Goal: Task Accomplishment & Management: Use online tool/utility

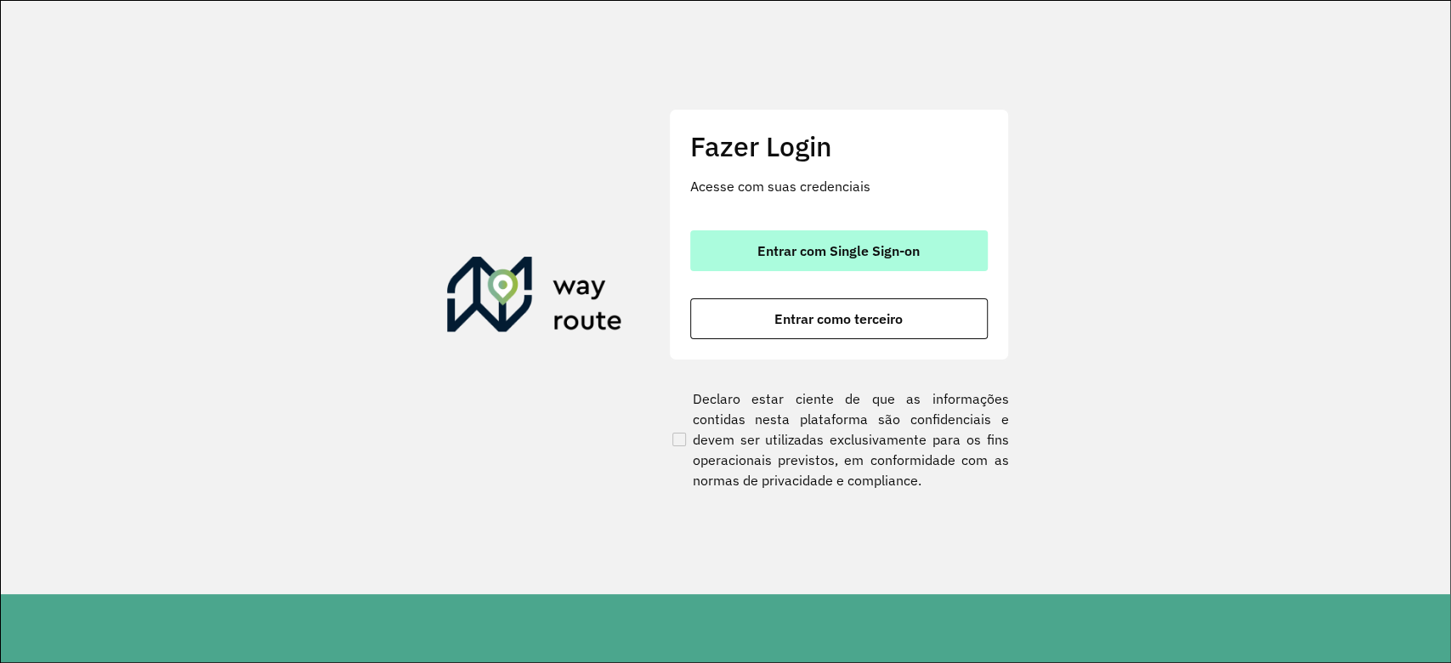
click at [849, 252] on span "Entrar com Single Sign-on" at bounding box center [839, 251] width 162 height 14
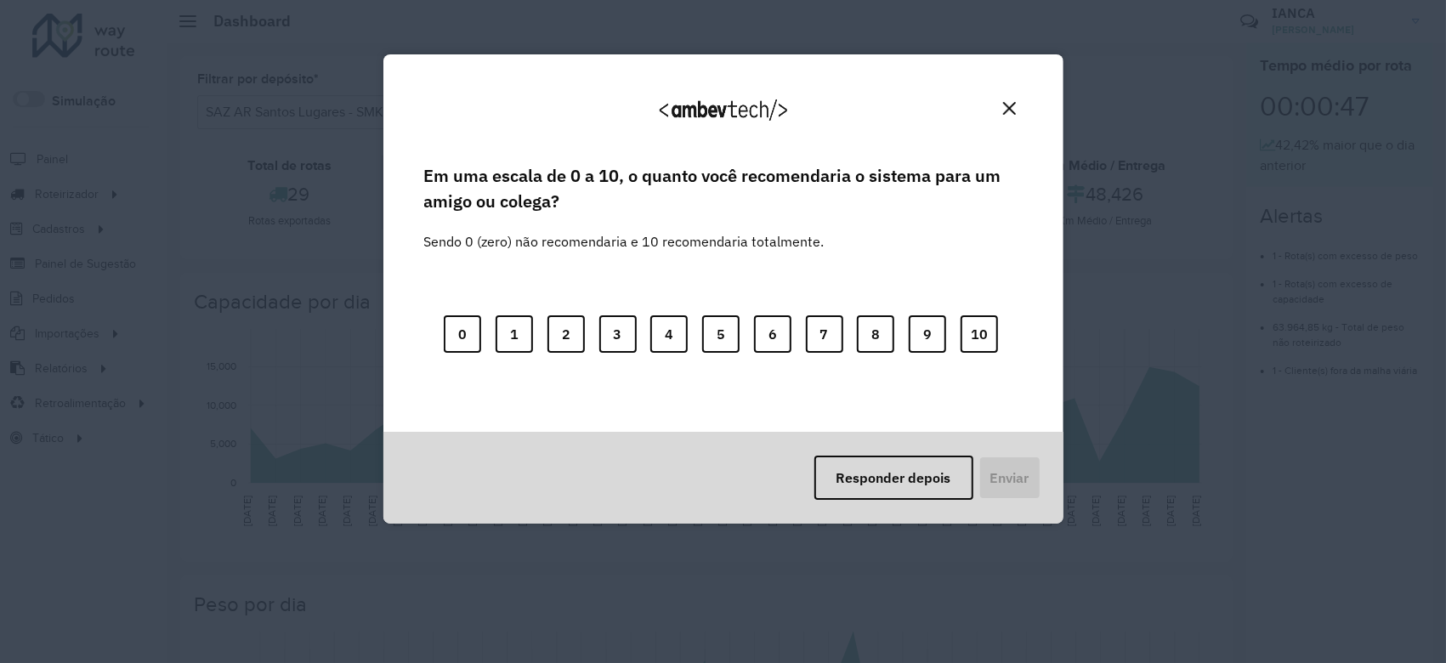
drag, startPoint x: 1004, startPoint y: 108, endPoint x: 952, endPoint y: 129, distance: 56.1
click at [1004, 107] on img "Close" at bounding box center [1009, 108] width 13 height 13
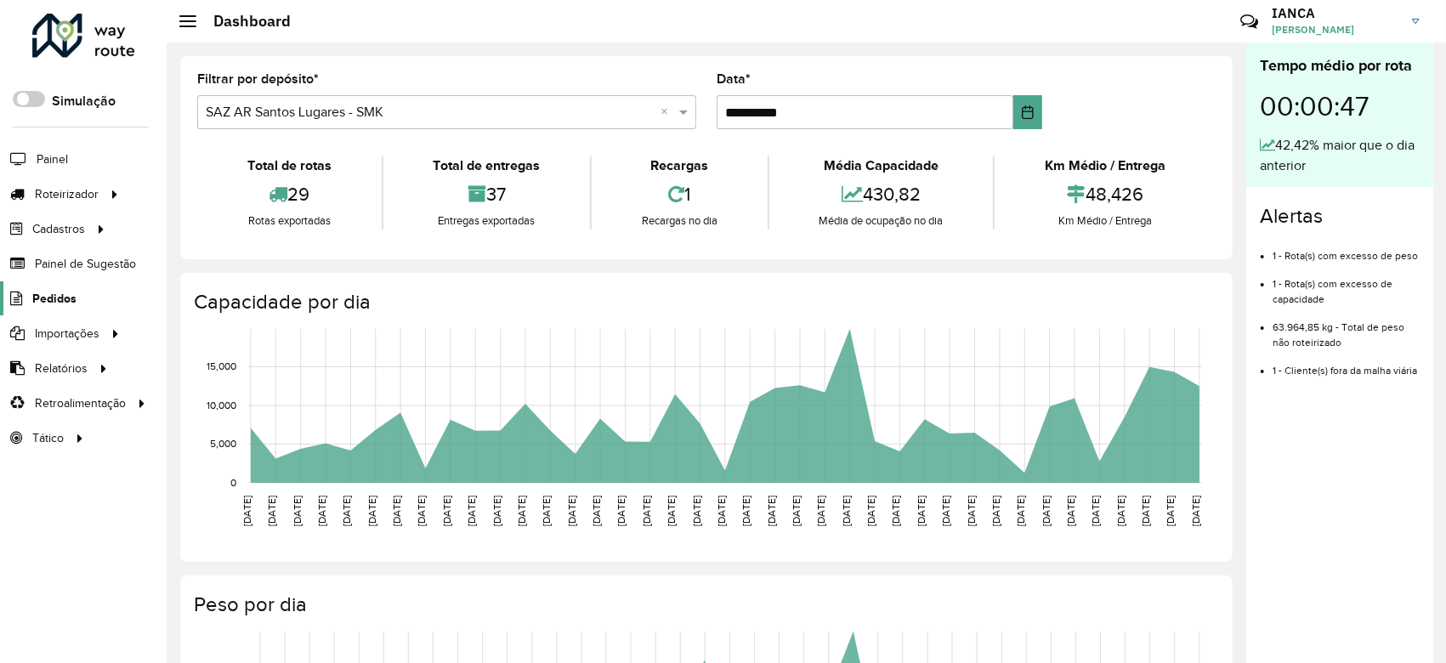
click at [61, 293] on span "Pedidos" at bounding box center [54, 299] width 44 height 18
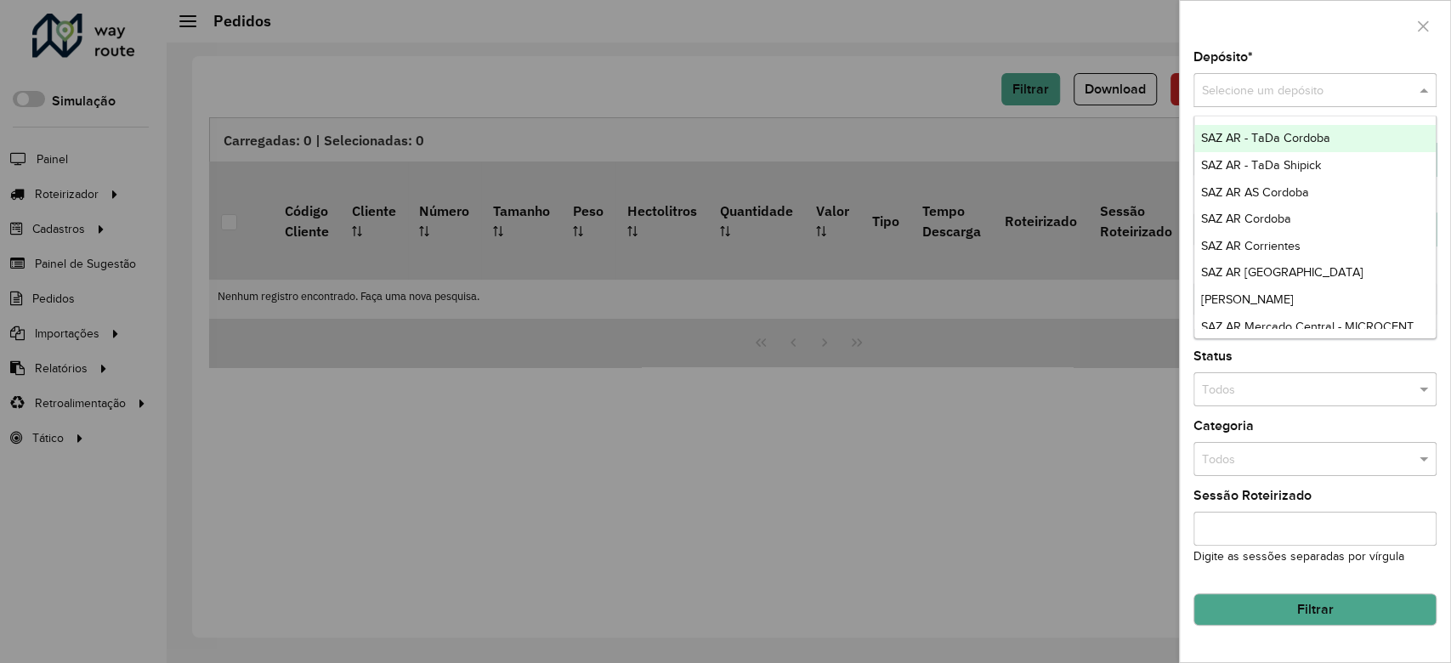
click at [1297, 91] on input "text" at bounding box center [1298, 91] width 192 height 19
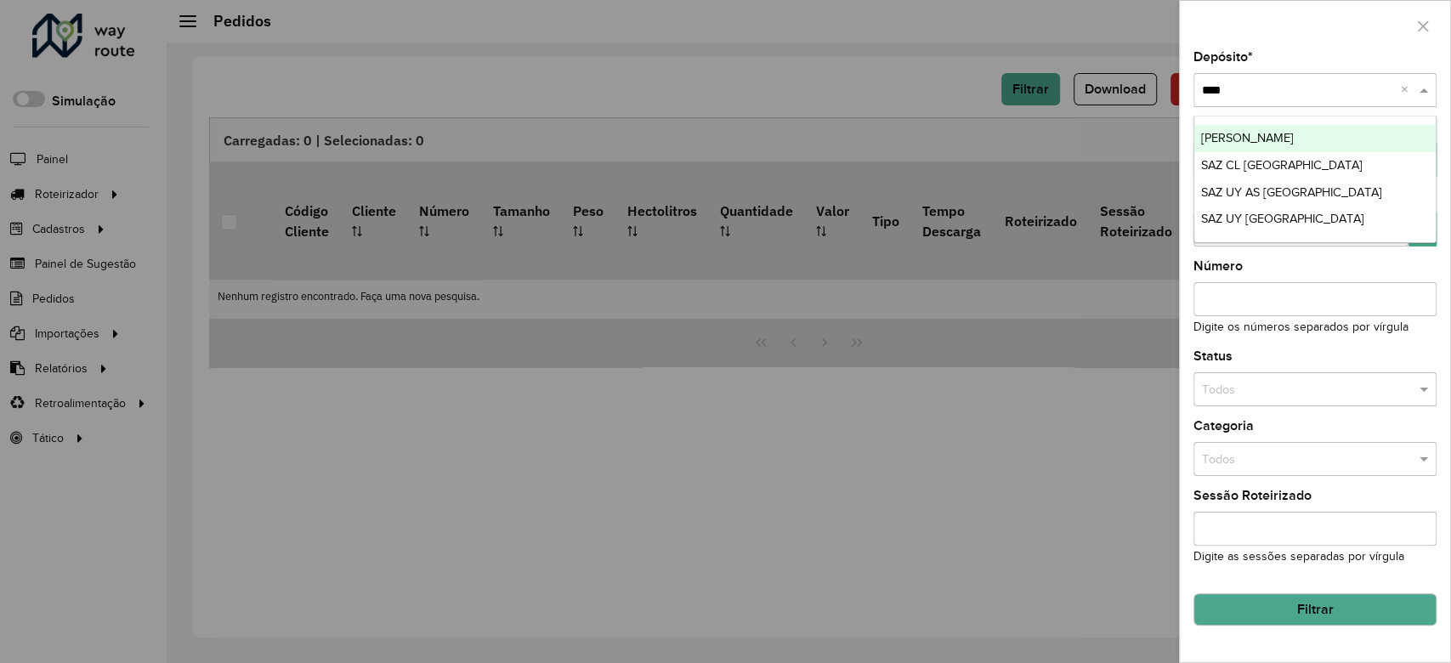
type input "*****"
click at [1280, 132] on span "SAZ BO Montero" at bounding box center [1247, 138] width 93 height 14
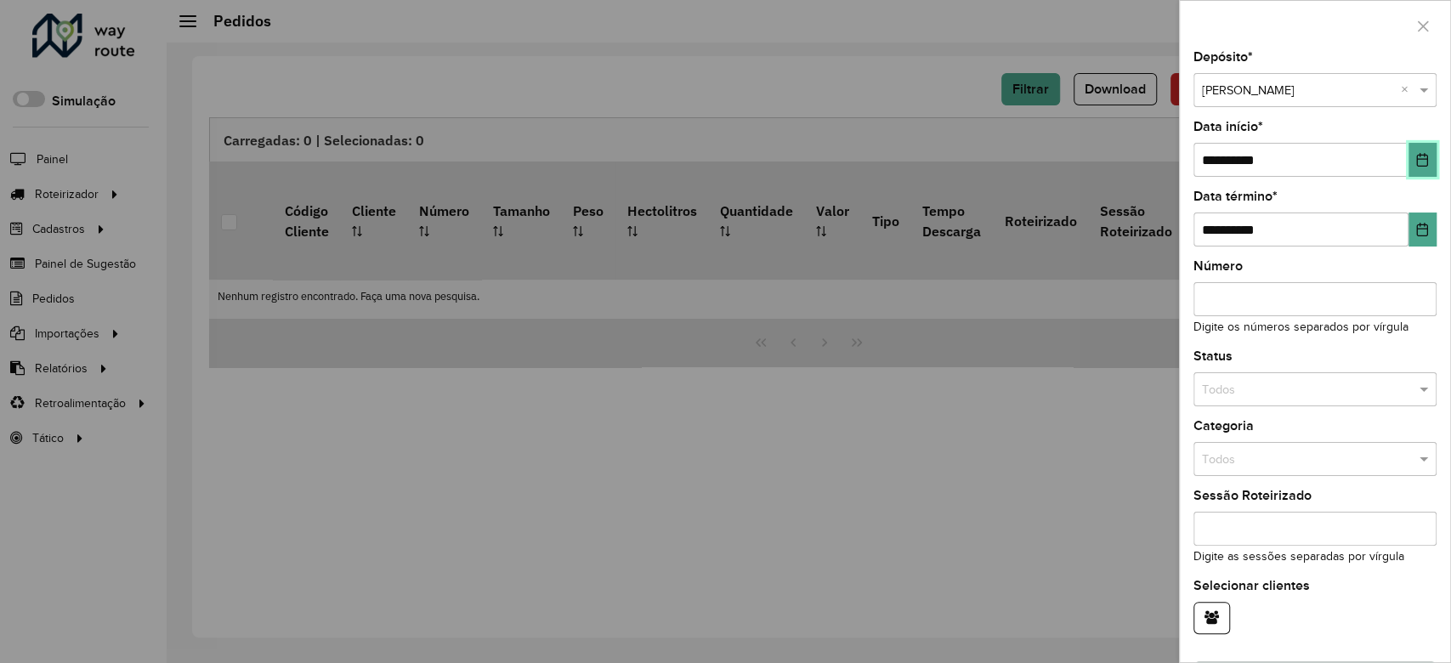
click at [1409, 162] on button "Choose Date" at bounding box center [1423, 160] width 28 height 34
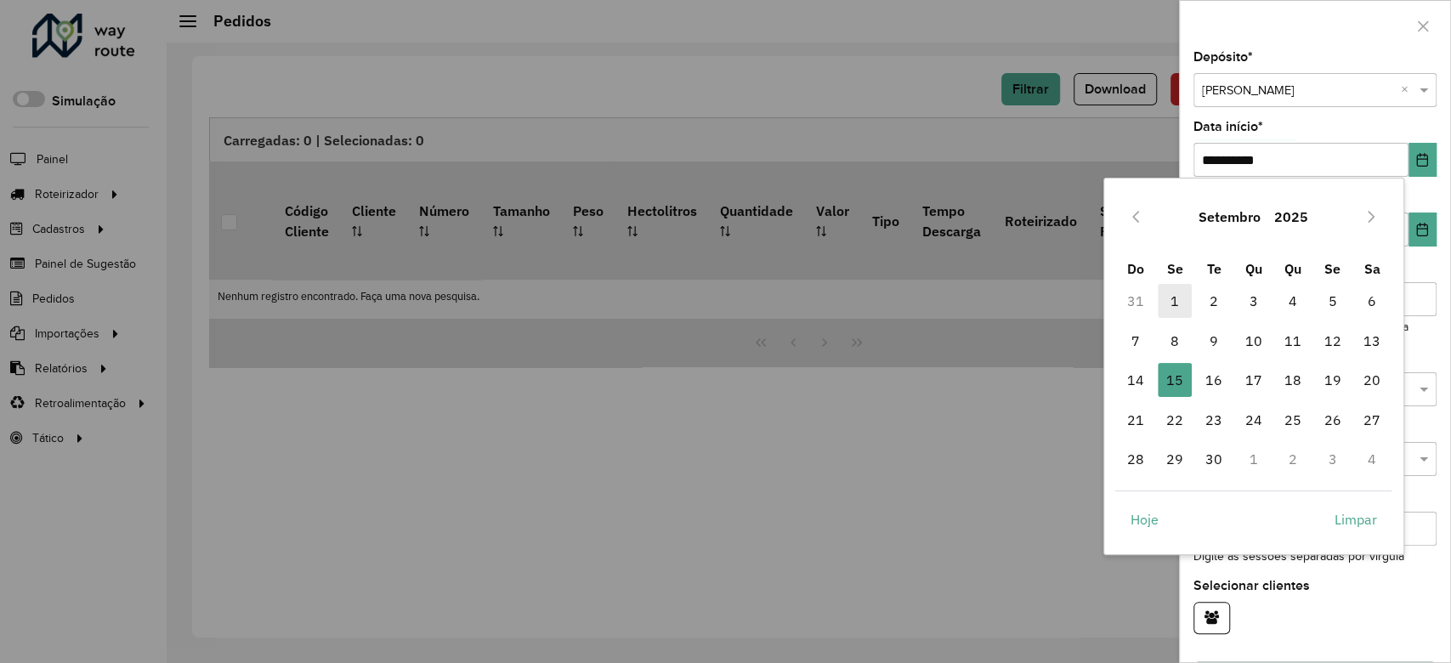
click at [1177, 298] on span "1" at bounding box center [1175, 301] width 34 height 34
type input "**********"
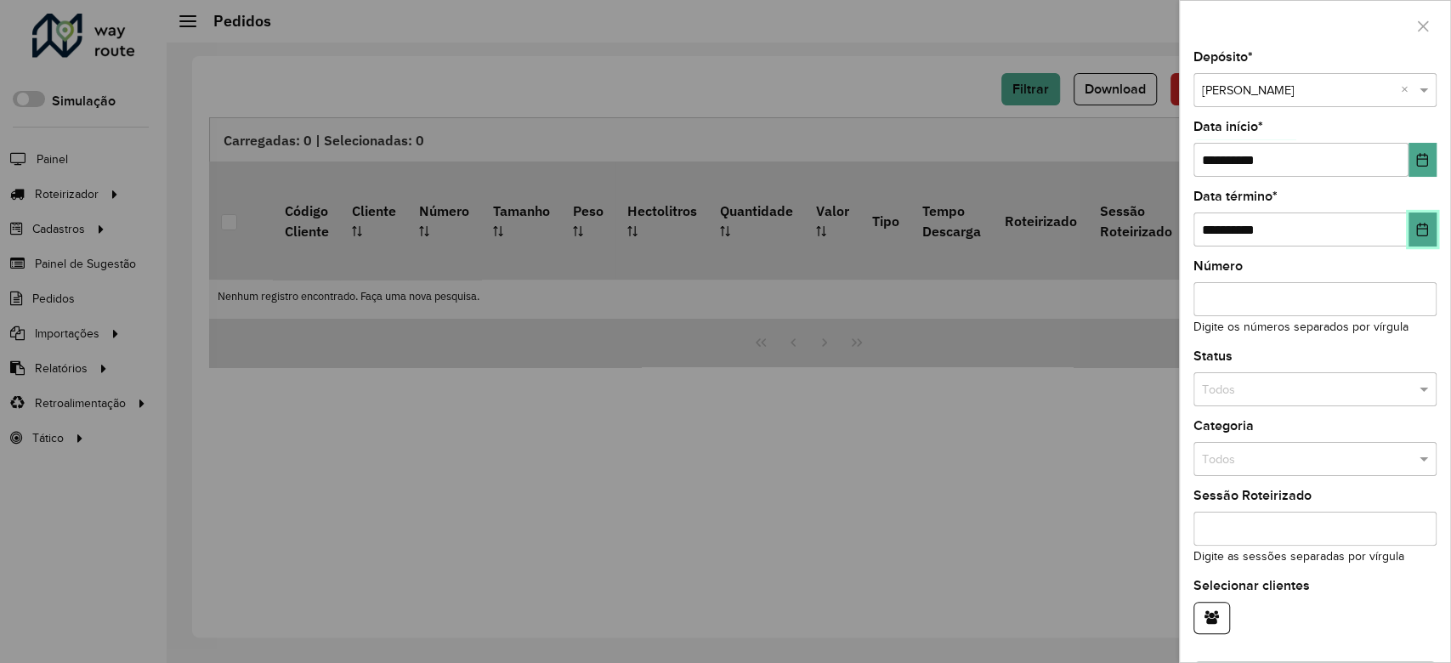
drag, startPoint x: 1417, startPoint y: 226, endPoint x: 1414, endPoint y: 236, distance: 10.5
click at [1417, 224] on icon "Choose Date" at bounding box center [1422, 230] width 11 height 14
click at [1381, 119] on div "**********" at bounding box center [1315, 356] width 270 height 611
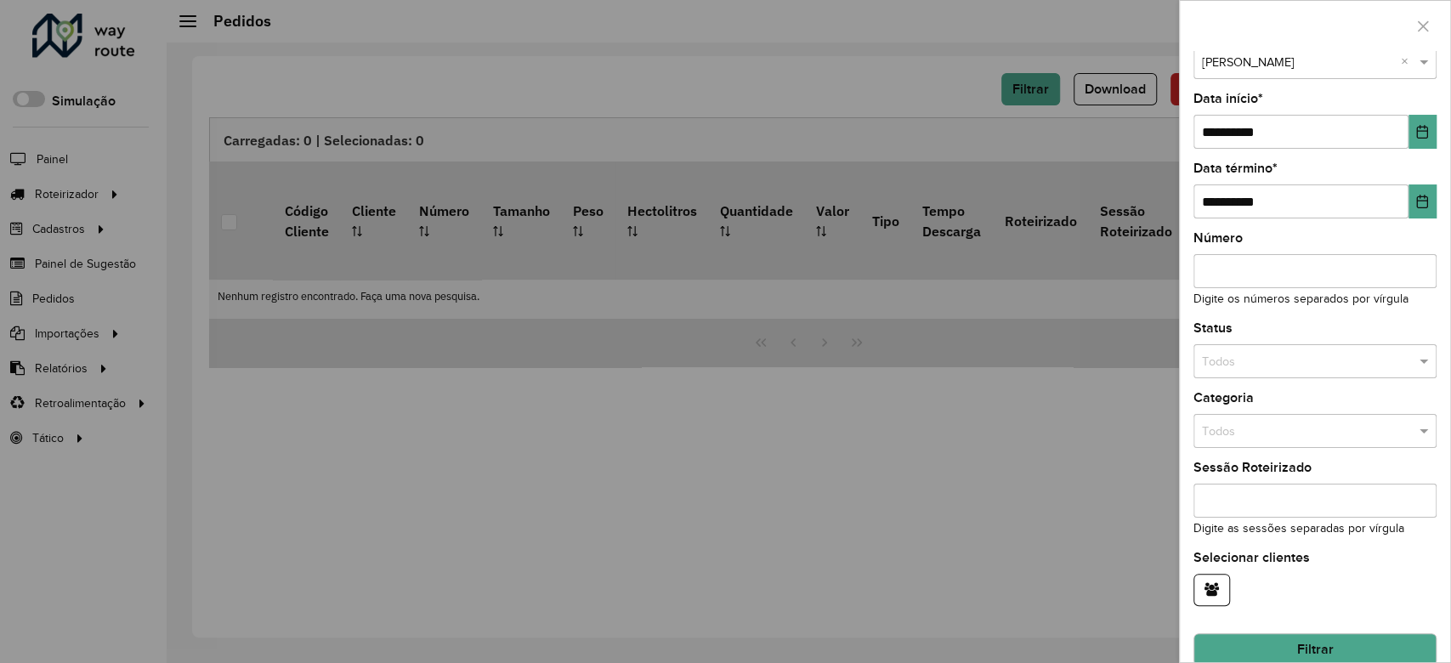
scroll to position [53, 0]
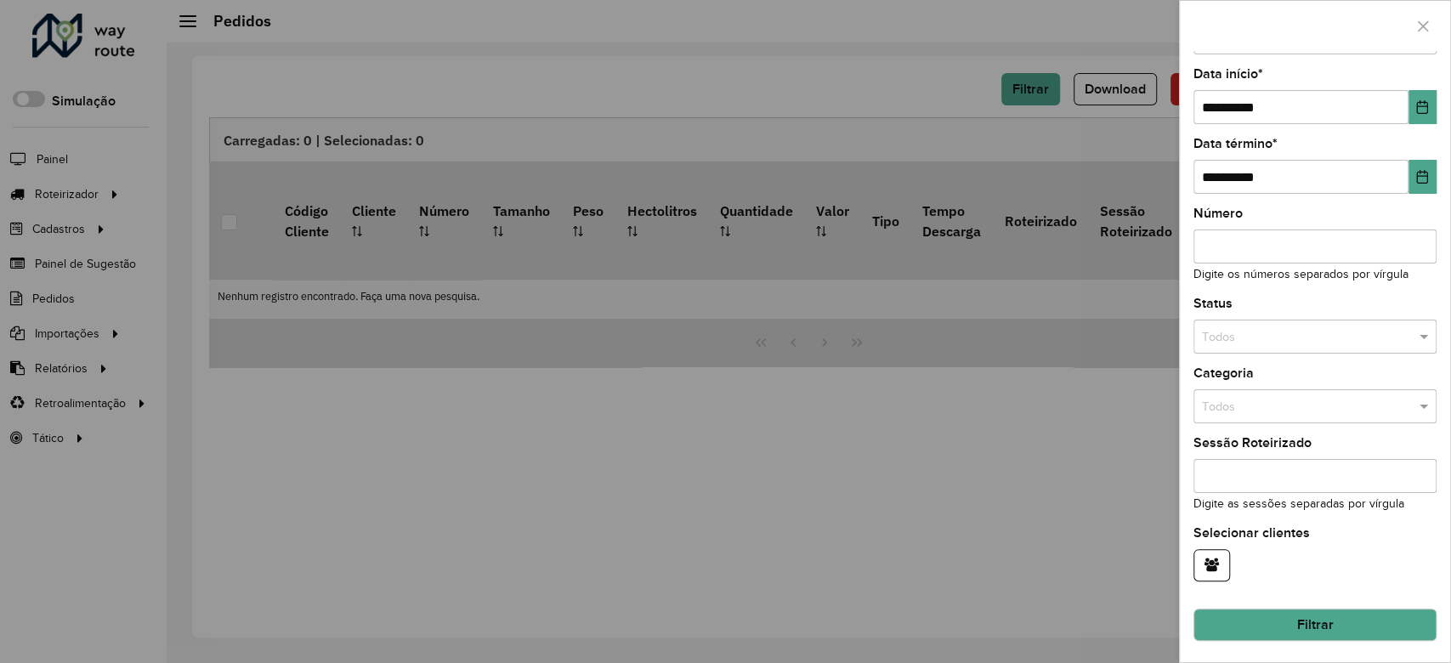
click at [1349, 638] on button "Filtrar" at bounding box center [1315, 625] width 243 height 32
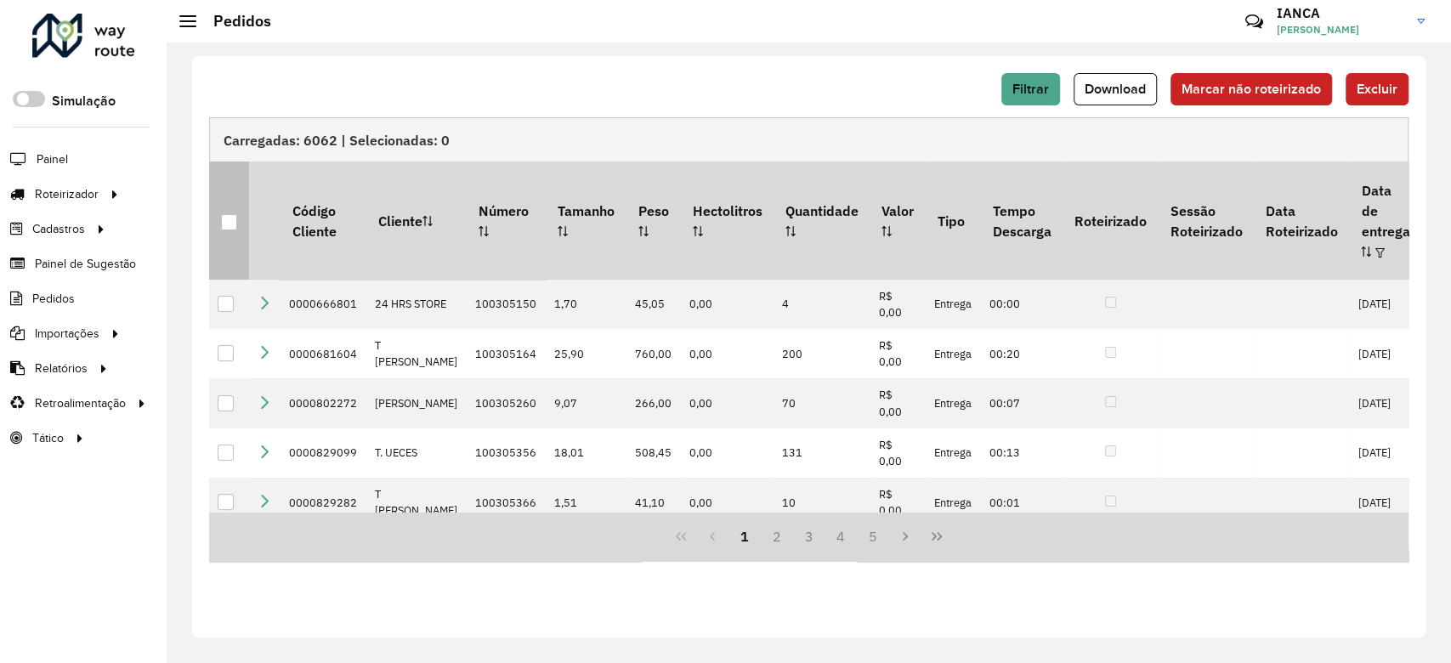
click at [227, 214] on div at bounding box center [229, 222] width 16 height 16
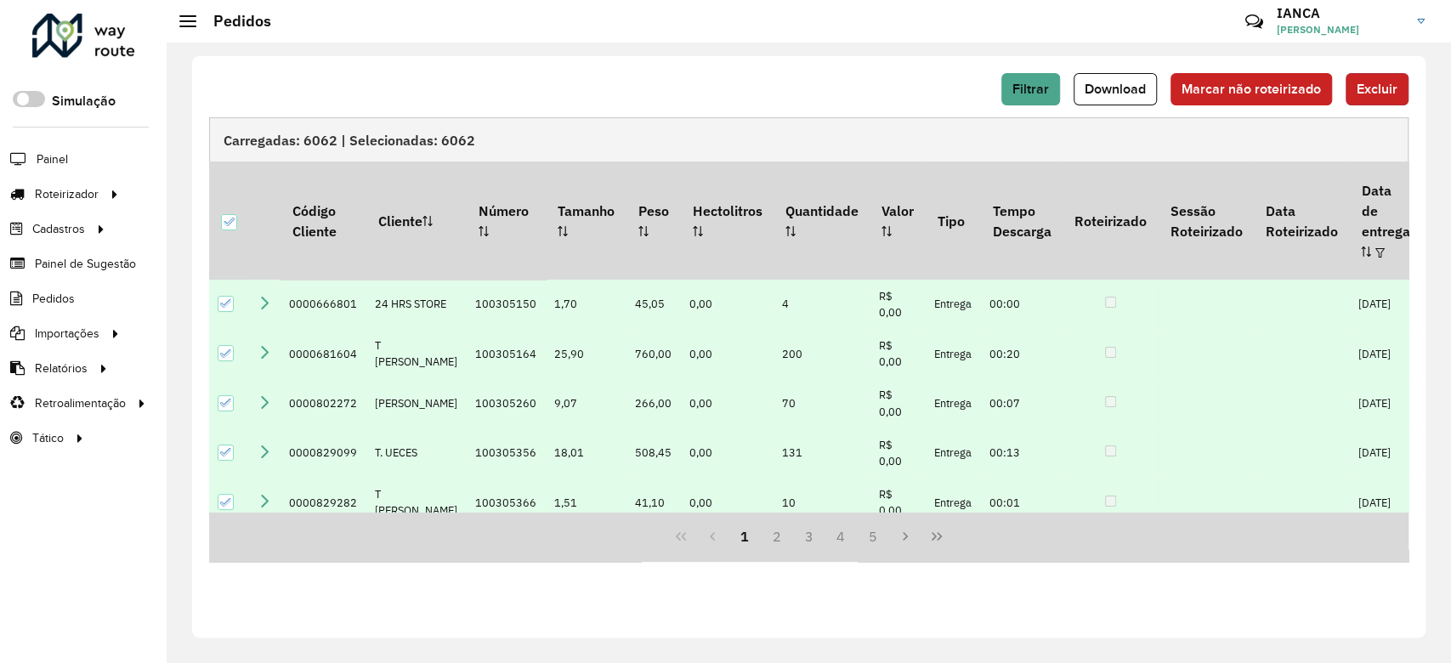
click at [1380, 92] on span "Excluir" at bounding box center [1377, 89] width 41 height 14
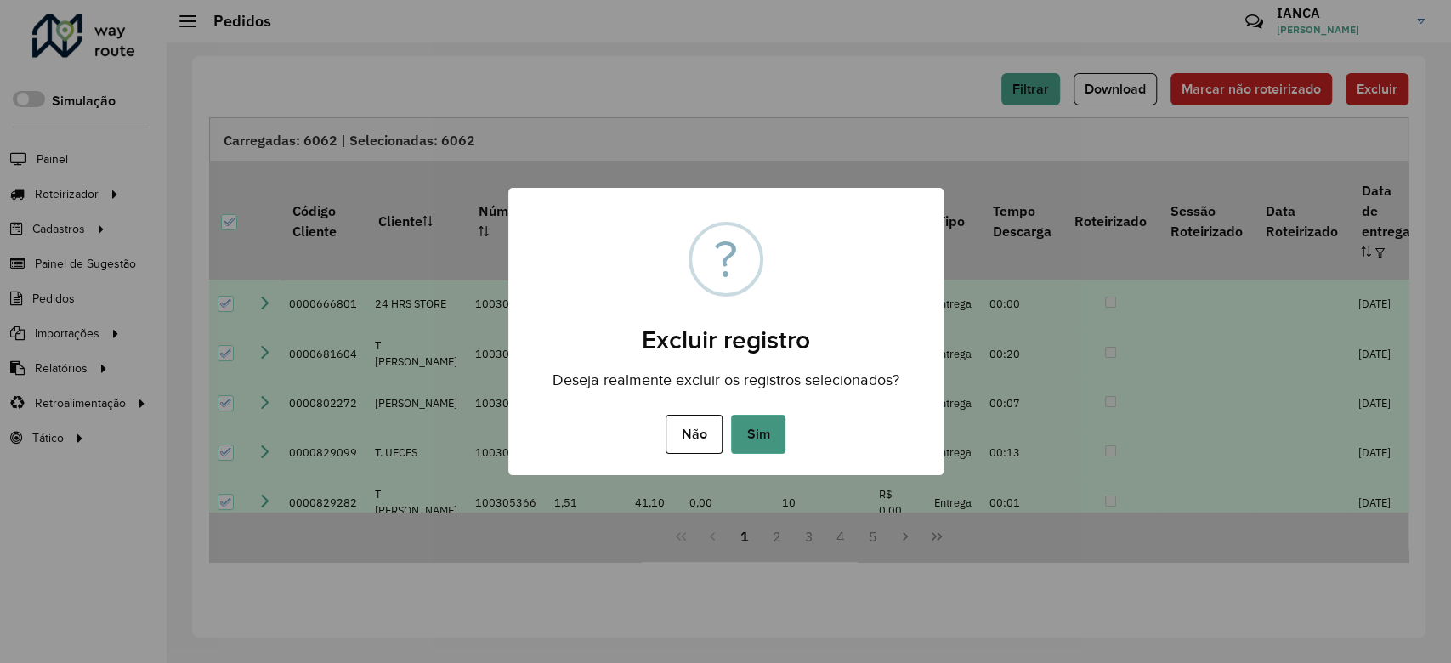
click at [767, 432] on button "Sim" at bounding box center [758, 434] width 54 height 39
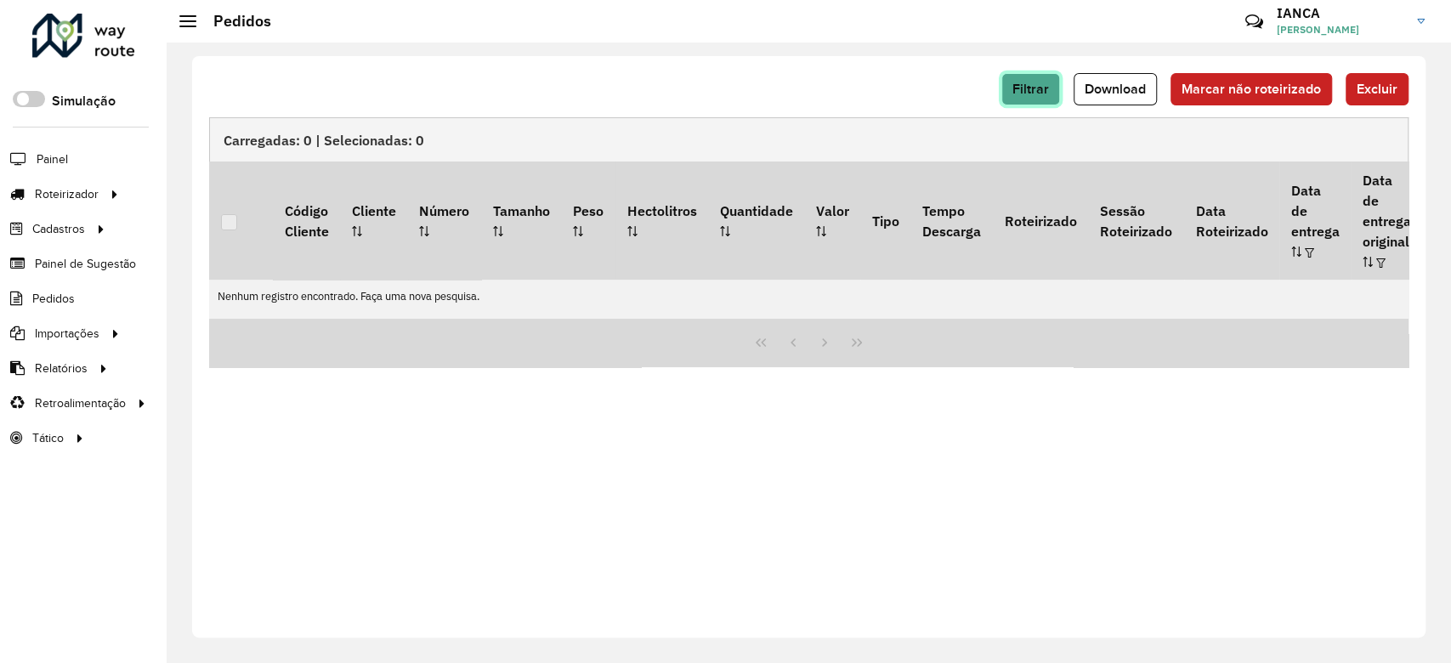
click at [1023, 97] on button "Filtrar" at bounding box center [1031, 89] width 59 height 32
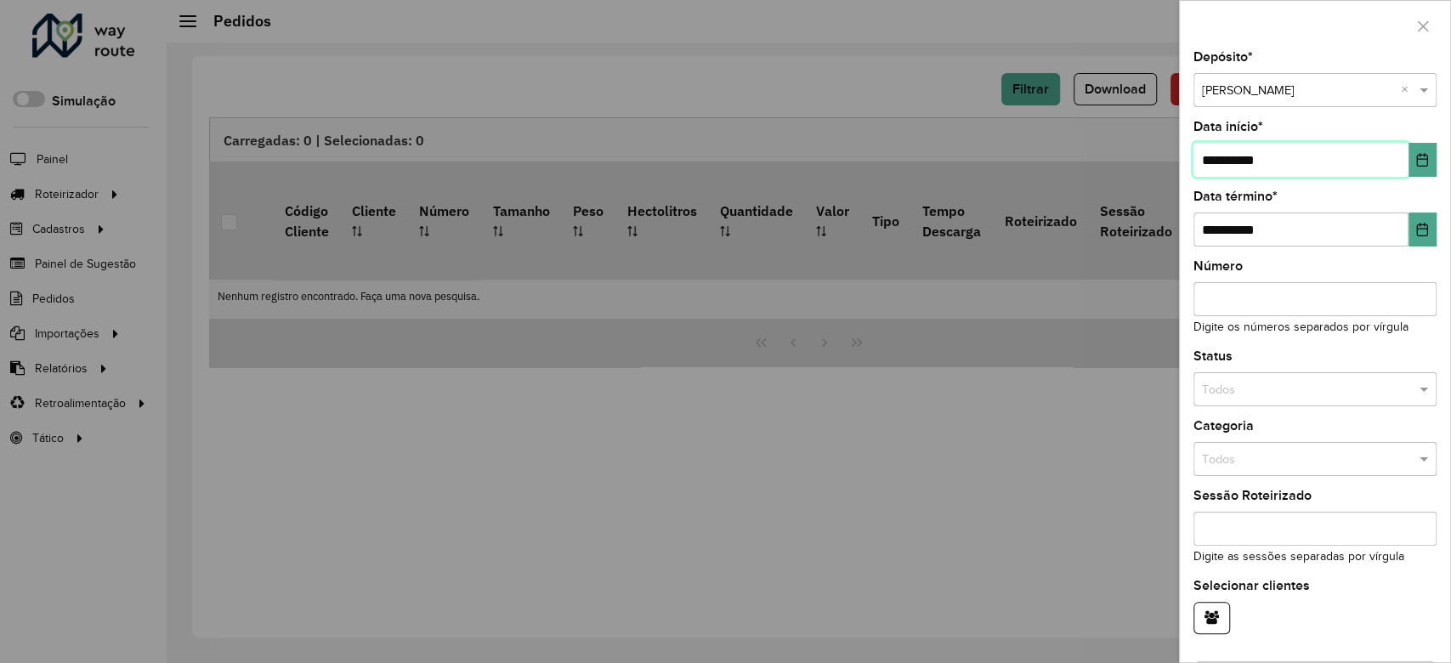
click at [1401, 173] on input "**********" at bounding box center [1301, 160] width 215 height 34
click at [1429, 157] on button "Choose Date" at bounding box center [1423, 160] width 28 height 34
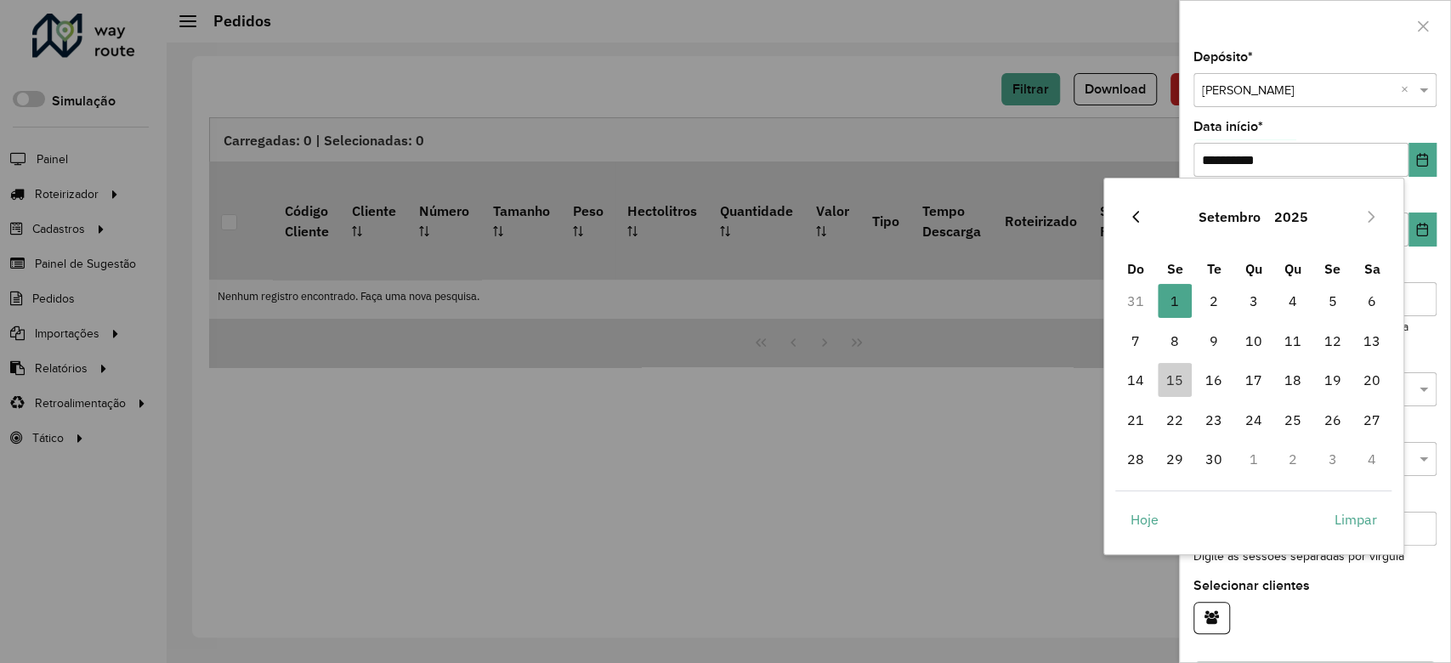
click at [1130, 219] on icon "Previous Month" at bounding box center [1136, 217] width 14 height 14
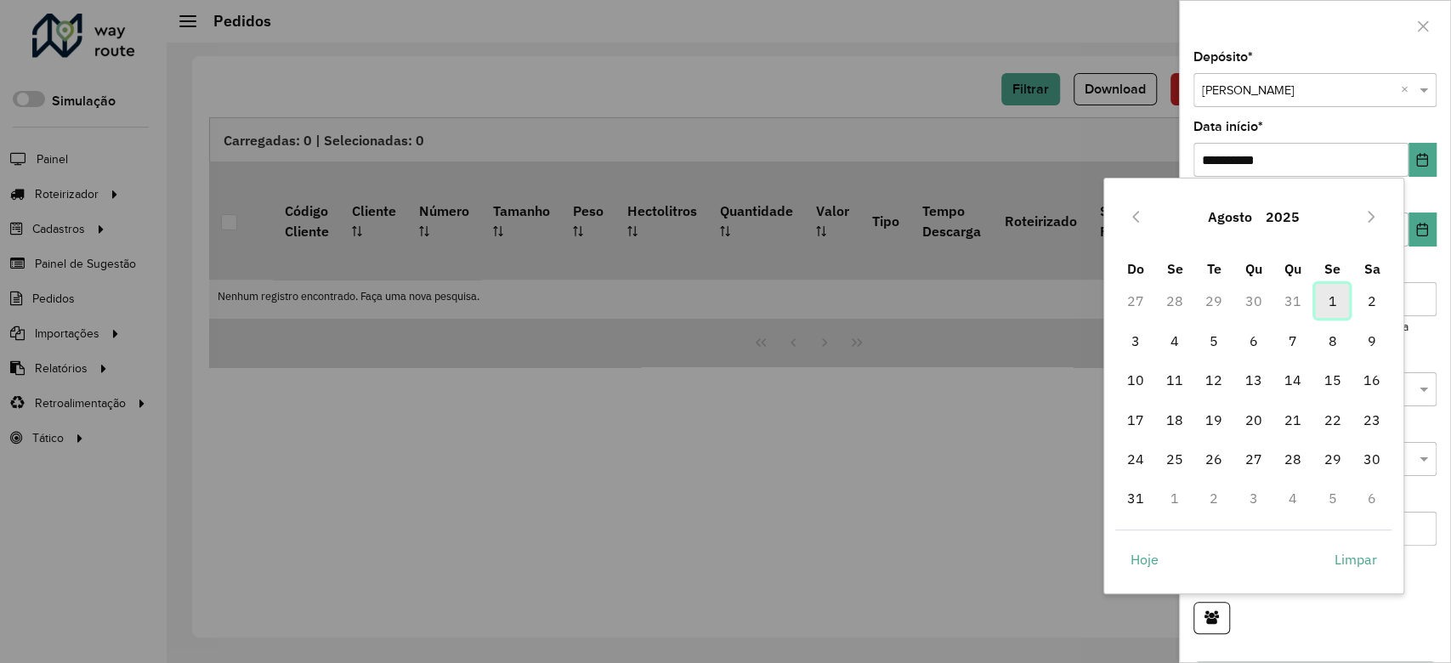
click at [1330, 293] on span "1" at bounding box center [1332, 301] width 34 height 34
type input "**********"
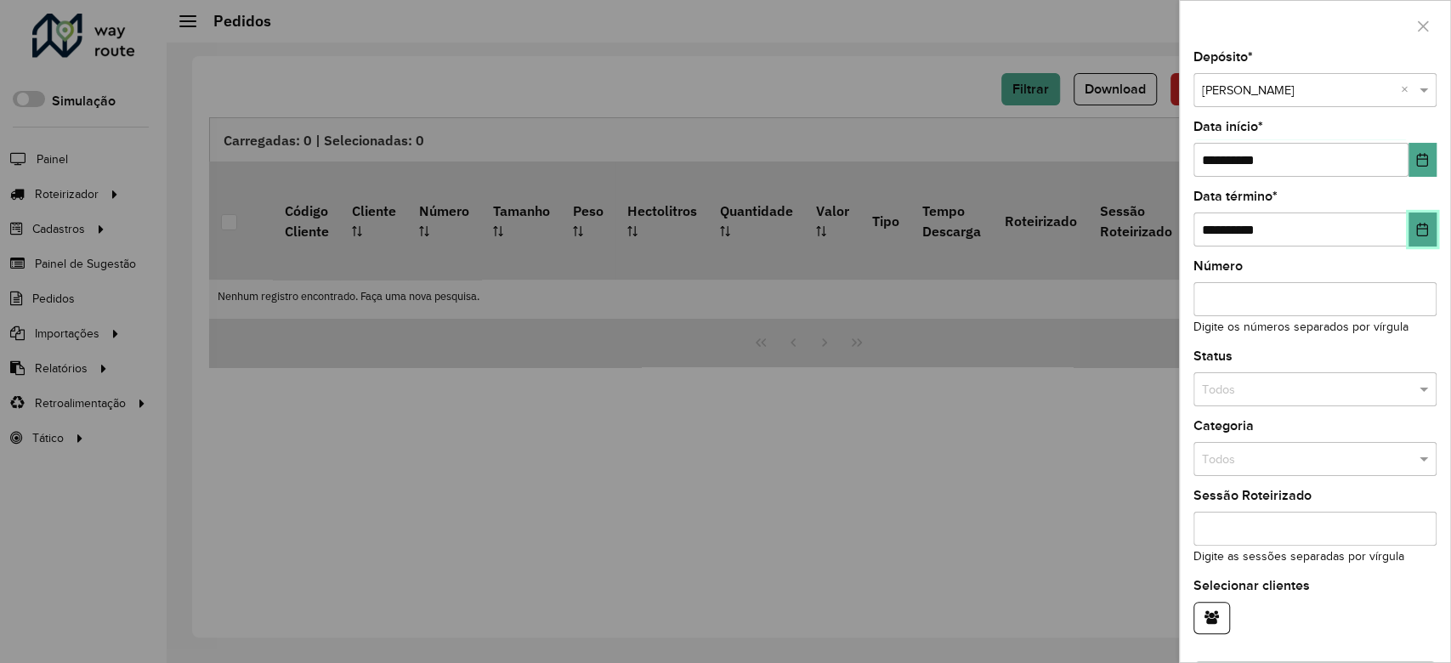
click at [1416, 235] on icon "Choose Date" at bounding box center [1423, 230] width 14 height 14
click at [1347, 195] on div "**********" at bounding box center [1315, 218] width 243 height 56
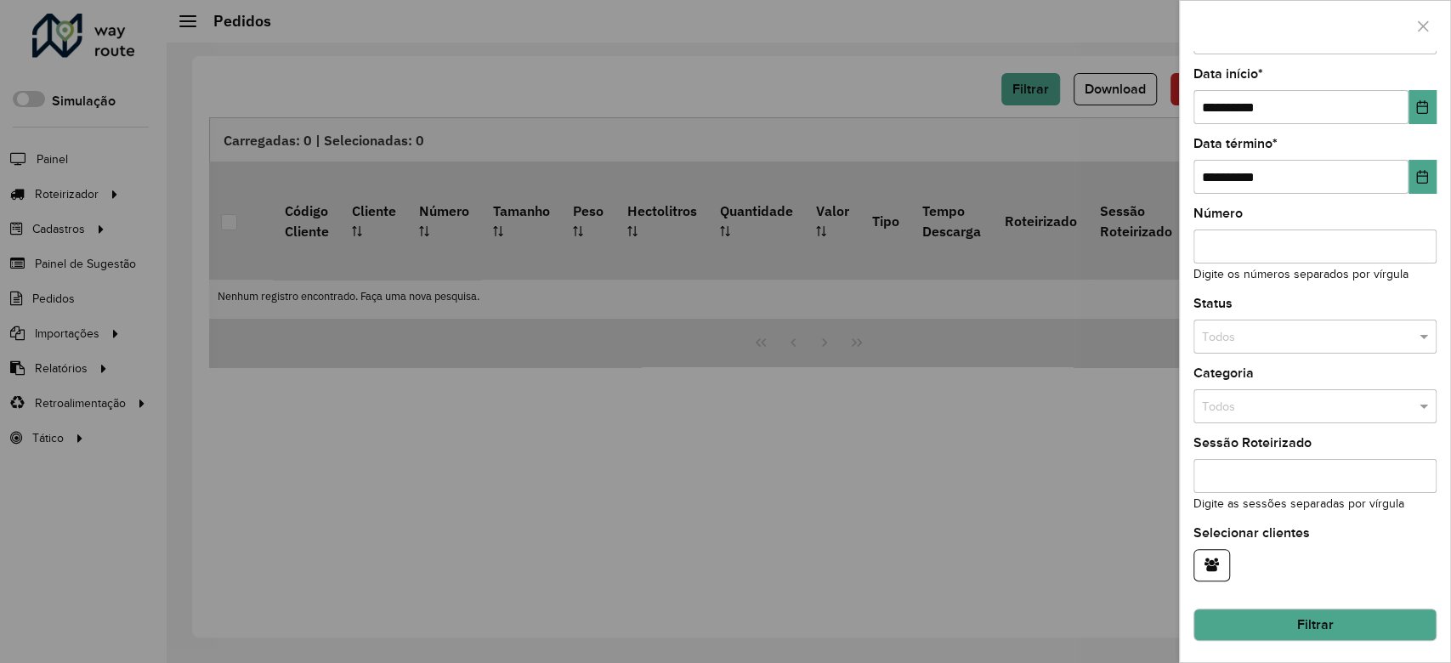
click at [1299, 636] on button "Filtrar" at bounding box center [1315, 625] width 243 height 32
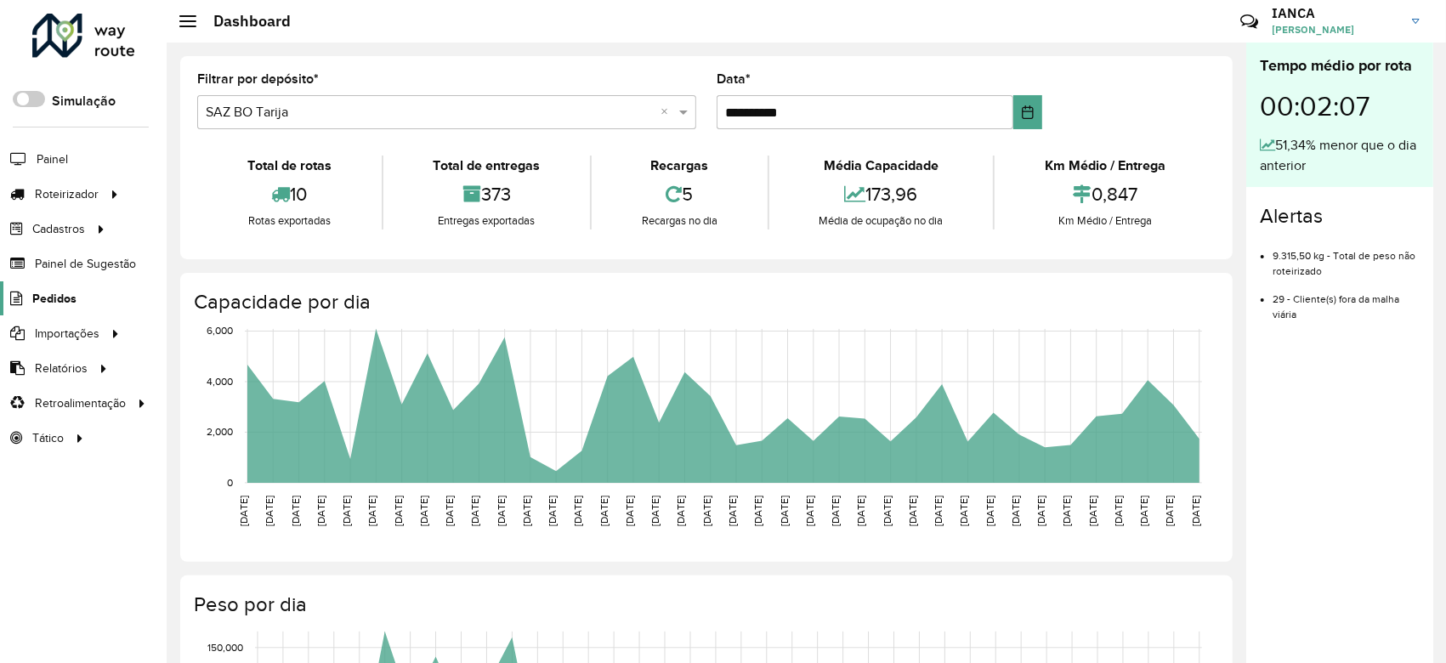
click at [66, 290] on span "Pedidos" at bounding box center [54, 299] width 44 height 18
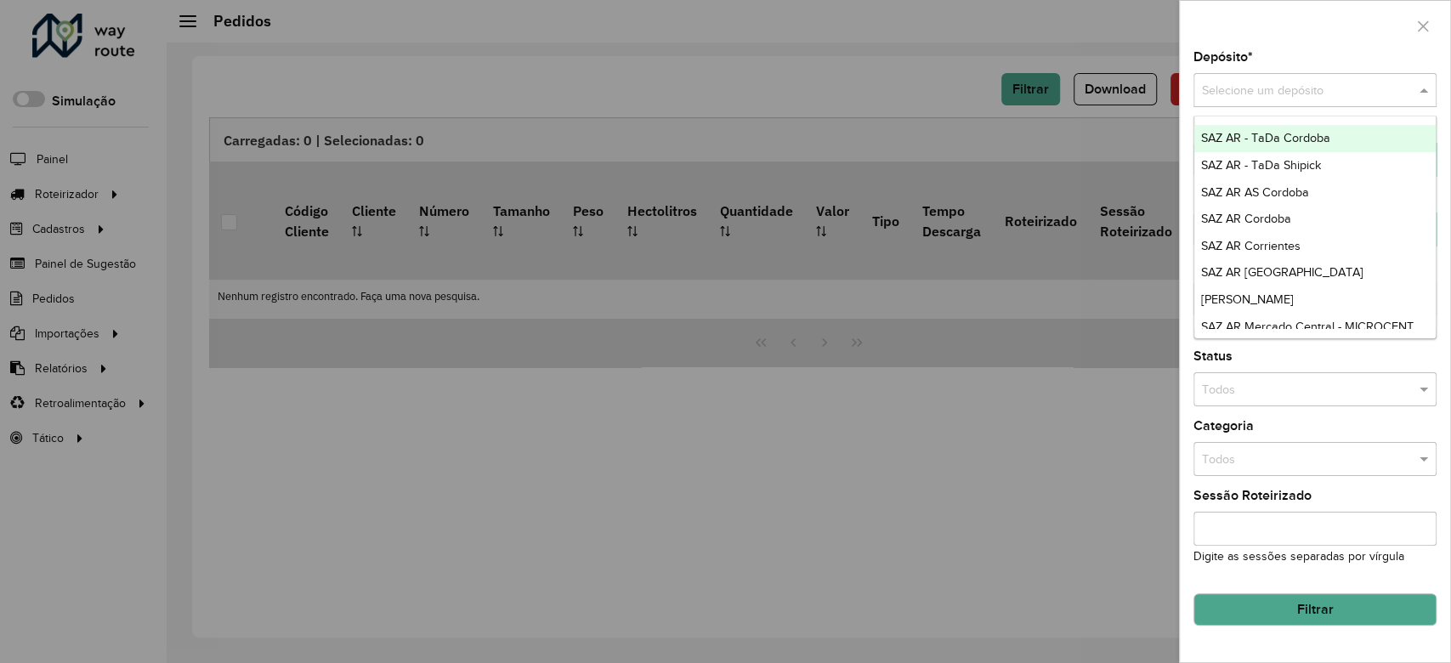
click at [1229, 105] on div "Selecione um depósito" at bounding box center [1315, 90] width 243 height 34
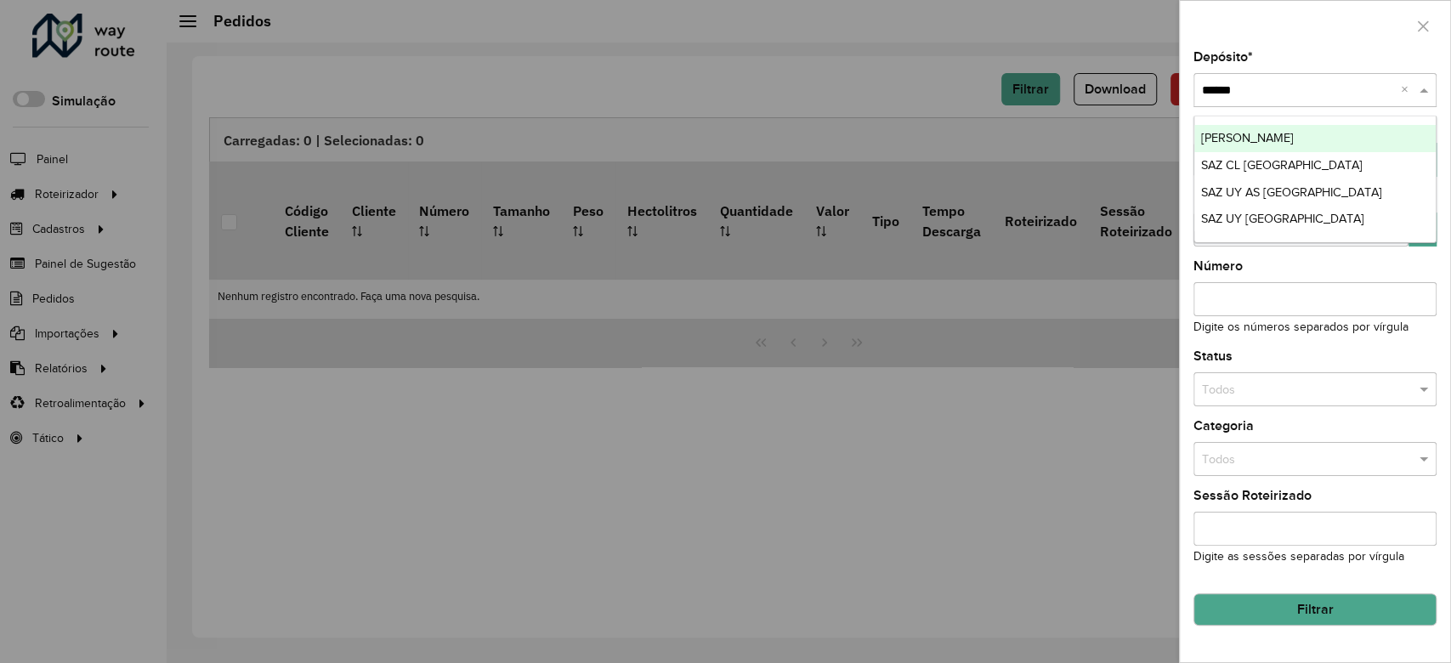
type input "*******"
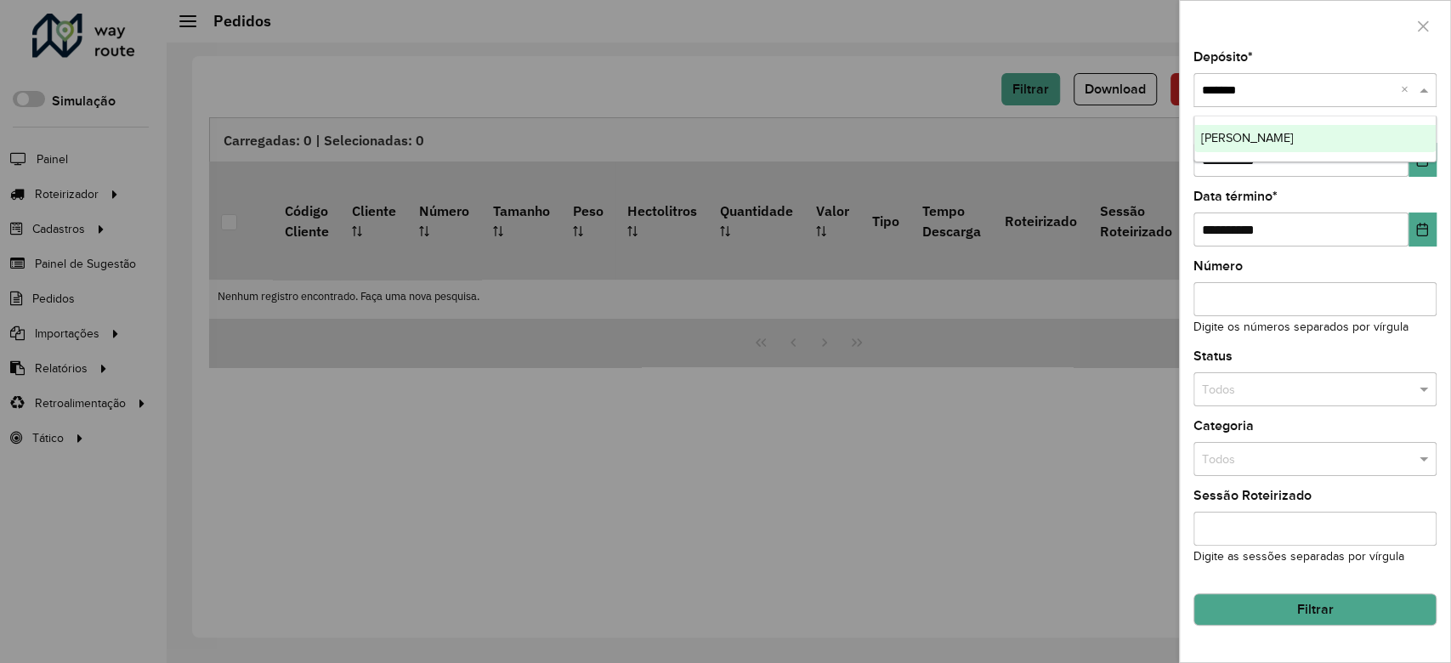
click at [1245, 127] on div "SAZ BO Montero" at bounding box center [1315, 138] width 241 height 27
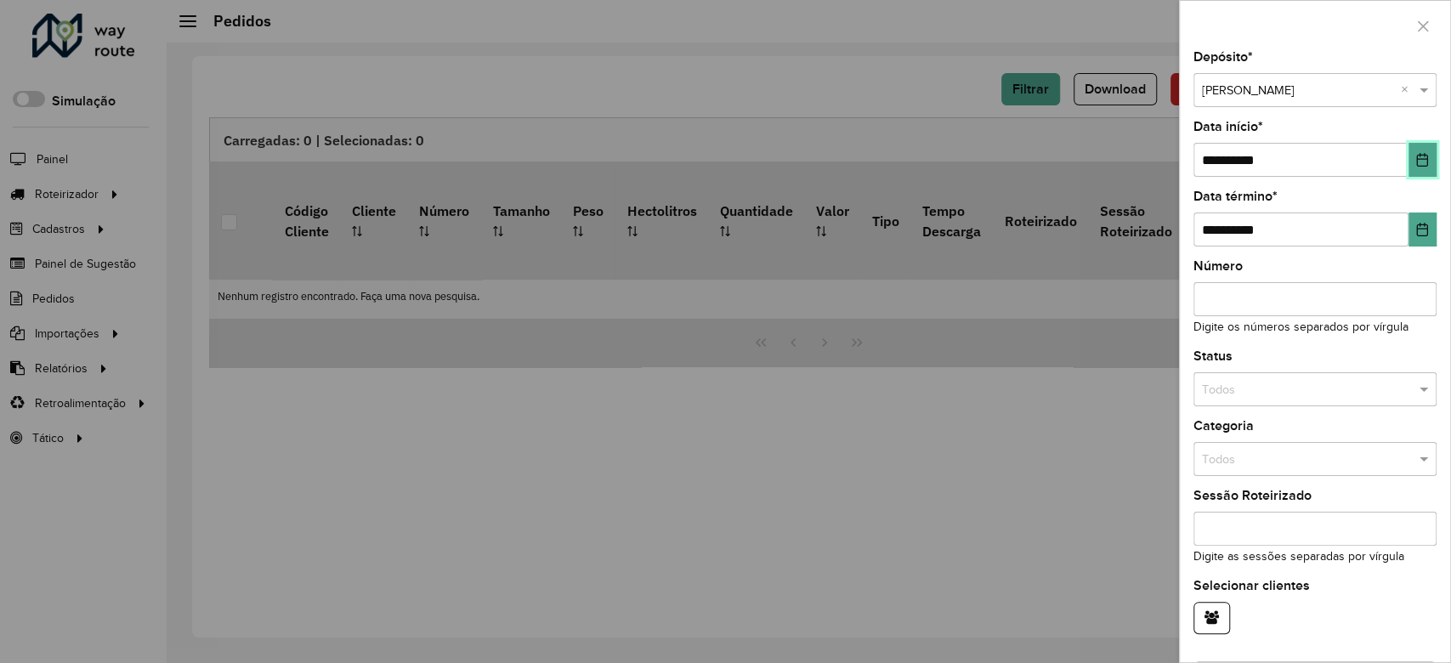
click at [1423, 162] on icon "Choose Date" at bounding box center [1422, 160] width 11 height 14
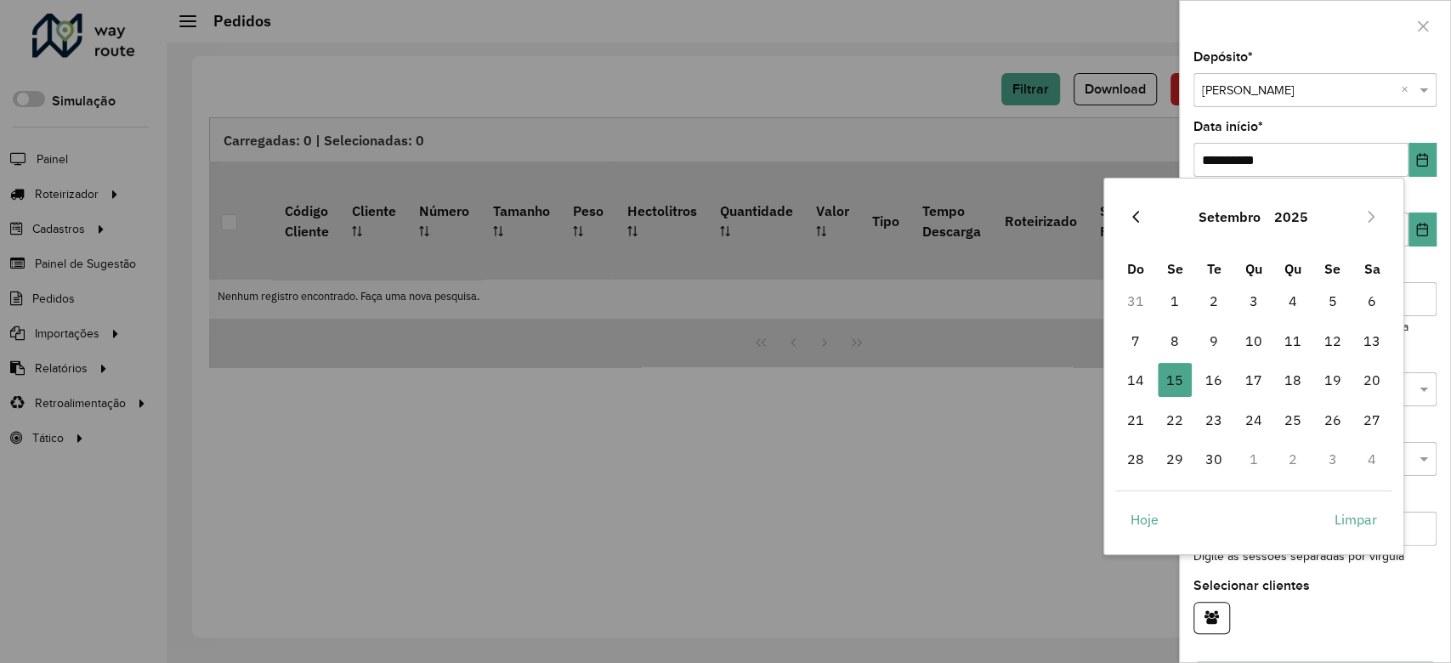
click at [1133, 210] on icon "Previous Month" at bounding box center [1136, 217] width 14 height 14
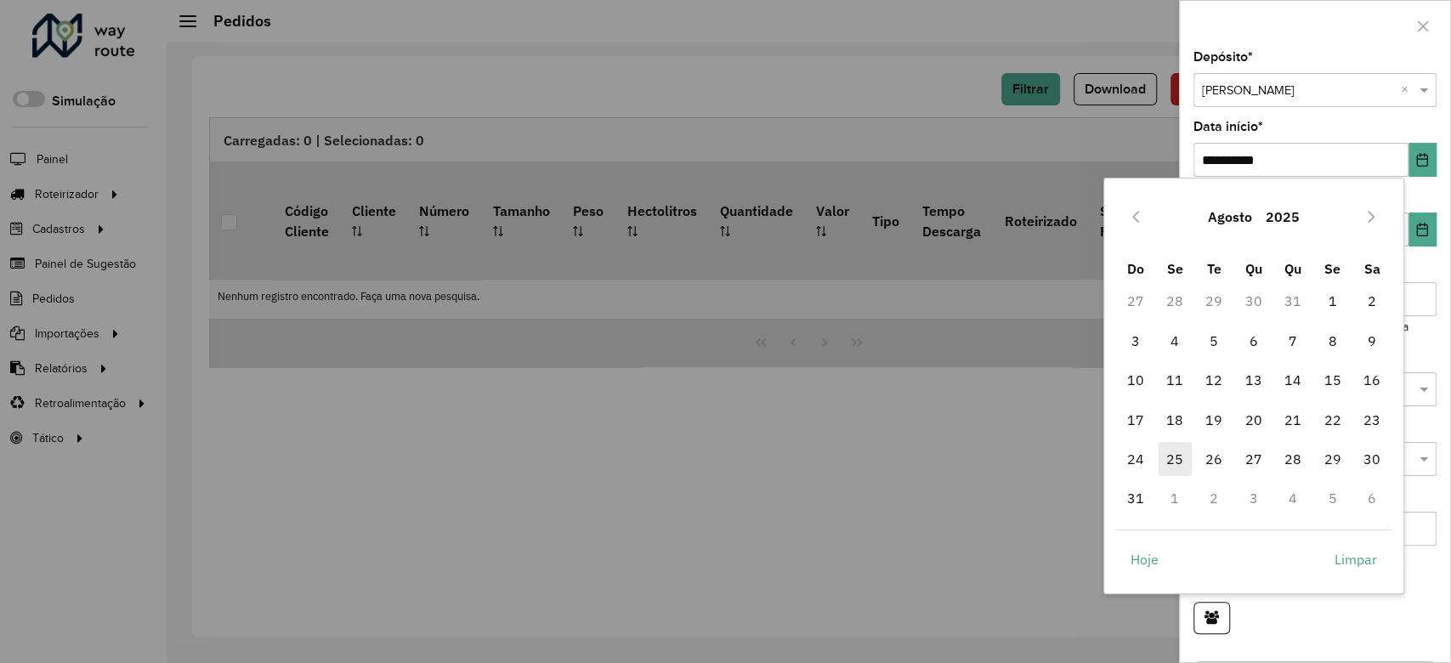
click at [1175, 452] on span "25" at bounding box center [1175, 459] width 34 height 34
type input "**********"
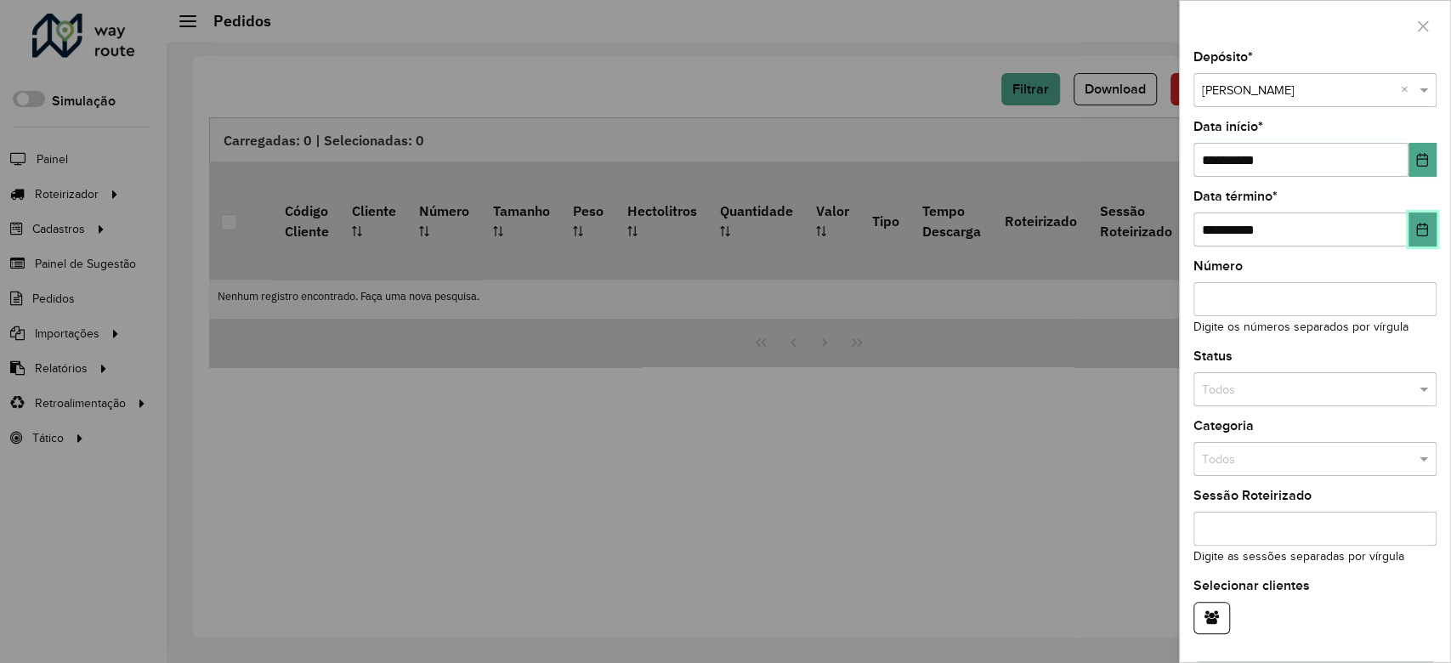
click at [1415, 221] on button "Choose Date" at bounding box center [1423, 230] width 28 height 34
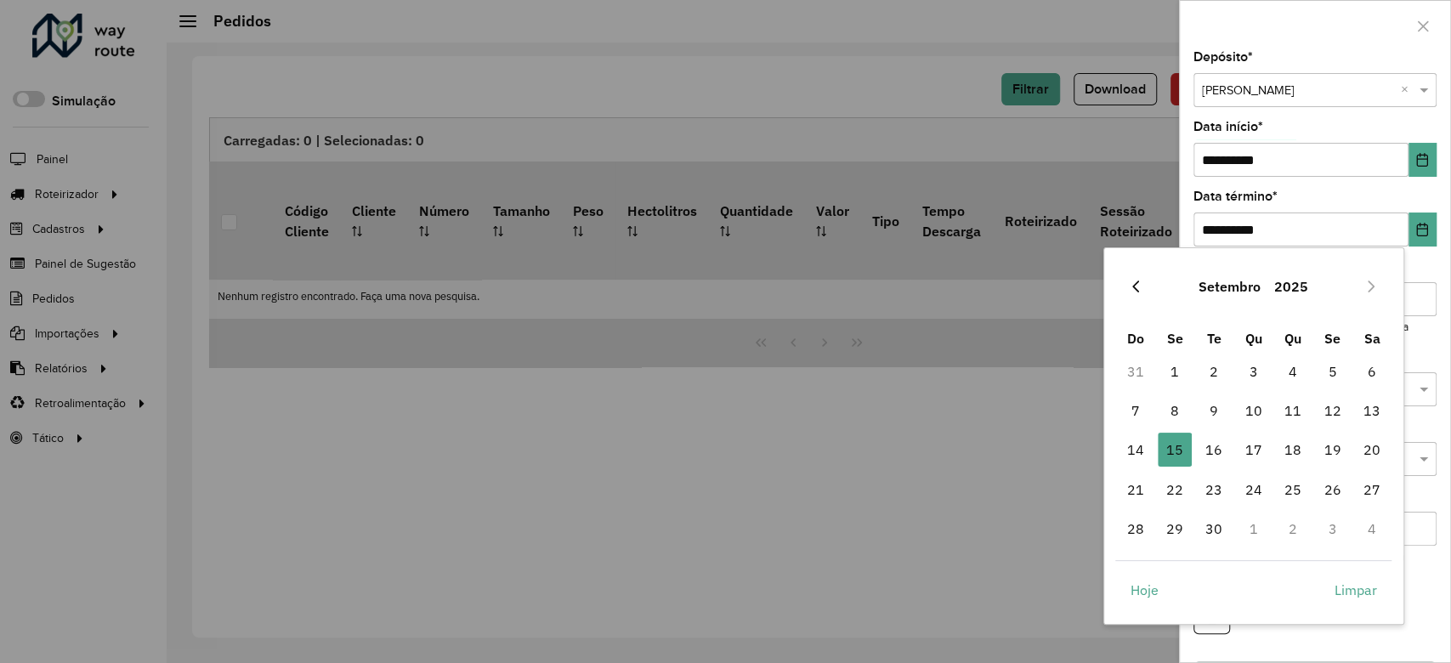
click at [1125, 285] on button "Previous Month" at bounding box center [1135, 286] width 27 height 27
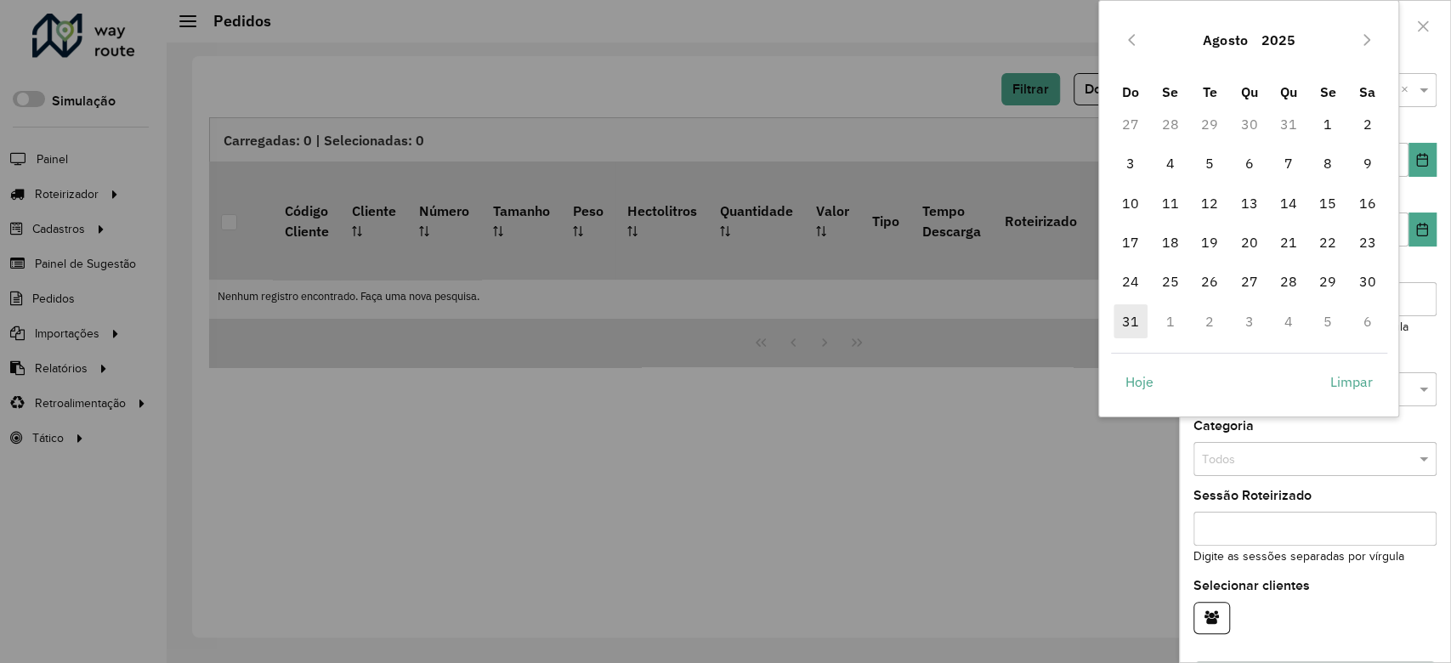
click at [1134, 313] on span "31" at bounding box center [1131, 321] width 34 height 34
type input "**********"
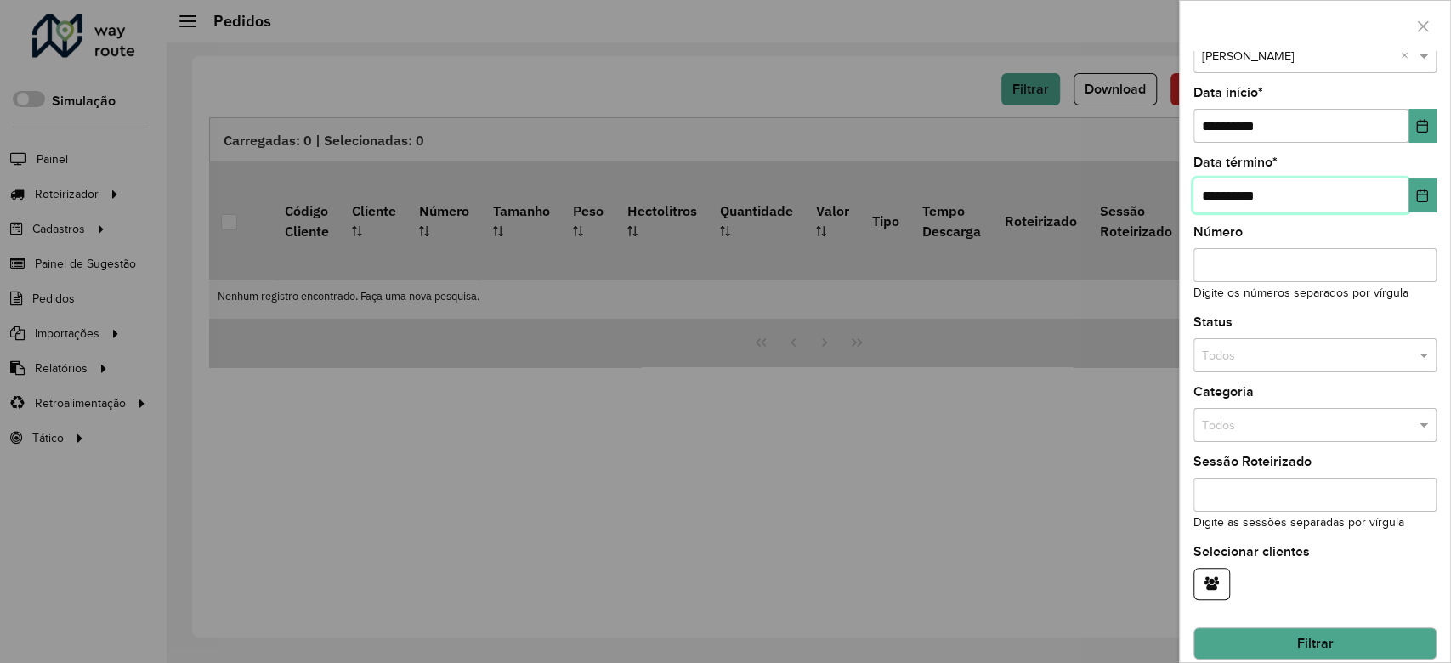
scroll to position [53, 0]
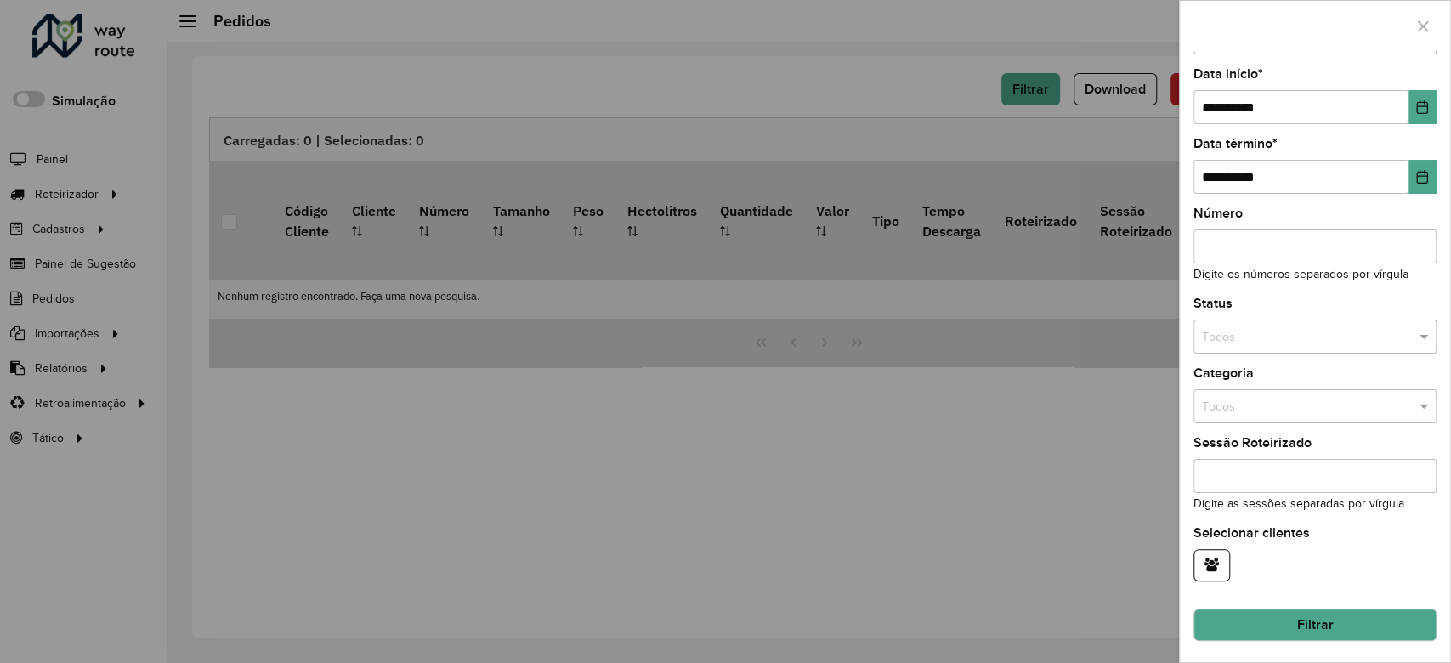
click at [1326, 618] on button "Filtrar" at bounding box center [1315, 625] width 243 height 32
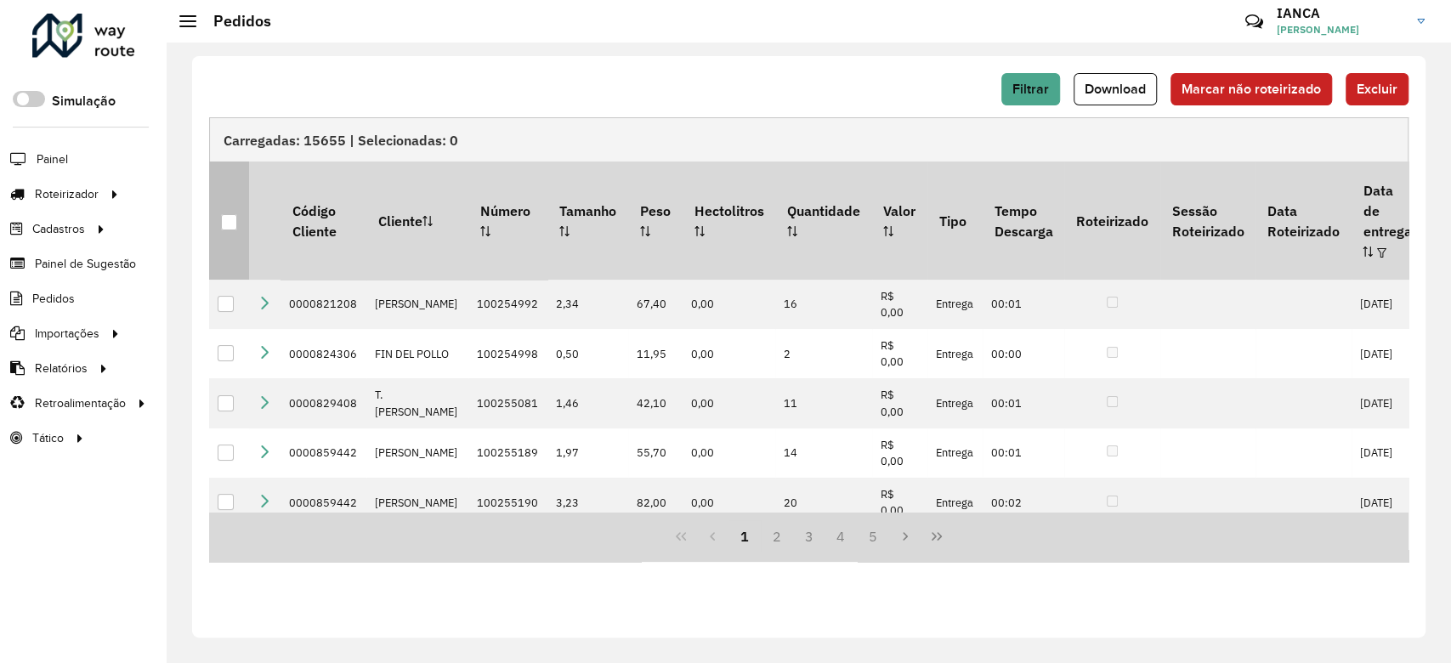
click at [226, 214] on div at bounding box center [229, 222] width 16 height 16
click at [1030, 83] on span "Filtrar" at bounding box center [1031, 89] width 37 height 14
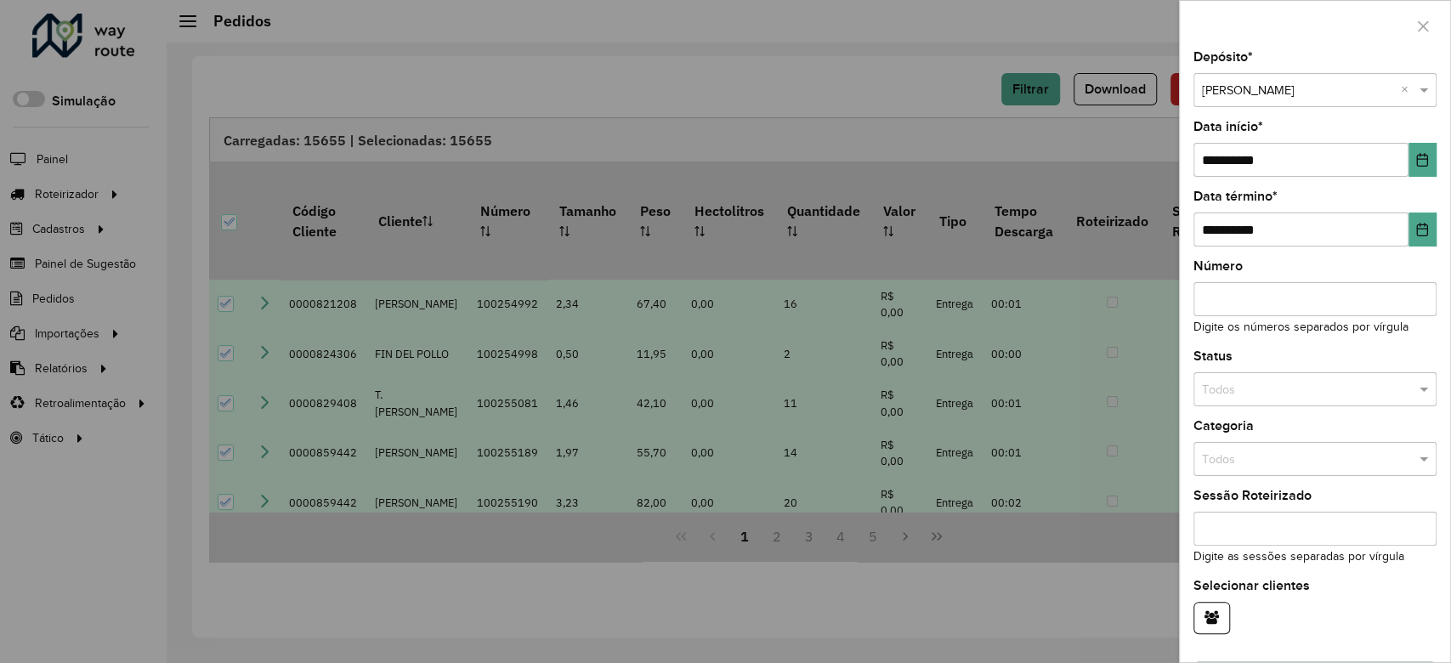
click at [1432, 159] on div "**********" at bounding box center [1315, 356] width 270 height 611
click at [1419, 162] on icon "Choose Date" at bounding box center [1423, 160] width 14 height 14
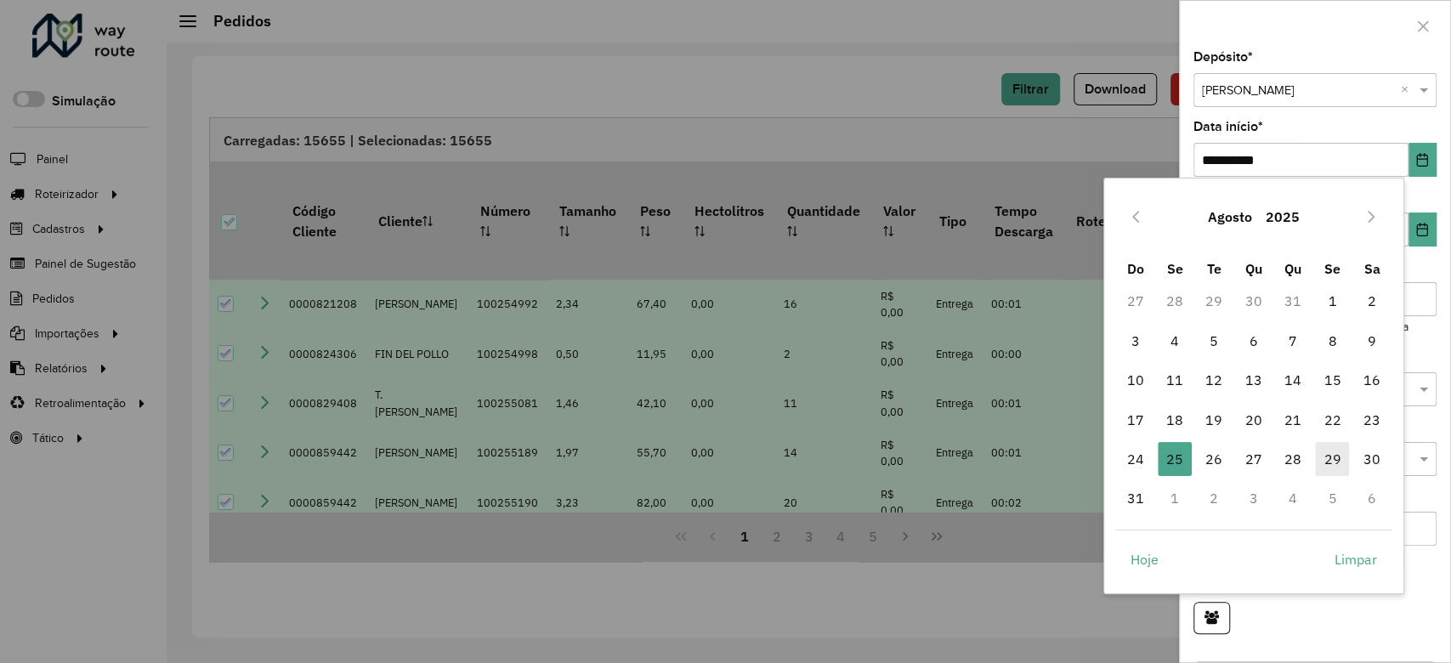
click at [1334, 462] on span "29" at bounding box center [1332, 459] width 34 height 34
type input "**********"
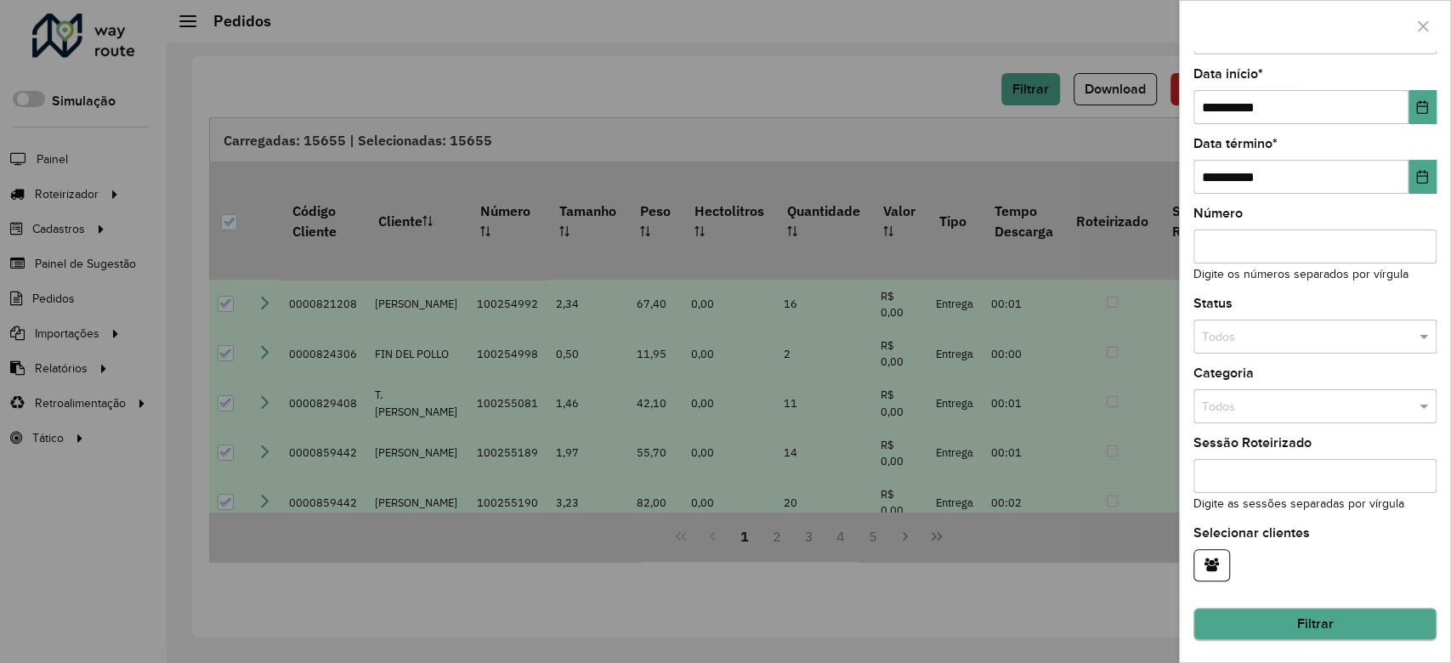
click at [1358, 607] on hb-field-button "Filtrar" at bounding box center [1315, 618] width 243 height 46
click at [1356, 624] on button "Filtrar" at bounding box center [1315, 625] width 243 height 32
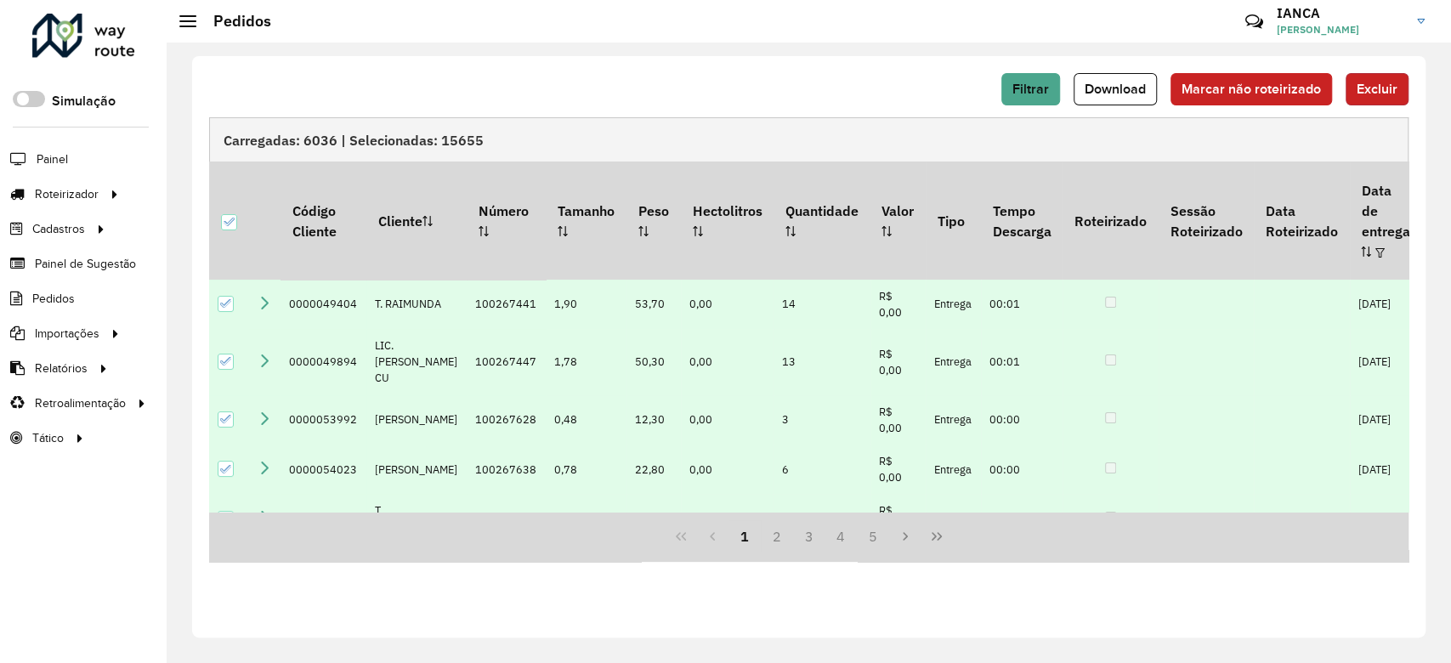
click at [1388, 90] on span "Excluir" at bounding box center [1377, 89] width 41 height 14
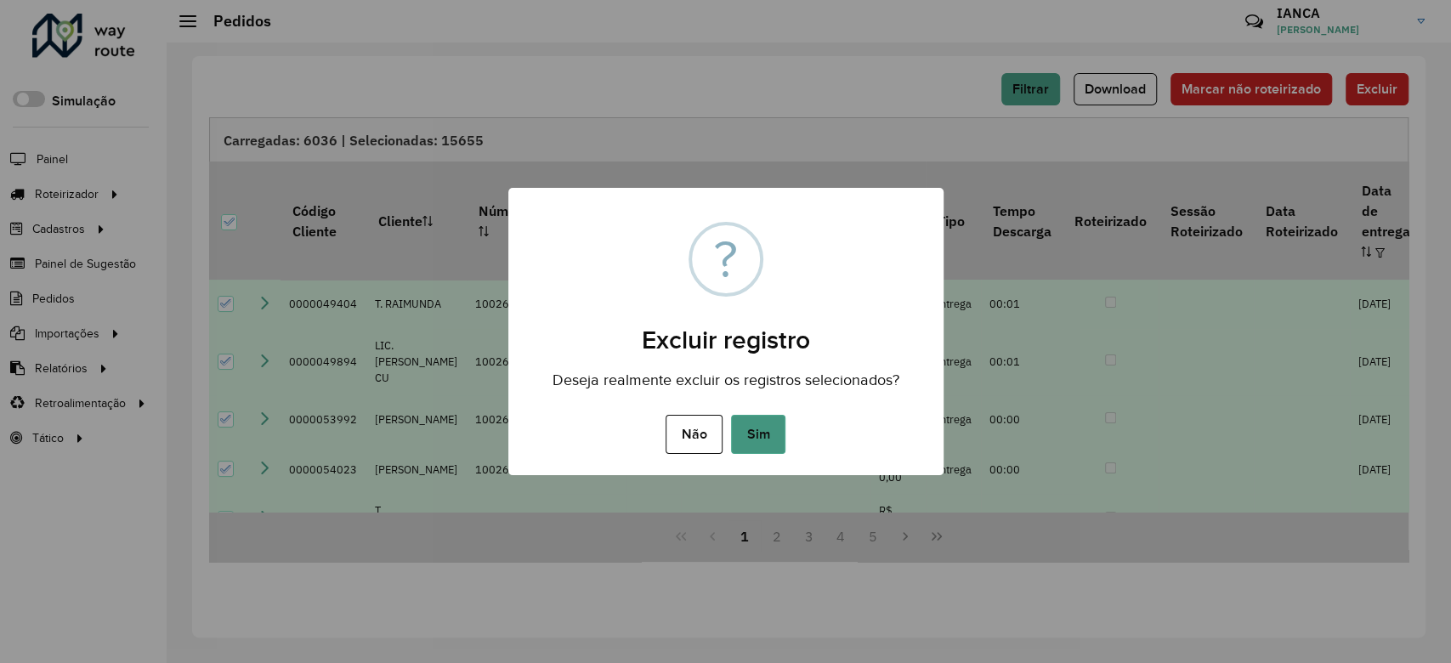
click at [780, 436] on button "Sim" at bounding box center [758, 434] width 54 height 39
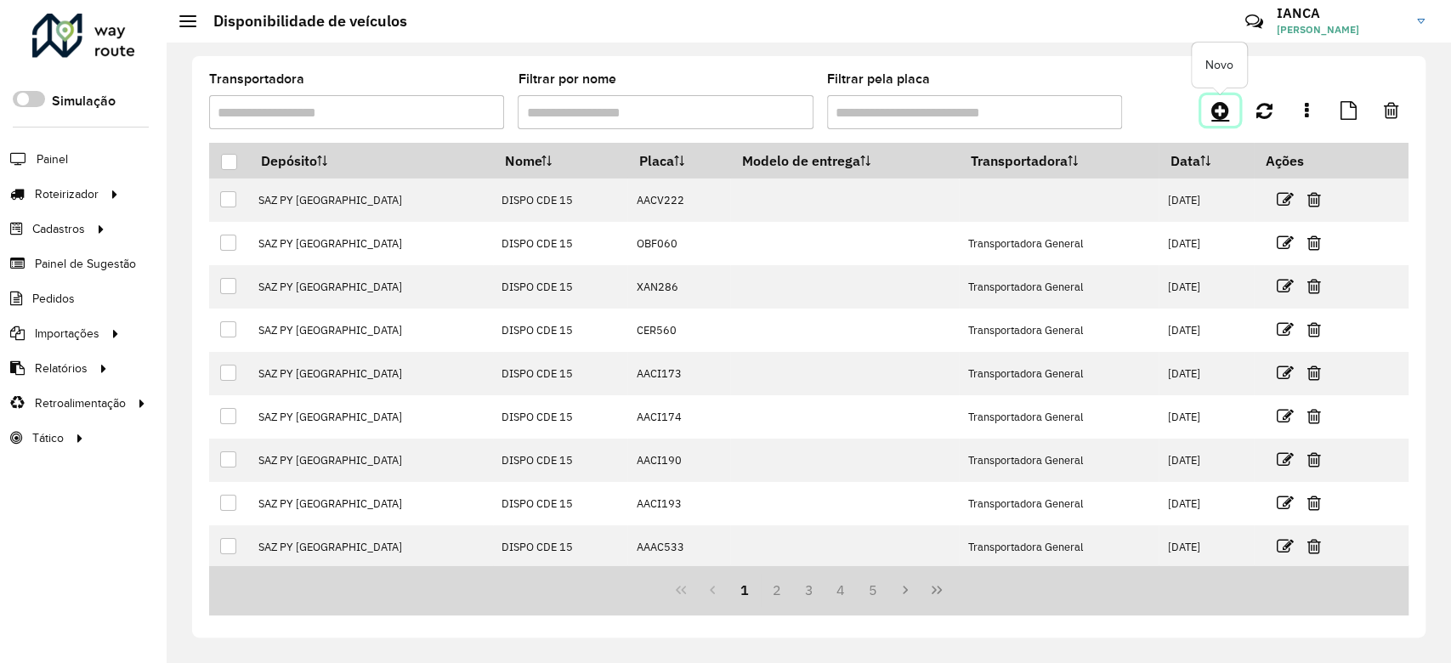
click at [1217, 112] on icon at bounding box center [1221, 110] width 18 height 20
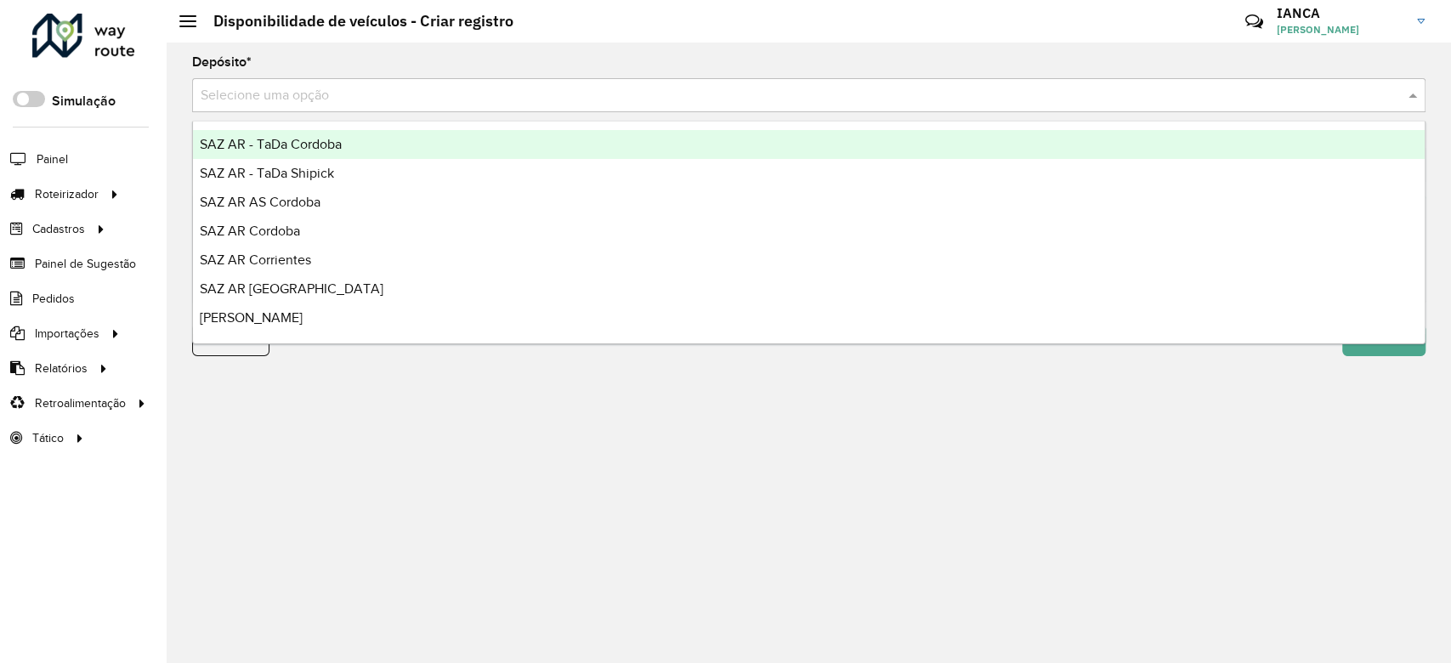
click at [320, 102] on input "text" at bounding box center [792, 96] width 1183 height 20
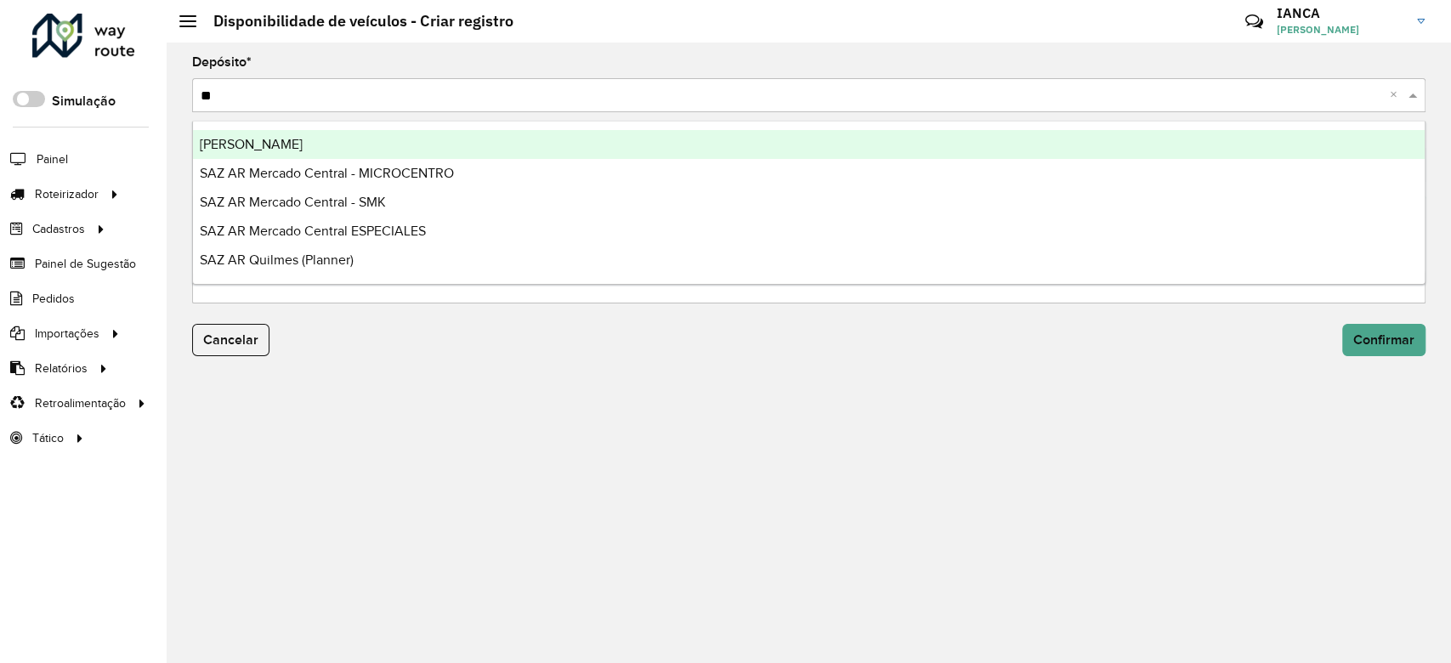
type input "***"
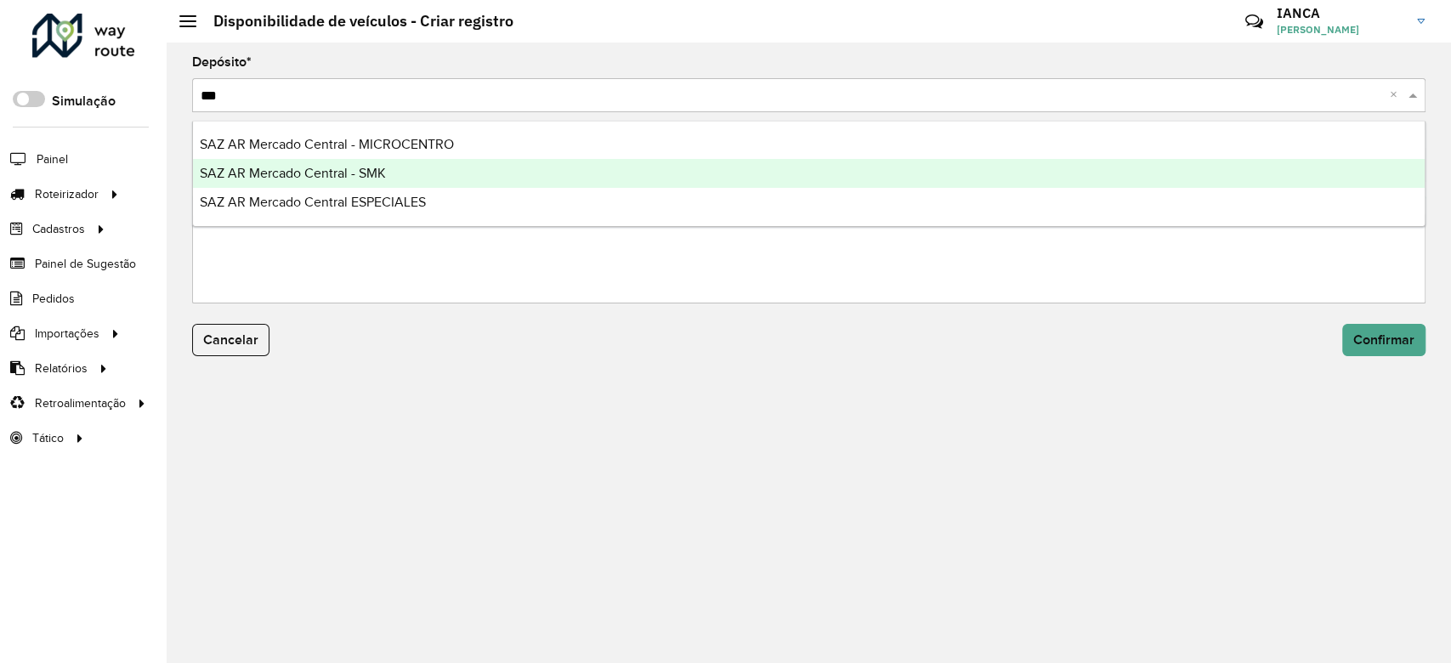
click at [339, 167] on span "SAZ AR Mercado Central - SMK" at bounding box center [293, 173] width 186 height 14
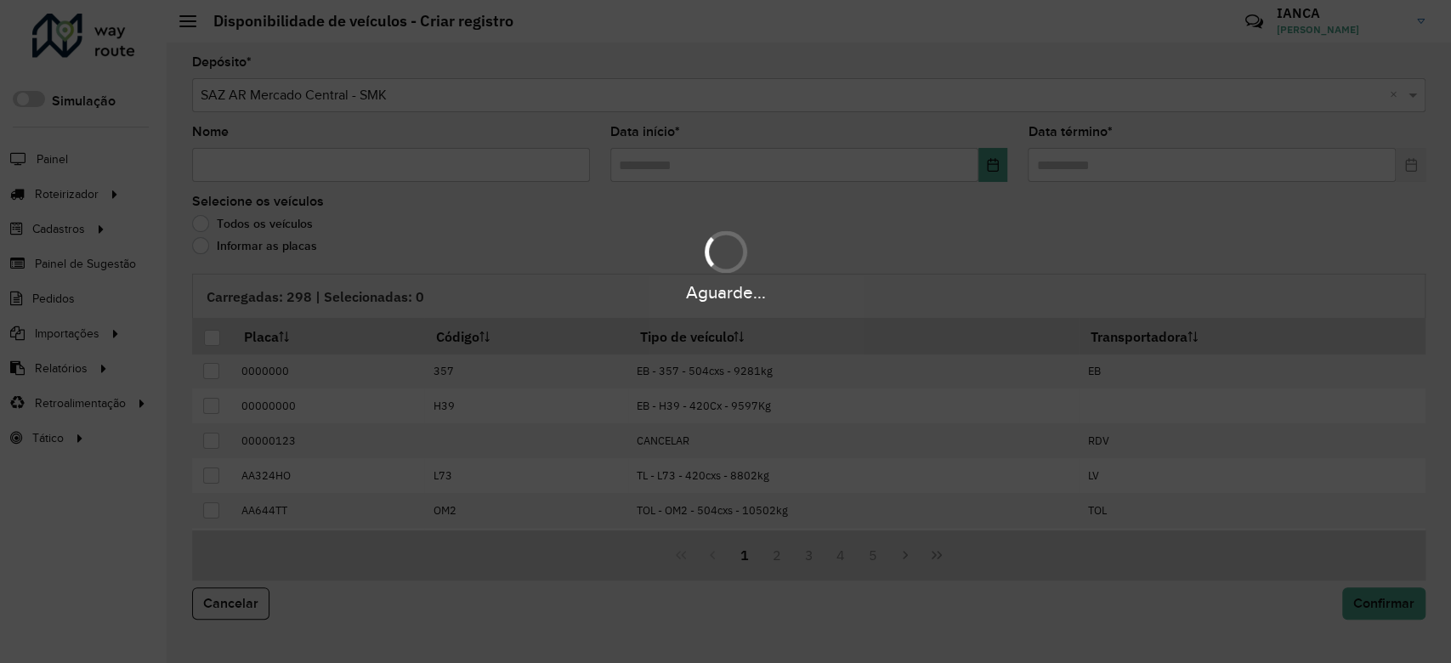
click at [291, 166] on div "Aguarde..." at bounding box center [725, 331] width 1451 height 663
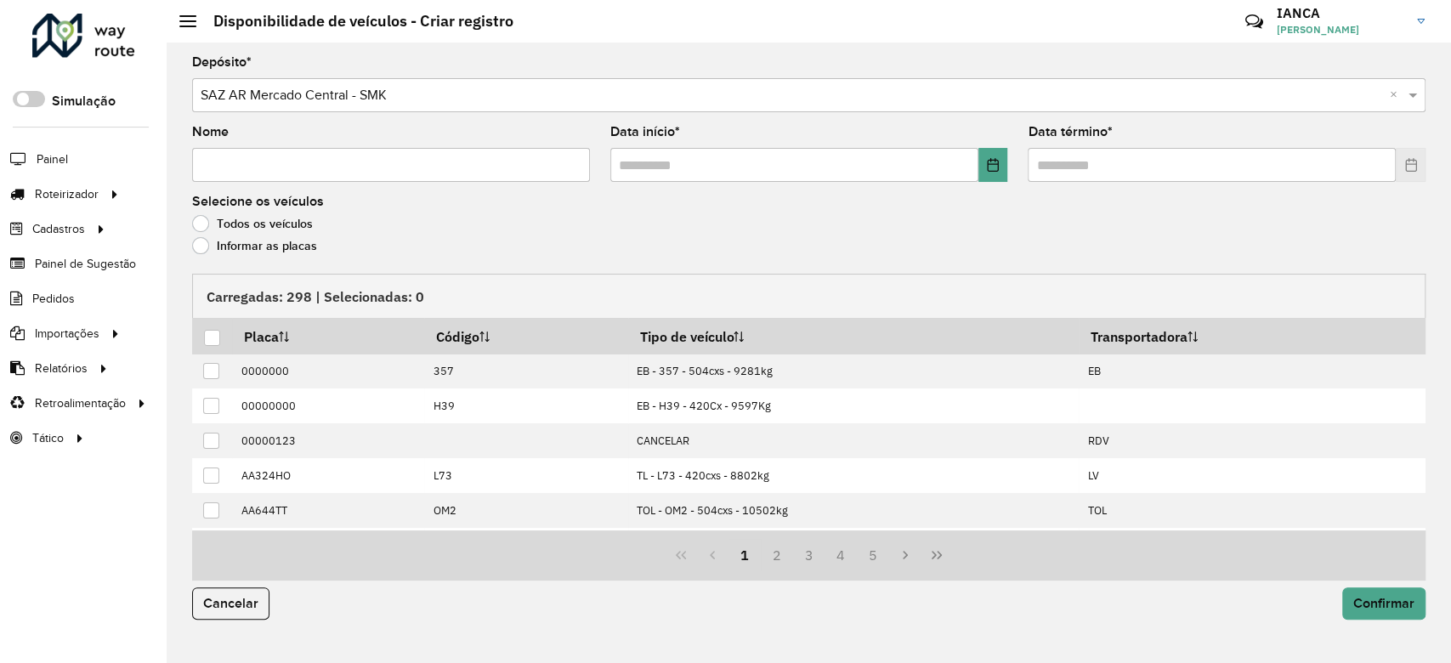
click at [295, 164] on input "Nome" at bounding box center [391, 165] width 398 height 34
drag, startPoint x: 348, startPoint y: 151, endPoint x: 327, endPoint y: 166, distance: 26.2
click at [344, 151] on input "****" at bounding box center [391, 165] width 398 height 34
drag, startPoint x: 327, startPoint y: 166, endPoint x: 18, endPoint y: 150, distance: 309.1
click at [18, 149] on div "Roteirizador AmbevTech Simulação Painel Roteirizador Entregas Cadastros Checkpo…" at bounding box center [725, 331] width 1451 height 663
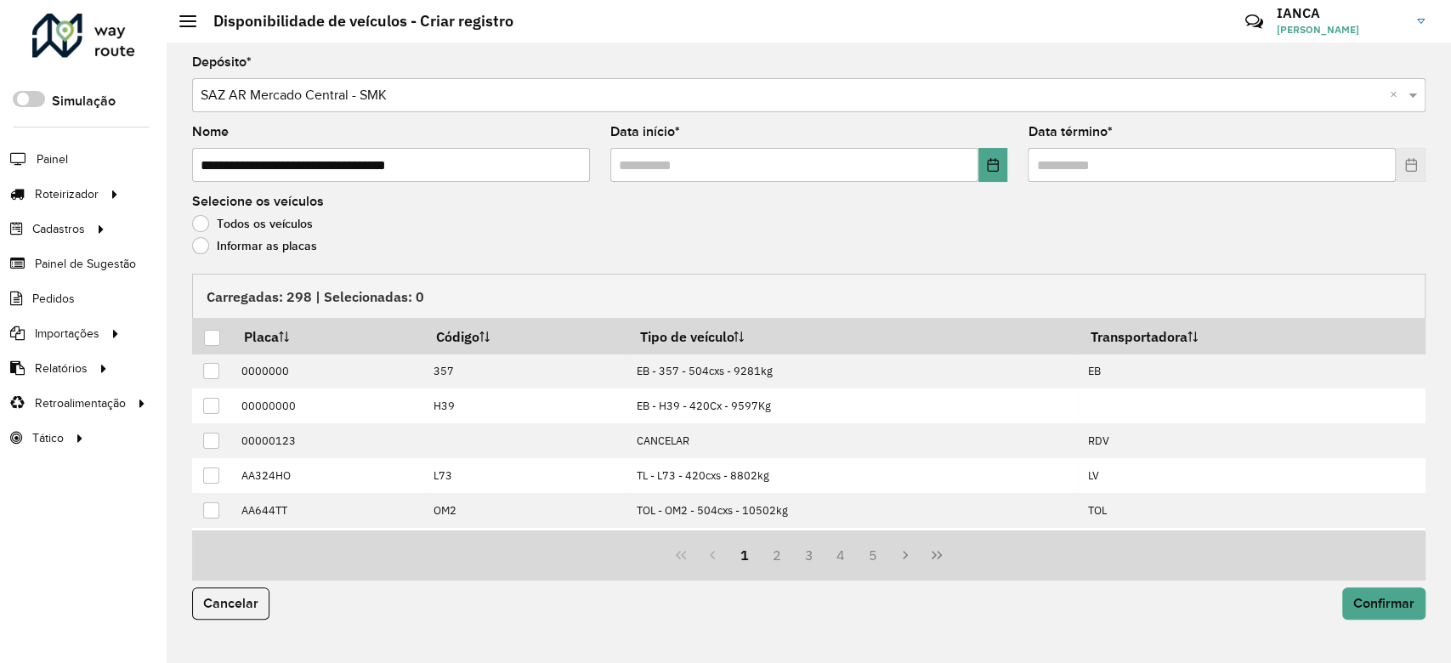
type input "**********"
click at [993, 167] on icon "Choose Date" at bounding box center [993, 165] width 14 height 14
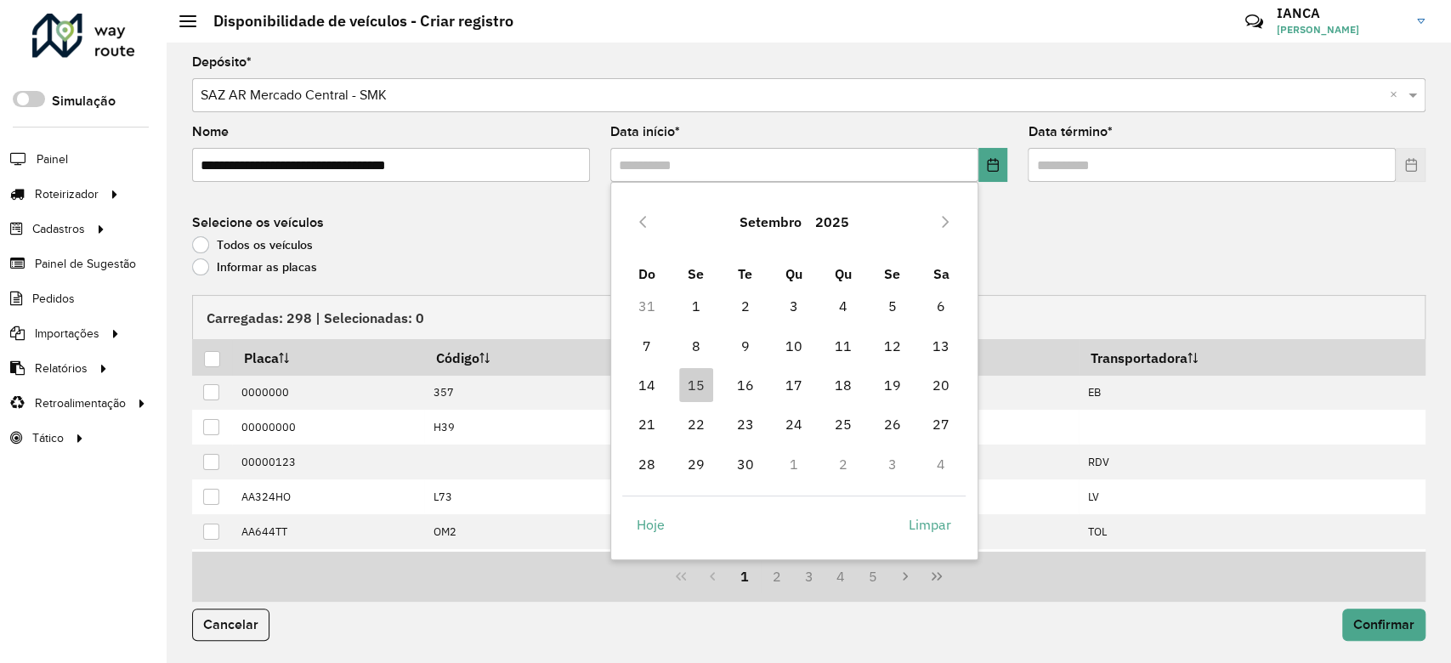
click at [721, 385] on td "16" at bounding box center [745, 385] width 49 height 39
click at [757, 383] on span "16" at bounding box center [745, 385] width 34 height 34
type input "**********"
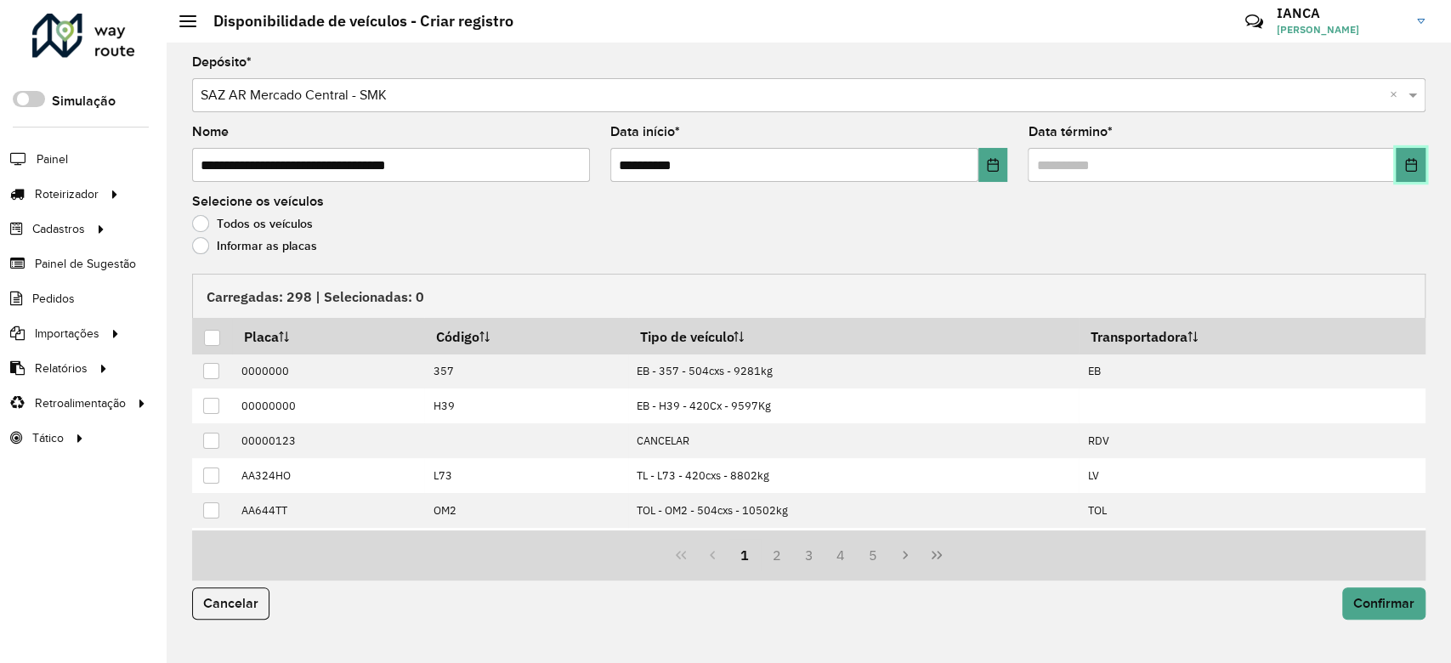
click at [1417, 172] on button "Choose Date" at bounding box center [1411, 165] width 30 height 34
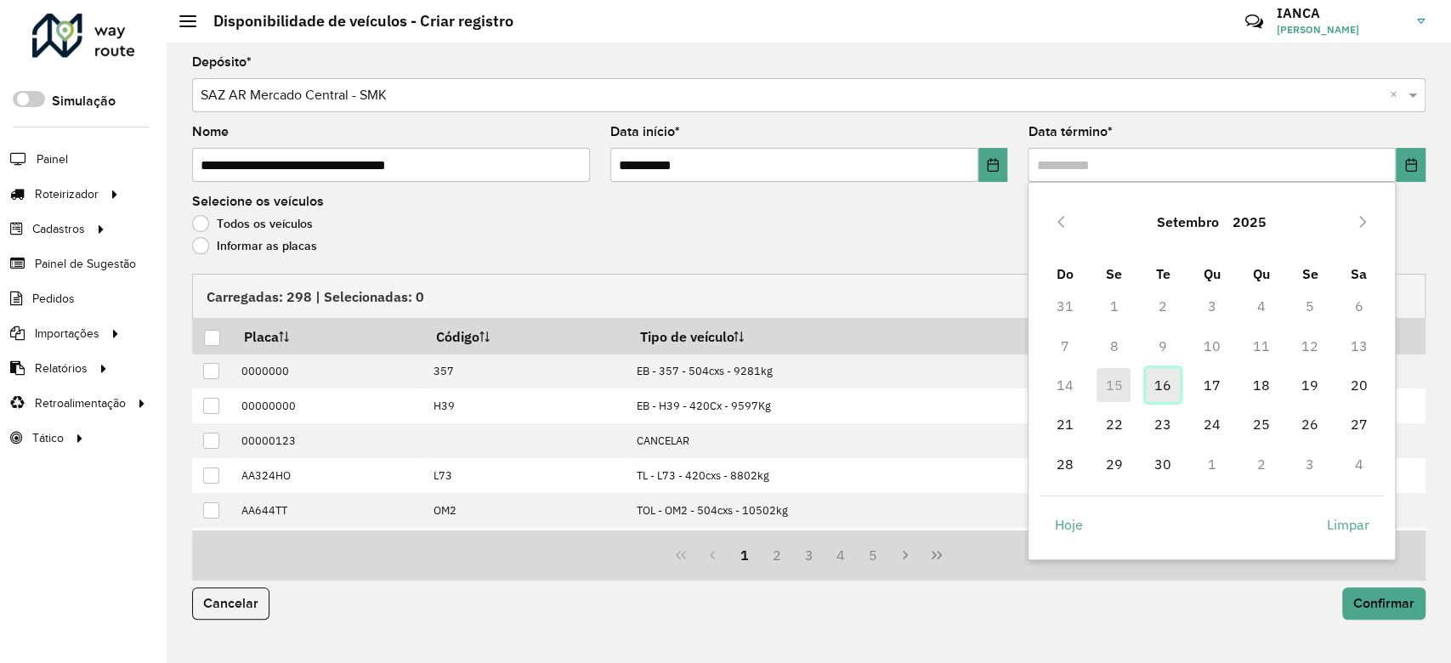
click at [1170, 378] on span "16" at bounding box center [1163, 385] width 34 height 34
type input "**********"
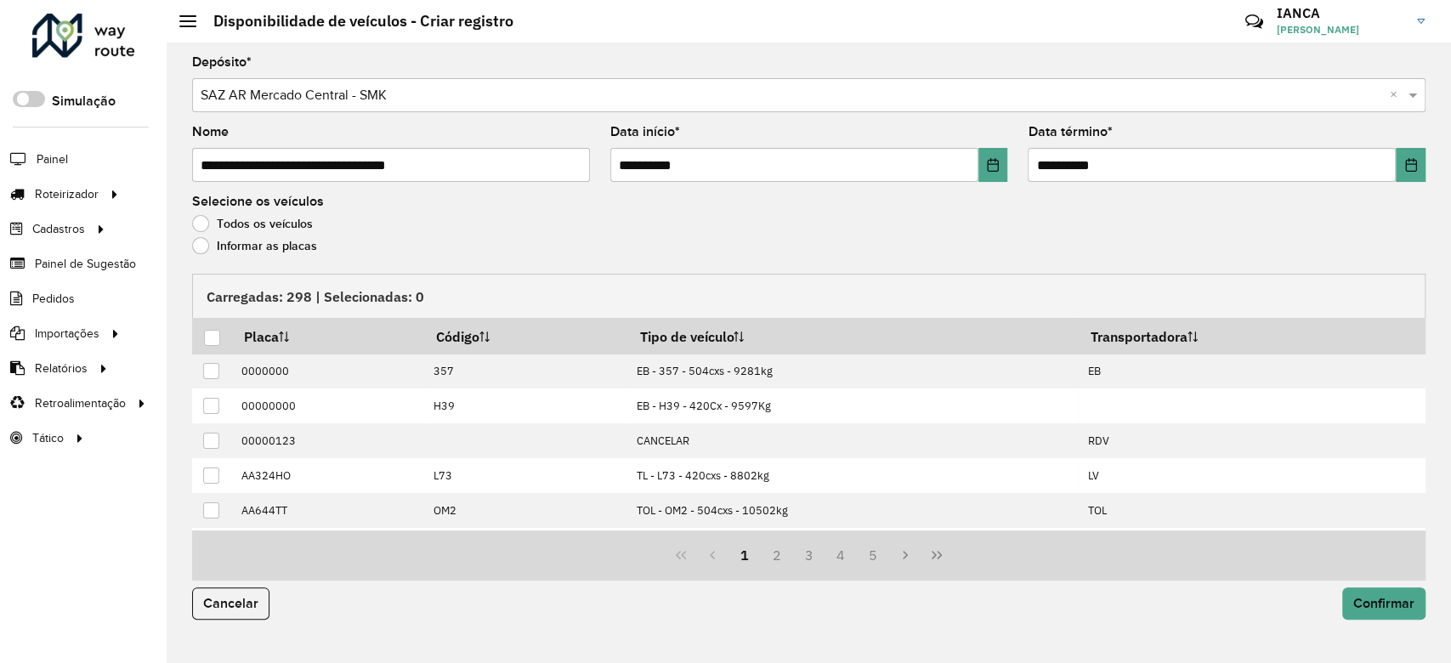
click at [297, 232] on div "Todos os veículos" at bounding box center [809, 228] width 1234 height 20
click at [300, 256] on div "Informar as placas" at bounding box center [809, 250] width 1234 height 20
click at [299, 247] on label "Informar as placas" at bounding box center [254, 245] width 125 height 17
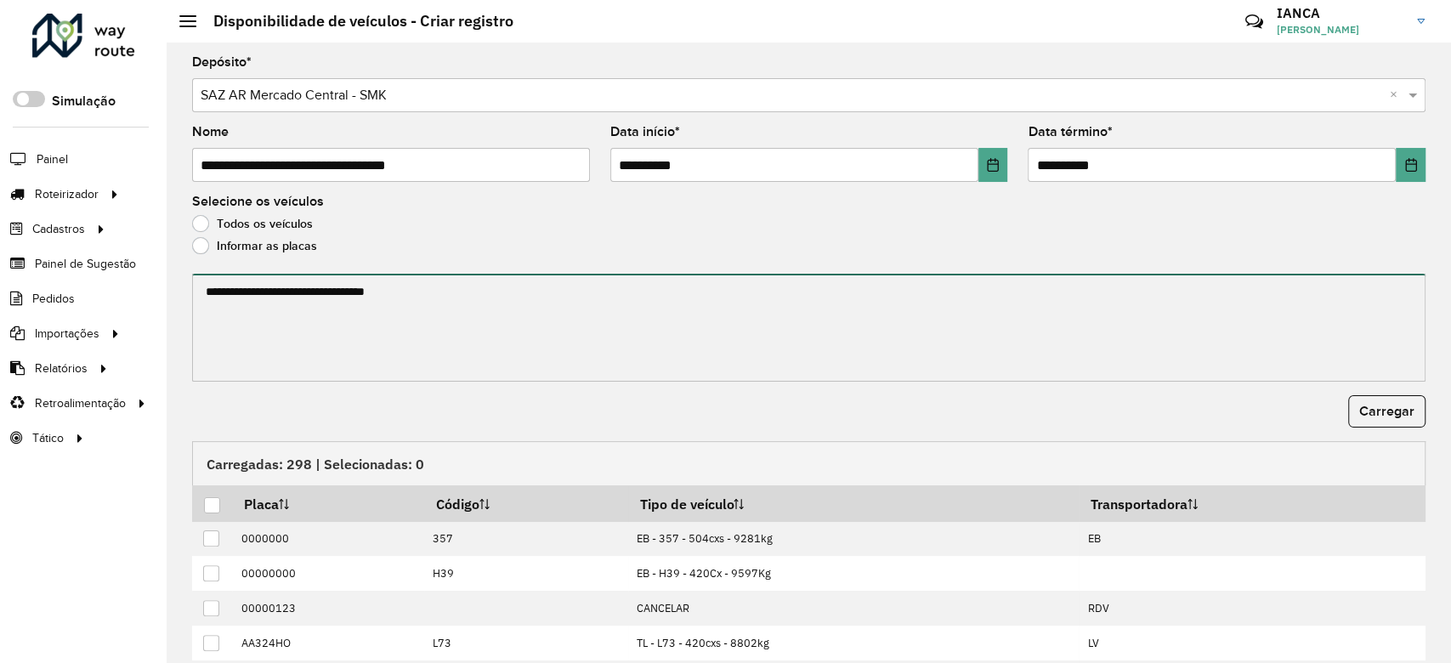
drag, startPoint x: 304, startPoint y: 258, endPoint x: 400, endPoint y: 327, distance: 118.2
click at [329, 306] on textarea at bounding box center [809, 328] width 1234 height 108
paste textarea "****** ****** ******* ****** ******* ******* ****** ****** ****** ******* *****…"
type textarea "****** ****** ******* ****** ******* ******* ****** ****** ****** ******* *****…"
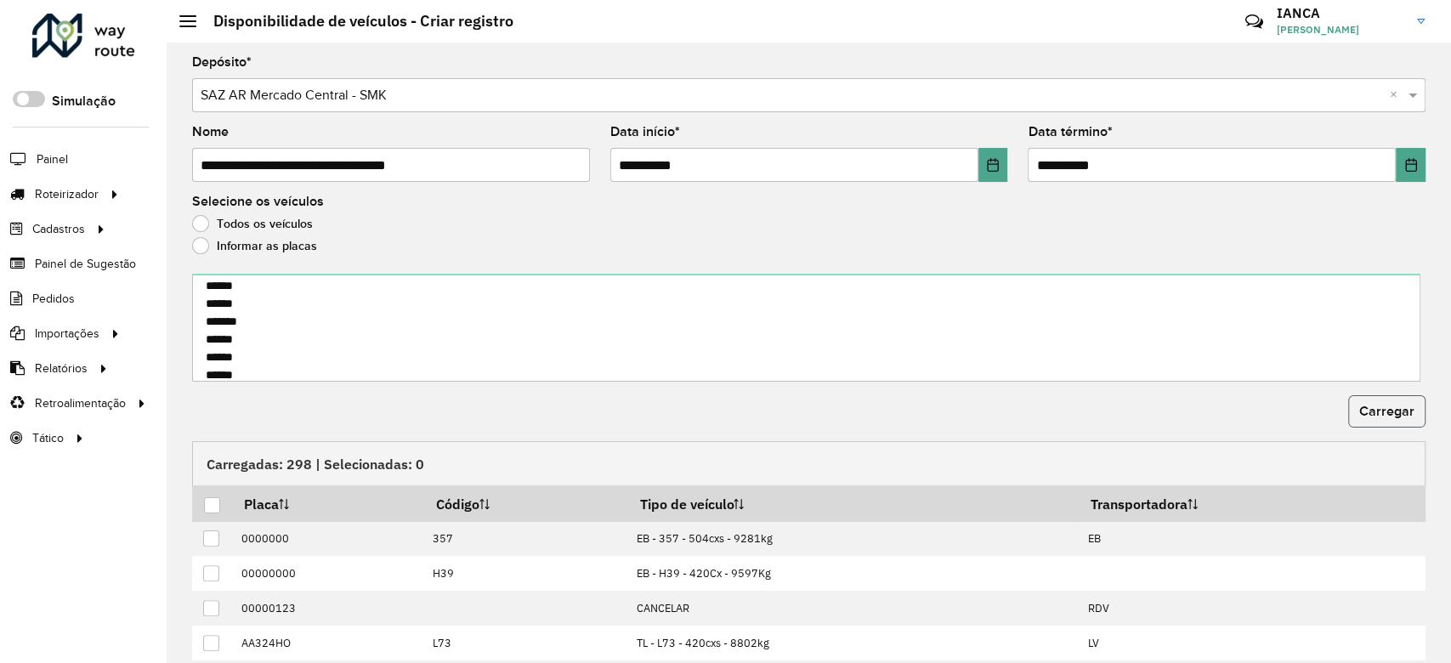
click at [1360, 406] on span "Carregar" at bounding box center [1387, 411] width 55 height 14
click at [213, 503] on div at bounding box center [212, 505] width 16 height 16
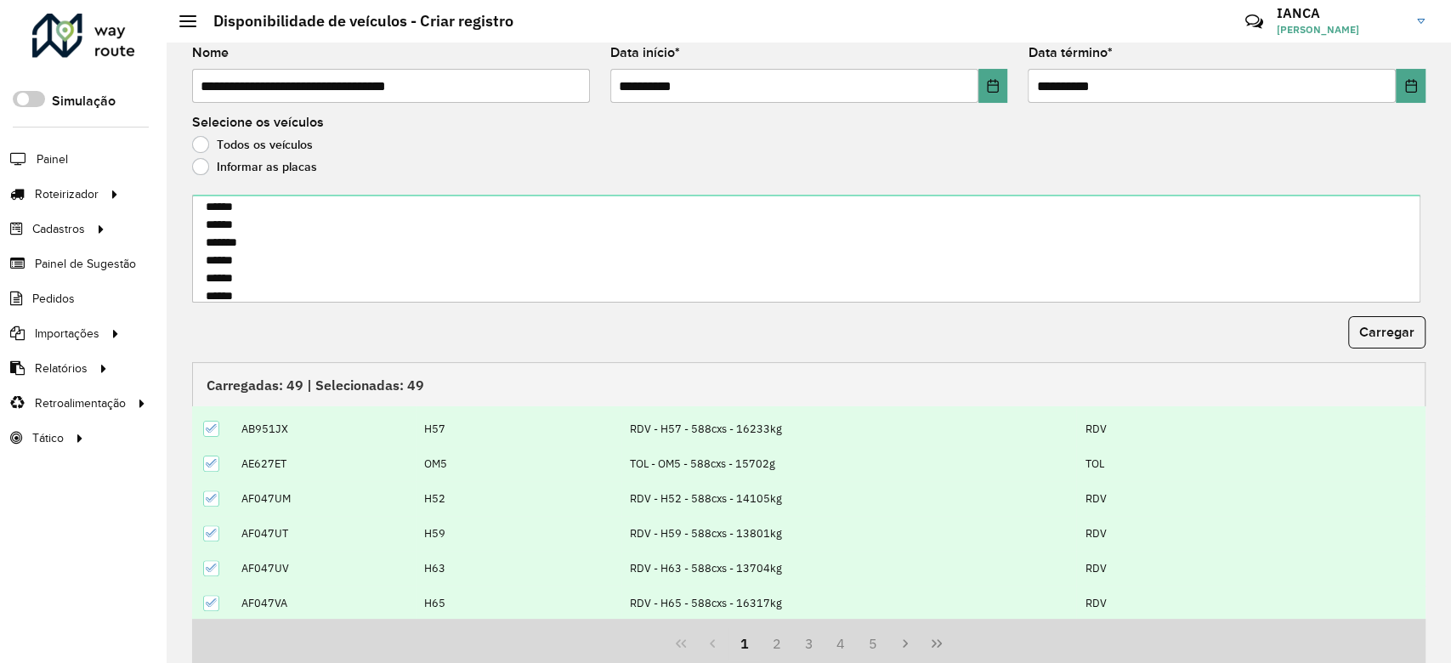
scroll to position [144, 0]
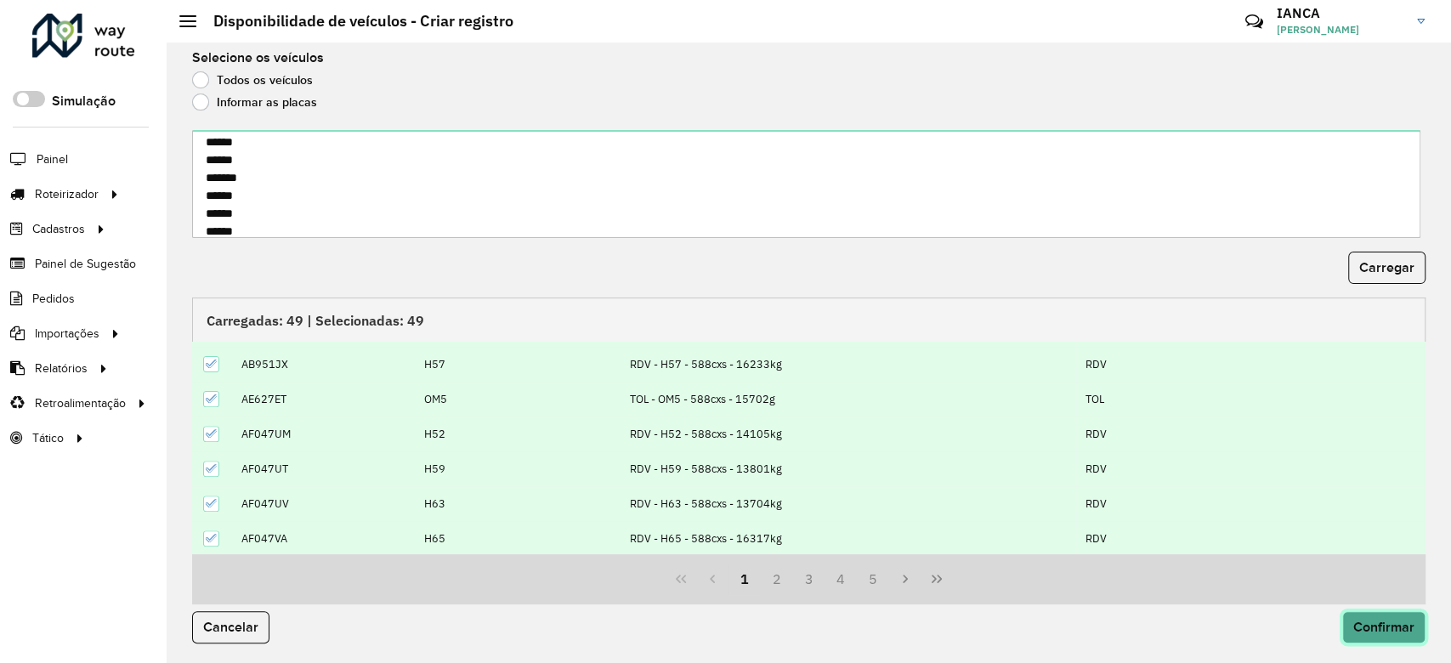
click at [1387, 616] on button "Confirmar" at bounding box center [1384, 627] width 83 height 32
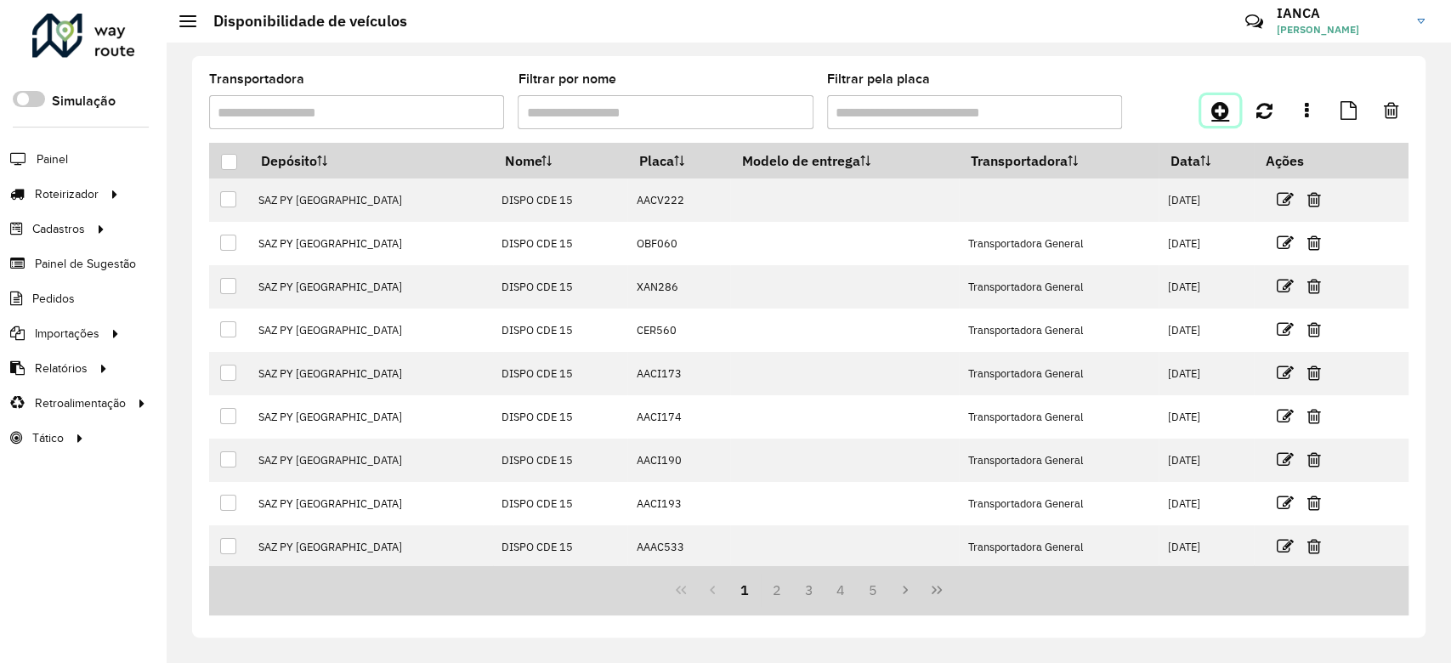
click at [1229, 104] on icon at bounding box center [1221, 110] width 18 height 20
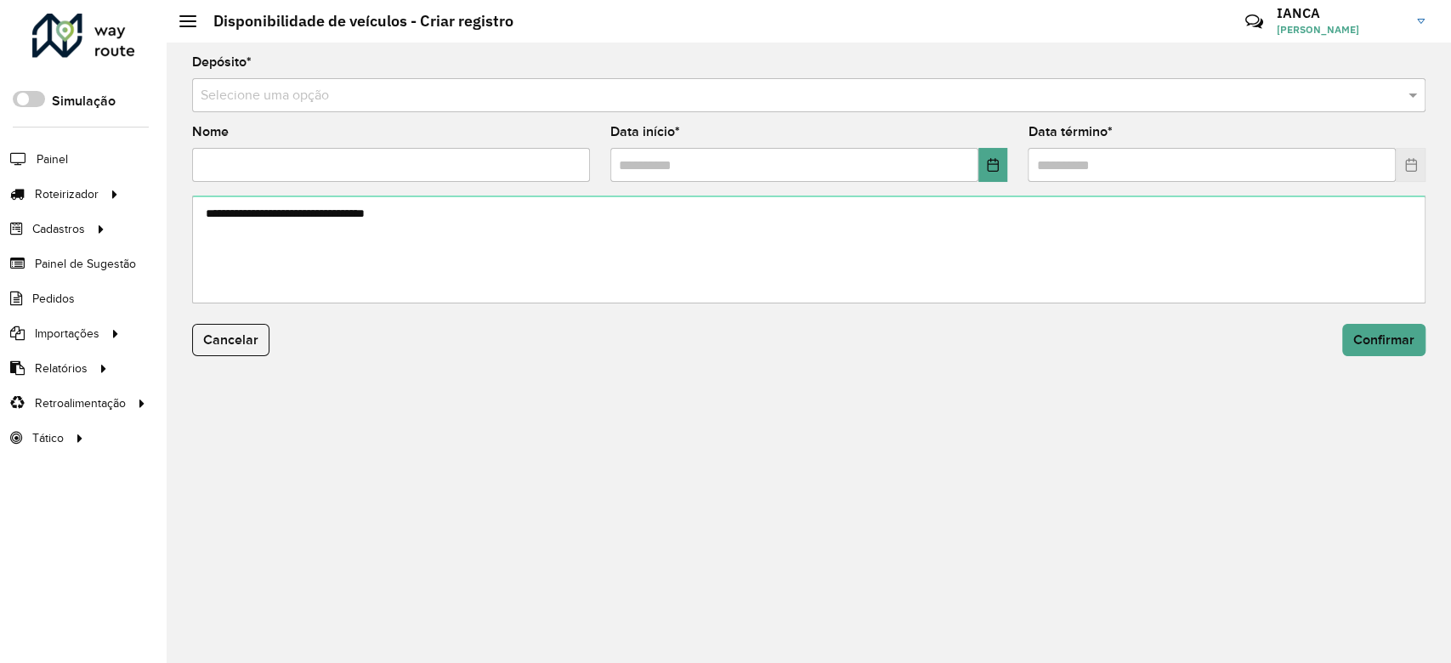
click at [264, 94] on input "text" at bounding box center [792, 96] width 1183 height 20
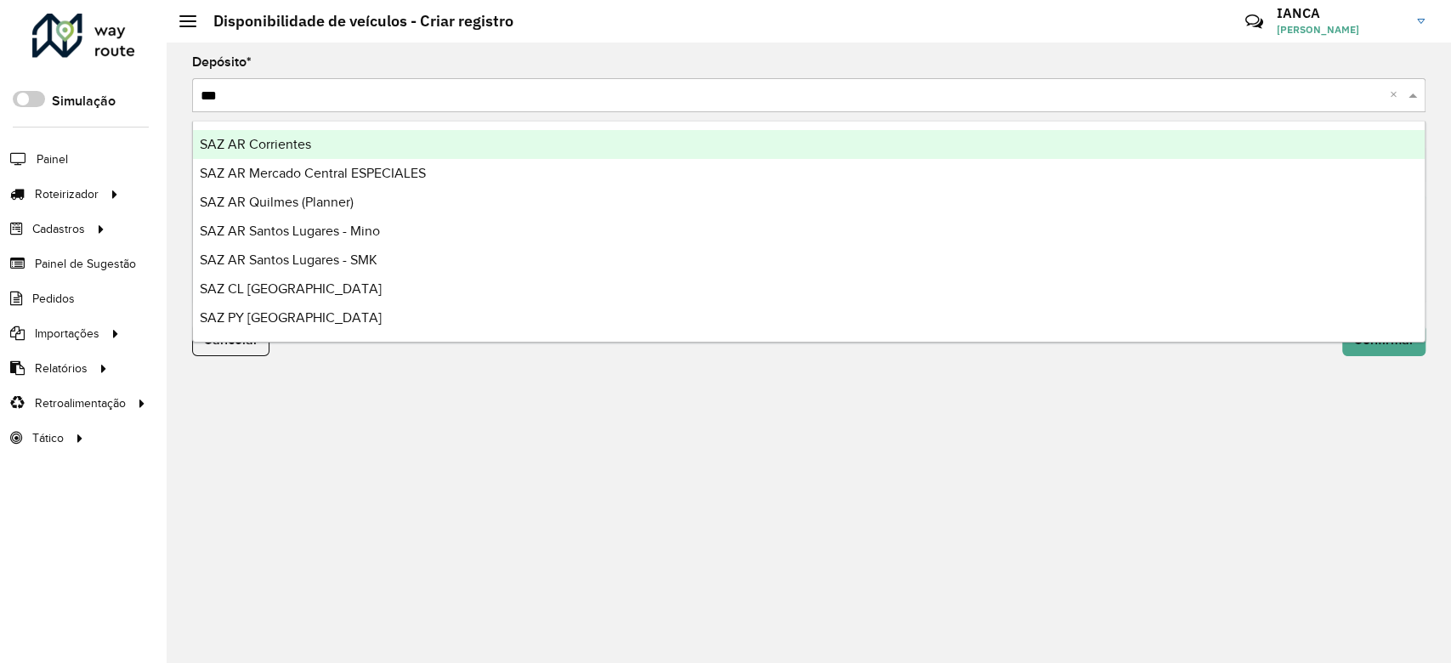
type input "****"
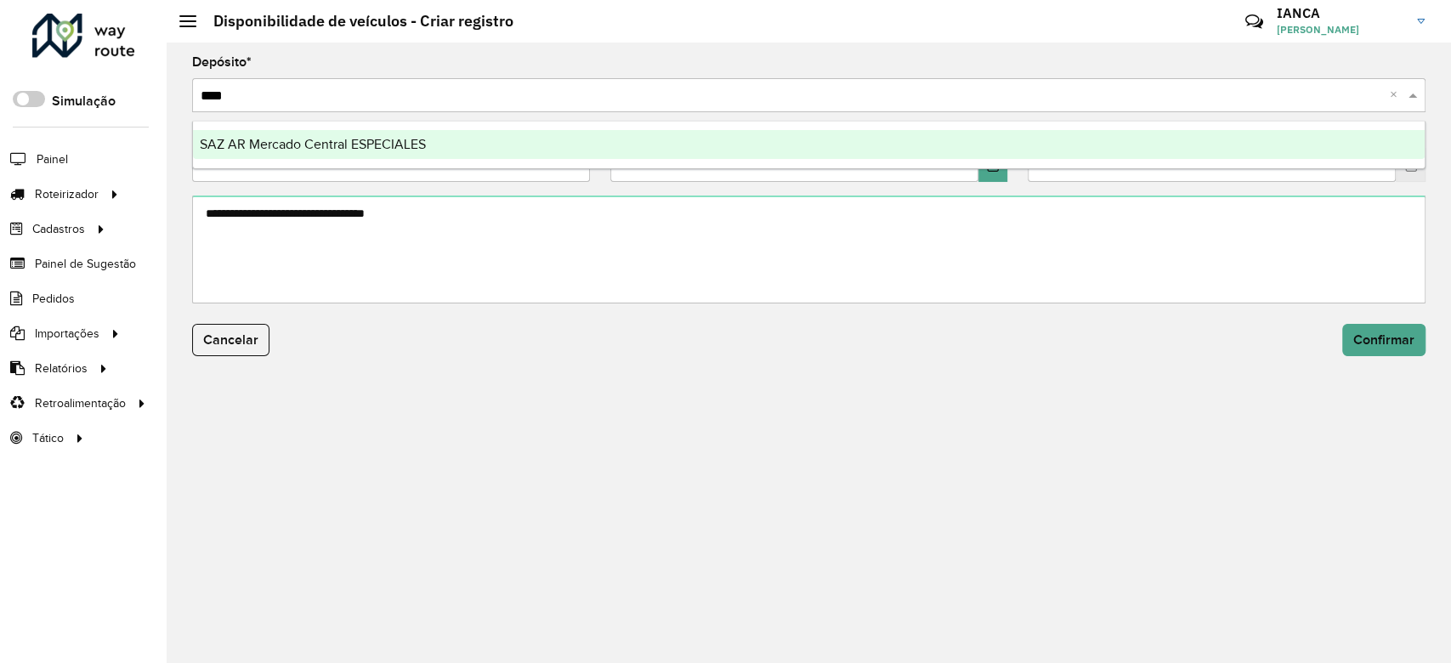
click at [308, 151] on div "SAZ AR Mercado Central ESPECIALES" at bounding box center [809, 144] width 1232 height 29
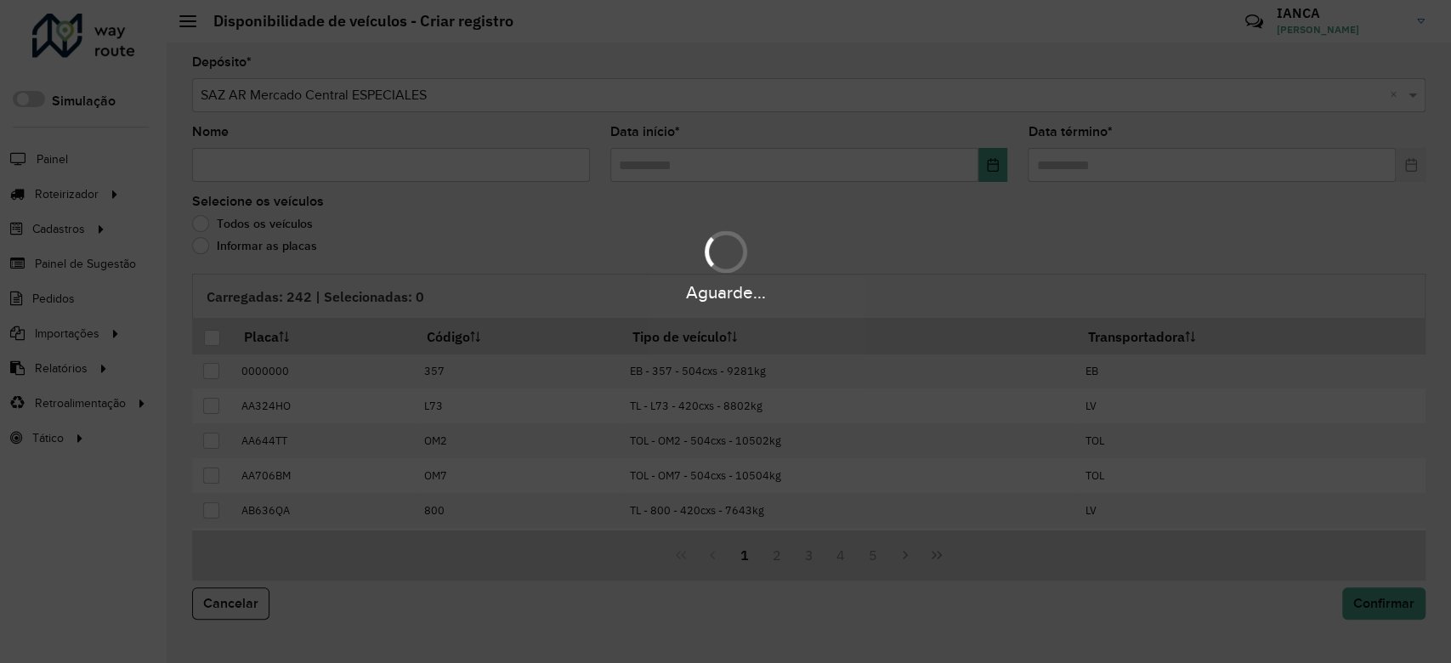
click at [232, 164] on div "Aguarde..." at bounding box center [725, 331] width 1451 height 663
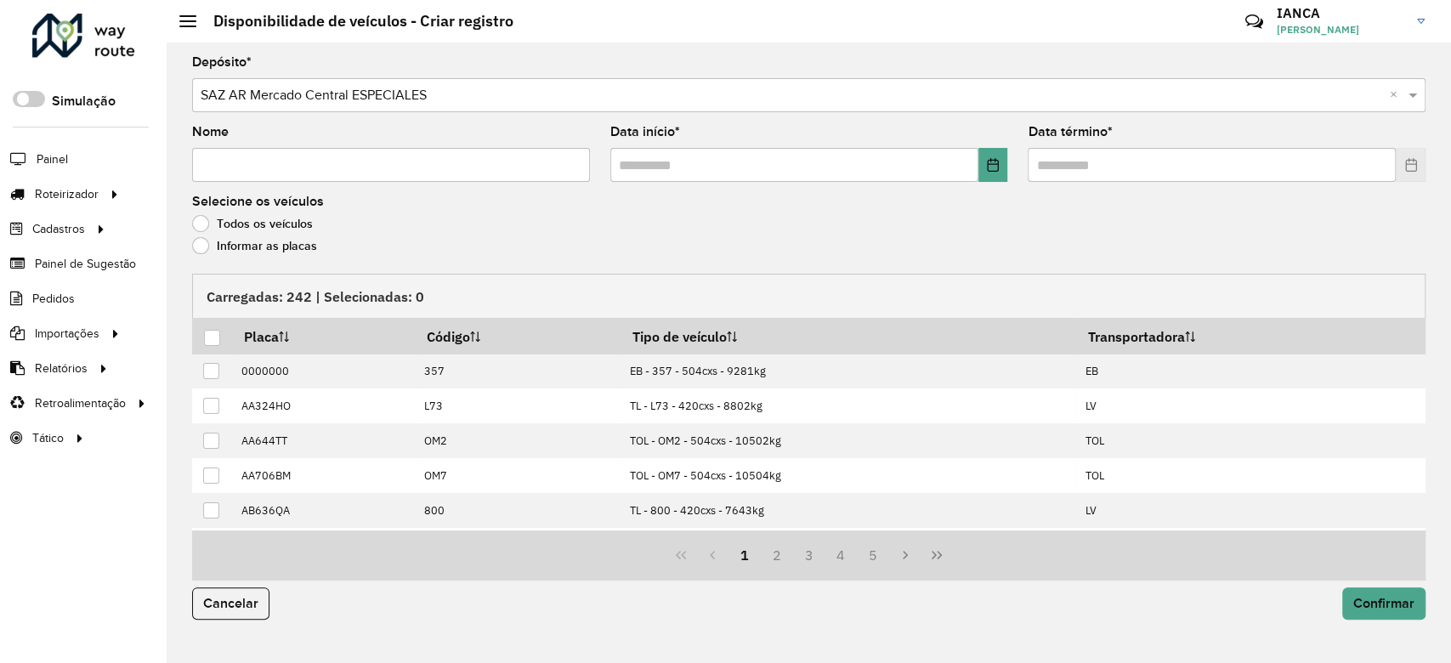
click at [227, 162] on input "Nome" at bounding box center [391, 165] width 398 height 34
type input "**********"
click at [1001, 172] on button "Choose Date" at bounding box center [994, 165] width 30 height 34
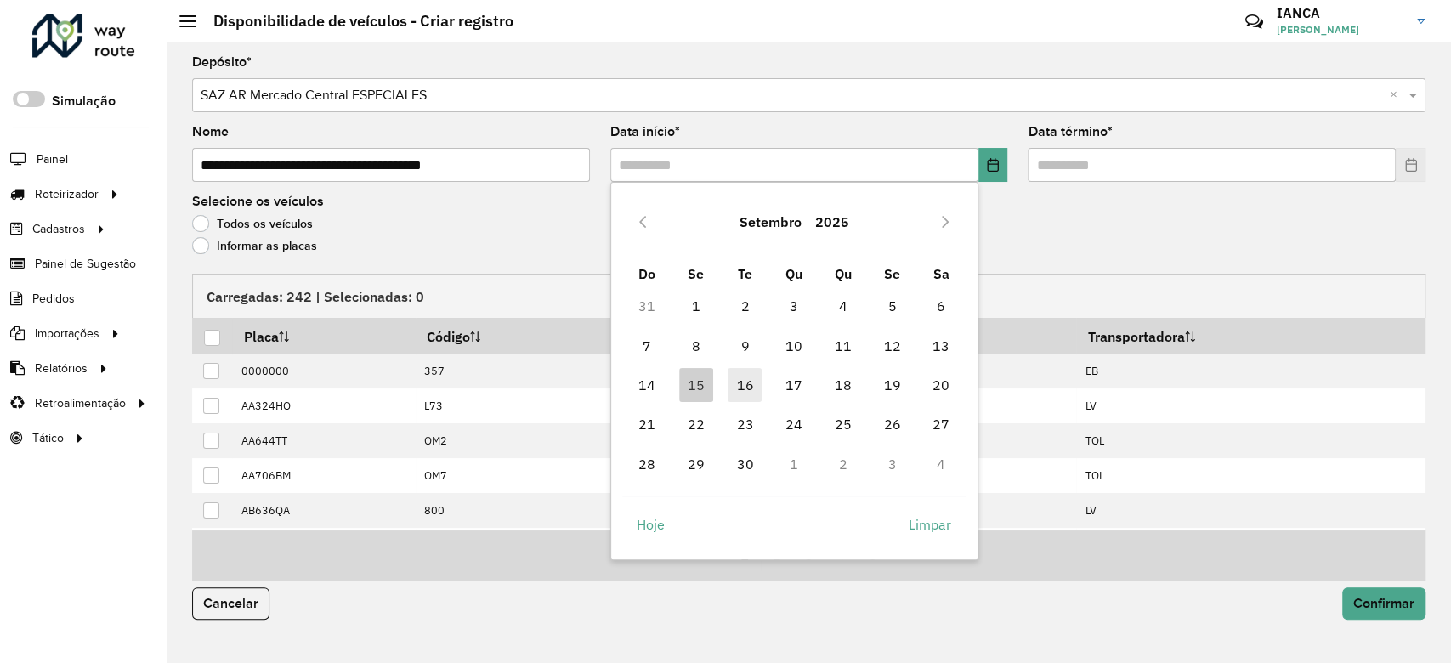
click at [735, 376] on span "16" at bounding box center [745, 385] width 34 height 34
type input "**********"
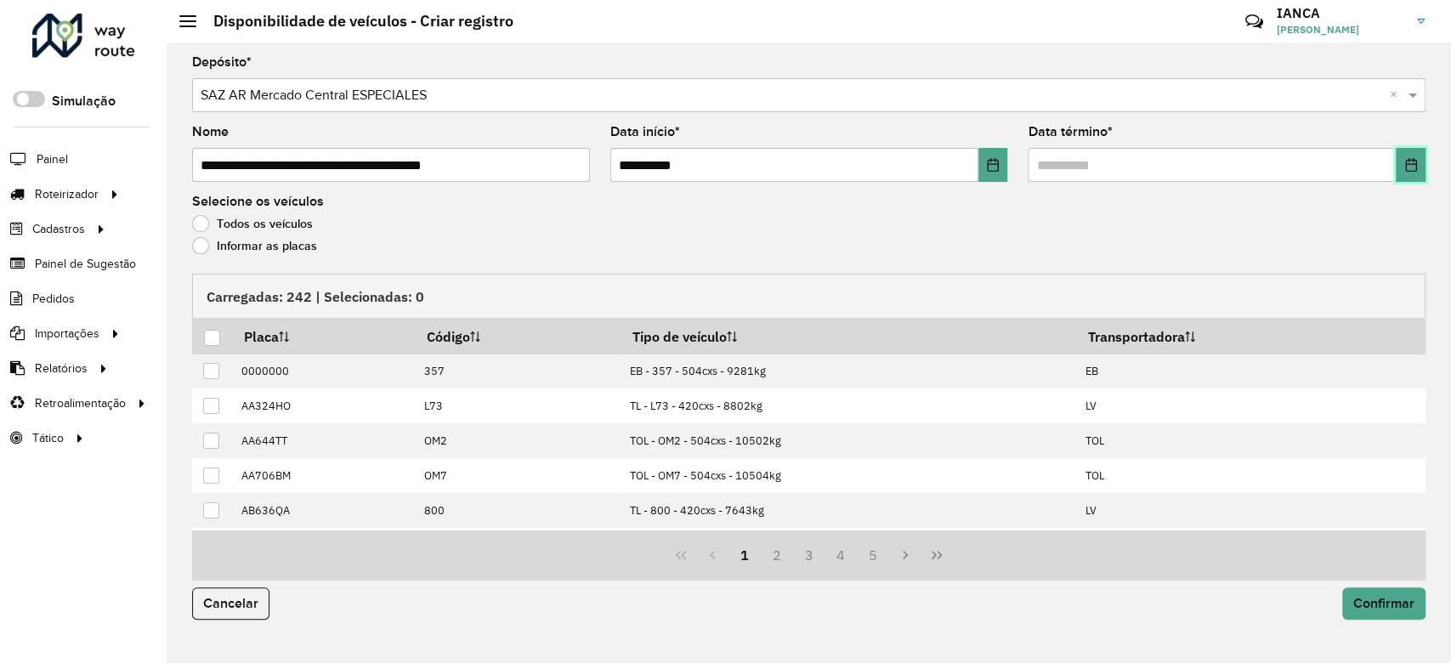
click at [1408, 168] on icon "Choose Date" at bounding box center [1412, 165] width 14 height 14
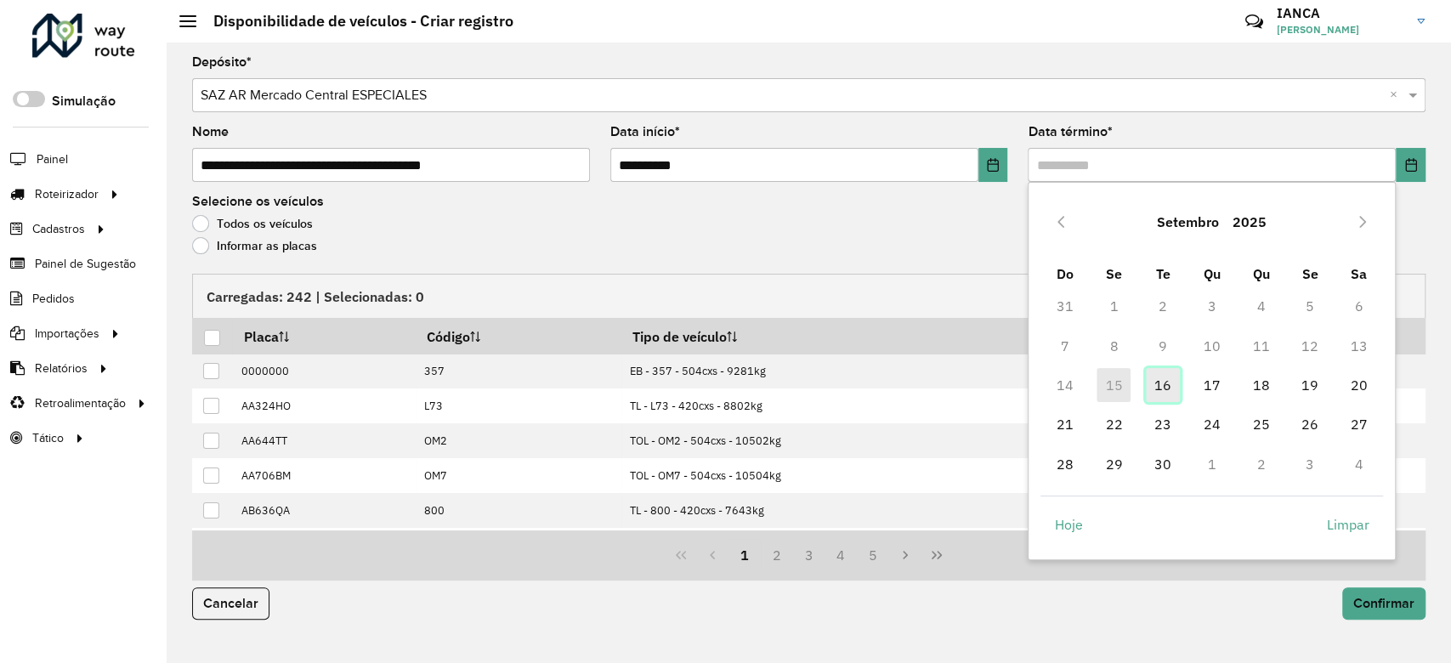
click at [1168, 384] on span "16" at bounding box center [1163, 385] width 34 height 34
type input "**********"
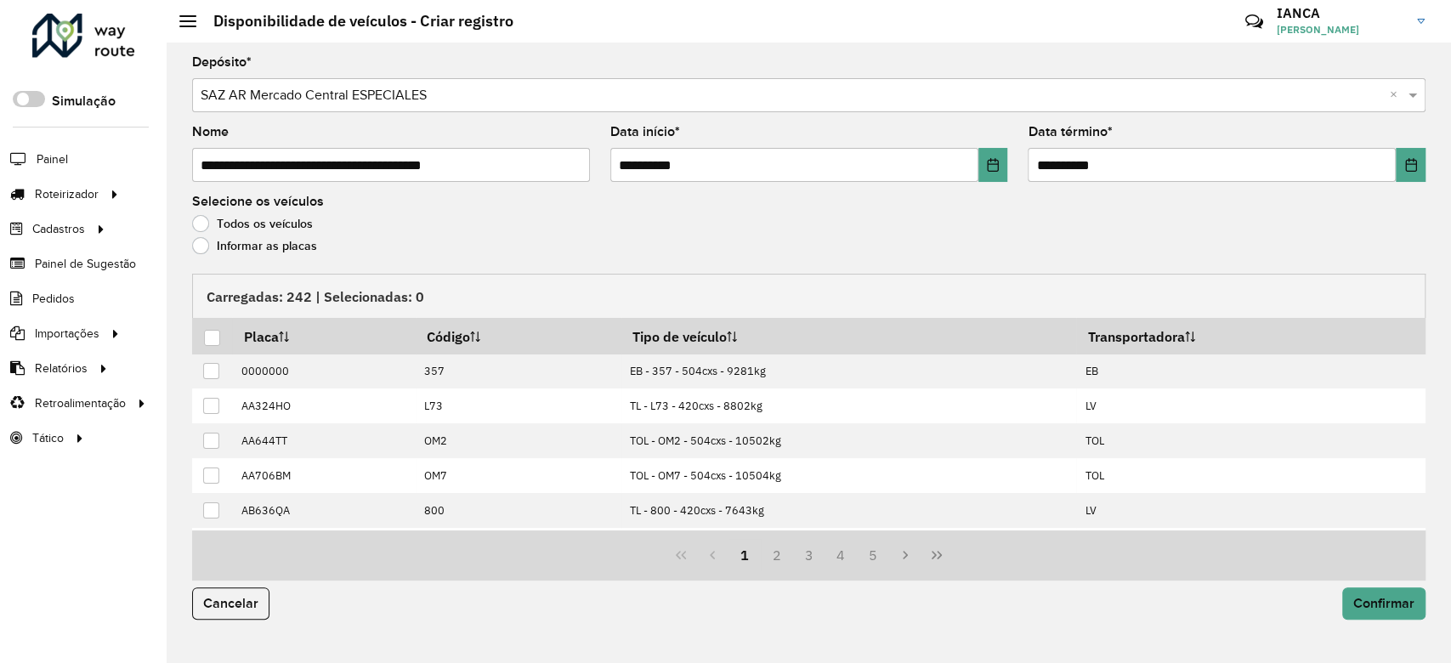
click at [299, 250] on label "Informar as placas" at bounding box center [254, 245] width 125 height 17
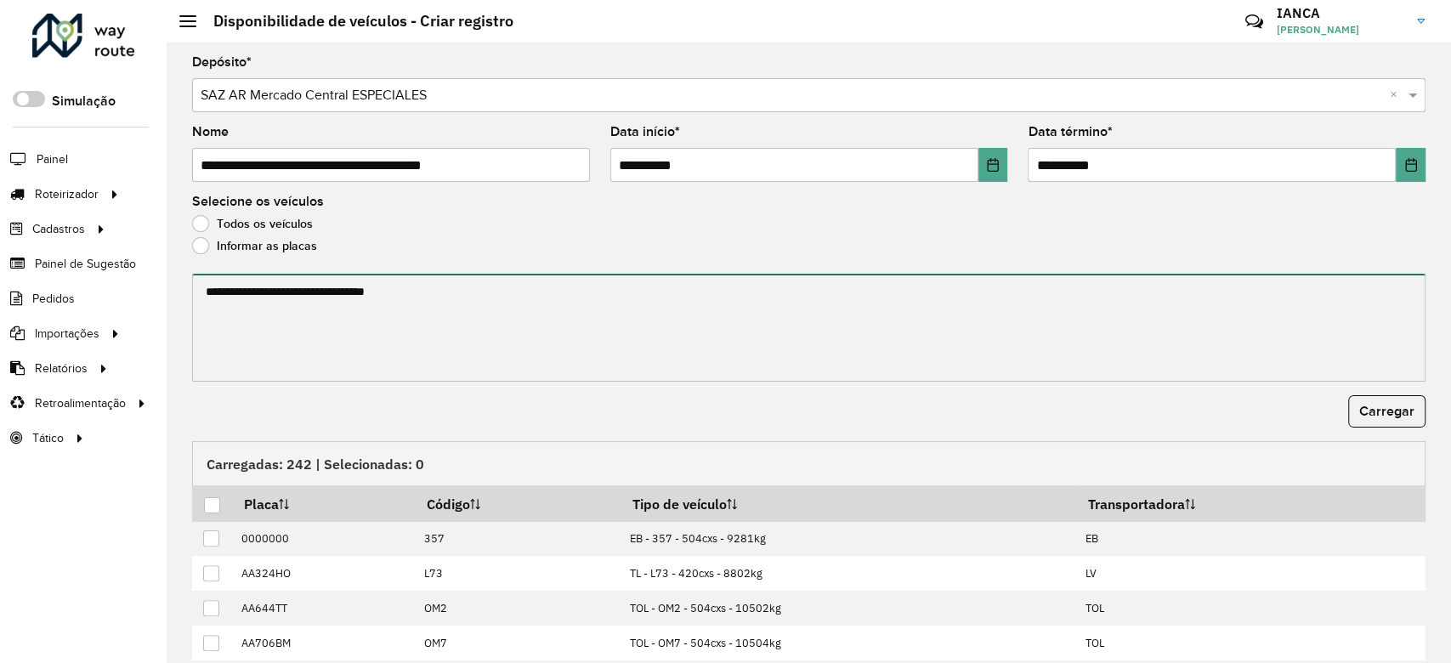
click at [310, 302] on textarea at bounding box center [809, 328] width 1234 height 108
paste textarea "******* ******* ******* ******* ****** ******* ******* ******* ******* ******* …"
type textarea "******* ******* ******* ******* ****** ******* ******* ******* ******* ******* …"
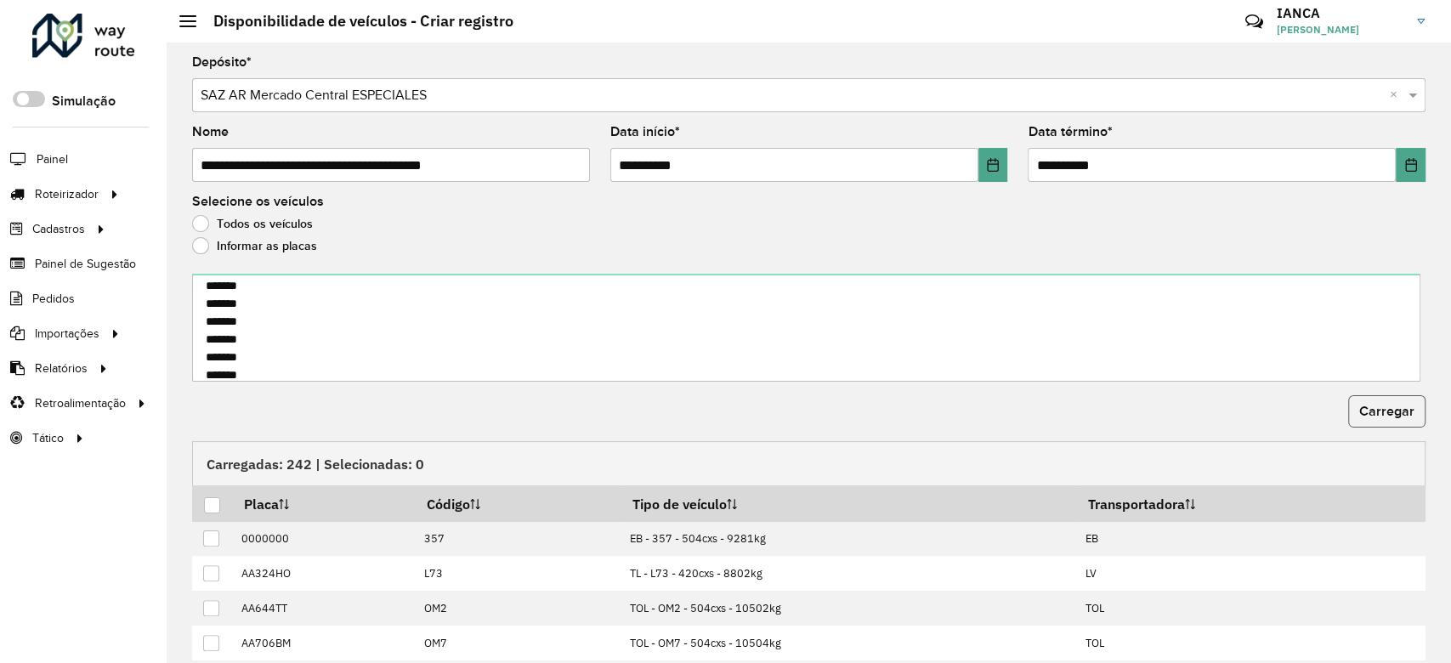
click at [1389, 412] on span "Carregar" at bounding box center [1387, 411] width 55 height 14
click at [208, 505] on div at bounding box center [212, 505] width 16 height 16
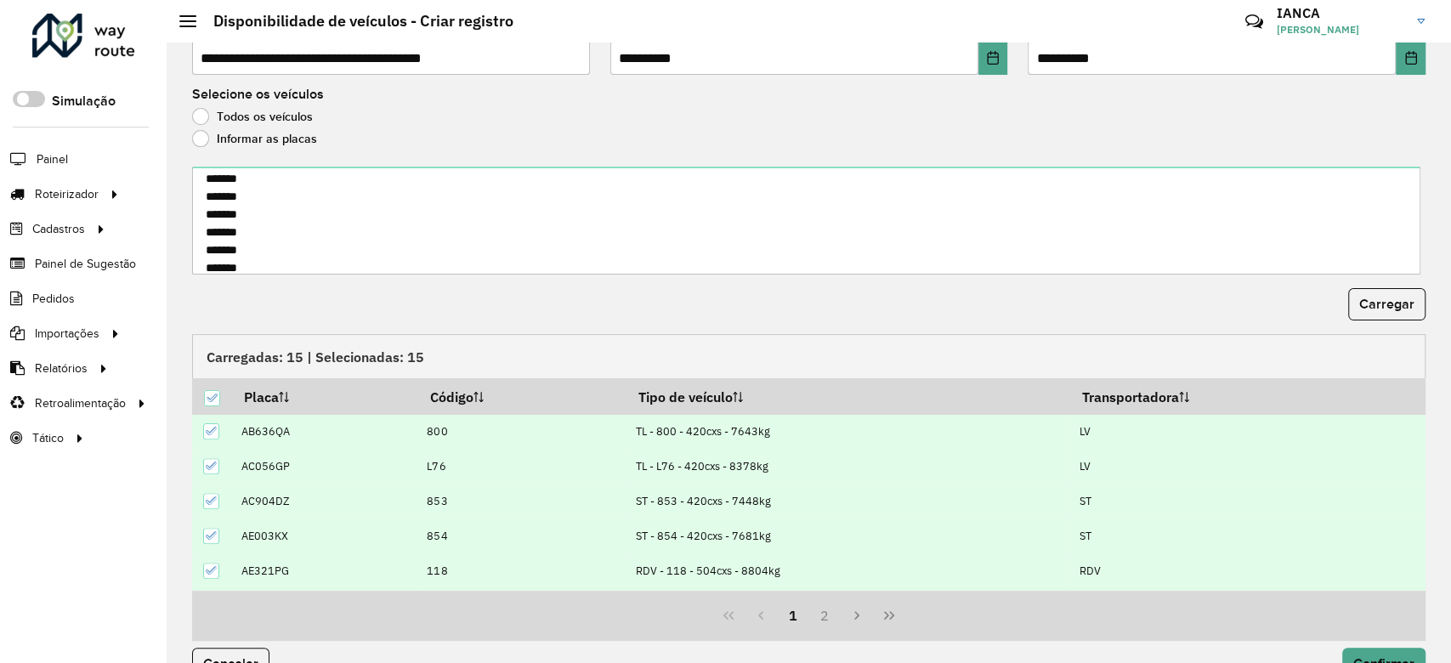
scroll to position [144, 0]
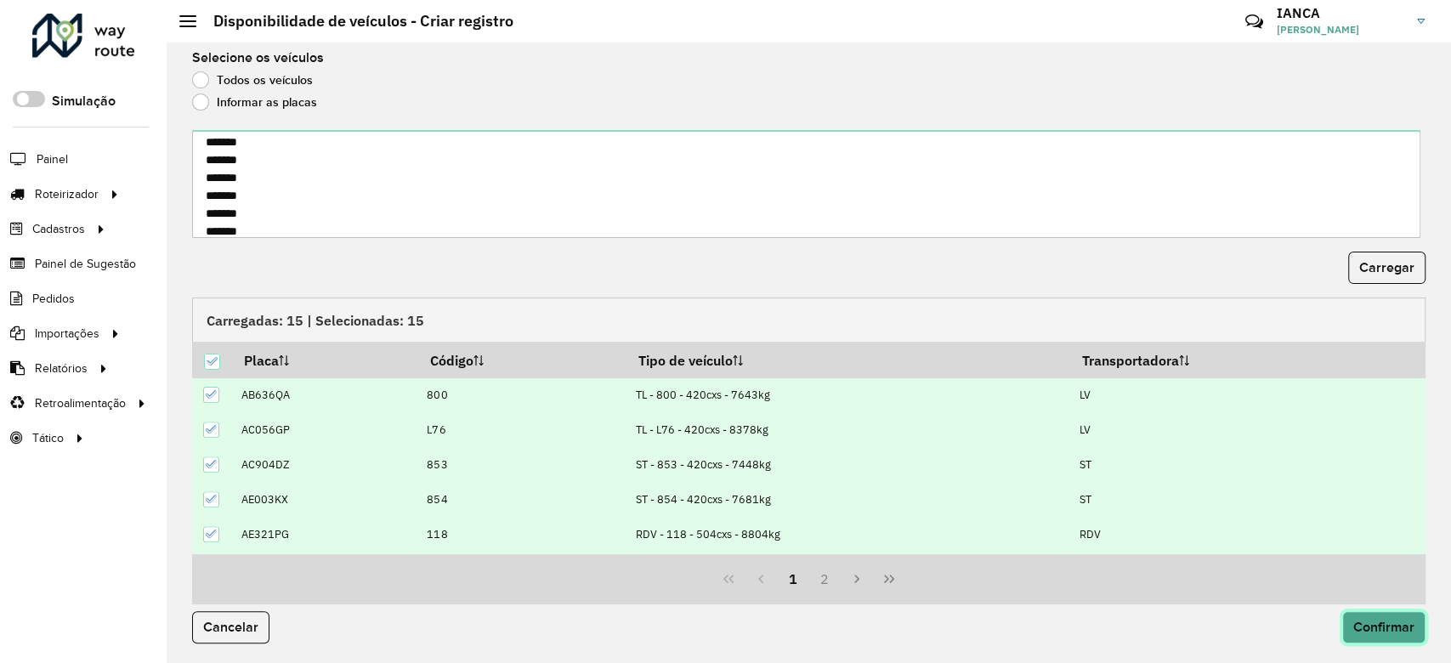
click at [1370, 625] on span "Confirmar" at bounding box center [1384, 627] width 61 height 14
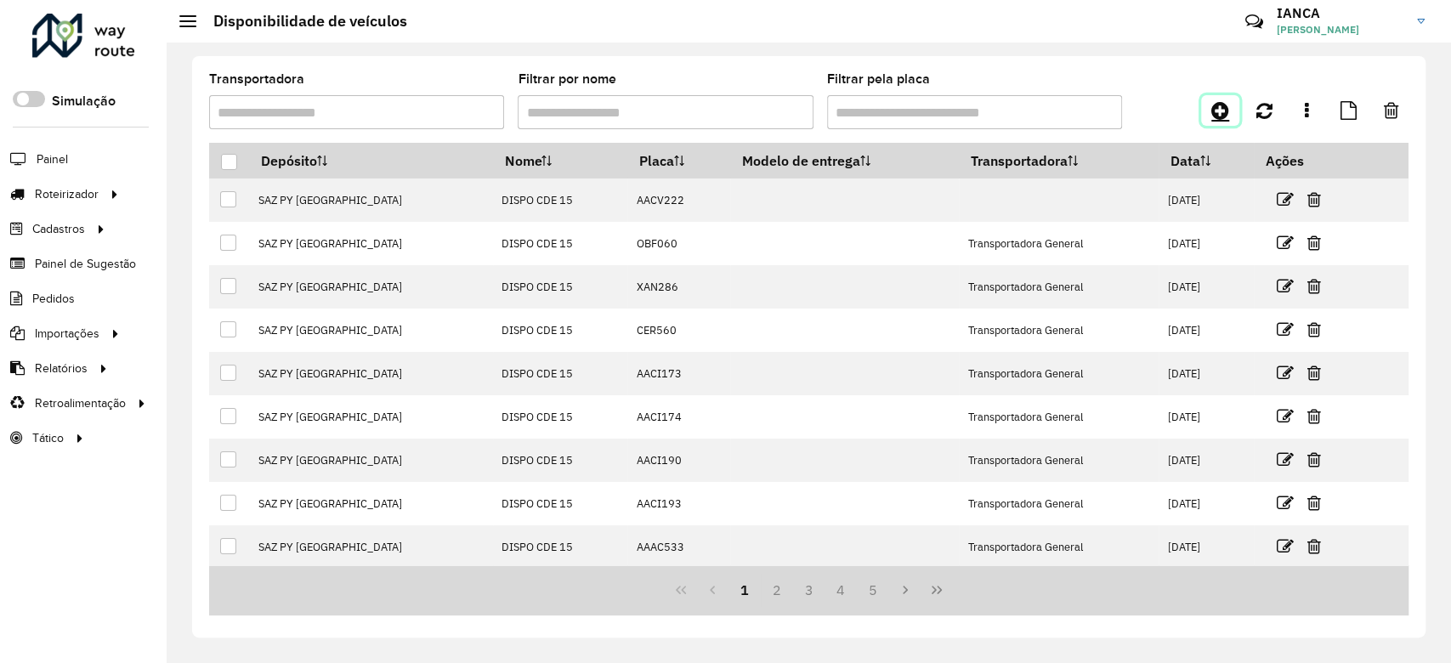
click at [1230, 105] on link at bounding box center [1220, 110] width 38 height 31
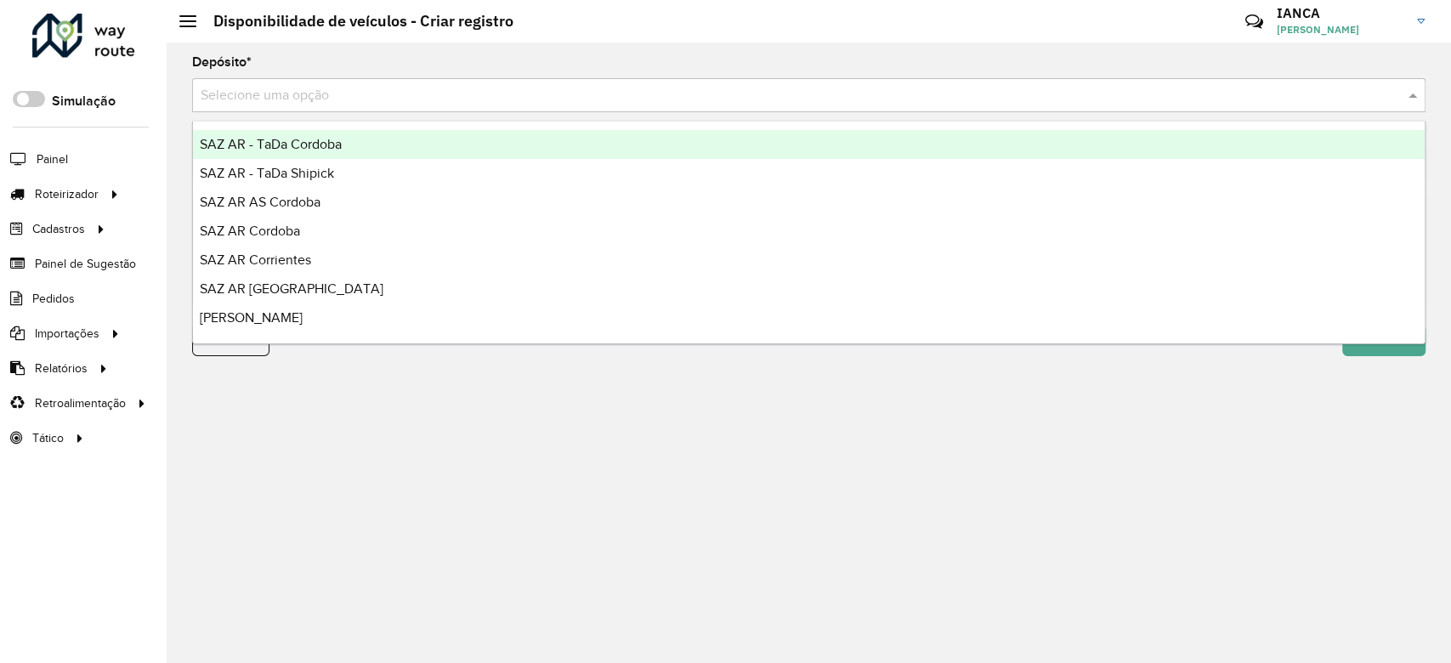
click at [312, 94] on input "text" at bounding box center [792, 96] width 1183 height 20
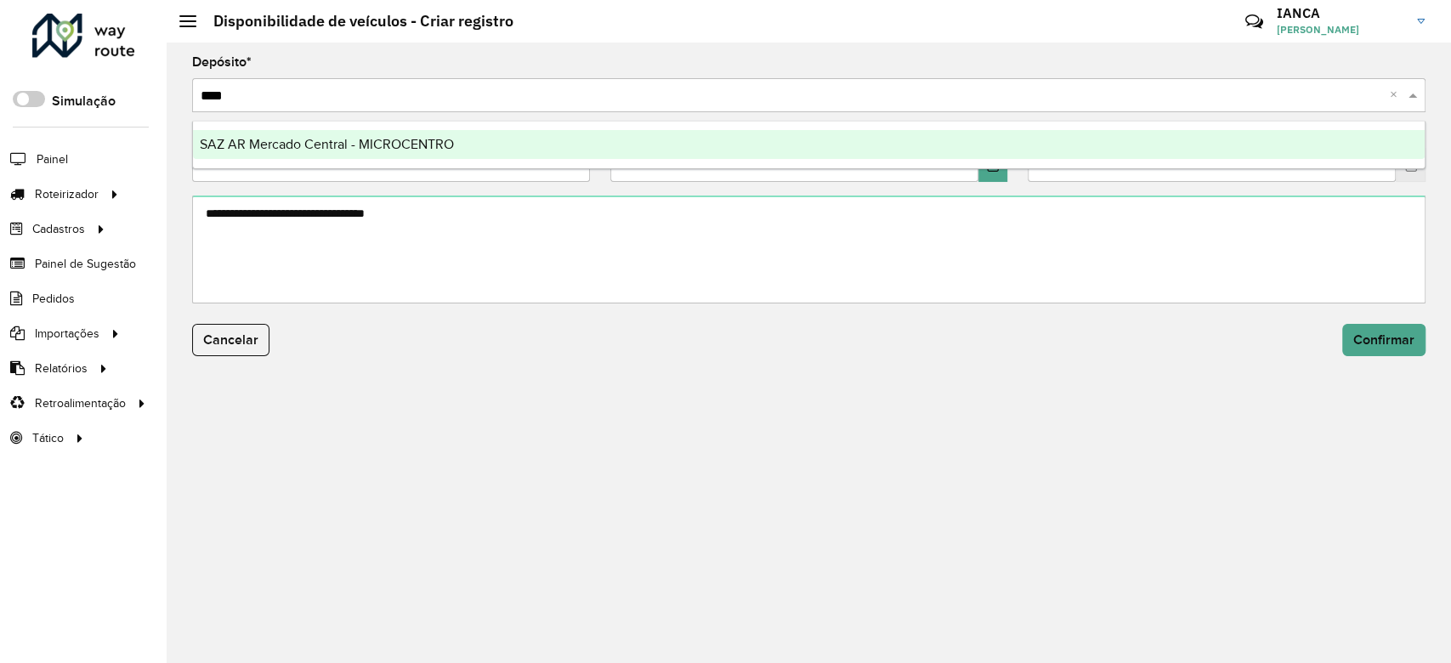
type input "*****"
click at [332, 136] on div "SAZ AR Mercado Central - MICROCENTRO" at bounding box center [809, 144] width 1232 height 29
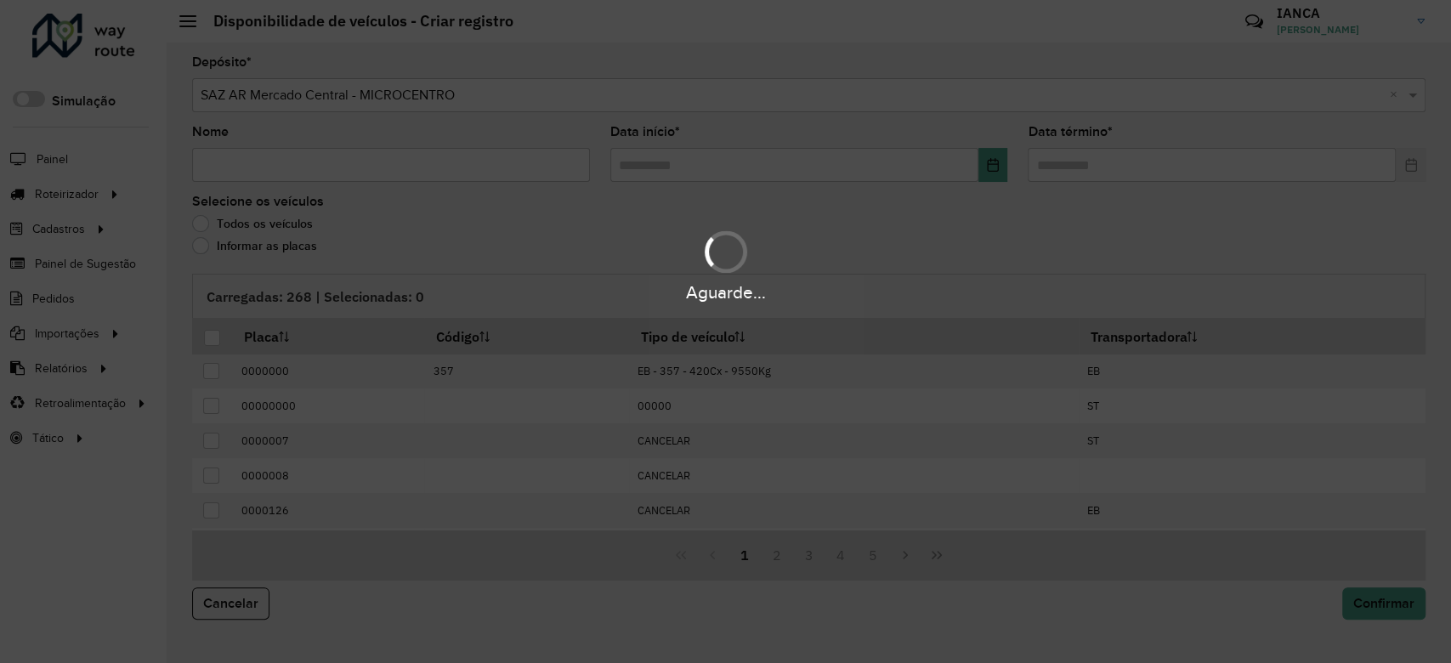
drag, startPoint x: 248, startPoint y: 154, endPoint x: 245, endPoint y: 162, distance: 9.2
click at [248, 153] on div "Aguarde..." at bounding box center [725, 331] width 1451 height 663
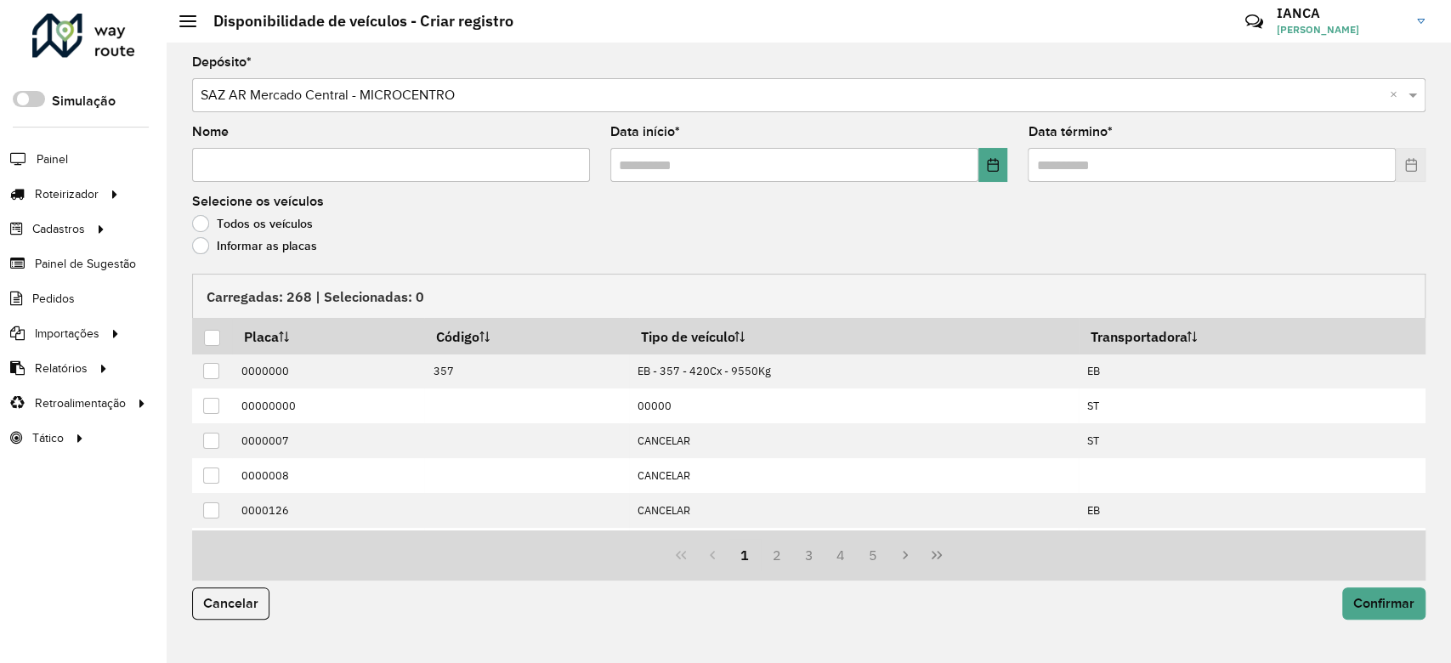
click at [240, 171] on input "Nome" at bounding box center [391, 165] width 398 height 34
type input "**********"
click at [986, 164] on icon "Choose Date" at bounding box center [993, 165] width 14 height 14
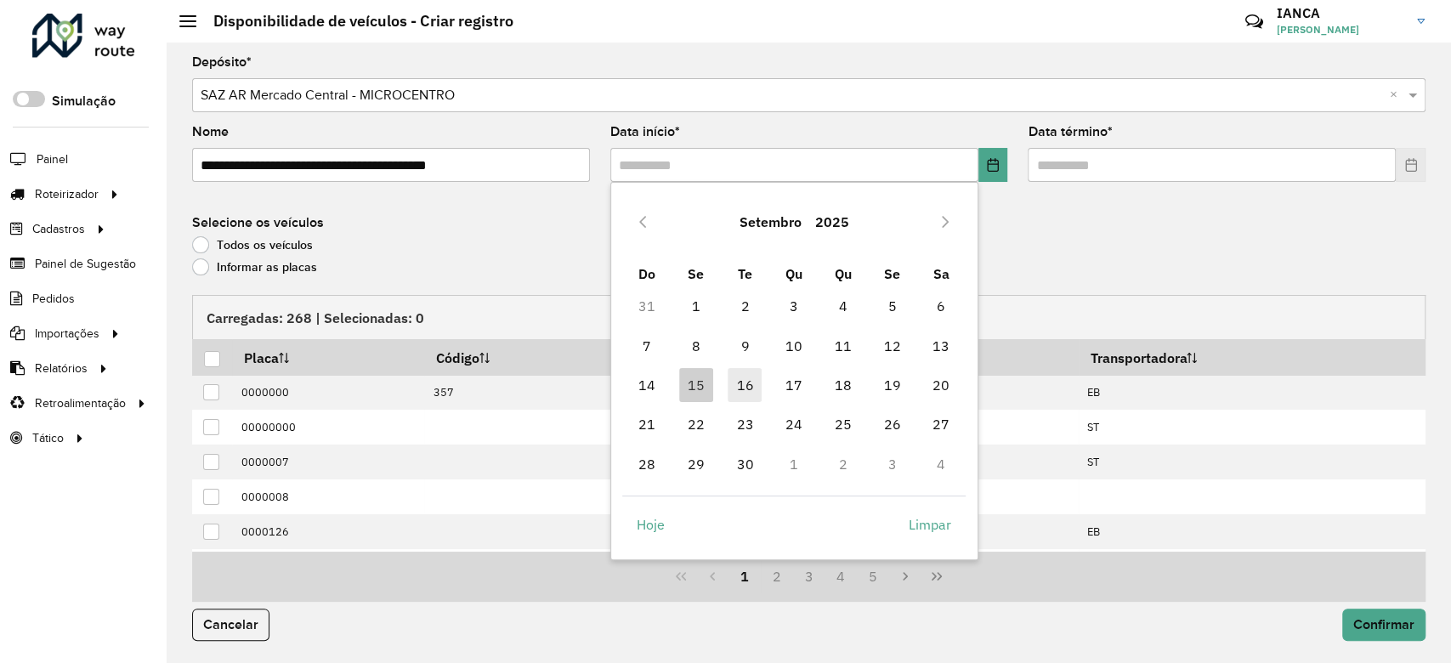
click at [736, 368] on span "16" at bounding box center [745, 385] width 34 height 34
type input "**********"
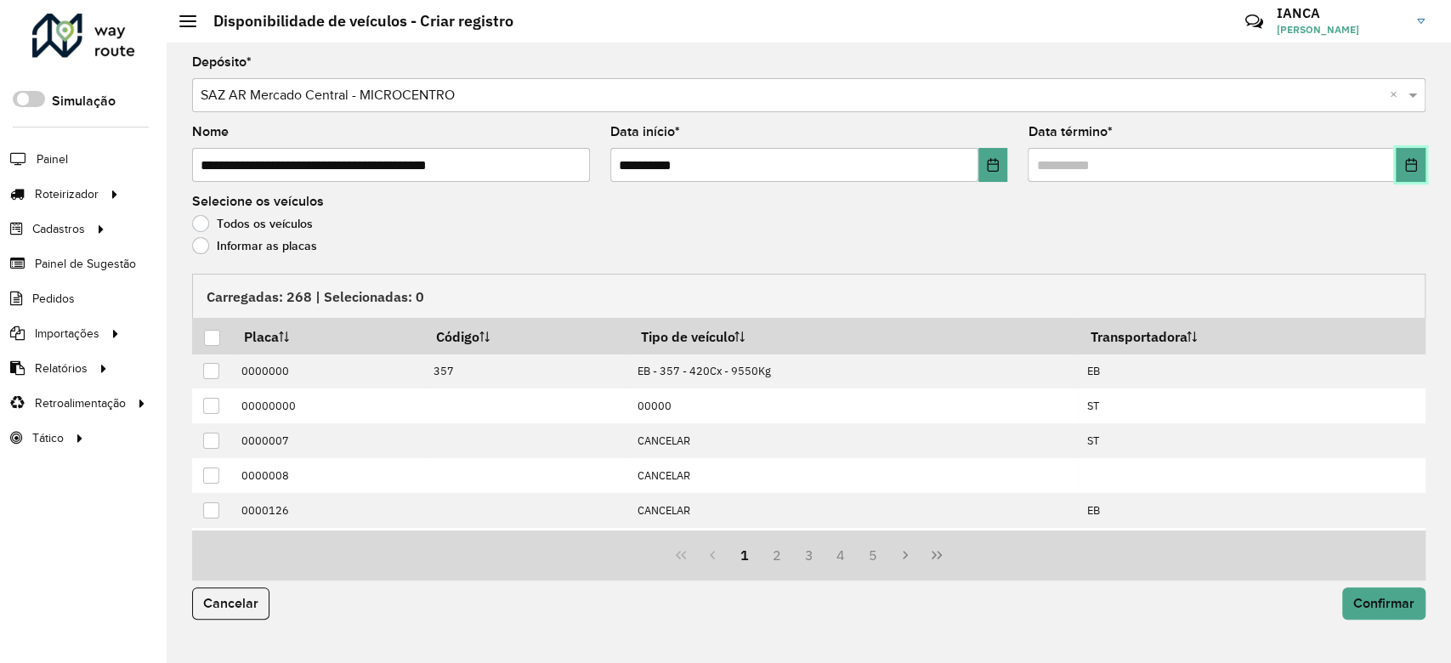
click at [1416, 157] on button "Choose Date" at bounding box center [1411, 165] width 30 height 34
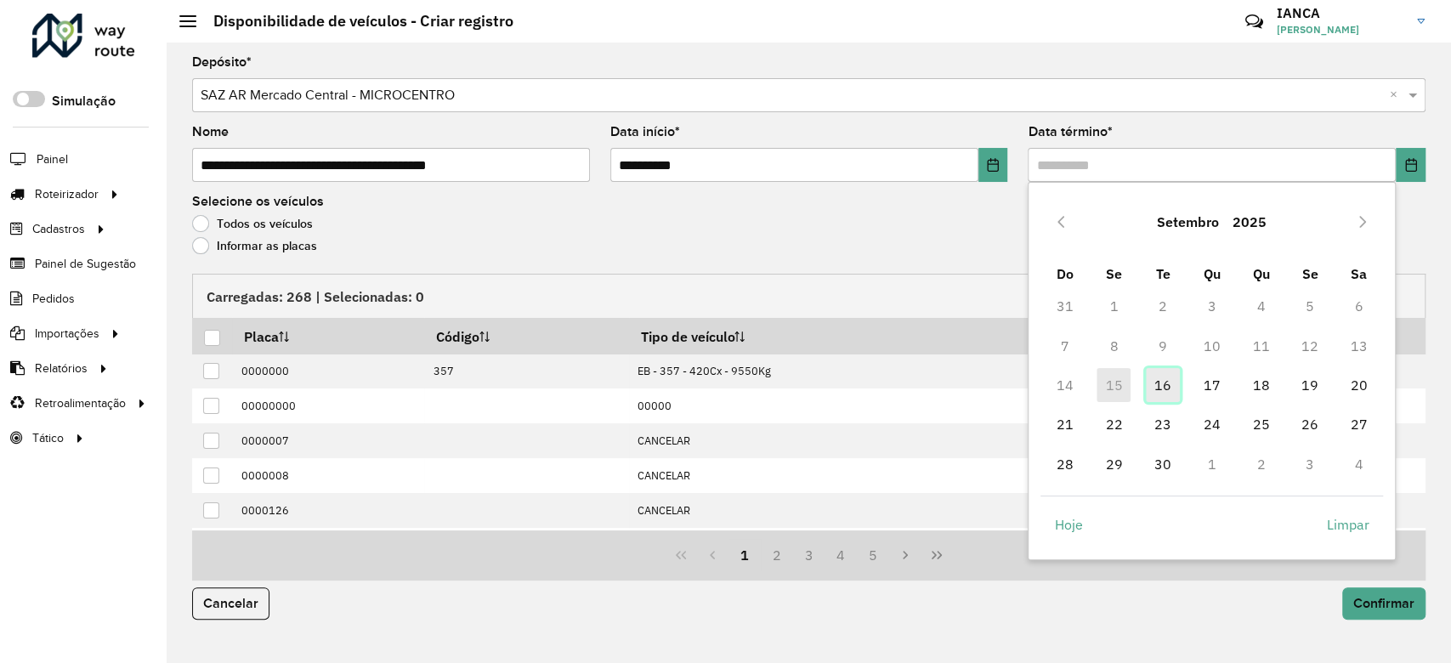
click at [1162, 382] on span "16" at bounding box center [1163, 385] width 34 height 34
type input "**********"
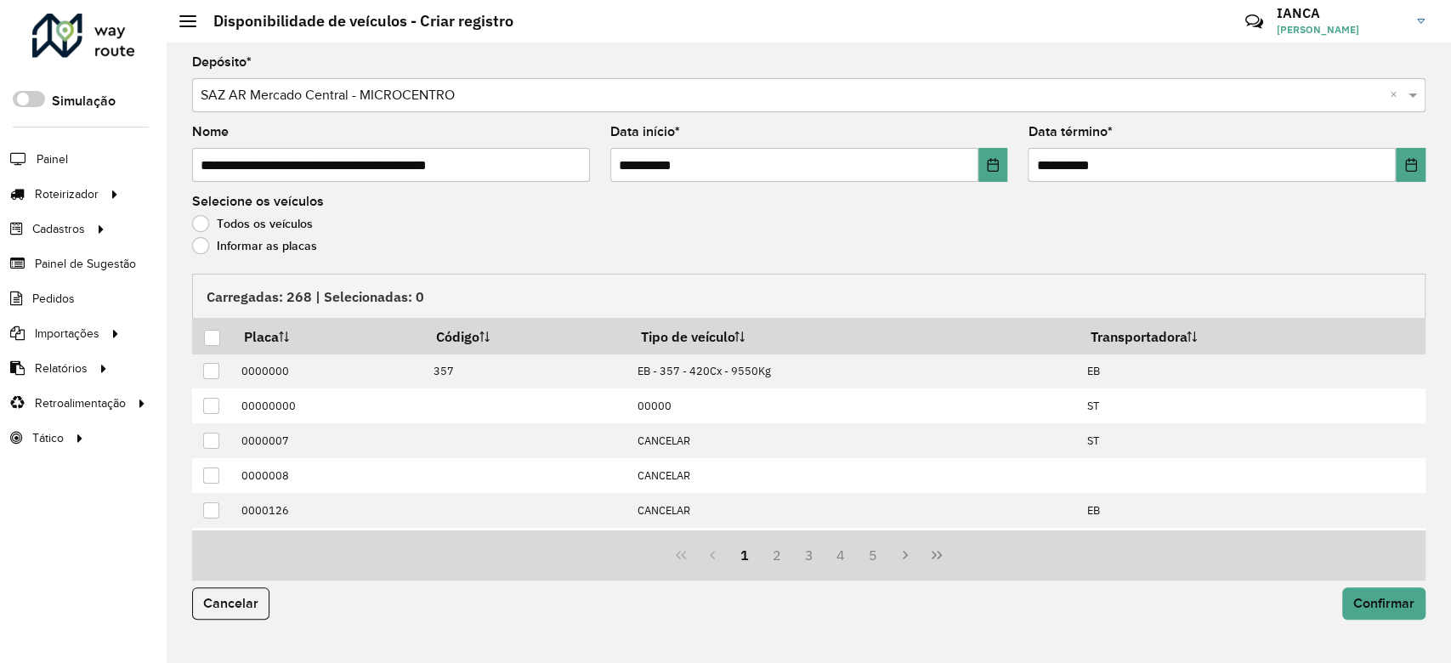
drag, startPoint x: 231, startPoint y: 249, endPoint x: 244, endPoint y: 267, distance: 21.9
click at [231, 248] on label "Informar as placas" at bounding box center [254, 245] width 125 height 17
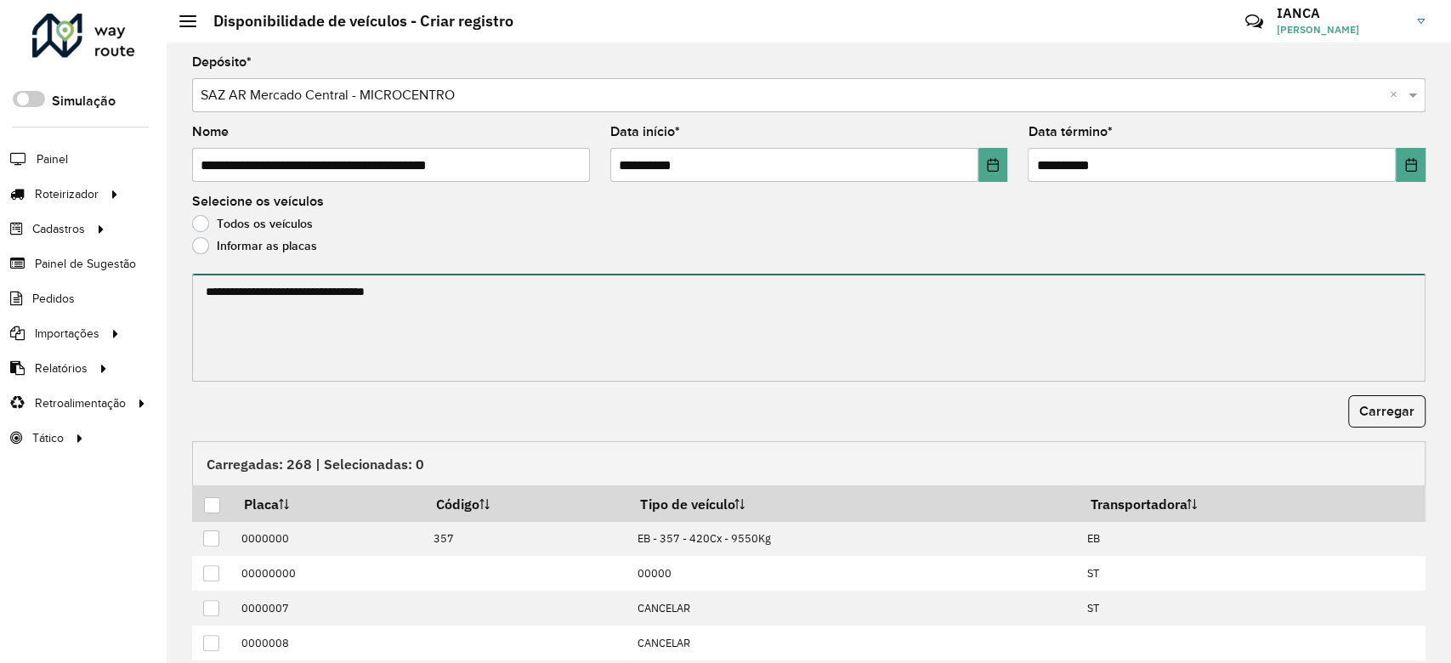
click at [282, 304] on textarea at bounding box center [809, 328] width 1234 height 108
paste textarea "****** ****** ******* ****** ******* ****** ******* ****** ******* ******* ****…"
type textarea "****** ****** ******* ****** ******* ****** ******* ****** ******* ******* ****…"
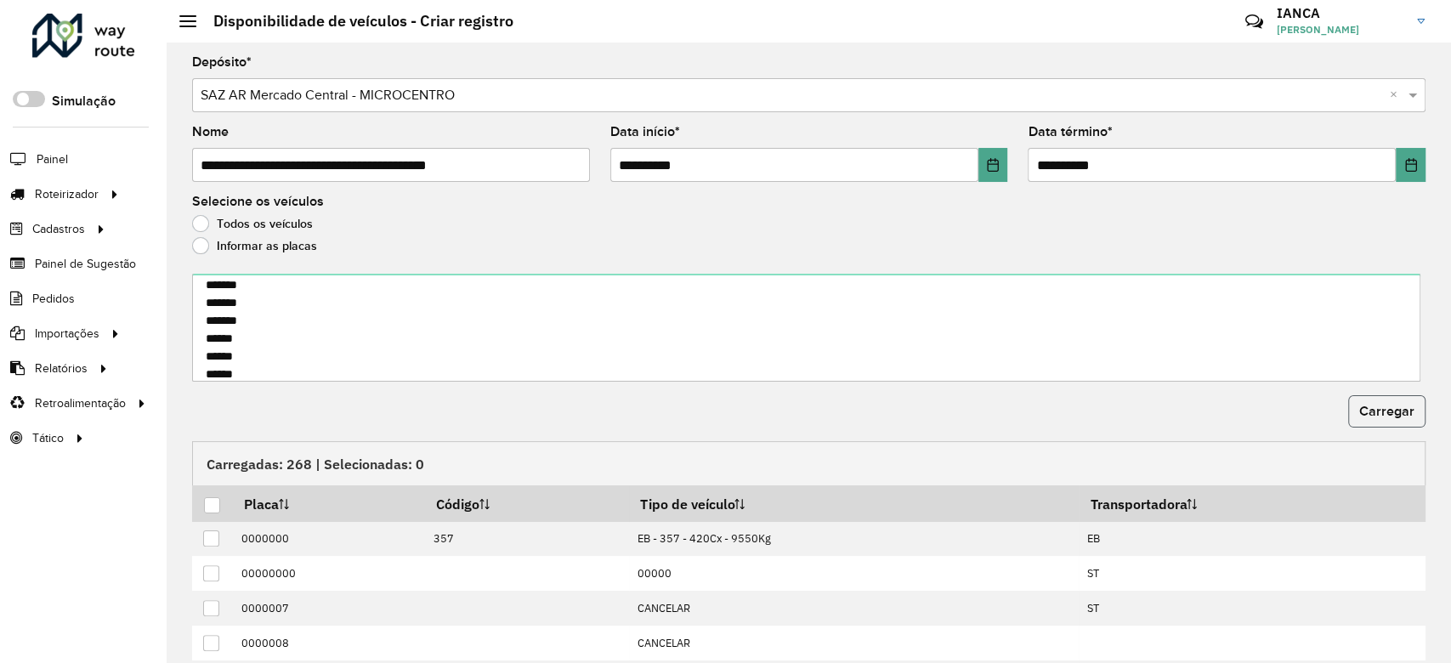
click at [1363, 412] on span "Carregar" at bounding box center [1387, 411] width 55 height 14
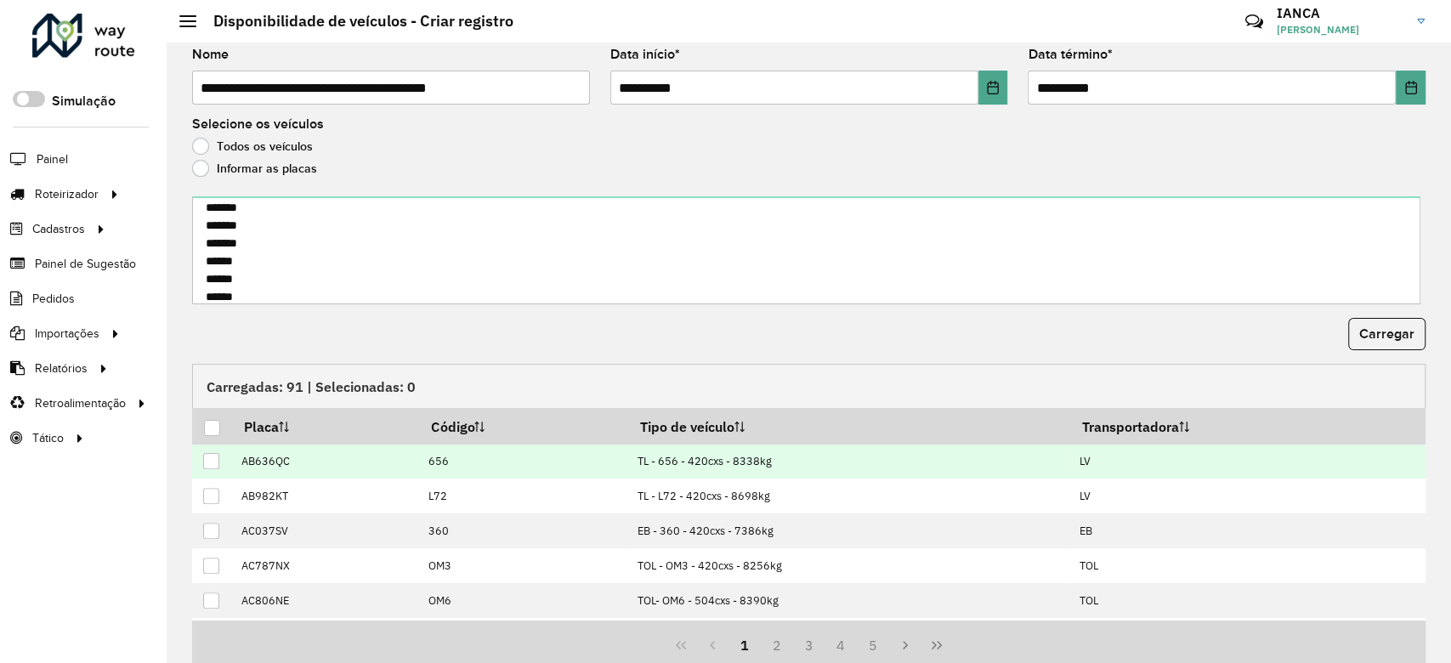
scroll to position [113, 0]
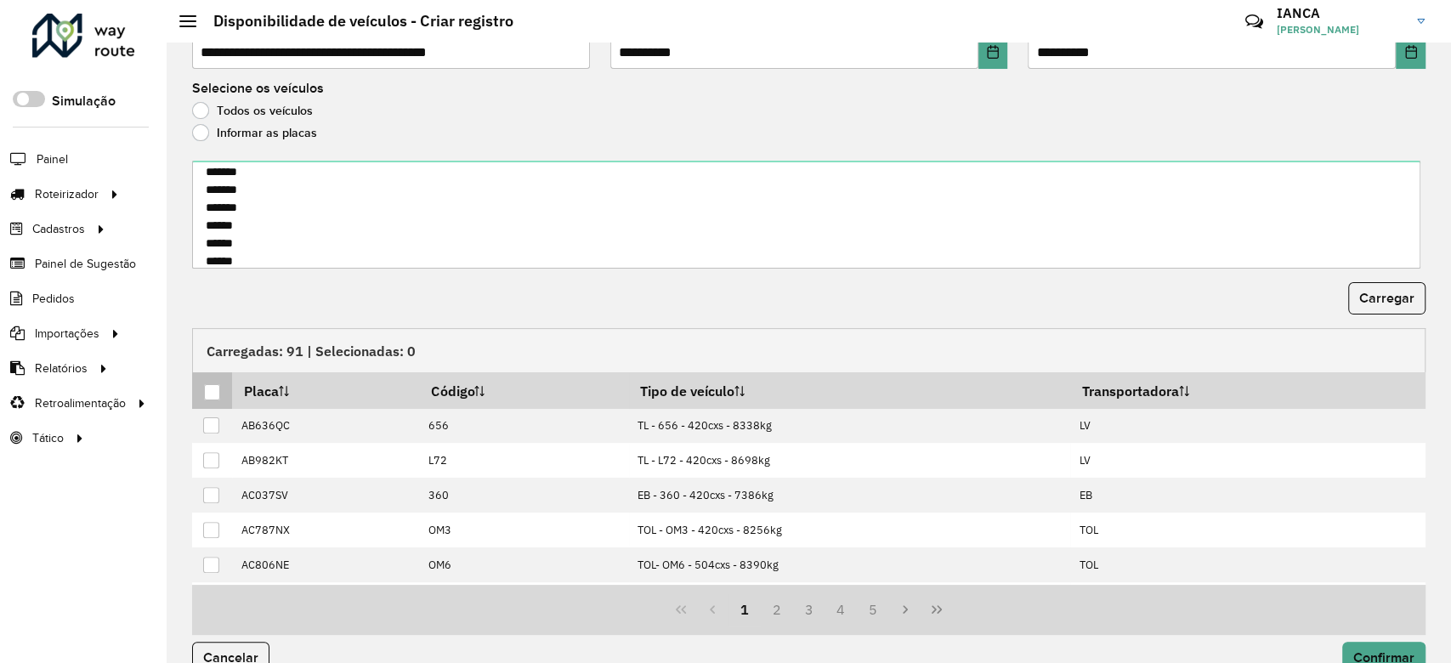
click at [207, 391] on div at bounding box center [212, 392] width 16 height 16
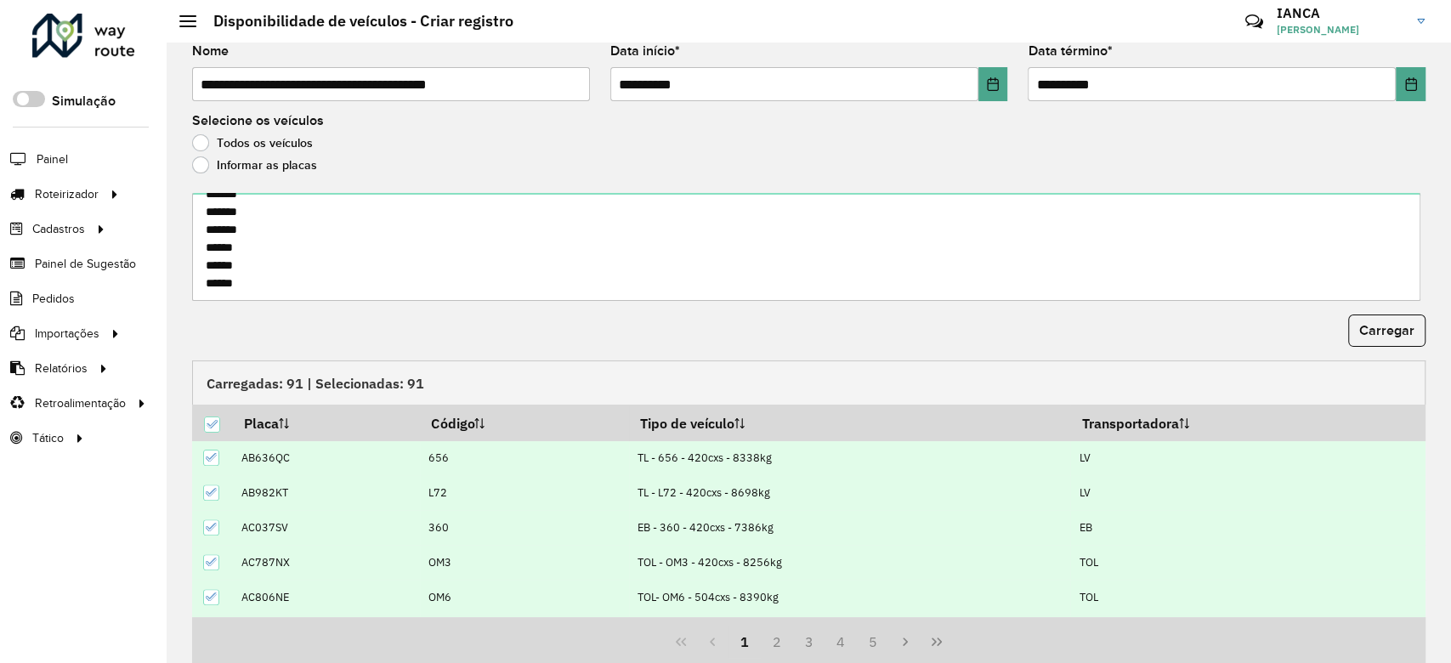
scroll to position [144, 0]
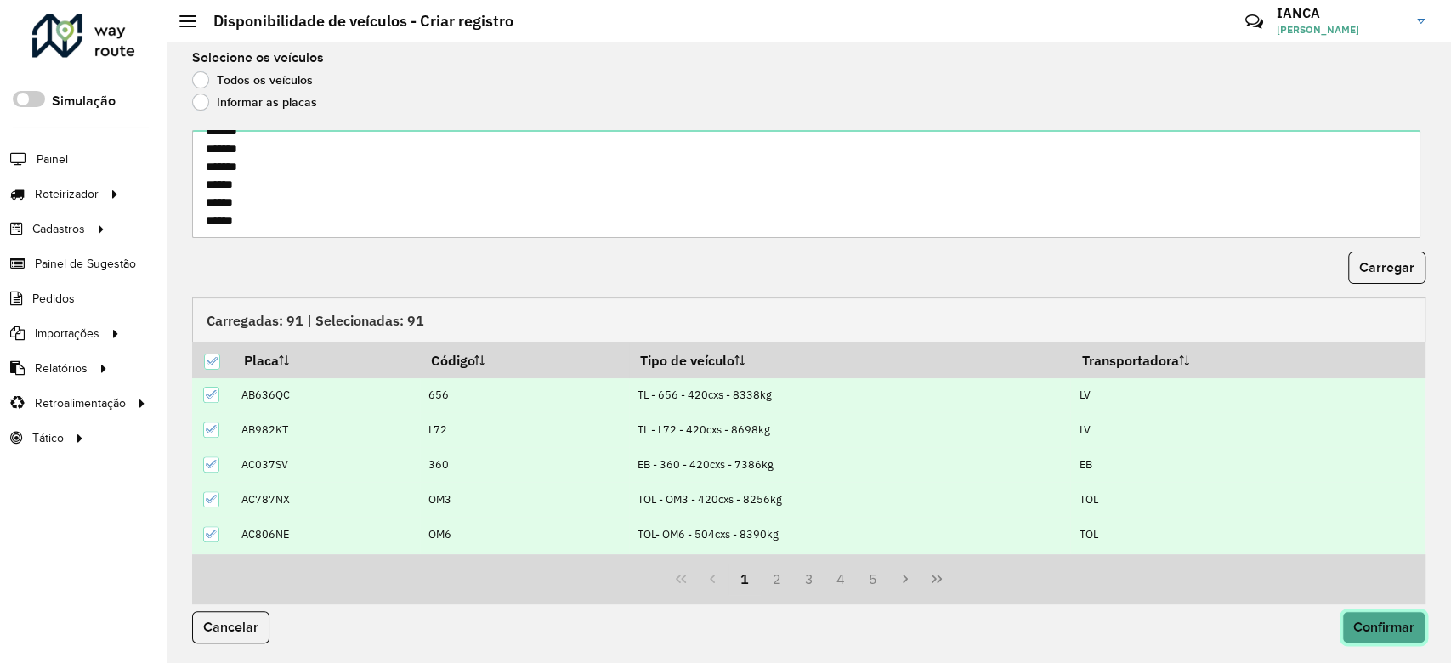
click at [1401, 622] on span "Confirmar" at bounding box center [1384, 627] width 61 height 14
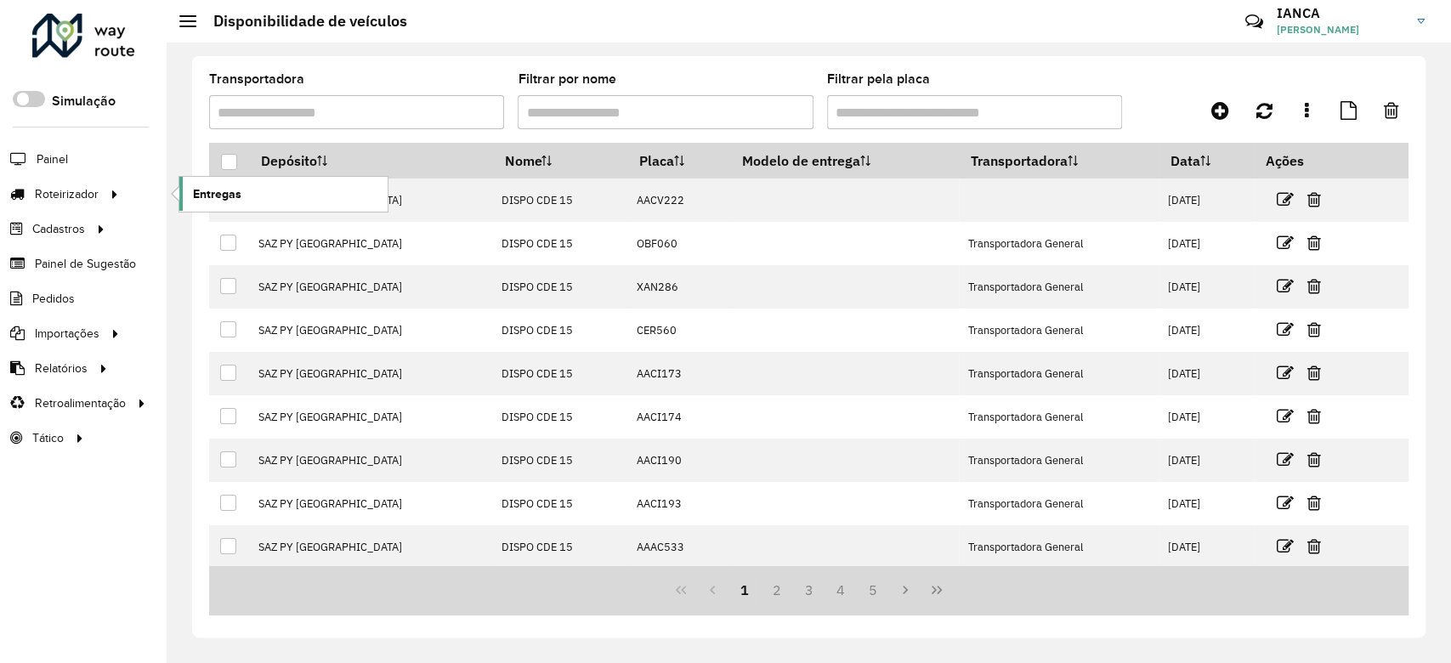
click at [246, 195] on link "Entregas" at bounding box center [283, 194] width 208 height 34
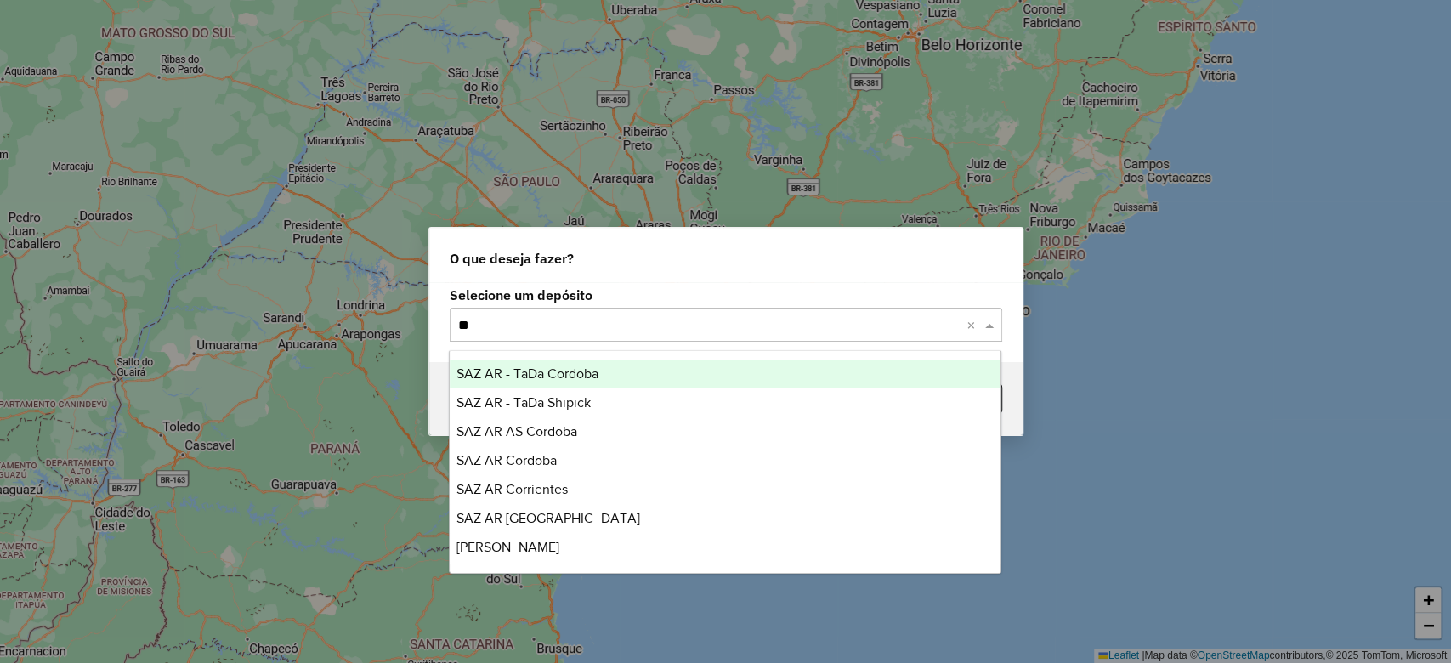
type input "***"
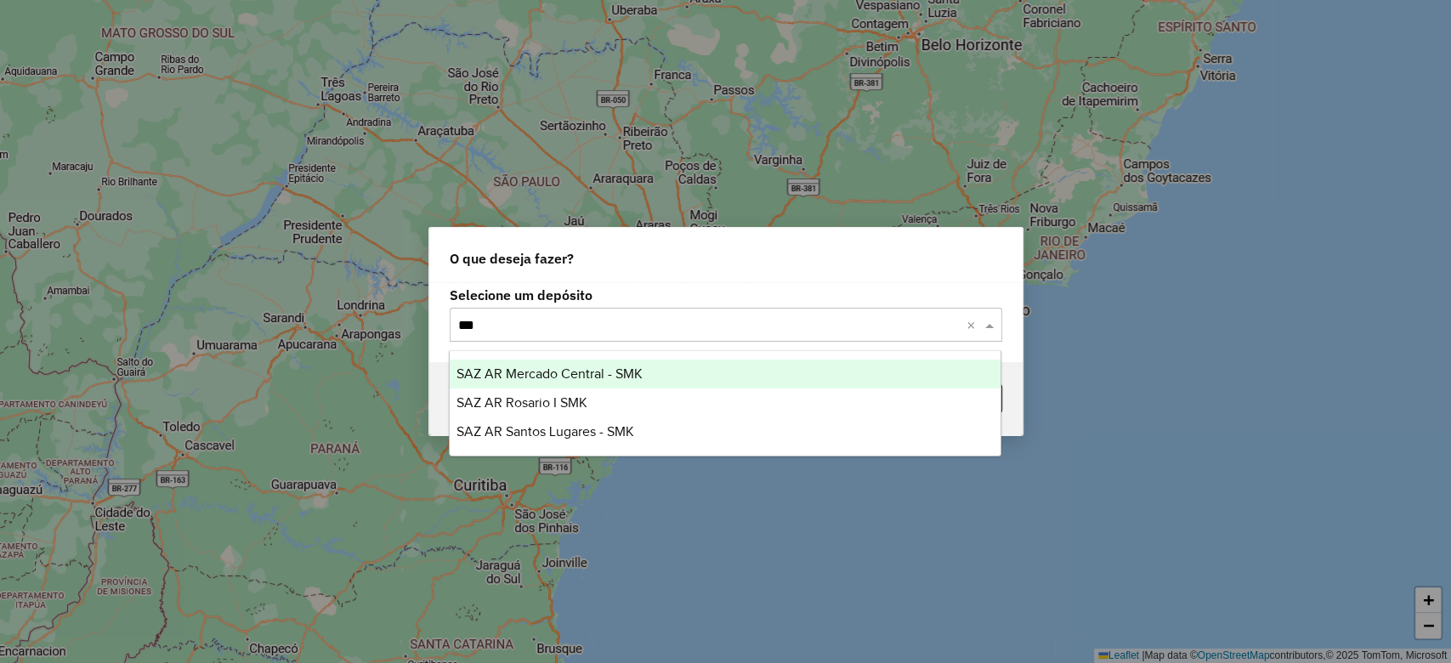
click at [653, 366] on div "SAZ AR Mercado Central - SMK" at bounding box center [725, 374] width 551 height 29
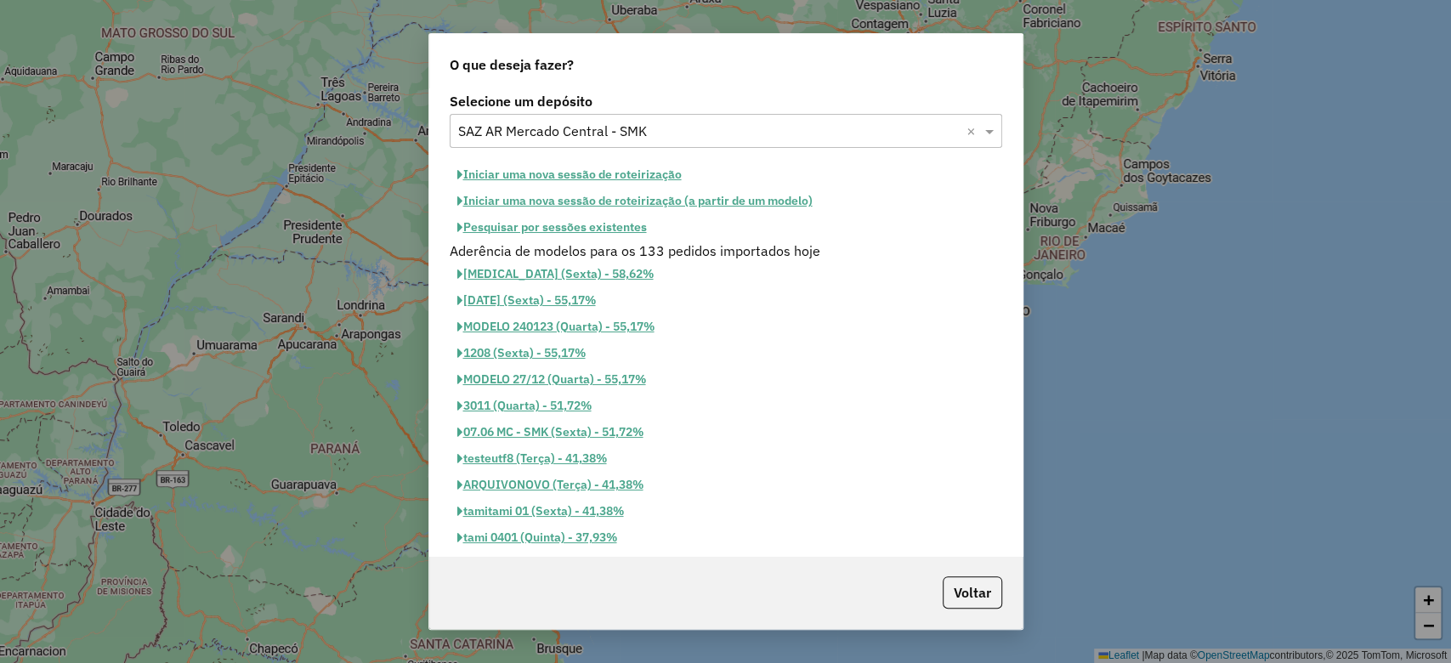
click at [591, 232] on button "Pesquisar por sessões existentes" at bounding box center [552, 227] width 205 height 26
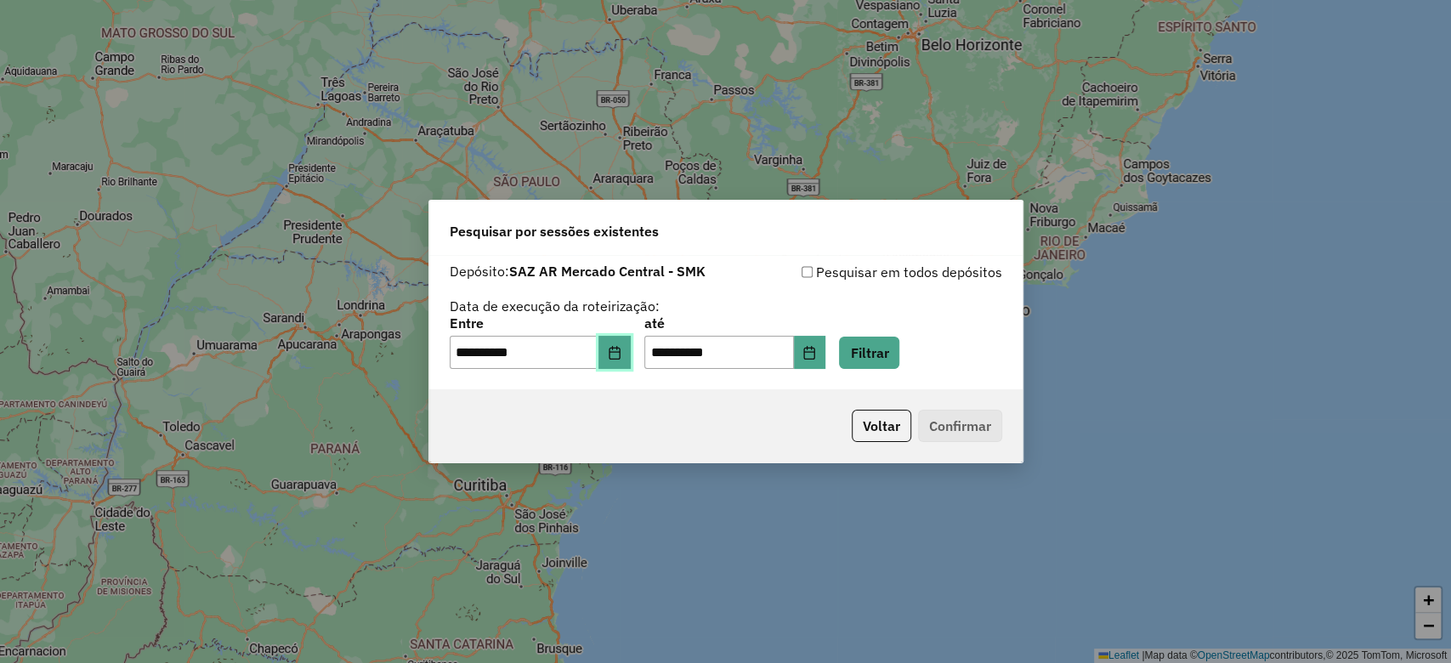
click at [622, 348] on icon "Choose Date" at bounding box center [615, 353] width 14 height 14
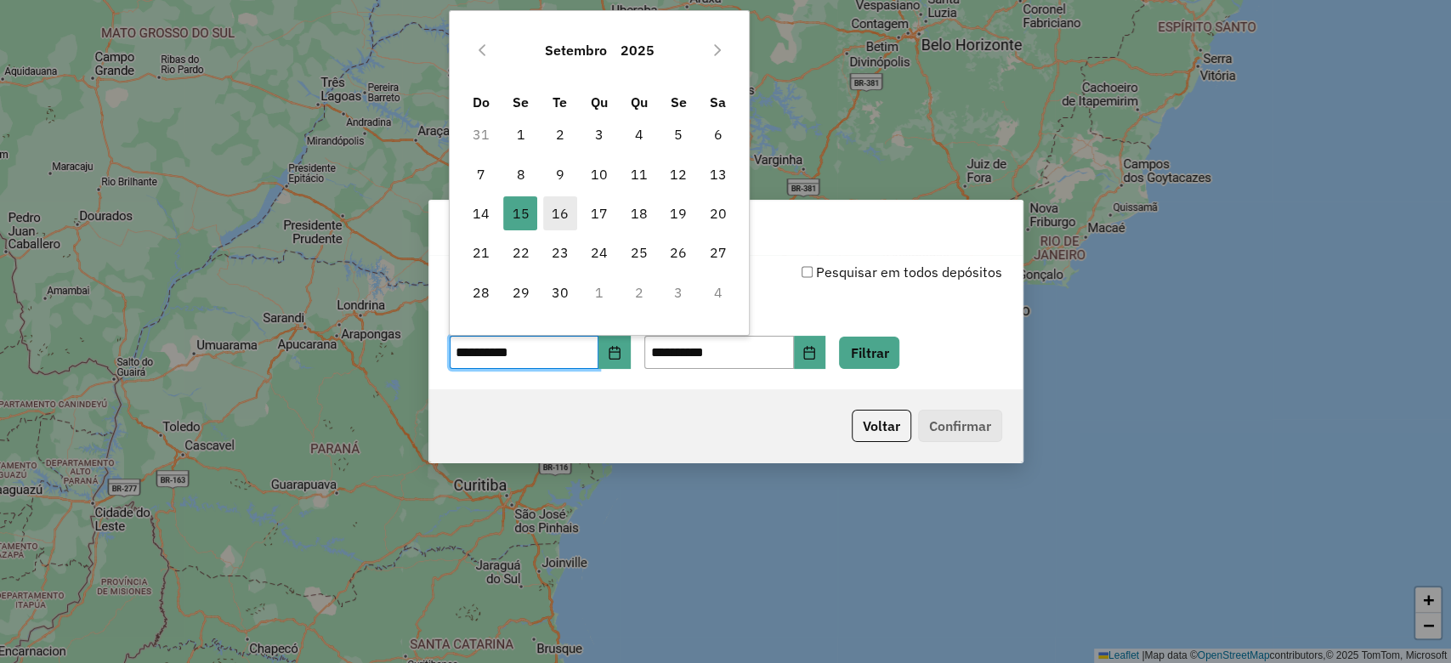
click at [565, 207] on span "16" at bounding box center [560, 213] width 34 height 34
type input "**********"
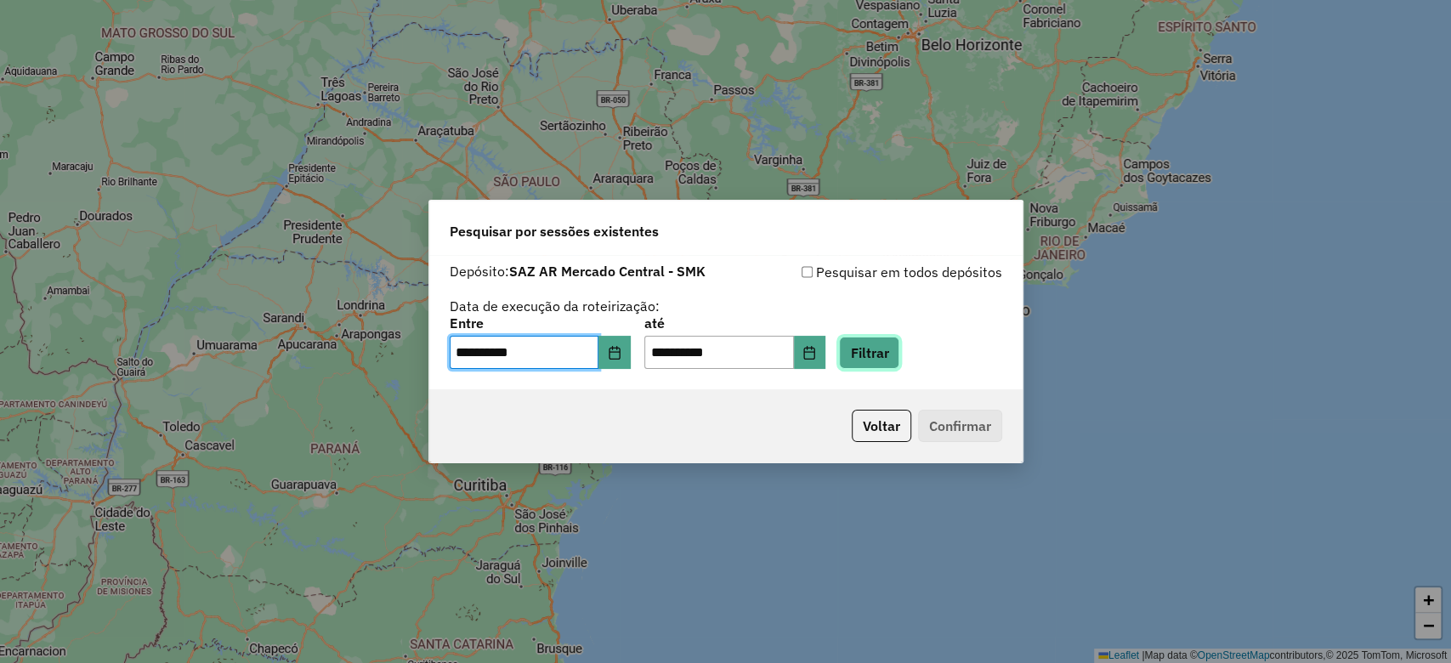
click at [900, 341] on button "Filtrar" at bounding box center [869, 353] width 60 height 32
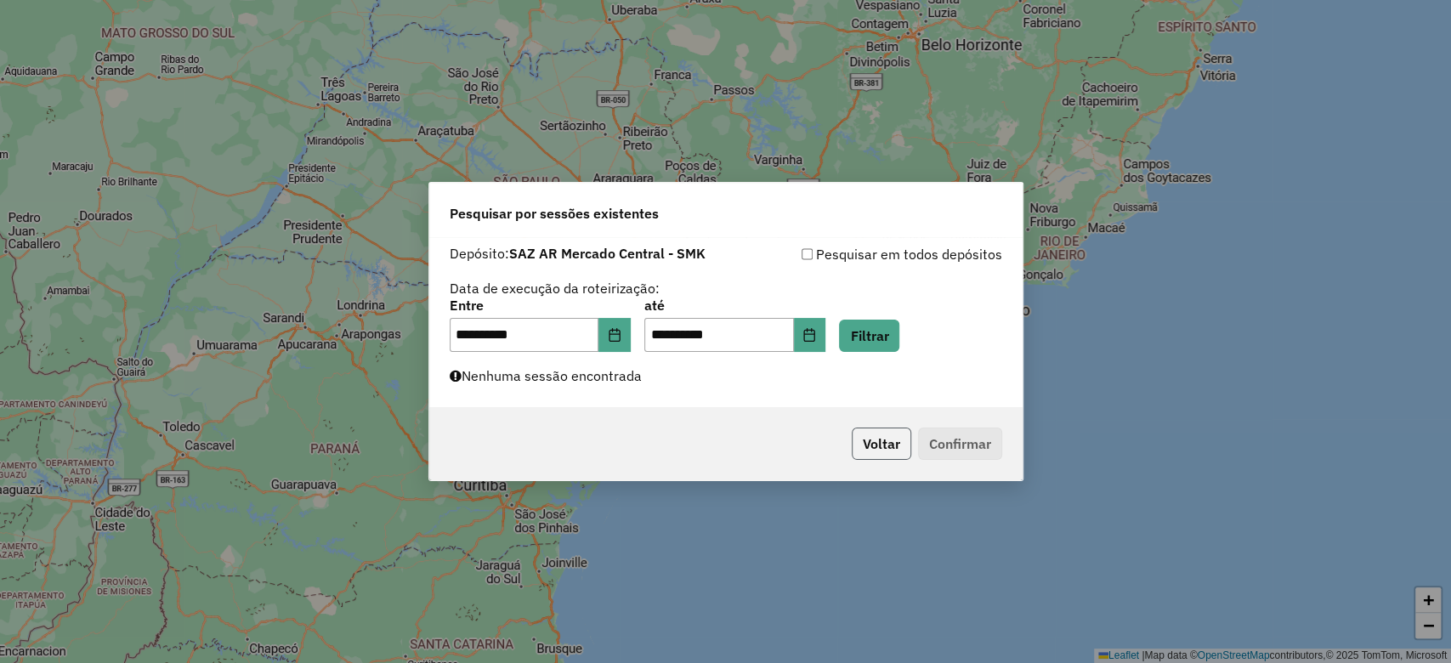
click at [870, 441] on button "Voltar" at bounding box center [882, 444] width 60 height 32
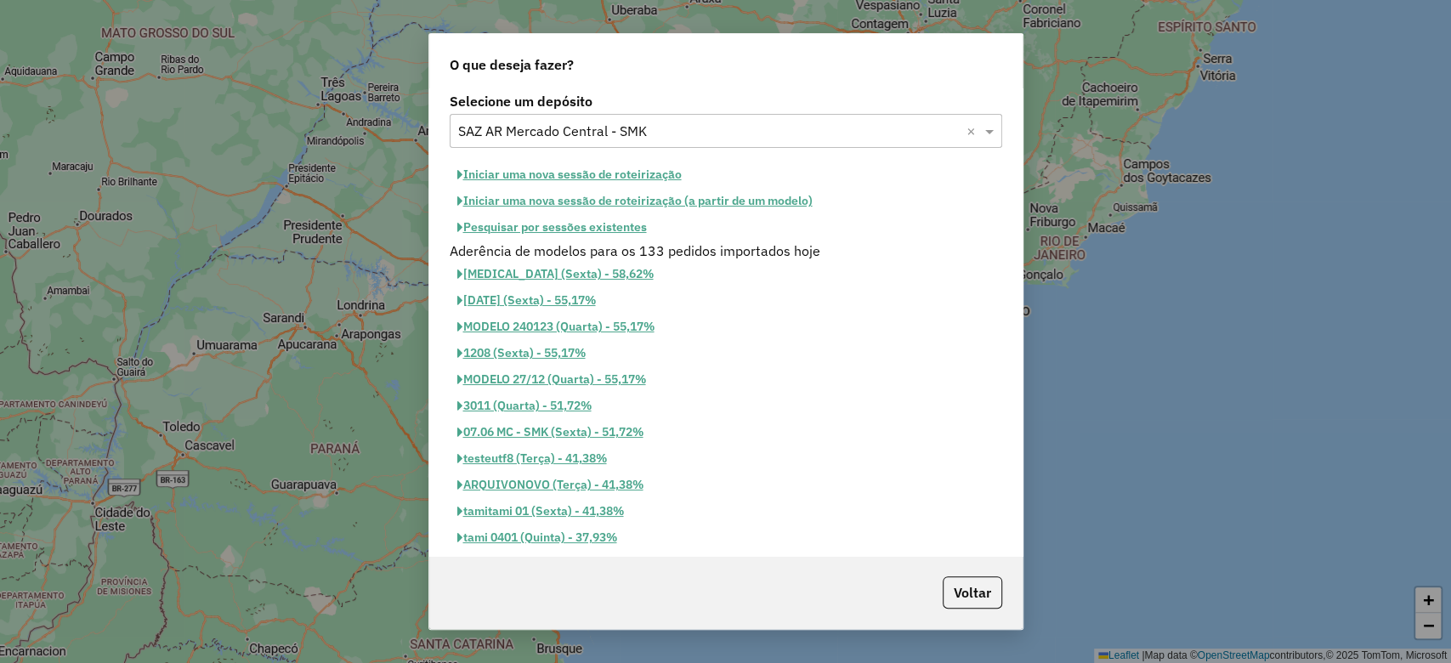
click at [589, 219] on button "Pesquisar por sessões existentes" at bounding box center [552, 227] width 205 height 26
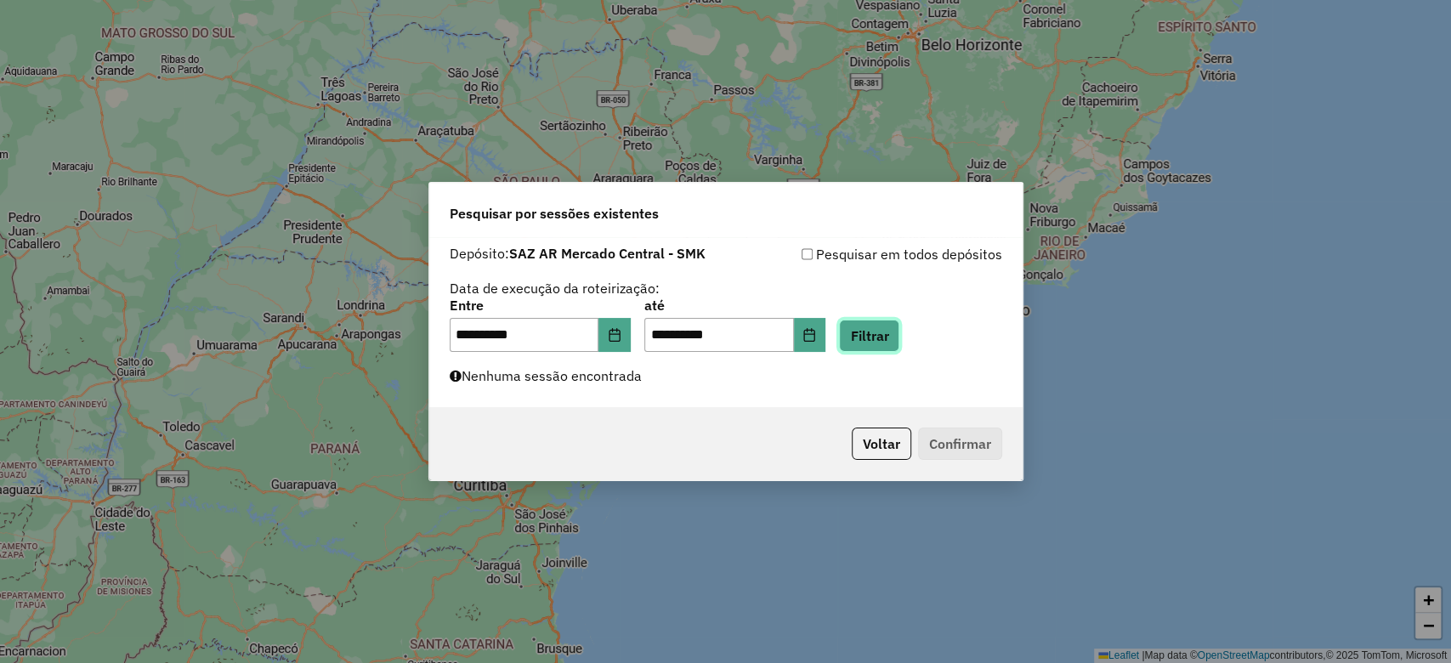
click at [900, 320] on button "Filtrar" at bounding box center [869, 336] width 60 height 32
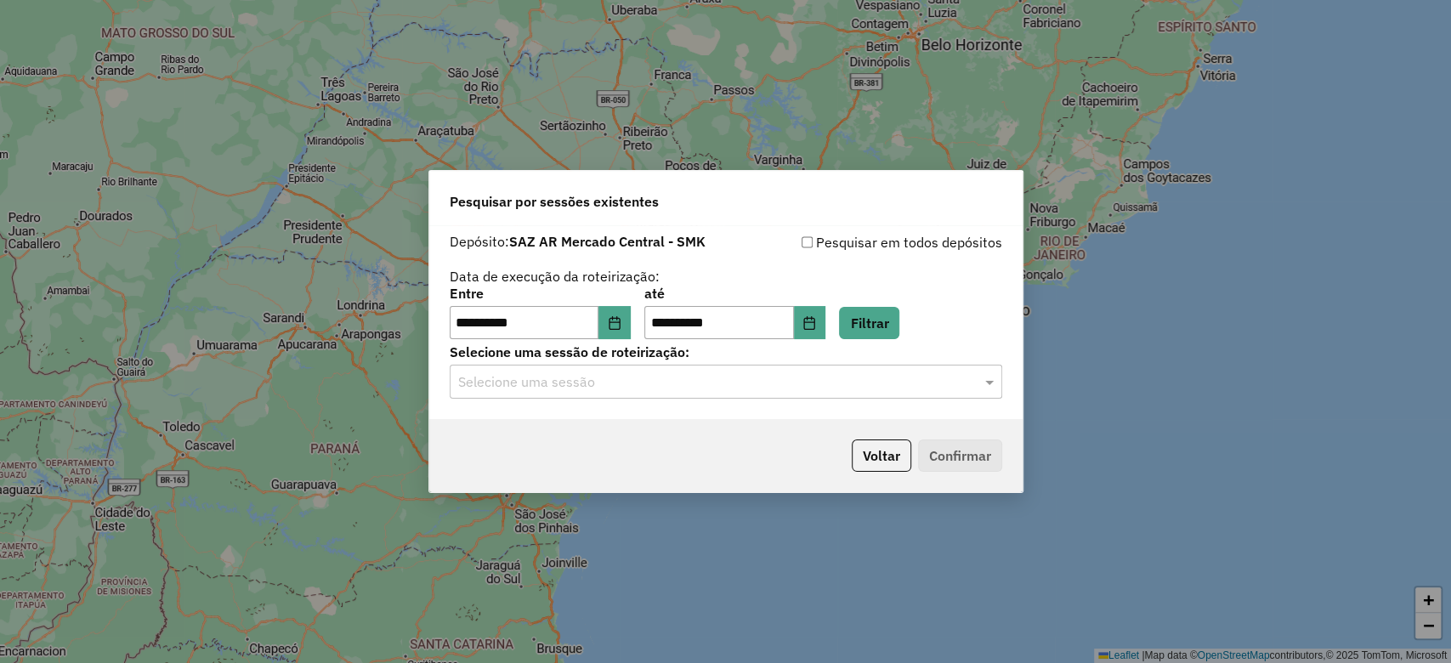
click at [661, 392] on div "Selecione uma sessão" at bounding box center [726, 382] width 553 height 34
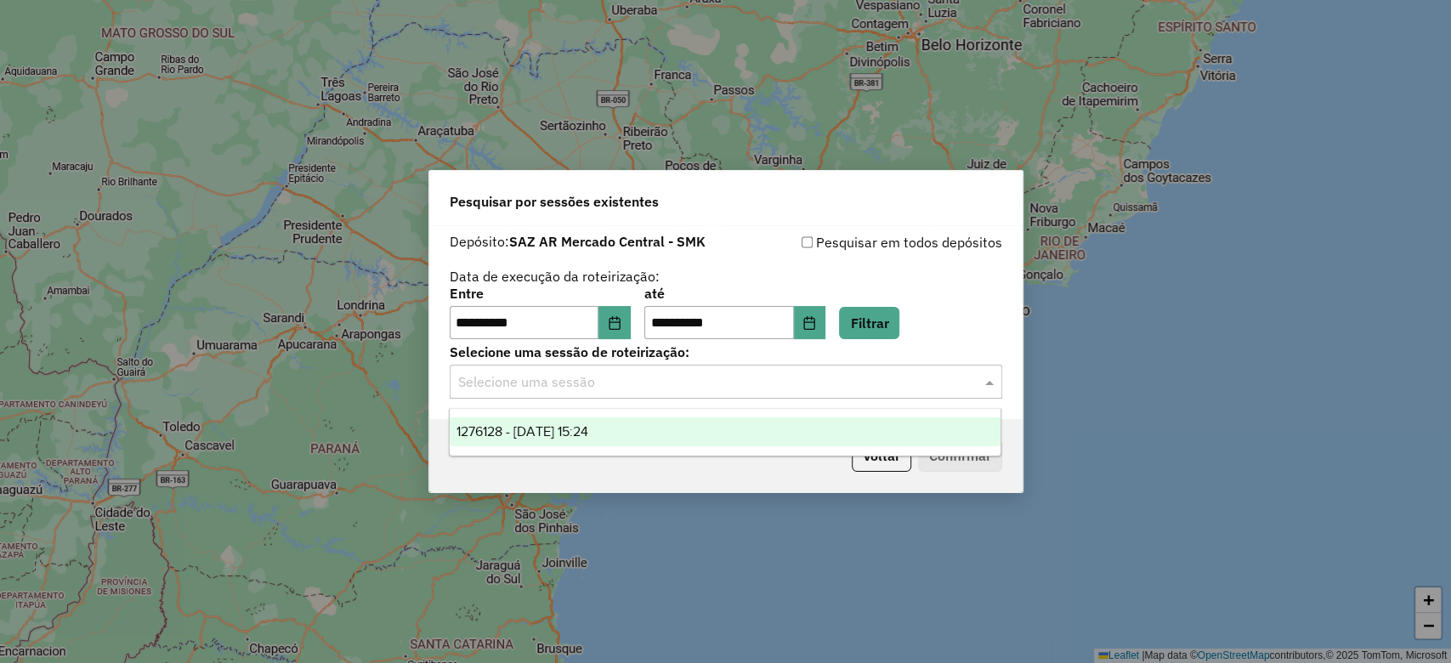
click at [629, 435] on div "1276128 - 16/09/2025 15:24" at bounding box center [725, 432] width 551 height 29
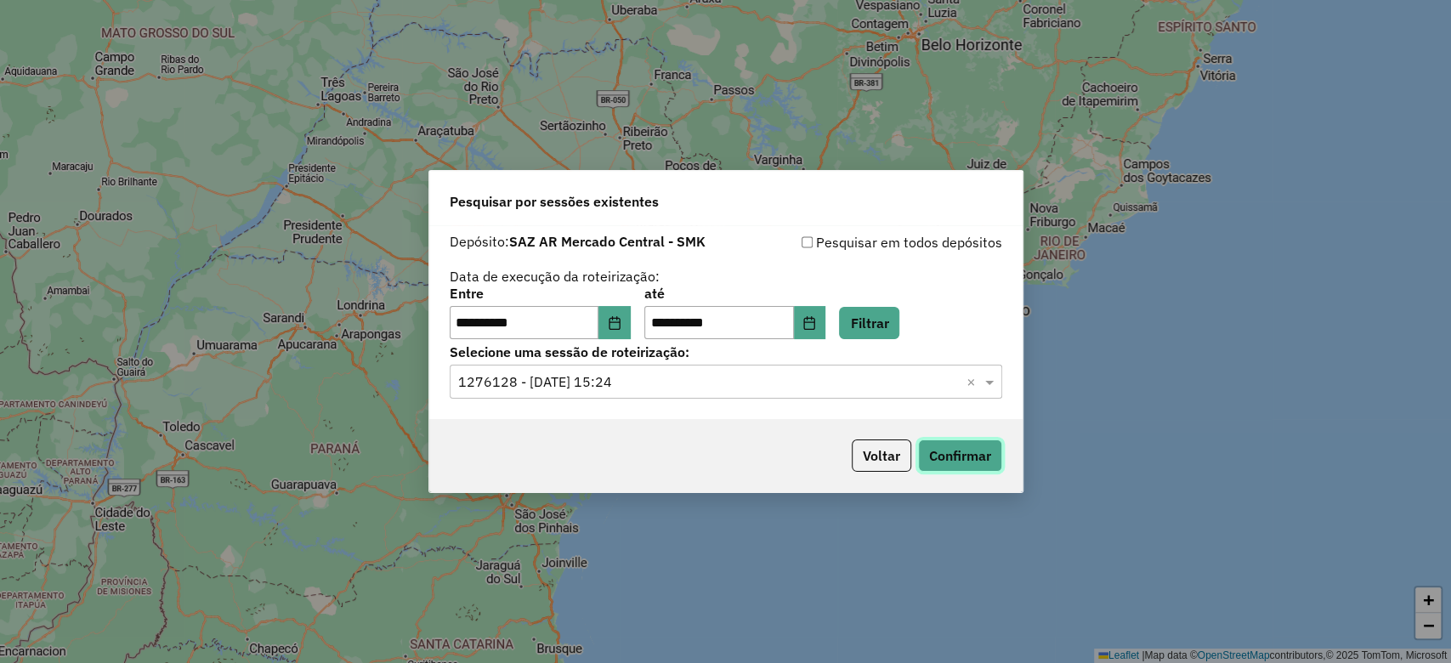
click at [960, 459] on button "Confirmar" at bounding box center [960, 456] width 84 height 32
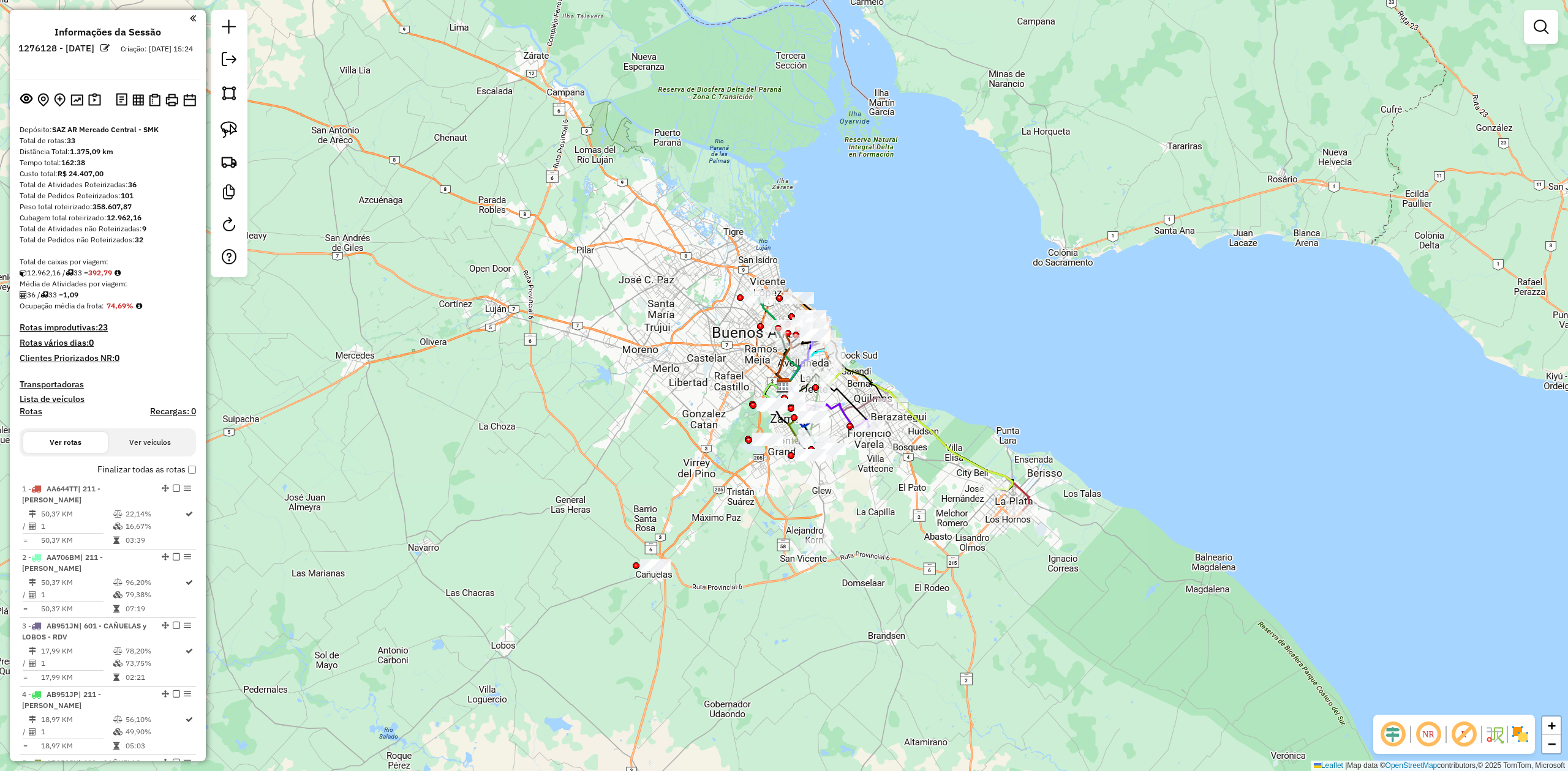
click at [1044, 477] on img at bounding box center [1520, 734] width 19 height 19
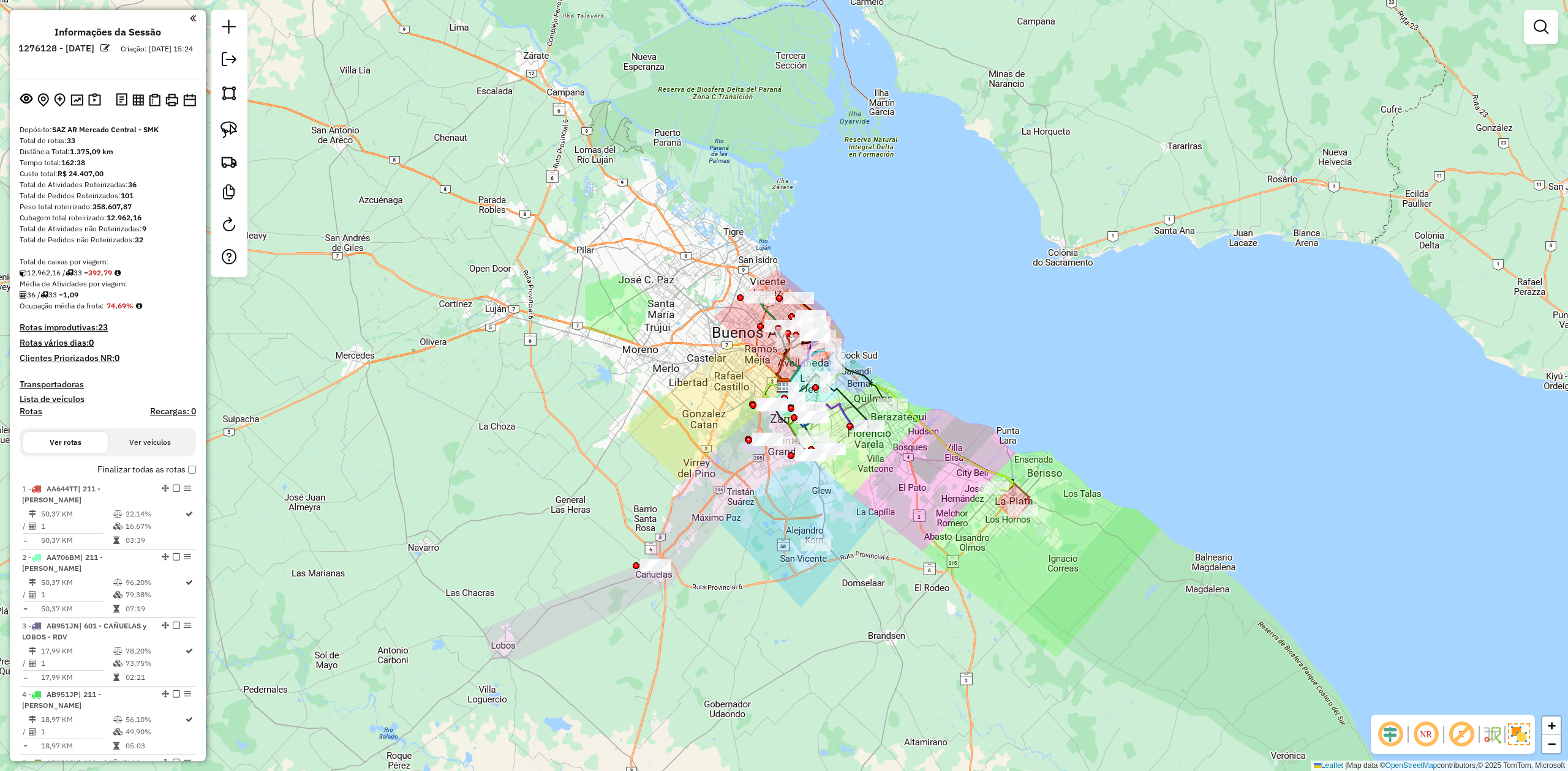
drag, startPoint x: 912, startPoint y: 353, endPoint x: 929, endPoint y: 366, distance: 21.4
click at [929, 366] on div "Rota 21 - Placa OTT419 0000171204 - INC S.A. (2° HR) Janela de atendimento Grad…" at bounding box center [784, 385] width 1568 height 771
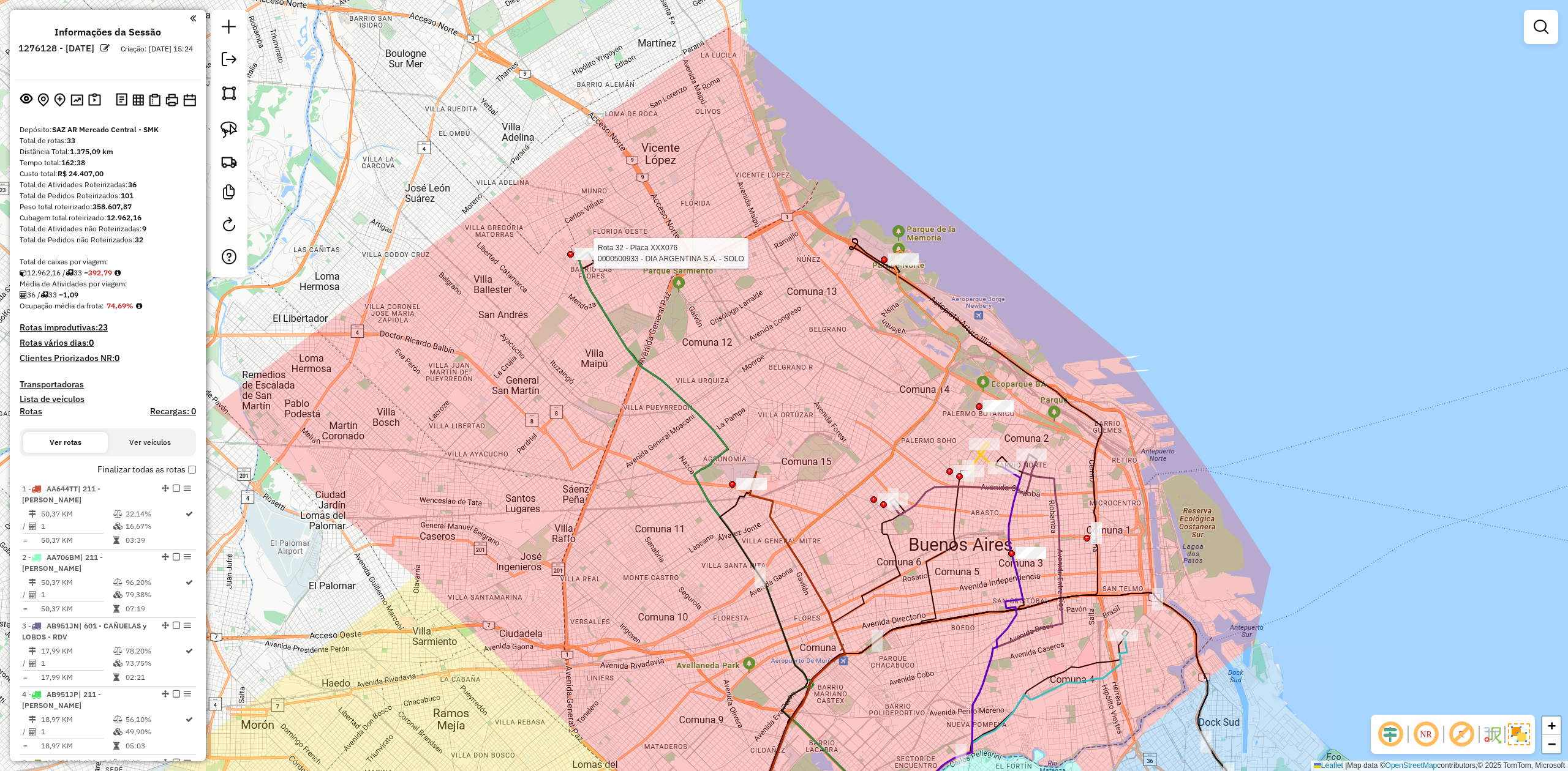
click at [599, 260] on div at bounding box center [590, 253] width 31 height 12
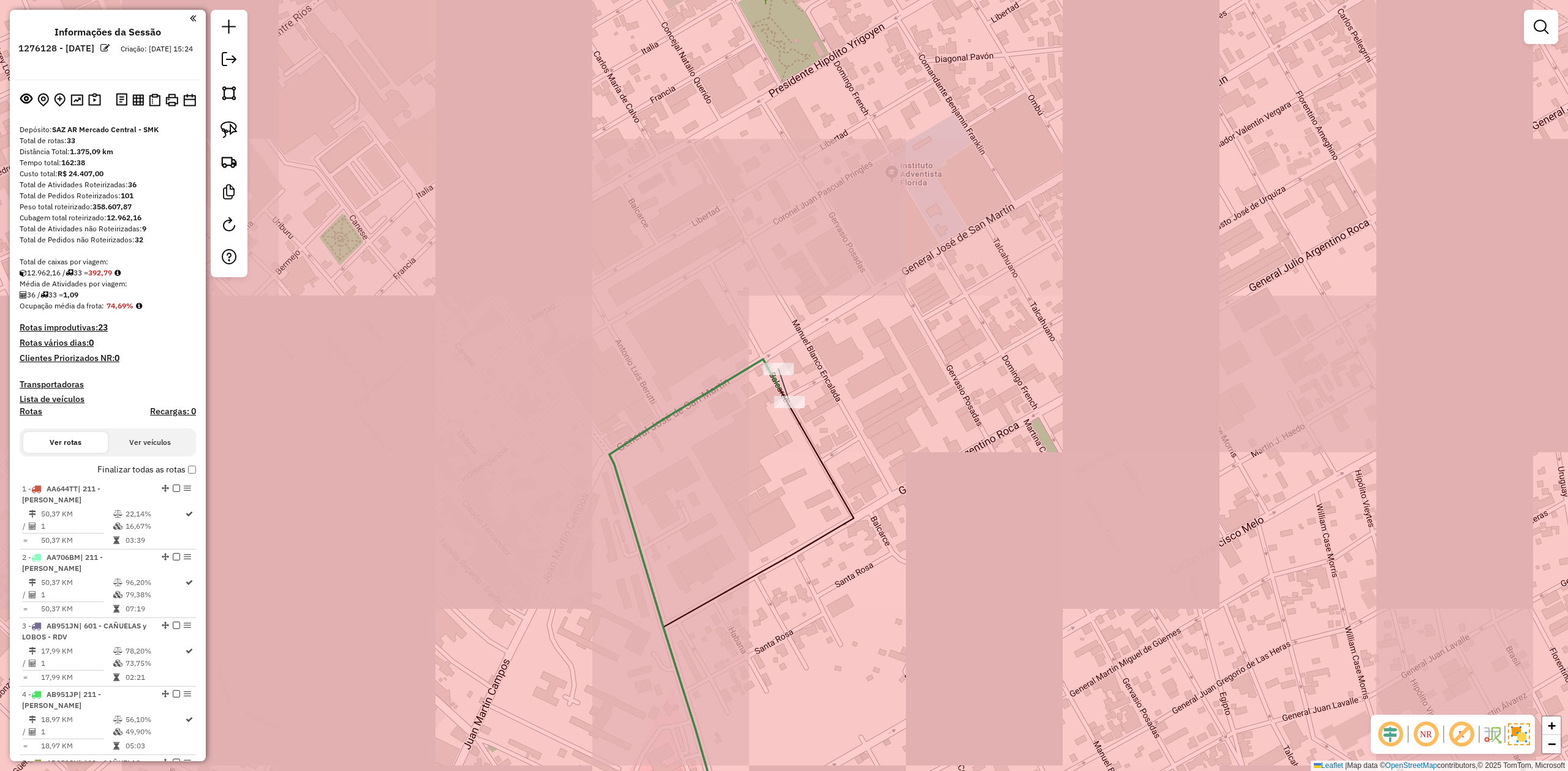
select select "**********"
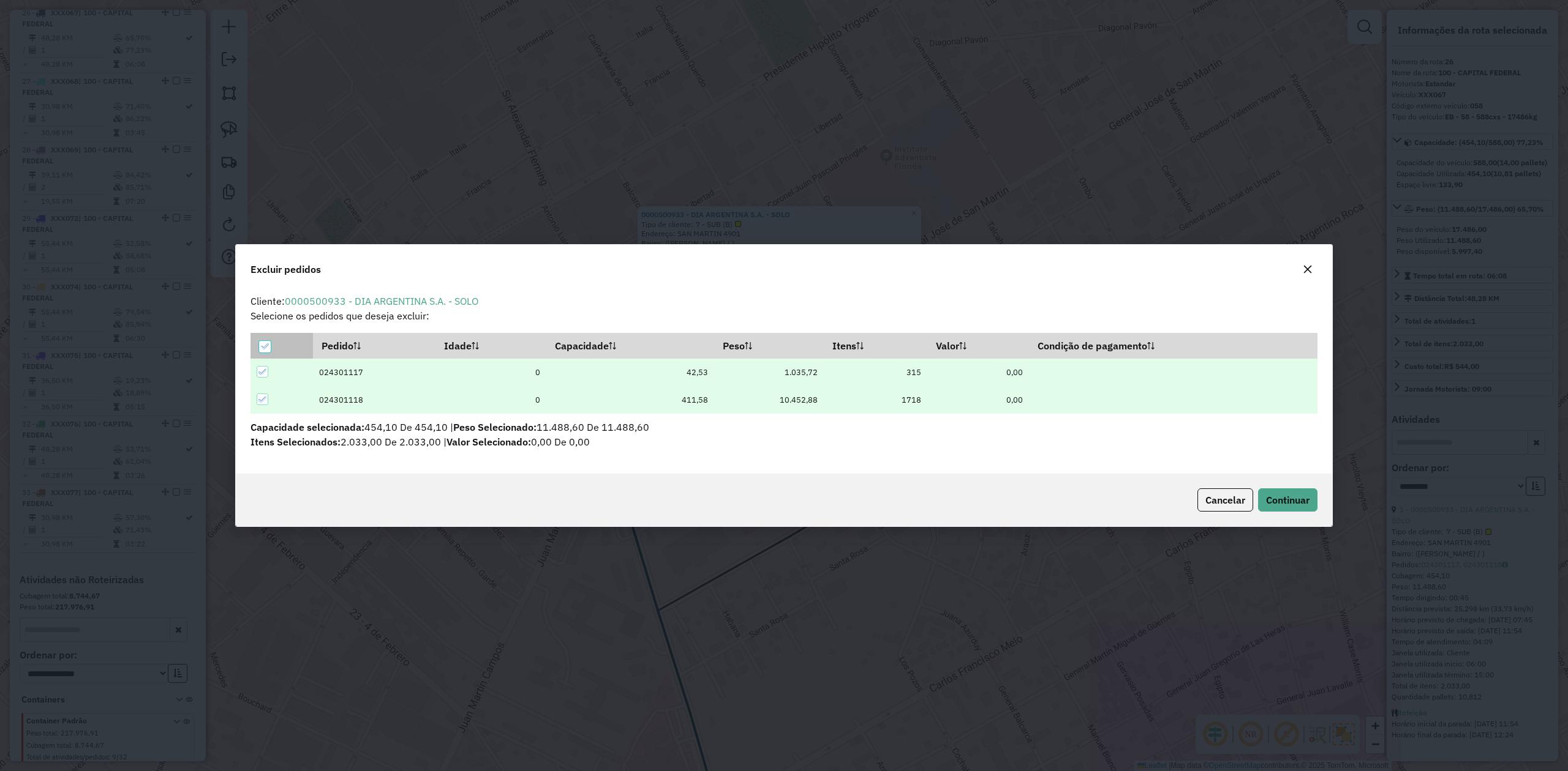
click at [267, 343] on icon at bounding box center [264, 346] width 9 height 9
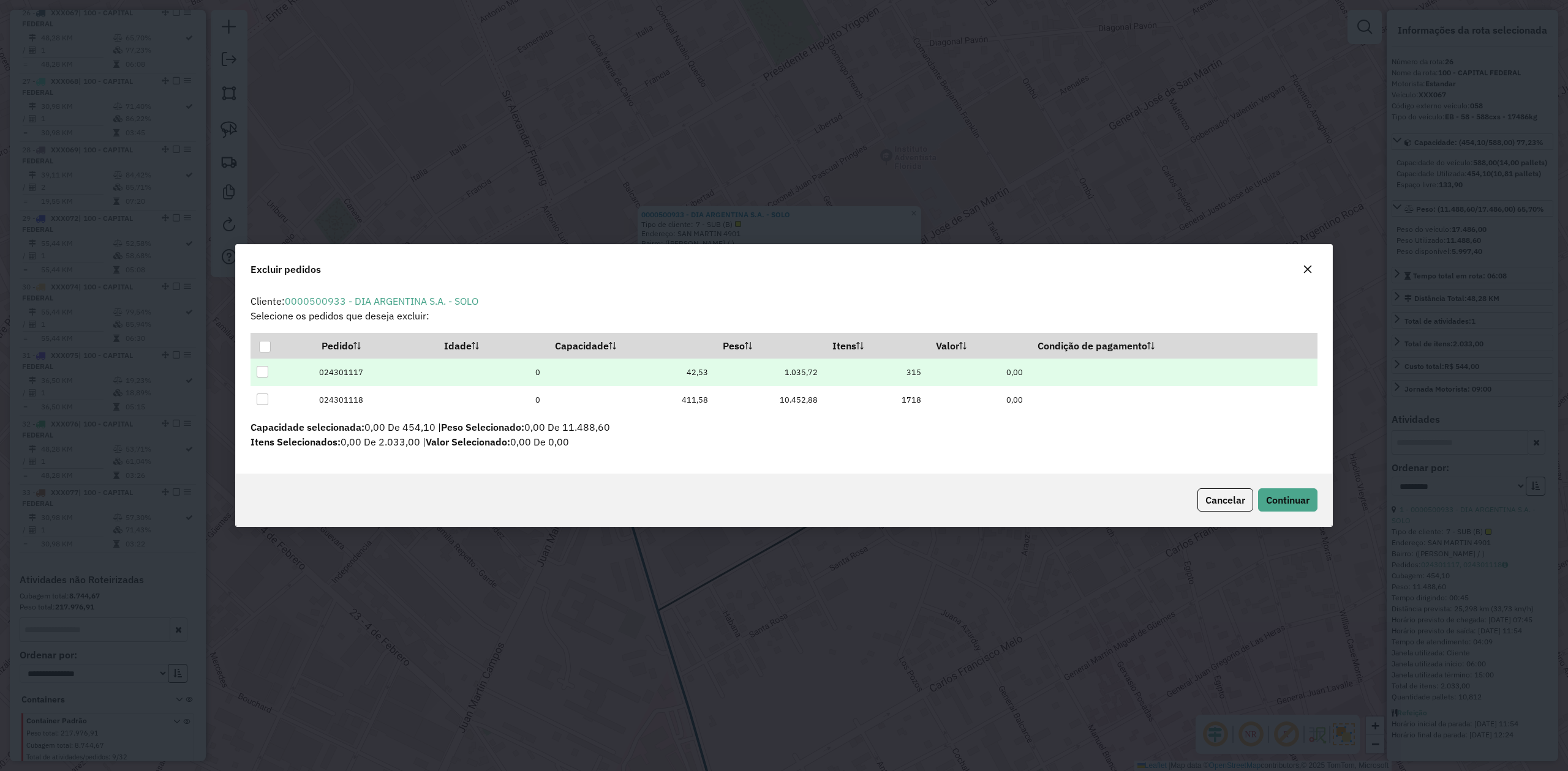
click at [265, 370] on div at bounding box center [262, 371] width 12 height 12
click at [1044, 477] on button "Continuar" at bounding box center [1288, 500] width 59 height 23
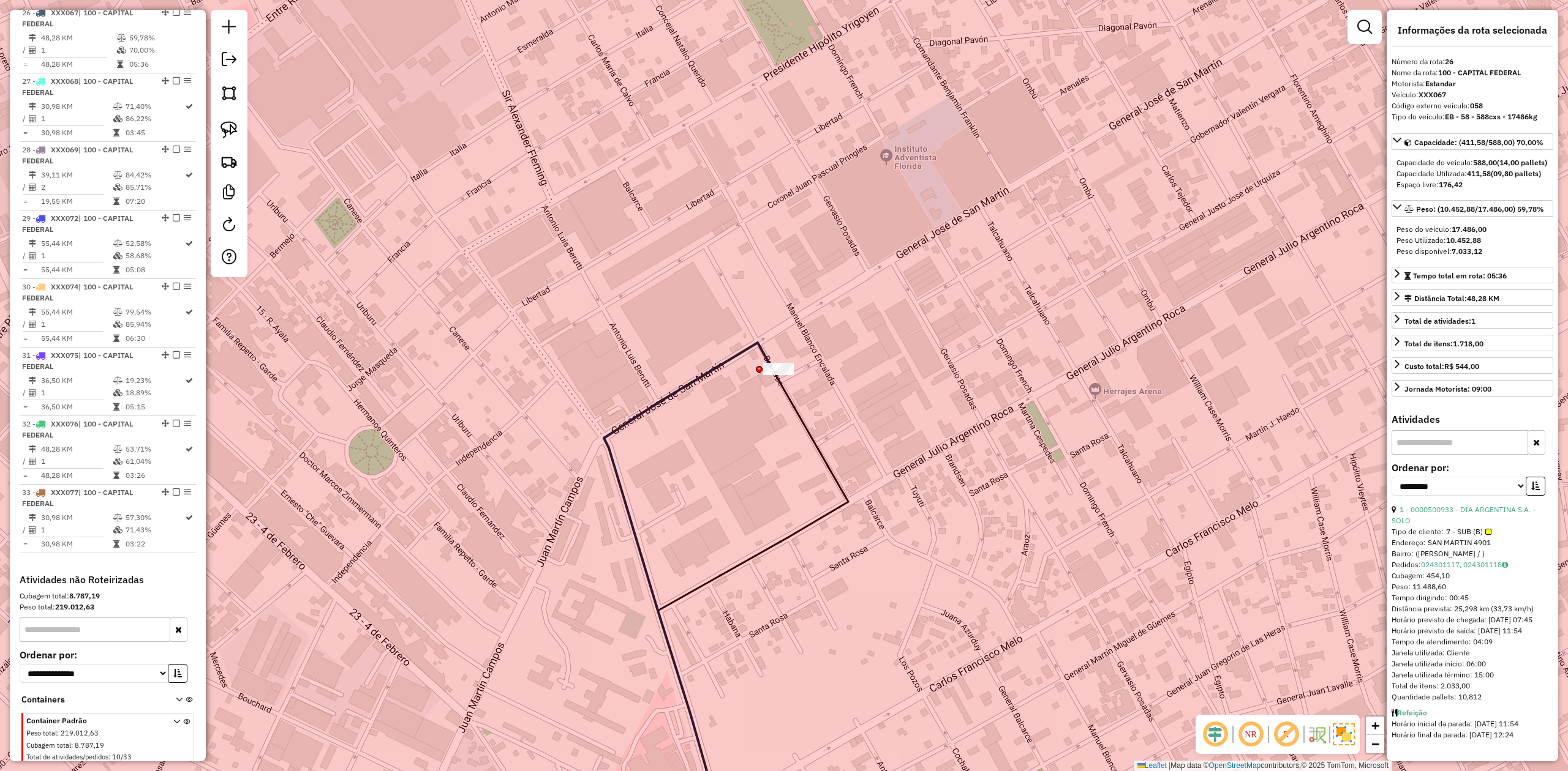
click at [778, 375] on div at bounding box center [778, 369] width 31 height 12
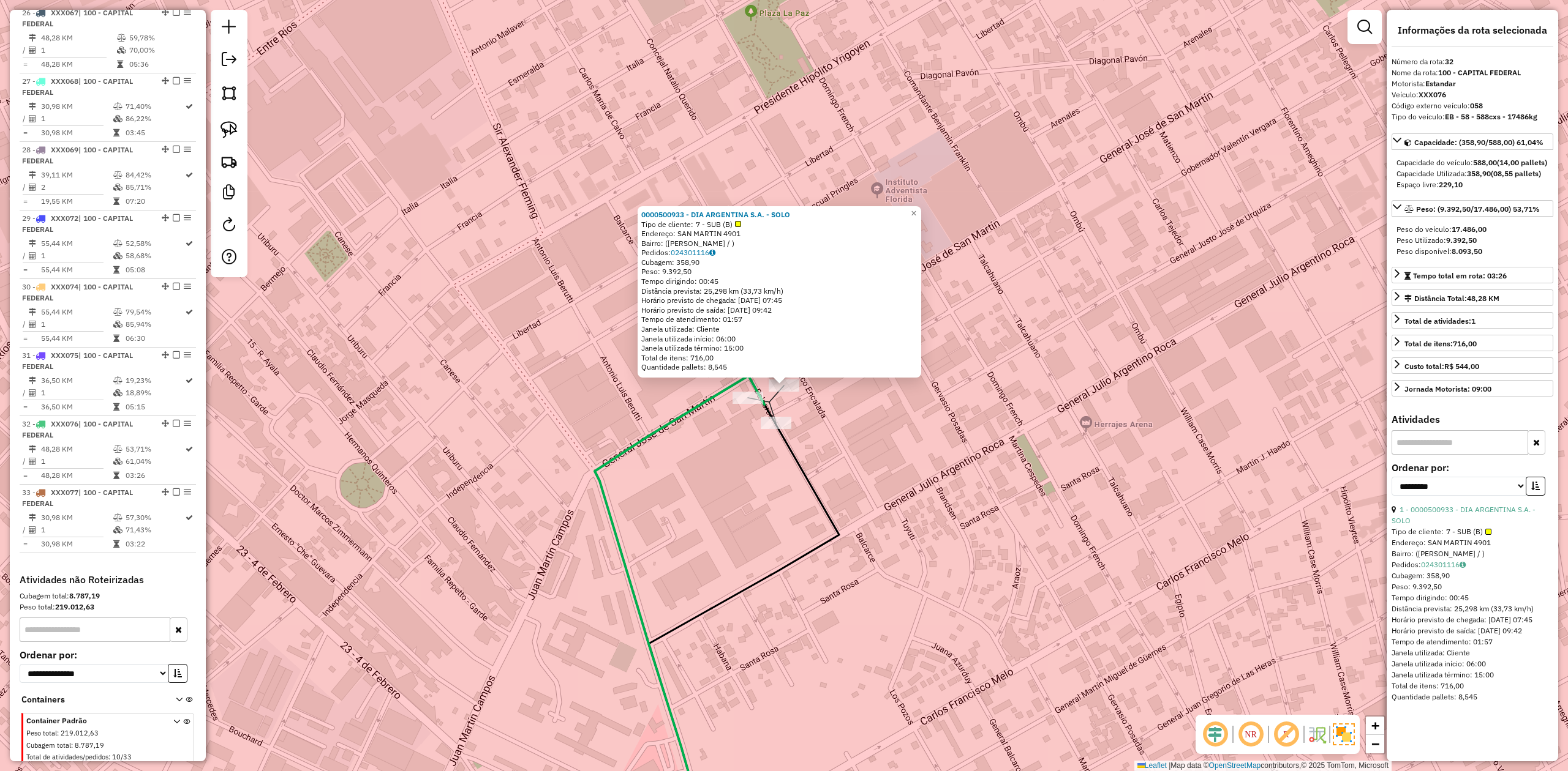
scroll to position [2273, 0]
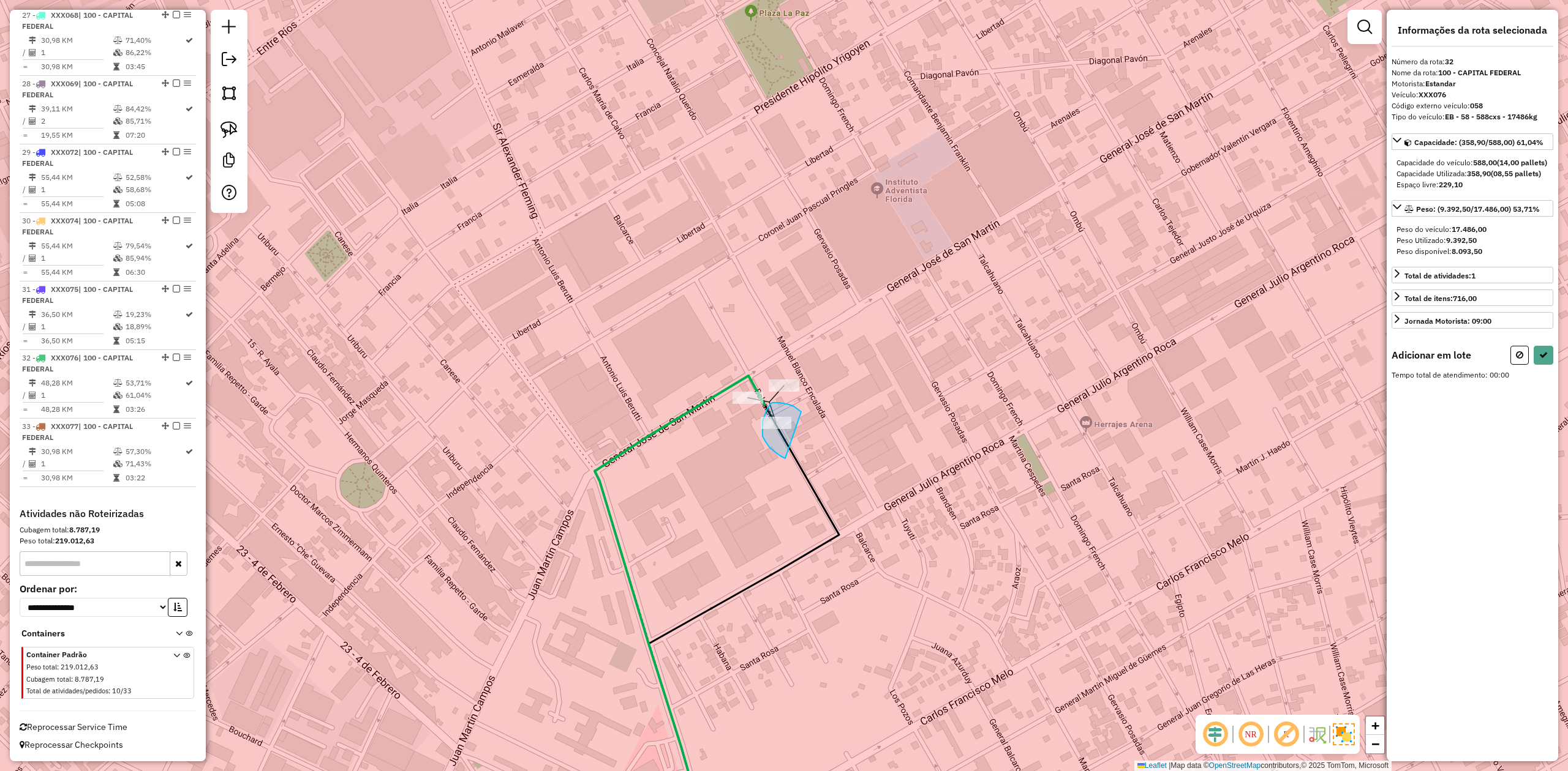
drag, startPoint x: 784, startPoint y: 404, endPoint x: 812, endPoint y: 436, distance: 42.5
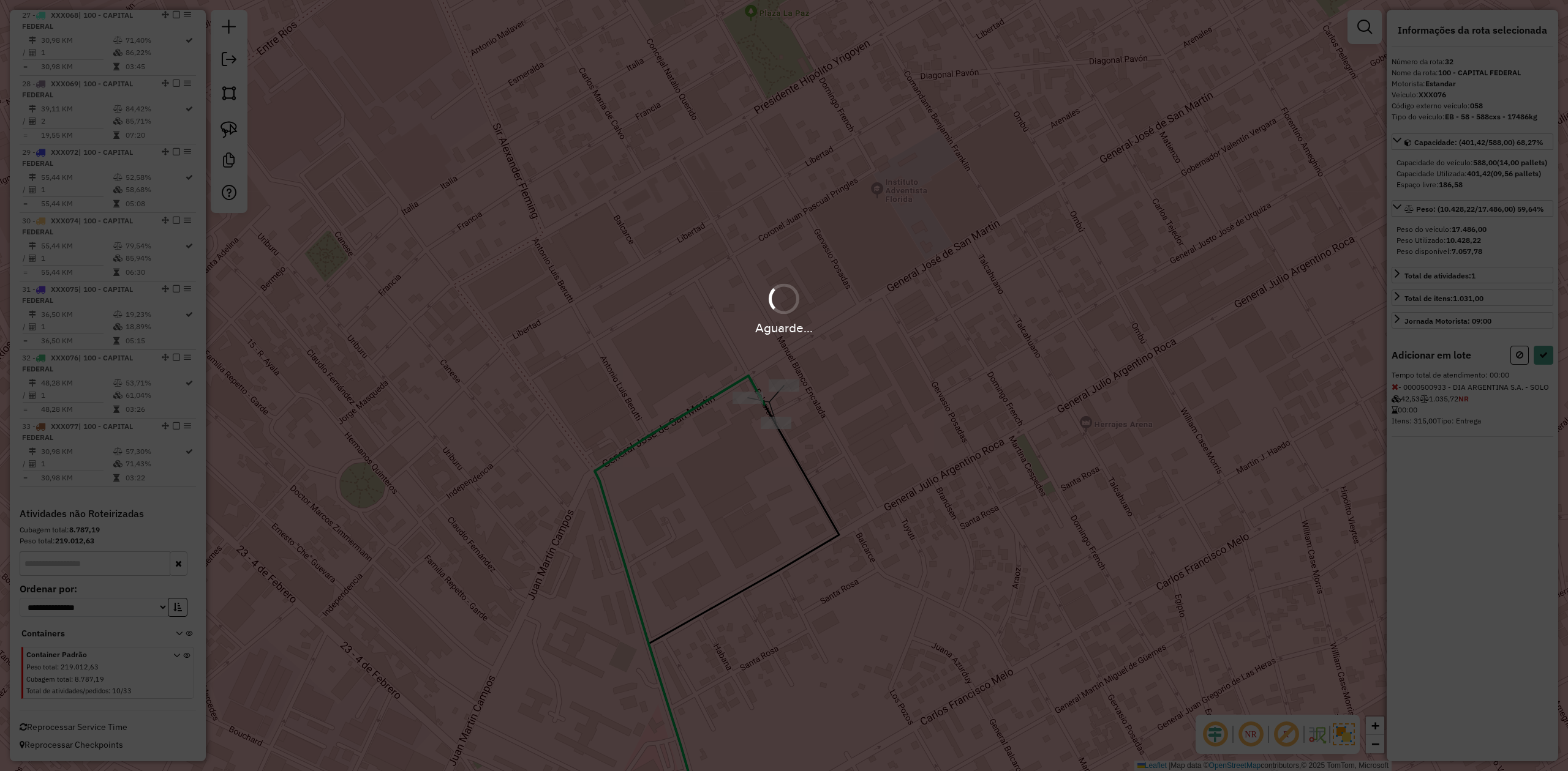
select select "**********"
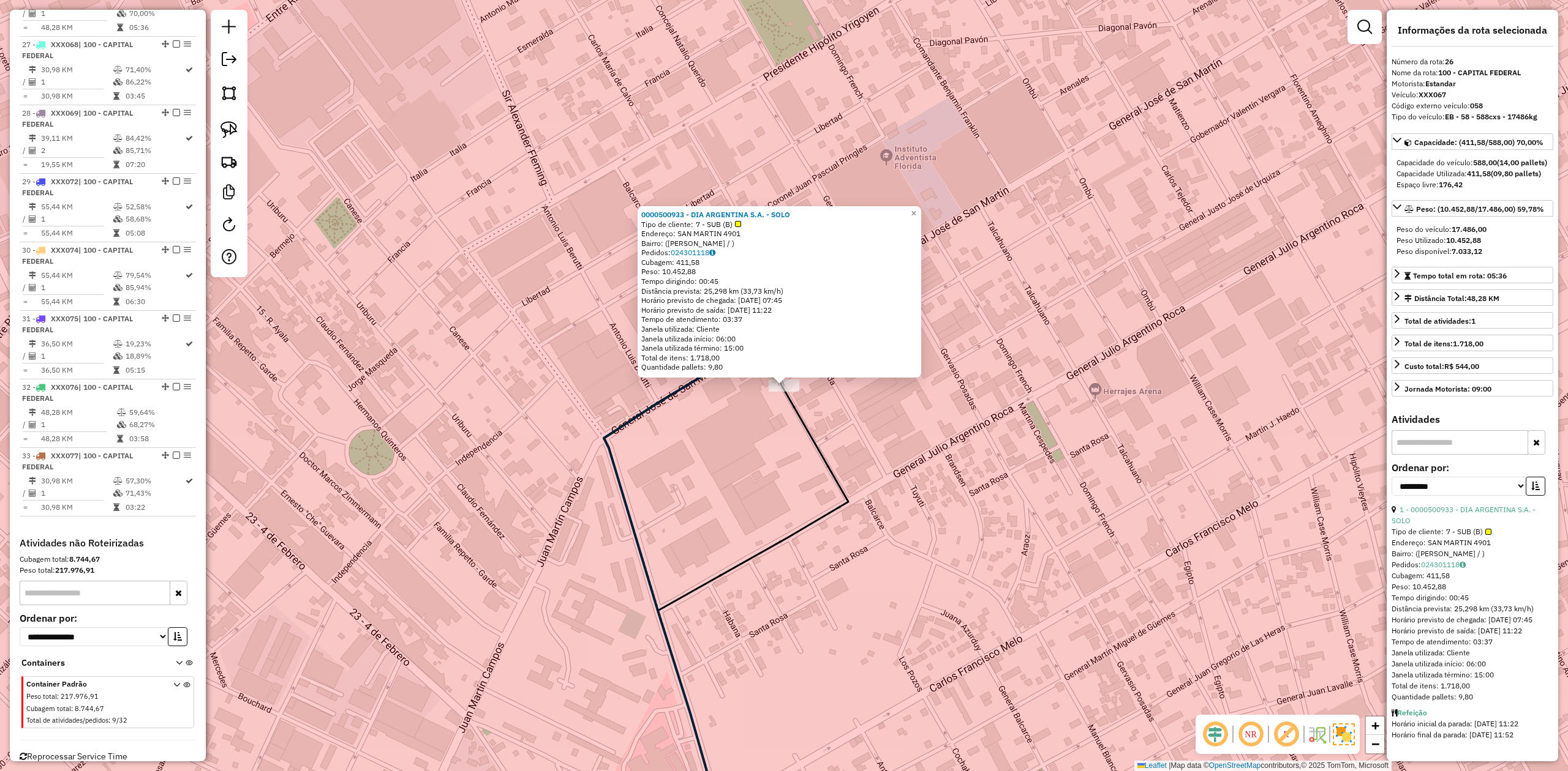
scroll to position [2201, 0]
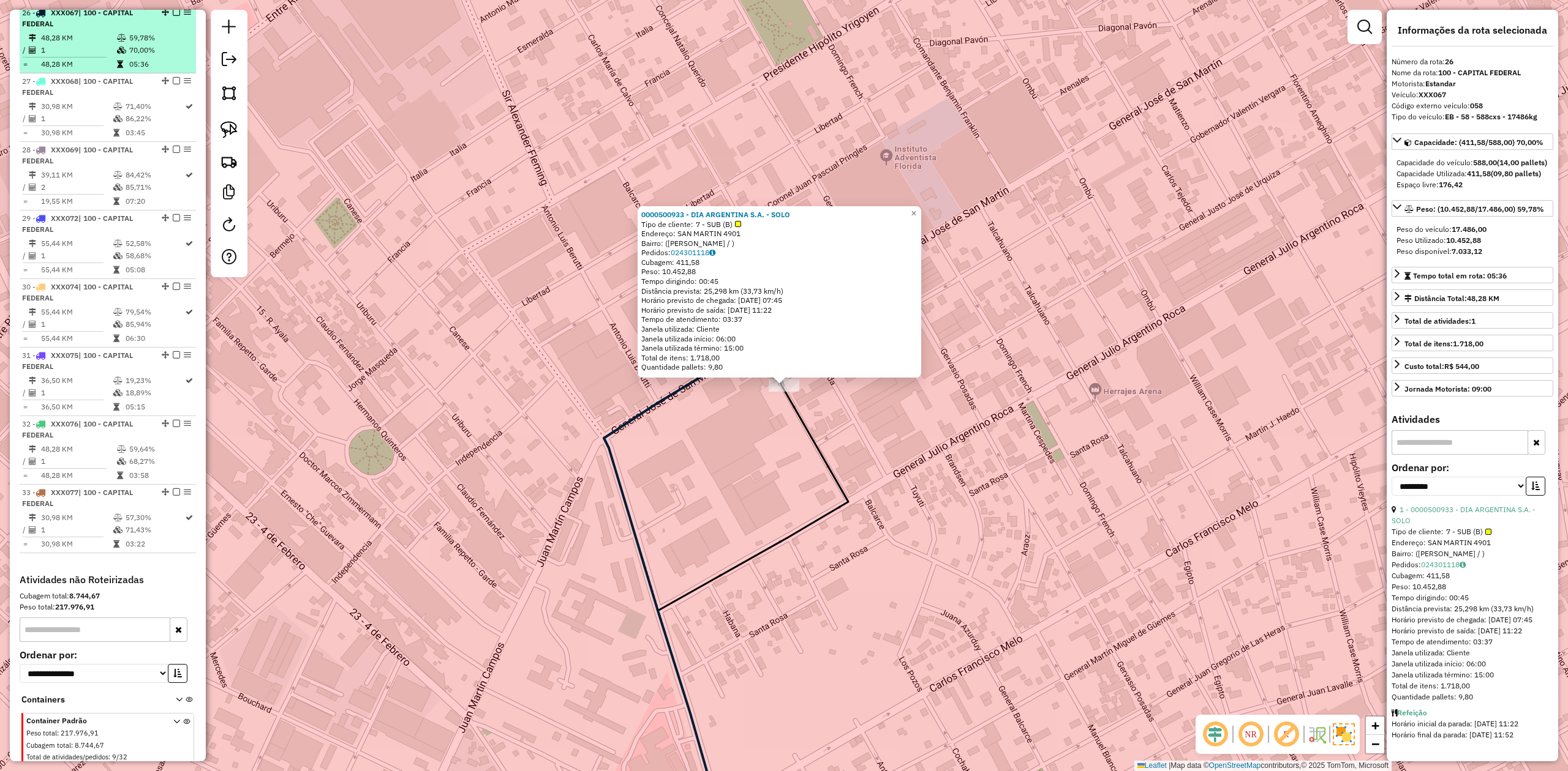
click at [173, 16] on em at bounding box center [176, 12] width 7 height 7
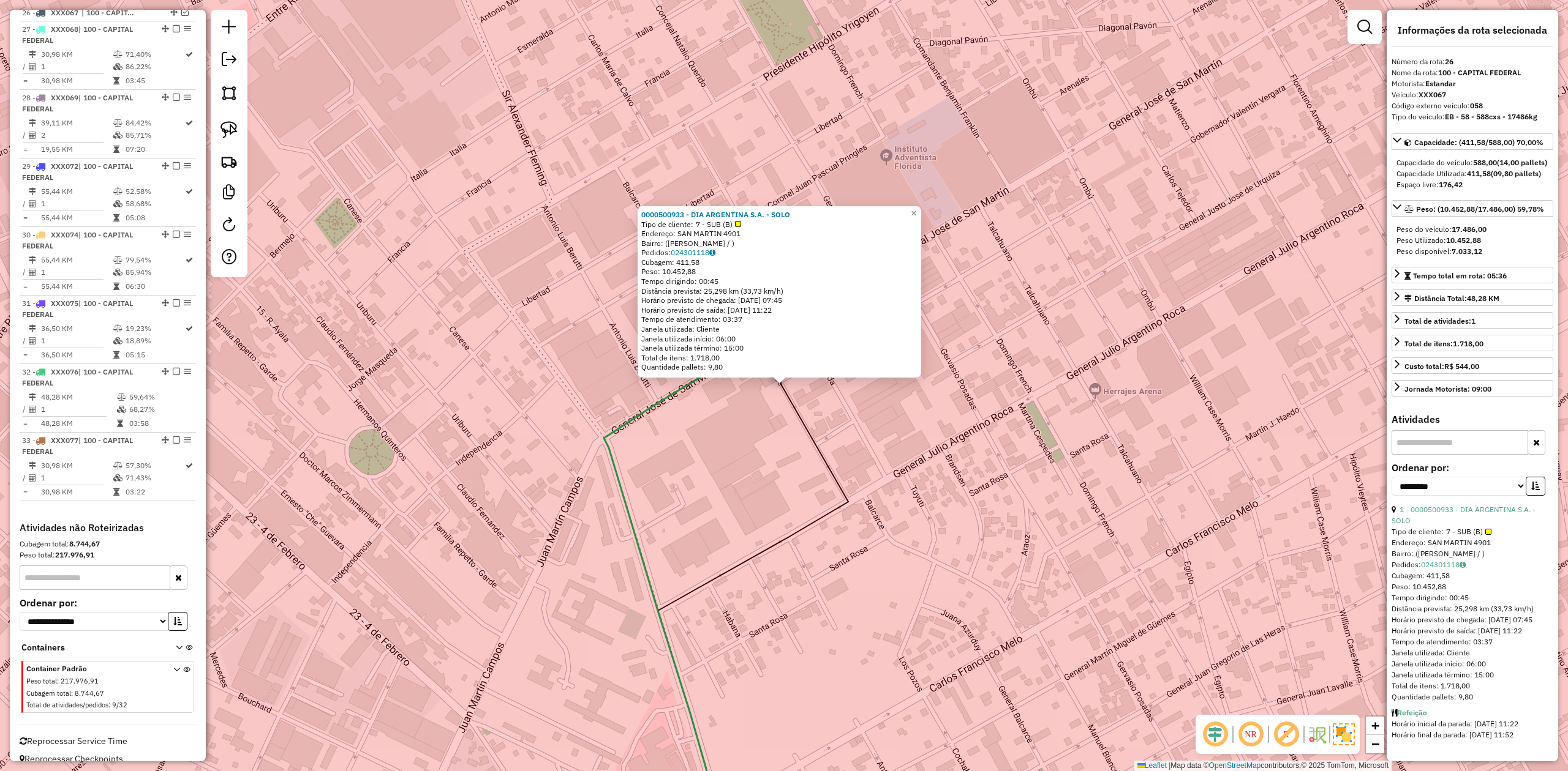
drag, startPoint x: 785, startPoint y: 438, endPoint x: 789, endPoint y: 410, distance: 28.3
click at [785, 437] on div "0000500933 - DIA ARGENTINA S.A. - SOLO Tipo de cliente: 7 - SUB (B) Endereço: S…" at bounding box center [784, 385] width 1568 height 771
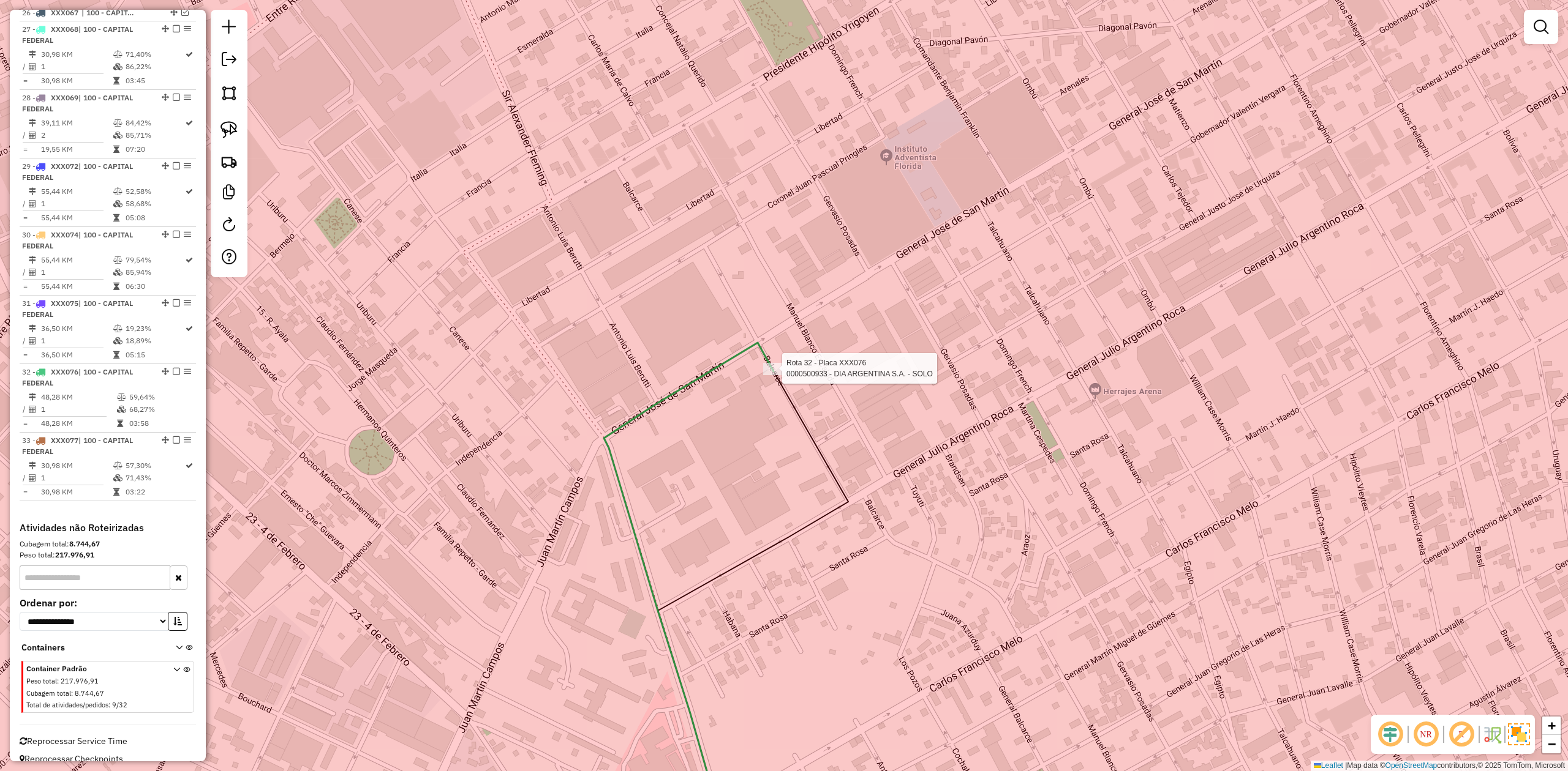
scroll to position [2222, 0]
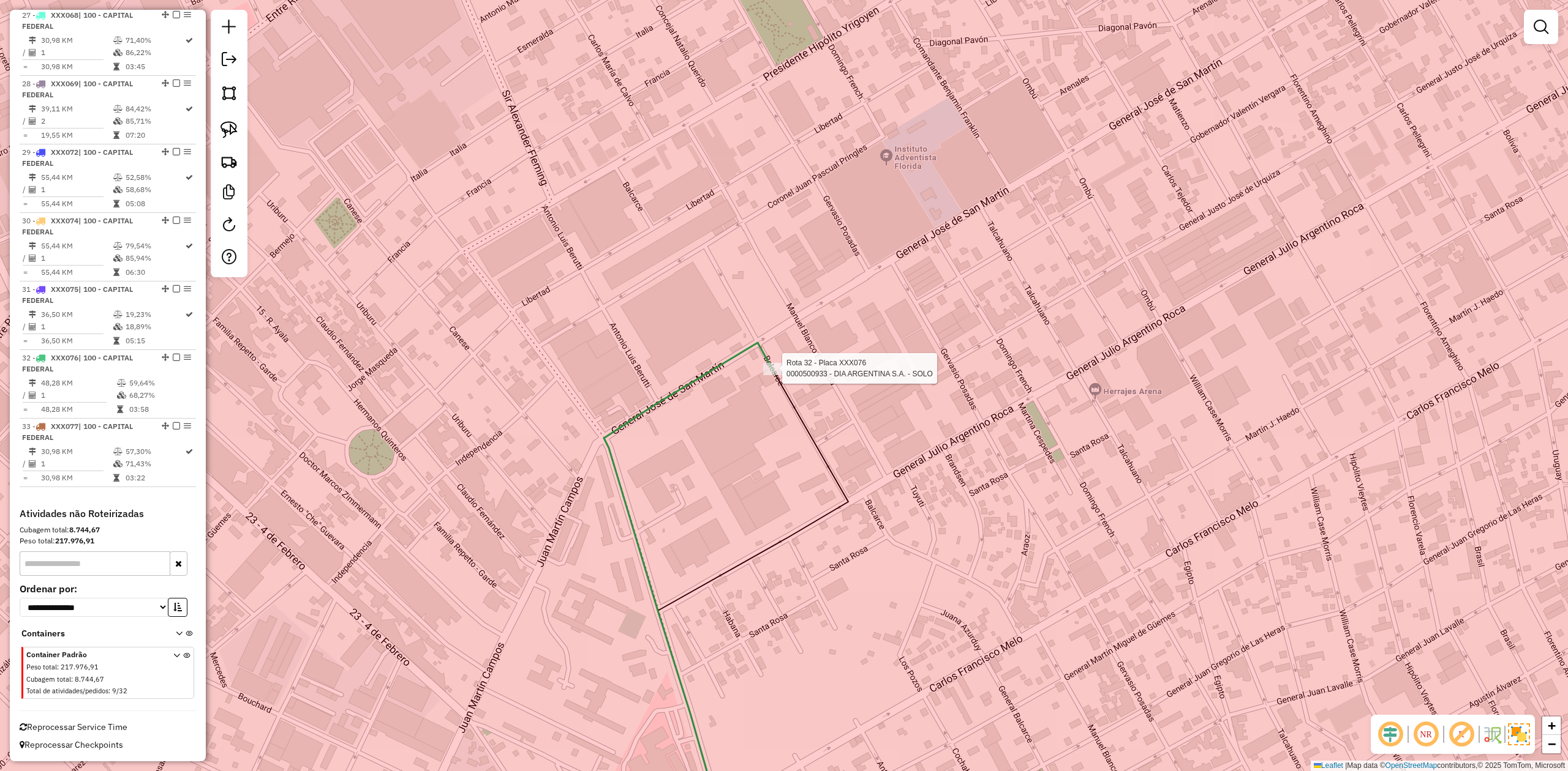
select select "**********"
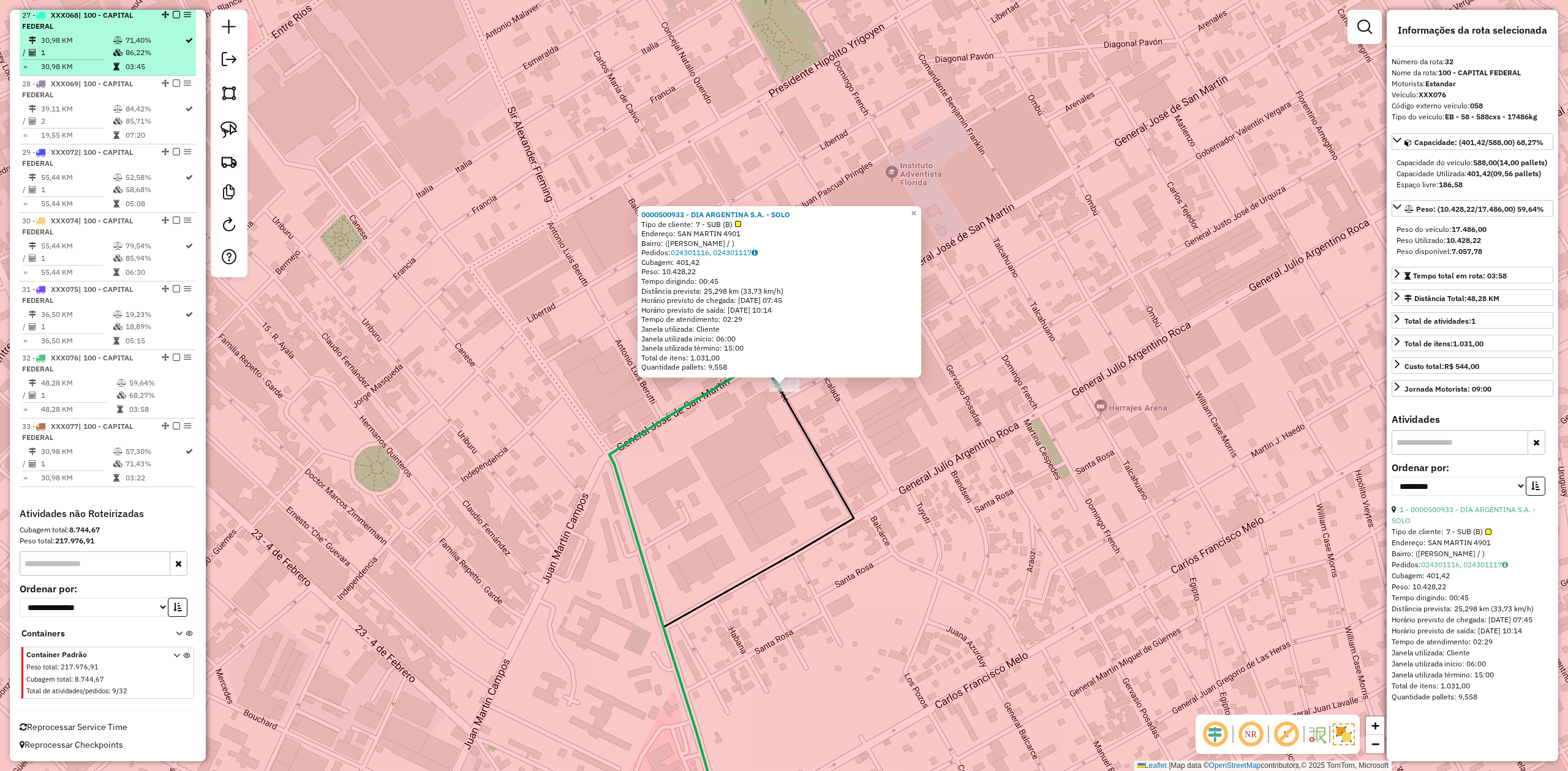
click at [173, 12] on em at bounding box center [176, 14] width 7 height 7
click at [182, 64] on em at bounding box center [185, 67] width 7 height 7
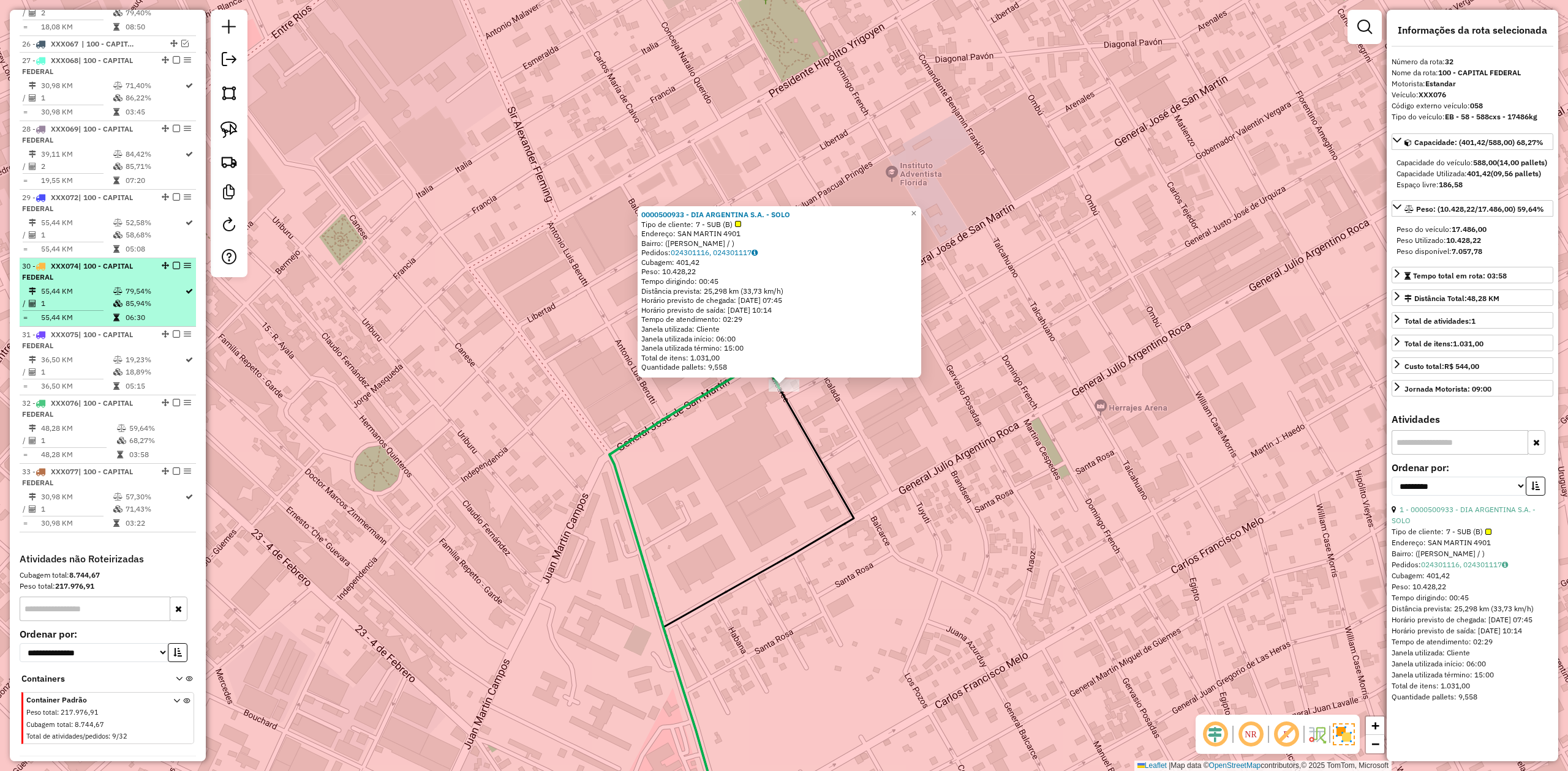
scroll to position [2222, 0]
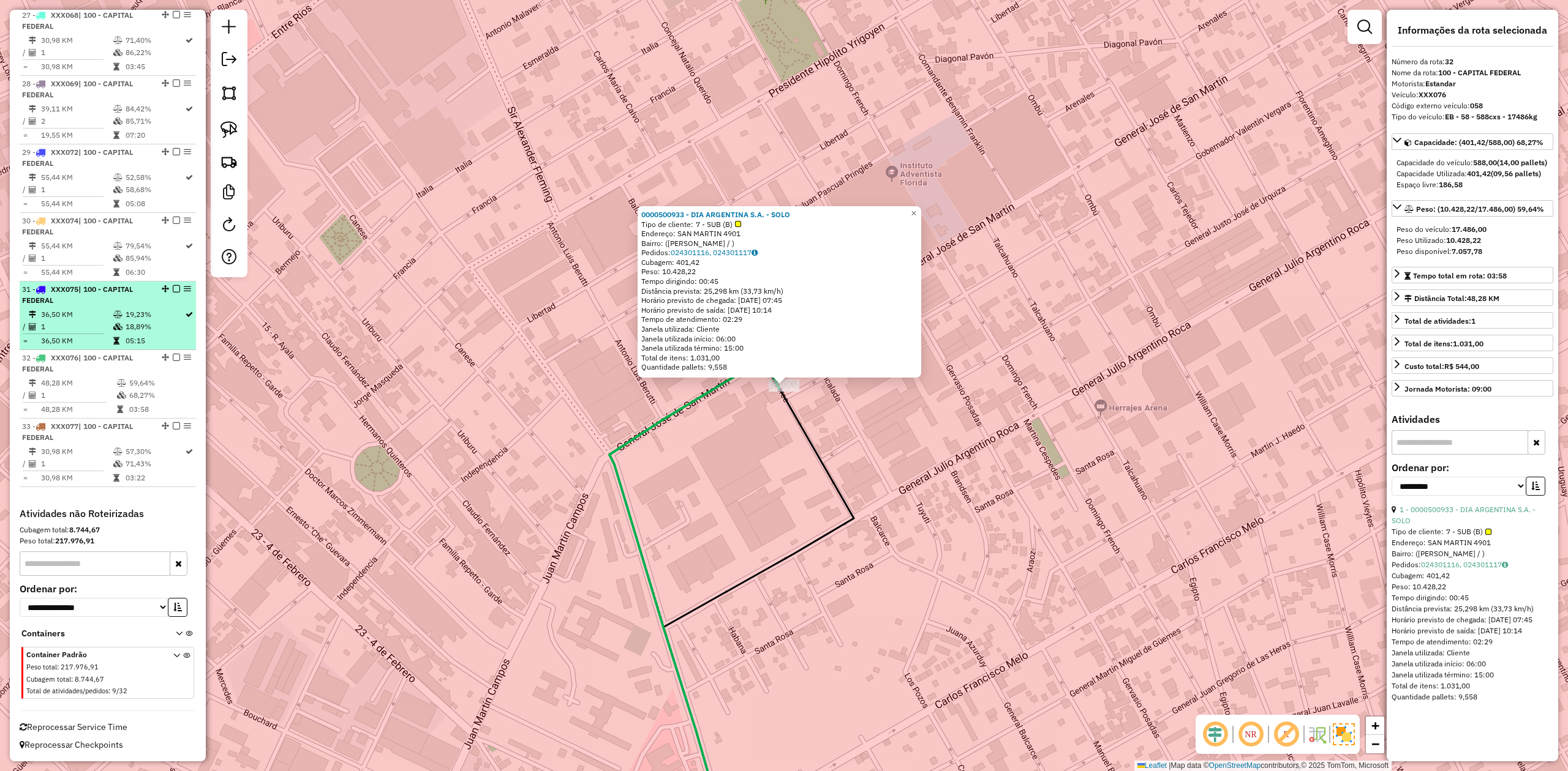
click at [174, 355] on em at bounding box center [176, 357] width 7 height 7
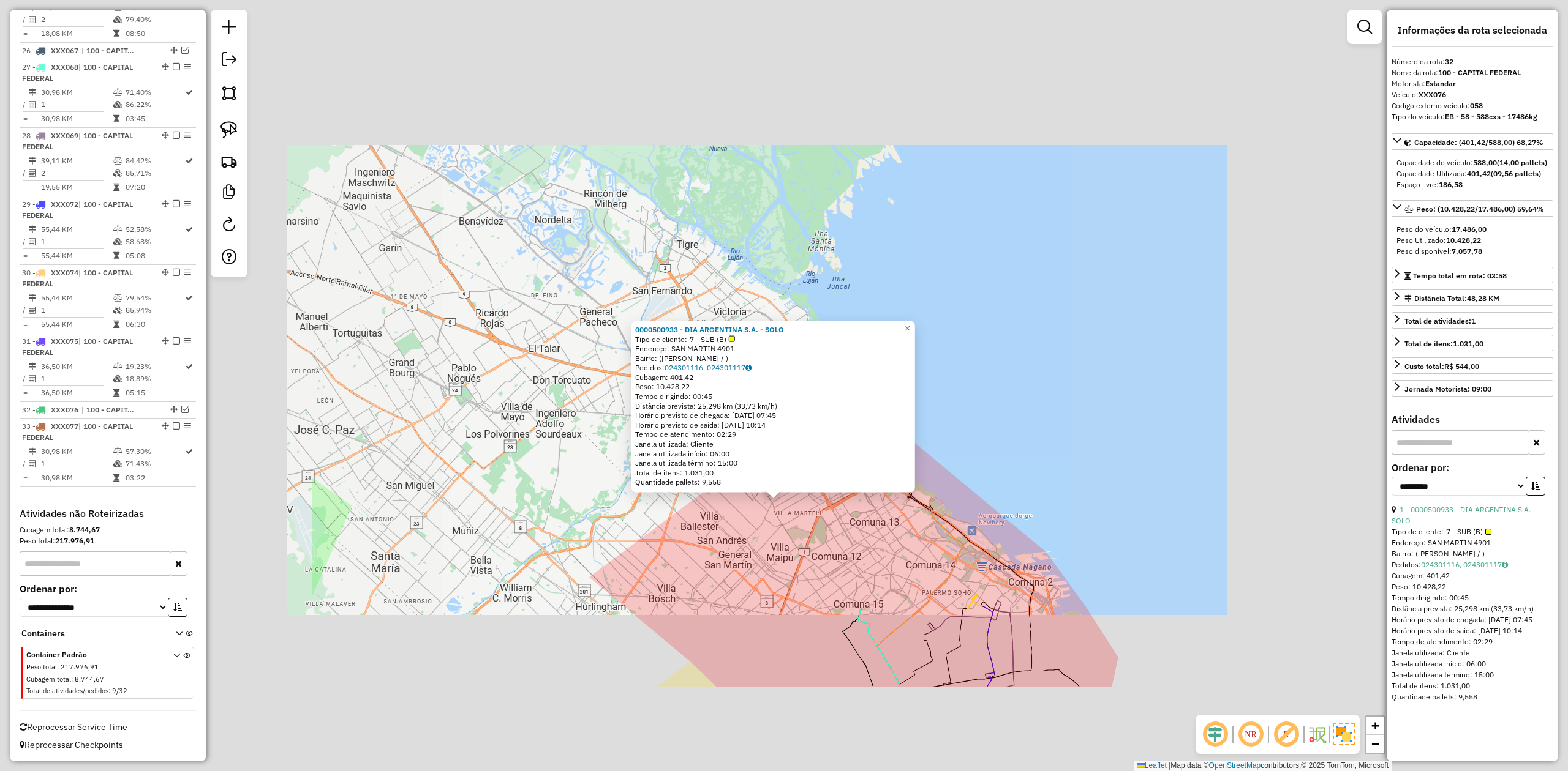
click at [730, 477] on div "0000500933 - DIA ARGENTINA S.A. - SOLO Tipo de cliente: 7 - SUB (B) Endereço: S…" at bounding box center [784, 385] width 1568 height 771
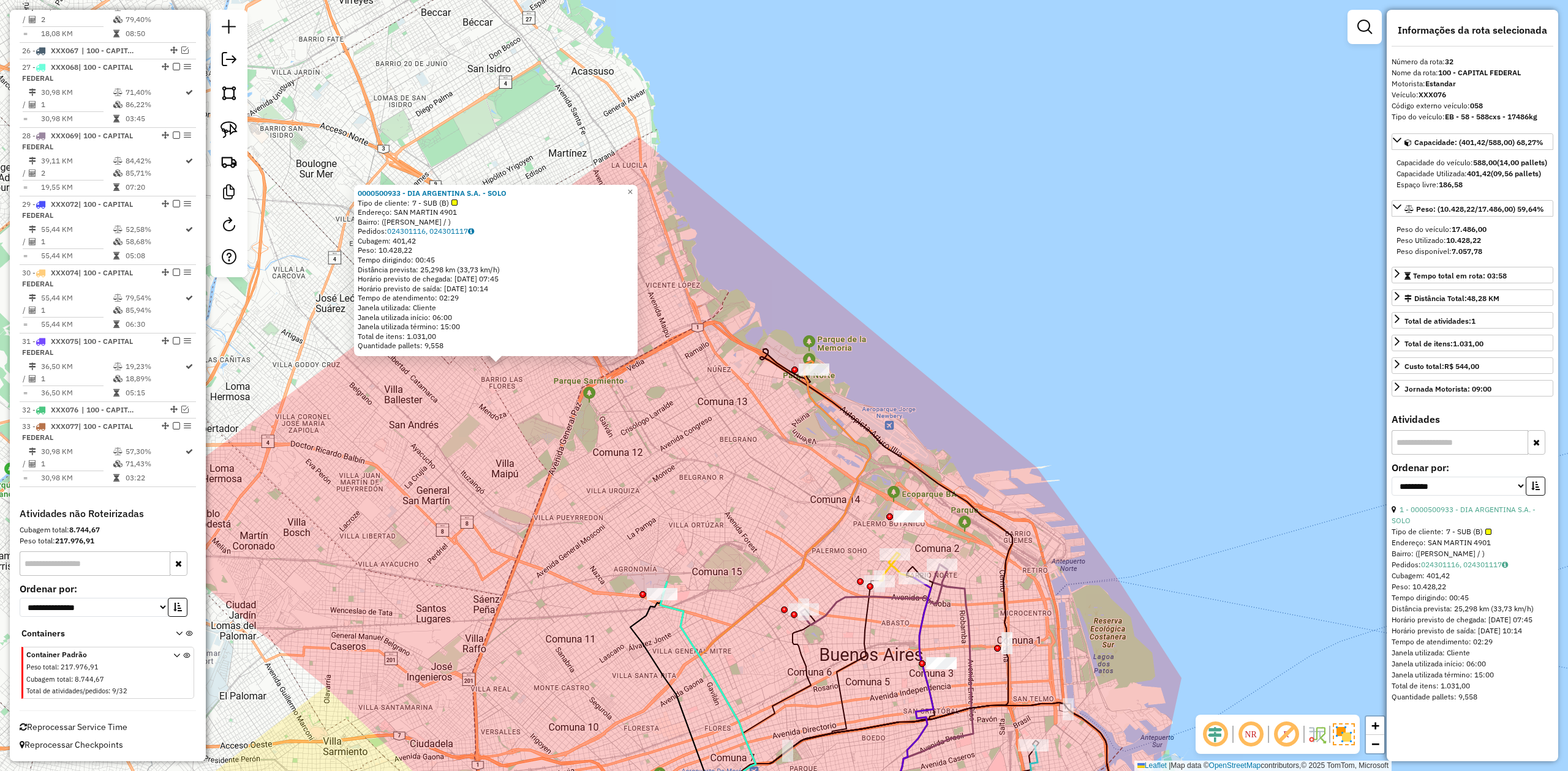
click at [767, 477] on div "0000500933 - DIA ARGENTINA S.A. - SOLO Tipo de cliente: 7 - SUB (B) Endereço: S…" at bounding box center [784, 385] width 1568 height 771
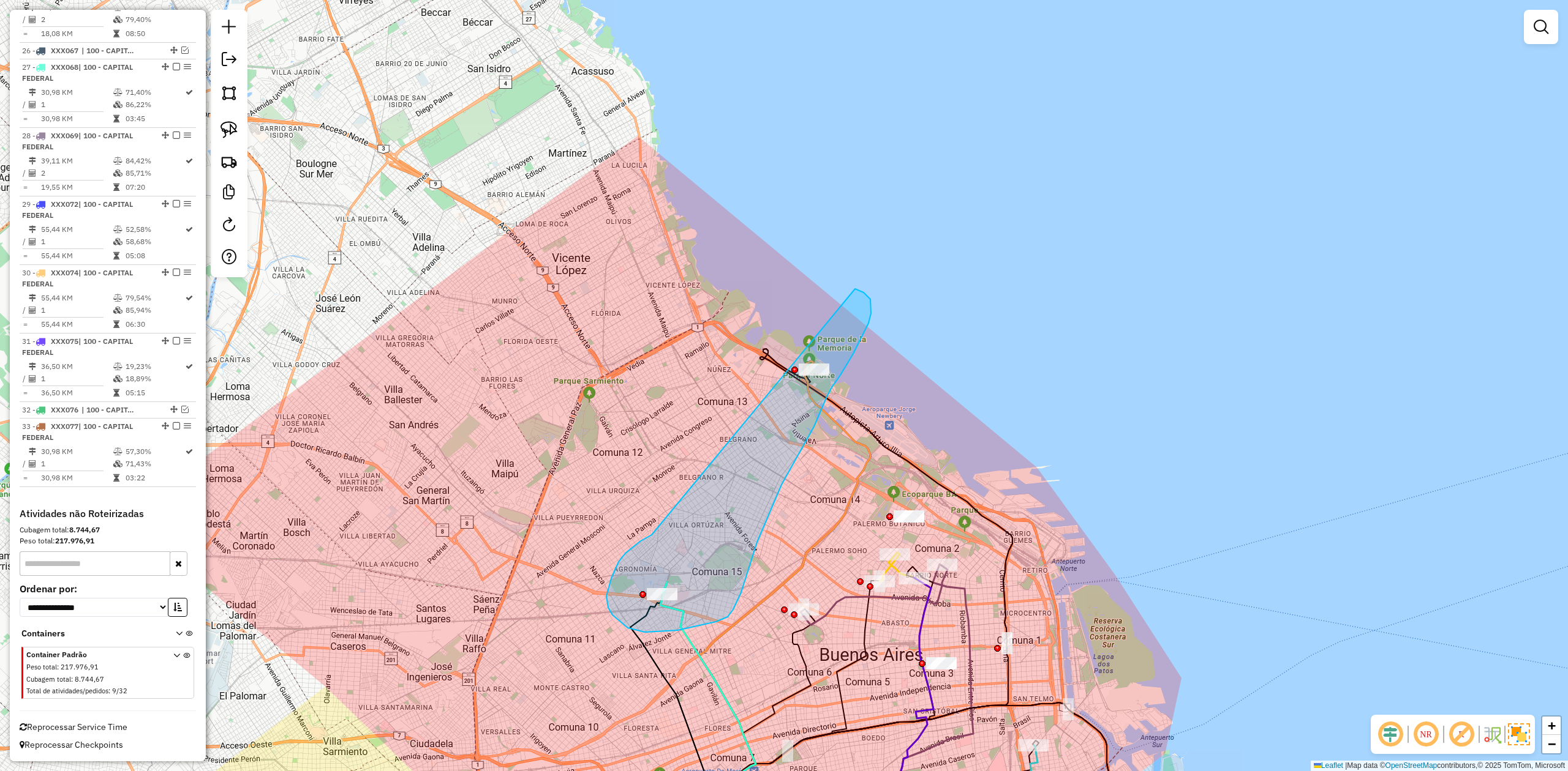
drag, startPoint x: 611, startPoint y: 579, endPoint x: 764, endPoint y: 289, distance: 327.9
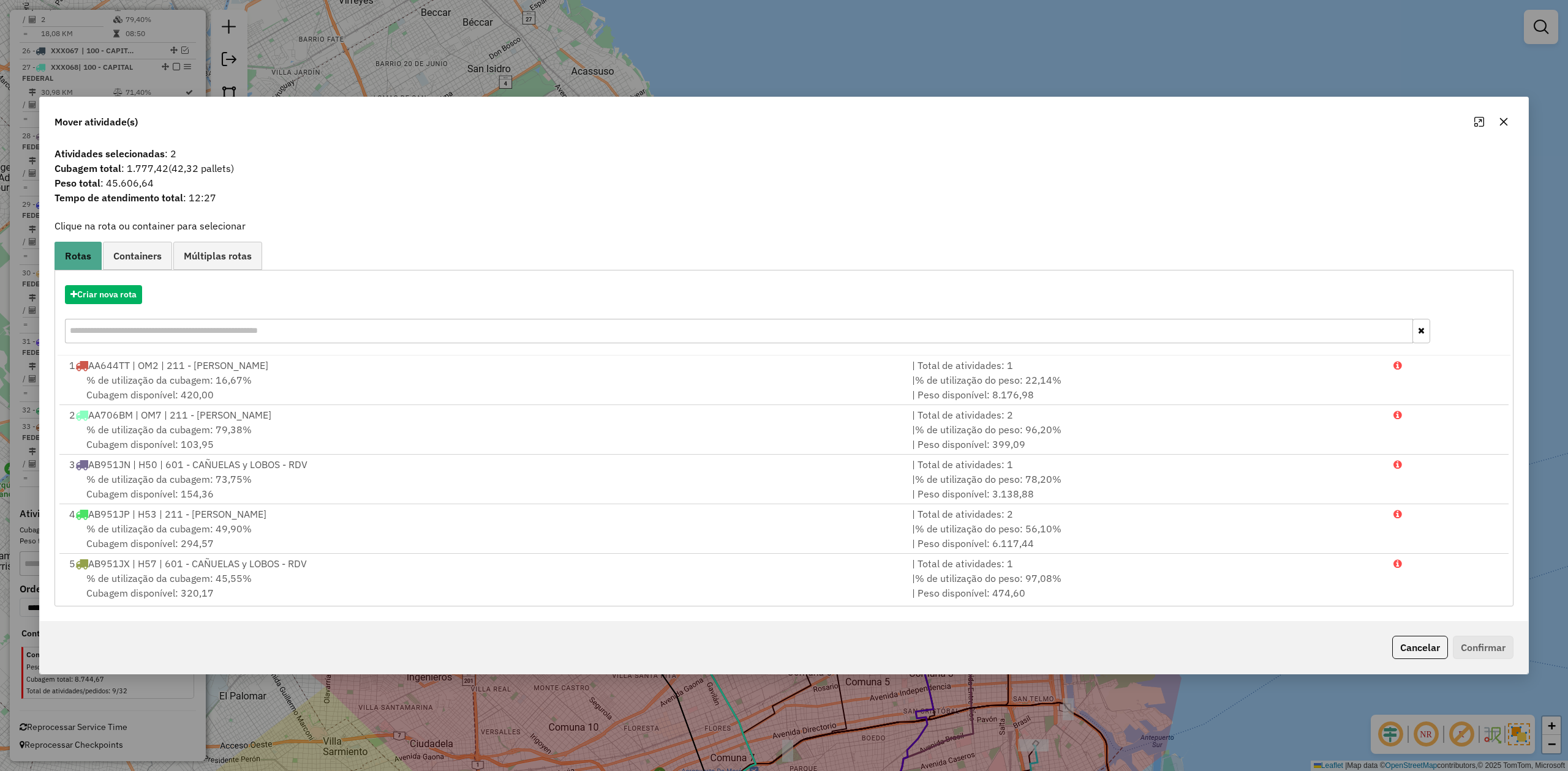
click at [1044, 119] on icon "button" at bounding box center [1504, 122] width 10 height 10
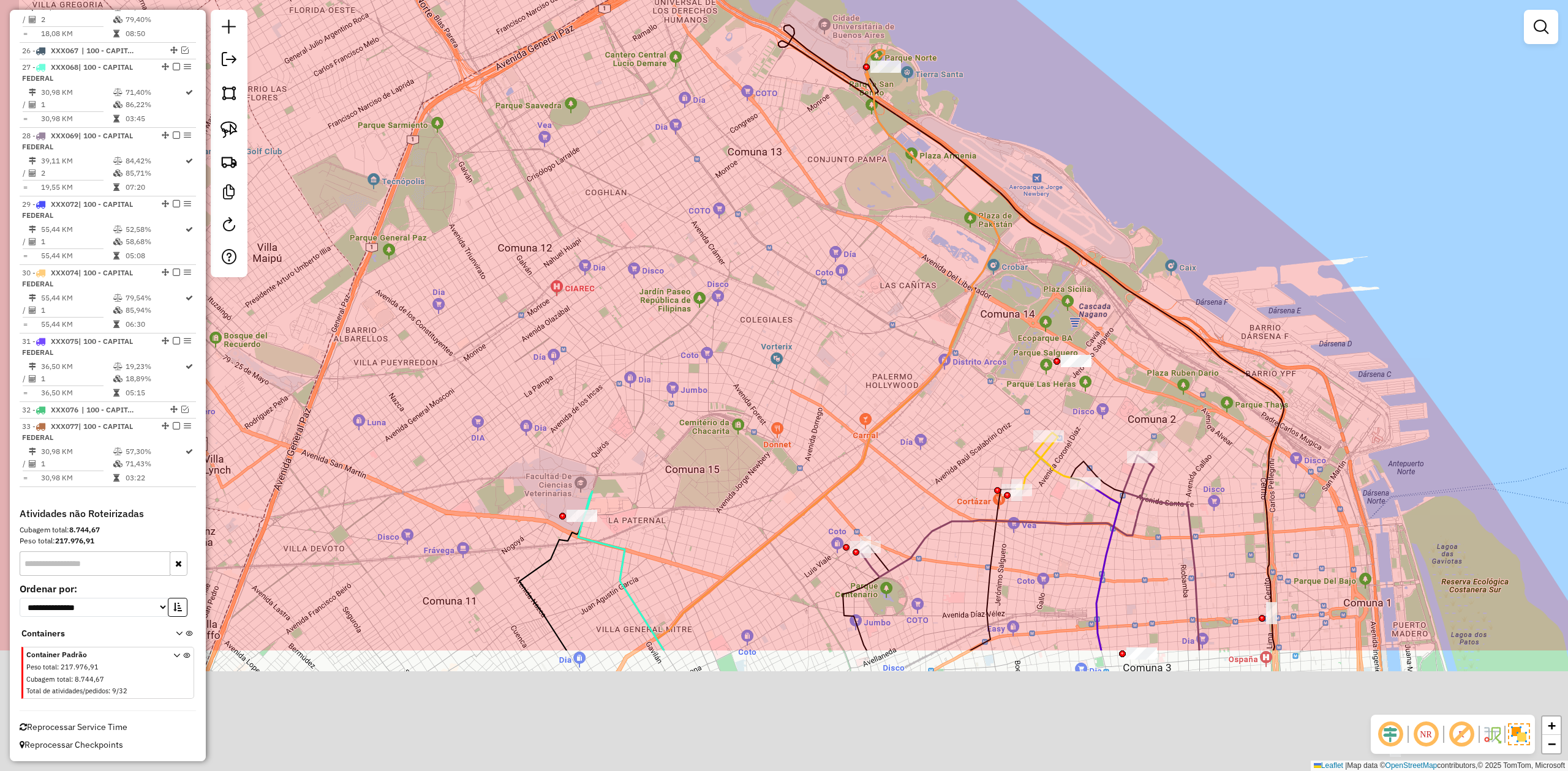
drag, startPoint x: 748, startPoint y: 549, endPoint x: 885, endPoint y: 330, distance: 258.3
click at [883, 331] on div "Janela de atendimento Grade de atendimento Capacidade Transportadoras Veículos …" at bounding box center [784, 385] width 1568 height 771
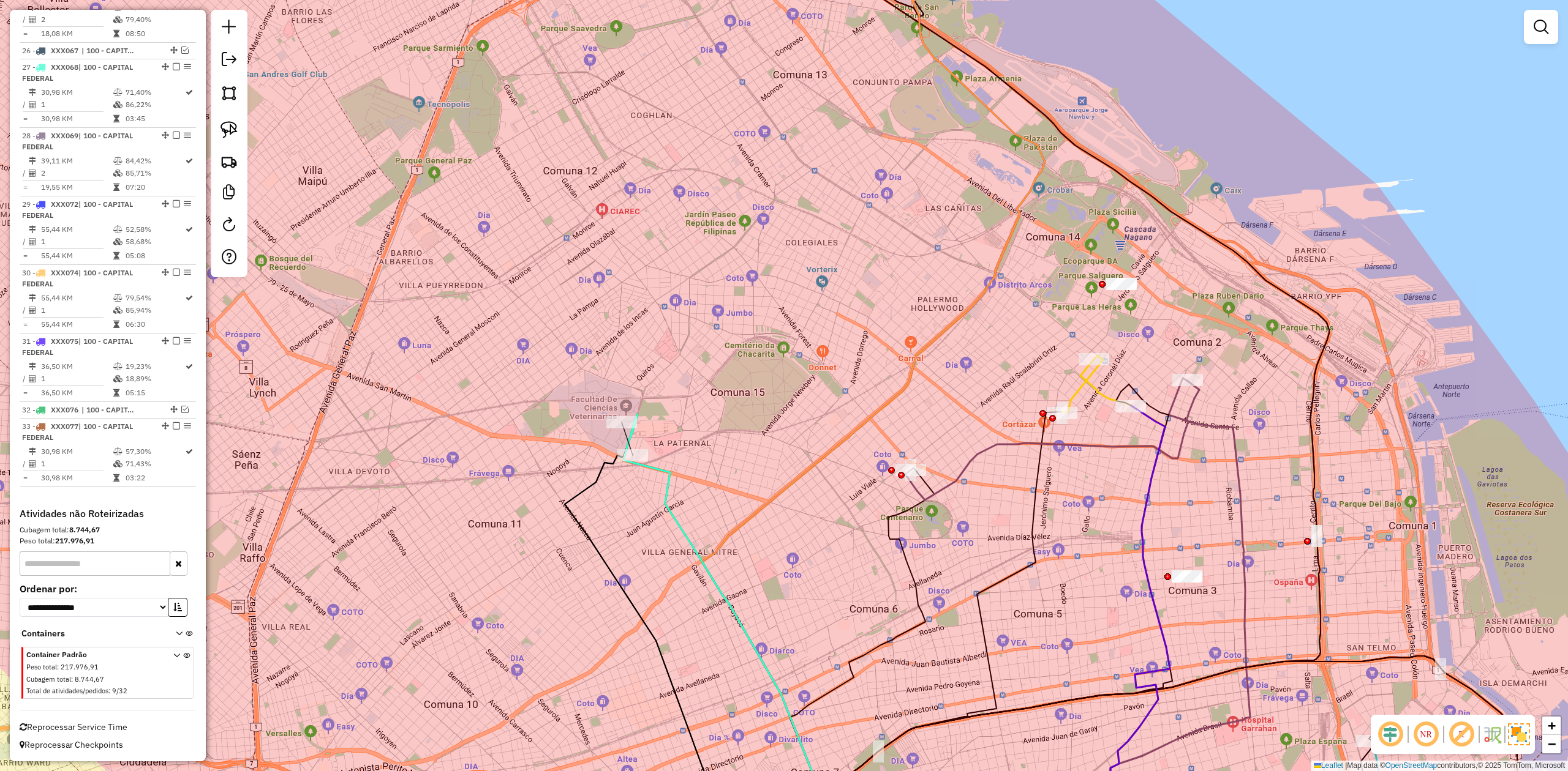
select select "**********"
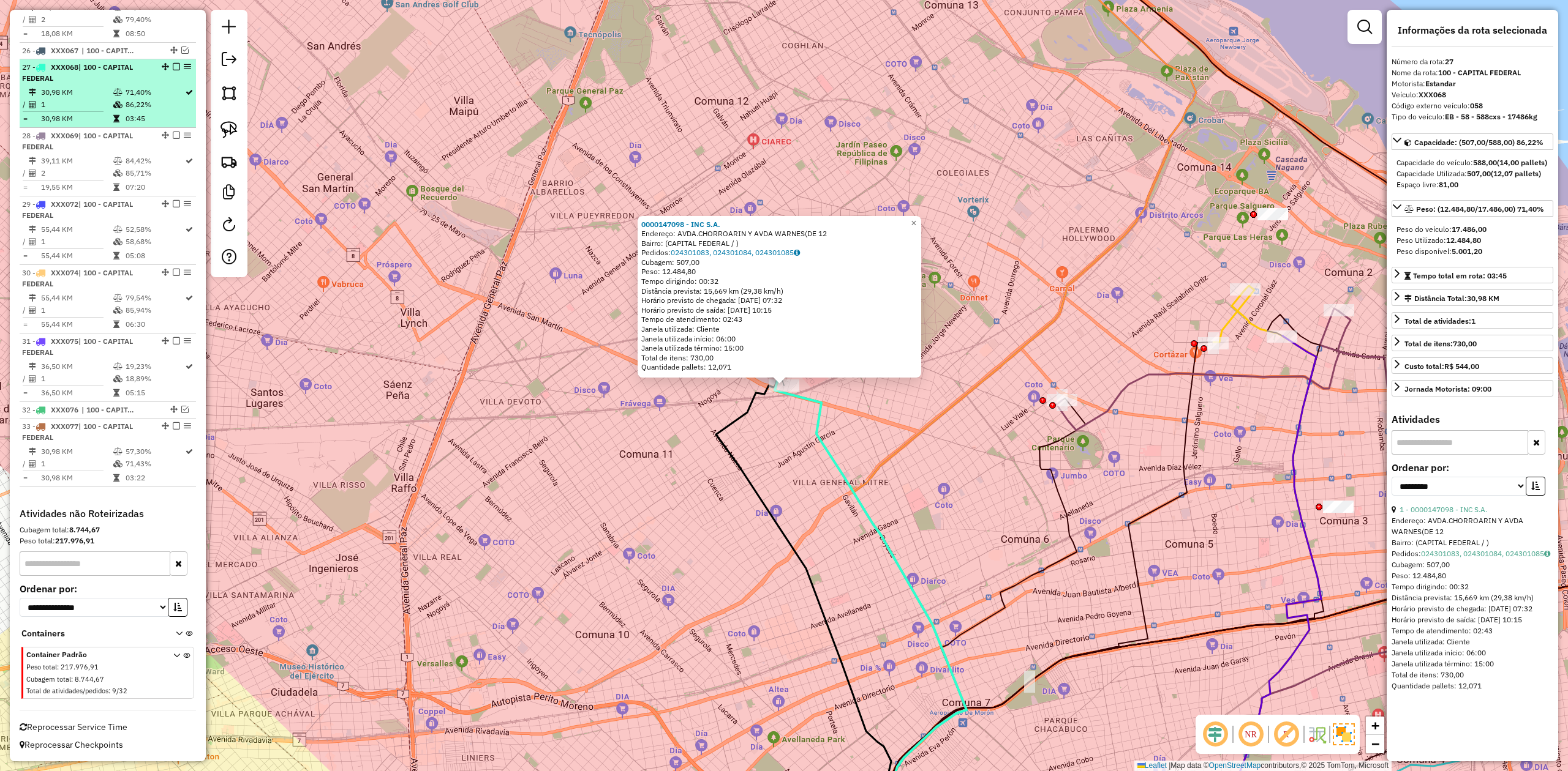
click at [173, 63] on em at bounding box center [176, 67] width 7 height 7
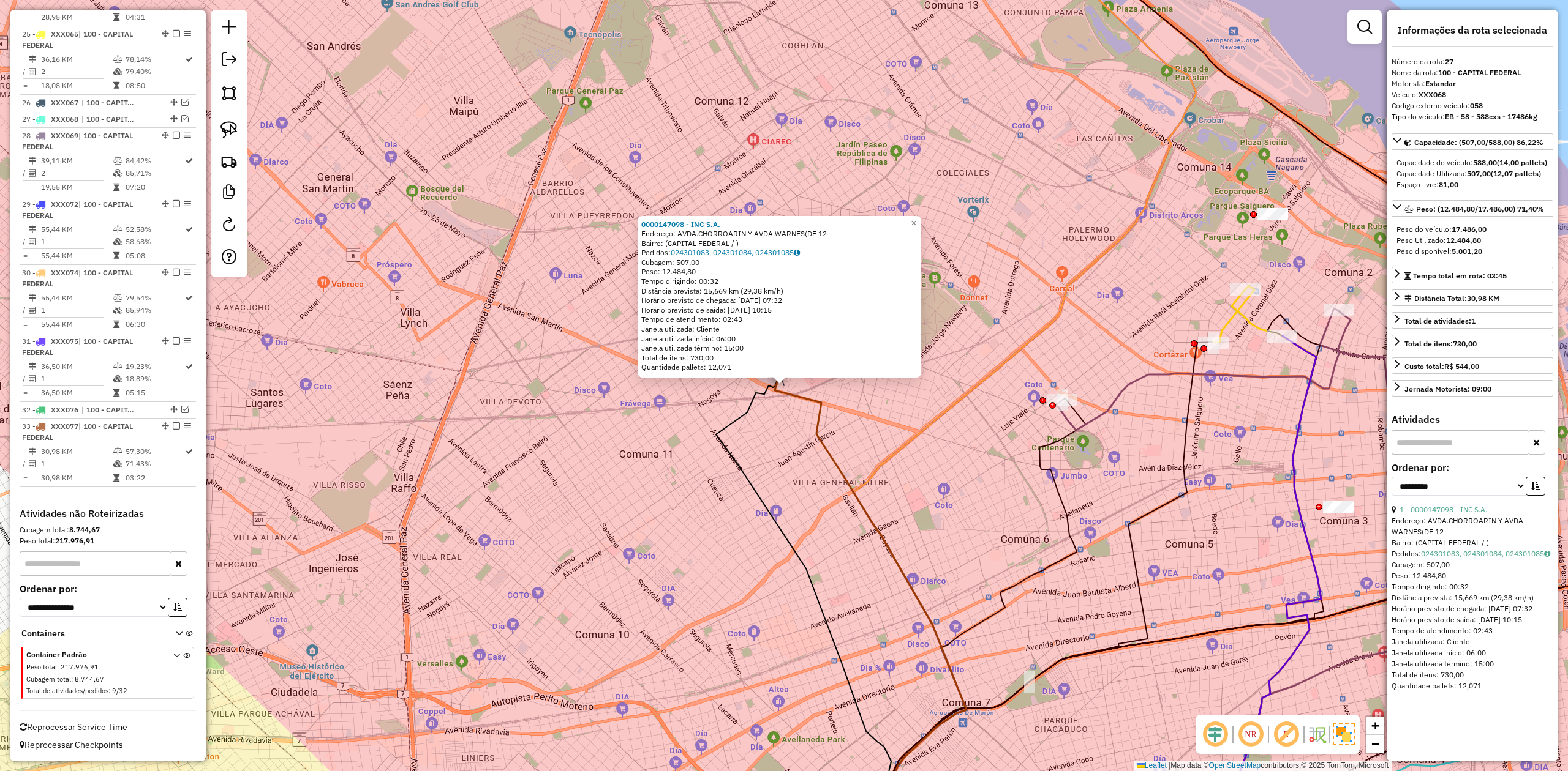
scroll to position [2118, 0]
click at [774, 468] on div "0000147098 - INC S.A. Endereço: AVDA.CHORROARIN Y AVDA WARNES(DE 12 Bairro: (CA…" at bounding box center [784, 385] width 1568 height 771
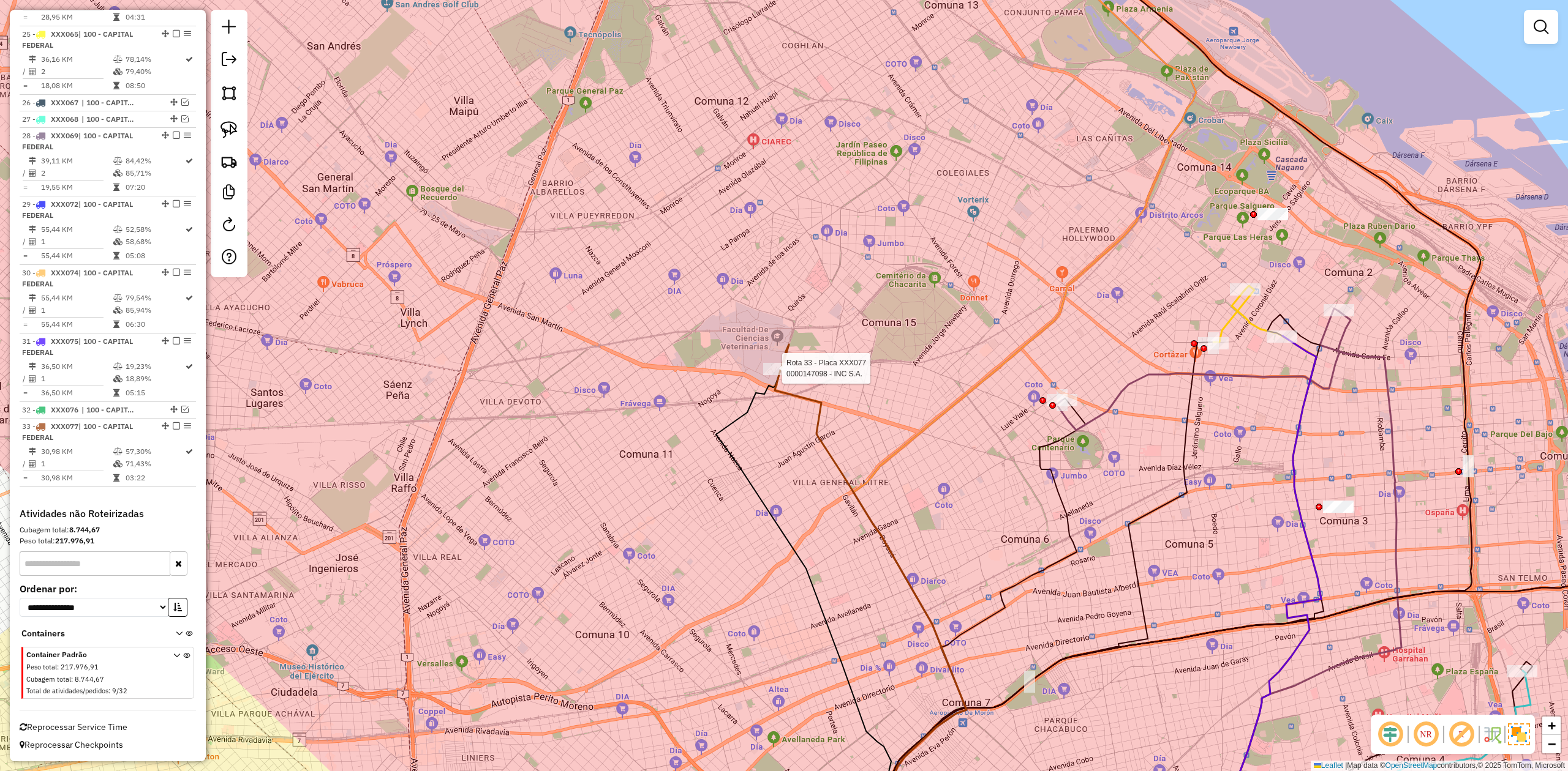
select select "**********"
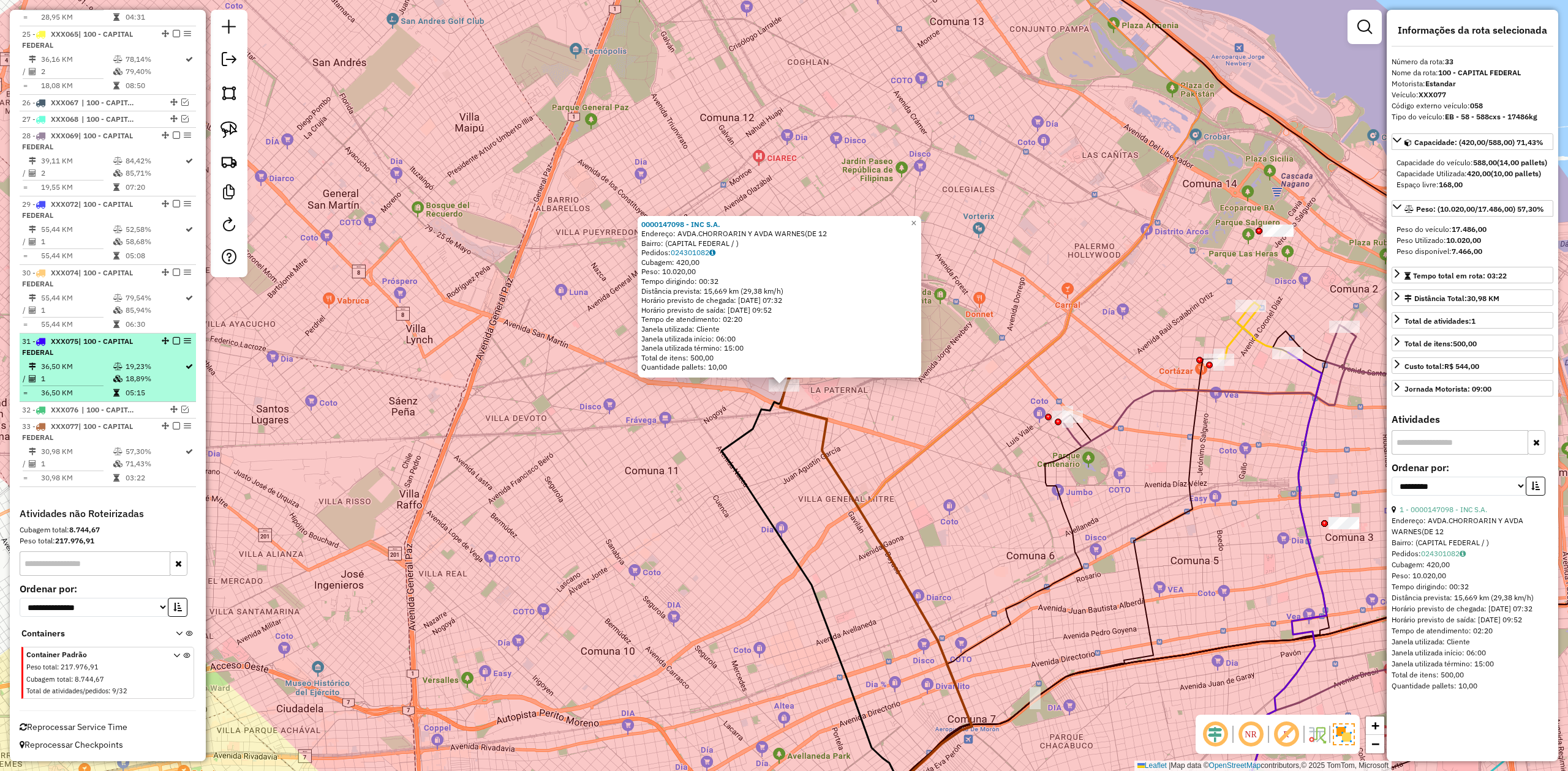
click at [173, 423] on em at bounding box center [176, 426] width 7 height 7
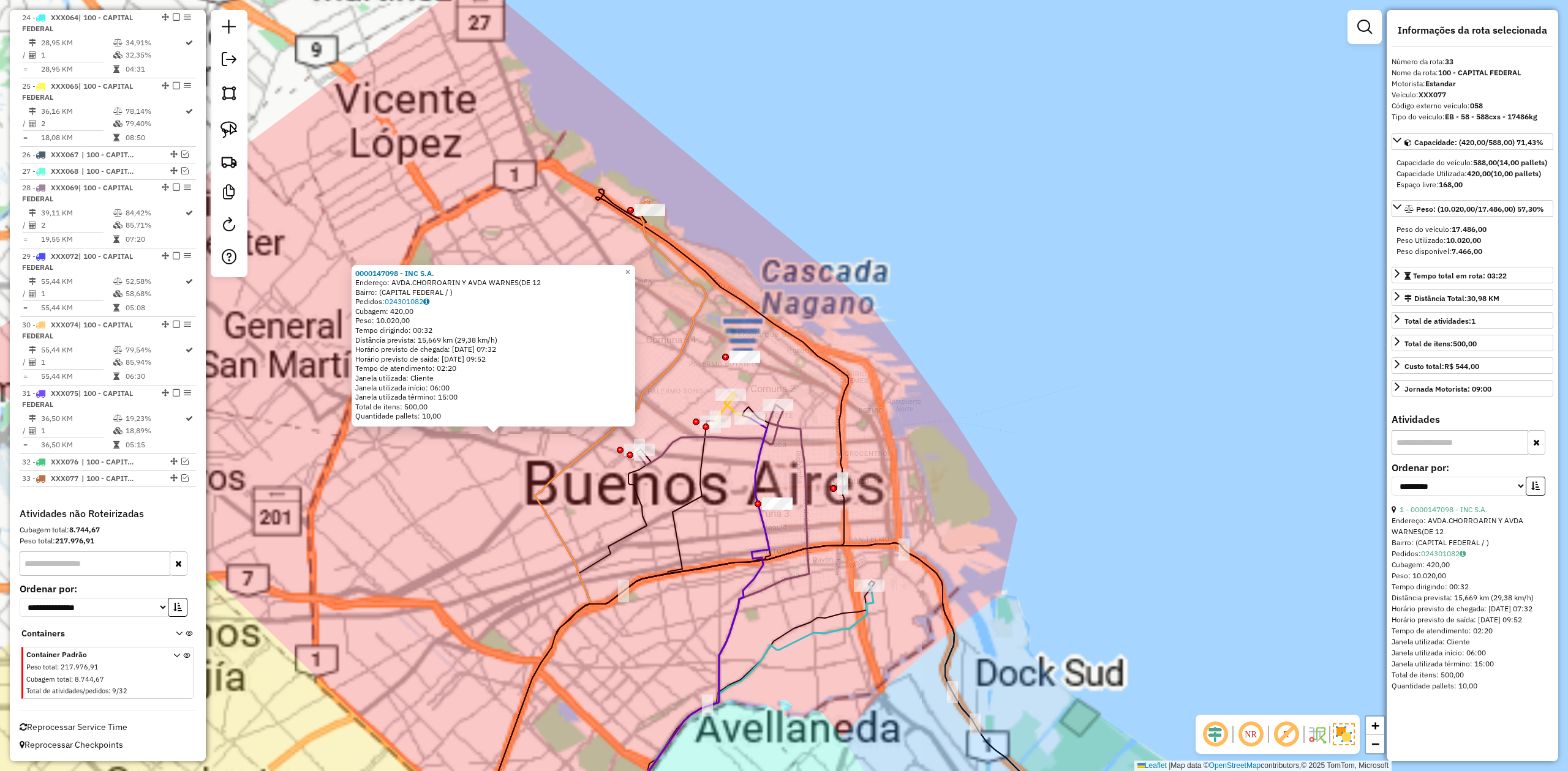
click at [490, 477] on div "0000147098 - INC S.A. Endereço: AVDA.CHORROARIN Y AVDA WARNES(DE 12 Bairro: (CA…" at bounding box center [784, 385] width 1568 height 771
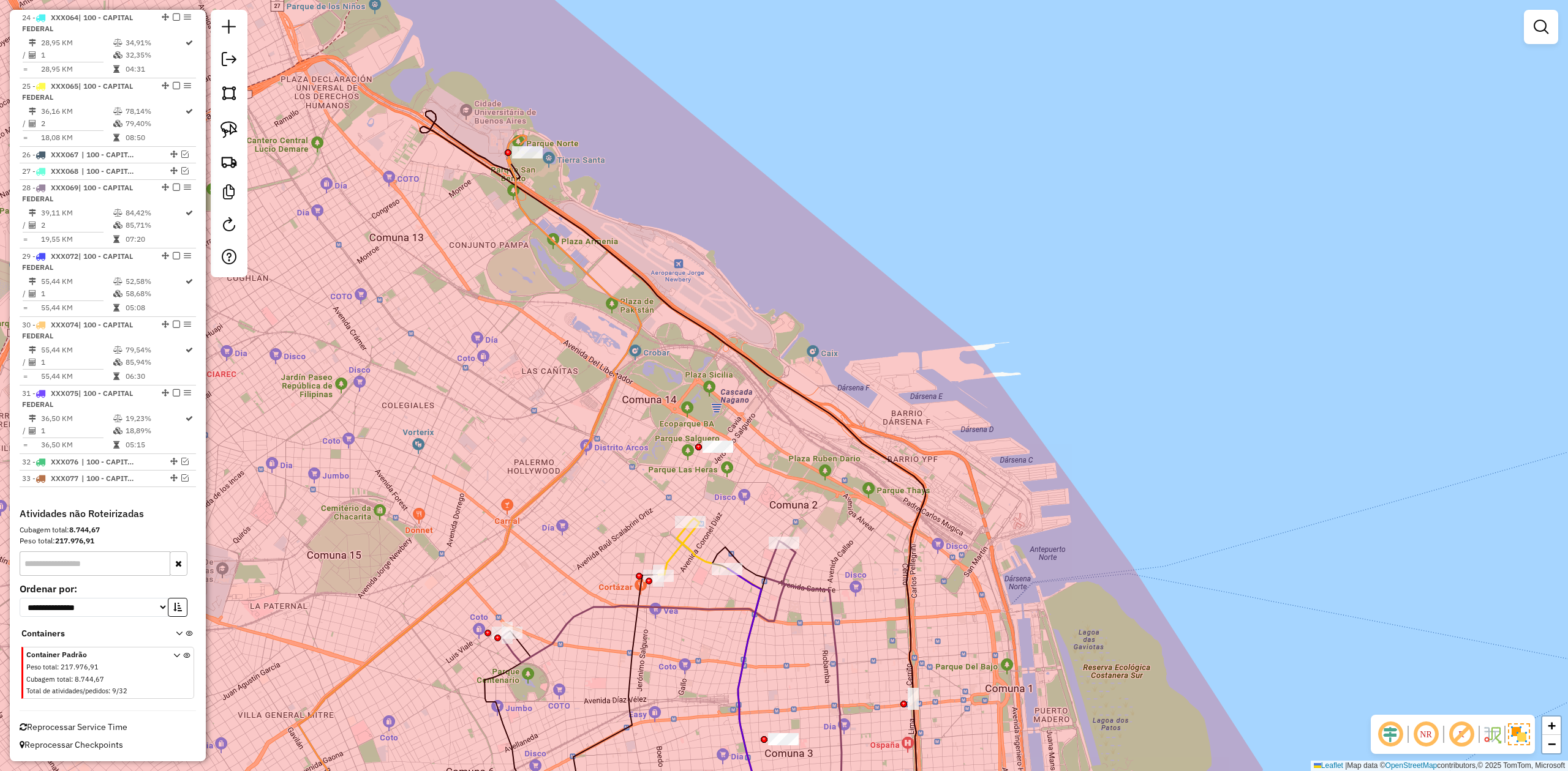
click at [611, 287] on div "Janela de atendimento Grade de atendimento Capacidade Transportadoras Veículos …" at bounding box center [784, 385] width 1568 height 771
click at [610, 292] on icon at bounding box center [470, 492] width 343 height 713
select select "**********"
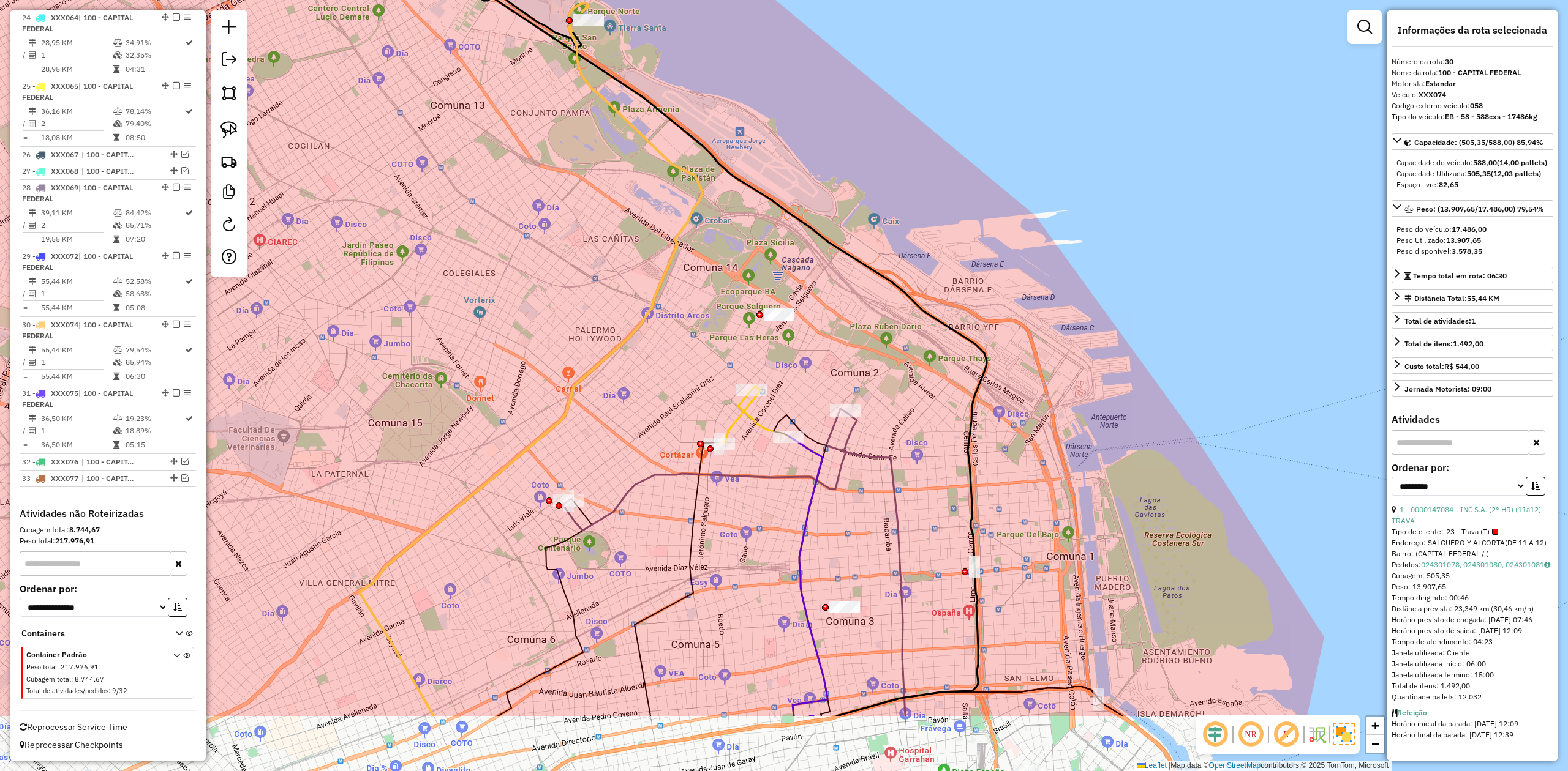
drag, startPoint x: 588, startPoint y: 350, endPoint x: 653, endPoint y: 231, distance: 135.6
click at [653, 231] on div "Janela de atendimento Grade de atendimento Capacidade Transportadoras Veículos …" at bounding box center [784, 385] width 1568 height 771
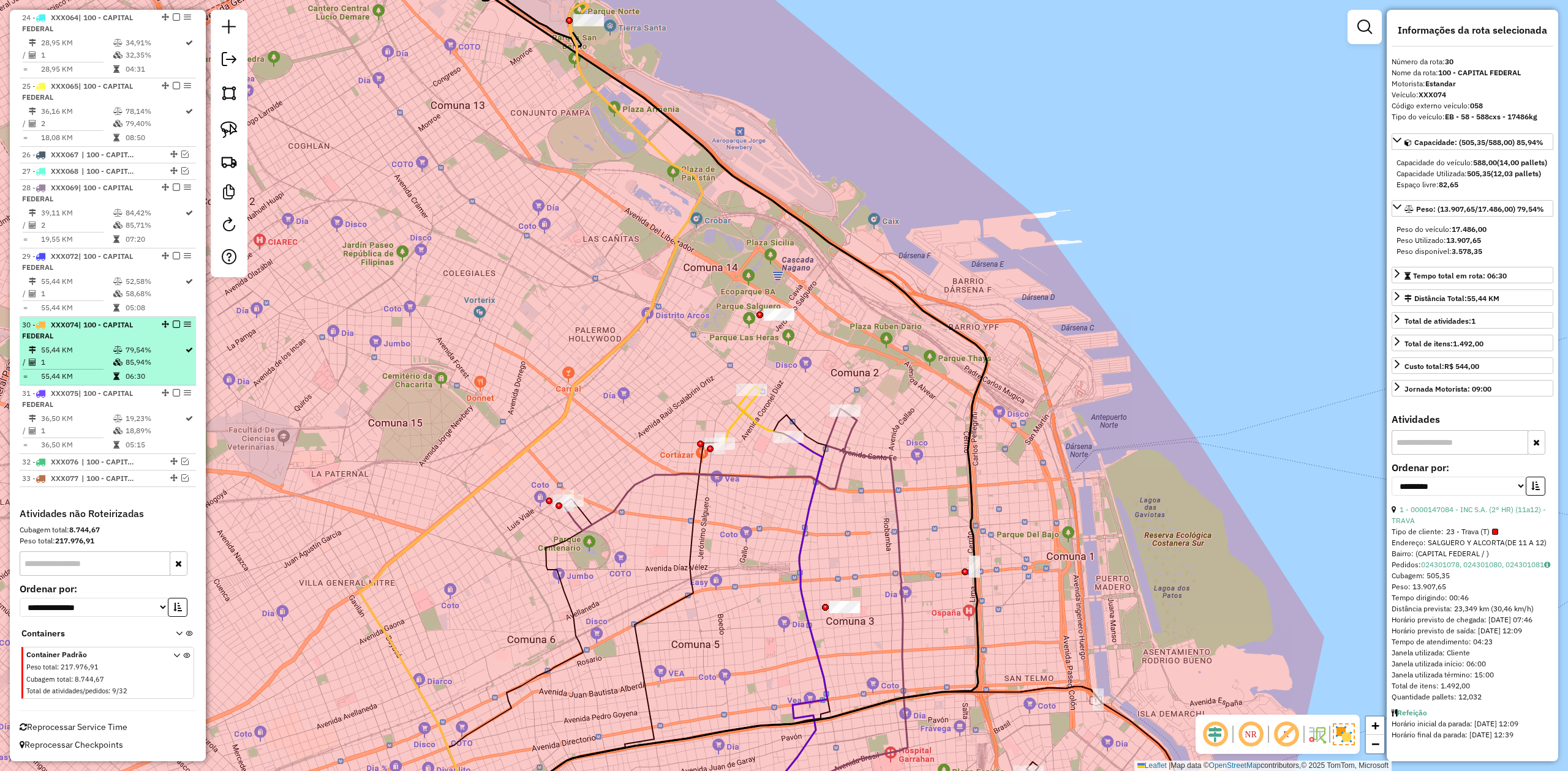
click at [174, 323] on em at bounding box center [176, 325] width 7 height 7
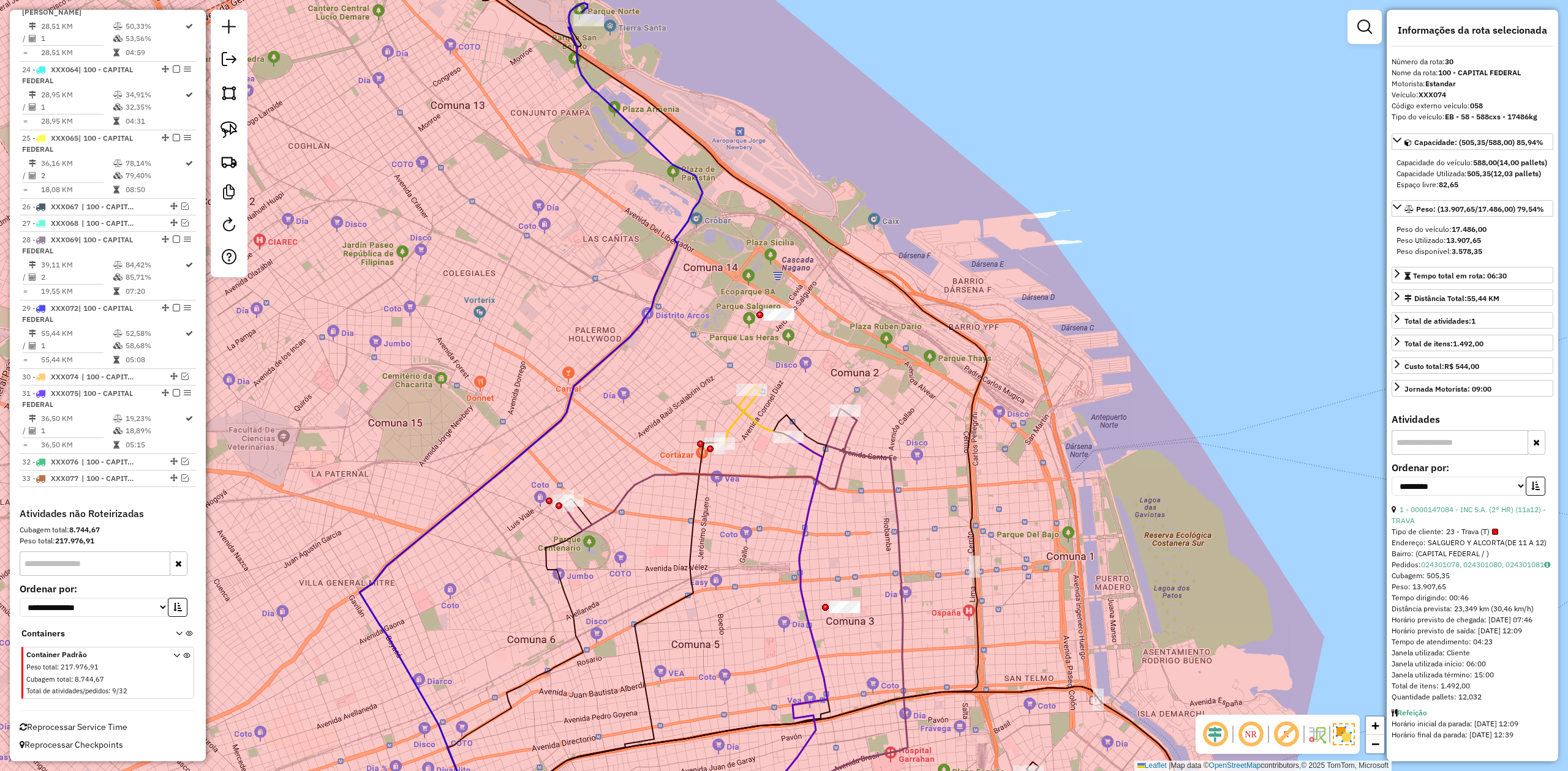
drag, startPoint x: 575, startPoint y: 332, endPoint x: 591, endPoint y: 343, distance: 19.4
click at [591, 349] on div "Janela de atendimento Grade de atendimento Capacidade Transportadoras Veículos …" at bounding box center [784, 385] width 1568 height 771
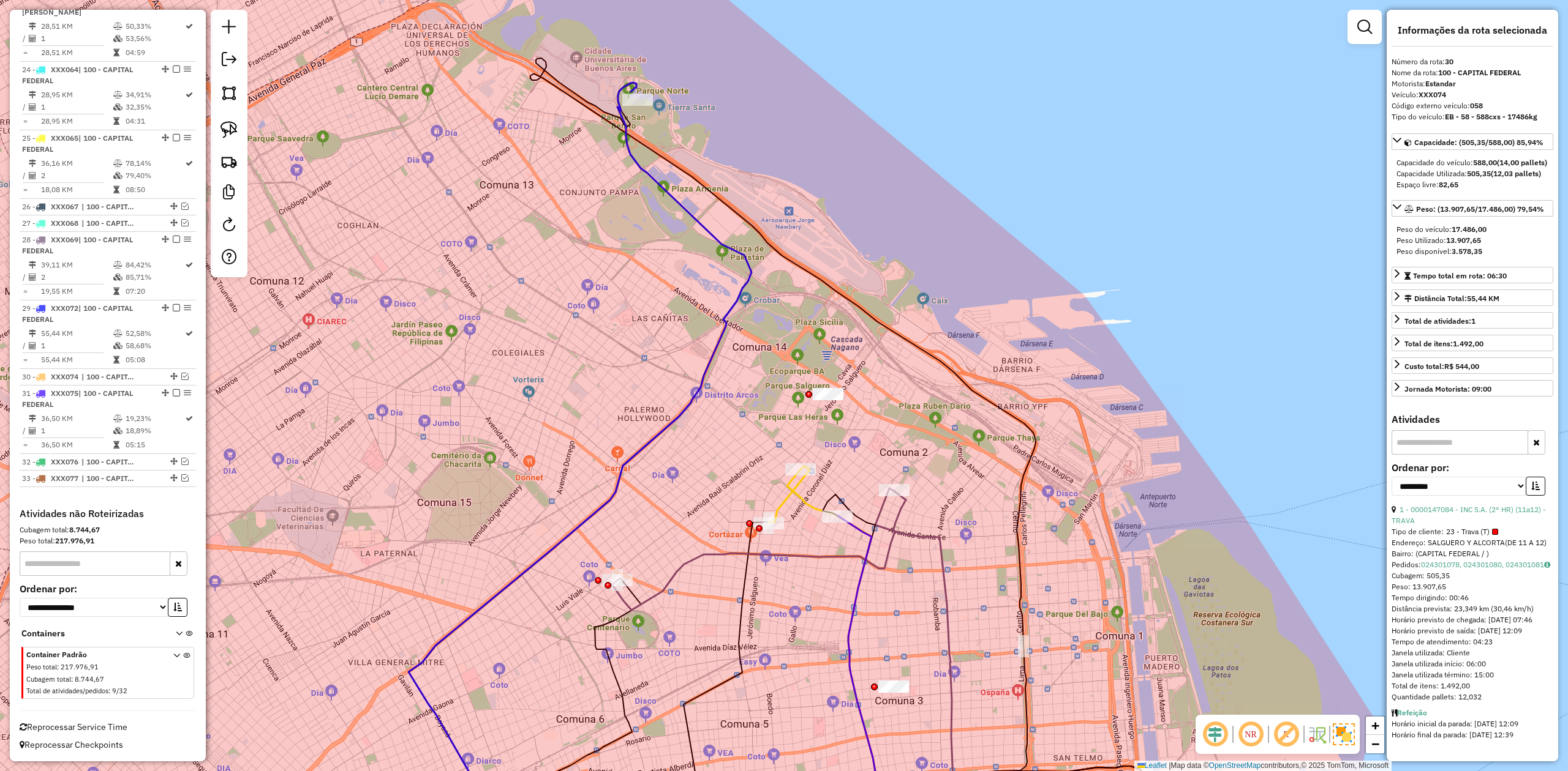
click at [655, 176] on icon at bounding box center [580, 466] width 343 height 766
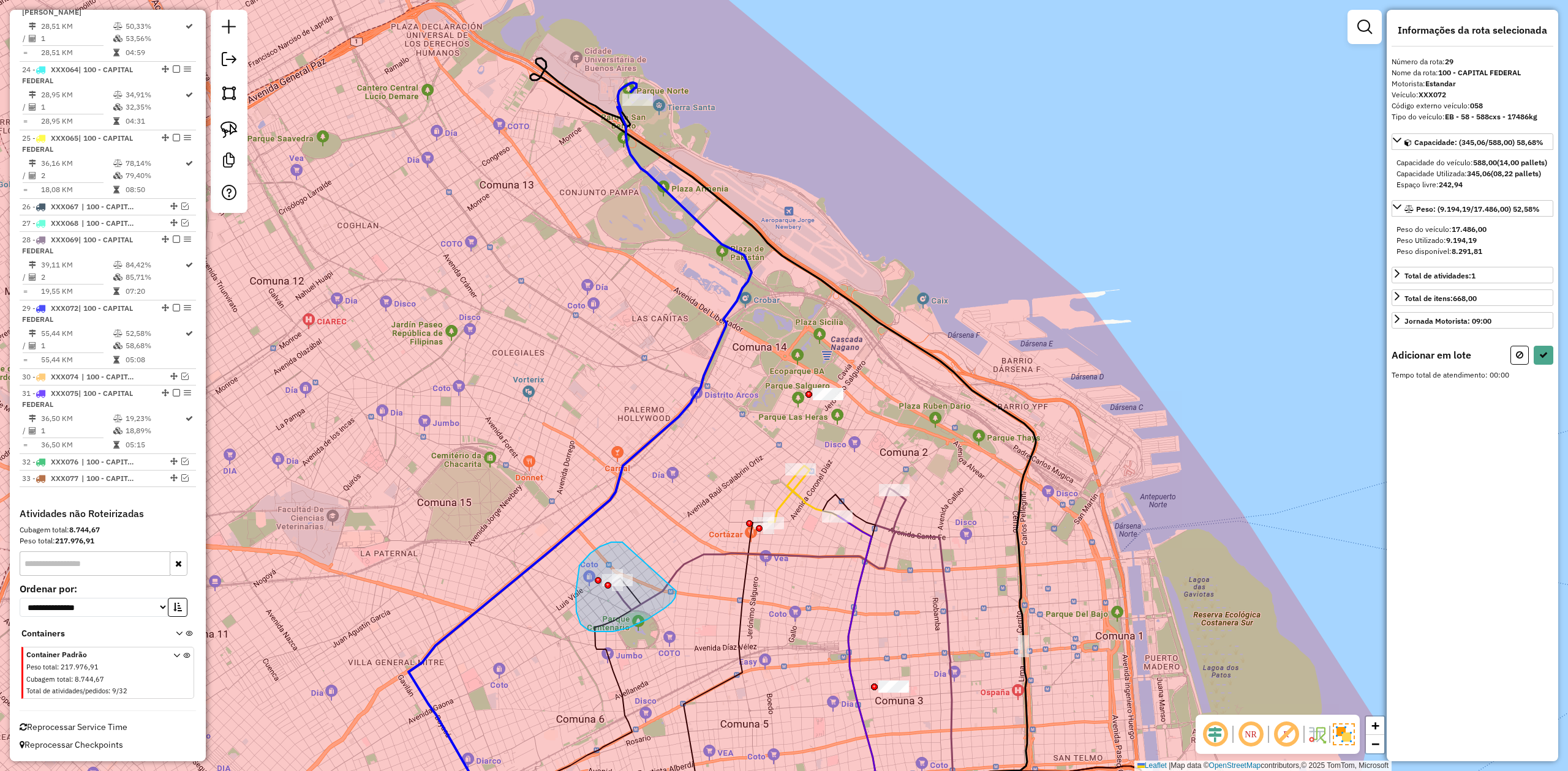
drag, startPoint x: 611, startPoint y: 542, endPoint x: 676, endPoint y: 579, distance: 74.8
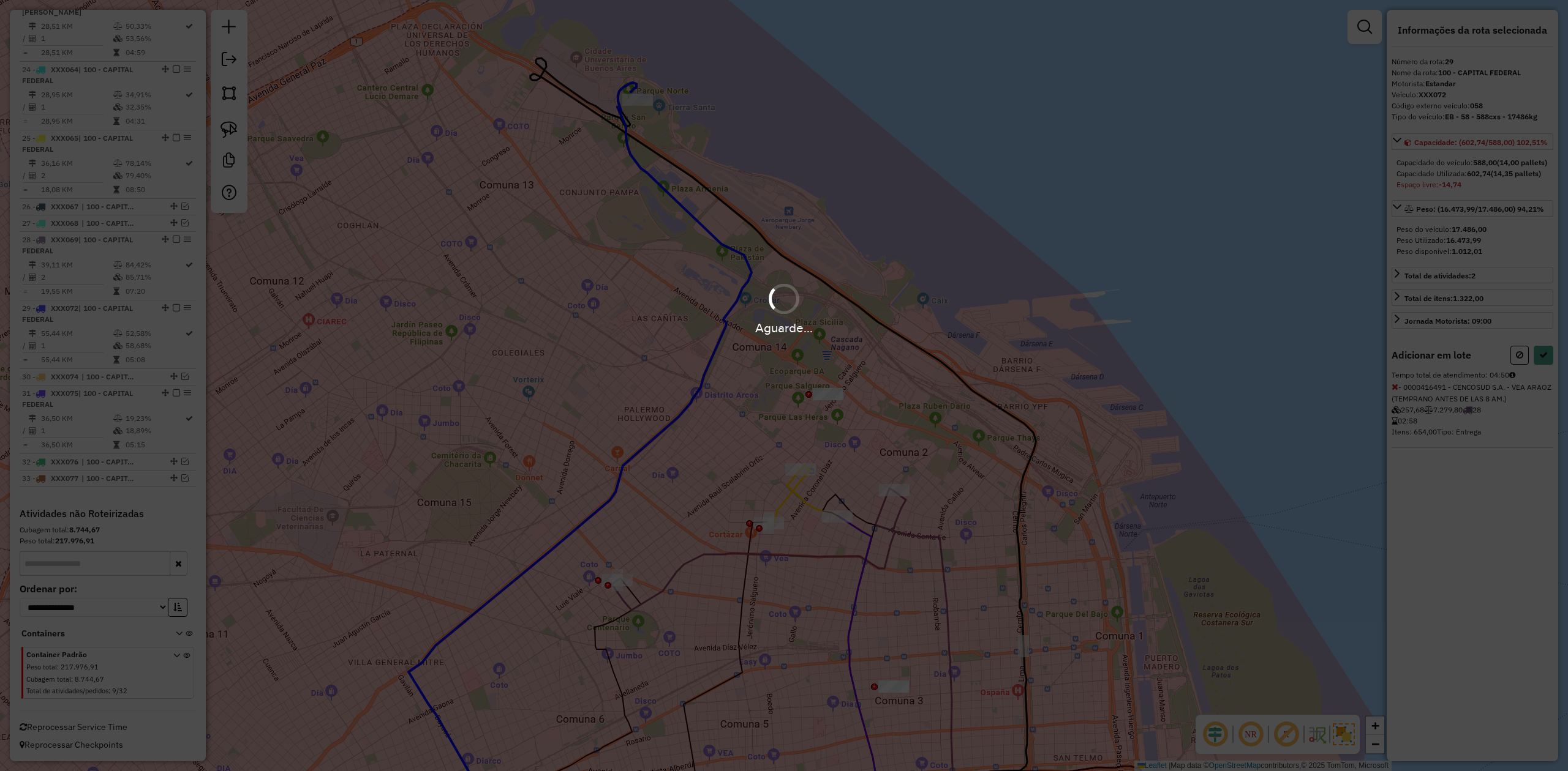
select select "**********"
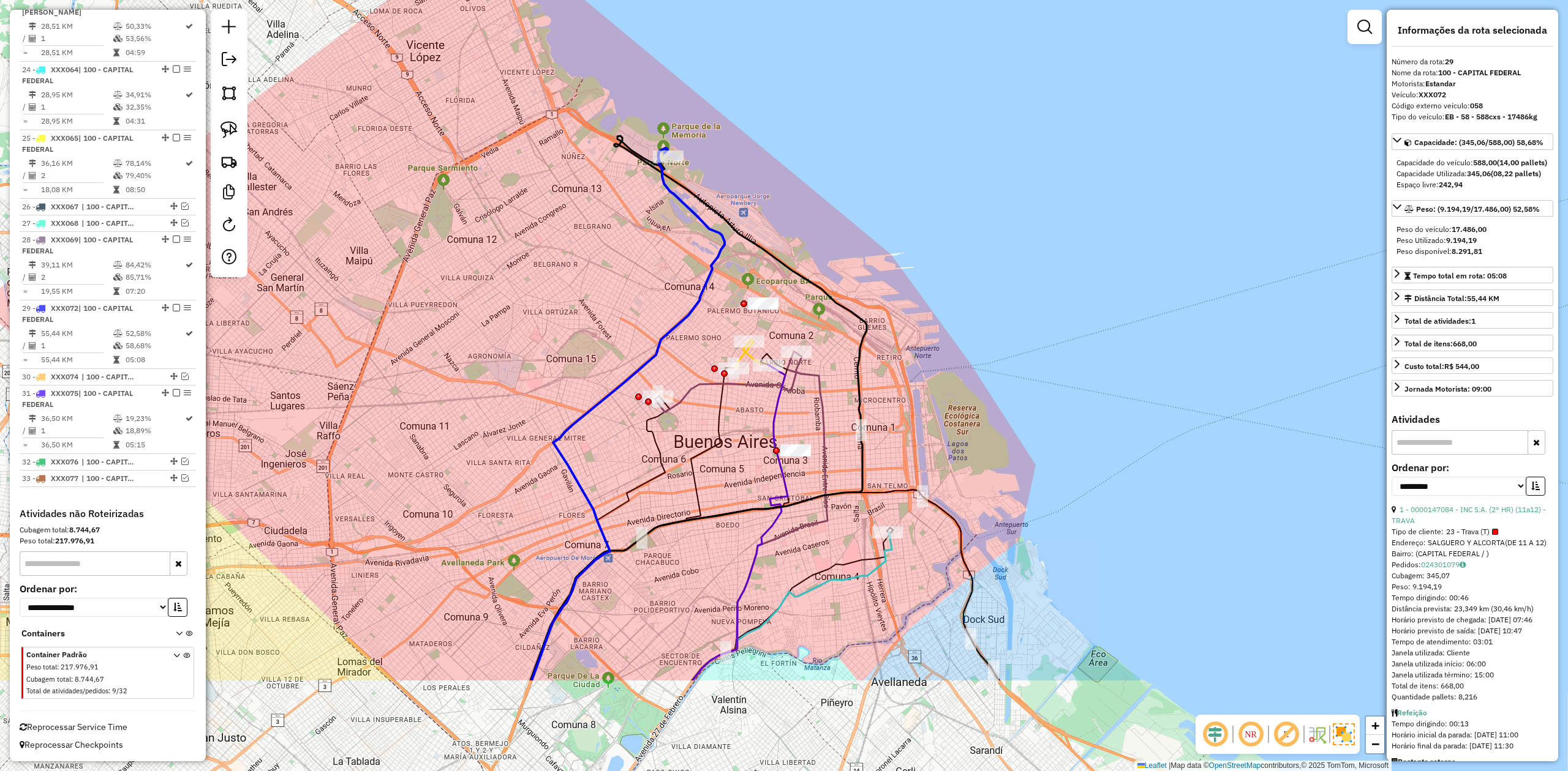
drag, startPoint x: 664, startPoint y: 530, endPoint x: 681, endPoint y: 369, distance: 161.9
click at [681, 368] on div "Janela de atendimento Grade de atendimento Capacidade Transportadoras Veículos …" at bounding box center [784, 385] width 1568 height 771
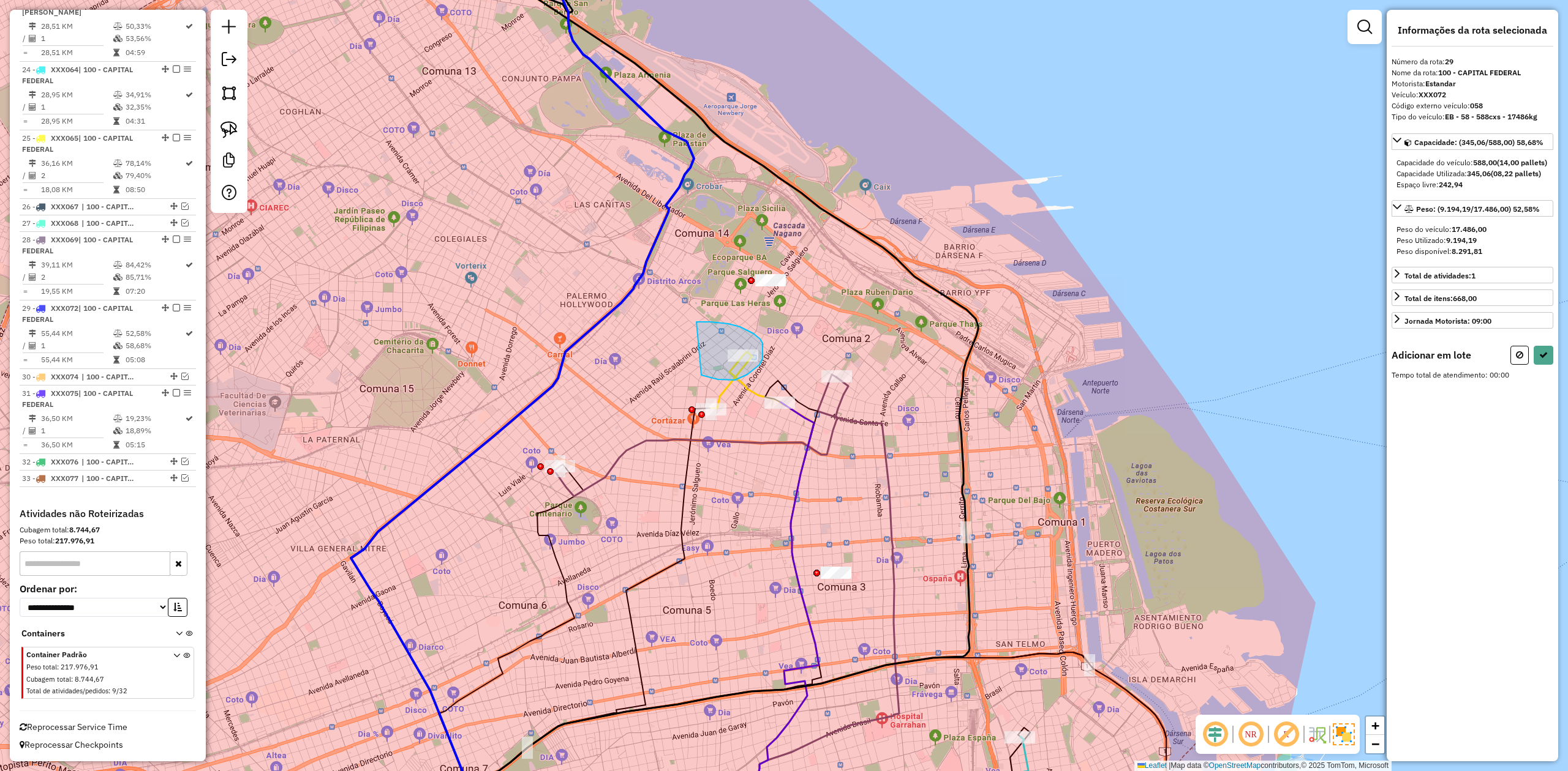
drag, startPoint x: 702, startPoint y: 375, endPoint x: 637, endPoint y: 353, distance: 68.6
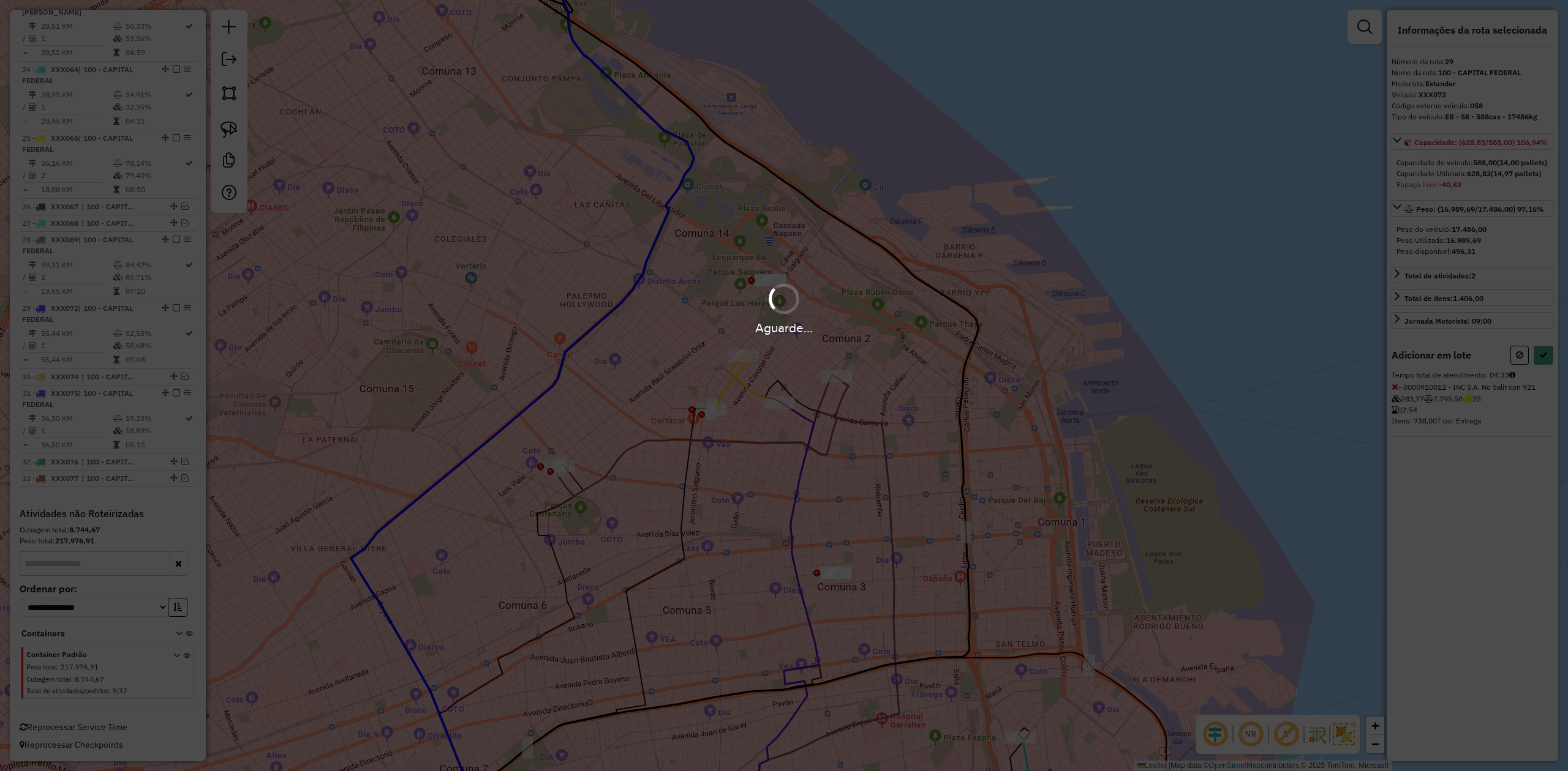
select select "**********"
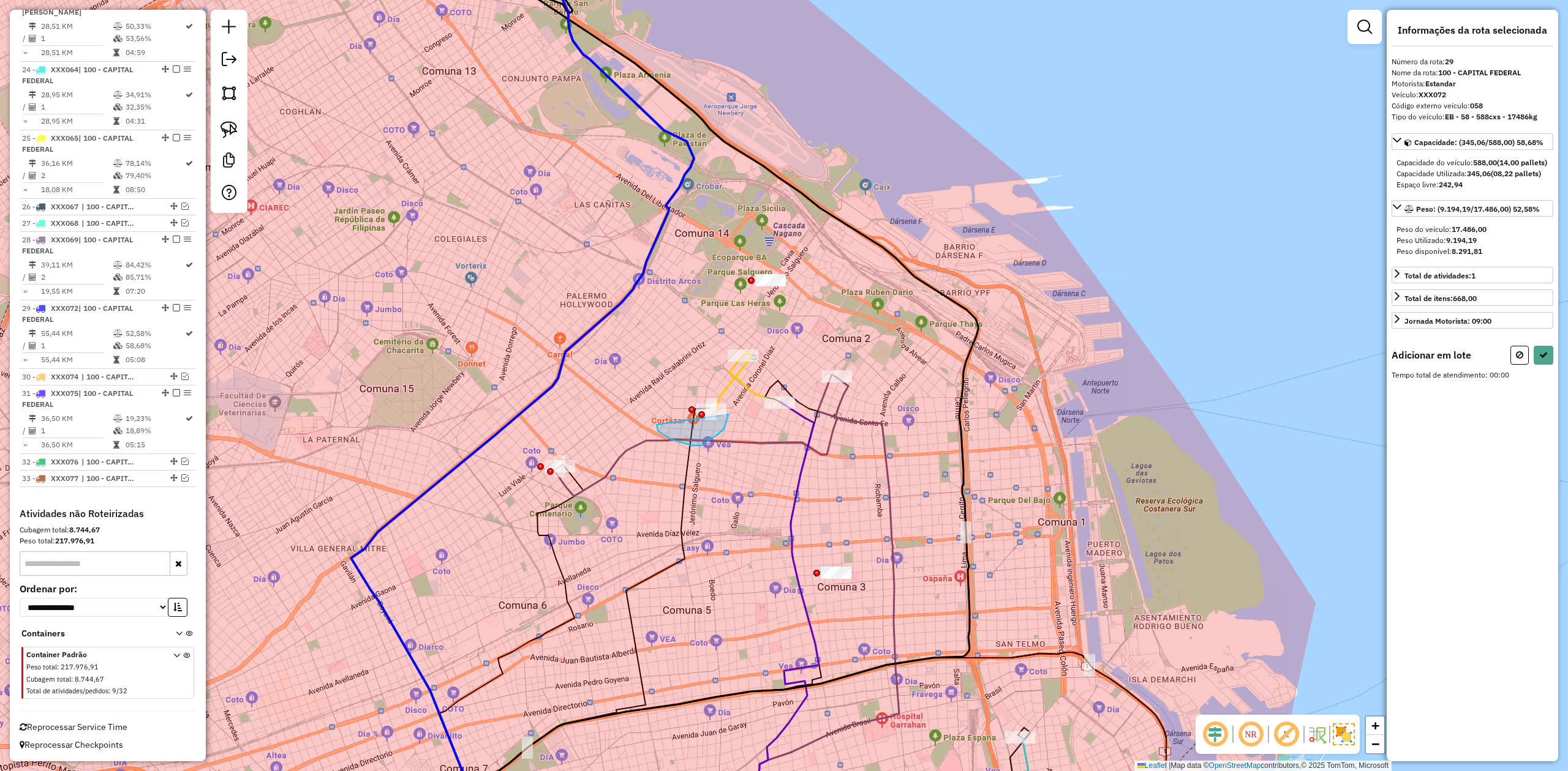
drag, startPoint x: 658, startPoint y: 431, endPoint x: 598, endPoint y: 417, distance: 61.6
select select "**********"
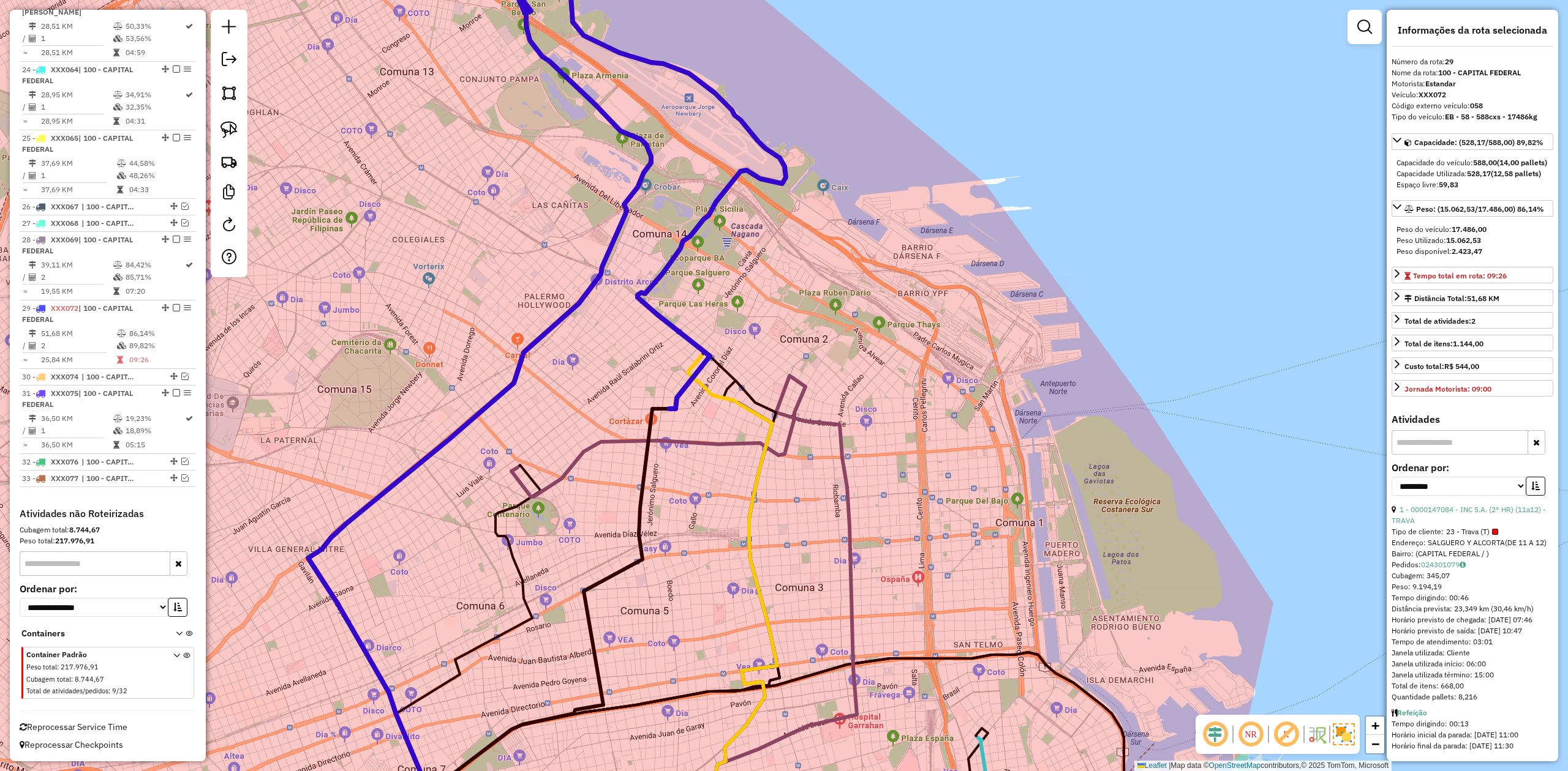
click at [573, 416] on div "Janela de atendimento Grade de atendimento Capacidade Transportadoras Veículos …" at bounding box center [784, 385] width 1568 height 771
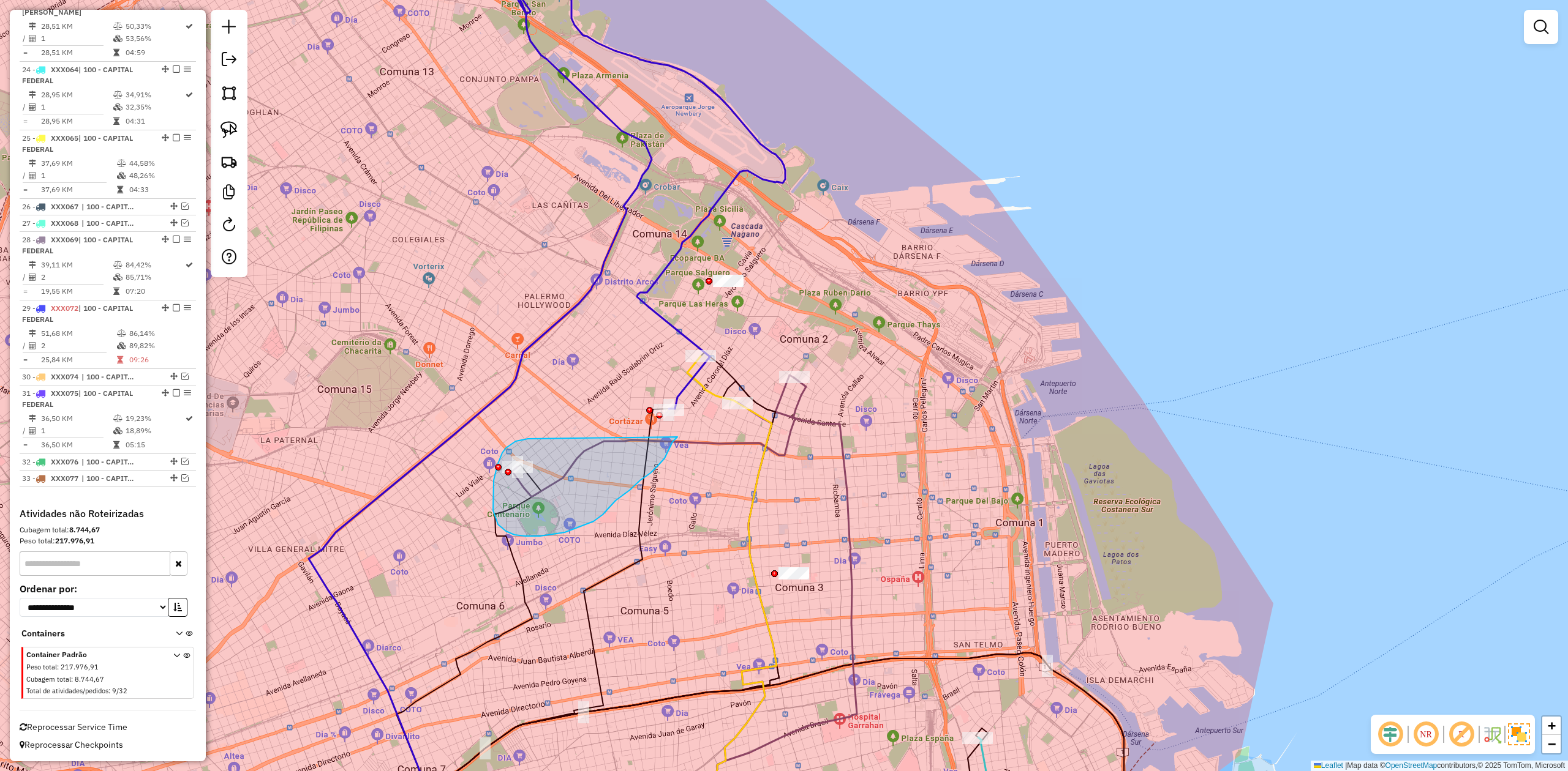
drag, startPoint x: 528, startPoint y: 439, endPoint x: 609, endPoint y: 367, distance: 108.4
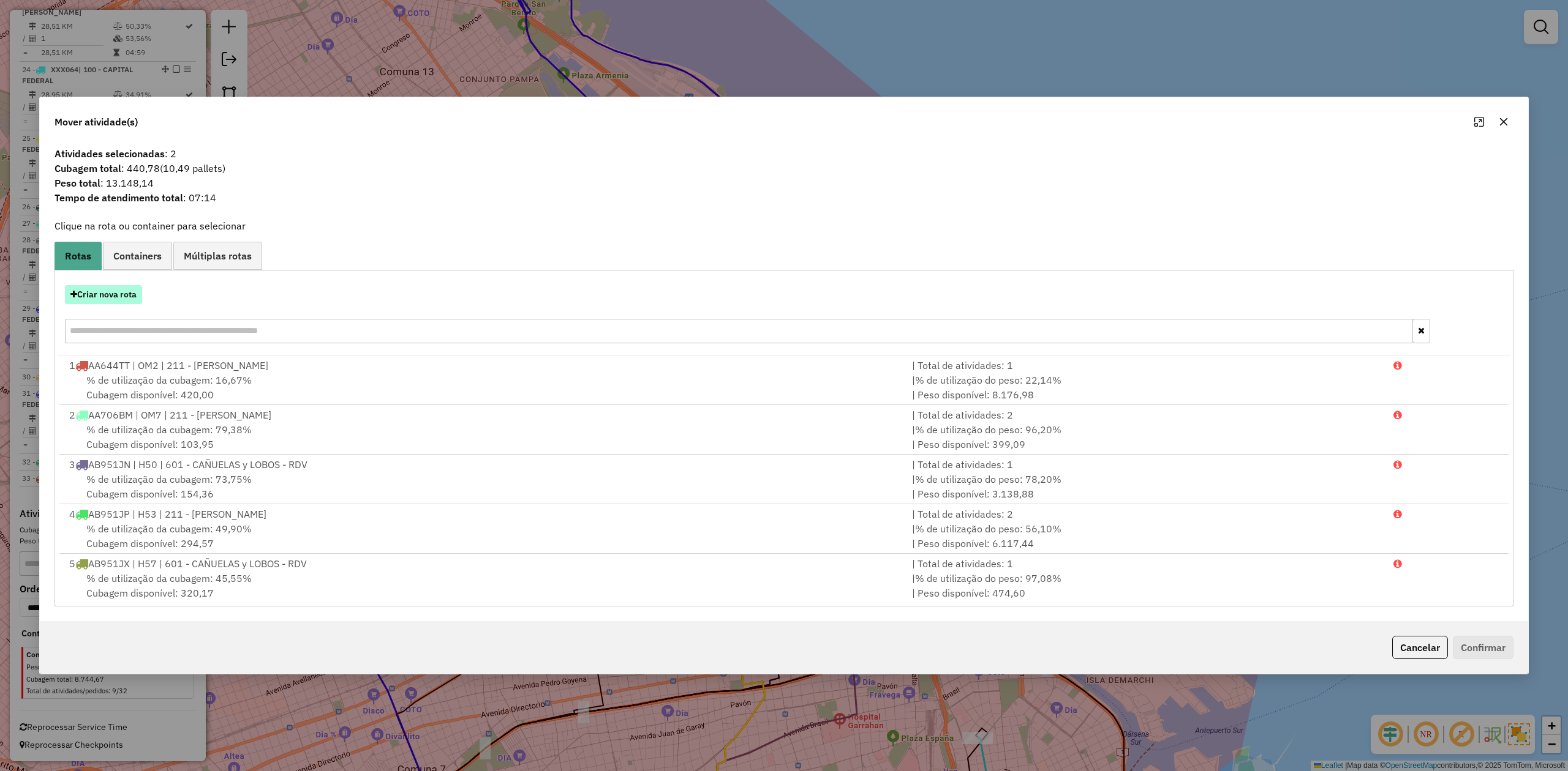
click at [113, 289] on button "Criar nova rota" at bounding box center [103, 294] width 77 height 19
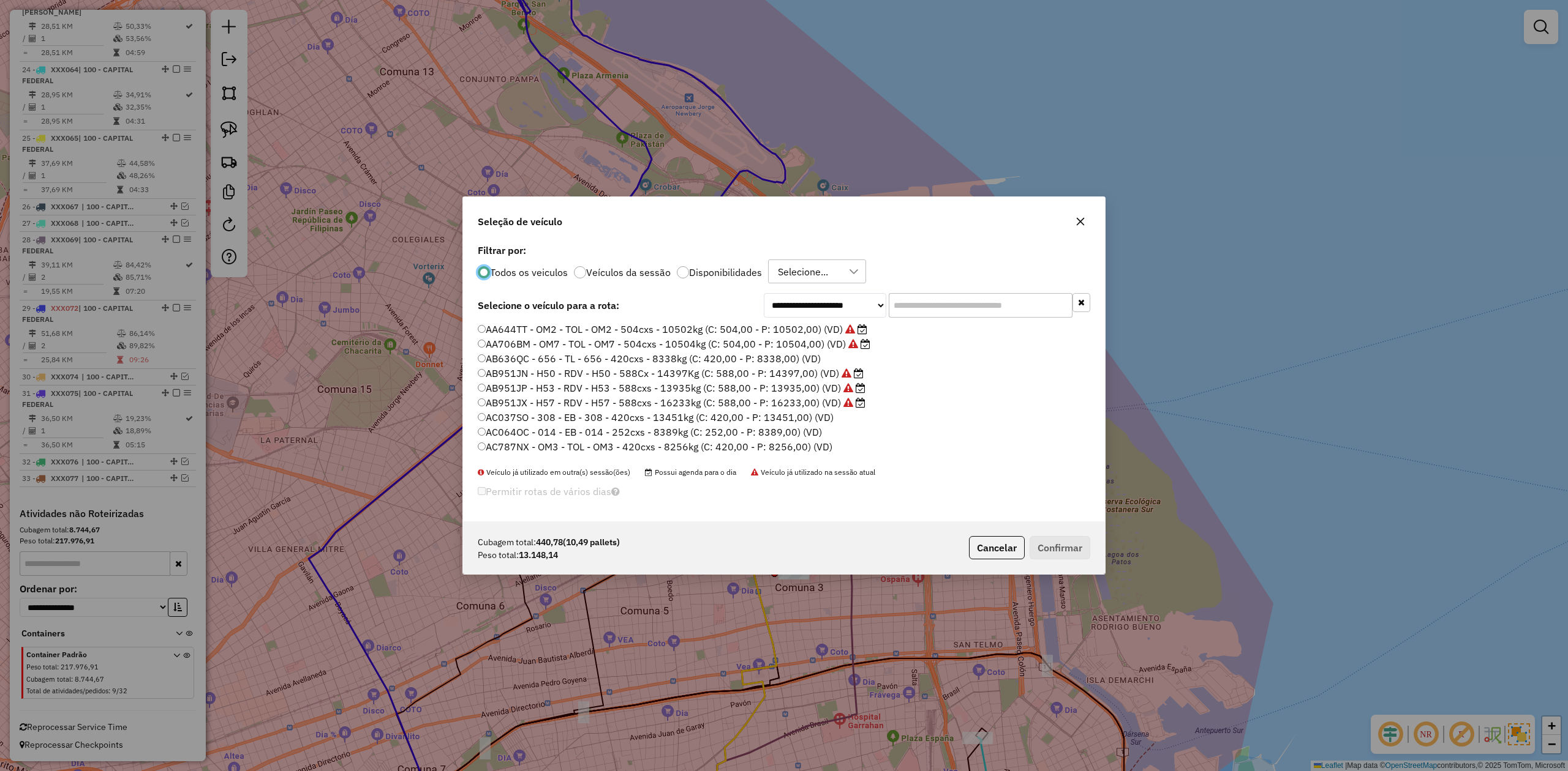
scroll to position [6, 4]
click at [743, 271] on label "Disponibilidades" at bounding box center [725, 273] width 73 height 10
click at [947, 306] on input "text" at bounding box center [980, 305] width 184 height 24
type input "**"
click at [797, 325] on label "XXX063 - 058 - EB - 58 - 588cxs - 17486kg (C: 588,00 - P: 17486,00) (VD)" at bounding box center [655, 329] width 356 height 14
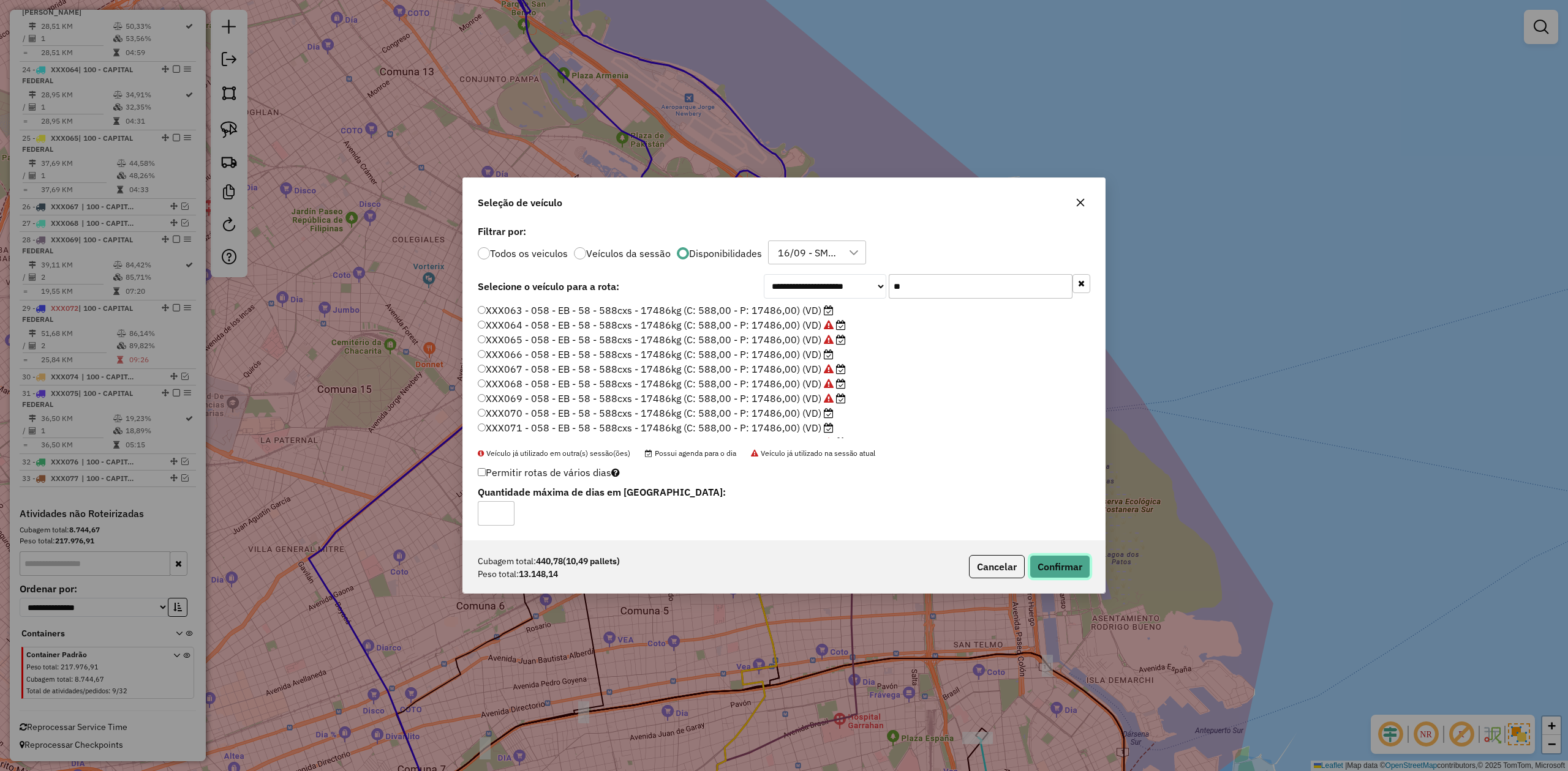
click at [1044, 477] on button "Confirmar" at bounding box center [1059, 567] width 61 height 23
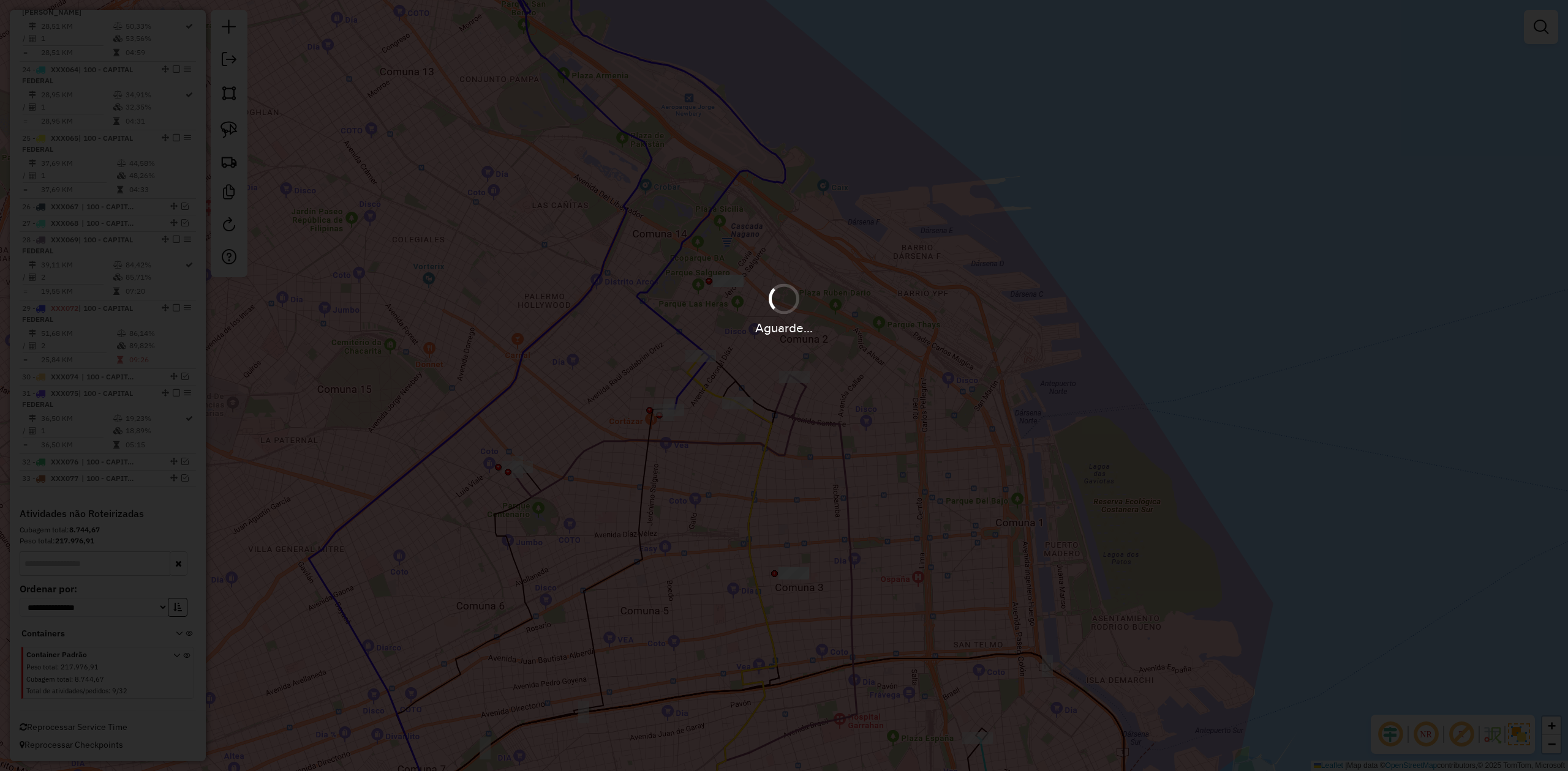
scroll to position [2083, 0]
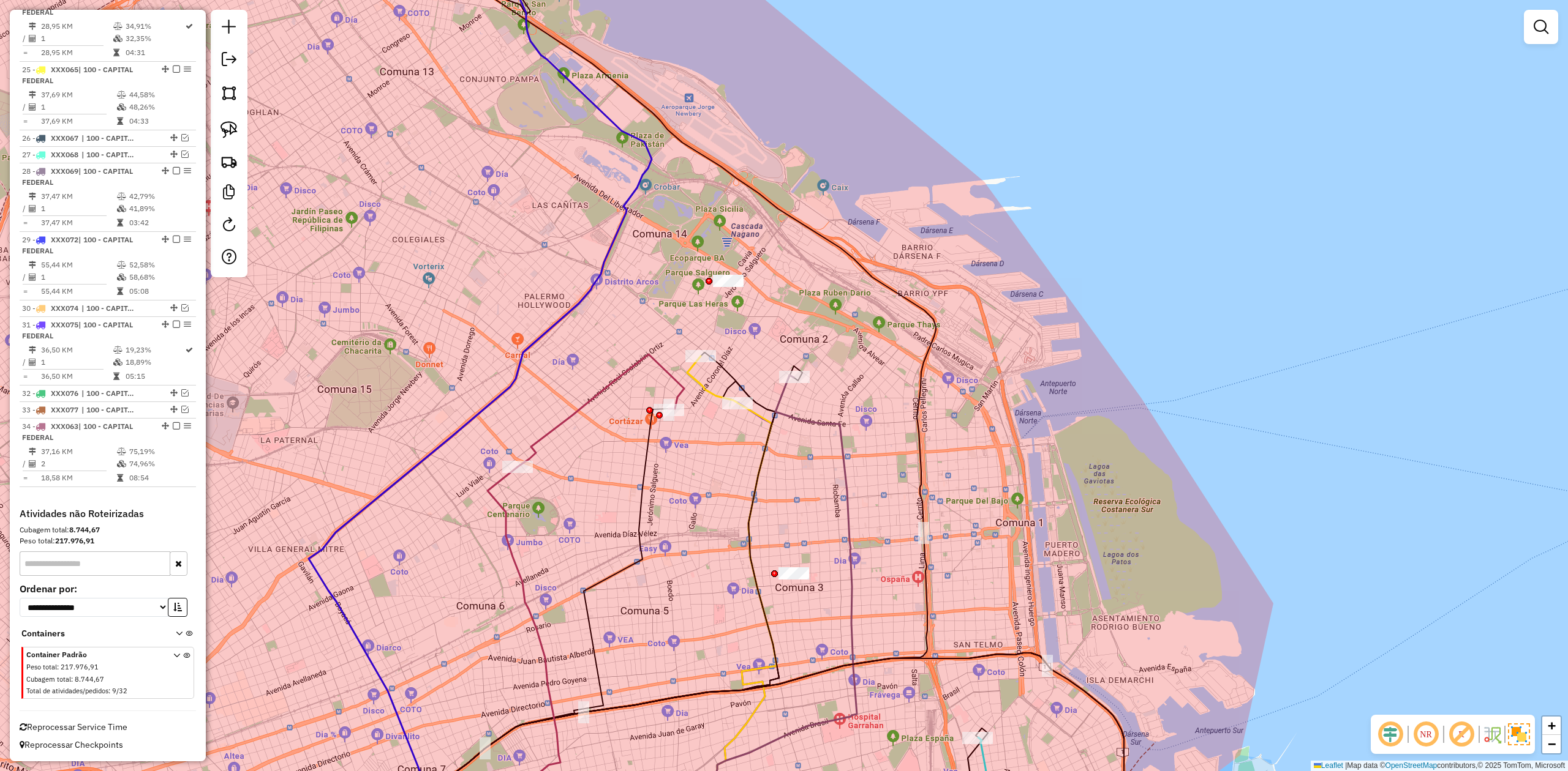
click at [625, 382] on div "Janela de atendimento Grade de atendimento Capacidade Transportadoras Veículos …" at bounding box center [784, 385] width 1568 height 771
click at [625, 374] on icon at bounding box center [601, 410] width 166 height 112
select select "**********"
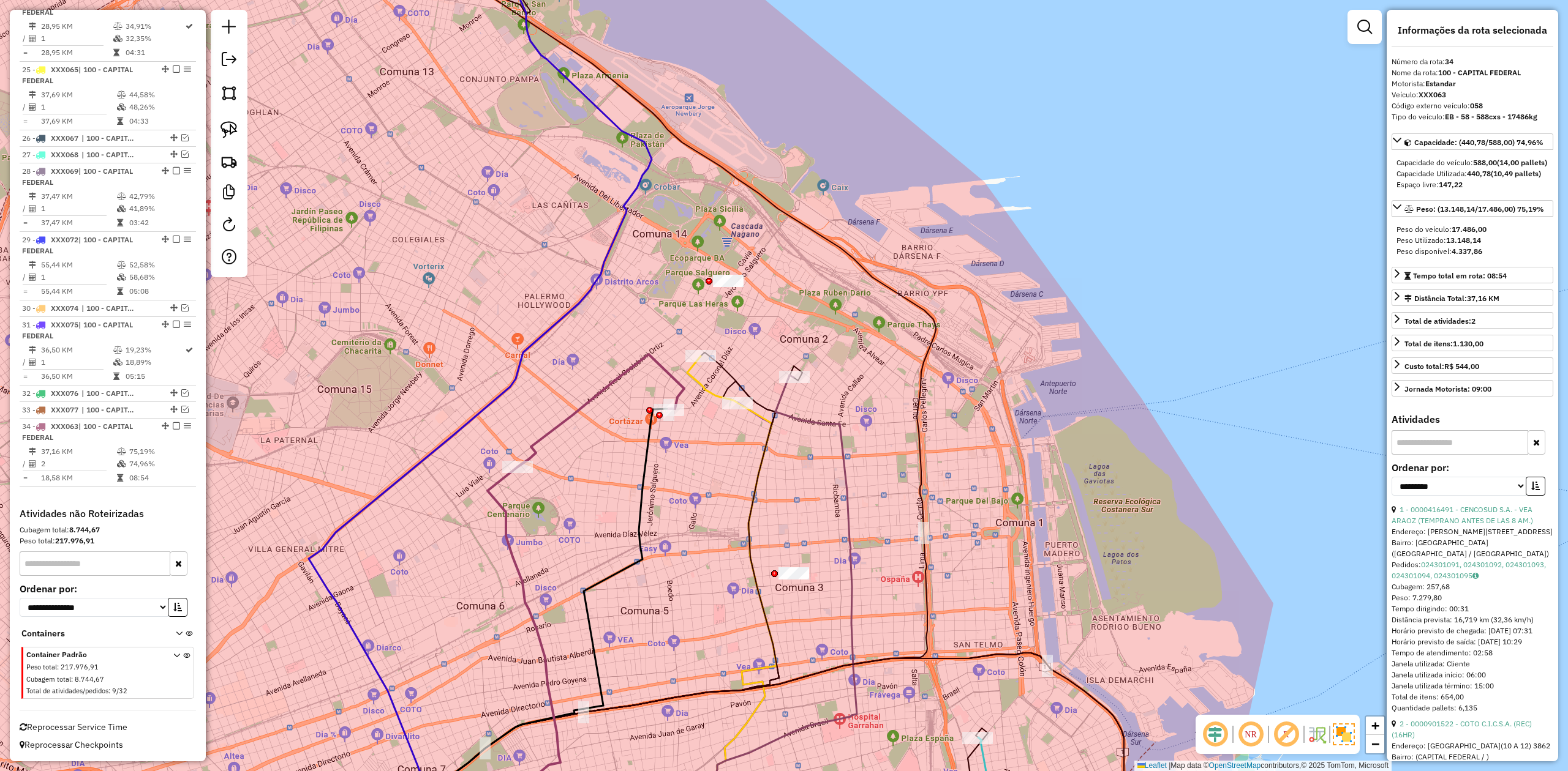
click at [604, 268] on icon at bounding box center [480, 408] width 343 height 879
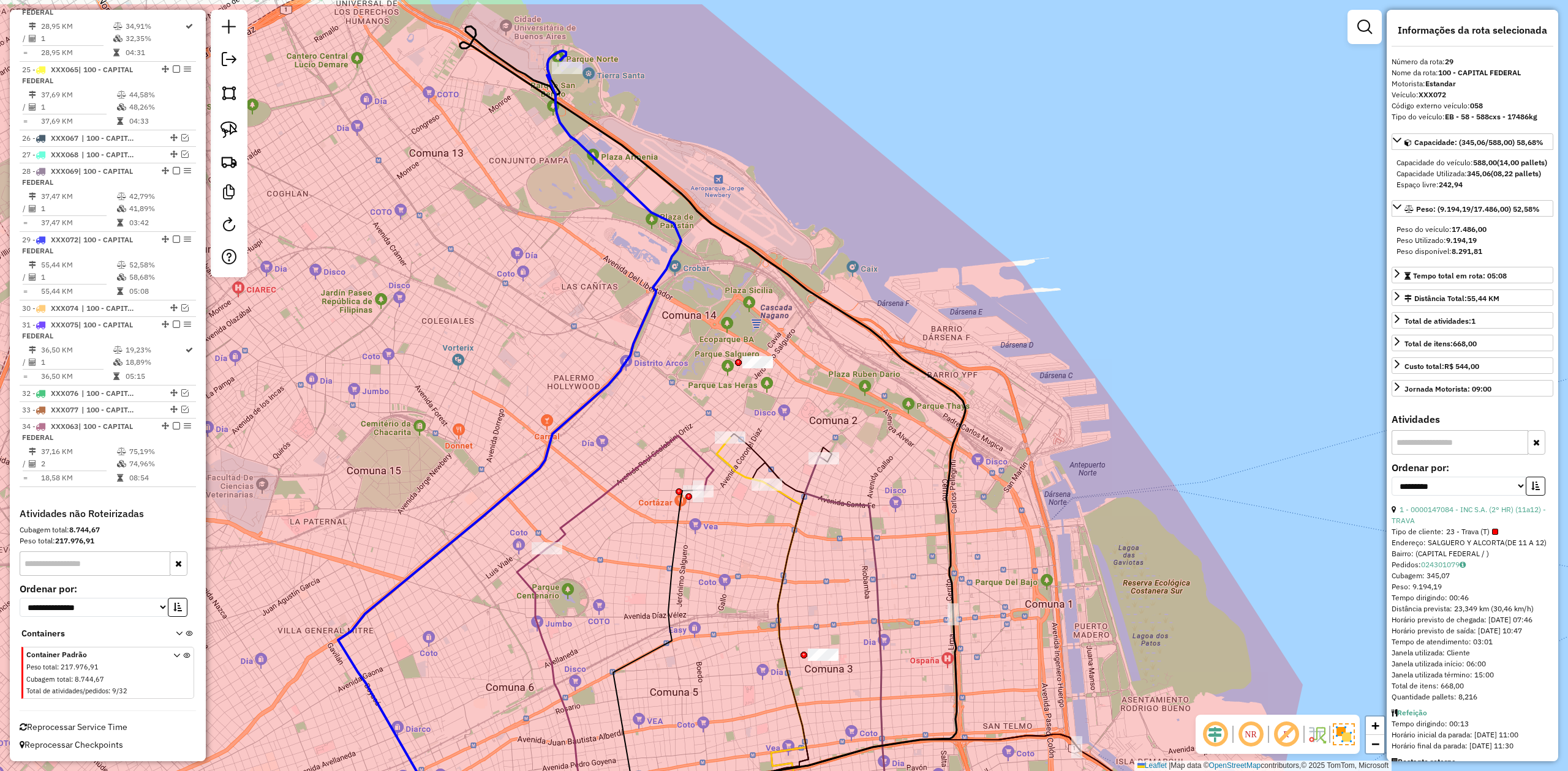
drag, startPoint x: 620, startPoint y: 315, endPoint x: 645, endPoint y: 376, distance: 65.9
click at [642, 376] on div "Janela de atendimento Grade de atendimento Capacidade Transportadoras Veículos …" at bounding box center [784, 385] width 1568 height 771
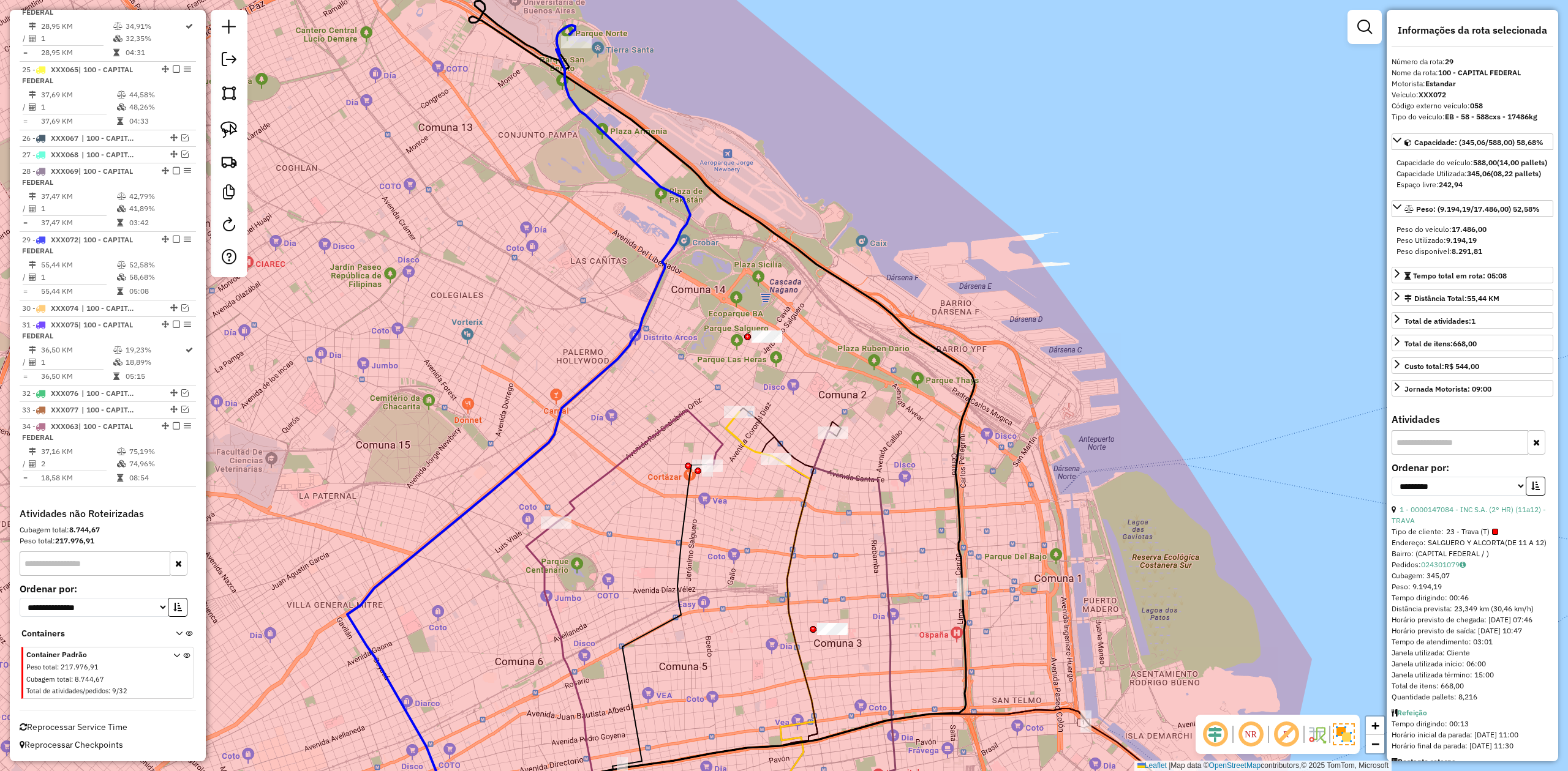
drag, startPoint x: 699, startPoint y: 366, endPoint x: 701, endPoint y: 348, distance: 18.1
click at [701, 348] on div "Janela de atendimento Grade de atendimento Capacidade Transportadoras Veículos …" at bounding box center [784, 385] width 1568 height 771
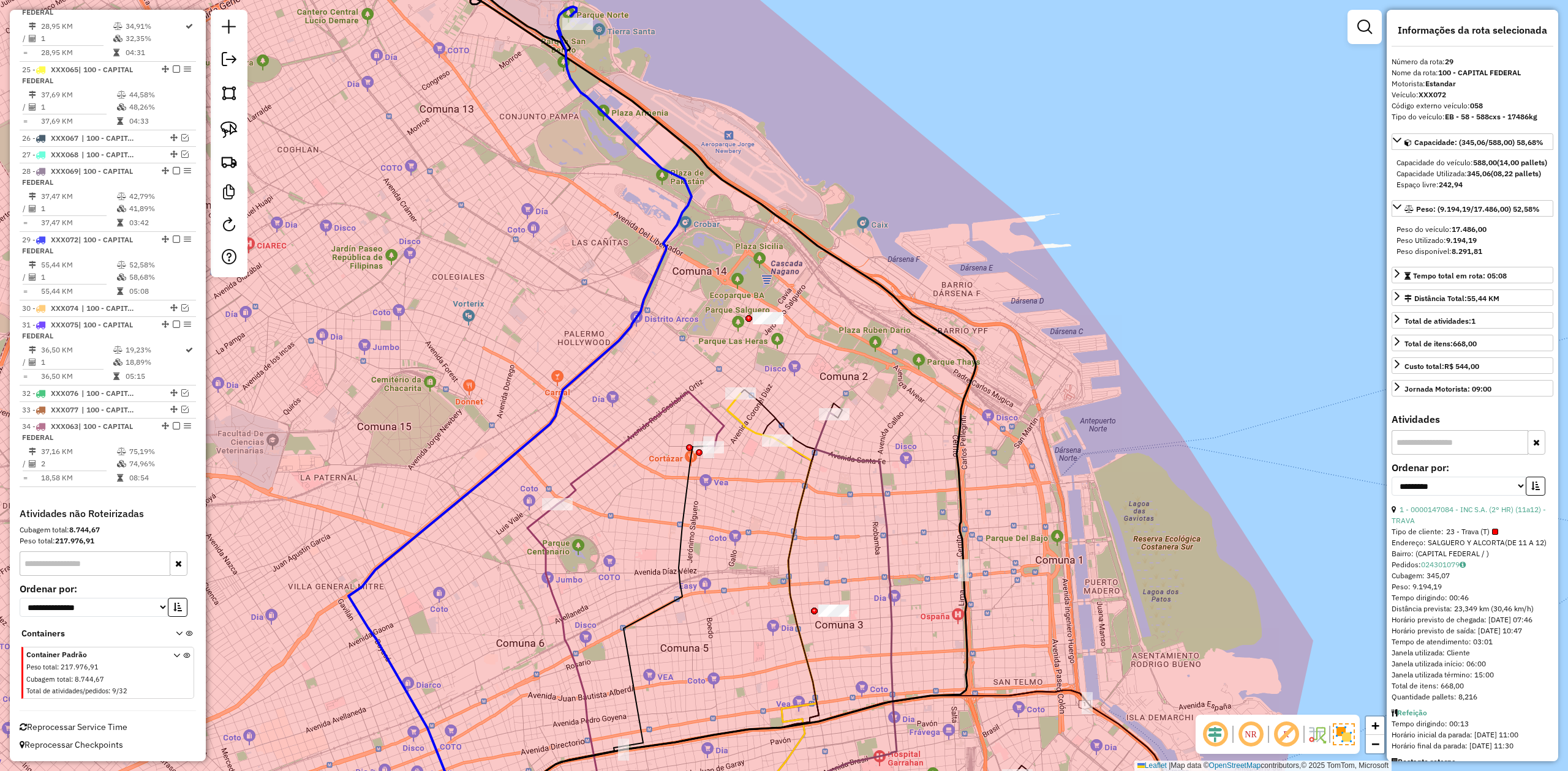
drag, startPoint x: 679, startPoint y: 317, endPoint x: 660, endPoint y: 297, distance: 27.6
click at [677, 315] on div "Janela de atendimento Grade de atendimento Capacidade Transportadoras Veículos …" at bounding box center [784, 385] width 1568 height 771
click at [648, 282] on icon at bounding box center [518, 427] width 343 height 844
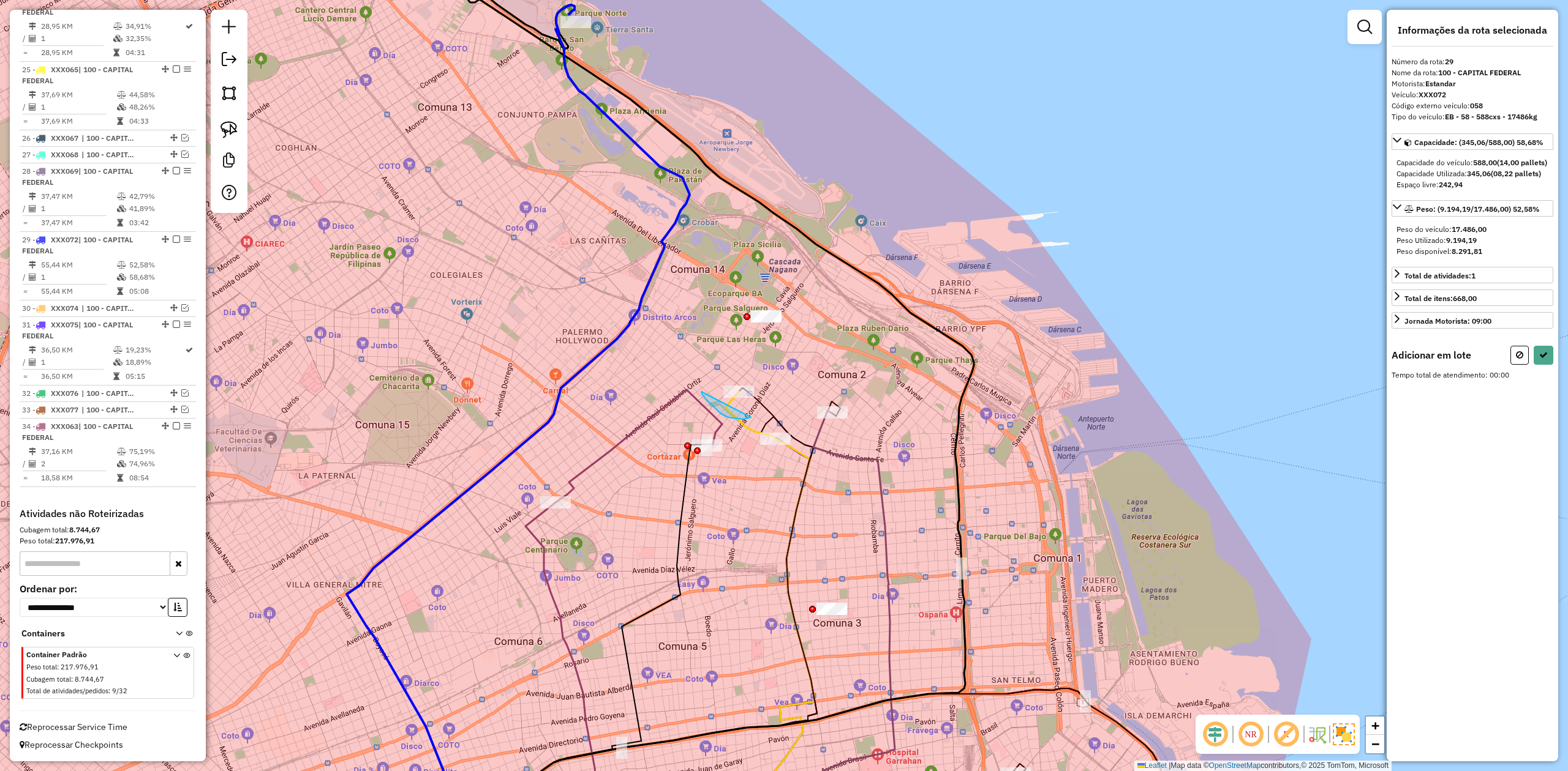
drag, startPoint x: 751, startPoint y: 418, endPoint x: 723, endPoint y: 358, distance: 66.2
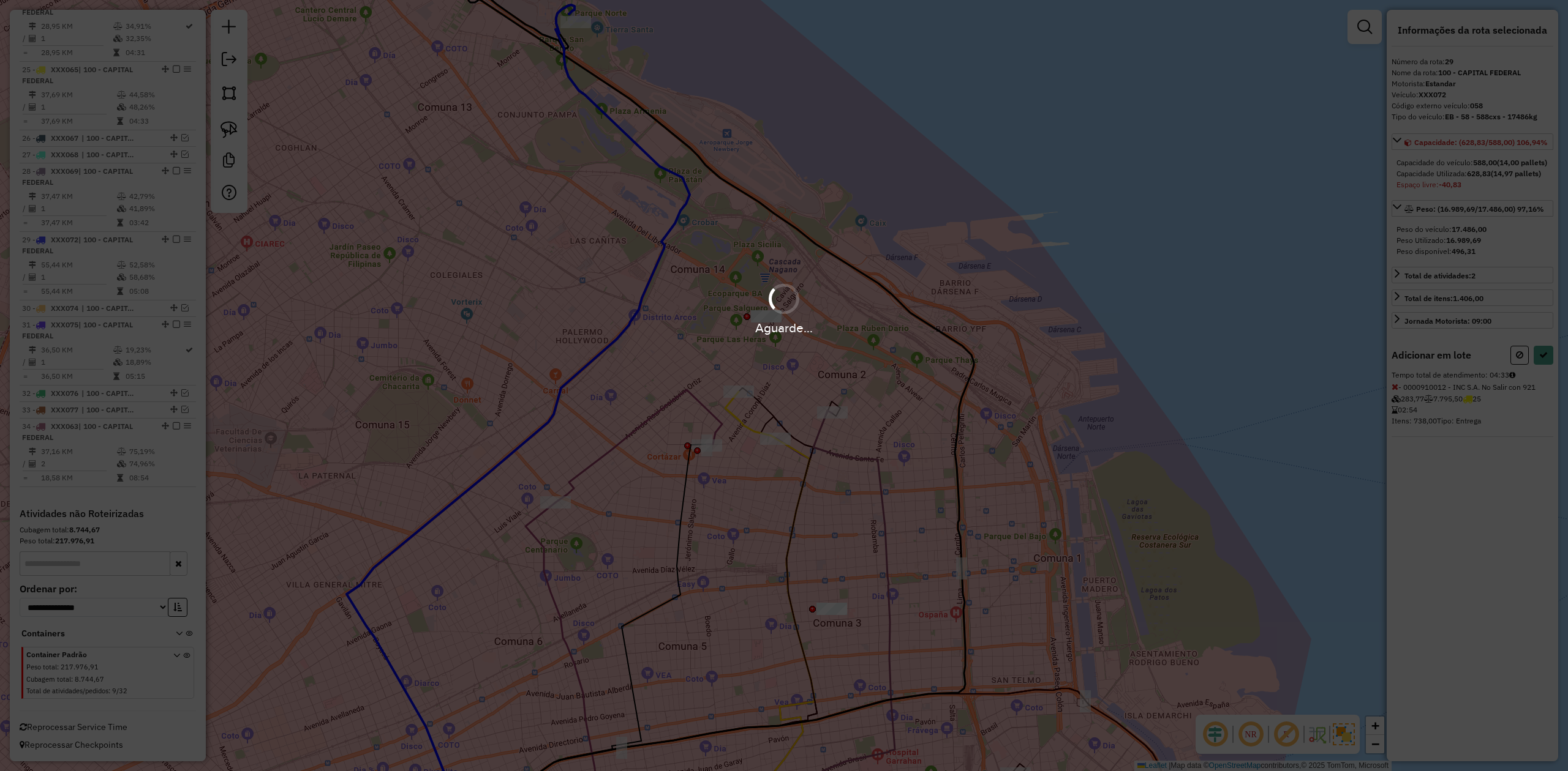
select select "**********"
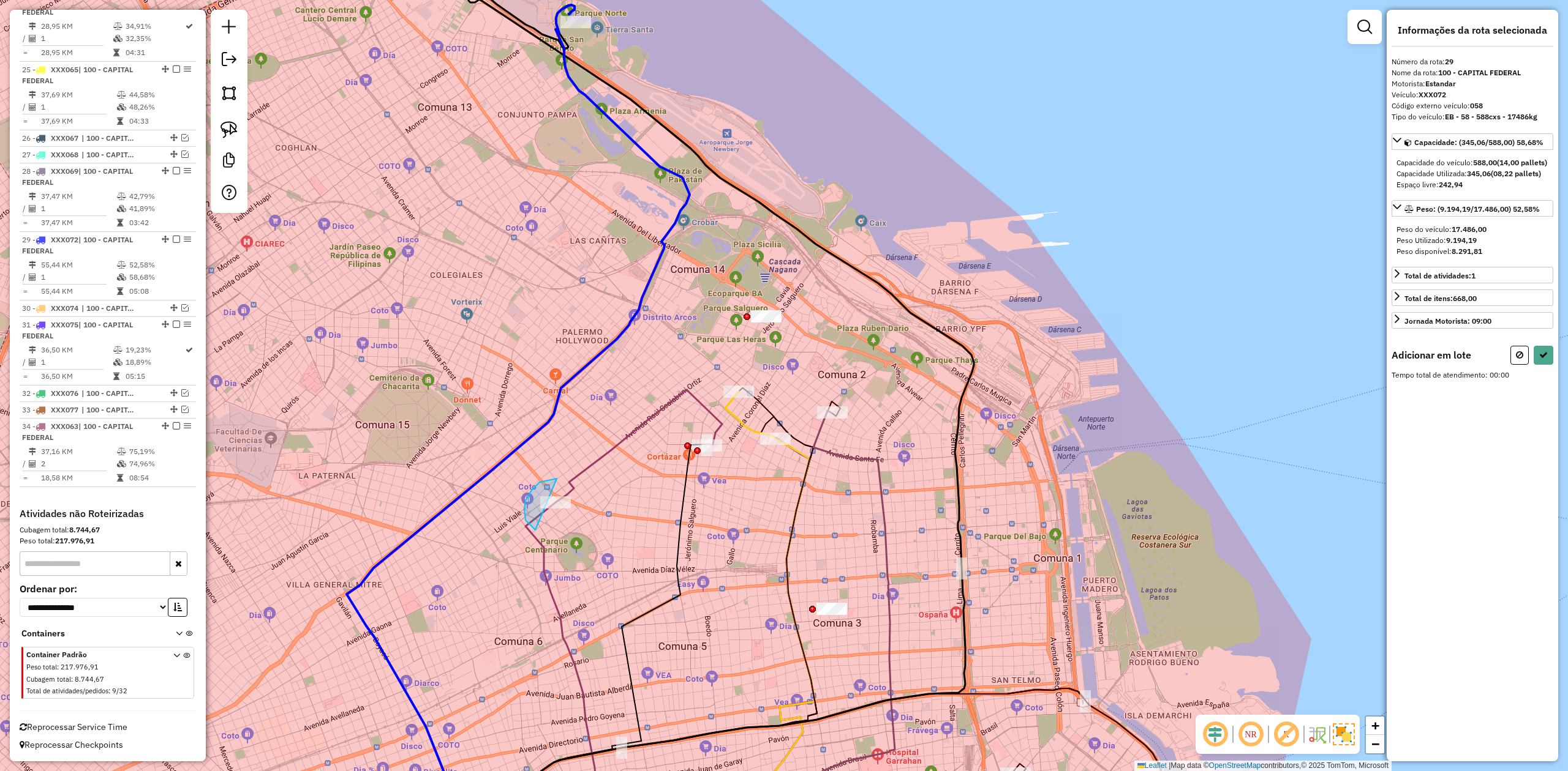
drag, startPoint x: 539, startPoint y: 482, endPoint x: 611, endPoint y: 500, distance: 74.2
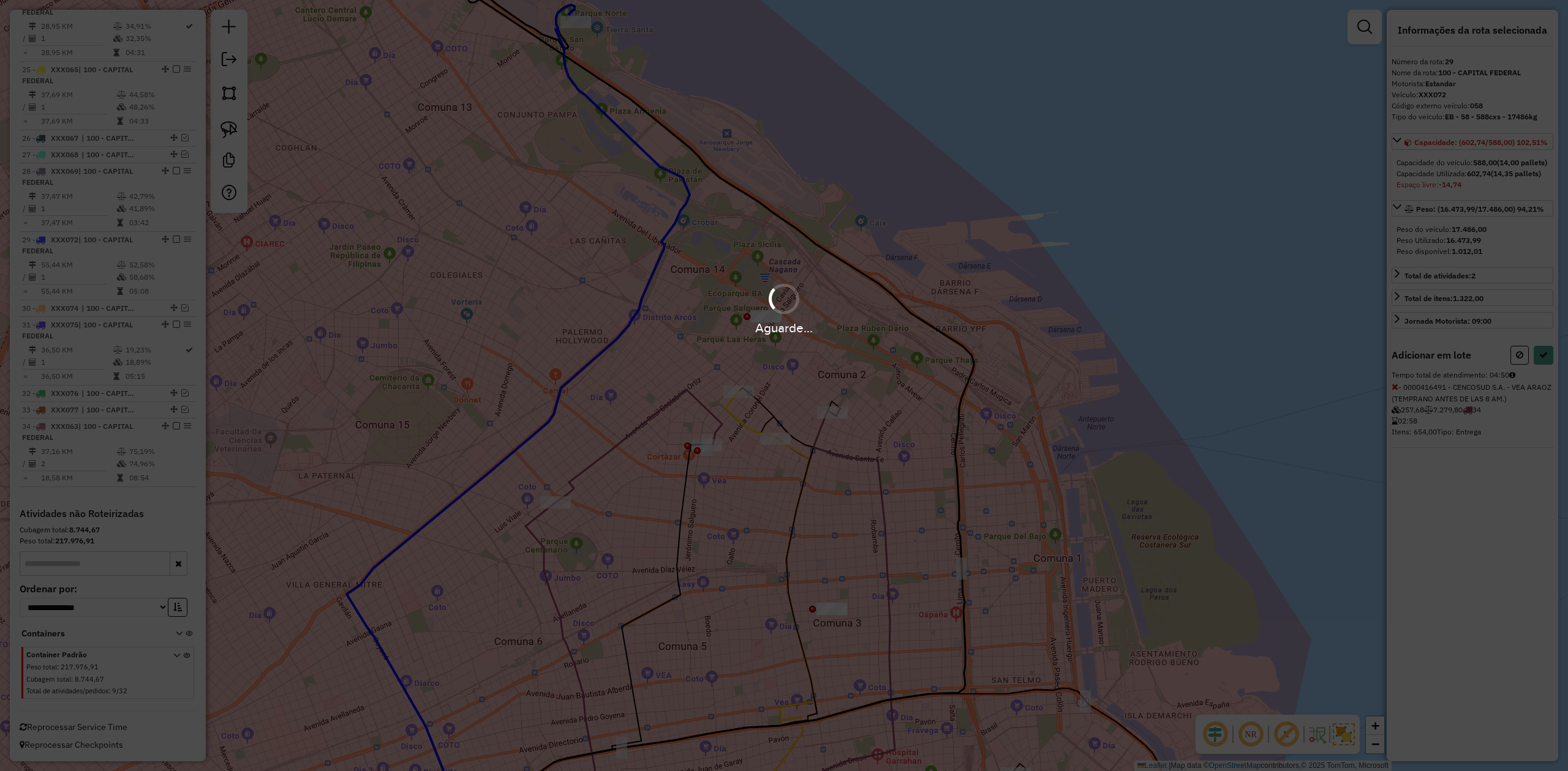
select select "**********"
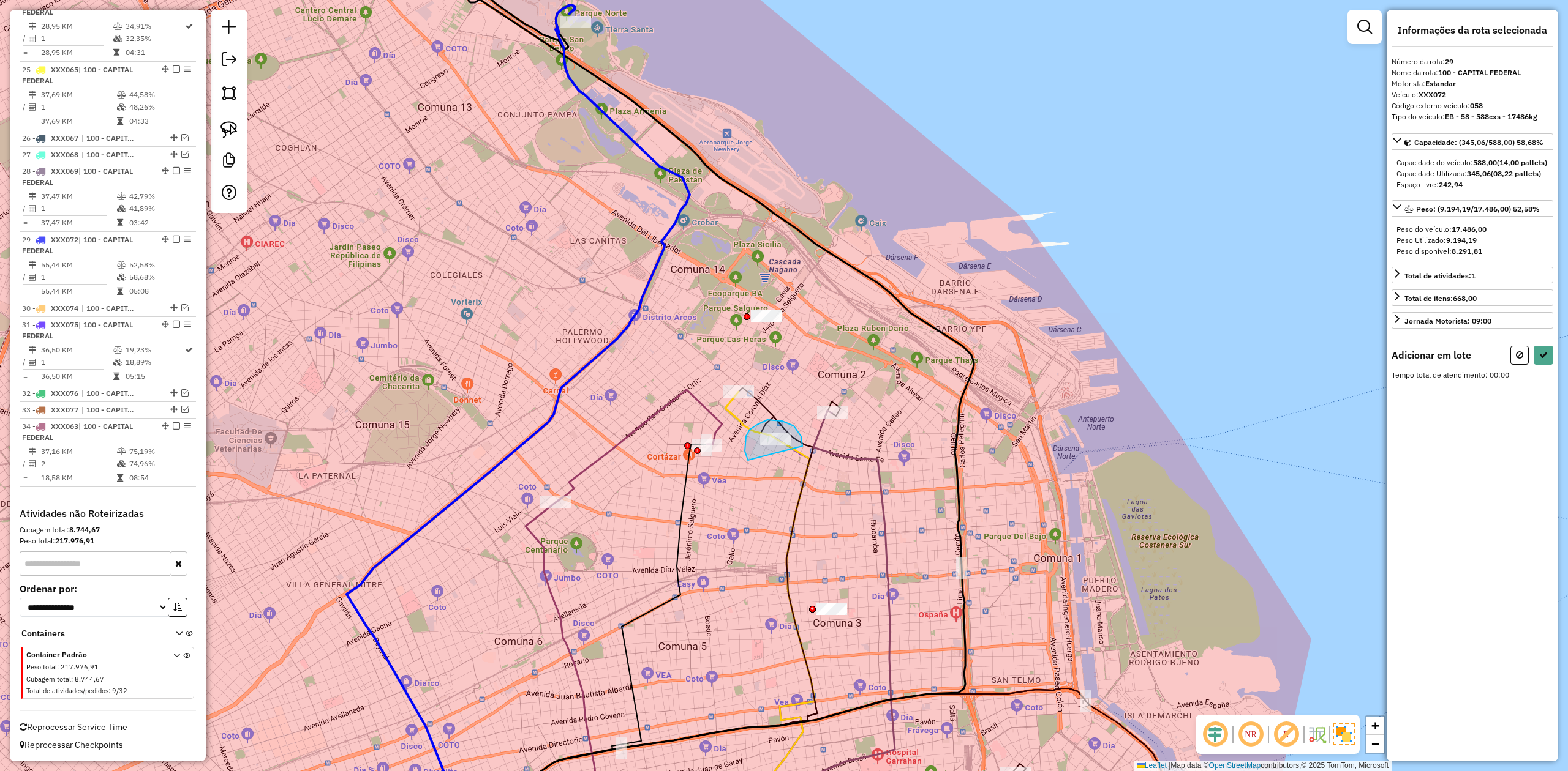
drag, startPoint x: 802, startPoint y: 446, endPoint x: 792, endPoint y: 468, distance: 24.2
select select "**********"
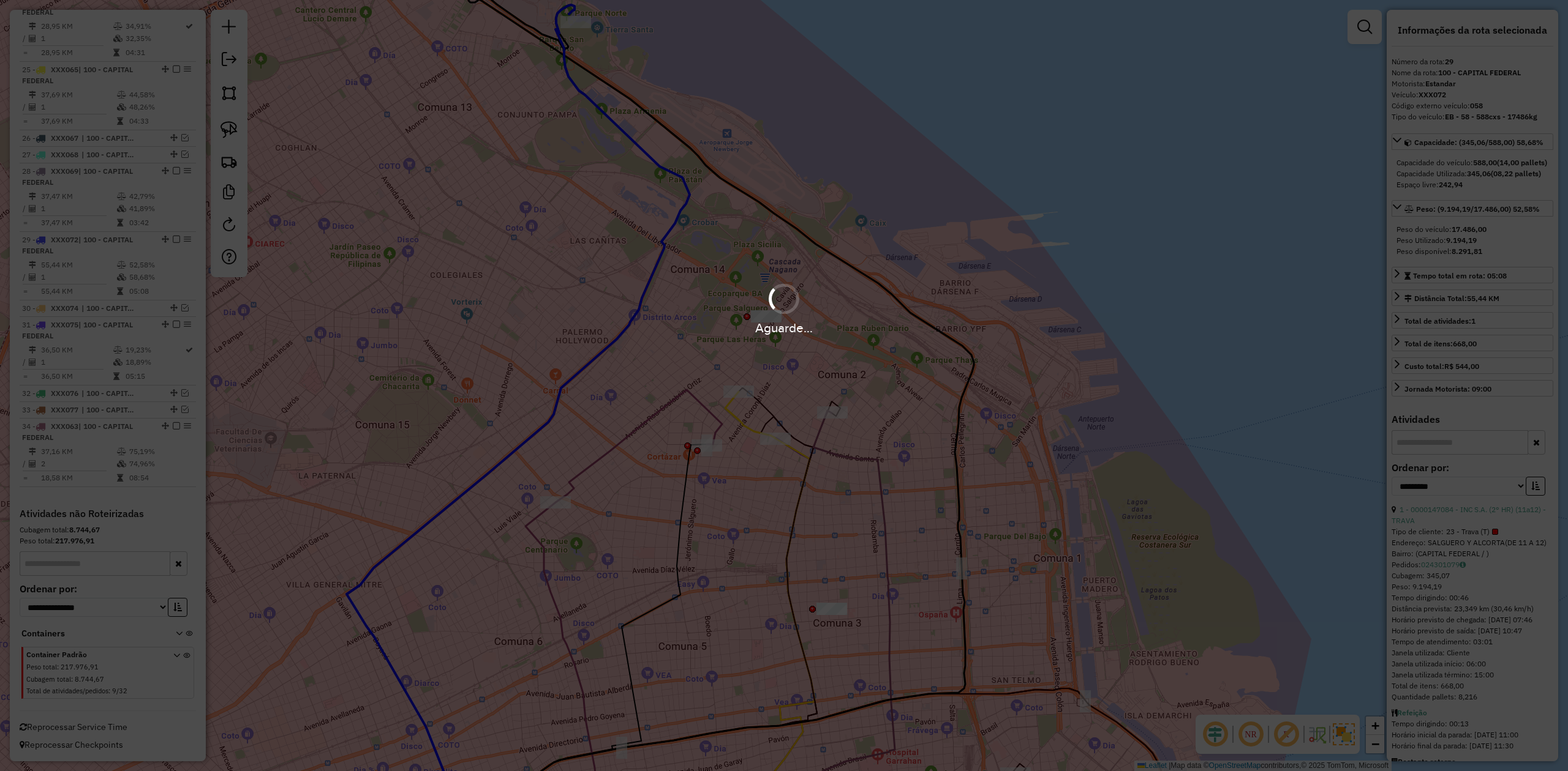
scroll to position [2014, 0]
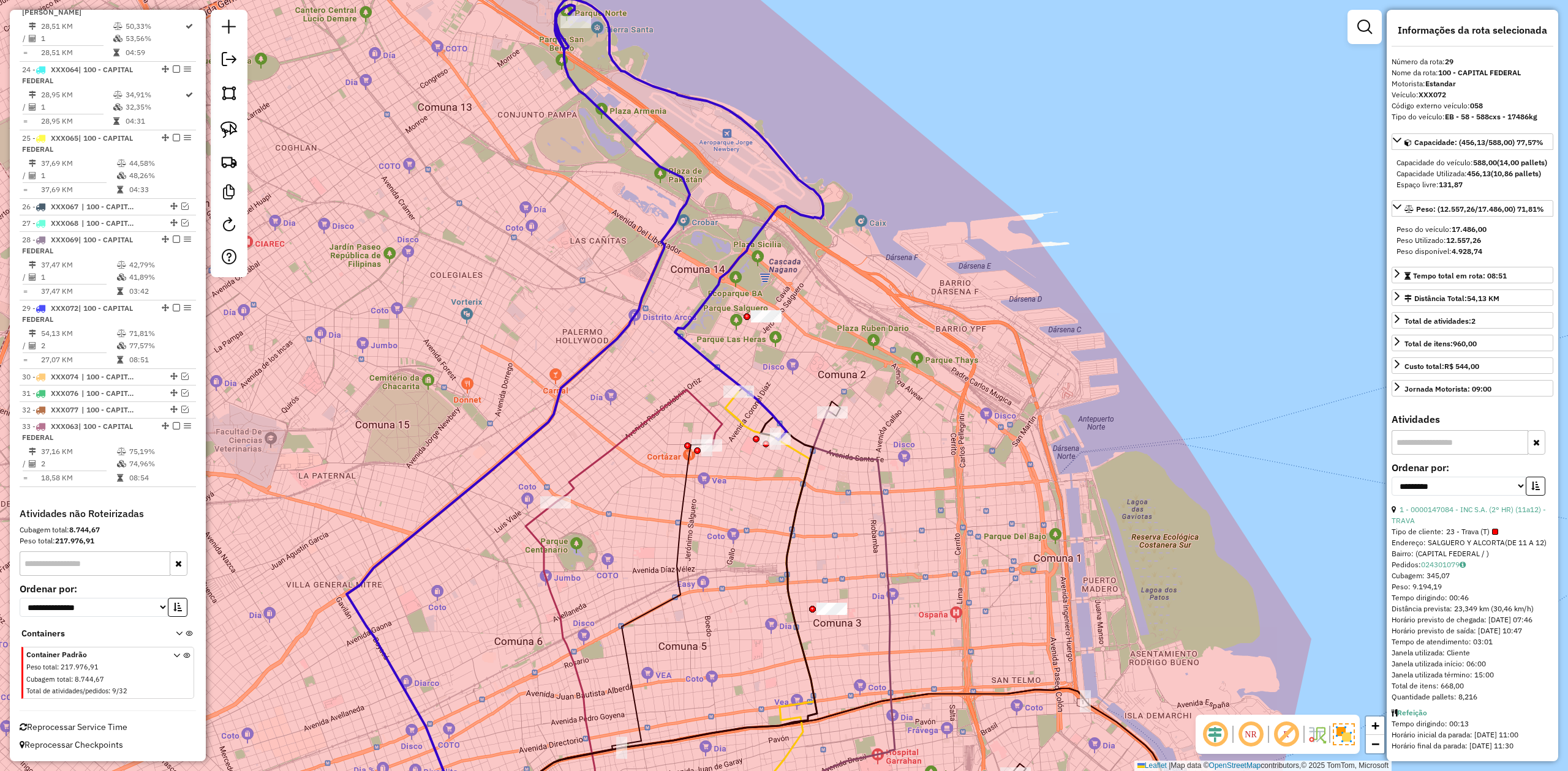
click at [689, 270] on div "Janela de atendimento Grade de atendimento Capacidade Transportadoras Veículos …" at bounding box center [784, 385] width 1568 height 771
click at [679, 255] on div "Janela de atendimento Grade de atendimento Capacidade Transportadoras Veículos …" at bounding box center [784, 385] width 1568 height 771
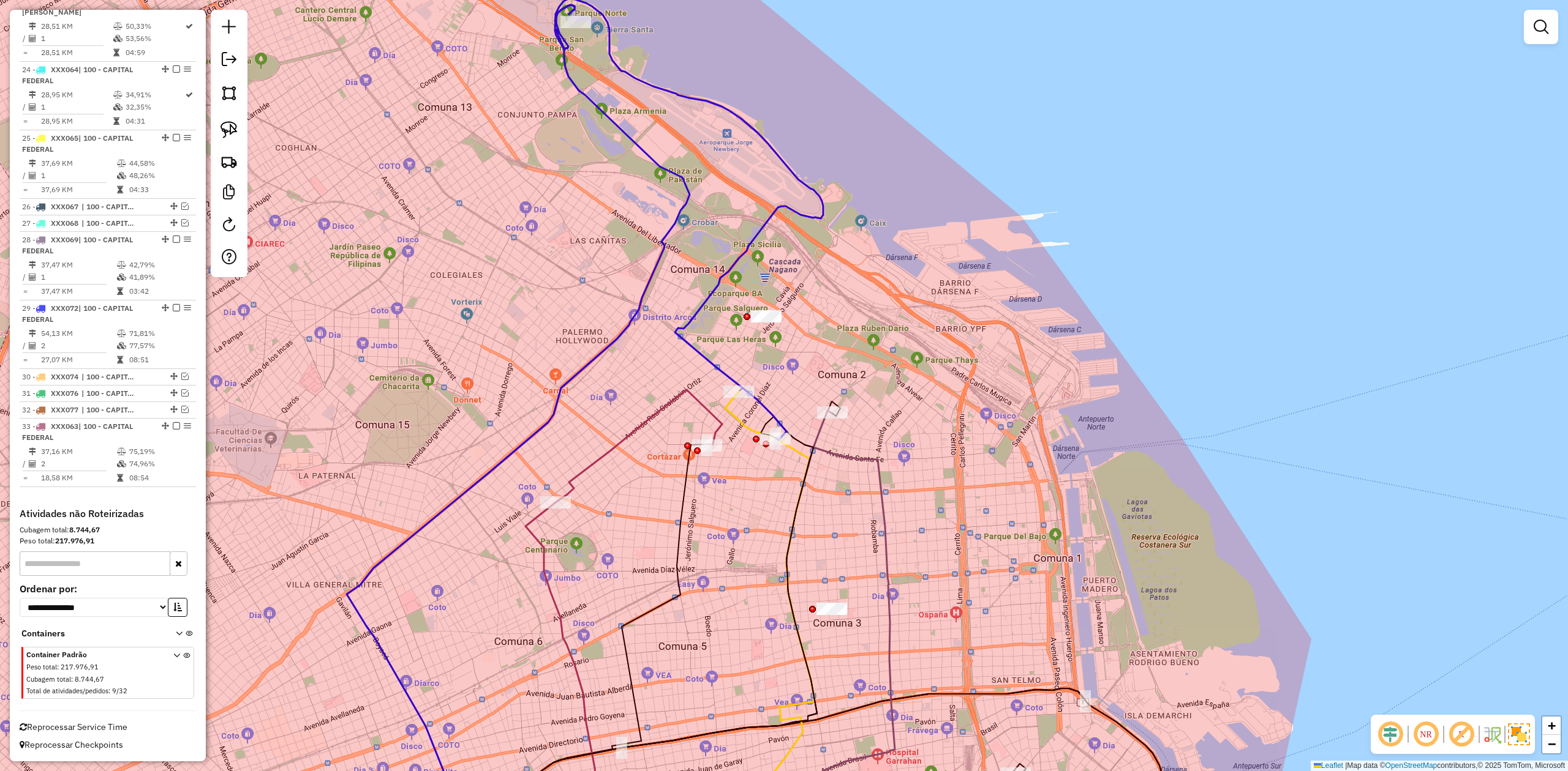
click at [671, 235] on icon at bounding box center [518, 427] width 343 height 844
select select "**********"
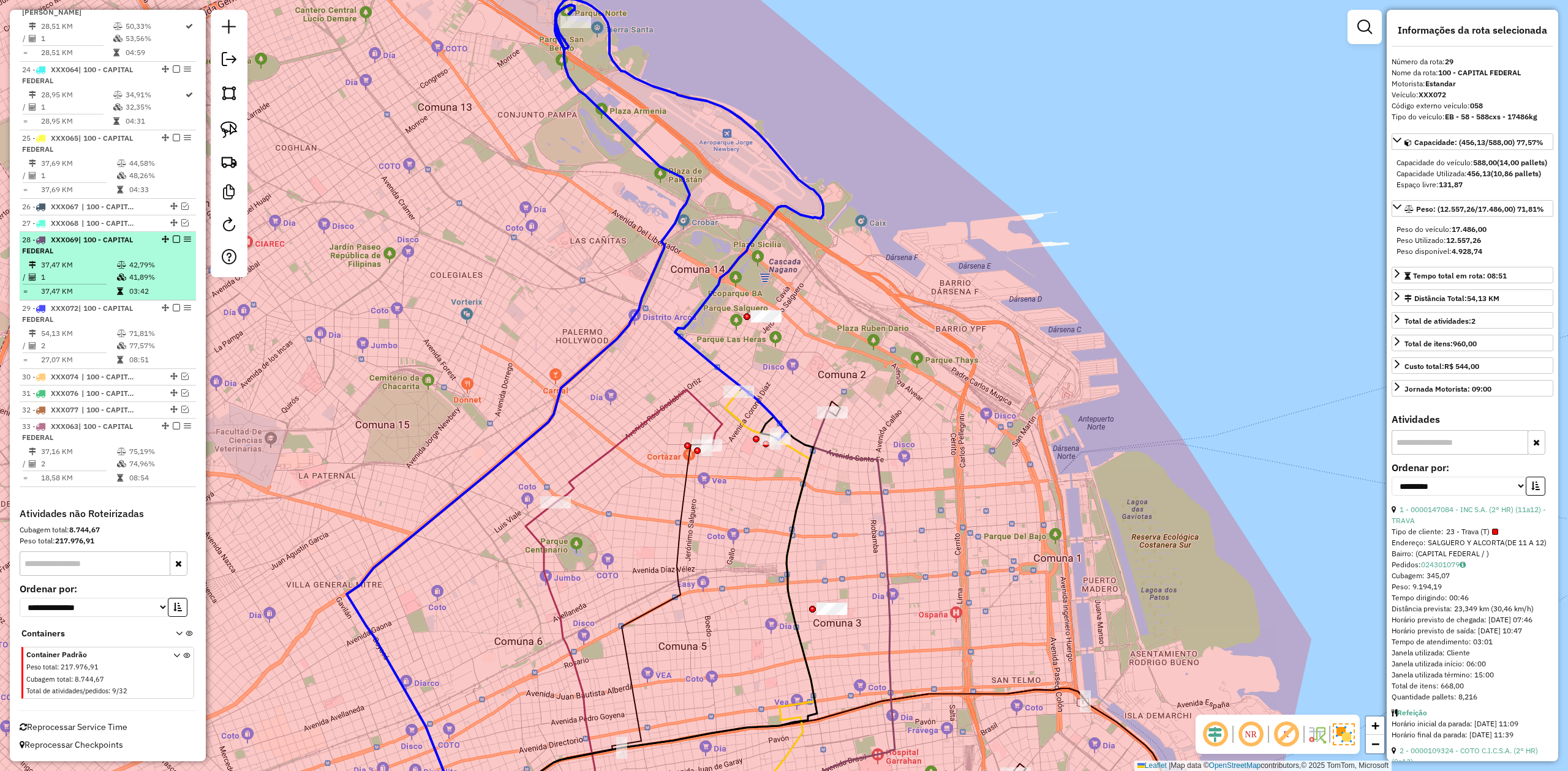
click at [173, 305] on em at bounding box center [176, 308] width 7 height 7
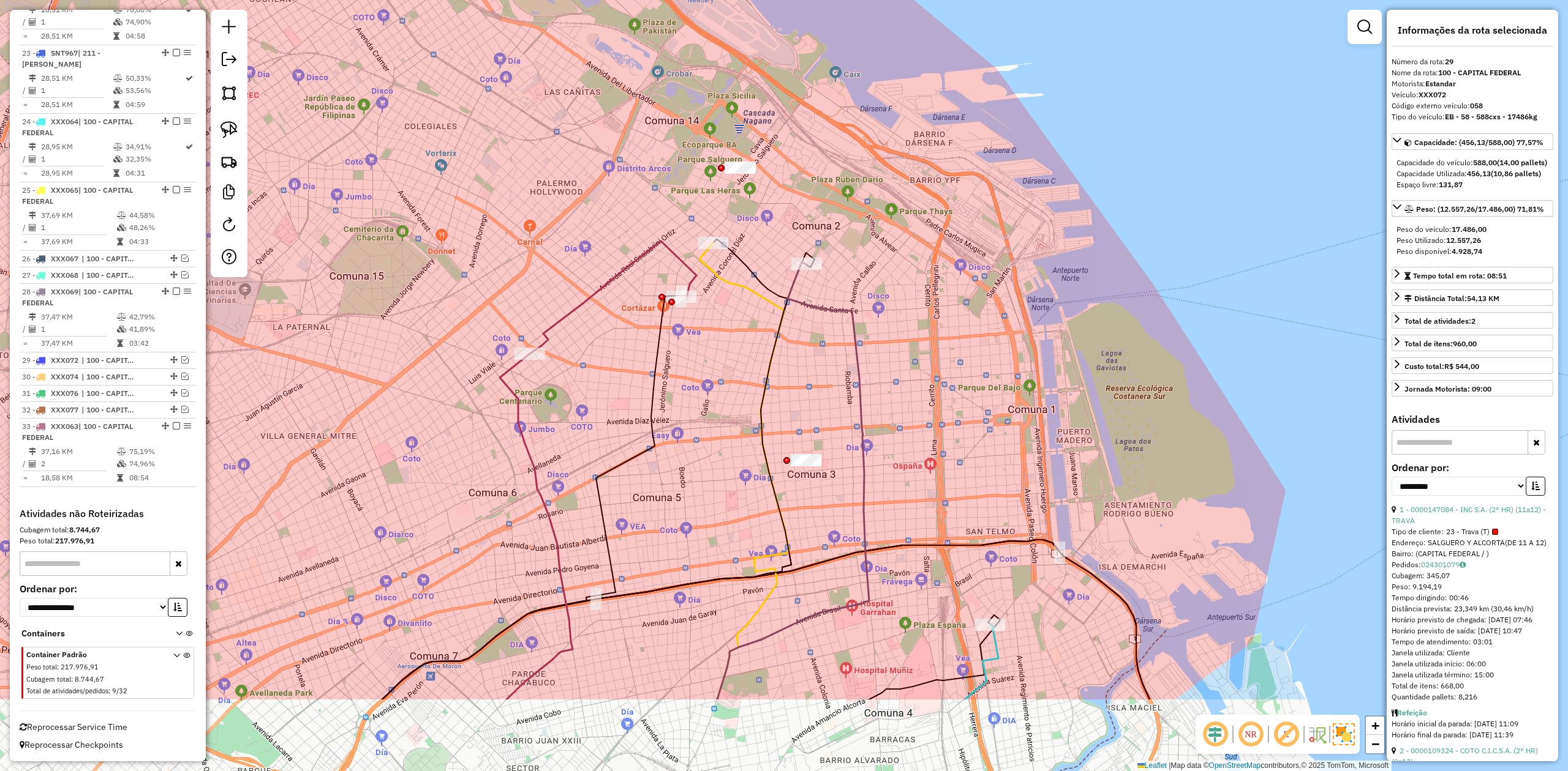
drag, startPoint x: 676, startPoint y: 320, endPoint x: 665, endPoint y: 235, distance: 85.7
click at [665, 241] on icon at bounding box center [613, 297] width 166 height 112
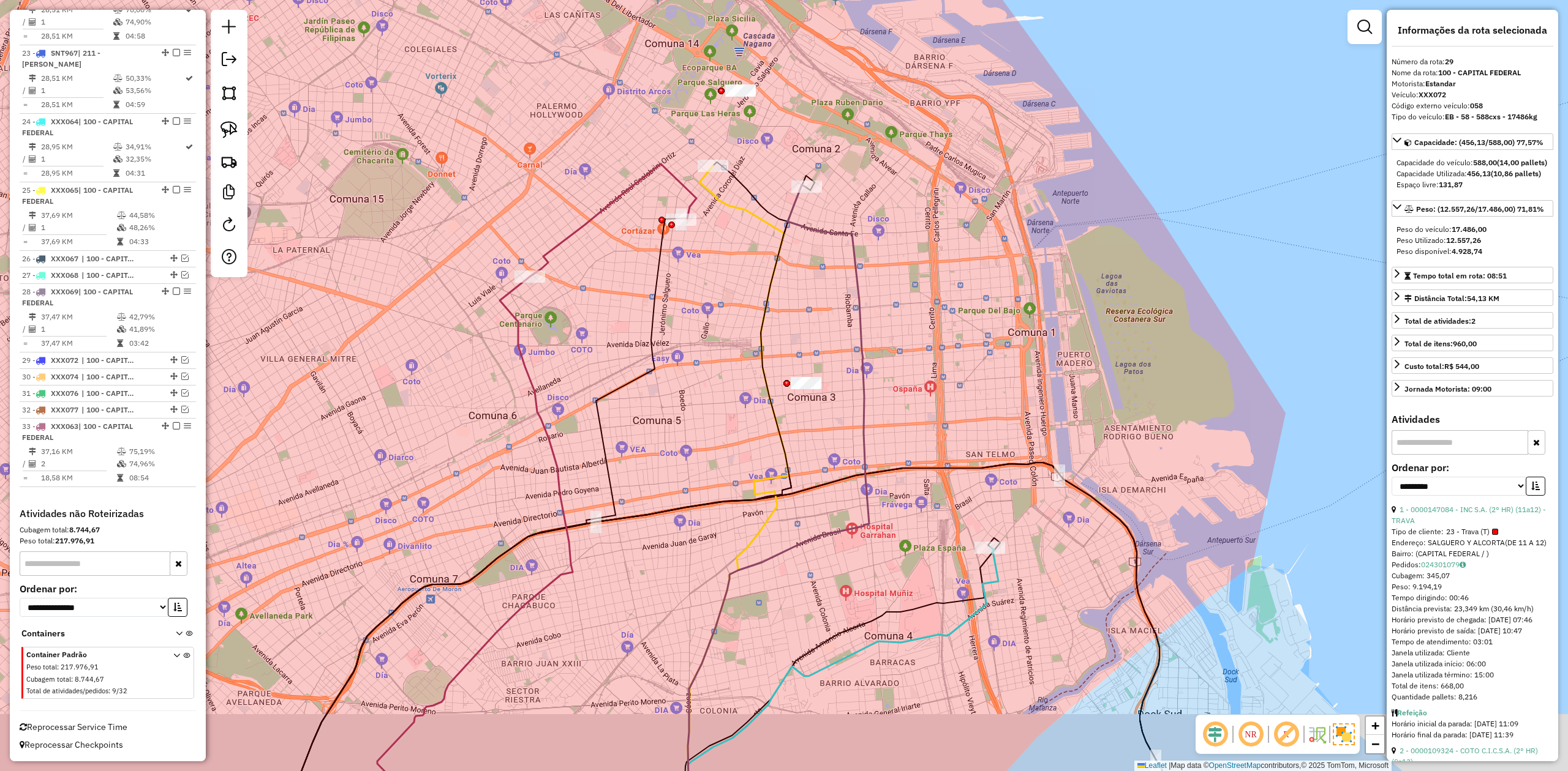
drag, startPoint x: 848, startPoint y: 289, endPoint x: 839, endPoint y: 311, distance: 23.8
click at [848, 284] on div "Janela de atendimento Grade de atendimento Capacidade Transportadoras Veículos …" at bounding box center [784, 385] width 1568 height 771
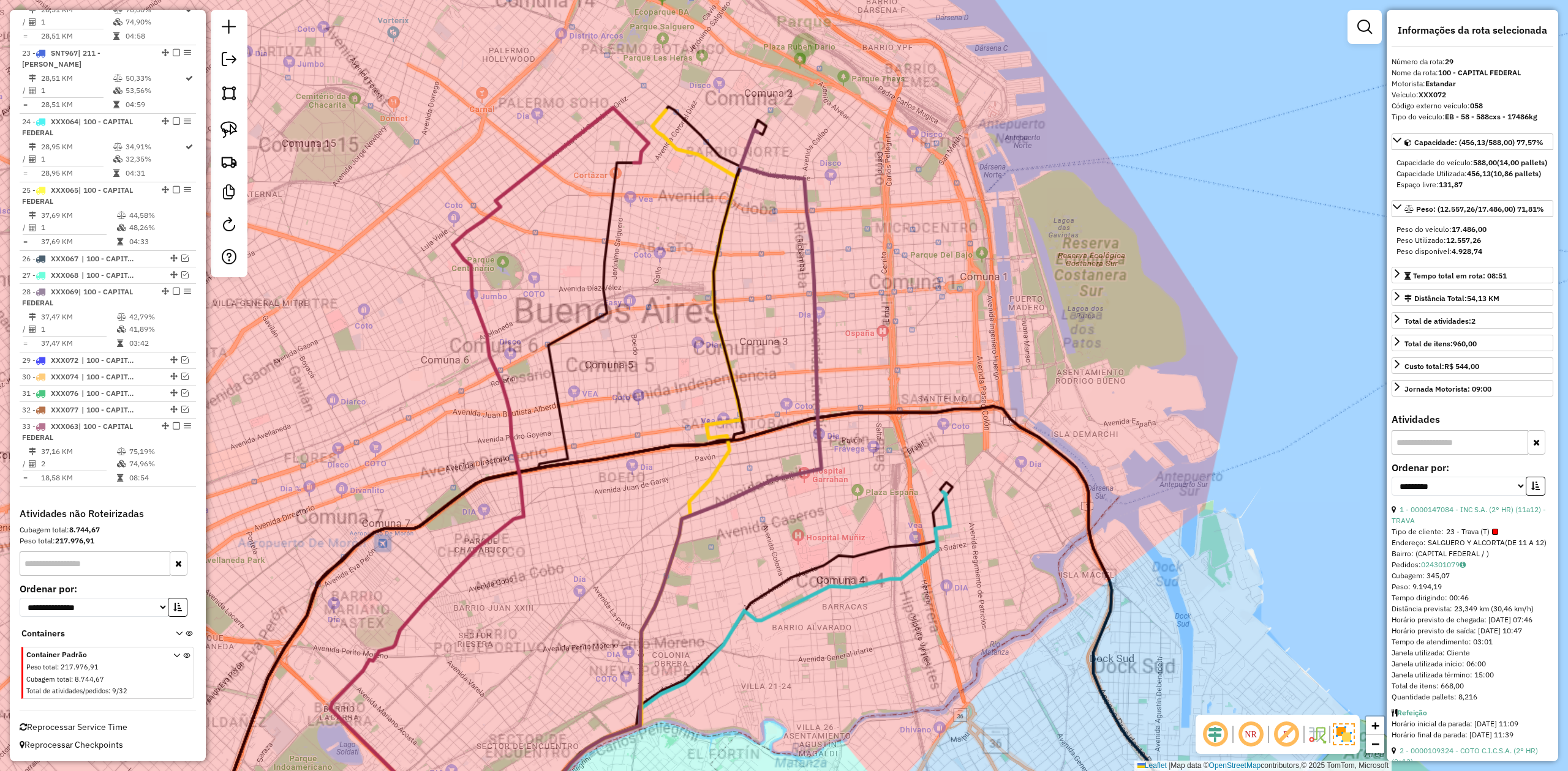
click at [897, 390] on div "Janela de atendimento Grade de atendimento Capacidade Transportadoras Veículos …" at bounding box center [784, 385] width 1568 height 771
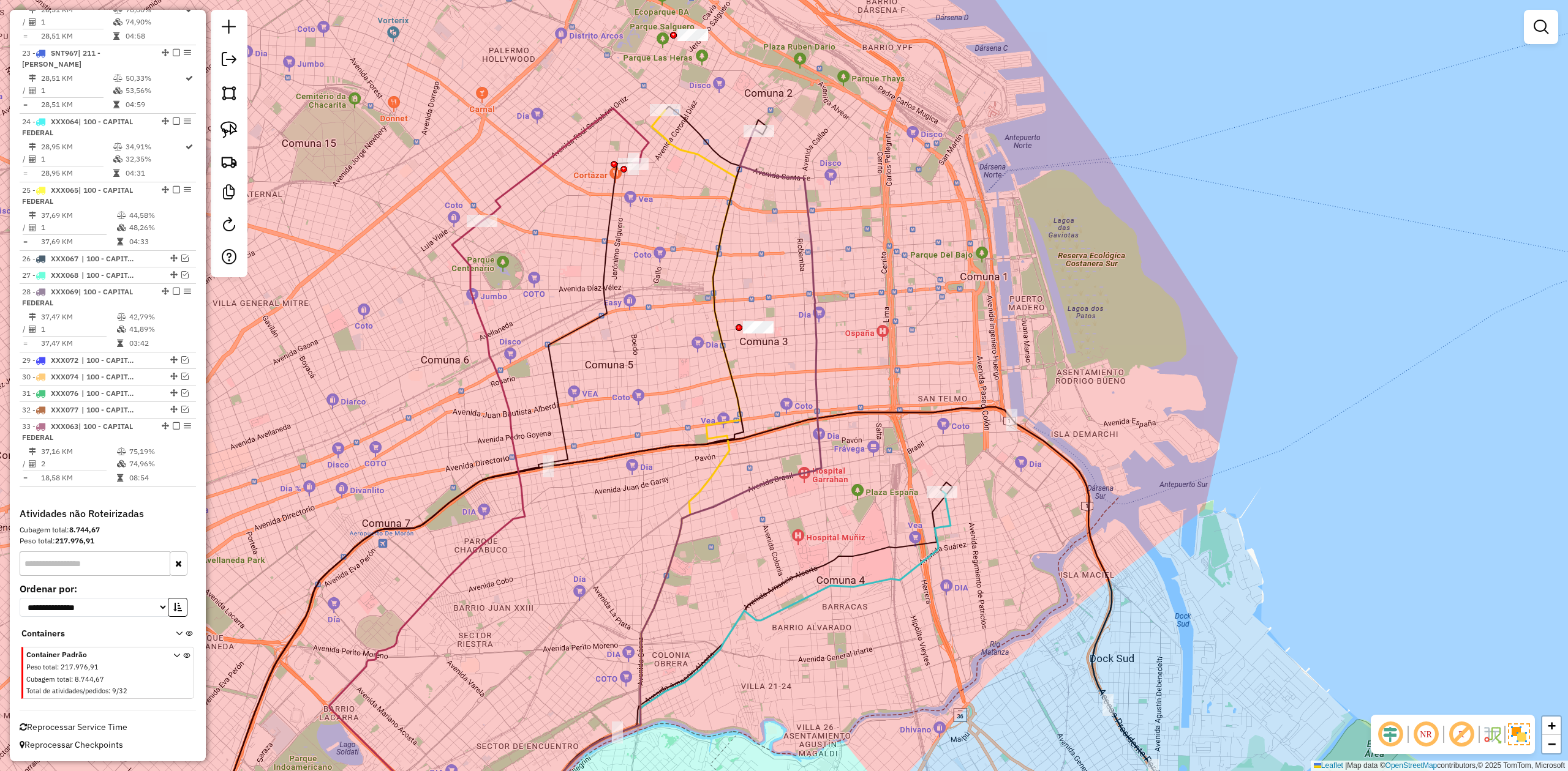
click at [951, 477] on icon at bounding box center [730, 670] width 440 height 357
select select "**********"
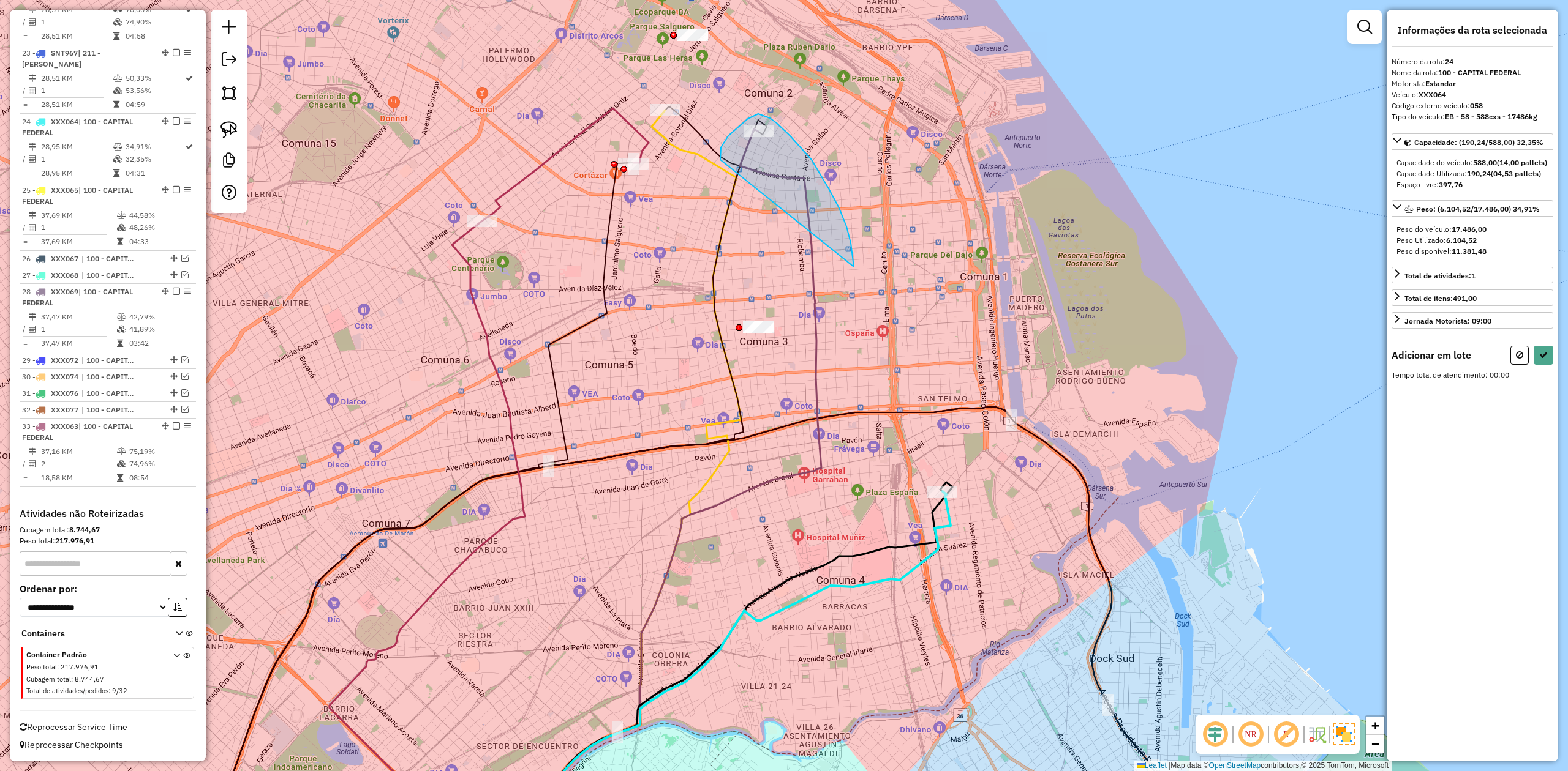
drag, startPoint x: 854, startPoint y: 263, endPoint x: 721, endPoint y: 165, distance: 165.2
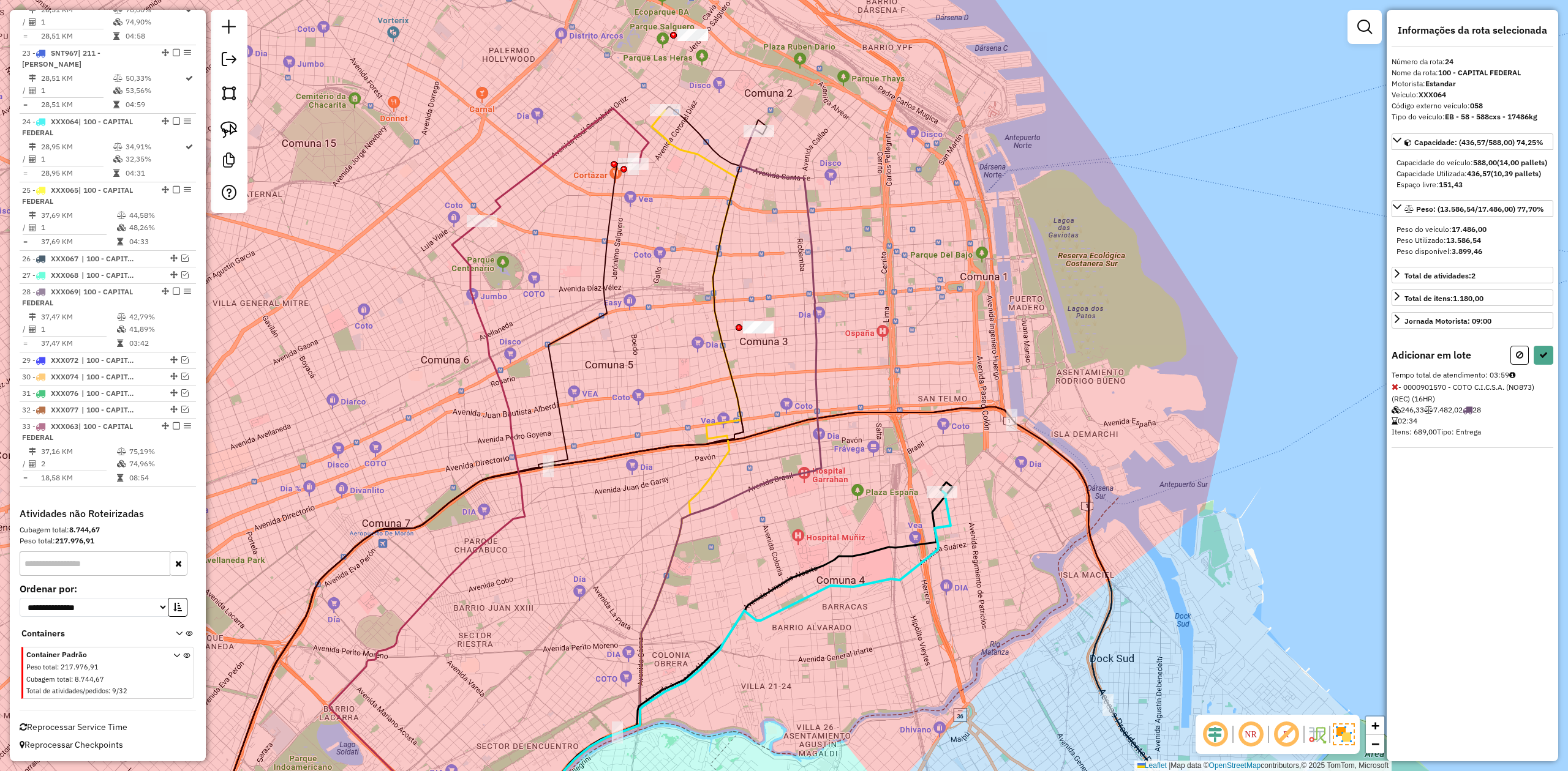
select select "**********"
drag, startPoint x: 702, startPoint y: 121, endPoint x: 678, endPoint y: 152, distance: 39.2
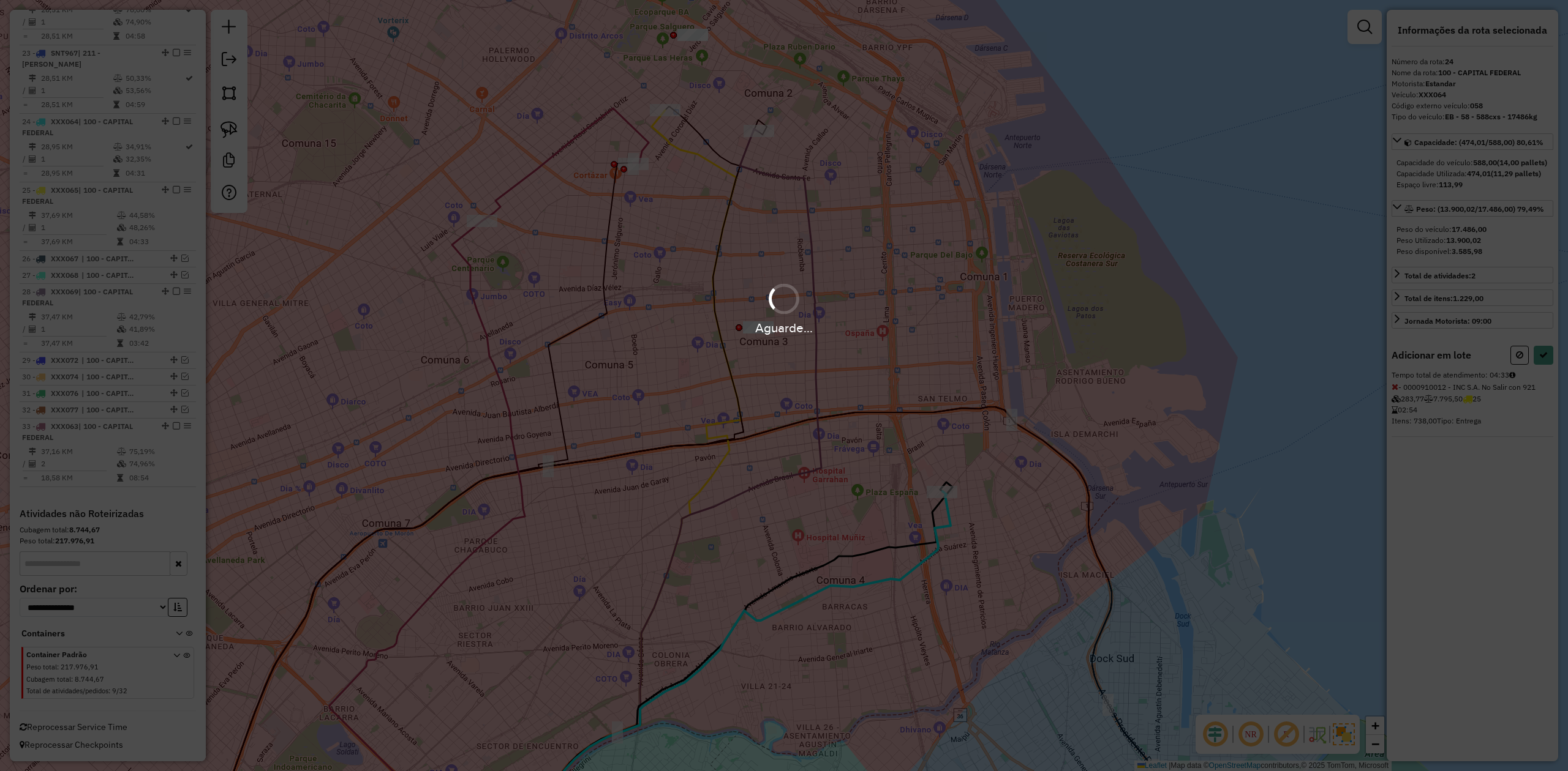
select select "**********"
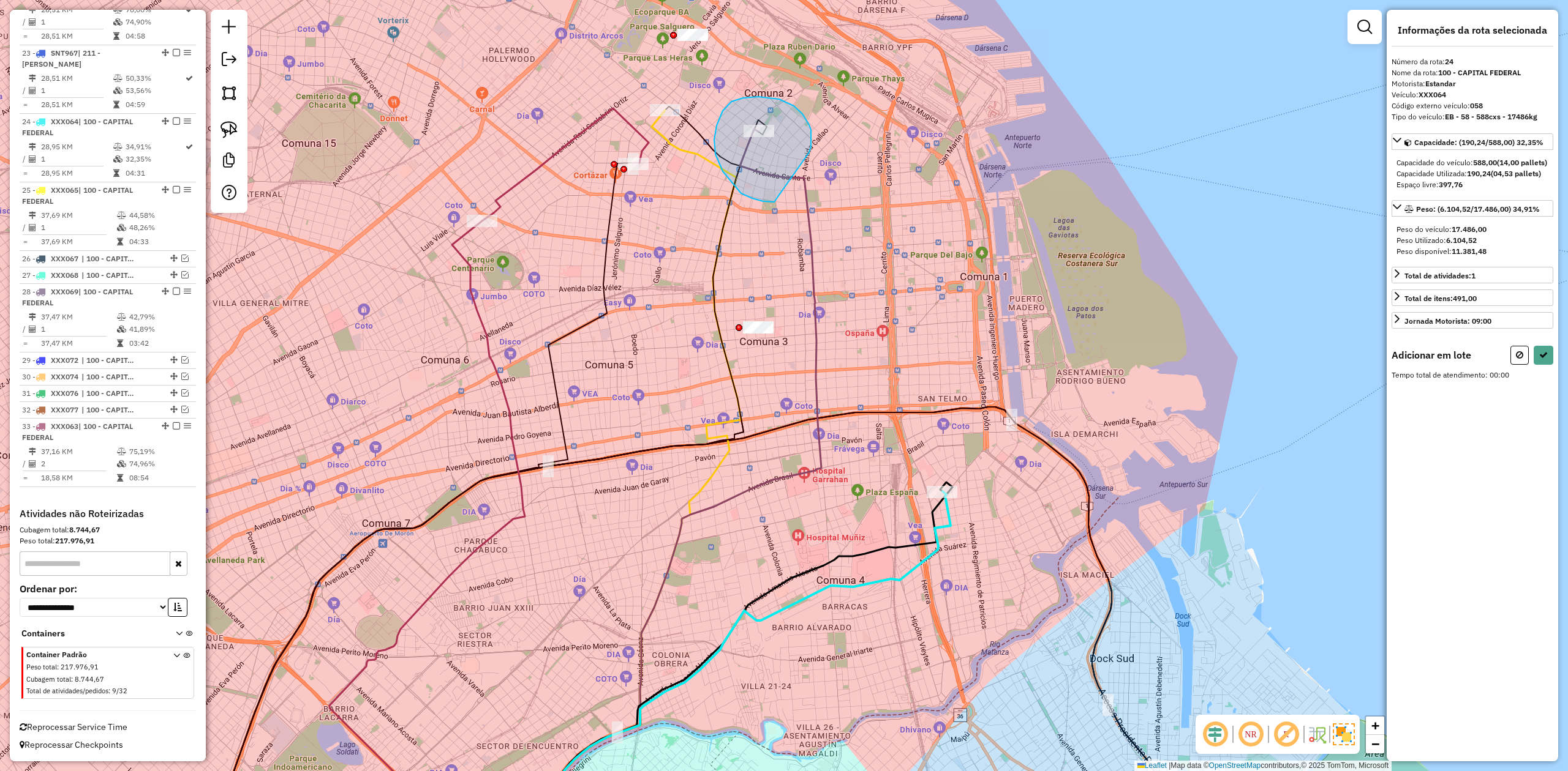
drag, startPoint x: 809, startPoint y: 125, endPoint x: 804, endPoint y: 194, distance: 69.2
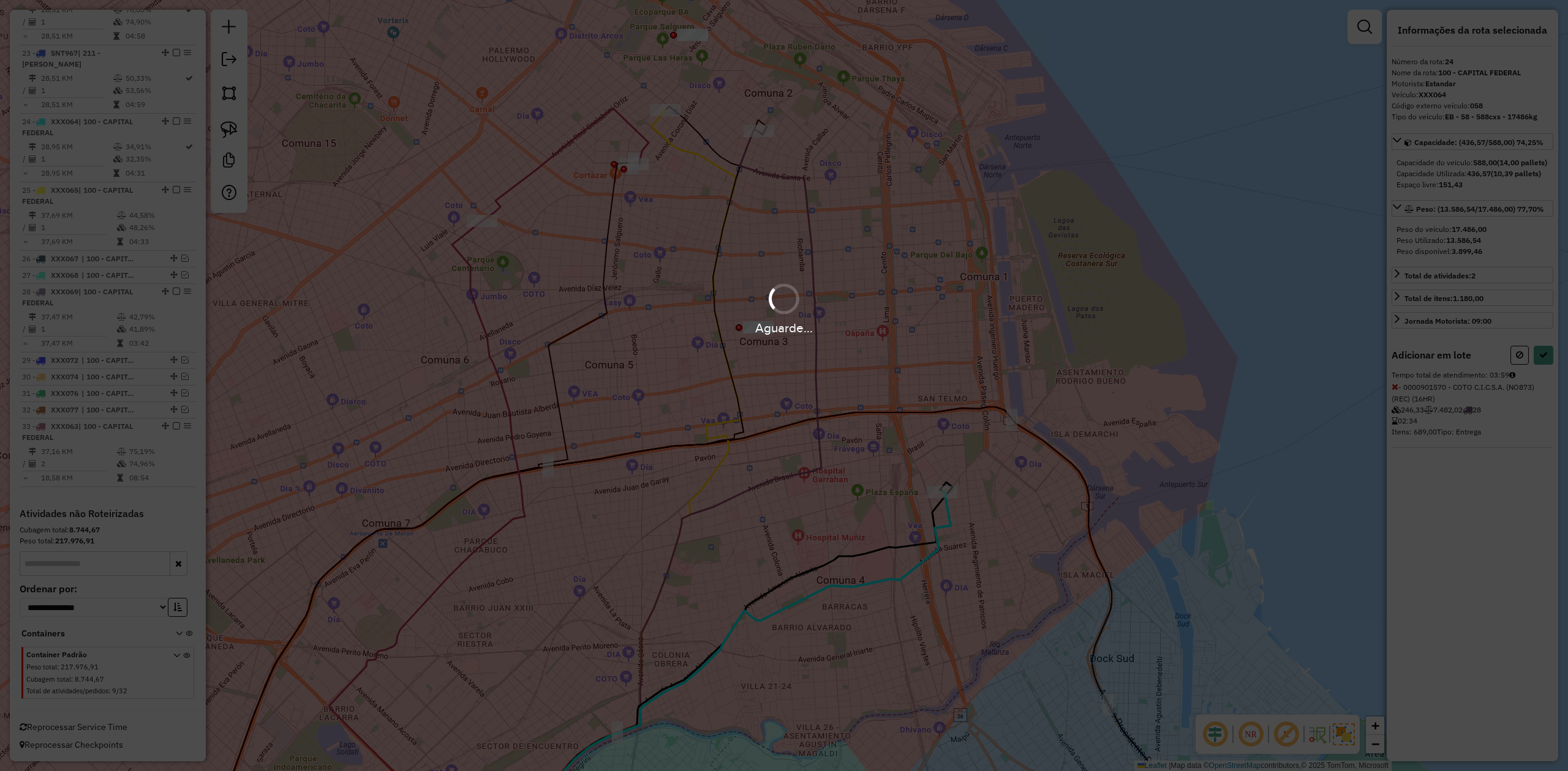
select select "**********"
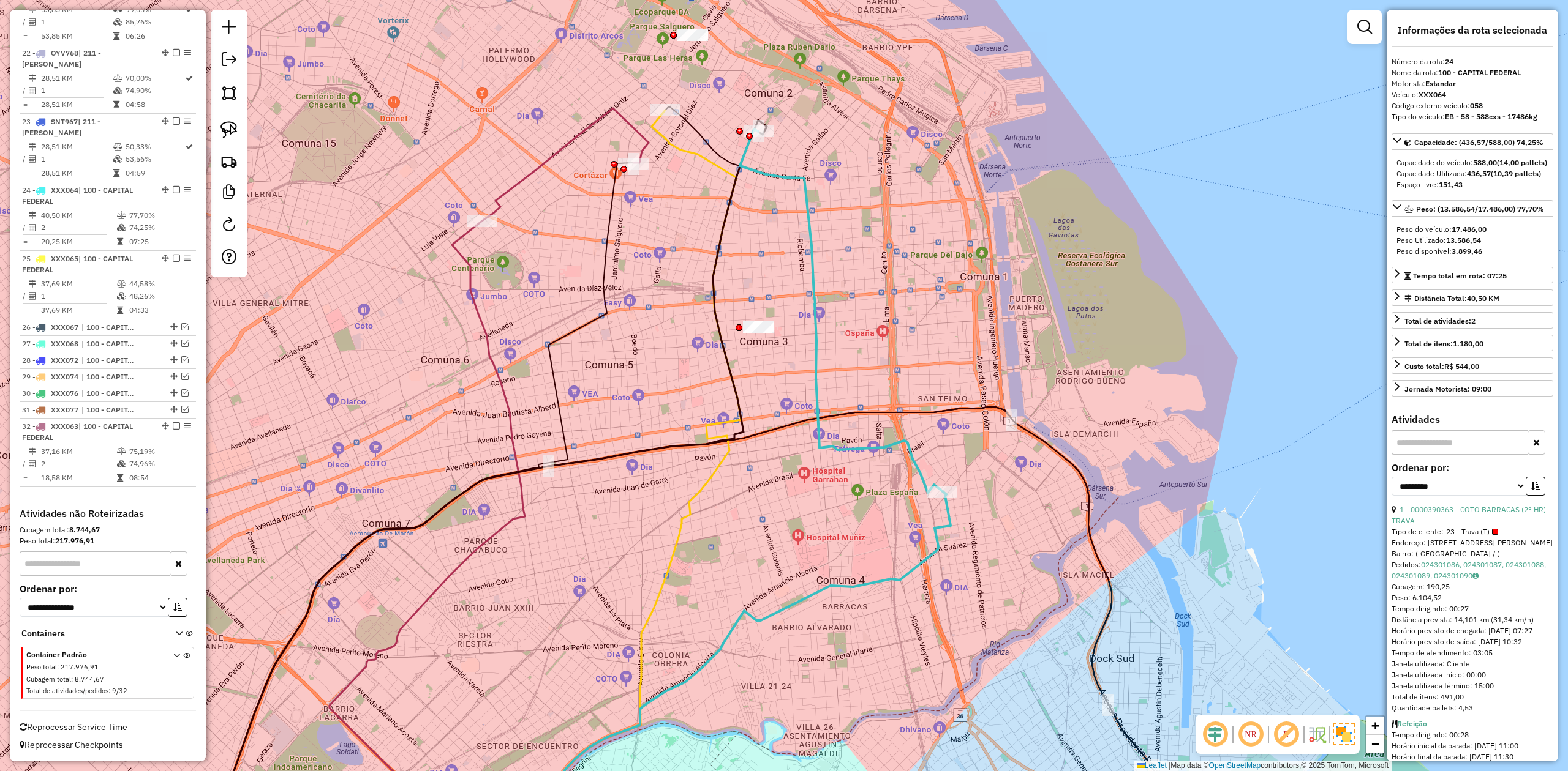
scroll to position [1893, 0]
drag, startPoint x: 863, startPoint y: 325, endPoint x: 835, endPoint y: 283, distance: 50.5
click at [863, 325] on div "Janela de atendimento Grade de atendimento Capacidade Transportadoras Veículos …" at bounding box center [784, 385] width 1568 height 771
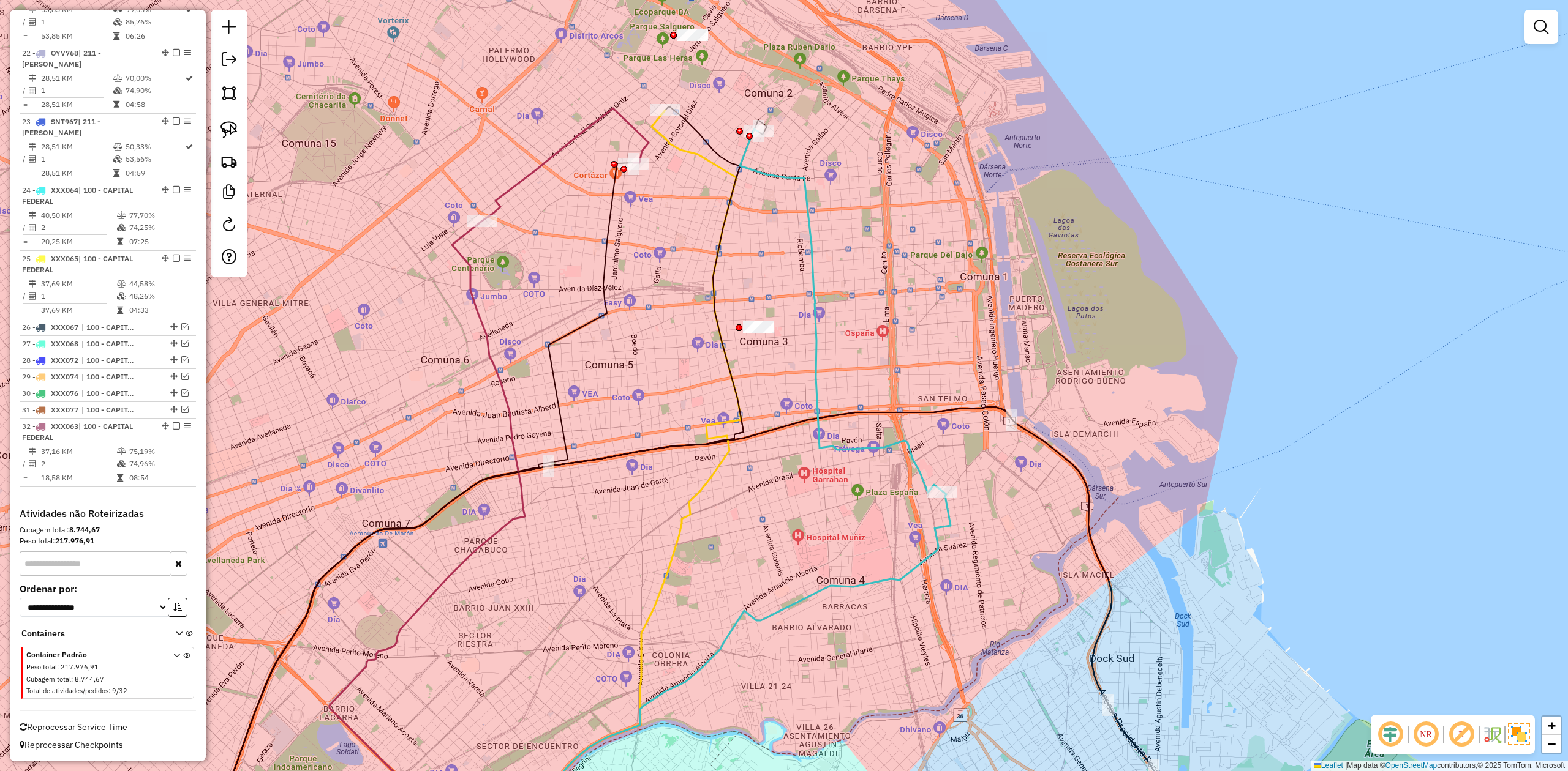
click at [833, 277] on div "Janela de atendimento Grade de atendimento Capacidade Transportadoras Veículos …" at bounding box center [784, 385] width 1568 height 771
click at [810, 256] on icon at bounding box center [841, 310] width 202 height 364
select select "**********"
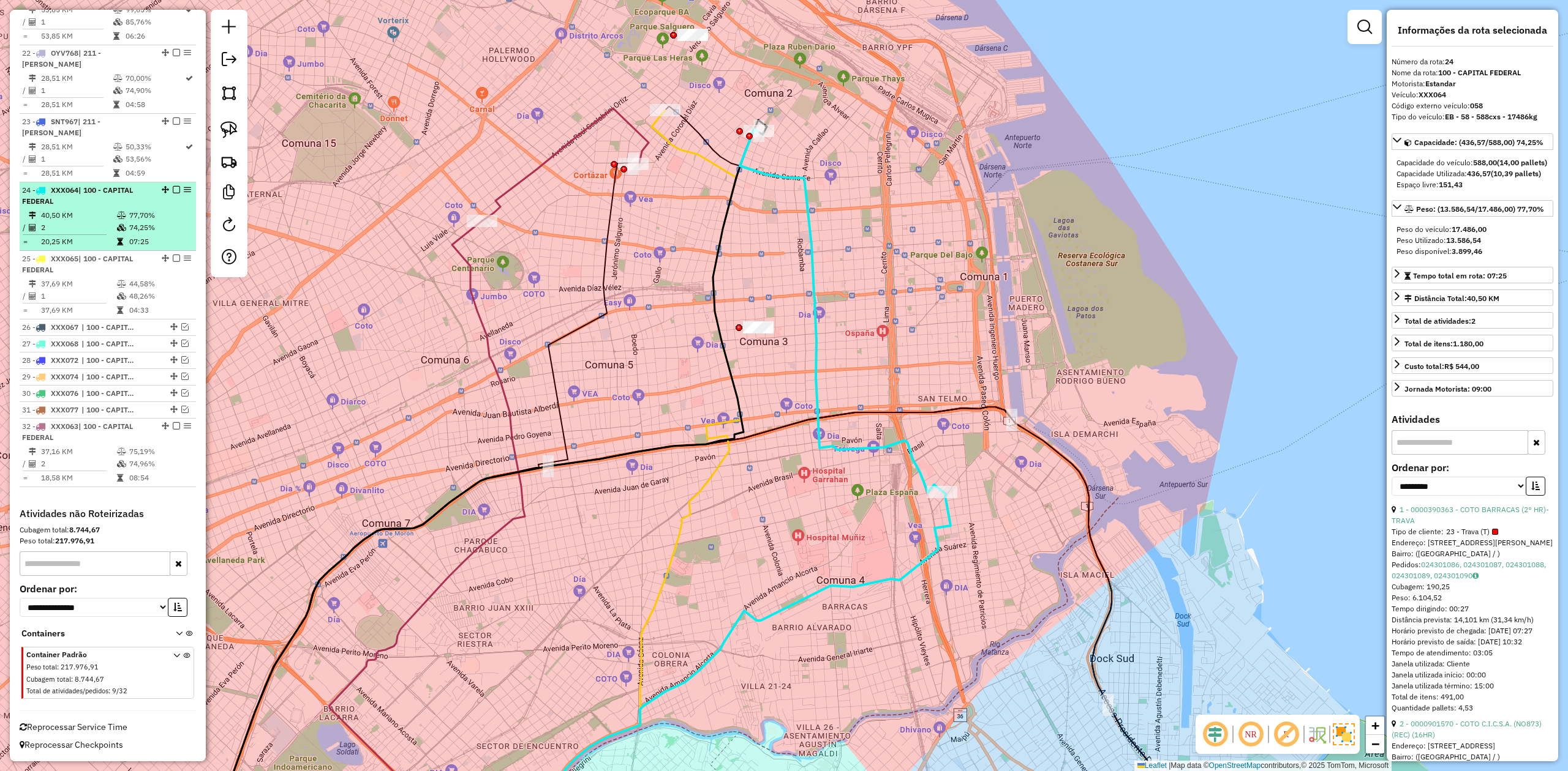
click at [174, 189] on em at bounding box center [176, 189] width 7 height 7
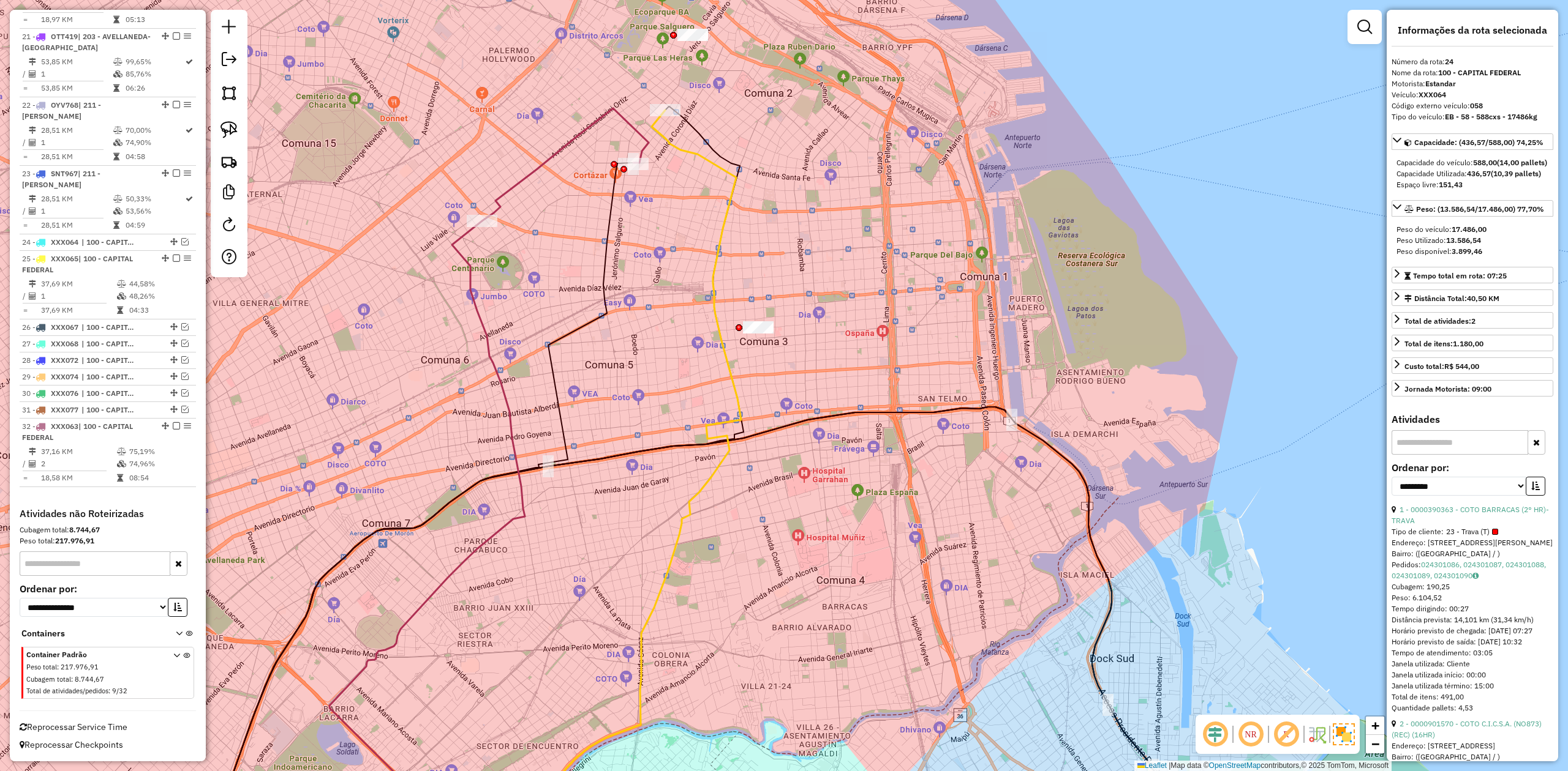
drag, startPoint x: 694, startPoint y: 266, endPoint x: 780, endPoint y: 337, distance: 111.5
click at [792, 364] on div "Janela de atendimento Grade de atendimento Capacidade Transportadoras Veículos …" at bounding box center [784, 385] width 1568 height 771
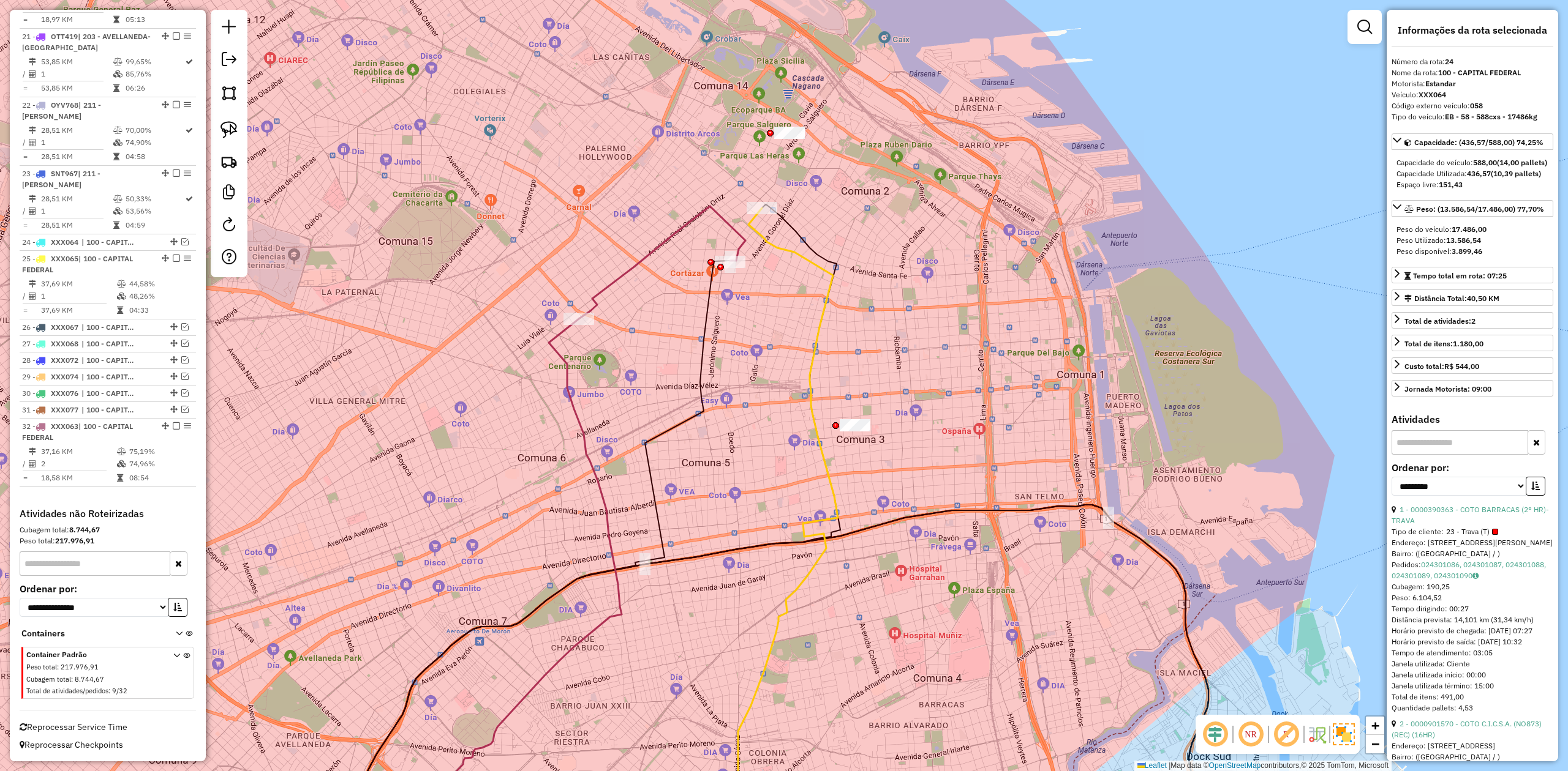
click at [694, 219] on icon at bounding box center [662, 263] width 166 height 112
click at [173, 424] on em at bounding box center [176, 426] width 7 height 7
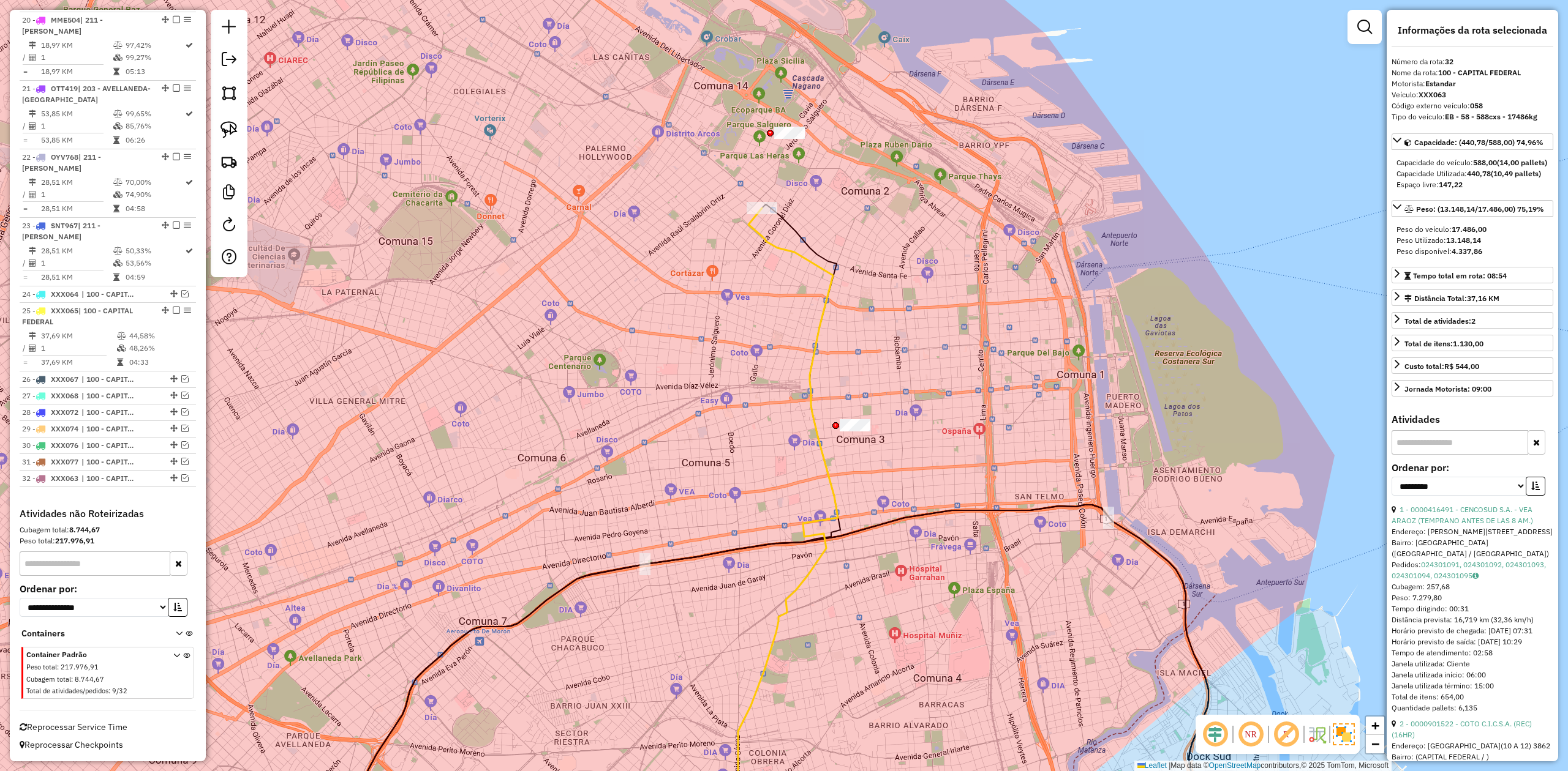
scroll to position [1789, 0]
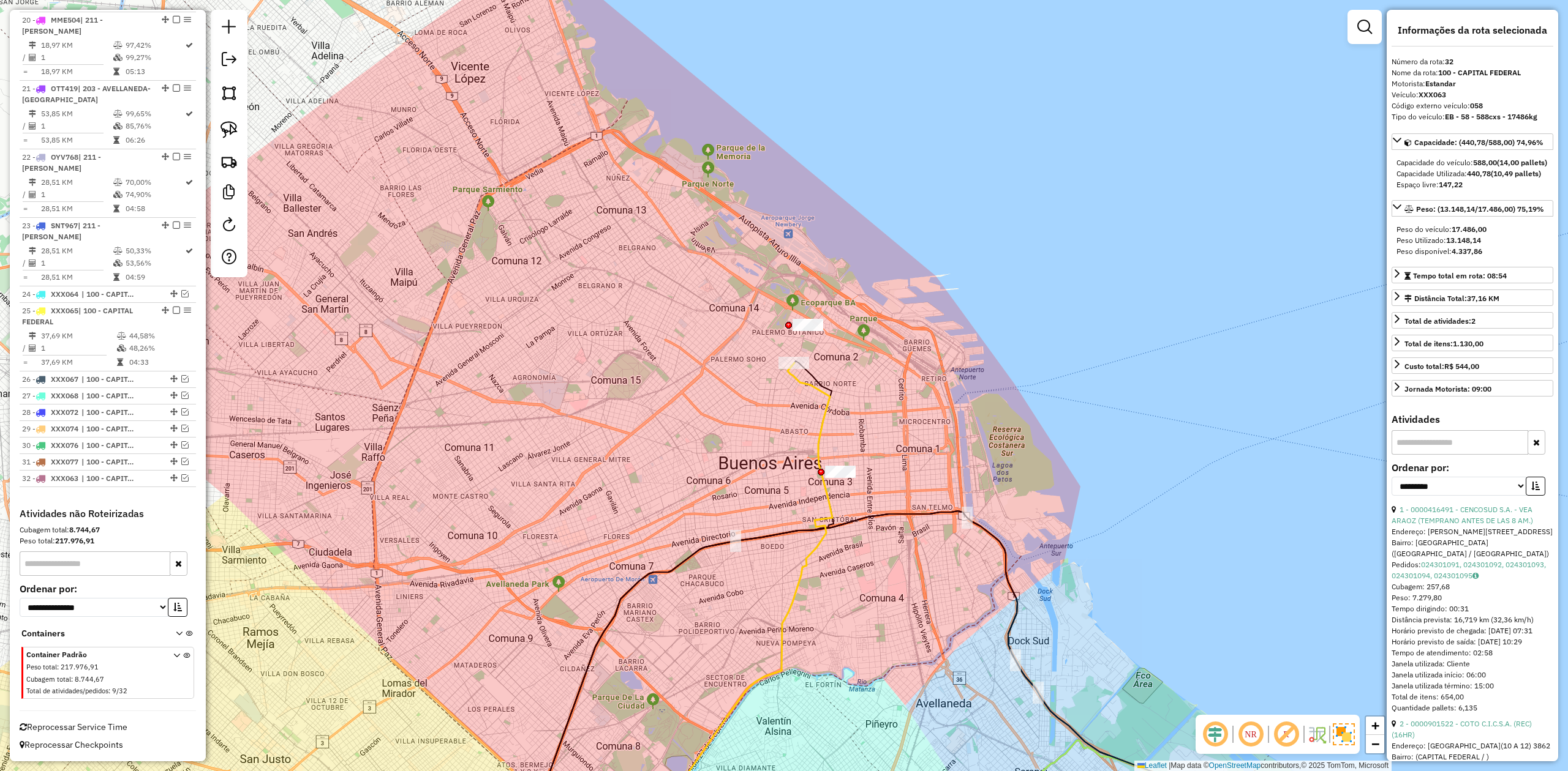
click at [815, 389] on icon at bounding box center [734, 605] width 197 height 485
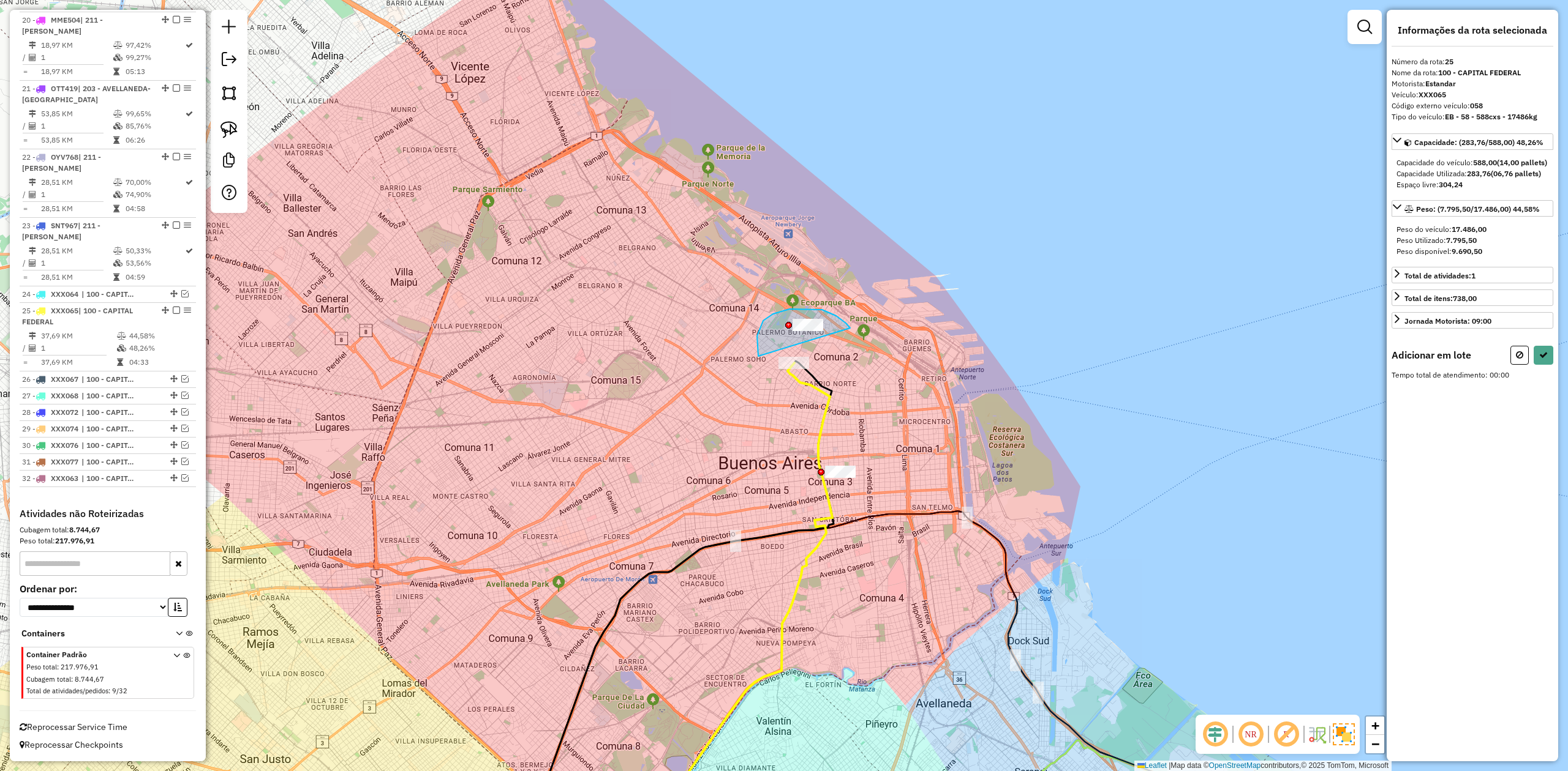
drag, startPoint x: 757, startPoint y: 336, endPoint x: 831, endPoint y: 369, distance: 81.0
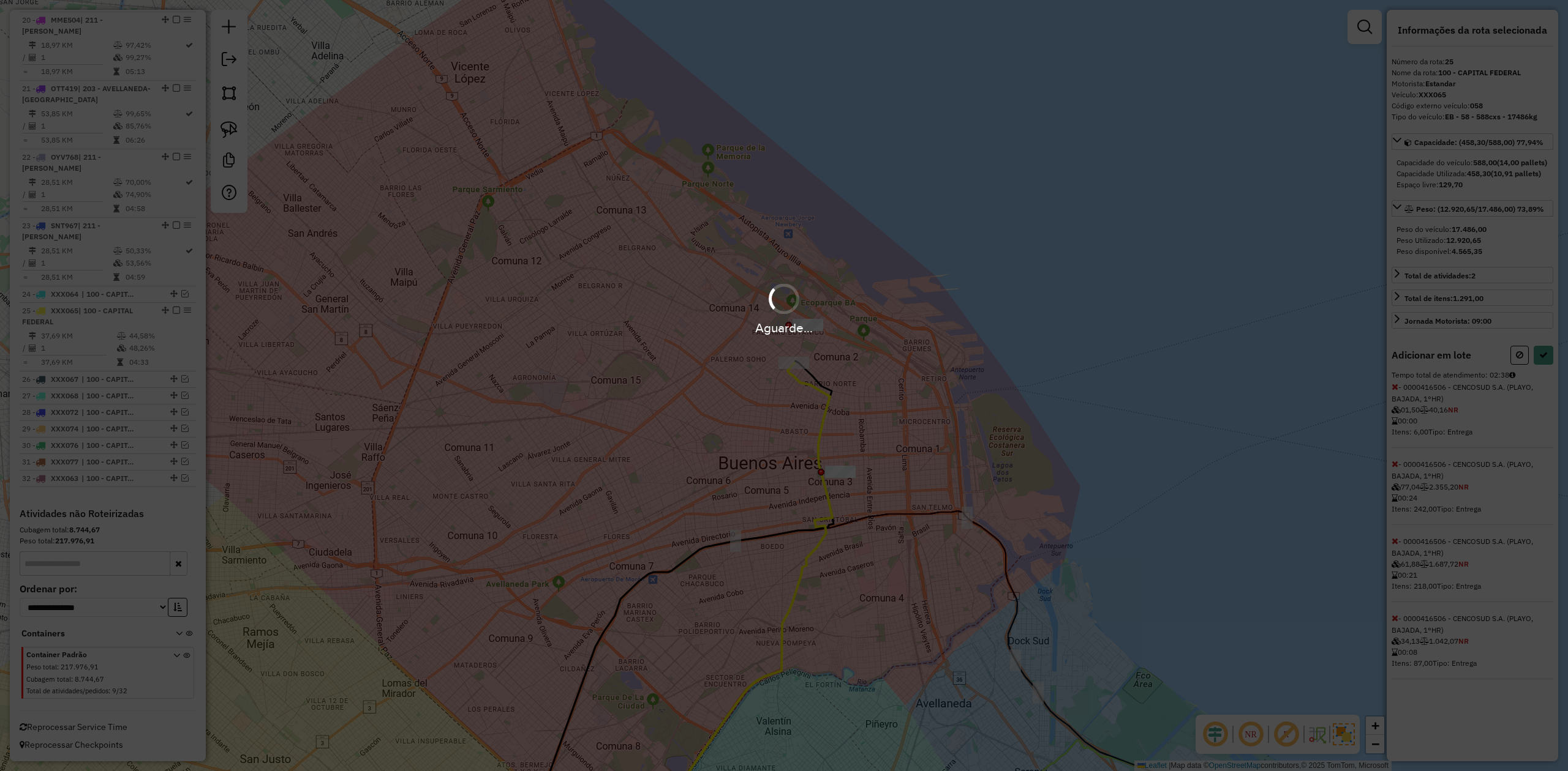
select select "**********"
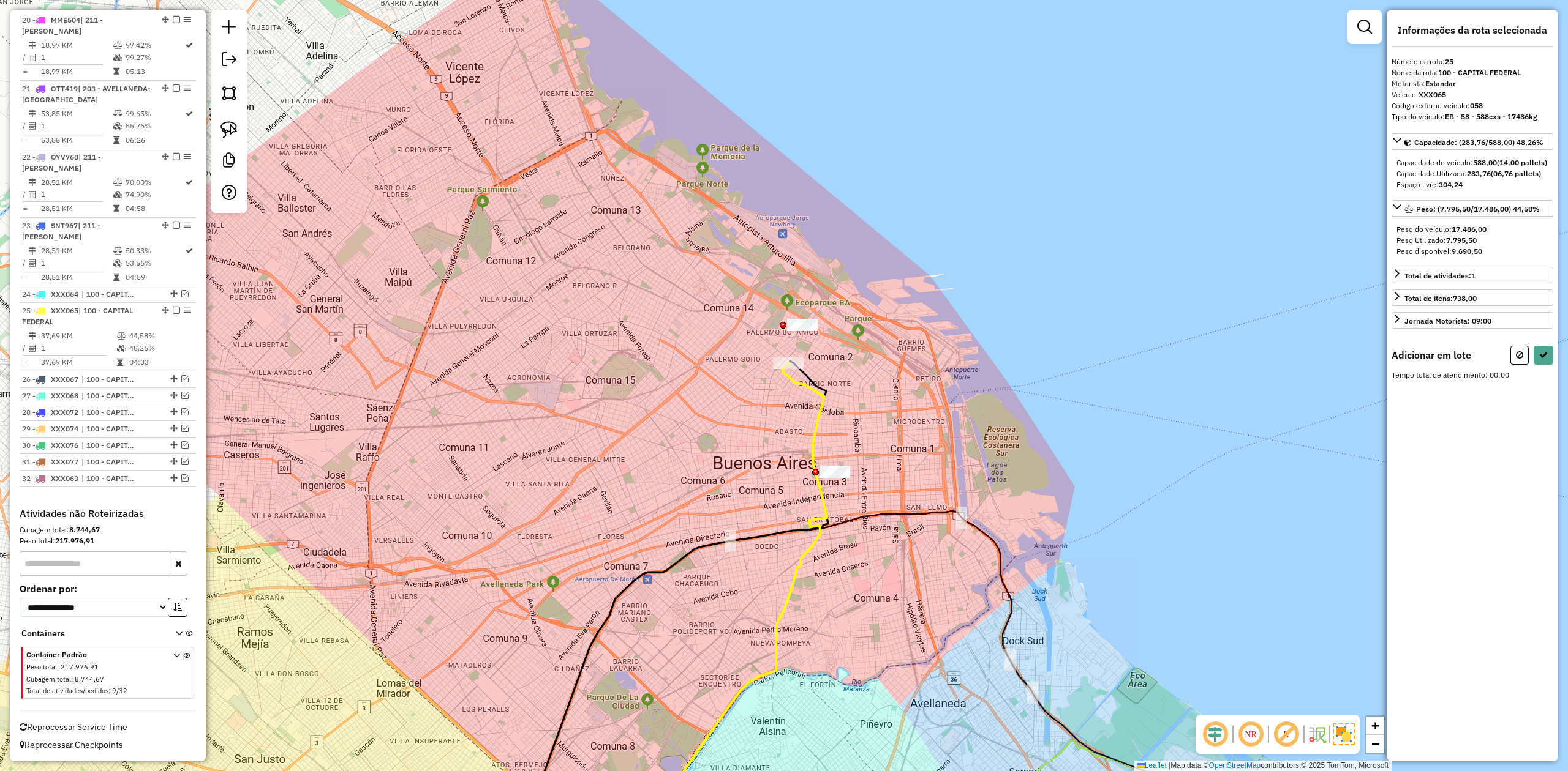
drag, startPoint x: 789, startPoint y: 453, endPoint x: 888, endPoint y: 468, distance: 100.1
click at [888, 472] on div "Janela de atendimento Grade de atendimento Capacidade Transportadoras Veículos …" at bounding box center [784, 385] width 1568 height 771
drag, startPoint x: 846, startPoint y: 443, endPoint x: 938, endPoint y: 460, distance: 93.6
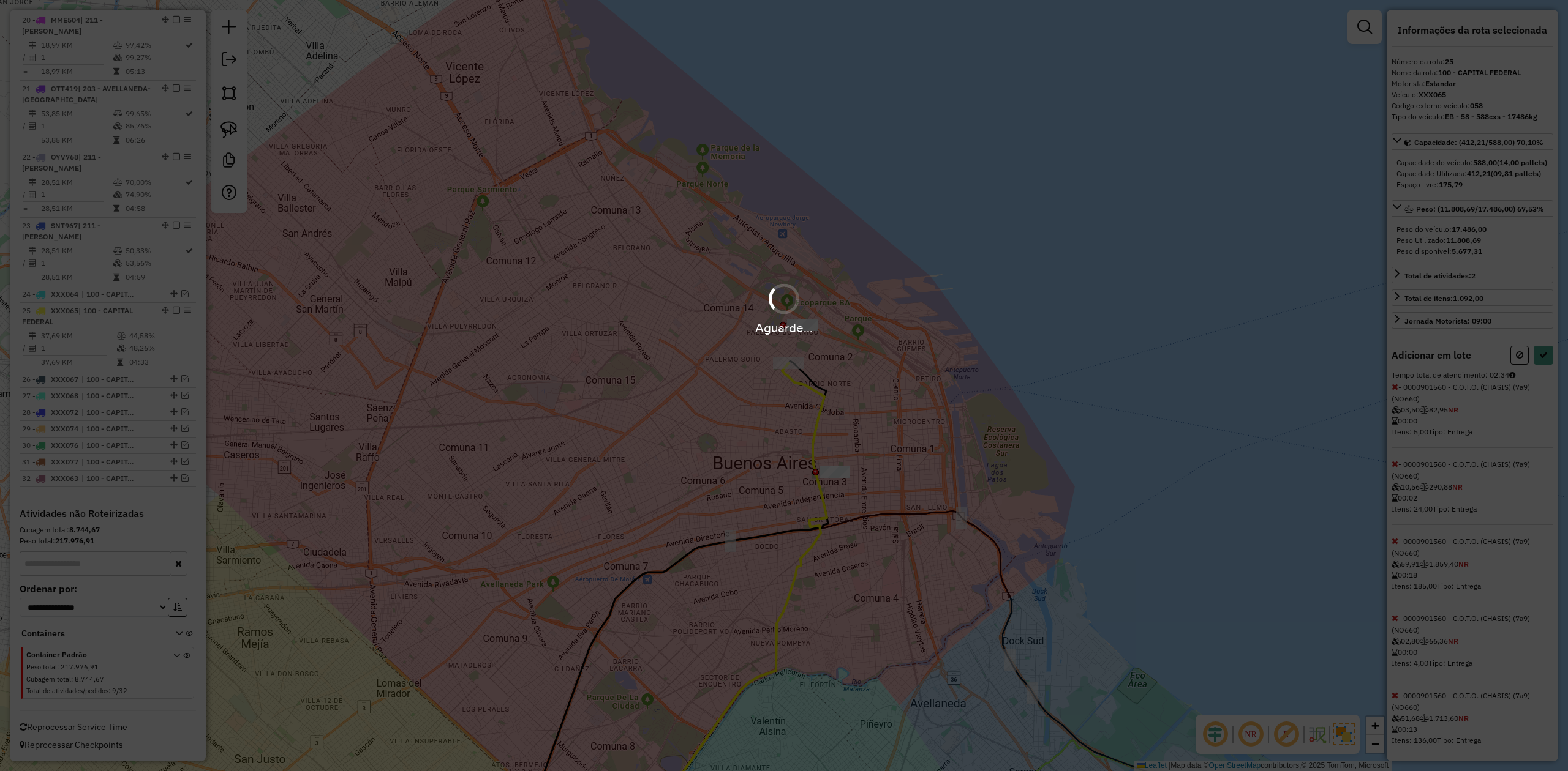
select select "**********"
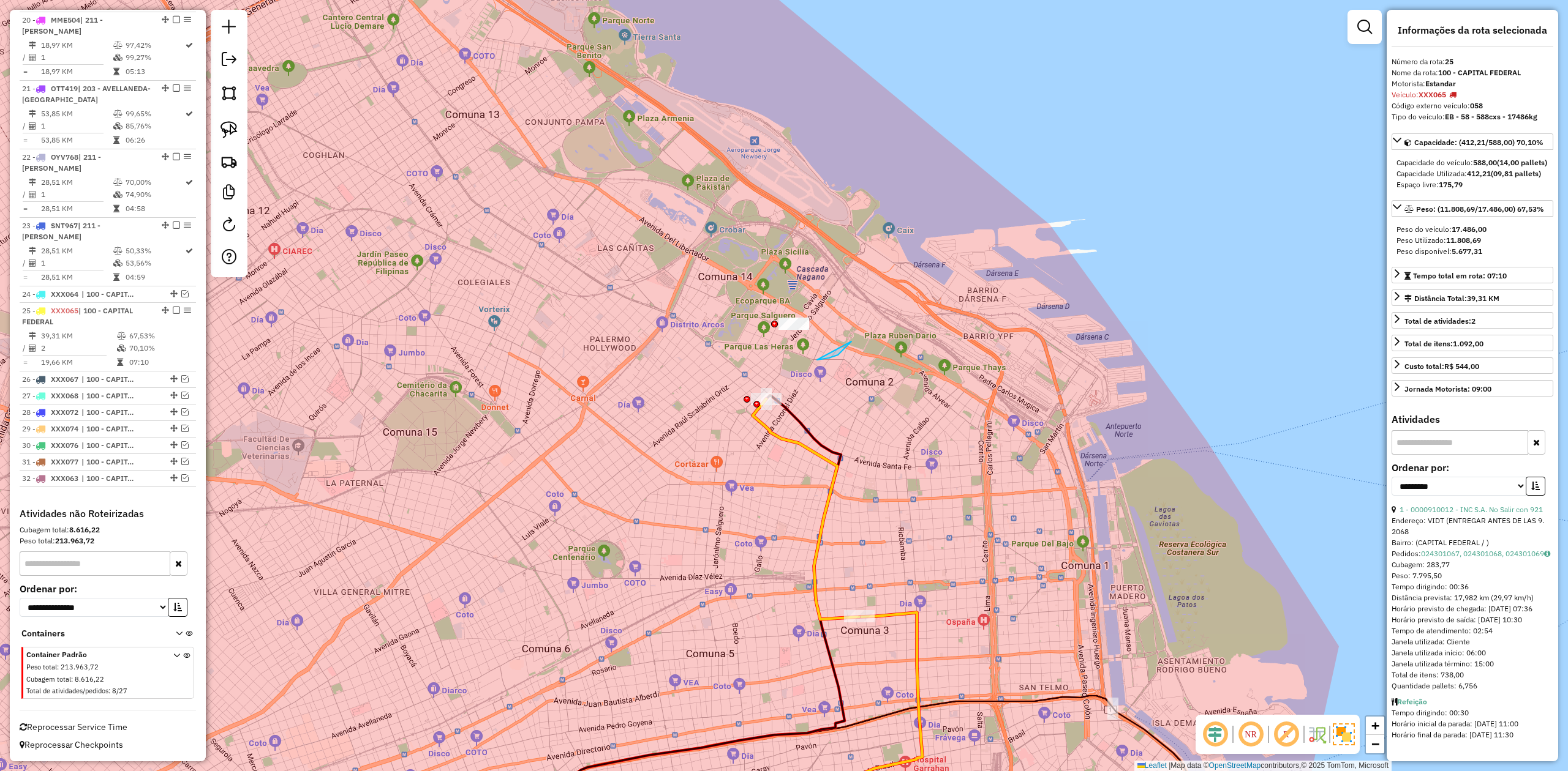
drag, startPoint x: 851, startPoint y: 341, endPoint x: 887, endPoint y: 373, distance: 48.2
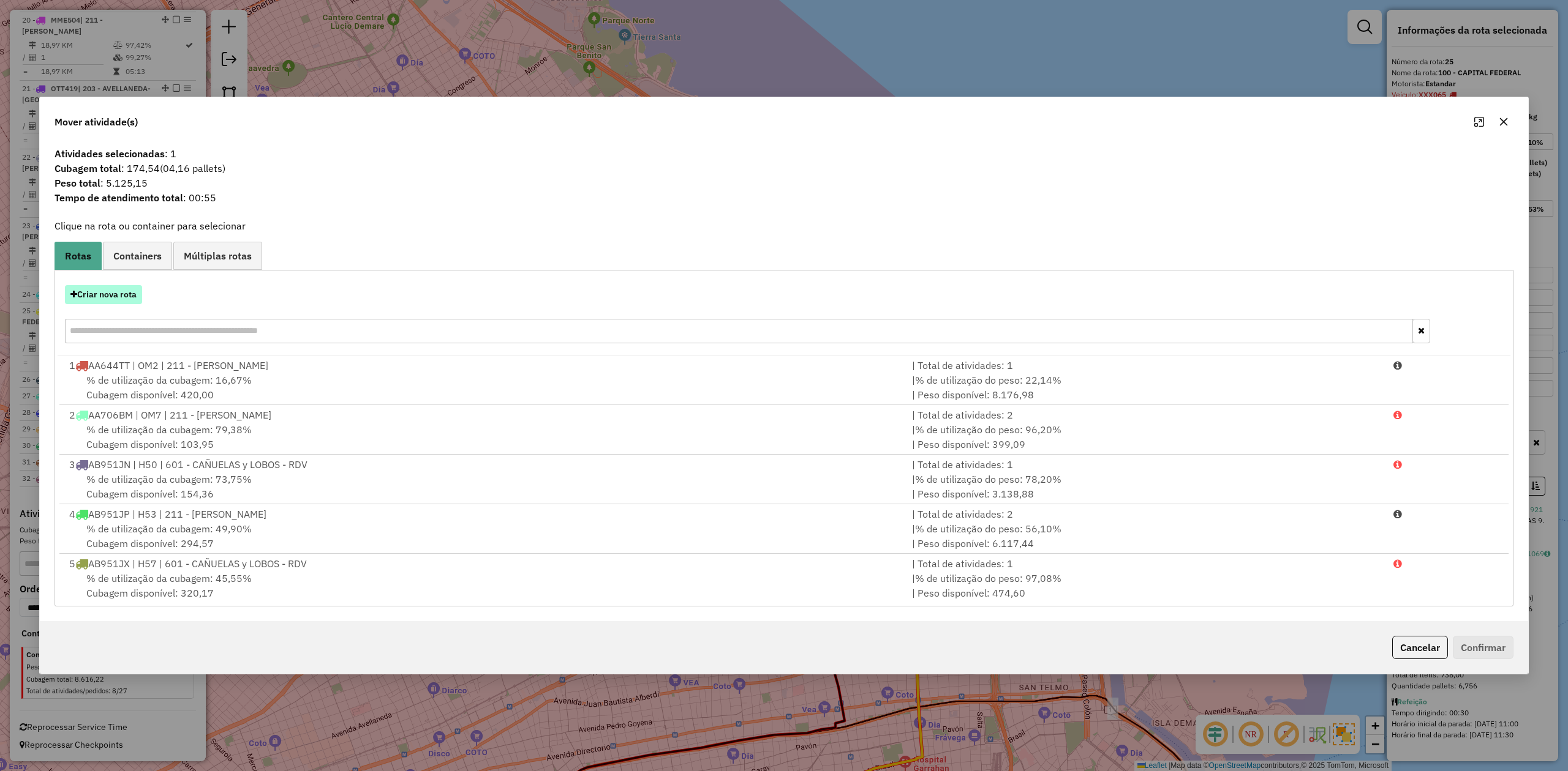
click at [120, 294] on button "Criar nova rota" at bounding box center [103, 294] width 77 height 19
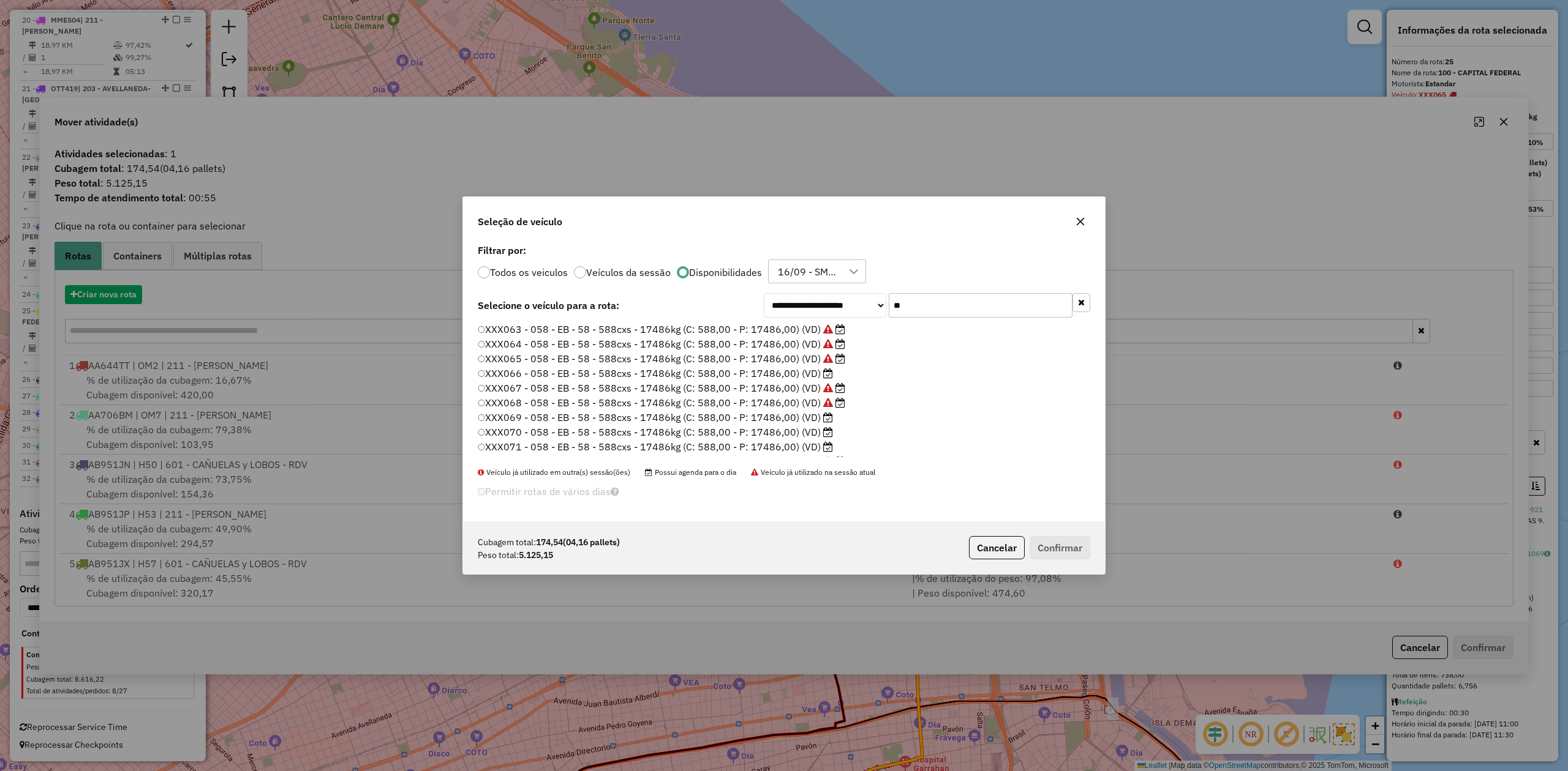
scroll to position [6, 4]
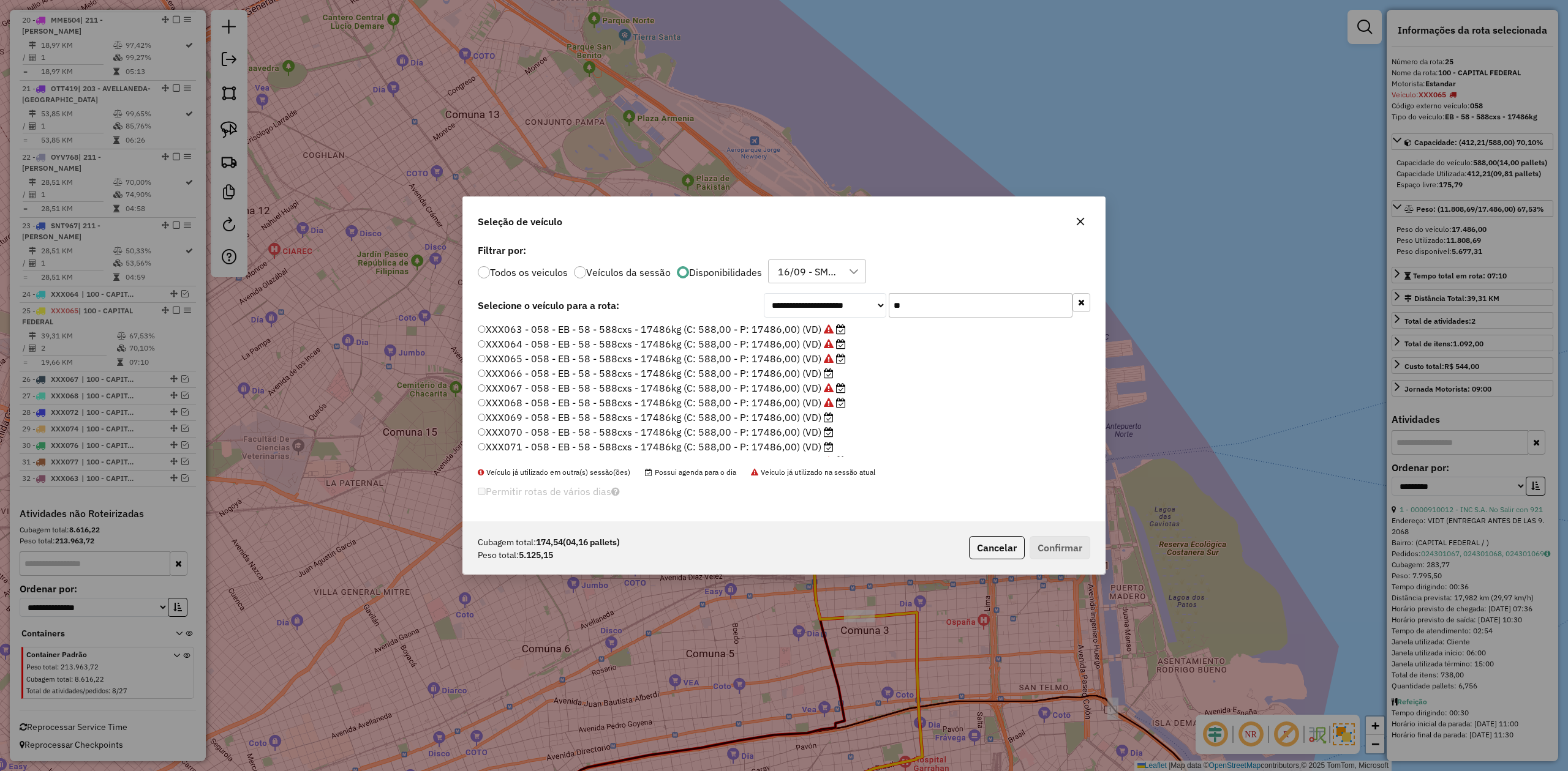
drag, startPoint x: 925, startPoint y: 302, endPoint x: 821, endPoint y: 299, distance: 104.0
click at [821, 299] on div "**********" at bounding box center [926, 305] width 326 height 24
type input "**"
click at [806, 373] on label "XXX066 - 058 - EB - 58 - 588cxs - 17486kg (C: 588,00 - P: 17486,00) (VD)" at bounding box center [655, 373] width 356 height 14
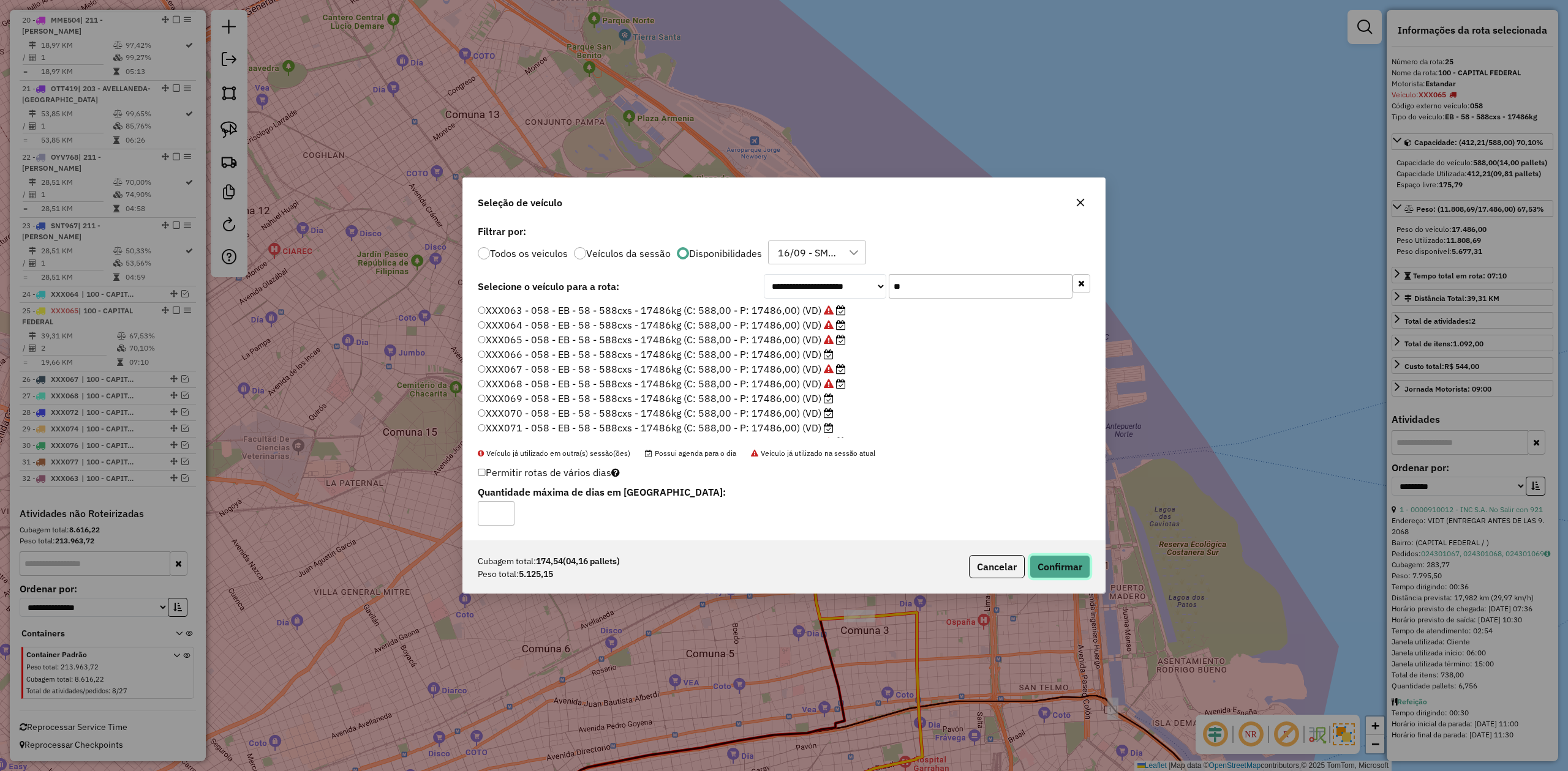
click at [1044, 477] on button "Confirmar" at bounding box center [1059, 567] width 61 height 23
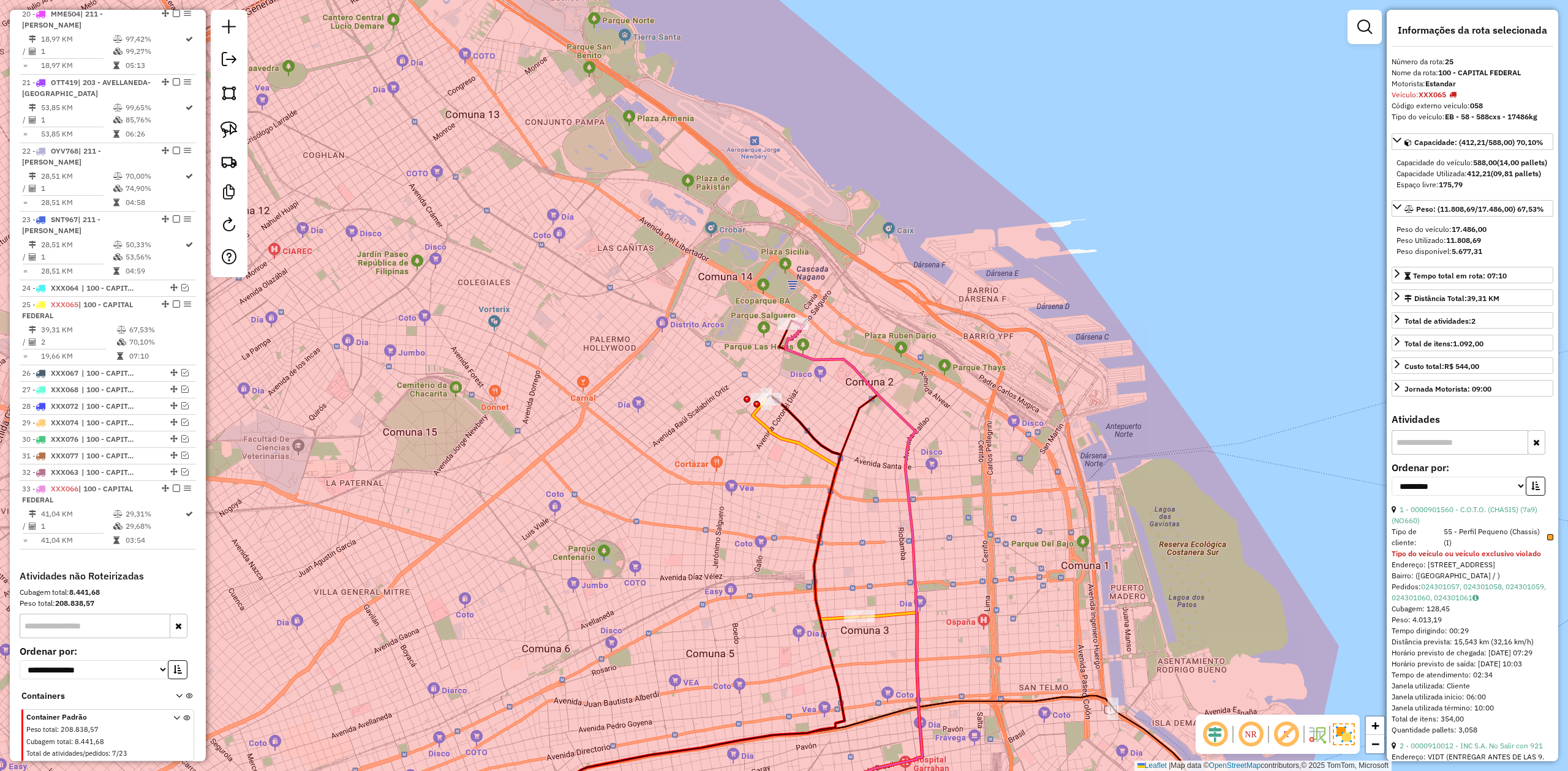
scroll to position [1857, 0]
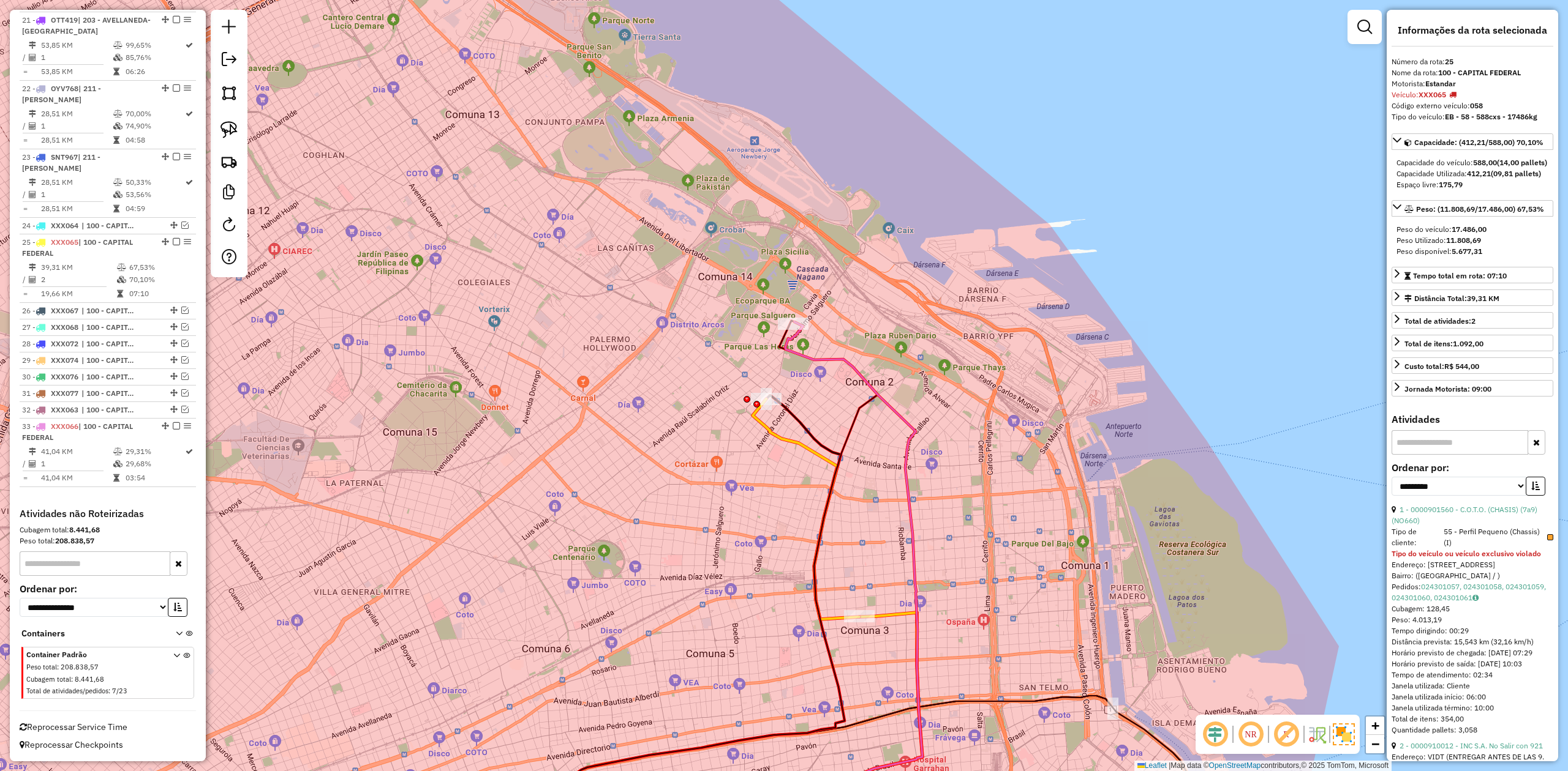
click at [799, 411] on icon at bounding box center [644, 621] width 401 height 453
click at [789, 438] on icon at bounding box center [806, 509] width 107 height 220
click at [792, 415] on icon at bounding box center [644, 621] width 401 height 453
click at [782, 431] on icon at bounding box center [806, 509] width 107 height 220
click at [787, 464] on div "Janela de atendimento Grade de atendimento Capacidade Transportadoras Veículos …" at bounding box center [784, 385] width 1568 height 771
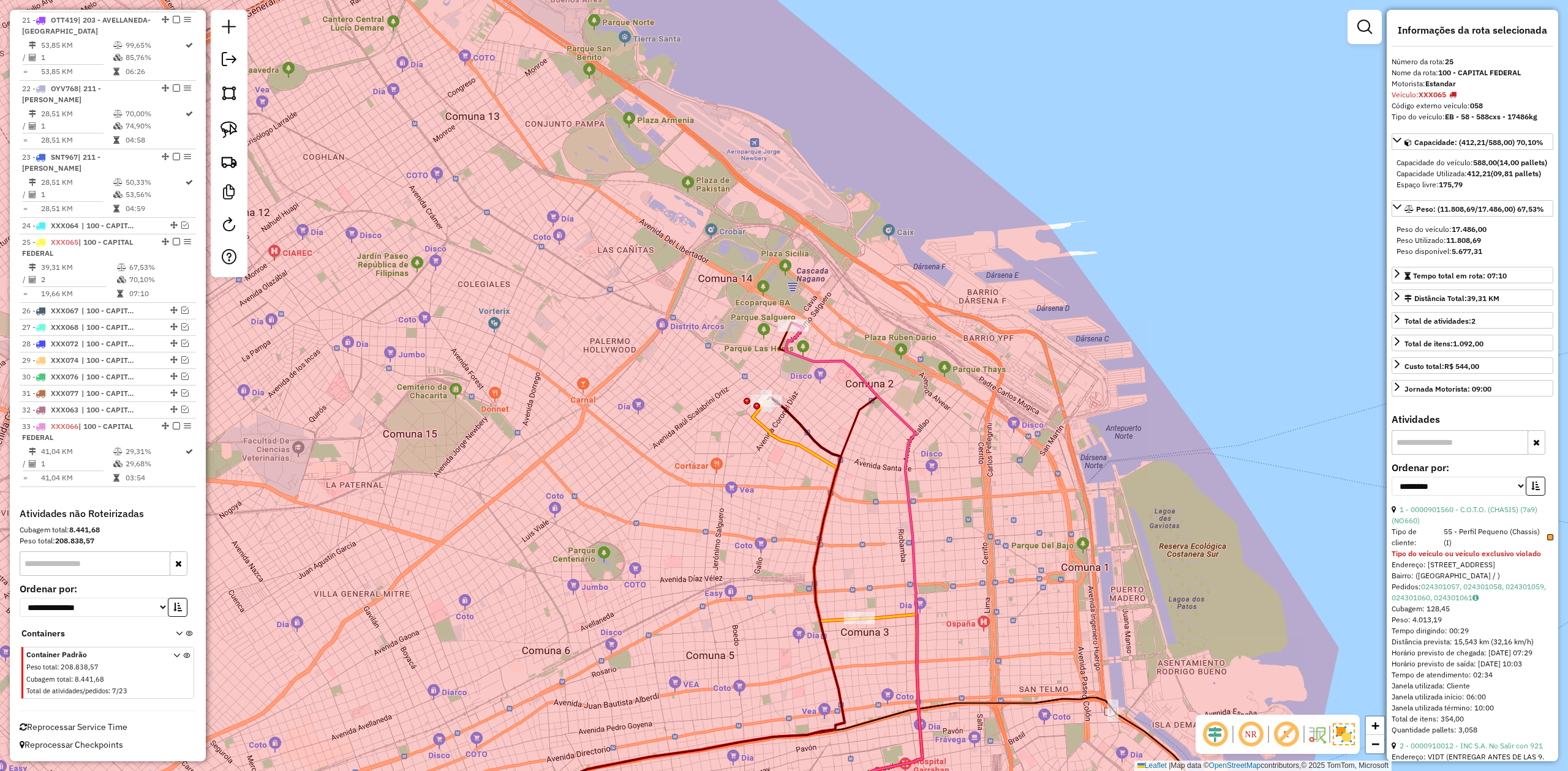
click at [844, 385] on div "Janela de atendimento Grade de atendimento Capacidade Transportadoras Veículos …" at bounding box center [784, 385] width 1568 height 771
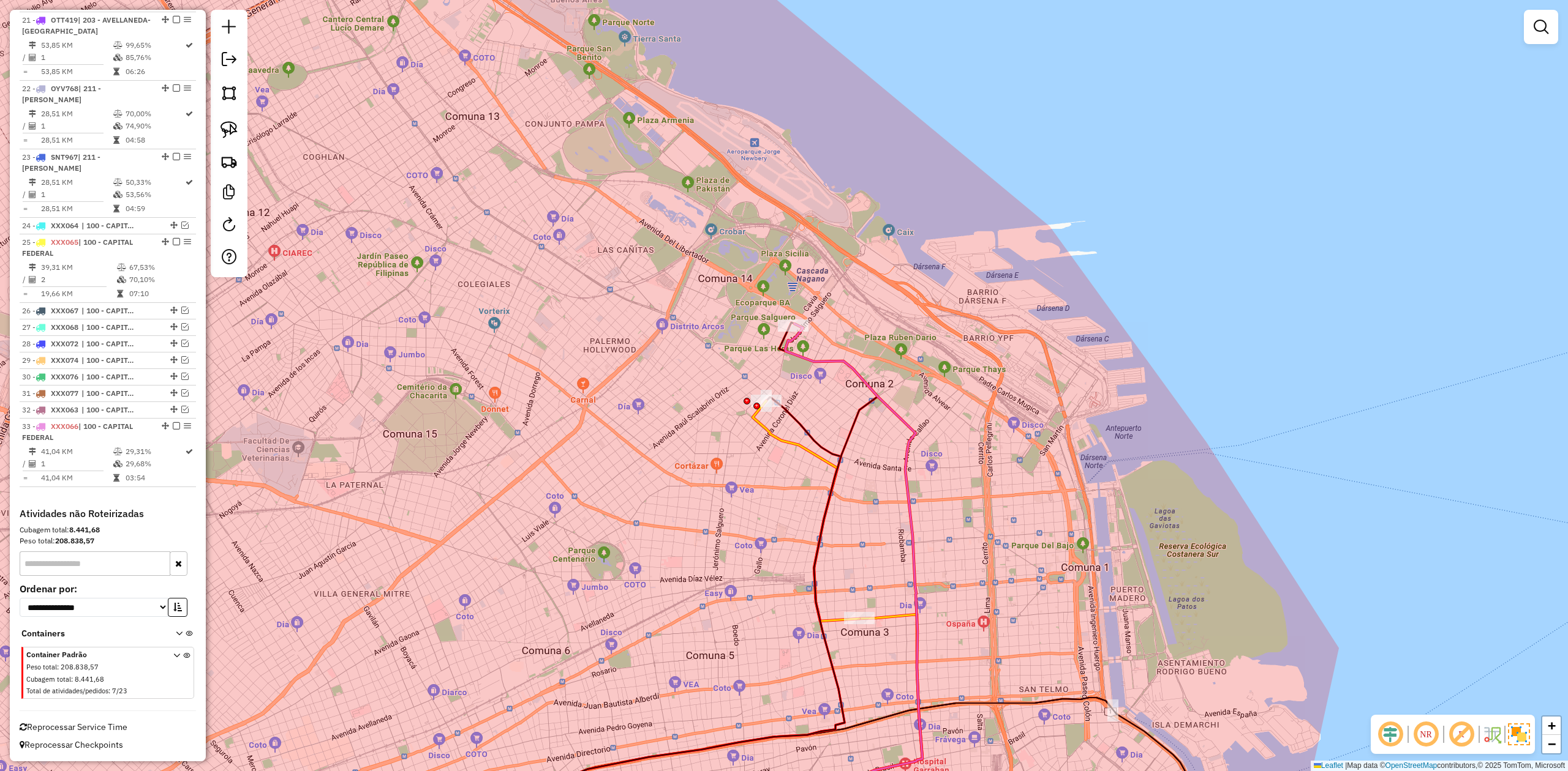
drag, startPoint x: 823, startPoint y: 399, endPoint x: 804, endPoint y: 416, distance: 25.5
click at [823, 398] on div "Janela de atendimento Grade de atendimento Capacidade Transportadoras Veículos …" at bounding box center [784, 385] width 1568 height 771
click at [789, 440] on icon at bounding box center [806, 511] width 107 height 220
select select "**********"
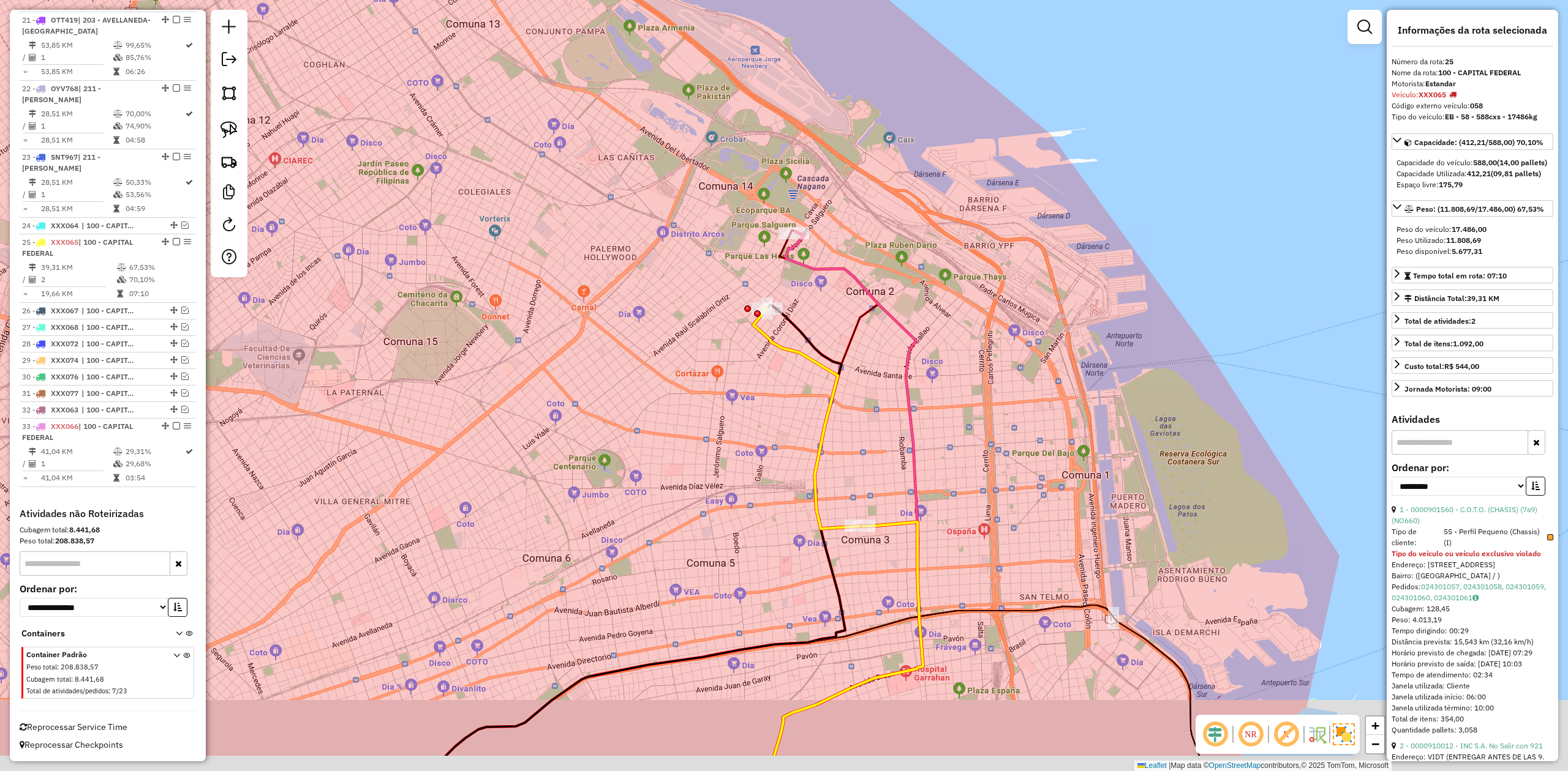
click at [863, 464] on div "Janela de atendimento Grade de atendimento Capacidade Transportadoras Veículos …" at bounding box center [784, 385] width 1568 height 771
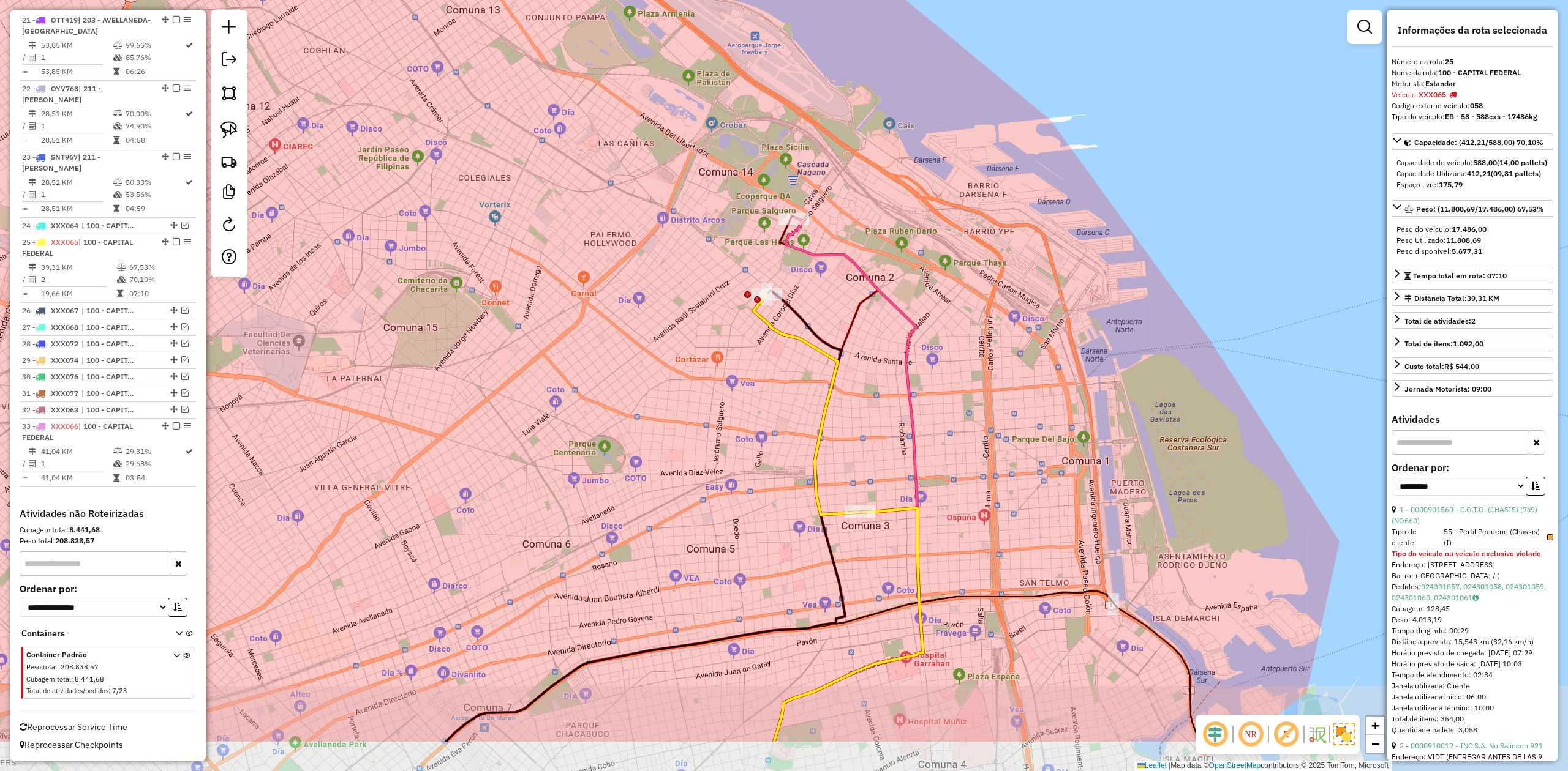
click at [910, 477] on icon at bounding box center [848, 479] width 149 height 525
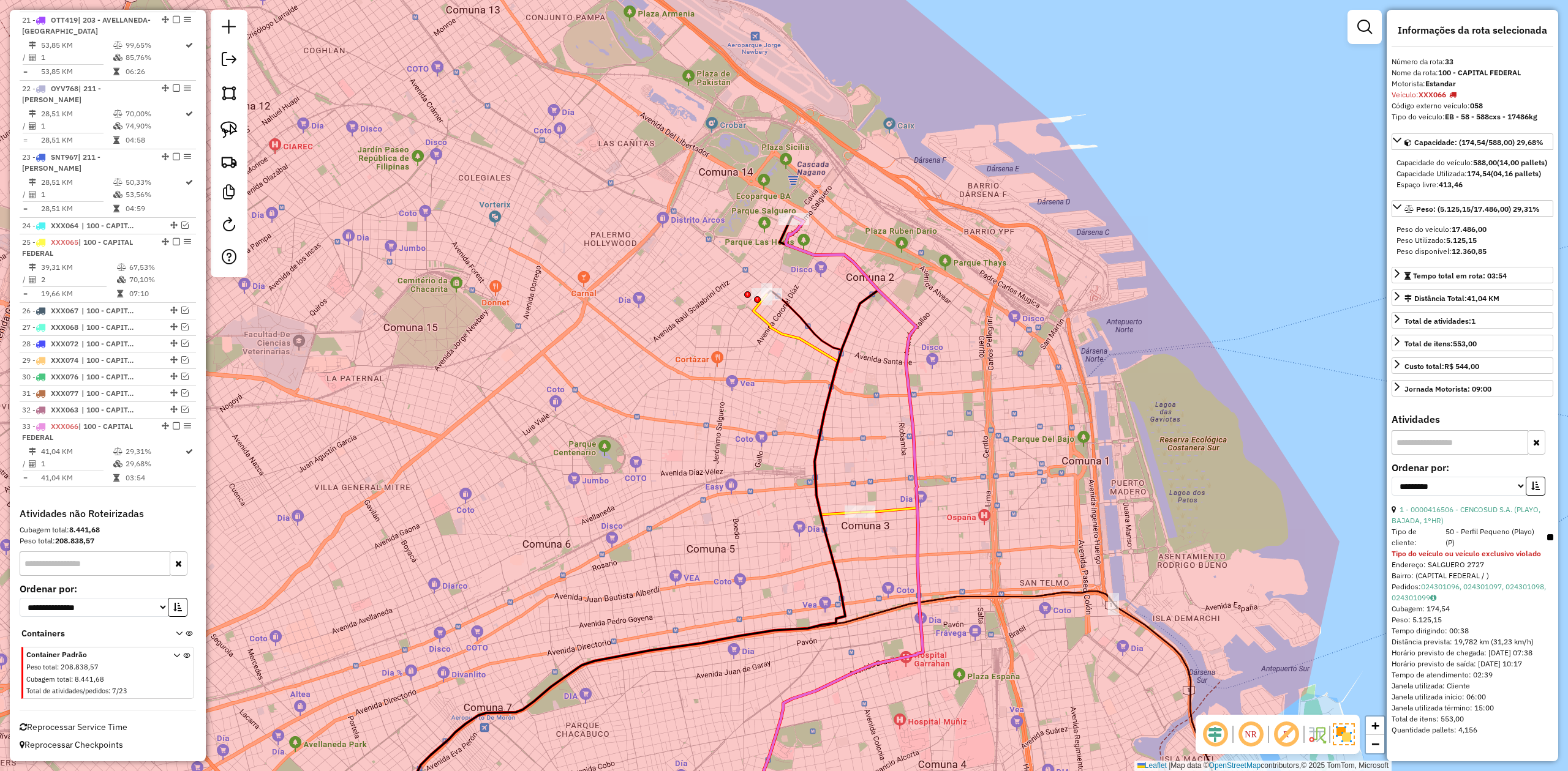
click at [900, 477] on icon at bounding box center [833, 678] width 180 height 341
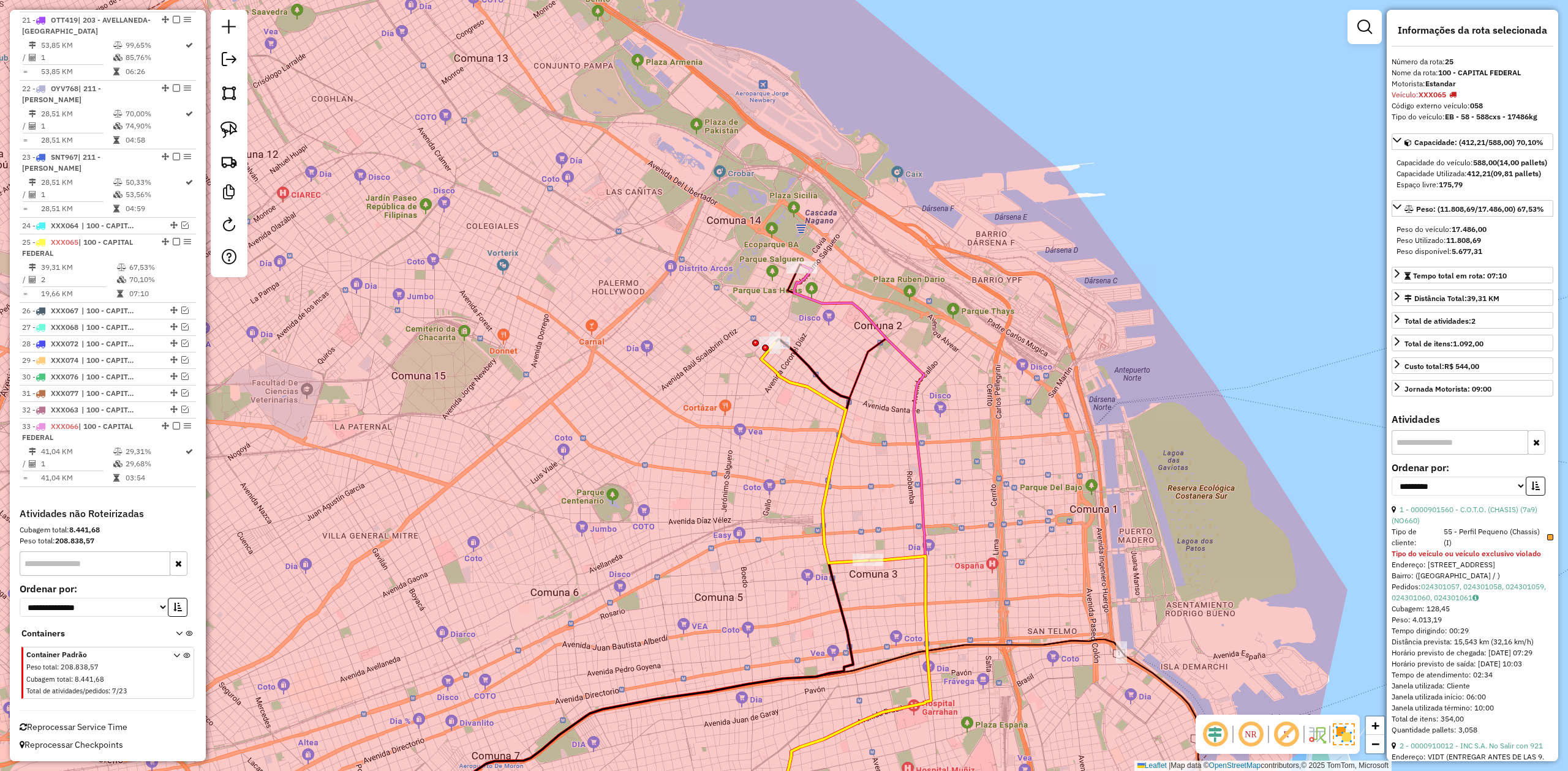
drag, startPoint x: 894, startPoint y: 476, endPoint x: 902, endPoint y: 524, distance: 48.7
click at [902, 477] on div "Janela de atendimento Grade de atendimento Capacidade Transportadoras Veículos …" at bounding box center [784, 385] width 1568 height 771
drag, startPoint x: 895, startPoint y: 397, endPoint x: 895, endPoint y: 390, distance: 7.0
click at [895, 392] on div "Janela de atendimento Grade de atendimento Capacidade Transportadoras Veículos …" at bounding box center [784, 385] width 1568 height 771
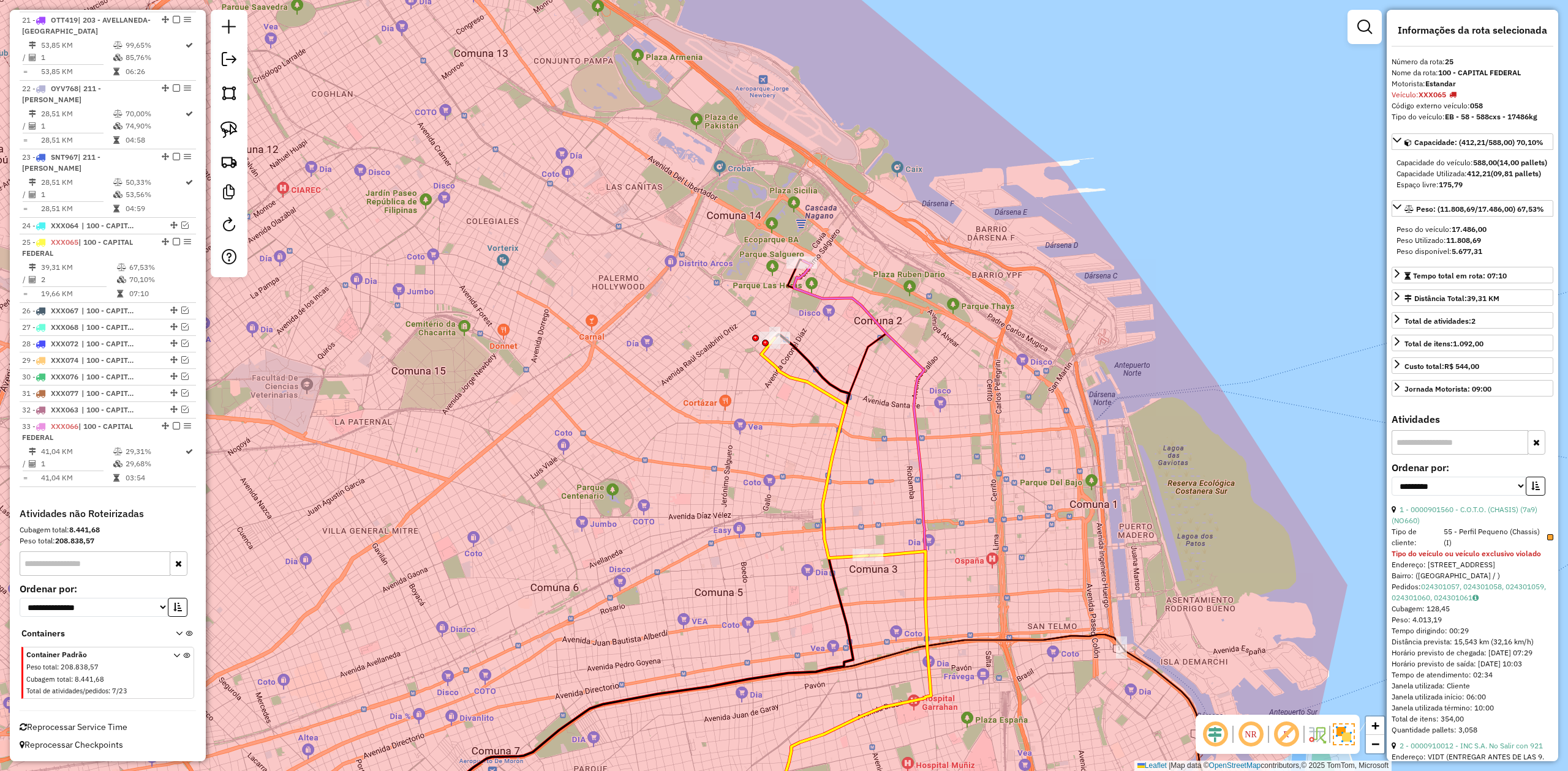
click at [861, 302] on icon at bounding box center [844, 554] width 174 height 587
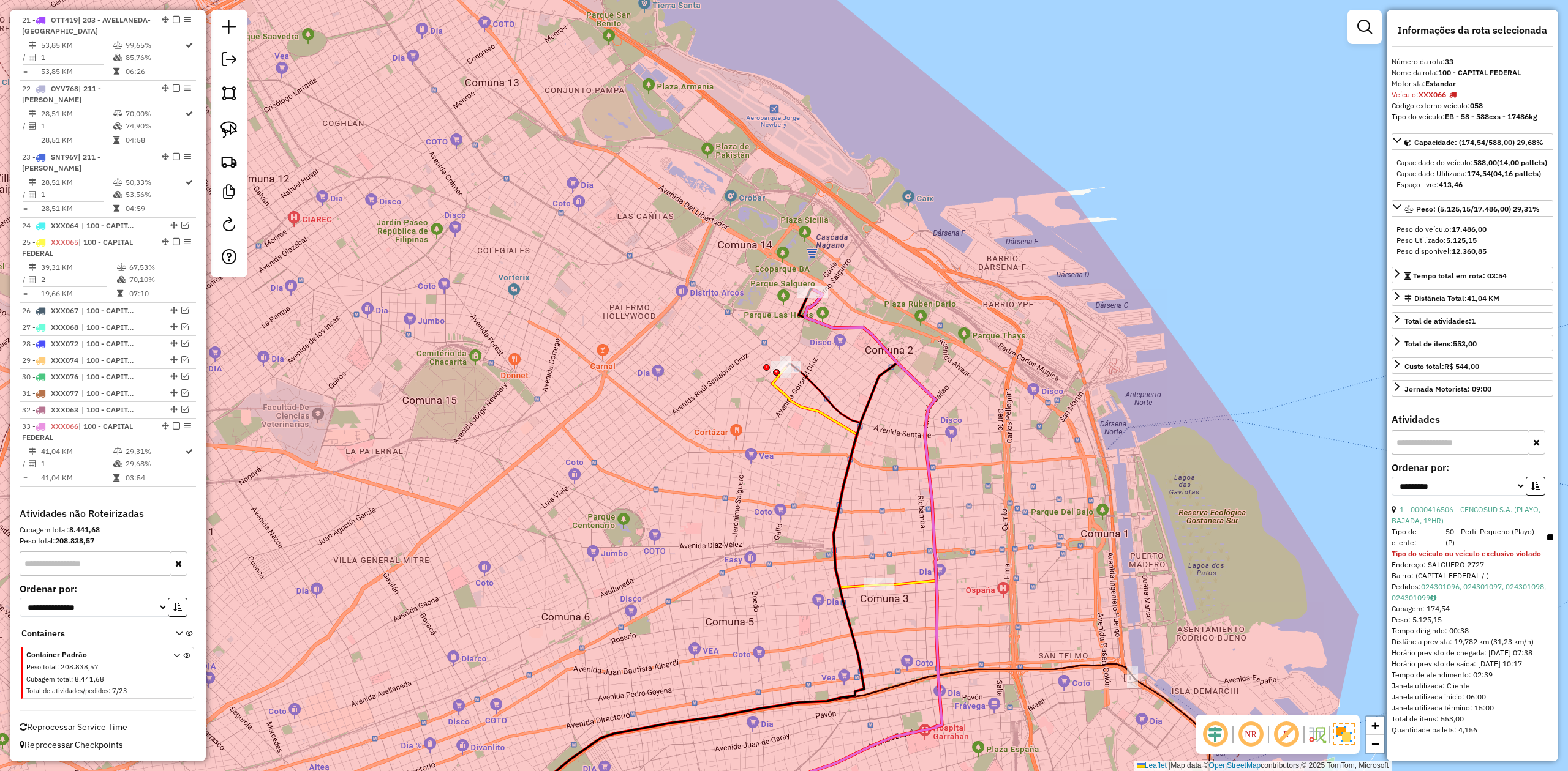
drag, startPoint x: 875, startPoint y: 307, endPoint x: 890, endPoint y: 355, distance: 50.3
click at [890, 353] on div "Janela de atendimento Grade de atendimento Capacidade Transportadoras Veículos …" at bounding box center [784, 385] width 1568 height 771
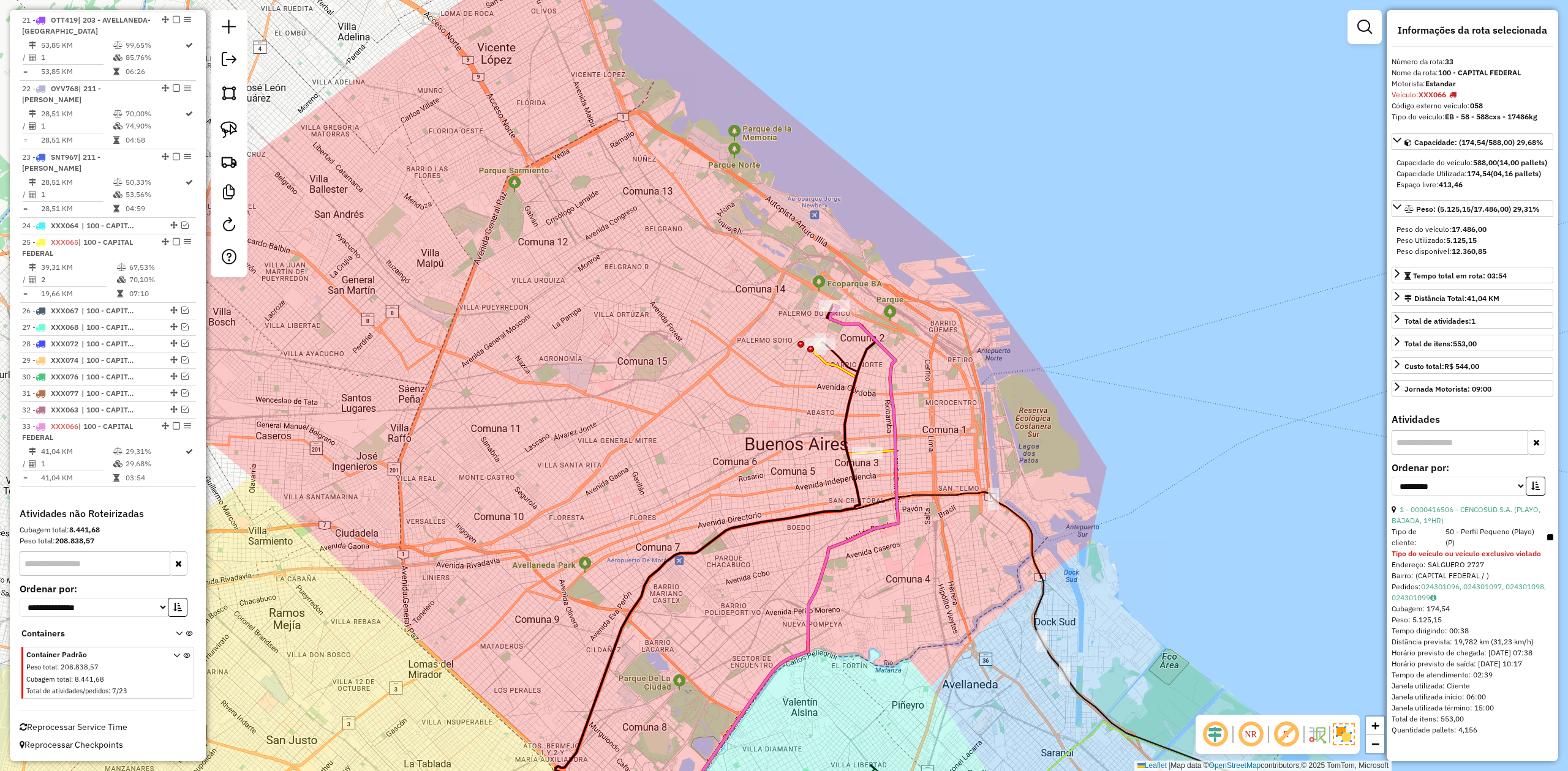
drag, startPoint x: 843, startPoint y: 348, endPoint x: 835, endPoint y: 334, distance: 16.1
click at [838, 333] on div "Janela de atendimento Grade de atendimento Capacidade Transportadoras Veículos …" at bounding box center [784, 385] width 1568 height 771
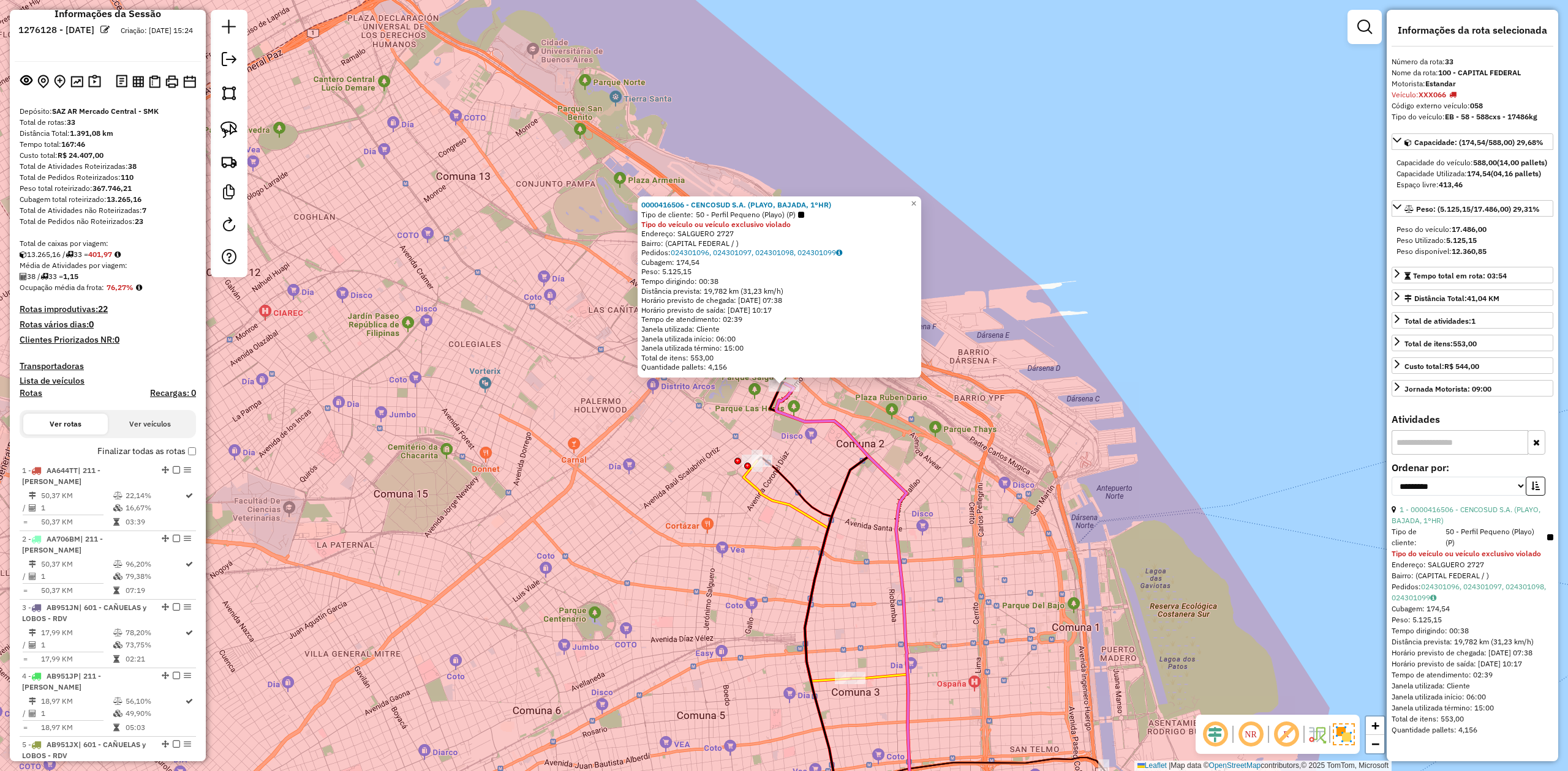
scroll to position [0, 0]
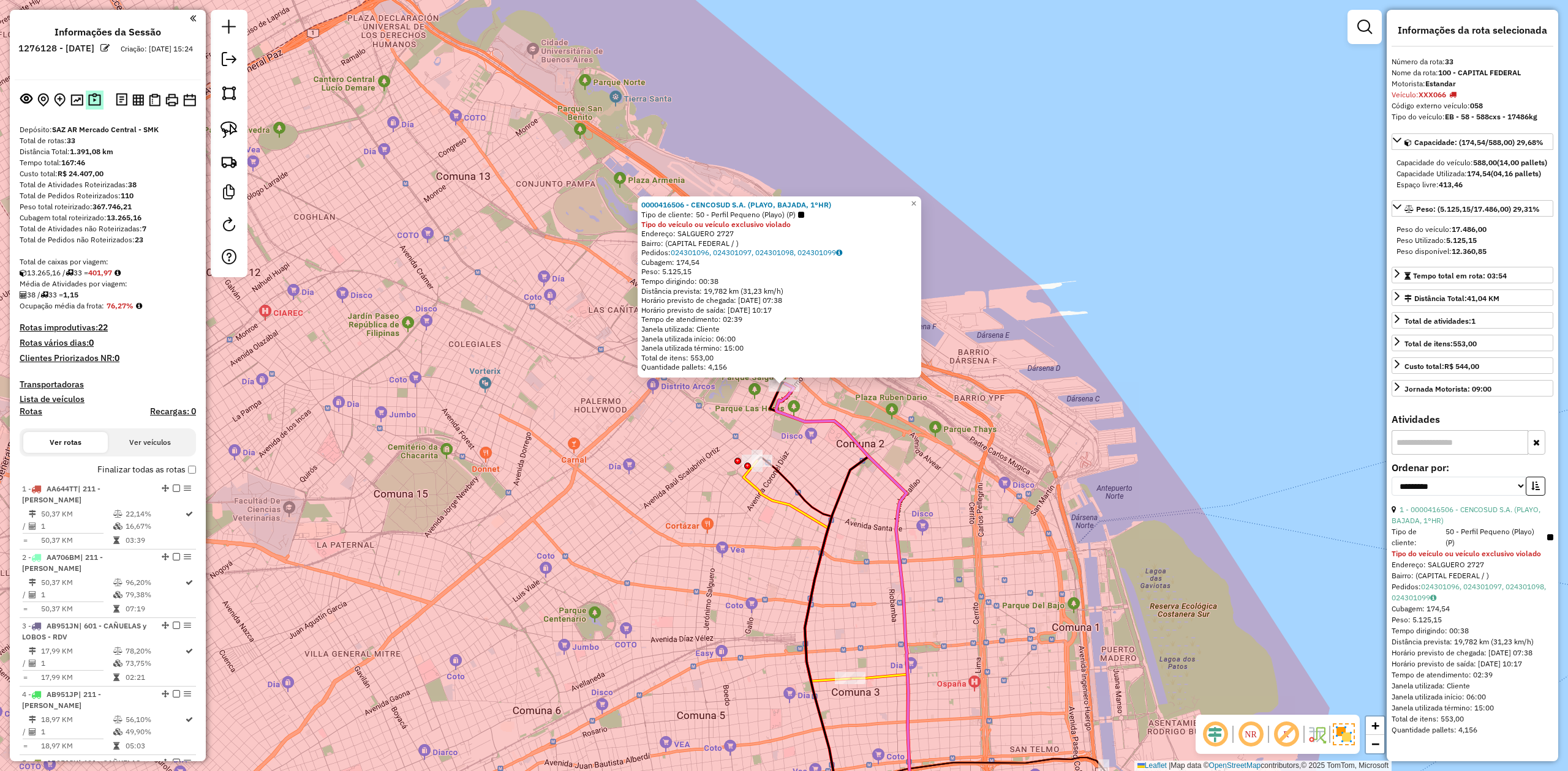
click at [89, 96] on img at bounding box center [94, 100] width 13 height 14
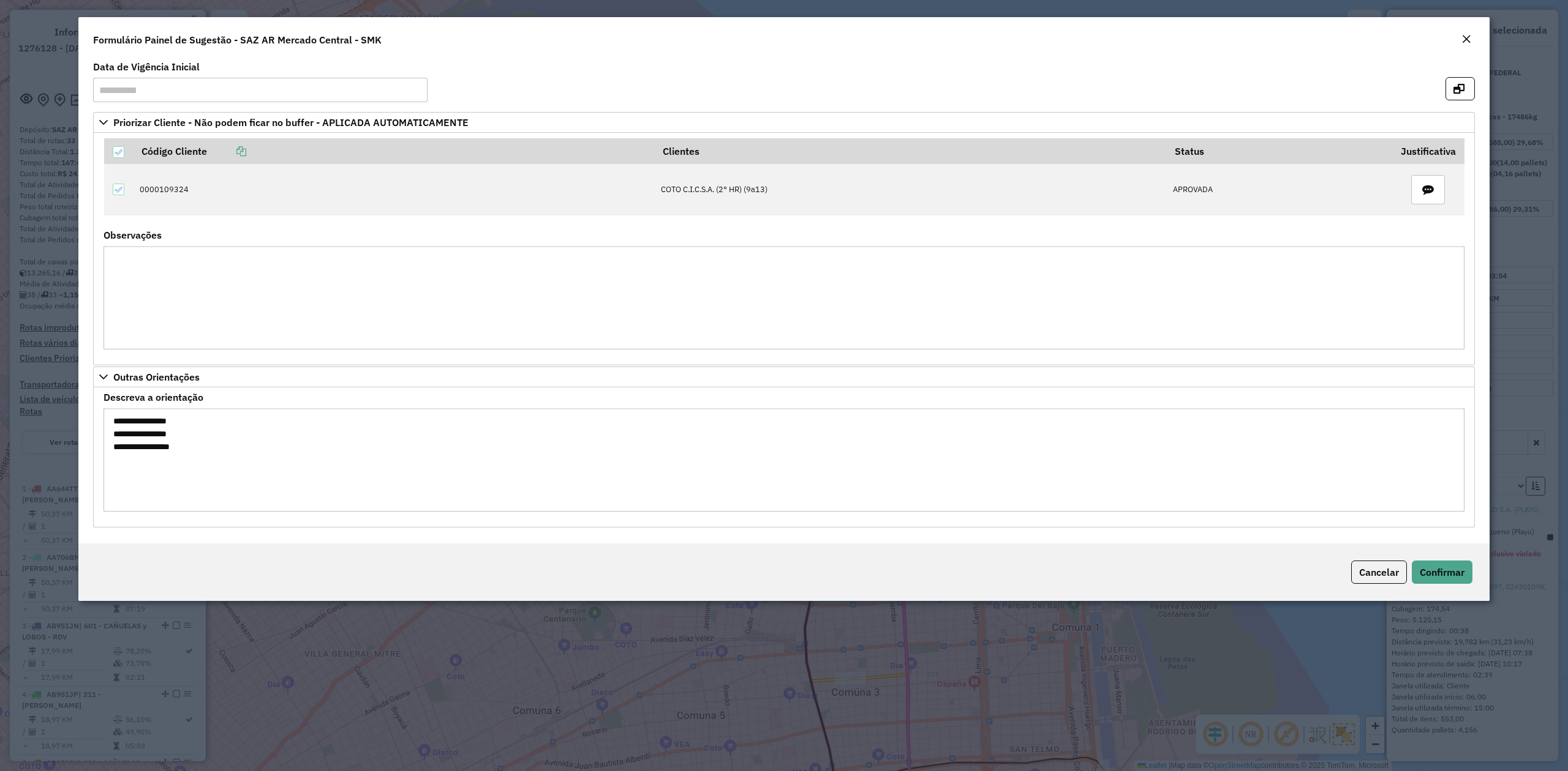
drag, startPoint x: 119, startPoint y: 420, endPoint x: 201, endPoint y: 452, distance: 88.0
click at [201, 452] on textarea "**********" at bounding box center [784, 460] width 1361 height 104
click at [1044, 35] on em "Close" at bounding box center [1466, 40] width 10 height 10
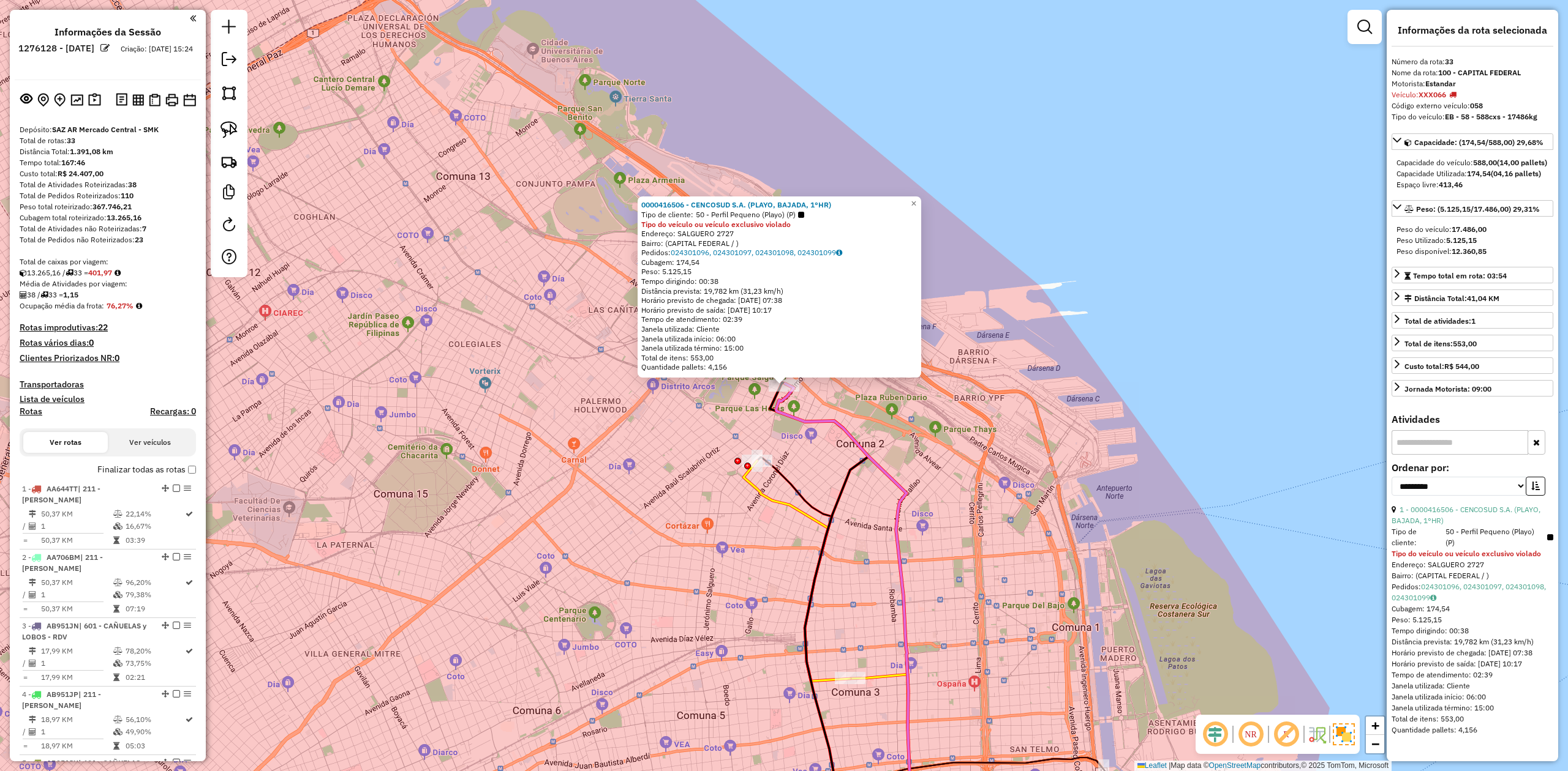
click at [808, 400] on div "0000416506 - CENCOSUD S.A. (PLAYO, BAJADA, 1°HR) Tipo de cliente: 50 - Perfil P…" at bounding box center [784, 385] width 1568 height 771
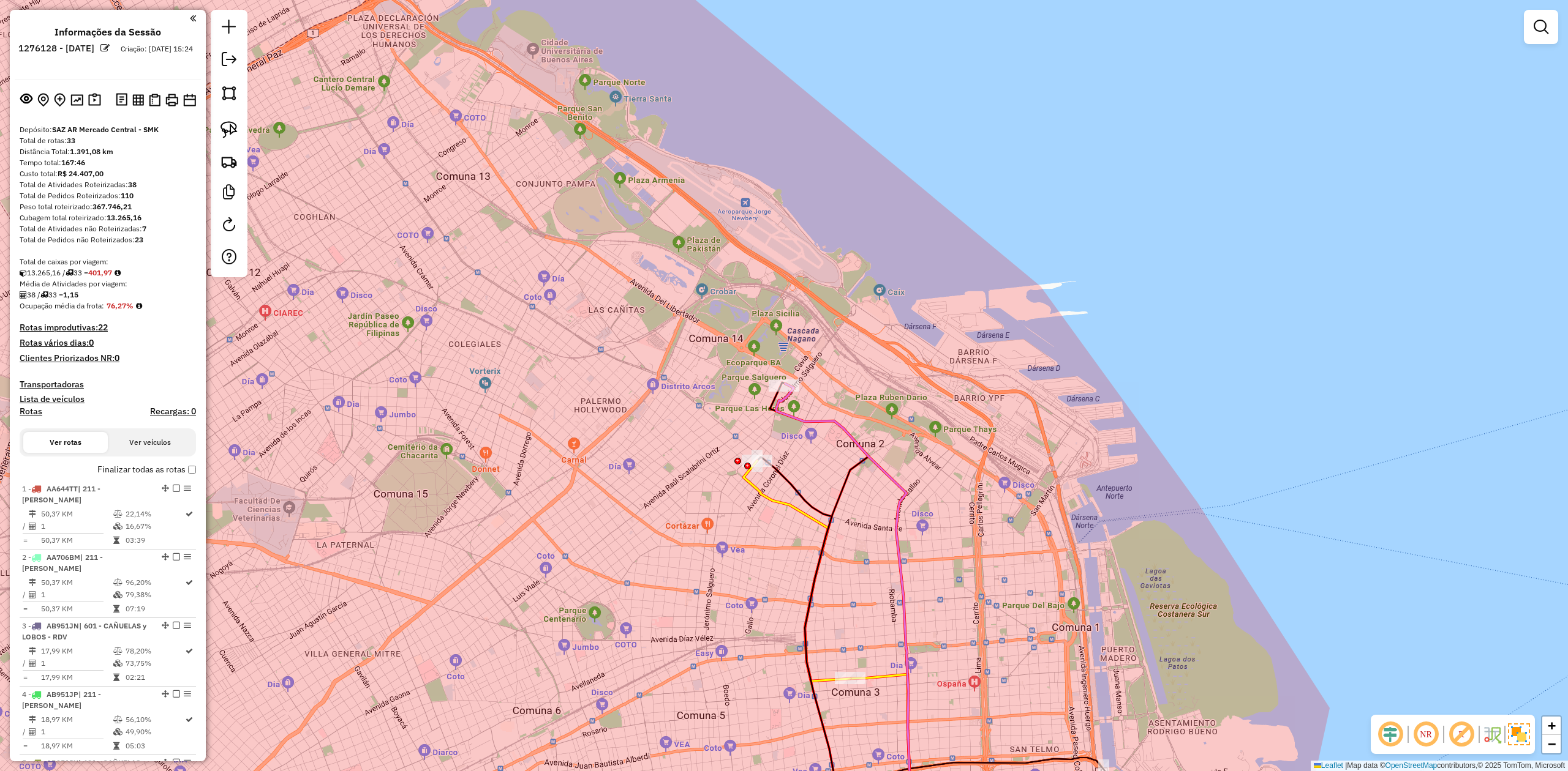
click at [779, 477] on icon at bounding box center [797, 571] width 107 height 220
select select "**********"
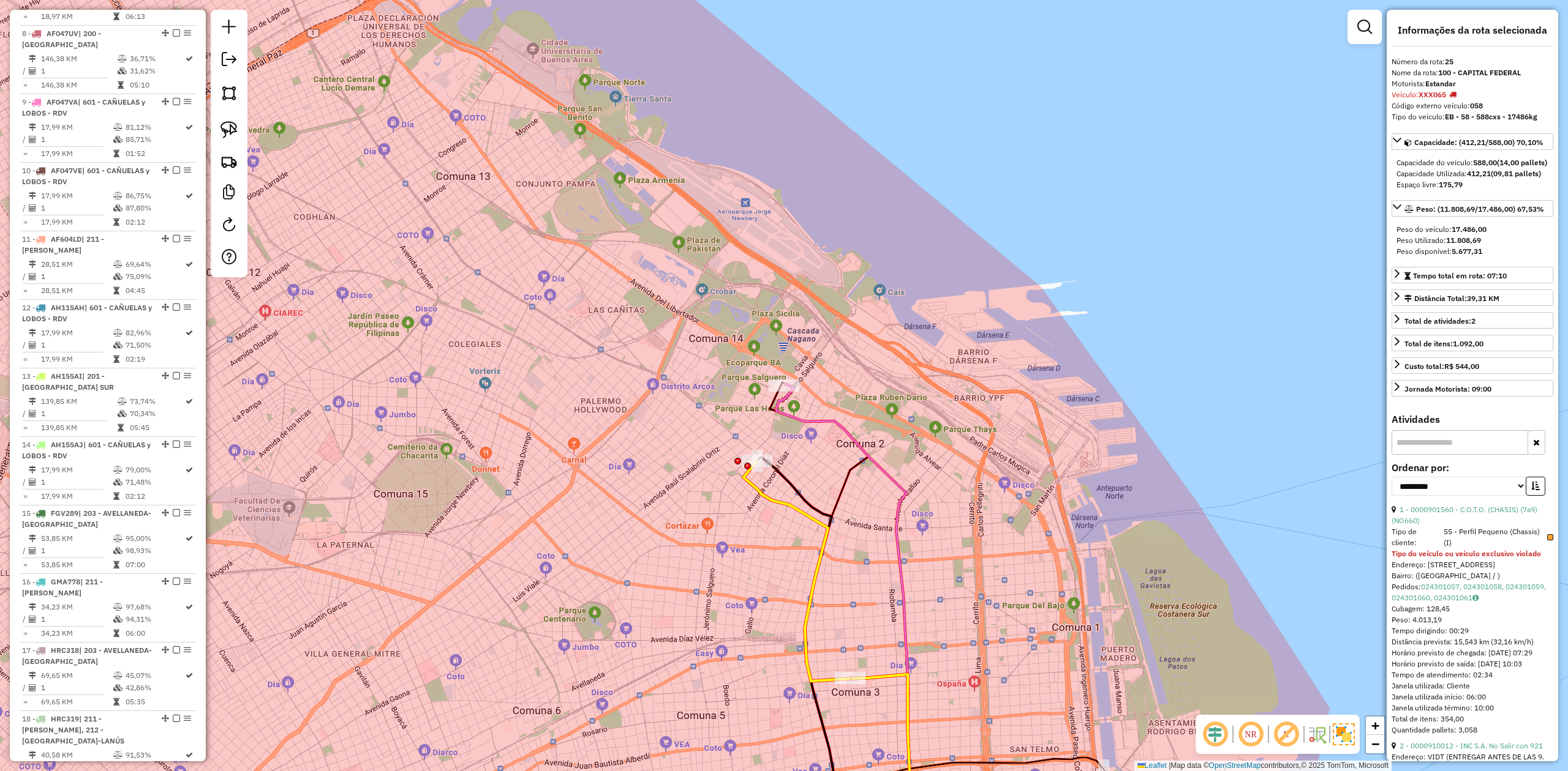
scroll to position [1857, 0]
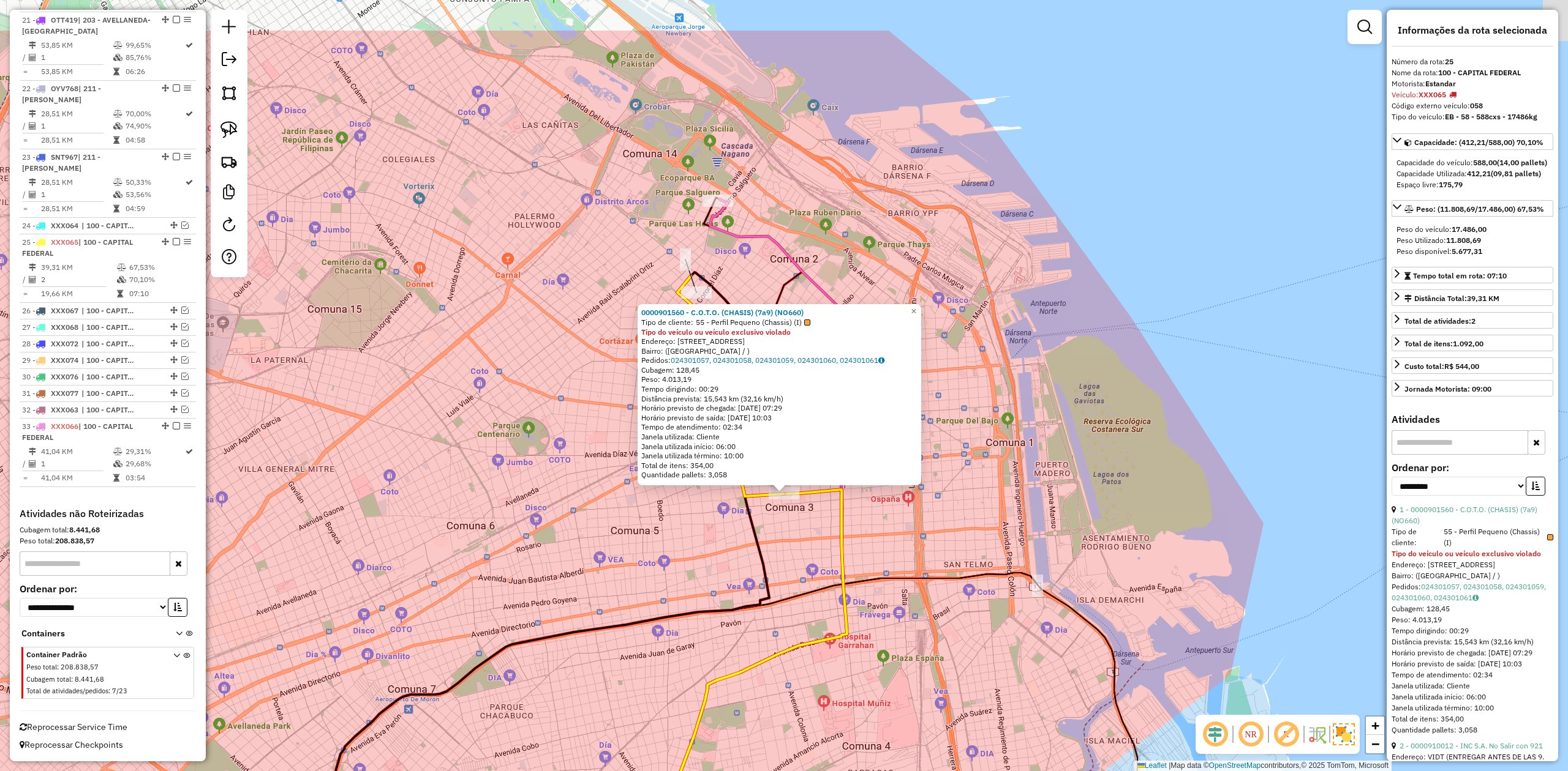
click at [657, 477] on div "0000901560 - C.O.T.O. (CHASIS) (7a9) (NO660) Tipo de cliente: 55 - Perfil Peque…" at bounding box center [784, 385] width 1568 height 771
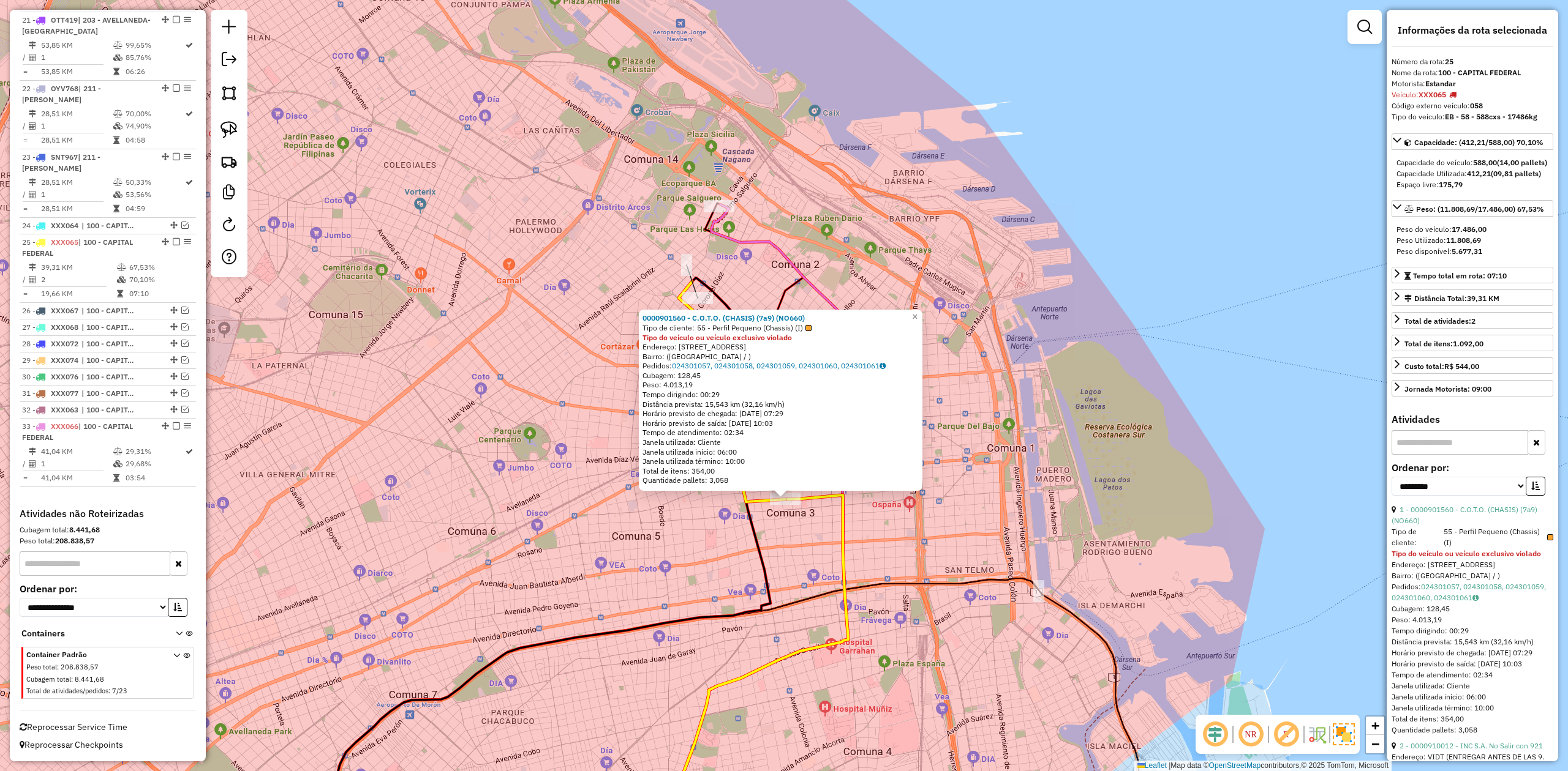
click at [545, 407] on div "0000901560 - C.O.T.O. (CHASIS) (7a9) (NO660) Tipo de cliente: 55 - Perfil Peque…" at bounding box center [784, 385] width 1568 height 771
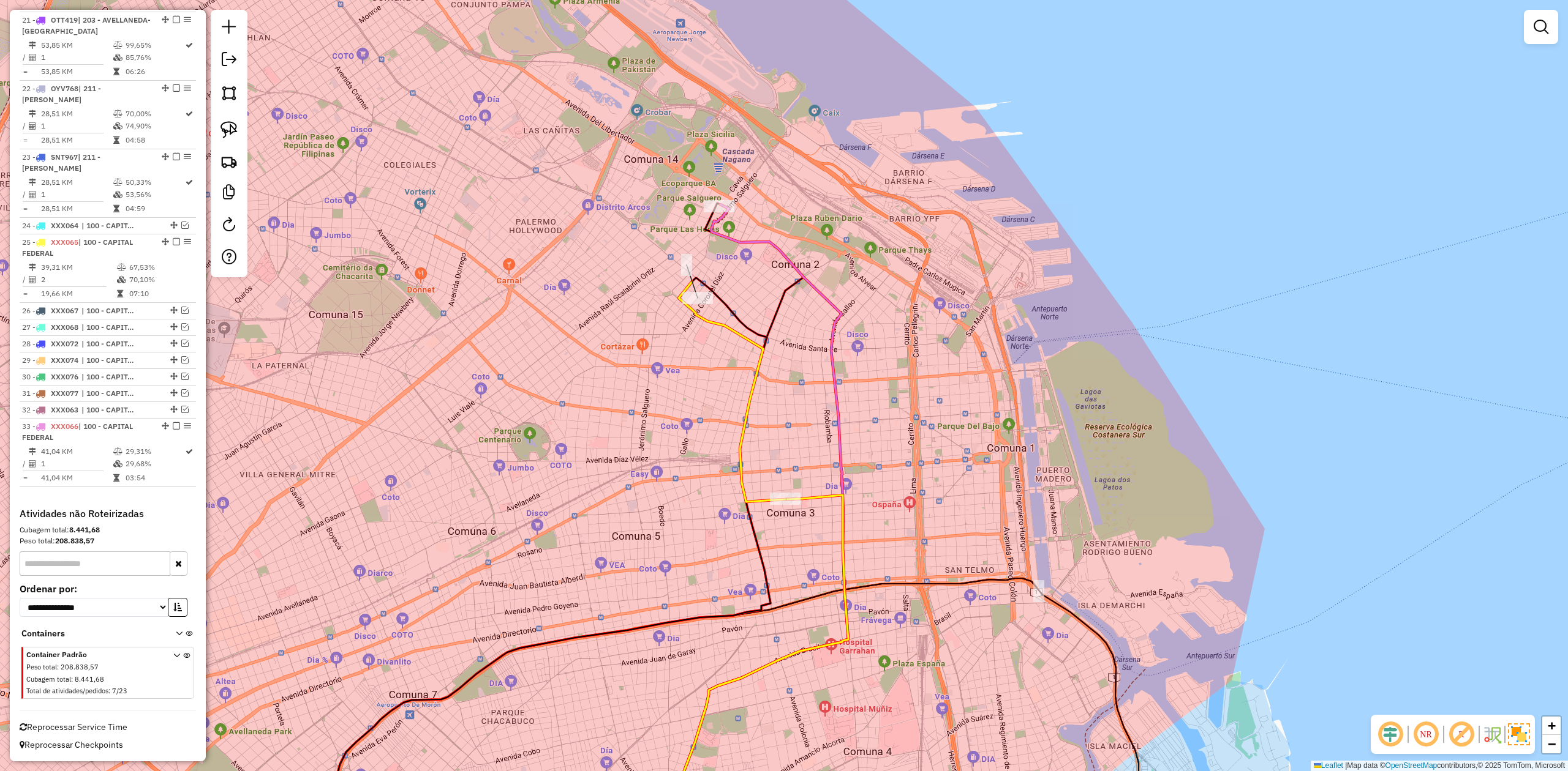
click at [730, 238] on icon at bounding box center [758, 526] width 180 height 644
select select "**********"
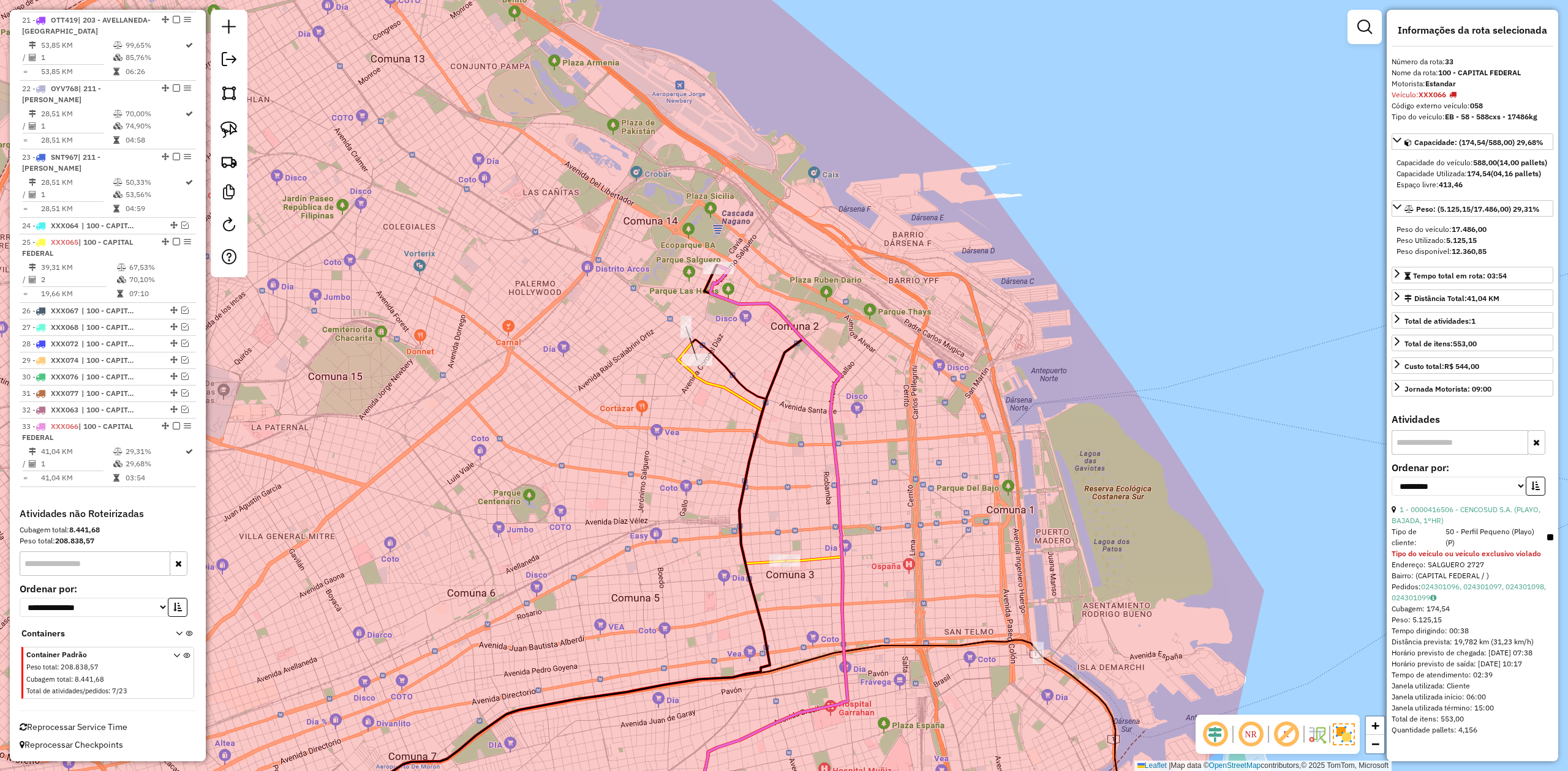
drag, startPoint x: 699, startPoint y: 443, endPoint x: 704, endPoint y: 461, distance: 18.7
click at [704, 461] on div "Janela de atendimento Grade de atendimento Capacidade Transportadoras Veículos …" at bounding box center [784, 385] width 1568 height 771
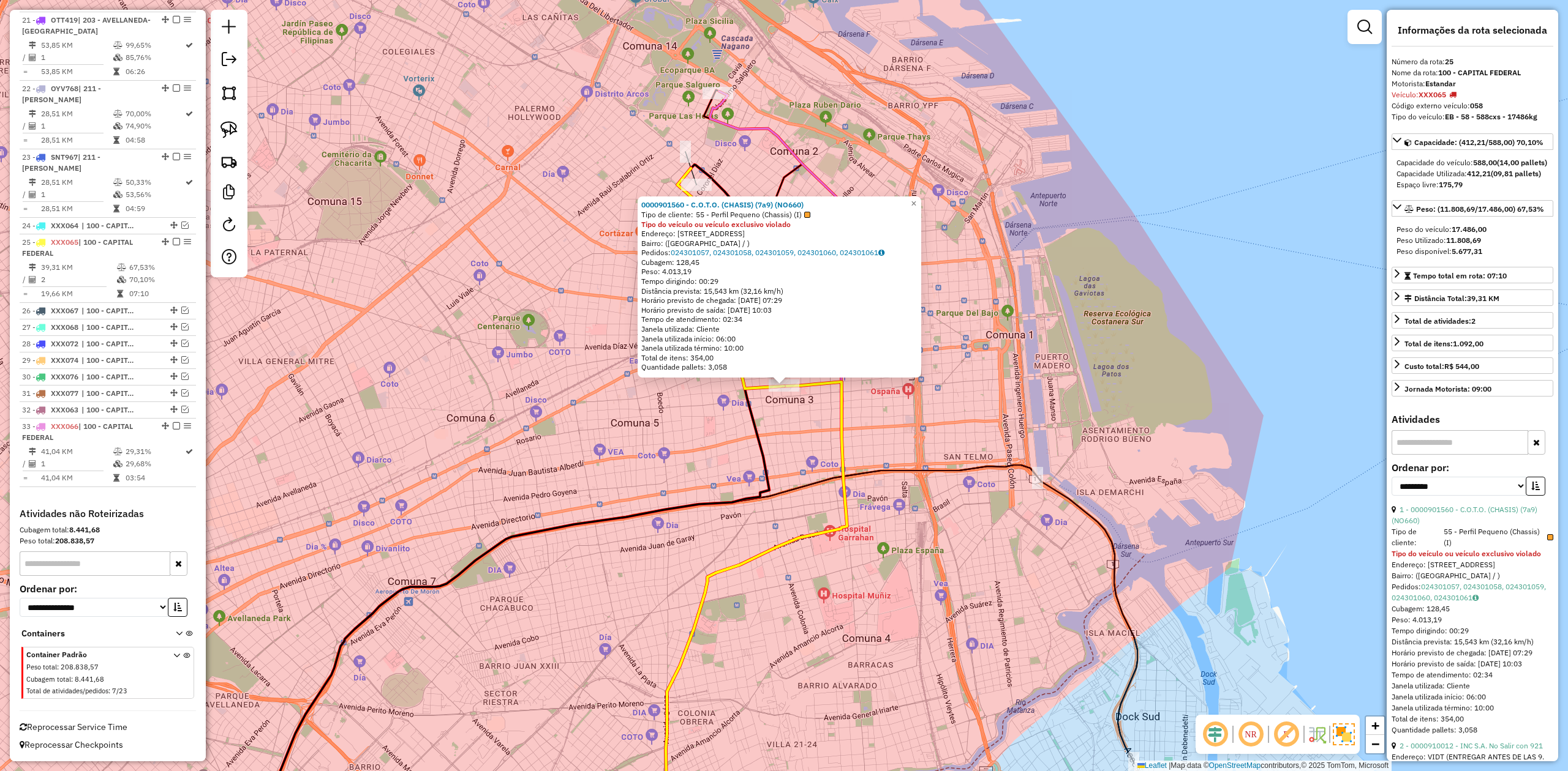
click at [882, 433] on div "0000901560 - C.O.T.O. (CHASIS) (7a9) (NO660) Tipo de cliente: 55 - Perfil Peque…" at bounding box center [784, 385] width 1568 height 771
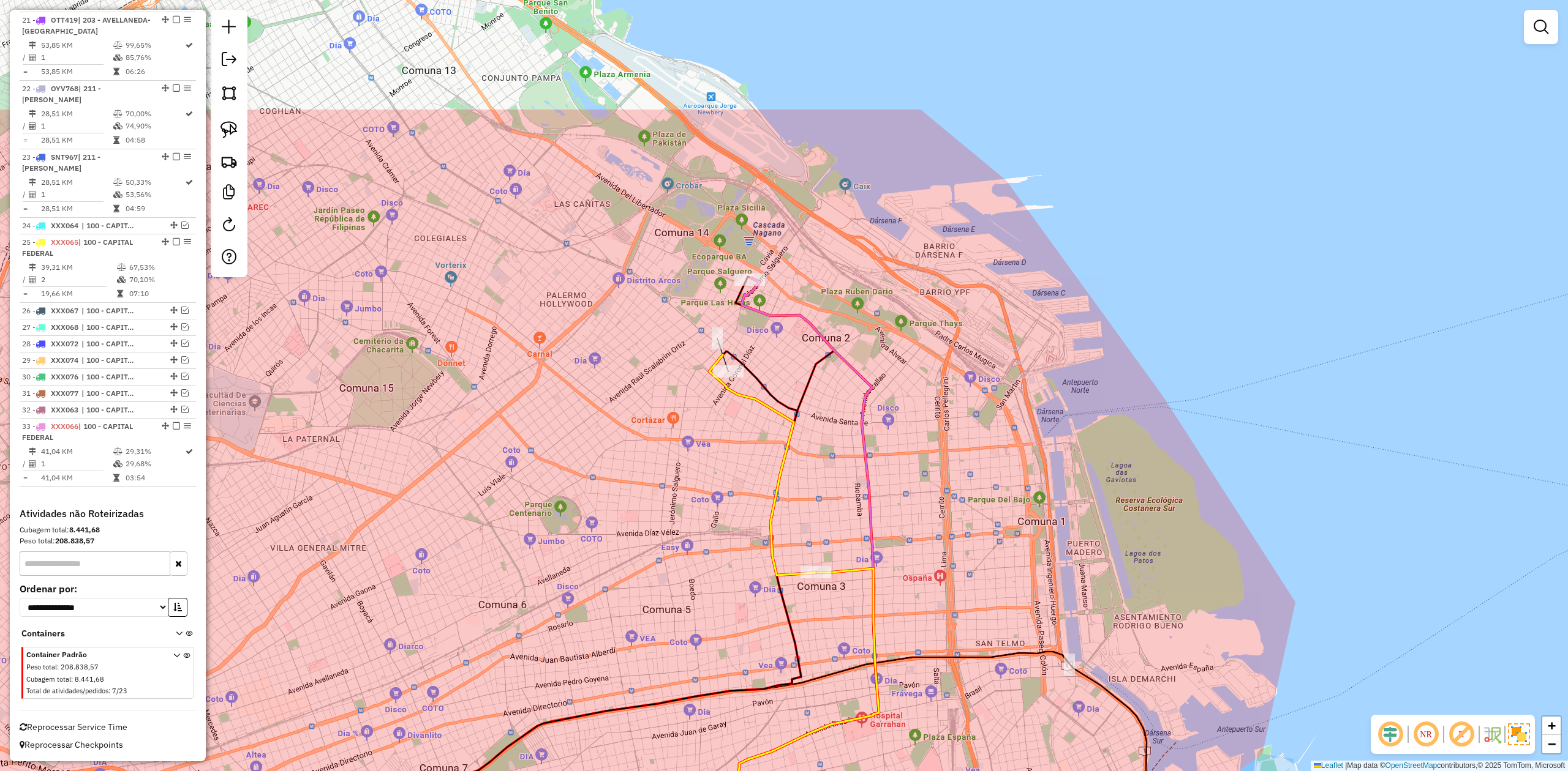
drag, startPoint x: 826, startPoint y: 423, endPoint x: 824, endPoint y: 395, distance: 28.1
click at [833, 446] on div "Janela de atendimento Grade de atendimento Capacidade Transportadoras Veículos …" at bounding box center [784, 385] width 1568 height 771
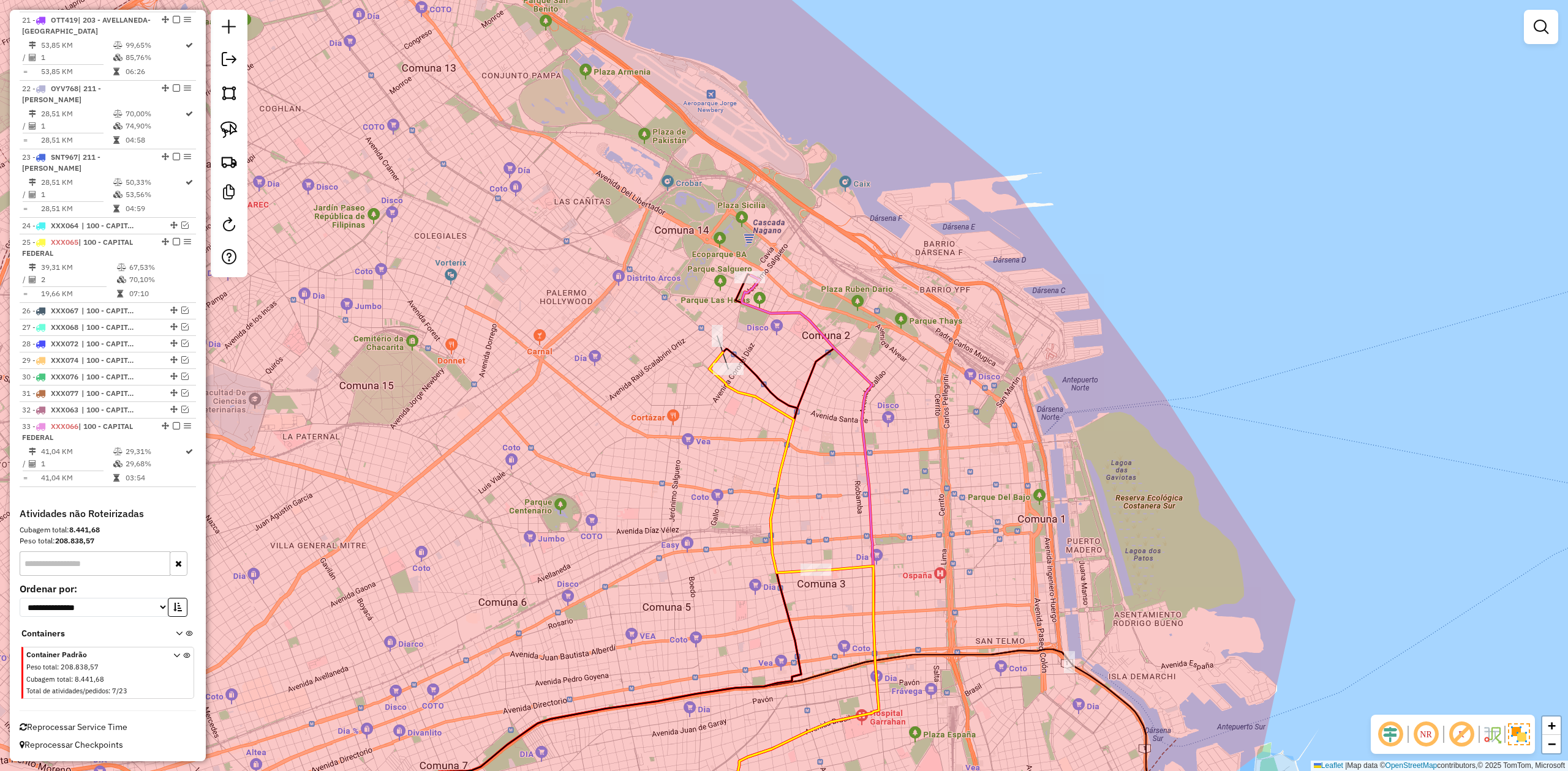
click at [797, 317] on icon at bounding box center [795, 562] width 166 height 573
select select "**********"
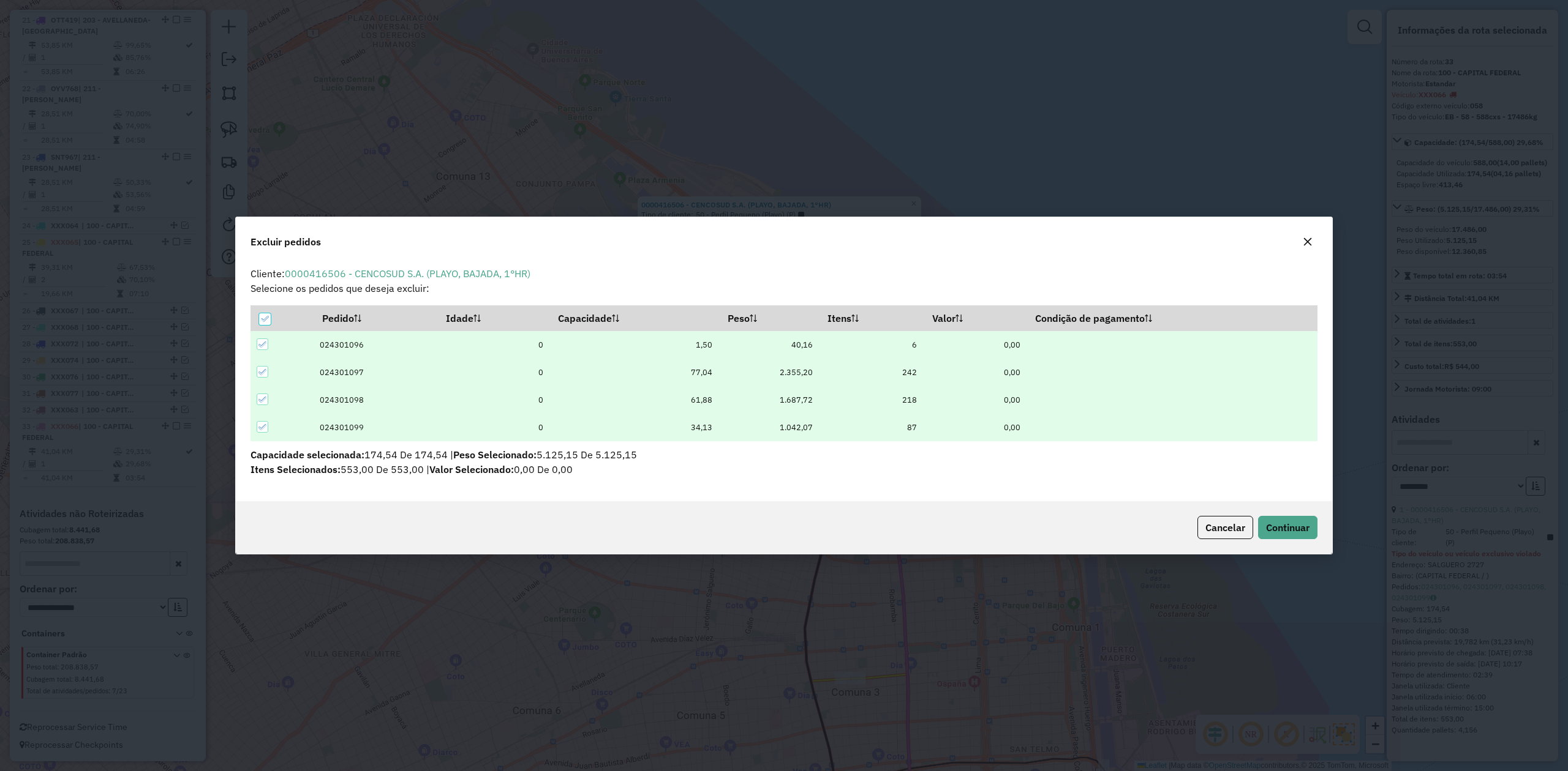
scroll to position [6, 3]
click at [1044, 477] on span "Continuar" at bounding box center [1288, 527] width 43 height 12
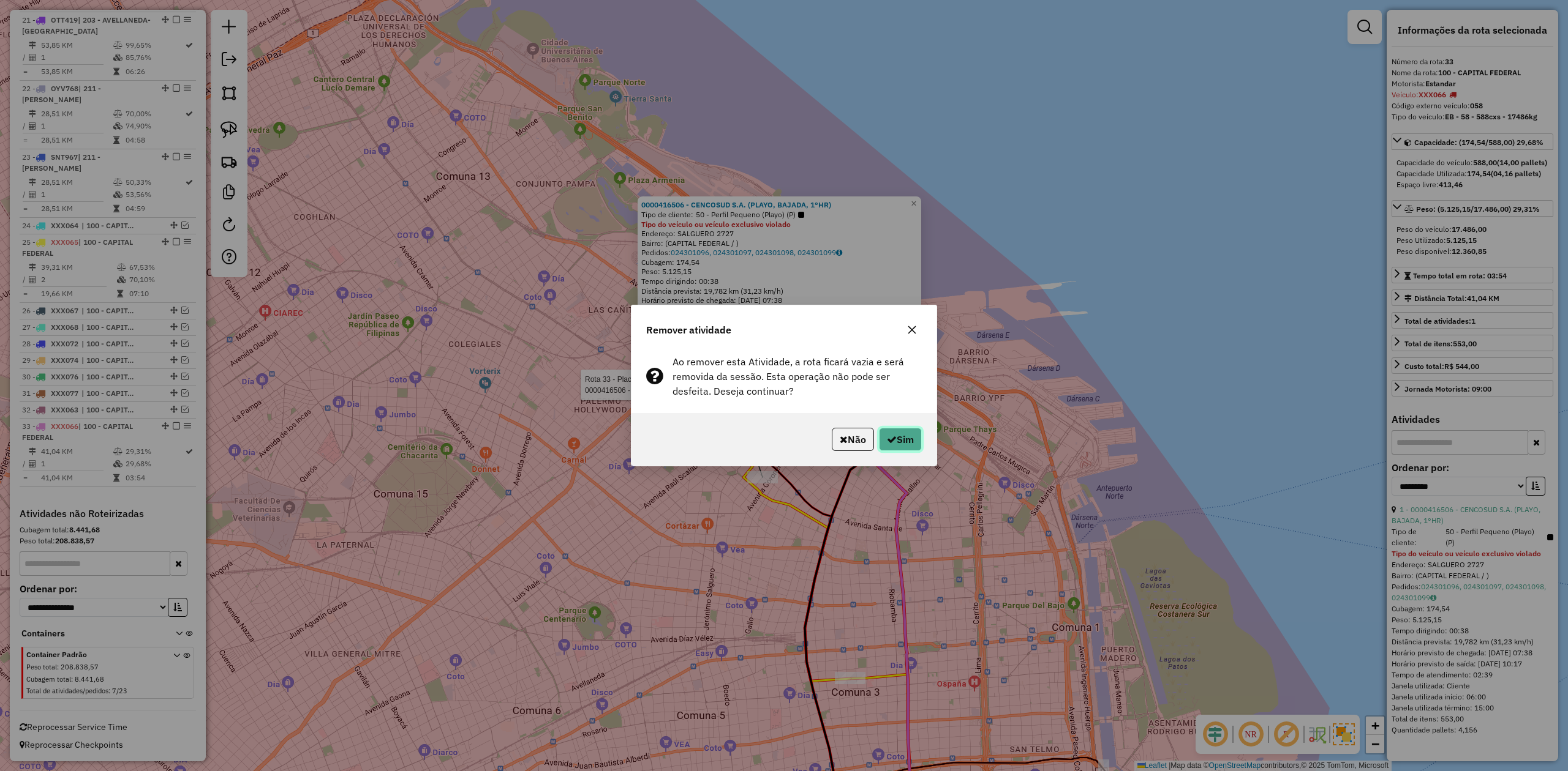
click at [887, 437] on icon "button" at bounding box center [892, 440] width 10 height 10
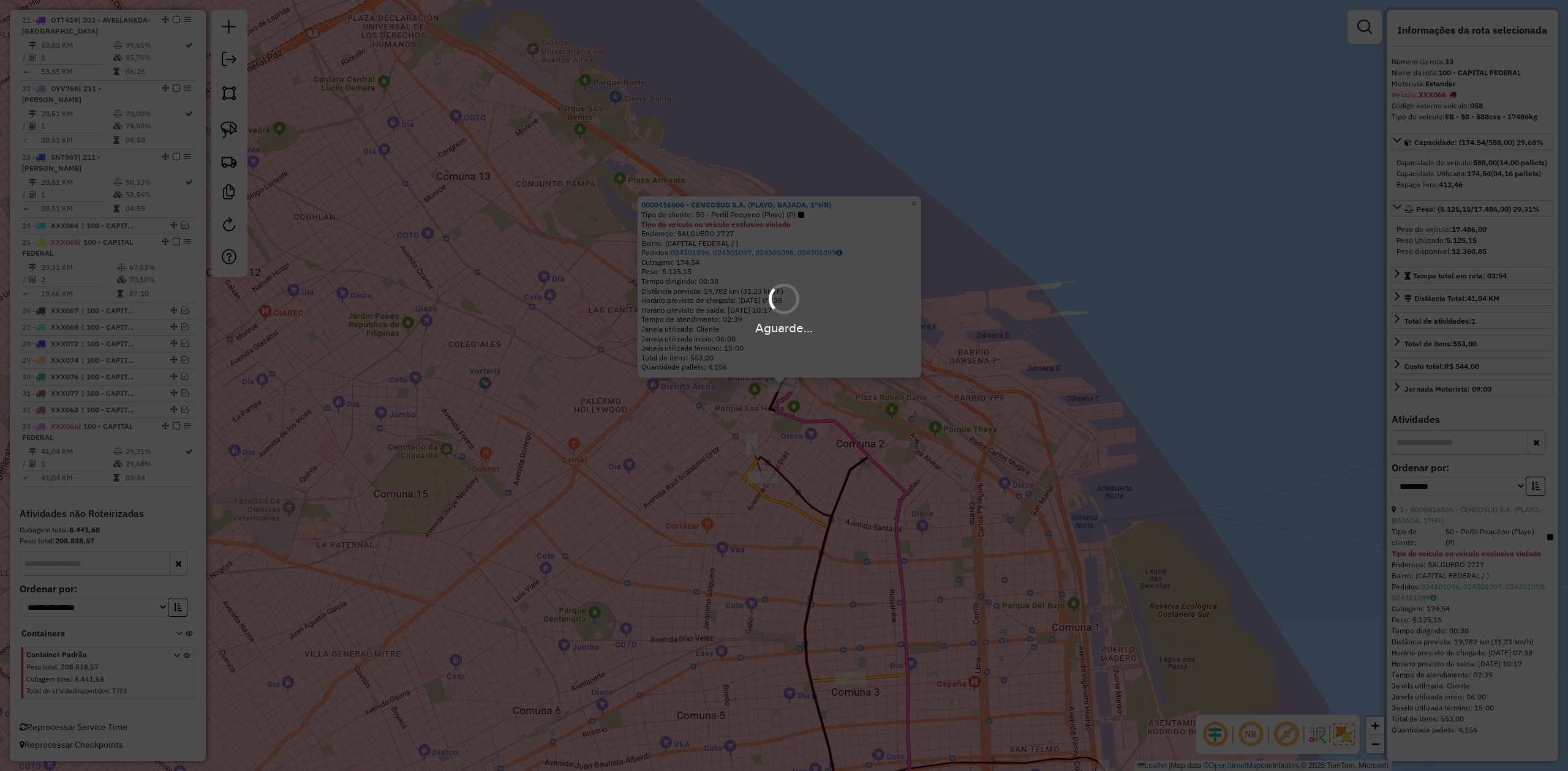
scroll to position [1789, 0]
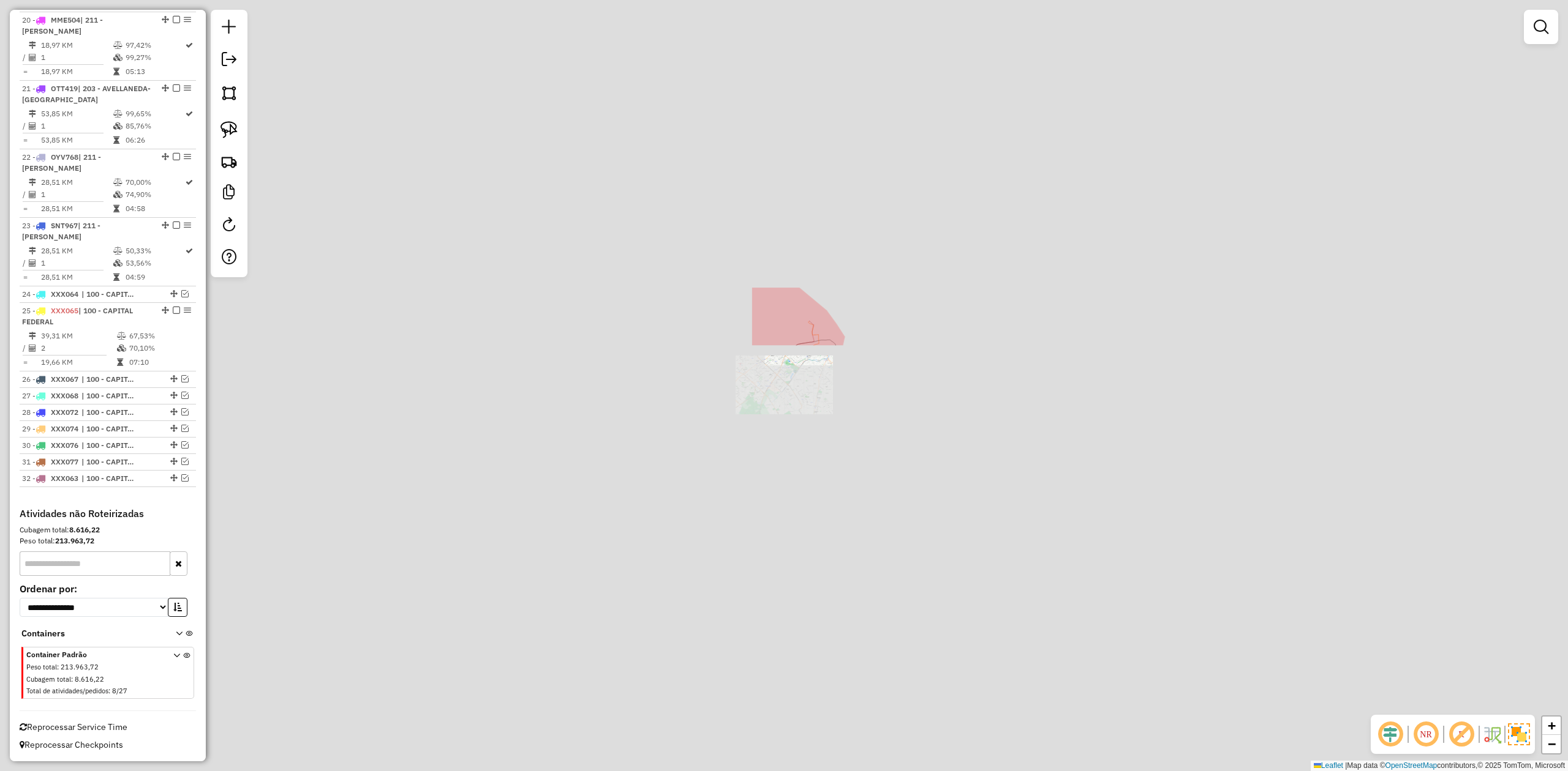
click at [805, 475] on div "0000416506 - CENCOSUD S.A. (PLAYO, BAJADA, 1°HR) Tipo de cliente: 50 - Perfil P…" at bounding box center [784, 385] width 1568 height 771
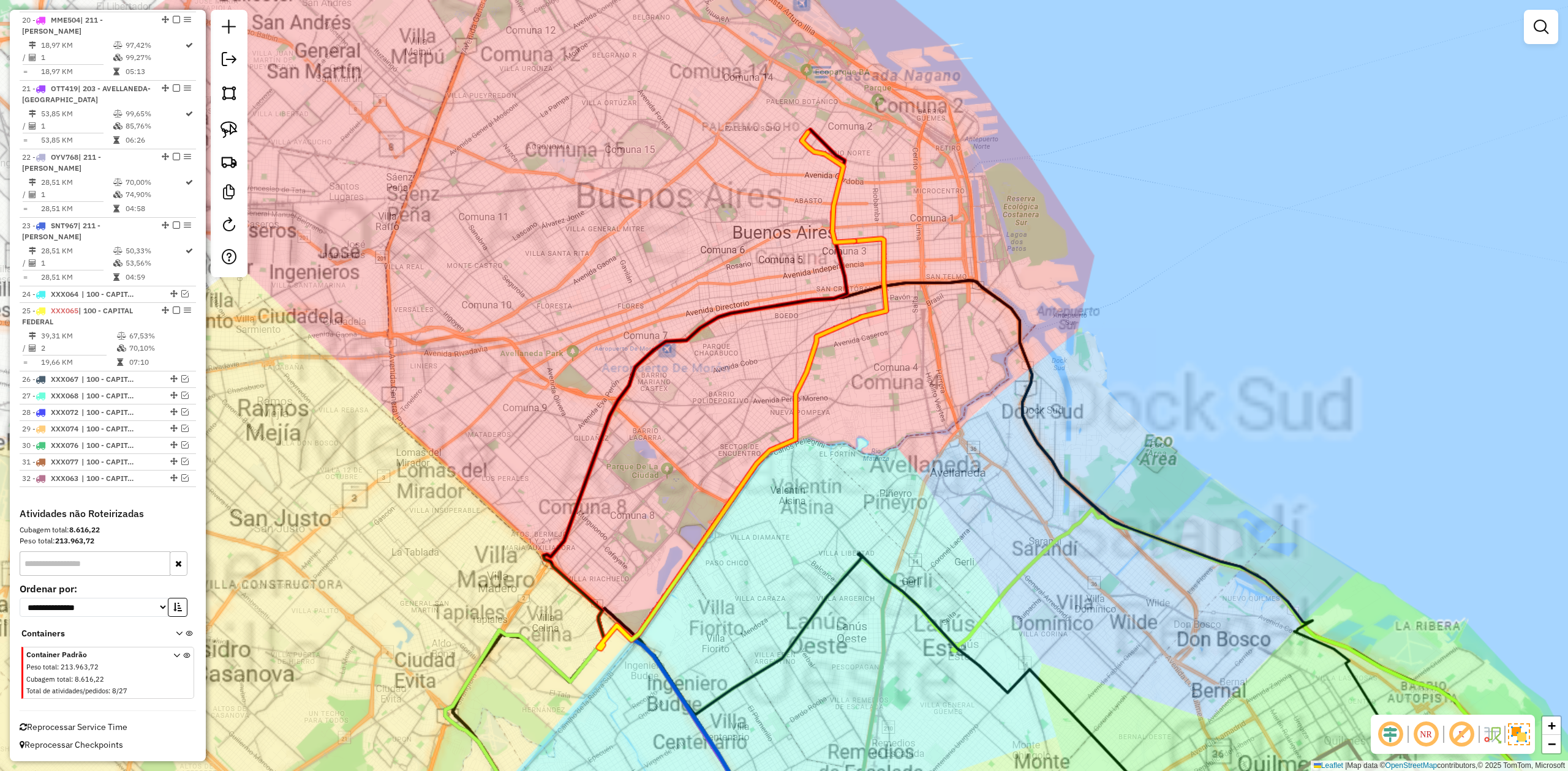
click at [851, 365] on div "Janela de atendimento Grade de atendimento Capacidade Transportadoras Veículos …" at bounding box center [784, 385] width 1568 height 771
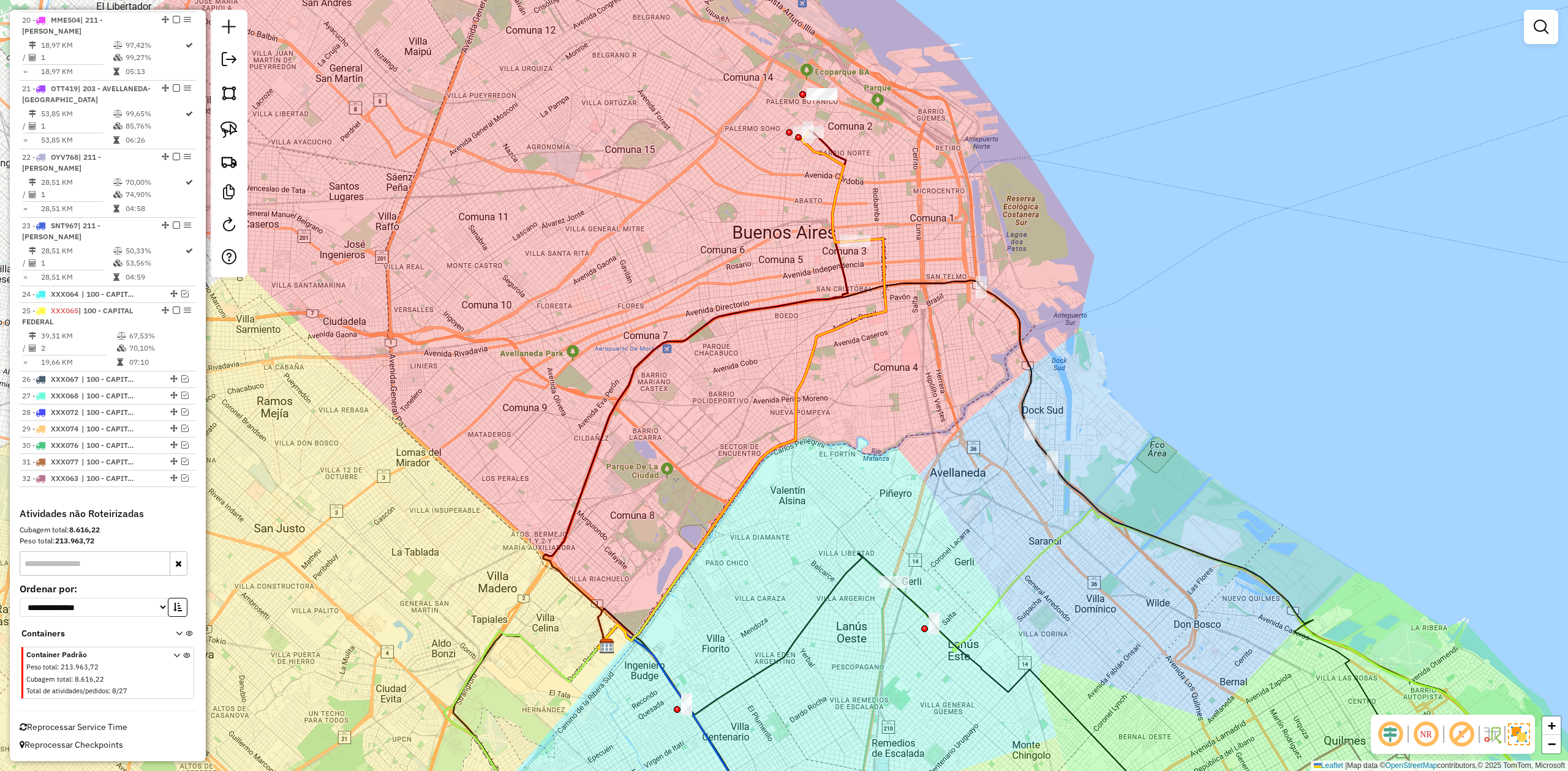
click at [835, 318] on div "Janela de atendimento Grade de atendimento Capacidade Transportadoras Veículos …" at bounding box center [784, 385] width 1568 height 771
drag, startPoint x: 837, startPoint y: 331, endPoint x: 820, endPoint y: 299, distance: 36.2
click at [837, 330] on icon at bounding box center [743, 444] width 288 height 410
select select "**********"
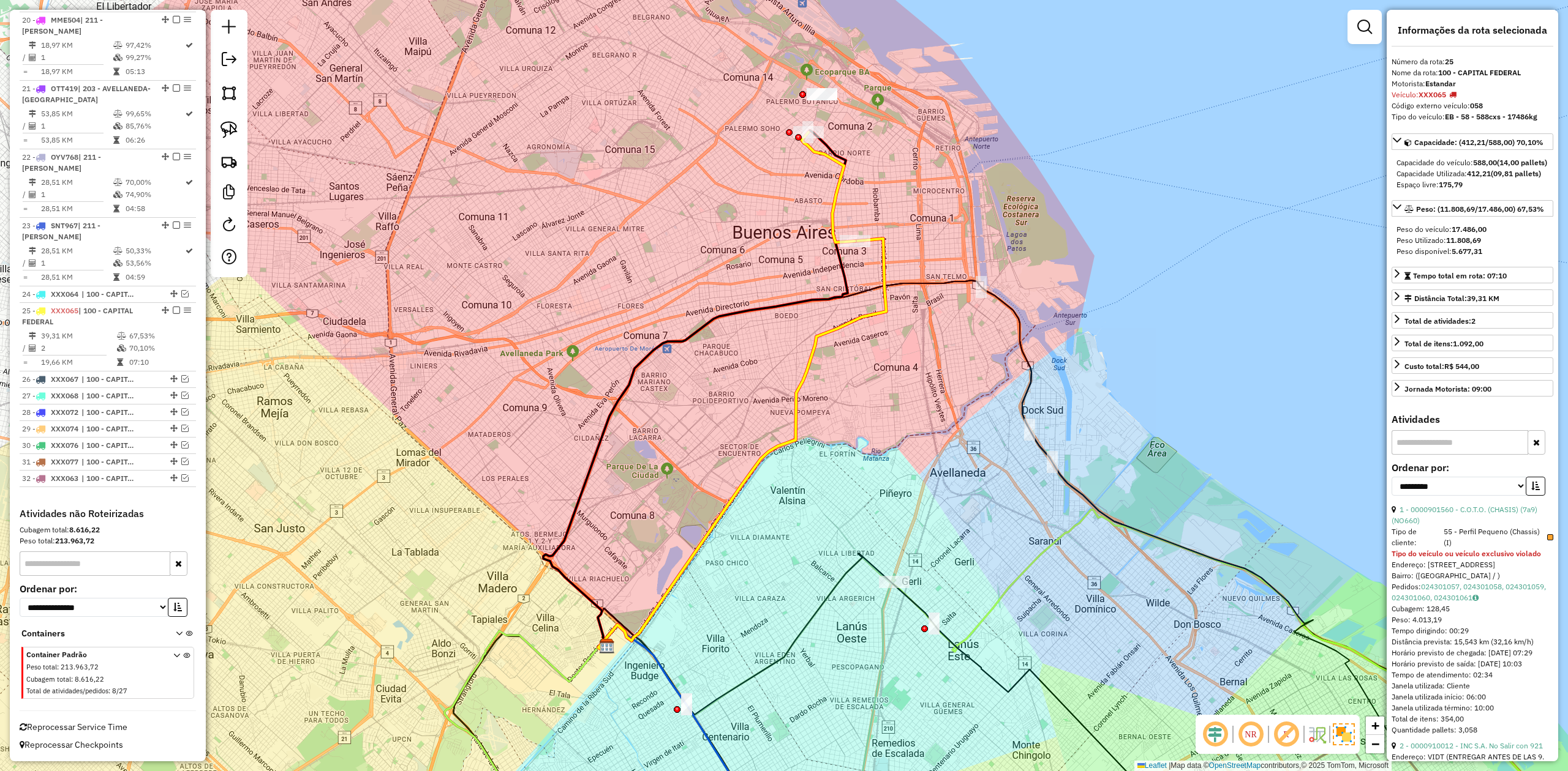
drag, startPoint x: 769, startPoint y: 278, endPoint x: 807, endPoint y: 375, distance: 104.2
click at [792, 388] on div "Janela de atendimento Grade de atendimento Capacidade Transportadoras Veículos …" at bounding box center [784, 385] width 1568 height 771
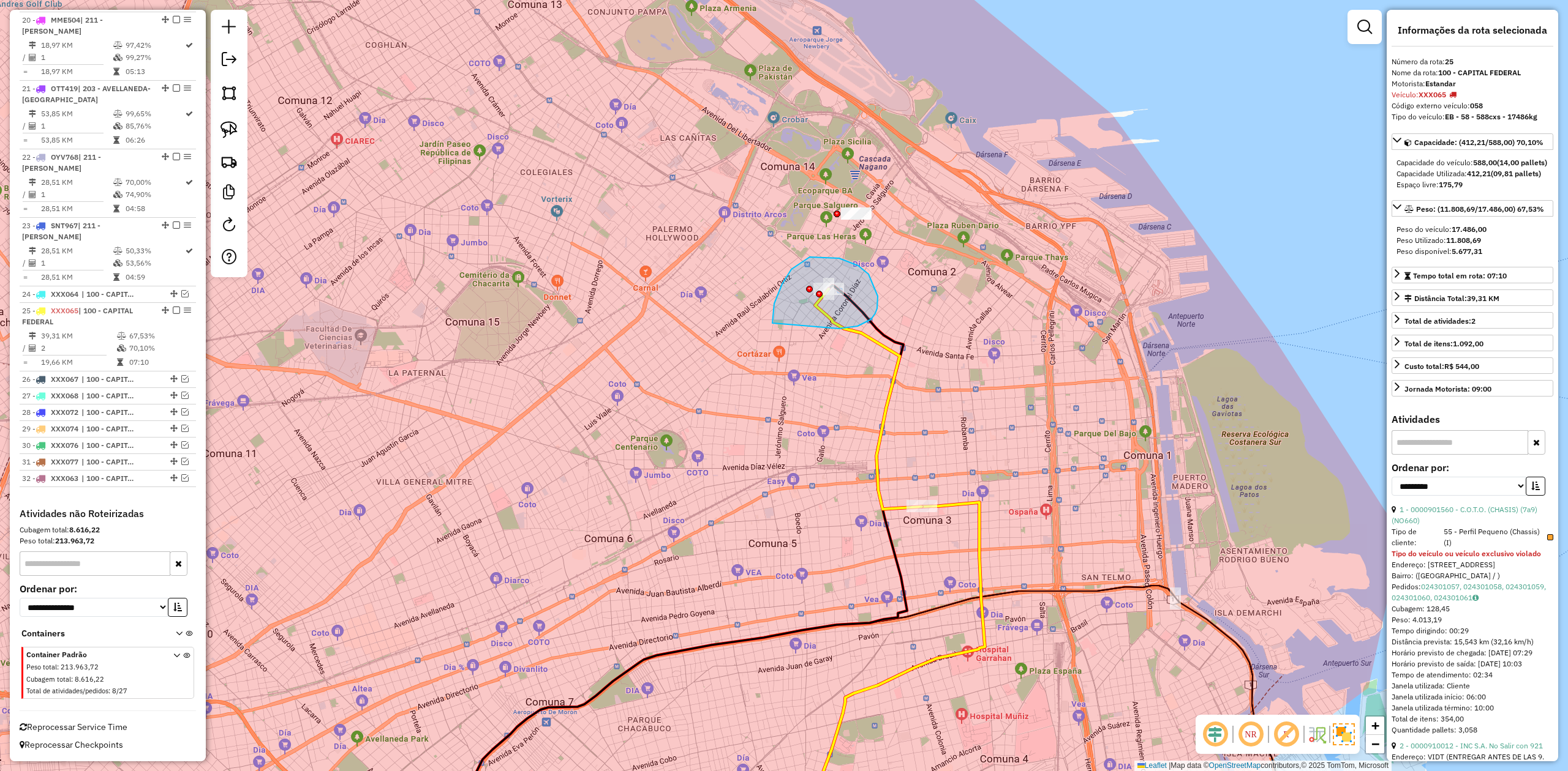
drag, startPoint x: 838, startPoint y: 329, endPoint x: 837, endPoint y: 373, distance: 44.0
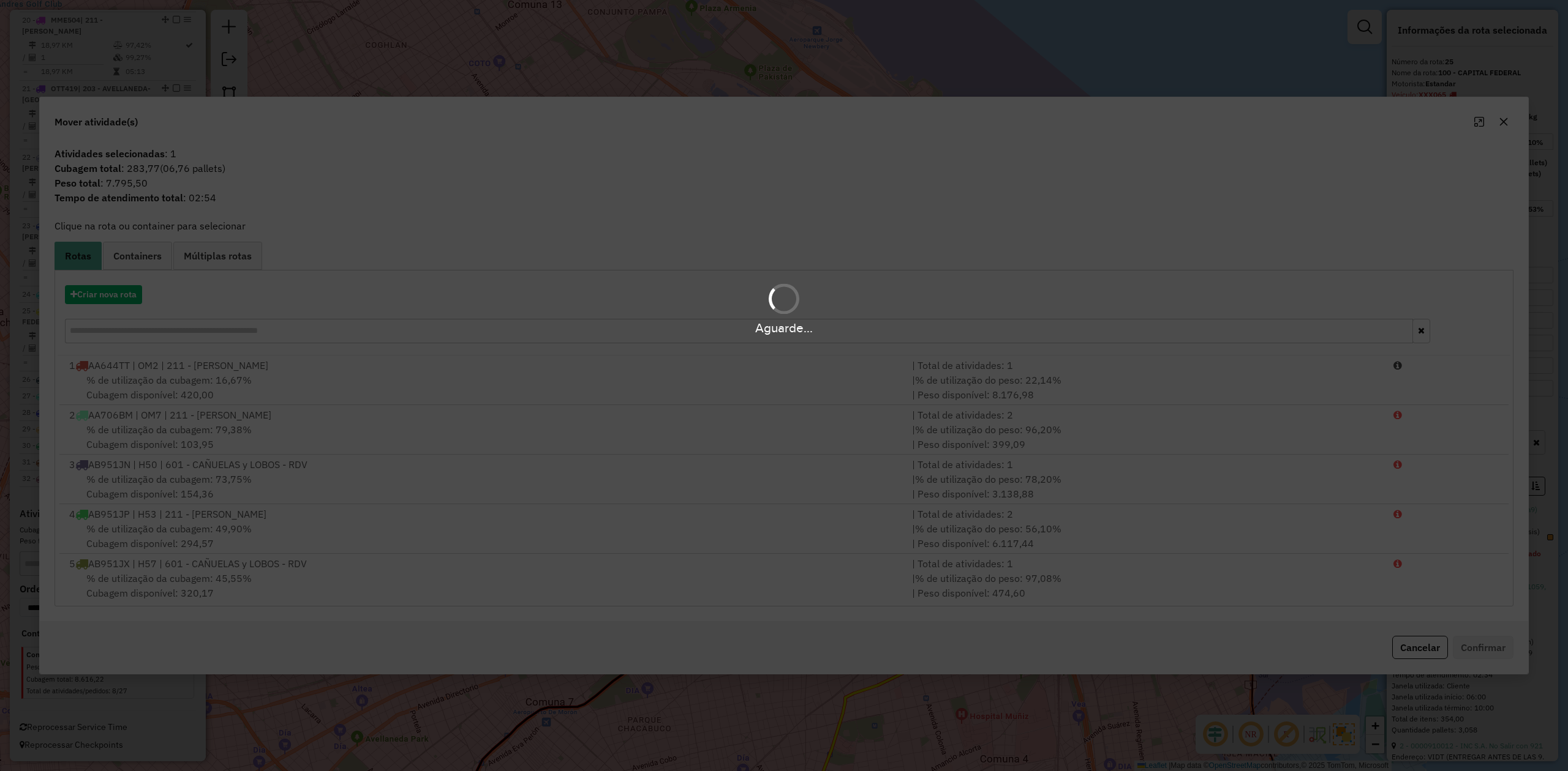
click at [1044, 117] on div "Aguarde..." at bounding box center [784, 385] width 1568 height 771
click at [1044, 121] on div "Aguarde..." at bounding box center [784, 385] width 1568 height 771
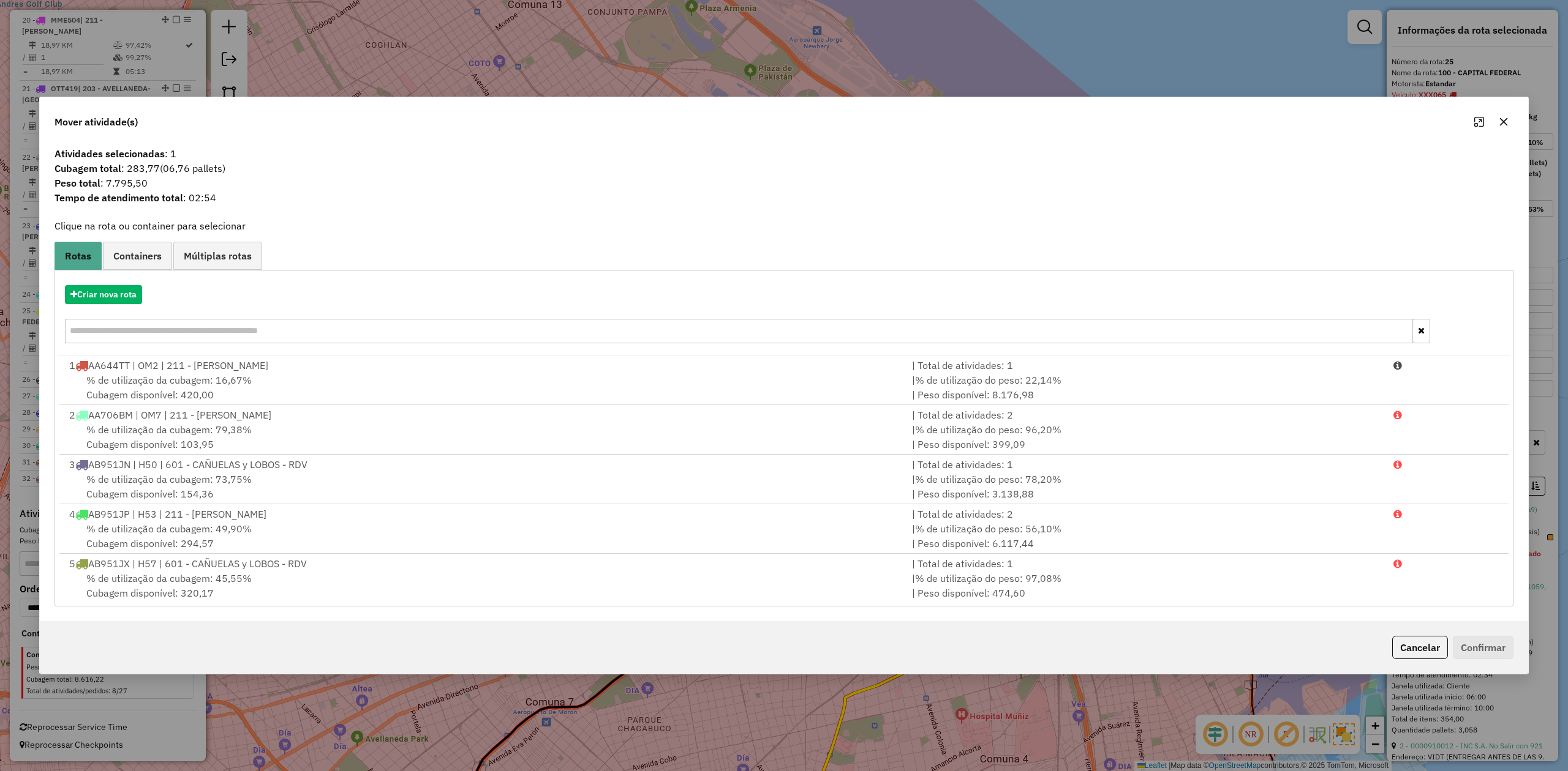
click at [1044, 118] on icon "button" at bounding box center [1504, 122] width 10 height 10
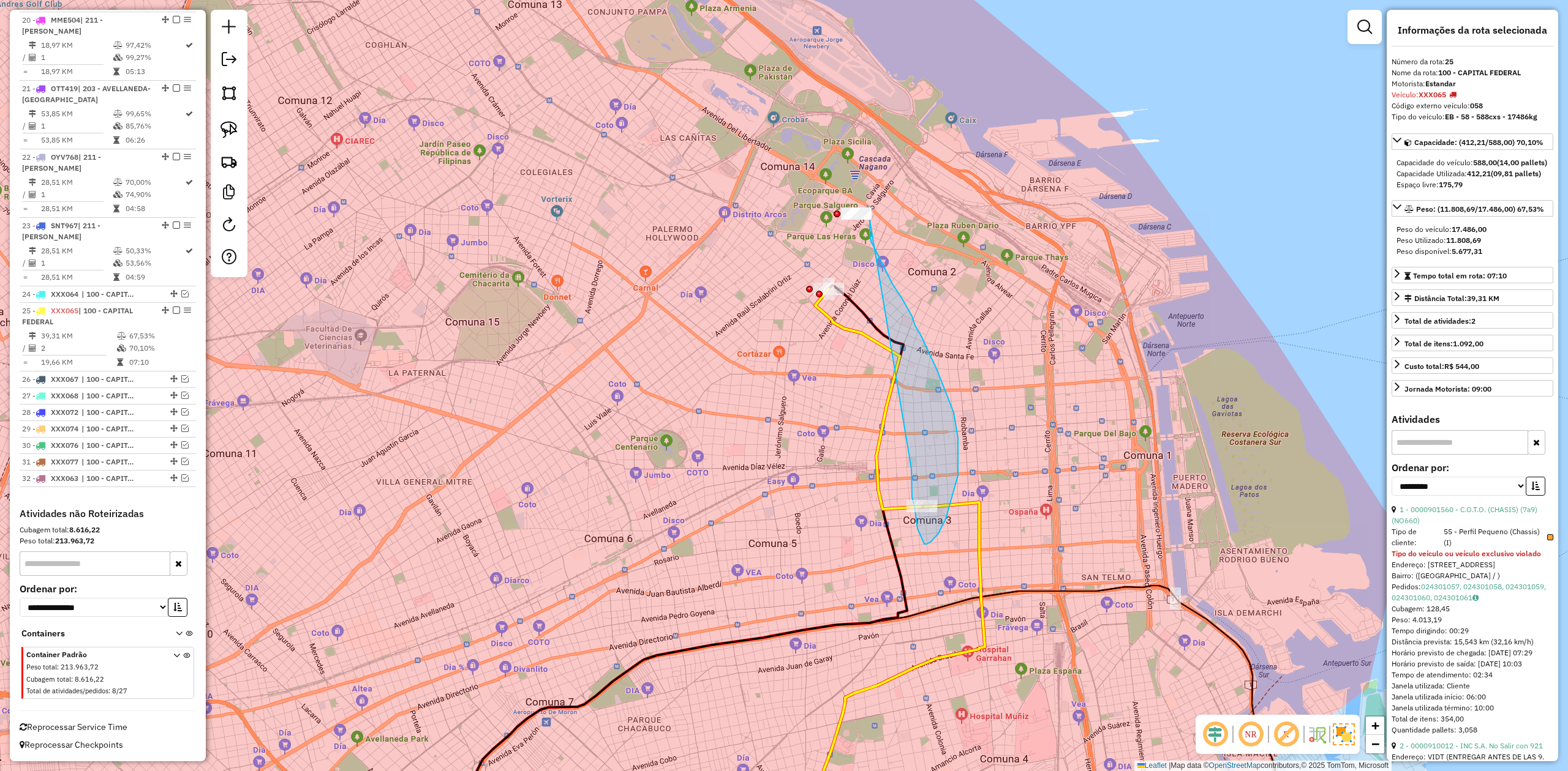
drag, startPoint x: 911, startPoint y: 483, endPoint x: 831, endPoint y: 209, distance: 285.4
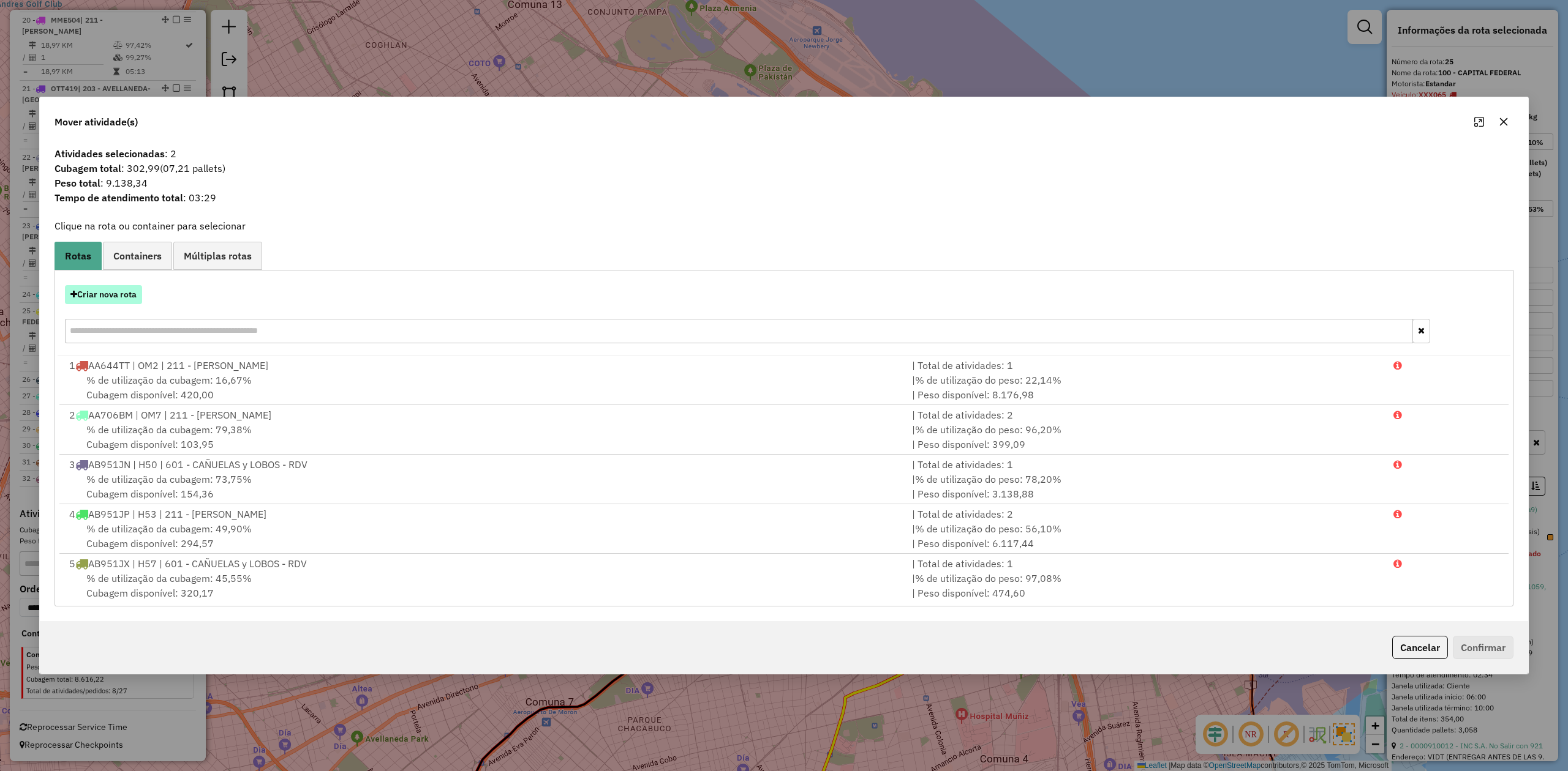
click at [109, 299] on button "Criar nova rota" at bounding box center [103, 294] width 77 height 19
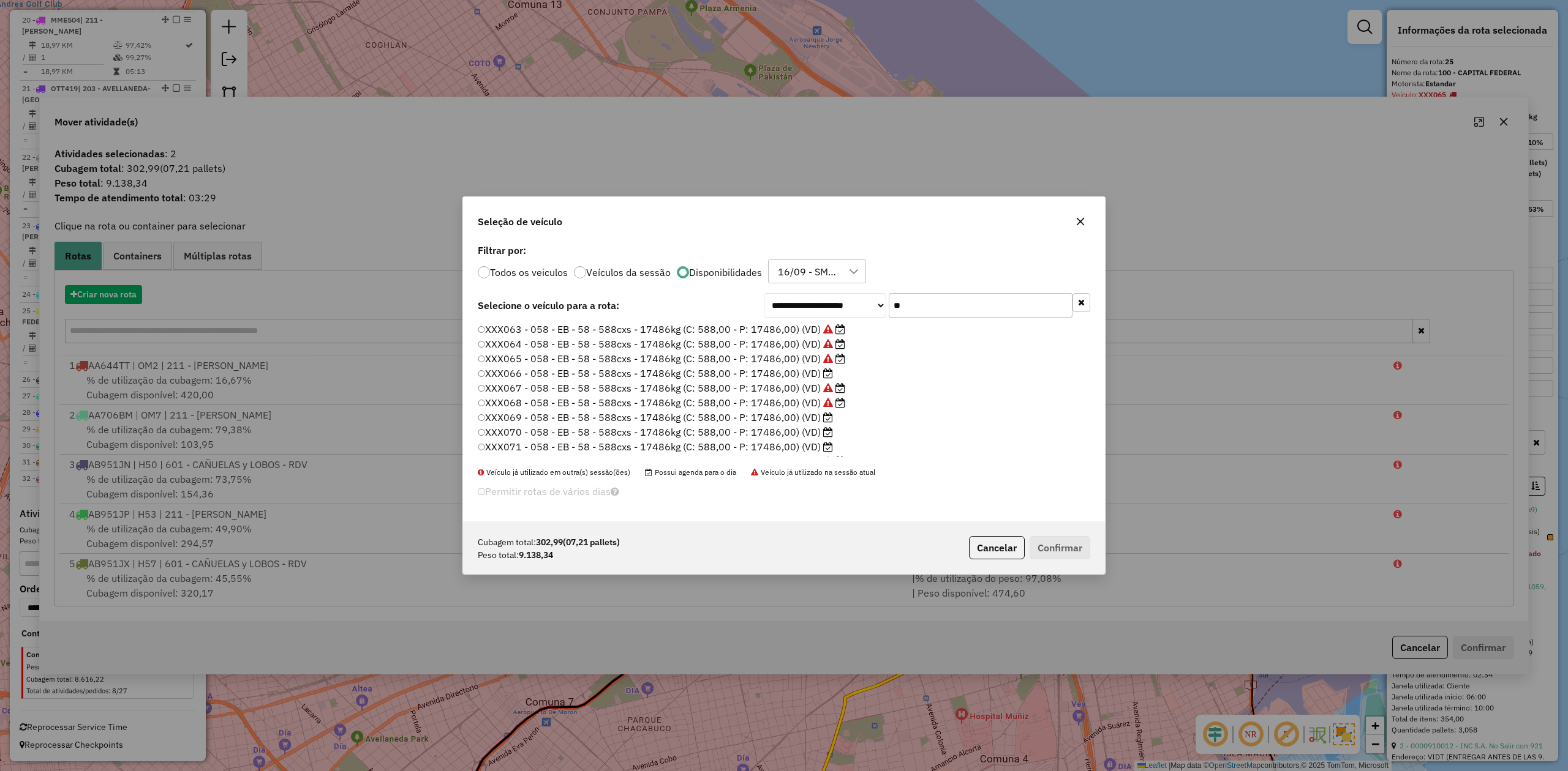
scroll to position [6, 4]
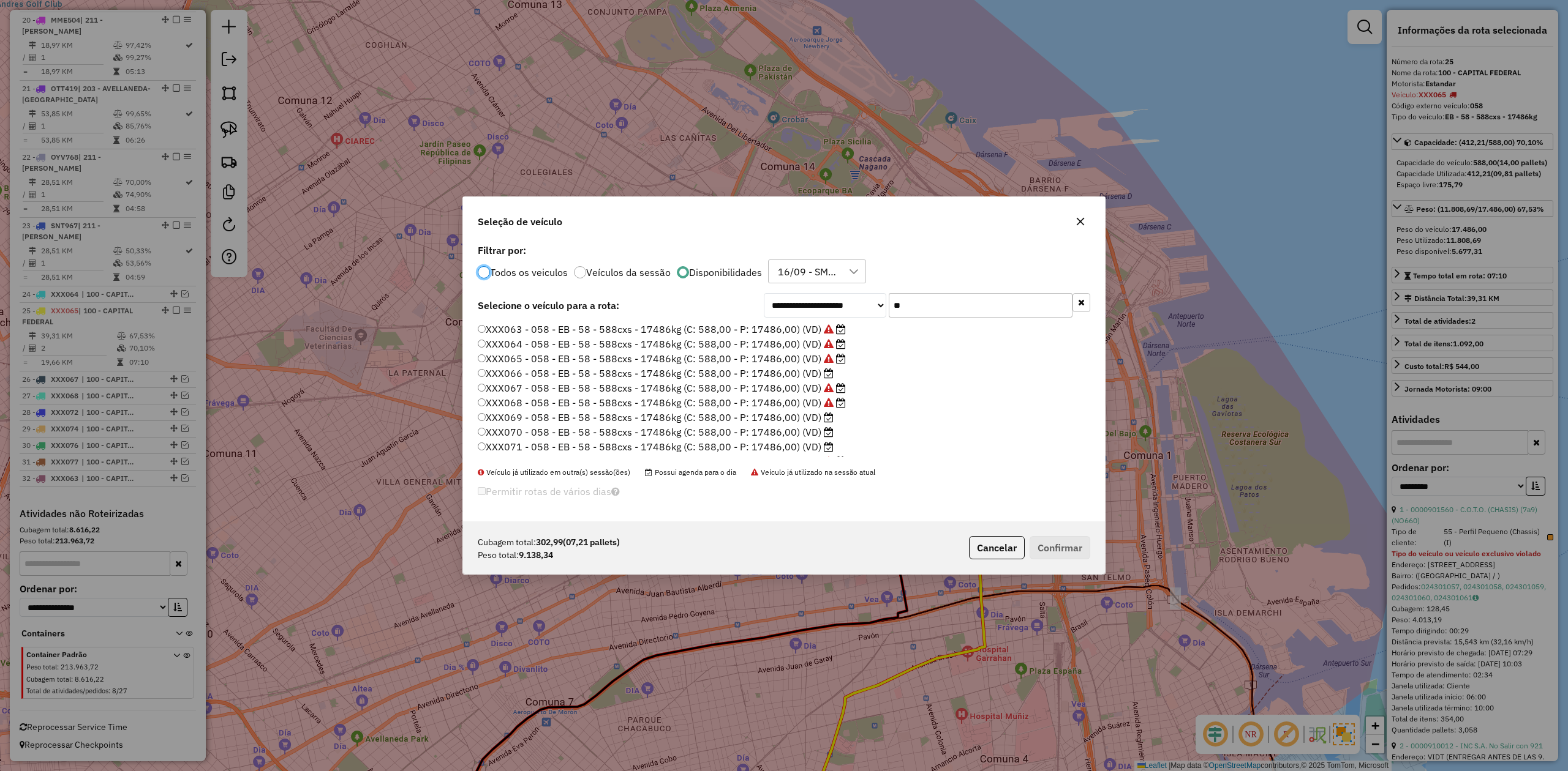
click at [801, 375] on label "XXX066 - 058 - EB - 58 - 588cxs - 17486kg (C: 588,00 - P: 17486,00) (VD)" at bounding box center [655, 373] width 356 height 14
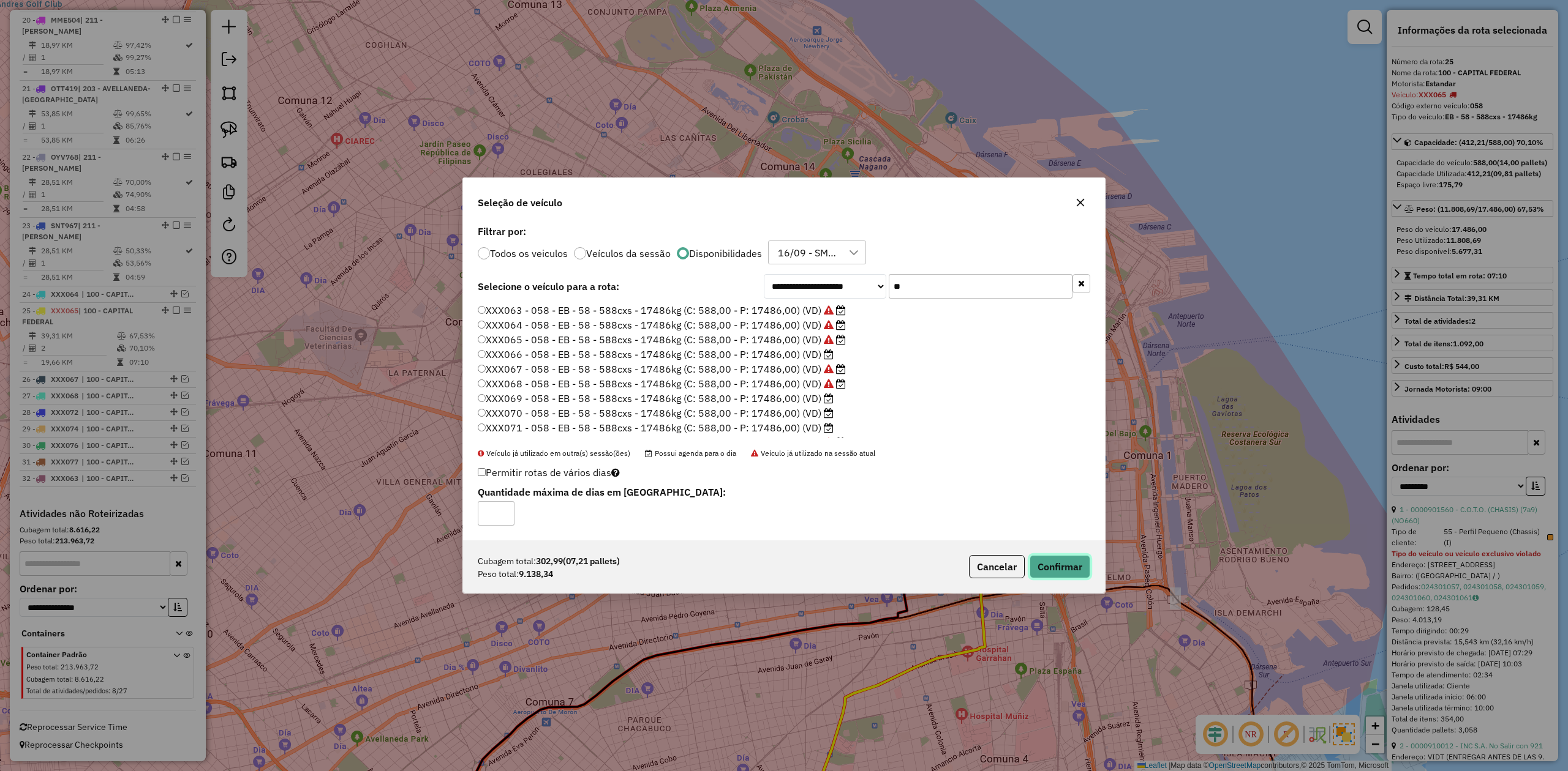
click at [1044, 477] on button "Confirmar" at bounding box center [1059, 567] width 61 height 23
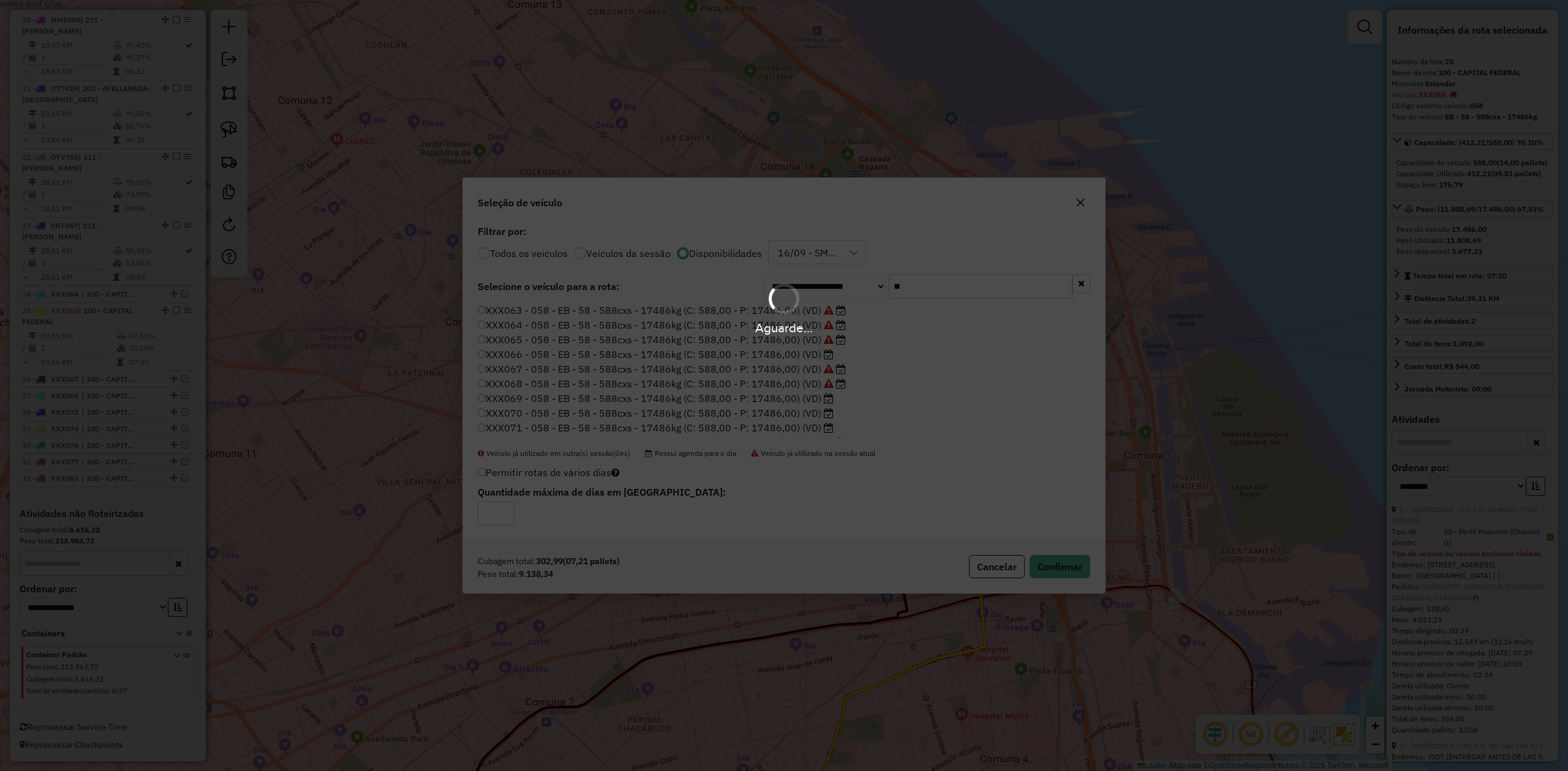
scroll to position [1857, 0]
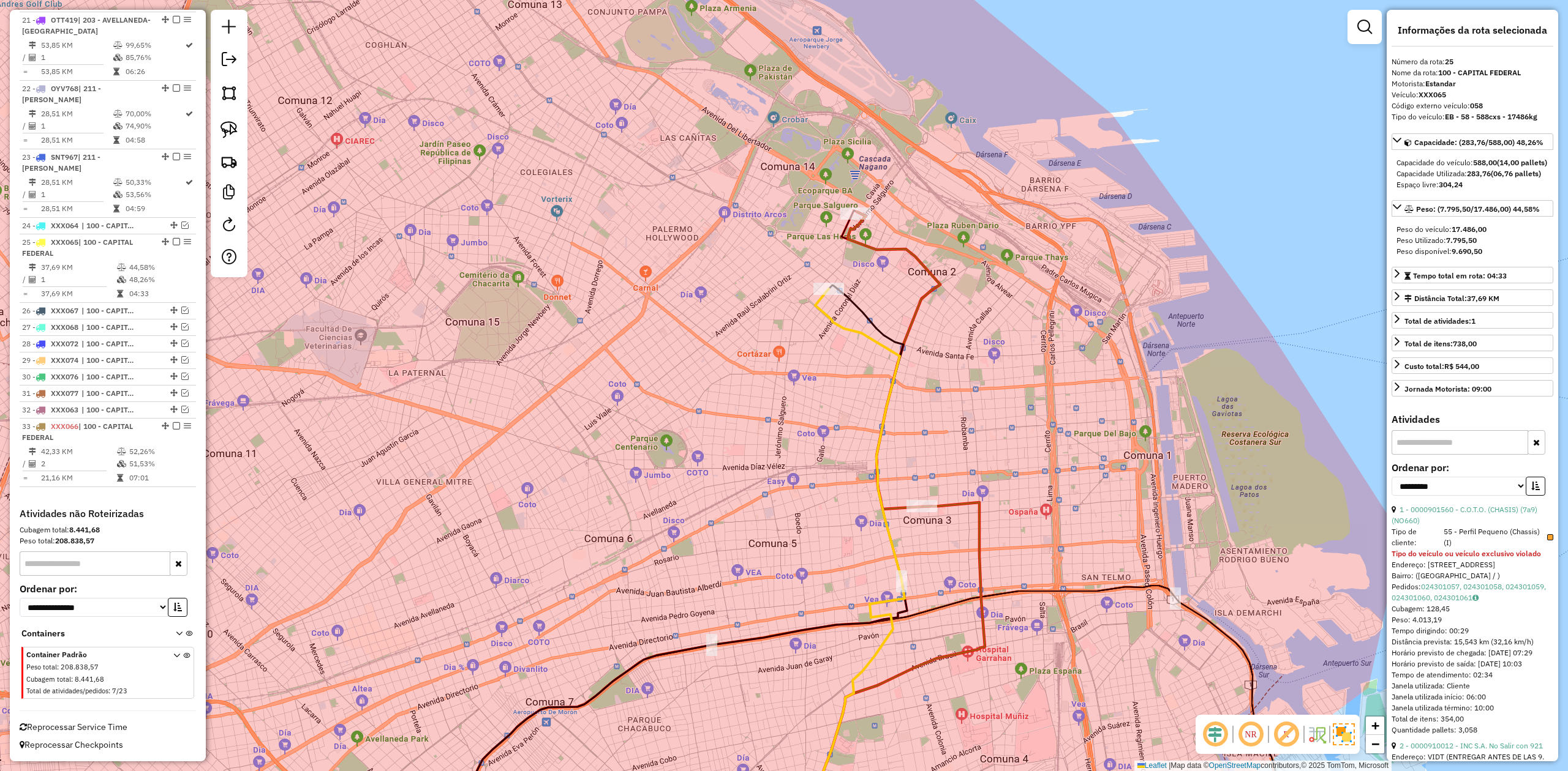
click at [855, 321] on div "Janela de atendimento Grade de atendimento Capacidade Transportadoras Veículos …" at bounding box center [784, 385] width 1568 height 771
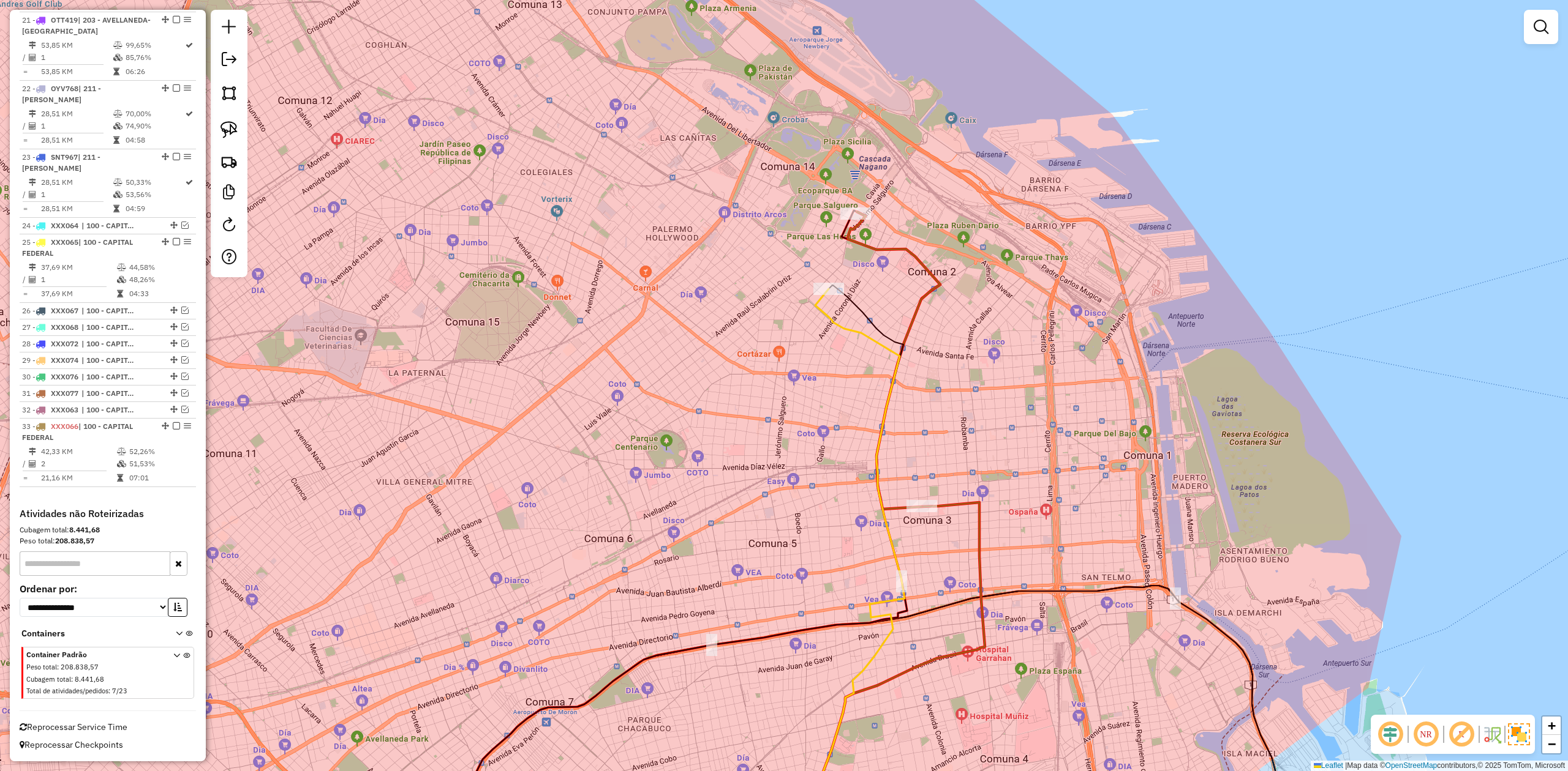
click at [849, 329] on icon at bounding box center [854, 568] width 100 height 559
select select "**********"
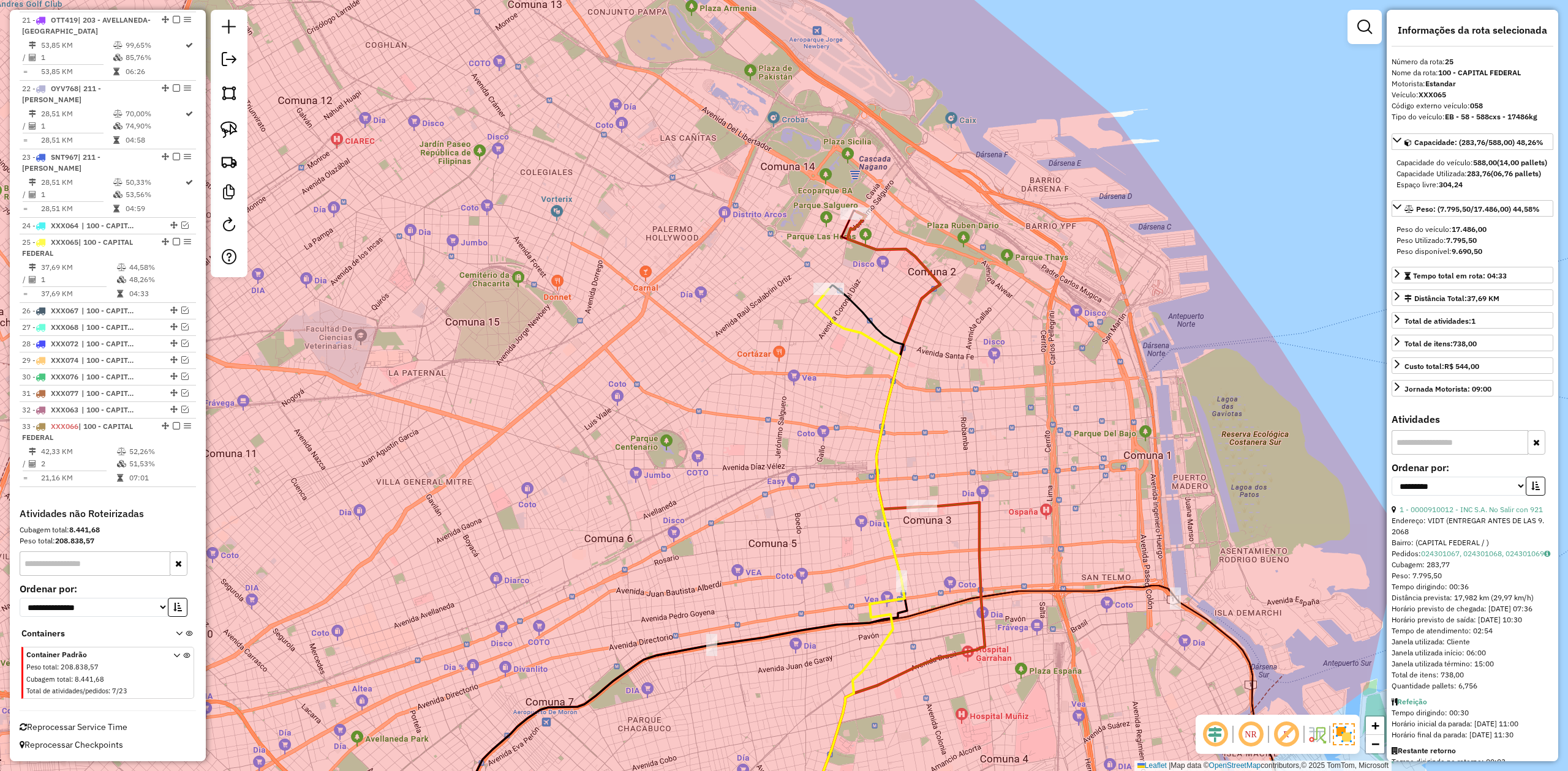
drag, startPoint x: 843, startPoint y: 325, endPoint x: 831, endPoint y: 369, distance: 45.6
click at [830, 368] on icon at bounding box center [854, 568] width 100 height 559
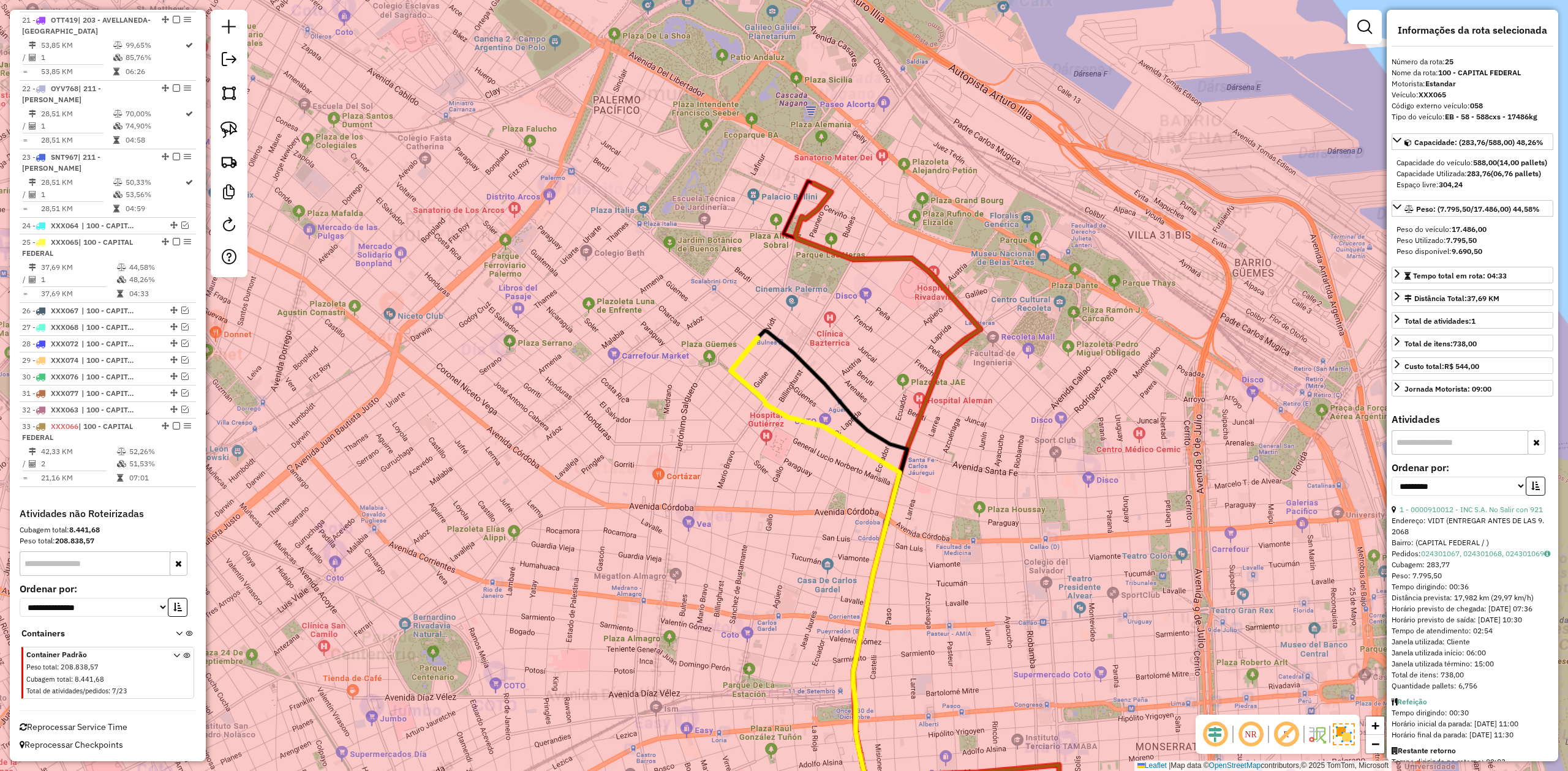
click at [877, 312] on div "Janela de atendimento Grade de atendimento Capacidade Transportadoras Veículos …" at bounding box center [784, 385] width 1568 height 771
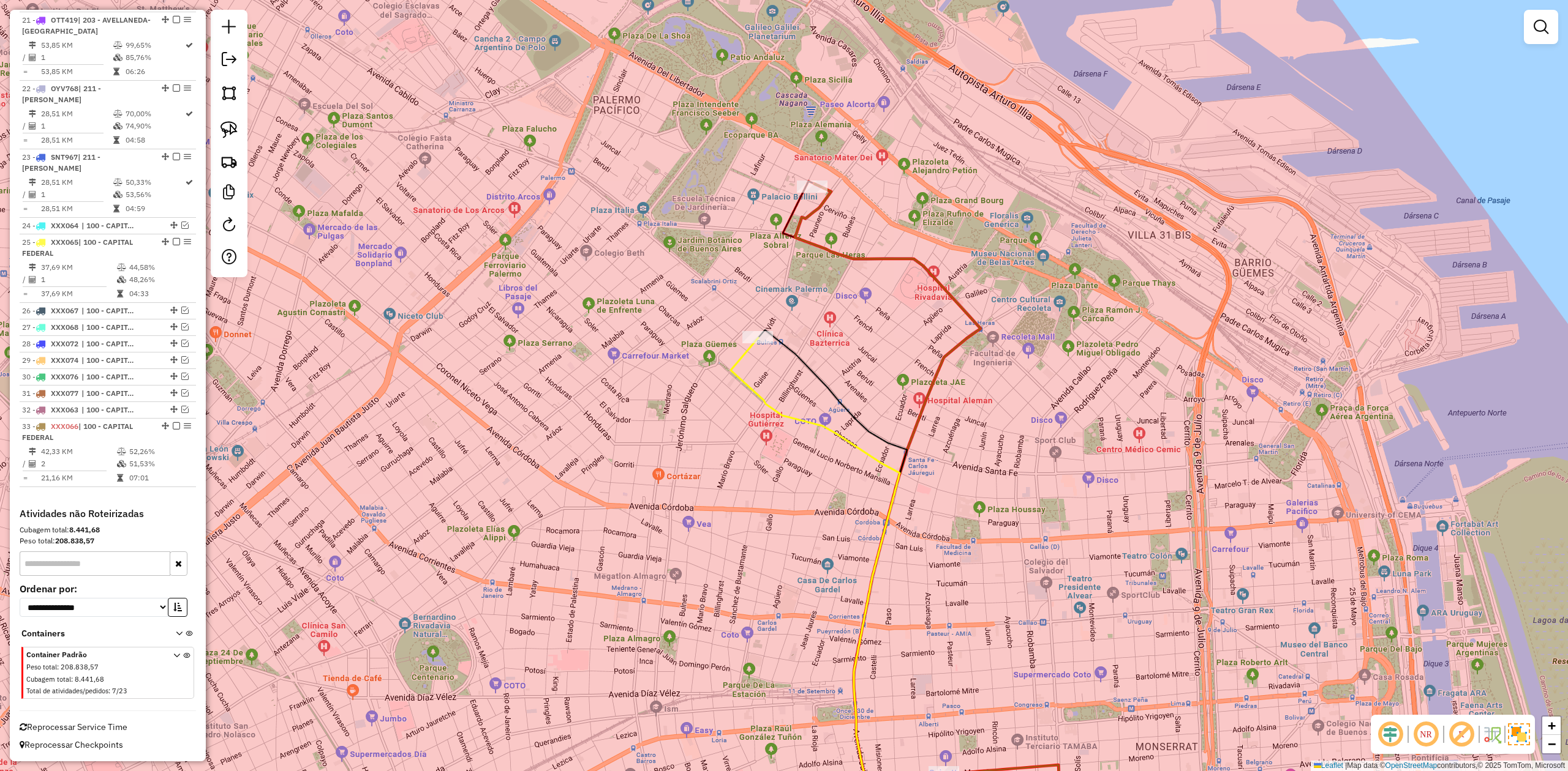
click at [870, 257] on icon at bounding box center [888, 481] width 186 height 595
select select "**********"
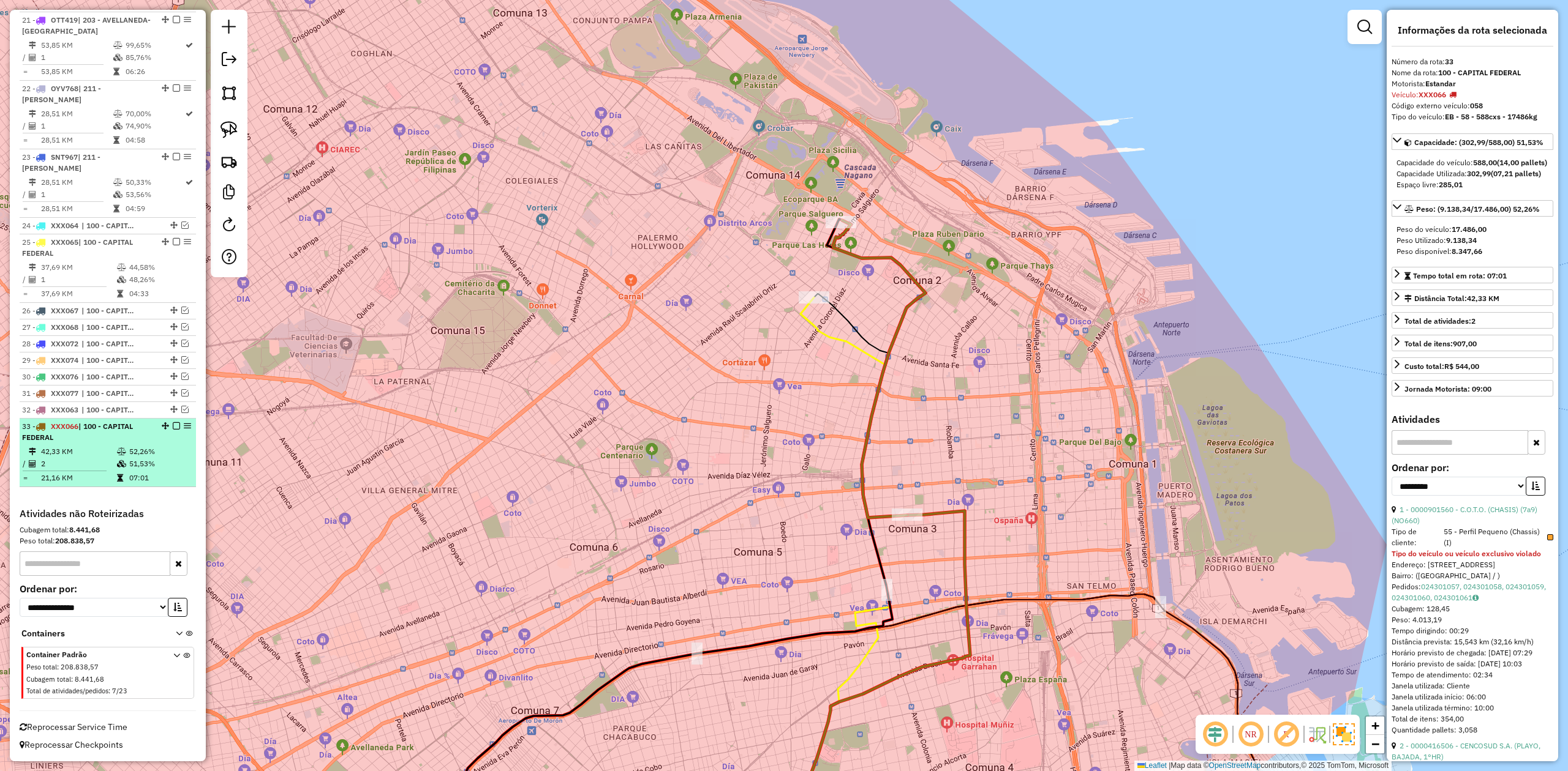
click at [174, 424] on em at bounding box center [176, 426] width 7 height 7
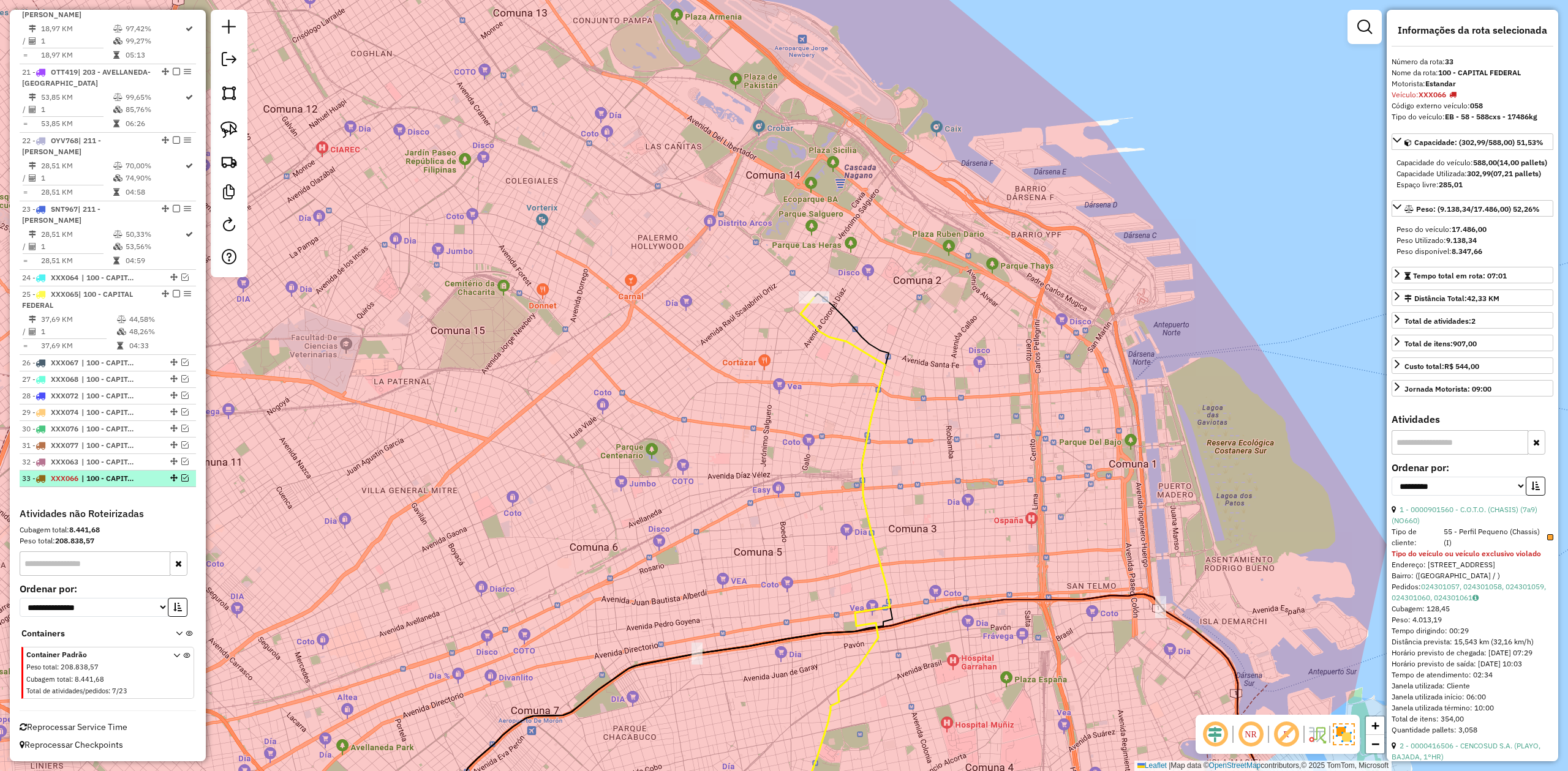
scroll to position [1805, 0]
click at [823, 339] on icon at bounding box center [840, 572] width 100 height 551
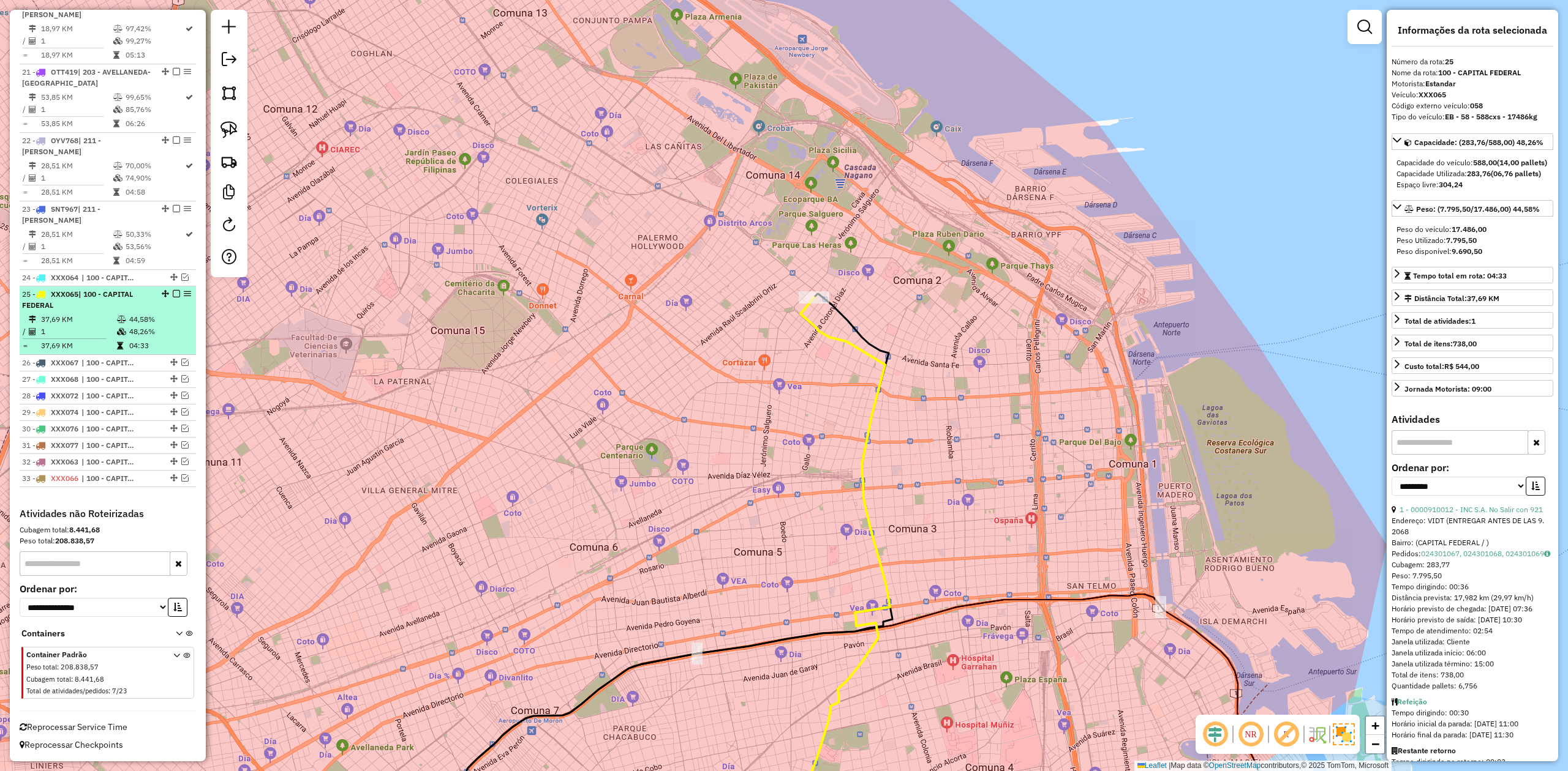
click at [174, 292] on em at bounding box center [176, 294] width 7 height 7
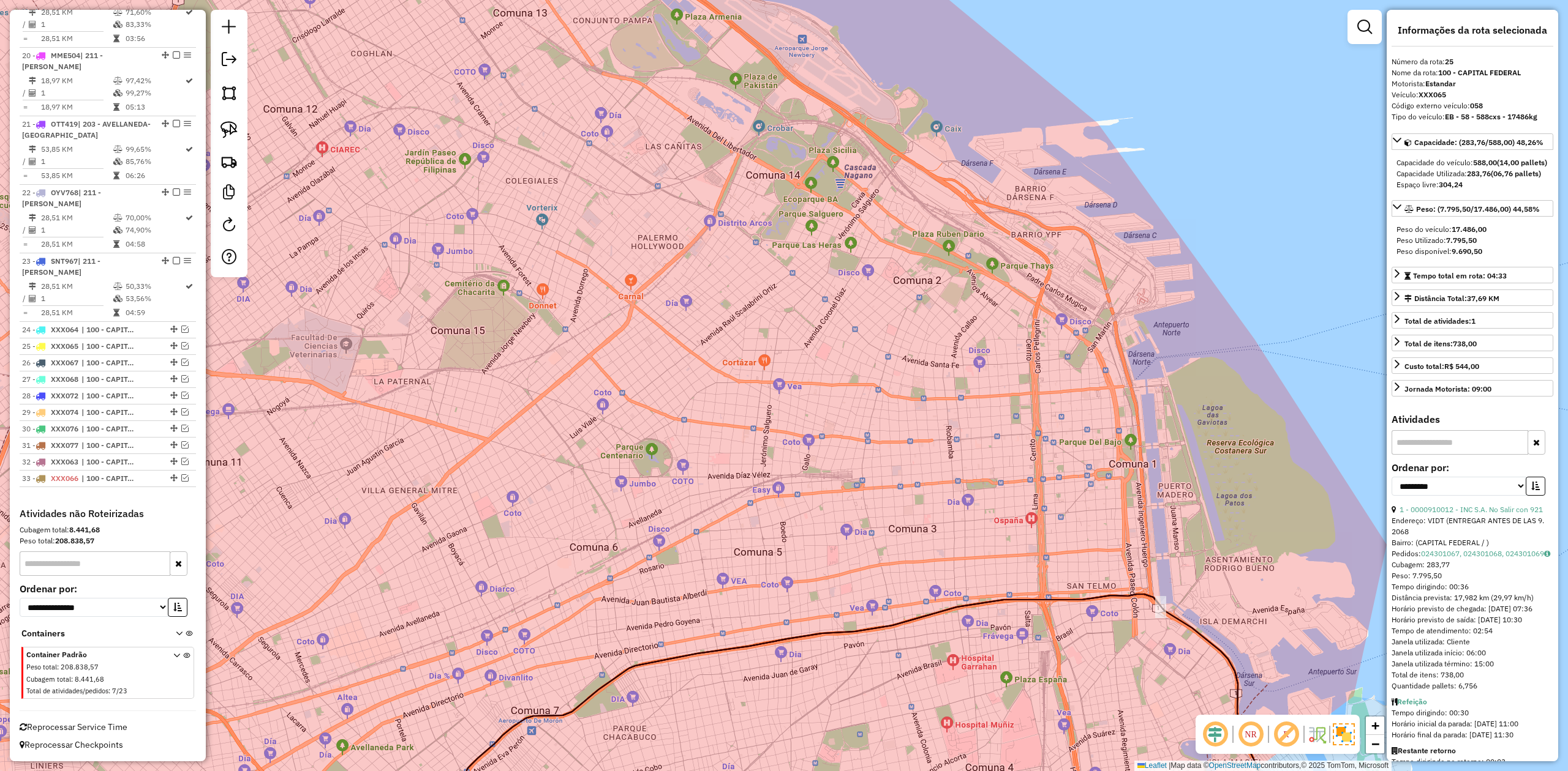
scroll to position [1754, 0]
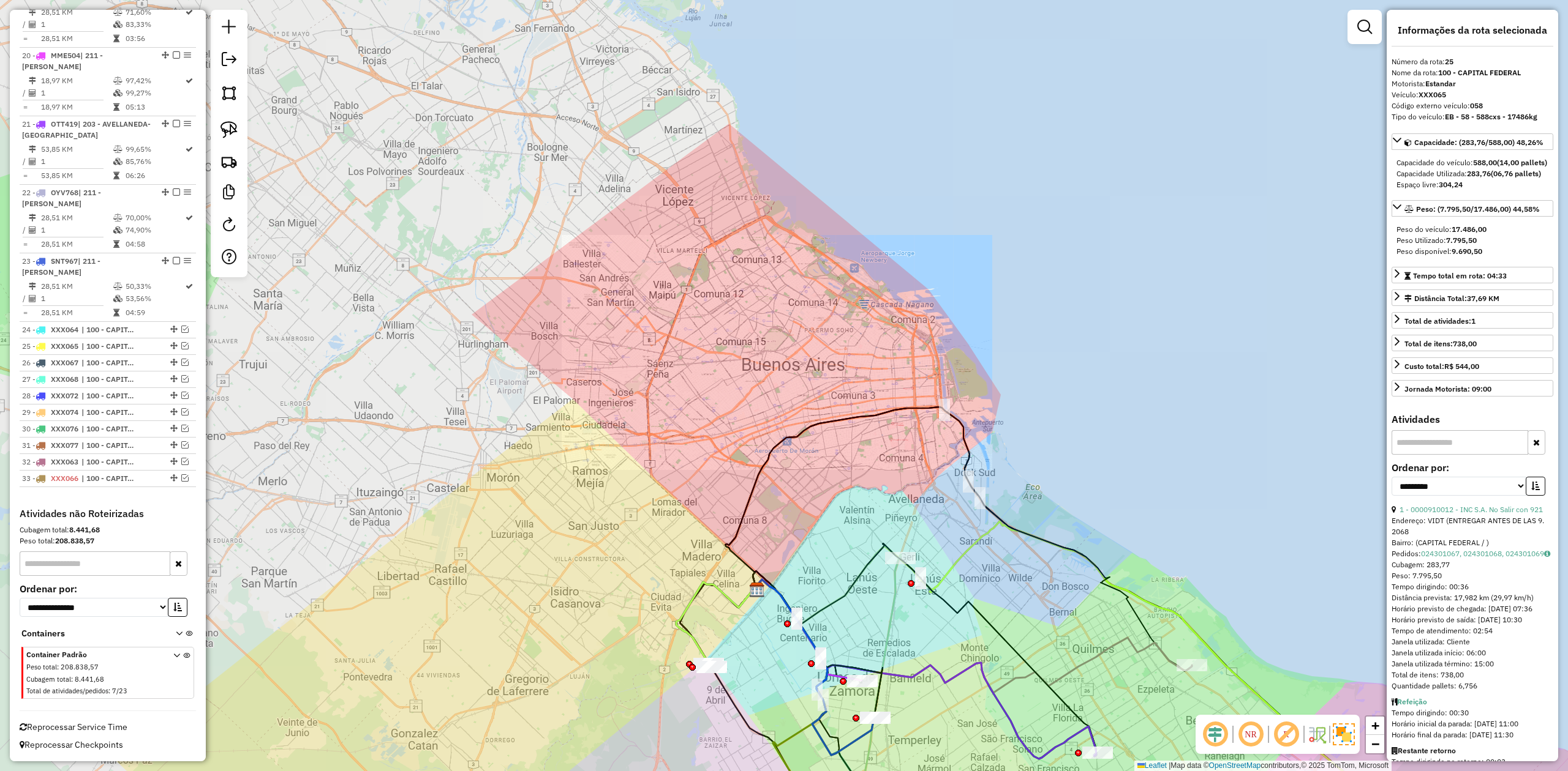
drag, startPoint x: 895, startPoint y: 405, endPoint x: 893, endPoint y: 386, distance: 19.1
click at [893, 407] on icon at bounding box center [959, 538] width 467 height 264
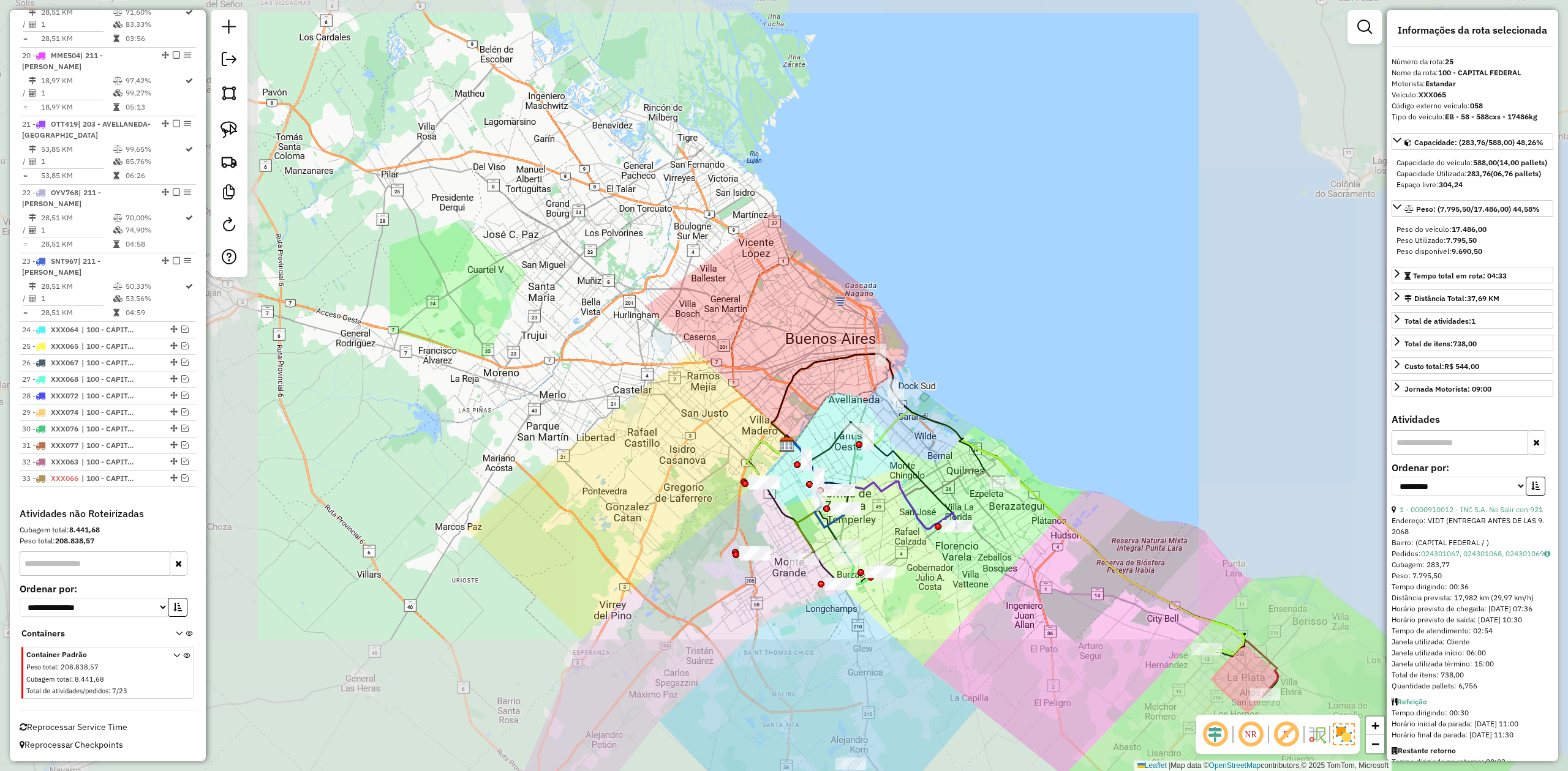
drag, startPoint x: 837, startPoint y: 423, endPoint x: 789, endPoint y: 379, distance: 65.1
click at [792, 380] on div "Janela de atendimento Grade de atendimento Capacidade Transportadoras Veículos …" at bounding box center [784, 385] width 1568 height 771
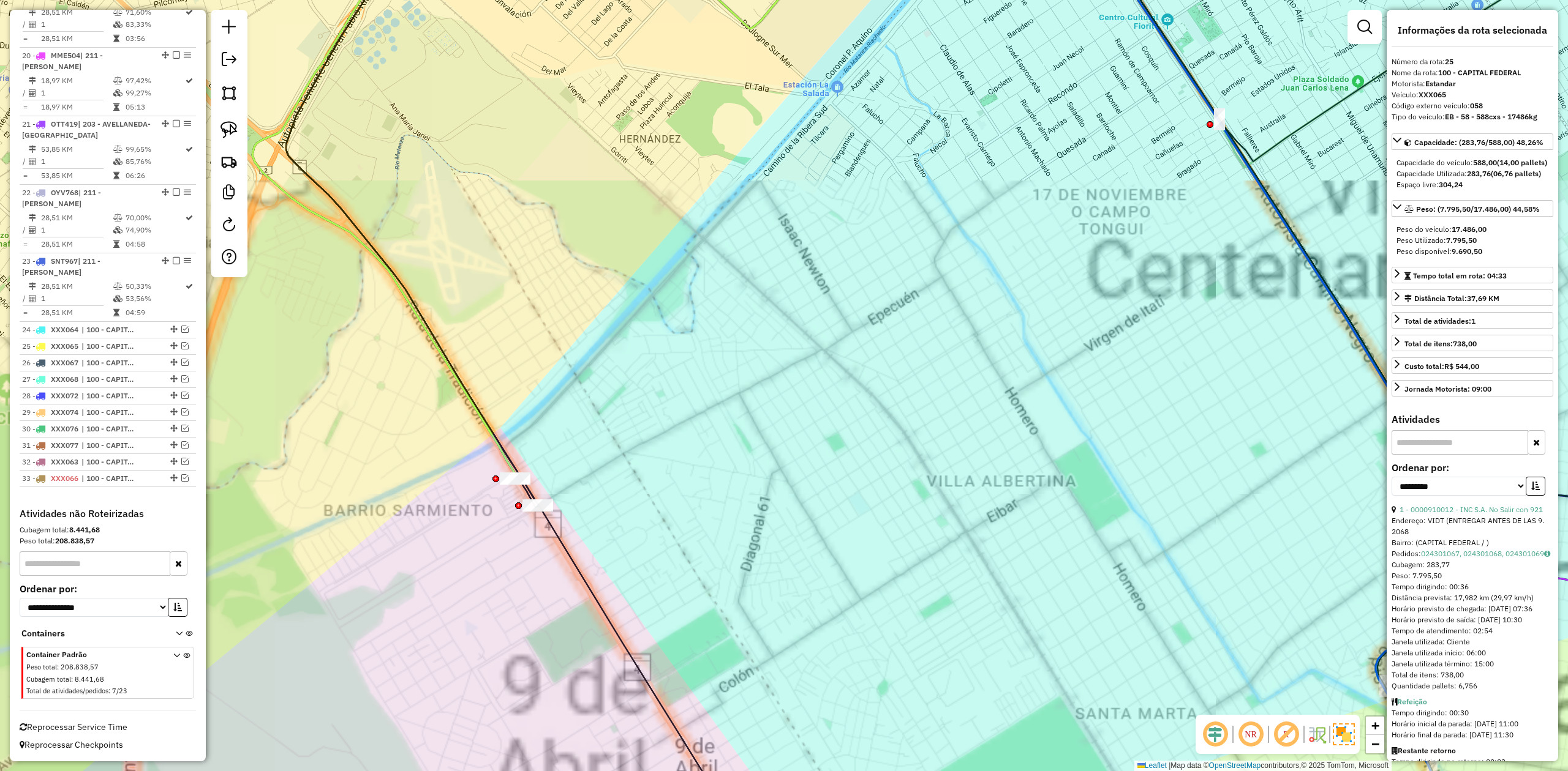
drag, startPoint x: 660, startPoint y: 547, endPoint x: 816, endPoint y: 487, distance: 167.1
click at [817, 477] on div "Janela de atendimento Grade de atendimento Capacidade Transportadoras Veículos …" at bounding box center [784, 385] width 1568 height 771
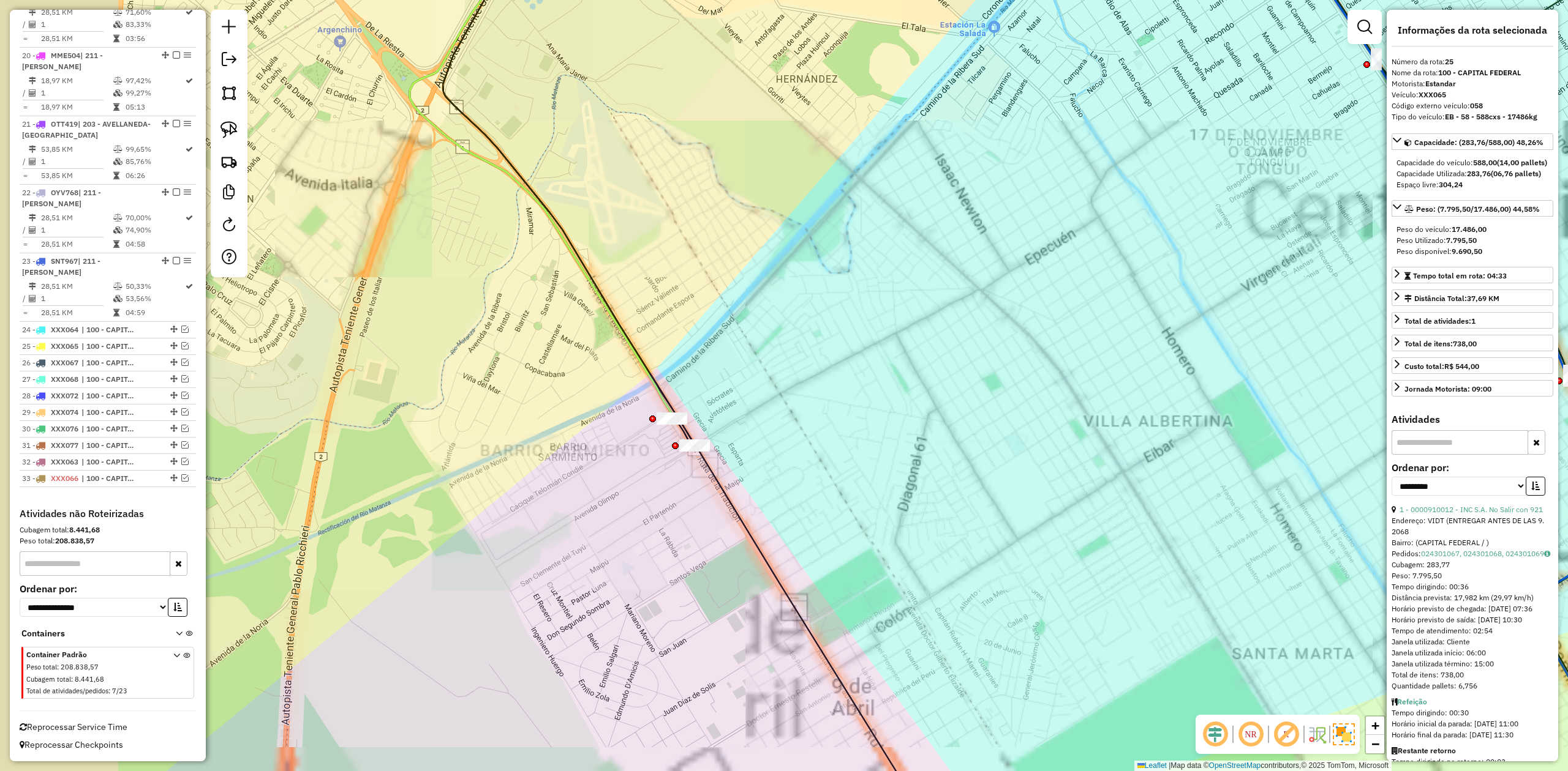
drag, startPoint x: 809, startPoint y: 475, endPoint x: 831, endPoint y: 470, distance: 22.6
click at [831, 470] on div "Janela de atendimento Grade de atendimento Capacidade Transportadoras Veículos …" at bounding box center [784, 385] width 1568 height 771
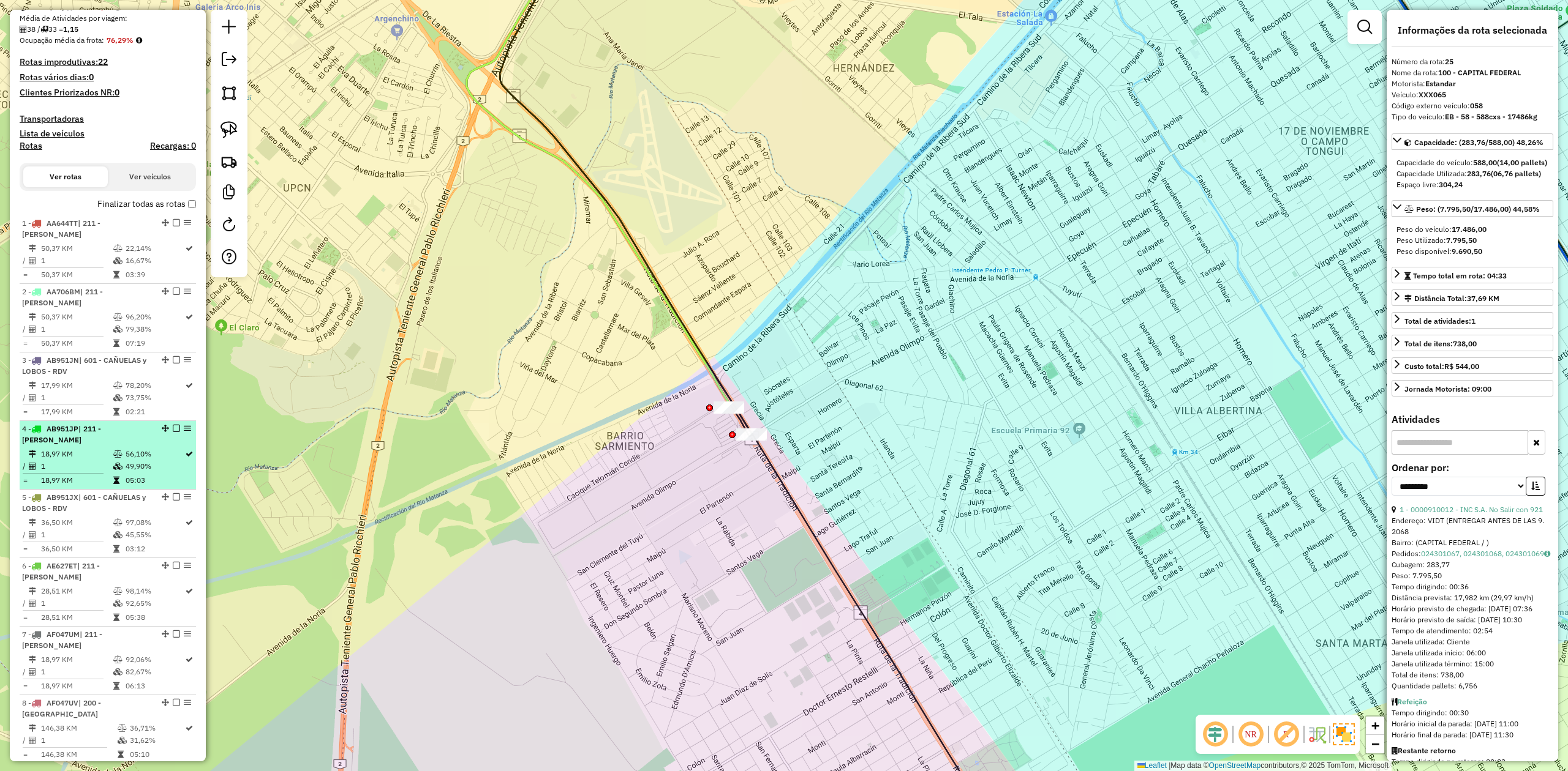
scroll to position [0, 0]
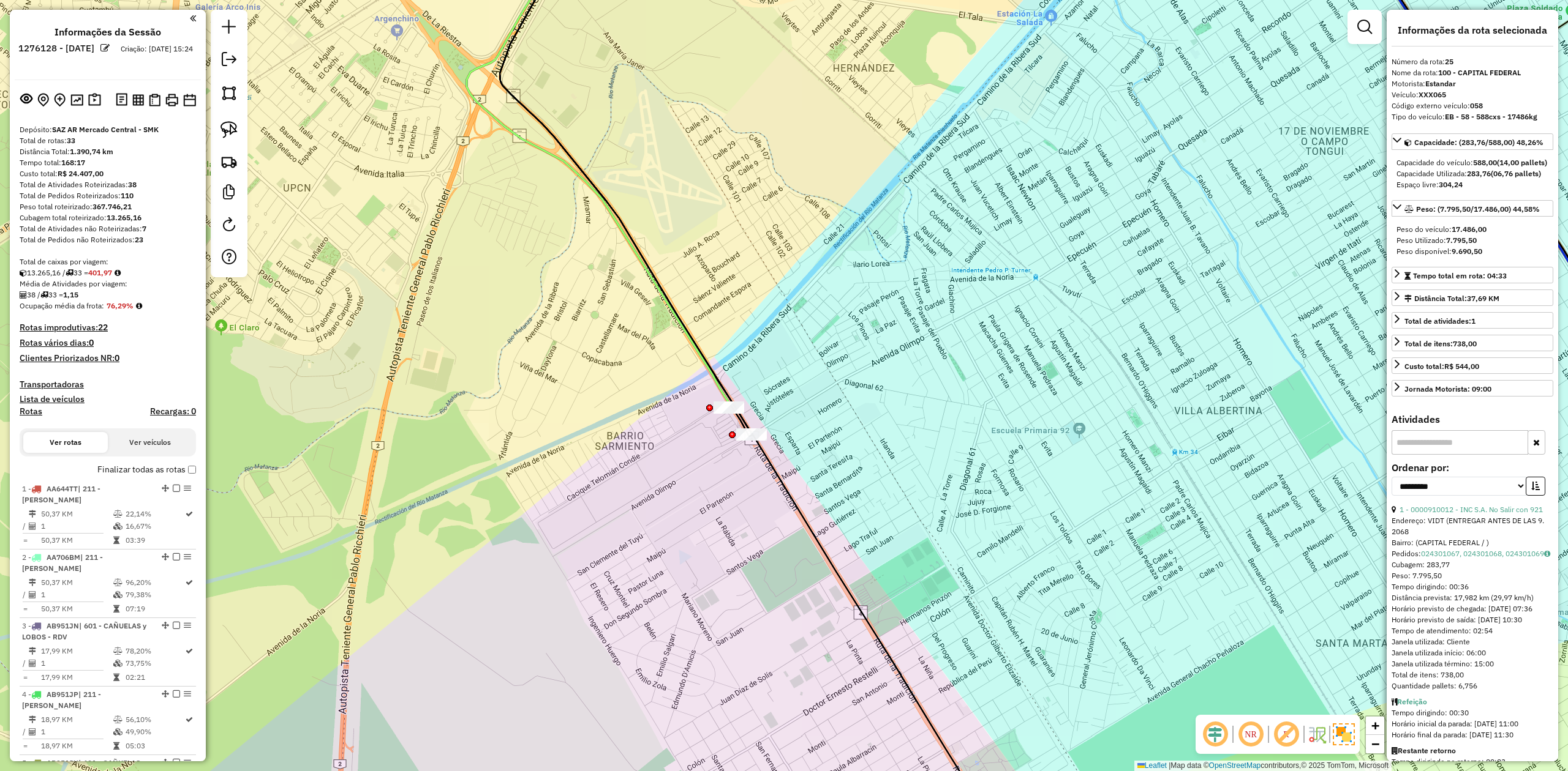
click at [35, 415] on h4 "Rotas" at bounding box center [30, 412] width 22 height 10
select select
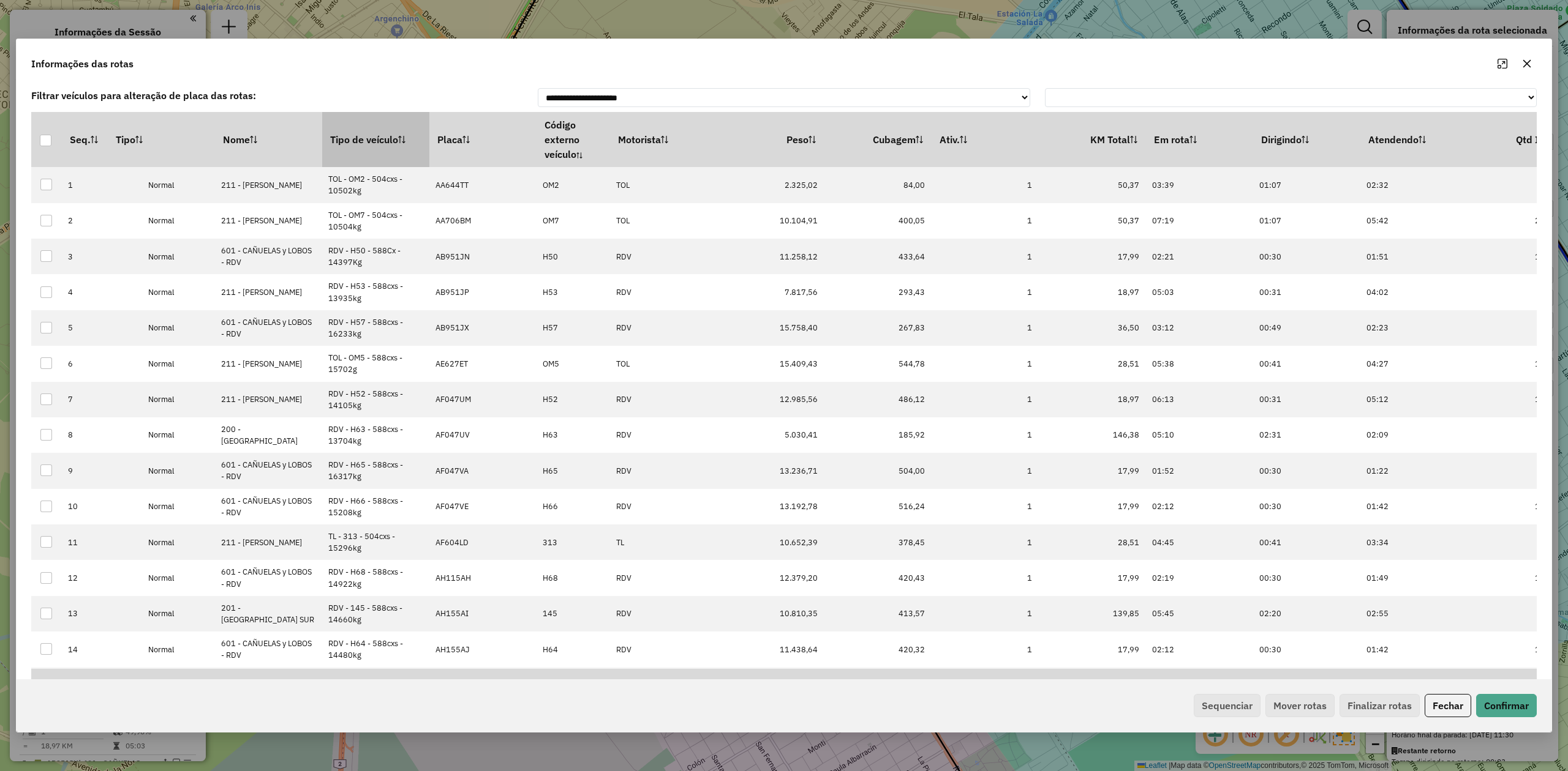
click at [362, 126] on th "Tipo de veículo" at bounding box center [375, 140] width 107 height 55
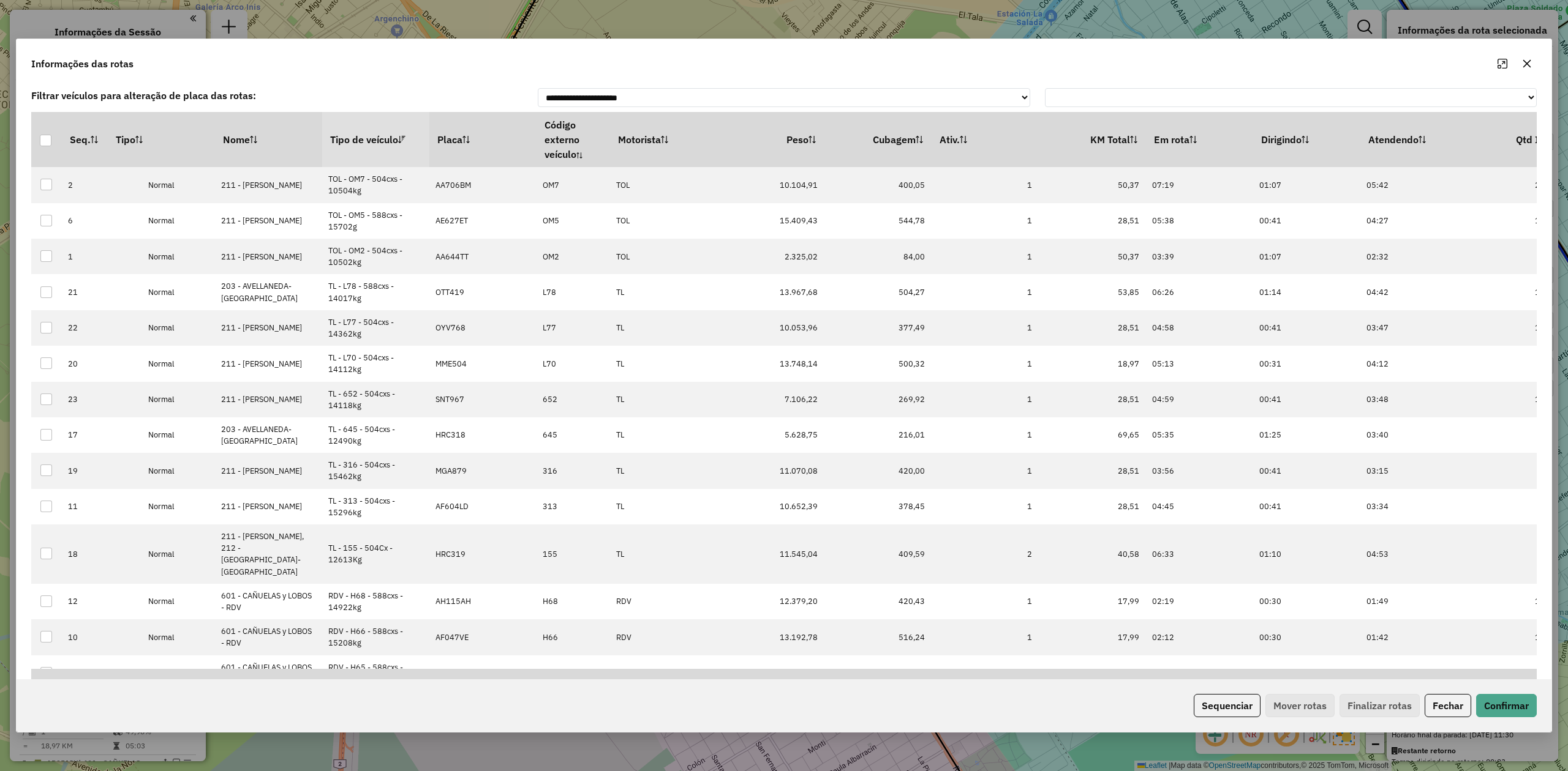
click at [362, 127] on th "Tipo de veículo" at bounding box center [375, 140] width 107 height 55
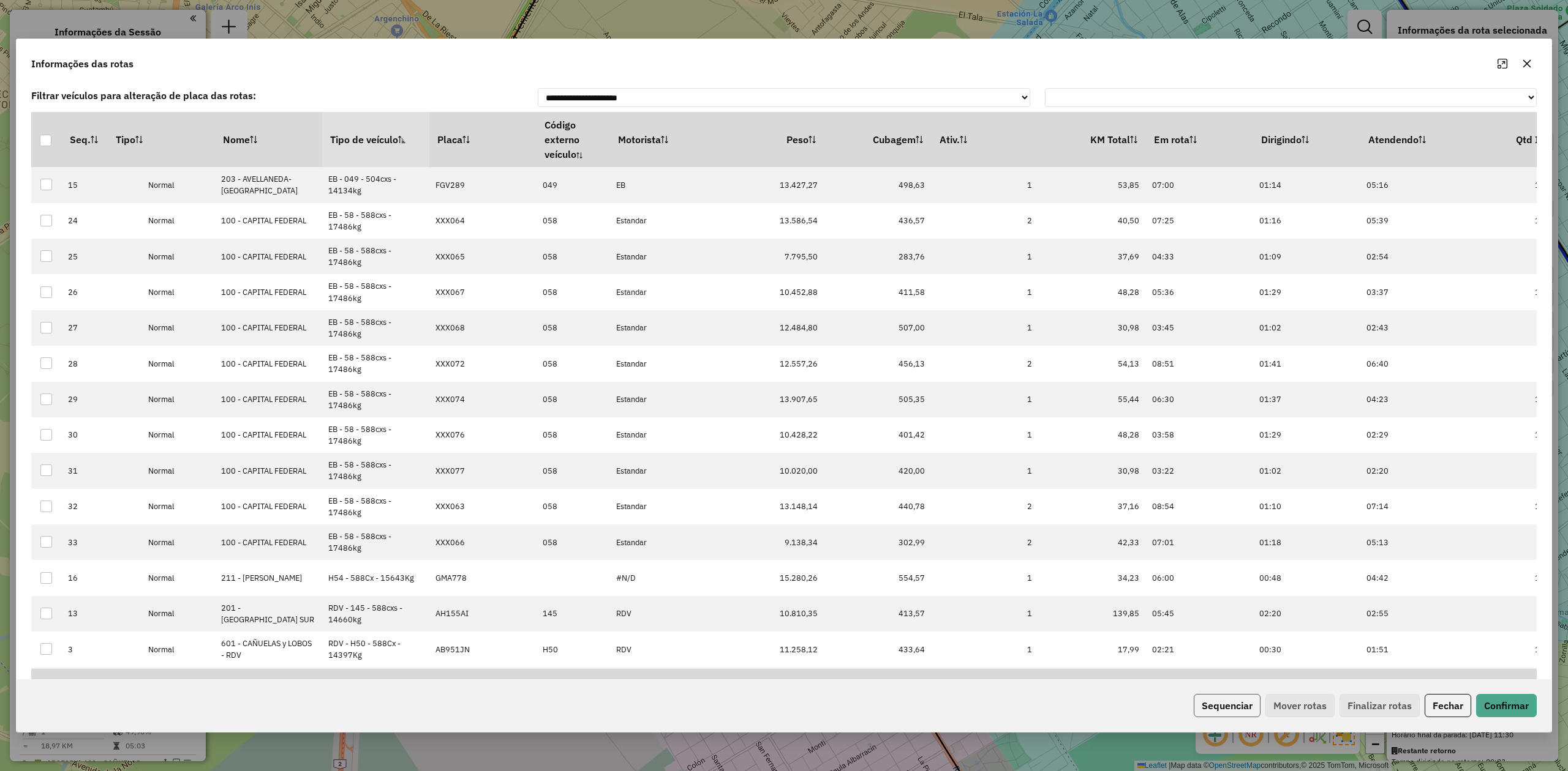
click at [1044, 477] on button "Sequenciar" at bounding box center [1227, 705] width 67 height 23
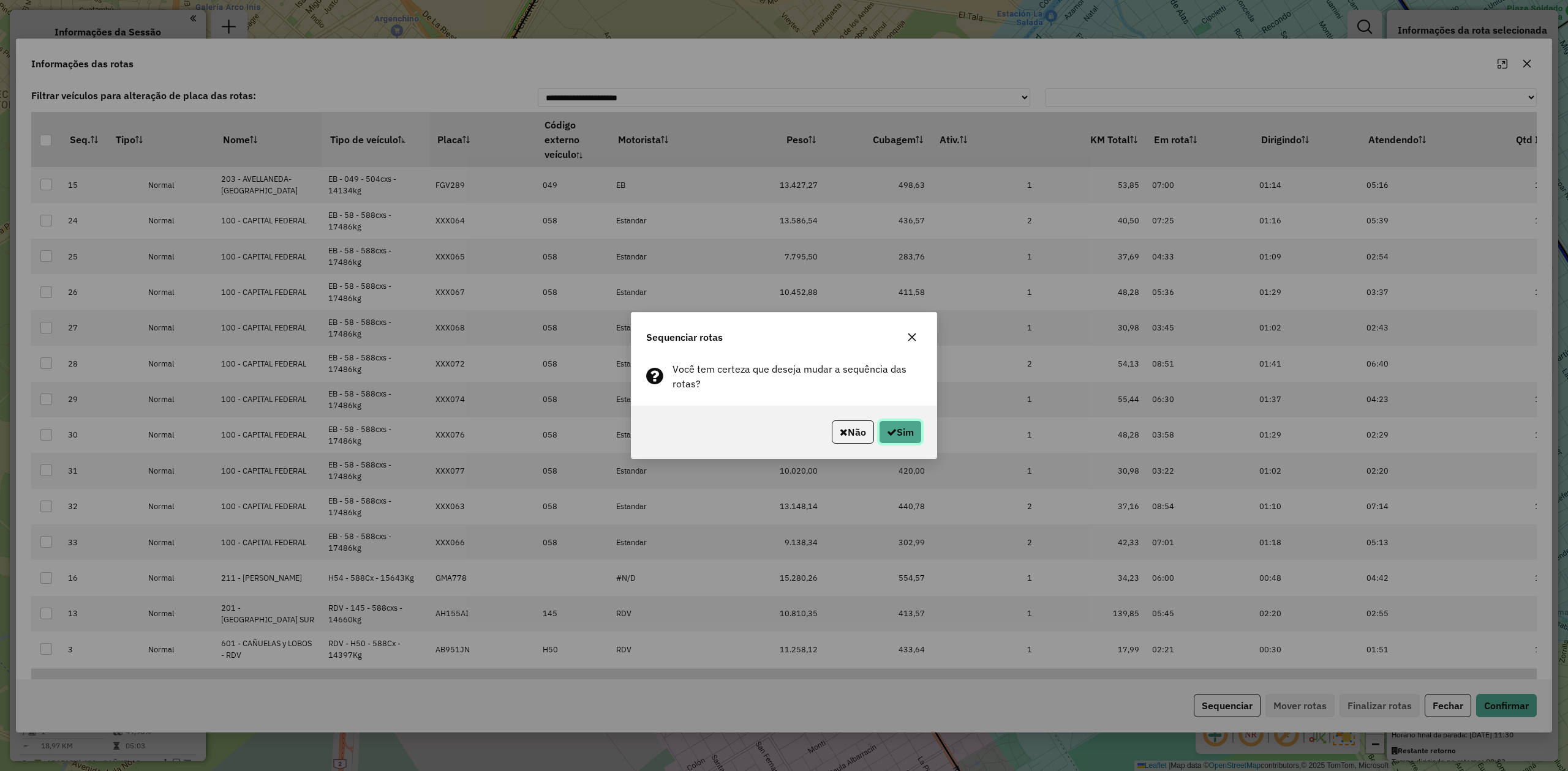
click at [887, 432] on icon "button" at bounding box center [892, 433] width 10 height 10
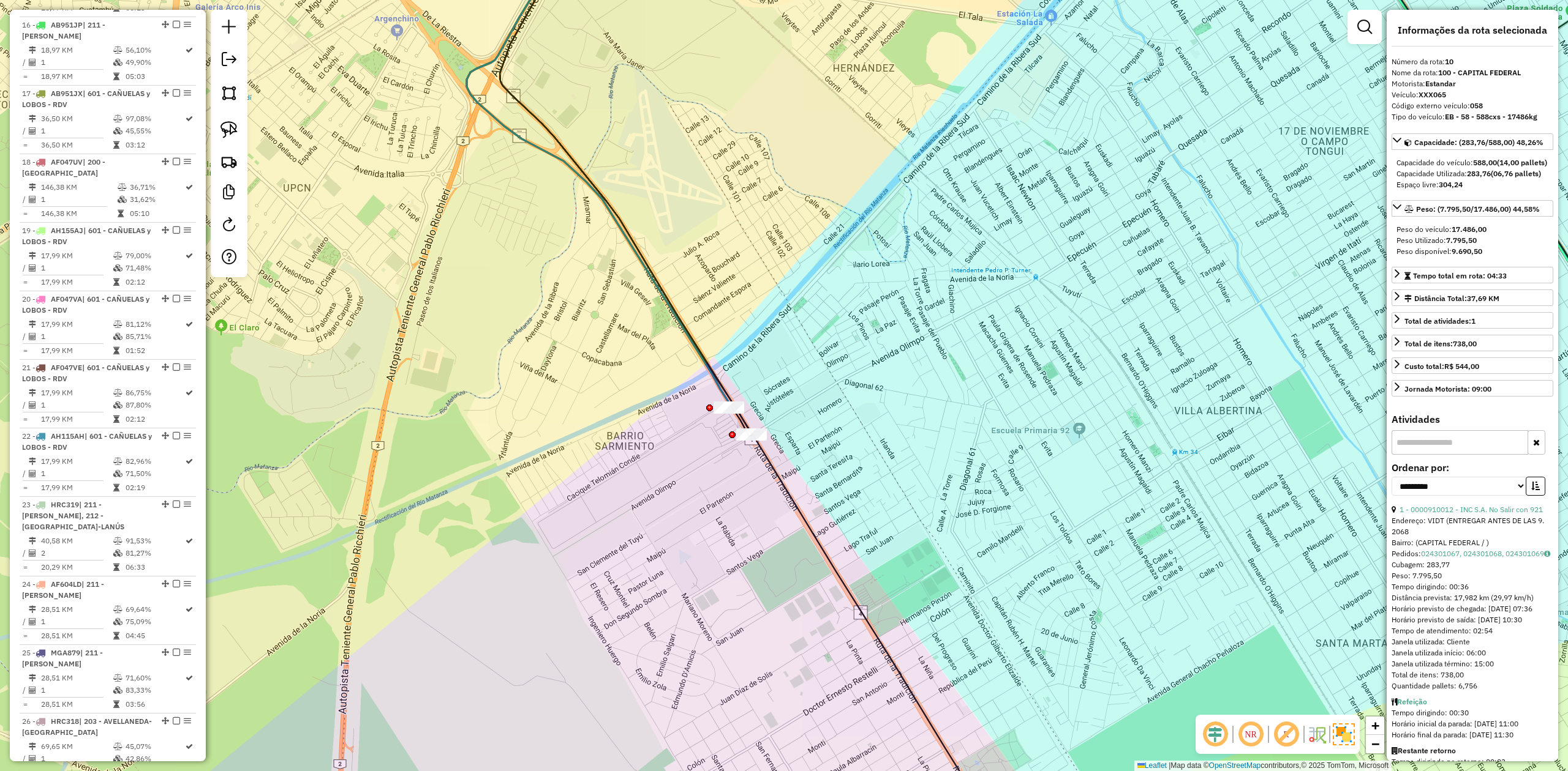
scroll to position [2132, 0]
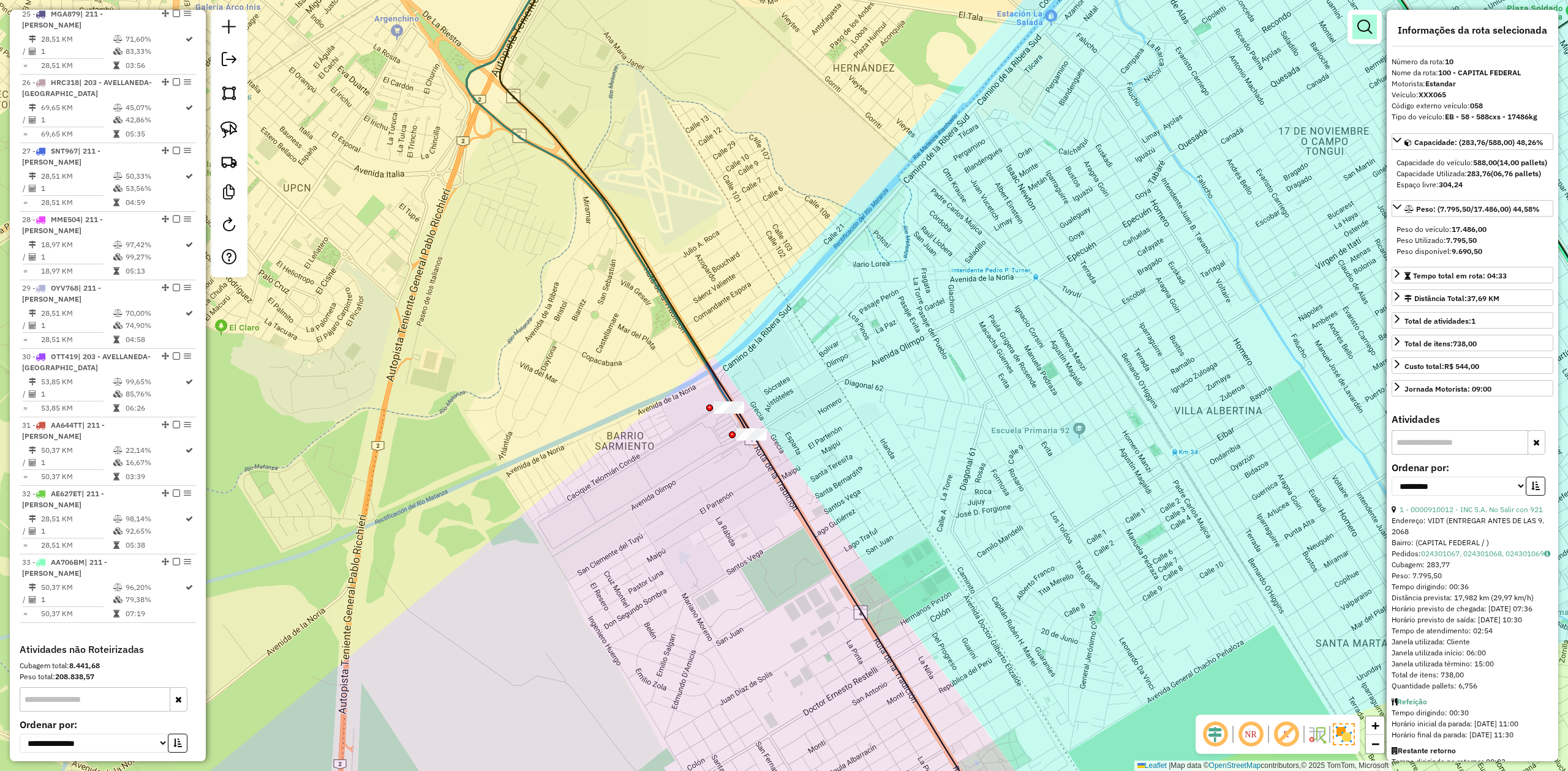
click at [1044, 35] on link at bounding box center [1364, 27] width 24 height 24
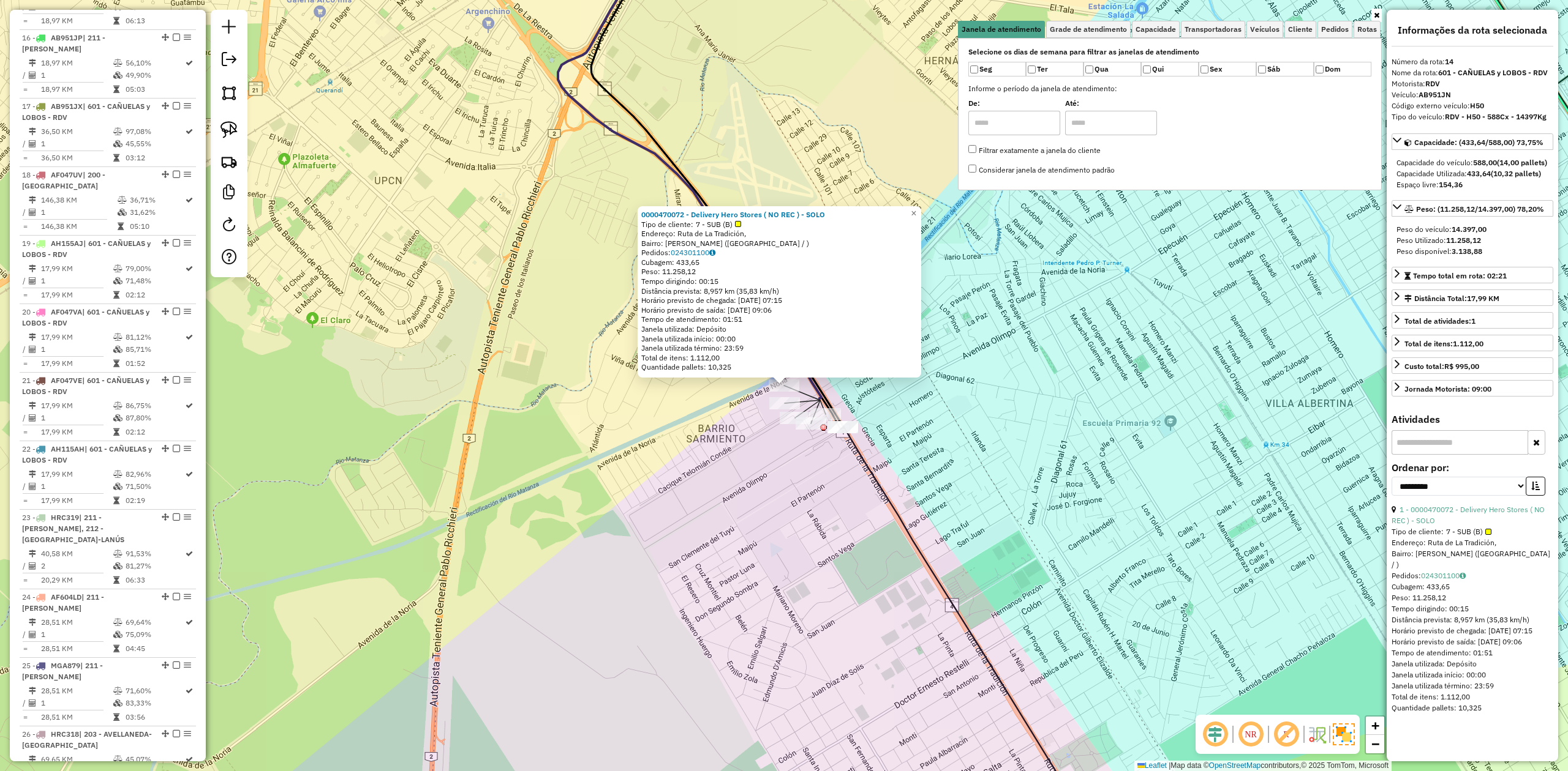
scroll to position [1365, 0]
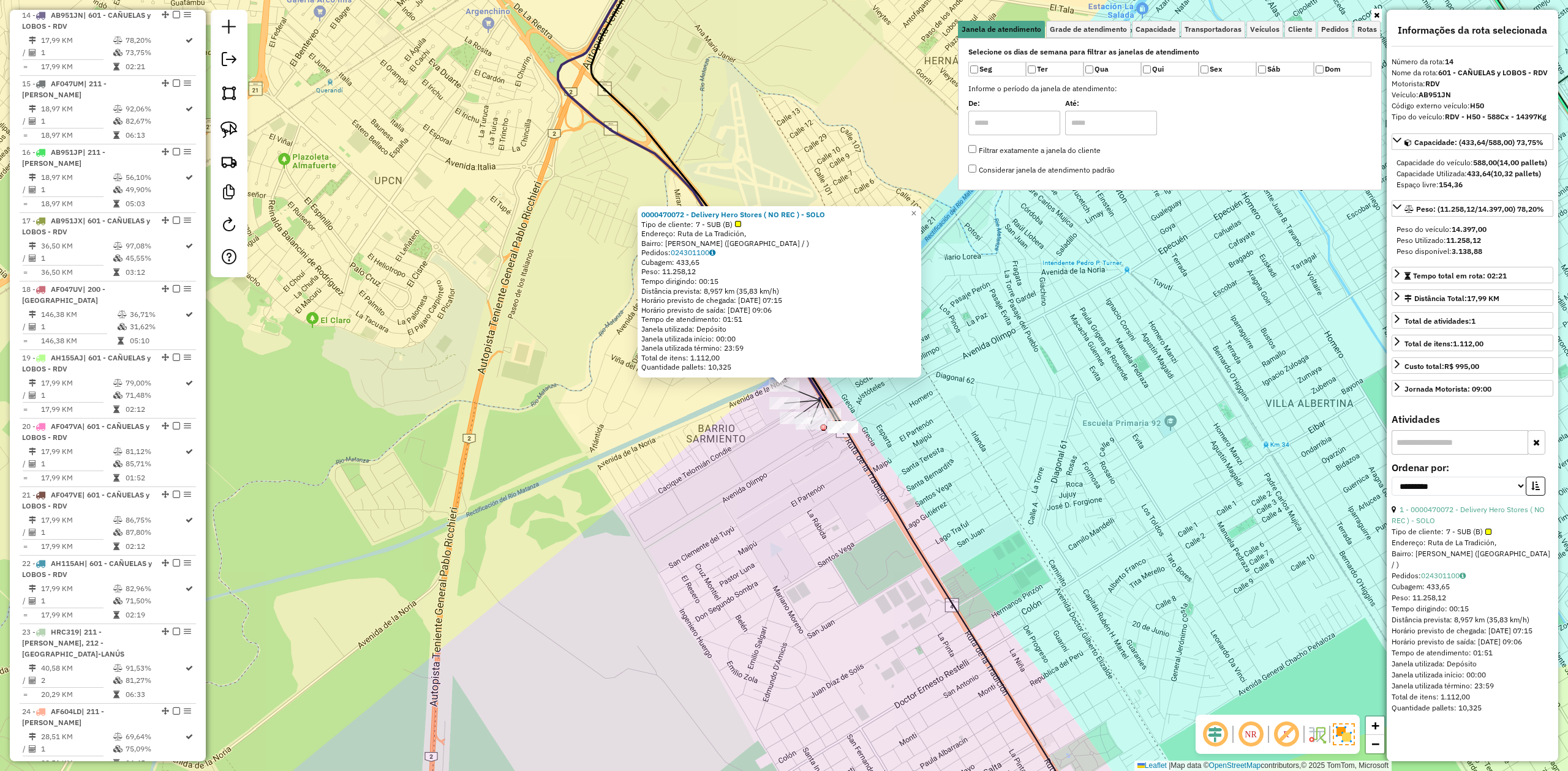
click at [813, 452] on div "0000470072 - Delivery Hero Stores ( NO REC ) - SOLO Tipo de cliente: 7 - SUB (B…" at bounding box center [784, 385] width 1568 height 771
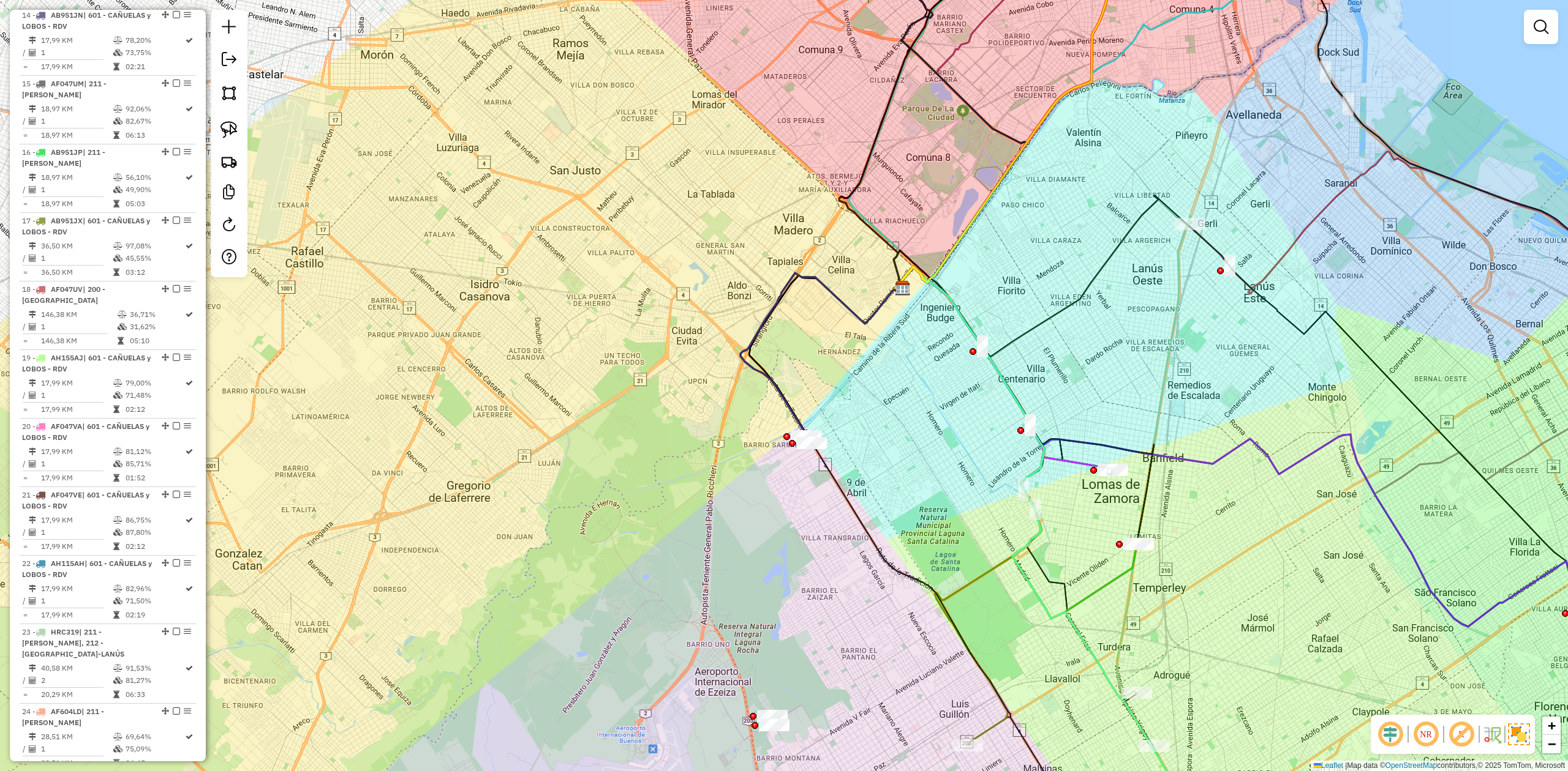
scroll to position [794, 0]
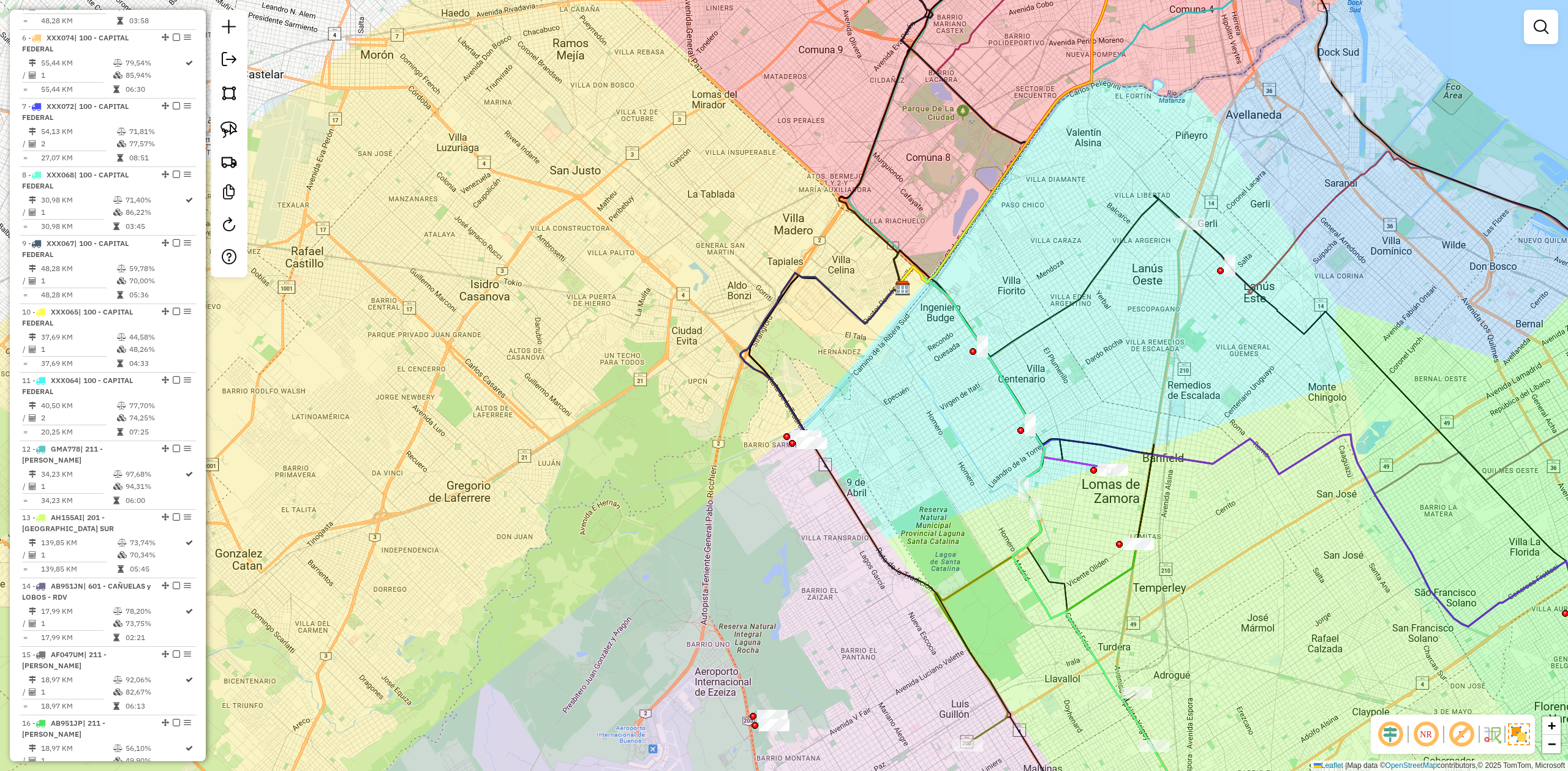
click at [1044, 22] on em at bounding box center [1541, 27] width 14 height 14
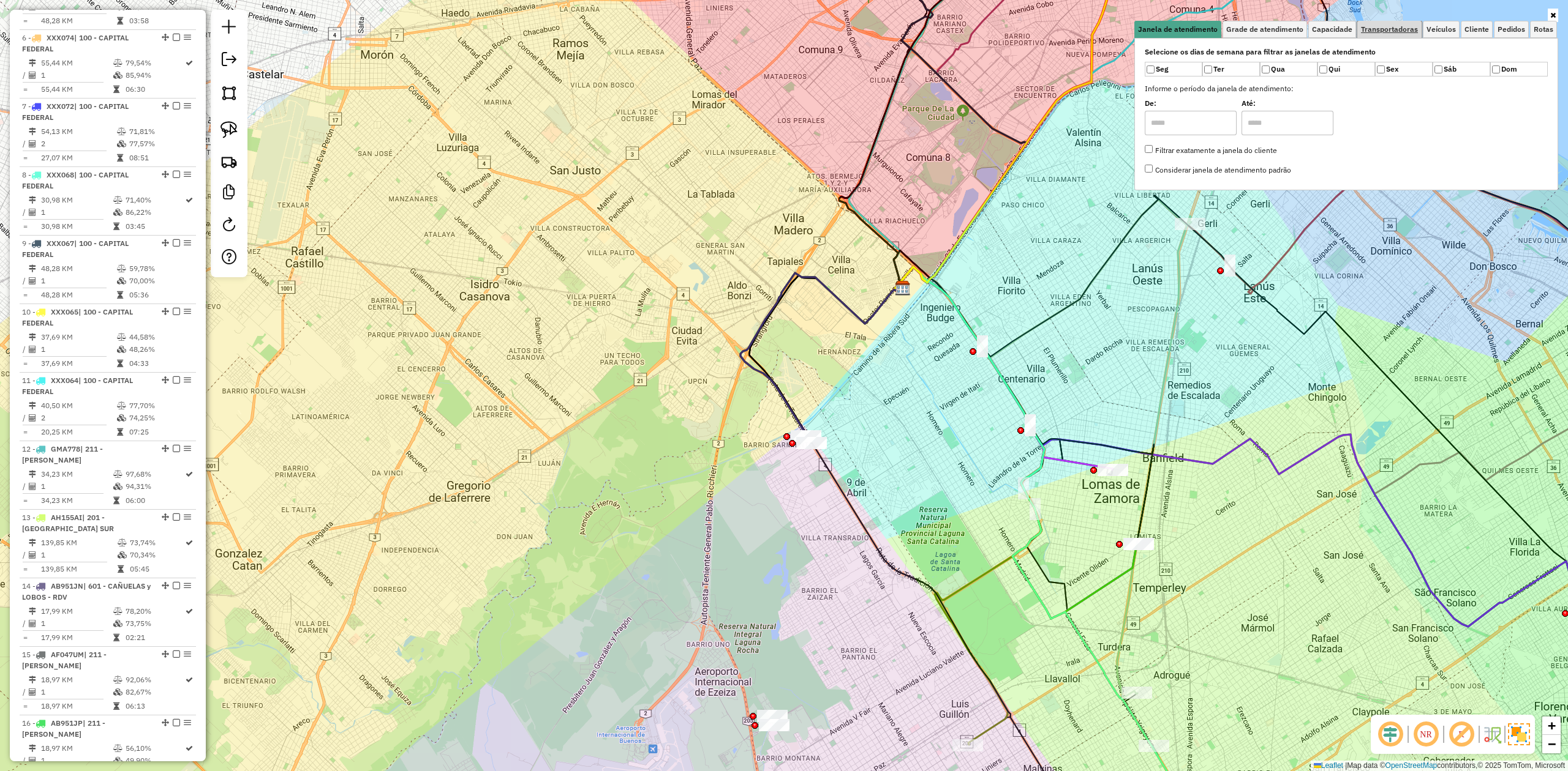
click at [1044, 32] on span "Transportadoras" at bounding box center [1389, 30] width 57 height 7
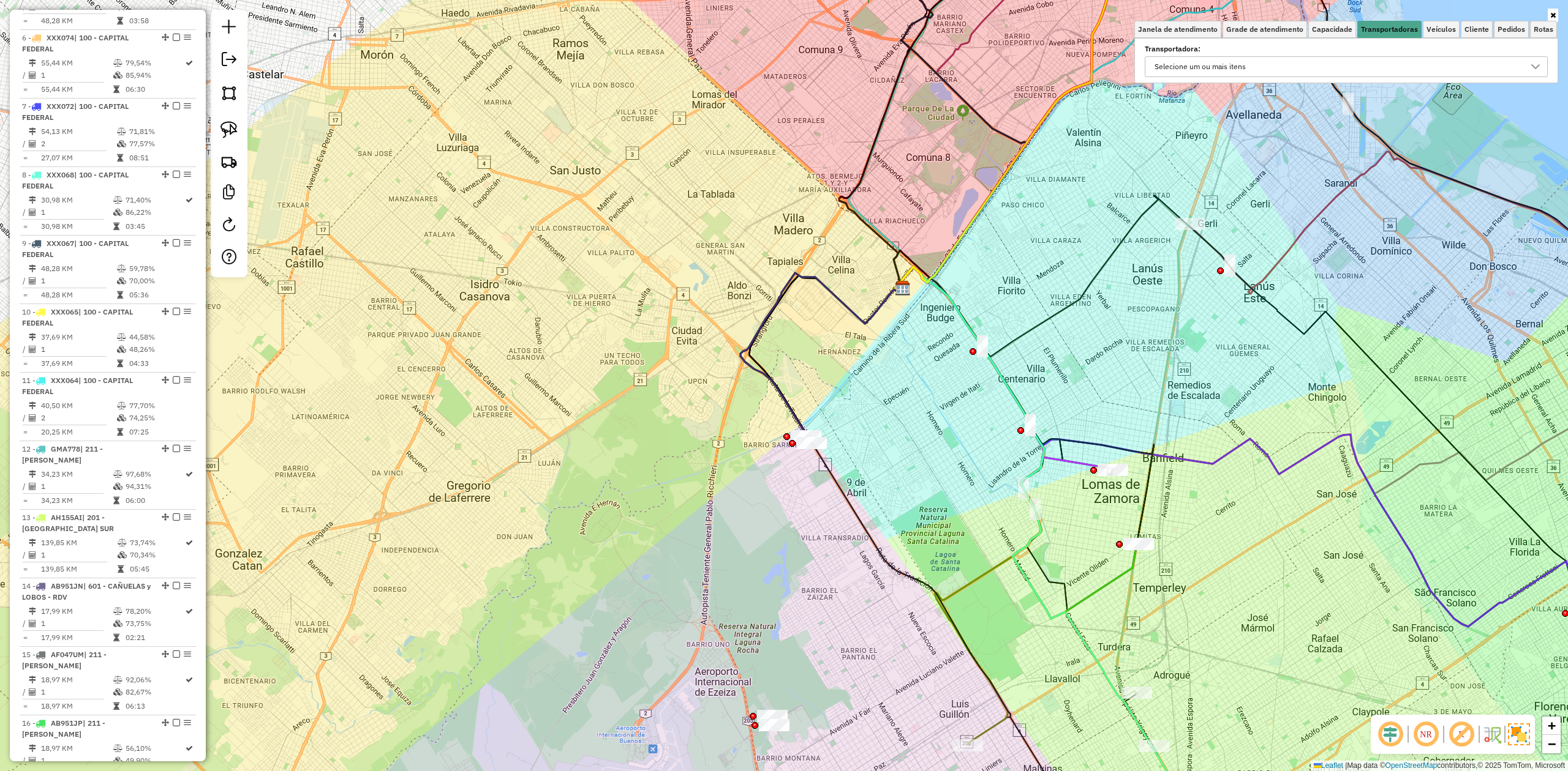
click at [1044, 60] on div "Selecione um ou mais itens" at bounding box center [1200, 66] width 100 height 19
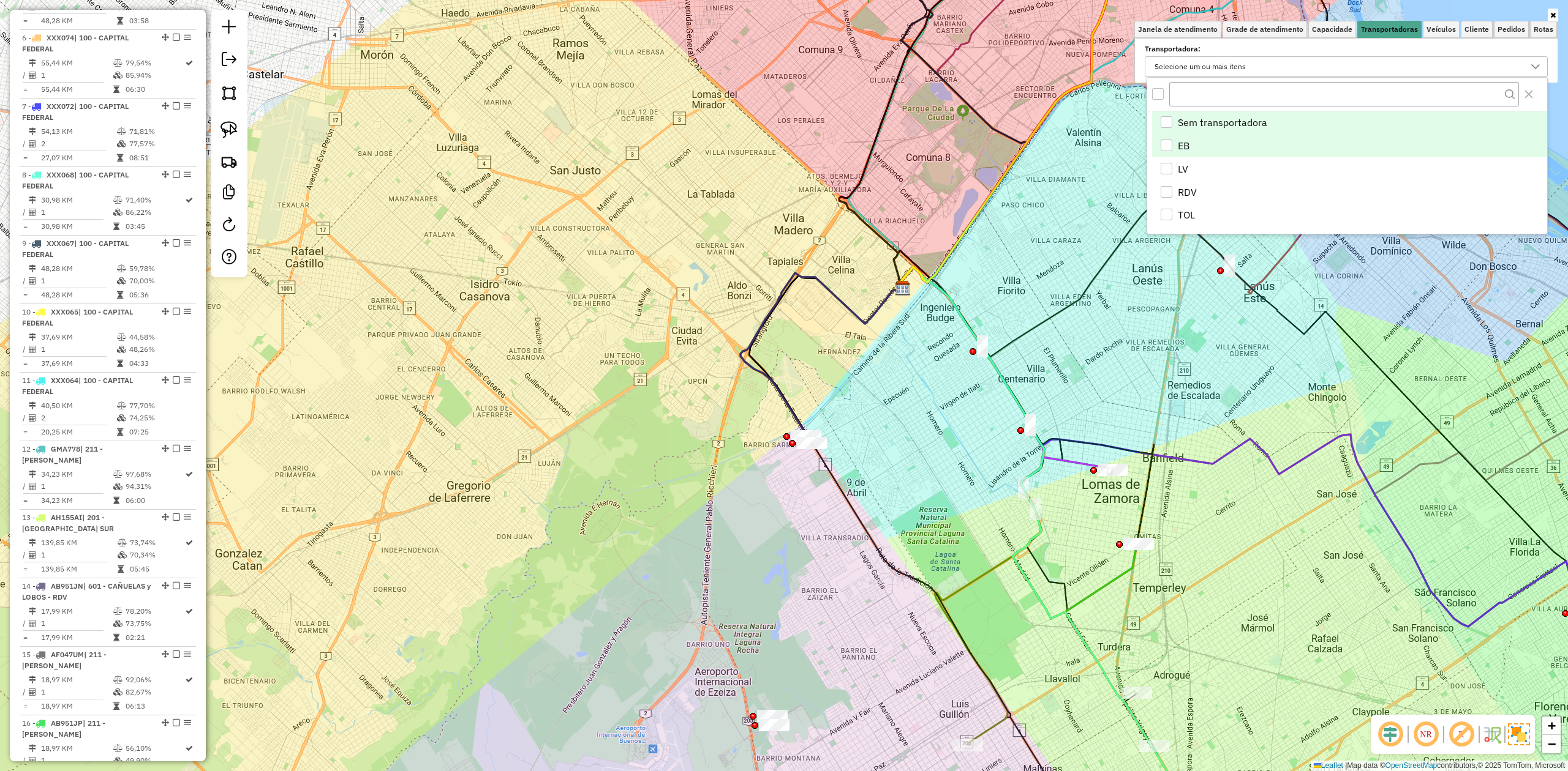
scroll to position [7, 45]
click at [1044, 143] on div "EB" at bounding box center [1166, 145] width 12 height 12
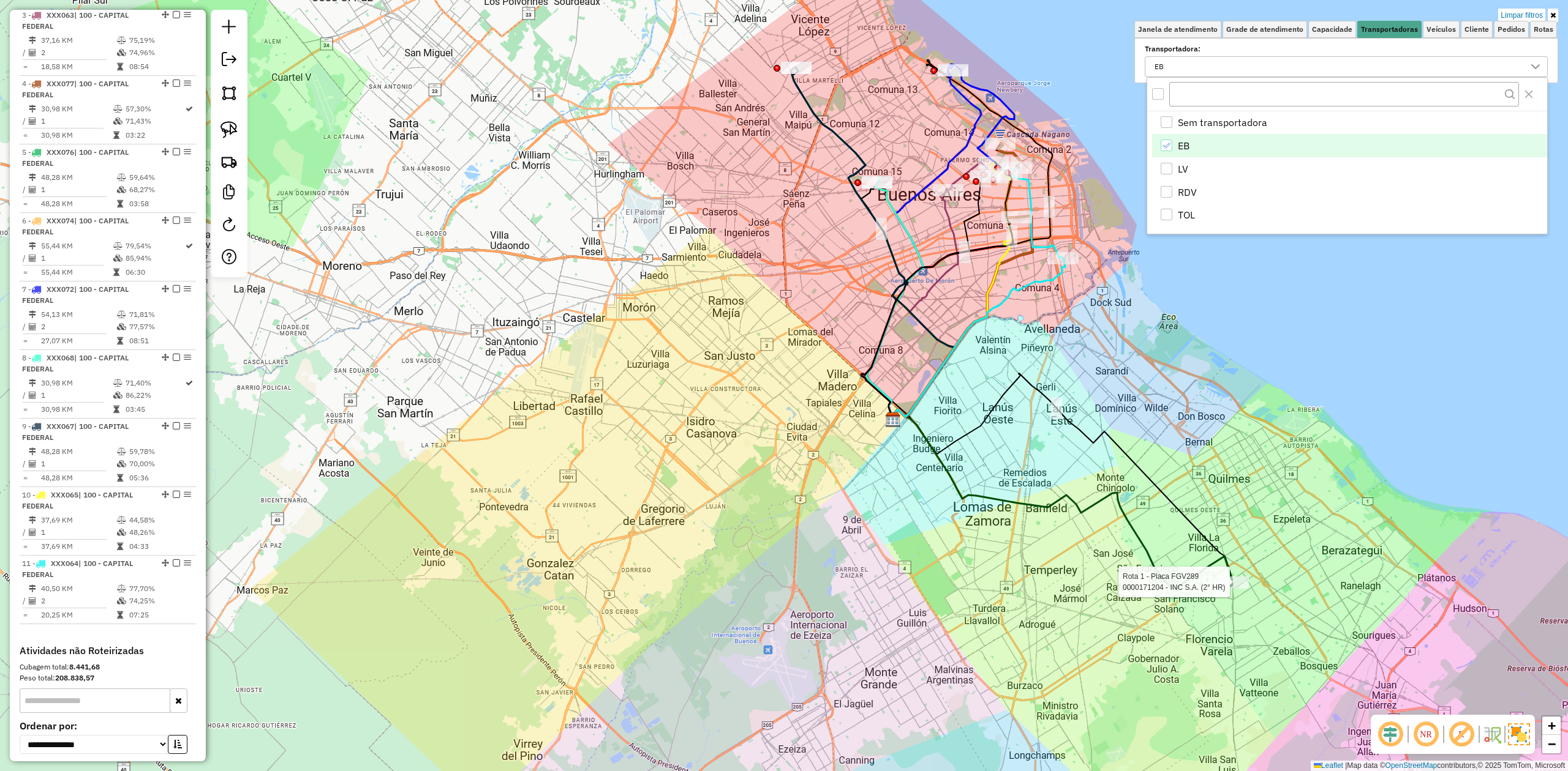
select select "**********"
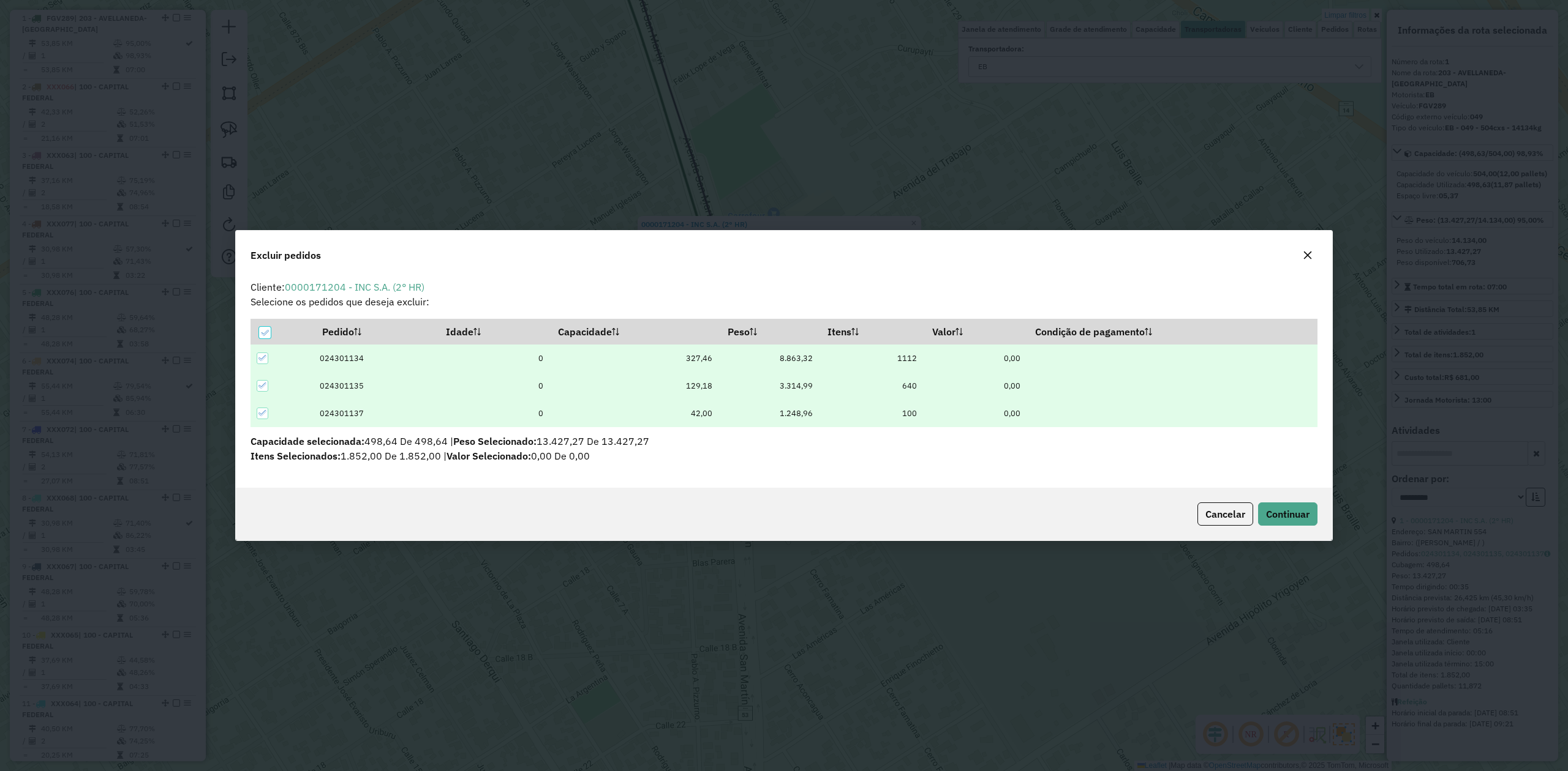
scroll to position [0, 0]
click at [1044, 477] on span "Continuar" at bounding box center [1288, 514] width 43 height 12
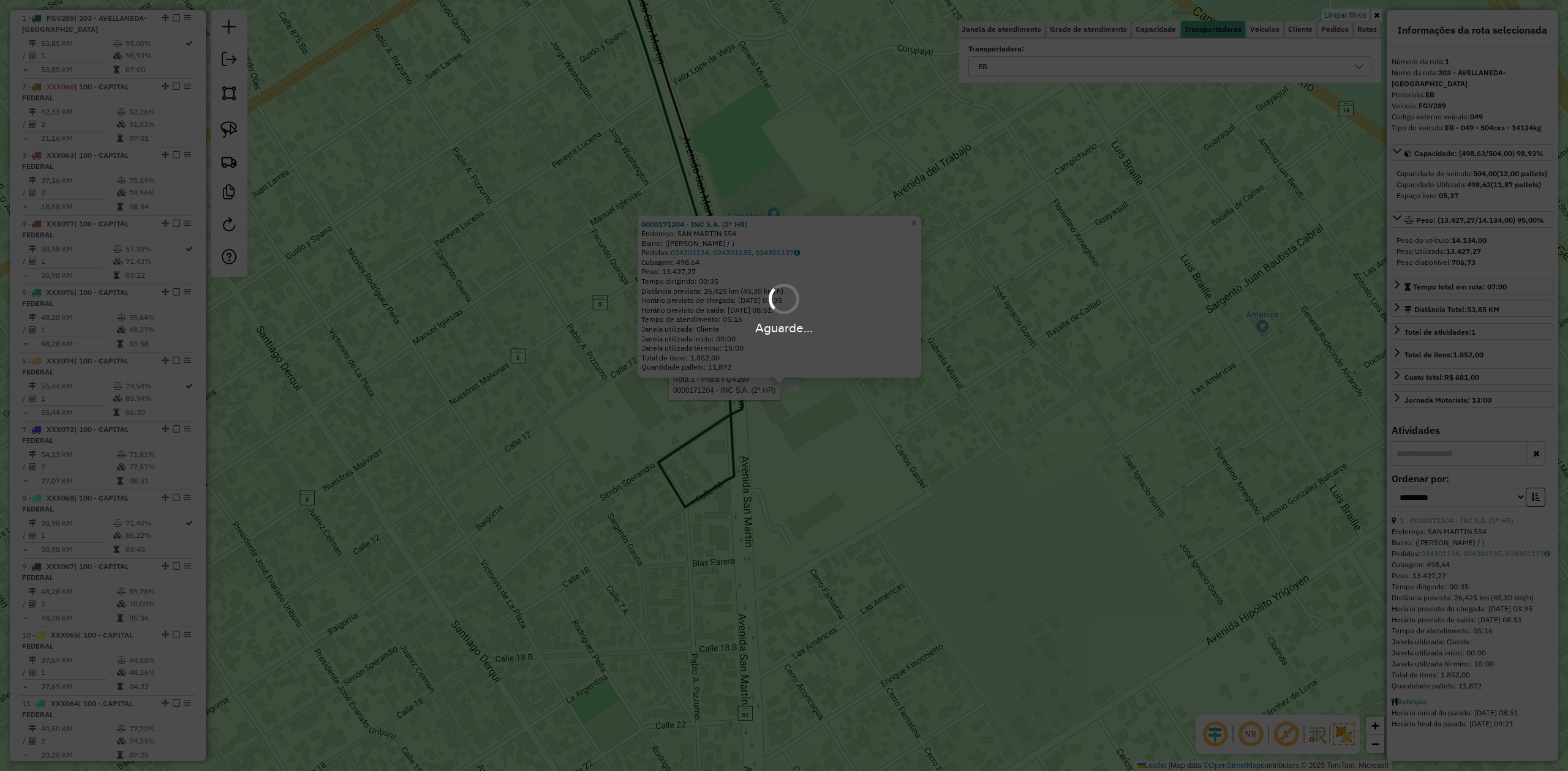
scroll to position [402, 0]
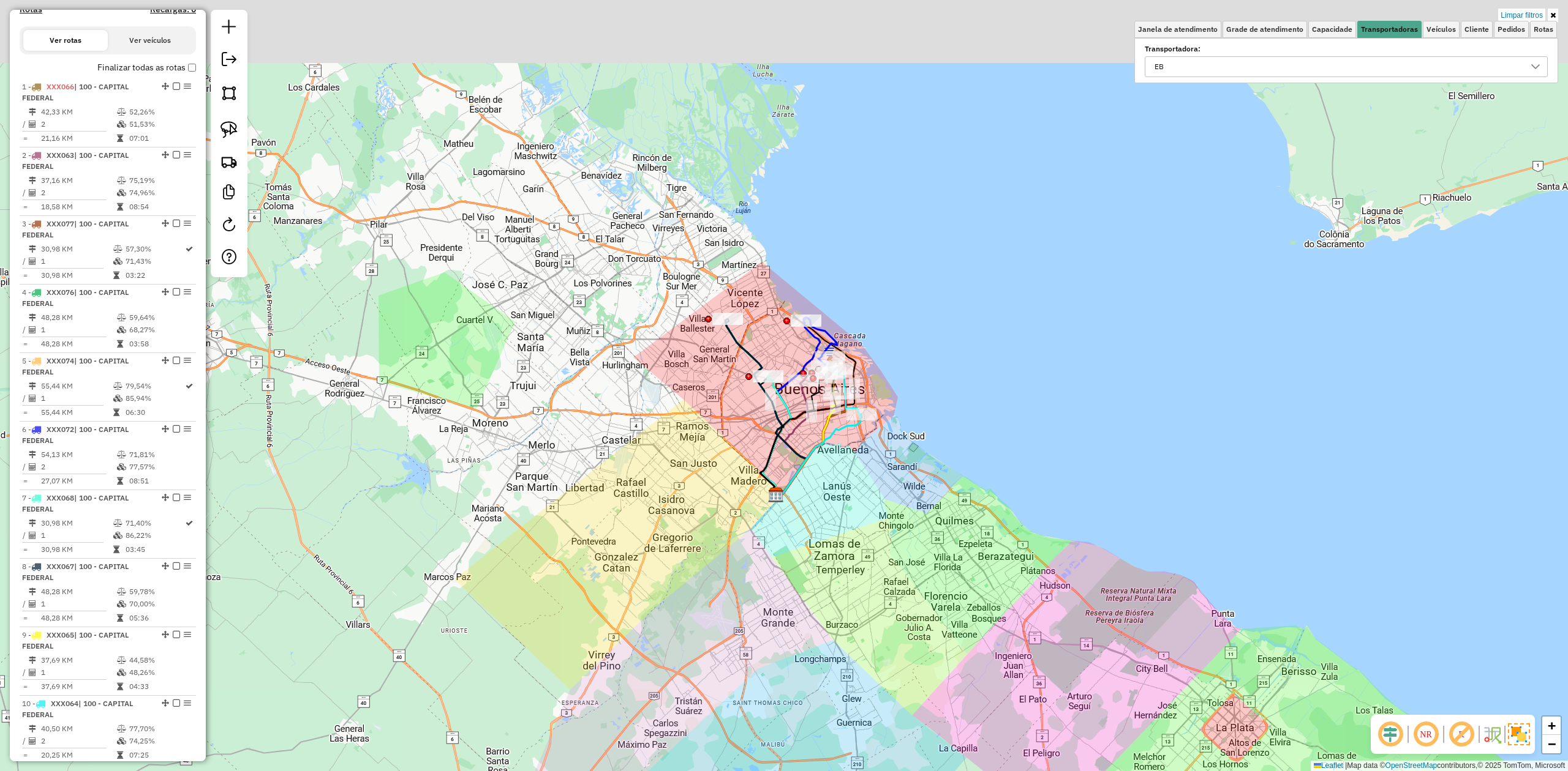
drag, startPoint x: 696, startPoint y: 419, endPoint x: 659, endPoint y: 465, distance: 59.0
click at [689, 474] on div "Limpar filtros Janela de atendimento Grade de atendimento Capacidade Transporta…" at bounding box center [784, 385] width 1568 height 771
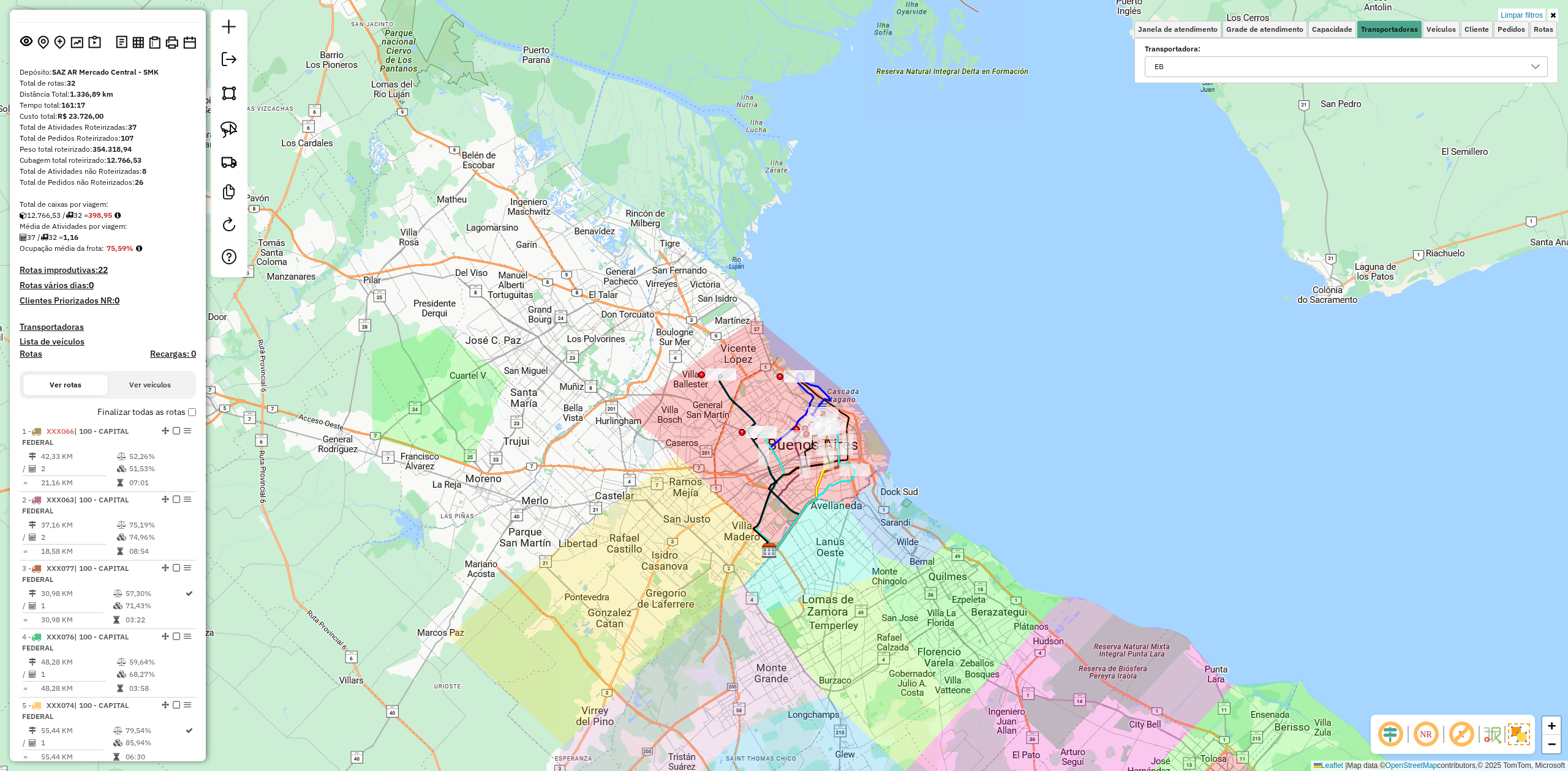
scroll to position [0, 0]
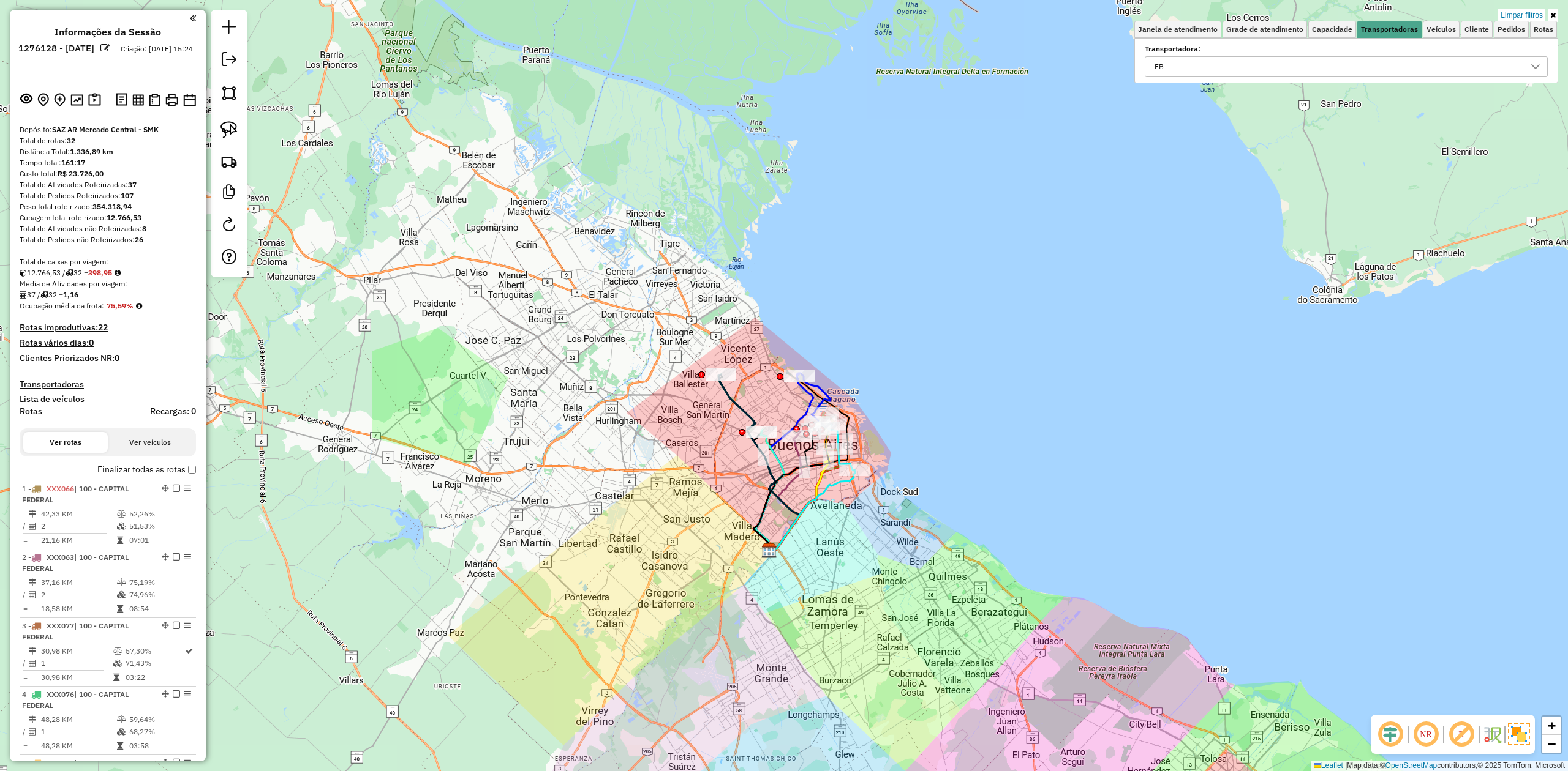
click at [184, 466] on label "Finalizar todas as rotas" at bounding box center [146, 470] width 99 height 13
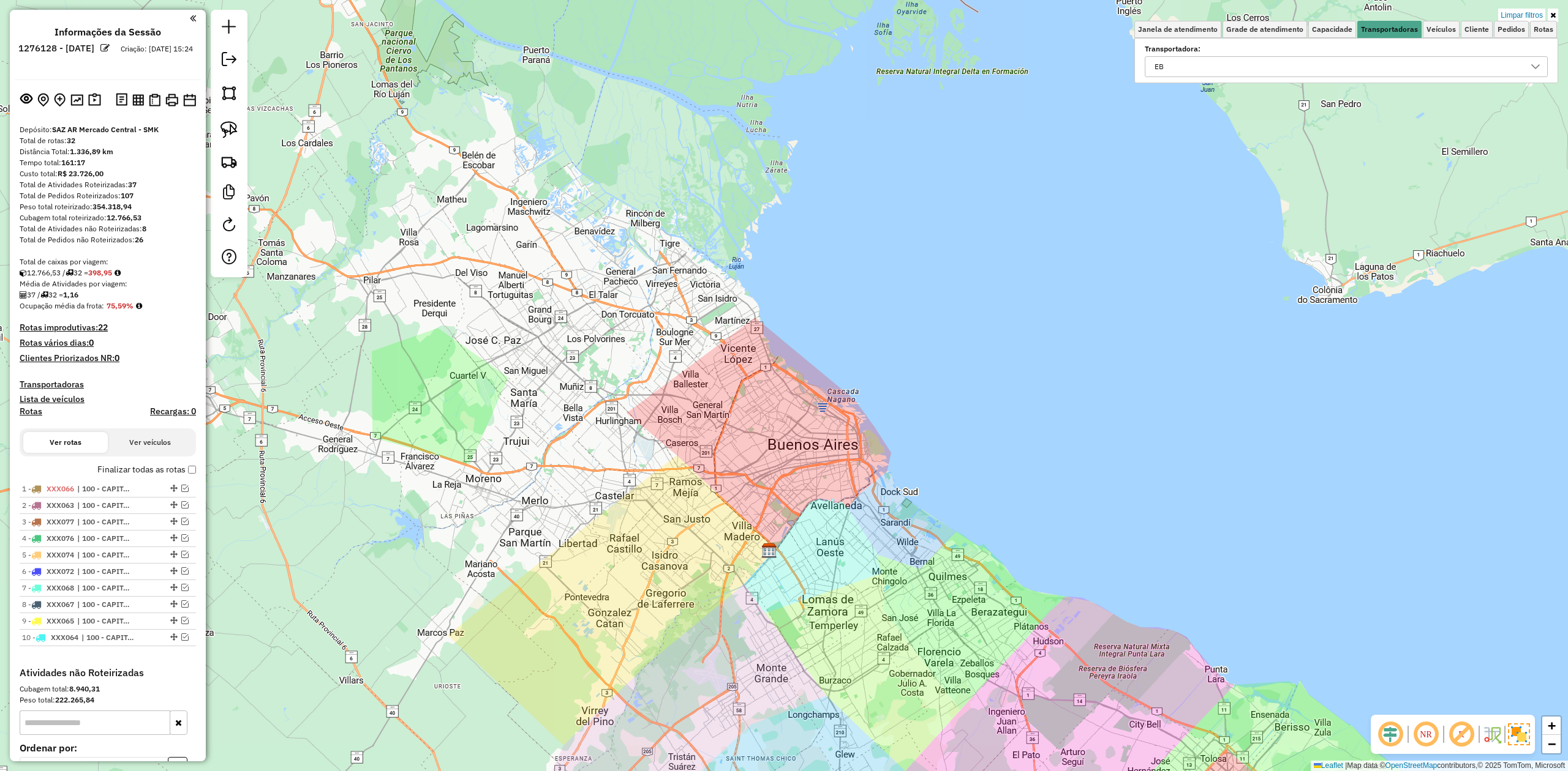
click at [63, 381] on h4 "Transportadoras" at bounding box center [107, 384] width 176 height 10
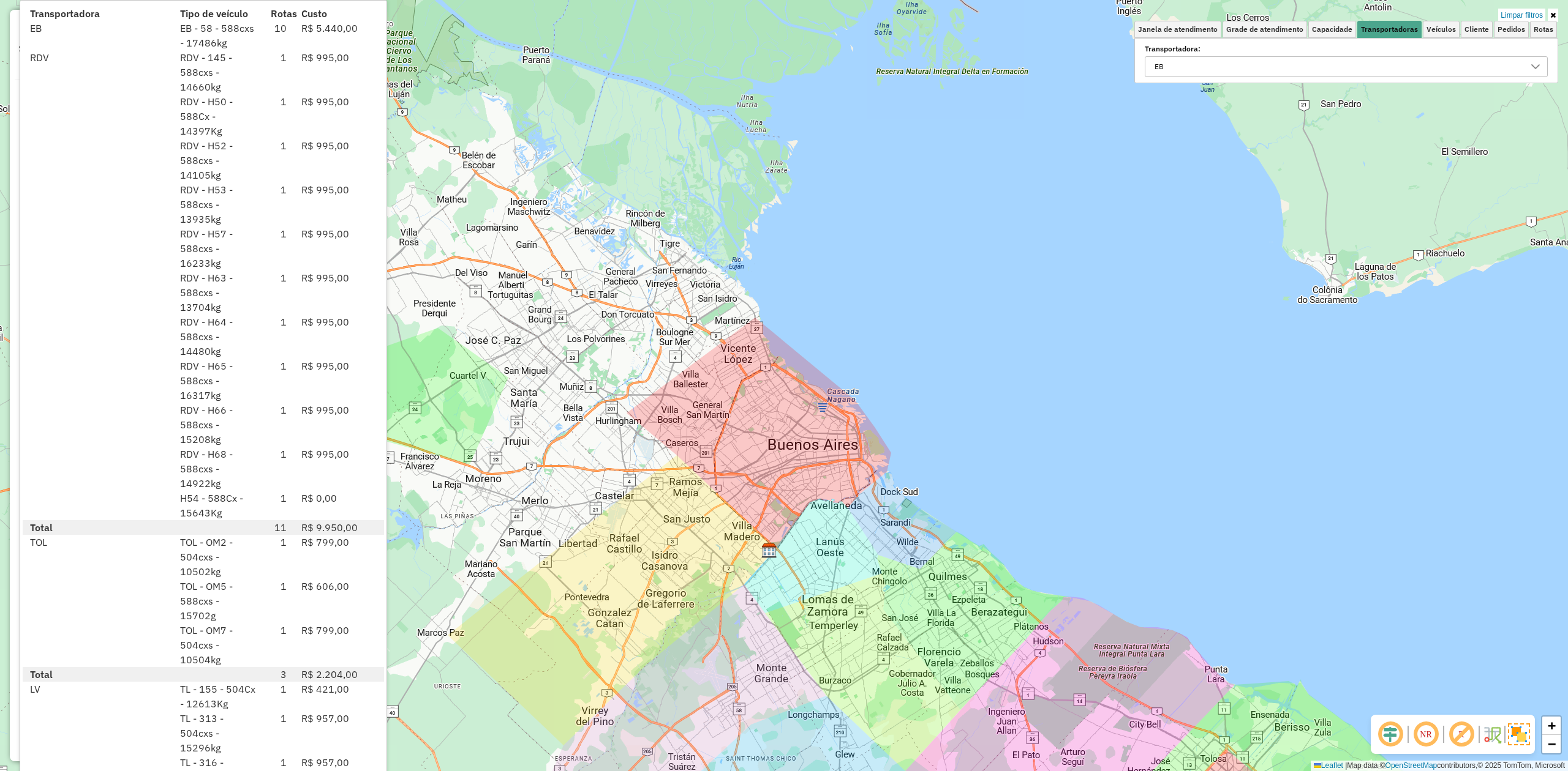
click at [630, 312] on div "Limpar filtros Janela de atendimento Grade de atendimento Capacidade Transporta…" at bounding box center [784, 385] width 1568 height 771
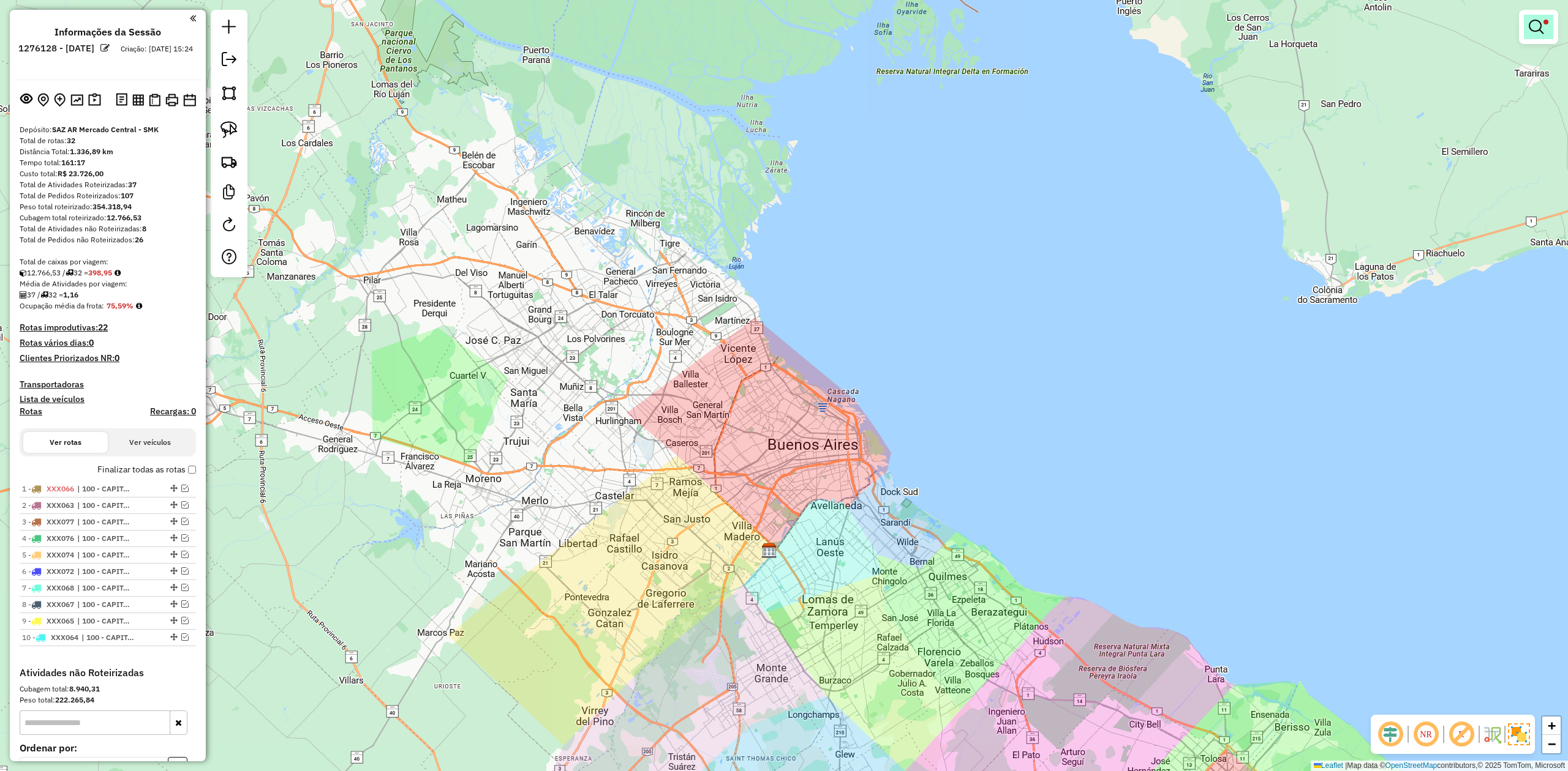
click at [1044, 22] on em at bounding box center [1536, 27] width 14 height 14
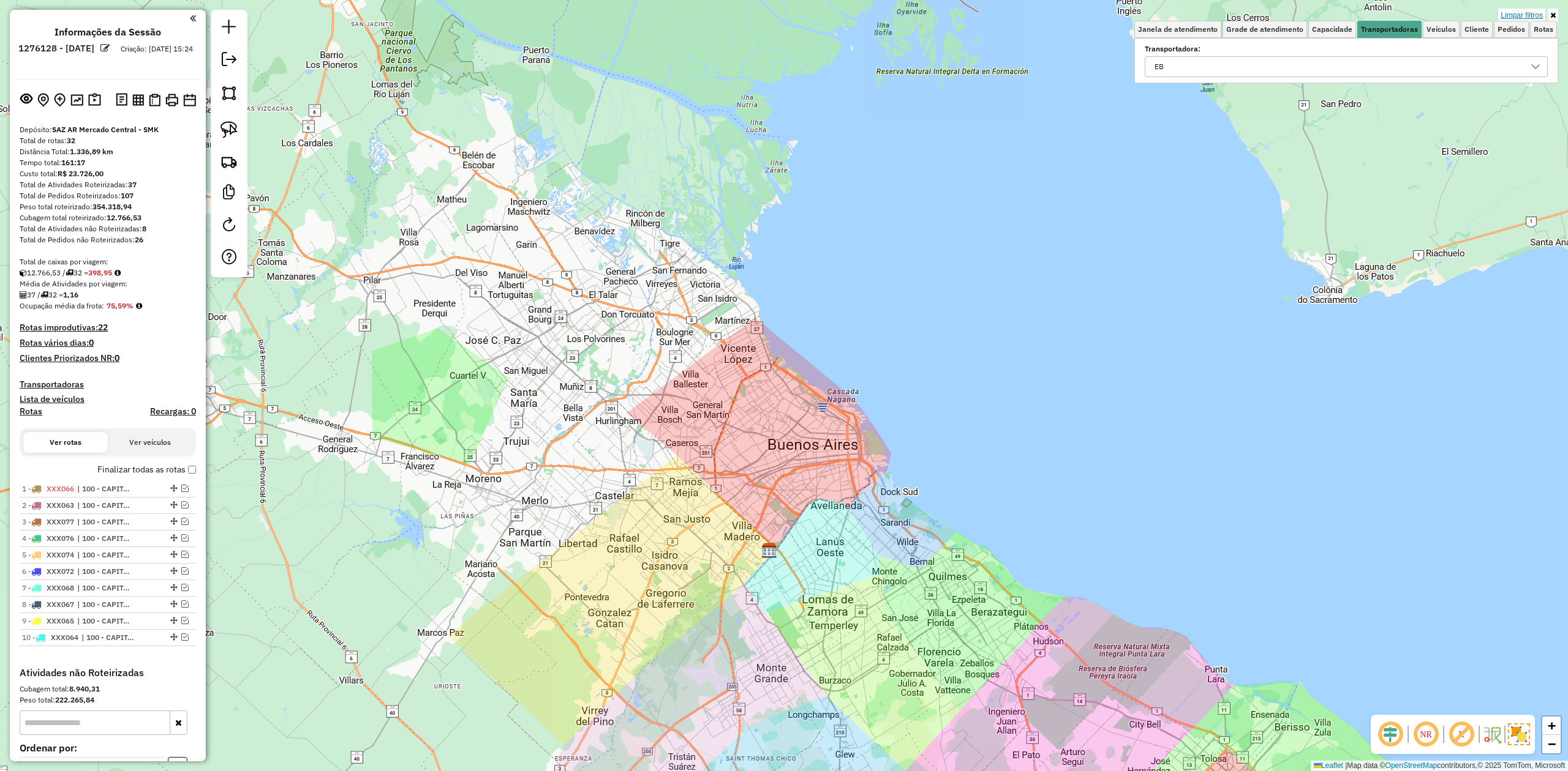
click at [1044, 13] on link "Limpar filtros" at bounding box center [1521, 15] width 47 height 14
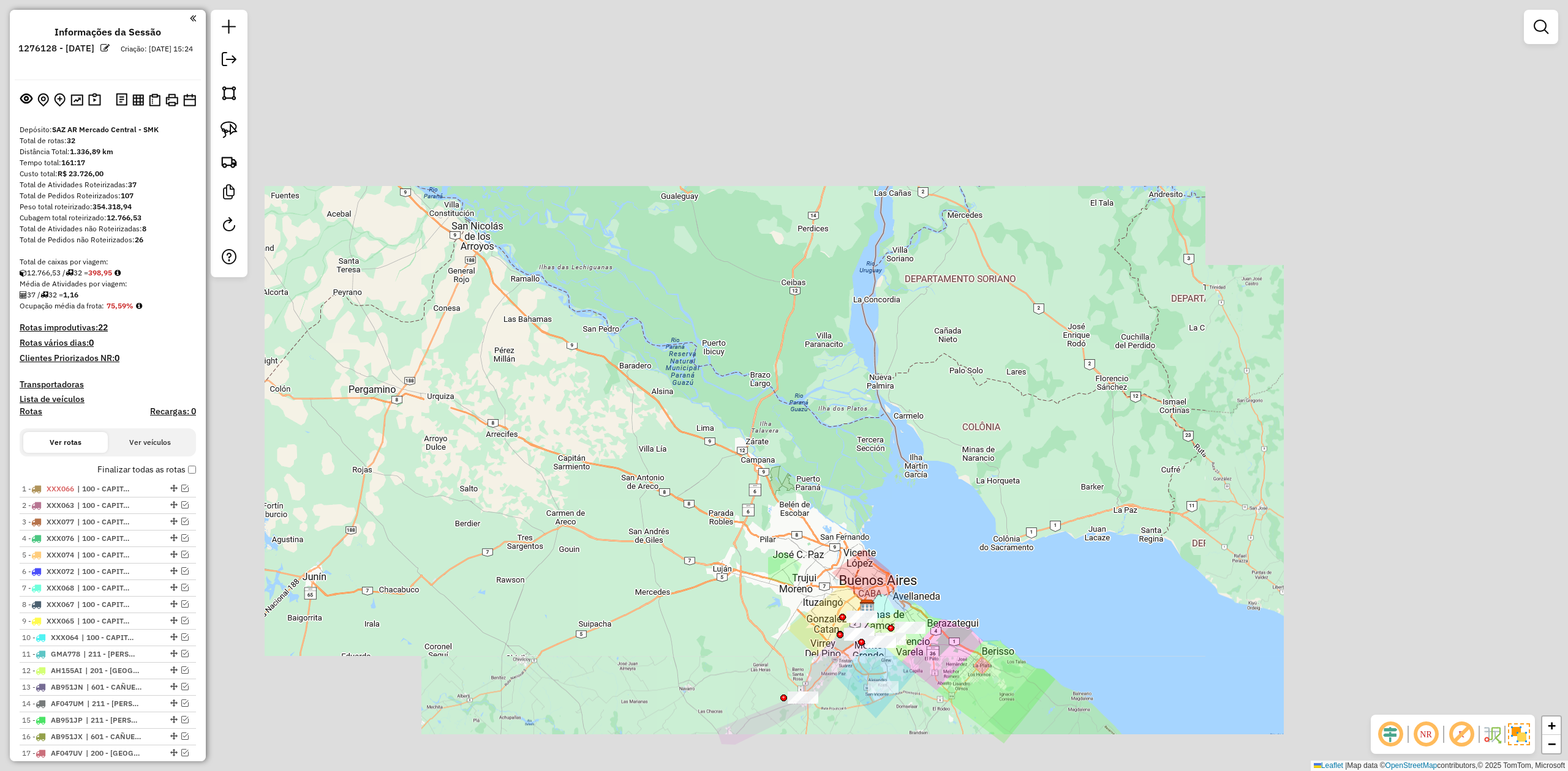
drag, startPoint x: 951, startPoint y: 547, endPoint x: 949, endPoint y: 537, distance: 10.2
click at [949, 477] on div "Janela de atendimento Grade de atendimento Capacidade Transportadoras Veículos …" at bounding box center [784, 385] width 1568 height 771
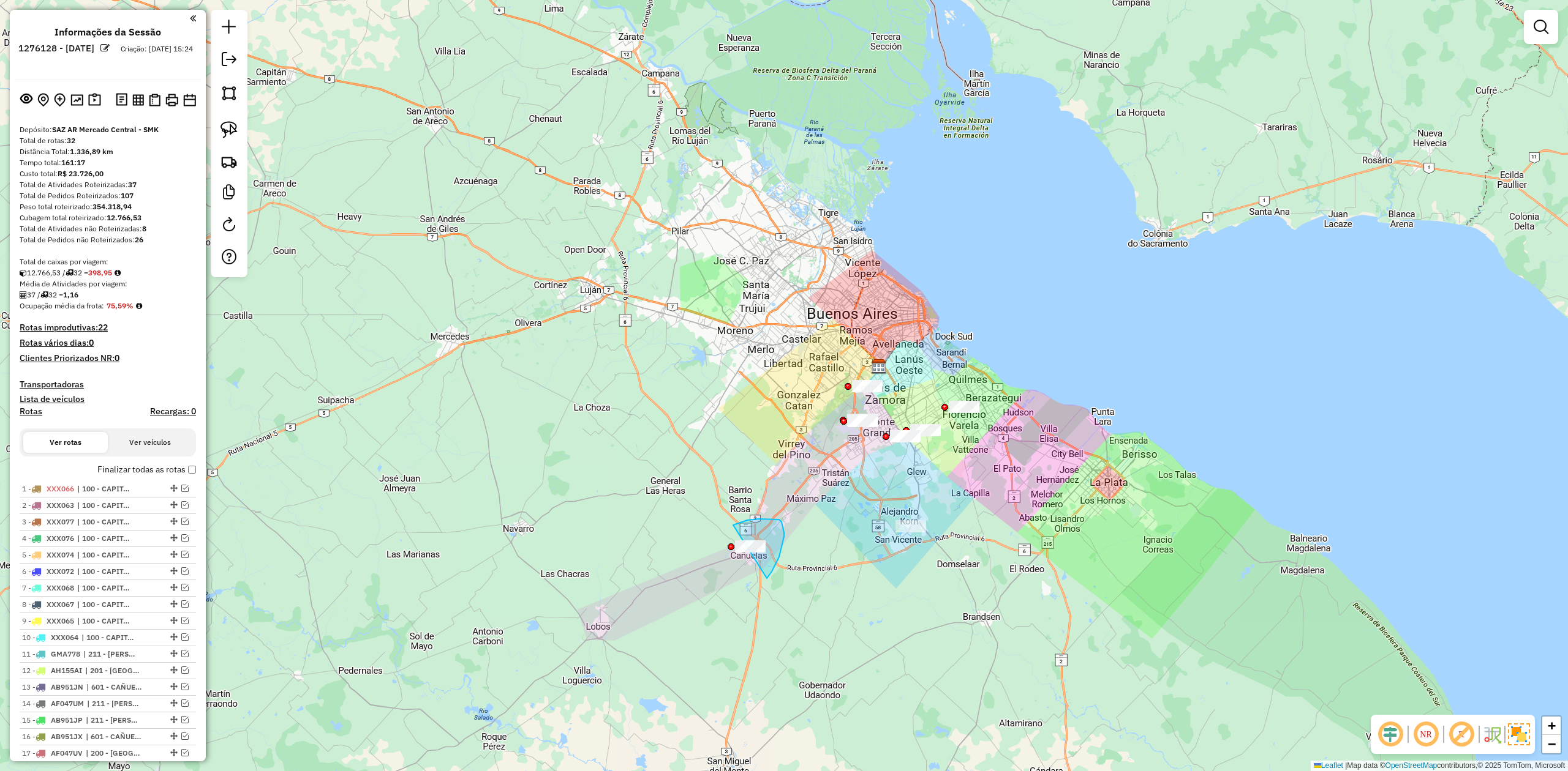
drag, startPoint x: 771, startPoint y: 572, endPoint x: 741, endPoint y: 612, distance: 50.0
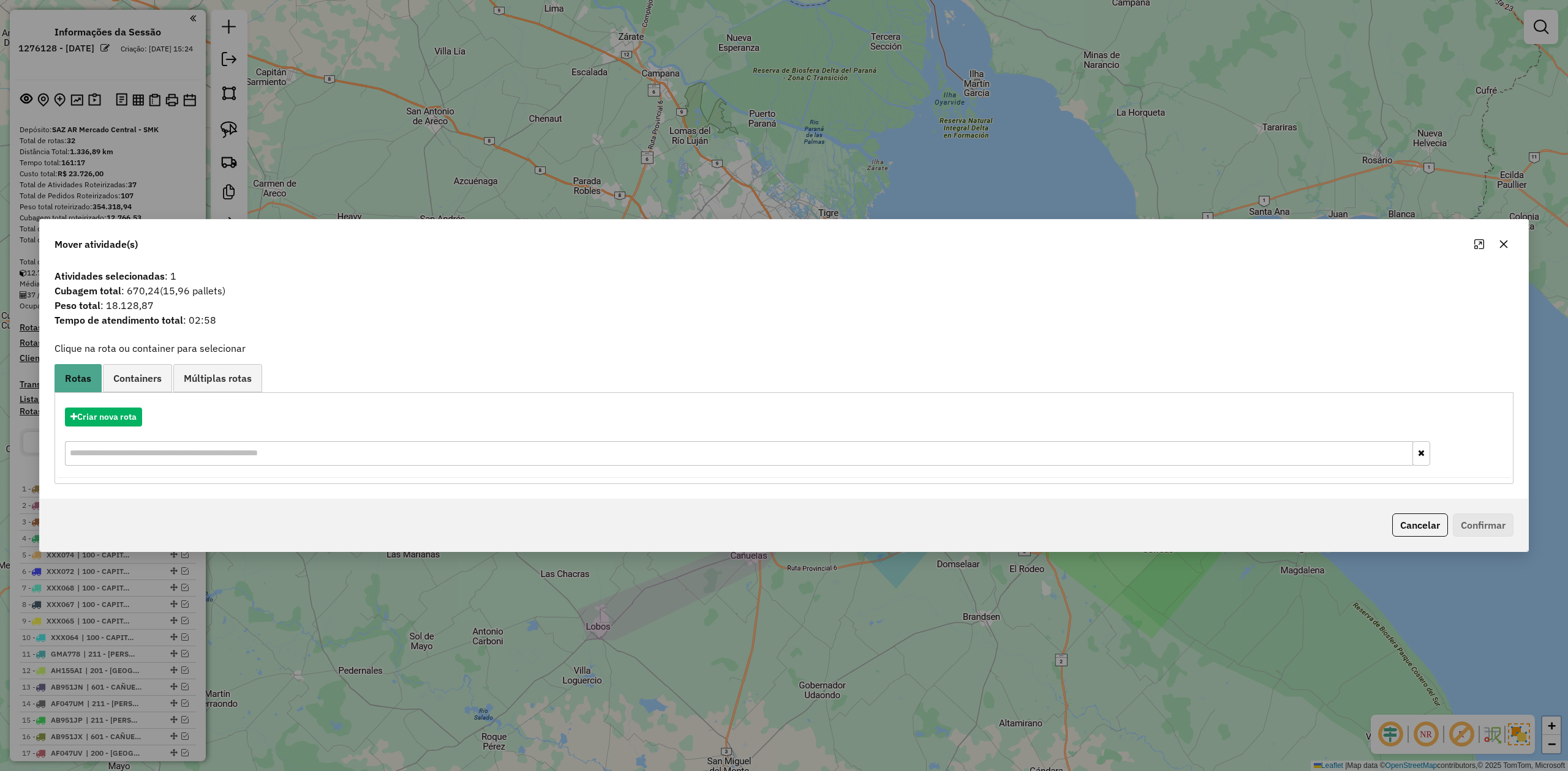
click at [1044, 231] on div "Mover atividade(s)" at bounding box center [784, 241] width 1488 height 44
click at [1044, 241] on icon "button" at bounding box center [1504, 244] width 10 height 10
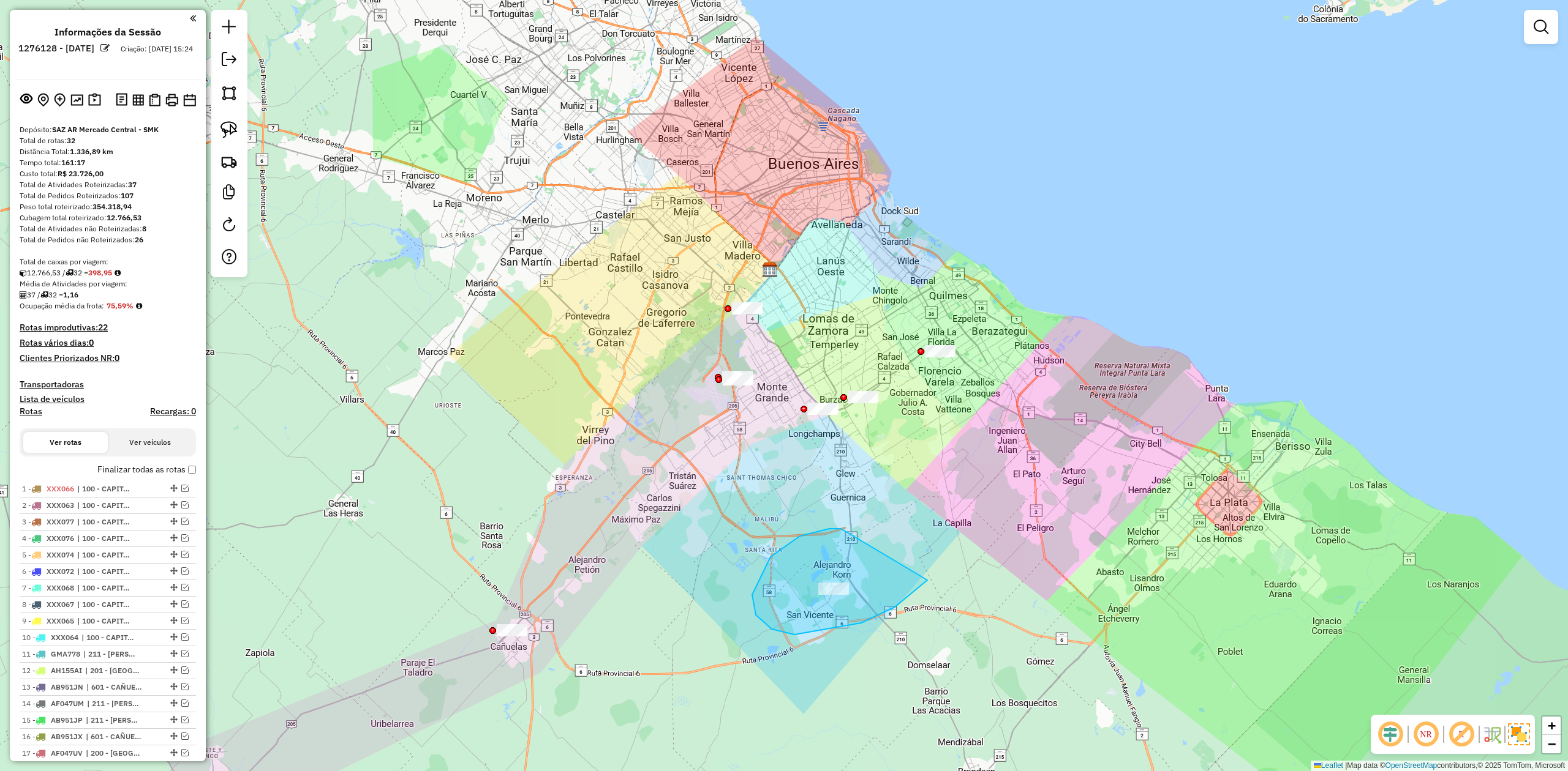
drag, startPoint x: 771, startPoint y: 629, endPoint x: 948, endPoint y: 535, distance: 200.4
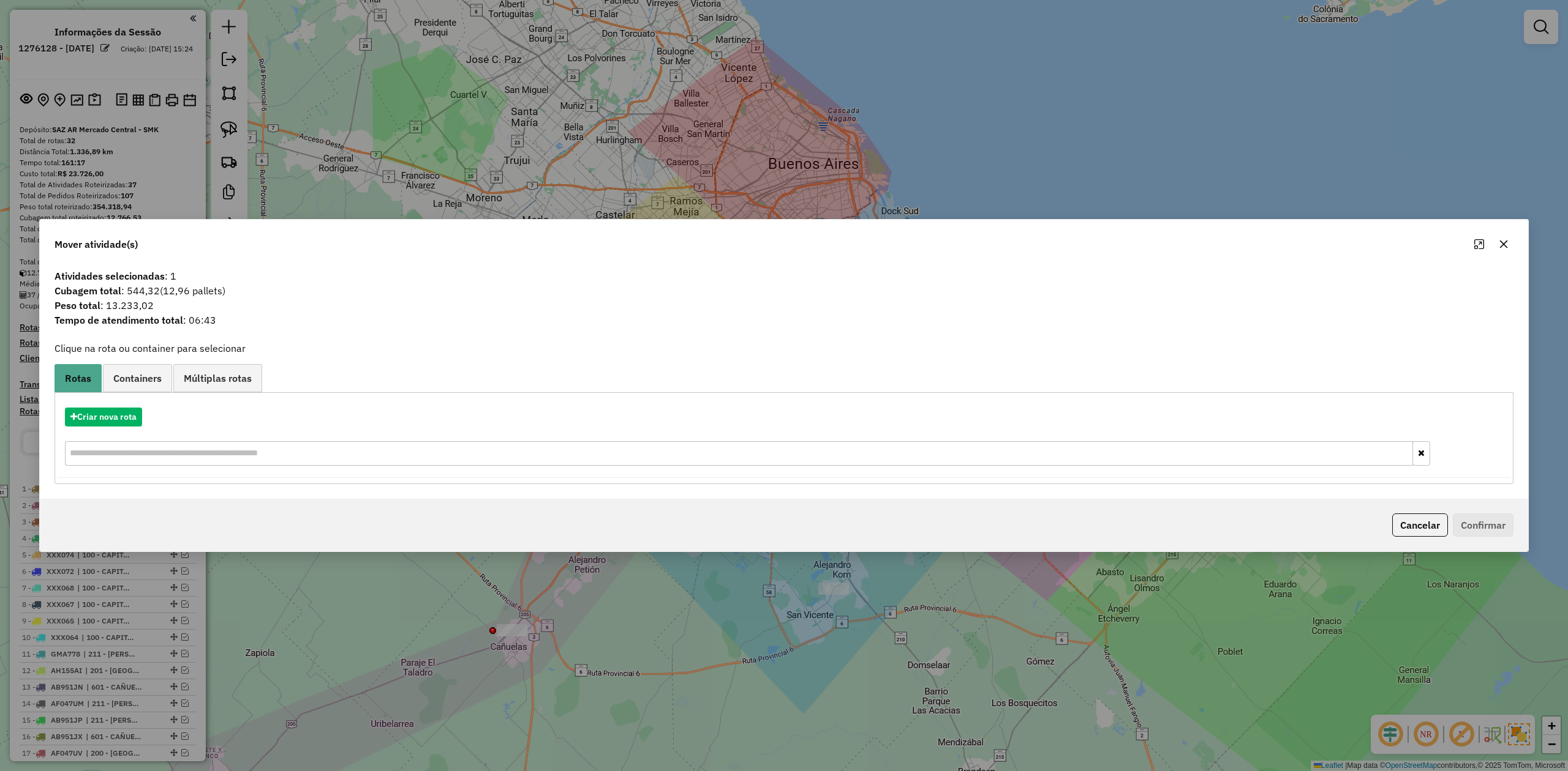
click at [1044, 245] on icon "button" at bounding box center [1503, 244] width 8 height 8
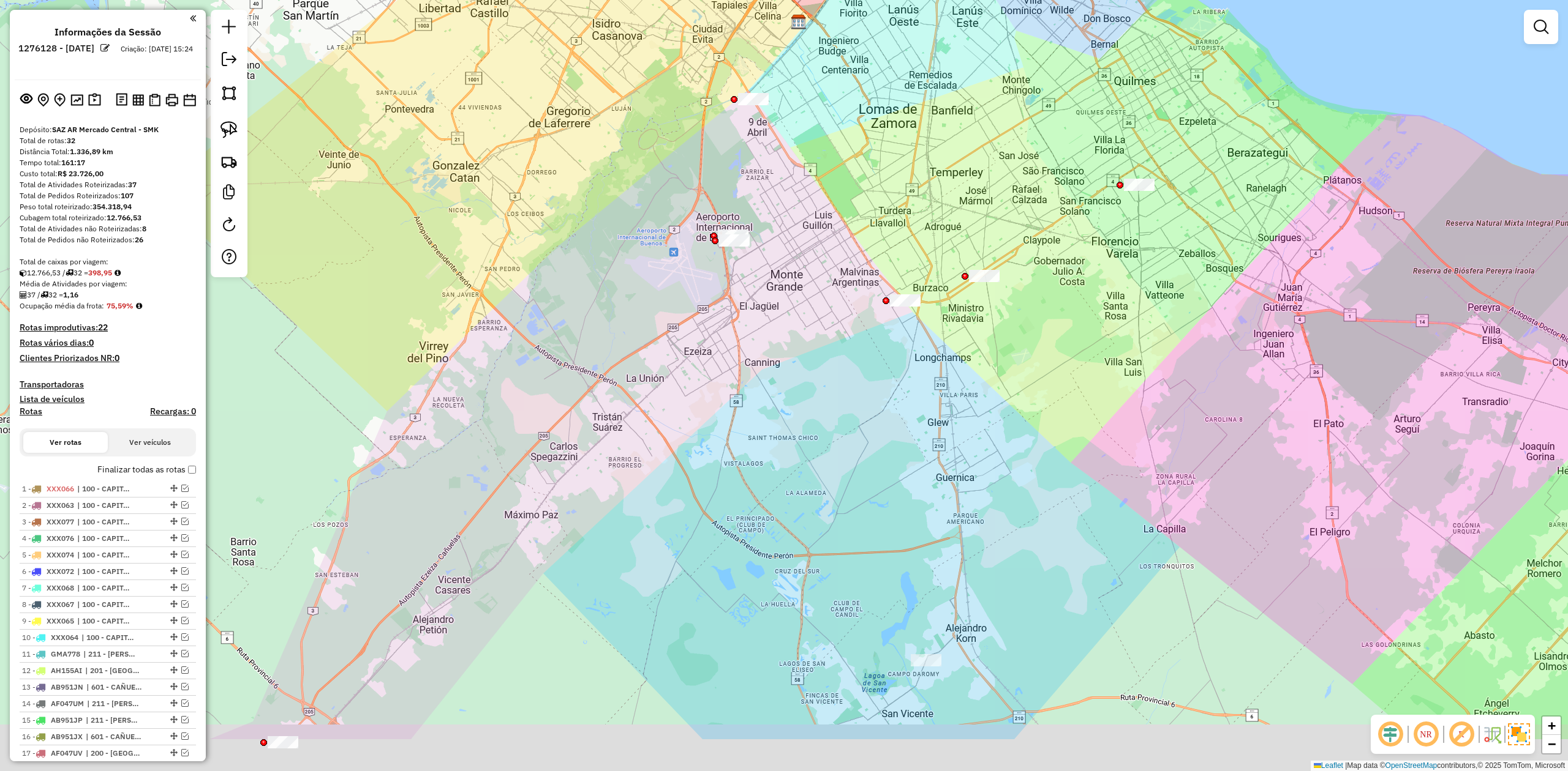
drag, startPoint x: 780, startPoint y: 202, endPoint x: 668, endPoint y: 243, distance: 119.3
click at [668, 243] on div "Janela de atendimento Grade de atendimento Capacidade Transportadoras Veículos …" at bounding box center [784, 385] width 1568 height 771
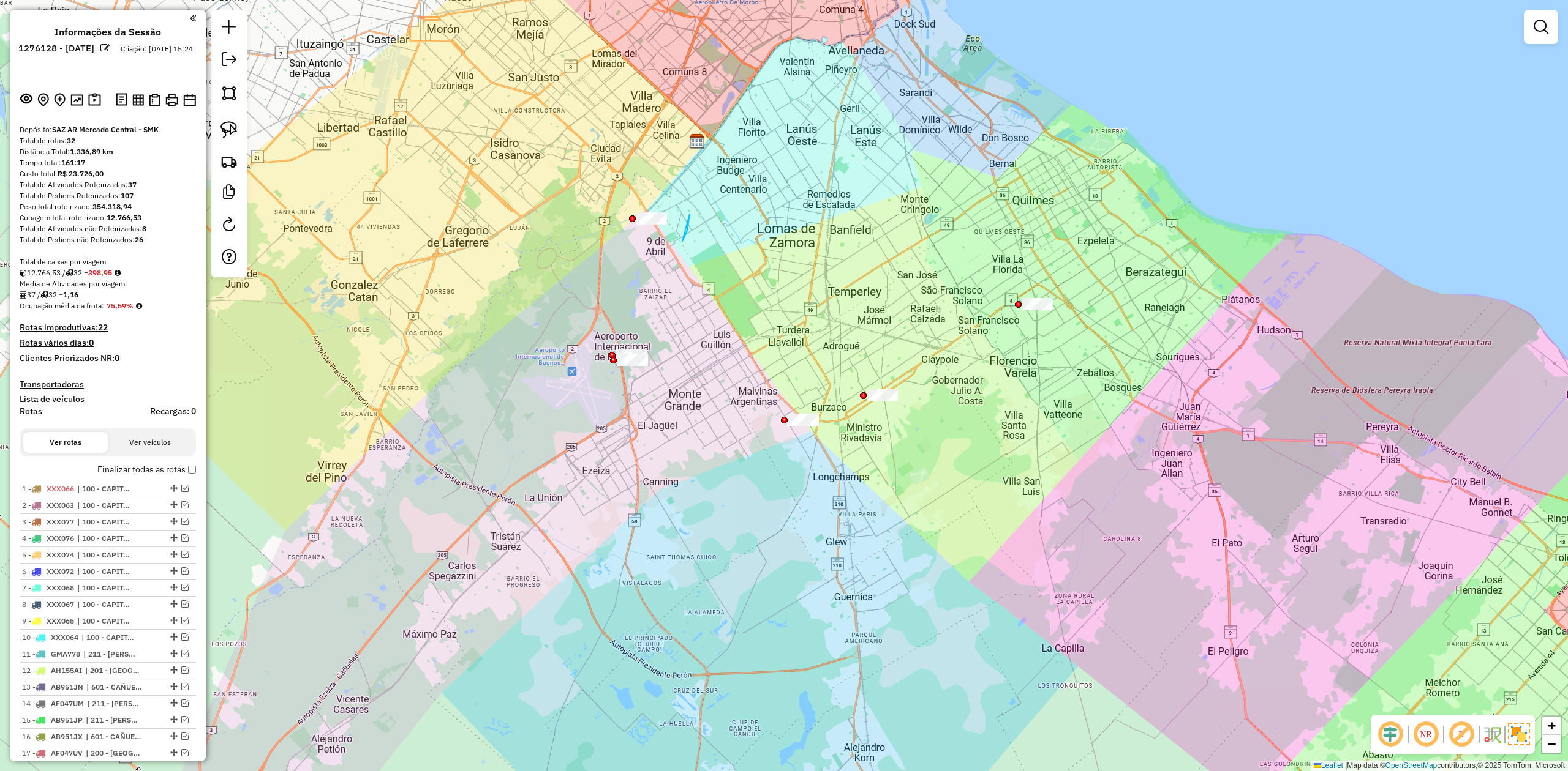
drag, startPoint x: 687, startPoint y: 231, endPoint x: 702, endPoint y: 248, distance: 22.7
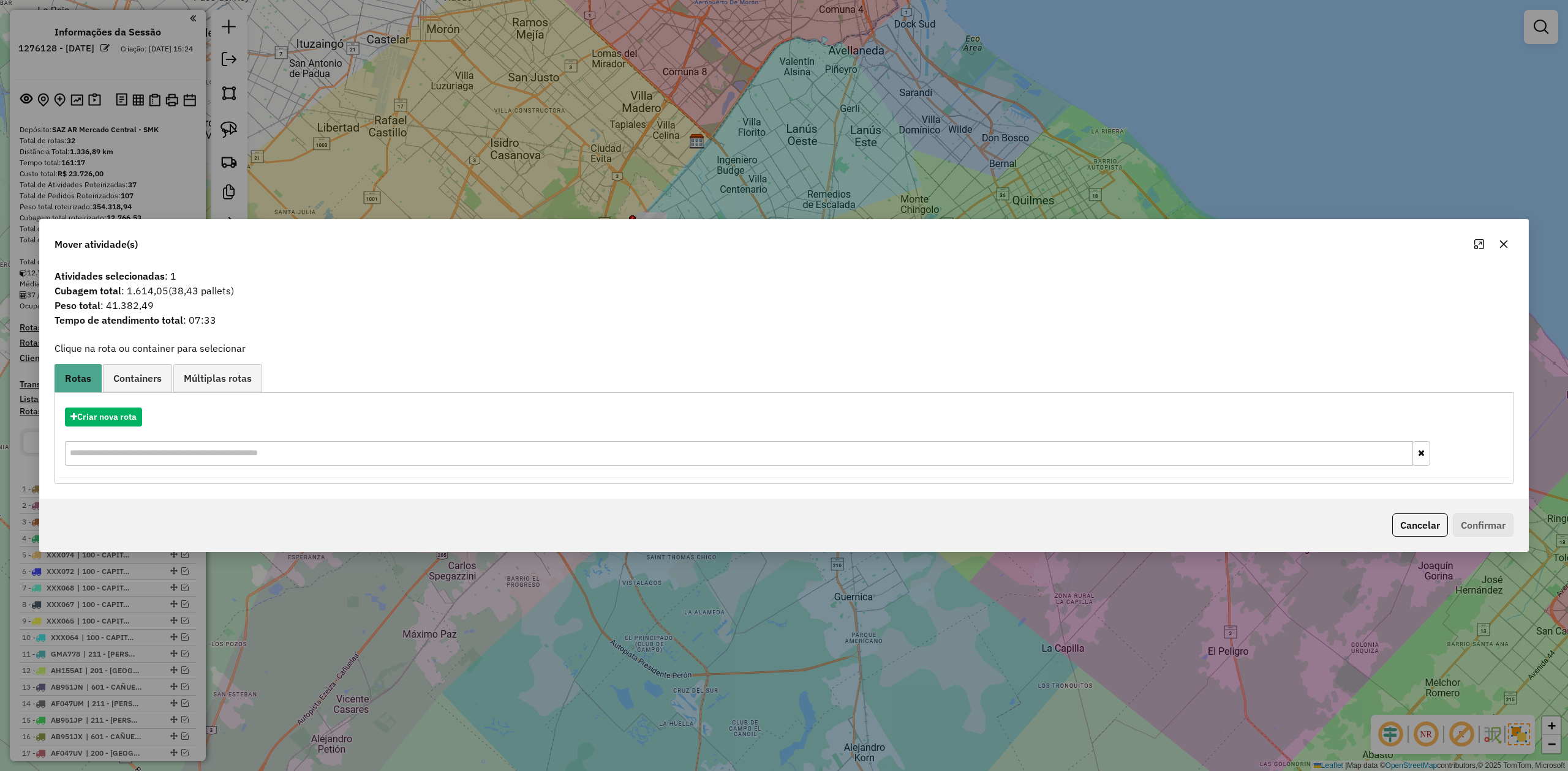
drag, startPoint x: 1500, startPoint y: 245, endPoint x: 1481, endPoint y: 271, distance: 32.2
click at [1044, 243] on icon "button" at bounding box center [1504, 244] width 10 height 10
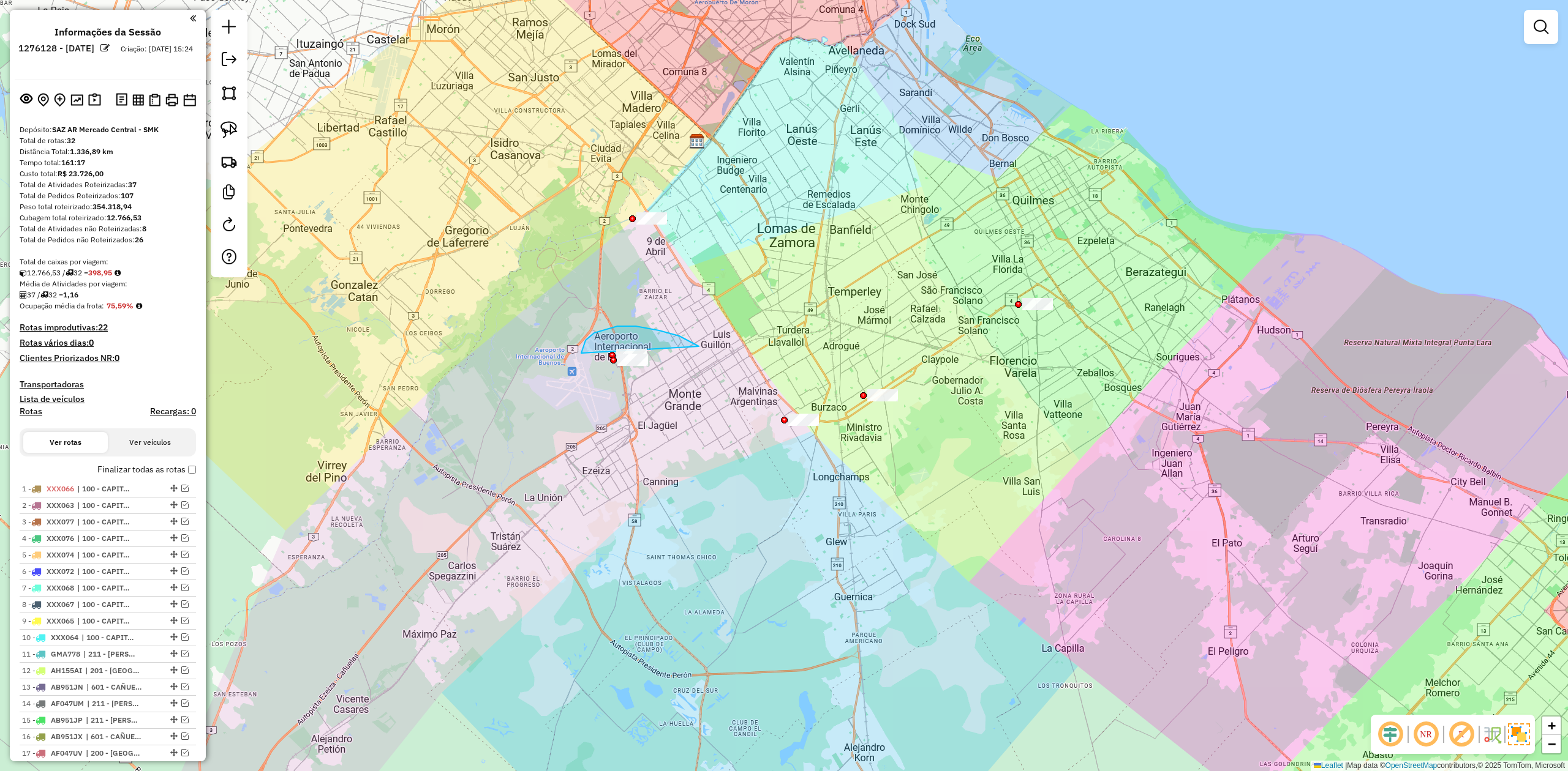
drag, startPoint x: 594, startPoint y: 333, endPoint x: 722, endPoint y: 367, distance: 132.4
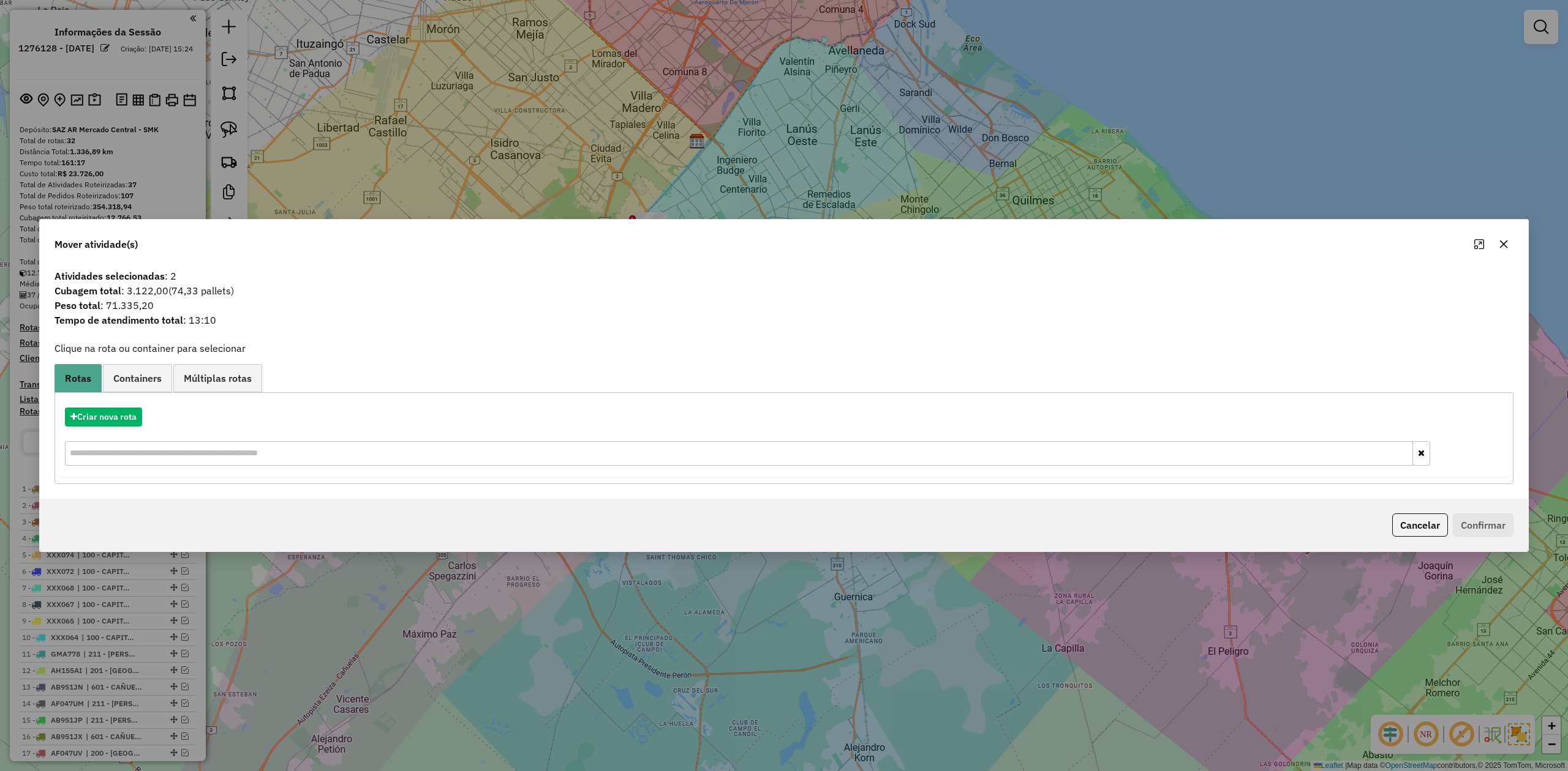
click at [1044, 236] on div at bounding box center [1491, 244] width 44 height 19
click at [1044, 235] on button "button" at bounding box center [1503, 243] width 19 height 19
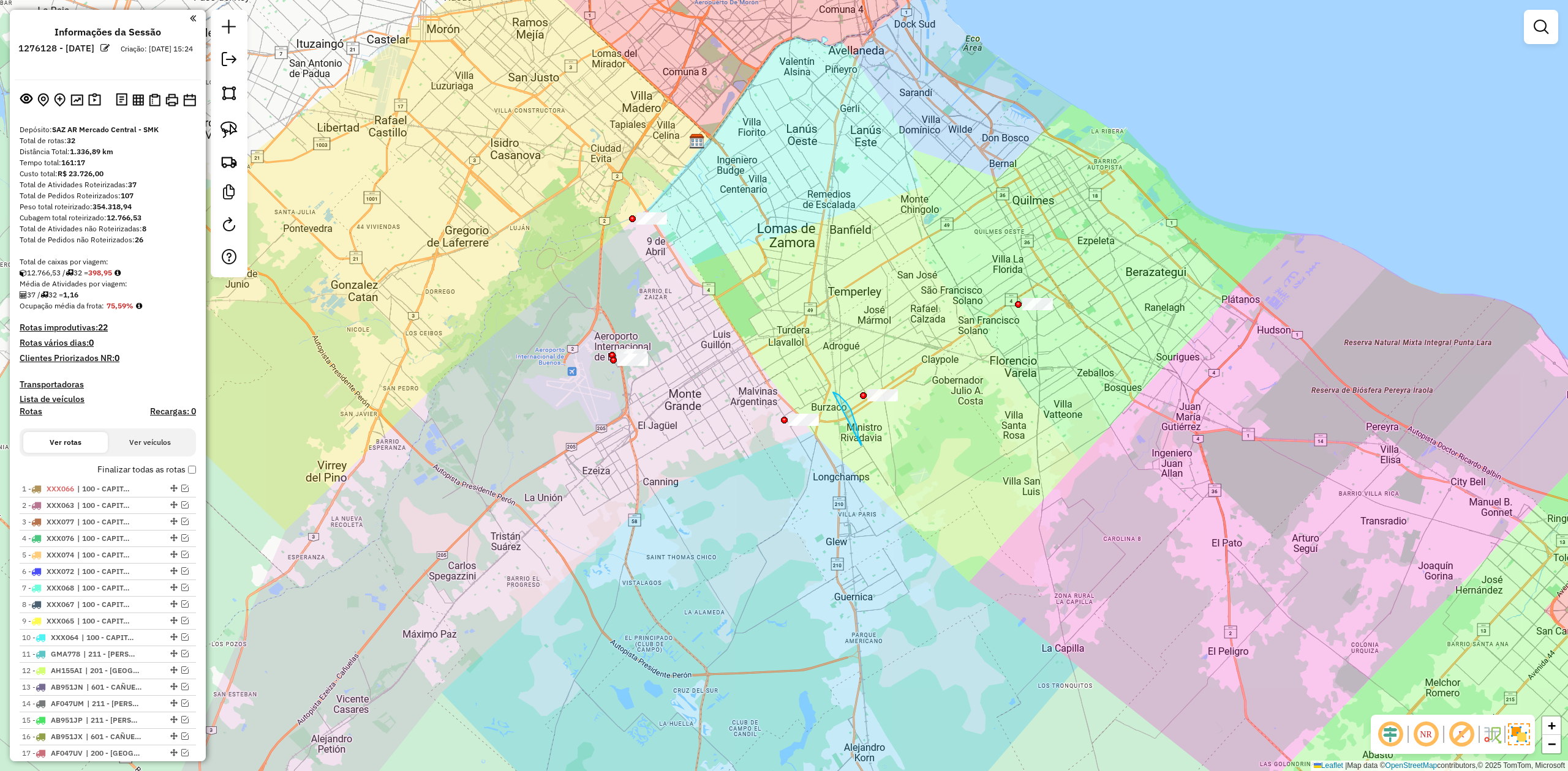
drag, startPoint x: 857, startPoint y: 430, endPoint x: 787, endPoint y: 492, distance: 93.5
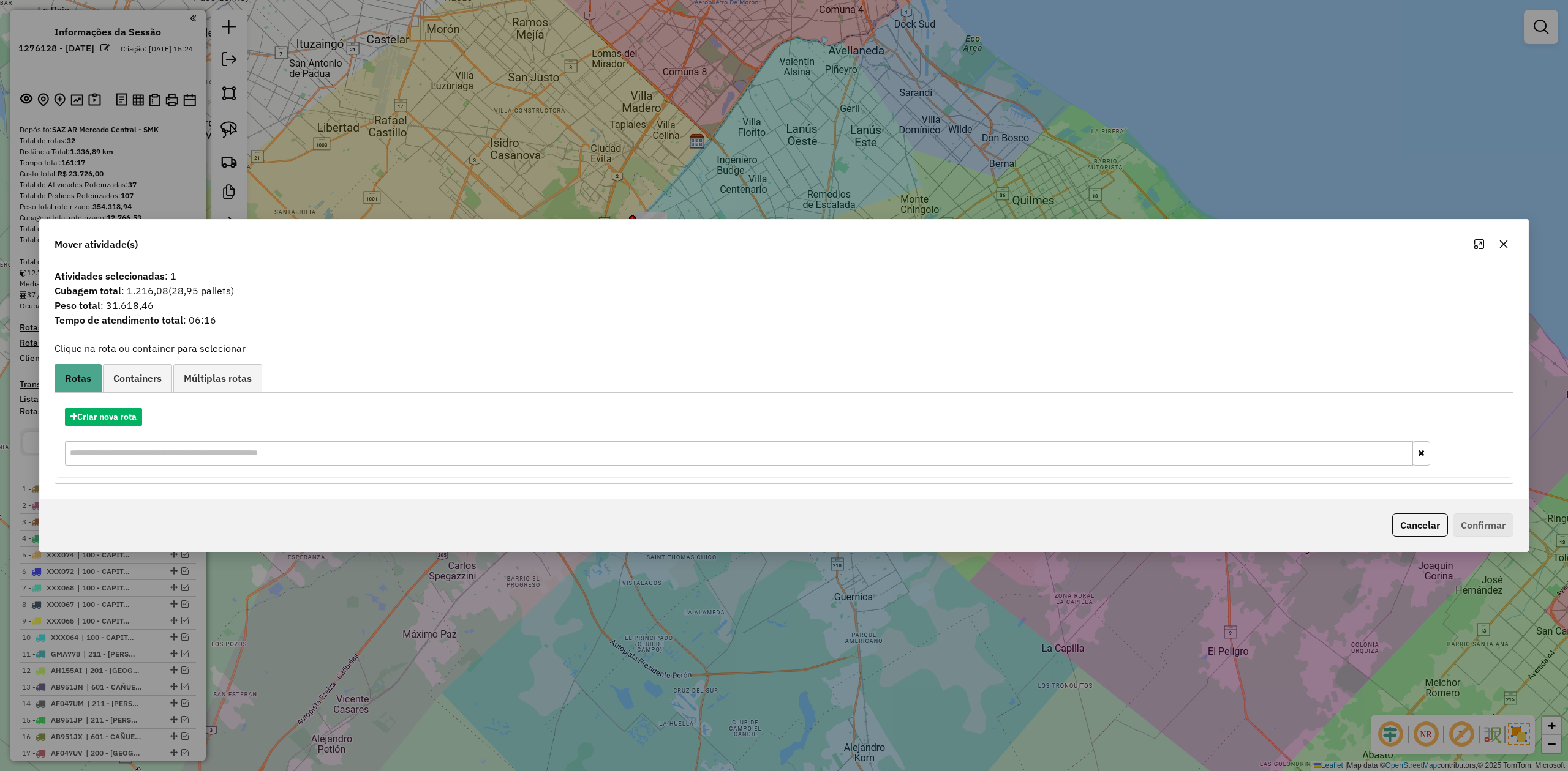
drag, startPoint x: 1507, startPoint y: 240, endPoint x: 1475, endPoint y: 253, distance: 34.5
click at [1044, 240] on icon "button" at bounding box center [1504, 244] width 10 height 10
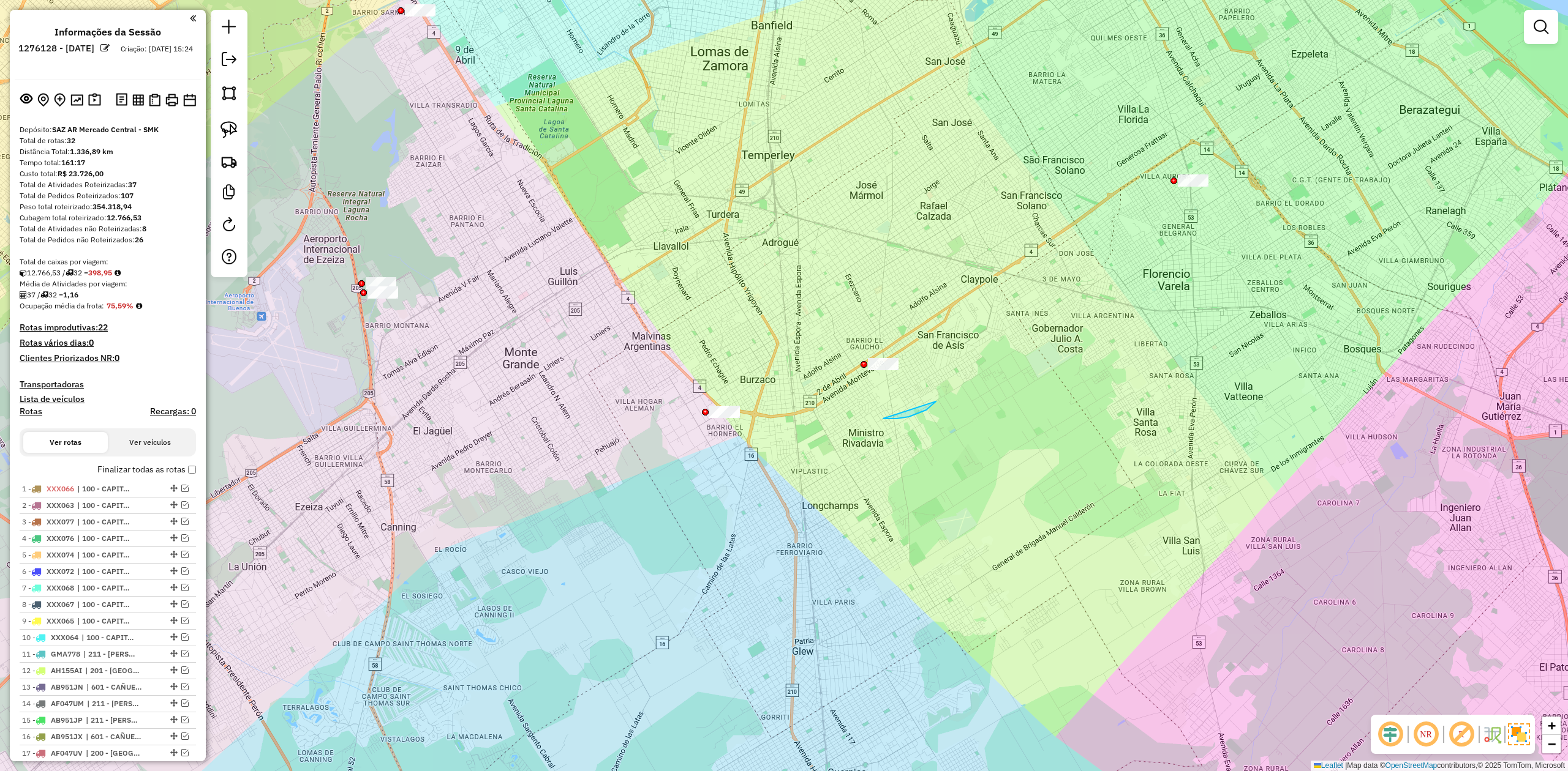
drag, startPoint x: 936, startPoint y: 402, endPoint x: 864, endPoint y: 426, distance: 75.9
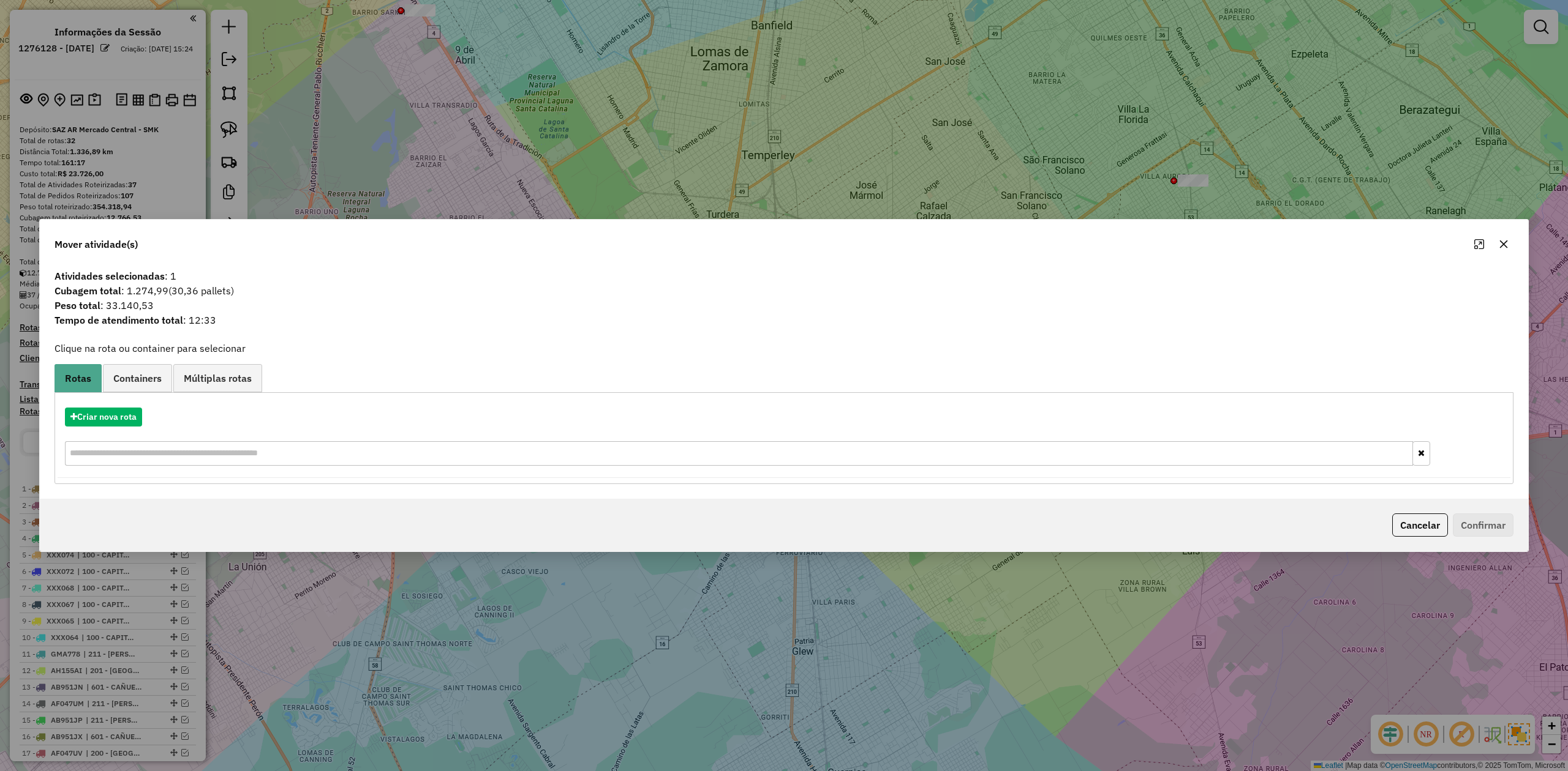
click at [1044, 239] on icon "button" at bounding box center [1504, 244] width 10 height 10
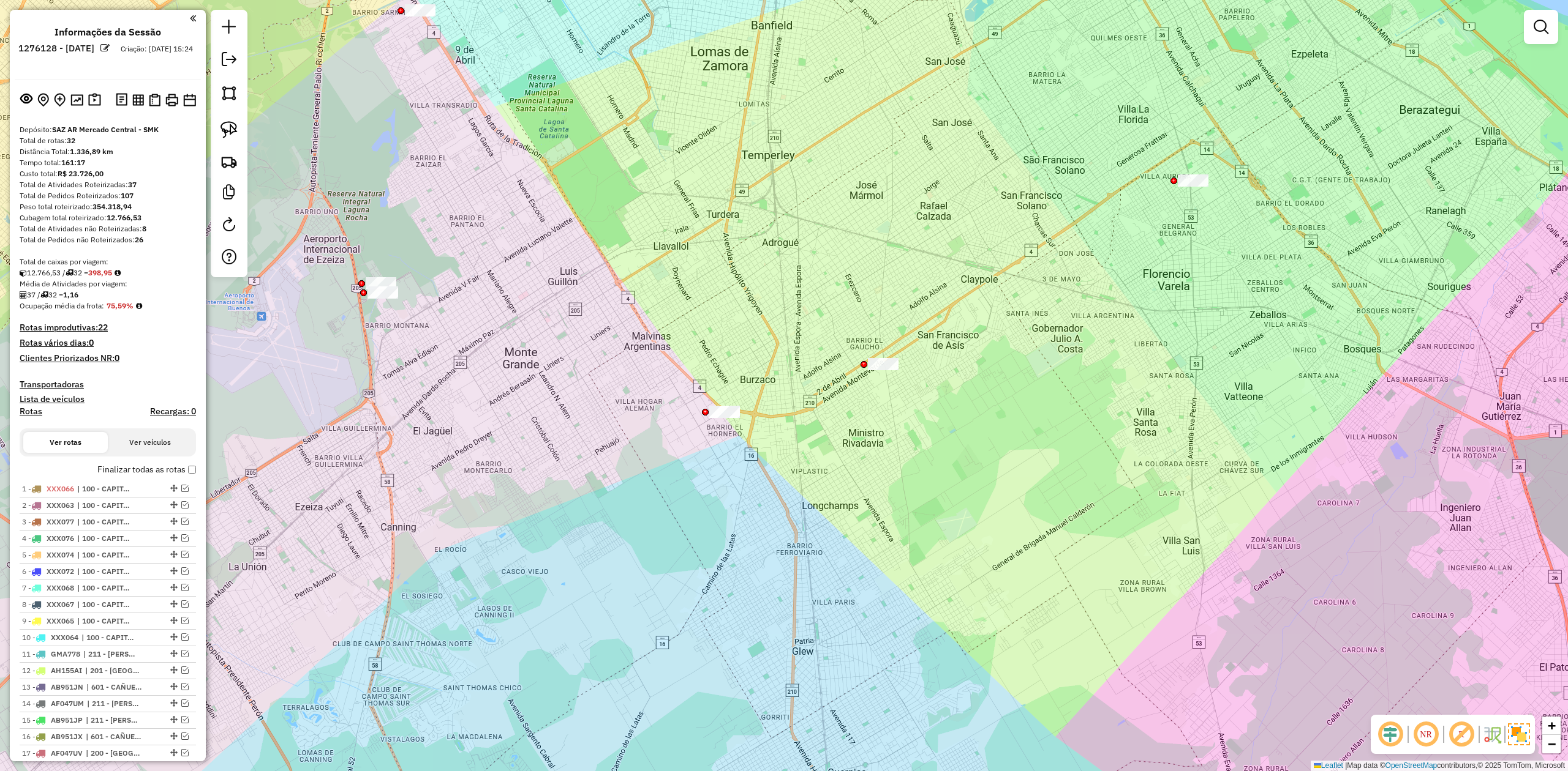
drag, startPoint x: 1142, startPoint y: 397, endPoint x: 1093, endPoint y: 355, distance: 64.5
click at [1044, 397] on div "Janela de atendimento Grade de atendimento Capacidade Transportadoras Veículos …" at bounding box center [784, 385] width 1568 height 771
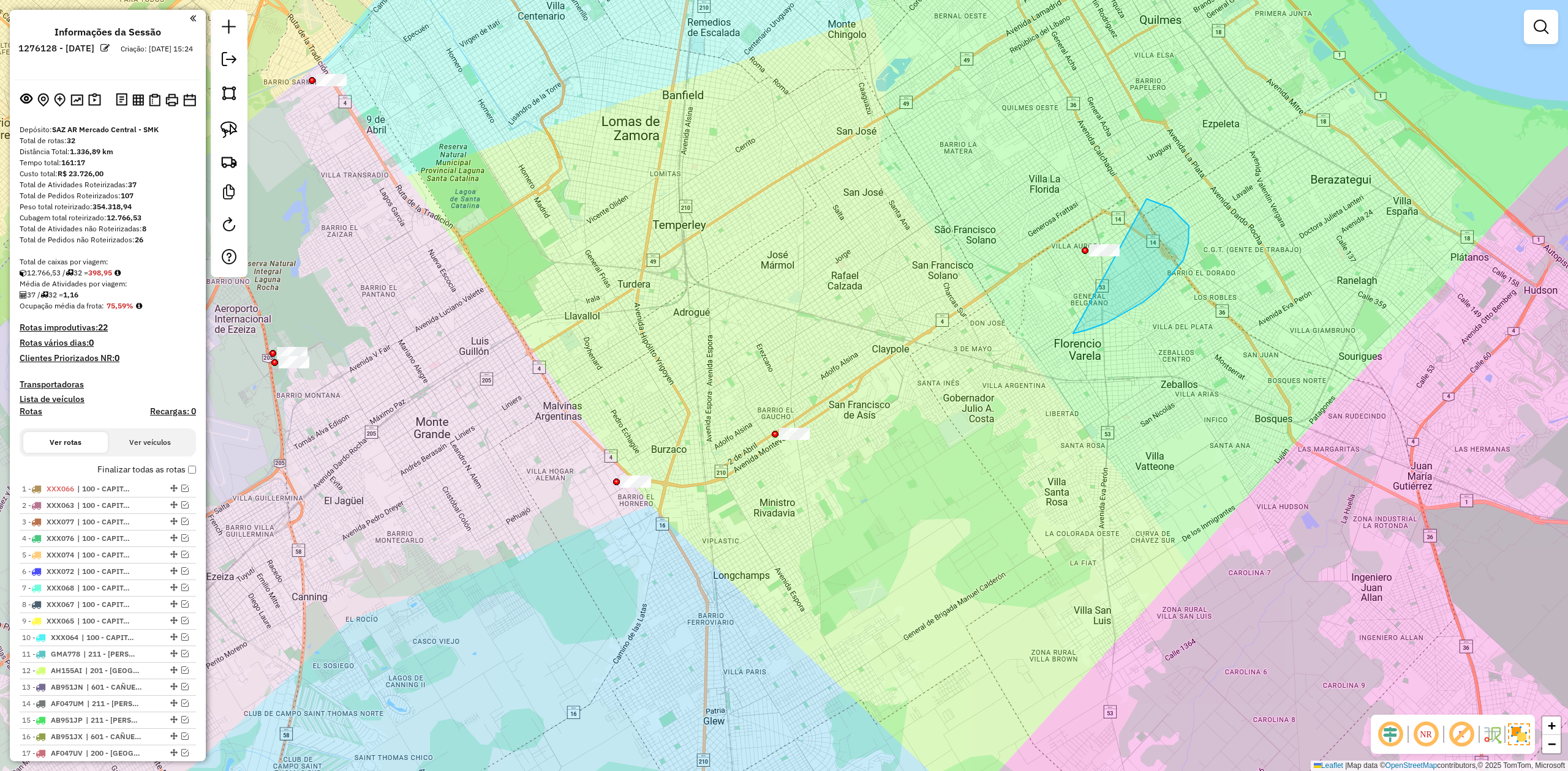
drag, startPoint x: 1183, startPoint y: 260, endPoint x: 1005, endPoint y: 348, distance: 198.6
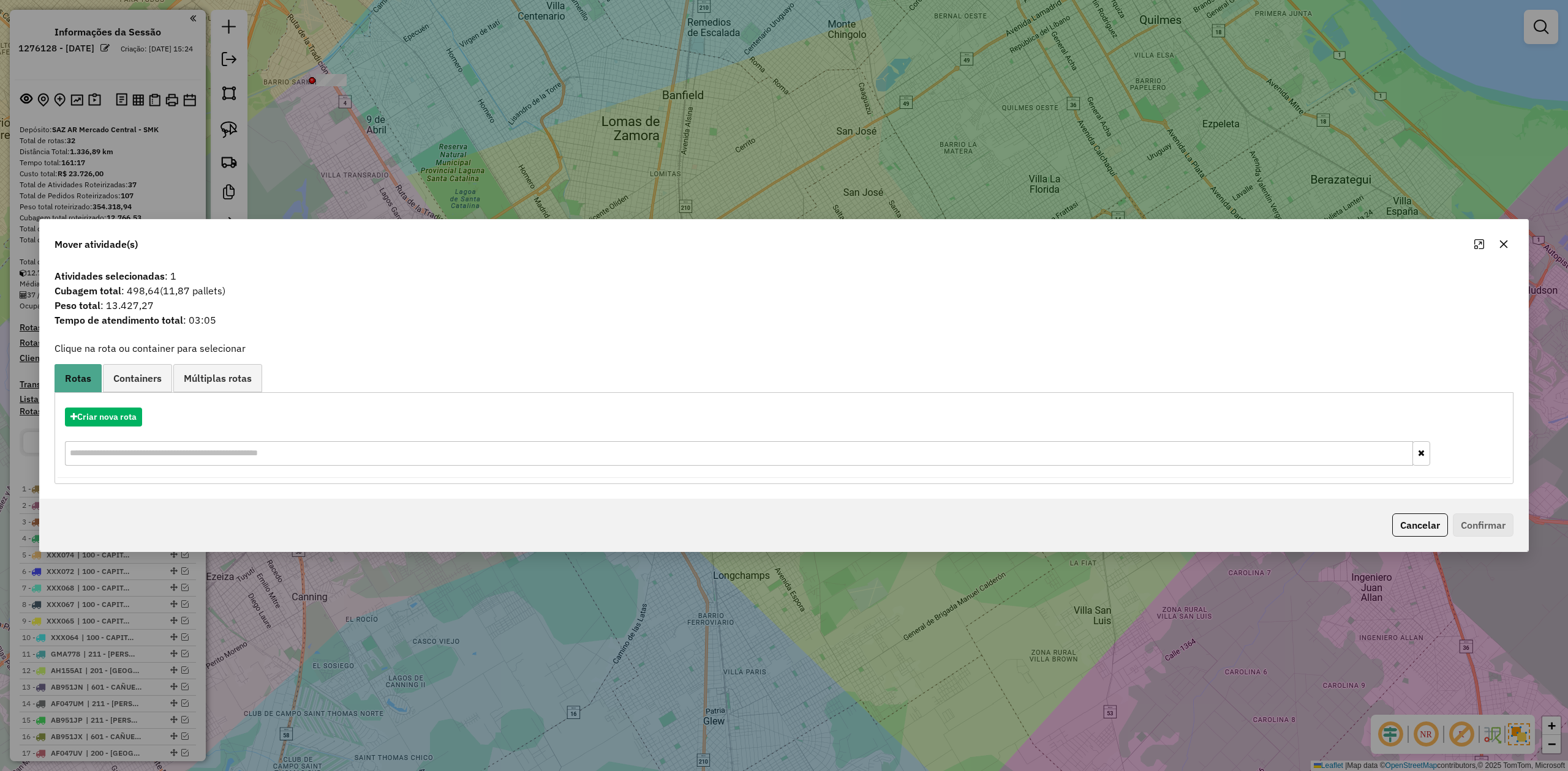
click at [1044, 245] on icon "button" at bounding box center [1503, 244] width 8 height 8
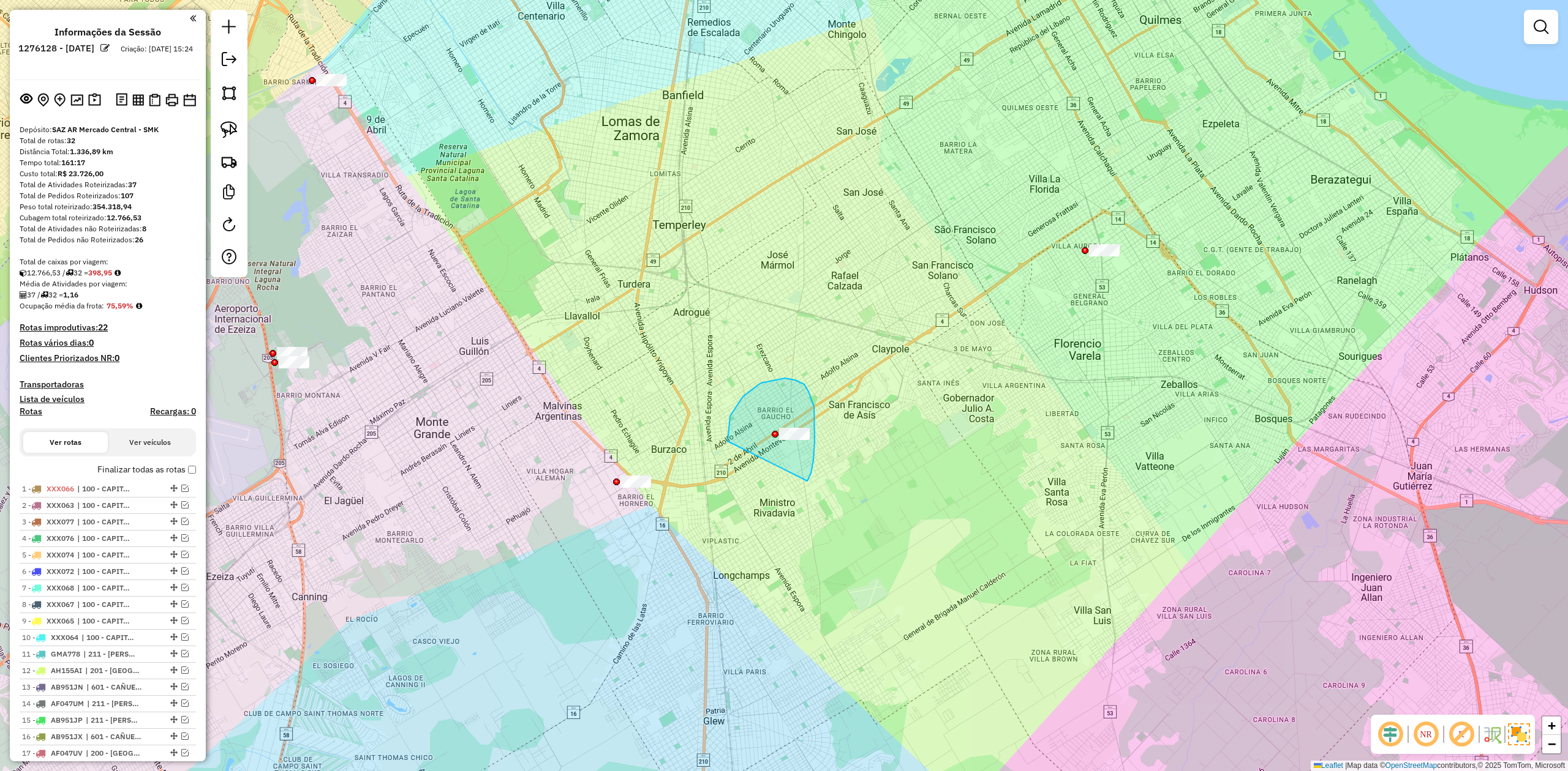
drag, startPoint x: 814, startPoint y: 407, endPoint x: 829, endPoint y: 464, distance: 58.9
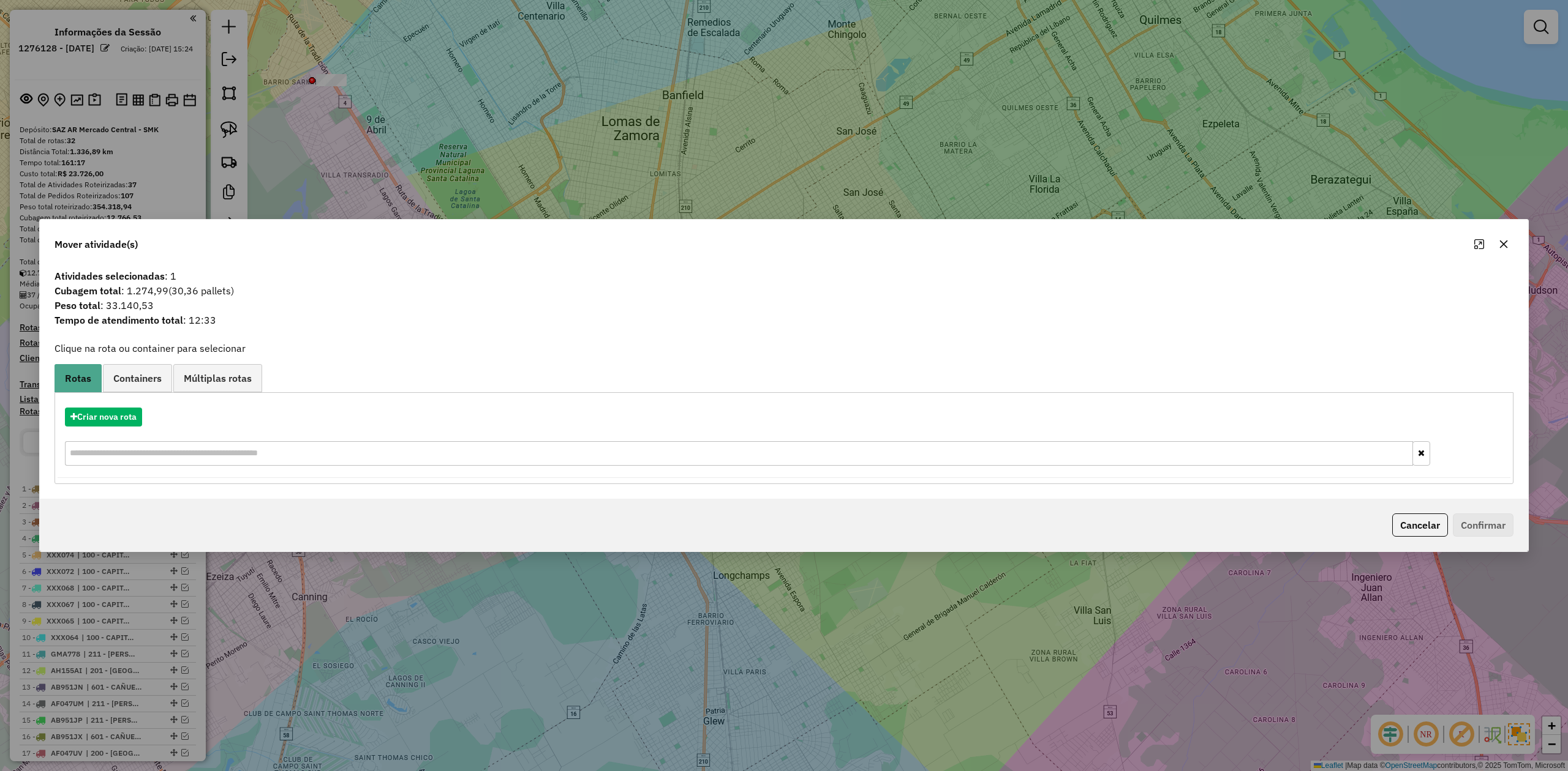
click at [1044, 246] on icon "button" at bounding box center [1503, 244] width 8 height 8
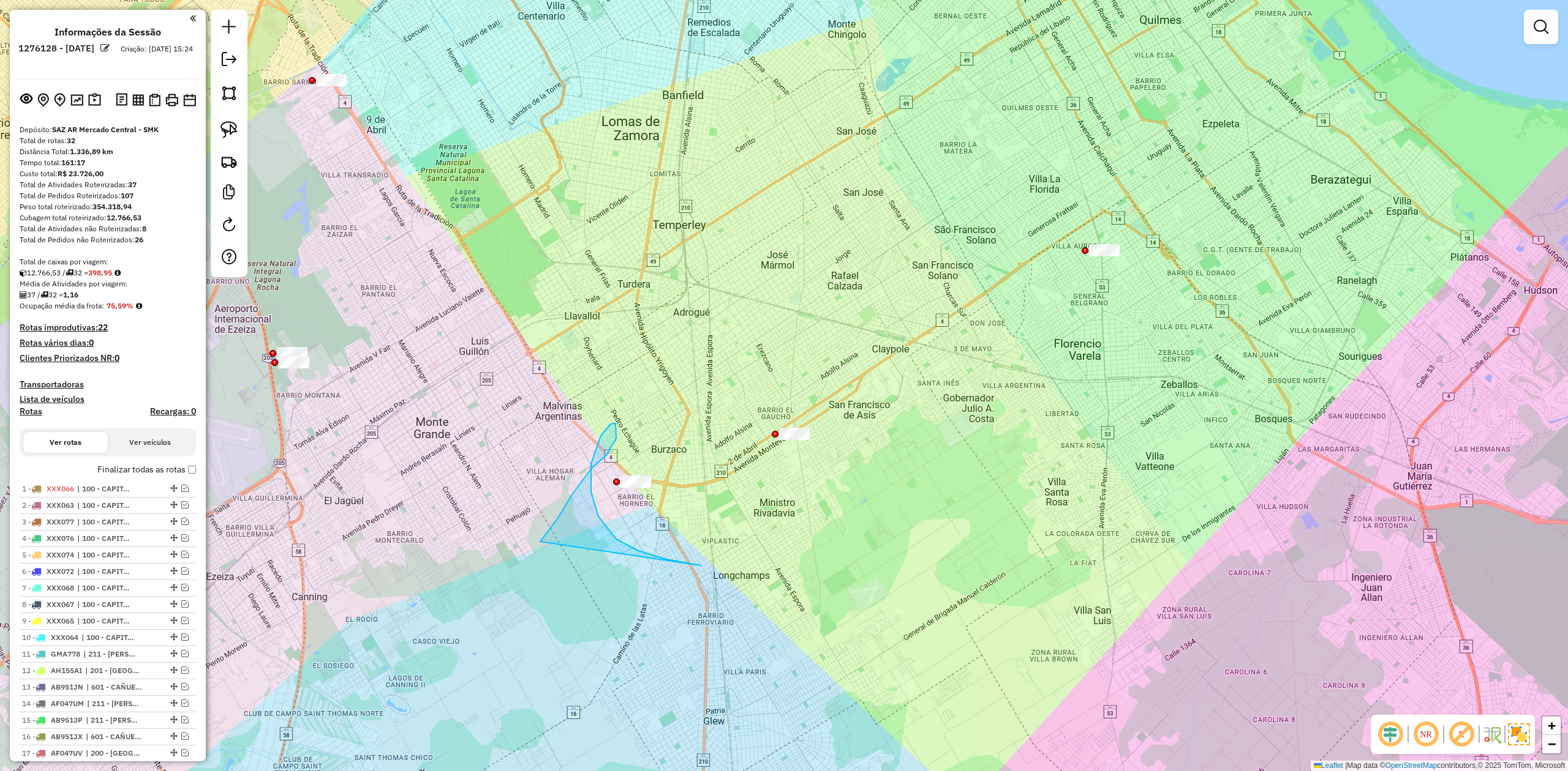
drag, startPoint x: 600, startPoint y: 460, endPoint x: 720, endPoint y: 495, distance: 125.0
drag, startPoint x: 657, startPoint y: 505, endPoint x: 709, endPoint y: 492, distance: 53.6
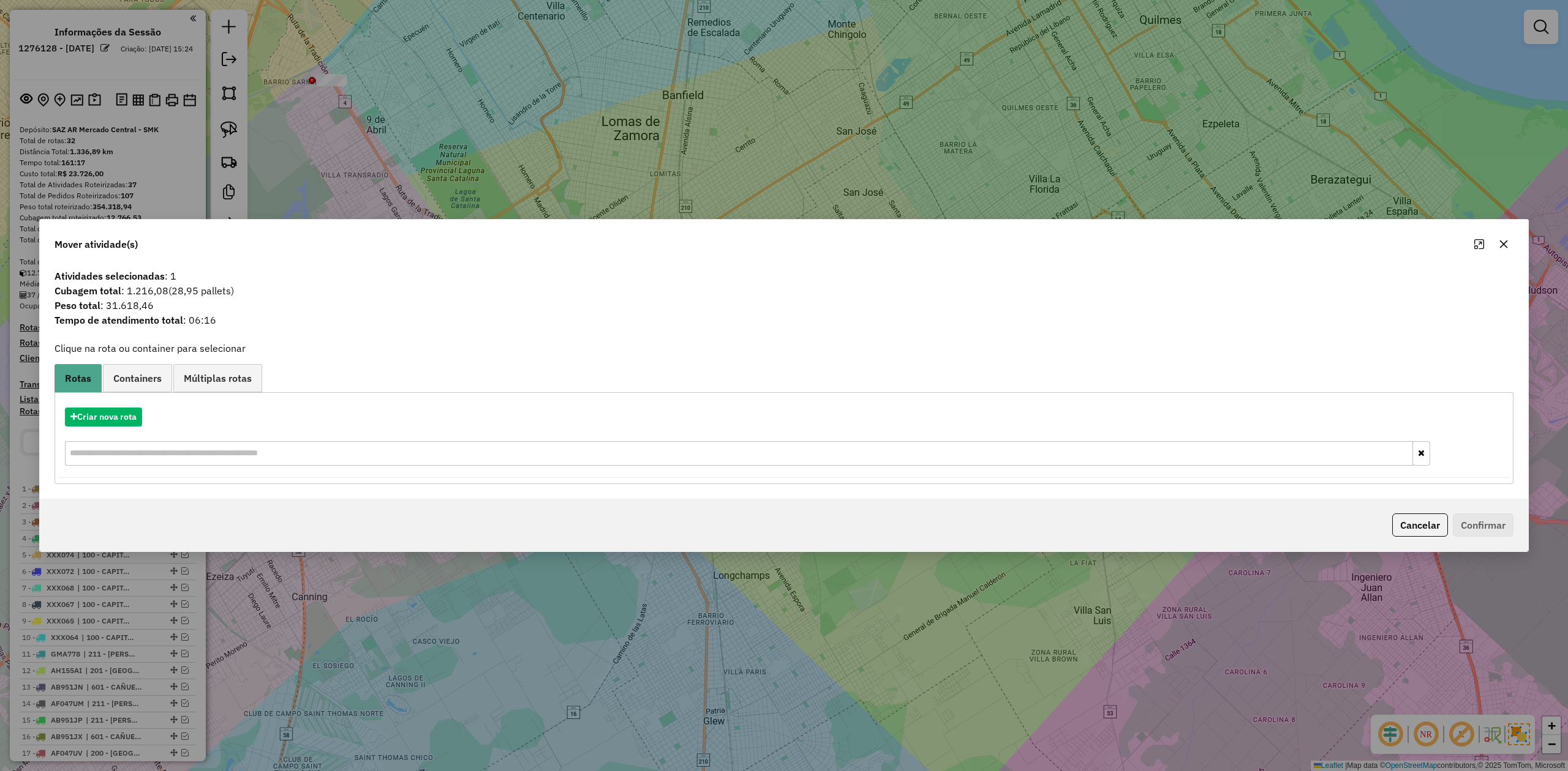
drag, startPoint x: 1504, startPoint y: 238, endPoint x: 1380, endPoint y: 269, distance: 127.8
click at [1044, 238] on button "button" at bounding box center [1503, 244] width 19 height 19
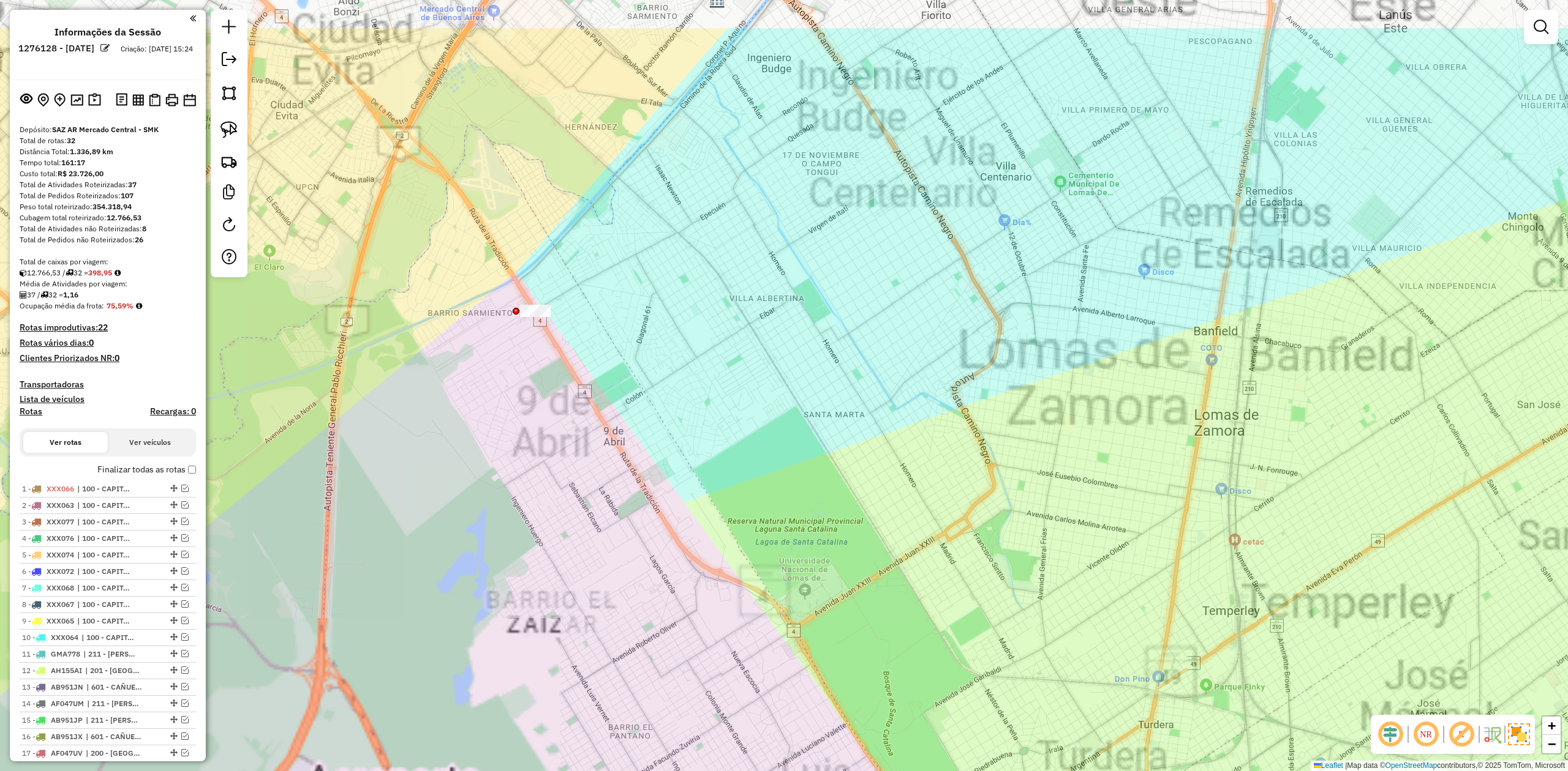
click at [697, 441] on div "Janela de atendimento Grade de atendimento Capacidade Transportadoras Veículos …" at bounding box center [784, 385] width 1568 height 771
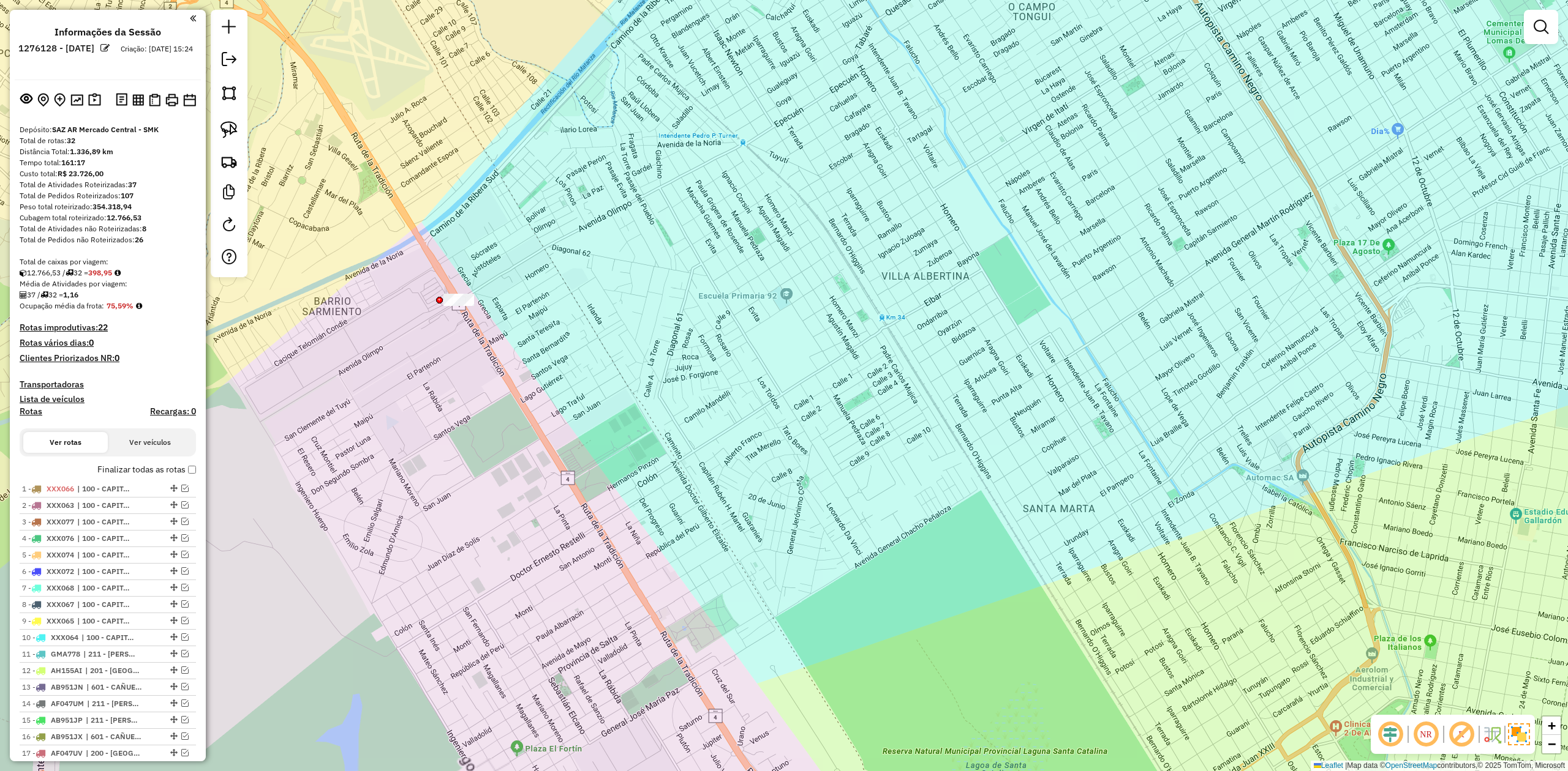
drag, startPoint x: 497, startPoint y: 378, endPoint x: 570, endPoint y: 442, distance: 97.1
click at [570, 442] on div "Janela de atendimento Grade de atendimento Capacidade Transportadoras Veículos …" at bounding box center [784, 385] width 1568 height 771
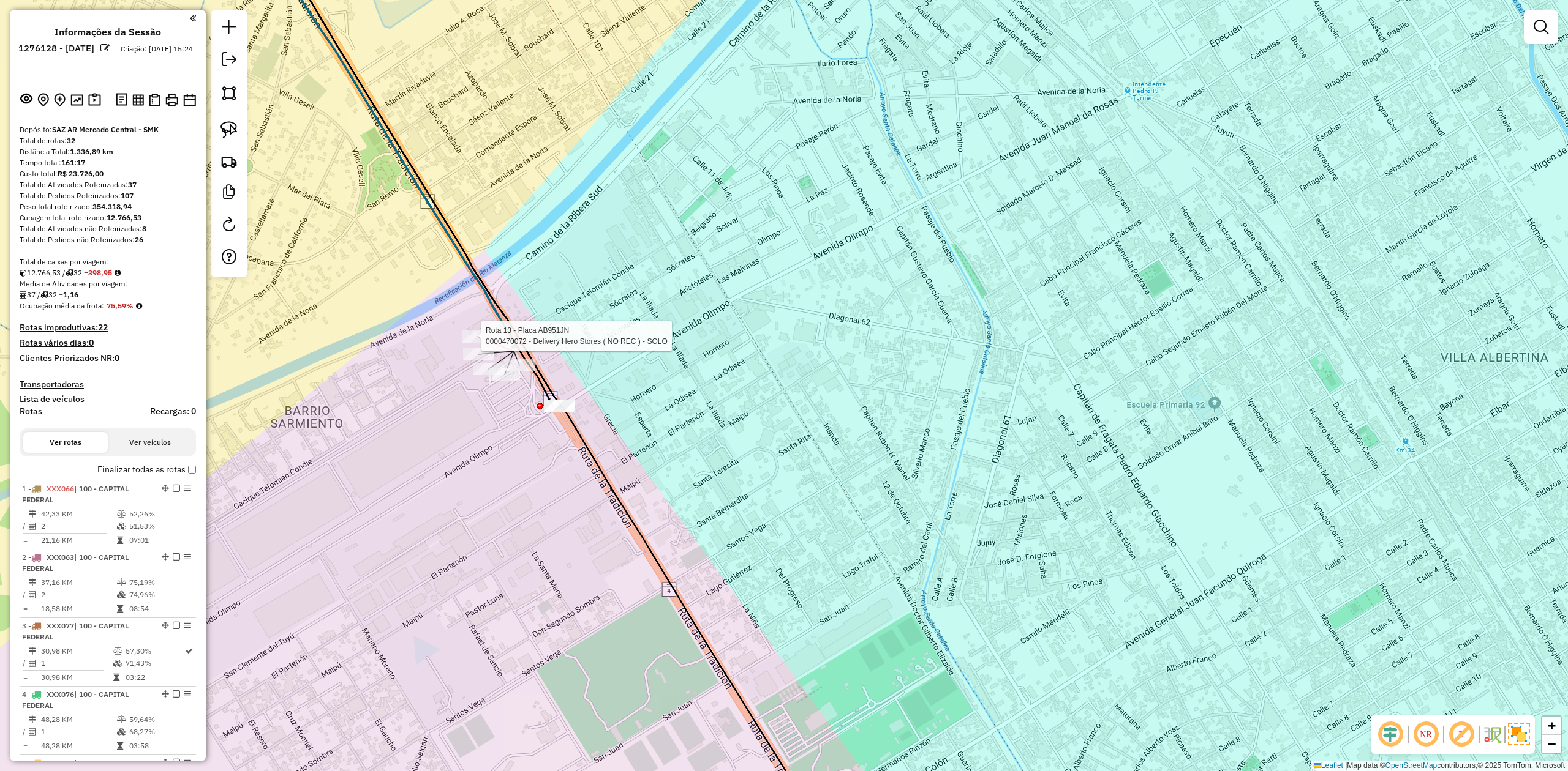
select select "**********"
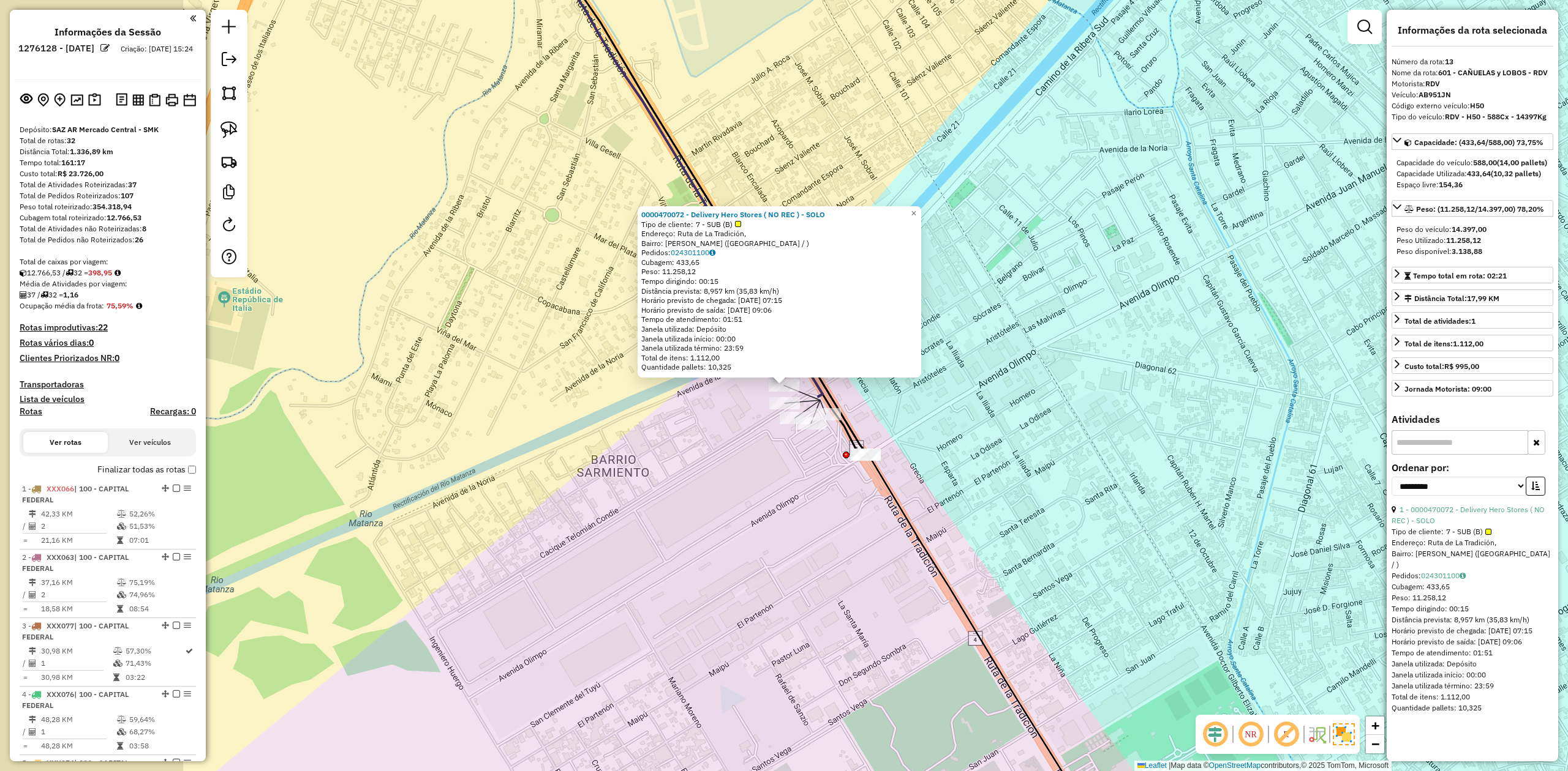
scroll to position [1296, 0]
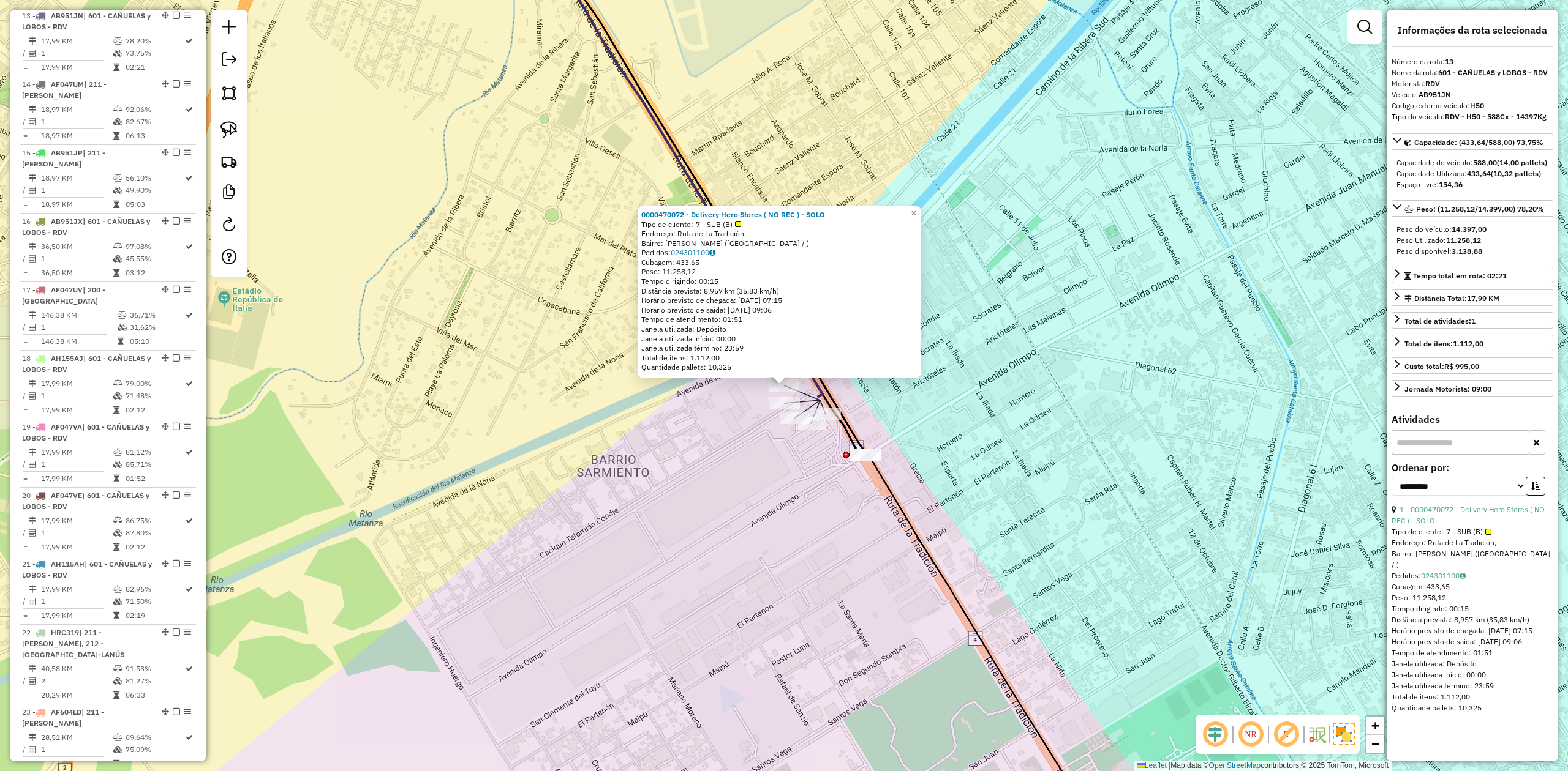
click at [808, 477] on div "Rota 20 - Placa AF047VE 0000470072 - Delivery Hero Stores ( NO REC ) - SOLO Rot…" at bounding box center [784, 385] width 1568 height 771
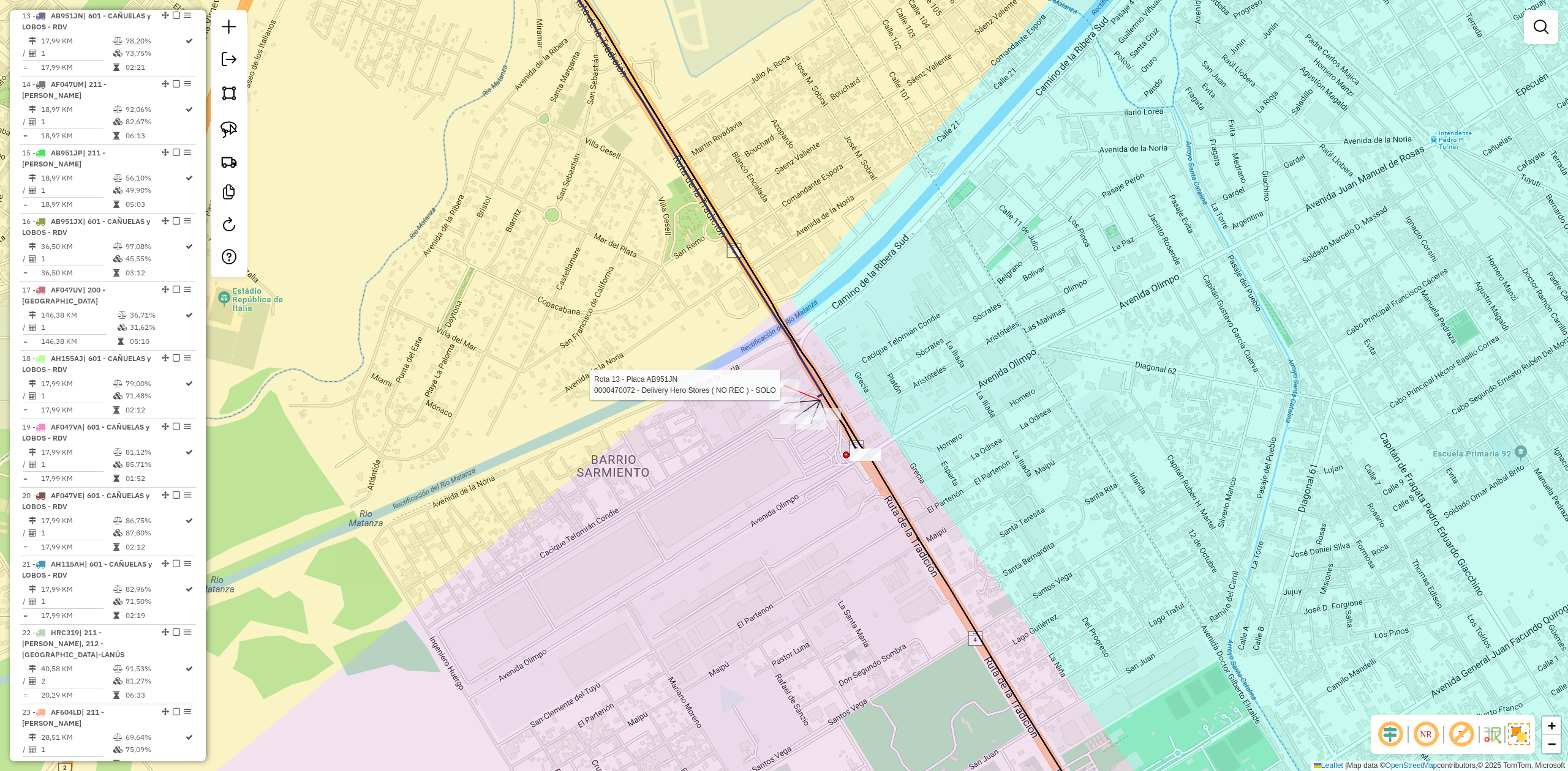
select select "**********"
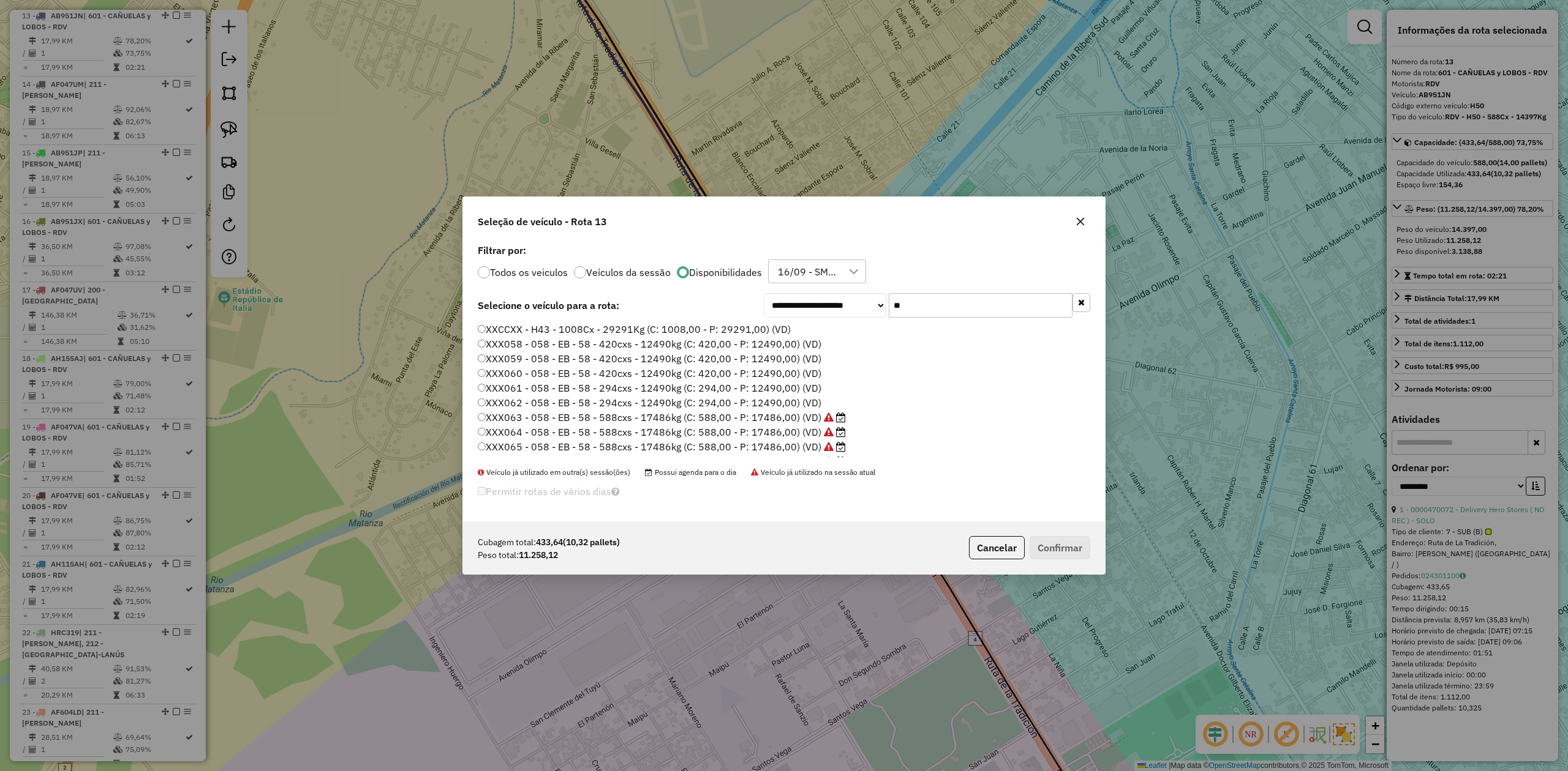
scroll to position [6, 4]
drag, startPoint x: 816, startPoint y: 414, endPoint x: 959, endPoint y: 485, distance: 159.7
click at [816, 415] on label "XXX069 - 058 - EB - 58 - 588cxs - 17486kg (C: 588,00 - P: 17486,00) (VD)" at bounding box center [655, 418] width 356 height 14
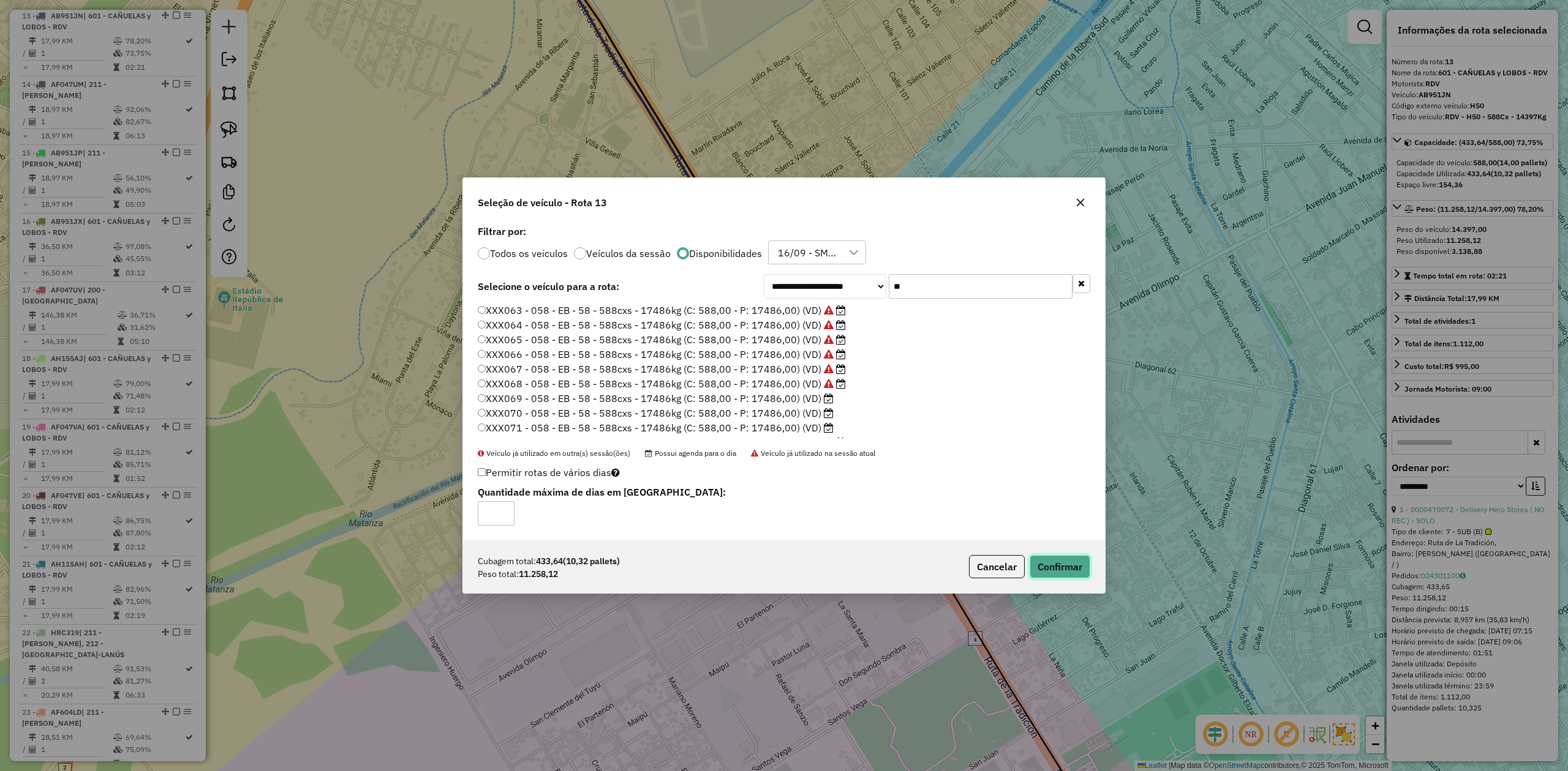
click at [1044, 477] on button "Confirmar" at bounding box center [1059, 567] width 61 height 23
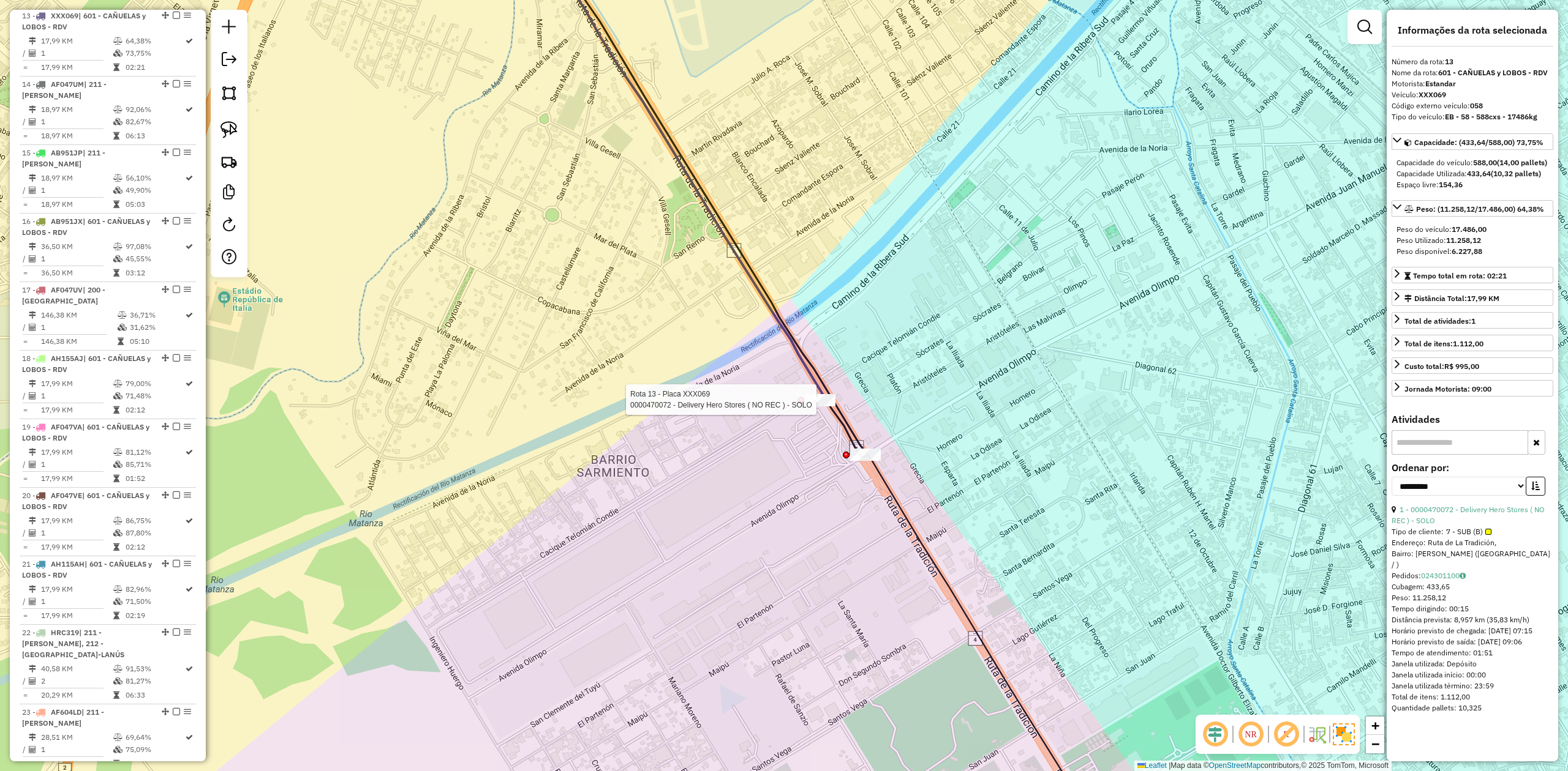
click at [802, 397] on div at bounding box center [800, 400] width 6 height 6
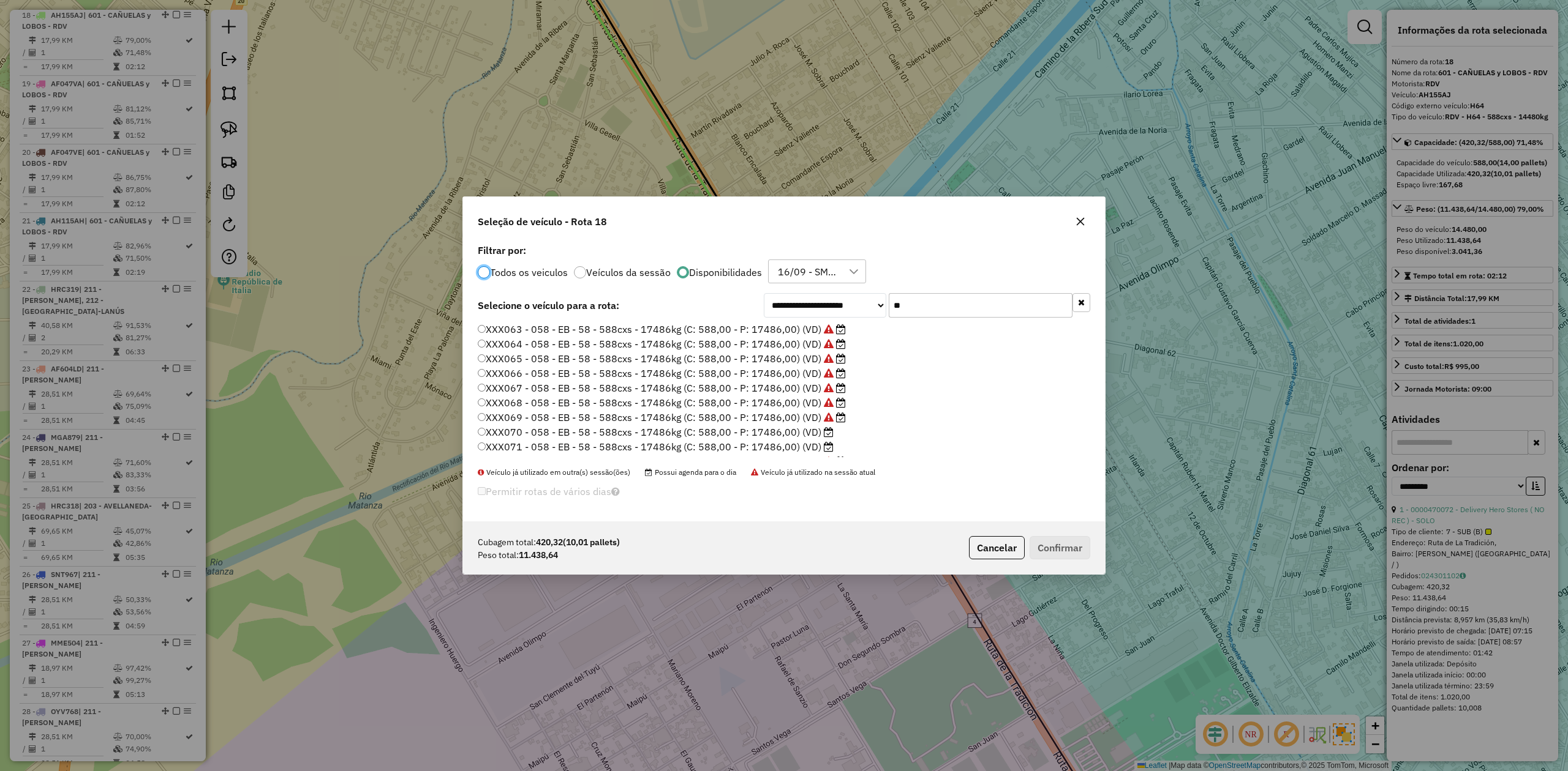
click at [799, 436] on label "XXX070 - 058 - EB - 58 - 588cxs - 17486kg (C: 588,00 - P: 17486,00) (VD)" at bounding box center [655, 432] width 356 height 14
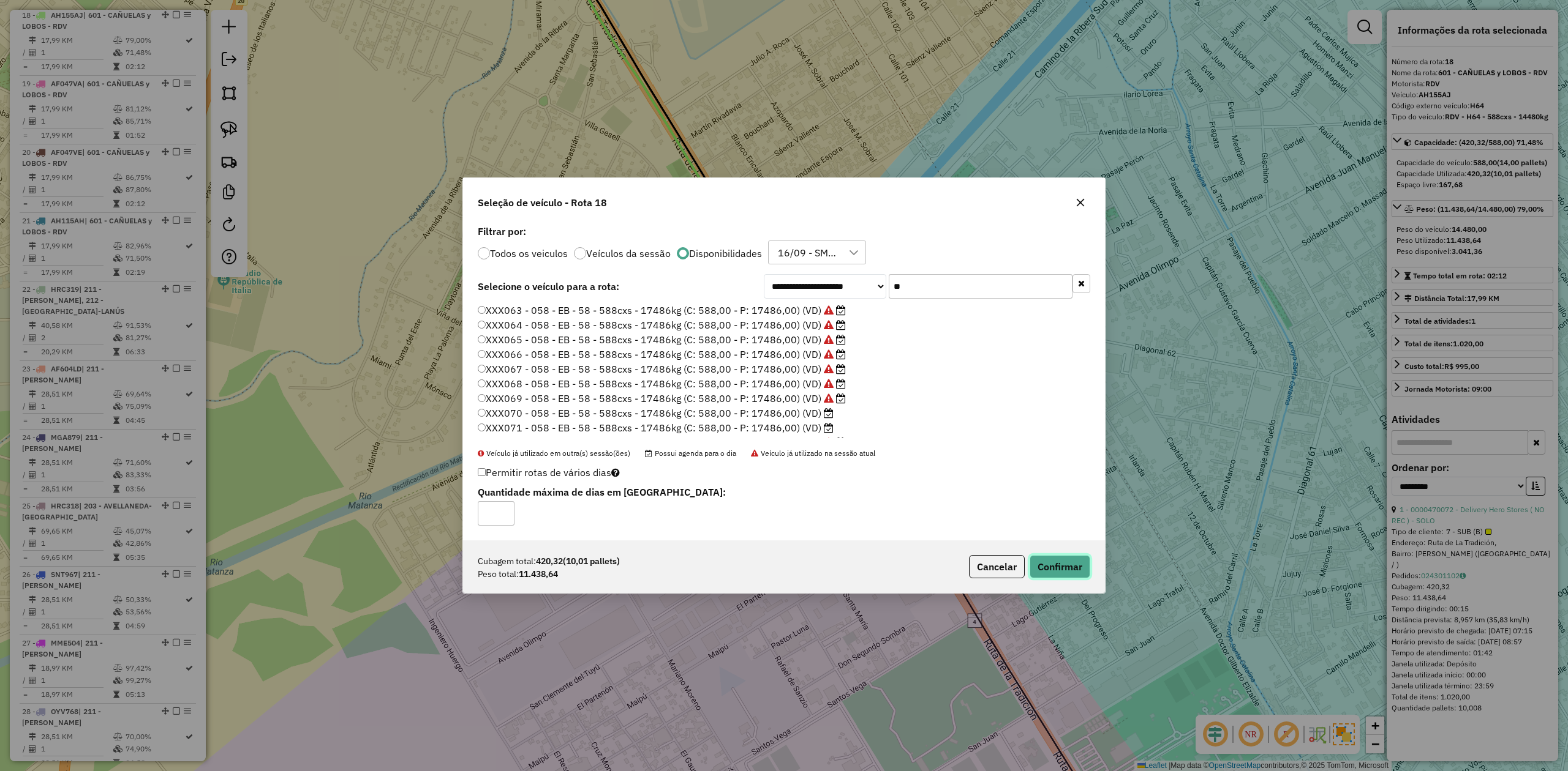
click at [1039, 477] on button "Confirmar" at bounding box center [1059, 567] width 61 height 23
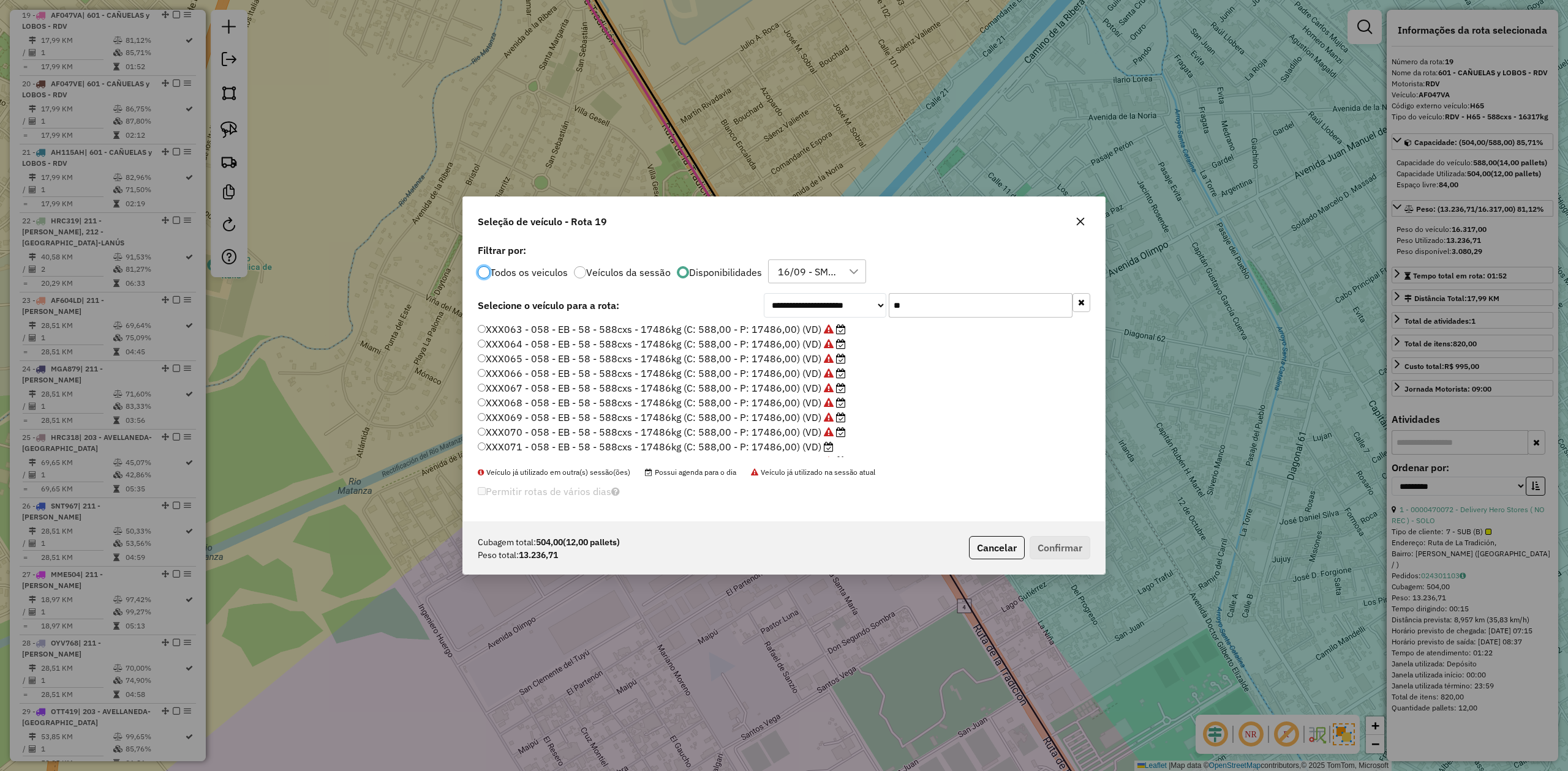
click at [795, 420] on label "XXX069 - 058 - EB - 58 - 588cxs - 17486kg (C: 588,00 - P: 17486,00) (VD)" at bounding box center [661, 418] width 368 height 14
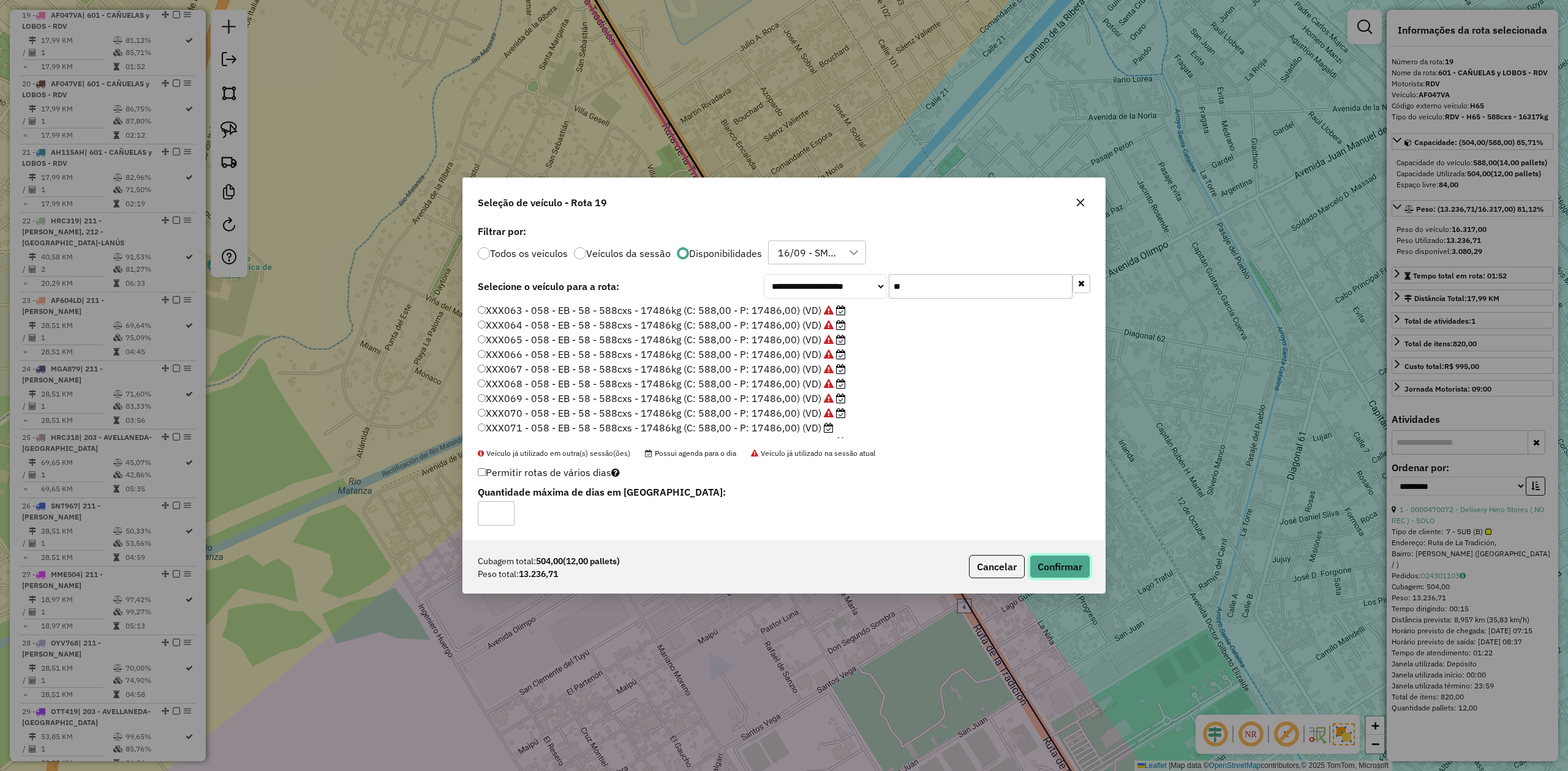
click at [1044, 477] on button "Confirmar" at bounding box center [1059, 567] width 61 height 23
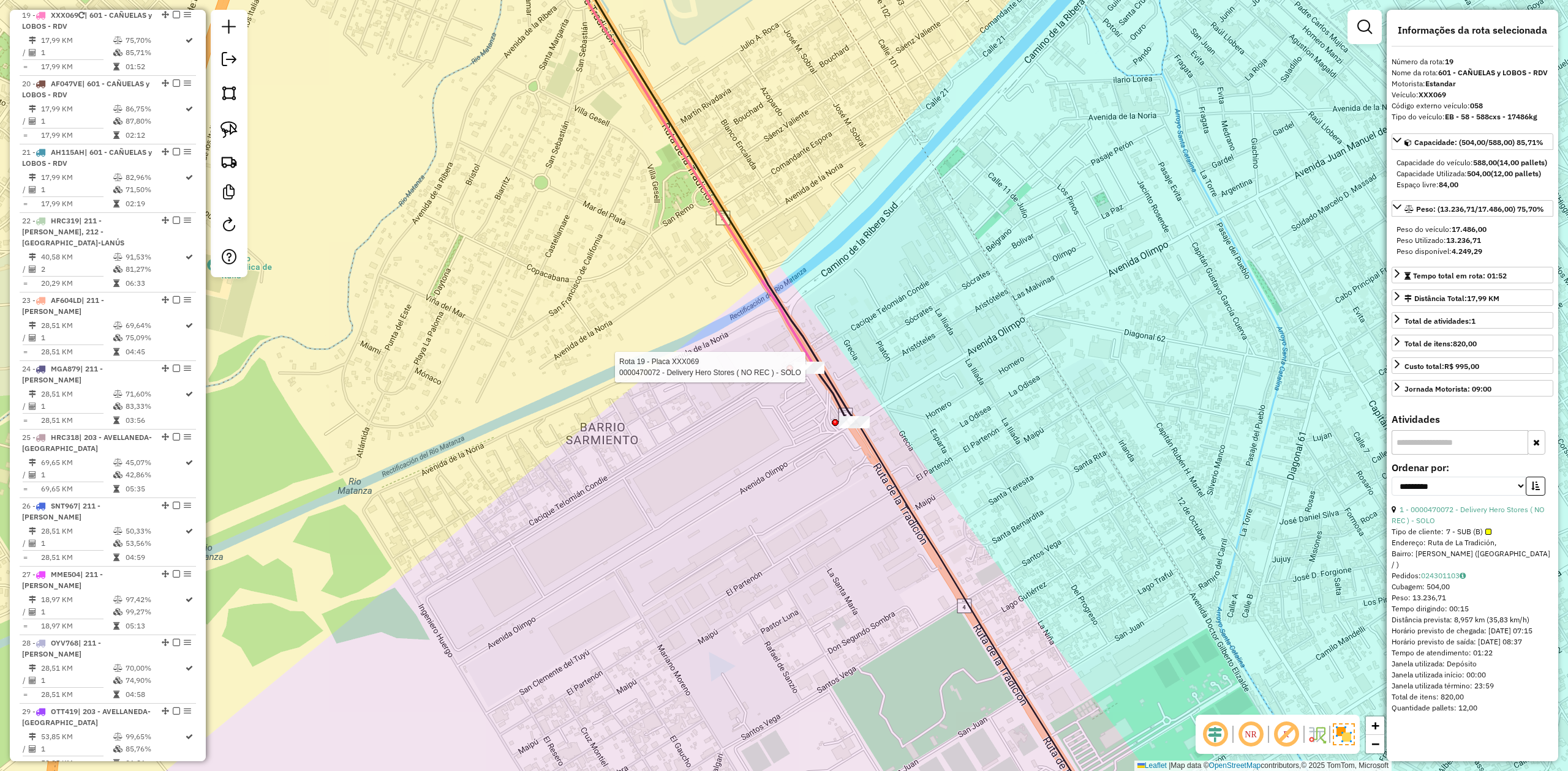
click at [810, 374] on div at bounding box center [809, 368] width 31 height 12
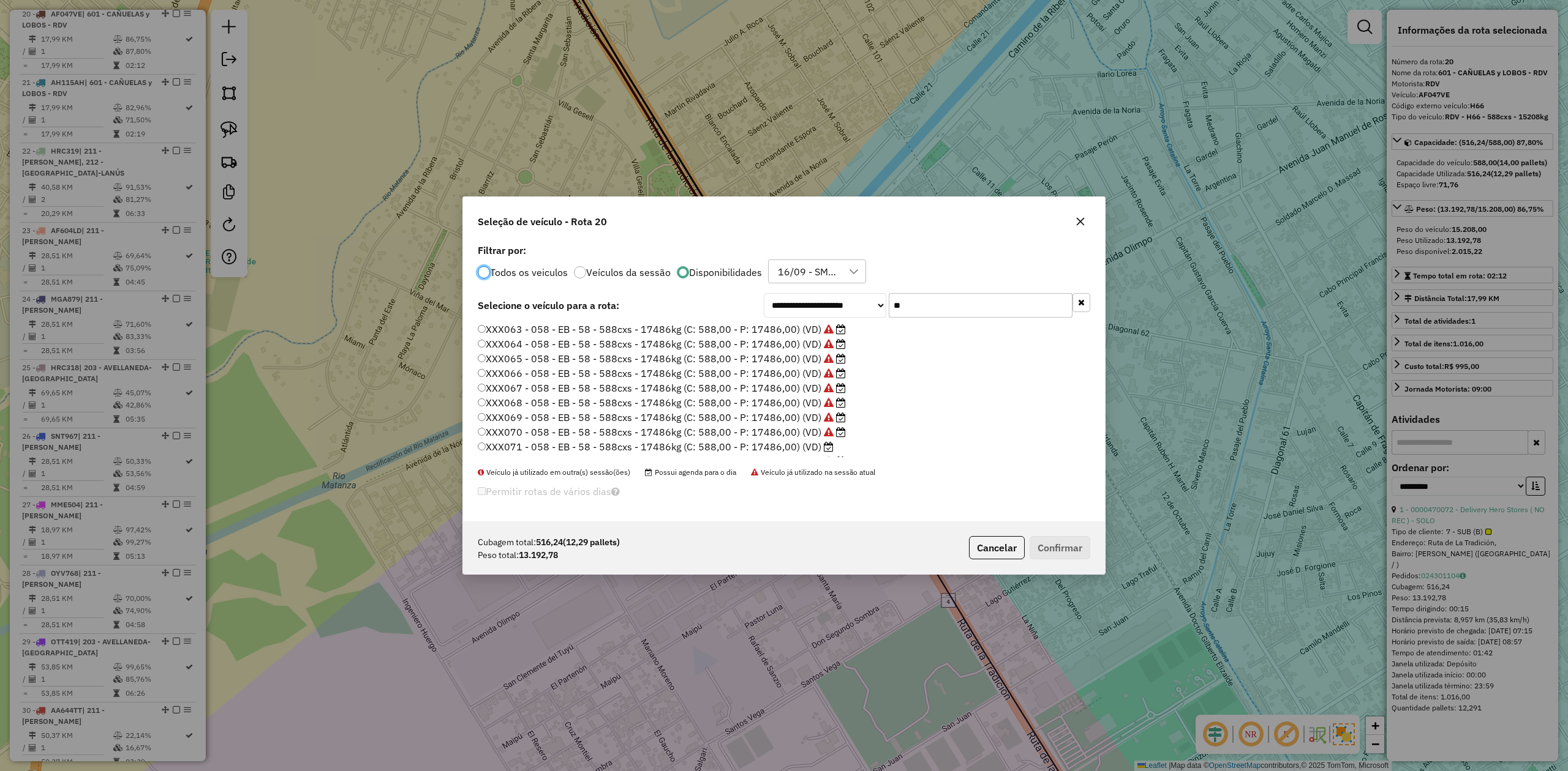
click at [800, 449] on label "XXX071 - 058 - EB - 58 - 588cxs - 17486kg (C: 588,00 - P: 17486,00) (VD)" at bounding box center [655, 447] width 356 height 14
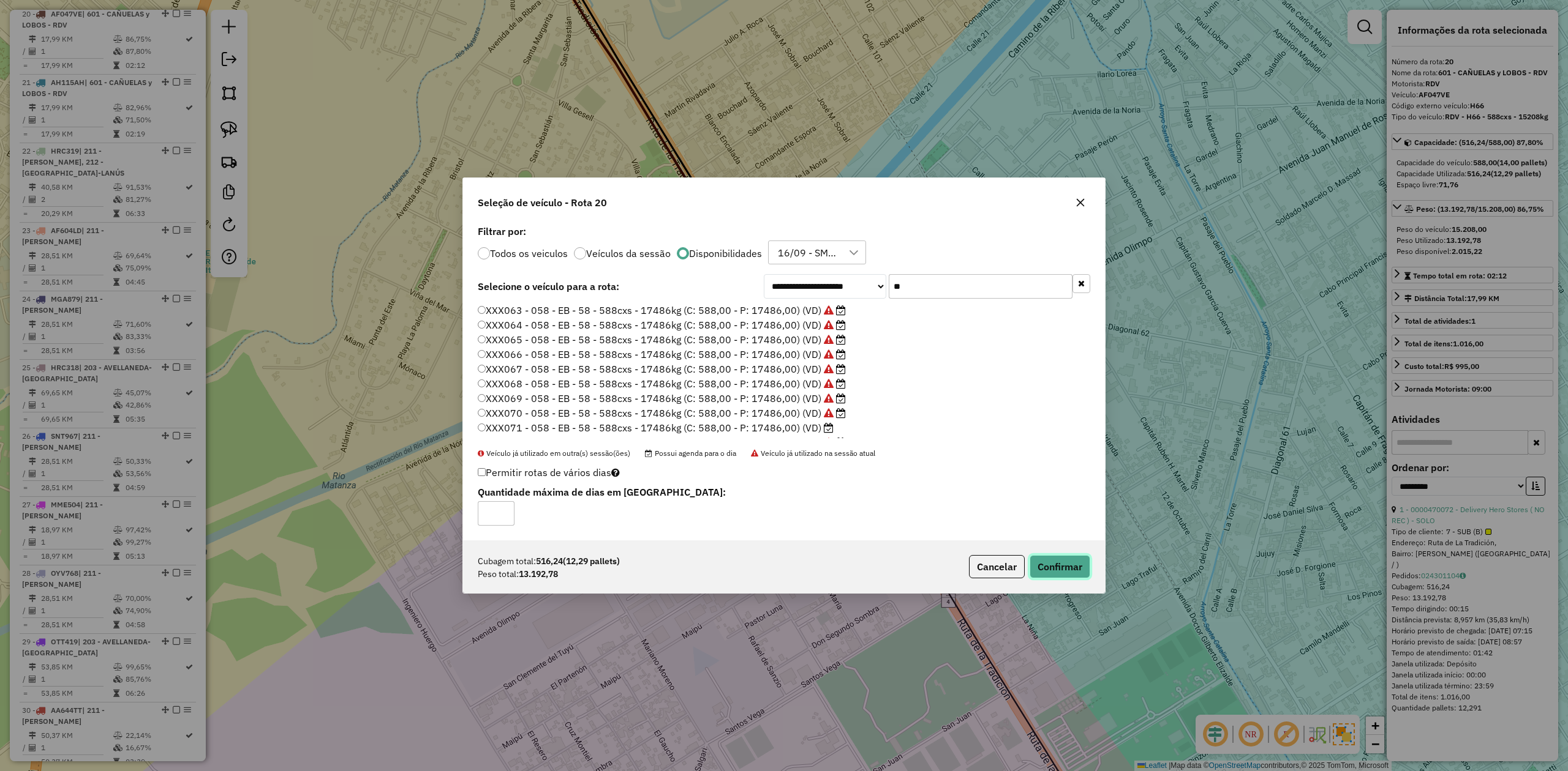
click at [1044, 477] on button "Confirmar" at bounding box center [1059, 567] width 61 height 23
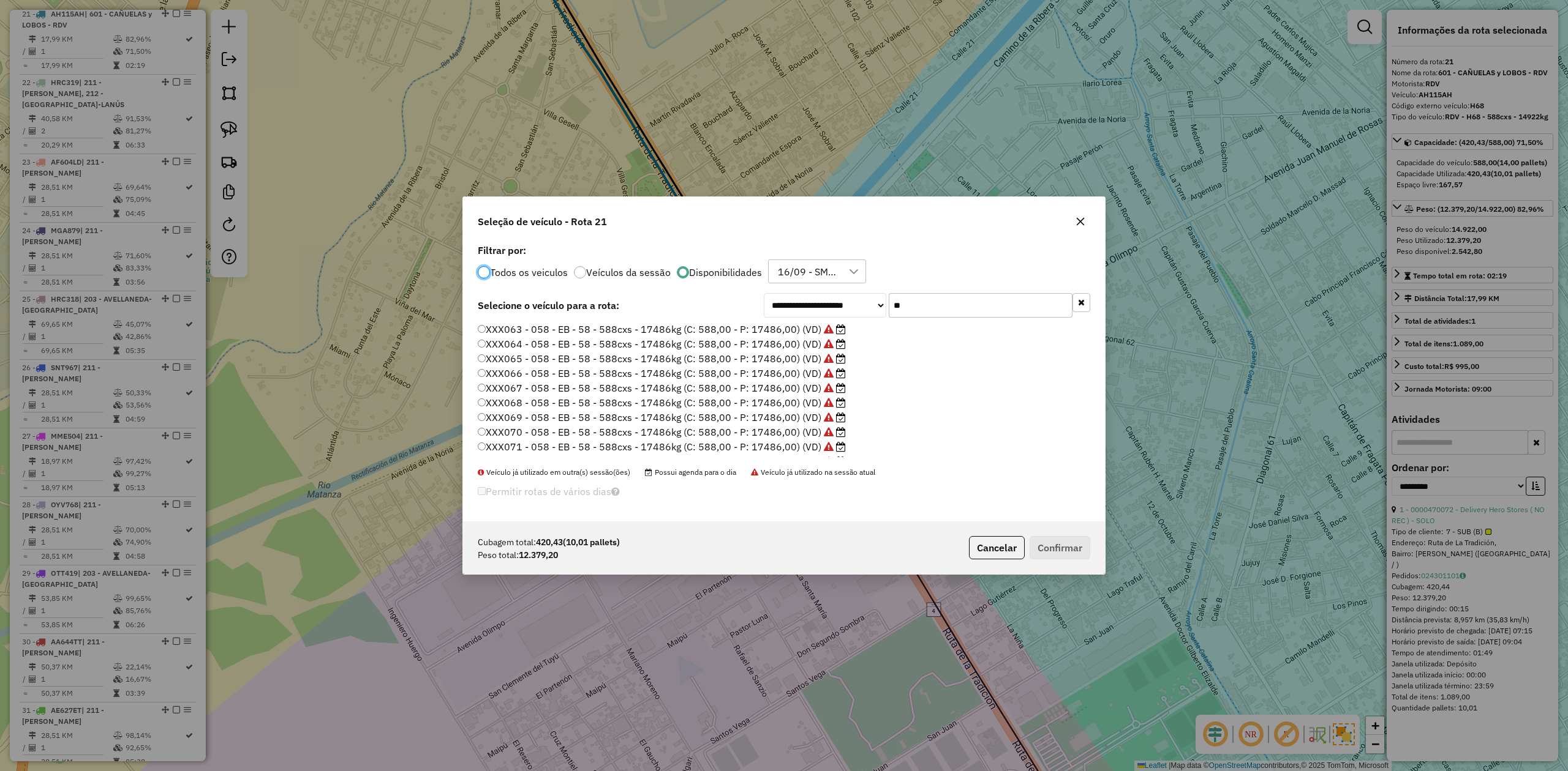
click at [812, 410] on label "XXX069 - 058 - EB - 58 - 588cxs - 17486kg (C: 588,00 - P: 17486,00) (VD)" at bounding box center [661, 418] width 368 height 14
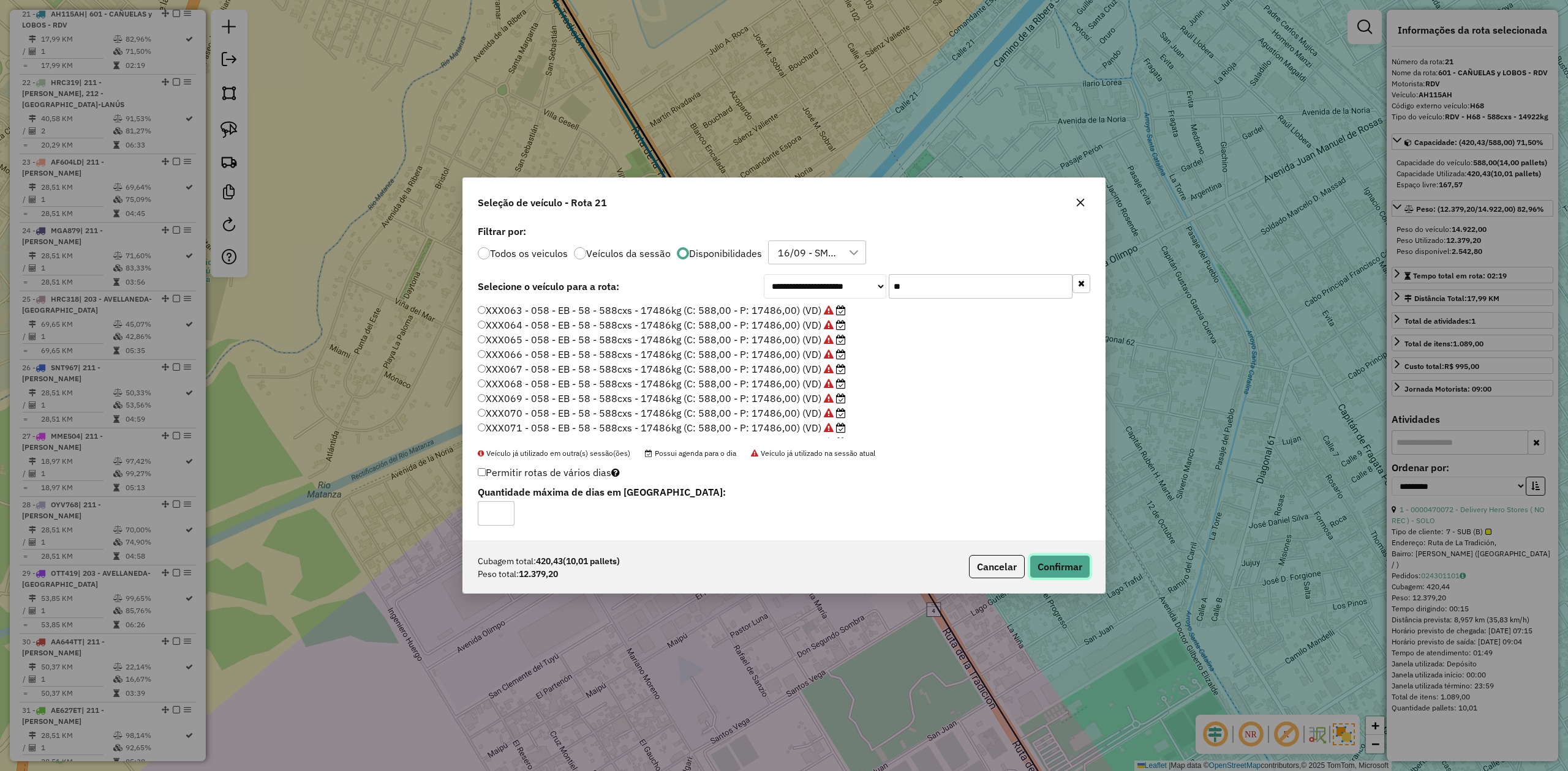
click at [1044, 477] on button "Confirmar" at bounding box center [1059, 567] width 61 height 23
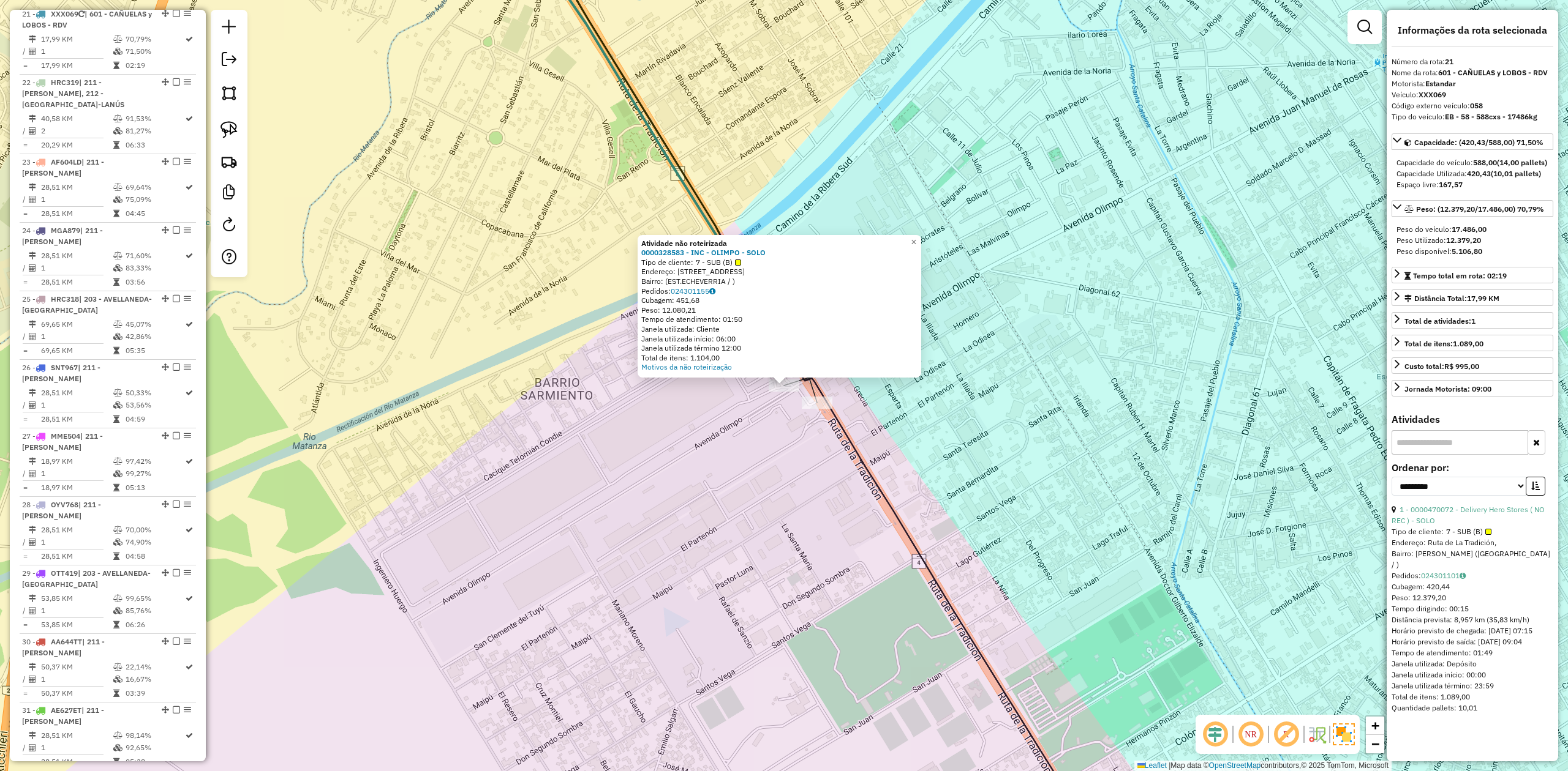
click at [759, 415] on div "Atividade não roteirizada 0000328583 - INC - OLIMPO - SOLO Tipo de cliente: 7 -…" at bounding box center [784, 385] width 1568 height 771
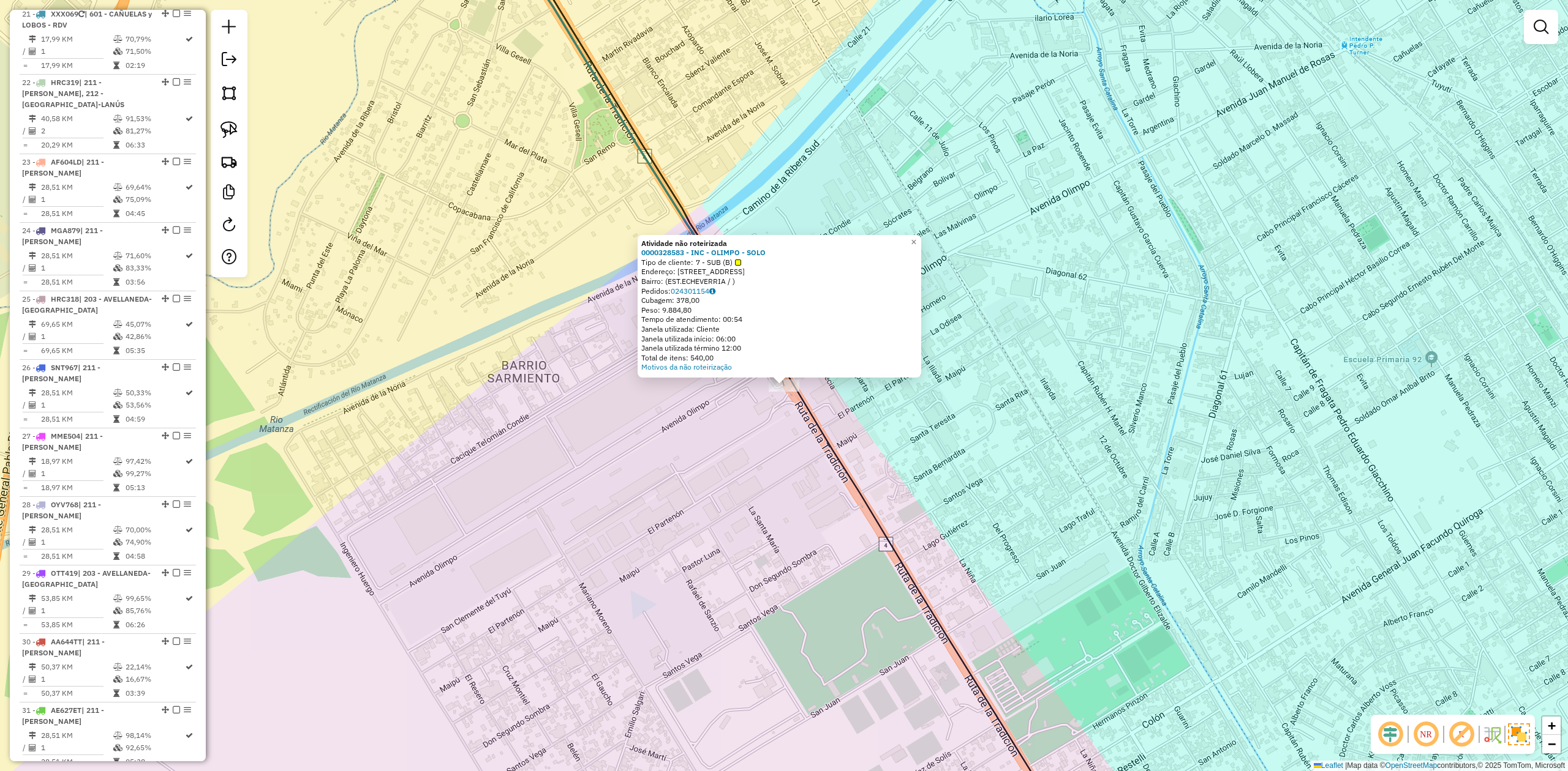
click at [799, 414] on div "Atividade não roteirizada 0000328583 - INC - OLIMPO - SOLO Tipo de cliente: 7 -…" at bounding box center [784, 385] width 1568 height 771
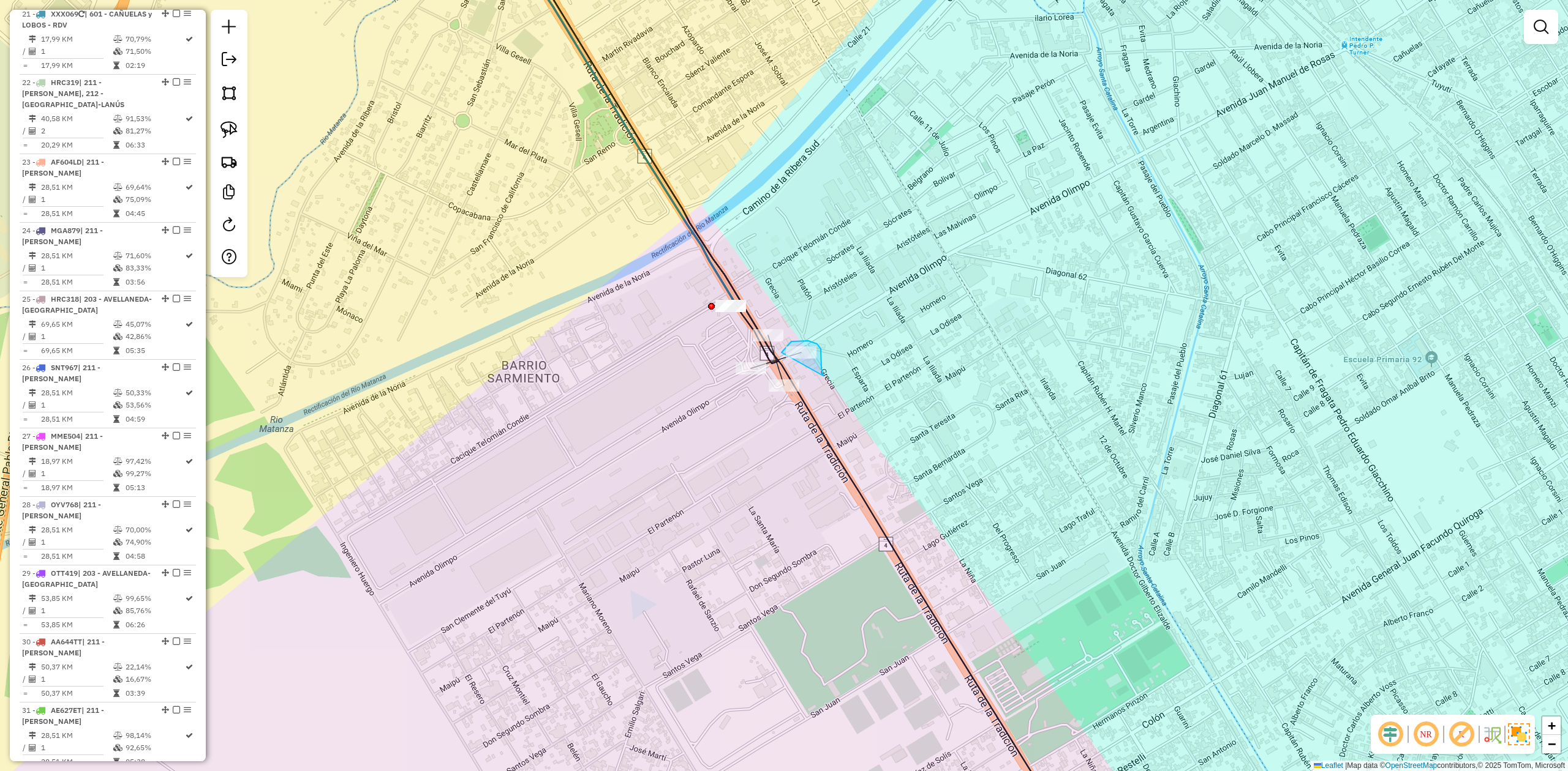
drag, startPoint x: 823, startPoint y: 376, endPoint x: 883, endPoint y: 366, distance: 60.8
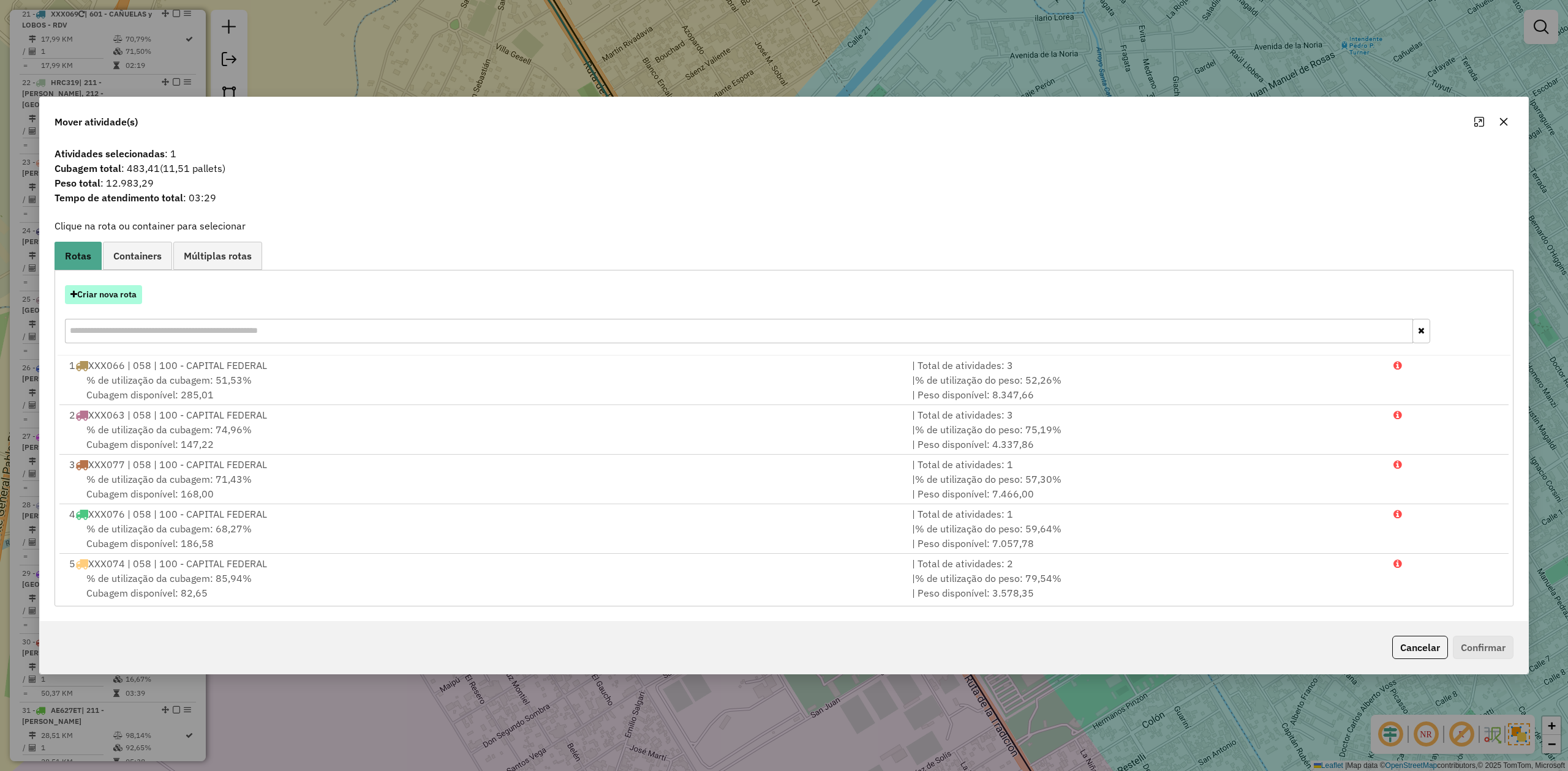
click at [116, 294] on button "Criar nova rota" at bounding box center [103, 294] width 77 height 19
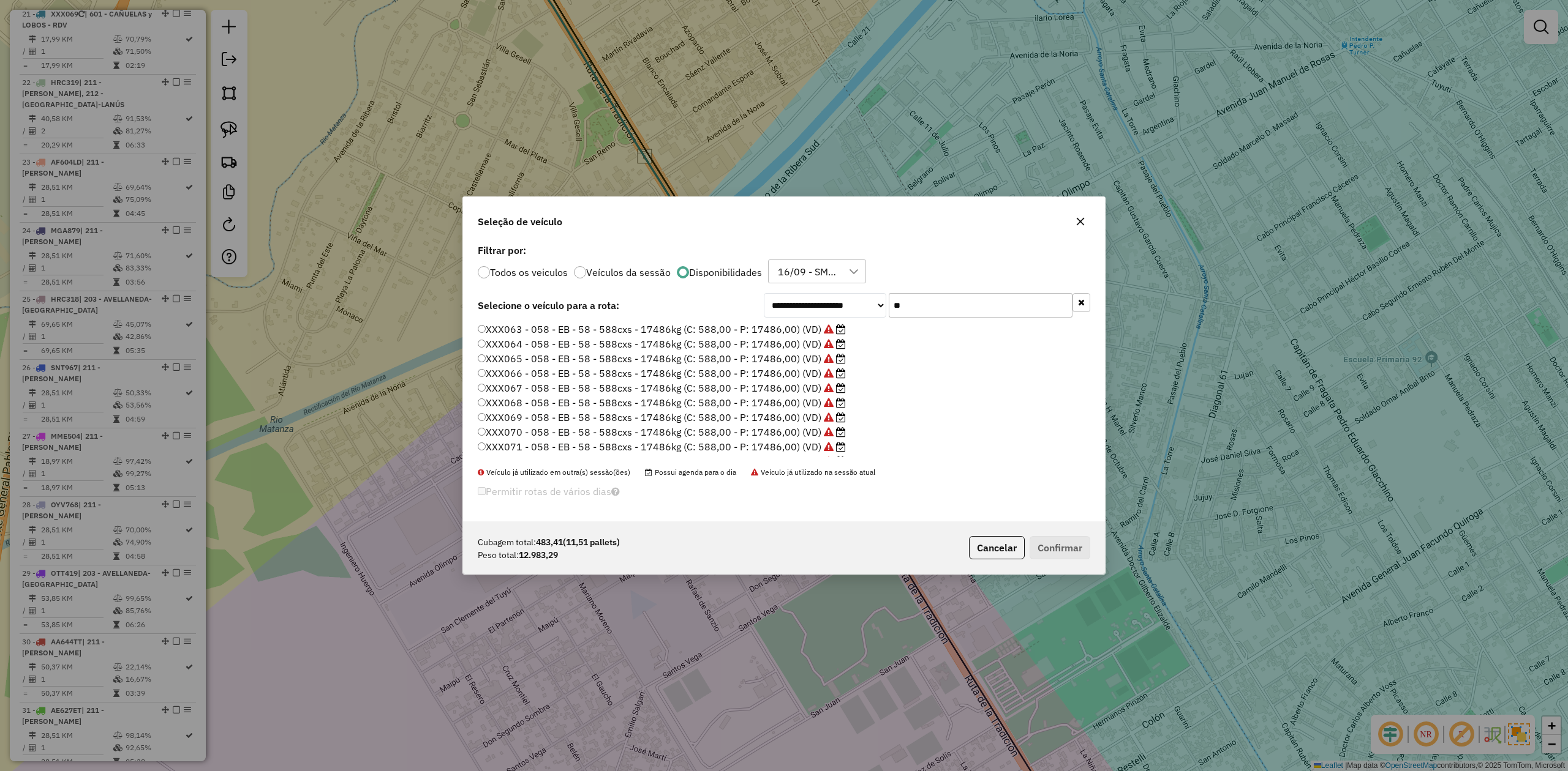
click at [806, 384] on label "XXX067 - 058 - EB - 58 - 588cxs - 17486kg (C: 588,00 - P: 17486,00) (VD)" at bounding box center [661, 388] width 368 height 14
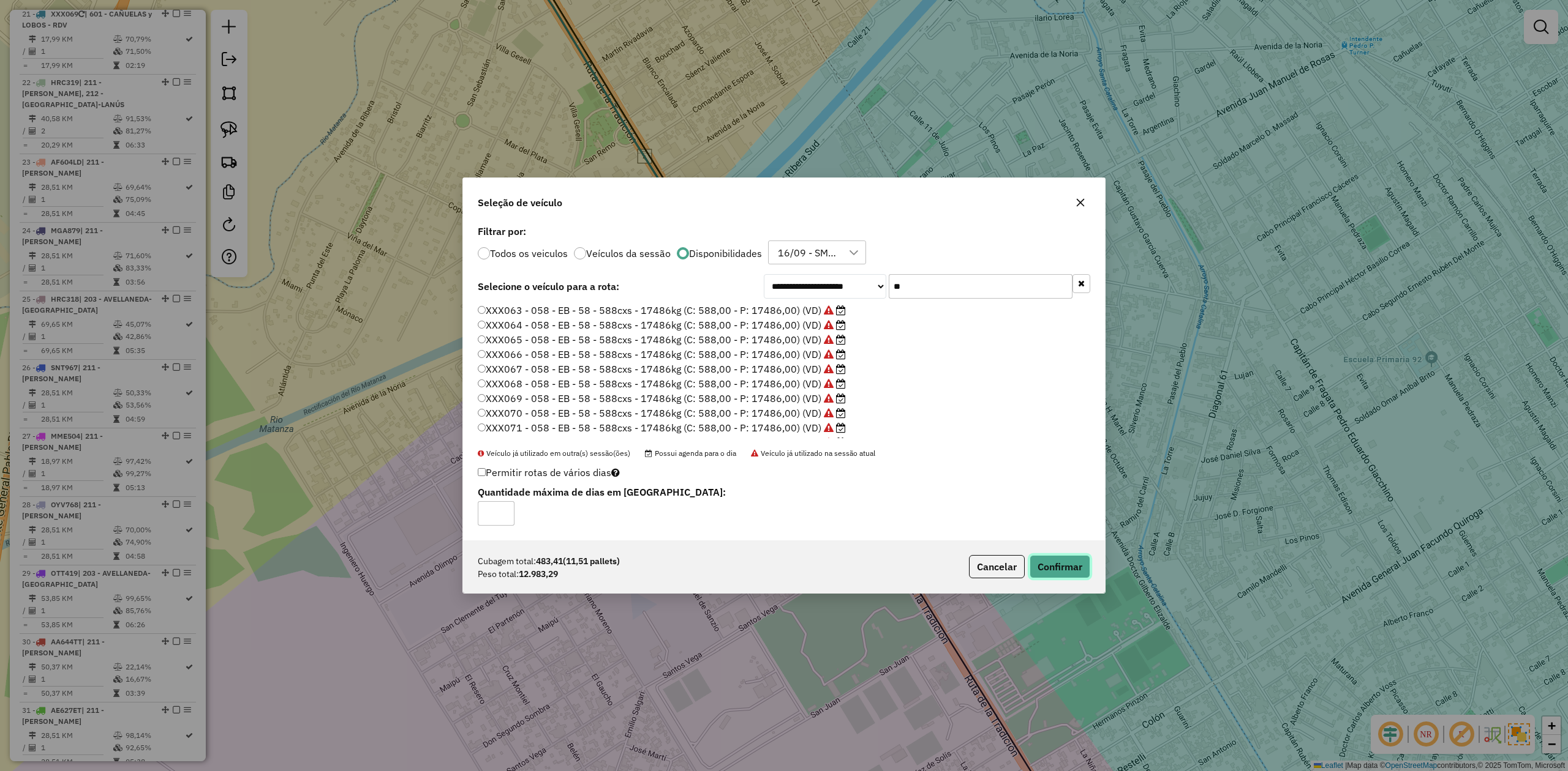
click at [1044, 477] on button "Confirmar" at bounding box center [1059, 567] width 61 height 23
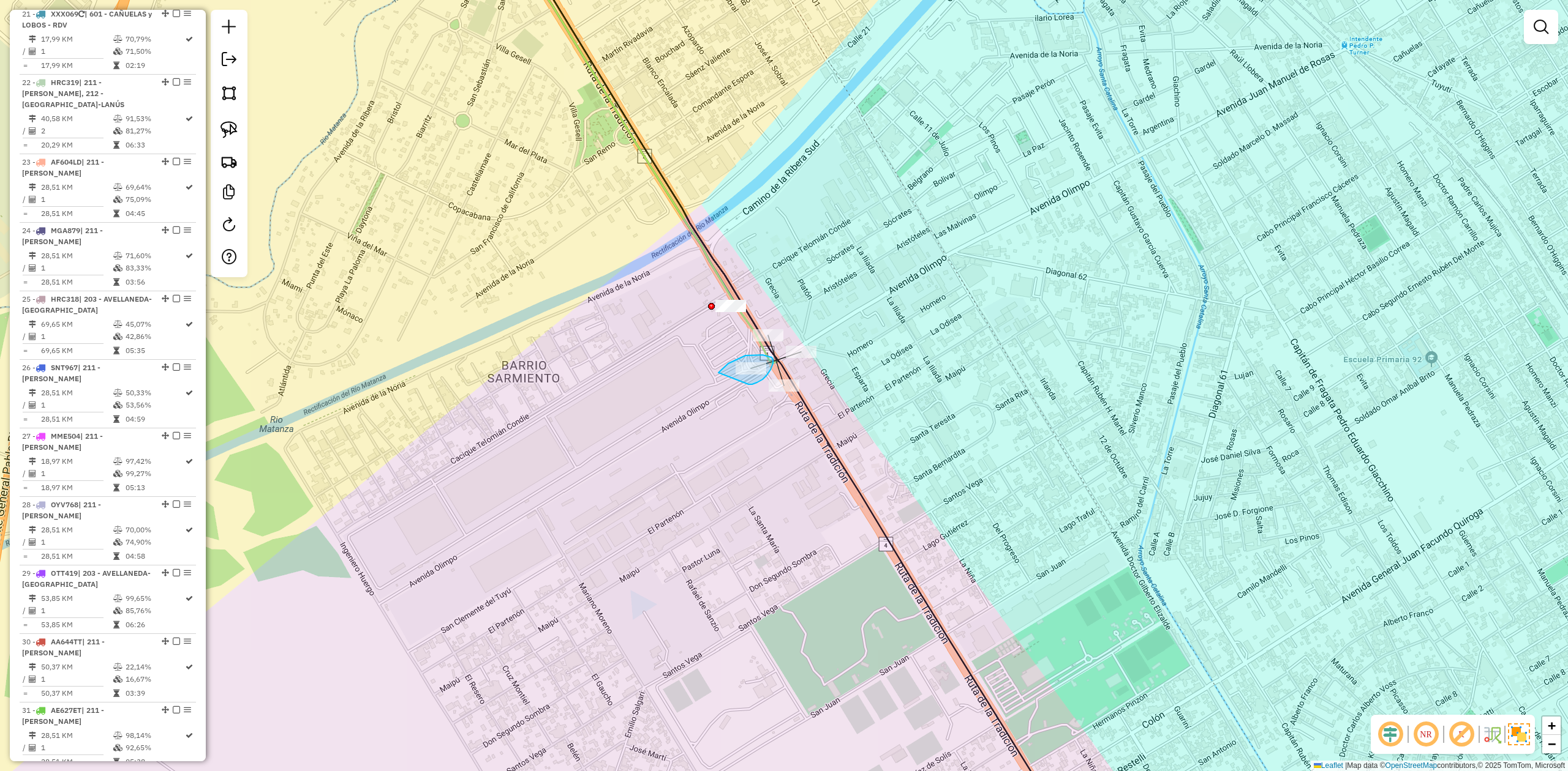
drag, startPoint x: 748, startPoint y: 384, endPoint x: 699, endPoint y: 404, distance: 52.9
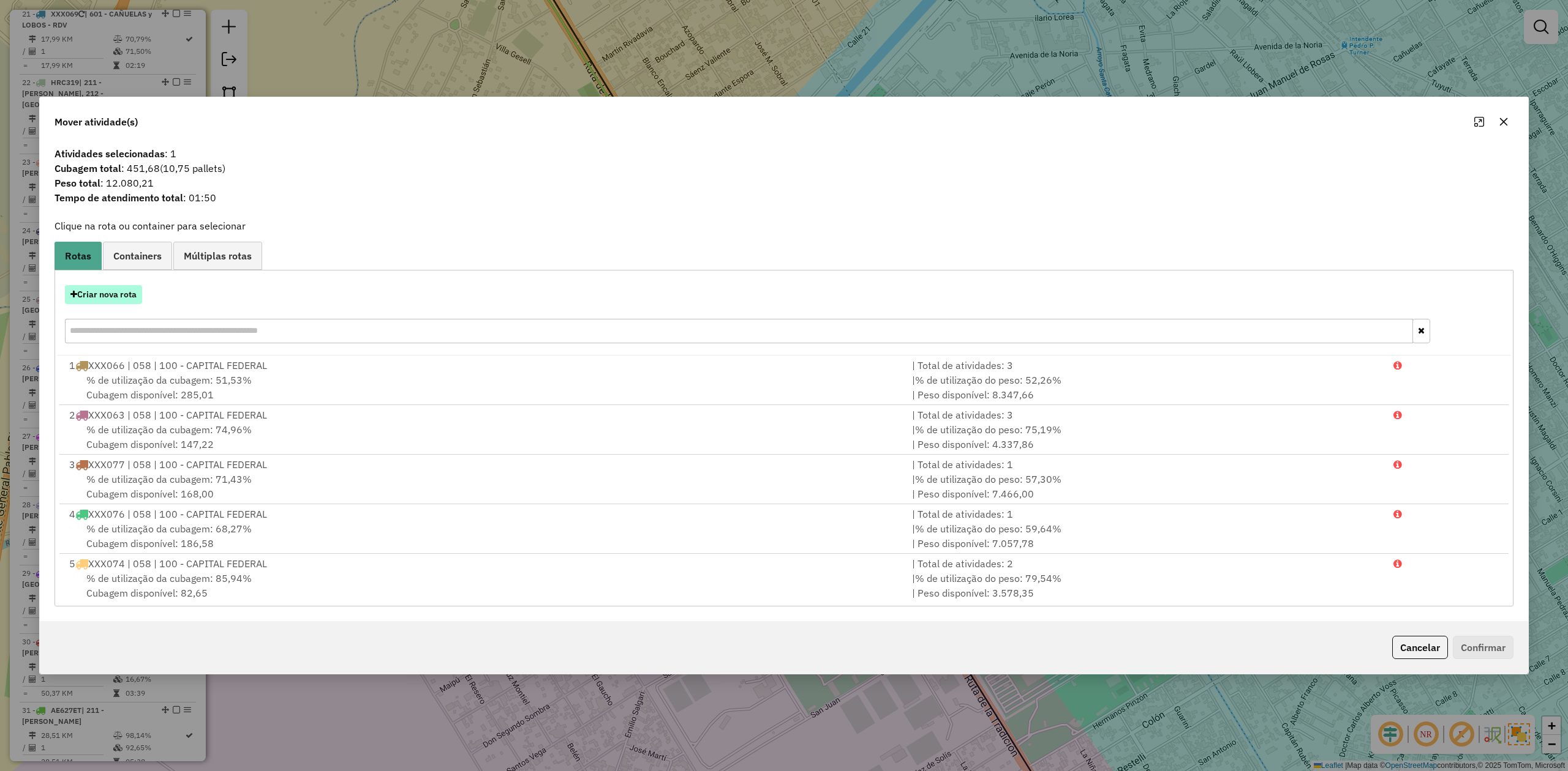
click at [101, 297] on button "Criar nova rota" at bounding box center [103, 294] width 77 height 19
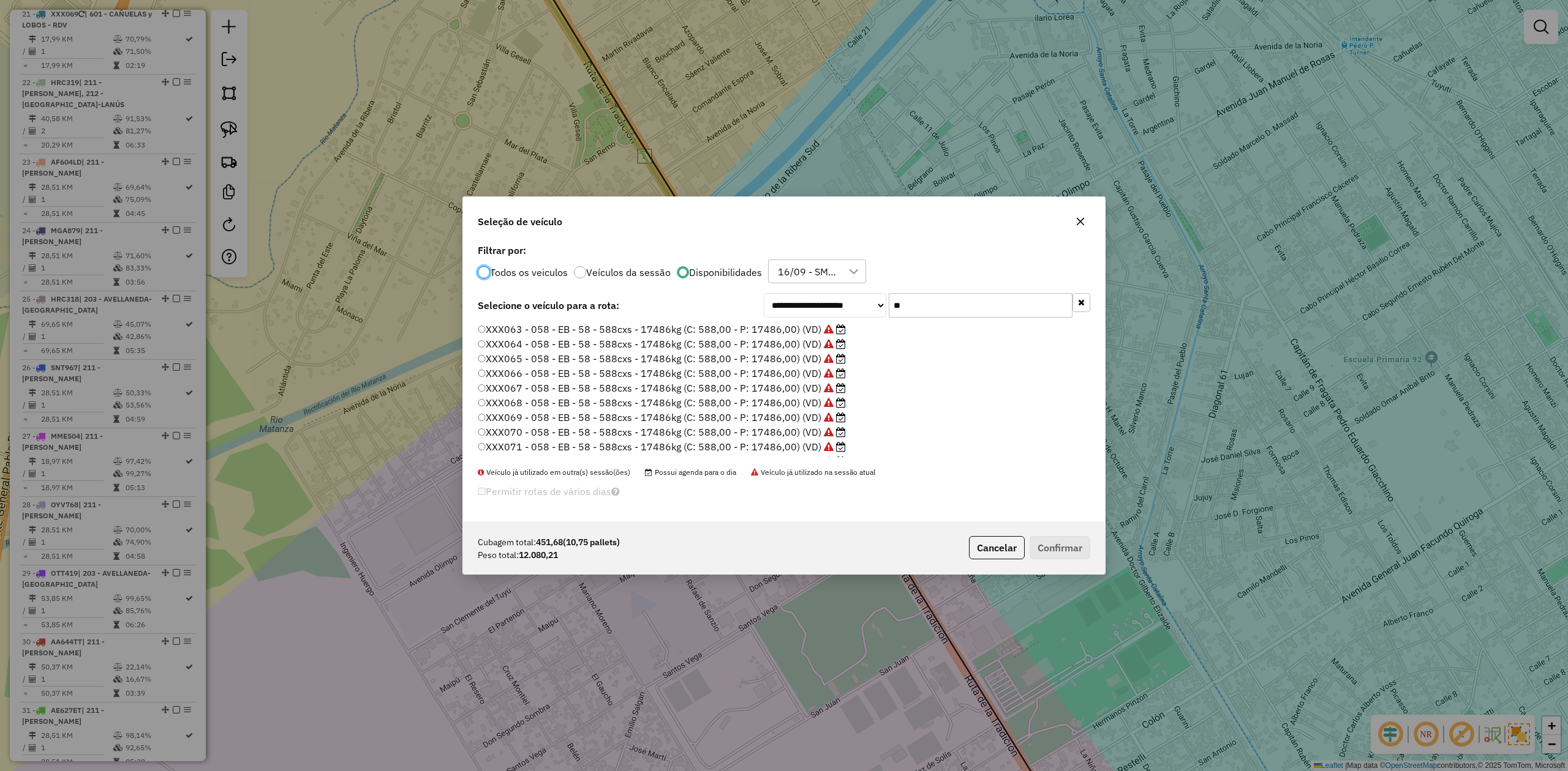
click at [765, 407] on label "XXX068 - 058 - EB - 58 - 588cxs - 17486kg (C: 588,00 - P: 17486,00) (VD)" at bounding box center [661, 402] width 368 height 14
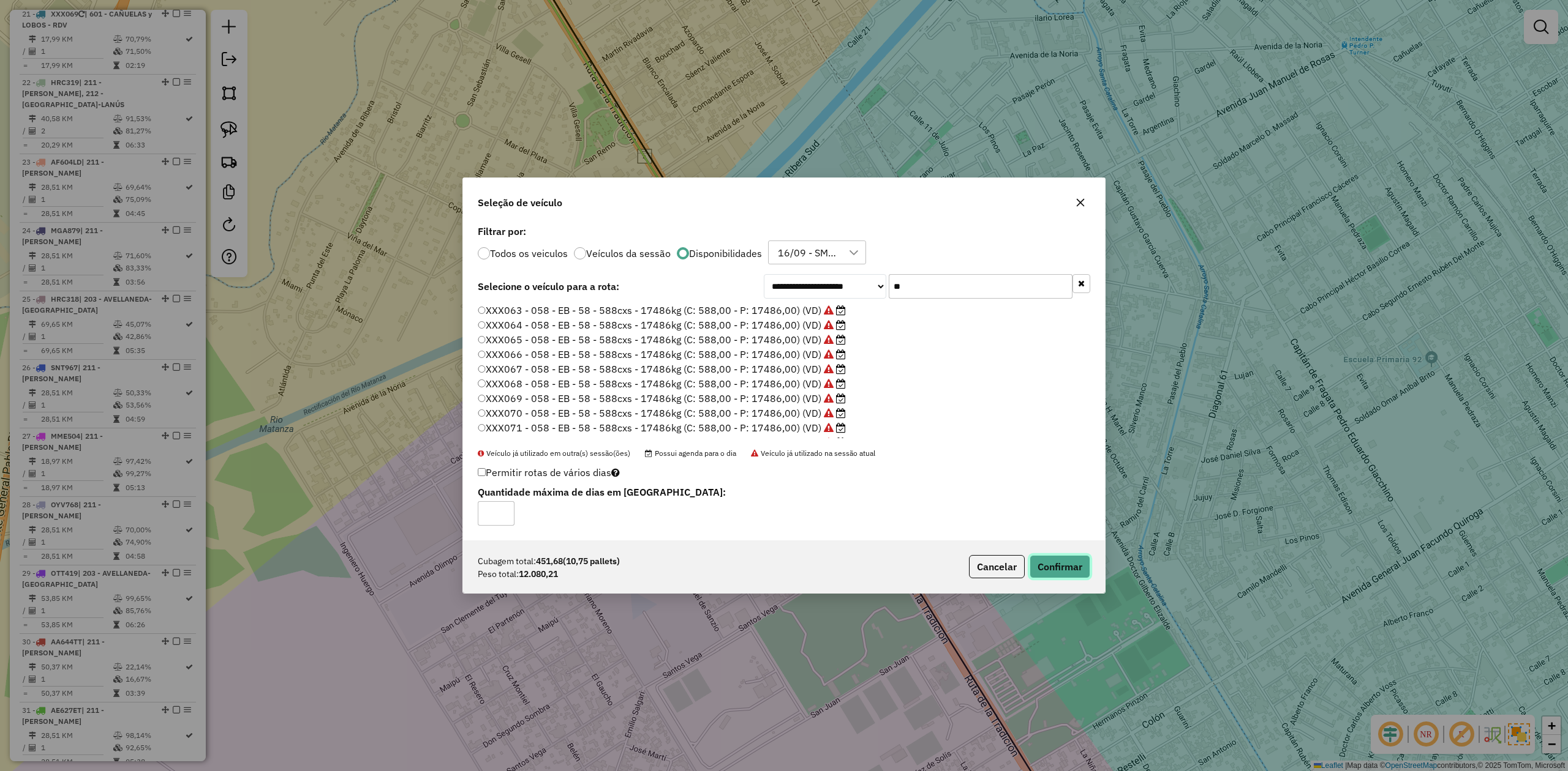
click at [1044, 477] on button "Confirmar" at bounding box center [1059, 567] width 61 height 23
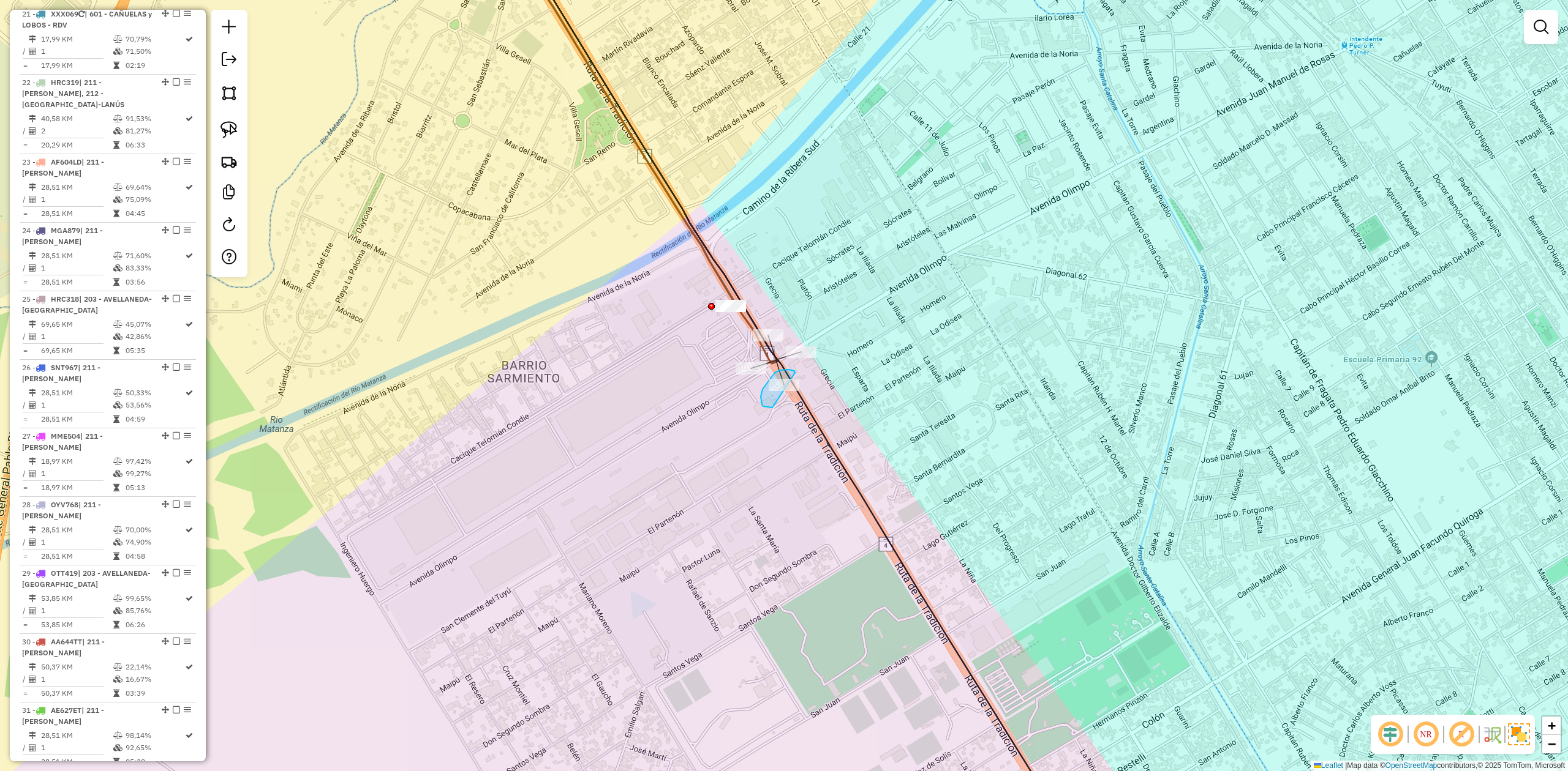
drag, startPoint x: 763, startPoint y: 389, endPoint x: 818, endPoint y: 387, distance: 55.0
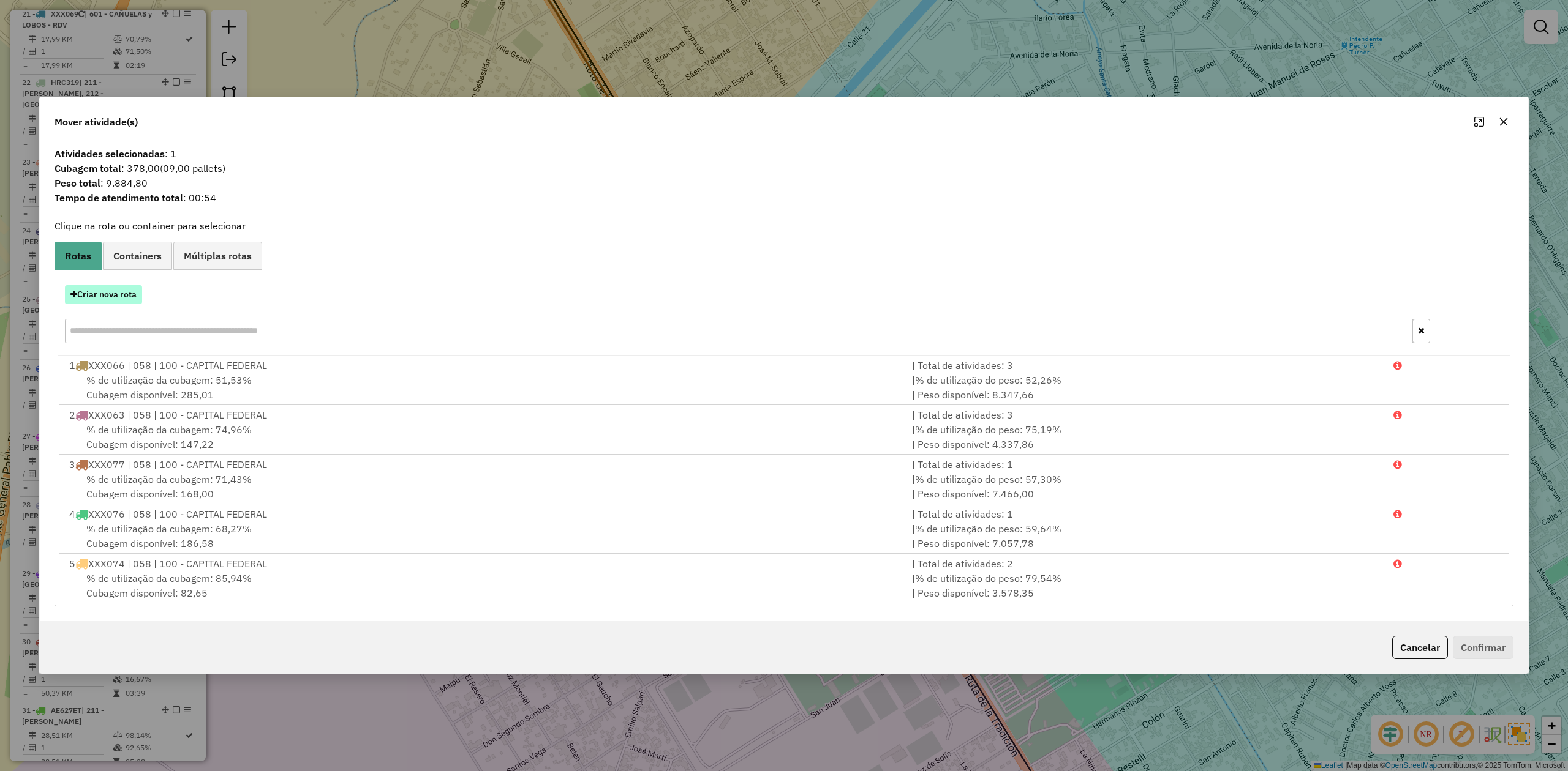
click at [117, 299] on button "Criar nova rota" at bounding box center [103, 294] width 77 height 19
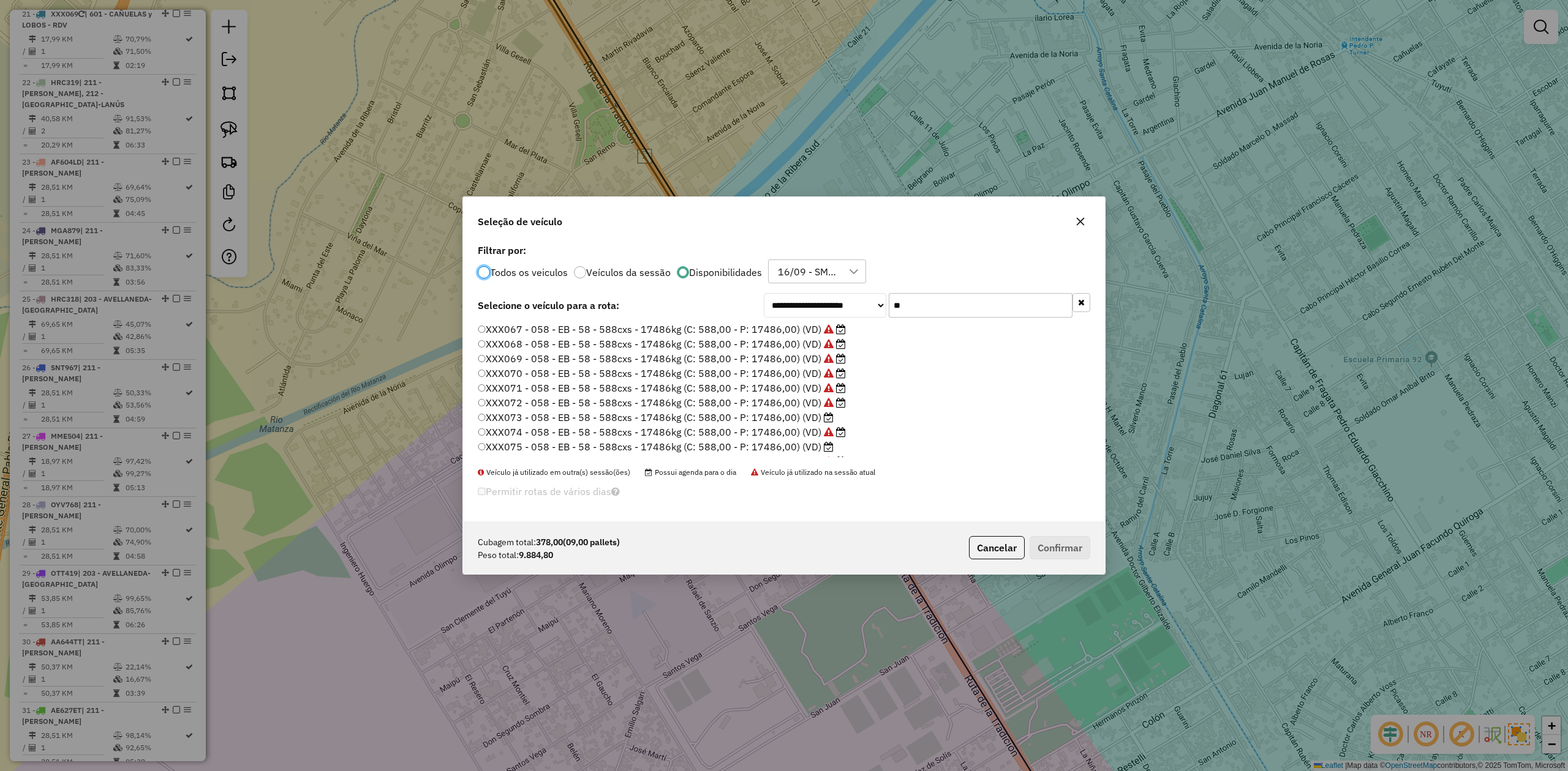
scroll to position [86, 0]
click at [807, 392] on label "XXX073 - 058 - EB - 58 - 588cxs - 17486kg (C: 588,00 - P: 17486,00) (VD)" at bounding box center [655, 390] width 356 height 14
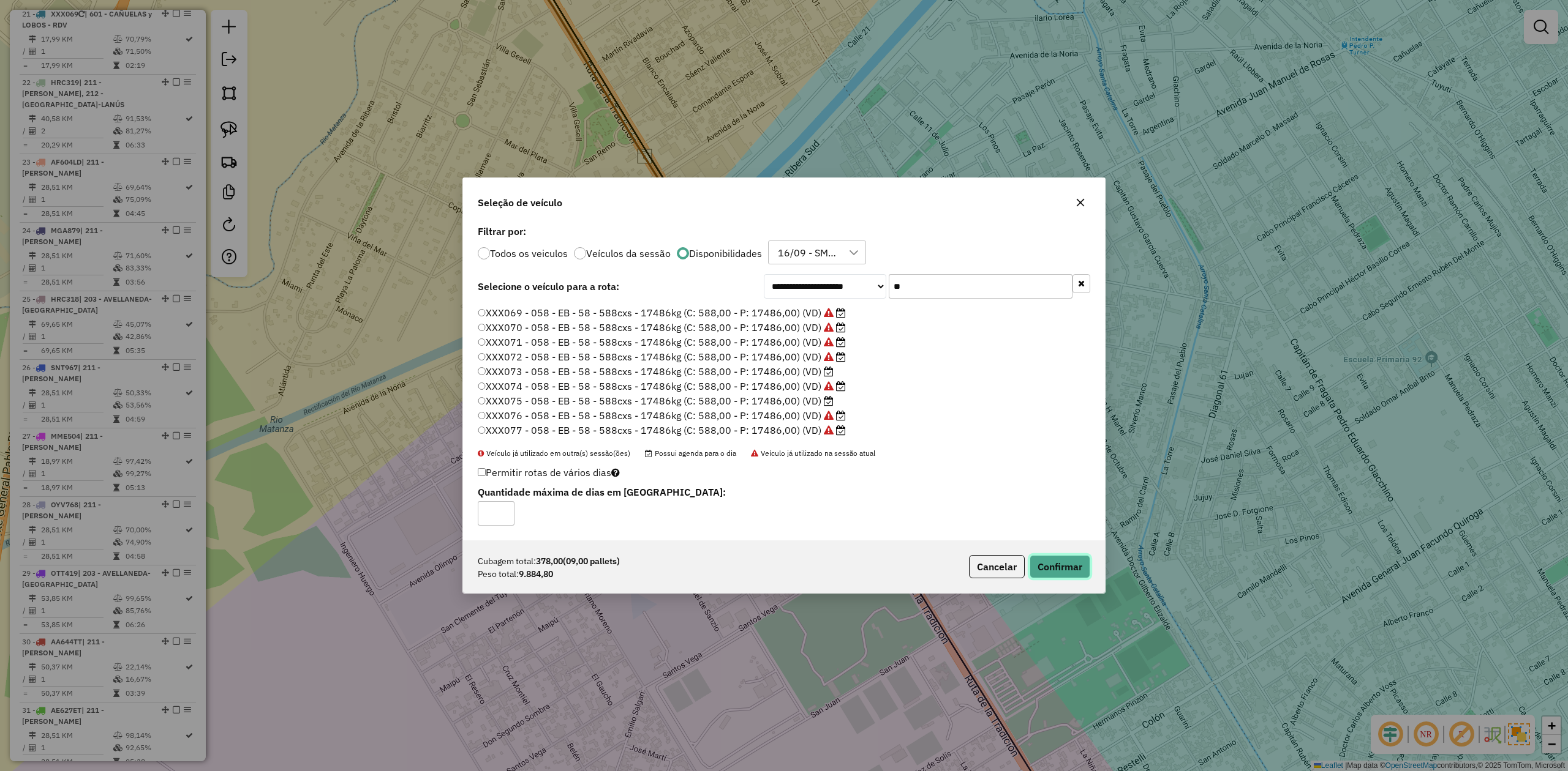
click at [1044, 477] on button "Confirmar" at bounding box center [1059, 567] width 61 height 23
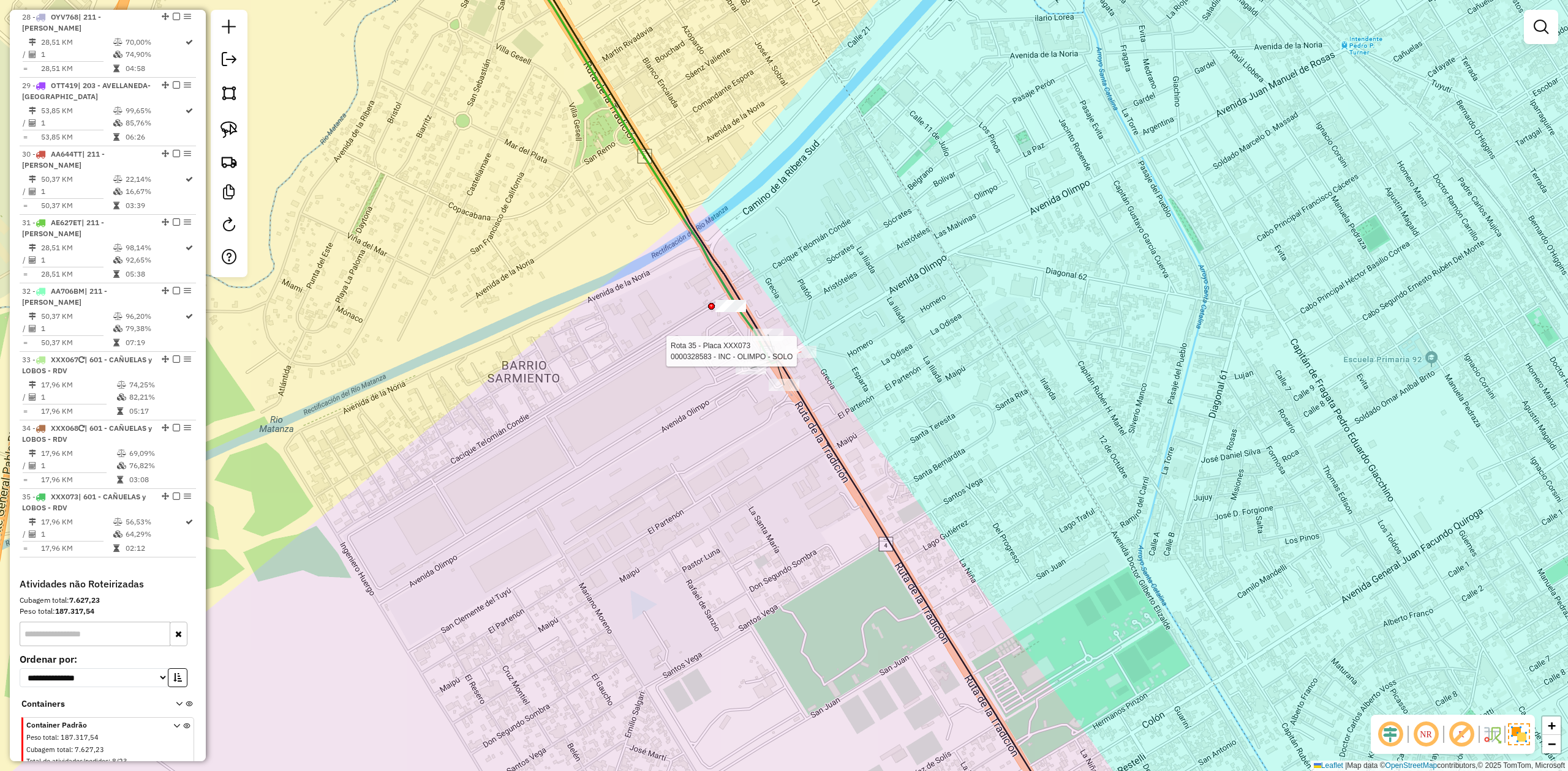
select select "**********"
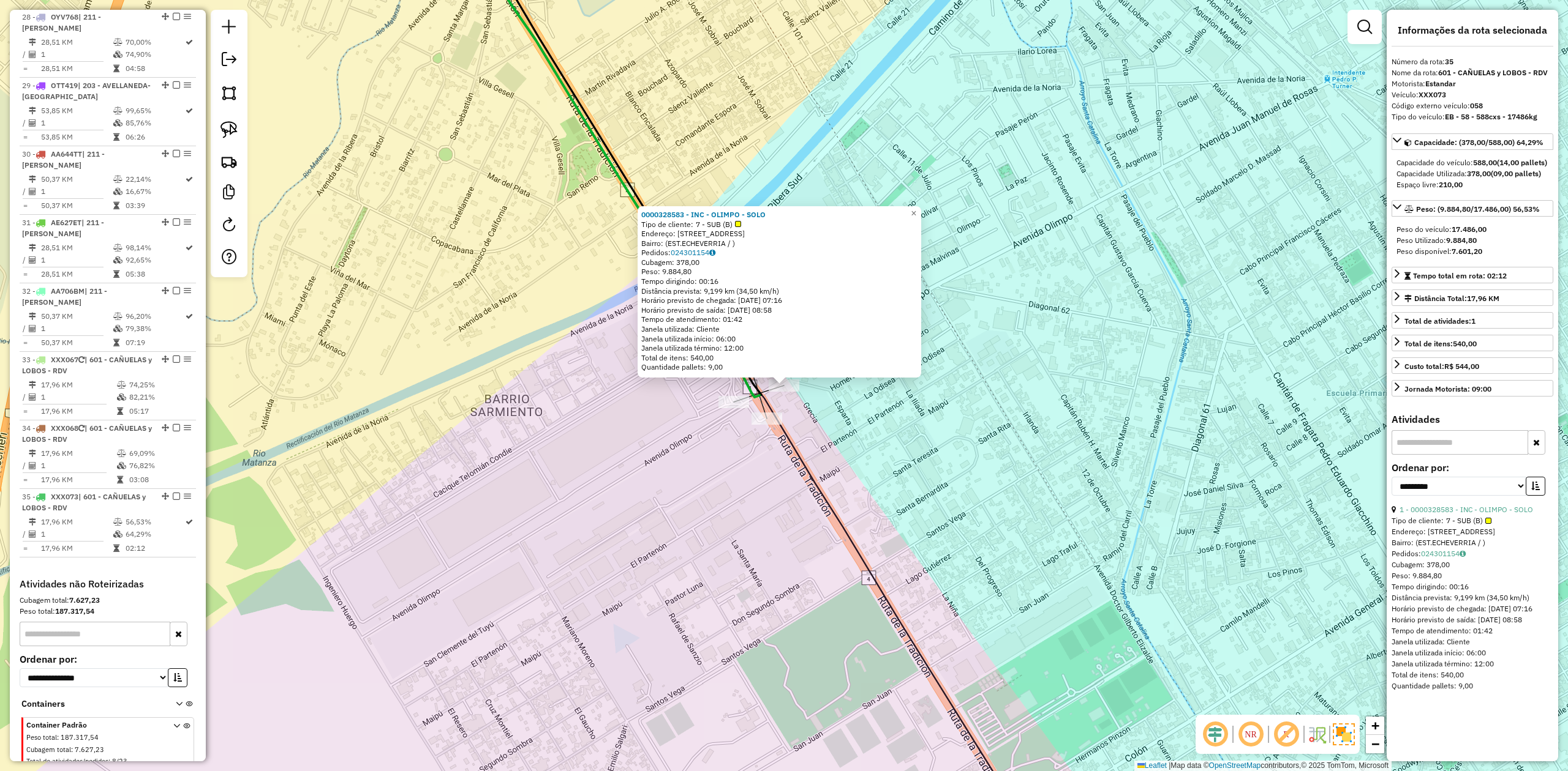
scroll to position [2412, 0]
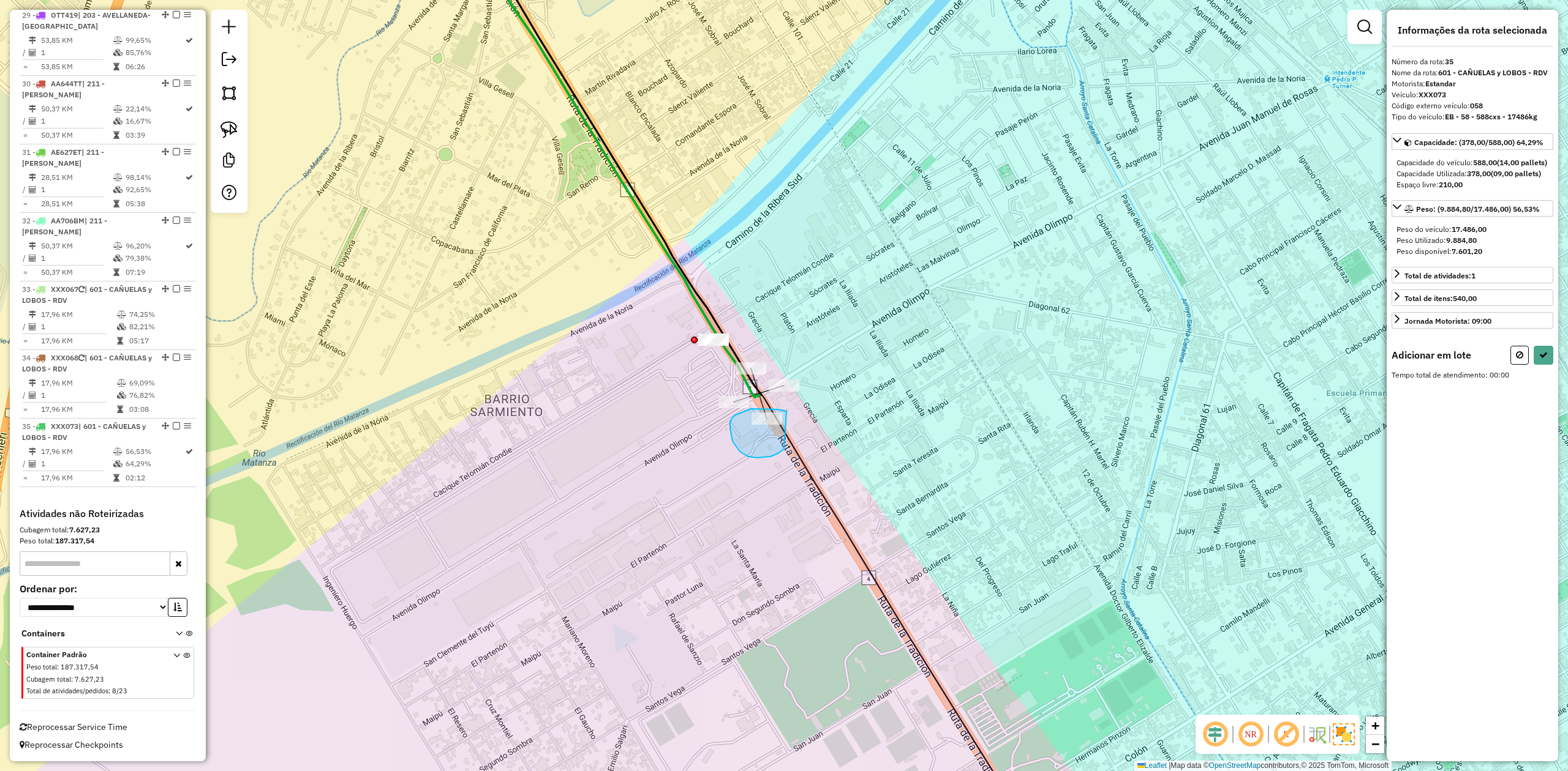
drag, startPoint x: 779, startPoint y: 410, endPoint x: 794, endPoint y: 442, distance: 35.3
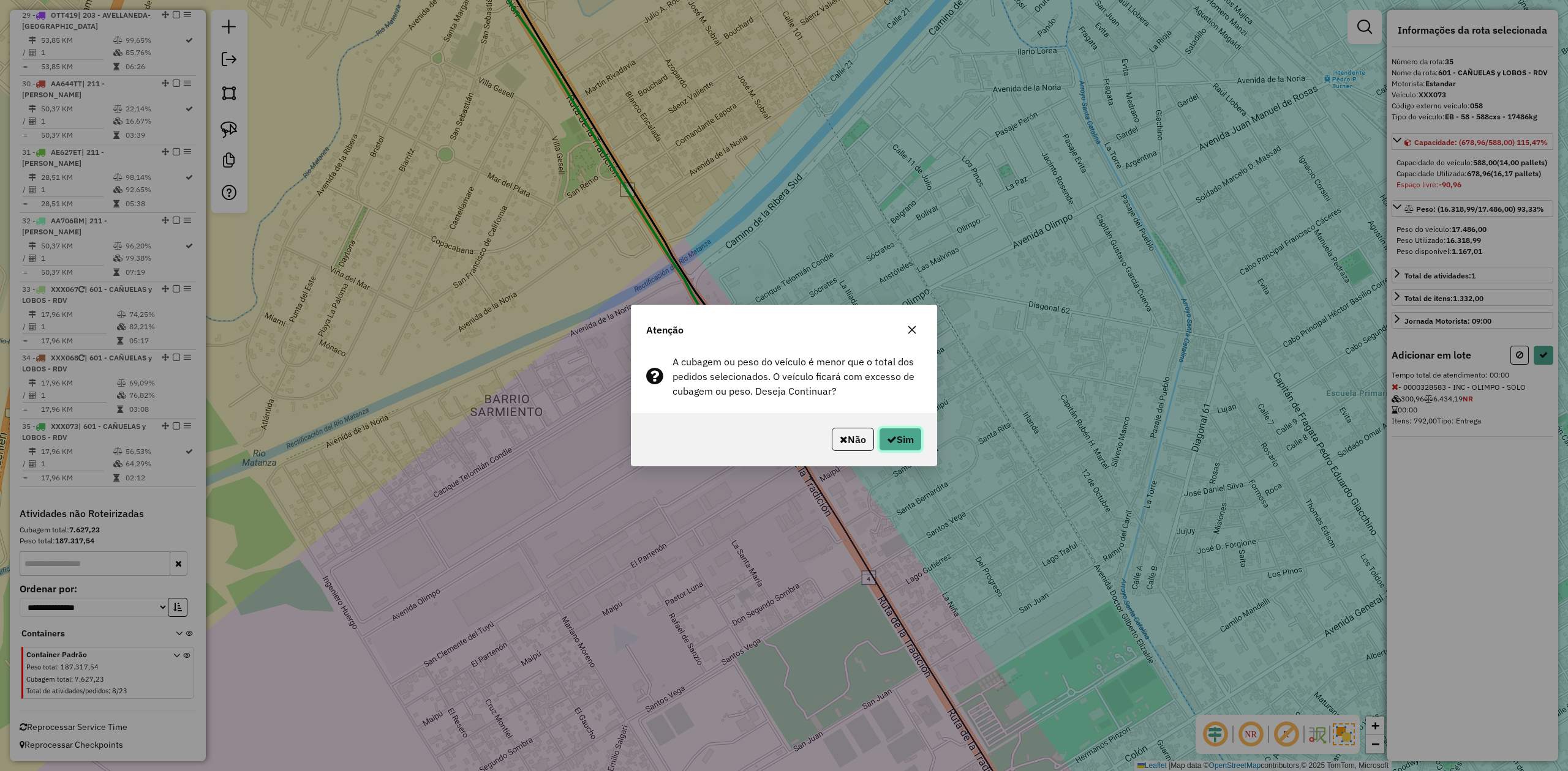
click at [897, 436] on button "Sim" at bounding box center [900, 439] width 43 height 23
select select "**********"
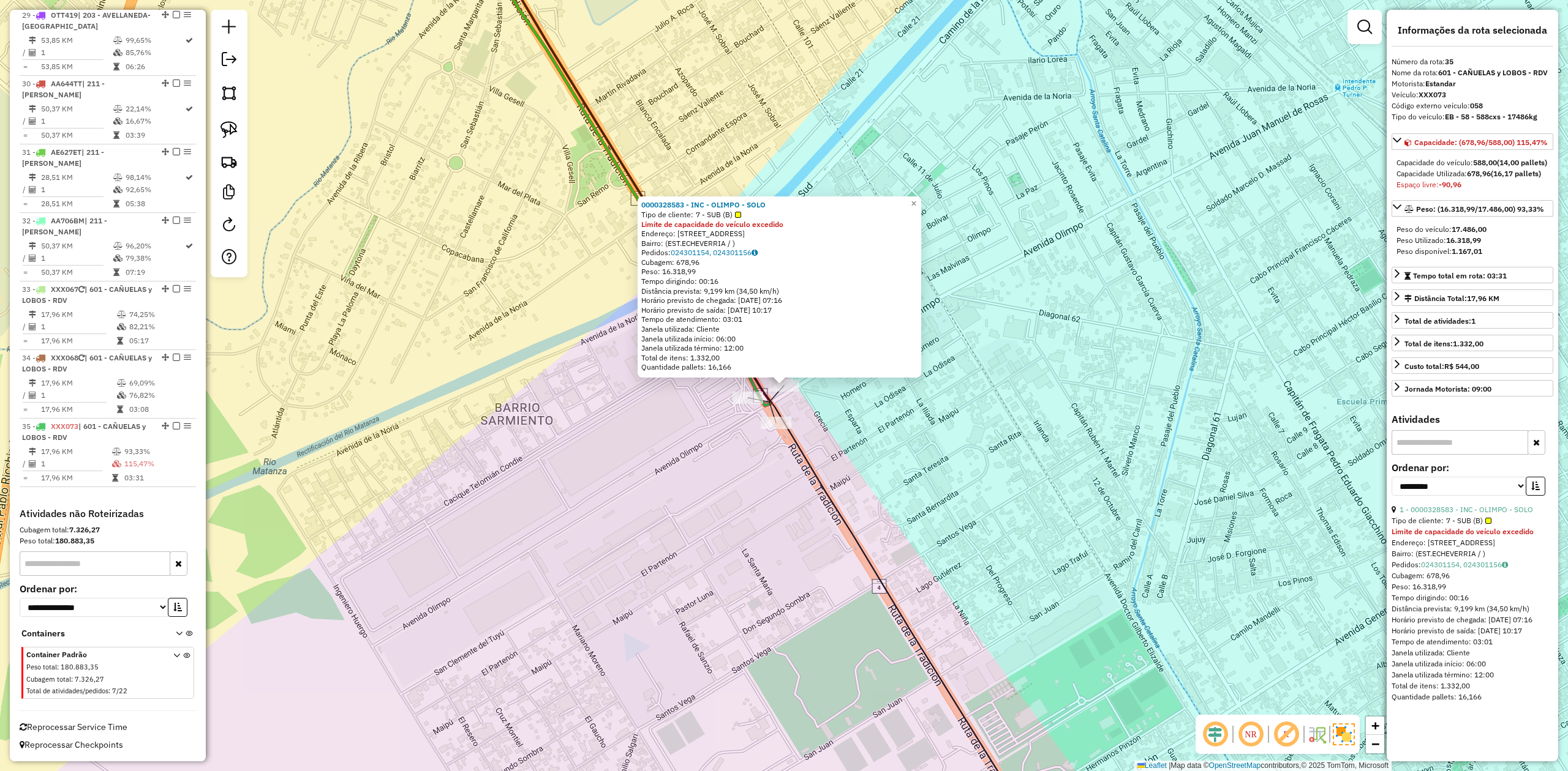
click at [771, 414] on icon at bounding box center [757, 386] width 576 height 926
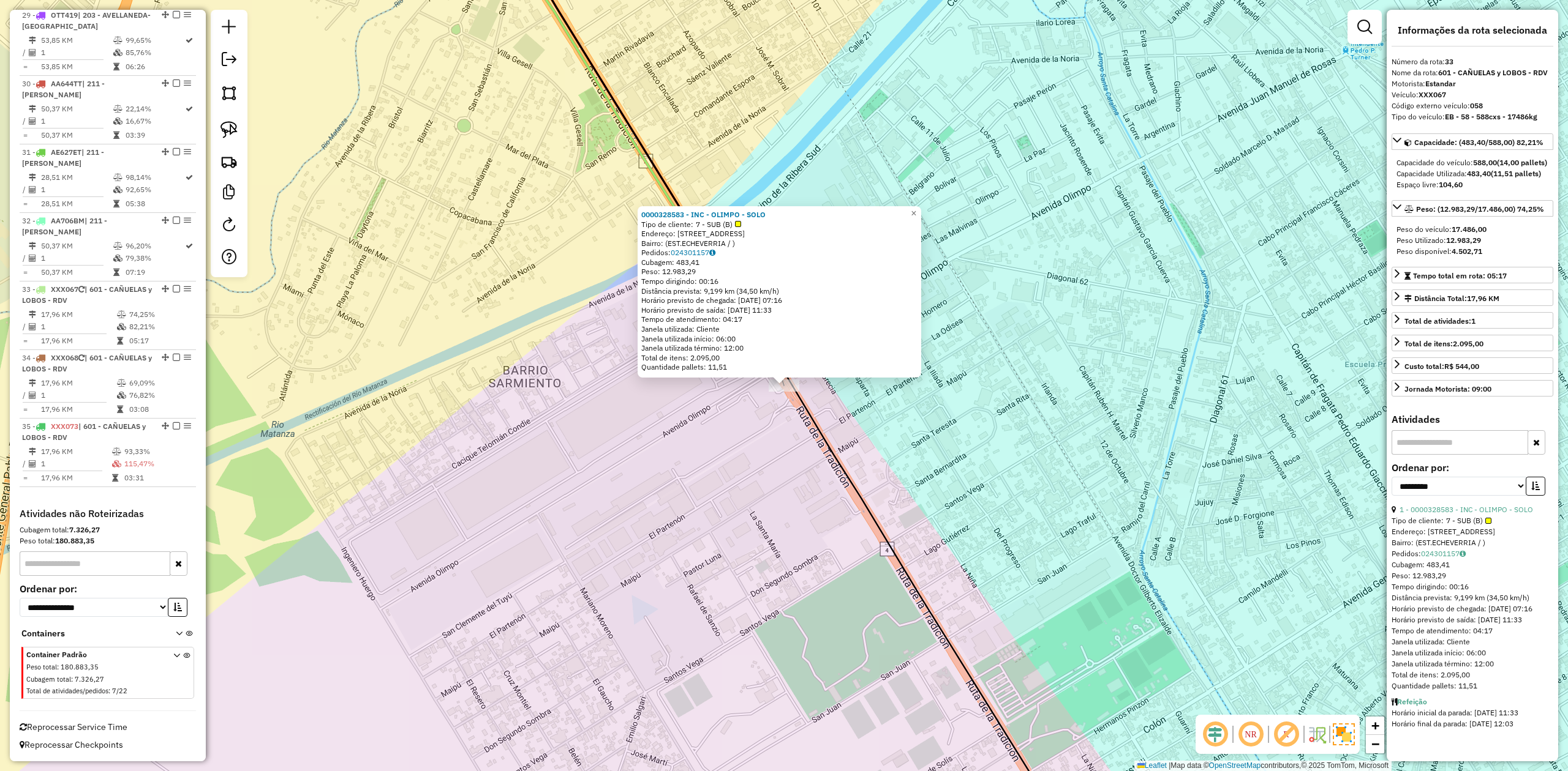
drag, startPoint x: 779, startPoint y: 458, endPoint x: 773, endPoint y: 435, distance: 23.8
click at [778, 456] on div "0000328583 - INC - OLIMPO - SOLO Tipo de cliente: 7 - SUB (B) Endereço: AVENIDA…" at bounding box center [784, 385] width 1568 height 771
click at [757, 409] on div "Rota 33 - Placa XXX067 0000328583 - INC - OLIMPO - SOLO 0000328583 - INC - OLIM…" at bounding box center [784, 385] width 1568 height 771
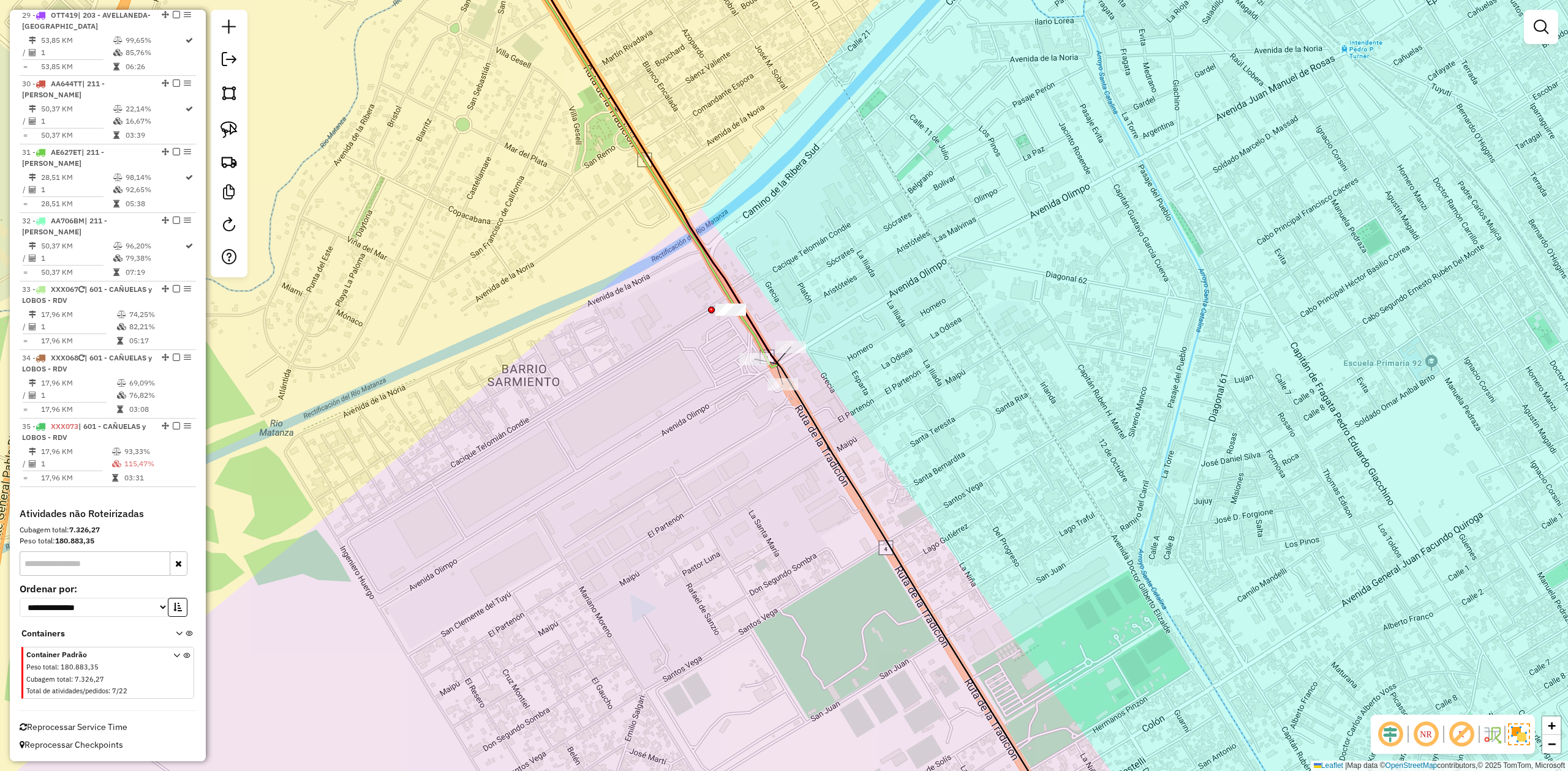
select select "**********"
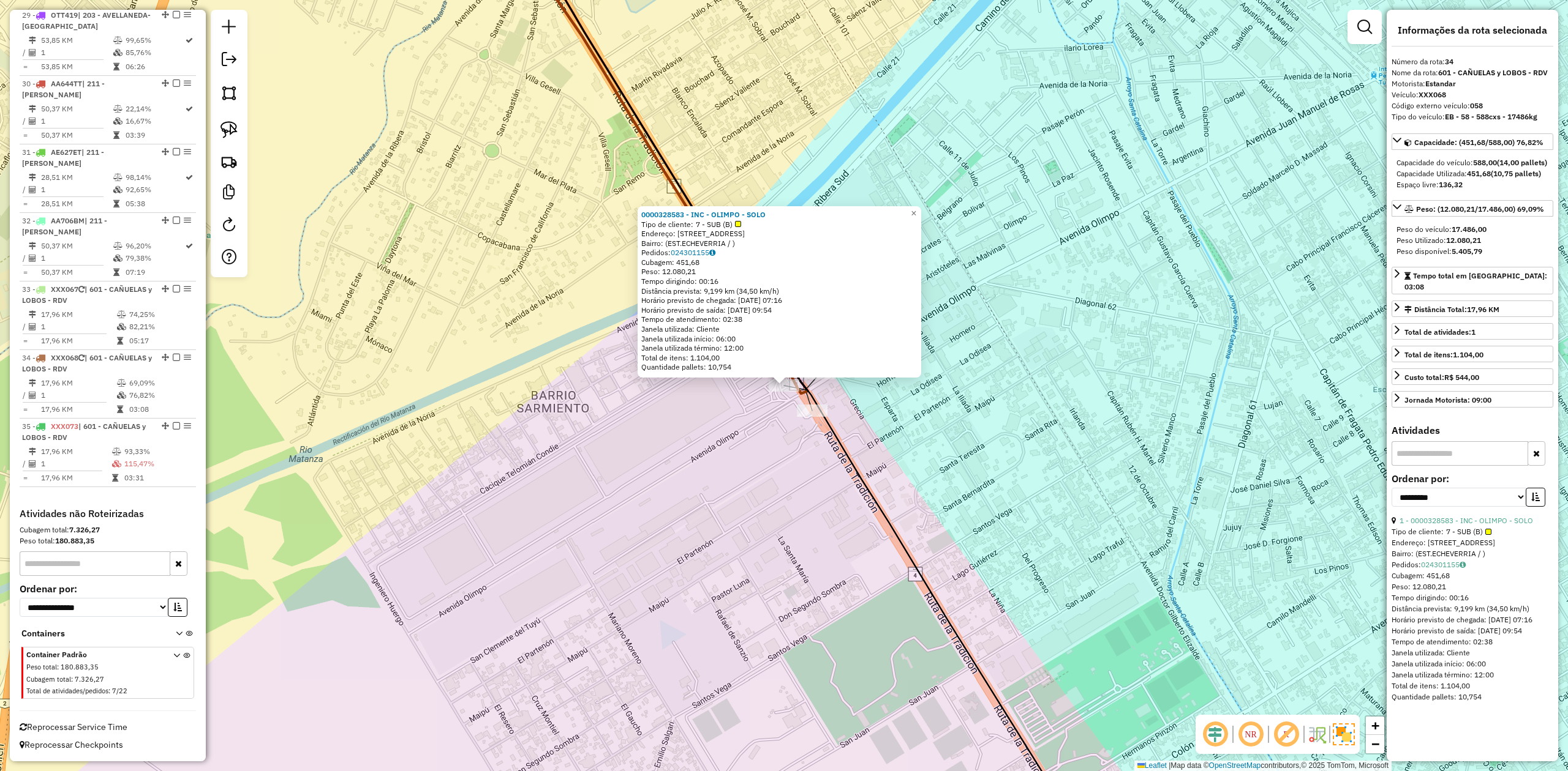
click at [857, 402] on div "0000328583 - INC - OLIMPO - SOLO Tipo de cliente: 7 - SUB (B) Endereço: AVENIDA…" at bounding box center [784, 385] width 1568 height 771
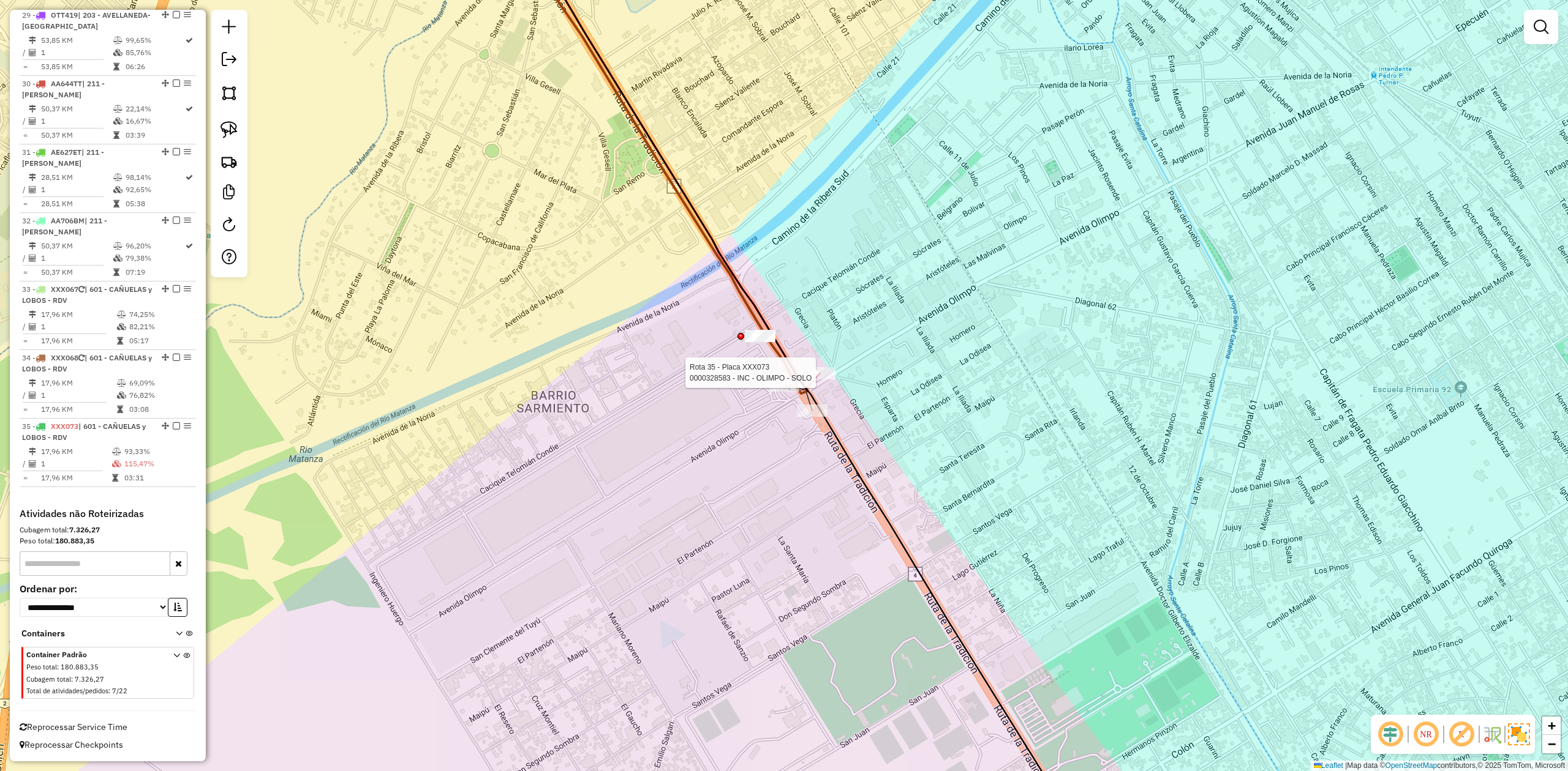
select select "**********"
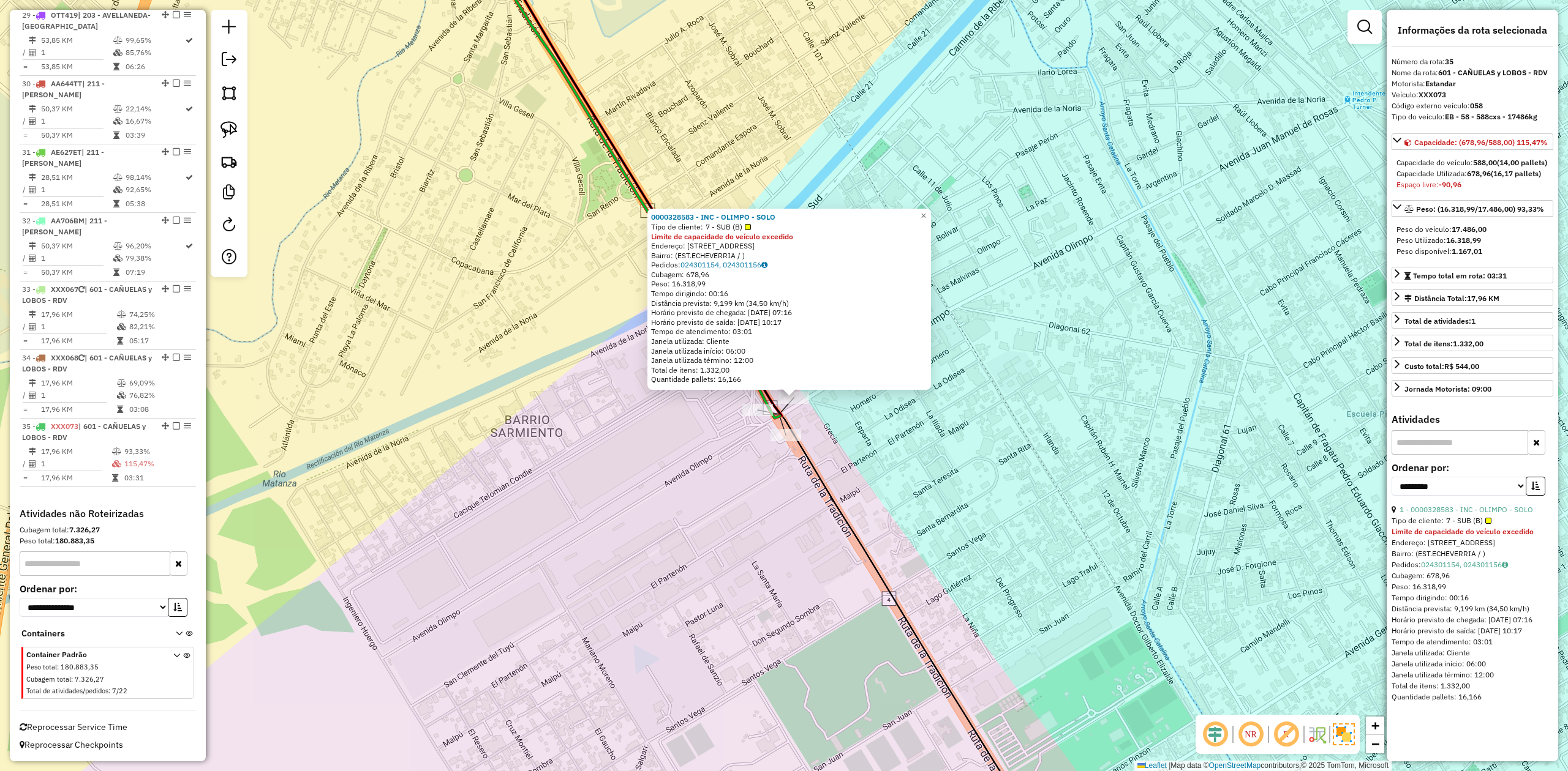
drag, startPoint x: 870, startPoint y: 442, endPoint x: 905, endPoint y: 474, distance: 47.4
click at [905, 474] on div "0000328583 - INC - OLIMPO - SOLO Tipo de cliente: 7 - SUB (B) Limite de capacid…" at bounding box center [784, 385] width 1568 height 771
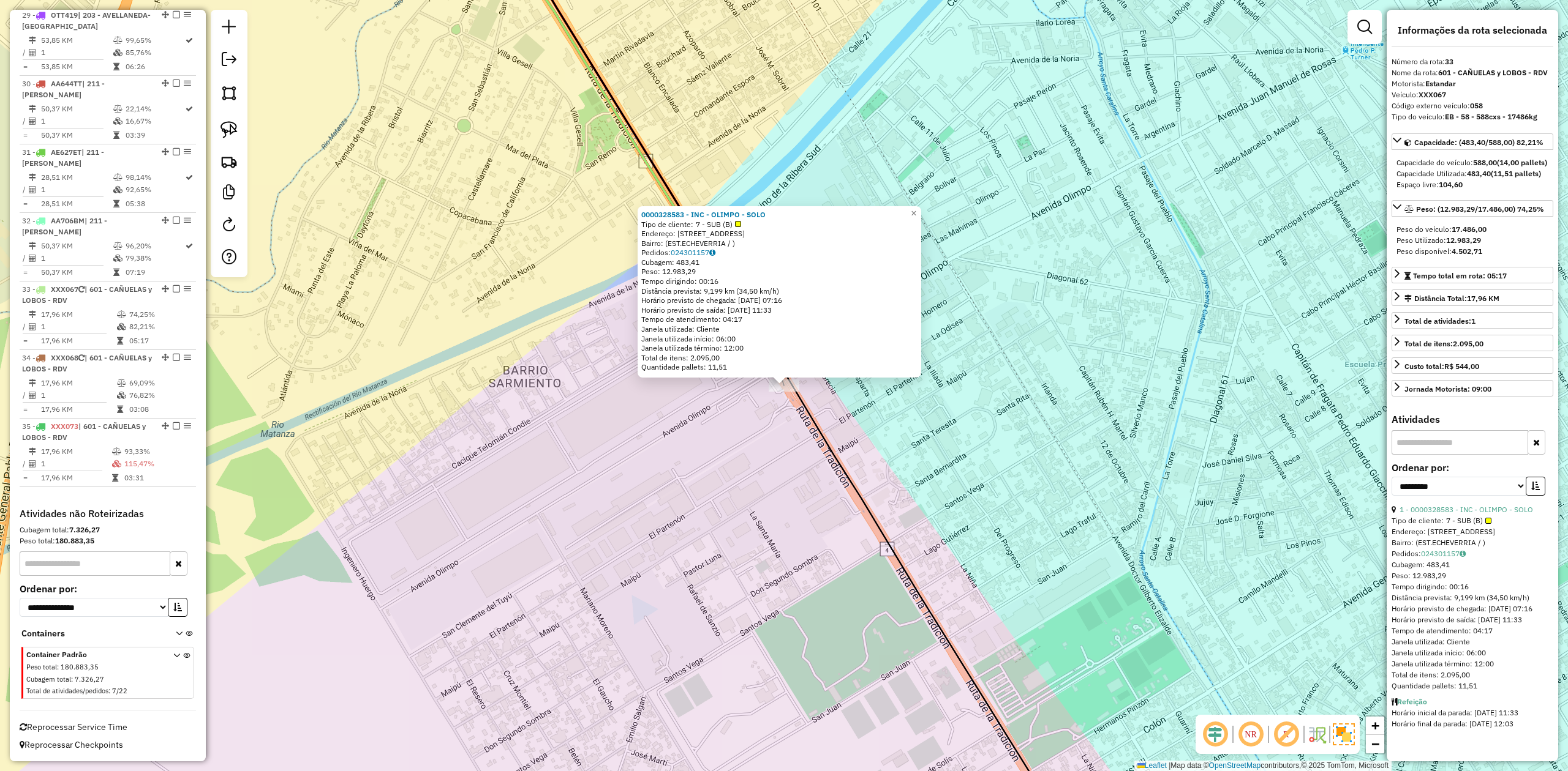
click at [796, 477] on div "Rota 33 - Placa XXX067 0000328583 - INC - OLIMPO - SOLO × 0000328583 - INC - OL…" at bounding box center [784, 385] width 1568 height 771
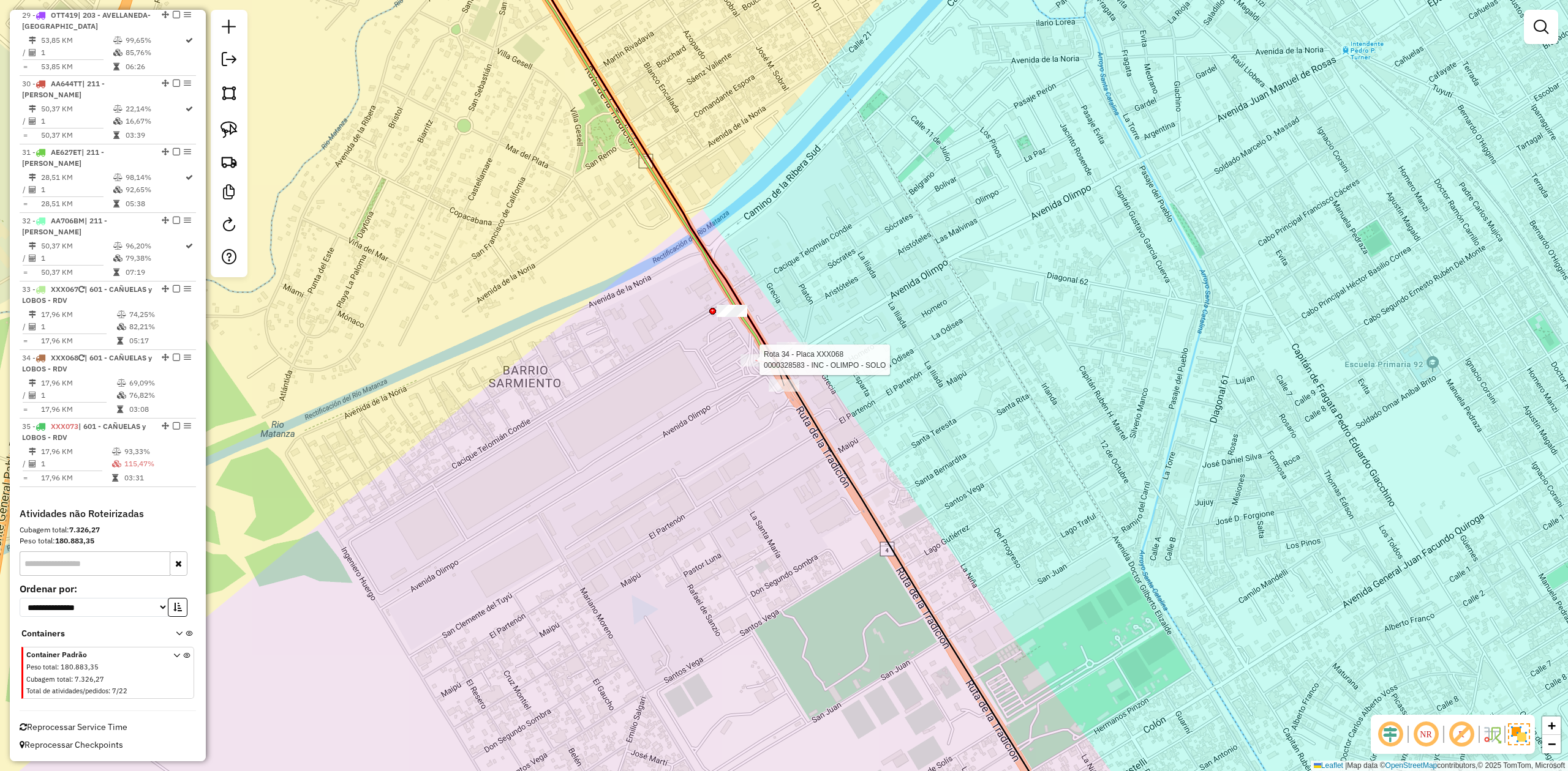
select select "**********"
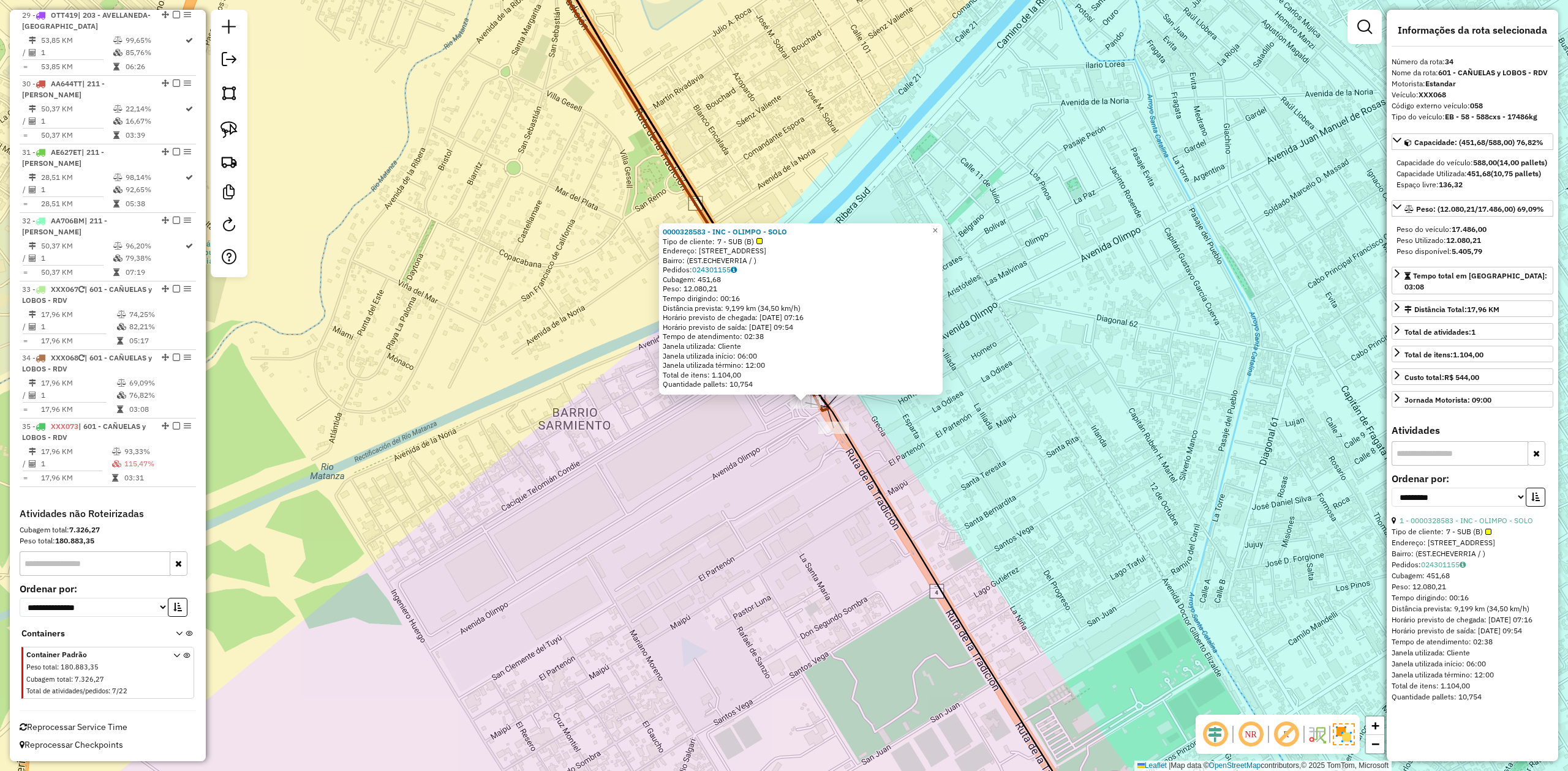
drag, startPoint x: 804, startPoint y: 479, endPoint x: 820, endPoint y: 474, distance: 16.8
click at [809, 477] on div "0000328583 - INC - OLIMPO - SOLO Tipo de cliente: 7 - SUB (B) Endereço: AVENIDA…" at bounding box center [784, 385] width 1568 height 771
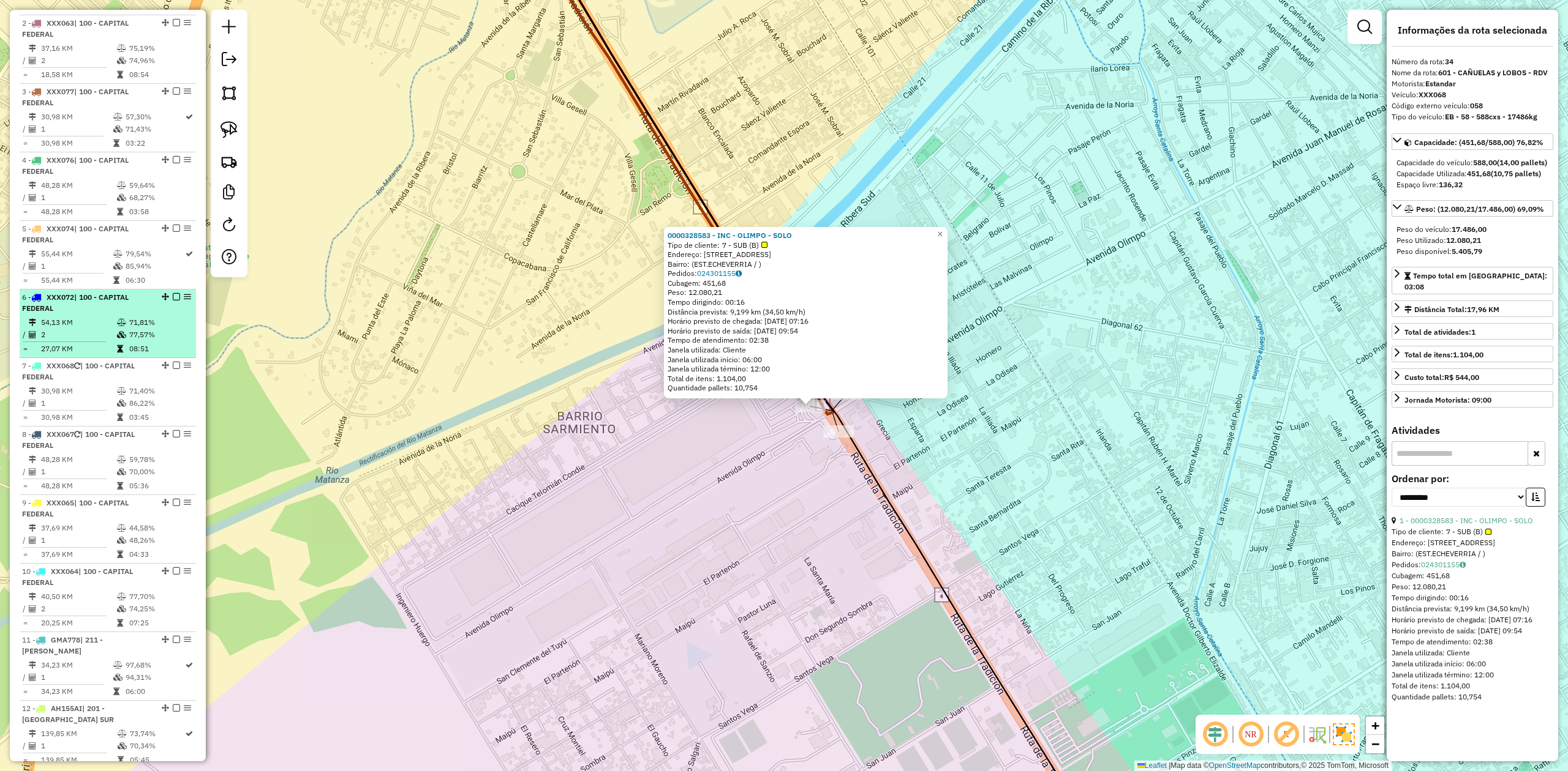
scroll to position [0, 0]
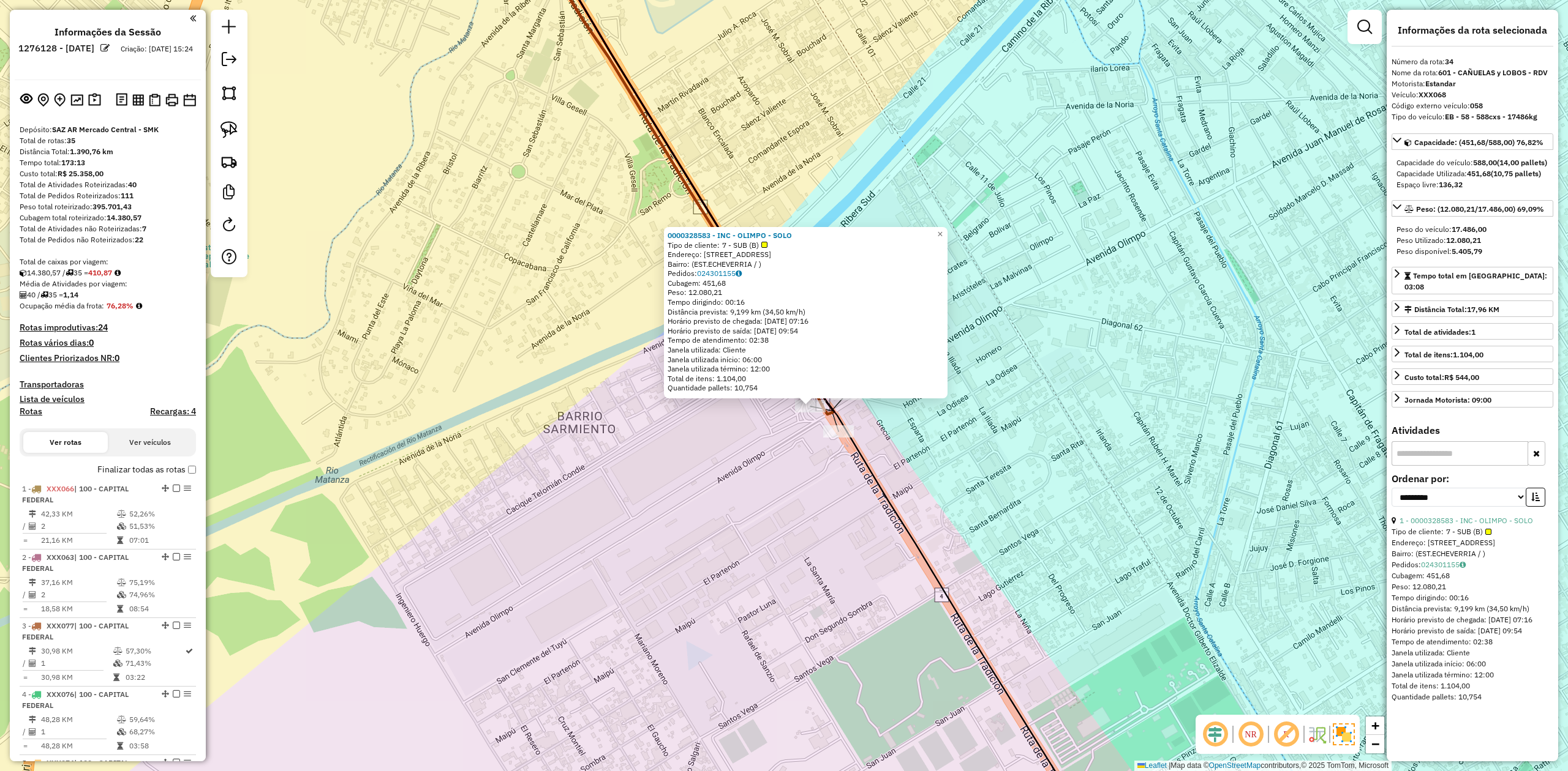
click at [56, 382] on h4 "Transportadoras" at bounding box center [107, 384] width 176 height 10
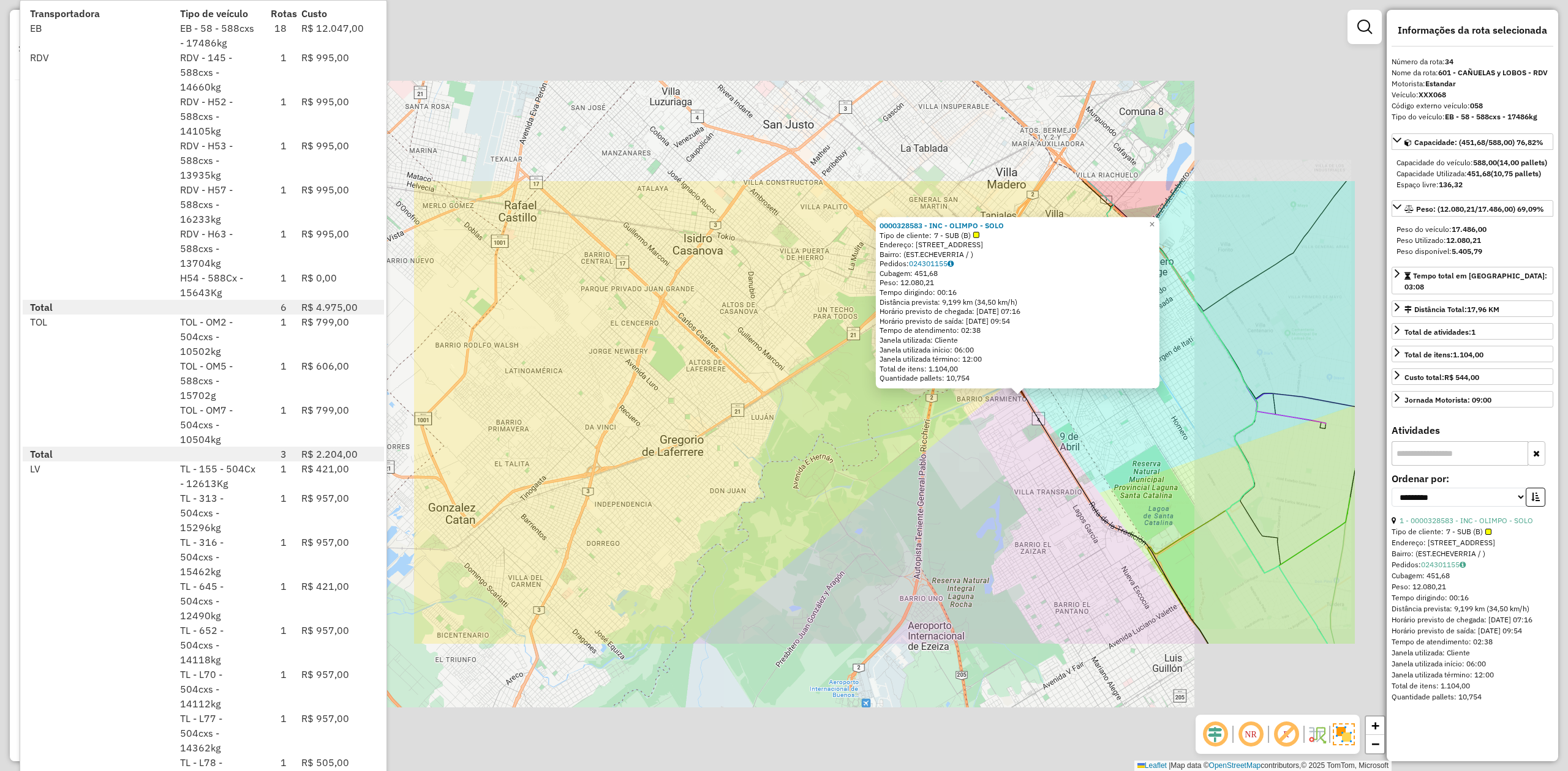
click at [992, 448] on div "0000328583 - INC - OLIMPO - SOLO Tipo de cliente: 7 - SUB (B) Endereço: AVENIDA…" at bounding box center [784, 385] width 1568 height 771
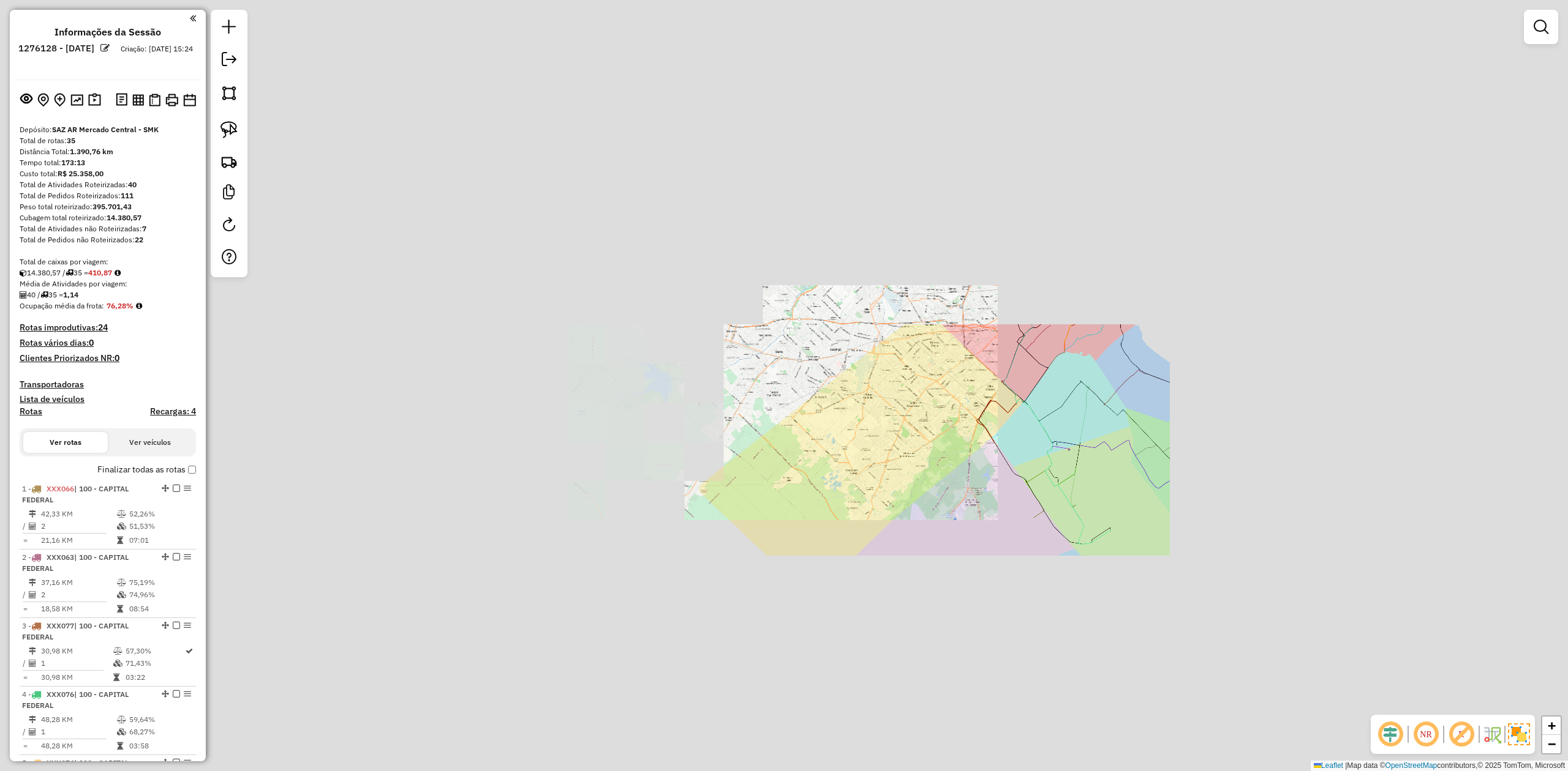
click at [986, 477] on div "Janela de atendimento Grade de atendimento Capacidade Transportadoras Veículos …" at bounding box center [784, 385] width 1568 height 771
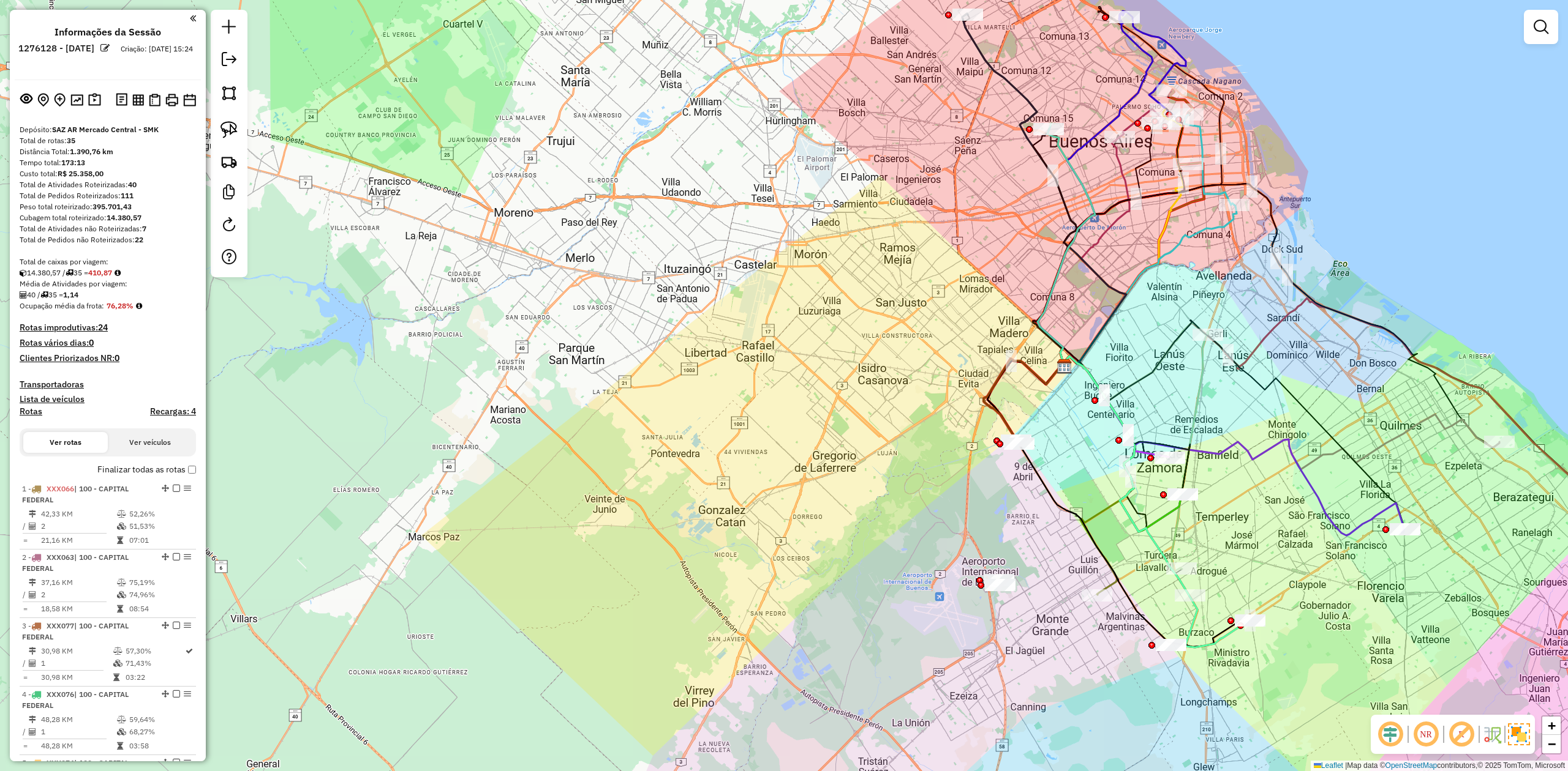
drag, startPoint x: 976, startPoint y: 503, endPoint x: 794, endPoint y: 459, distance: 187.2
click at [794, 459] on div "Janela de atendimento Grade de atendimento Capacidade Transportadoras Veículos …" at bounding box center [784, 385] width 1568 height 771
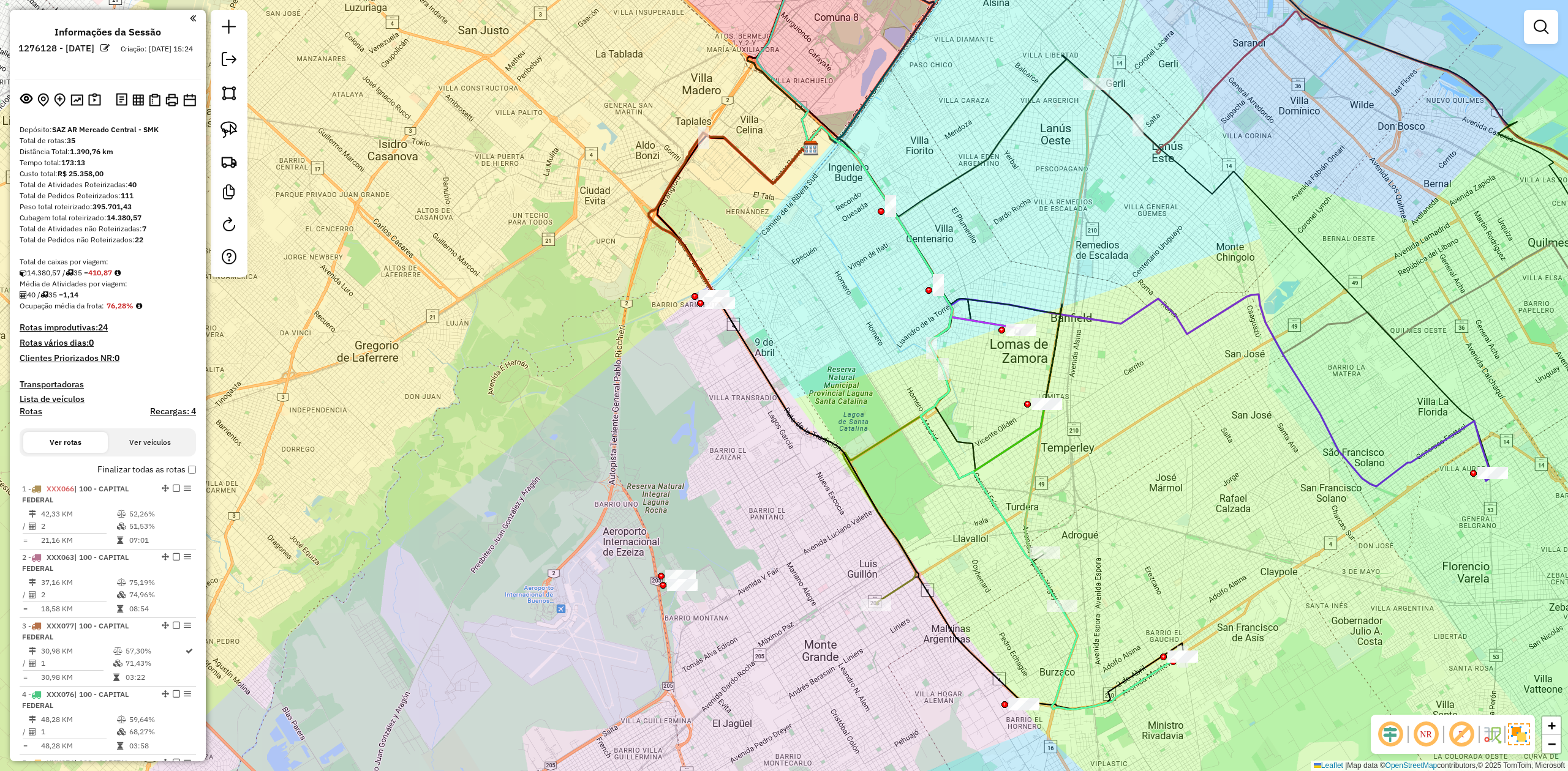
drag, startPoint x: 794, startPoint y: 464, endPoint x: 799, endPoint y: 480, distance: 16.8
click at [790, 464] on div "Janela de atendimento Grade de atendimento Capacidade Transportadoras Veículos …" at bounding box center [784, 385] width 1568 height 771
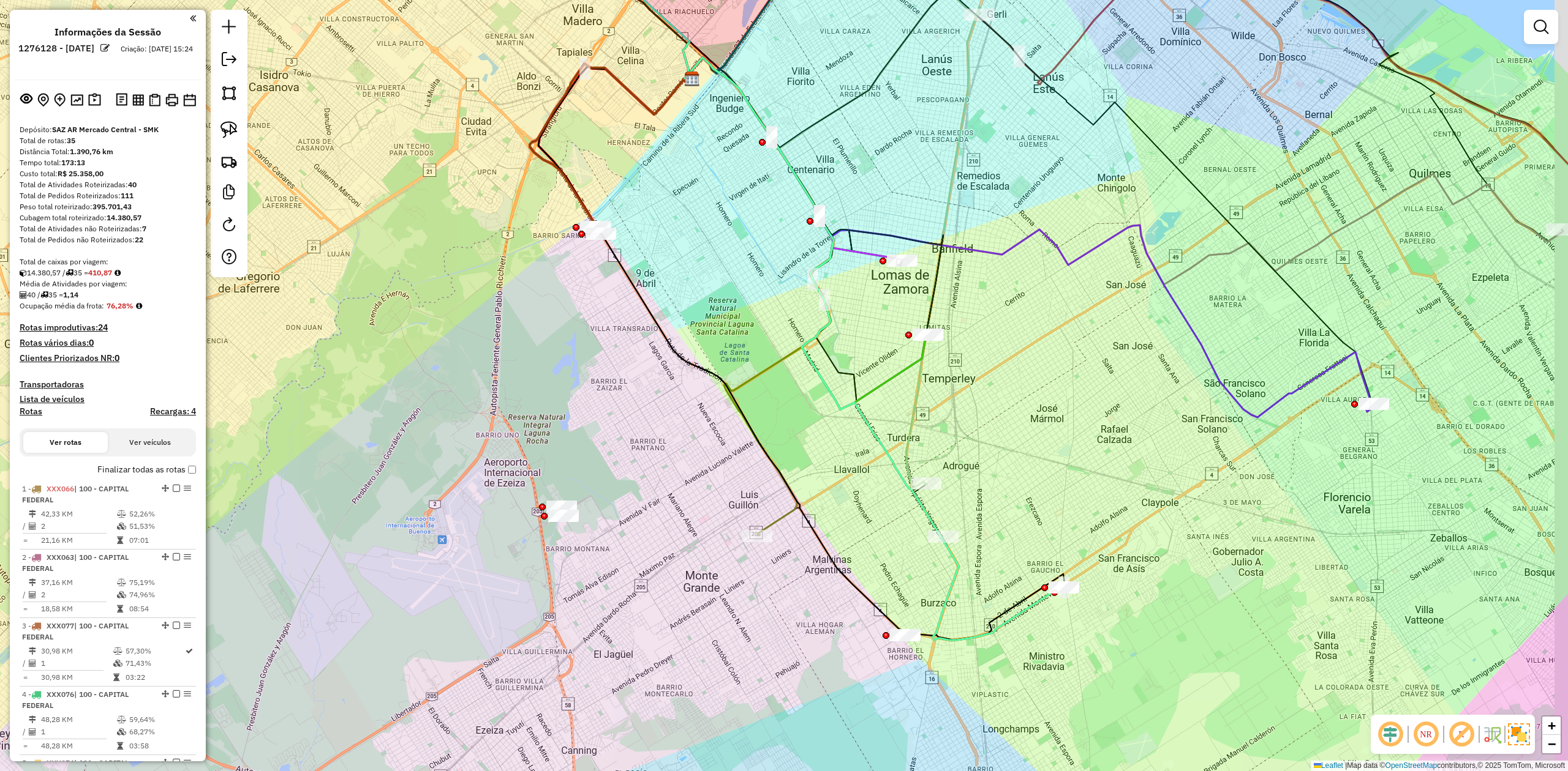
drag, startPoint x: 863, startPoint y: 514, endPoint x: 902, endPoint y: 551, distance: 53.8
click at [851, 477] on div "Janela de atendimento Grade de atendimento Capacidade Transportadoras Veículos …" at bounding box center [784, 385] width 1568 height 771
click at [985, 477] on icon at bounding box center [799, 351] width 527 height 574
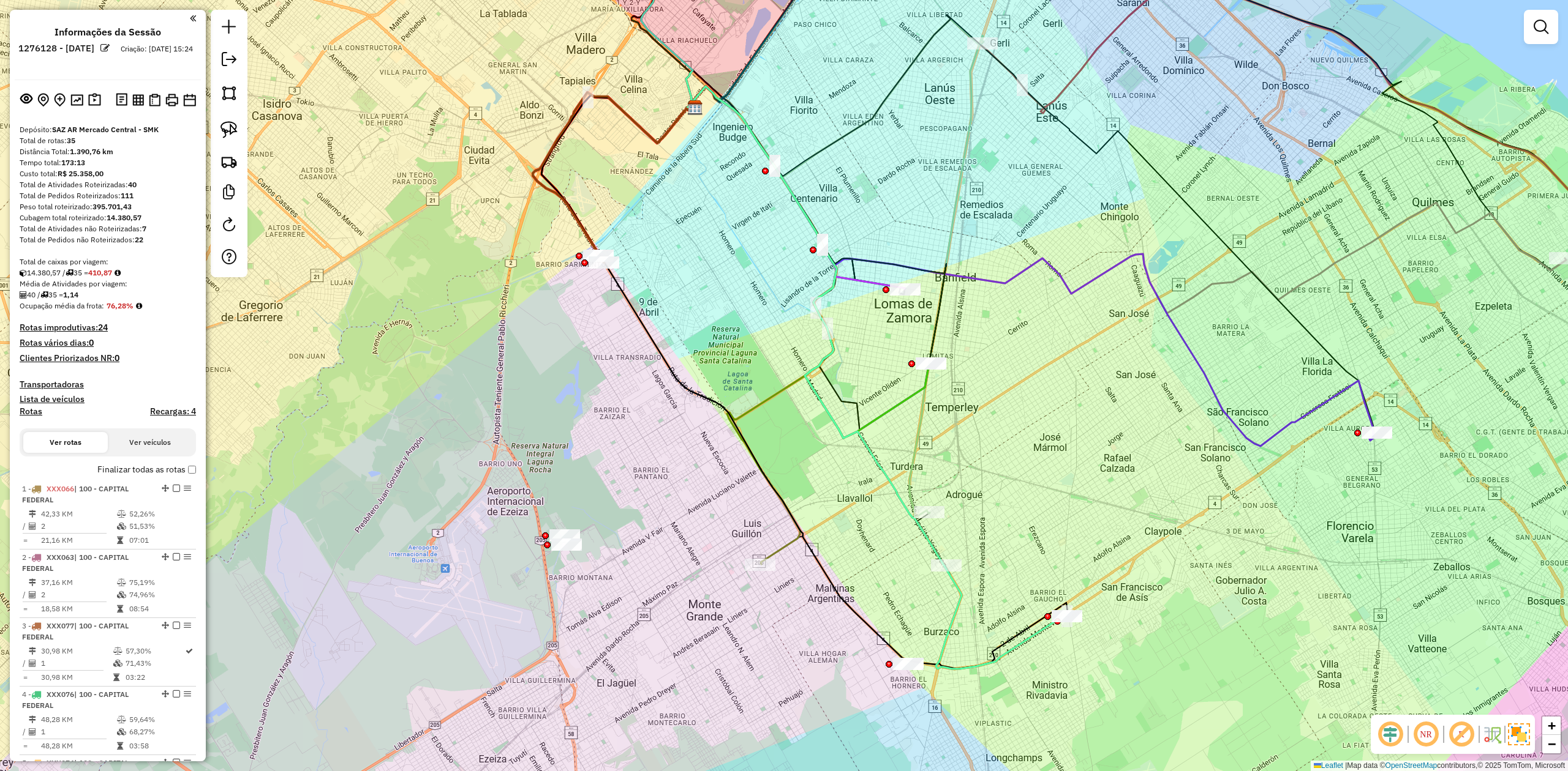
drag, startPoint x: 1005, startPoint y: 538, endPoint x: 1032, endPoint y: 636, distance: 101.7
click at [1032, 477] on div "Janela de atendimento Grade de atendimento Capacidade Transportadoras Veículos …" at bounding box center [784, 385] width 1568 height 771
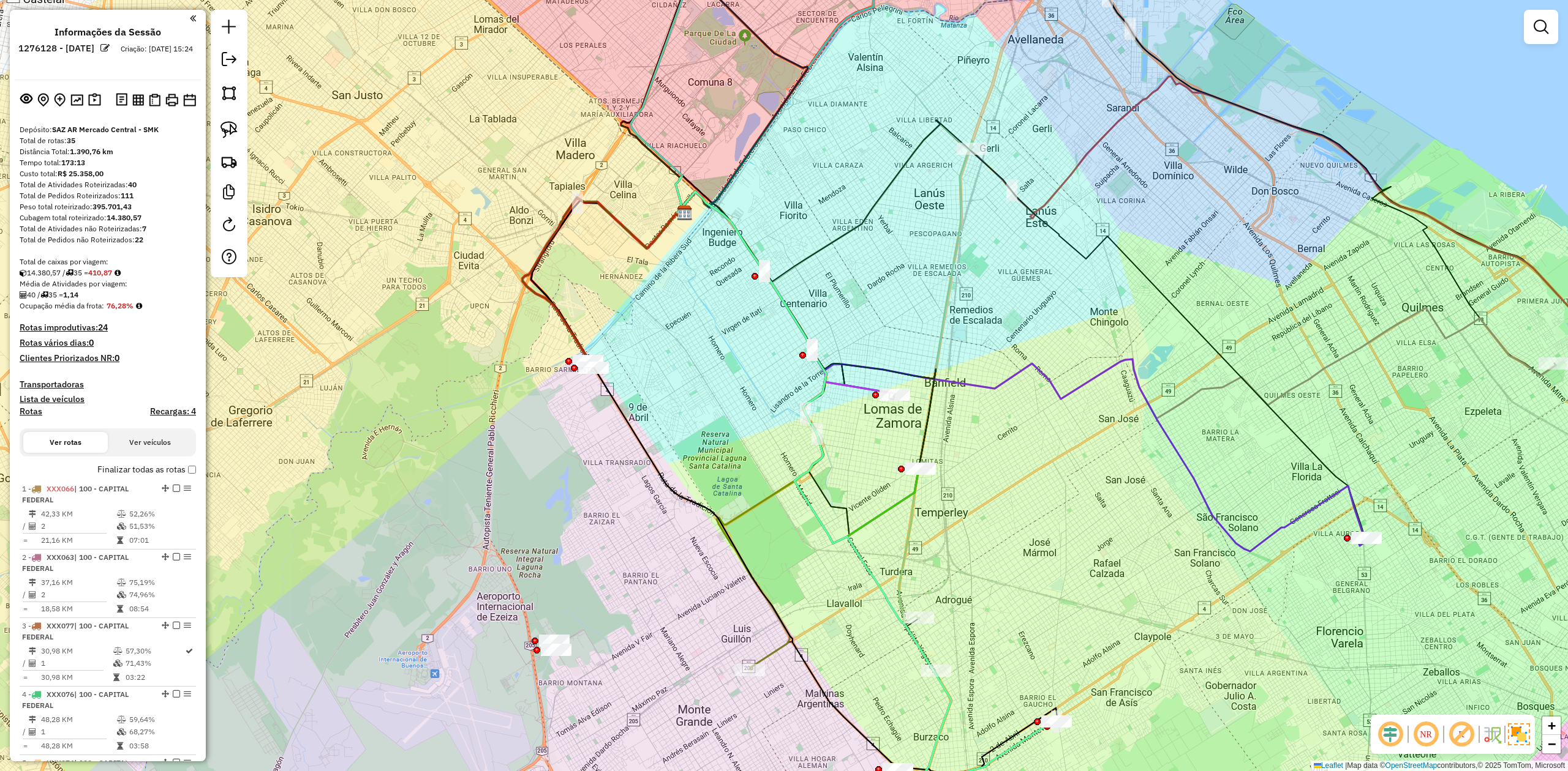
drag, startPoint x: 991, startPoint y: 558, endPoint x: 1007, endPoint y: 583, distance: 29.7
click at [1007, 477] on div "Janela de atendimento Grade de atendimento Capacidade Transportadoras Veículos …" at bounding box center [784, 385] width 1568 height 771
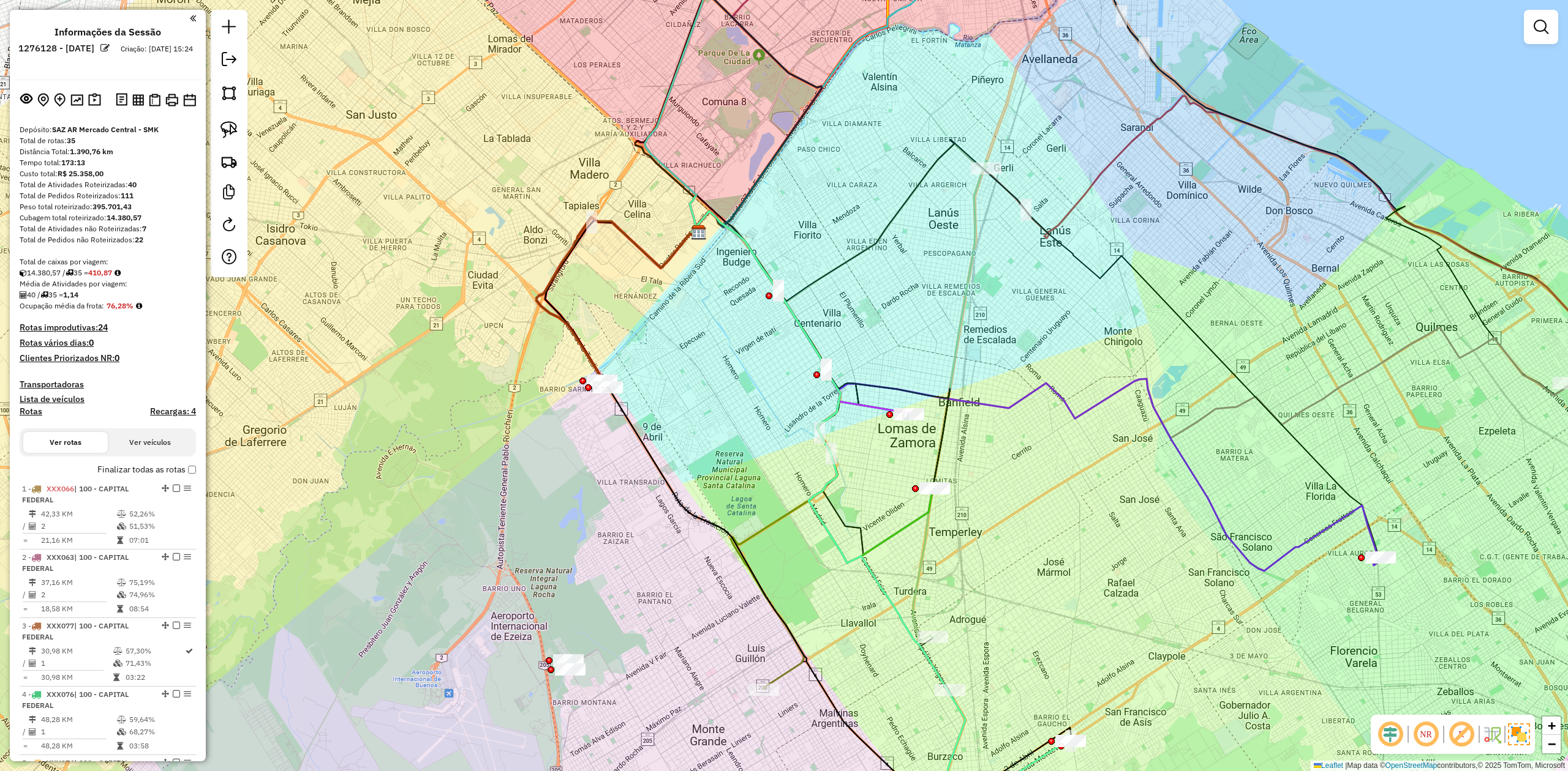
drag, startPoint x: 1016, startPoint y: 518, endPoint x: 986, endPoint y: 424, distance: 98.7
click at [988, 432] on div "Janela de atendimento Grade de atendimento Capacidade Transportadoras Veículos …" at bounding box center [784, 385] width 1568 height 771
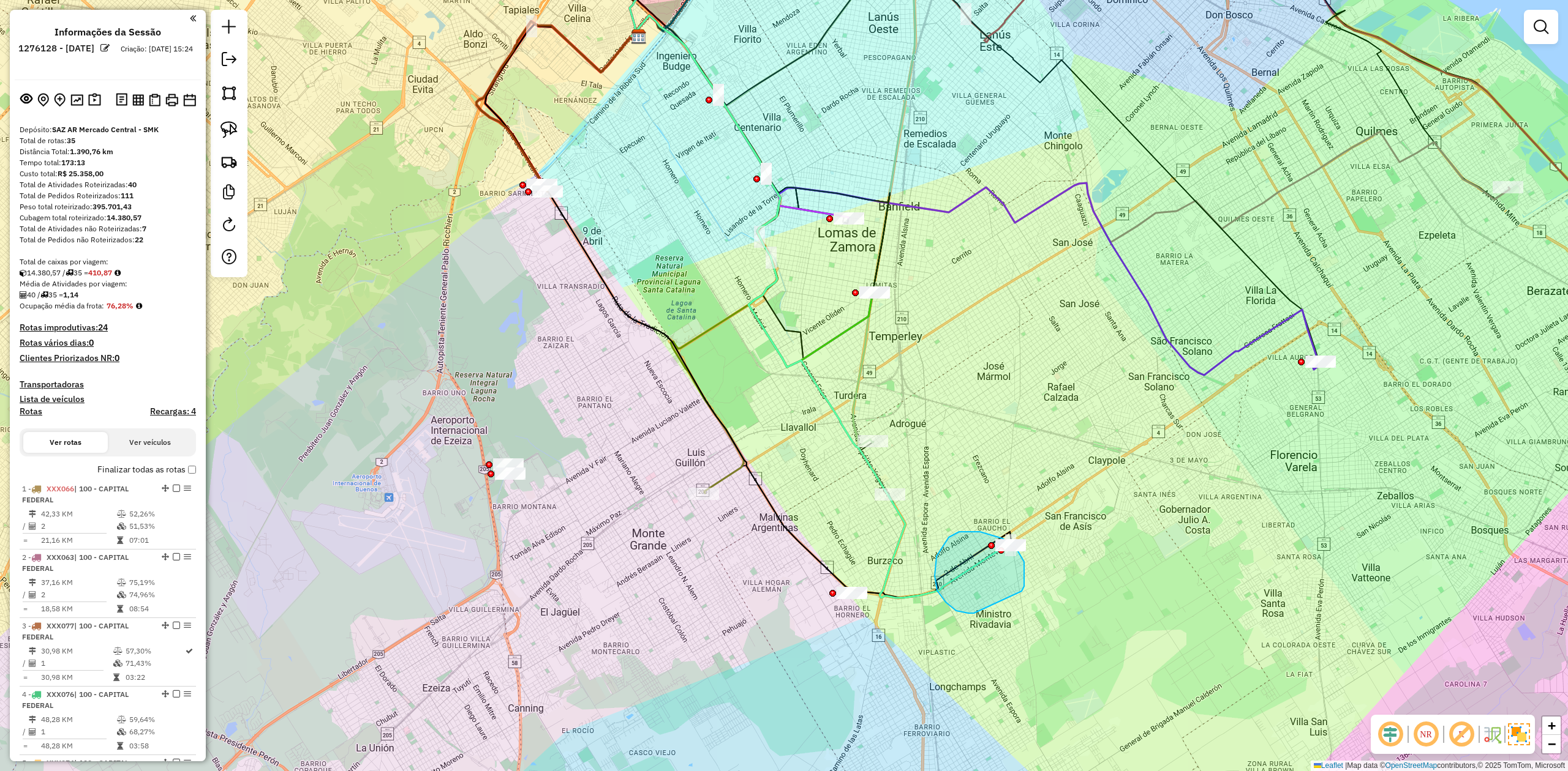
drag, startPoint x: 1025, startPoint y: 572, endPoint x: 976, endPoint y: 613, distance: 63.9
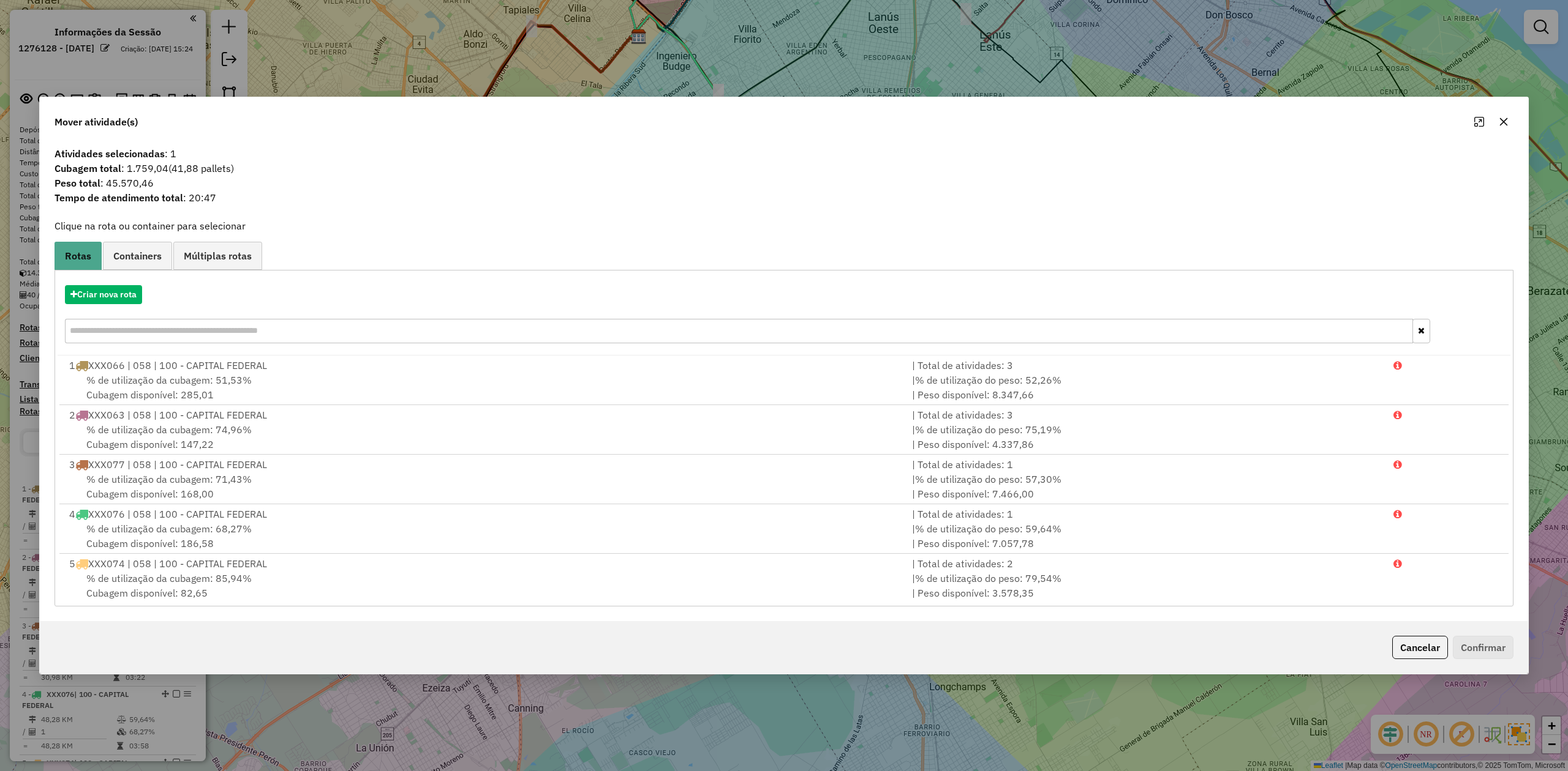
click at [1044, 117] on icon "button" at bounding box center [1504, 122] width 10 height 10
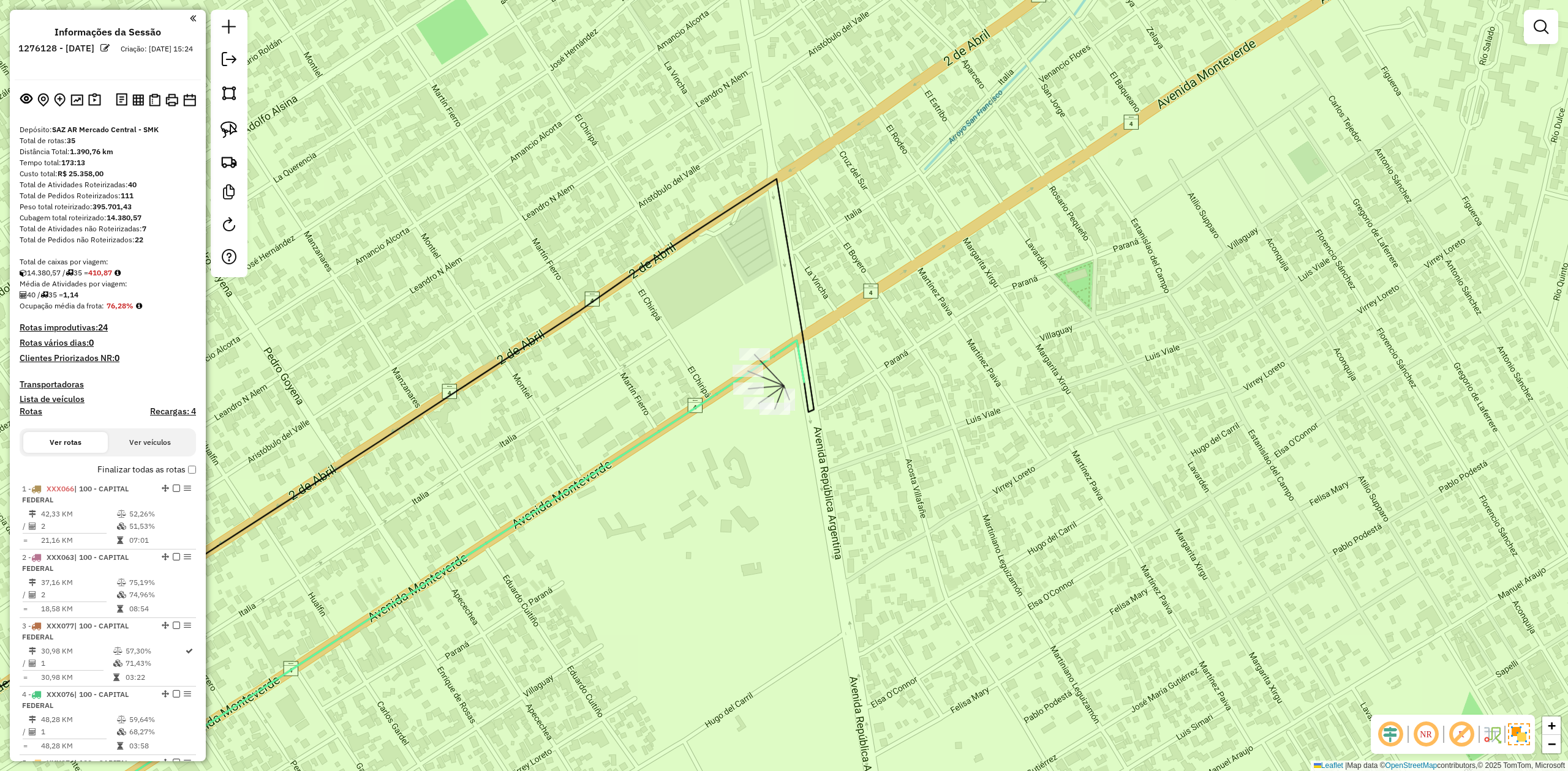
drag, startPoint x: 944, startPoint y: 491, endPoint x: 1025, endPoint y: 488, distance: 81.1
click at [984, 477] on div "Janela de atendimento Grade de atendimento Capacidade Transportadoras Veículos …" at bounding box center [784, 385] width 1568 height 771
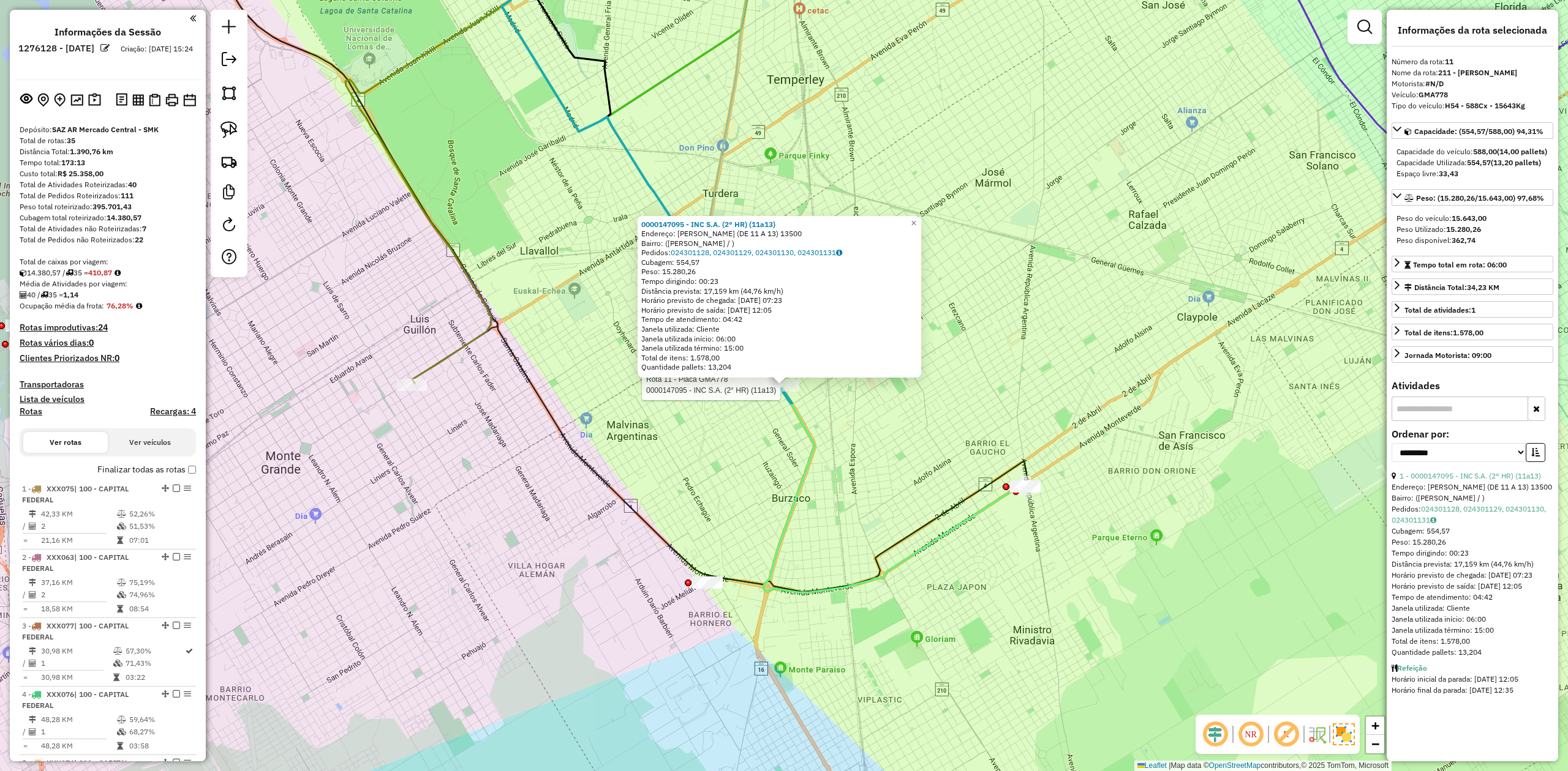
select select "**********"
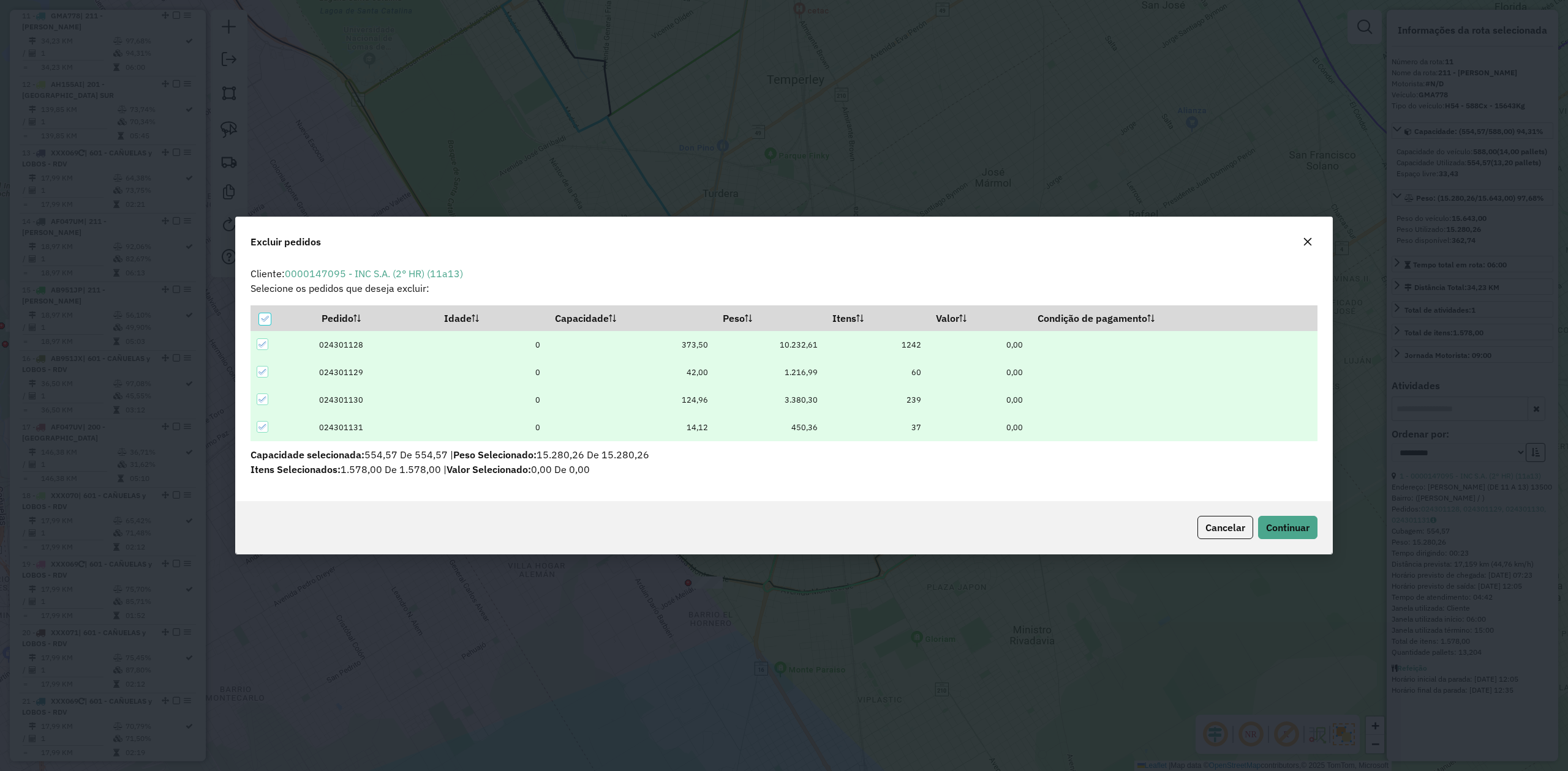
scroll to position [6, 3]
click at [1307, 239] on icon "button" at bounding box center [1308, 242] width 10 height 10
click at [1287, 528] on span "Continuar" at bounding box center [1288, 527] width 43 height 12
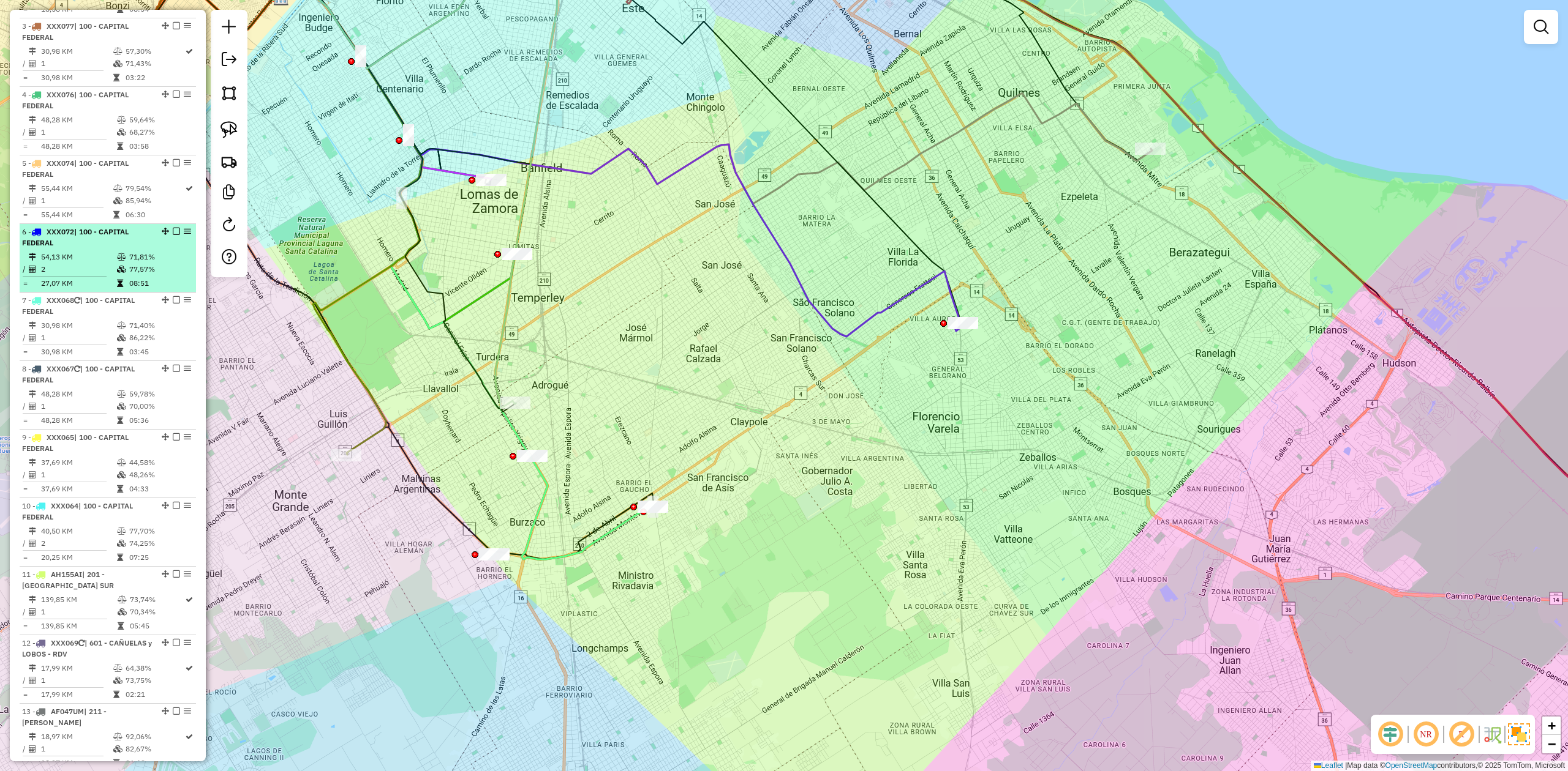
scroll to position [110, 0]
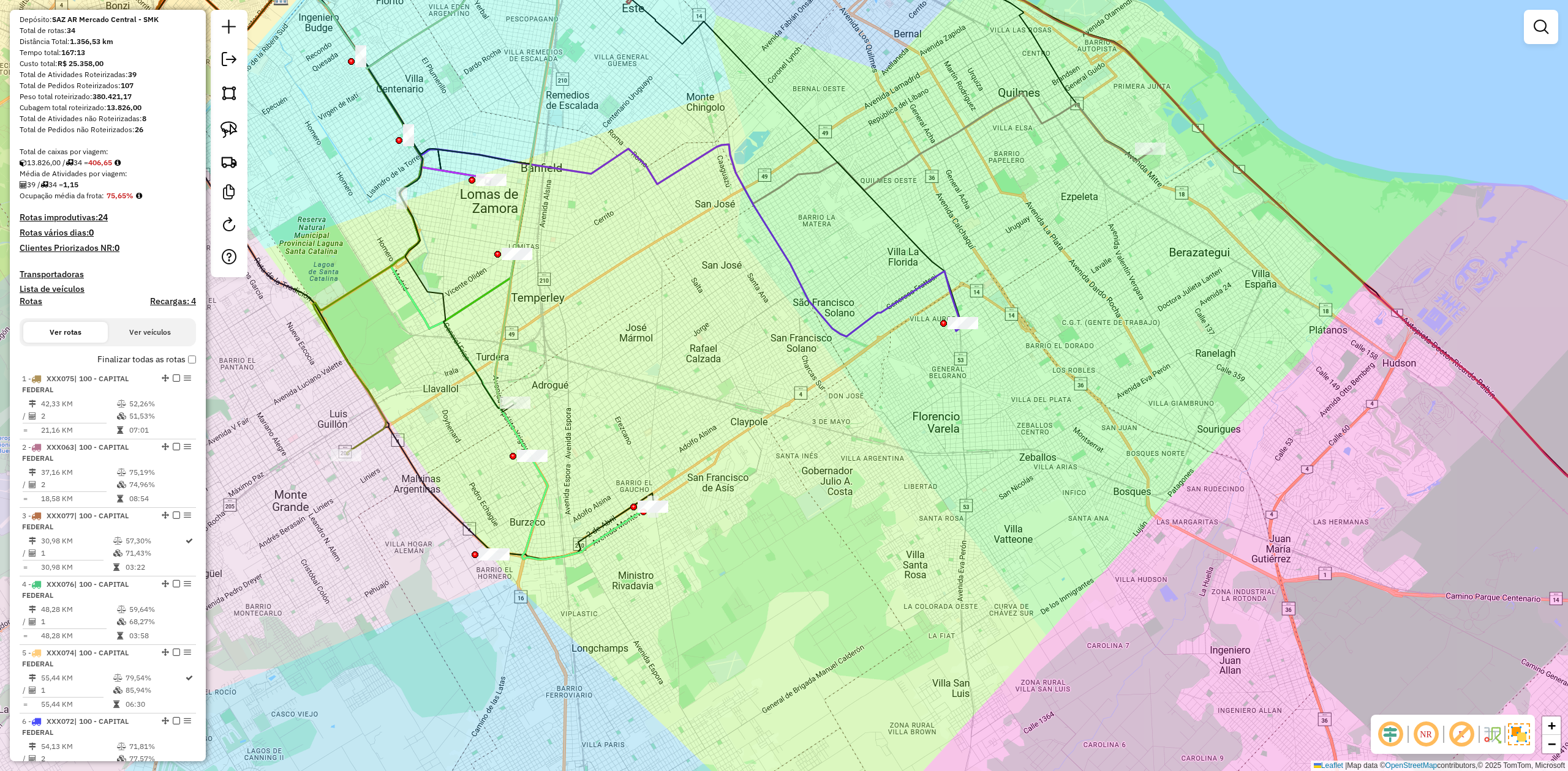
click at [62, 271] on h4 "Transportadoras" at bounding box center [107, 274] width 176 height 10
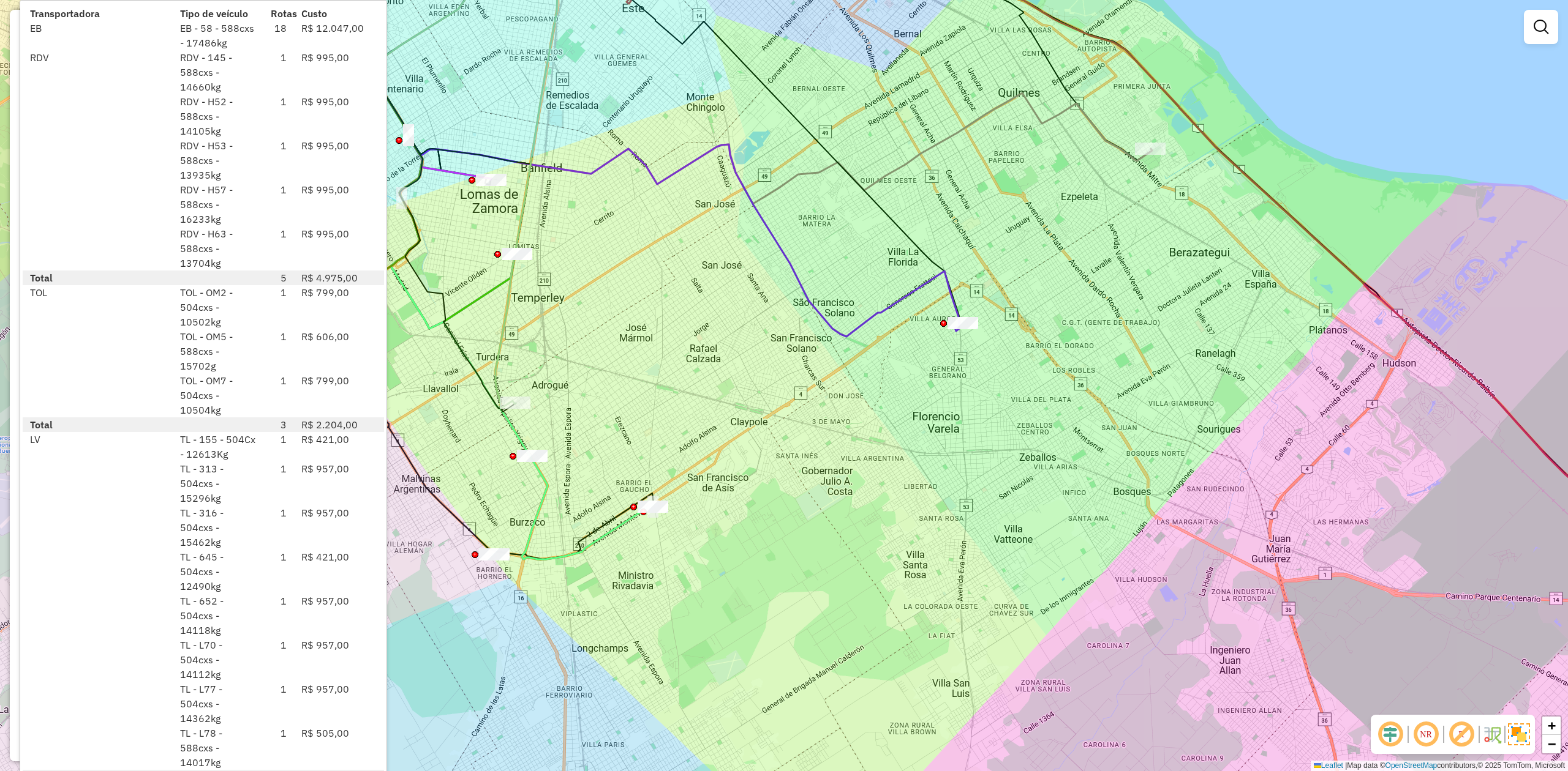
click at [709, 541] on div "Janela de atendimento Grade de atendimento Capacidade Transportadoras Veículos …" at bounding box center [784, 385] width 1568 height 771
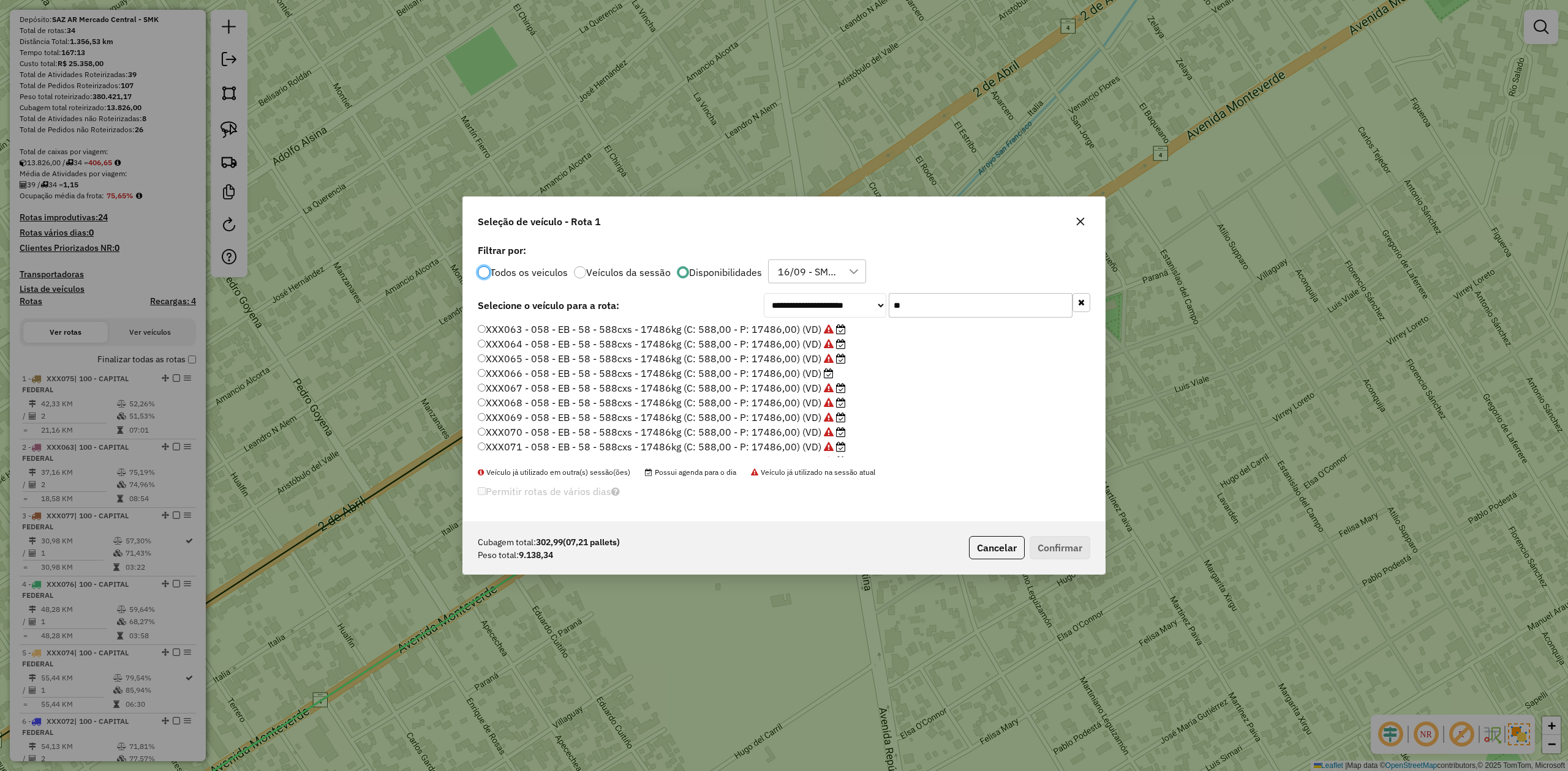
scroll to position [6, 4]
click at [1075, 219] on icon "button" at bounding box center [1080, 222] width 10 height 10
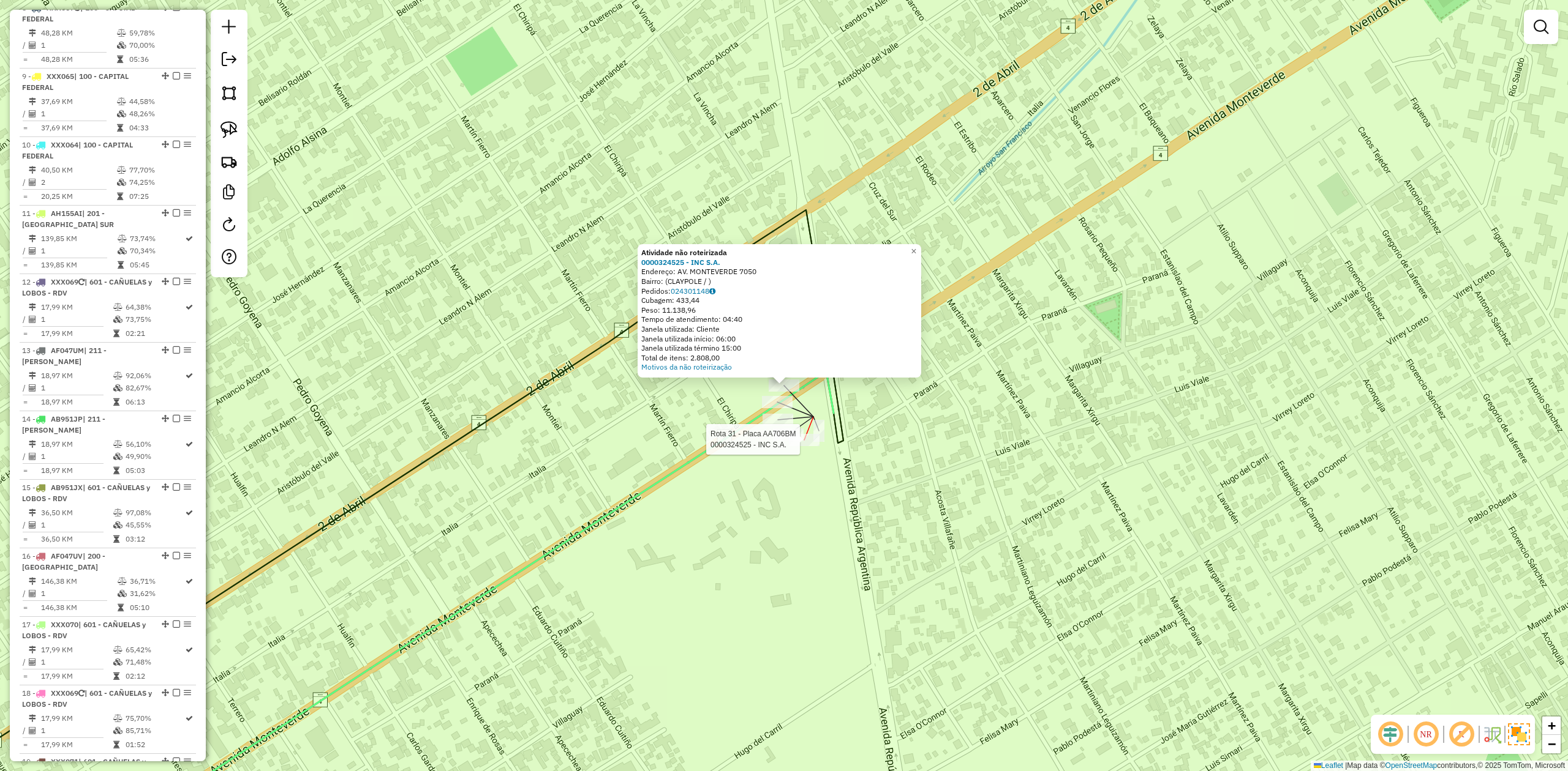
select select "**********"
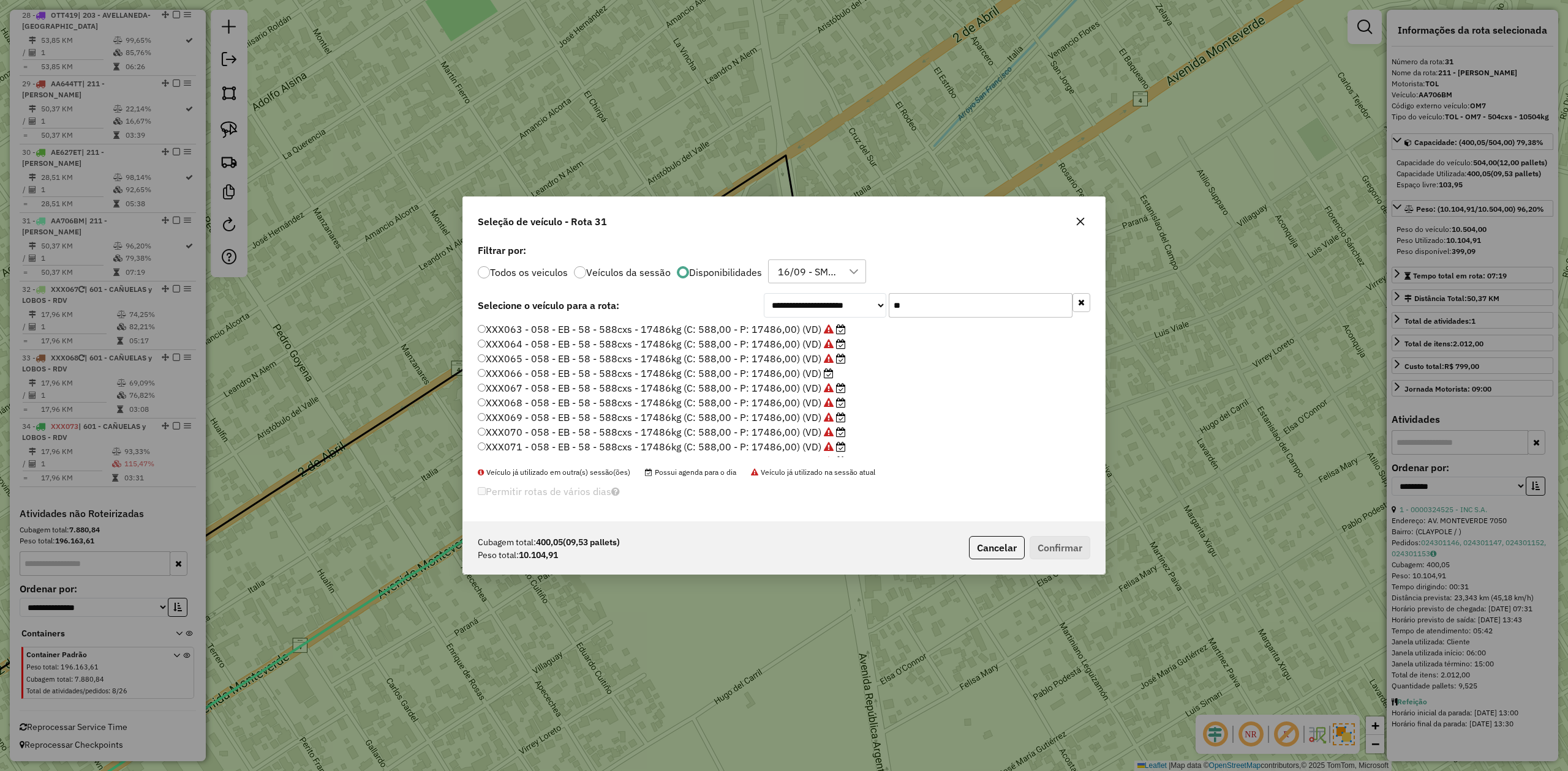
click at [804, 374] on label "XXX066 - 058 - EB - 58 - 588cxs - 17486kg (C: 588,00 - P: 17486,00) (VD)" at bounding box center [655, 373] width 356 height 14
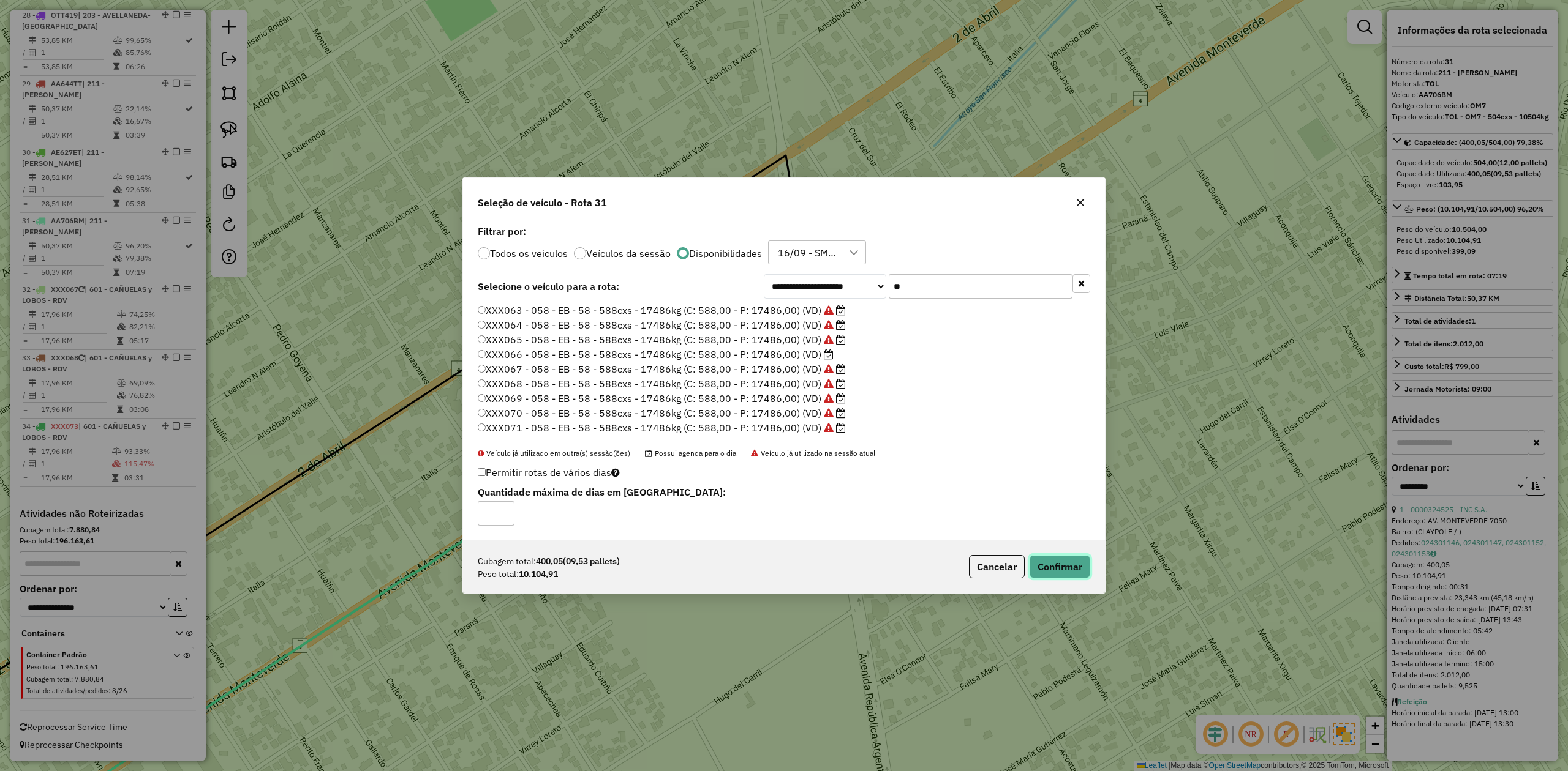
click at [1051, 571] on button "Confirmar" at bounding box center [1059, 567] width 61 height 23
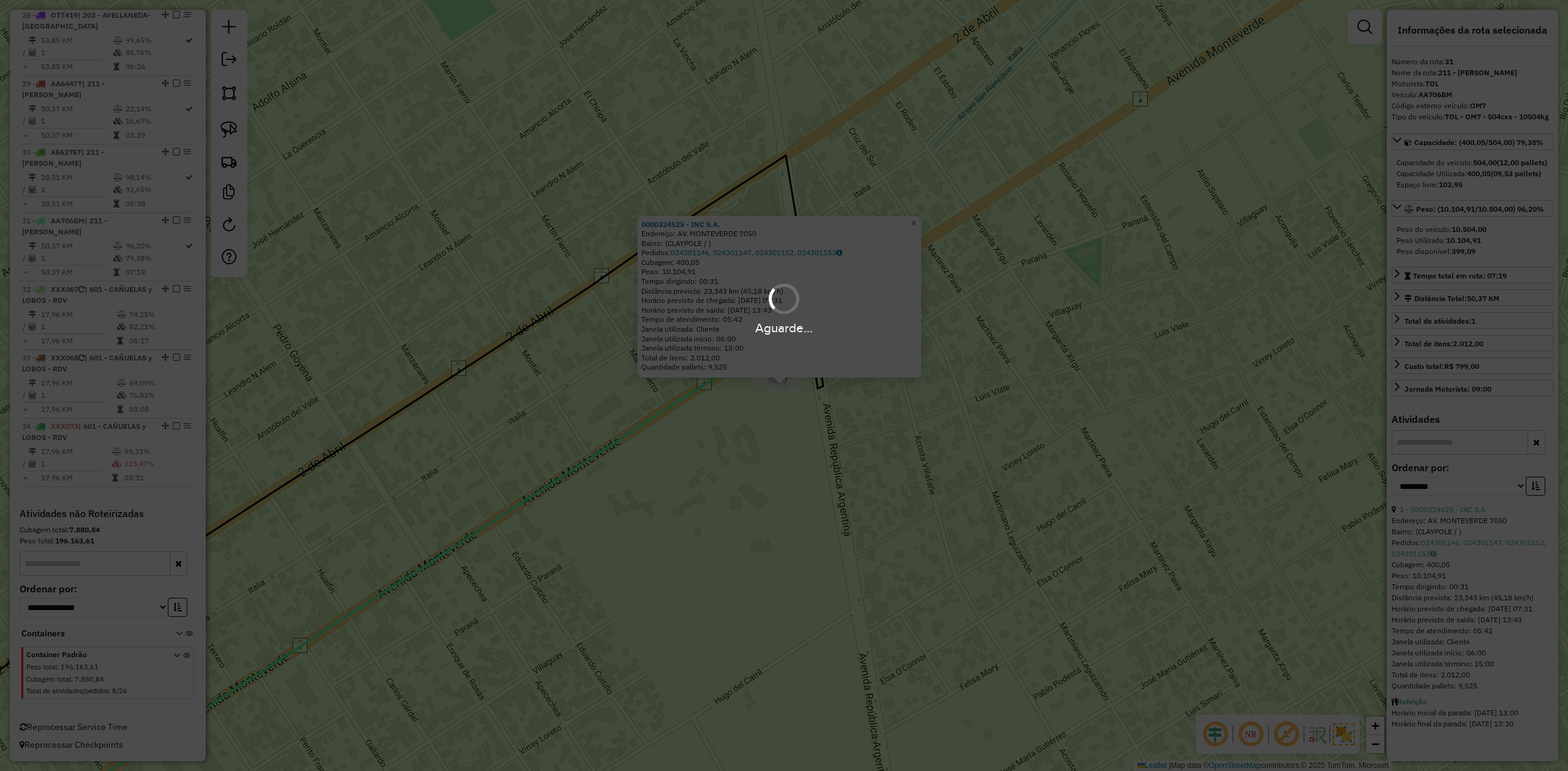
click at [802, 442] on hb-app "Aguarde... Pop-up bloqueado! Seu navegador bloqueou automáticamente a abertura …" at bounding box center [784, 385] width 1568 height 771
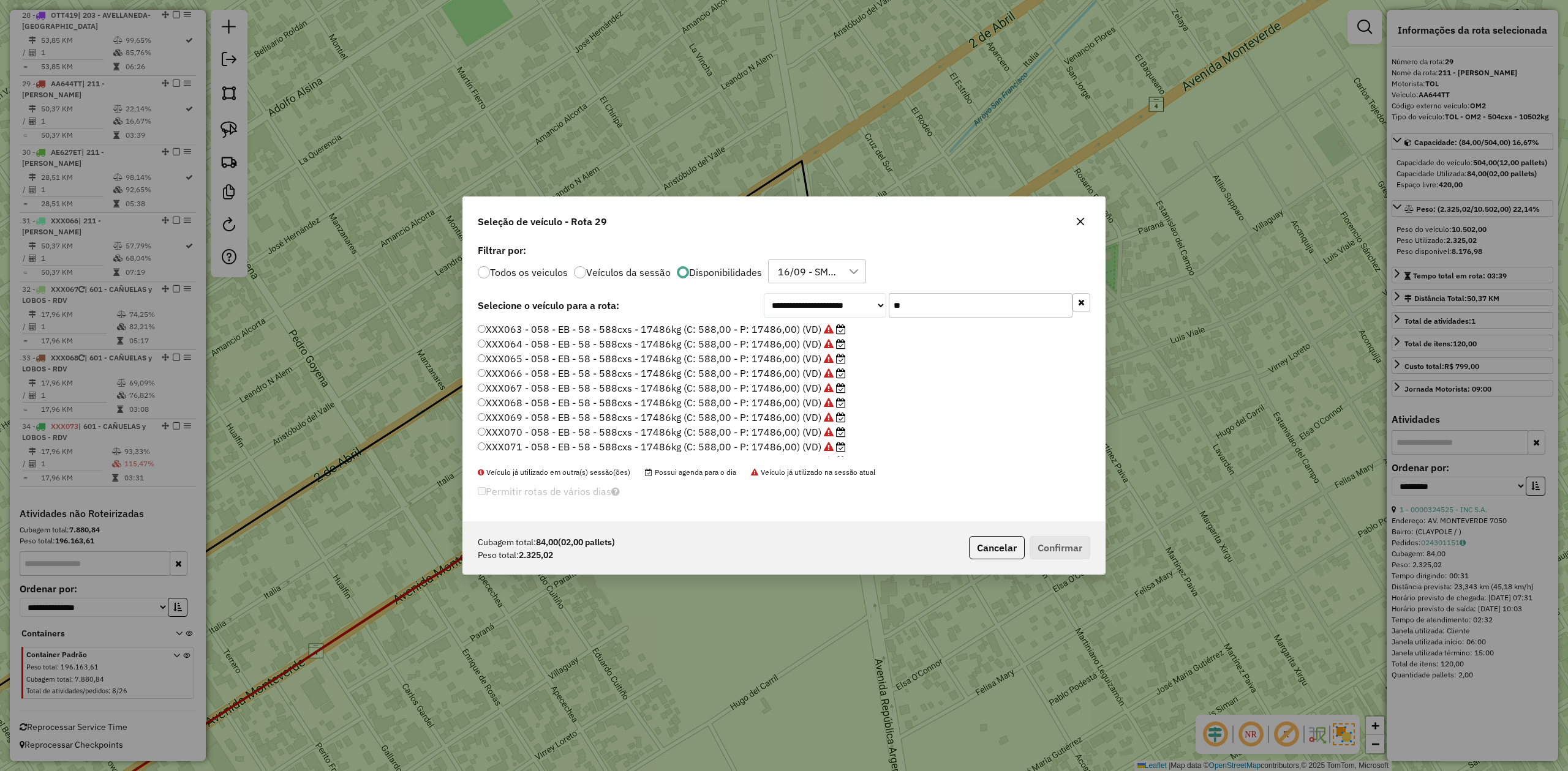
click at [1086, 217] on button "button" at bounding box center [1080, 221] width 19 height 19
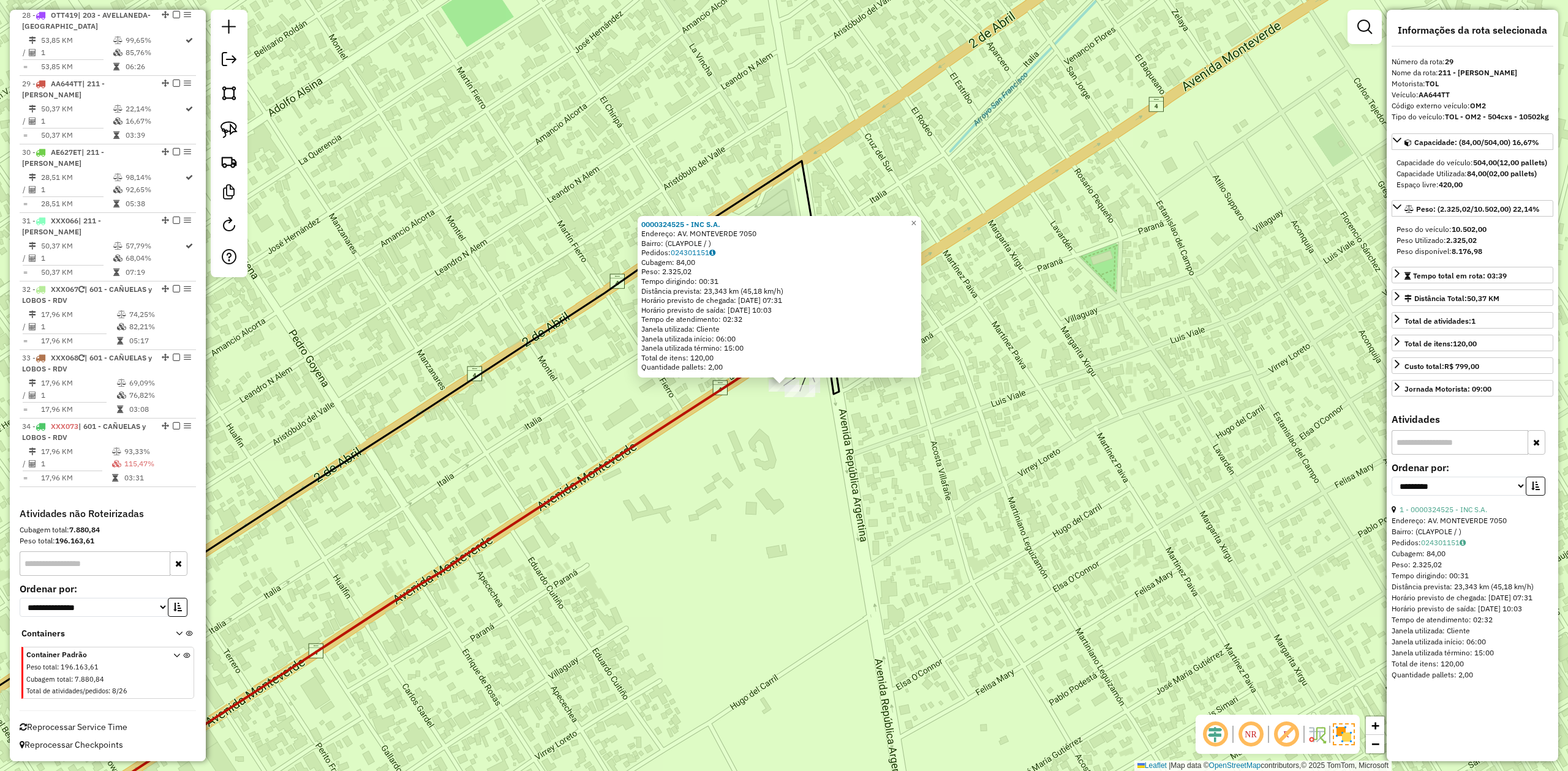
click at [781, 427] on div "0000324525 - INC S.A. Endereço: AV. MONTEVERDE 7050 Bairro: (CLAYPOLE / ) Pedid…" at bounding box center [784, 385] width 1568 height 771
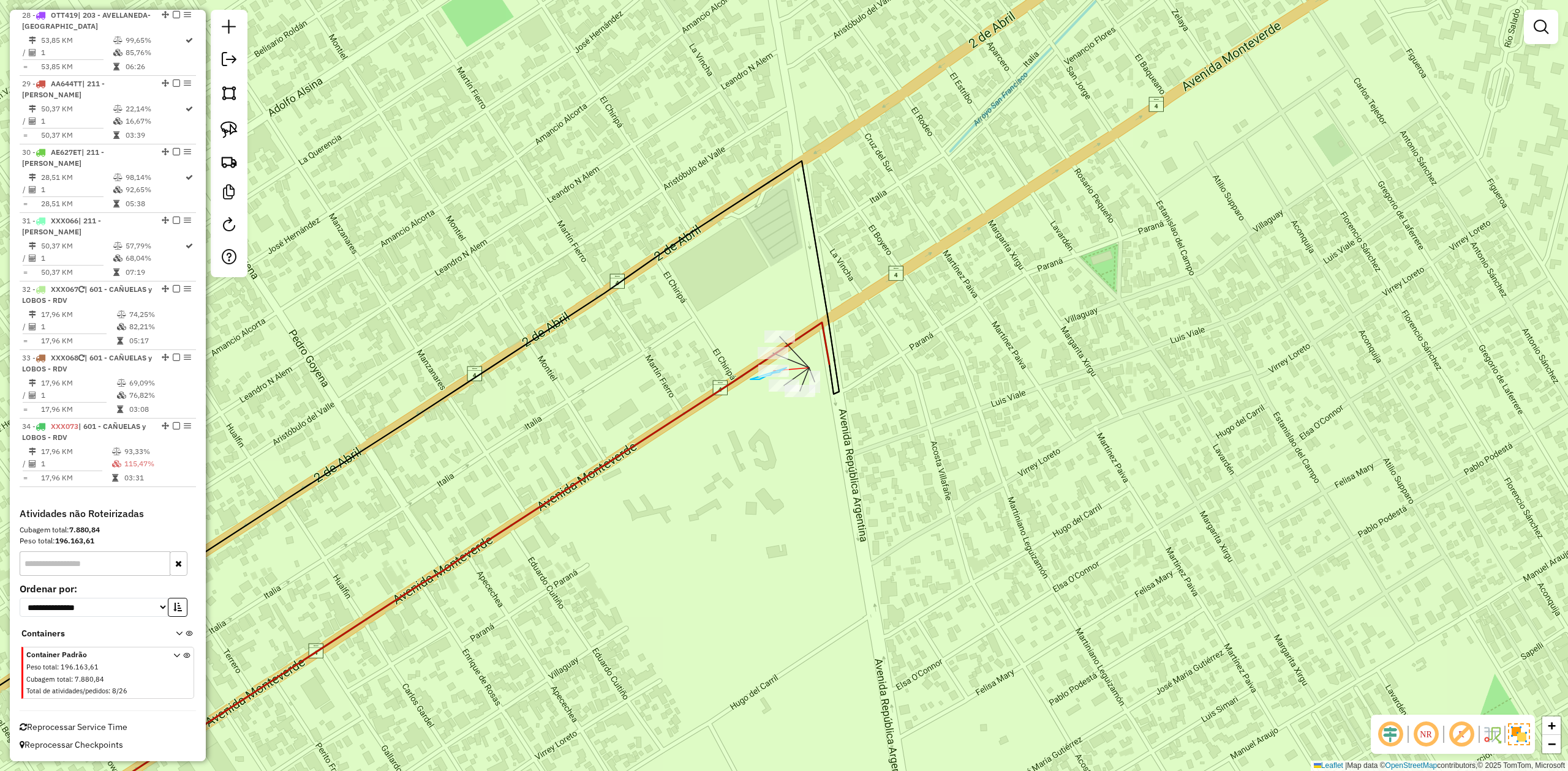
drag, startPoint x: 753, startPoint y: 379, endPoint x: 748, endPoint y: 369, distance: 11.2
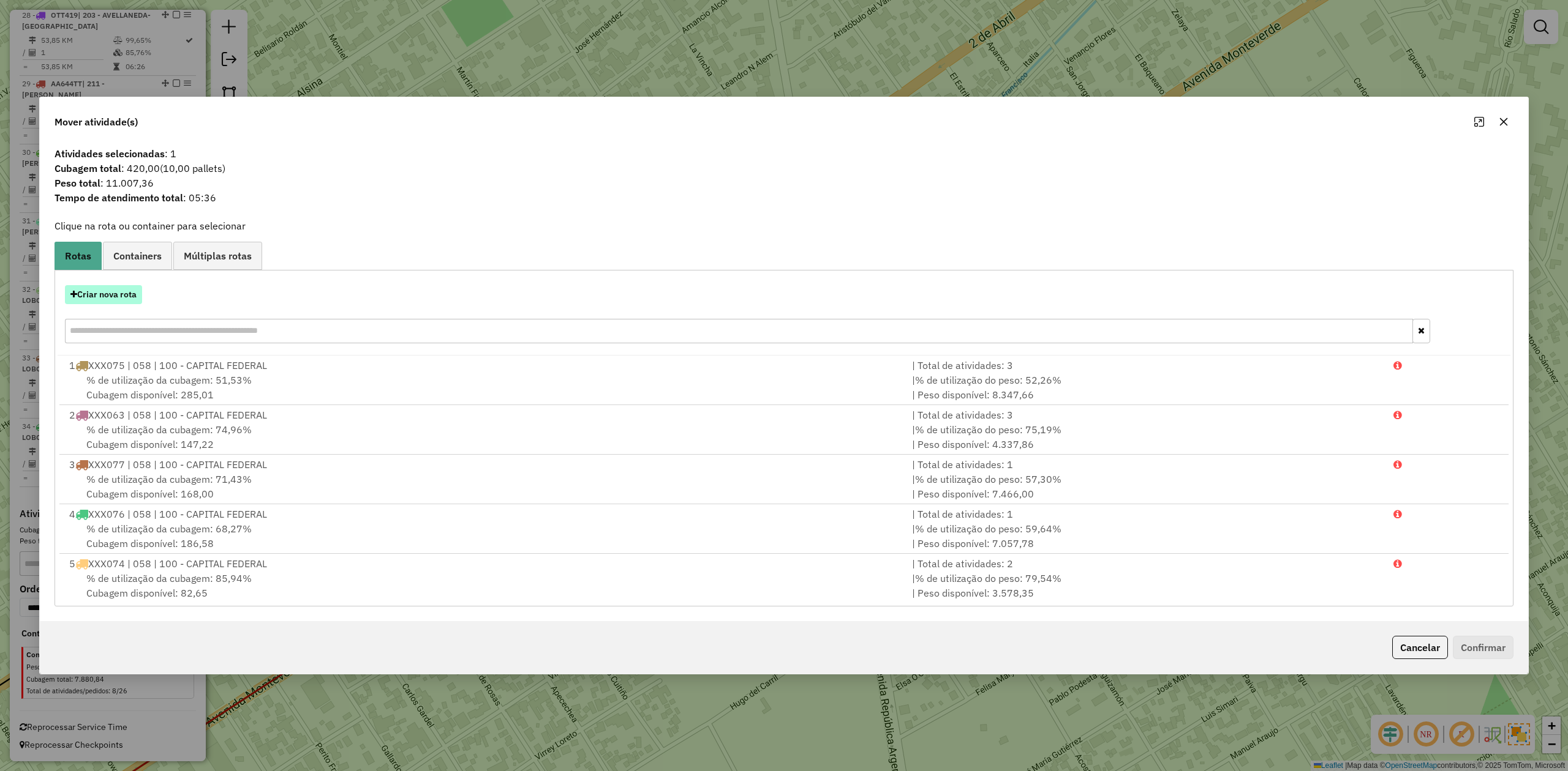
click at [104, 300] on button "Criar nova rota" at bounding box center [103, 294] width 77 height 19
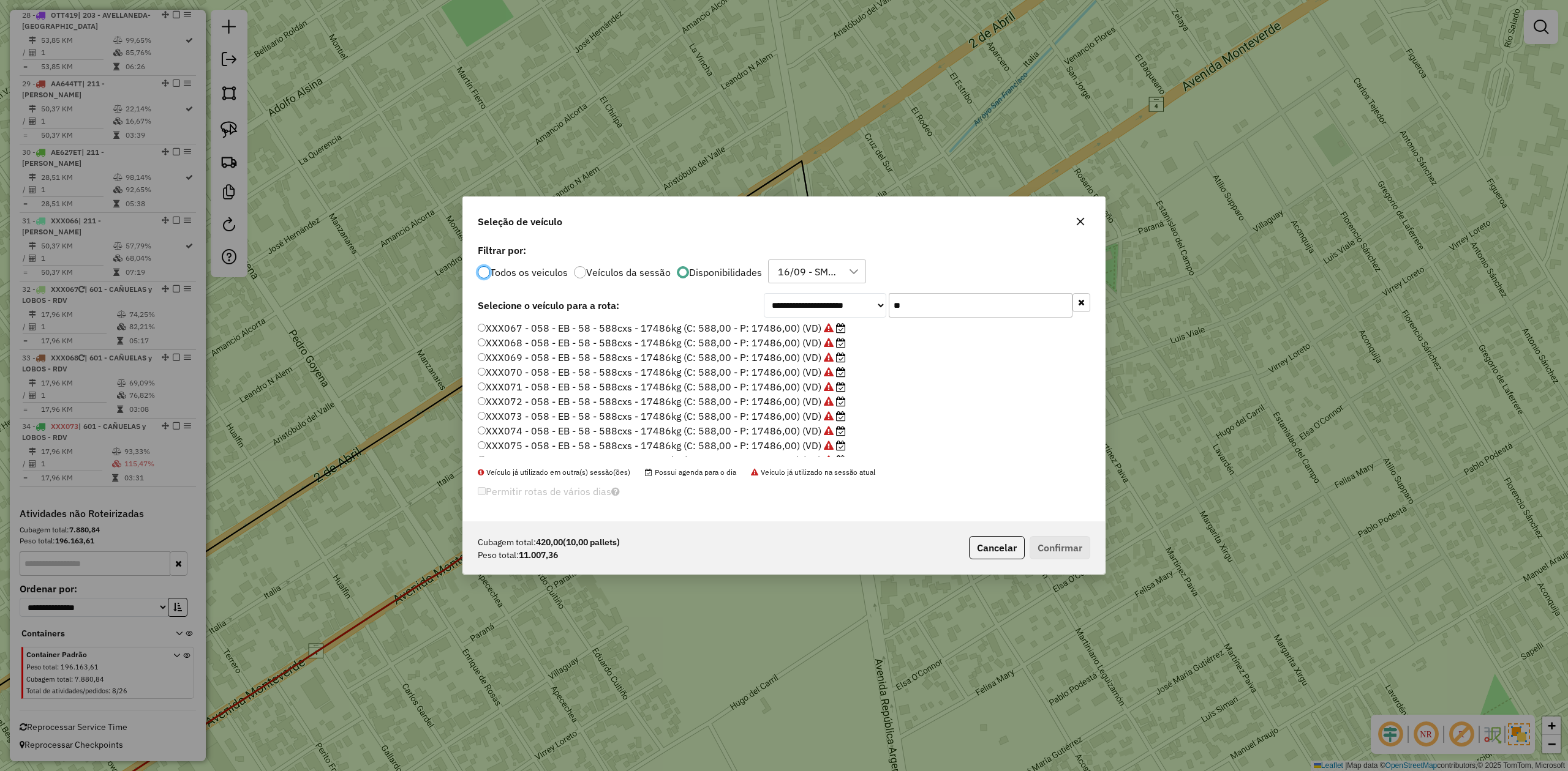
scroll to position [86, 0]
click at [794, 447] on label "XXX077 - 058 - EB - 58 - 588cxs - 17486kg (C: 588,00 - P: 17486,00) (VD)" at bounding box center [661, 449] width 368 height 14
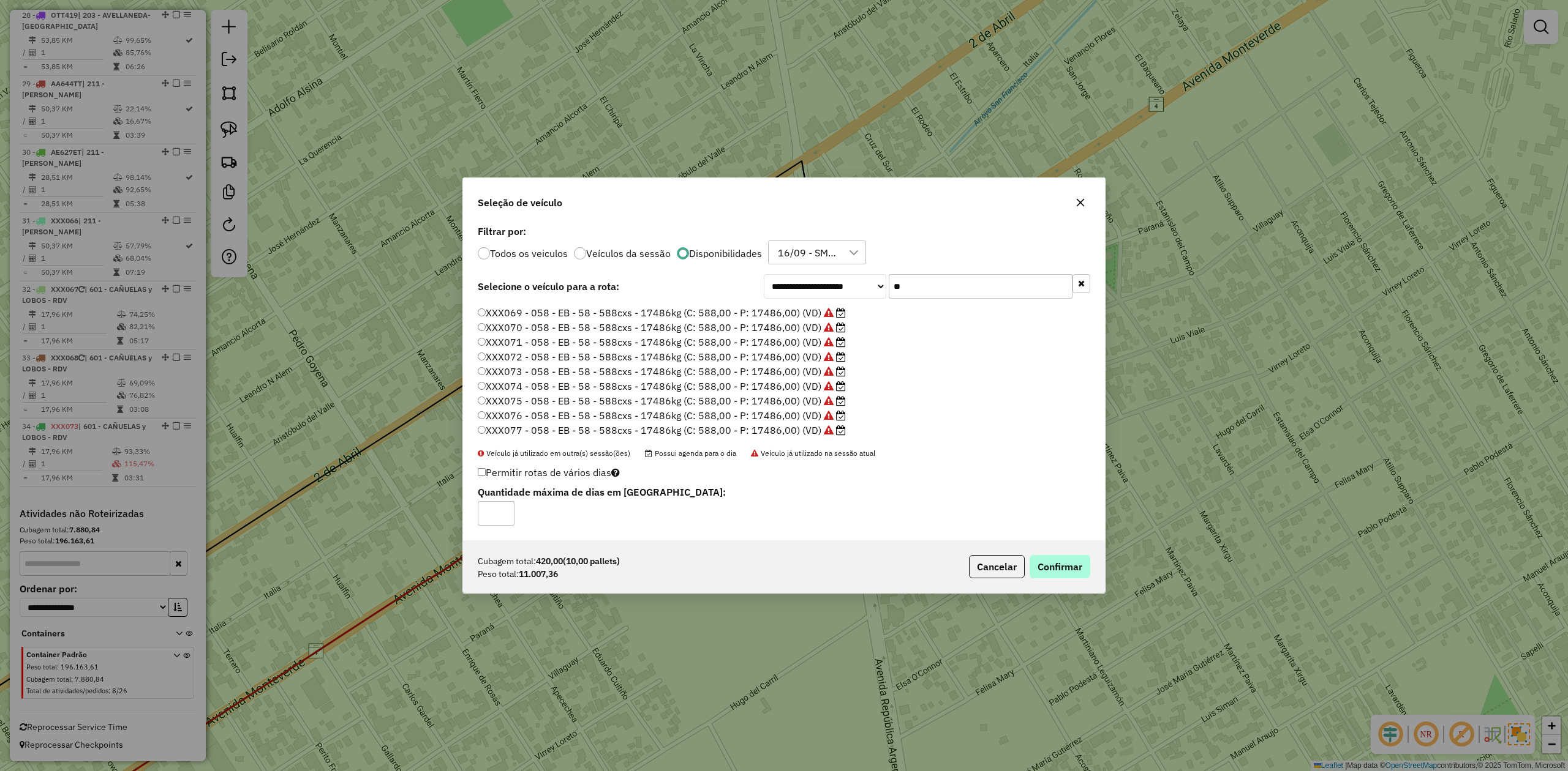
click at [1062, 557] on div "Cubagem total: 420,00 (10,00 pallets) Peso total: 11.007,36 Cancelar Confirmar" at bounding box center [784, 567] width 642 height 53
click at [1066, 564] on button "Confirmar" at bounding box center [1059, 567] width 61 height 23
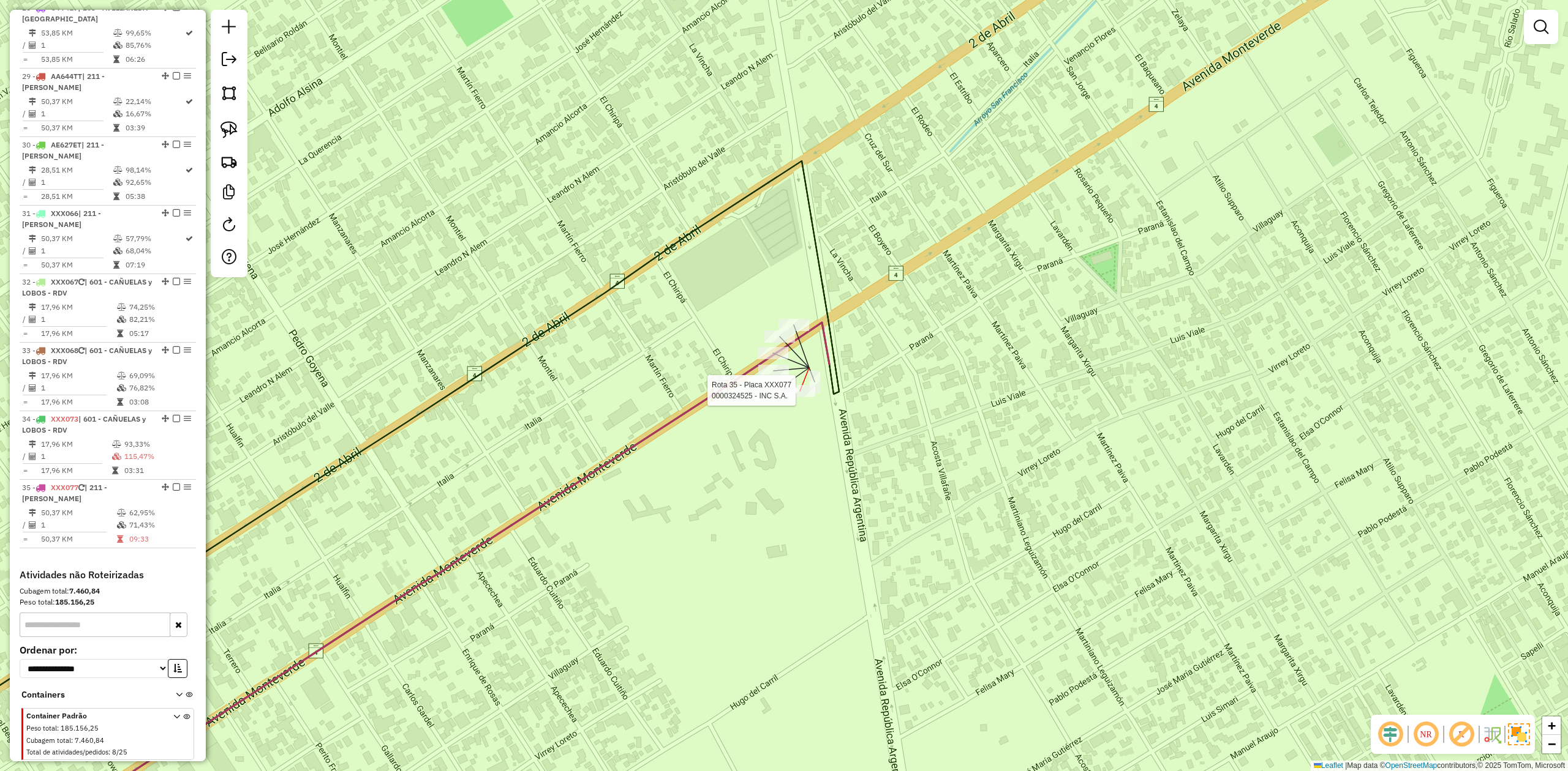
select select "**********"
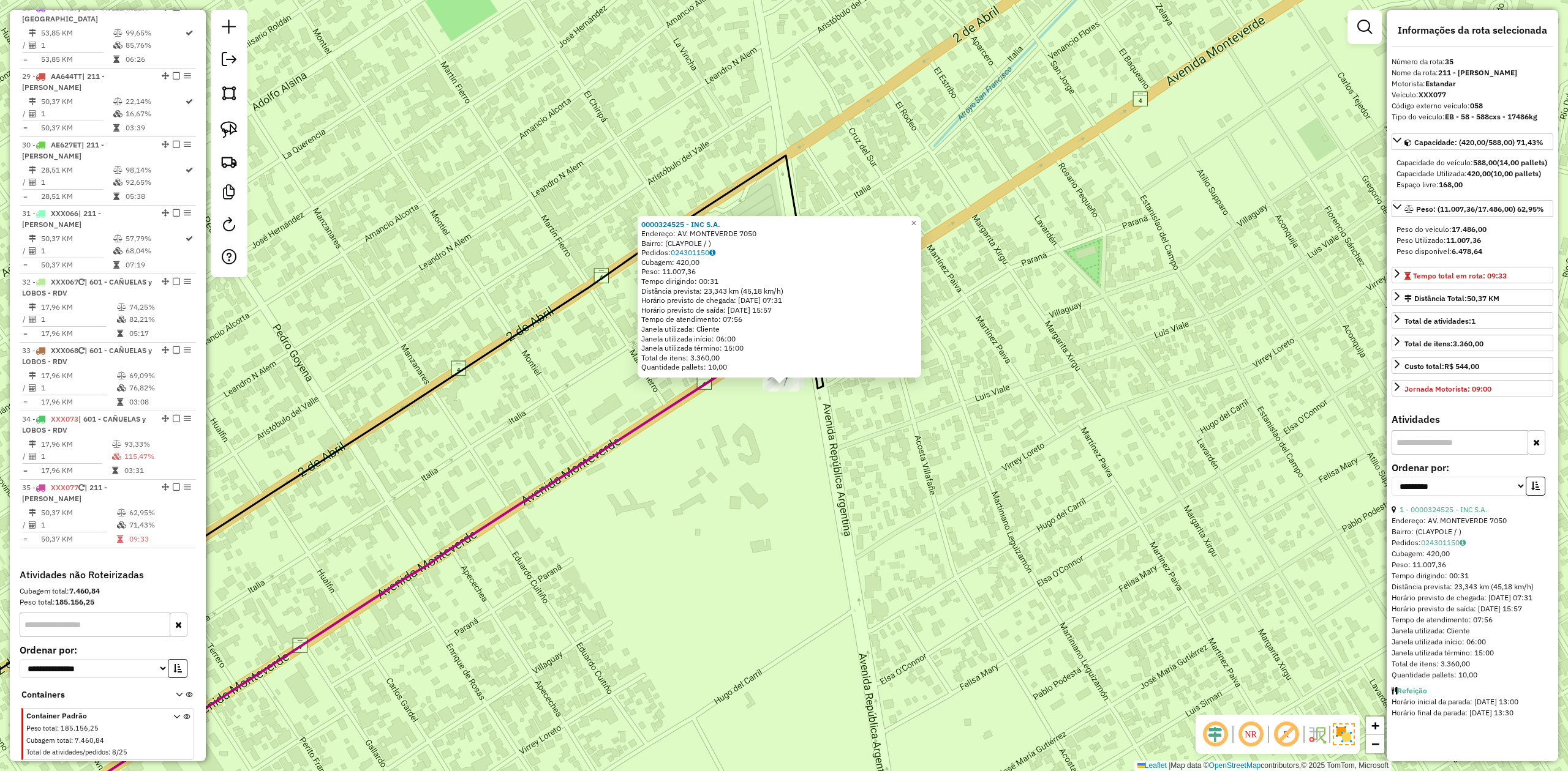
scroll to position [2412, 0]
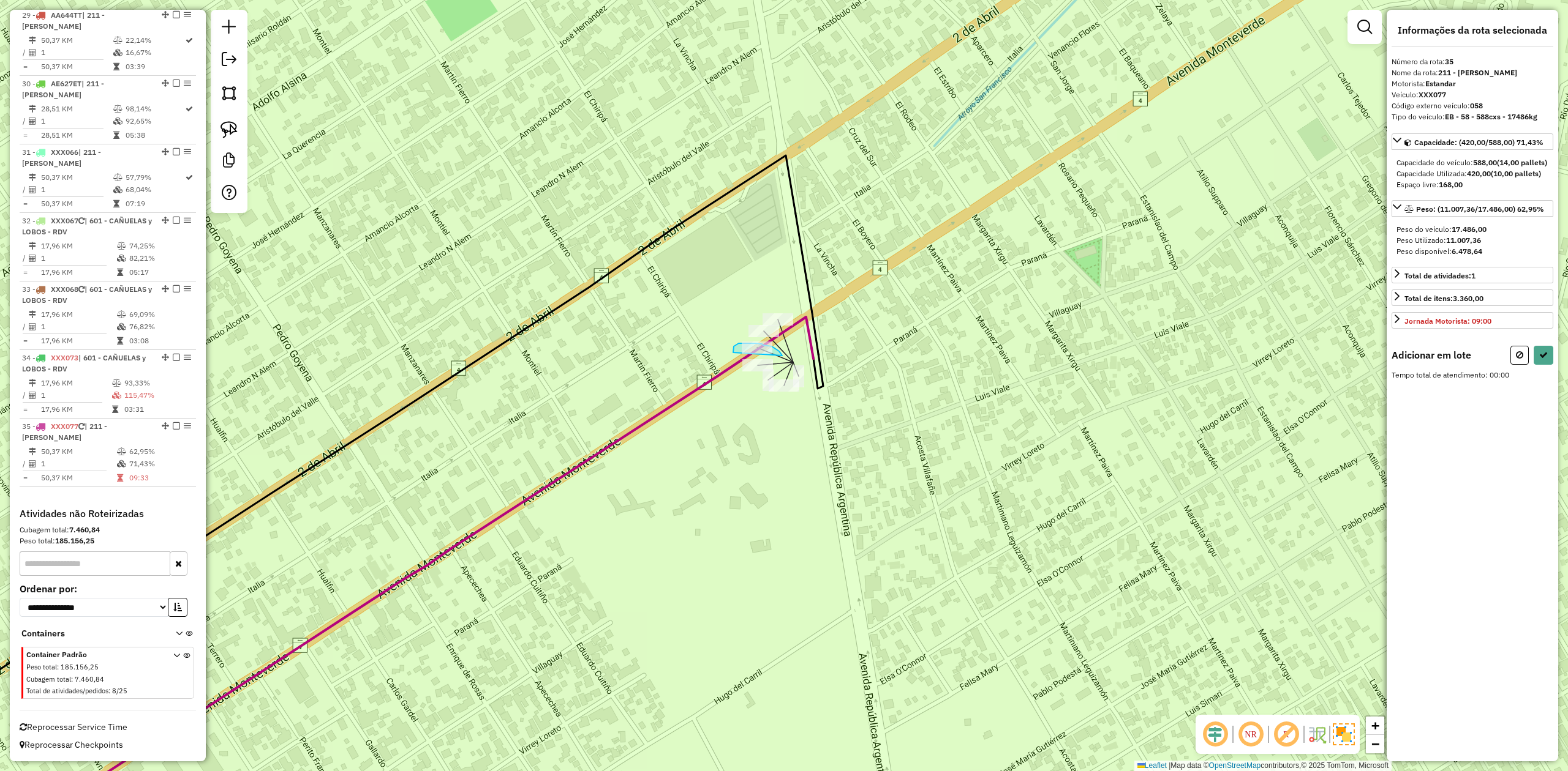
drag, startPoint x: 781, startPoint y: 353, endPoint x: 733, endPoint y: 353, distance: 48.0
select select "**********"
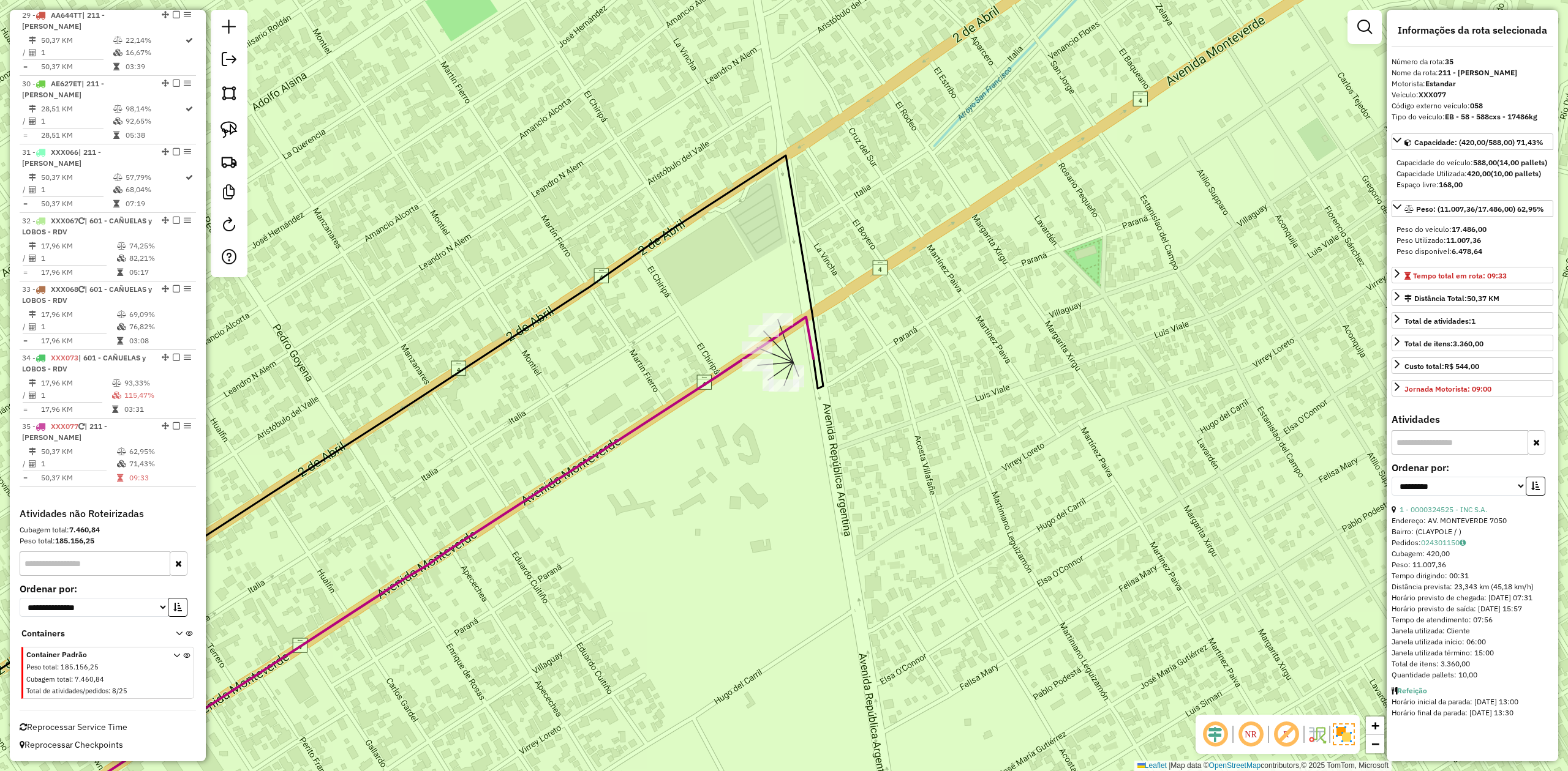
click at [813, 337] on icon at bounding box center [402, 582] width 823 height 531
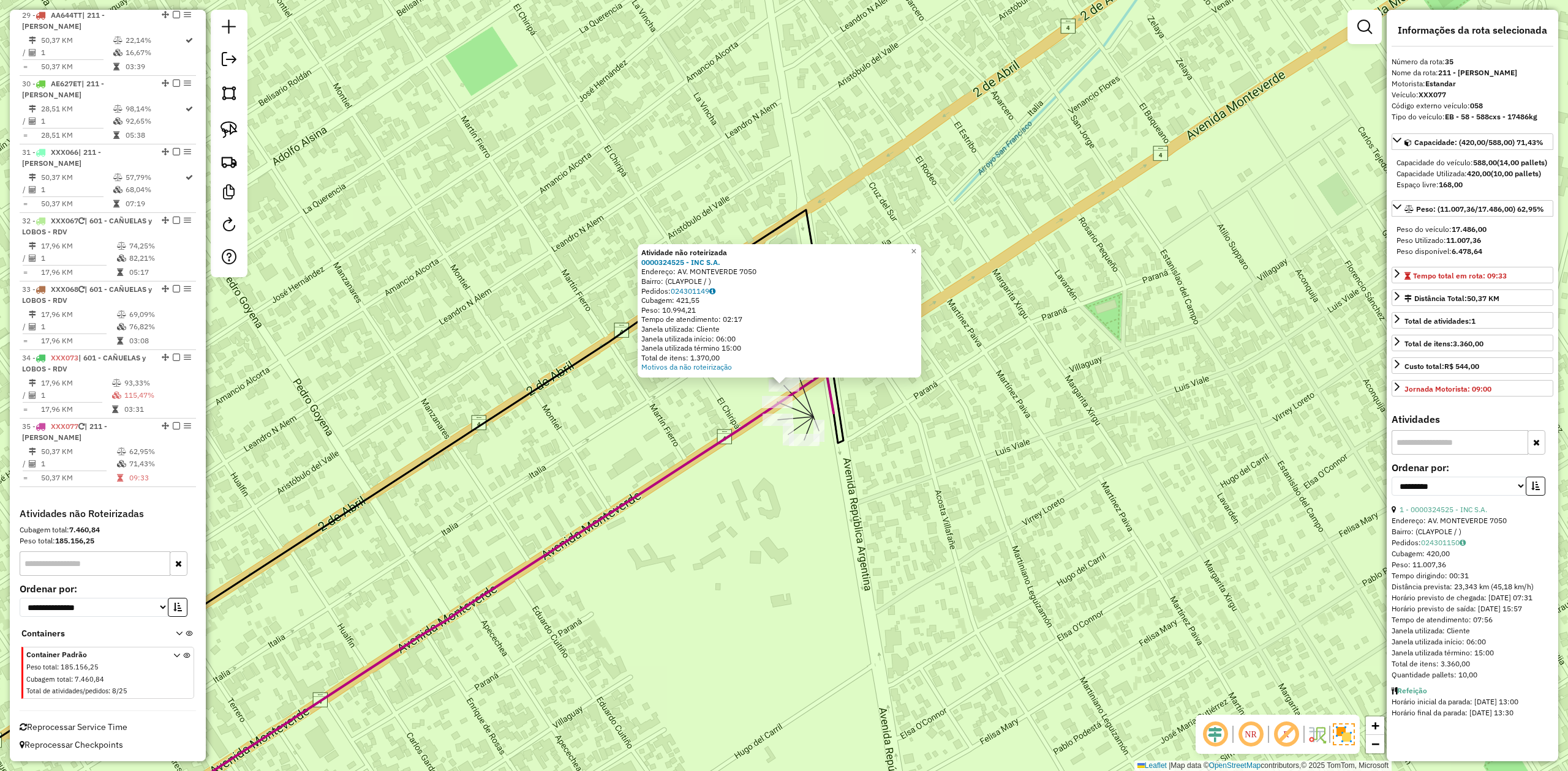
click at [723, 405] on div "Rota 29 - Placa AA644TT 0000324525 - INC S.A. Atividade não roteirizada 0000324…" at bounding box center [784, 385] width 1568 height 771
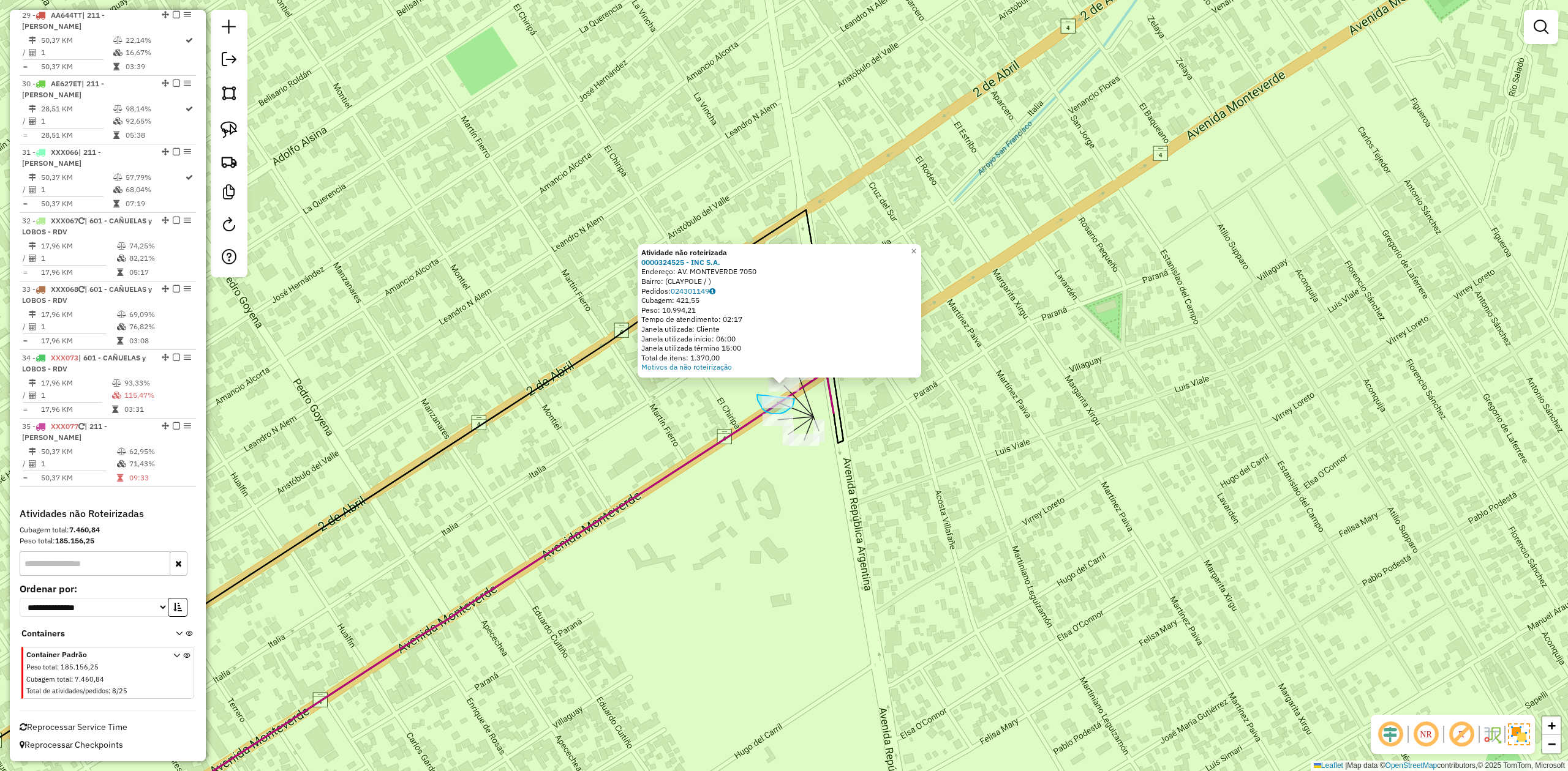
drag, startPoint x: 757, startPoint y: 397, endPoint x: 794, endPoint y: 394, distance: 37.1
click at [794, 394] on div "Rota 31 - Placa XXX066 0000324525 - INC S.A. Rota 29 - Placa AA644TT 0000324525…" at bounding box center [784, 385] width 1568 height 771
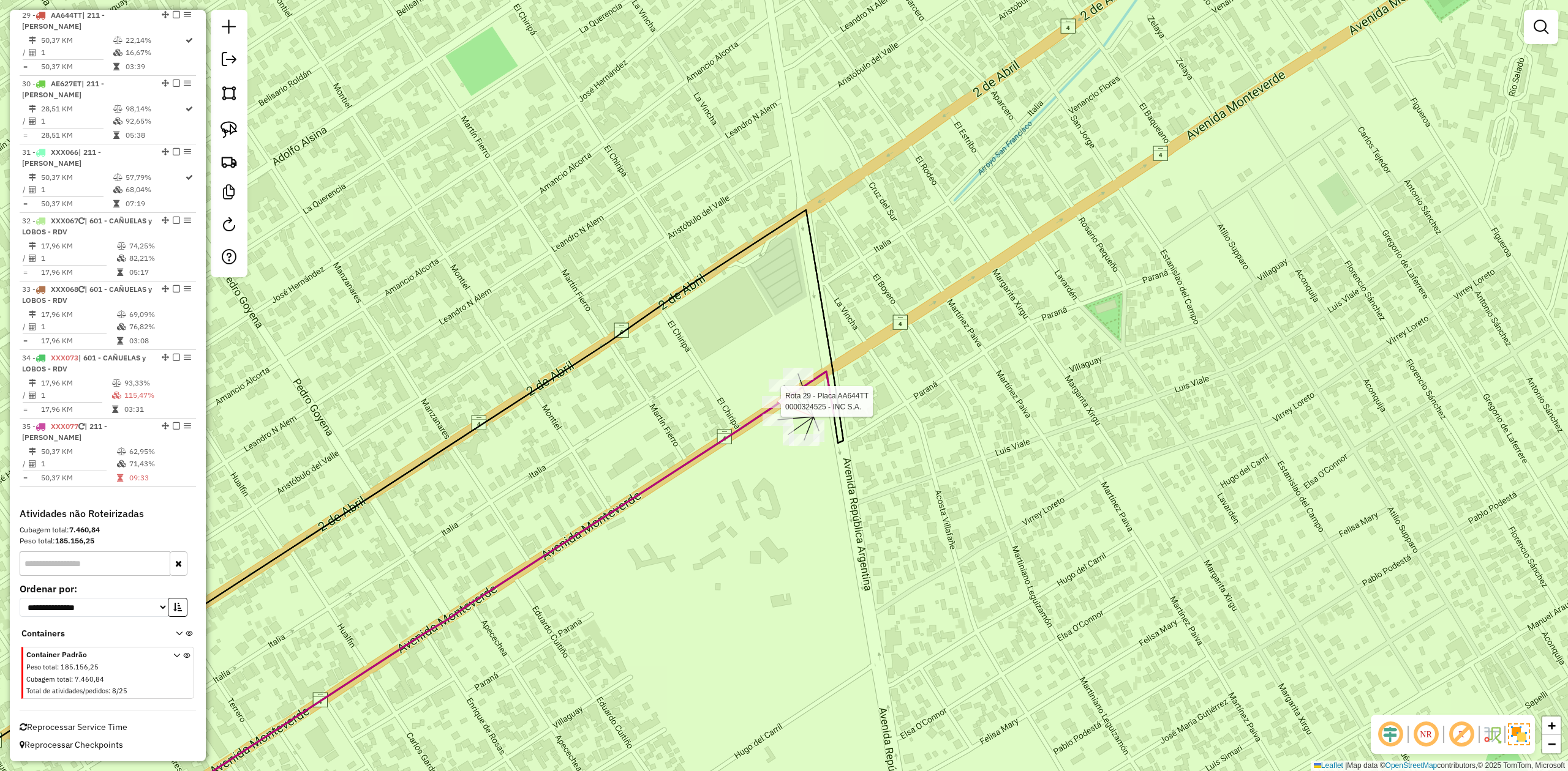
select select "**********"
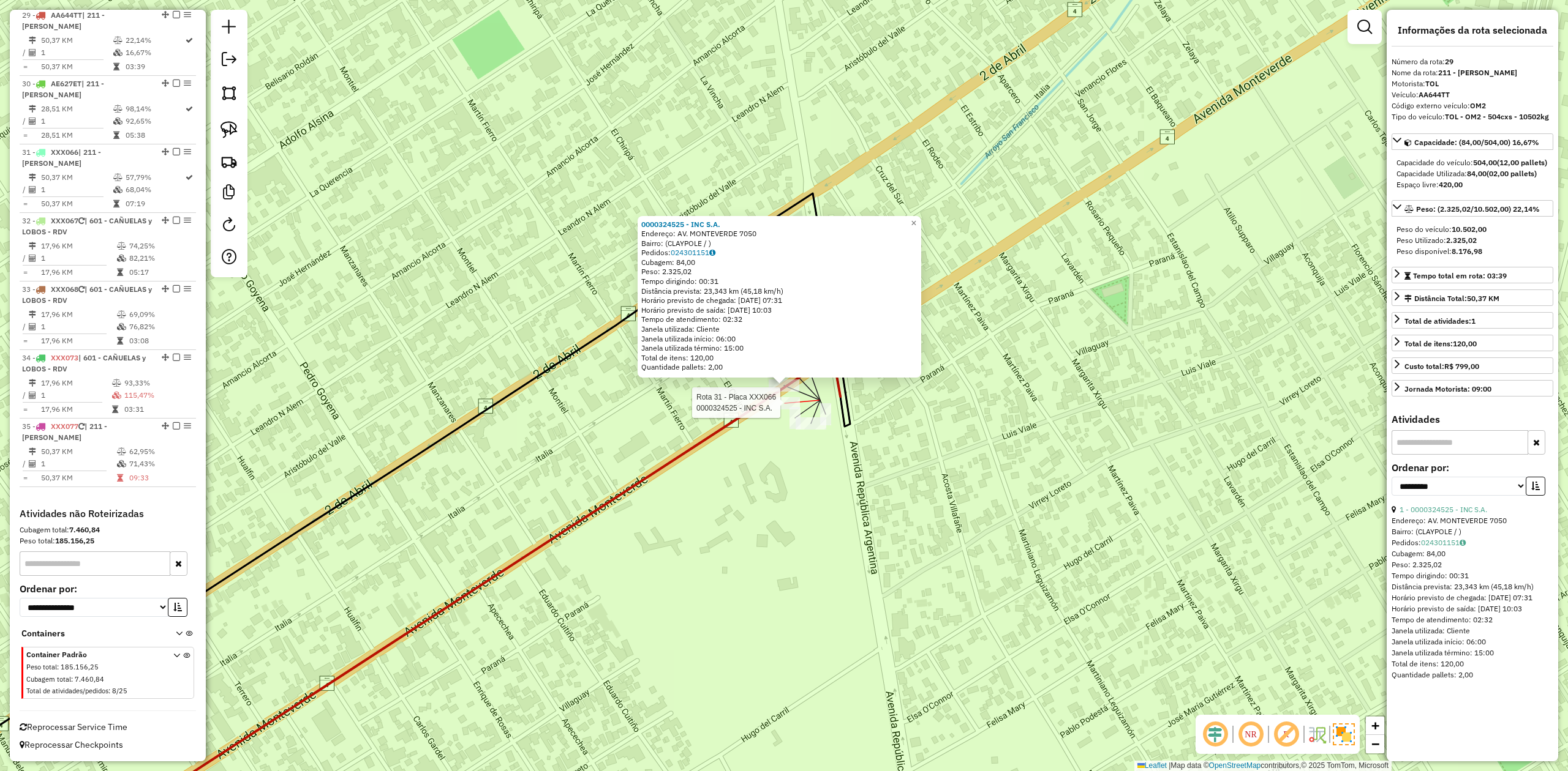
scroll to position [2407, 0]
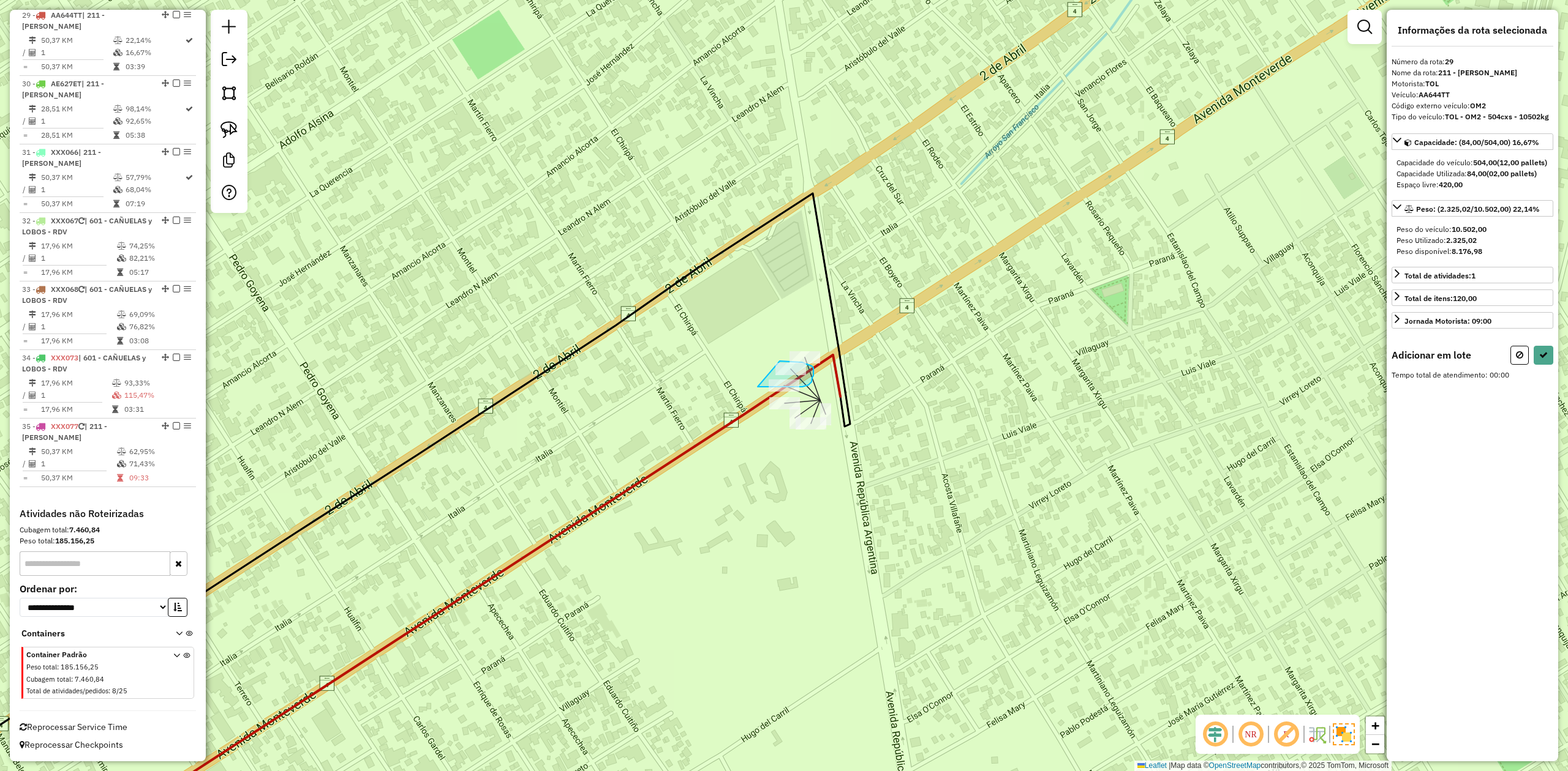
drag, startPoint x: 758, startPoint y: 387, endPoint x: 758, endPoint y: 371, distance: 16.0
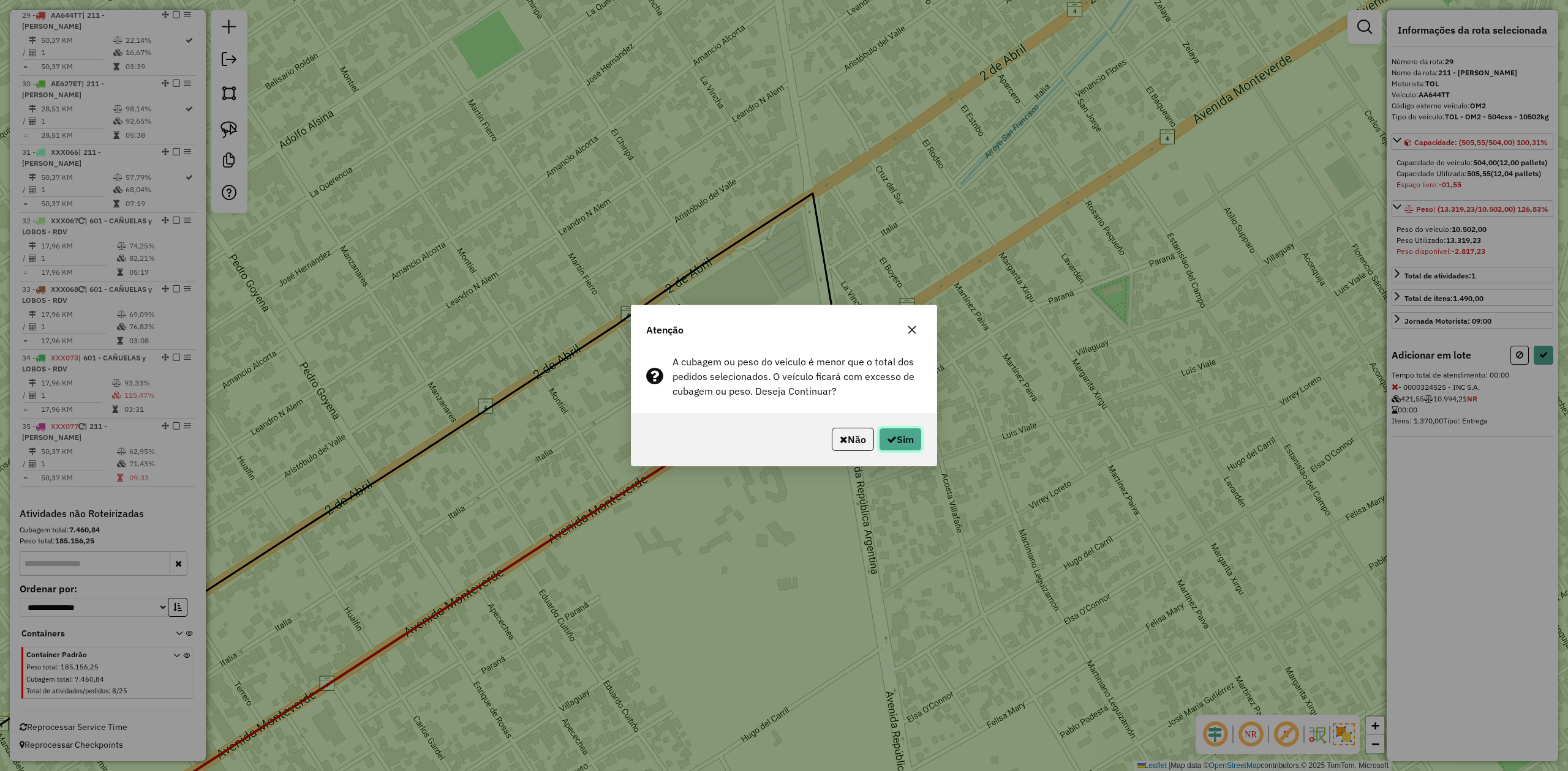
click at [894, 446] on button "Sim" at bounding box center [900, 439] width 43 height 23
select select "**********"
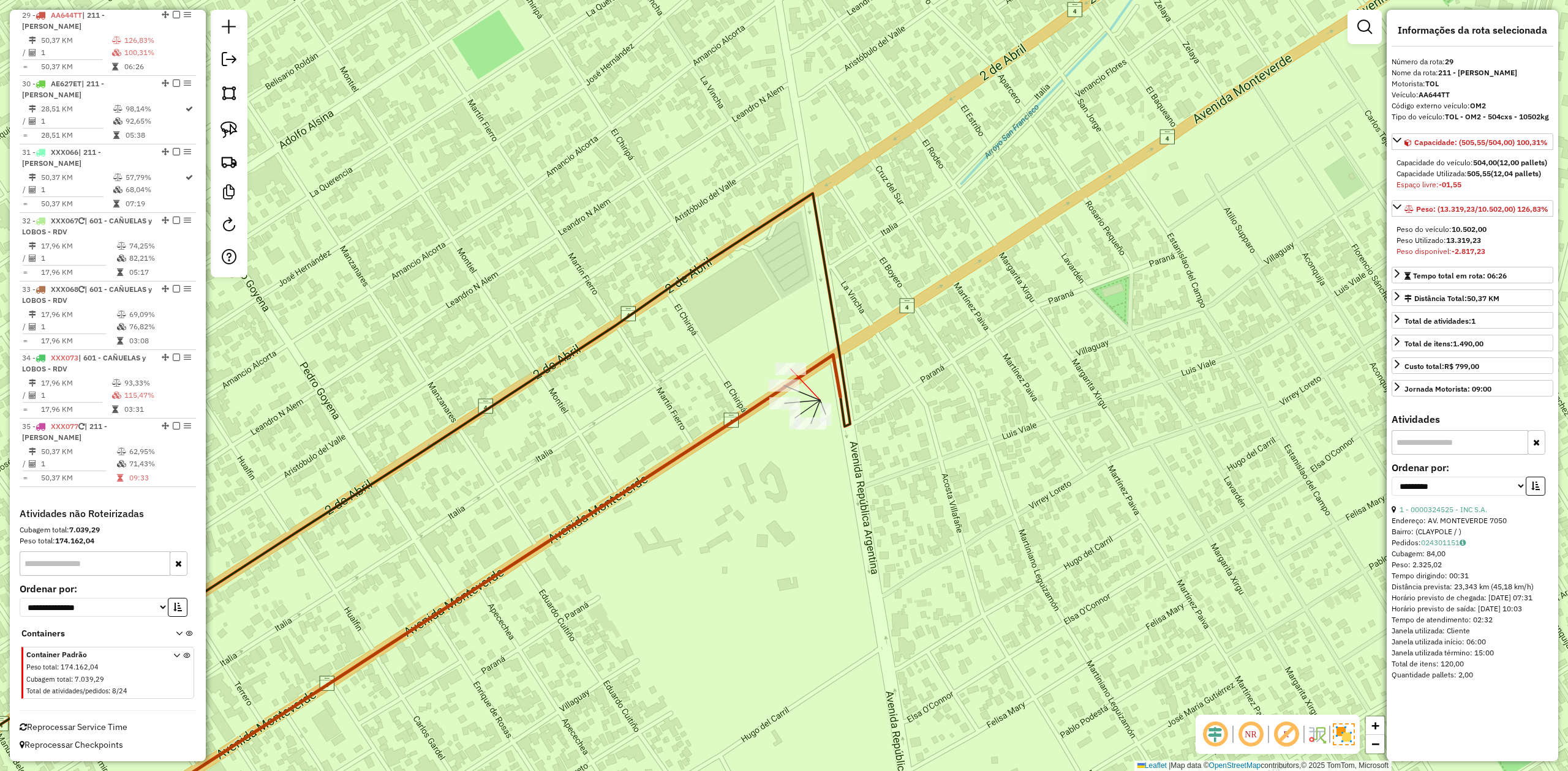
click at [797, 375] on div at bounding box center [790, 369] width 31 height 12
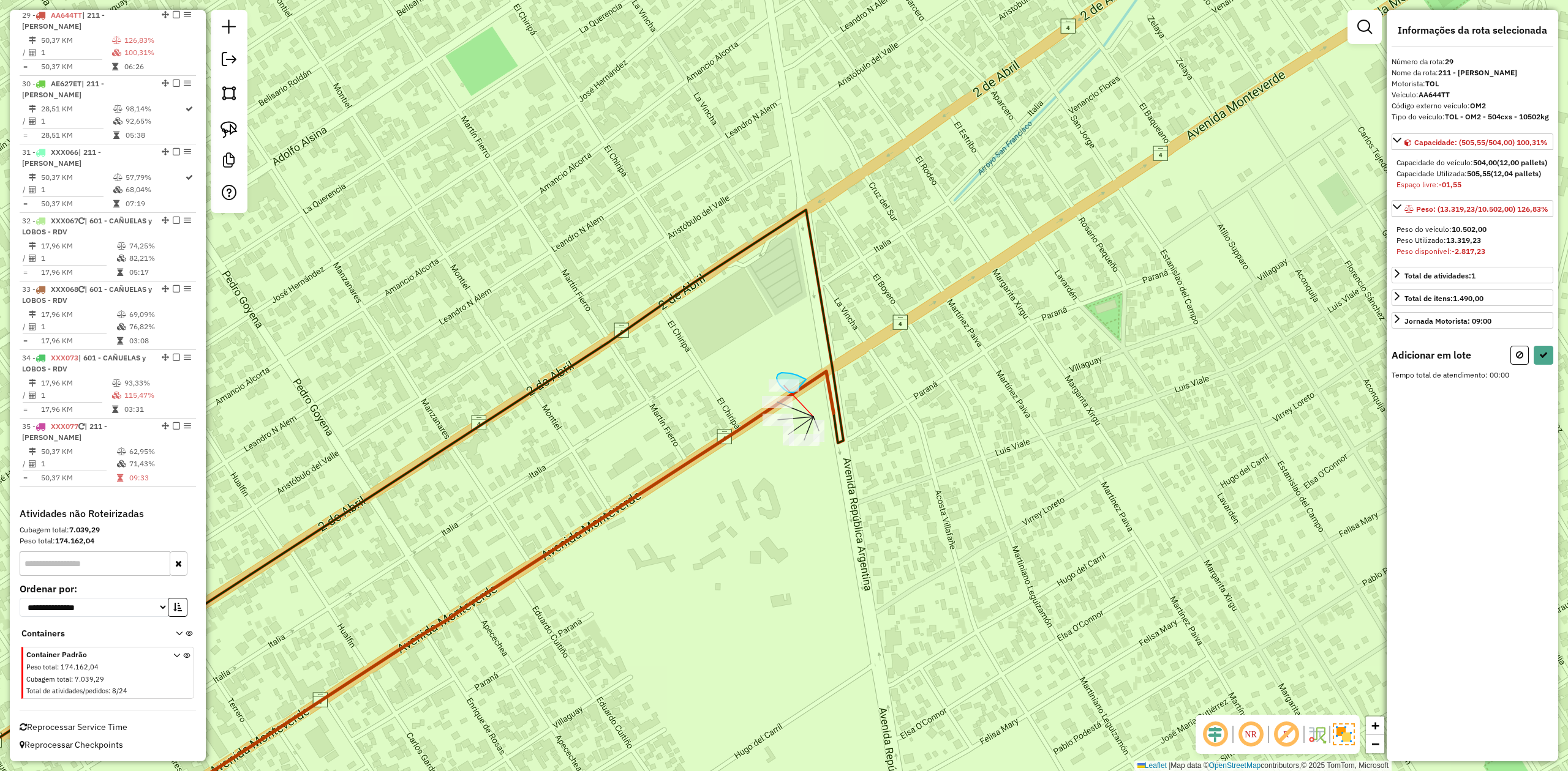
drag, startPoint x: 777, startPoint y: 376, endPoint x: 805, endPoint y: 382, distance: 28.6
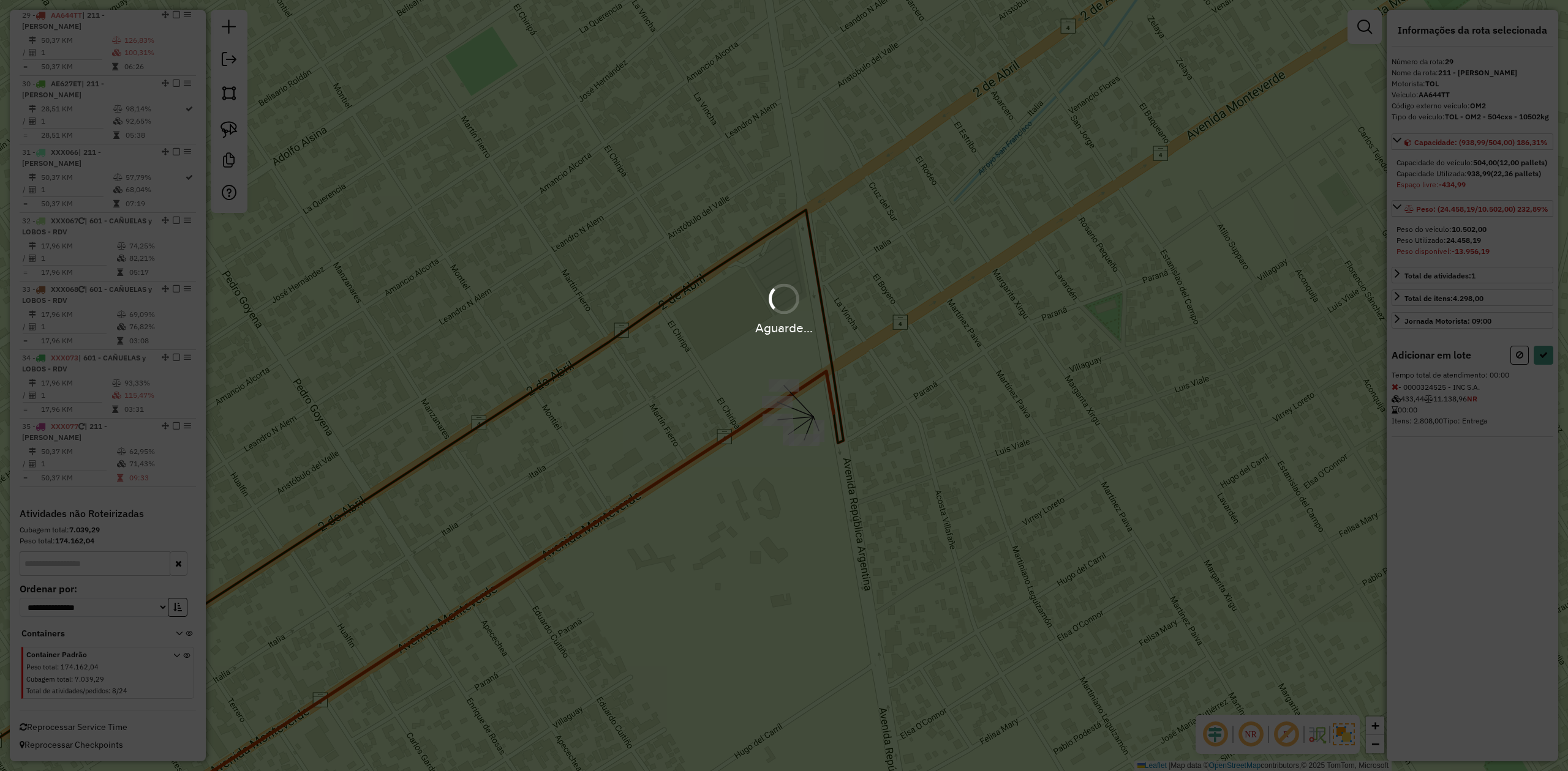
select select "**********"
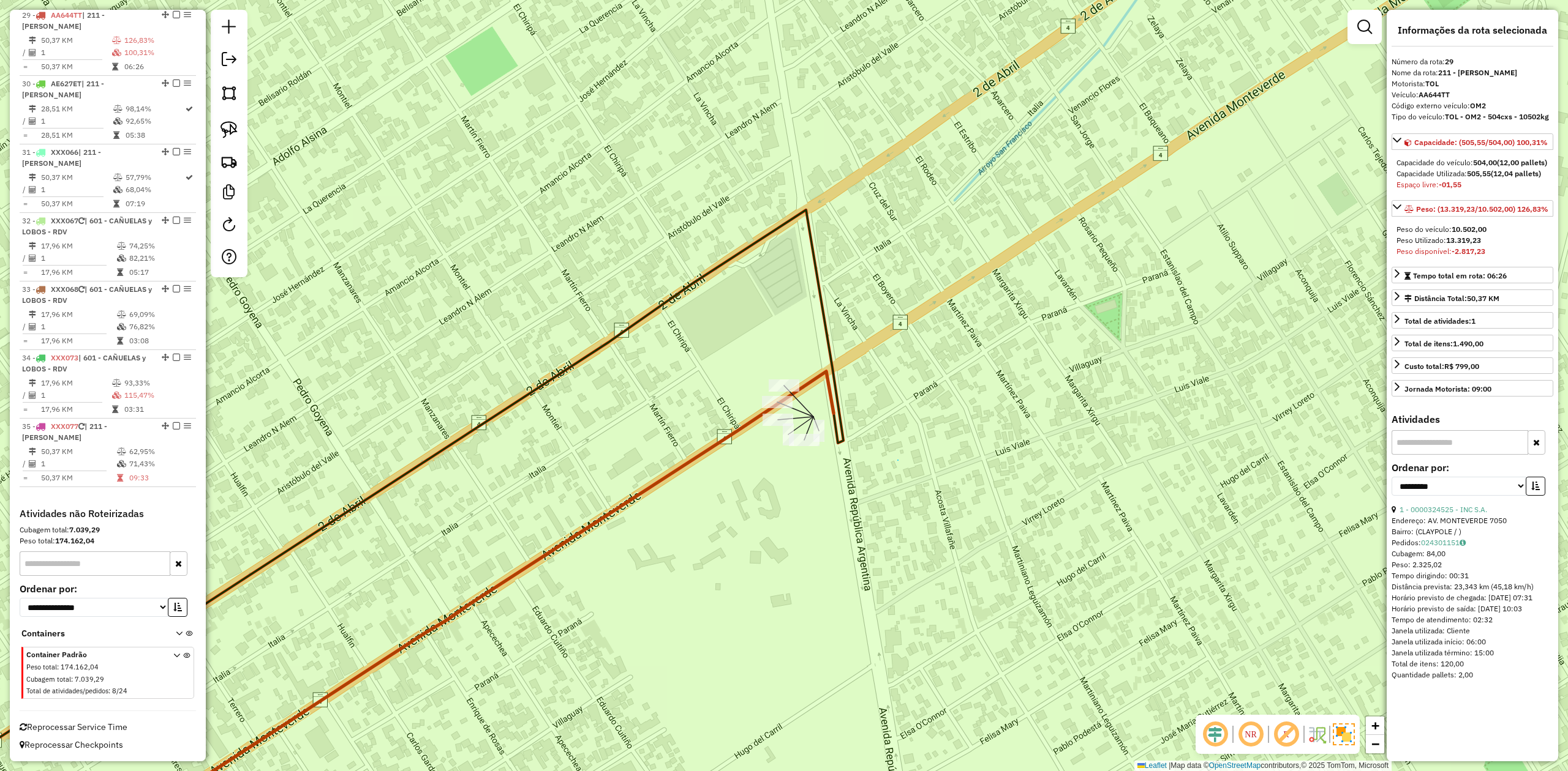
click at [854, 454] on div "Janela de atendimento Grade de atendimento Capacidade Transportadoras Veículos …" at bounding box center [784, 385] width 1568 height 771
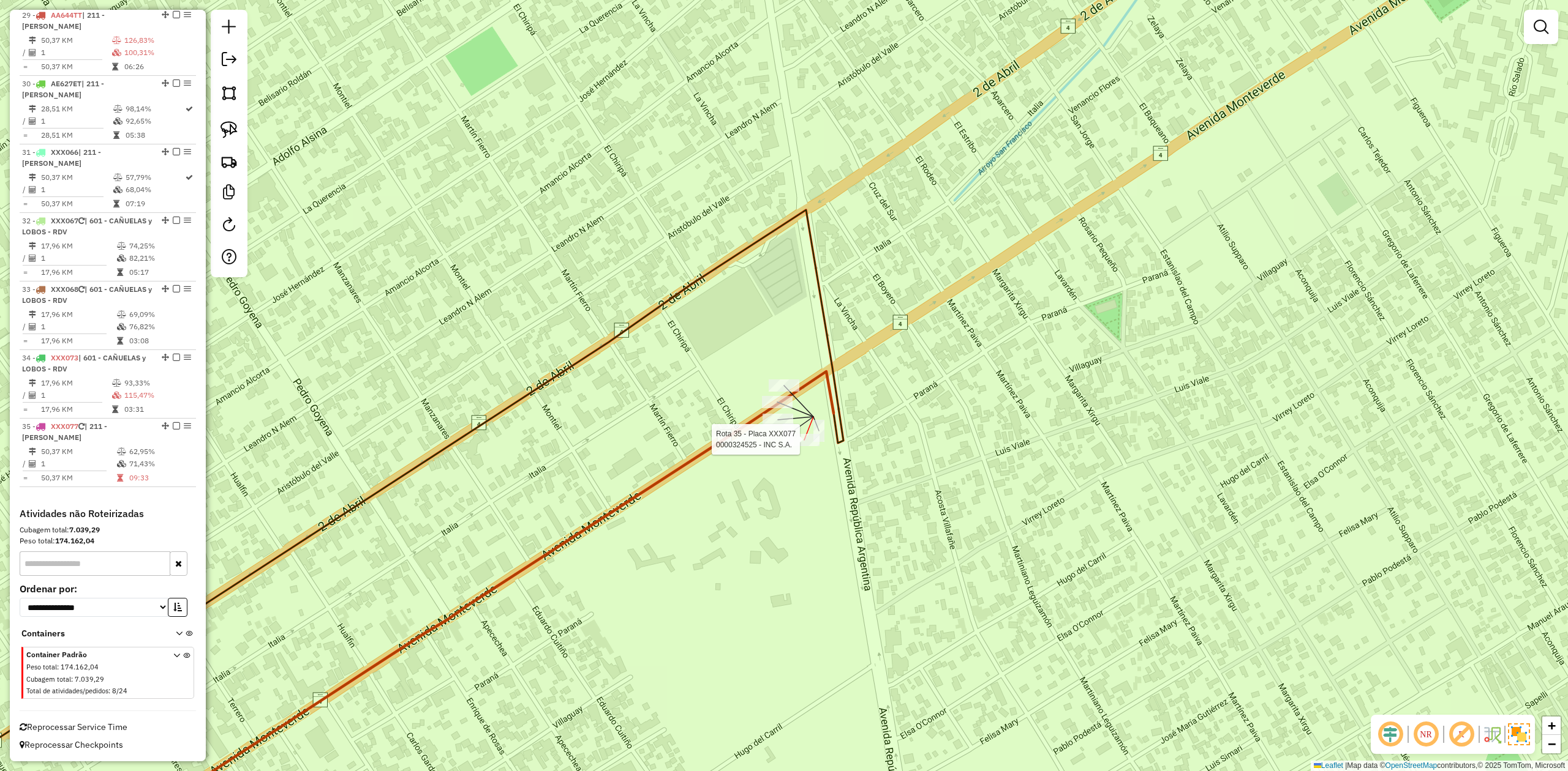
select select "**********"
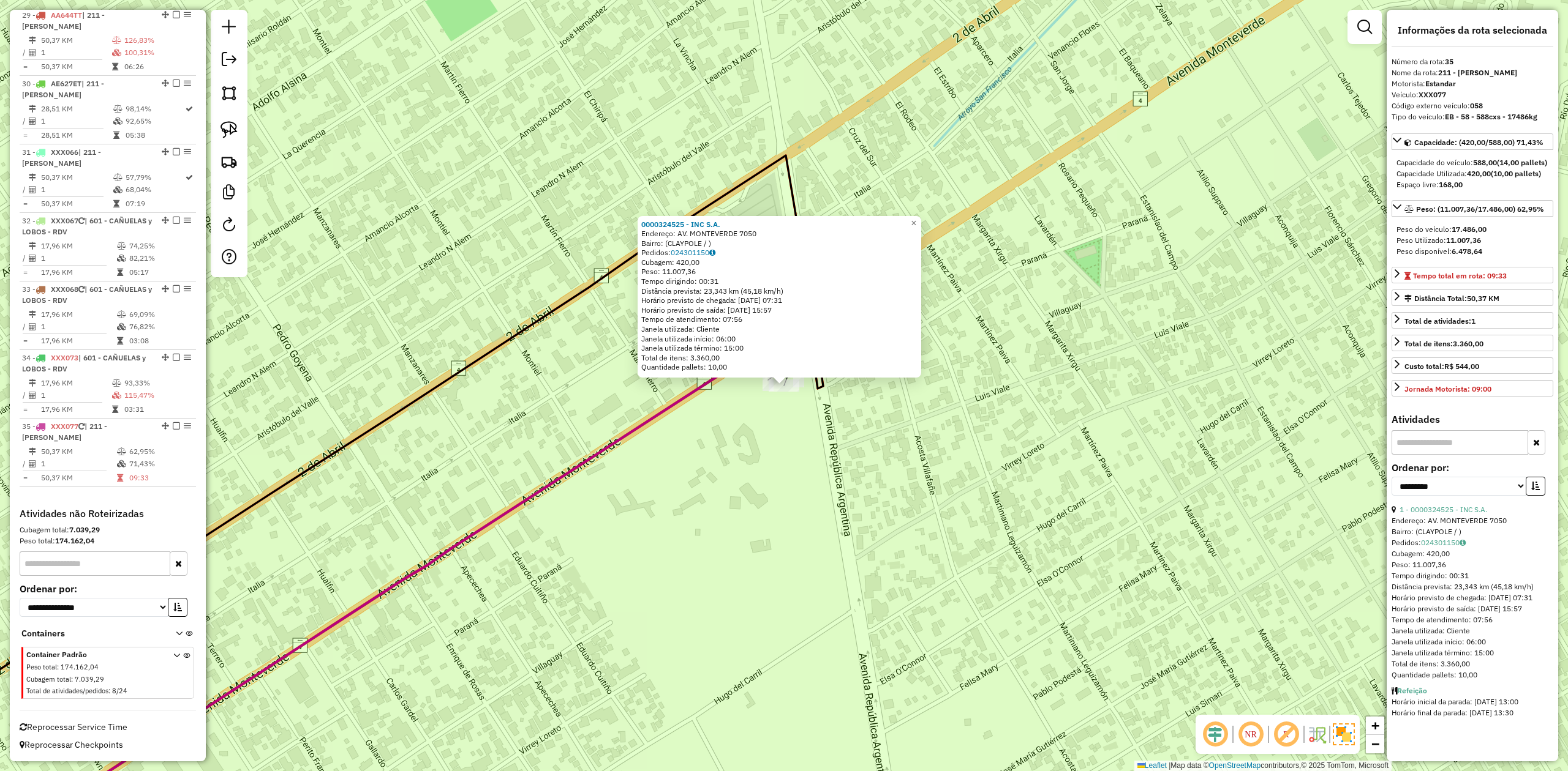
scroll to position [2412, 0]
click at [787, 474] on div "0000324525 - INC S.A. Endereço: AV. MONTEVERDE 7050 Bairro: (CLAYPOLE / ) Pedid…" at bounding box center [784, 385] width 1568 height 771
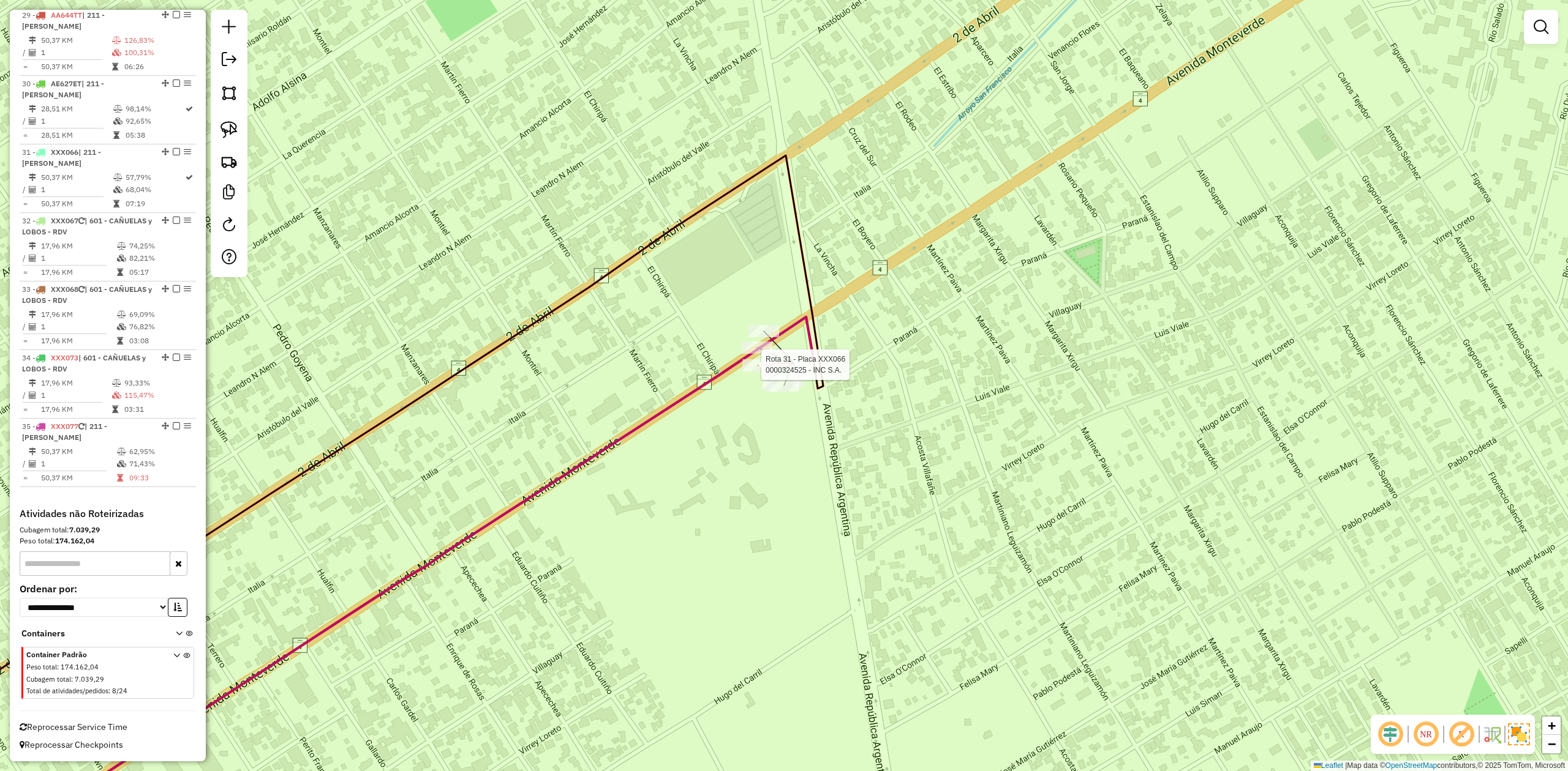
select select "**********"
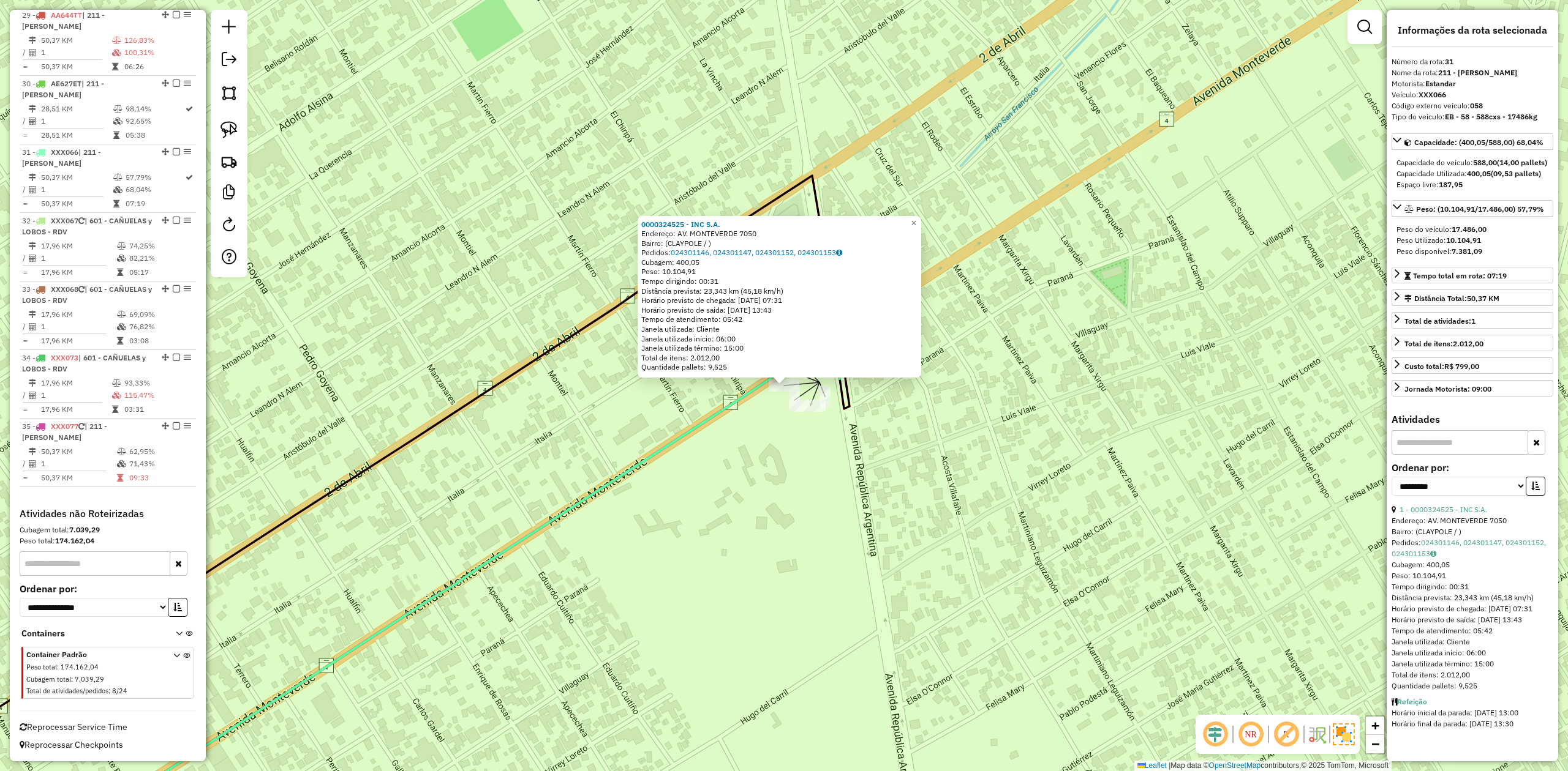
click at [781, 426] on div "0000324525 - INC S.A. Endereço: AV. MONTEVERDE 7050 Bairro: (CLAYPOLE / ) Pedid…" at bounding box center [784, 385] width 1568 height 771
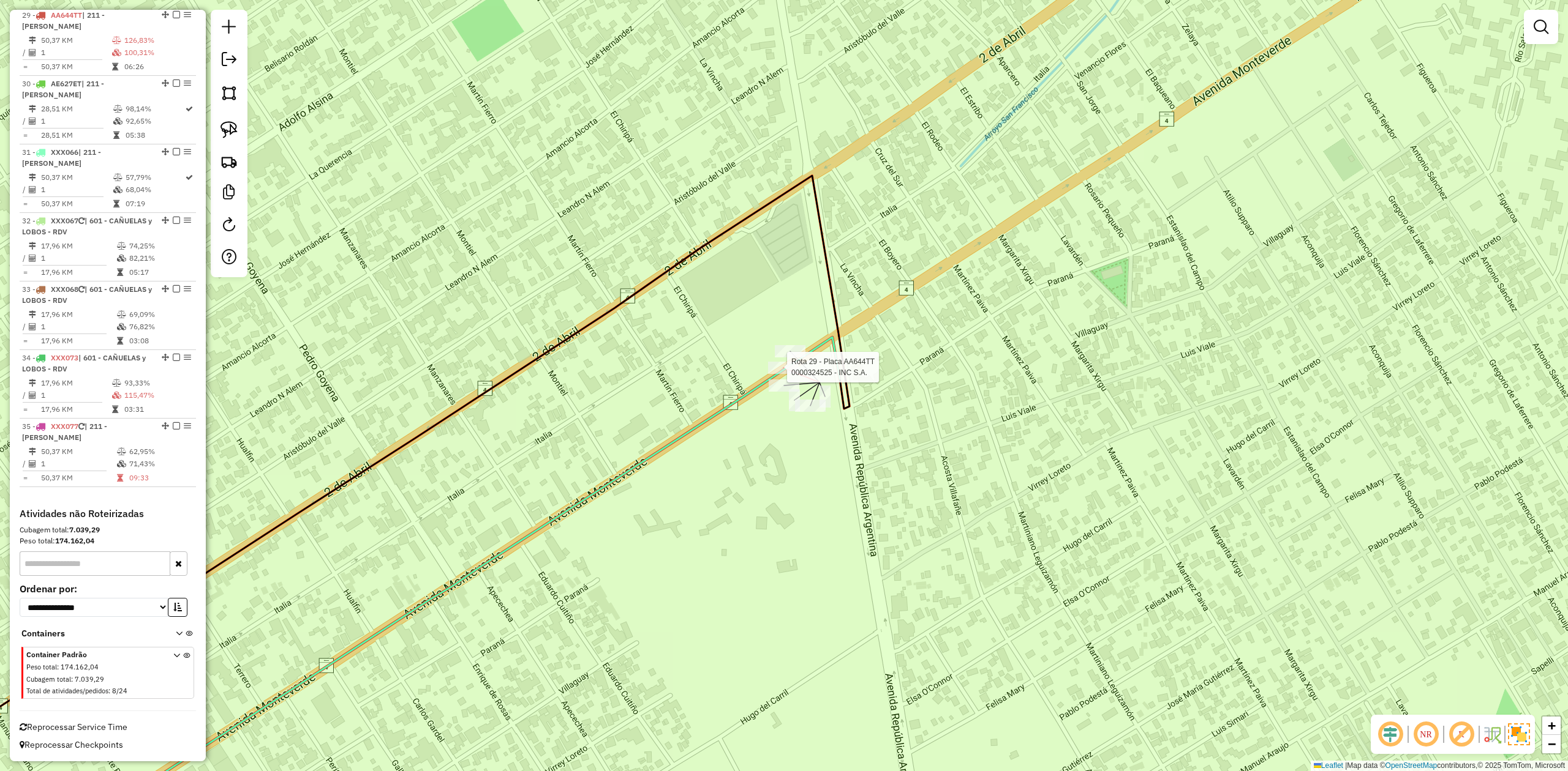
select select "**********"
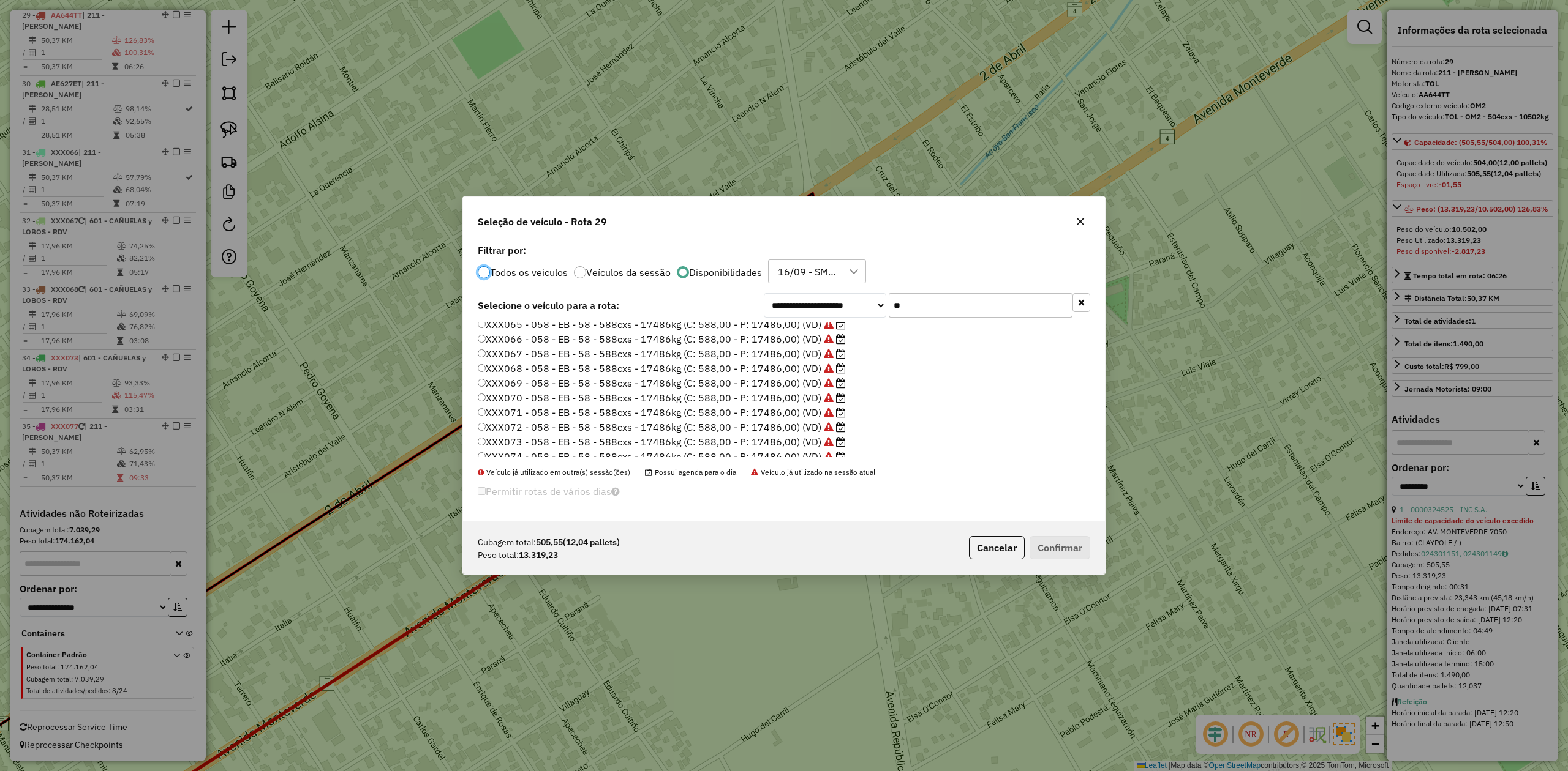
scroll to position [86, 0]
click at [794, 433] on label "XXX076 - 058 - EB - 58 - 588cxs - 17486kg (C: 588,00 - P: 17486,00) (VD)" at bounding box center [661, 435] width 368 height 14
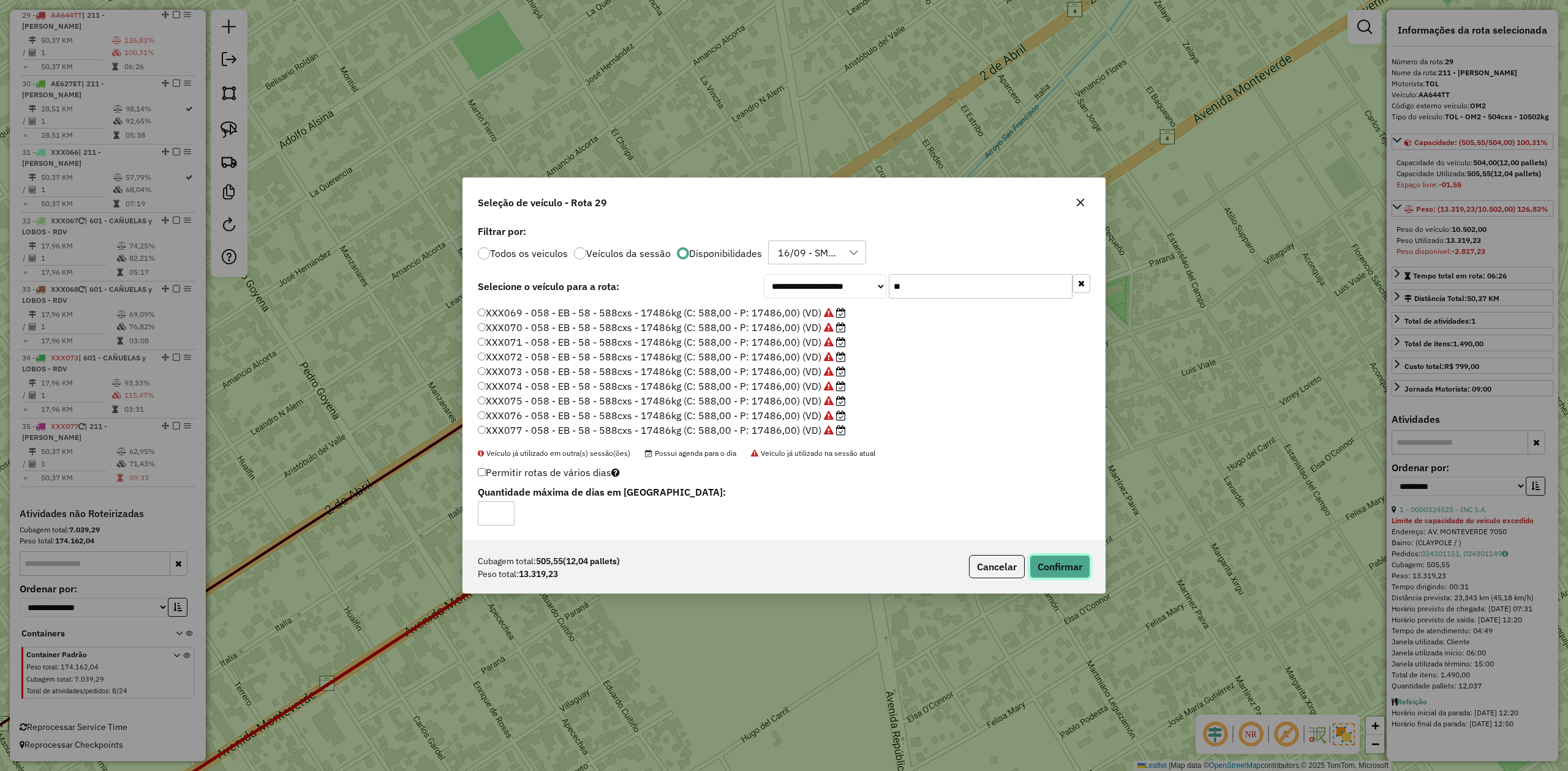
click at [1062, 567] on button "Confirmar" at bounding box center [1059, 567] width 61 height 23
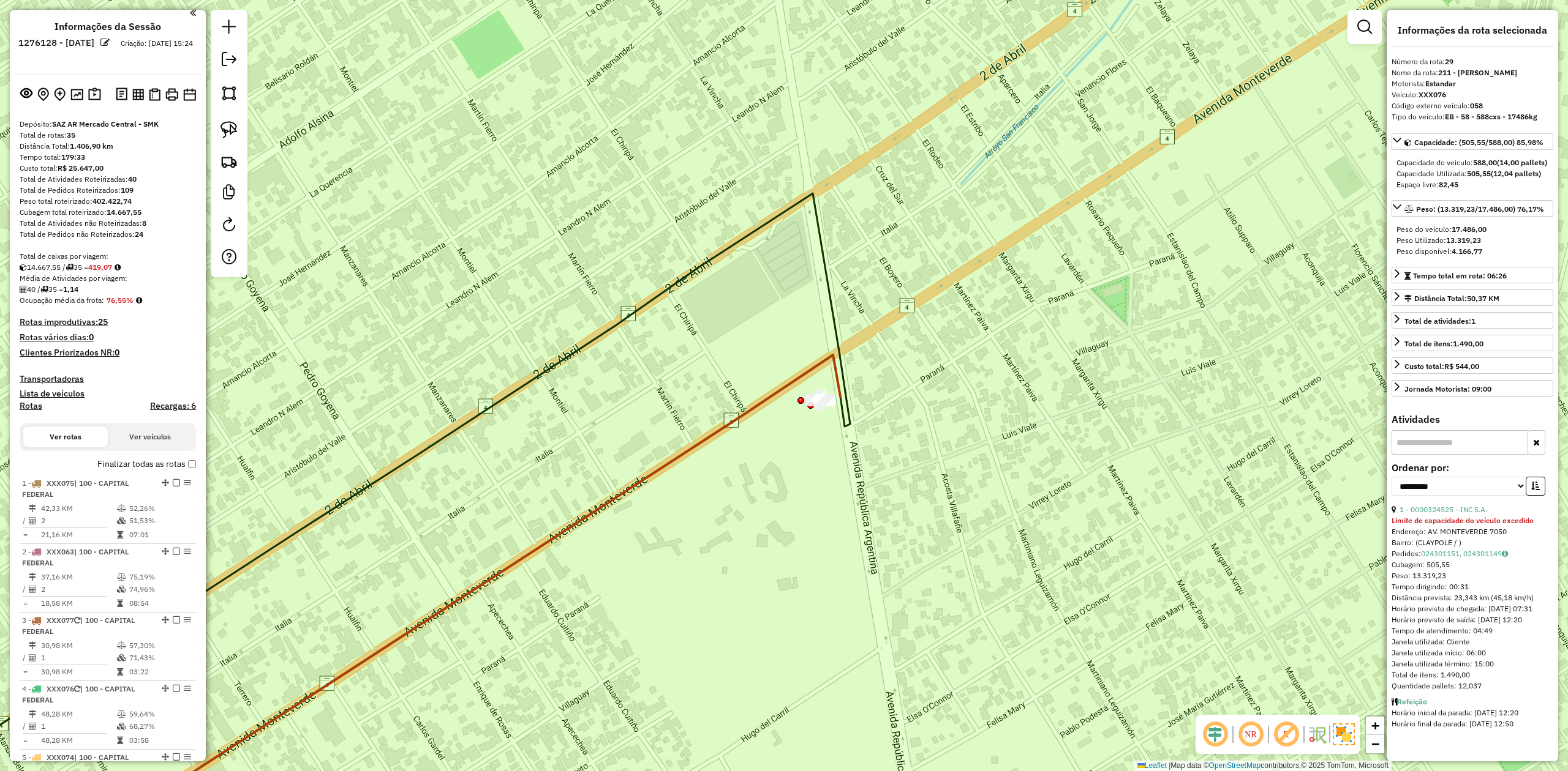
scroll to position [0, 0]
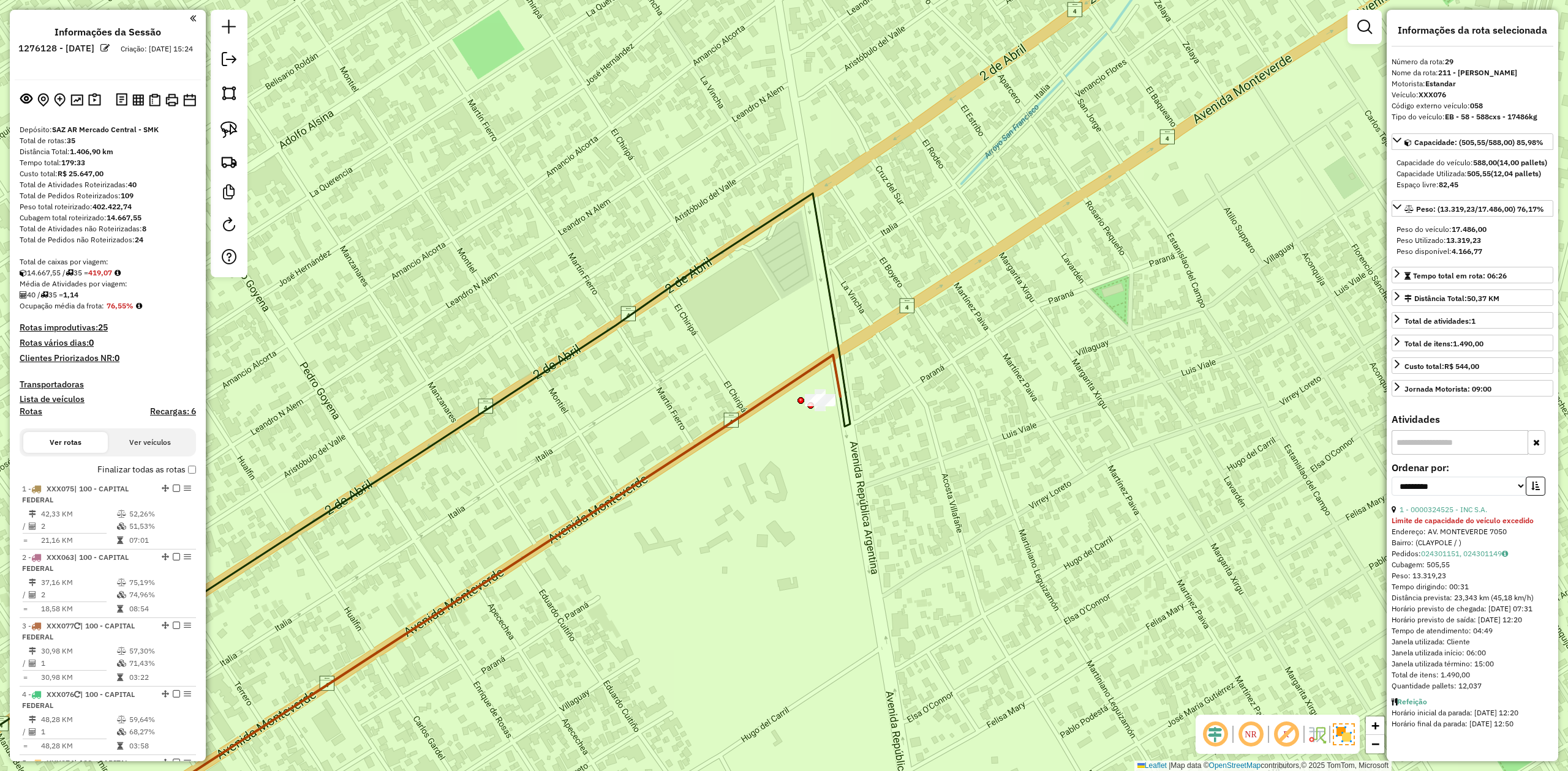
click at [71, 381] on h4 "Transportadoras" at bounding box center [107, 384] width 176 height 10
drag, startPoint x: 767, startPoint y: 373, endPoint x: 816, endPoint y: 356, distance: 51.9
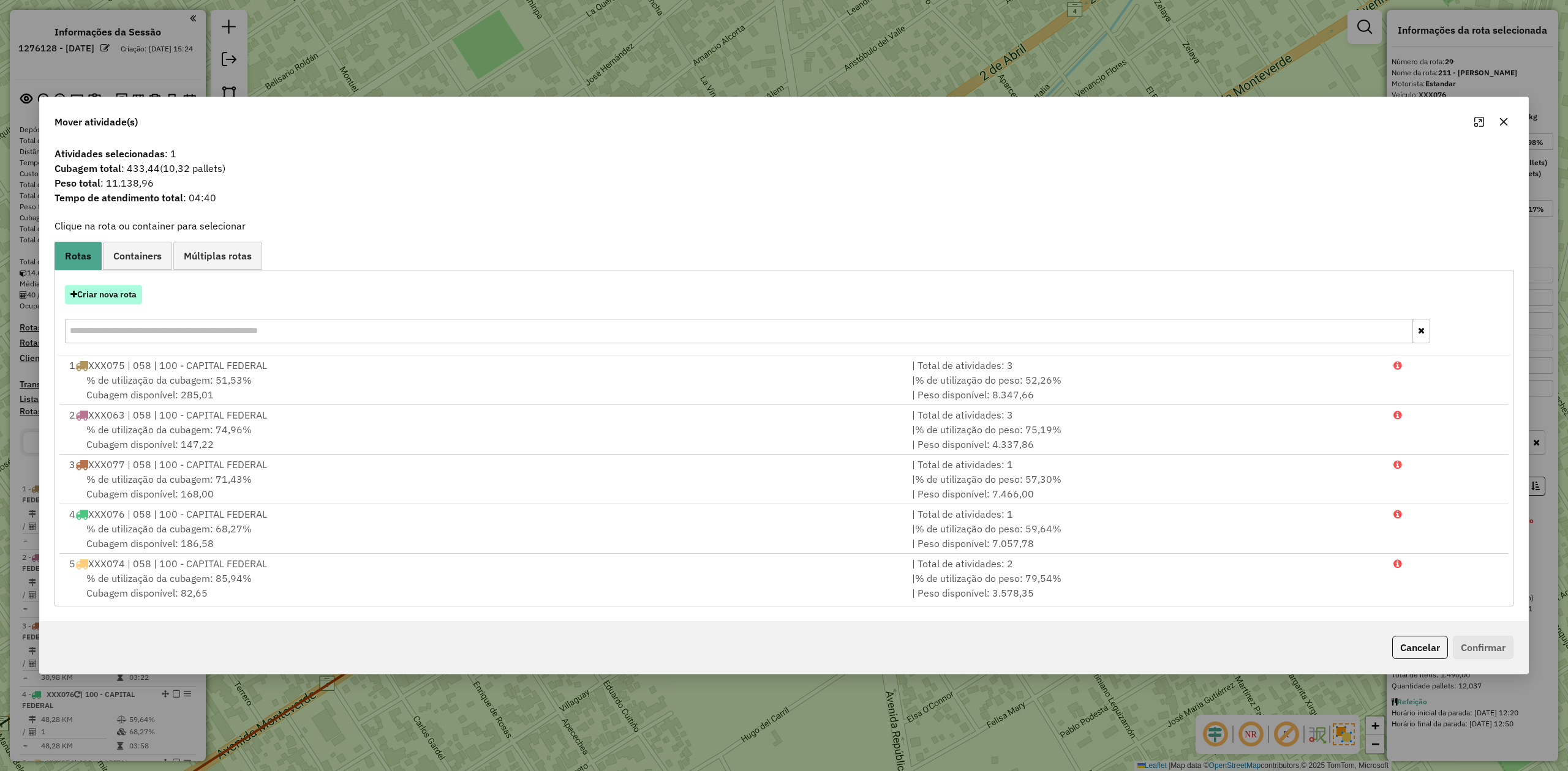
click at [115, 300] on button "Criar nova rota" at bounding box center [103, 294] width 77 height 19
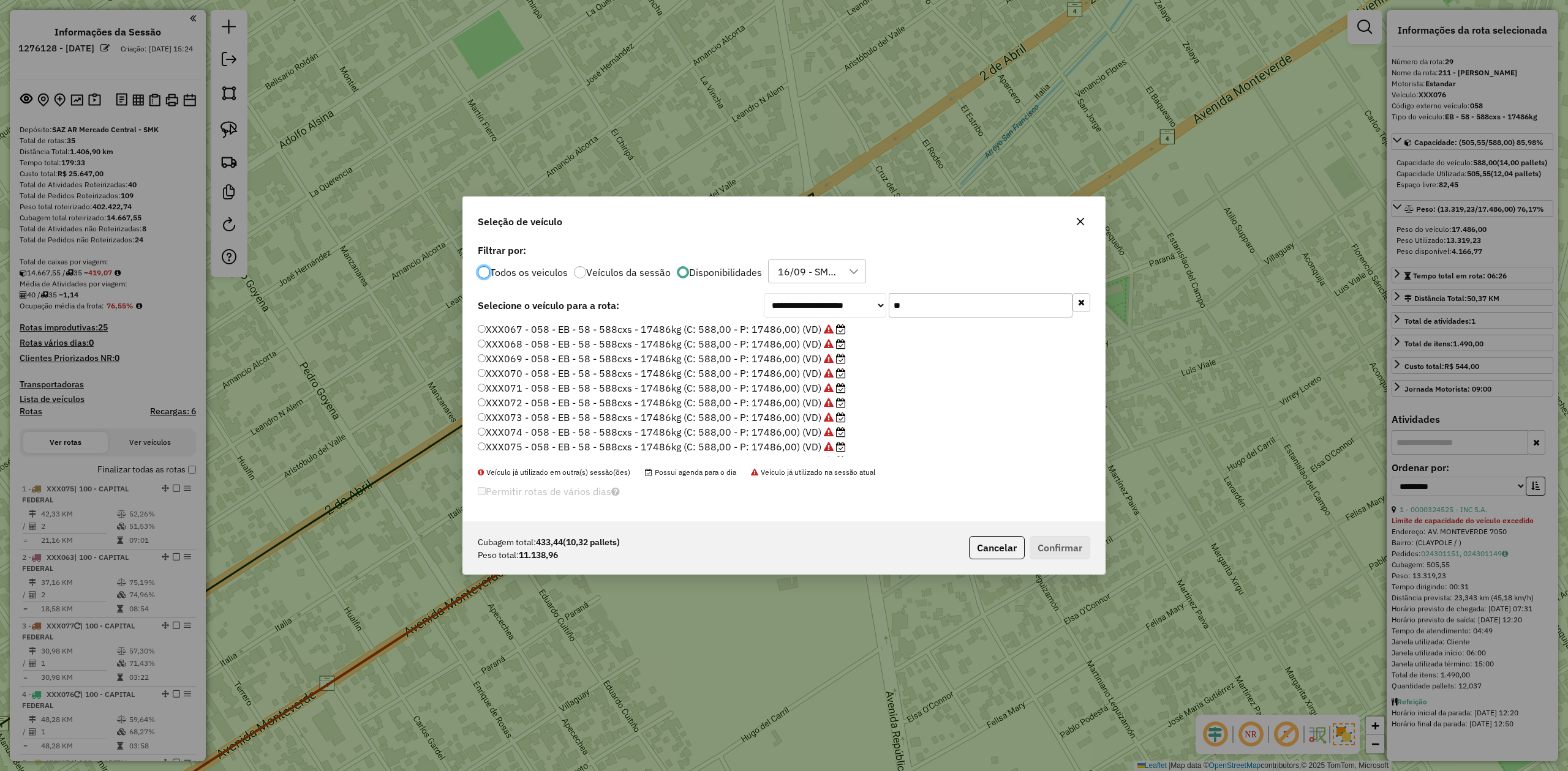
scroll to position [86, 0]
click at [796, 452] on label "XXX077 - 058 - EB - 58 - 588cxs - 17486kg (C: 588,00 - P: 17486,00) (VD)" at bounding box center [661, 449] width 368 height 14
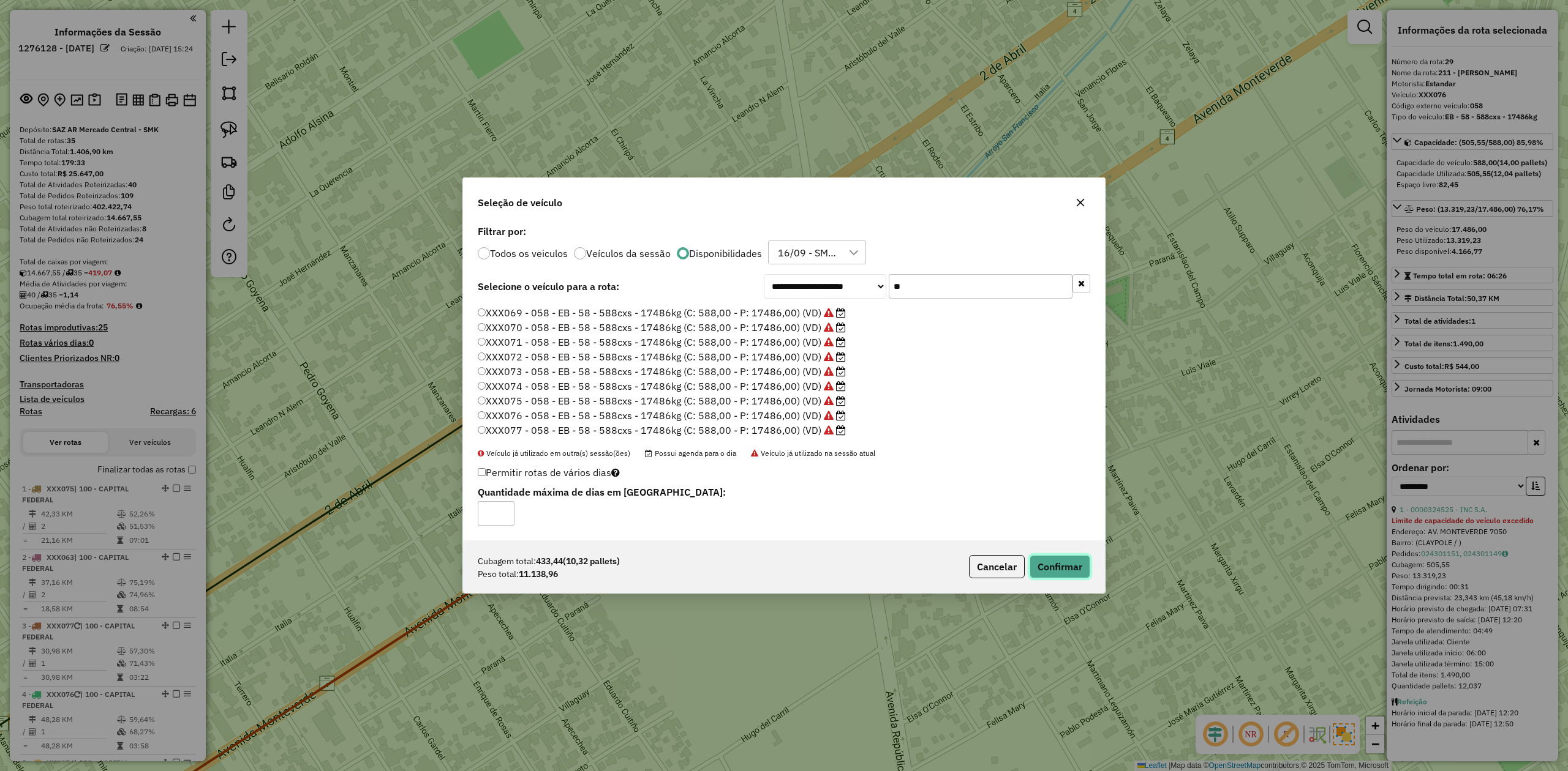
click at [1057, 572] on button "Confirmar" at bounding box center [1059, 567] width 61 height 23
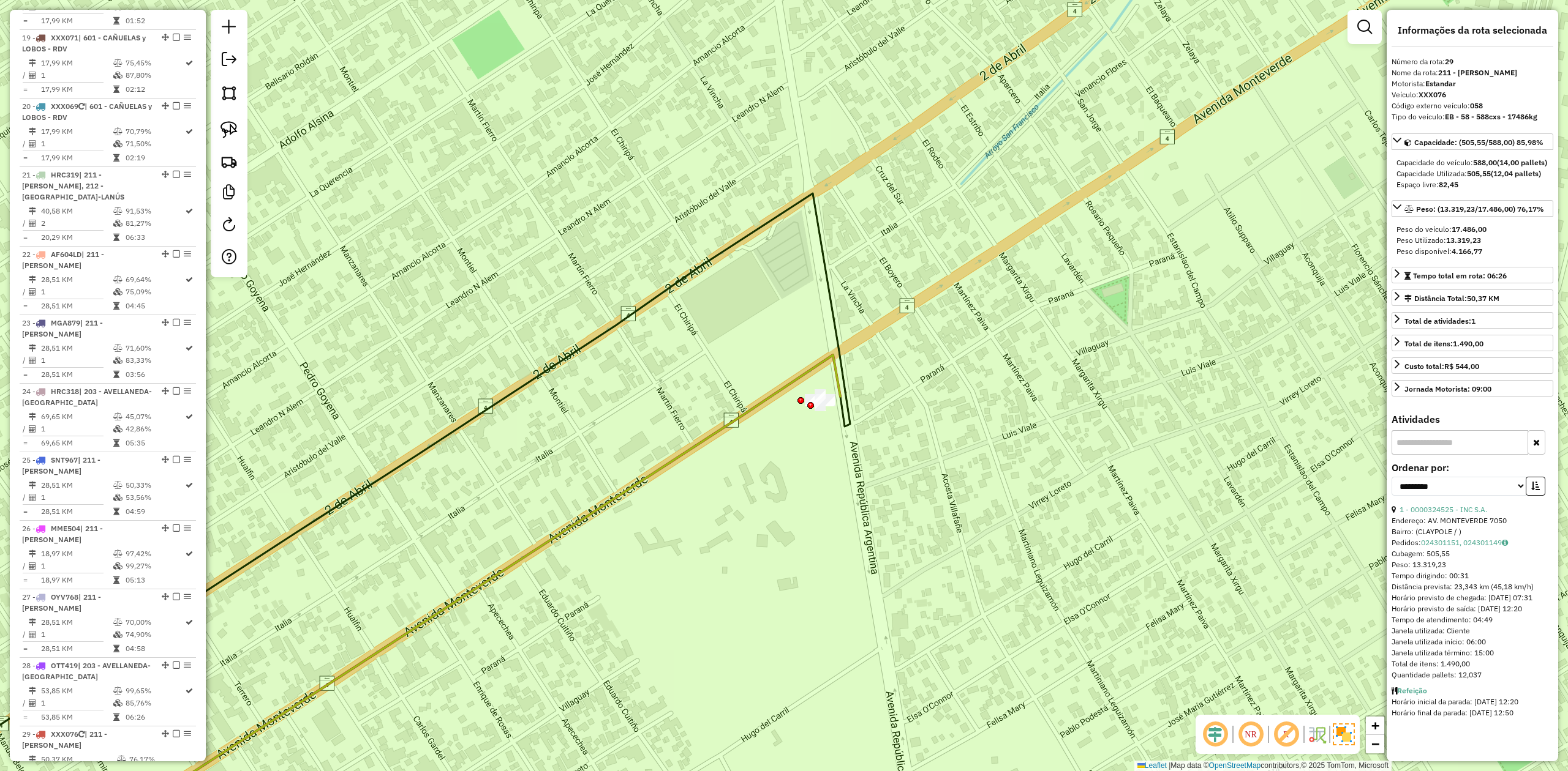
scroll to position [2407, 0]
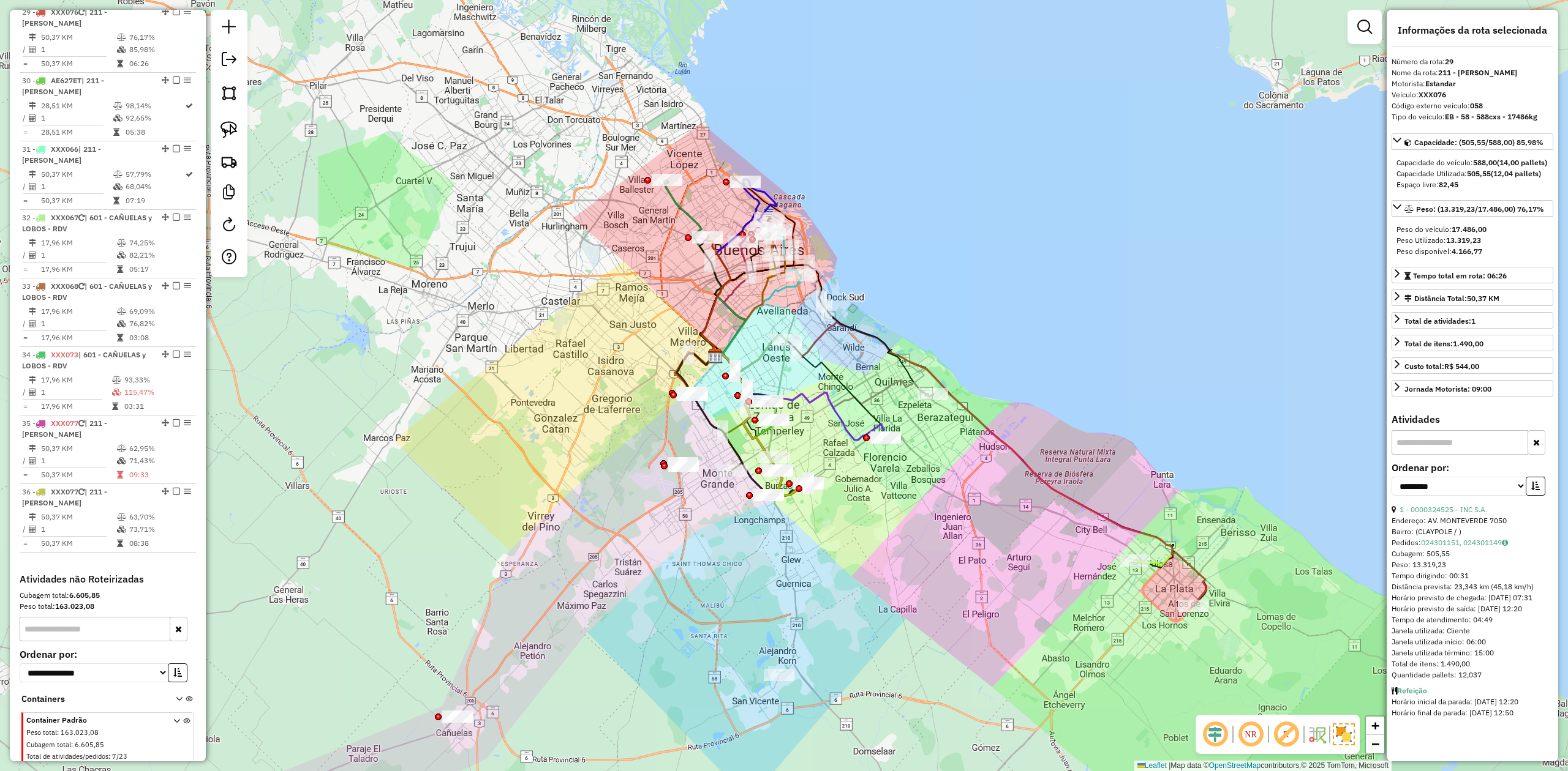
click at [787, 520] on div "Janela de atendimento Grade de atendimento Capacidade Transportadoras Veículos …" at bounding box center [784, 385] width 1568 height 771
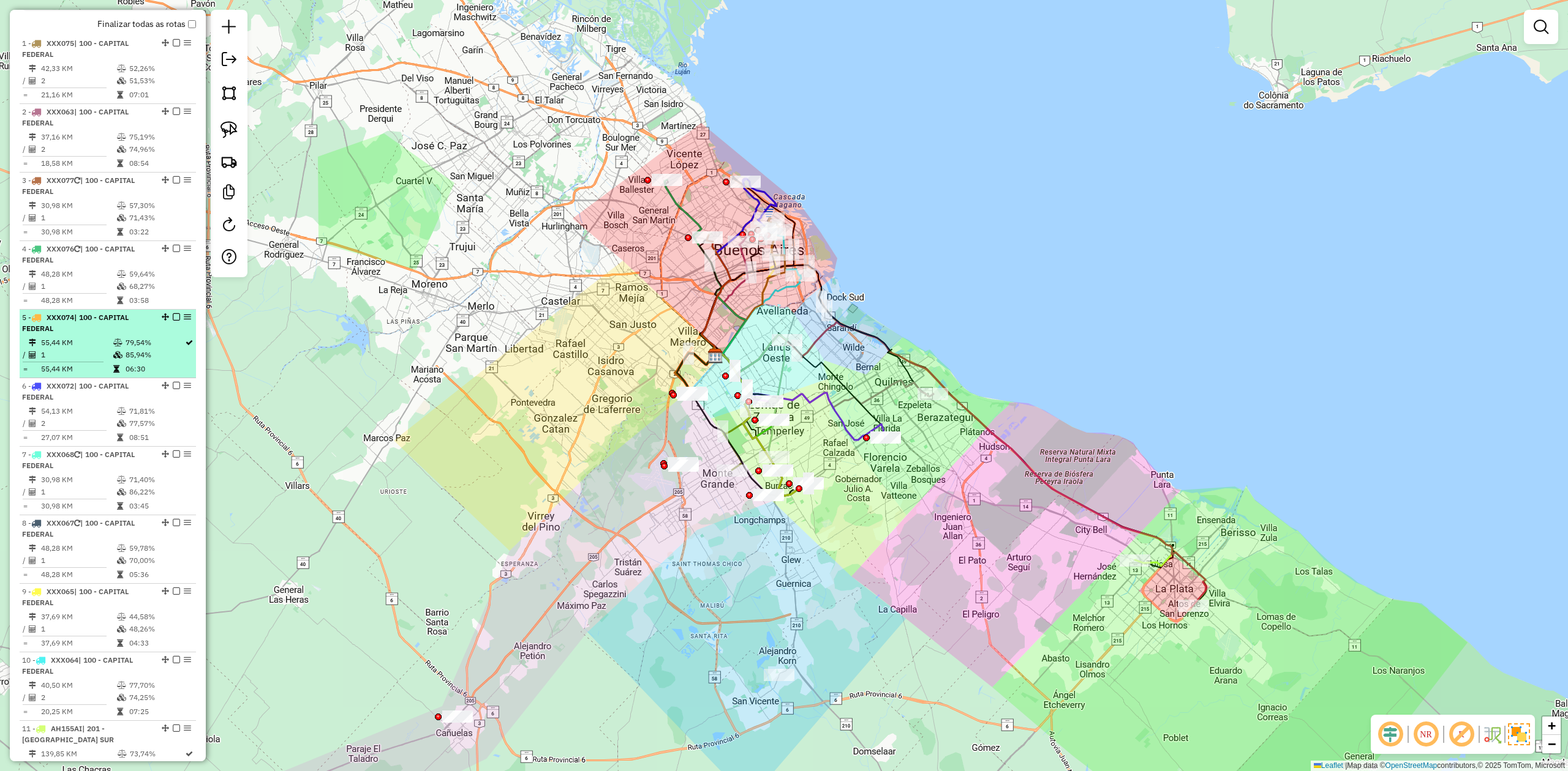
scroll to position [0, 0]
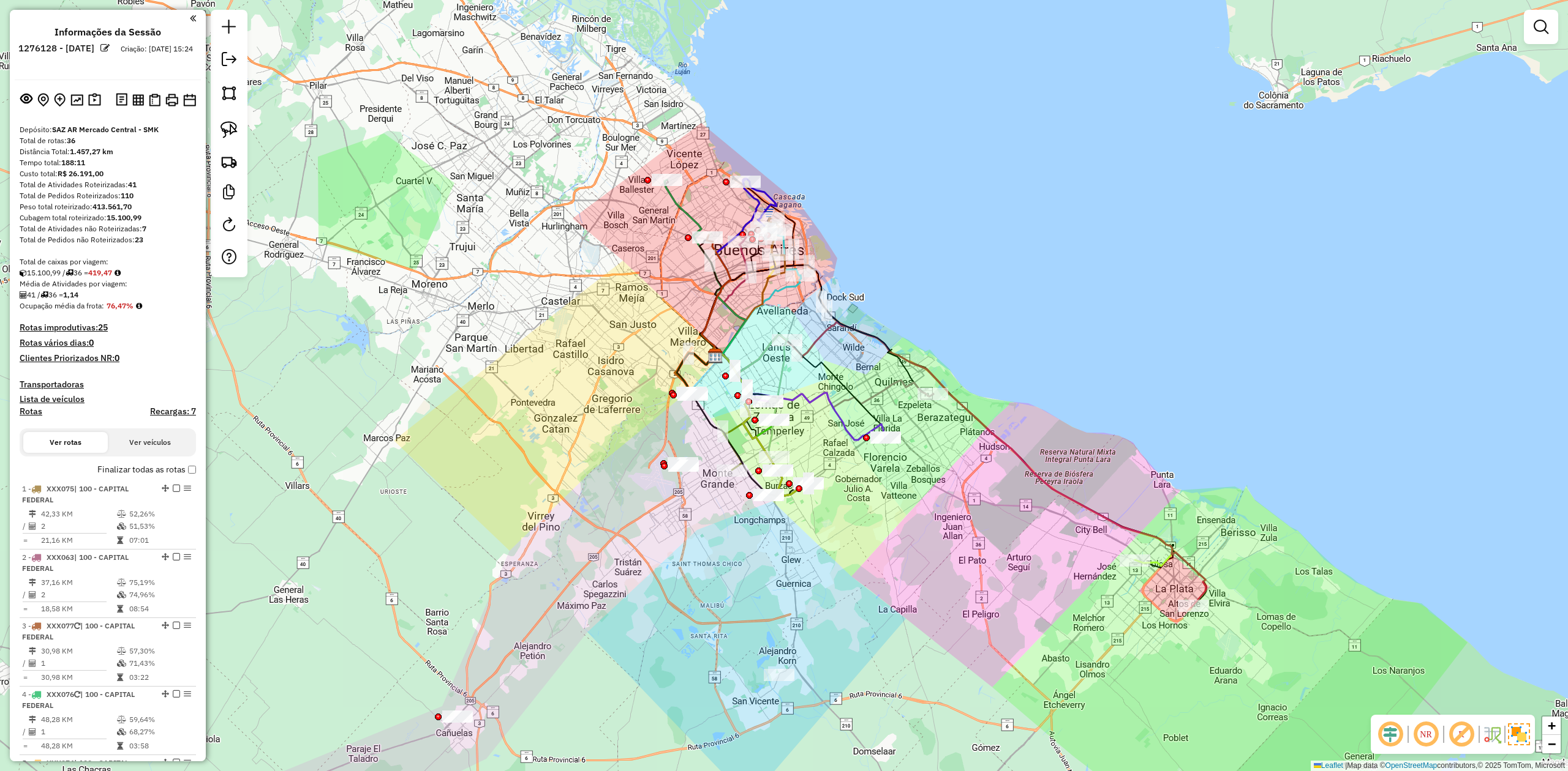
click at [32, 416] on h4 "Rotas" at bounding box center [30, 412] width 22 height 10
select select
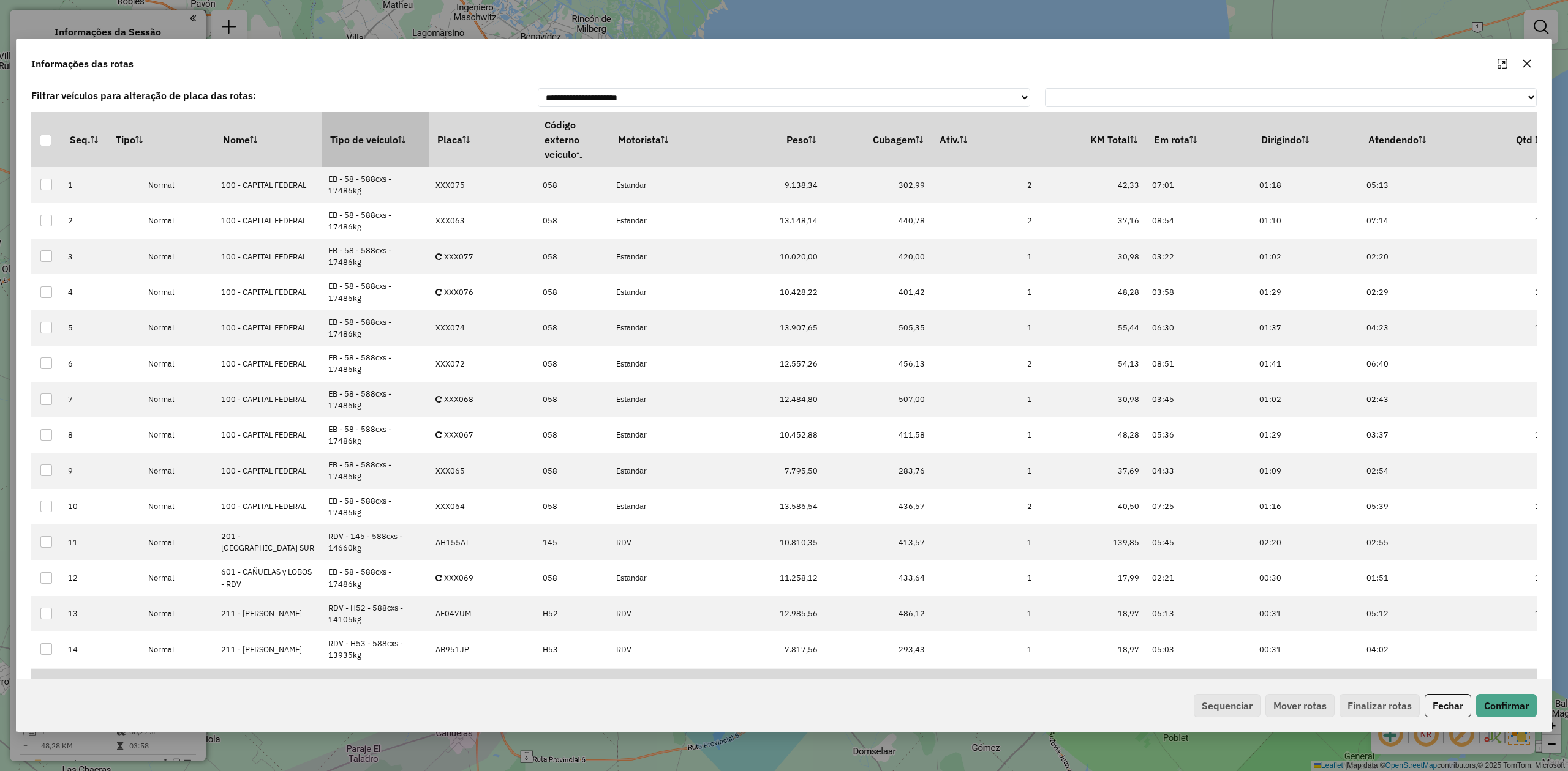
click at [361, 145] on th "Tipo de veículo" at bounding box center [375, 140] width 107 height 55
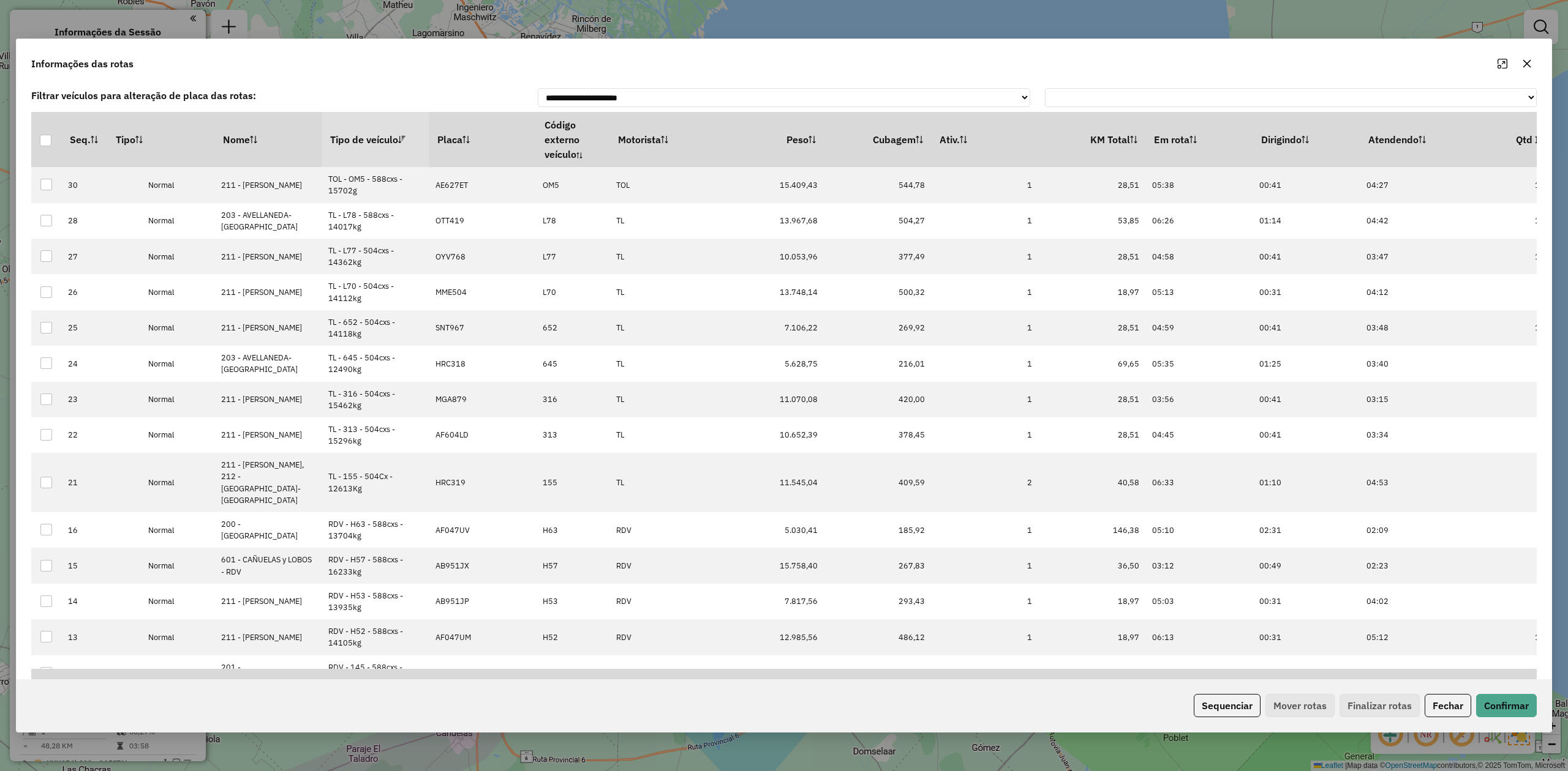
click at [361, 145] on th "Tipo de veículo" at bounding box center [375, 140] width 107 height 55
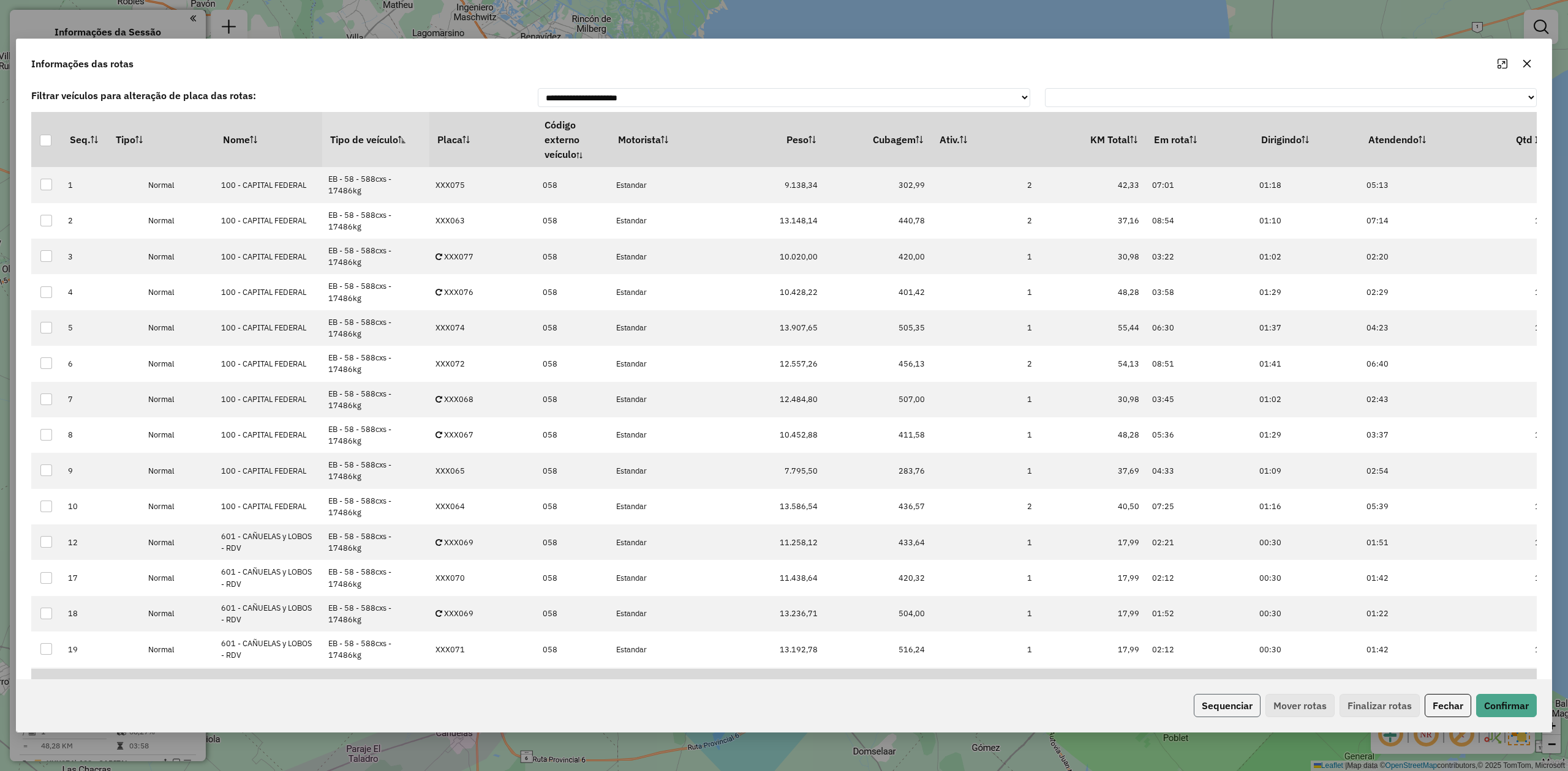
click at [1238, 709] on button "Sequenciar" at bounding box center [1227, 705] width 67 height 23
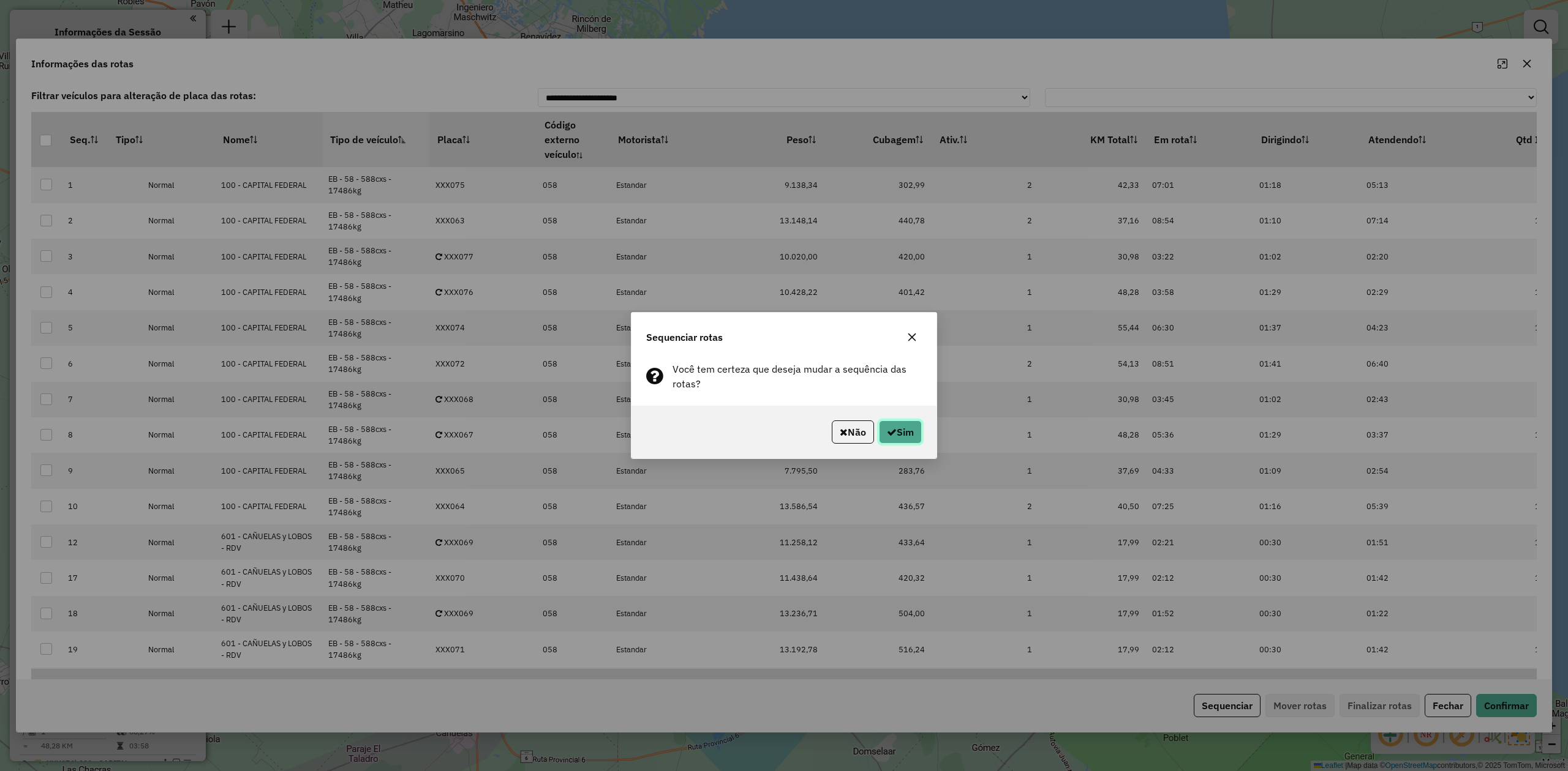
click at [902, 430] on button "Sim" at bounding box center [900, 432] width 43 height 23
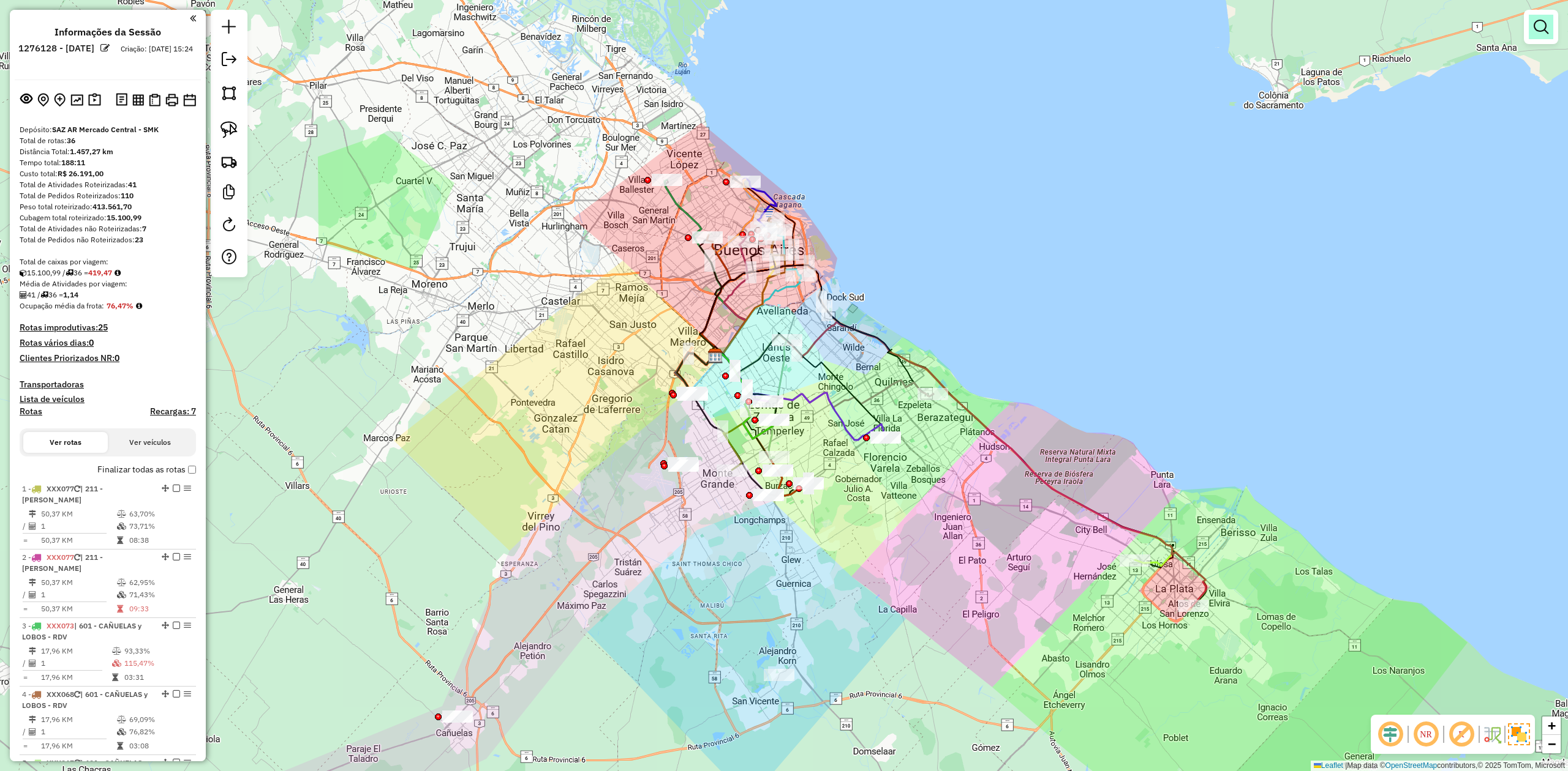
click at [1544, 23] on em at bounding box center [1541, 27] width 14 height 14
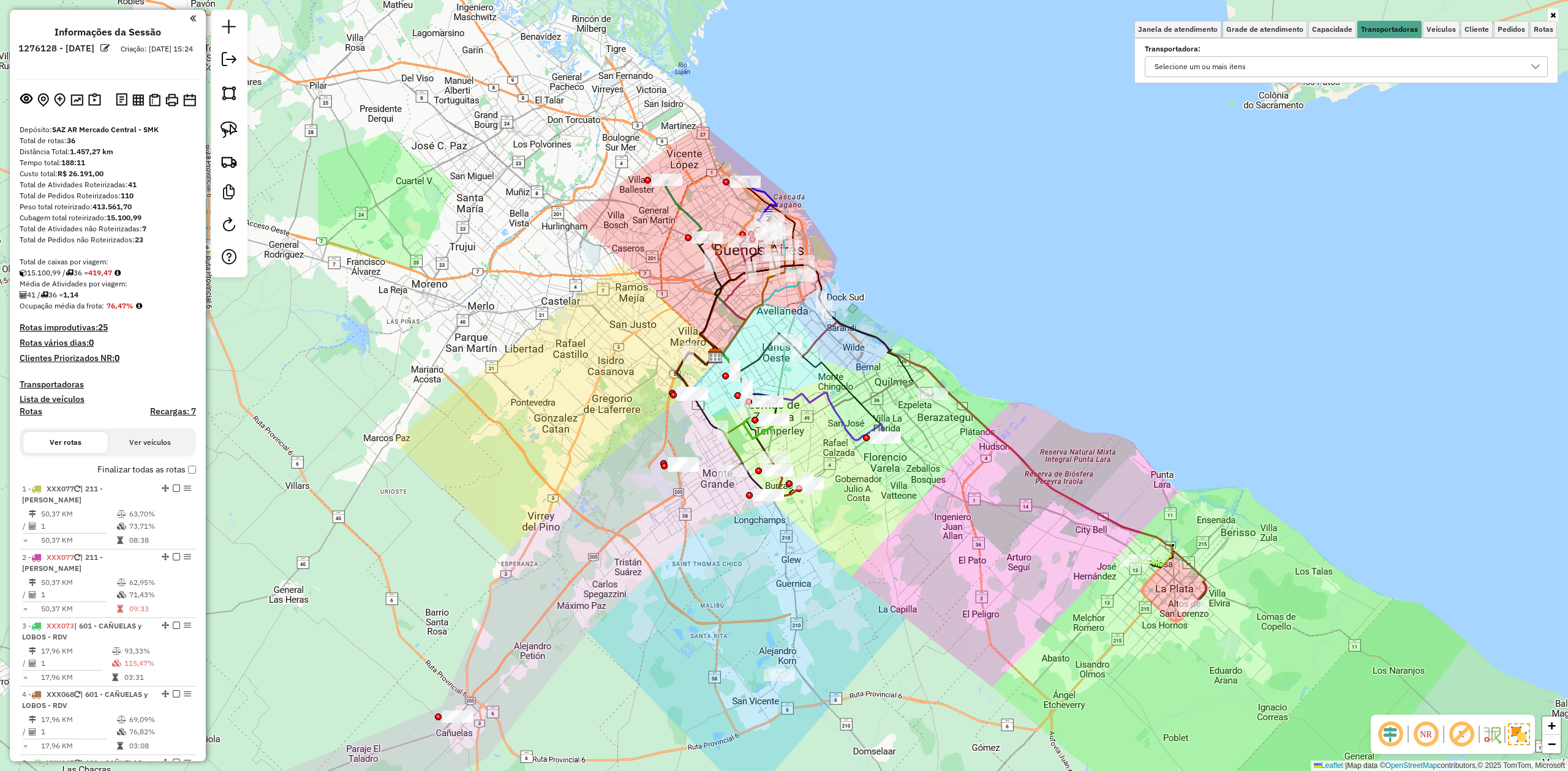
click at [1312, 64] on div "Selecione um ou mais itens" at bounding box center [1337, 66] width 374 height 19
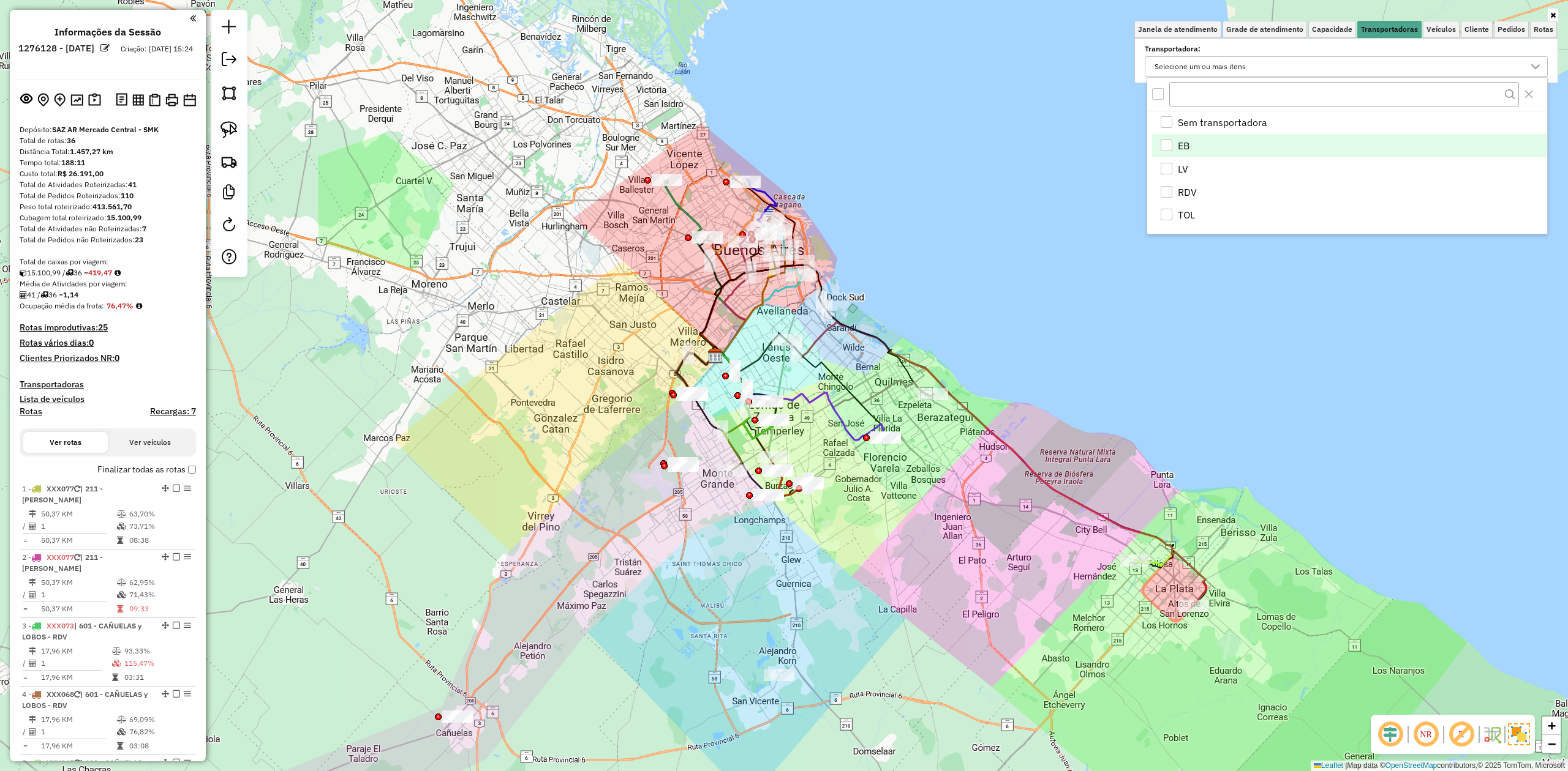
click at [1171, 150] on div "EB" at bounding box center [1166, 145] width 12 height 12
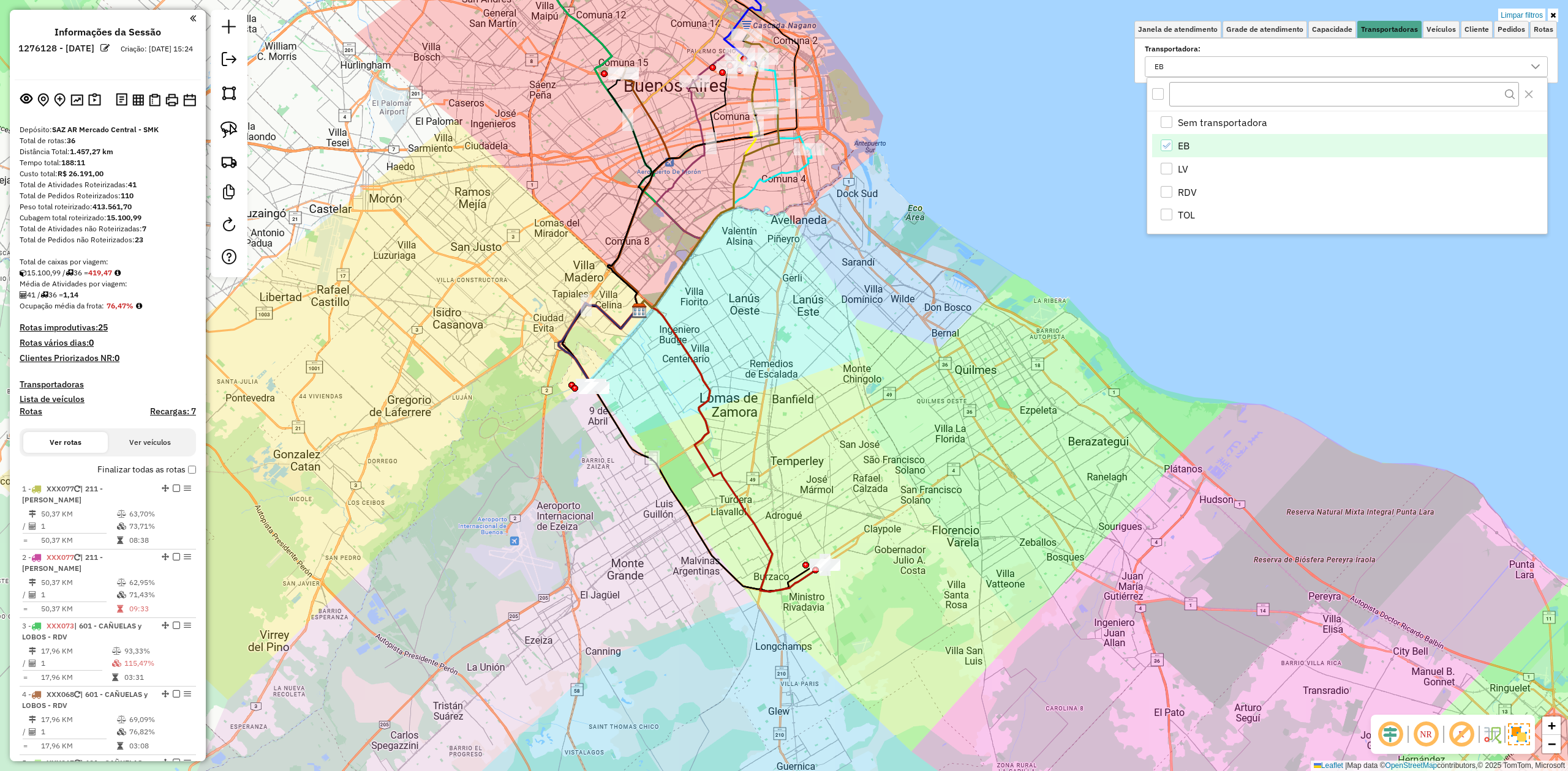
drag, startPoint x: 465, startPoint y: 569, endPoint x: 496, endPoint y: 608, distance: 49.8
click at [505, 610] on div "Limpar filtros Janela de atendimento Grade de atendimento Capacidade Transporta…" at bounding box center [784, 385] width 1568 height 771
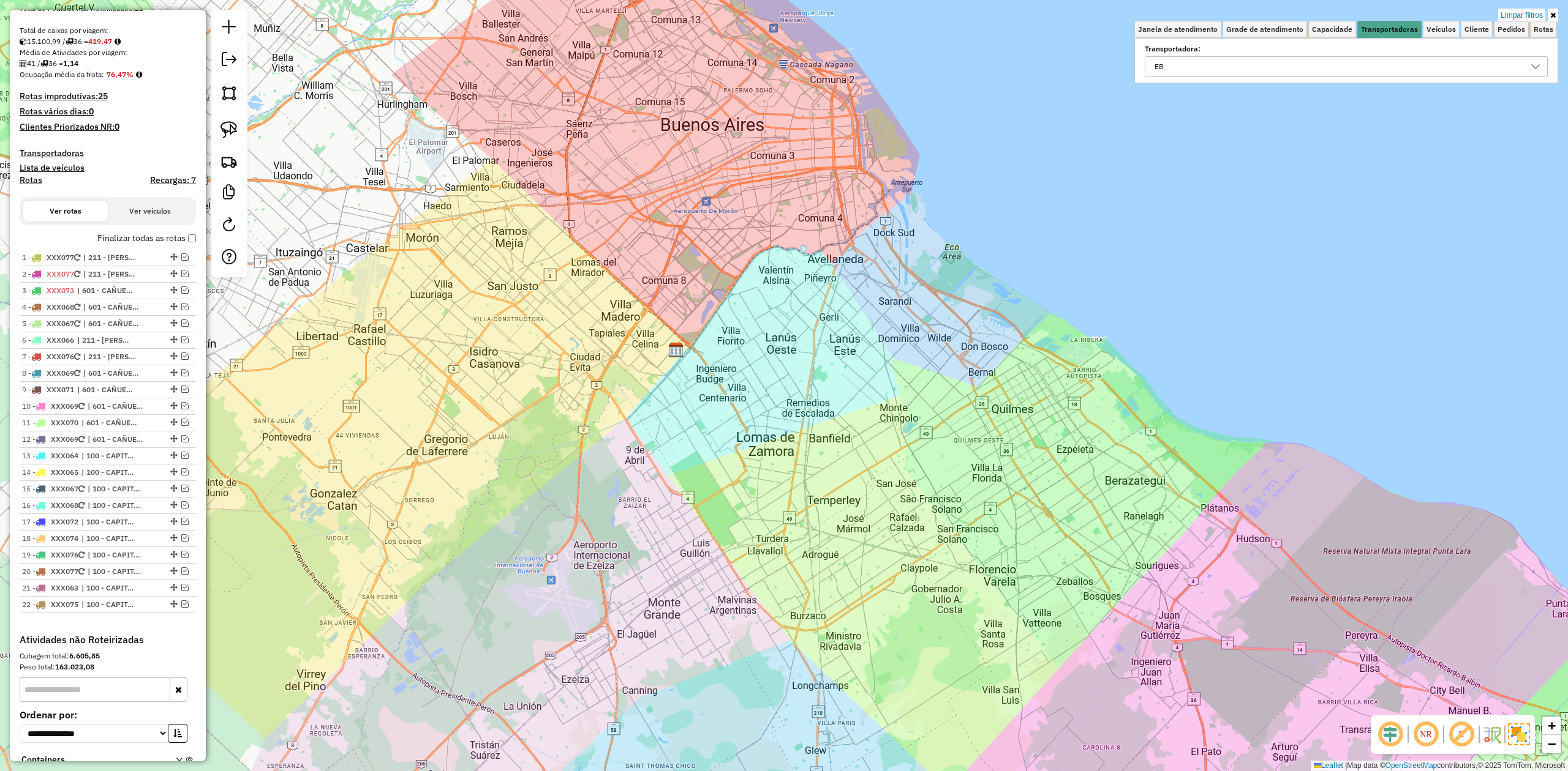
scroll to position [35, 0]
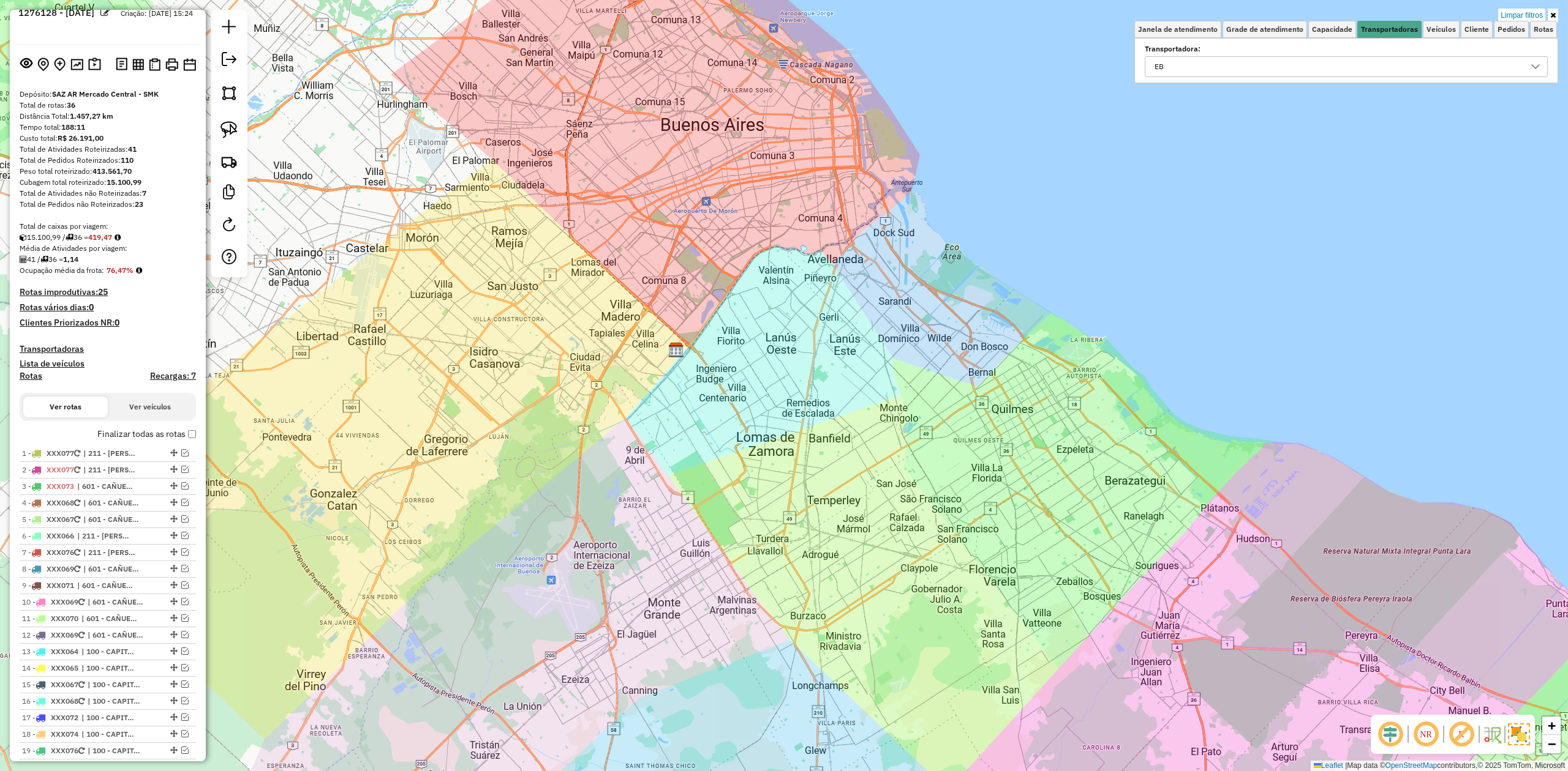
drag, startPoint x: 223, startPoint y: 68, endPoint x: 88, endPoint y: 92, distance: 137.1
click at [223, 67] on link at bounding box center [229, 60] width 24 height 27
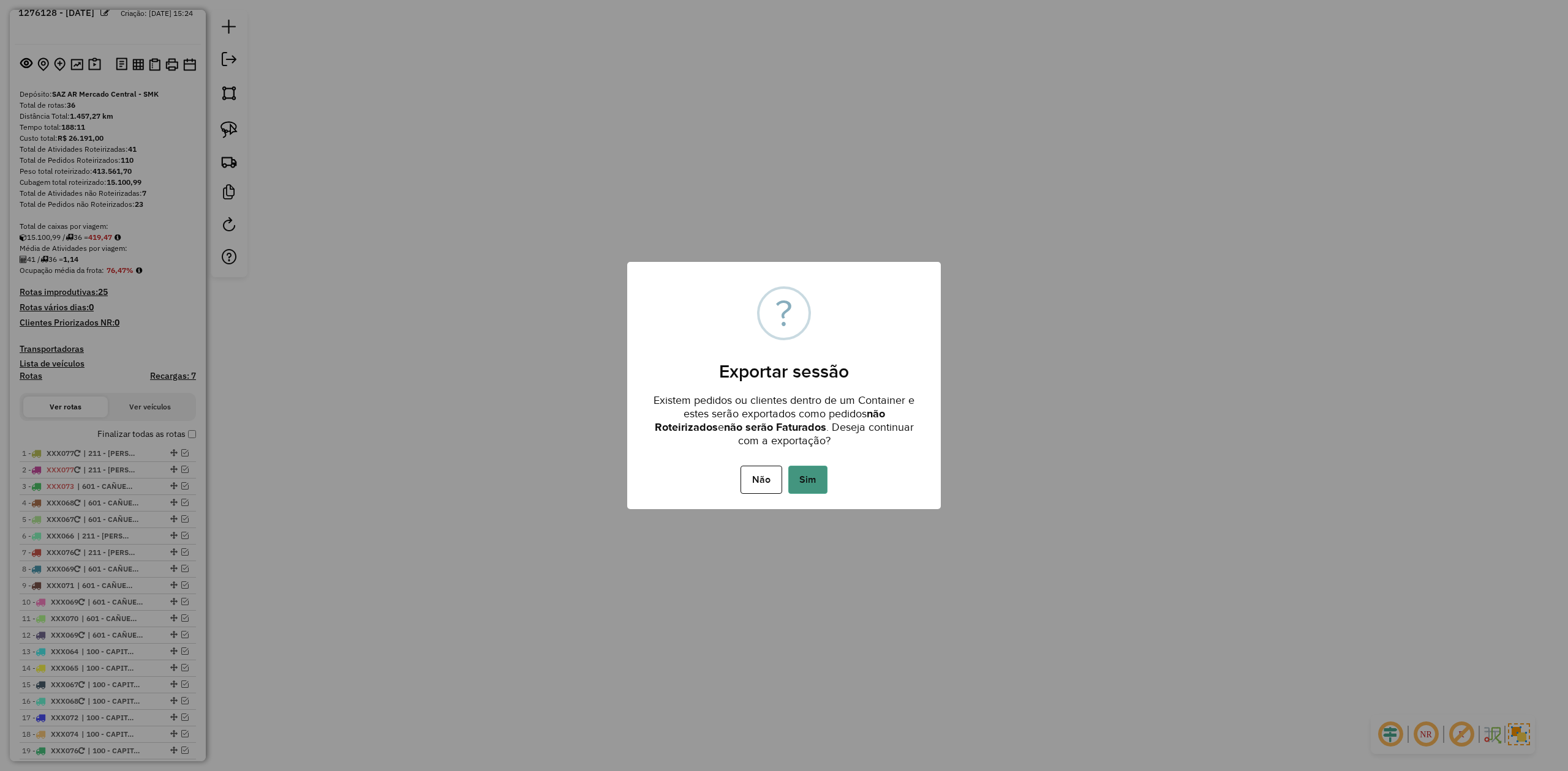
click at [812, 478] on button "Sim" at bounding box center [807, 479] width 39 height 28
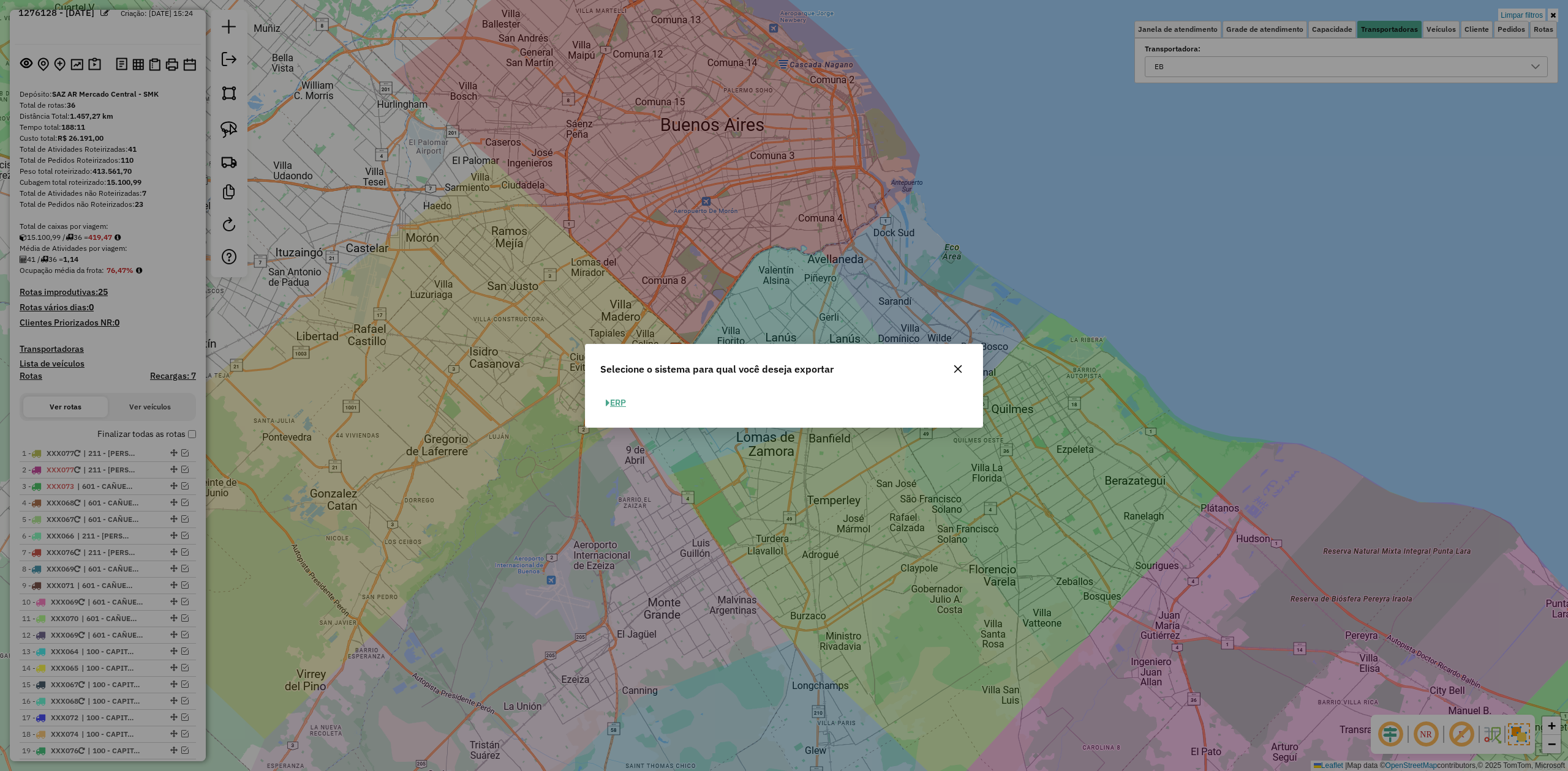
click at [620, 400] on button "ERP" at bounding box center [615, 403] width 31 height 19
select select "**"
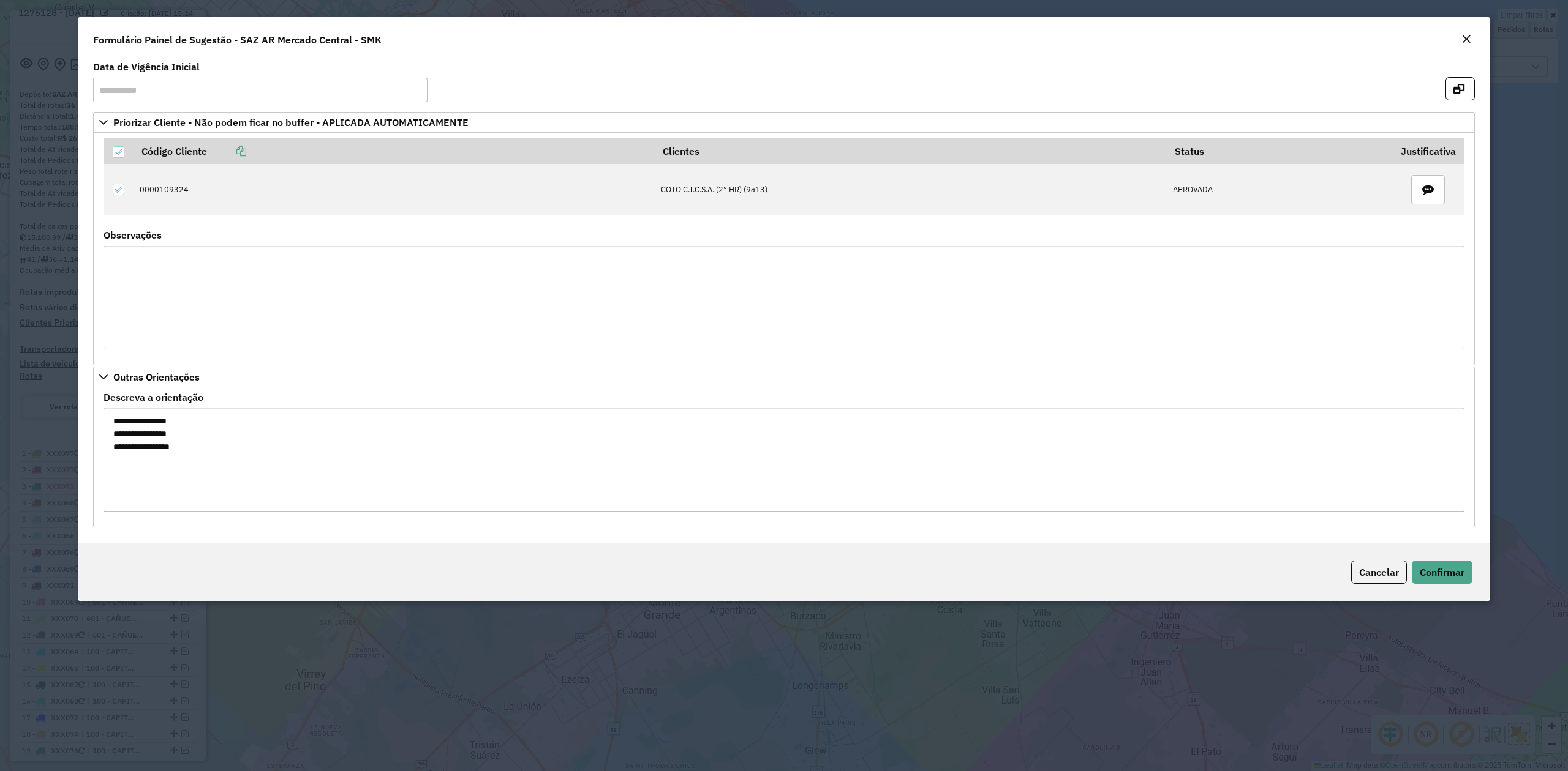
click at [1466, 40] on em "Close" at bounding box center [1466, 40] width 10 height 10
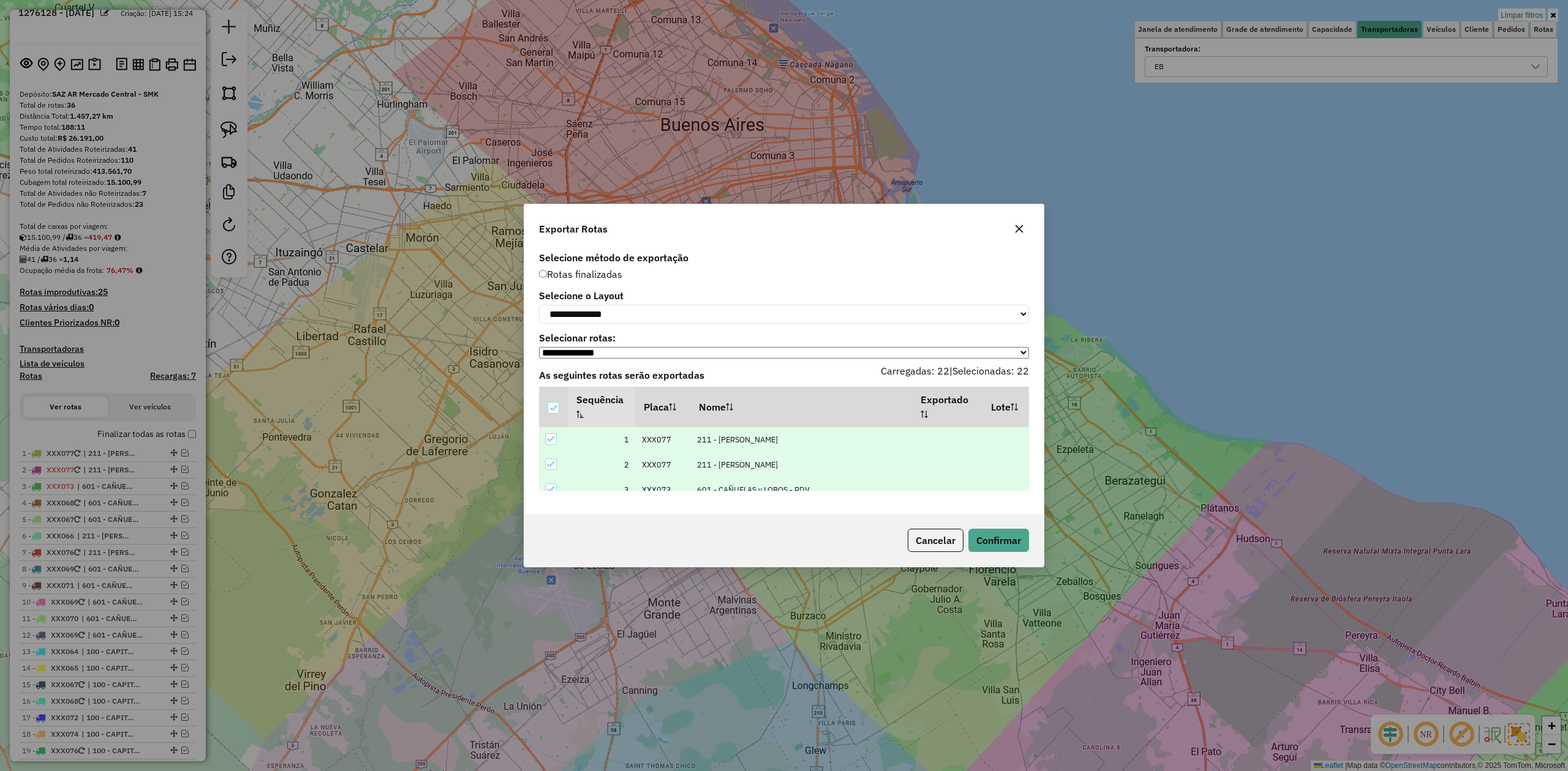
drag, startPoint x: 1518, startPoint y: 10, endPoint x: 1430, endPoint y: 60, distance: 101.2
click at [1518, 10] on div "**********" at bounding box center [784, 385] width 1568 height 771
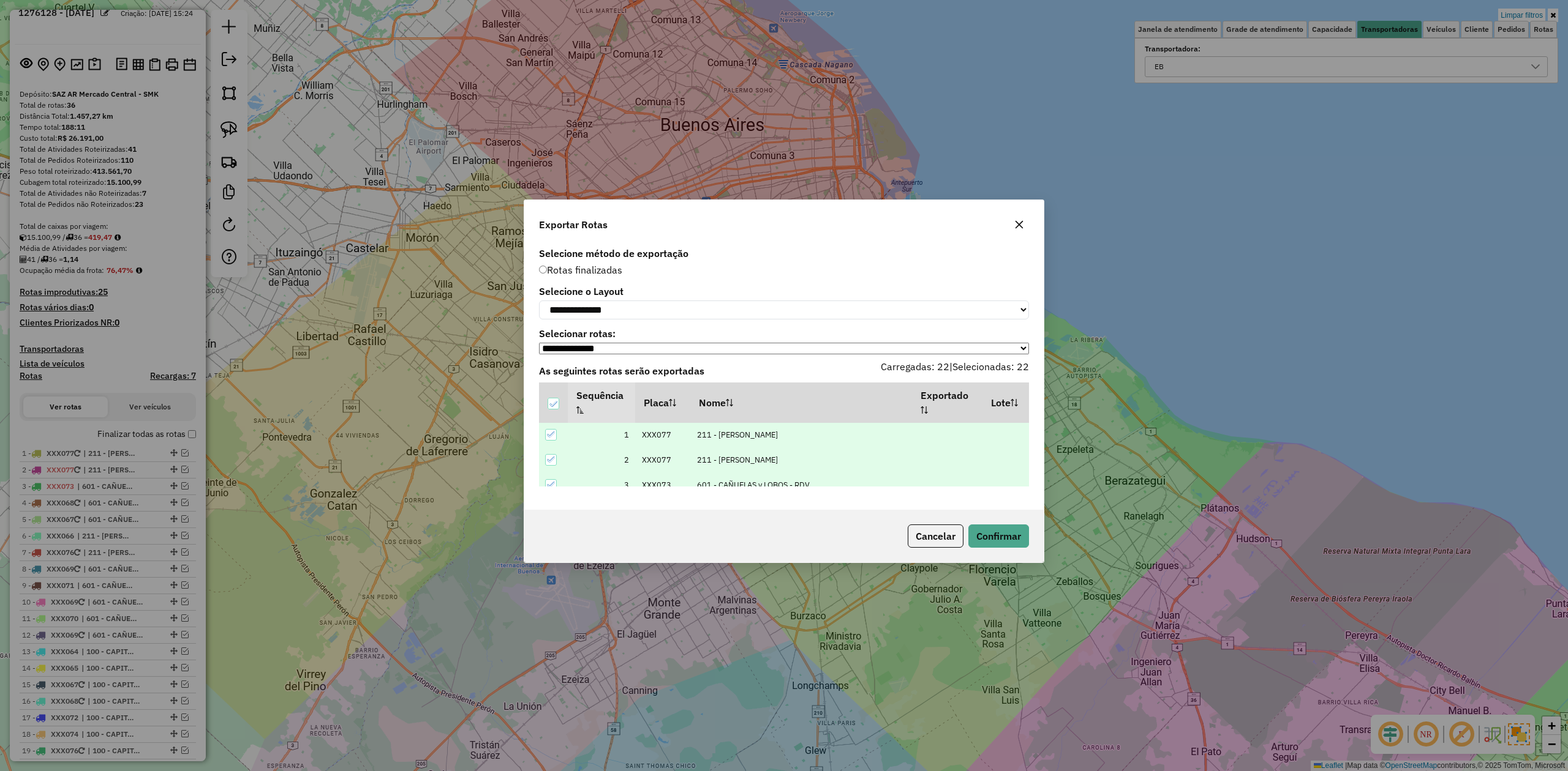
click at [1021, 227] on icon "button" at bounding box center [1019, 224] width 8 height 8
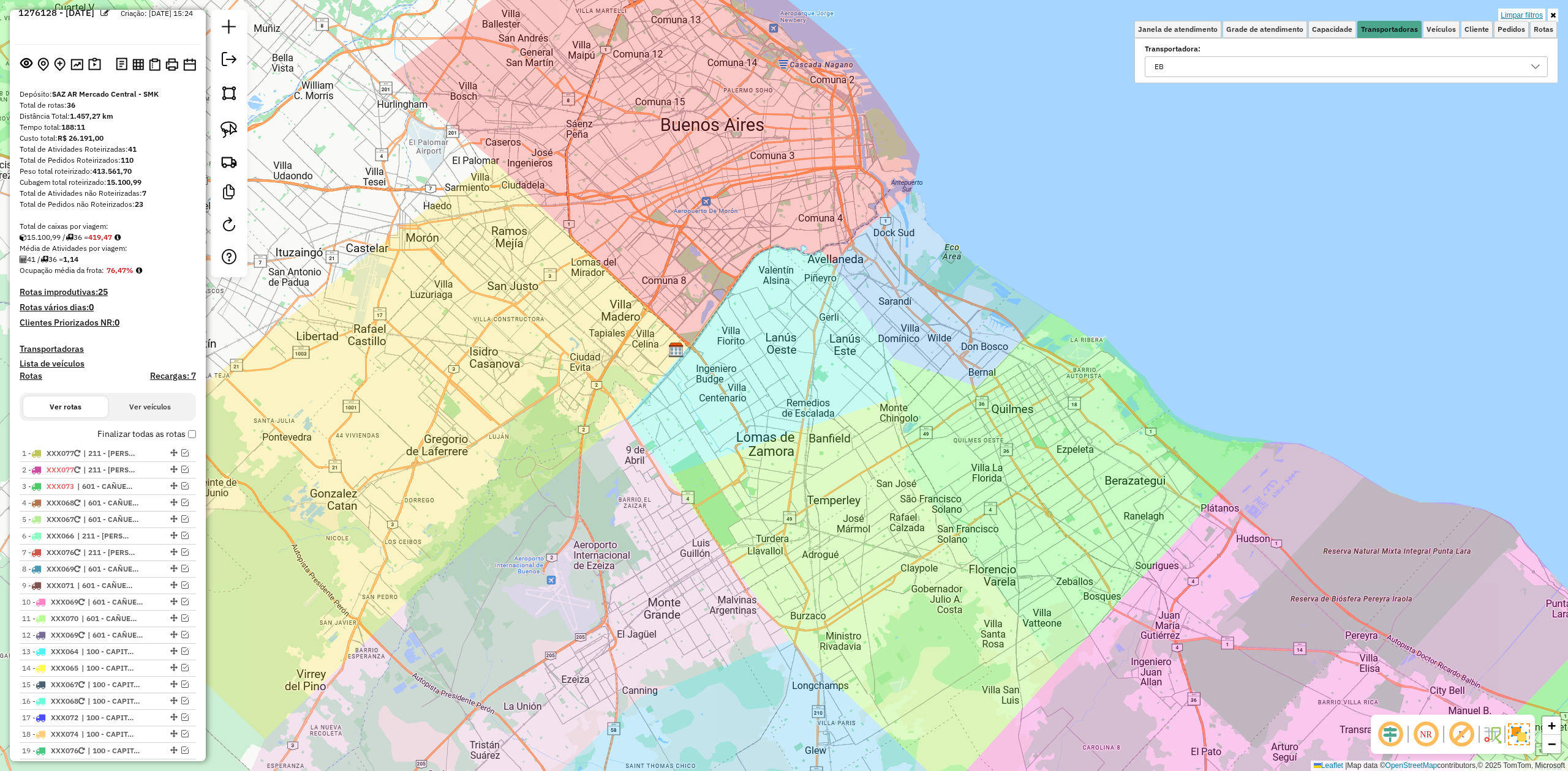
click at [1512, 13] on link "Limpar filtros" at bounding box center [1521, 15] width 47 height 14
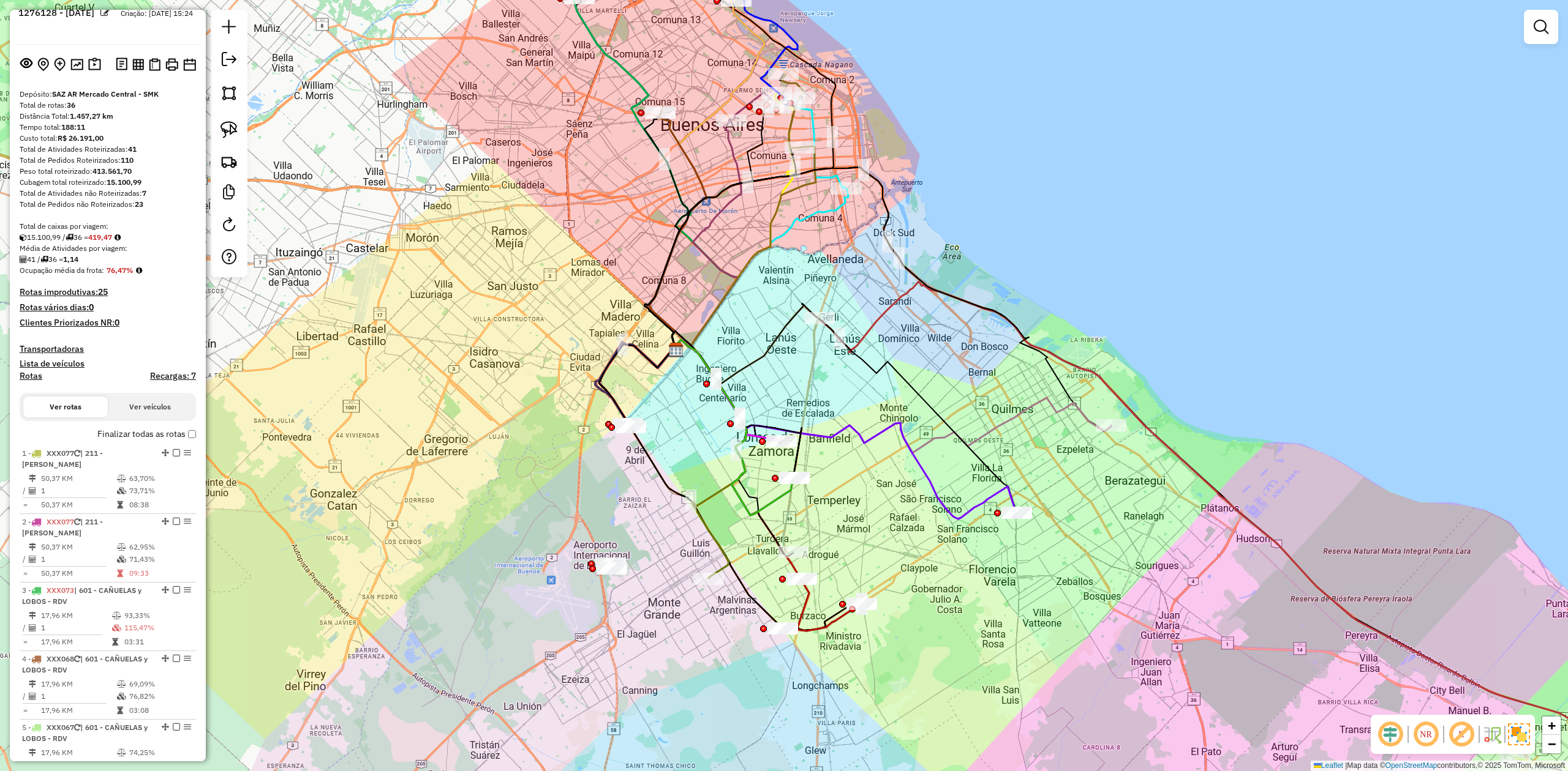
click at [30, 377] on h4 "Rotas" at bounding box center [30, 376] width 22 height 10
select select
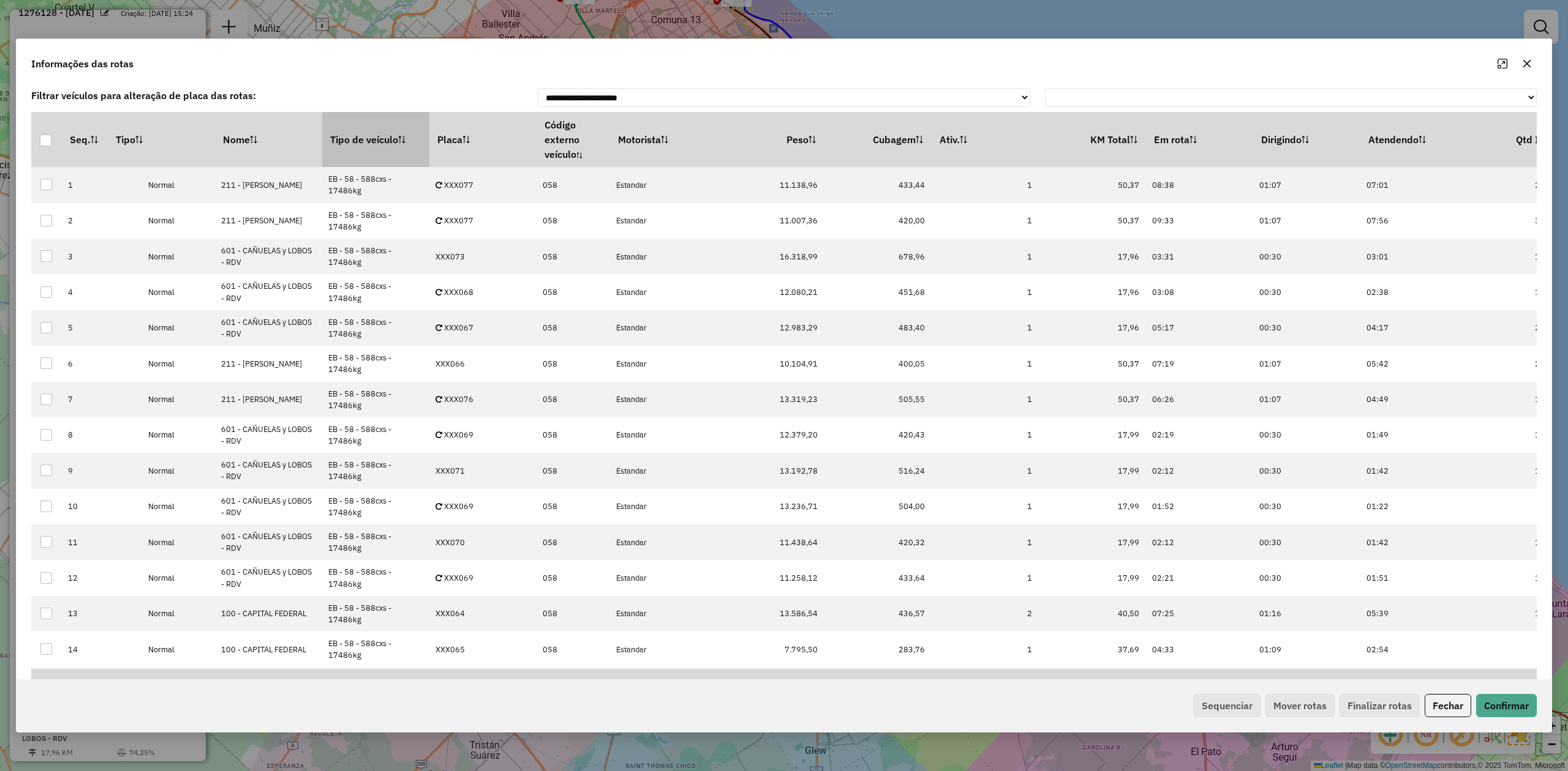
click at [366, 137] on th "Tipo de veículo" at bounding box center [375, 140] width 107 height 55
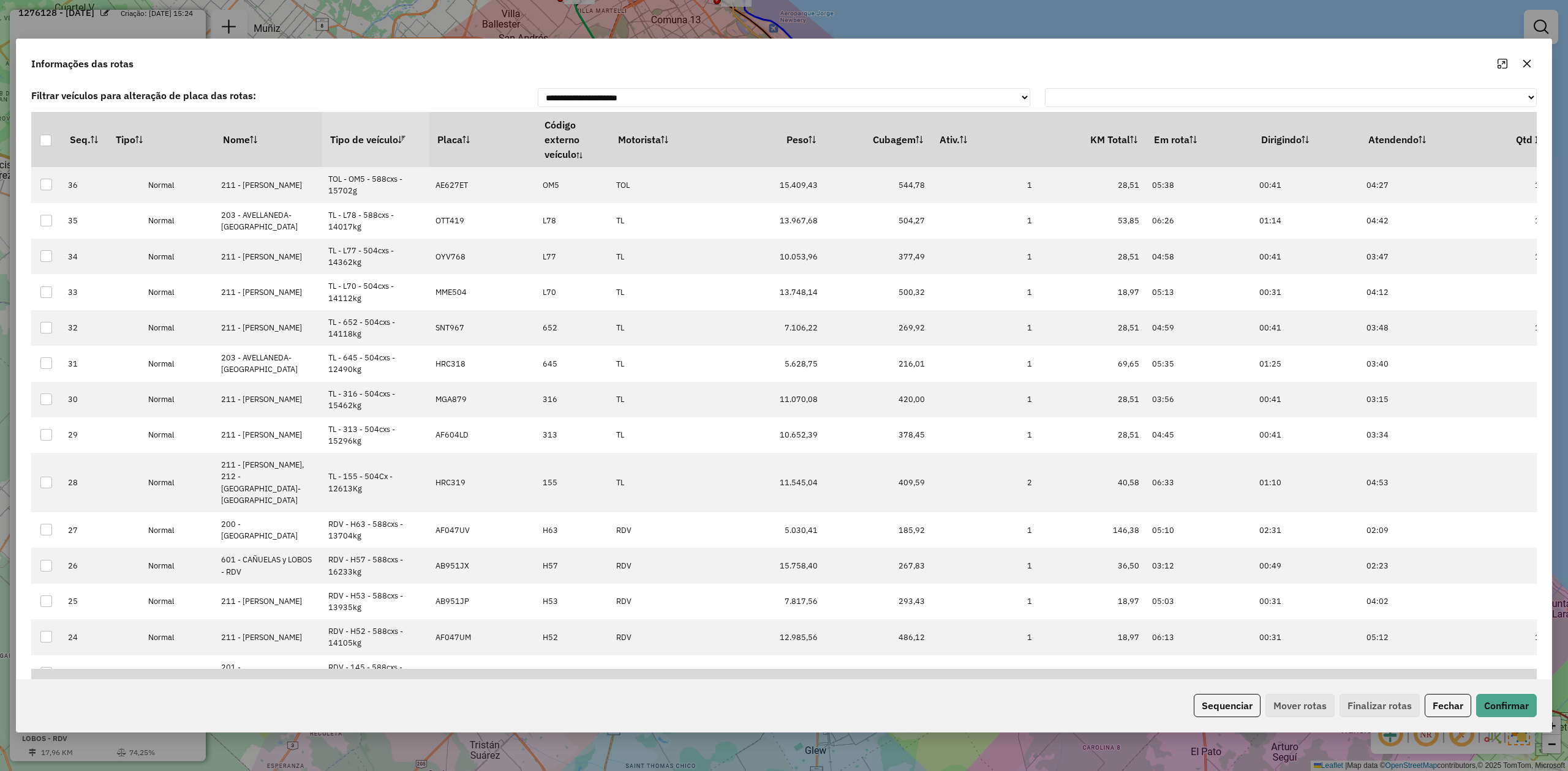
click at [366, 138] on th "Tipo de veículo" at bounding box center [375, 140] width 107 height 55
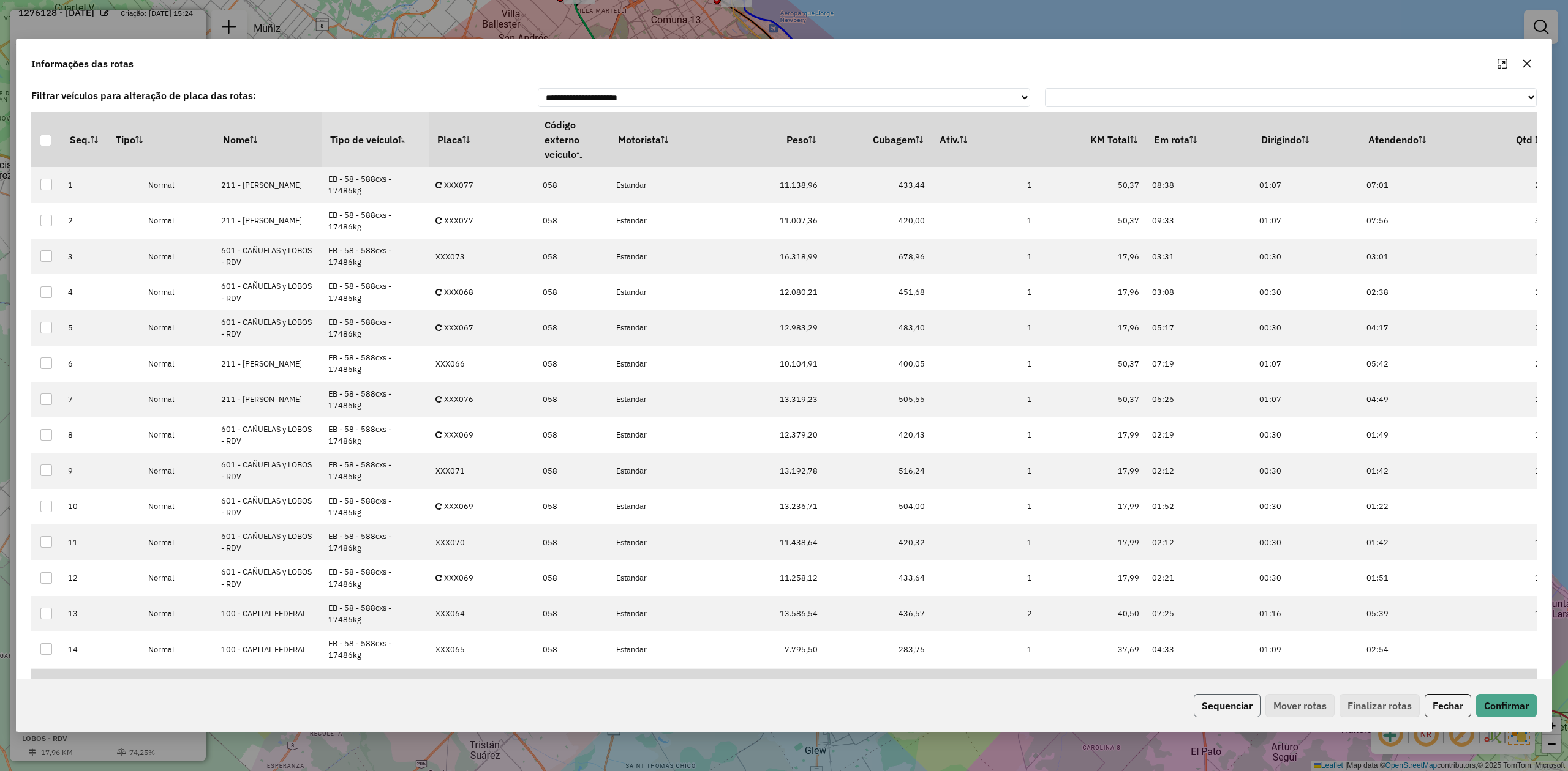
click at [1230, 708] on button "Sequenciar" at bounding box center [1227, 705] width 67 height 23
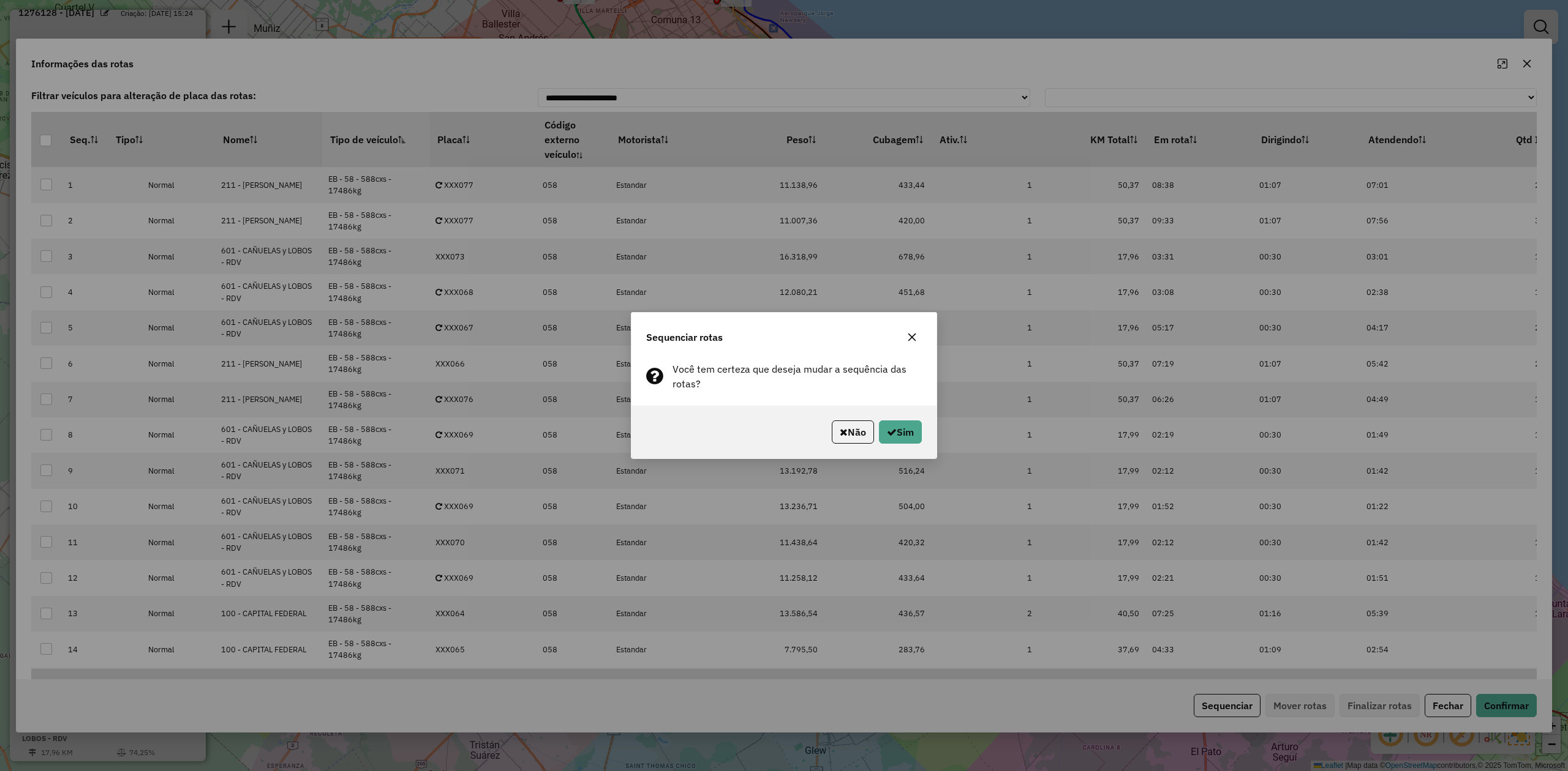
click at [877, 410] on div "Não Sim" at bounding box center [784, 432] width 305 height 53
click at [895, 425] on button "Sim" at bounding box center [900, 432] width 43 height 23
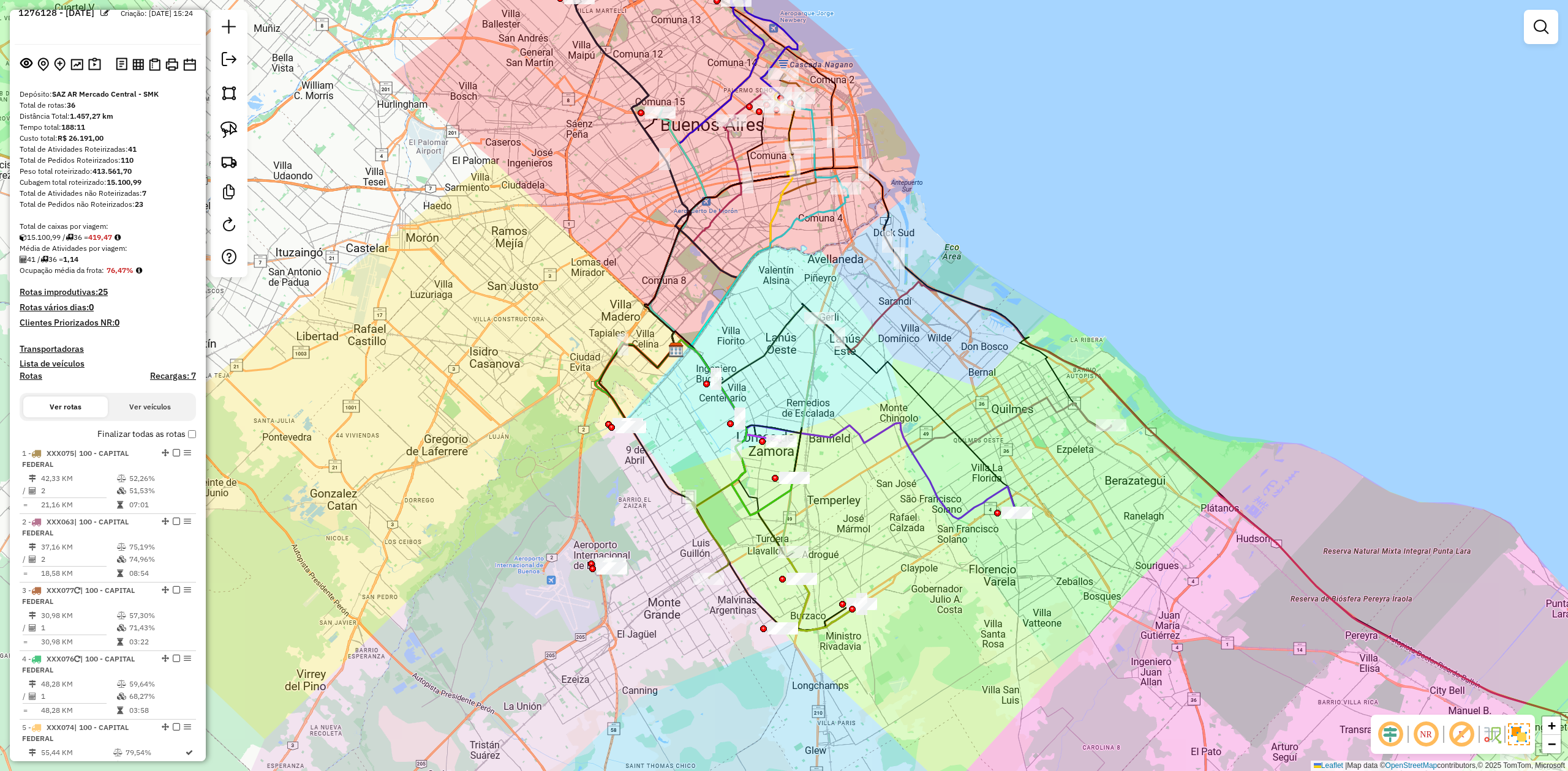
click at [1542, 27] on em at bounding box center [1541, 27] width 14 height 14
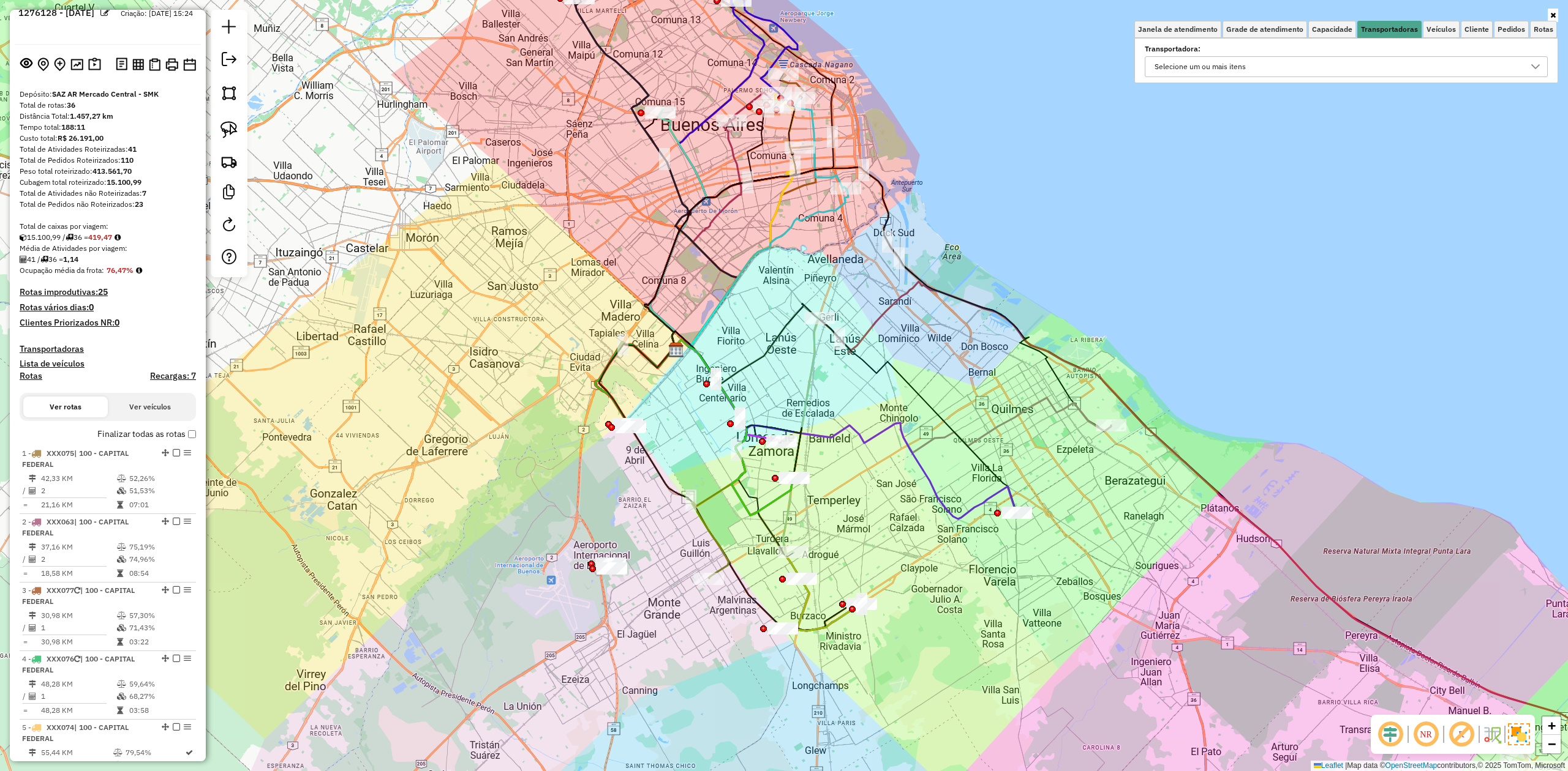
click at [1344, 68] on div "Selecione um ou mais itens" at bounding box center [1337, 66] width 374 height 19
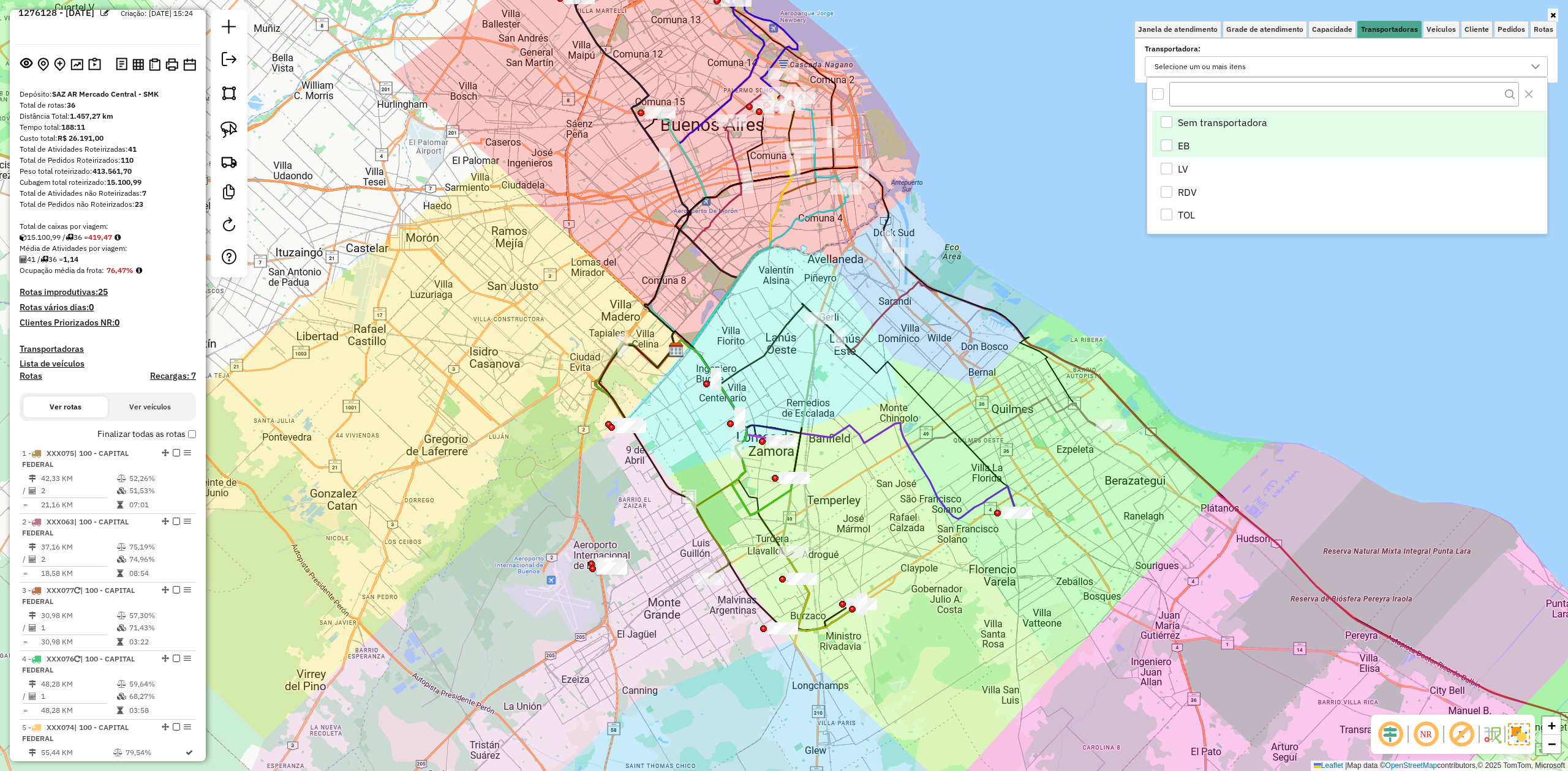
scroll to position [7, 45]
click at [1164, 149] on div "EB" at bounding box center [1166, 145] width 12 height 12
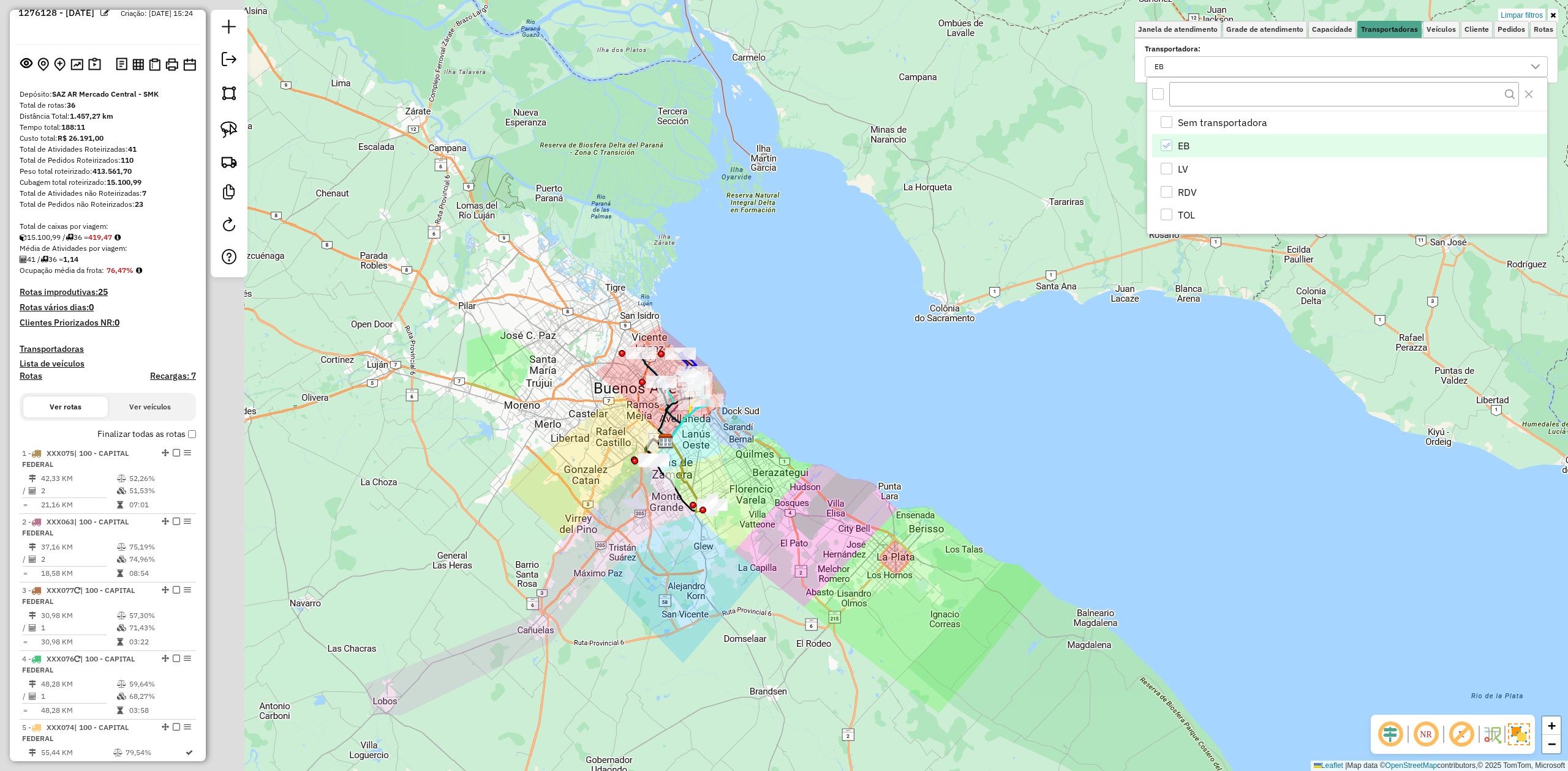
drag, startPoint x: 501, startPoint y: 542, endPoint x: 596, endPoint y: 487, distance: 109.8
click at [778, 544] on div "Limpar filtros Janela de atendimento Grade de atendimento Capacidade Transporta…" at bounding box center [784, 385] width 1568 height 771
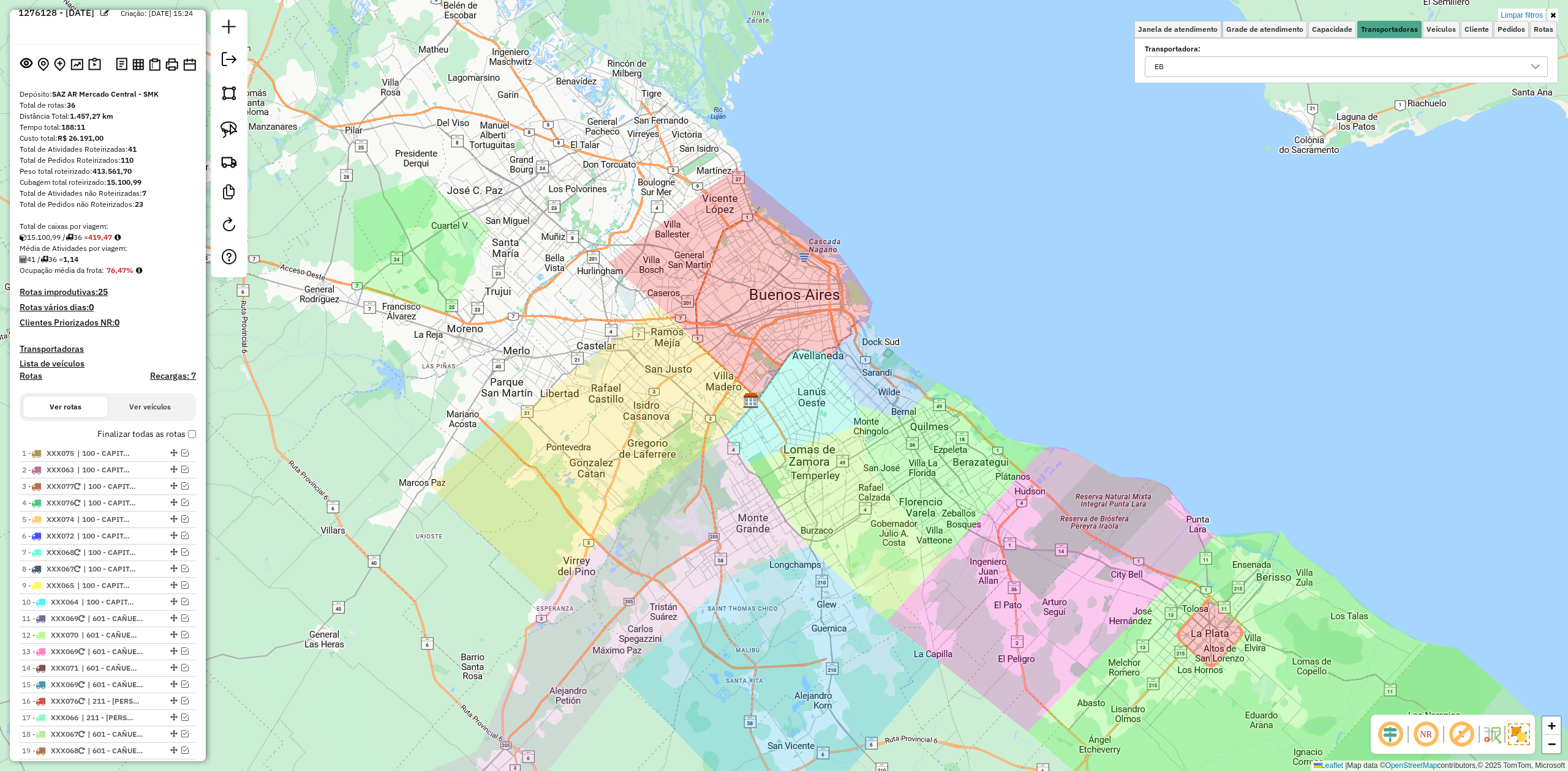
click at [63, 346] on h4 "Transportadoras" at bounding box center [107, 349] width 176 height 10
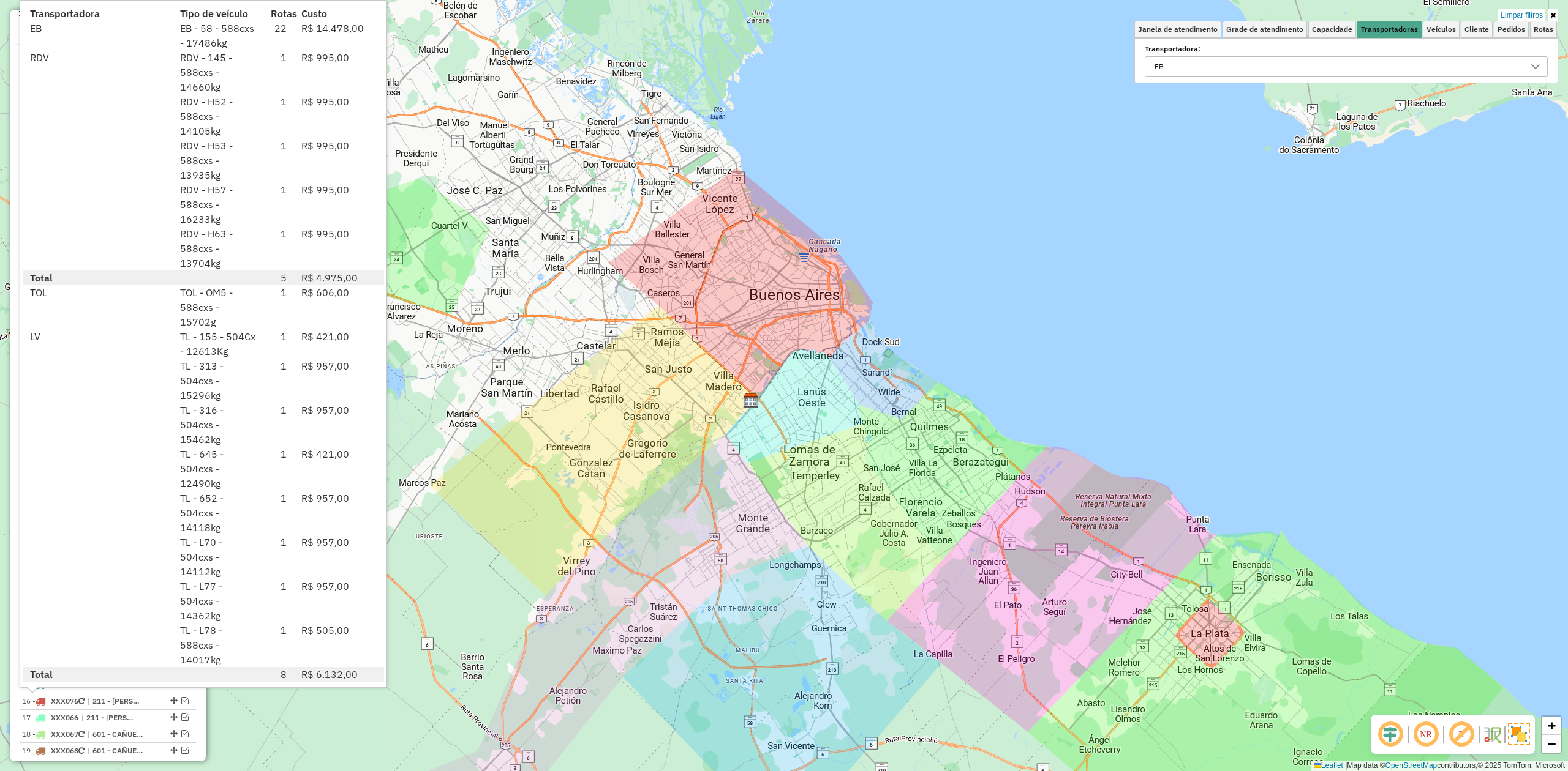
click at [411, 395] on div "Limpar filtros Janela de atendimento Grade de atendimento Capacidade Transporta…" at bounding box center [784, 385] width 1568 height 771
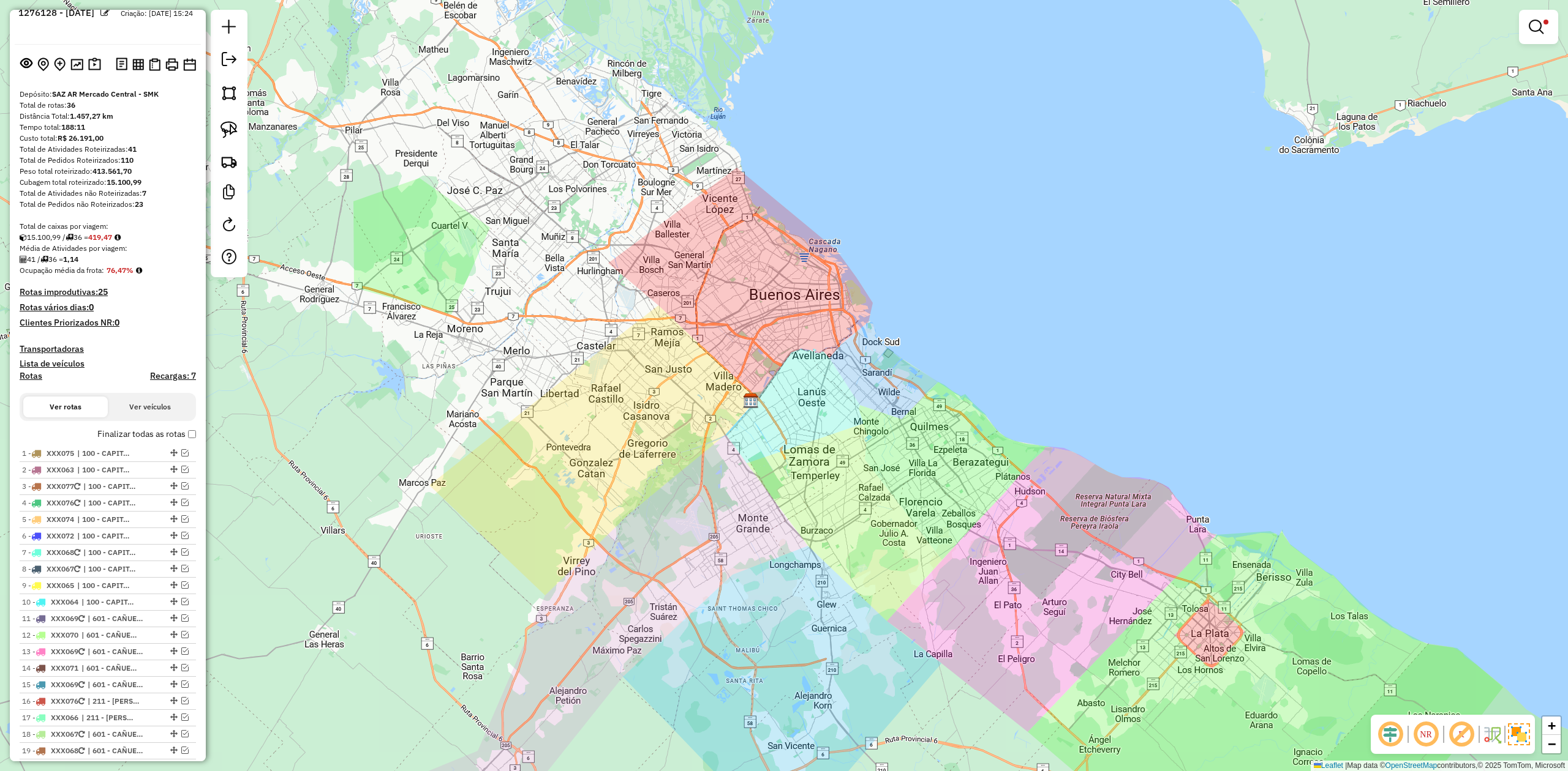
drag, startPoint x: 231, startPoint y: 59, endPoint x: 236, endPoint y: 69, distance: 11.2
click at [230, 59] on em at bounding box center [229, 59] width 14 height 14
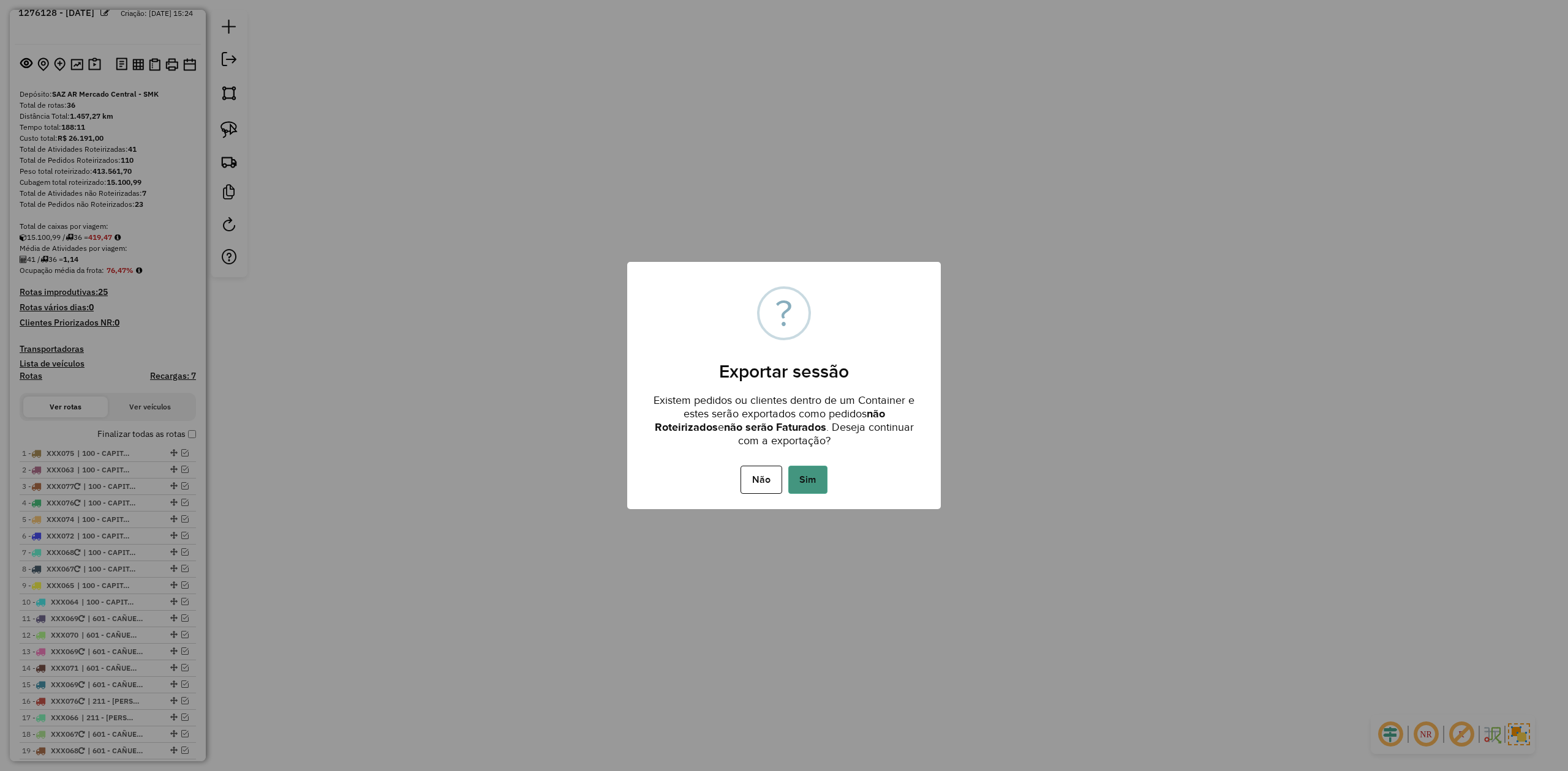
click at [813, 484] on button "Sim" at bounding box center [807, 479] width 39 height 28
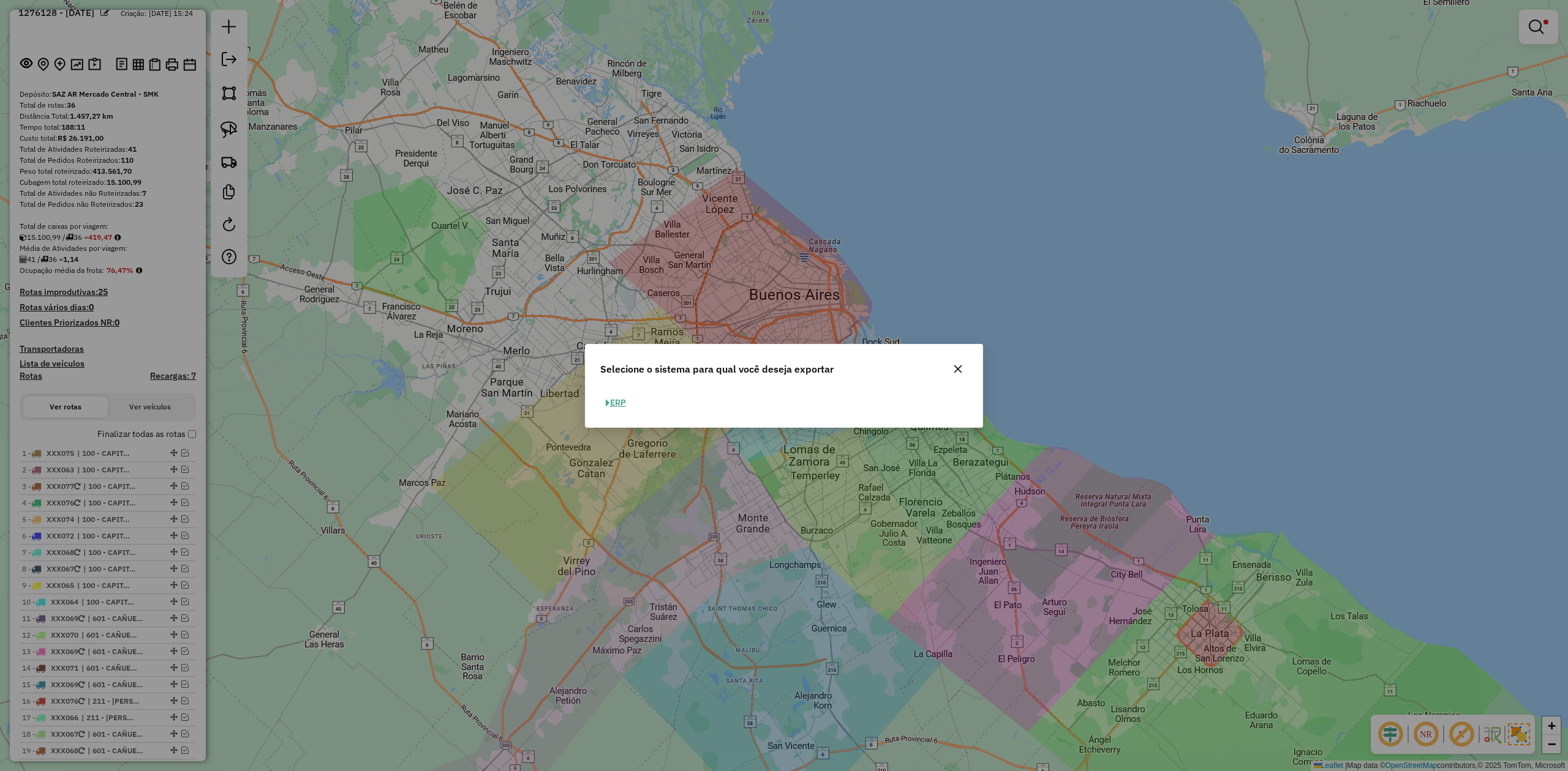
click at [625, 407] on button "ERP" at bounding box center [615, 403] width 31 height 19
select select "**"
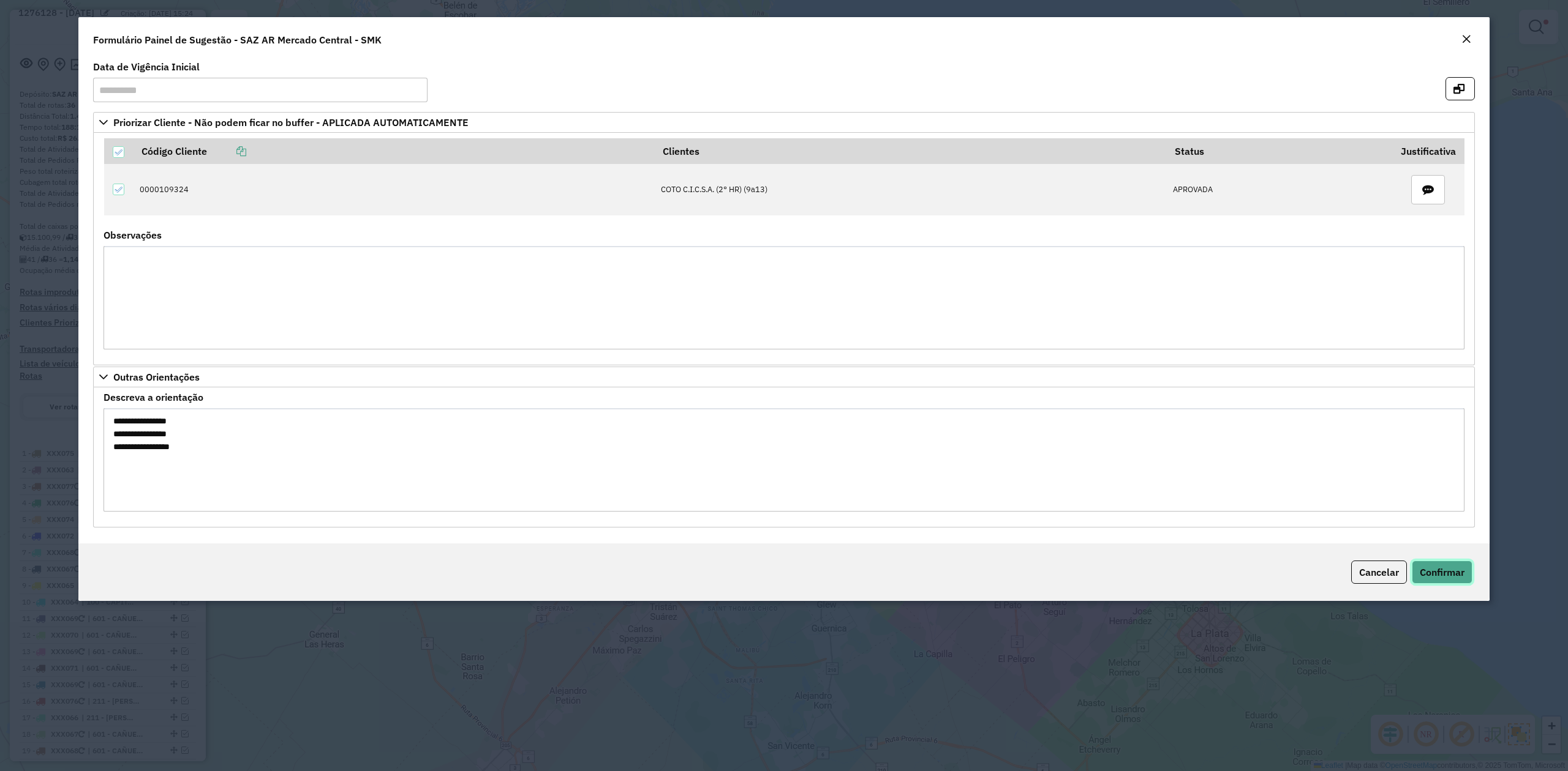
click at [1456, 579] on span "Confirmar" at bounding box center [1442, 572] width 45 height 12
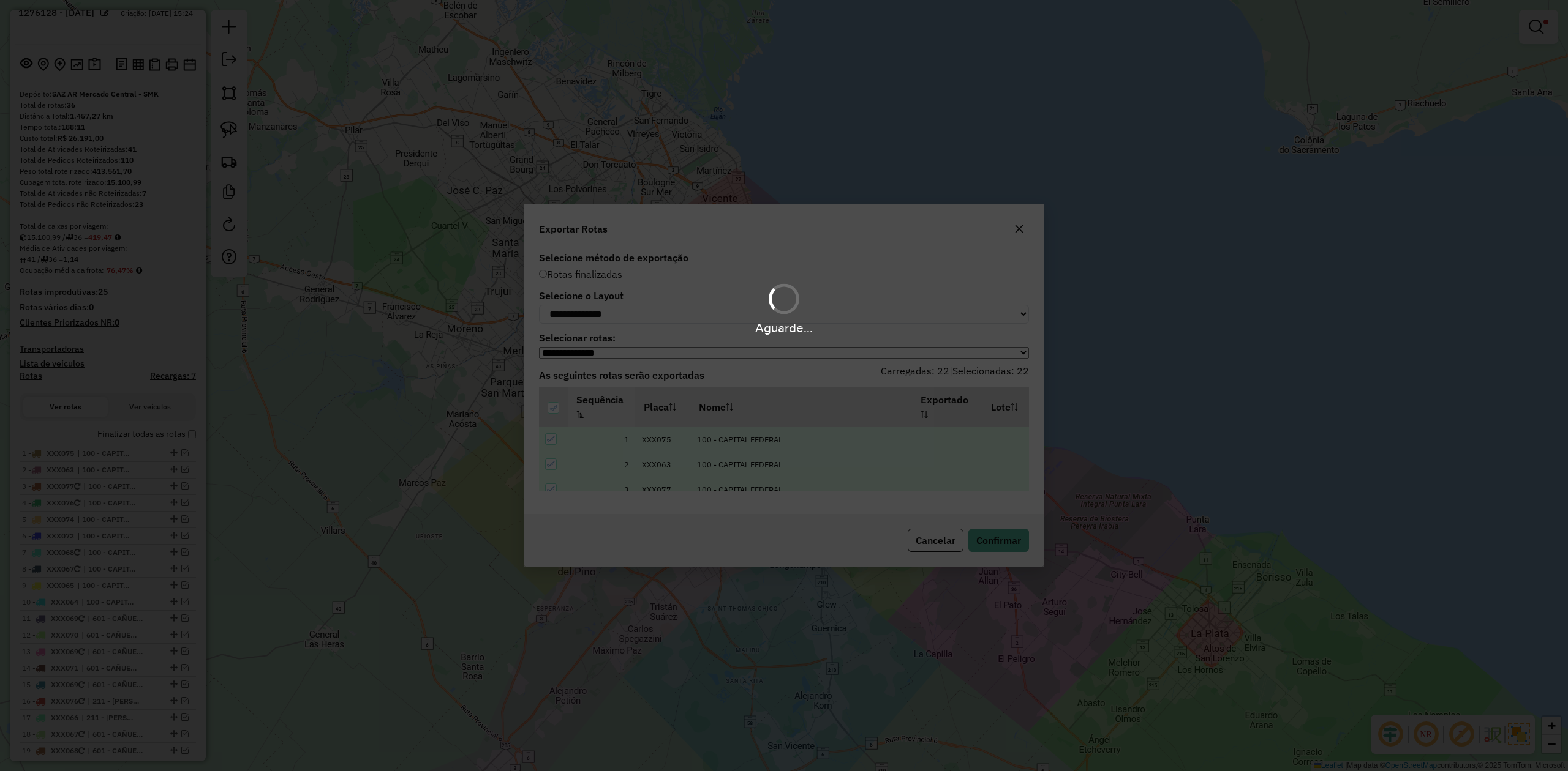
click at [664, 311] on hb-app "Aguarde... Pop-up bloqueado! Seu navegador bloqueou automáticamente a abertura …" at bounding box center [784, 385] width 1568 height 771
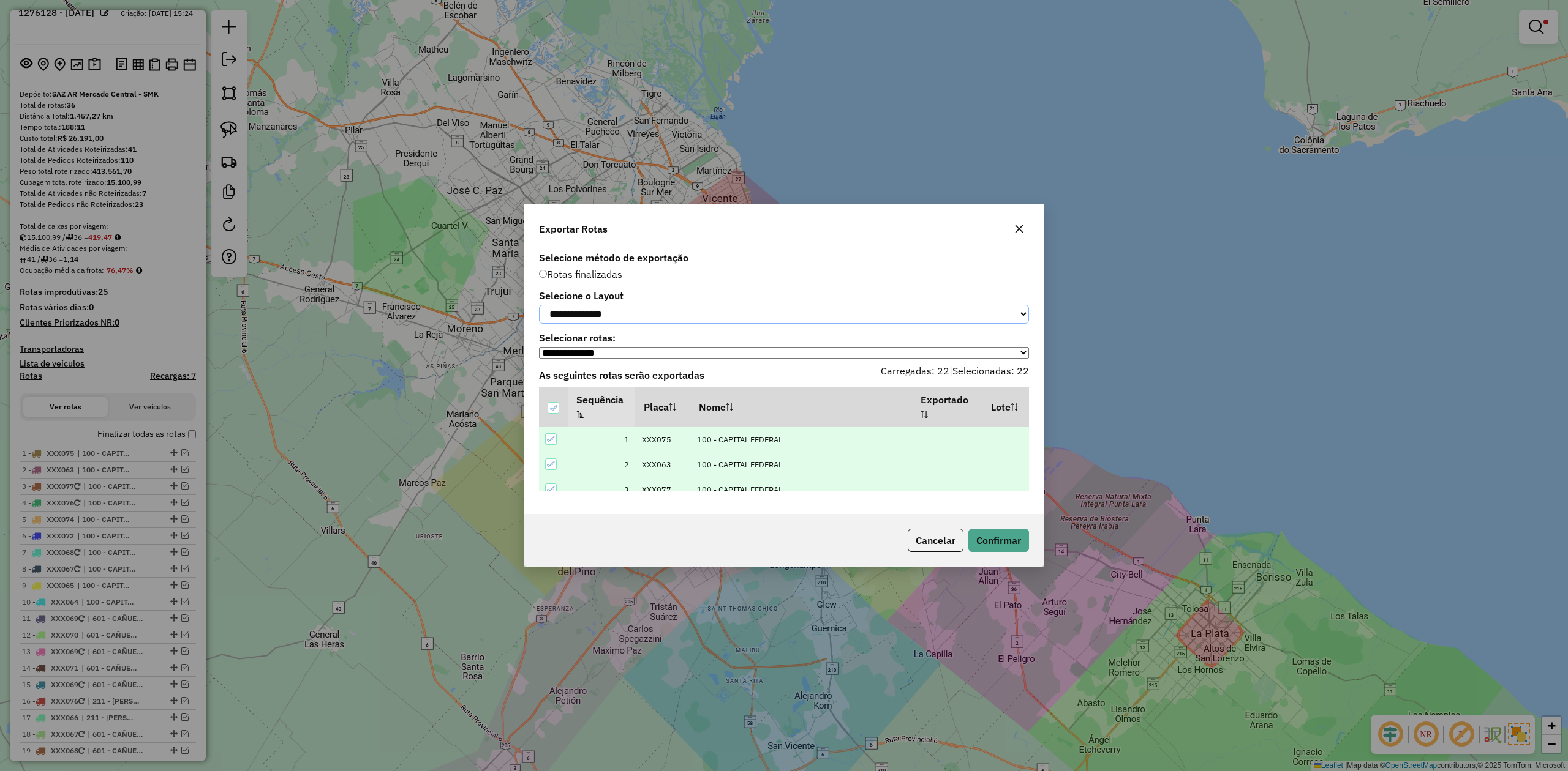
drag, startPoint x: 654, startPoint y: 314, endPoint x: 650, endPoint y: 322, distance: 8.9
click at [654, 314] on select "**********" at bounding box center [784, 314] width 490 height 19
select select "*********"
click at [539, 305] on select "**********" at bounding box center [784, 314] width 490 height 19
click at [1007, 537] on button "Confirmar" at bounding box center [998, 541] width 61 height 23
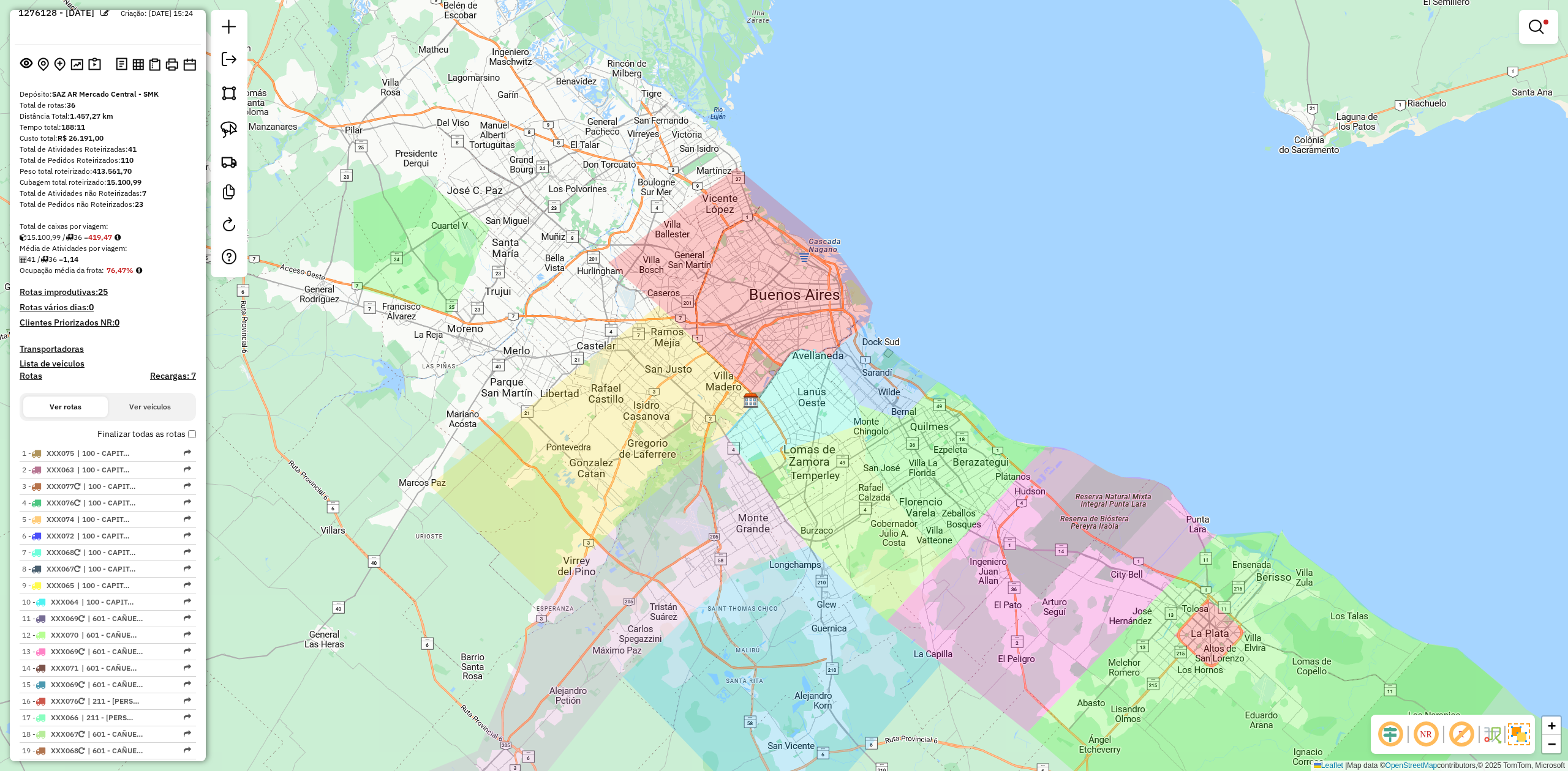
click at [1553, 23] on div at bounding box center [1538, 27] width 39 height 35
click at [1528, 13] on div at bounding box center [1538, 27] width 39 height 35
click at [1532, 25] on em at bounding box center [1536, 27] width 14 height 14
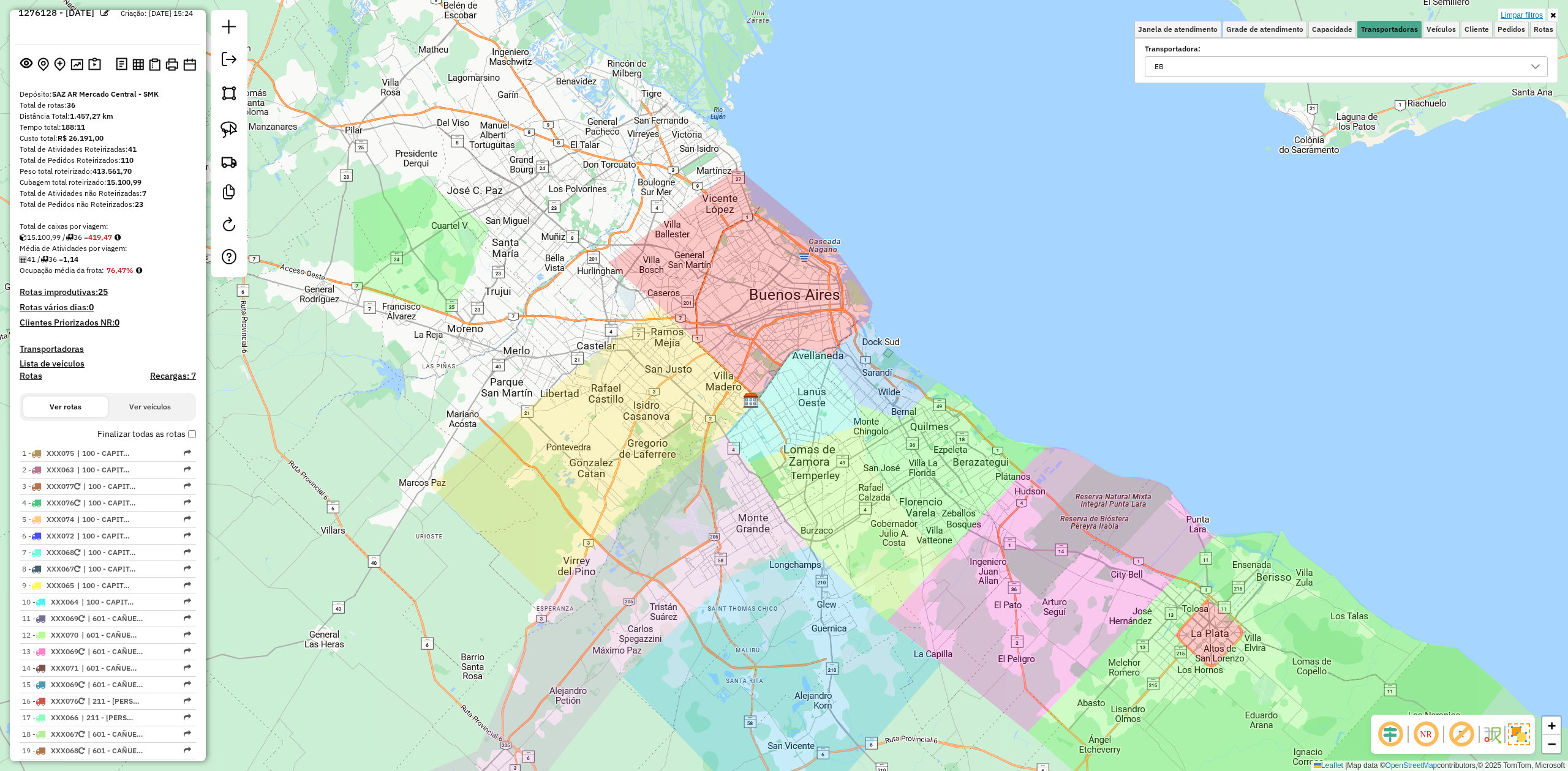
click at [1526, 14] on link "Limpar filtros" at bounding box center [1521, 15] width 47 height 14
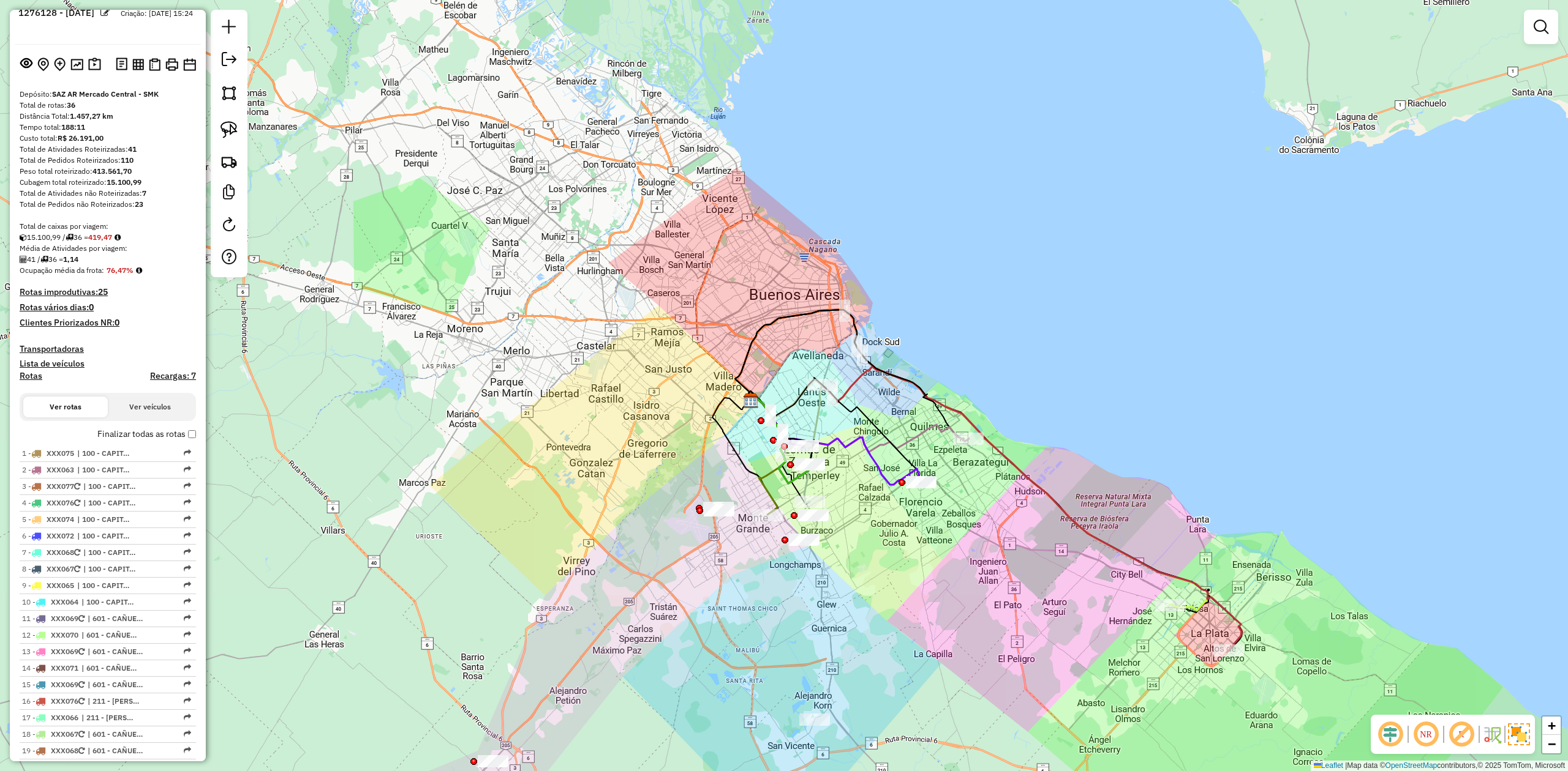
click at [867, 414] on div "Janela de atendimento Grade de atendimento Capacidade Transportadoras Veículos …" at bounding box center [784, 385] width 1568 height 771
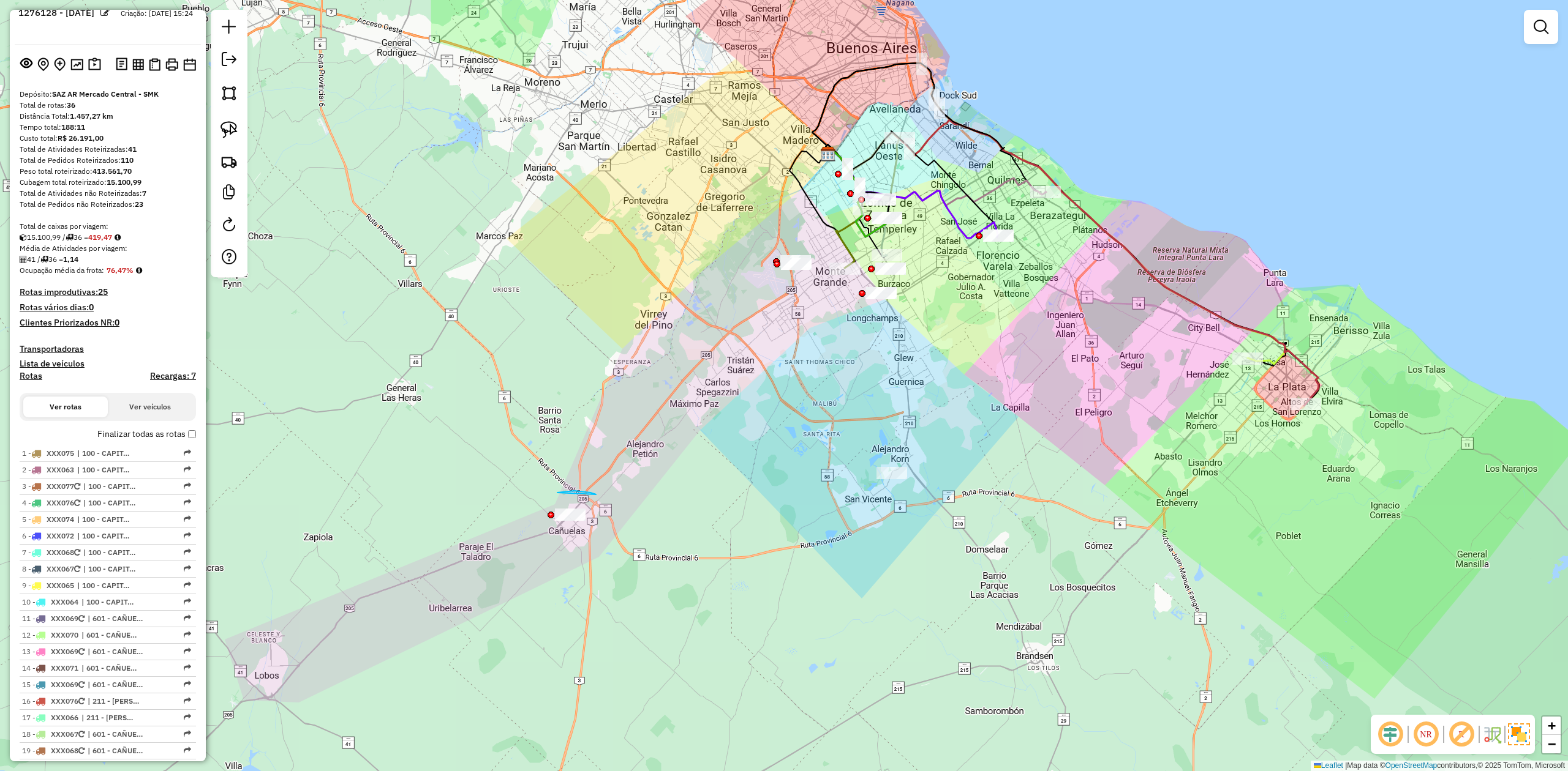
drag, startPoint x: 557, startPoint y: 492, endPoint x: 628, endPoint y: 510, distance: 73.2
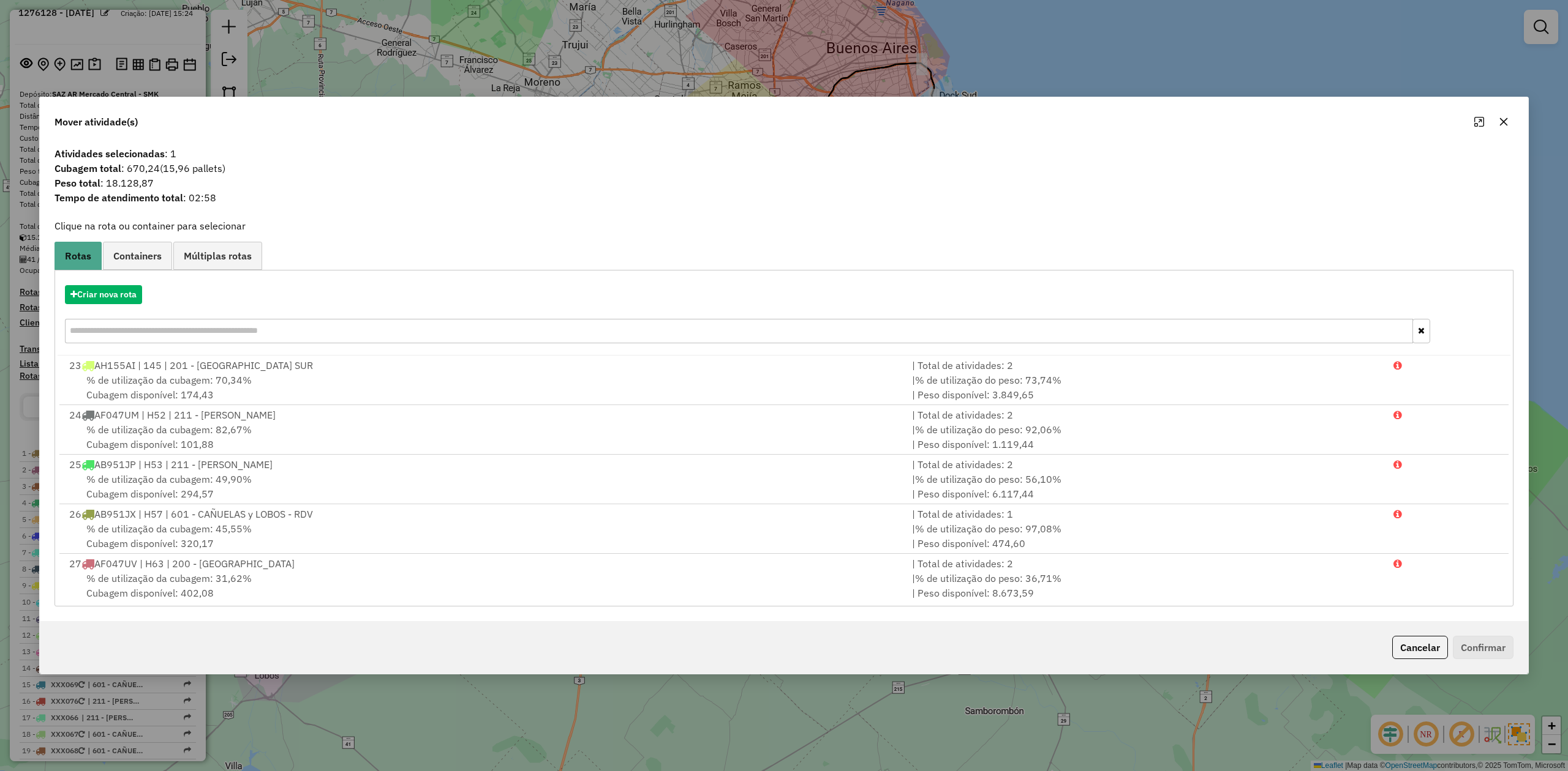
click at [1502, 120] on icon "button" at bounding box center [1504, 122] width 10 height 10
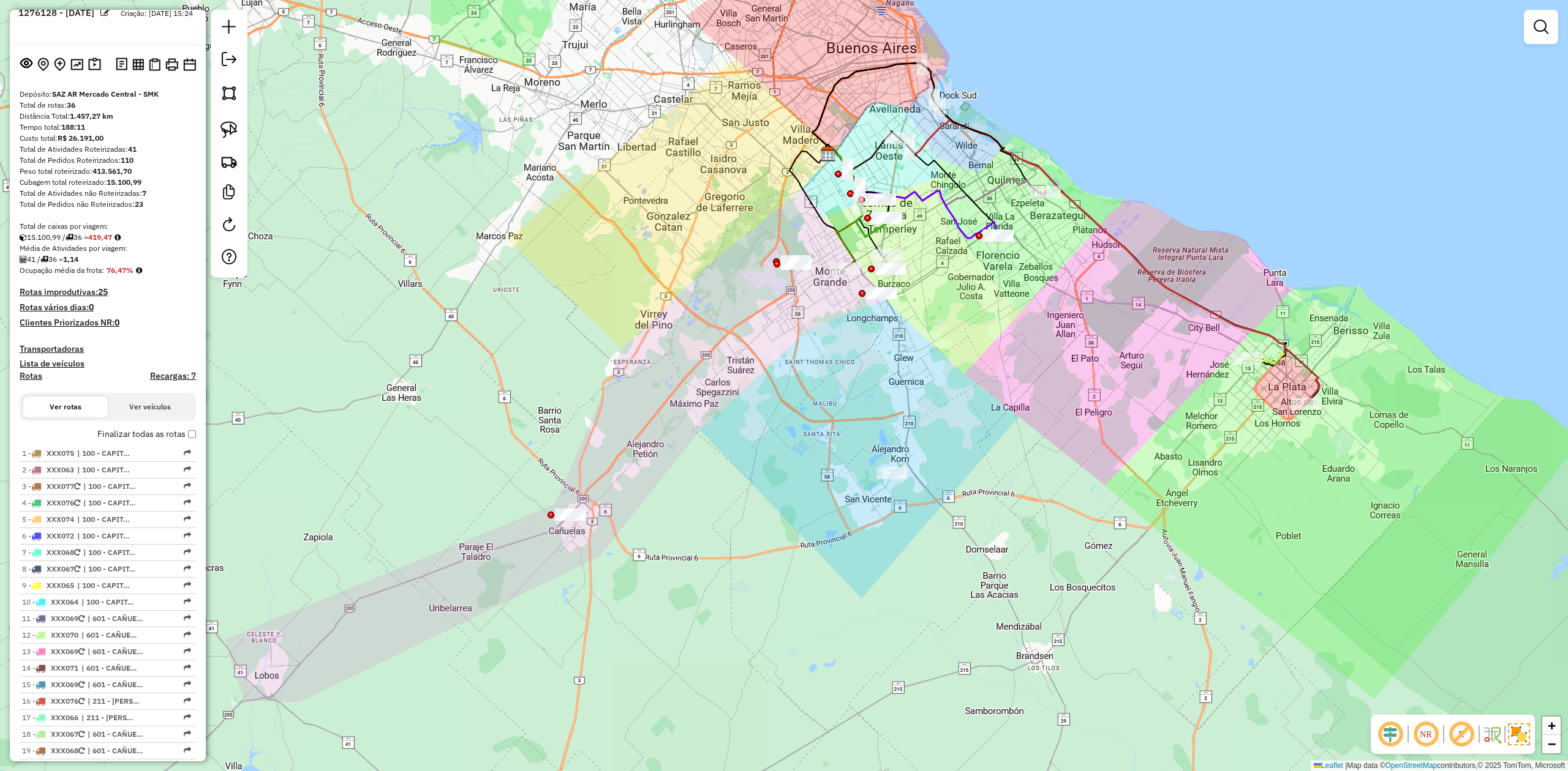
click at [560, 521] on div at bounding box center [570, 515] width 31 height 12
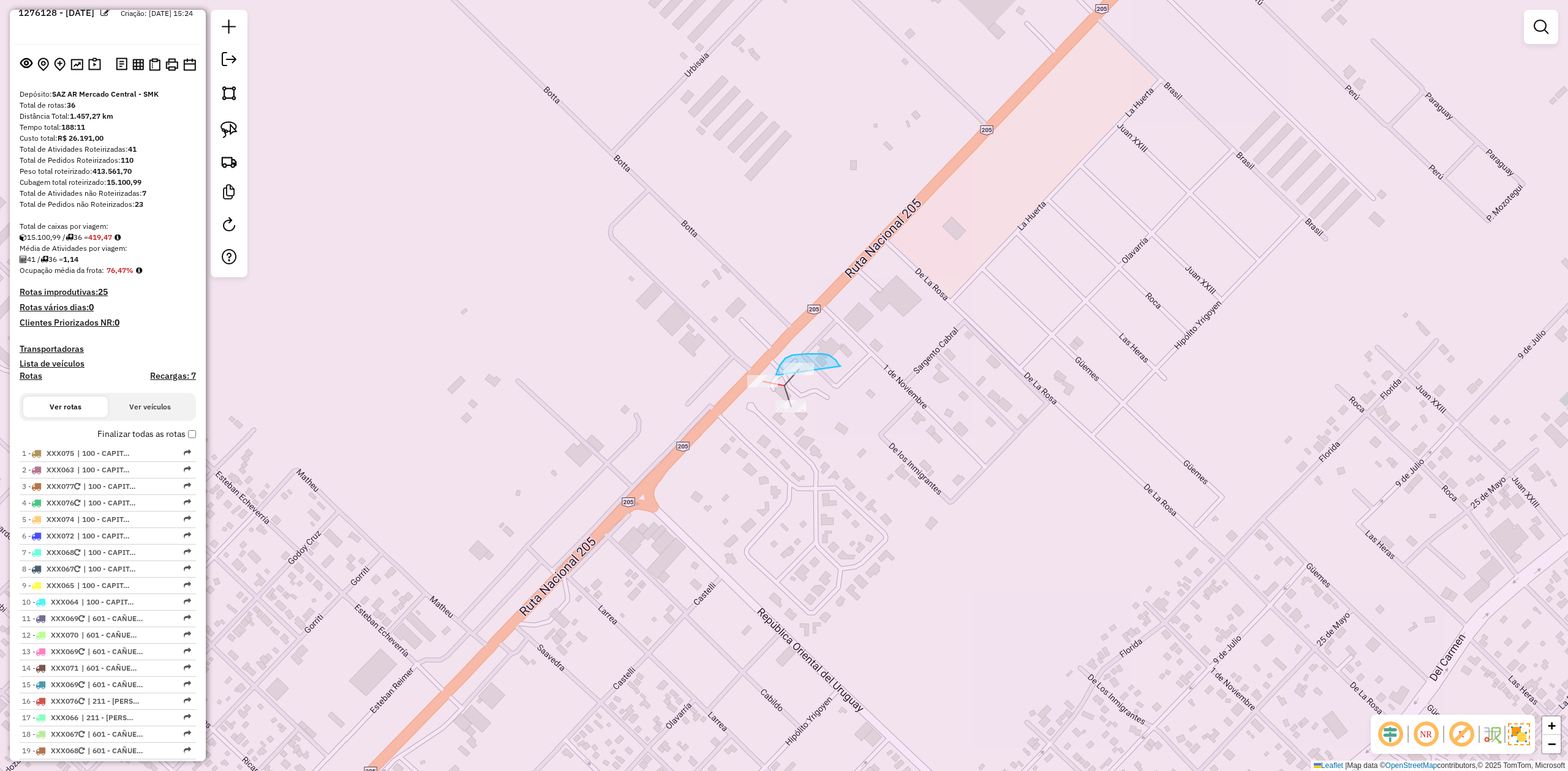
drag, startPoint x: 828, startPoint y: 355, endPoint x: 846, endPoint y: 376, distance: 27.7
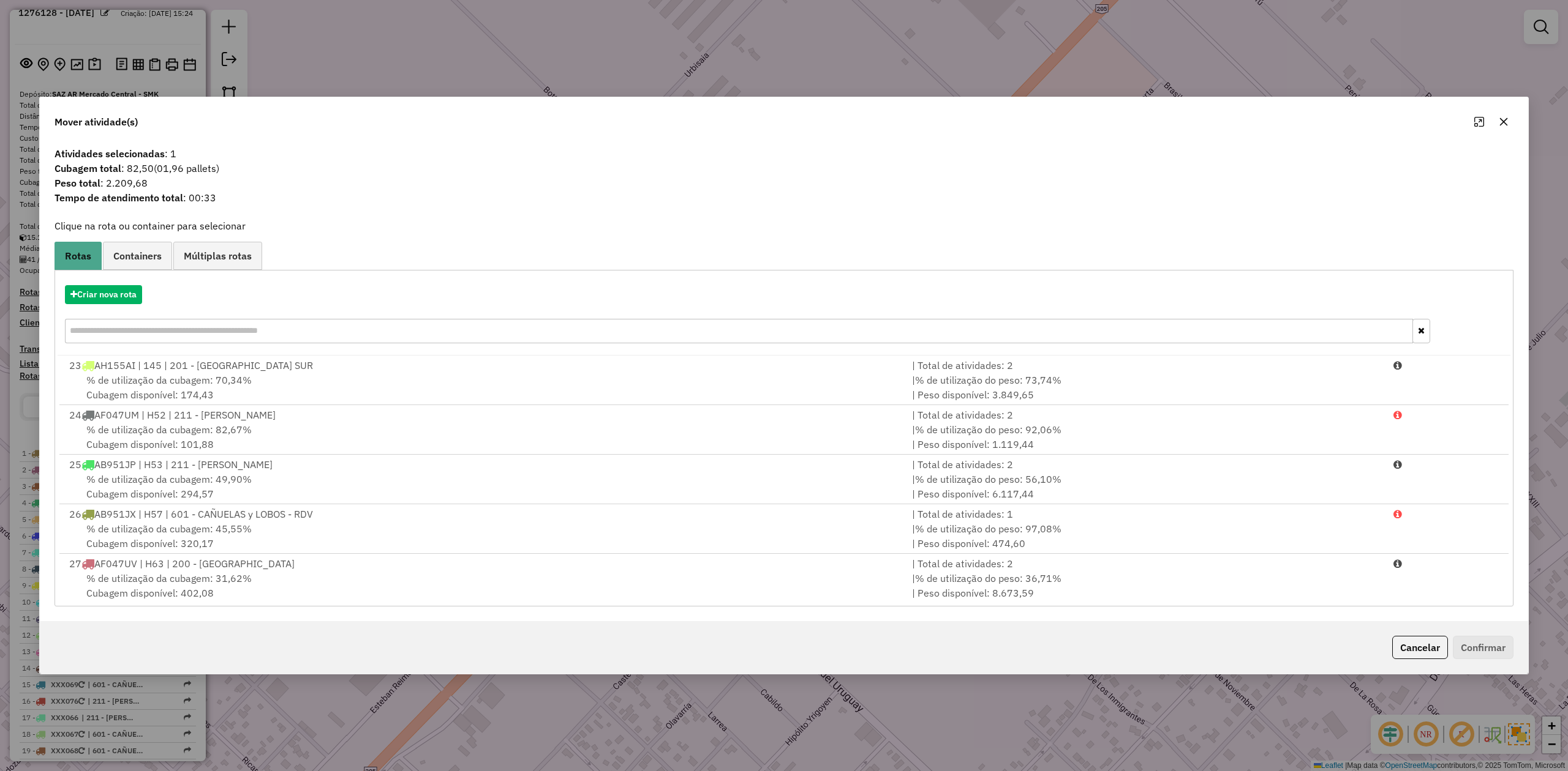
click at [1507, 118] on button "button" at bounding box center [1503, 122] width 19 height 19
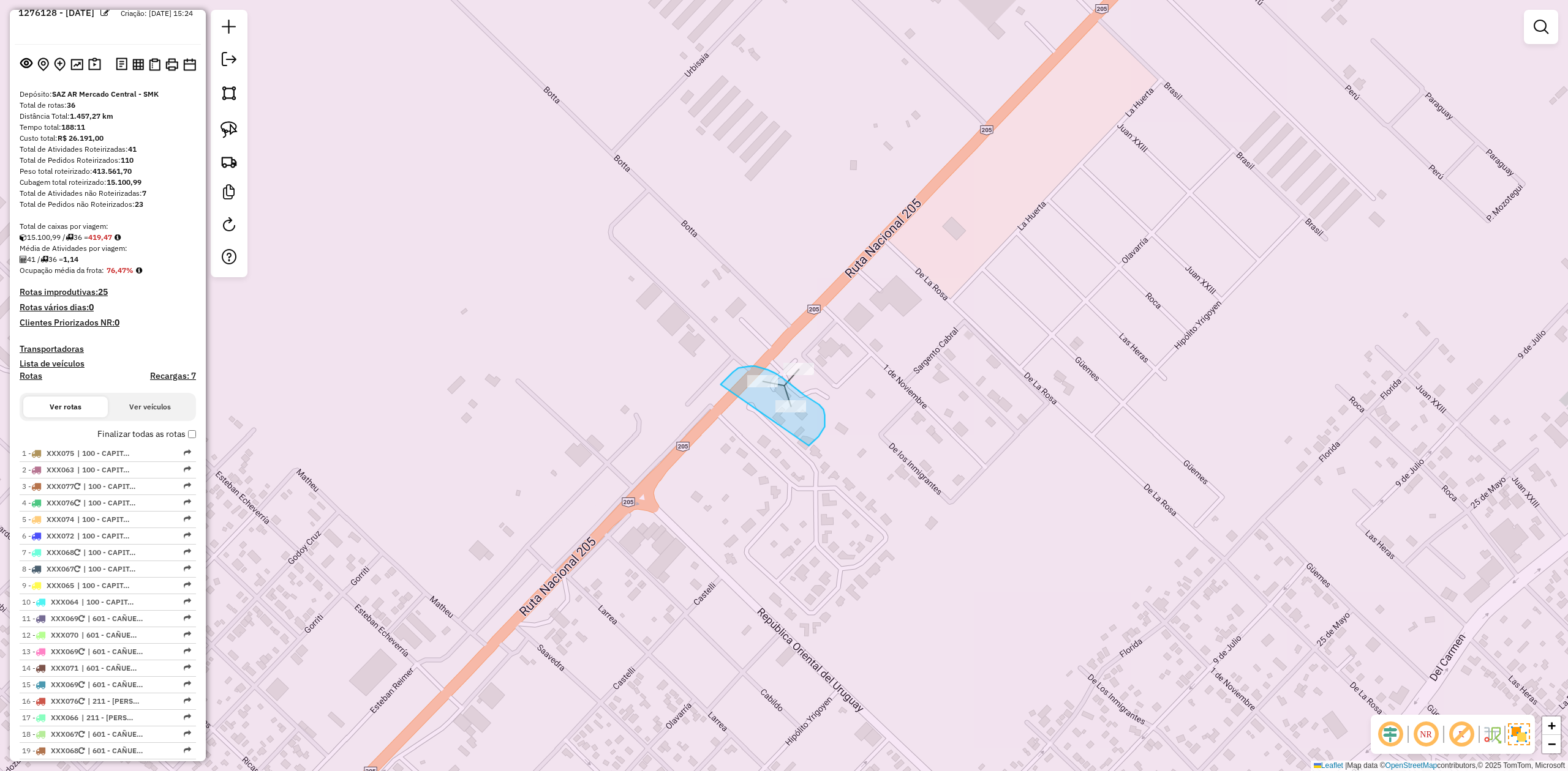
drag, startPoint x: 809, startPoint y: 444, endPoint x: 717, endPoint y: 469, distance: 95.3
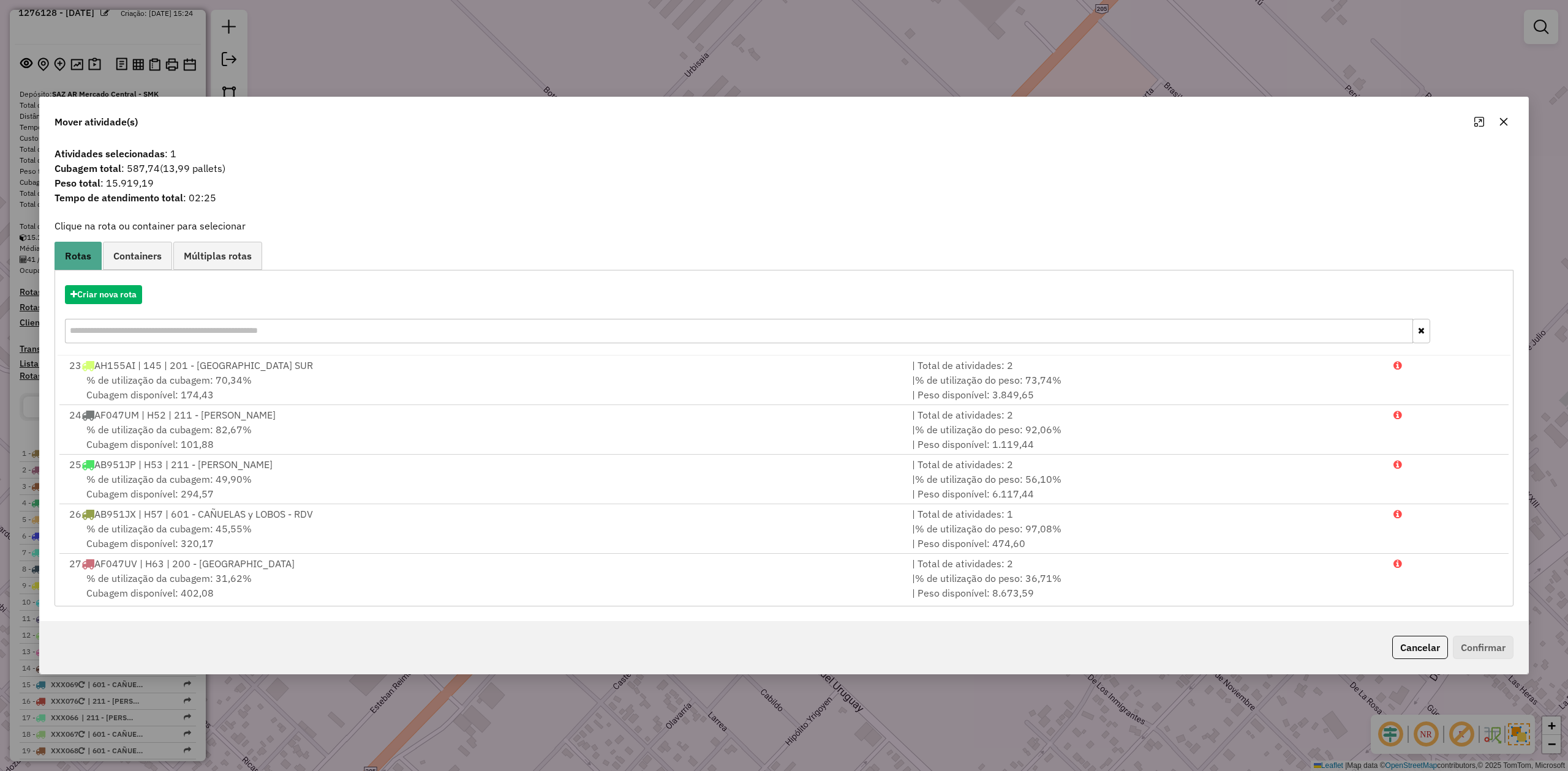
click at [1503, 122] on icon "button" at bounding box center [1504, 122] width 10 height 10
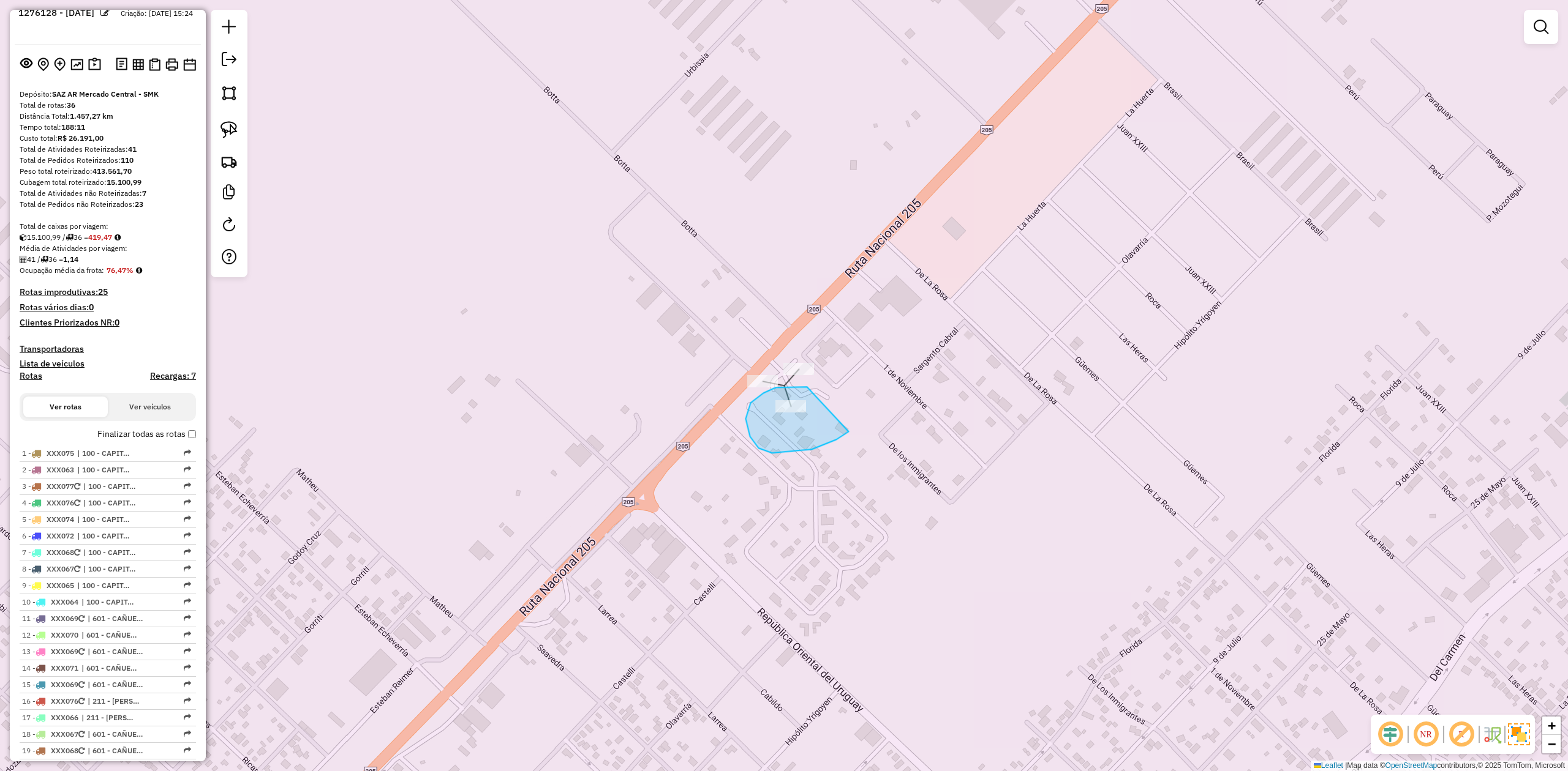
drag, startPoint x: 758, startPoint y: 448, endPoint x: 866, endPoint y: 407, distance: 115.5
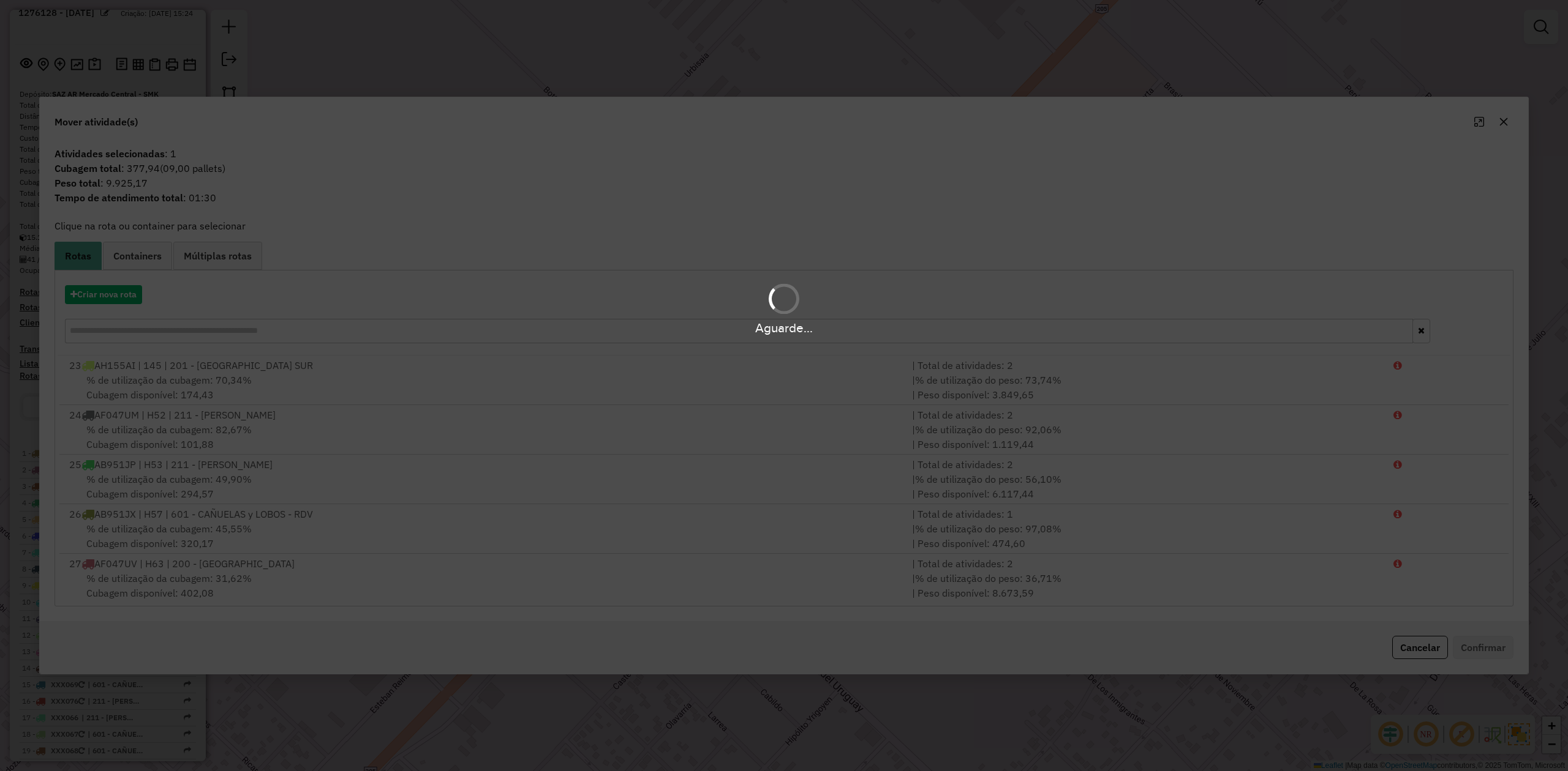
click at [1507, 124] on div "Aguarde..." at bounding box center [784, 385] width 1568 height 771
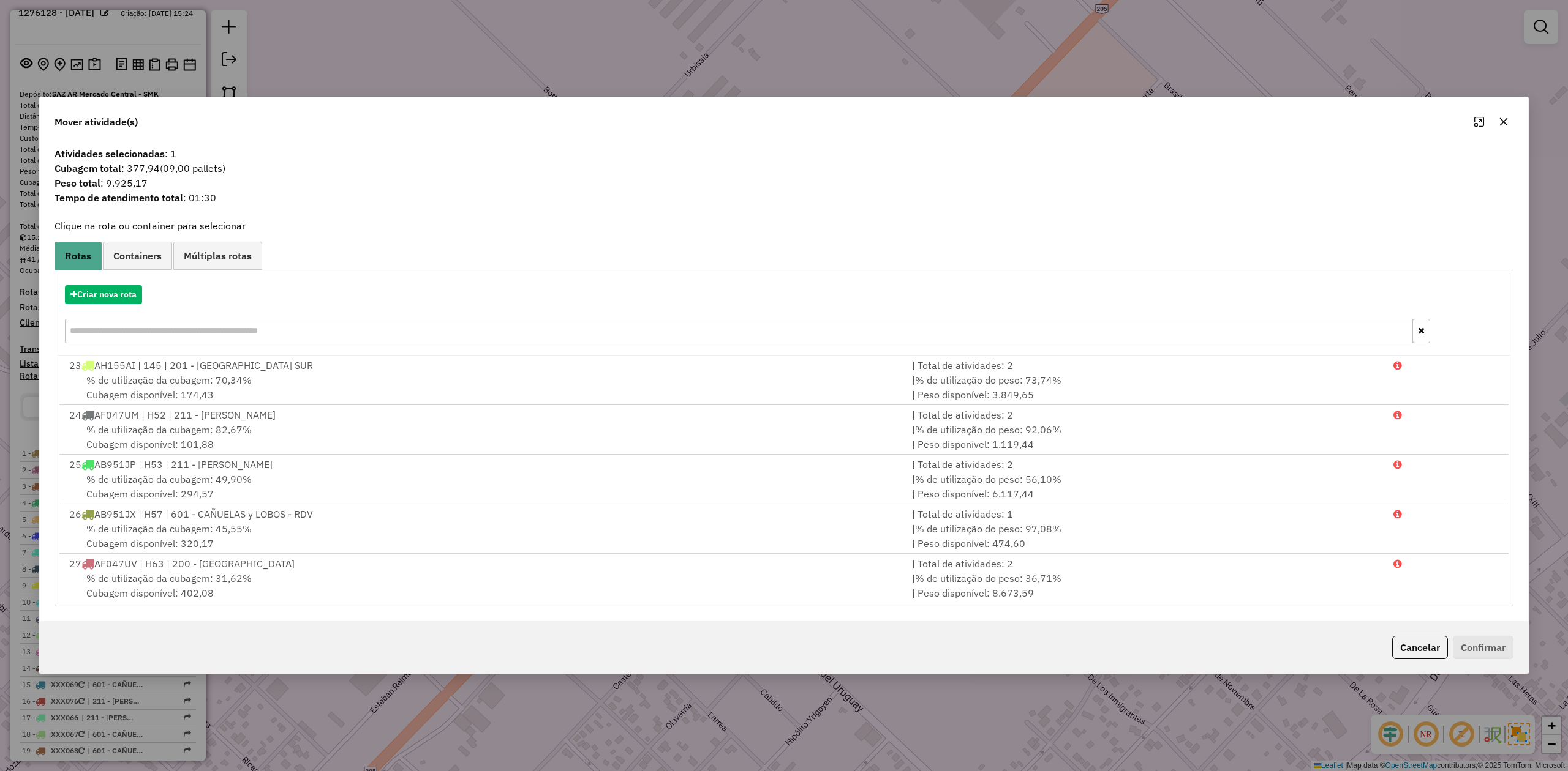
click at [1502, 119] on icon "button" at bounding box center [1503, 122] width 8 height 8
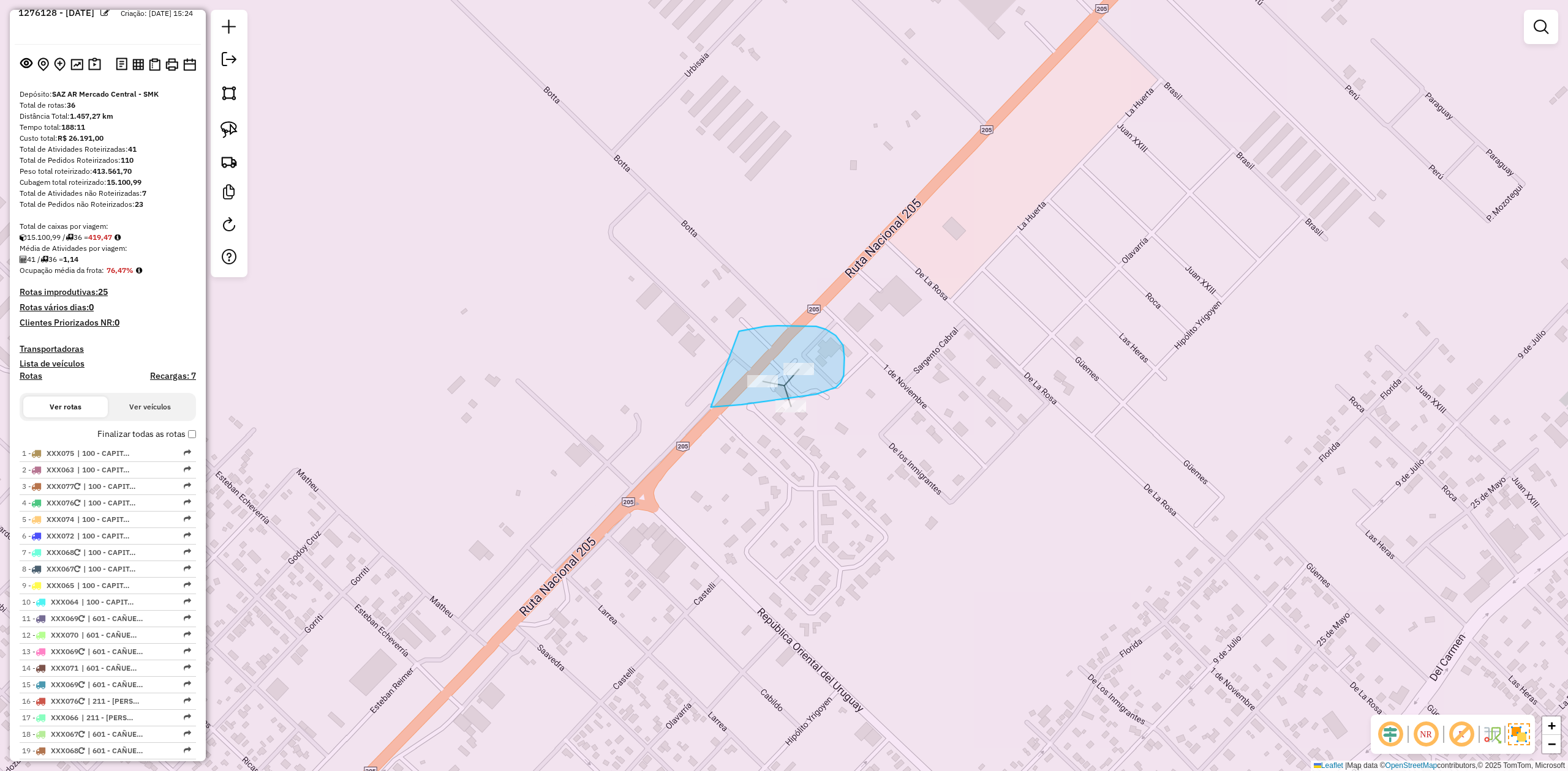
drag, startPoint x: 807, startPoint y: 395, endPoint x: 726, endPoint y: 338, distance: 99.0
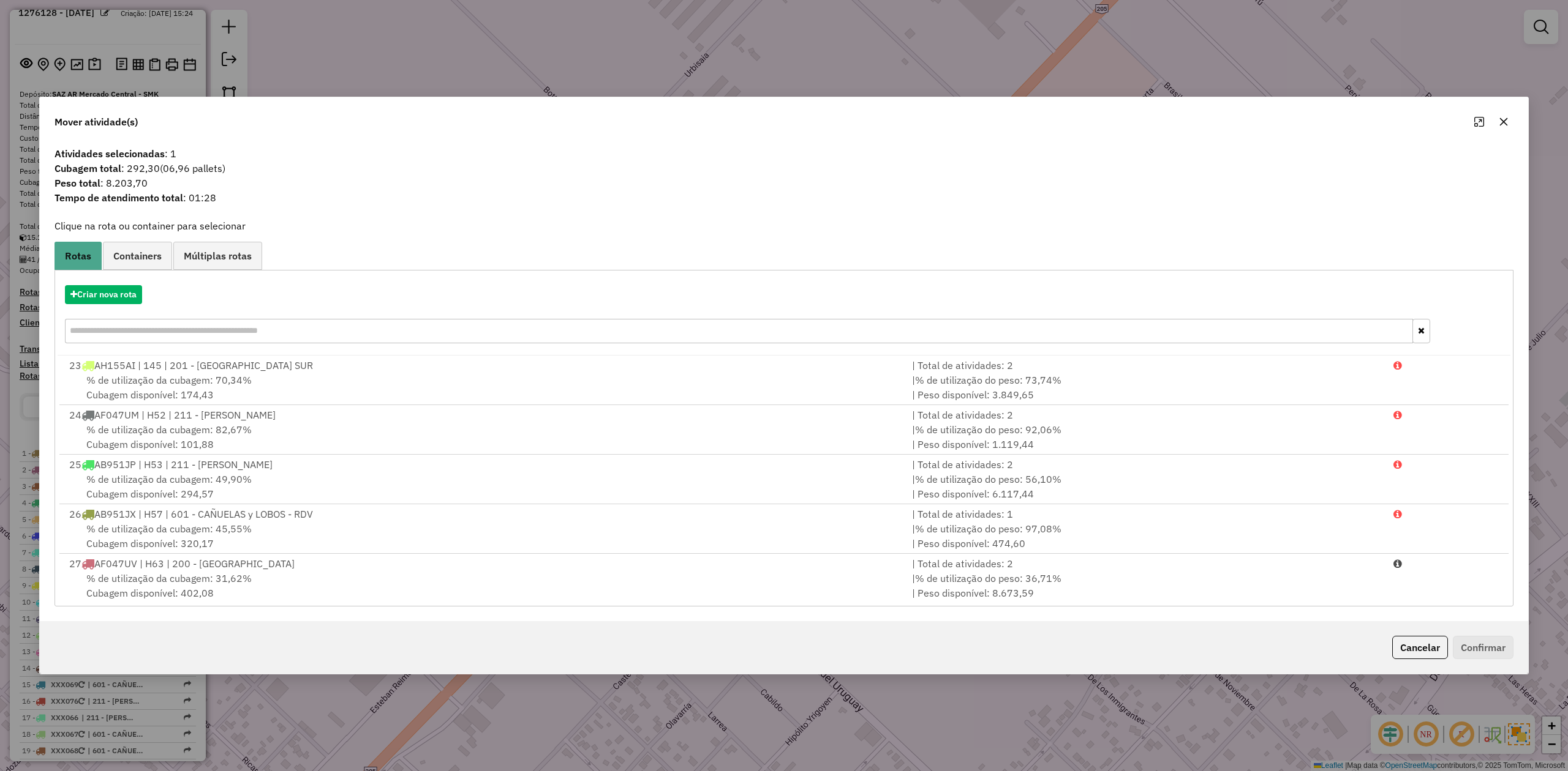
click at [1505, 123] on icon "button" at bounding box center [1503, 122] width 8 height 8
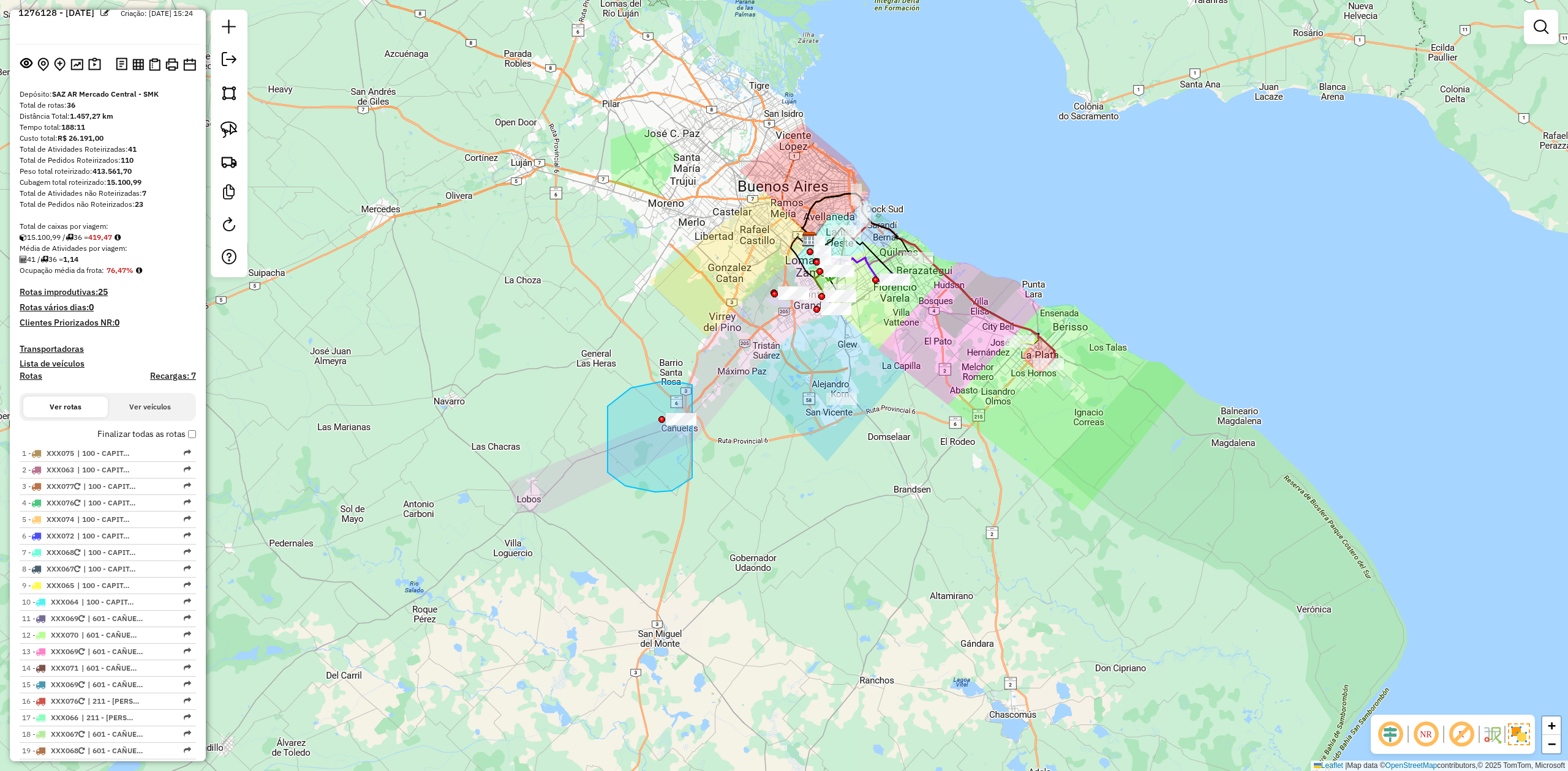
drag, startPoint x: 625, startPoint y: 486, endPoint x: 710, endPoint y: 407, distance: 116.0
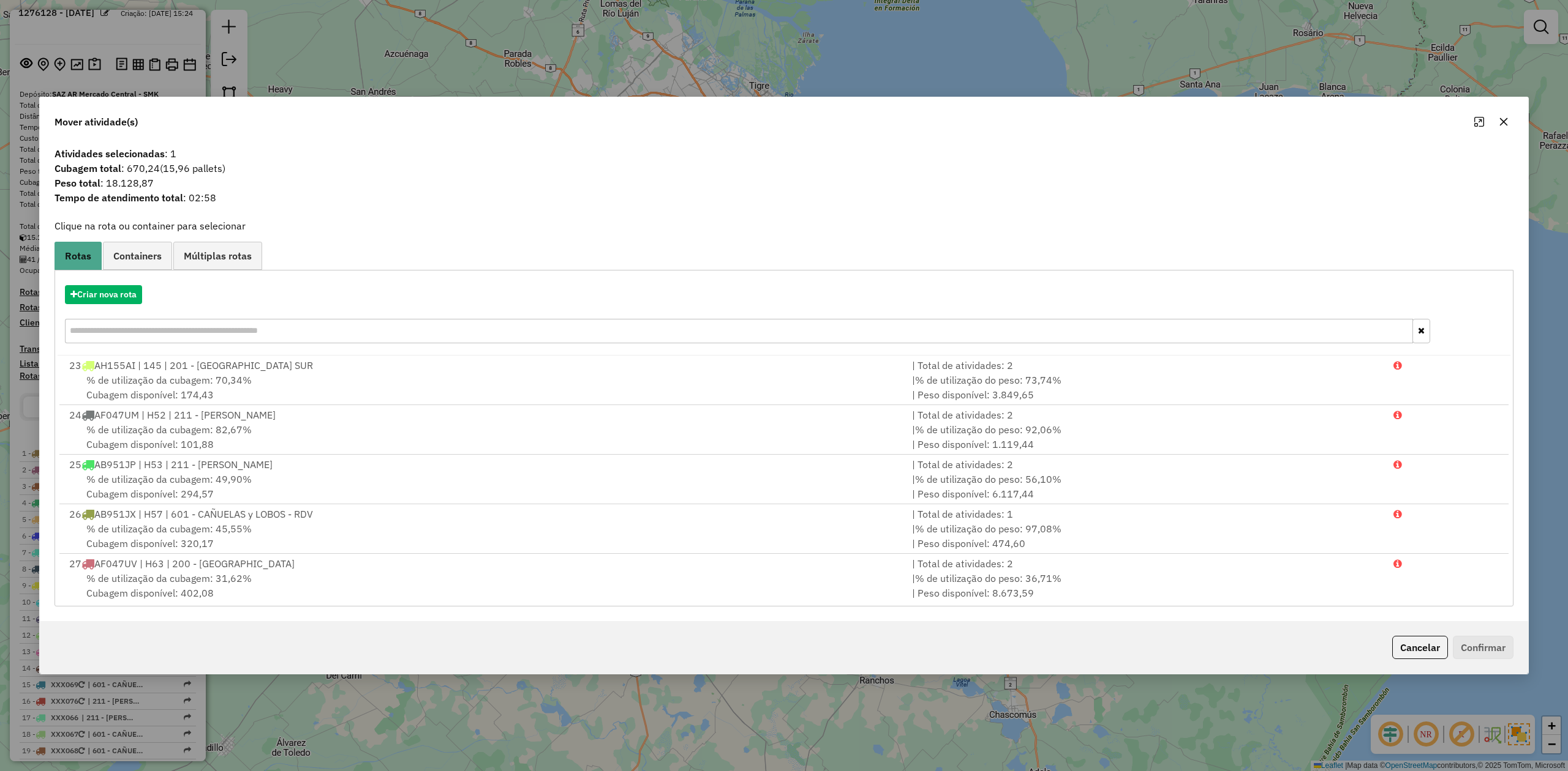
click at [1505, 128] on button "button" at bounding box center [1503, 122] width 19 height 19
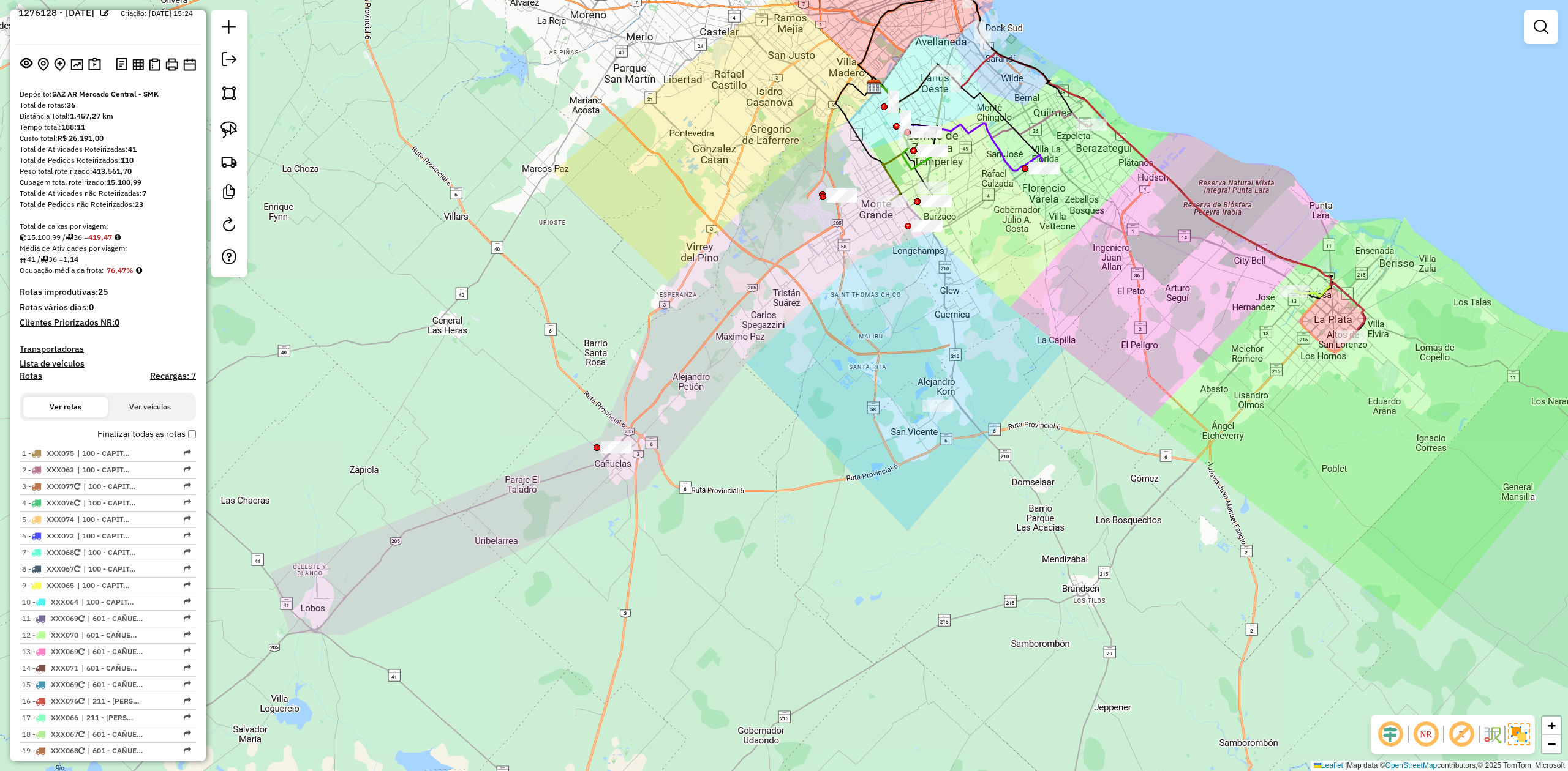
drag, startPoint x: 667, startPoint y: 446, endPoint x: 667, endPoint y: 474, distance: 28.0
click at [667, 474] on div "Janela de atendimento Grade de atendimento Capacidade Transportadoras Veículos …" at bounding box center [784, 385] width 1568 height 771
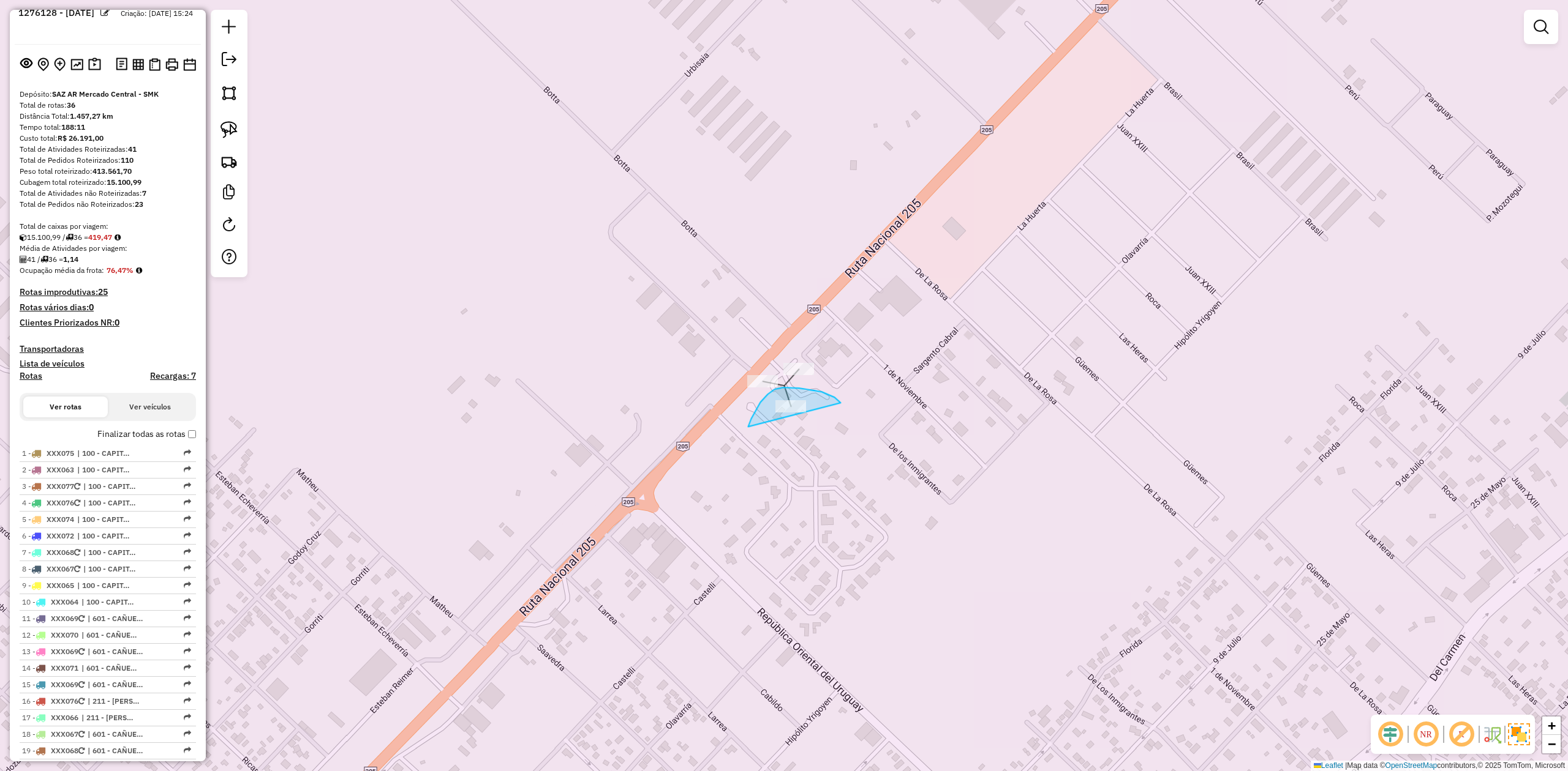
drag, startPoint x: 799, startPoint y: 388, endPoint x: 864, endPoint y: 428, distance: 76.3
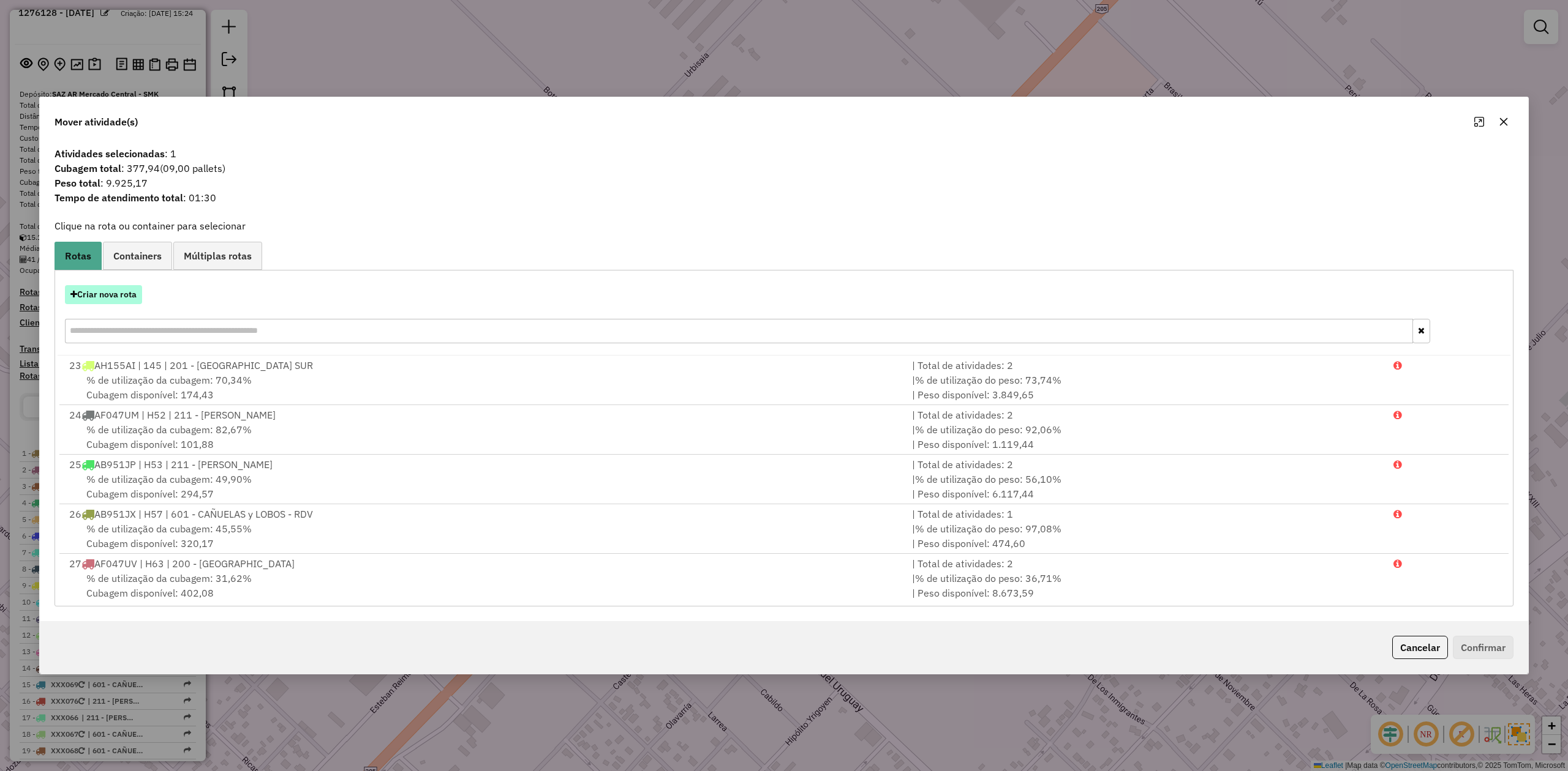
click at [120, 294] on button "Criar nova rota" at bounding box center [103, 294] width 77 height 19
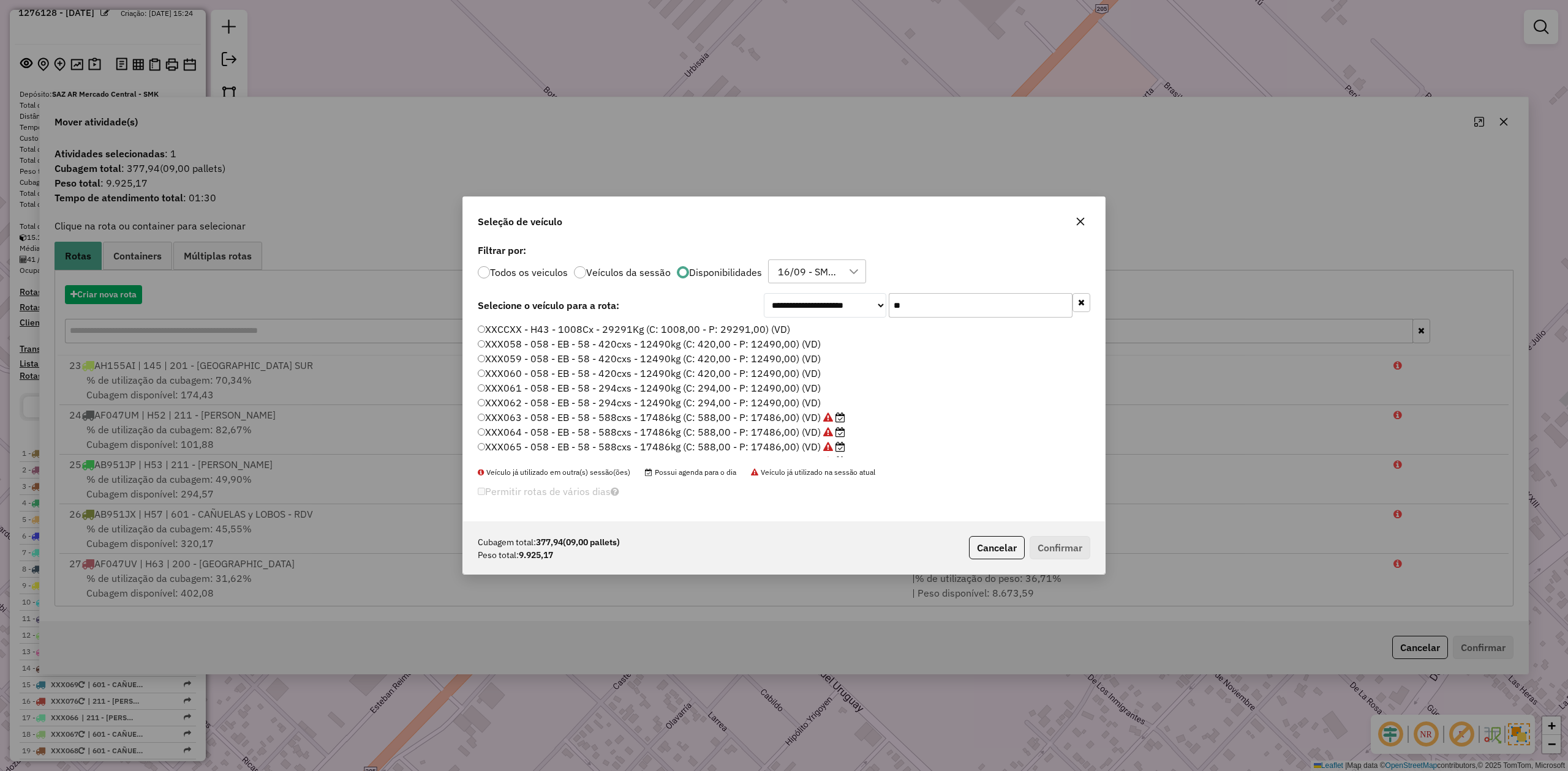
scroll to position [6, 4]
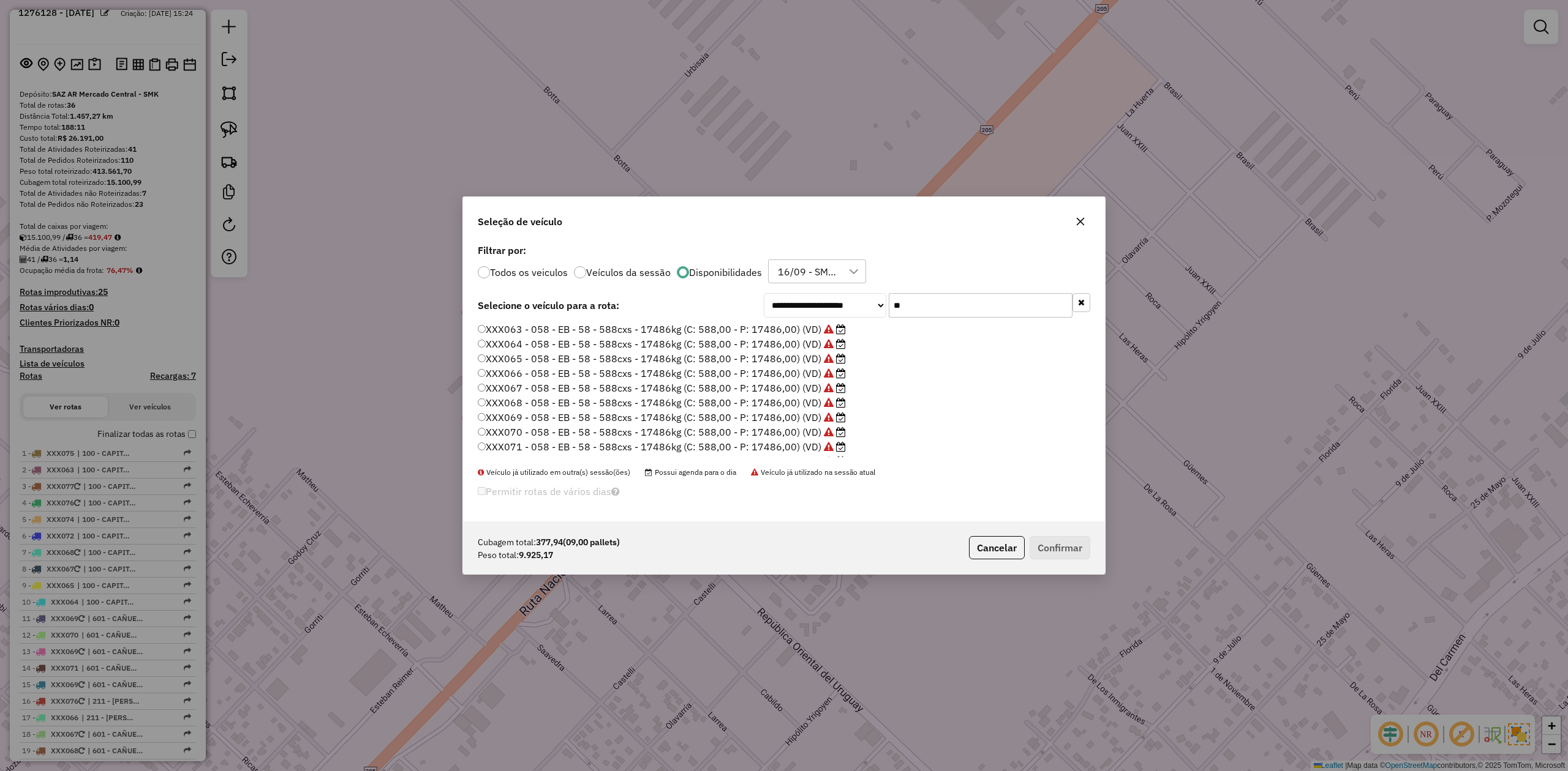
drag, startPoint x: 915, startPoint y: 297, endPoint x: 812, endPoint y: 289, distance: 103.3
click at [814, 289] on div "**********" at bounding box center [784, 382] width 642 height 281
type input "***"
drag, startPoint x: 812, startPoint y: 358, endPoint x: 822, endPoint y: 363, distance: 11.2
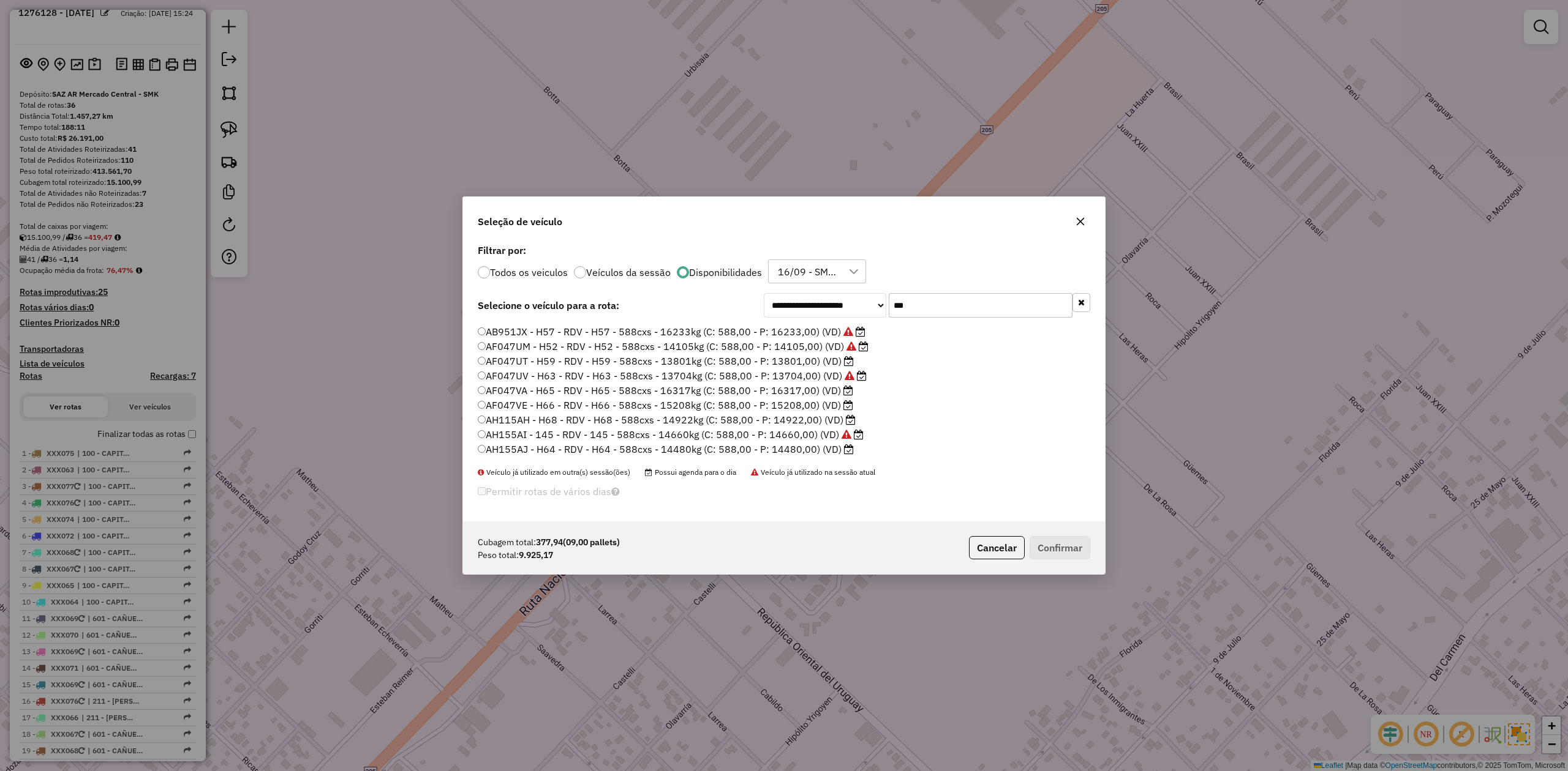
click at [812, 358] on label "AF047UT - H59 - RDV - H59 - 588cxs - 13801kg (C: 588,00 - P: 13801,00) (VD)" at bounding box center [666, 361] width 376 height 14
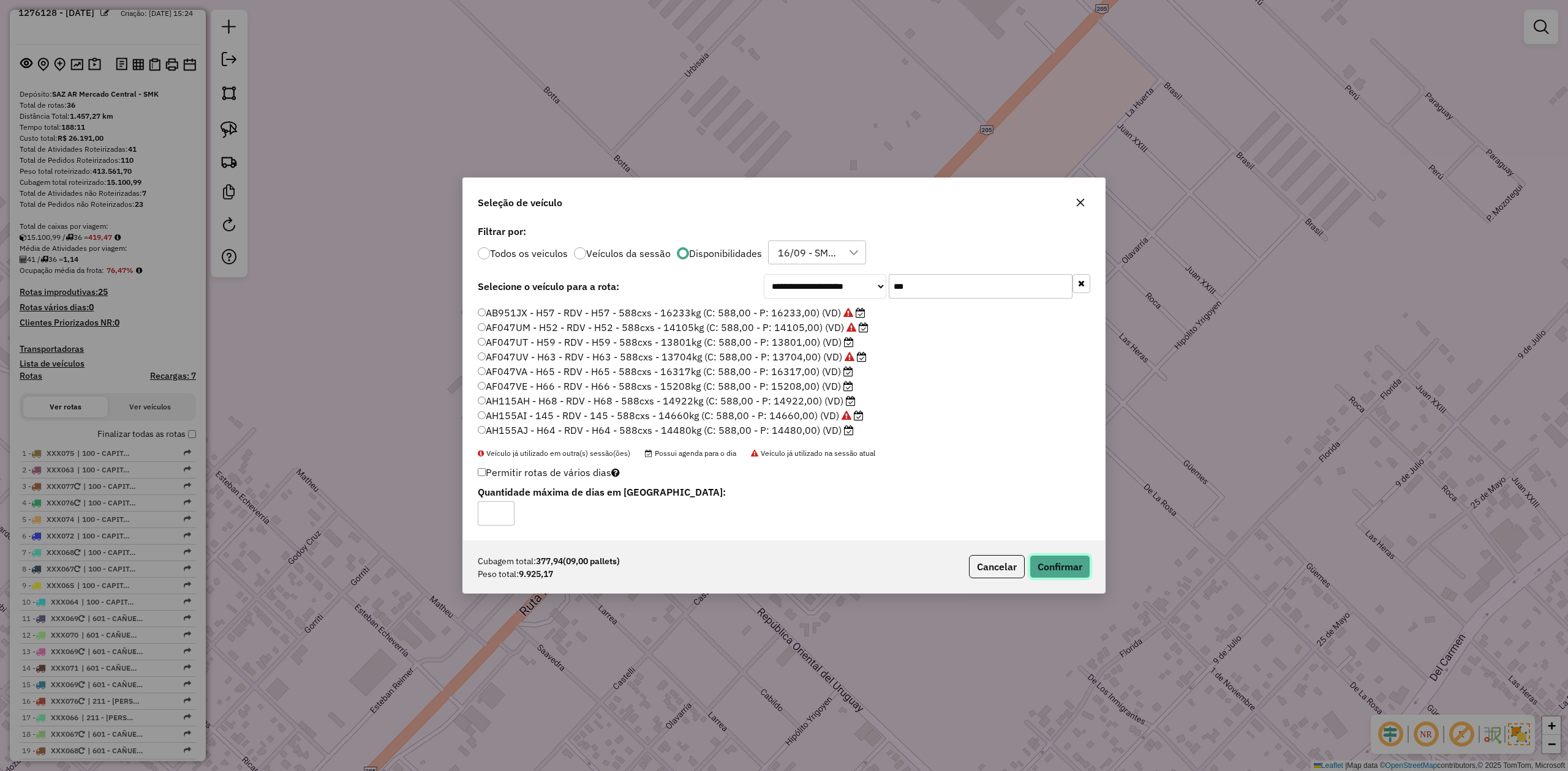
click at [1057, 577] on button "Confirmar" at bounding box center [1059, 567] width 61 height 23
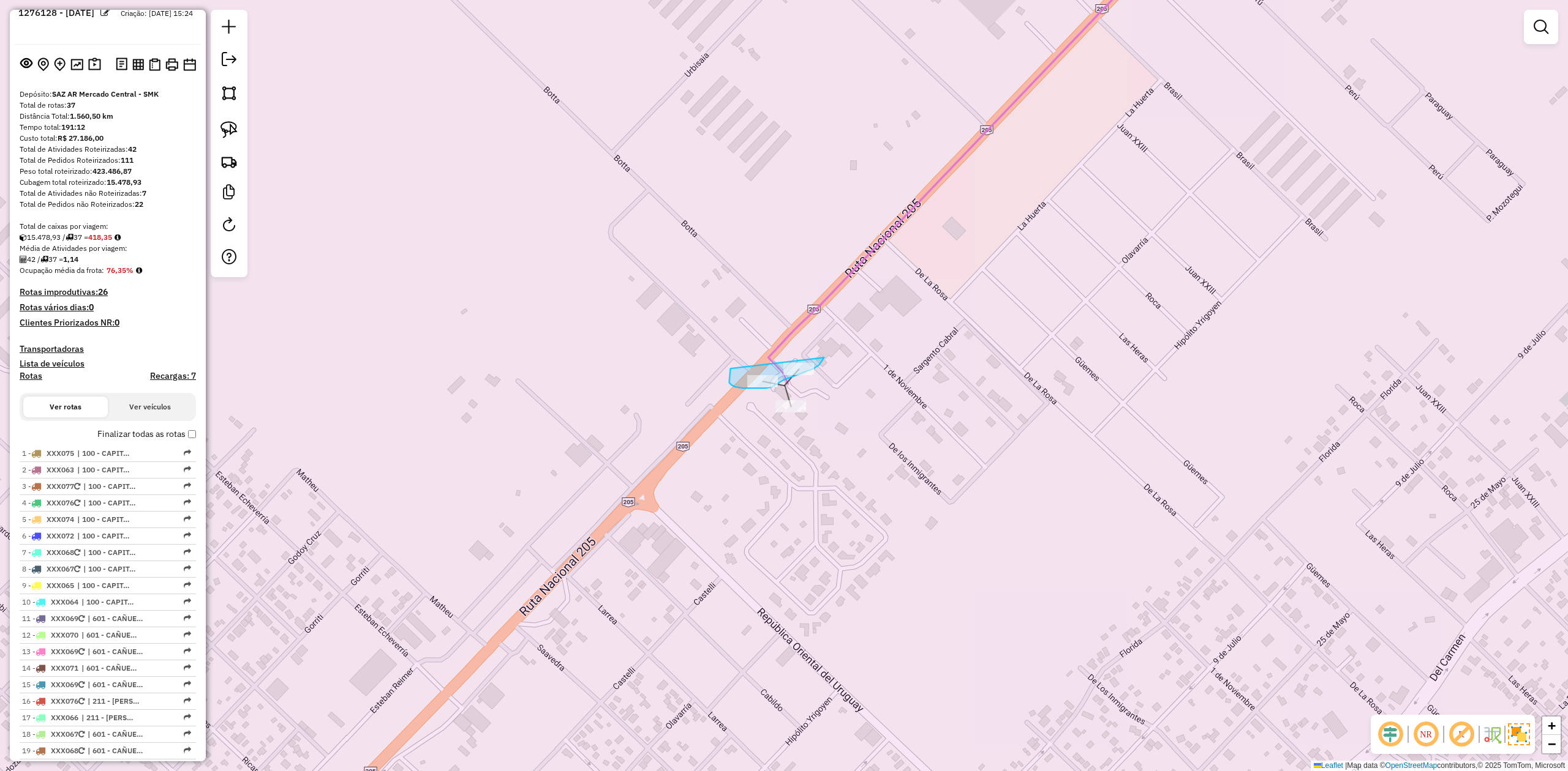
drag, startPoint x: 731, startPoint y: 385, endPoint x: 789, endPoint y: 325, distance: 83.5
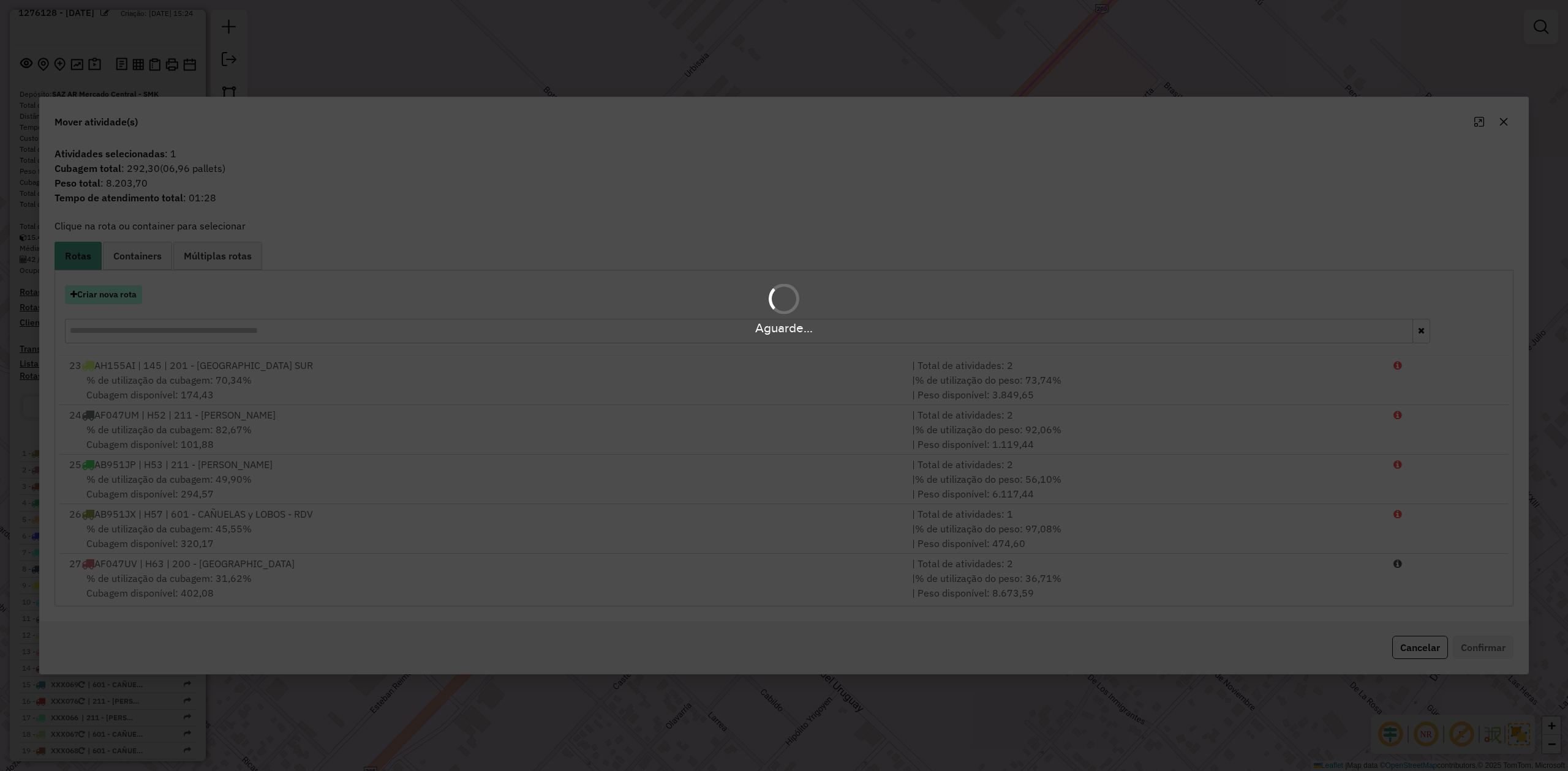
click at [127, 299] on button "Criar nova rota" at bounding box center [103, 294] width 77 height 19
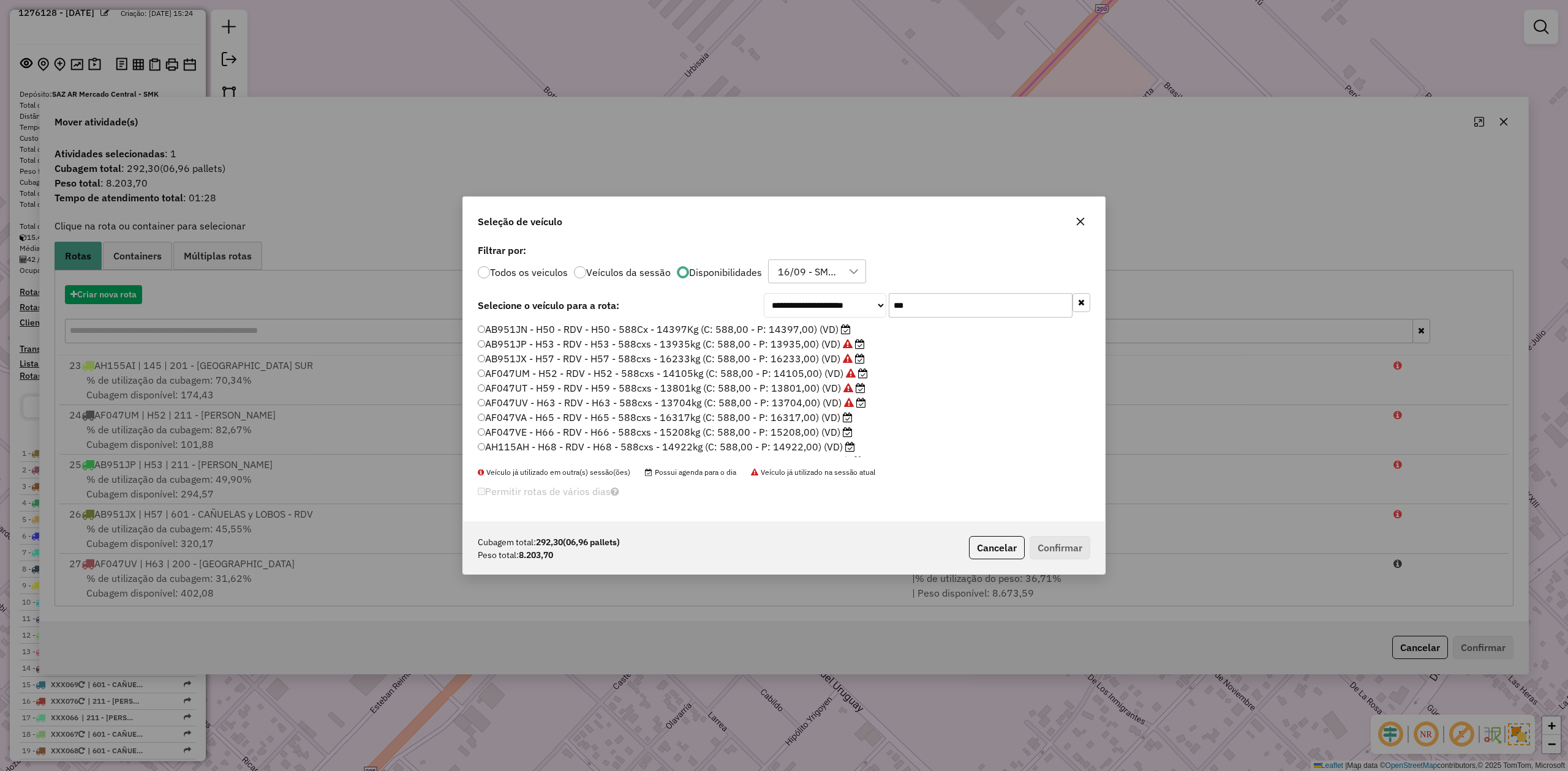
scroll to position [6, 4]
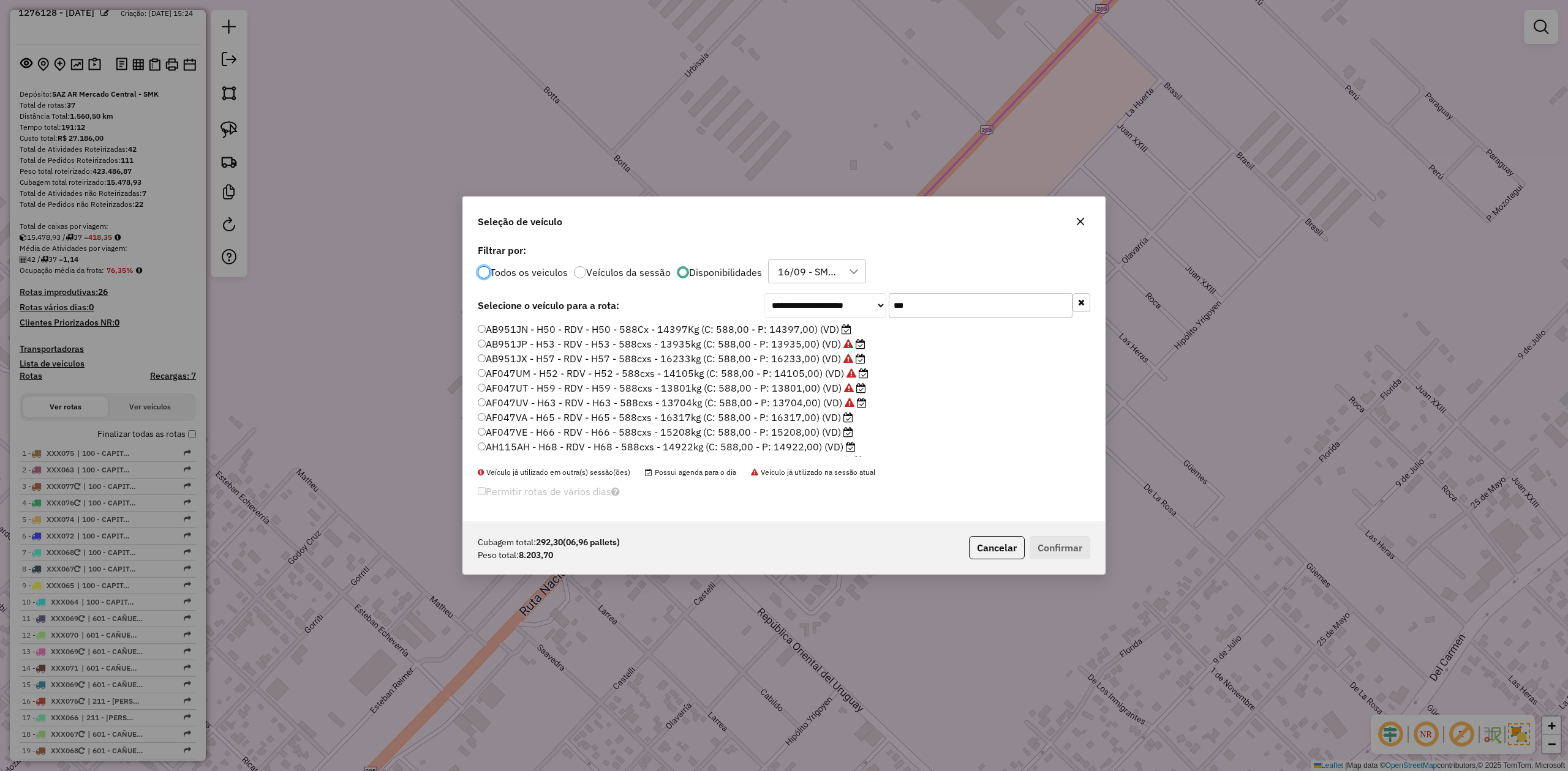
click at [802, 371] on label "AF047UM - H52 - RDV - H52 - 588cxs - 14105kg (C: 588,00 - P: 14105,00) (VD)" at bounding box center [673, 373] width 390 height 14
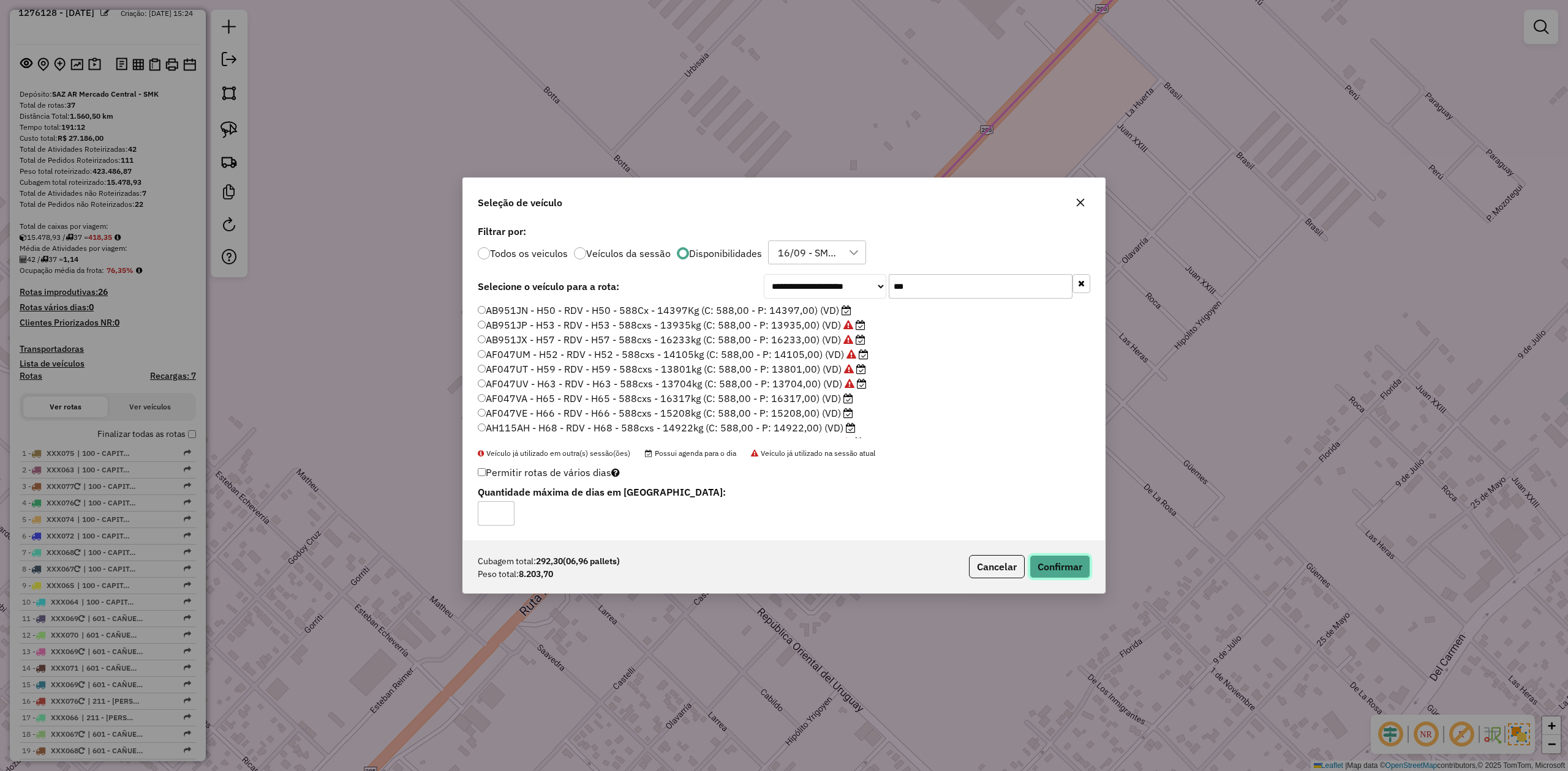
click at [1069, 576] on button "Confirmar" at bounding box center [1059, 567] width 61 height 23
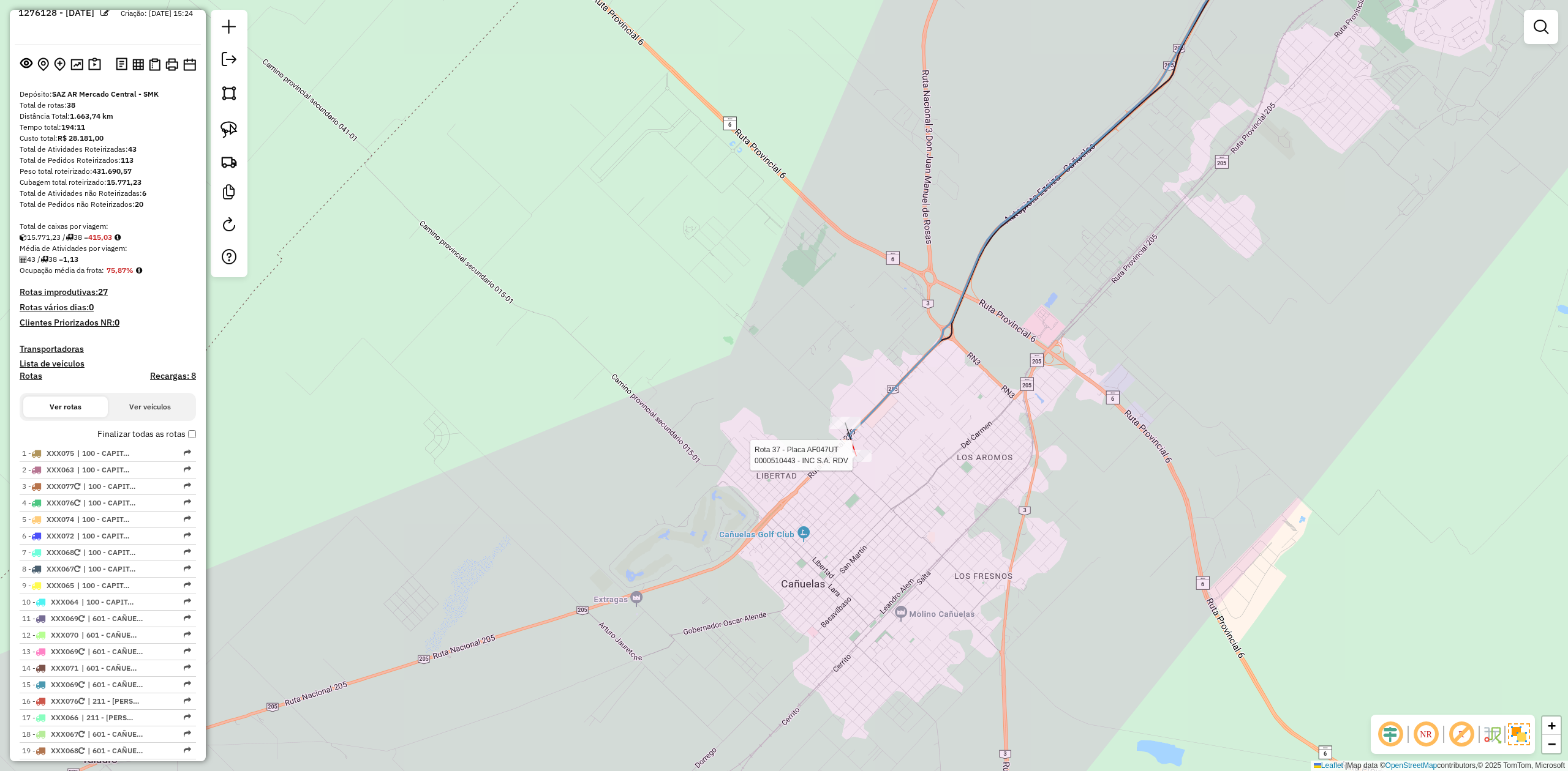
select select "**********"
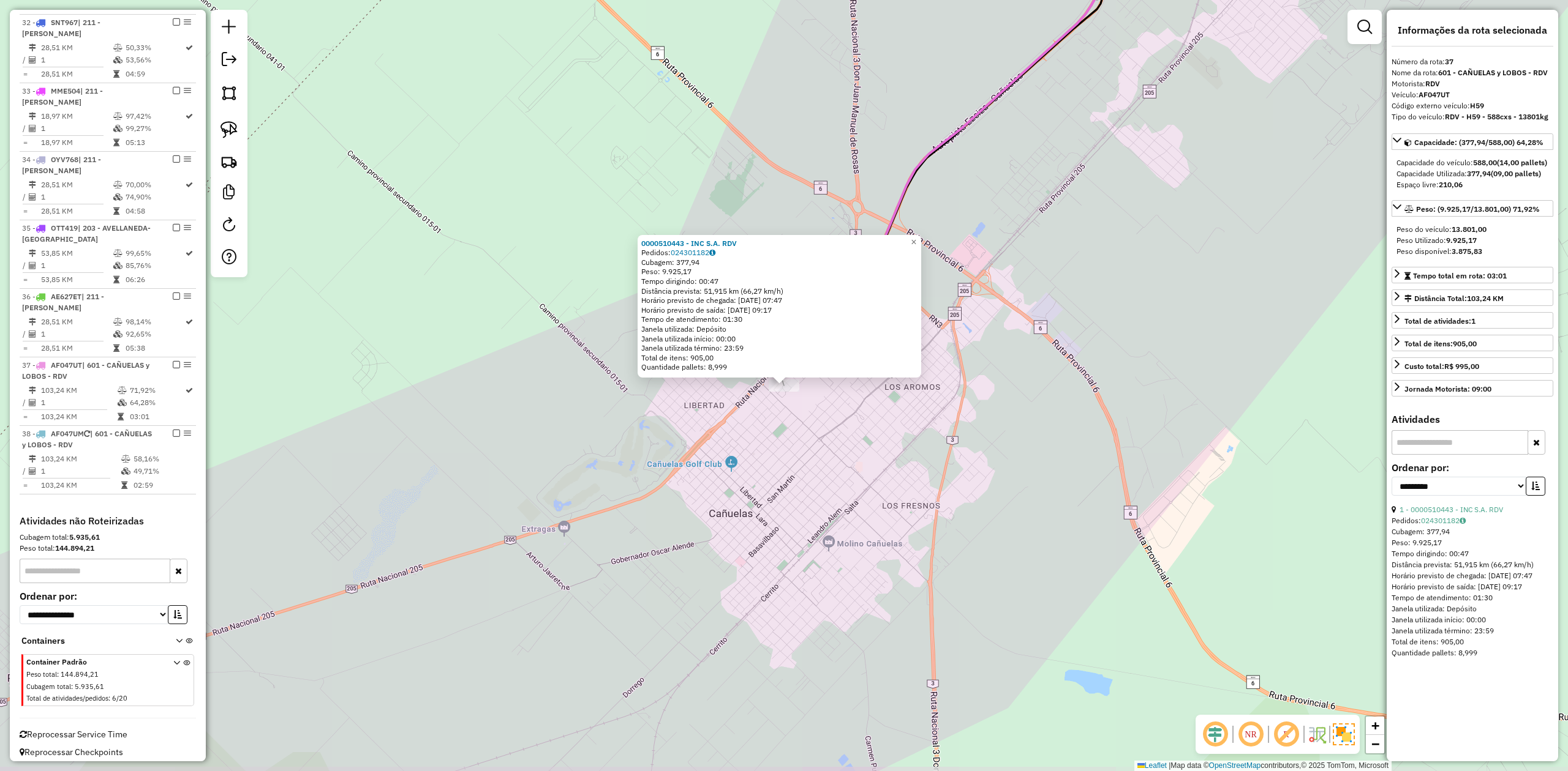
scroll to position [1473, 0]
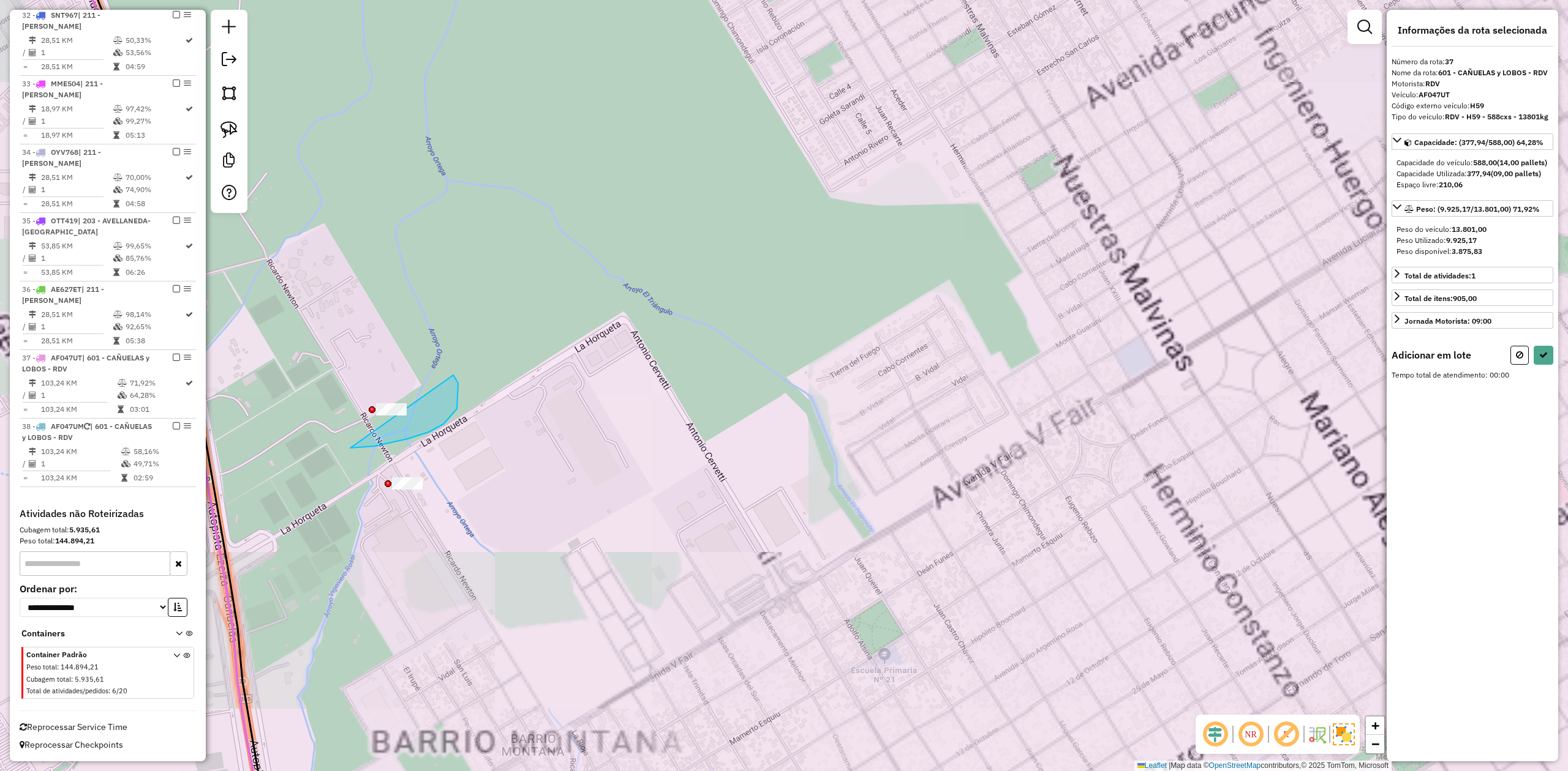
drag, startPoint x: 453, startPoint y: 375, endPoint x: 272, endPoint y: 448, distance: 195.2
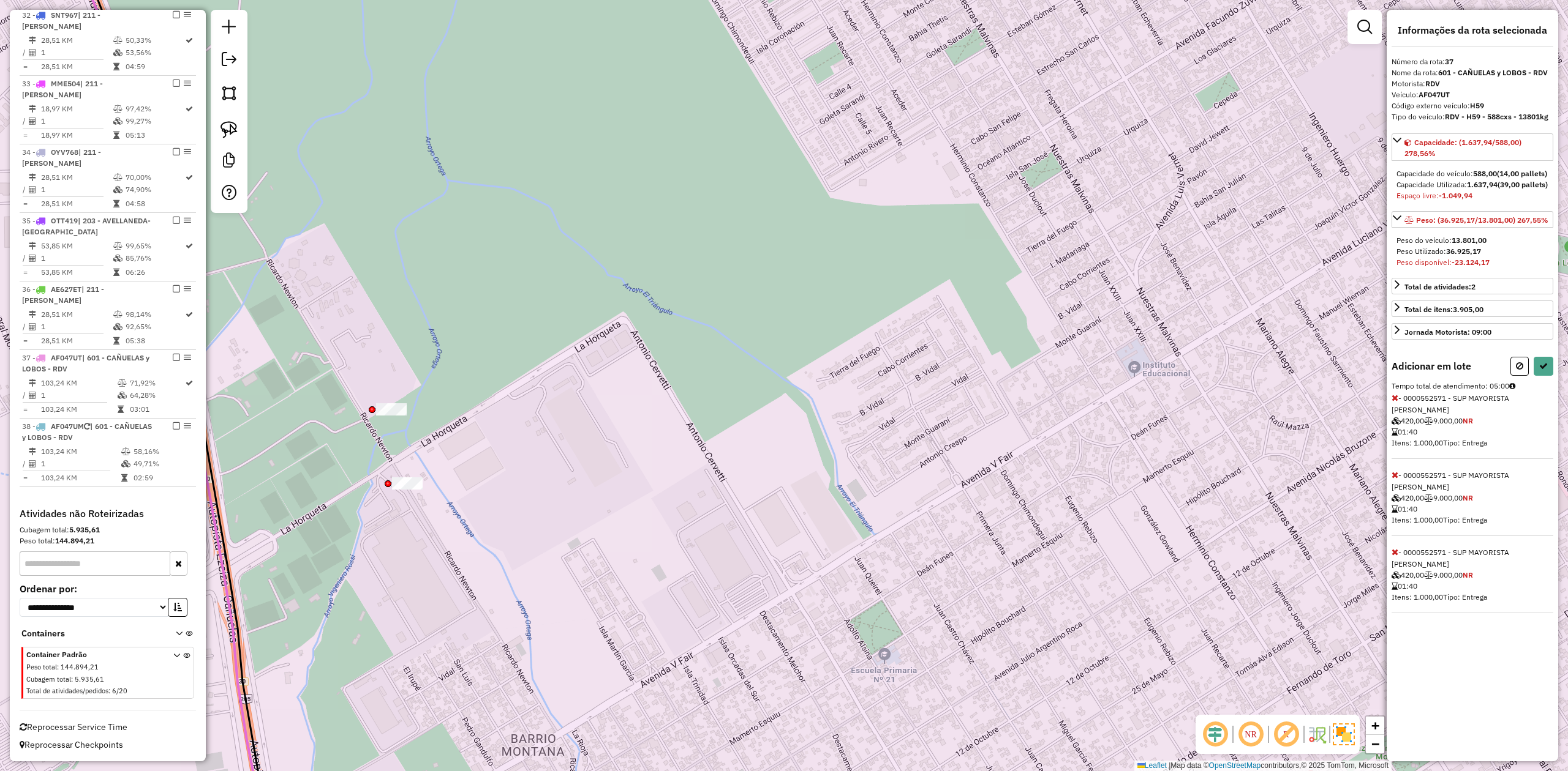
click at [1394, 402] on icon at bounding box center [1394, 398] width 6 height 9
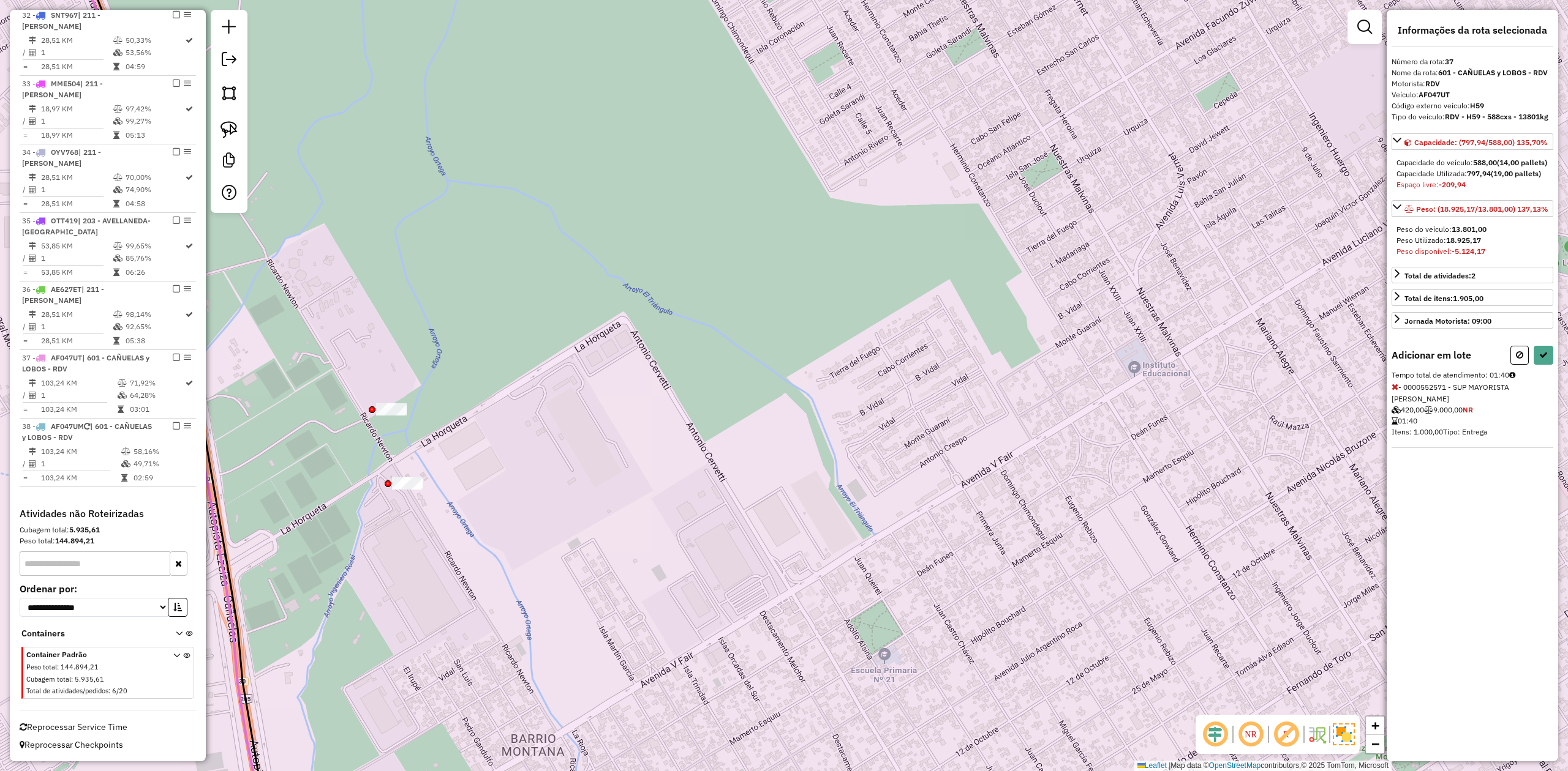
select select "**********"
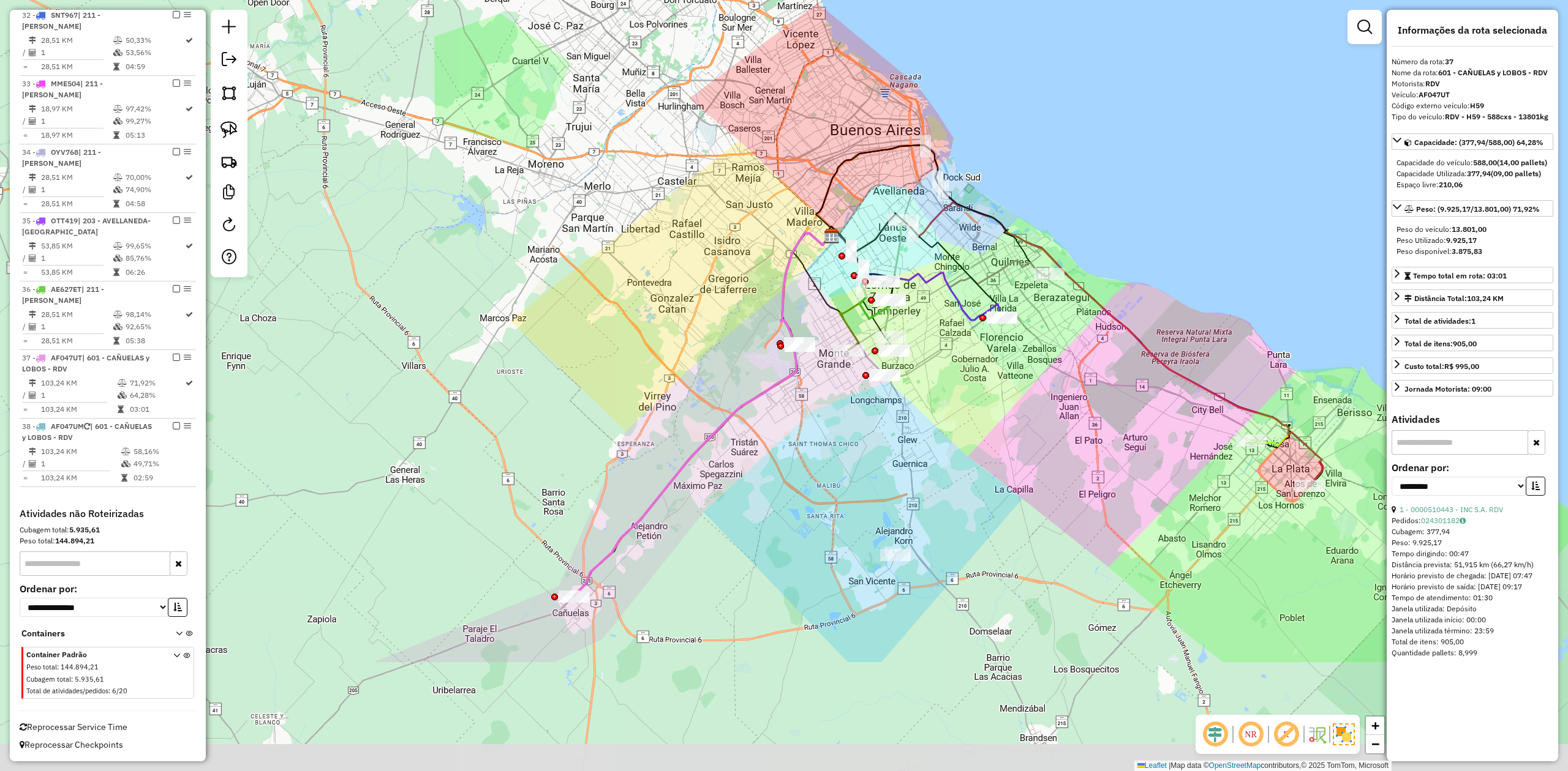
drag, startPoint x: 755, startPoint y: 603, endPoint x: 797, endPoint y: 480, distance: 130.0
click at [797, 481] on div "Janela de atendimento Grade de atendimento Capacidade Transportadoras Veículos …" at bounding box center [784, 385] width 1568 height 771
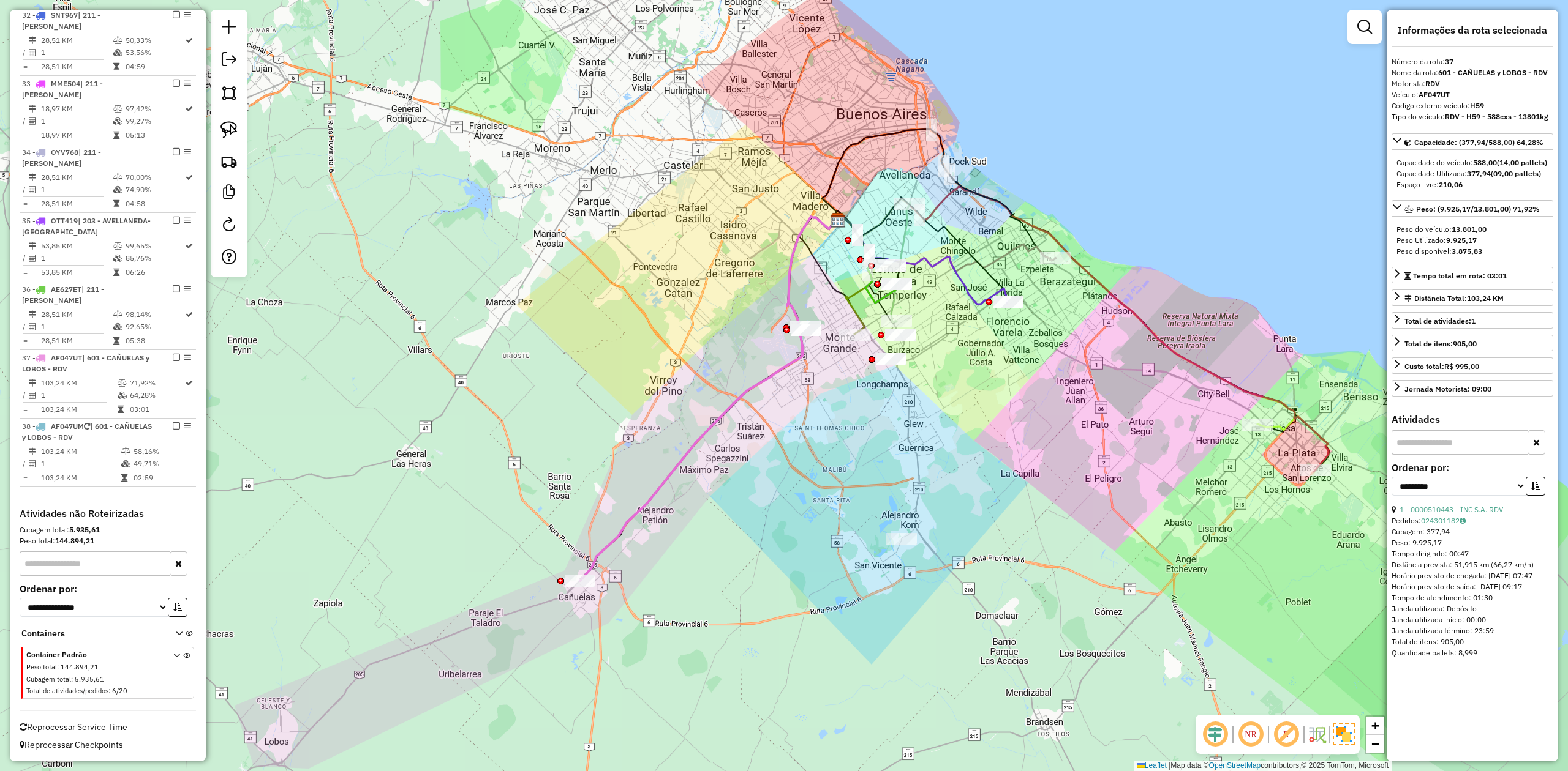
drag, startPoint x: 722, startPoint y: 568, endPoint x: 630, endPoint y: 575, distance: 92.3
click at [721, 567] on div "Janela de atendimento Grade de atendimento Capacidade Transportadoras Veículos …" at bounding box center [784, 385] width 1568 height 771
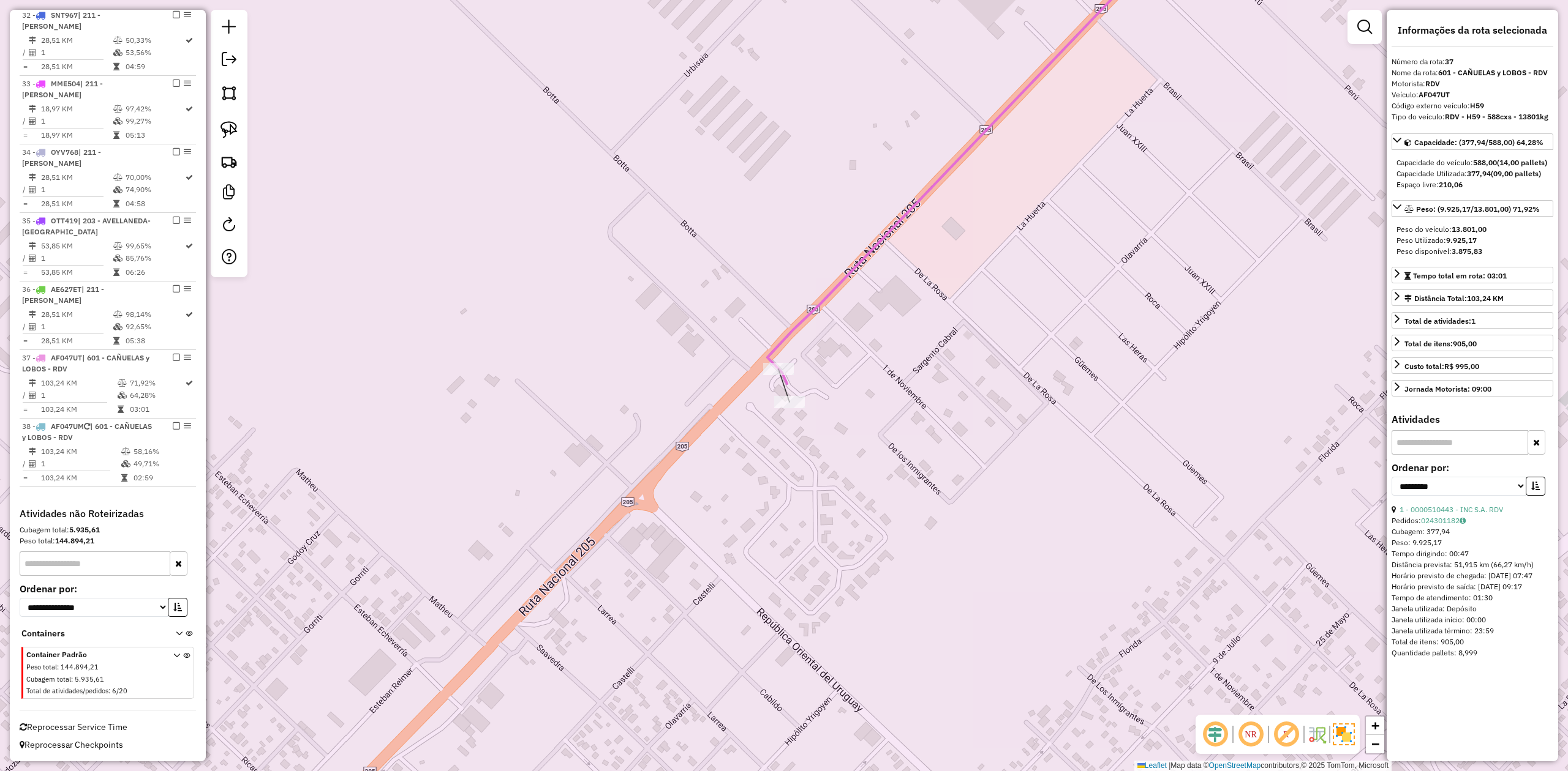
click at [787, 375] on div at bounding box center [778, 369] width 31 height 12
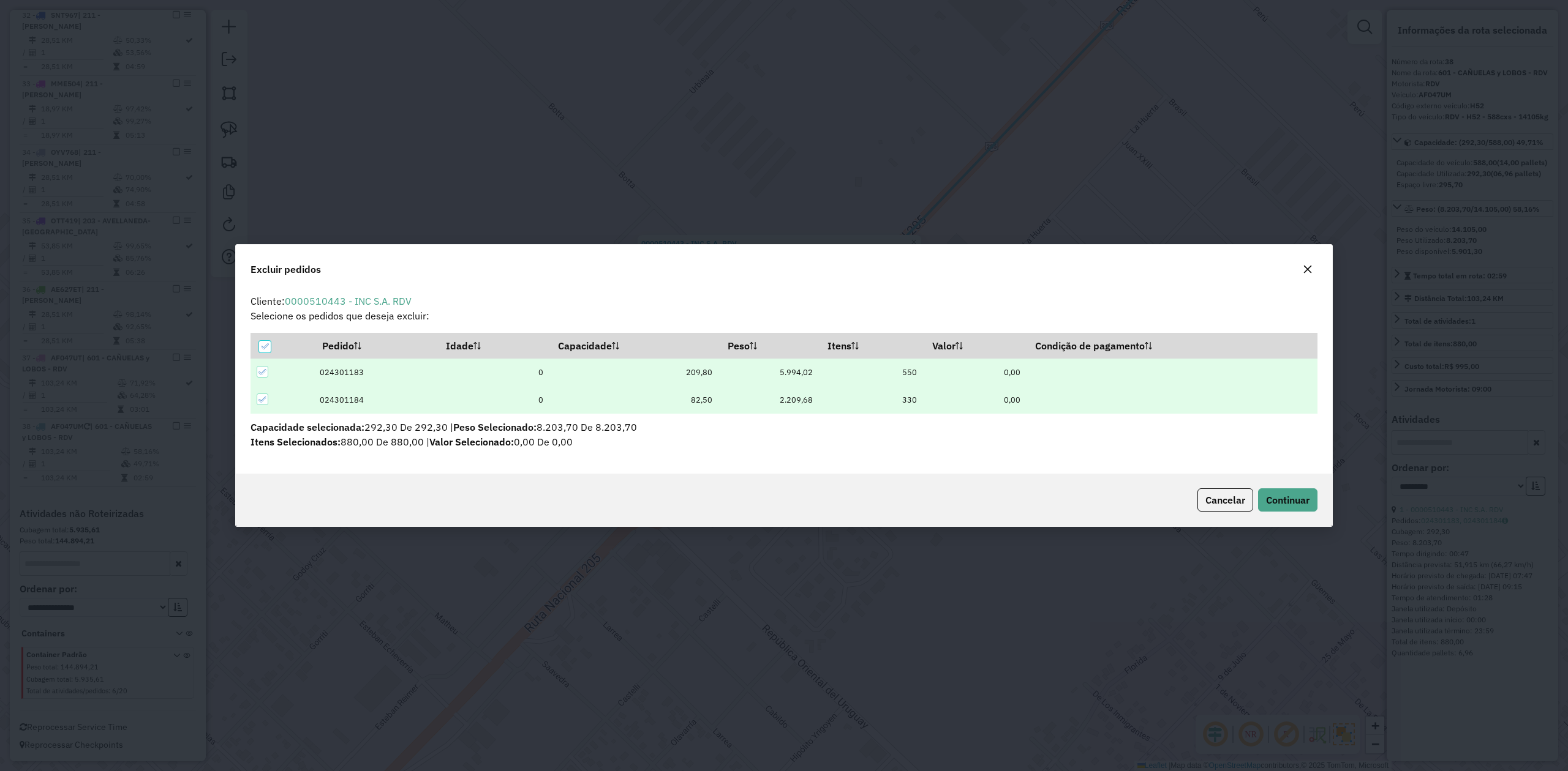
scroll to position [0, 0]
click at [263, 346] on icon at bounding box center [264, 346] width 9 height 9
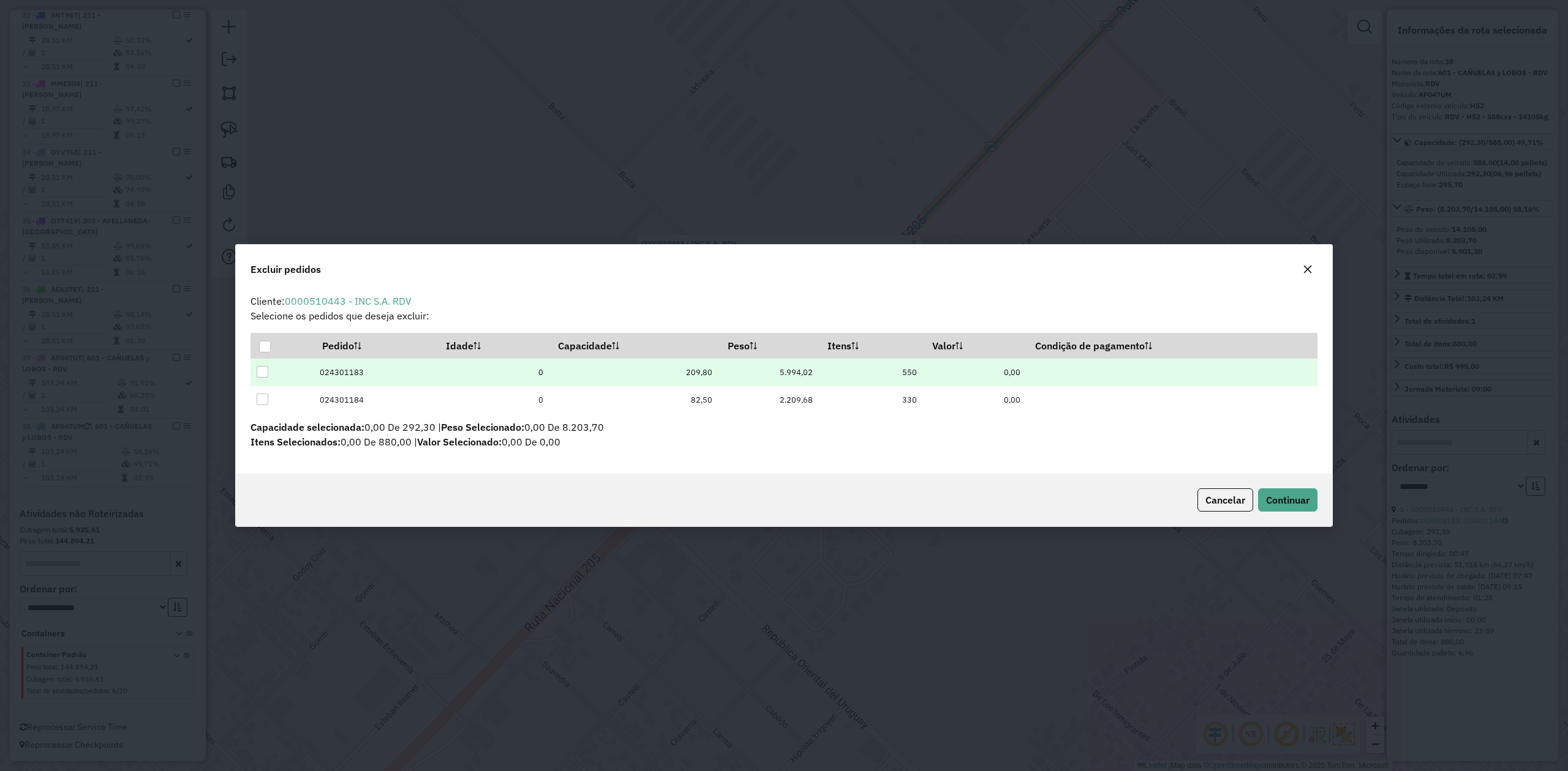
click at [262, 375] on div at bounding box center [262, 371] width 12 height 12
click at [259, 370] on icon at bounding box center [263, 372] width 9 height 9
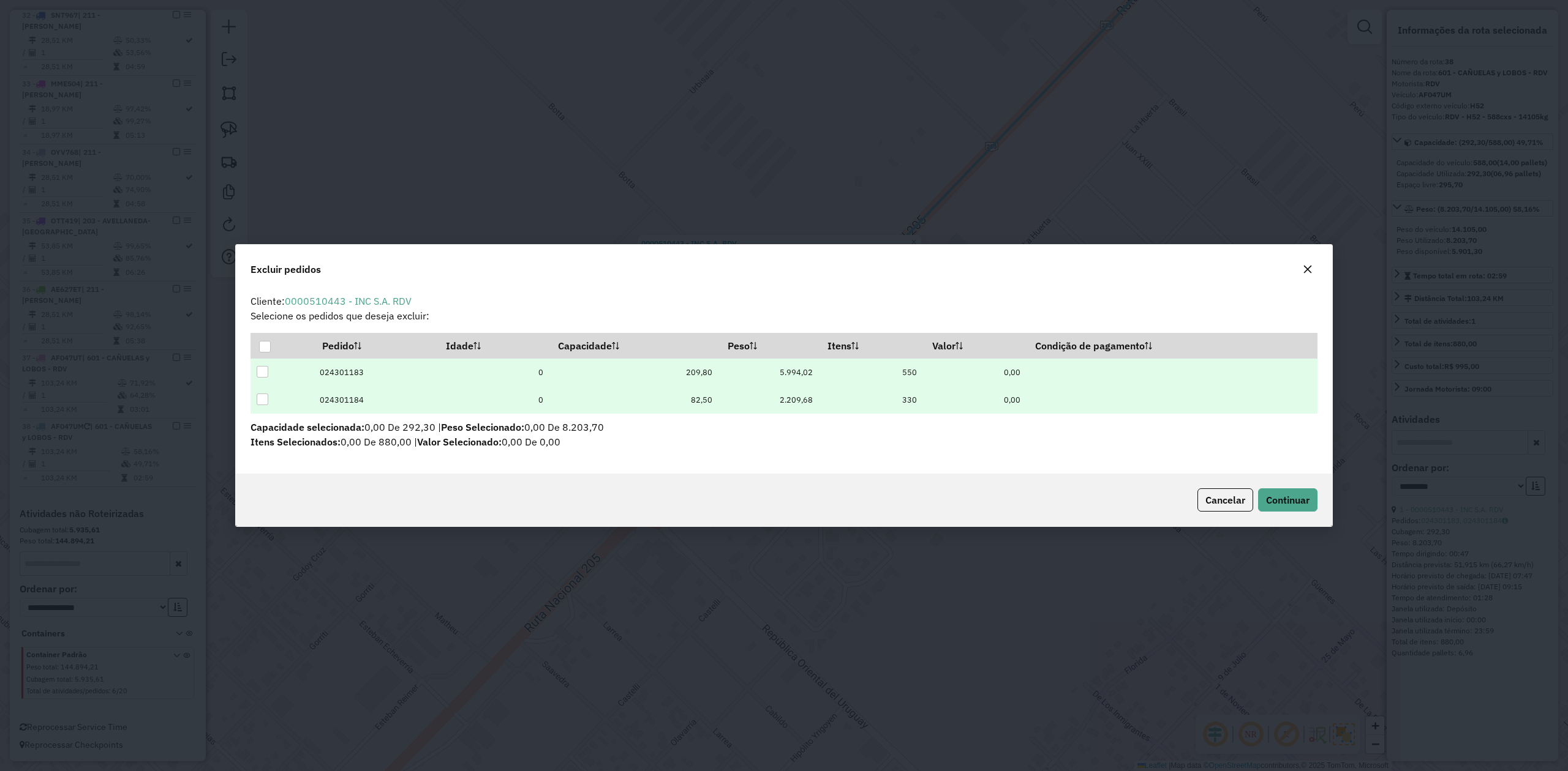
click at [262, 398] on div at bounding box center [262, 400] width 12 height 12
click at [1270, 502] on span "Continuar" at bounding box center [1288, 500] width 43 height 12
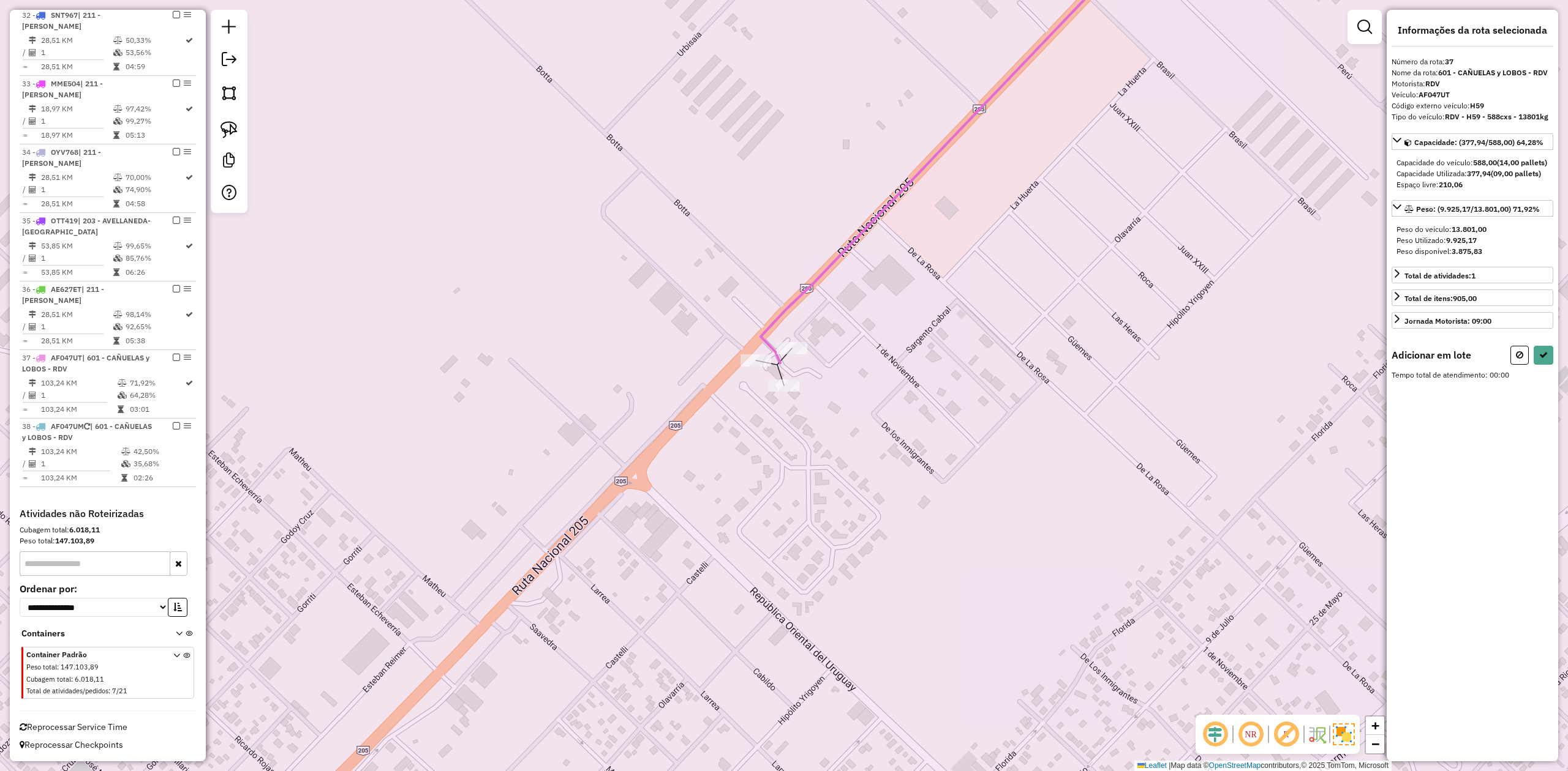
select select "**********"
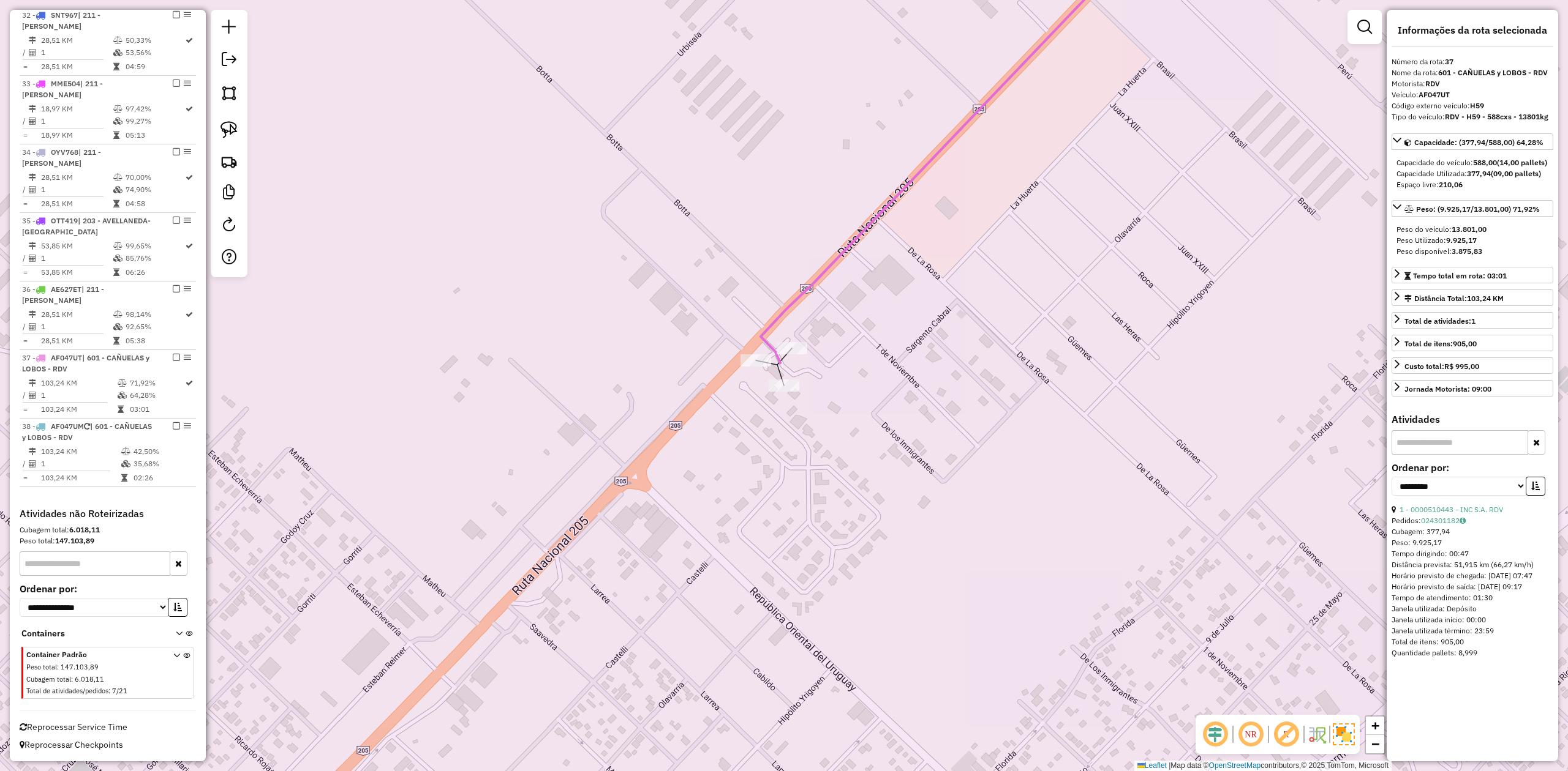
click at [810, 412] on div "Janela de atendimento Grade de atendimento Capacidade Transportadoras Veículos …" at bounding box center [784, 385] width 1568 height 771
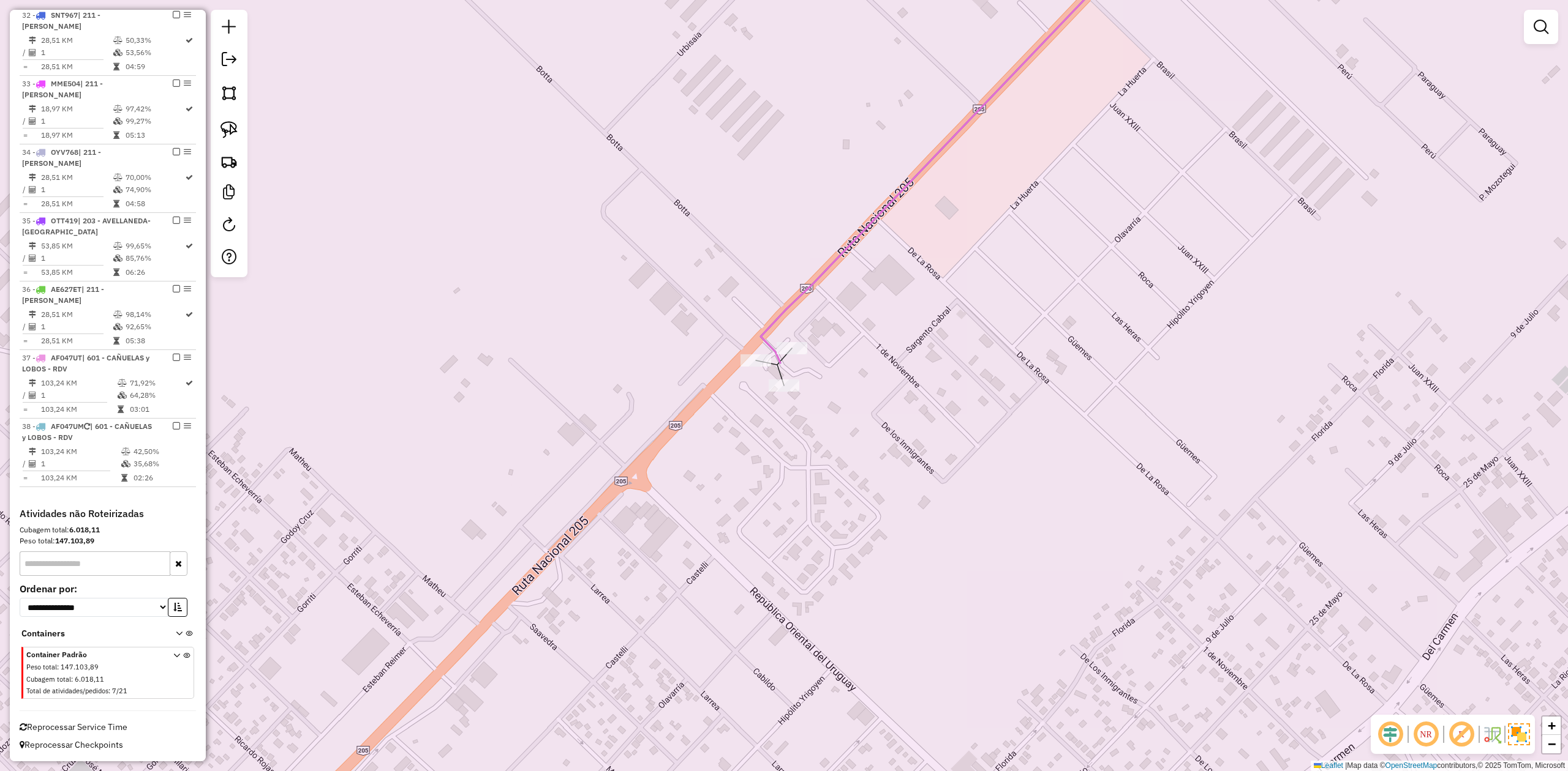
drag, startPoint x: 810, startPoint y: 410, endPoint x: 805, endPoint y: 403, distance: 8.6
click at [810, 407] on div "Janela de atendimento Grade de atendimento Capacidade Transportadoras Veículos …" at bounding box center [784, 385] width 1568 height 771
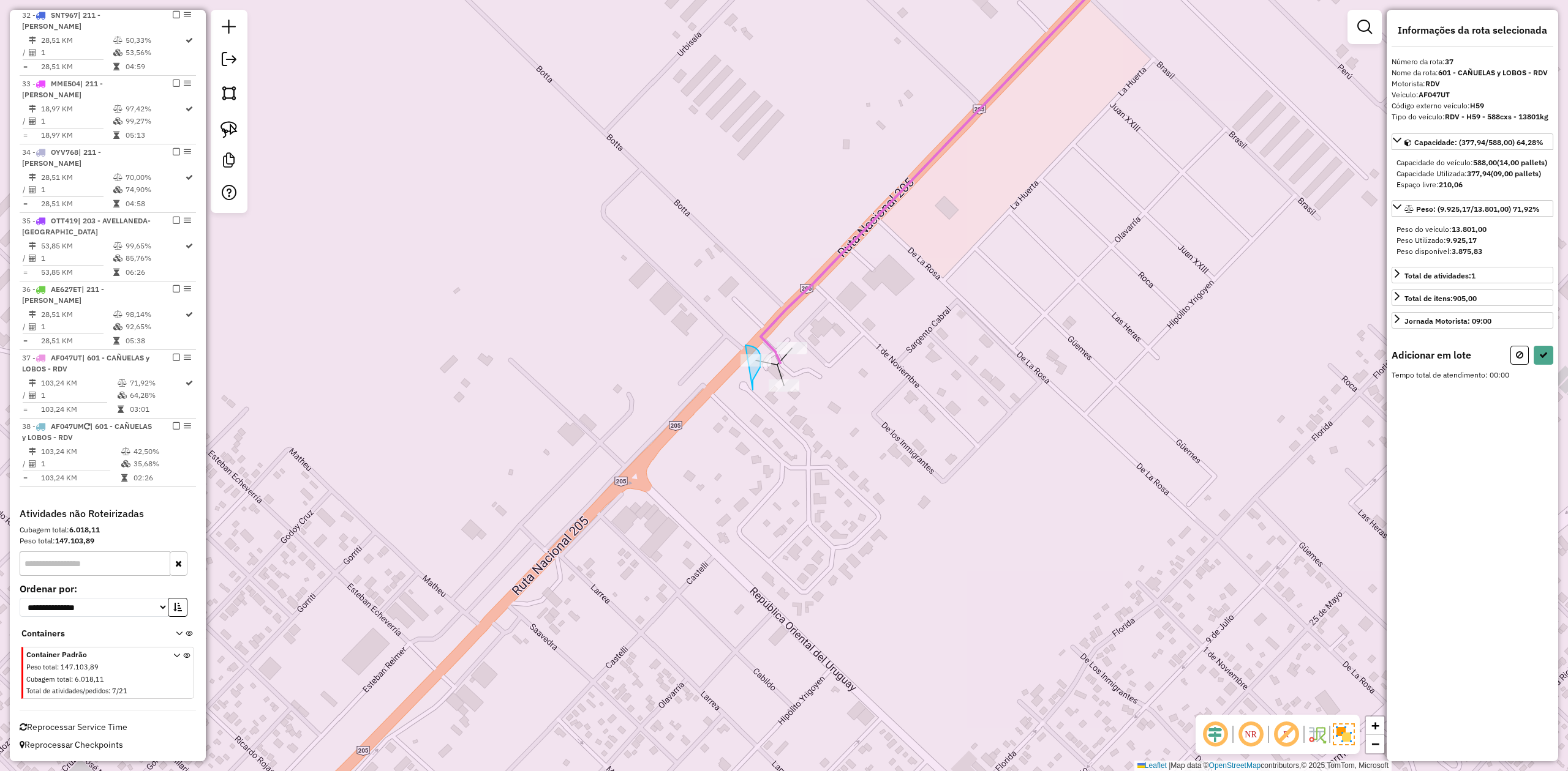
drag, startPoint x: 752, startPoint y: 386, endPoint x: 707, endPoint y: 407, distance: 49.7
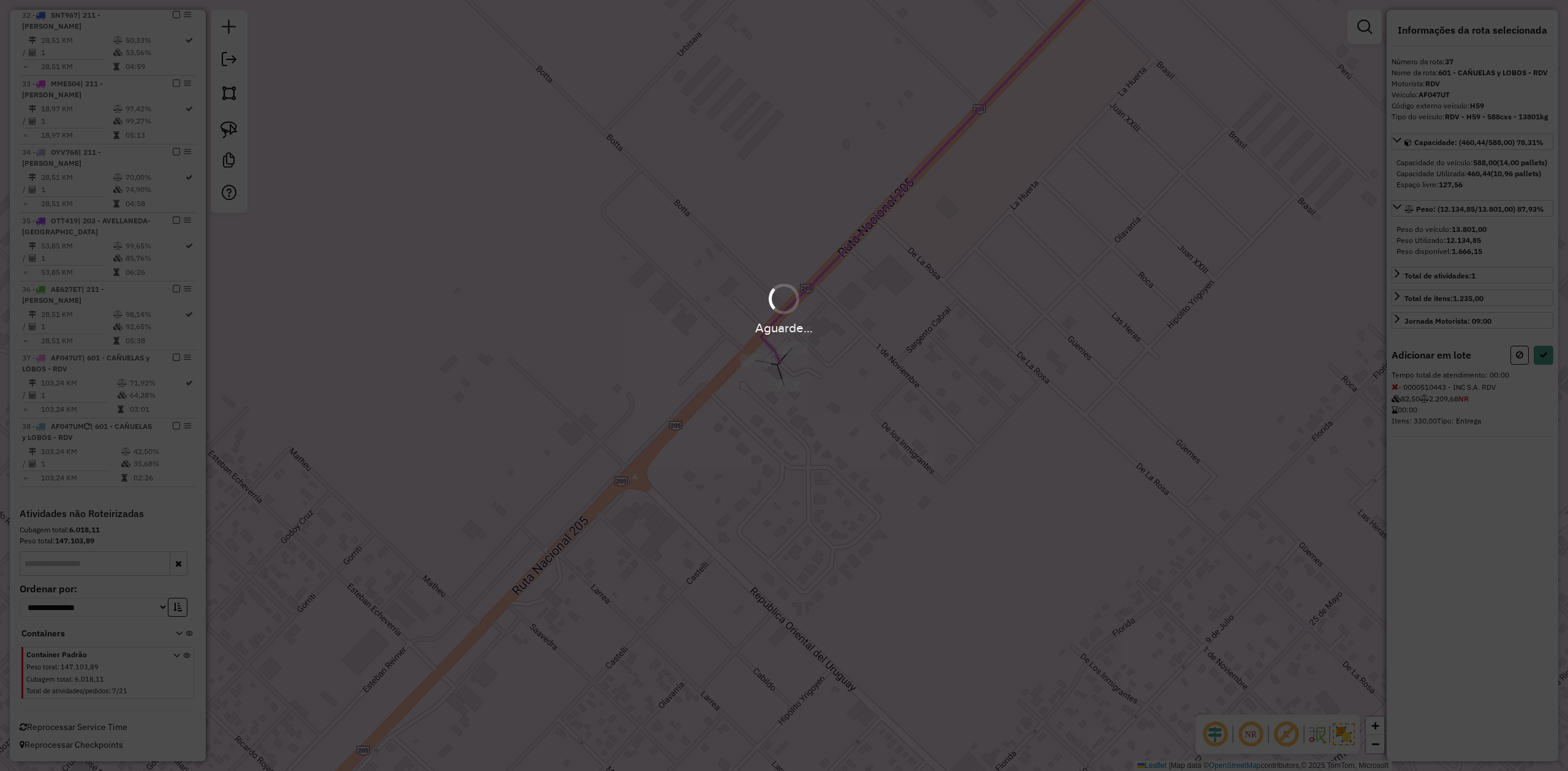
select select "**********"
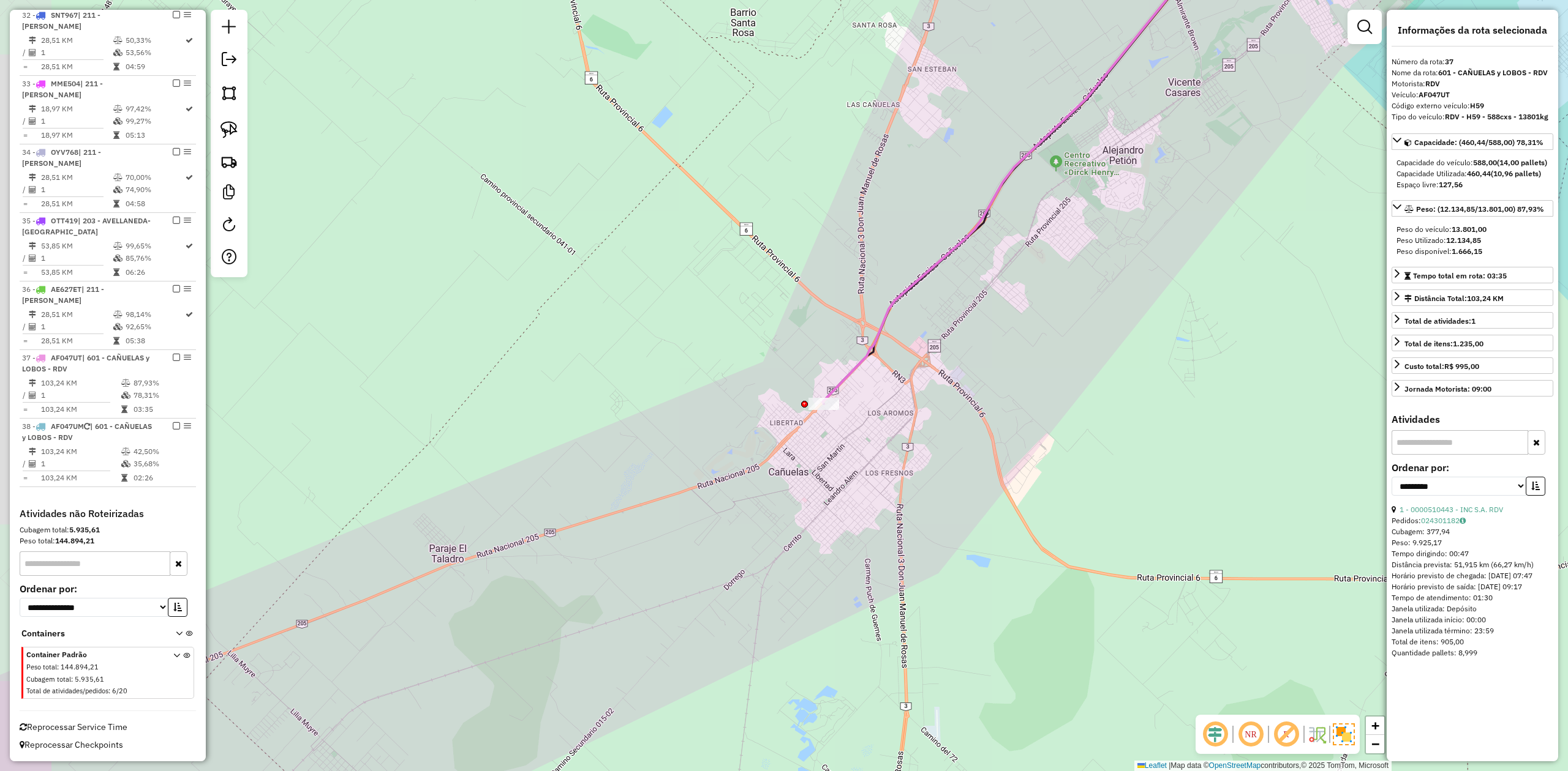
click at [872, 349] on icon at bounding box center [1026, 163] width 406 height 481
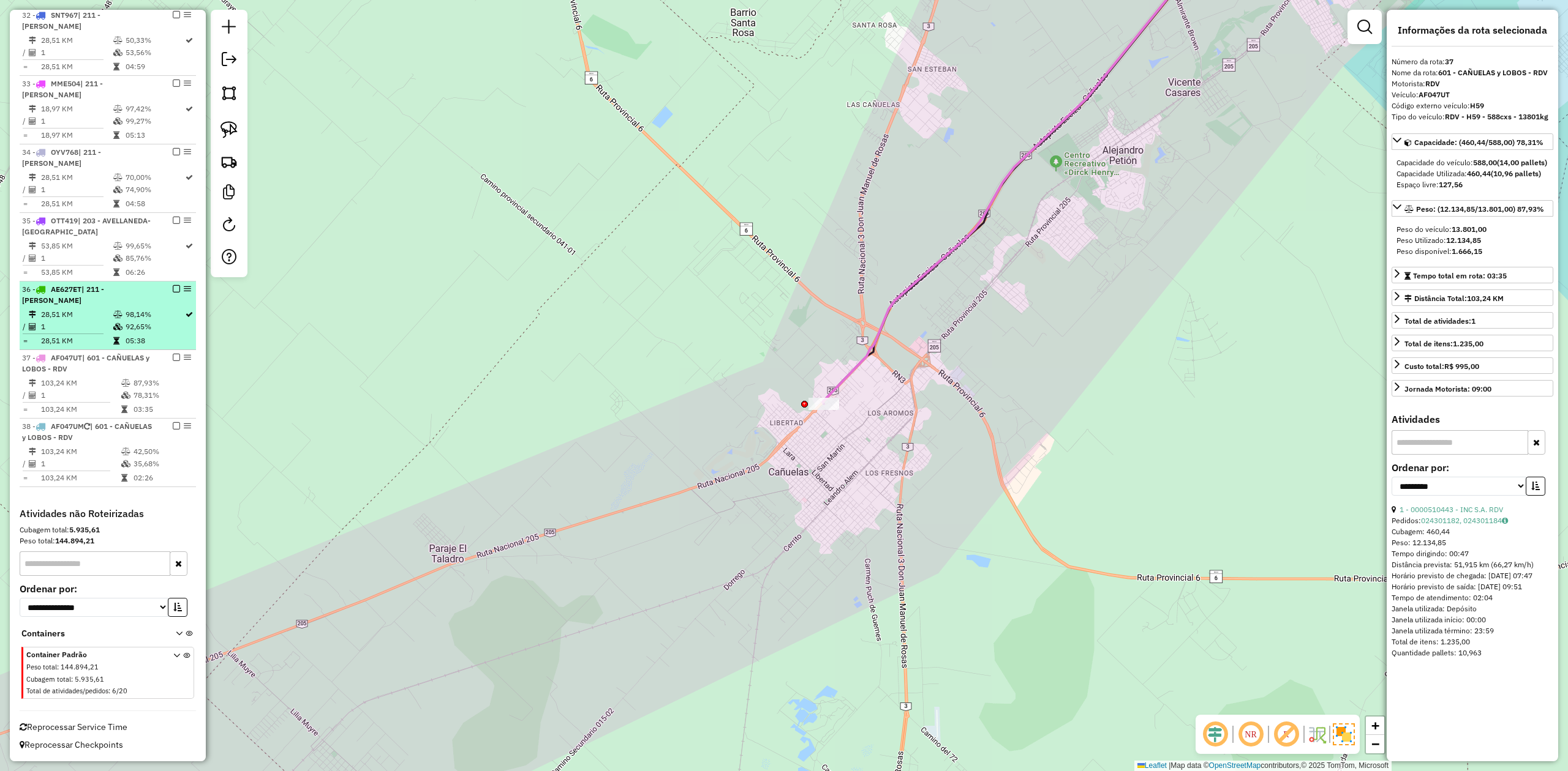
click at [173, 358] on em at bounding box center [176, 357] width 7 height 7
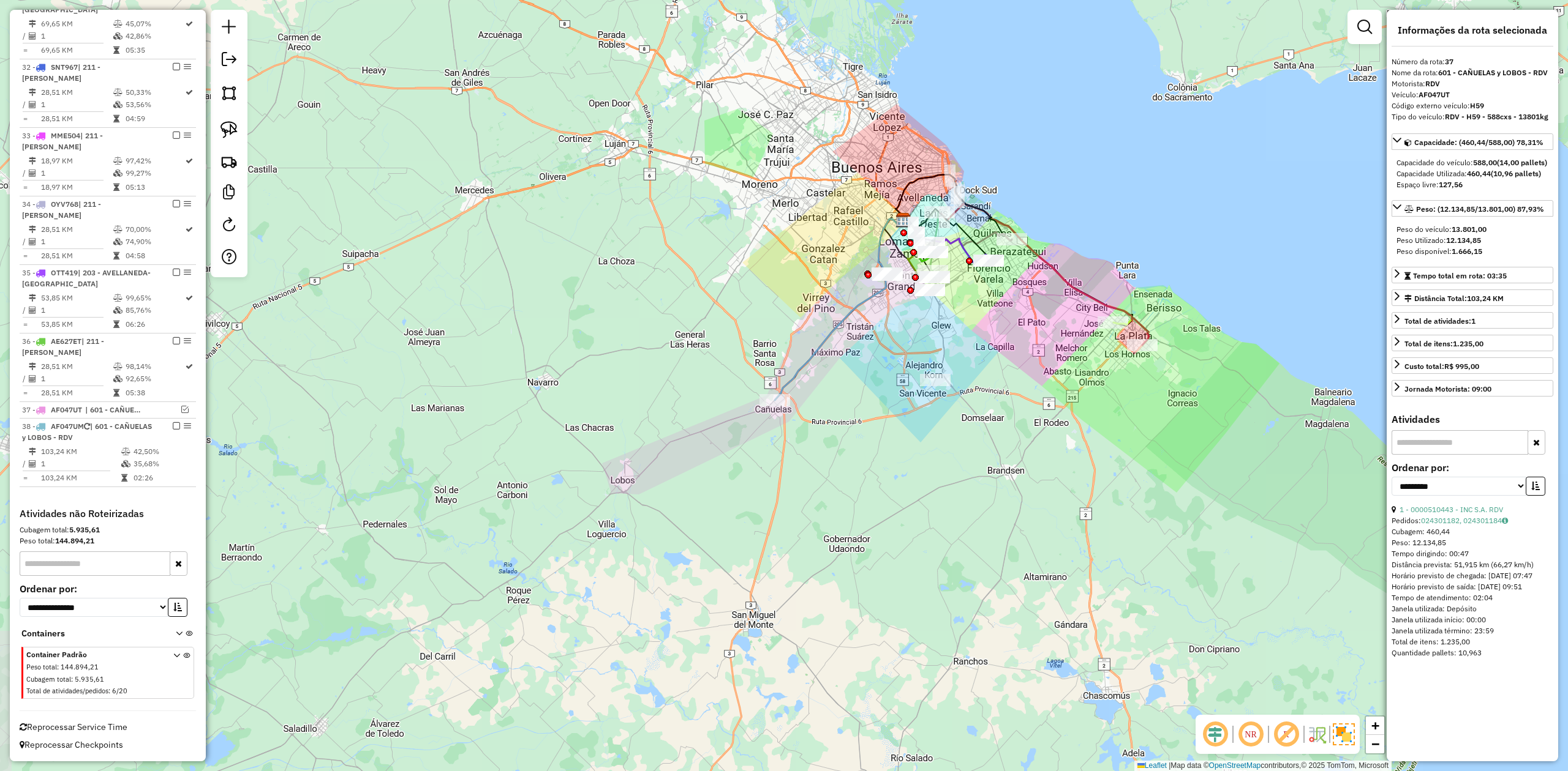
click at [863, 344] on div "Janela de atendimento Grade de atendimento Capacidade Transportadoras Veículos …" at bounding box center [784, 385] width 1568 height 771
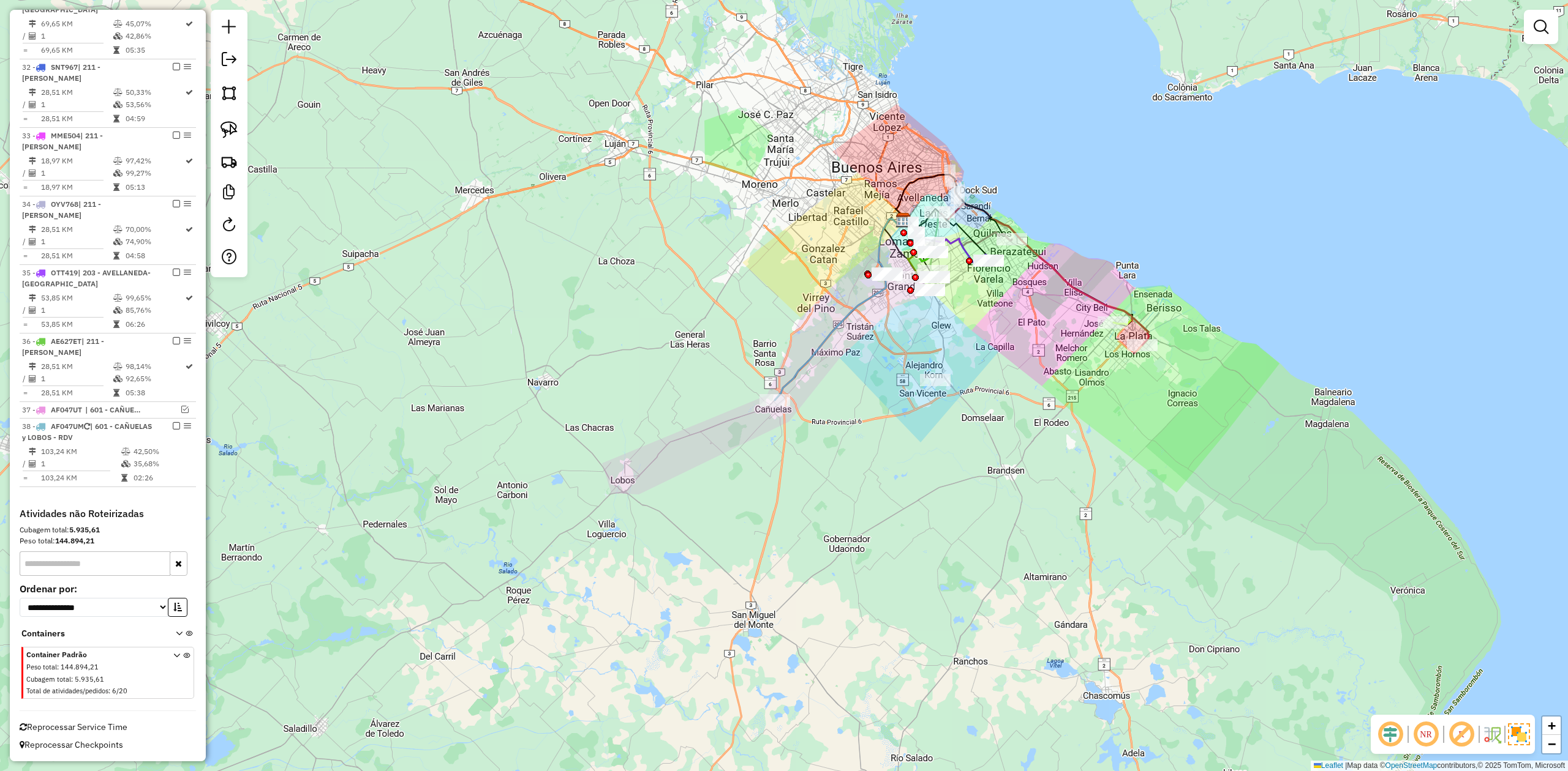
click at [868, 302] on icon at bounding box center [839, 310] width 128 height 181
select select "**********"
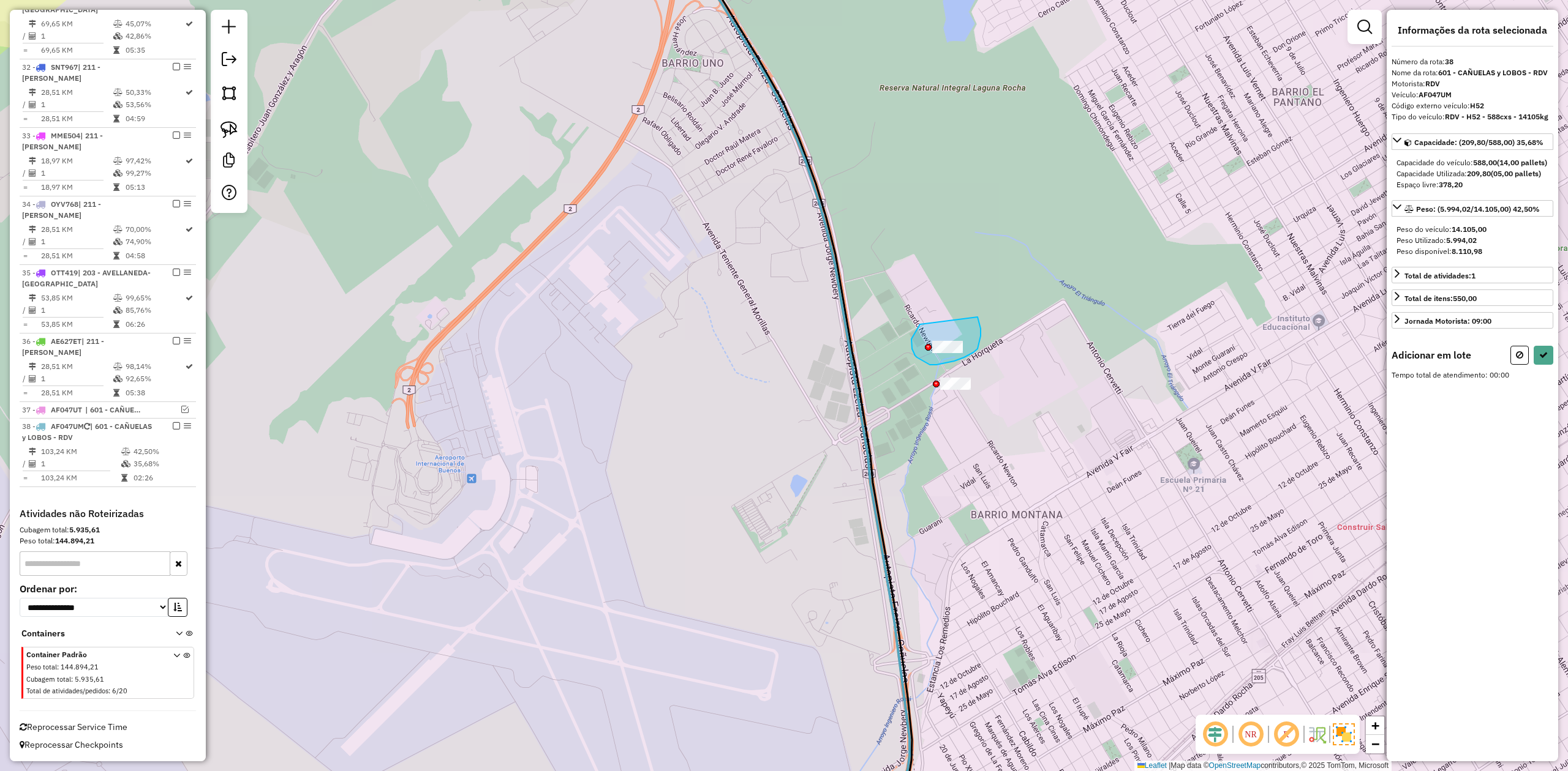
drag, startPoint x: 912, startPoint y: 349, endPoint x: 954, endPoint y: 302, distance: 63.0
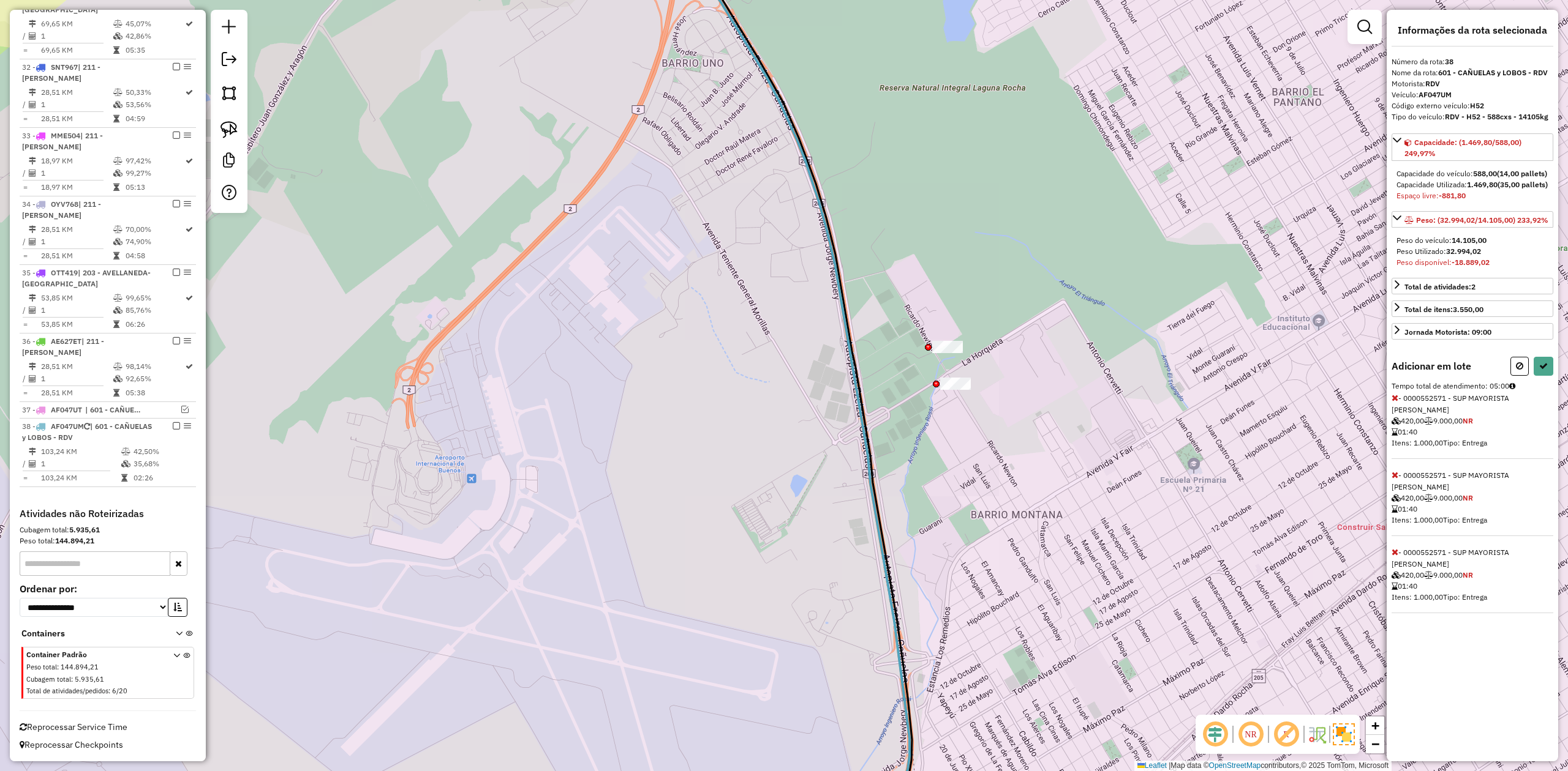
click at [1394, 415] on div "Adicionar em lote Tempo total de atendimento: 05:00 - 0000552571 - SUP MAYORIST…" at bounding box center [1472, 485] width 161 height 256
click at [1394, 402] on icon at bounding box center [1394, 398] width 6 height 9
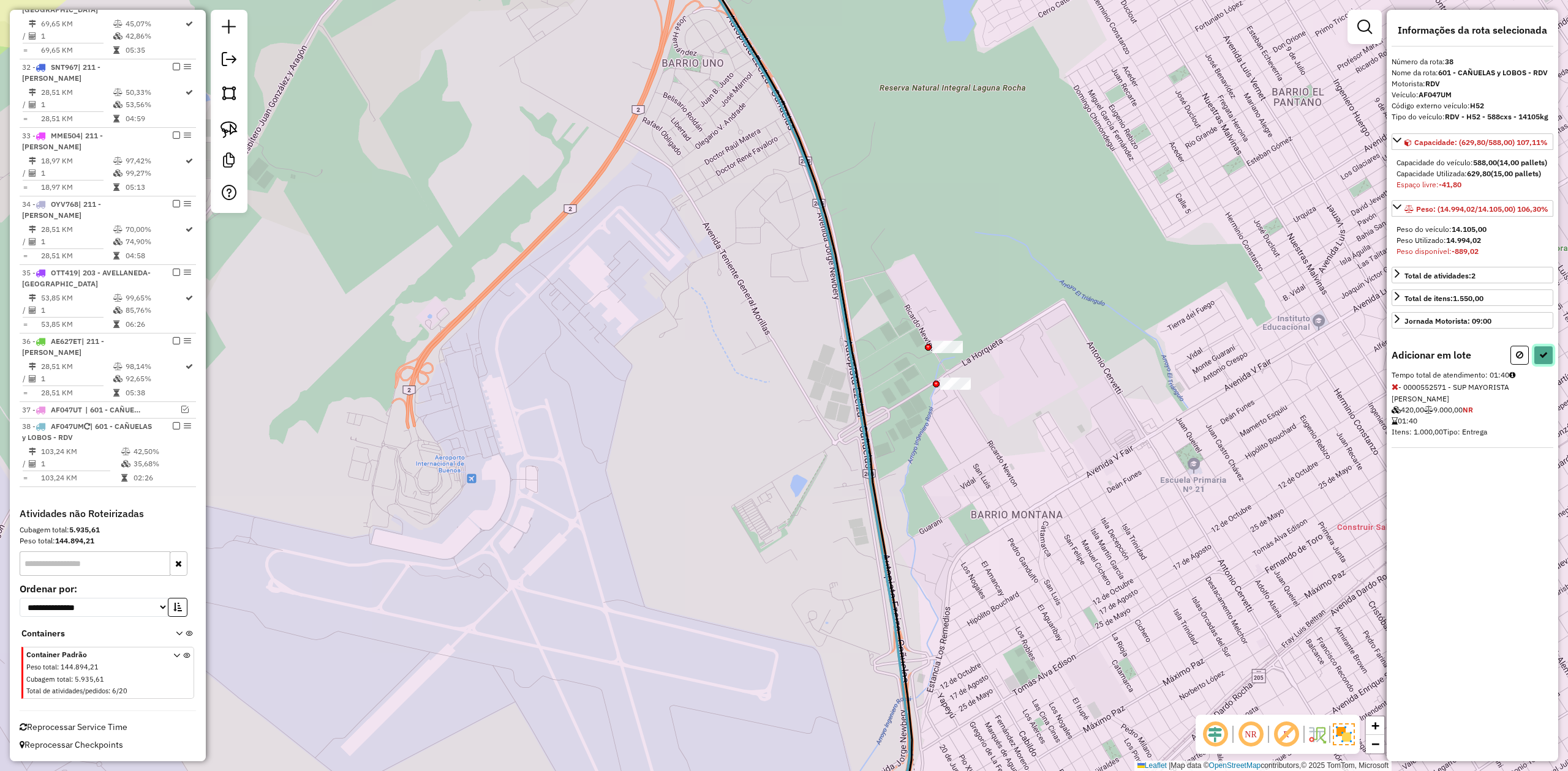
click at [1546, 359] on icon at bounding box center [1544, 355] width 9 height 9
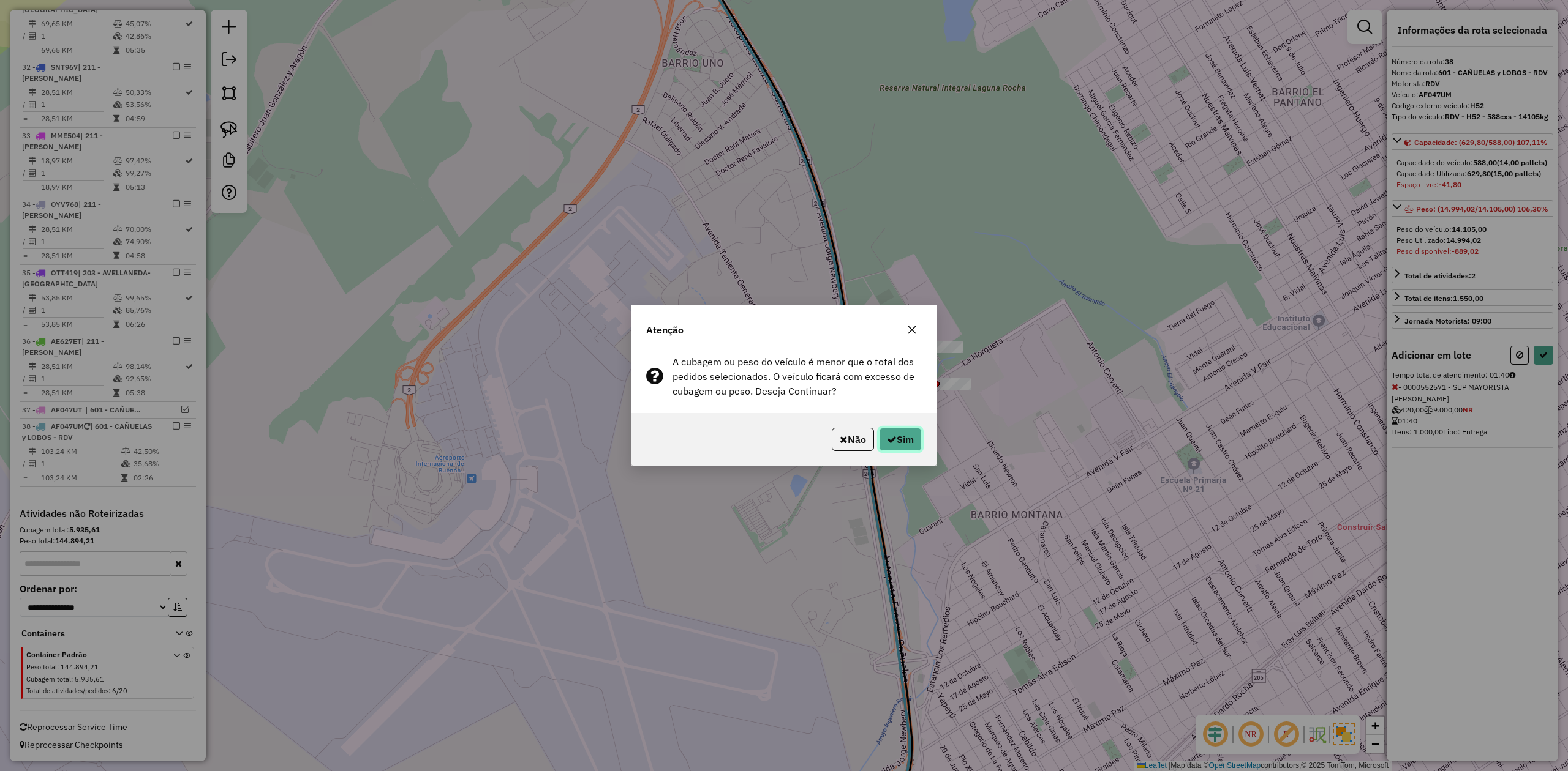
click at [908, 440] on button "Sim" at bounding box center [900, 439] width 43 height 23
select select "**********"
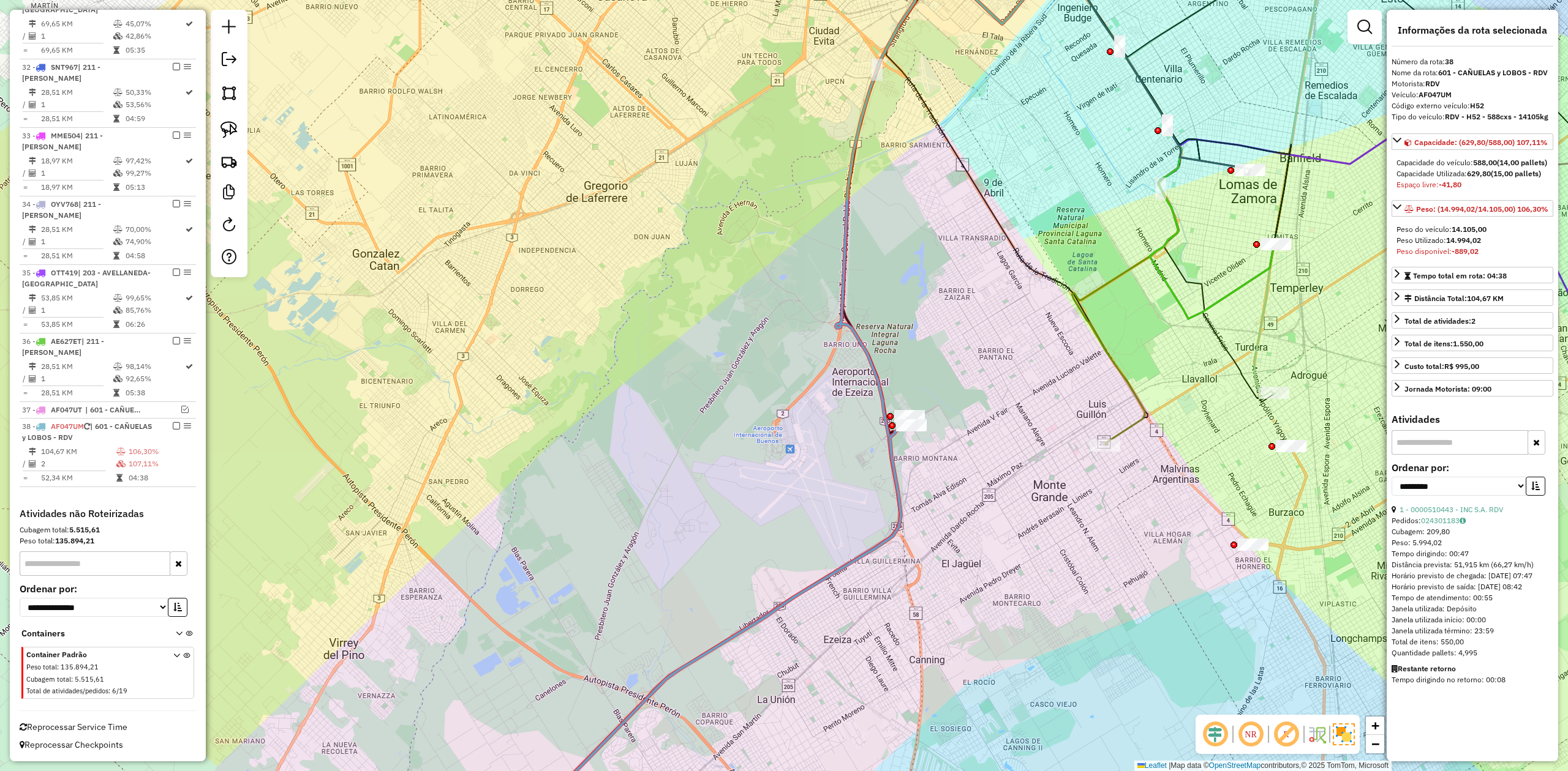
click at [917, 495] on div "Janela de atendimento Grade de atendimento Capacidade Transportadoras Veículos …" at bounding box center [784, 385] width 1568 height 771
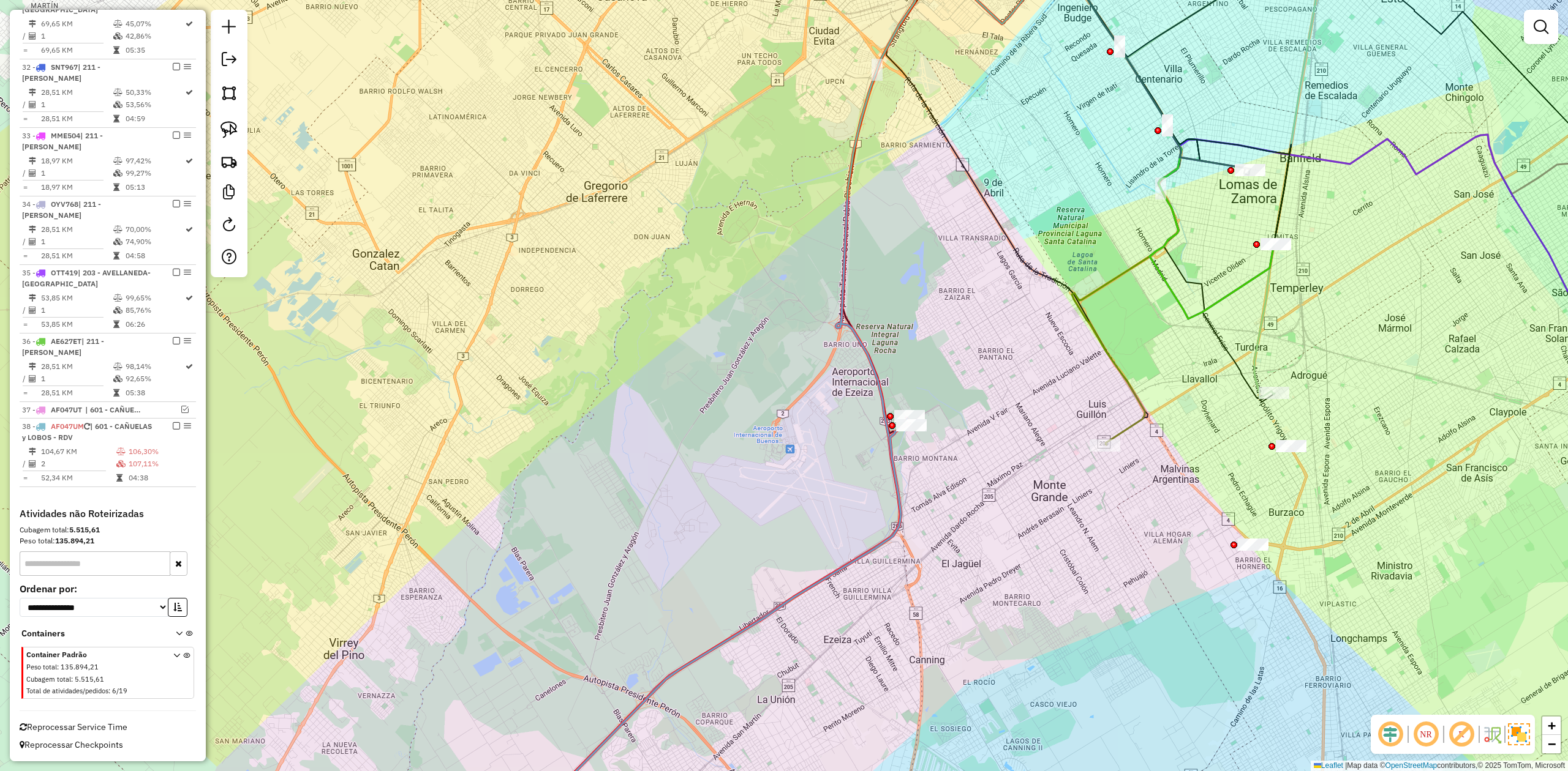
click at [902, 497] on icon at bounding box center [705, 634] width 408 height 430
select select "**********"
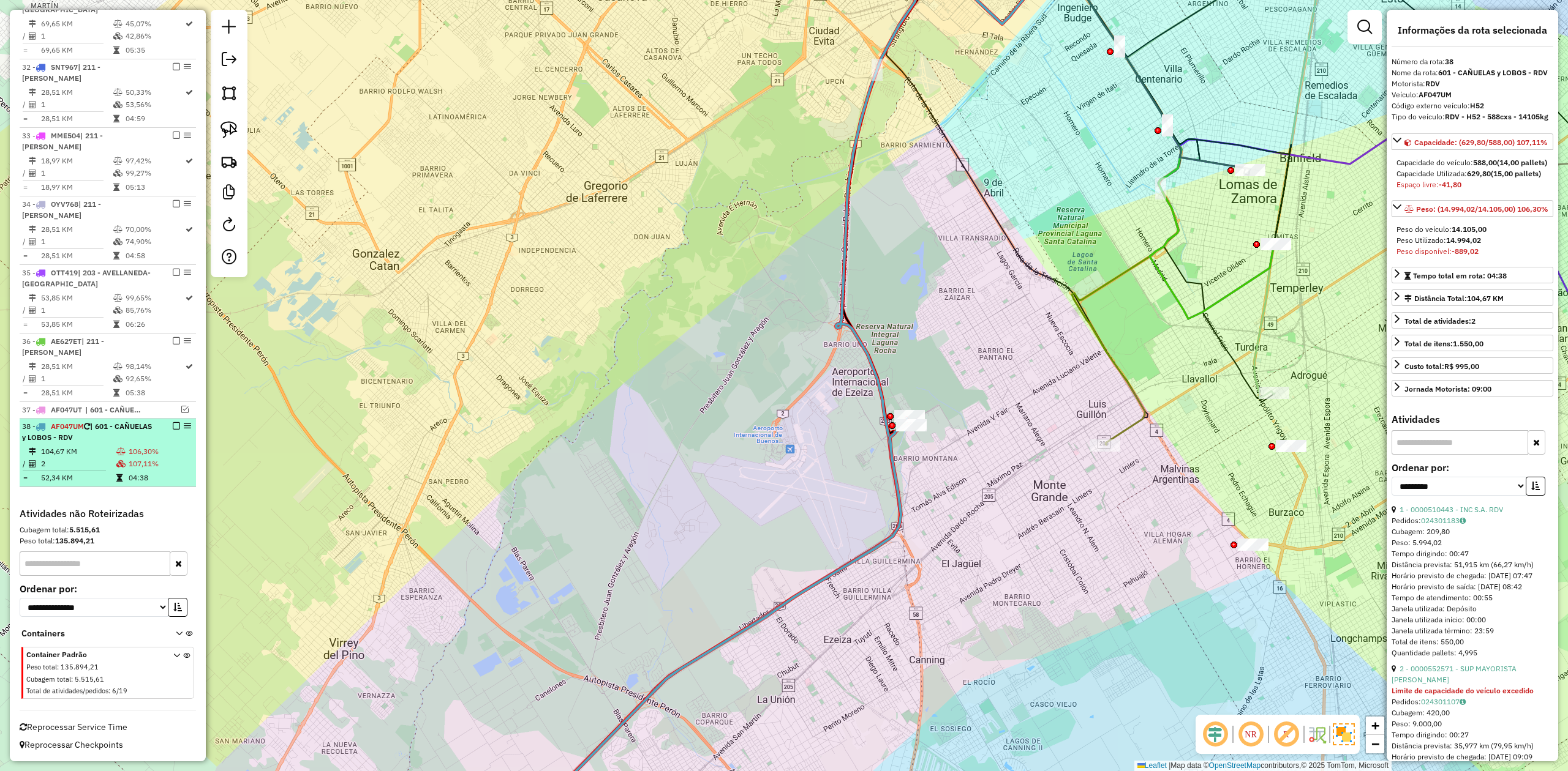
click at [173, 427] on em at bounding box center [176, 426] width 7 height 7
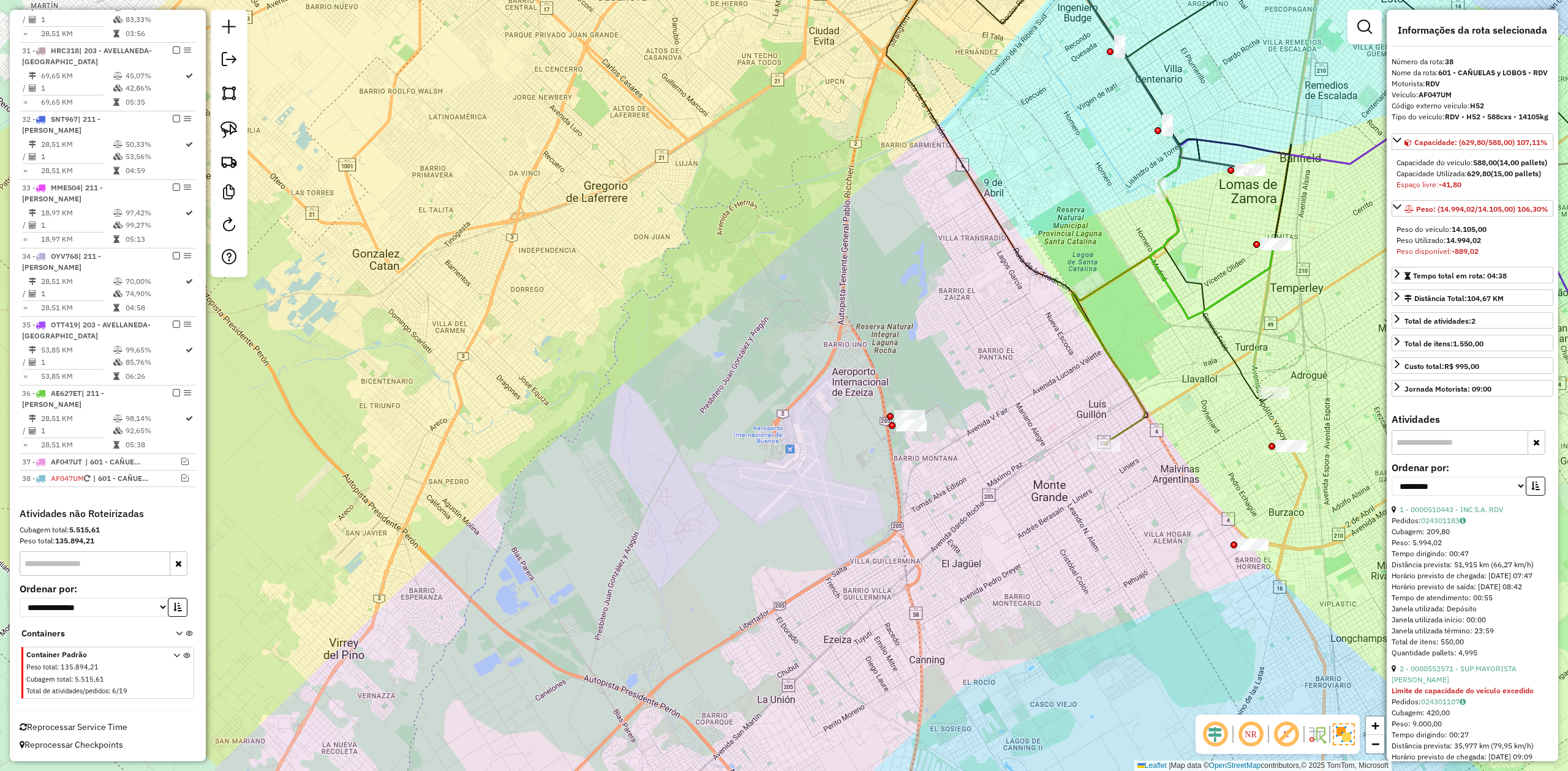
scroll to position [1369, 0]
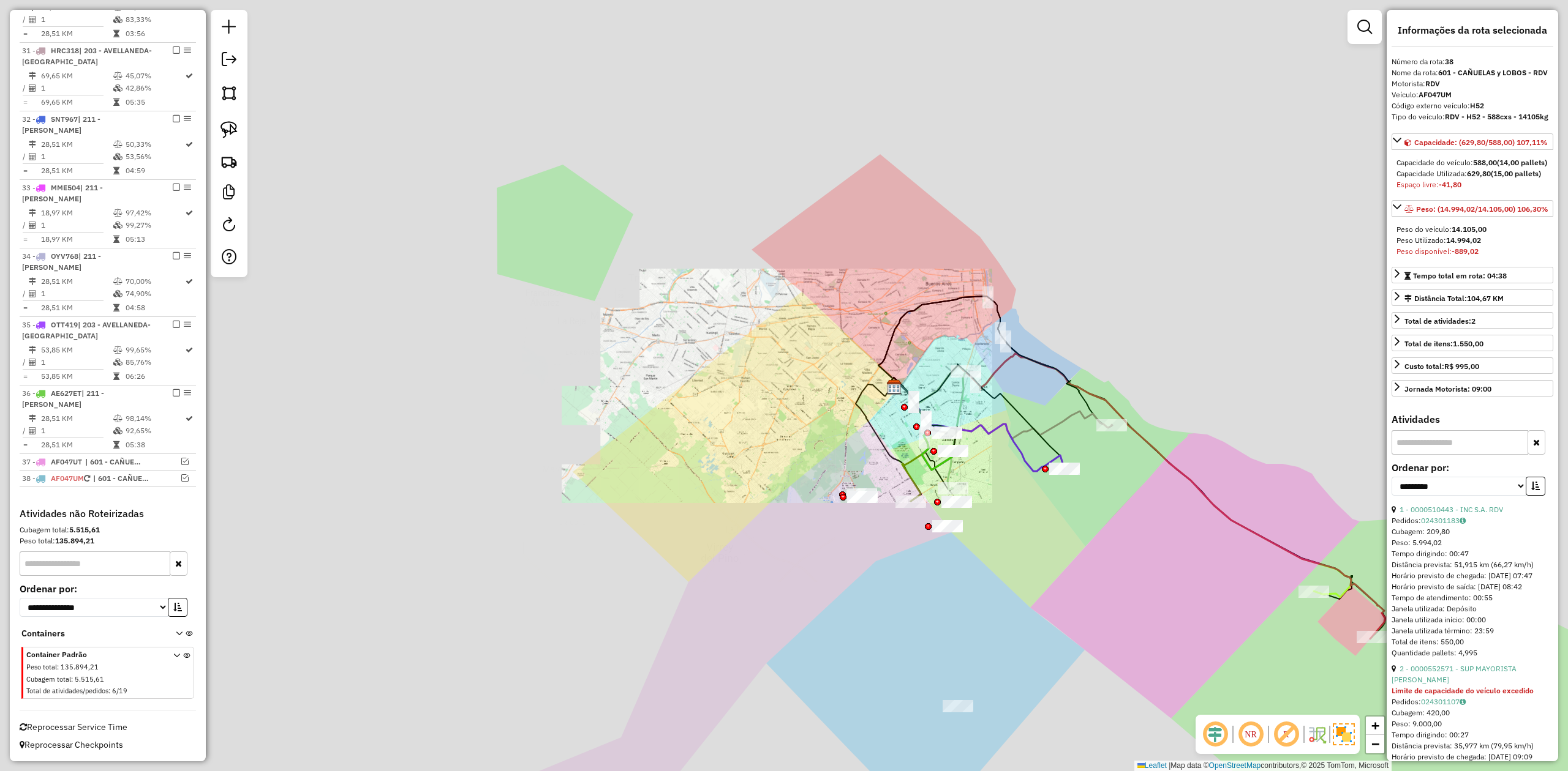
drag, startPoint x: 719, startPoint y: 514, endPoint x: 696, endPoint y: 505, distance: 24.7
click at [696, 507] on div "Janela de atendimento Grade de atendimento Capacidade Transportadoras Veículos …" at bounding box center [784, 385] width 1568 height 771
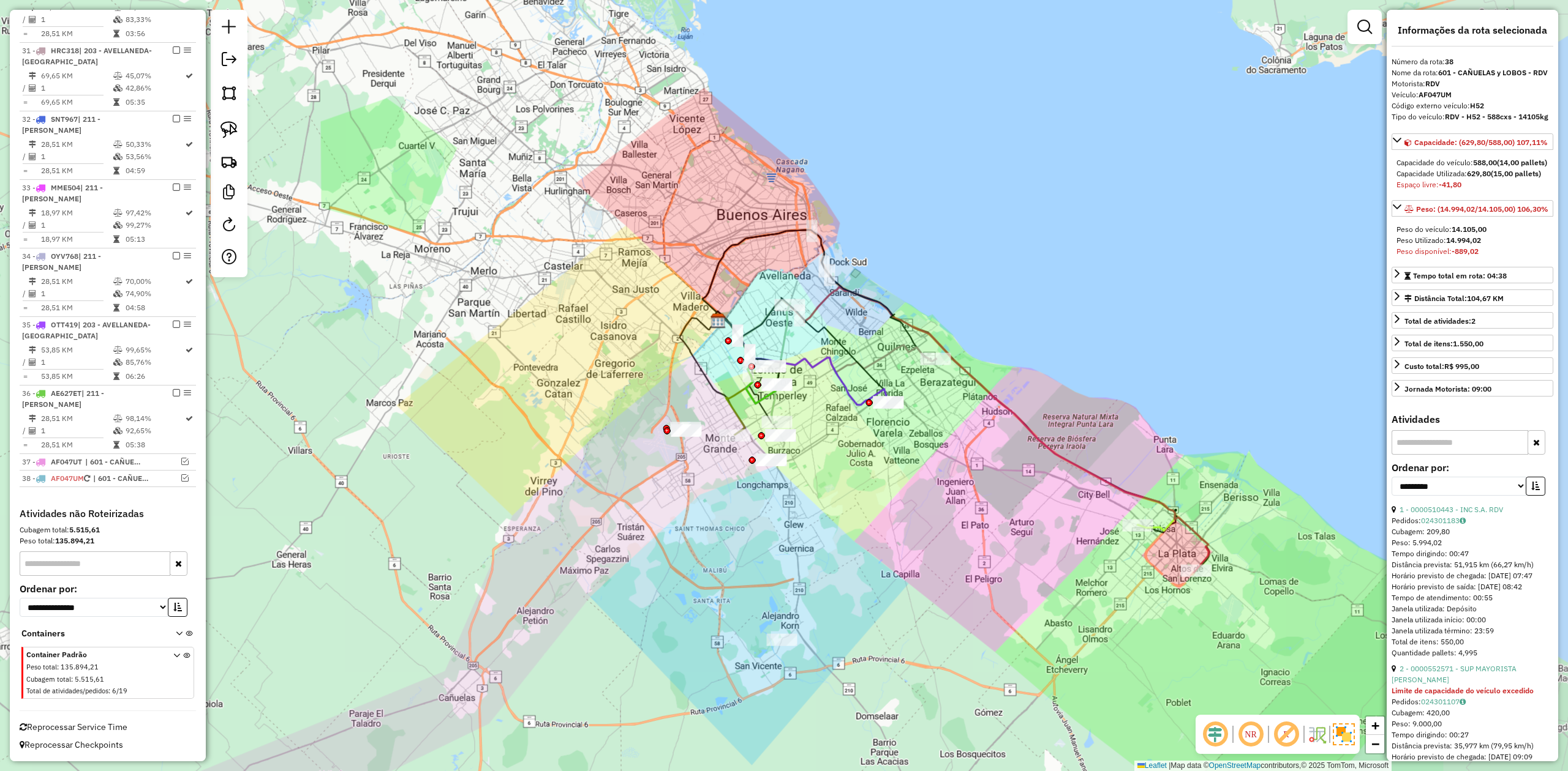
drag, startPoint x: 1003, startPoint y: 520, endPoint x: 961, endPoint y: 441, distance: 89.5
click at [963, 443] on div "Janela de atendimento Grade de atendimento Capacidade Transportadoras Veículos …" at bounding box center [784, 385] width 1568 height 771
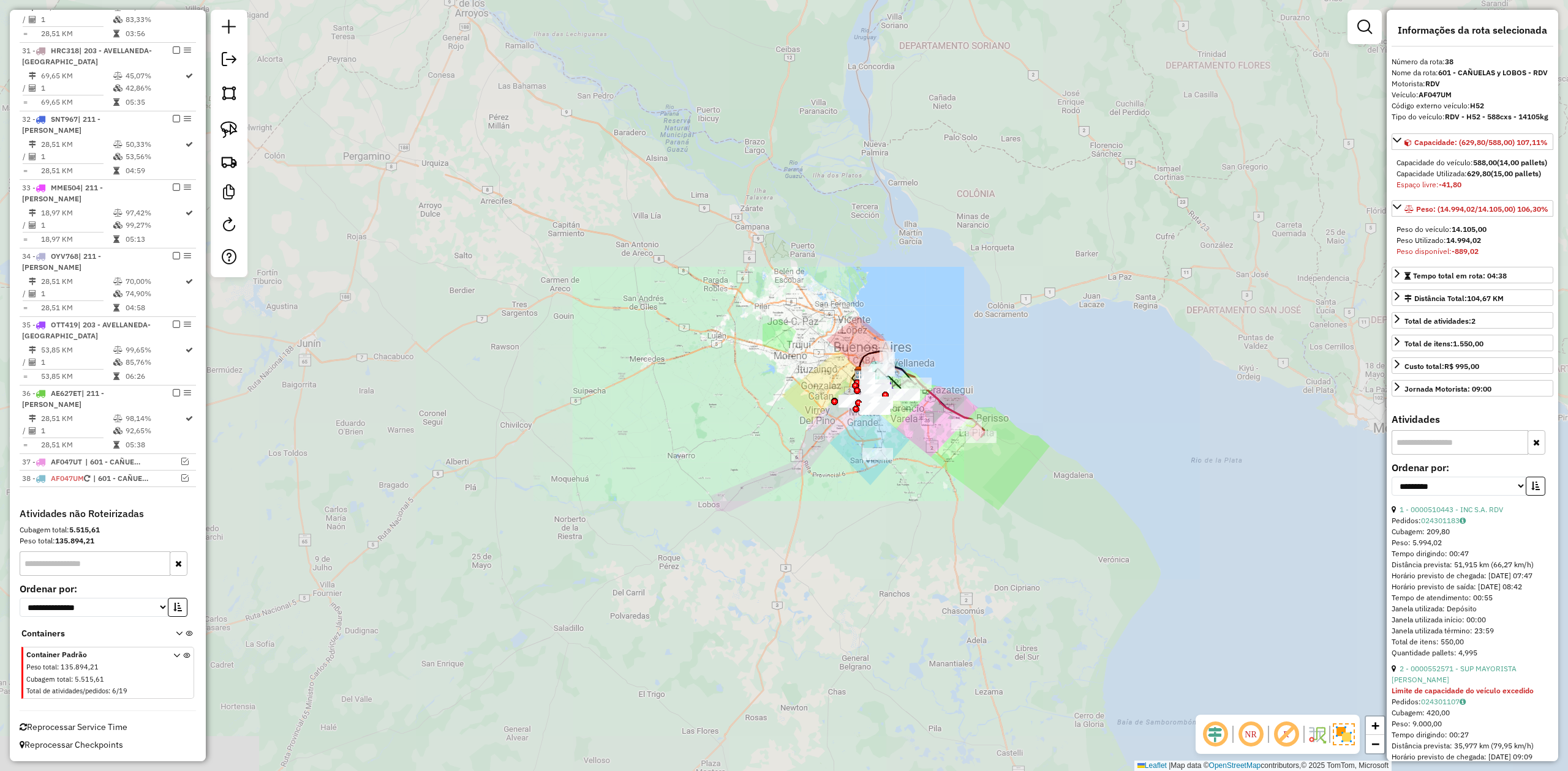
drag, startPoint x: 932, startPoint y: 485, endPoint x: 913, endPoint y: 465, distance: 27.6
click at [899, 468] on div "Janela de atendimento Grade de atendimento Capacidade Transportadoras Veículos …" at bounding box center [784, 385] width 1568 height 771
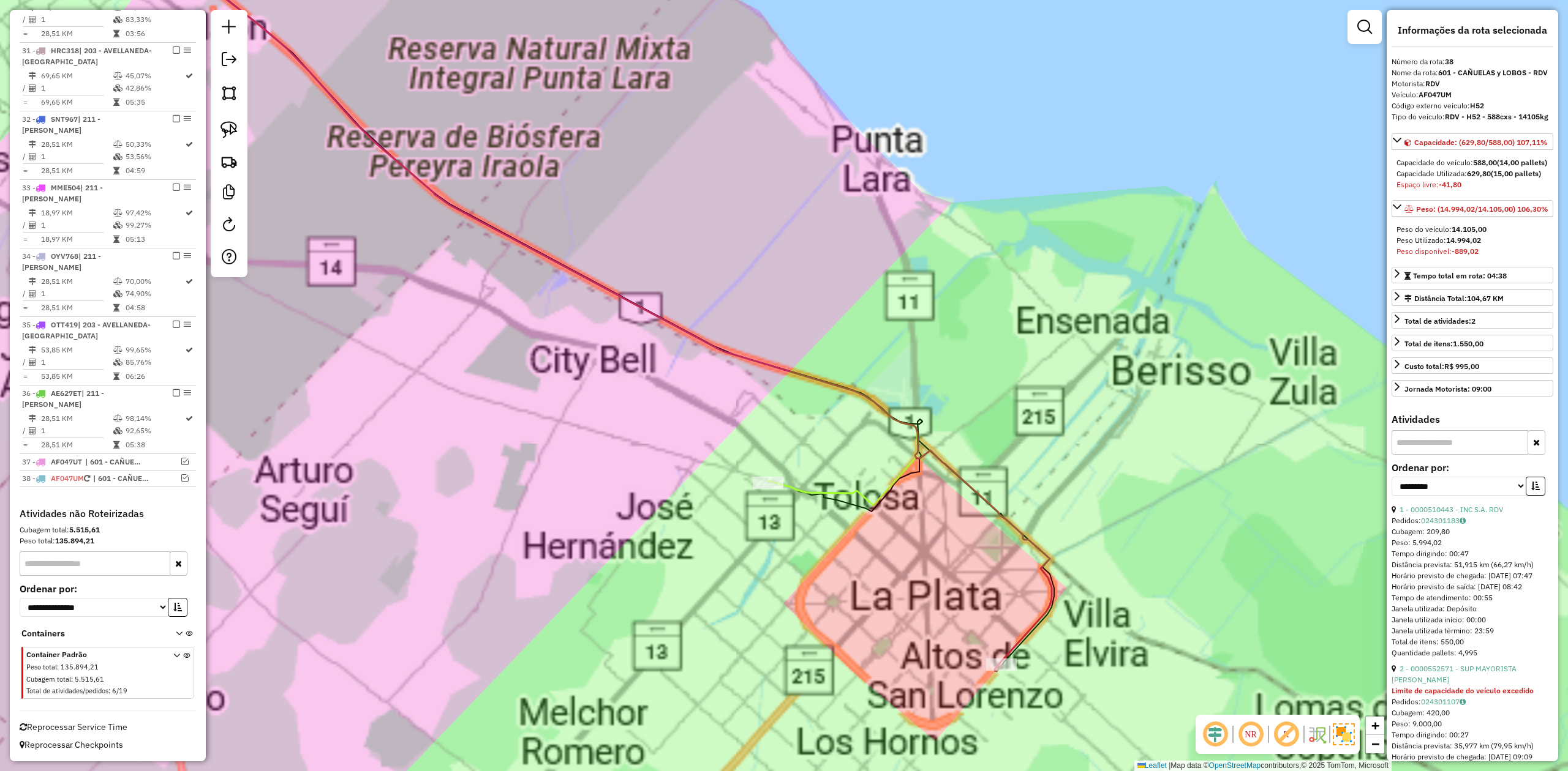
drag, startPoint x: 959, startPoint y: 523, endPoint x: 982, endPoint y: 412, distance: 113.4
click at [981, 416] on div "Janela de atendimento Grade de atendimento Capacidade Transportadoras Veículos …" at bounding box center [784, 385] width 1568 height 771
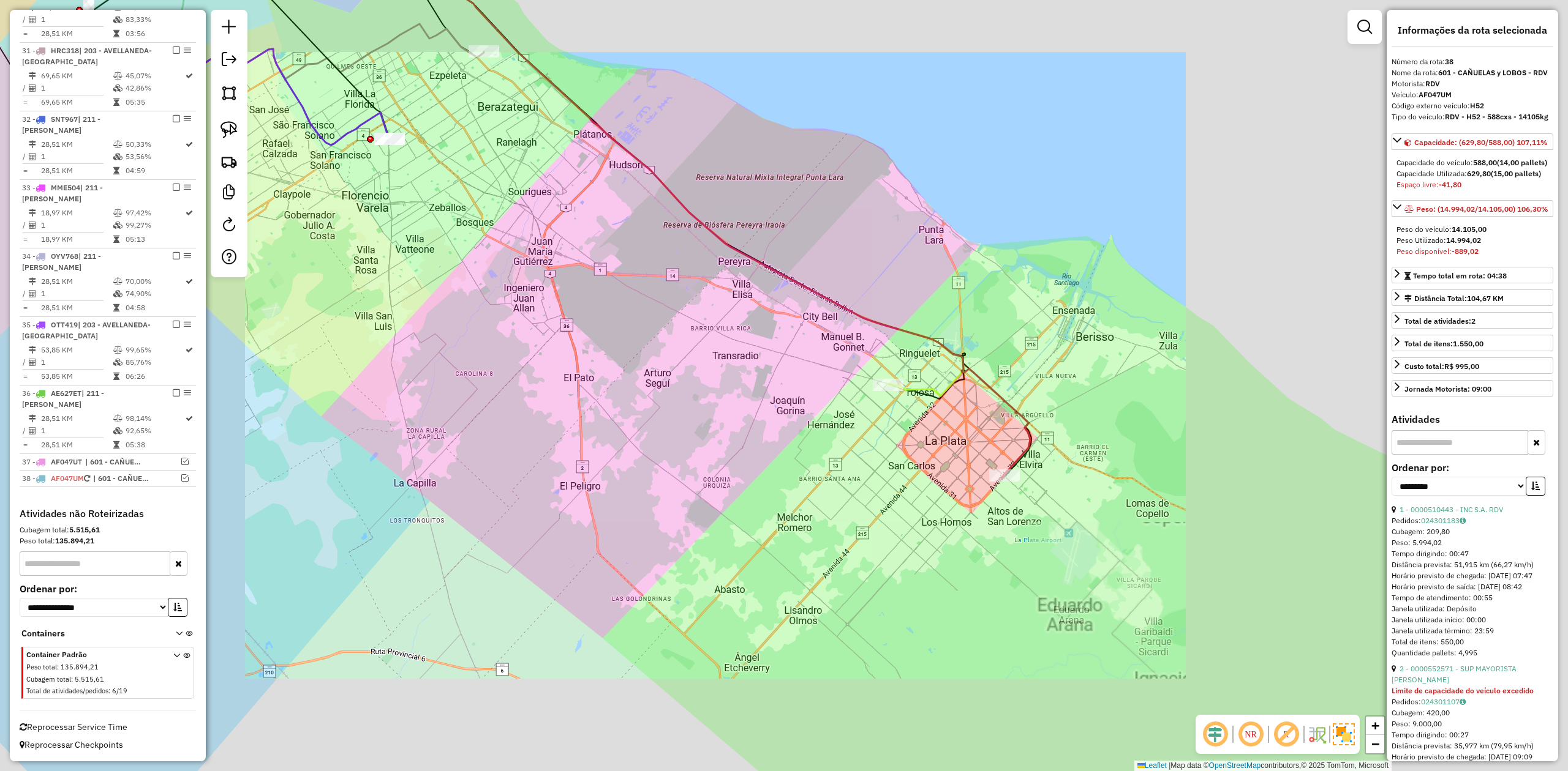
click at [985, 425] on div "Janela de atendimento Grade de atendimento Capacidade Transportadoras Veículos …" at bounding box center [784, 385] width 1568 height 771
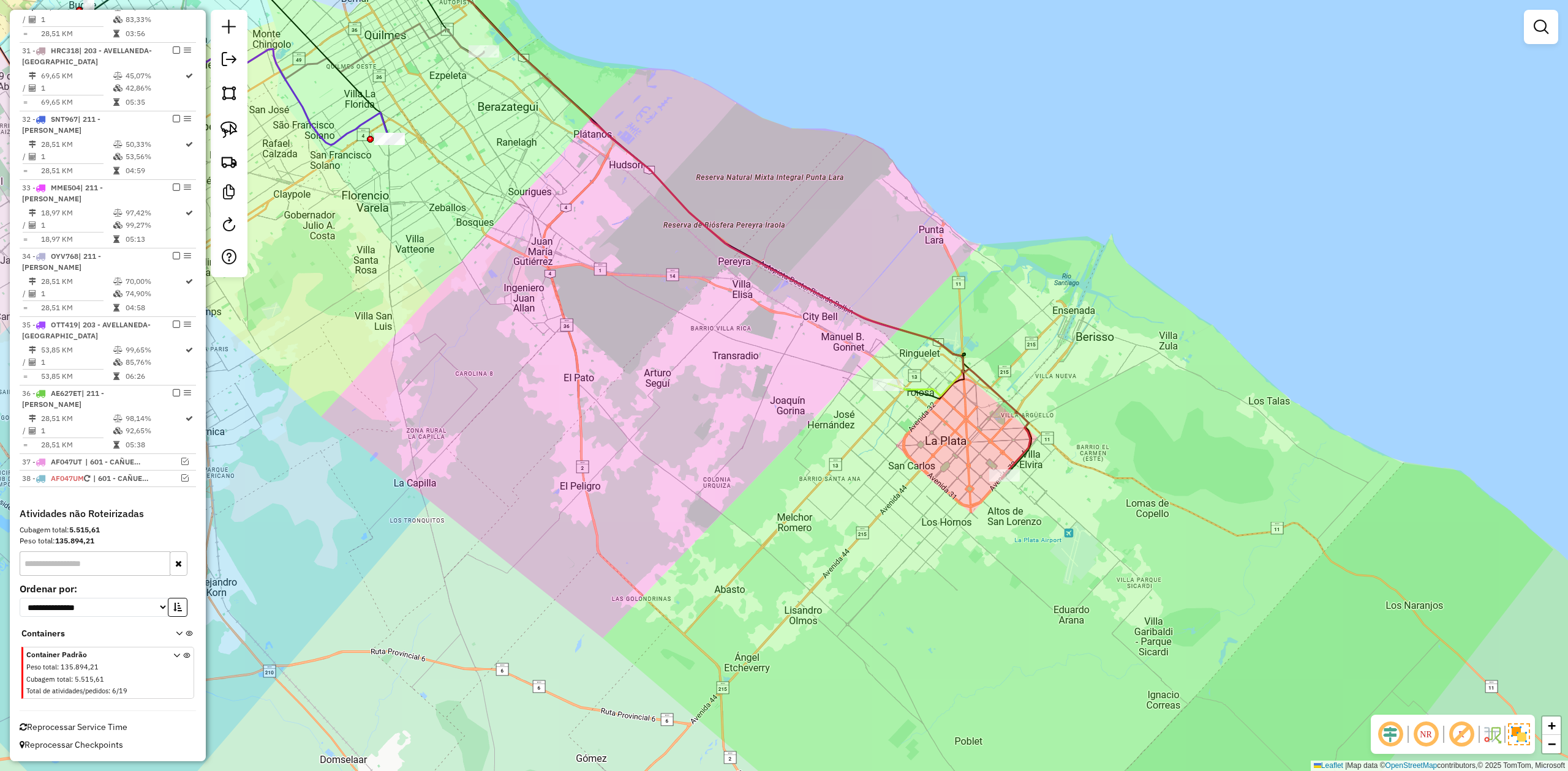
drag, startPoint x: 843, startPoint y: 472, endPoint x: 925, endPoint y: 468, distance: 82.1
click at [914, 472] on div "Janela de atendimento Grade de atendimento Capacidade Transportadoras Veículos …" at bounding box center [784, 385] width 1568 height 771
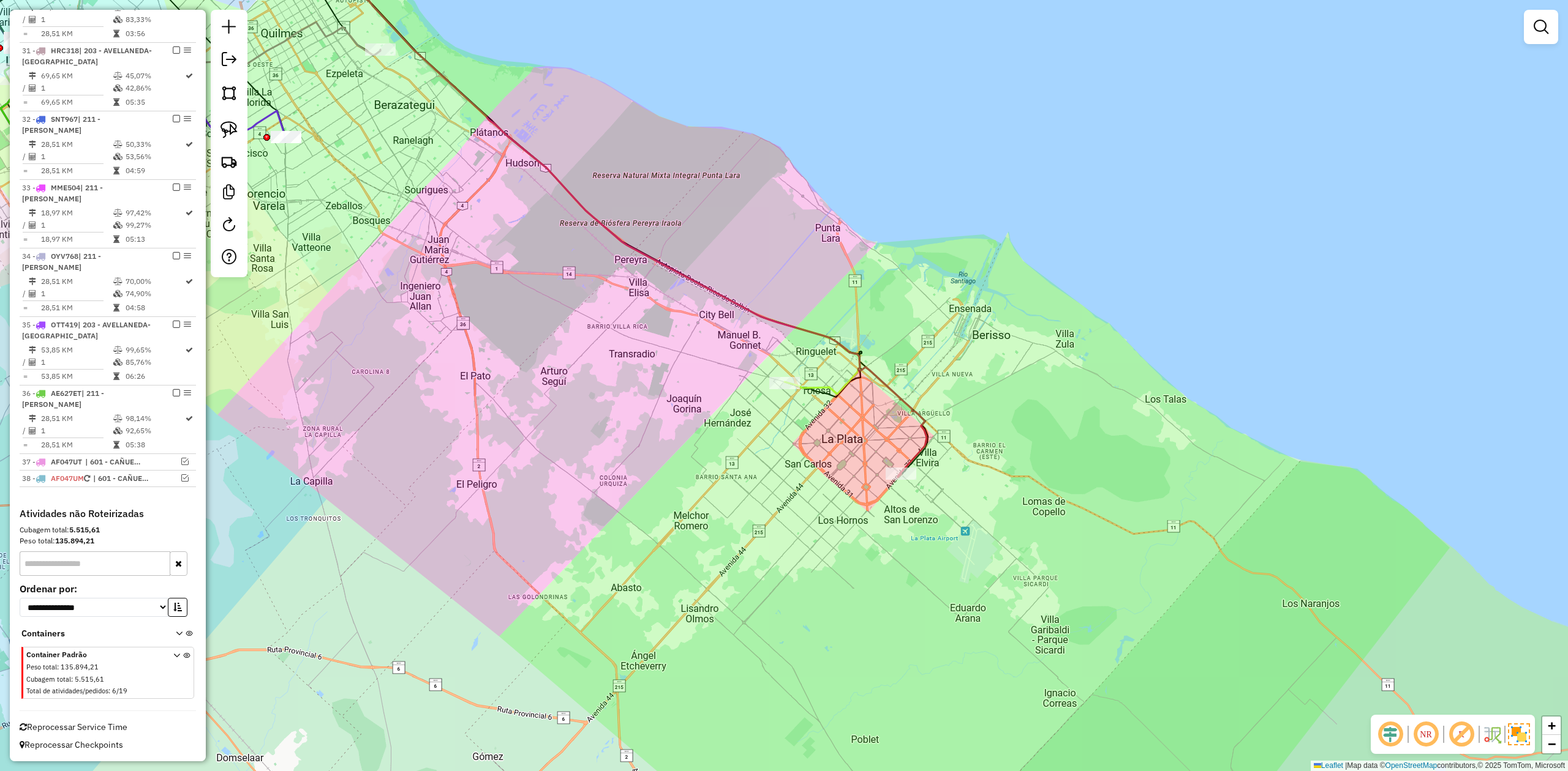
drag, startPoint x: 961, startPoint y: 490, endPoint x: 1180, endPoint y: 517, distance: 220.7
click at [1177, 518] on div "Janela de atendimento Grade de atendimento Capacidade Transportadoras Veículos …" at bounding box center [784, 385] width 1568 height 771
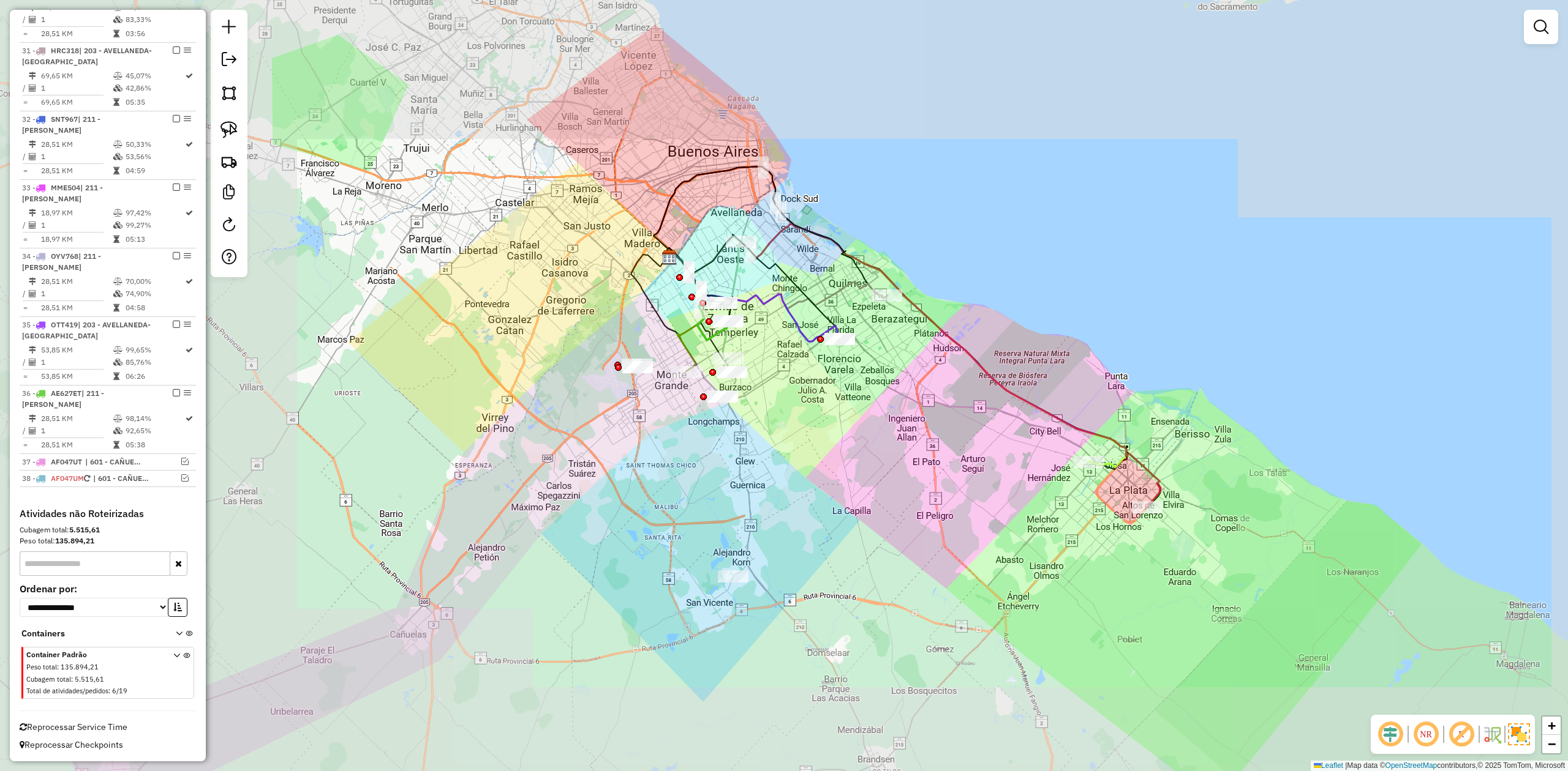
drag, startPoint x: 902, startPoint y: 449, endPoint x: 918, endPoint y: 464, distance: 21.9
click at [927, 478] on div "Janela de atendimento Grade de atendimento Capacidade Transportadoras Veículos …" at bounding box center [784, 385] width 1568 height 771
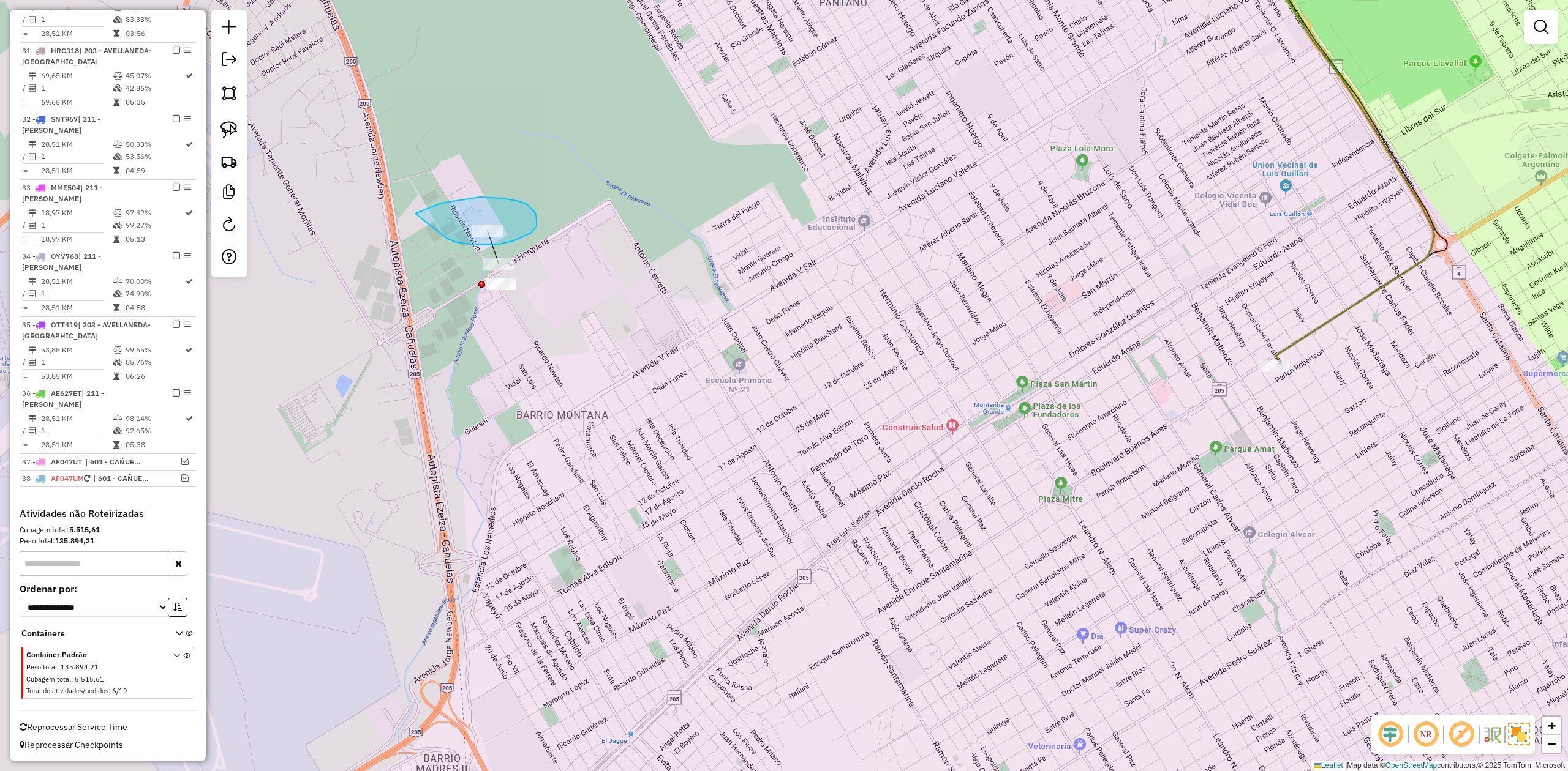
drag, startPoint x: 447, startPoint y: 239, endPoint x: 390, endPoint y: 233, distance: 57.3
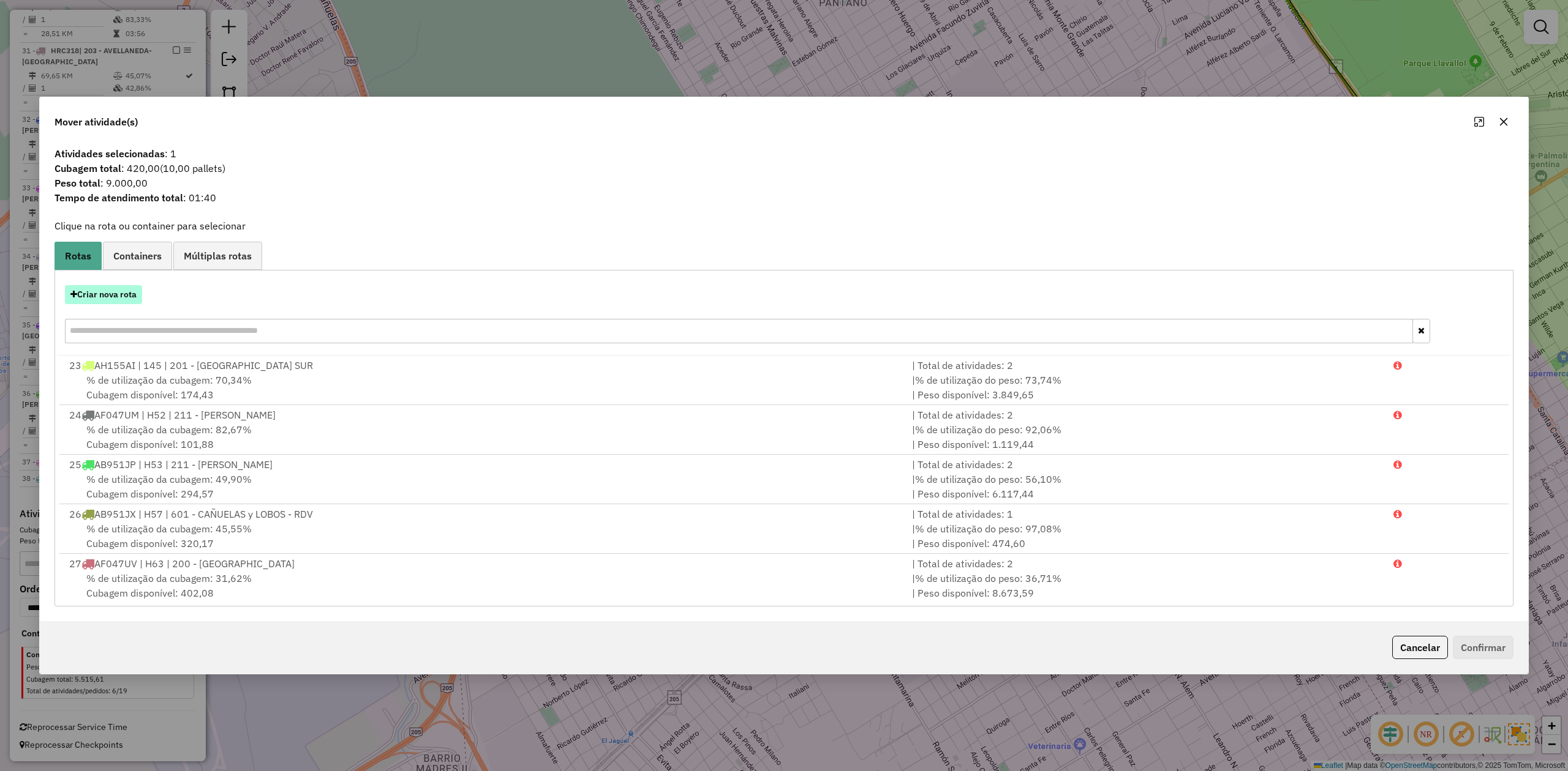
click at [117, 297] on button "Criar nova rota" at bounding box center [103, 294] width 77 height 19
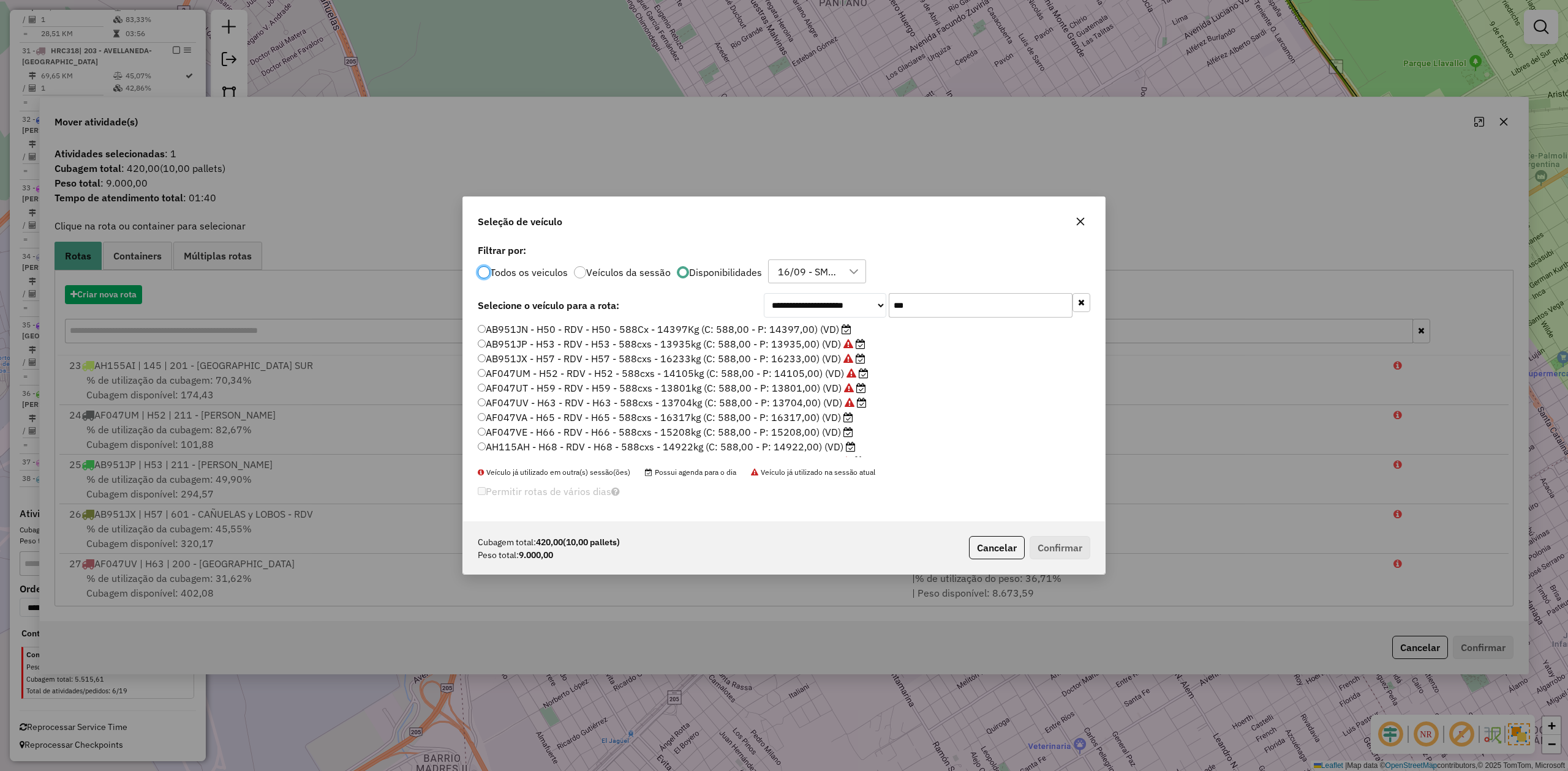
scroll to position [6, 4]
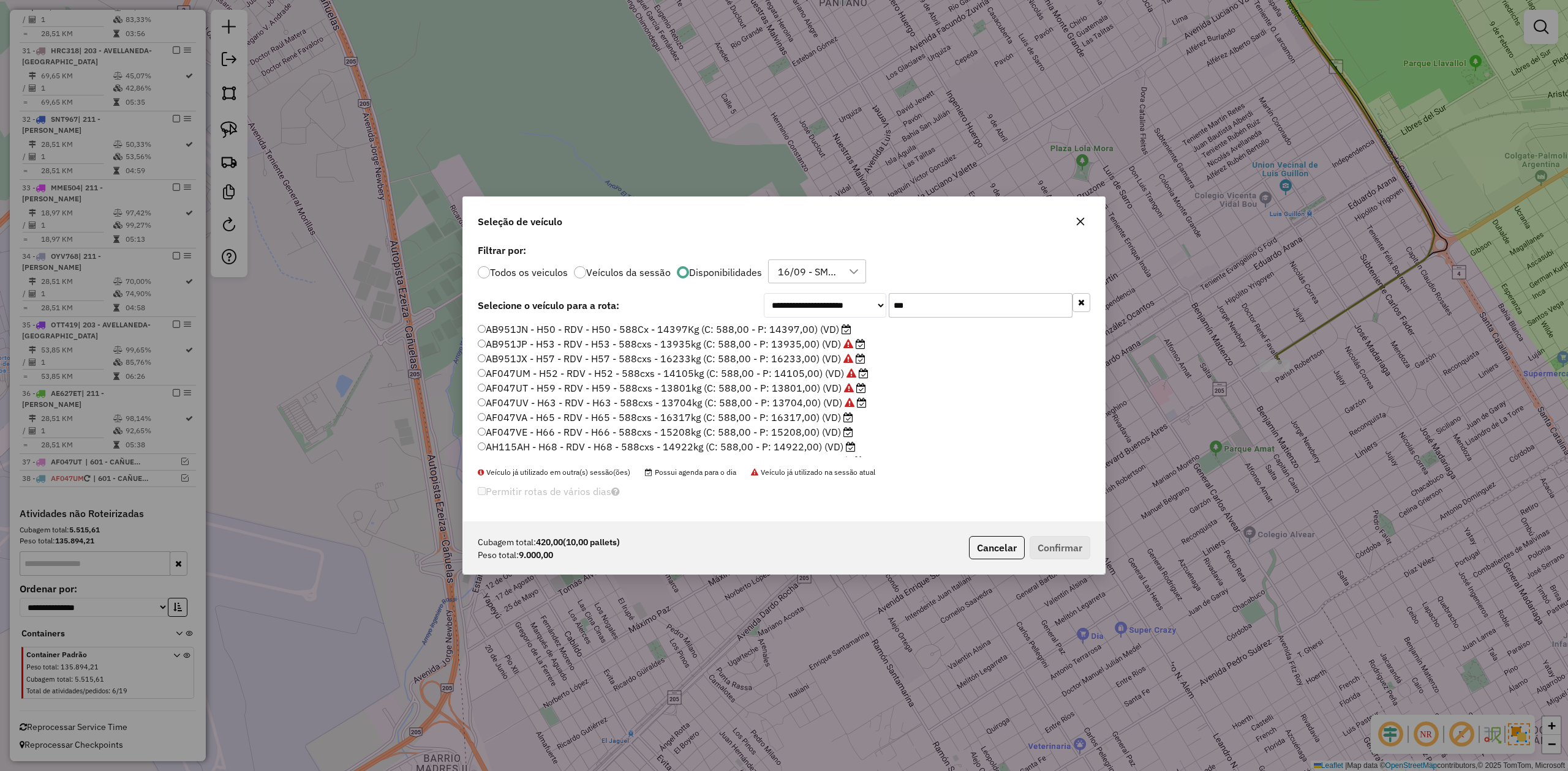
drag, startPoint x: 834, startPoint y: 292, endPoint x: 812, endPoint y: 290, distance: 22.1
click at [816, 290] on div "**********" at bounding box center [784, 382] width 642 height 281
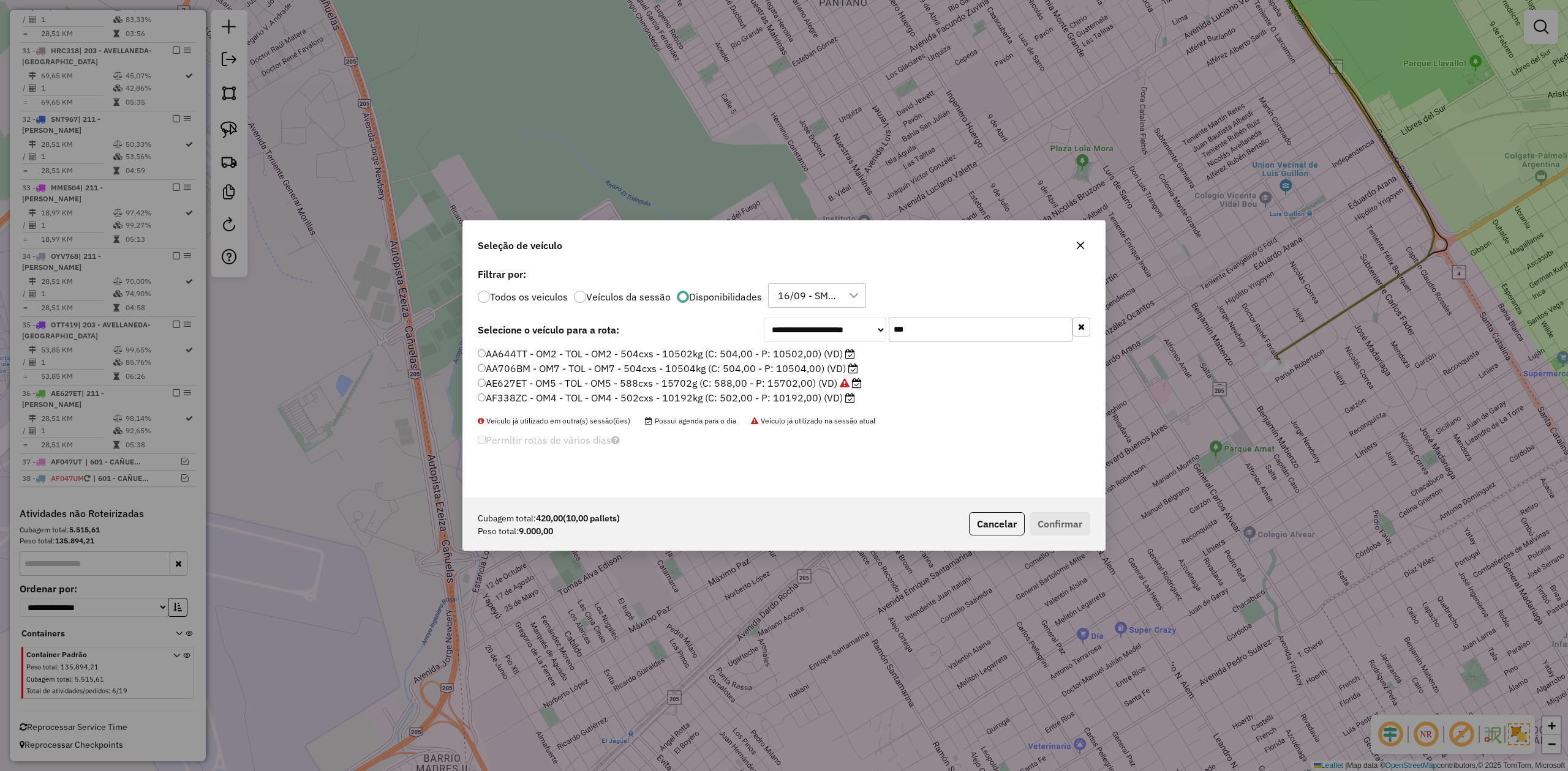
type input "***"
click at [807, 394] on label "AF338ZC - OM4 - TOL - OM4 - 502cxs - 10192kg (C: 502,00 - P: 10192,00) (VD)" at bounding box center [666, 397] width 377 height 14
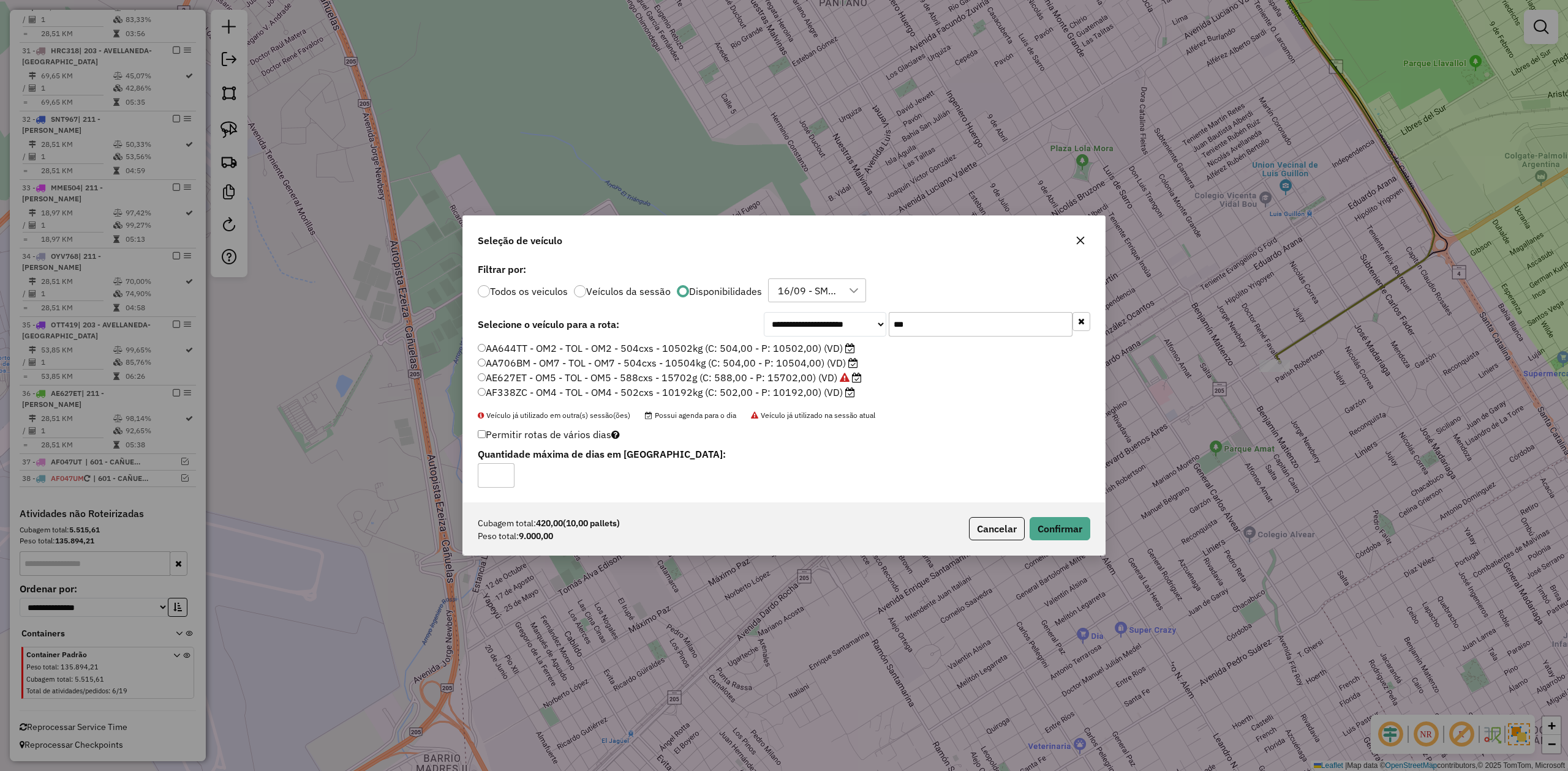
click at [1057, 545] on div "Cubagem total: 420,00 (10,00 pallets) Peso total: 9.000,00 Cancelar Confirmar" at bounding box center [784, 528] width 642 height 53
click at [1054, 533] on button "Confirmar" at bounding box center [1059, 529] width 61 height 23
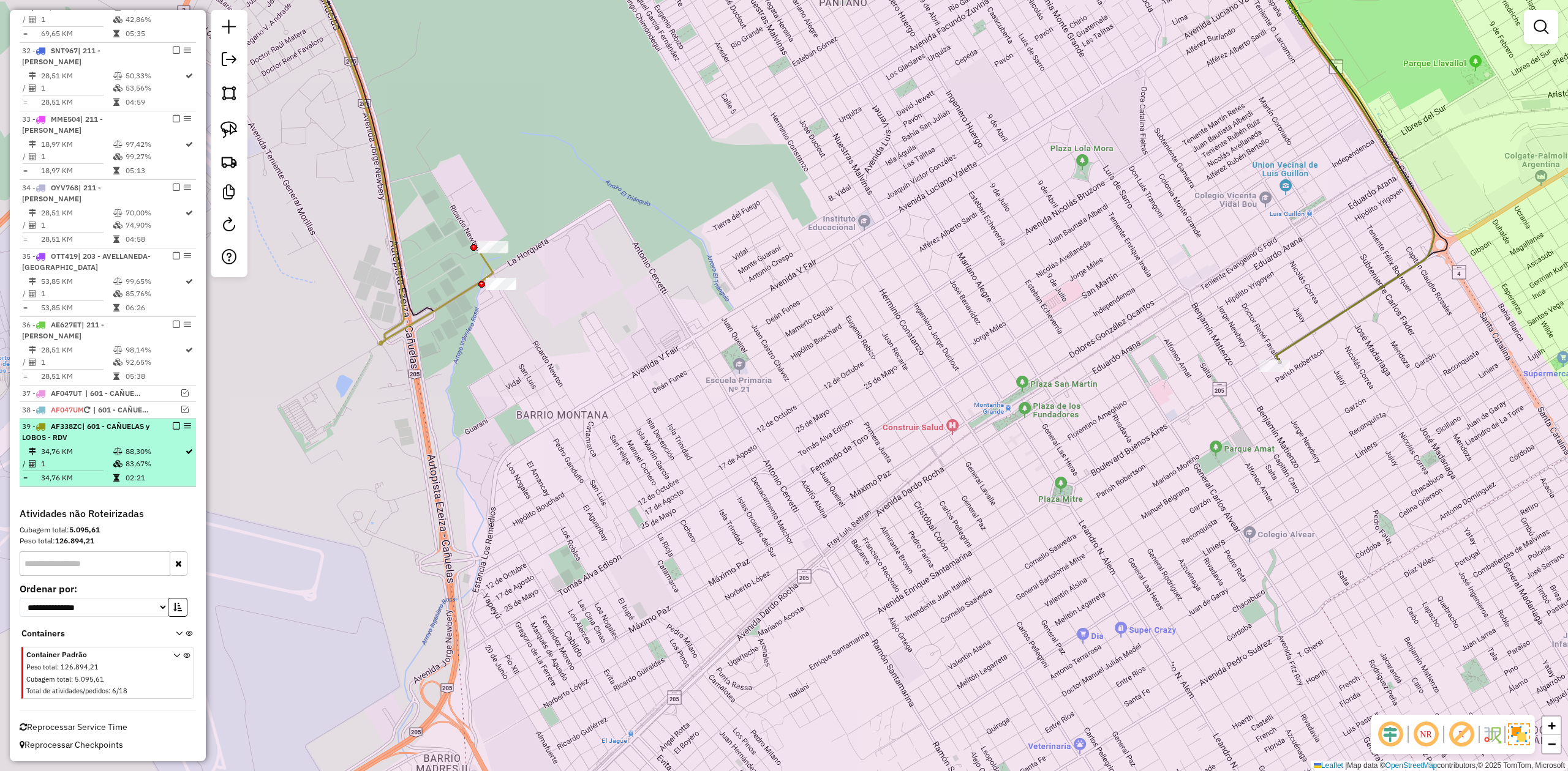
click at [173, 426] on em at bounding box center [176, 426] width 7 height 7
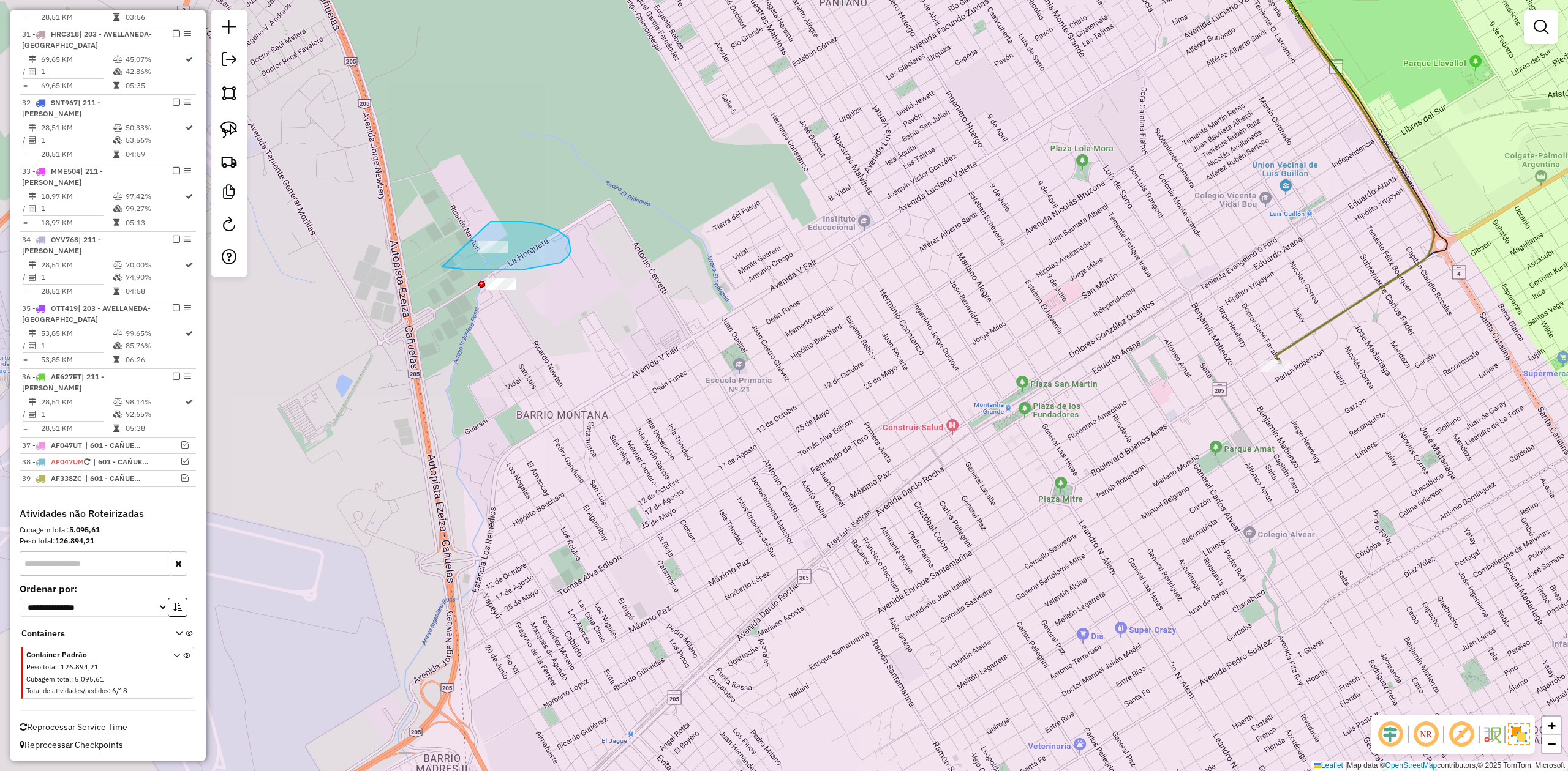
drag, startPoint x: 570, startPoint y: 251, endPoint x: 431, endPoint y: 248, distance: 139.0
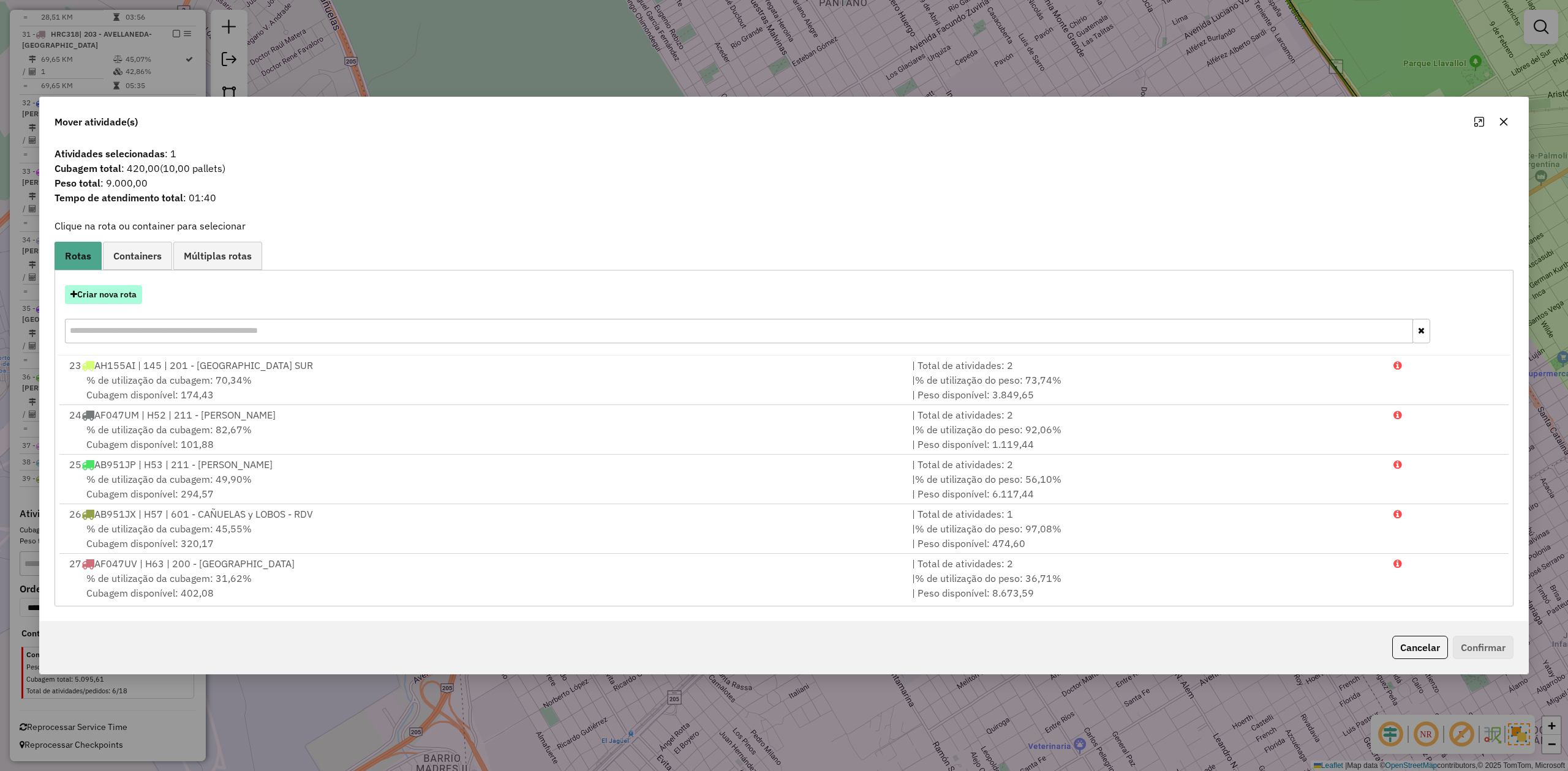
click at [109, 294] on button "Criar nova rota" at bounding box center [103, 294] width 77 height 19
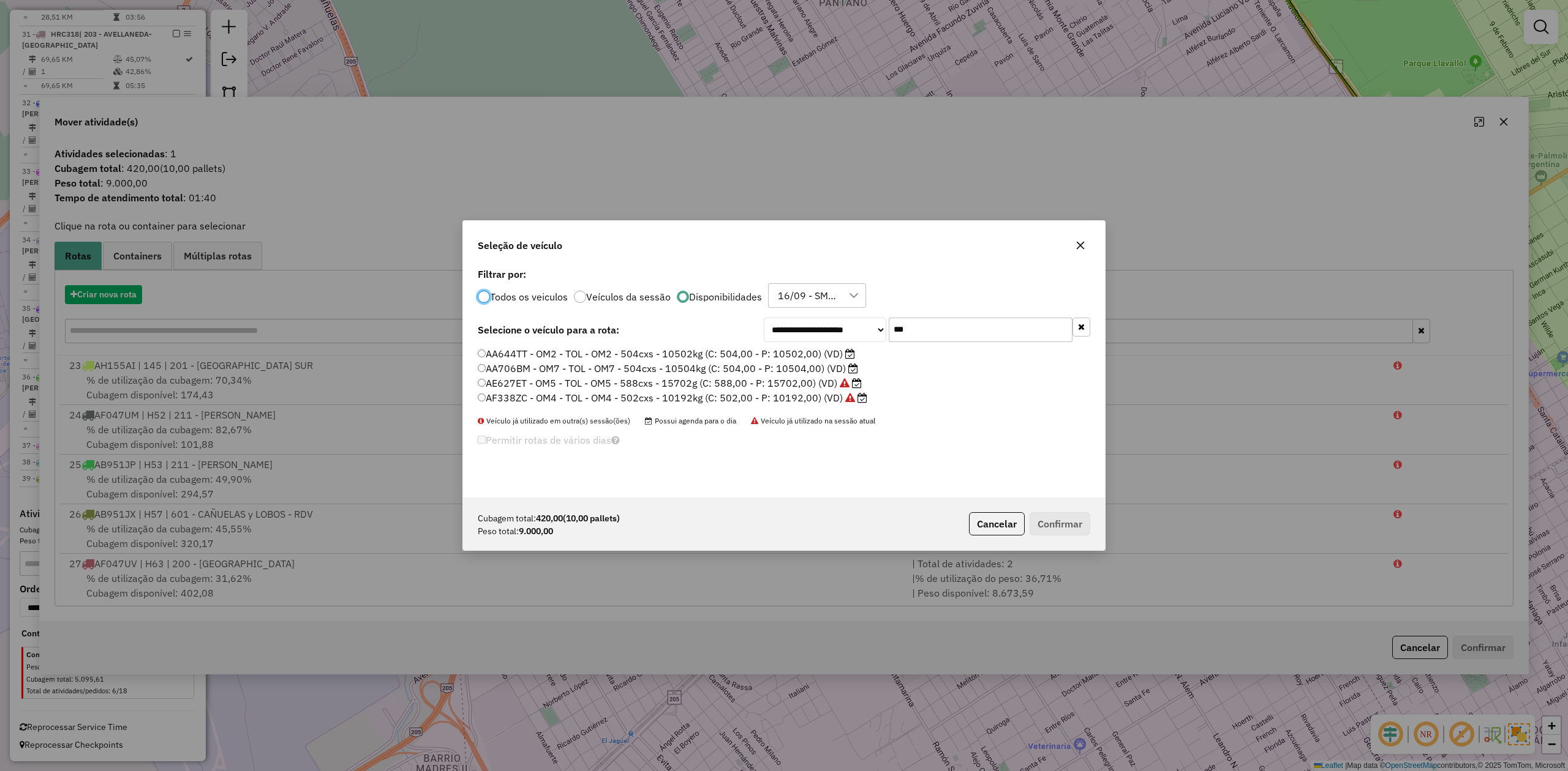
scroll to position [6, 4]
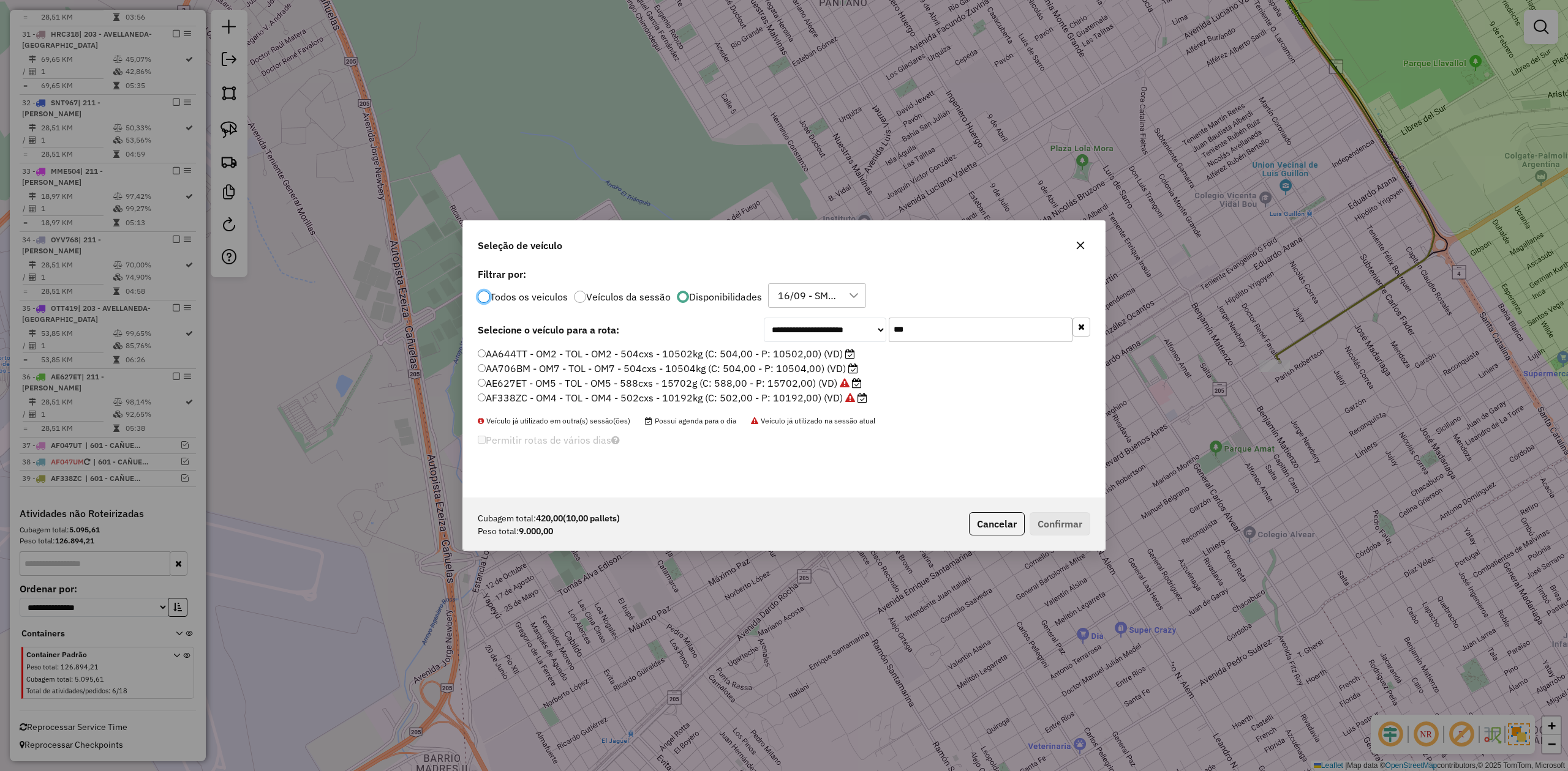
click at [818, 351] on label "AA644TT - OM2 - TOL - OM2 - 504cxs - 10502kg (C: 504,00 - P: 10502,00) (VD)" at bounding box center [666, 353] width 377 height 14
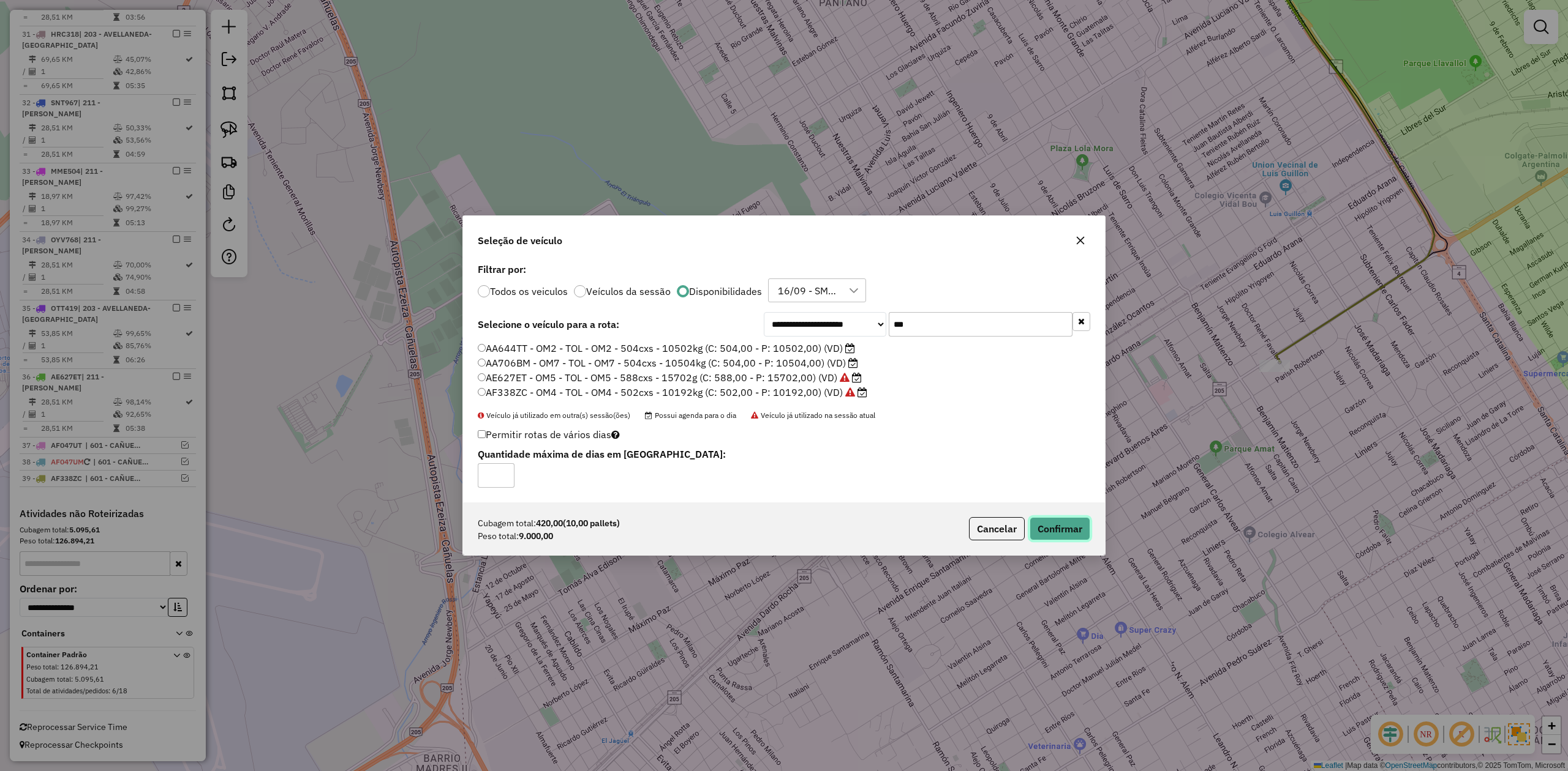
click at [1066, 536] on button "Confirmar" at bounding box center [1059, 529] width 61 height 23
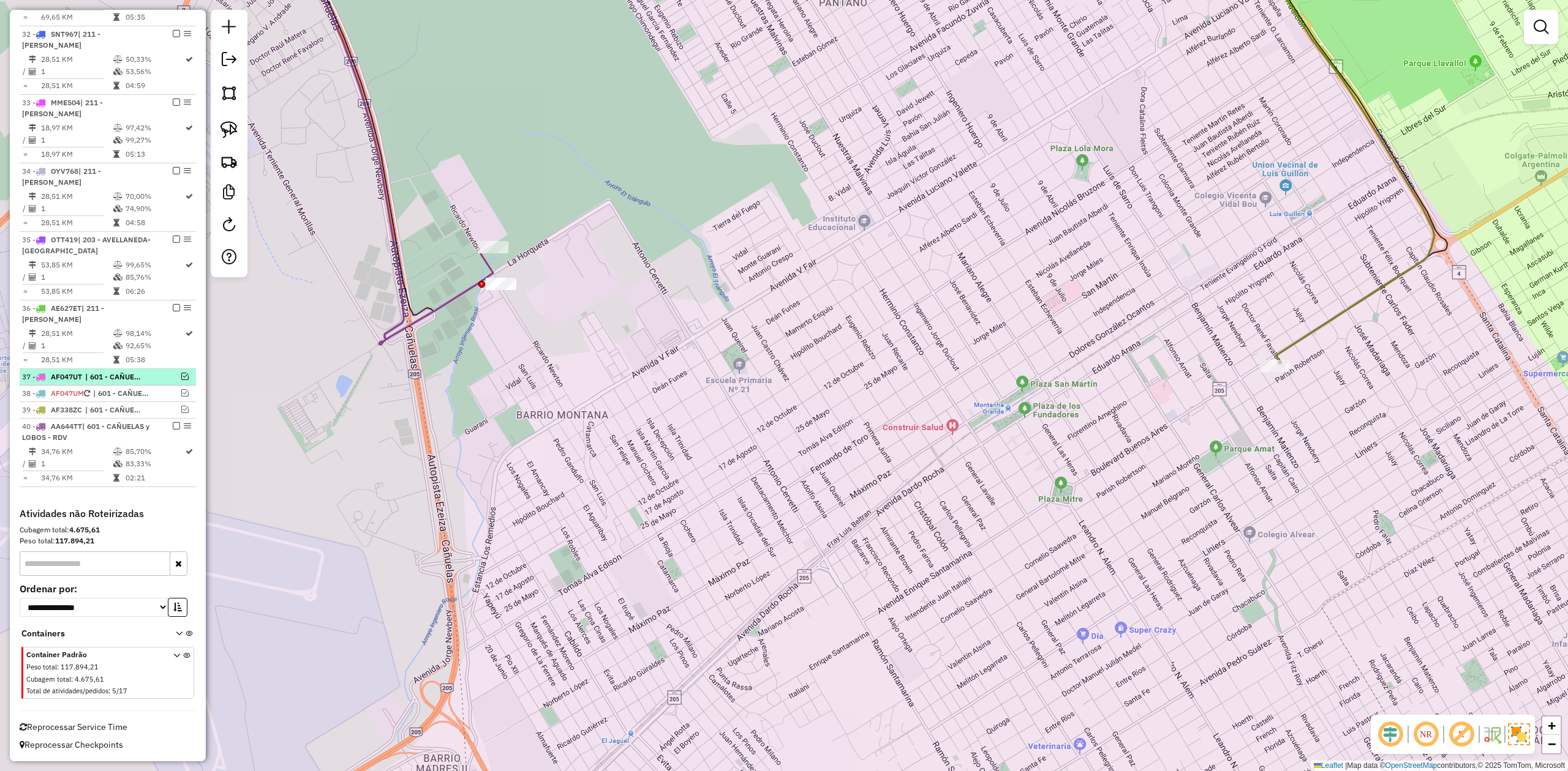
click at [174, 426] on em at bounding box center [176, 426] width 7 height 7
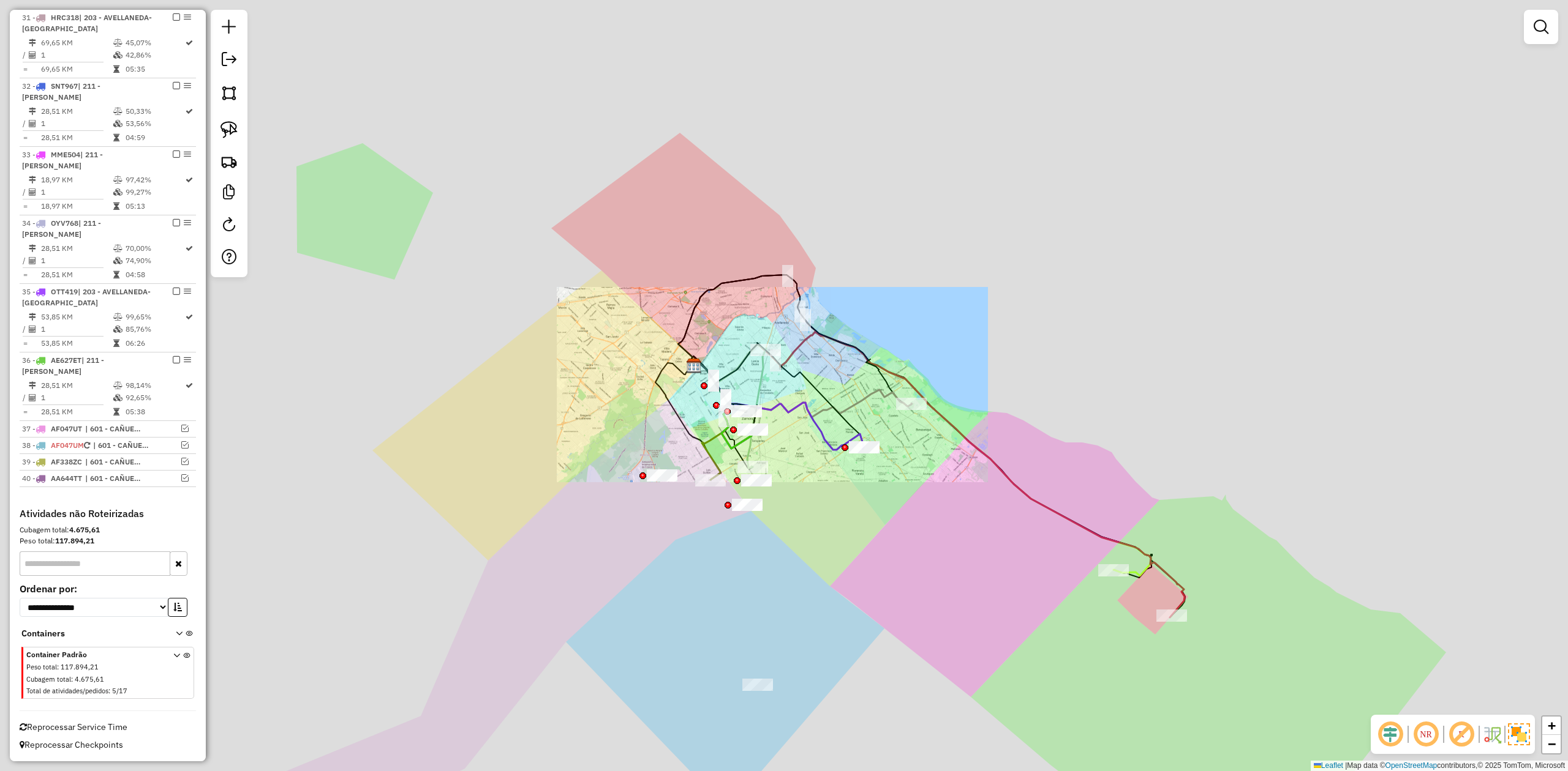
click at [723, 537] on div "Janela de atendimento Grade de atendimento Capacidade Transportadoras Veículos …" at bounding box center [784, 385] width 1568 height 771
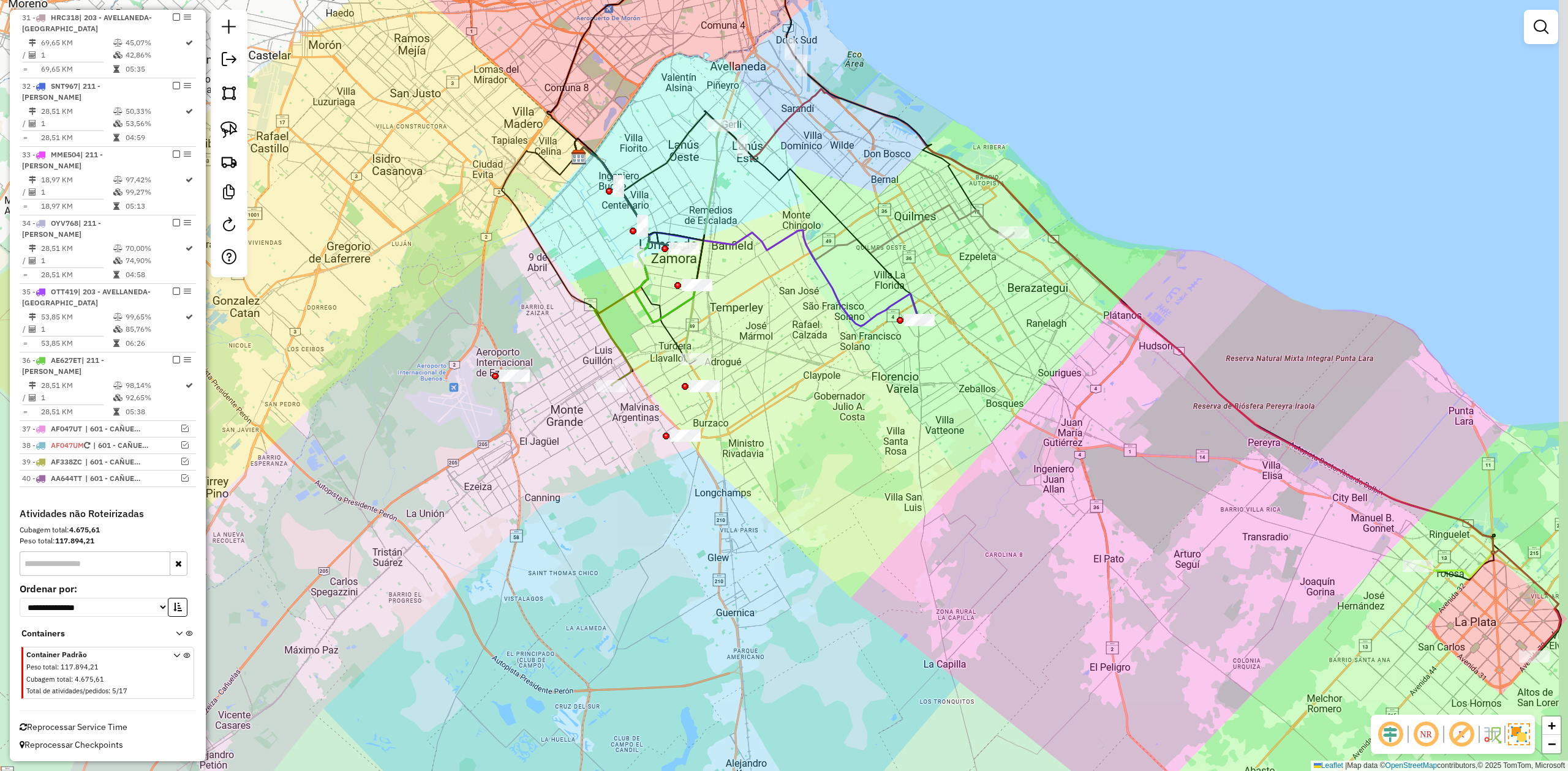
drag, startPoint x: 859, startPoint y: 613, endPoint x: 755, endPoint y: 530, distance: 133.1
click at [758, 535] on div "Janela de atendimento Grade de atendimento Capacidade Transportadoras Veículos …" at bounding box center [784, 385] width 1568 height 771
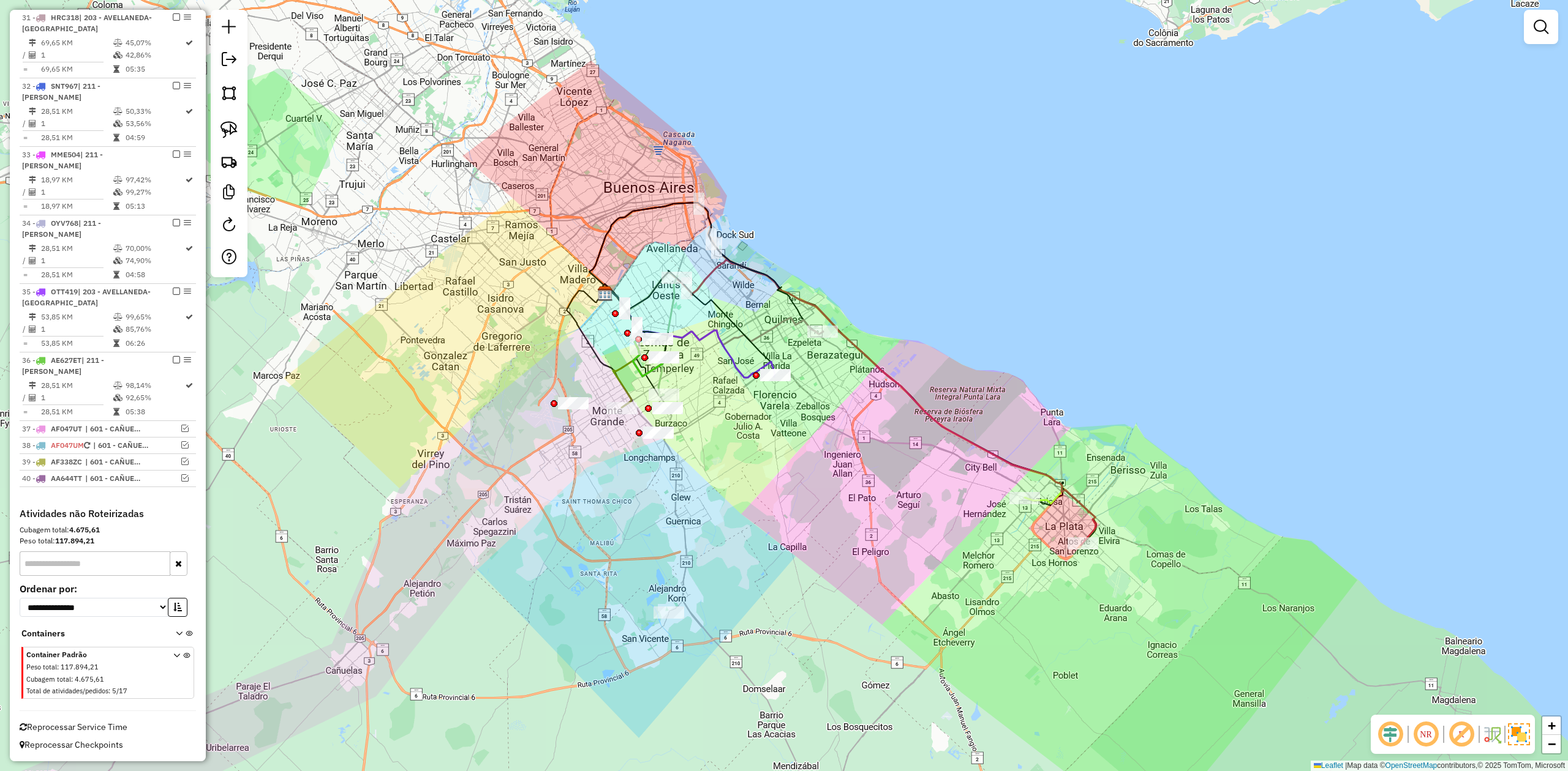
drag, startPoint x: 725, startPoint y: 496, endPoint x: 613, endPoint y: 437, distance: 126.6
click at [736, 495] on div "Janela de atendimento Grade de atendimento Capacidade Transportadoras Veículos …" at bounding box center [784, 385] width 1568 height 771
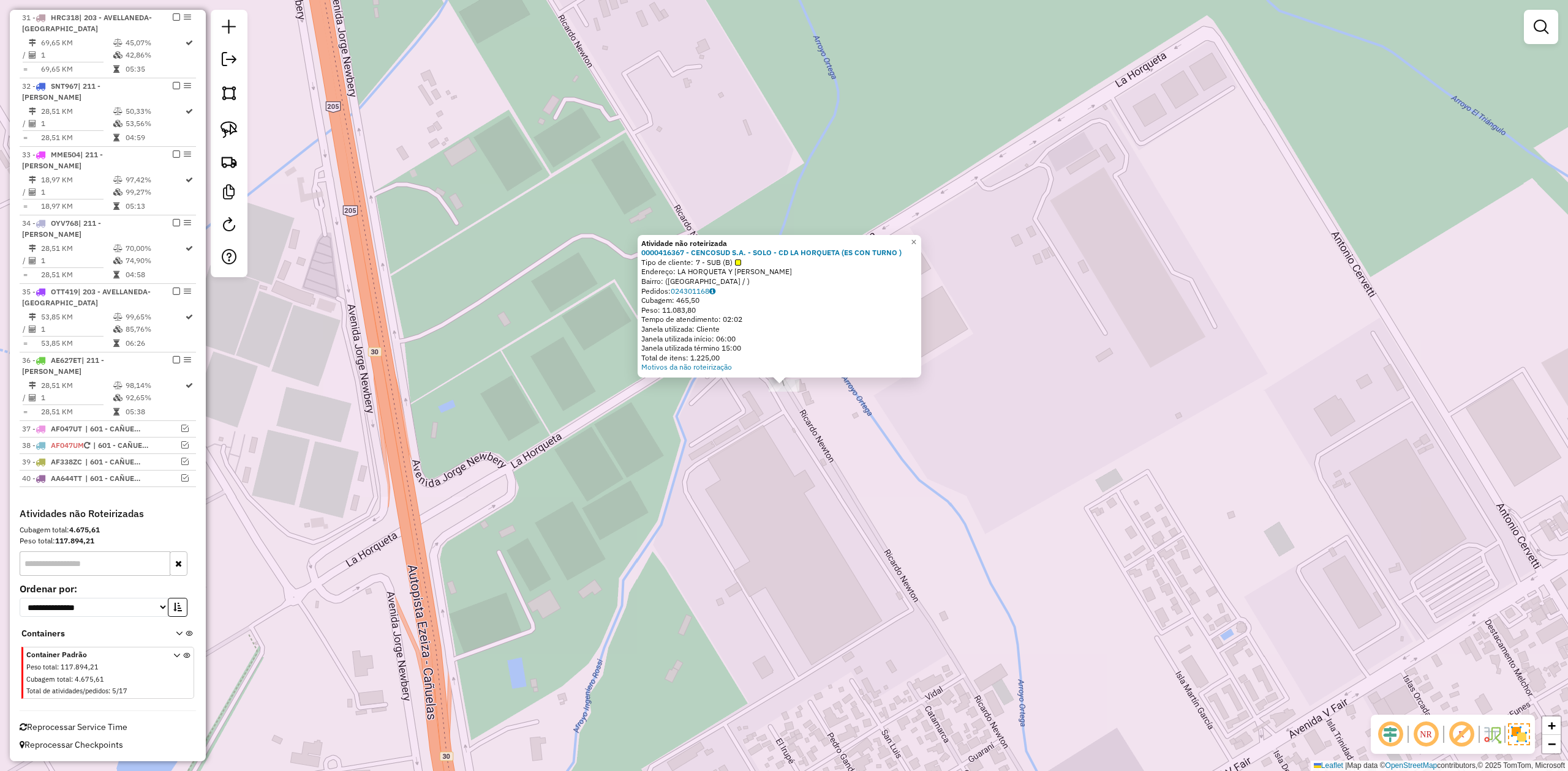
drag, startPoint x: 740, startPoint y: 448, endPoint x: 733, endPoint y: 439, distance: 11.4
click at [740, 448] on div "× Atividade não roteirizada 0000416367 - CENCOSUD S.A. - SOLO - CD LA HORQUETA …" at bounding box center [784, 385] width 1568 height 771
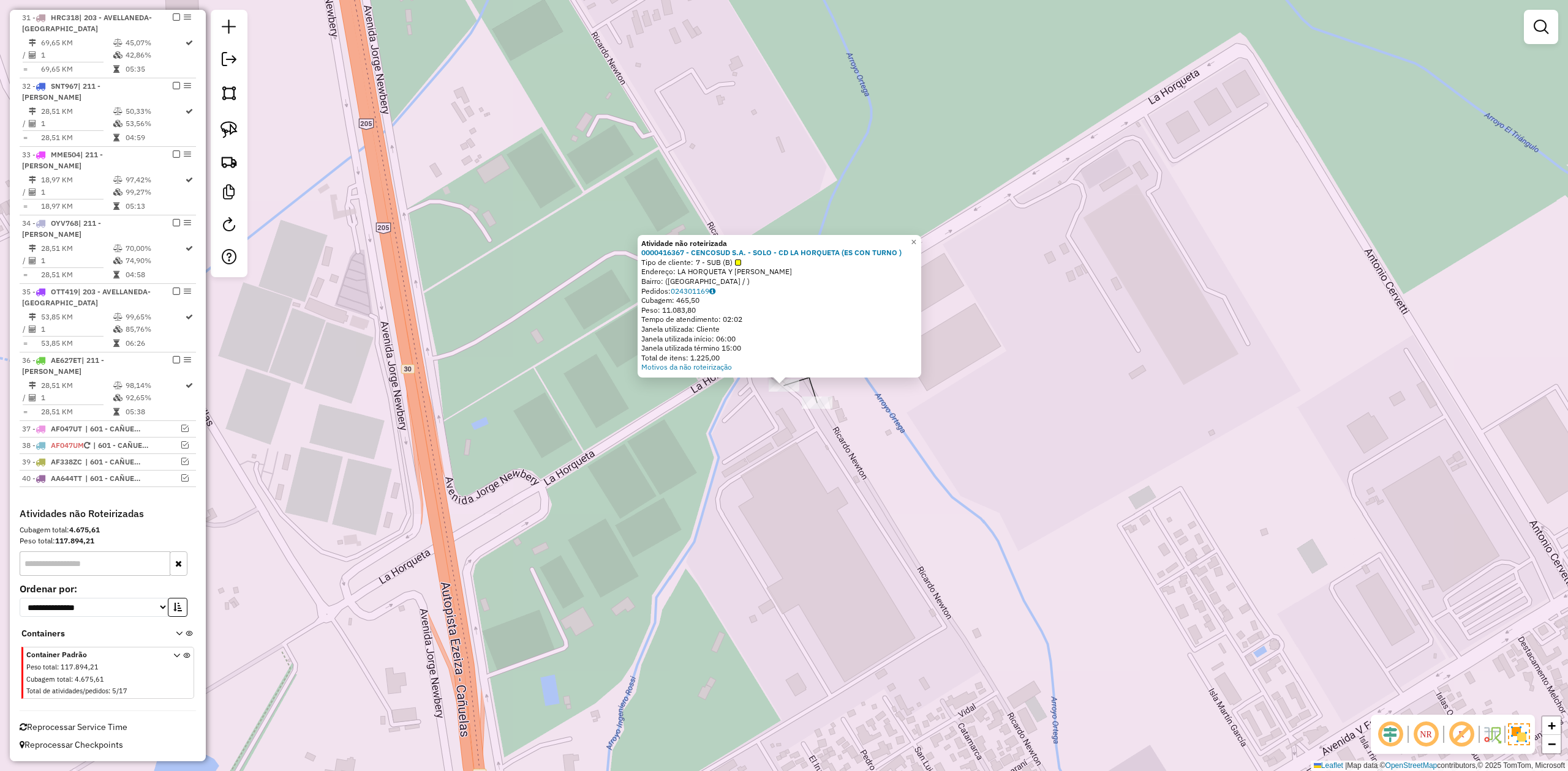
click at [756, 431] on div "Atividade não roteirizada 0000416367 - CENCOSUD S.A. - SOLO - CD LA HORQUETA (E…" at bounding box center [784, 385] width 1568 height 771
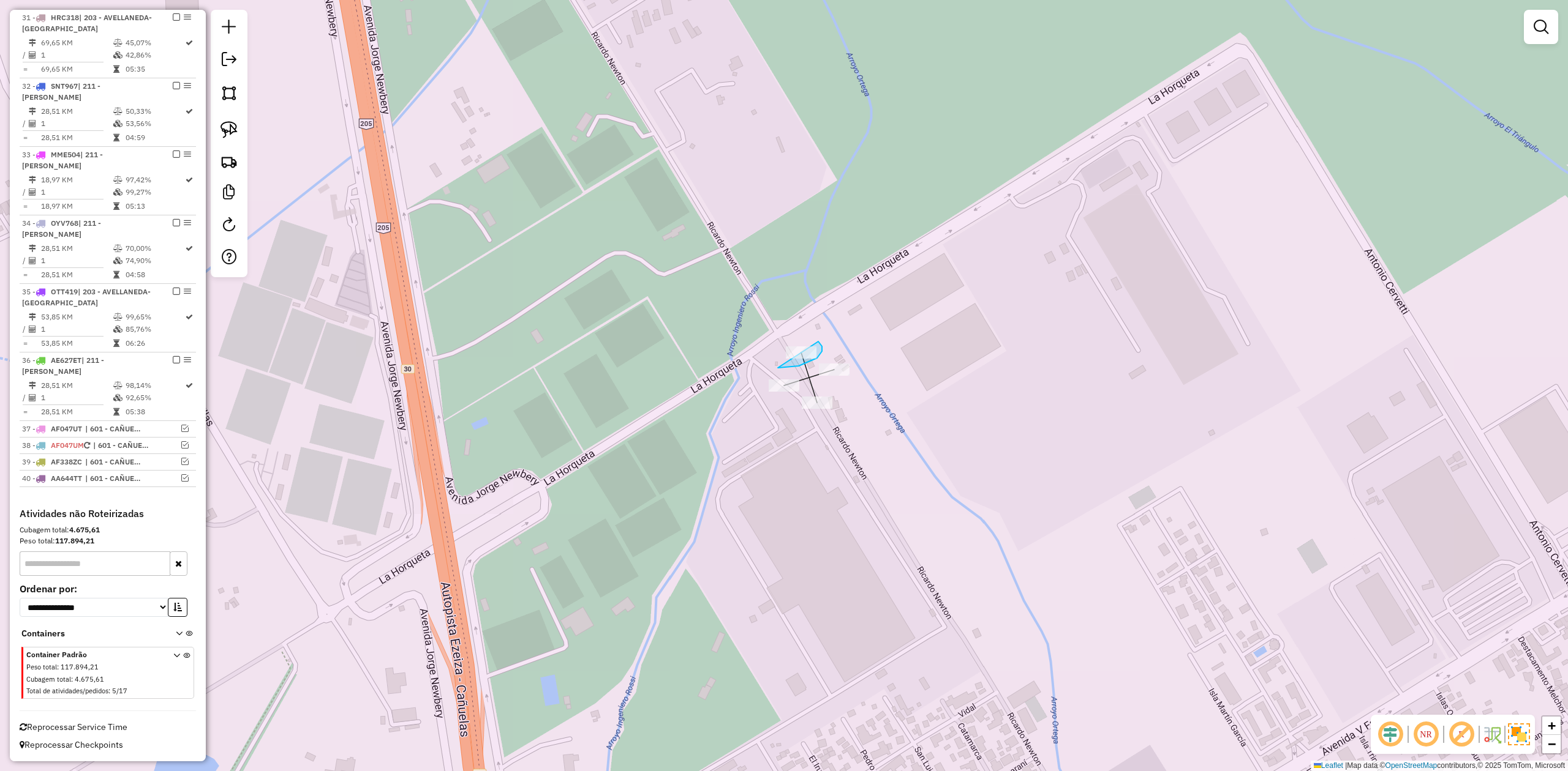
drag, startPoint x: 778, startPoint y: 368, endPoint x: 721, endPoint y: 351, distance: 59.5
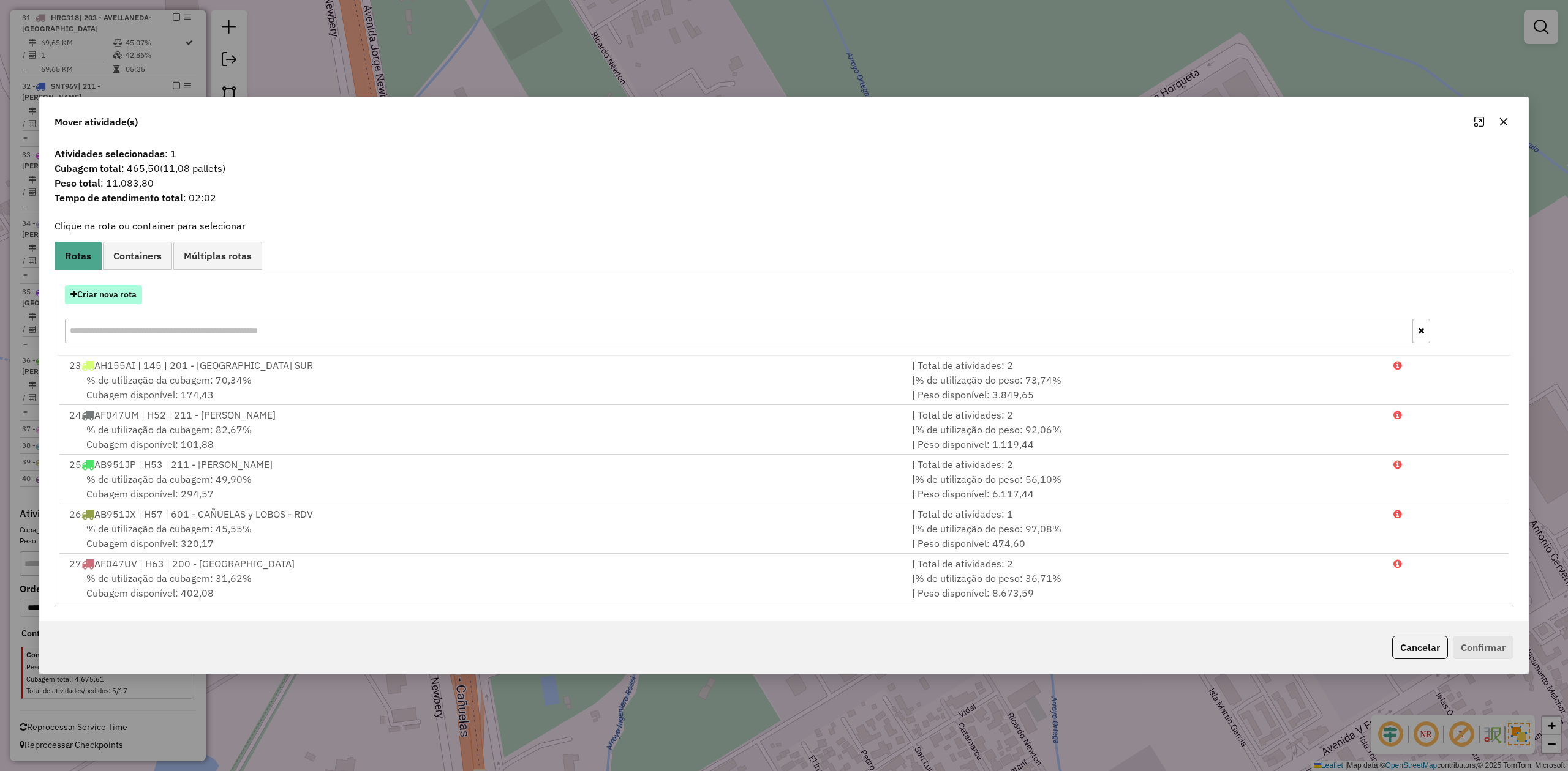
click at [109, 297] on button "Criar nova rota" at bounding box center [103, 294] width 77 height 19
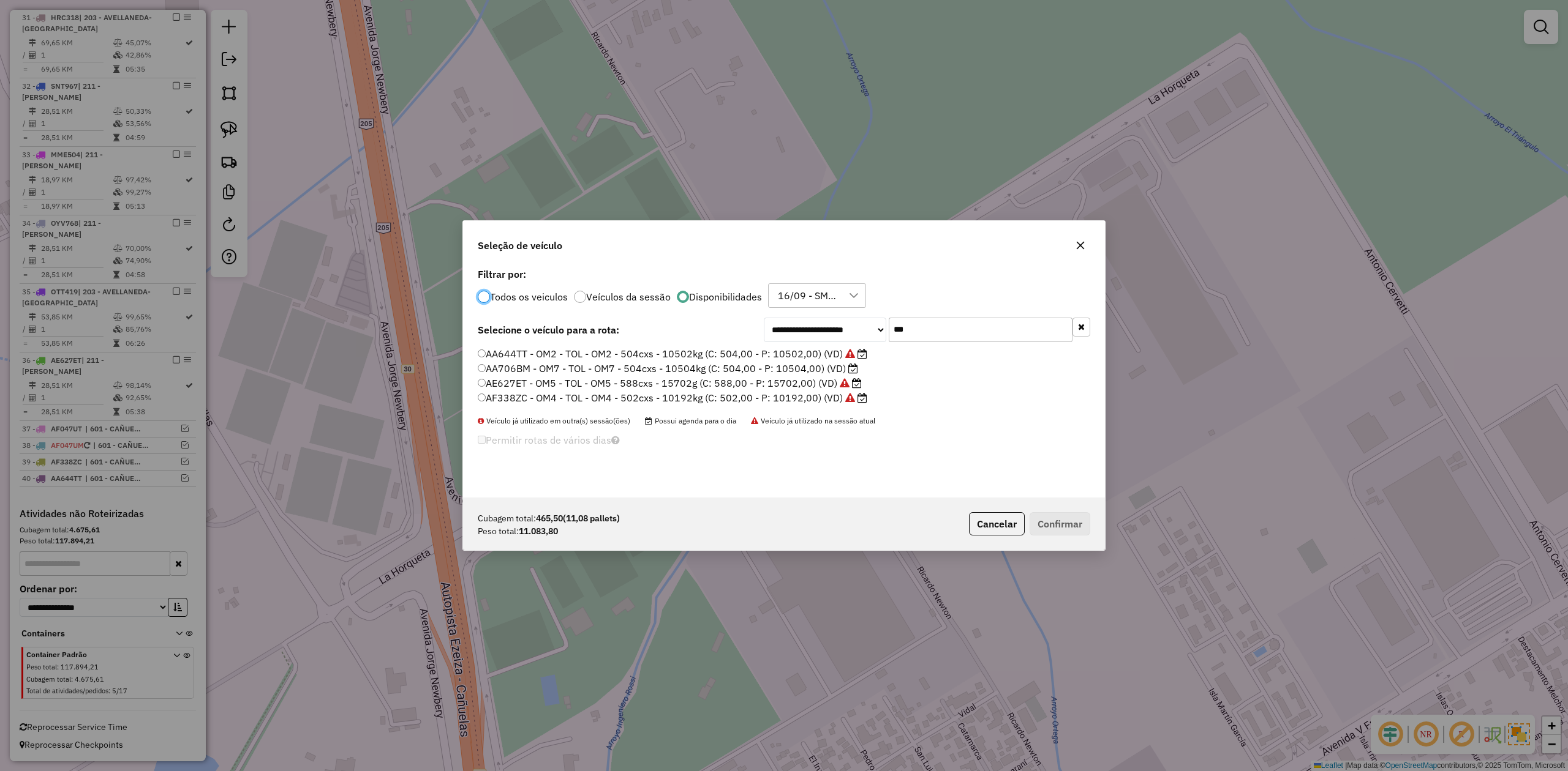
scroll to position [6, 3]
drag, startPoint x: 897, startPoint y: 323, endPoint x: 814, endPoint y: 320, distance: 83.1
click at [816, 321] on div "**********" at bounding box center [926, 330] width 326 height 24
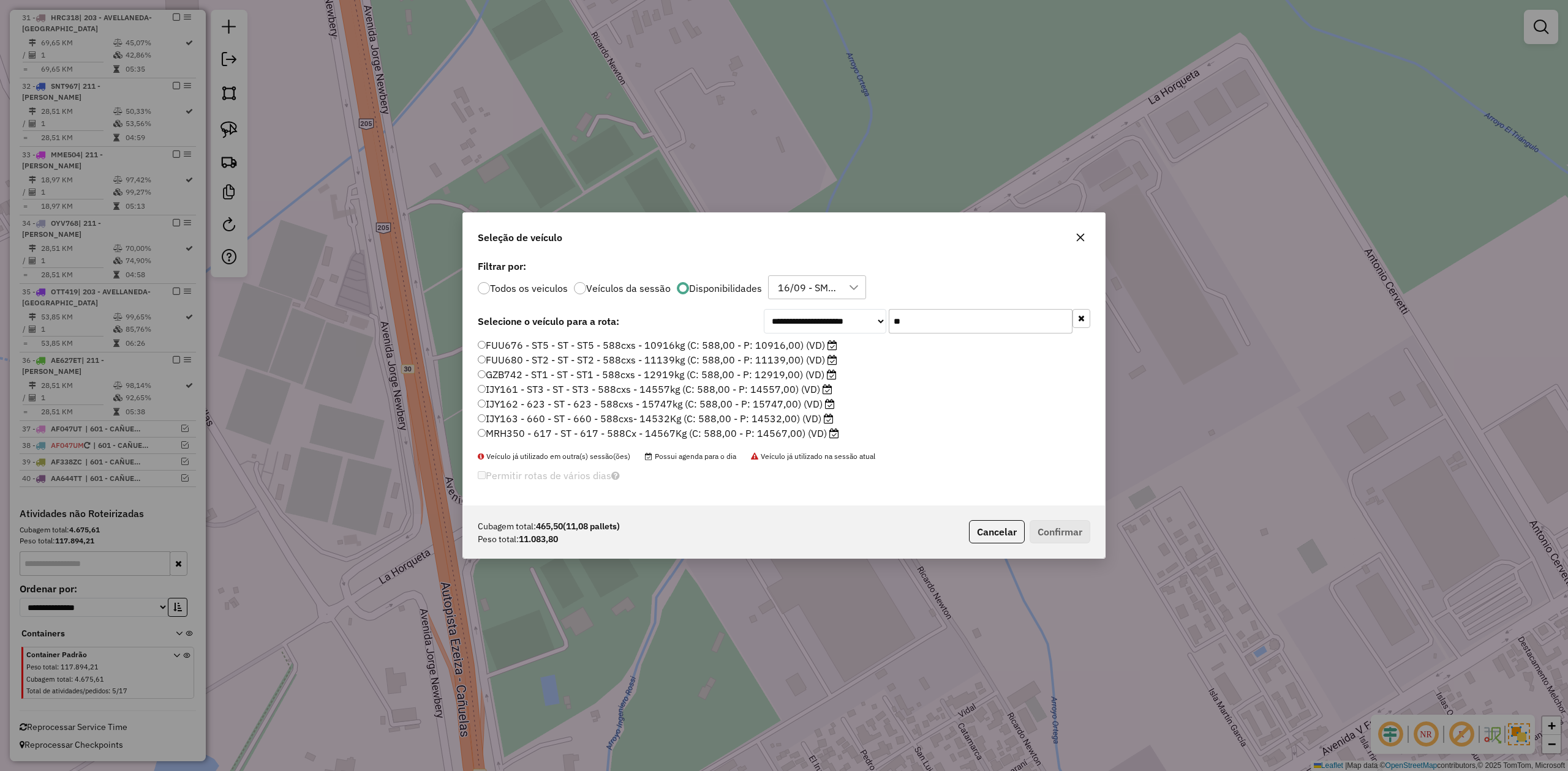
type input "**"
drag, startPoint x: 769, startPoint y: 346, endPoint x: 780, endPoint y: 353, distance: 13.0
click at [769, 346] on label "FUU676 - ST5 - ST - ST5 - 588cxs - 10916kg (C: 588,00 - P: 10916,00) (VD)" at bounding box center [657, 345] width 359 height 14
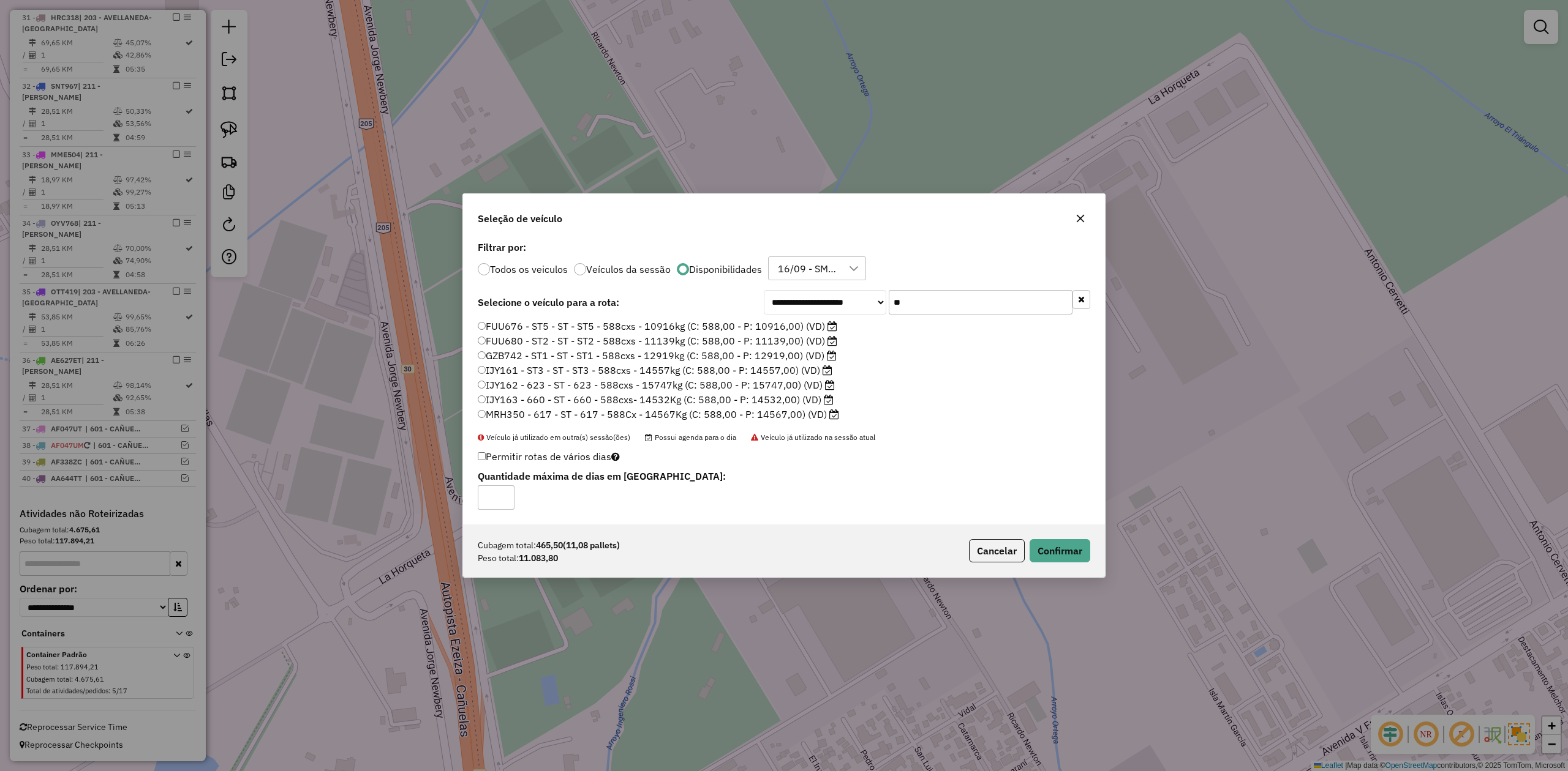
click at [789, 344] on label "FUU680 - ST2 - ST - ST2 - 588cxs - 11139kg (C: 588,00 - P: 11139,00) (VD)" at bounding box center [657, 341] width 359 height 14
click at [1059, 546] on button "Confirmar" at bounding box center [1059, 551] width 61 height 23
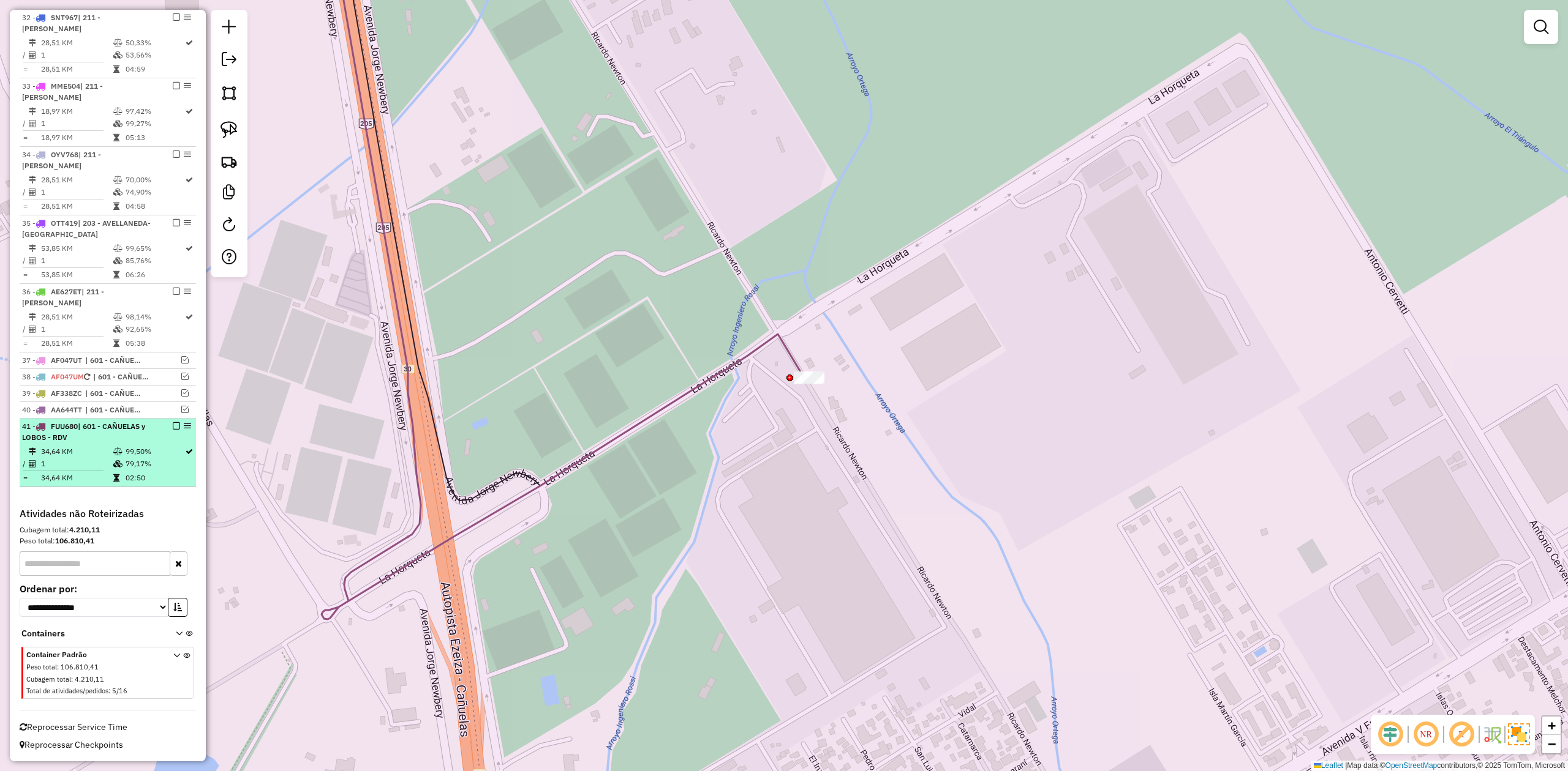
click at [173, 425] on em at bounding box center [176, 426] width 7 height 7
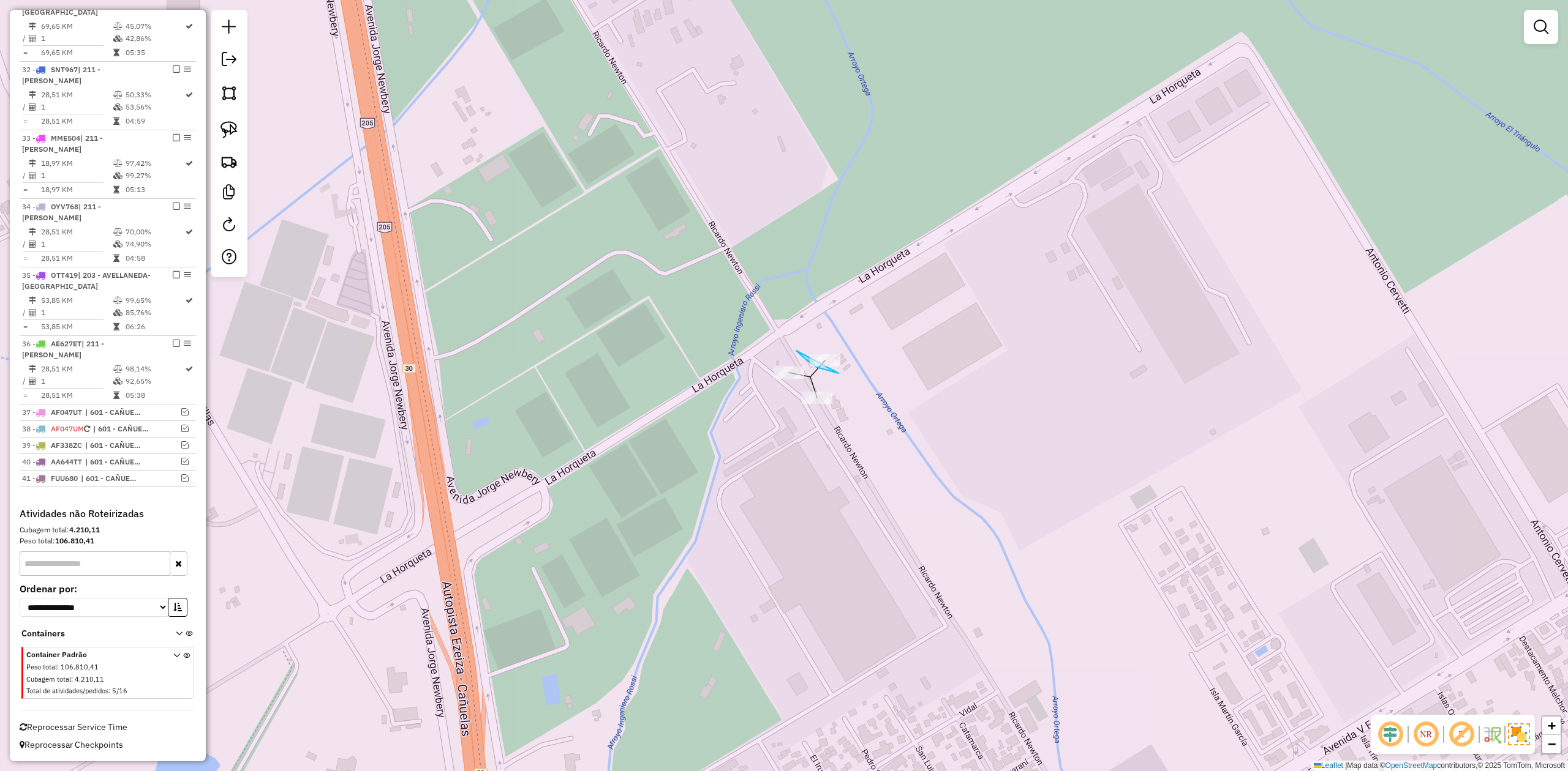
drag, startPoint x: 838, startPoint y: 374, endPoint x: 864, endPoint y: 331, distance: 50.2
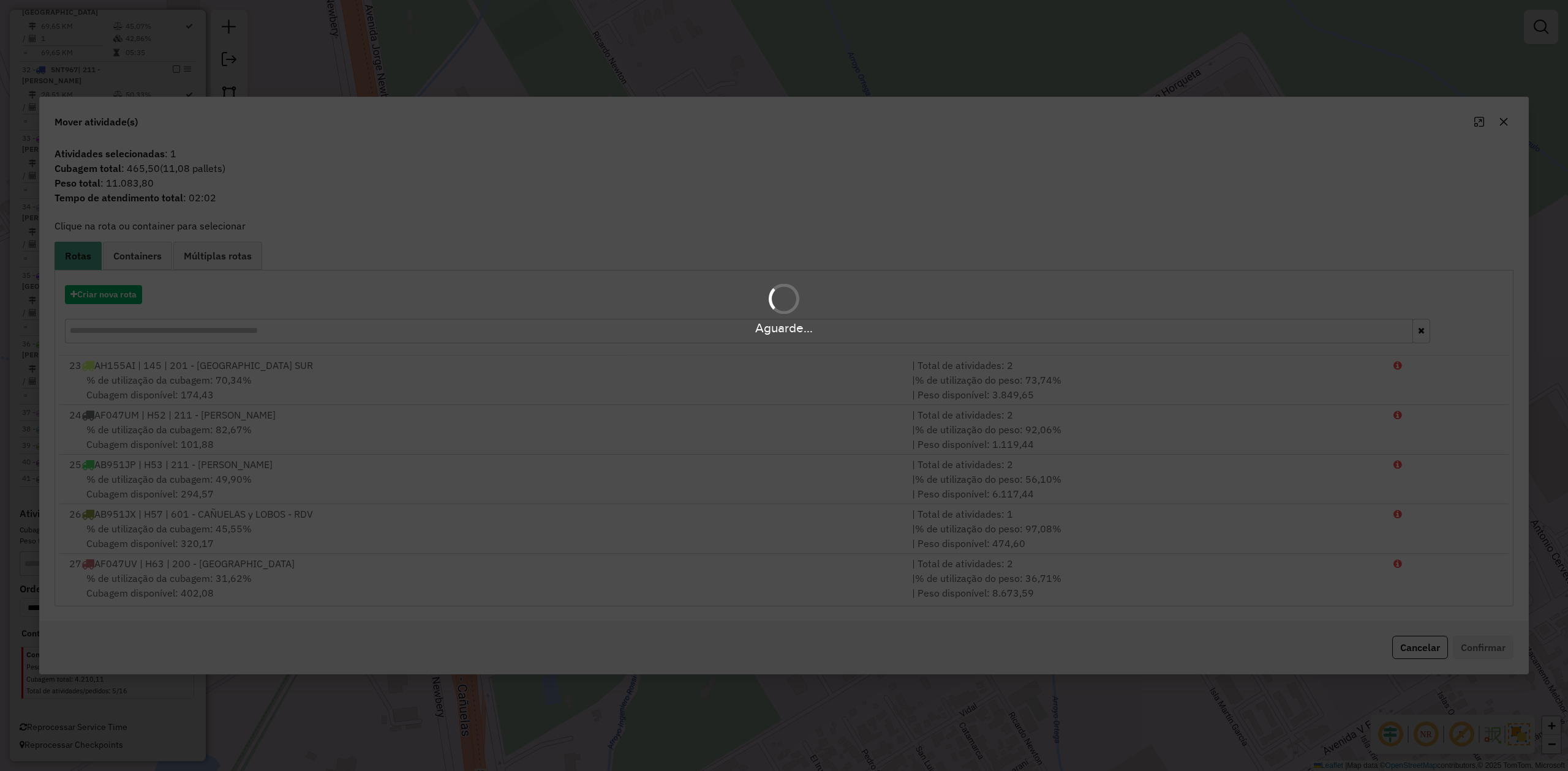
click at [109, 295] on div "Aguarde..." at bounding box center [784, 308] width 1568 height 58
click at [112, 294] on div "Aguarde..." at bounding box center [784, 308] width 1568 height 58
click at [110, 295] on button "Criar nova rota" at bounding box center [103, 294] width 77 height 19
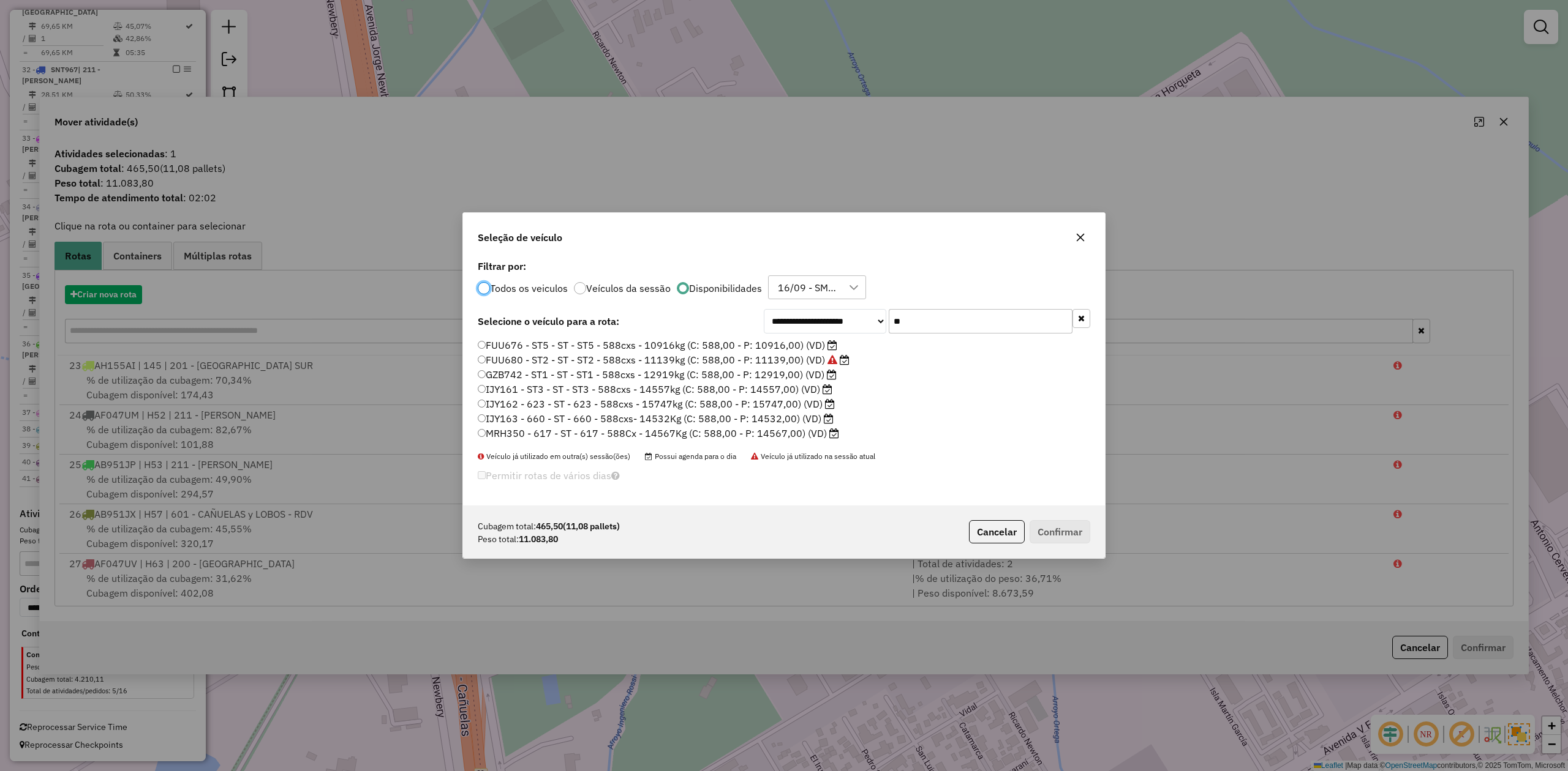
scroll to position [6, 4]
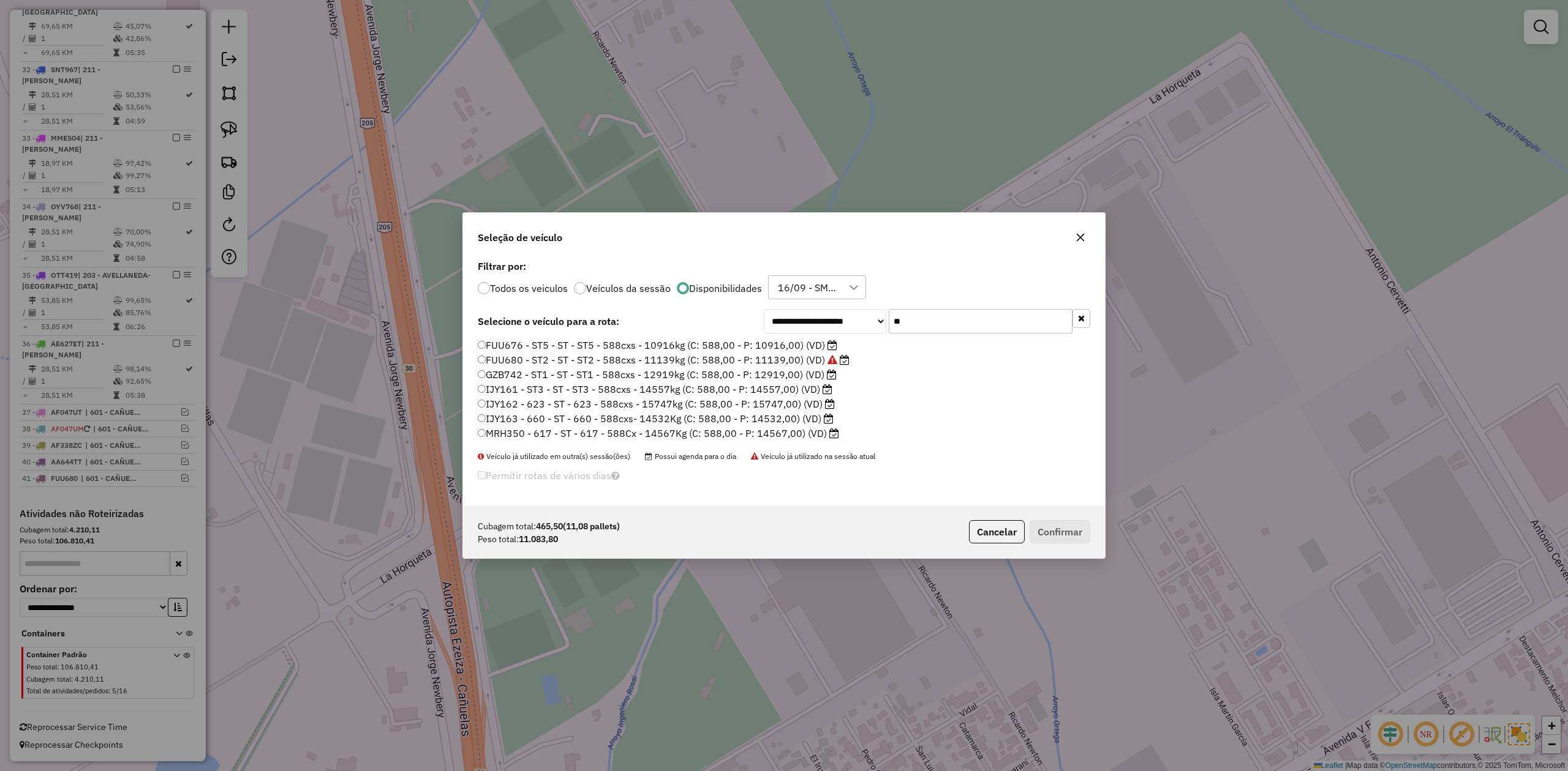
drag, startPoint x: 855, startPoint y: 312, endPoint x: 844, endPoint y: 312, distance: 11.0
click at [845, 312] on div "**********" at bounding box center [926, 321] width 326 height 24
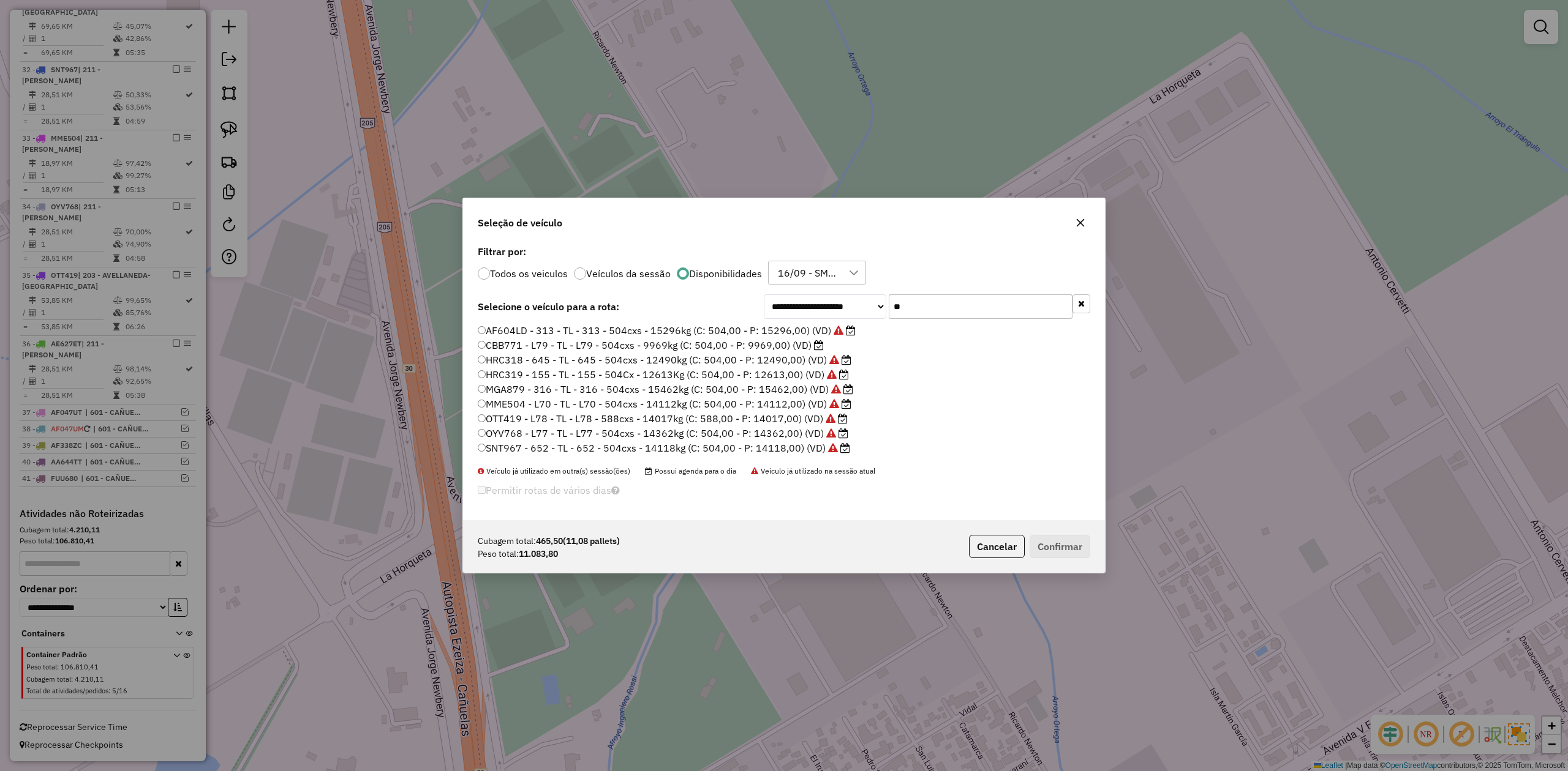
type input "**"
click at [802, 359] on label "HRC318 - 645 - TL - 645 - 504cxs - 12490kg (C: 504,00 - P: 12490,00) (VD)" at bounding box center [664, 360] width 374 height 14
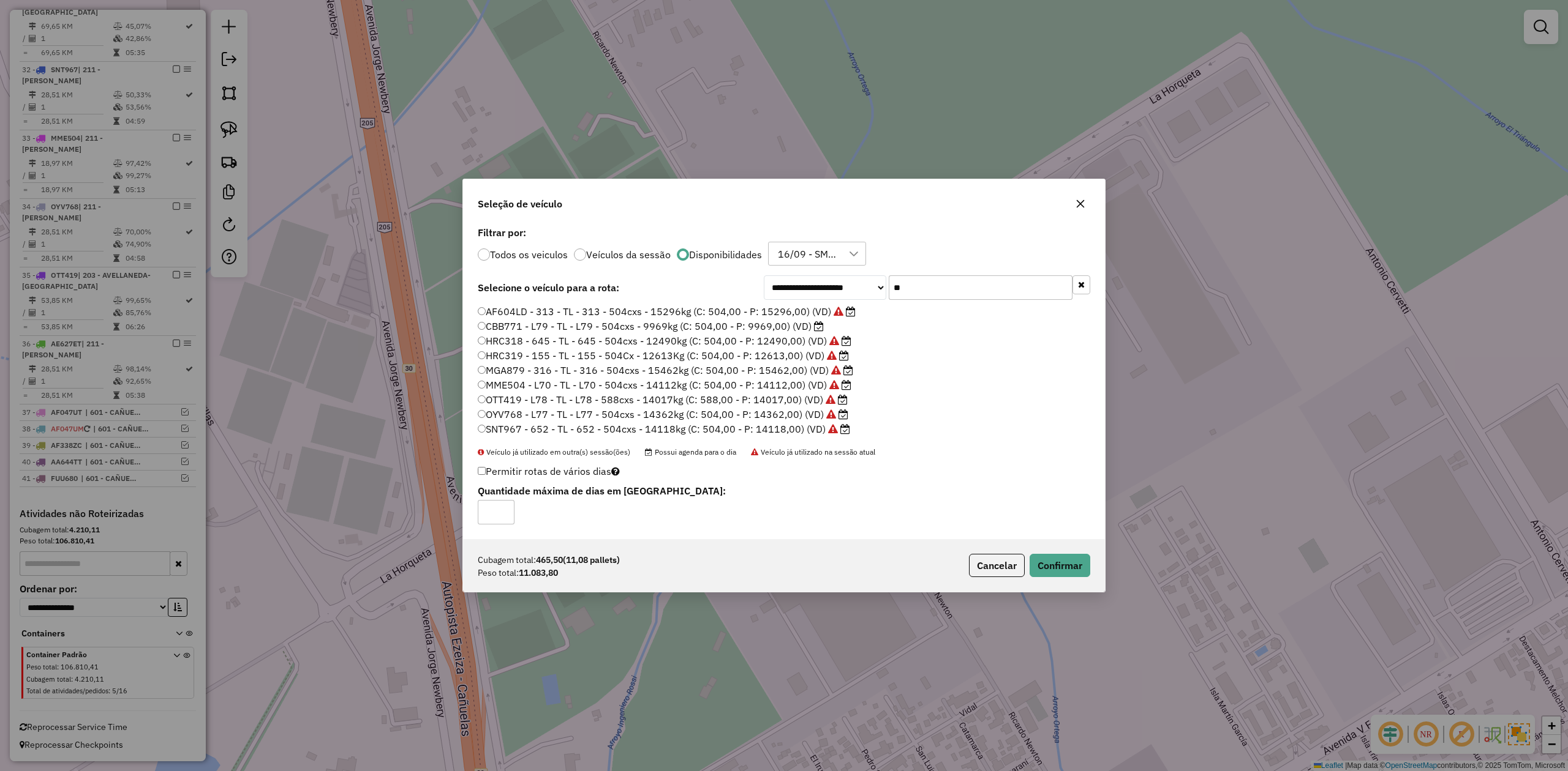
click at [1052, 551] on div "Cubagem total: 465,50 (11,08 pallets) Peso total: 11.083,80 Cancelar Confirmar" at bounding box center [784, 565] width 642 height 53
click at [1059, 563] on button "Confirmar" at bounding box center [1059, 566] width 61 height 23
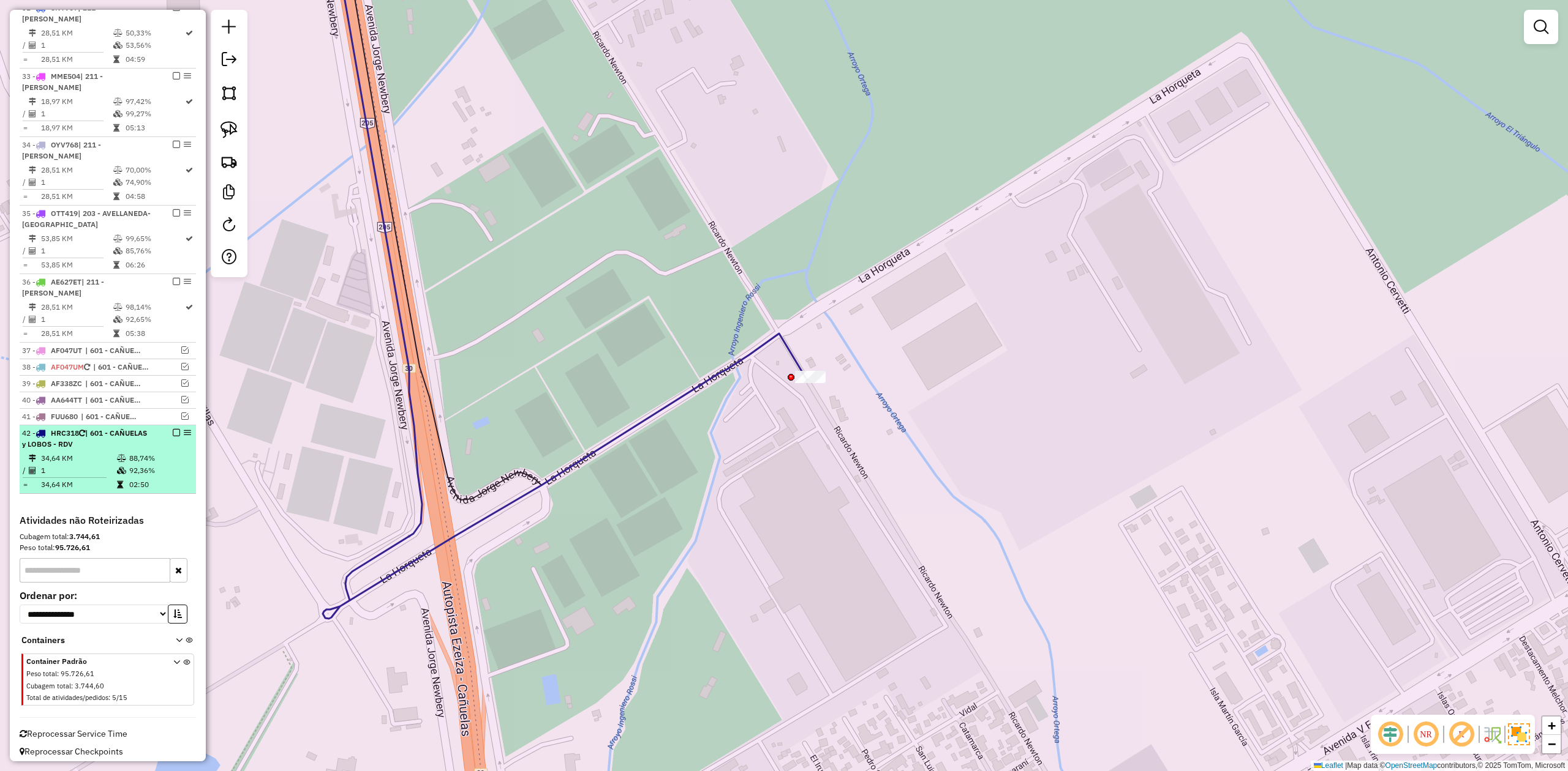
click at [173, 436] on em at bounding box center [176, 433] width 7 height 7
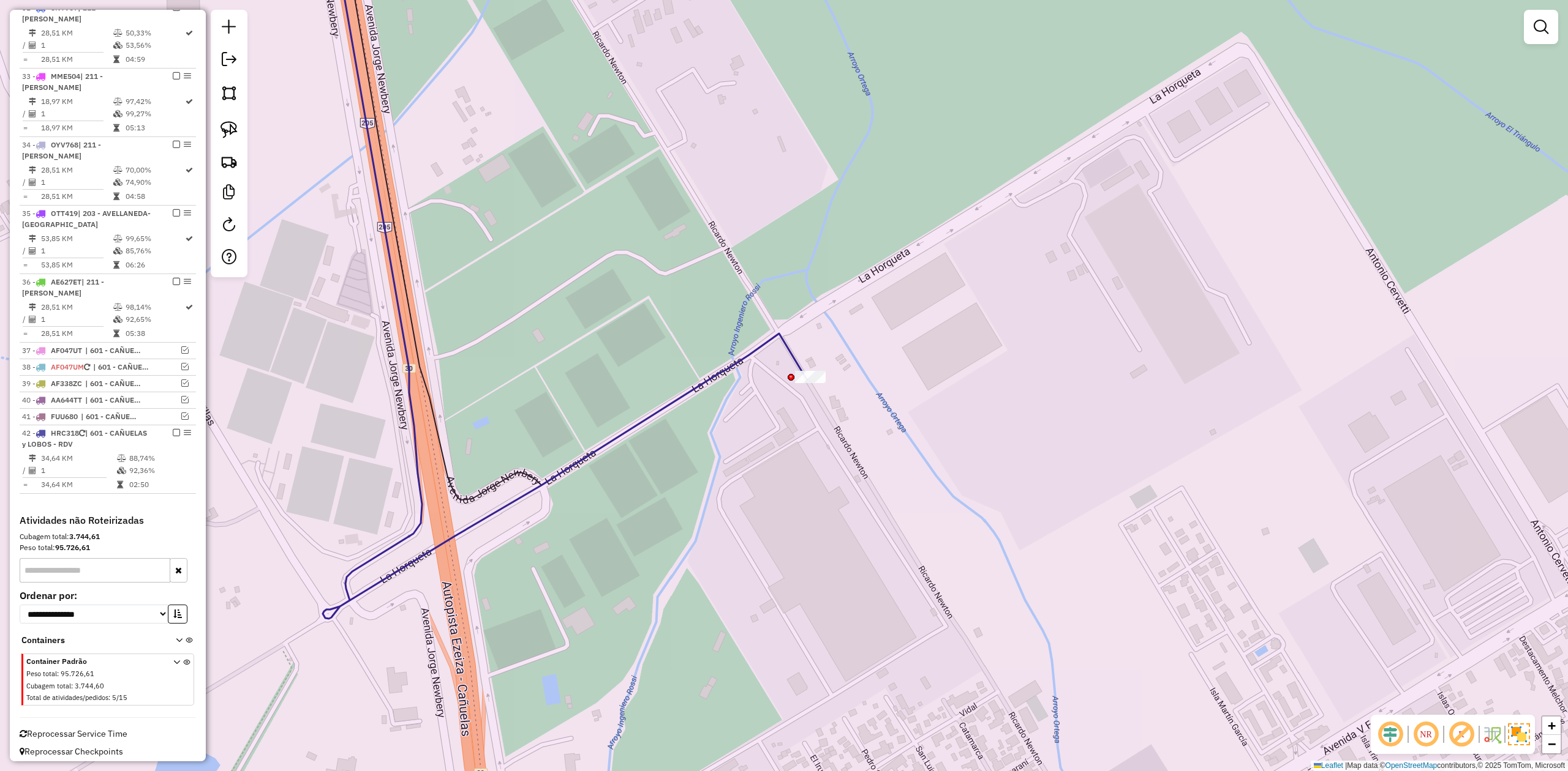
scroll to position [1436, 0]
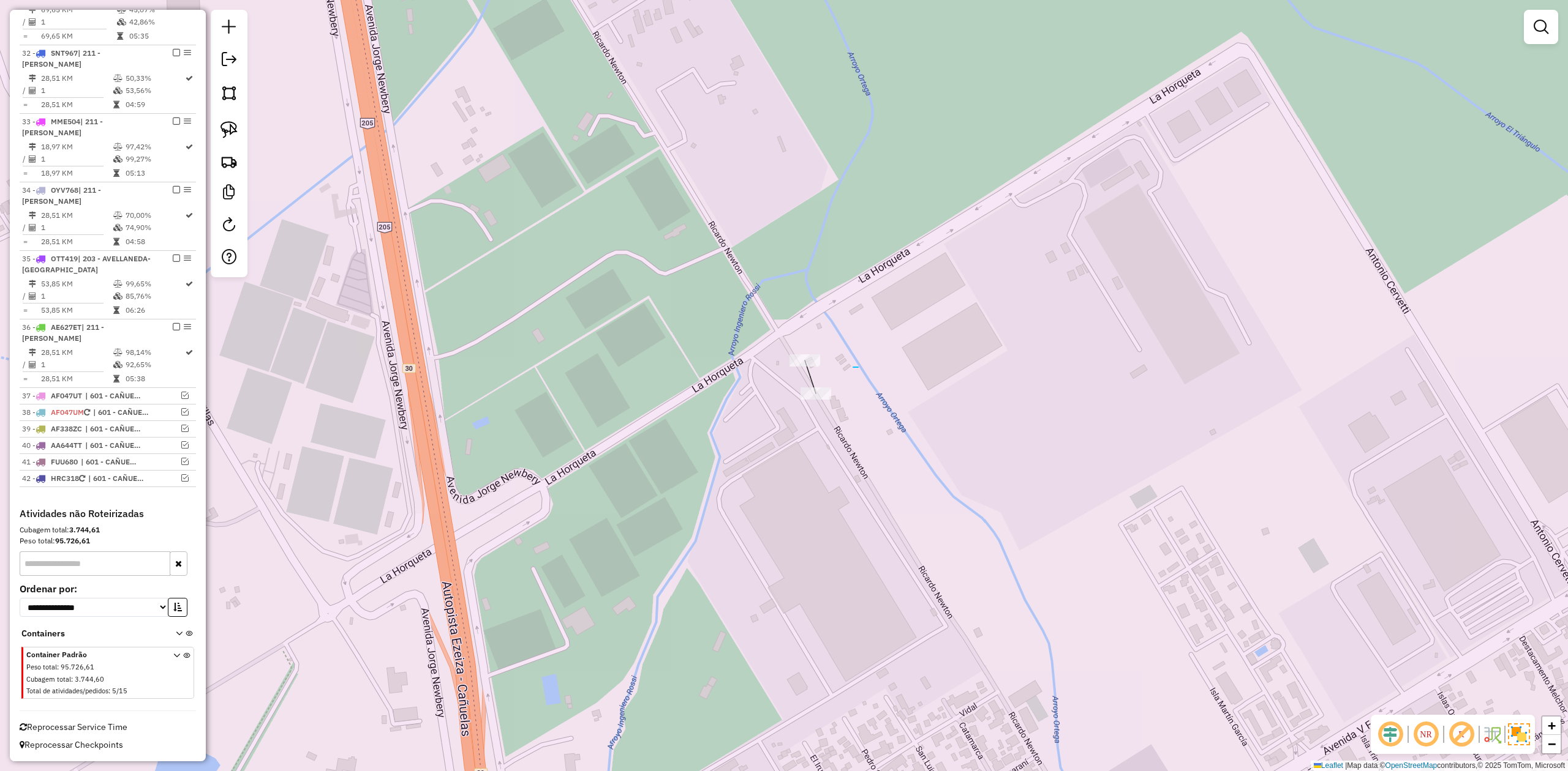
drag, startPoint x: 853, startPoint y: 367, endPoint x: 913, endPoint y: 397, distance: 67.1
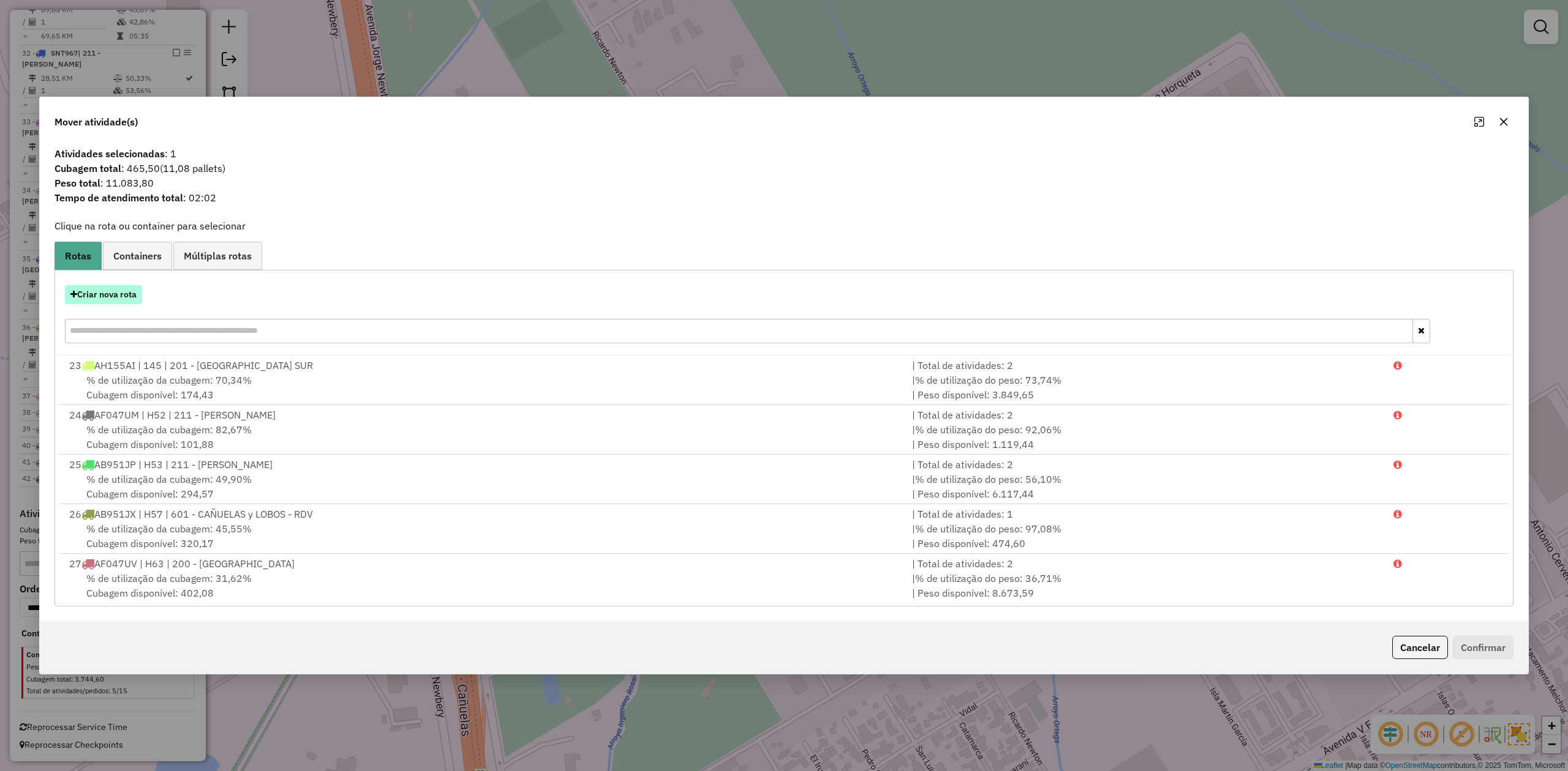
click at [114, 302] on button "Criar nova rota" at bounding box center [103, 294] width 77 height 19
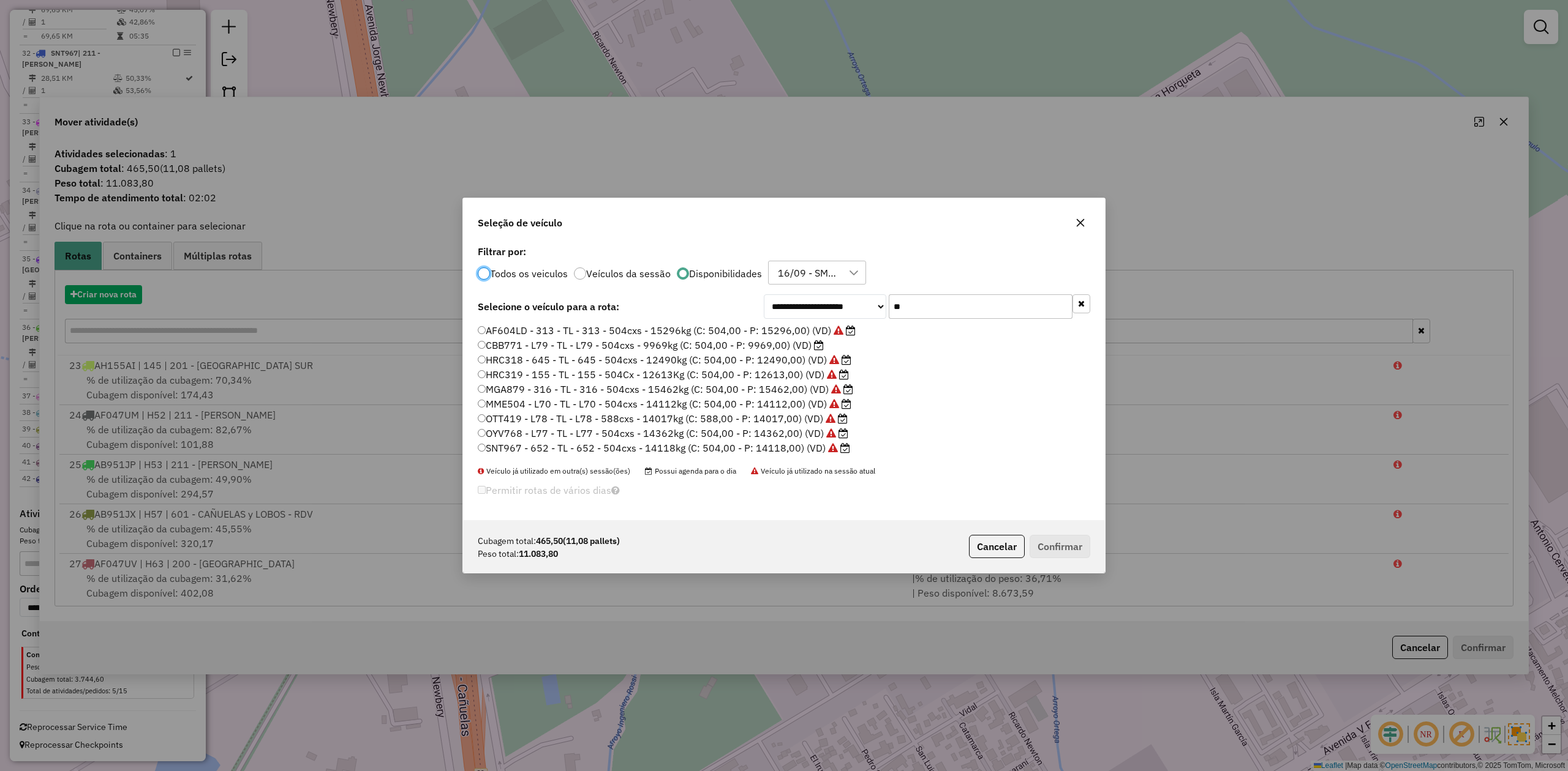
scroll to position [6, 4]
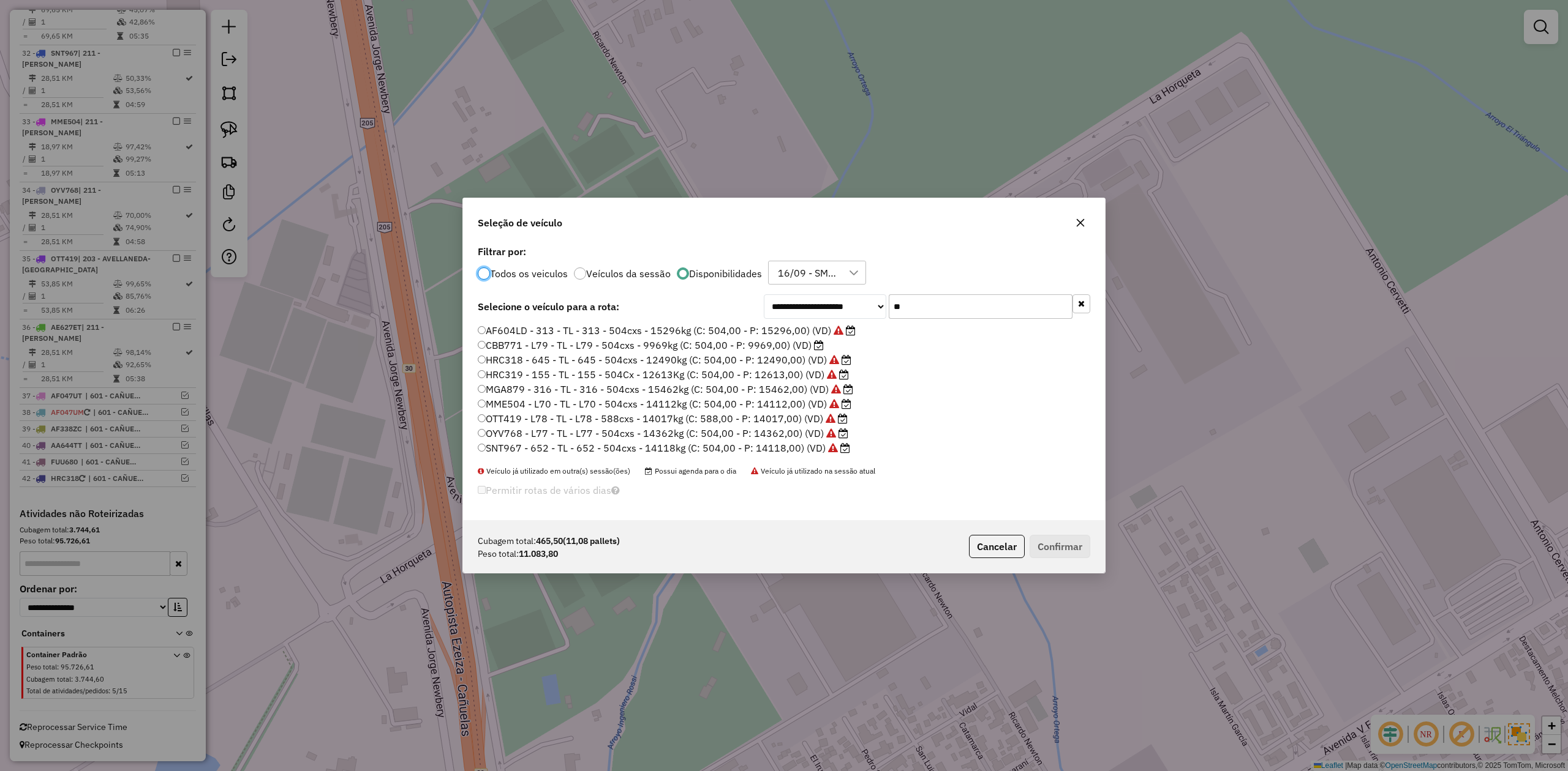
click at [795, 378] on label "HRC319 - 155 - TL - 155 - 504Cx - 12613Kg (C: 504,00 - P: 12613,00) (VD)" at bounding box center [663, 374] width 371 height 14
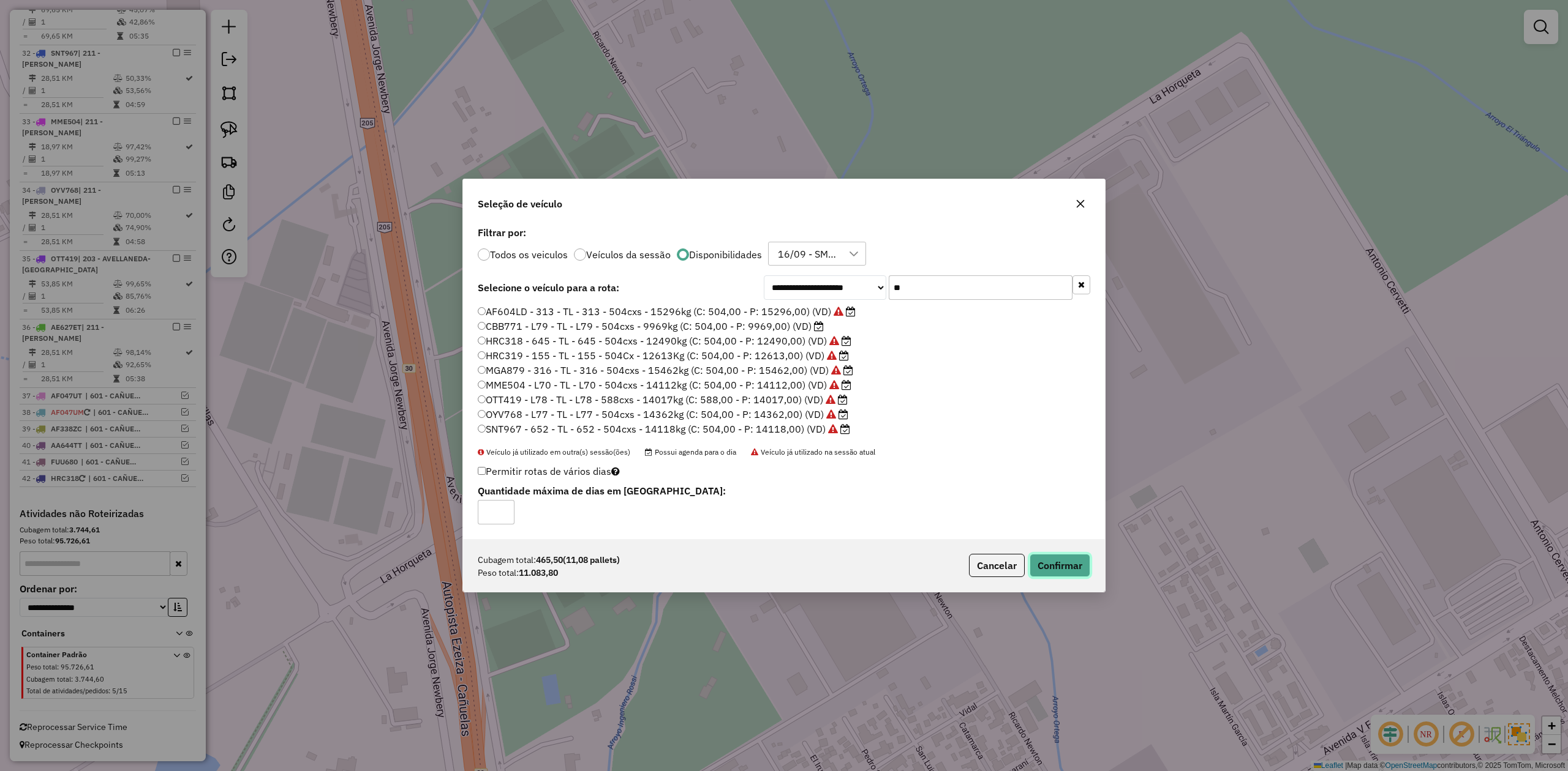
click at [1076, 564] on button "Confirmar" at bounding box center [1059, 566] width 61 height 23
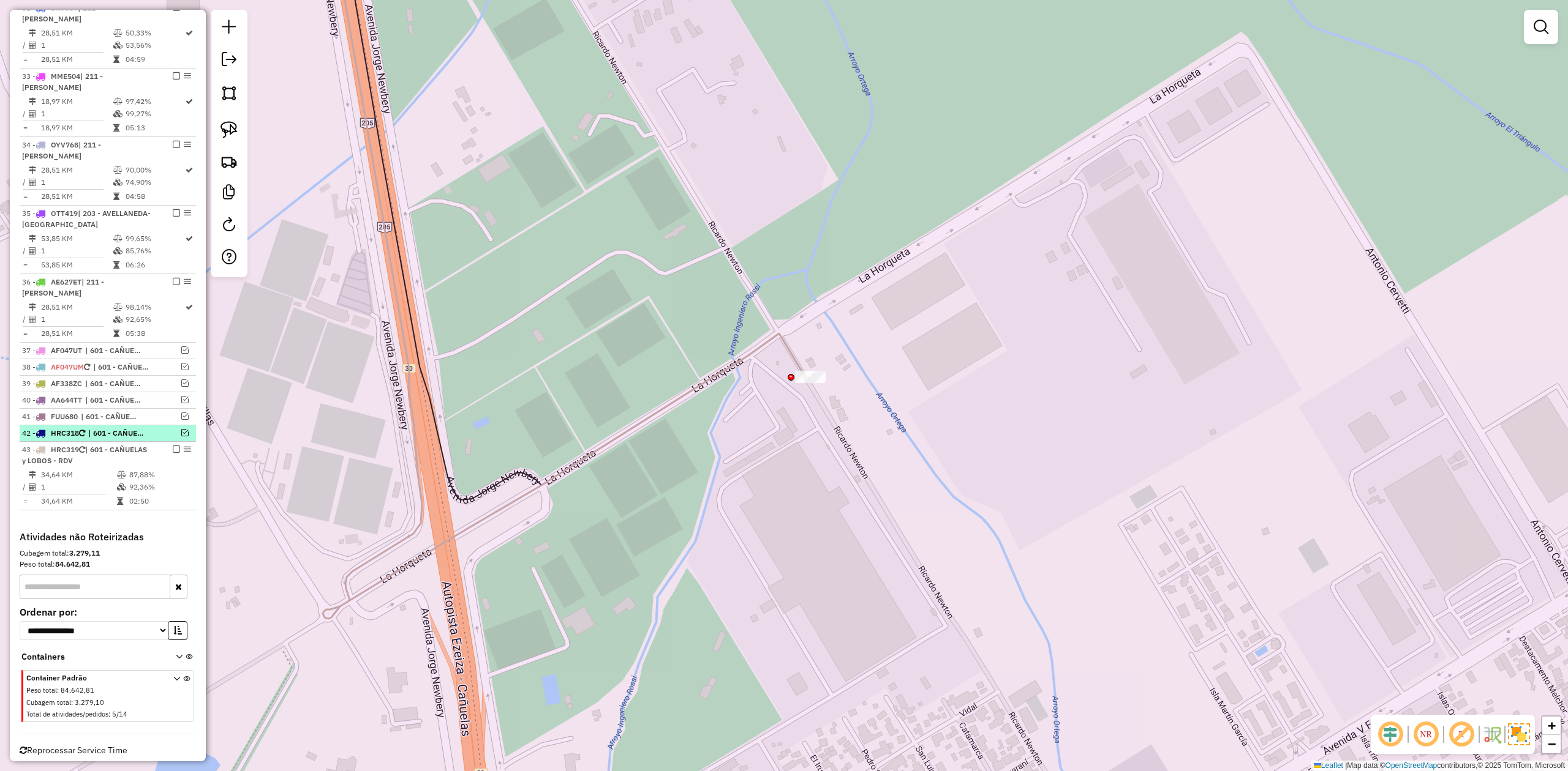
click at [174, 453] on em at bounding box center [176, 449] width 7 height 7
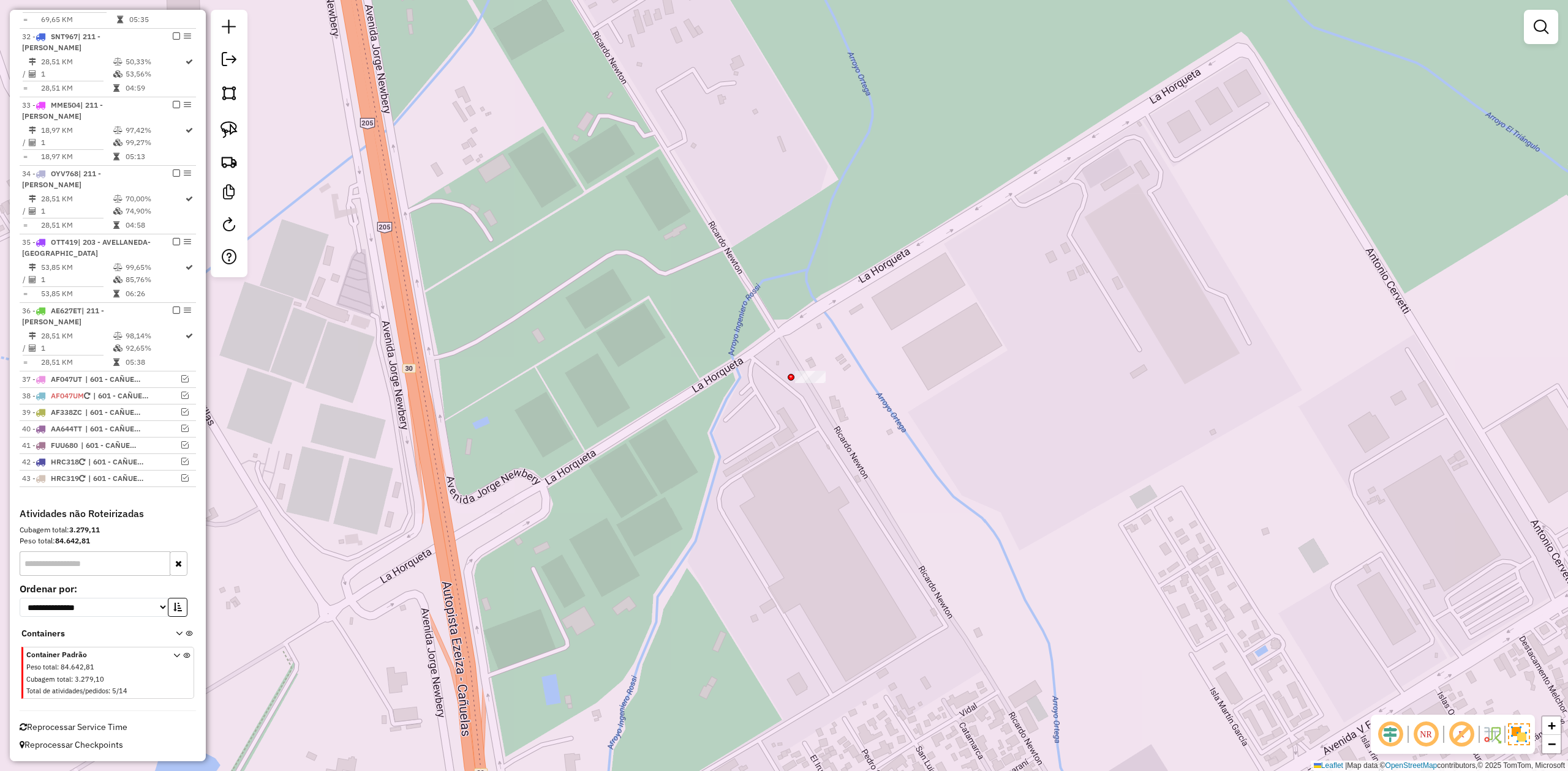
scroll to position [1453, 0]
drag, startPoint x: 770, startPoint y: 436, endPoint x: 682, endPoint y: 443, distance: 88.3
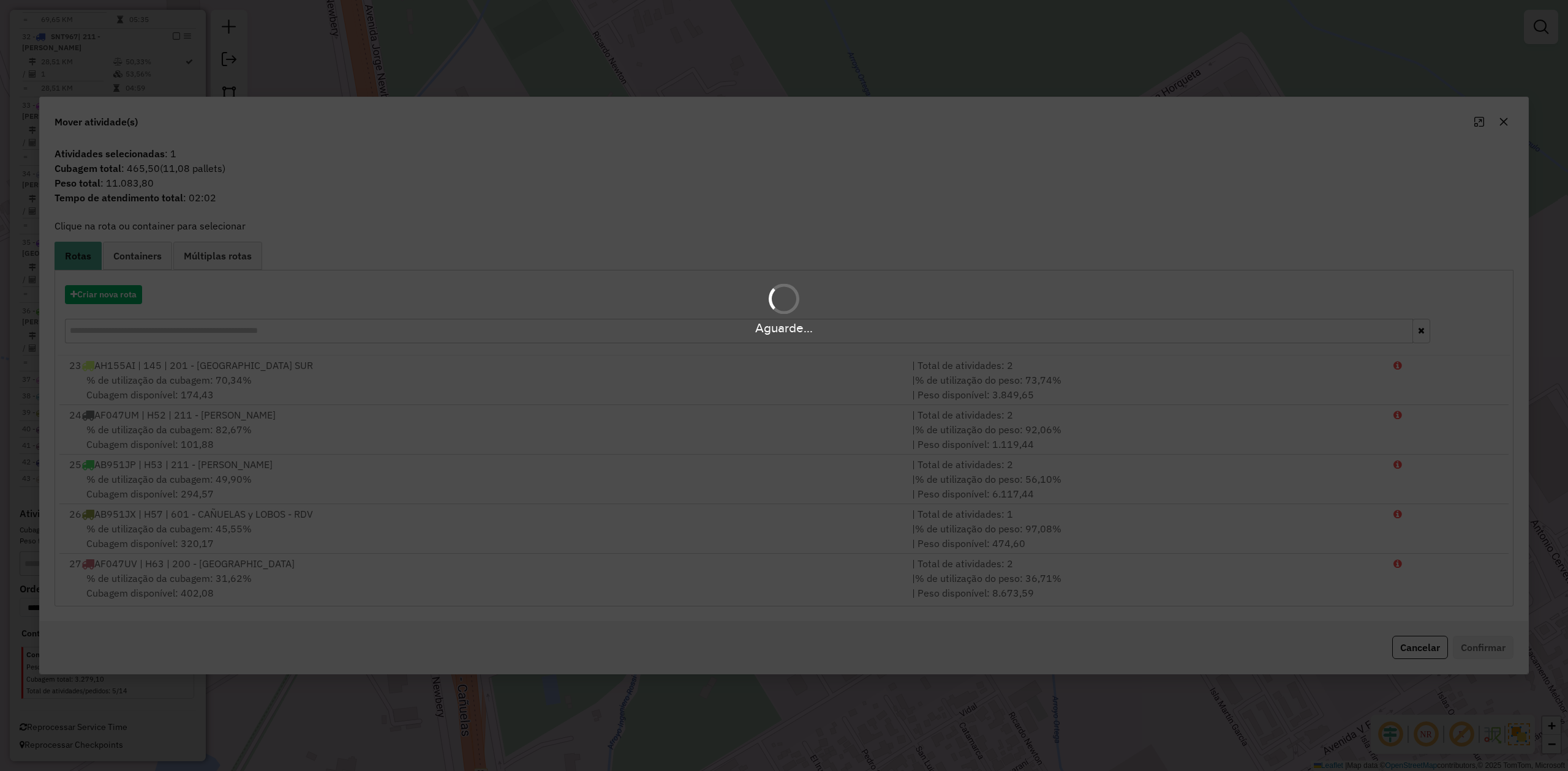
click at [114, 297] on hb-app "Aguarde... Pop-up bloqueado! Seu navegador bloqueou automáticamente a abertura …" at bounding box center [784, 385] width 1568 height 771
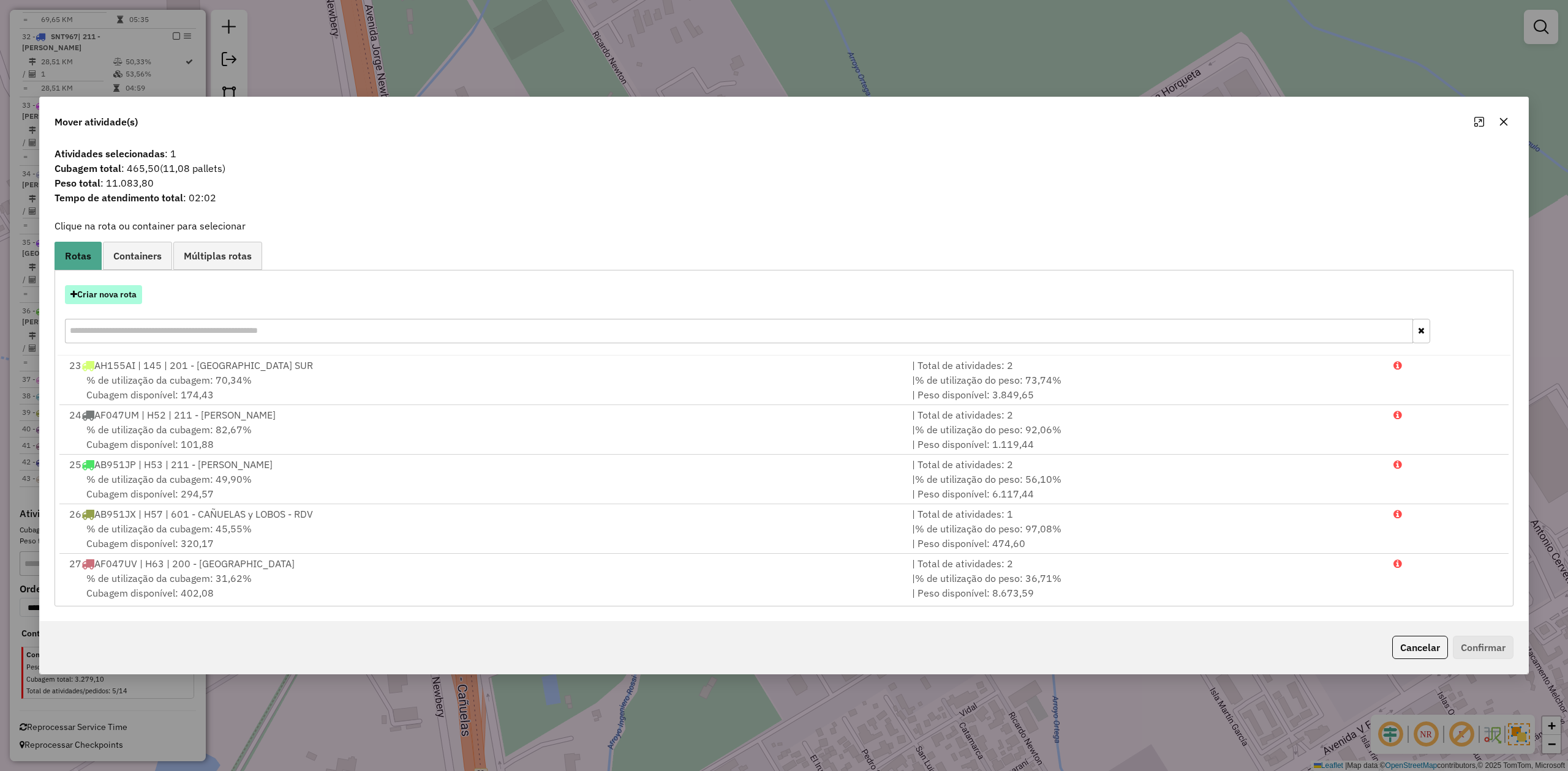
click at [130, 292] on button "Criar nova rota" at bounding box center [103, 294] width 77 height 19
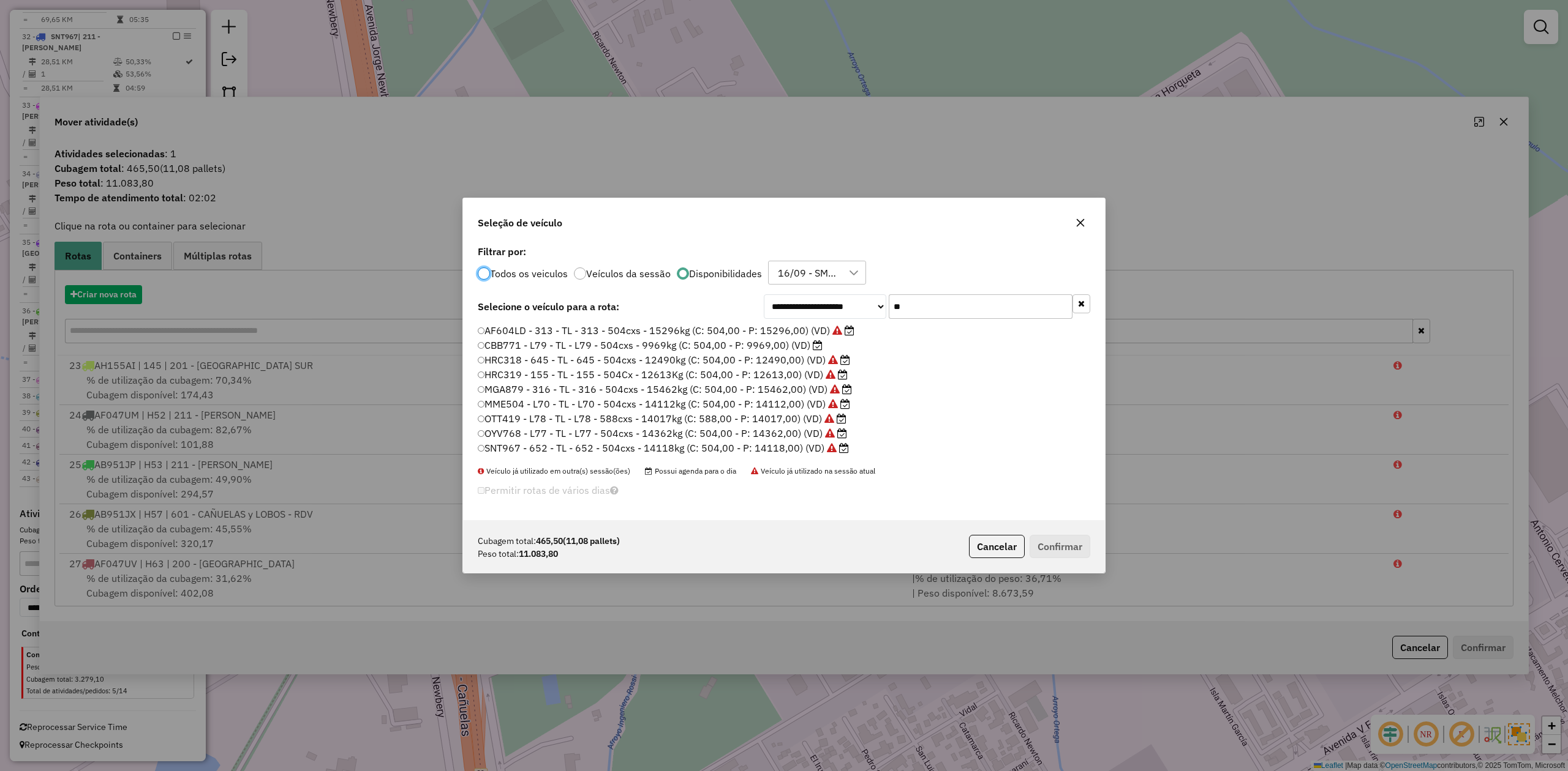
scroll to position [6, 4]
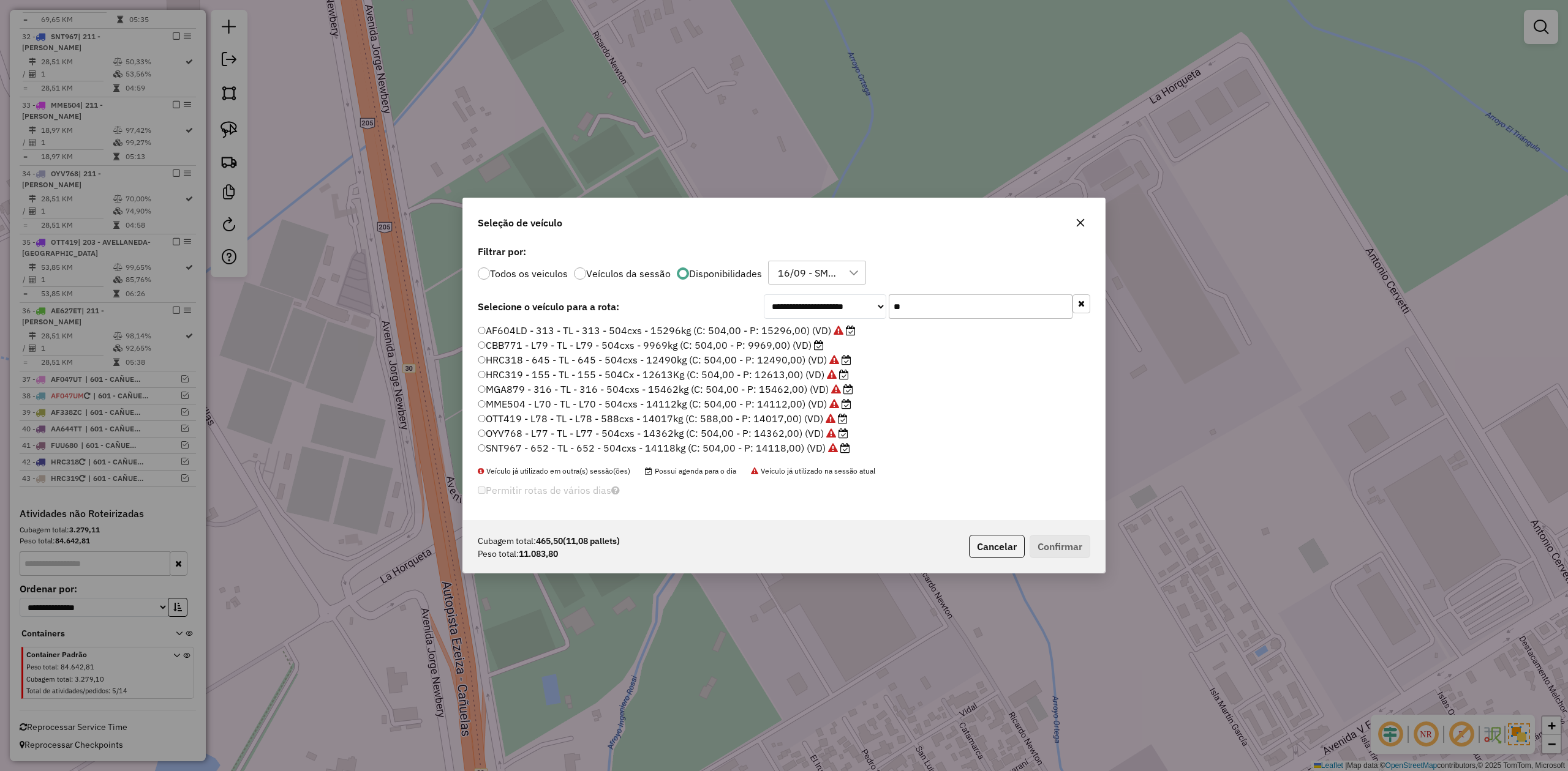
drag, startPoint x: 872, startPoint y: 305, endPoint x: 807, endPoint y: 302, distance: 65.1
click at [816, 302] on div "**********" at bounding box center [926, 307] width 326 height 24
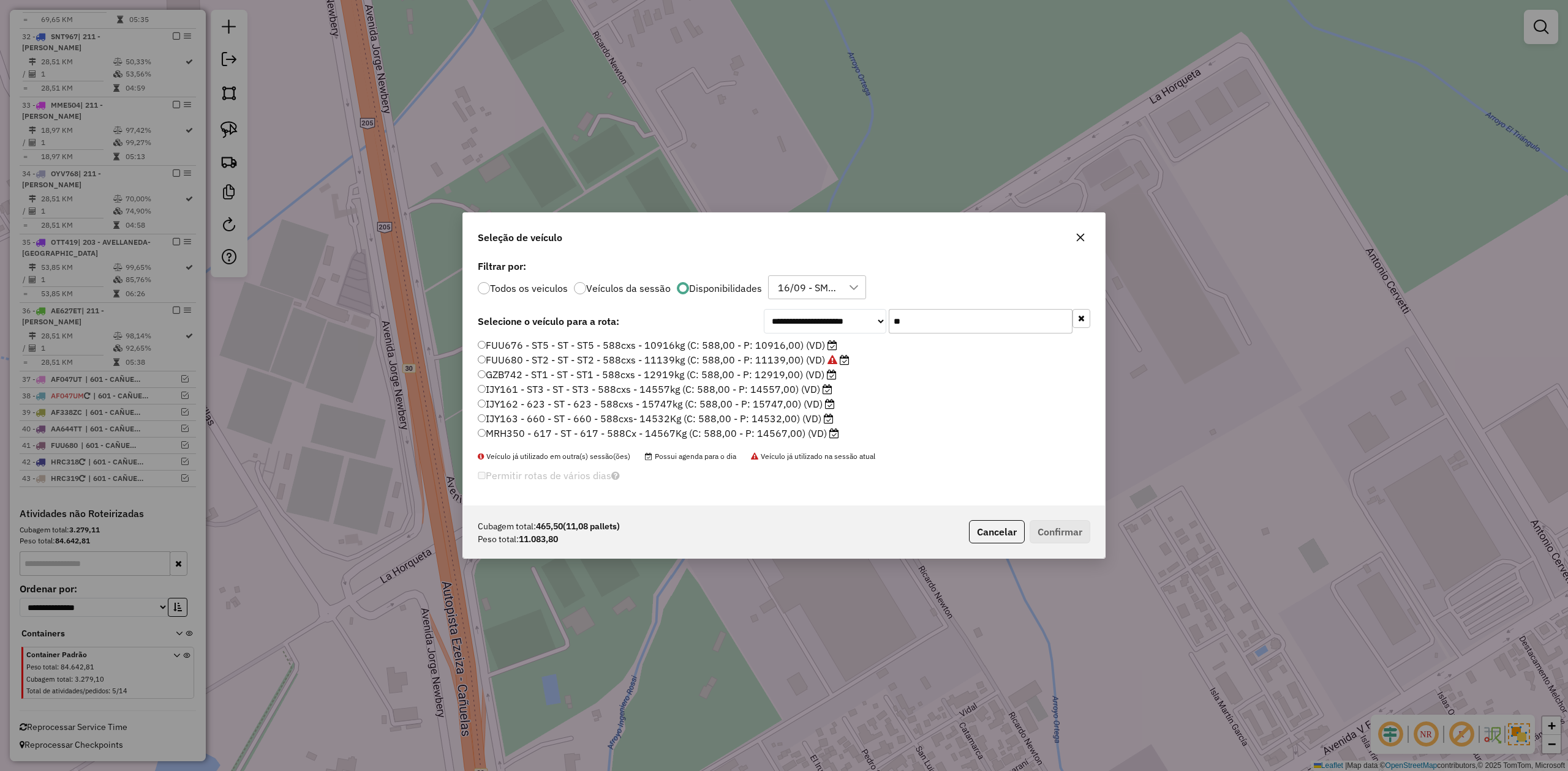
type input "**"
drag, startPoint x: 778, startPoint y: 362, endPoint x: 802, endPoint y: 392, distance: 38.4
click at [778, 362] on label "FUU680 - ST2 - ST - ST2 - 588cxs - 11139kg (C: 588,00 - P: 11139,00) (VD)" at bounding box center [663, 360] width 372 height 14
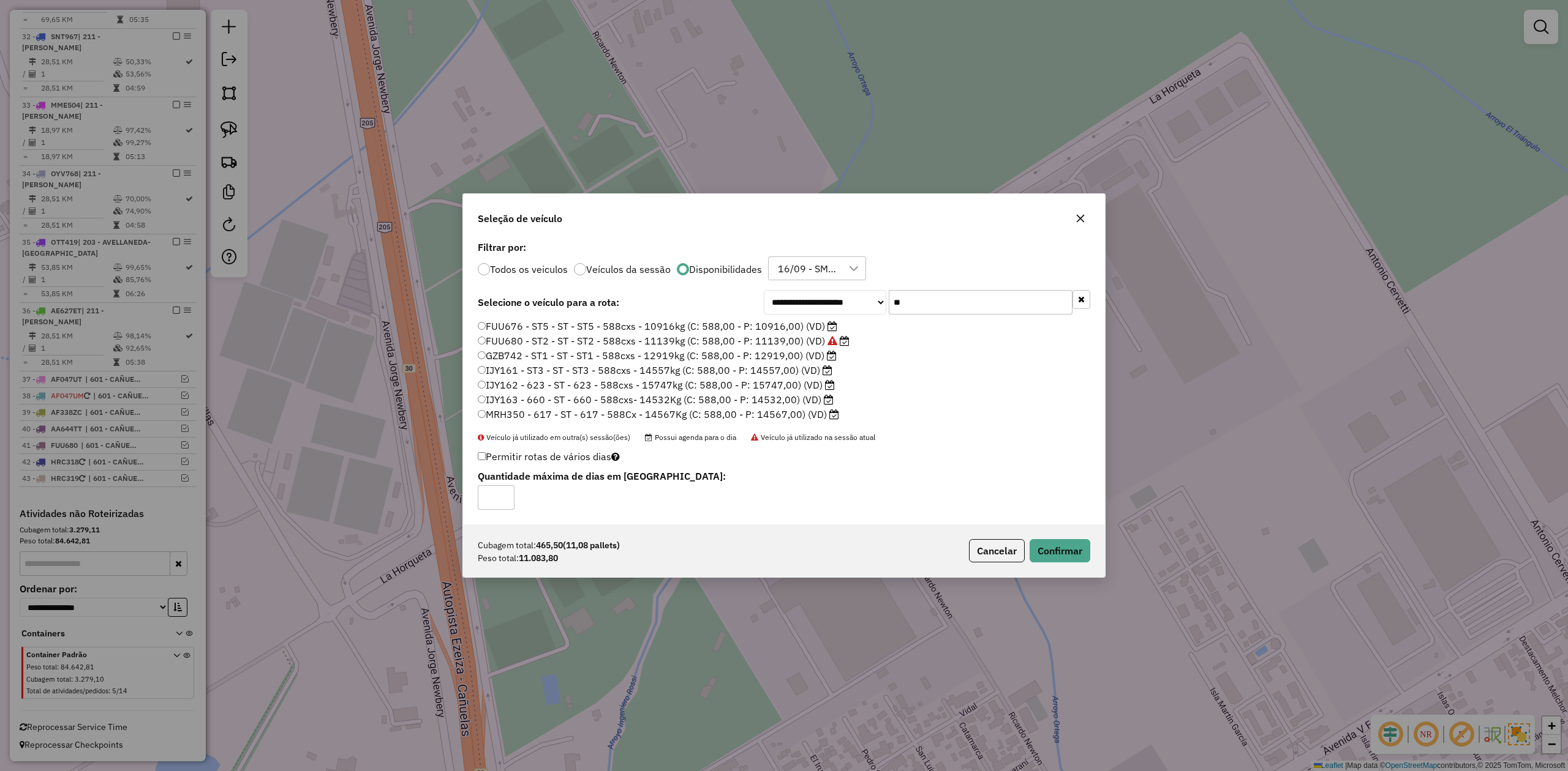
click at [794, 349] on label "GZB742 - ST1 - ST - ST1 - 588cxs - 12919kg (C: 588,00 - P: 12919,00) (VD)" at bounding box center [657, 356] width 359 height 14
click at [1059, 544] on button "Confirmar" at bounding box center [1059, 551] width 61 height 23
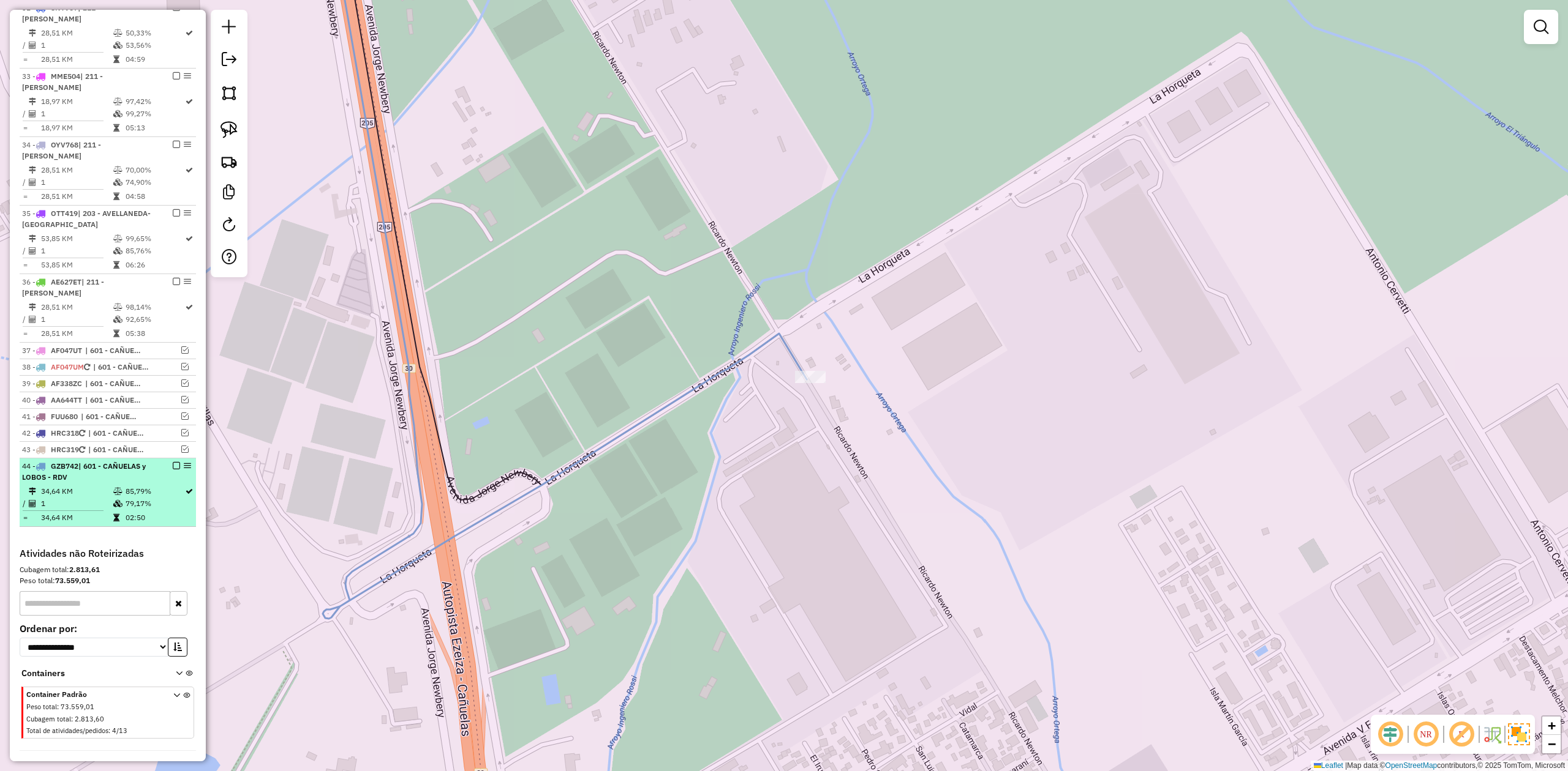
click at [173, 469] on em at bounding box center [176, 466] width 7 height 7
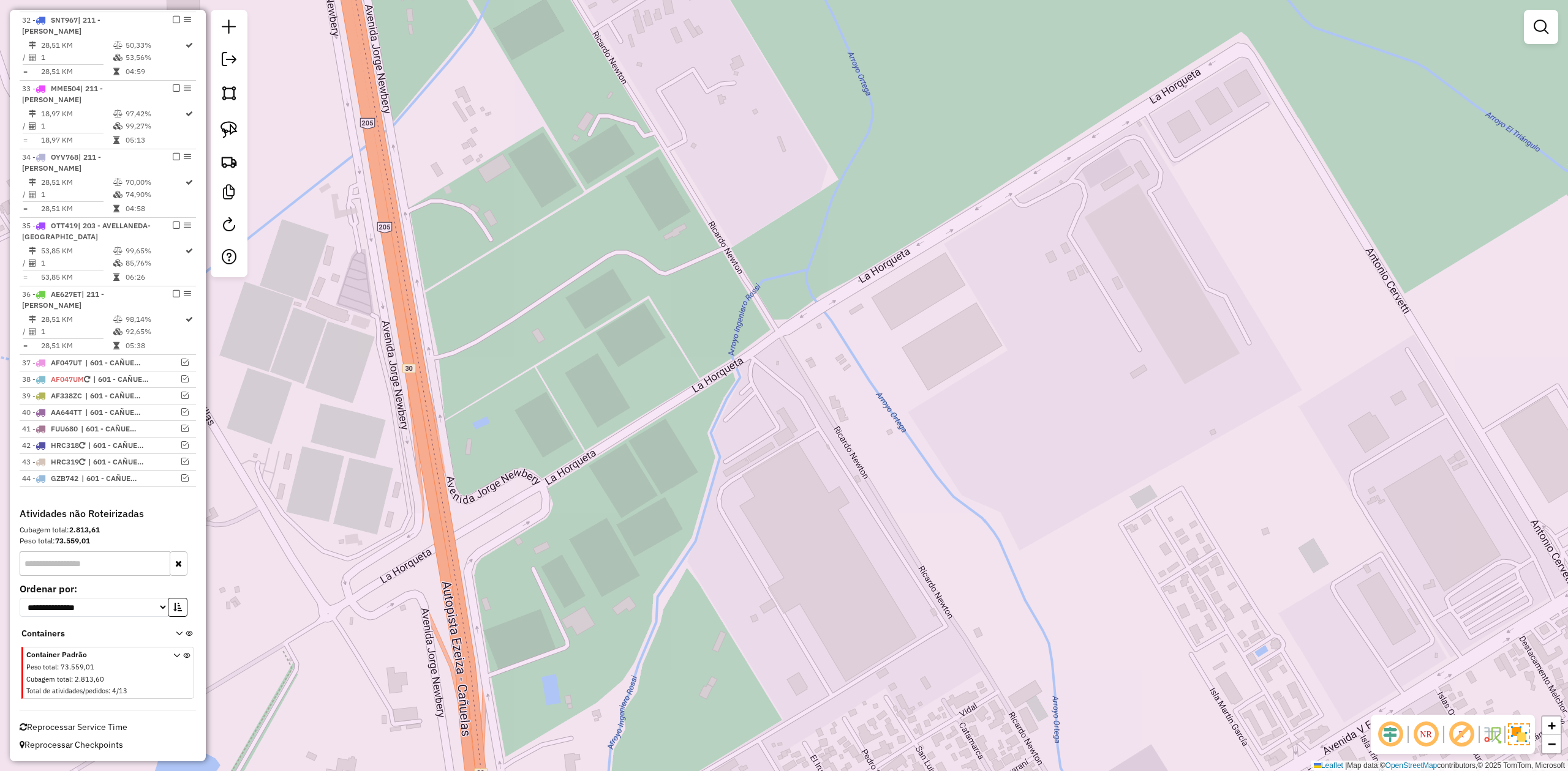
scroll to position [1470, 0]
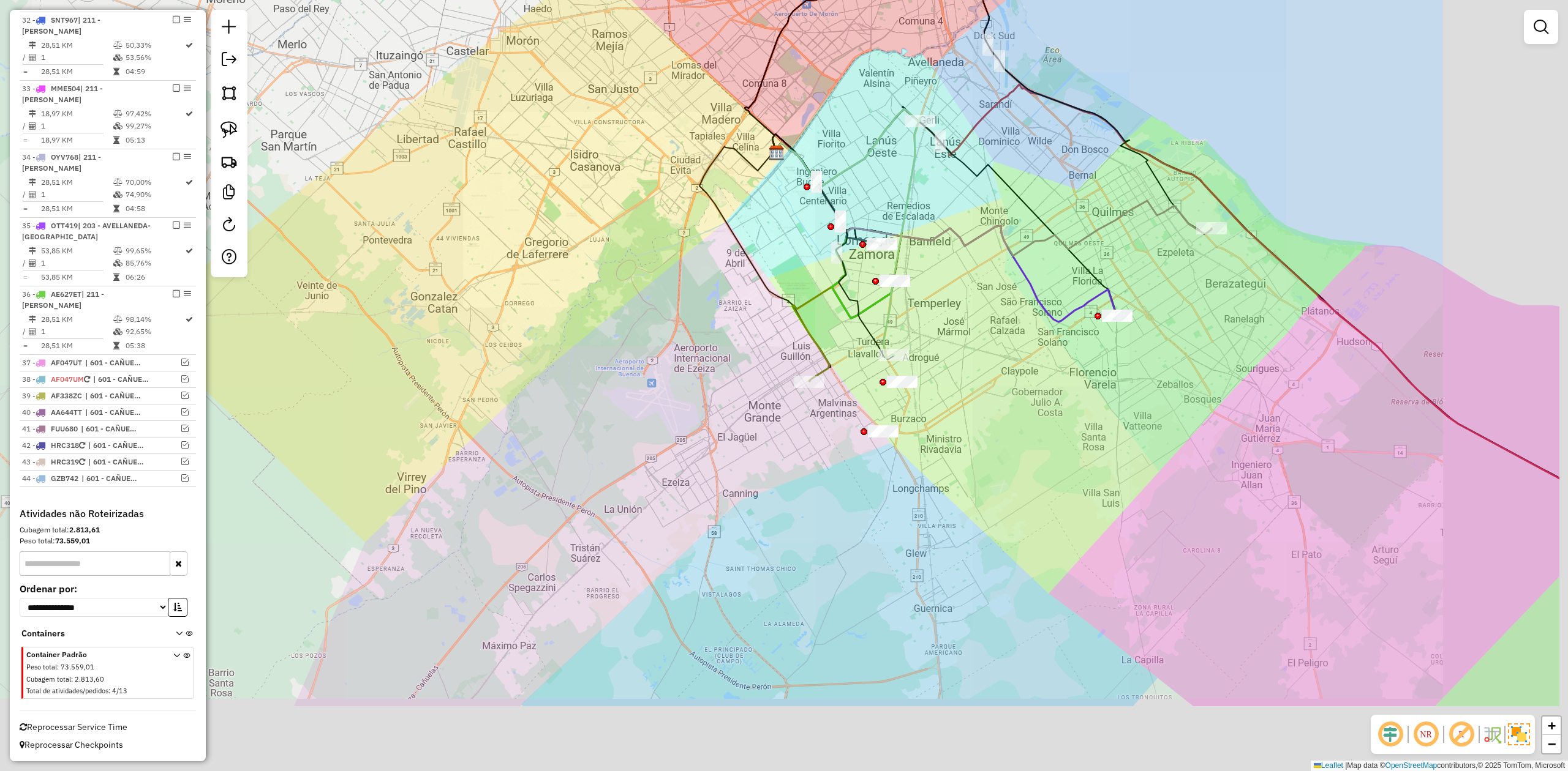
drag, startPoint x: 792, startPoint y: 490, endPoint x: 676, endPoint y: 381, distance: 159.2
click at [682, 385] on div "Janela de atendimento Grade de atendimento Capacidade Transportadoras Veículos …" at bounding box center [784, 385] width 1568 height 771
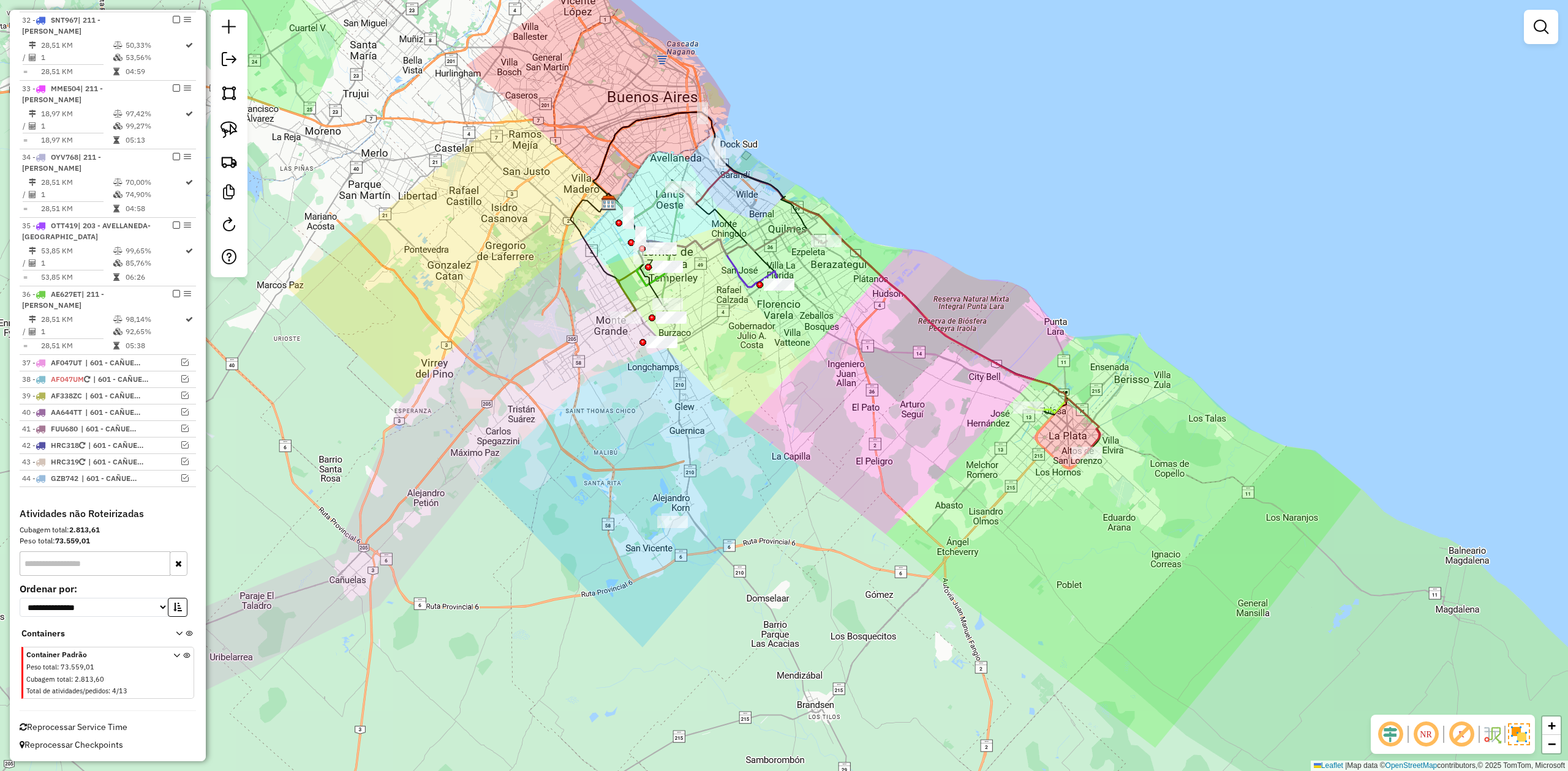
drag, startPoint x: 792, startPoint y: 461, endPoint x: 767, endPoint y: 412, distance: 55.0
click at [811, 468] on div "Janela de atendimento Grade de atendimento Capacidade Transportadoras Veículos …" at bounding box center [784, 385] width 1568 height 771
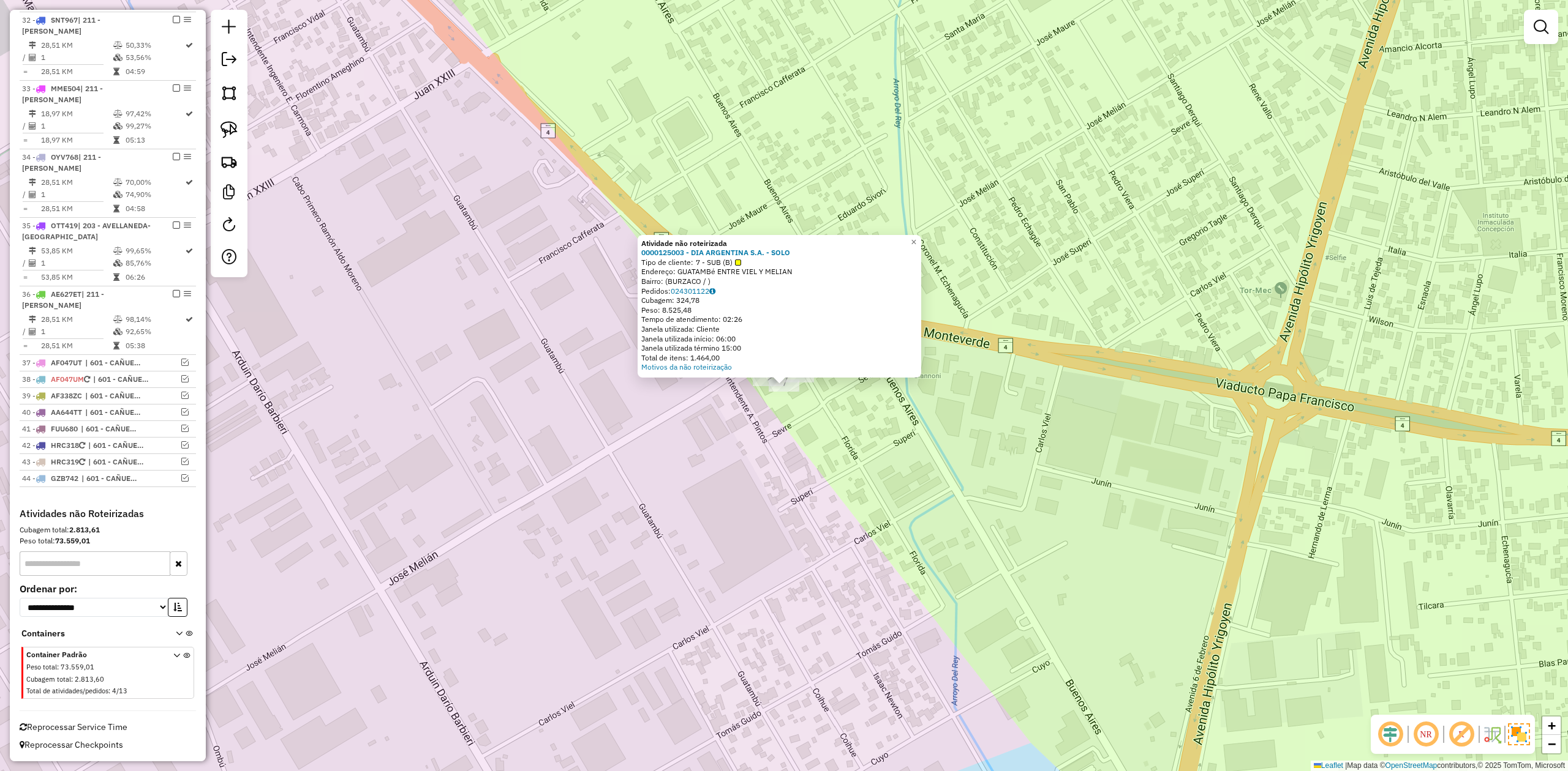
click at [806, 412] on div "Atividade não roteirizada 0000125003 - DIA ARGENTINA S.A. - SOLO Tipo de client…" at bounding box center [784, 385] width 1568 height 771
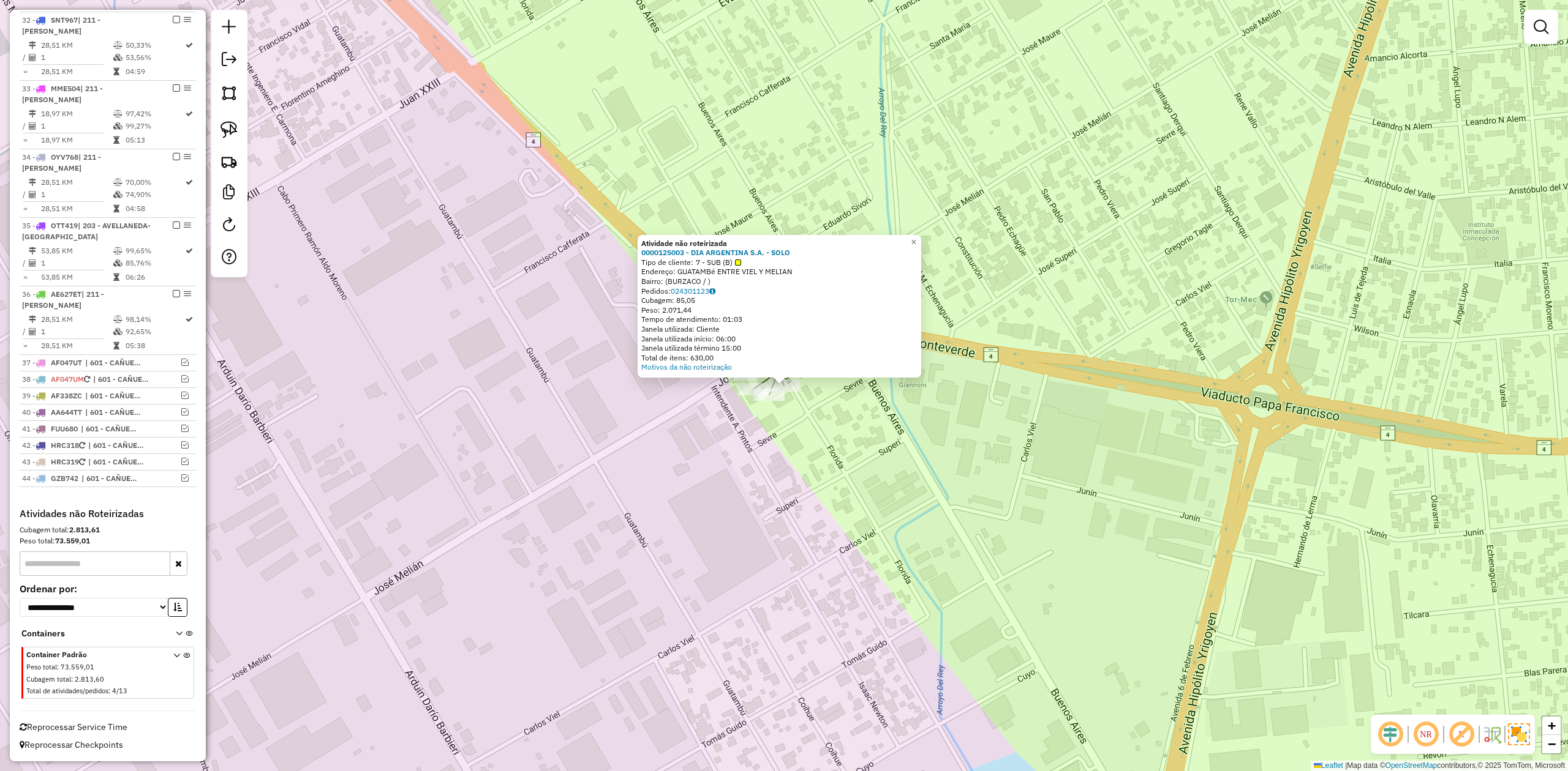
click at [797, 412] on div "Atividade não roteirizada 0000125003 - DIA ARGENTINA S.A. - SOLO Tipo de client…" at bounding box center [784, 385] width 1568 height 771
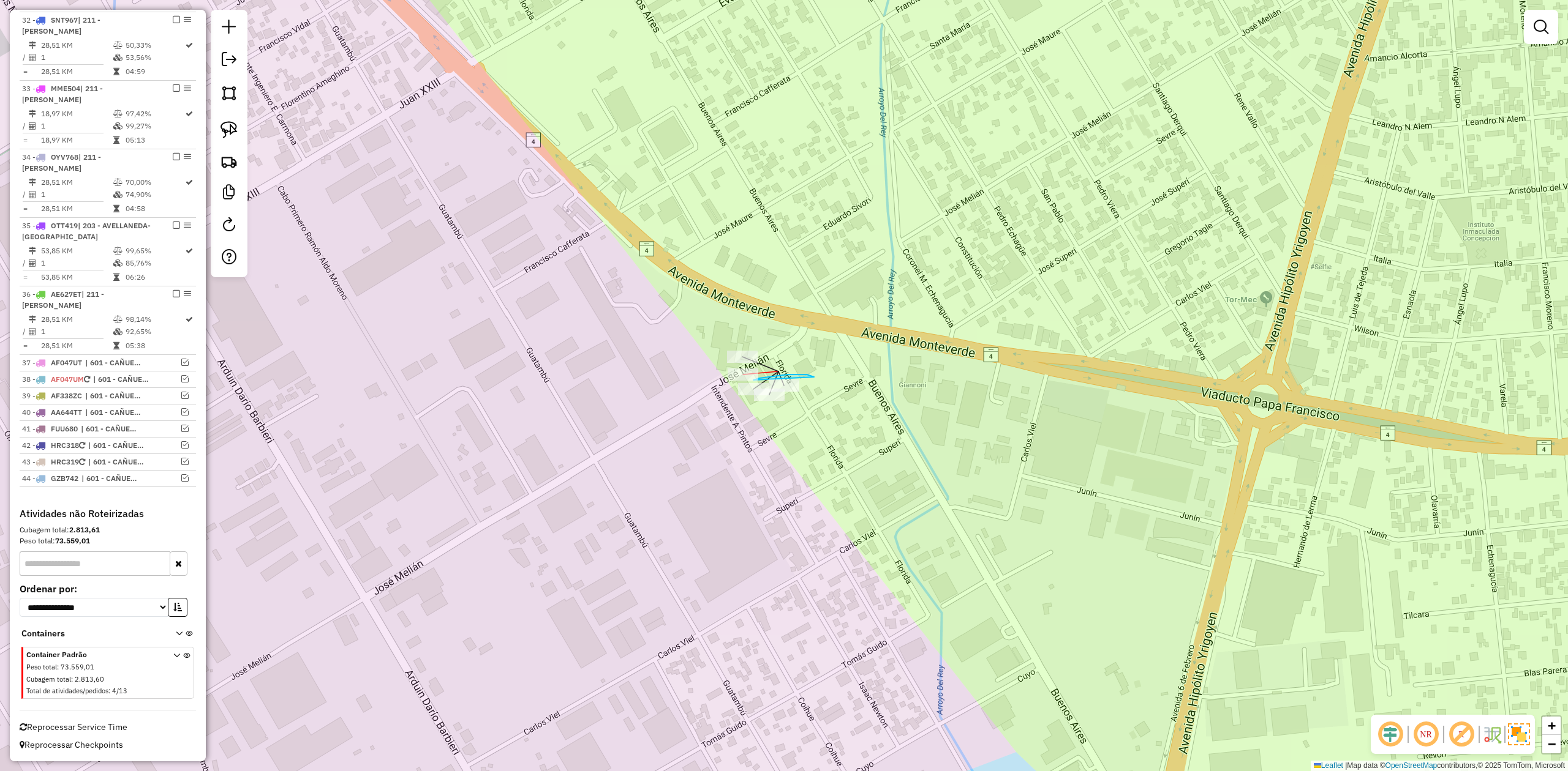
drag, startPoint x: 814, startPoint y: 377, endPoint x: 828, endPoint y: 394, distance: 22.0
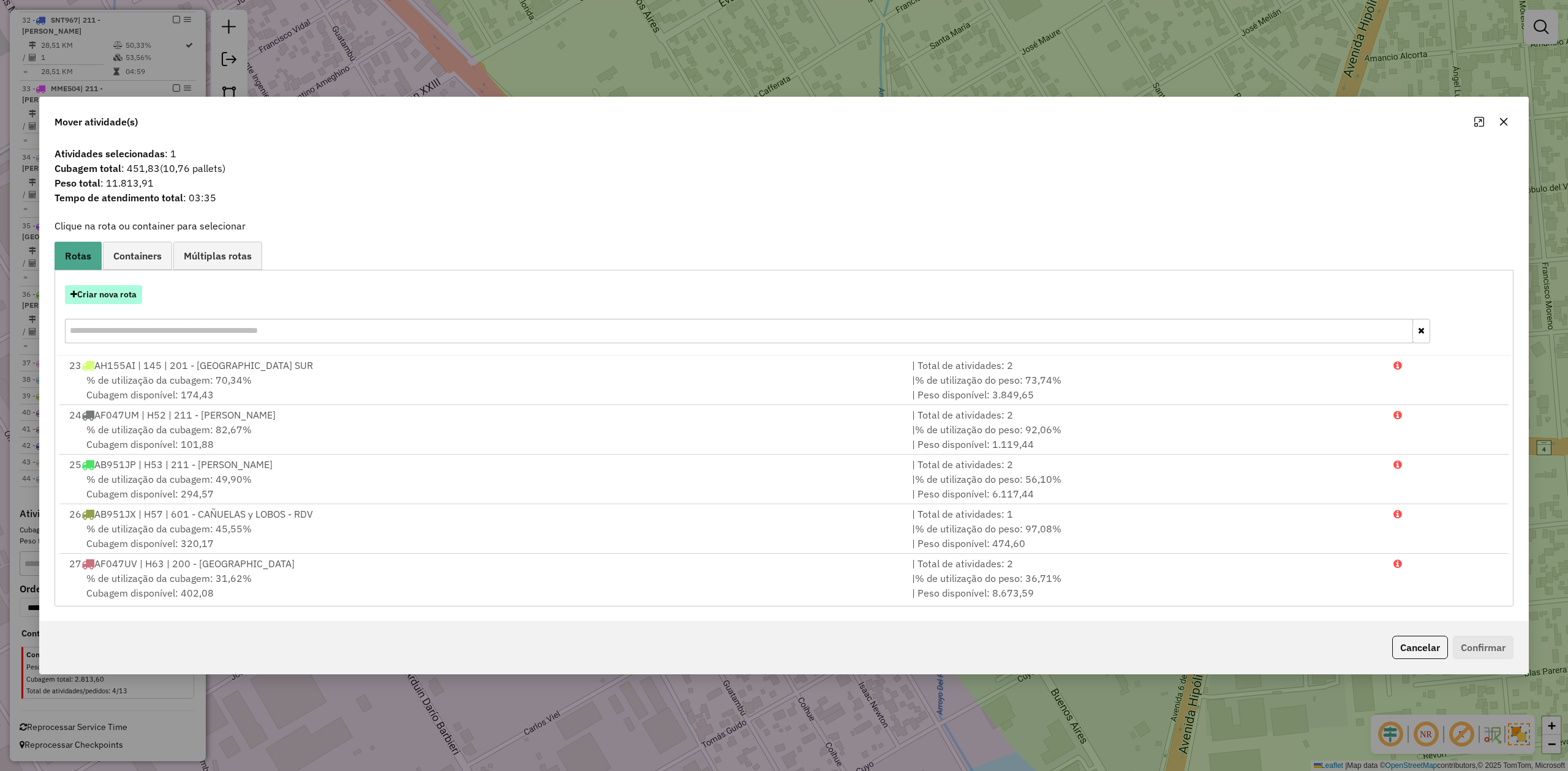
click at [128, 295] on button "Criar nova rota" at bounding box center [103, 294] width 77 height 19
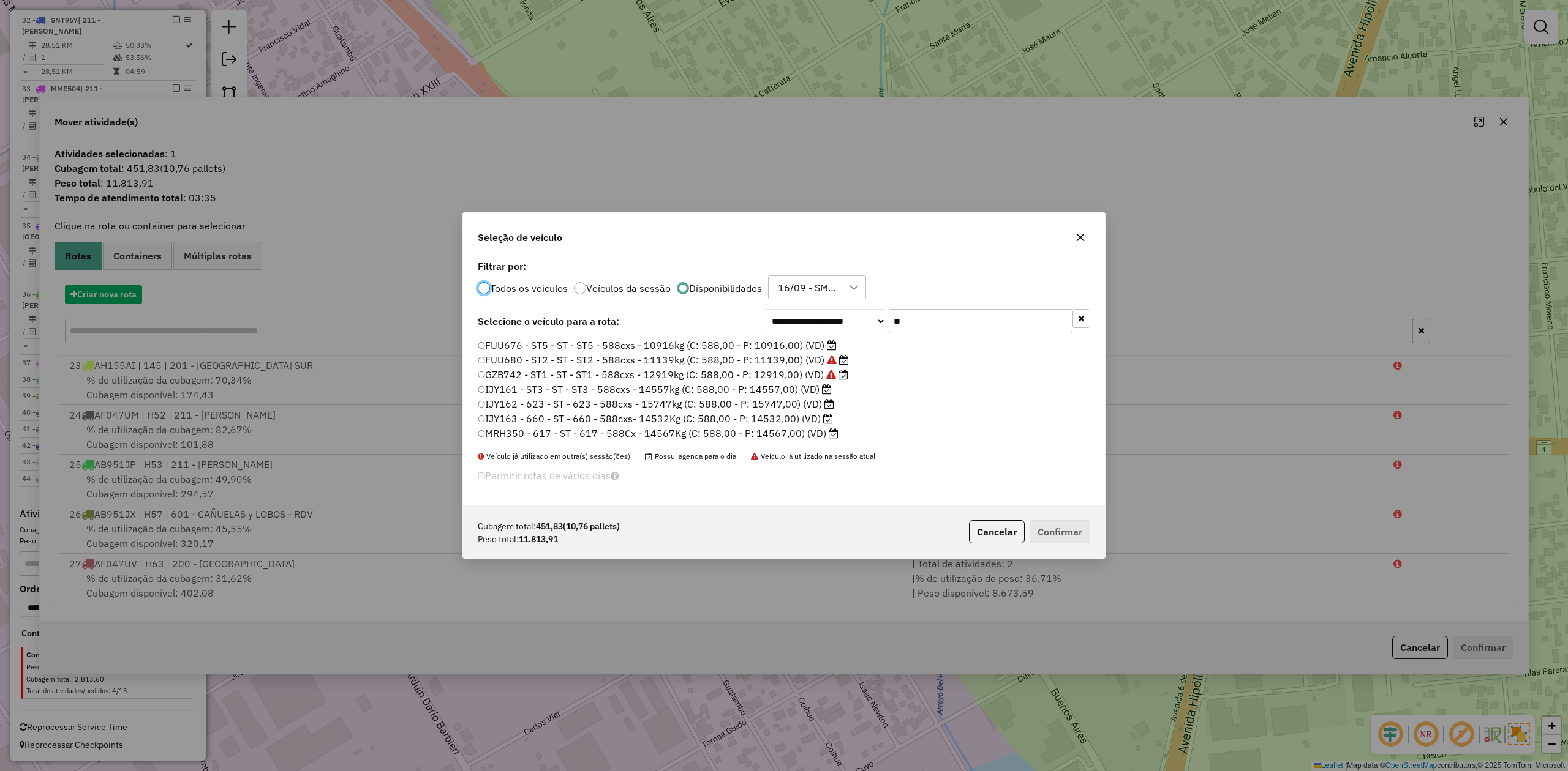
scroll to position [6, 4]
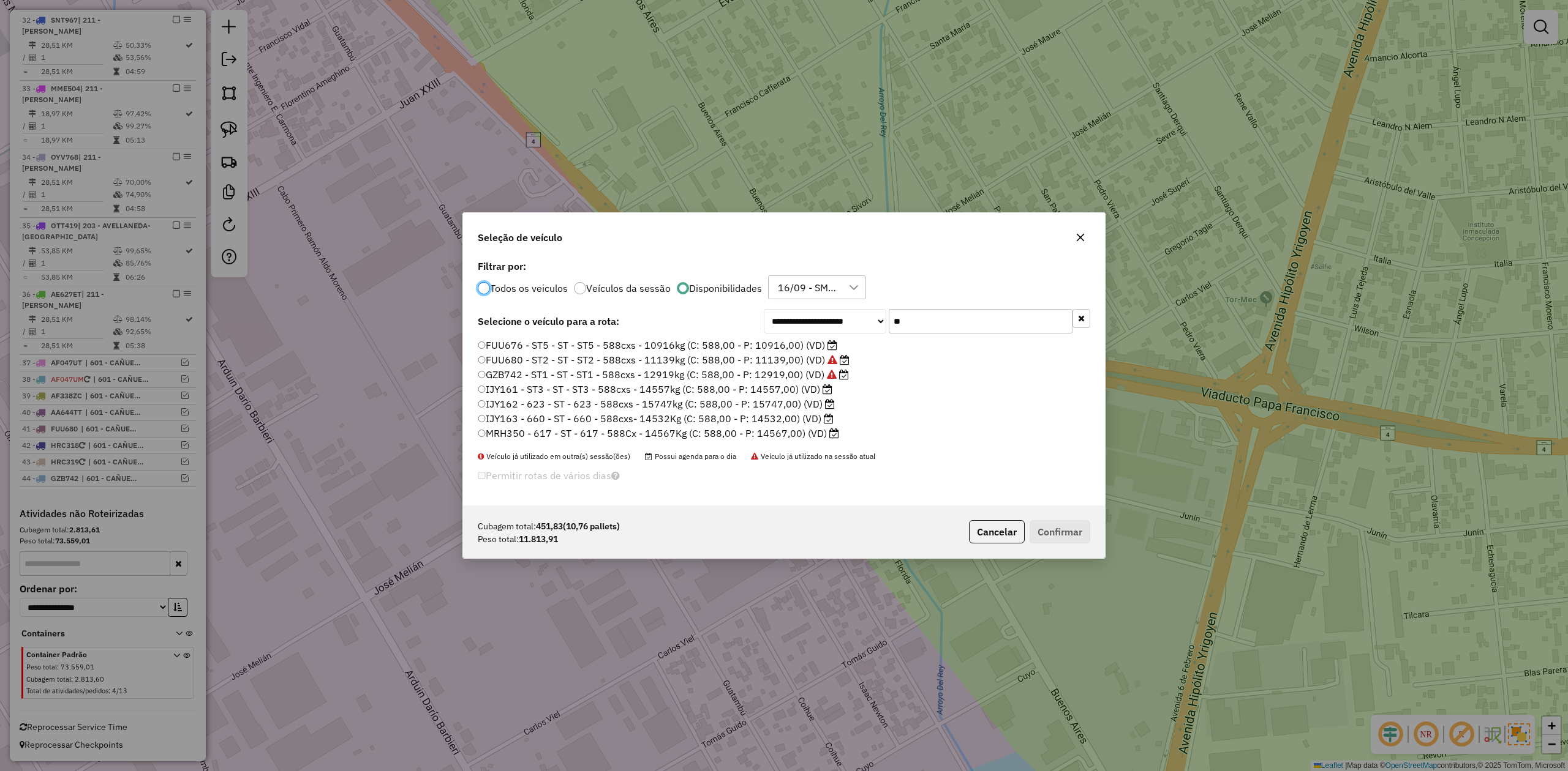
click at [829, 312] on div "**********" at bounding box center [926, 321] width 326 height 24
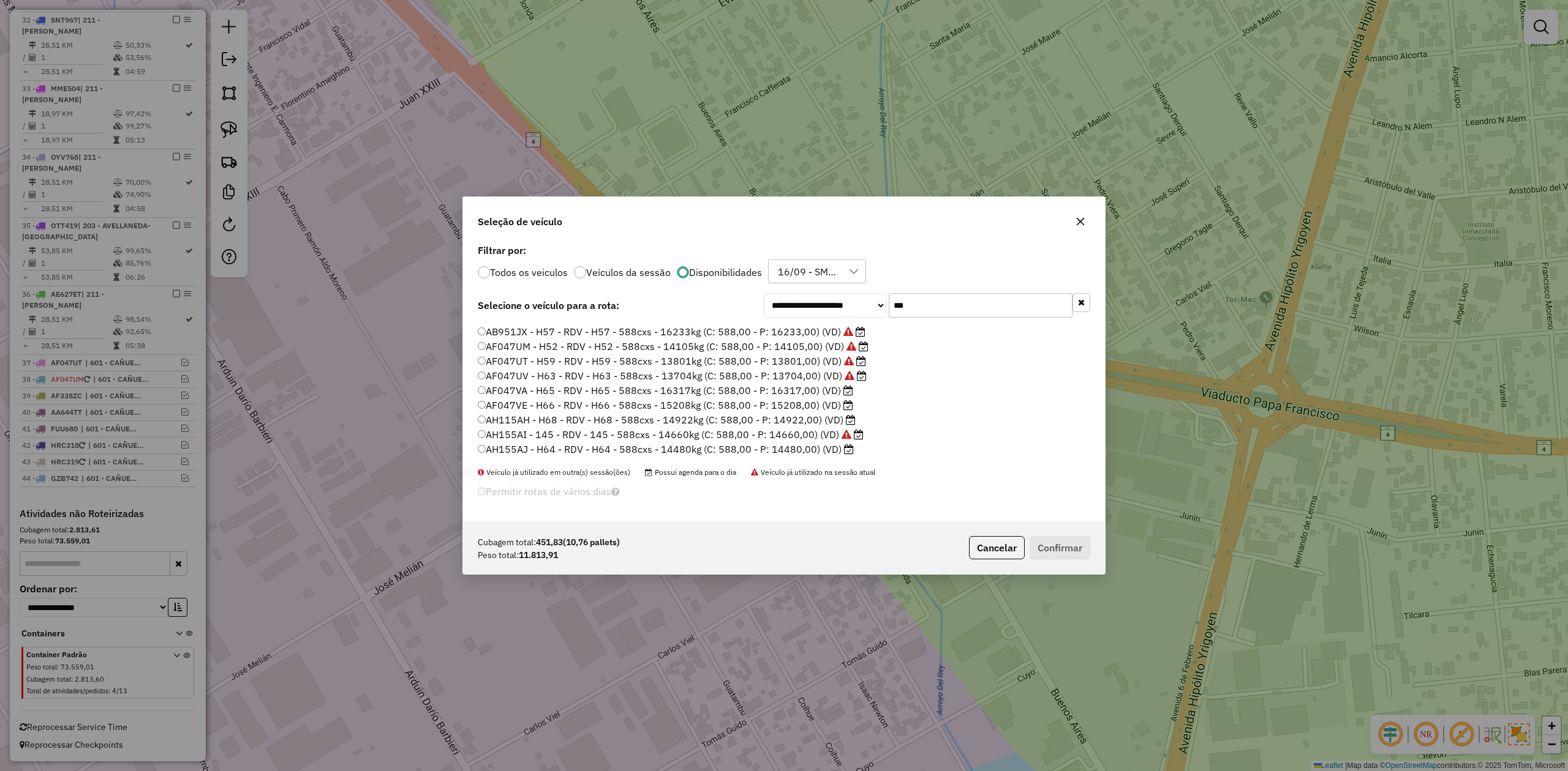
scroll to position [0, 0]
type input "***"
click at [806, 403] on label "AF047UV - H63 - RDV - H63 - 588cxs - 13704kg (C: 588,00 - P: 13704,00) (VD)" at bounding box center [672, 402] width 389 height 14
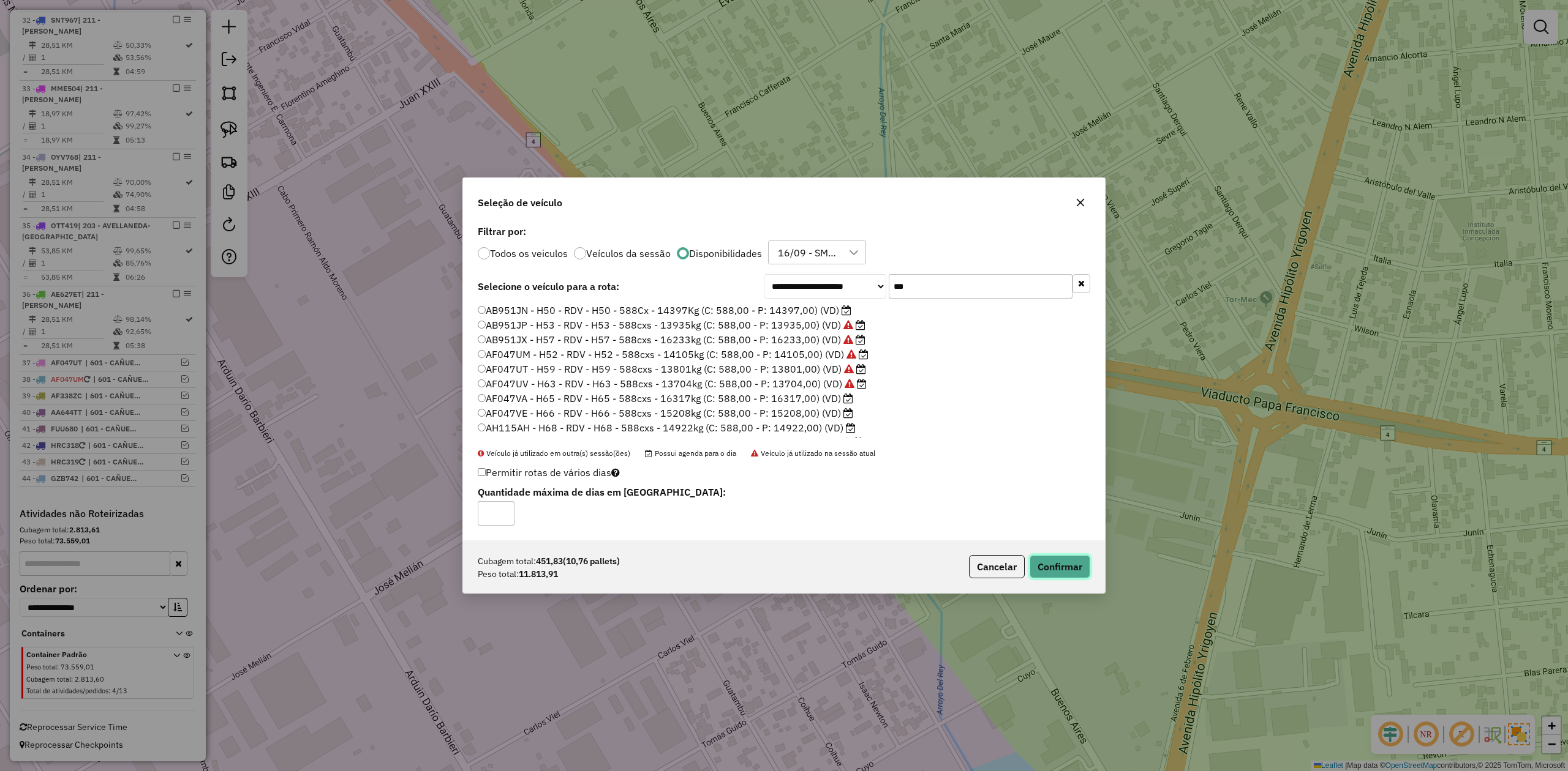
click at [1064, 556] on button "Confirmar" at bounding box center [1059, 567] width 61 height 23
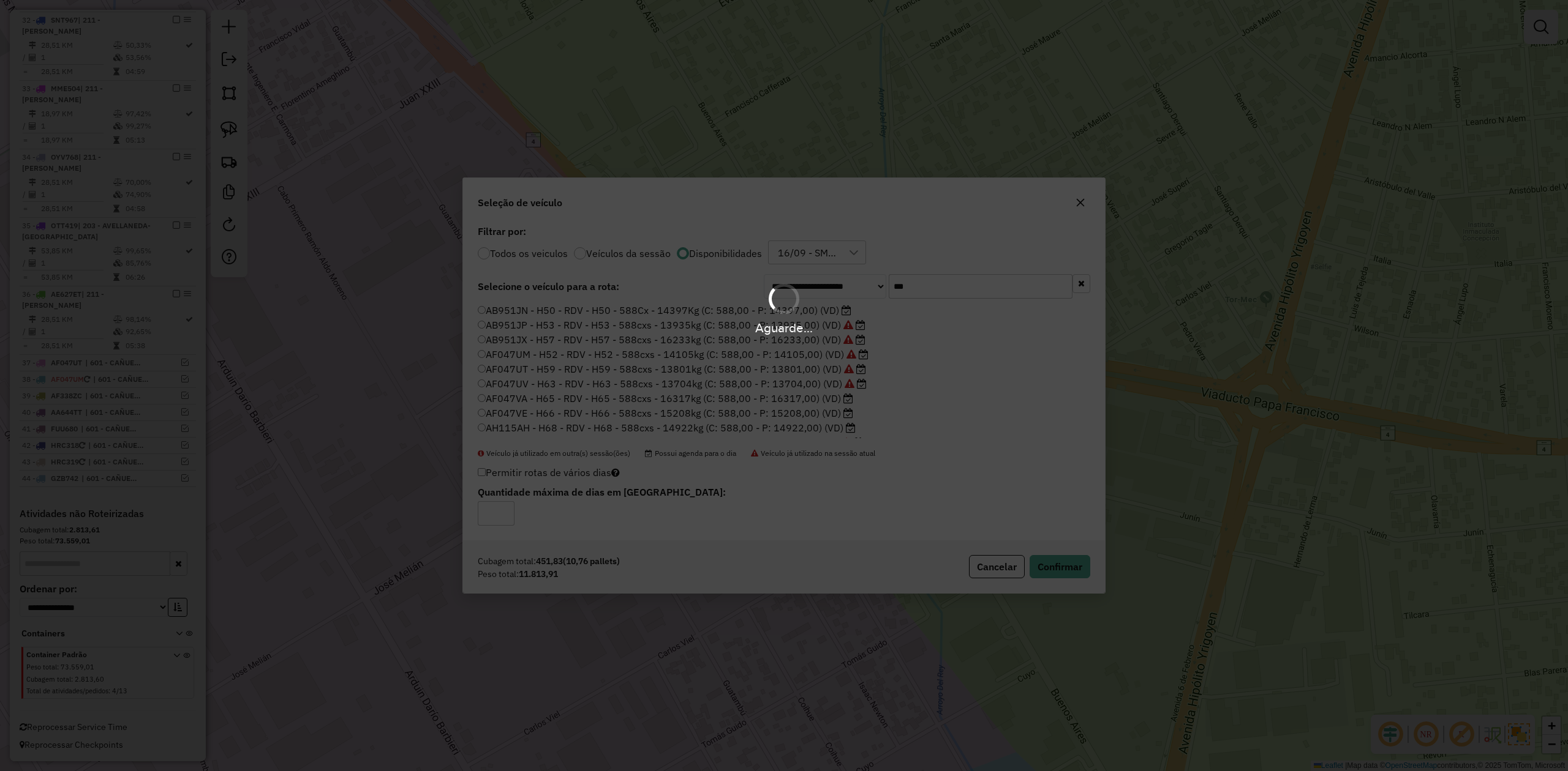
scroll to position [1473, 0]
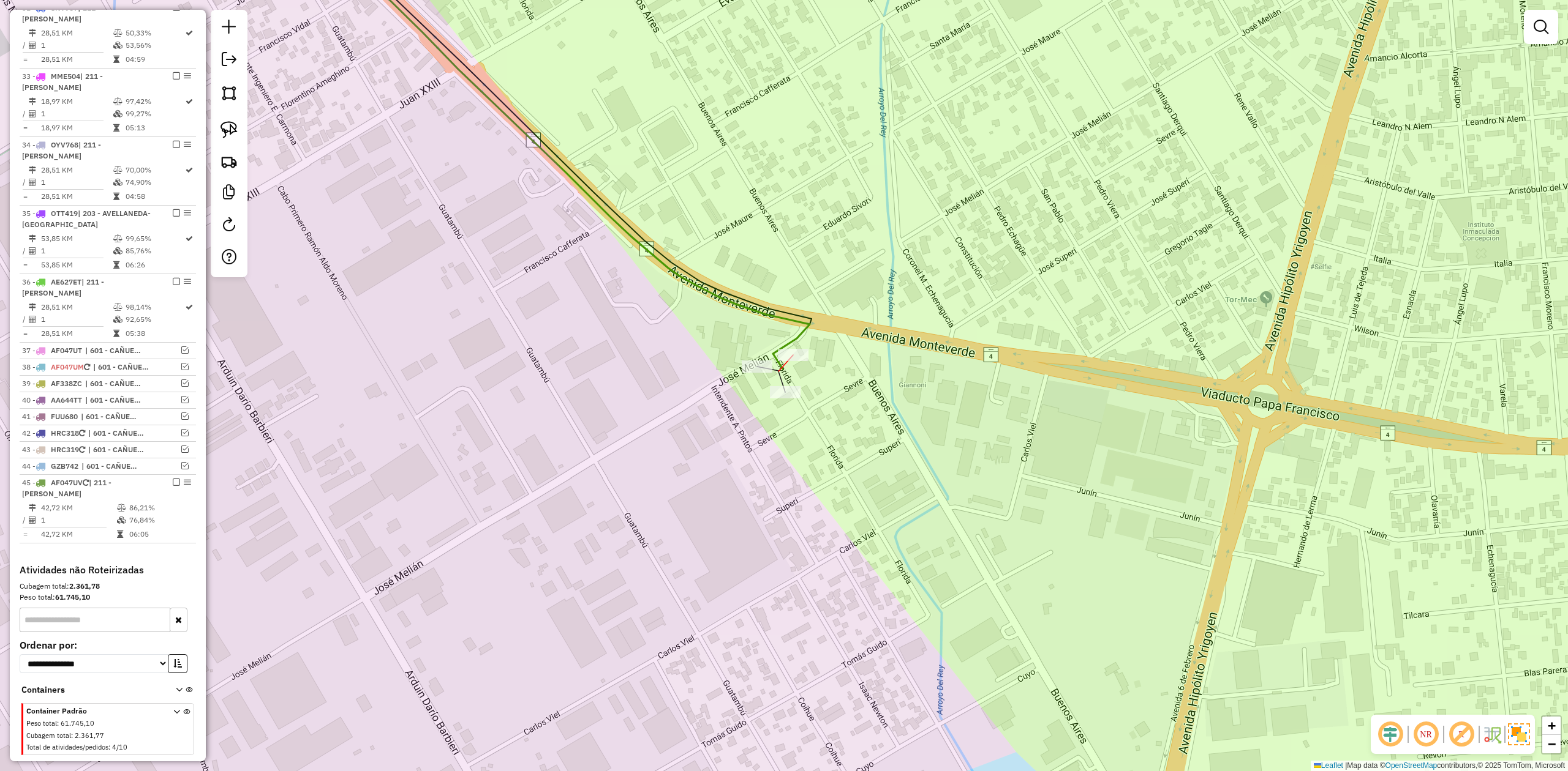
click at [783, 361] on div at bounding box center [793, 355] width 31 height 12
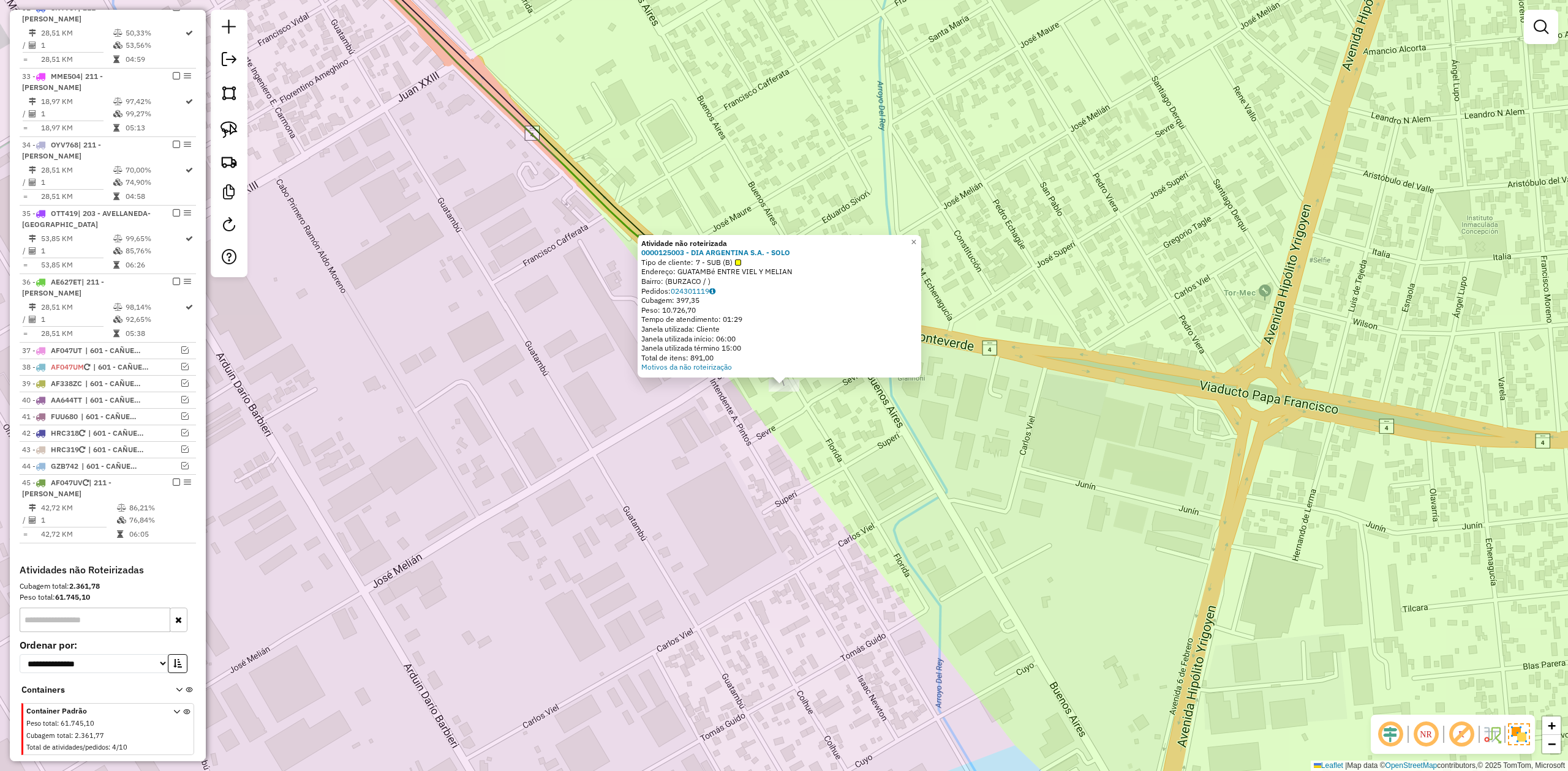
click at [783, 441] on div "Atividade não roteirizada 0000125003 - DIA ARGENTINA S.A. - SOLO Tipo de client…" at bounding box center [784, 385] width 1568 height 771
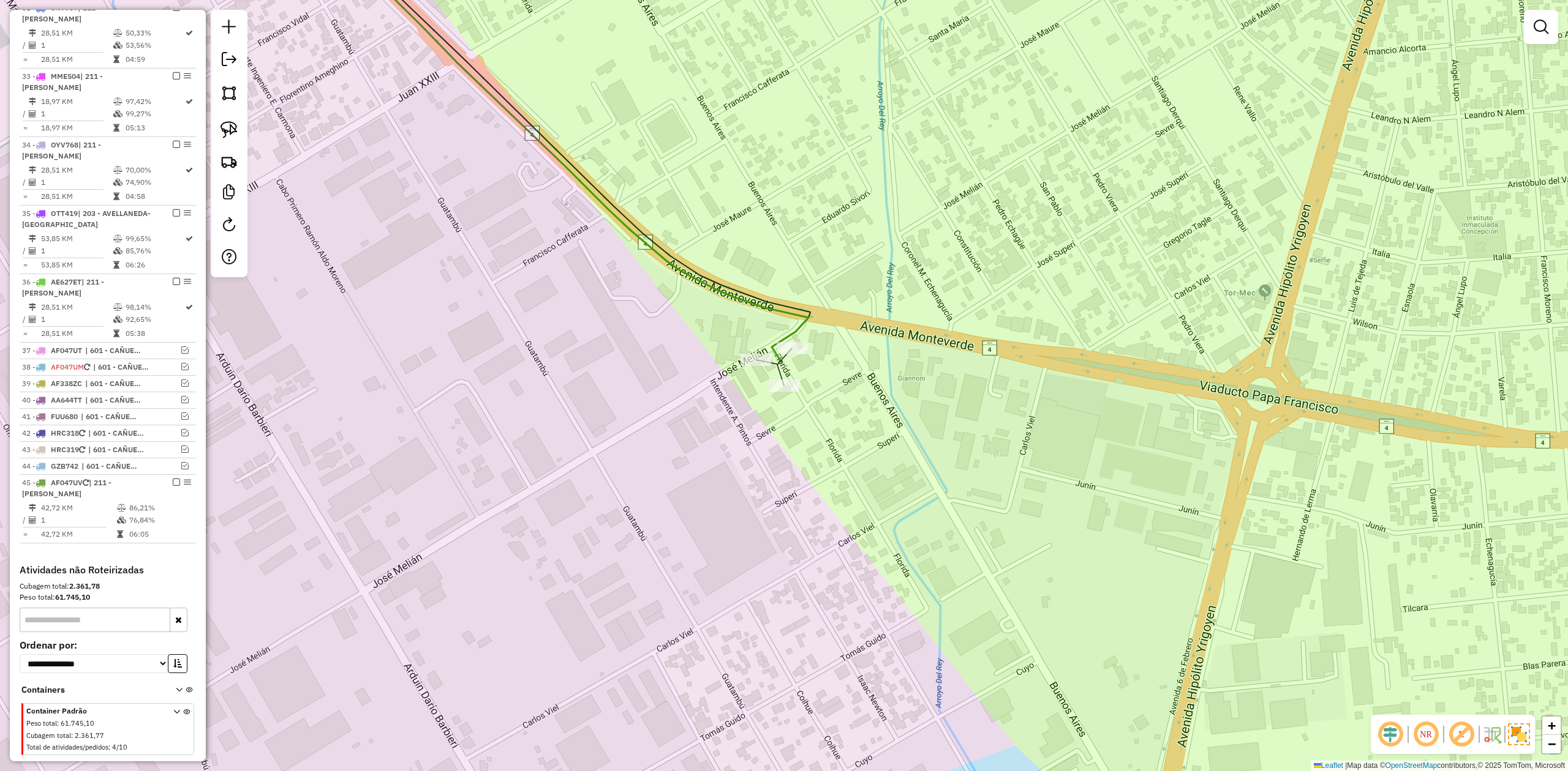
select select "**********"
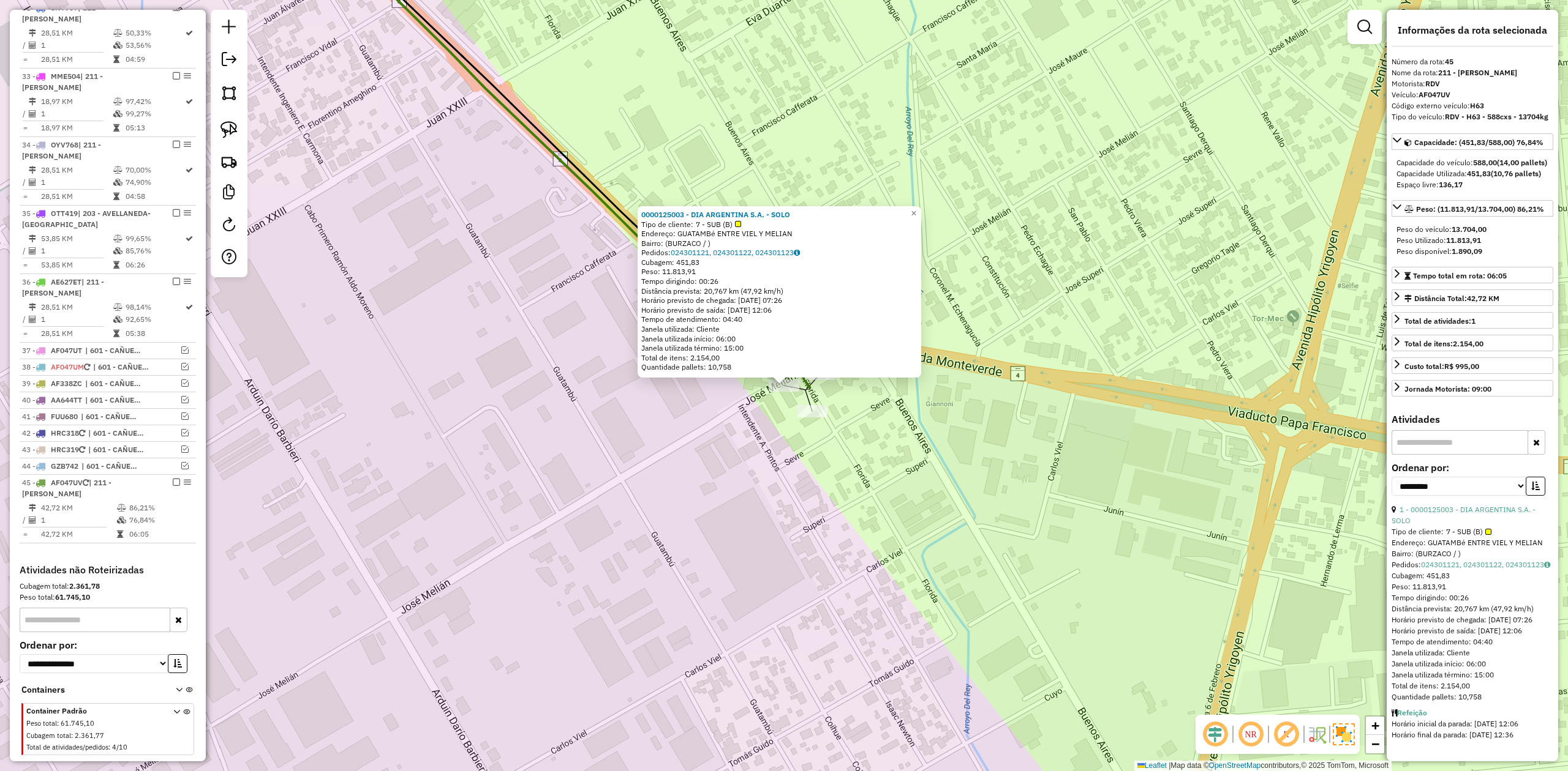
scroll to position [1538, 0]
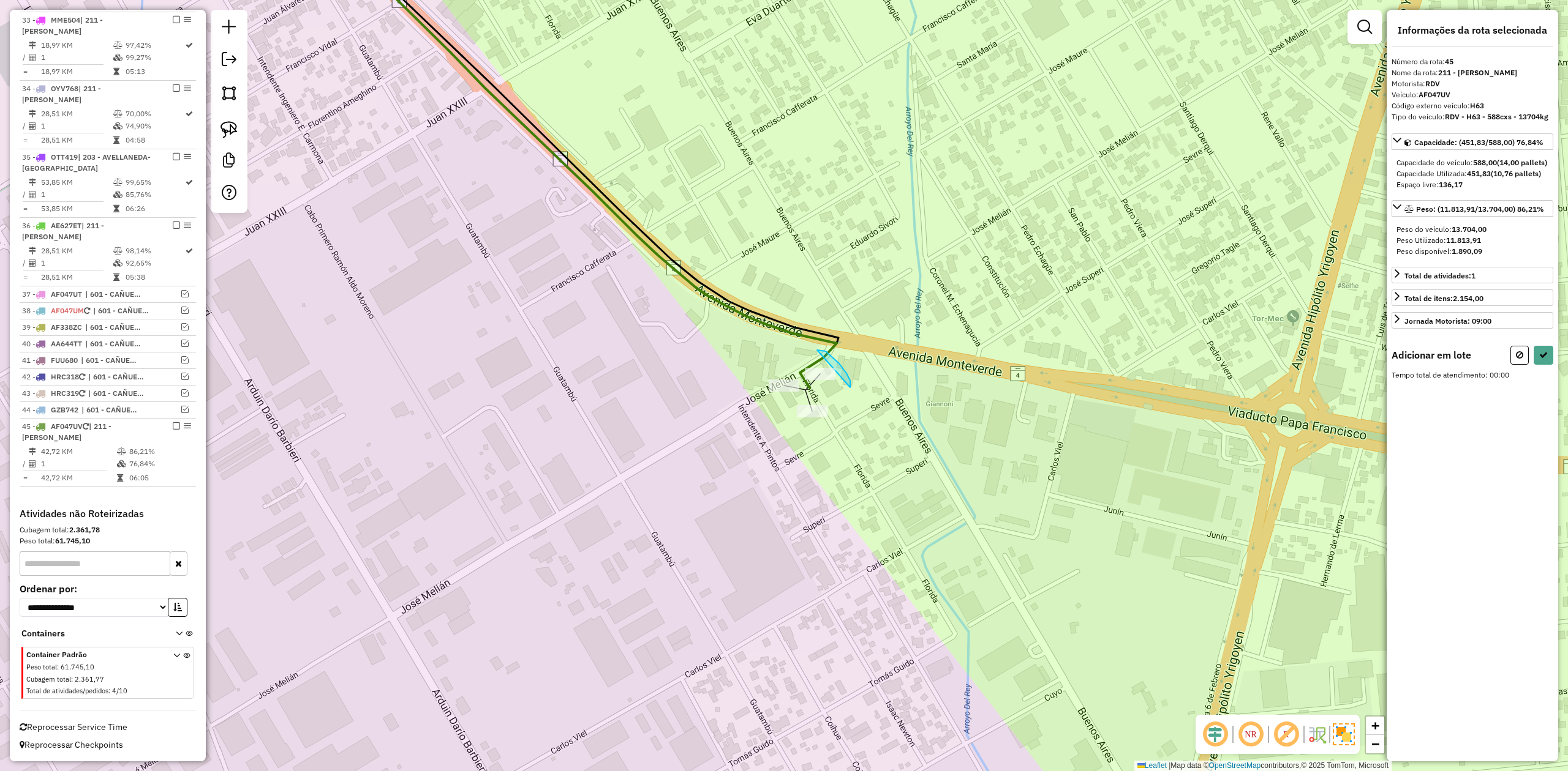
drag, startPoint x: 850, startPoint y: 381, endPoint x: 833, endPoint y: 389, distance: 18.8
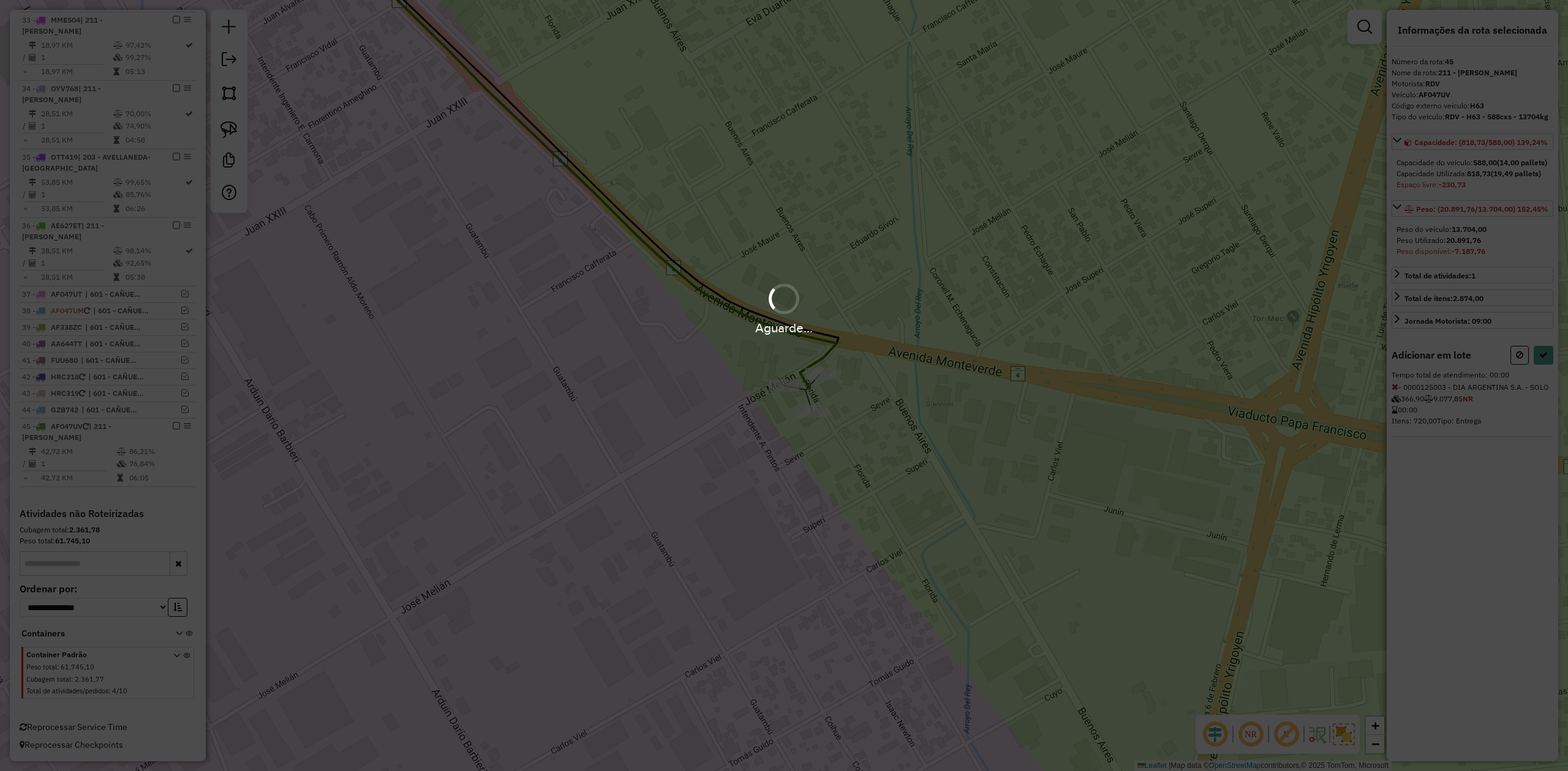
select select "**********"
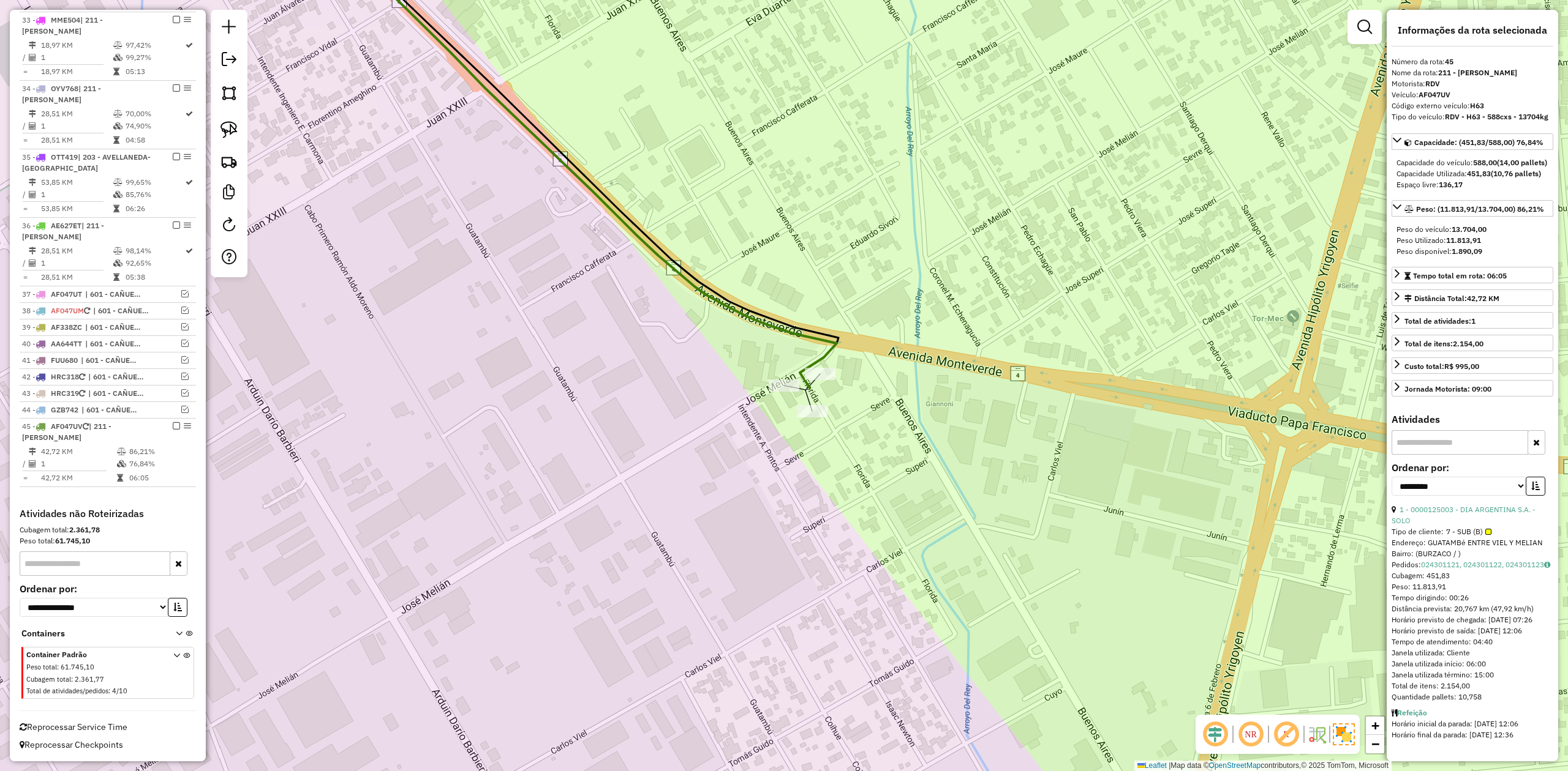
click at [875, 442] on div "Janela de atendimento Grade de atendimento Capacidade Transportadoras Veículos …" at bounding box center [784, 385] width 1568 height 771
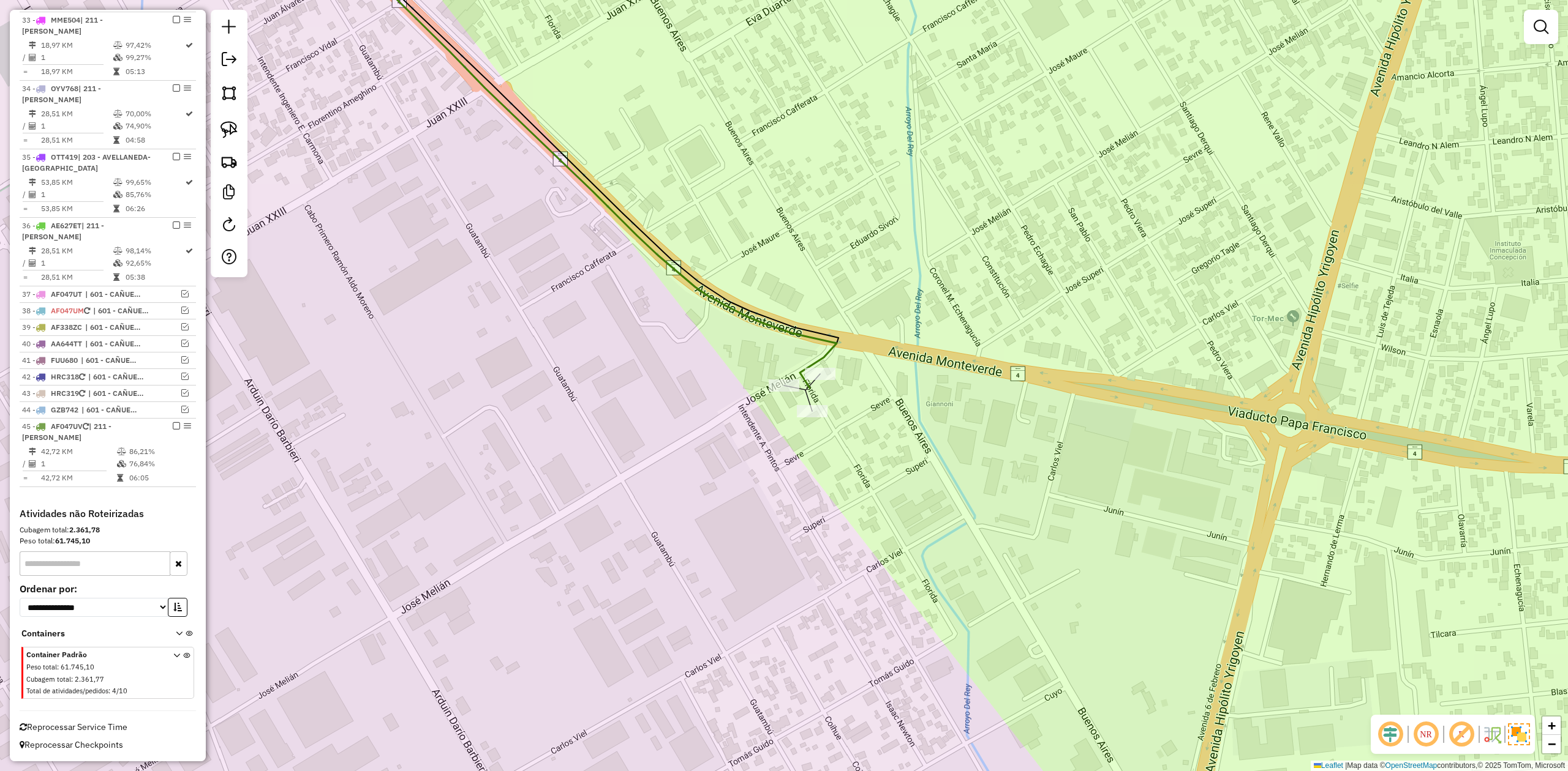
select select "**********"
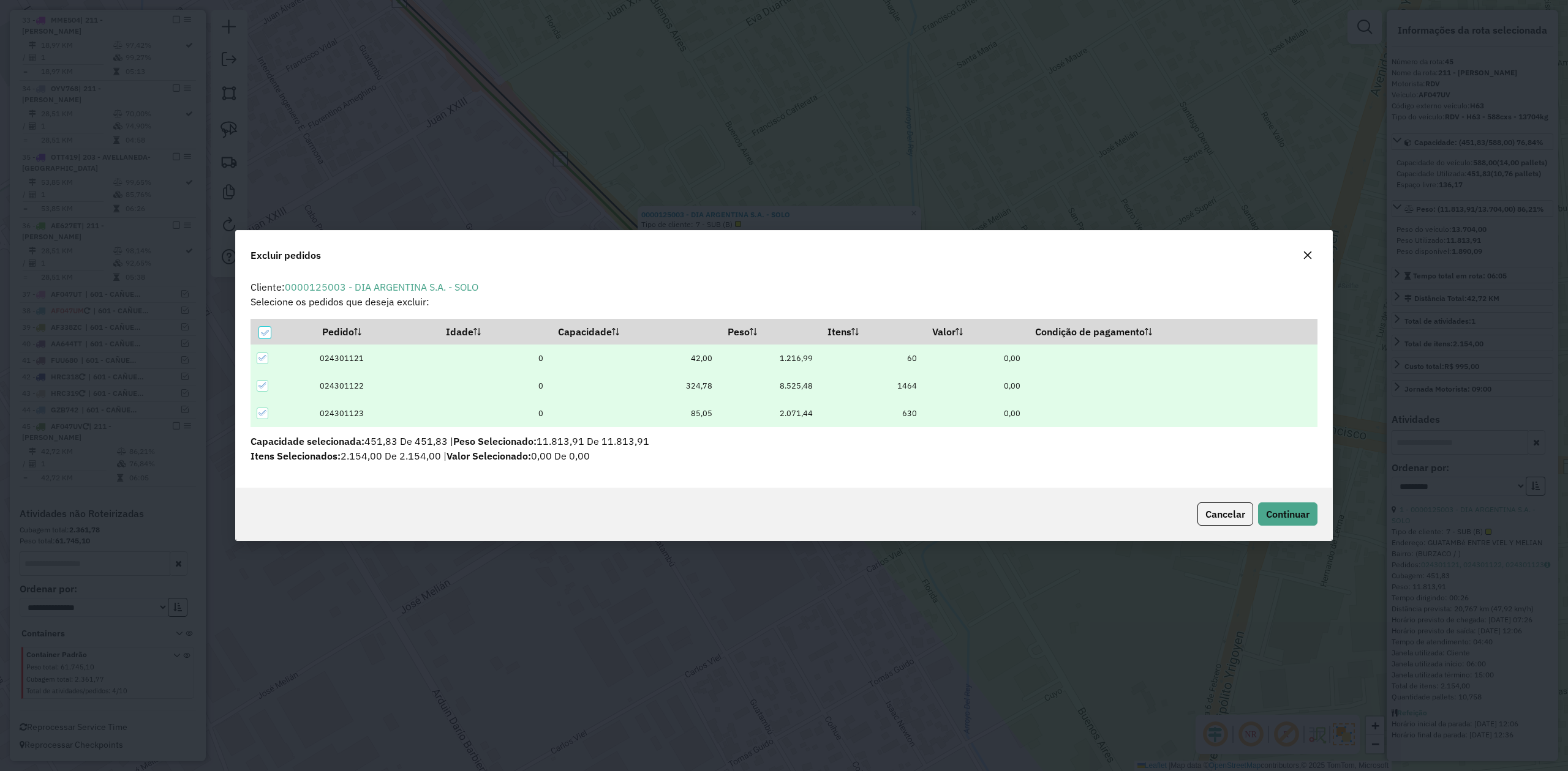
scroll to position [0, 0]
click at [264, 333] on icon at bounding box center [264, 333] width 9 height 9
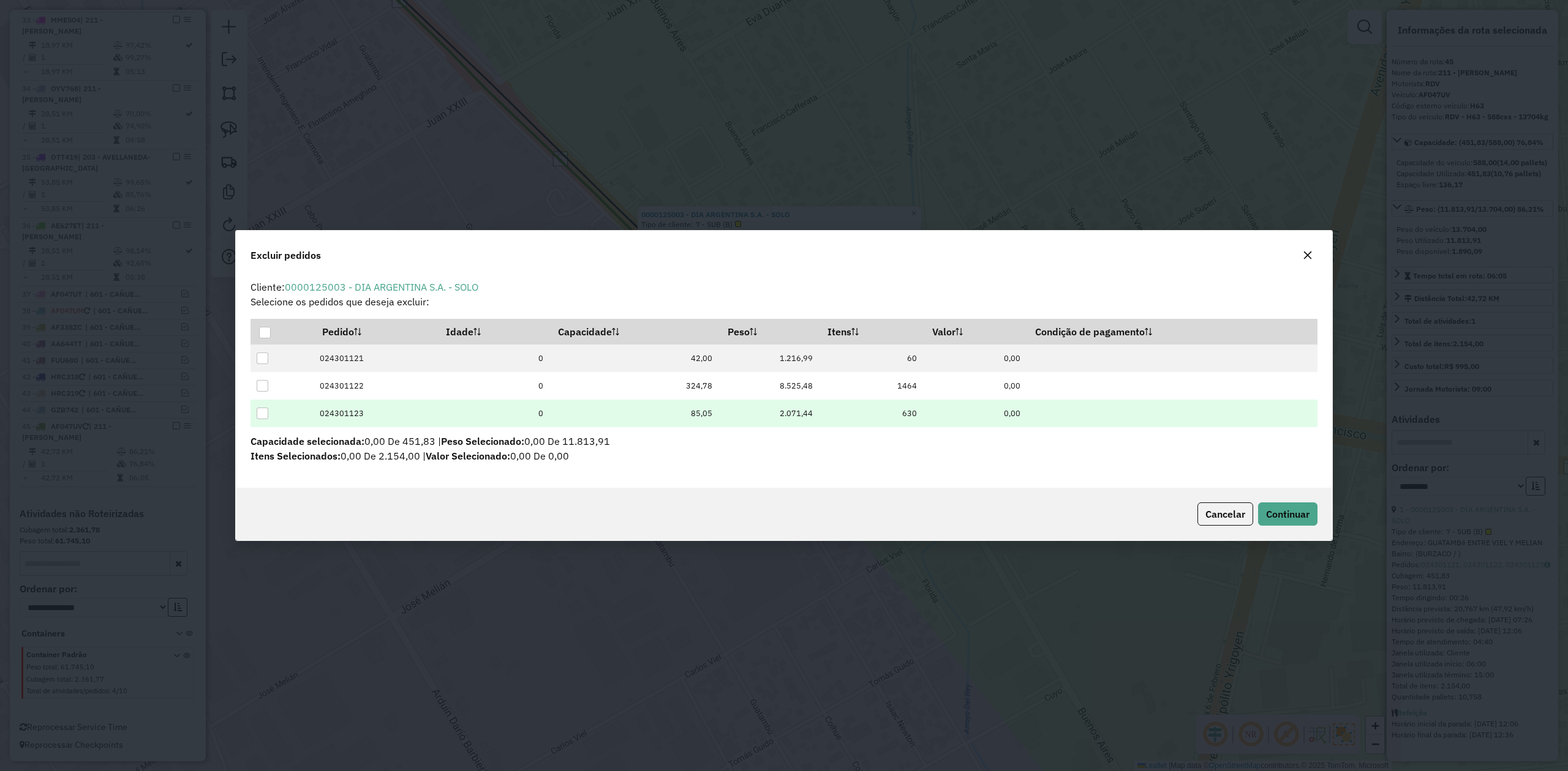
click at [263, 415] on div at bounding box center [262, 413] width 12 height 12
click at [1277, 510] on span "Continuar" at bounding box center [1288, 514] width 43 height 12
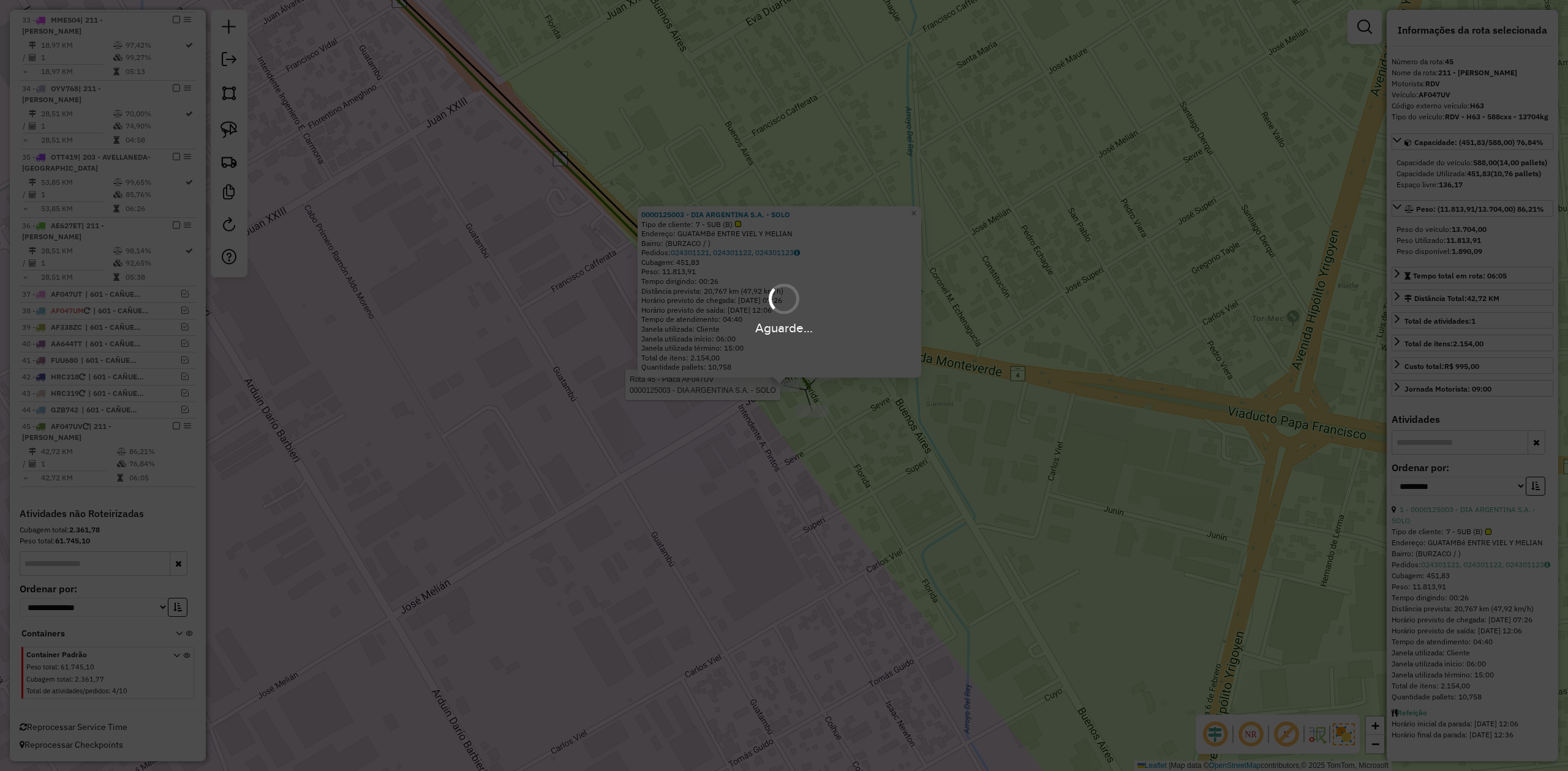
drag, startPoint x: 825, startPoint y: 473, endPoint x: 825, endPoint y: 449, distance: 24.0
click at [825, 472] on div "Aguarde..." at bounding box center [784, 385] width 1568 height 771
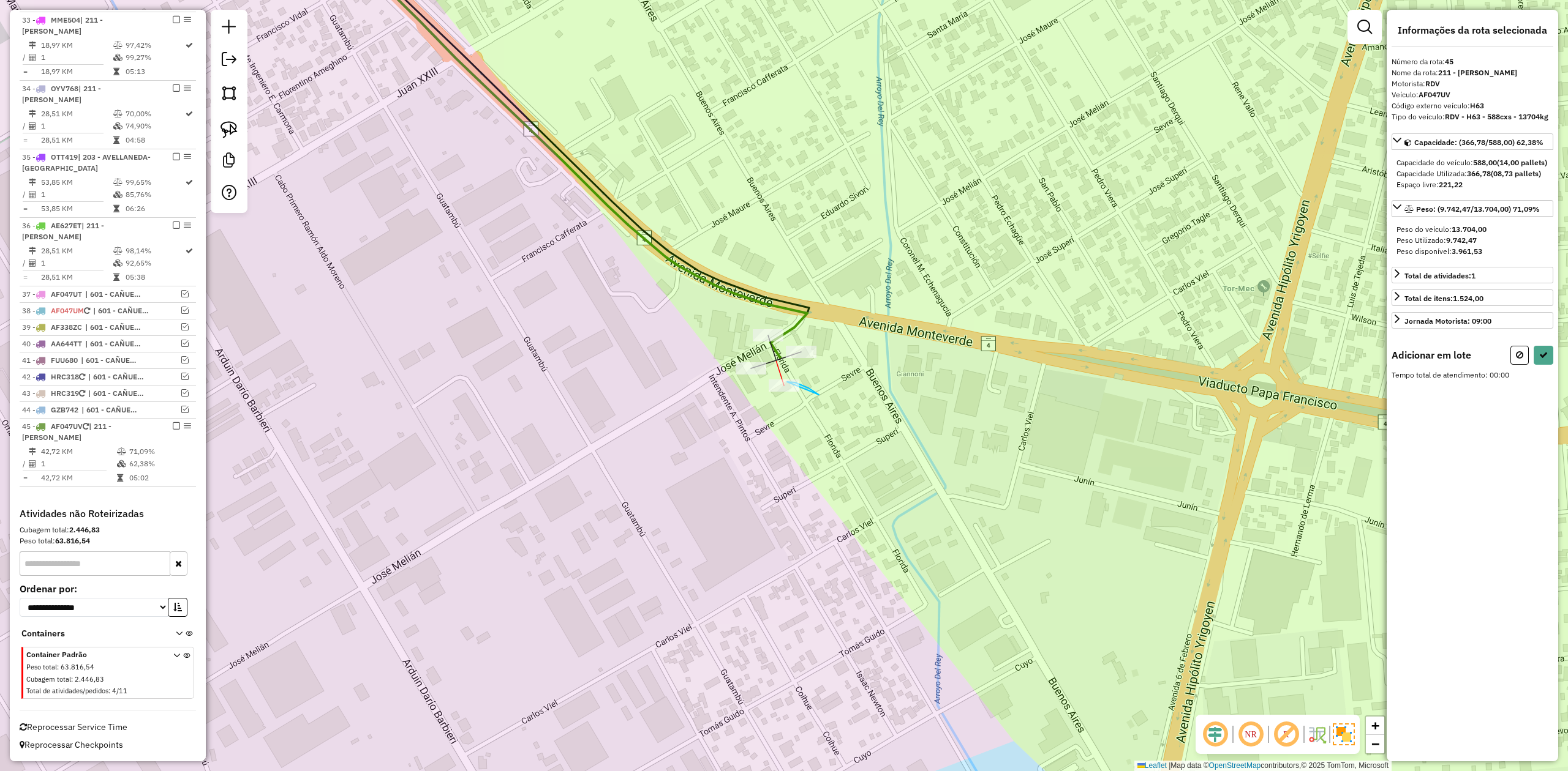
drag, startPoint x: 808, startPoint y: 388, endPoint x: 841, endPoint y: 423, distance: 48.1
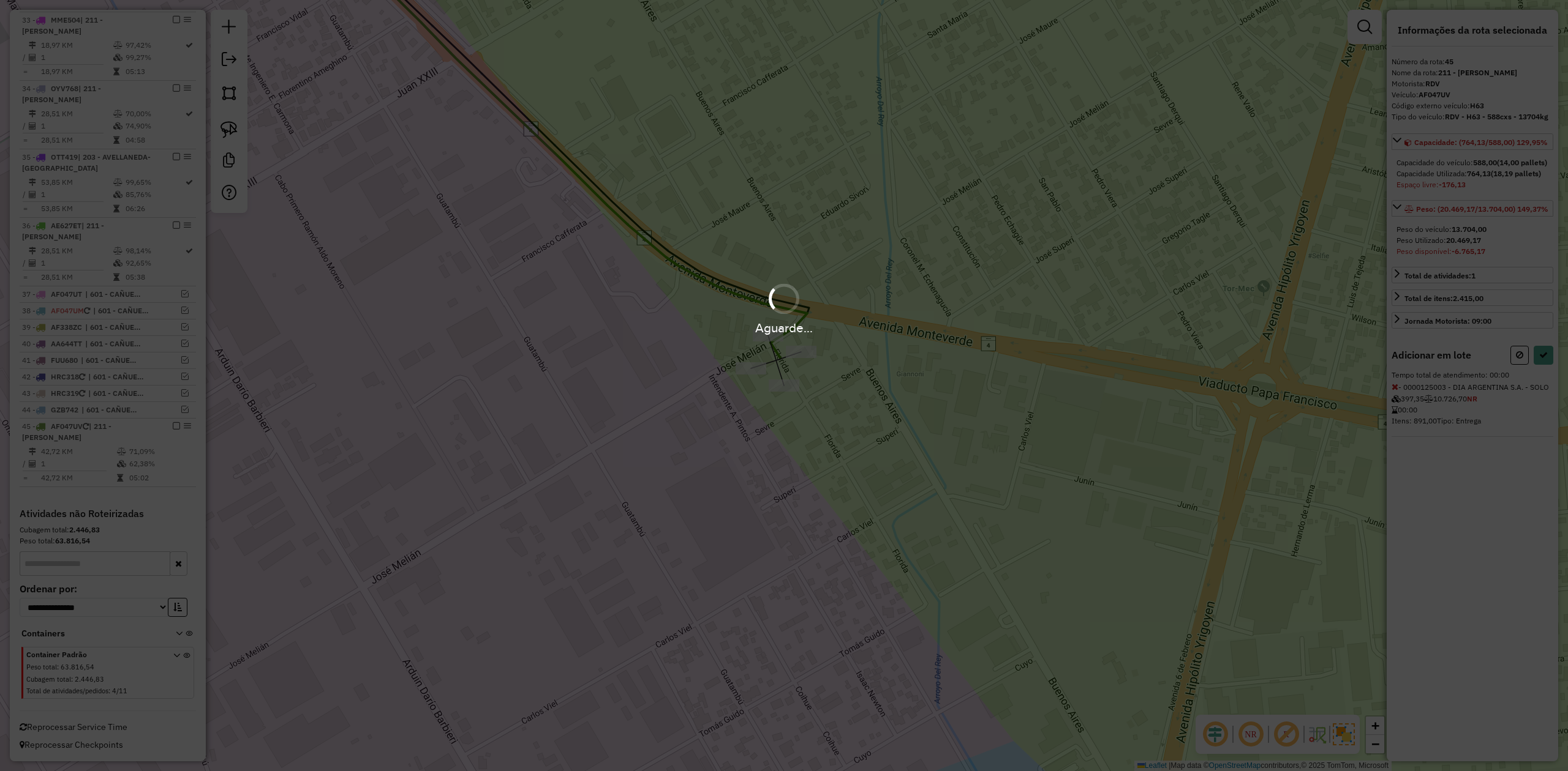
select select "**********"
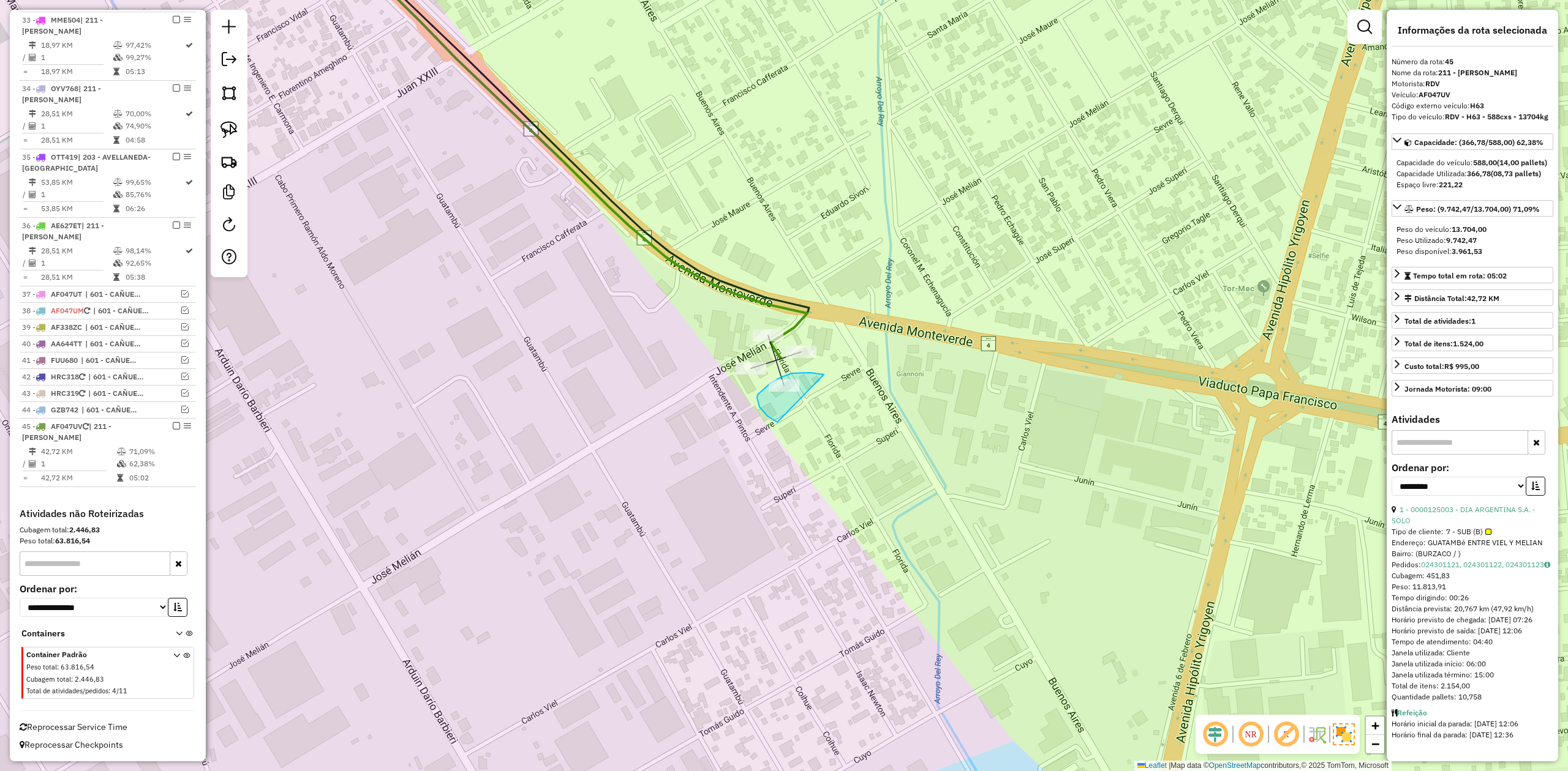
drag, startPoint x: 824, startPoint y: 374, endPoint x: 820, endPoint y: 420, distance: 46.2
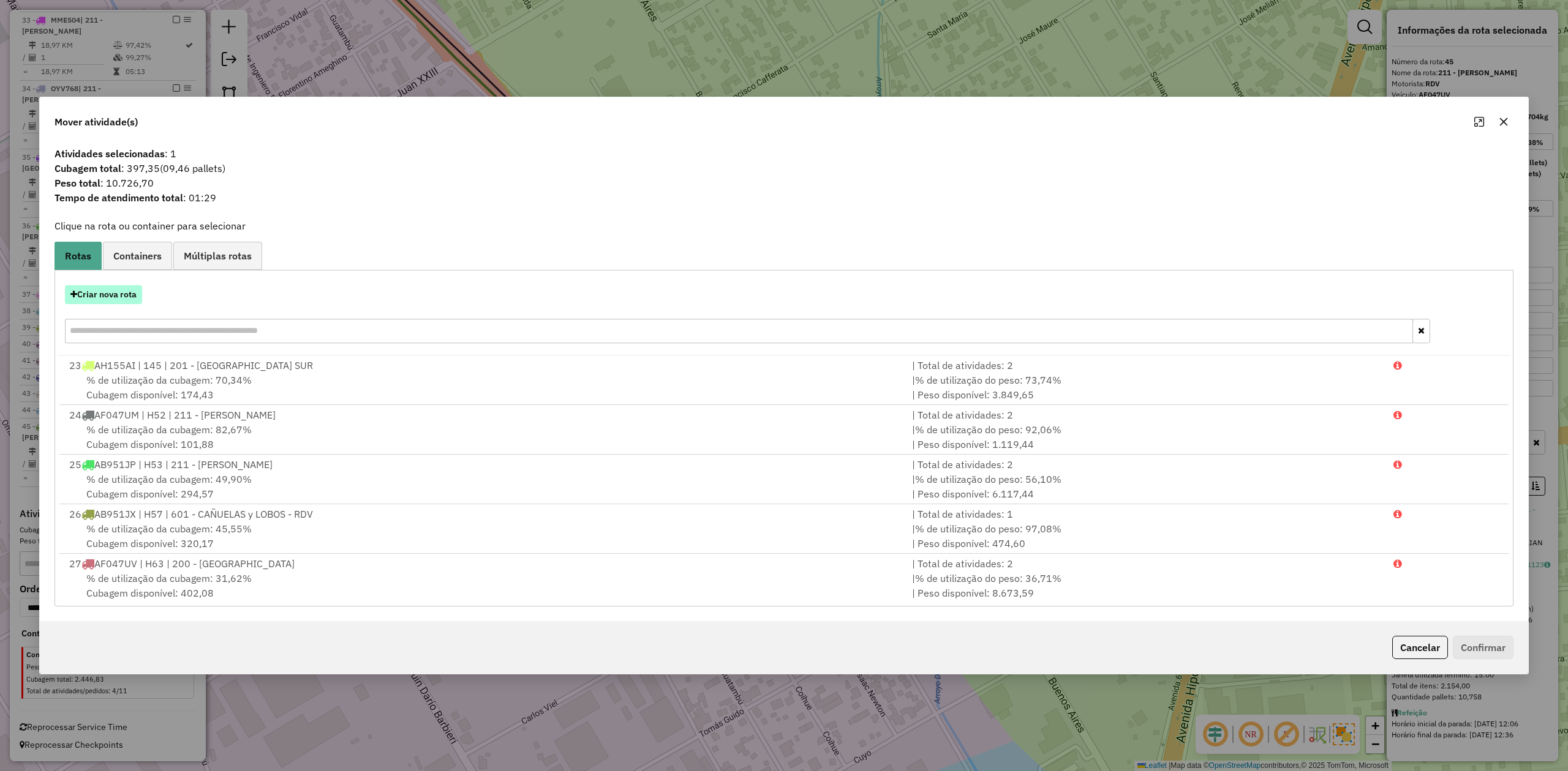
click at [112, 299] on button "Criar nova rota" at bounding box center [103, 294] width 77 height 19
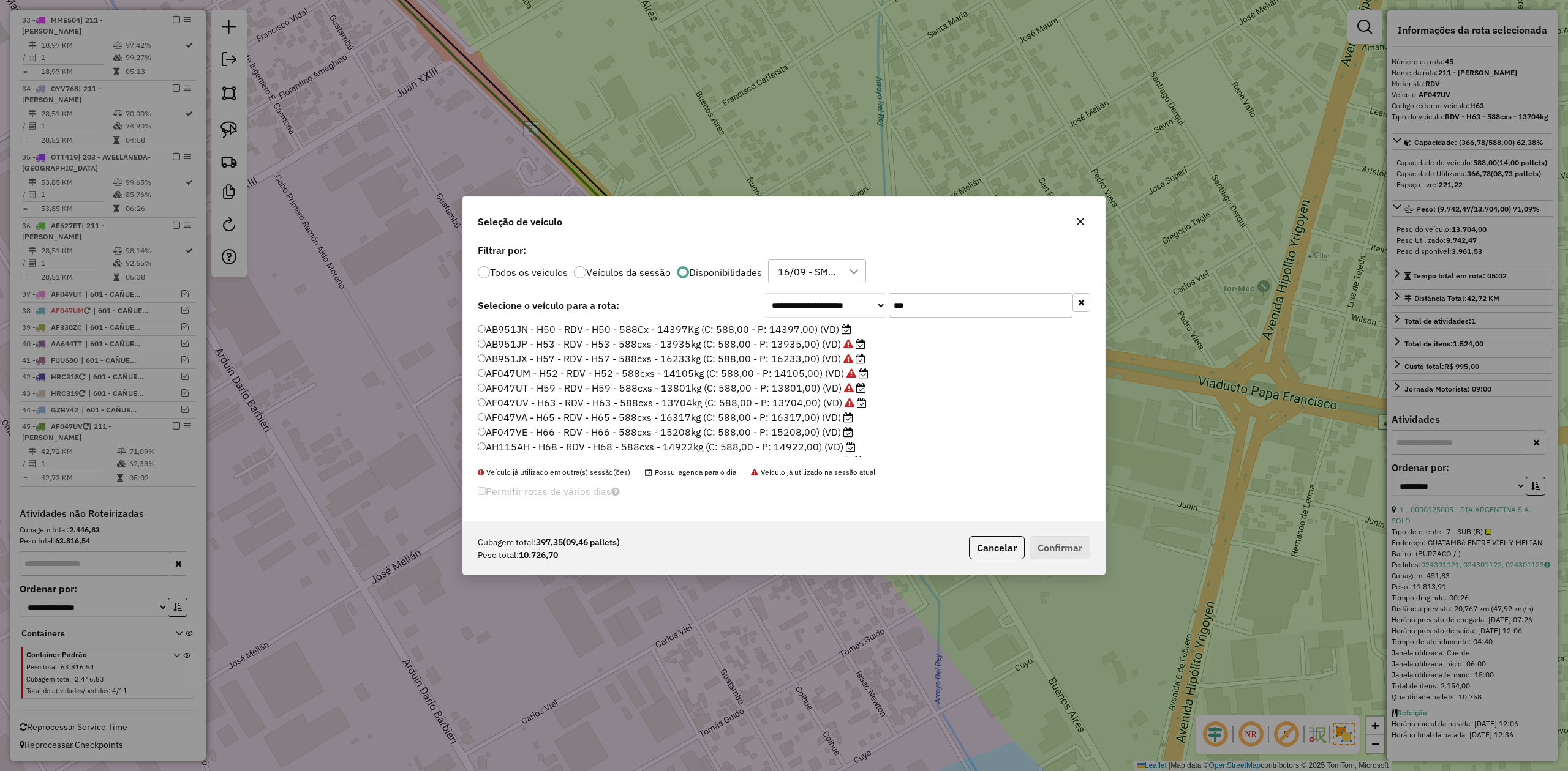
click at [804, 331] on label "AB951JN - H50 - RDV - H50 - 588Cx - 14397Kg (C: 588,00 - P: 14397,00) (VD)" at bounding box center [664, 329] width 374 height 14
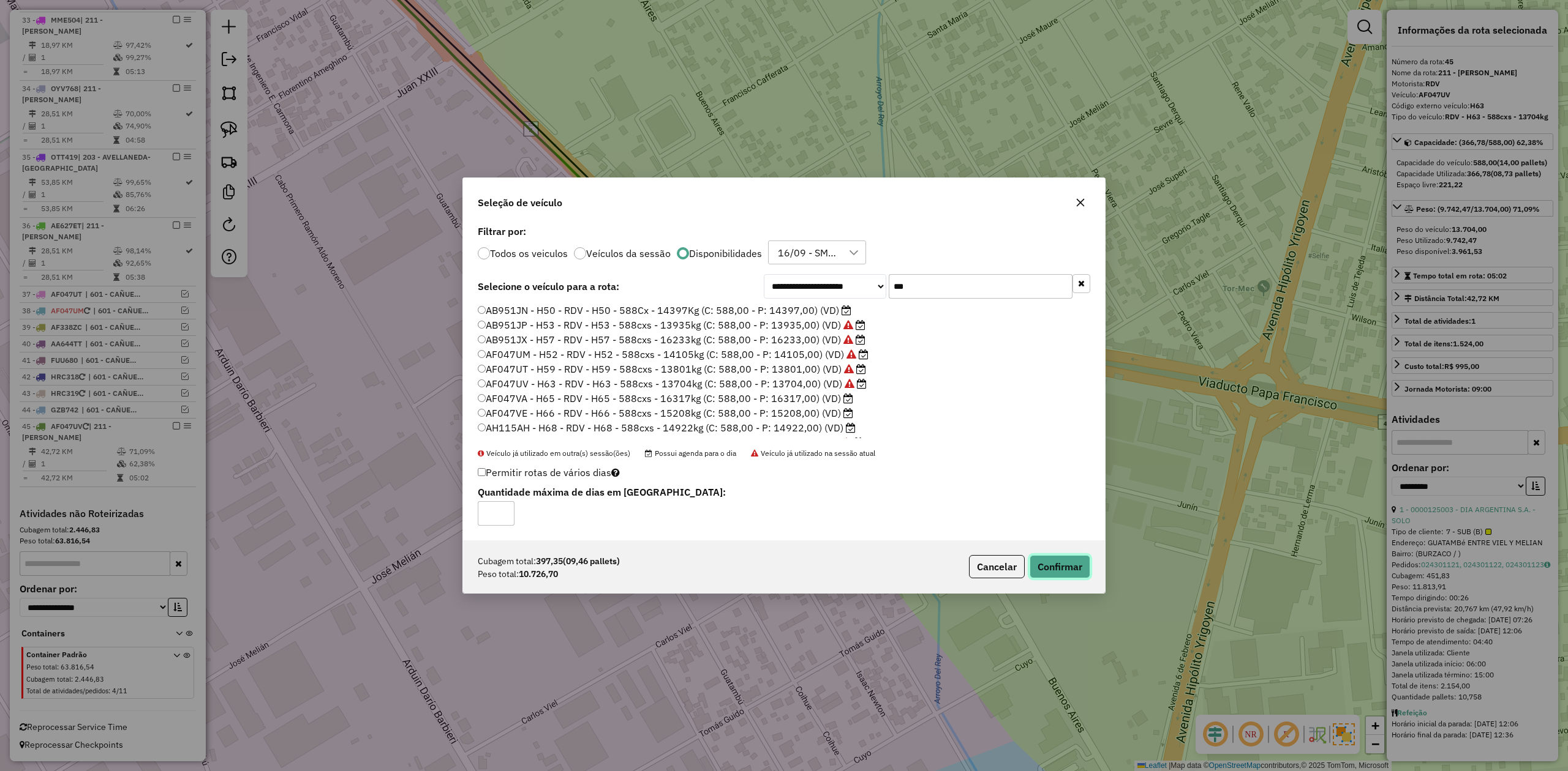
click at [1061, 569] on button "Confirmar" at bounding box center [1059, 567] width 61 height 23
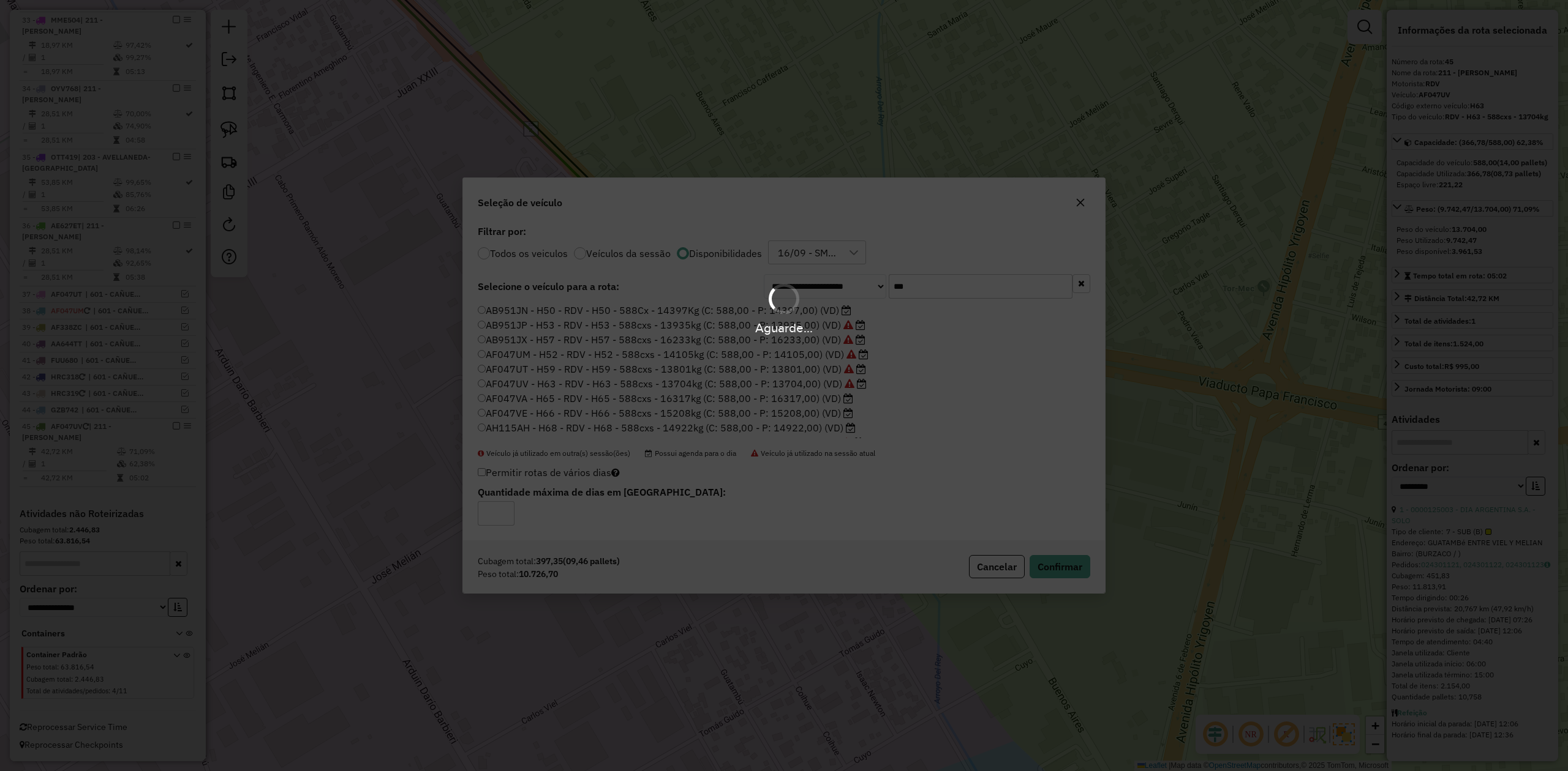
scroll to position [1607, 0]
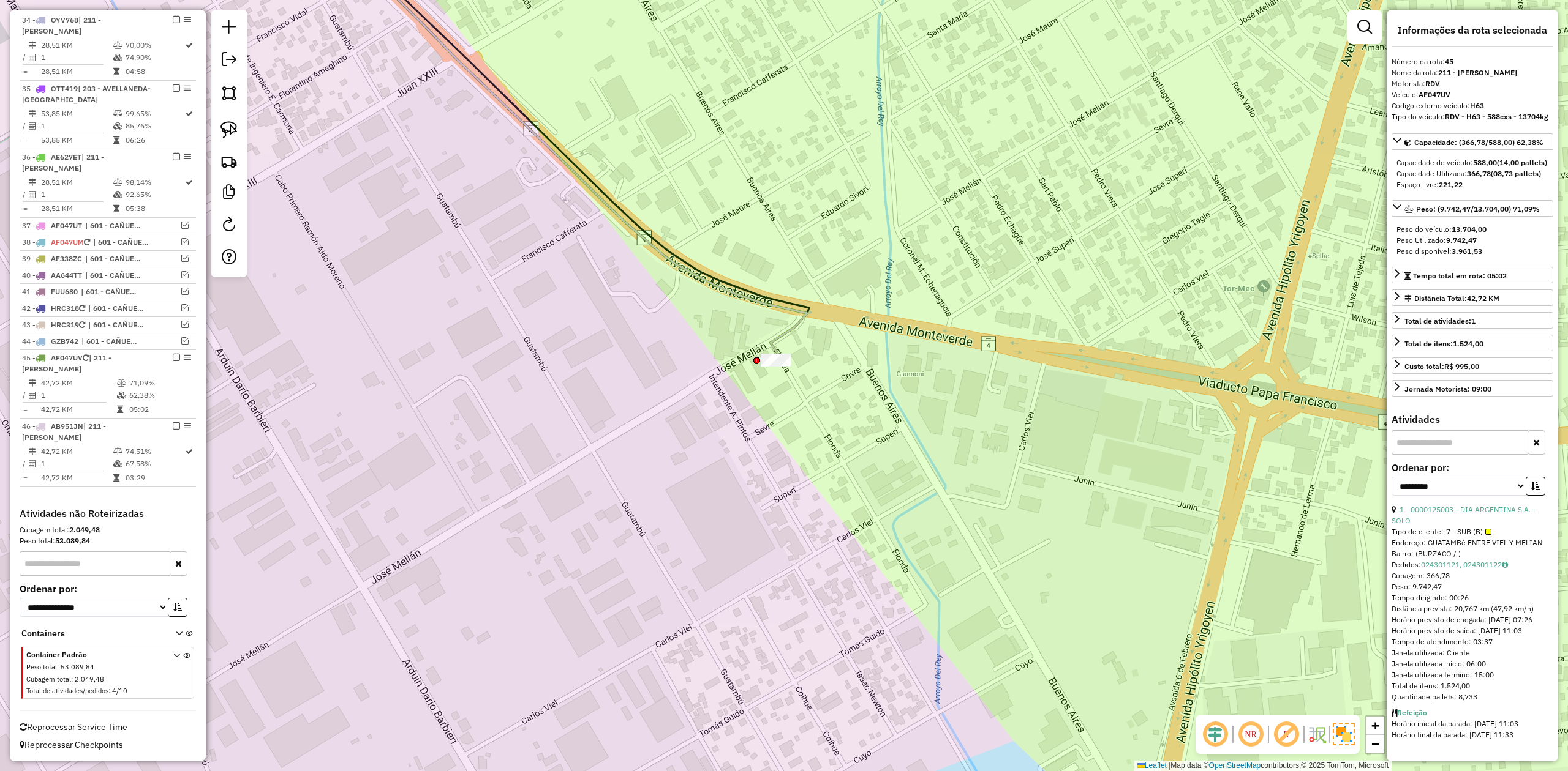
click at [843, 409] on div "Janela de atendimento Grade de atendimento Capacidade Transportadoras Veículos …" at bounding box center [784, 385] width 1568 height 771
click at [807, 381] on div "Janela de atendimento Grade de atendimento Capacidade Transportadoras Veículos …" at bounding box center [784, 385] width 1568 height 771
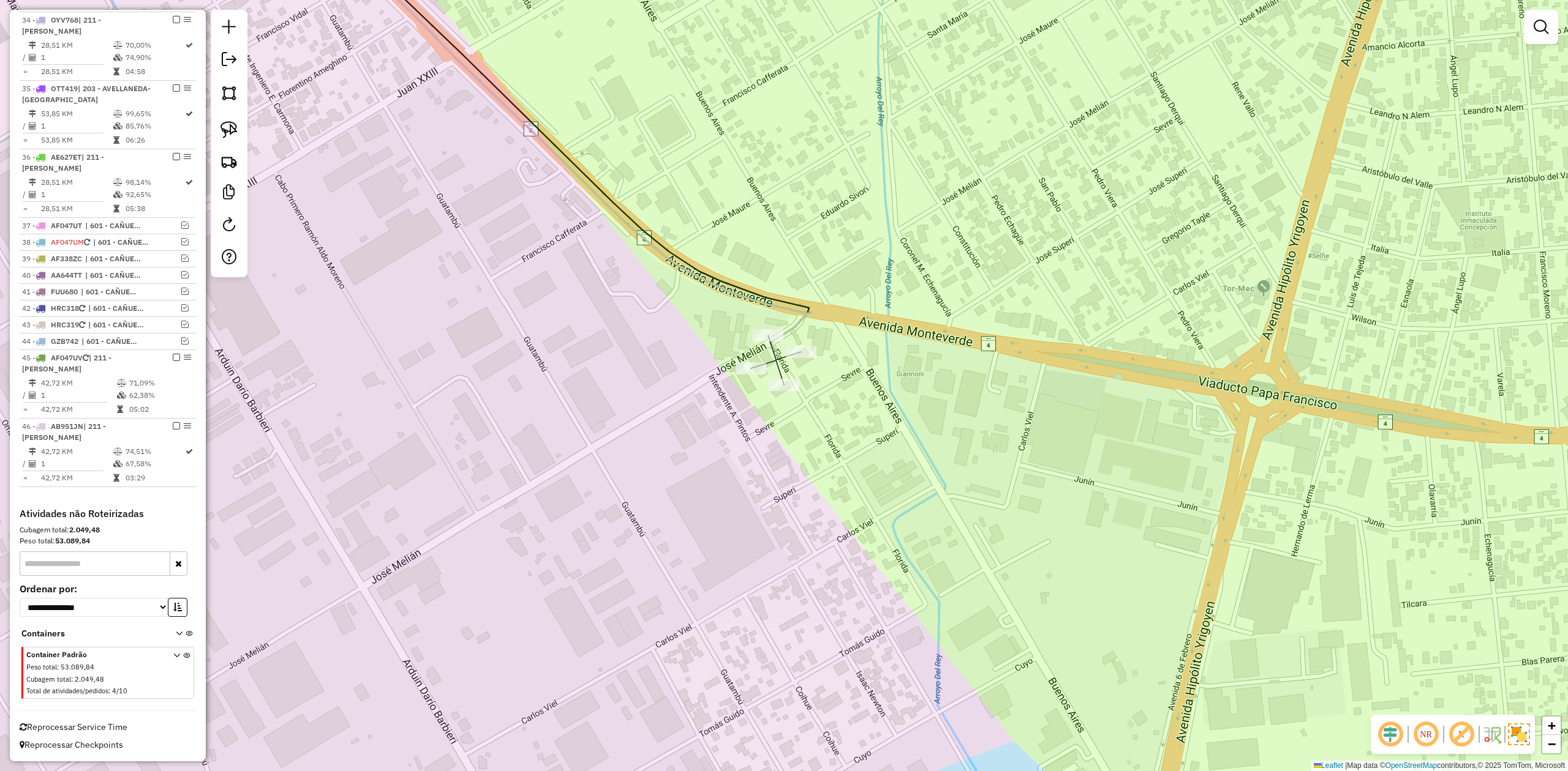
select select "**********"
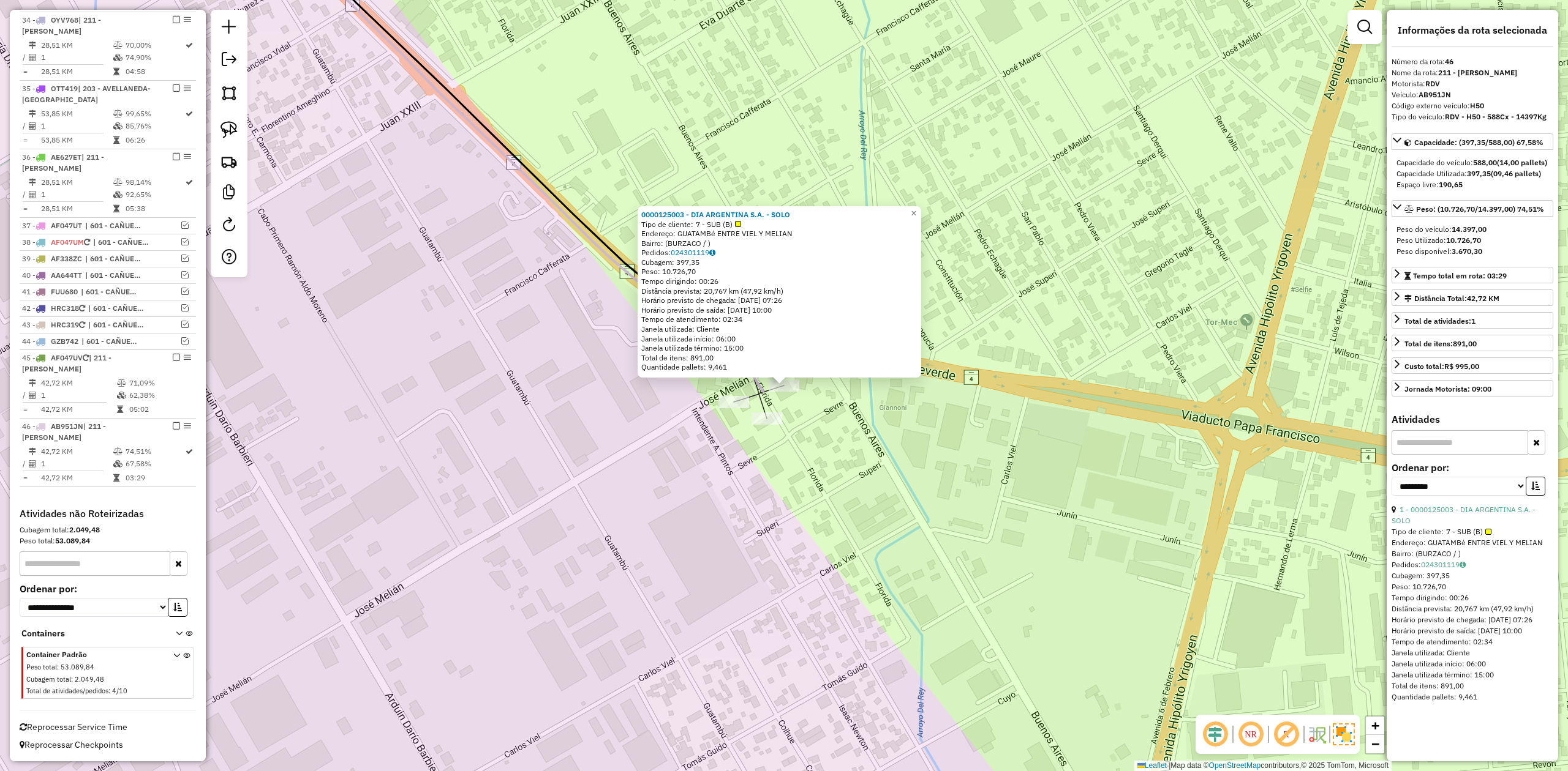
click at [816, 434] on div "0000125003 - DIA ARGENTINA S.A. - SOLO Tipo de cliente: 7 - SUB (B) Endereço: G…" at bounding box center [784, 385] width 1568 height 771
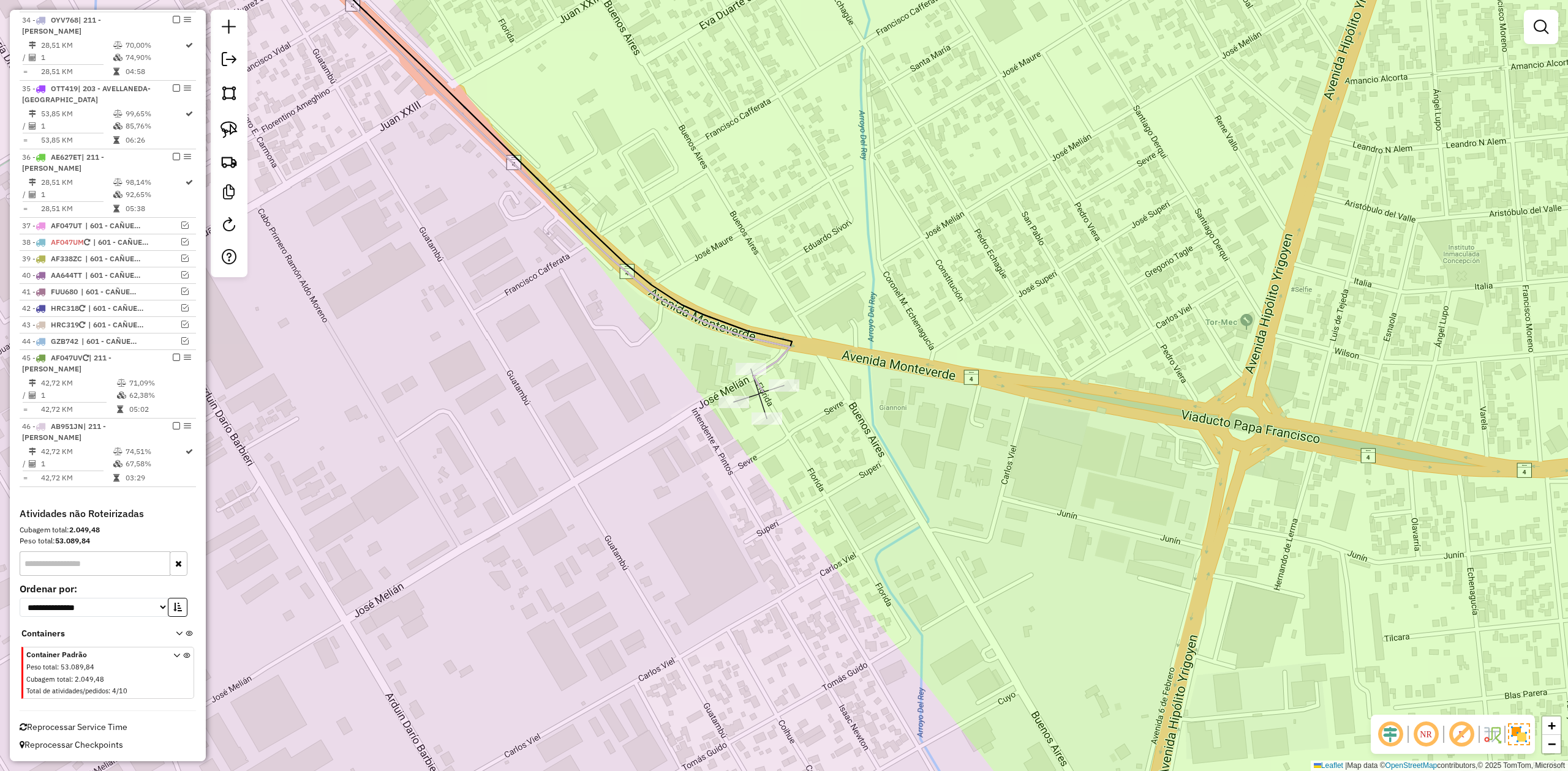
select select "**********"
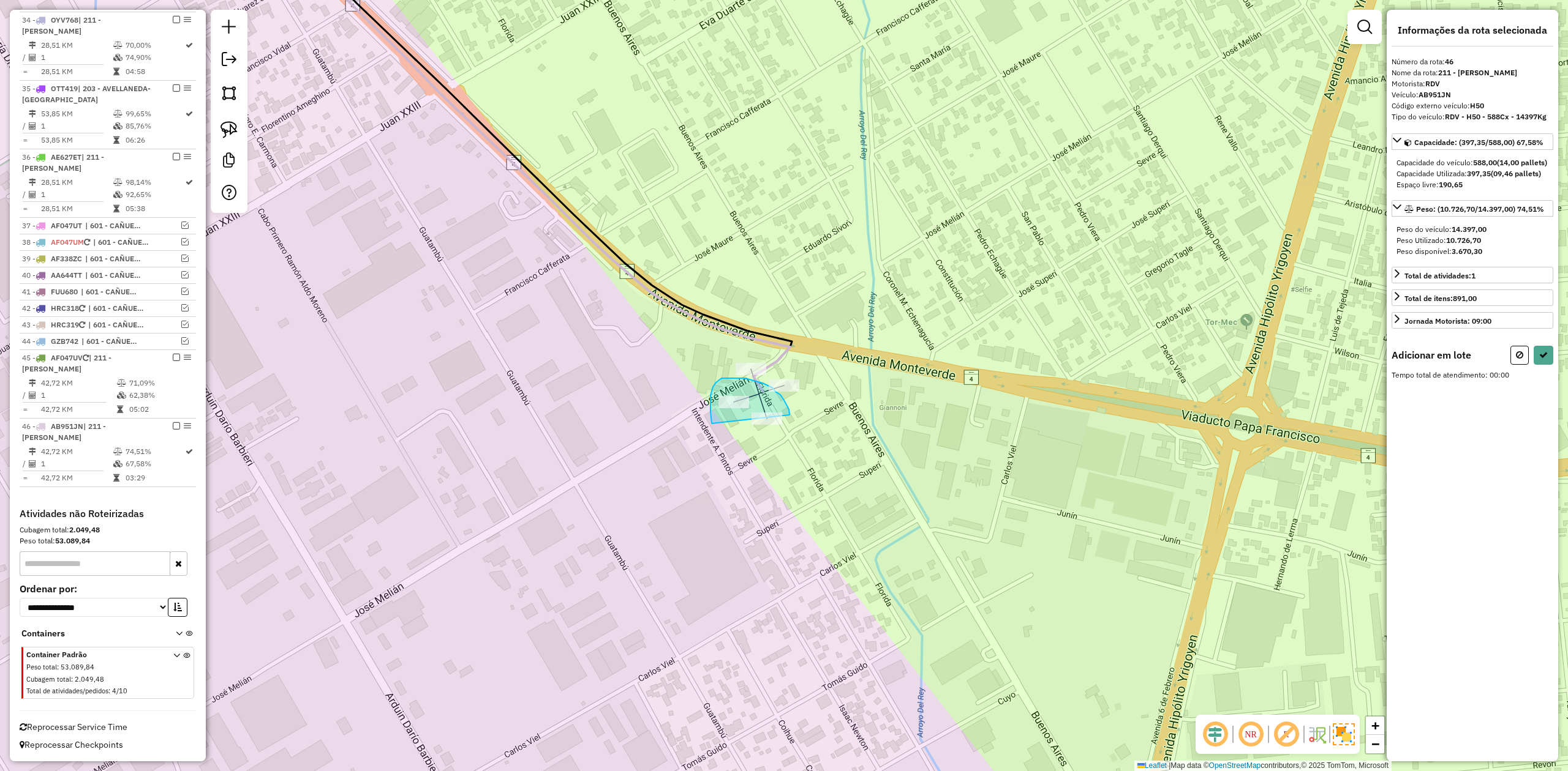
drag, startPoint x: 789, startPoint y: 410, endPoint x: 783, endPoint y: 451, distance: 41.4
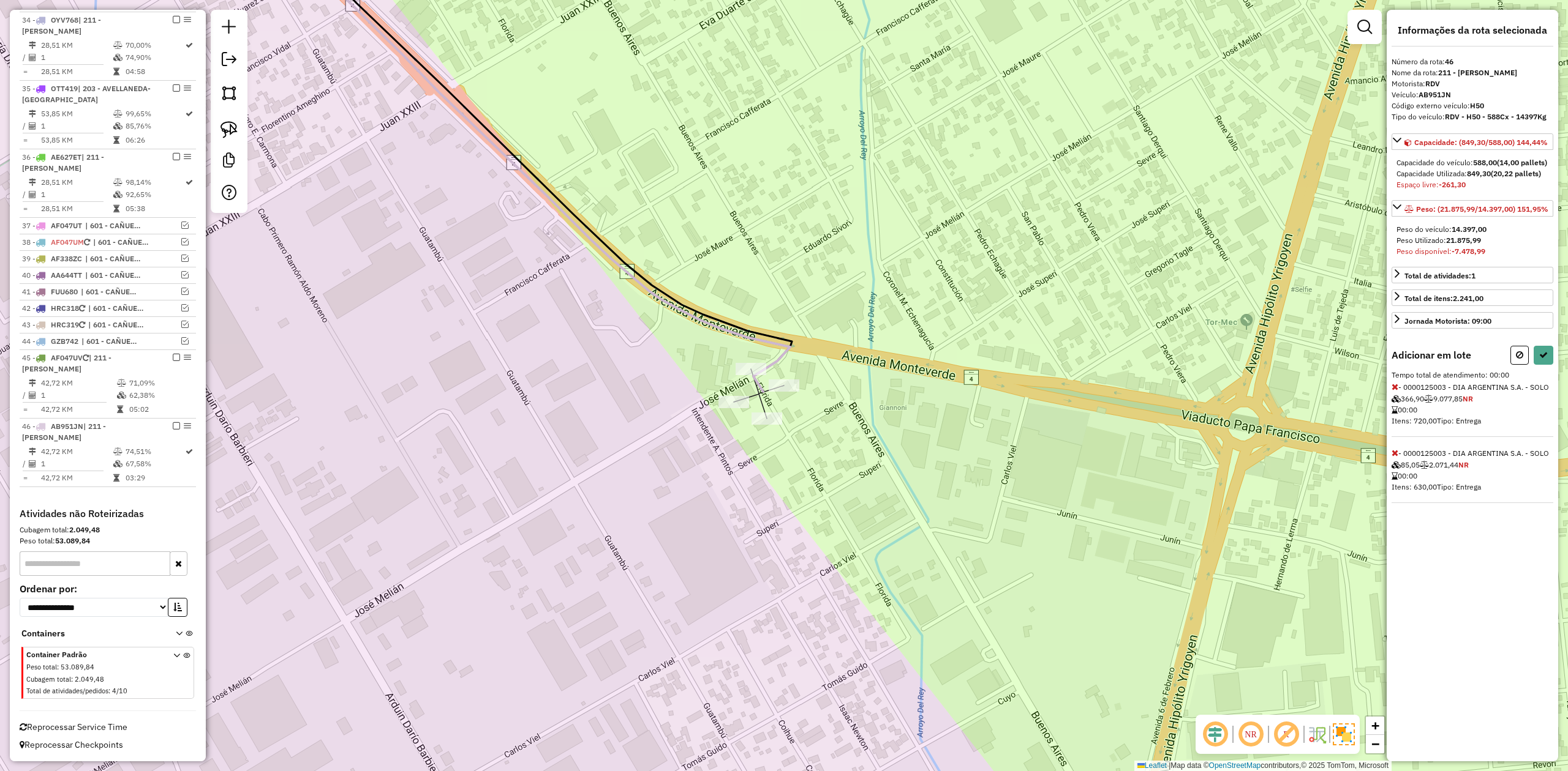
click at [1397, 391] on icon at bounding box center [1394, 387] width 6 height 9
click at [1549, 365] on button at bounding box center [1543, 355] width 19 height 19
select select "**********"
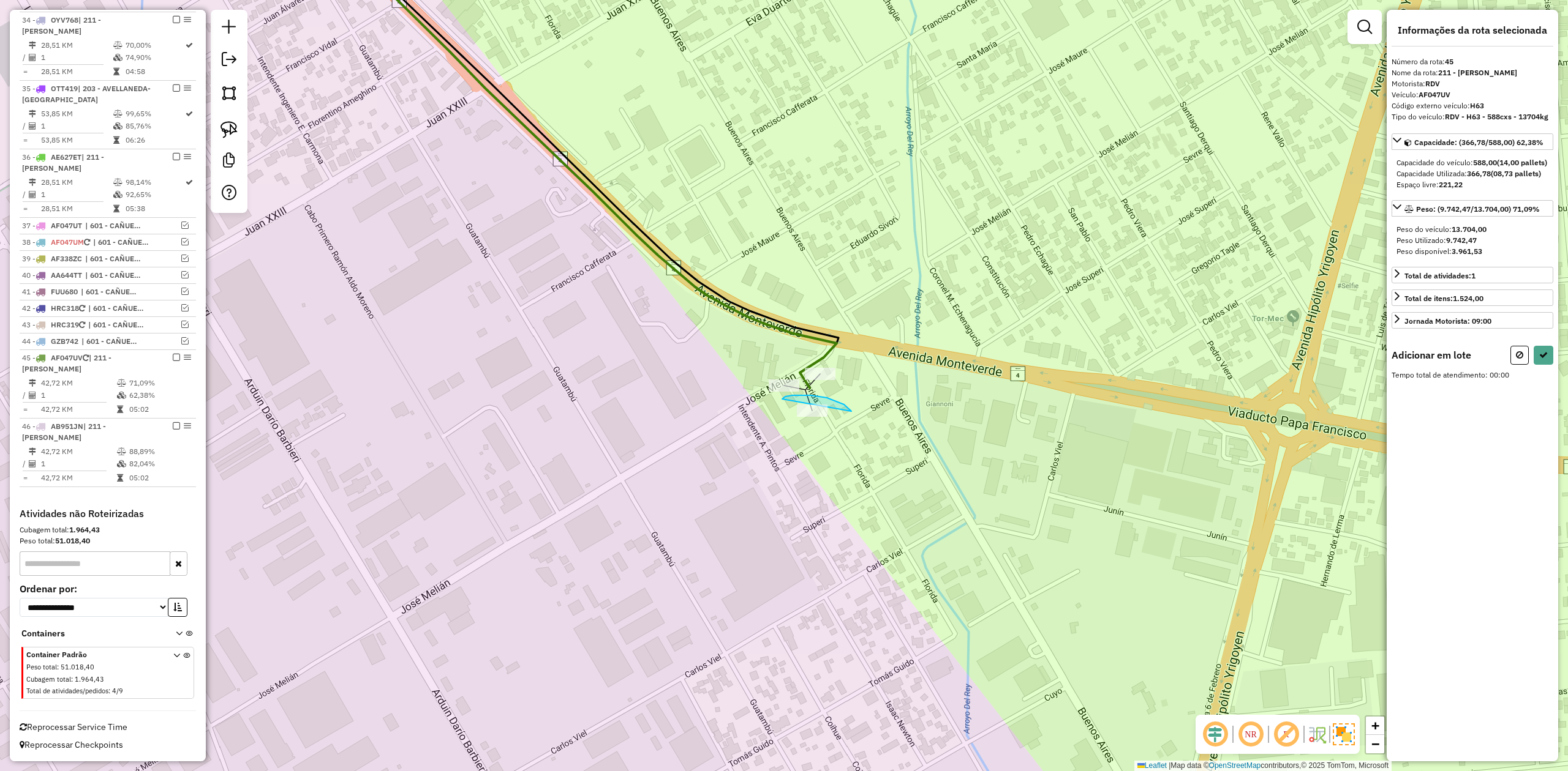
drag, startPoint x: 827, startPoint y: 398, endPoint x: 838, endPoint y: 428, distance: 32.0
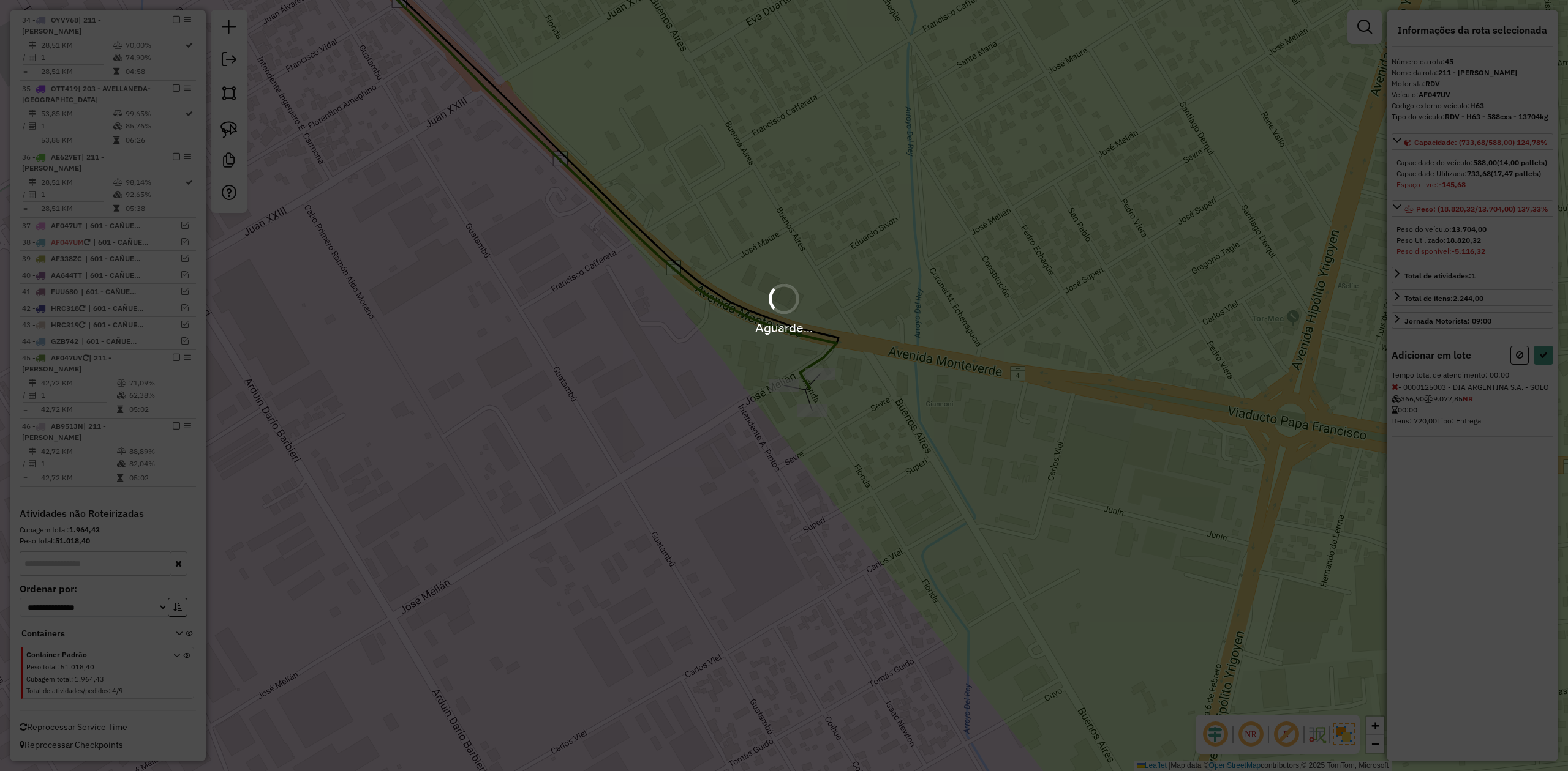
select select "**********"
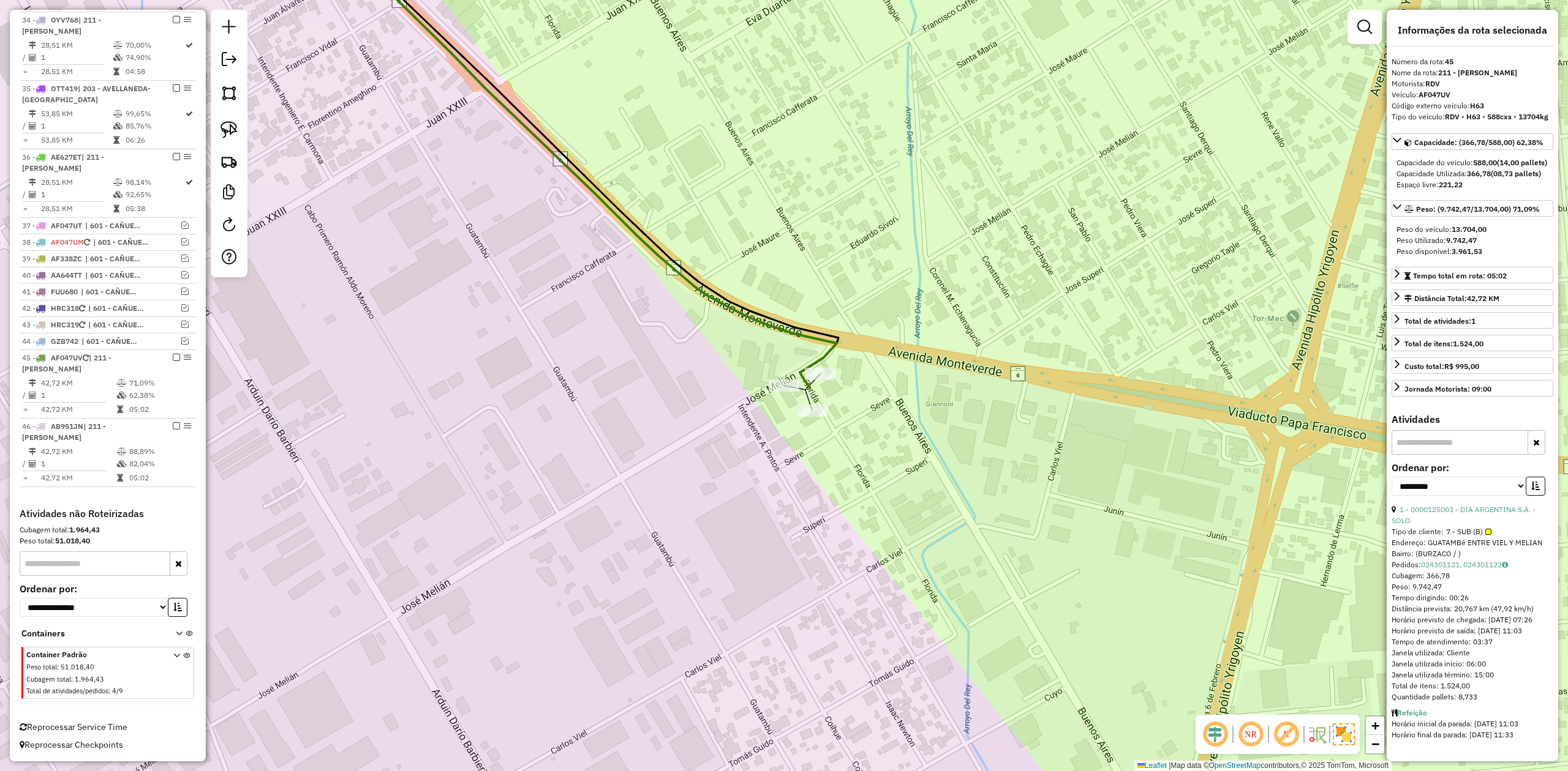
click at [834, 433] on div "Janela de atendimento Grade de atendimento Capacidade Transportadoras Veículos …" at bounding box center [784, 385] width 1568 height 771
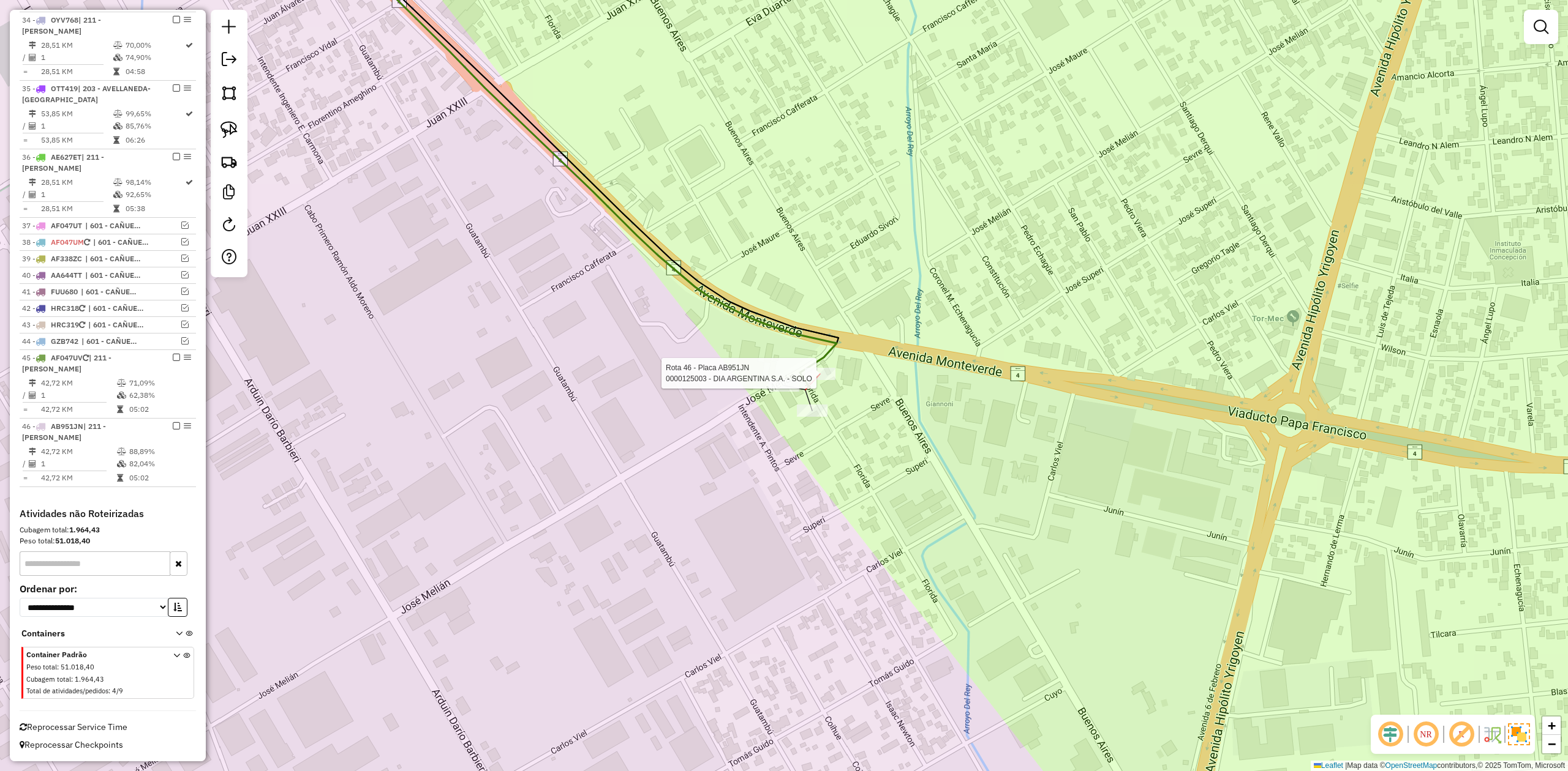
select select "**********"
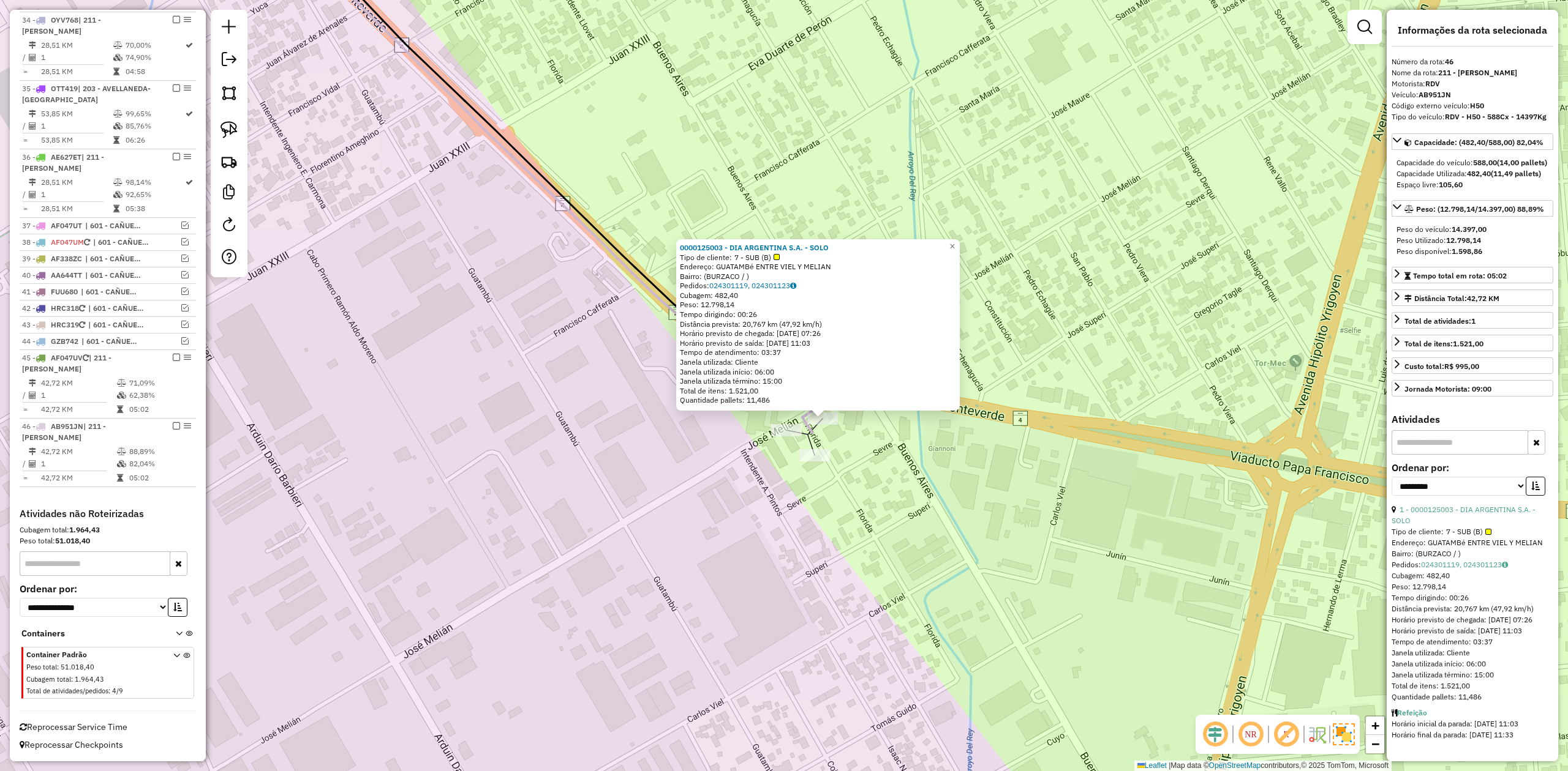
drag, startPoint x: 866, startPoint y: 459, endPoint x: 887, endPoint y: 472, distance: 24.7
click at [887, 472] on div "0000125003 - DIA ARGENTINA S.A. - SOLO Tipo de cliente: 7 - SUB (B) Endereço: G…" at bounding box center [784, 385] width 1568 height 771
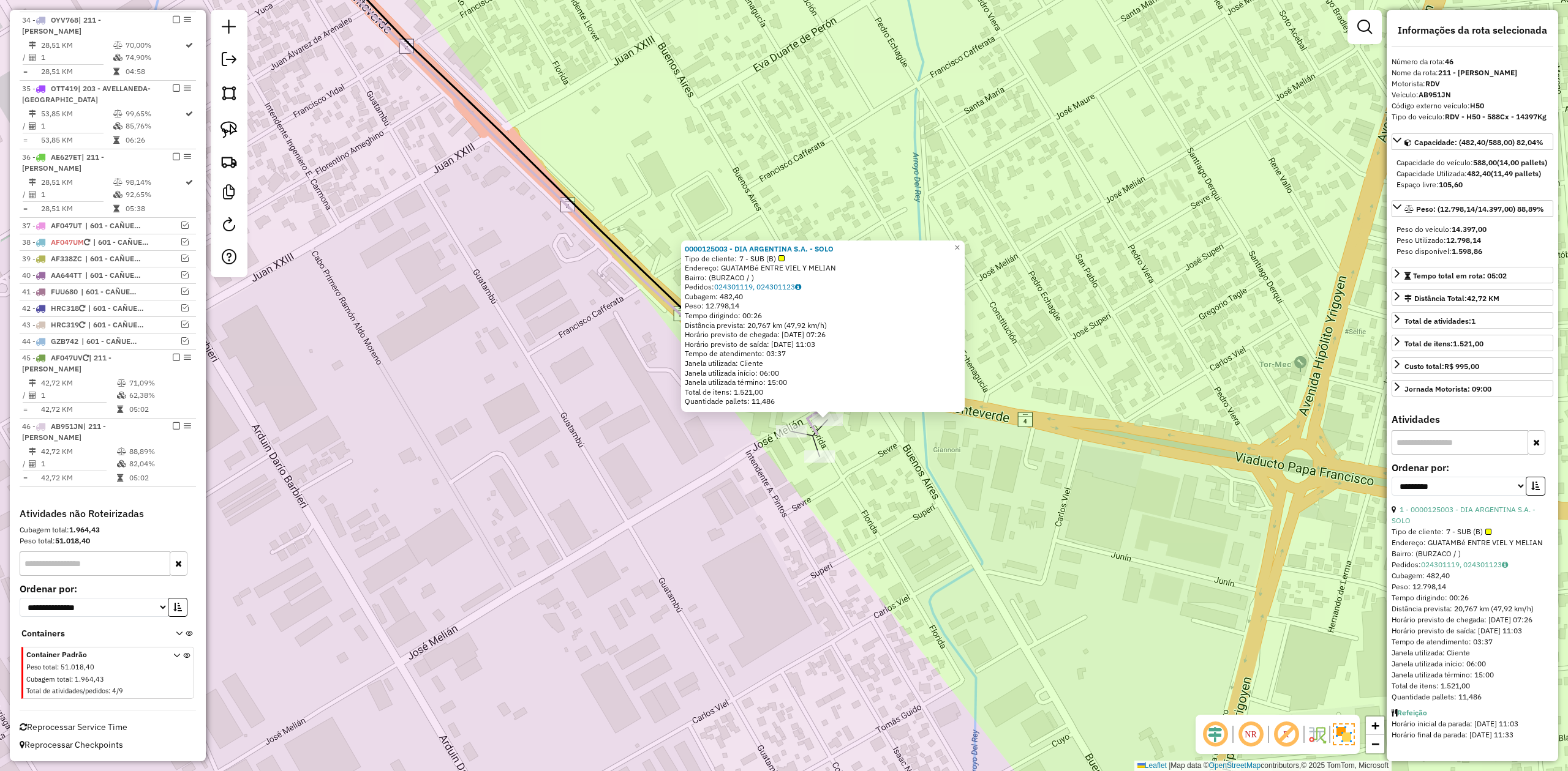
click at [884, 464] on div "0000125003 - DIA ARGENTINA S.A. - SOLO Tipo de cliente: 7 - SUB (B) Endereço: G…" at bounding box center [784, 385] width 1568 height 771
click at [883, 451] on div "0000125003 - DIA ARGENTINA S.A. - SOLO Tipo de cliente: 7 - SUB (B) Endereço: G…" at bounding box center [784, 385] width 1568 height 771
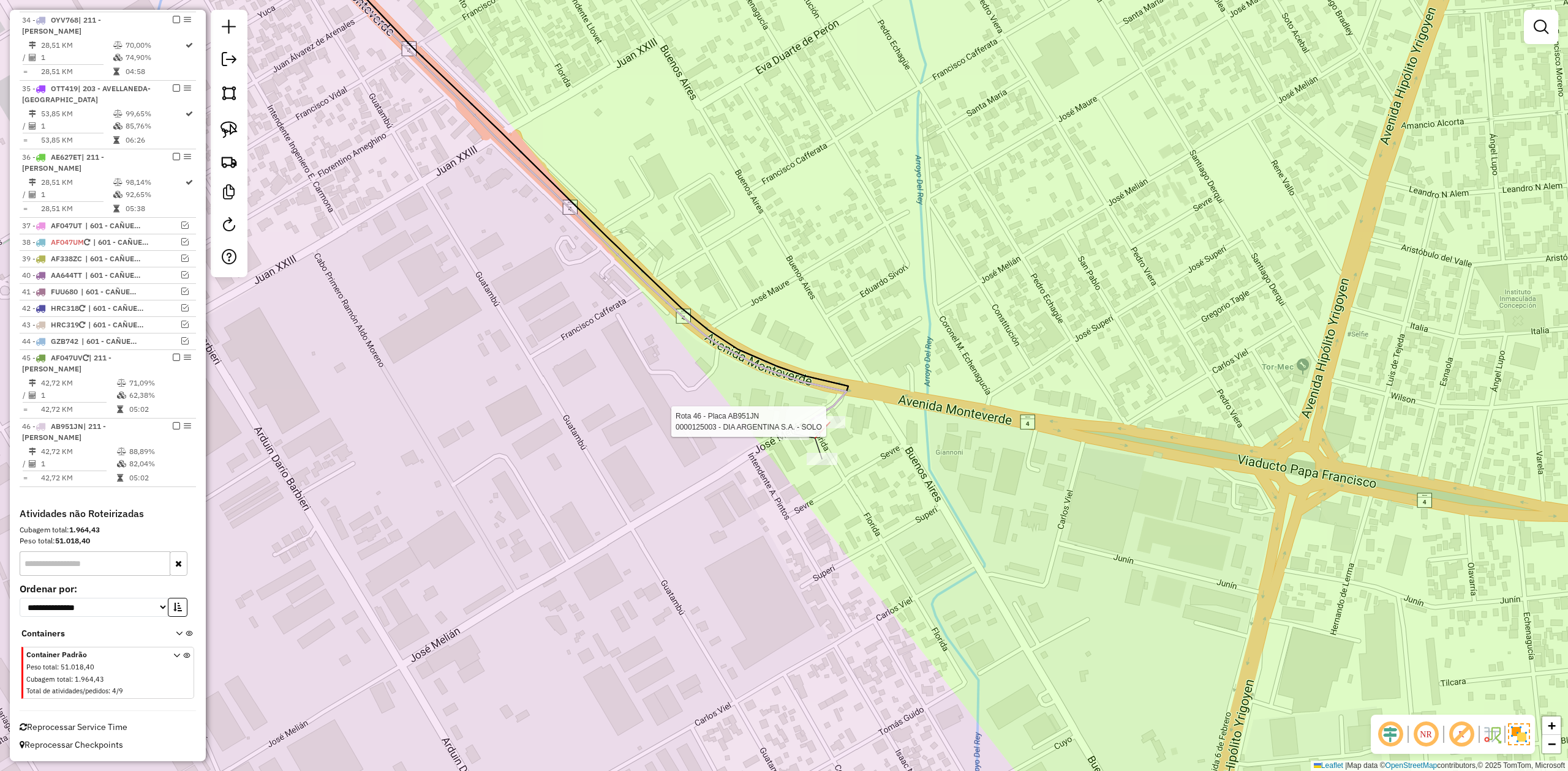
select select "**********"
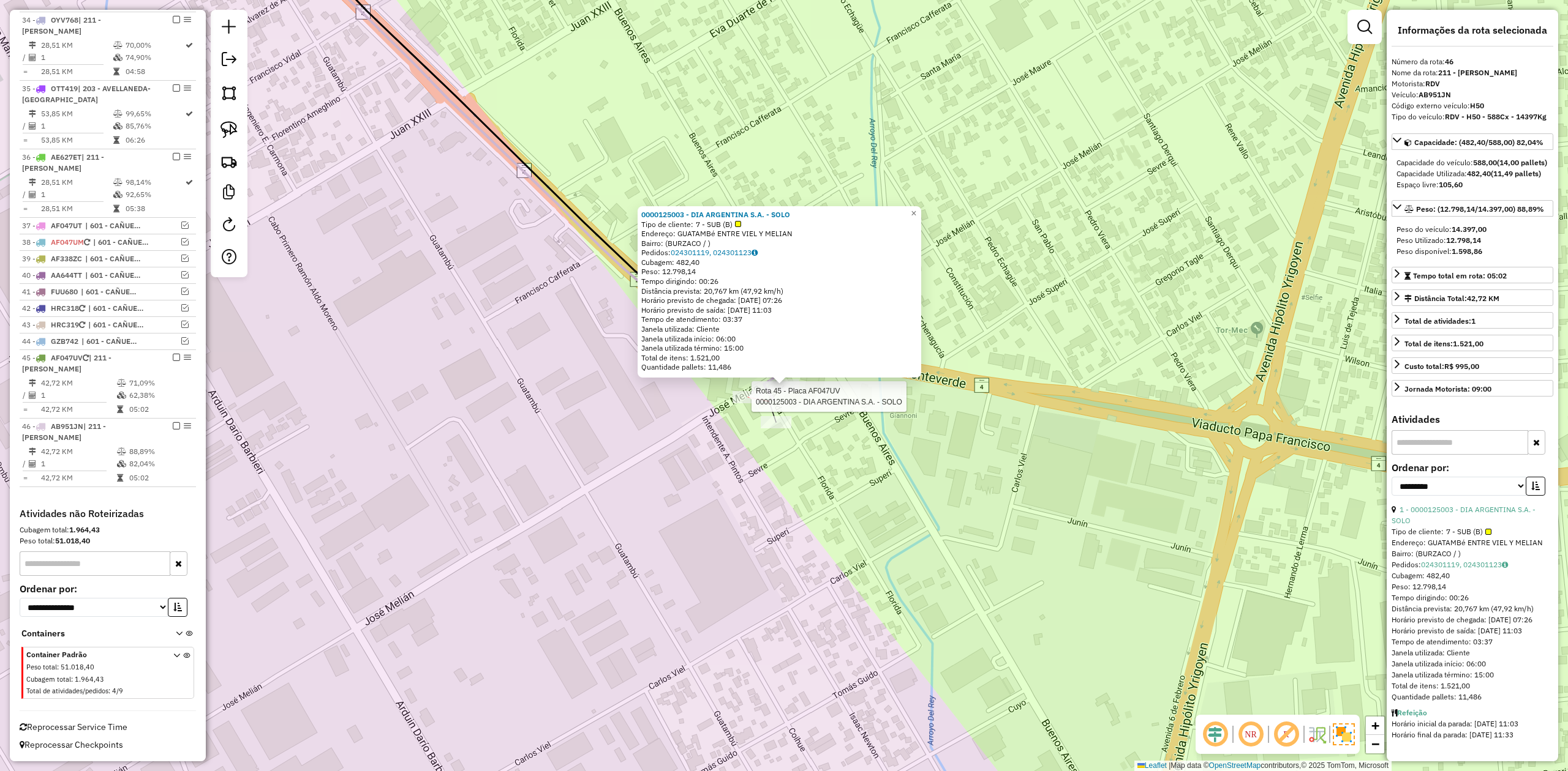
click at [753, 403] on div at bounding box center [748, 397] width 31 height 12
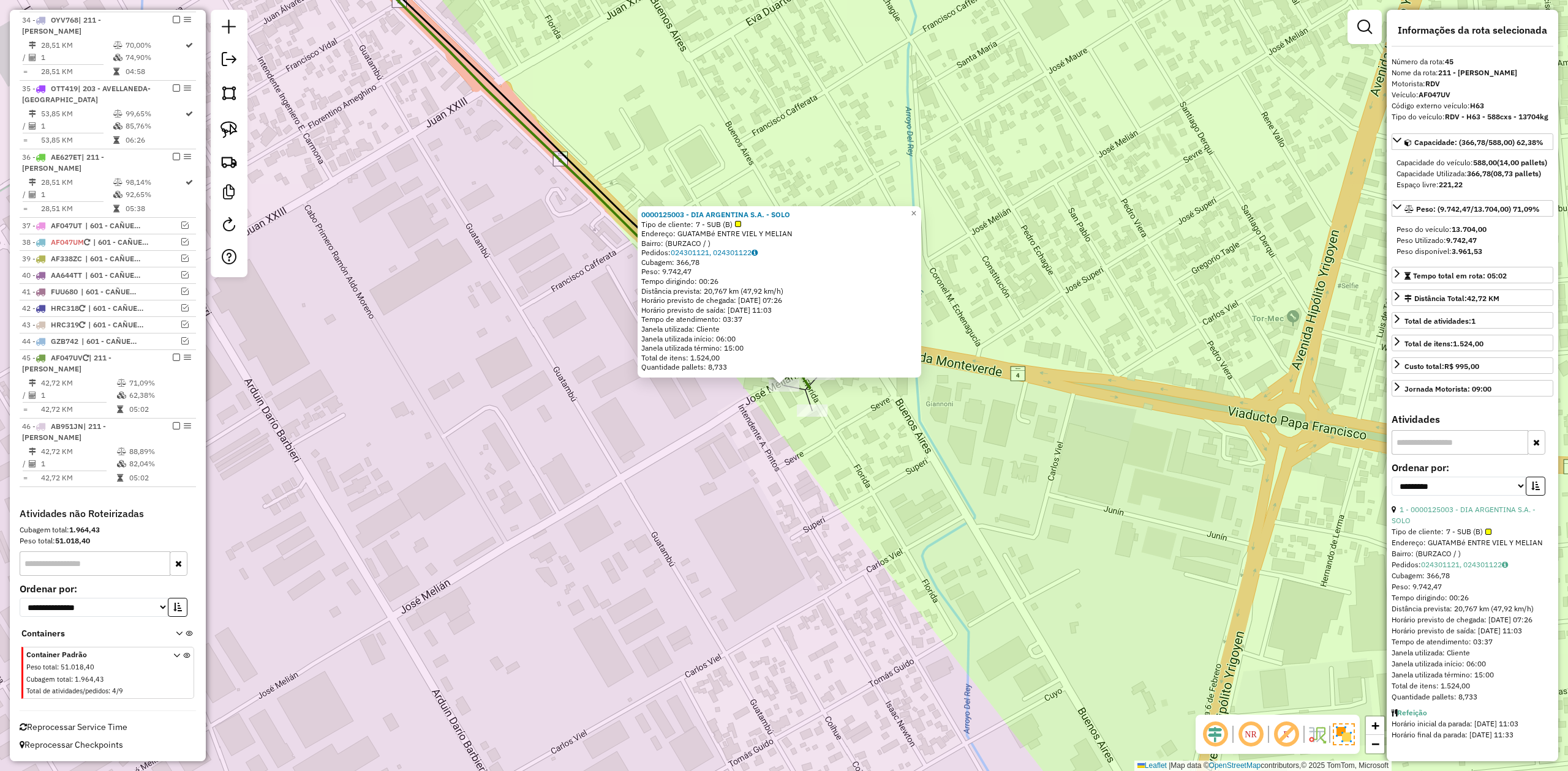
click at [841, 417] on div "0000125003 - DIA ARGENTINA S.A. - SOLO Tipo de cliente: 7 - SUB (B) Endereço: G…" at bounding box center [784, 385] width 1568 height 771
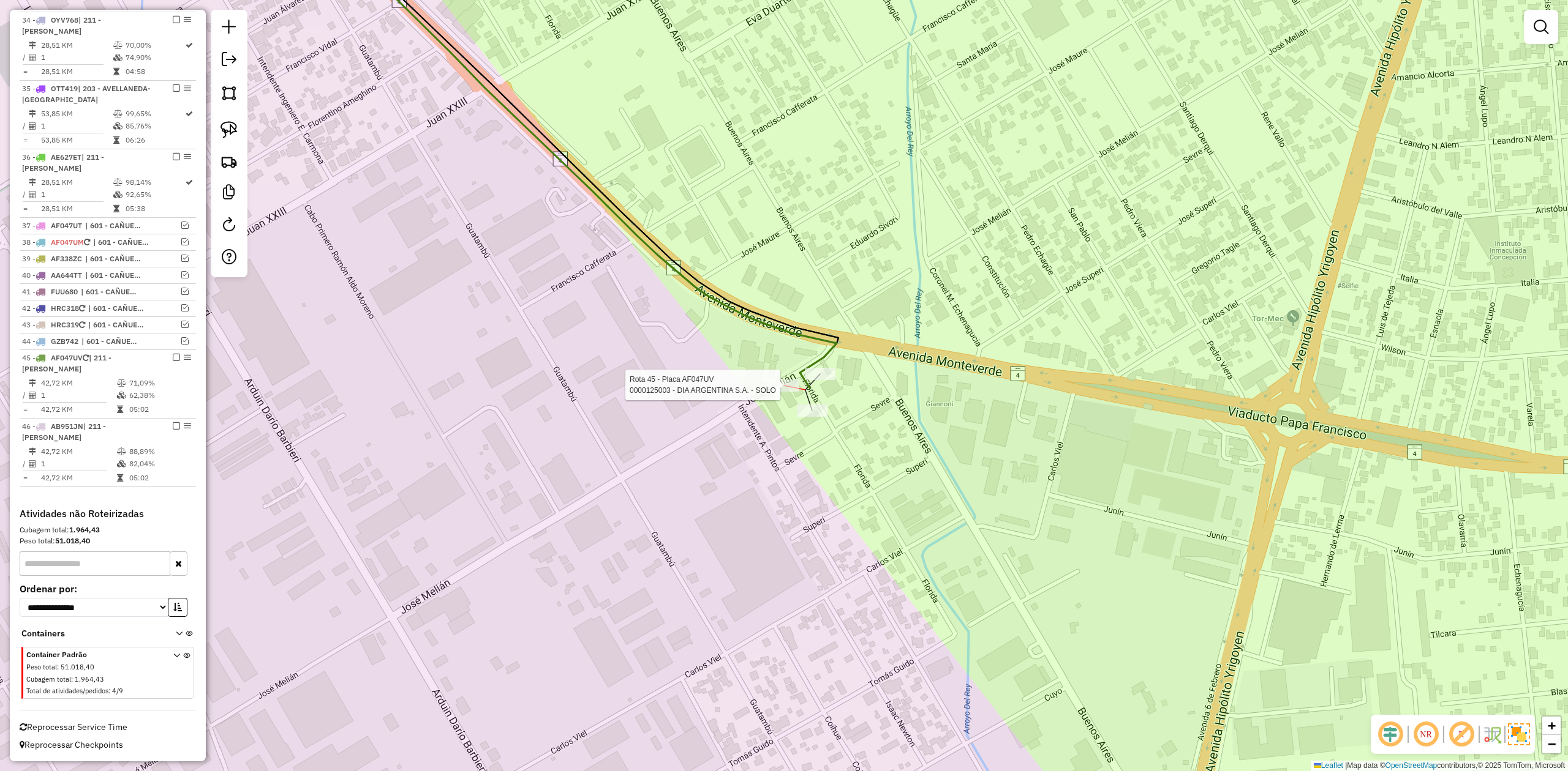
select select "**********"
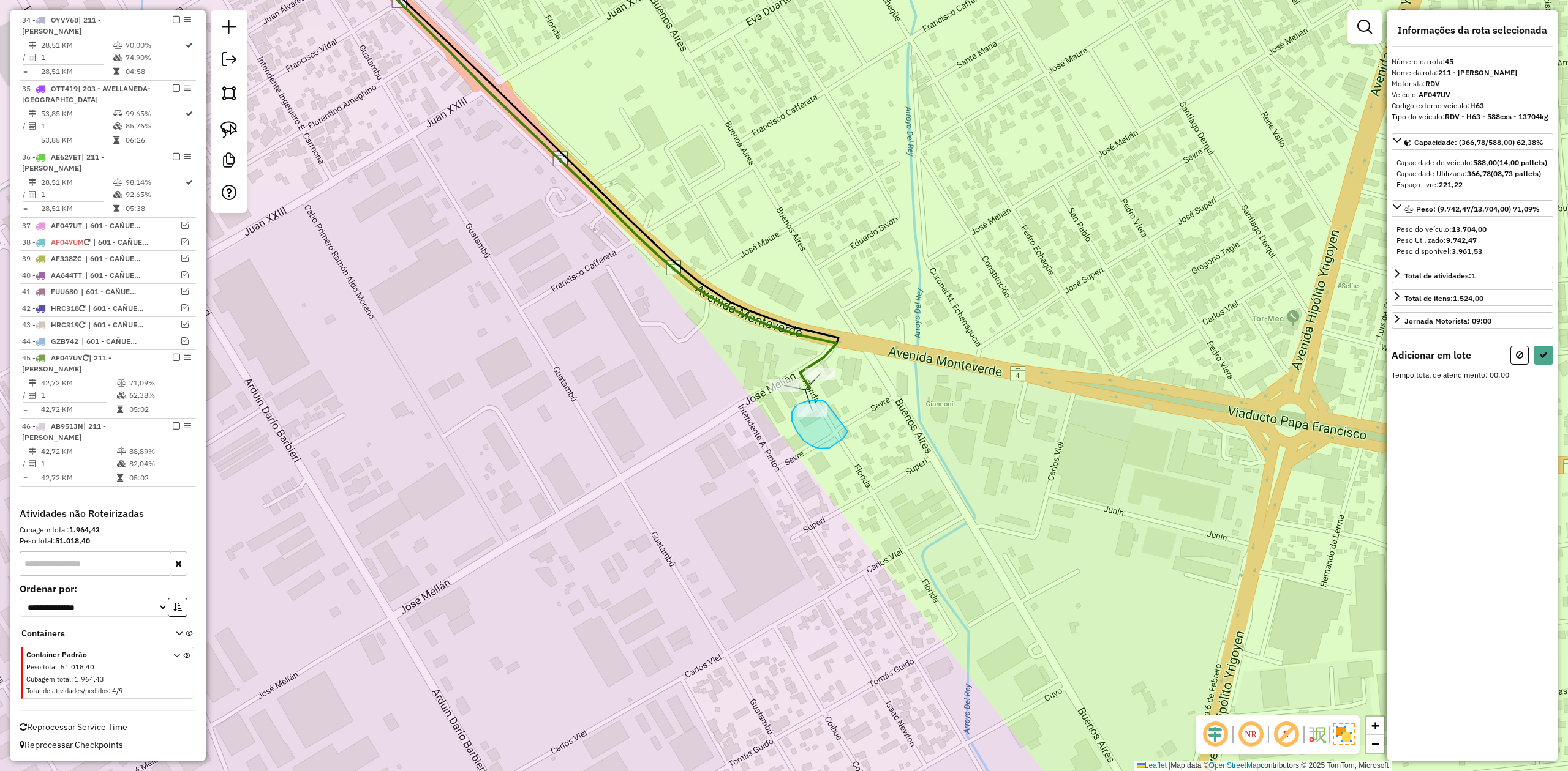
drag, startPoint x: 821, startPoint y: 400, endPoint x: 851, endPoint y: 426, distance: 39.7
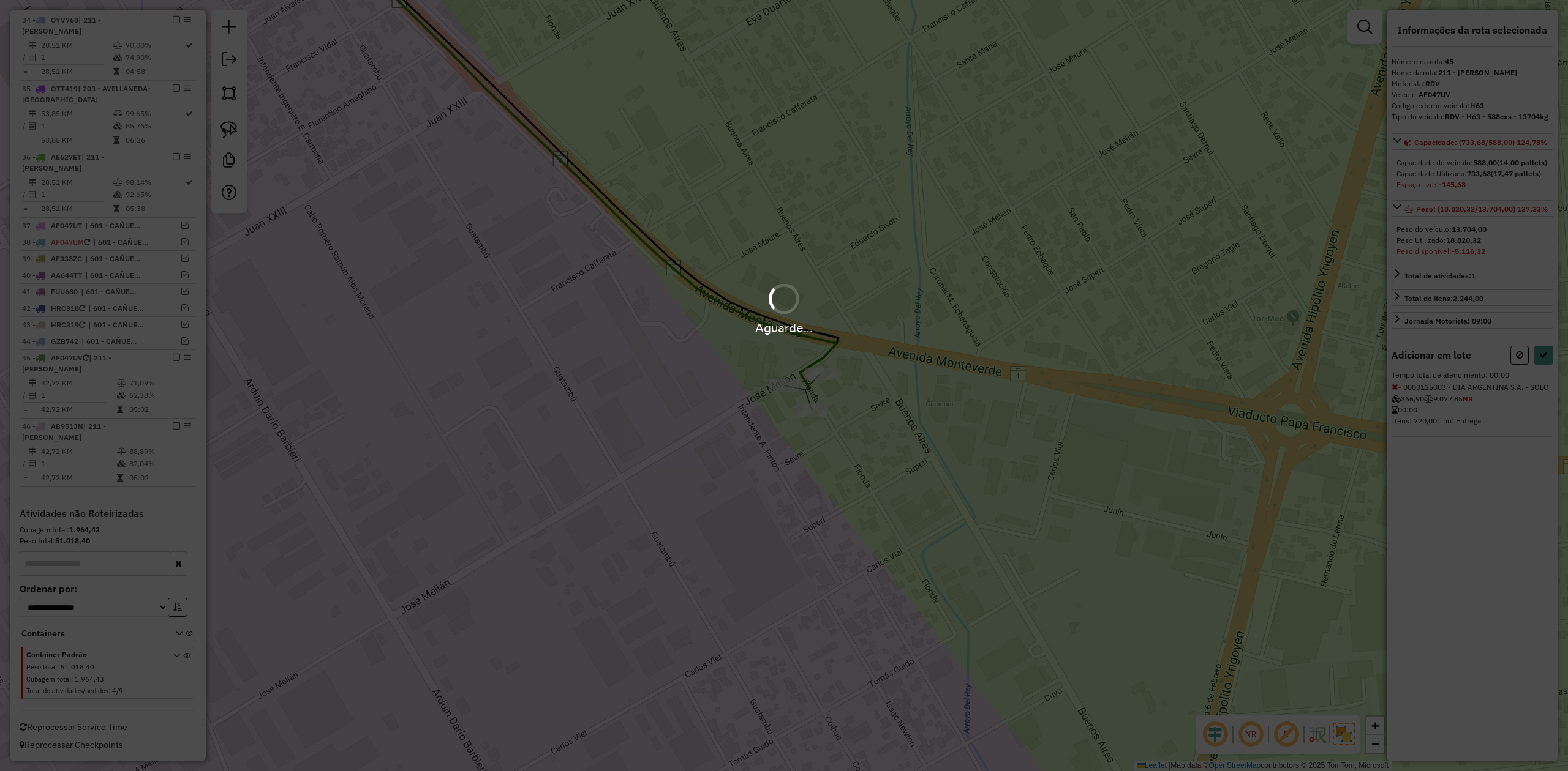
select select "**********"
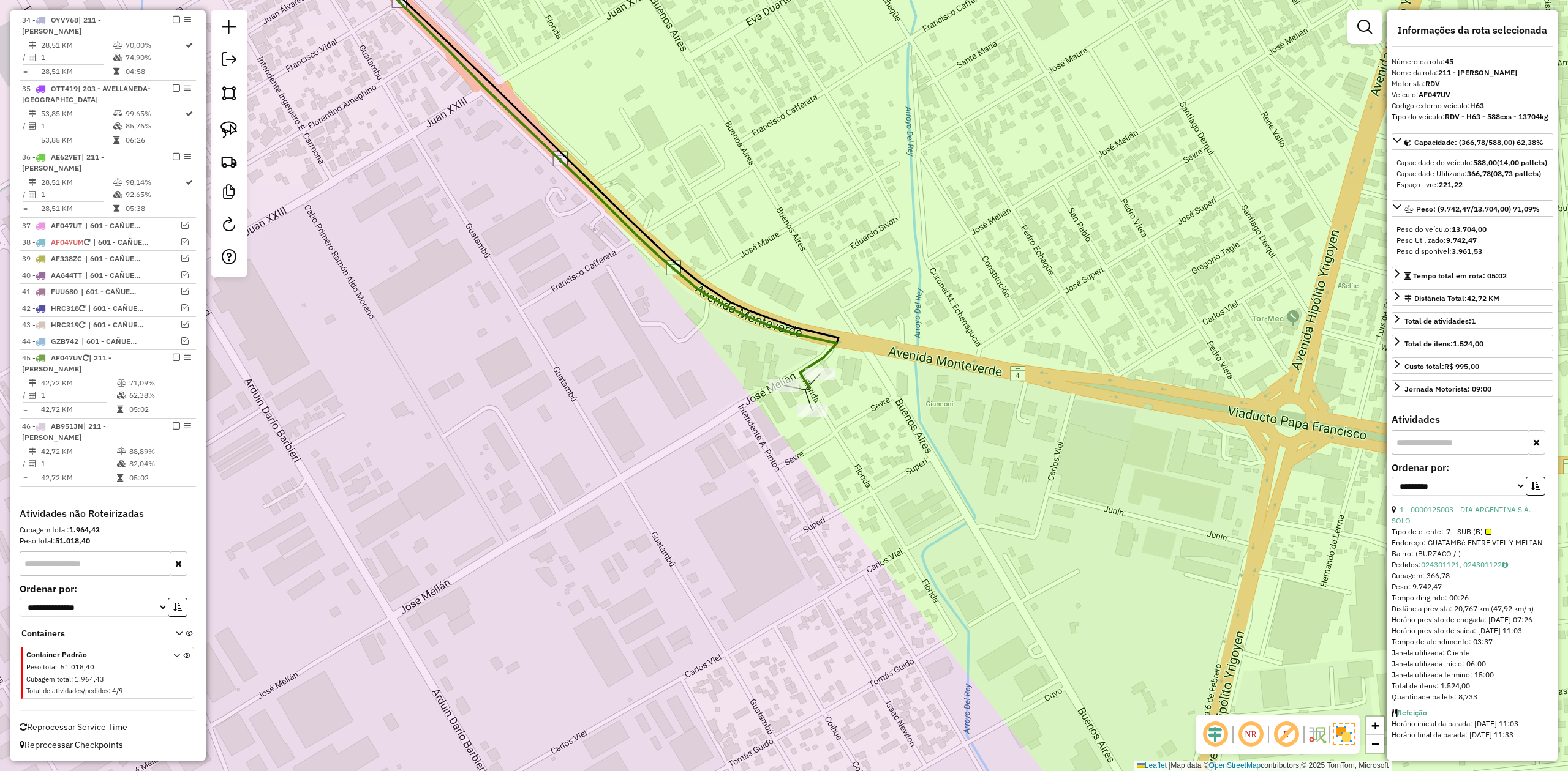
click at [855, 429] on div "Janela de atendimento Grade de atendimento Capacidade Transportadoras Veículos …" at bounding box center [784, 385] width 1568 height 771
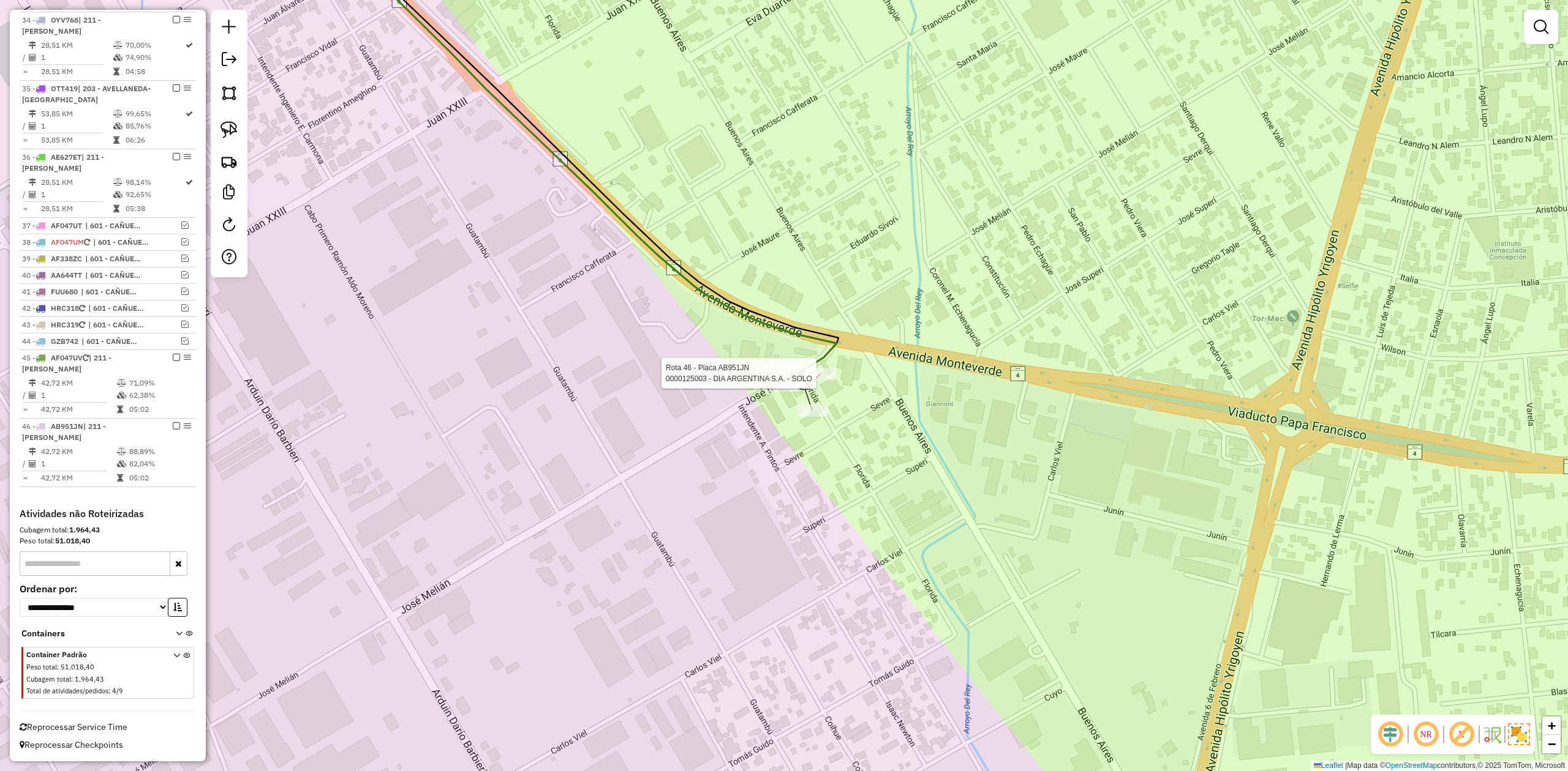
select select "**********"
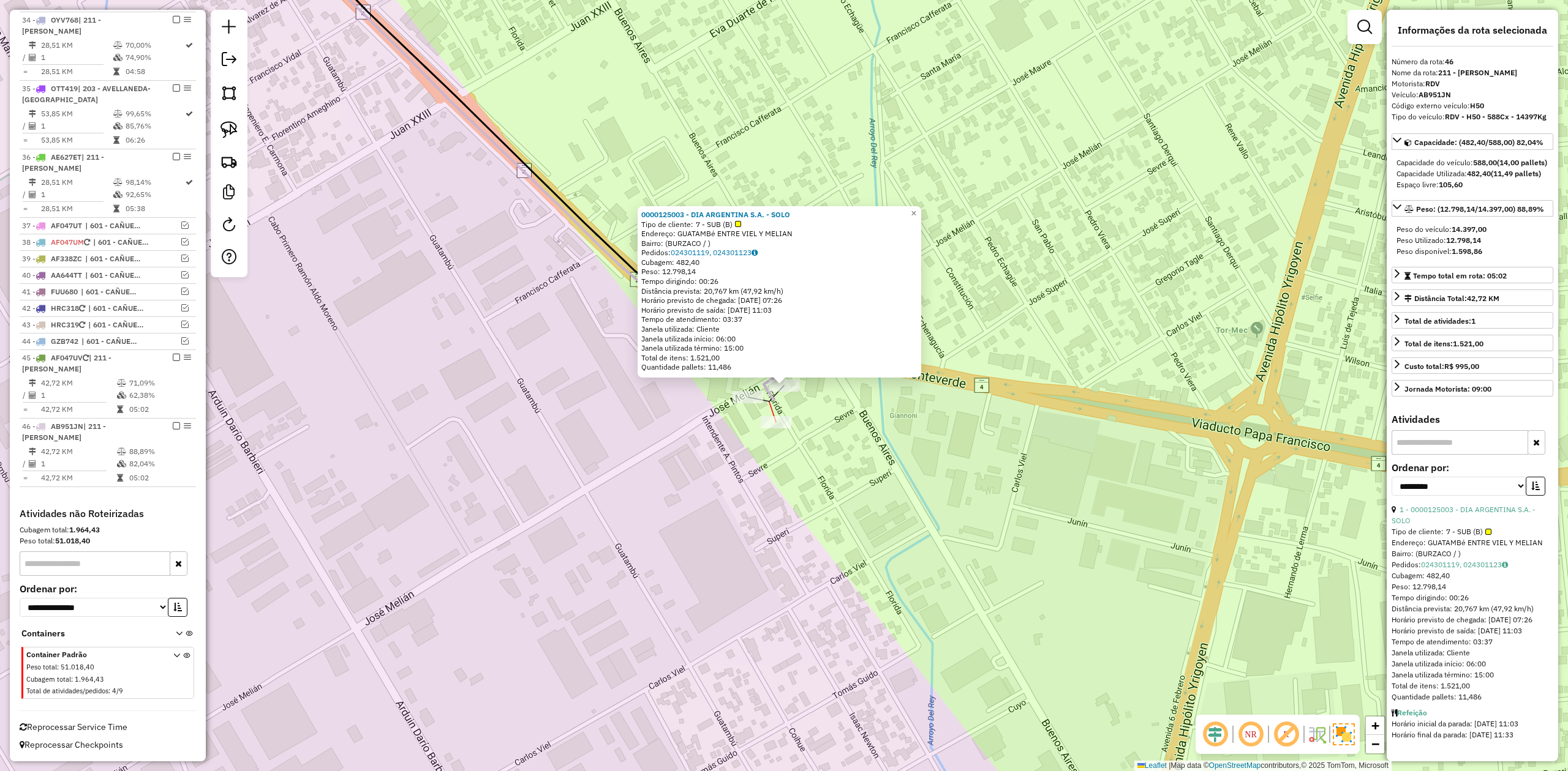
click at [777, 428] on div at bounding box center [776, 422] width 31 height 12
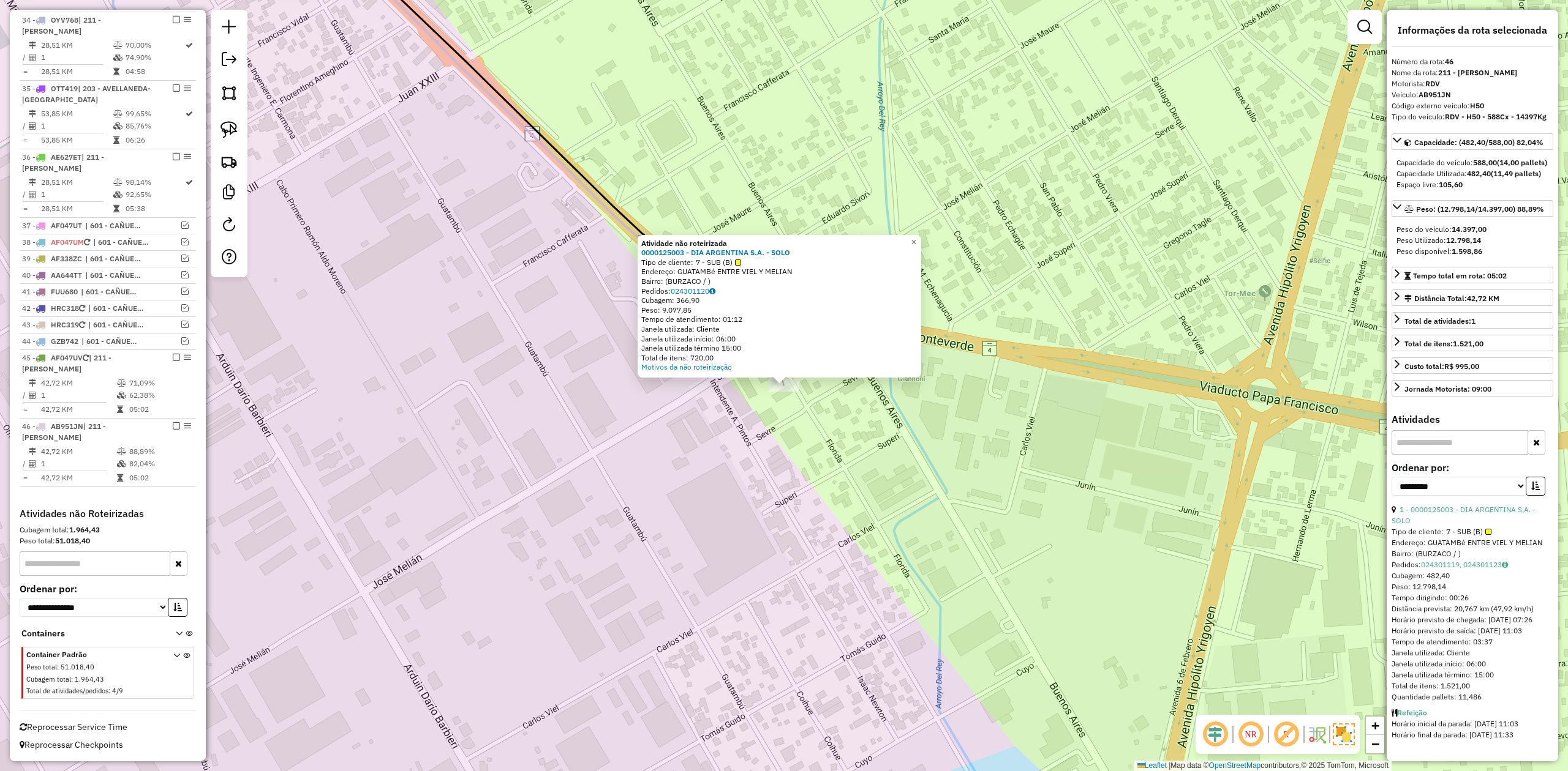
drag, startPoint x: 779, startPoint y: 430, endPoint x: 768, endPoint y: 412, distance: 21.1
click at [779, 430] on div "Atividade não roteirizada 0000125003 - DIA ARGENTINA S.A. - SOLO Tipo de client…" at bounding box center [784, 385] width 1568 height 771
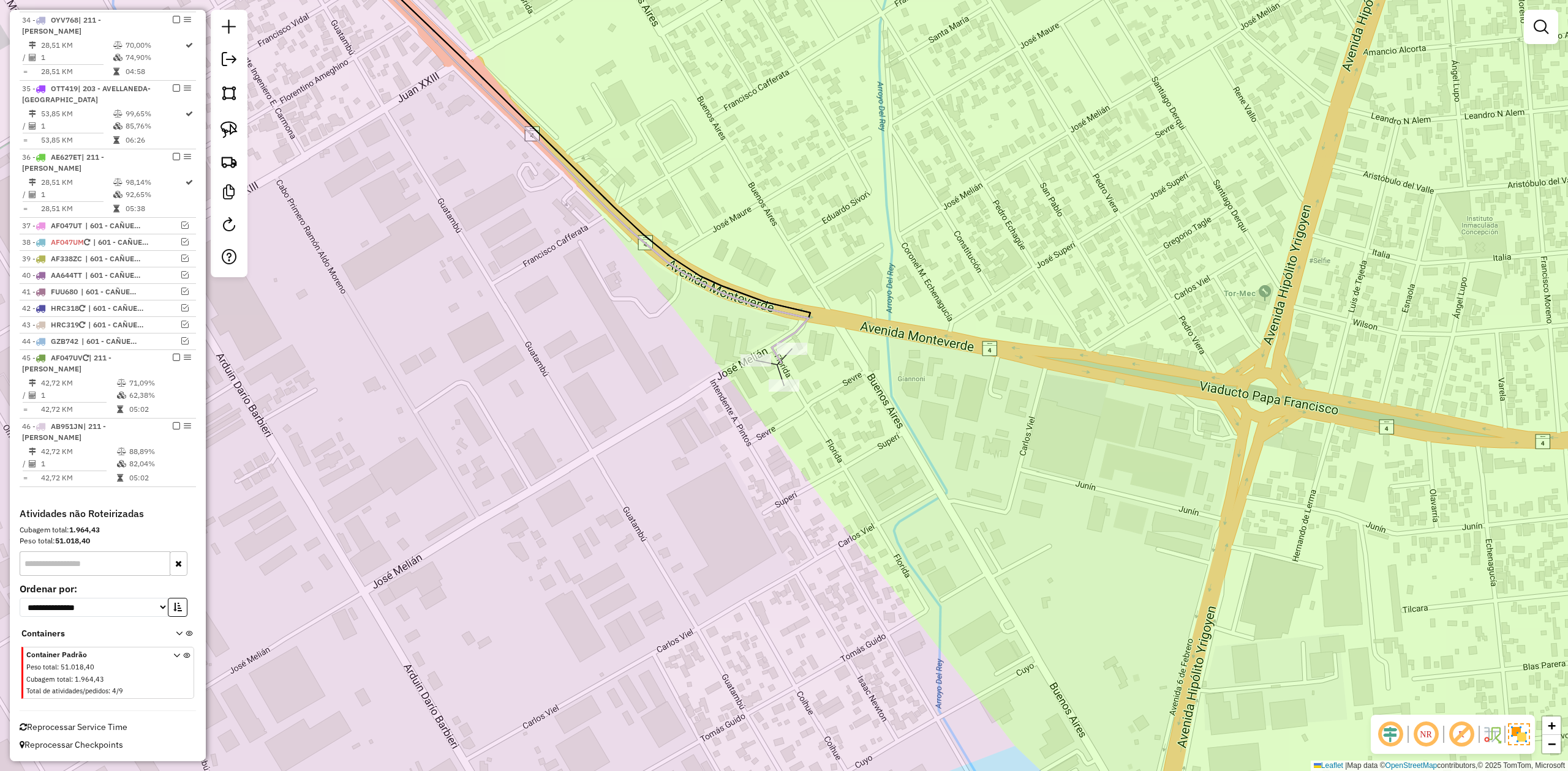
select select "**********"
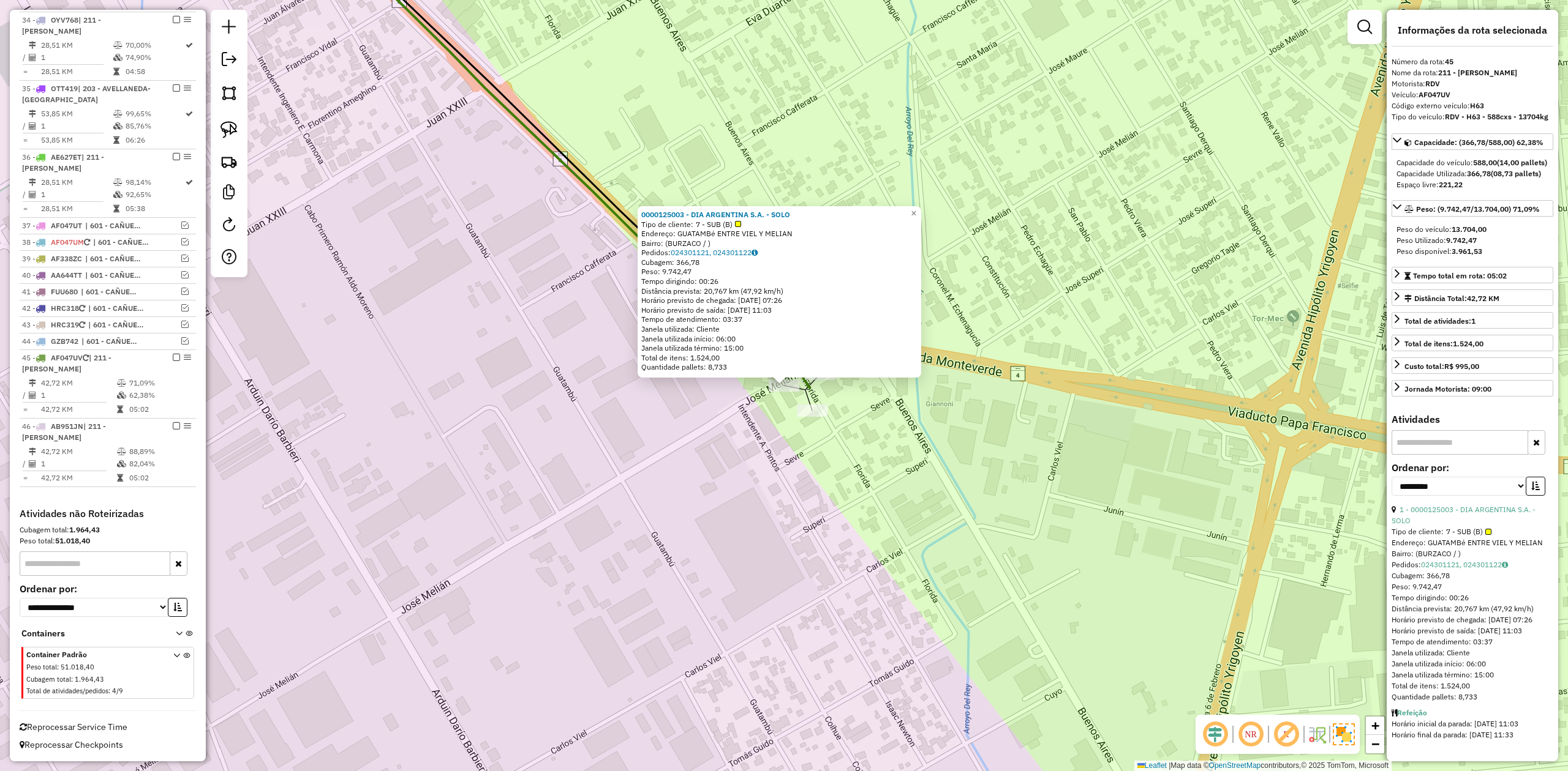
click at [810, 439] on div "0000125003 - DIA ARGENTINA S.A. - SOLO Tipo de cliente: 7 - SUB (B) Endereço: G…" at bounding box center [784, 385] width 1568 height 771
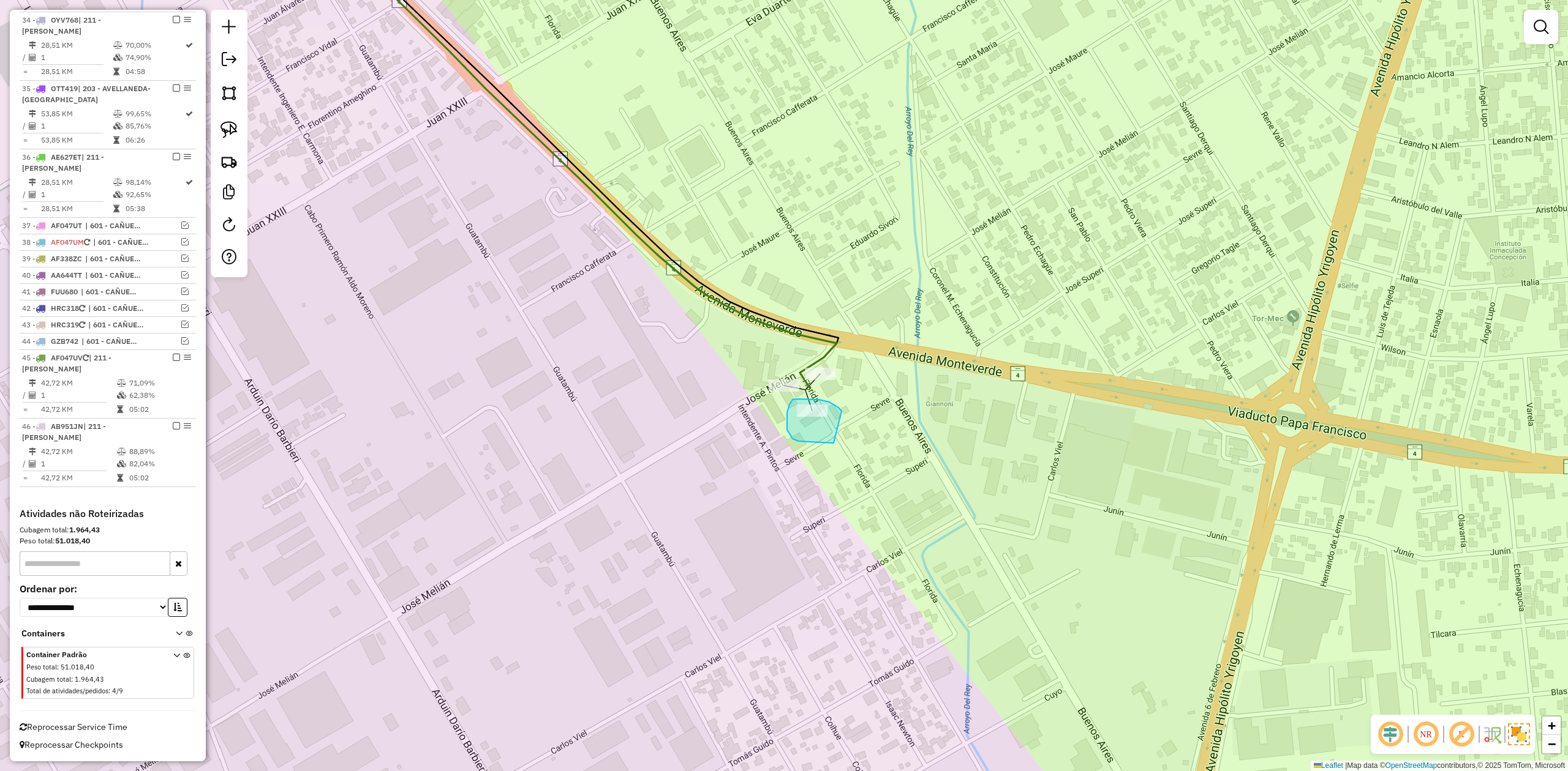
drag, startPoint x: 841, startPoint y: 410, endPoint x: 864, endPoint y: 439, distance: 37.0
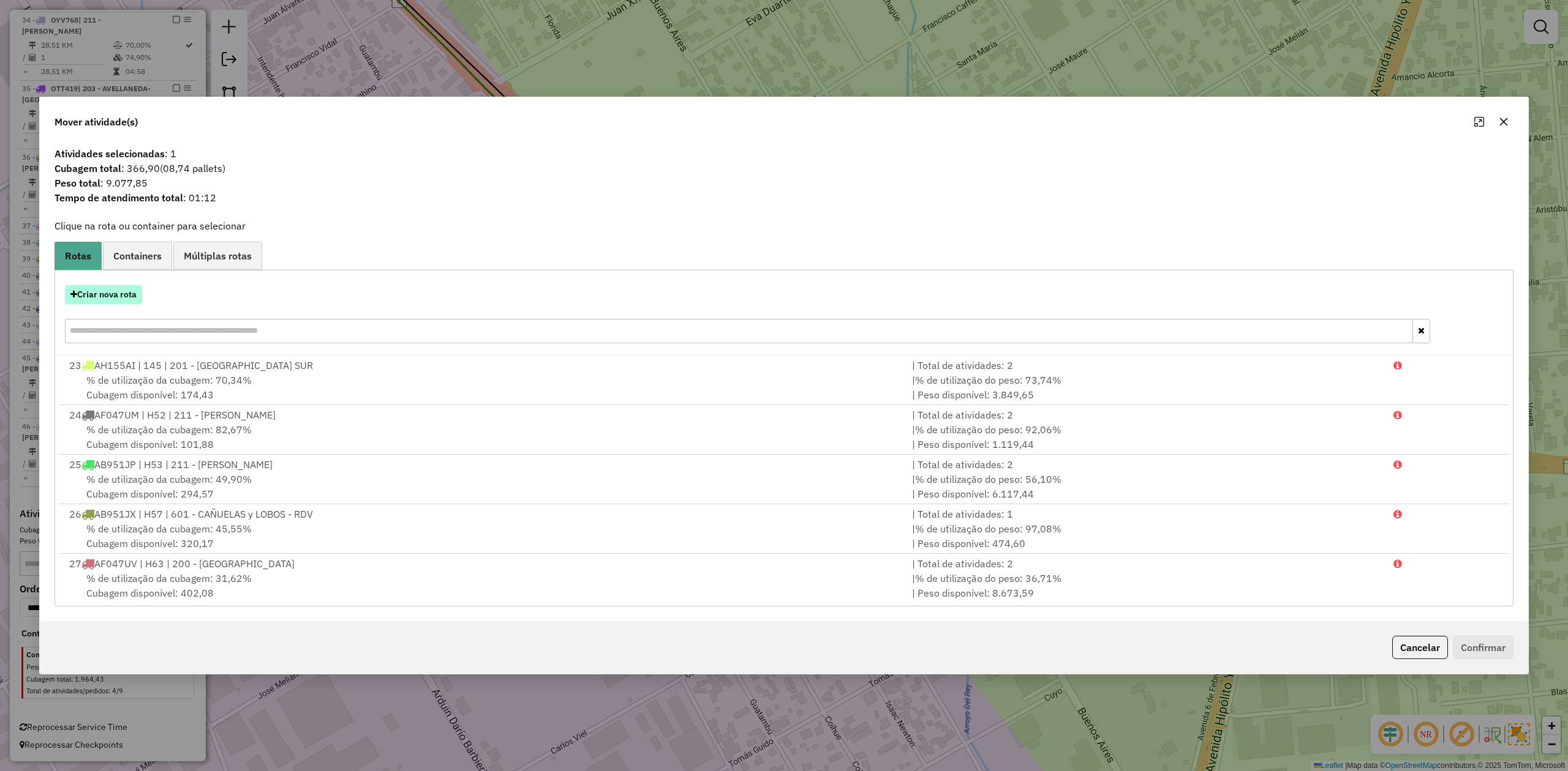
click at [117, 297] on button "Criar nova rota" at bounding box center [103, 294] width 77 height 19
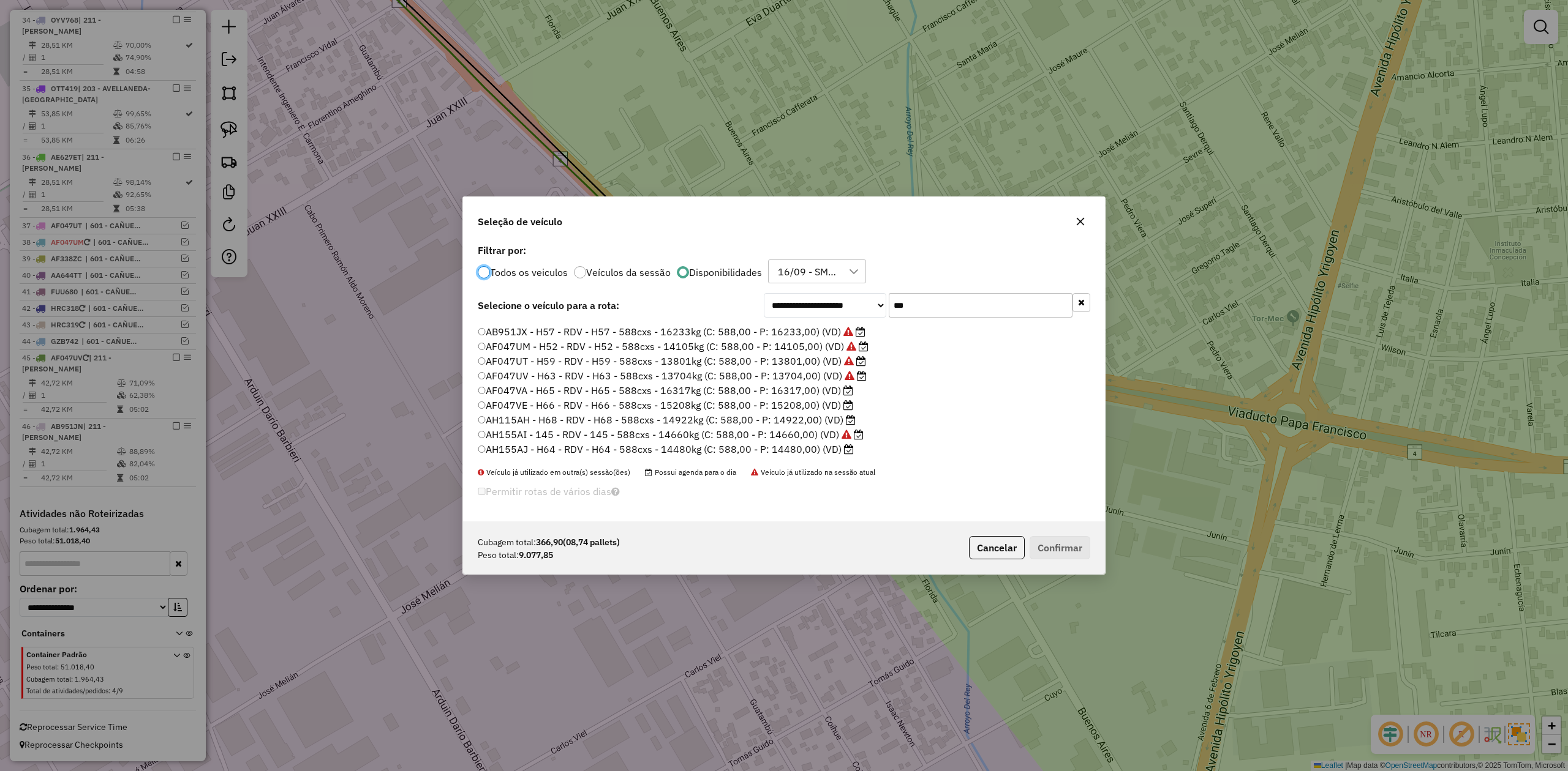
scroll to position [0, 0]
click at [799, 348] on label "AB951JP - H53 - RDV - H53 - 588cxs - 13935kg (C: 588,00 - P: 13935,00) (VD)" at bounding box center [671, 344] width 387 height 14
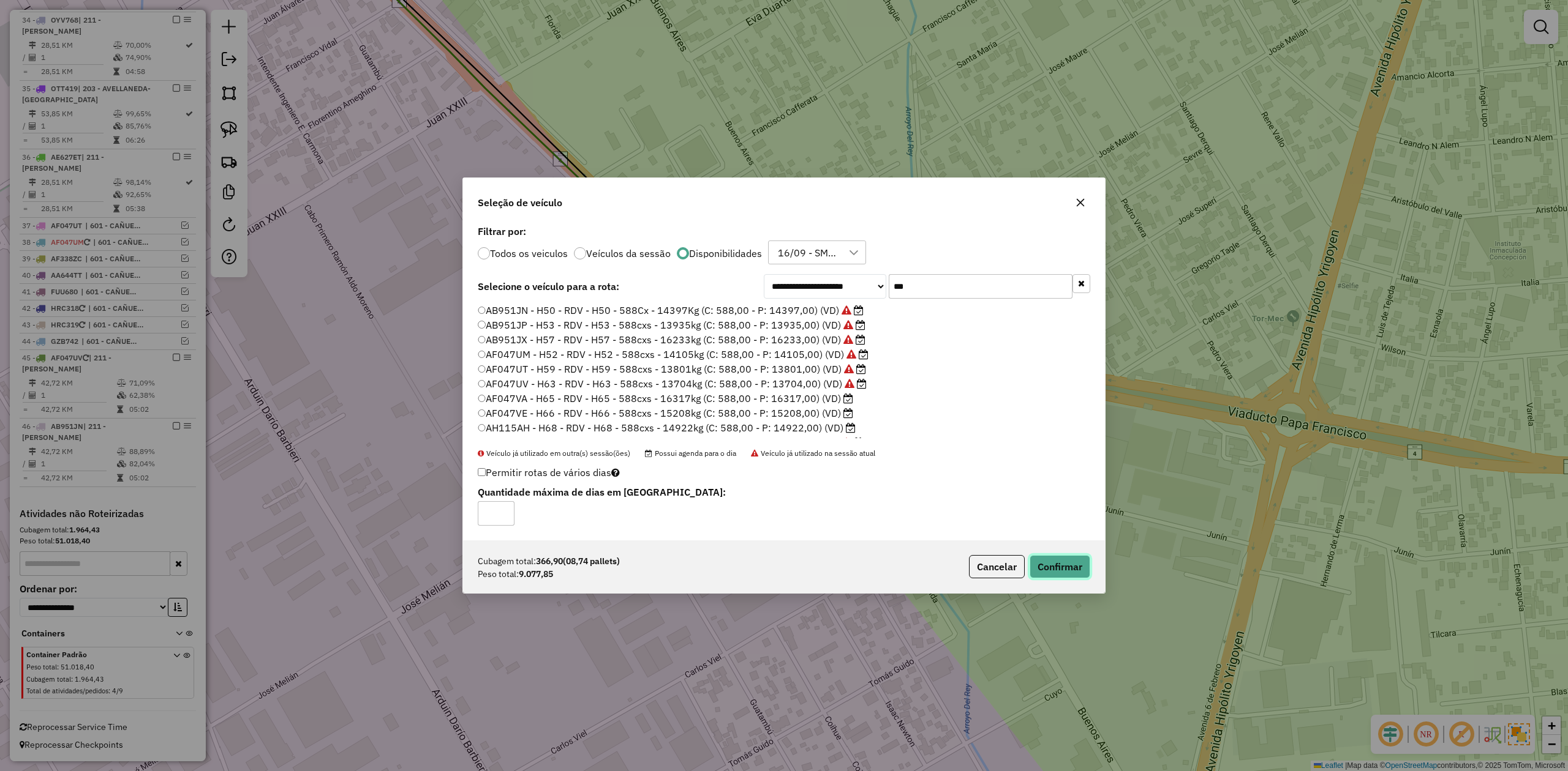
drag, startPoint x: 1042, startPoint y: 567, endPoint x: 1045, endPoint y: 573, distance: 6.7
click at [1045, 573] on button "Confirmar" at bounding box center [1059, 567] width 61 height 23
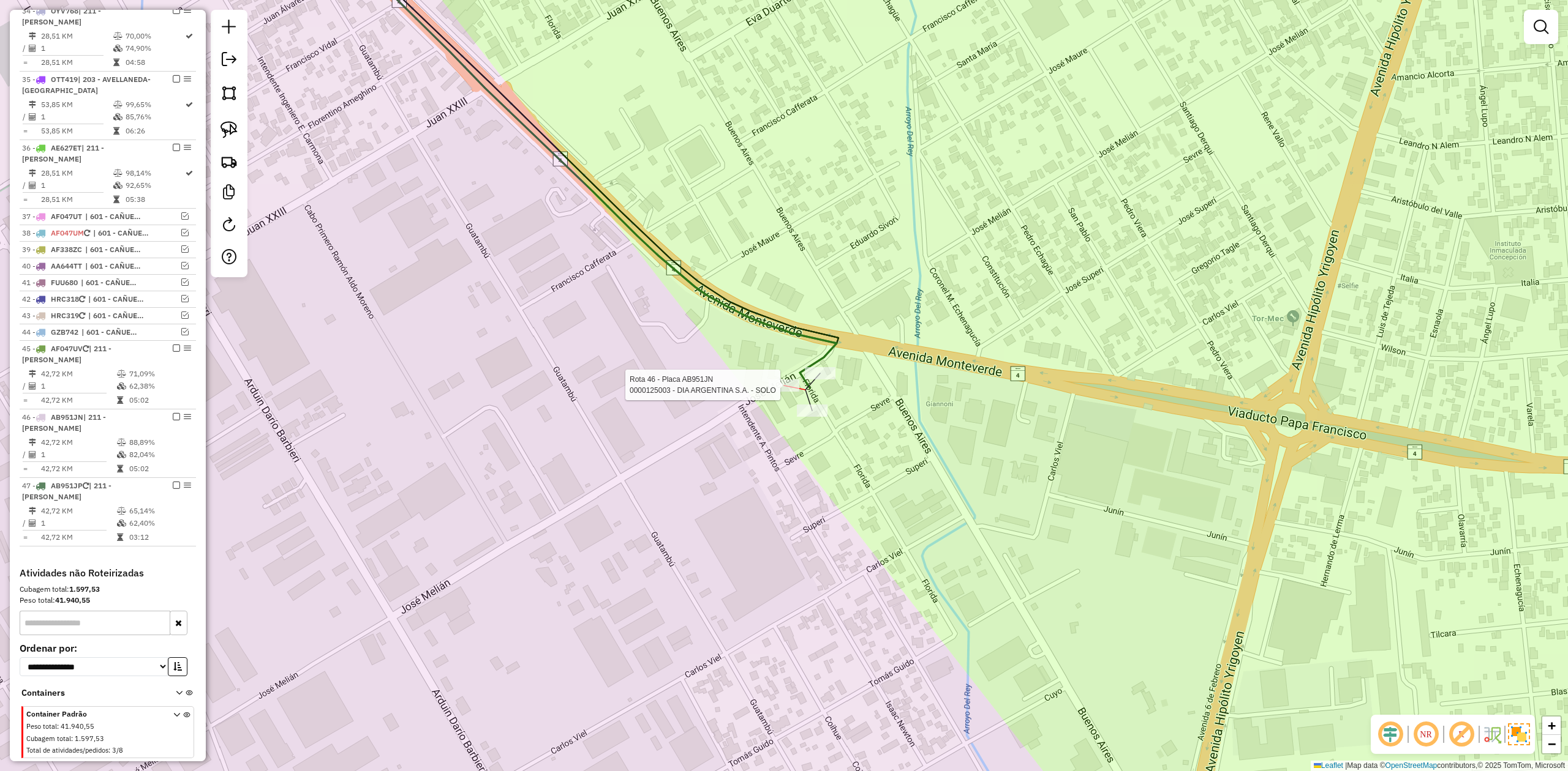
select select "**********"
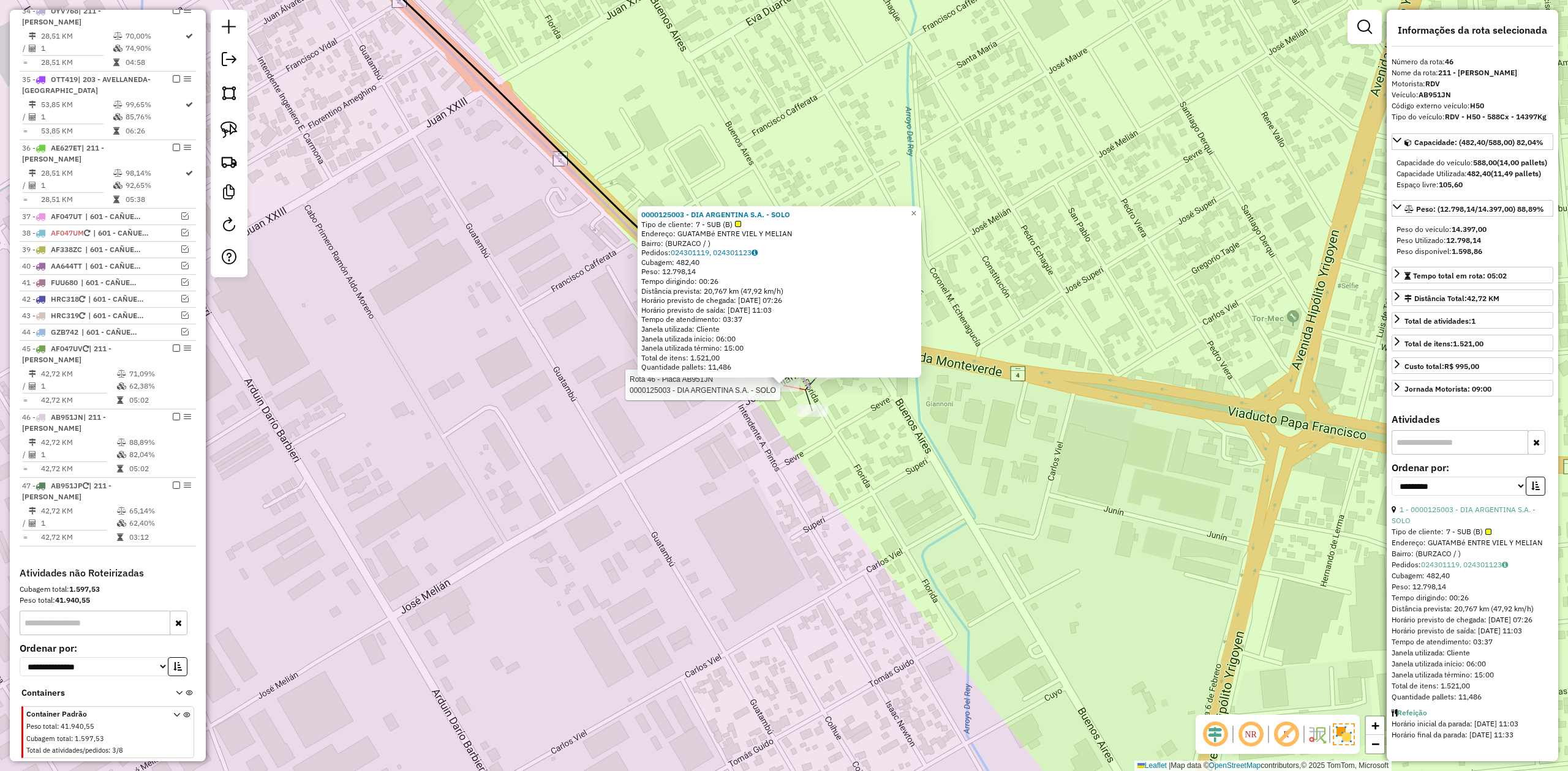
scroll to position [1675, 0]
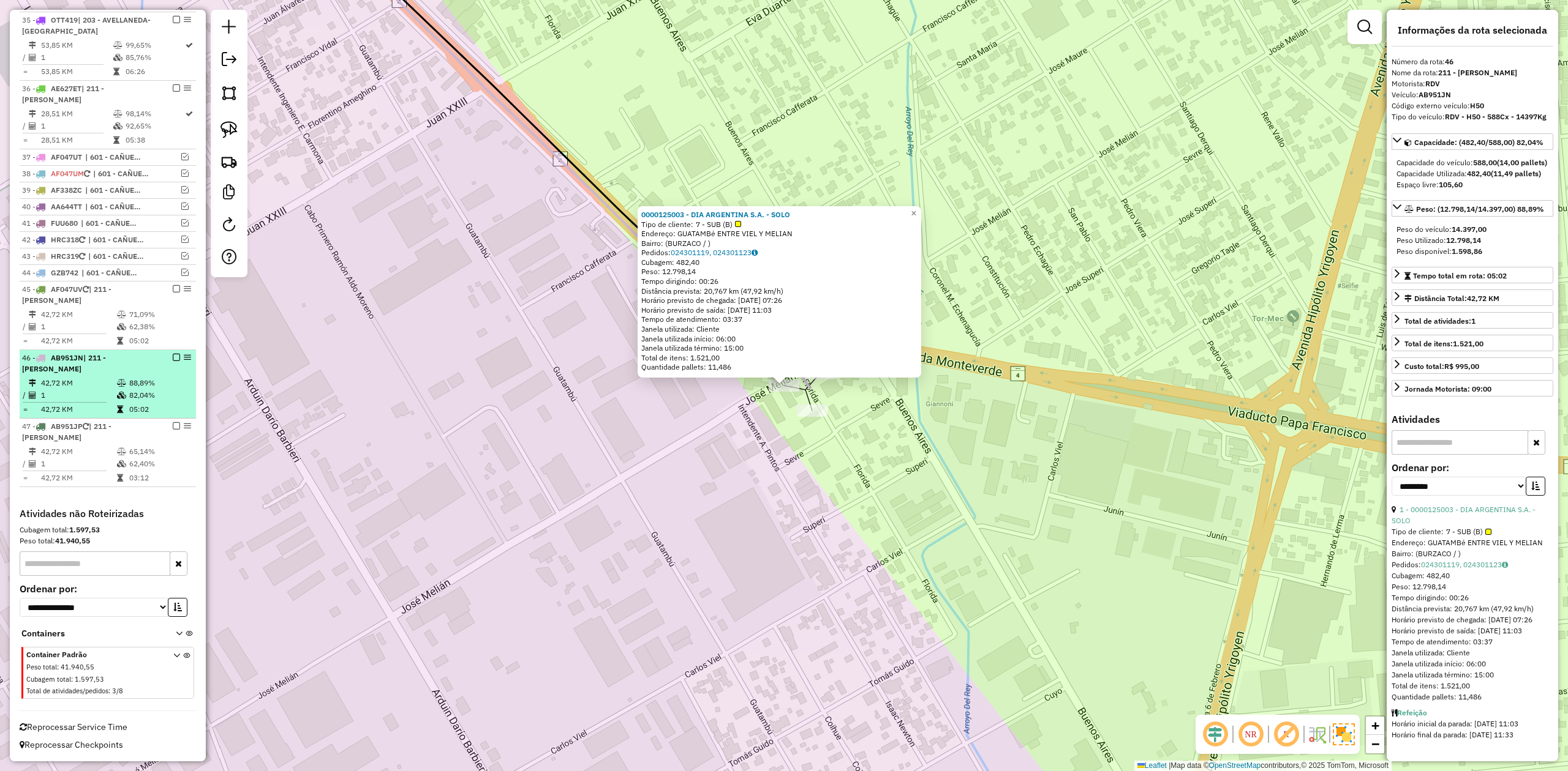
click at [175, 356] on em at bounding box center [176, 357] width 7 height 7
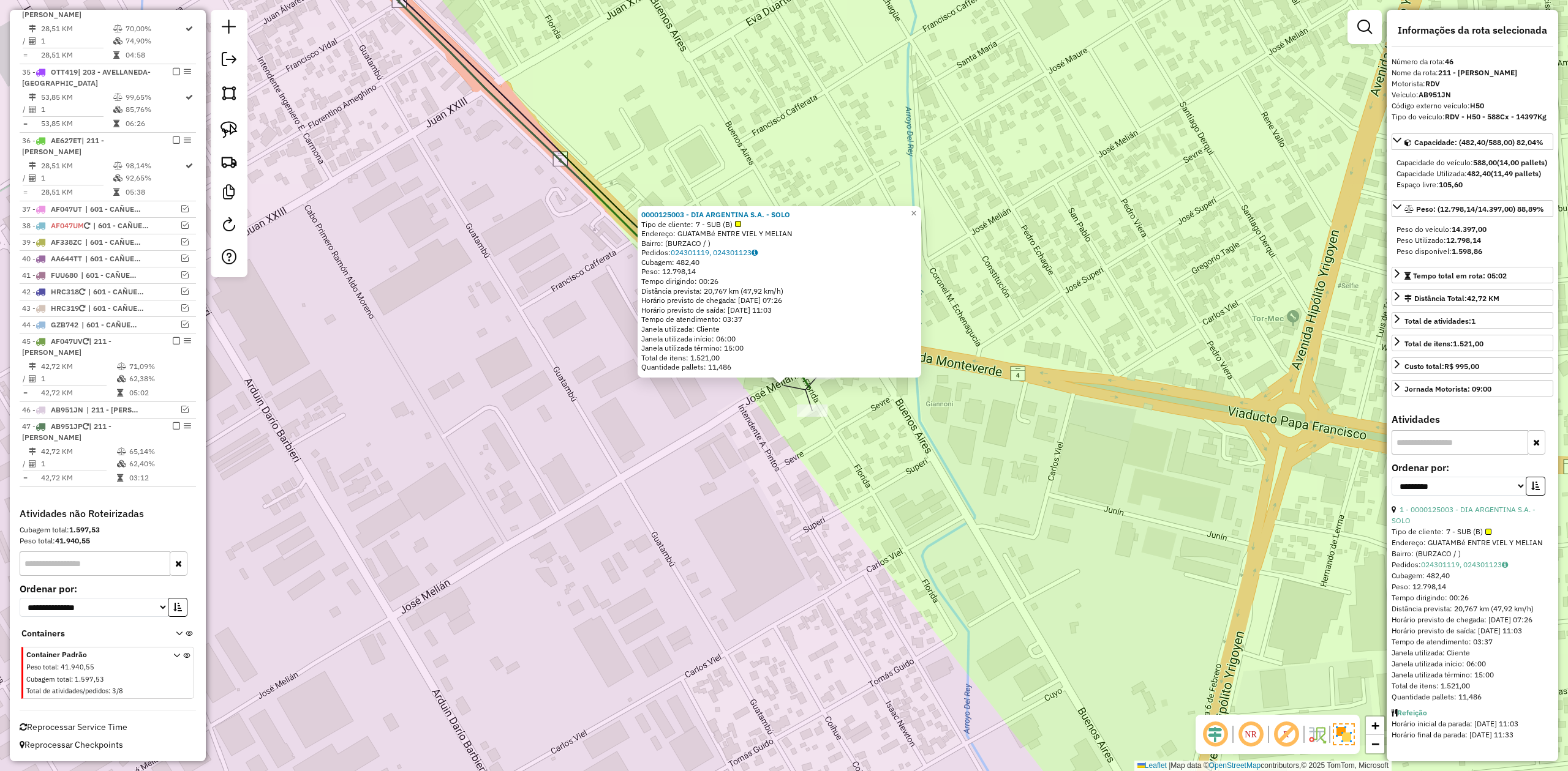
scroll to position [1624, 0]
drag, startPoint x: 746, startPoint y: 488, endPoint x: 759, endPoint y: 471, distance: 21.4
click at [746, 487] on div "0000125003 - DIA ARGENTINA S.A. - SOLO Tipo de cliente: 7 - SUB (B) Endereço: G…" at bounding box center [784, 385] width 1568 height 771
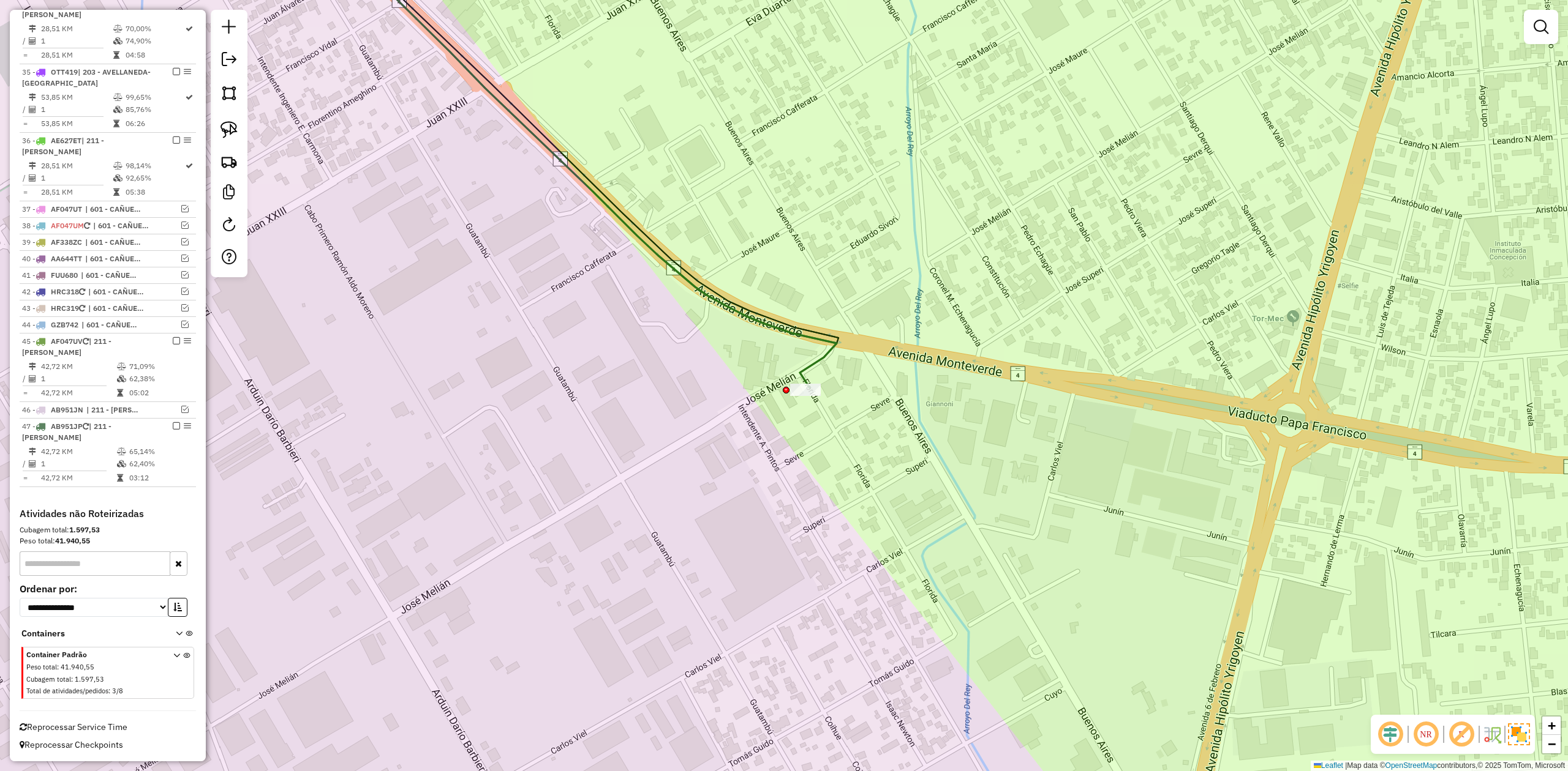
click at [804, 396] on div at bounding box center [805, 389] width 31 height 12
select select "**********"
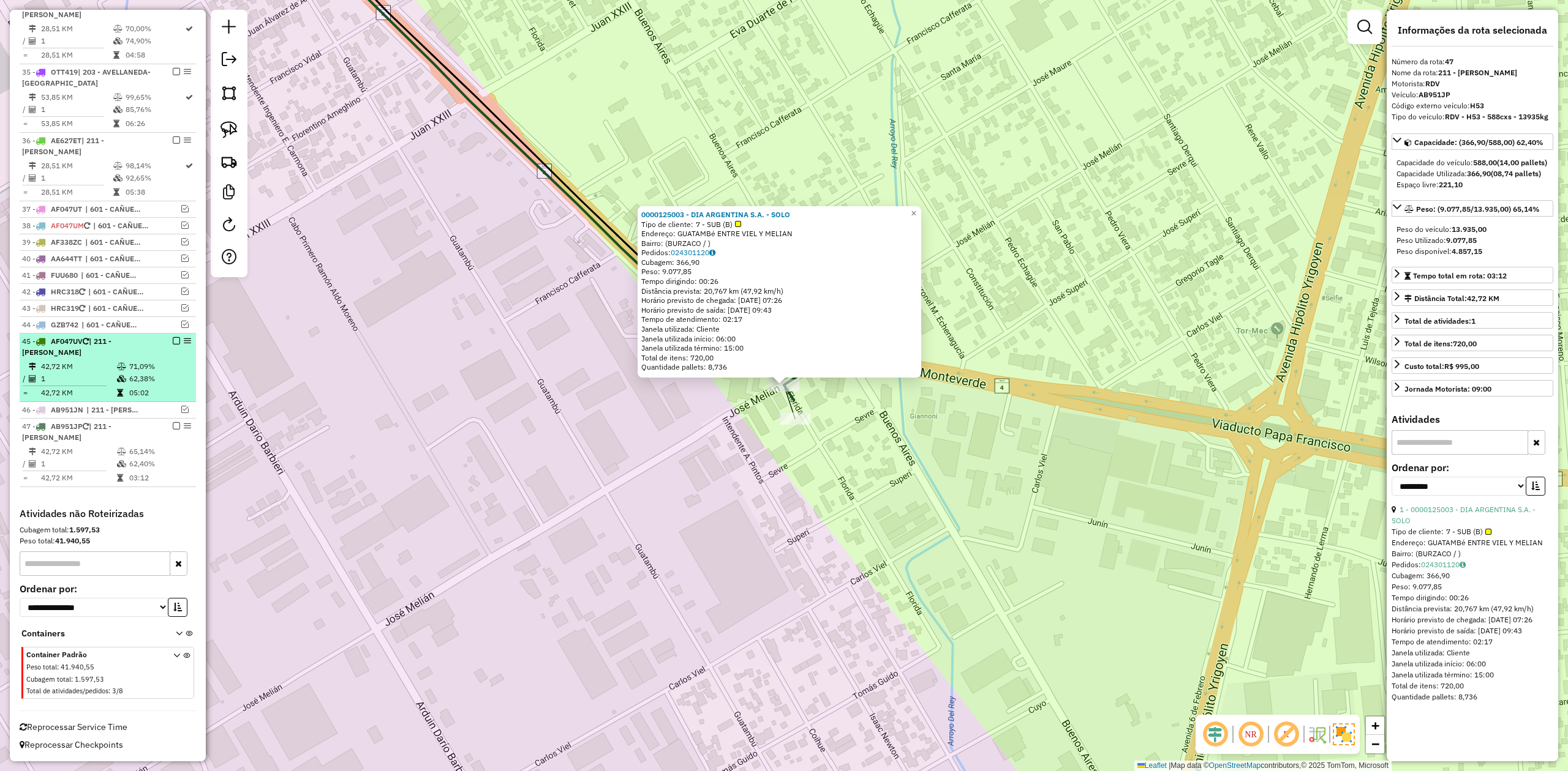
click at [174, 338] on em at bounding box center [176, 341] width 7 height 7
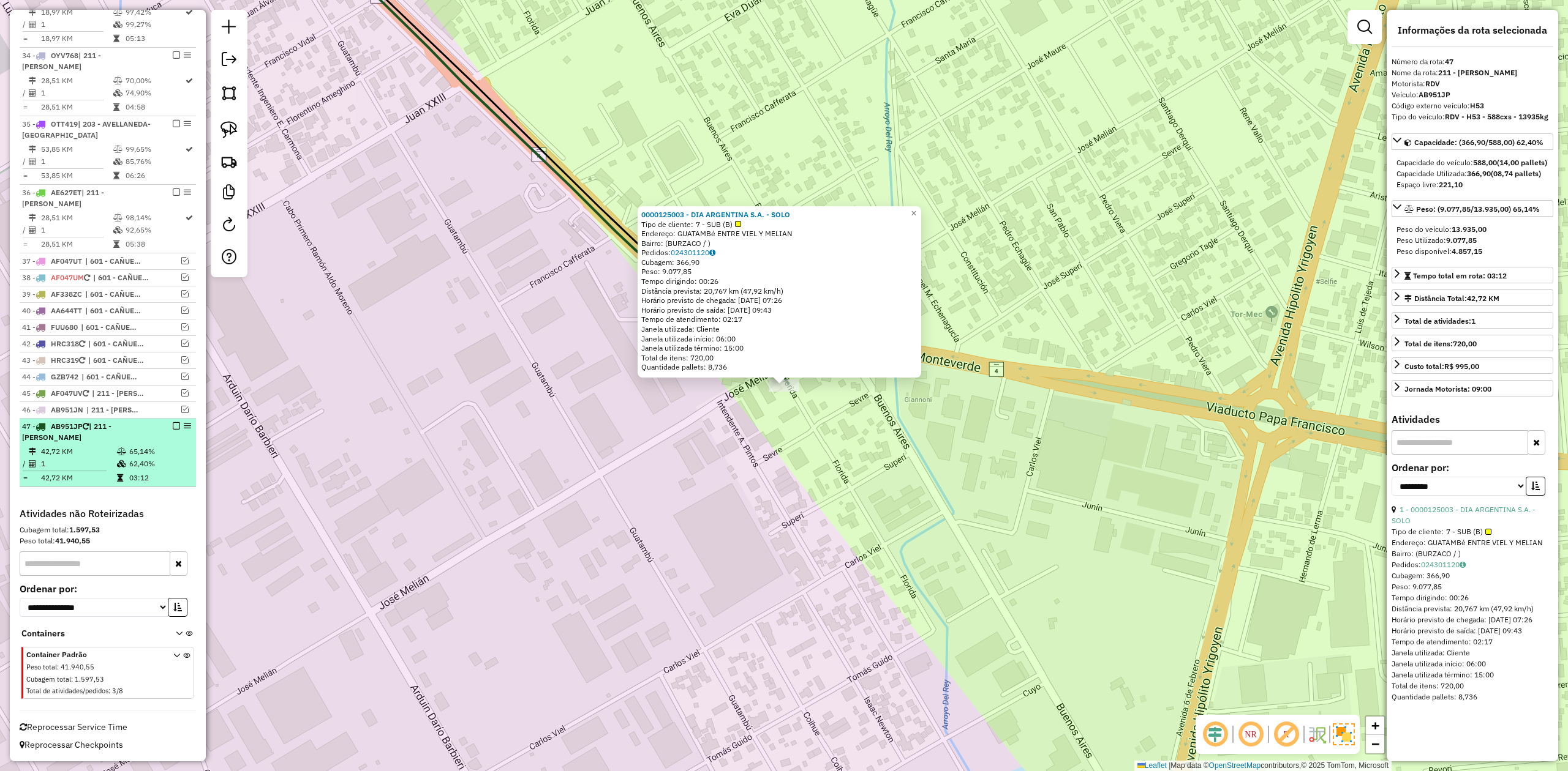
click at [173, 424] on em at bounding box center [176, 426] width 7 height 7
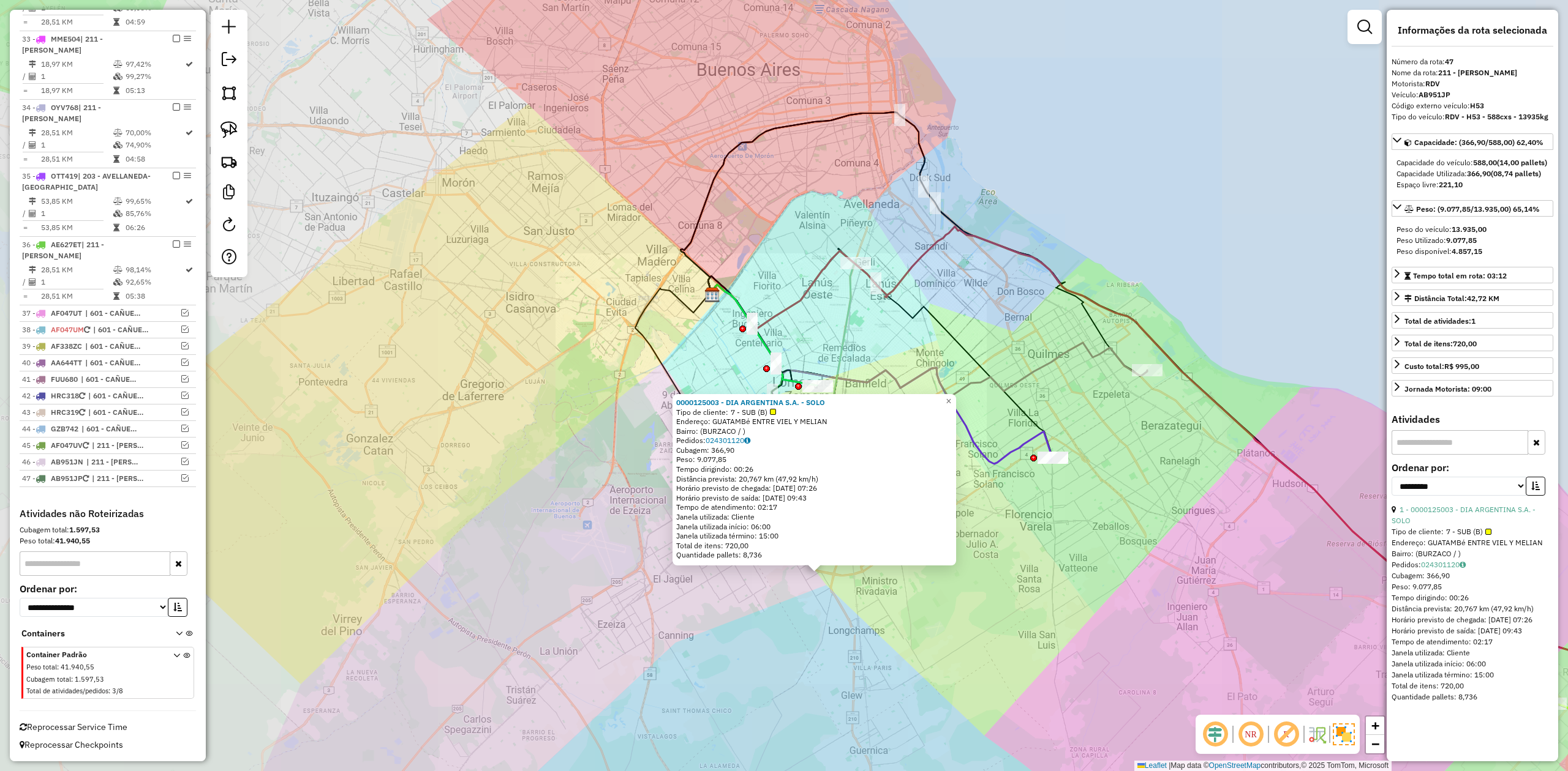
click at [861, 636] on div "0000125003 - DIA ARGENTINA S.A. - SOLO Tipo de cliente: 7 - SUB (B) Endereço: G…" at bounding box center [784, 385] width 1568 height 771
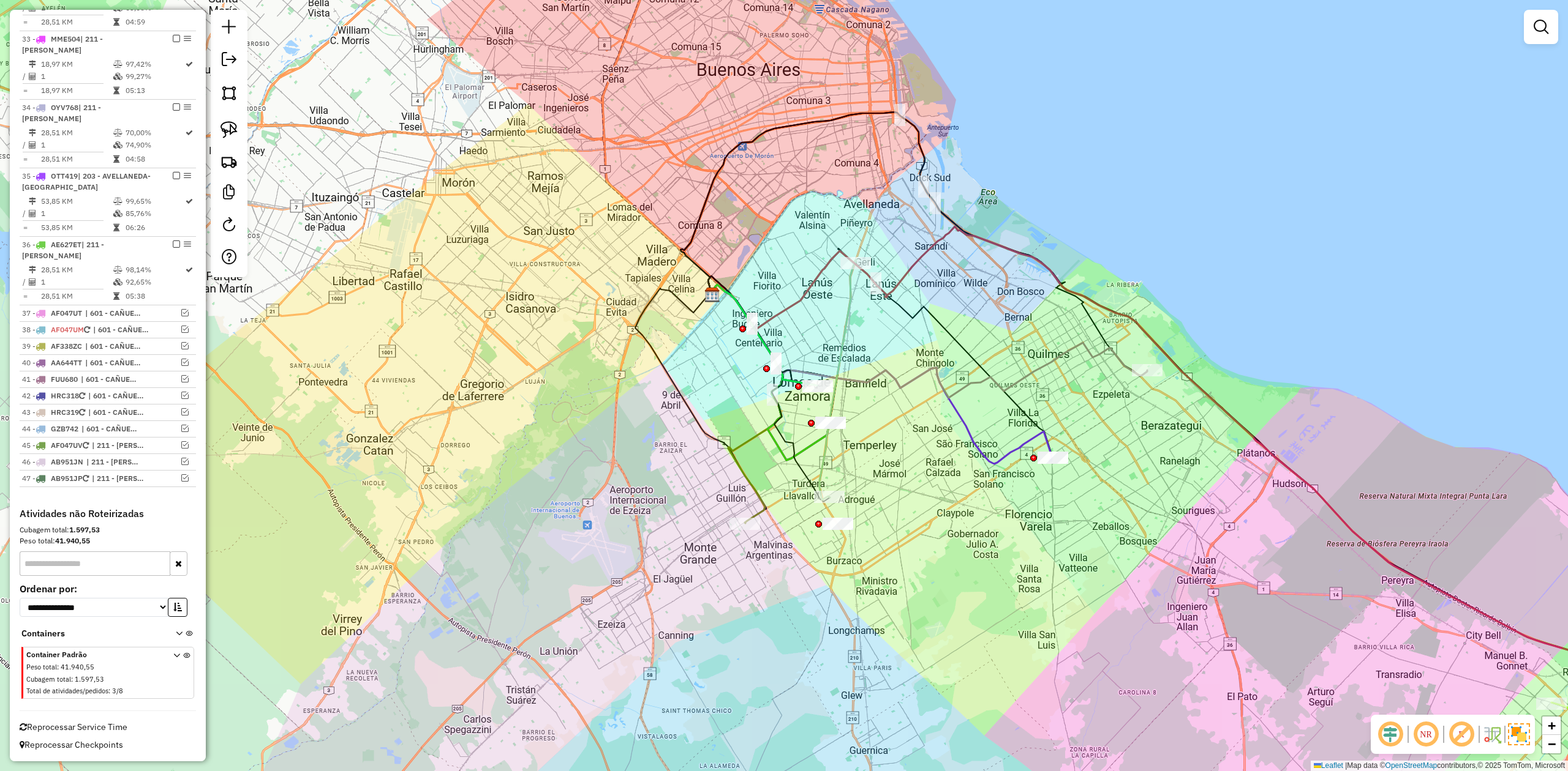
drag, startPoint x: 899, startPoint y: 623, endPoint x: 819, endPoint y: 550, distance: 108.3
click at [839, 562] on div "0000125003 - DIA ARGENTINA S.A. - SOLO Tipo de cliente: 7 - SUB (B) Endereço: G…" at bounding box center [784, 385] width 1568 height 771
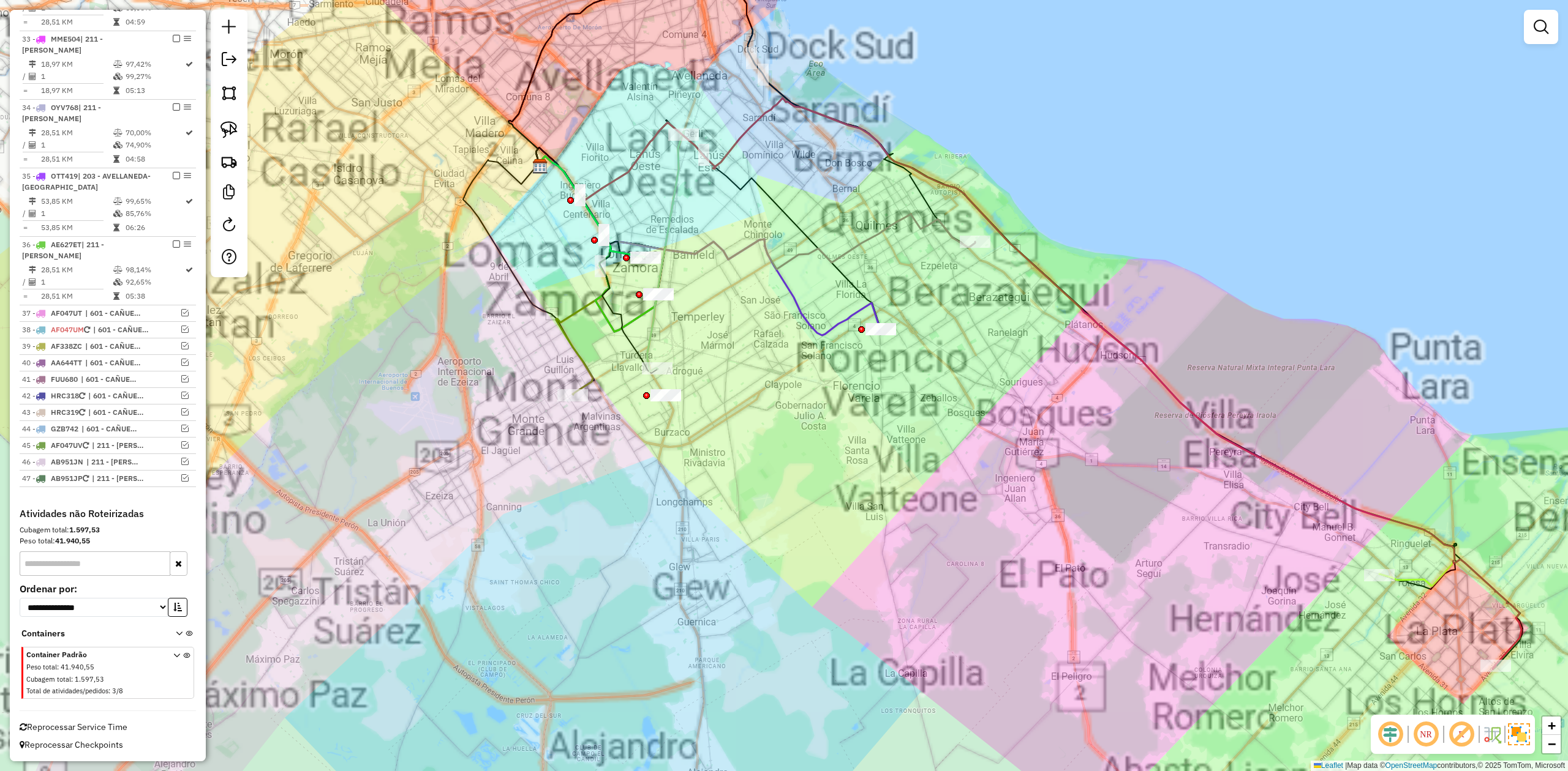
drag, startPoint x: 877, startPoint y: 590, endPoint x: 813, endPoint y: 559, distance: 71.1
click at [813, 559] on div "Janela de atendimento Grade de atendimento Capacidade Transportadoras Veículos …" at bounding box center [784, 385] width 1568 height 771
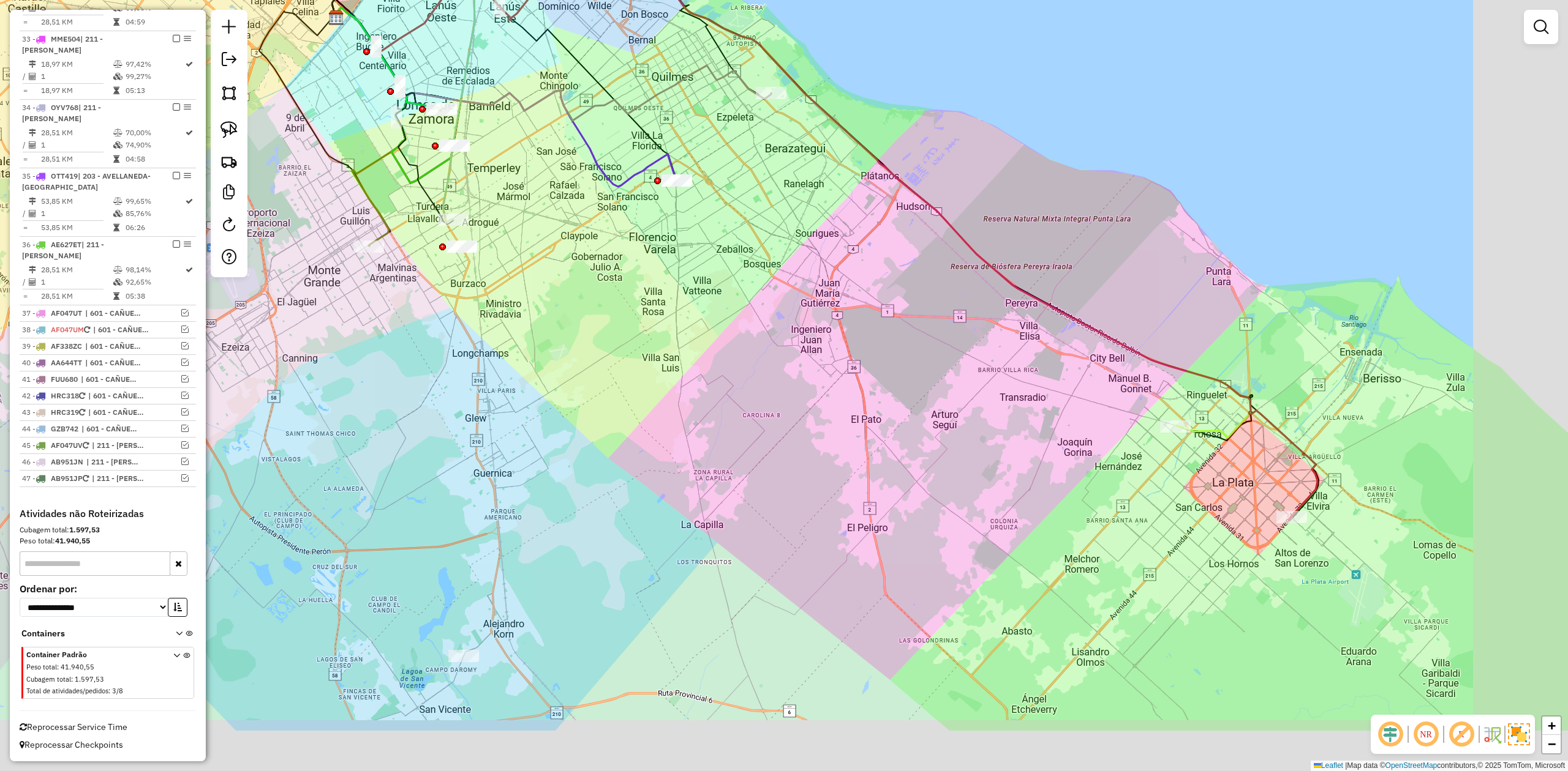
drag, startPoint x: 785, startPoint y: 500, endPoint x: 707, endPoint y: 464, distance: 85.9
click at [703, 461] on div "Janela de atendimento Grade de atendimento Capacidade Transportadoras Veículos …" at bounding box center [784, 385] width 1568 height 771
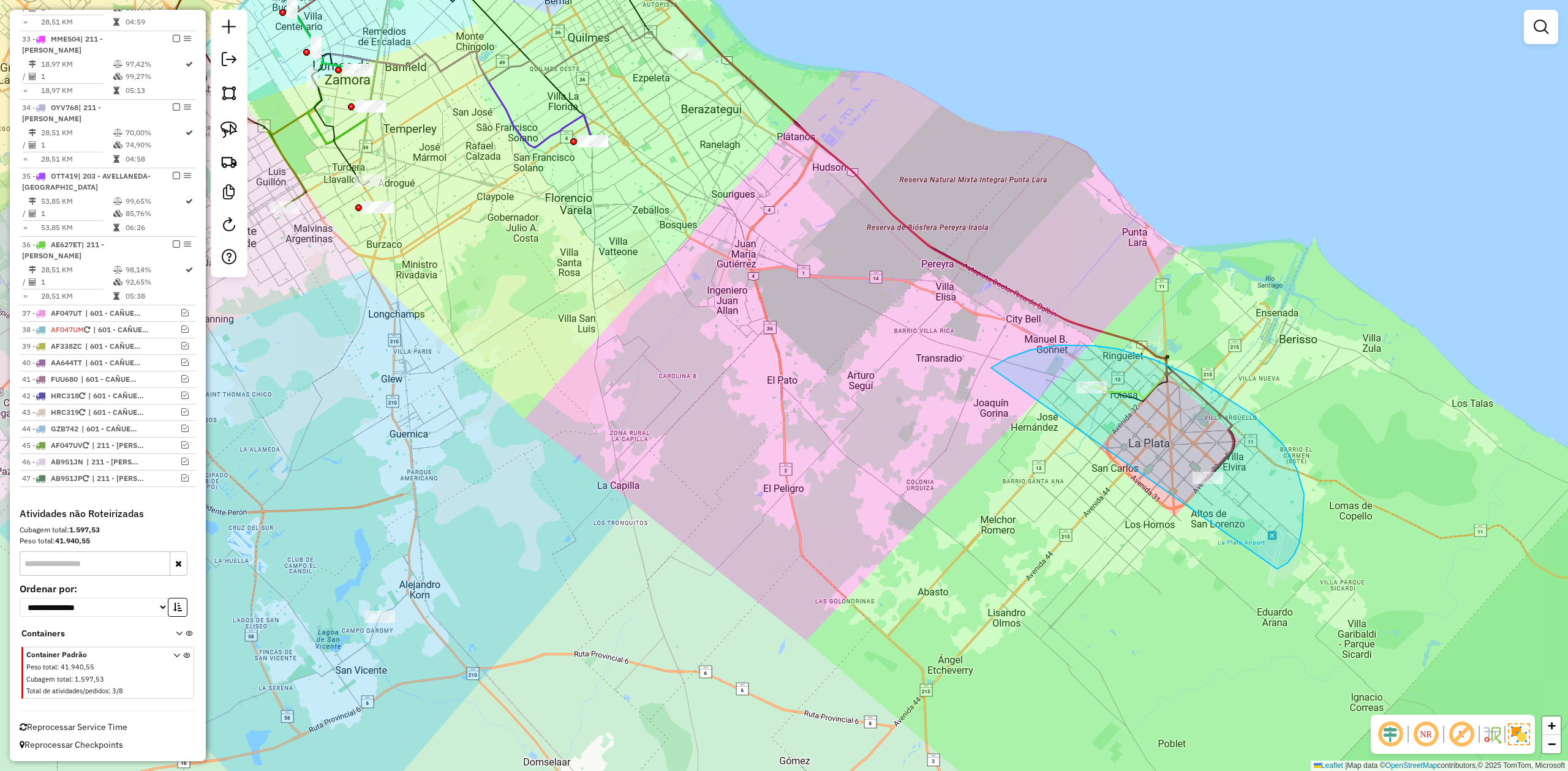
drag, startPoint x: 1287, startPoint y: 563, endPoint x: 1073, endPoint y: 564, distance: 214.0
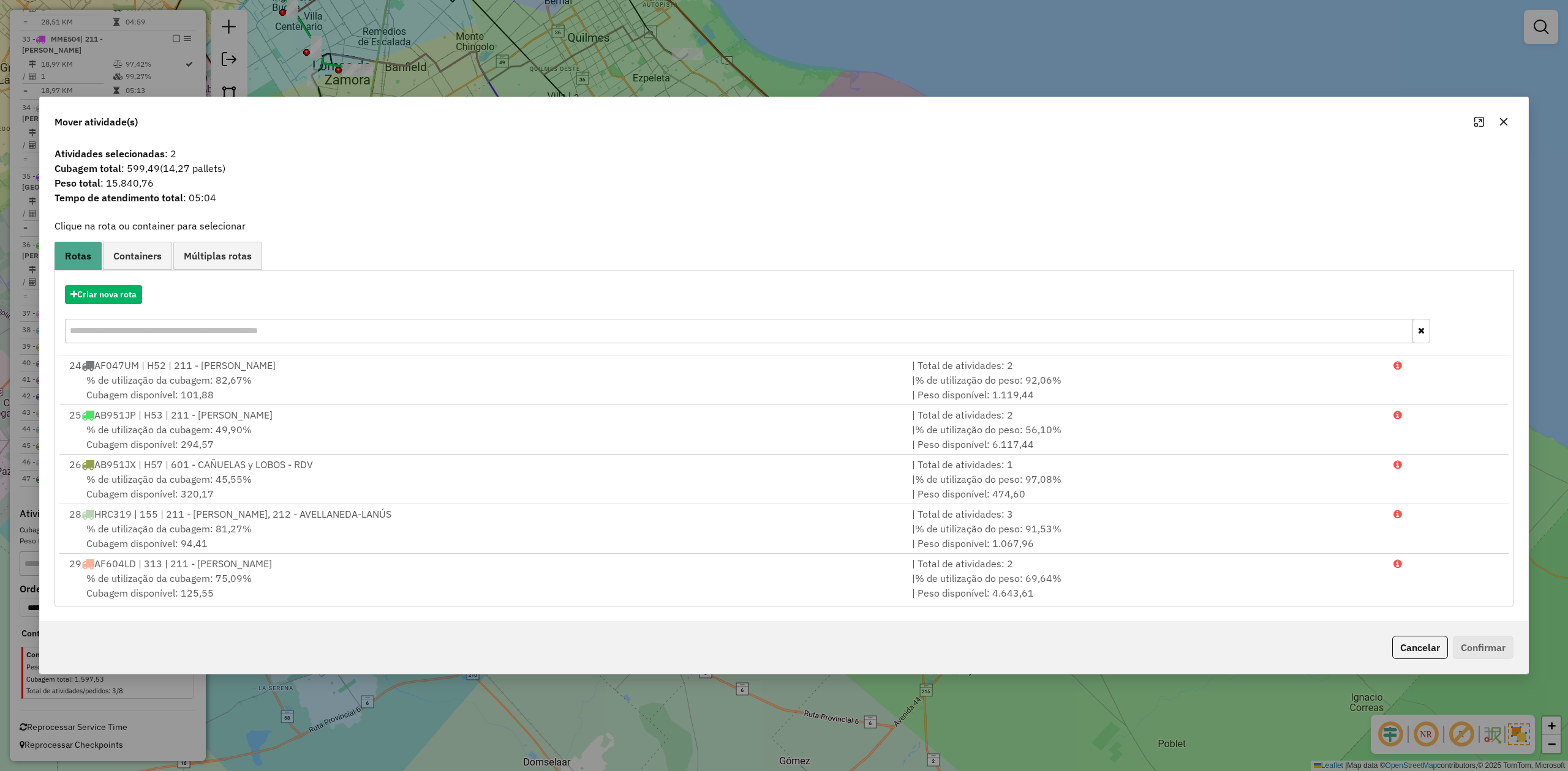
click at [1507, 124] on icon "button" at bounding box center [1503, 122] width 8 height 8
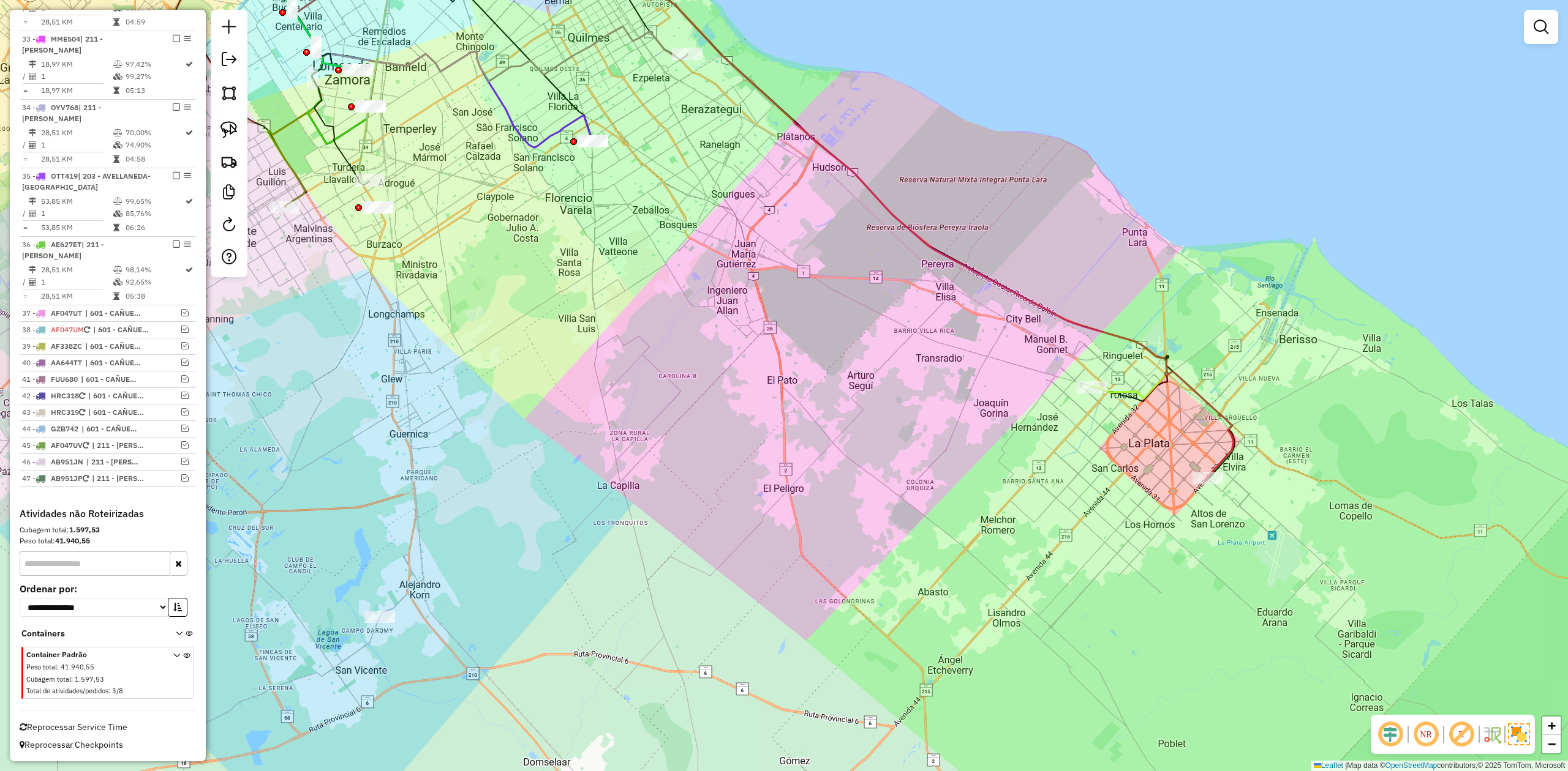
click at [1100, 245] on div "Janela de atendimento Grade de atendimento Capacidade Transportadoras Veículos …" at bounding box center [784, 385] width 1568 height 771
click at [1057, 315] on icon at bounding box center [740, 202] width 985 height 559
select select "**********"
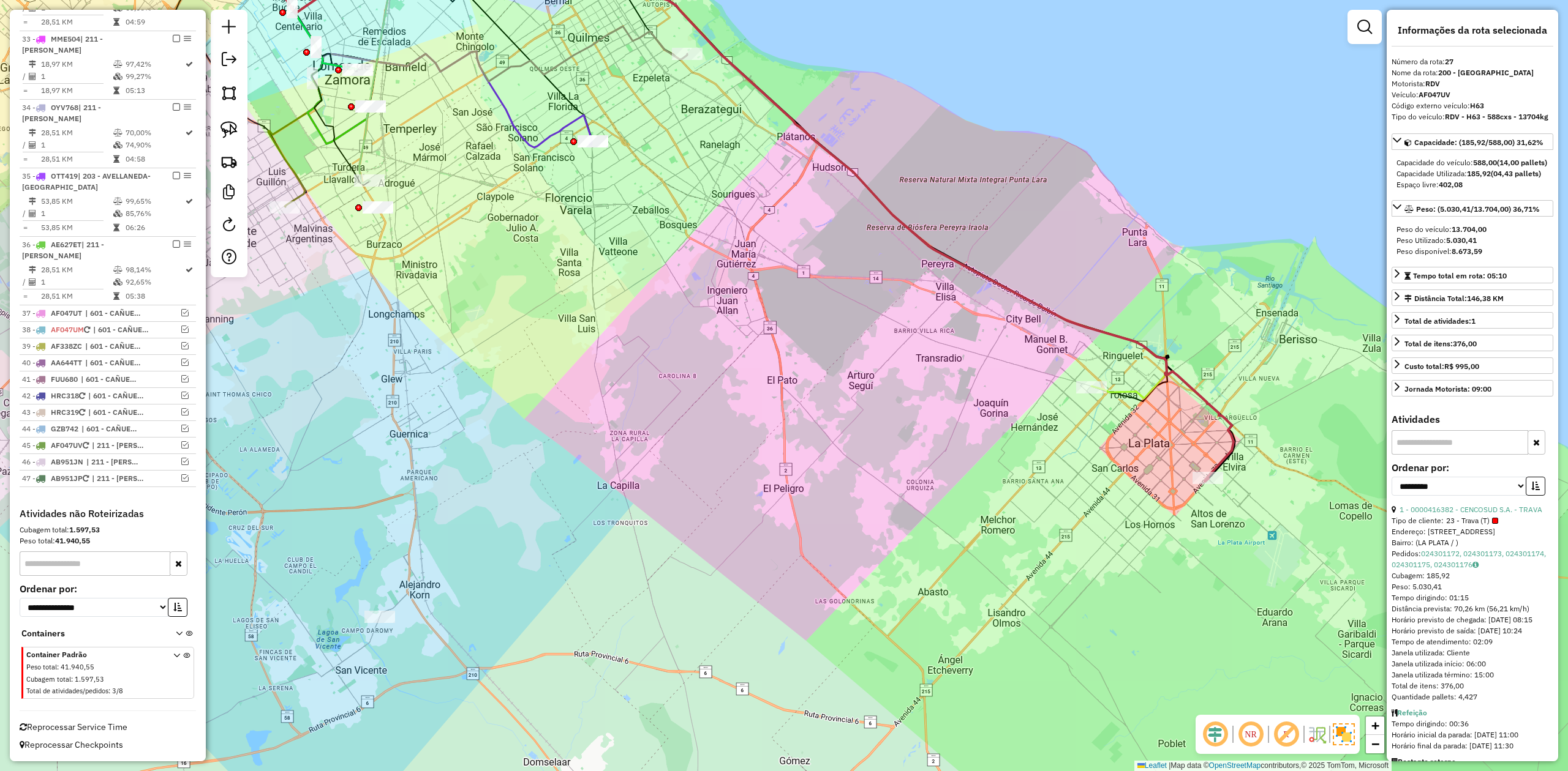
scroll to position [1114, 0]
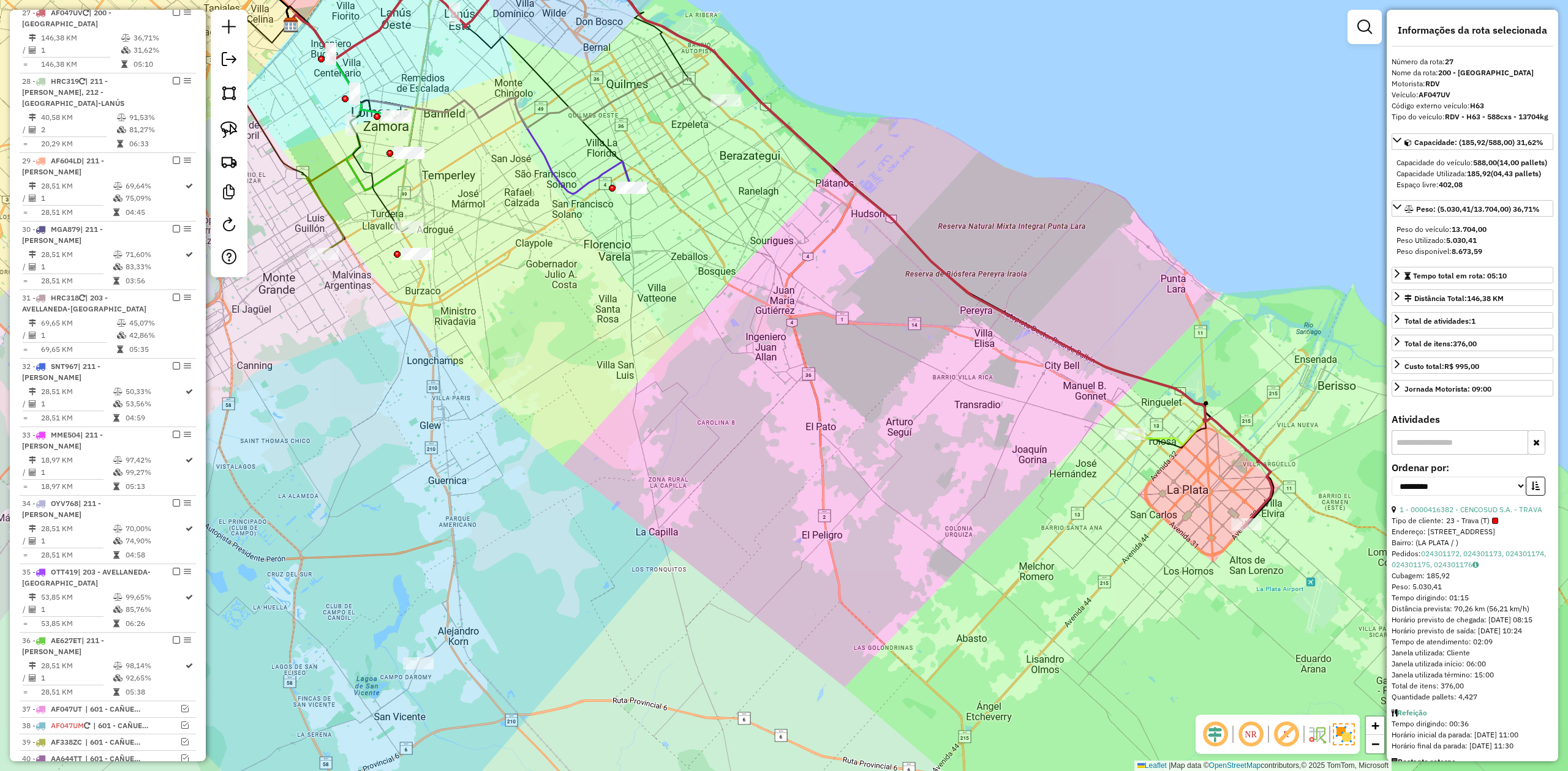
drag, startPoint x: 1016, startPoint y: 264, endPoint x: 1047, endPoint y: 287, distance: 38.6
click at [1077, 321] on div "Janela de atendimento Grade de atendimento Capacidade Transportadoras Veículos …" at bounding box center [784, 385] width 1568 height 771
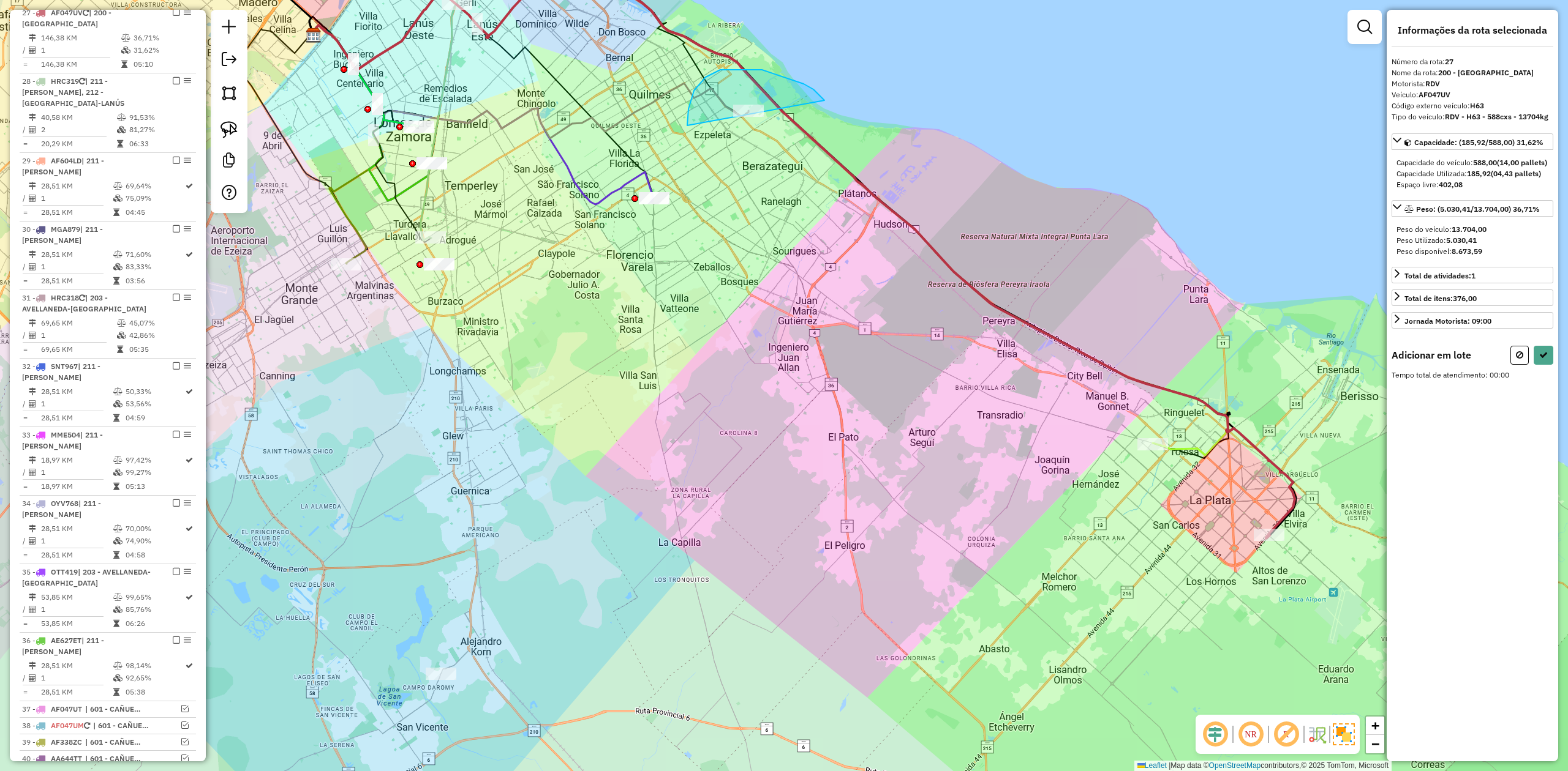
drag, startPoint x: 762, startPoint y: 70, endPoint x: 846, endPoint y: 158, distance: 121.7
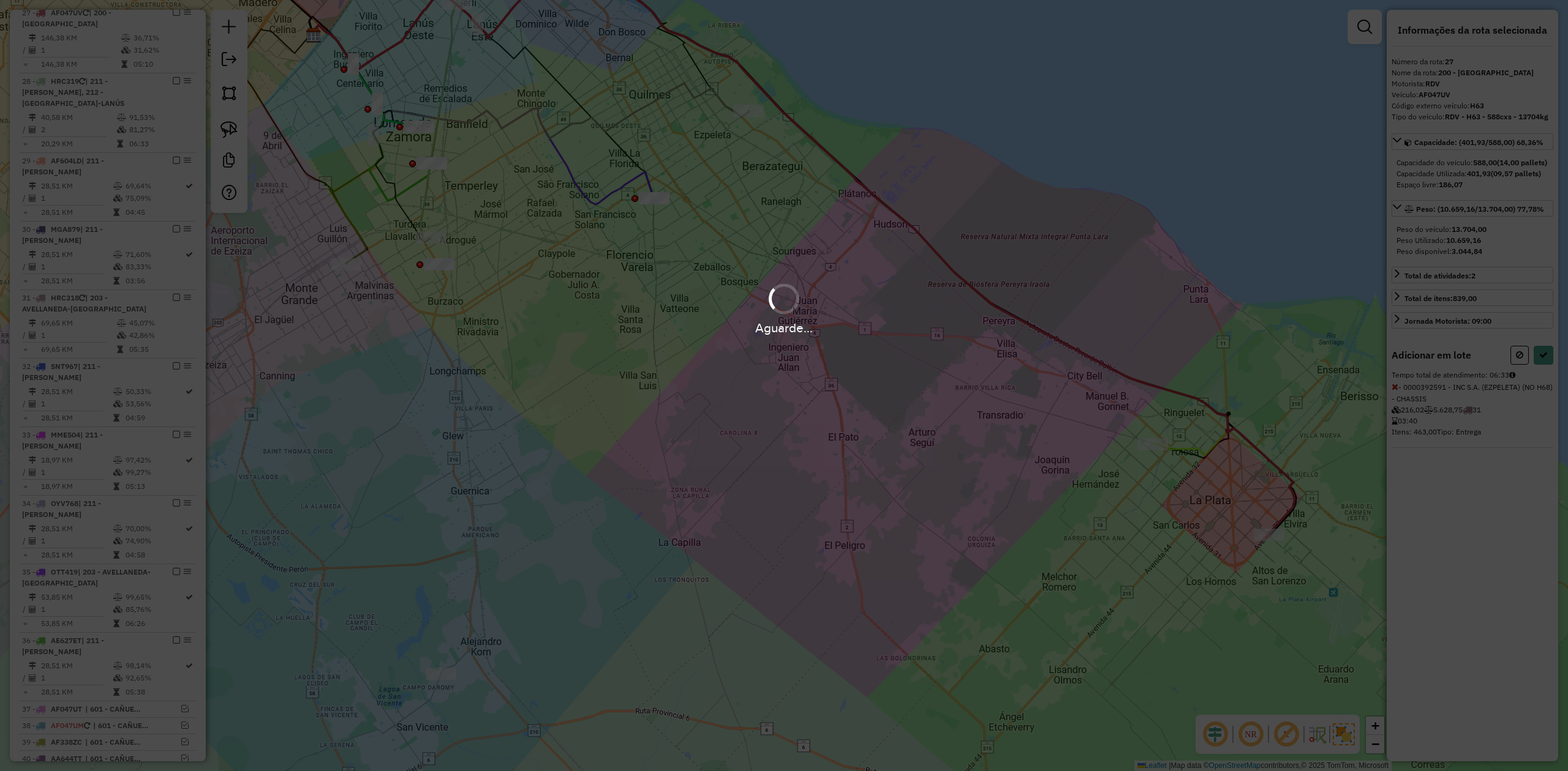
select select "**********"
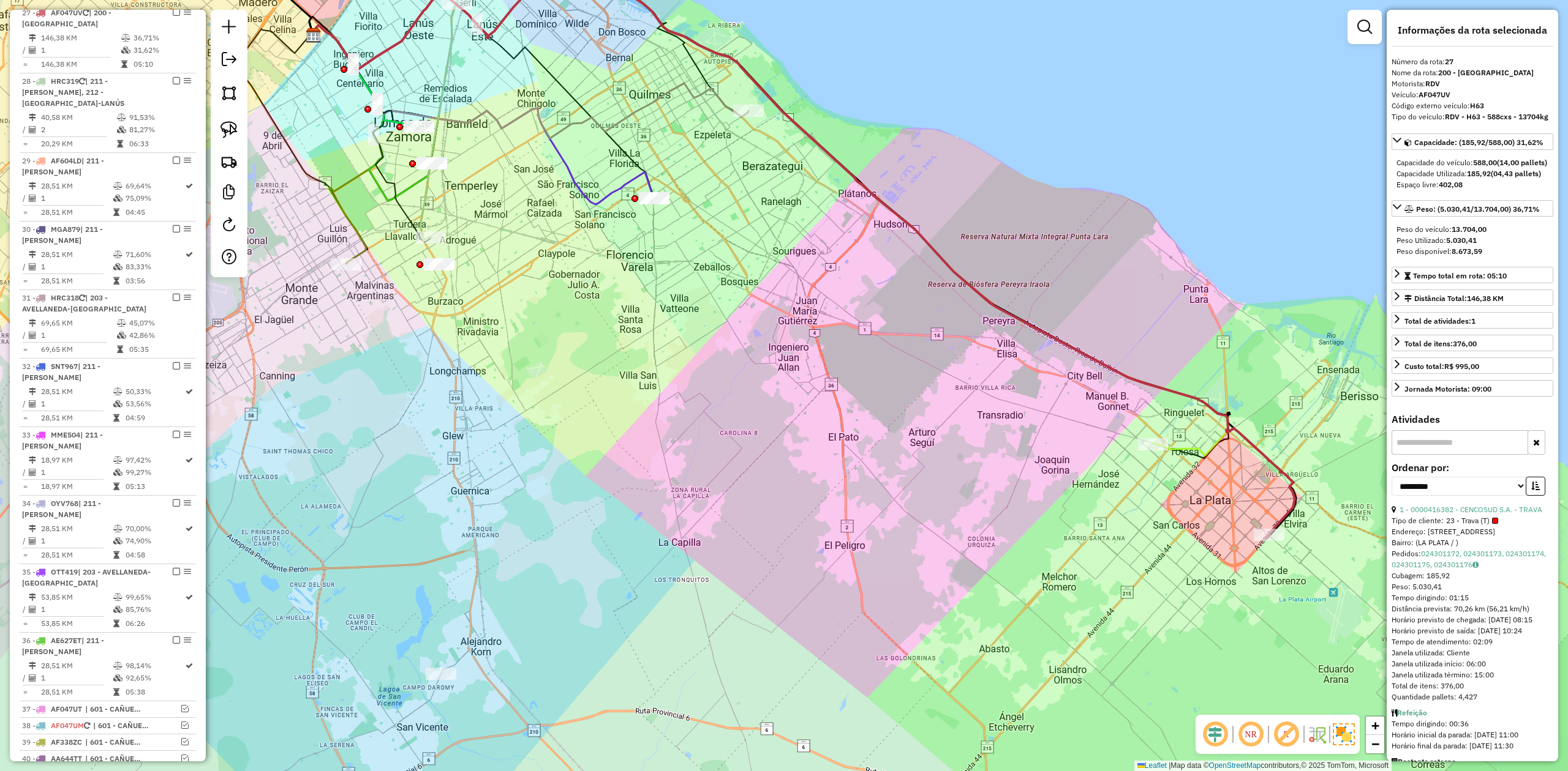
click at [752, 117] on div at bounding box center [748, 110] width 31 height 12
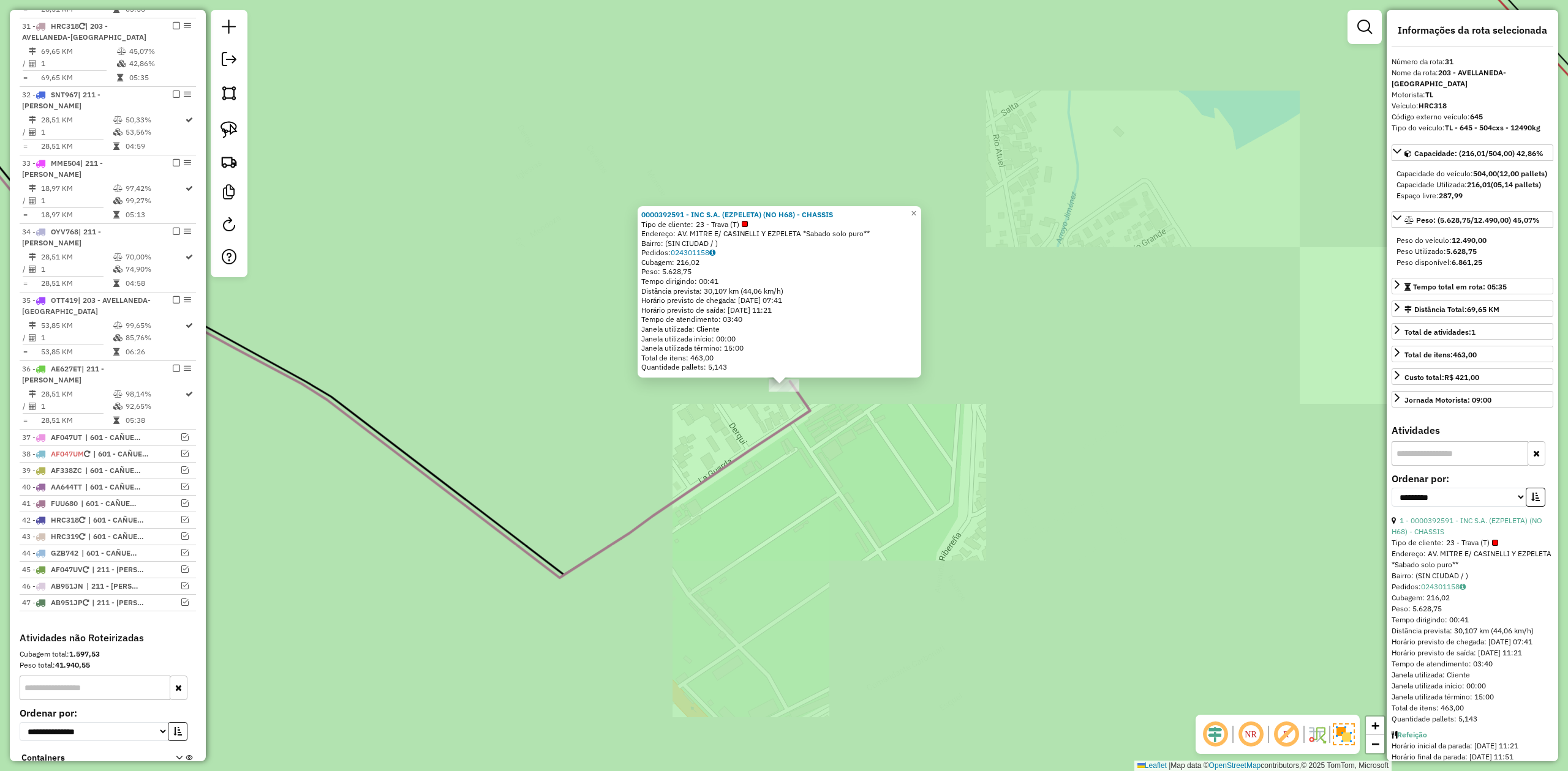
scroll to position [1399, 0]
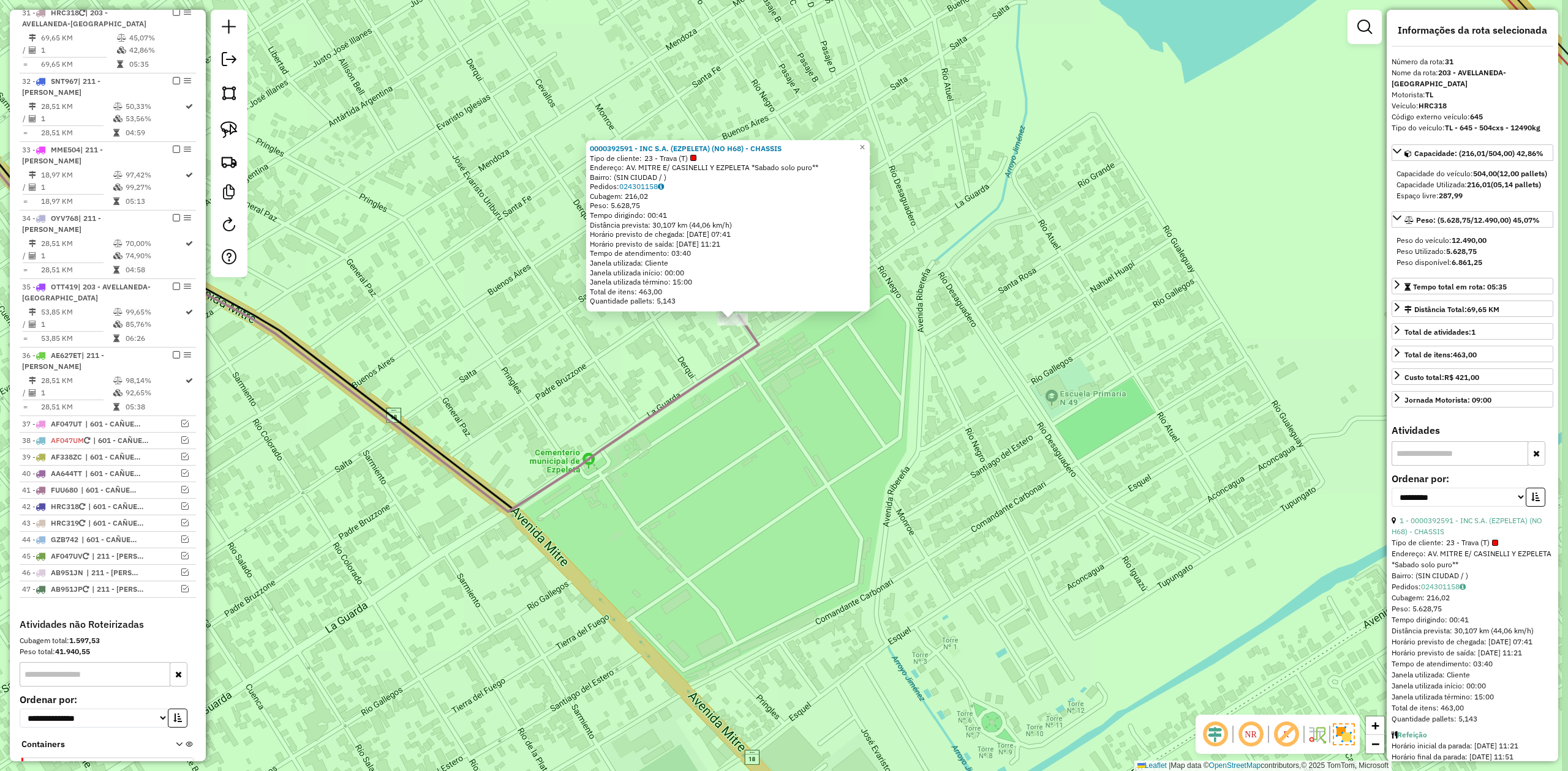
drag, startPoint x: 884, startPoint y: 390, endPoint x: 846, endPoint y: 355, distance: 51.7
click at [853, 361] on div "0000392591 - INC S.A. (EZPELETA) (NO H68) - CHASSIS Tipo de cliente: 23 - Trava…" at bounding box center [784, 385] width 1568 height 771
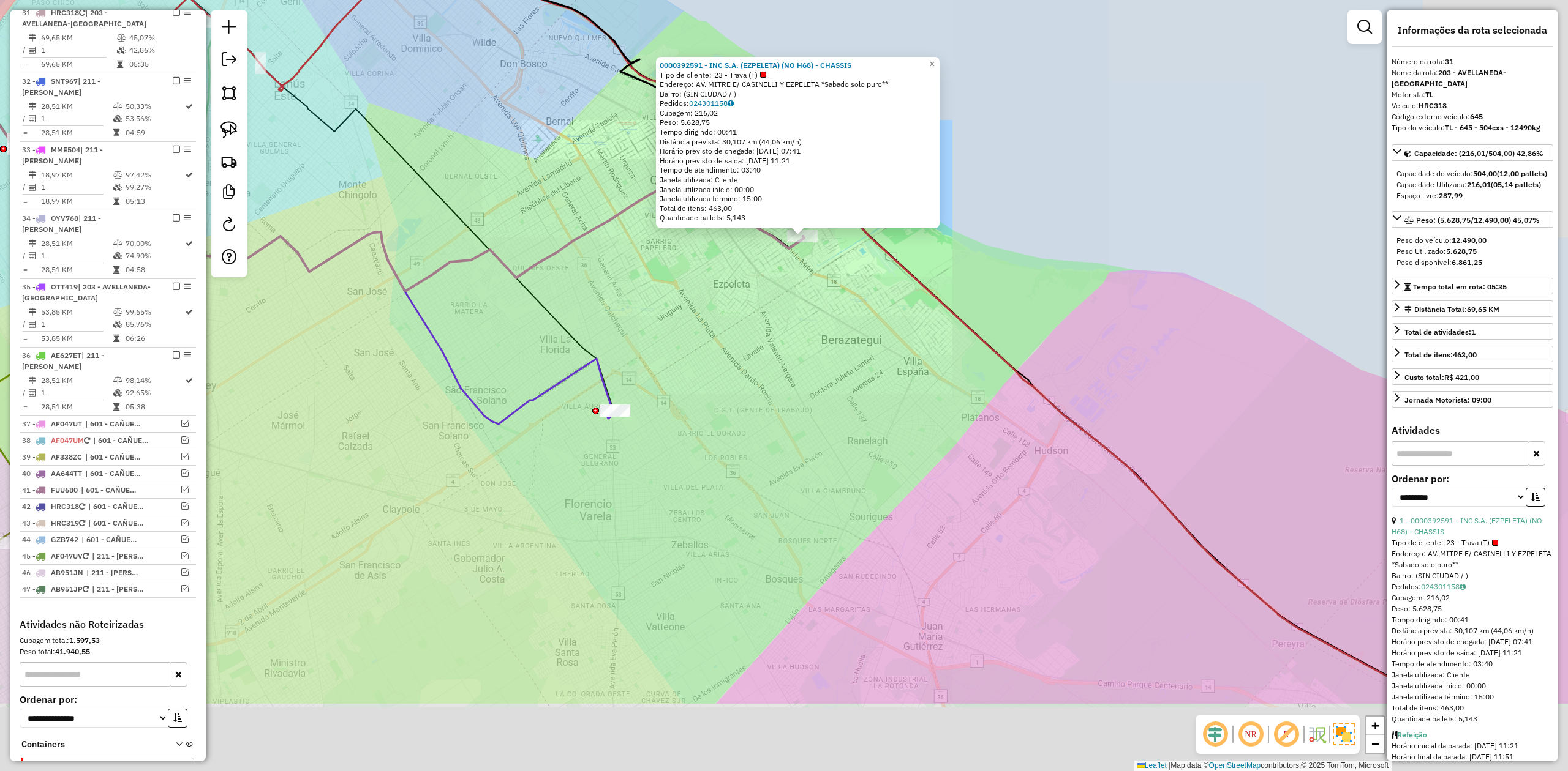
drag, startPoint x: 926, startPoint y: 484, endPoint x: 890, endPoint y: 356, distance: 133.0
click at [864, 321] on div "0000392591 - INC S.A. (EZPELETA) (NO H68) - CHASSIS Tipo de cliente: 23 - Trava…" at bounding box center [784, 385] width 1568 height 771
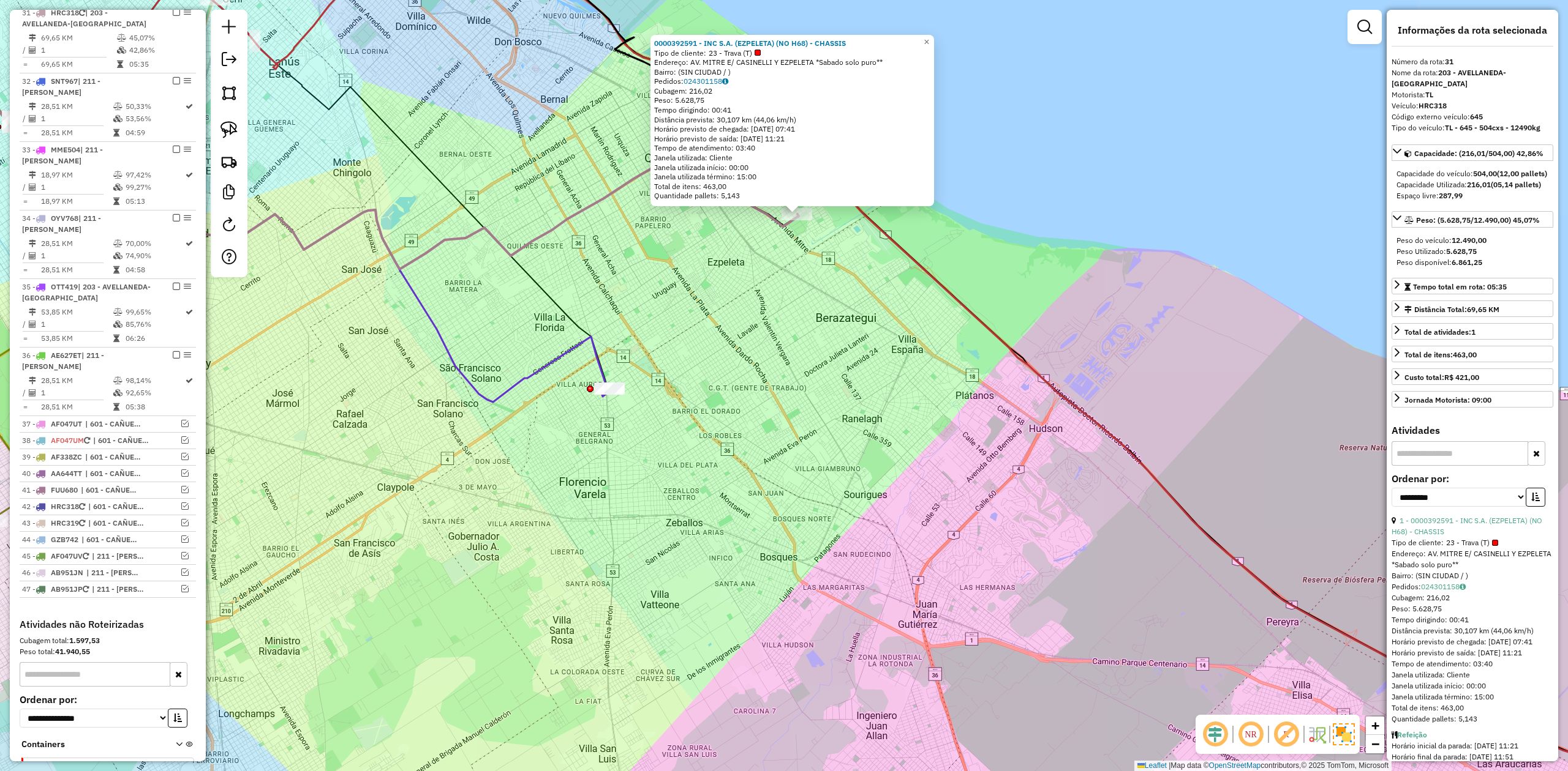
drag, startPoint x: 892, startPoint y: 356, endPoint x: 890, endPoint y: 349, distance: 7.3
click at [892, 353] on div "0000392591 - INC S.A. (EZPELETA) (NO H68) - CHASSIS Tipo de cliente: 23 - Trava…" at bounding box center [784, 385] width 1568 height 771
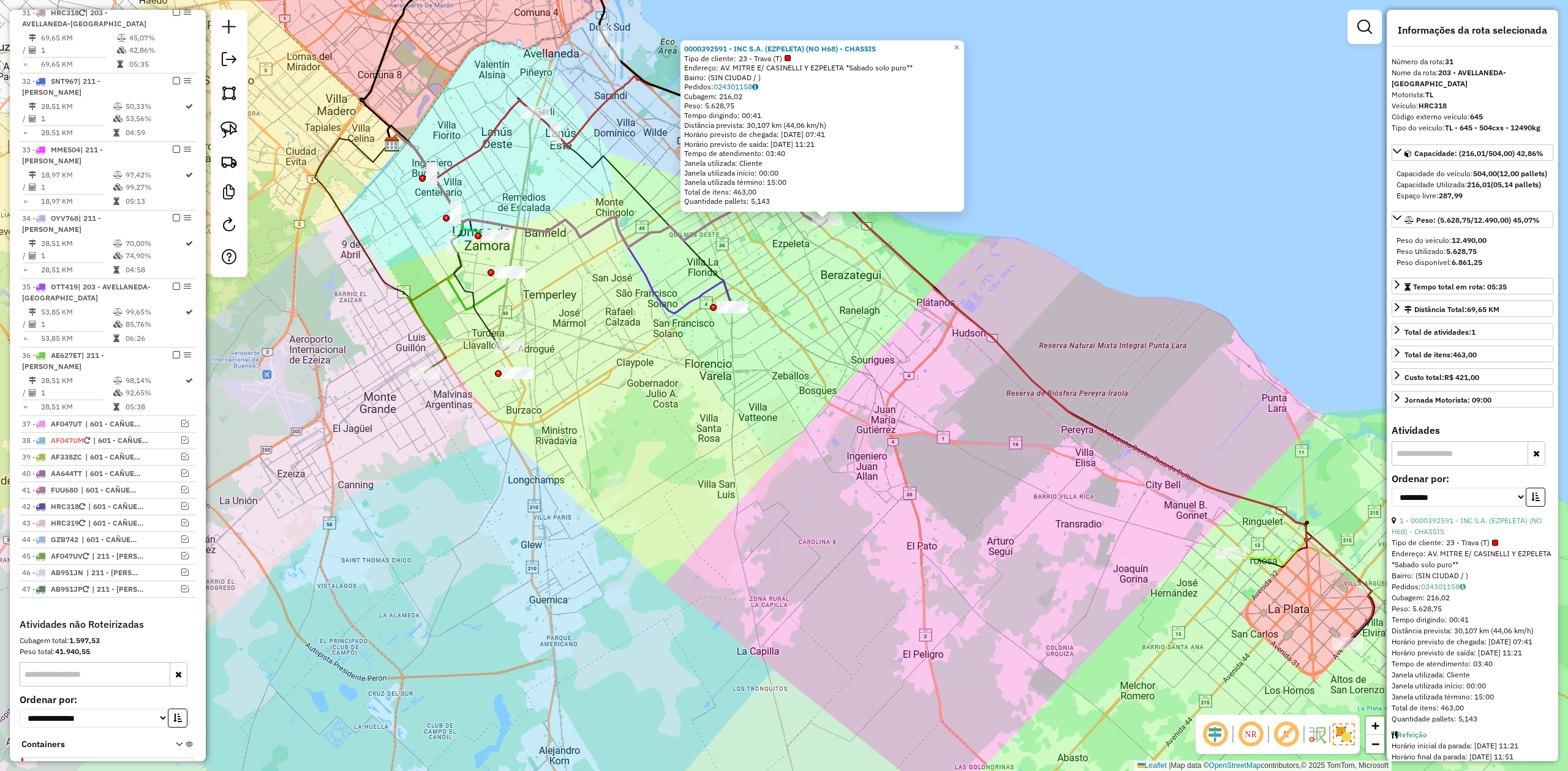
drag, startPoint x: 941, startPoint y: 380, endPoint x: 918, endPoint y: 306, distance: 77.5
click at [918, 305] on div "0000392591 - INC S.A. (EZPELETA) (NO H68) - CHASSIS Tipo de cliente: 23 - Trava…" at bounding box center [784, 385] width 1568 height 771
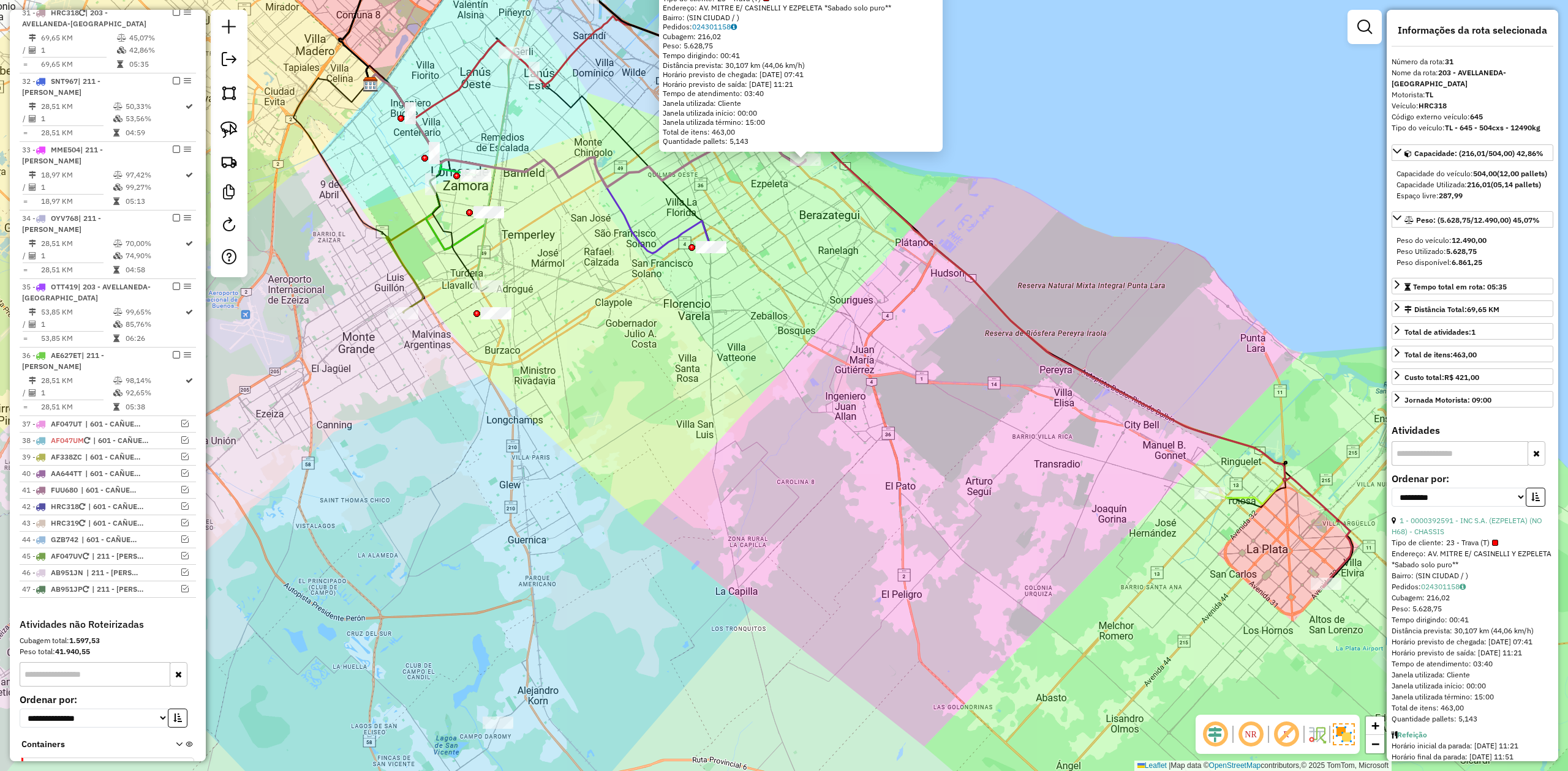
click at [932, 316] on div "0000392591 - INC S.A. (EZPELETA) (NO H68) - CHASSIS Tipo de cliente: 23 - Trava…" at bounding box center [784, 385] width 1568 height 771
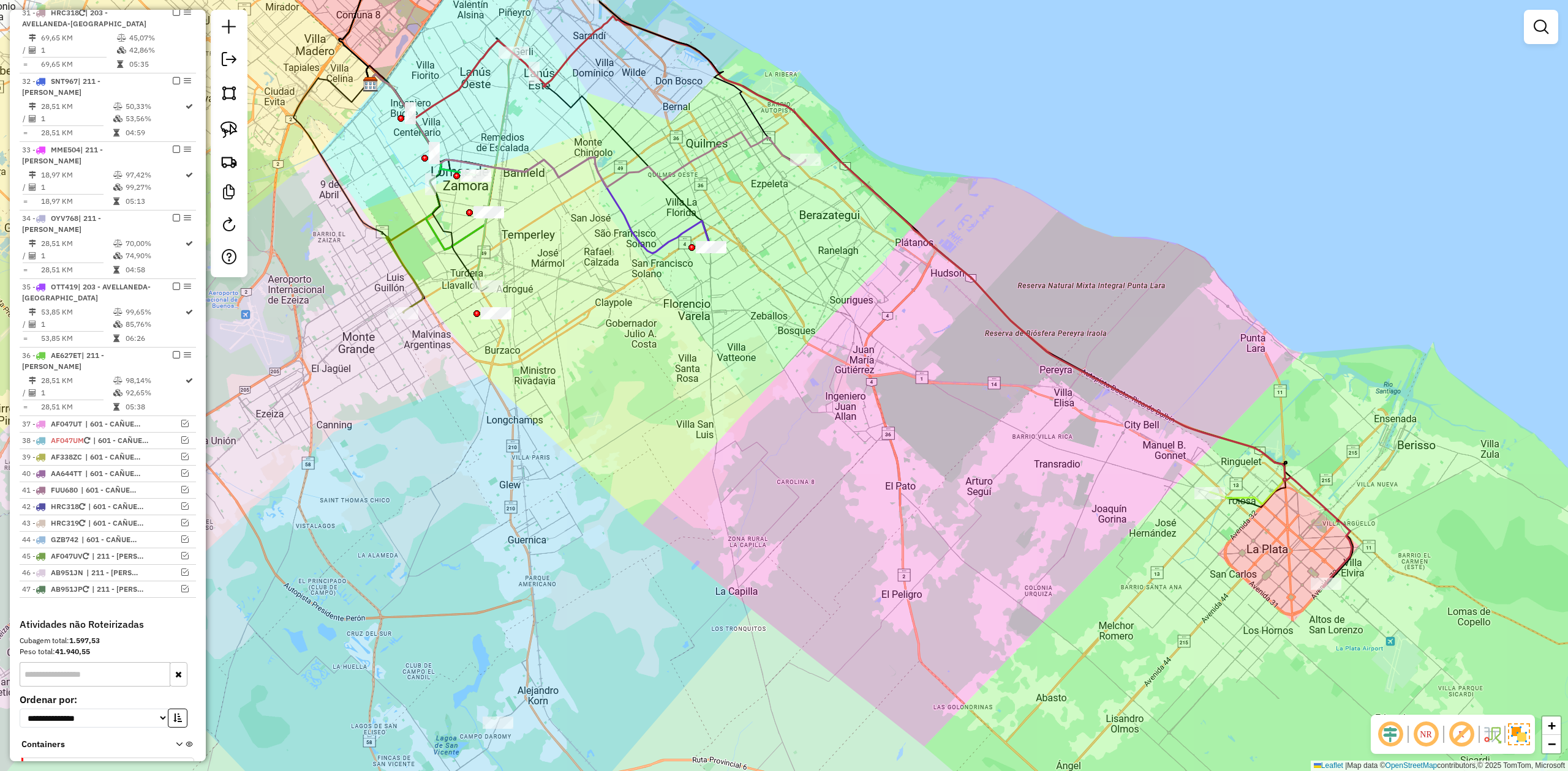
drag, startPoint x: 942, startPoint y: 280, endPoint x: 944, endPoint y: 261, distance: 19.1
click at [942, 279] on div "0000392591 - INC S.A. (EZPELETA) (NO H68) - CHASSIS Tipo de cliente: 23 - Trava…" at bounding box center [784, 385] width 1568 height 771
click at [946, 250] on icon at bounding box center [859, 302] width 985 height 572
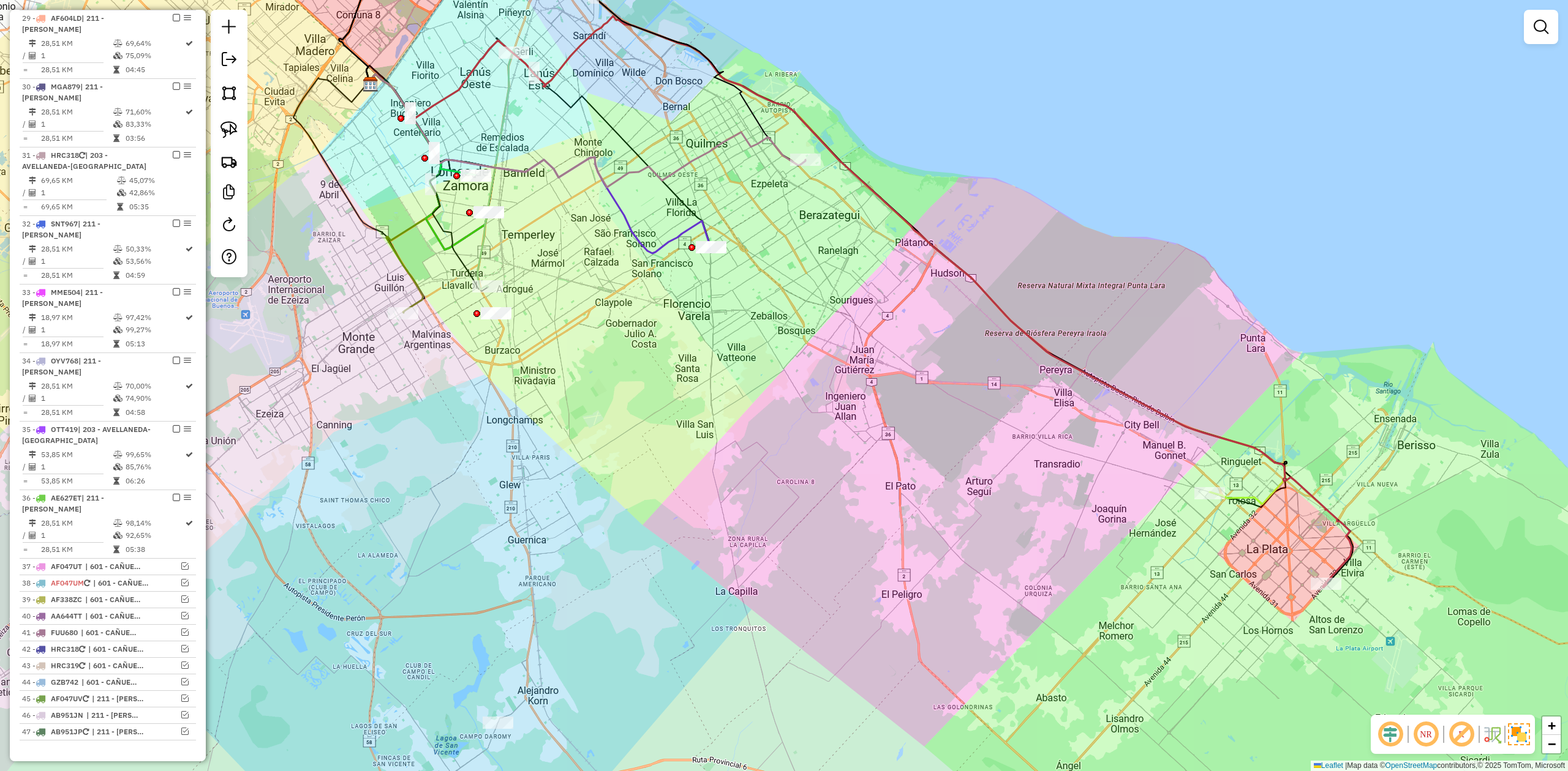
select select "**********"
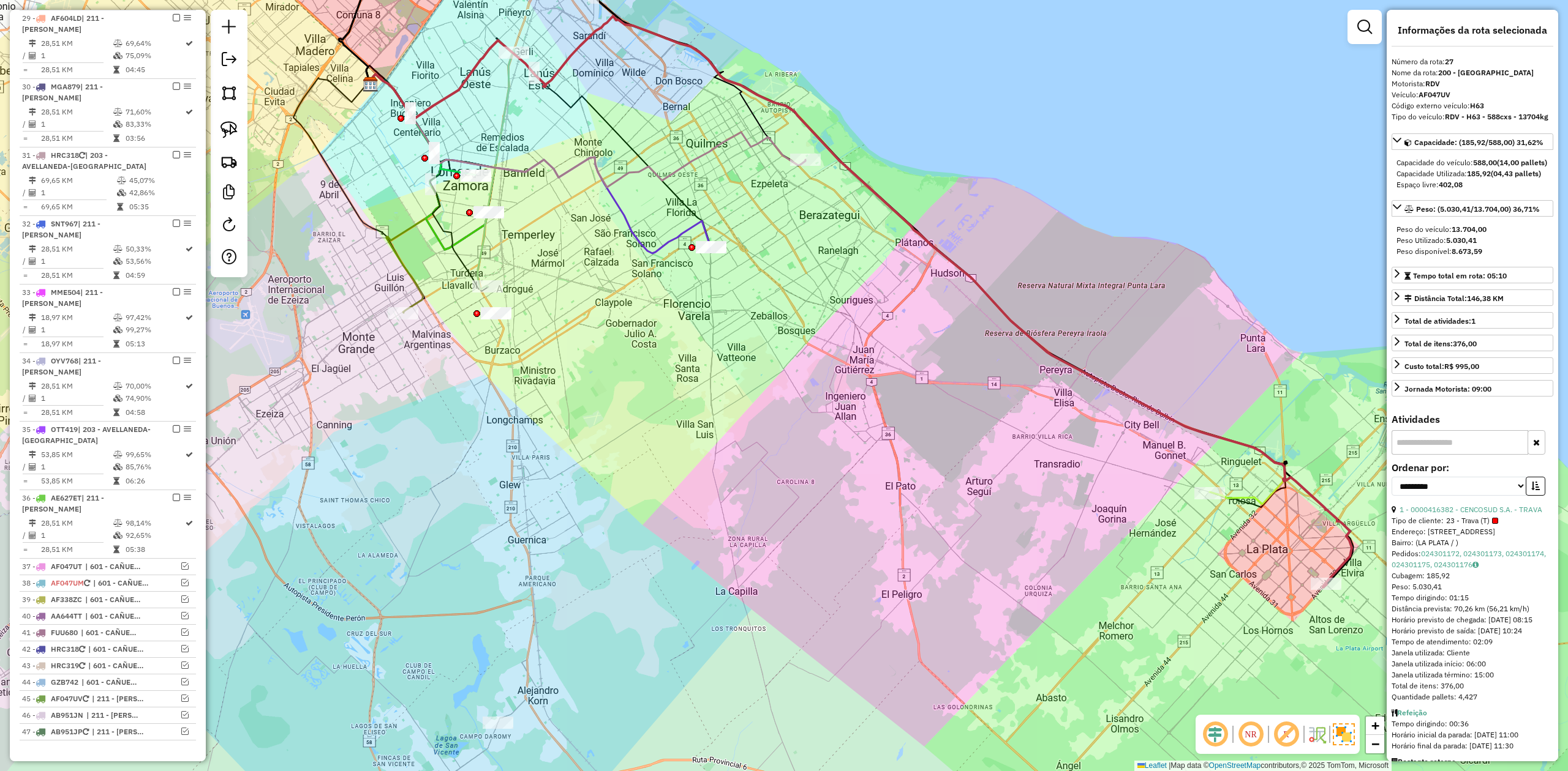
scroll to position [1114, 0]
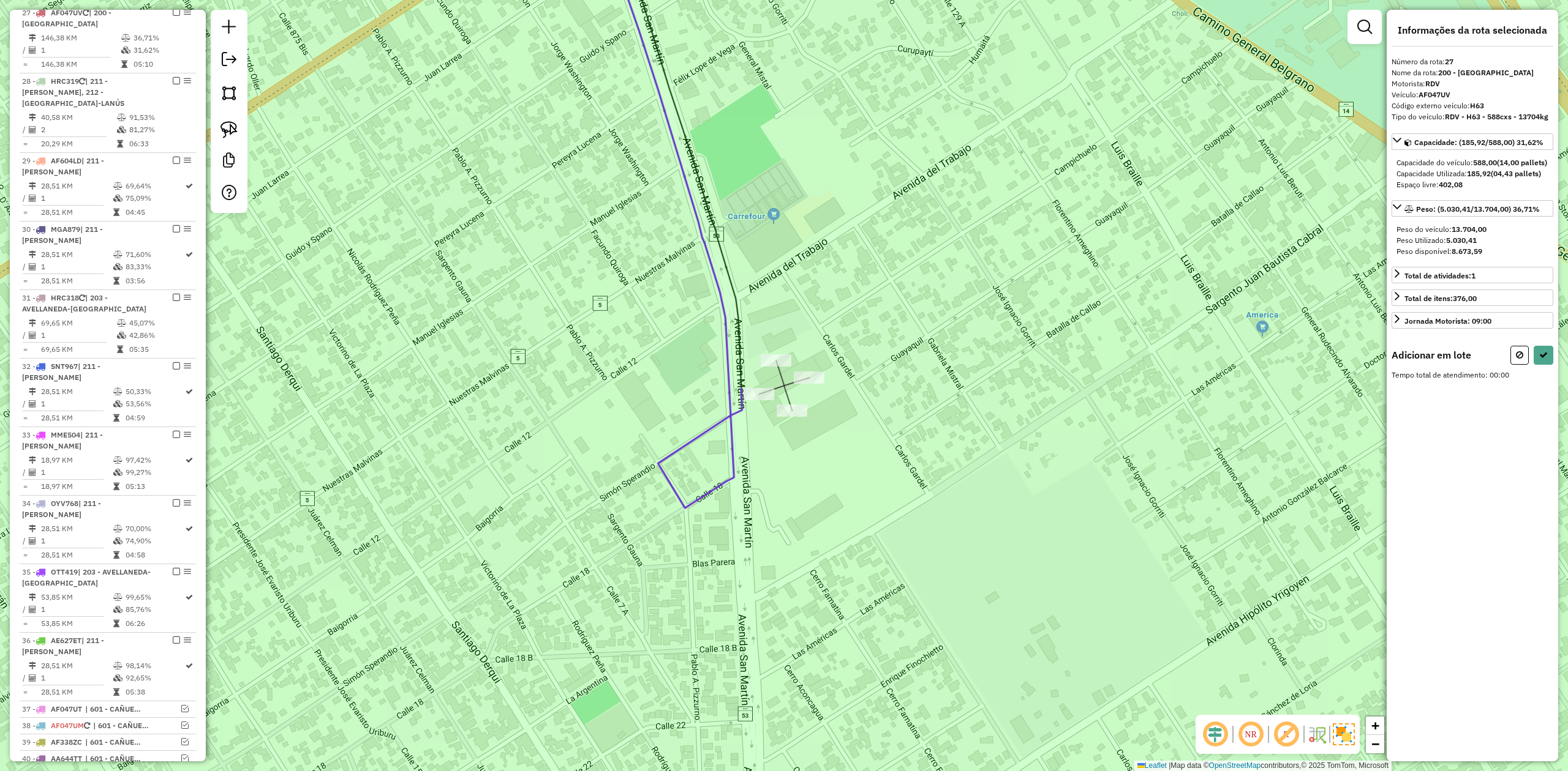
drag, startPoint x: 828, startPoint y: 353, endPoint x: 795, endPoint y: 333, distance: 38.6
click at [815, 346] on div "Janela de atendimento Grade de atendimento Capacidade Transportadoras Veículos …" at bounding box center [784, 385] width 1568 height 771
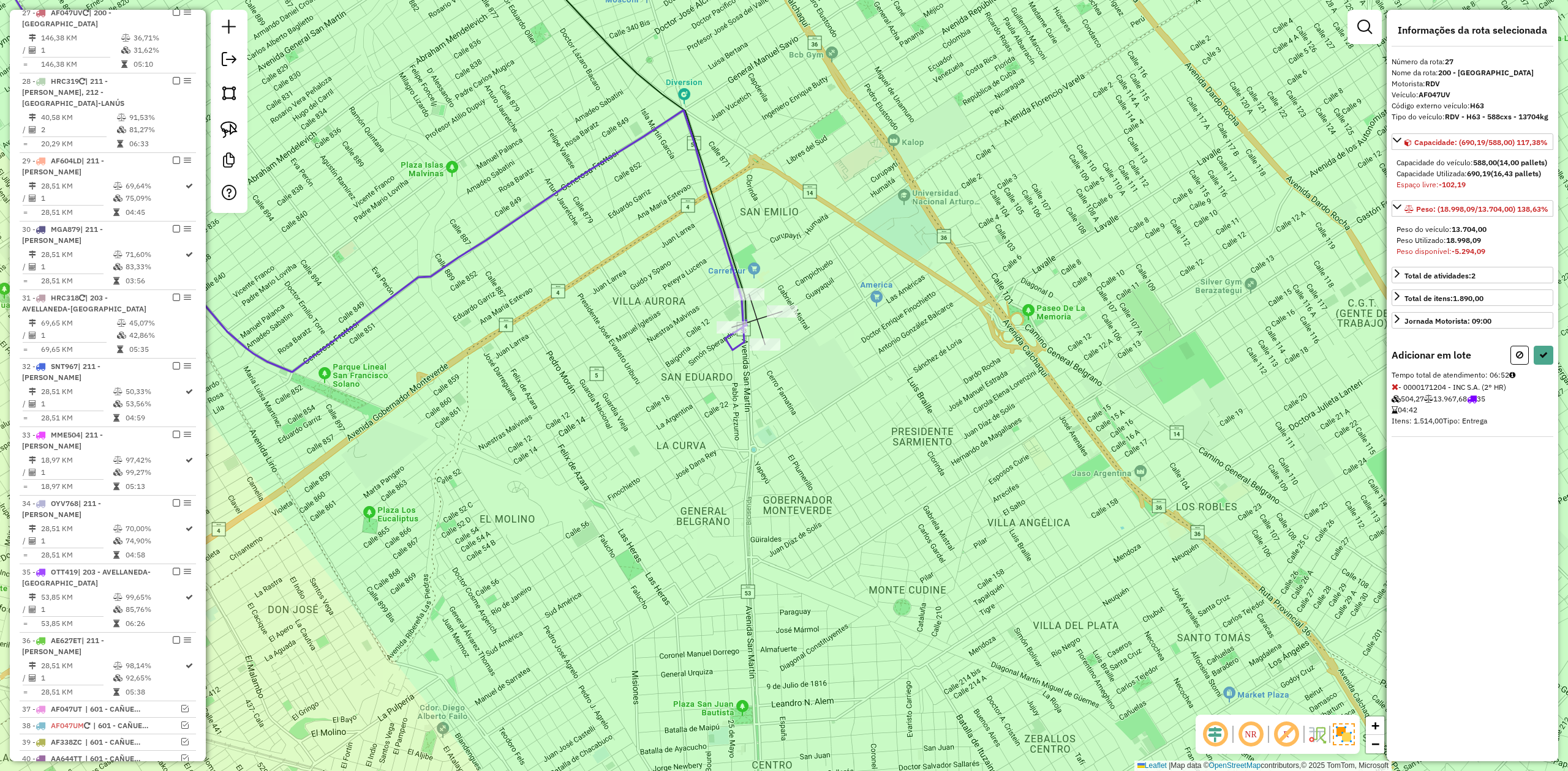
select select "**********"
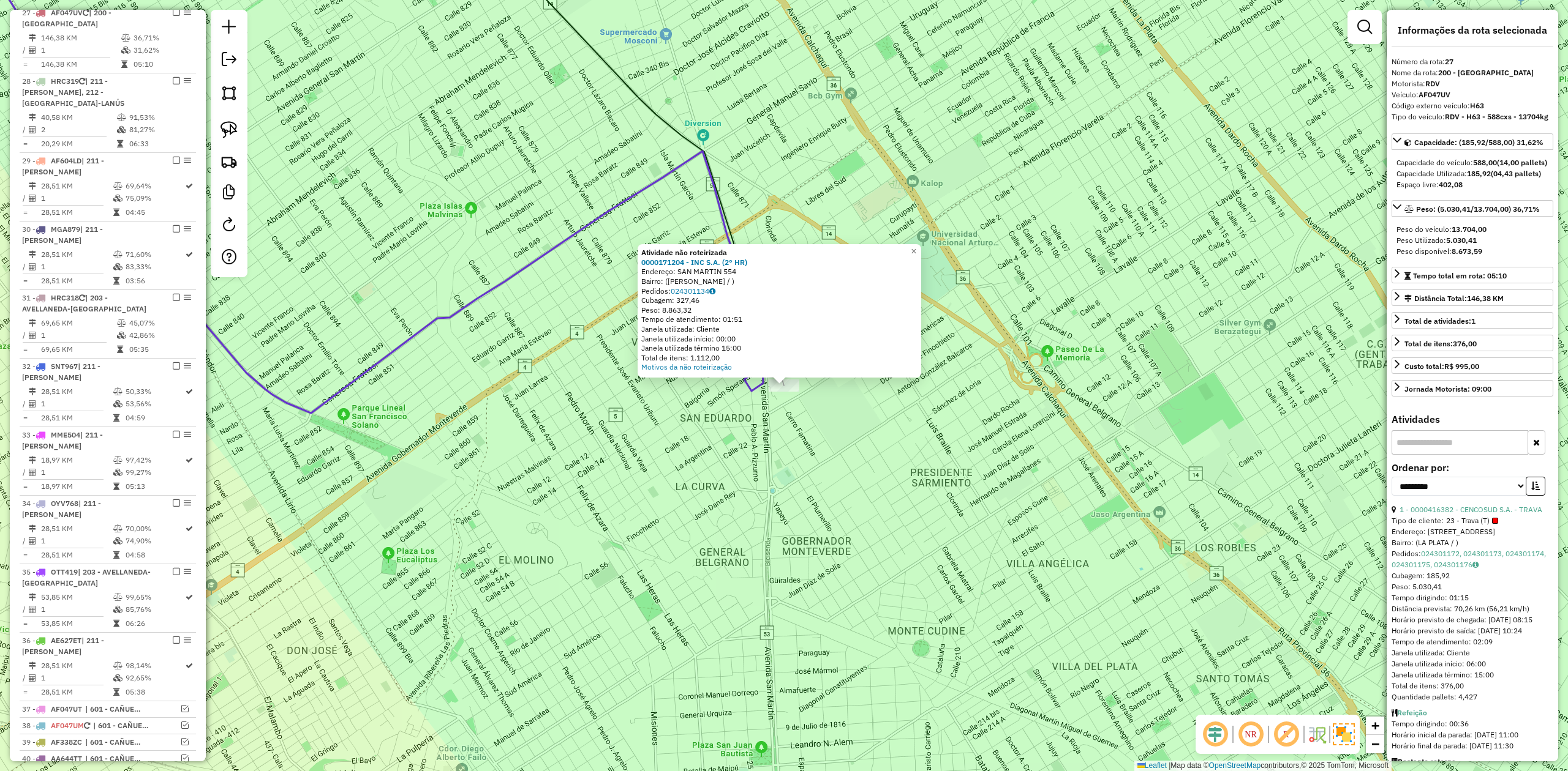
drag, startPoint x: 897, startPoint y: 475, endPoint x: 685, endPoint y: 309, distance: 269.3
click at [704, 325] on div "Atividade não roteirizada 0000171204 - INC S.A. (2° HR) Endereço: SAN MARTIN 55…" at bounding box center [784, 385] width 1568 height 771
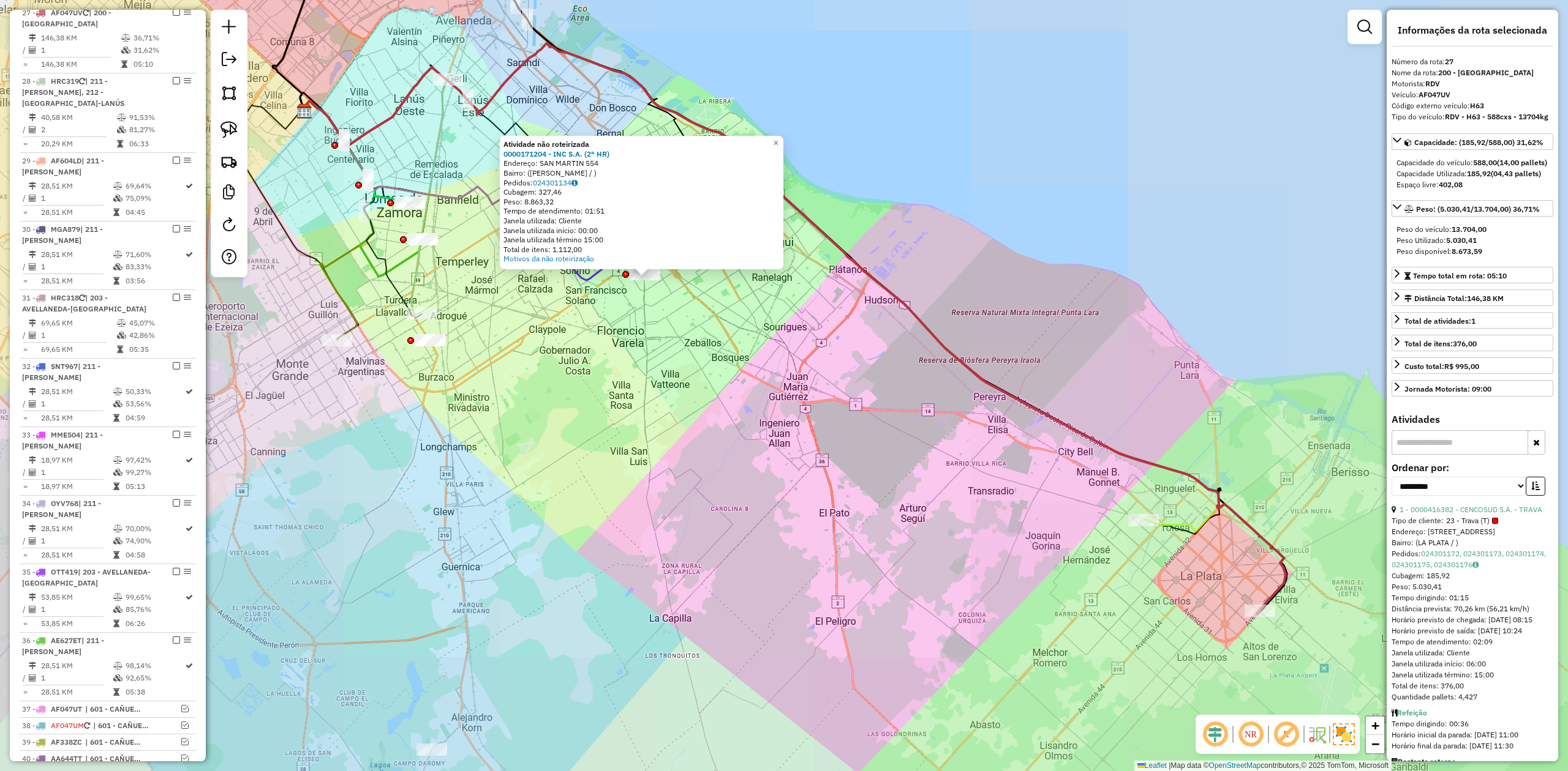
click at [958, 335] on div "Atividade não roteirizada 0000171204 - INC S.A. (2° HR) Endereço: SAN MARTIN 55…" at bounding box center [784, 385] width 1568 height 771
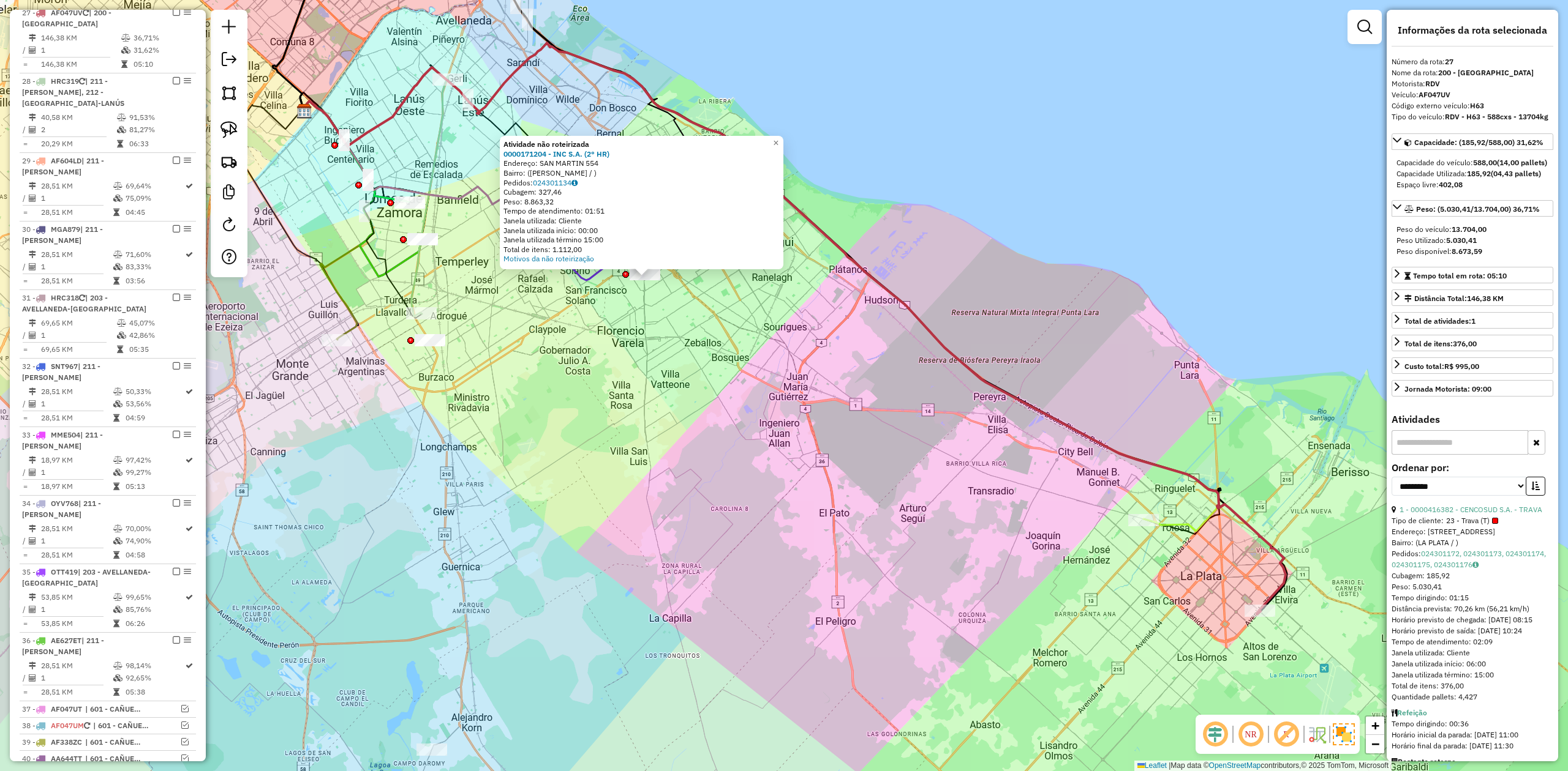
click at [931, 306] on div "Atividade não roteirizada 0000171204 - INC S.A. (2° HR) Endereço: SAN MARTIN 55…" at bounding box center [784, 385] width 1568 height 771
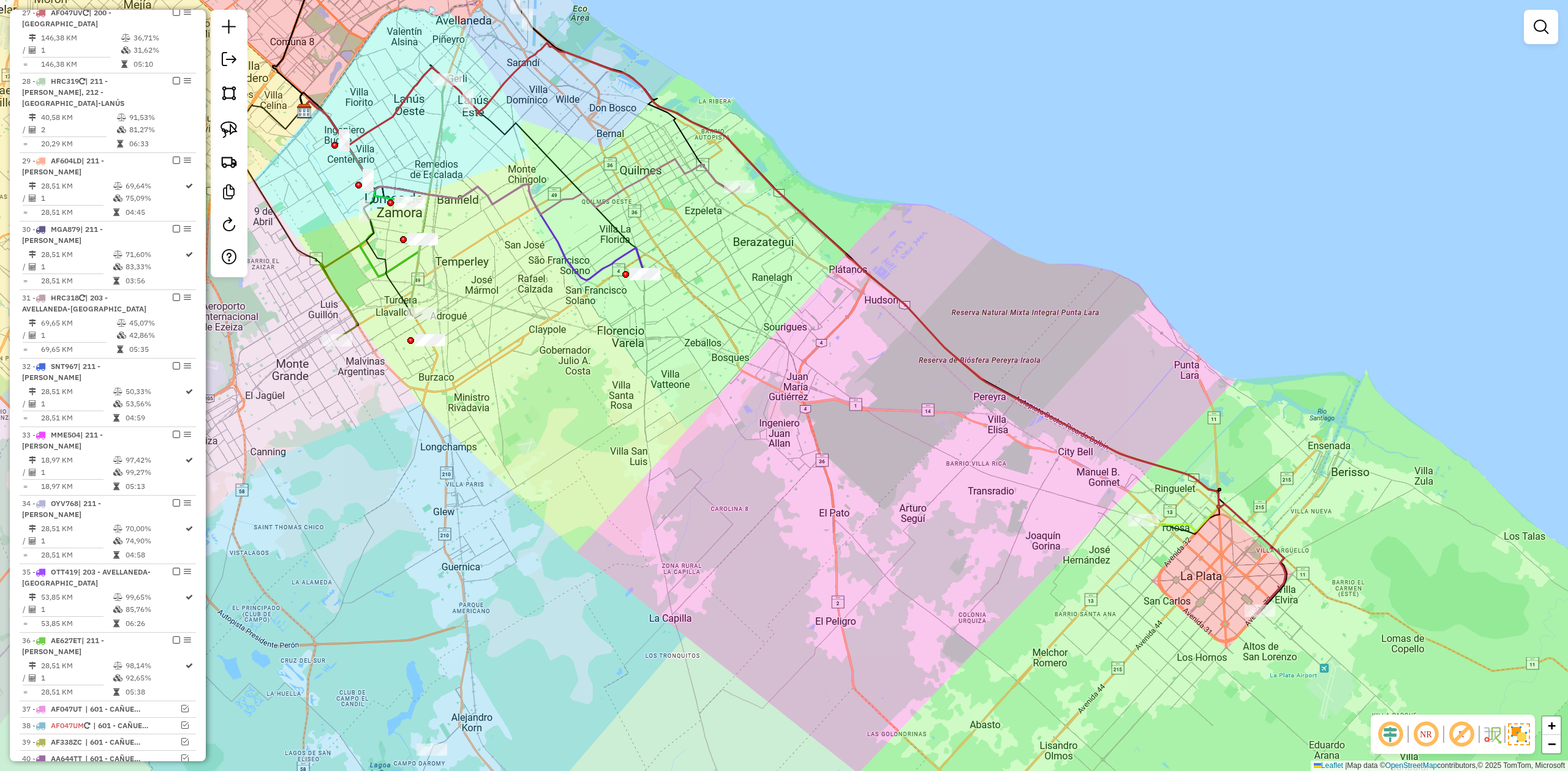
click at [923, 321] on icon at bounding box center [793, 329] width 985 height 572
select select "**********"
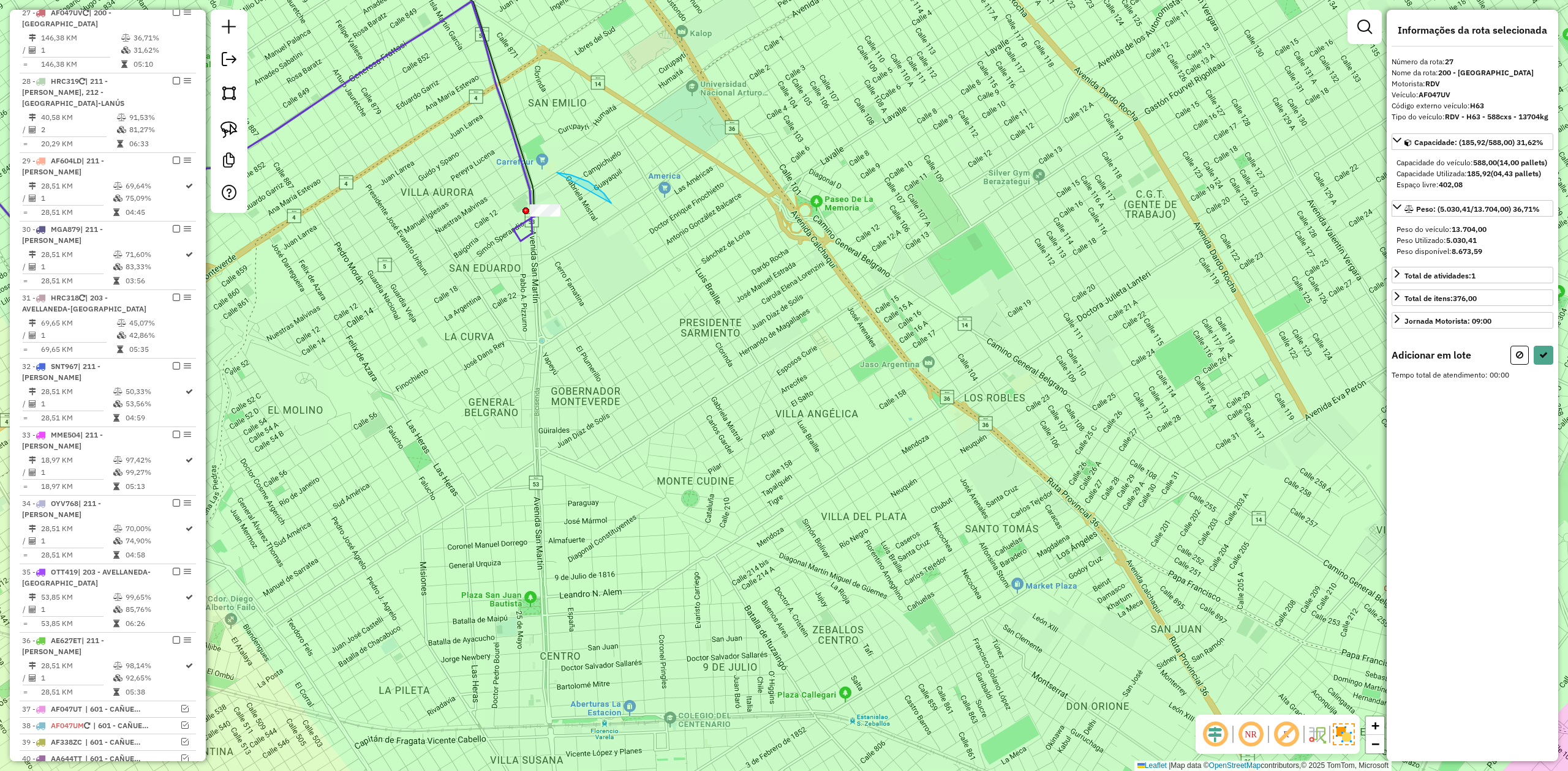
drag, startPoint x: 611, startPoint y: 203, endPoint x: 685, endPoint y: 227, distance: 77.8
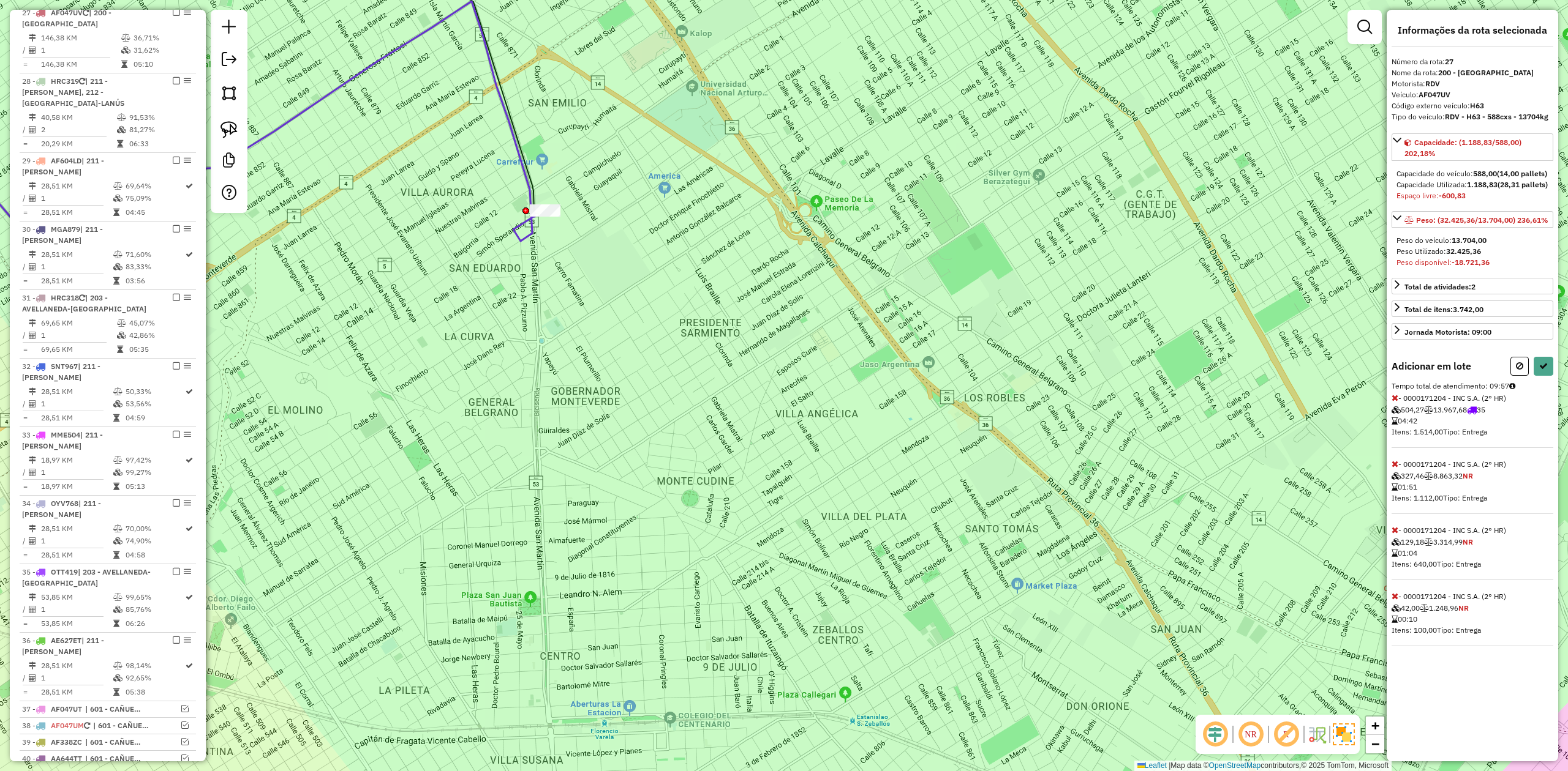
click at [1390, 419] on div "Informações da rota selecionada Número da rota: 27 Nome da rota: 200 - CENTRO L…" at bounding box center [1472, 386] width 171 height 752
click at [1397, 402] on icon at bounding box center [1394, 398] width 6 height 9
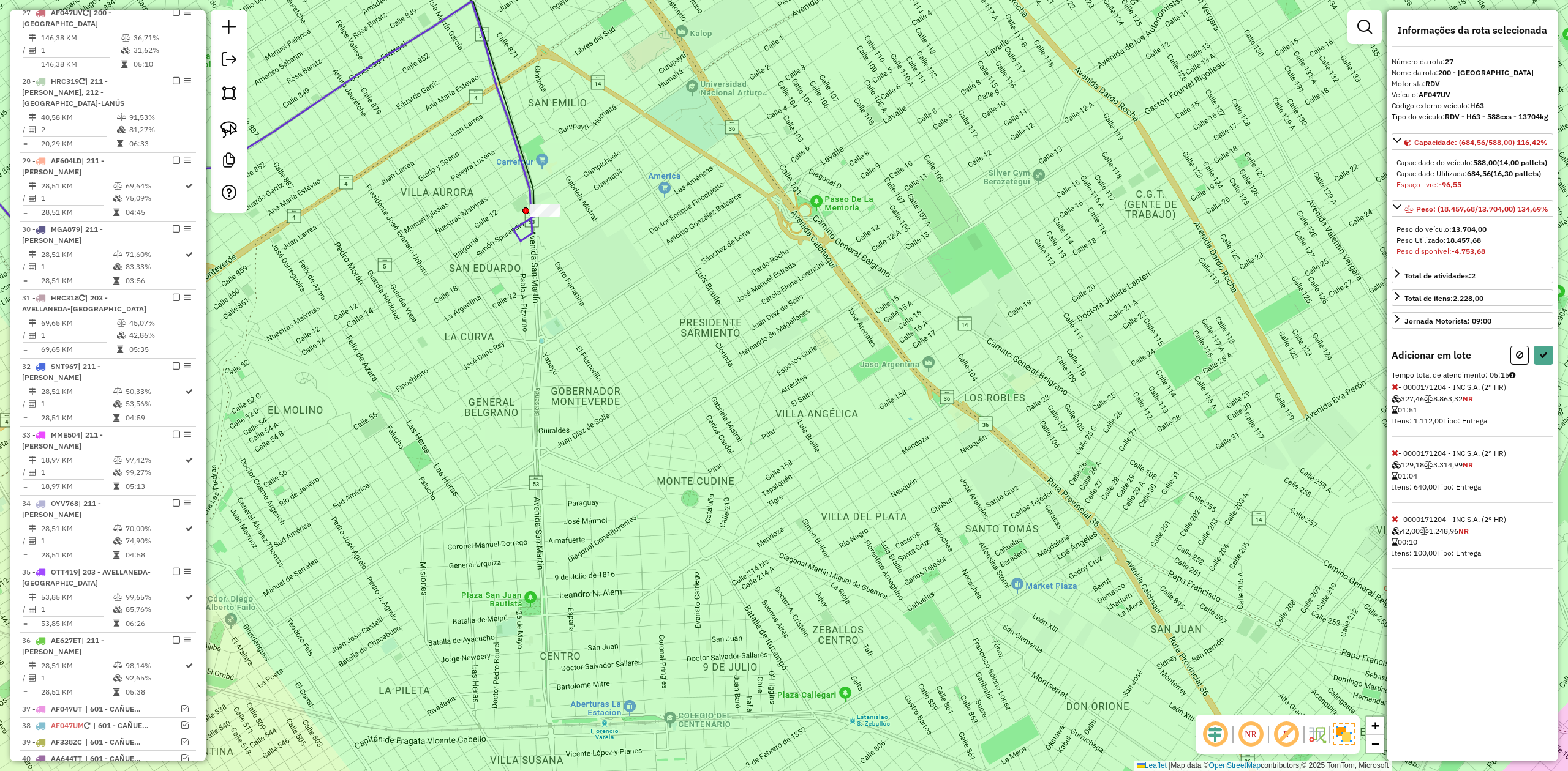
drag, startPoint x: 1397, startPoint y: 537, endPoint x: 1397, endPoint y: 524, distance: 13.0
click at [1397, 523] on icon at bounding box center [1394, 519] width 6 height 9
click at [1394, 457] on icon at bounding box center [1394, 453] width 6 height 9
click at [1542, 359] on icon at bounding box center [1544, 355] width 9 height 9
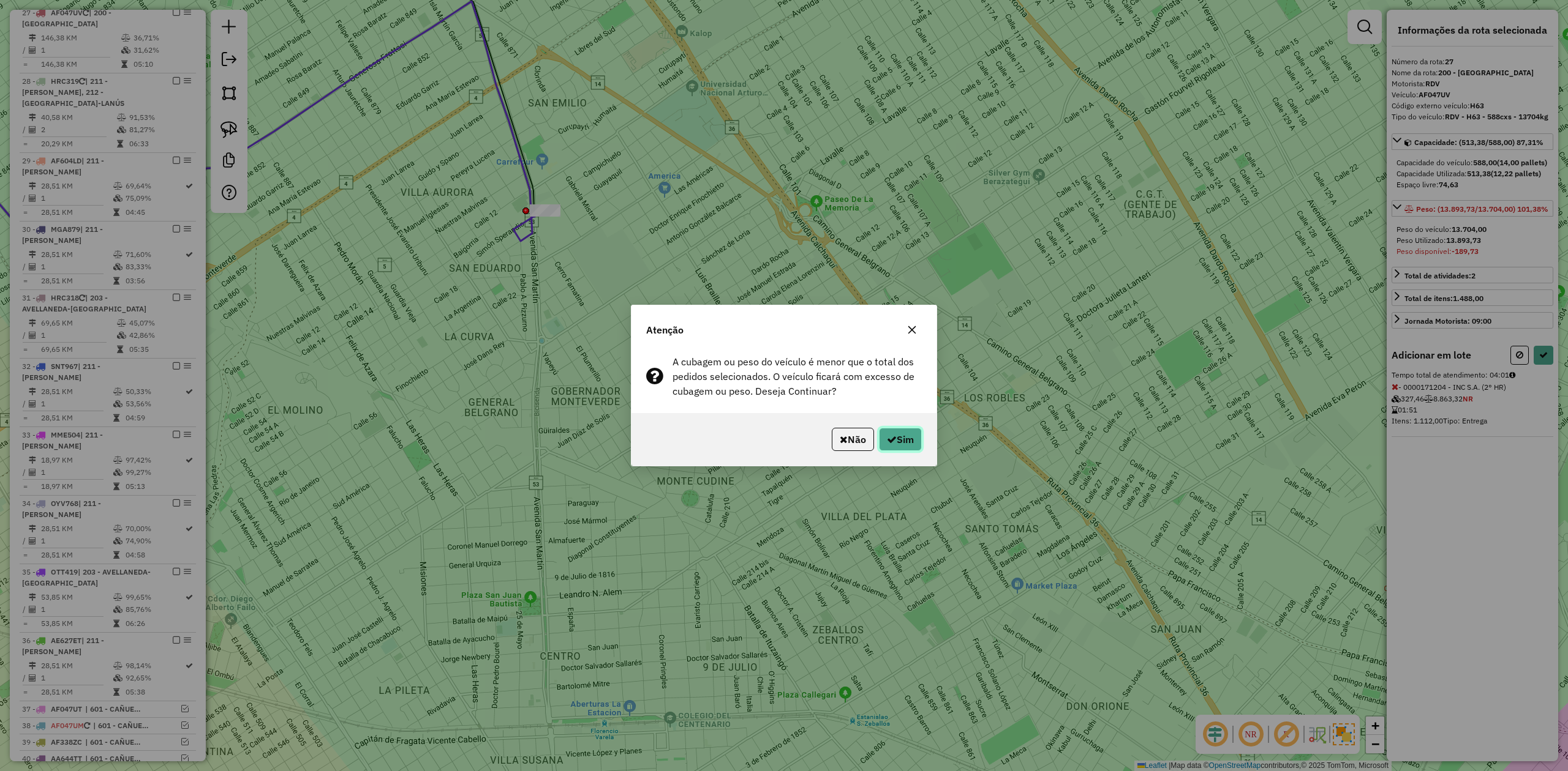
click at [900, 440] on button "Sim" at bounding box center [900, 439] width 43 height 23
select select "**********"
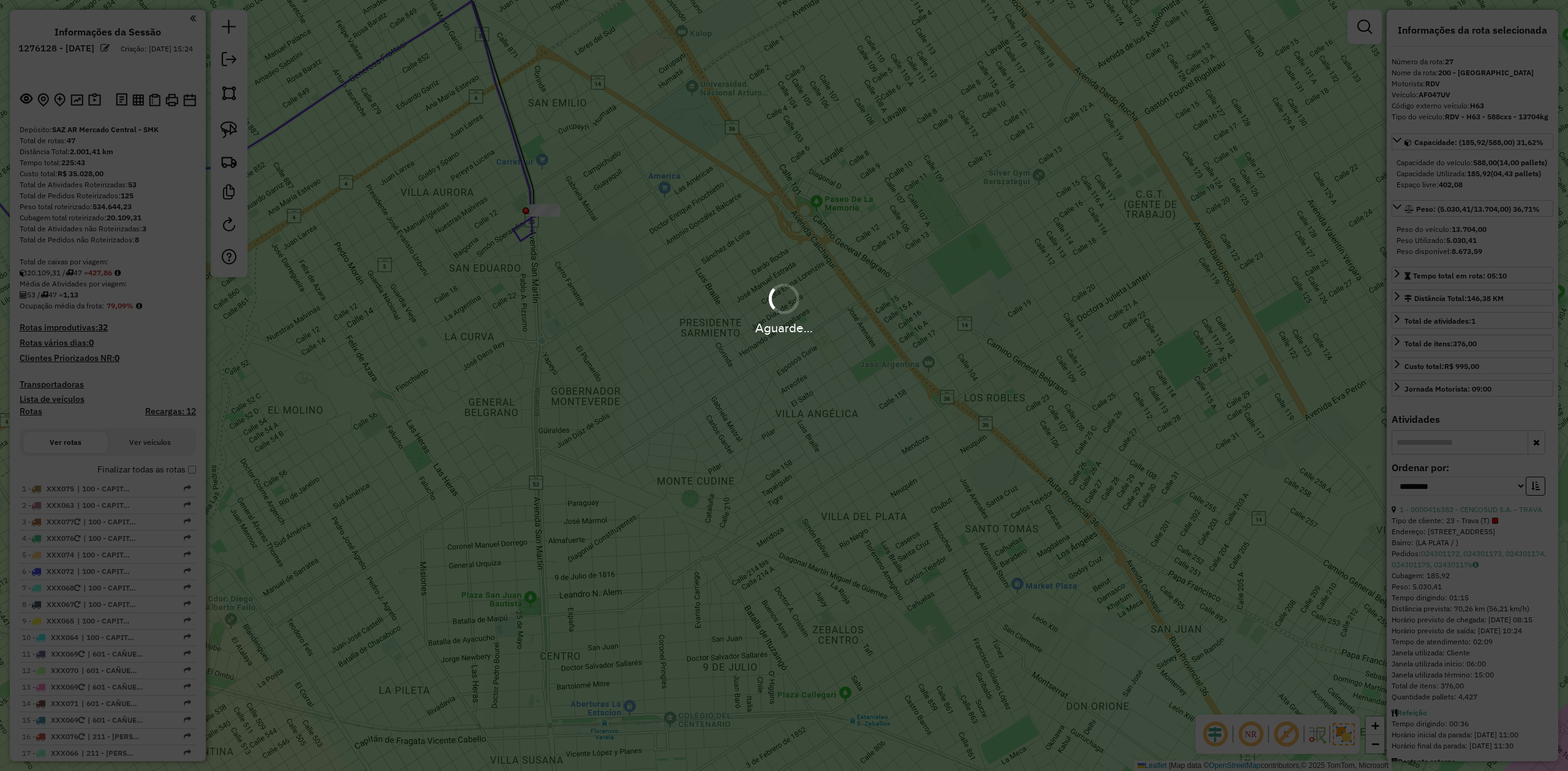
select select "**********"
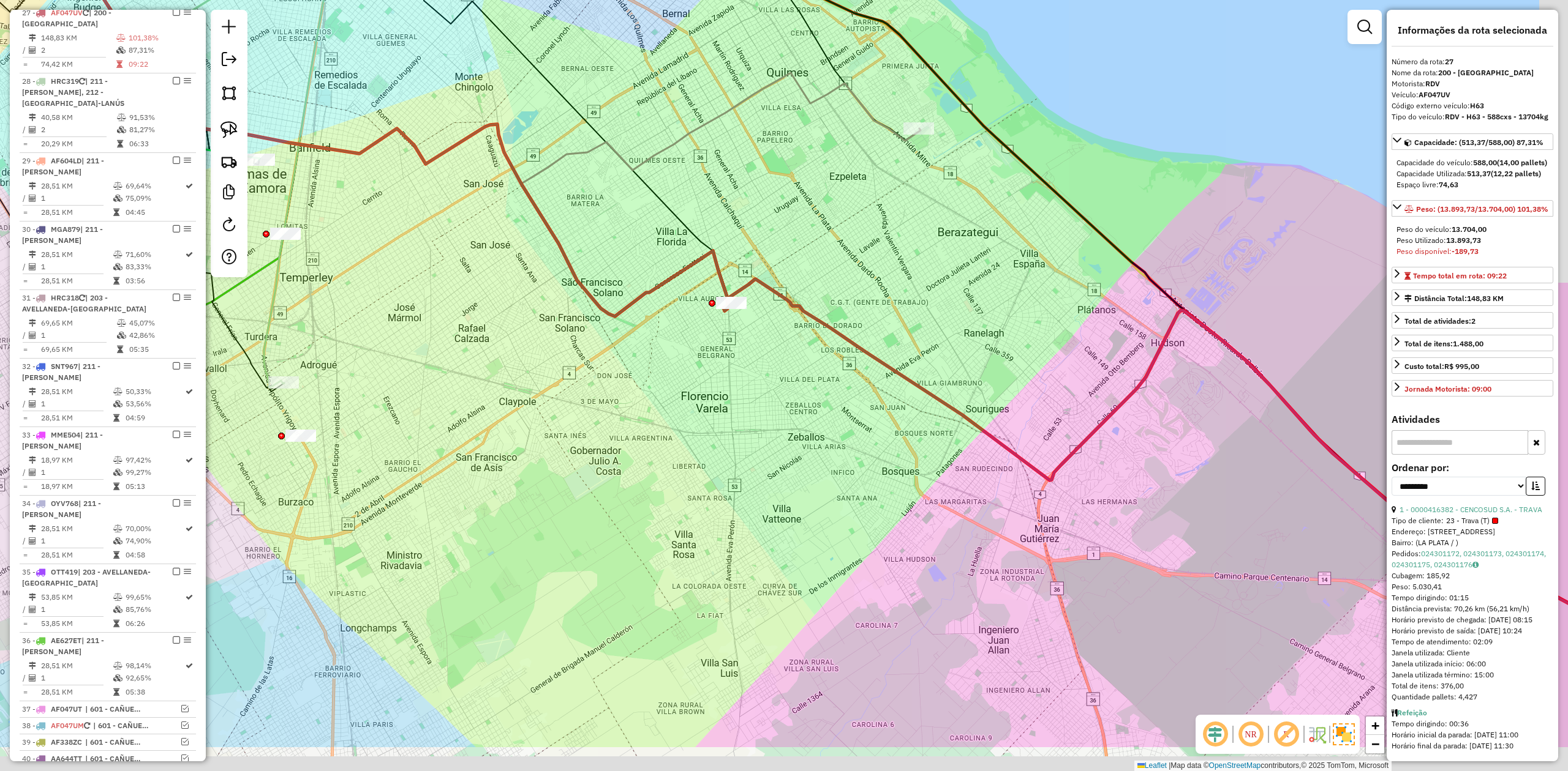
drag, startPoint x: 953, startPoint y: 487, endPoint x: 828, endPoint y: 344, distance: 189.9
click at [818, 339] on div "Janela de atendimento Grade de atendimento Capacidade Transportadoras Veículos …" at bounding box center [784, 385] width 1568 height 771
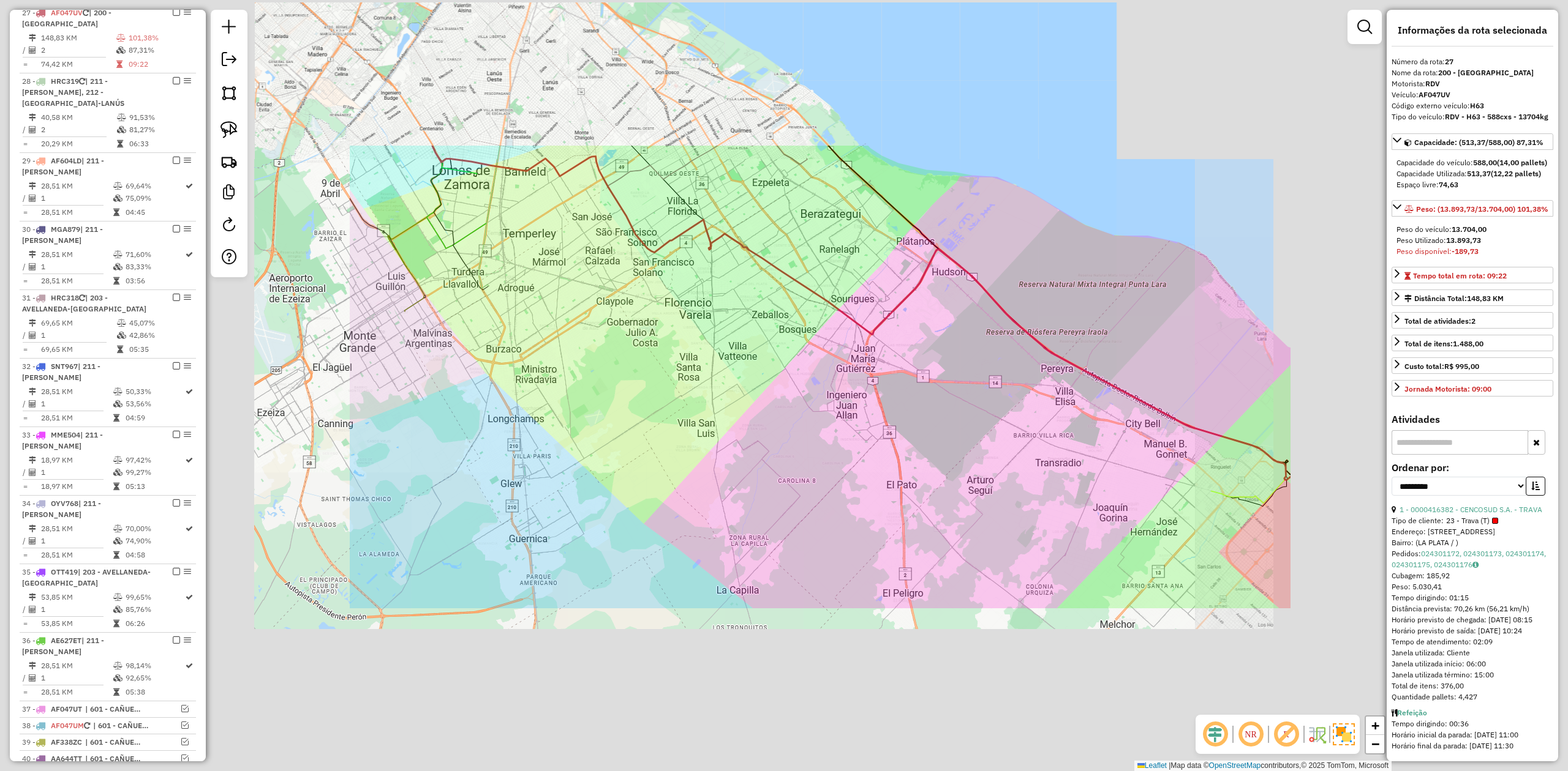
click at [1082, 484] on div "Janela de atendimento Grade de atendimento Capacidade Transportadoras Veículos …" at bounding box center [784, 385] width 1568 height 771
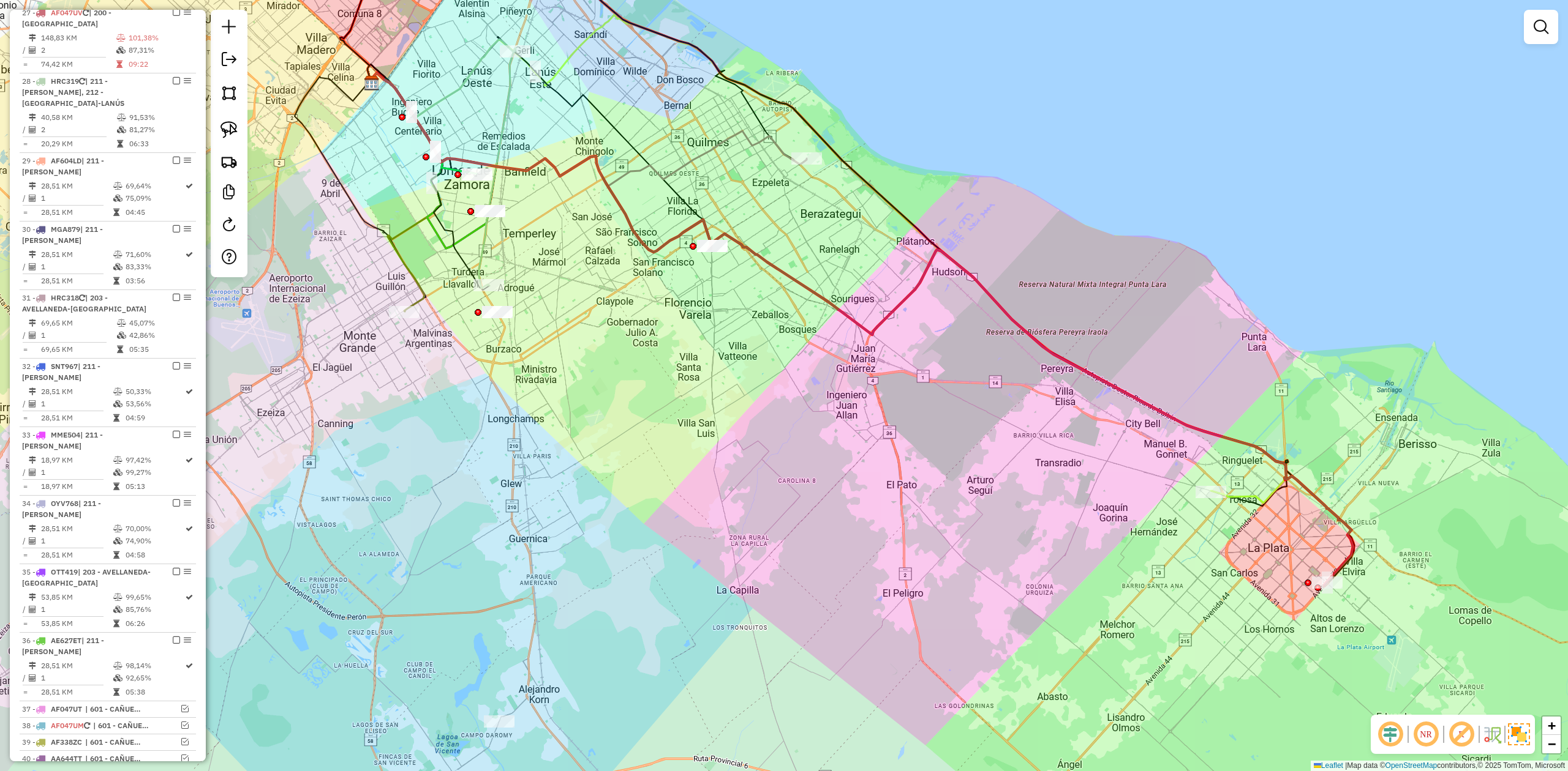
click at [1255, 444] on icon at bounding box center [1031, 410] width 642 height 353
select select "**********"
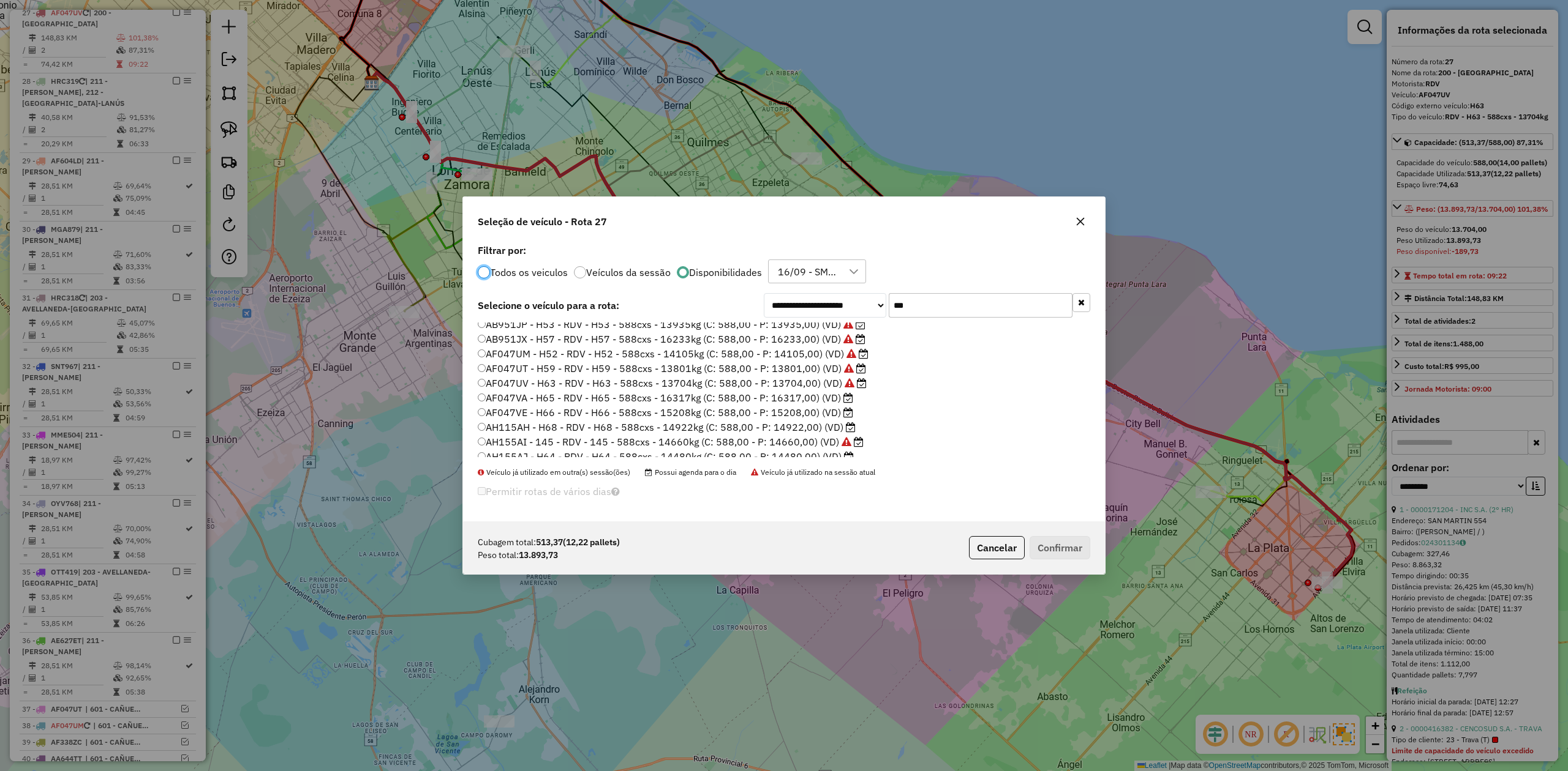
scroll to position [27, 0]
click at [804, 449] on label "AH155AJ - H64 - RDV - H64 - 588cxs - 14480kg (C: 588,00 - P: 14480,00) (VD)" at bounding box center [666, 449] width 376 height 14
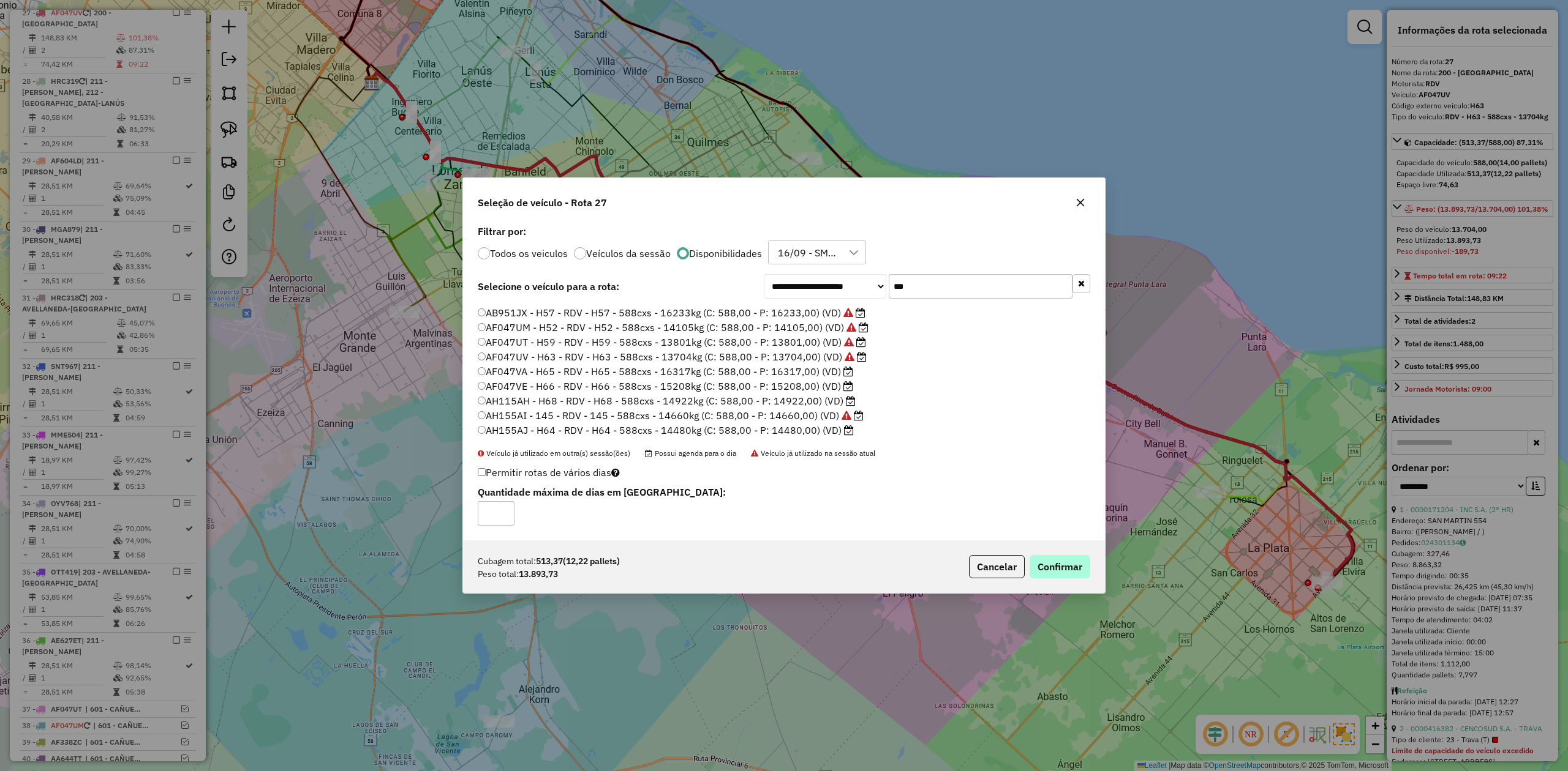
click at [1063, 556] on p-footer "Cubagem total: 513,37 (12,22 pallets) Peso total: 13.893,73 Cancelar Confirmar" at bounding box center [1026, 567] width 126 height 23
click at [1074, 569] on button "Confirmar" at bounding box center [1059, 567] width 61 height 23
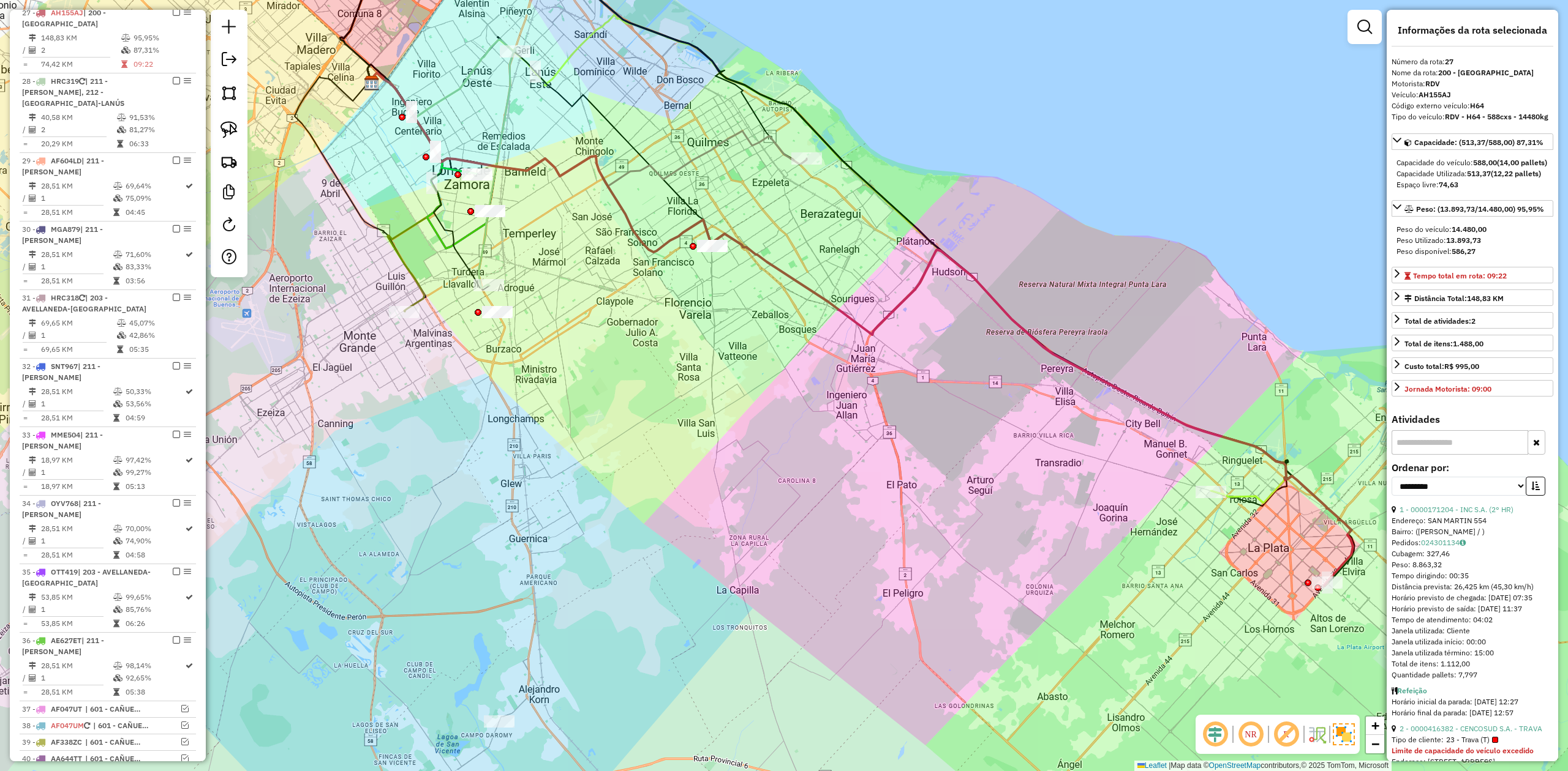
click at [1064, 294] on div "Janela de atendimento Grade de atendimento Capacidade Transportadoras Veículos …" at bounding box center [784, 385] width 1568 height 771
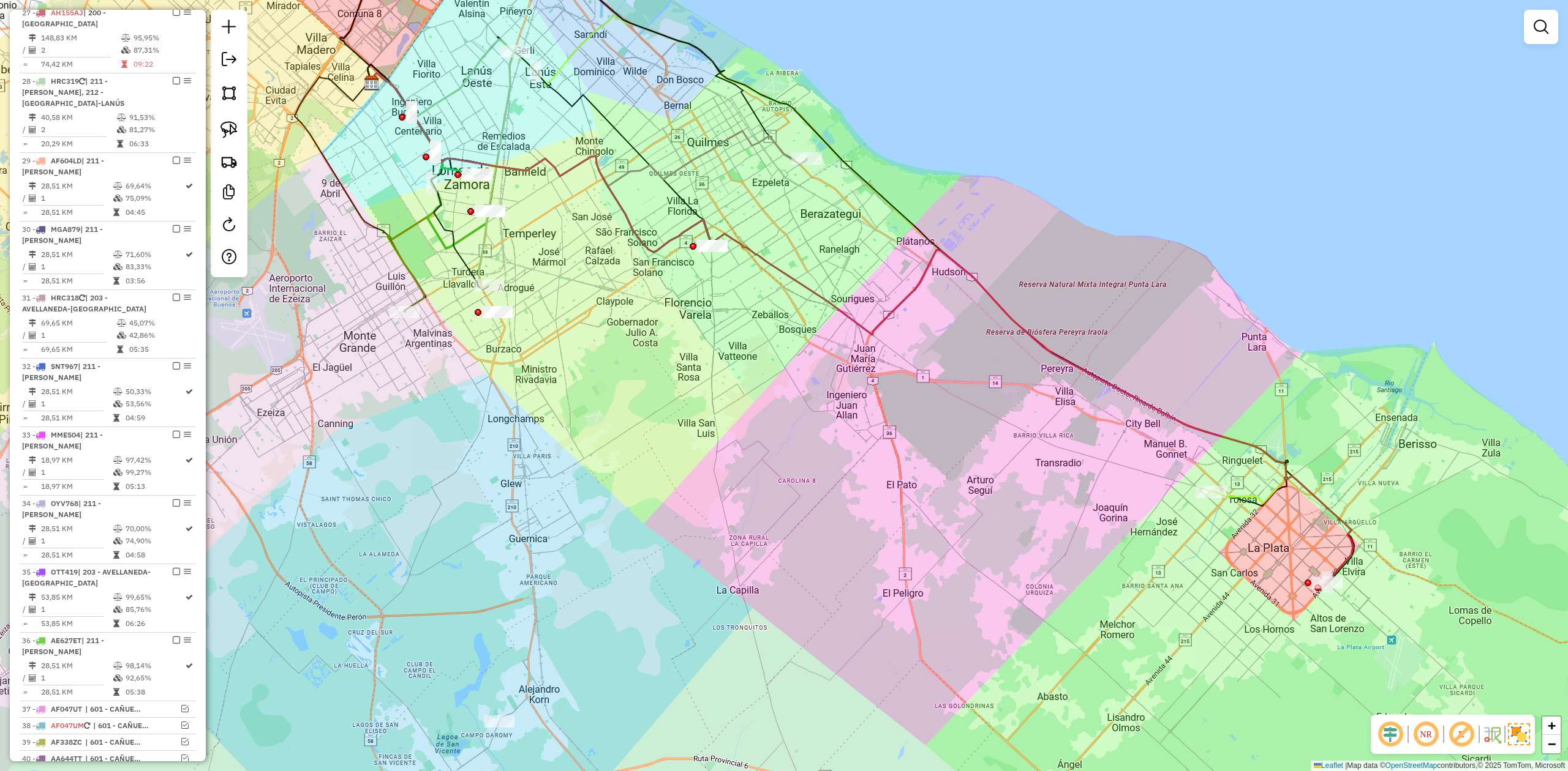
click at [1059, 344] on div "Janela de atendimento Grade de atendimento Capacidade Transportadoras Veículos …" at bounding box center [784, 385] width 1568 height 771
click at [1052, 358] on icon at bounding box center [1031, 410] width 642 height 353
select select "**********"
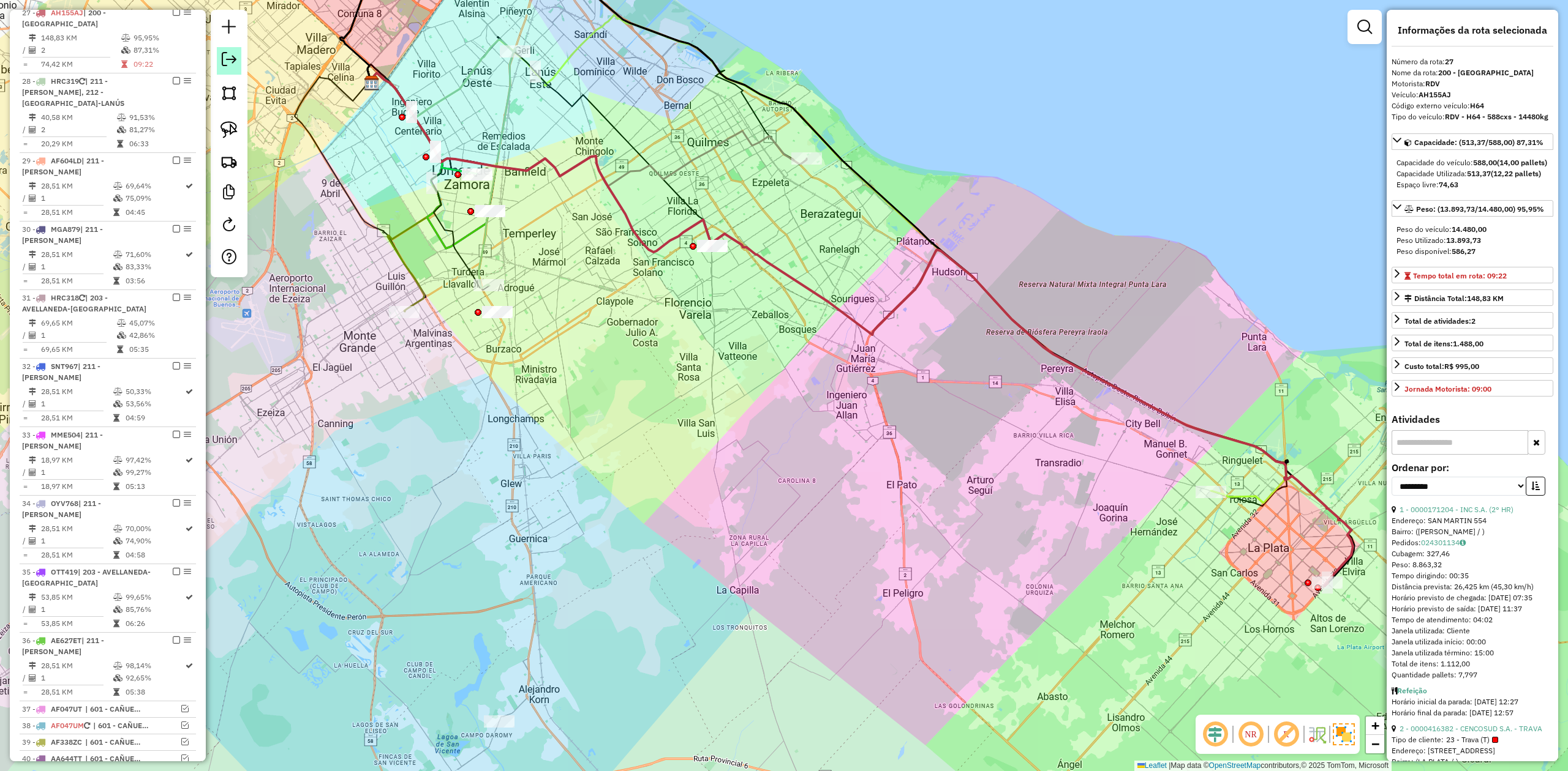
click at [174, 14] on em at bounding box center [176, 12] width 7 height 7
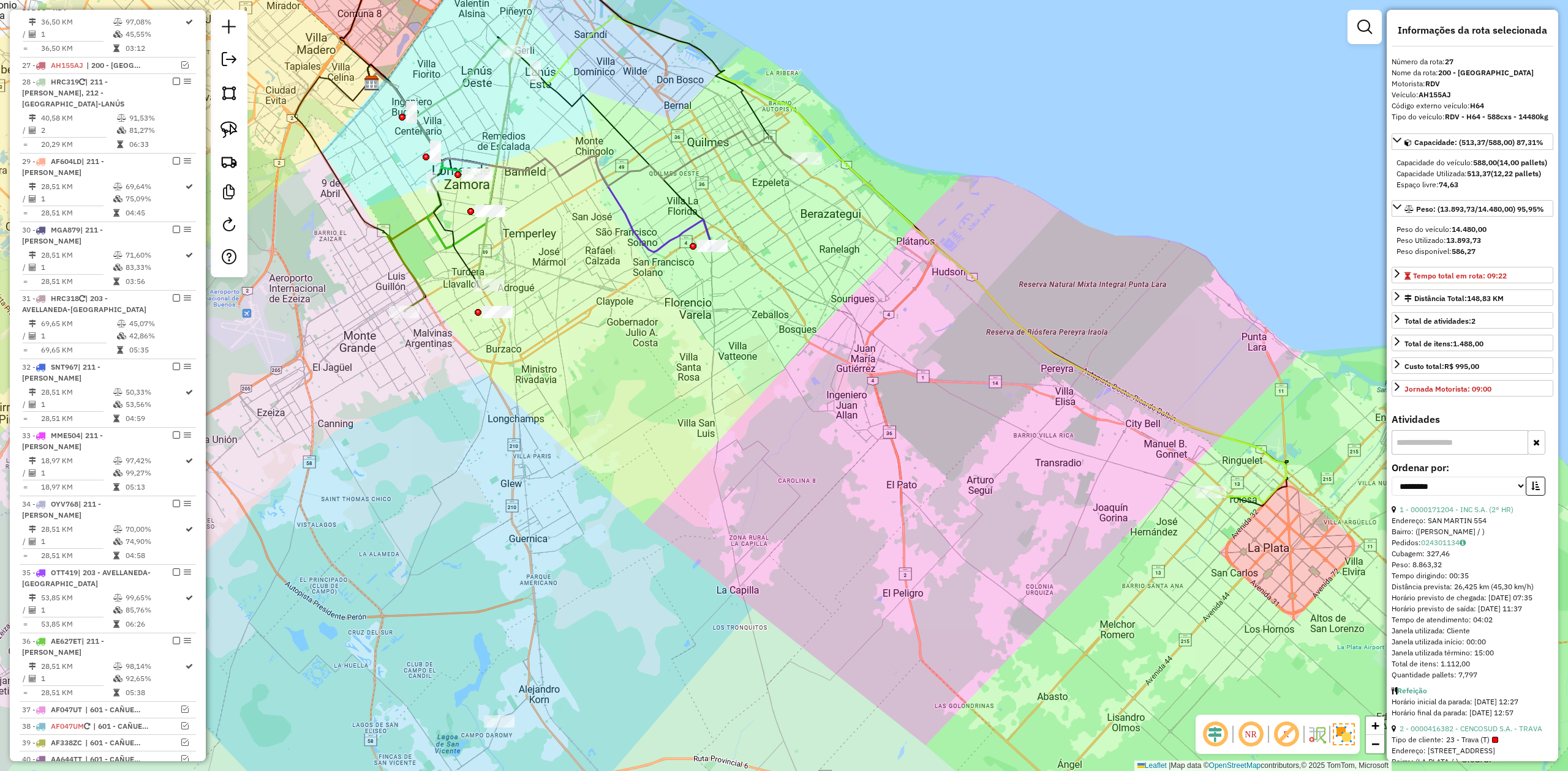
drag, startPoint x: 1173, startPoint y: 410, endPoint x: 1167, endPoint y: 409, distance: 6.1
click at [1173, 409] on div "Janela de atendimento Grade de atendimento Capacidade Transportadoras Veículos …" at bounding box center [784, 385] width 1568 height 771
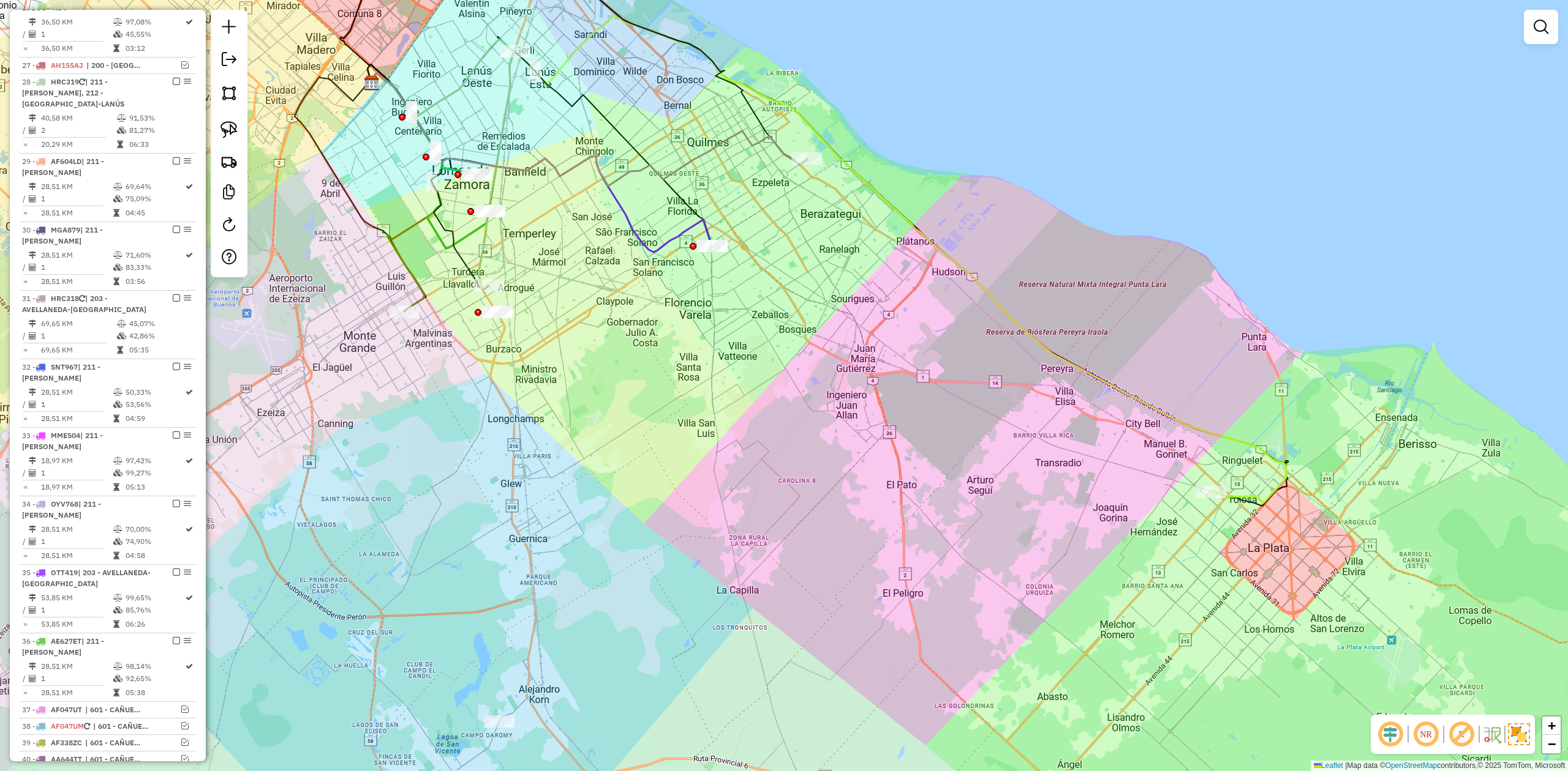
click at [1161, 412] on icon at bounding box center [826, 258] width 918 height 489
select select "**********"
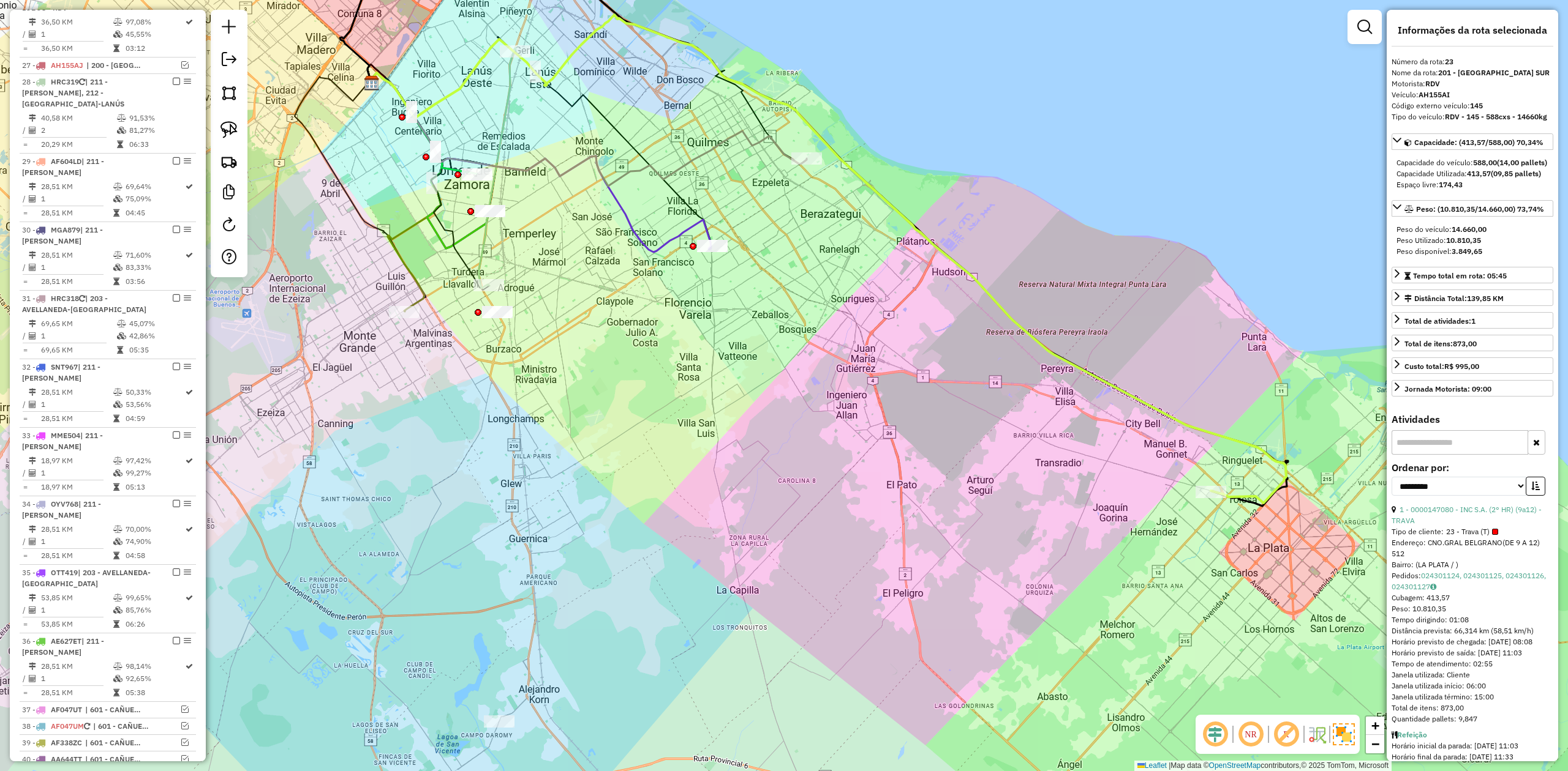
scroll to position [839, 0]
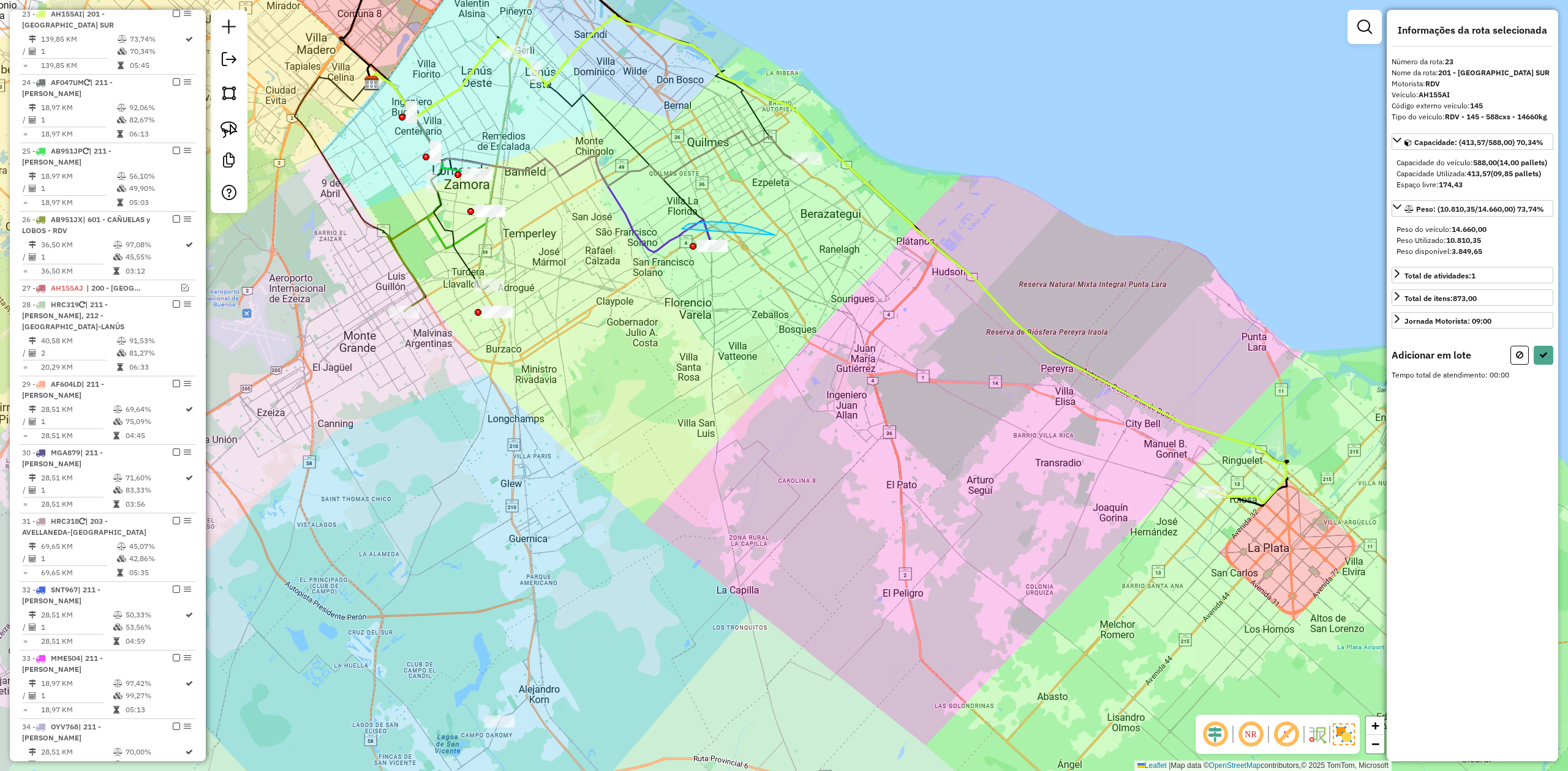
drag, startPoint x: 681, startPoint y: 229, endPoint x: 879, endPoint y: 251, distance: 199.2
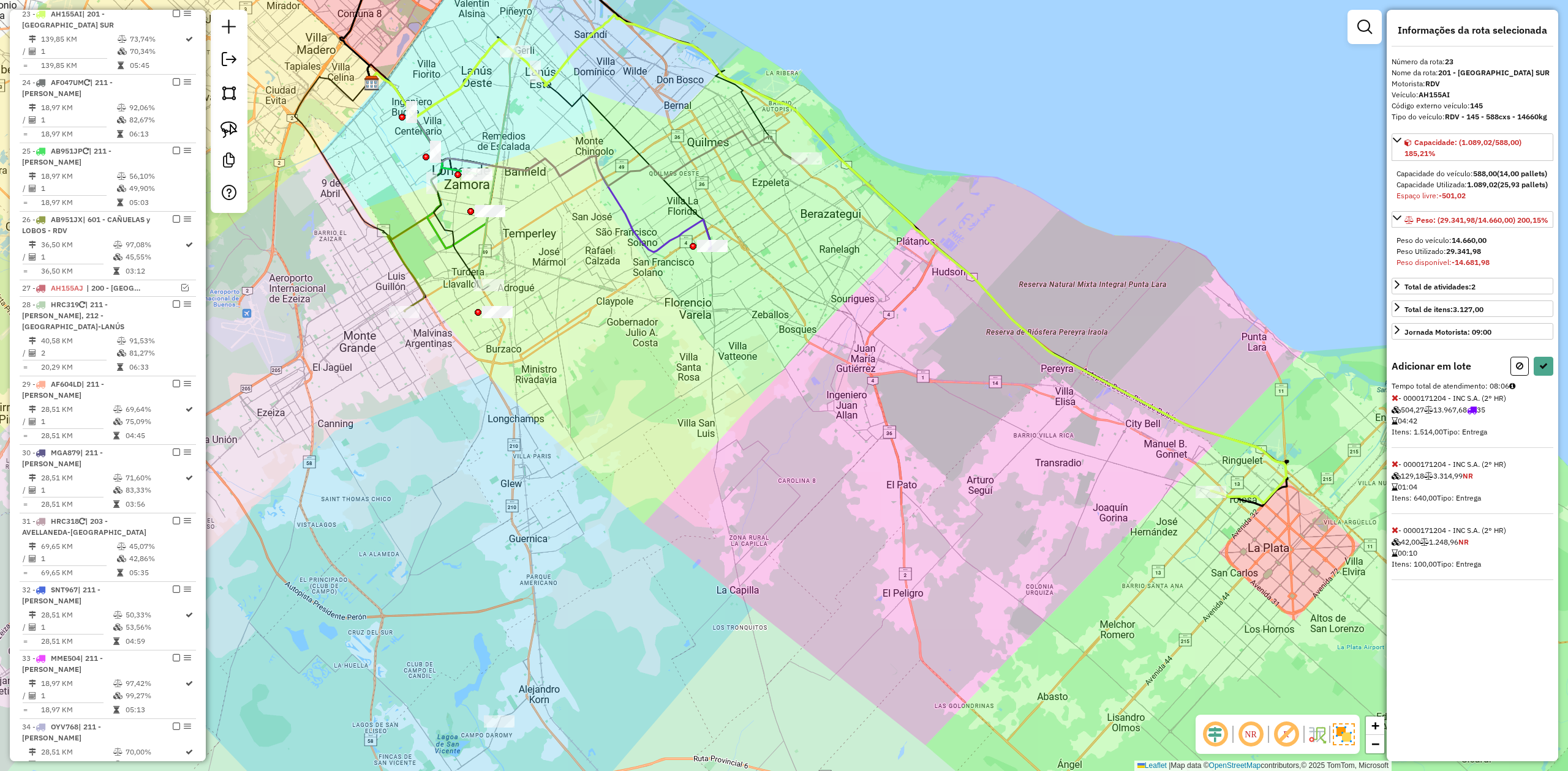
click at [1394, 402] on icon at bounding box center [1394, 398] width 6 height 9
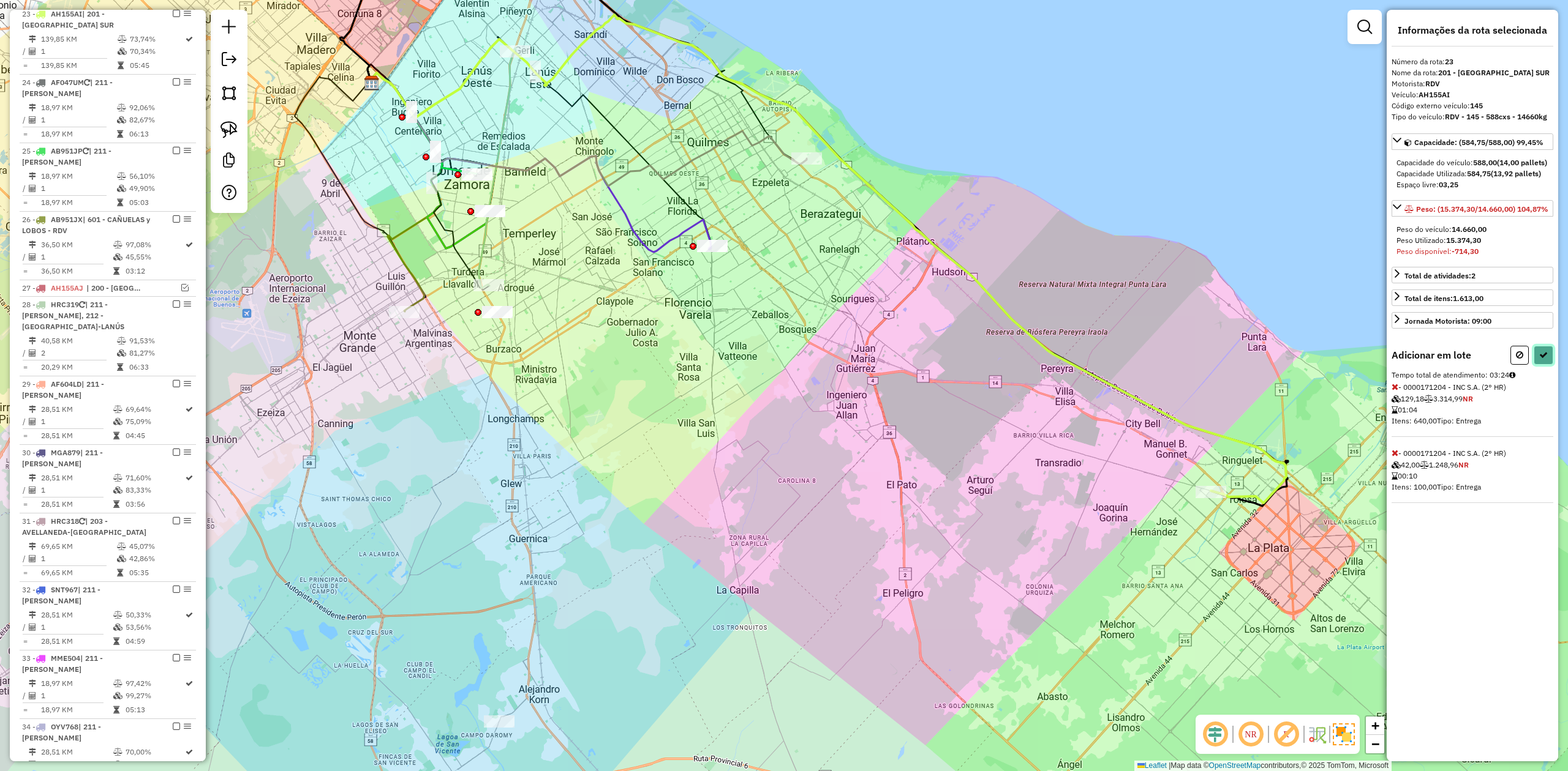
click at [1542, 359] on icon at bounding box center [1544, 355] width 9 height 9
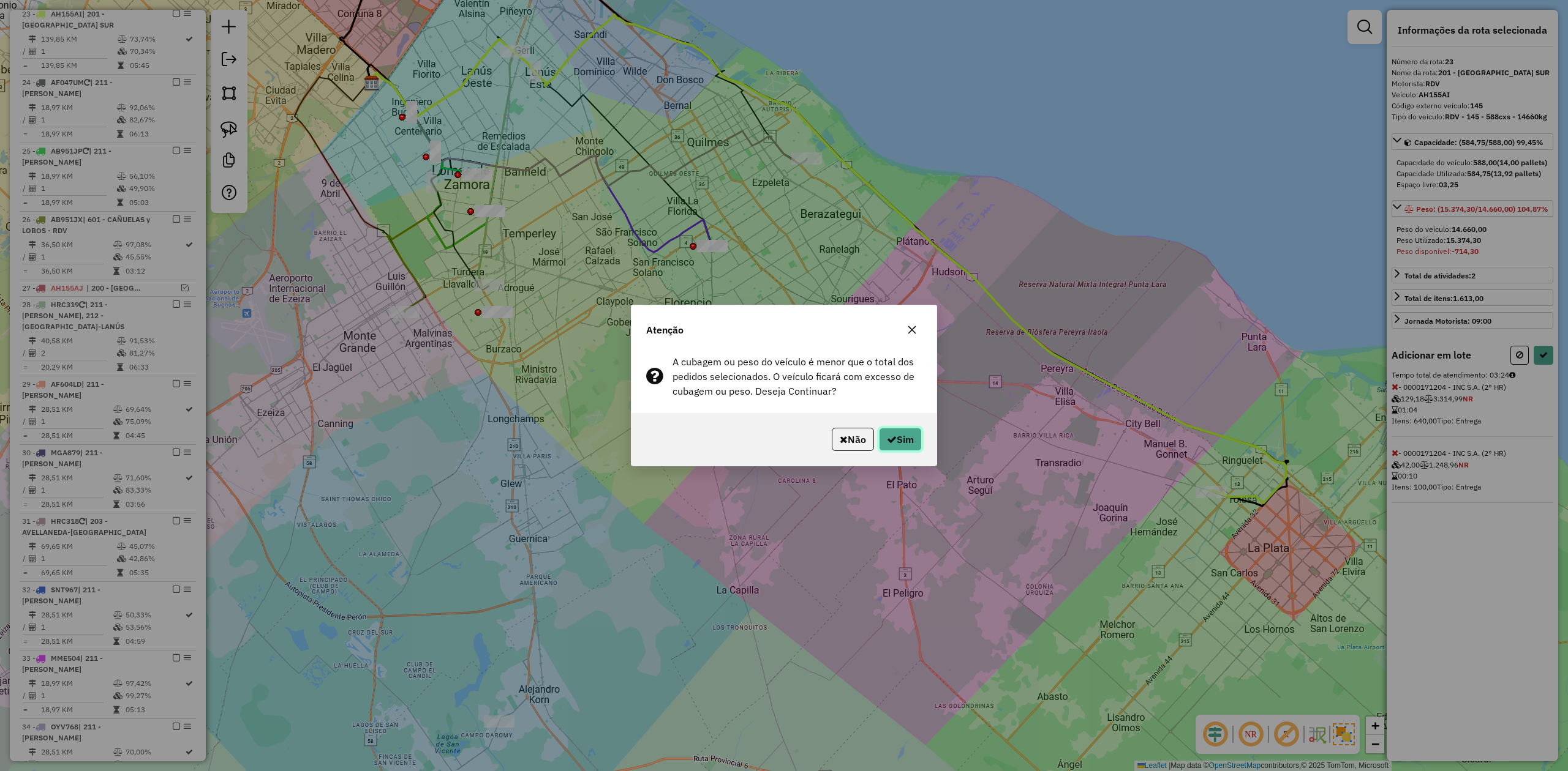
click at [900, 436] on button "Sim" at bounding box center [900, 439] width 43 height 23
select select "**********"
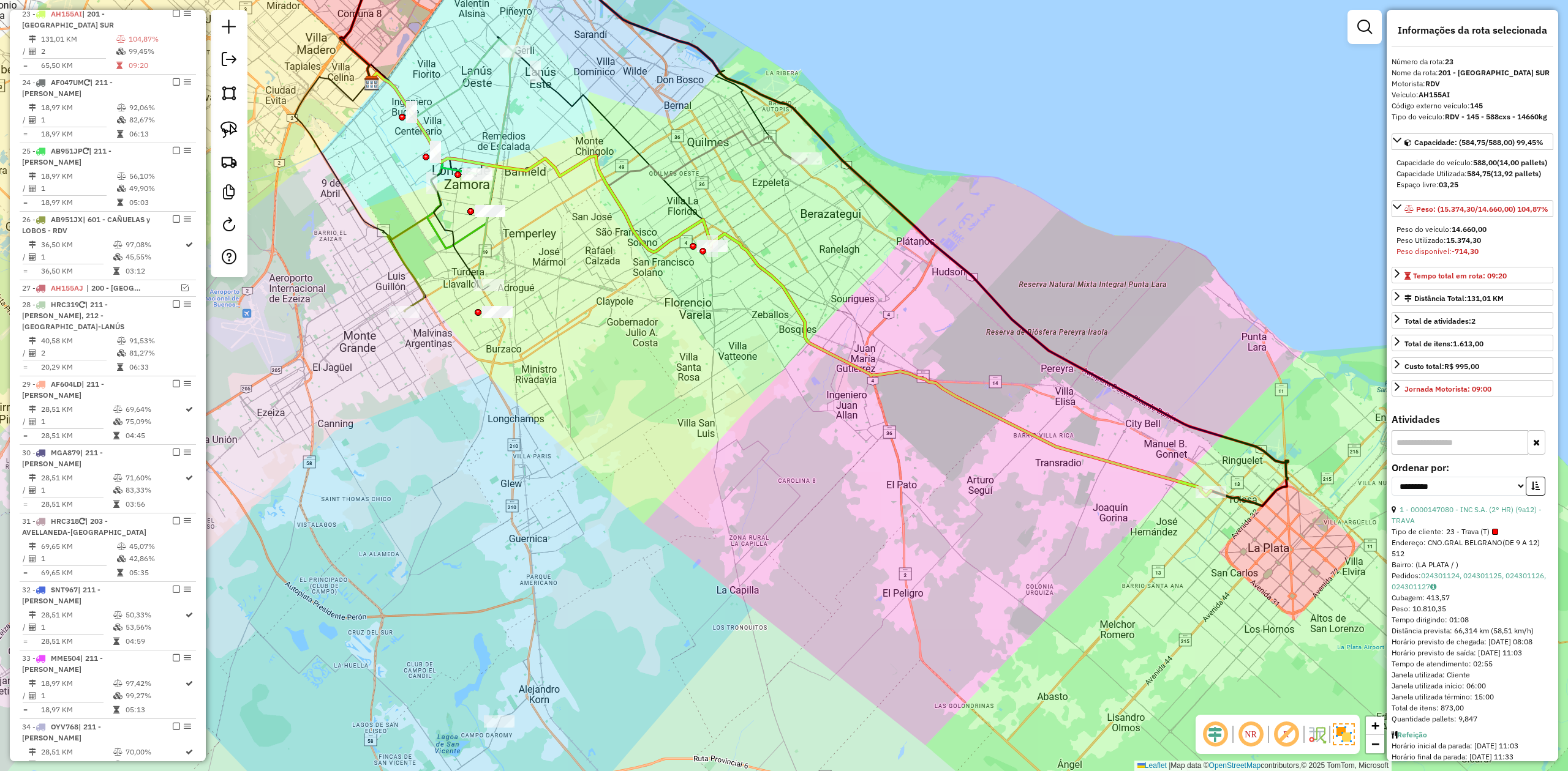
click at [1005, 392] on div "Janela de atendimento Grade de atendimento Capacidade Transportadoras Veículos …" at bounding box center [784, 385] width 1568 height 771
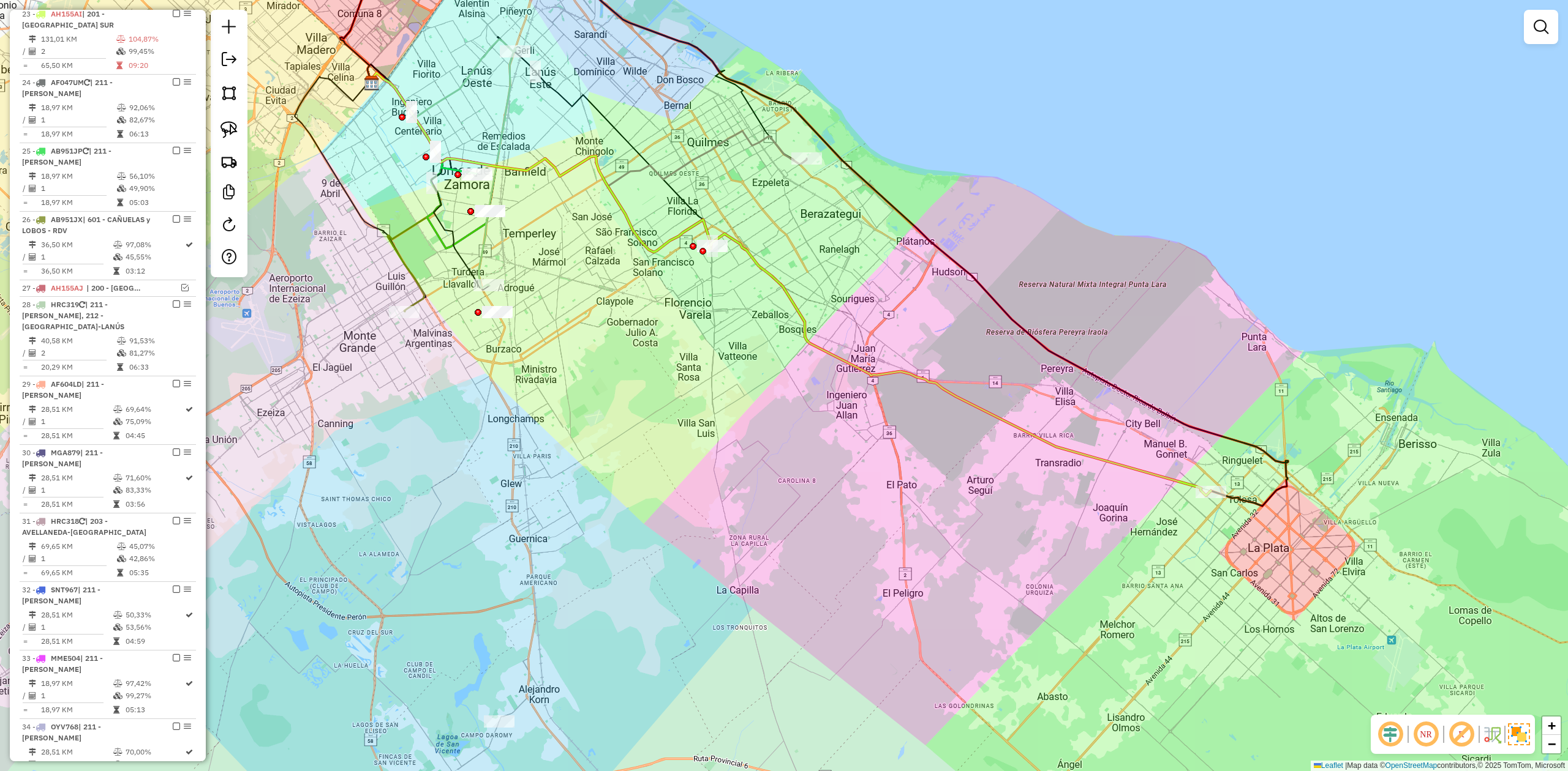
click at [1019, 412] on div "Janela de atendimento Grade de atendimento Capacidade Transportadoras Veículos …" at bounding box center [784, 385] width 1568 height 771
click at [1017, 432] on icon at bounding box center [961, 365] width 500 height 262
select select "**********"
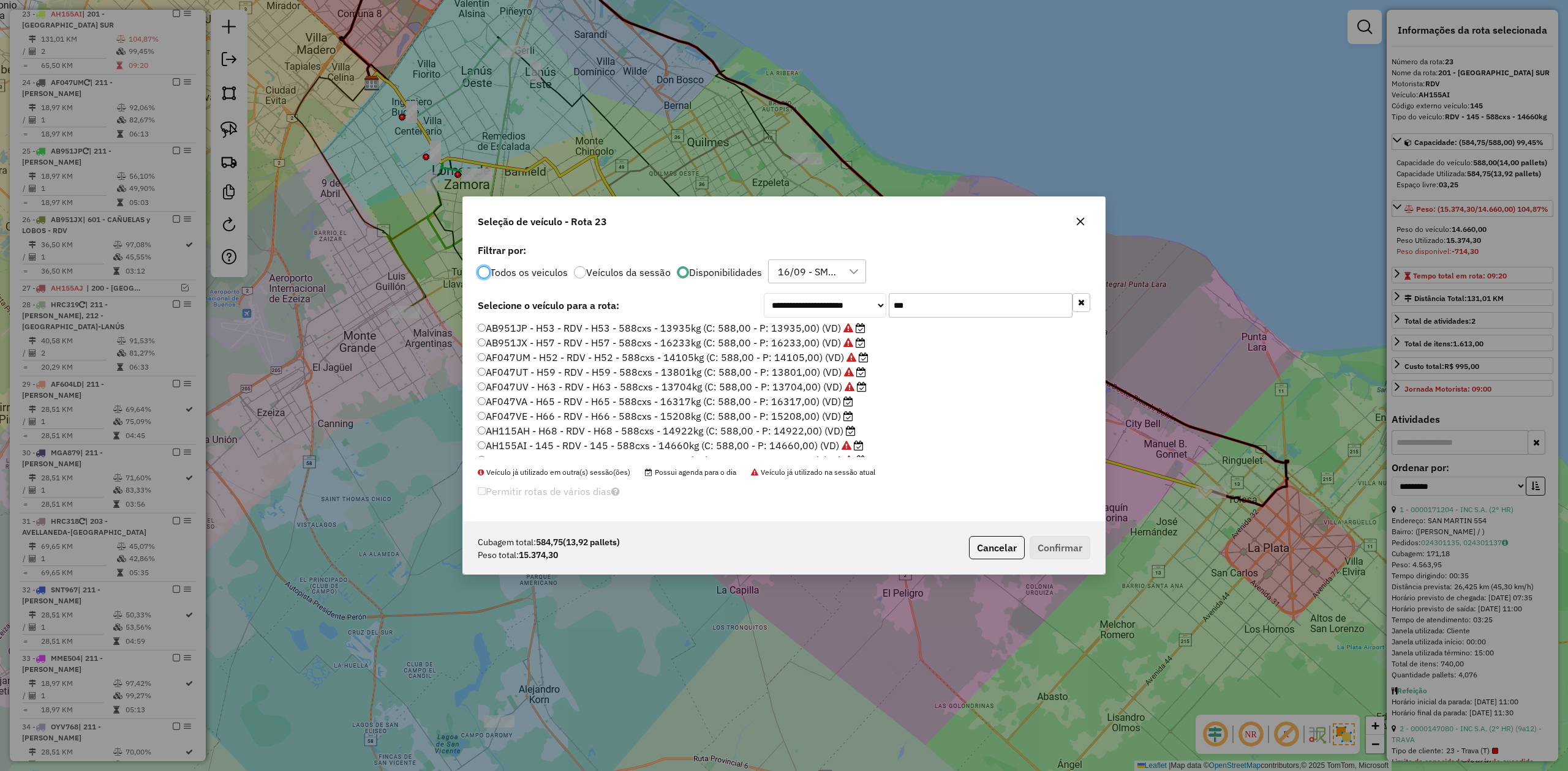
scroll to position [0, 0]
click at [807, 419] on label "AF047VA - H65 - RDV - H65 - 588cxs - 16317kg (C: 588,00 - P: 16317,00) (VD)" at bounding box center [665, 418] width 375 height 14
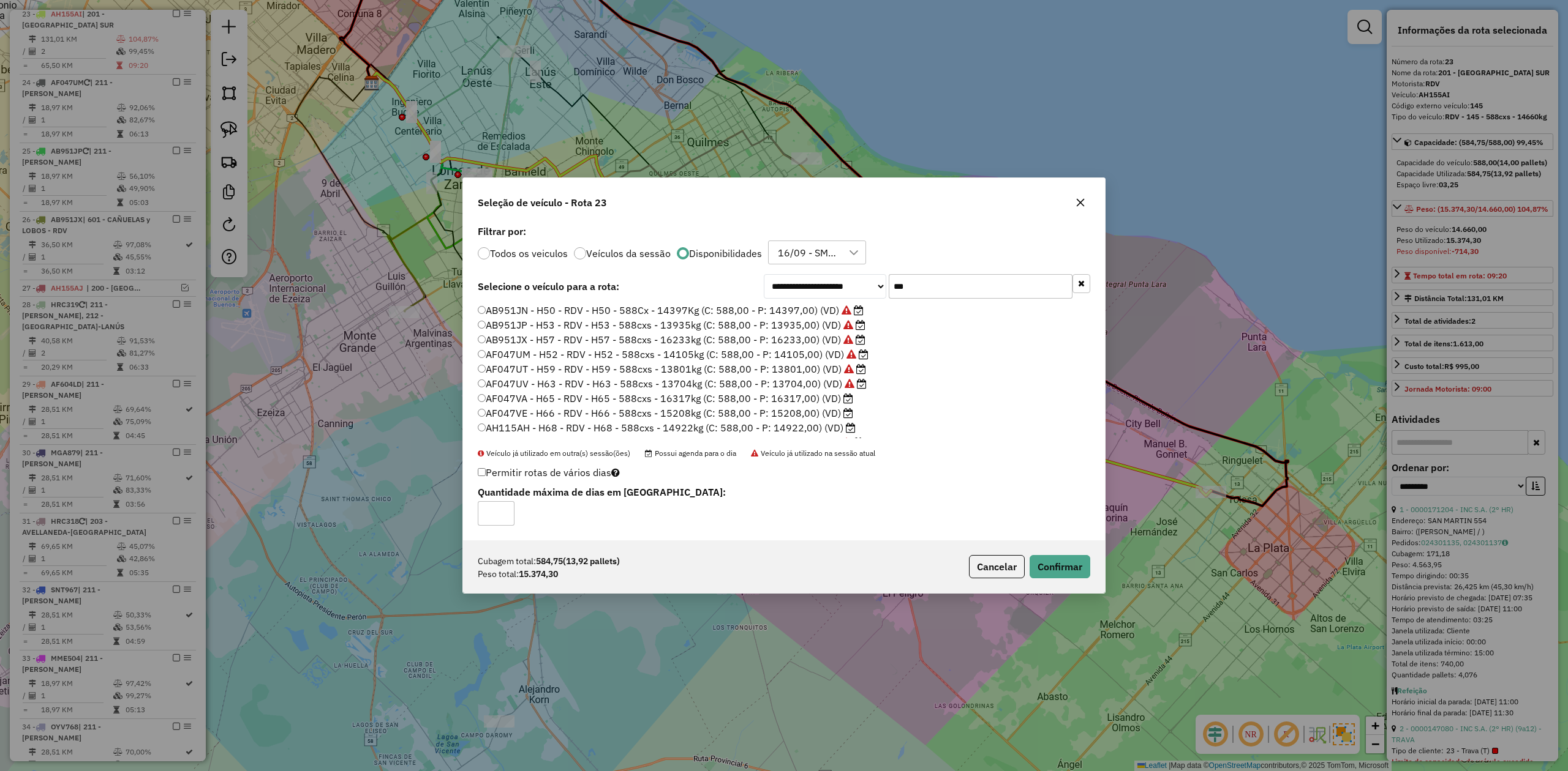
click at [797, 343] on label "AB951JX - H57 - RDV - H57 - 588cxs - 16233kg (C: 588,00 - P: 16233,00) (VD)" at bounding box center [671, 340] width 387 height 14
click at [1072, 569] on button "Confirmar" at bounding box center [1059, 567] width 61 height 23
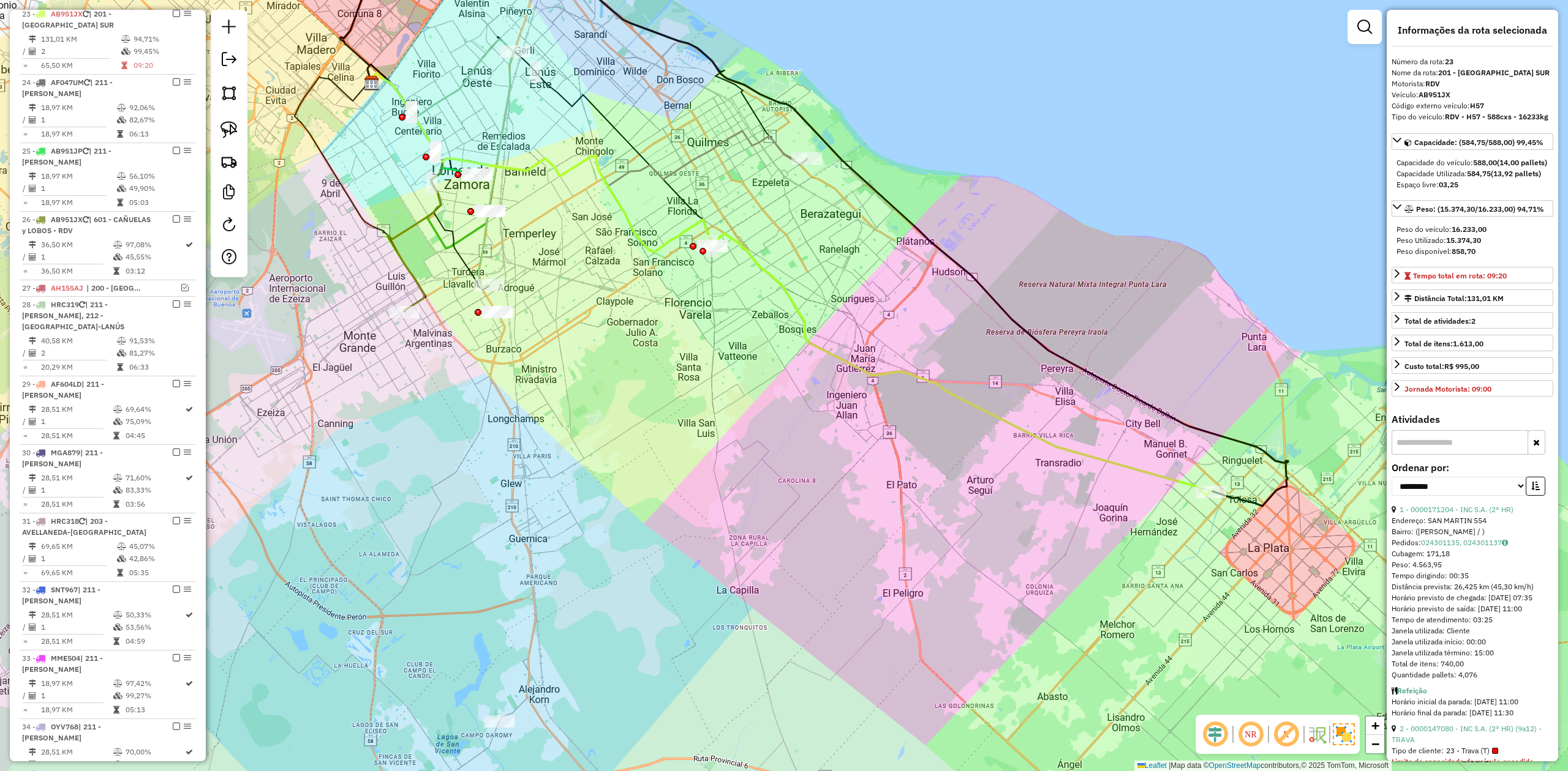
click at [997, 458] on div "Janela de atendimento Grade de atendimento Capacidade Transportadoras Veículos …" at bounding box center [784, 385] width 1568 height 771
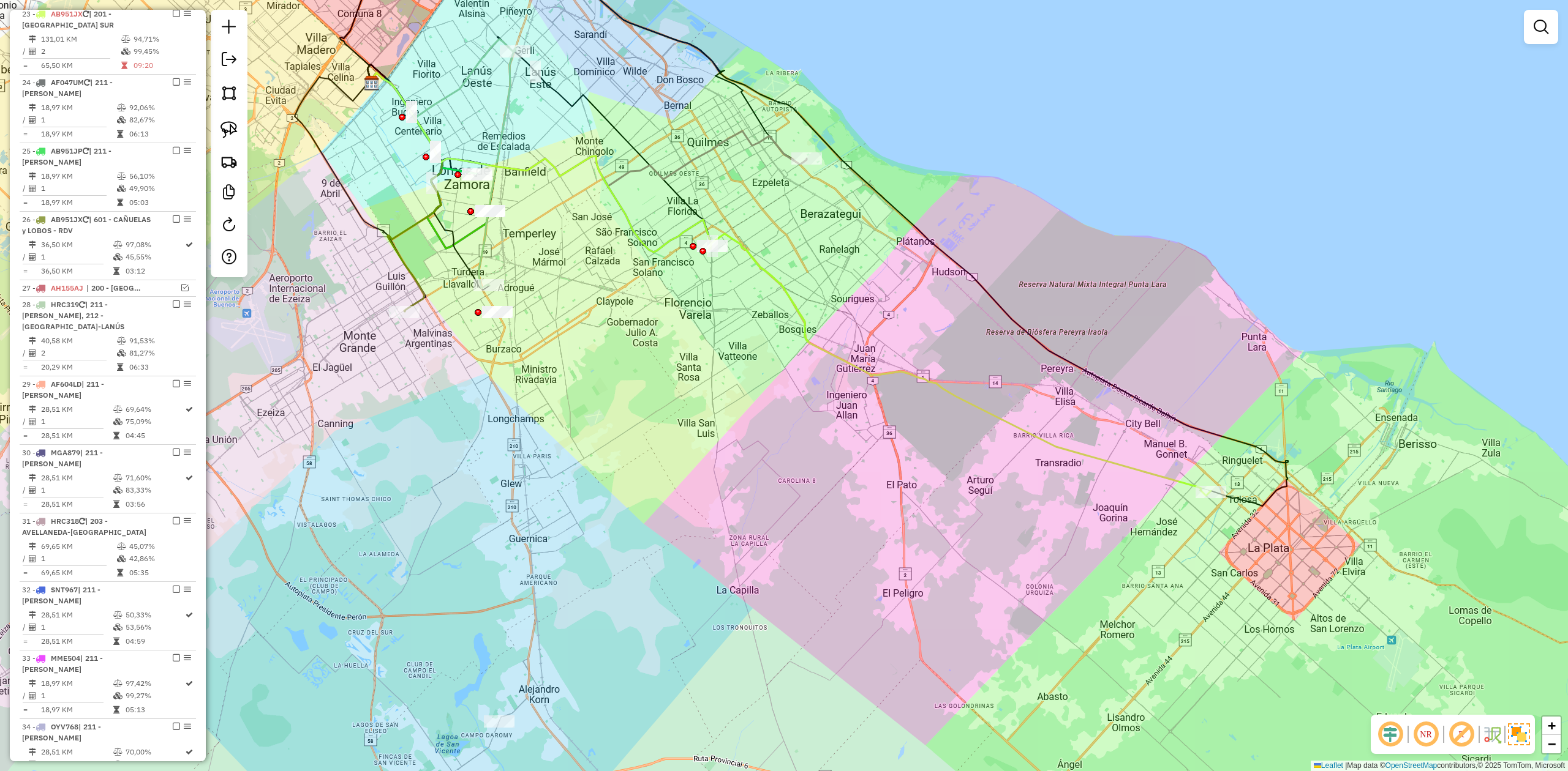
click at [978, 415] on icon at bounding box center [961, 365] width 500 height 262
select select "**********"
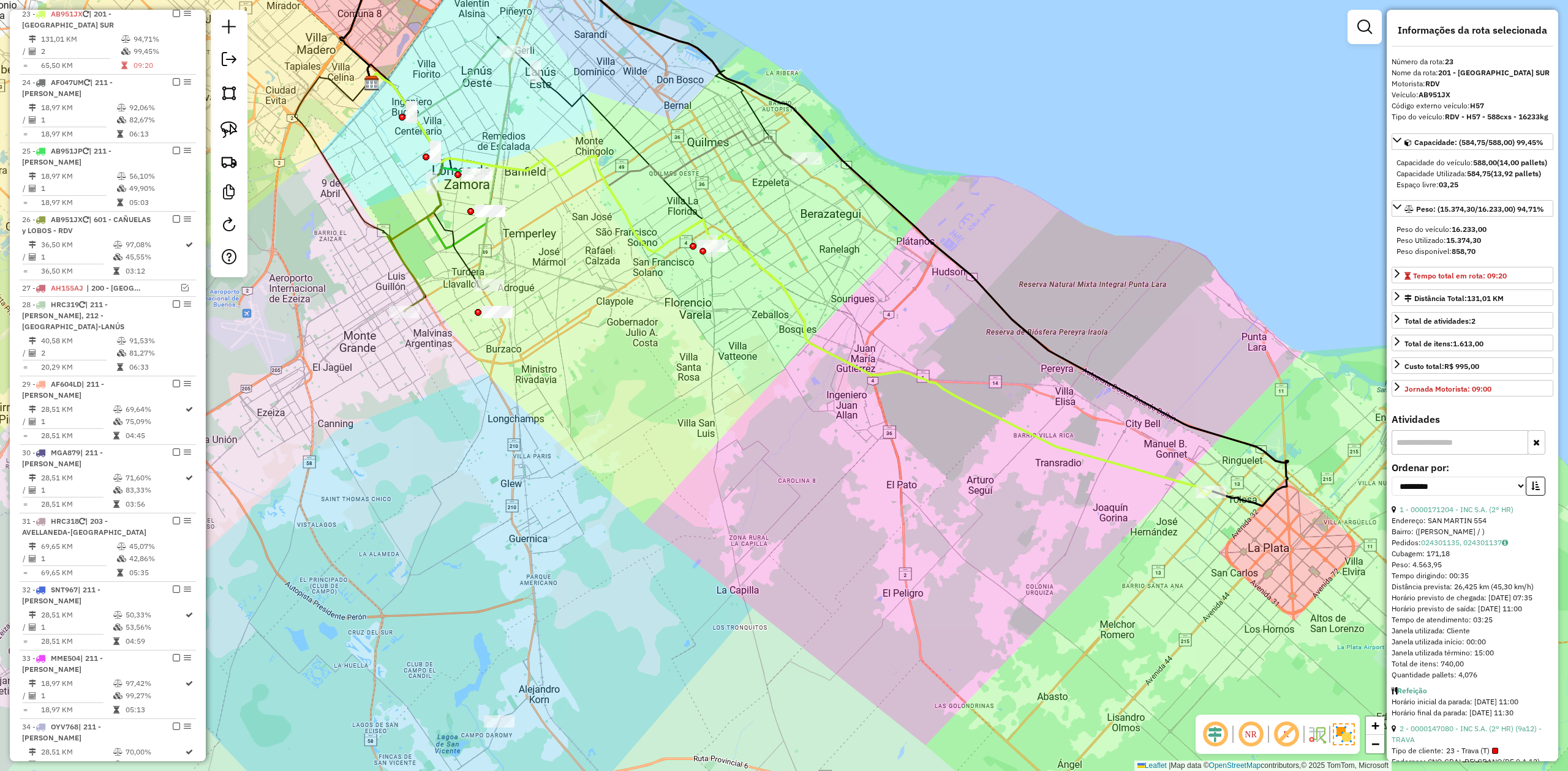
click at [966, 405] on icon at bounding box center [961, 365] width 500 height 262
click at [174, 16] on em at bounding box center [176, 14] width 7 height 7
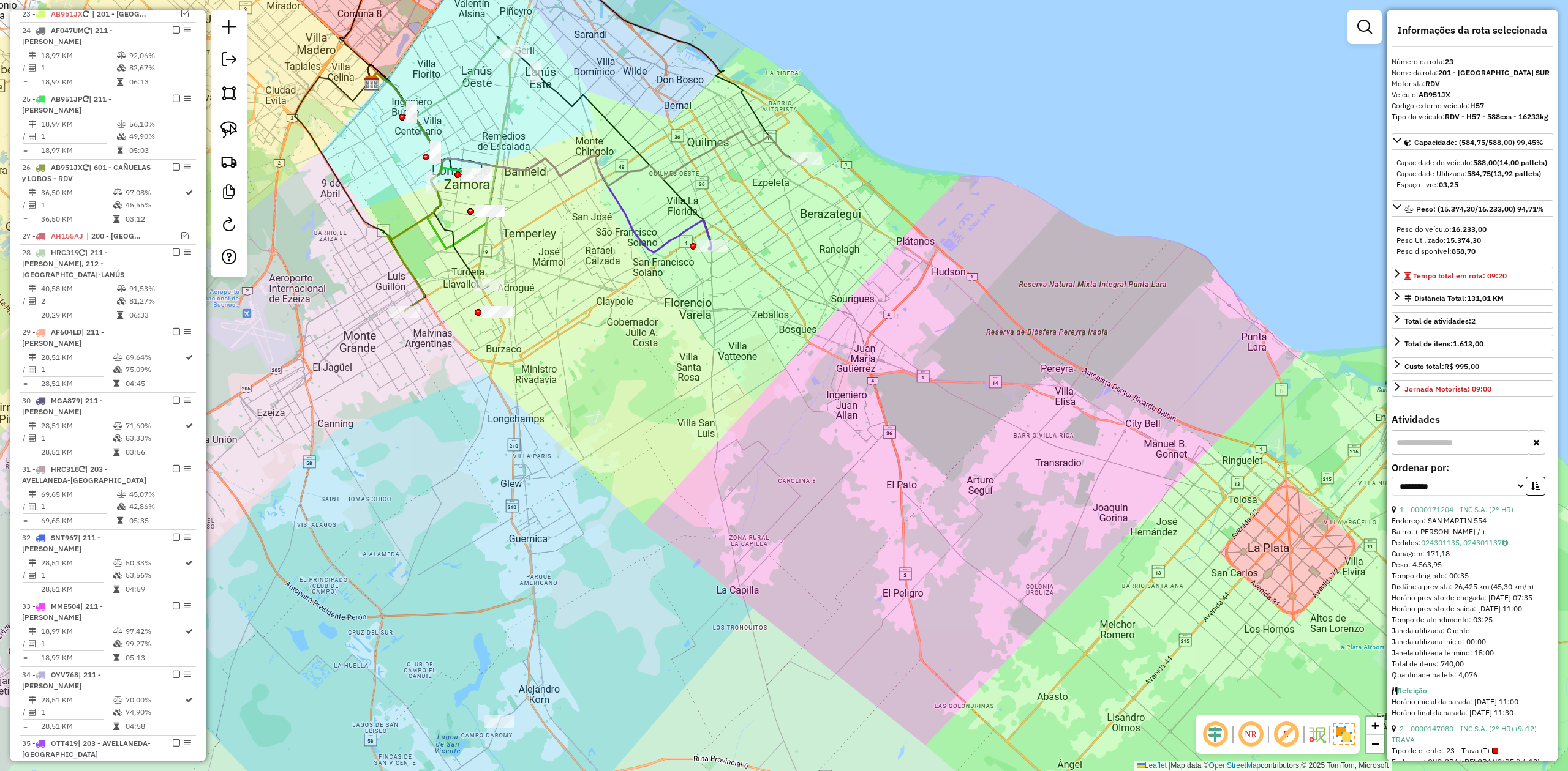
scroll to position [787, 0]
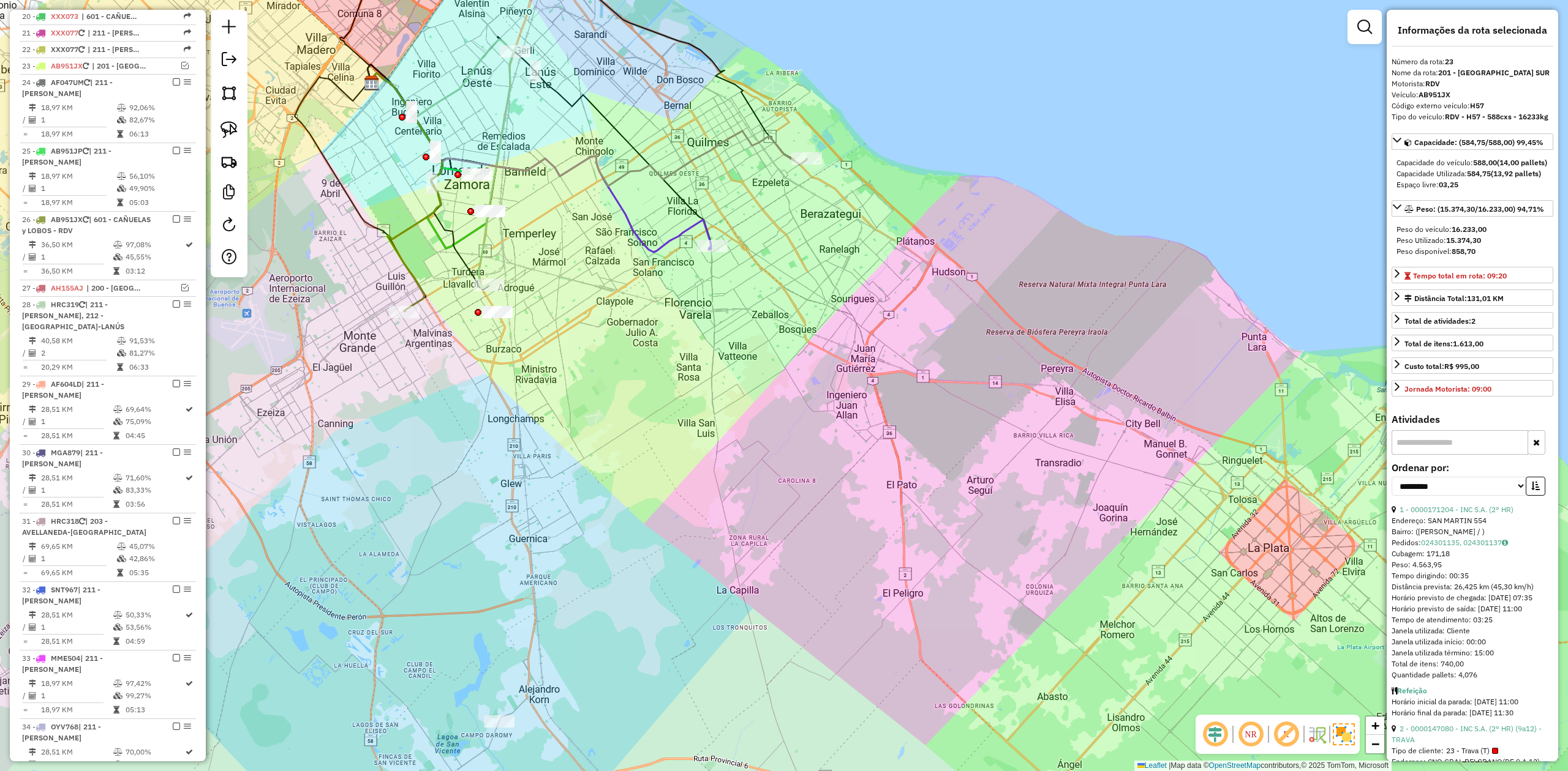
drag, startPoint x: 920, startPoint y: 426, endPoint x: 951, endPoint y: 480, distance: 62.3
click at [948, 478] on div "Janela de atendimento Grade de atendimento Capacidade Transportadoras Veículos …" at bounding box center [784, 385] width 1568 height 771
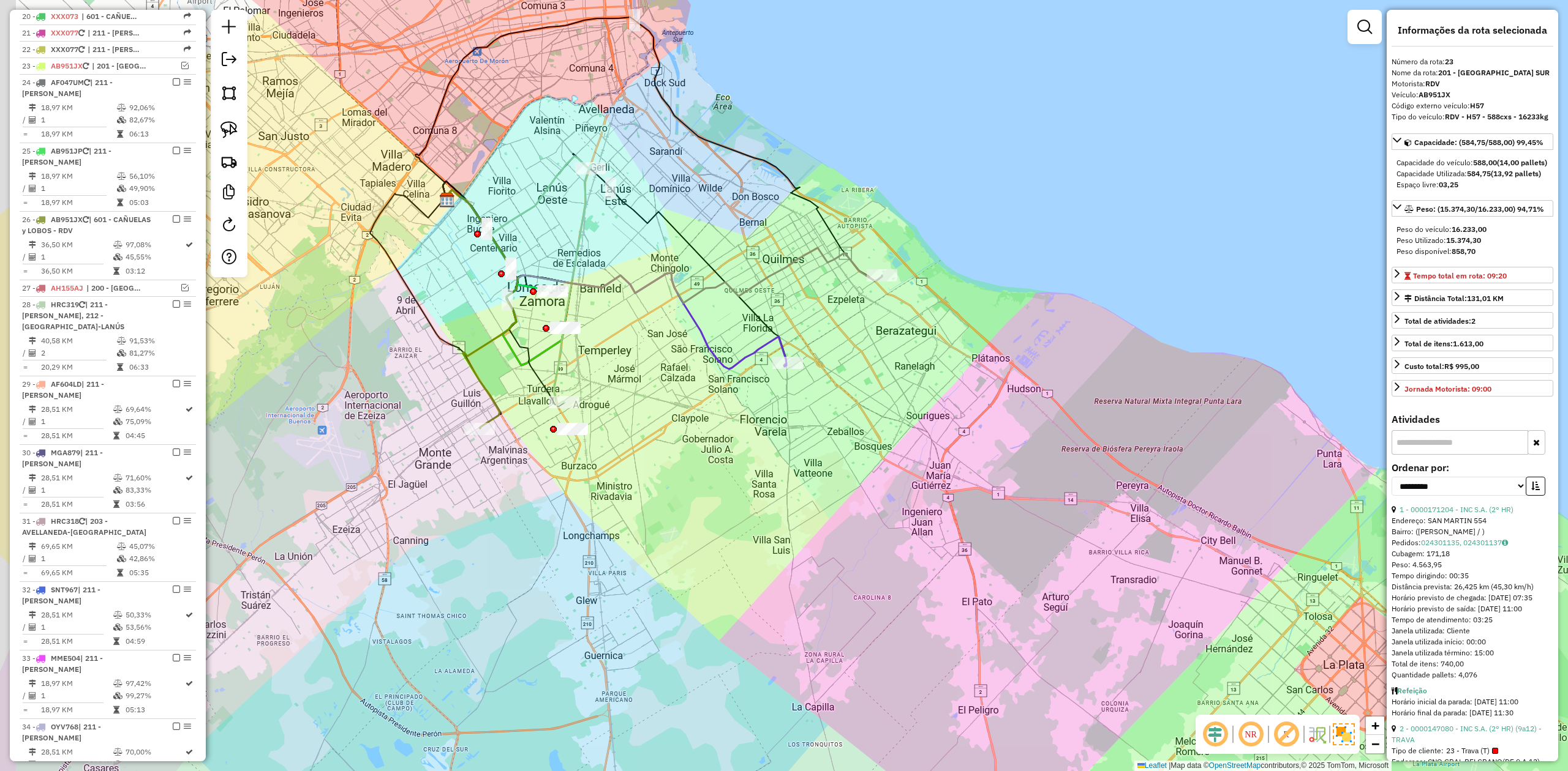
drag, startPoint x: 957, startPoint y: 417, endPoint x: 877, endPoint y: 370, distance: 92.8
click at [957, 418] on div "Janela de atendimento Grade de atendimento Capacidade Transportadoras Veículos …" at bounding box center [784, 385] width 1568 height 771
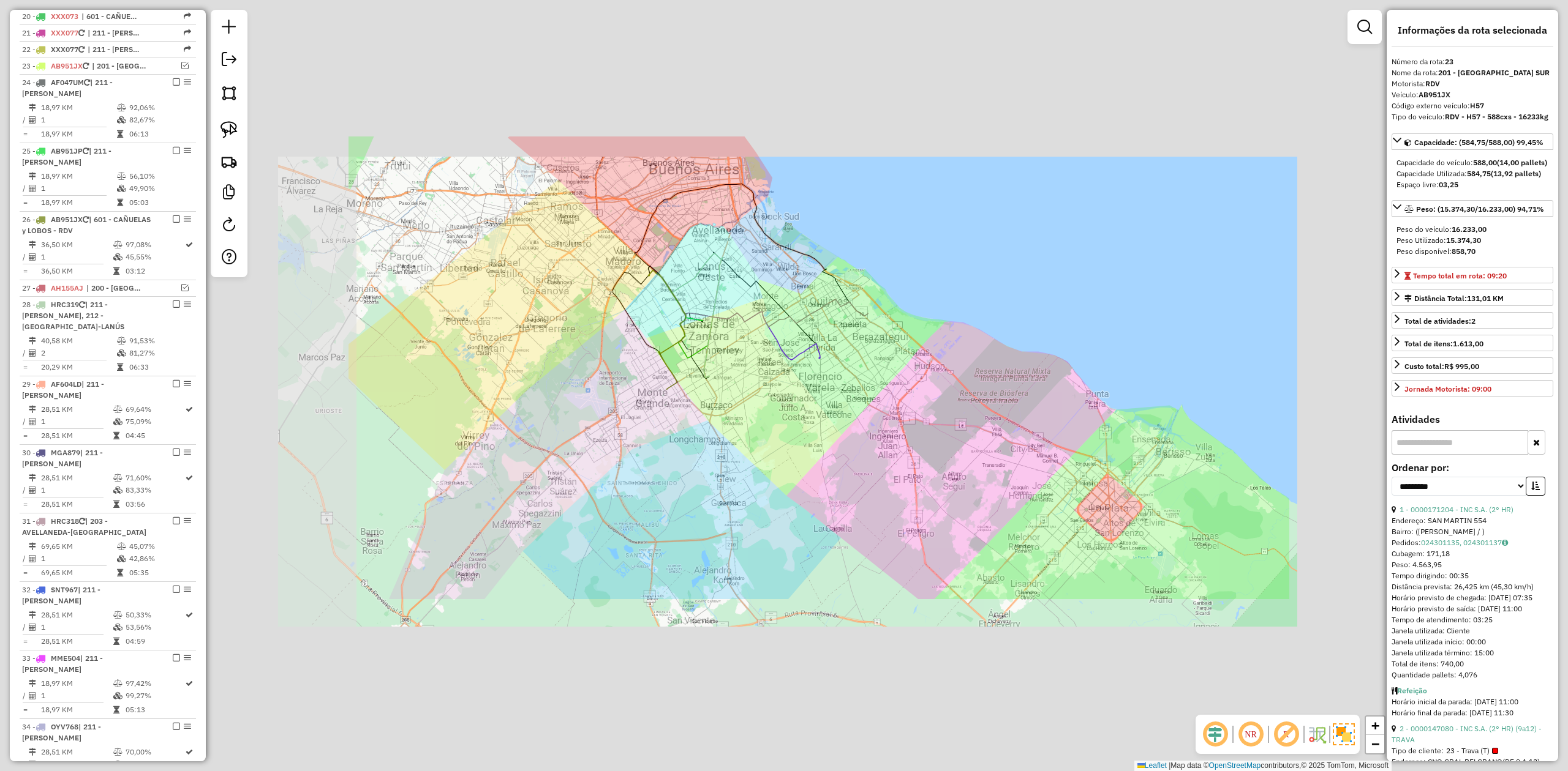
click at [826, 346] on div "Janela de atendimento Grade de atendimento Capacidade Transportadoras Veículos …" at bounding box center [784, 385] width 1568 height 771
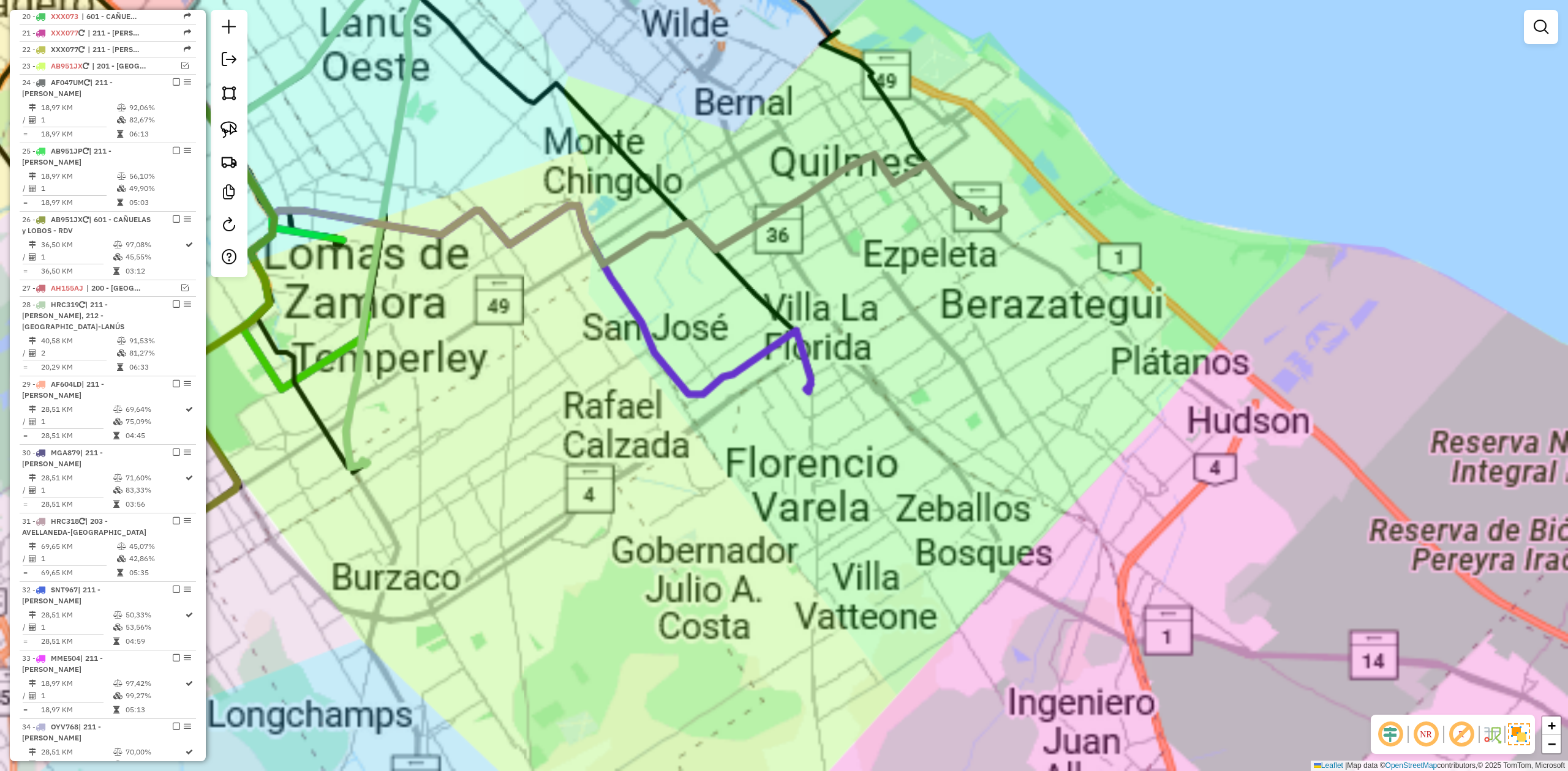
click at [826, 341] on div "Janela de atendimento Grade de atendimento Capacidade Transportadoras Veículos …" at bounding box center [784, 385] width 1568 height 771
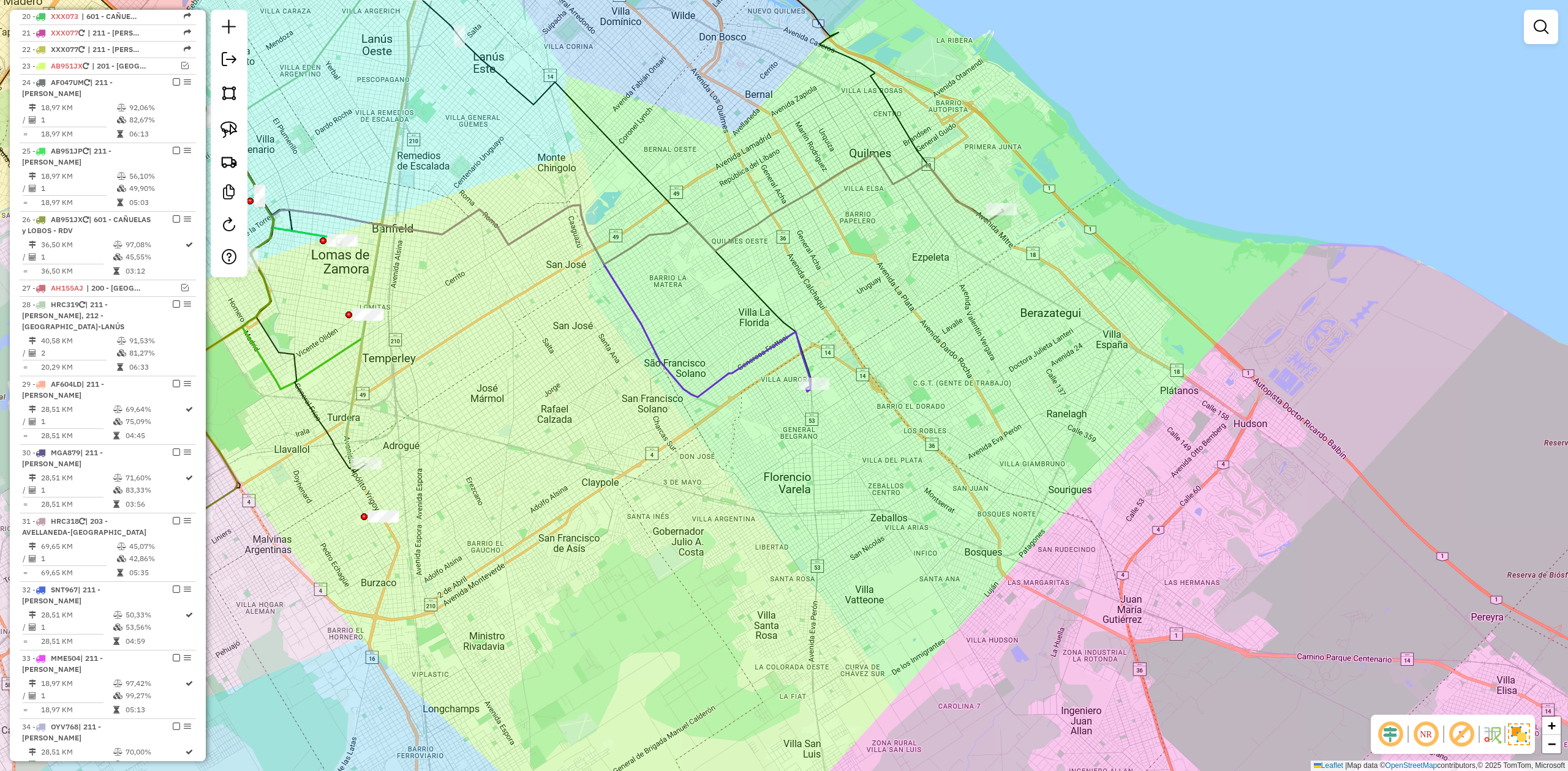
click at [802, 353] on icon at bounding box center [467, 217] width 687 height 360
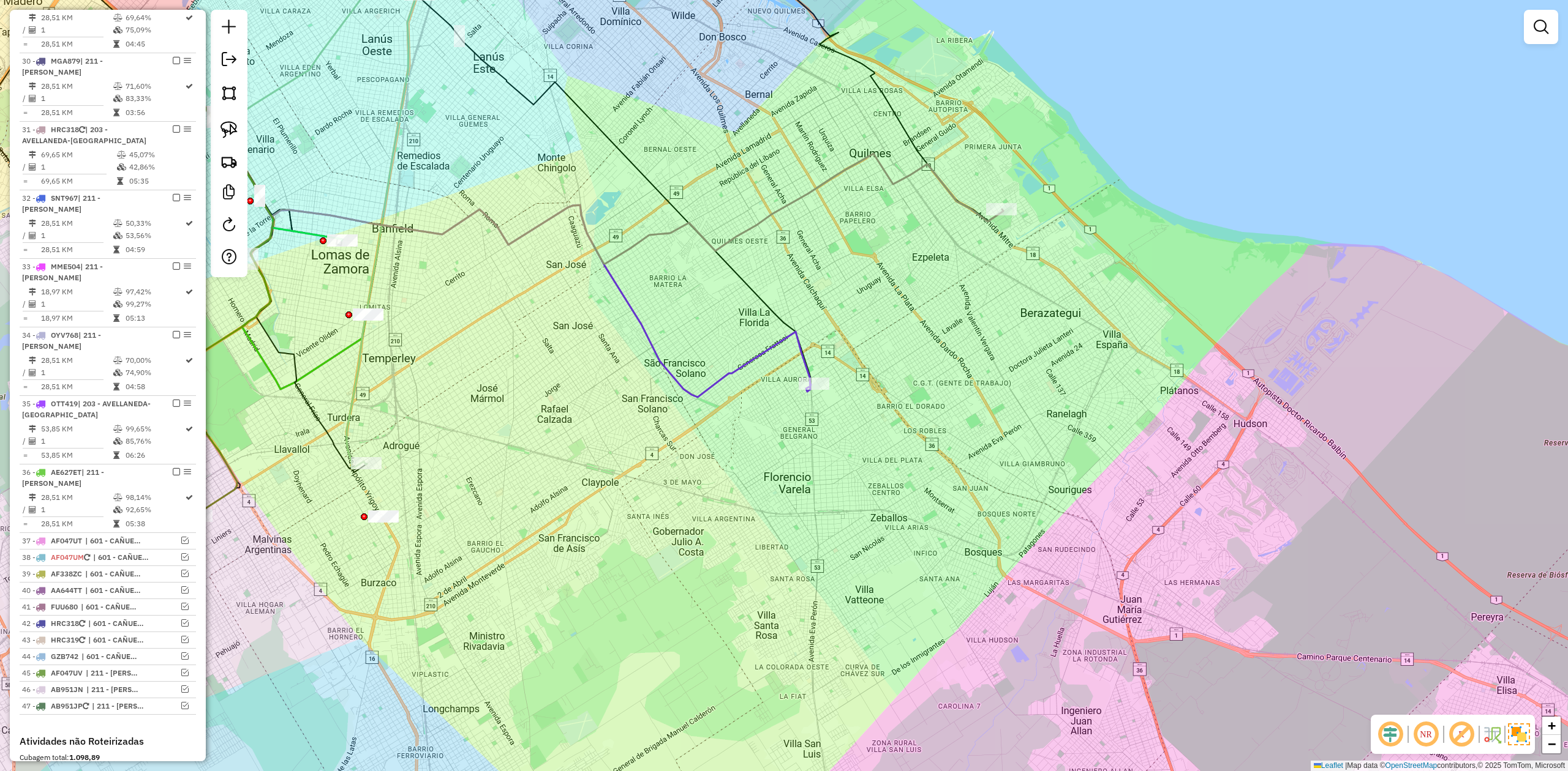
select select "**********"
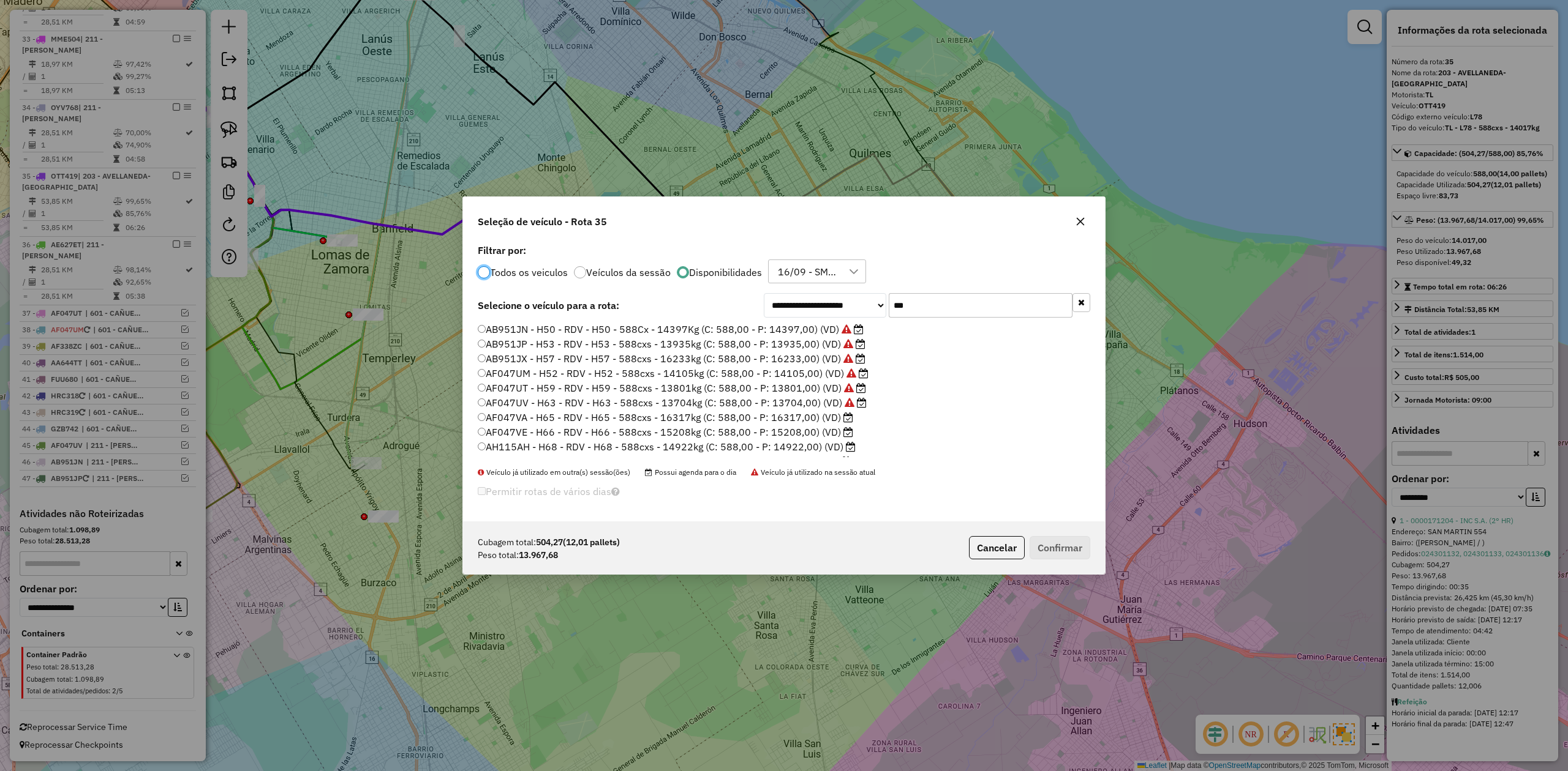
scroll to position [6, 4]
drag, startPoint x: 938, startPoint y: 301, endPoint x: 826, endPoint y: 290, distance: 112.5
click at [827, 289] on div "**********" at bounding box center [784, 382] width 642 height 281
drag, startPoint x: 915, startPoint y: 305, endPoint x: 855, endPoint y: 302, distance: 60.1
click at [857, 302] on div "**********" at bounding box center [926, 307] width 326 height 24
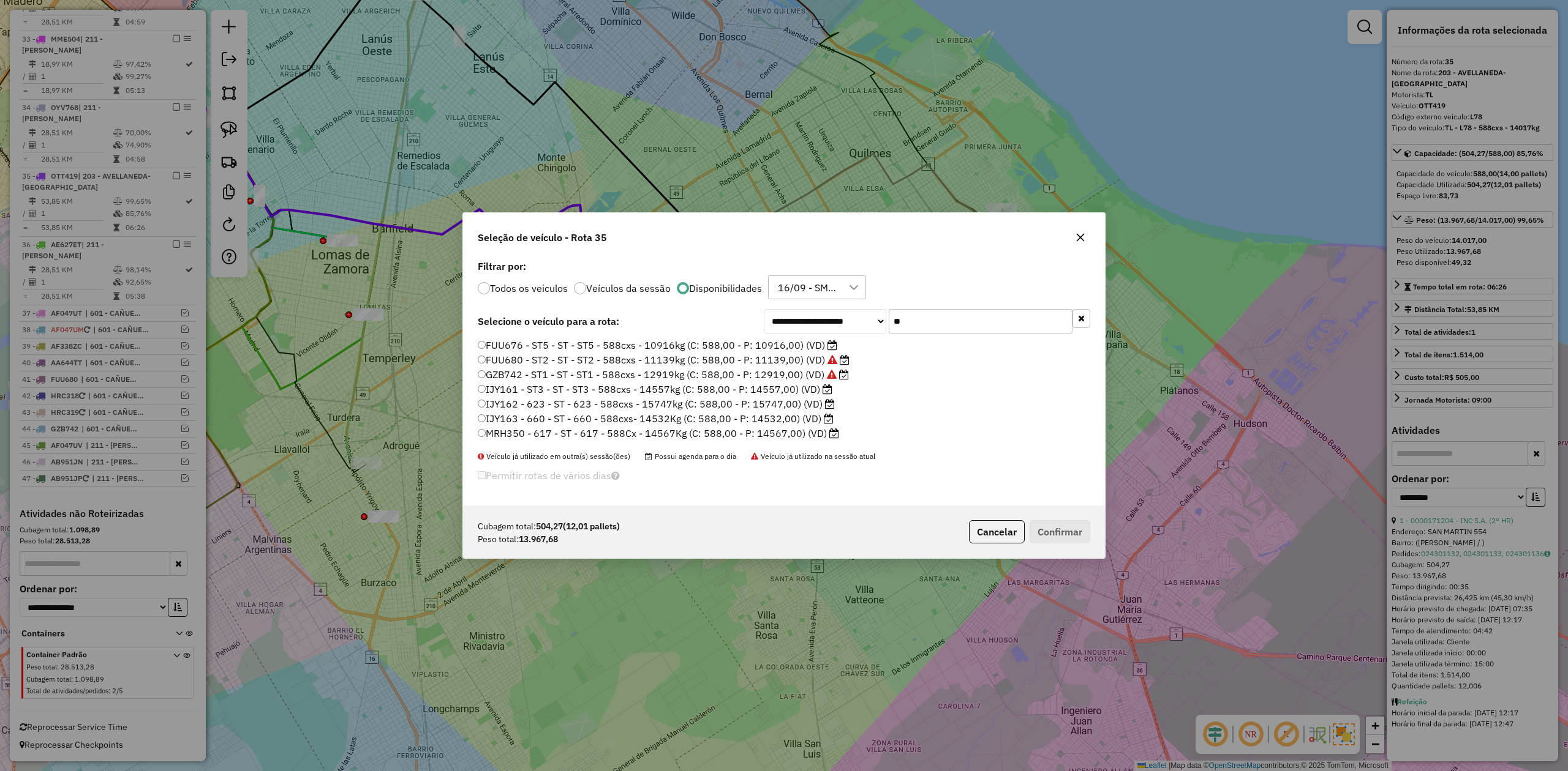
type input "**"
click at [775, 417] on label "IJY163 - 660 - ST - 660 - 588cxs- 14532Kg (C: 588,00 - P: 14532,00) (VD)" at bounding box center [655, 418] width 356 height 14
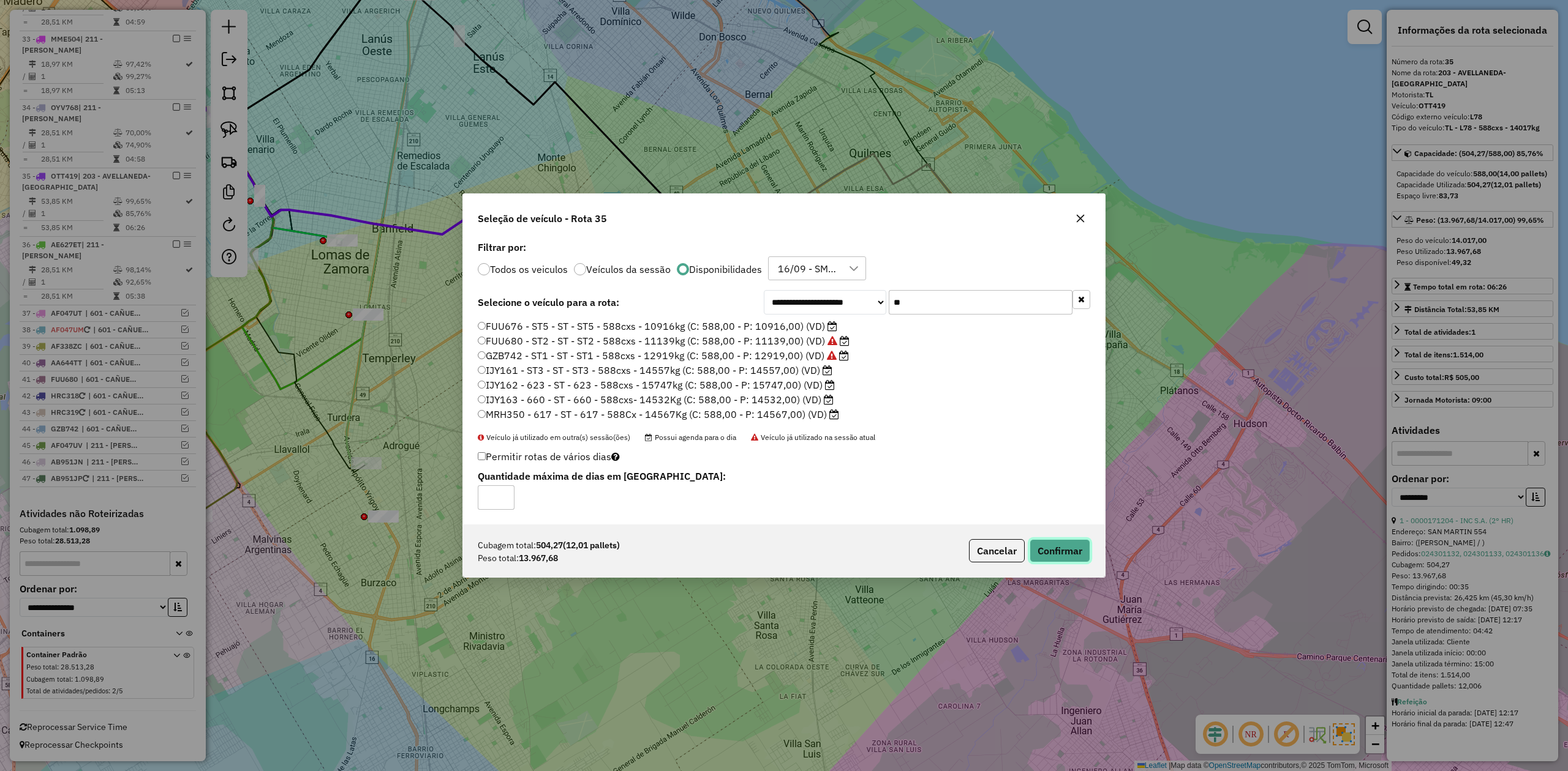
click at [1066, 558] on button "Confirmar" at bounding box center [1059, 551] width 61 height 23
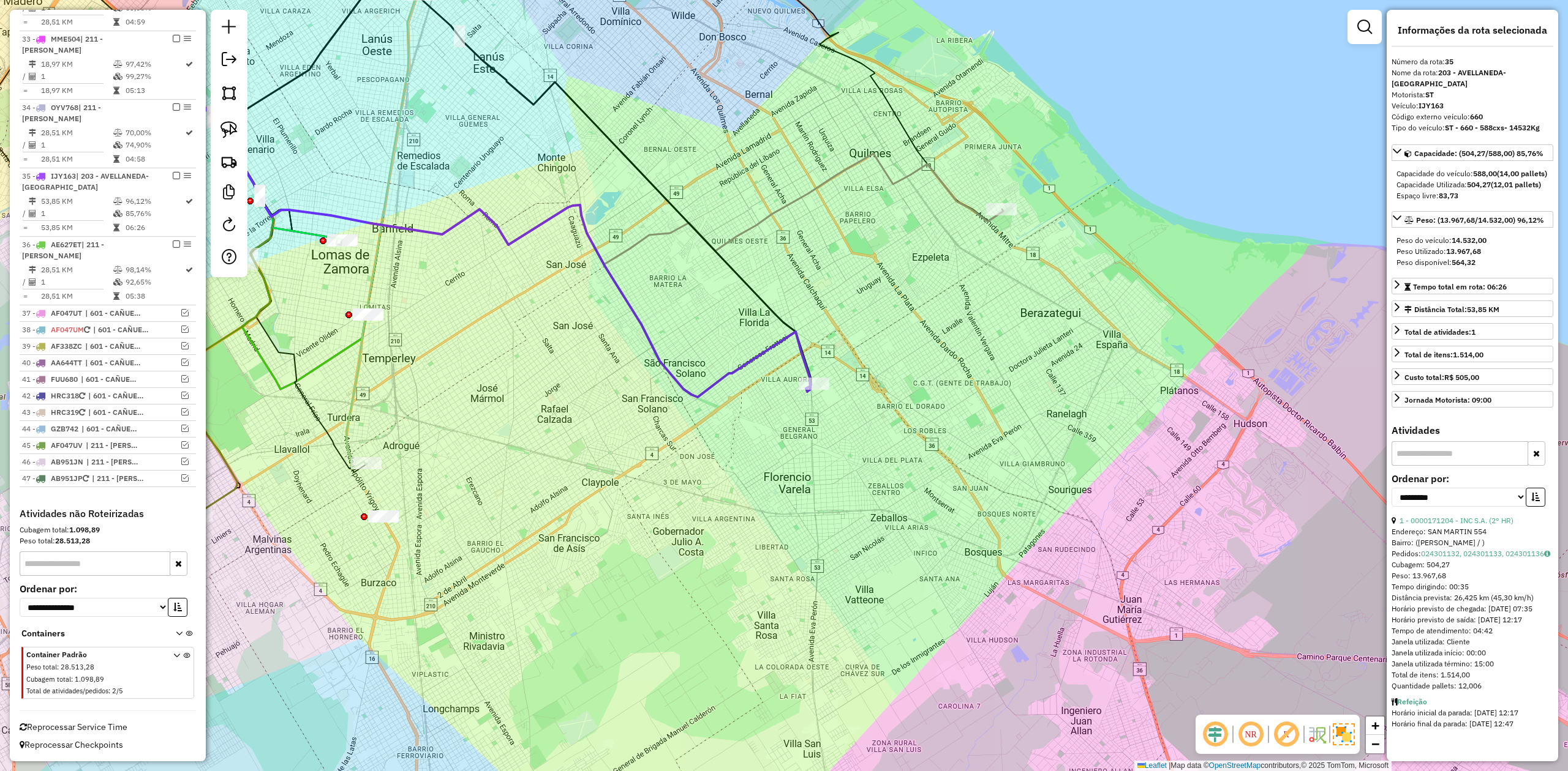
click at [799, 346] on icon at bounding box center [467, 217] width 687 height 360
click at [173, 174] on em at bounding box center [176, 176] width 7 height 7
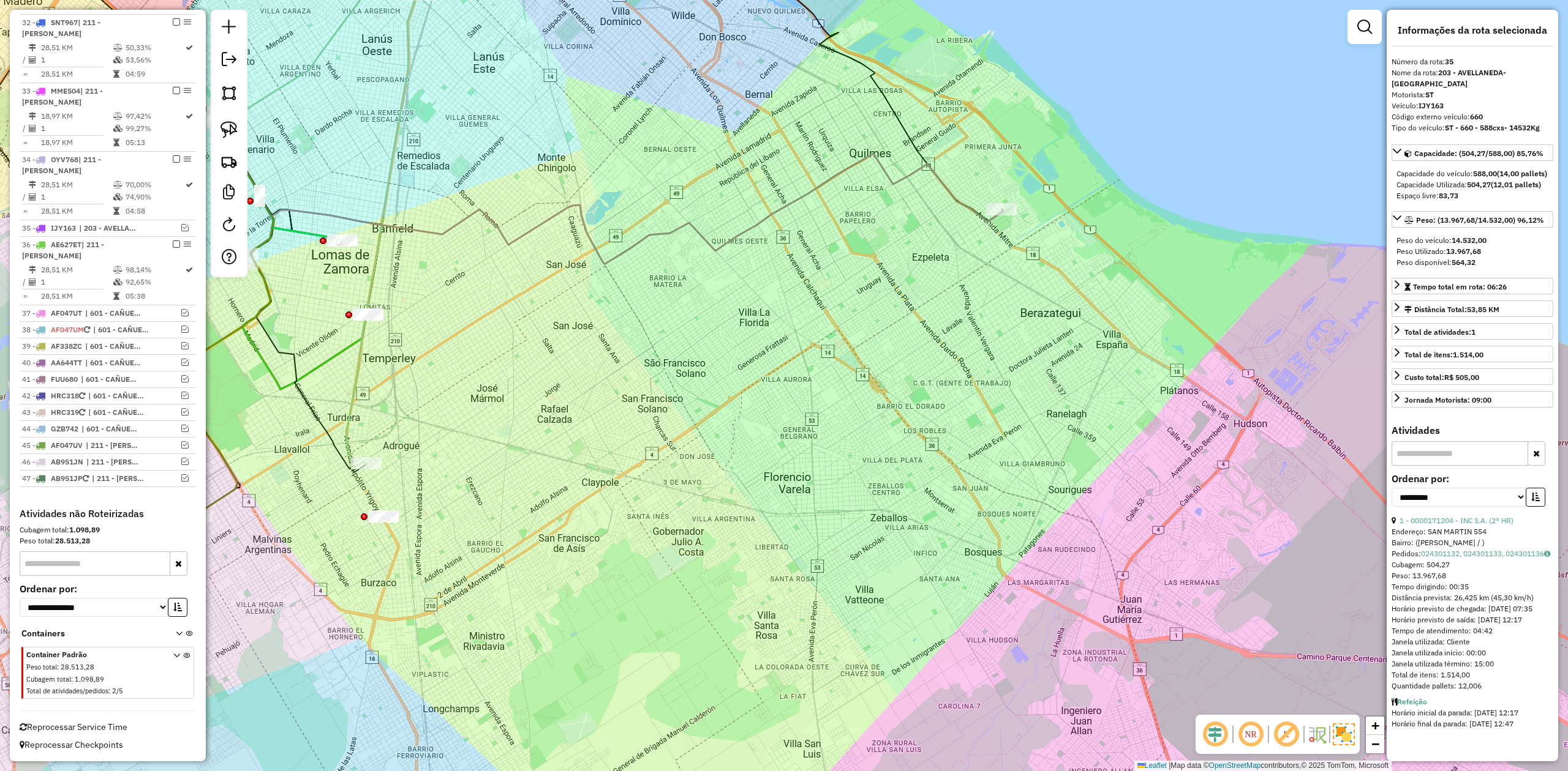
scroll to position [1363, 0]
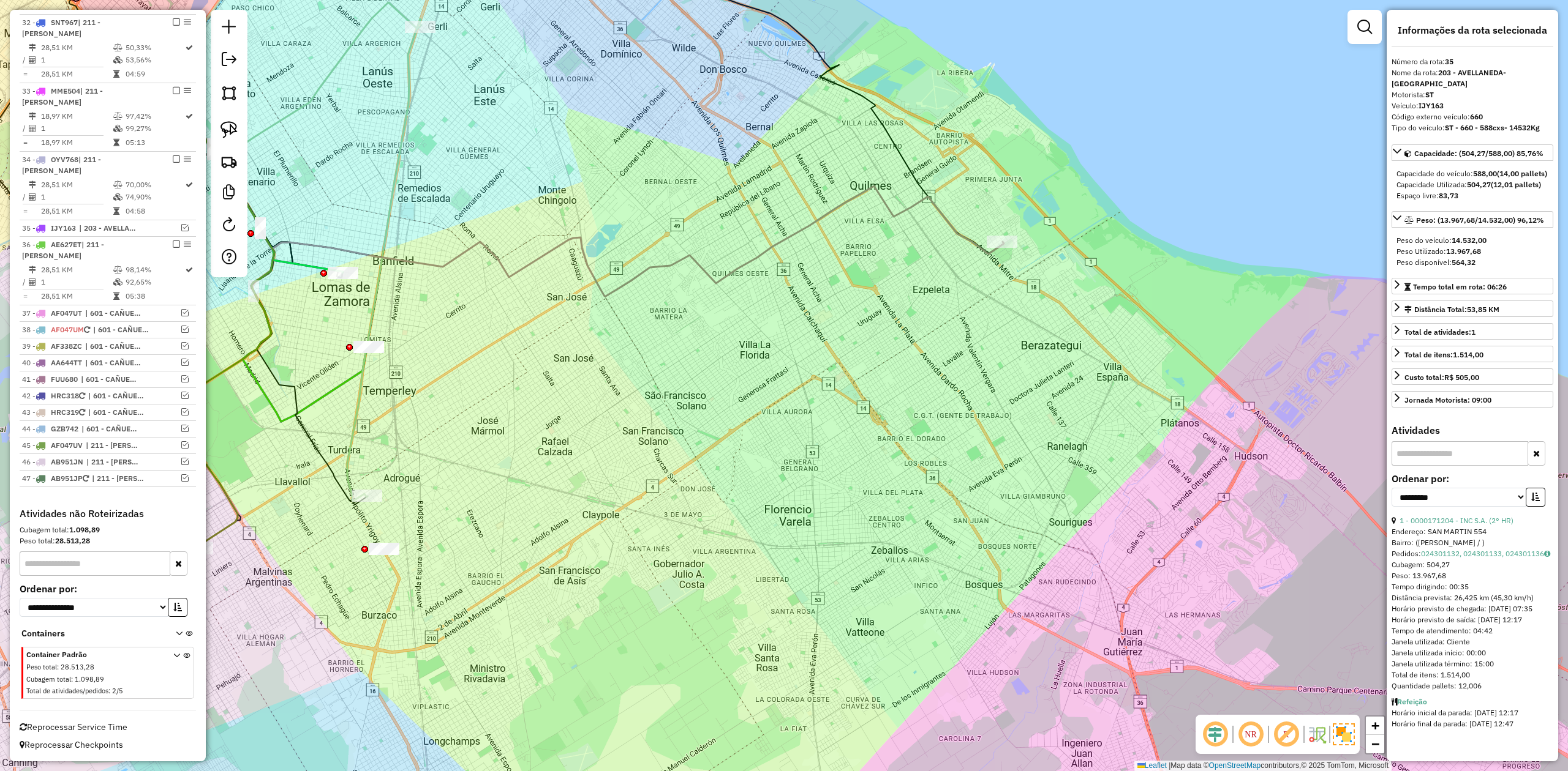
drag, startPoint x: 841, startPoint y: 295, endPoint x: 820, endPoint y: 410, distance: 116.9
click at [809, 425] on div "Janela de atendimento Grade de atendimento Capacidade Transportadoras Veículos …" at bounding box center [784, 385] width 1568 height 771
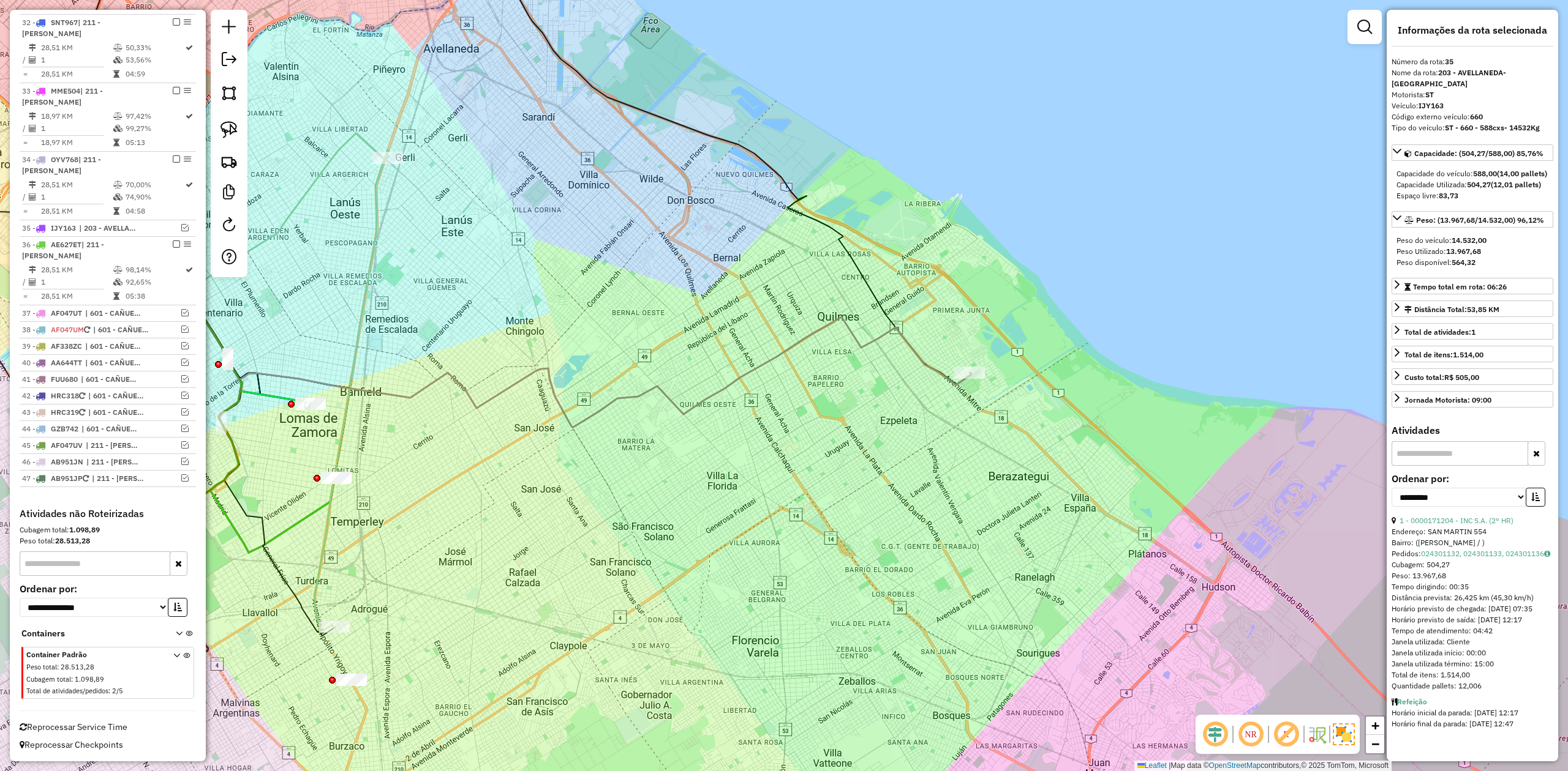
click at [926, 366] on icon at bounding box center [532, 314] width 879 height 227
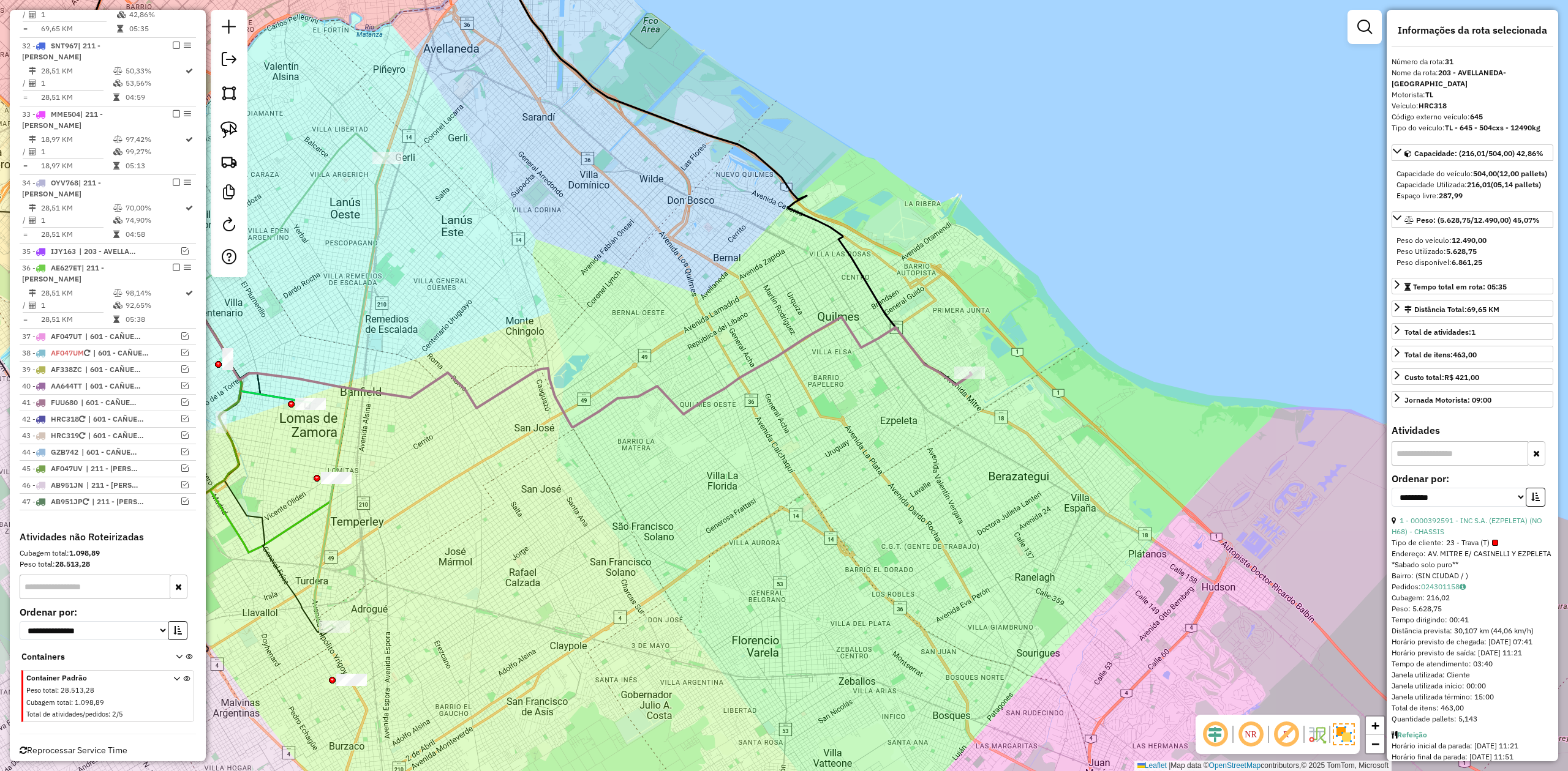
scroll to position [1296, 0]
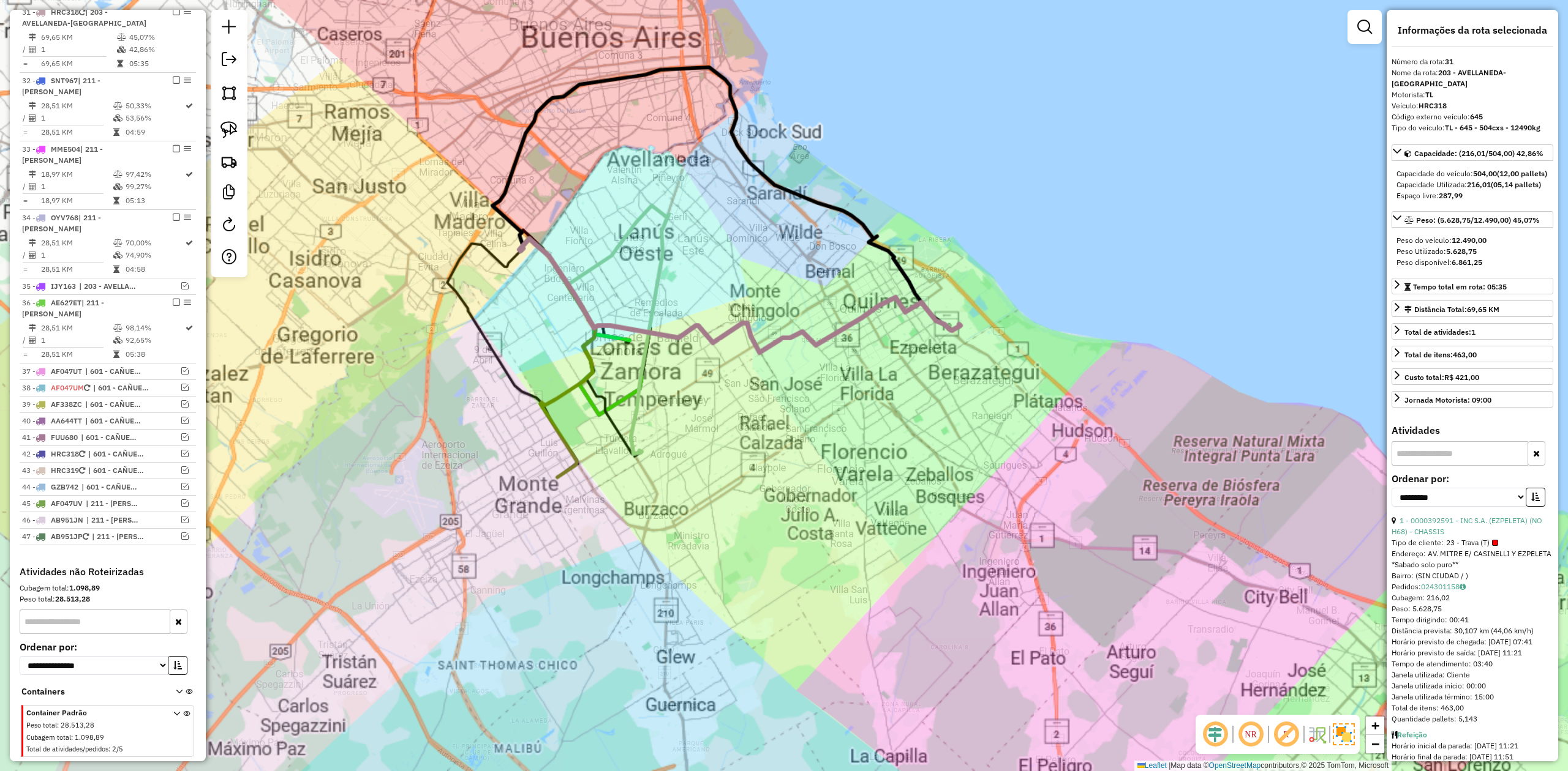
click at [908, 410] on div "Janela de atendimento Grade de atendimento Capacidade Transportadoras Veículos …" at bounding box center [784, 385] width 1568 height 771
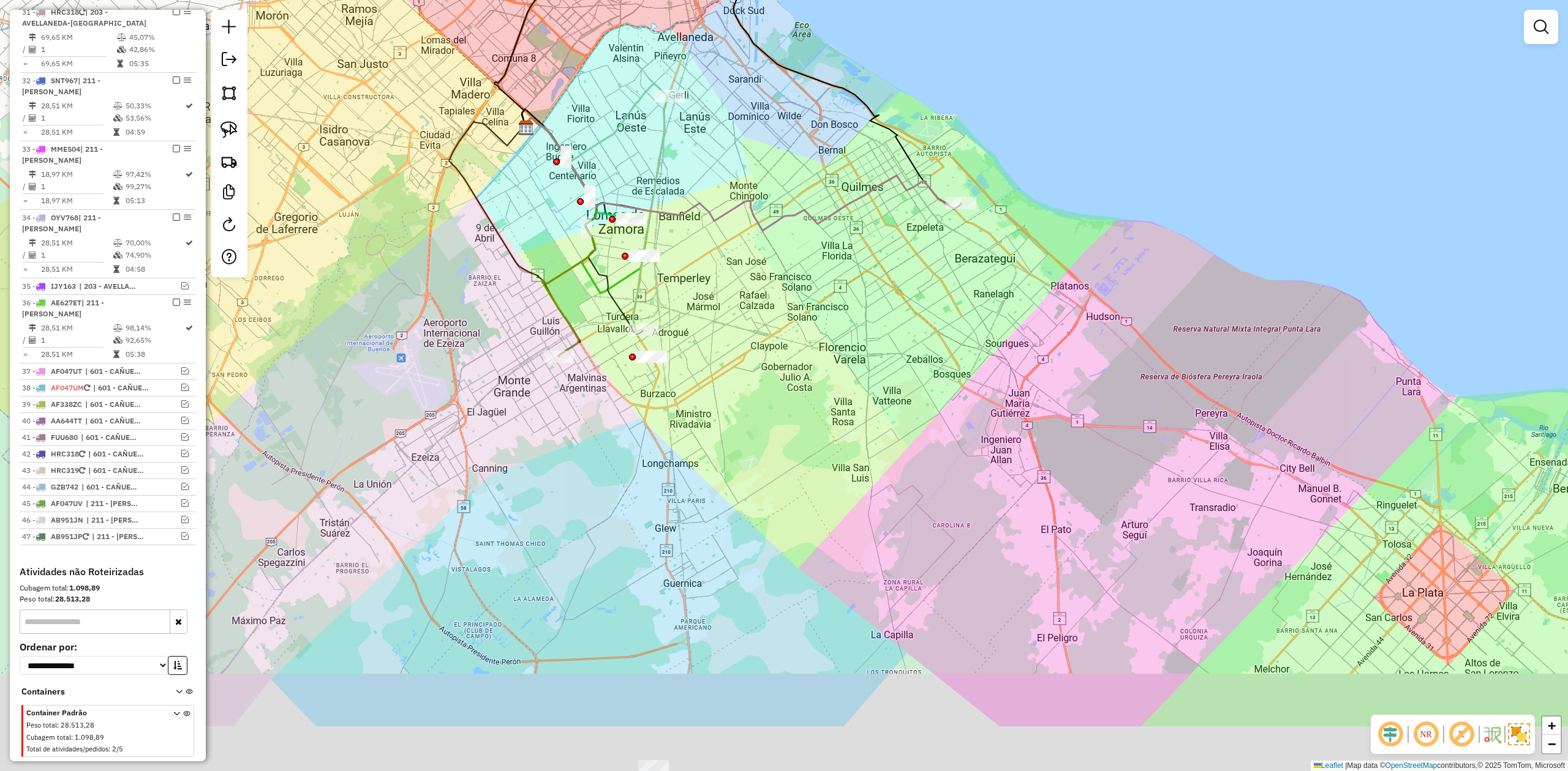
drag, startPoint x: 902, startPoint y: 423, endPoint x: 908, endPoint y: 277, distance: 146.1
click at [907, 281] on div "Janela de atendimento Grade de atendimento Capacidade Transportadoras Veículos …" at bounding box center [784, 385] width 1568 height 771
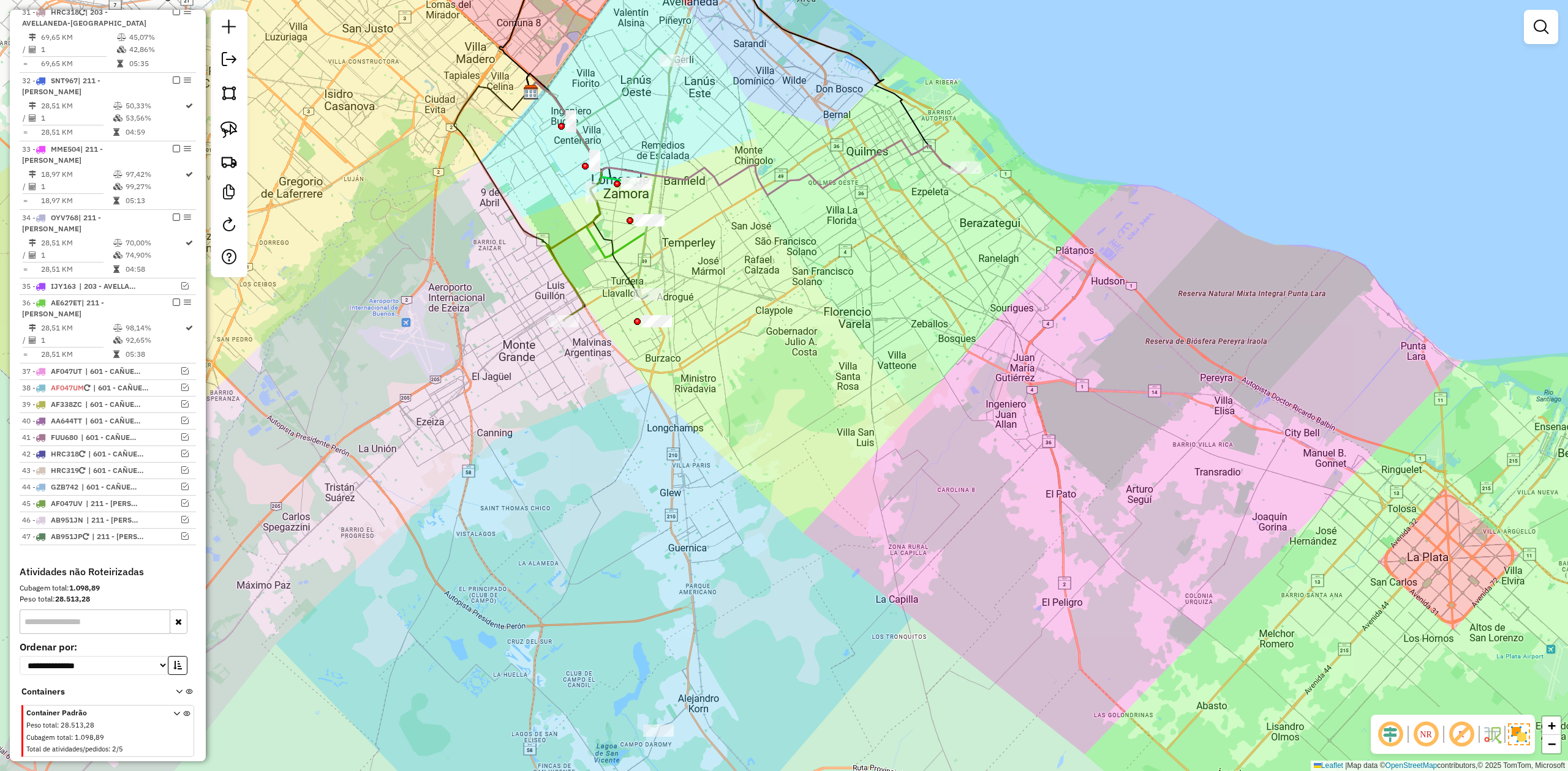
drag, startPoint x: 917, startPoint y: 278, endPoint x: 890, endPoint y: 446, distance: 170.2
click at [890, 446] on div "Janela de atendimento Grade de atendimento Capacidade Transportadoras Veículos …" at bounding box center [784, 385] width 1568 height 771
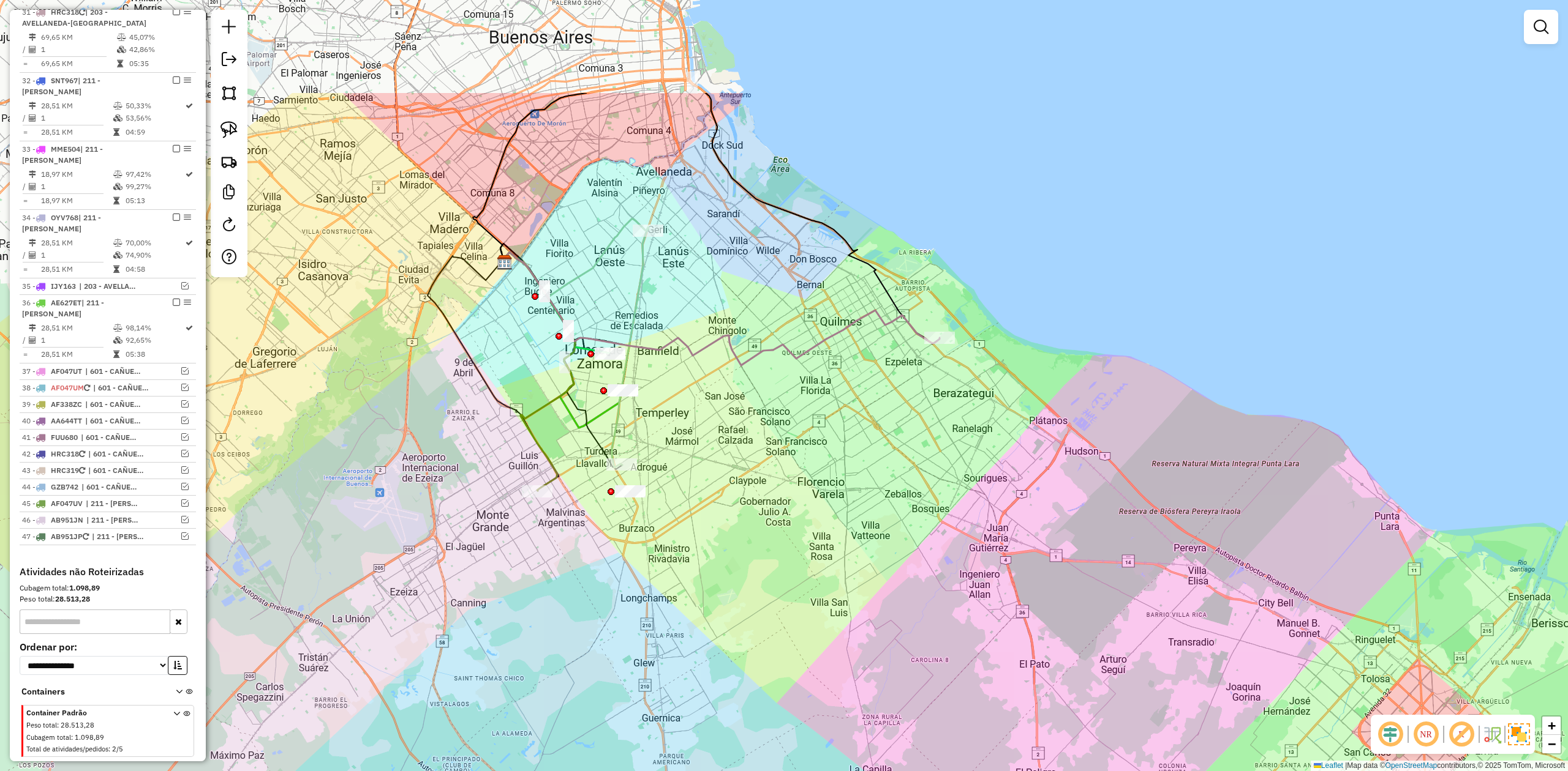
click at [900, 370] on div "Janela de atendimento Grade de atendimento Capacidade Transportadoras Veículos …" at bounding box center [784, 385] width 1568 height 771
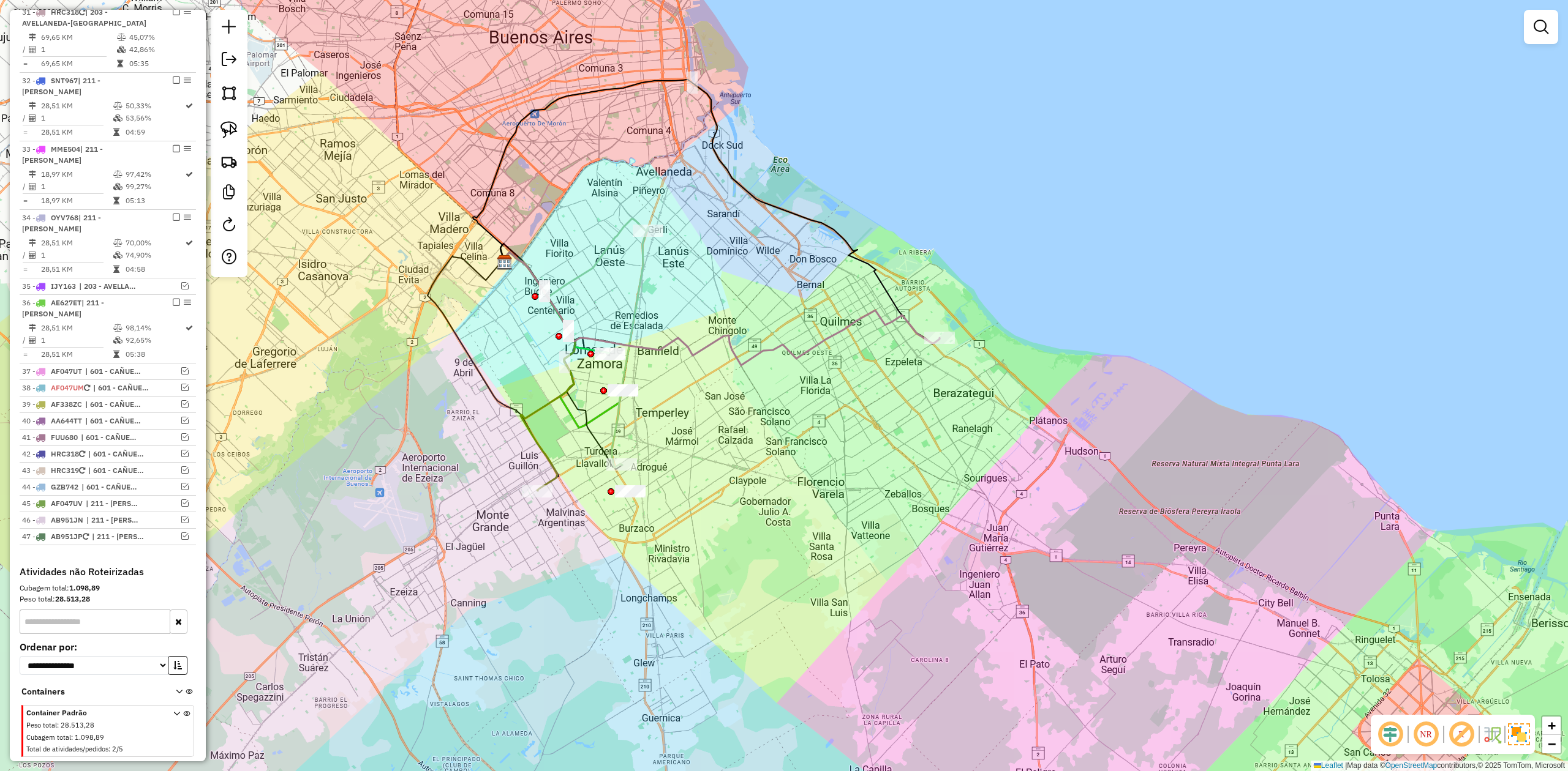
click at [902, 323] on icon at bounding box center [720, 308] width 439 height 113
select select "**********"
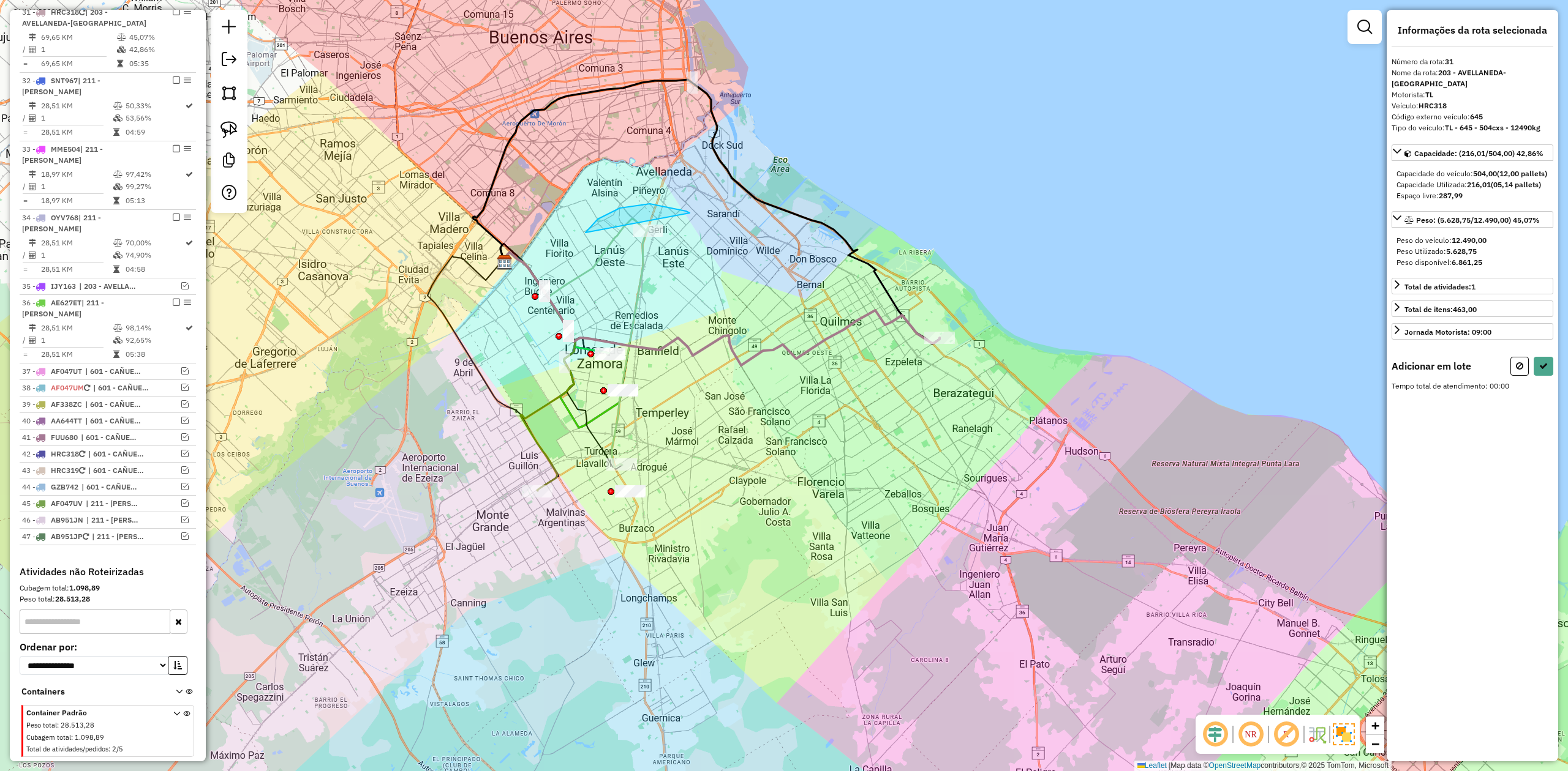
drag, startPoint x: 598, startPoint y: 219, endPoint x: 776, endPoint y: 231, distance: 178.4
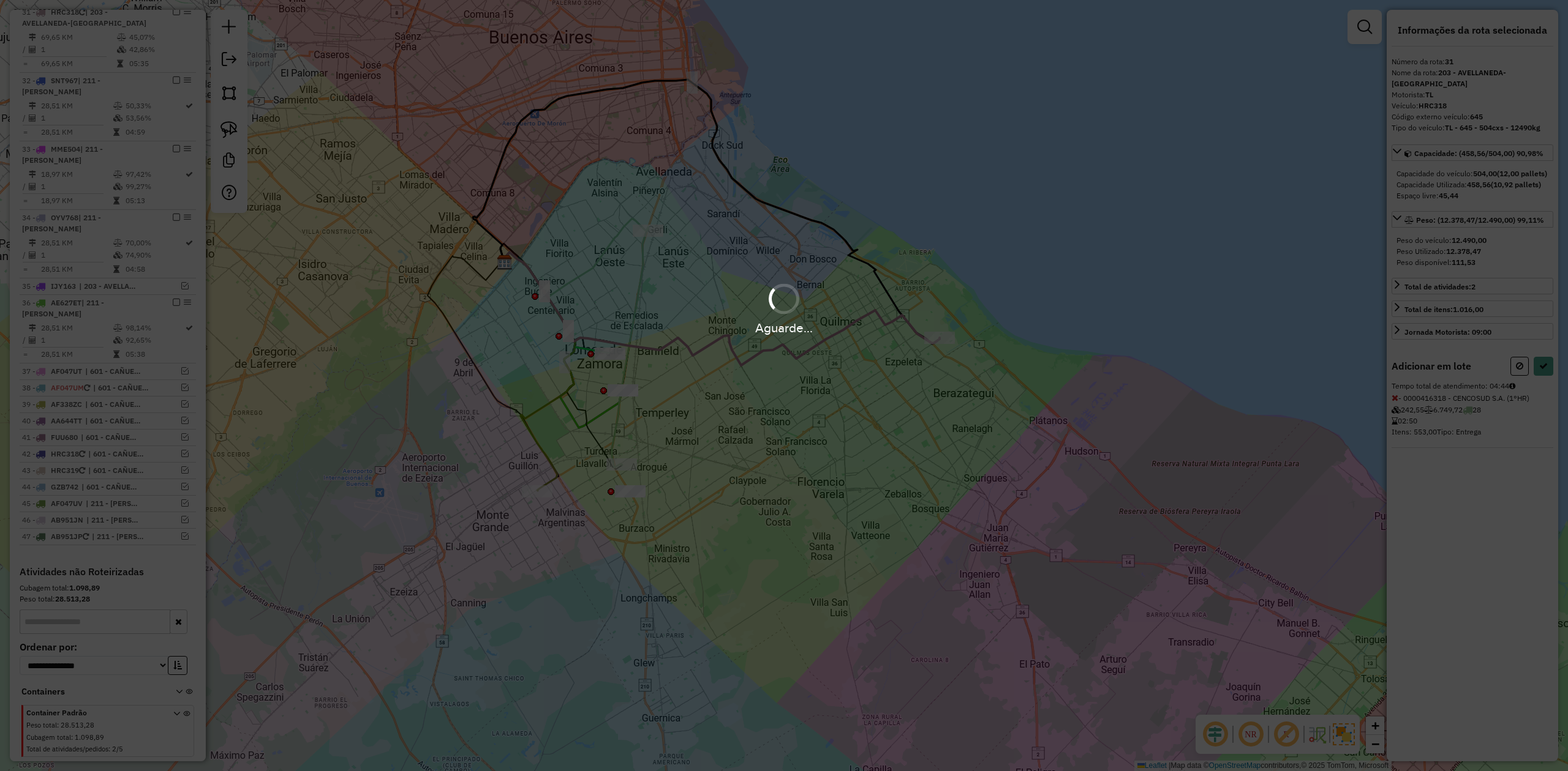
select select "**********"
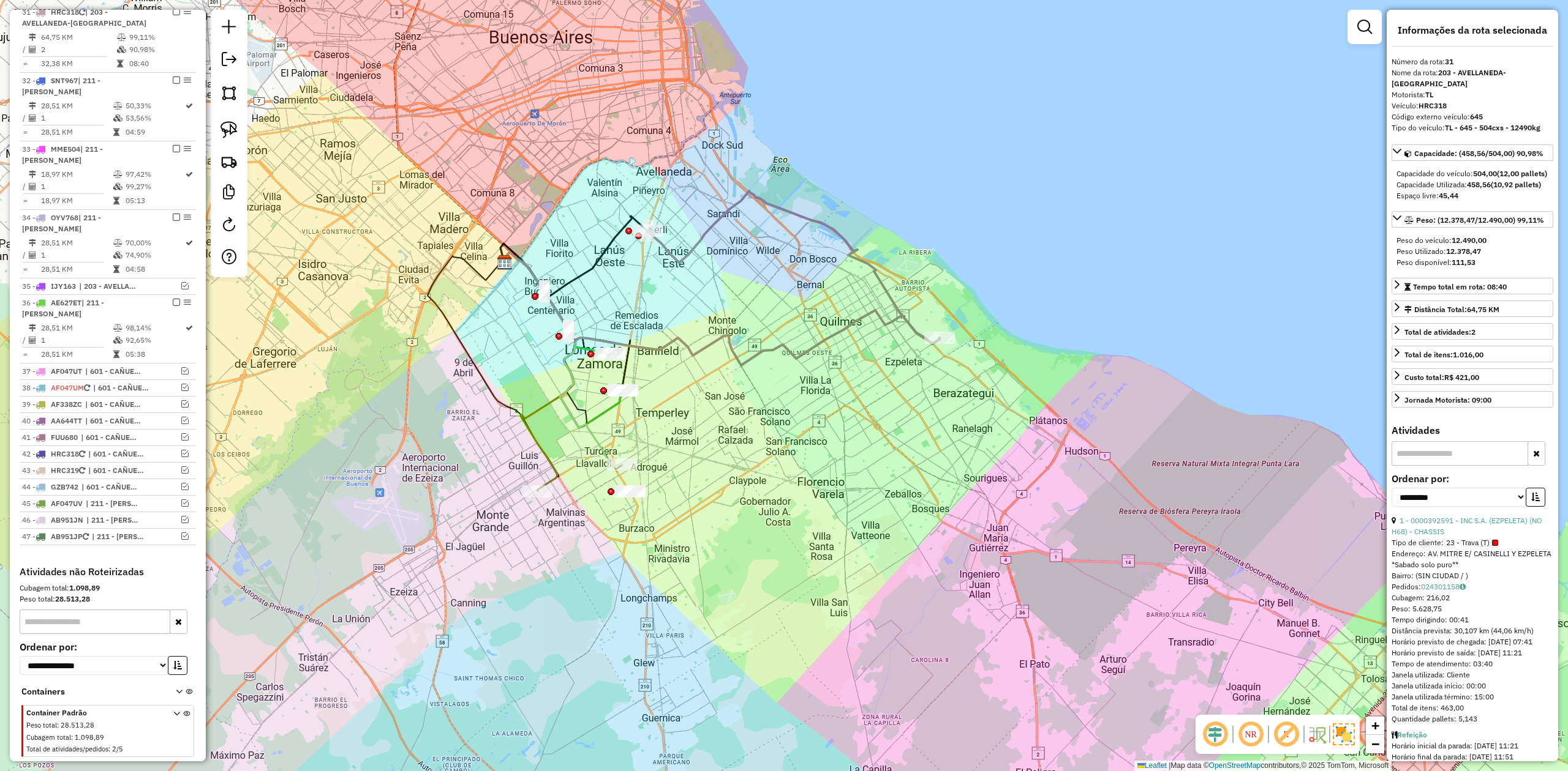
click at [882, 400] on div "Janela de atendimento Grade de atendimento Capacidade Transportadoras Veículos …" at bounding box center [784, 385] width 1568 height 771
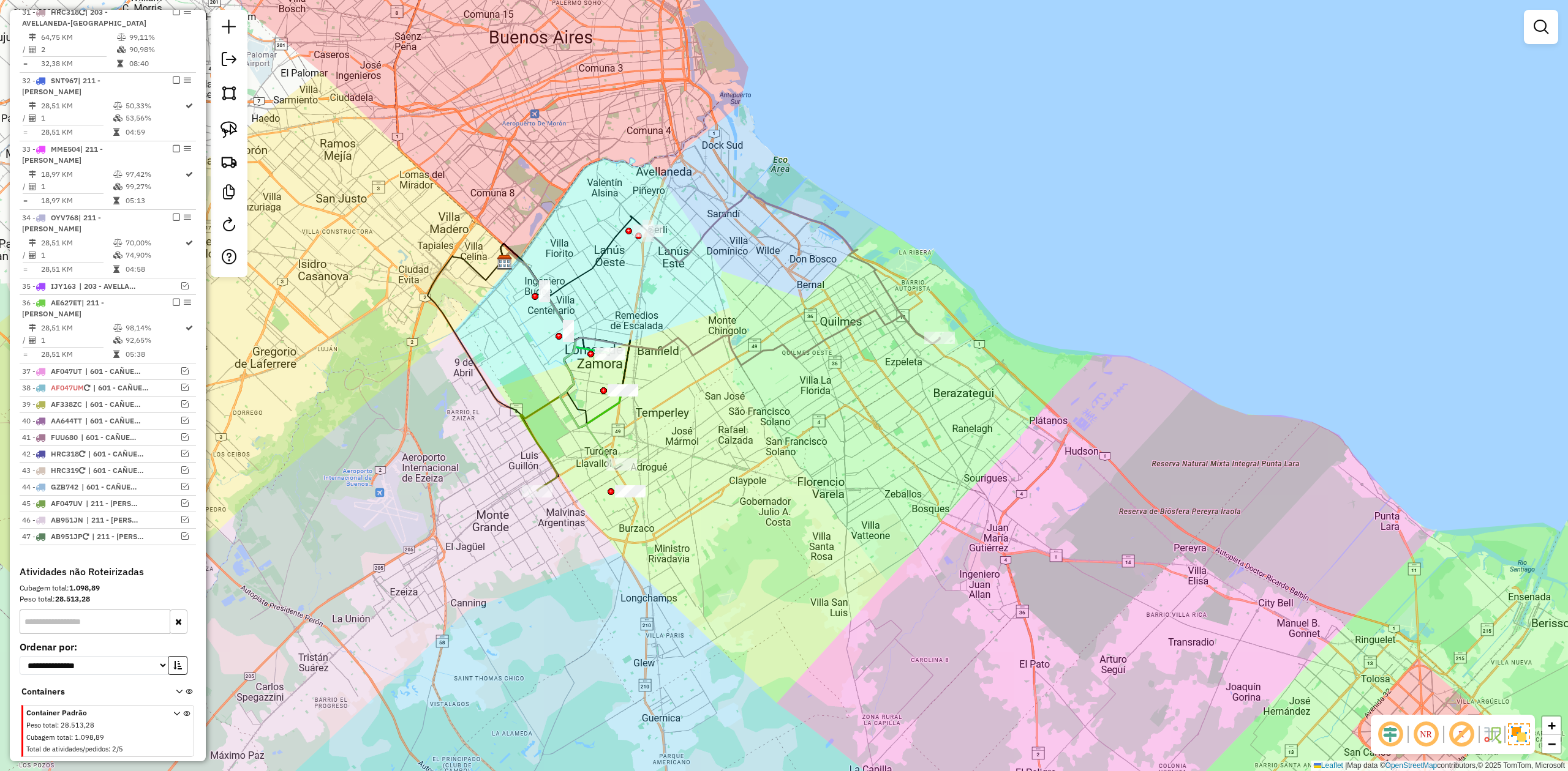
click at [882, 356] on div "Janela de atendimento Grade de atendimento Capacidade Transportadoras Veículos …" at bounding box center [784, 385] width 1568 height 771
click at [873, 322] on div "Janela de atendimento Grade de atendimento Capacidade Transportadoras Veículos …" at bounding box center [784, 385] width 1568 height 771
click at [881, 316] on icon at bounding box center [720, 308] width 439 height 113
select select "**********"
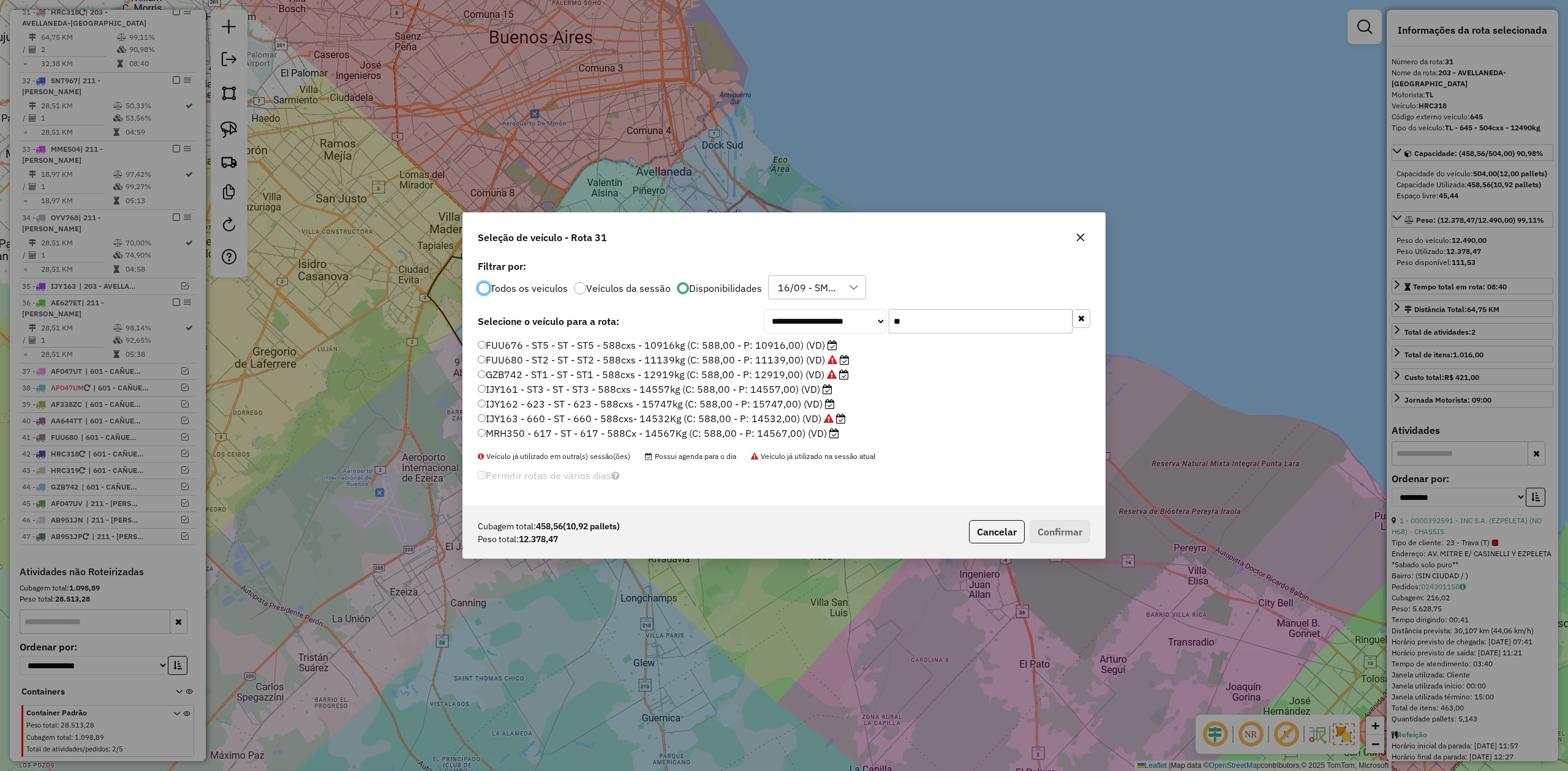
scroll to position [6, 4]
drag, startPoint x: 1089, startPoint y: 230, endPoint x: 1083, endPoint y: 238, distance: 10.0
click at [1088, 231] on div at bounding box center [1080, 237] width 19 height 19
click at [1083, 238] on icon "button" at bounding box center [1080, 237] width 10 height 10
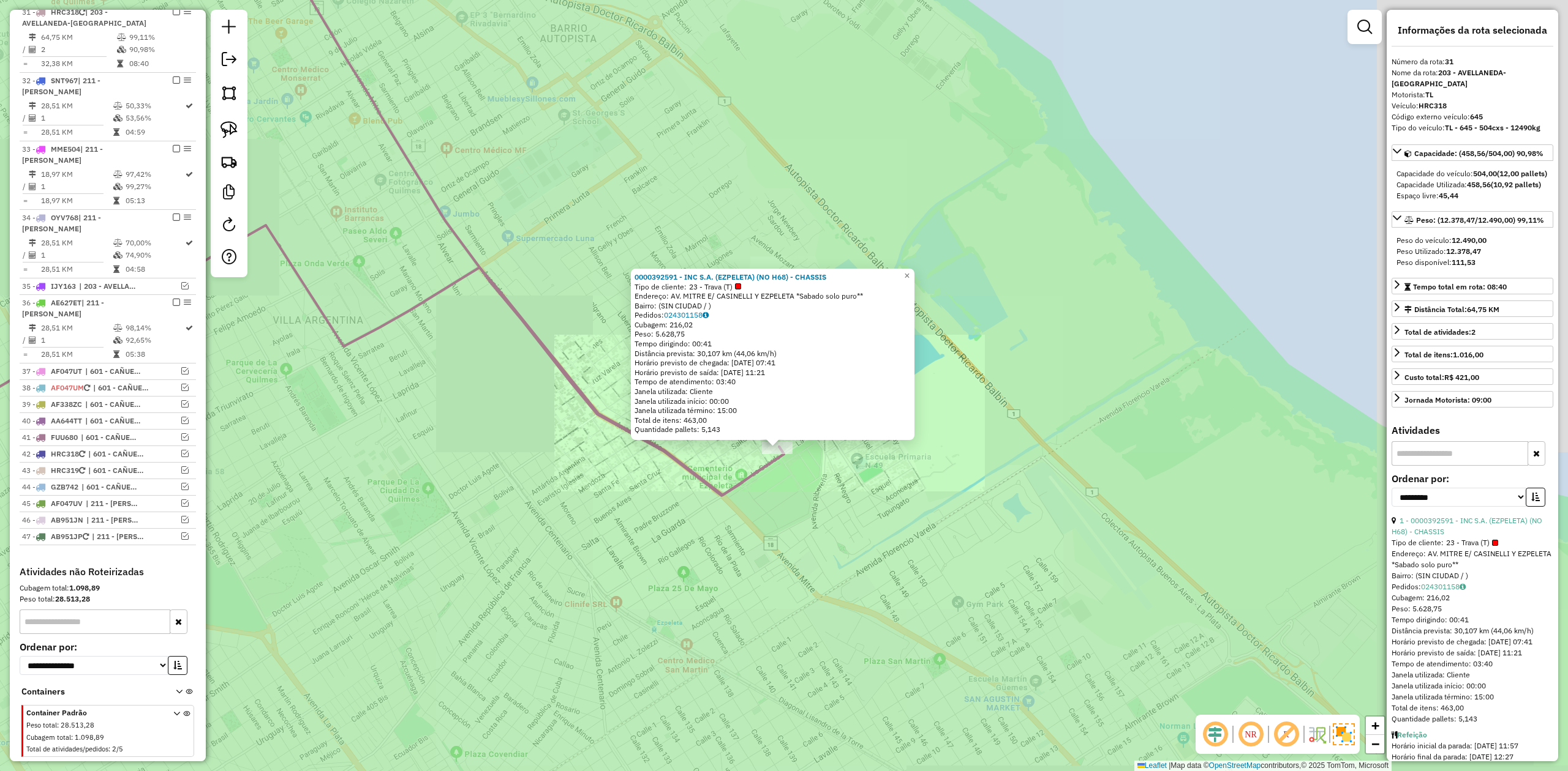
drag, startPoint x: 787, startPoint y: 497, endPoint x: 943, endPoint y: 483, distance: 156.6
click at [939, 486] on div "0000392591 - INC S.A. (EZPELETA) (NO H68) - CHASSIS Tipo de cliente: 23 - Trava…" at bounding box center [784, 385] width 1568 height 771
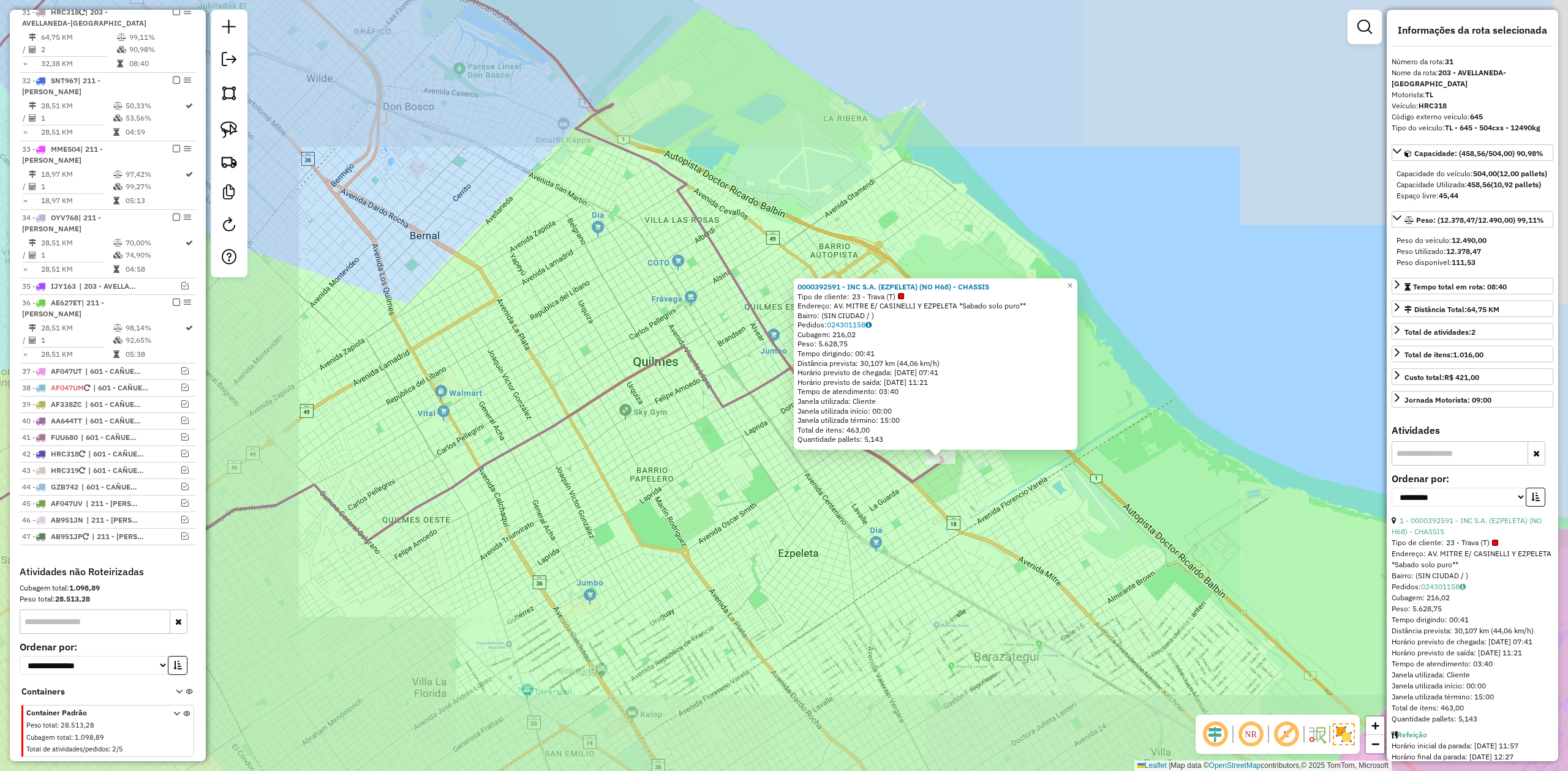
click at [905, 508] on div "0000392591 - INC S.A. (EZPELETA) (NO H68) - CHASSIS Tipo de cliente: 23 - Trava…" at bounding box center [784, 385] width 1568 height 771
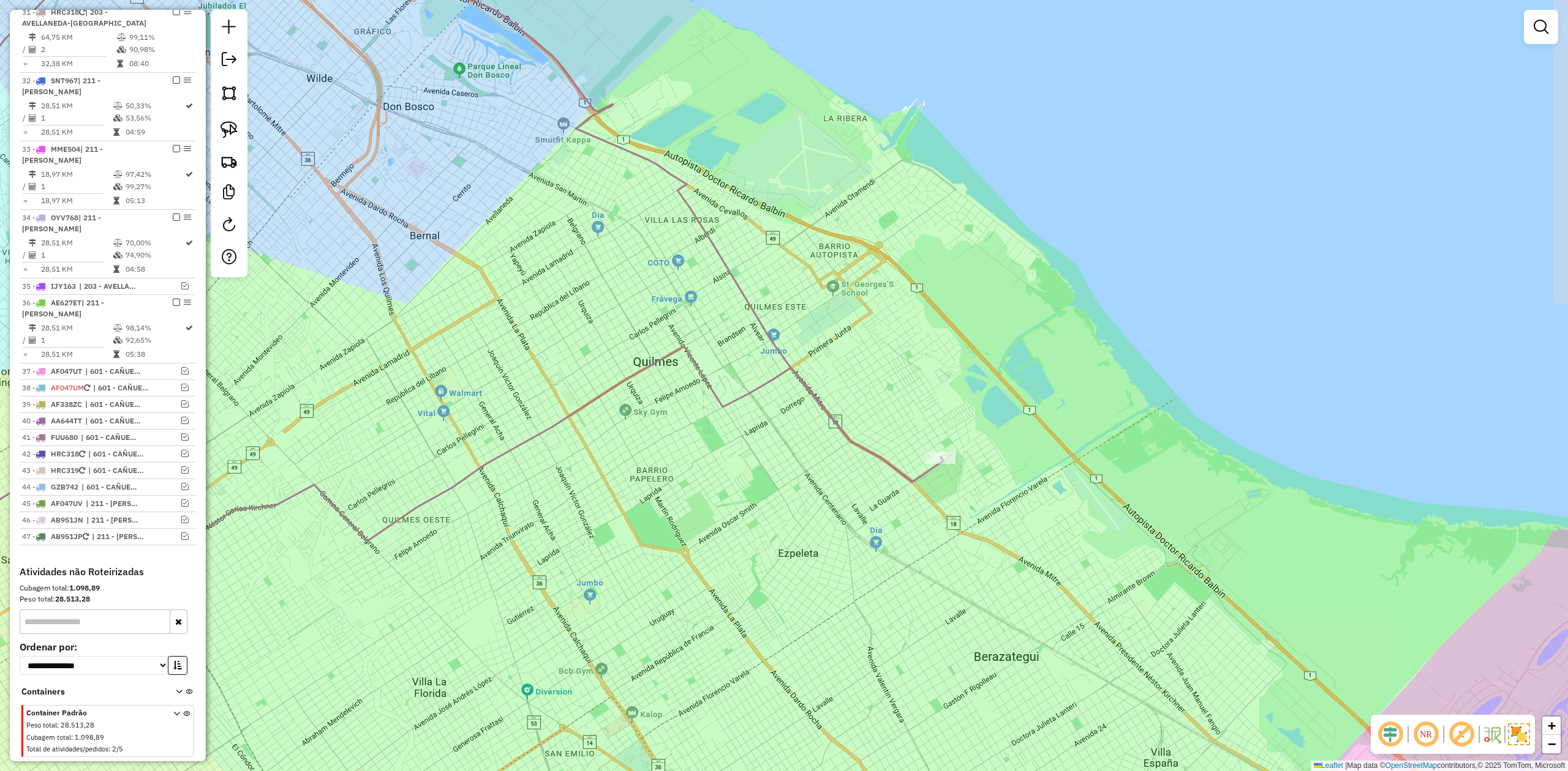
click at [905, 478] on icon at bounding box center [393, 202] width 1100 height 559
select select "**********"
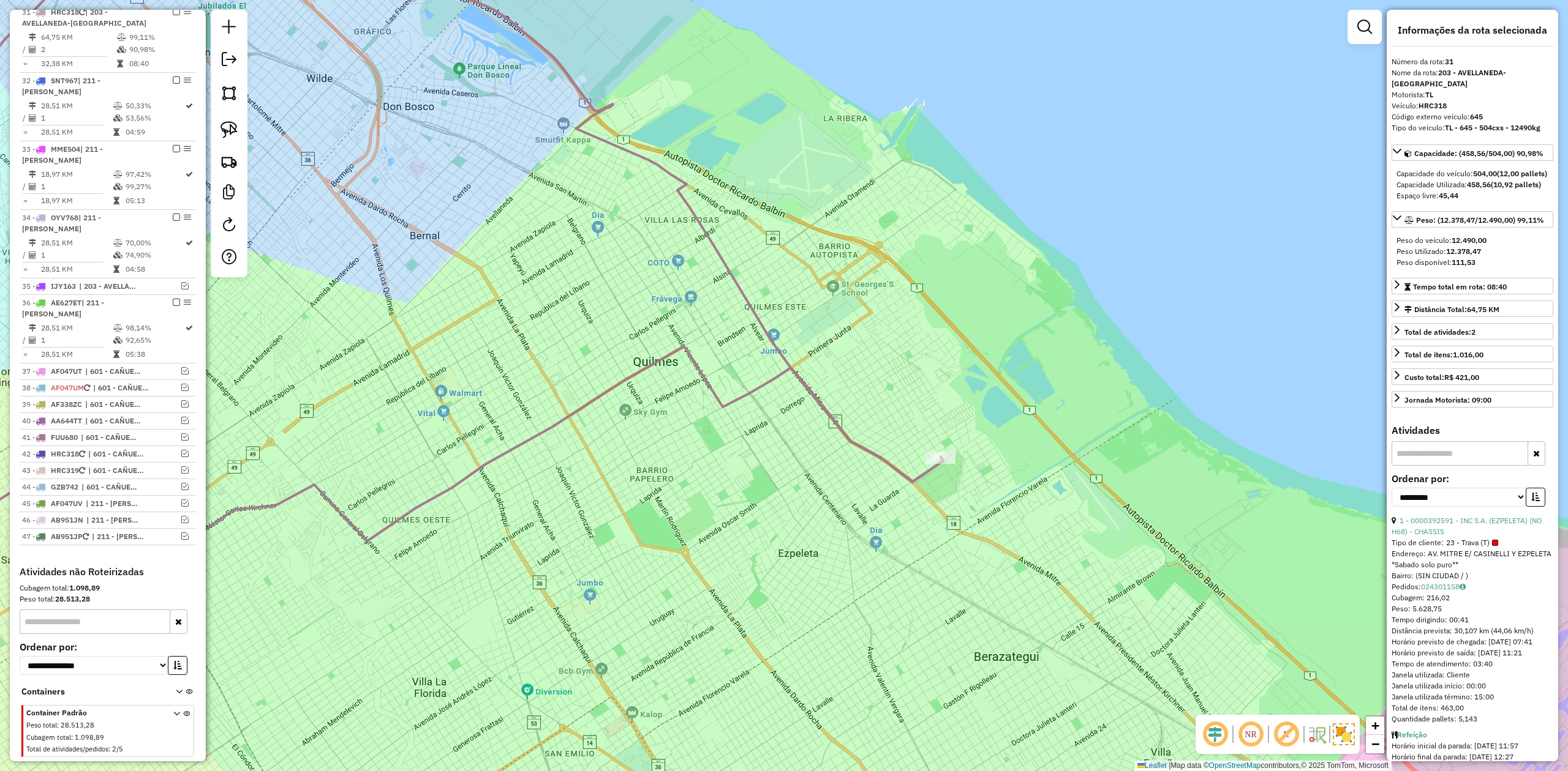
click at [902, 468] on icon at bounding box center [393, 202] width 1100 height 559
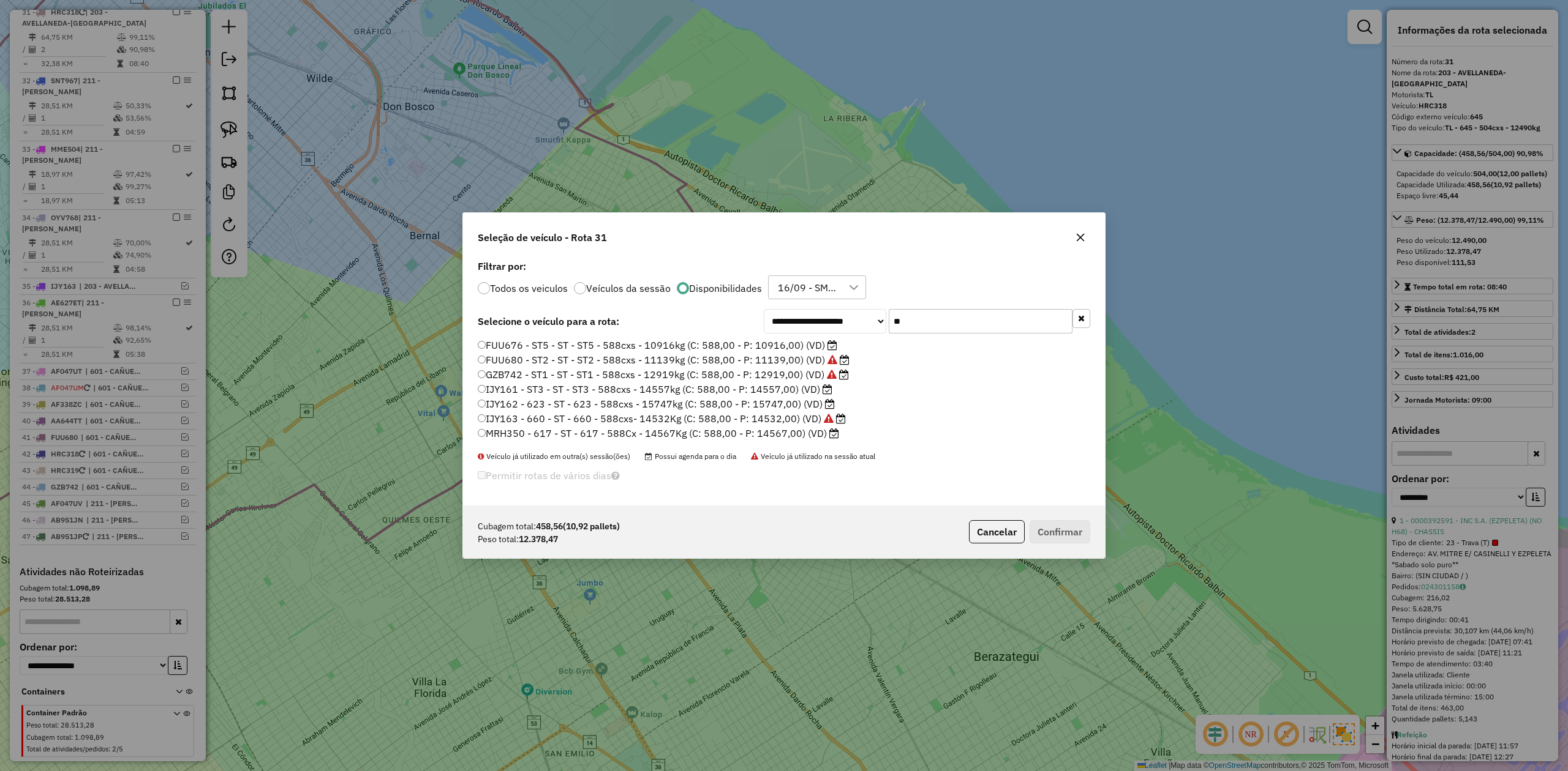
drag, startPoint x: 970, startPoint y: 312, endPoint x: 864, endPoint y: 315, distance: 106.0
click at [864, 312] on div "**********" at bounding box center [926, 321] width 326 height 24
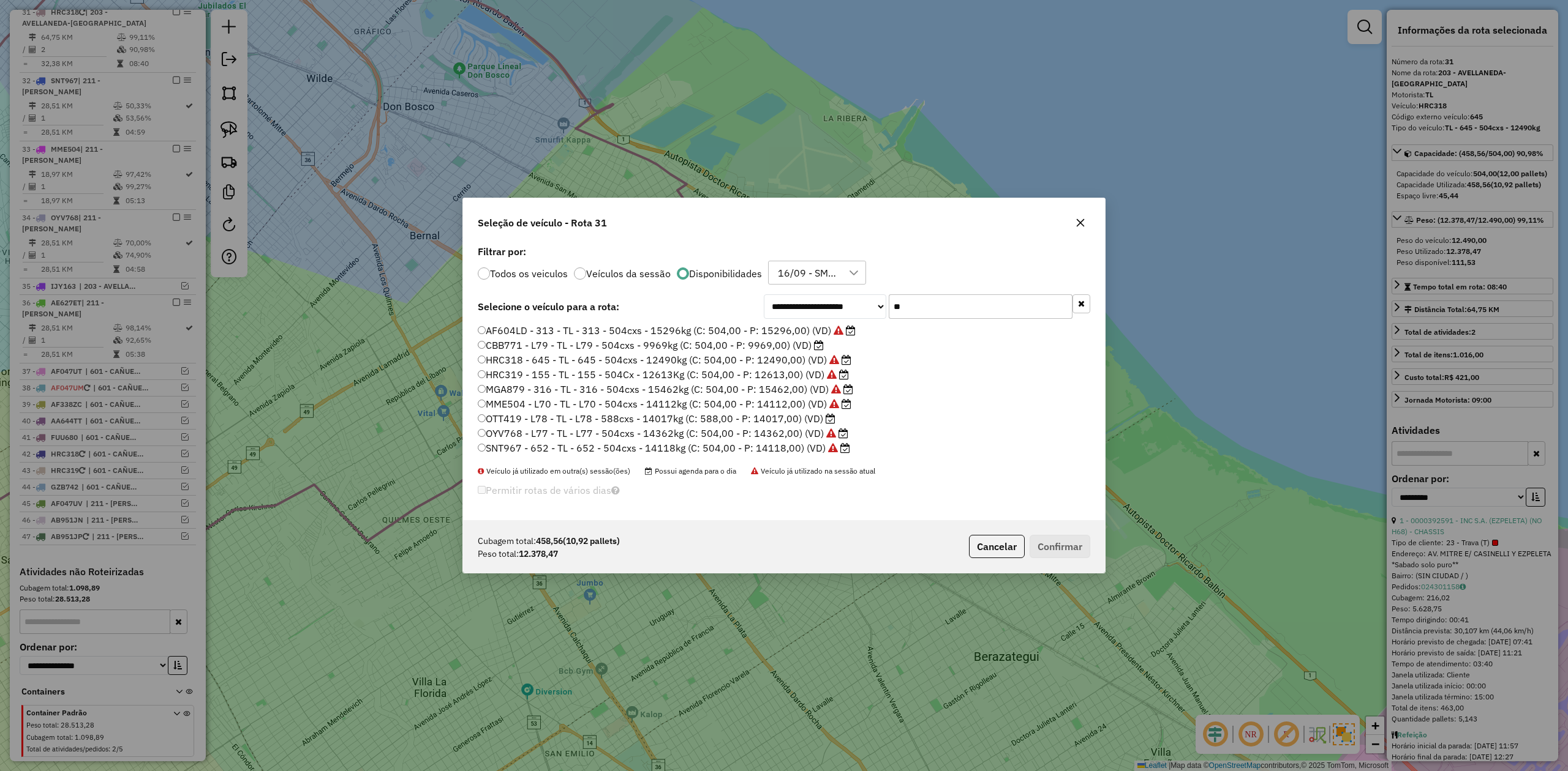
click at [802, 346] on label "CBB771 - L79 - TL - L79 - 504cxs - 9969kg (C: 504,00 - P: 9969,00) (VD)" at bounding box center [650, 345] width 346 height 14
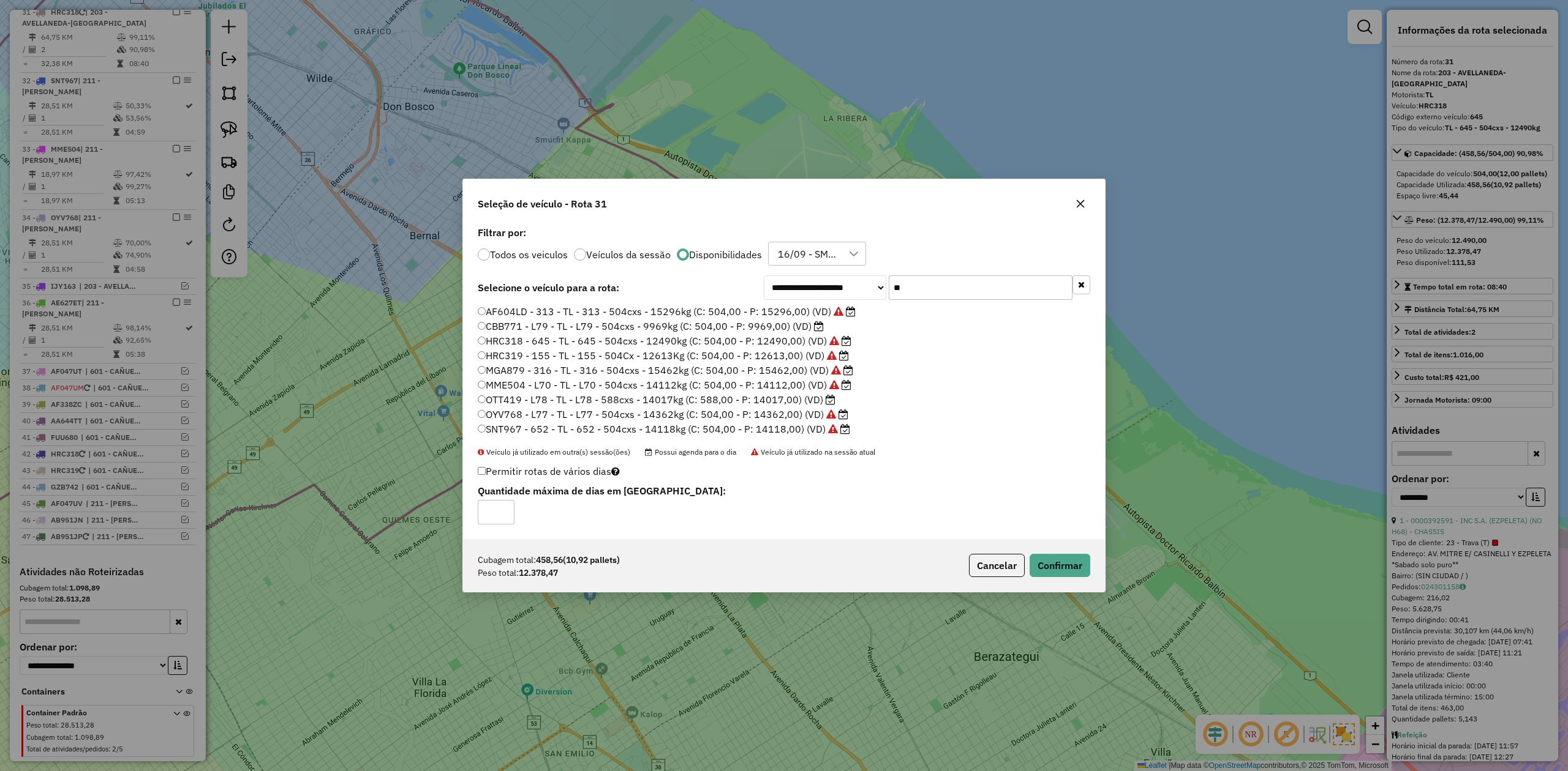
drag, startPoint x: 919, startPoint y: 287, endPoint x: 857, endPoint y: 279, distance: 62.5
click at [858, 279] on div "**********" at bounding box center [926, 288] width 326 height 24
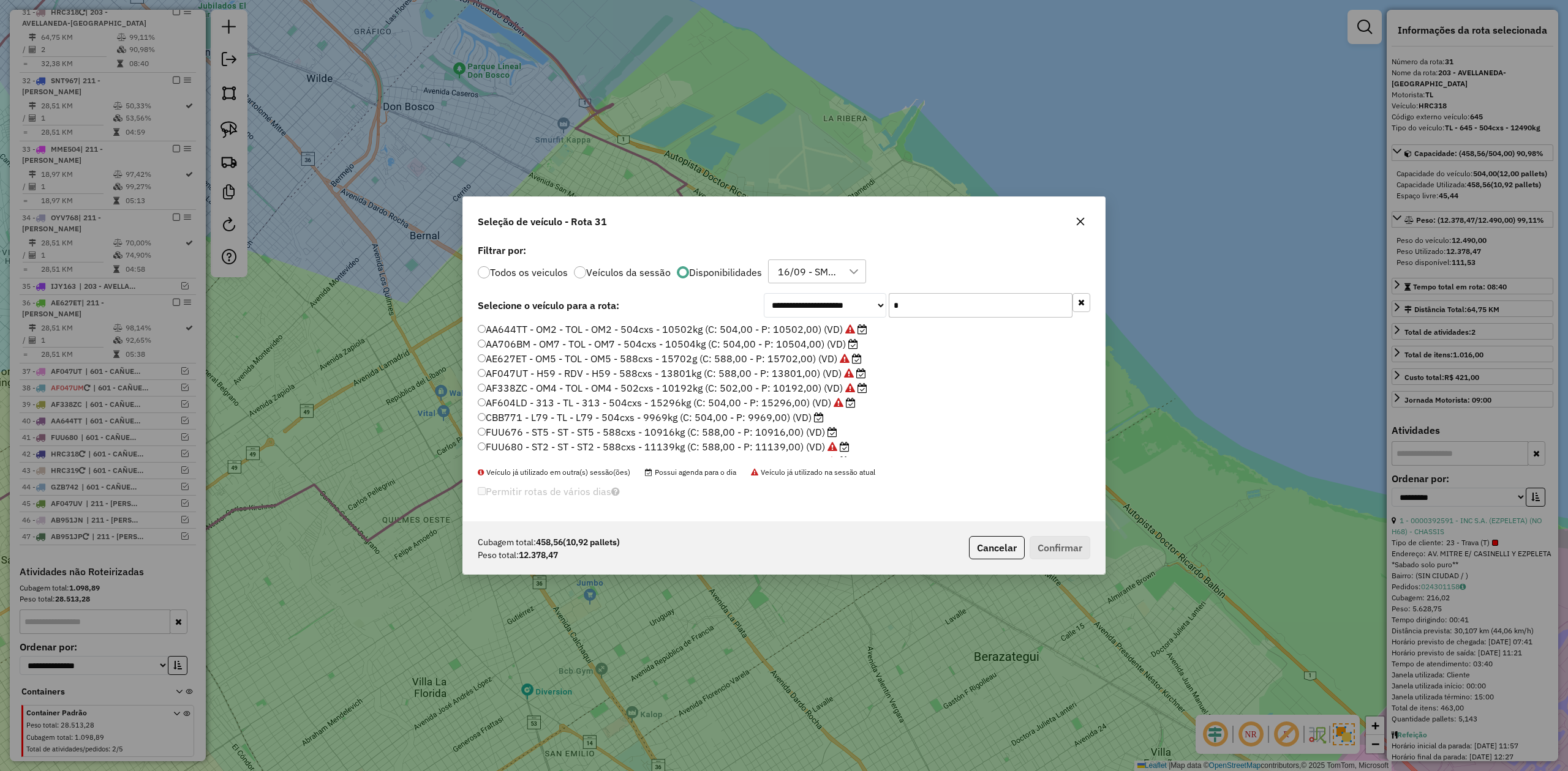
type input "**"
drag, startPoint x: 967, startPoint y: 302, endPoint x: 860, endPoint y: 300, distance: 107.0
click at [860, 299] on div "**********" at bounding box center [926, 307] width 326 height 24
click at [1083, 231] on button "button" at bounding box center [1080, 222] width 19 height 19
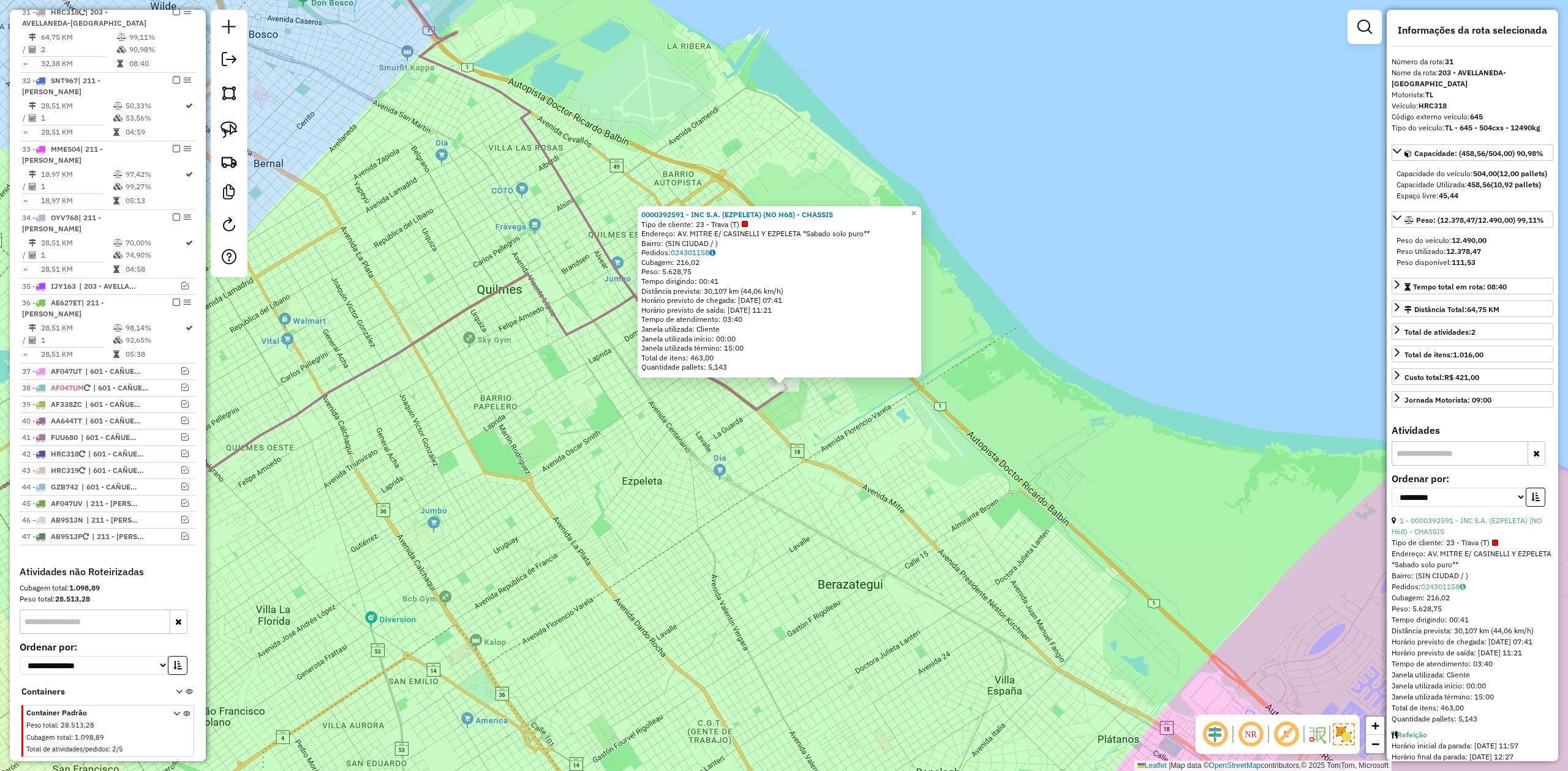
click at [611, 390] on div "0000392591 - INC S.A. (EZPELETA) (NO H68) - CHASSIS Tipo de cliente: 23 - Trava…" at bounding box center [784, 385] width 1568 height 771
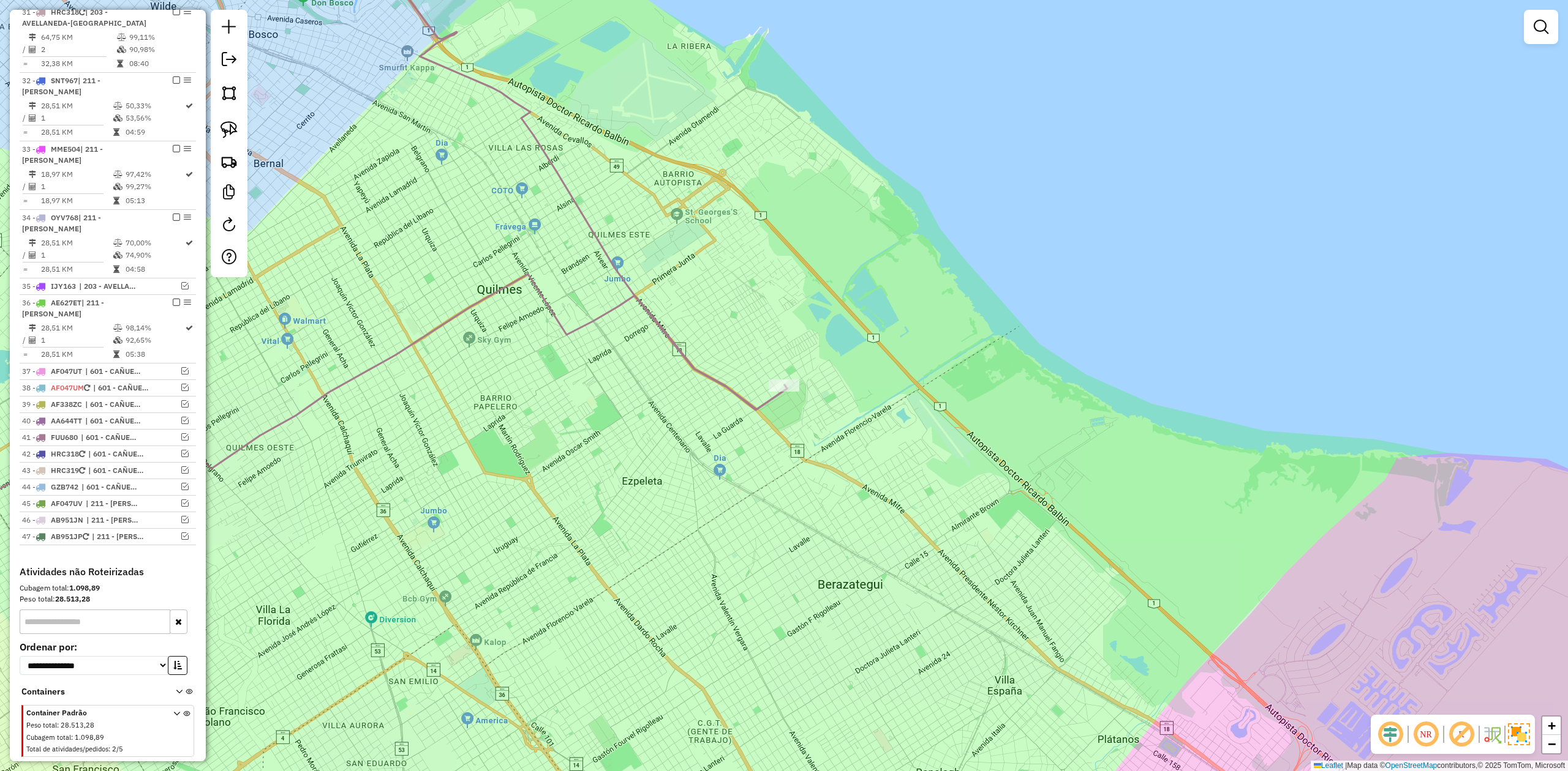
click at [647, 319] on icon at bounding box center [315, 166] width 944 height 487
select select "**********"
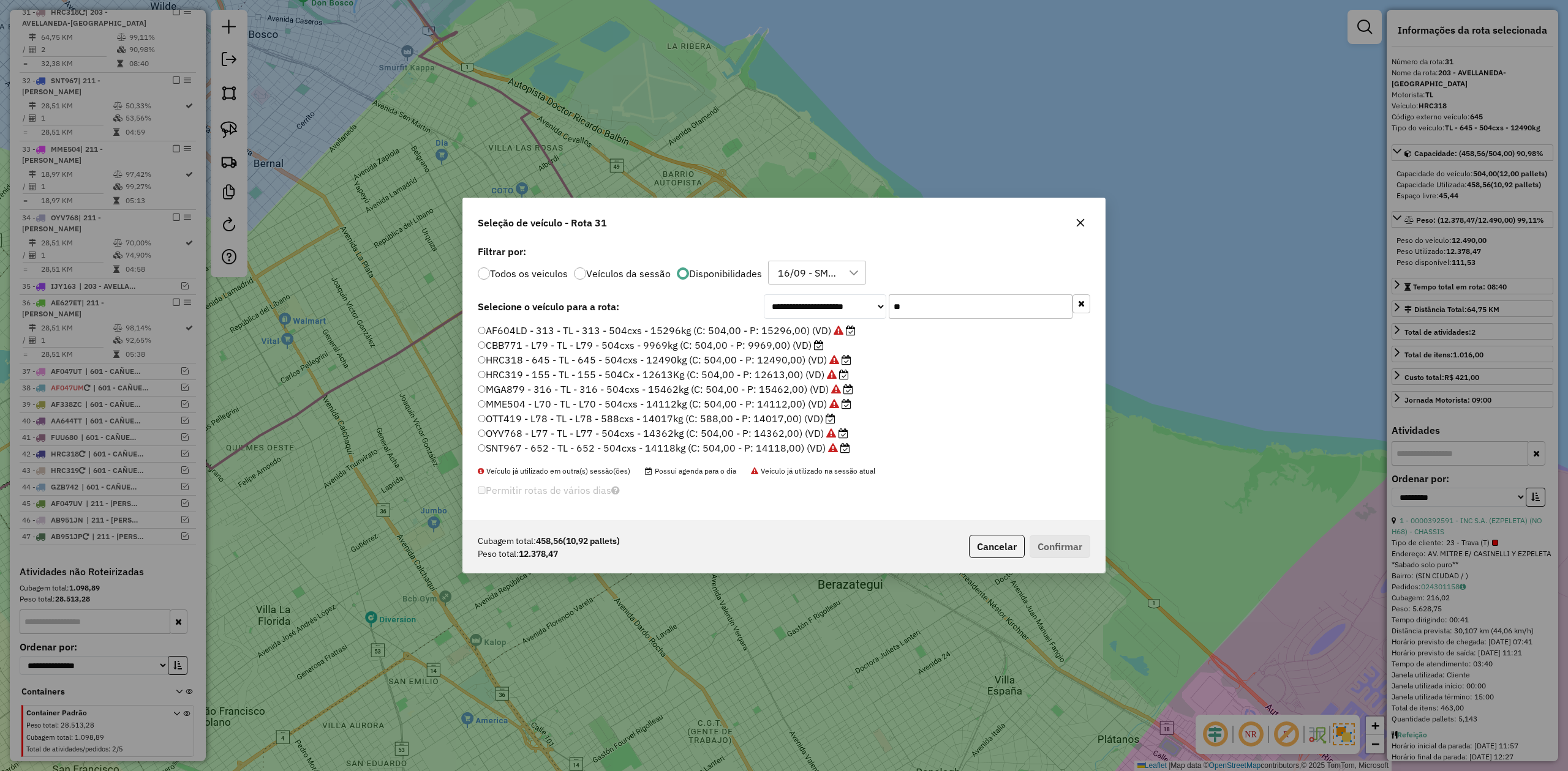
drag, startPoint x: 928, startPoint y: 307, endPoint x: 802, endPoint y: 305, distance: 126.0
click at [802, 305] on div "**********" at bounding box center [926, 307] width 326 height 24
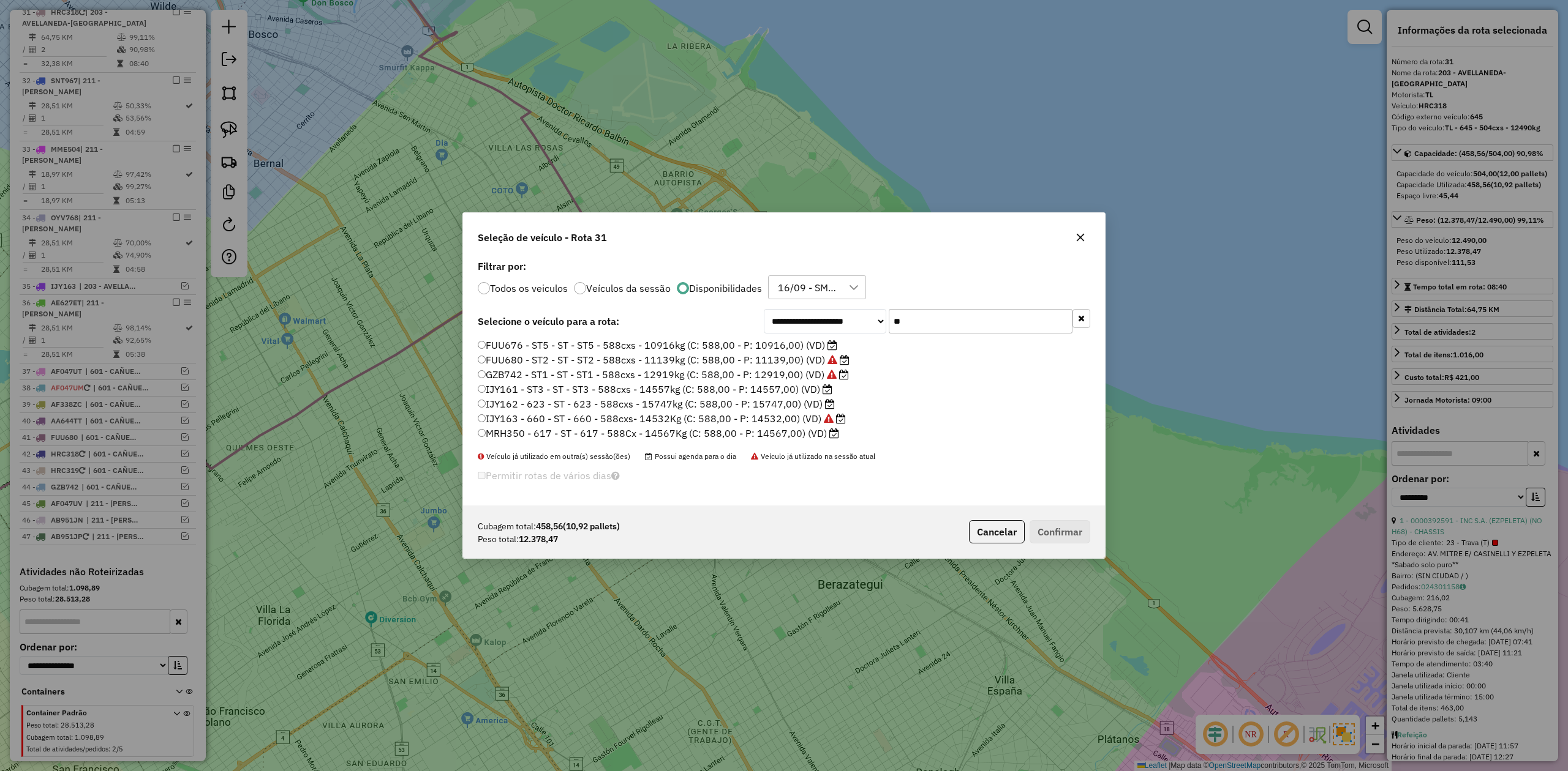
drag, startPoint x: 913, startPoint y: 323, endPoint x: 854, endPoint y: 315, distance: 59.5
click at [855, 315] on div "**********" at bounding box center [926, 321] width 326 height 24
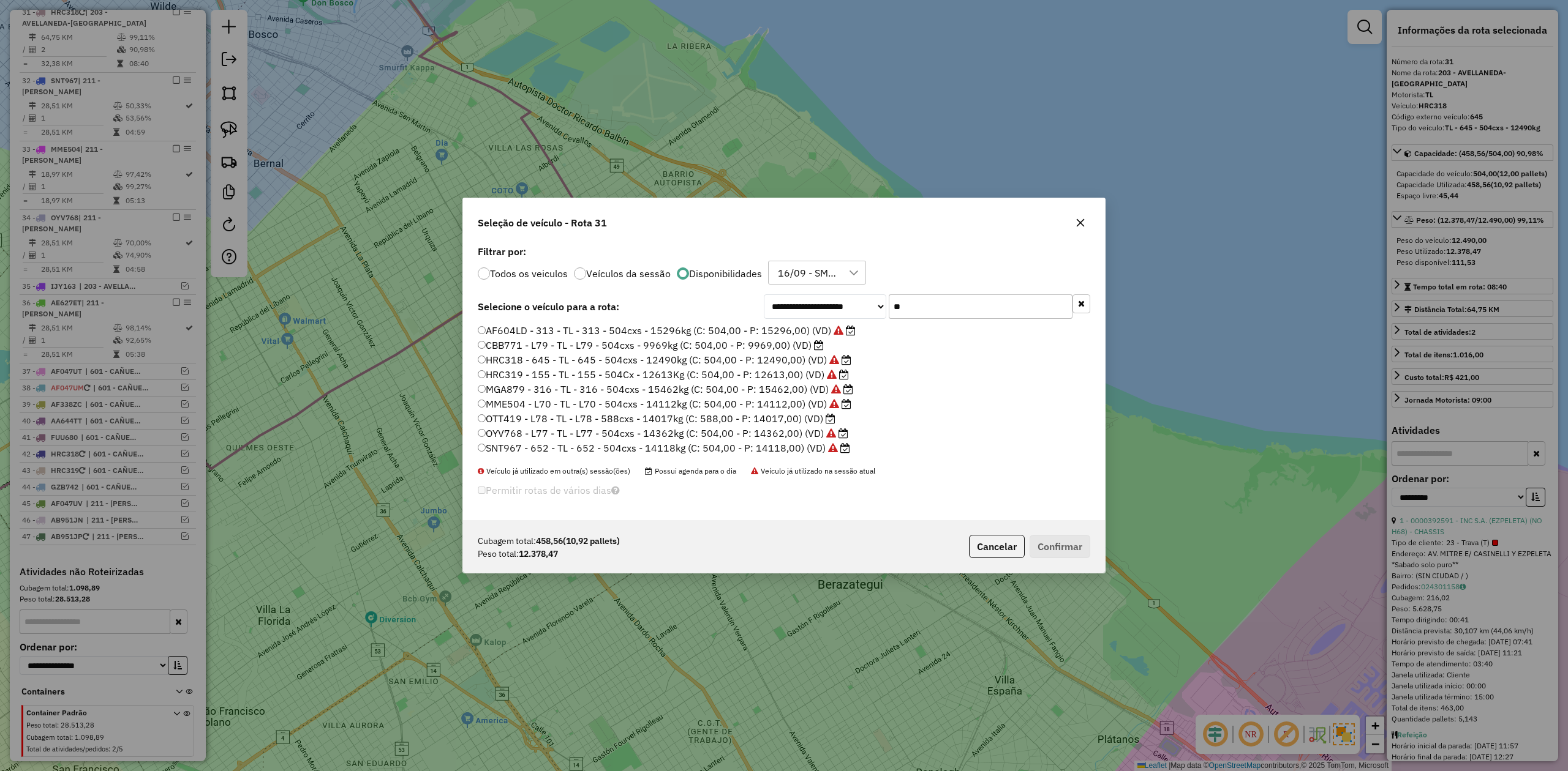
drag, startPoint x: 931, startPoint y: 304, endPoint x: 837, endPoint y: 299, distance: 94.1
click at [838, 299] on div "**********" at bounding box center [926, 307] width 326 height 24
click at [939, 311] on input "**" at bounding box center [980, 307] width 184 height 24
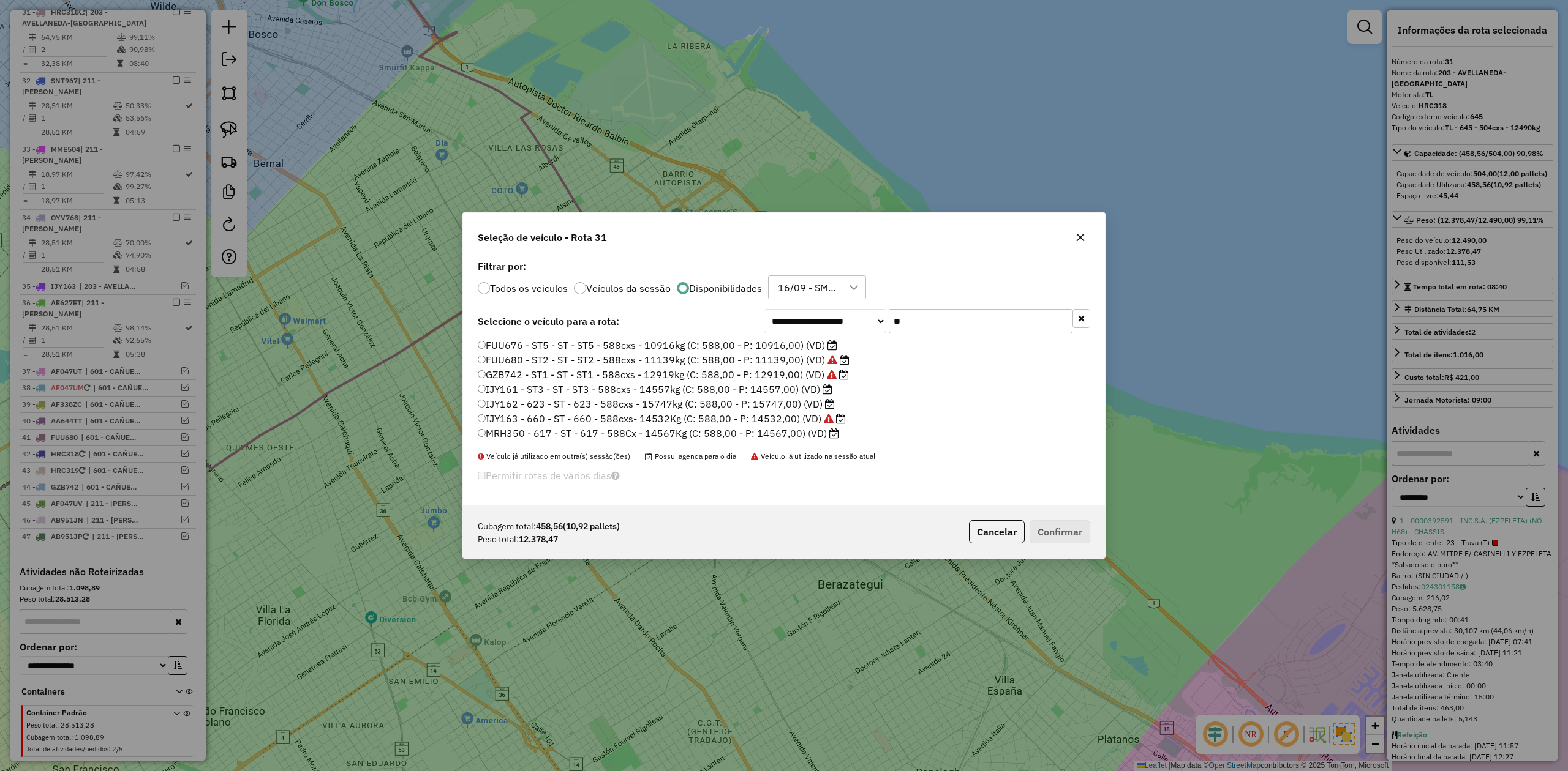
drag, startPoint x: 936, startPoint y: 313, endPoint x: 832, endPoint y: 311, distance: 104.0
click at [832, 310] on div "**********" at bounding box center [926, 321] width 326 height 24
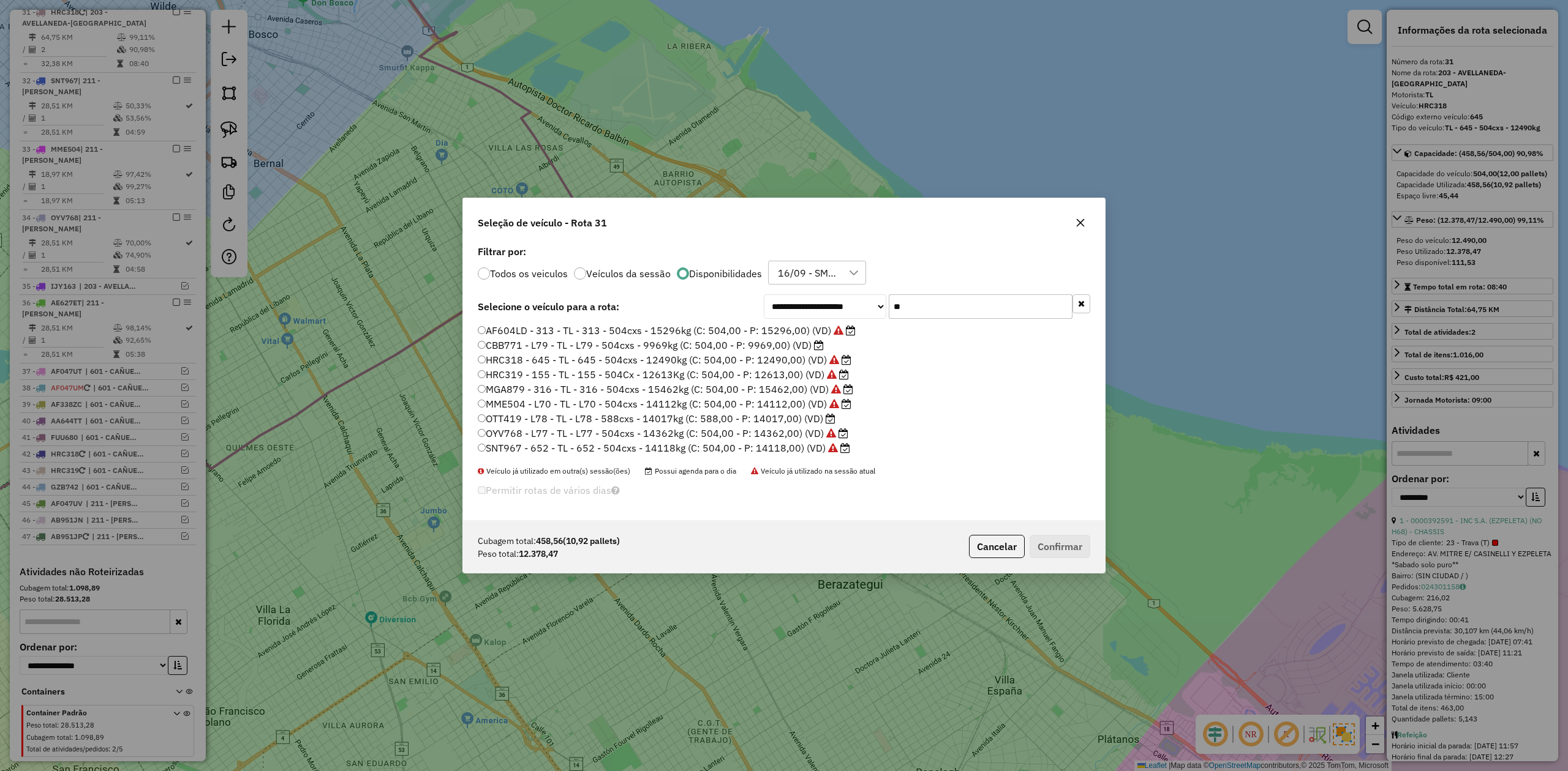
drag, startPoint x: 800, startPoint y: 420, endPoint x: 839, endPoint y: 441, distance: 44.3
click at [800, 419] on label "OTT419 - L78 - TL - L78 - 588cxs - 14017kg (C: 588,00 - P: 14017,00) (VD)" at bounding box center [656, 418] width 358 height 14
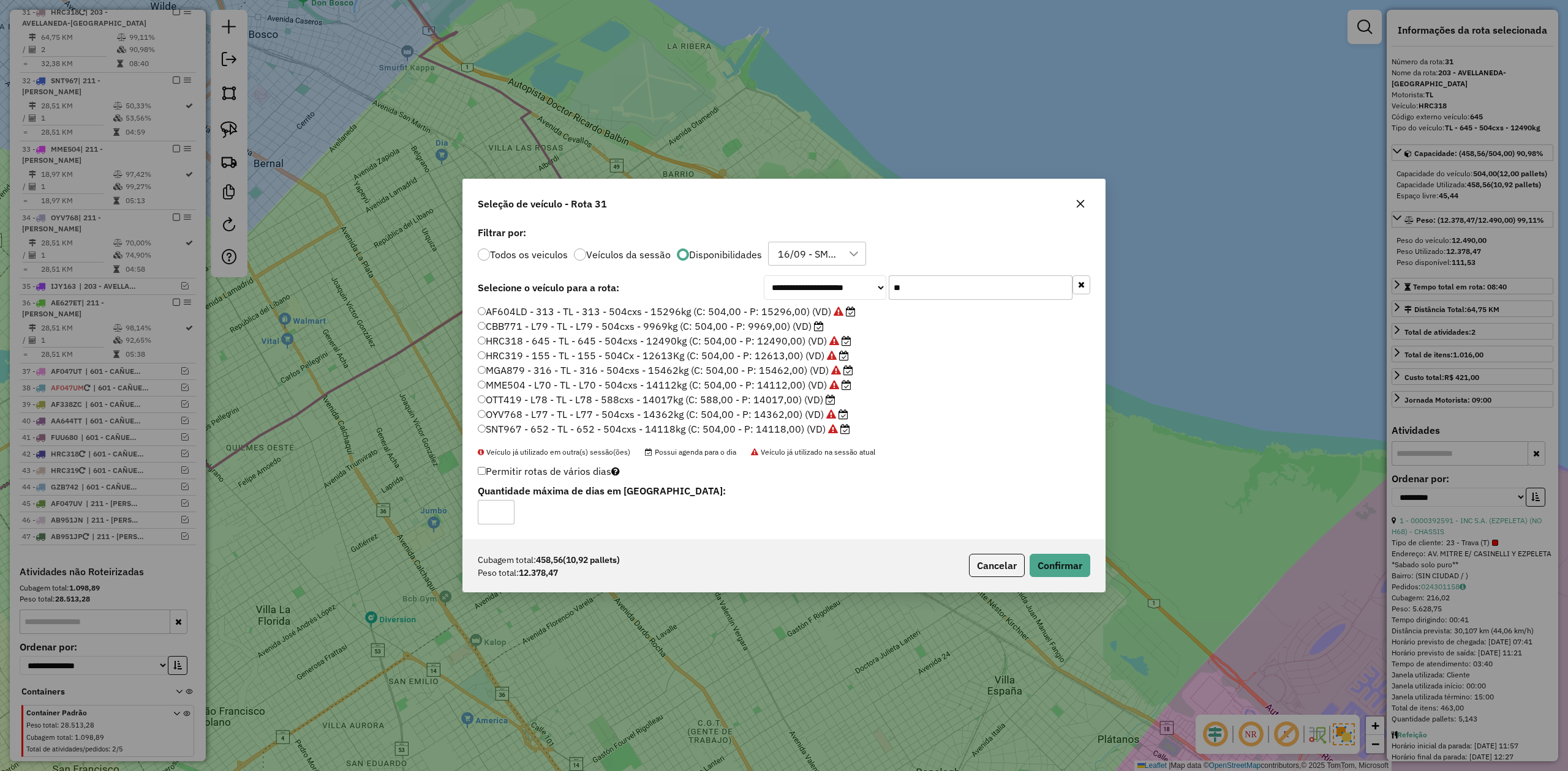
drag, startPoint x: 932, startPoint y: 294, endPoint x: 834, endPoint y: 274, distance: 100.0
click at [835, 273] on div "**********" at bounding box center [784, 382] width 642 height 317
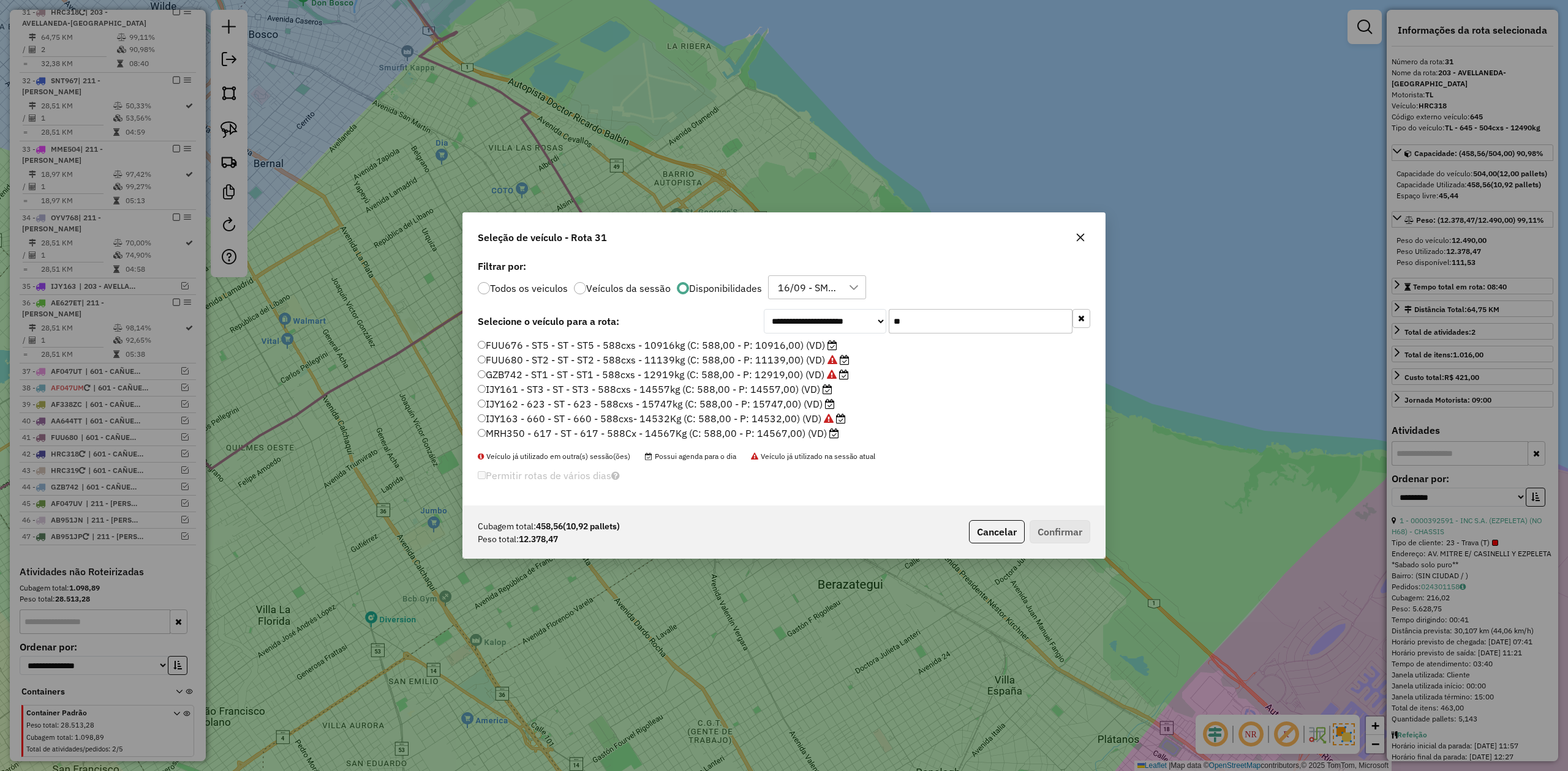
drag, startPoint x: 902, startPoint y: 311, endPoint x: 841, endPoint y: 307, distance: 61.1
click at [841, 306] on div "**********" at bounding box center [784, 382] width 642 height 249
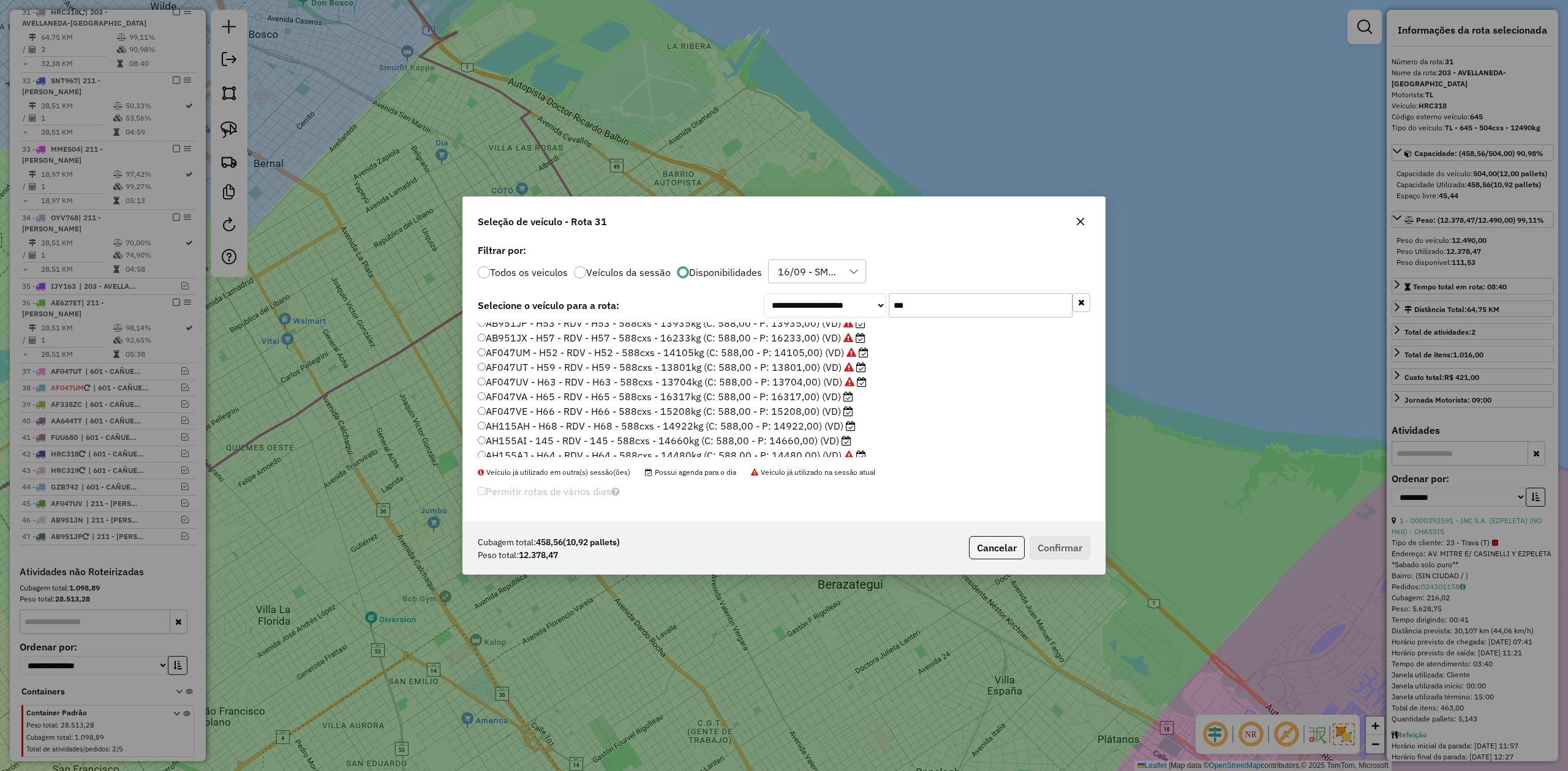
scroll to position [27, 0]
drag, startPoint x: 890, startPoint y: 297, endPoint x: 861, endPoint y: 294, distance: 29.2
click at [861, 292] on div "**********" at bounding box center [784, 382] width 642 height 281
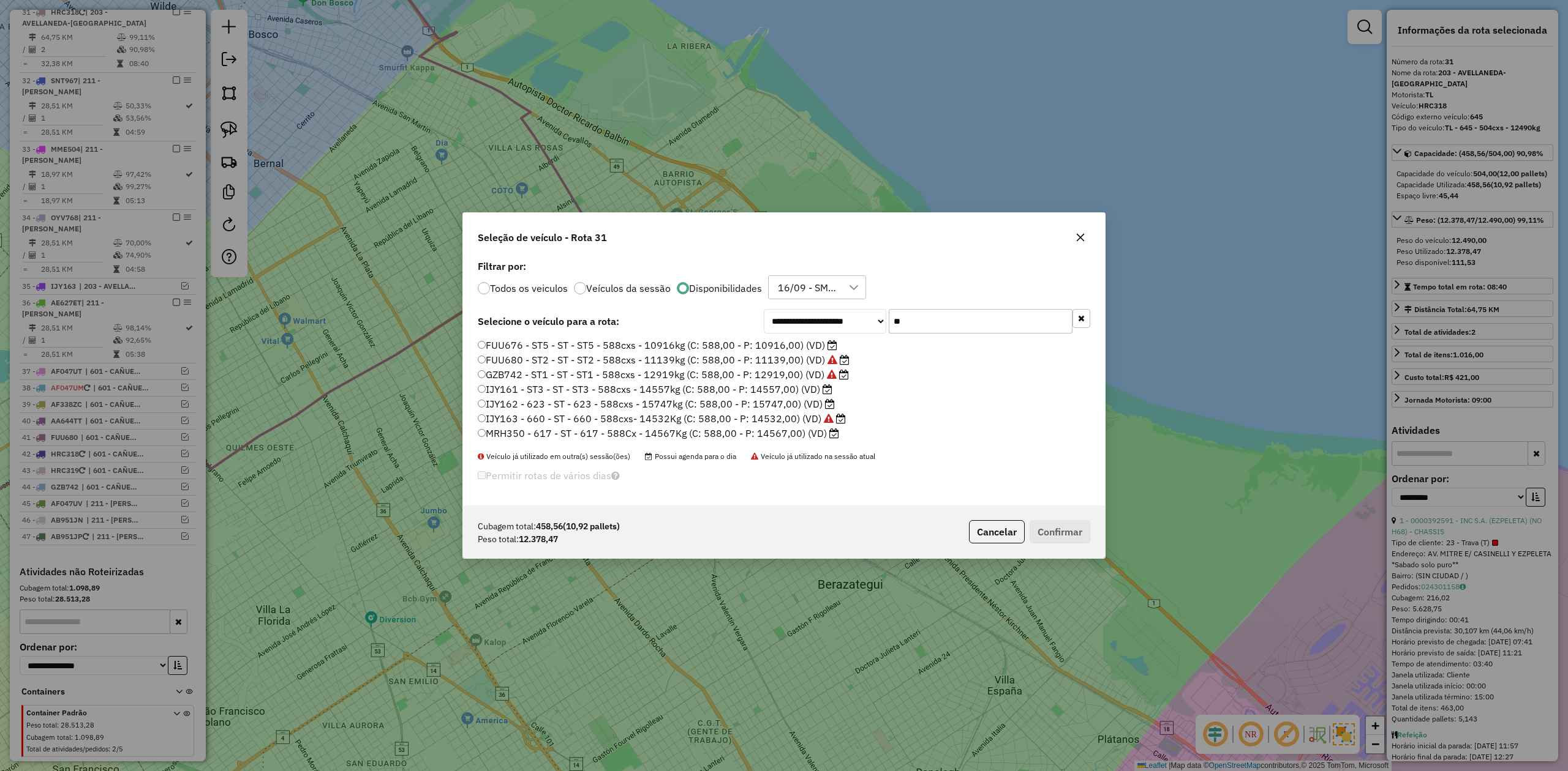
scroll to position [0, 0]
type input "*"
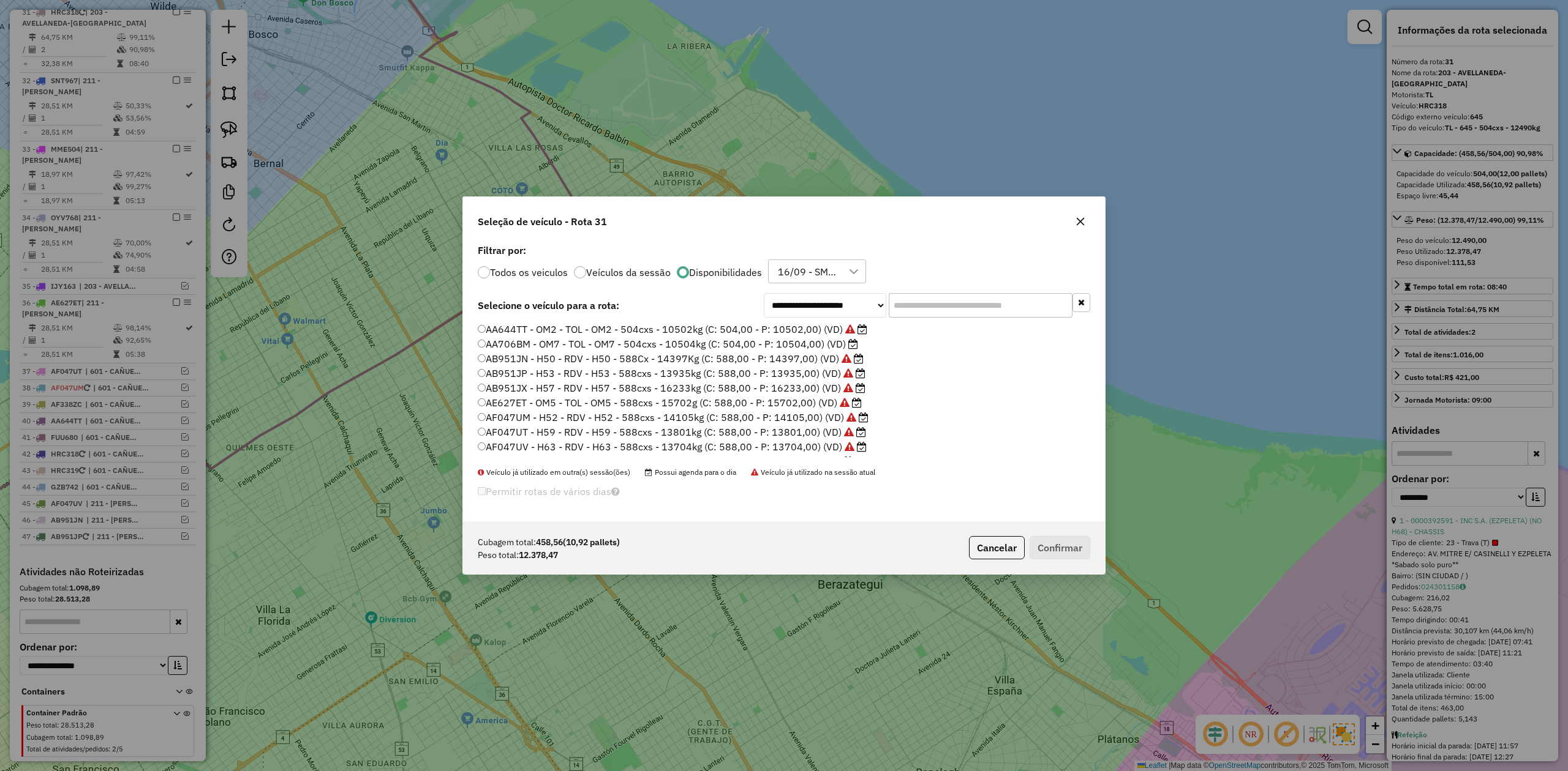
click at [1081, 219] on icon "button" at bounding box center [1080, 221] width 8 height 8
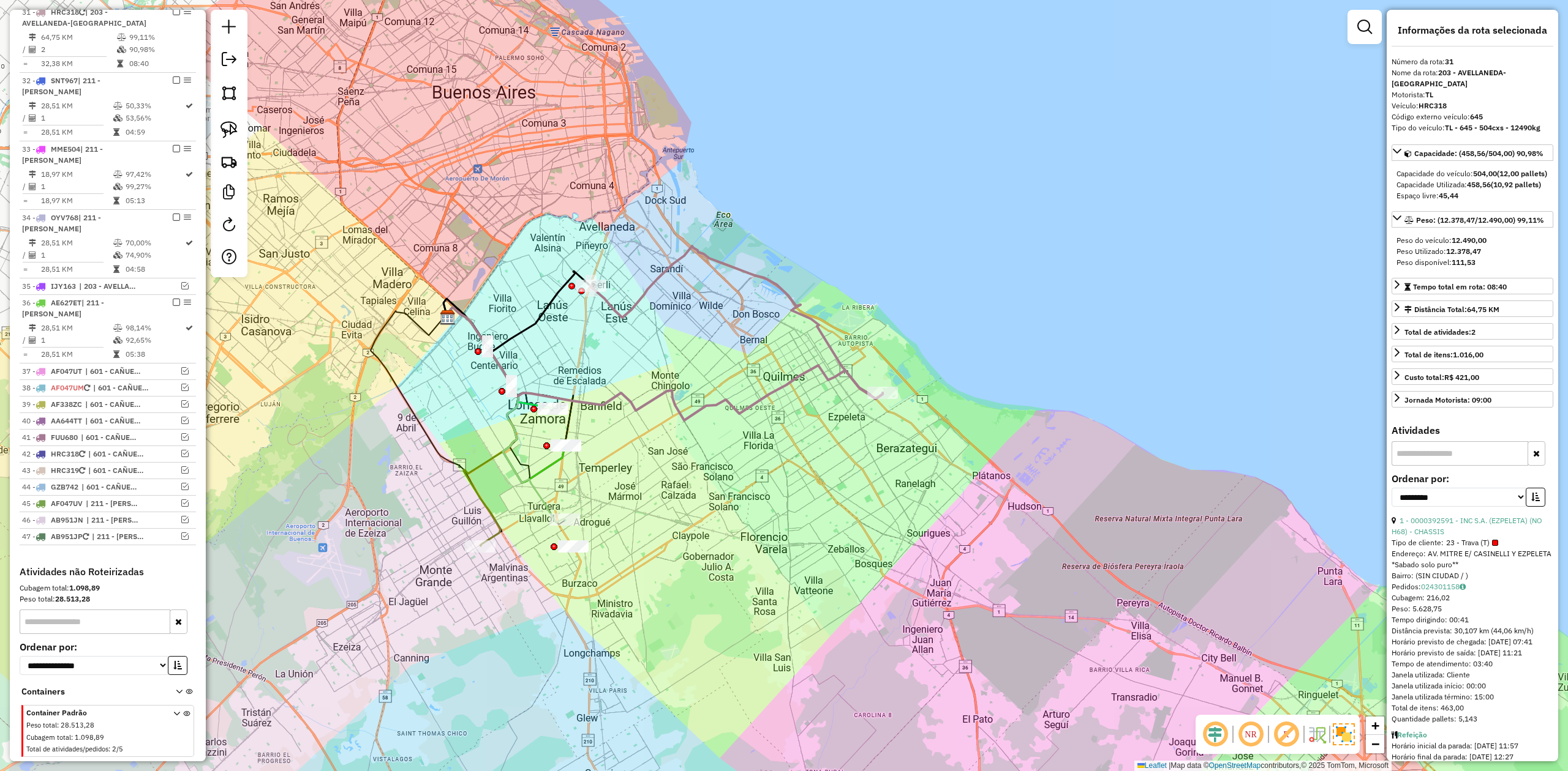
click at [830, 409] on div "Janela de atendimento Grade de atendimento Capacidade Transportadoras Veículos …" at bounding box center [784, 385] width 1568 height 771
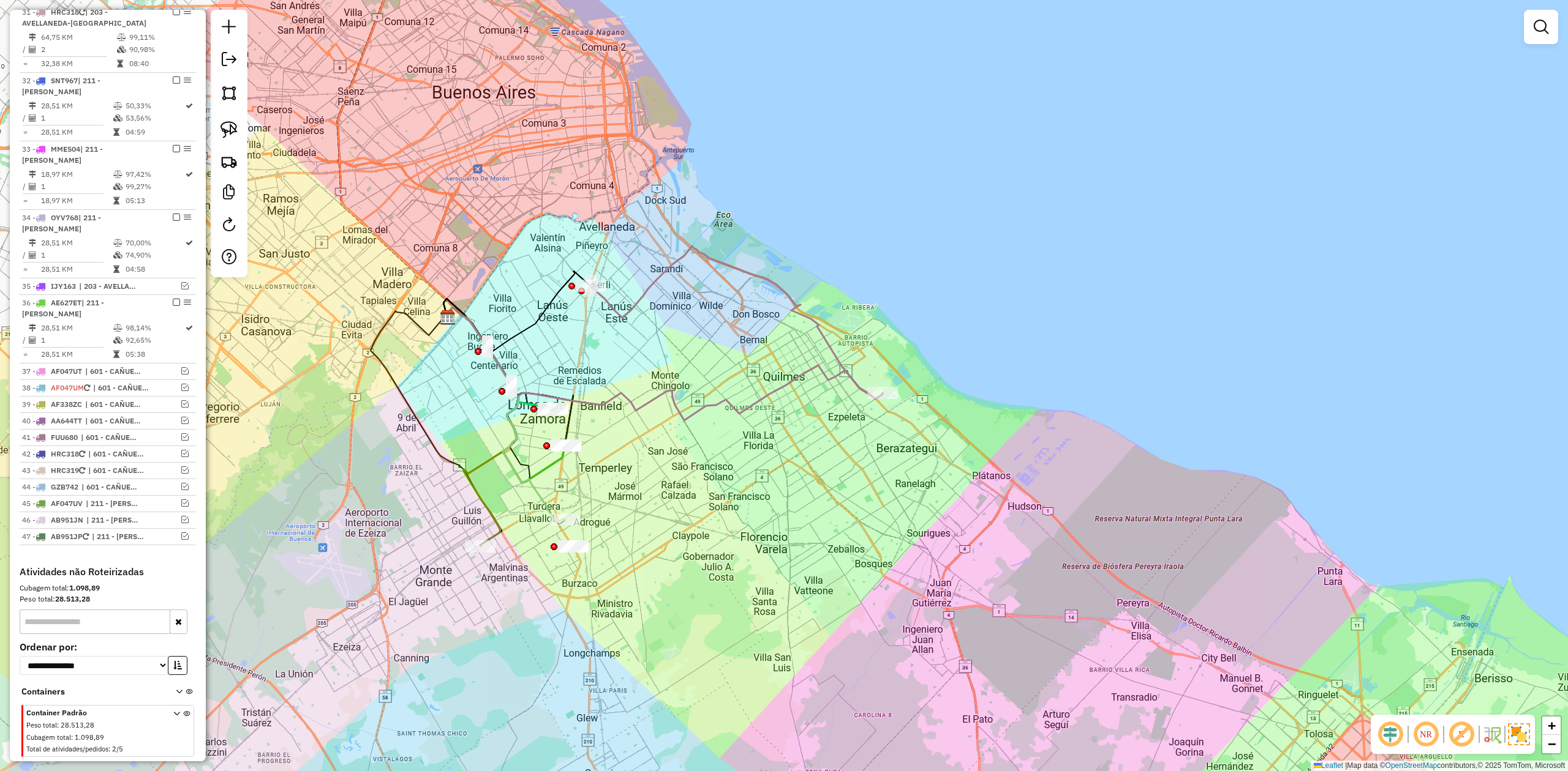
click at [831, 374] on icon at bounding box center [663, 364] width 439 height 113
select select "**********"
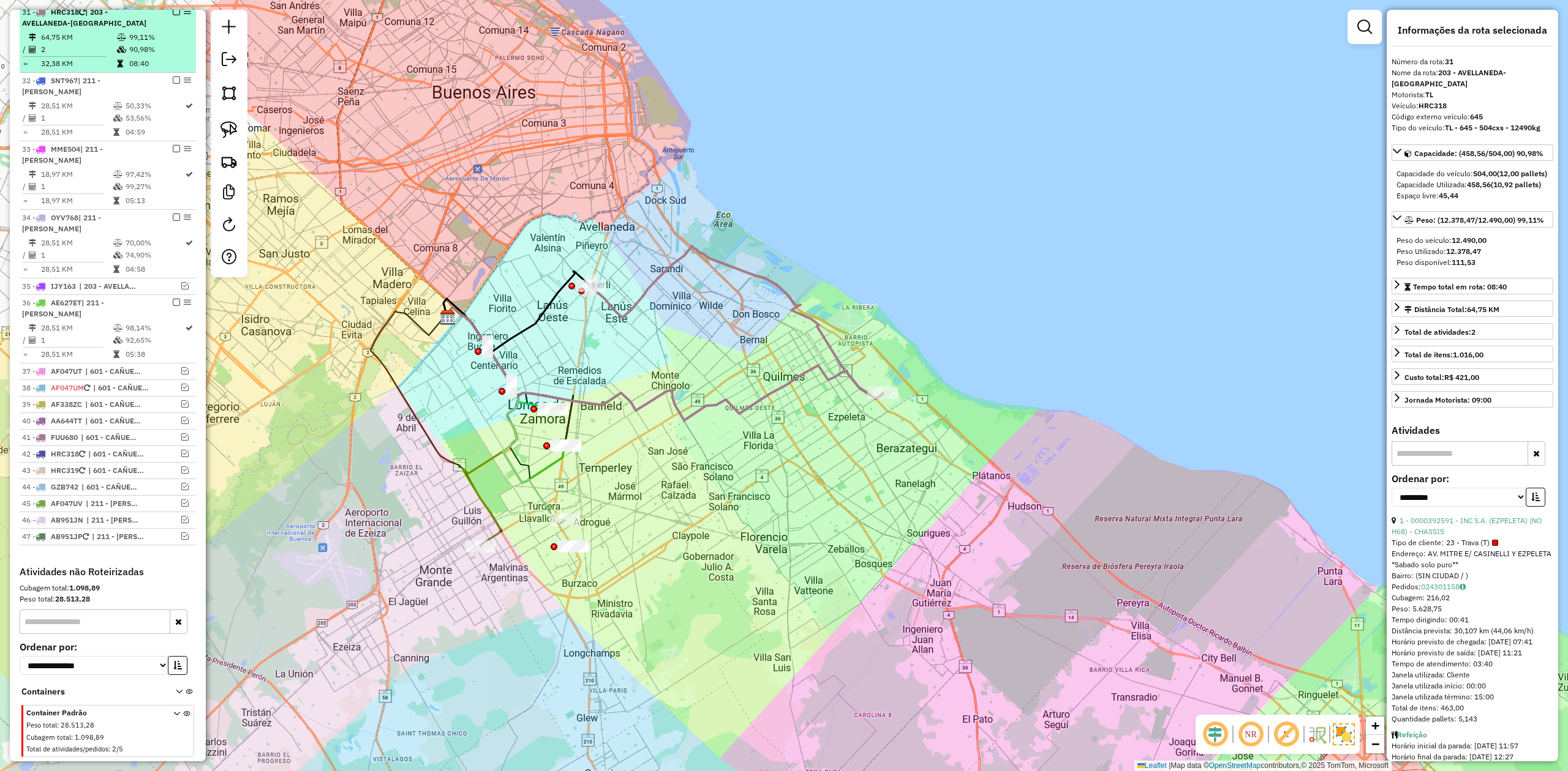
click at [174, 15] on em at bounding box center [176, 12] width 7 height 7
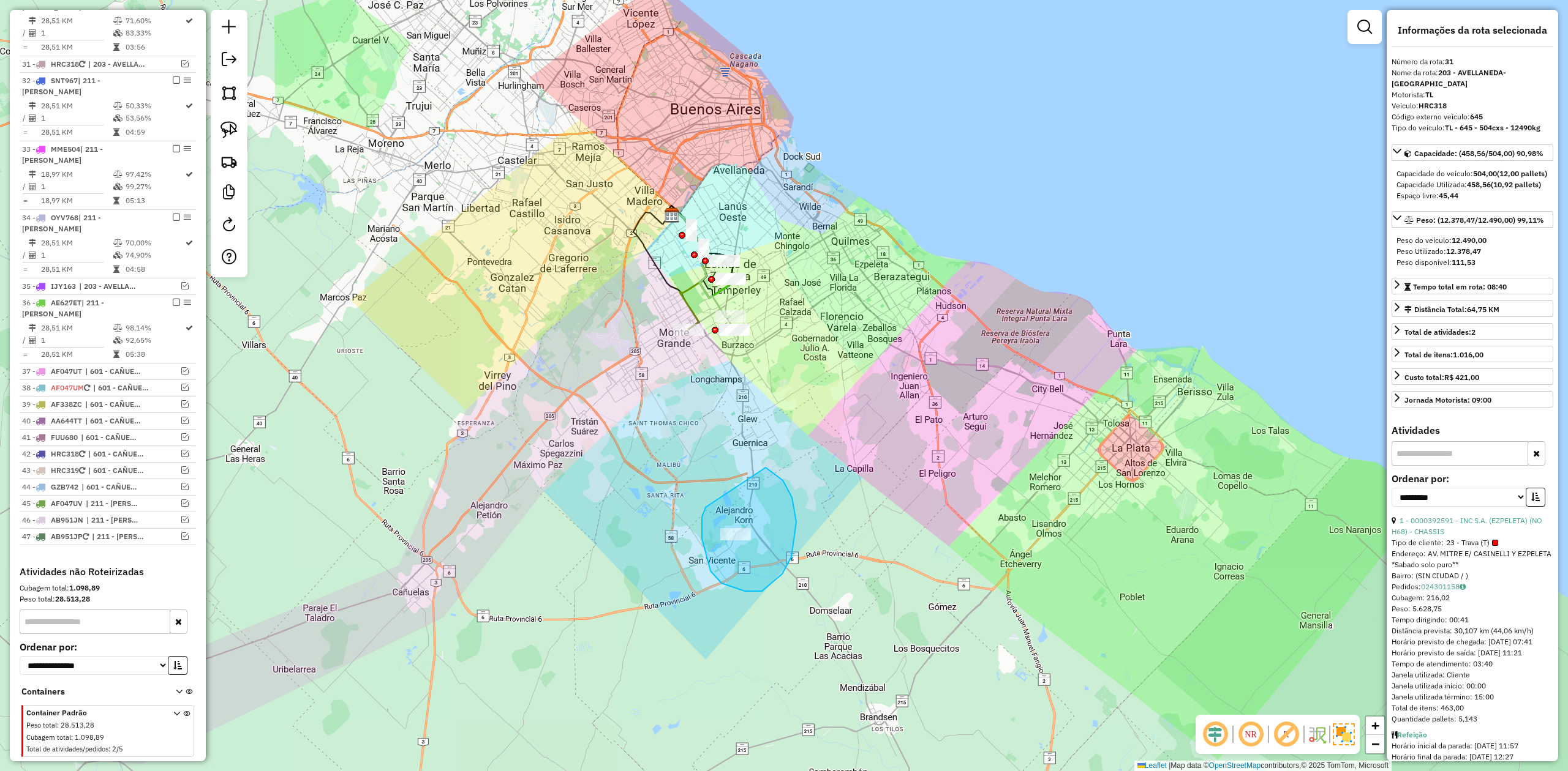
drag, startPoint x: 782, startPoint y: 574, endPoint x: 752, endPoint y: 465, distance: 113.1
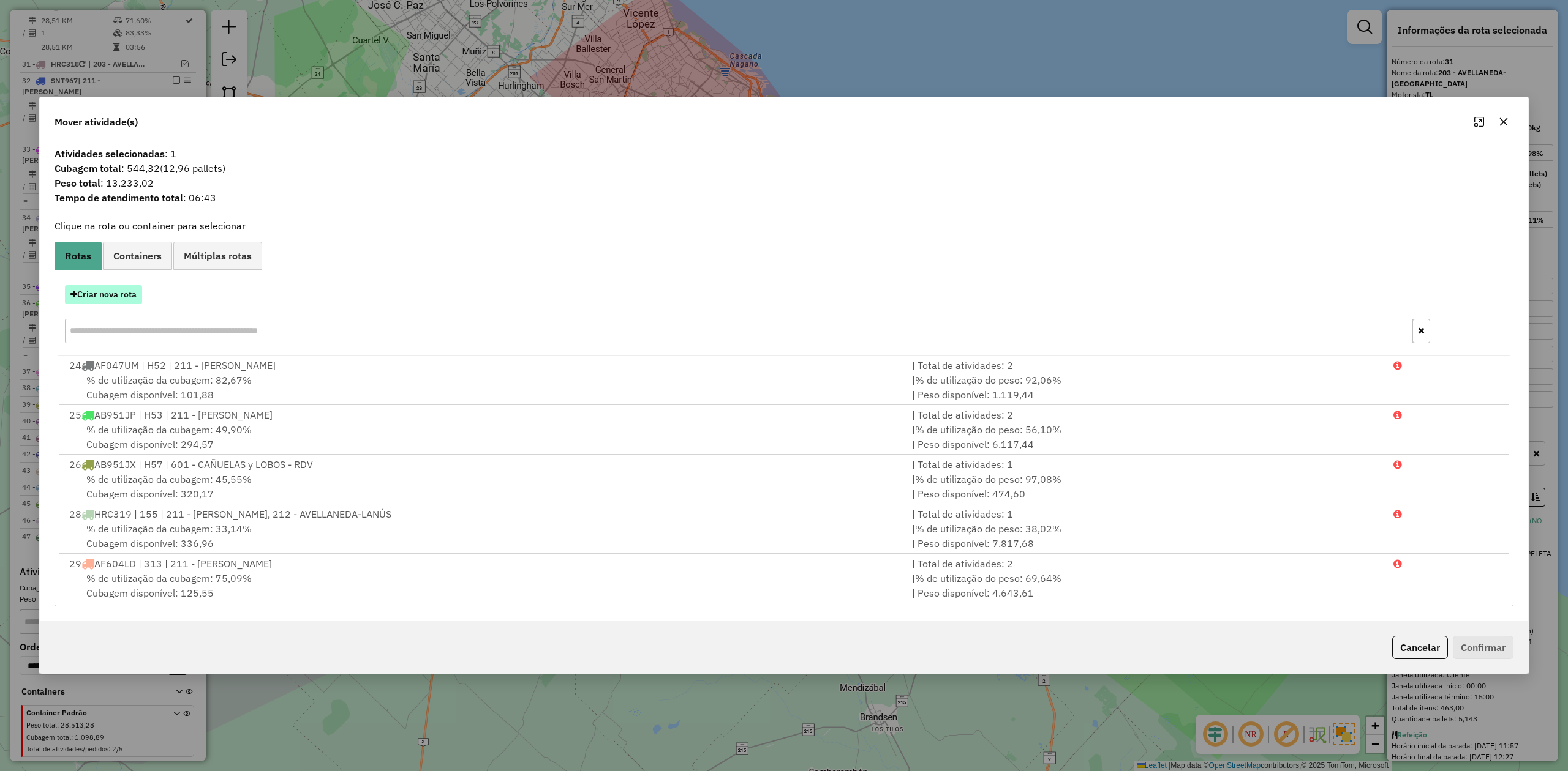
click at [119, 297] on button "Criar nova rota" at bounding box center [103, 294] width 77 height 19
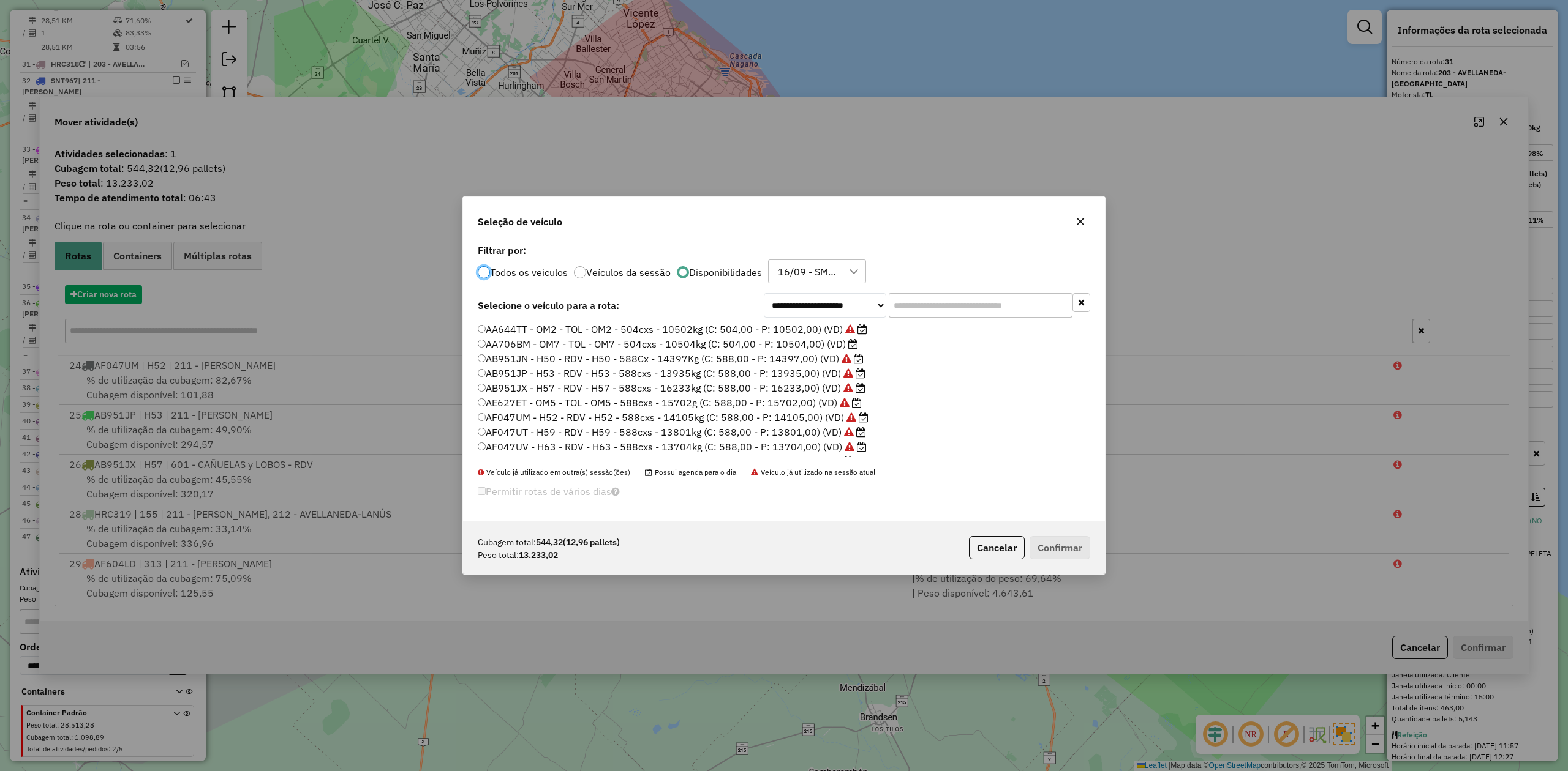
scroll to position [6, 4]
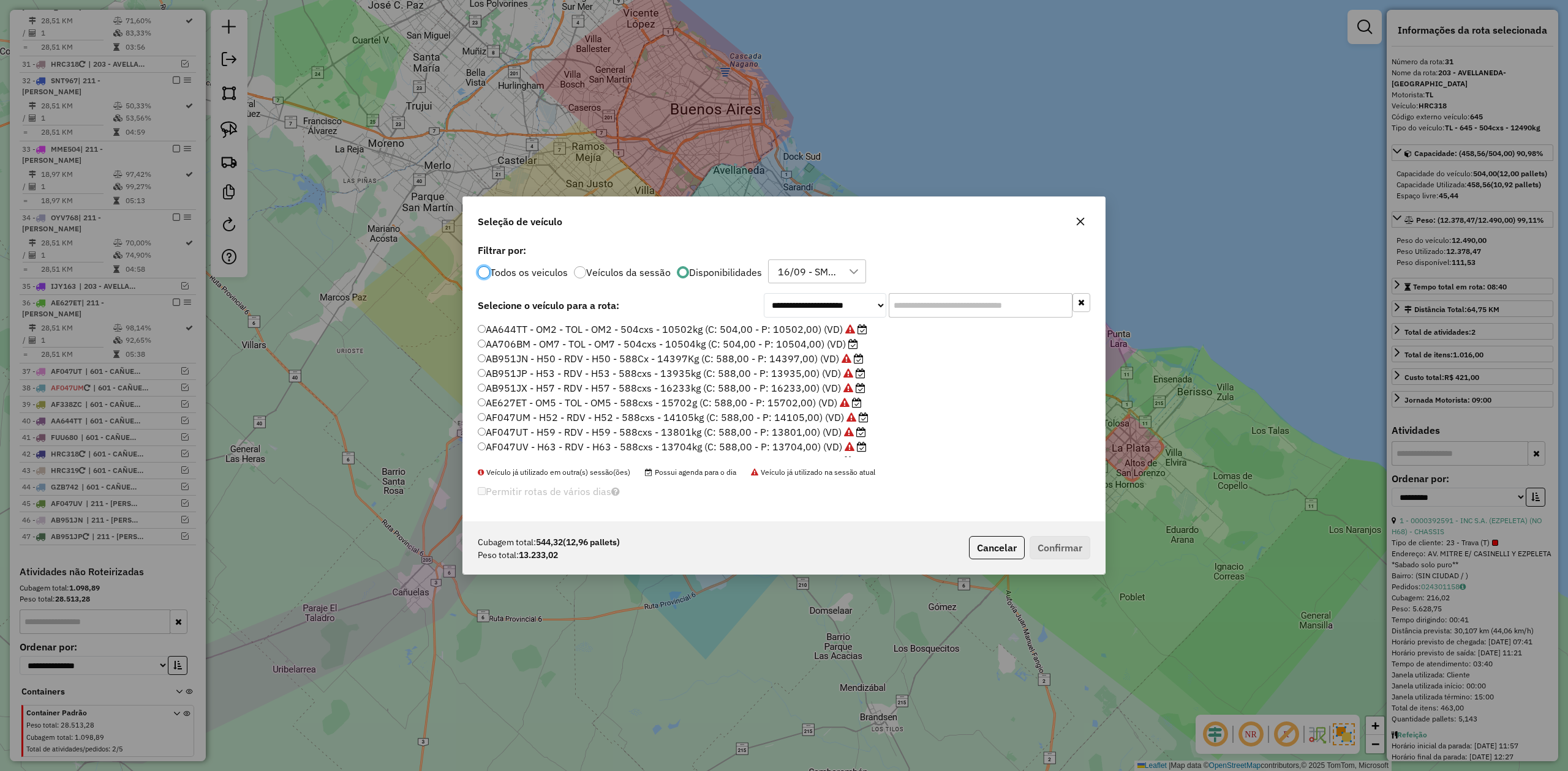
drag, startPoint x: 909, startPoint y: 302, endPoint x: 899, endPoint y: 300, distance: 10.2
click at [899, 300] on input "text" at bounding box center [980, 305] width 184 height 24
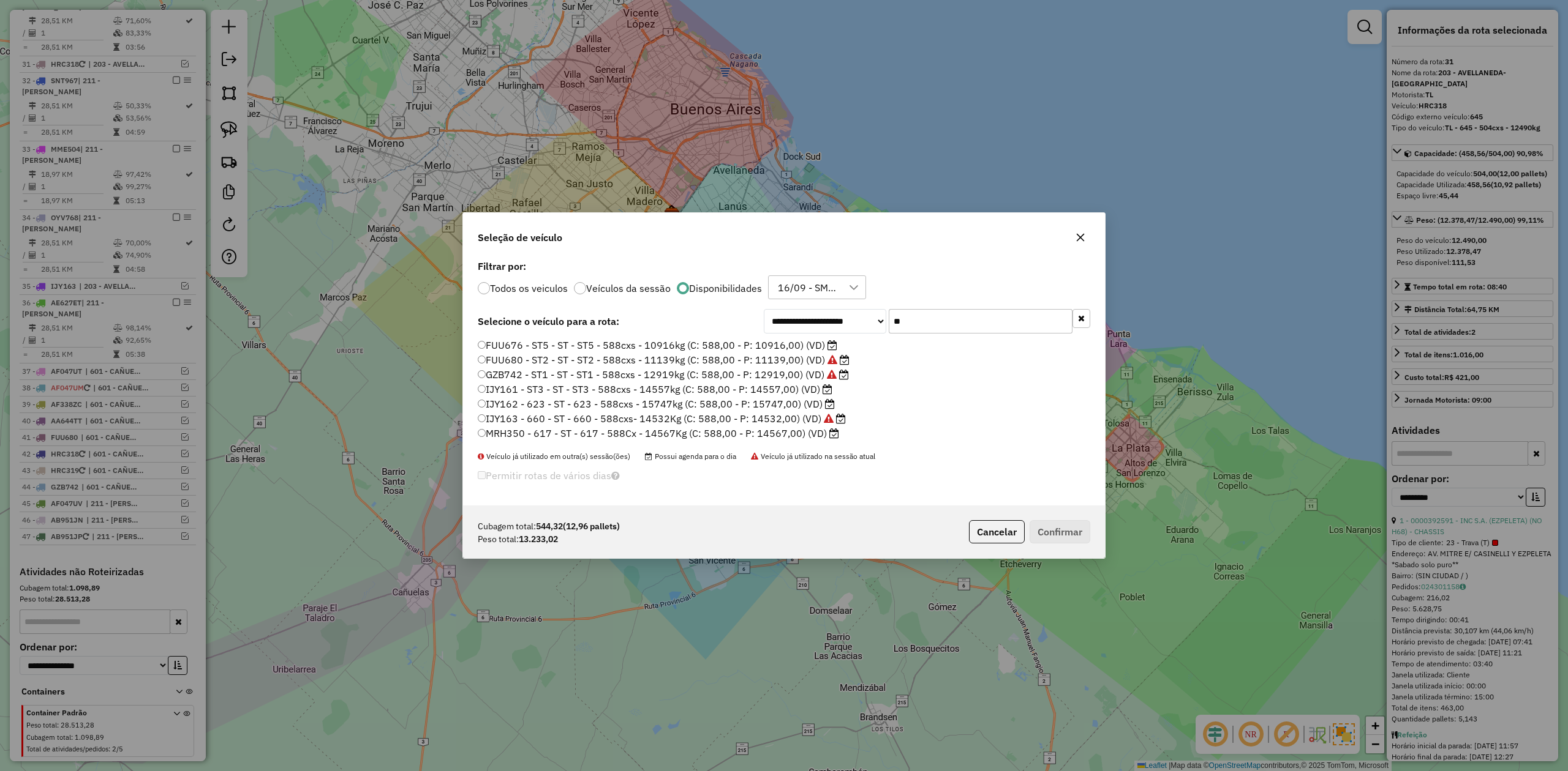
type input "**"
drag, startPoint x: 787, startPoint y: 388, endPoint x: 886, endPoint y: 428, distance: 106.8
click at [787, 387] on label "IJY161 - ST3 - ST - ST3 - 588cxs - 14557kg (C: 588,00 - P: 14557,00) (VD)" at bounding box center [655, 389] width 354 height 14
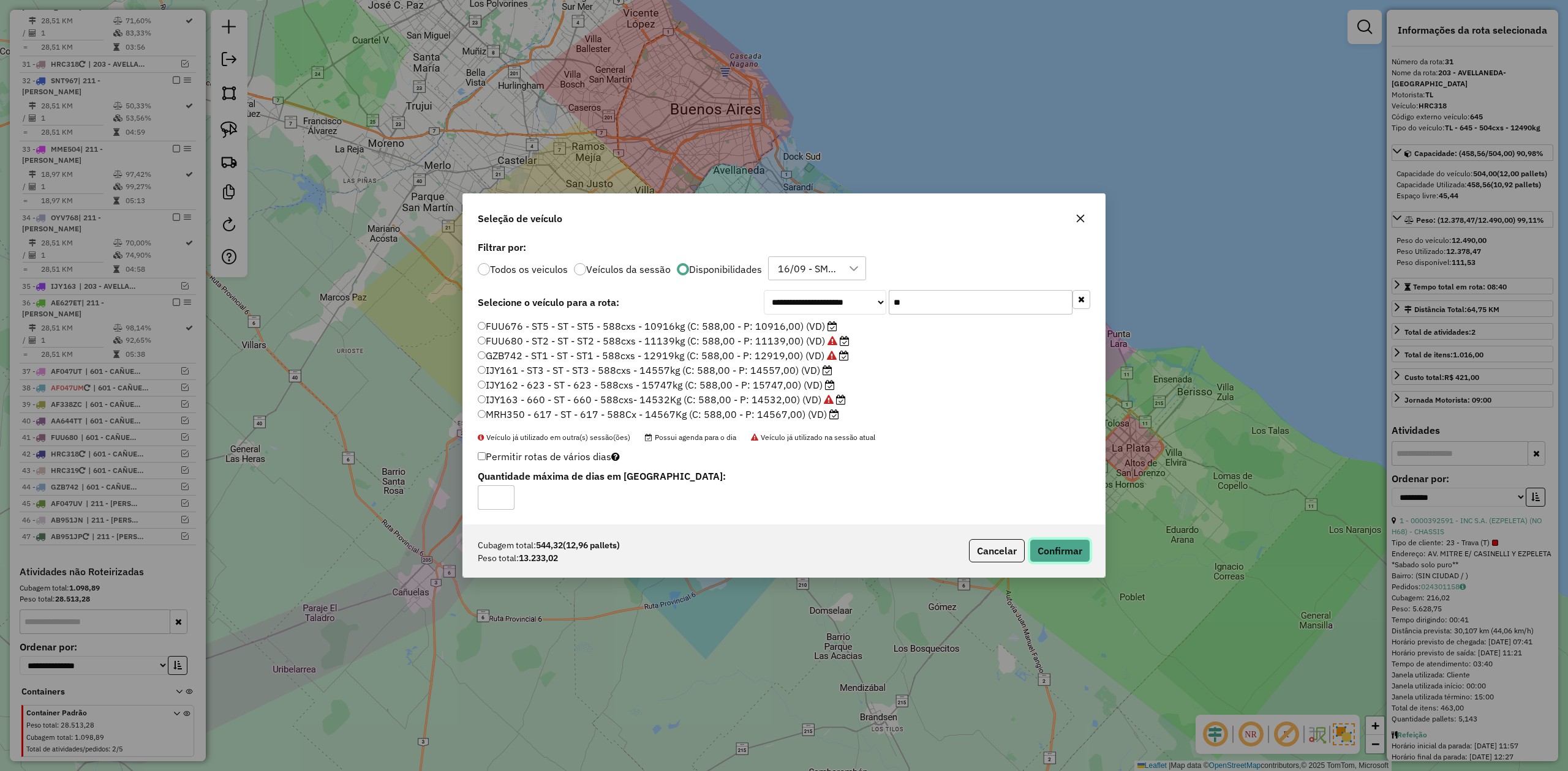
click at [1069, 547] on button "Confirmar" at bounding box center [1059, 551] width 61 height 23
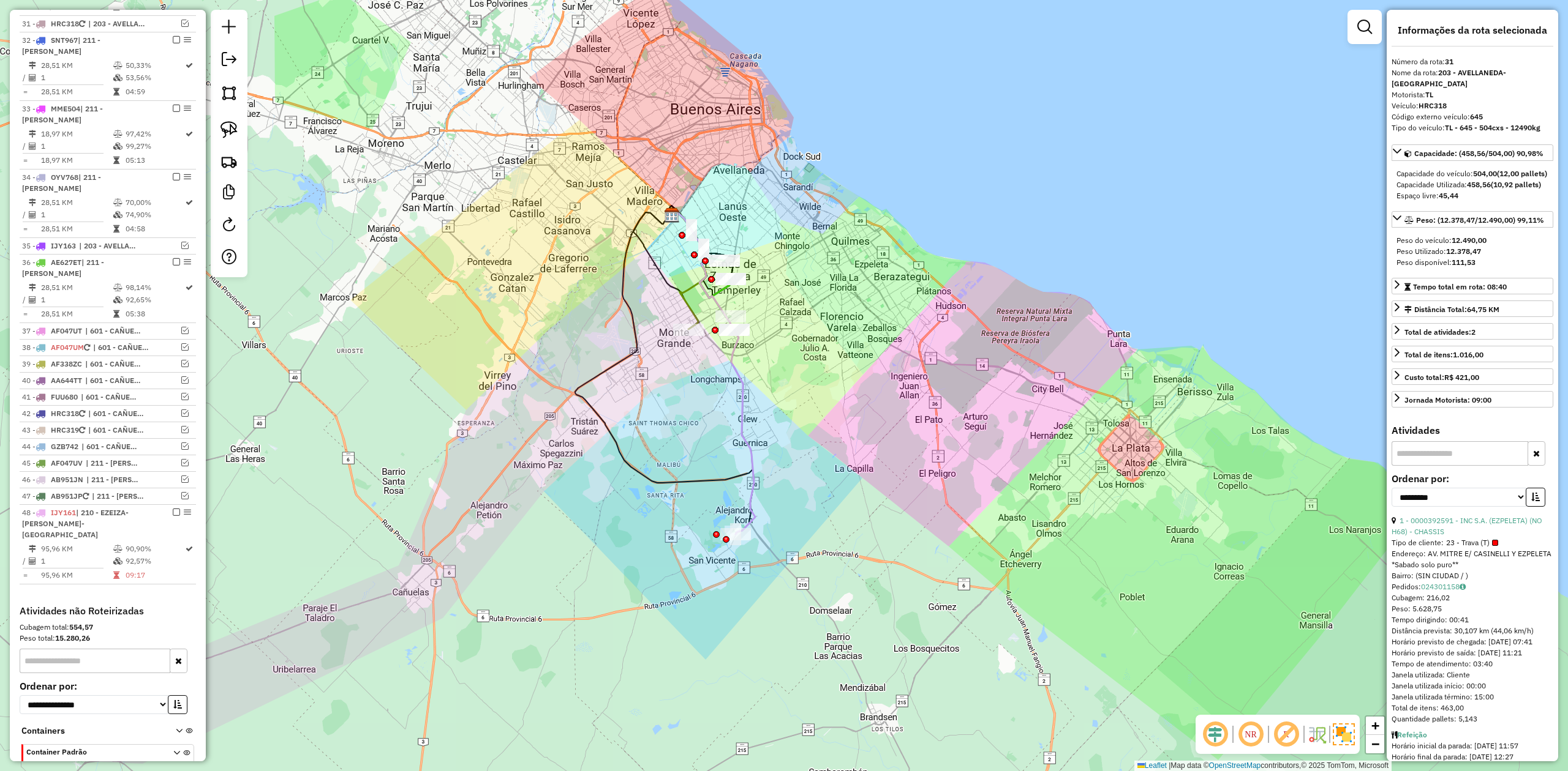
scroll to position [1296, 0]
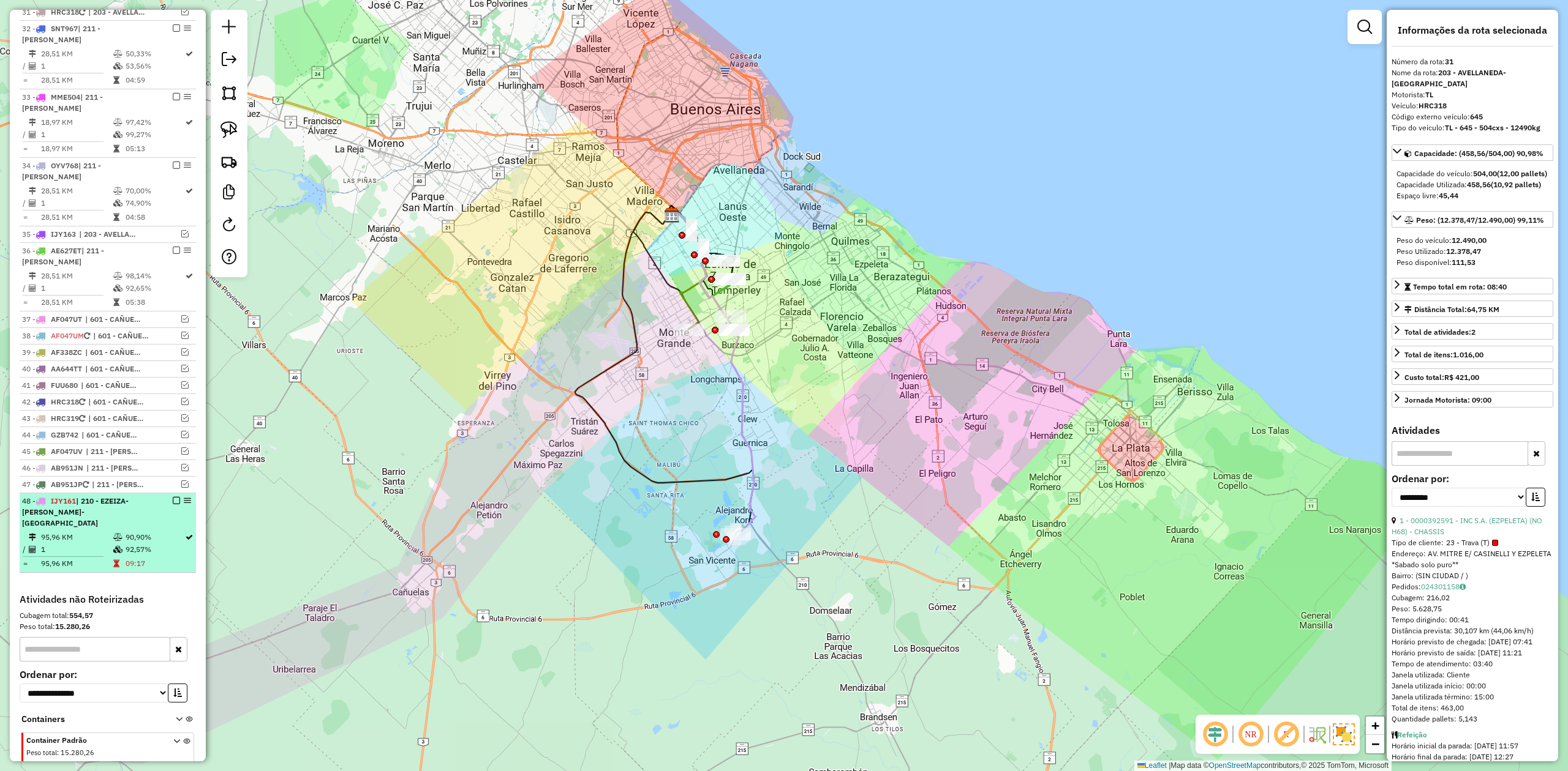
click at [175, 505] on em at bounding box center [176, 500] width 7 height 7
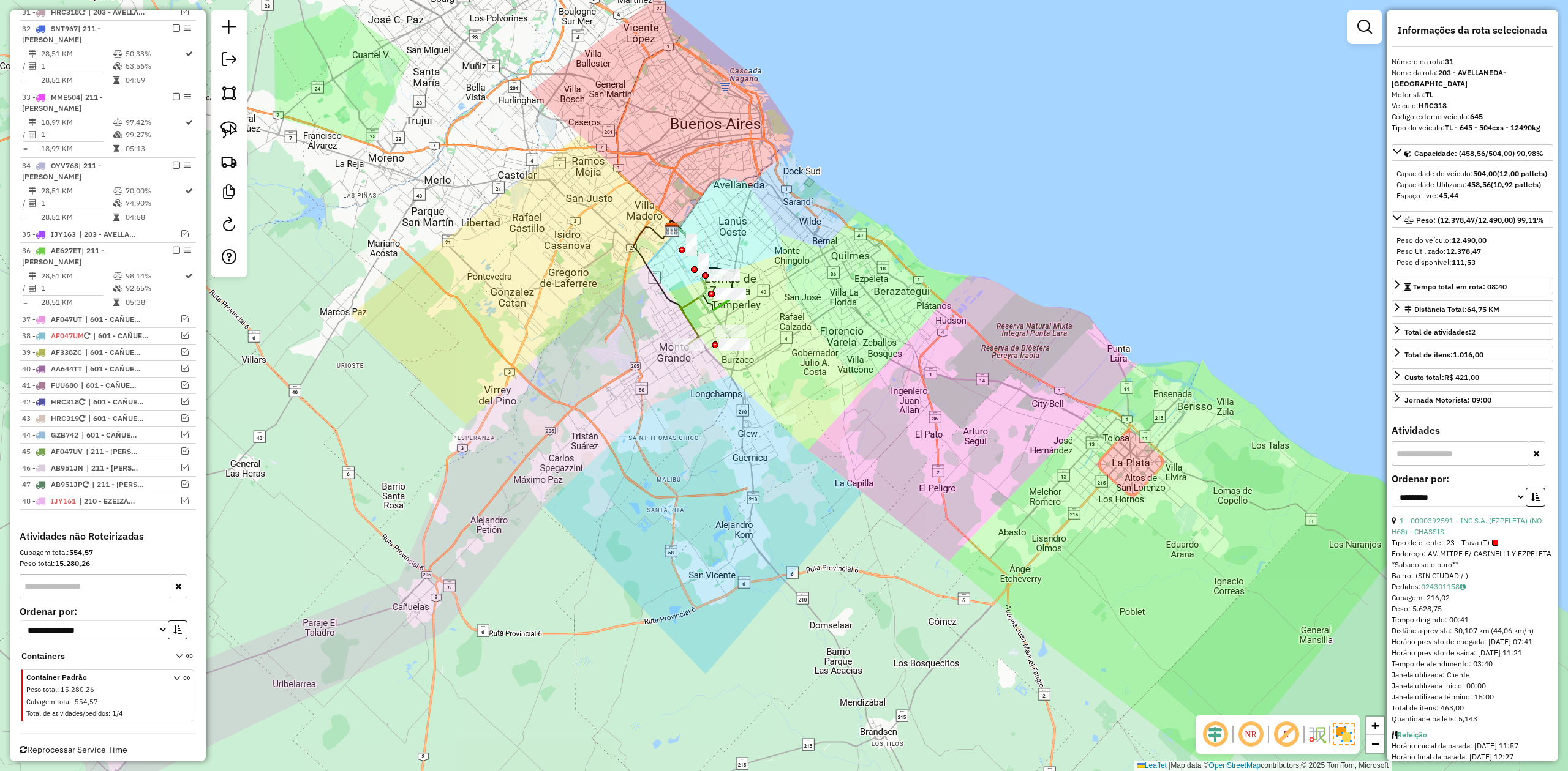
drag, startPoint x: 677, startPoint y: 432, endPoint x: 686, endPoint y: 497, distance: 65.6
click at [665, 554] on div "Janela de atendimento Grade de atendimento Capacidade Transportadoras Veículos …" at bounding box center [784, 385] width 1568 height 771
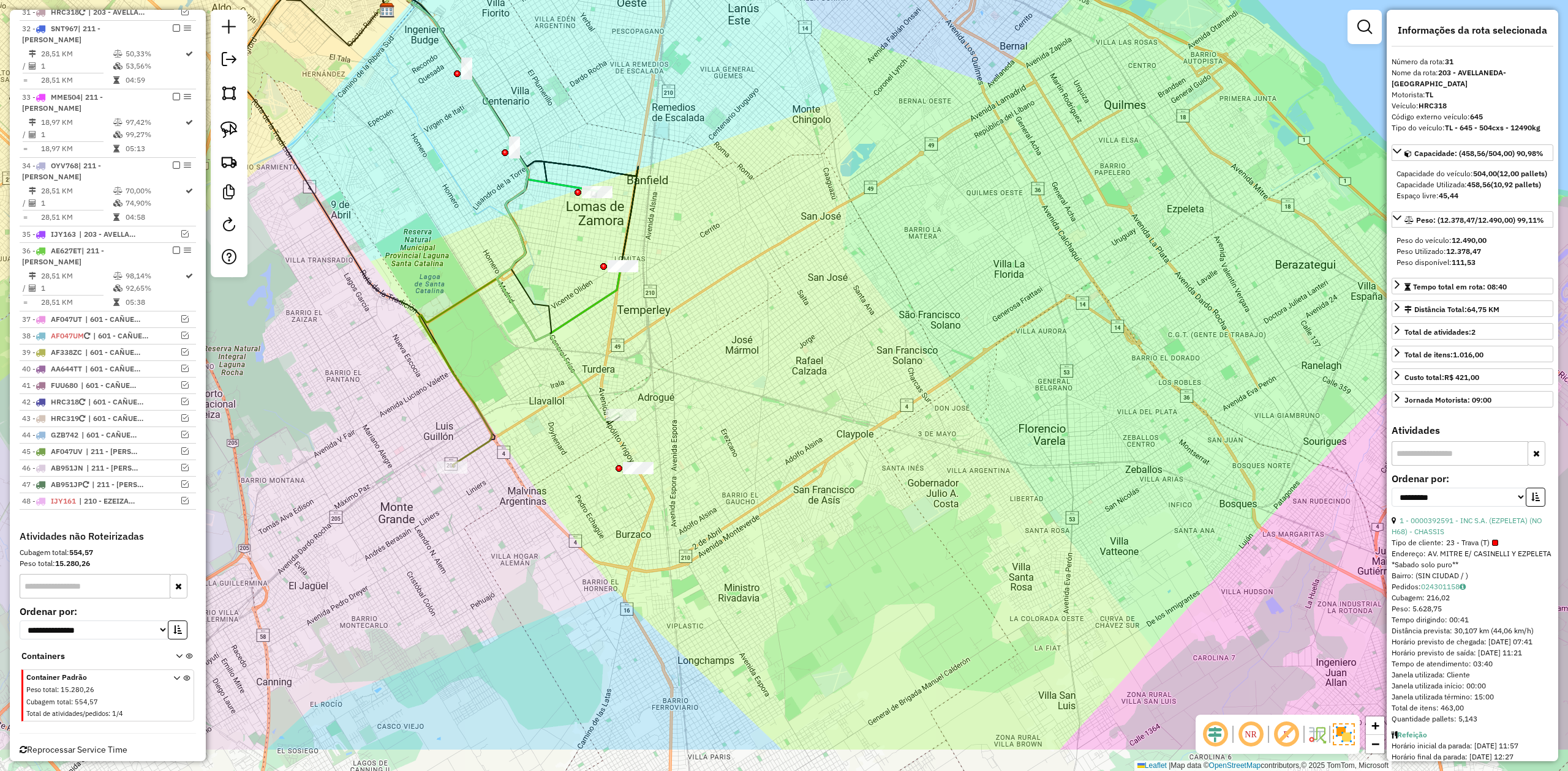
click at [738, 443] on div "Janela de atendimento Grade de atendimento Capacidade Transportadoras Veículos …" at bounding box center [784, 385] width 1568 height 771
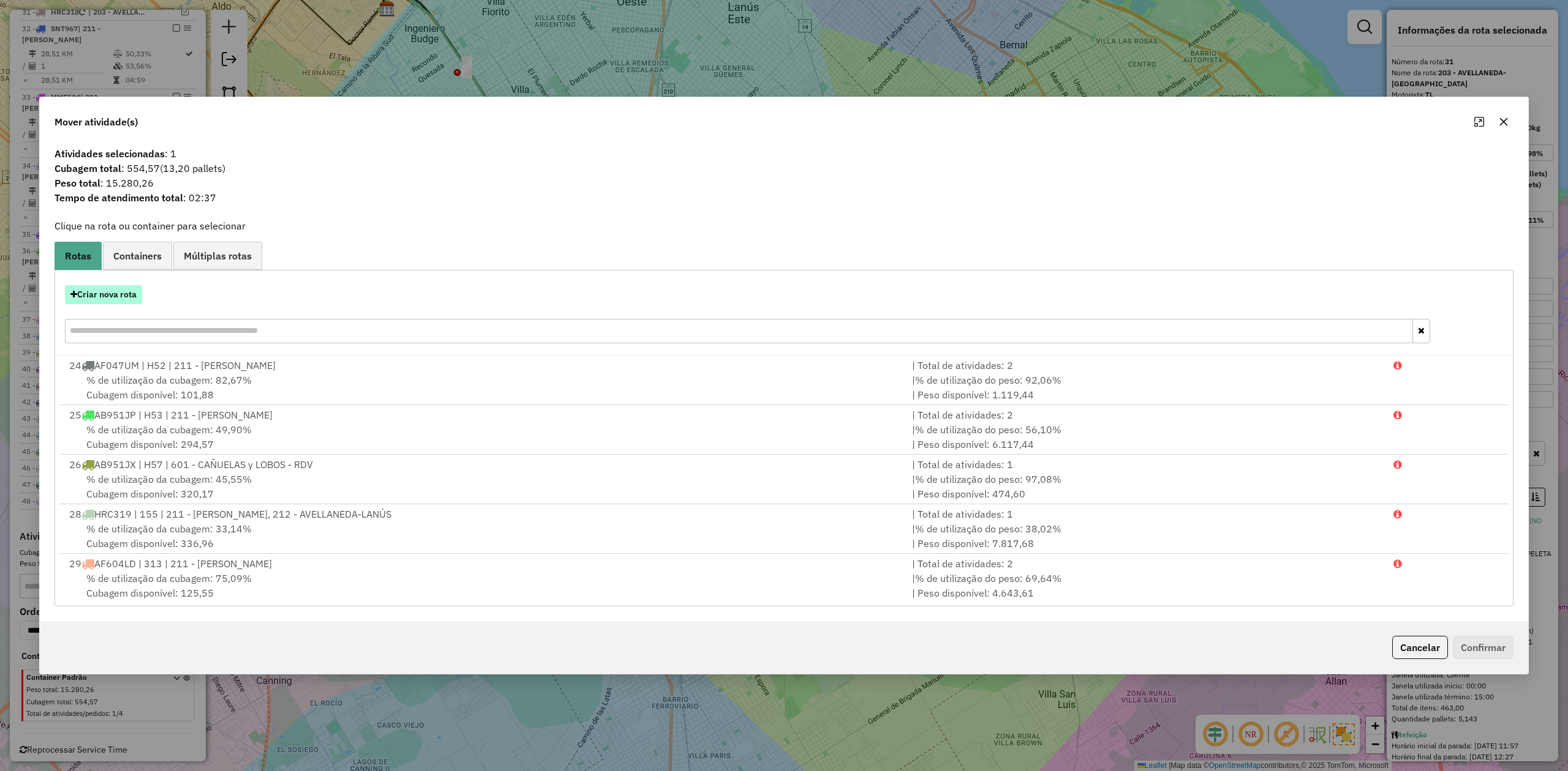
click at [116, 299] on button "Criar nova rota" at bounding box center [103, 294] width 77 height 19
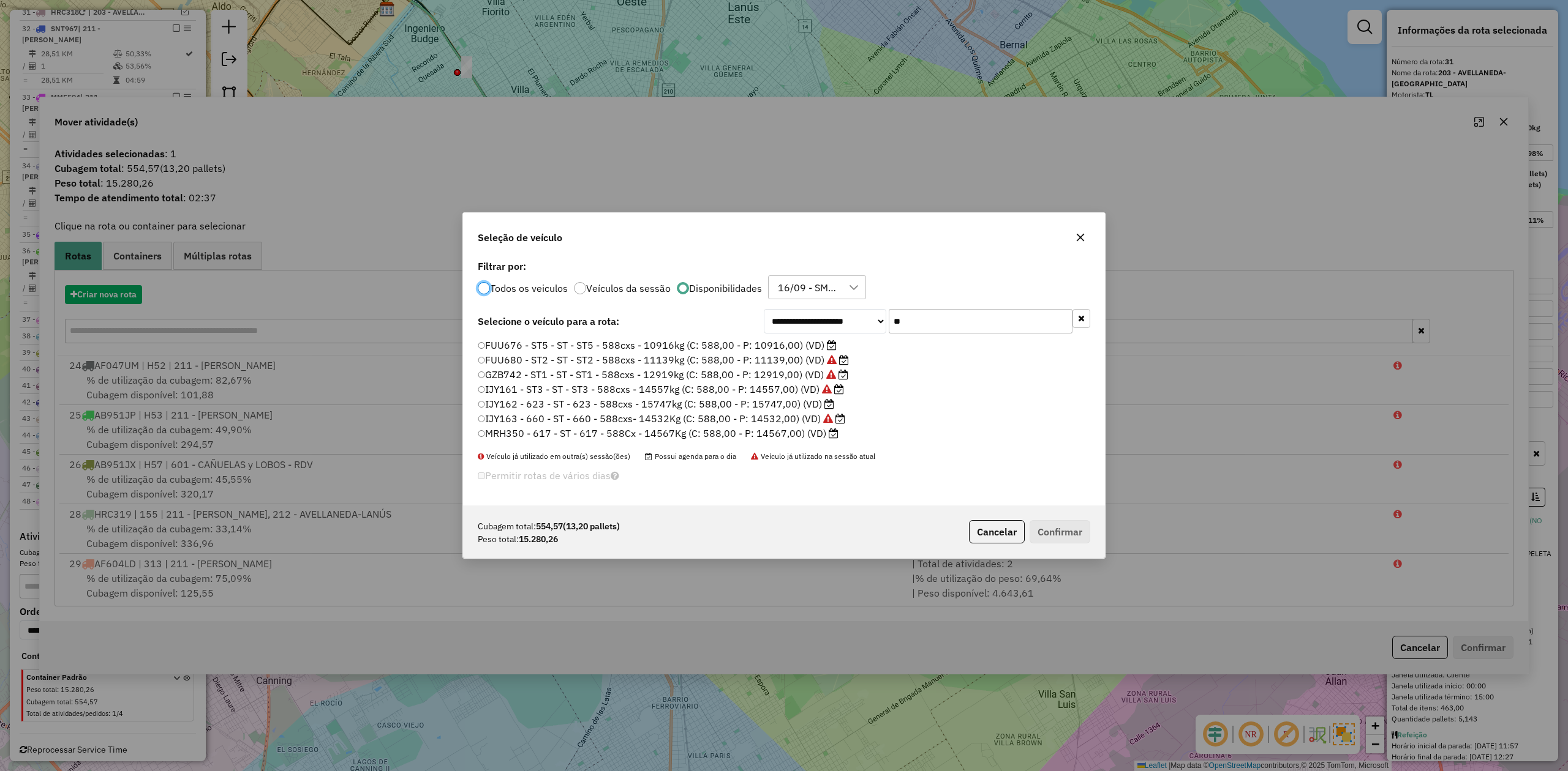
scroll to position [6, 4]
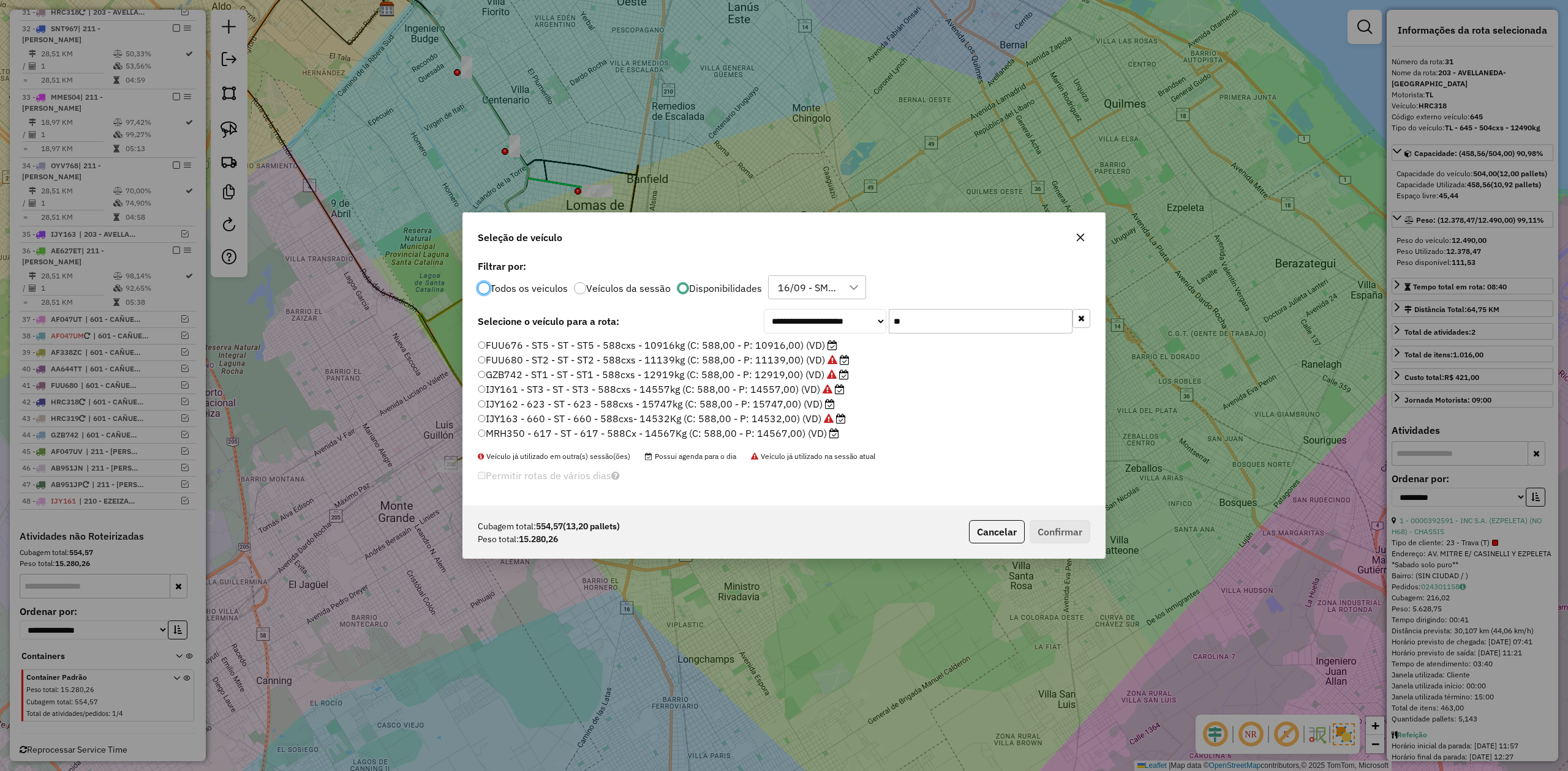
drag, startPoint x: 838, startPoint y: 312, endPoint x: 815, endPoint y: 307, distance: 23.5
click at [816, 307] on div "**********" at bounding box center [784, 382] width 642 height 249
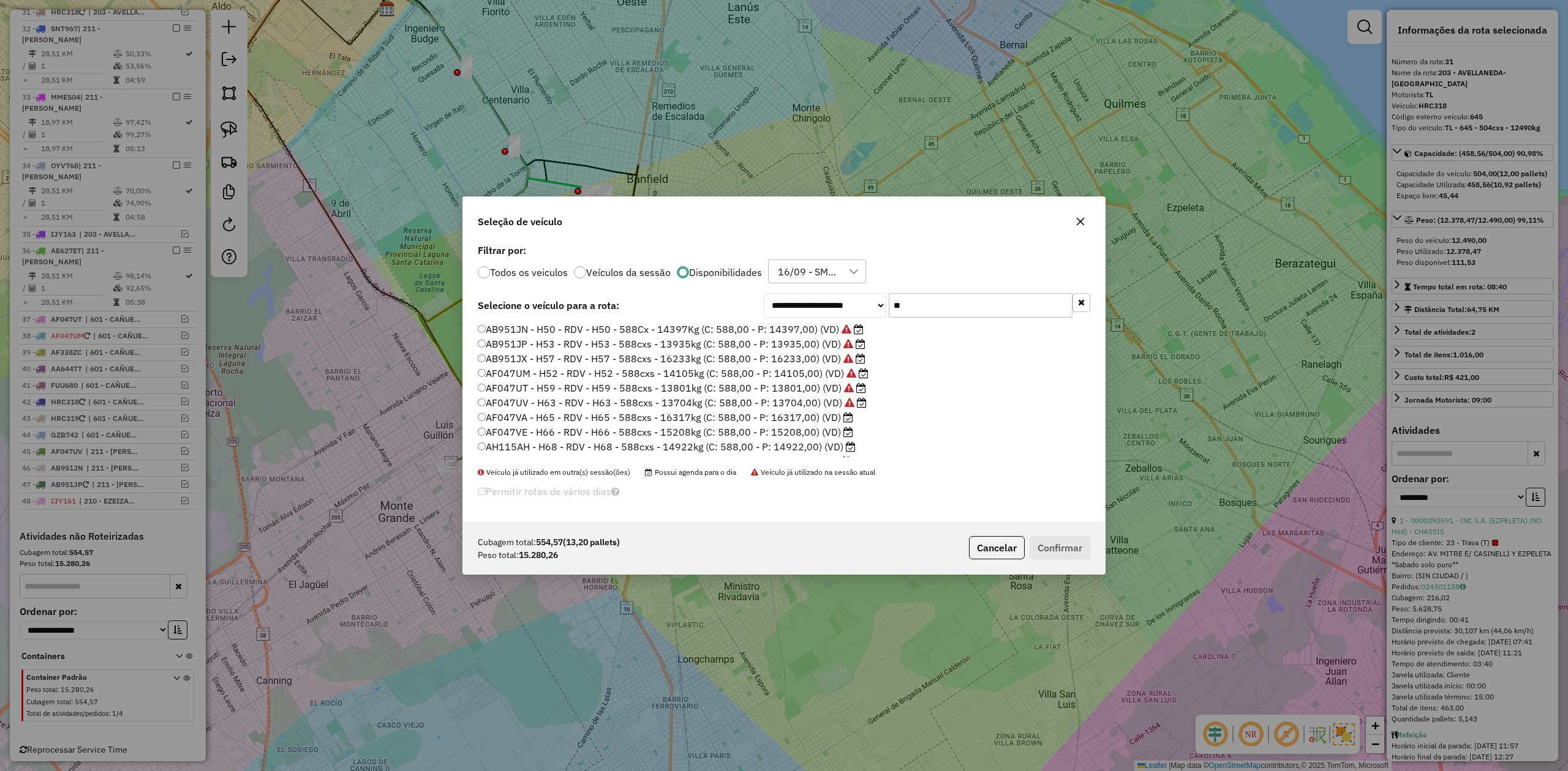
drag, startPoint x: 935, startPoint y: 297, endPoint x: 802, endPoint y: 297, distance: 133.0
click at [804, 297] on div "**********" at bounding box center [926, 305] width 326 height 24
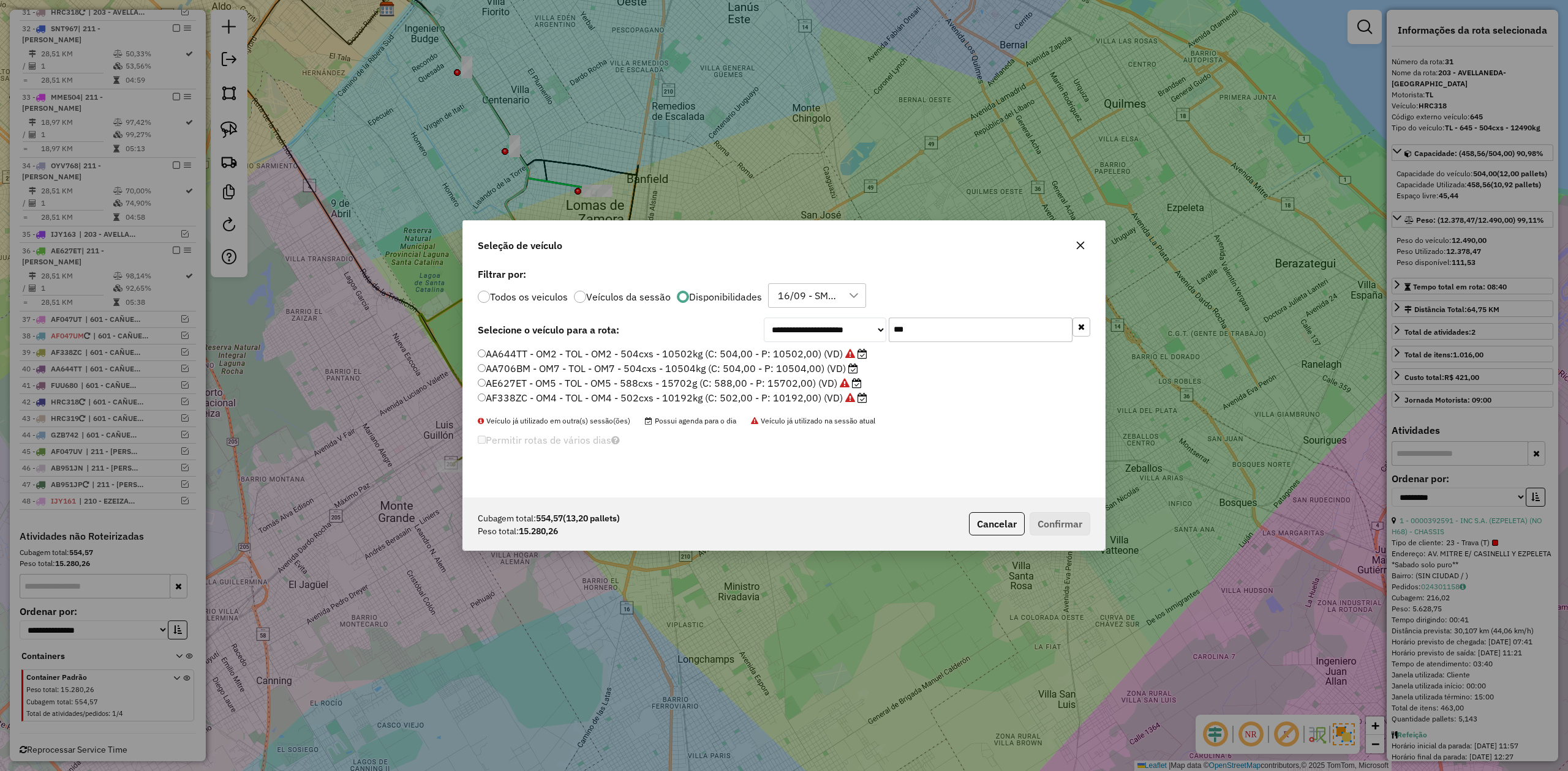
type input "***"
click at [806, 382] on label "AE627ET - OM5 - TOL - OM5 - 588cxs - 15702g (C: 588,00 - P: 15702,00) (VD)" at bounding box center [669, 383] width 384 height 14
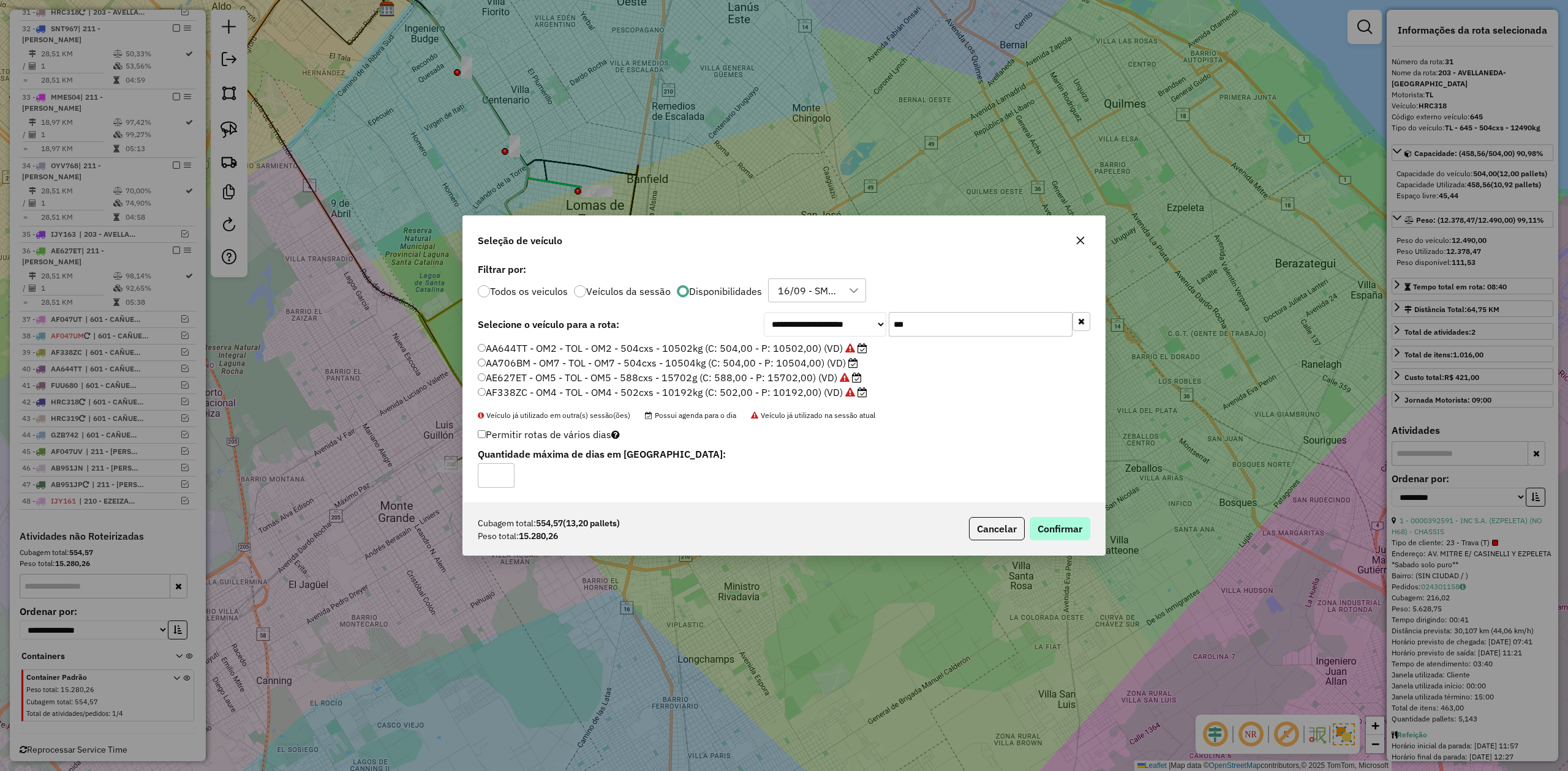
drag, startPoint x: 1078, startPoint y: 547, endPoint x: 1069, endPoint y: 524, distance: 24.7
click at [1078, 545] on div "Cubagem total: 554,57 (13,20 pallets) Peso total: 15.280,26 Cancelar Confirmar" at bounding box center [784, 528] width 642 height 53
click at [1069, 524] on button "Confirmar" at bounding box center [1059, 529] width 61 height 23
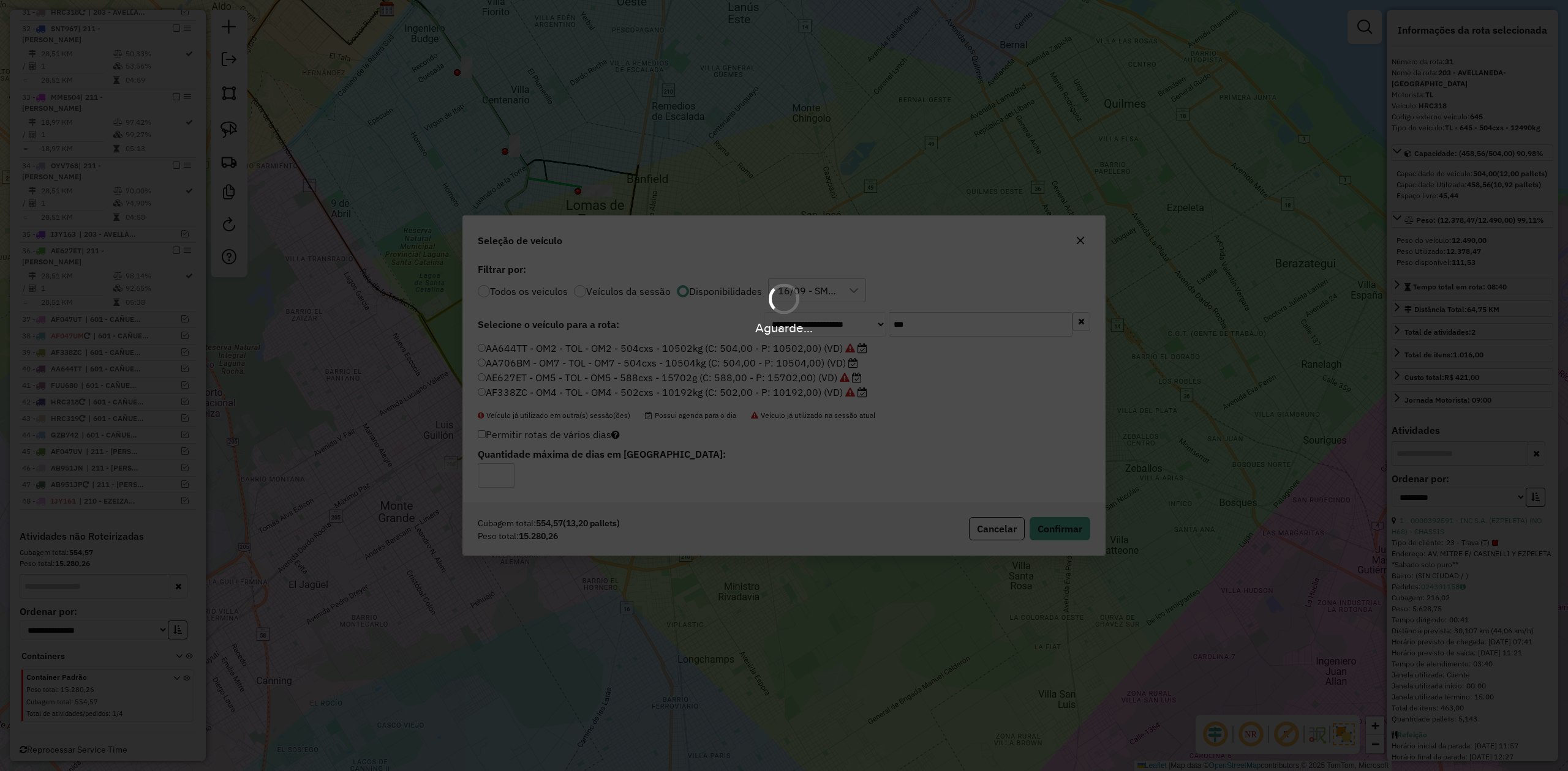
scroll to position [1204, 0]
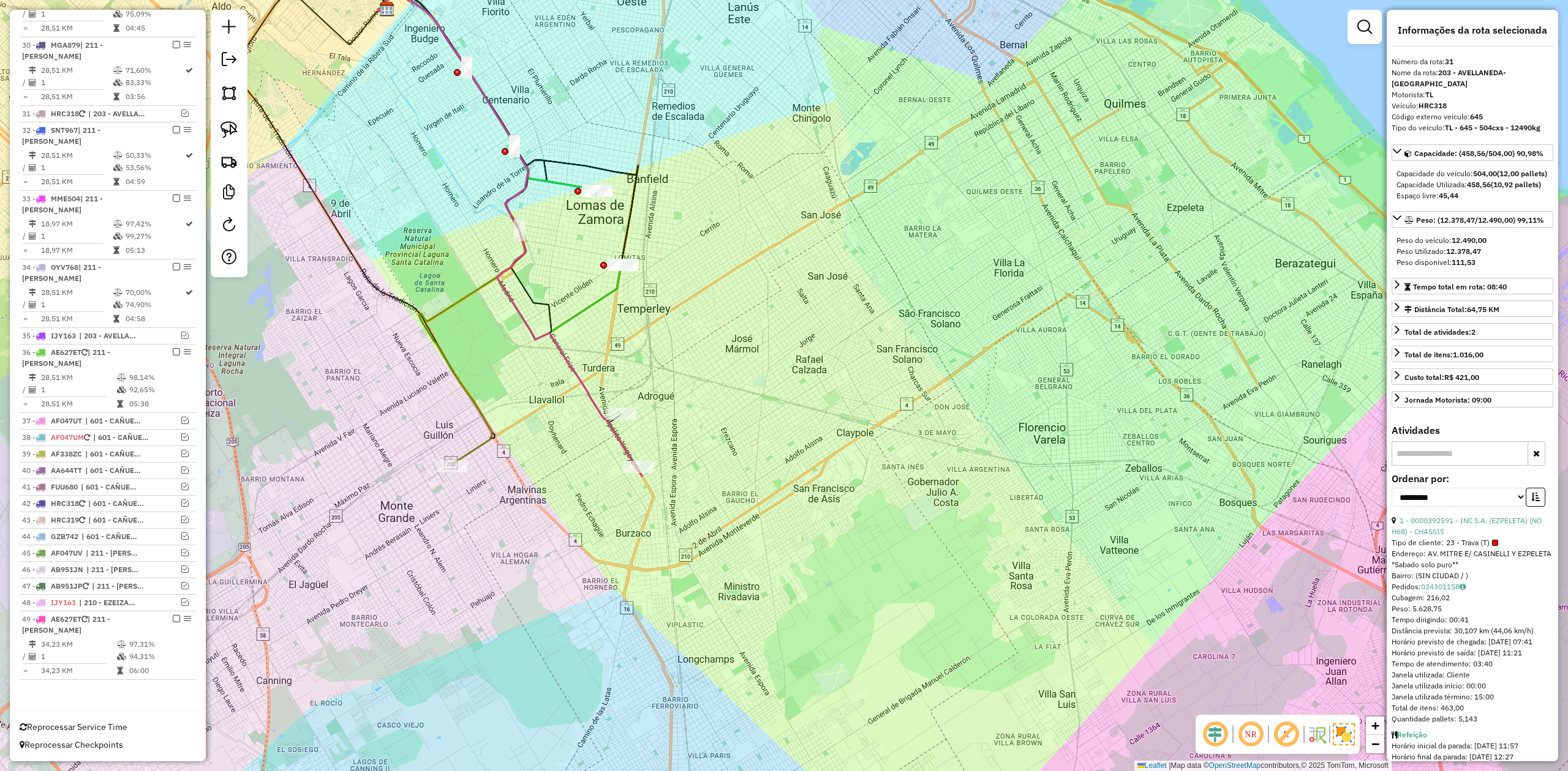
click at [671, 480] on div "Janela de atendimento Grade de atendimento Capacidade Transportadoras Veículos …" at bounding box center [784, 385] width 1568 height 771
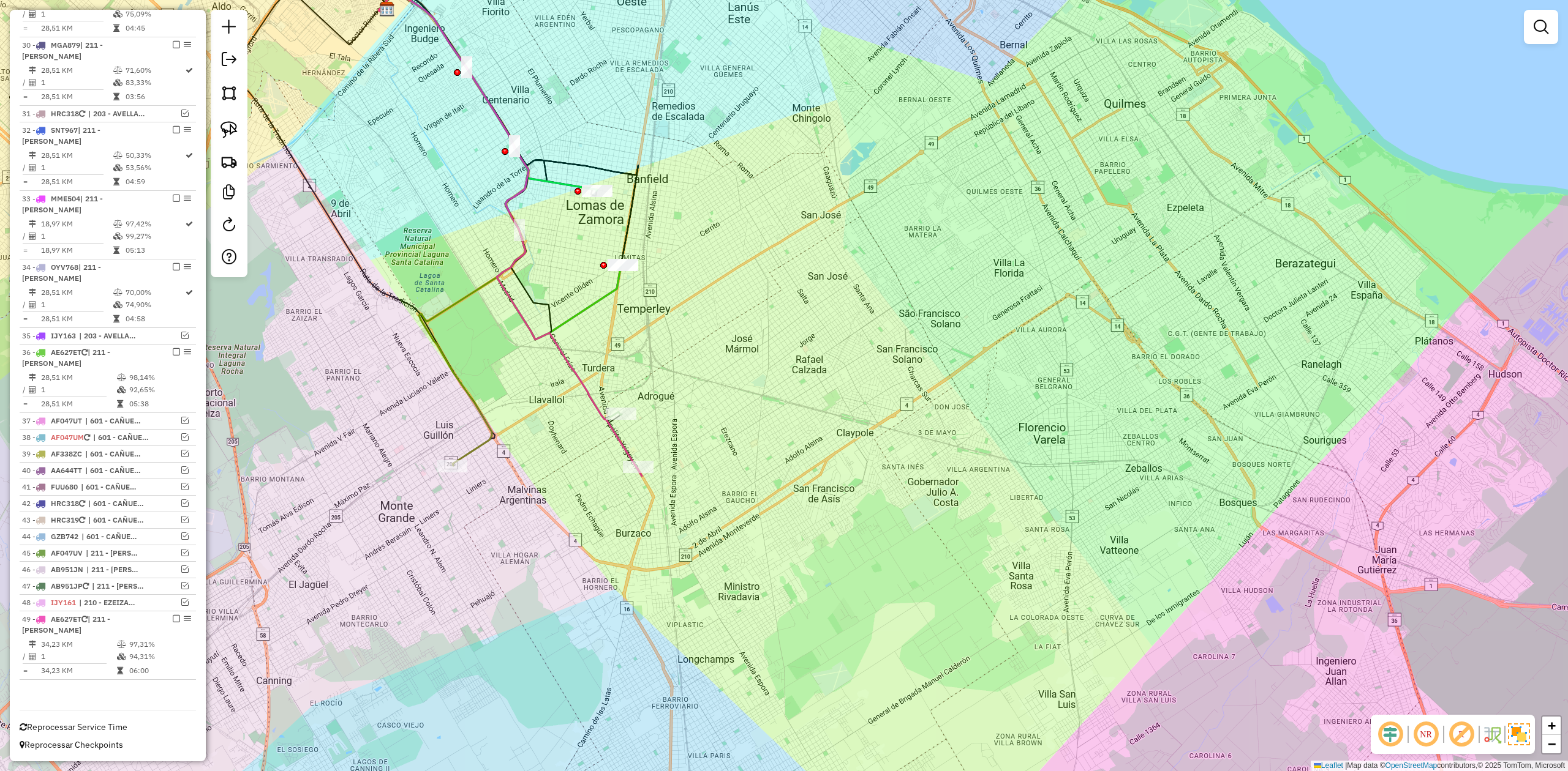
click at [627, 449] on icon at bounding box center [510, 232] width 264 height 489
select select "**********"
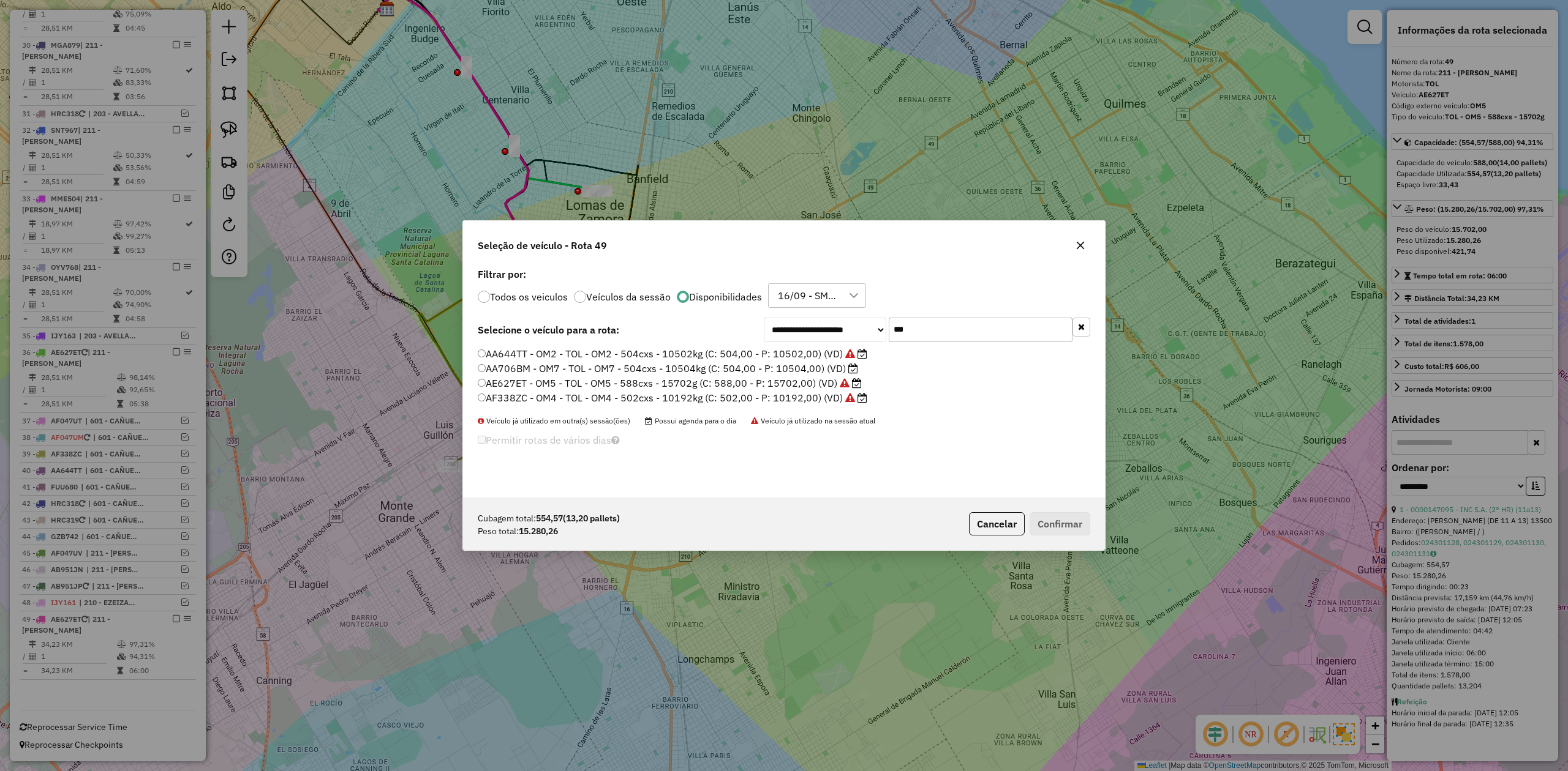
scroll to position [6, 4]
drag, startPoint x: 936, startPoint y: 333, endPoint x: 861, endPoint y: 330, distance: 75.1
click at [837, 328] on div "**********" at bounding box center [926, 330] width 326 height 24
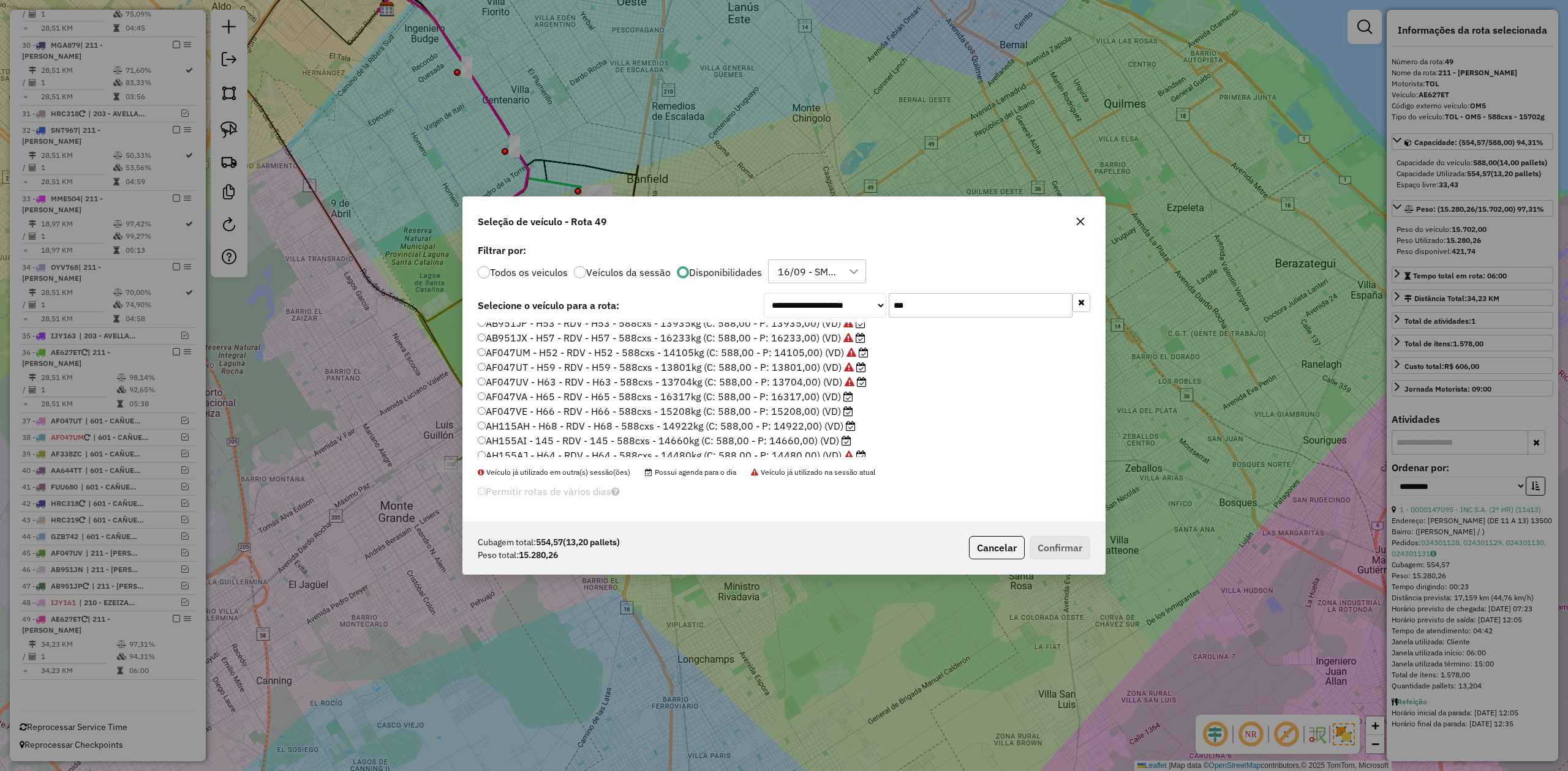
scroll to position [27, 0]
type input "***"
drag, startPoint x: 1082, startPoint y: 220, endPoint x: 1076, endPoint y: 224, distance: 7.2
click at [1083, 219] on icon "button" at bounding box center [1080, 222] width 10 height 10
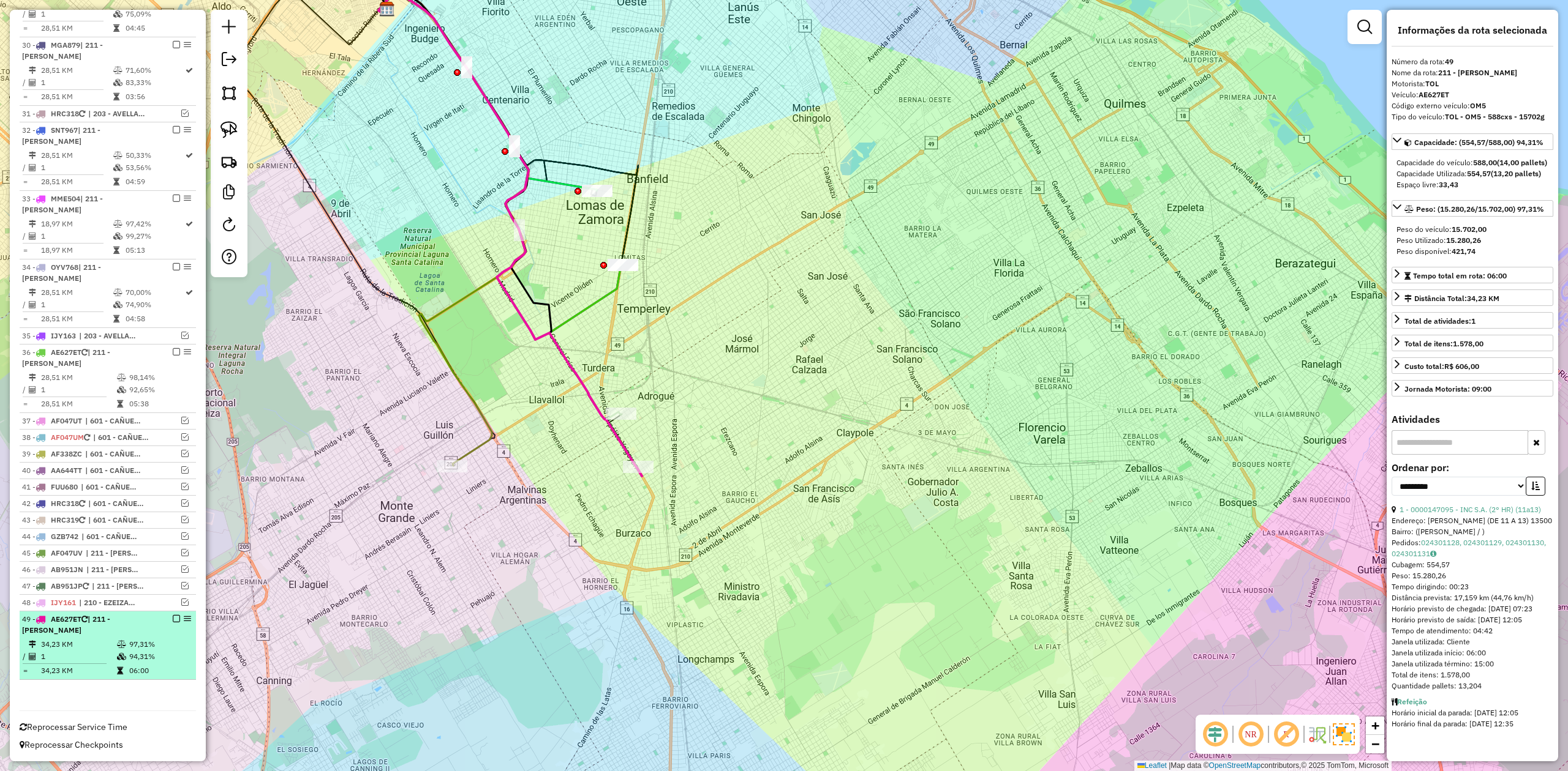
click at [173, 621] on em at bounding box center [176, 619] width 7 height 7
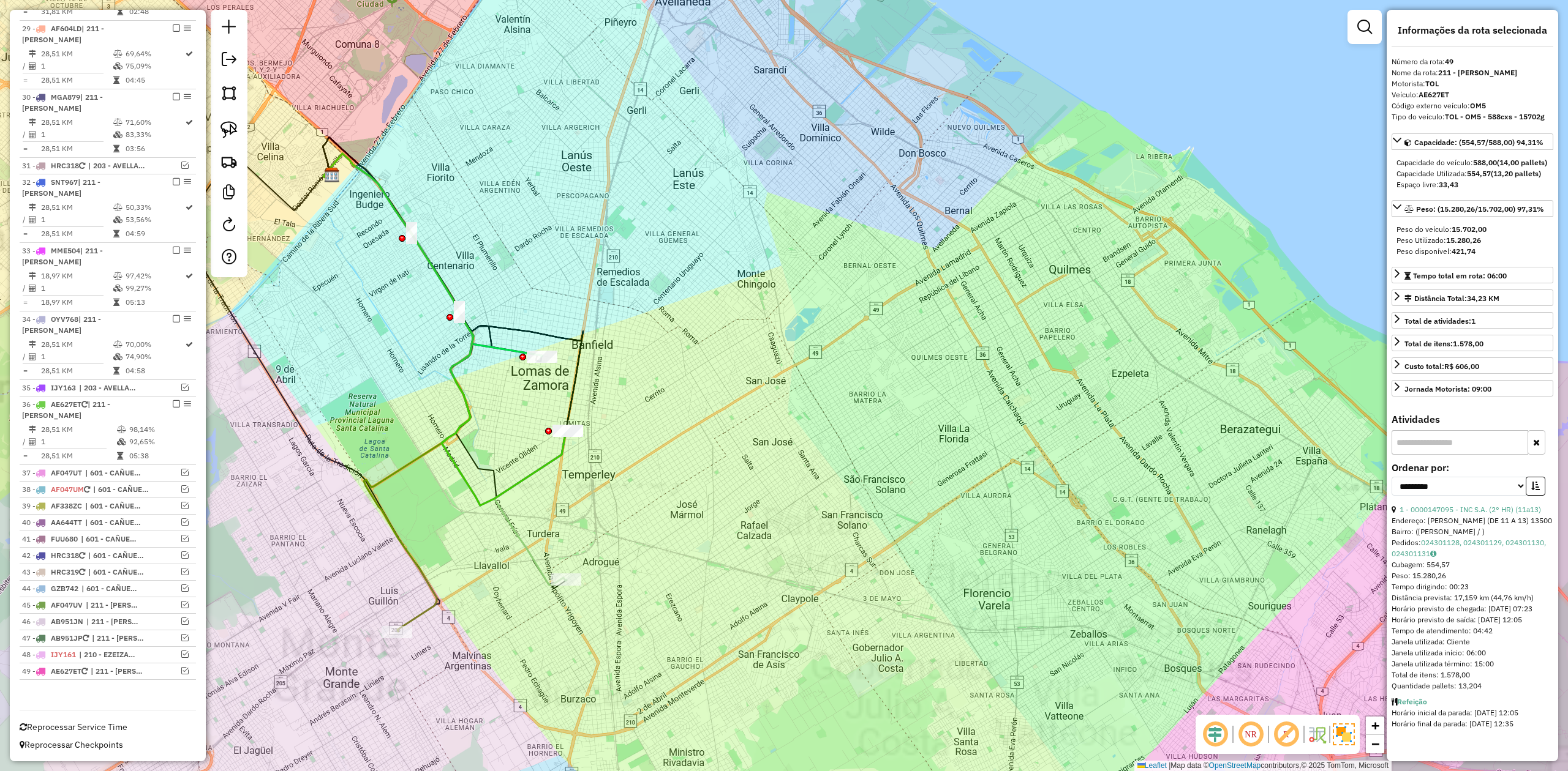
drag, startPoint x: 574, startPoint y: 528, endPoint x: 539, endPoint y: 549, distance: 40.8
click at [574, 527] on div "Janela de atendimento Grade de atendimento Capacidade Transportadoras Veículos …" at bounding box center [784, 385] width 1568 height 771
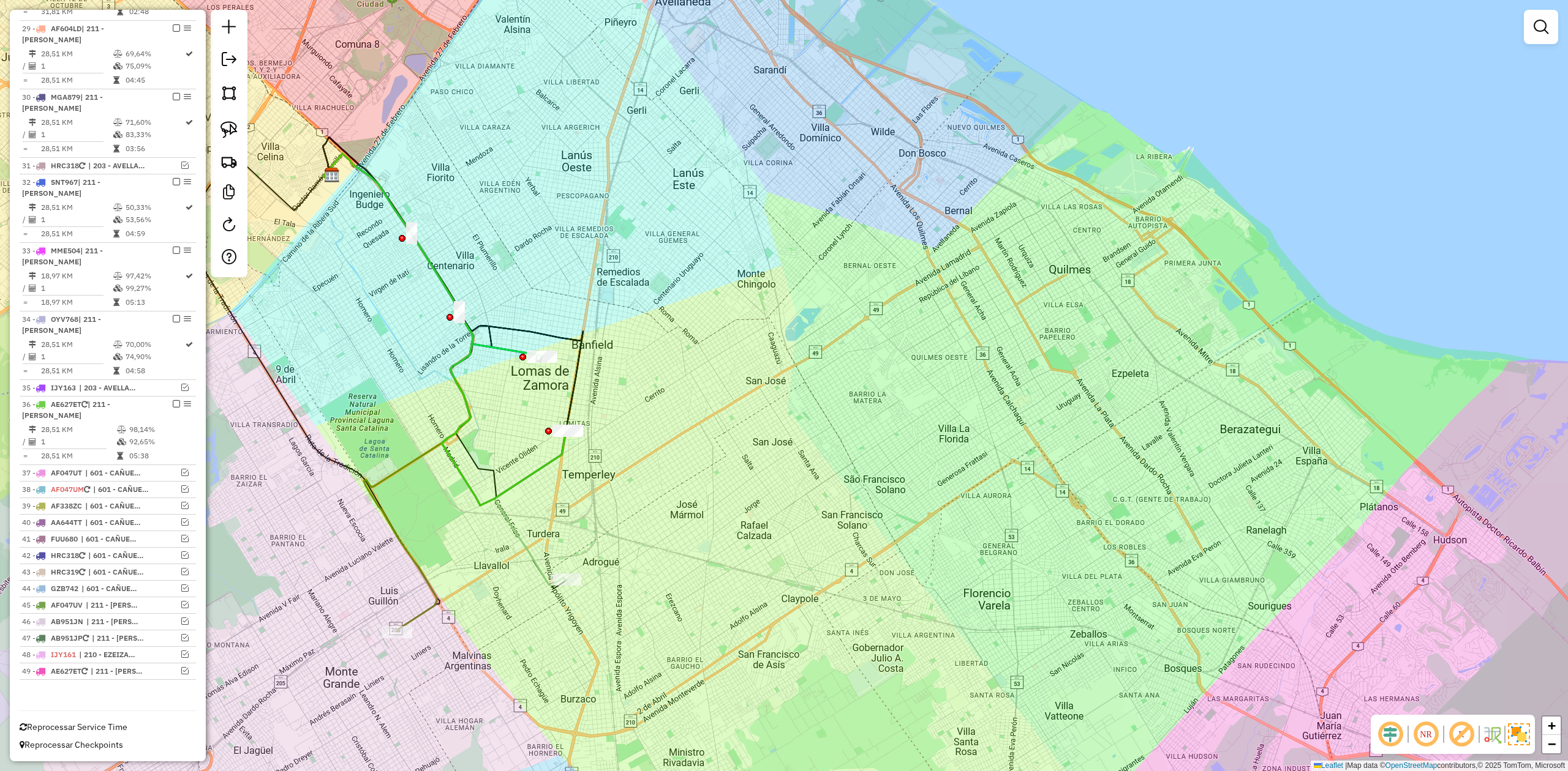
click at [528, 559] on icon at bounding box center [445, 369] width 243 height 431
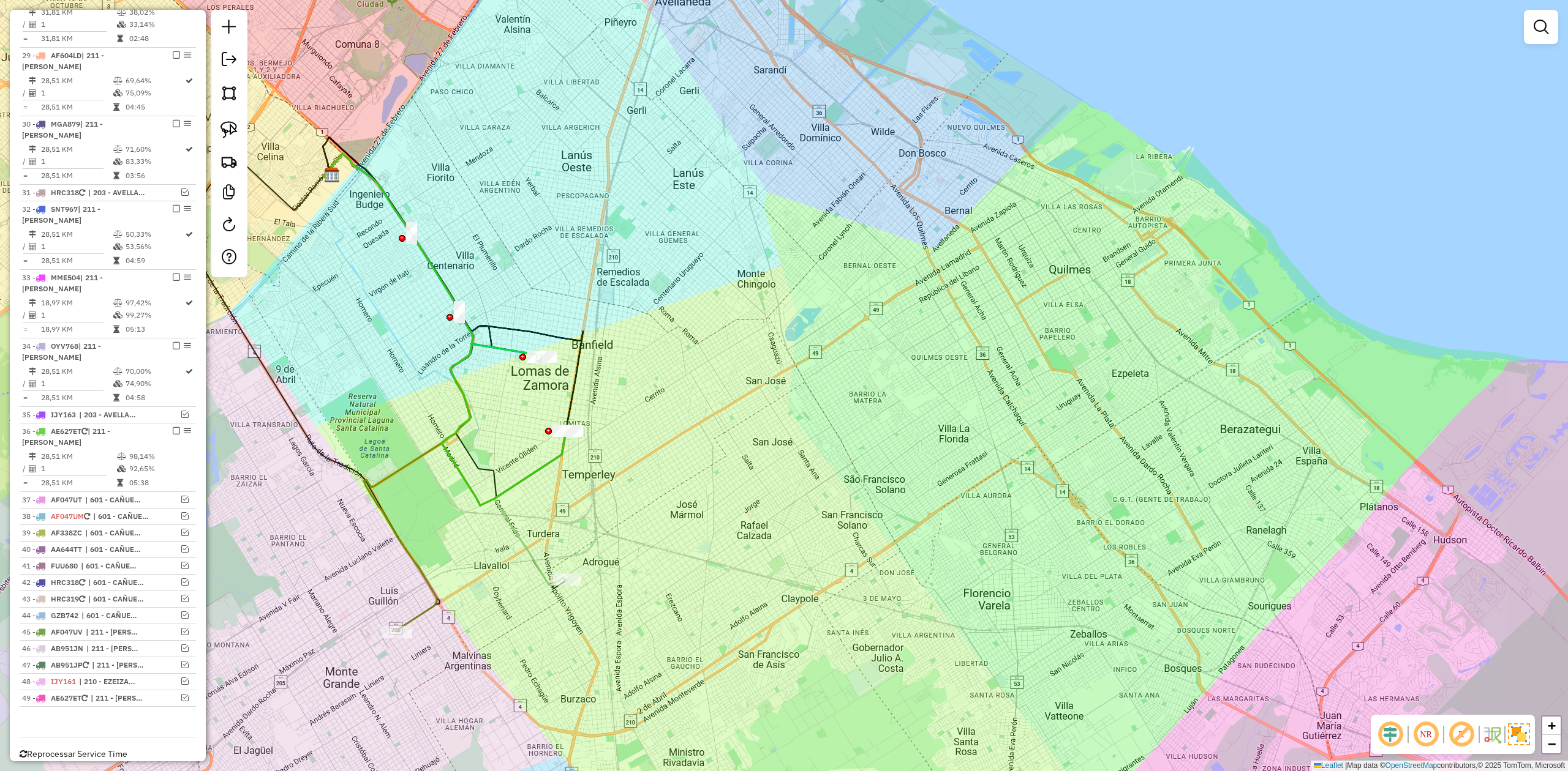
select select "**********"
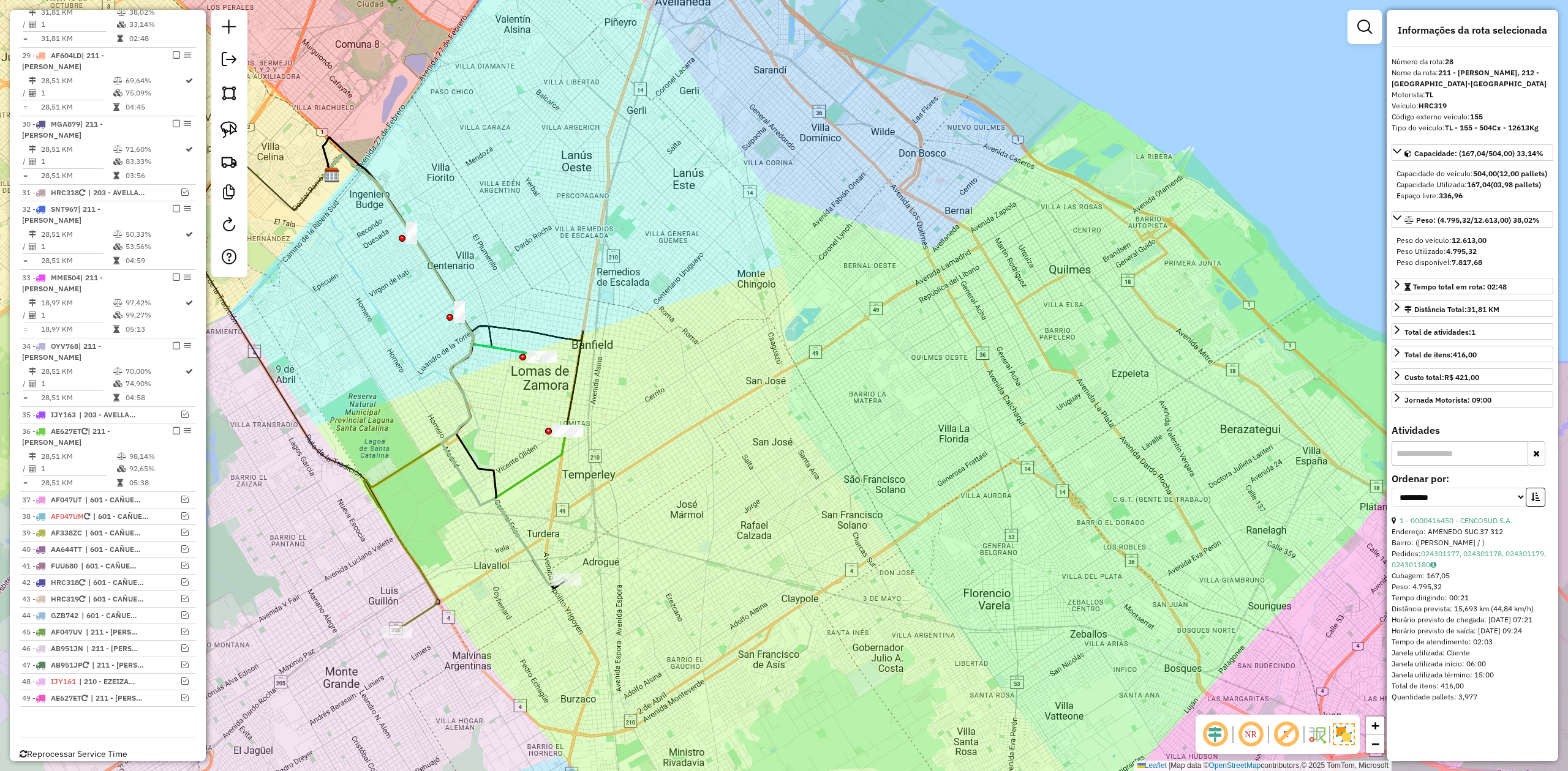
scroll to position [1078, 0]
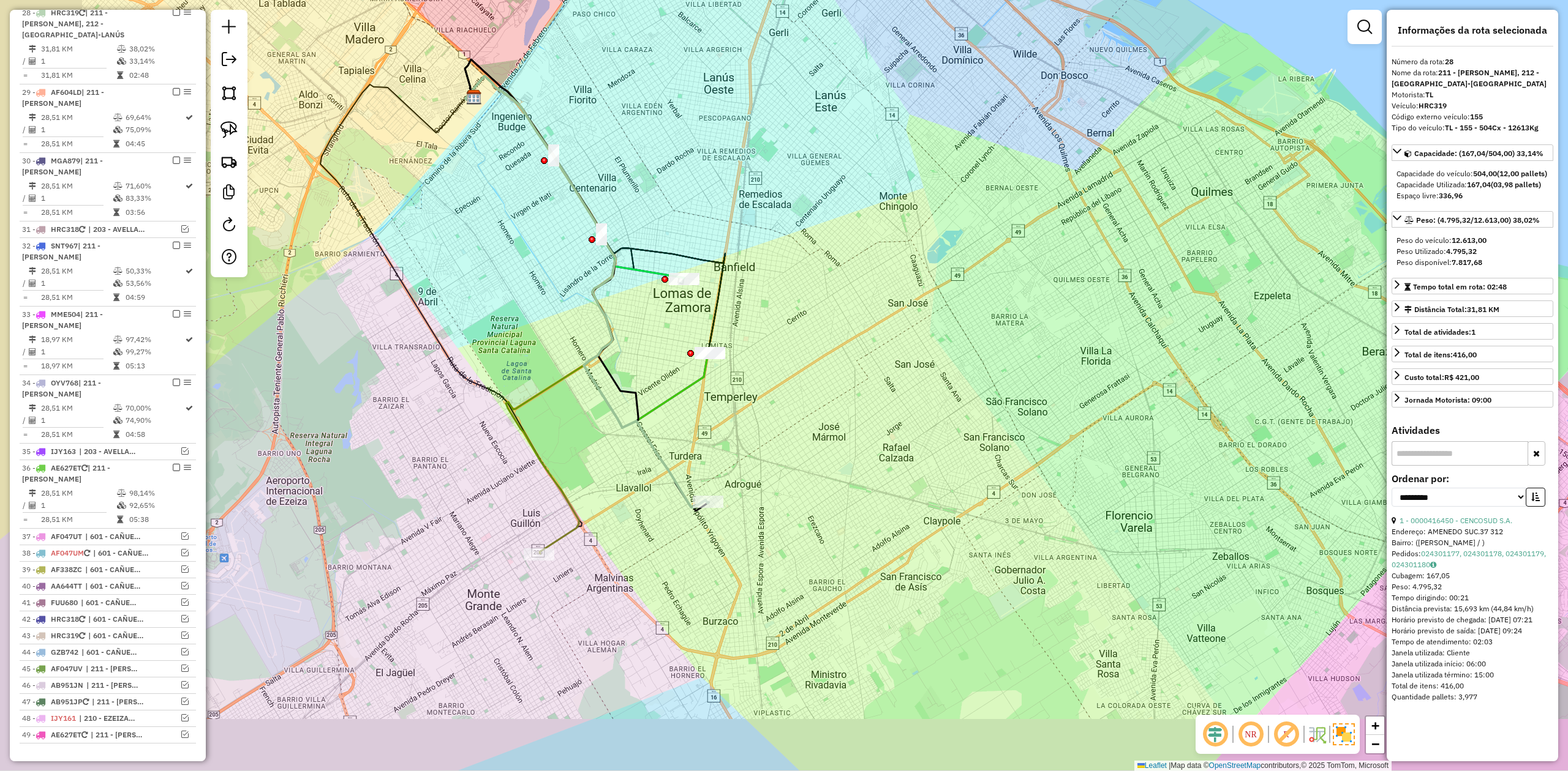
drag, startPoint x: 608, startPoint y: 542, endPoint x: 669, endPoint y: 508, distance: 69.8
click at [669, 508] on div "Janela de atendimento Grade de atendimento Capacidade Transportadoras Veículos …" at bounding box center [784, 385] width 1568 height 771
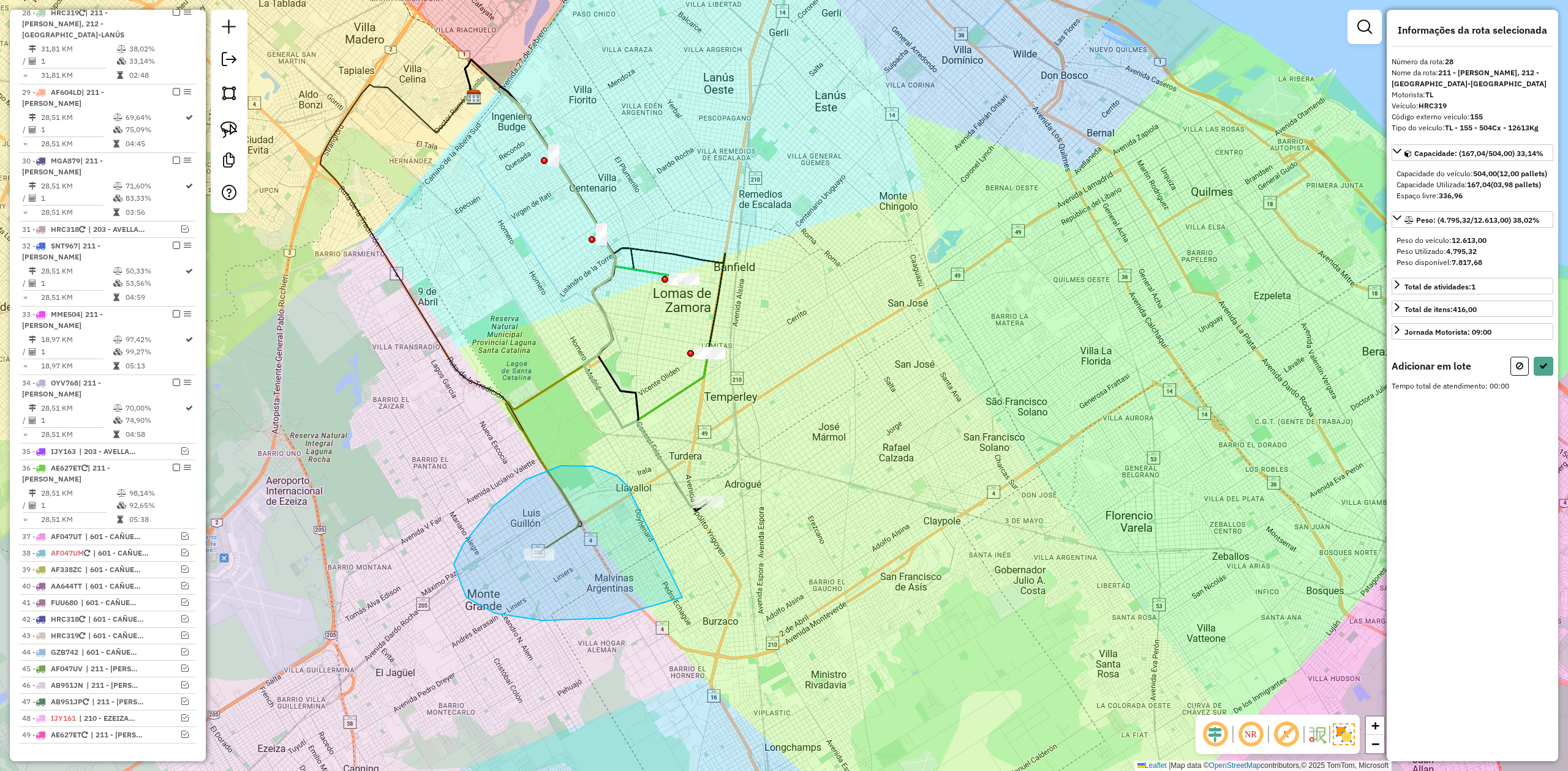
drag, startPoint x: 463, startPoint y: 545, endPoint x: 762, endPoint y: 524, distance: 299.7
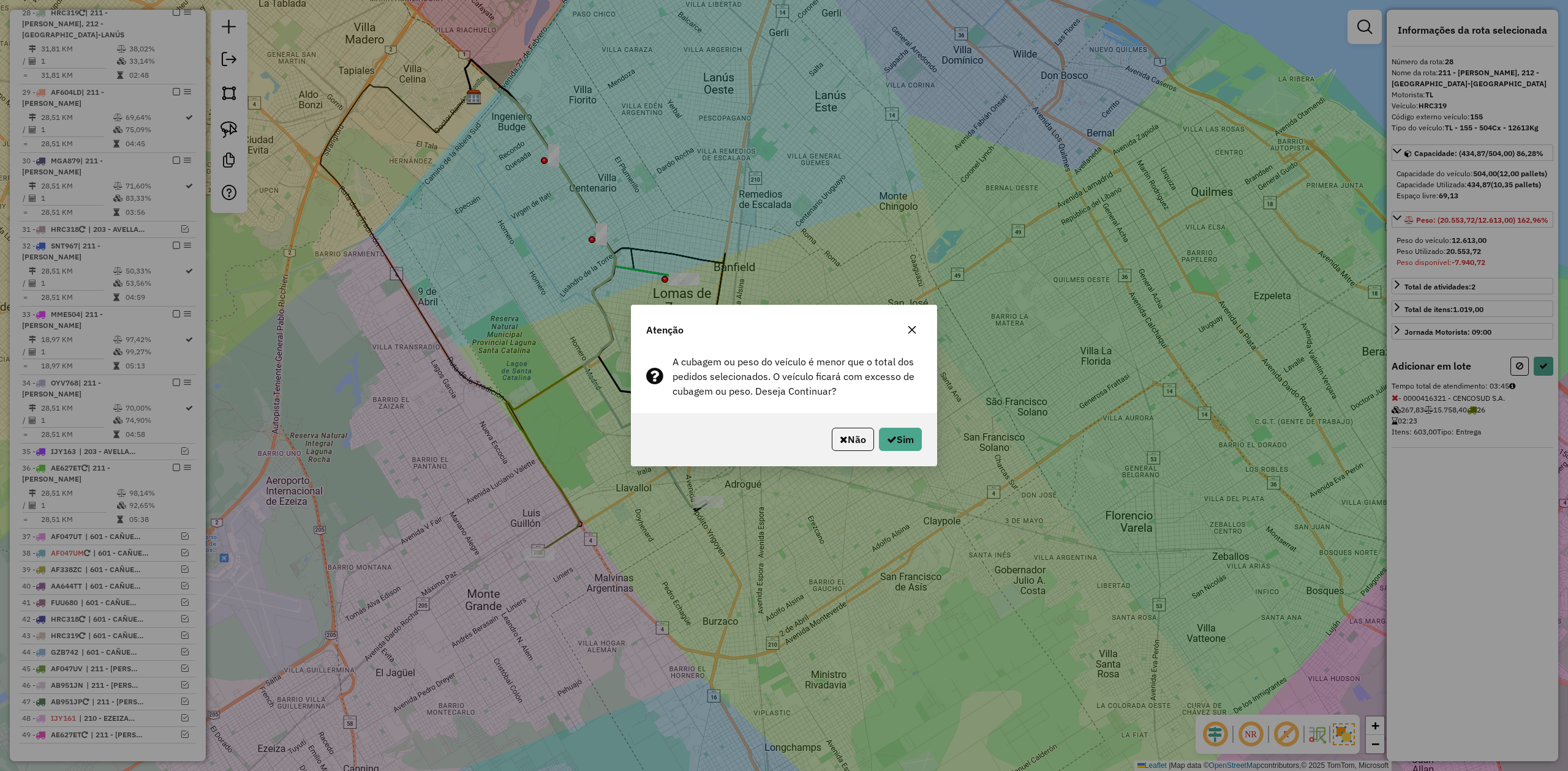
select select "**********"
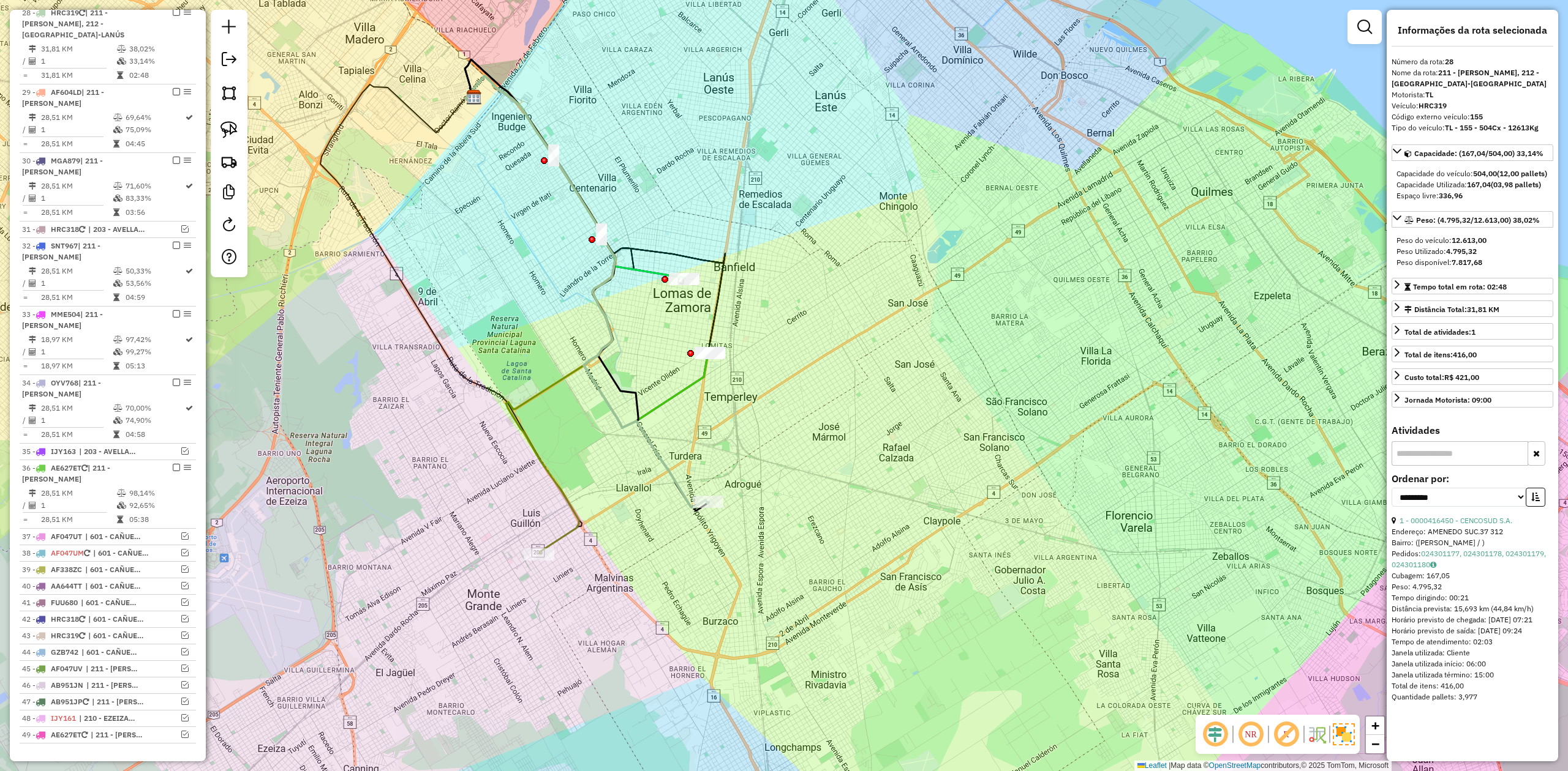
click at [753, 542] on div "Janela de atendimento Grade de atendimento Capacidade Transportadoras Veículos …" at bounding box center [784, 385] width 1568 height 771
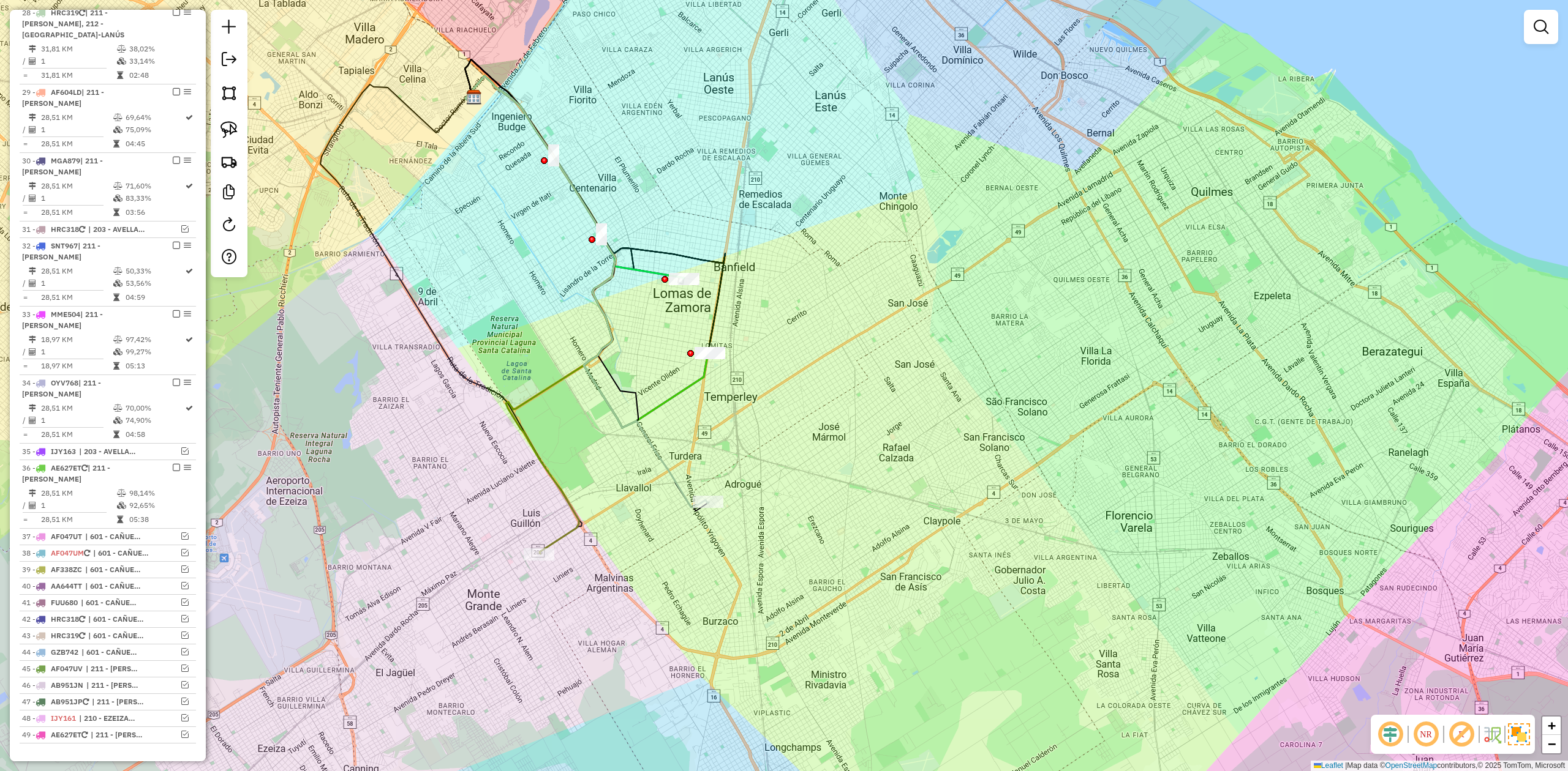
select select "**********"
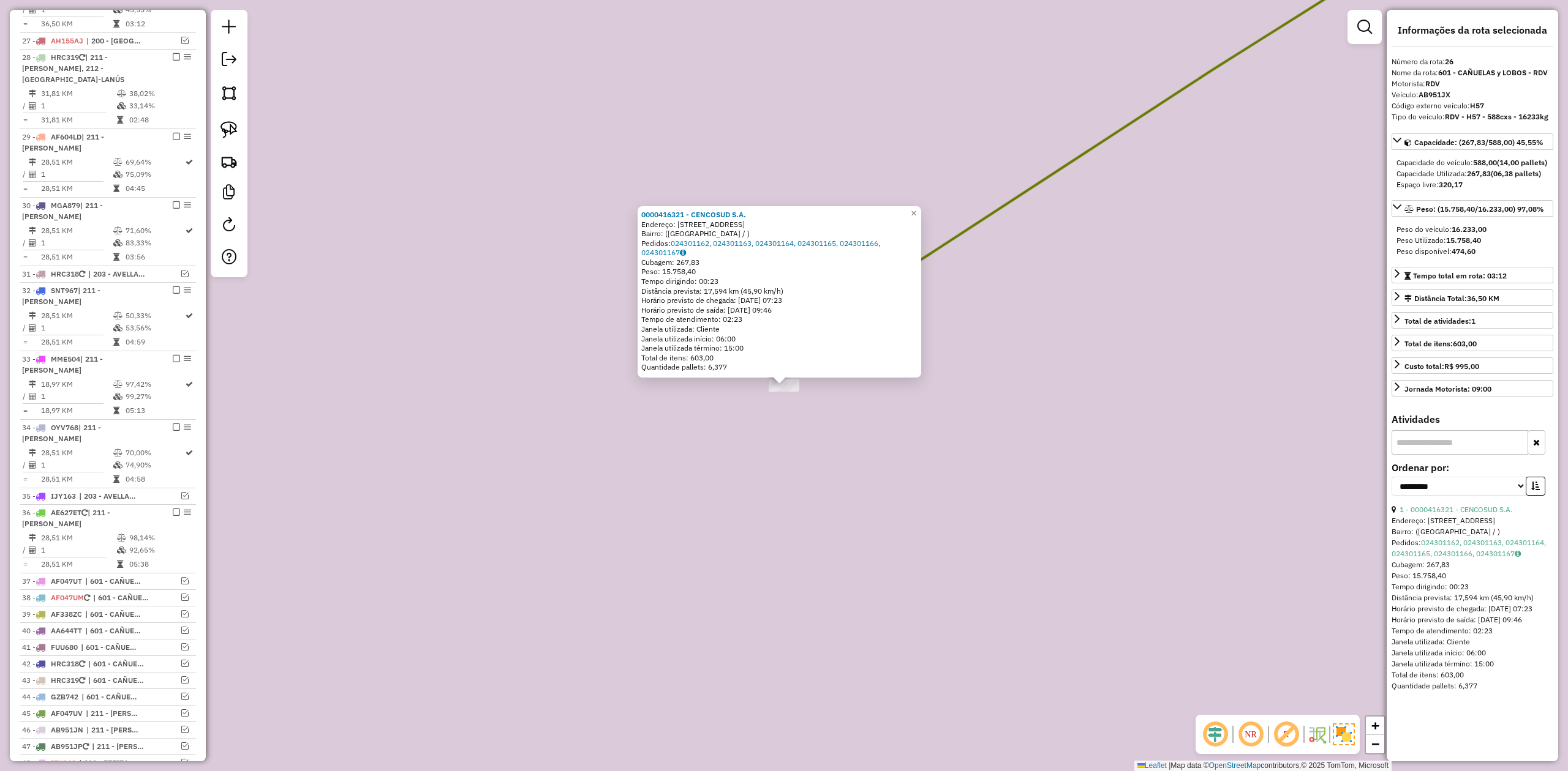
scroll to position [993, 0]
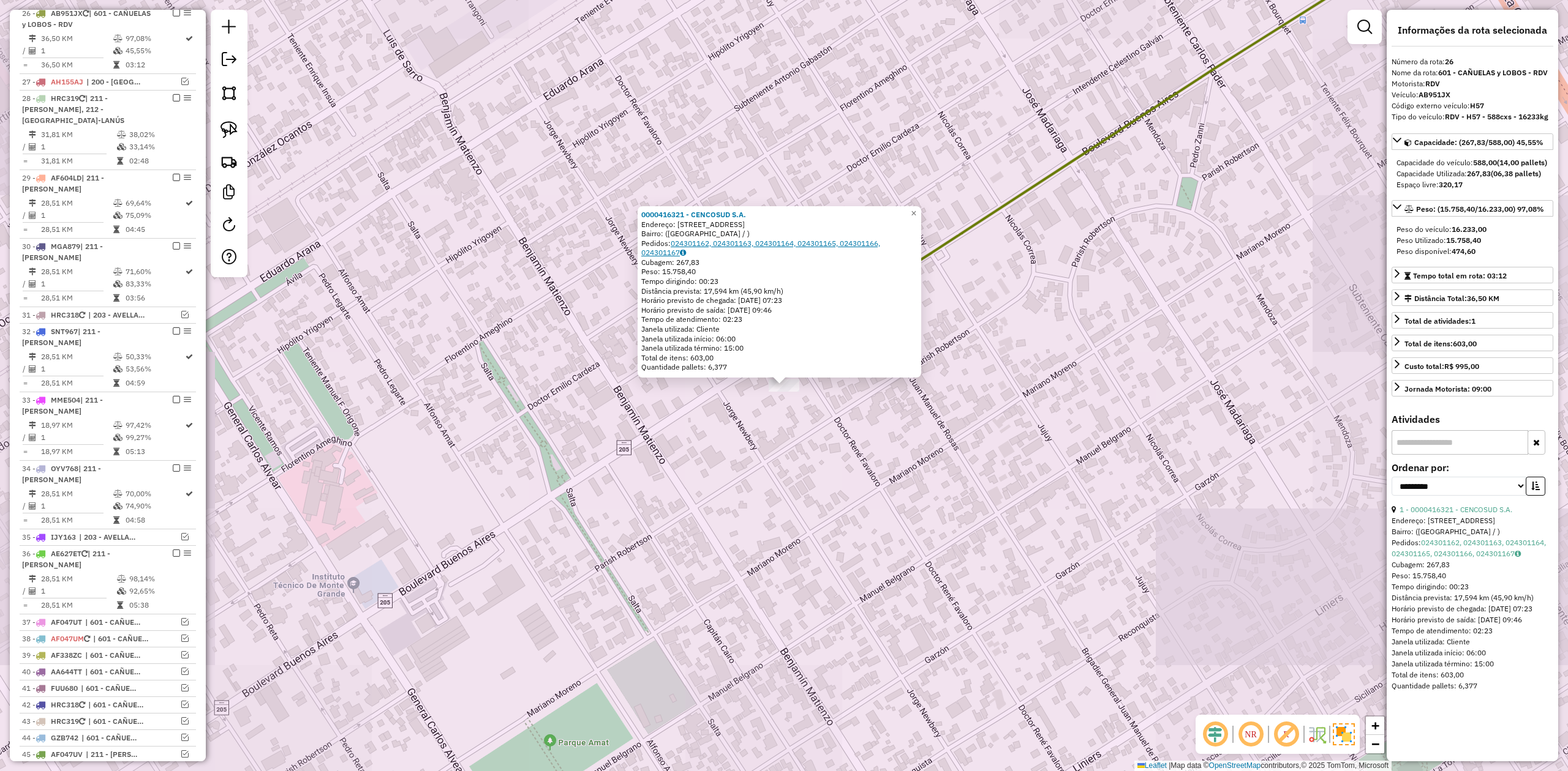
click at [776, 243] on link "024301162, 024301163, 024301164, 024301165, 024301166, 024301167" at bounding box center [761, 248] width 239 height 19
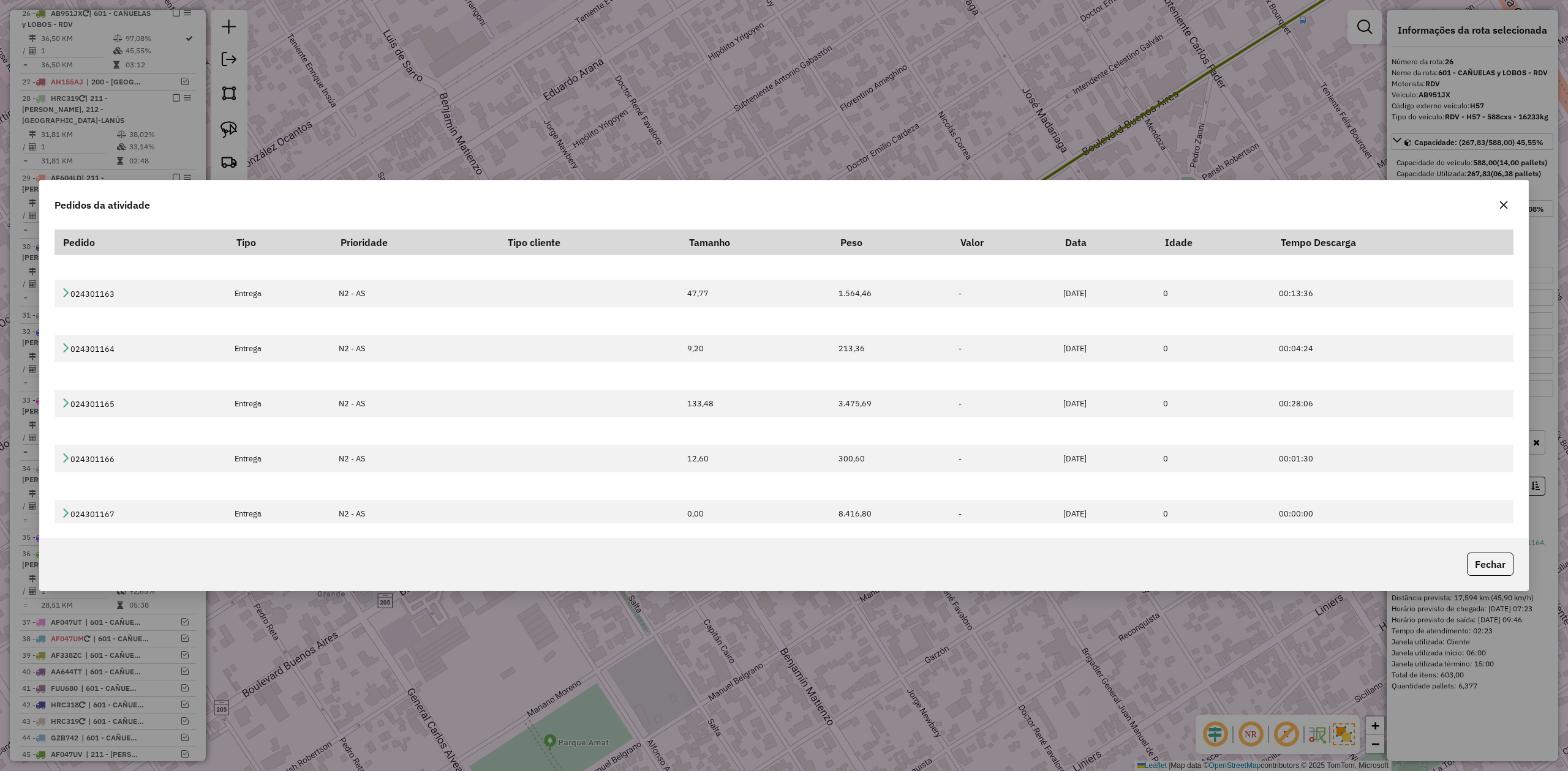
scroll to position [0, 0]
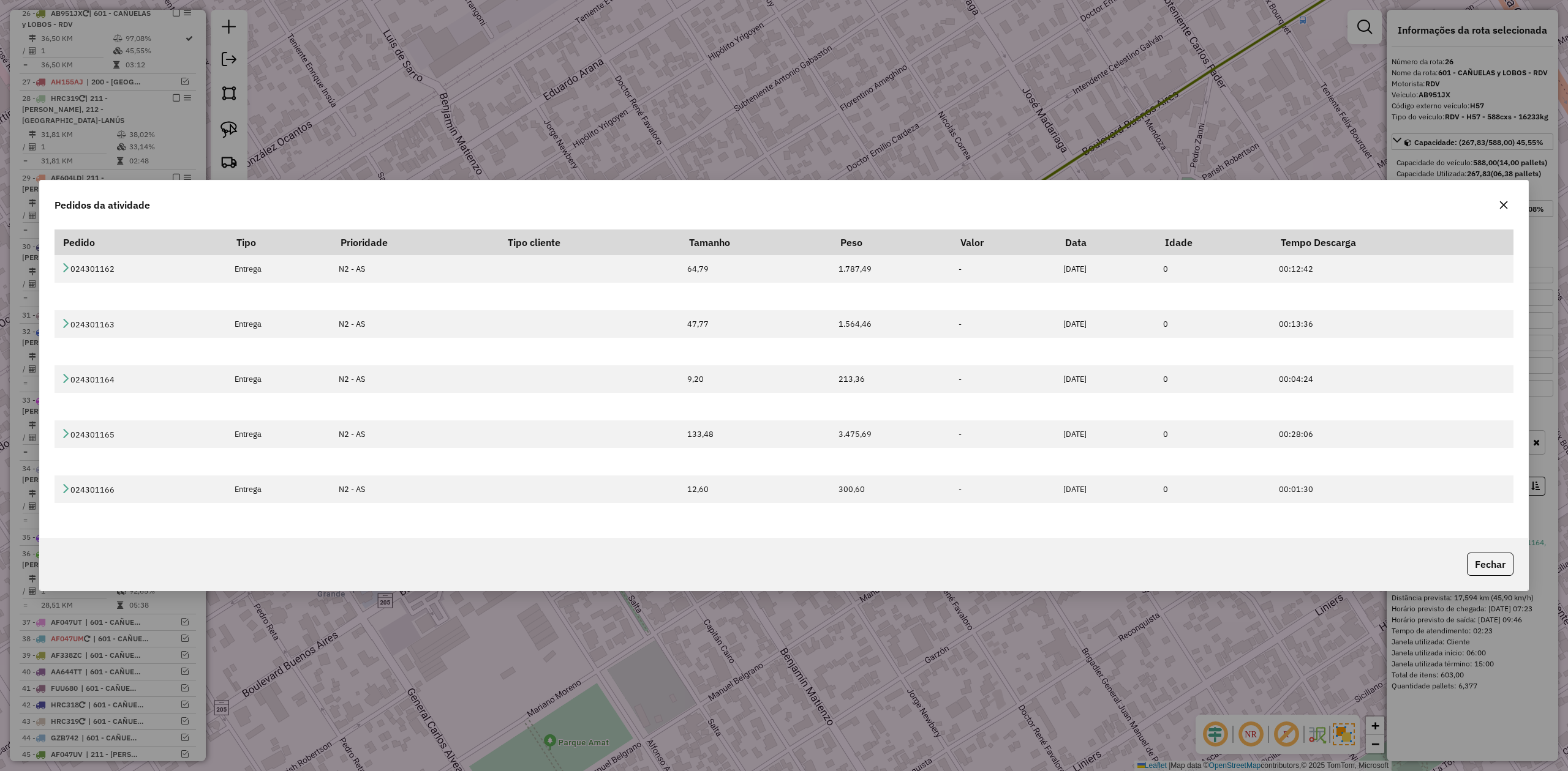
click at [1510, 203] on div "Pedidos da atividade" at bounding box center [784, 202] width 1488 height 44
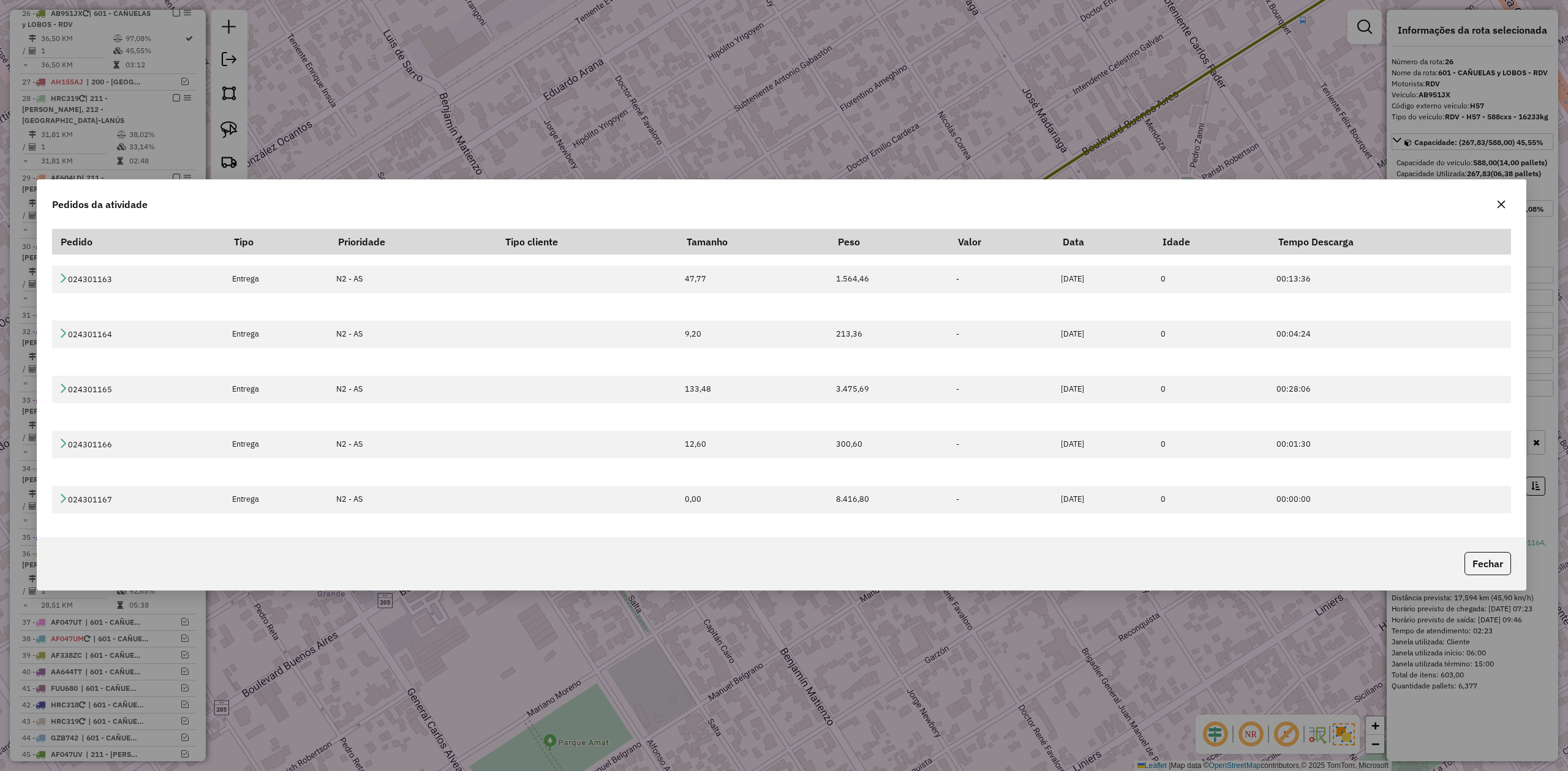
scroll to position [63, 0]
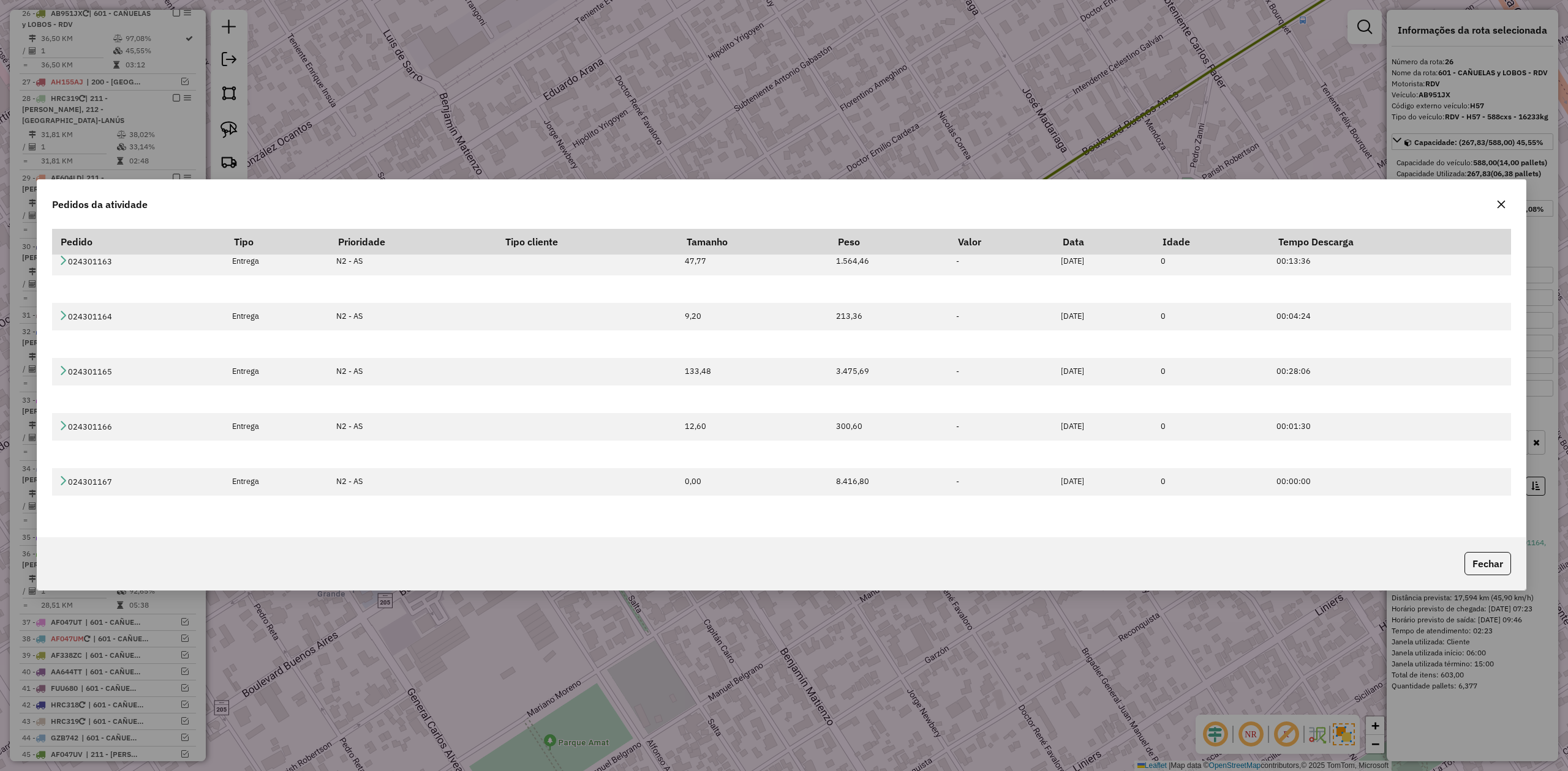
click at [1497, 209] on icon "button" at bounding box center [1501, 204] width 10 height 10
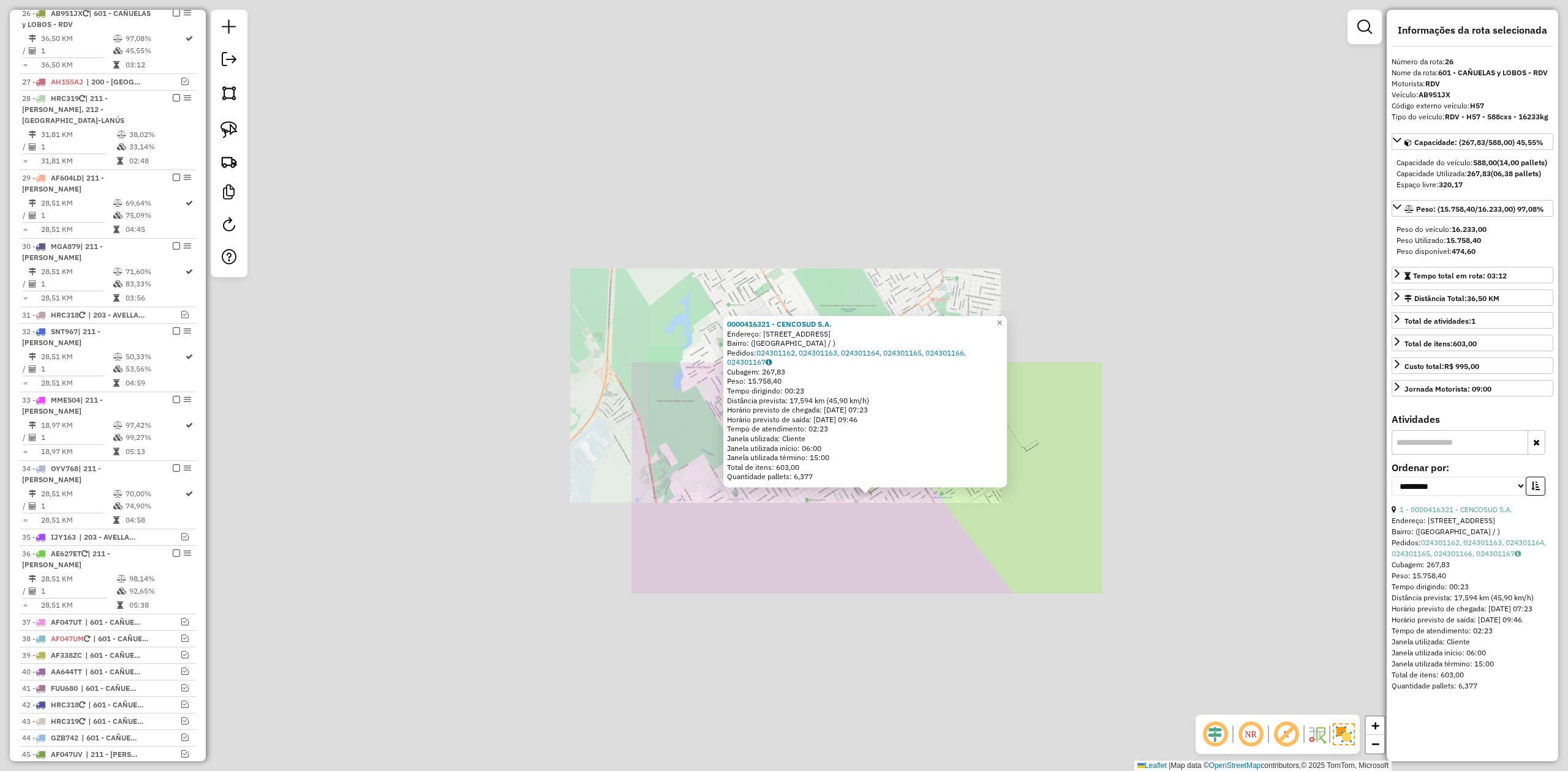
drag, startPoint x: 900, startPoint y: 523, endPoint x: 1015, endPoint y: 526, distance: 115.0
click at [902, 523] on div "0000416321 - CENCOSUD S.A. Endereço: B.BUENOS AIRES 1136 Bairro: (MONTE GRANDE …" at bounding box center [784, 385] width 1568 height 771
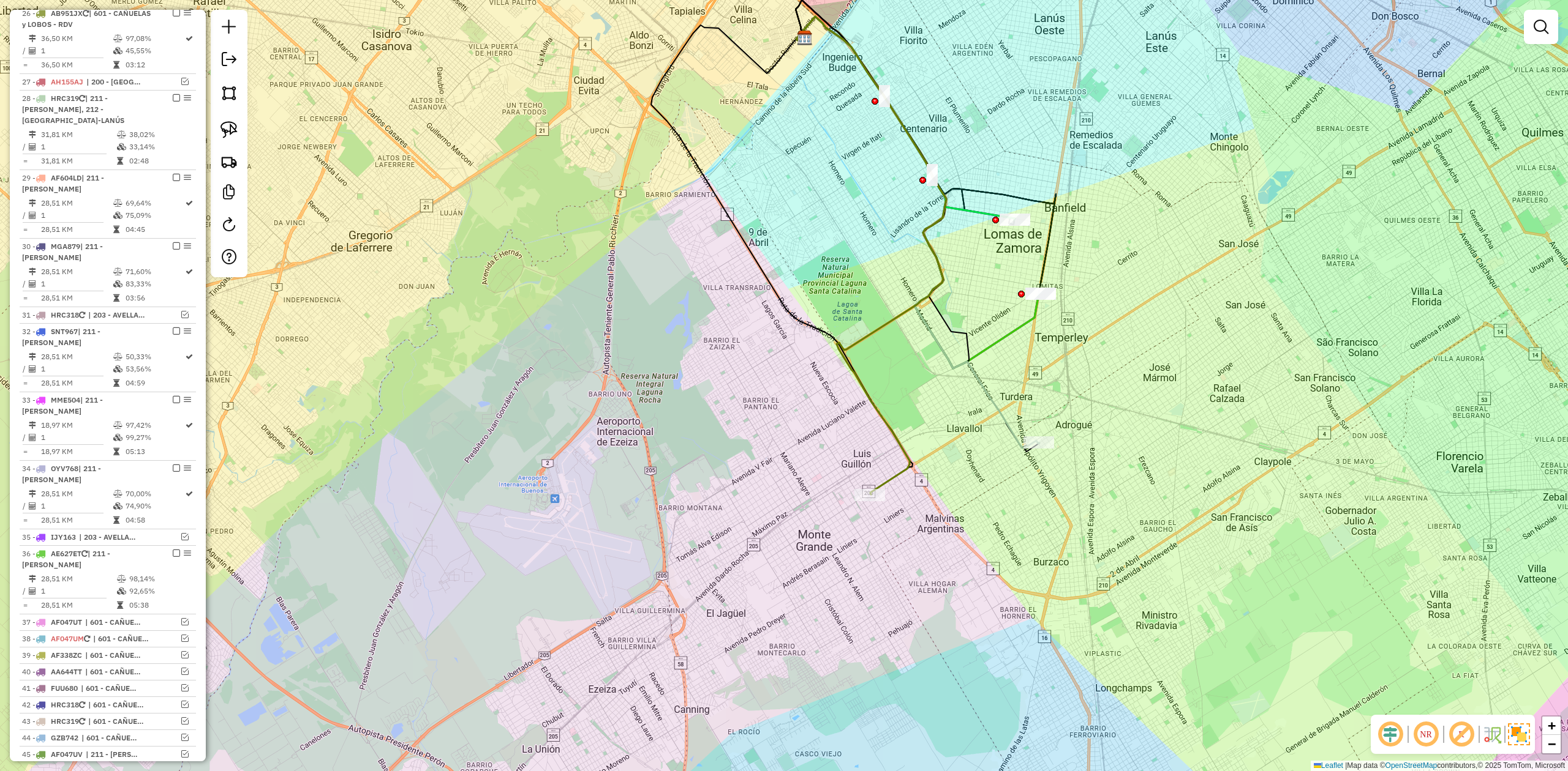
click at [1047, 502] on div "Janela de atendimento Grade de atendimento Capacidade Transportadoras Veículos …" at bounding box center [784, 385] width 1568 height 771
click at [1013, 430] on icon at bounding box center [918, 232] width 243 height 431
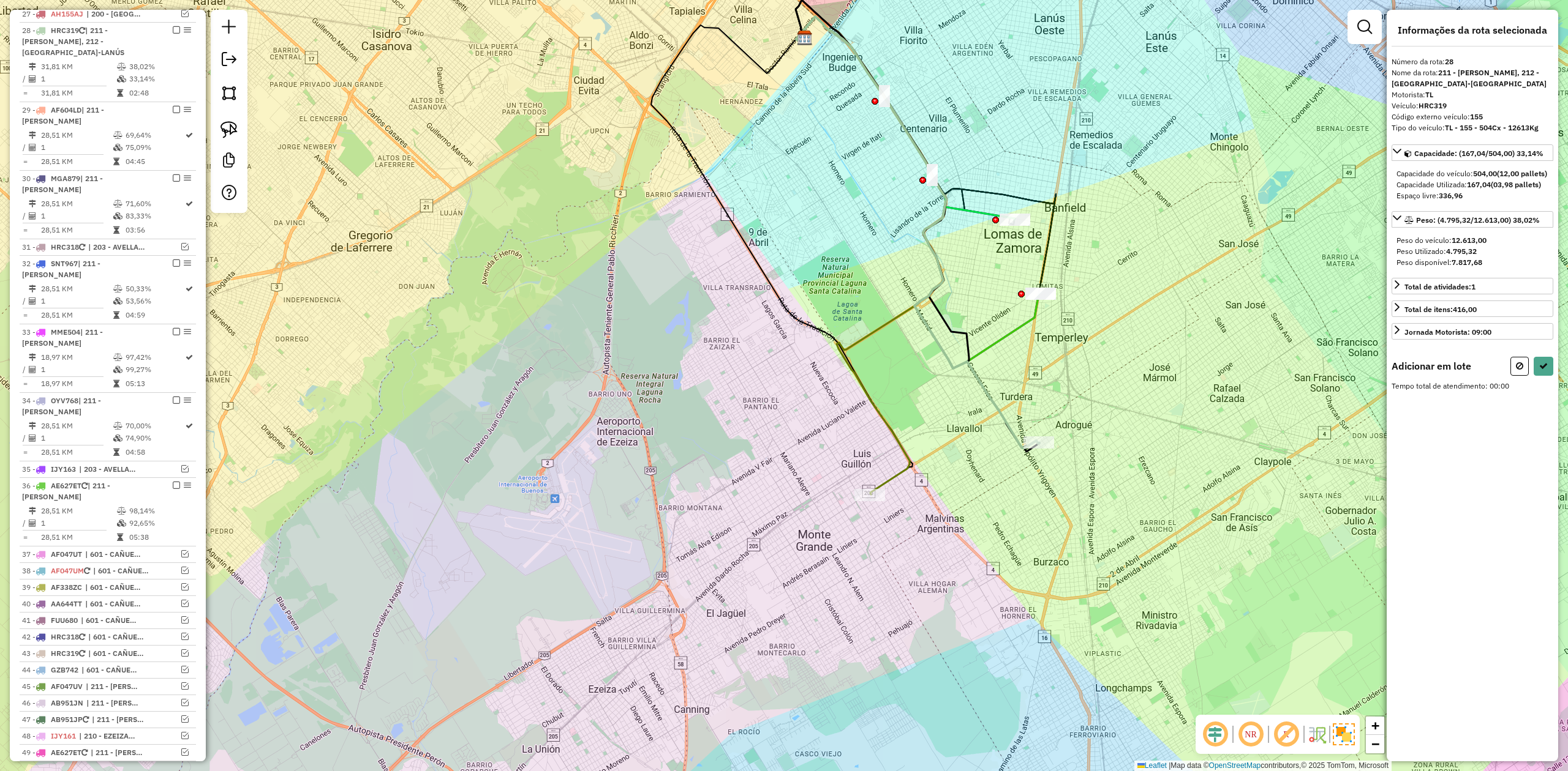
scroll to position [1078, 0]
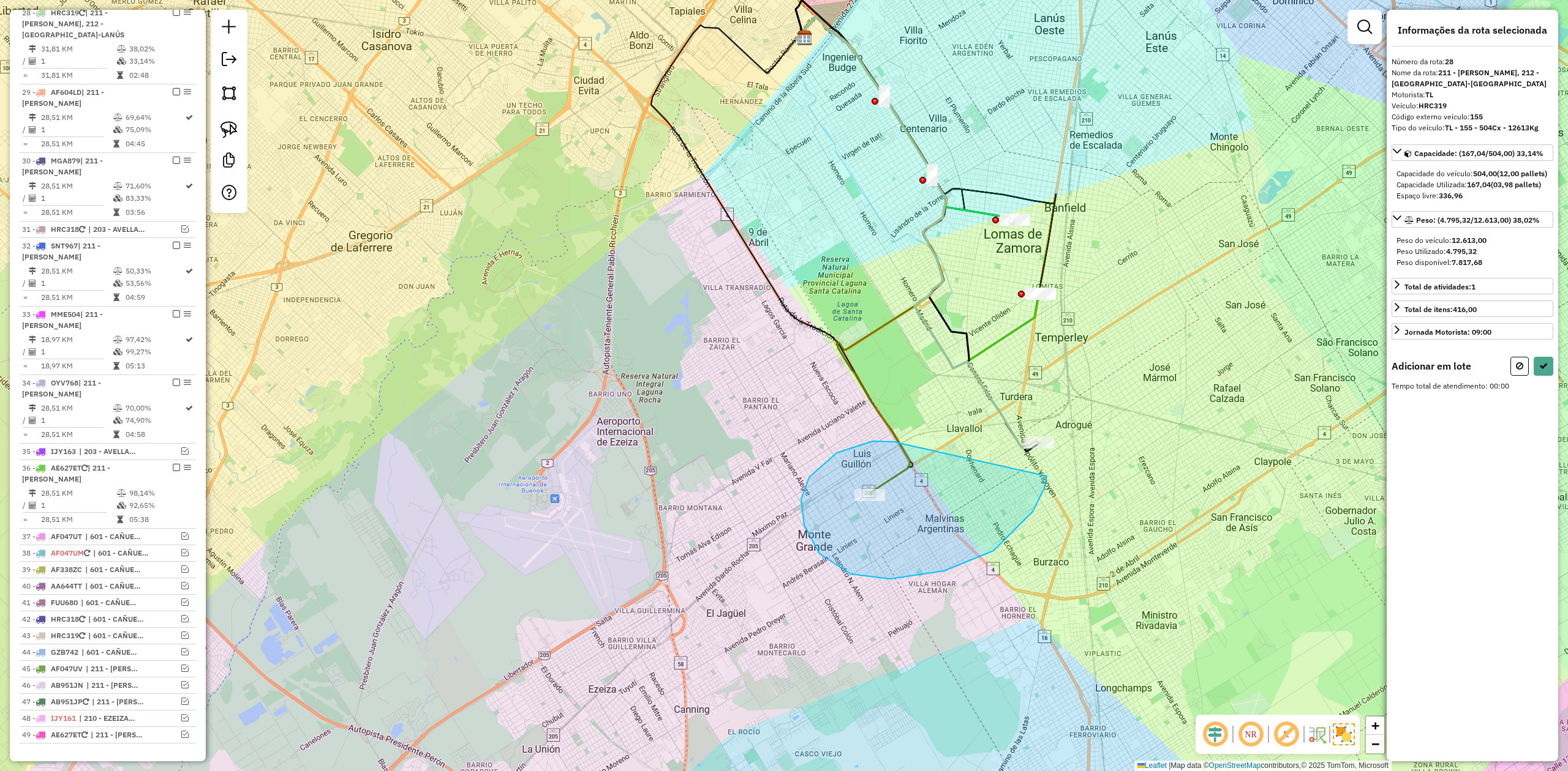
drag, startPoint x: 837, startPoint y: 453, endPoint x: 1049, endPoint y: 461, distance: 212.2
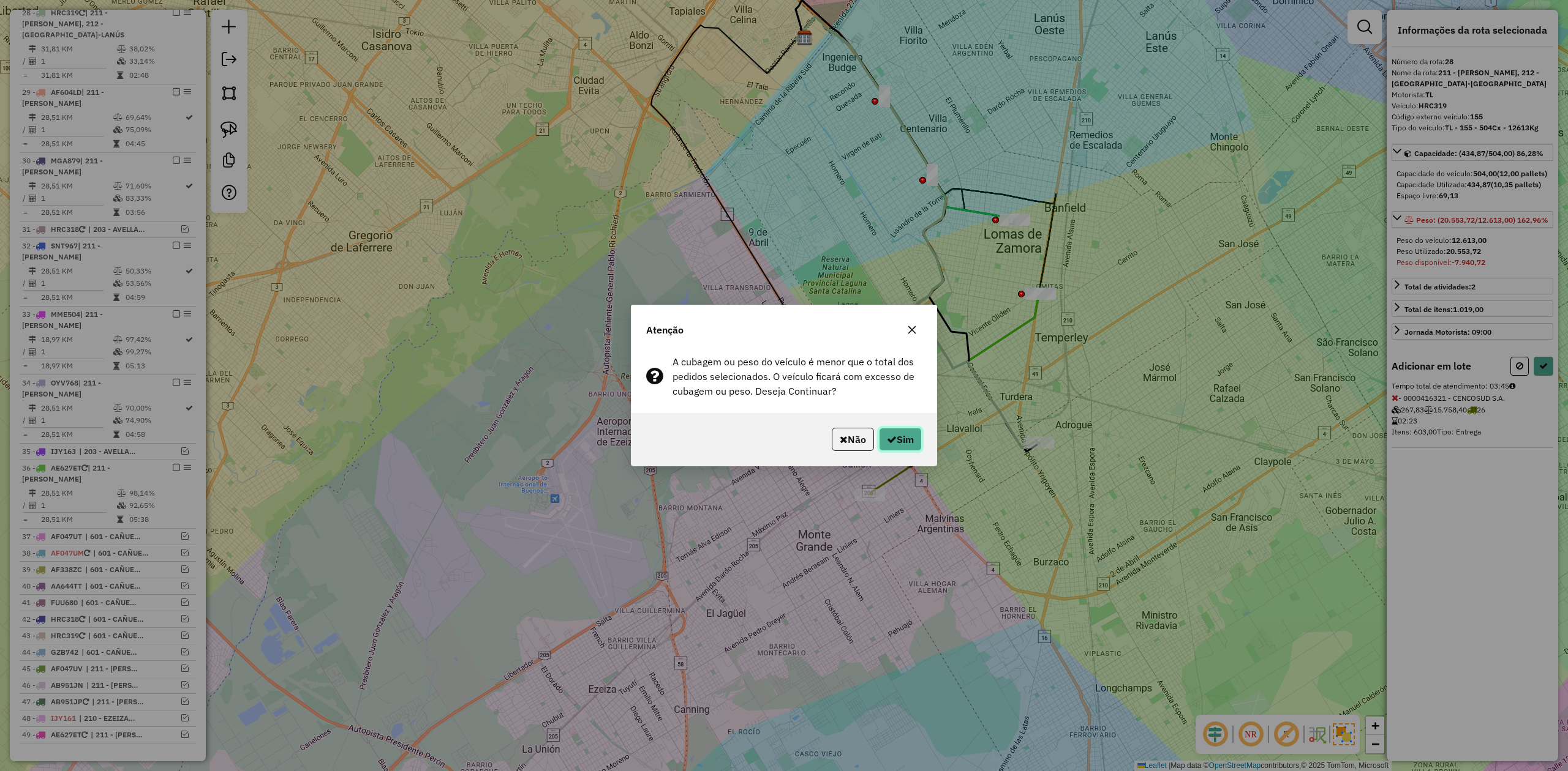
click at [905, 436] on button "Sim" at bounding box center [900, 439] width 43 height 23
select select "**********"
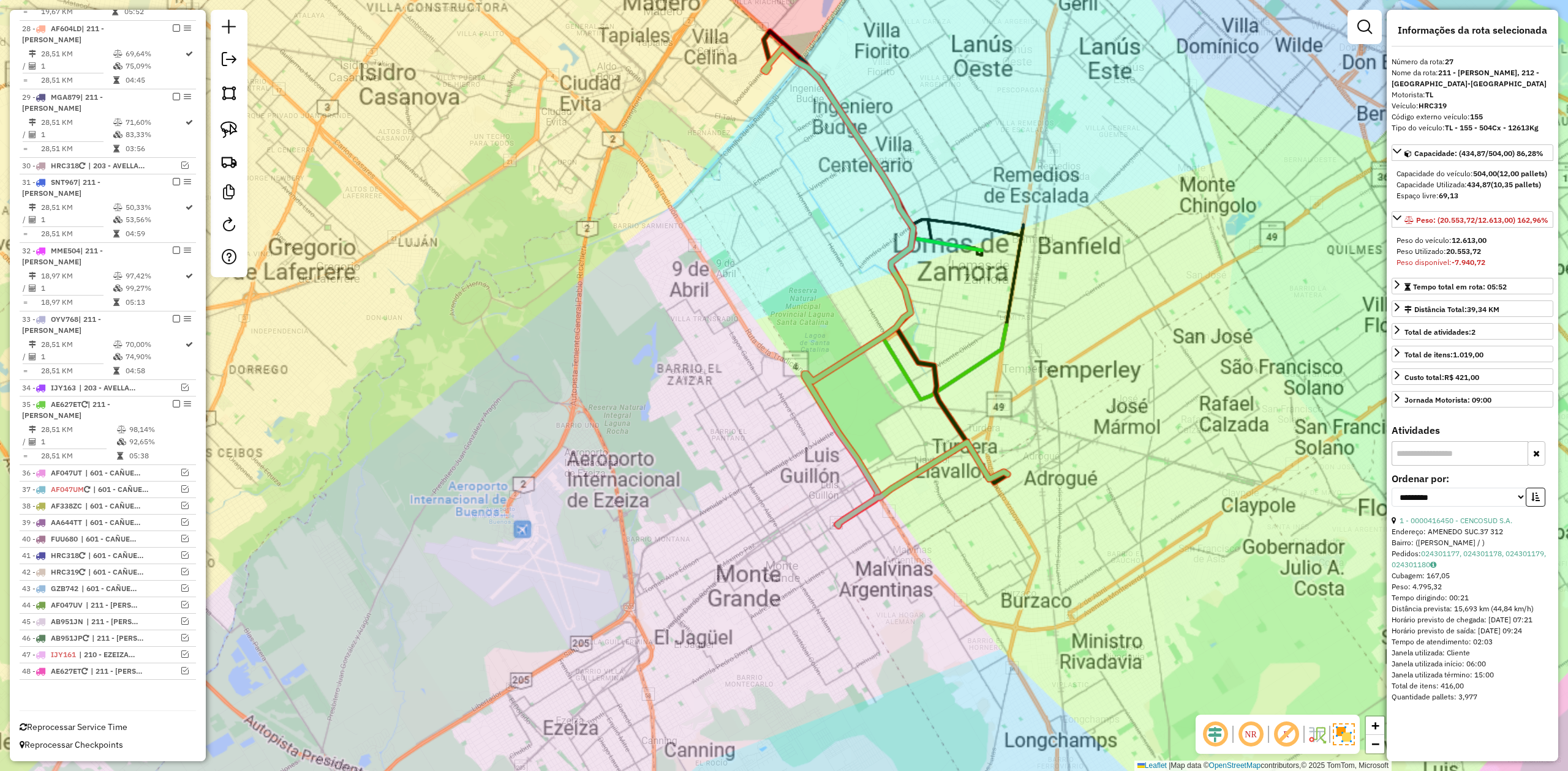
click at [1052, 369] on div "Janela de atendimento Grade de atendimento Capacidade Transportadoras Veículos …" at bounding box center [784, 385] width 1568 height 771
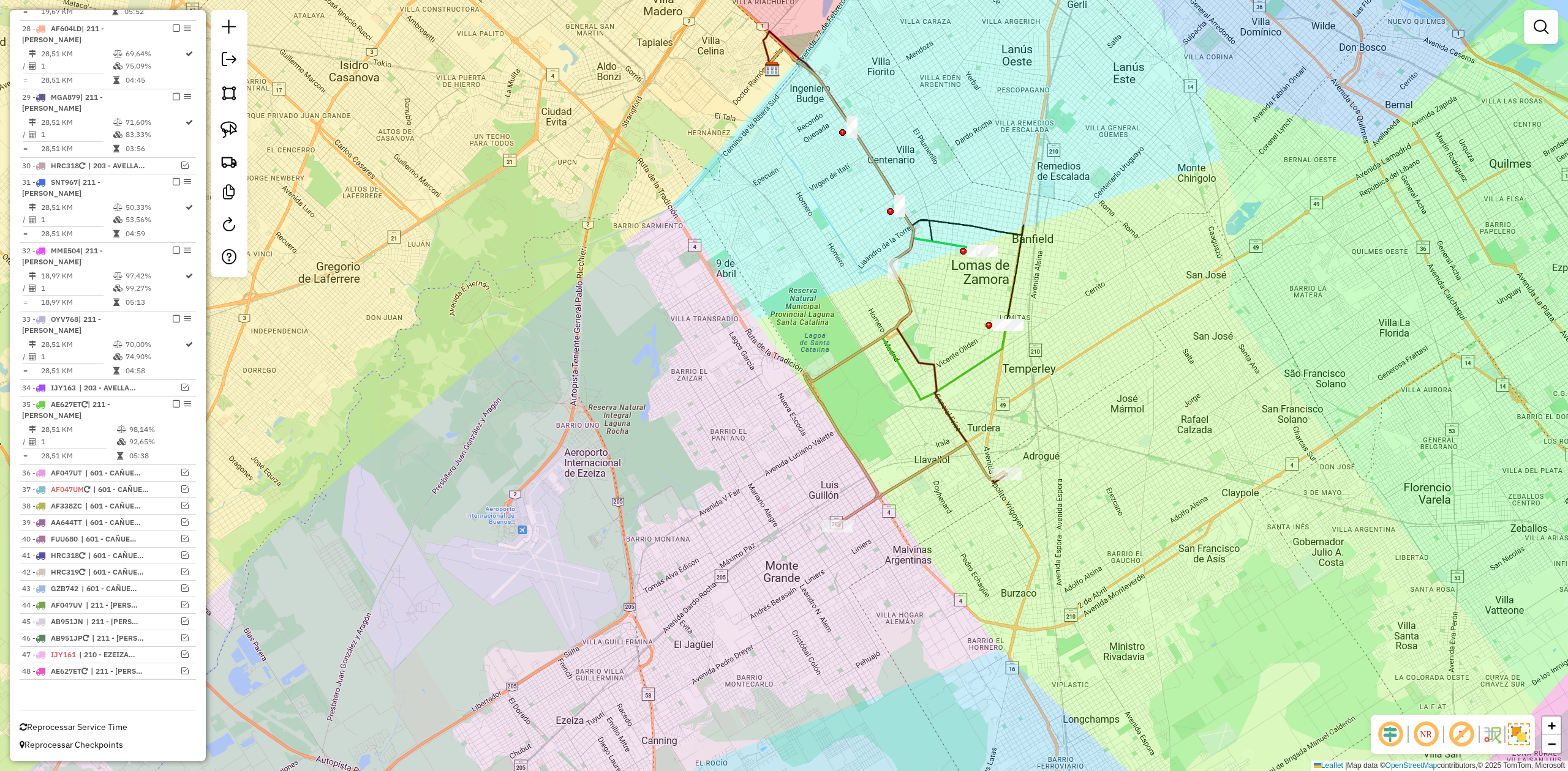
click at [1000, 355] on icon at bounding box center [884, 223] width 243 height 352
select select "**********"
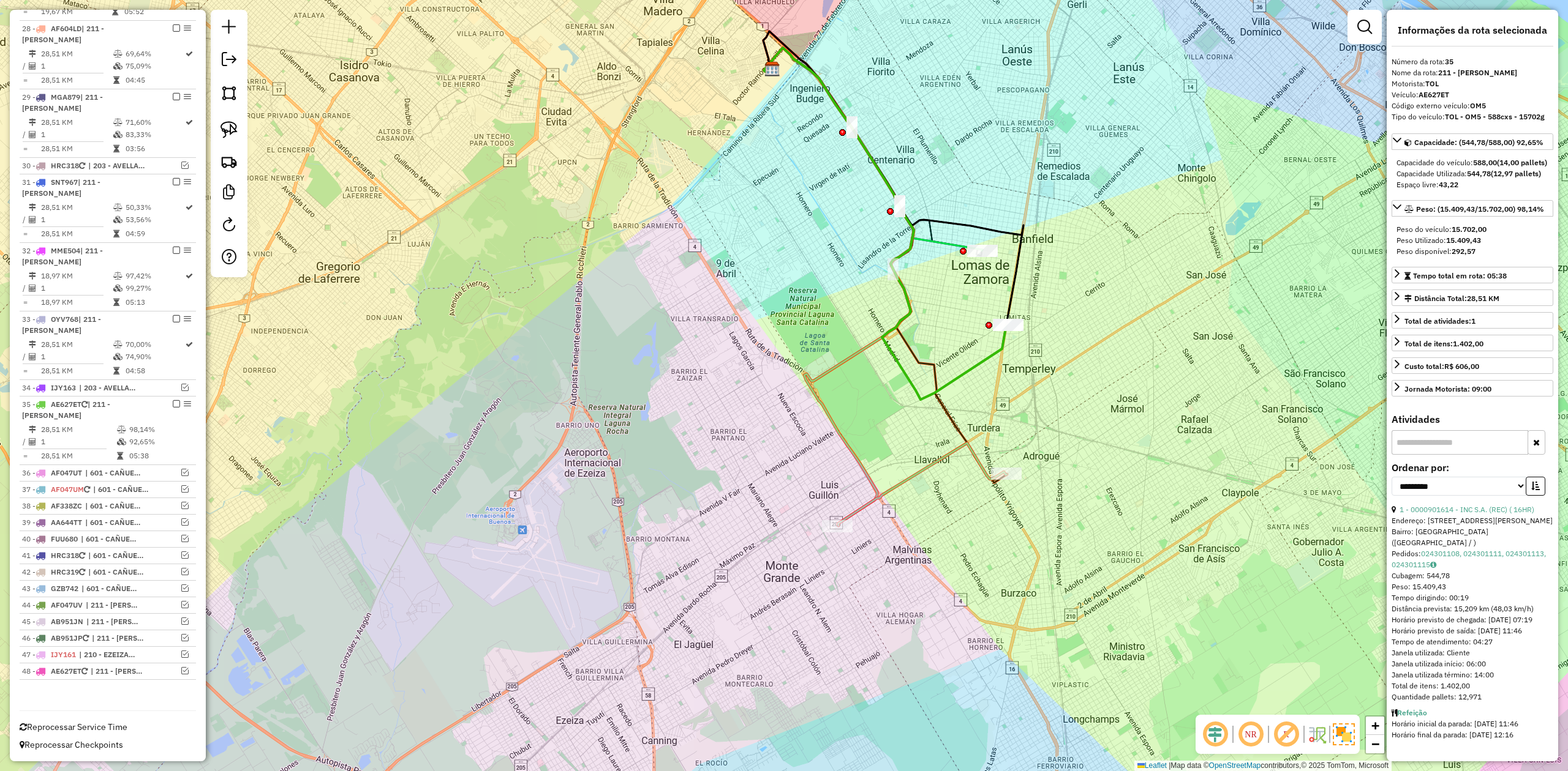
click at [1017, 371] on div "Janela de atendimento Grade de atendimento Capacidade Transportadoras Veículos …" at bounding box center [784, 385] width 1568 height 771
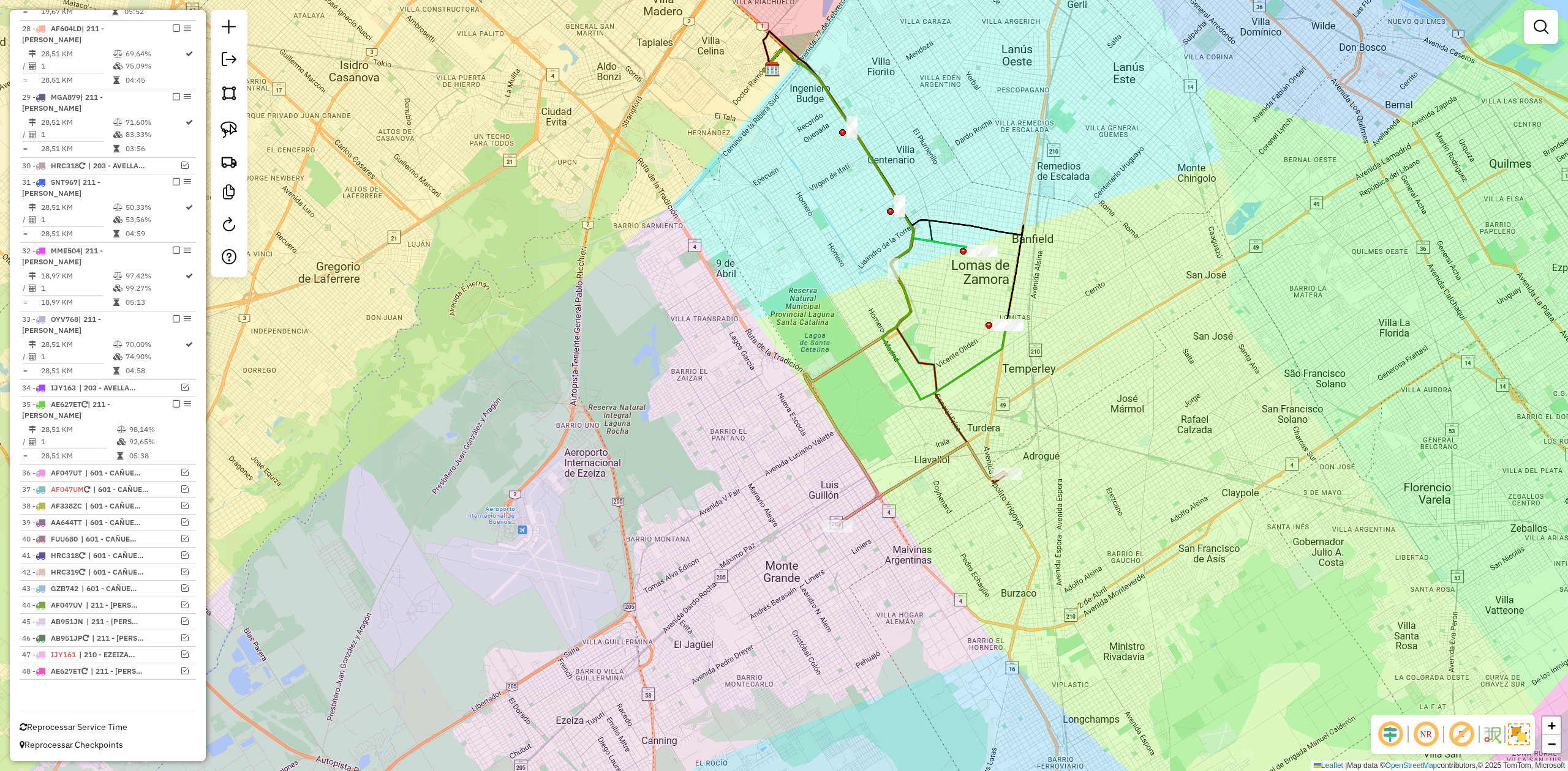
click at [998, 353] on icon at bounding box center [884, 223] width 243 height 352
select select "**********"
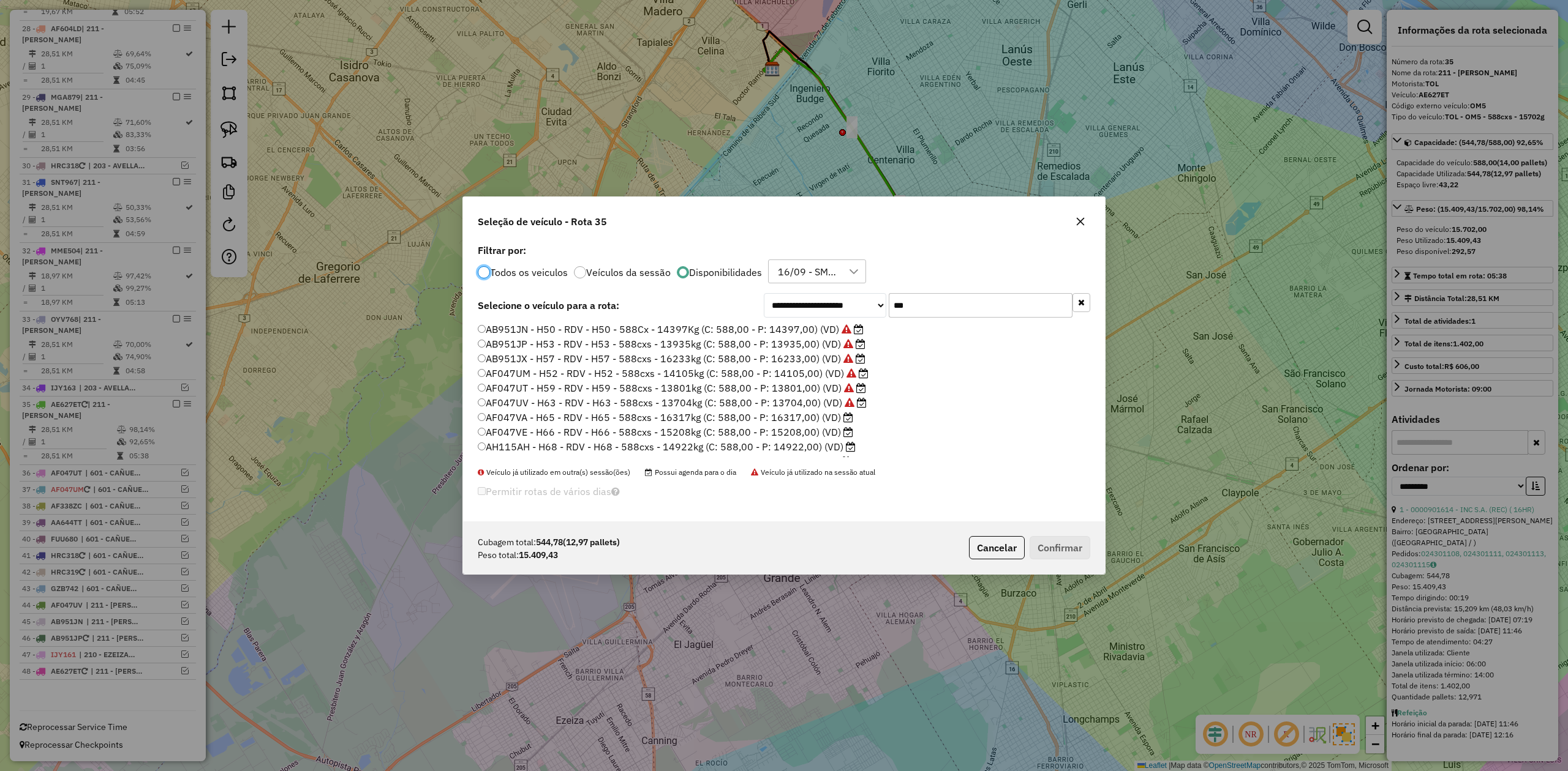
scroll to position [6, 4]
drag, startPoint x: 934, startPoint y: 295, endPoint x: 828, endPoint y: 294, distance: 106.0
click at [830, 294] on div "**********" at bounding box center [926, 305] width 326 height 24
type input "***"
click at [783, 420] on label "AF047VA - H65 - RDV - H65 - 588cxs - 16317kg (C: 588,00 - P: 16317,00) (VD)" at bounding box center [665, 418] width 375 height 14
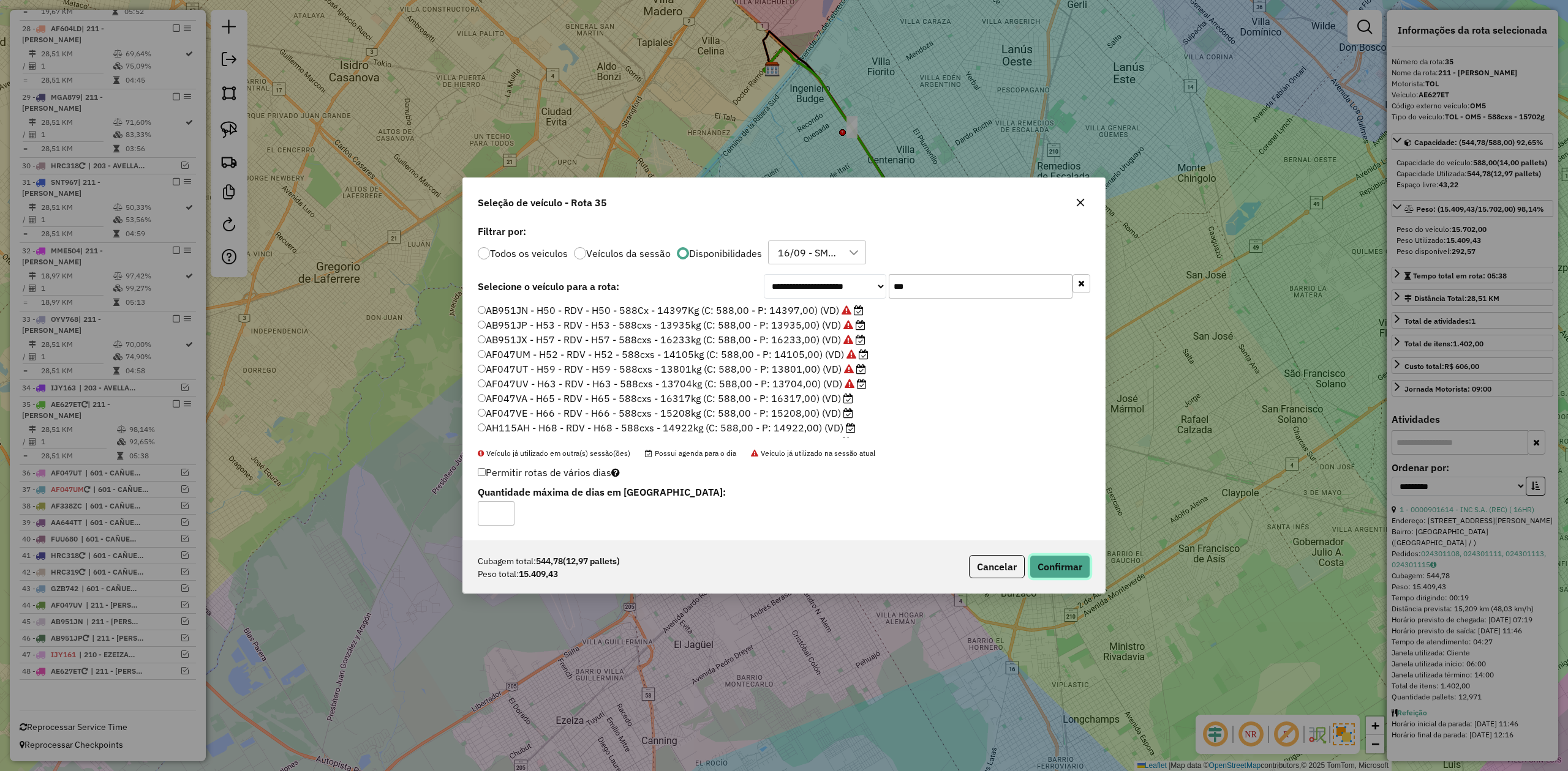
click at [1070, 568] on button "Confirmar" at bounding box center [1059, 567] width 61 height 23
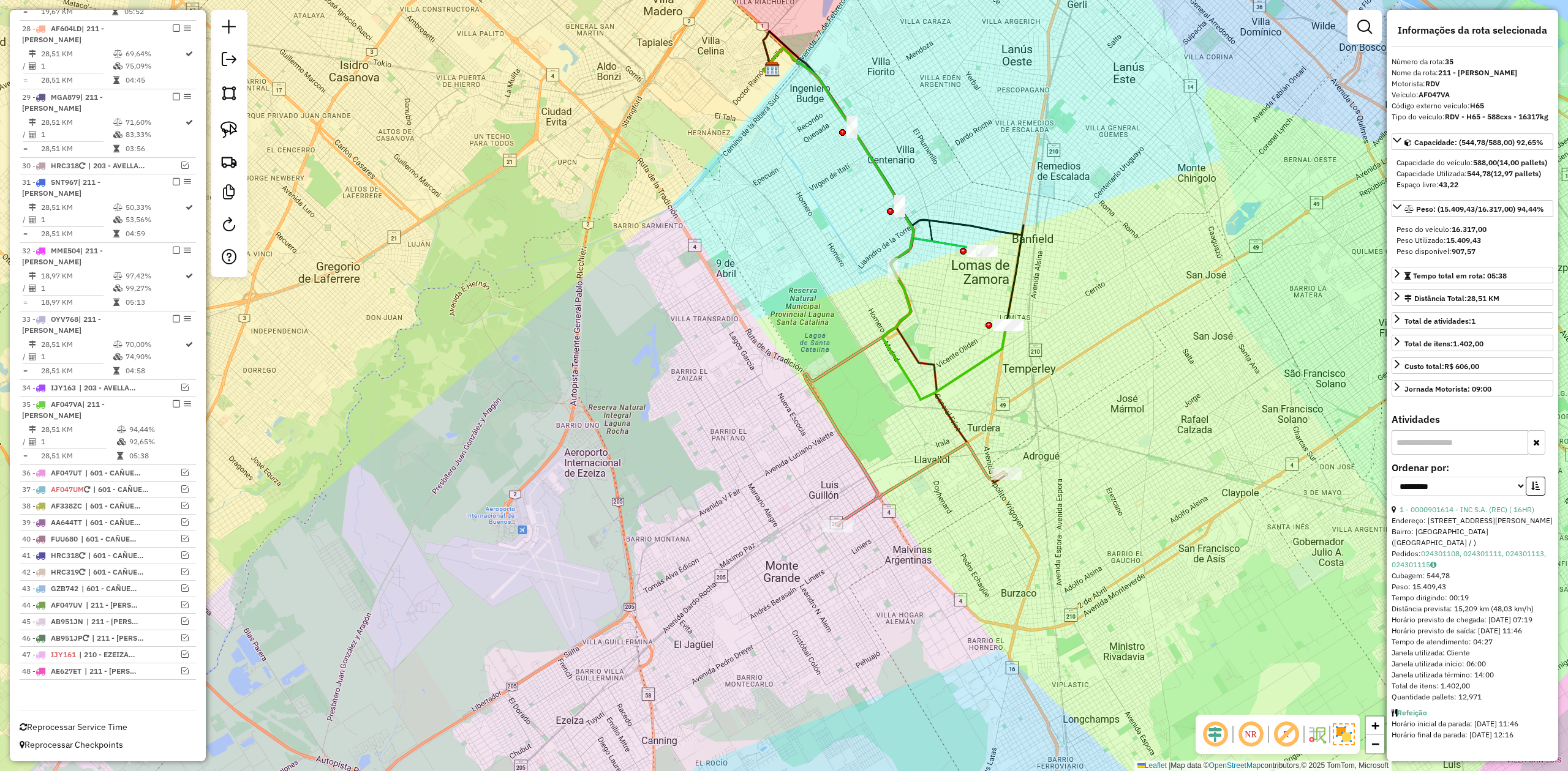
click at [1007, 388] on div "Rota 27 - Placa HRC319 0000416450 - CENCOSUD S.A. Janela de atendimento Grade d…" at bounding box center [784, 385] width 1568 height 771
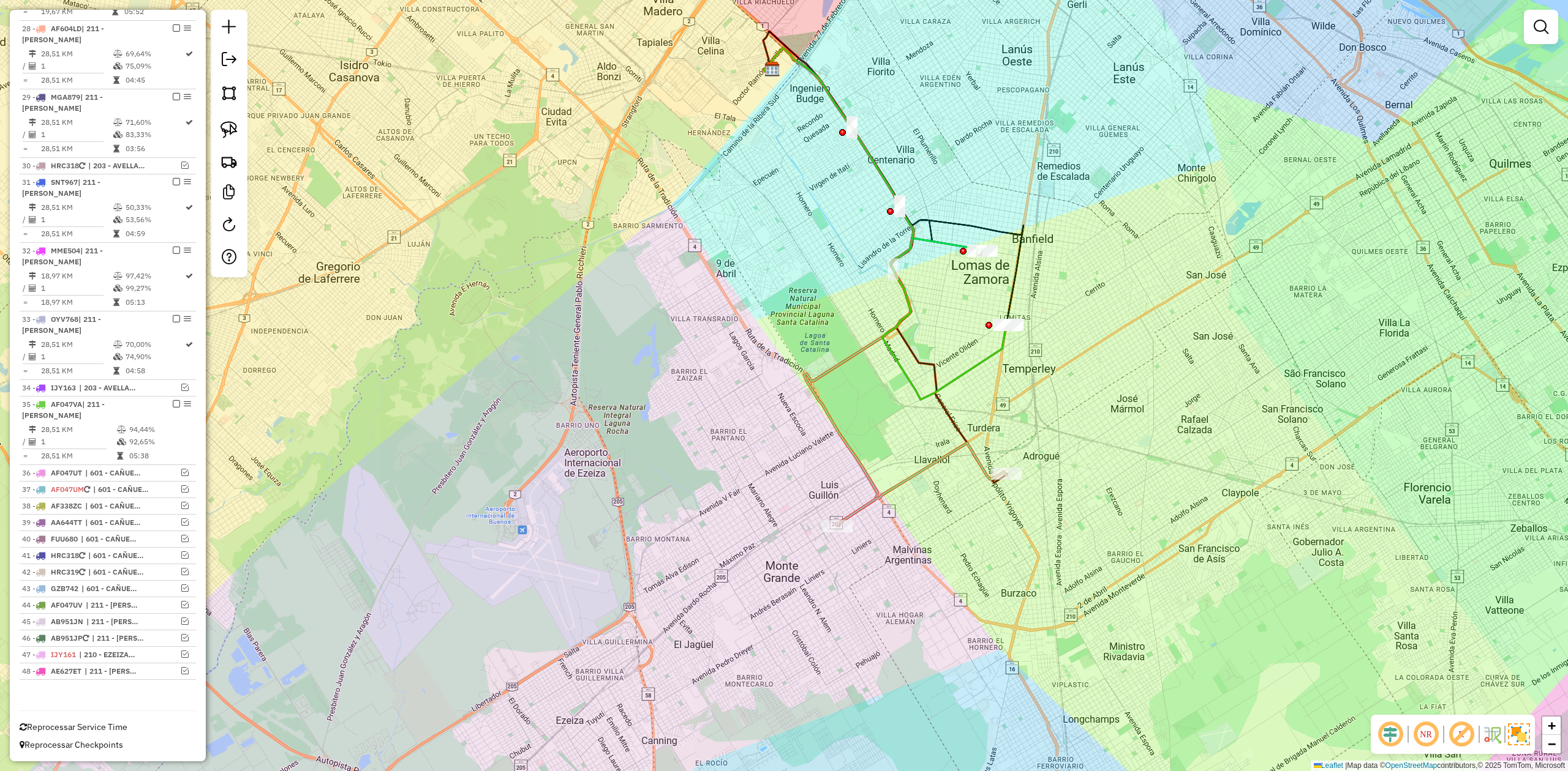
click at [991, 358] on icon at bounding box center [884, 223] width 243 height 352
select select "**********"
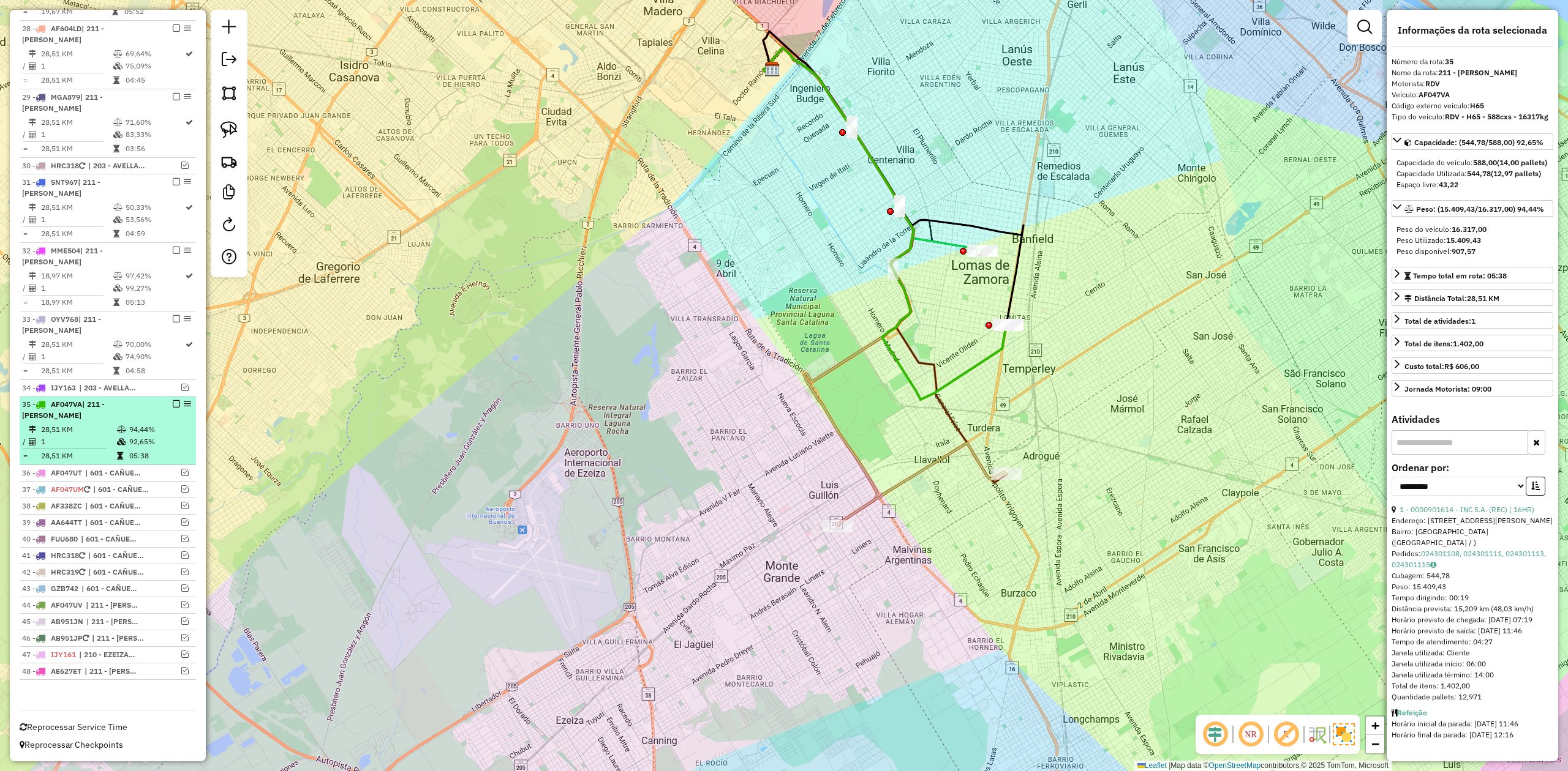
click at [174, 402] on em at bounding box center [176, 404] width 7 height 7
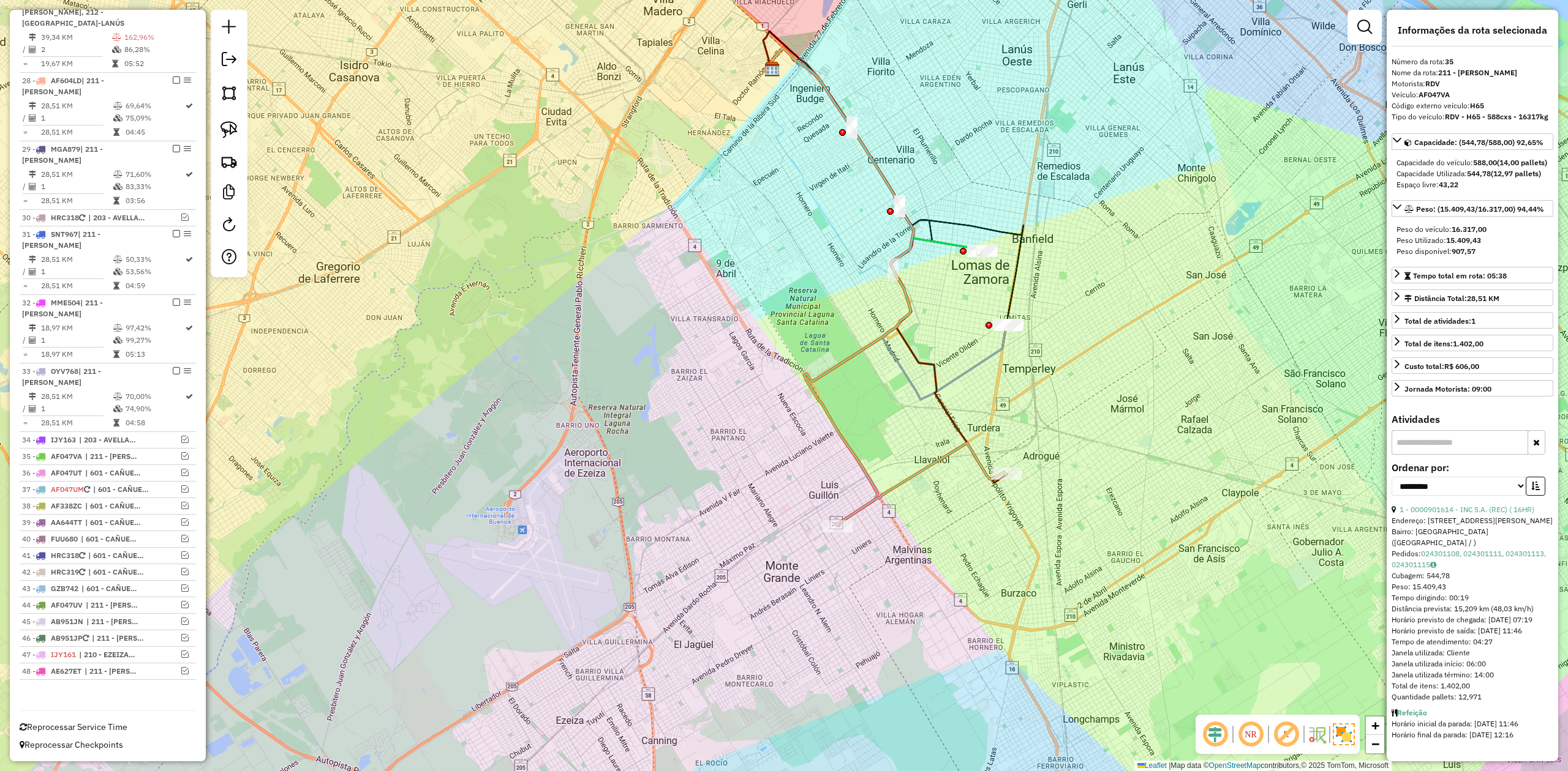
scroll to position [1031, 0]
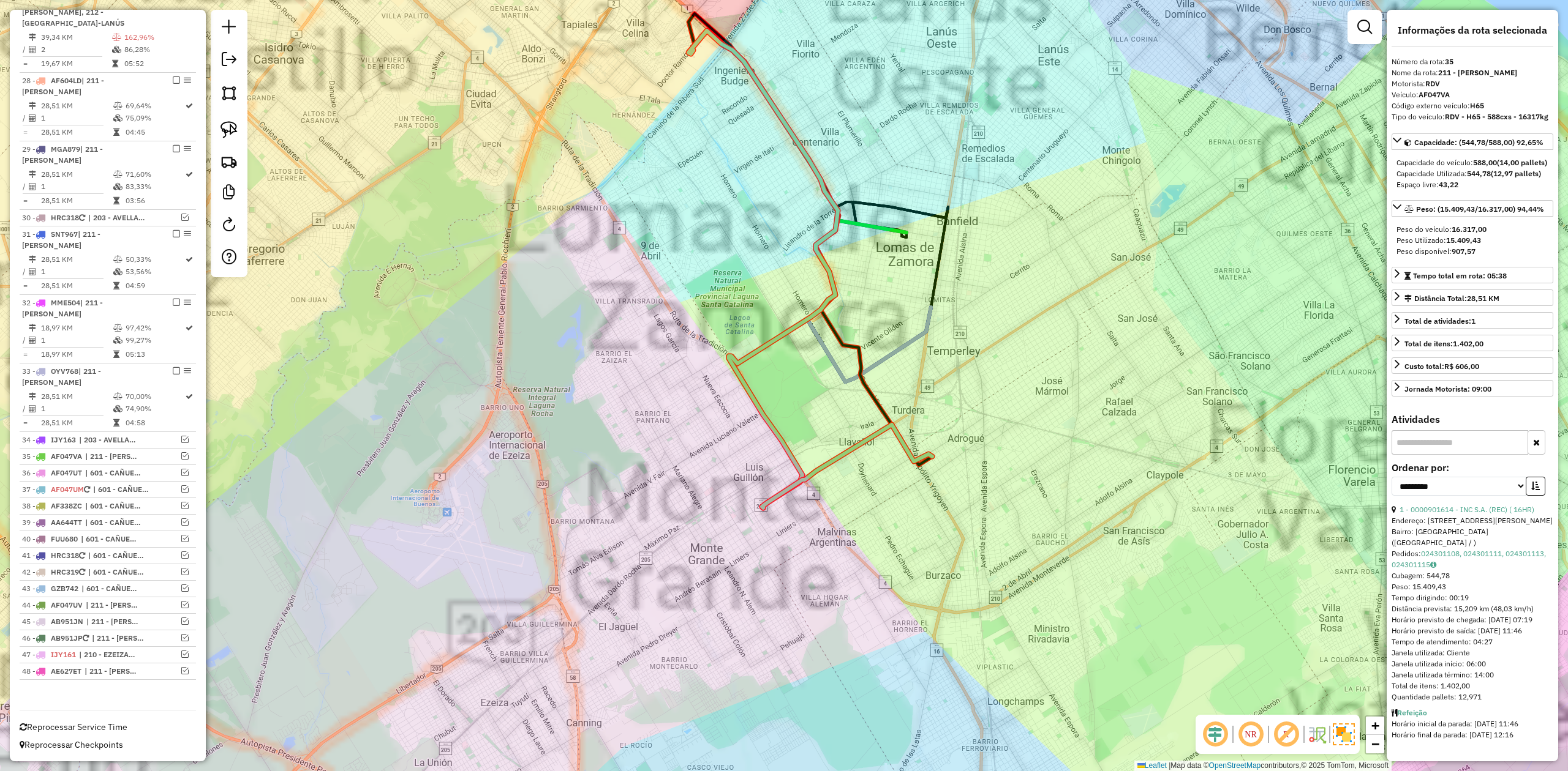
click at [959, 353] on div "Janela de atendimento Grade de atendimento Capacidade Transportadoras Veículos …" at bounding box center [784, 385] width 1568 height 771
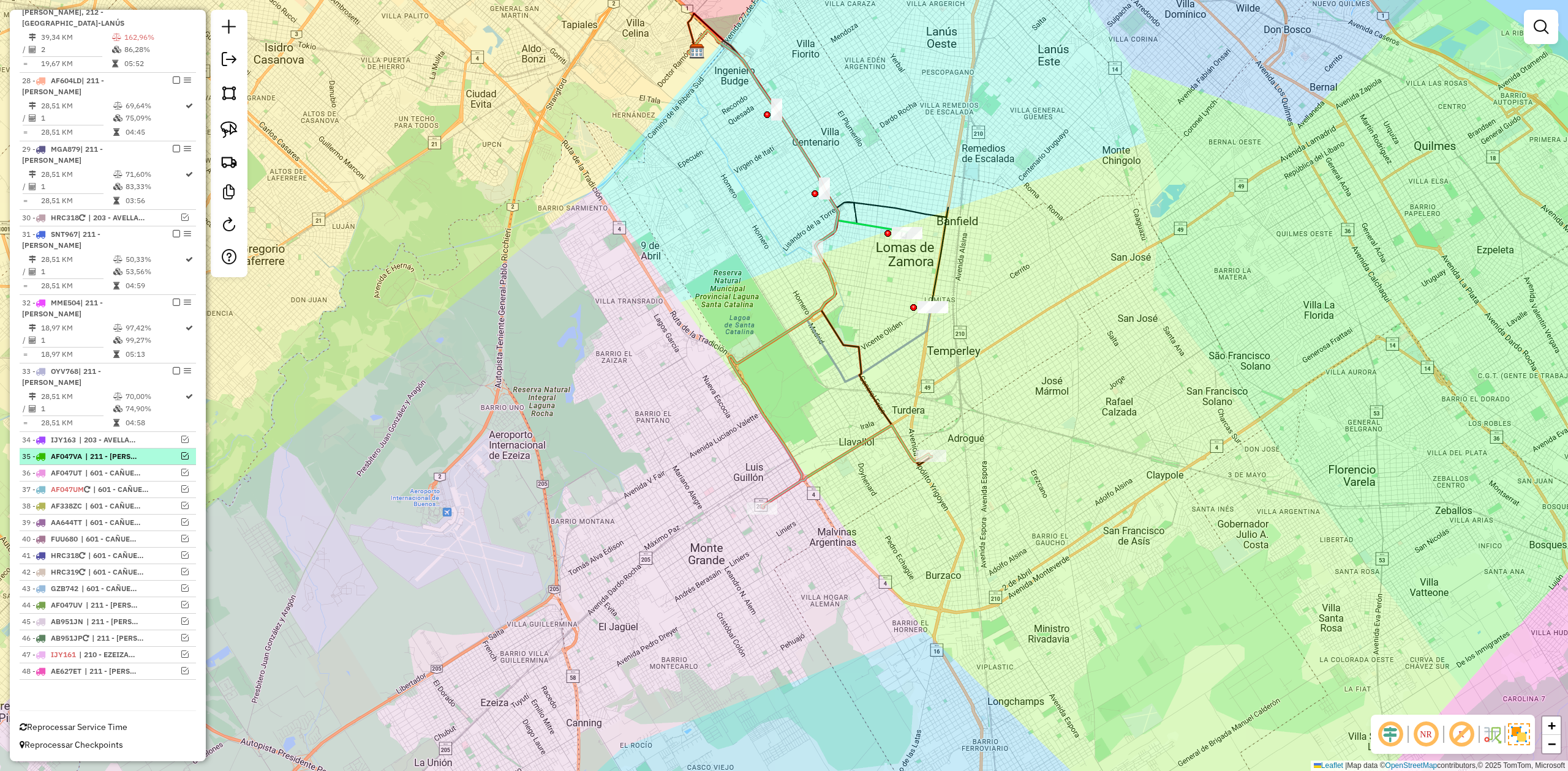
click at [182, 454] on em at bounding box center [185, 456] width 7 height 7
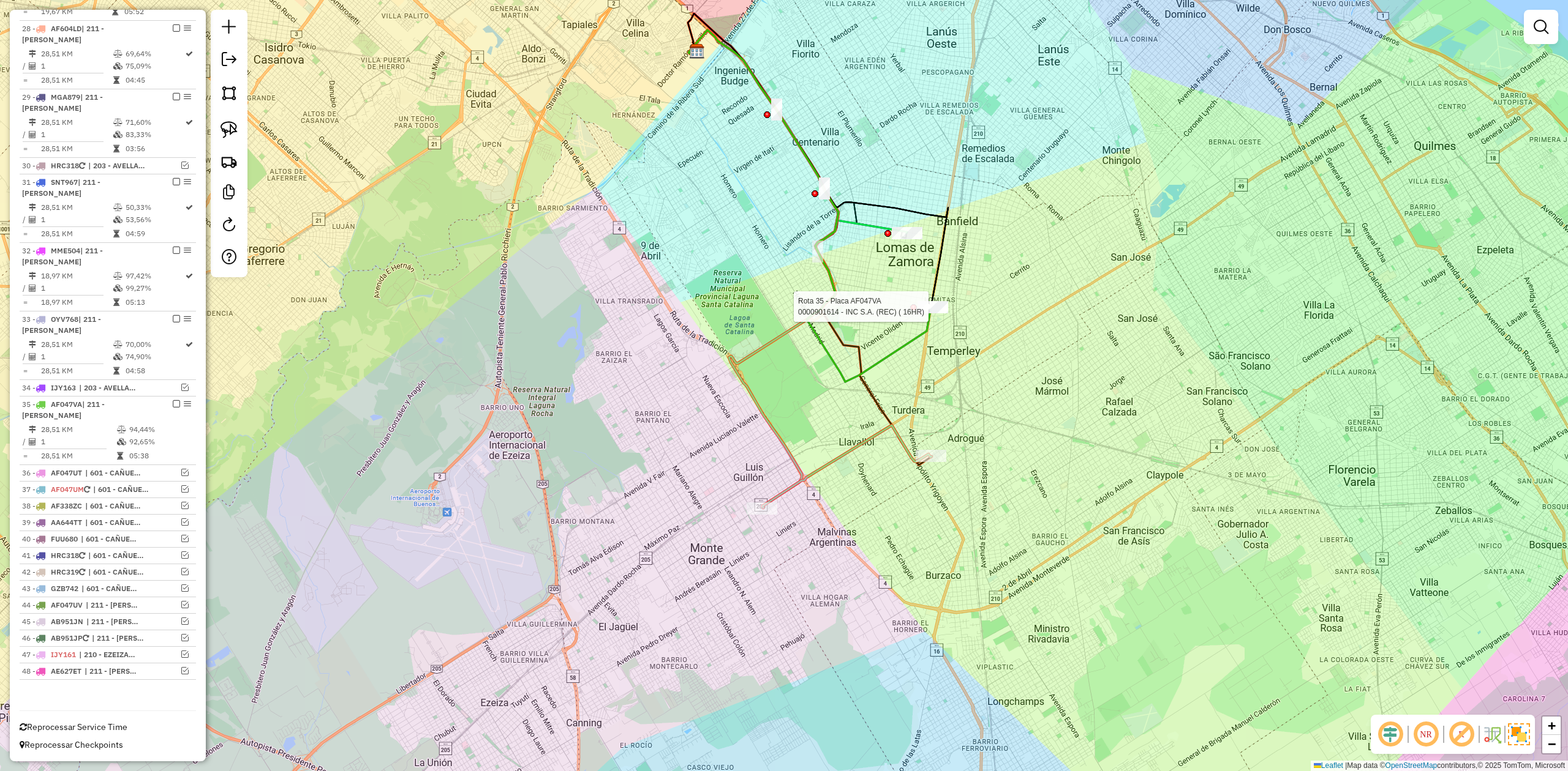
click at [932, 313] on div at bounding box center [933, 307] width 31 height 12
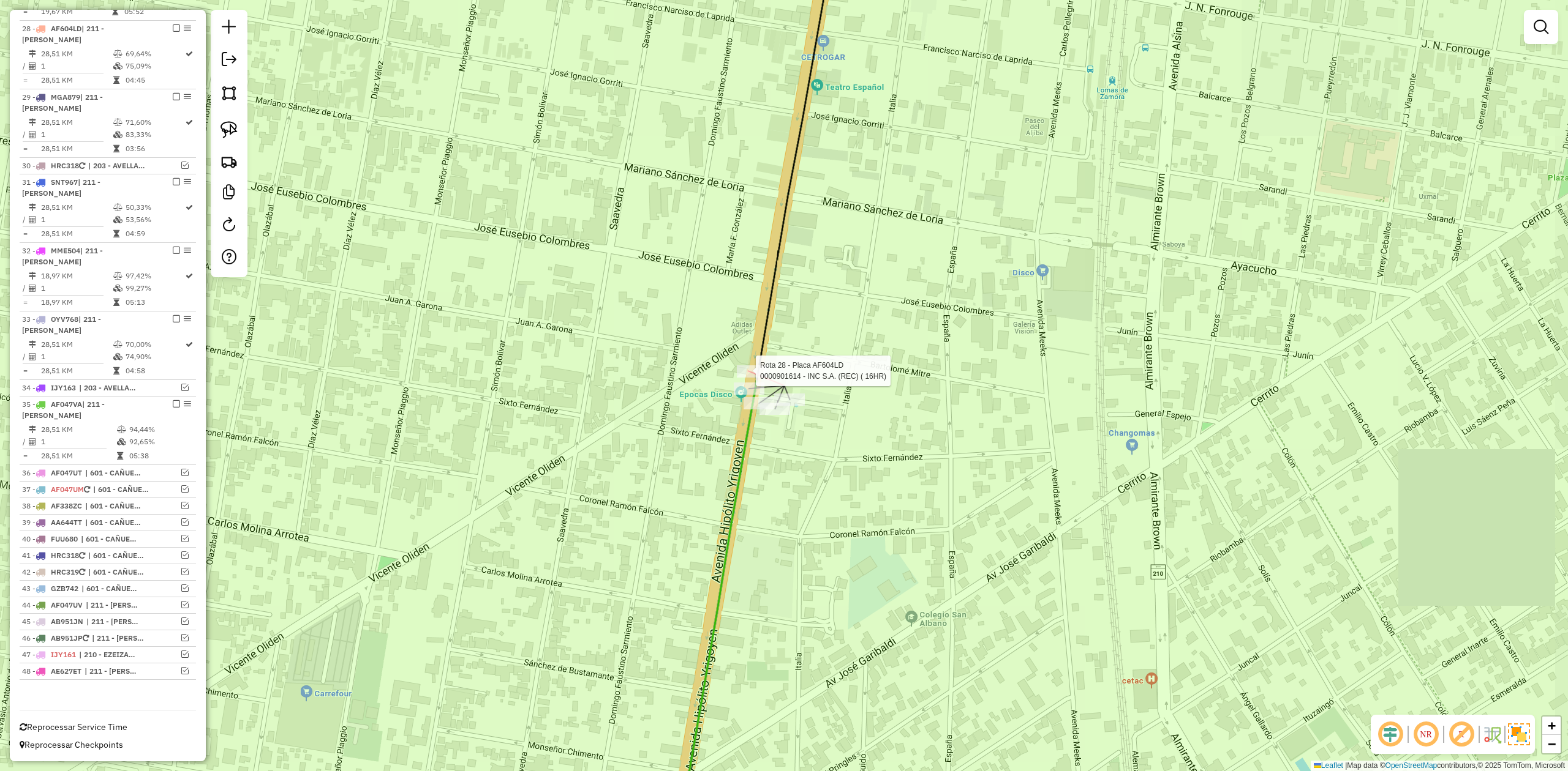
click at [745, 378] on div at bounding box center [752, 371] width 31 height 12
select select "**********"
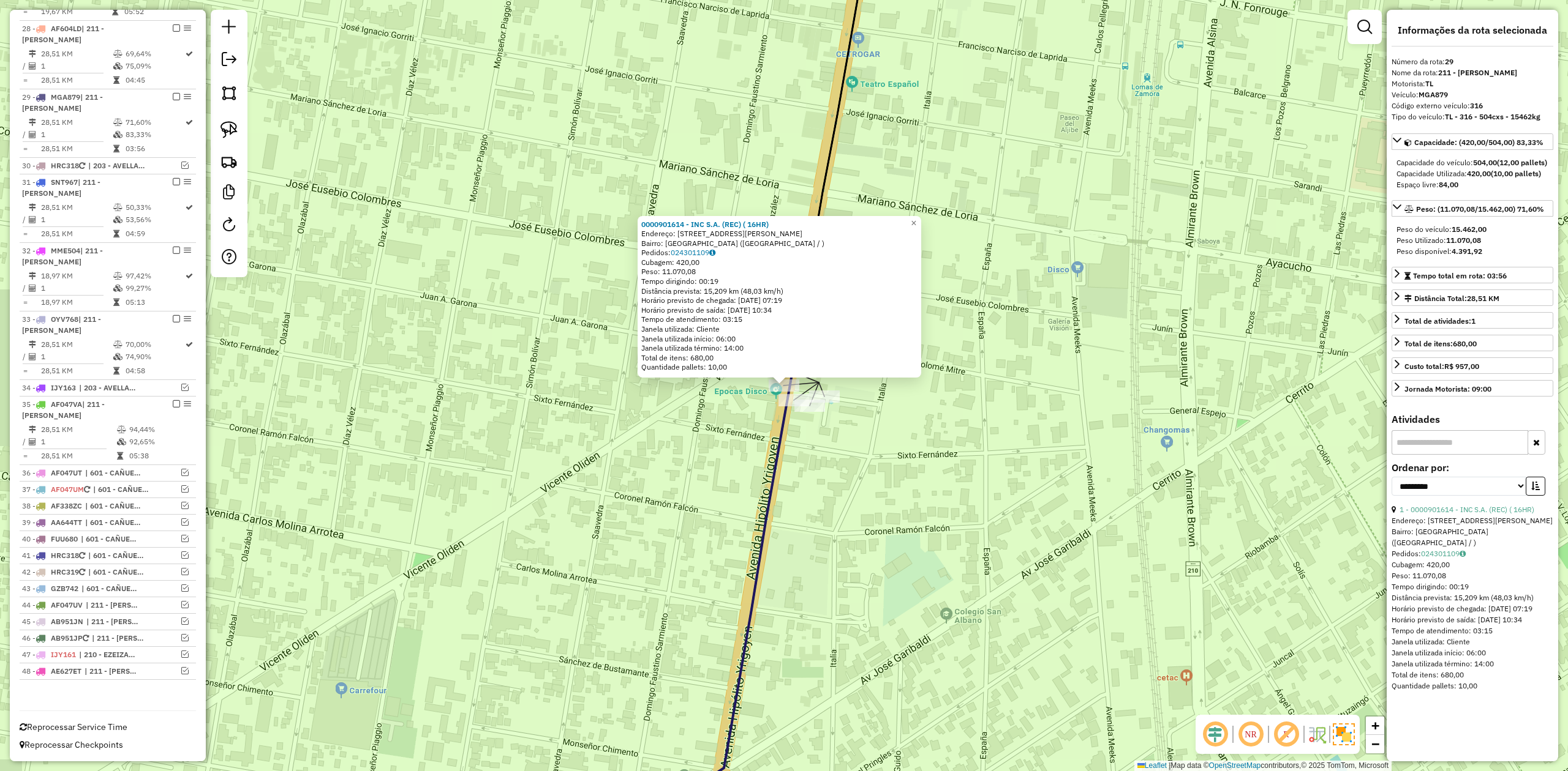
click at [859, 466] on div "Rota 31 - Placa SNT967 0000901614 - INC S.A. (REC) ( 16HR) 0000901614 - INC S.A…" at bounding box center [784, 385] width 1568 height 771
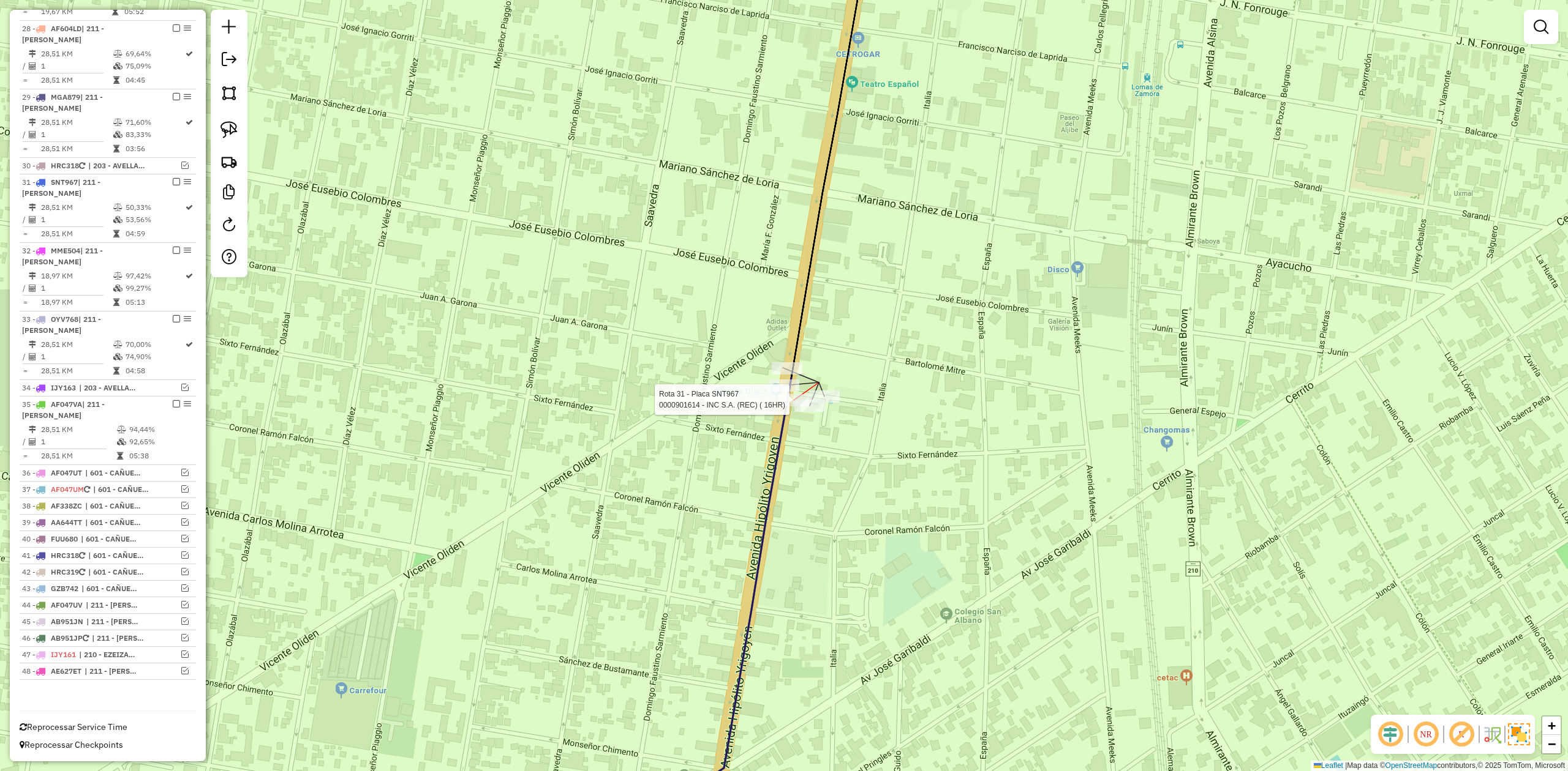
select select "**********"
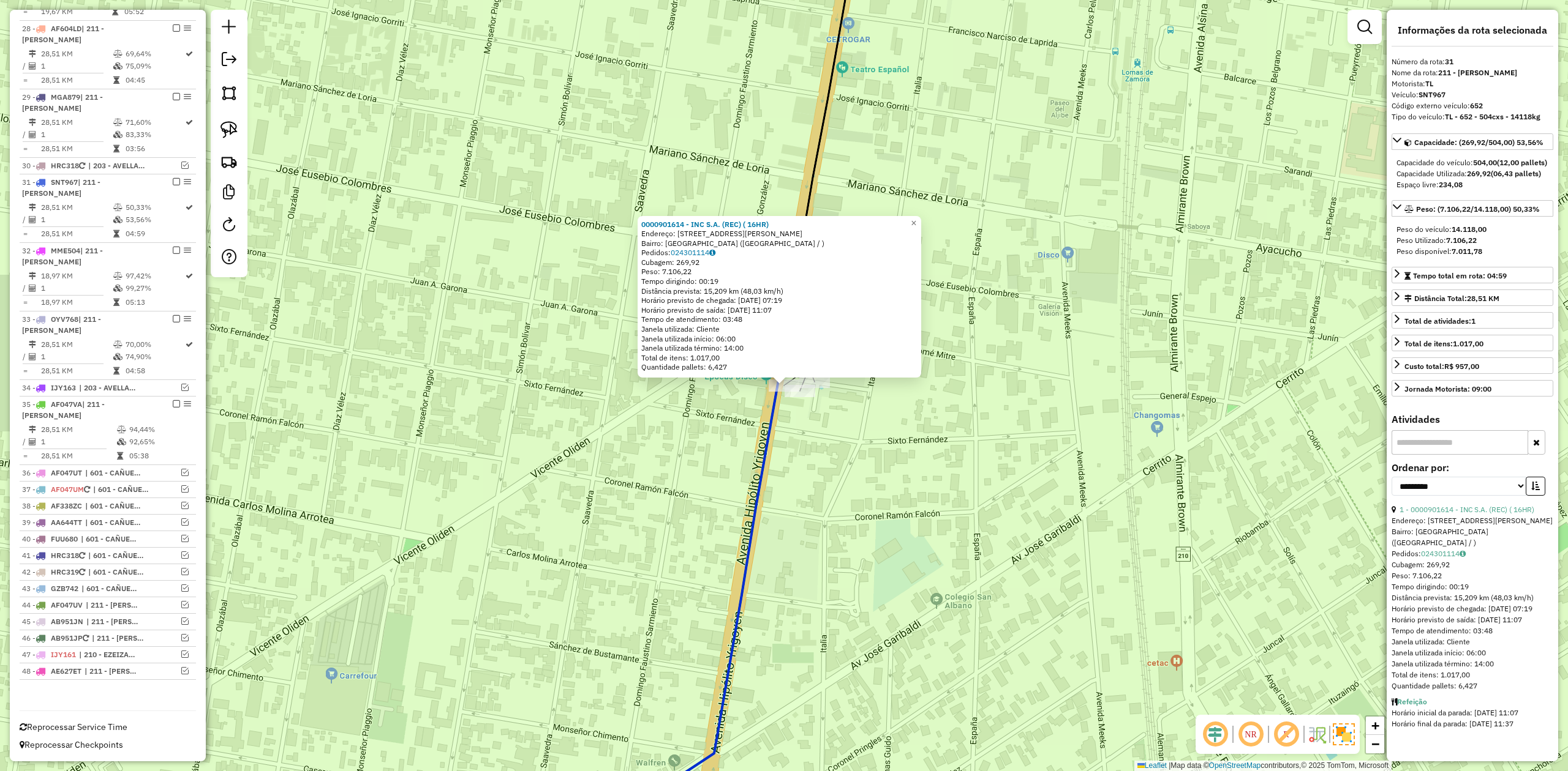
click at [823, 459] on div "0000901614 - INC S.A. (REC) ( 16HR) Endereço: [STREET_ADDRESS][PERSON_NAME] ([G…" at bounding box center [784, 385] width 1568 height 771
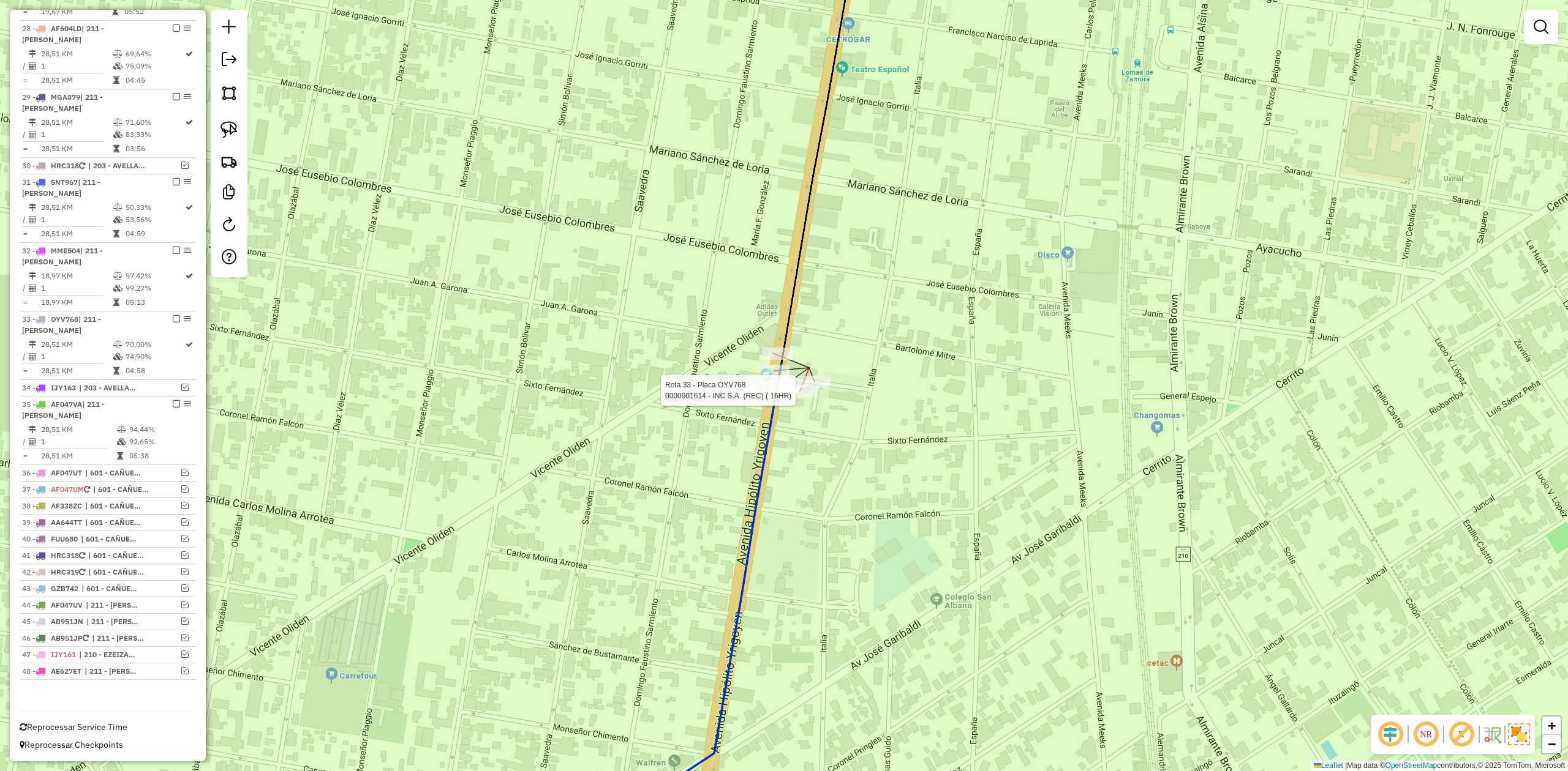
select select "**********"
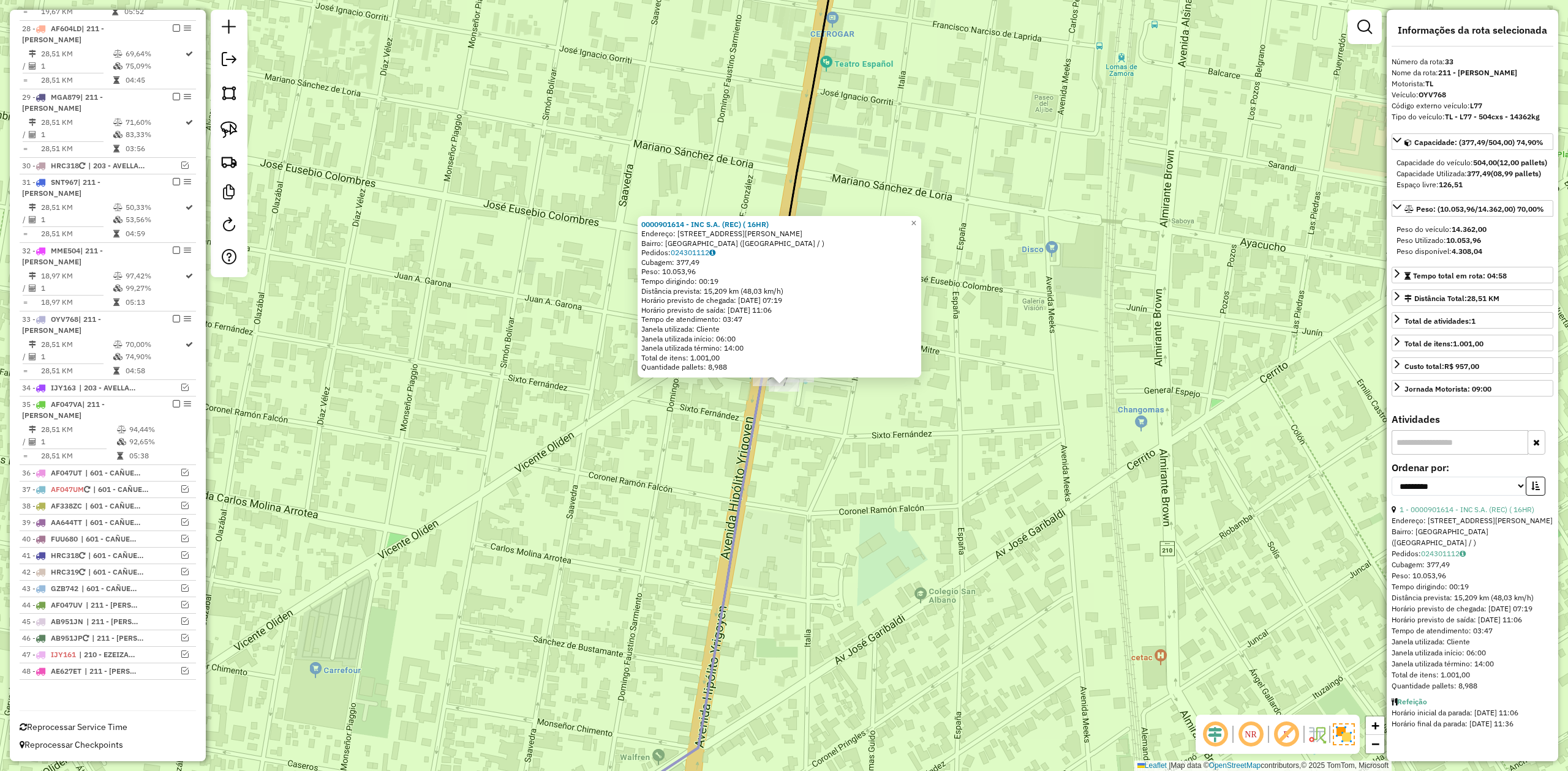
click at [804, 417] on div "0000901614 - INC S.A. (REC) ( 16HR) Endereço: [STREET_ADDRESS][PERSON_NAME] Ped…" at bounding box center [784, 385] width 1568 height 771
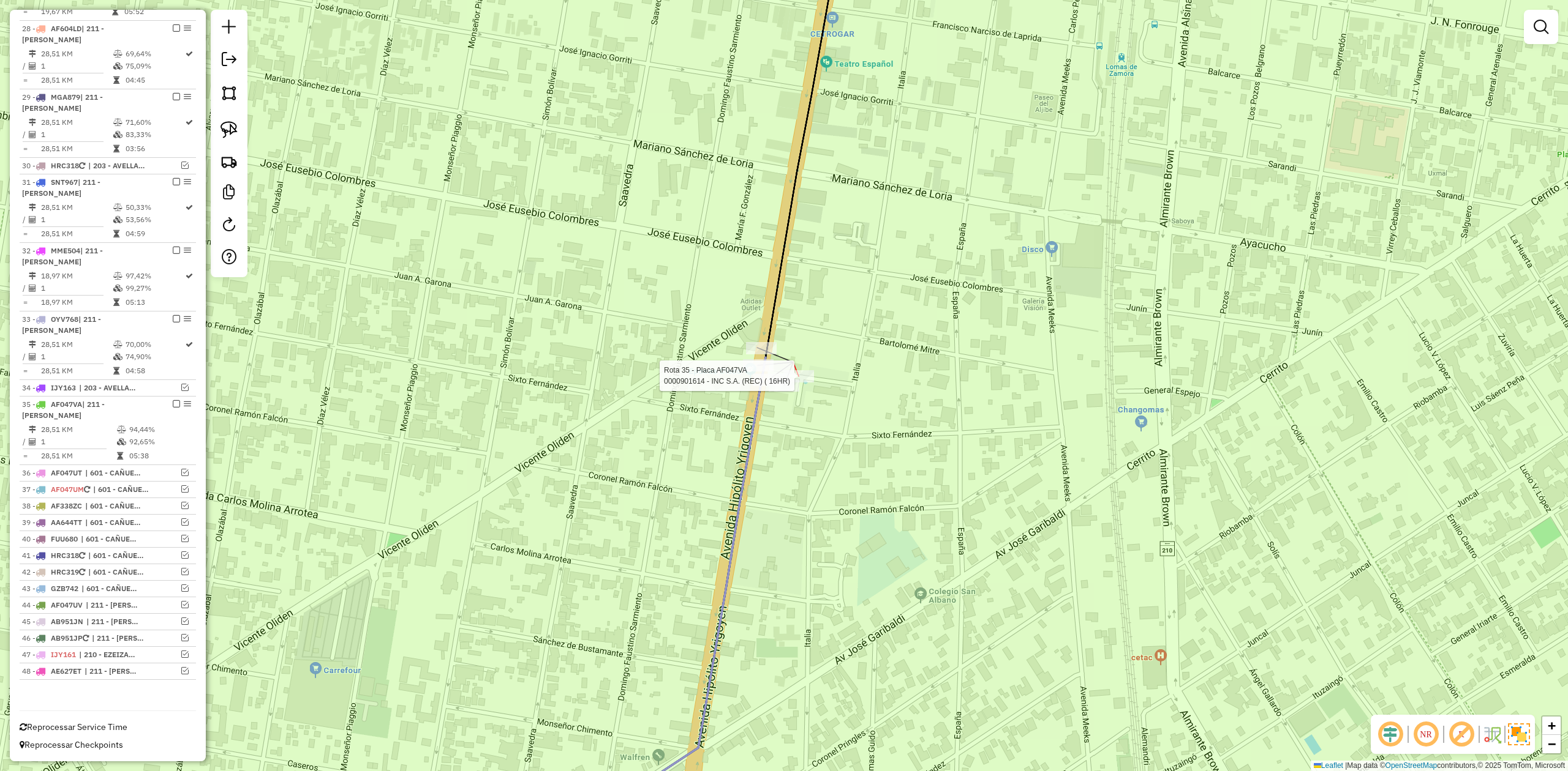
select select "**********"
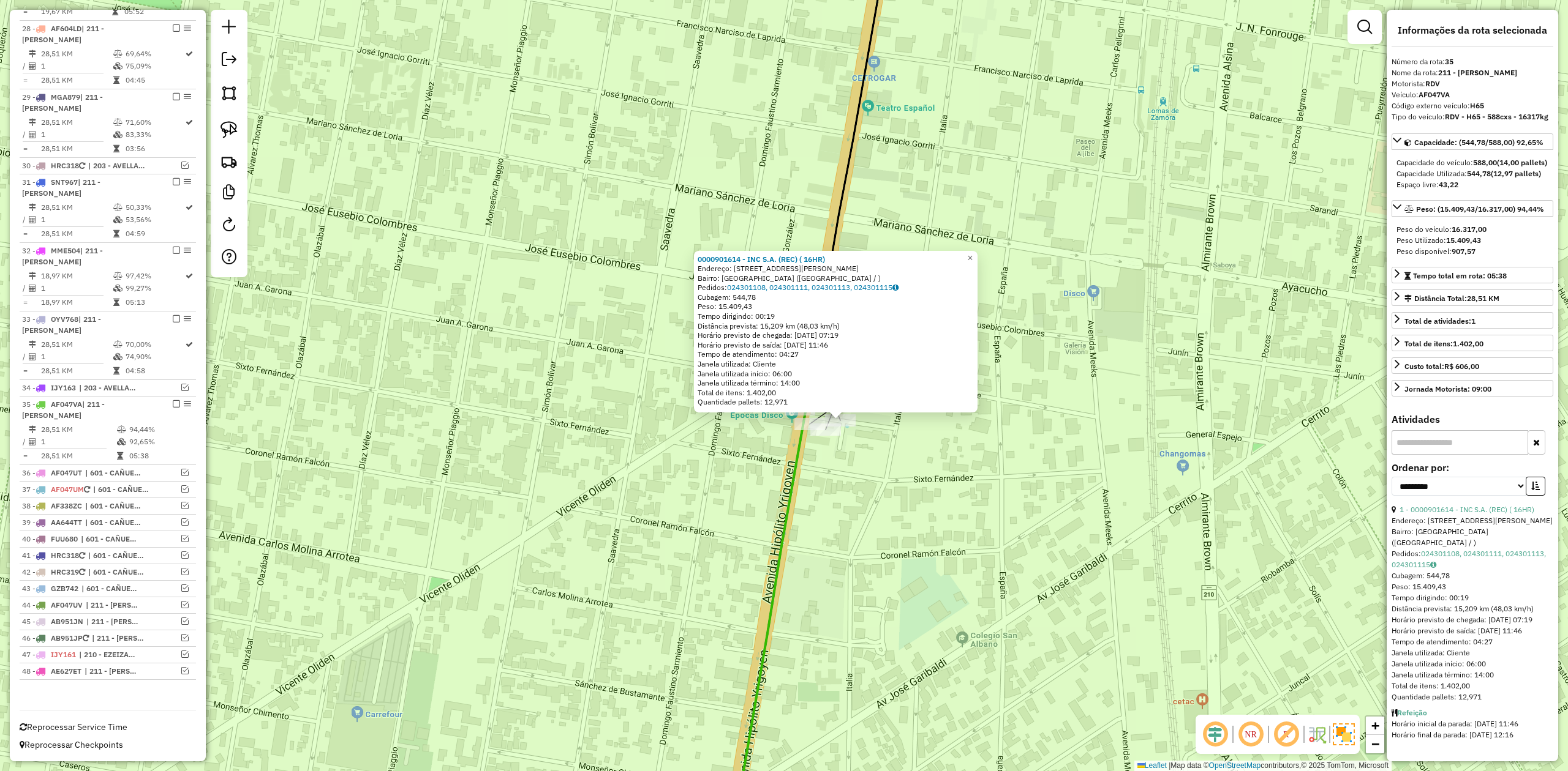
click at [871, 439] on div "0000901614 - INC S.A. (REC) ( 16HR) Endereço: Calle Hipólito Yrigoyen, 9428 Bai…" at bounding box center [784, 385] width 1568 height 771
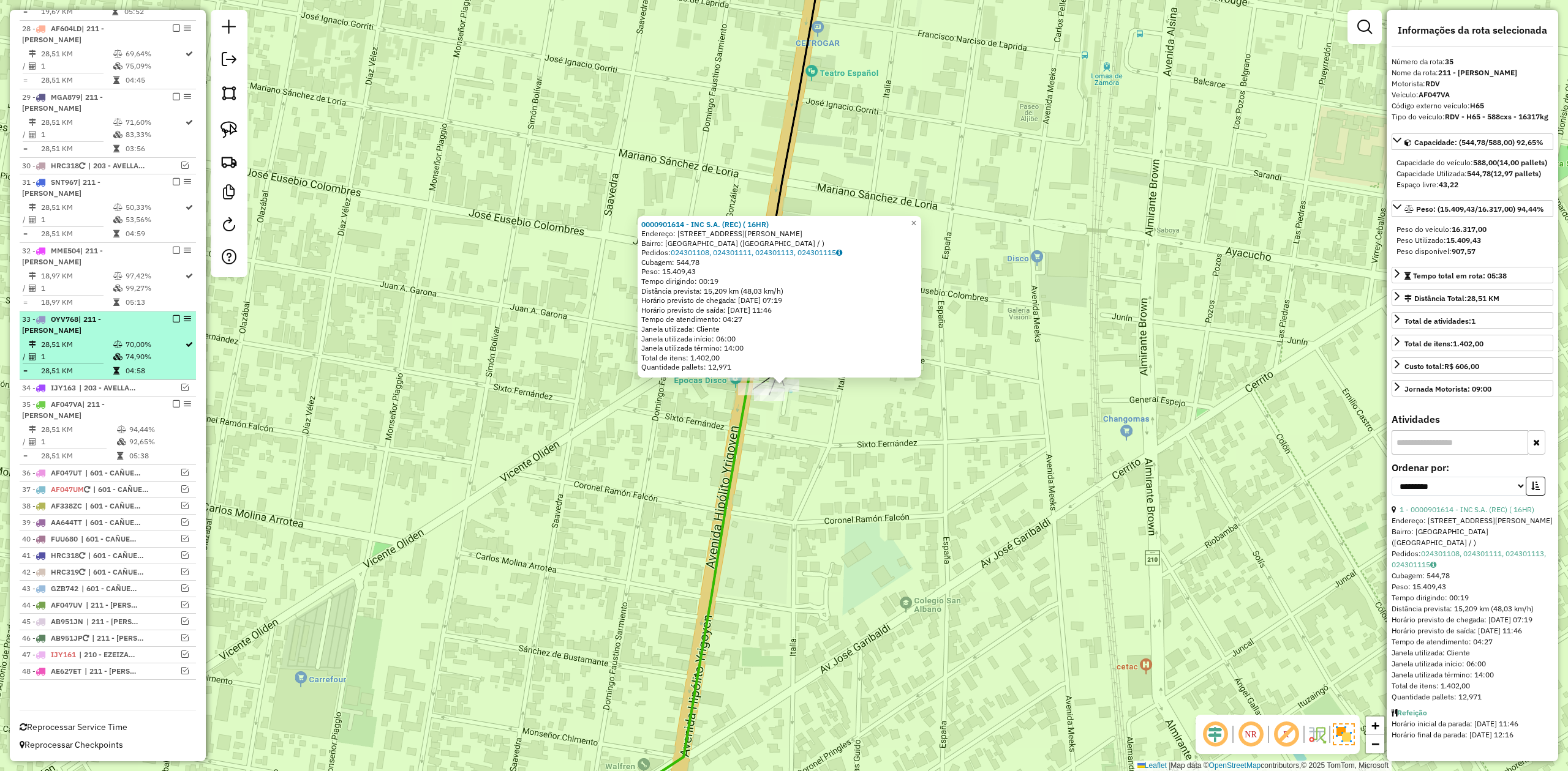
click at [173, 402] on em at bounding box center [176, 404] width 7 height 7
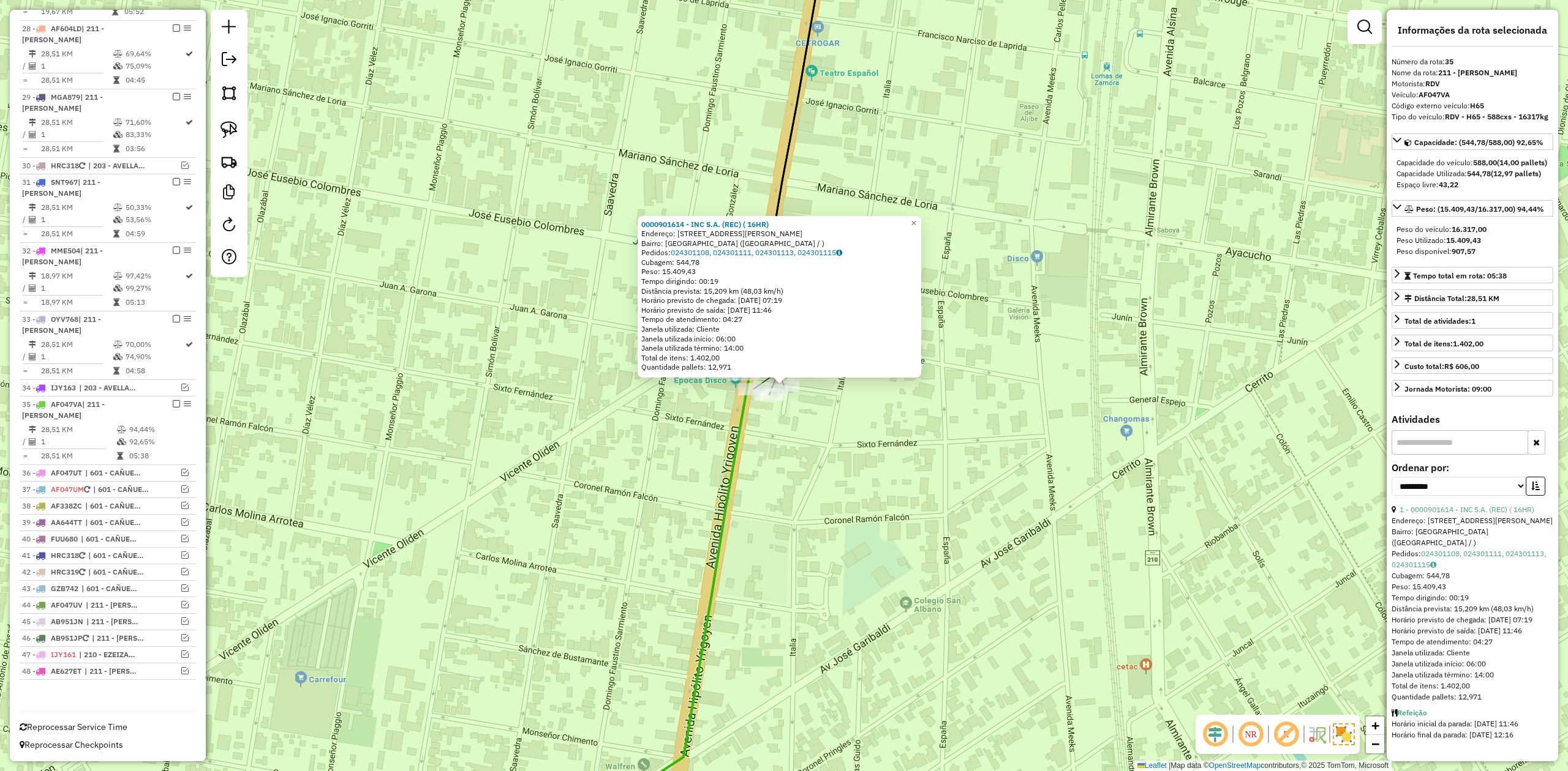
scroll to position [1031, 0]
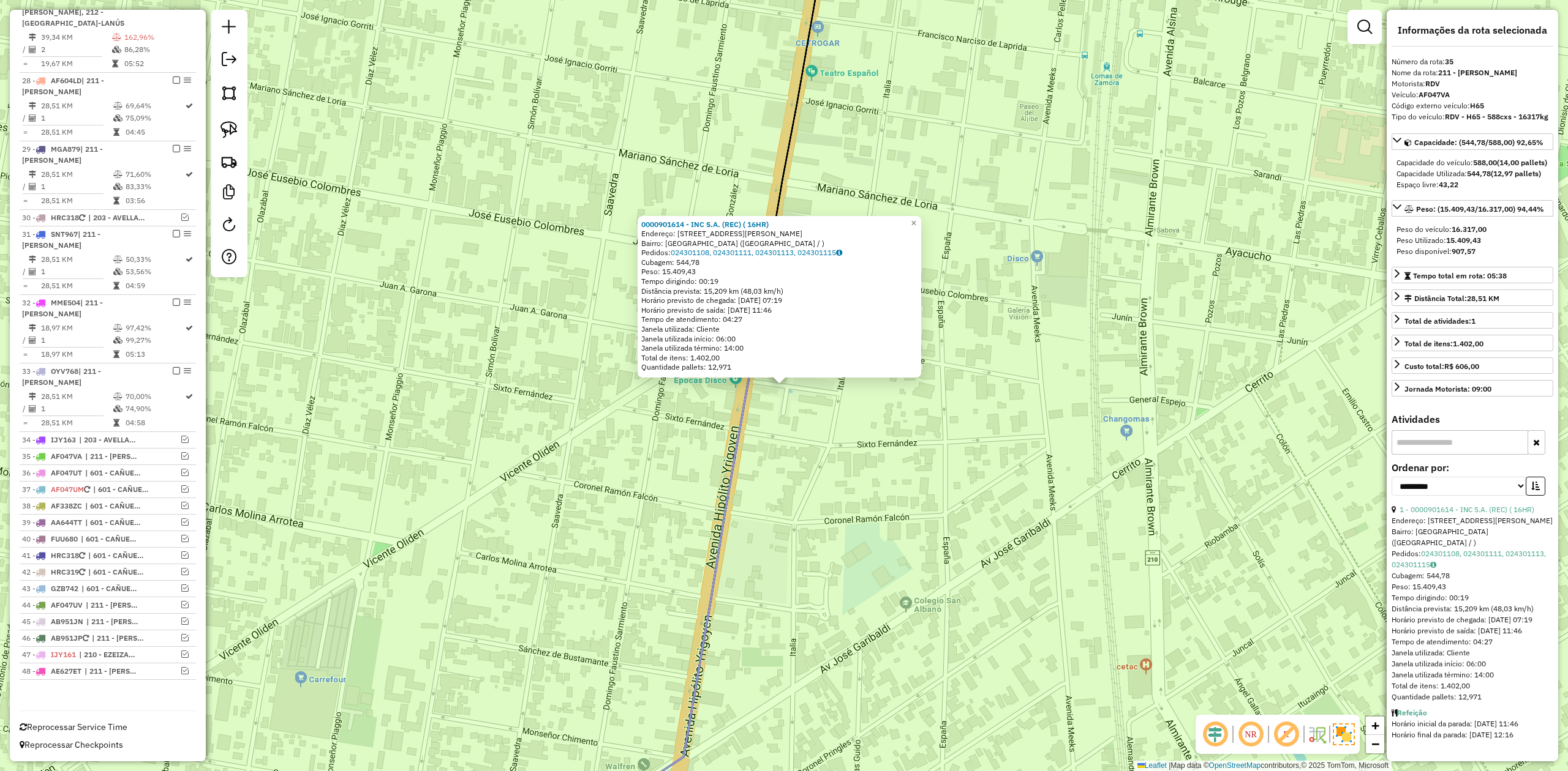
click at [778, 447] on div "0000901614 - INC S.A. (REC) ( 16HR) Endereço: Calle Hipólito Yrigoyen, 9428 Bai…" at bounding box center [784, 385] width 1568 height 771
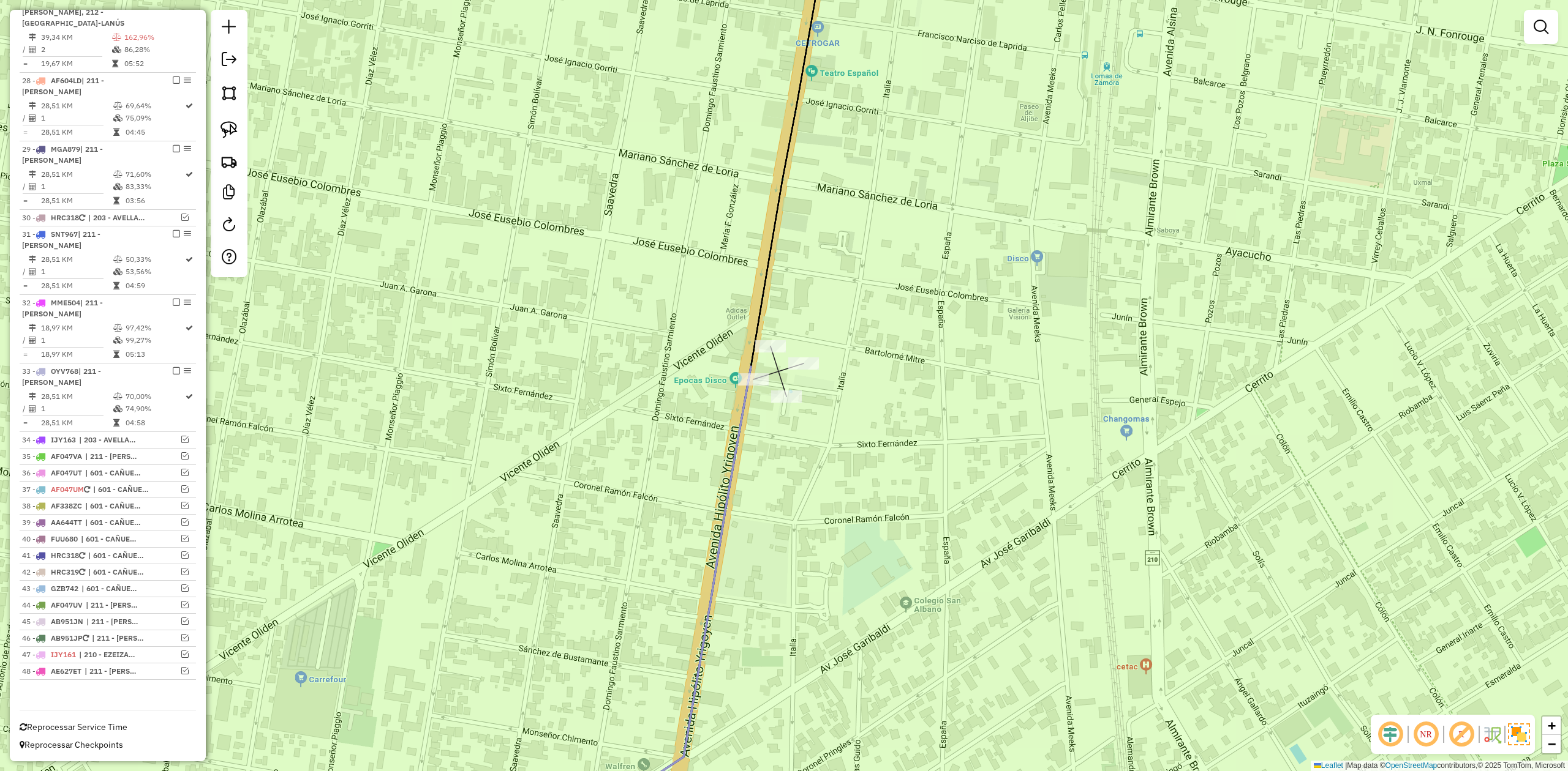
select select "**********"
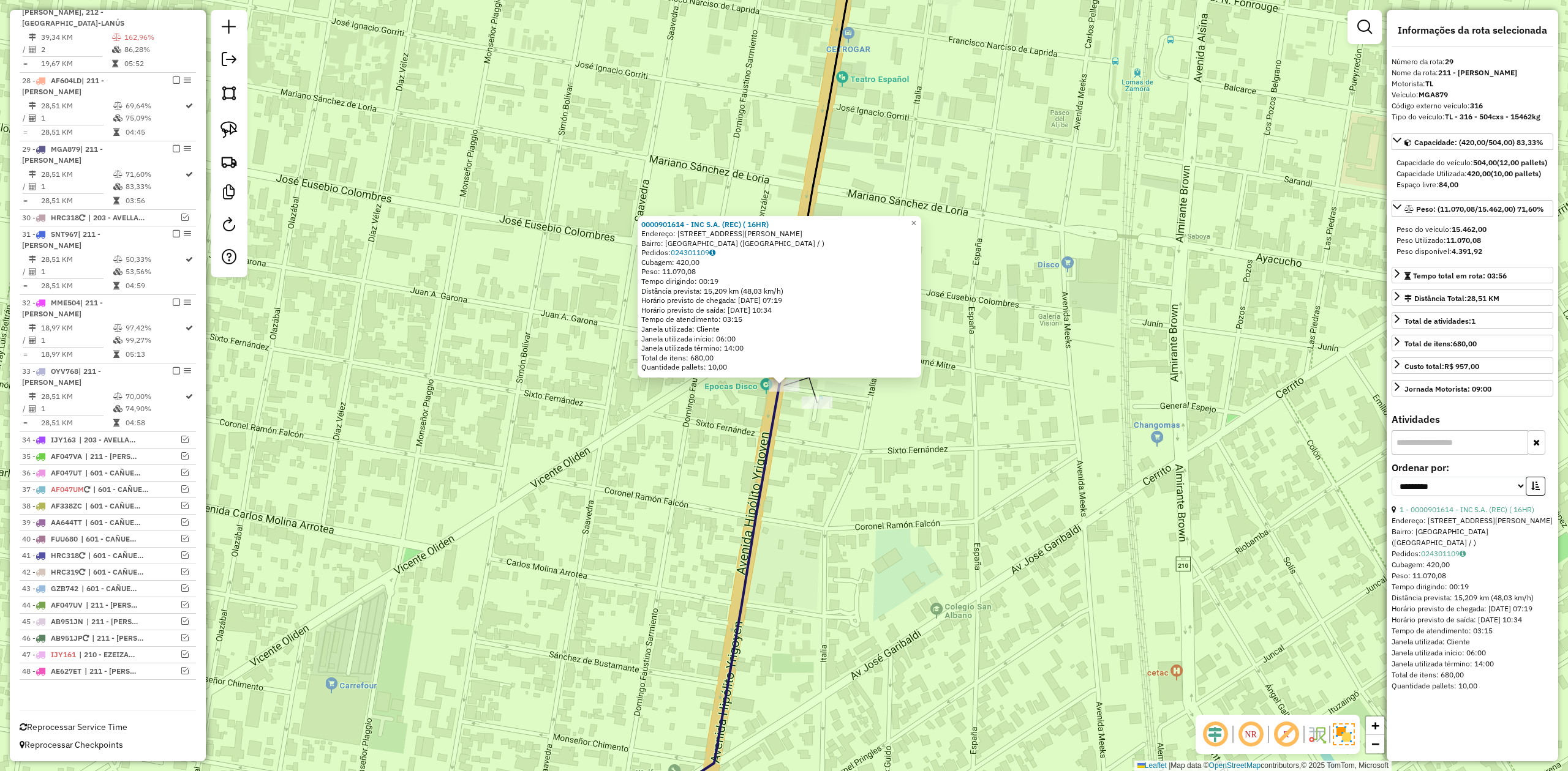
click at [781, 456] on div "0000901614 - INC S.A. (REC) ( 16HR) Endereço: Calle Hipólito Yrigoyen, 9428 Bai…" at bounding box center [784, 385] width 1568 height 771
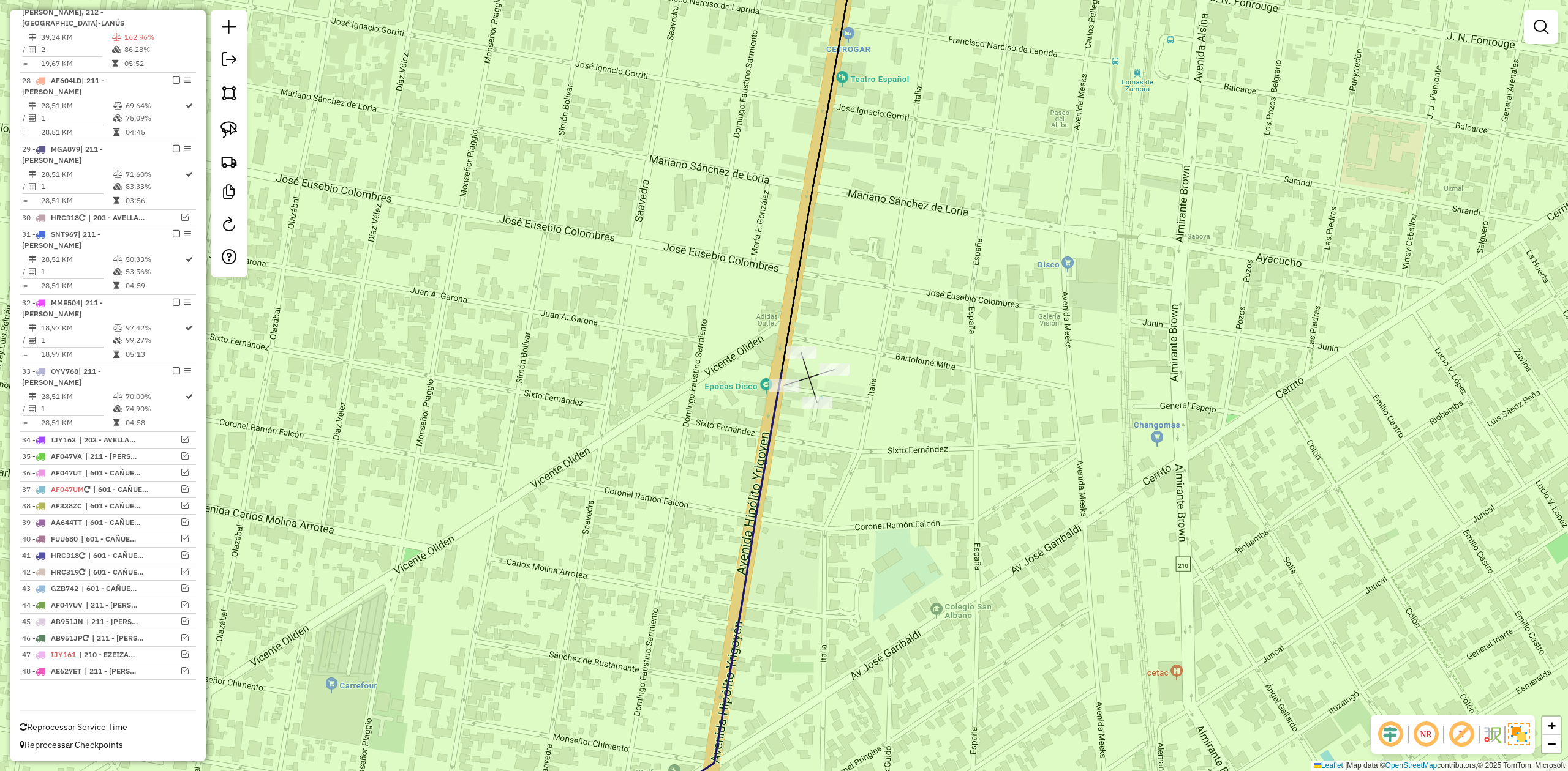
select select "**********"
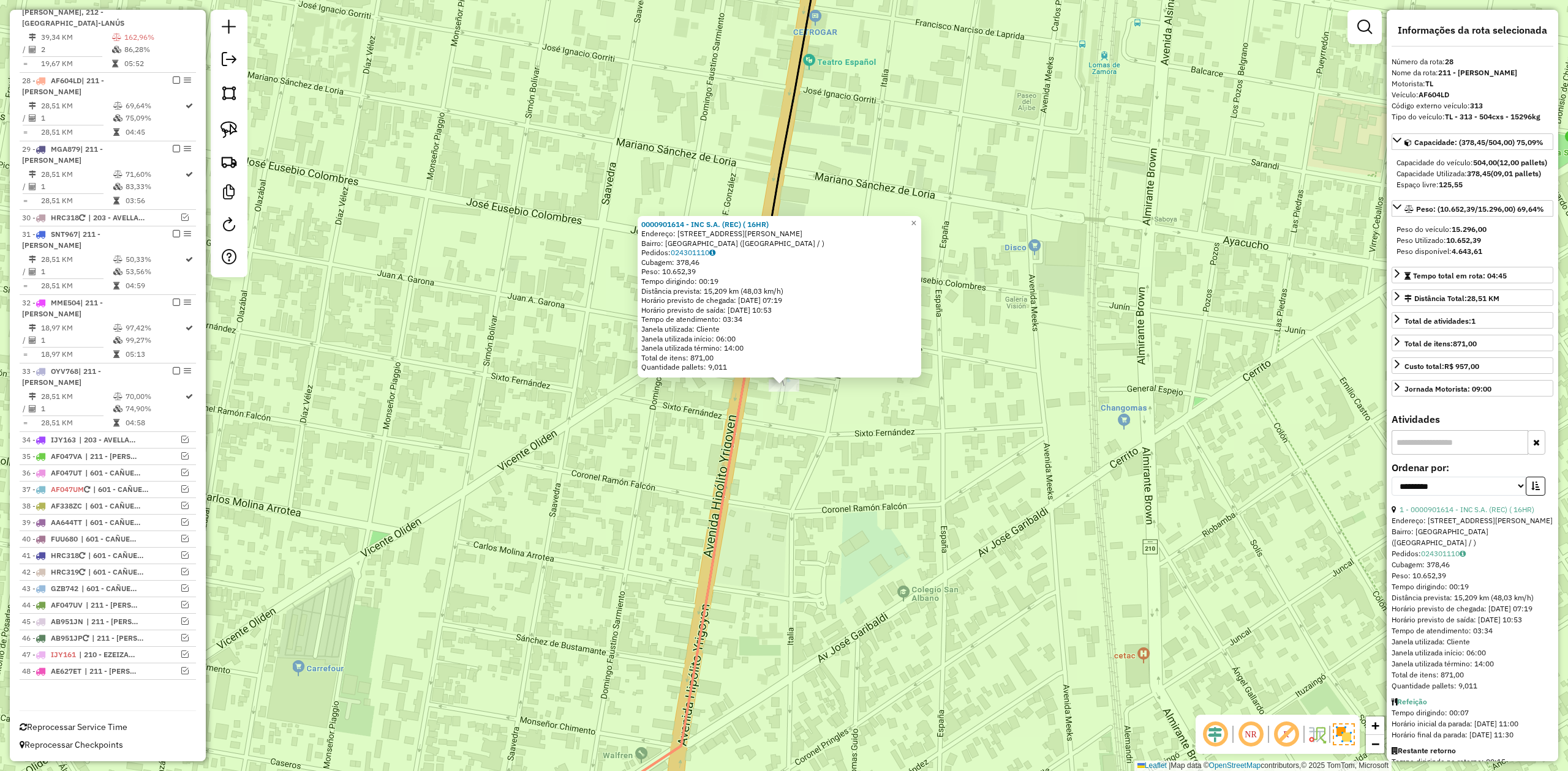
click at [738, 407] on icon at bounding box center [637, 602] width 223 height 492
click at [816, 432] on div "0000901614 - INC S.A. (REC) ( 16HR) Endereço: Calle Hipólito Yrigoyen, 9428 Bai…" at bounding box center [784, 385] width 1568 height 771
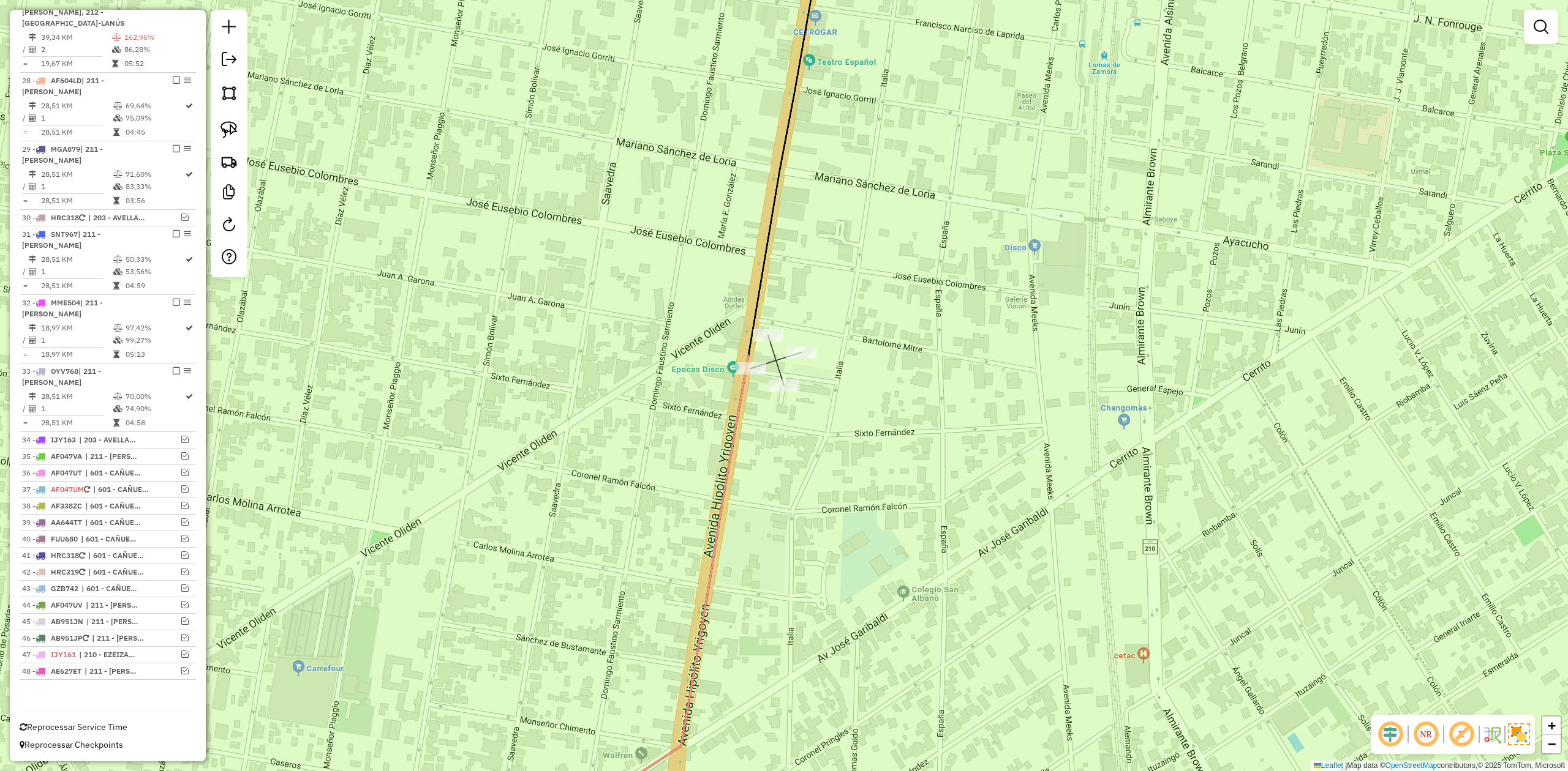
click at [770, 341] on div at bounding box center [768, 335] width 31 height 12
select select "**********"
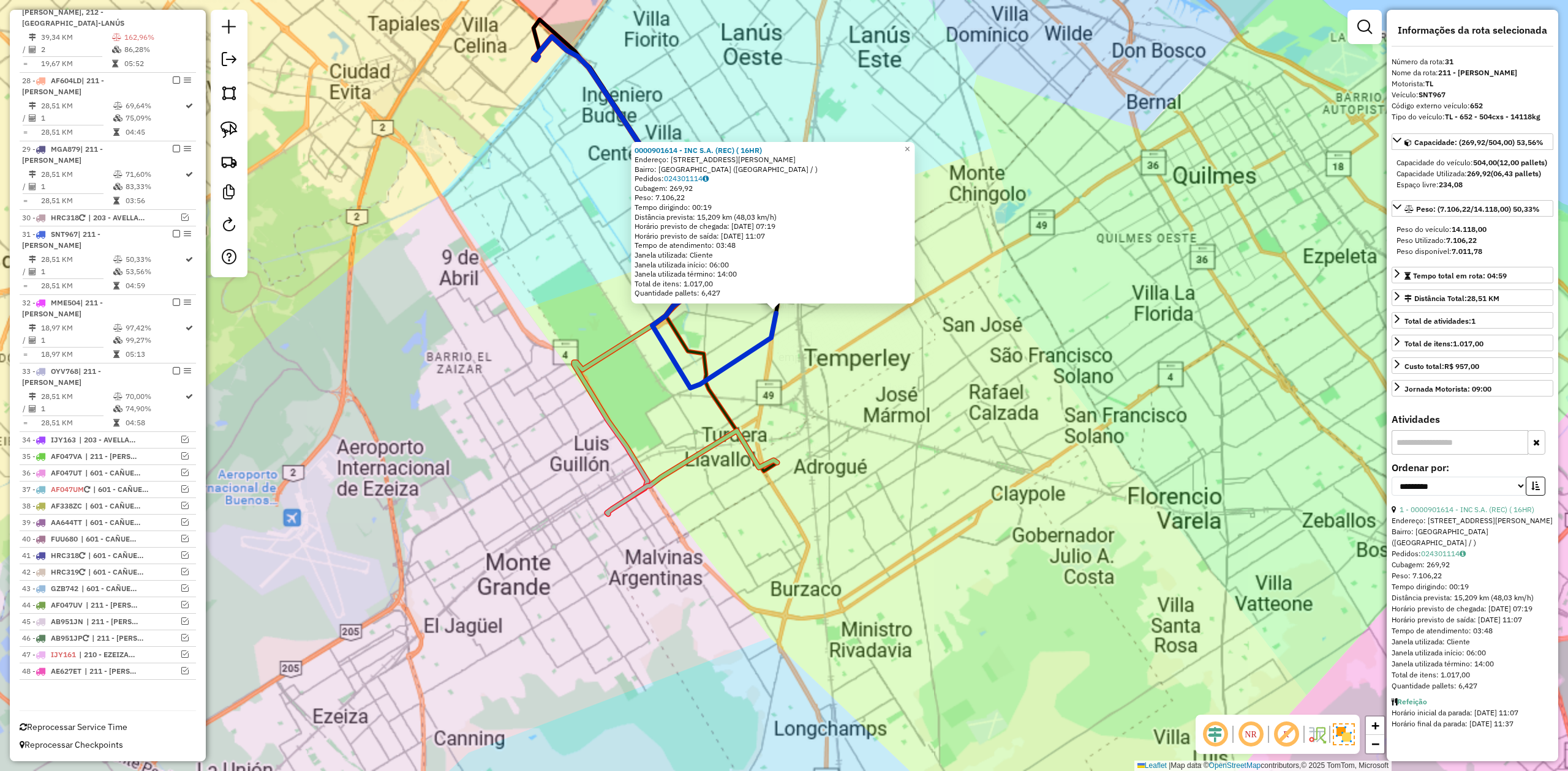
click at [735, 487] on div "0000901614 - INC S.A. (REC) ( 16HR) Endereço: [STREET_ADDRESS][PERSON_NAME] ([G…" at bounding box center [784, 385] width 1568 height 771
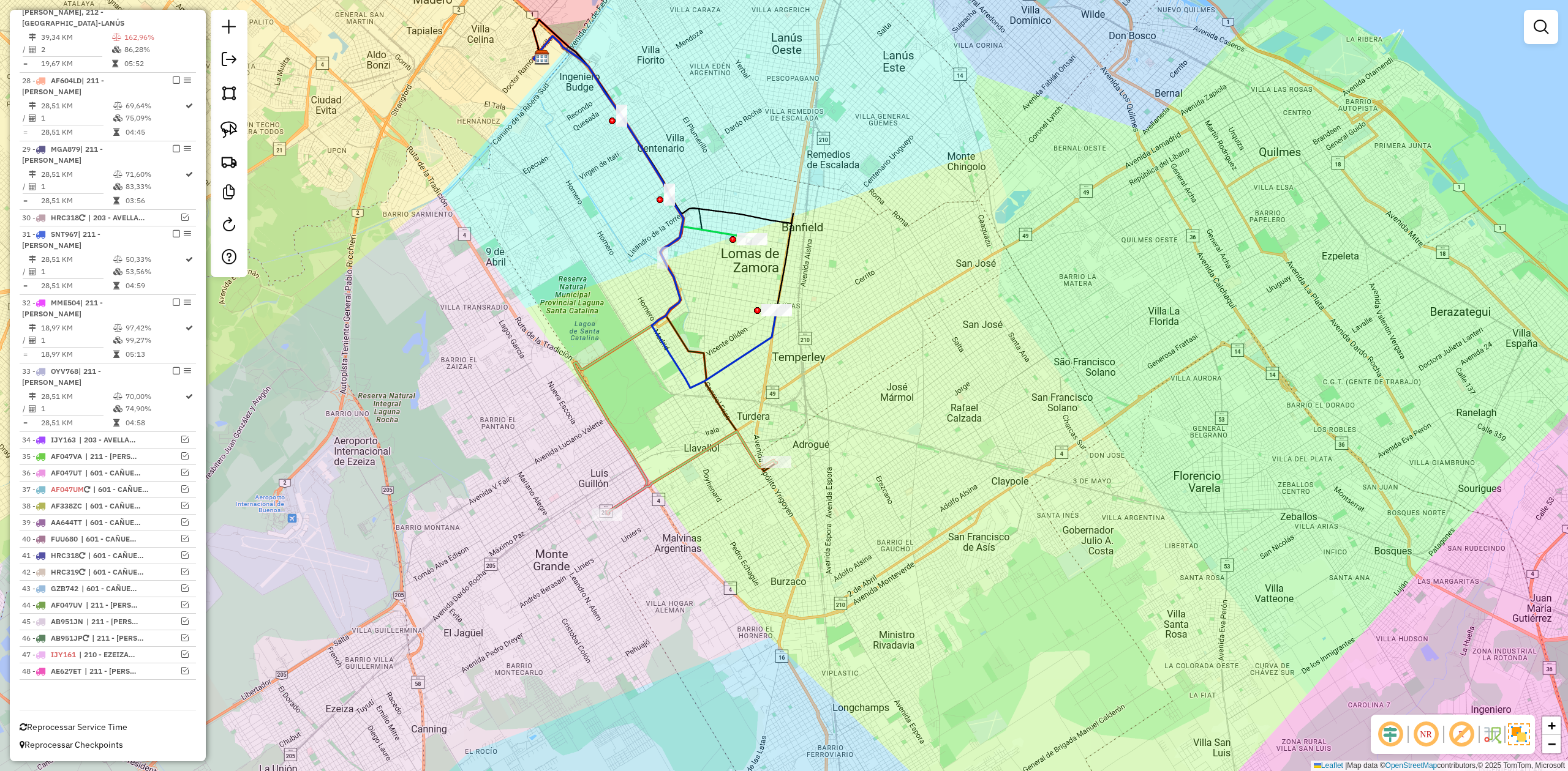
click at [689, 459] on icon at bounding box center [692, 472] width 169 height 83
select select "**********"
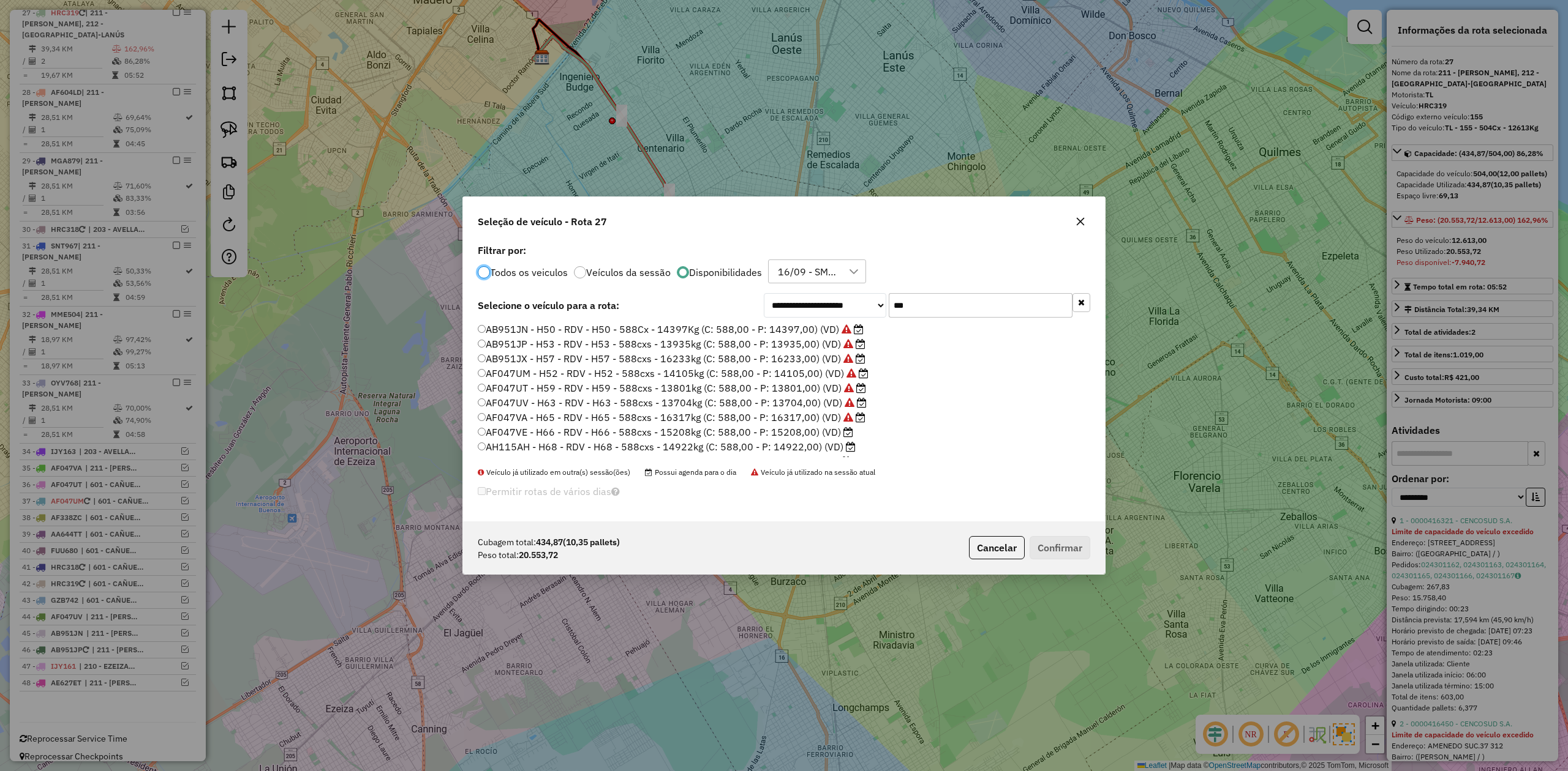
scroll to position [6, 4]
click at [1083, 222] on icon "button" at bounding box center [1080, 222] width 10 height 10
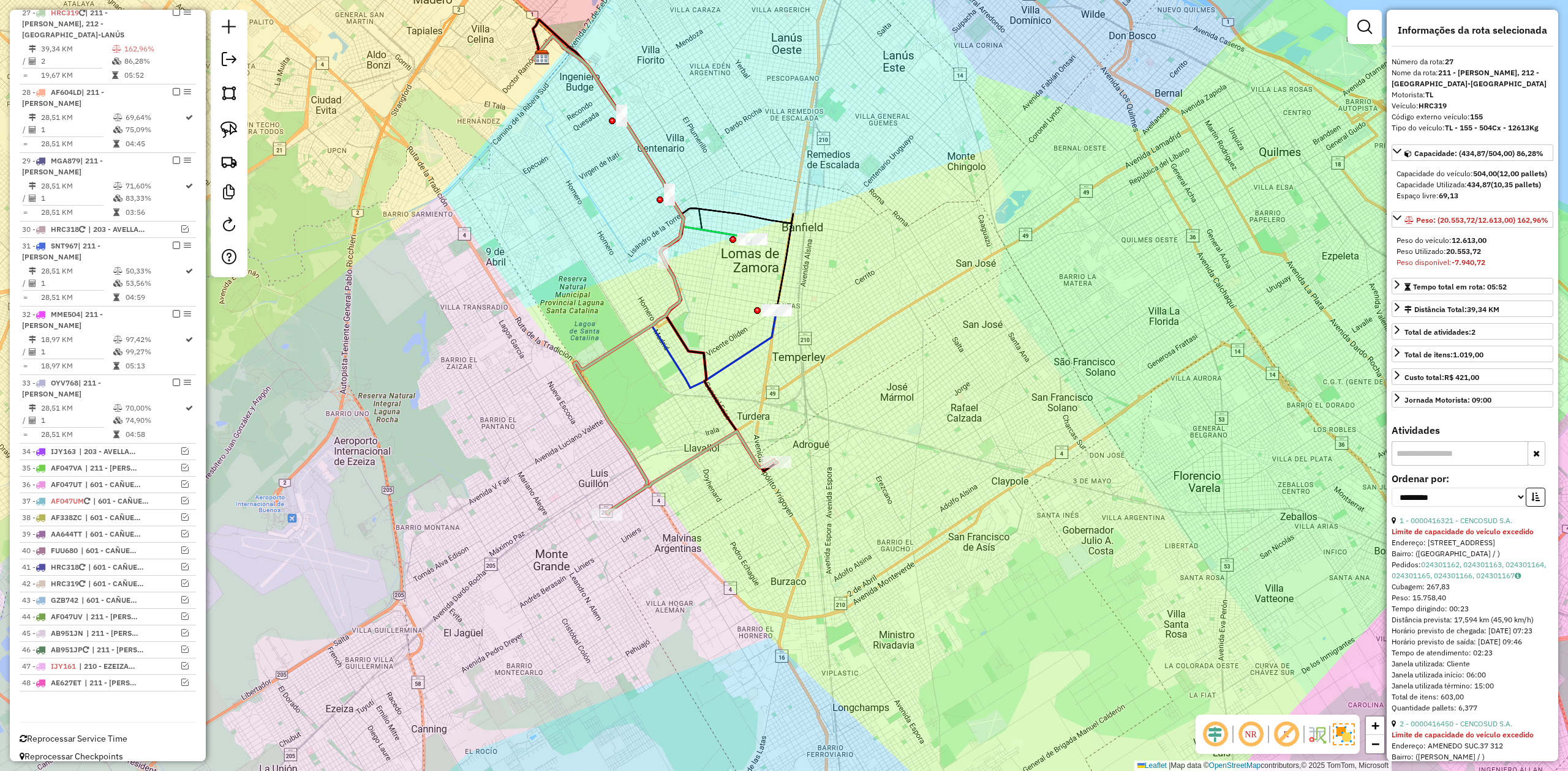
click at [1468, 256] on strong "20.553,72" at bounding box center [1464, 251] width 35 height 9
click at [1467, 256] on strong "20.553,72" at bounding box center [1464, 251] width 35 height 9
copy strong "20.553,72"
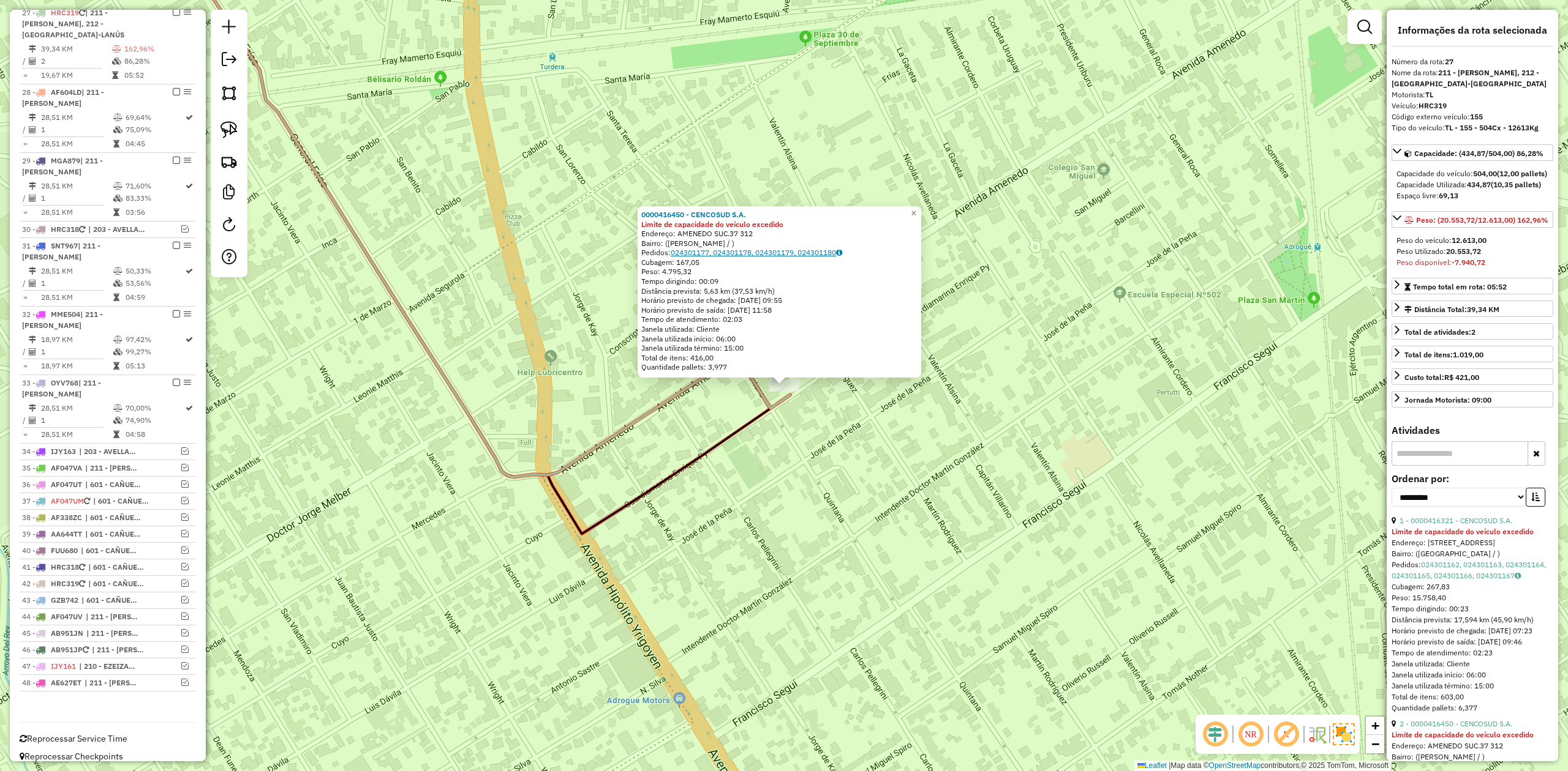
click at [763, 256] on link "024301177, 024301178, 024301179, 024301180" at bounding box center [756, 252] width 171 height 9
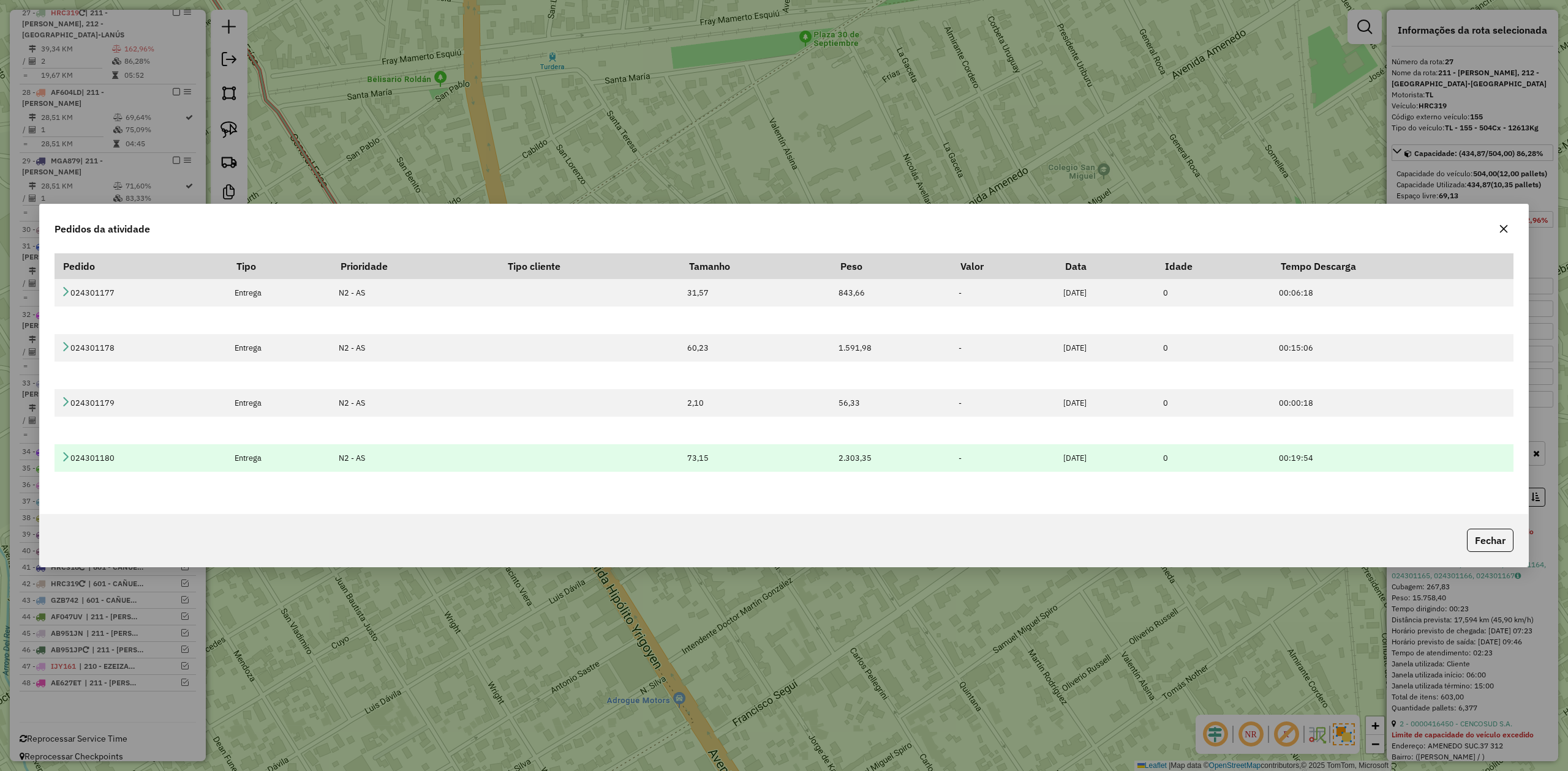
drag, startPoint x: 1500, startPoint y: 226, endPoint x: 1232, endPoint y: 430, distance: 336.8
click at [1500, 225] on icon "button" at bounding box center [1503, 228] width 8 height 8
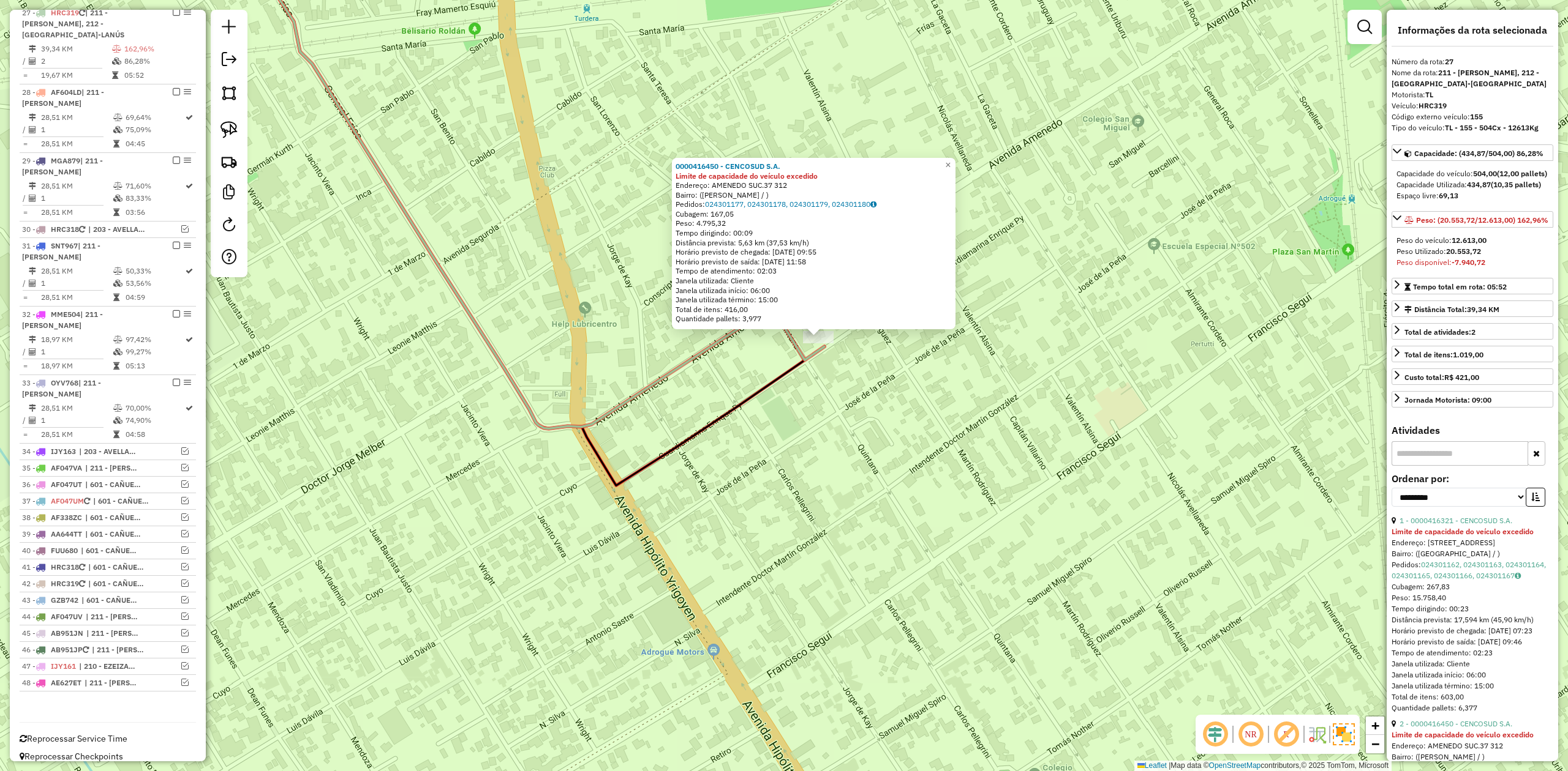
drag, startPoint x: 562, startPoint y: 640, endPoint x: 890, endPoint y: 473, distance: 368.1
click at [815, 502] on div "0000416450 - CENCOSUD S.A. Limite de capacidade do veículo excedido Endereço: A…" at bounding box center [784, 385] width 1568 height 771
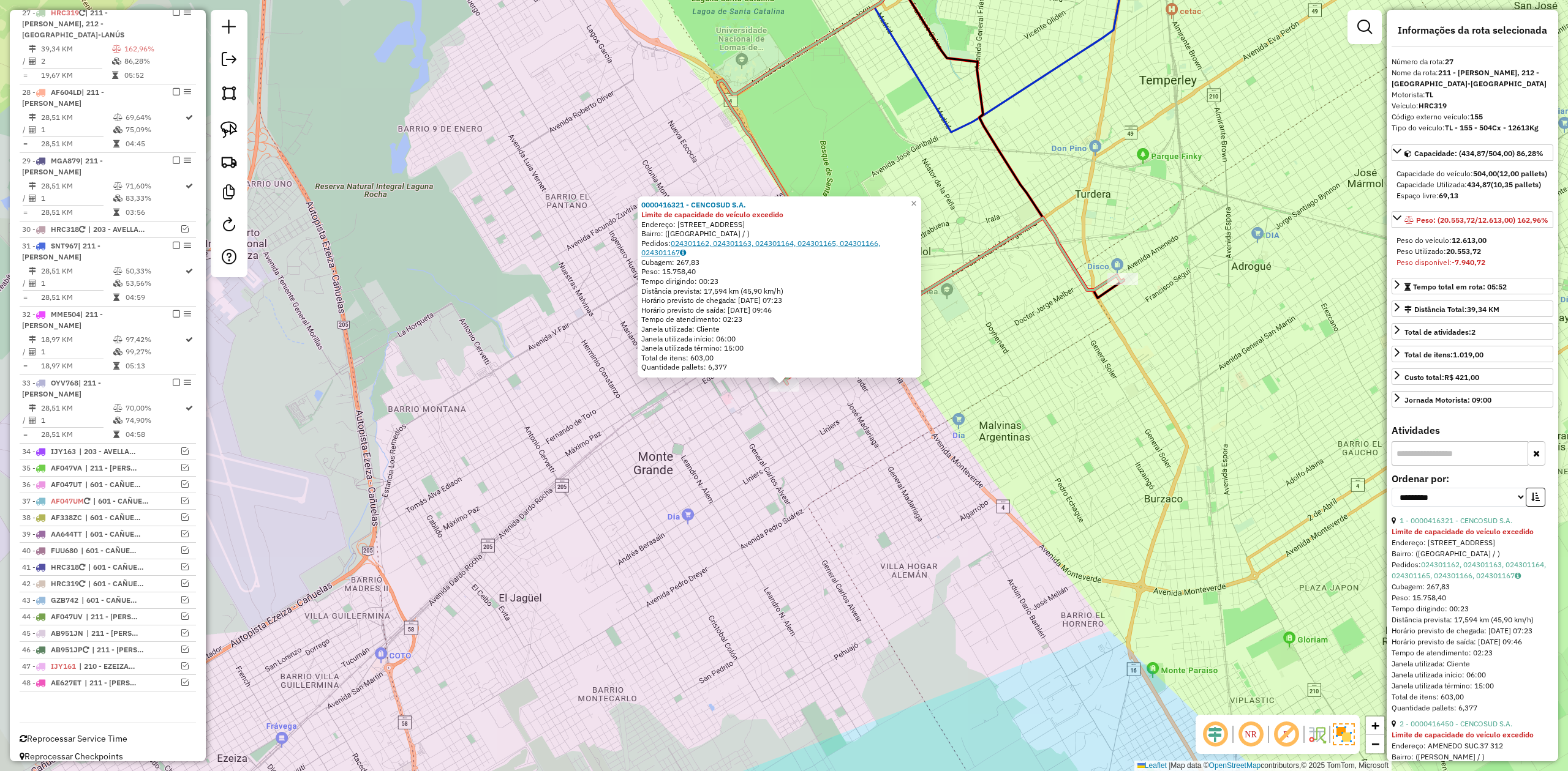
click at [762, 248] on link "024301162, 024301163, 024301164, 024301165, 024301166, 024301167" at bounding box center [761, 248] width 239 height 19
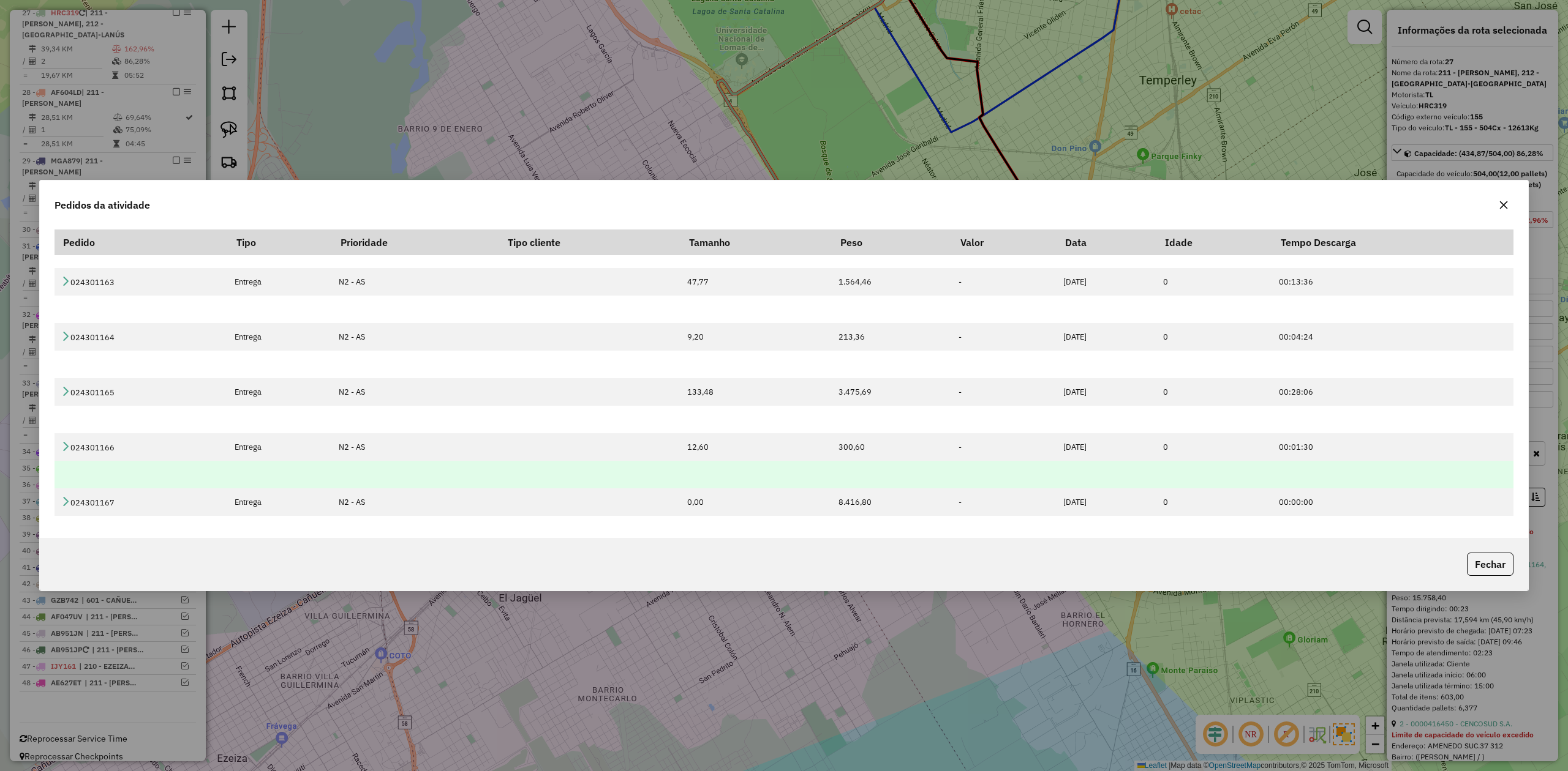
scroll to position [63, 0]
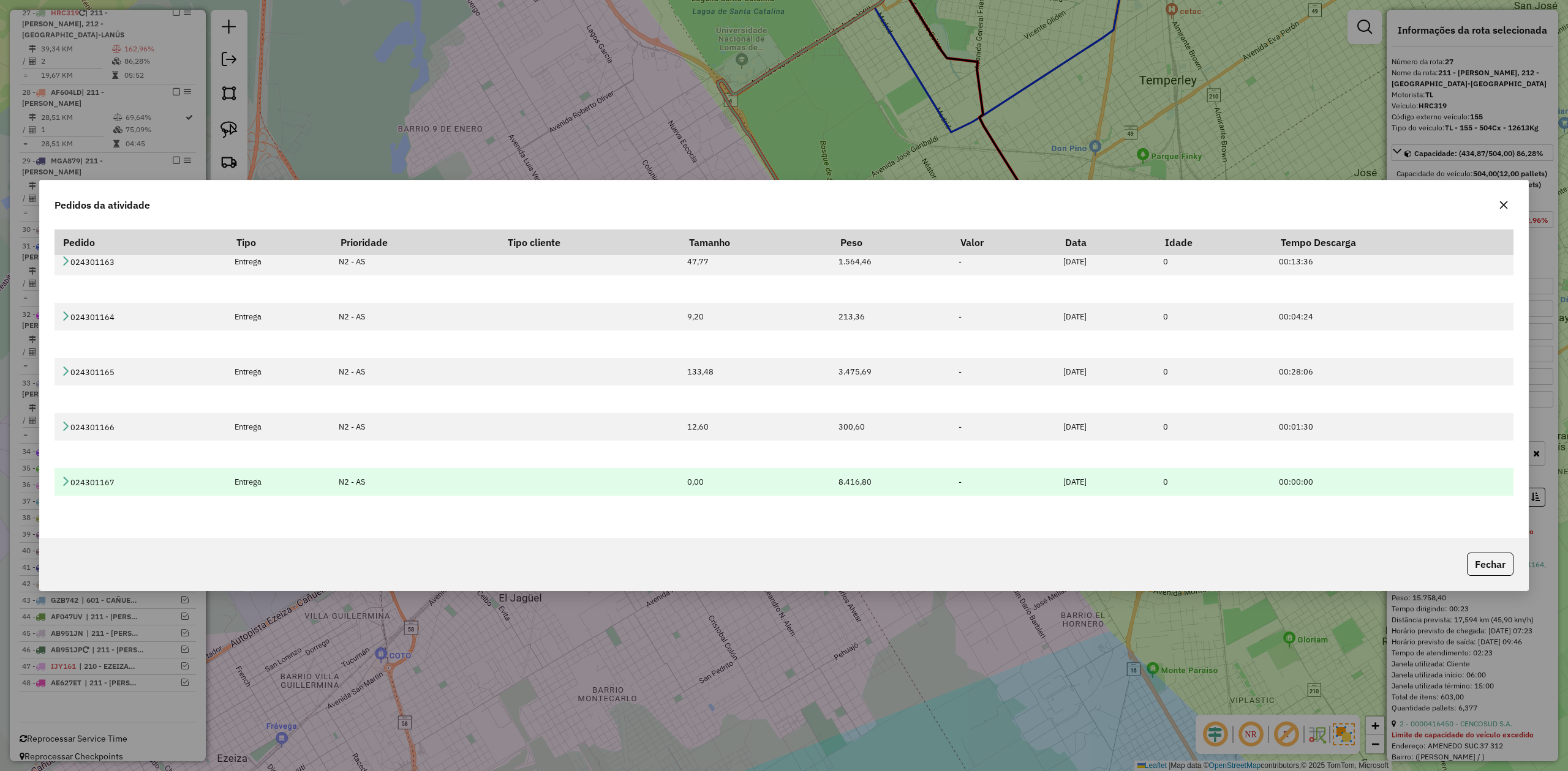
click at [832, 476] on td "8.416,80" at bounding box center [892, 482] width 120 height 27
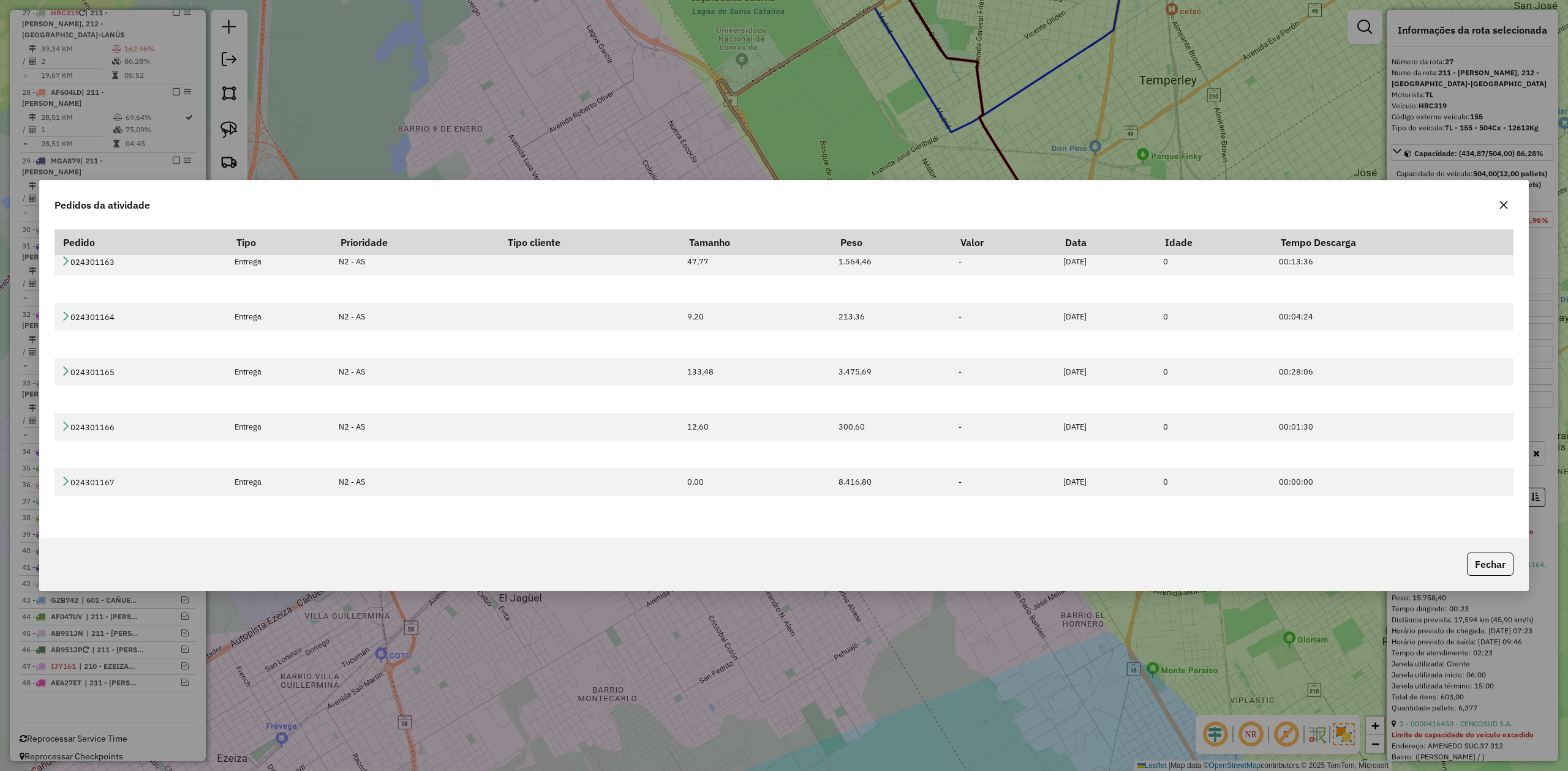
copy td "8.416,80"
click at [1498, 206] on button "button" at bounding box center [1503, 204] width 19 height 19
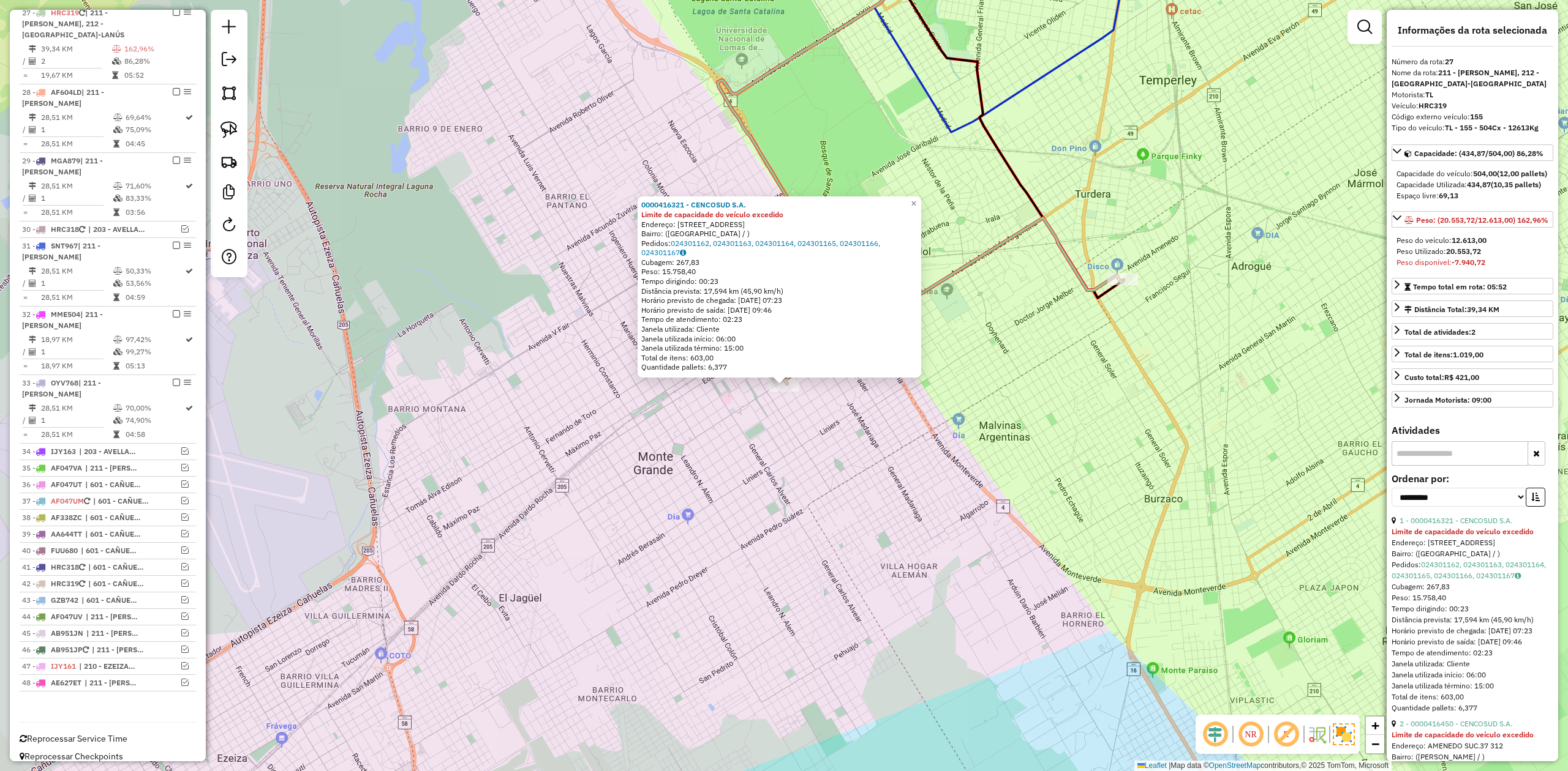
click at [955, 279] on icon at bounding box center [954, 301] width 339 height 166
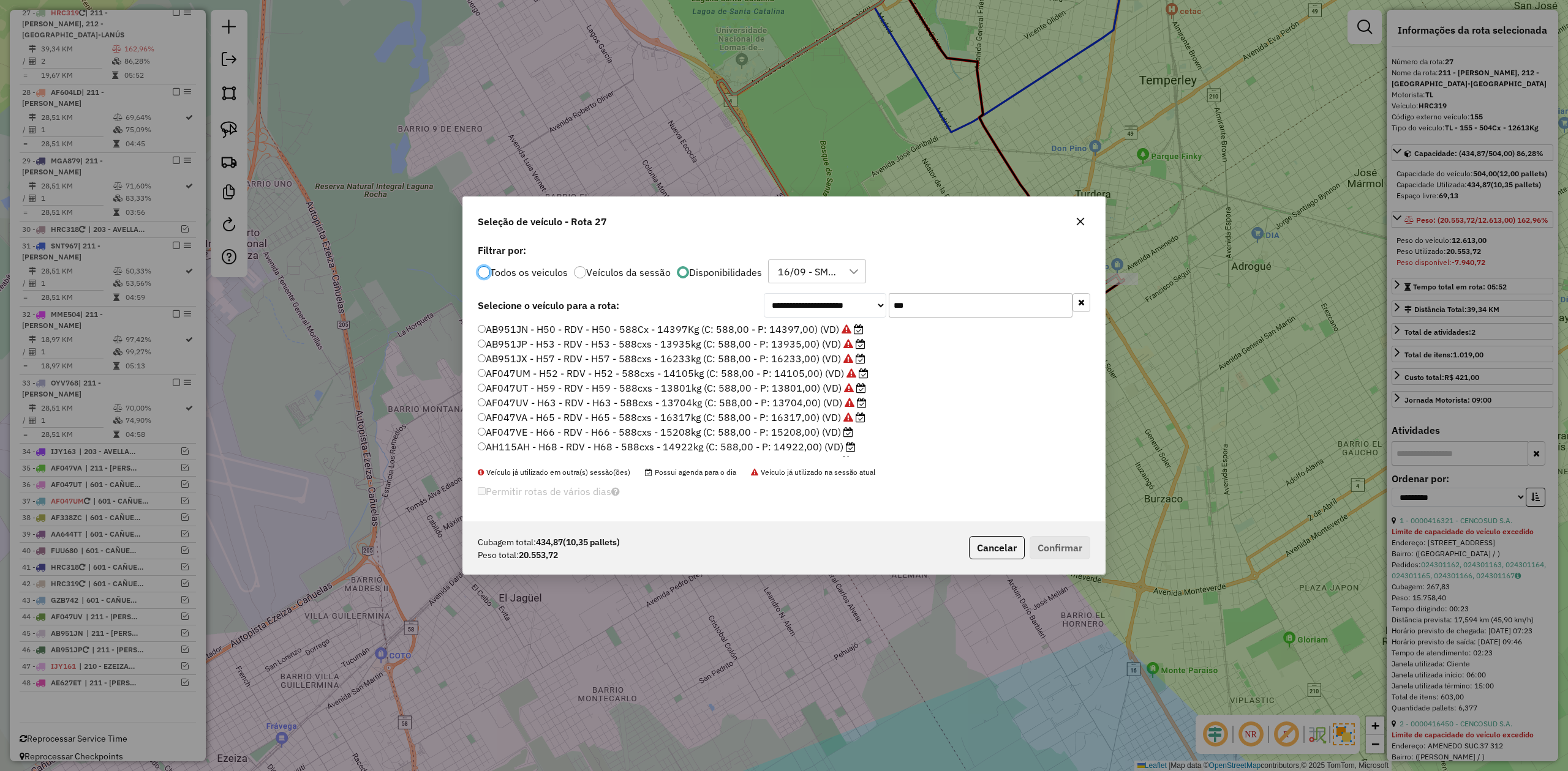
scroll to position [6, 4]
drag, startPoint x: 882, startPoint y: 301, endPoint x: 828, endPoint y: 297, distance: 54.1
click at [828, 297] on div "**********" at bounding box center [926, 305] width 326 height 24
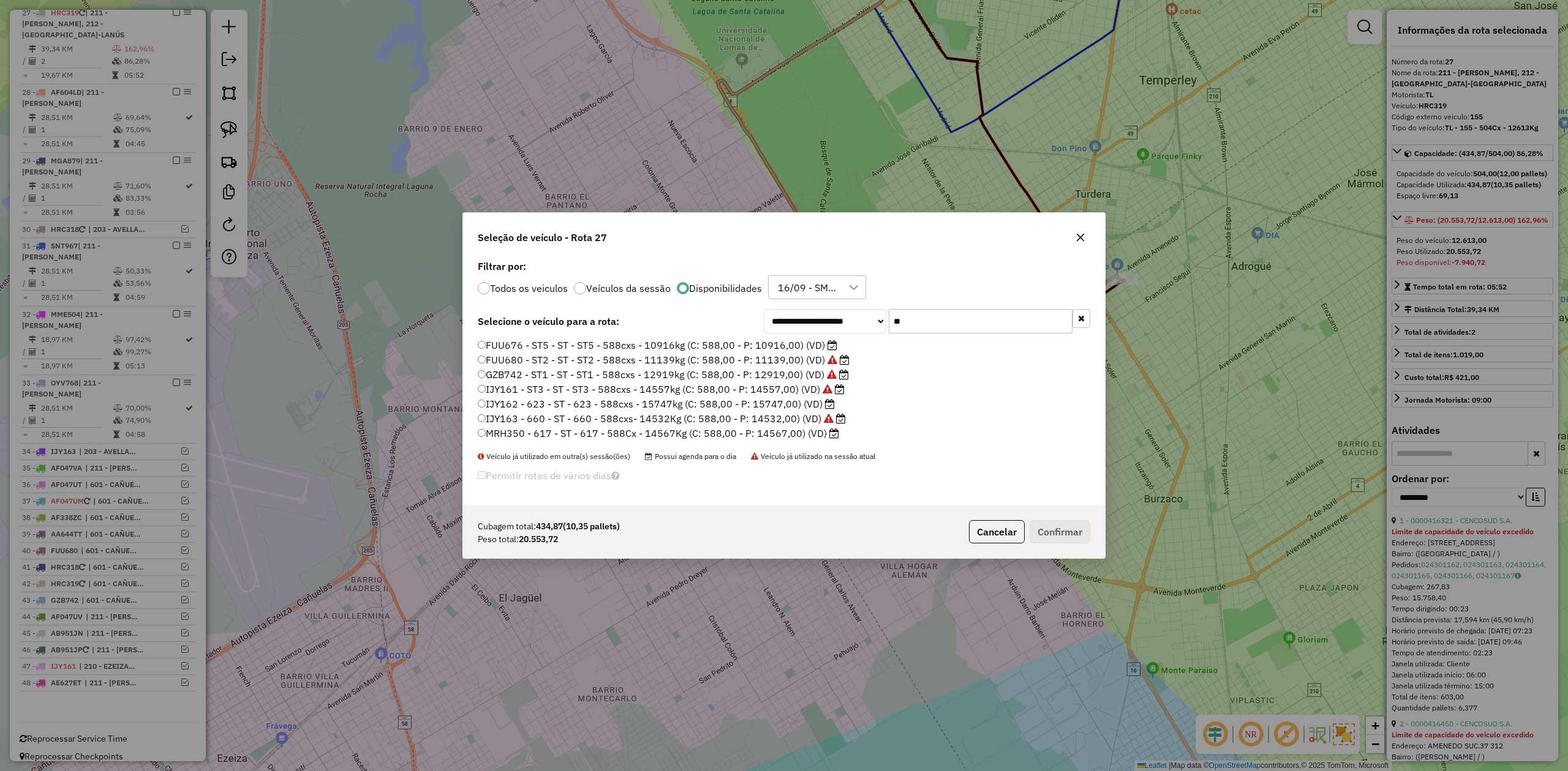
type input "**"
click at [787, 405] on label "IJY162 - 623 - ST - 623 - 588cxs - 15747kg (C: 588,00 - P: 15747,00) (VD)" at bounding box center [656, 404] width 357 height 14
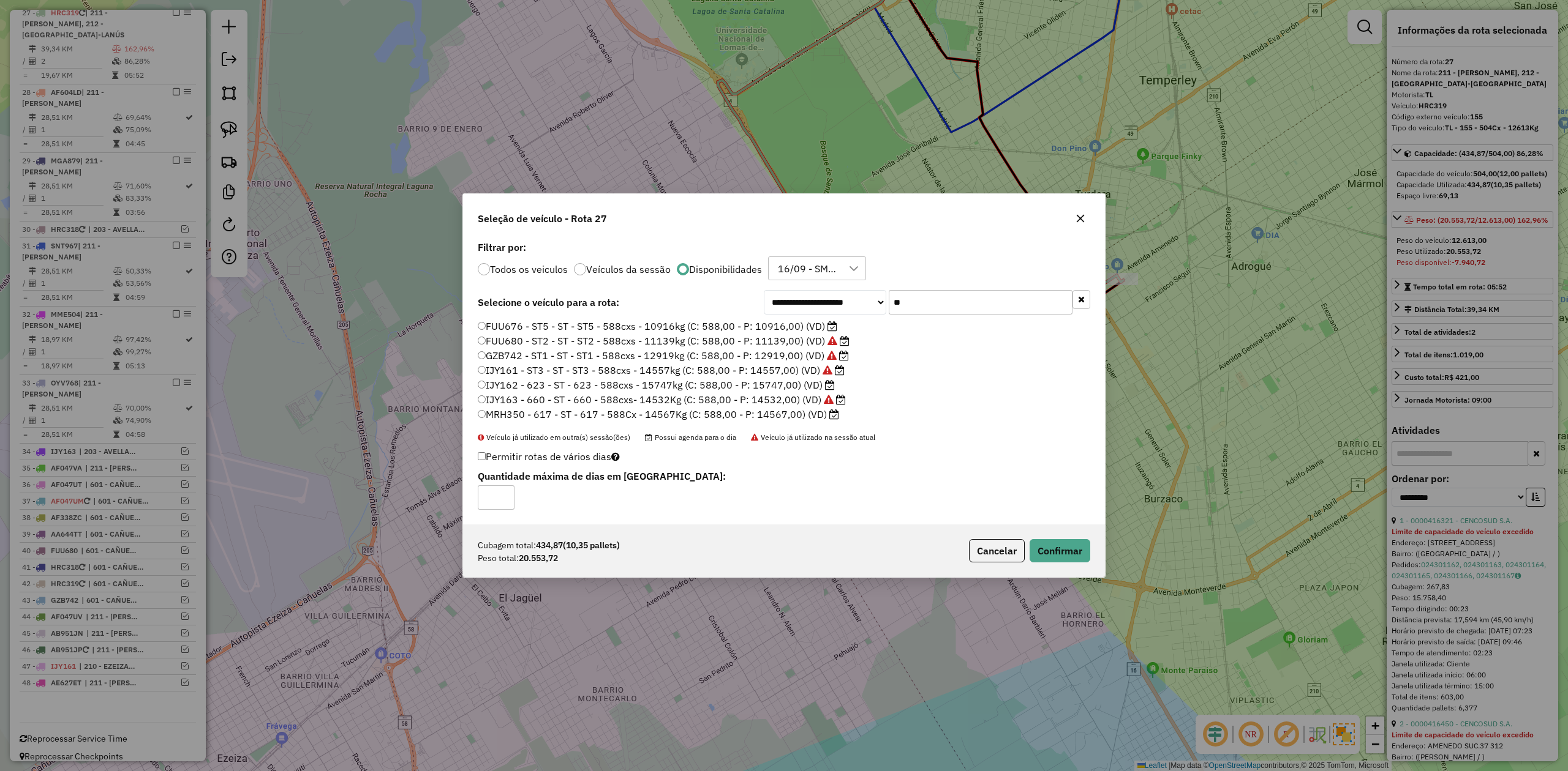
click at [789, 411] on label "MRH350 - 617 - ST - 617 - 588Cx - 14567Kg (C: 588,00 - P: 14567,00) (VD)" at bounding box center [658, 414] width 362 height 14
click at [1057, 554] on button "Confirmar" at bounding box center [1059, 551] width 61 height 23
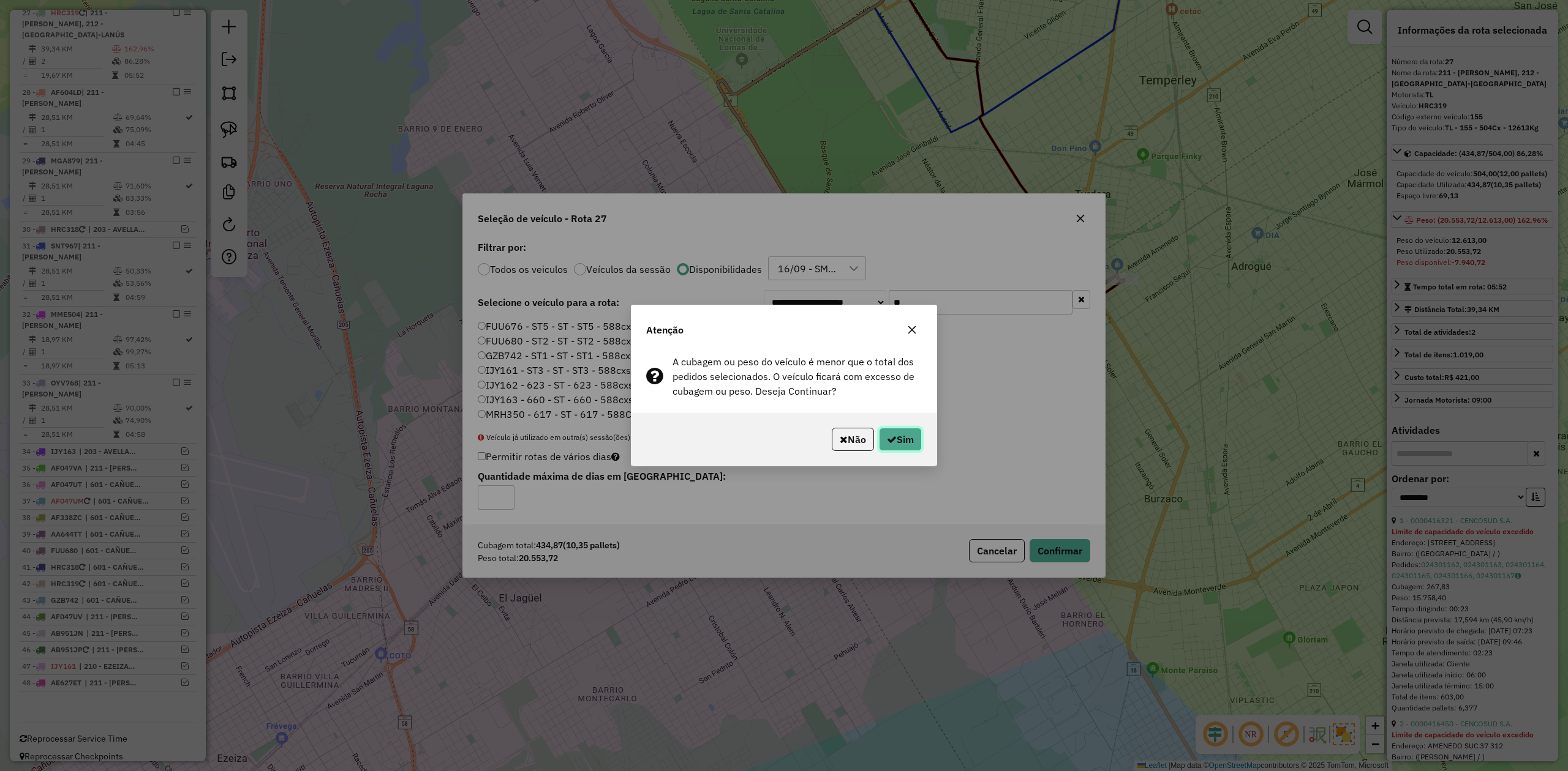
click at [898, 436] on button "Sim" at bounding box center [900, 439] width 43 height 23
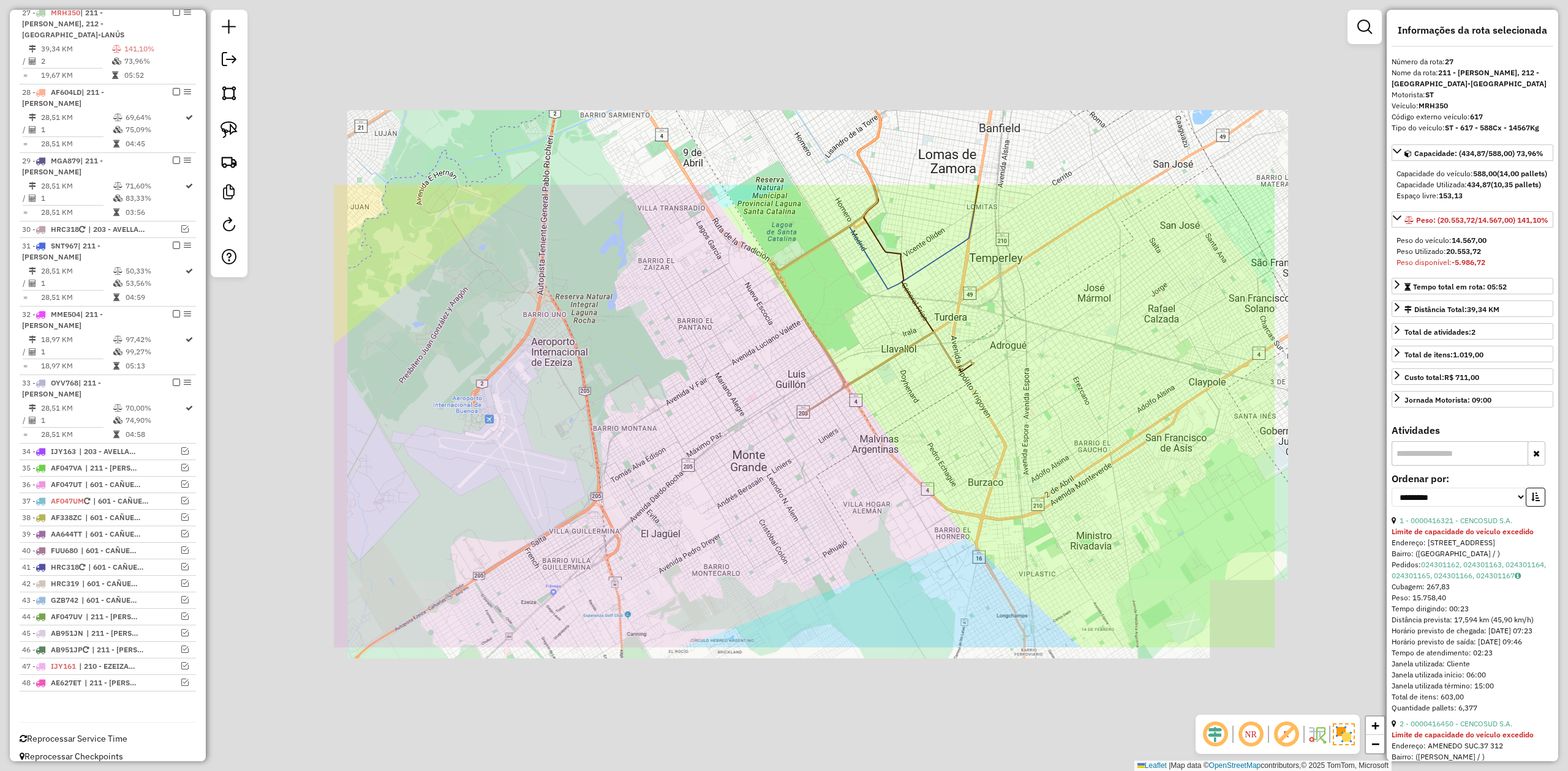
click at [848, 497] on div "Janela de atendimento Grade de atendimento Capacidade Transportadoras Veículos …" at bounding box center [784, 385] width 1568 height 771
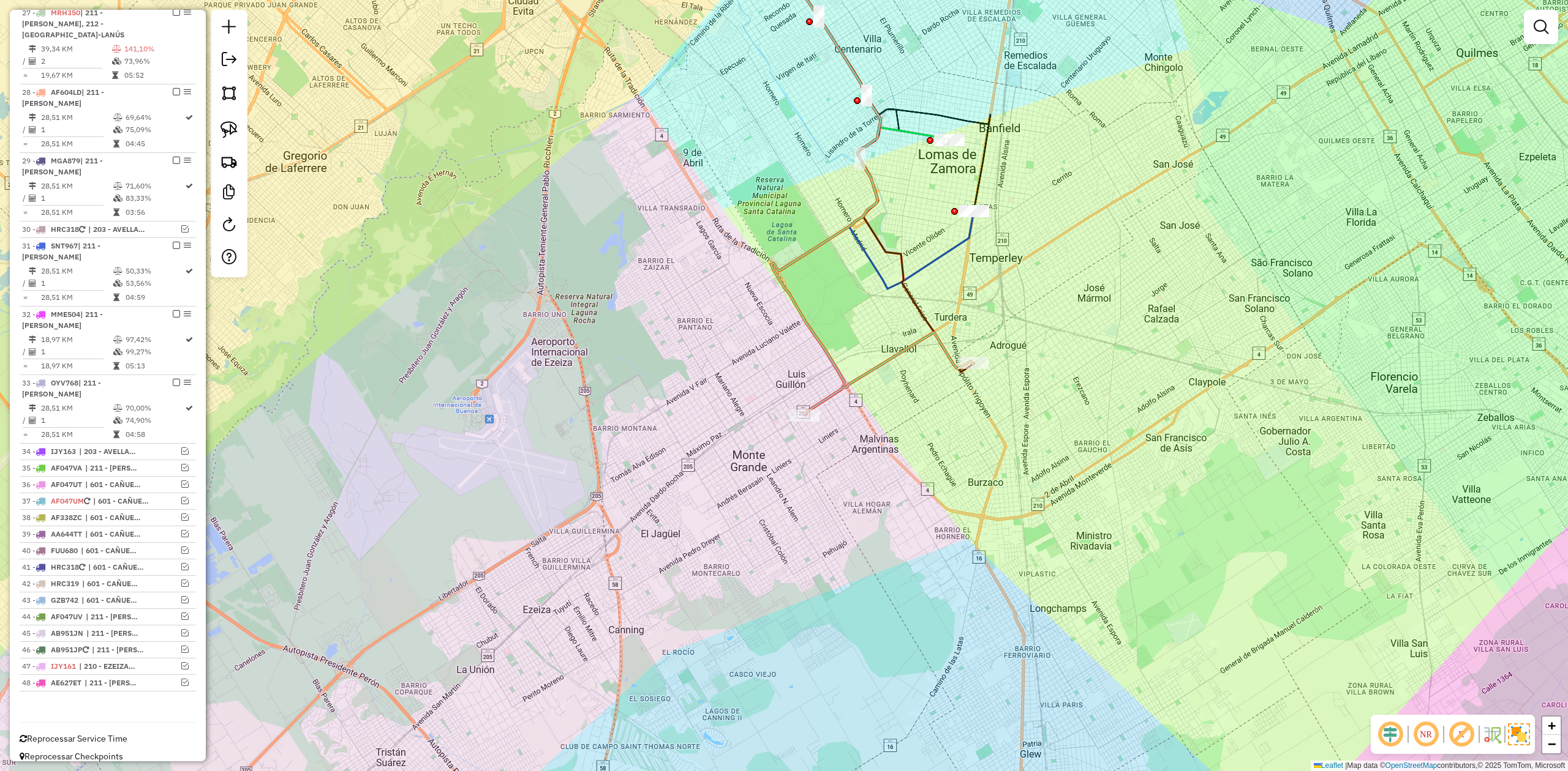
click at [839, 386] on icon at bounding box center [889, 374] width 169 height 83
select select "**********"
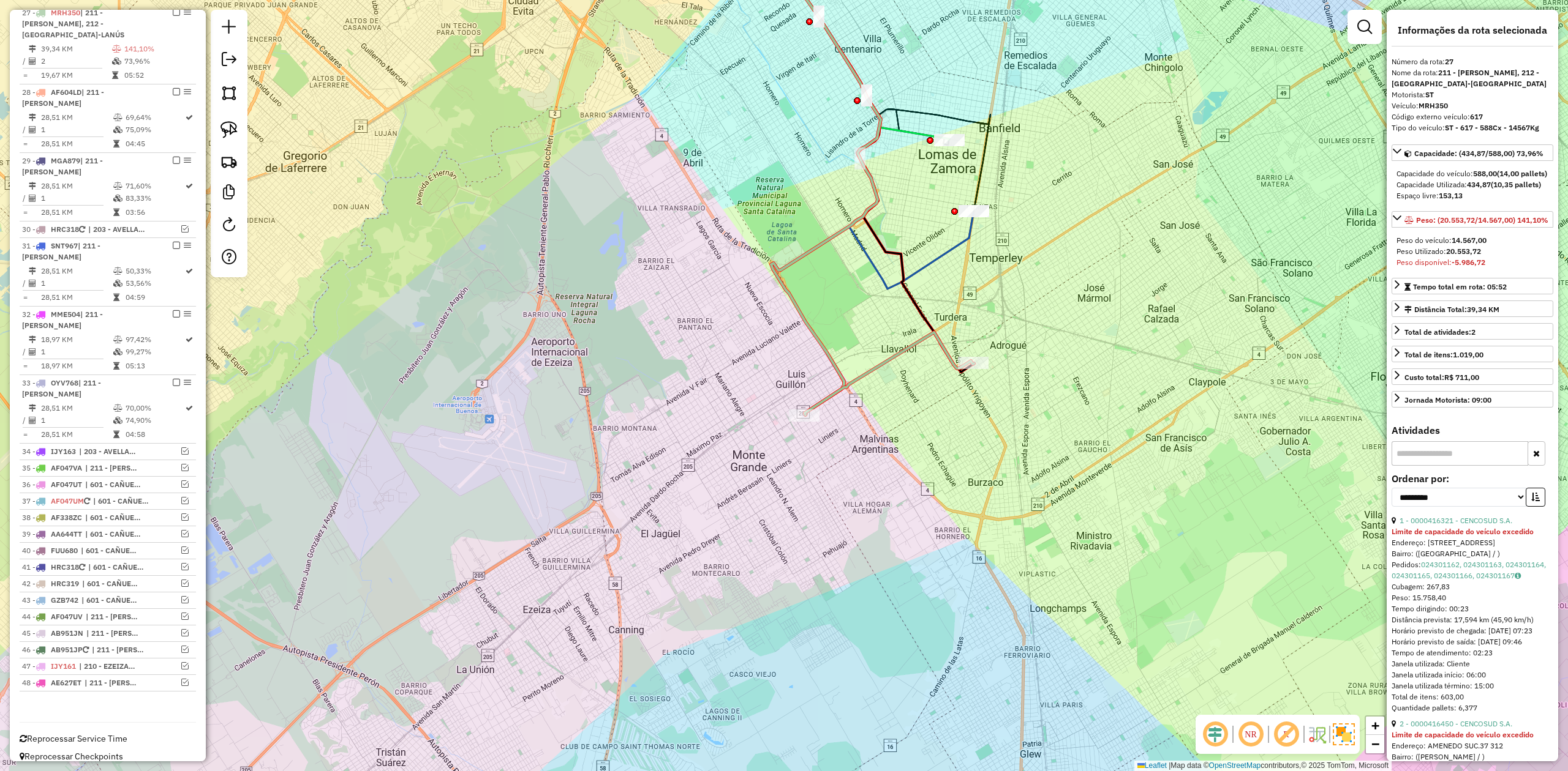
click at [173, 14] on em at bounding box center [176, 12] width 7 height 7
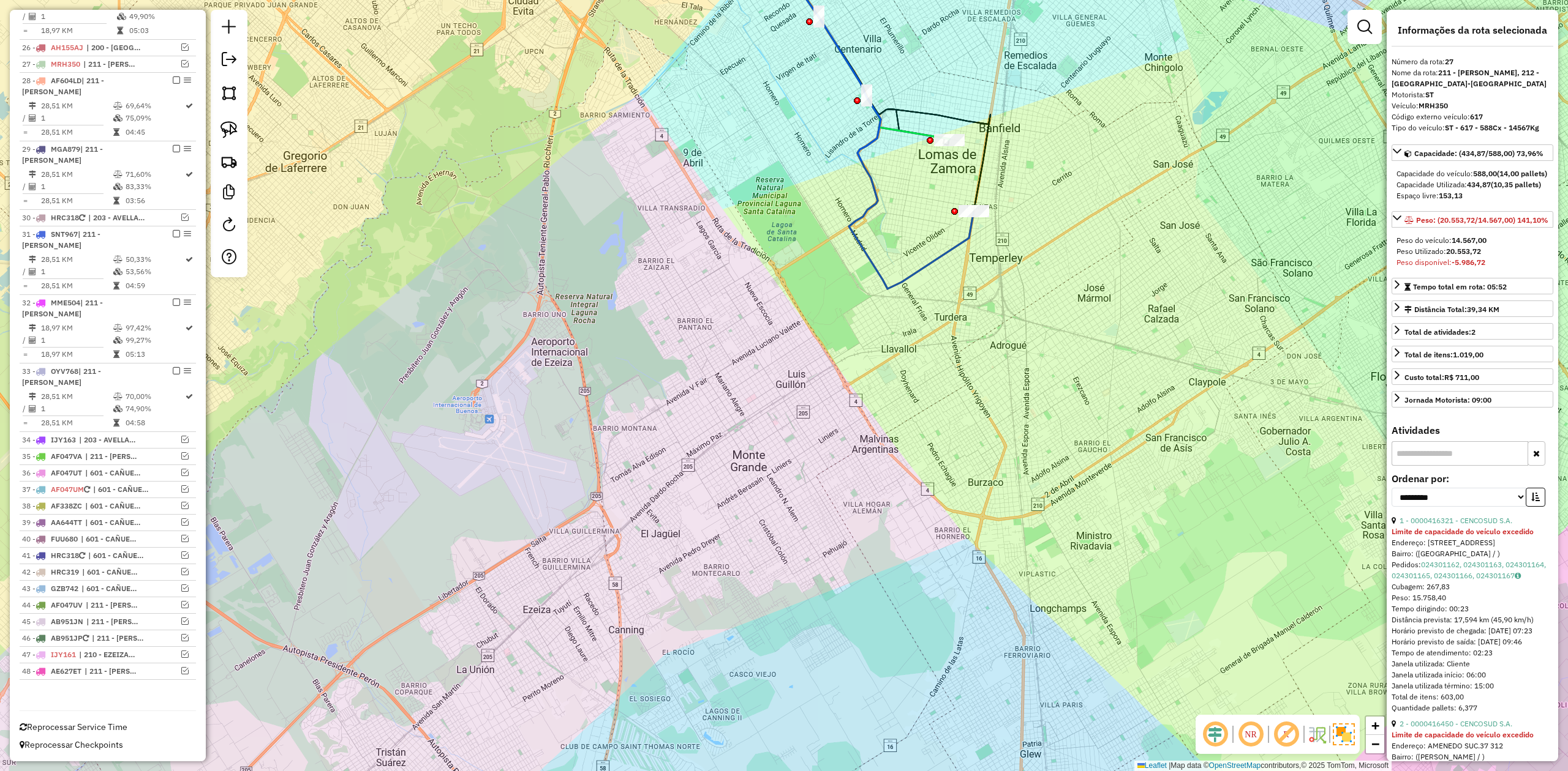
scroll to position [947, 0]
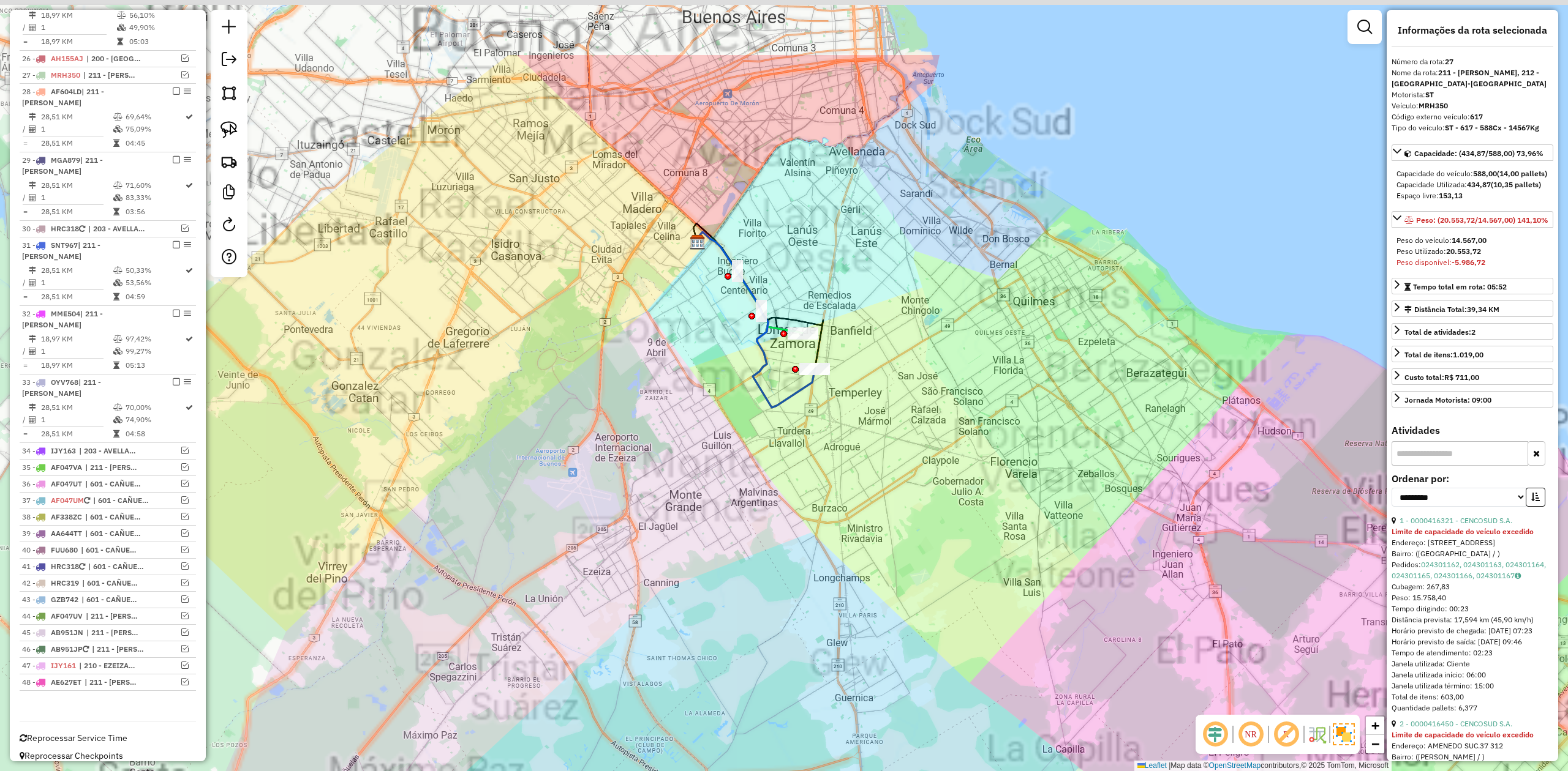
drag, startPoint x: 888, startPoint y: 469, endPoint x: 843, endPoint y: 387, distance: 93.5
click at [897, 514] on div "Janela de atendimento Grade de atendimento Capacidade Transportadoras Veículos …" at bounding box center [784, 385] width 1568 height 771
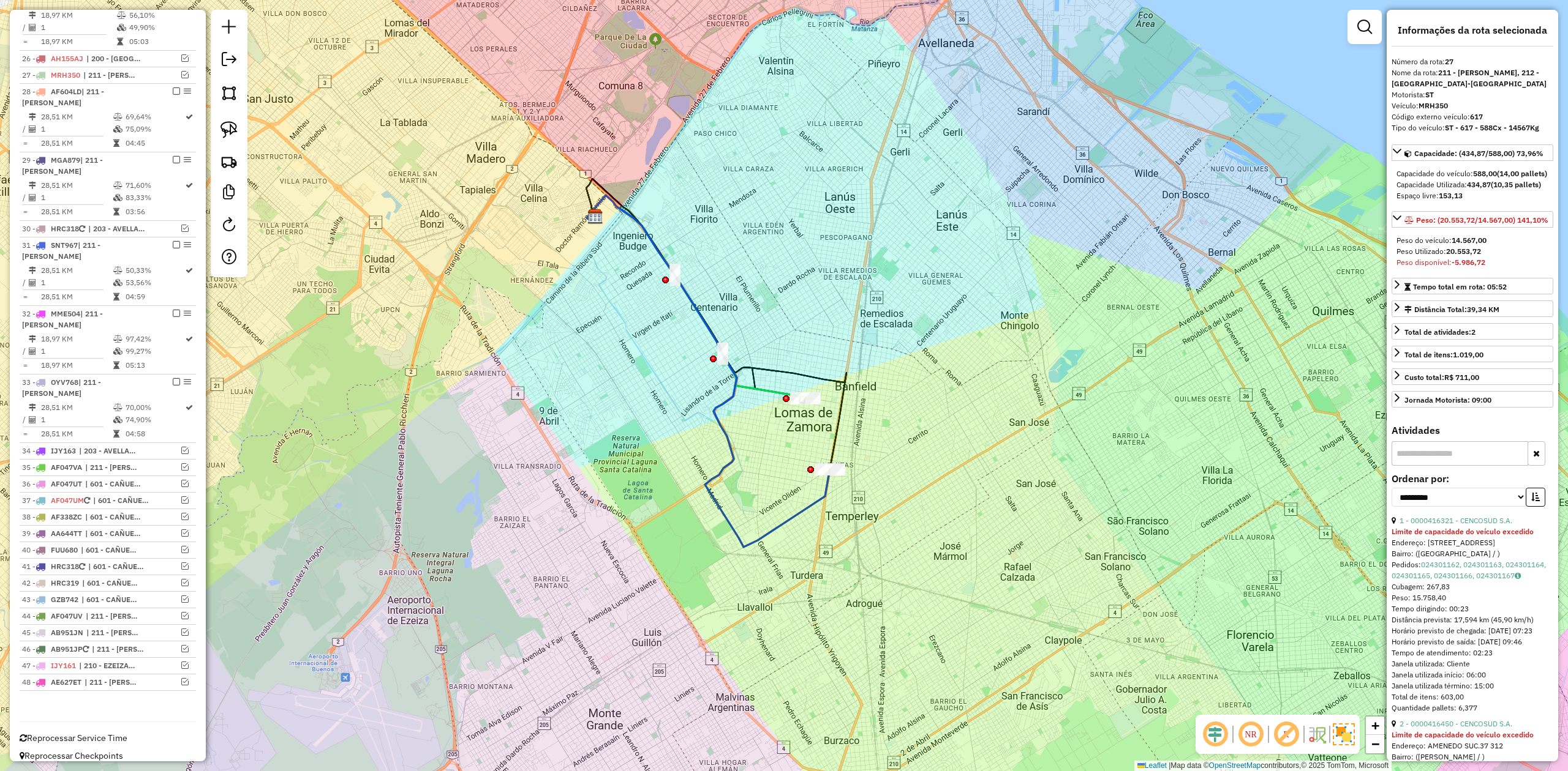
click at [781, 392] on icon at bounding box center [696, 297] width 219 height 203
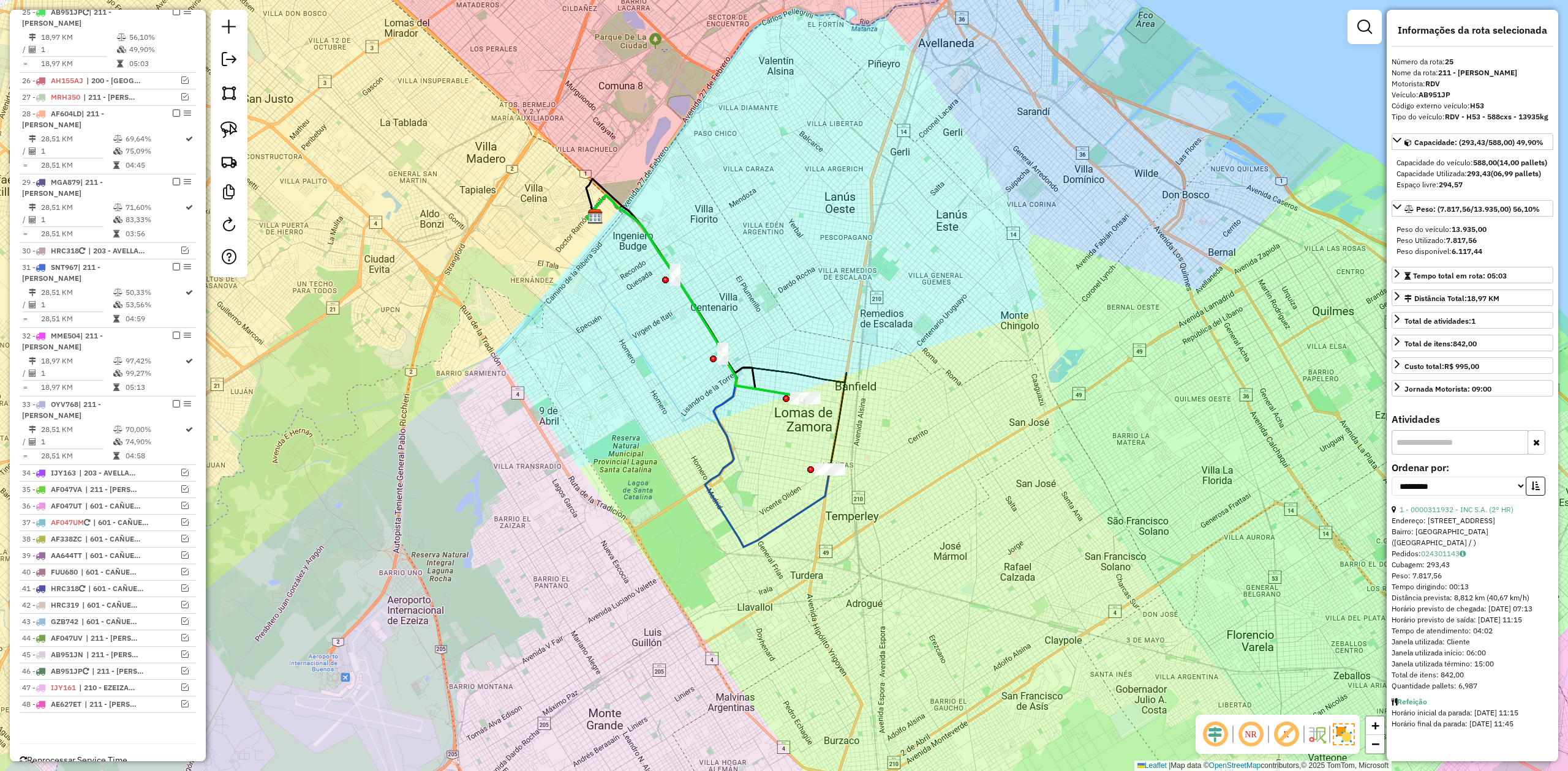
scroll to position [924, 0]
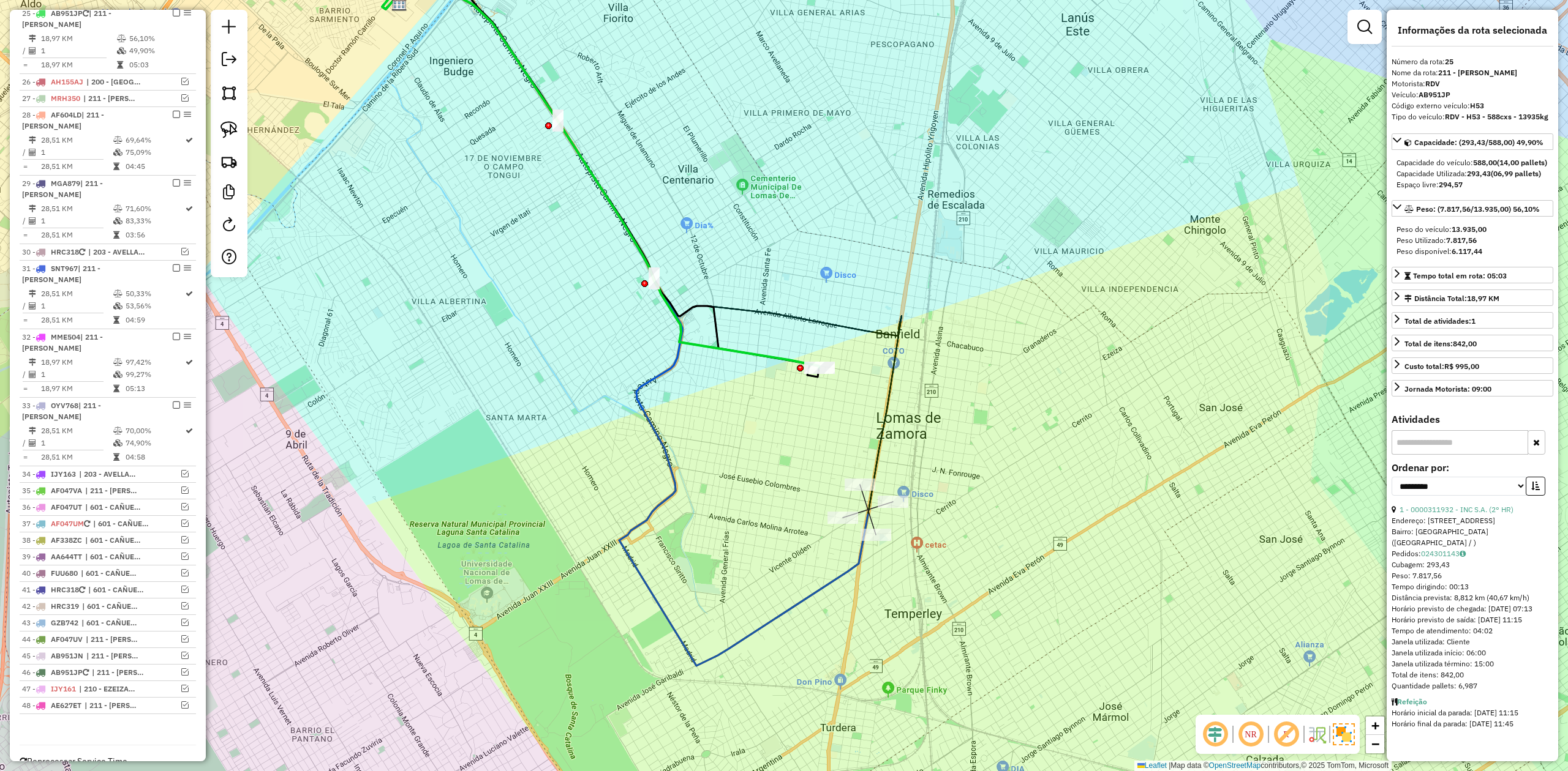
click at [862, 477] on div "Rota 31 - Placa SNT967 0000901614 - INC S.A. (REC) ( 16HR) Janela de atendiment…" at bounding box center [784, 385] width 1568 height 771
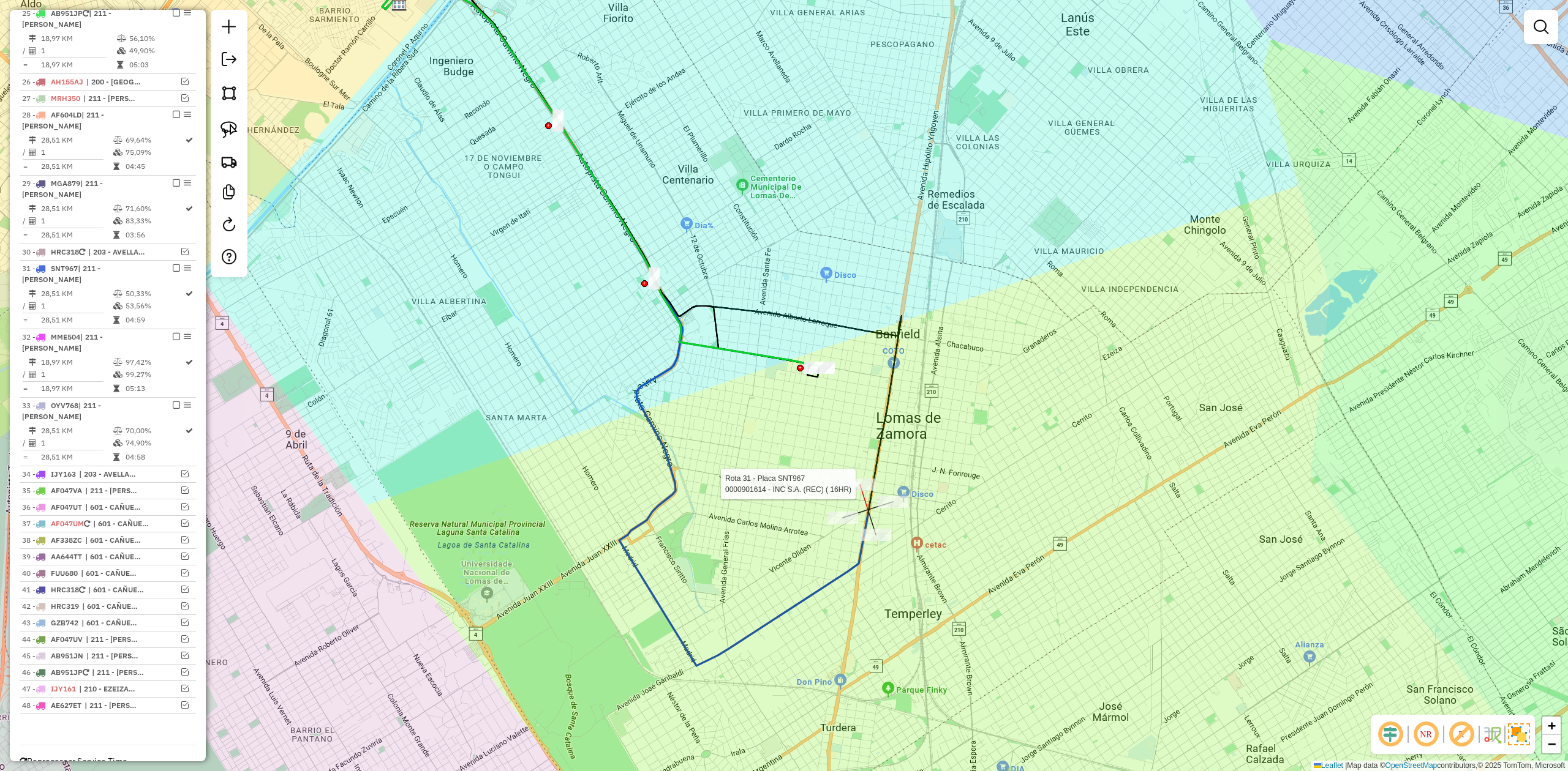
select select "**********"
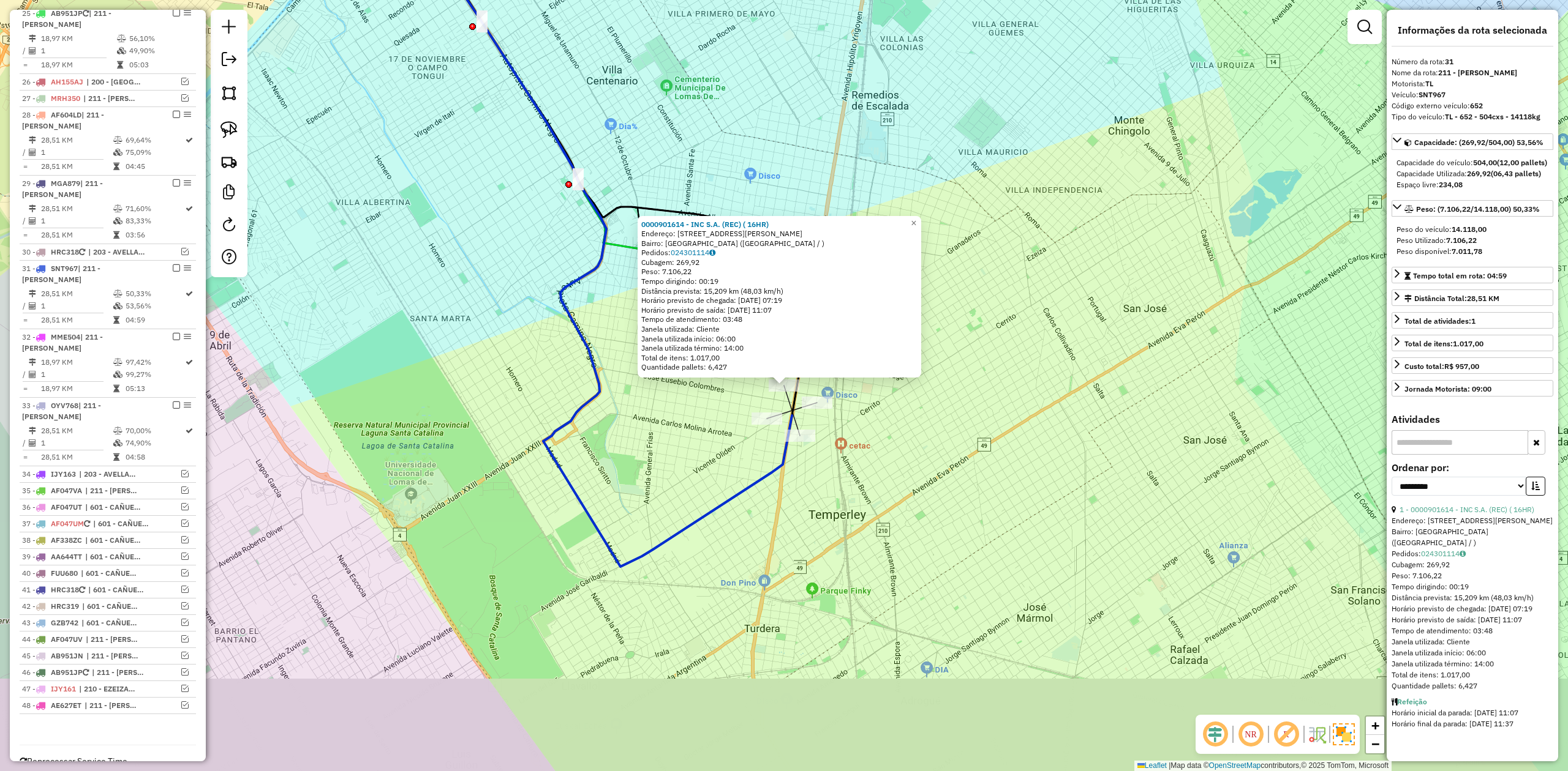
scroll to position [968, 0]
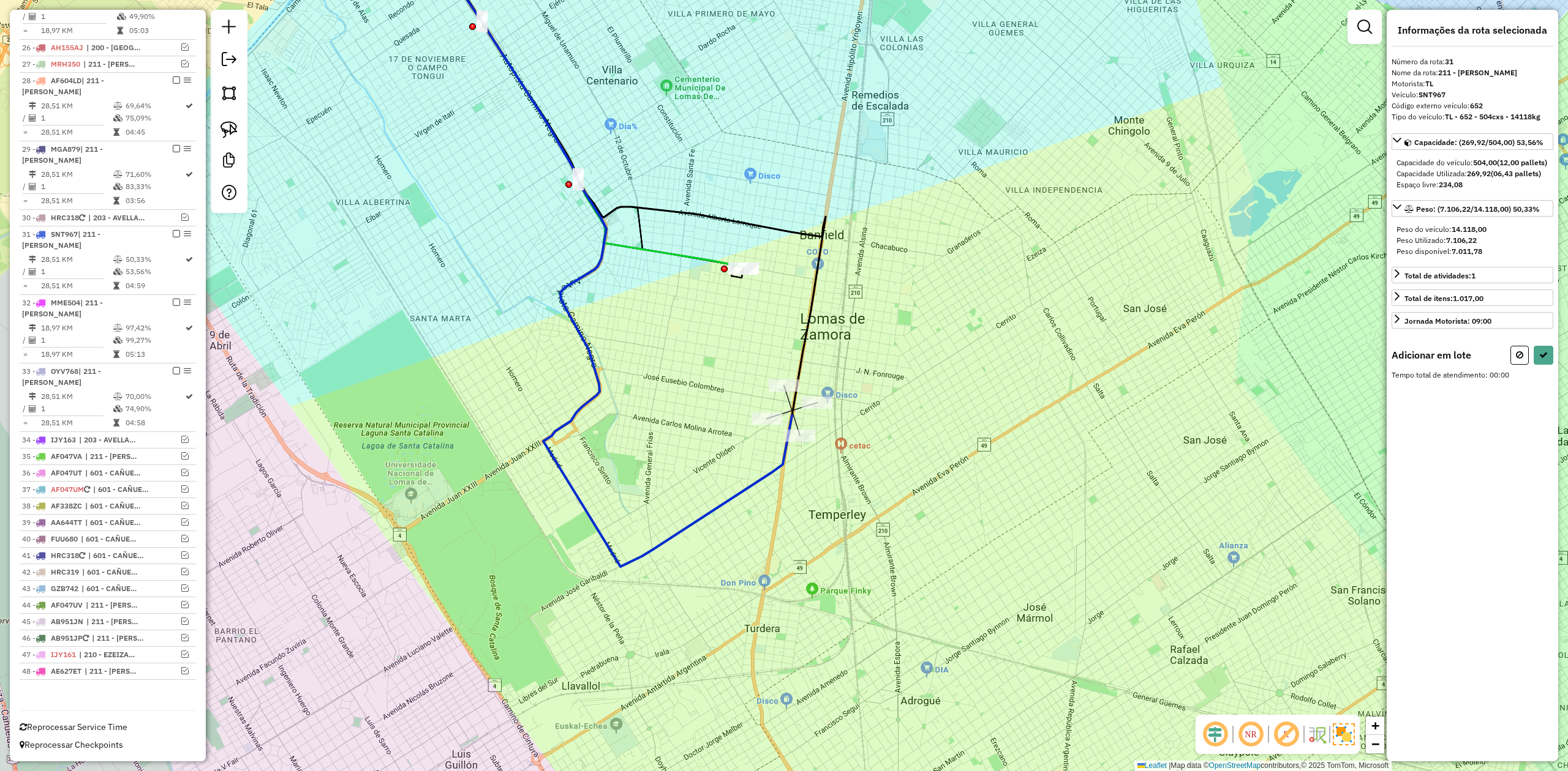
click at [699, 341] on div "Rota 28 - Placa AF604LD 0000901614 - INC S.A. (REC) ( 16HR) Rota 31 - Placa SNT…" at bounding box center [784, 385] width 1568 height 771
click at [743, 275] on div at bounding box center [743, 269] width 31 height 12
click at [773, 369] on div "Rota 32 - Placa MME504 0000311932 - INC S.A. (2° HR) Rota 24 - Placa AF047UM 00…" at bounding box center [784, 385] width 1568 height 771
select select "**********"
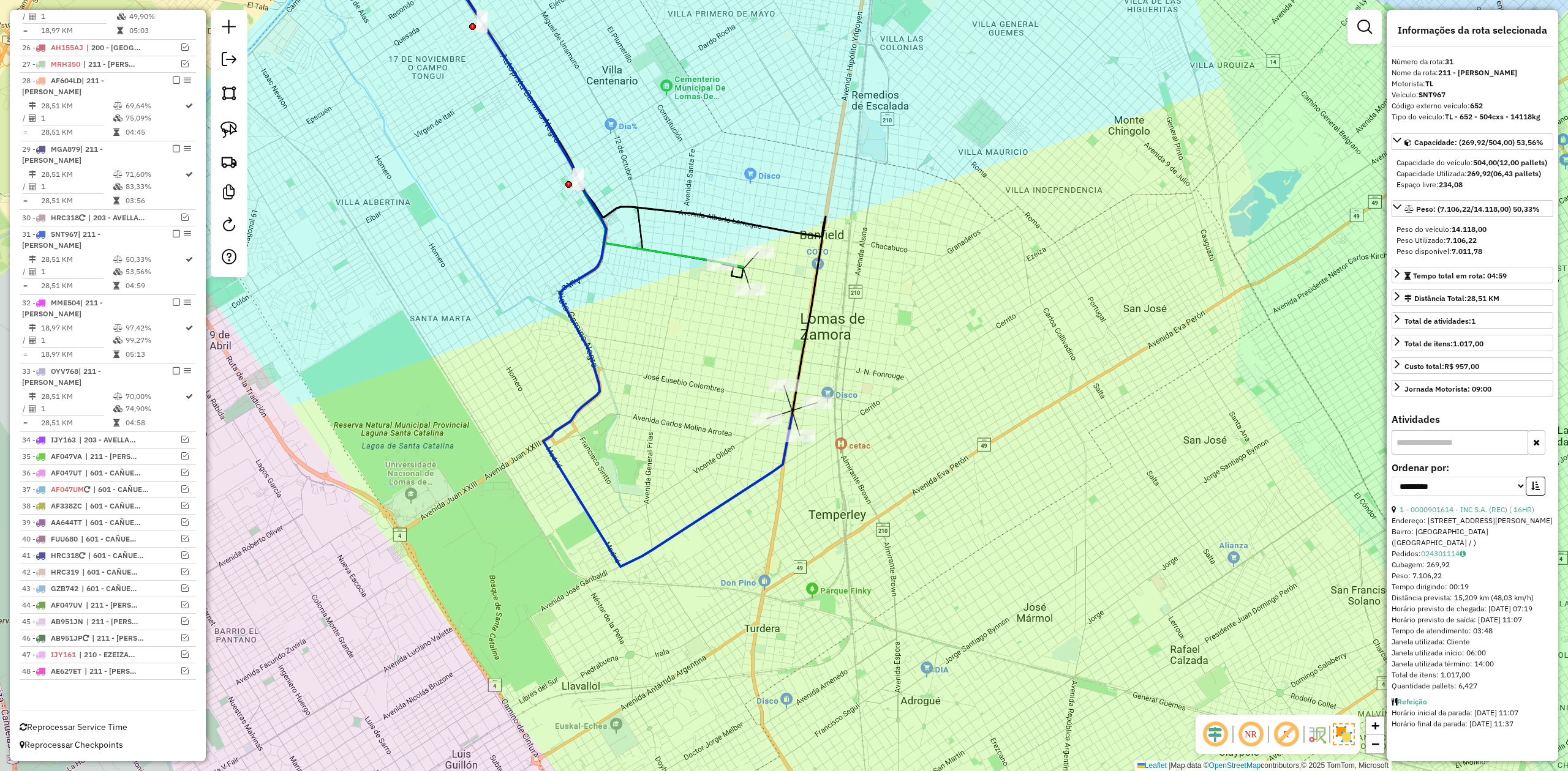
click at [726, 314] on div "Janela de atendimento Grade de atendimento Capacidade Transportadoras Veículos …" at bounding box center [784, 385] width 1568 height 771
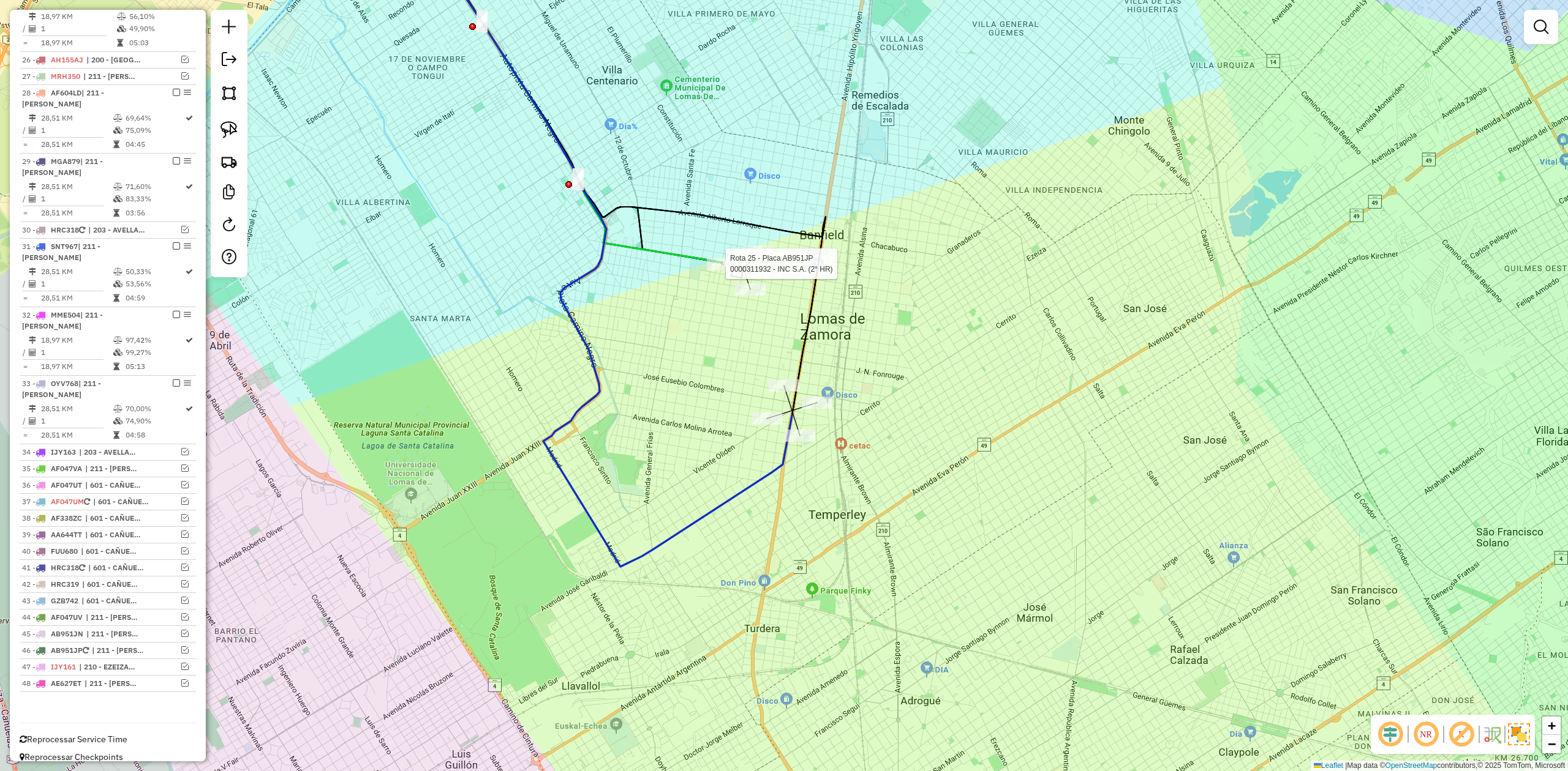
select select "**********"
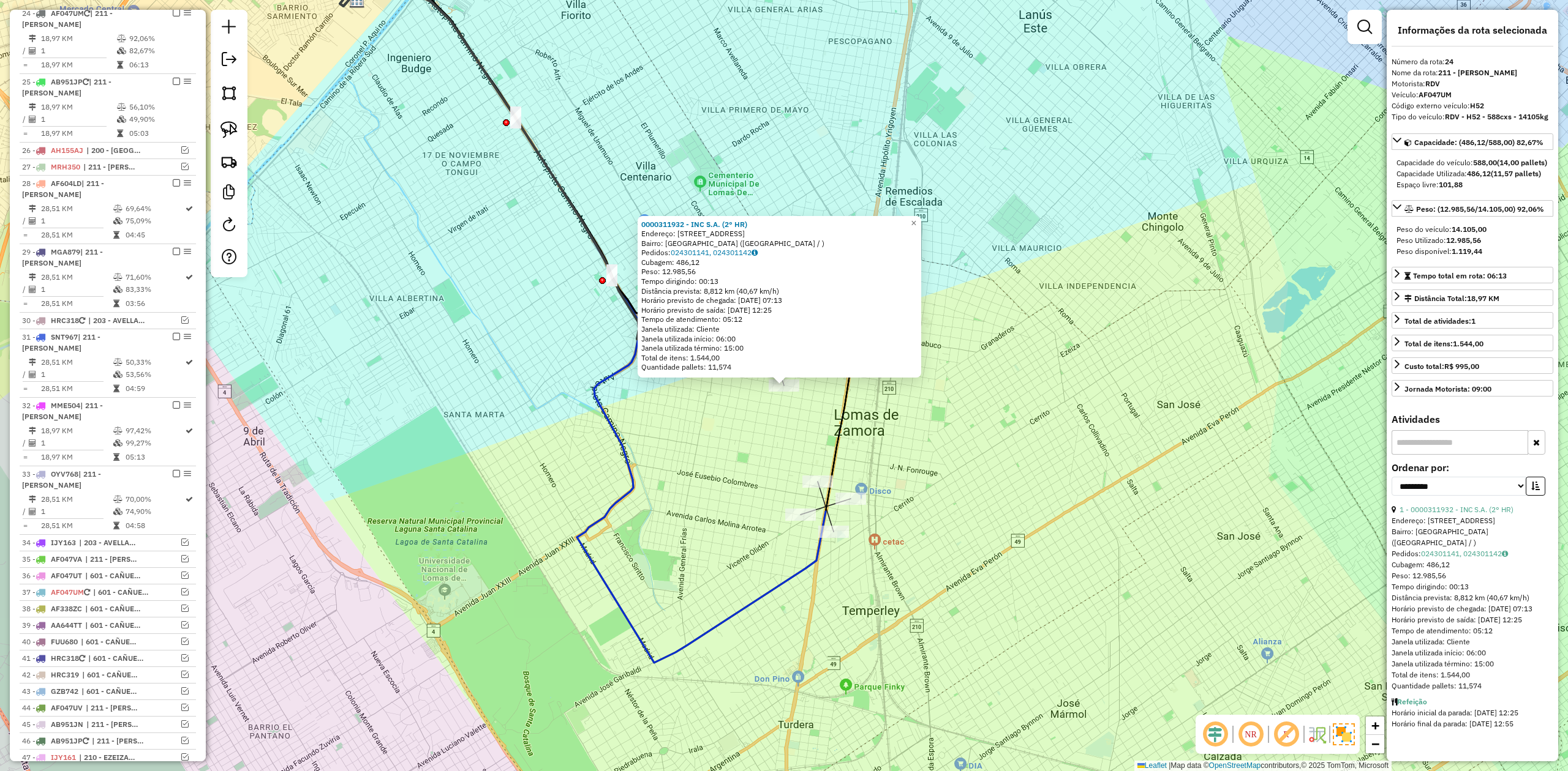
click at [763, 451] on div "0000311932 - INC S.A. (2° HR) Endereço: Calle Almafuerte, 887 Bairro: Lomas de …" at bounding box center [784, 385] width 1568 height 771
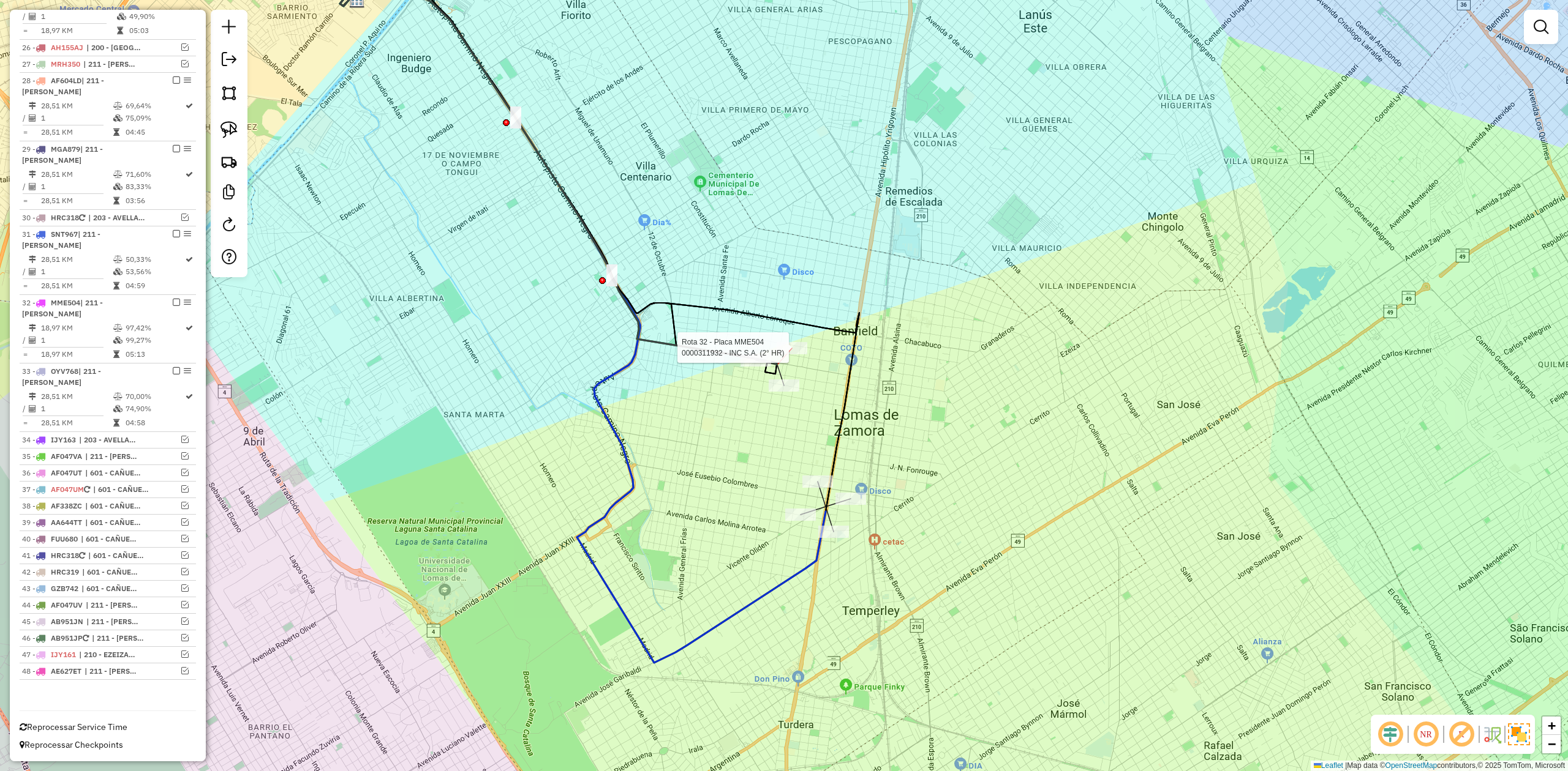
select select "**********"
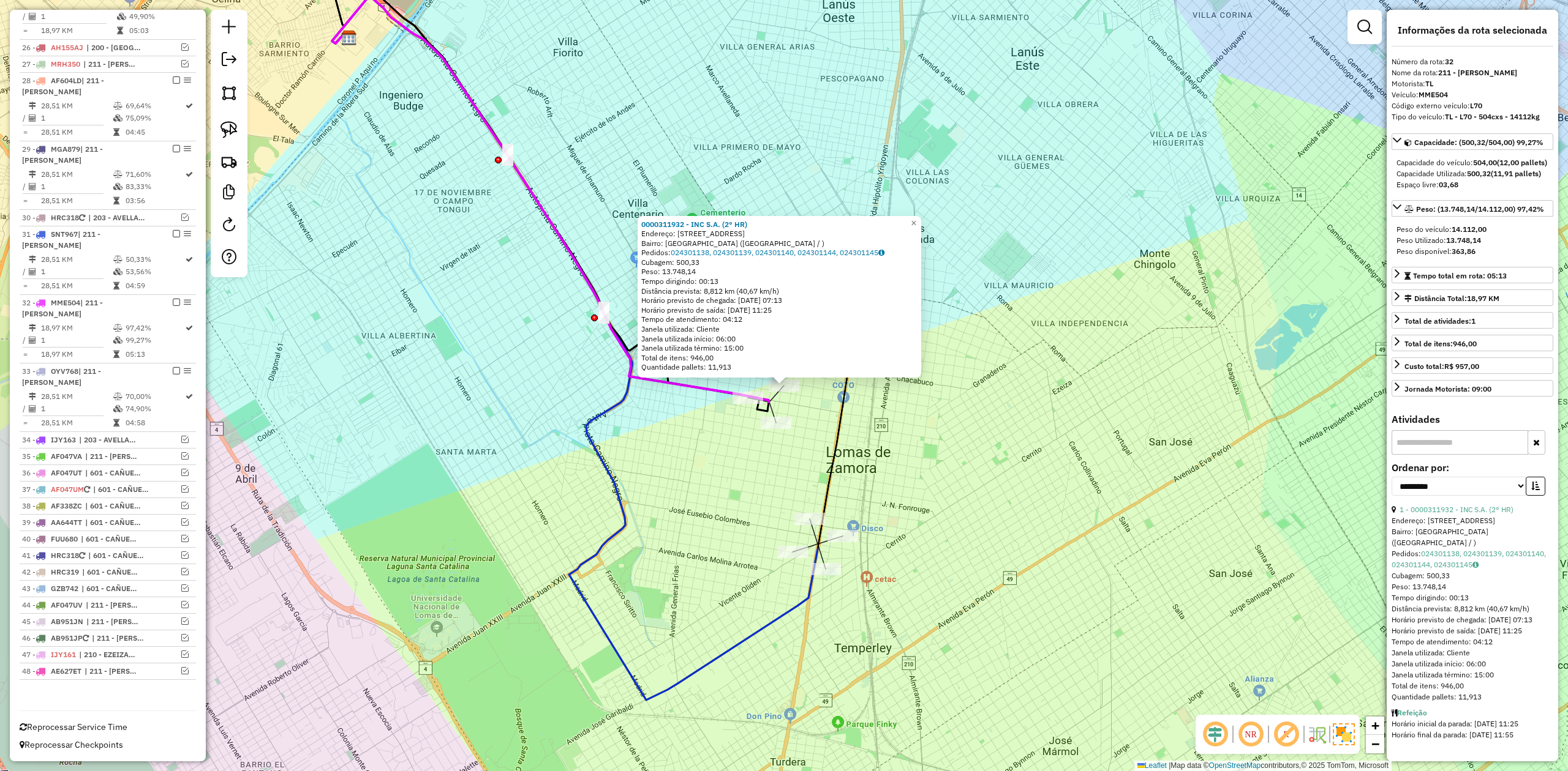
click at [738, 431] on div "0000311932 - INC S.A. (2° HR) Endereço: Calle Almafuerte, 887 Bairro: Lomas de …" at bounding box center [784, 385] width 1568 height 771
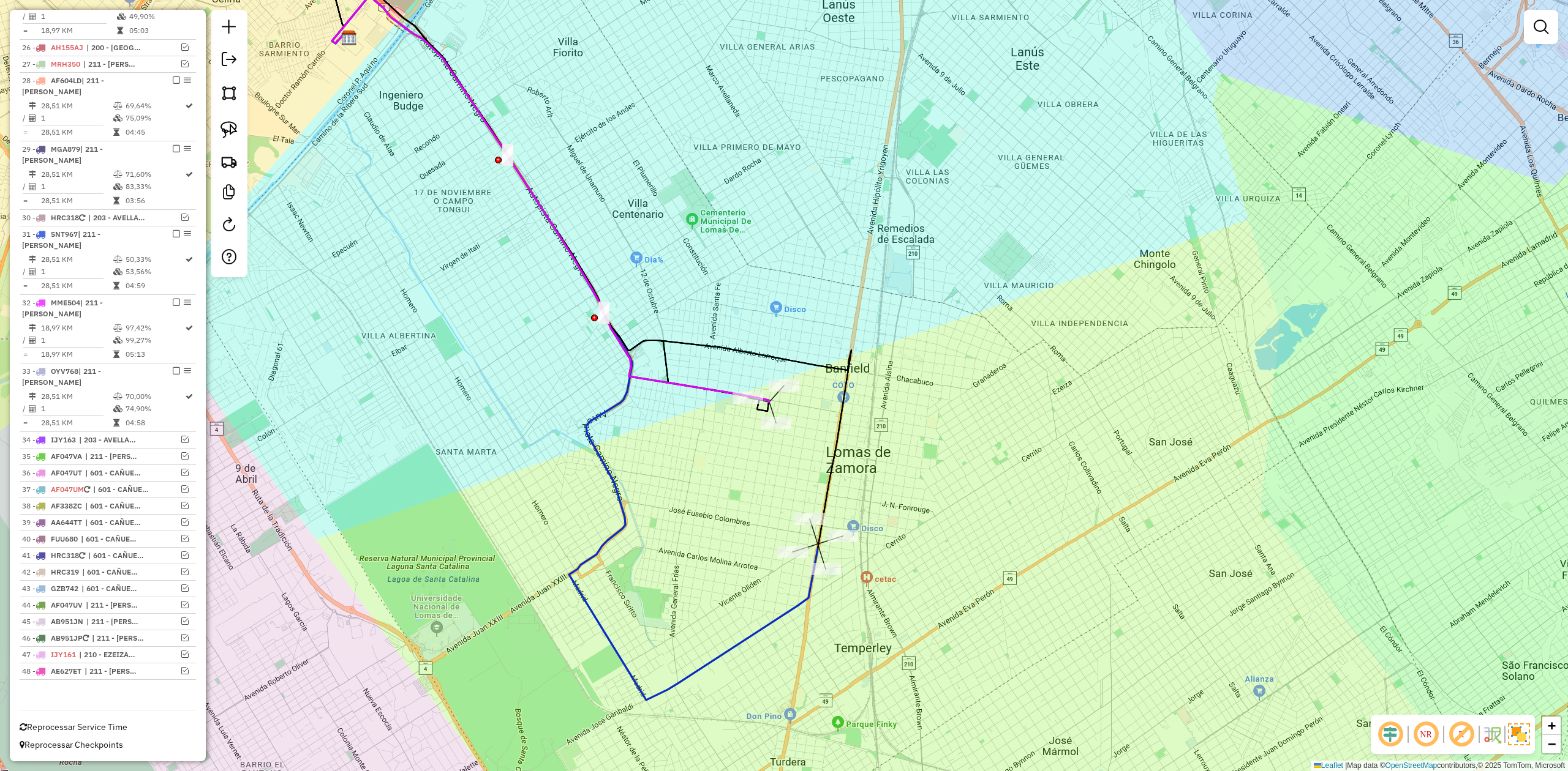
select select "**********"
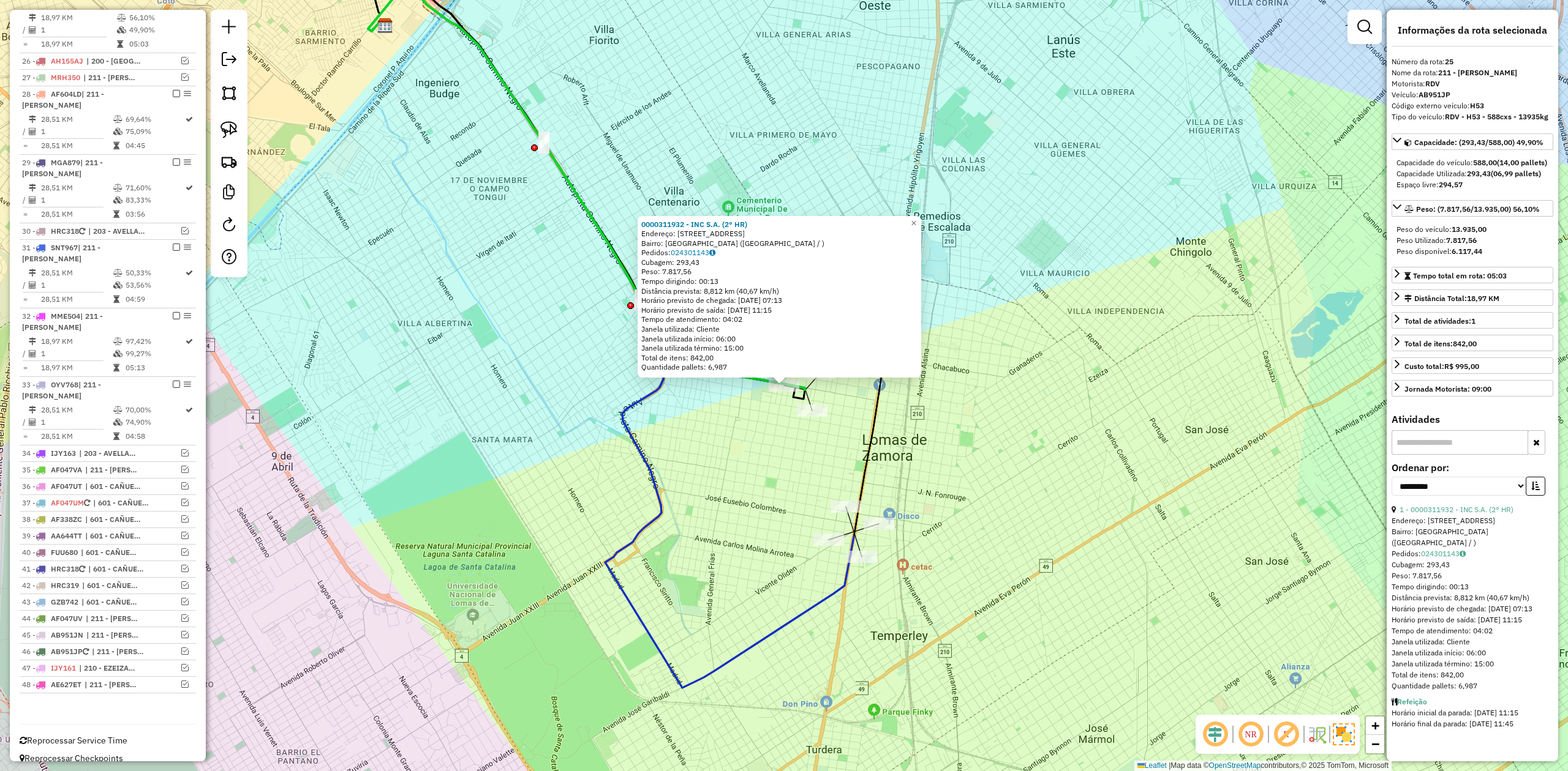
scroll to position [924, 0]
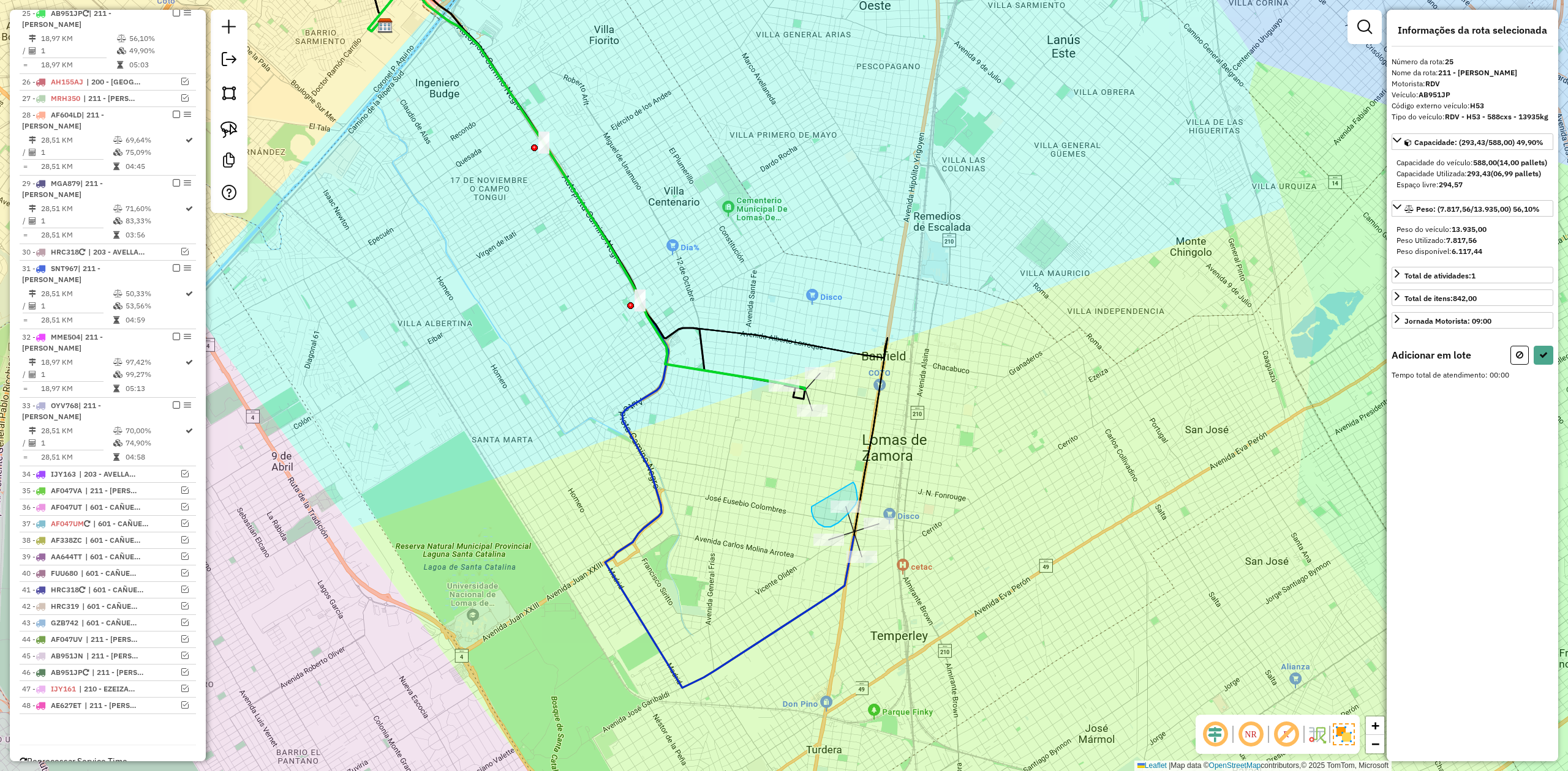
drag, startPoint x: 825, startPoint y: 527, endPoint x: 844, endPoint y: 477, distance: 53.5
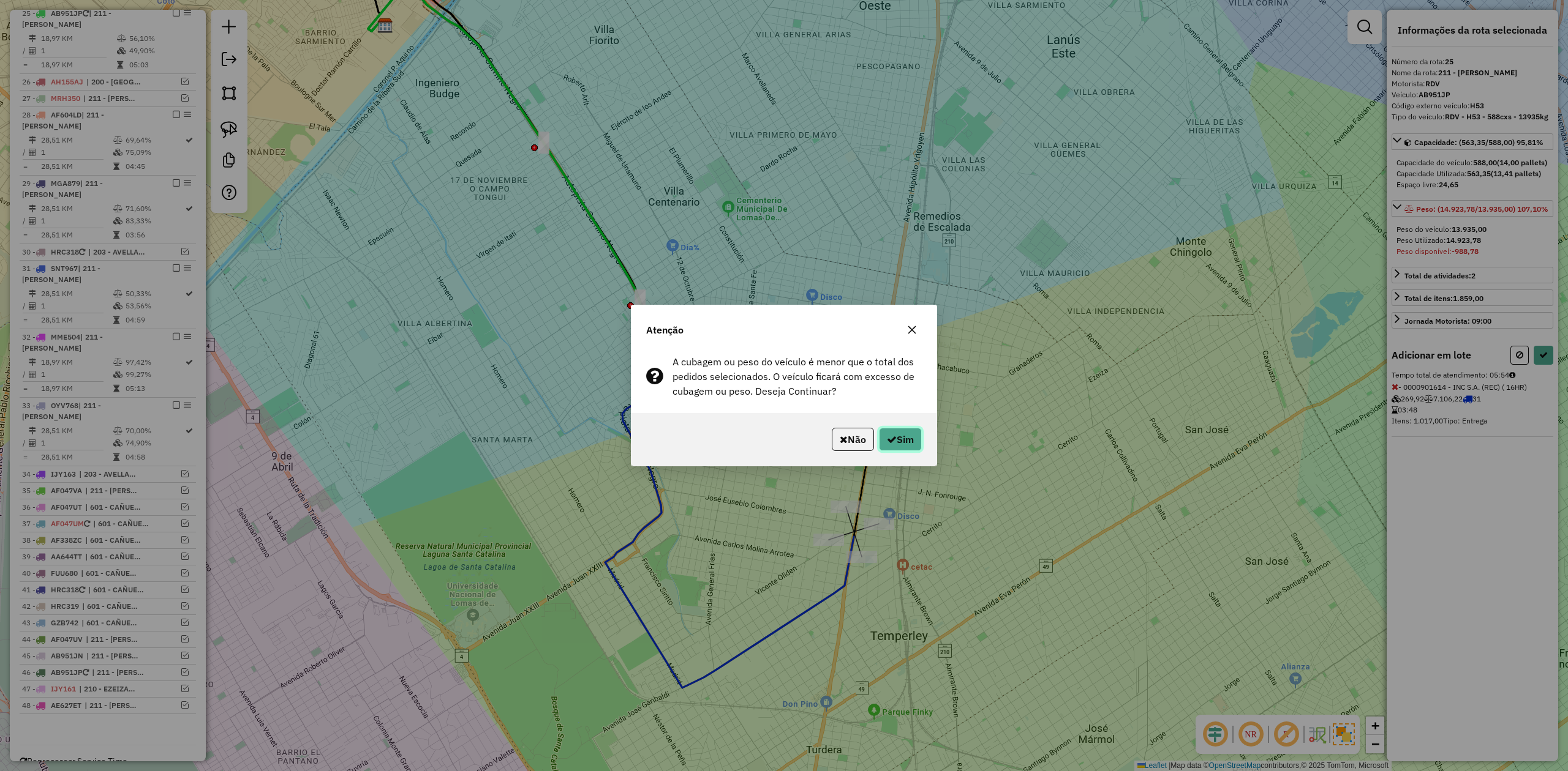
click at [910, 438] on button "Sim" at bounding box center [900, 439] width 43 height 23
select select "**********"
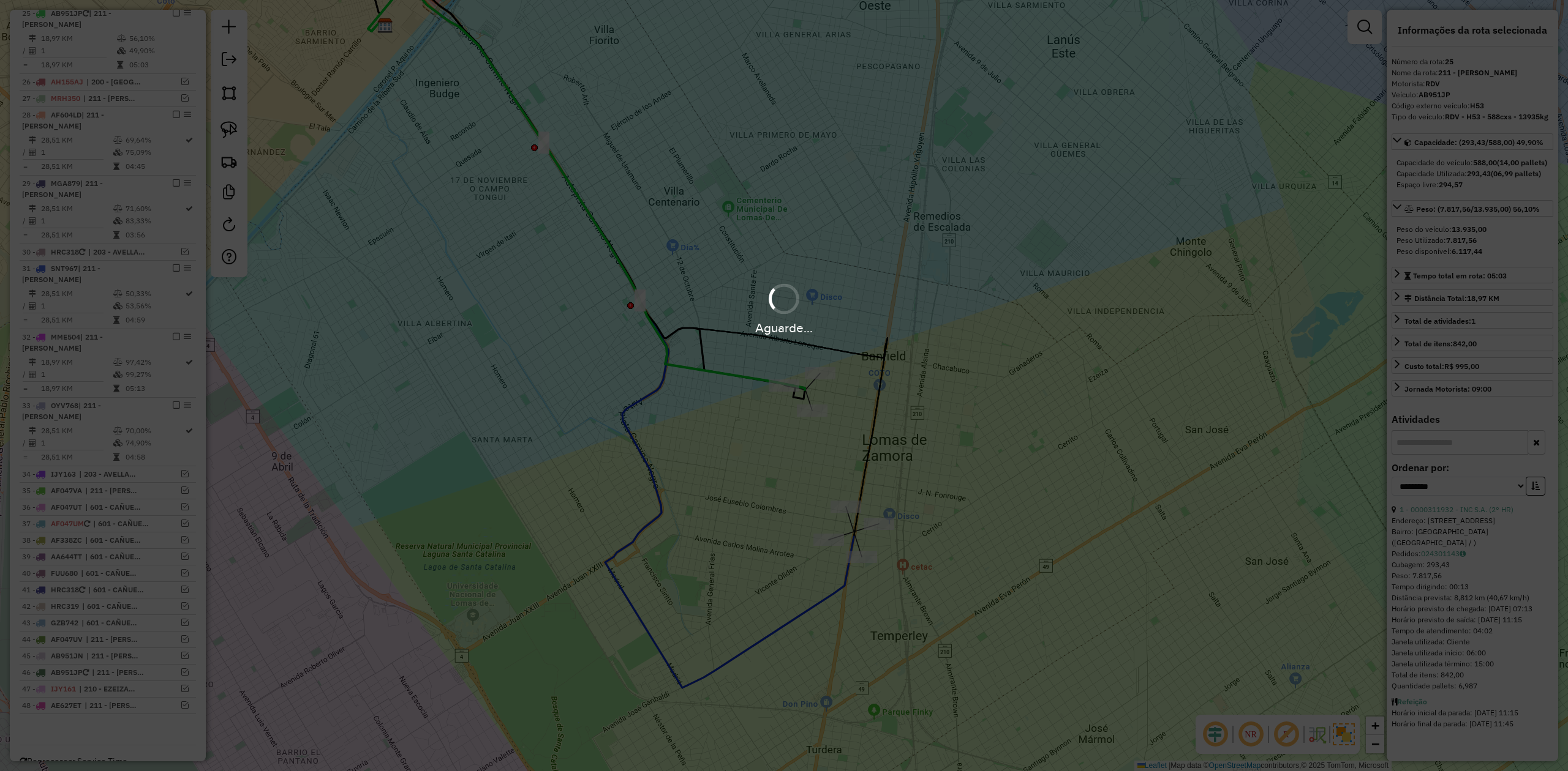
scroll to position [899, 0]
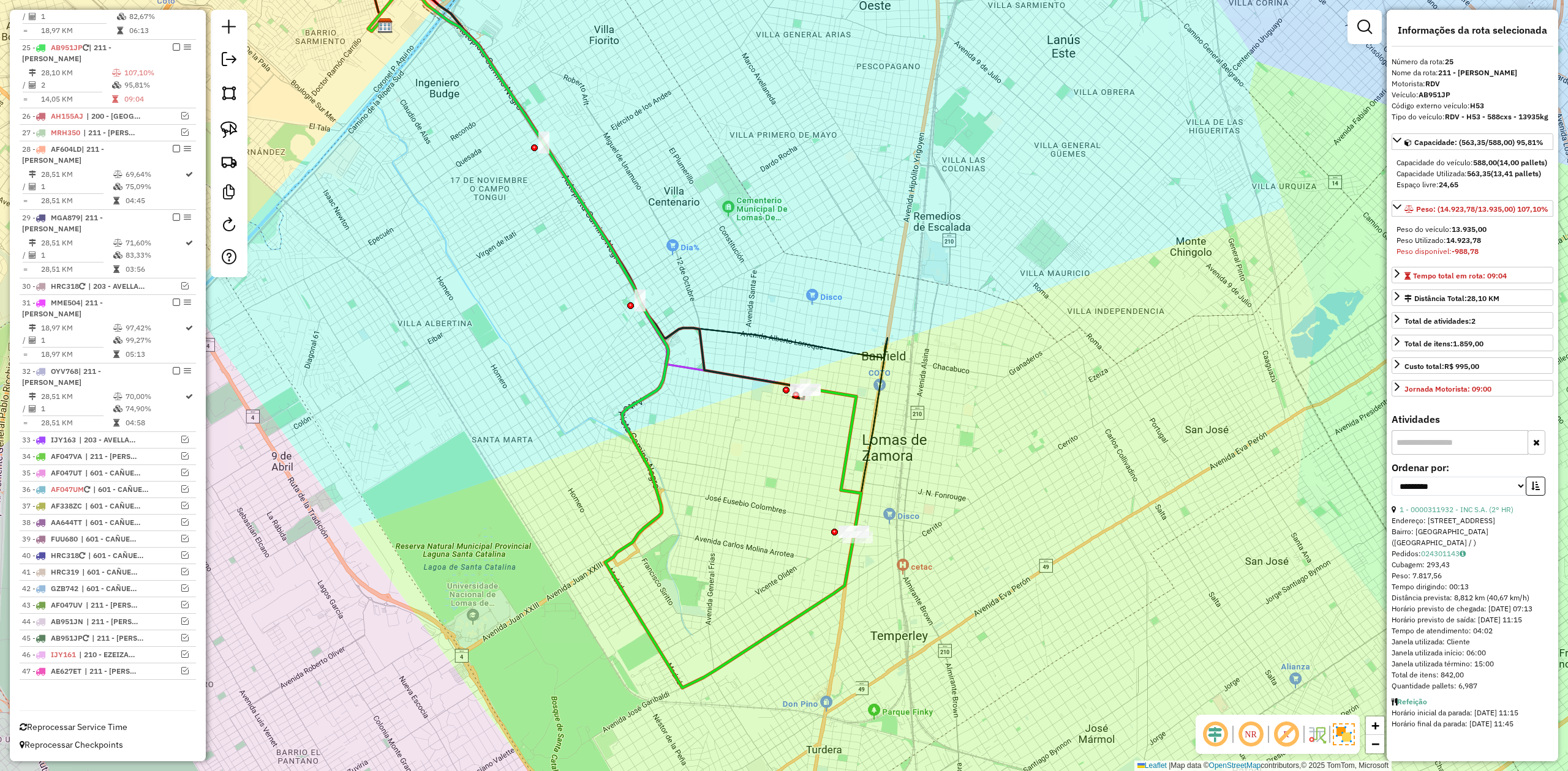
click at [838, 478] on icon at bounding box center [833, 462] width 56 height 149
click at [846, 456] on icon at bounding box center [833, 462] width 56 height 149
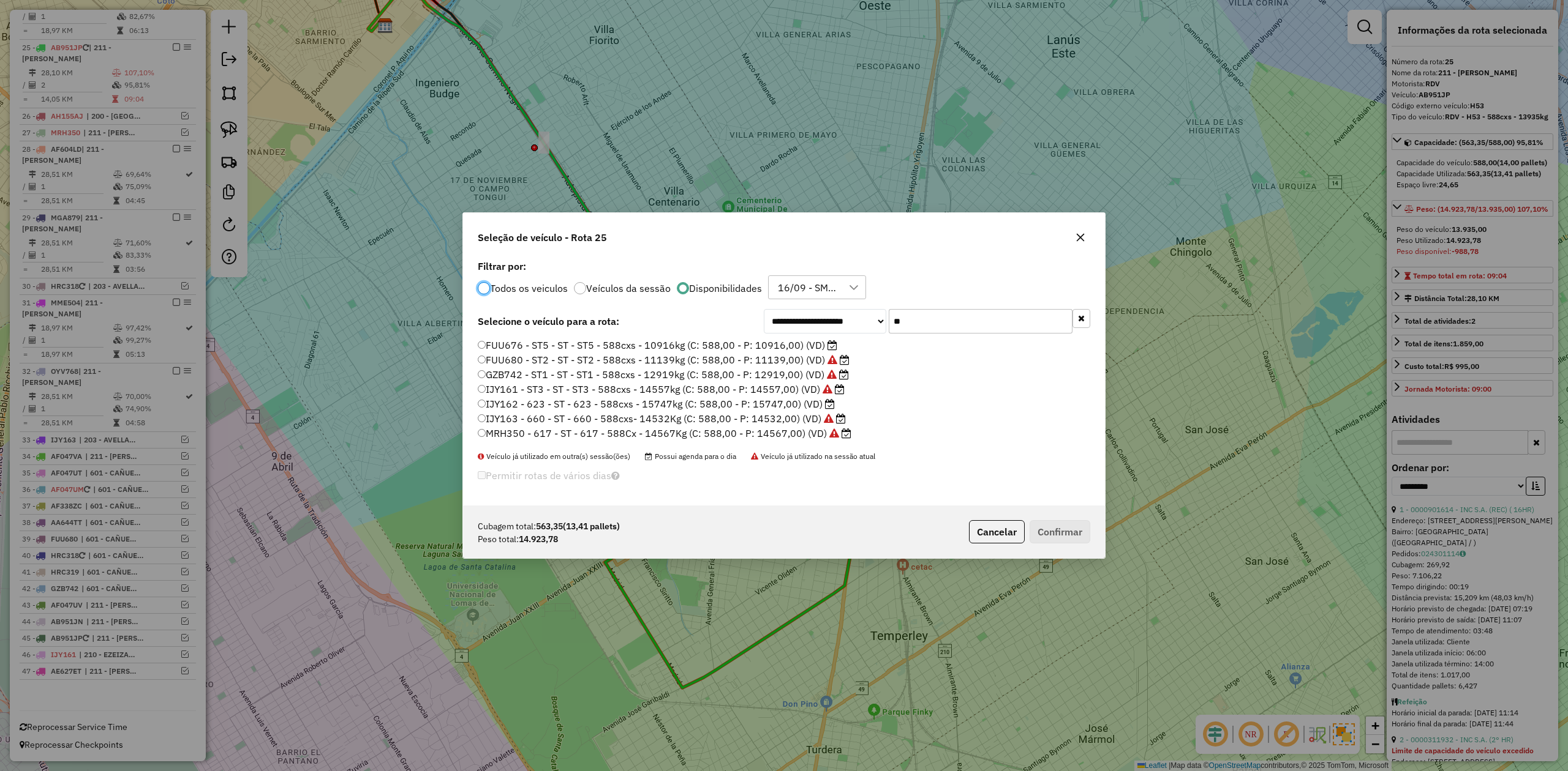
scroll to position [6, 4]
drag, startPoint x: 927, startPoint y: 322, endPoint x: 848, endPoint y: 312, distance: 79.6
click at [850, 312] on div "**********" at bounding box center [926, 321] width 326 height 24
click at [801, 402] on label "IJY162 - 623 - ST - 623 - 588cxs - 15747kg (C: 588,00 - P: 15747,00) (VD)" at bounding box center [656, 404] width 357 height 14
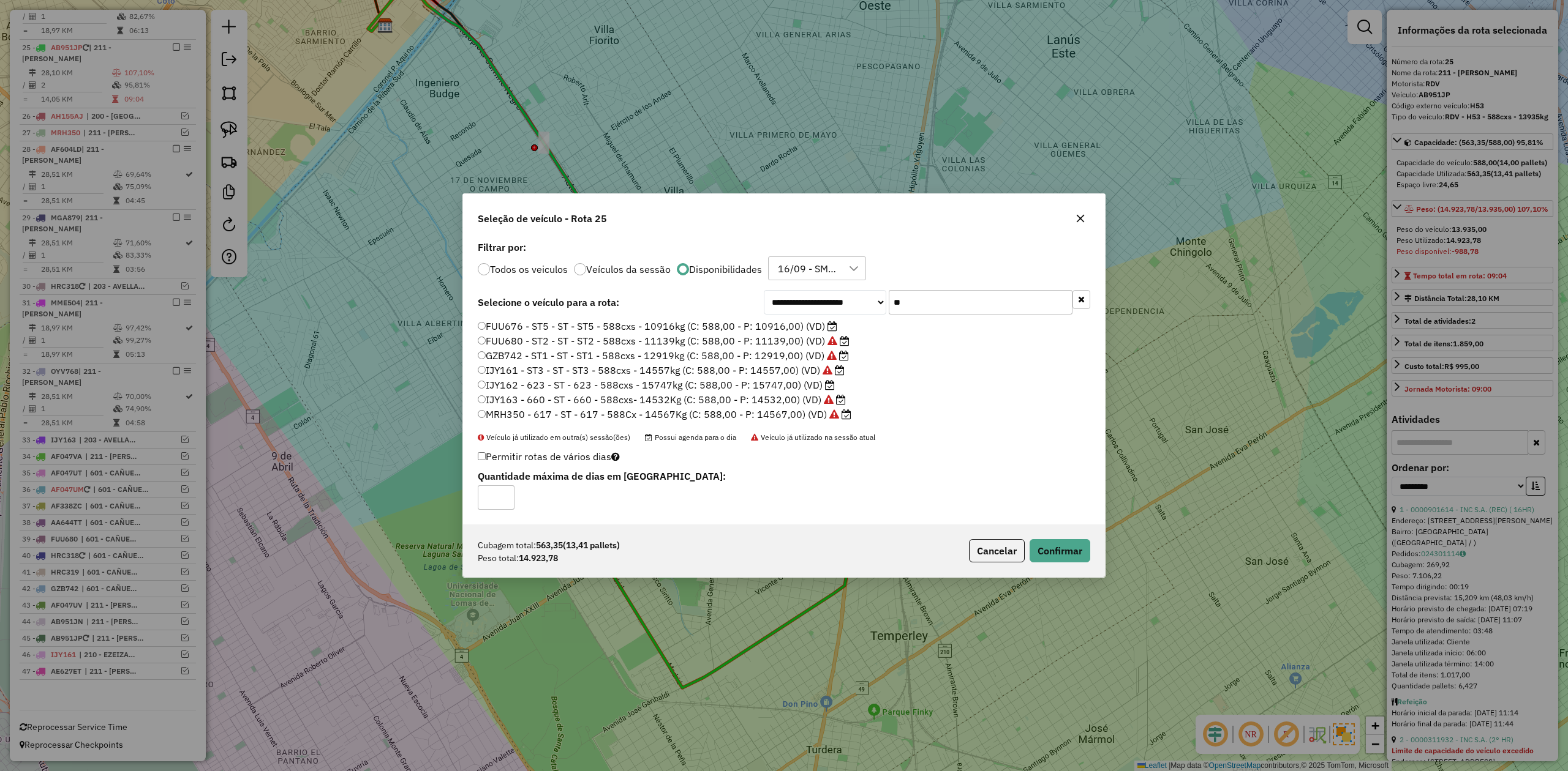
drag, startPoint x: 976, startPoint y: 307, endPoint x: 857, endPoint y: 299, distance: 119.3
click at [859, 297] on div "**********" at bounding box center [926, 302] width 326 height 24
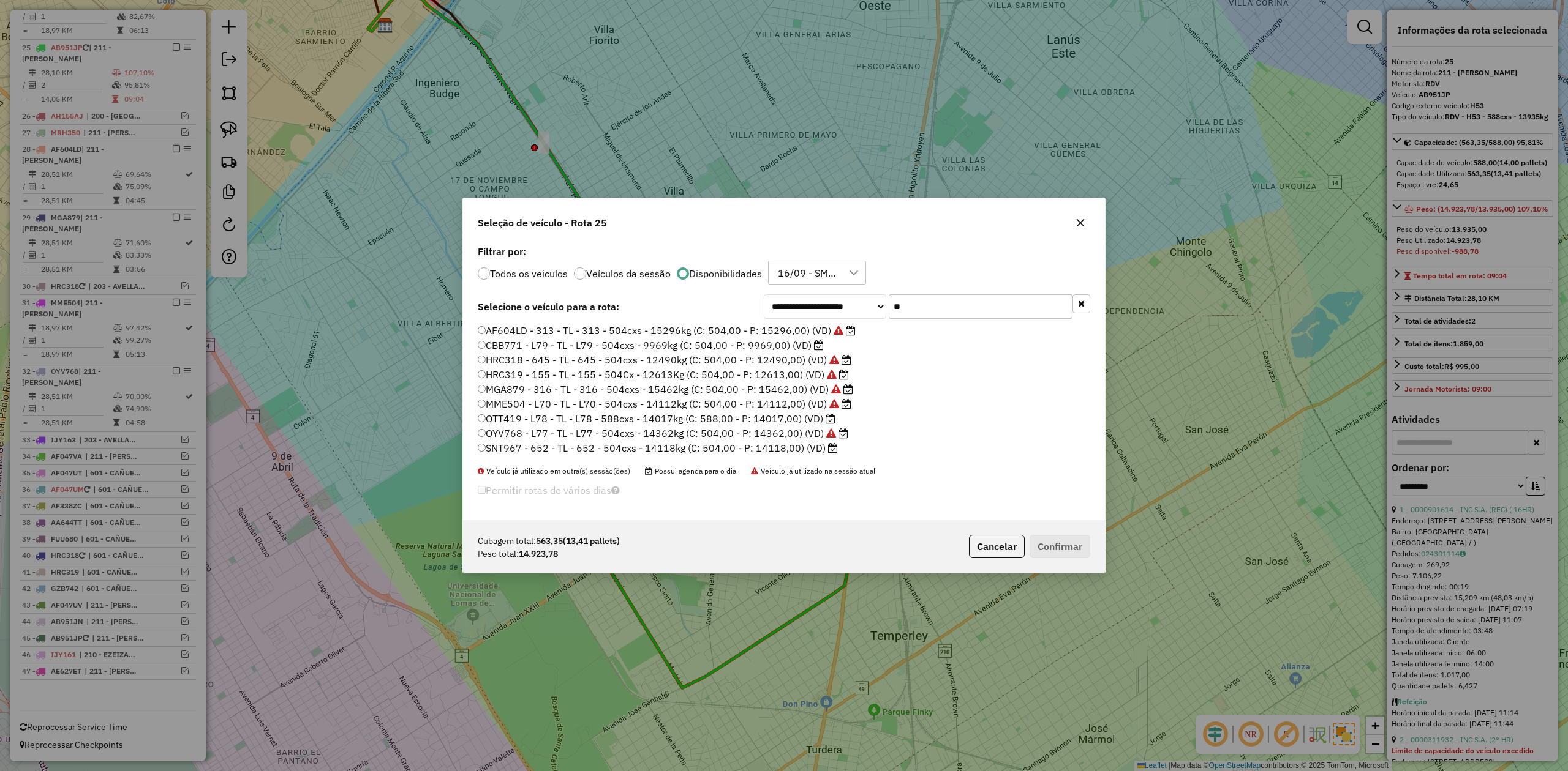
click at [790, 419] on label "OTT419 - L78 - TL - L78 - 588cxs - 14017kg (C: 588,00 - P: 14017,00) (VD)" at bounding box center [656, 418] width 358 height 14
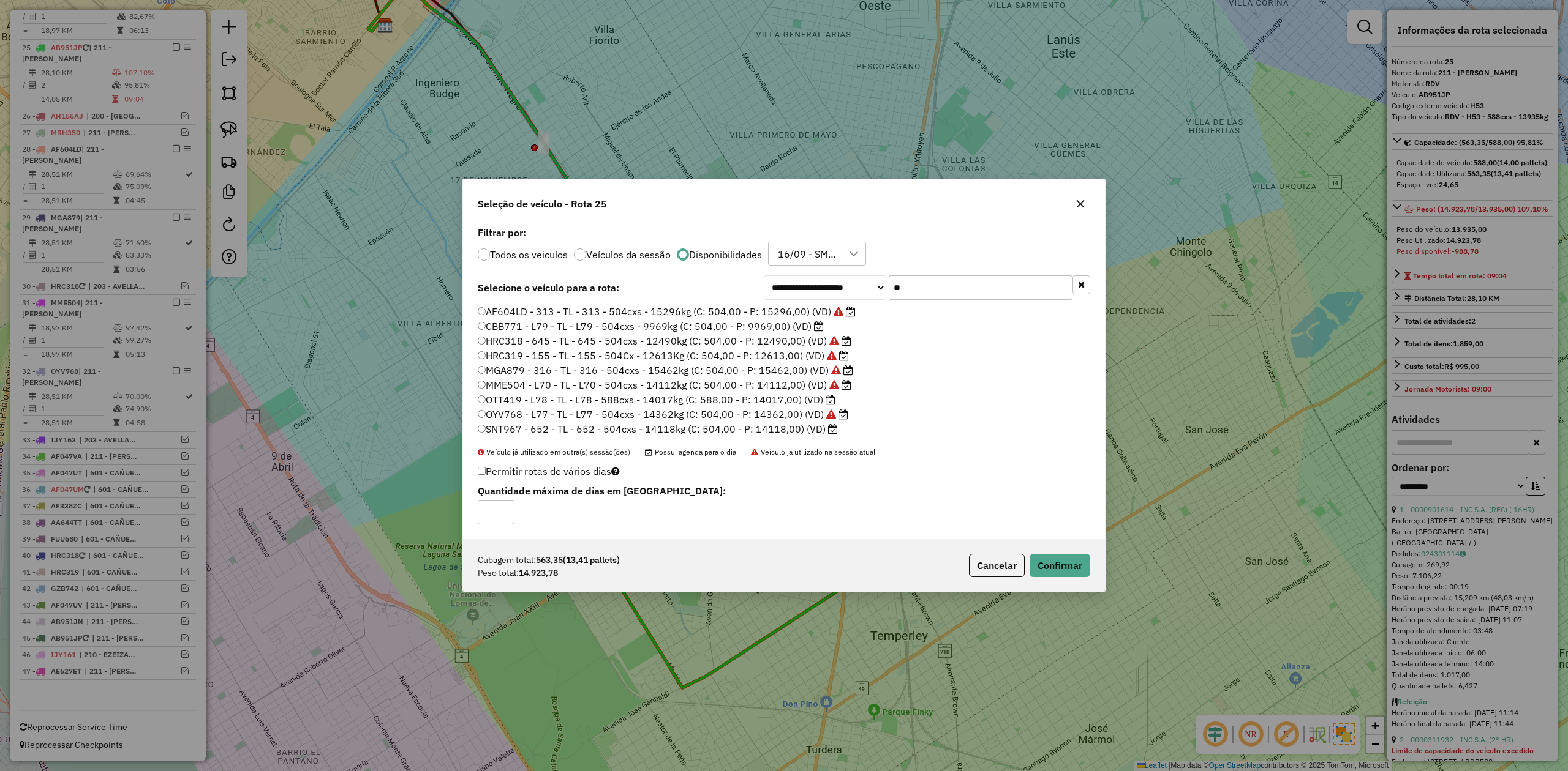
drag, startPoint x: 926, startPoint y: 287, endPoint x: 846, endPoint y: 278, distance: 80.5
click at [846, 278] on div "**********" at bounding box center [926, 288] width 326 height 24
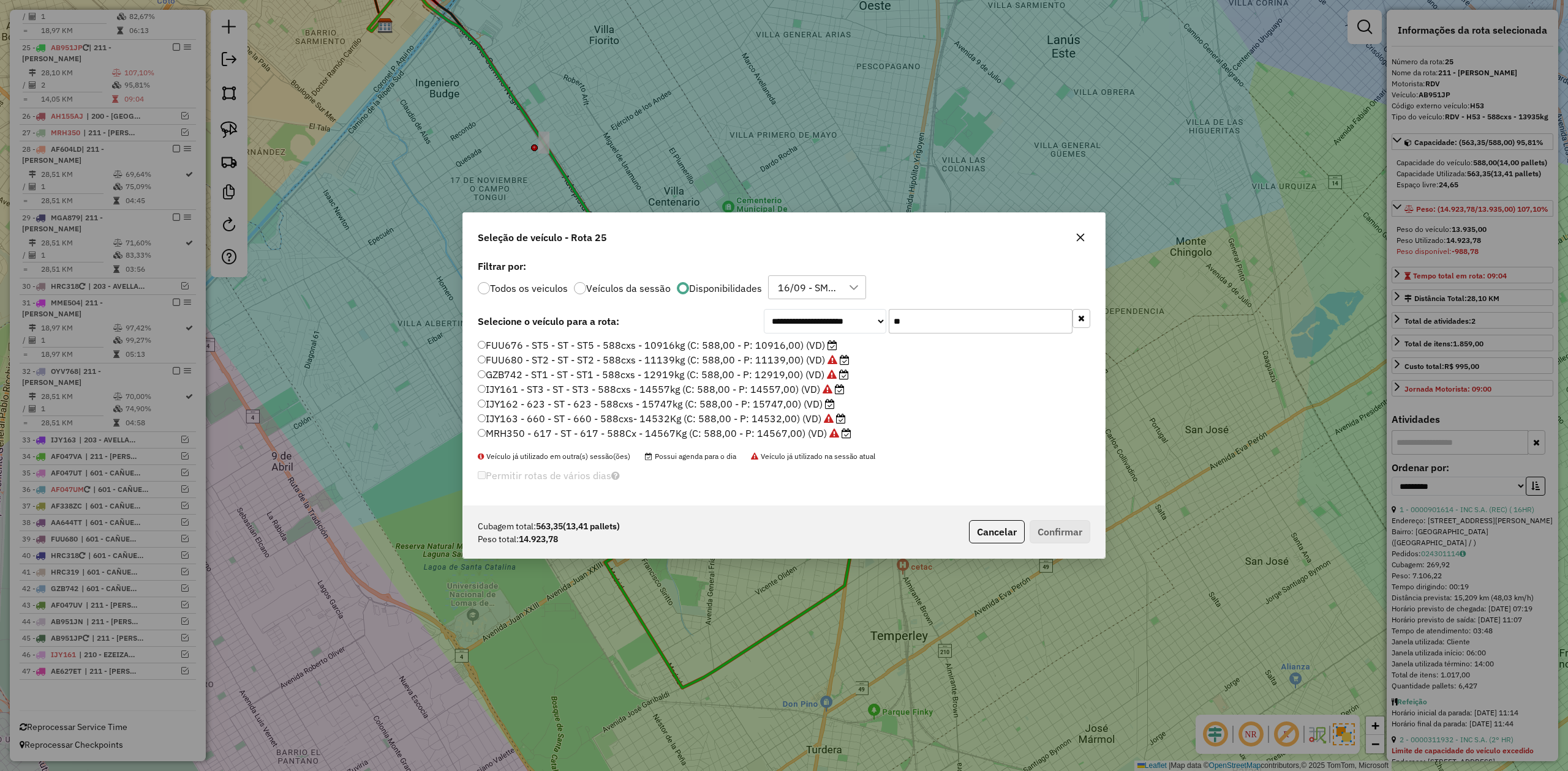
type input "**"
click at [799, 405] on label "IJY162 - 623 - ST - 623 - 588cxs - 15747kg (C: 588,00 - P: 15747,00) (VD)" at bounding box center [656, 404] width 357 height 14
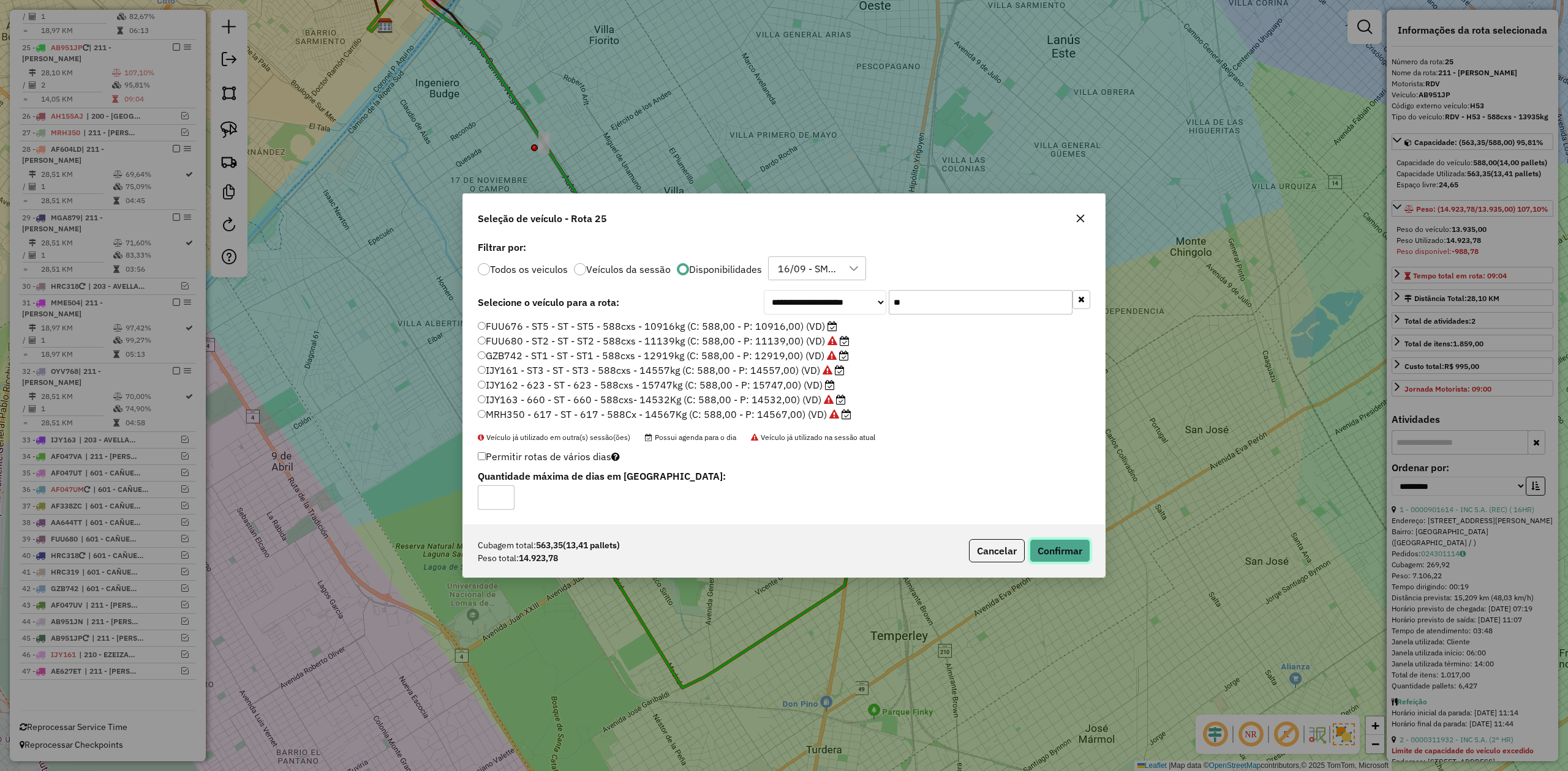
click at [1049, 551] on button "Confirmar" at bounding box center [1059, 551] width 61 height 23
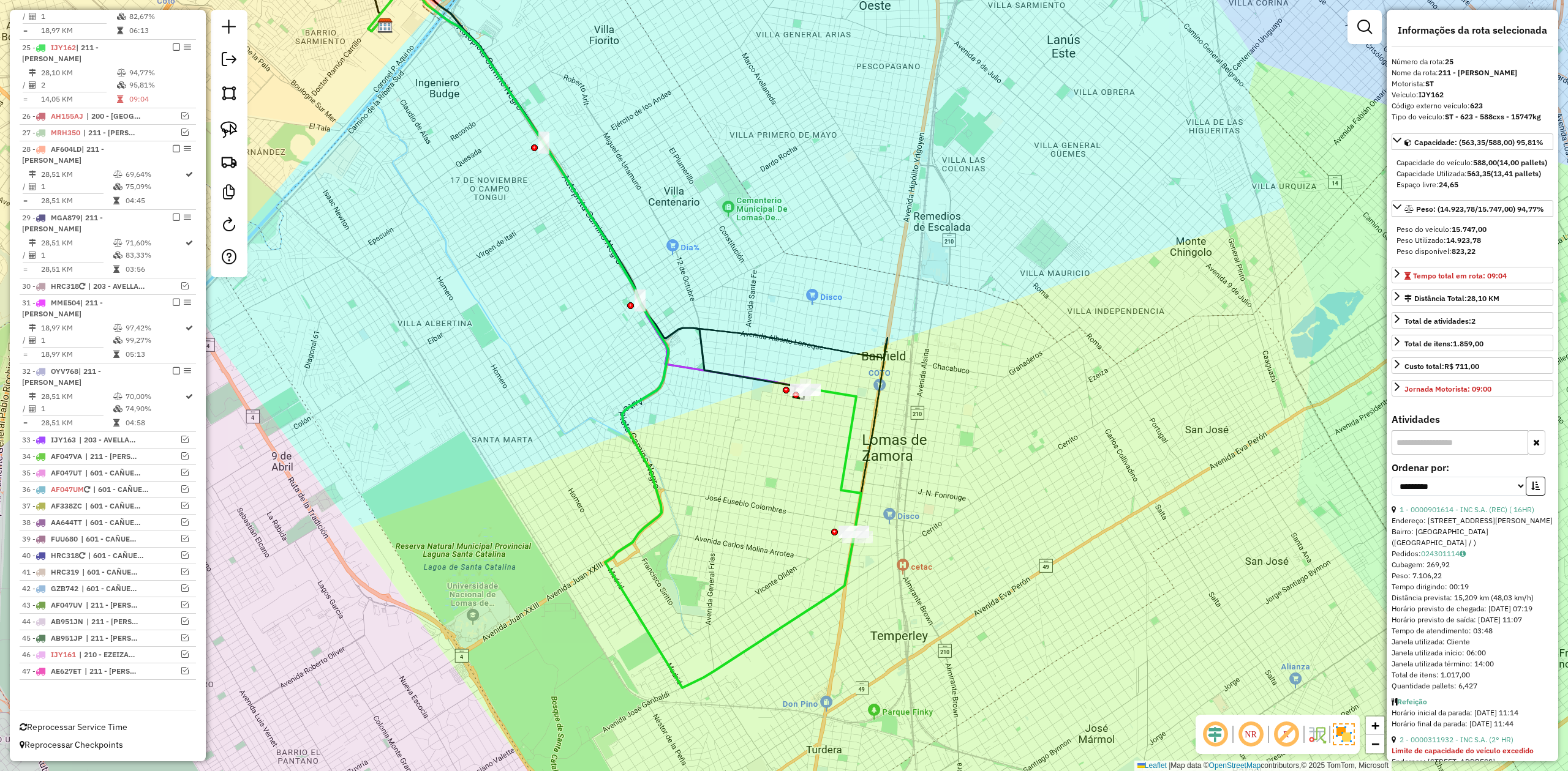
click at [866, 451] on icon at bounding box center [627, 243] width 521 height 587
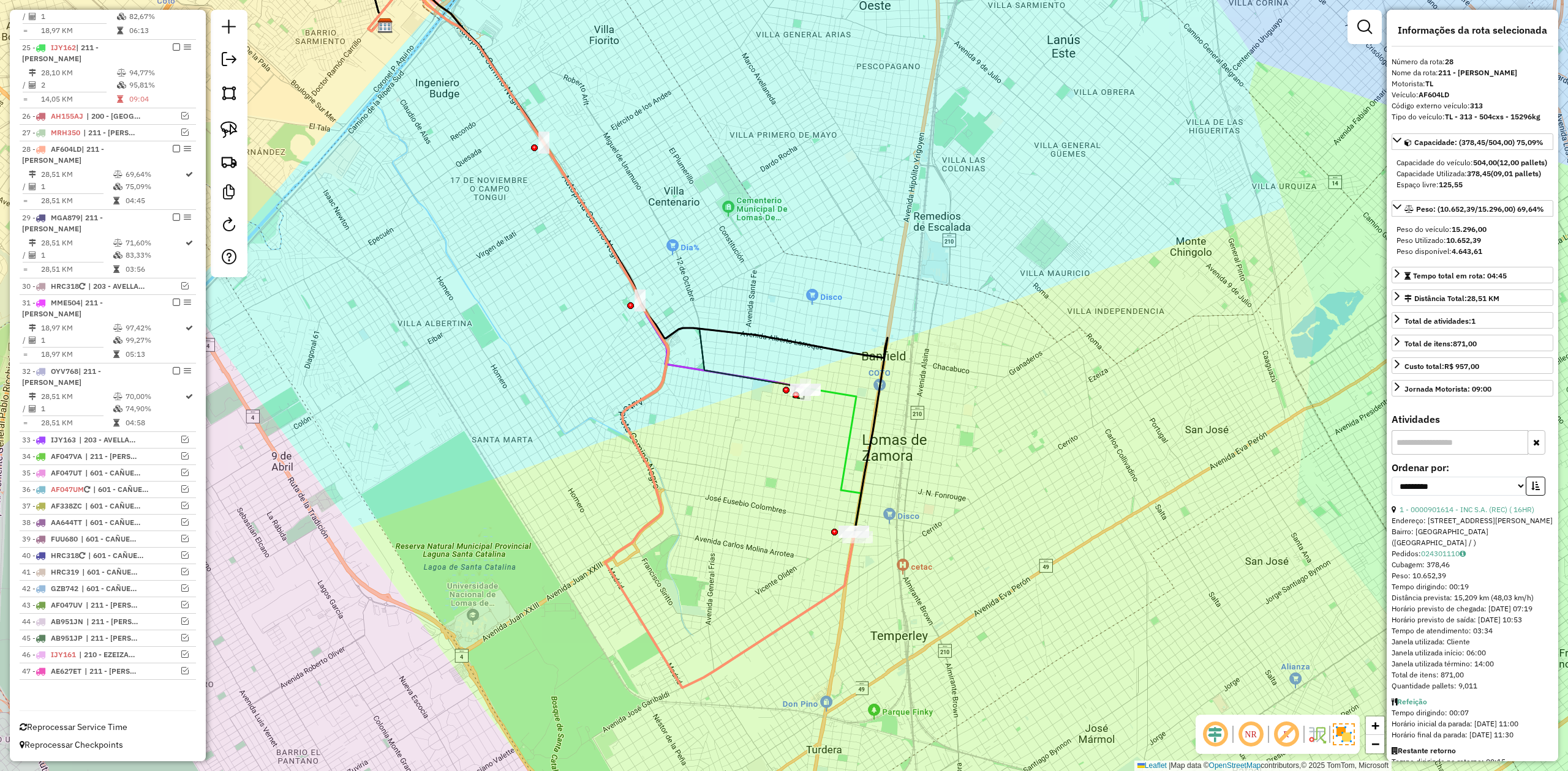
drag, startPoint x: 844, startPoint y: 438, endPoint x: 759, endPoint y: 440, distance: 85.0
click at [843, 437] on icon at bounding box center [833, 462] width 56 height 149
click at [173, 43] on em at bounding box center [176, 47] width 7 height 7
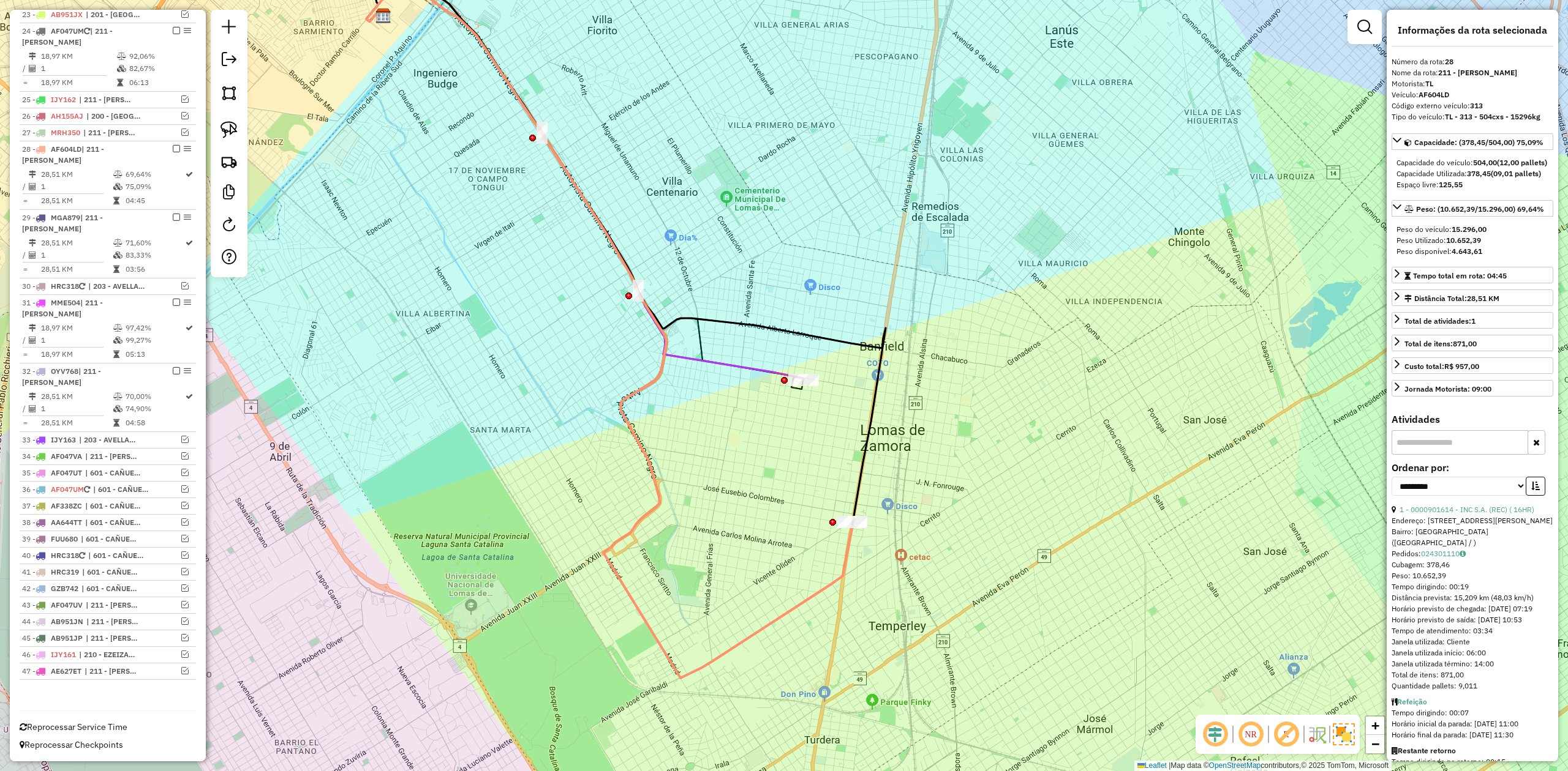
drag, startPoint x: 942, startPoint y: 402, endPoint x: 846, endPoint y: 348, distance: 110.1
click at [928, 348] on div "Janela de atendimento Grade de atendimento Capacidade Transportadoras Veículos …" at bounding box center [784, 385] width 1568 height 771
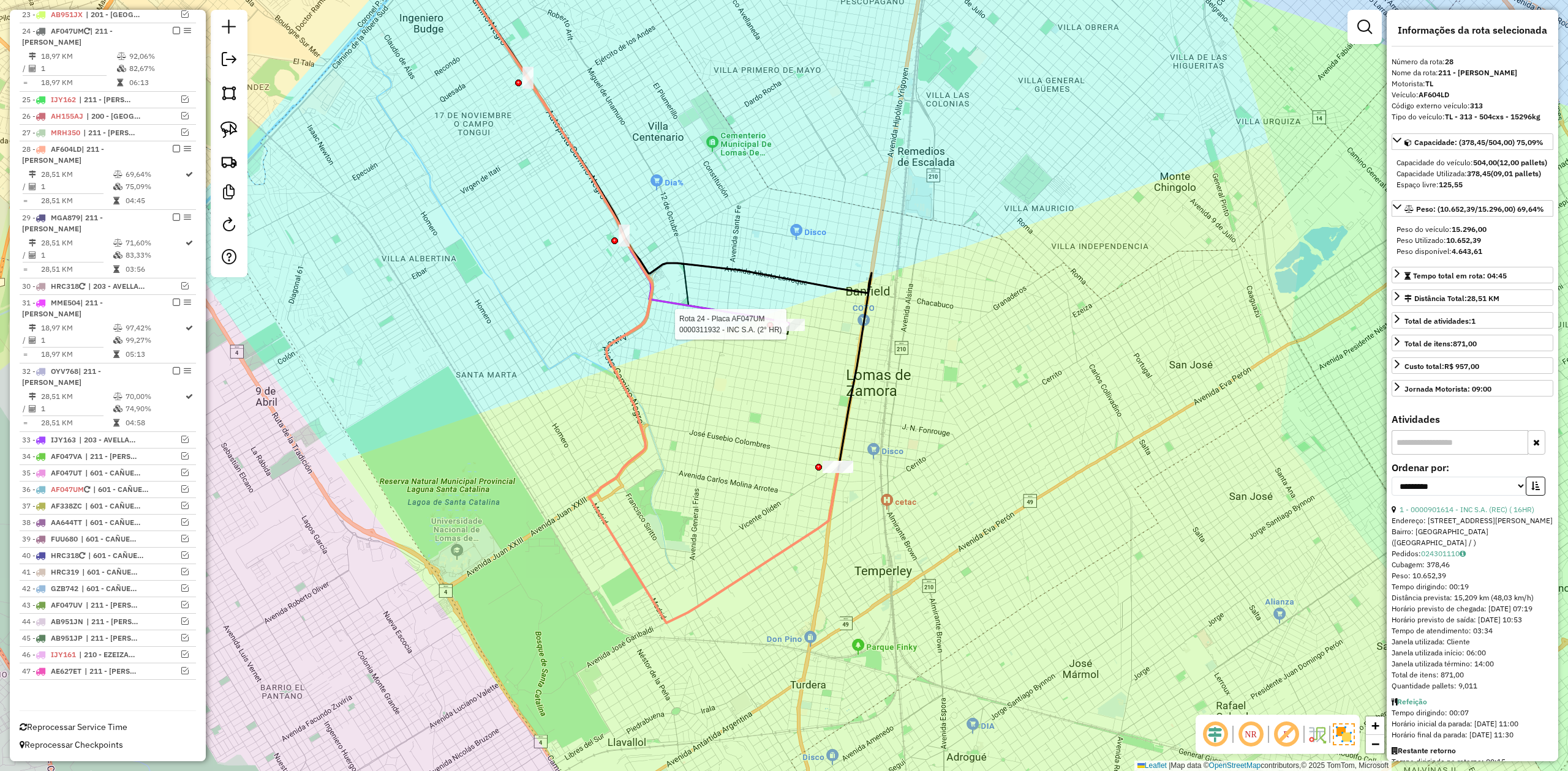
click at [797, 331] on div at bounding box center [789, 325] width 31 height 12
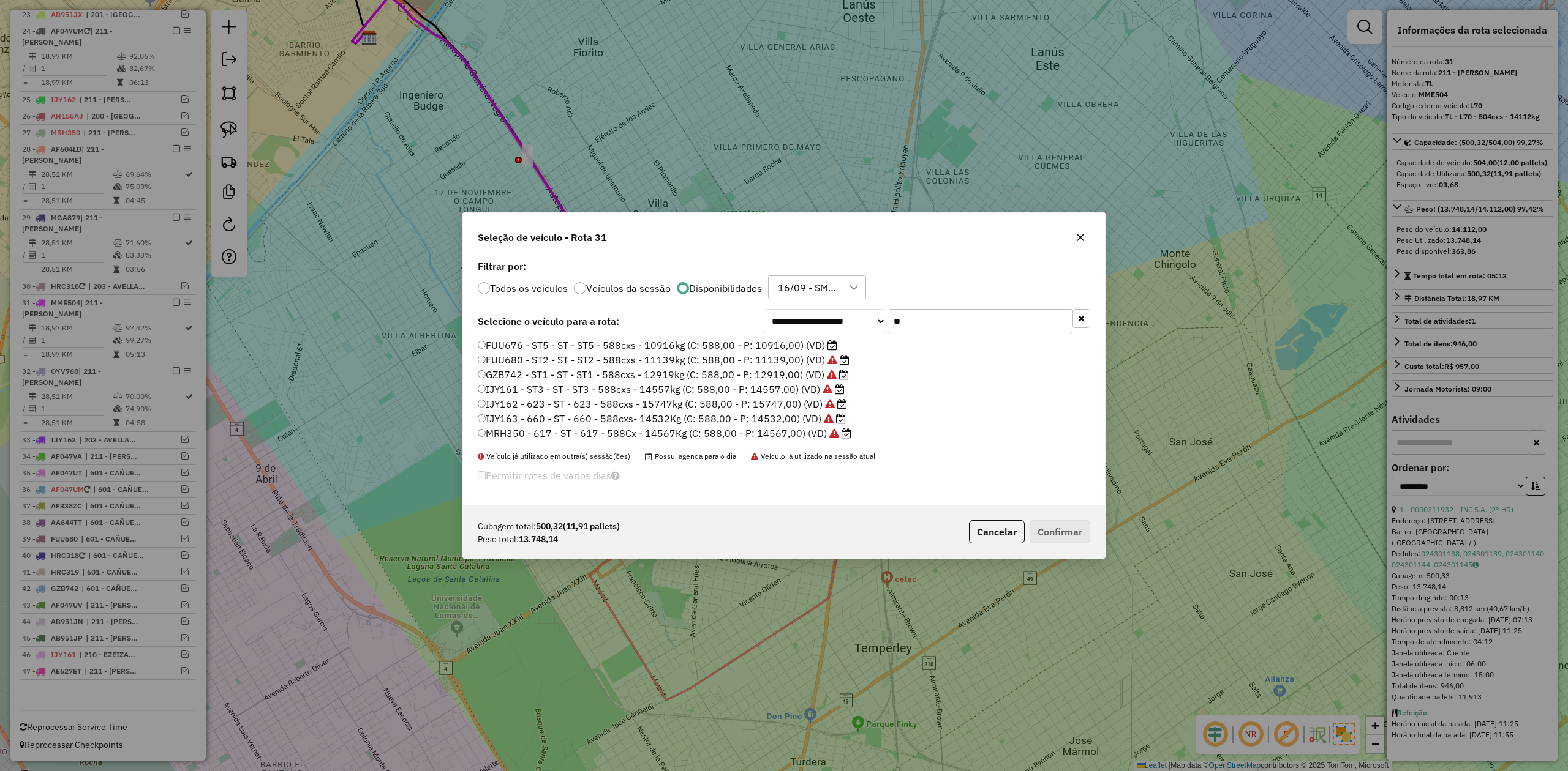
scroll to position [6, 4]
drag, startPoint x: 963, startPoint y: 325, endPoint x: 817, endPoint y: 318, distance: 146.2
click at [817, 318] on div "**********" at bounding box center [926, 321] width 326 height 24
click at [1078, 235] on icon "button" at bounding box center [1080, 237] width 8 height 8
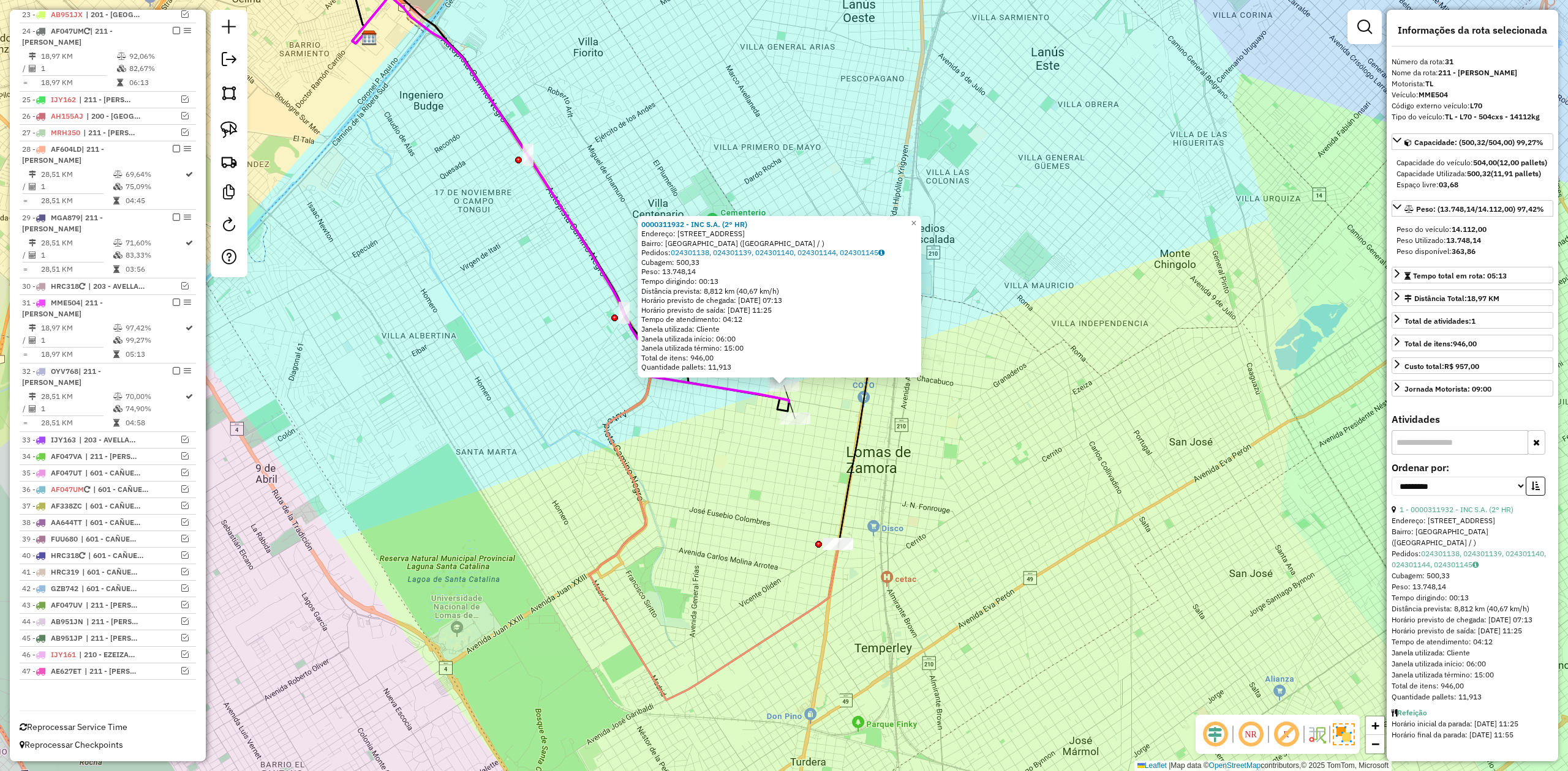
click at [608, 529] on div "0000311932 - INC S.A. (2° HR) Endereço: Calle Almafuerte, 887 Bairro: Lomas de …" at bounding box center [784, 385] width 1568 height 771
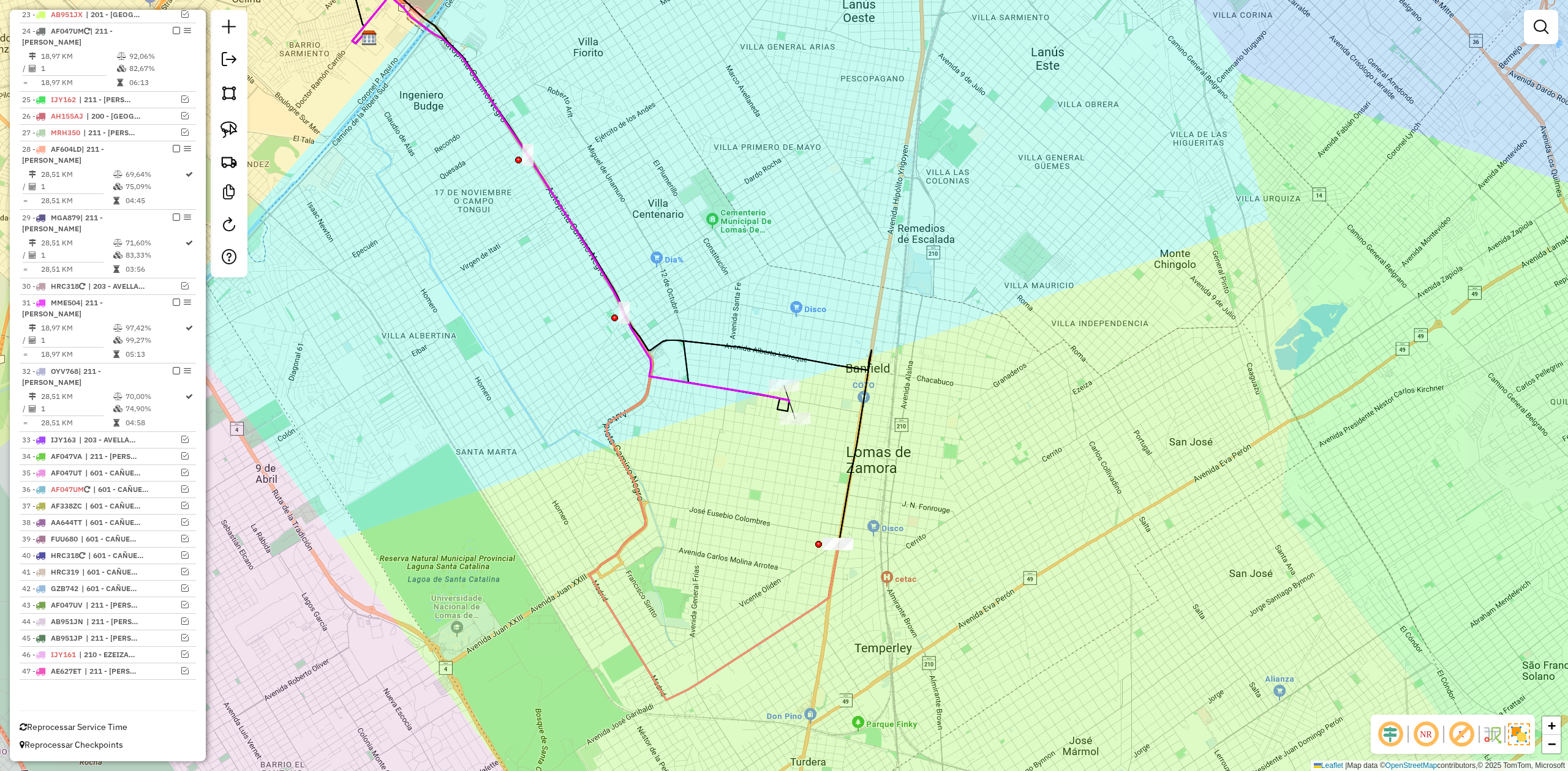
click at [746, 397] on icon at bounding box center [570, 199] width 436 height 407
select select "**********"
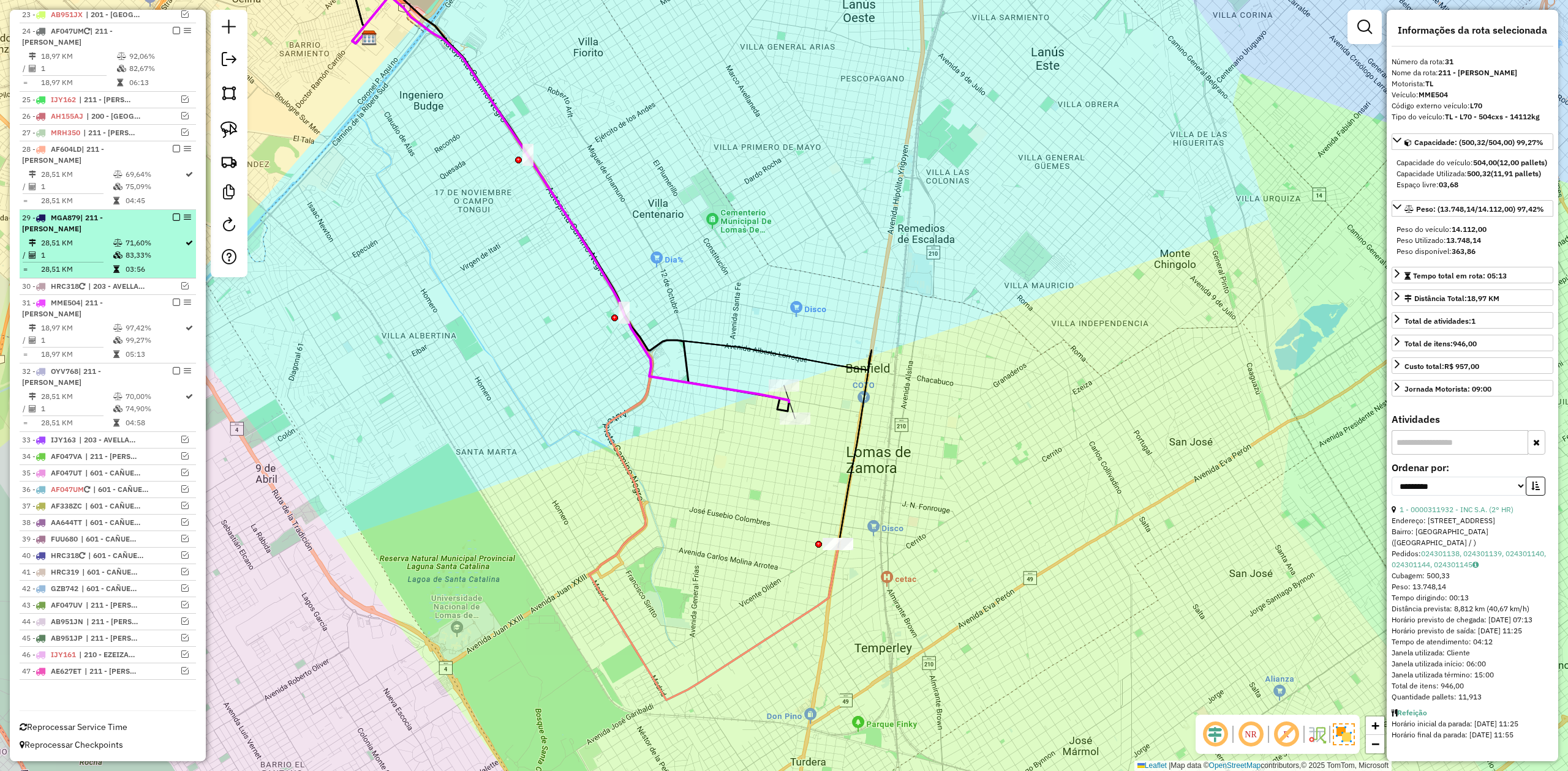
click at [173, 299] on em at bounding box center [176, 302] width 7 height 7
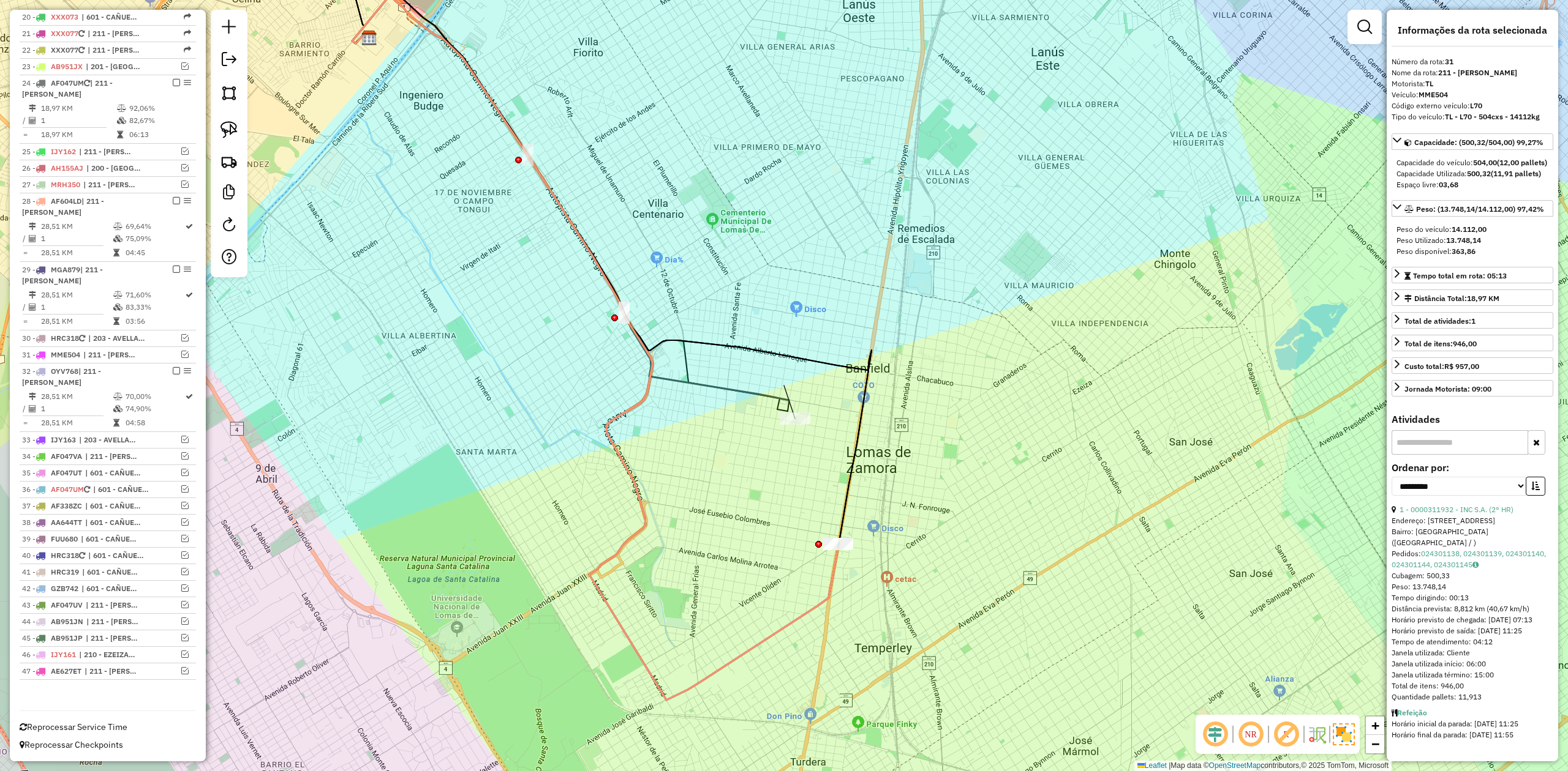
scroll to position [795, 0]
click at [628, 474] on icon at bounding box center [595, 348] width 485 height 705
click at [727, 393] on icon at bounding box center [570, 199] width 436 height 407
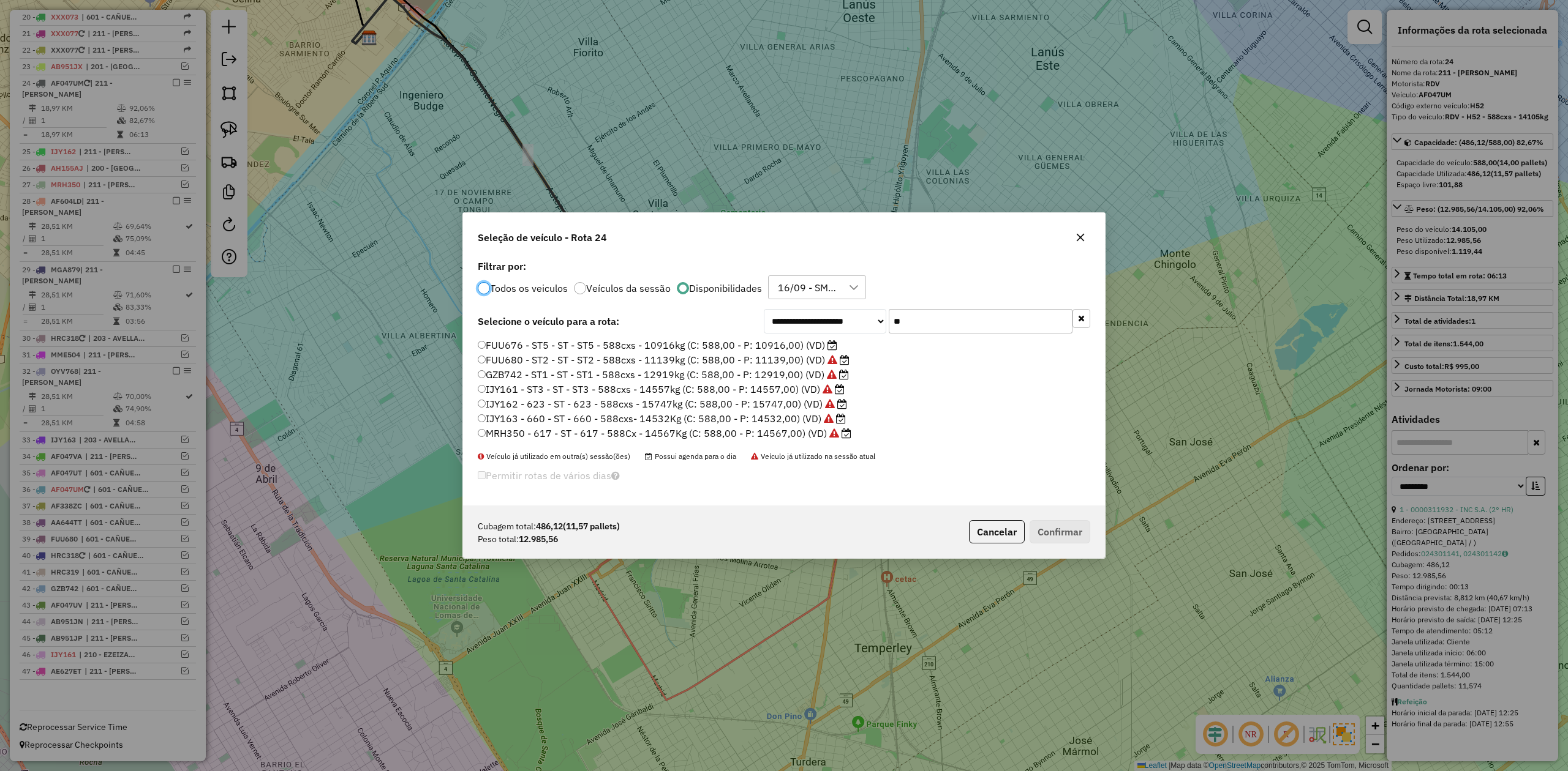
scroll to position [6, 4]
drag, startPoint x: 905, startPoint y: 319, endPoint x: 834, endPoint y: 316, distance: 71.1
click at [834, 315] on div "**********" at bounding box center [926, 321] width 326 height 24
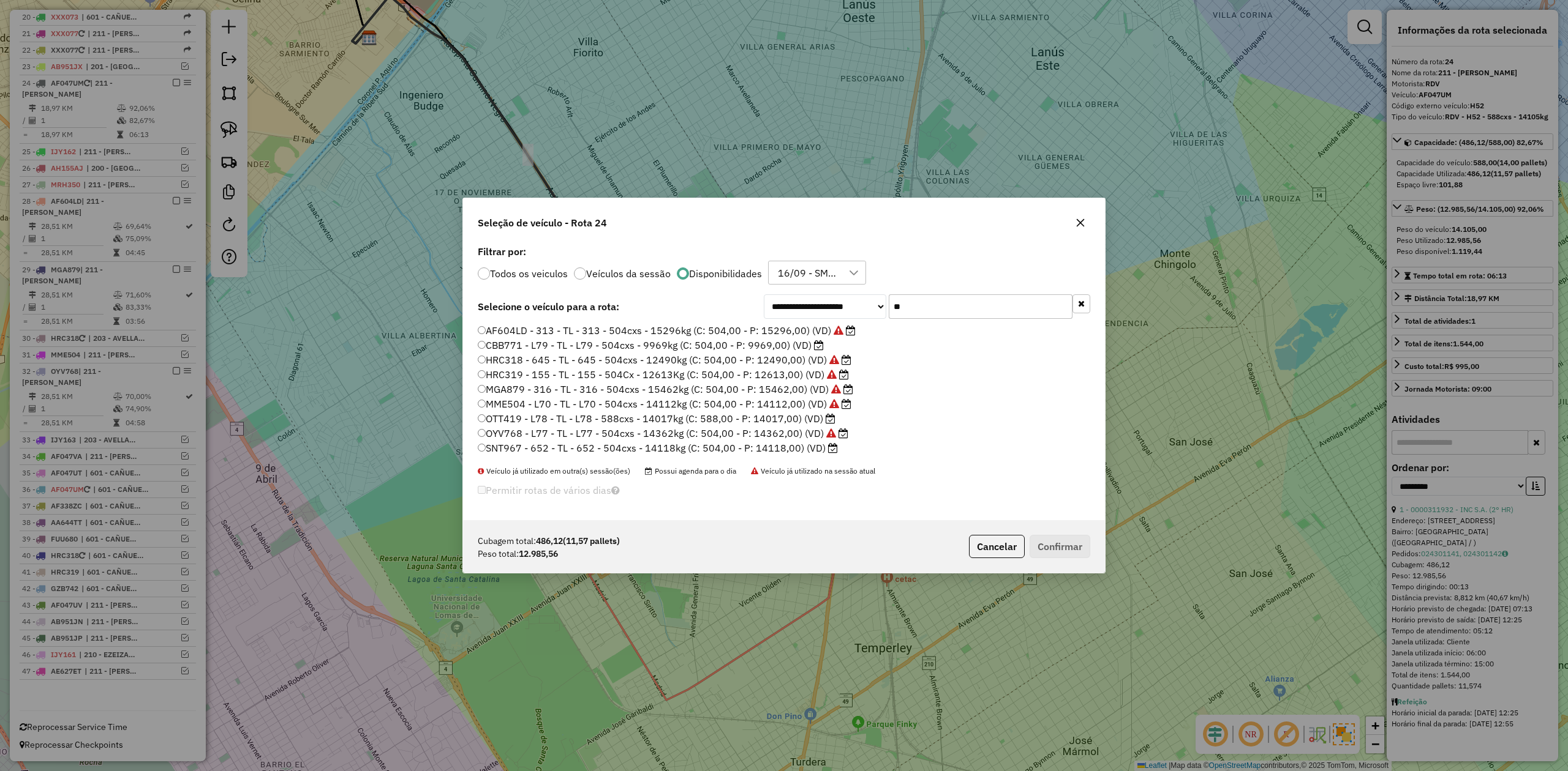
type input "**"
click at [814, 420] on label "OTT419 - L78 - TL - L78 - 588cxs - 14017kg (C: 588,00 - P: 14017,00) (VD)" at bounding box center [656, 418] width 358 height 14
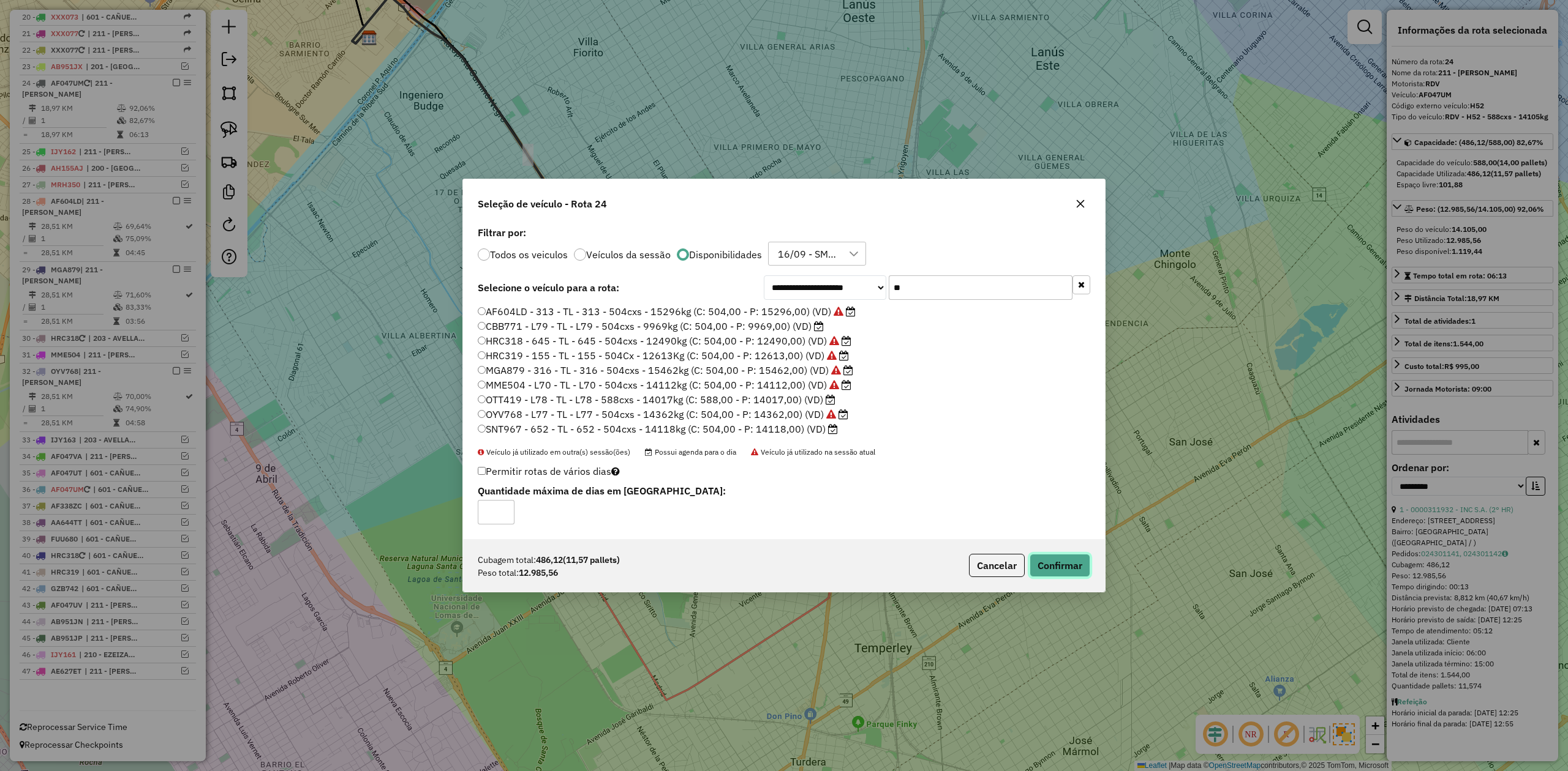
click at [1062, 577] on button "Confirmar" at bounding box center [1059, 566] width 61 height 23
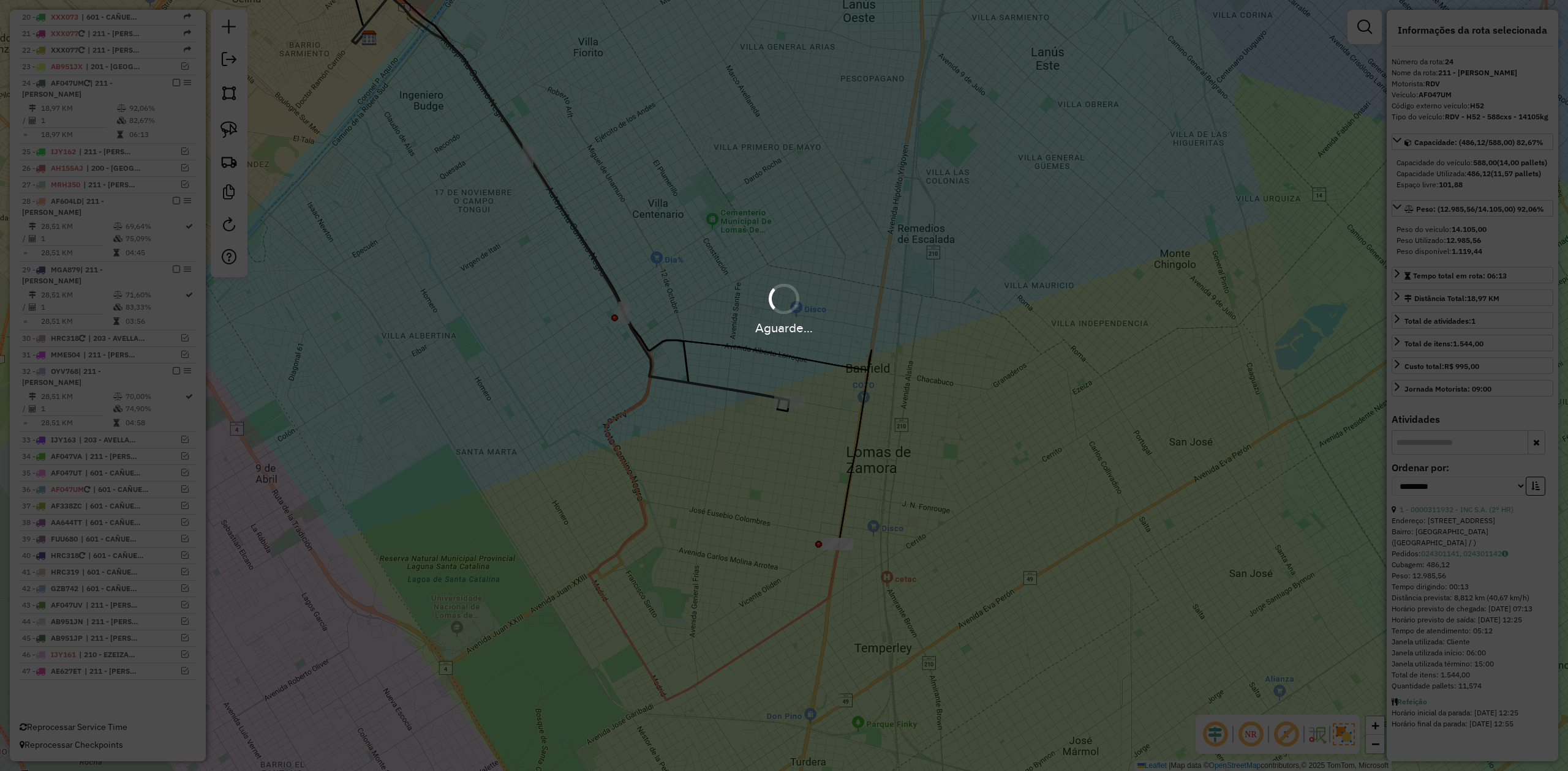
click at [735, 390] on div "Aguarde..." at bounding box center [784, 385] width 1568 height 771
click at [734, 392] on div "Aguarde..." at bounding box center [784, 385] width 1568 height 771
click at [731, 394] on div "Aguarde..." at bounding box center [784, 385] width 1568 height 771
click at [740, 392] on div "Aguarde..." at bounding box center [784, 385] width 1568 height 771
click at [1005, 325] on div "Aguarde..." at bounding box center [784, 328] width 1568 height 19
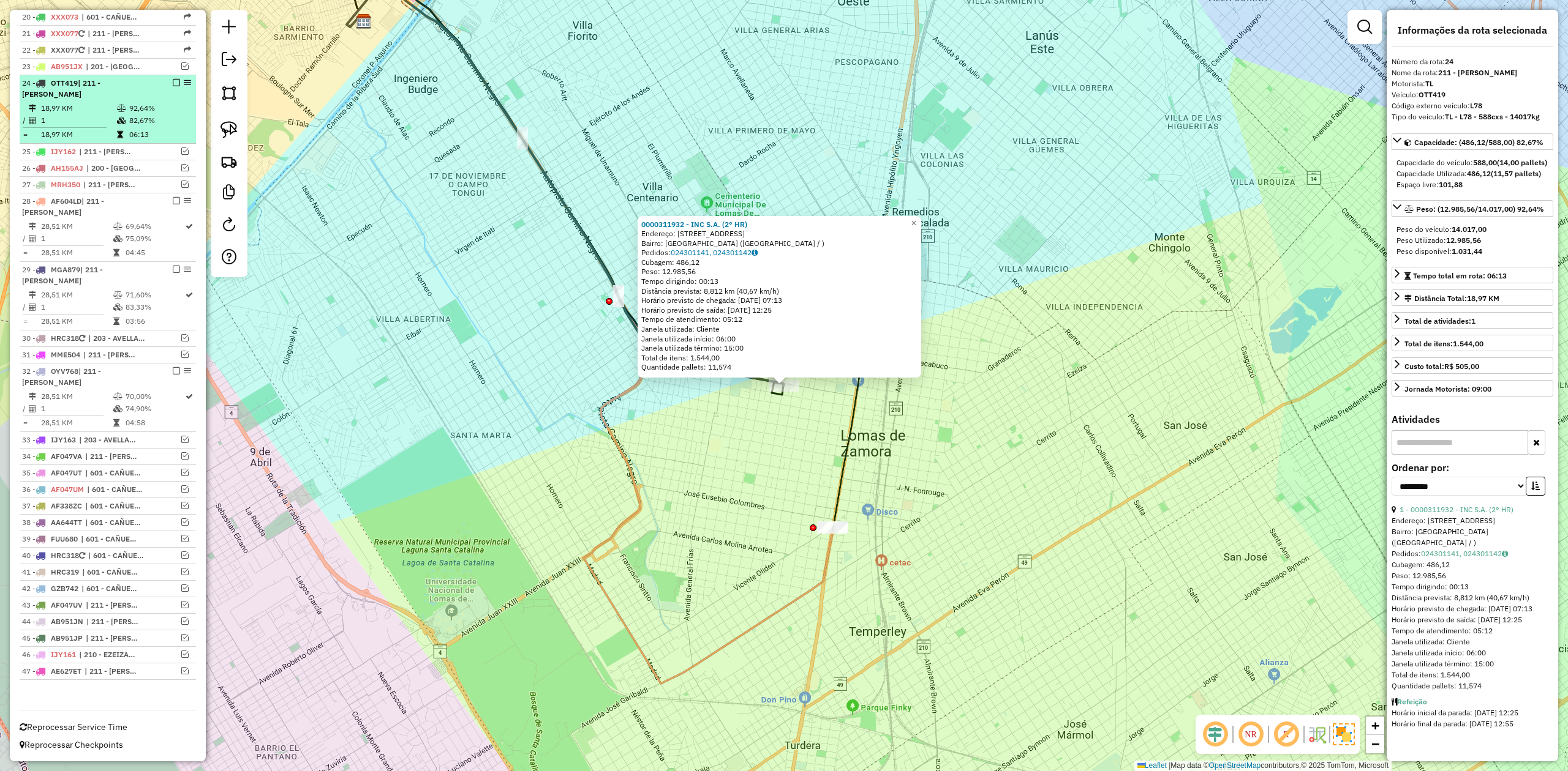
click at [174, 79] on em at bounding box center [176, 83] width 7 height 7
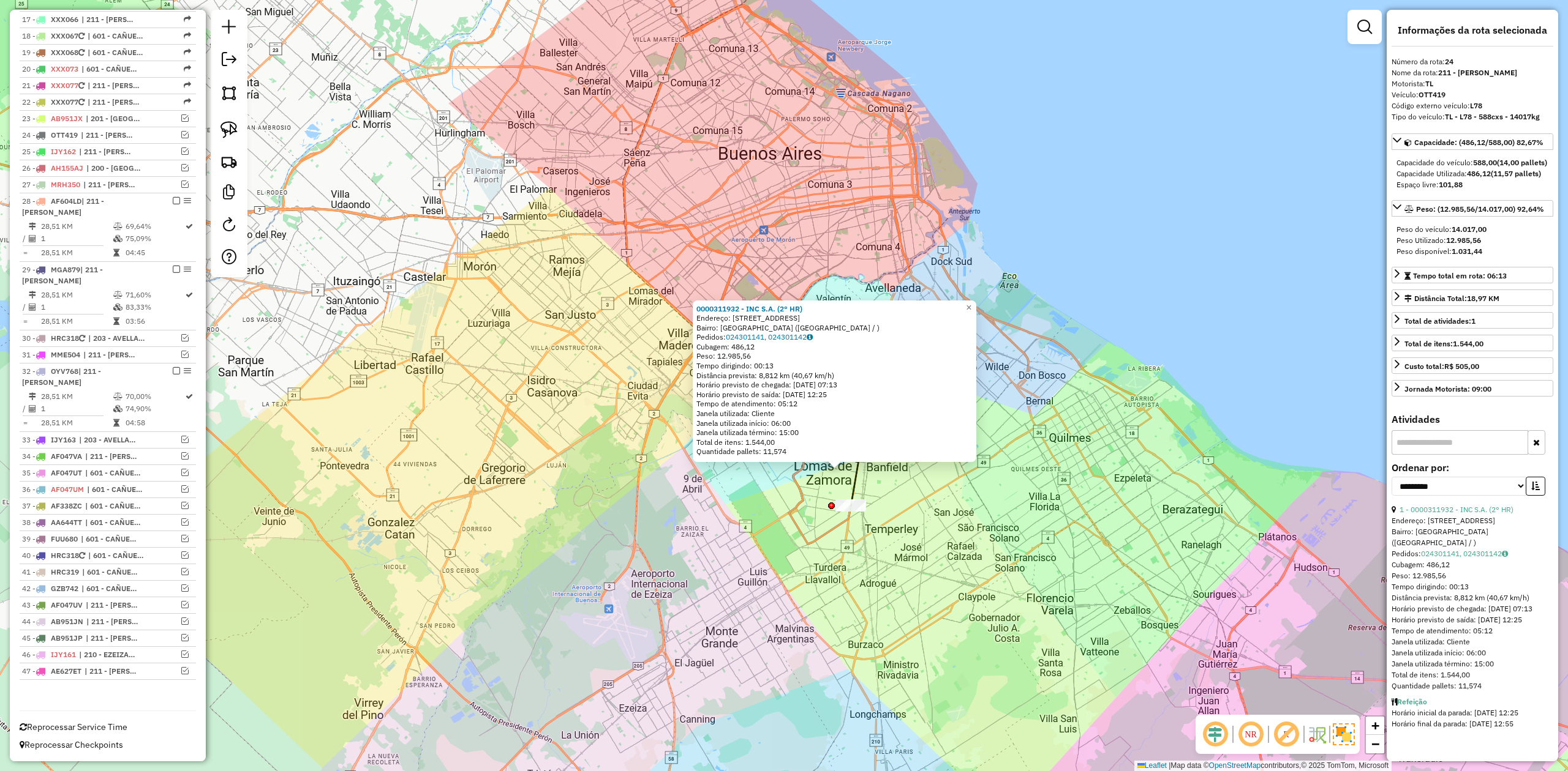
click at [856, 538] on div "0000311932 - INC S.A. (2° HR) Endereço: Calle Almafuerte, 887 Bairro: Lomas de …" at bounding box center [784, 385] width 1568 height 771
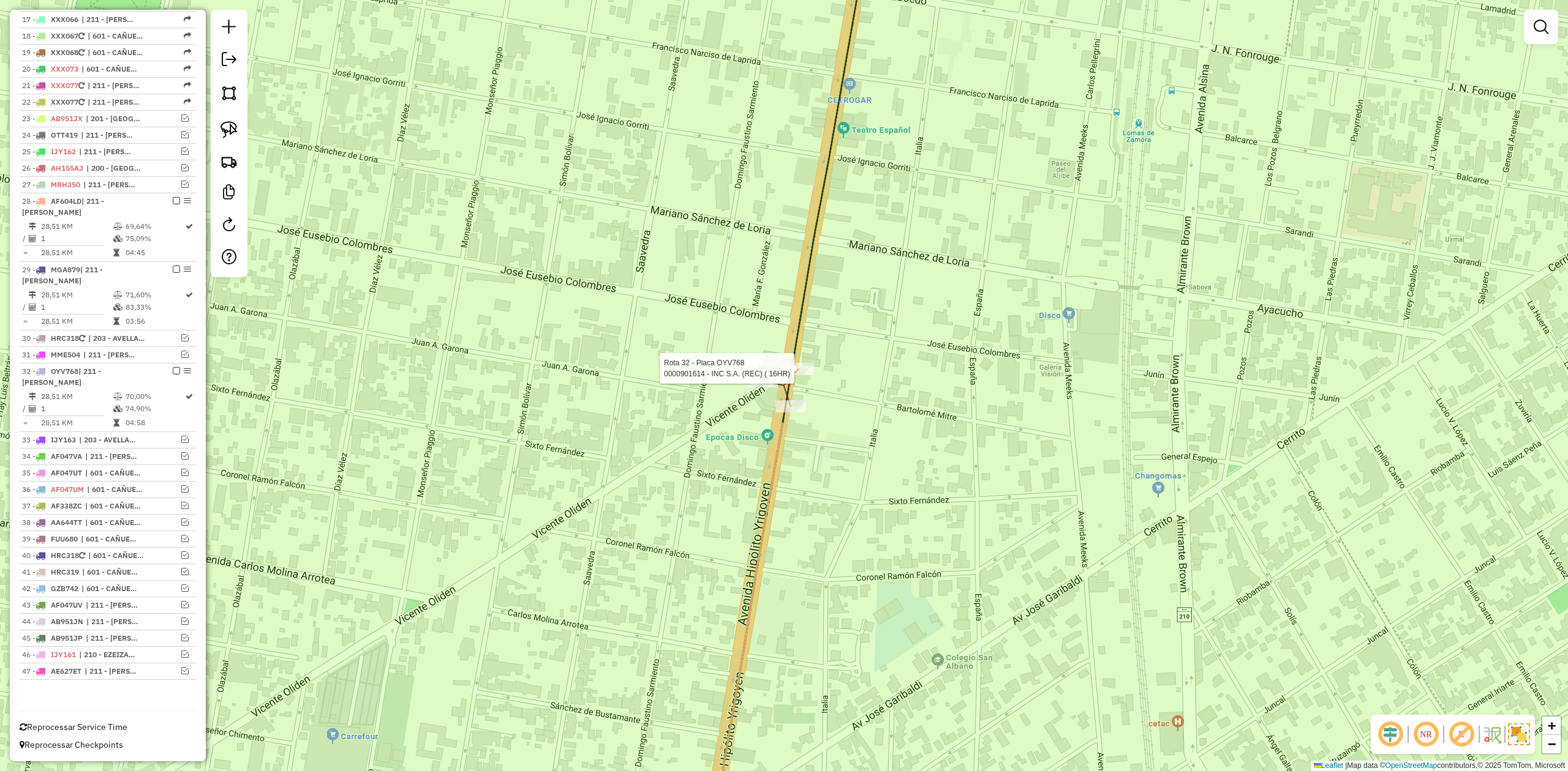
select select "**********"
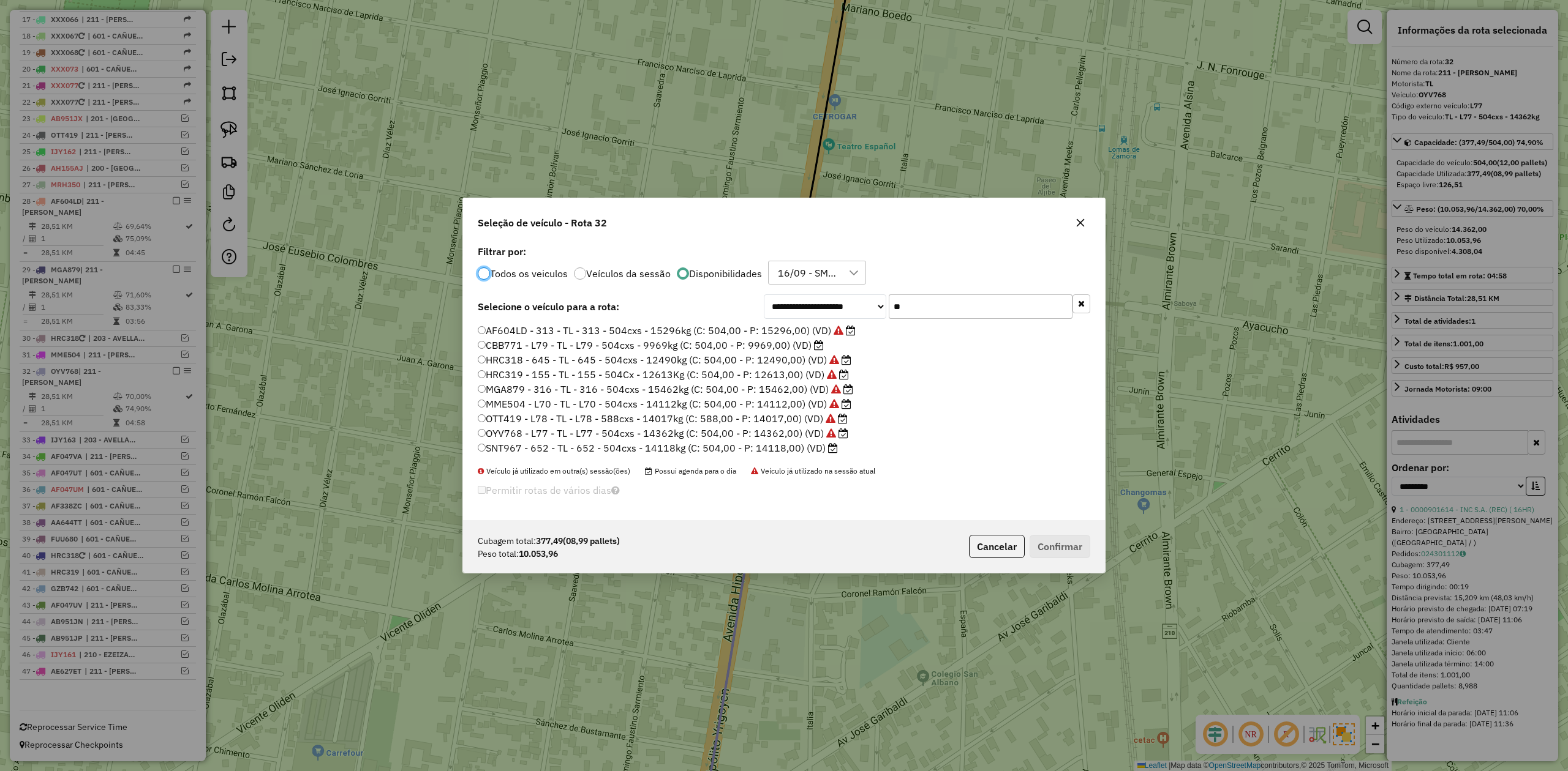
scroll to position [6, 4]
drag, startPoint x: 935, startPoint y: 299, endPoint x: 833, endPoint y: 302, distance: 102.0
click at [834, 300] on div "**********" at bounding box center [926, 307] width 326 height 24
type input "*"
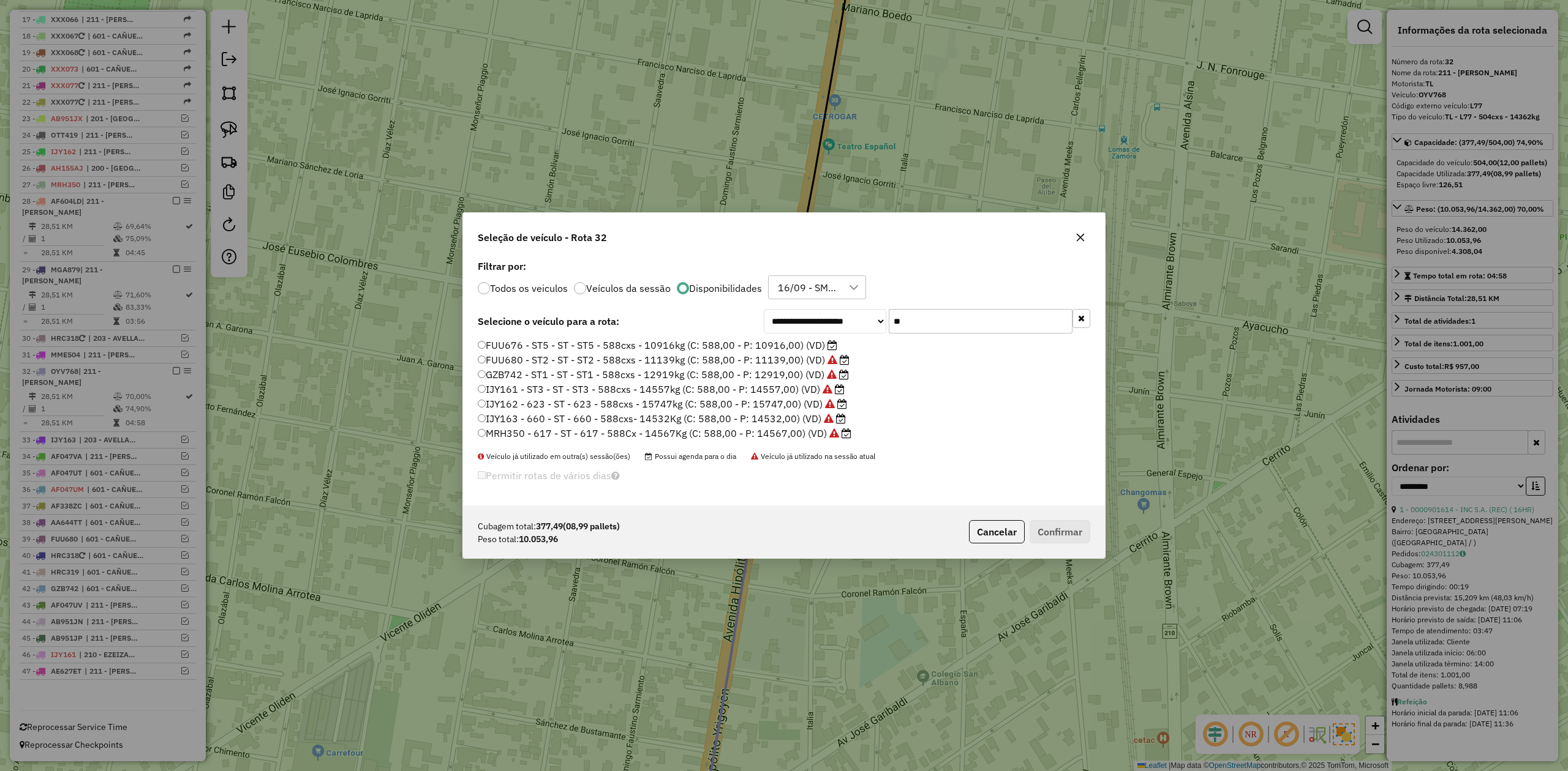
type input "**"
drag, startPoint x: 807, startPoint y: 348, endPoint x: 812, endPoint y: 353, distance: 7.1
click at [807, 348] on label "FUU676 - ST5 - ST - ST5 - 588cxs - 10916kg (C: 588,00 - P: 10916,00) (VD)" at bounding box center [657, 345] width 359 height 14
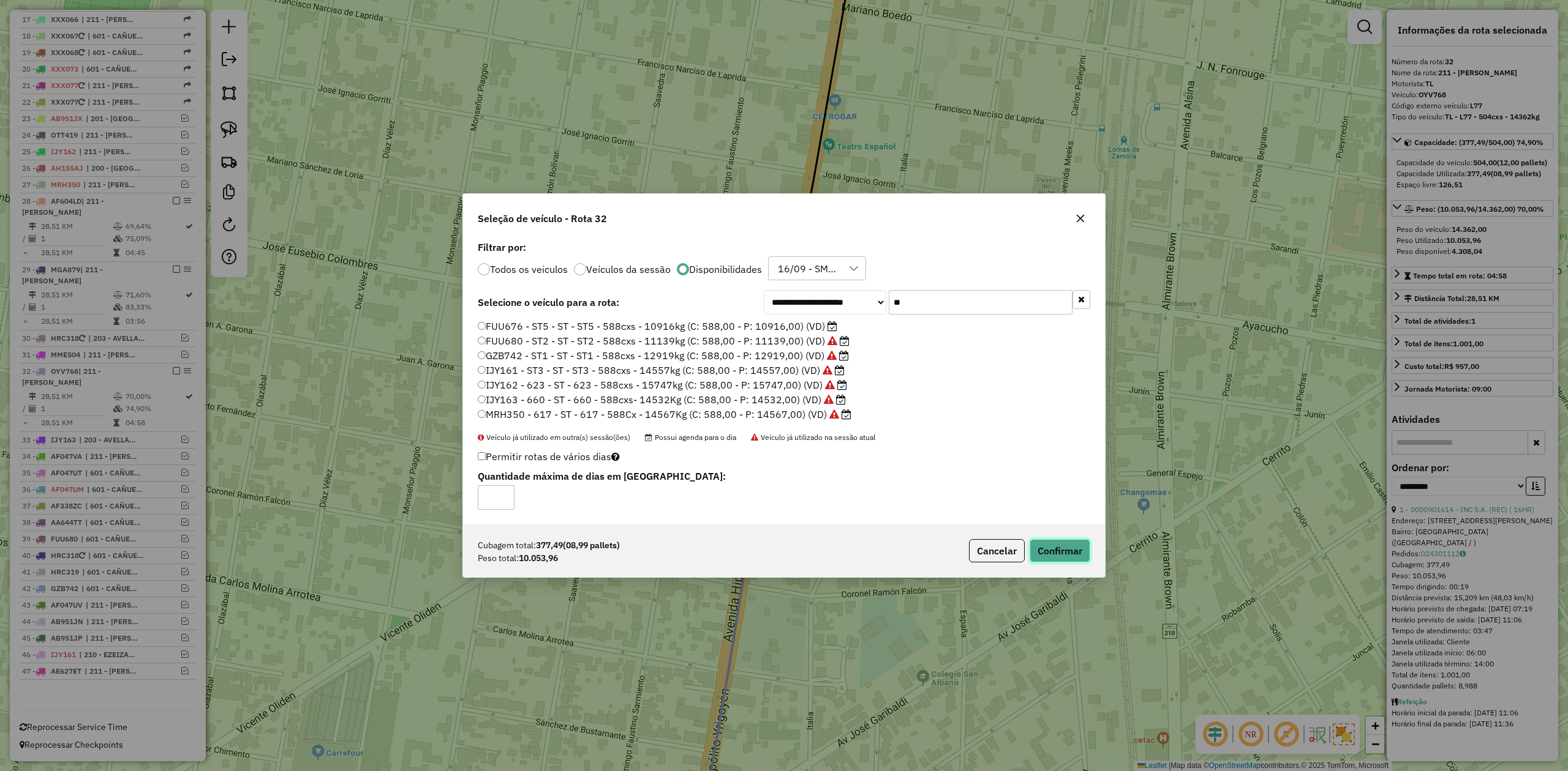
click at [1067, 554] on button "Confirmar" at bounding box center [1059, 551] width 61 height 23
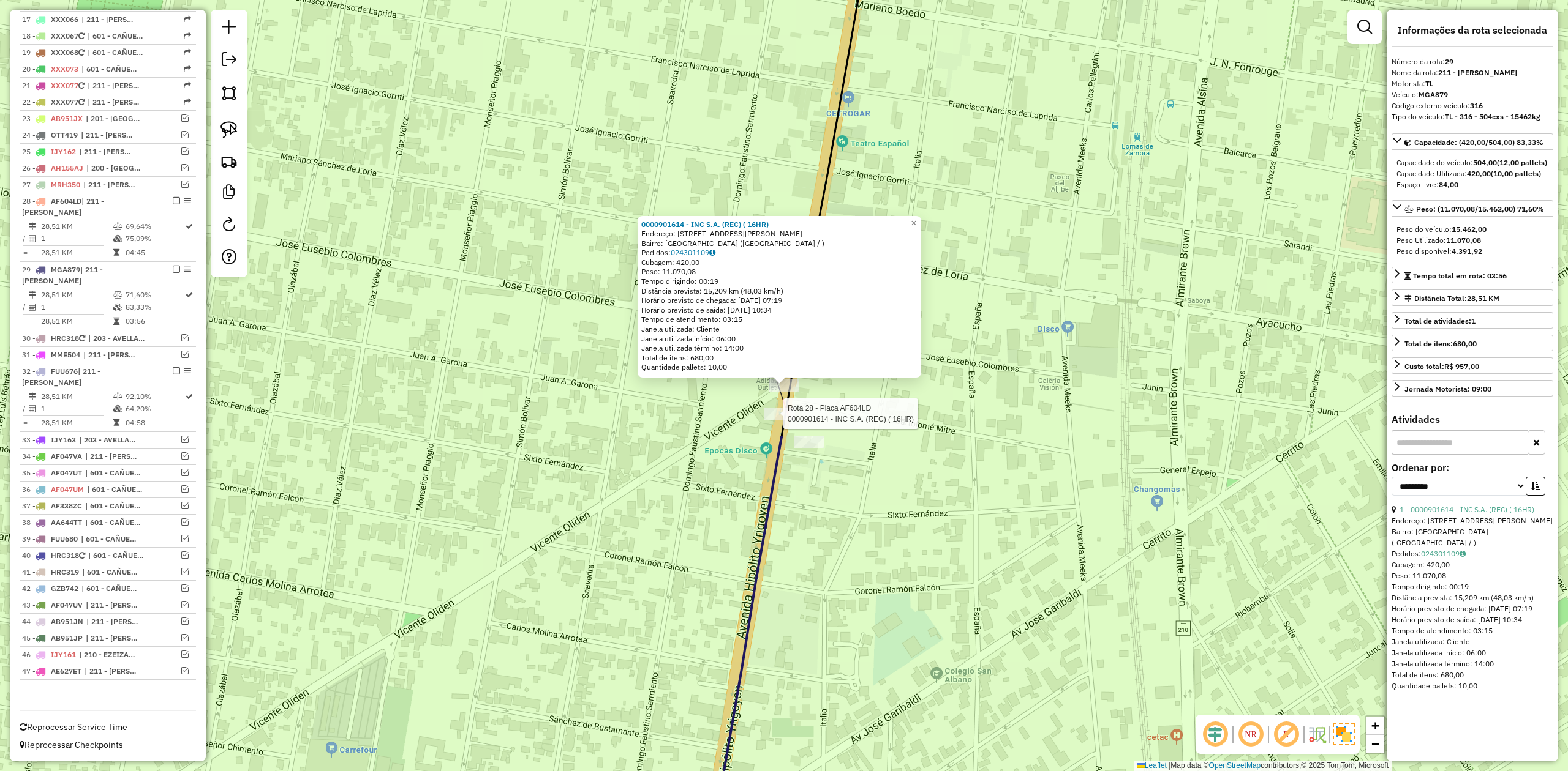
click at [778, 420] on div at bounding box center [779, 414] width 31 height 12
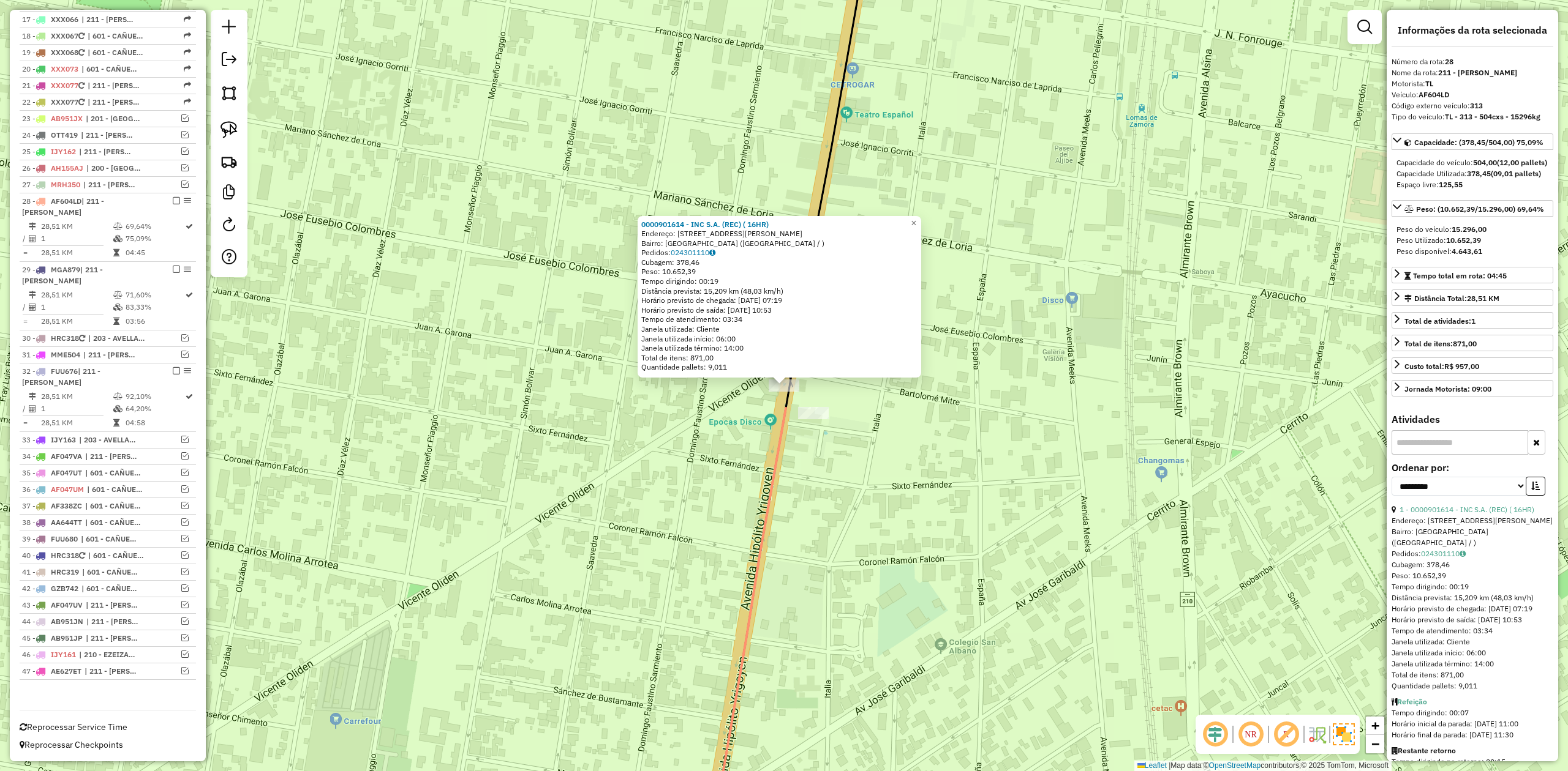
click at [771, 451] on icon at bounding box center [714, 628] width 143 height 440
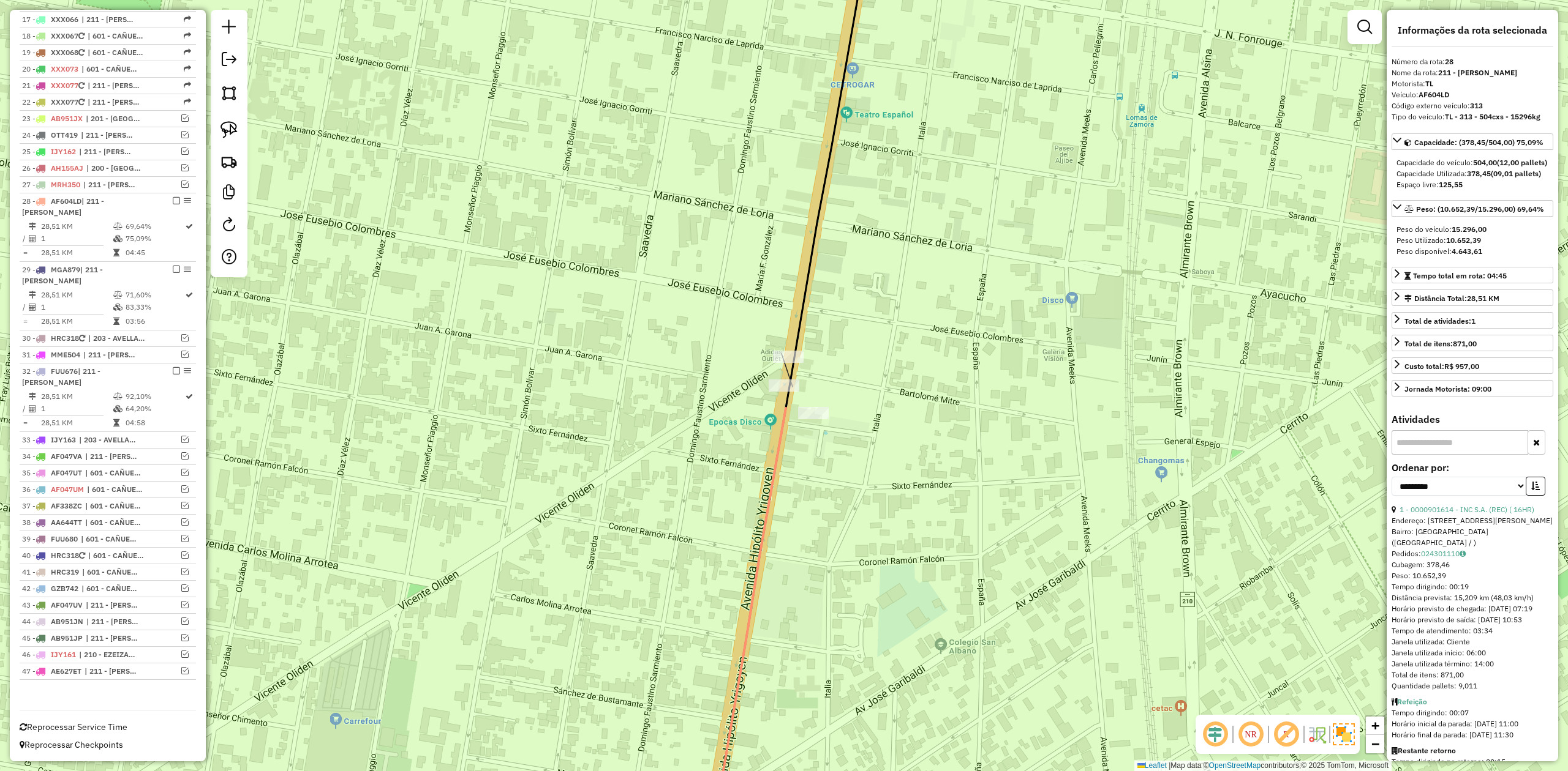
click at [815, 419] on div at bounding box center [813, 412] width 31 height 12
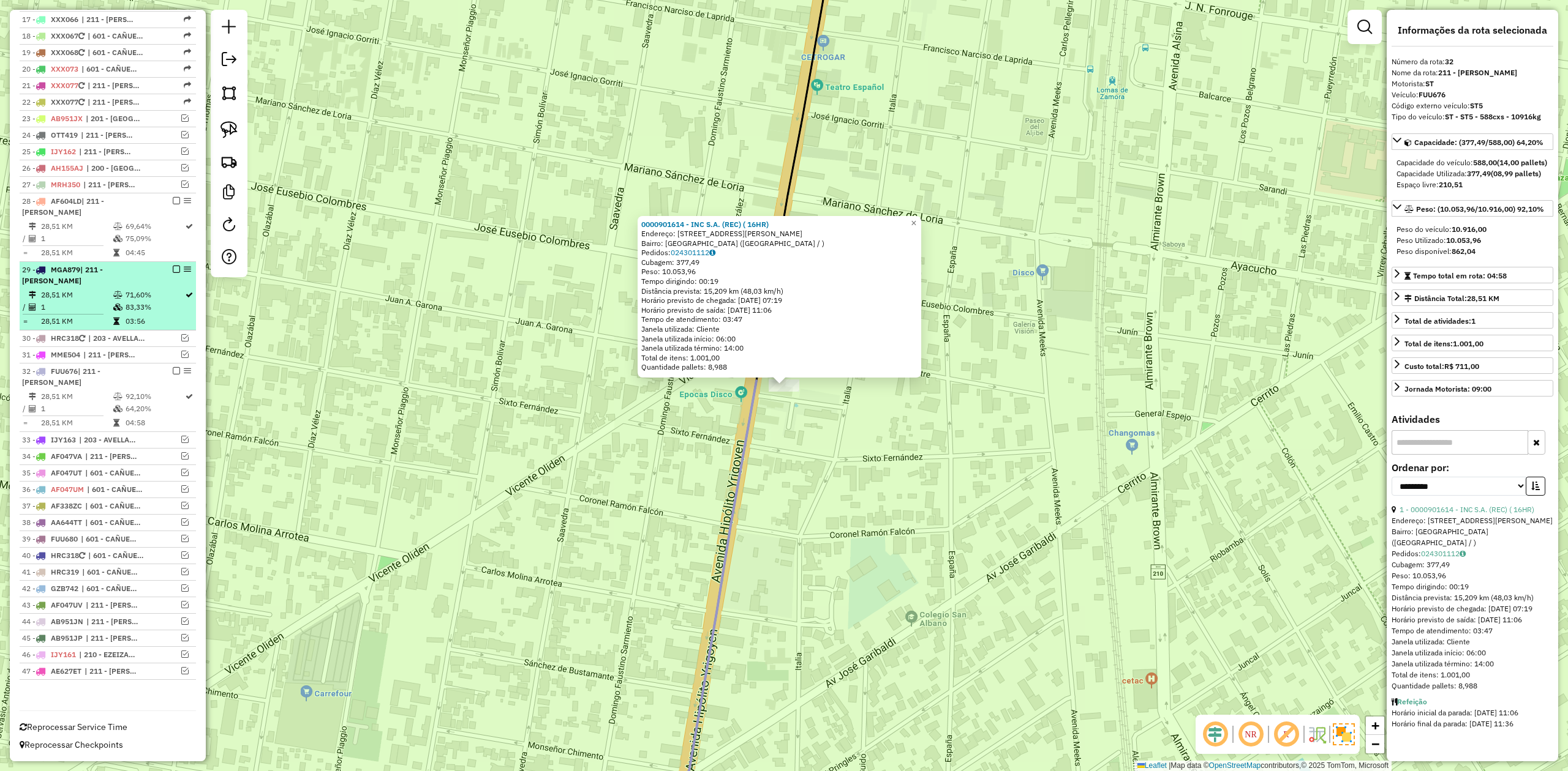
click at [176, 367] on em at bounding box center [176, 371] width 7 height 7
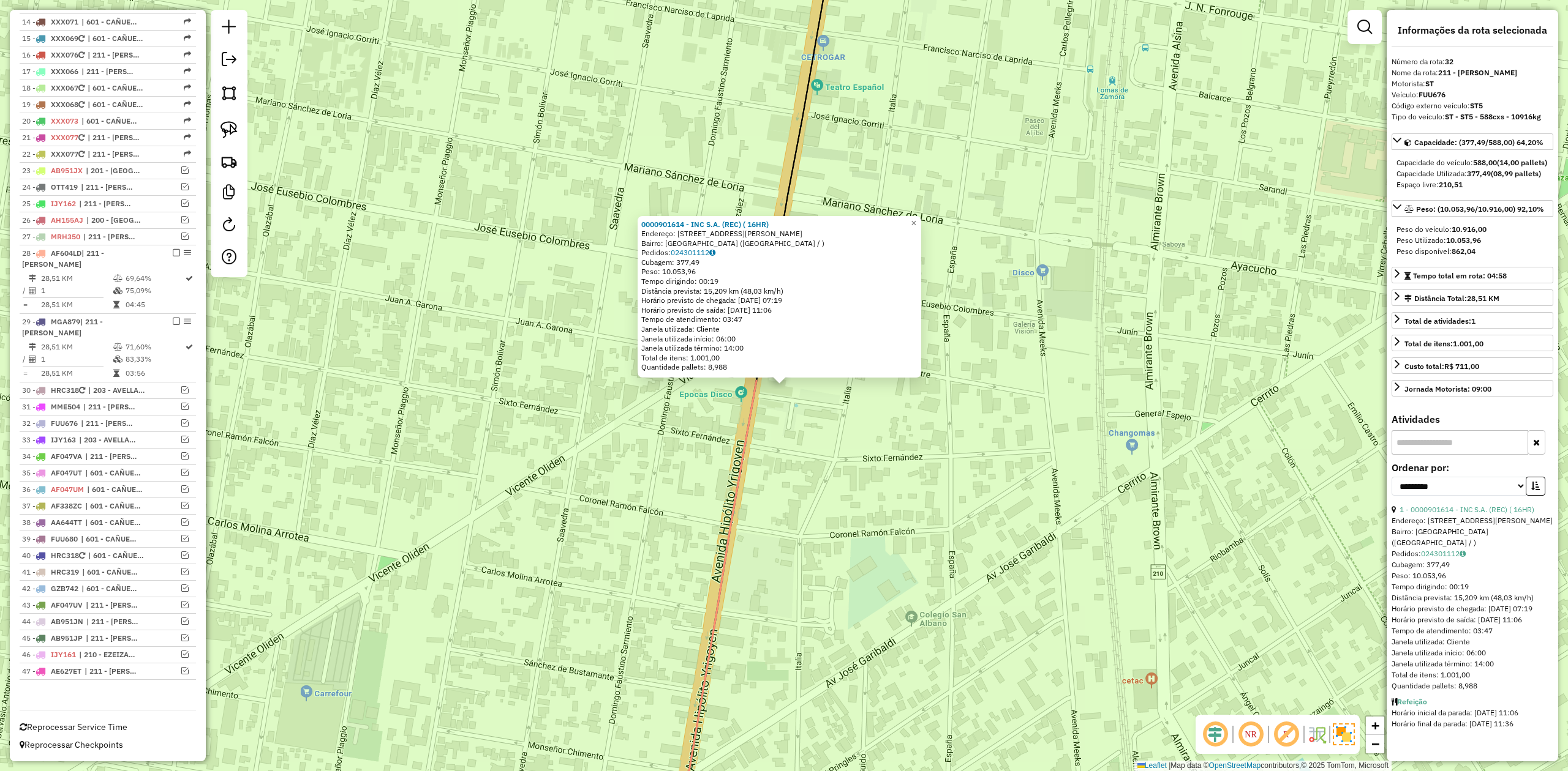
click at [792, 486] on div "0000901614 - INC S.A. (REC) ( 16HR) Endereço: [STREET_ADDRESS][PERSON_NAME] Ped…" at bounding box center [784, 385] width 1568 height 771
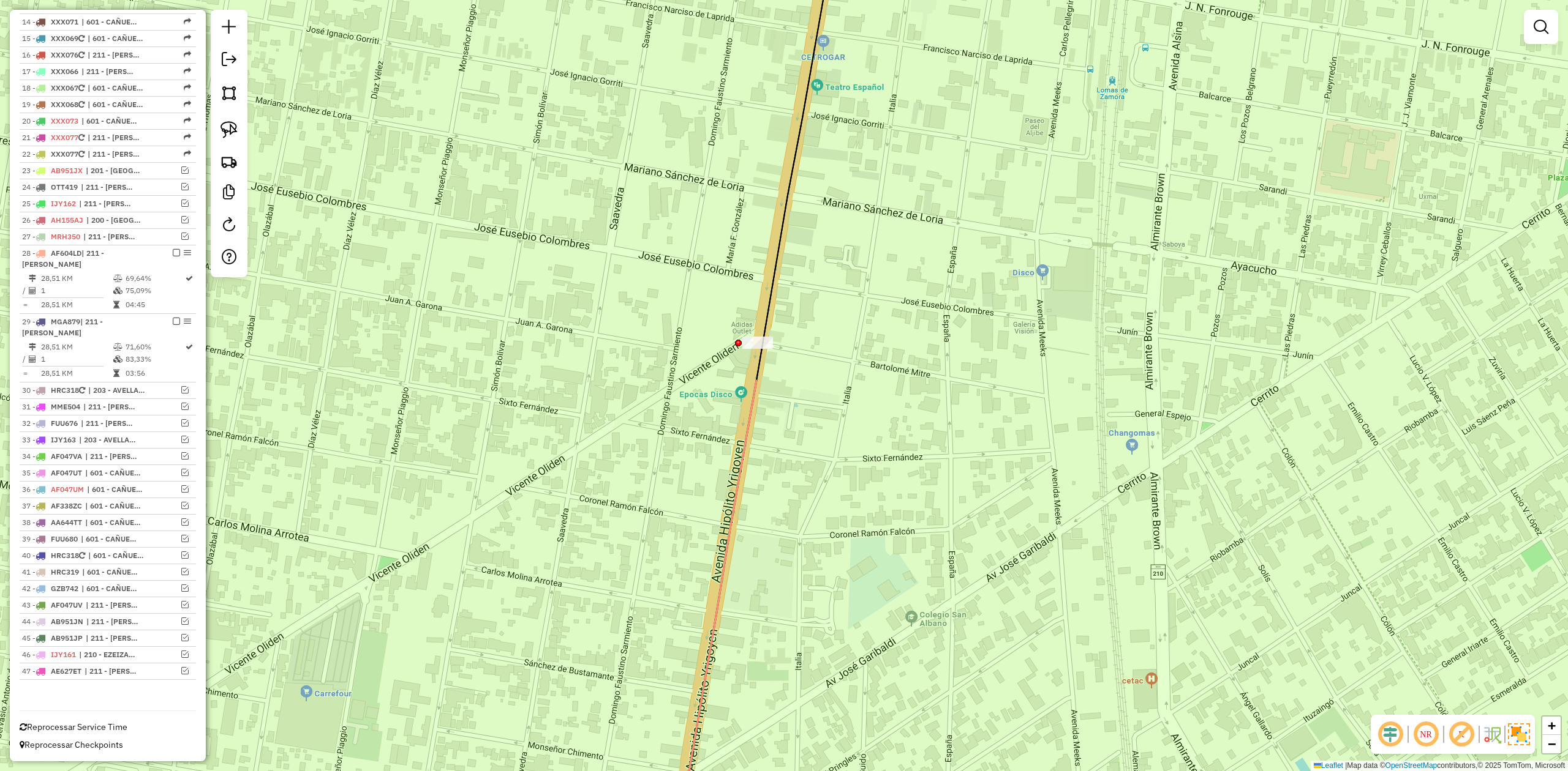
click at [806, 430] on div "0000901614 - INC S.A. (REC) ( 16HR) Endereço: [STREET_ADDRESS][PERSON_NAME] Ped…" at bounding box center [784, 385] width 1568 height 771
click at [759, 351] on icon at bounding box center [796, 150] width 80 height 456
select select "**********"
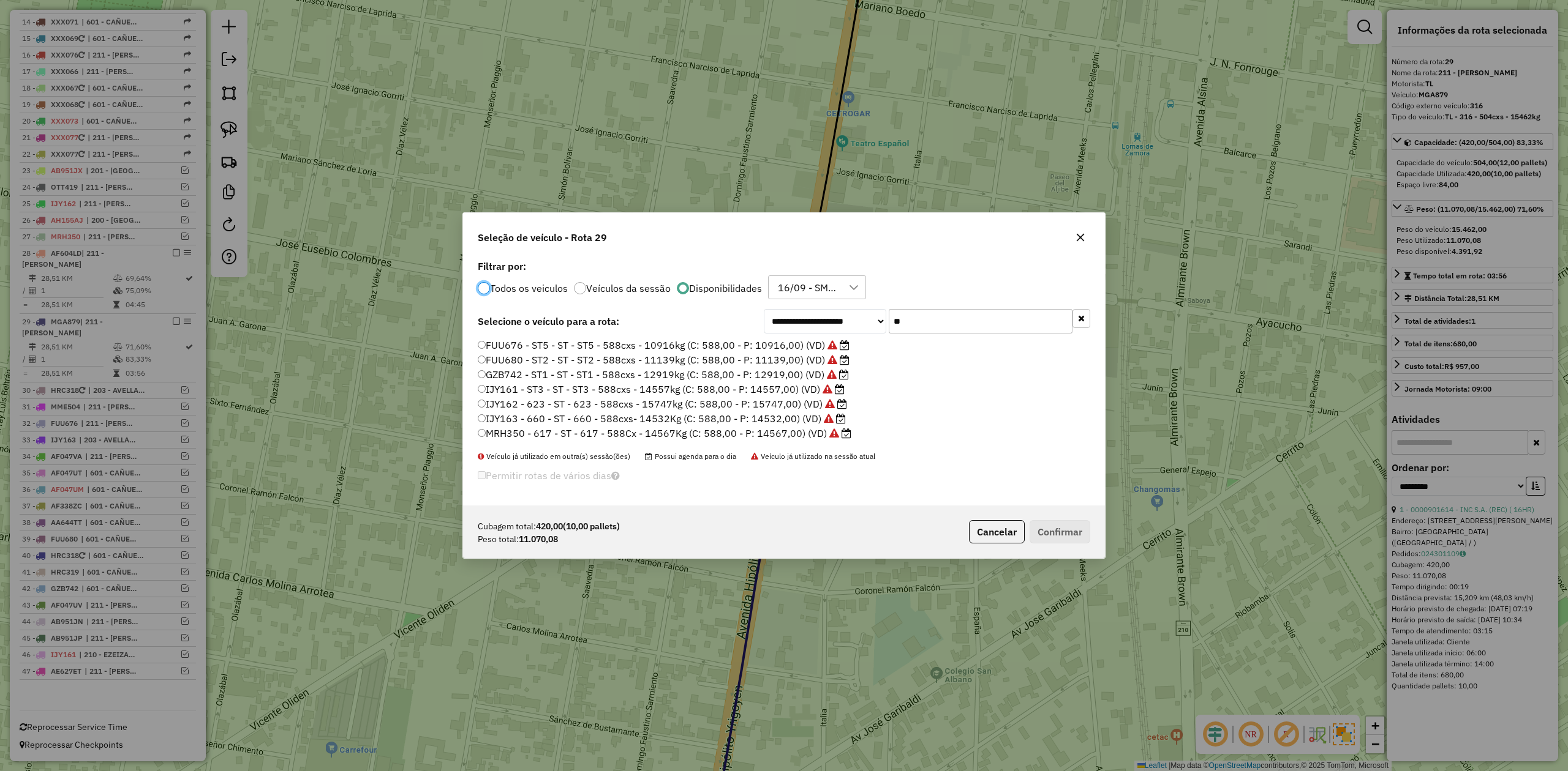
scroll to position [6, 4]
drag, startPoint x: 947, startPoint y: 323, endPoint x: 830, endPoint y: 312, distance: 117.5
click at [830, 312] on div "**********" at bounding box center [926, 321] width 326 height 24
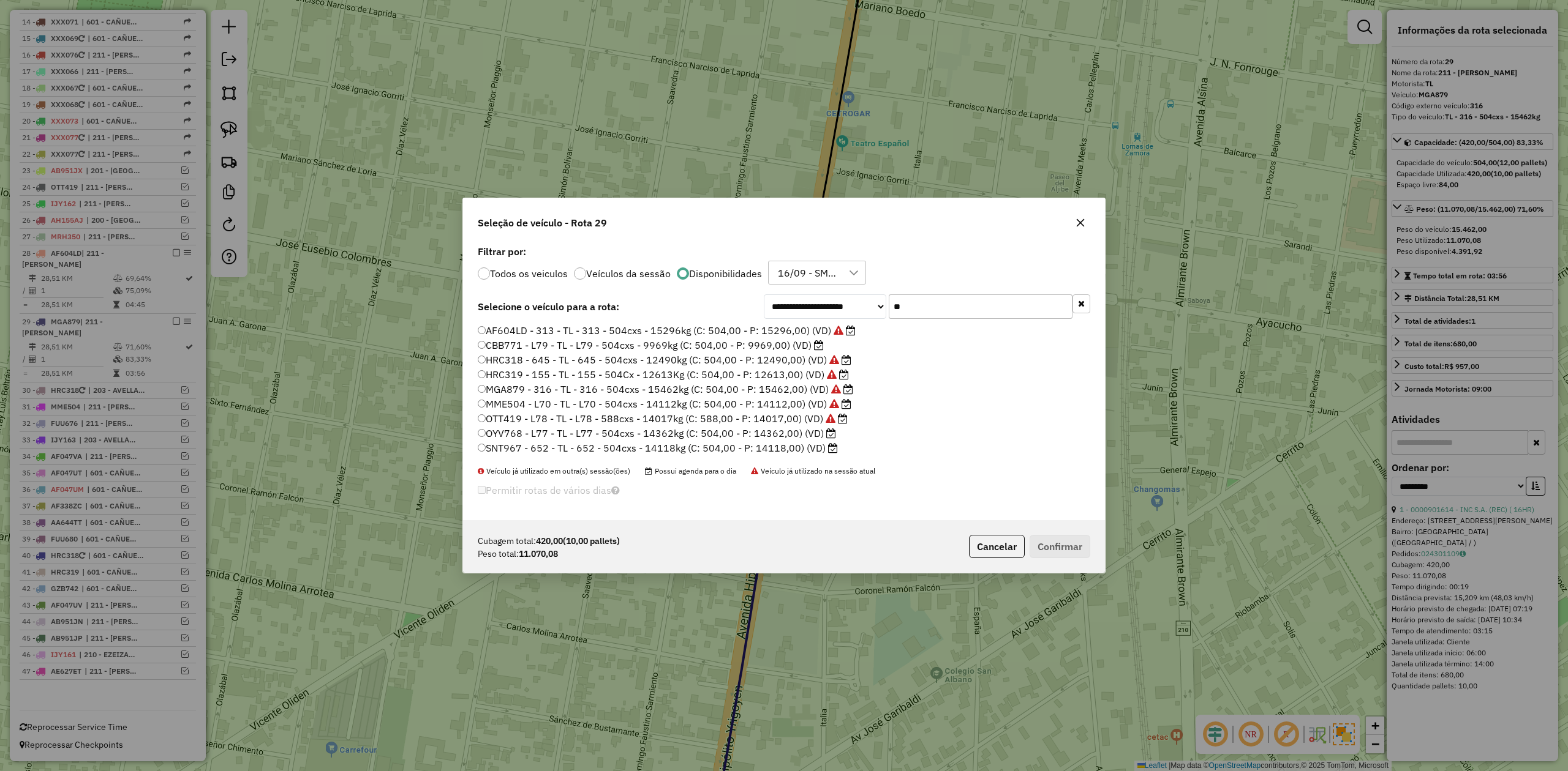
type input "**"
click at [806, 448] on label "SNT967 - 652 - TL - 652 - 504cxs - 14118kg (C: 504,00 - P: 14118,00) (VD)" at bounding box center [658, 448] width 360 height 14
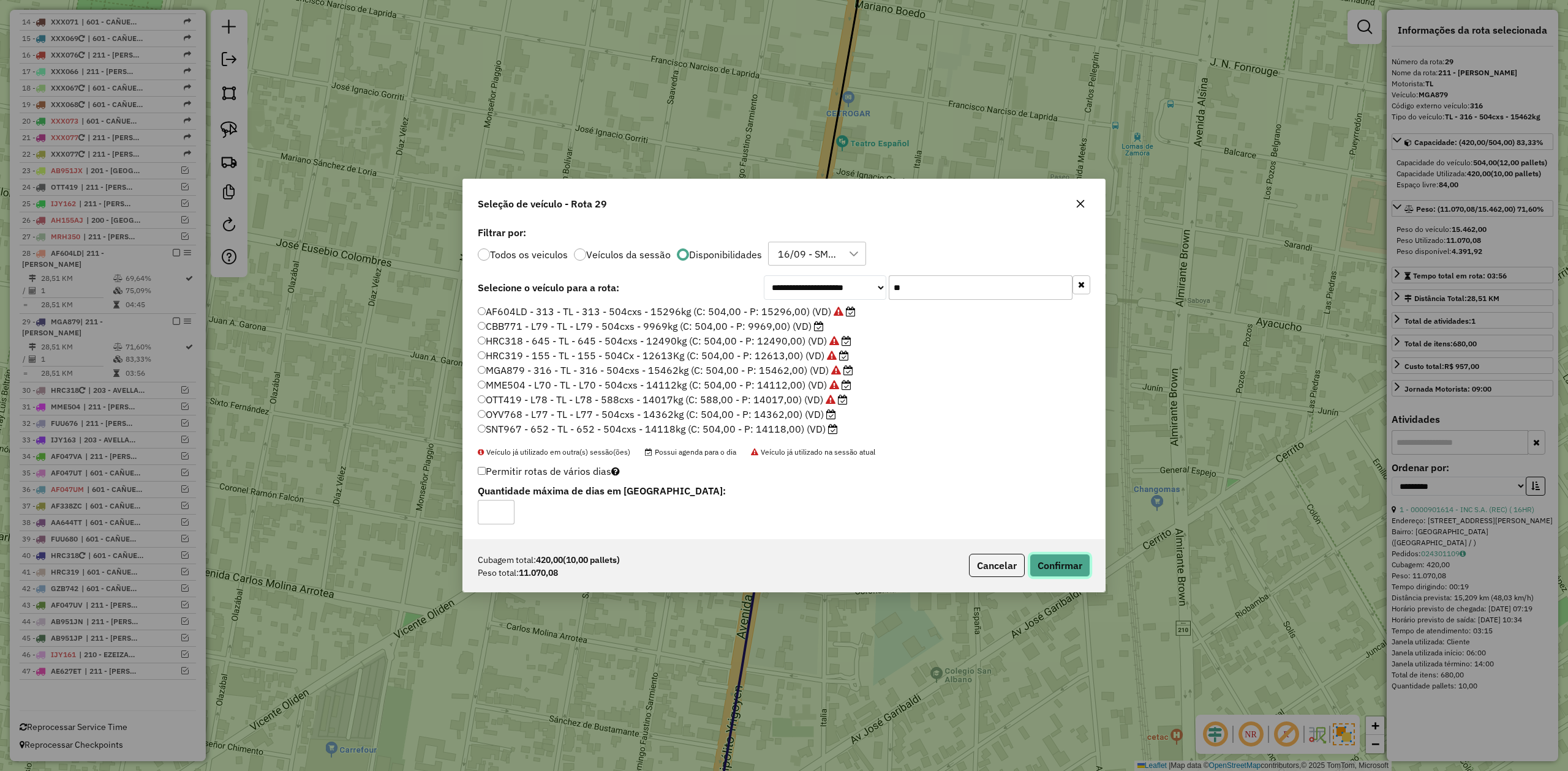
click at [1051, 559] on button "Confirmar" at bounding box center [1059, 566] width 61 height 23
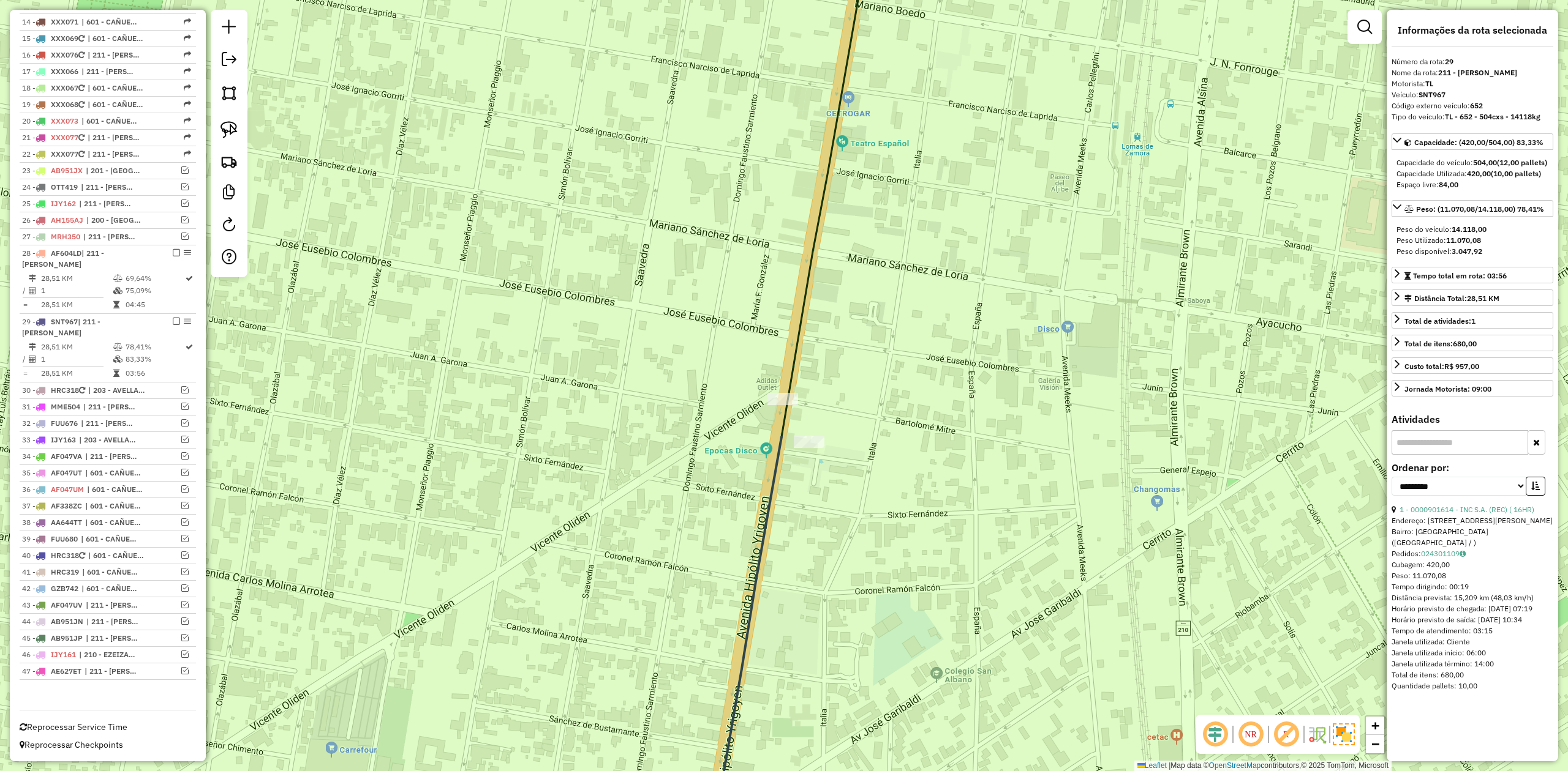
click at [813, 452] on div "Rota 28 - Placa AF604LD 0000901614 - INC S.A. (REC) ( 16HR) Rota 29 - Placa SNT…" at bounding box center [784, 385] width 1568 height 771
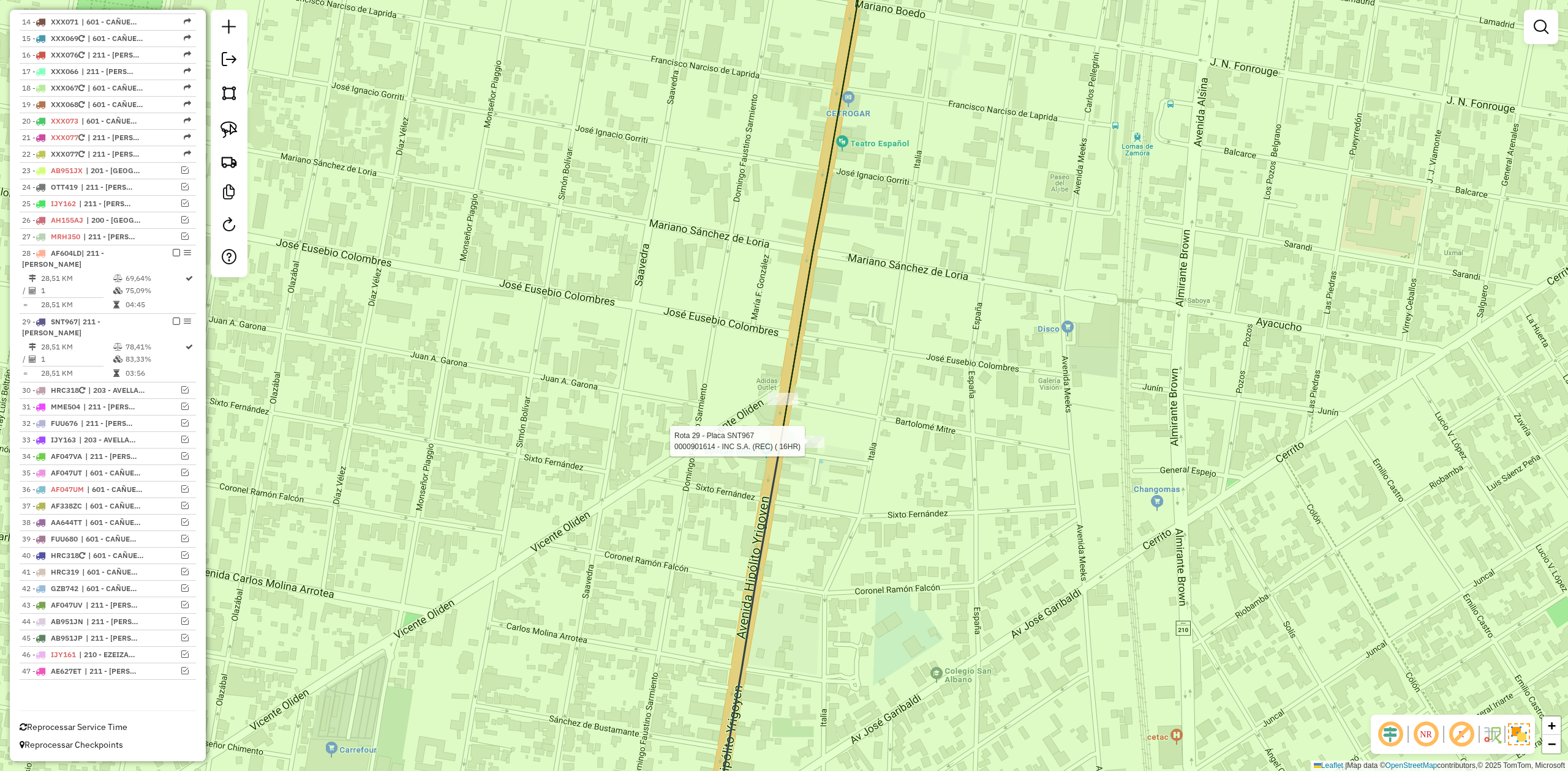
select select "**********"
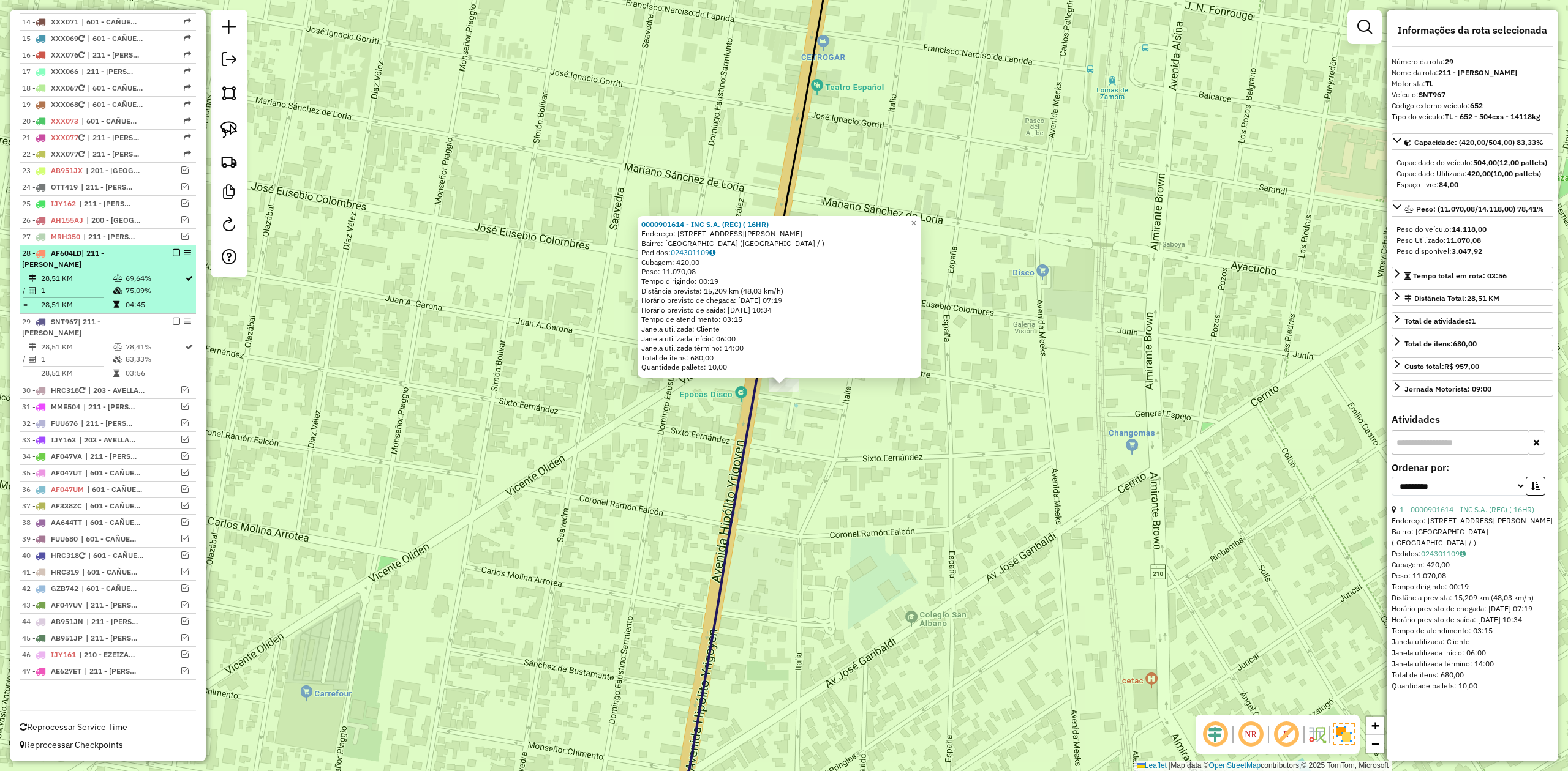
click at [174, 317] on em at bounding box center [176, 321] width 7 height 7
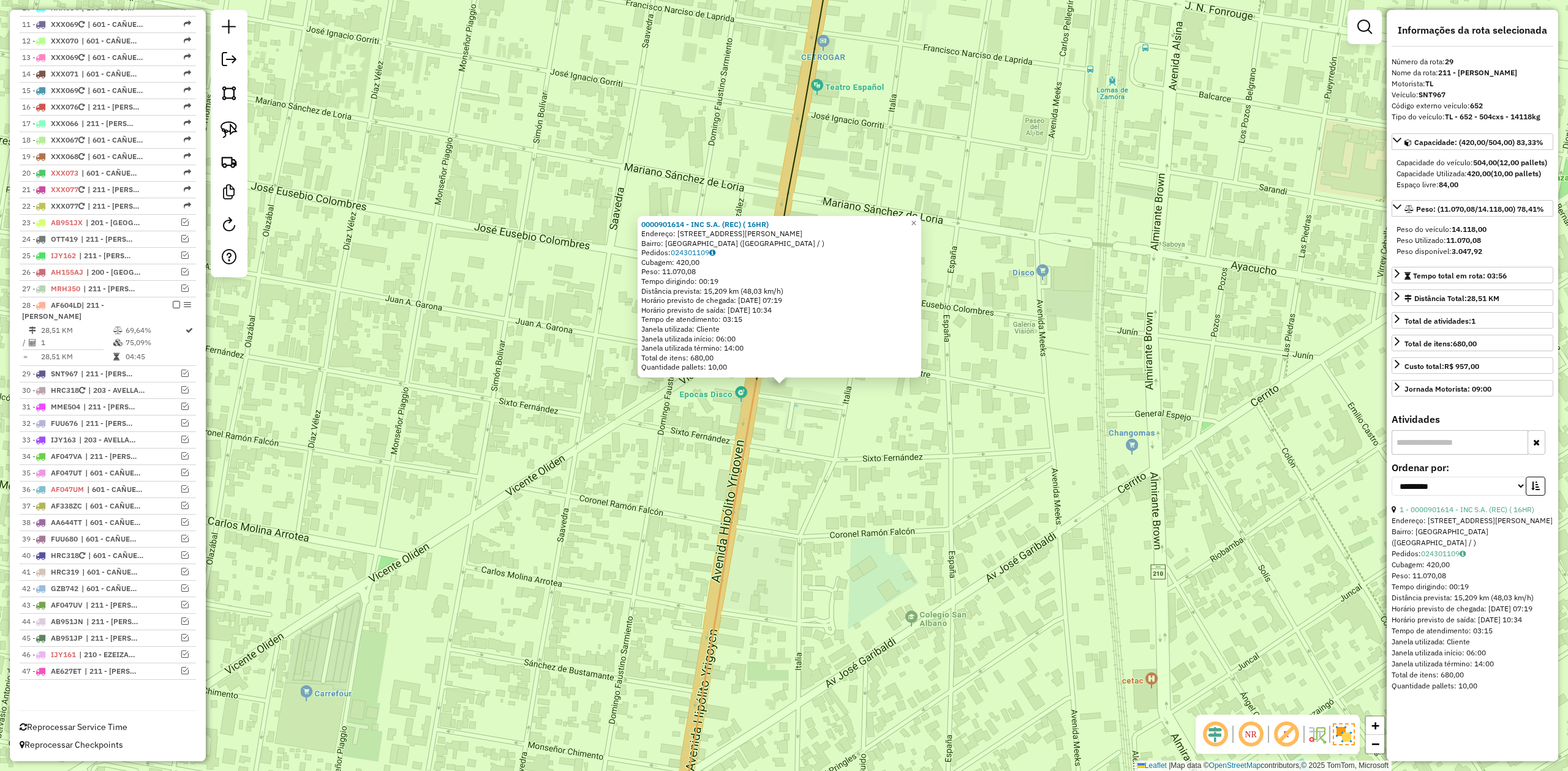
scroll to position [639, 0]
click at [898, 436] on div "0000901614 - INC S.A. (REC) ( 16HR) Endereço: Calle Hipólito Yrigoyen, 9428 Bai…" at bounding box center [784, 385] width 1568 height 771
click at [781, 426] on div "0000901614 - INC S.A. (REC) ( 16HR) Endereço: Calle Hipólito Yrigoyen, 9428 Bai…" at bounding box center [784, 385] width 1568 height 771
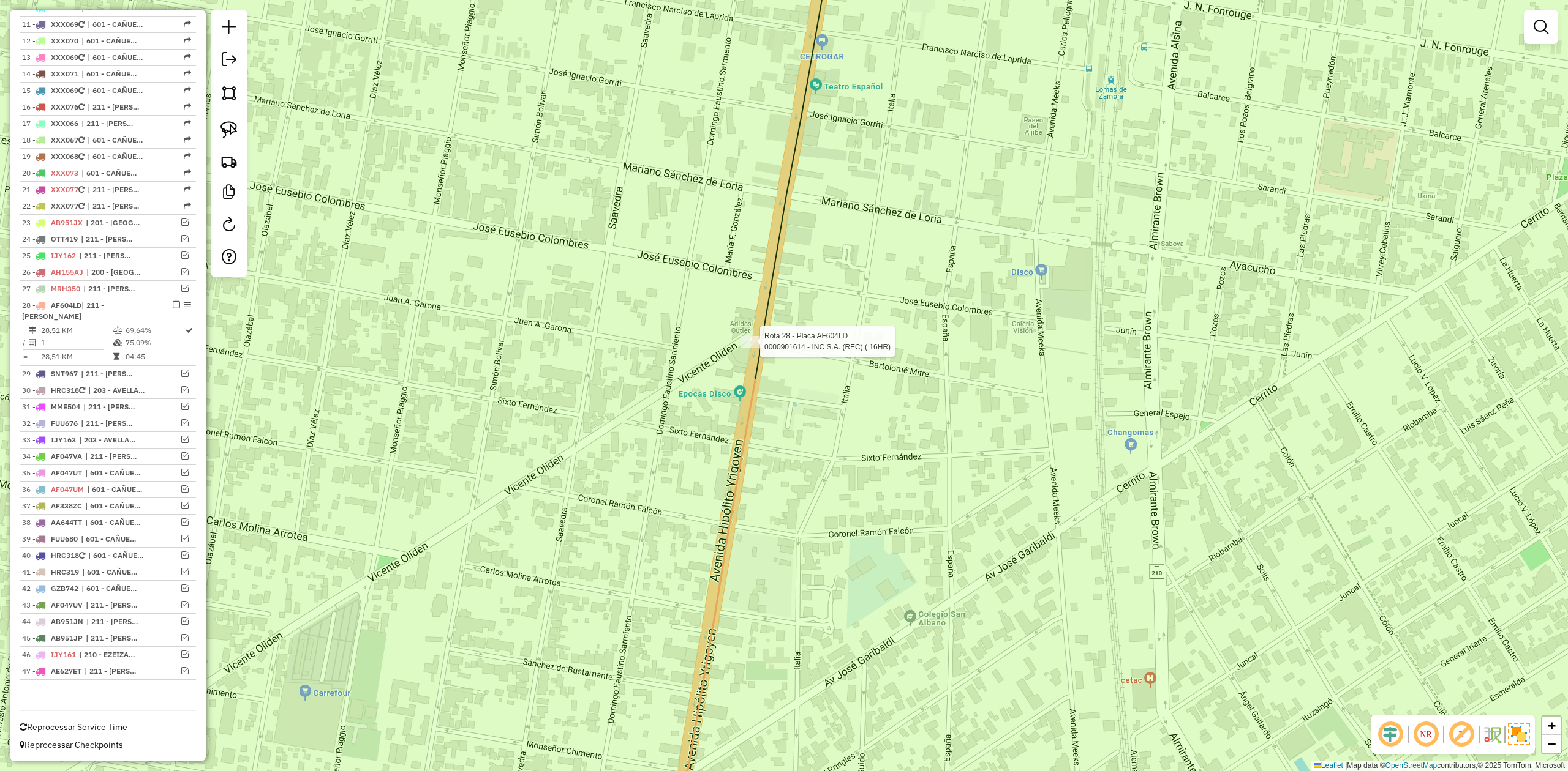
select select "**********"
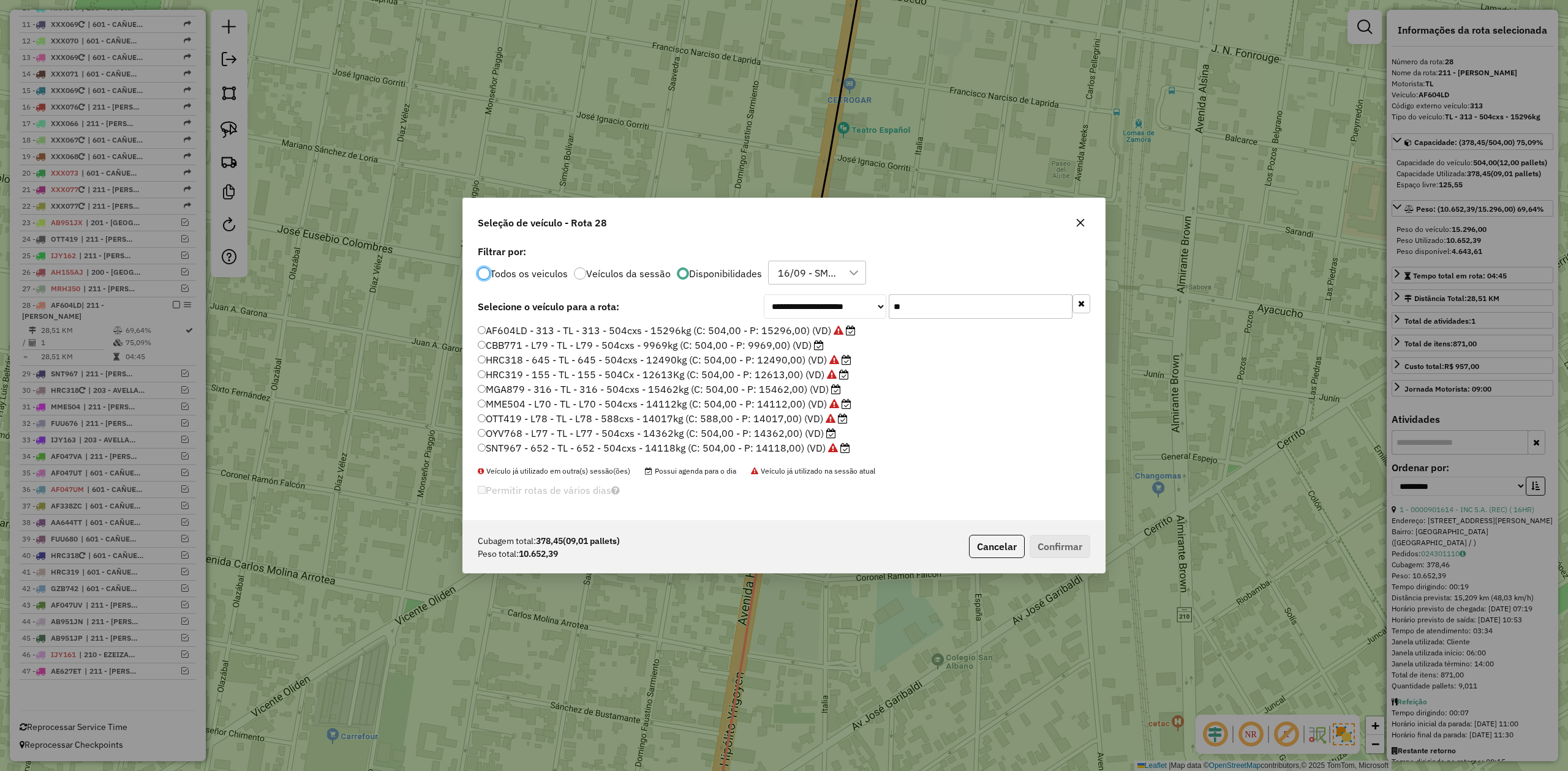
scroll to position [6, 4]
drag, startPoint x: 925, startPoint y: 309, endPoint x: 844, endPoint y: 302, distance: 81.3
click at [844, 302] on div "**********" at bounding box center [926, 307] width 326 height 24
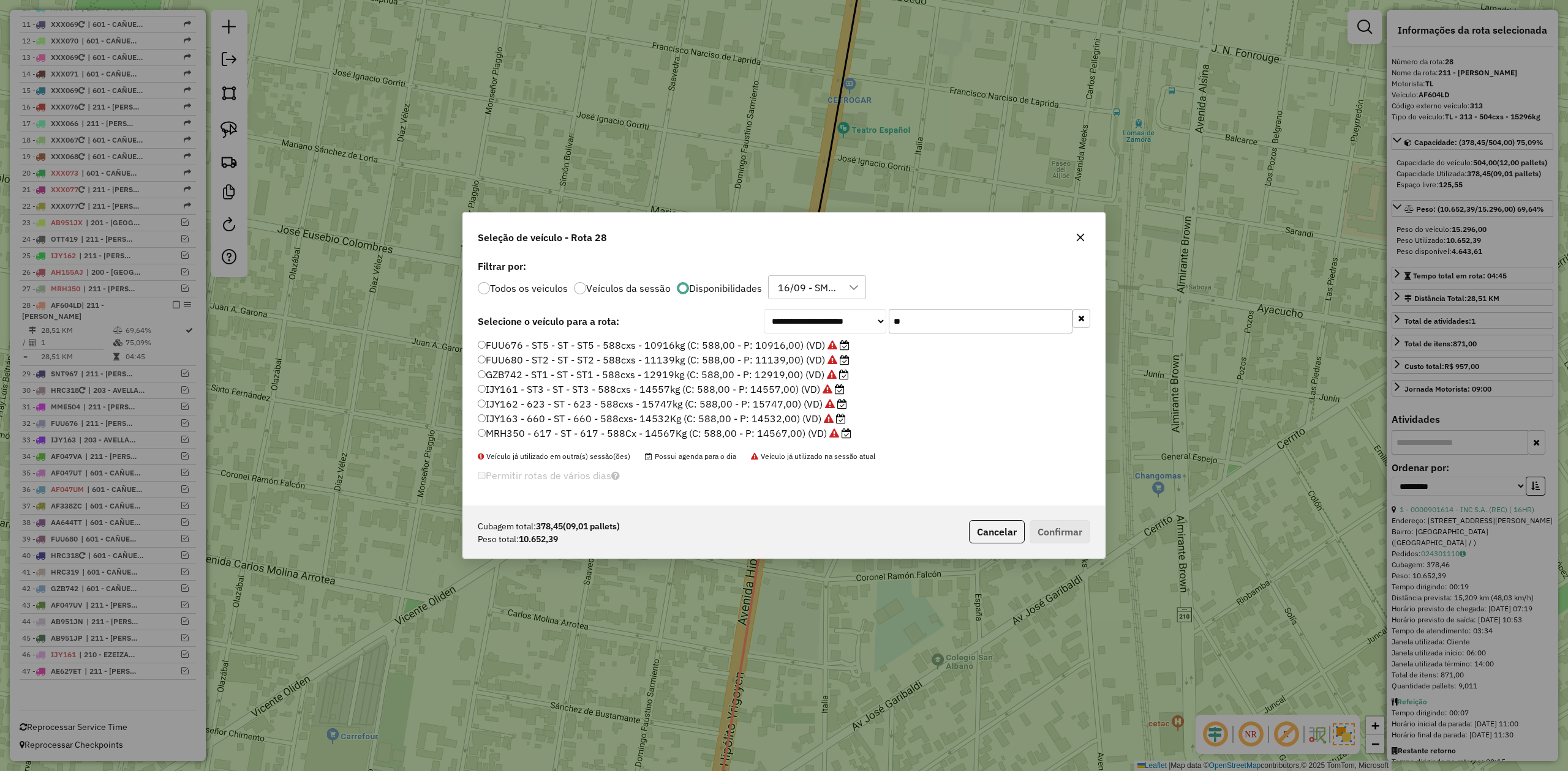
drag, startPoint x: 921, startPoint y: 320, endPoint x: 850, endPoint y: 314, distance: 71.3
click at [850, 314] on div "**********" at bounding box center [926, 321] width 326 height 24
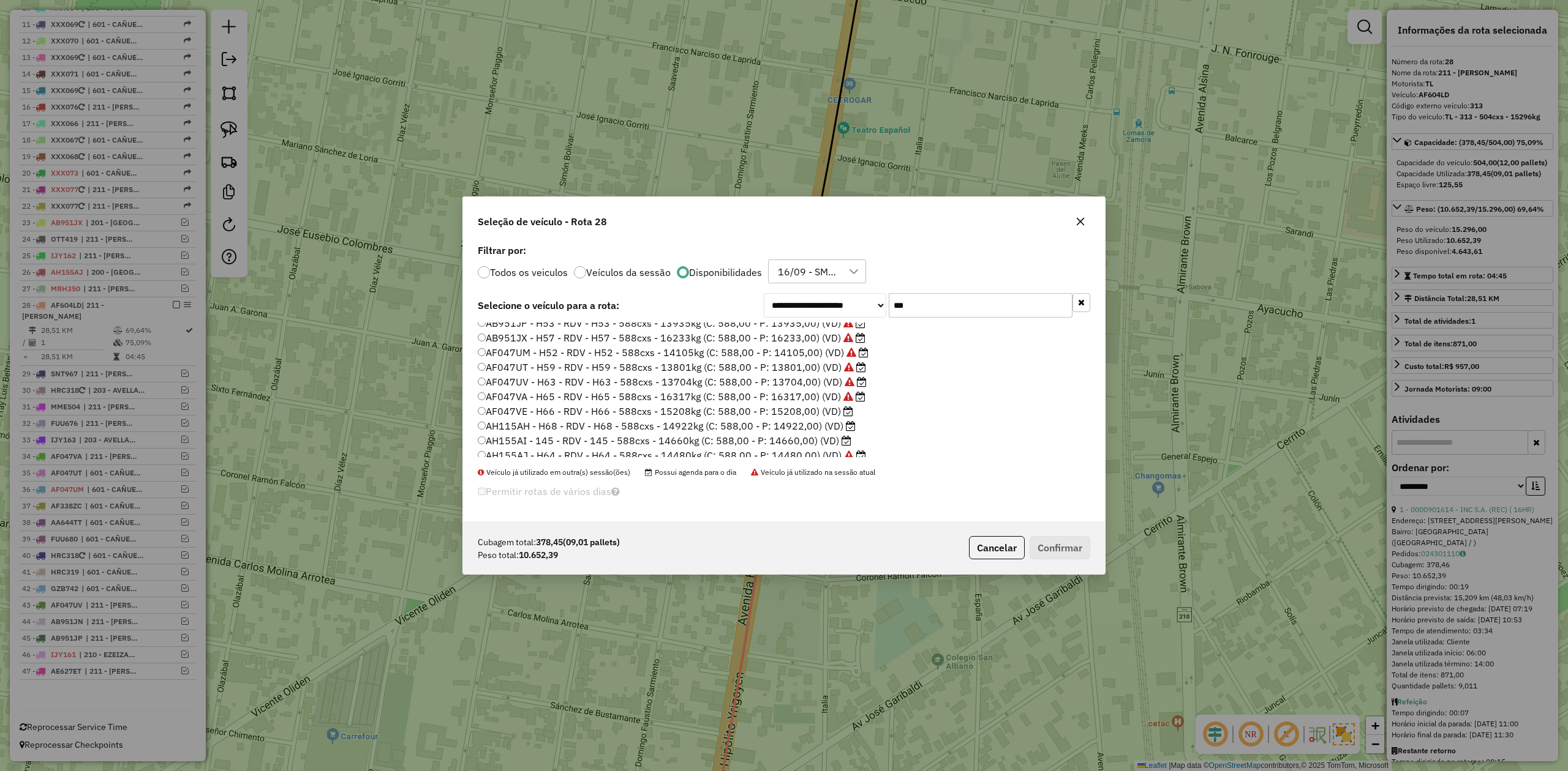
scroll to position [27, 0]
drag, startPoint x: 843, startPoint y: 289, endPoint x: 836, endPoint y: 289, distance: 7.0
click at [837, 289] on div "**********" at bounding box center [784, 382] width 642 height 281
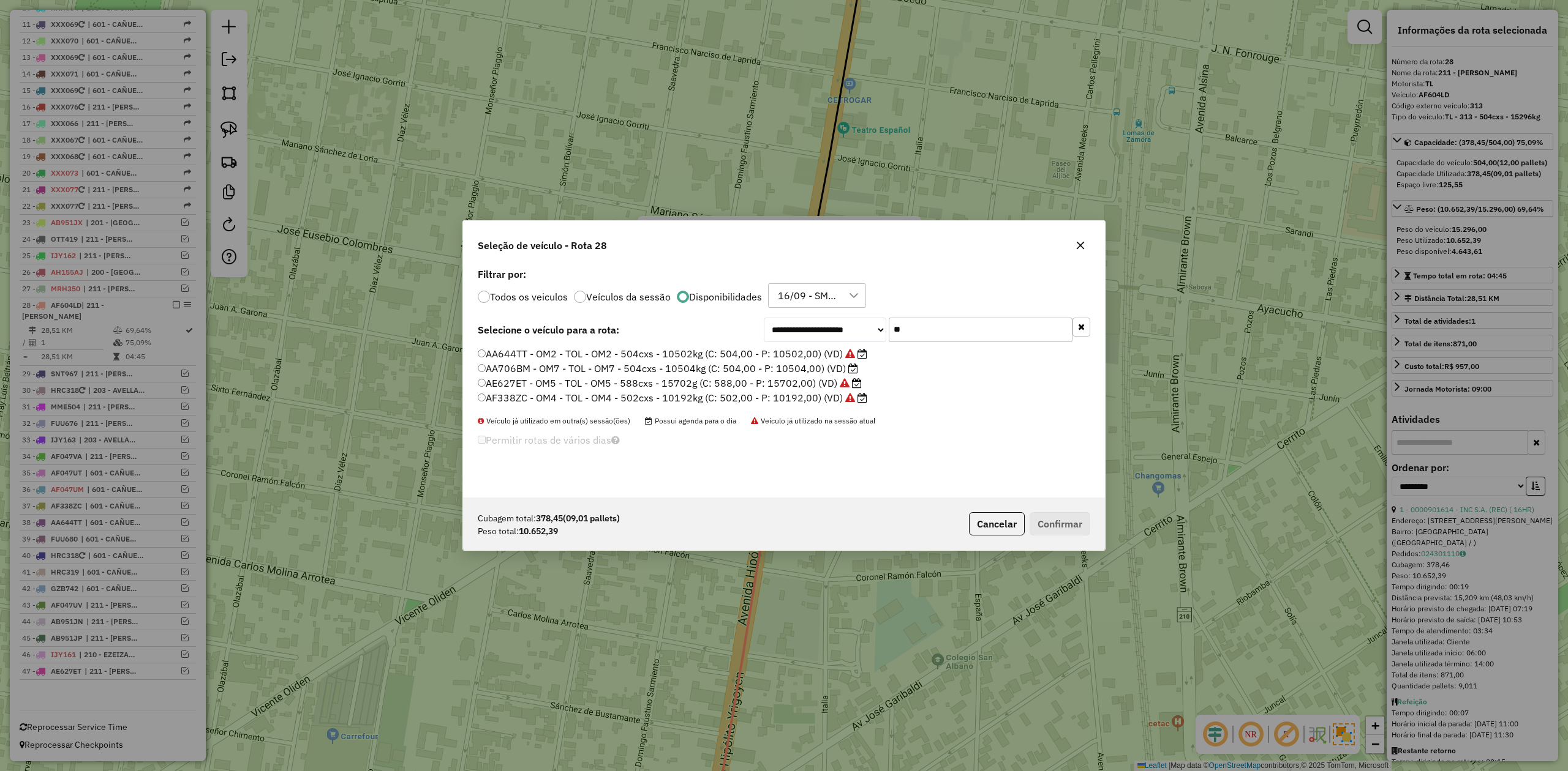
scroll to position [0, 0]
type input "***"
click at [807, 366] on label "AA706BM - OM7 - TOL - OM7 - 504cxs - 10504kg (C: 504,00 - P: 10504,00) (VD)" at bounding box center [668, 369] width 380 height 14
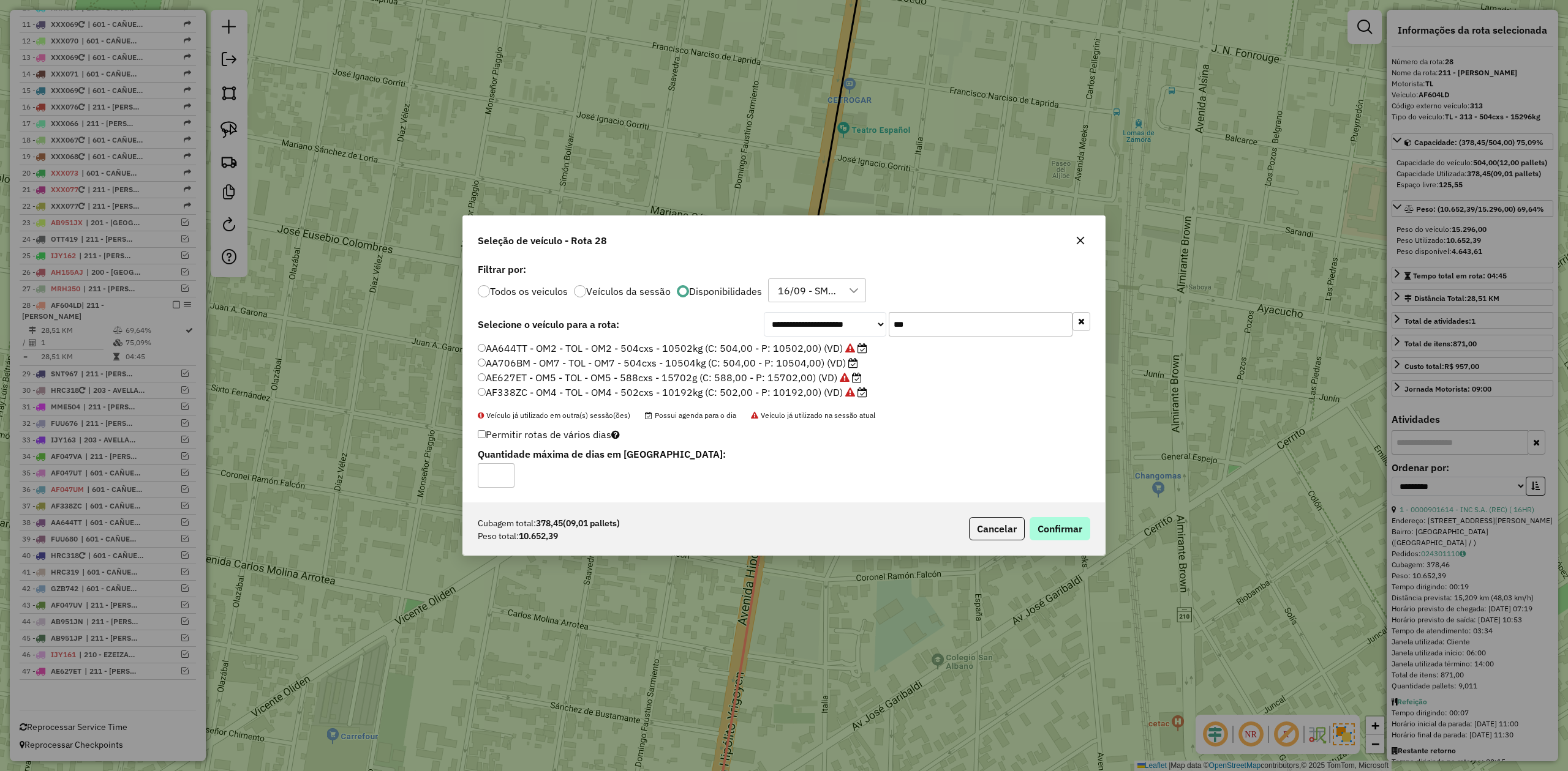
click at [1028, 530] on p-footer "Cubagem total: 378,45 (09,01 pallets) Peso total: 10.652,39 Cancelar Confirmar" at bounding box center [1026, 529] width 126 height 23
click at [1057, 529] on button "Confirmar" at bounding box center [1059, 529] width 61 height 23
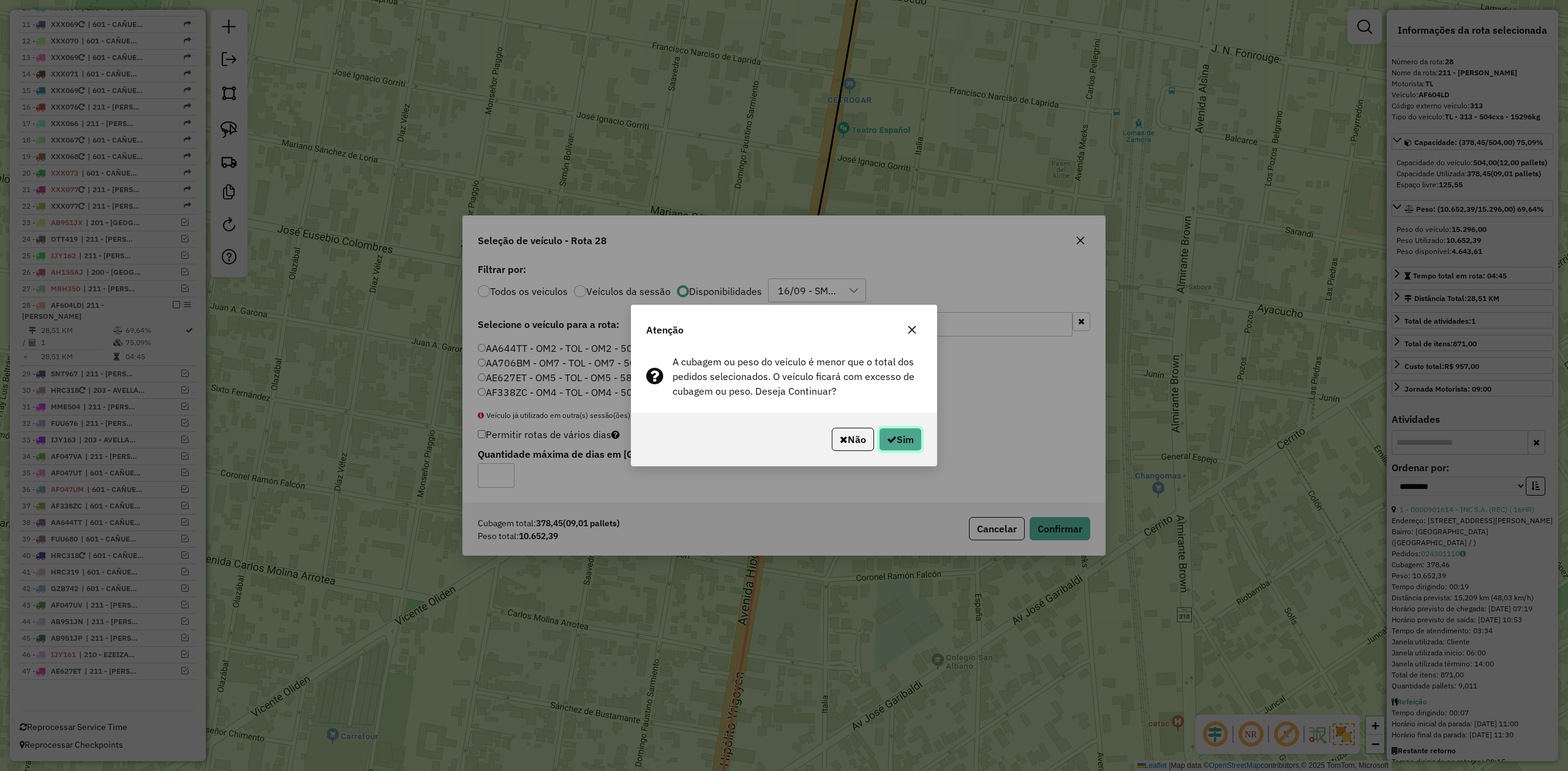
click at [890, 433] on button "Sim" at bounding box center [900, 439] width 43 height 23
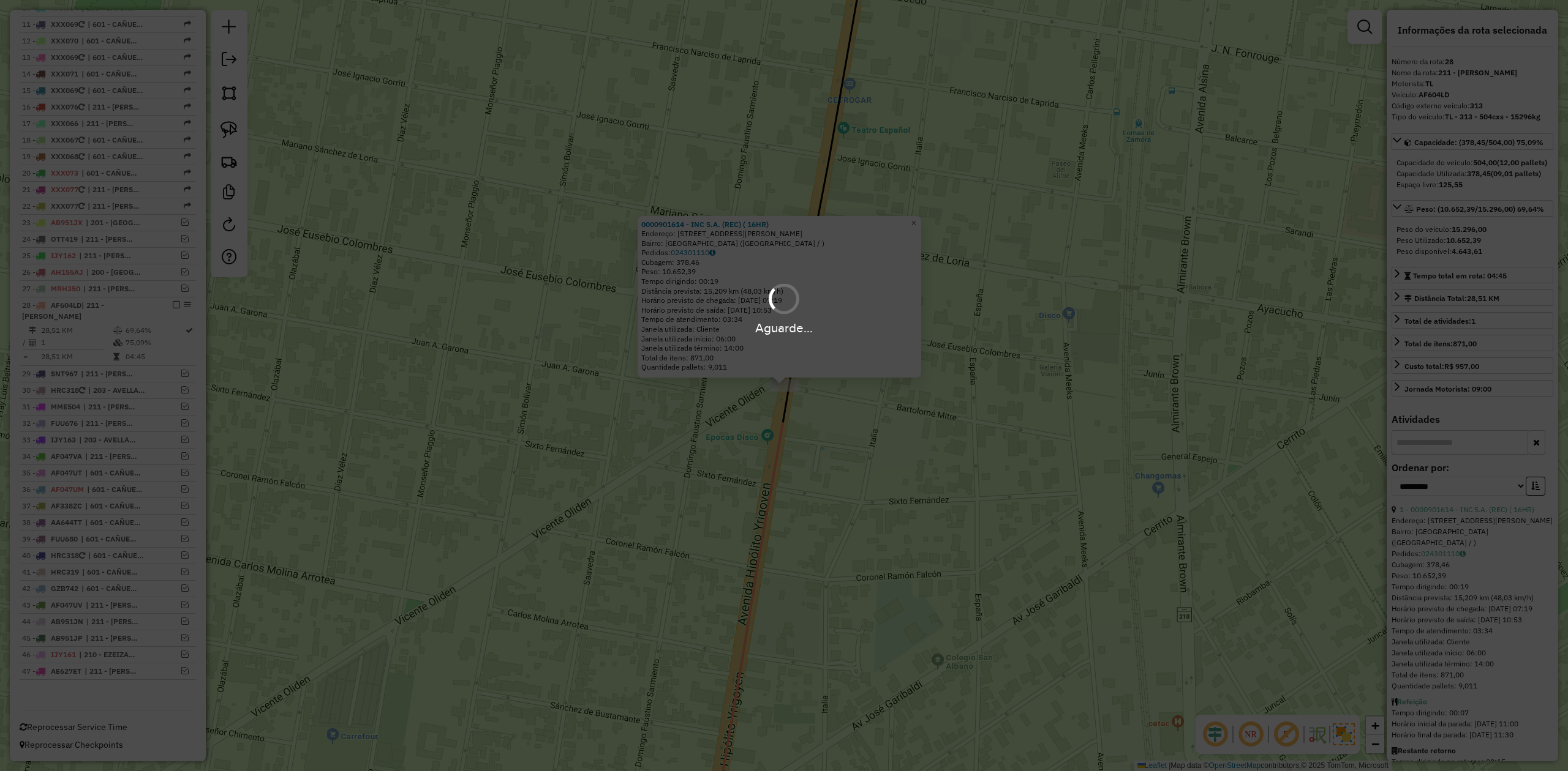
click at [802, 430] on div "Aguarde..." at bounding box center [784, 385] width 1568 height 771
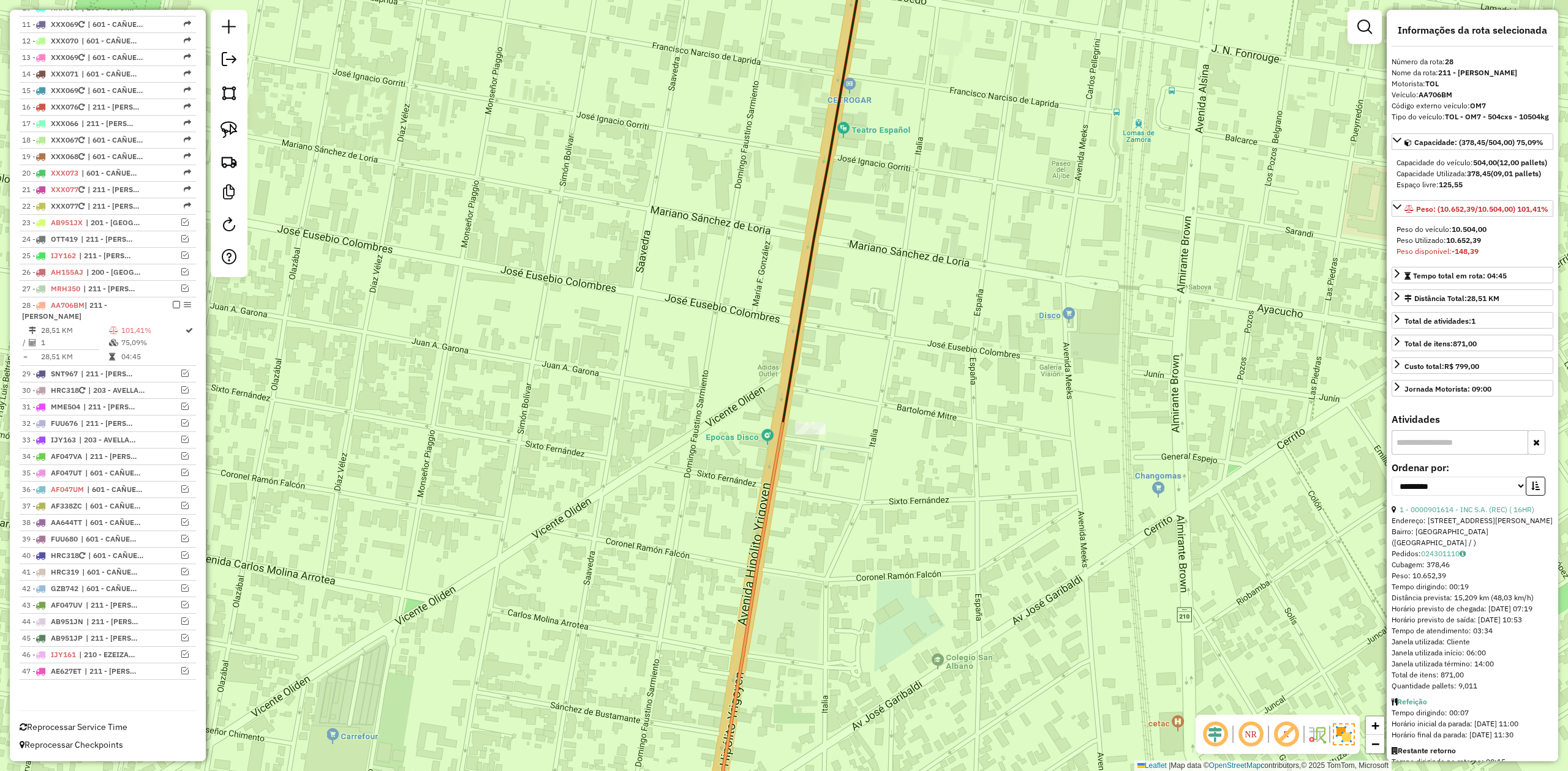
click at [784, 393] on icon at bounding box center [827, 173] width 88 height 501
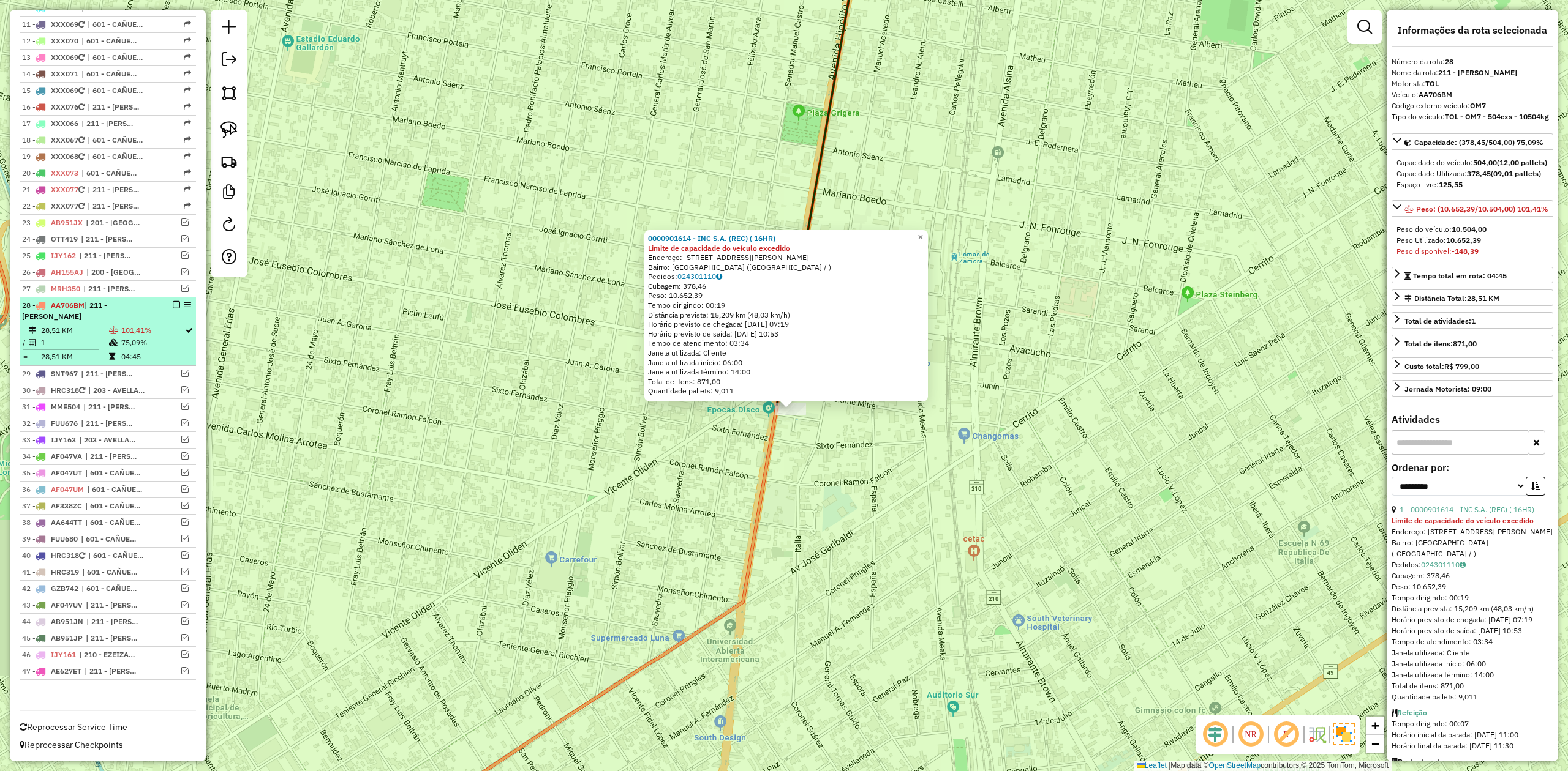
click at [173, 302] on em at bounding box center [176, 305] width 7 height 7
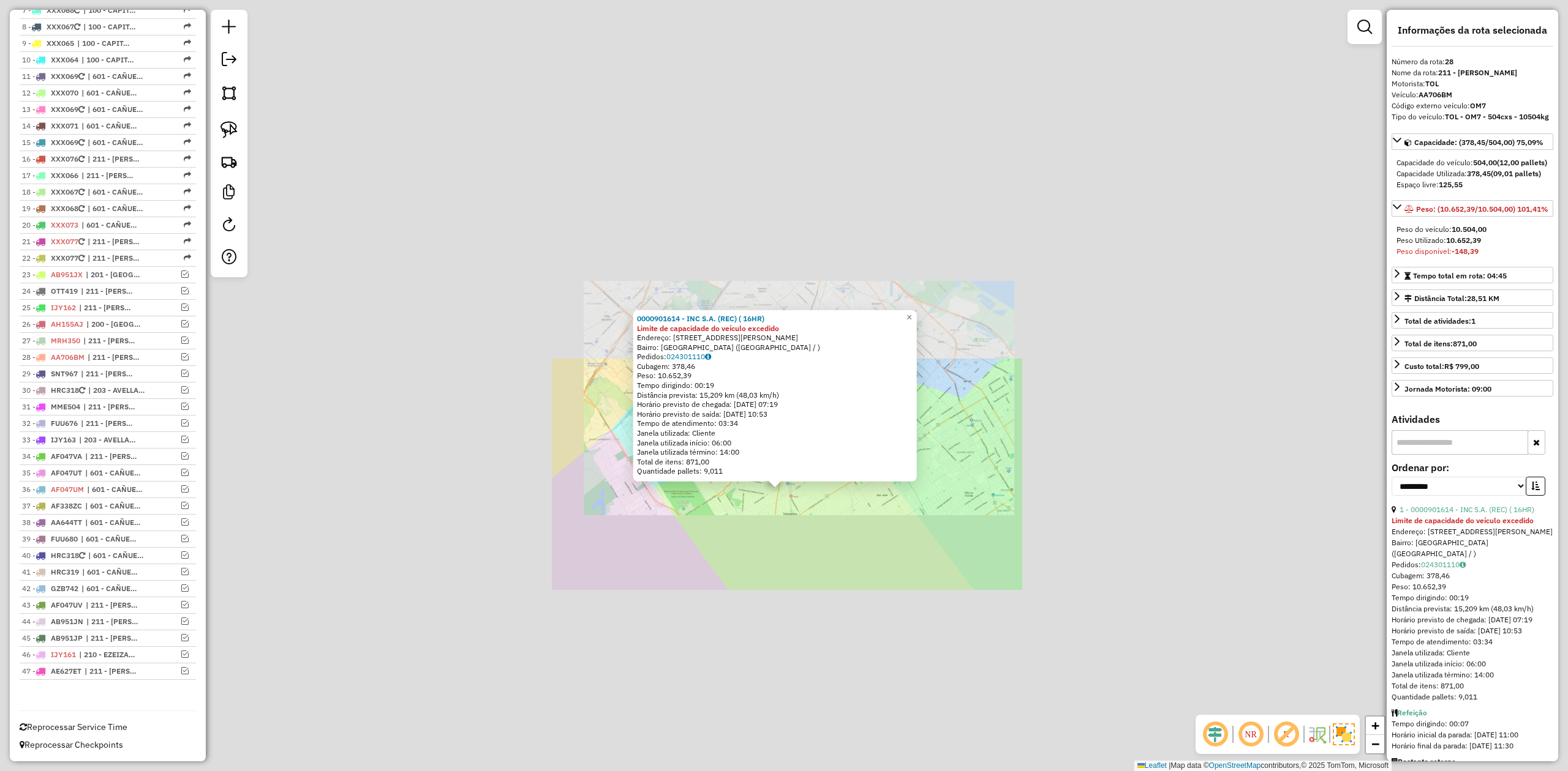
click at [848, 582] on div "0000901614 - INC S.A. (REC) ( 16HR) Limite de capacidade do veículo excedido En…" at bounding box center [784, 385] width 1568 height 771
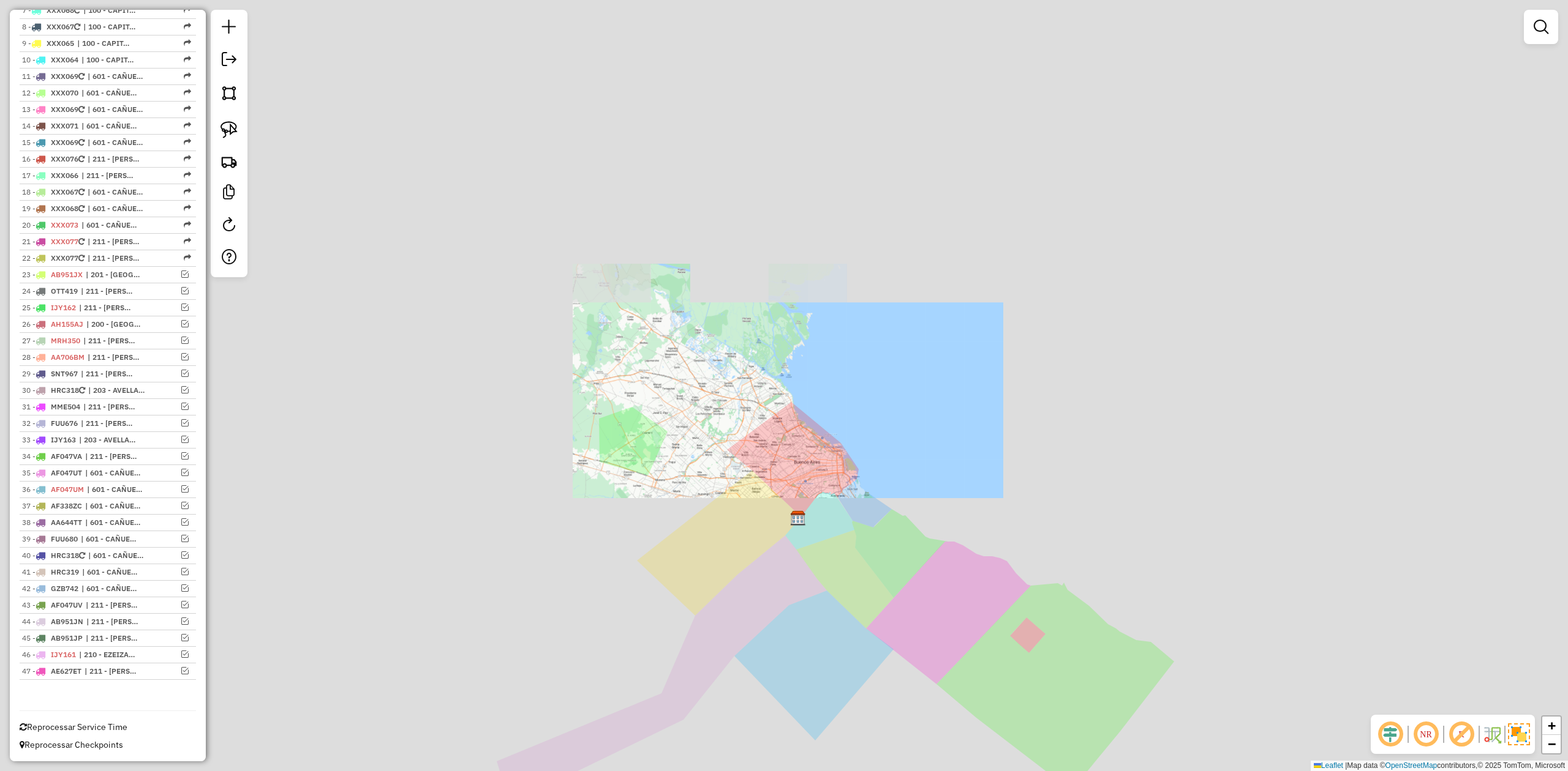
click at [902, 631] on div "Janela de atendimento Grade de atendimento Capacidade Transportadoras Veículos …" at bounding box center [784, 385] width 1568 height 771
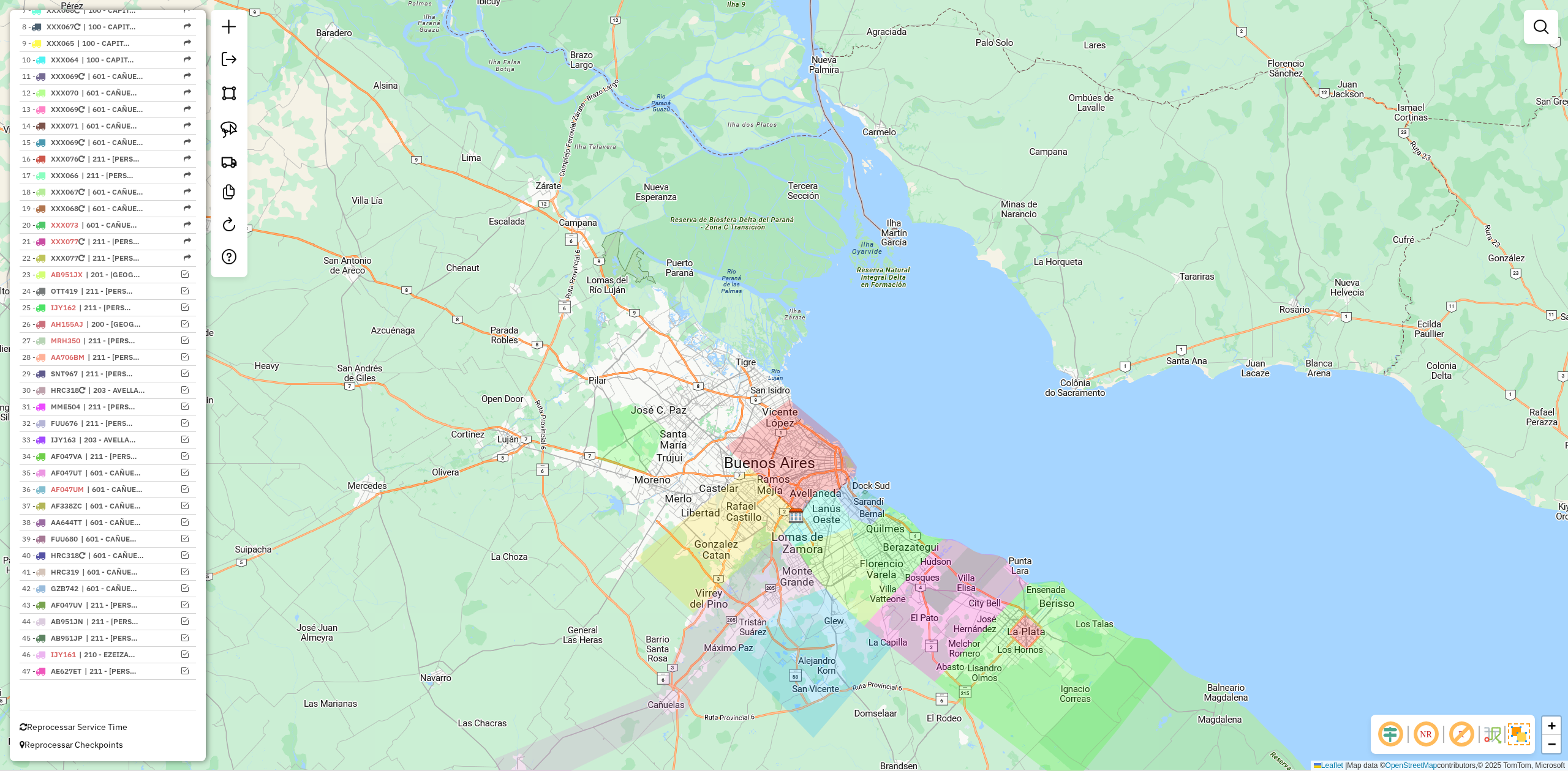
drag, startPoint x: 895, startPoint y: 618, endPoint x: 806, endPoint y: 480, distance: 164.2
click at [857, 477] on div "Janela de atendimento Grade de atendimento Capacidade Transportadoras Veículos …" at bounding box center [784, 385] width 1568 height 771
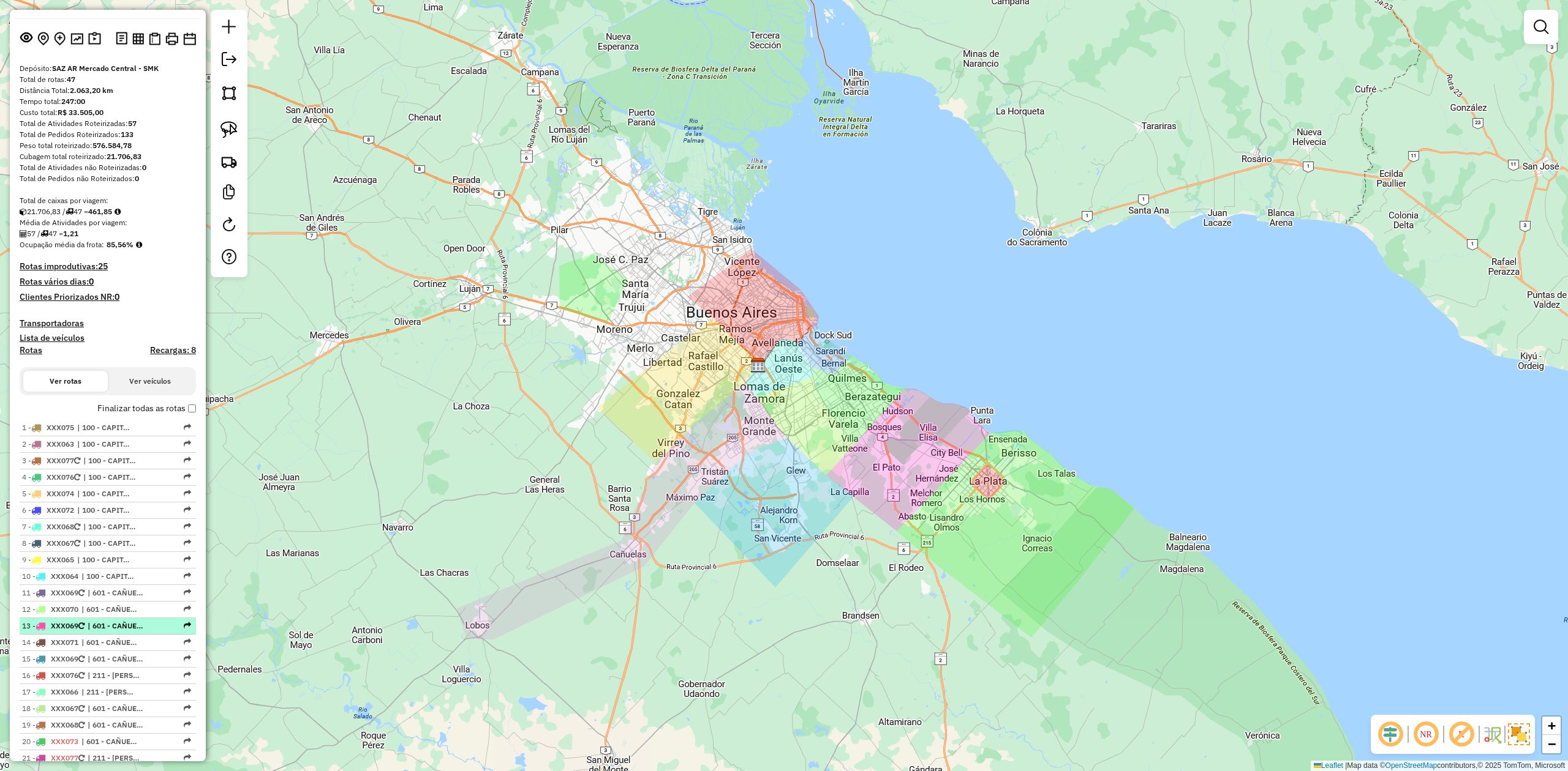
scroll to position [0, 0]
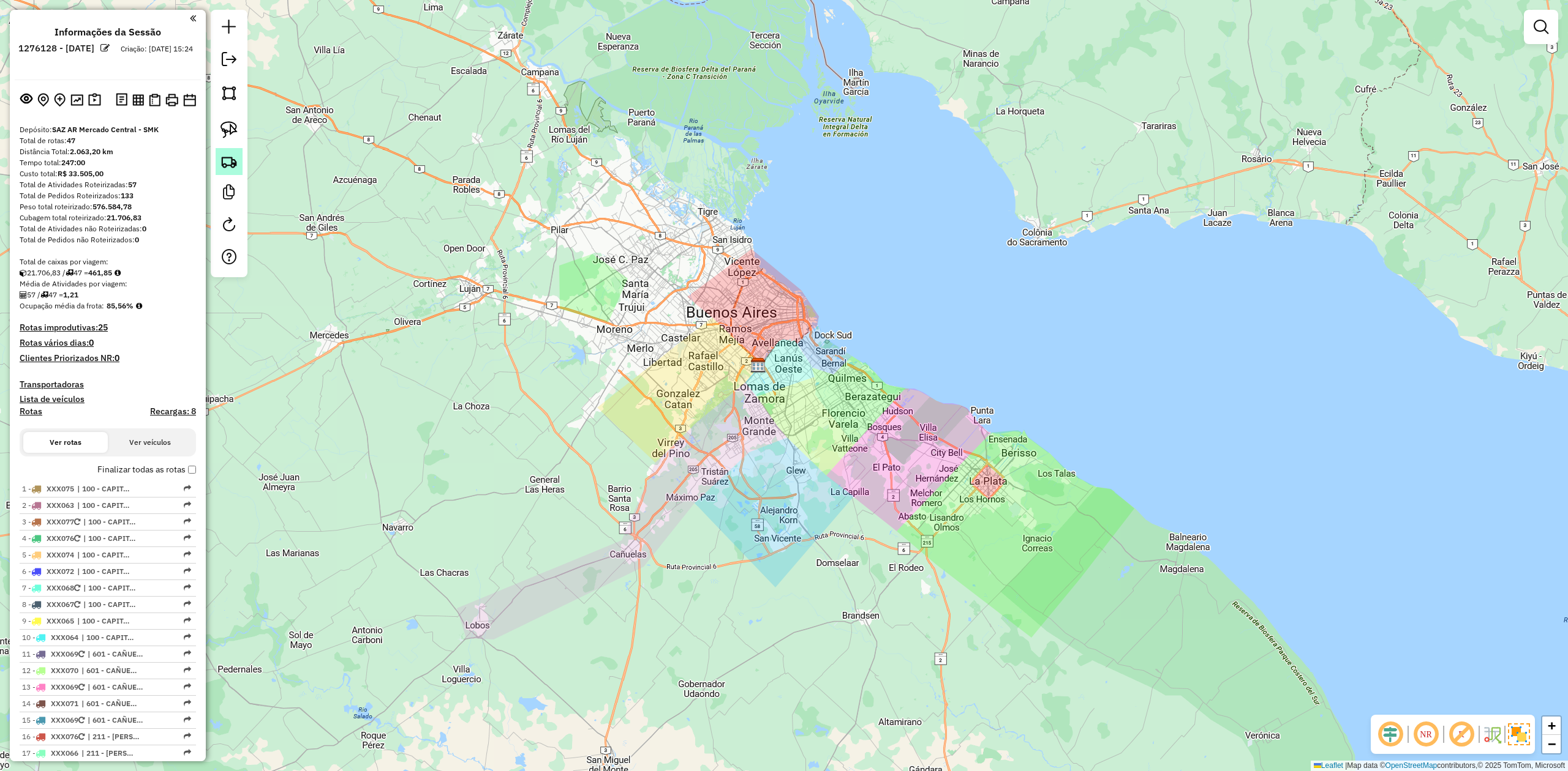
click at [228, 169] on img at bounding box center [229, 162] width 17 height 17
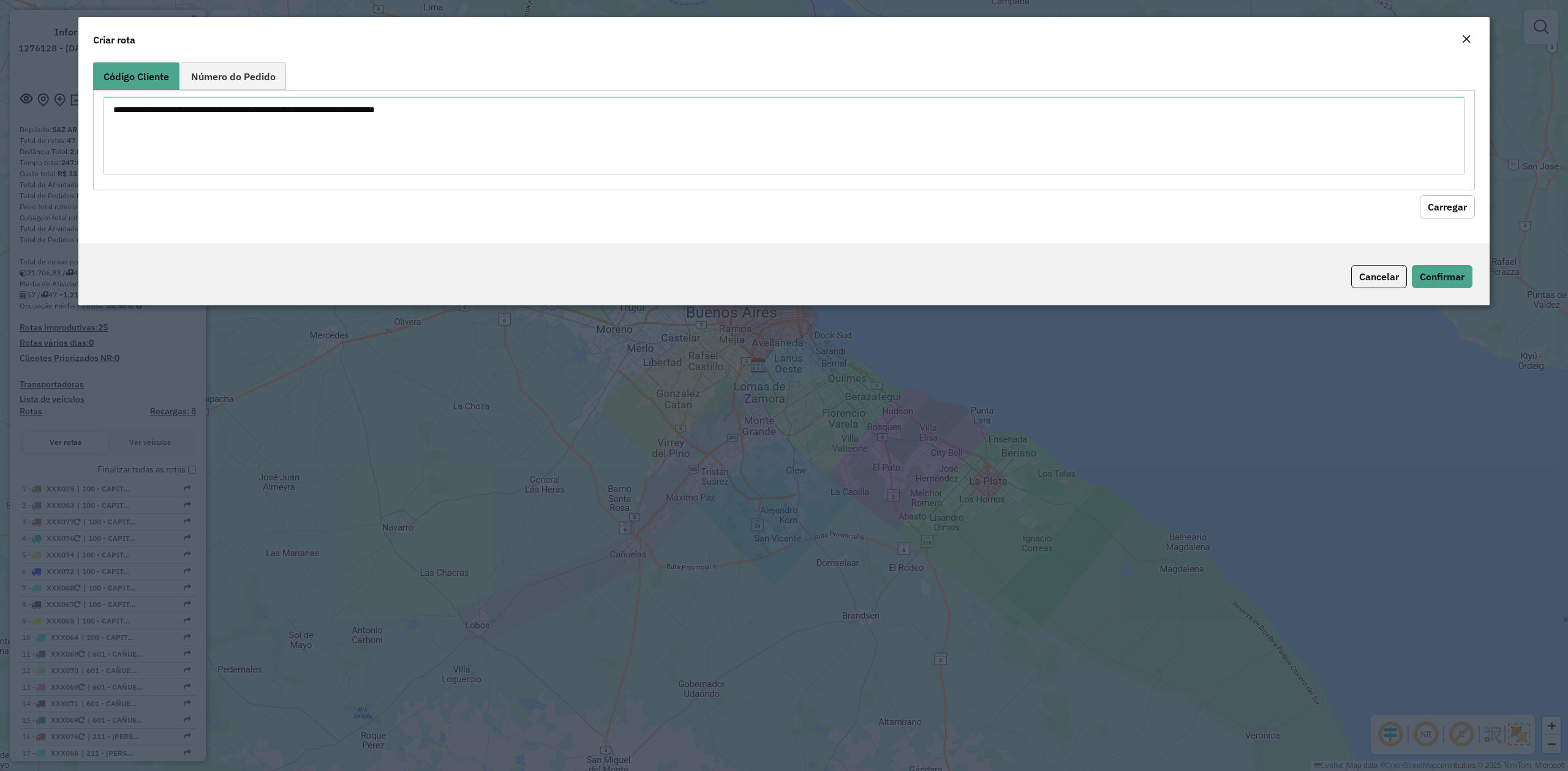
drag, startPoint x: 1469, startPoint y: 38, endPoint x: 1432, endPoint y: 54, distance: 40.3
click at [1468, 38] on em "Close" at bounding box center [1466, 40] width 10 height 10
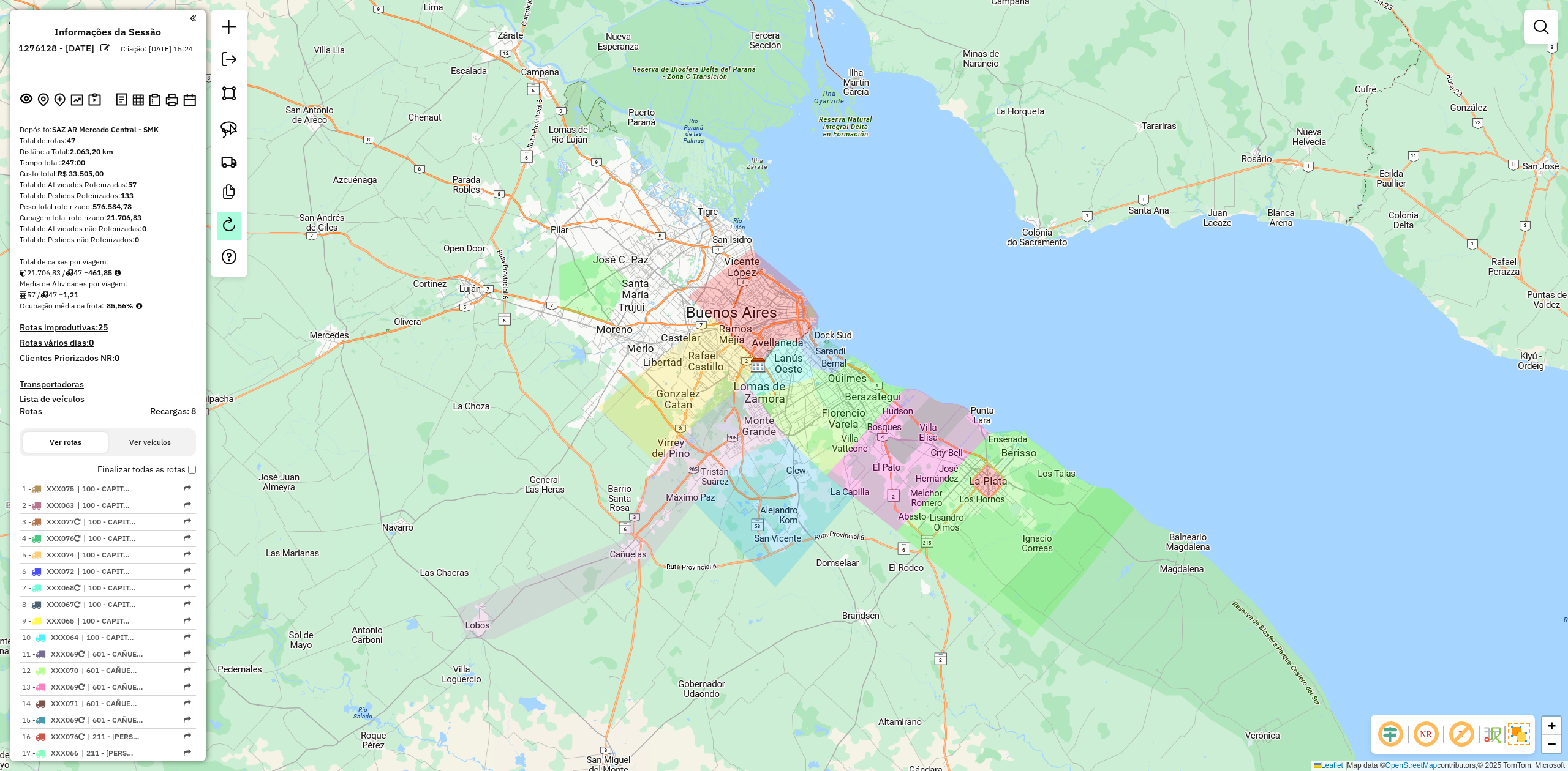
click at [234, 227] on em at bounding box center [229, 225] width 14 height 14
select select "*"
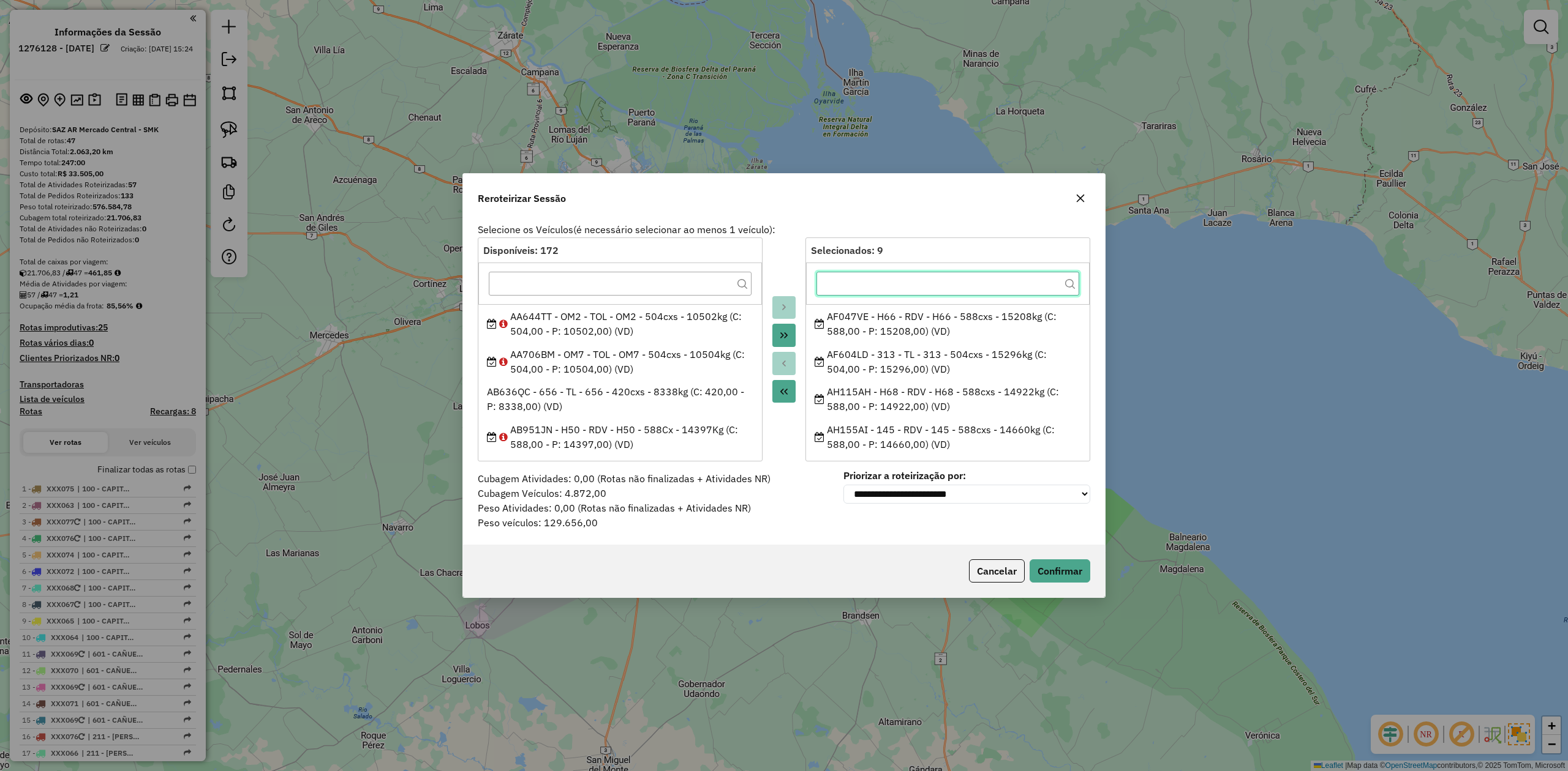
click at [836, 282] on input "text" at bounding box center [947, 284] width 263 height 24
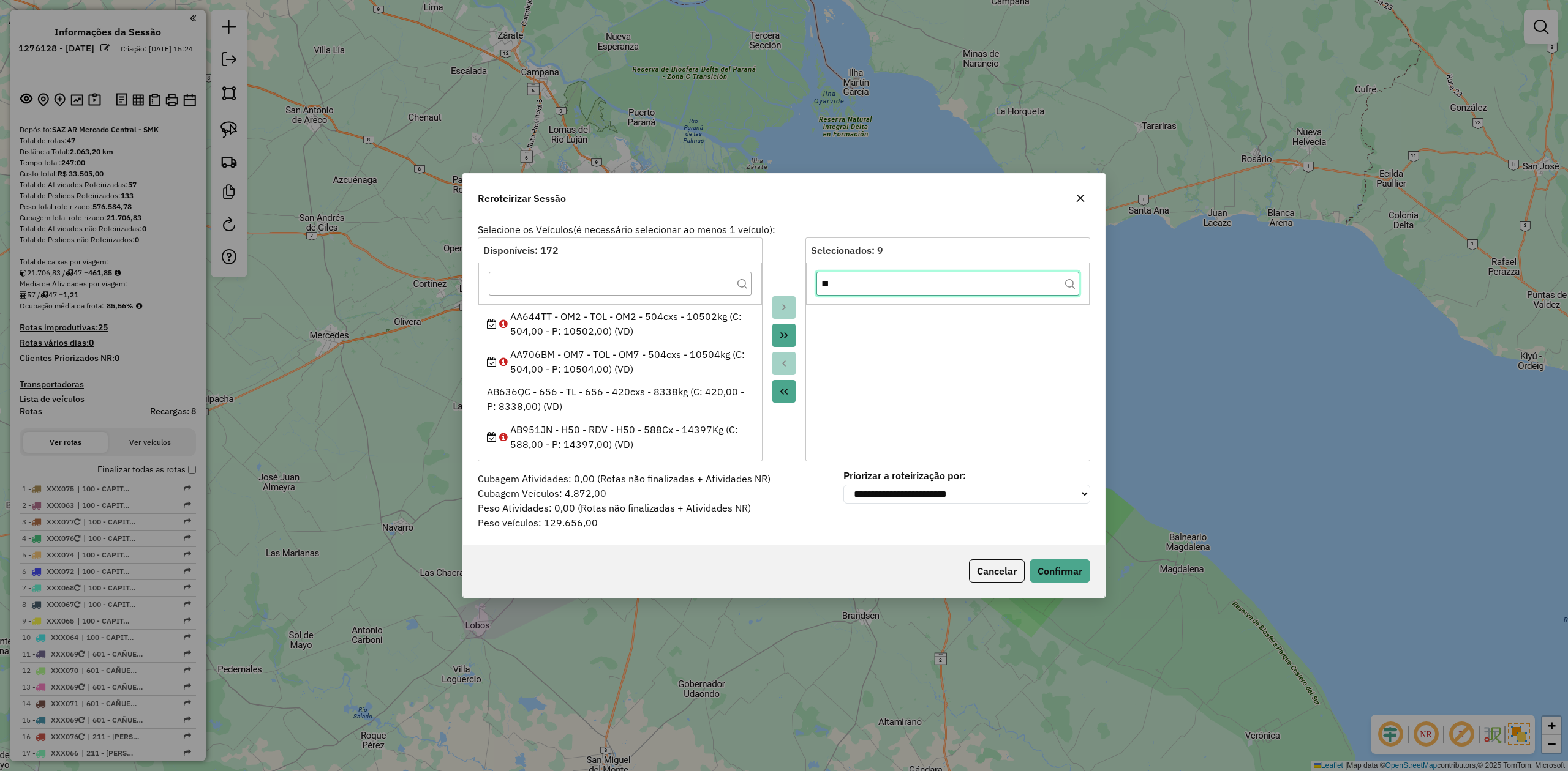
type input "*"
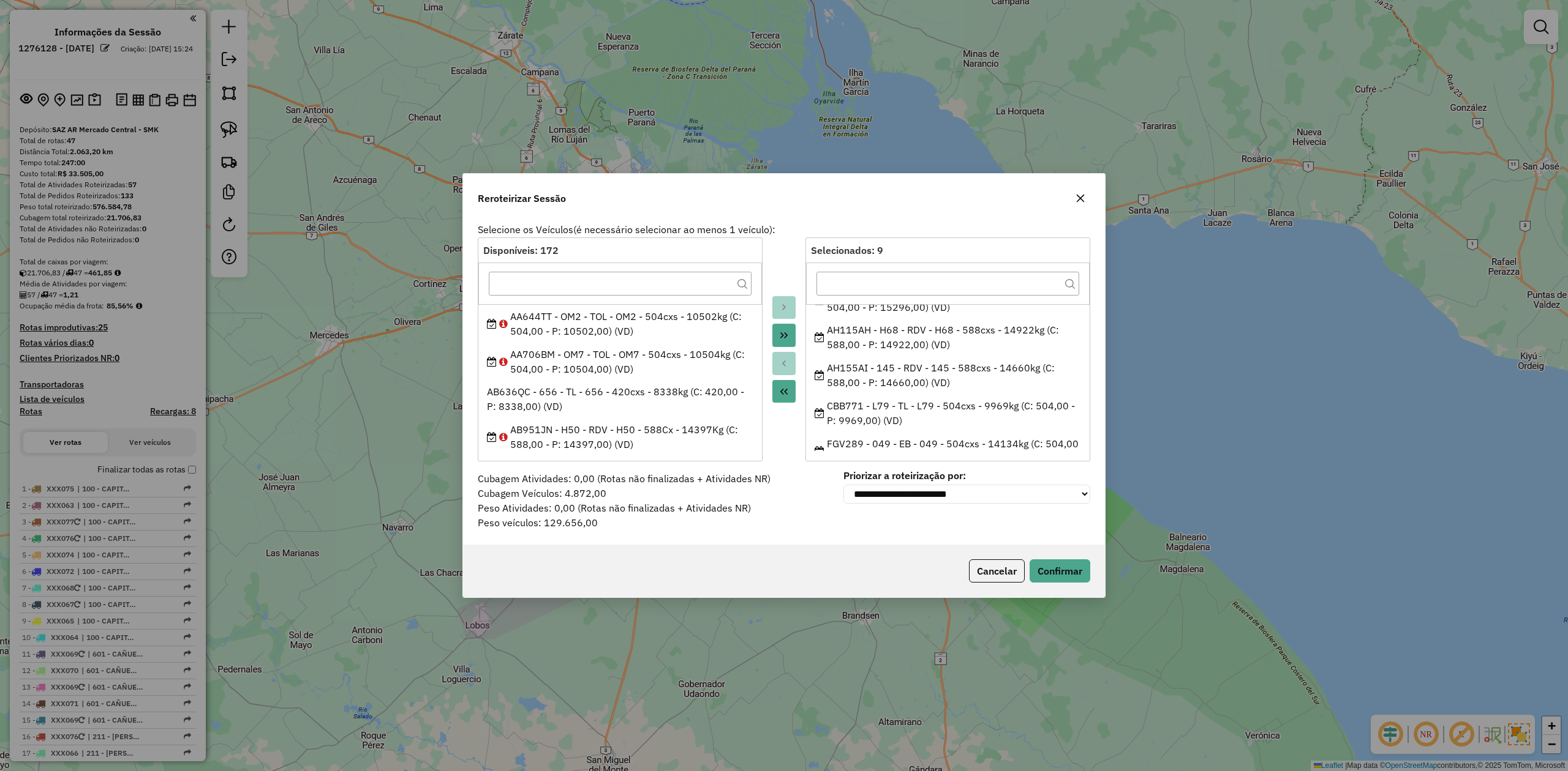
scroll to position [194, 0]
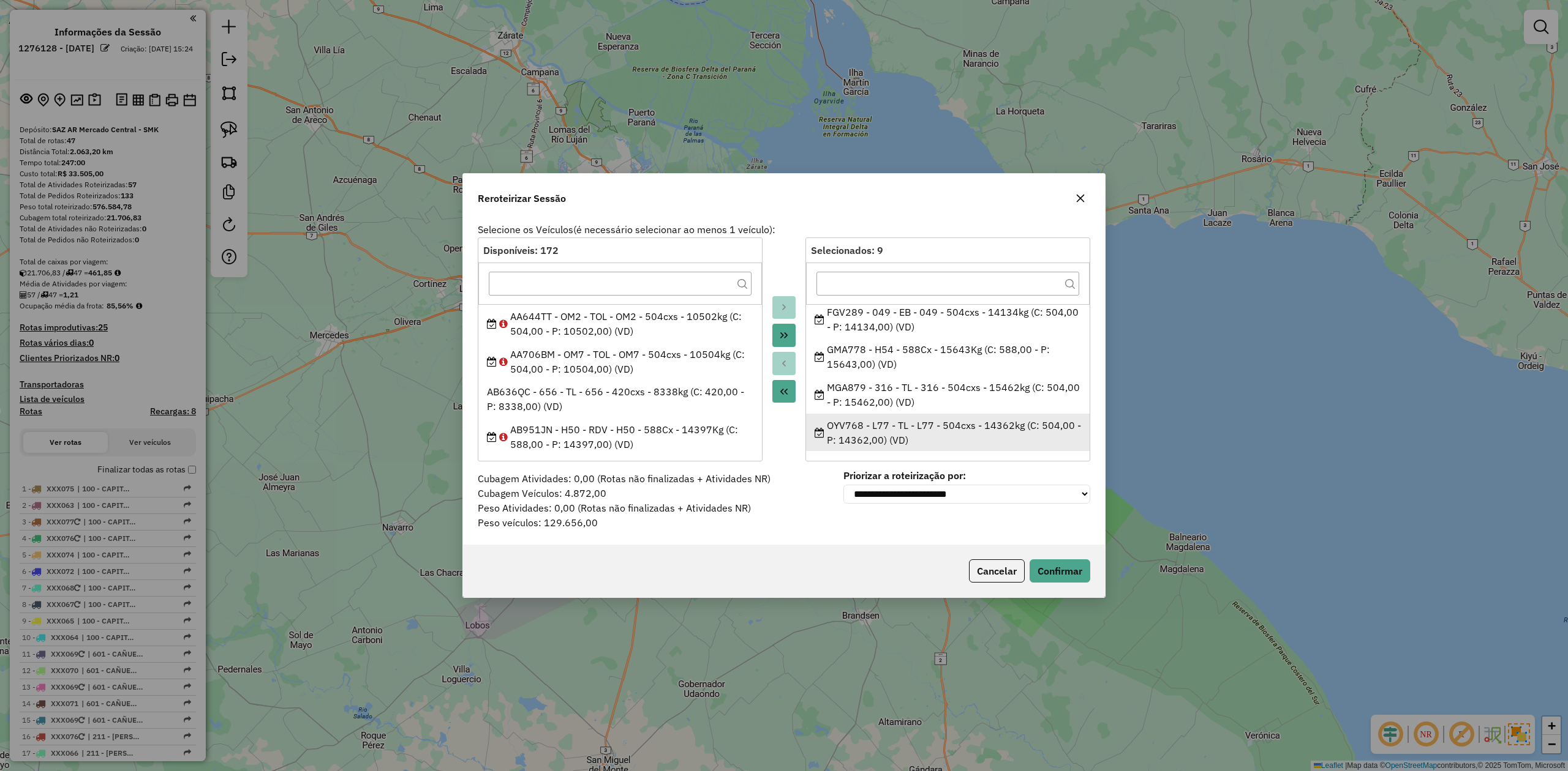
drag, startPoint x: 813, startPoint y: 309, endPoint x: 958, endPoint y: 433, distance: 190.8
click at [958, 433] on ul "AF047VE - H66 - RDV - H66 - 588cxs - 15208kg (C: 588,00 - P: 15208,00) (VD) AF6…" at bounding box center [948, 378] width 284 height 147
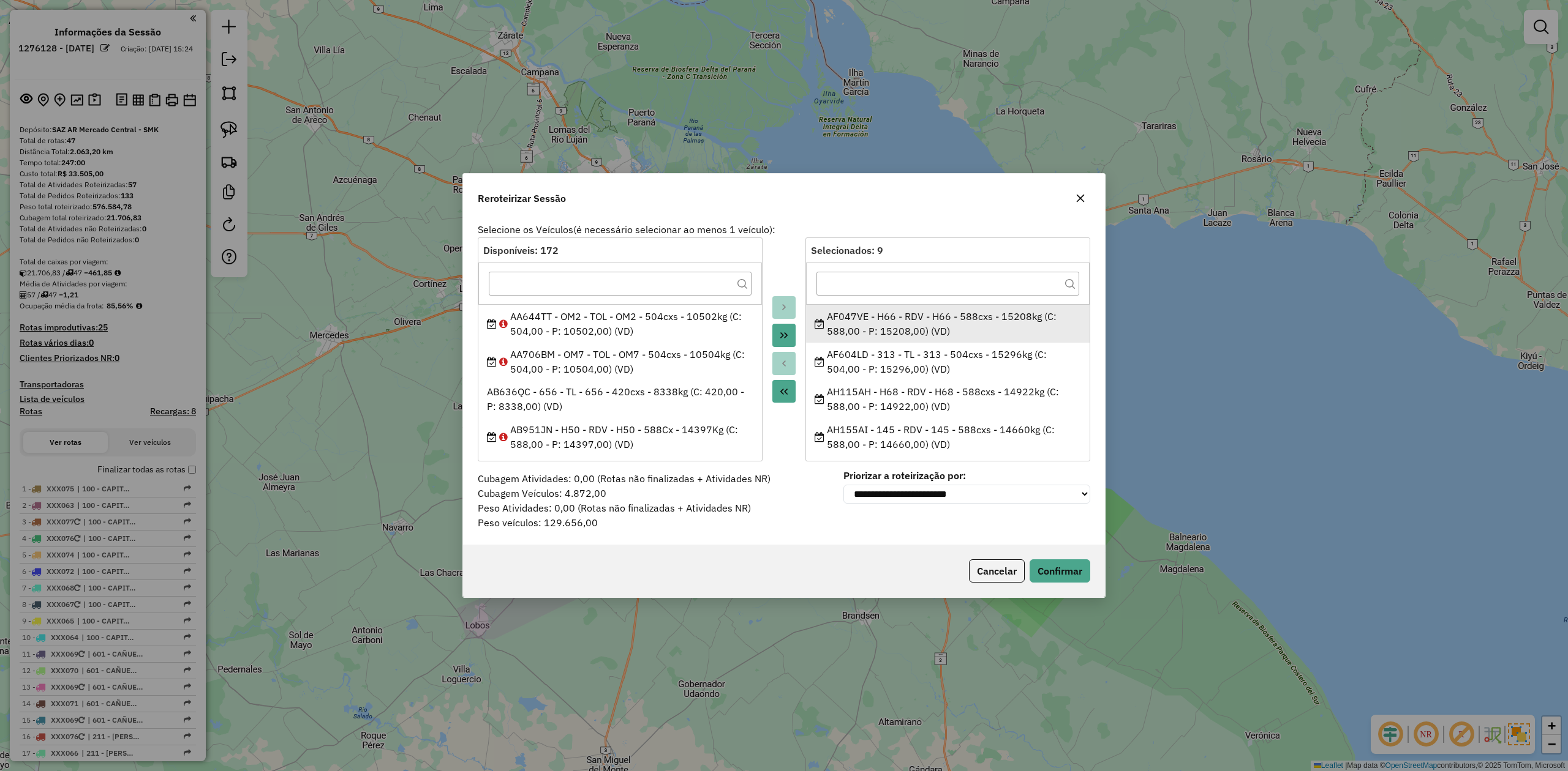
drag, startPoint x: 918, startPoint y: 438, endPoint x: 823, endPoint y: 307, distance: 161.8
click at [823, 307] on ul "AF047VE - H66 - RDV - H66 - 588cxs - 15208kg (C: 588,00 - P: 15208,00) (VD) AF6…" at bounding box center [948, 378] width 284 height 147
copy ul "AF047VE - H66 - RDV - H66 - 588cxs - 15208kg (C: 588,00 - P: 15208,00) (VD) AF6…"
click at [1073, 199] on button "button" at bounding box center [1080, 198] width 19 height 19
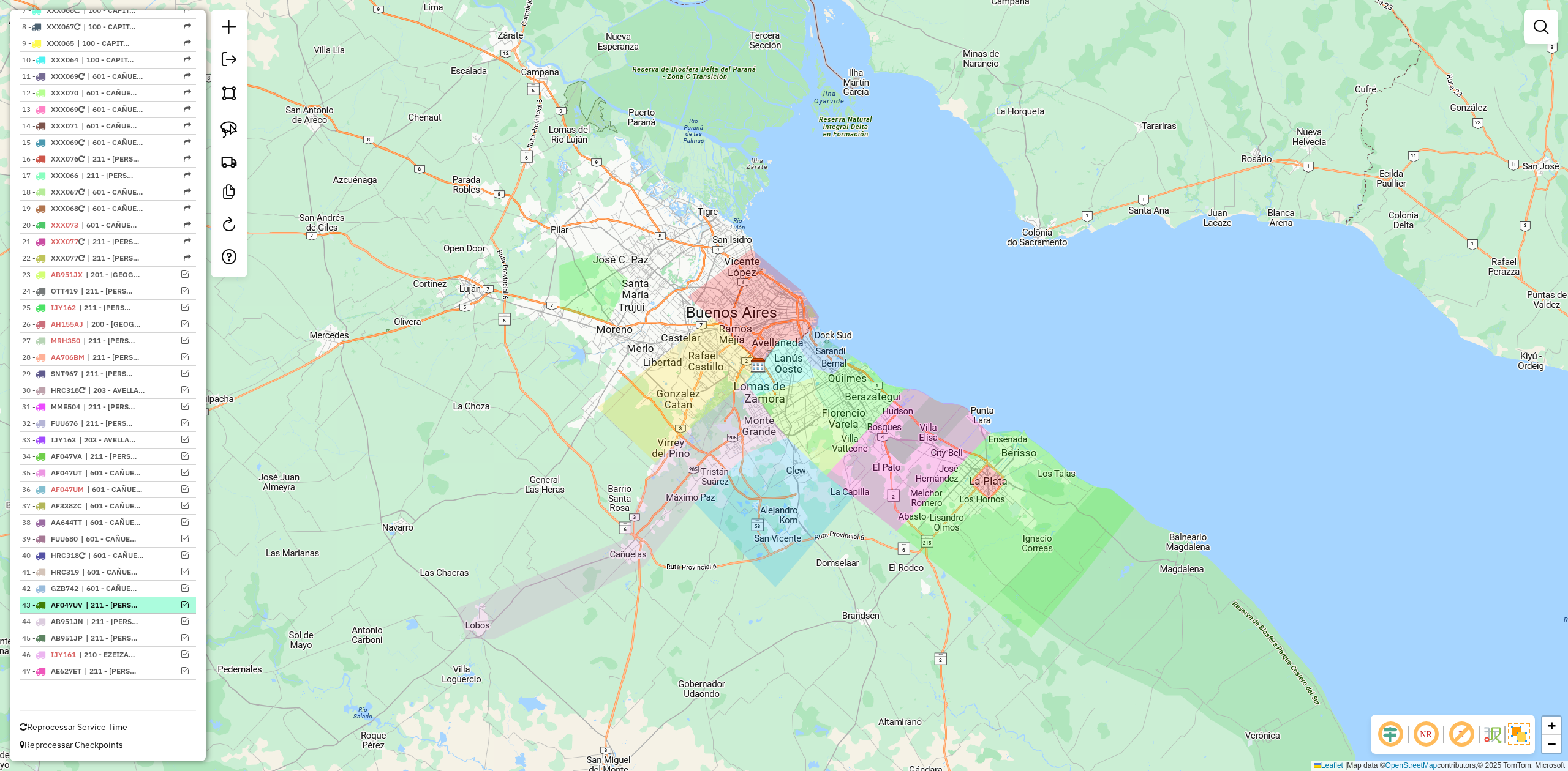
scroll to position [587, 0]
click at [184, 554] on em at bounding box center [185, 555] width 7 height 7
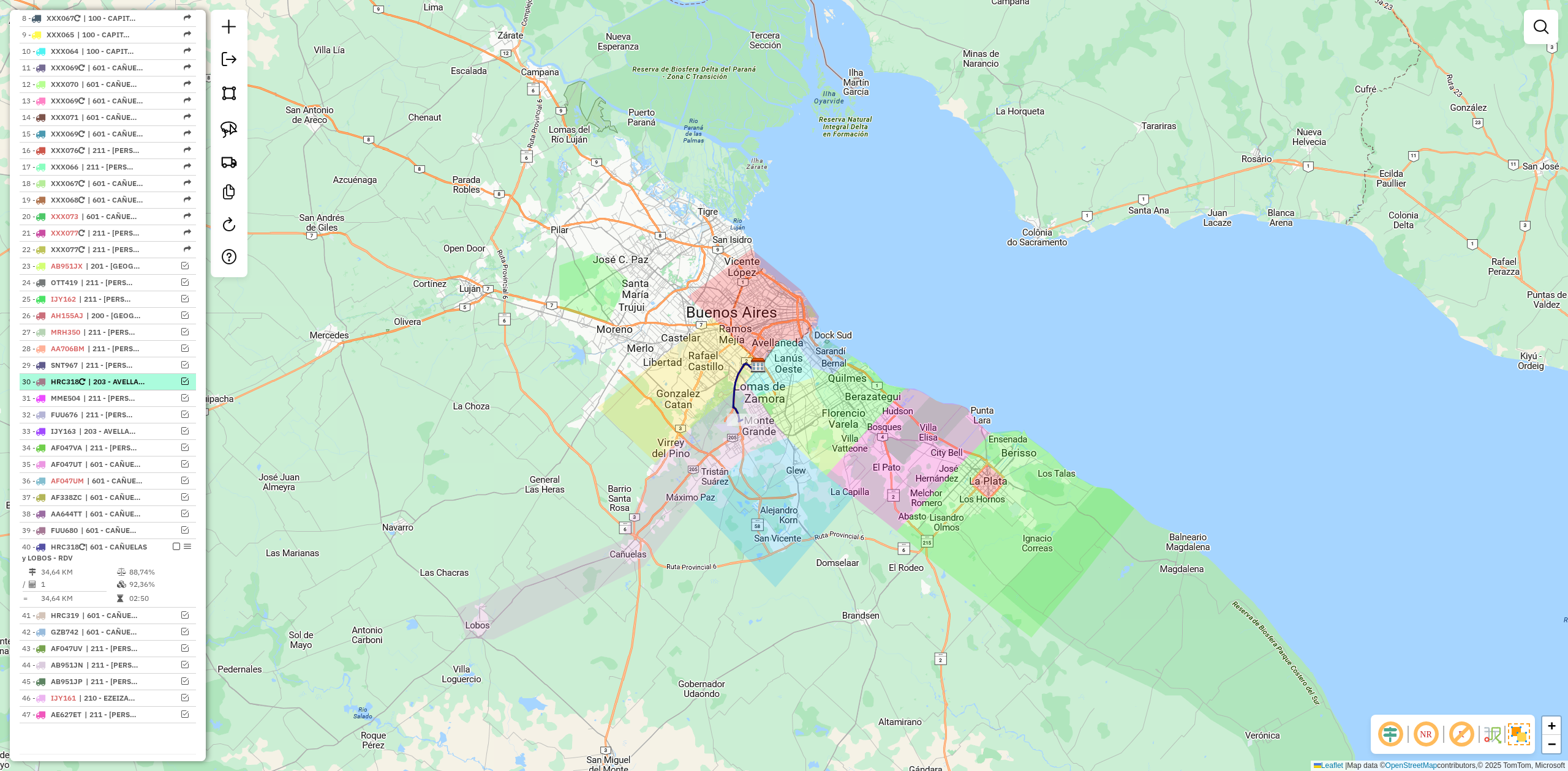
click at [182, 383] on em at bounding box center [185, 382] width 7 height 7
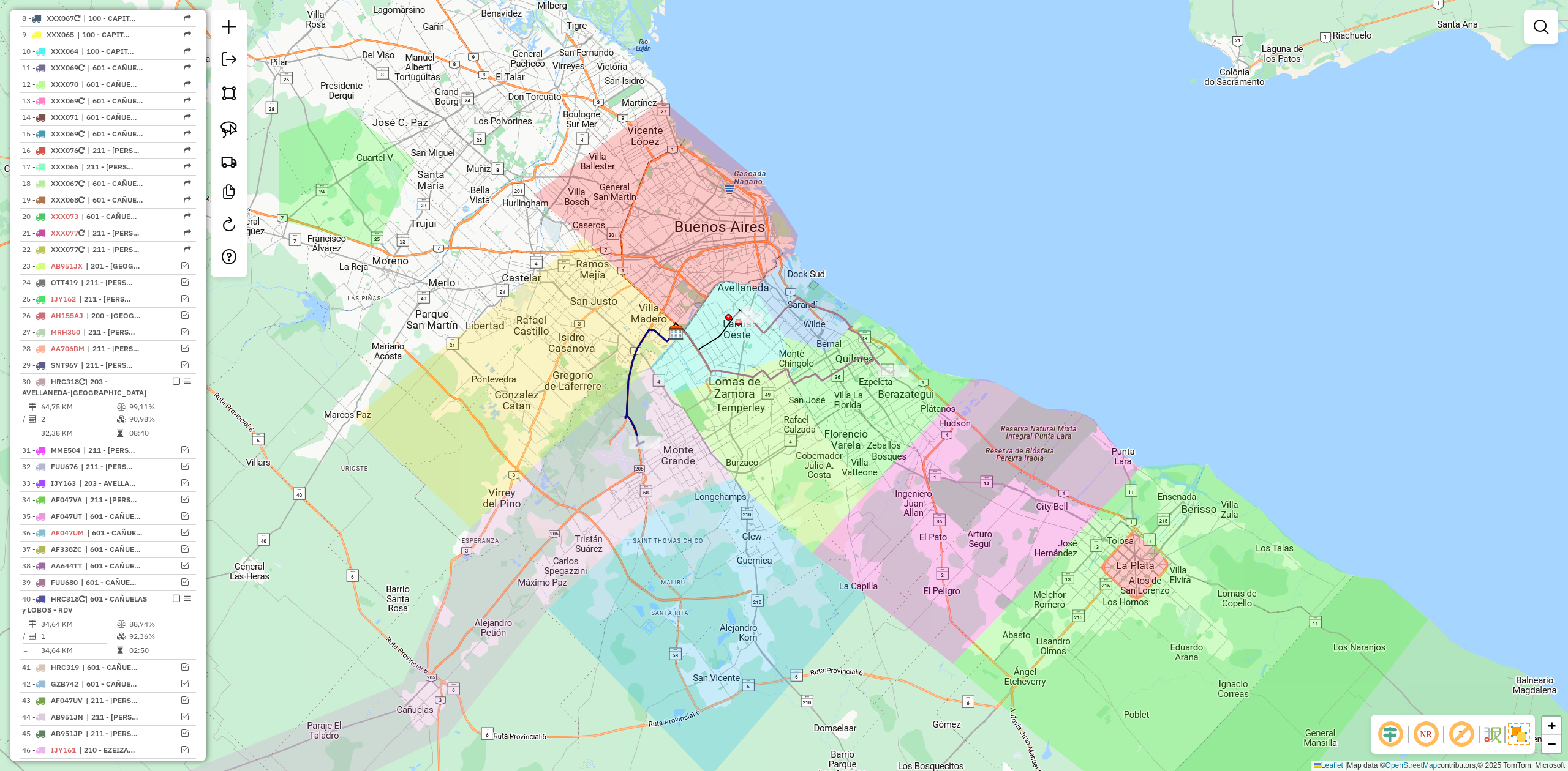
click at [802, 407] on div "Janela de atendimento Grade de atendimento Capacidade Transportadoras Veículos …" at bounding box center [784, 385] width 1568 height 771
click at [802, 379] on icon at bounding box center [784, 356] width 220 height 57
select select "**********"
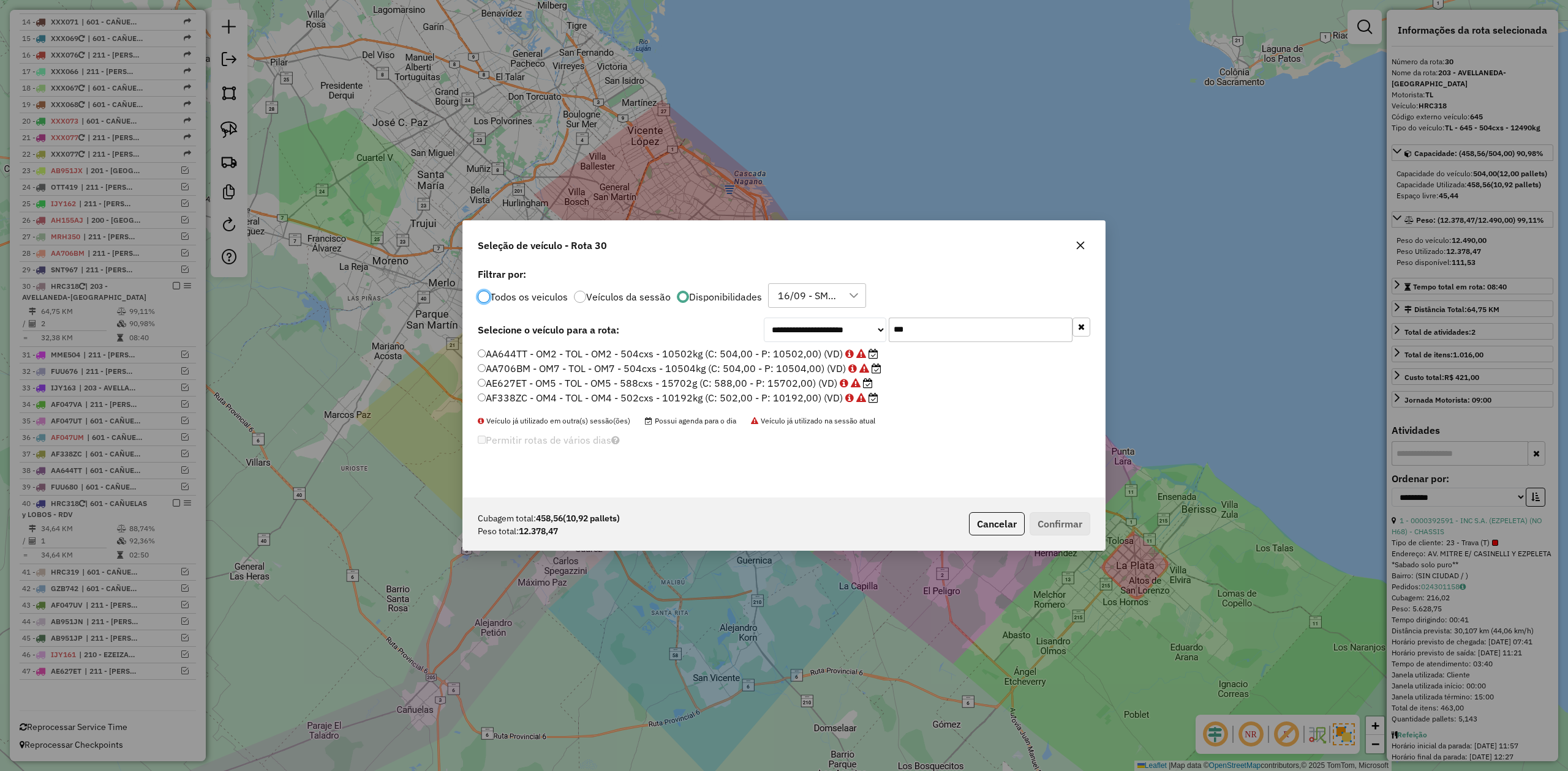
scroll to position [6, 4]
drag, startPoint x: 1078, startPoint y: 241, endPoint x: 1066, endPoint y: 248, distance: 13.9
click at [1078, 240] on icon "button" at bounding box center [1080, 245] width 10 height 10
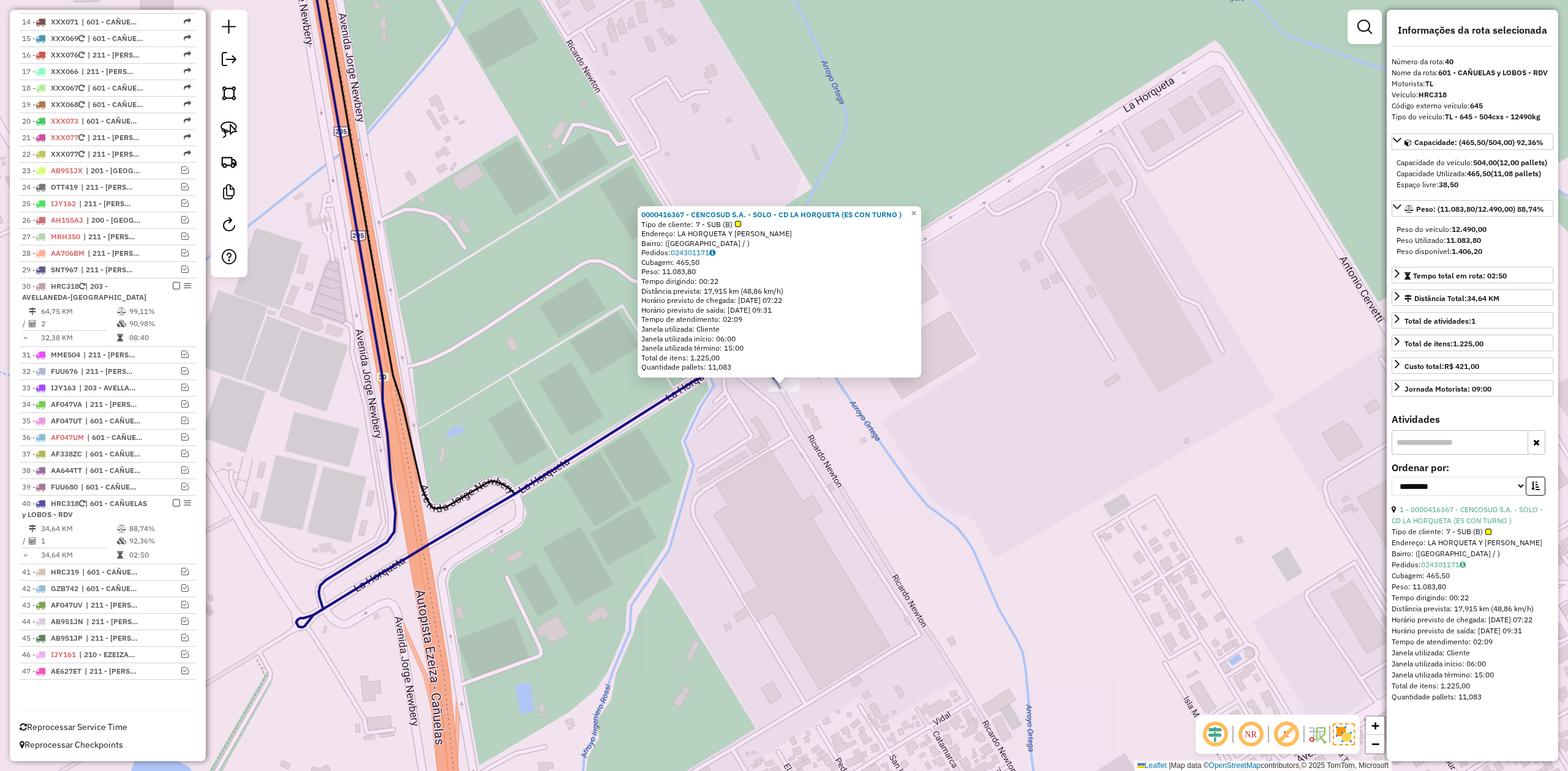
click at [780, 429] on div "0000416367 - CENCOSUD S.A. - SOLO - CD LA HORQUETA (ES CON TURNO ) Tipo de clie…" at bounding box center [784, 385] width 1568 height 771
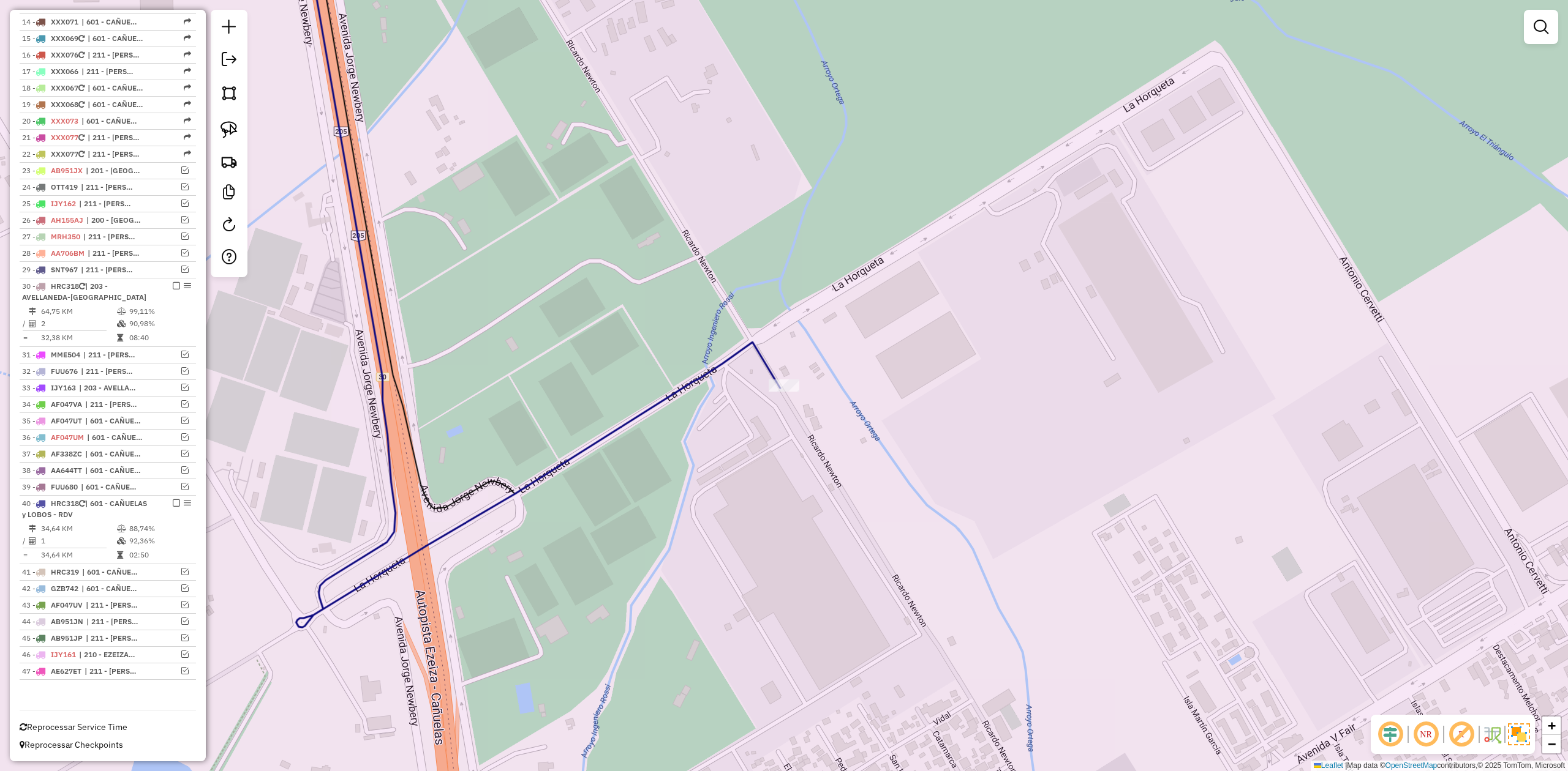
click at [767, 368] on icon at bounding box center [539, 275] width 484 height 705
select select "**********"
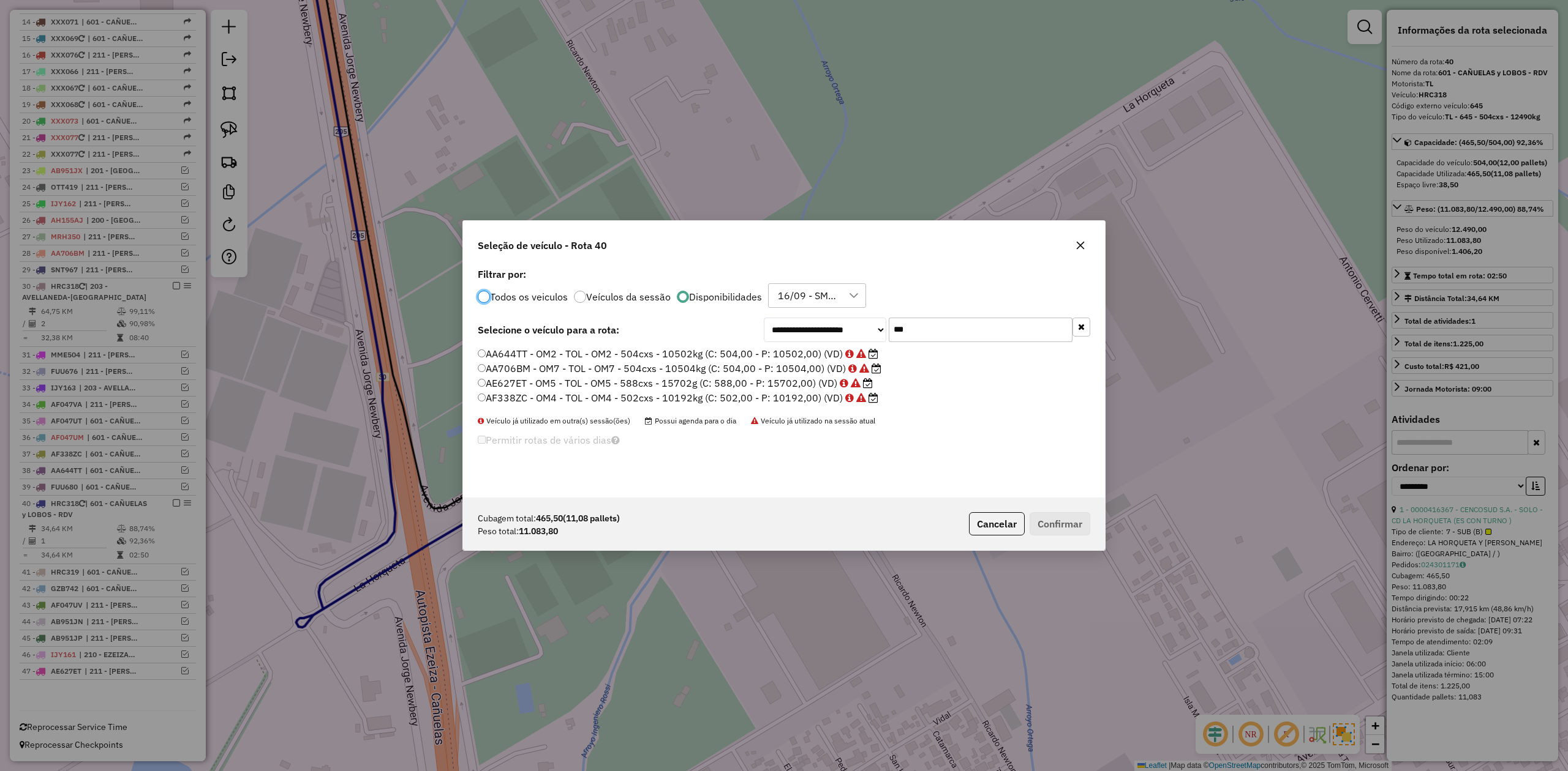
drag, startPoint x: 946, startPoint y: 328, endPoint x: 870, endPoint y: 329, distance: 76.0
click at [870, 329] on div "**********" at bounding box center [926, 330] width 326 height 24
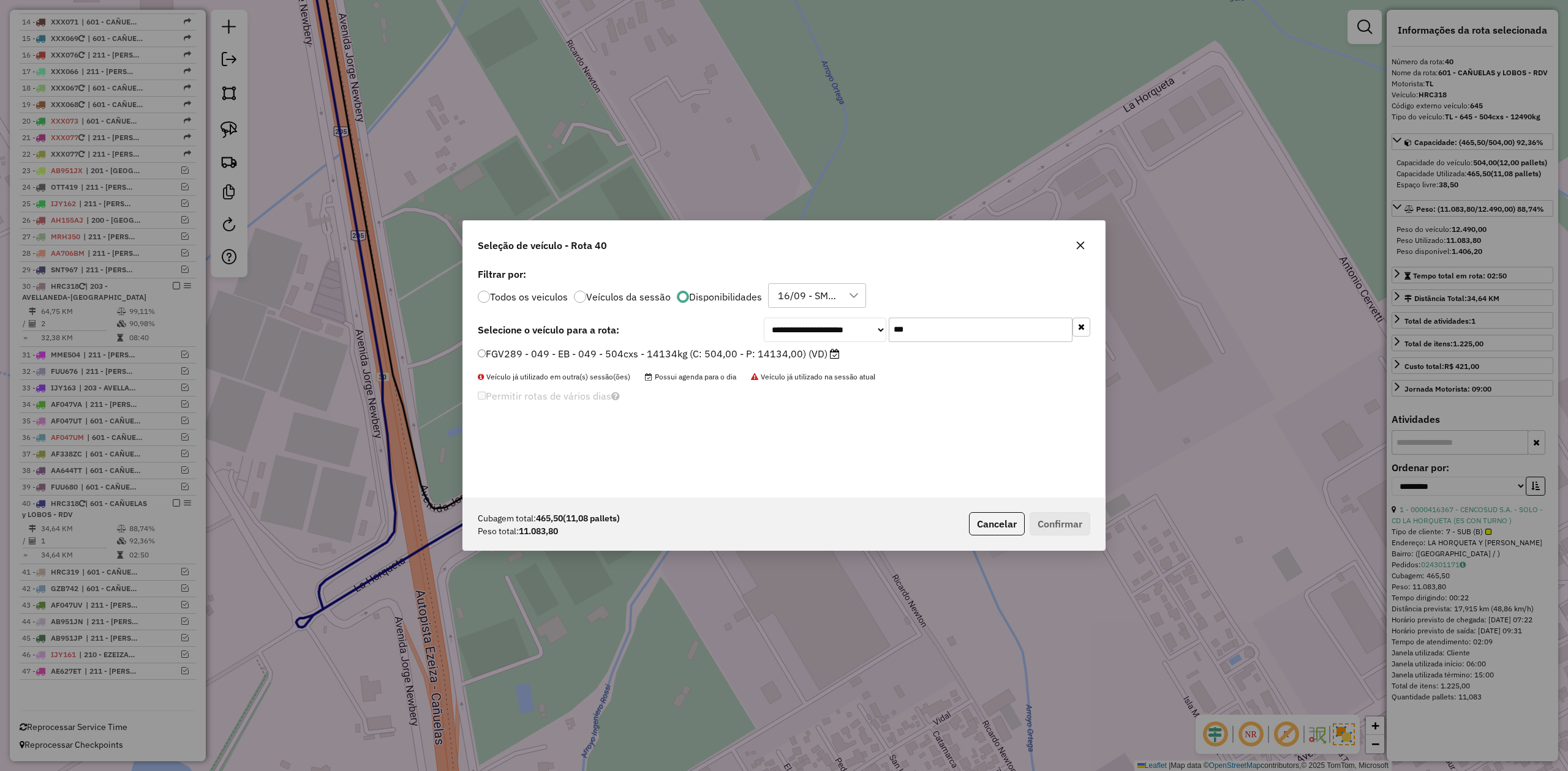
drag, startPoint x: 954, startPoint y: 322, endPoint x: 848, endPoint y: 330, distance: 106.3
click at [848, 329] on div "**********" at bounding box center [926, 330] width 326 height 24
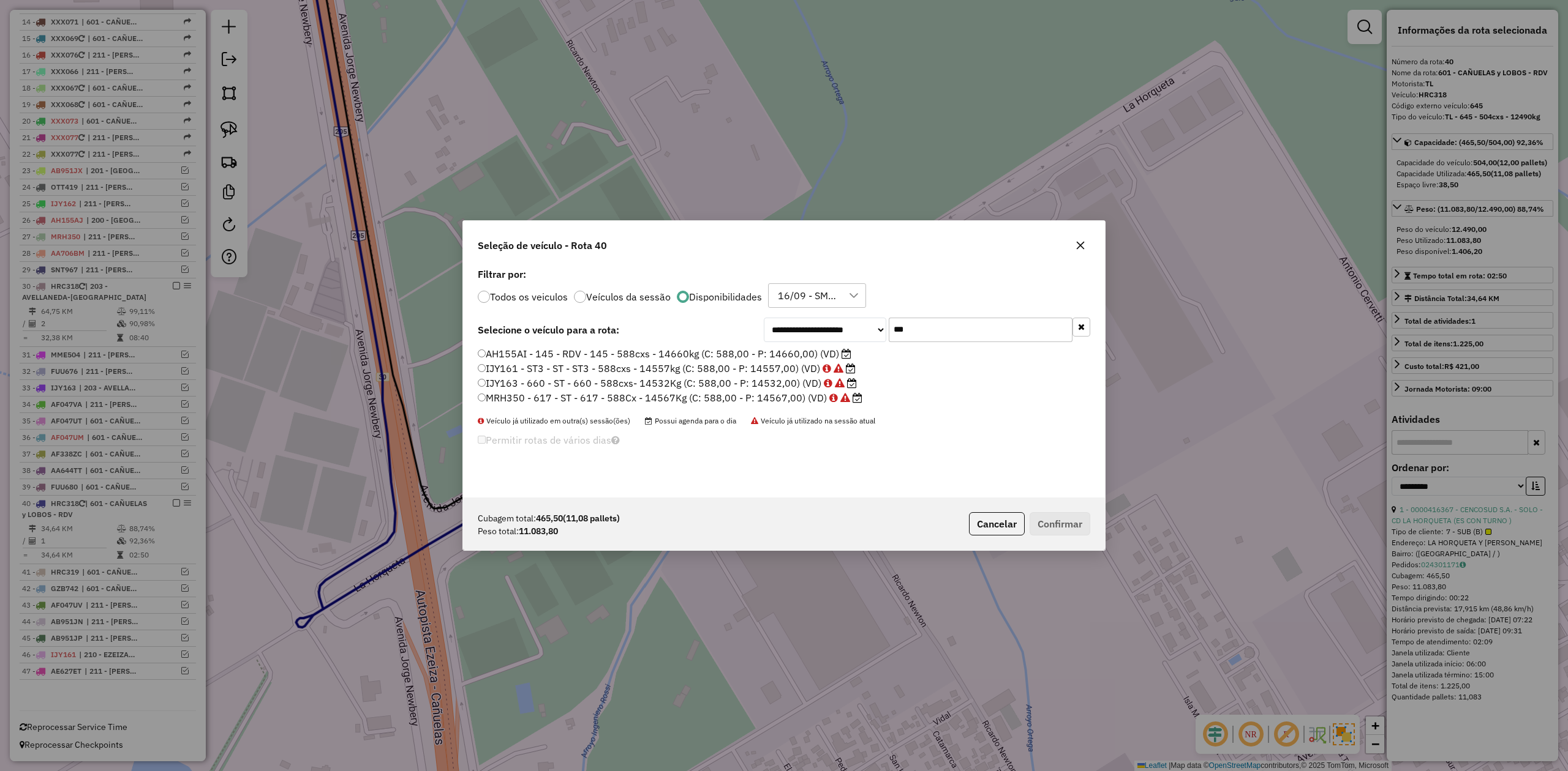
type input "***"
click at [753, 351] on label "AH155AI - 145 - RDV - 145 - 588cxs - 14660kg (C: 588,00 - P: 14660,00) (VD)" at bounding box center [664, 353] width 374 height 14
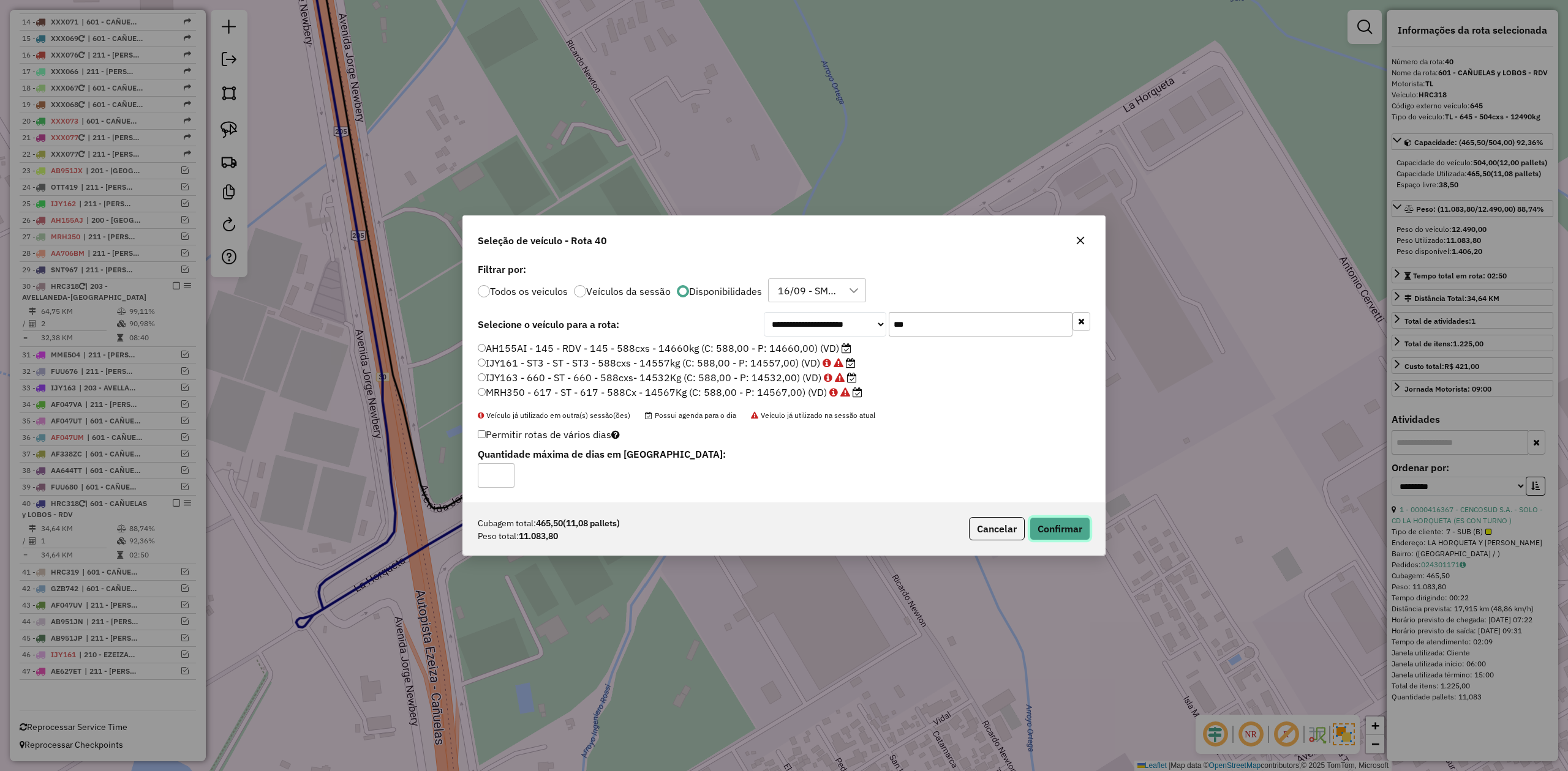
click at [1076, 529] on button "Confirmar" at bounding box center [1059, 529] width 61 height 23
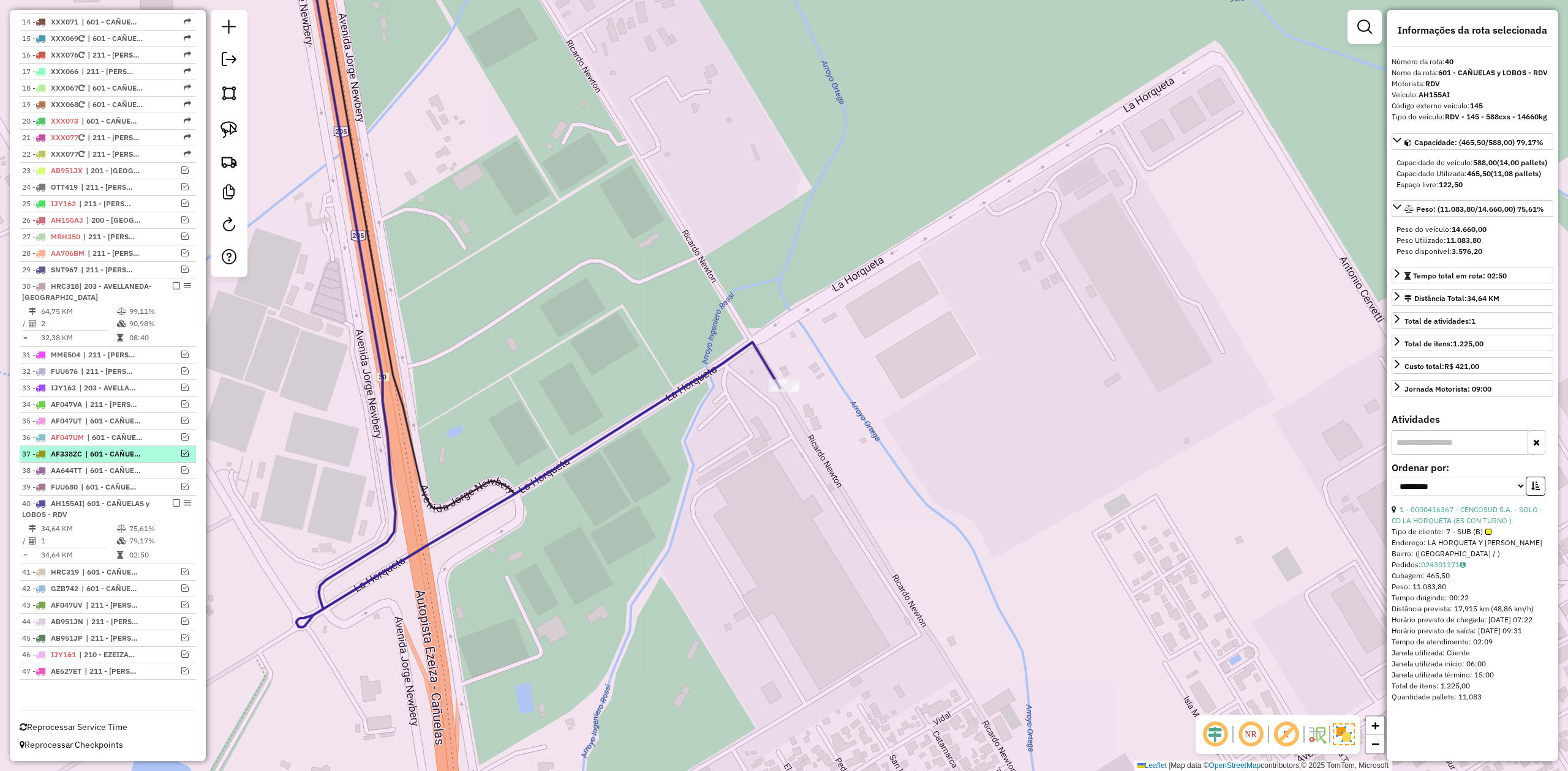
click at [174, 500] on em at bounding box center [176, 503] width 7 height 7
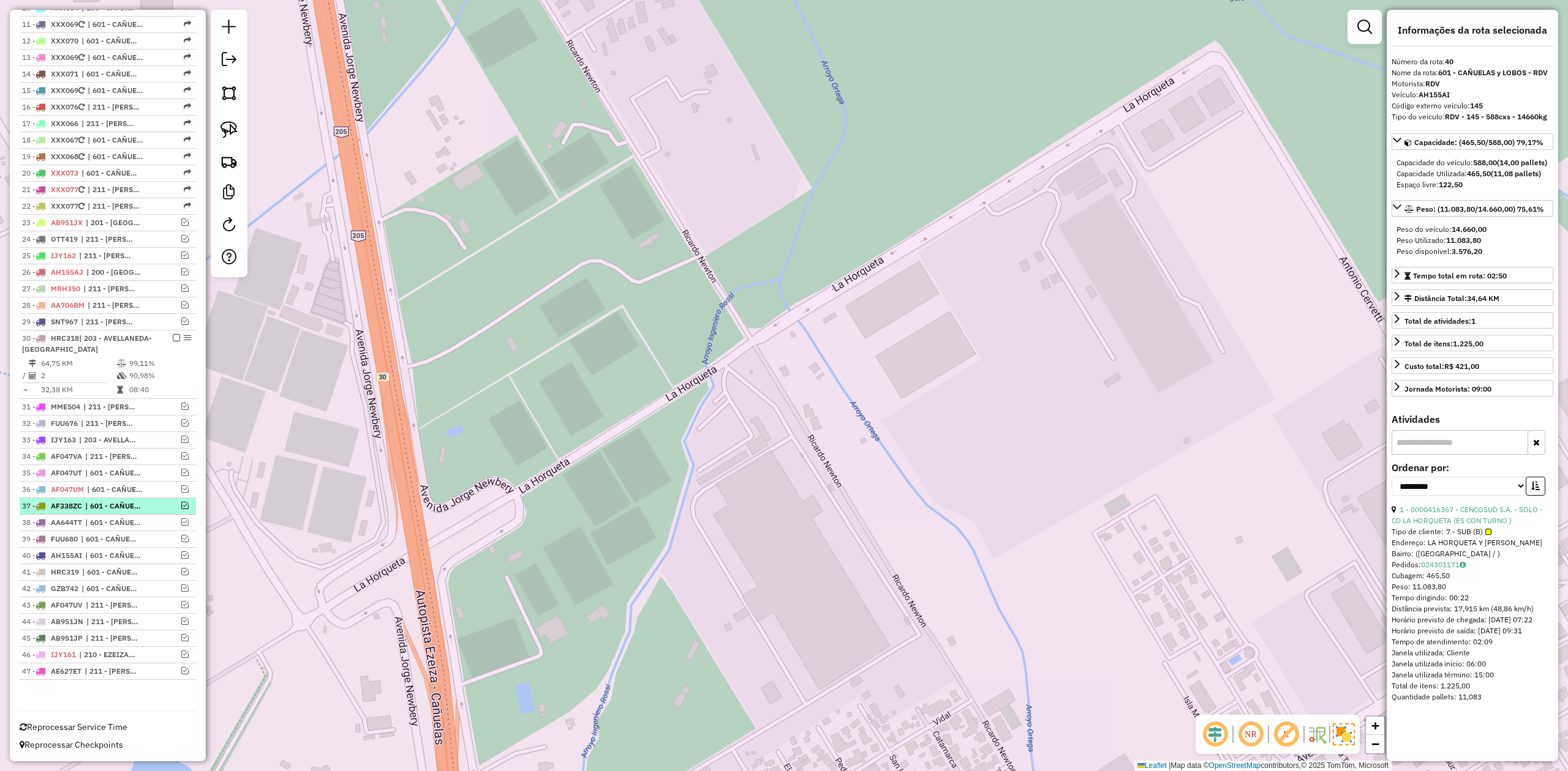
scroll to position [639, 0]
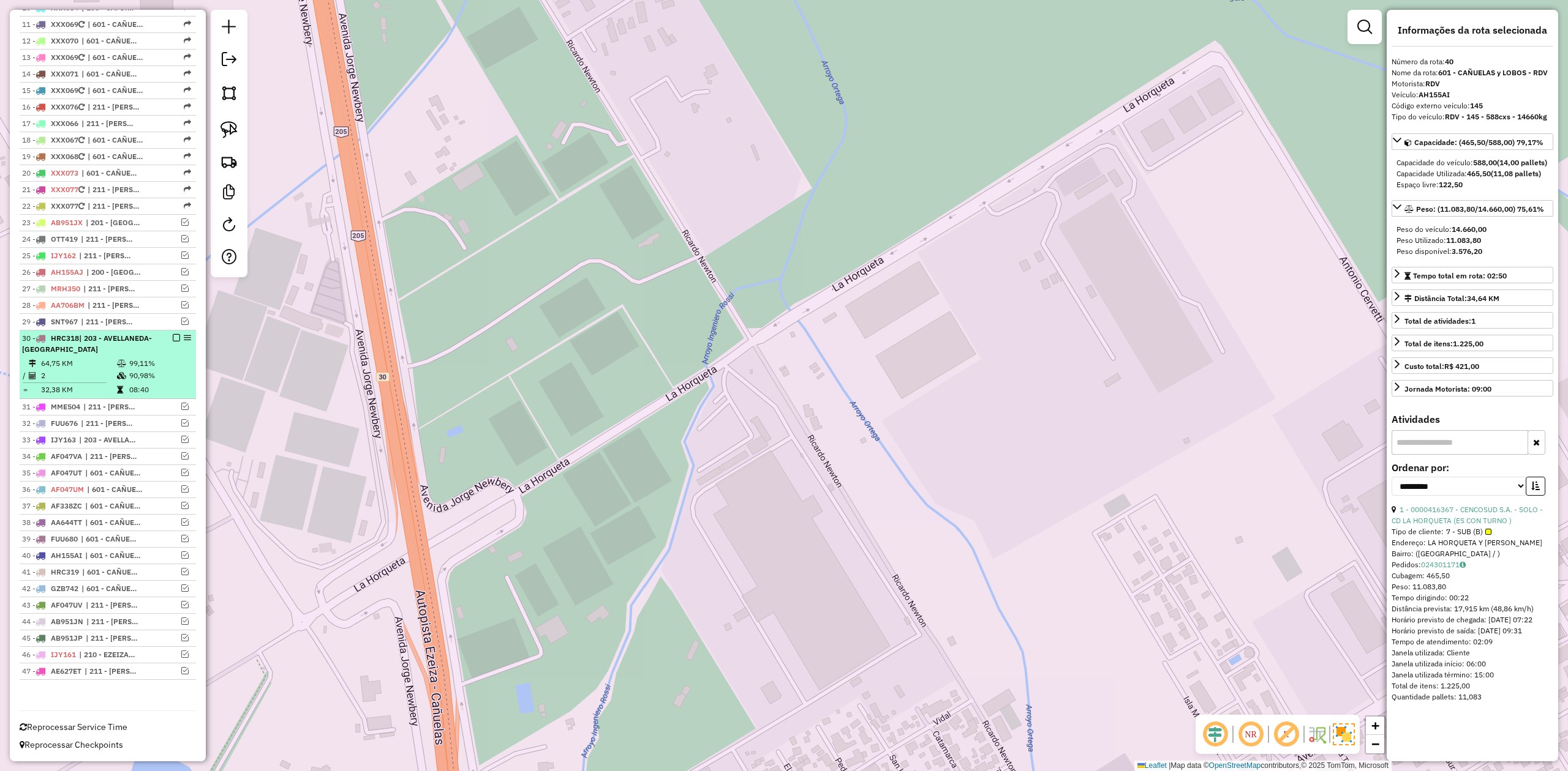
click at [174, 334] on em at bounding box center [176, 338] width 7 height 7
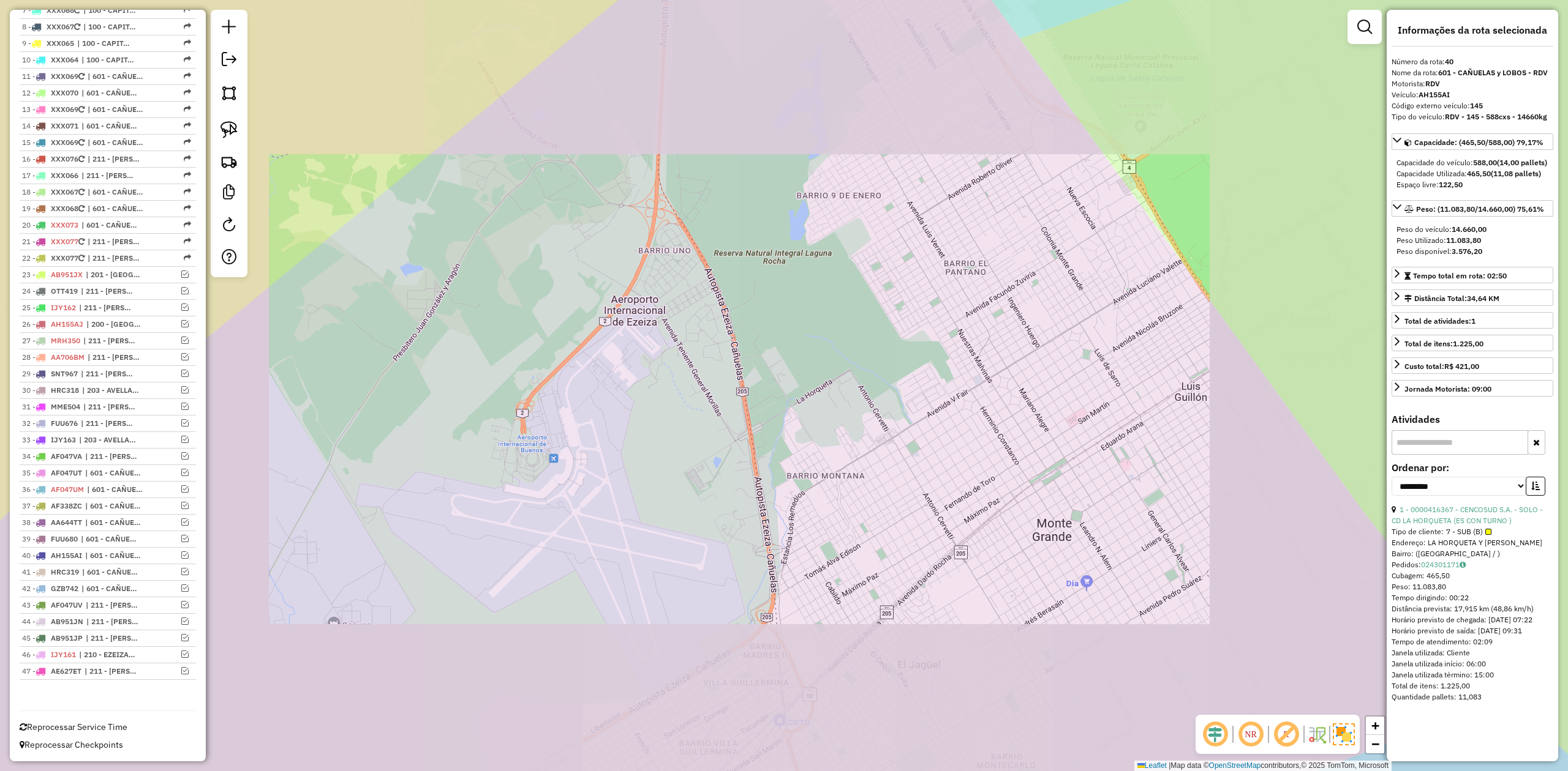
click at [860, 452] on div "Janela de atendimento Grade de atendimento Capacidade Transportadoras Veículos …" at bounding box center [784, 385] width 1568 height 771
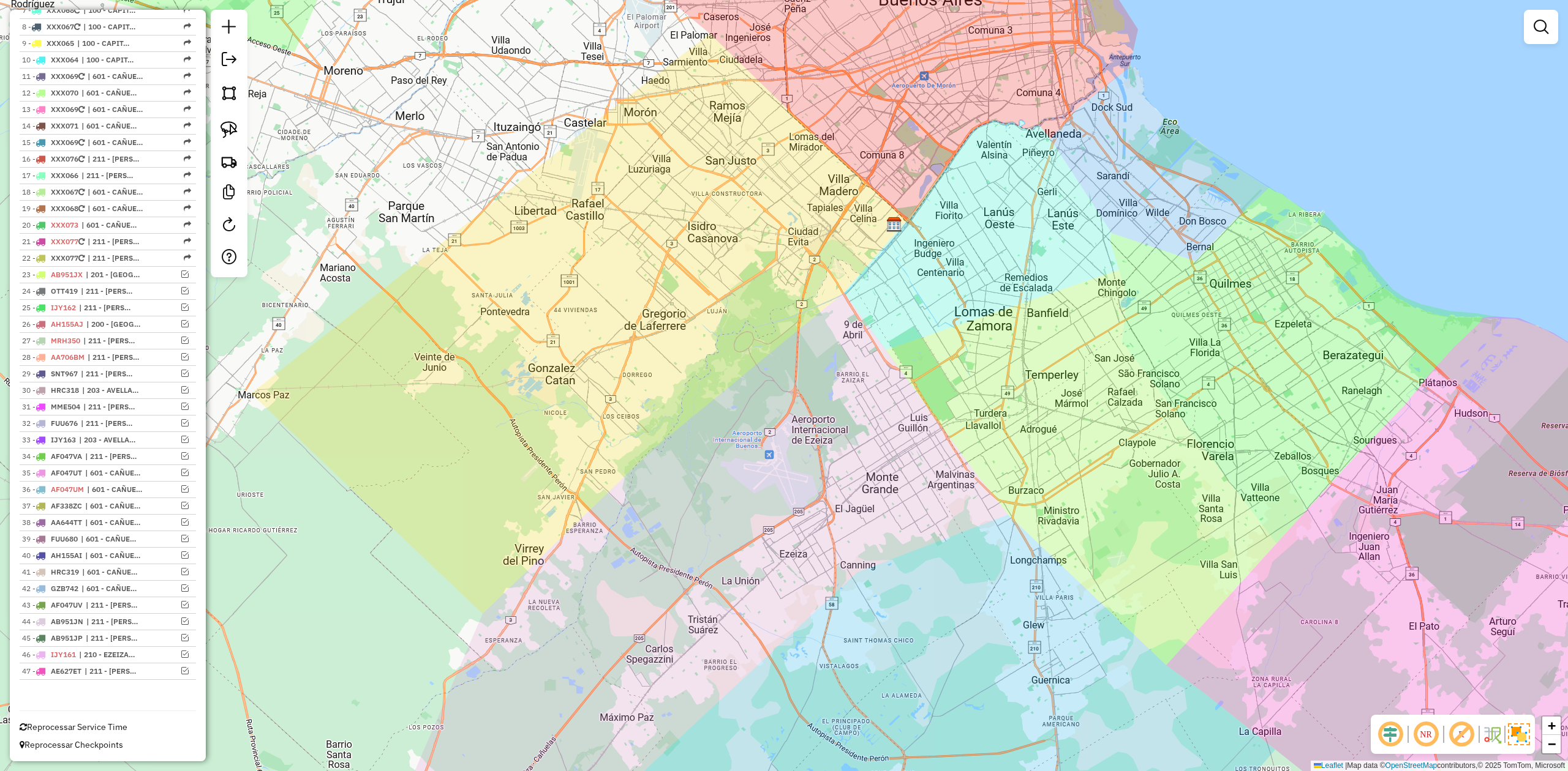
scroll to position [96, 0]
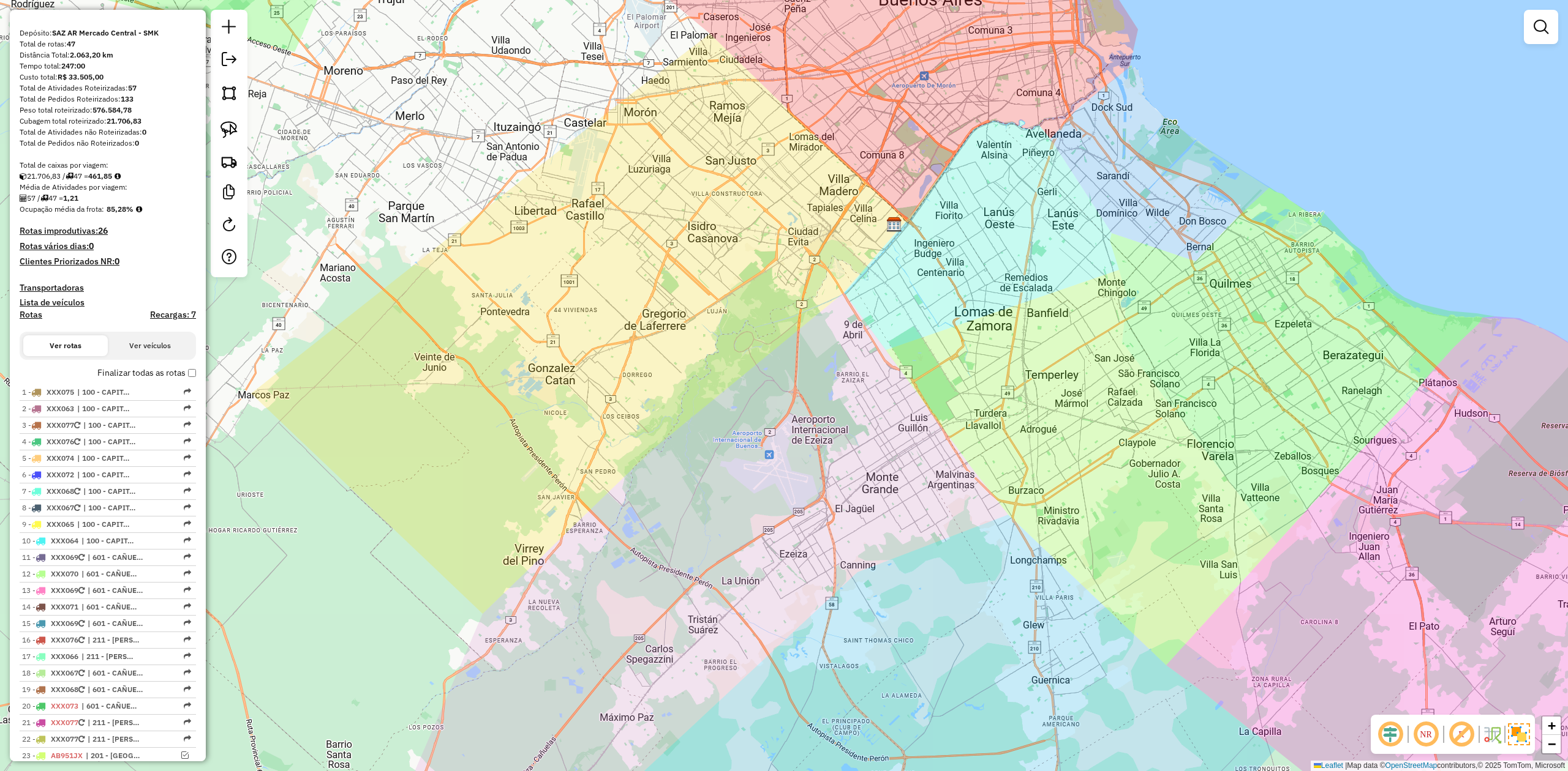
click at [616, 522] on div "Janela de atendimento Grade de atendimento Capacidade Transportadoras Veículos …" at bounding box center [784, 385] width 1568 height 771
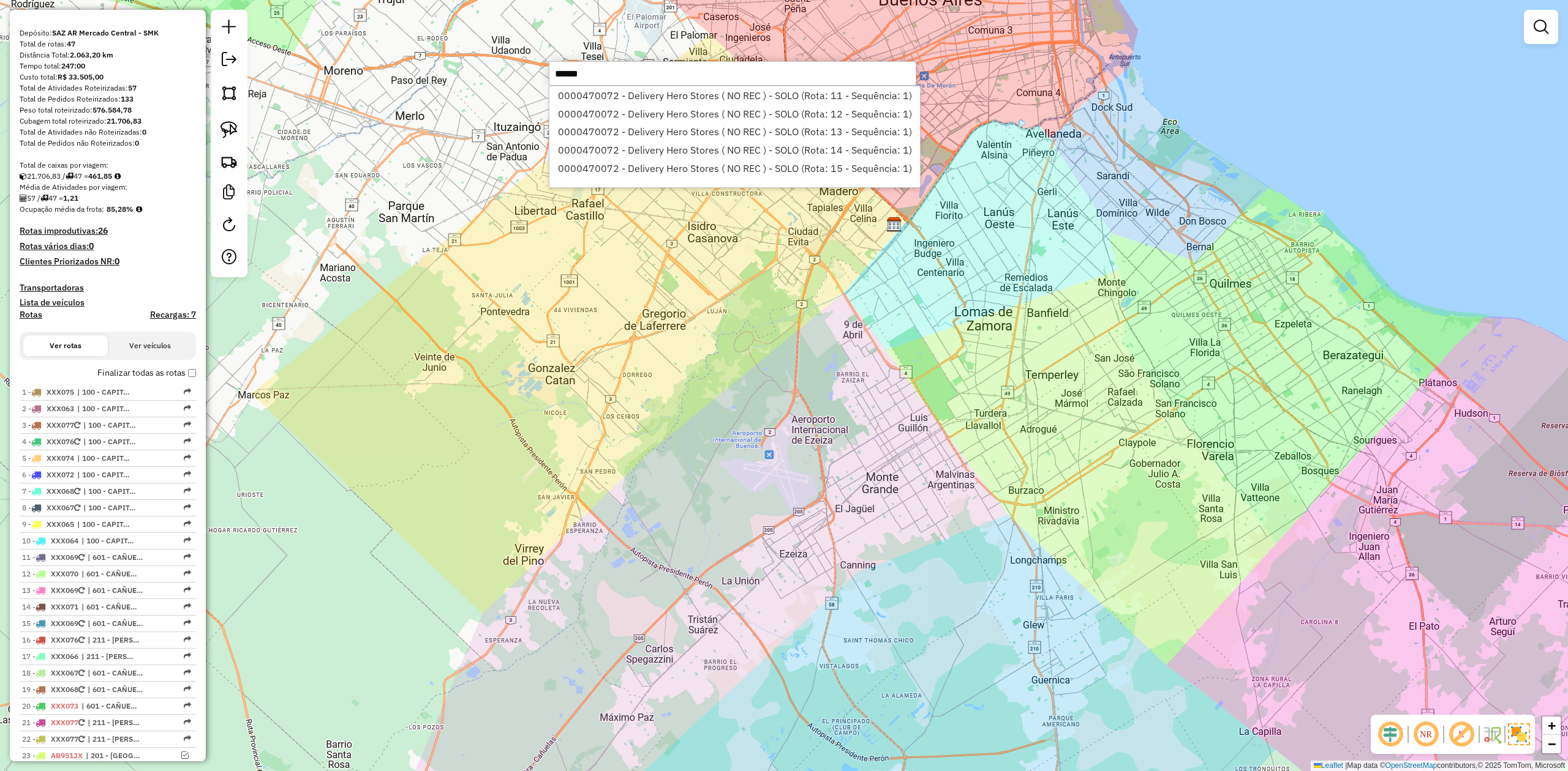
type input "******"
click at [902, 317] on div "Janela de atendimento Grade de atendimento Capacidade Transportadoras Veículos …" at bounding box center [784, 385] width 1568 height 771
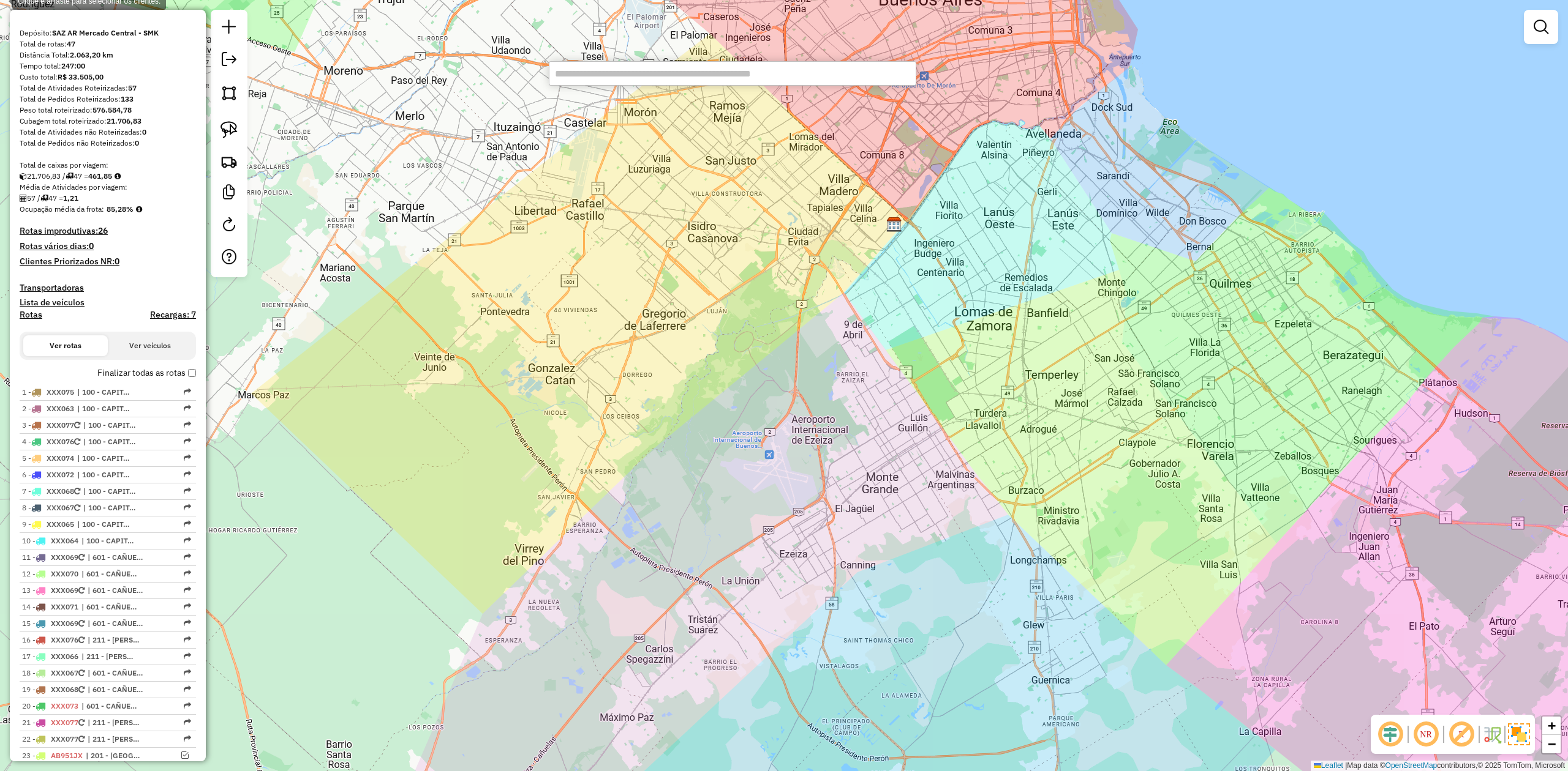
paste input "******"
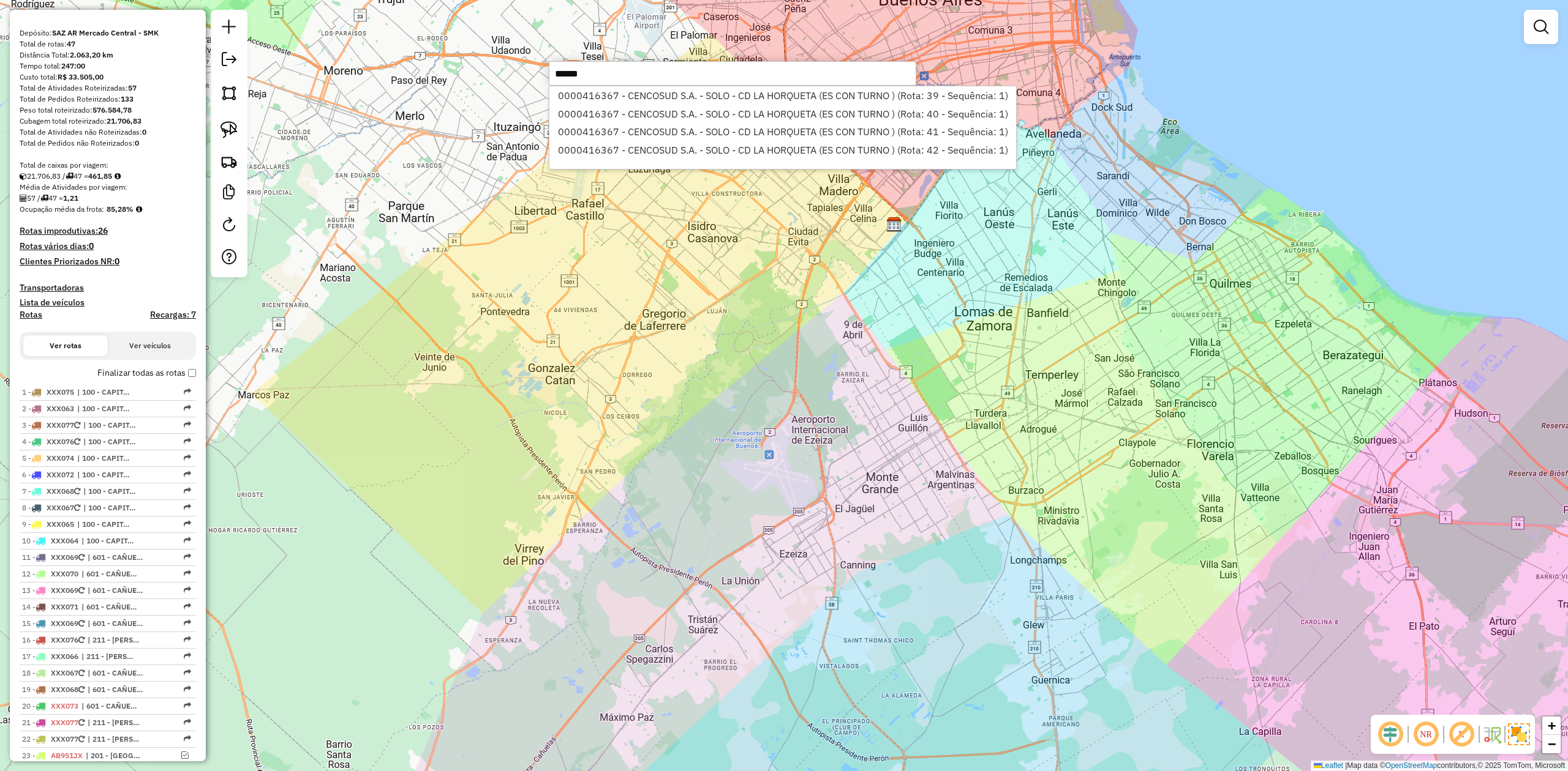
type input "******"
click at [766, 400] on div "Janela de atendimento Grade de atendimento Capacidade Transportadoras Veículos …" at bounding box center [784, 385] width 1568 height 771
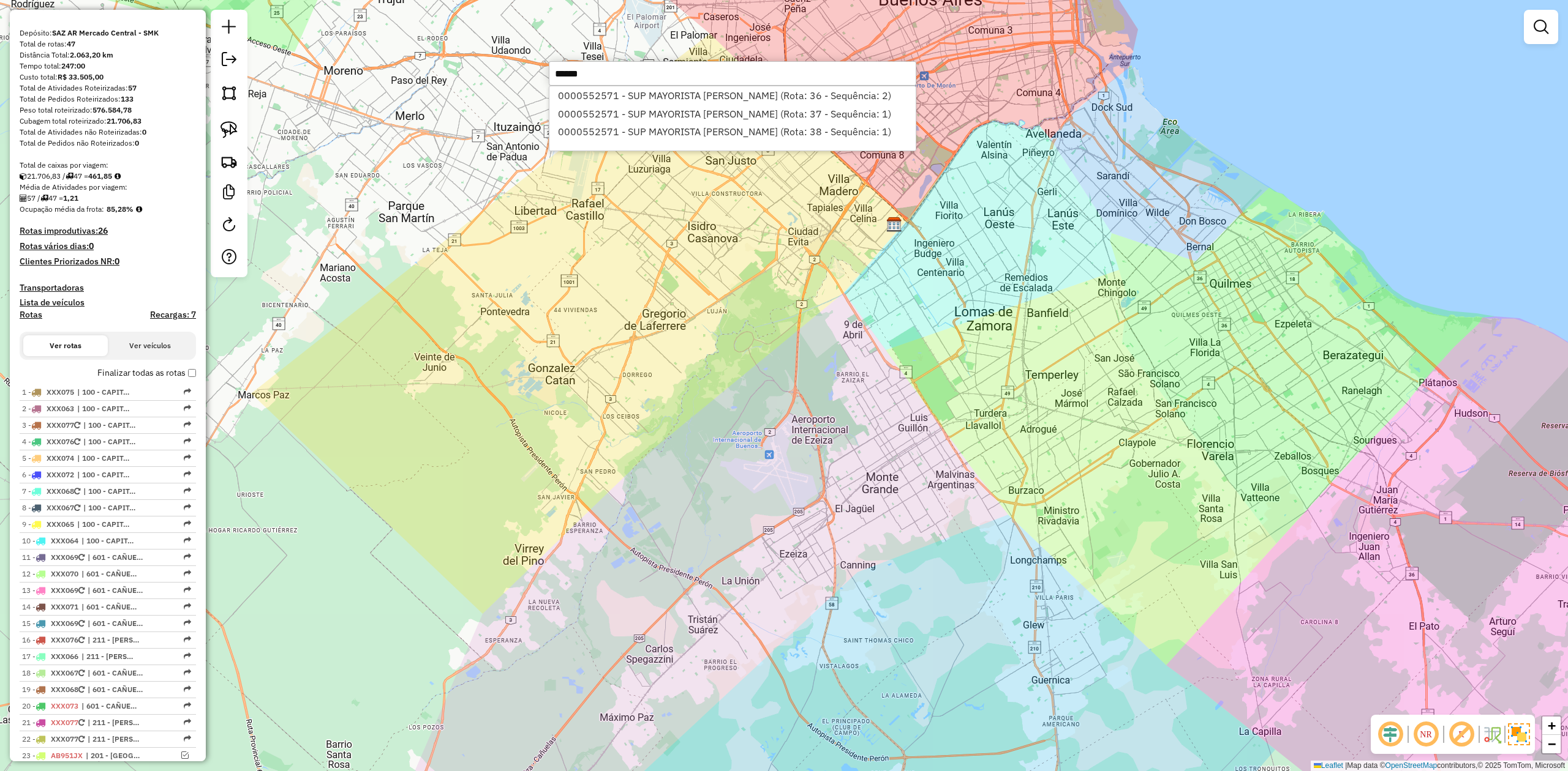
type input "******"
drag, startPoint x: 621, startPoint y: 487, endPoint x: 630, endPoint y: 480, distance: 11.4
click at [621, 486] on div "Janela de atendimento Grade de atendimento Capacidade Transportadoras Veículos …" at bounding box center [784, 385] width 1568 height 771
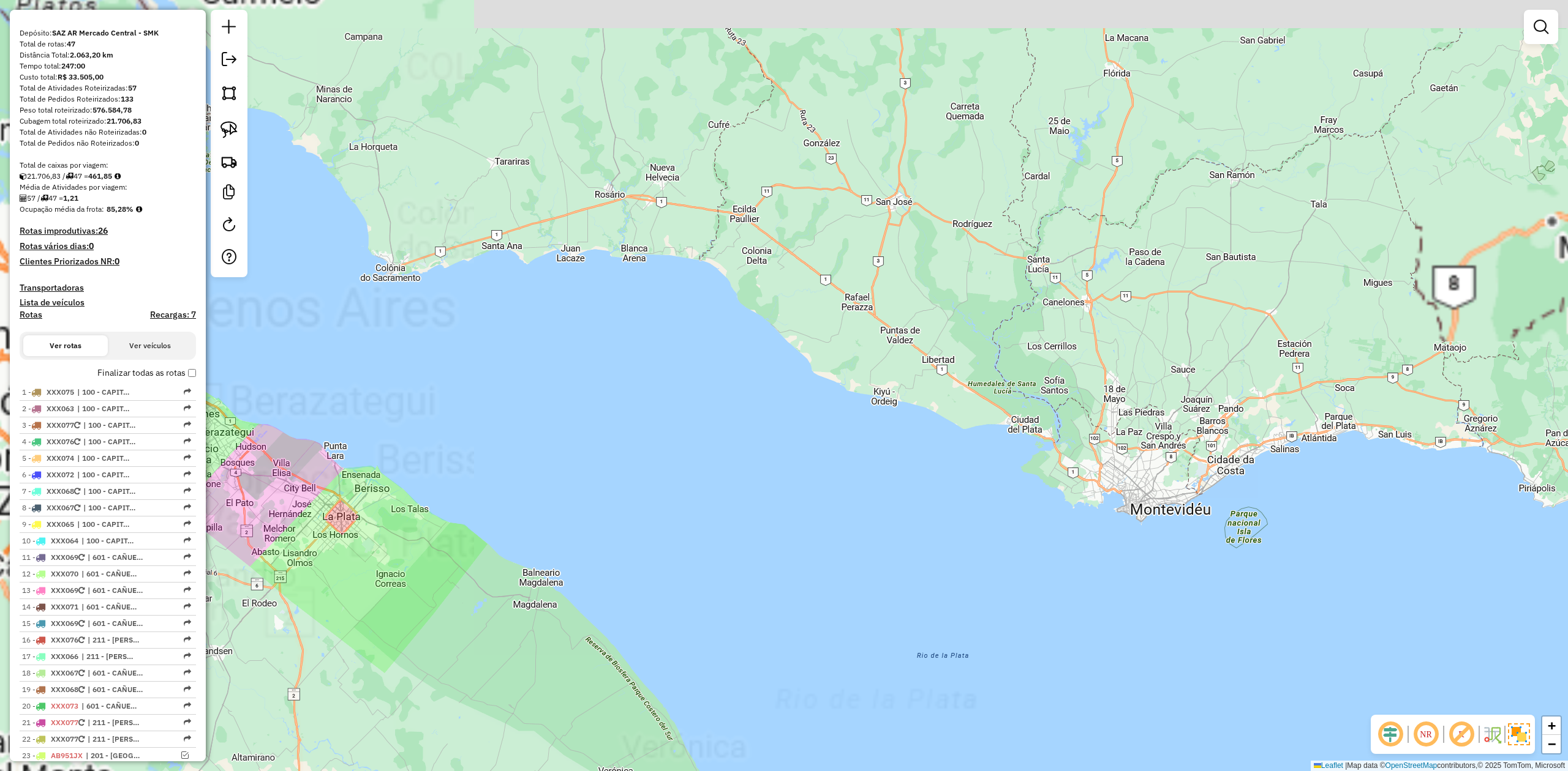
drag, startPoint x: 591, startPoint y: 520, endPoint x: 1250, endPoint y: 529, distance: 659.1
click at [1274, 529] on div "Janela de atendimento Grade de atendimento Capacidade Transportadoras Veículos …" at bounding box center [784, 385] width 1568 height 771
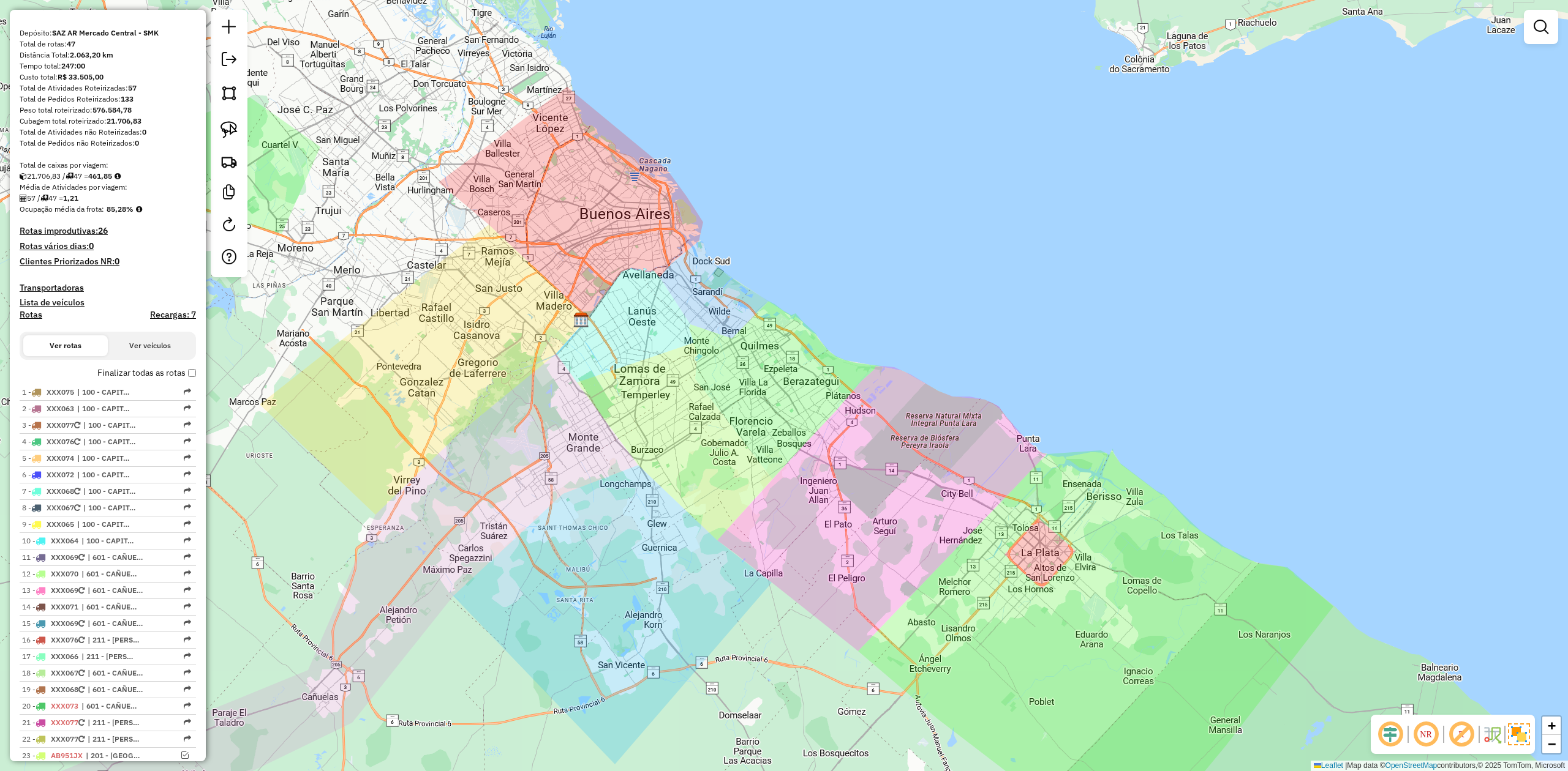
click at [58, 285] on h4 "Transportadoras" at bounding box center [107, 288] width 176 height 10
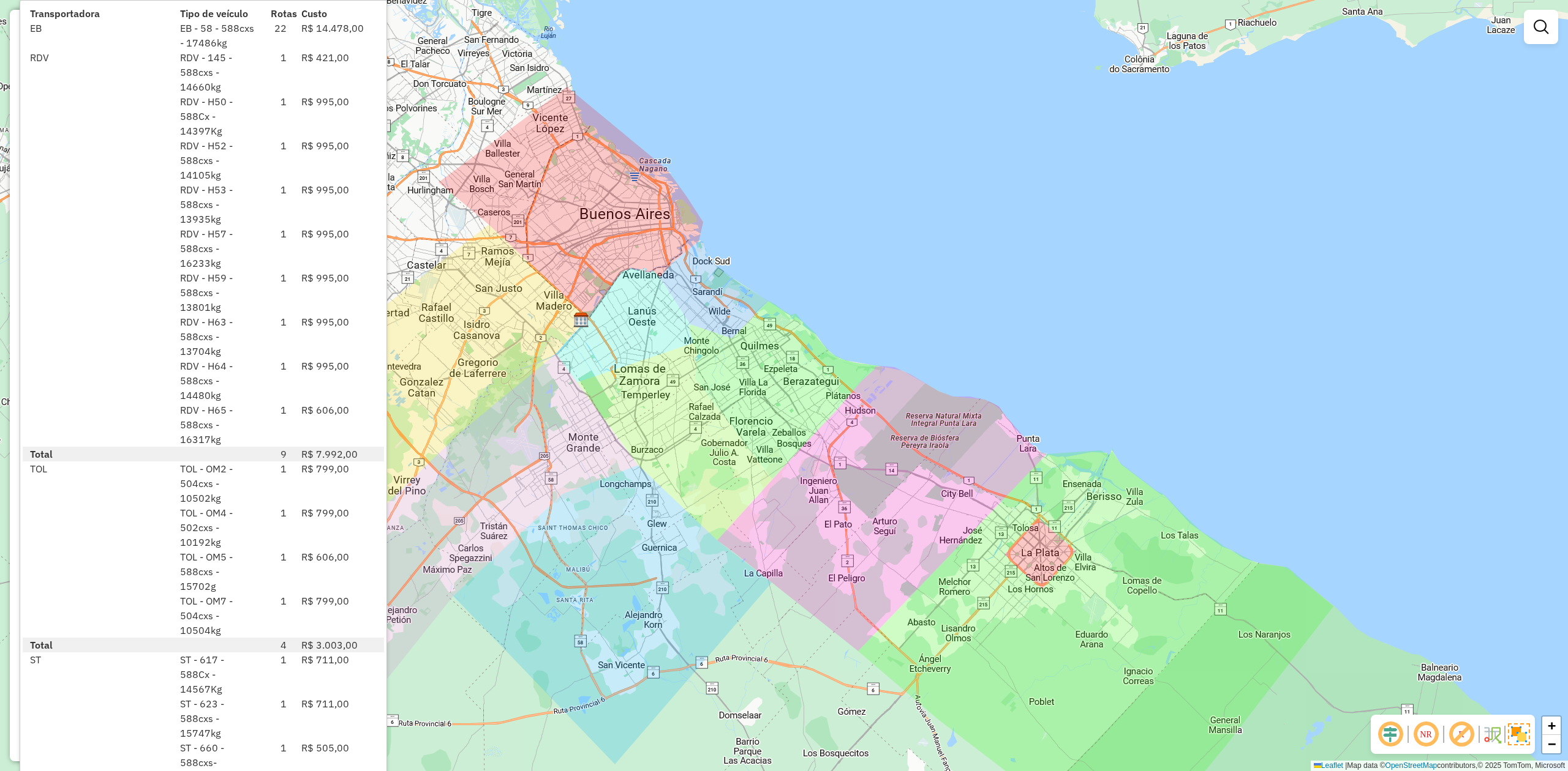
click at [341, 513] on div "R$ 799,00" at bounding box center [339, 527] width 91 height 44
click at [337, 539] on div "R$ 799,00" at bounding box center [339, 527] width 91 height 44
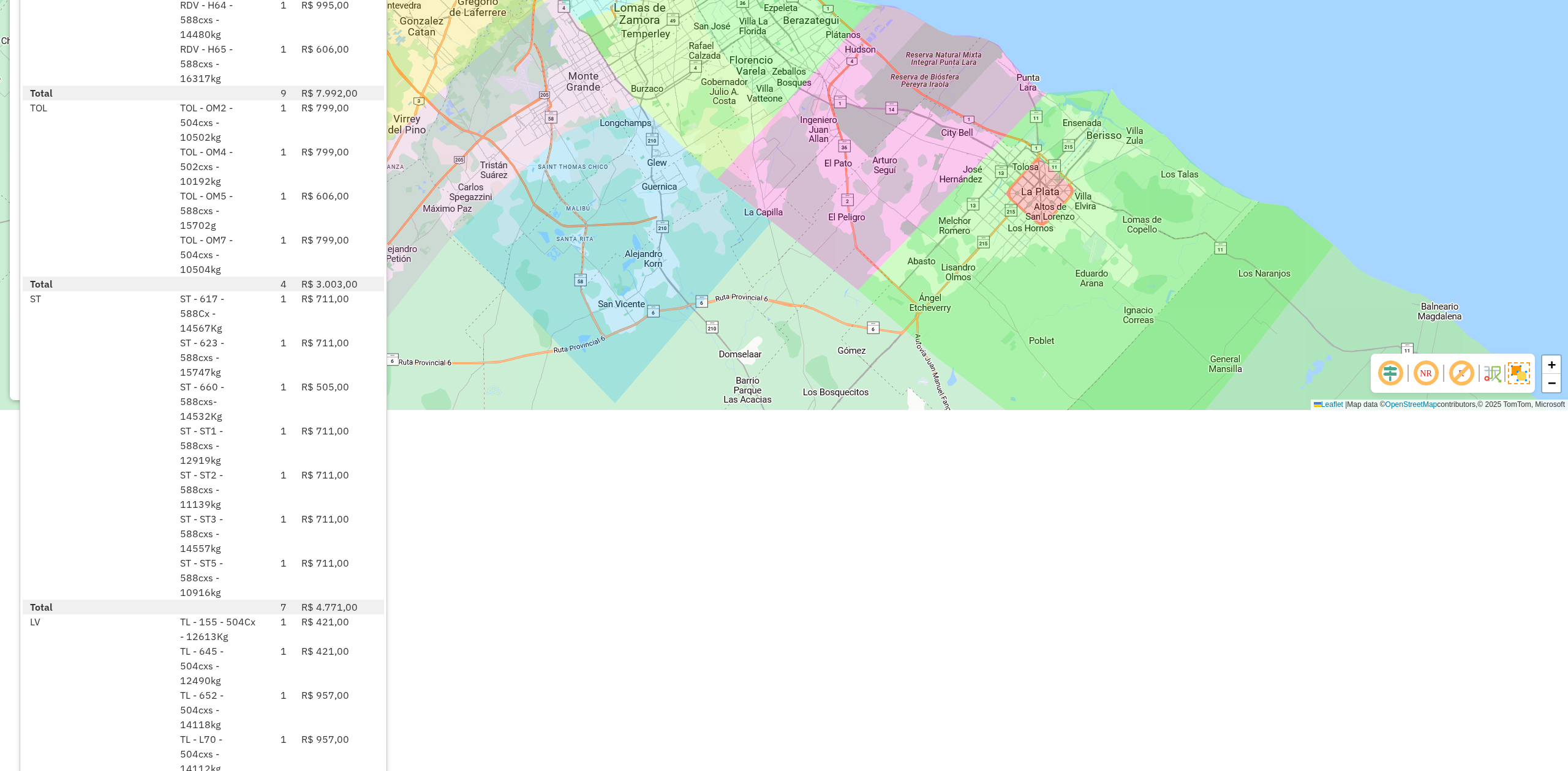
scroll to position [394, 0]
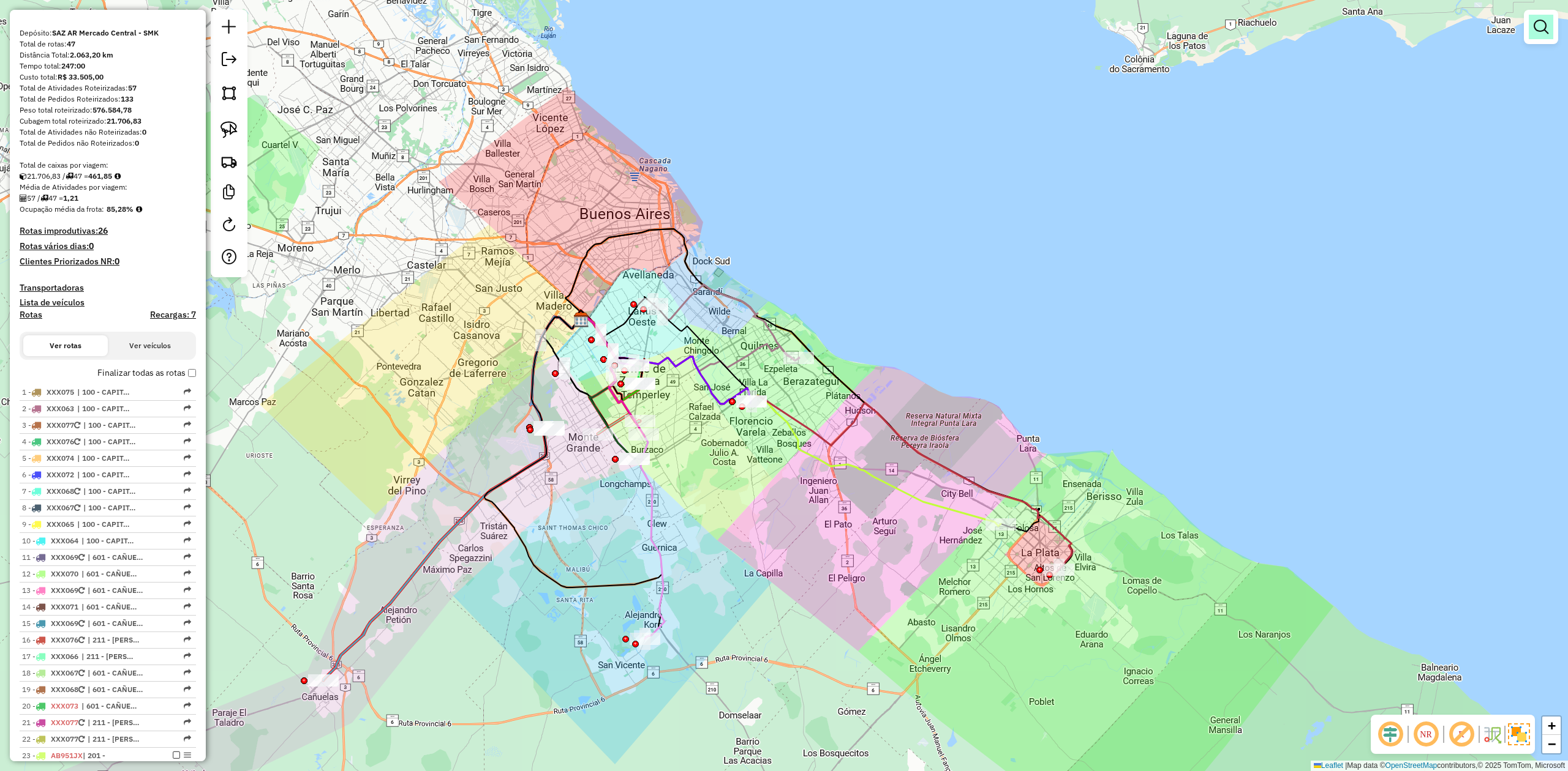
click at [1541, 32] on em at bounding box center [1541, 27] width 14 height 14
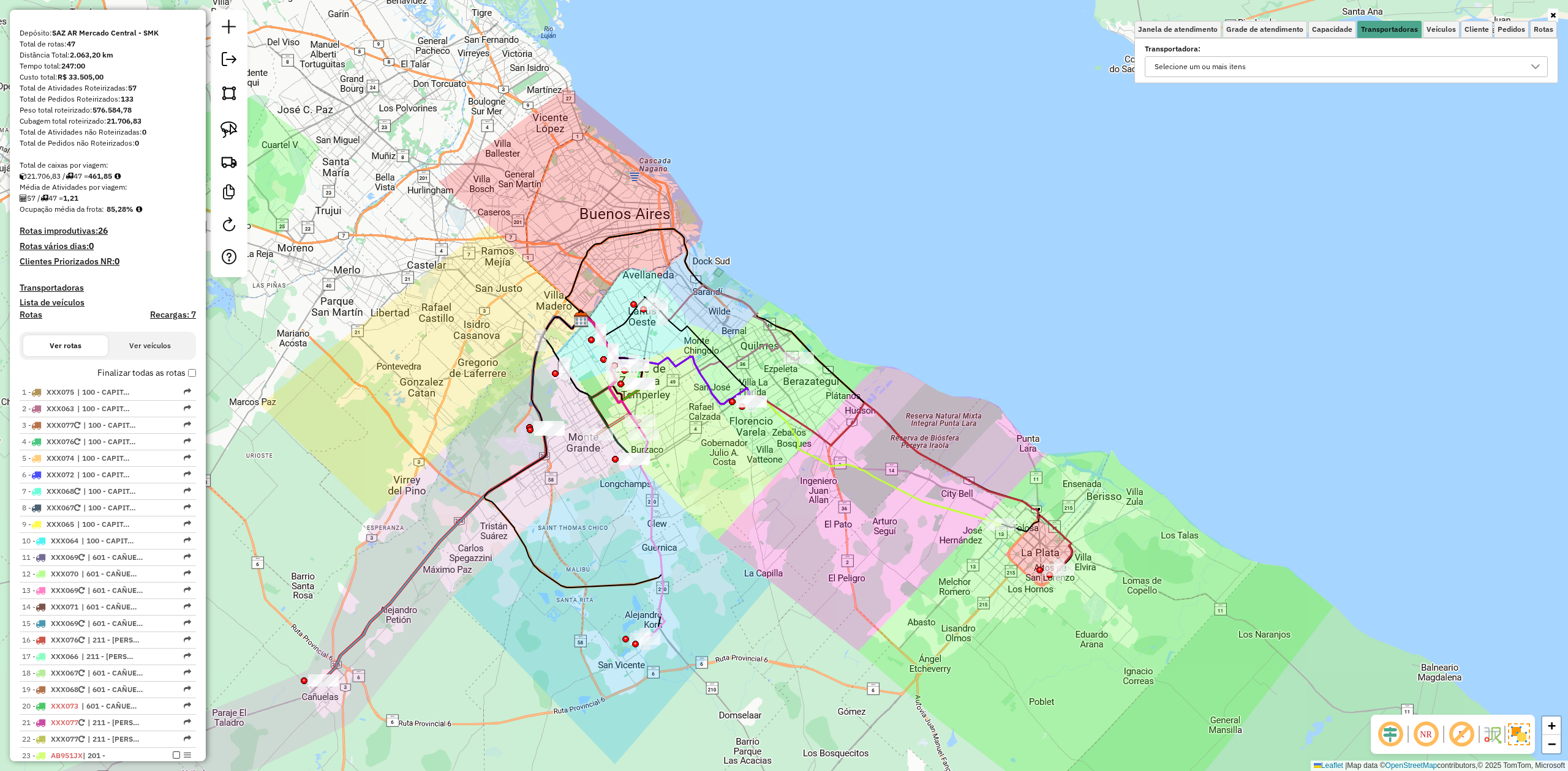
drag, startPoint x: 1348, startPoint y: 59, endPoint x: 1331, endPoint y: 71, distance: 20.8
click at [1346, 59] on div "Selecione um ou mais itens" at bounding box center [1337, 66] width 374 height 19
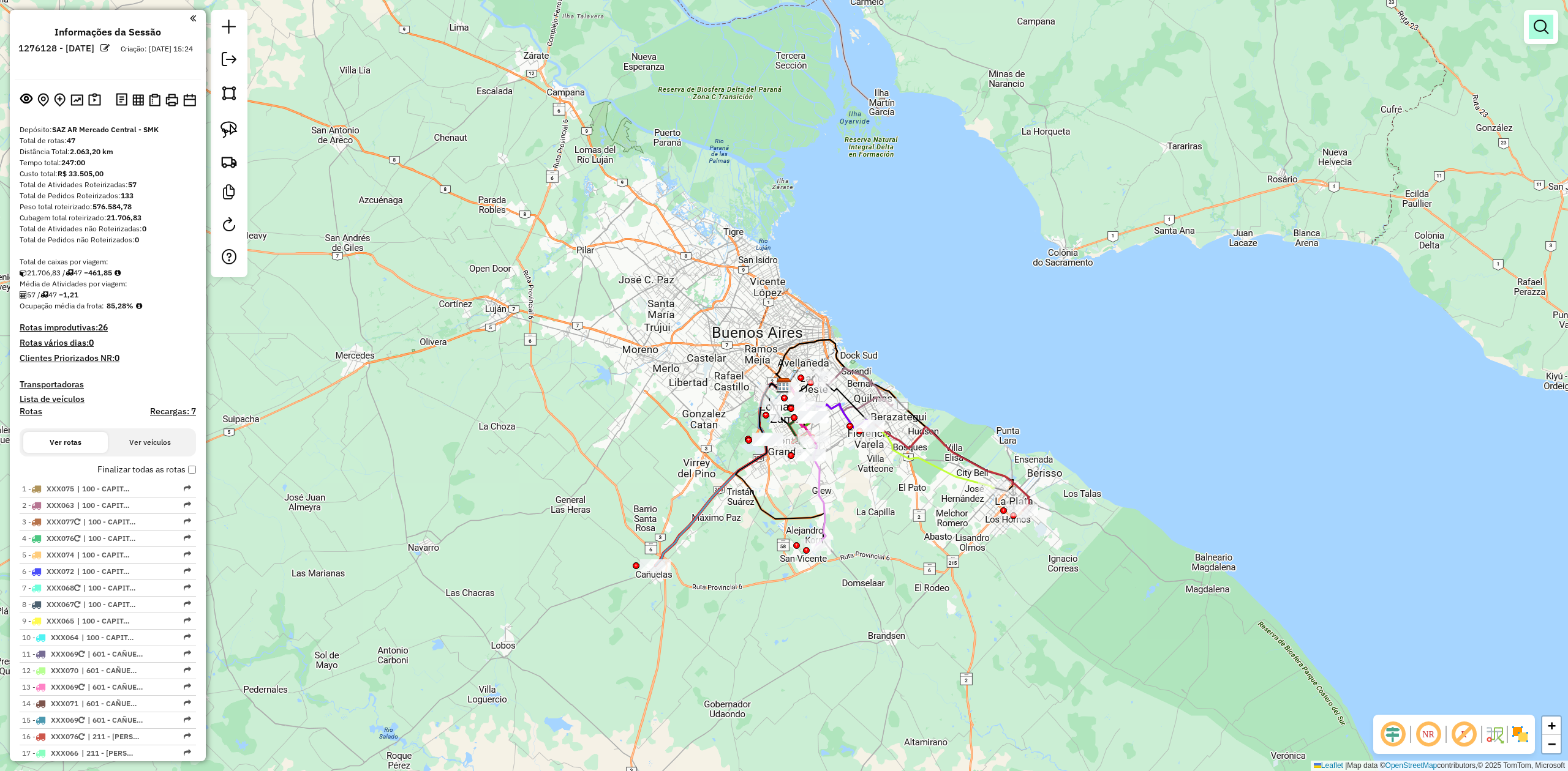
click at [1544, 28] on em at bounding box center [1541, 27] width 14 height 14
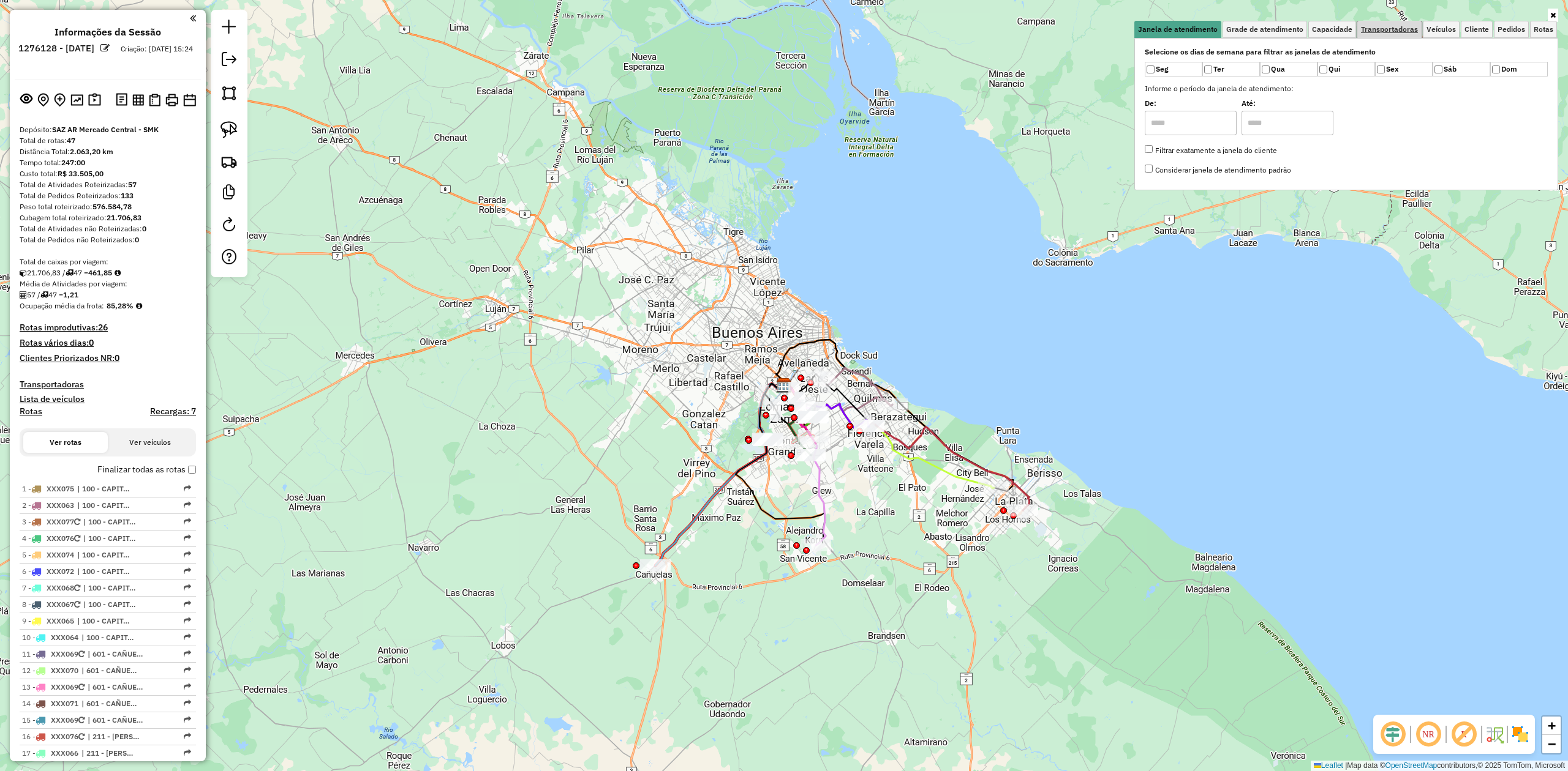
click at [1369, 27] on span "Transportadoras" at bounding box center [1389, 30] width 57 height 7
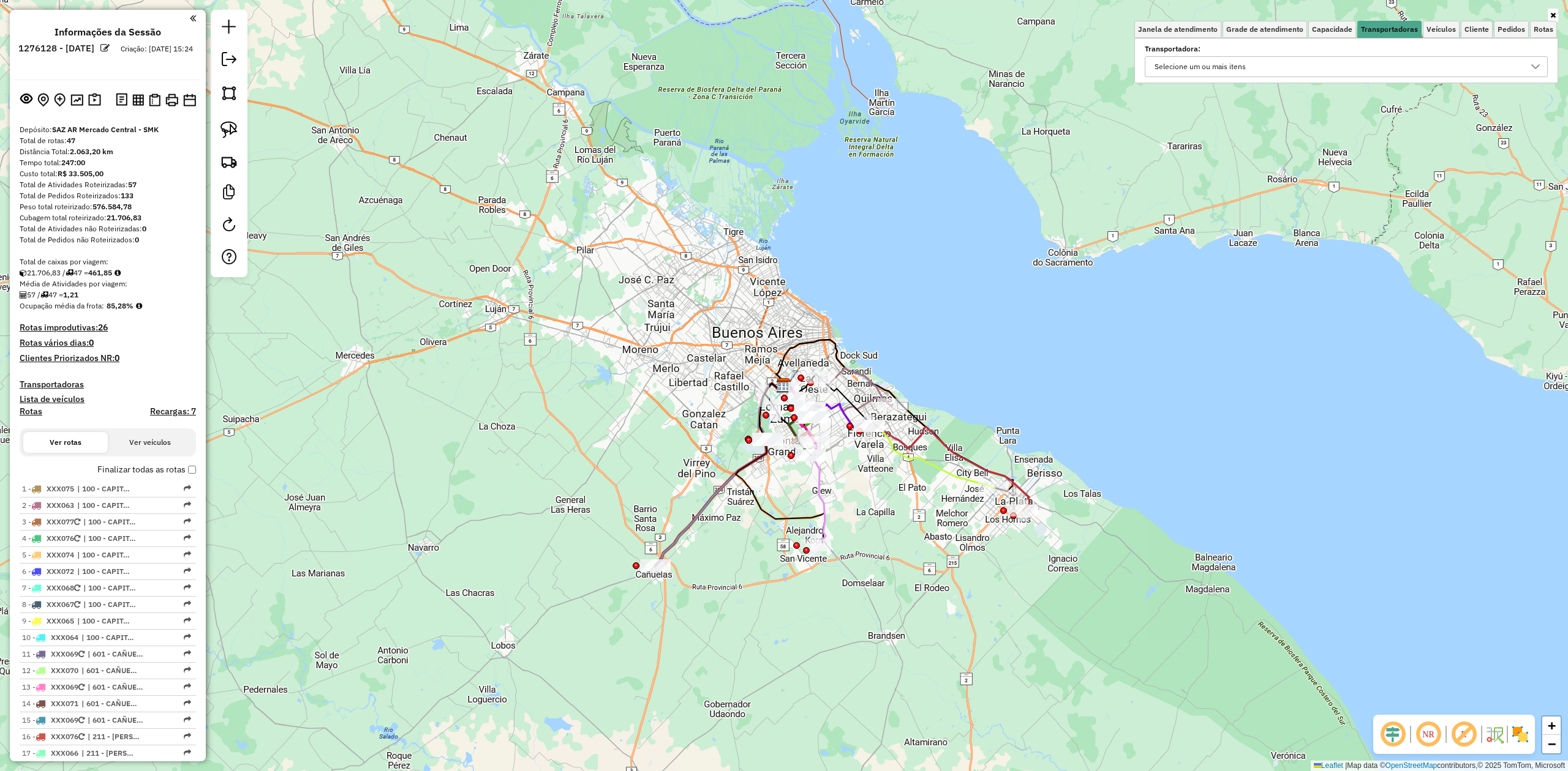
click at [1204, 65] on div "Selecione um ou mais itens" at bounding box center [1200, 66] width 100 height 19
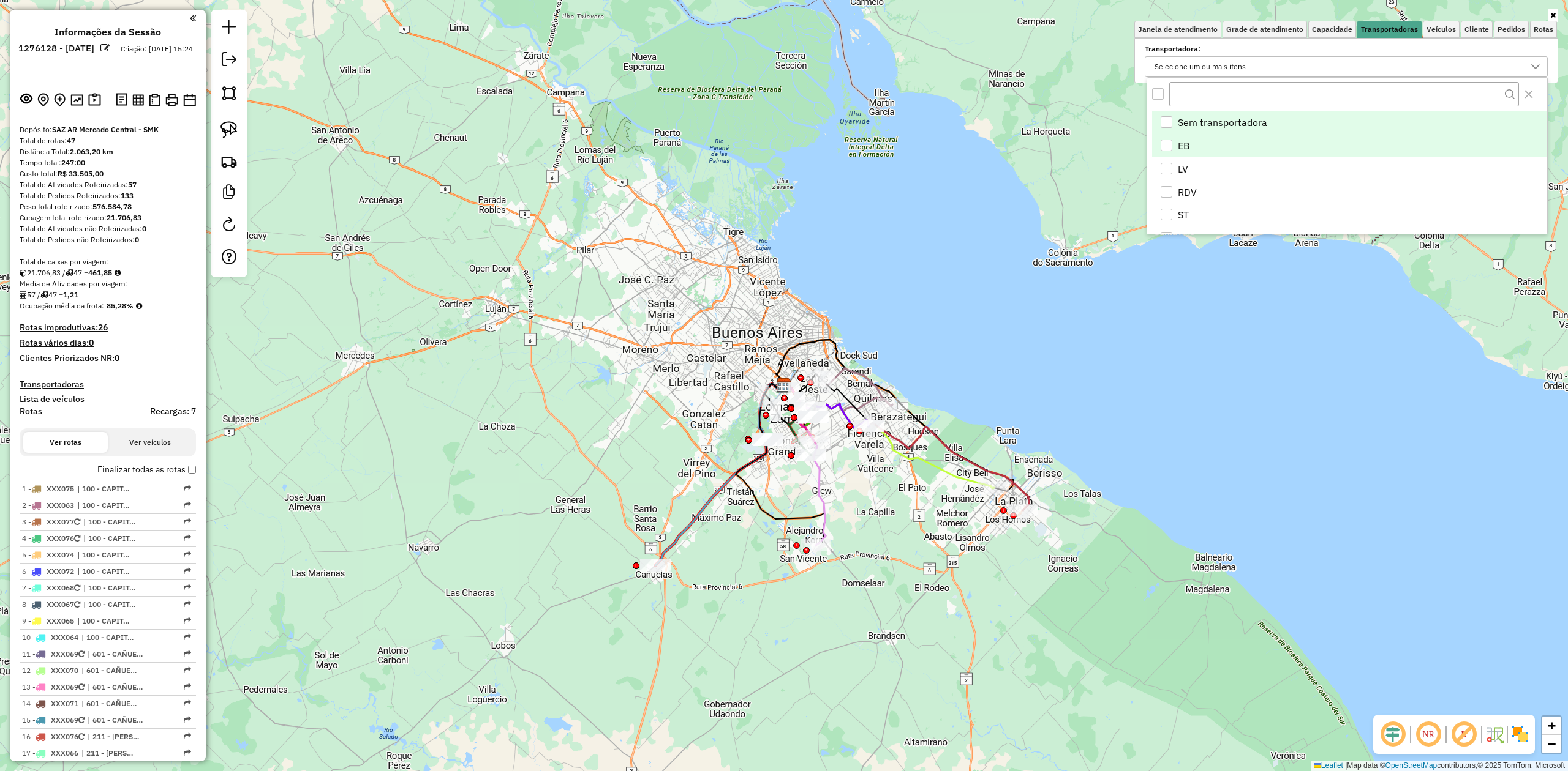
scroll to position [7, 45]
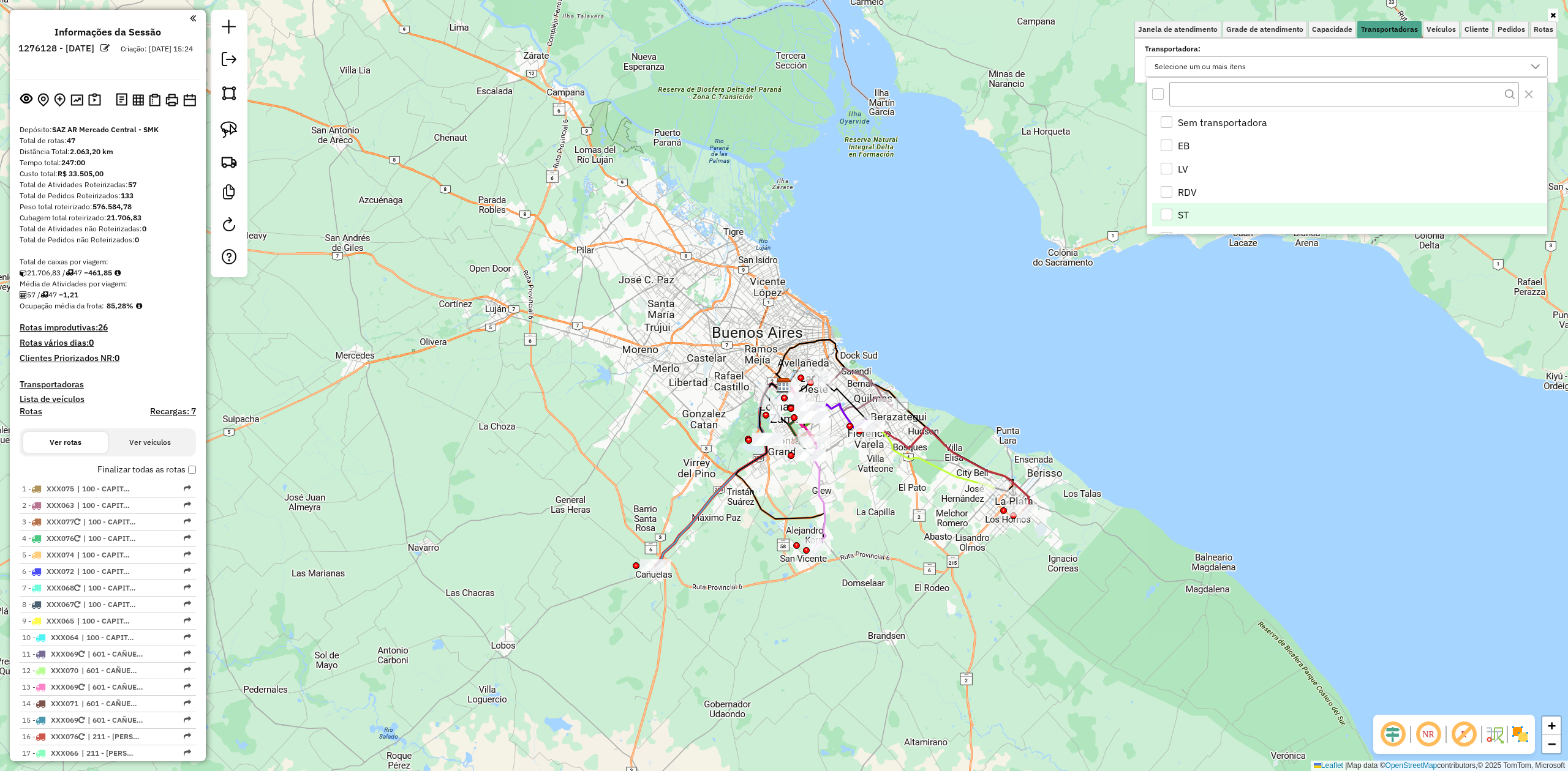
click at [1165, 215] on div "ST" at bounding box center [1166, 215] width 12 height 12
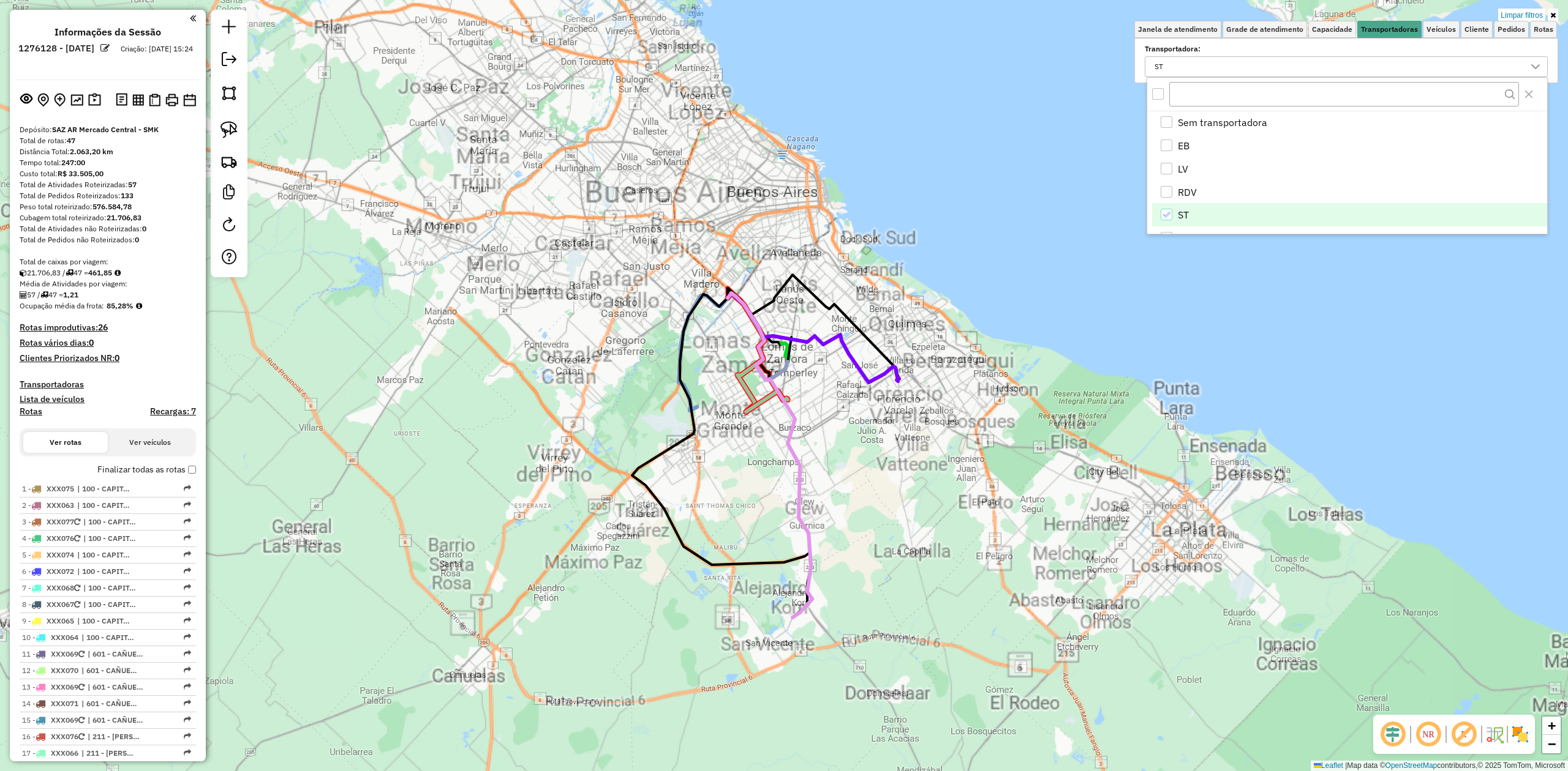
click at [831, 477] on div "Limpar filtros Janela de atendimento Grade de atendimento Capacidade Transporta…" at bounding box center [784, 385] width 1568 height 771
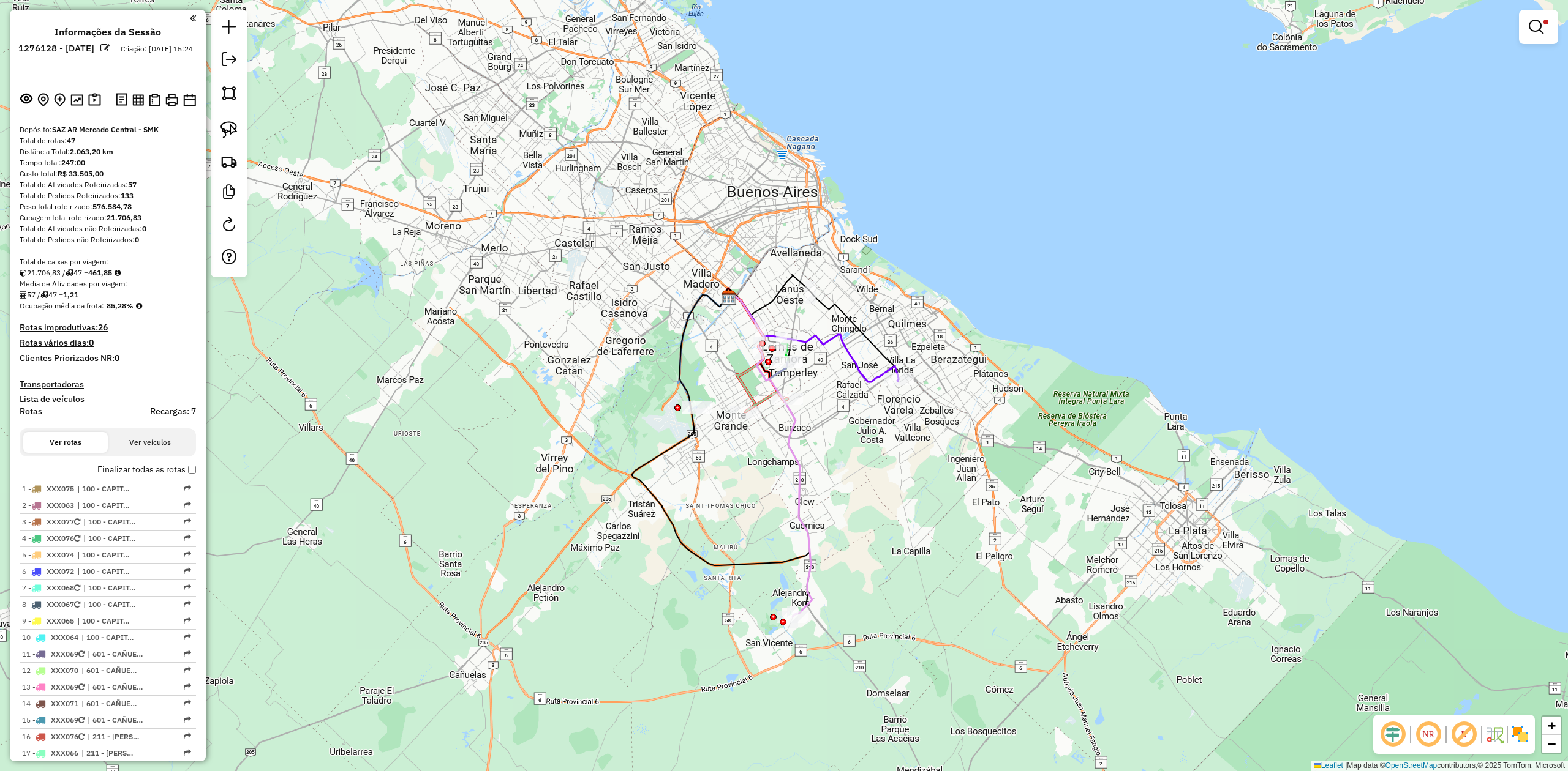
drag, startPoint x: 1519, startPoint y: 730, endPoint x: 1299, endPoint y: 667, distance: 228.8
click at [1520, 731] on img at bounding box center [1520, 734] width 19 height 19
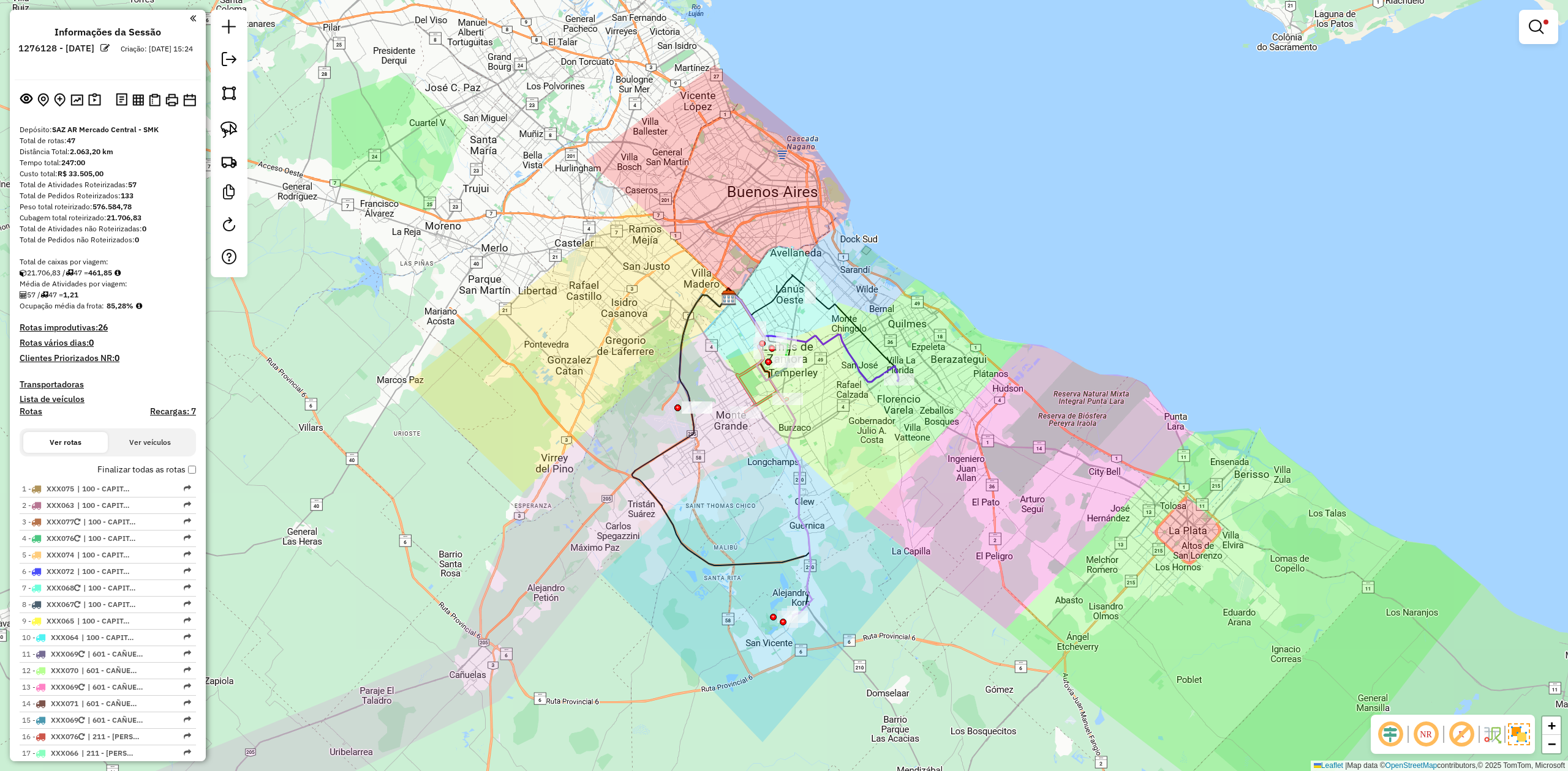
click at [804, 502] on icon at bounding box center [769, 454] width 86 height 325
select select "**********"
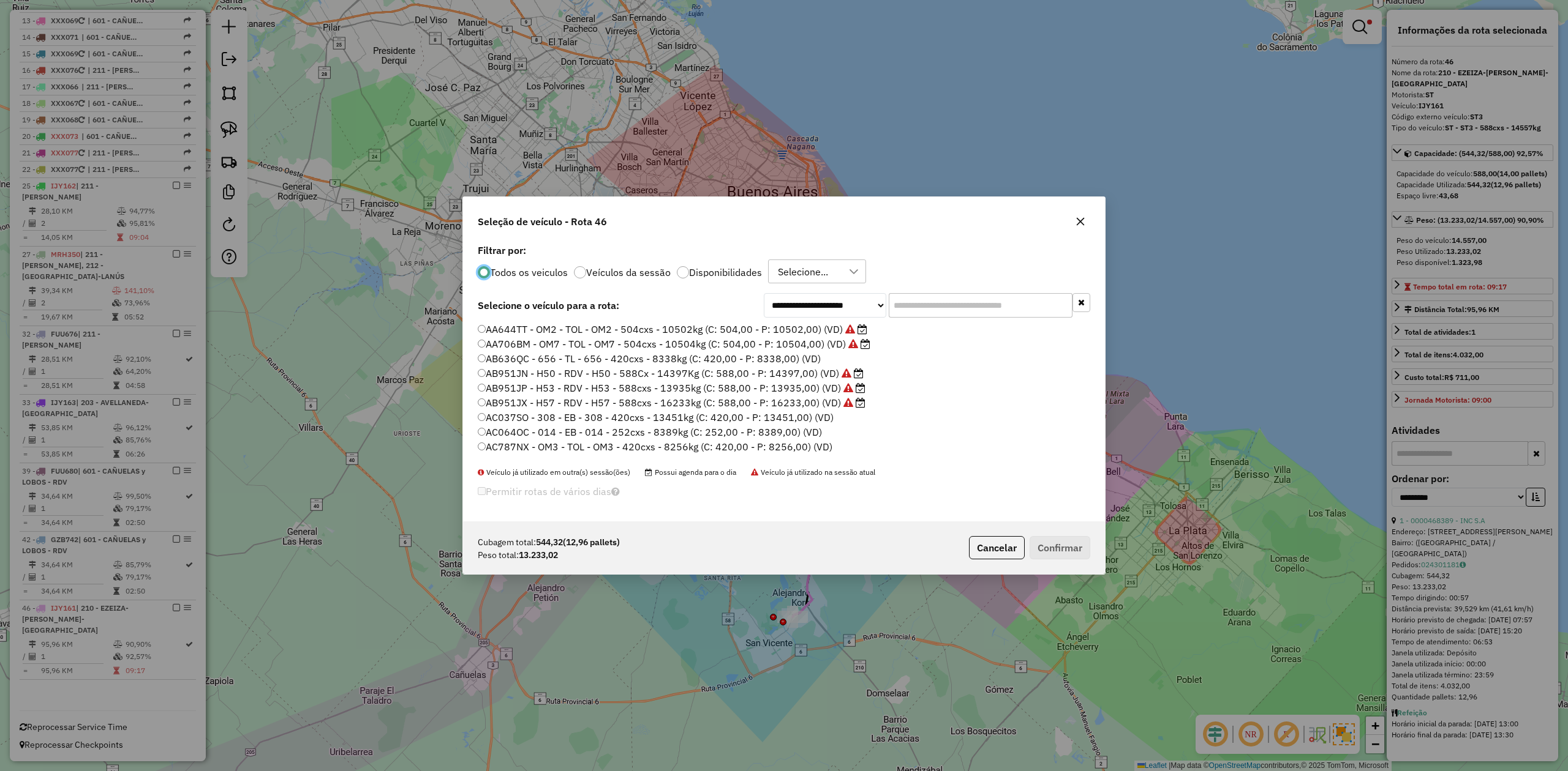
scroll to position [6, 4]
click at [722, 274] on label "Disponibilidades" at bounding box center [725, 273] width 73 height 10
click at [925, 312] on input "text" at bounding box center [980, 305] width 184 height 24
type input "**"
click at [770, 434] on label "OYV768 - L77 - TL - L77 - 504cxs - 14362kg (C: 504,00 - P: 14362,00) (VD)" at bounding box center [656, 433] width 358 height 14
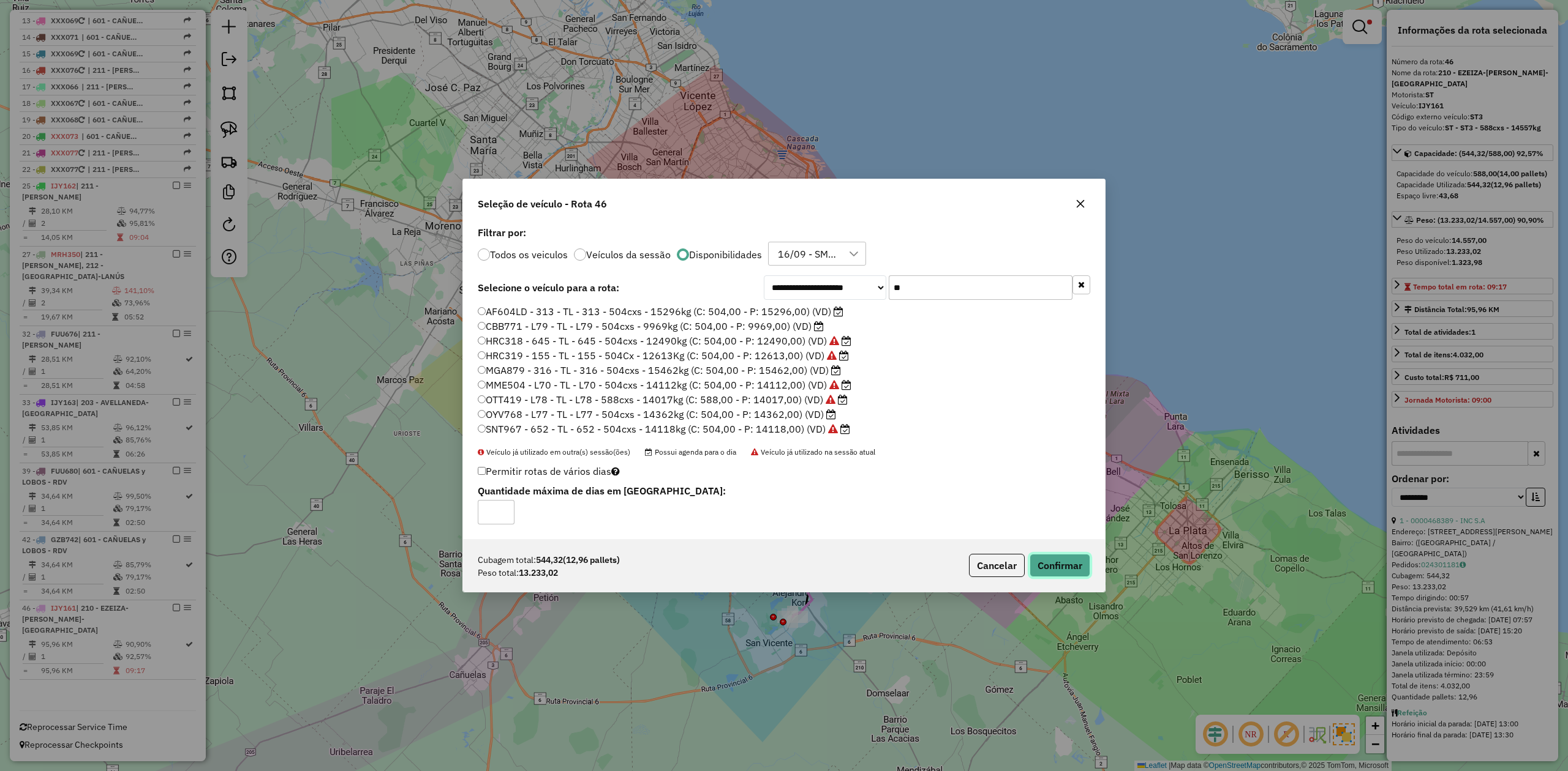
click at [1062, 569] on button "Confirmar" at bounding box center [1059, 566] width 61 height 23
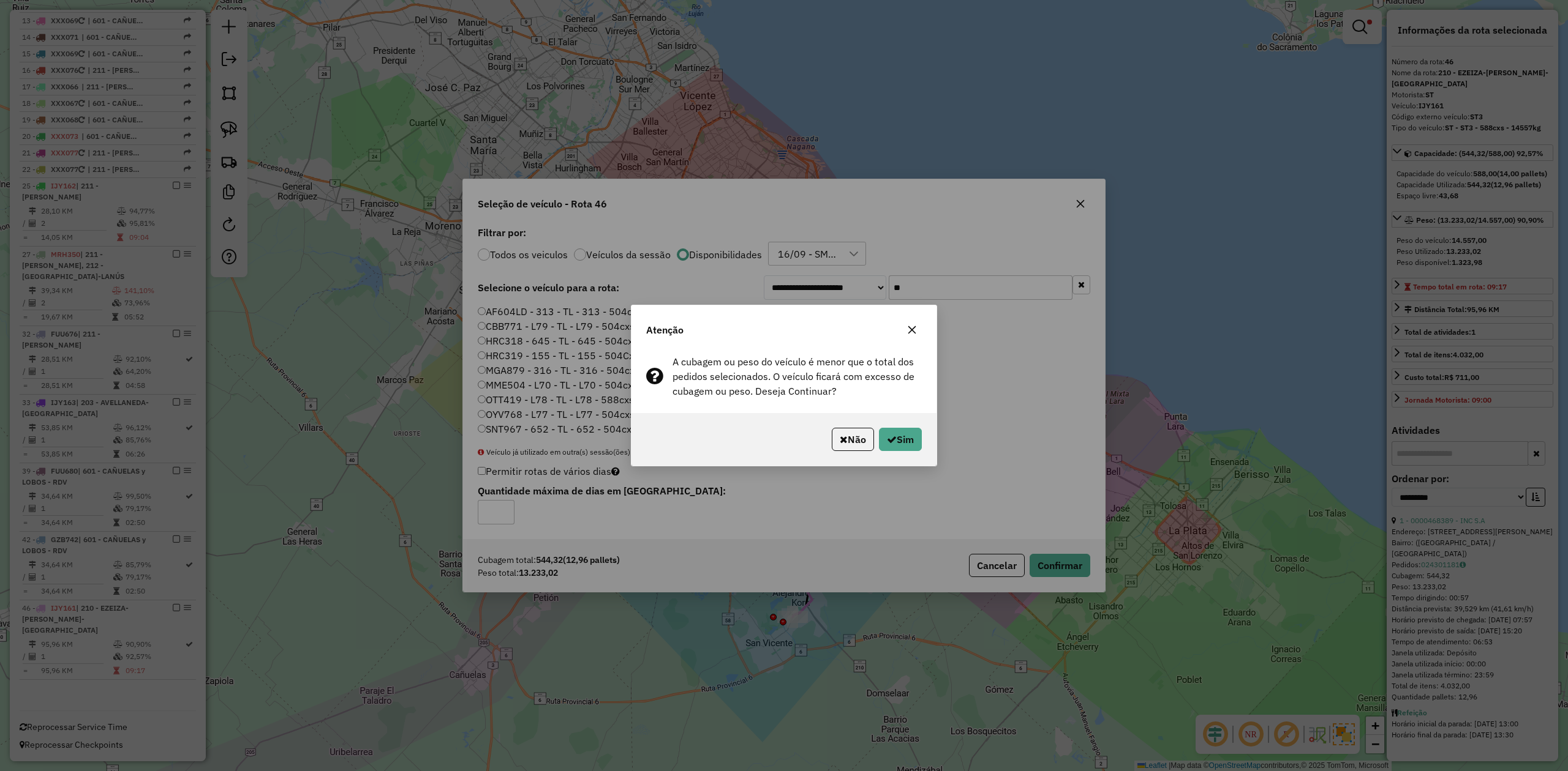
click at [910, 333] on icon "button" at bounding box center [912, 330] width 10 height 10
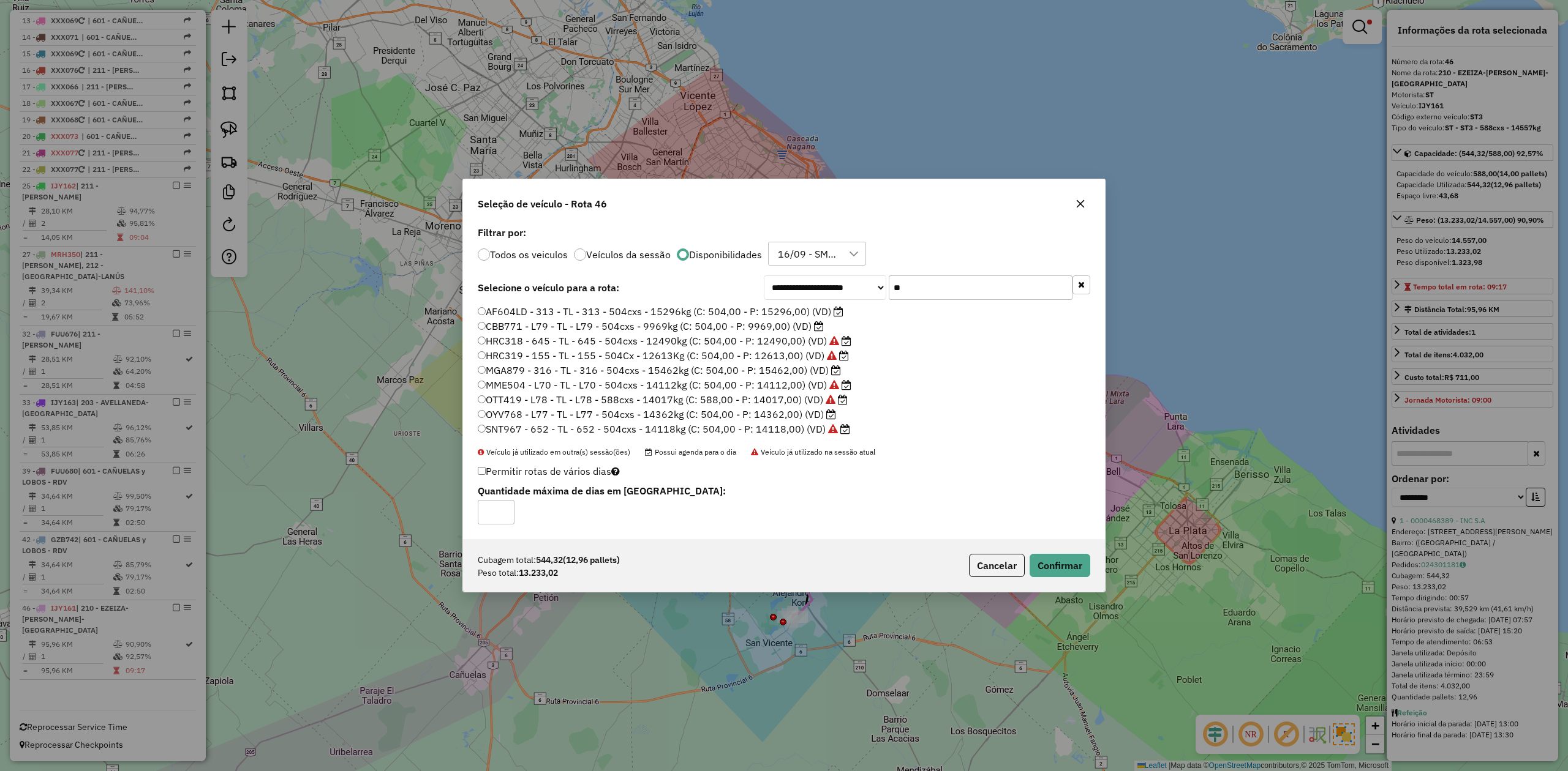
drag, startPoint x: 928, startPoint y: 285, endPoint x: 877, endPoint y: 281, distance: 51.2
click at [877, 281] on div "**********" at bounding box center [926, 288] width 326 height 24
click at [1074, 201] on button "button" at bounding box center [1080, 204] width 19 height 19
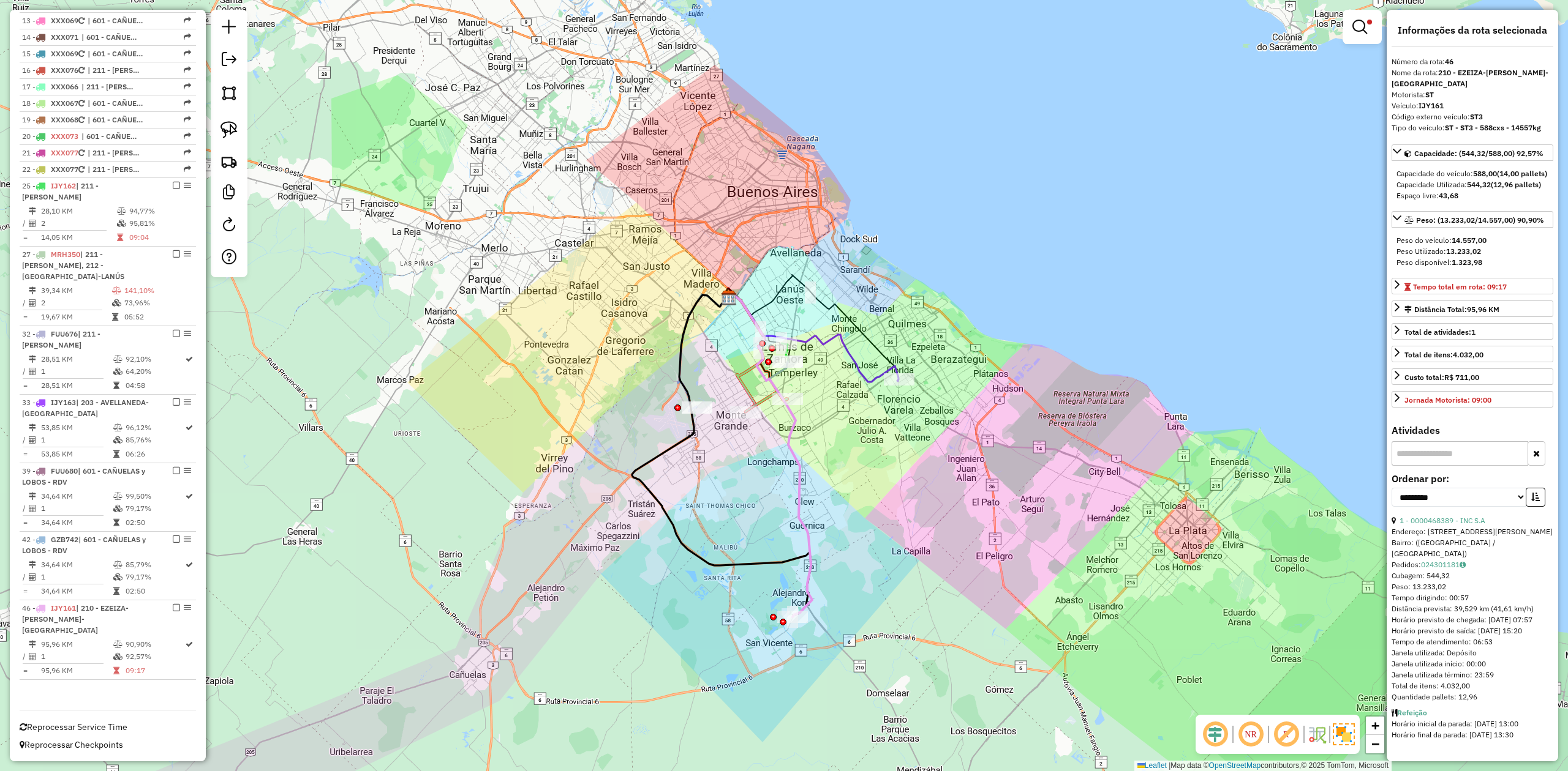
click at [858, 343] on div "Limpar filtros Janela de atendimento Grade de atendimento Capacidade Transporta…" at bounding box center [784, 385] width 1568 height 771
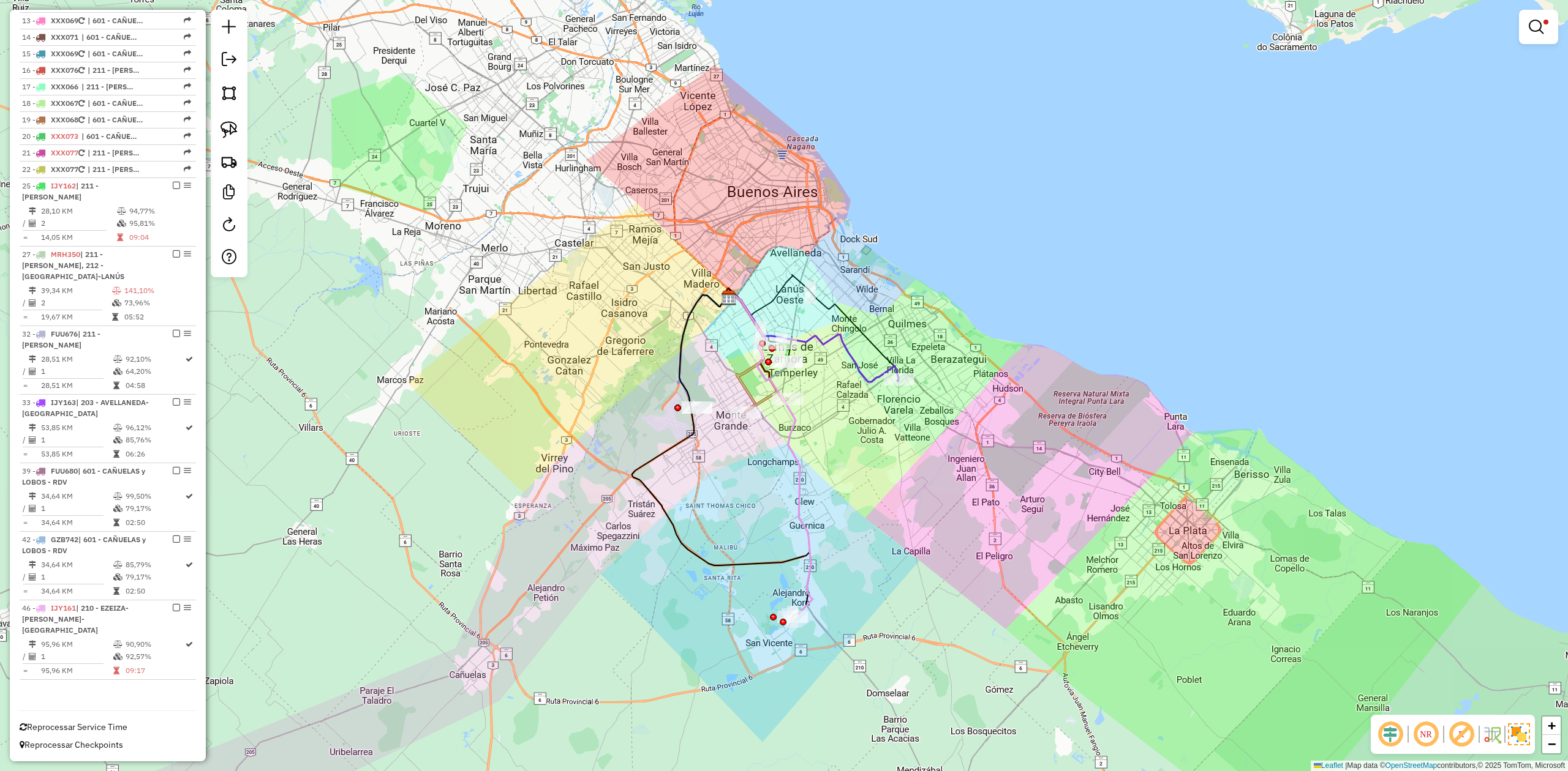
click at [851, 353] on icon at bounding box center [812, 337] width 172 height 89
select select "**********"
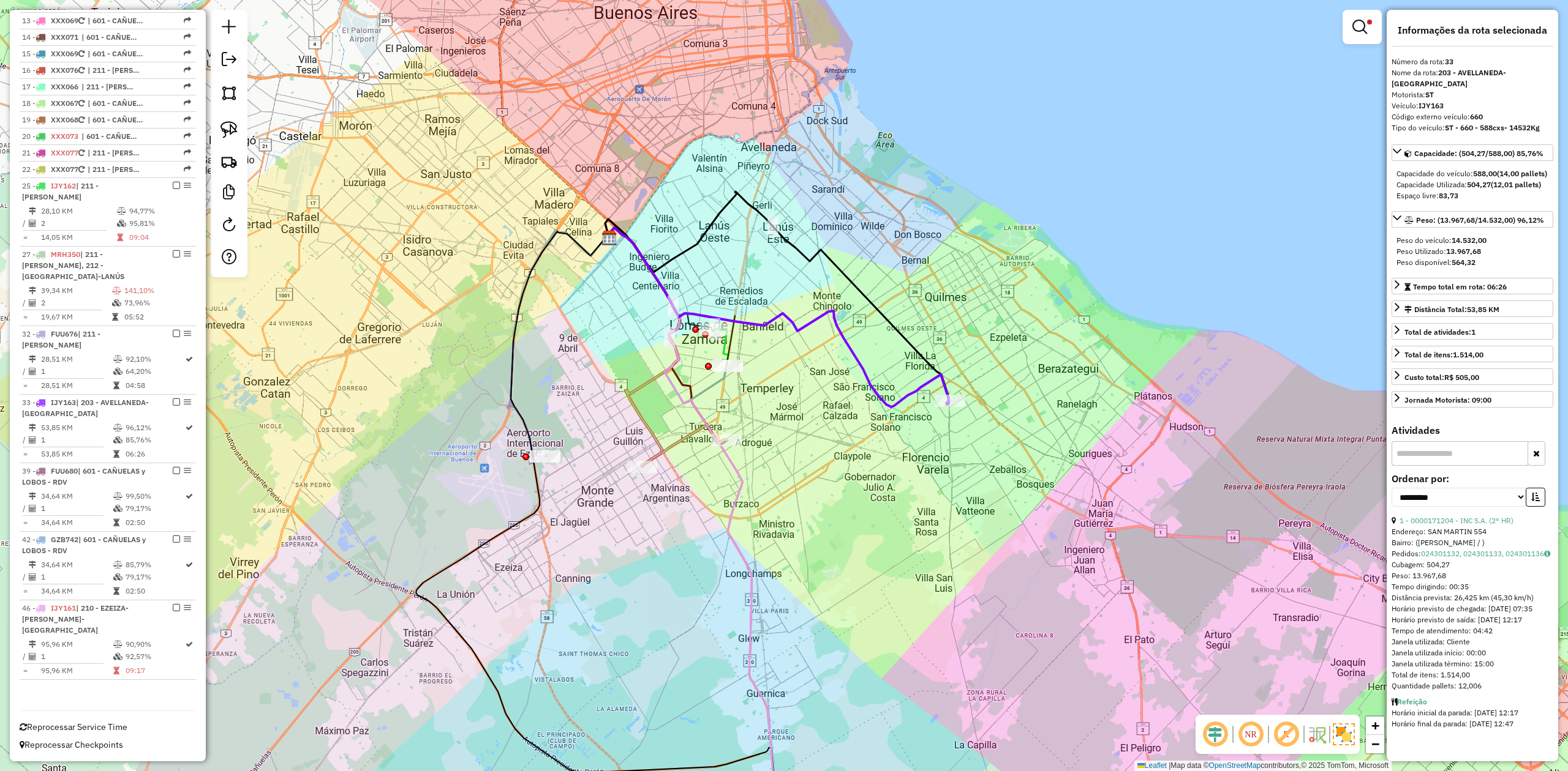
click at [865, 371] on icon at bounding box center [776, 317] width 344 height 179
click at [856, 415] on div "Limpar filtros Janela de atendimento Grade de atendimento Capacidade Transporta…" at bounding box center [784, 385] width 1568 height 771
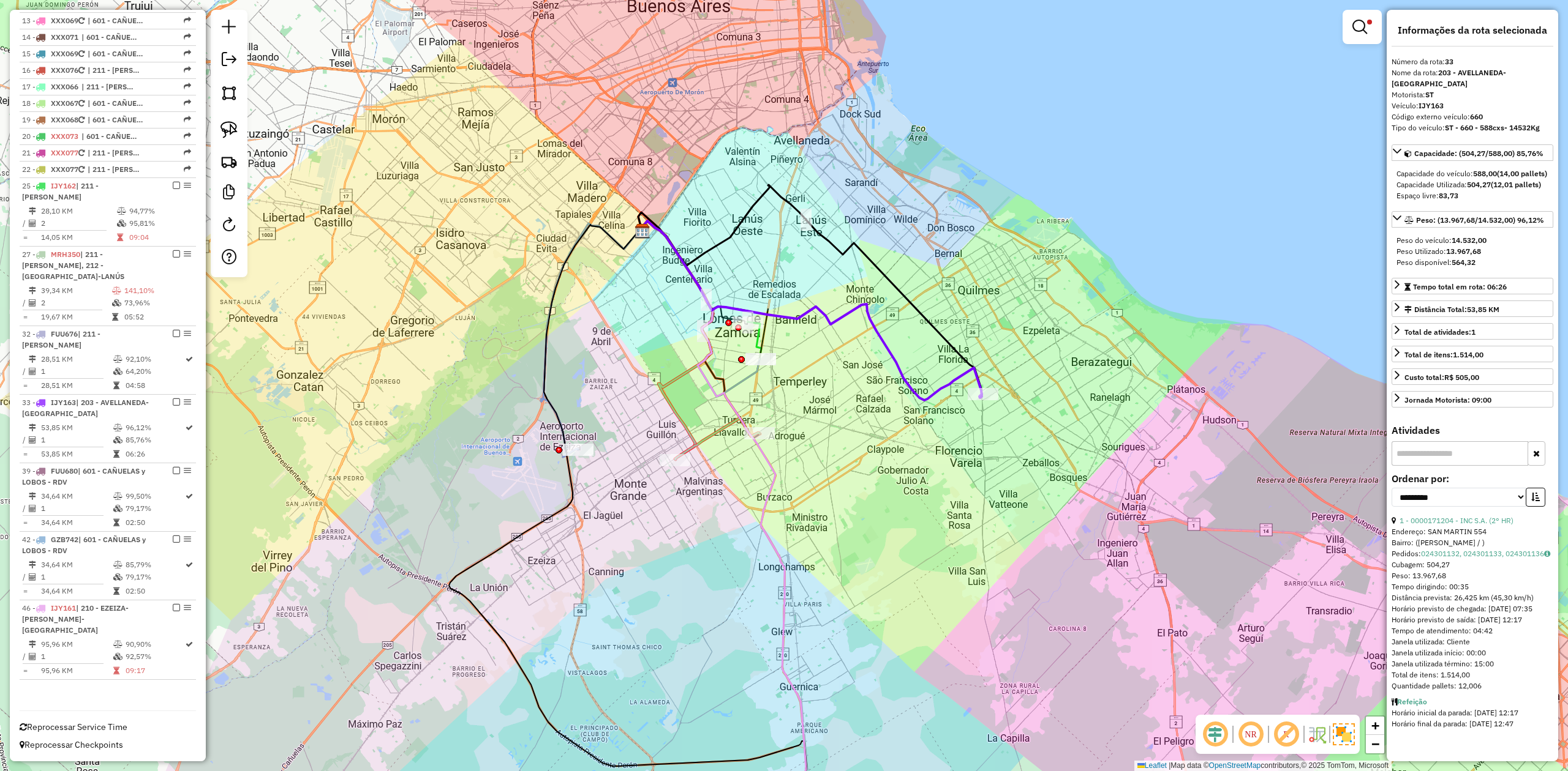
click at [724, 426] on icon at bounding box center [717, 439] width 85 height 42
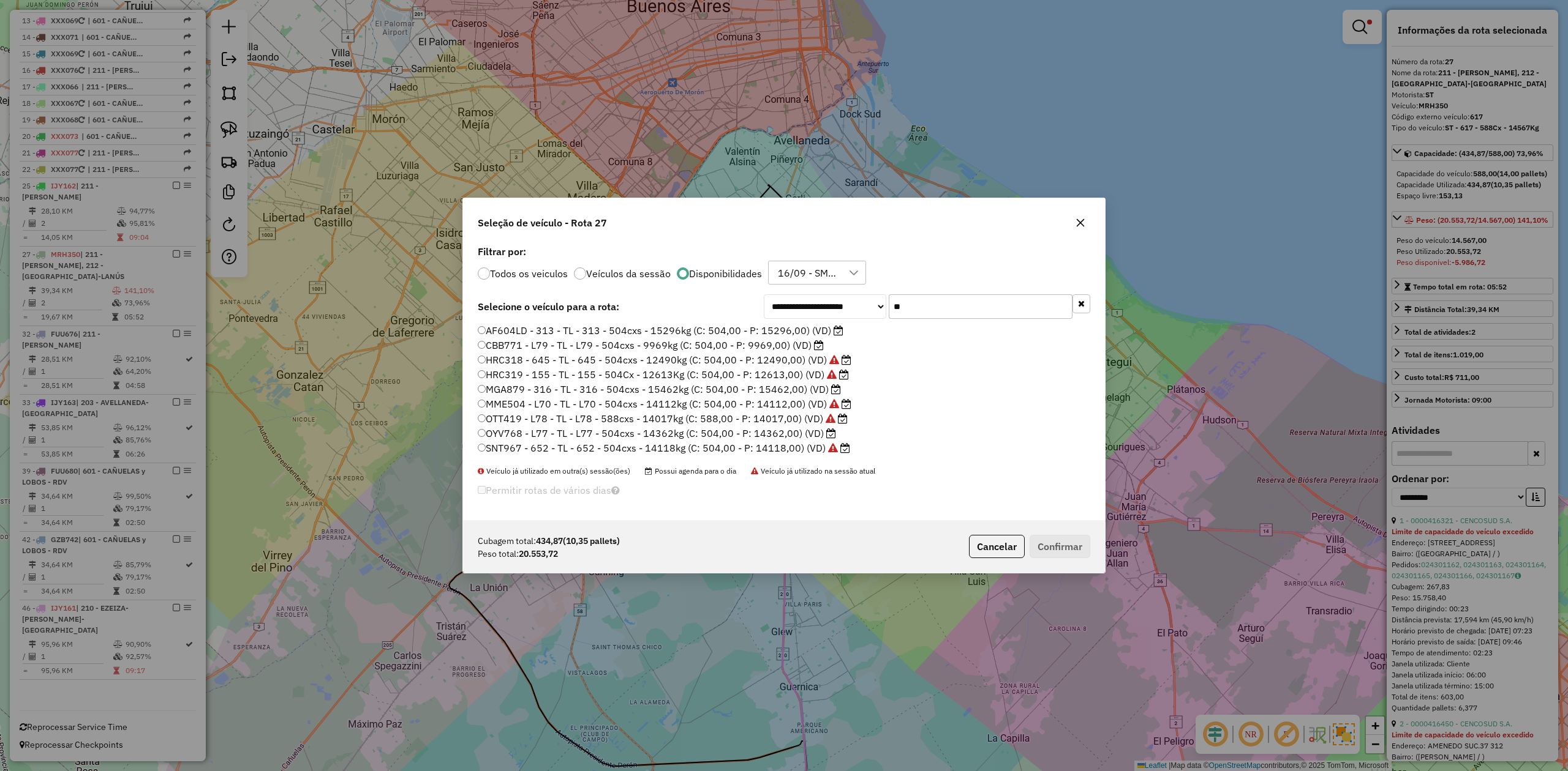
click at [802, 434] on label "OYV768 - L77 - TL - L77 - 504cxs - 14362kg (C: 504,00 - P: 14362,00) (VD)" at bounding box center [656, 433] width 358 height 14
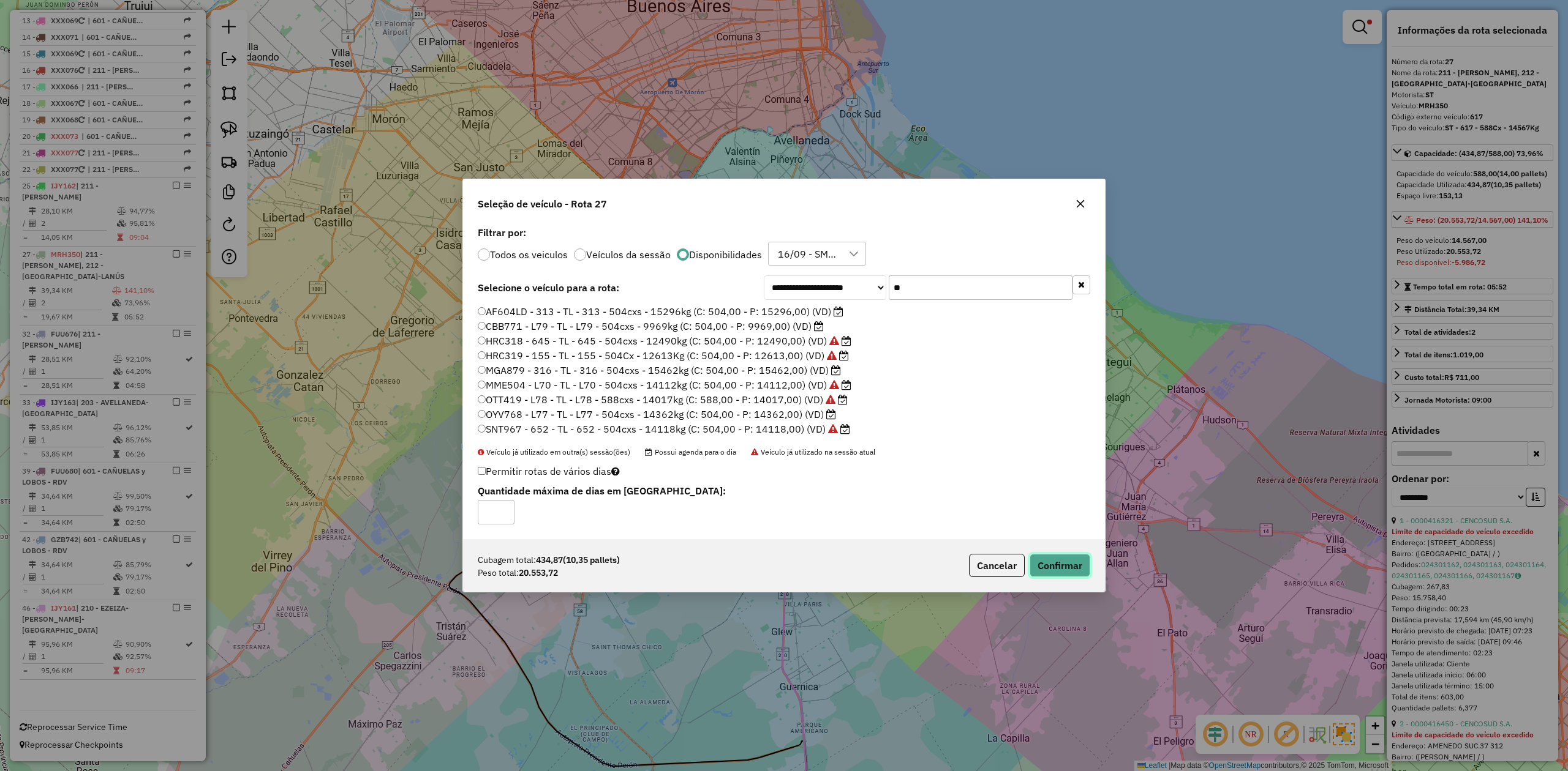
click at [1067, 561] on button "Confirmar" at bounding box center [1059, 566] width 61 height 23
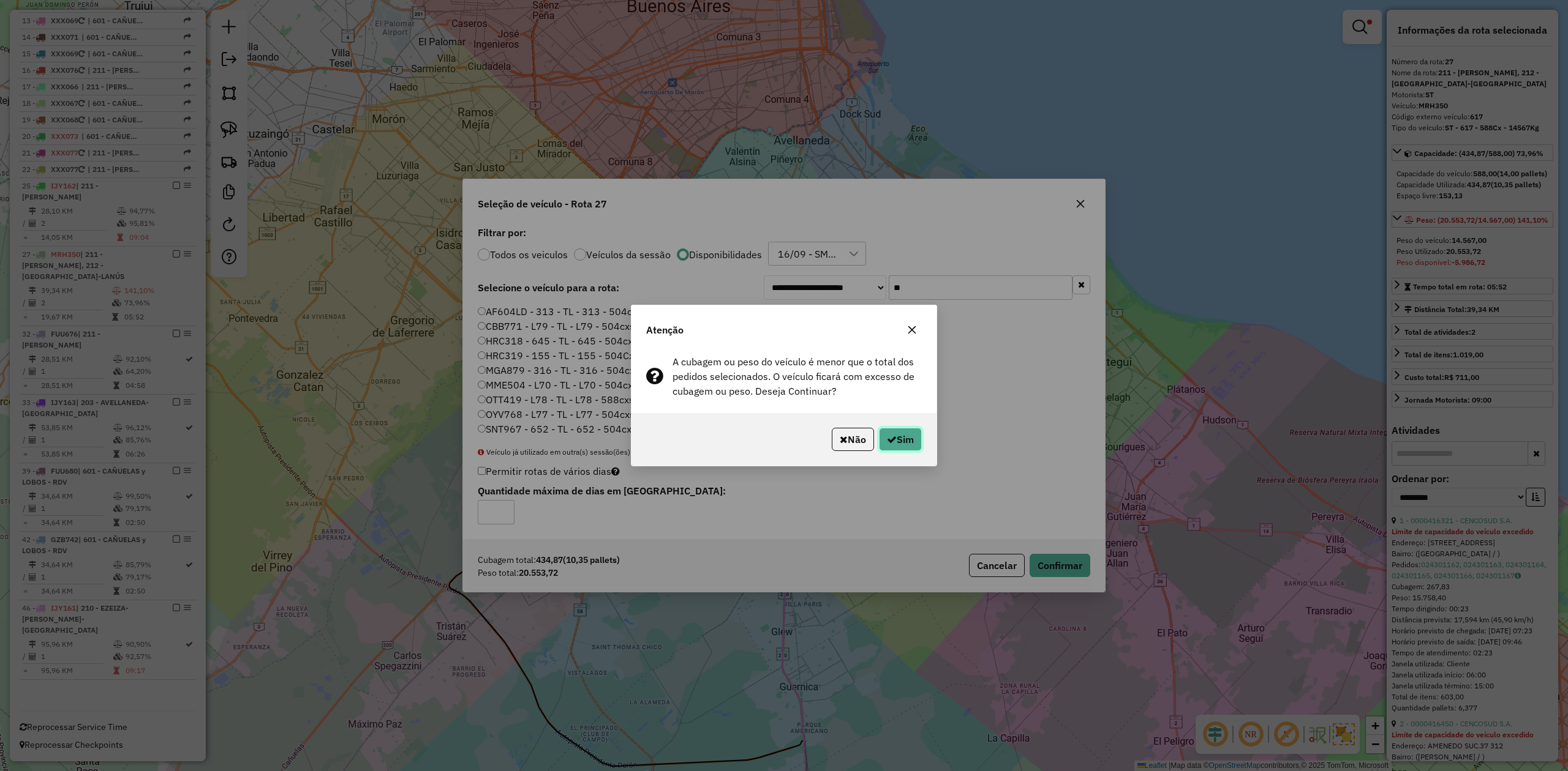
click at [892, 430] on button "Sim" at bounding box center [900, 439] width 43 height 23
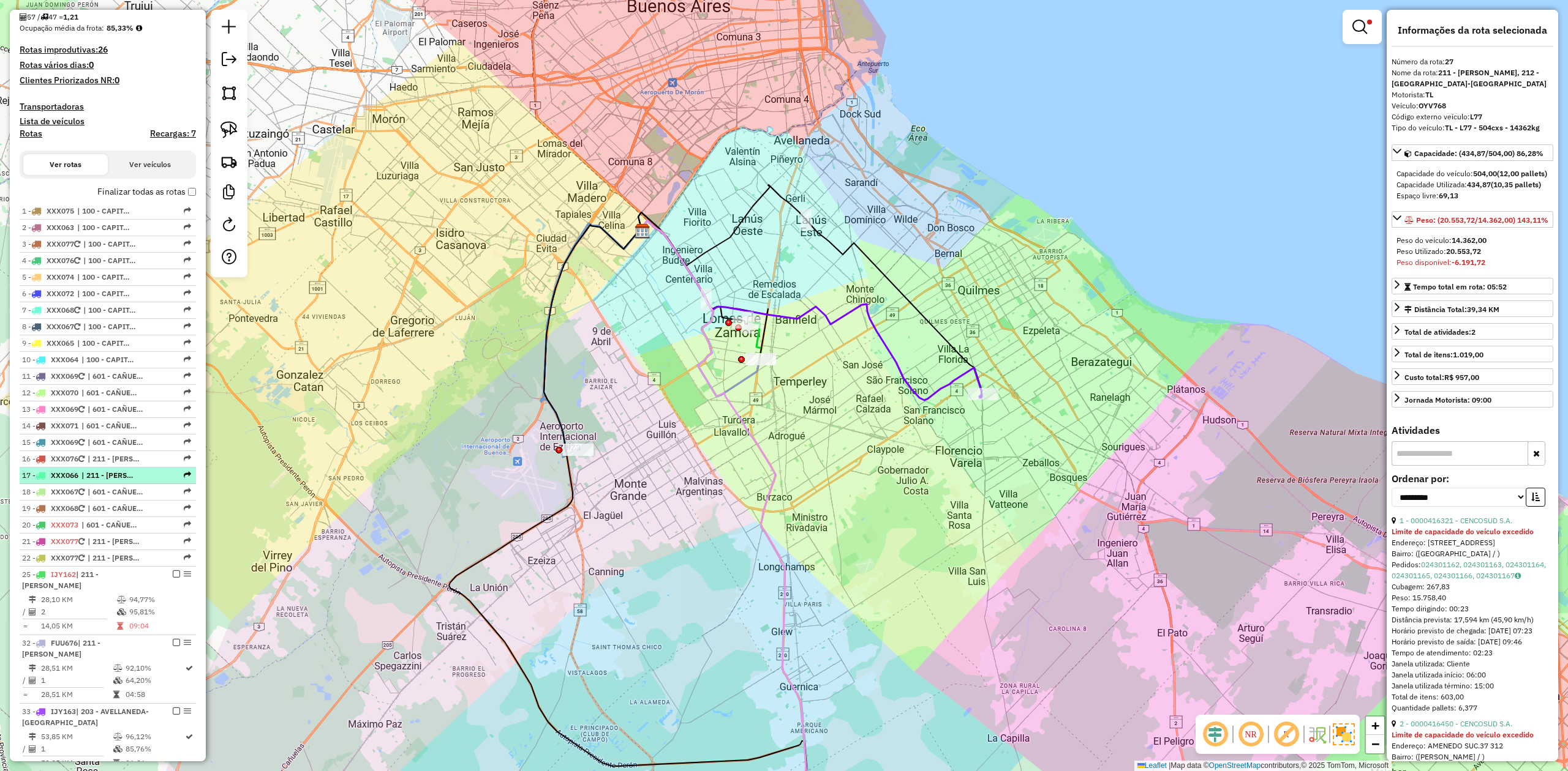
scroll to position [184, 0]
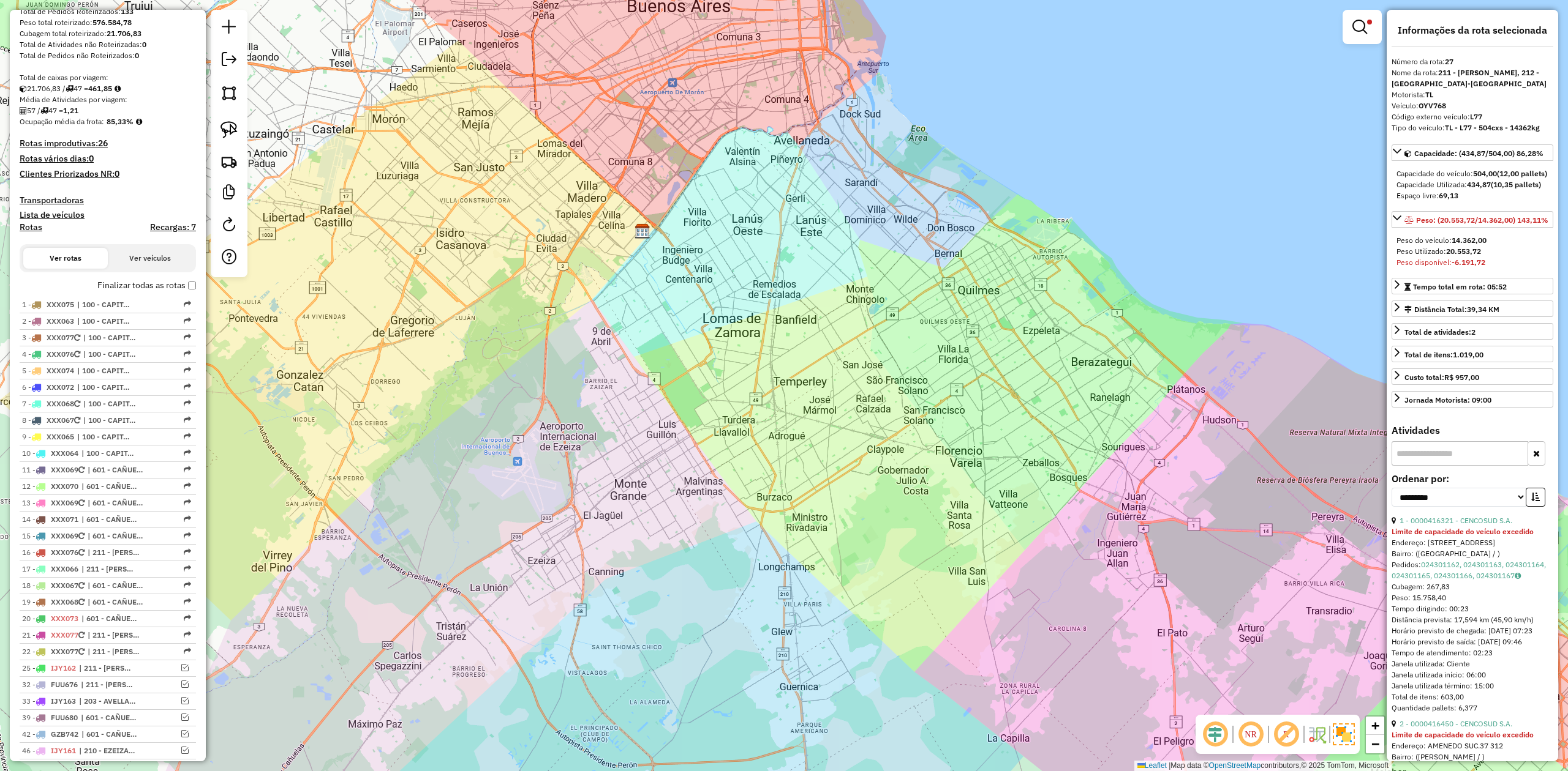
click at [1345, 20] on div at bounding box center [1362, 27] width 39 height 35
click at [1367, 22] on span at bounding box center [1369, 22] width 5 height 5
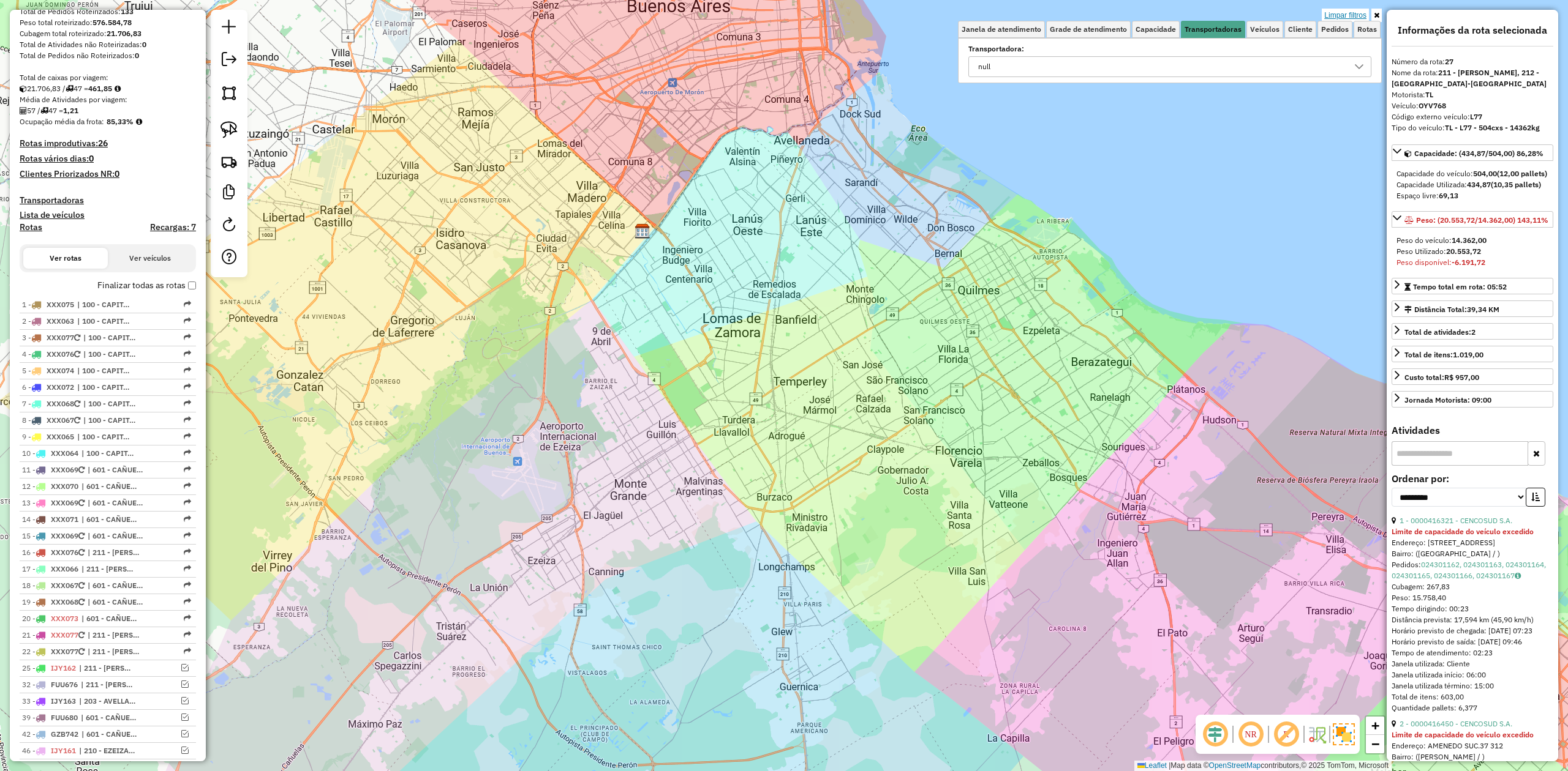
click at [1361, 12] on link "Limpar filtros" at bounding box center [1345, 15] width 47 height 14
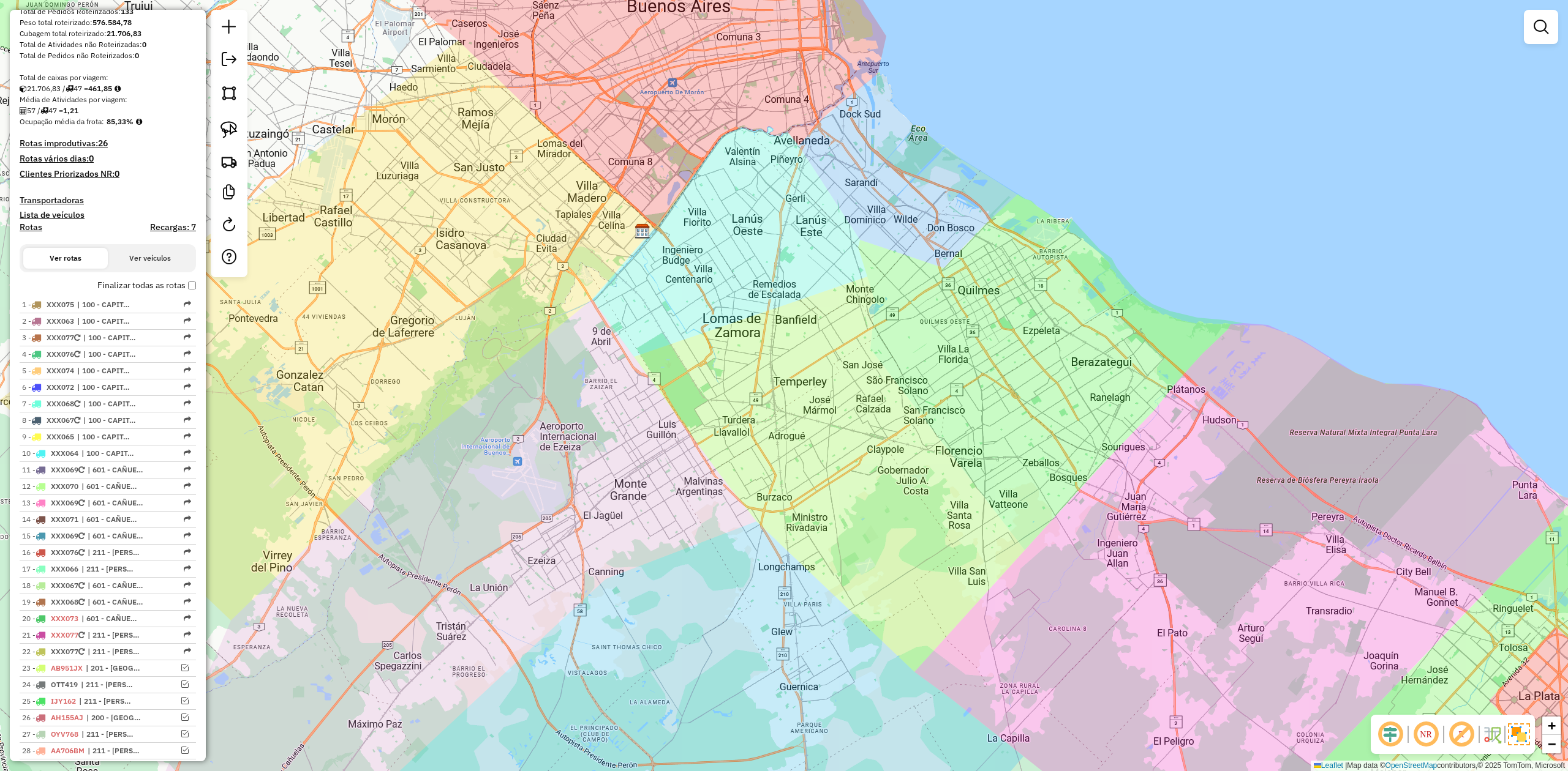
scroll to position [587, 0]
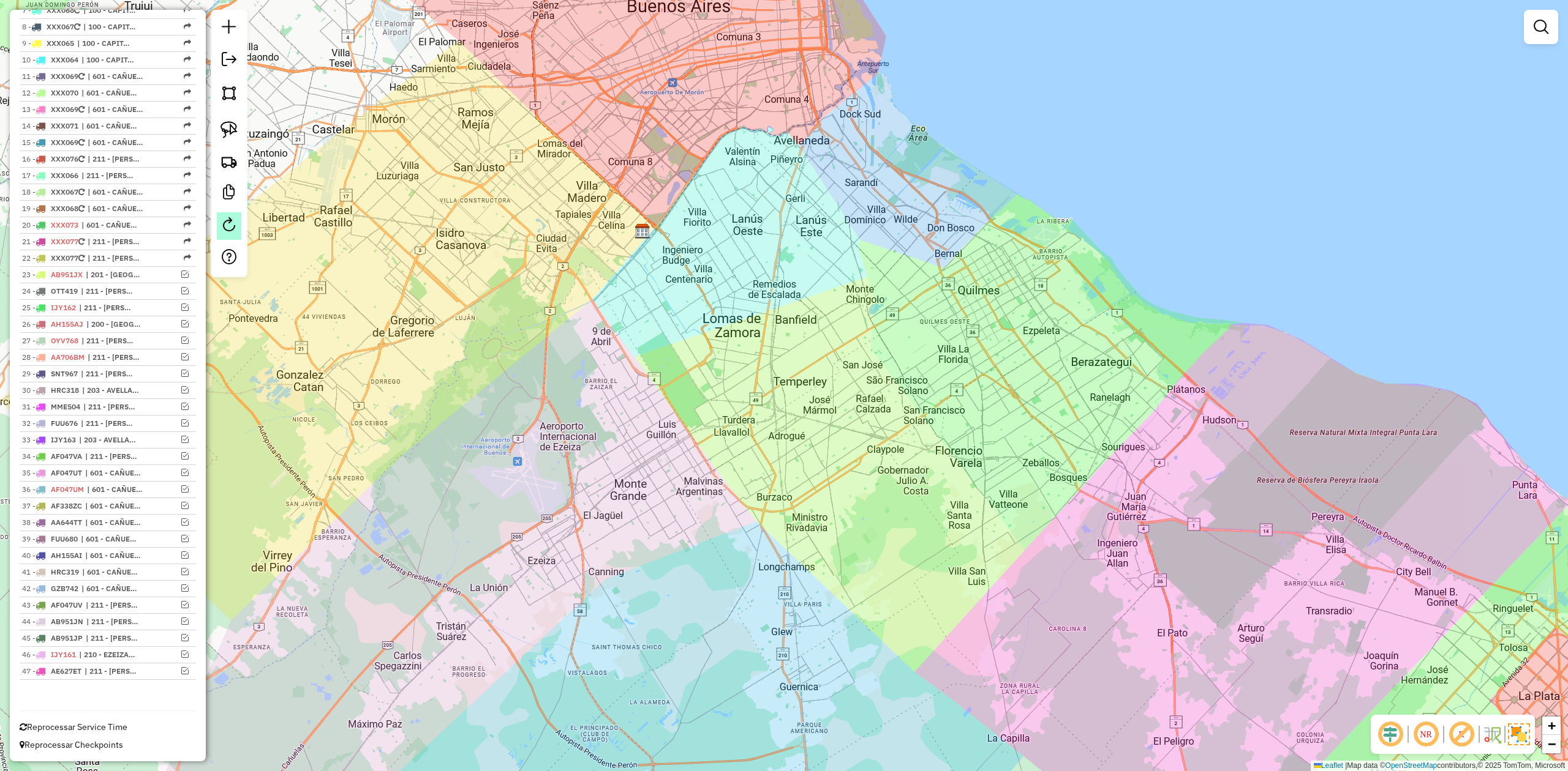
click at [234, 228] on em at bounding box center [229, 225] width 14 height 14
select select "*"
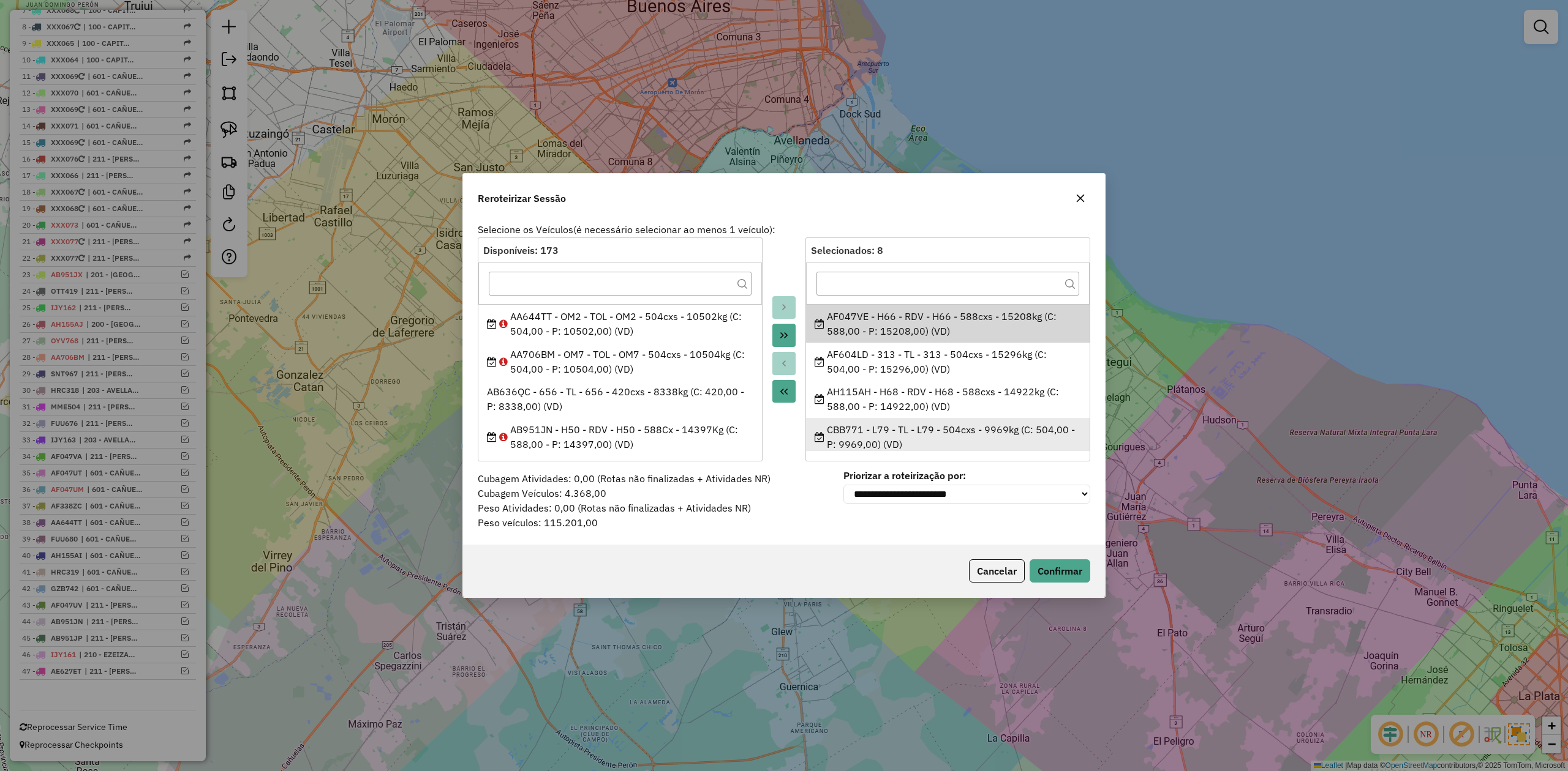
drag, startPoint x: 816, startPoint y: 304, endPoint x: 914, endPoint y: 449, distance: 175.0
click at [915, 465] on div "Selecione os Veículos (é necessário selecionar ao menos 1 veículo) : Disponívei…" at bounding box center [784, 382] width 642 height 327
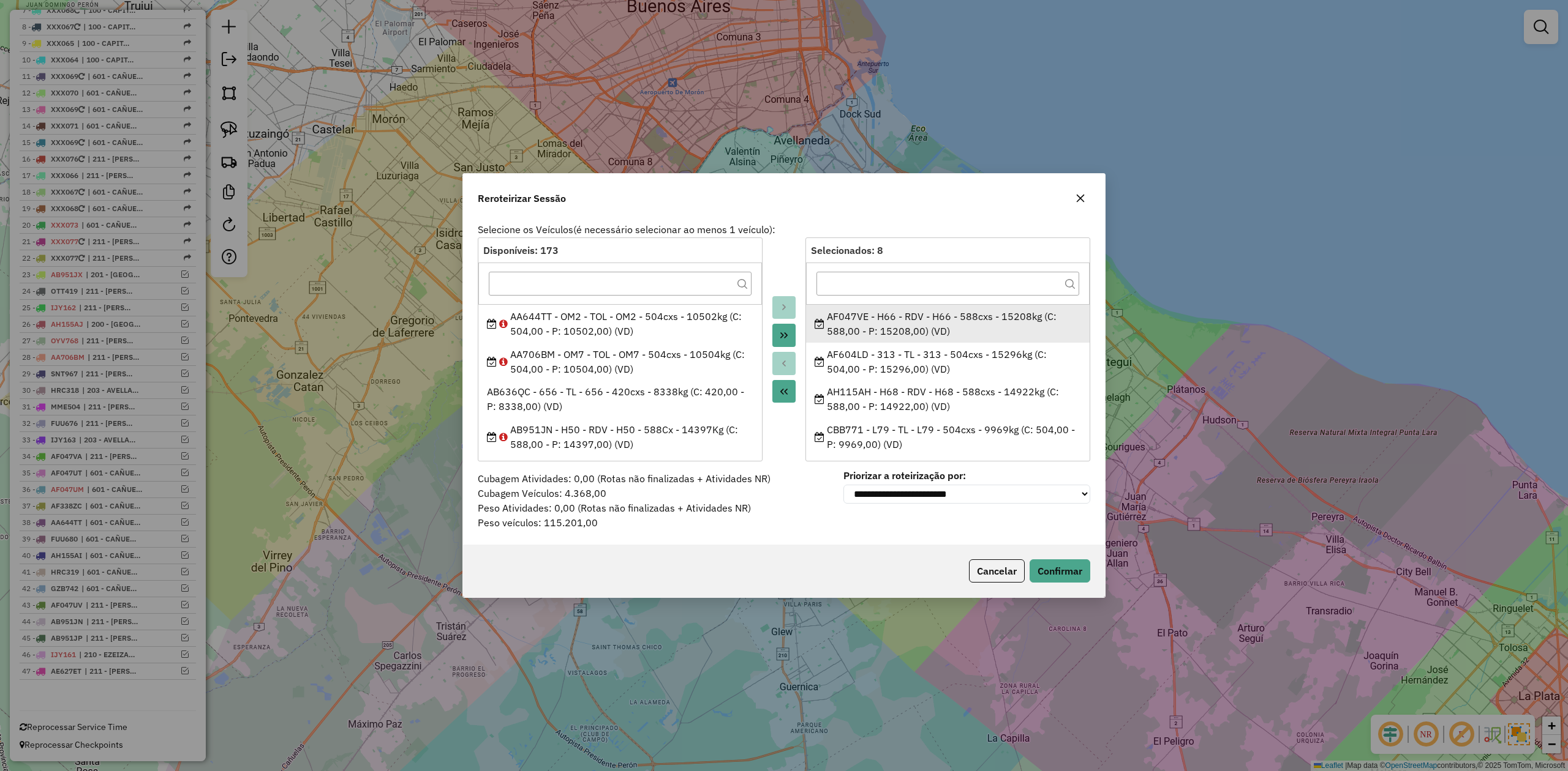
click at [818, 311] on div "AF047VE - H66 - RDV - H66 - 588cxs - 15208kg (C: 588,00 - P: 15208,00) (VD)" at bounding box center [948, 323] width 267 height 30
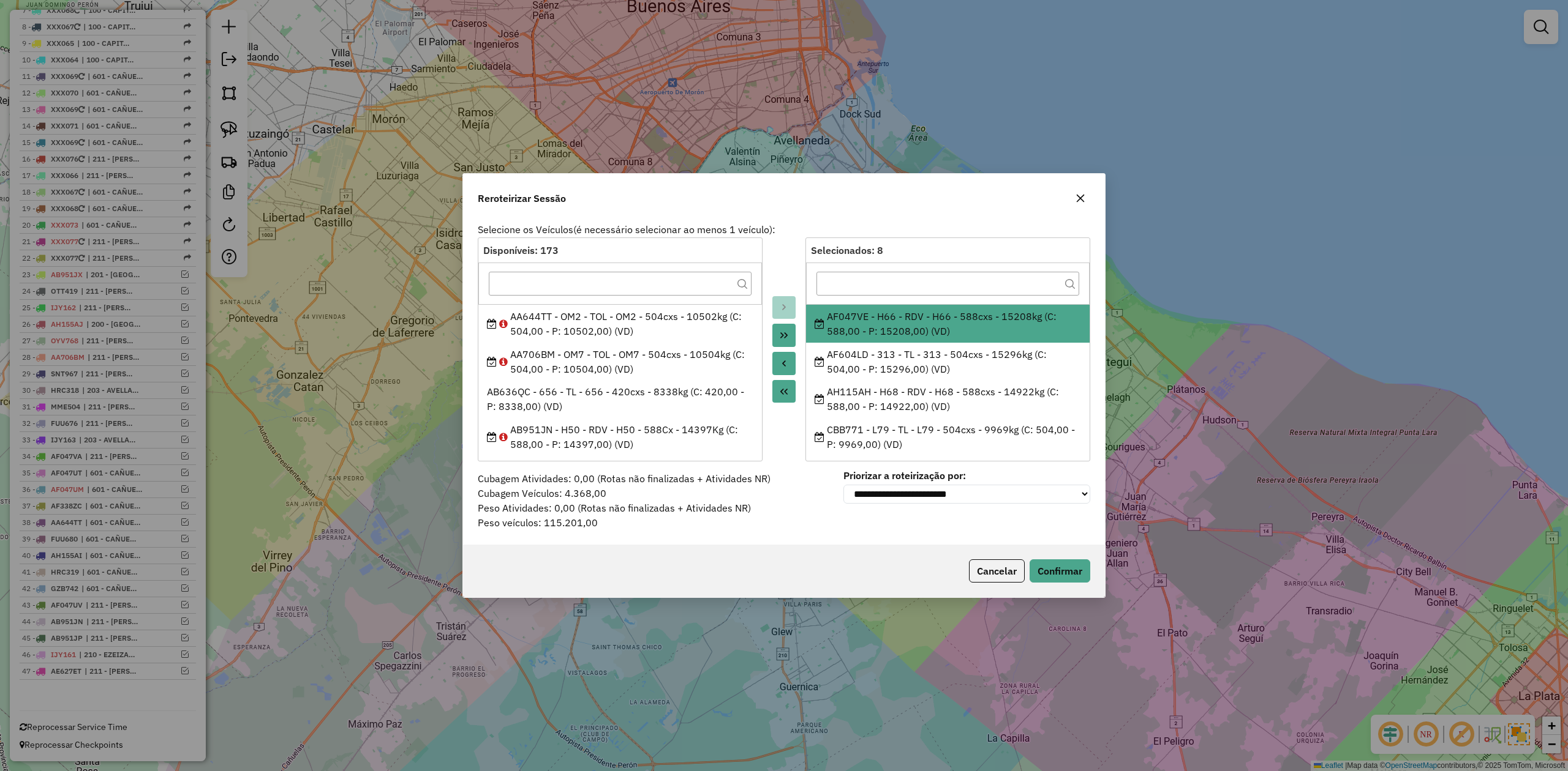
scroll to position [155, 0]
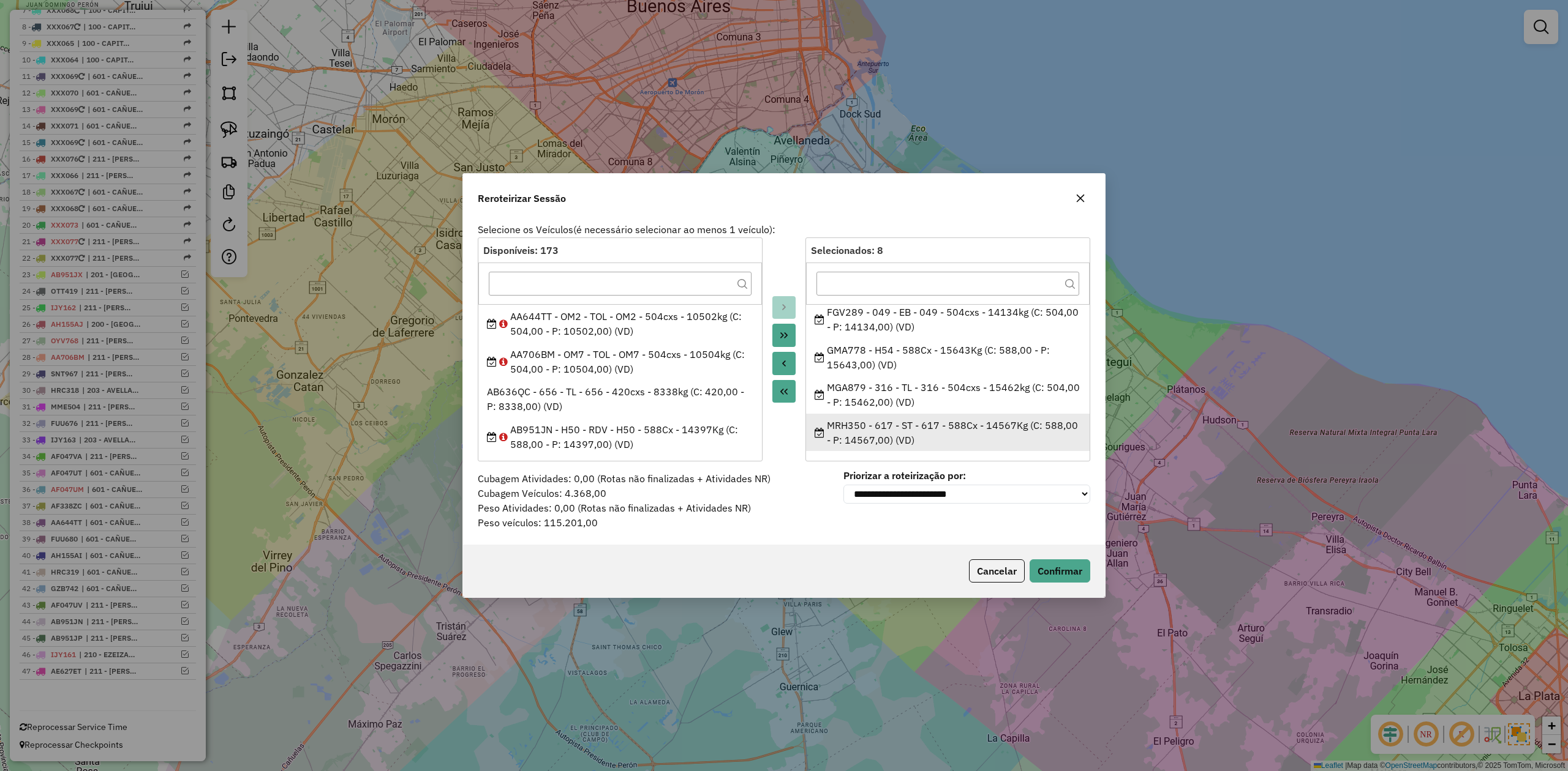
drag, startPoint x: 816, startPoint y: 312, endPoint x: 921, endPoint y: 440, distance: 165.6
click at [939, 443] on ul "AF047VE - H66 - RDV - H66 - 588cxs - 15208kg (C: 588,00 - P: 15208,00) (VD) AF6…" at bounding box center [948, 378] width 284 height 147
copy ul "AF047VE - H66 - RDV - H66 - 588cxs - 15208kg (C: 588,00 - P: 15208,00) (VD) AF6…"
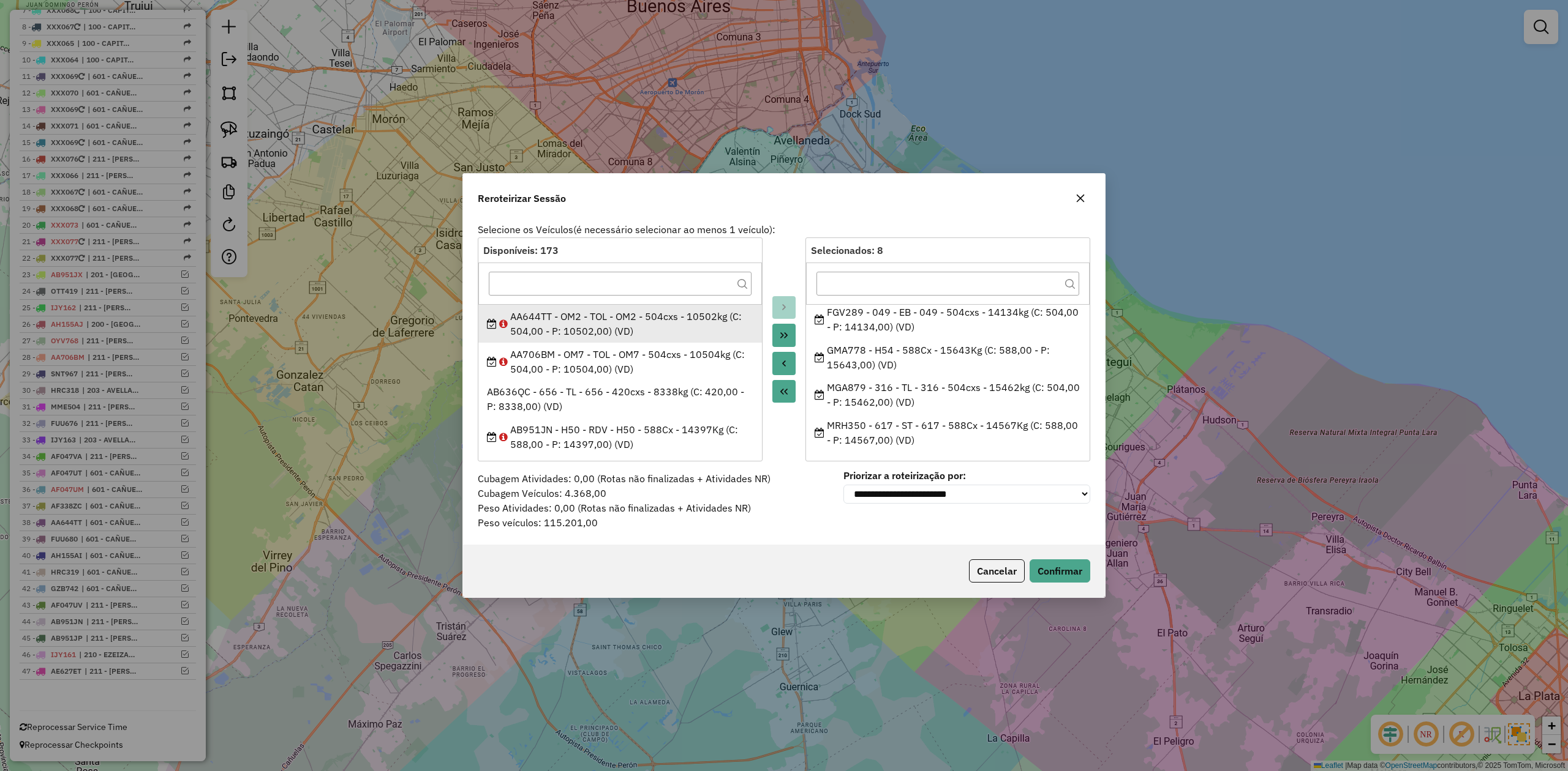
drag, startPoint x: 1082, startPoint y: 201, endPoint x: 628, endPoint y: 351, distance: 478.1
click at [1082, 199] on icon "button" at bounding box center [1080, 199] width 10 height 10
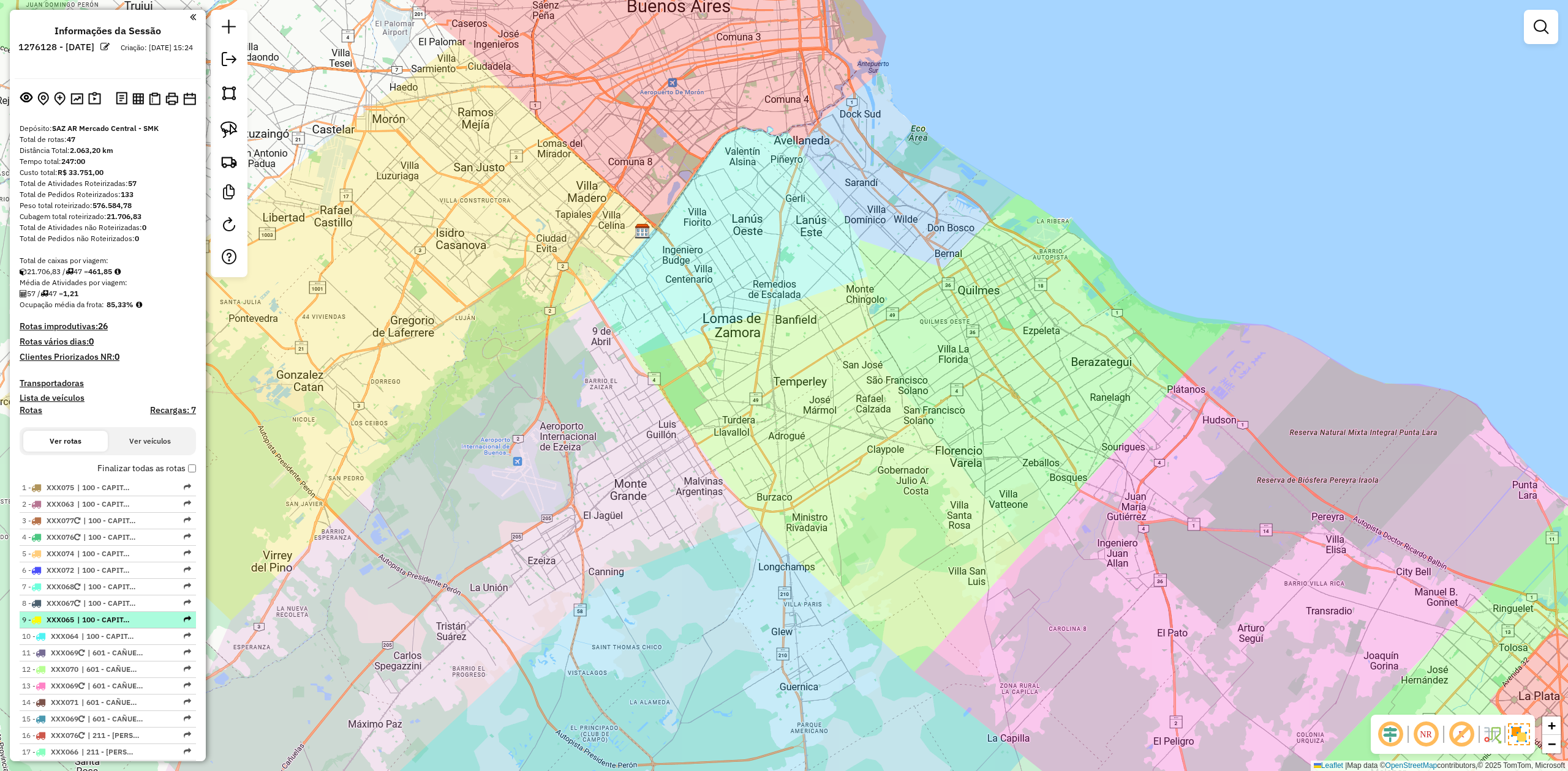
scroll to position [0, 0]
click at [229, 64] on em at bounding box center [229, 59] width 14 height 14
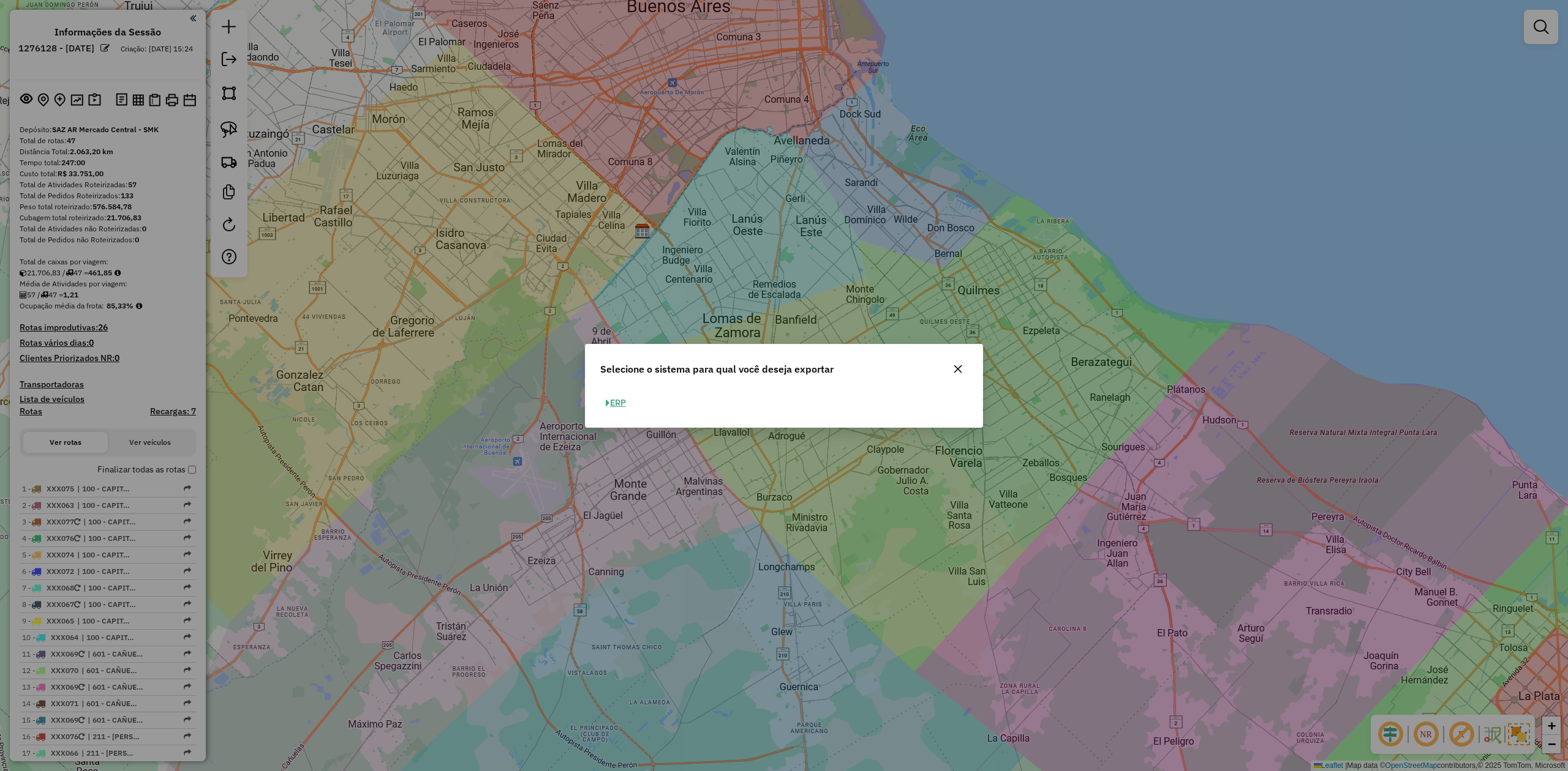
click at [615, 394] on button "ERP" at bounding box center [615, 403] width 31 height 19
select select "**"
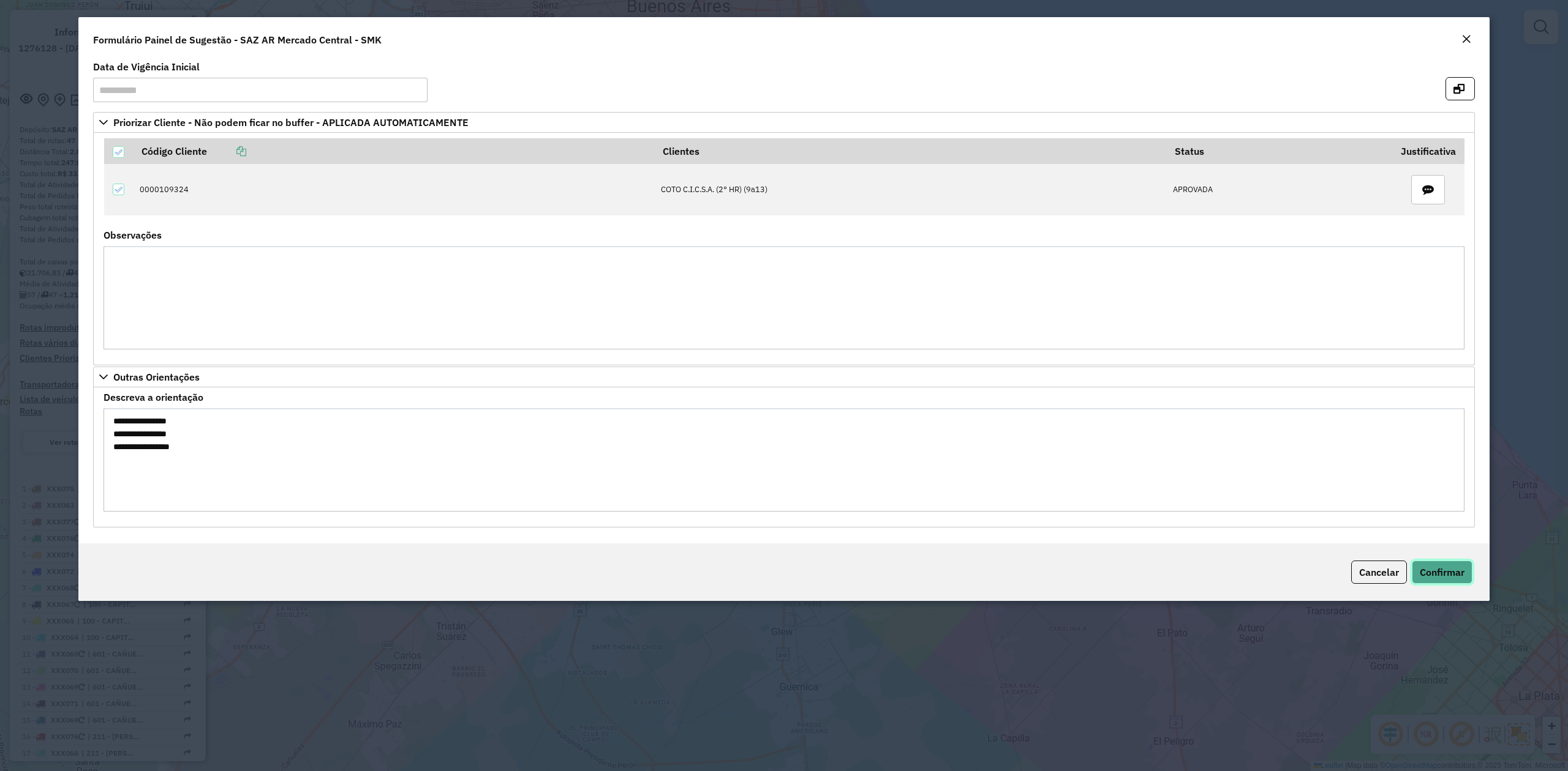
click at [1463, 582] on button "Confirmar" at bounding box center [1442, 572] width 61 height 23
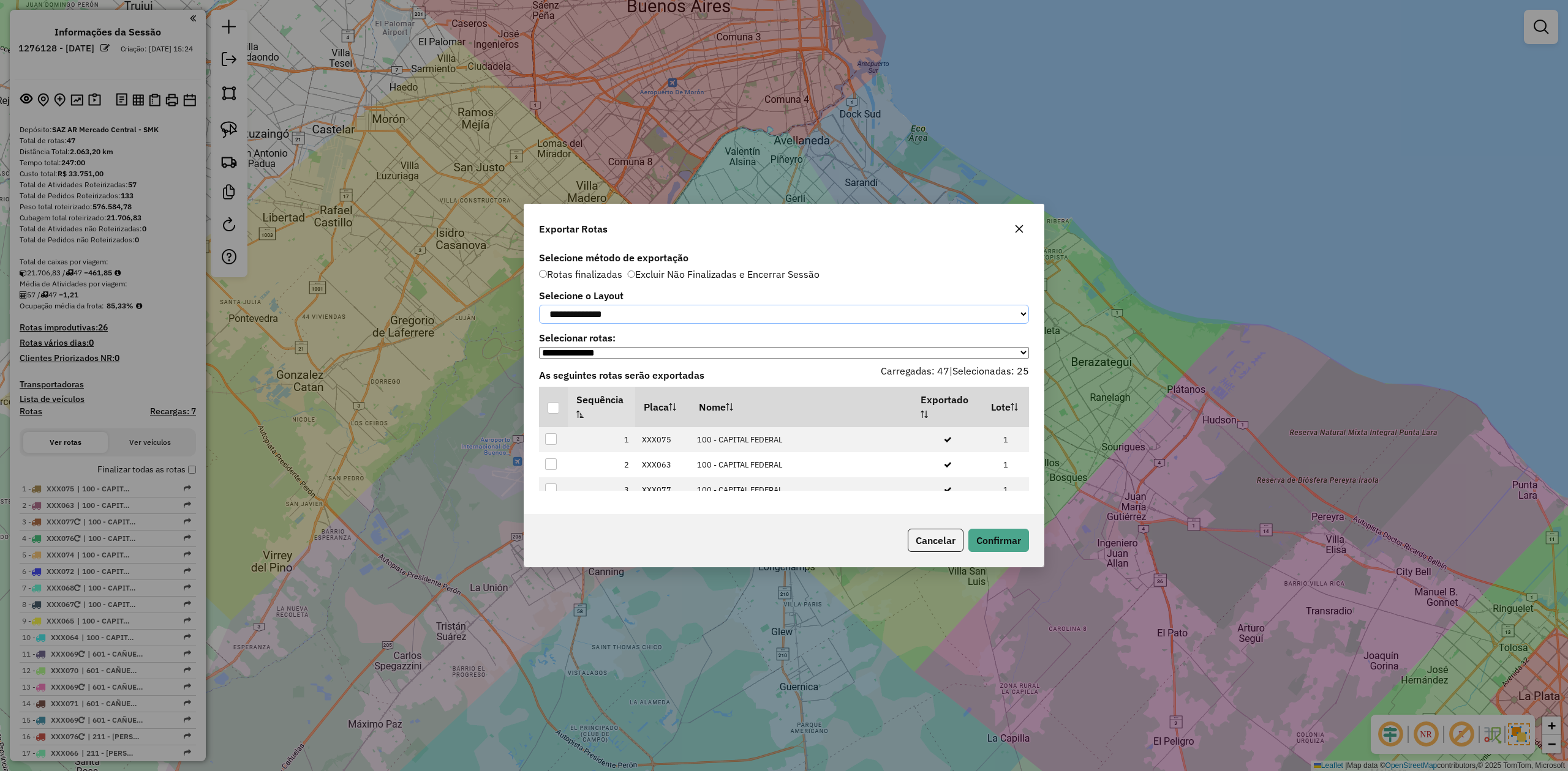
click at [632, 310] on select "**********" at bounding box center [784, 314] width 490 height 19
select select "*********"
click at [539, 305] on select "**********" at bounding box center [784, 314] width 490 height 19
click at [550, 410] on div at bounding box center [553, 408] width 12 height 12
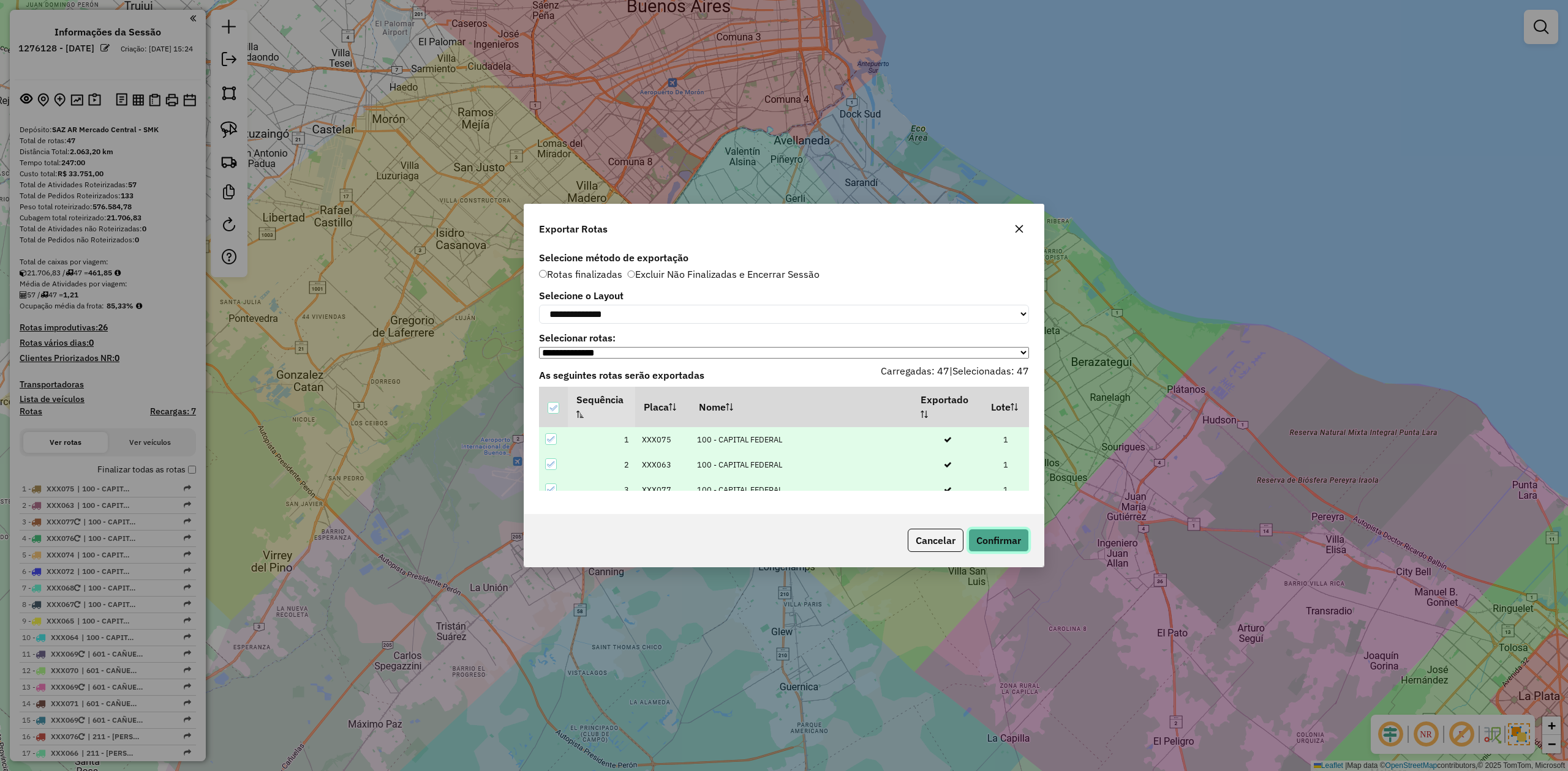
click at [998, 540] on button "Confirmar" at bounding box center [998, 541] width 61 height 23
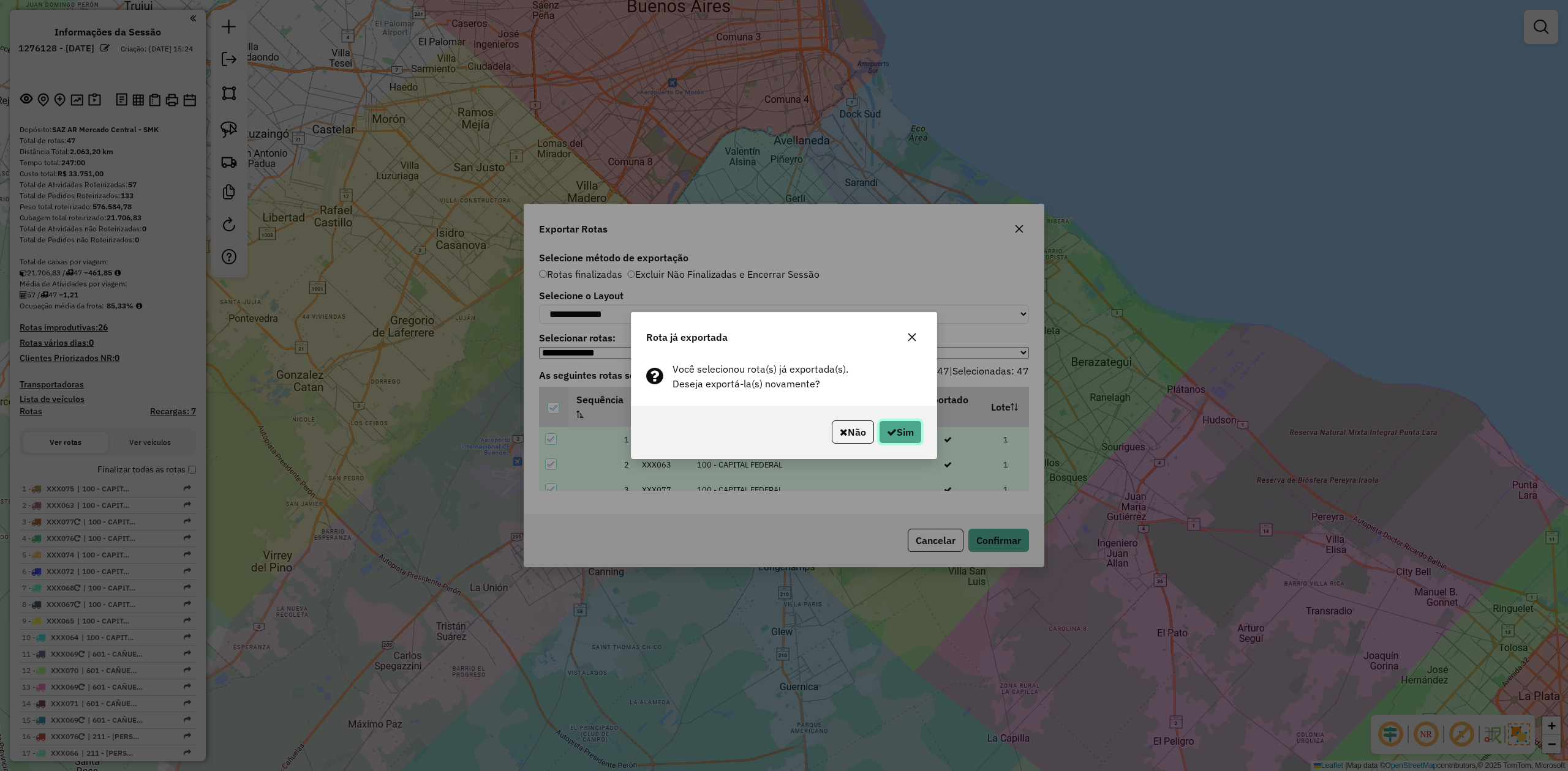
click at [907, 425] on button "Sim" at bounding box center [900, 432] width 43 height 23
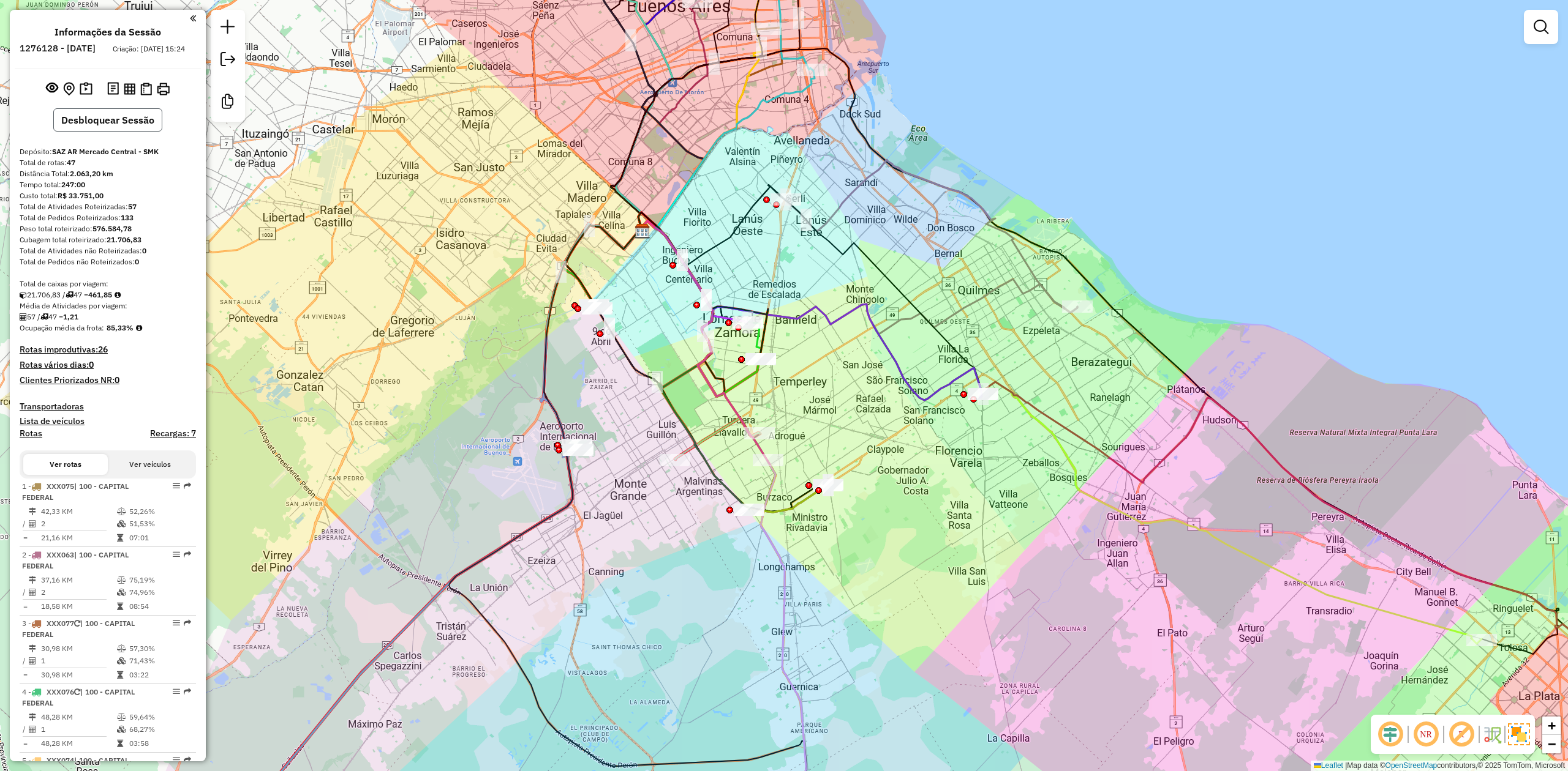
click at [143, 132] on button "Desbloquear Sessão" at bounding box center [107, 120] width 109 height 23
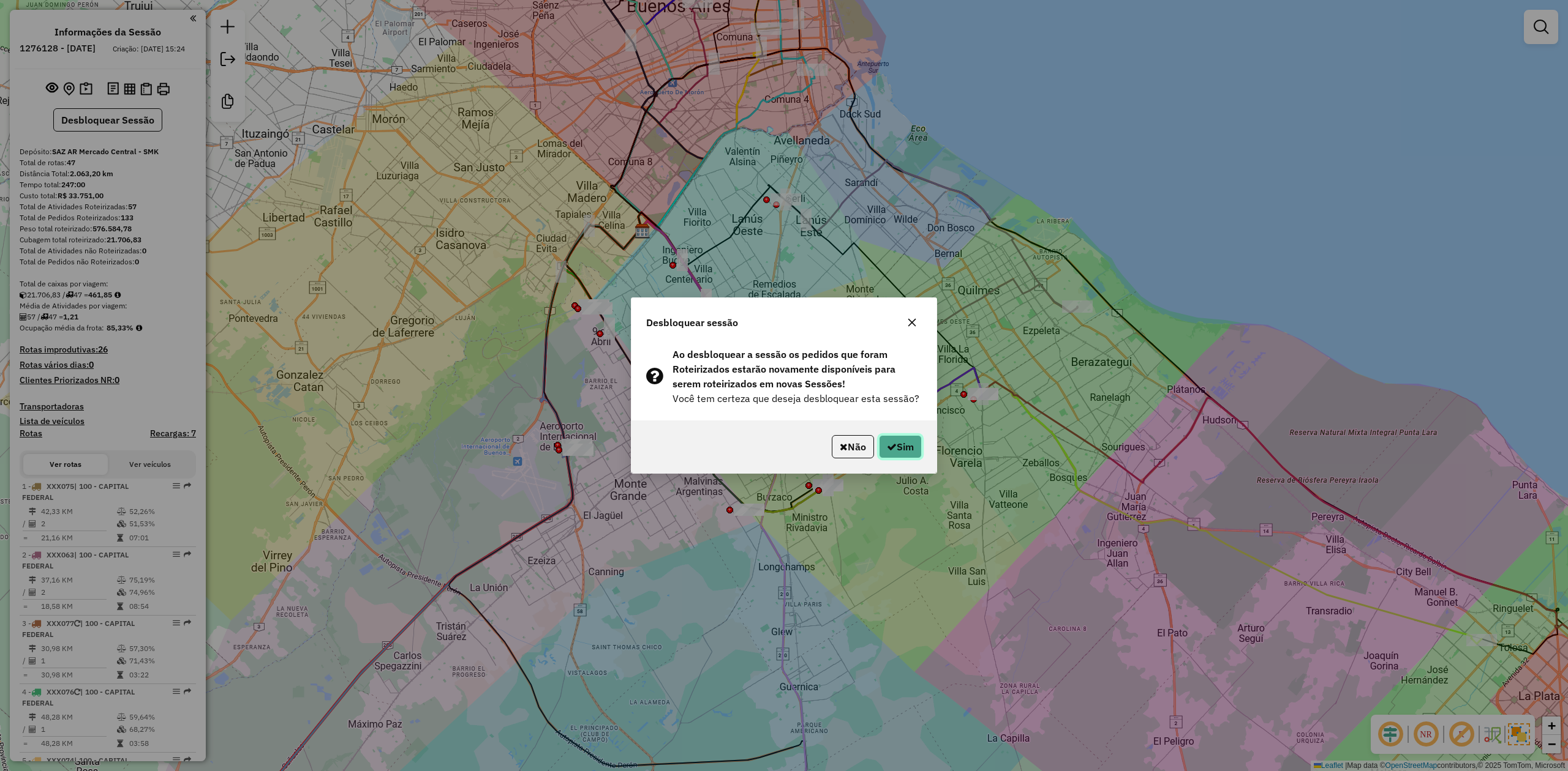
click at [895, 439] on button "Sim" at bounding box center [900, 447] width 43 height 23
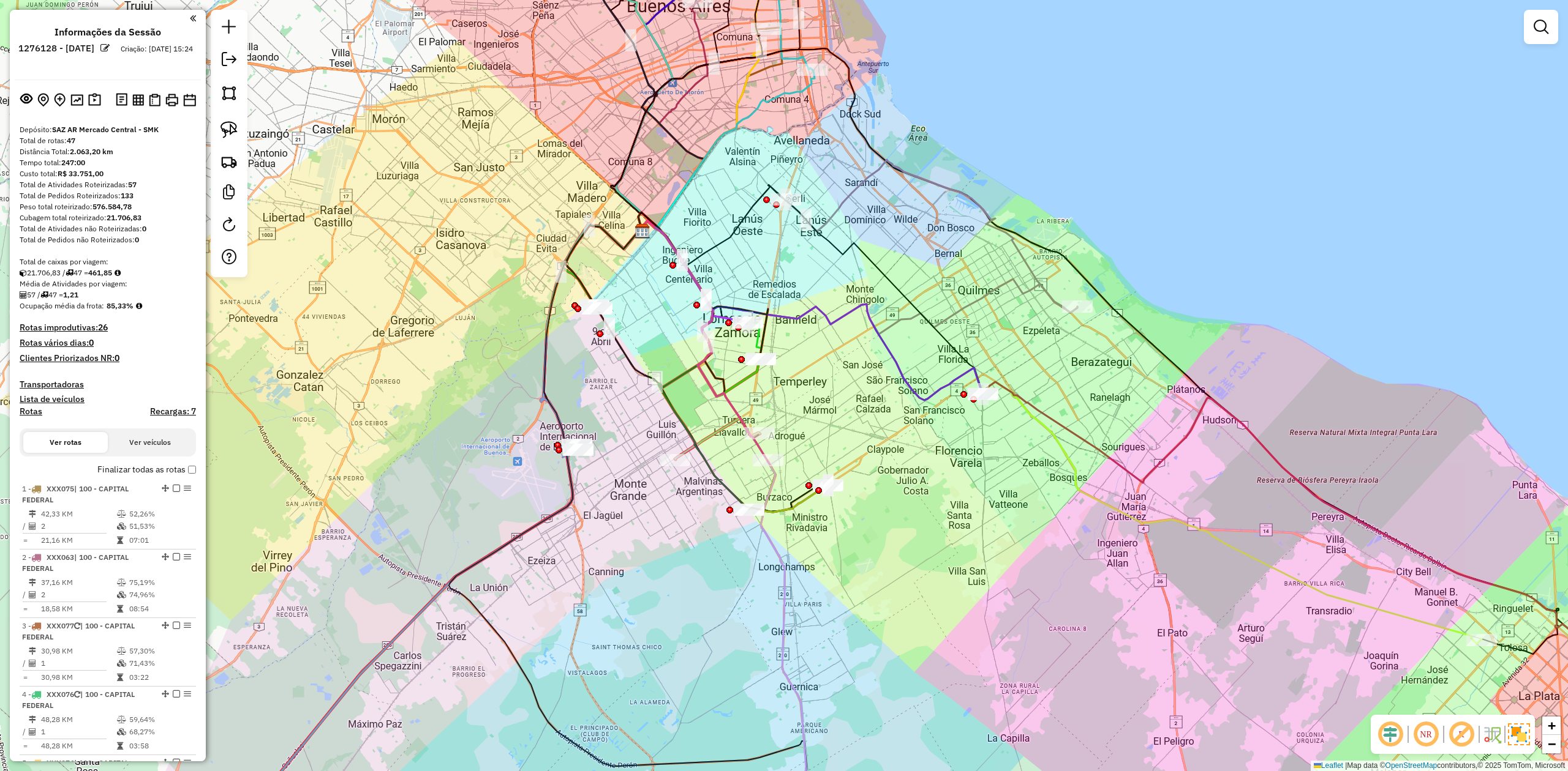
drag, startPoint x: 1541, startPoint y: 37, endPoint x: 1528, endPoint y: 39, distance: 13.2
click at [1541, 37] on link at bounding box center [1541, 27] width 24 height 24
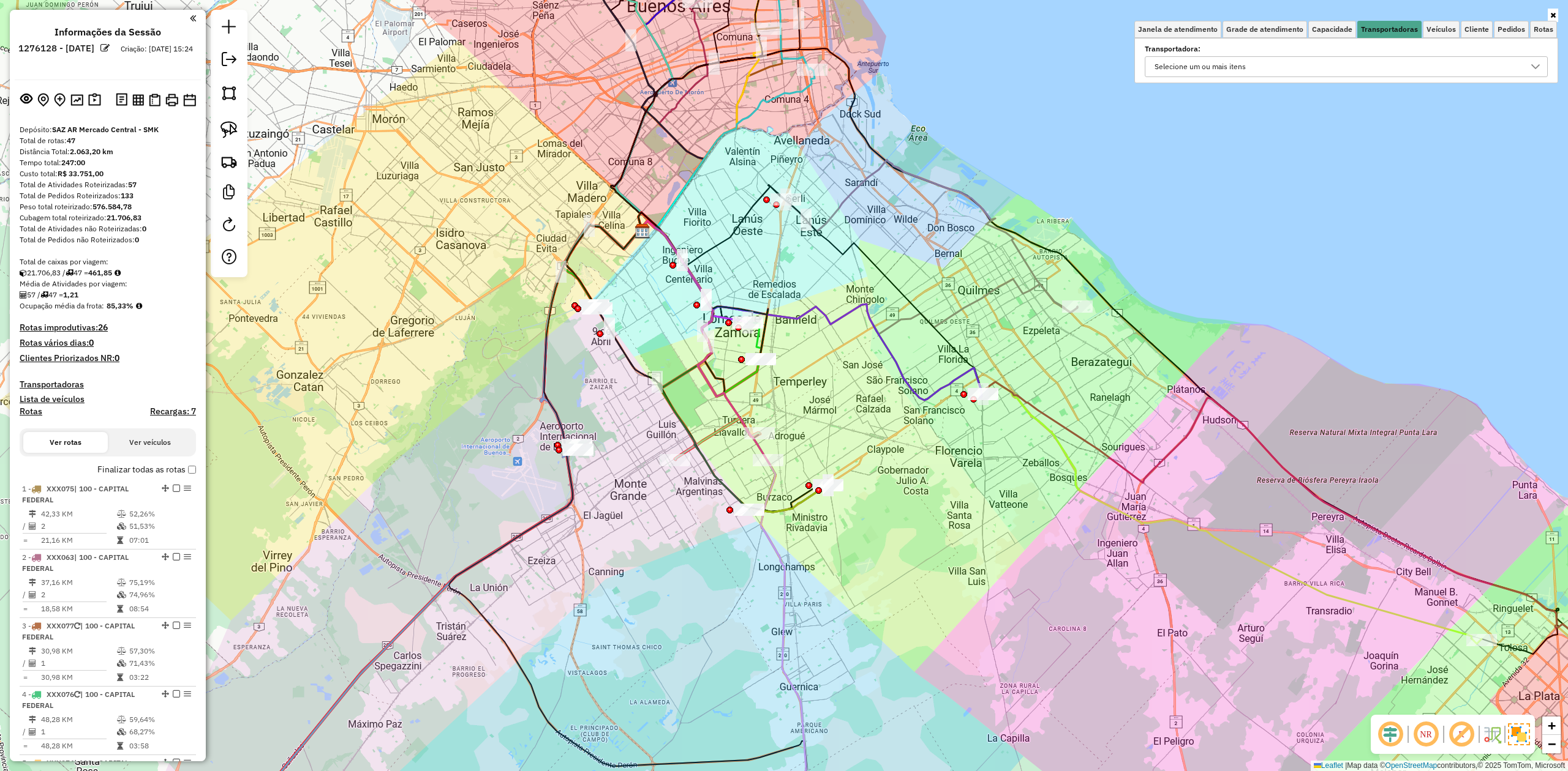
click at [1340, 60] on div "Selecione um ou mais itens" at bounding box center [1337, 66] width 374 height 19
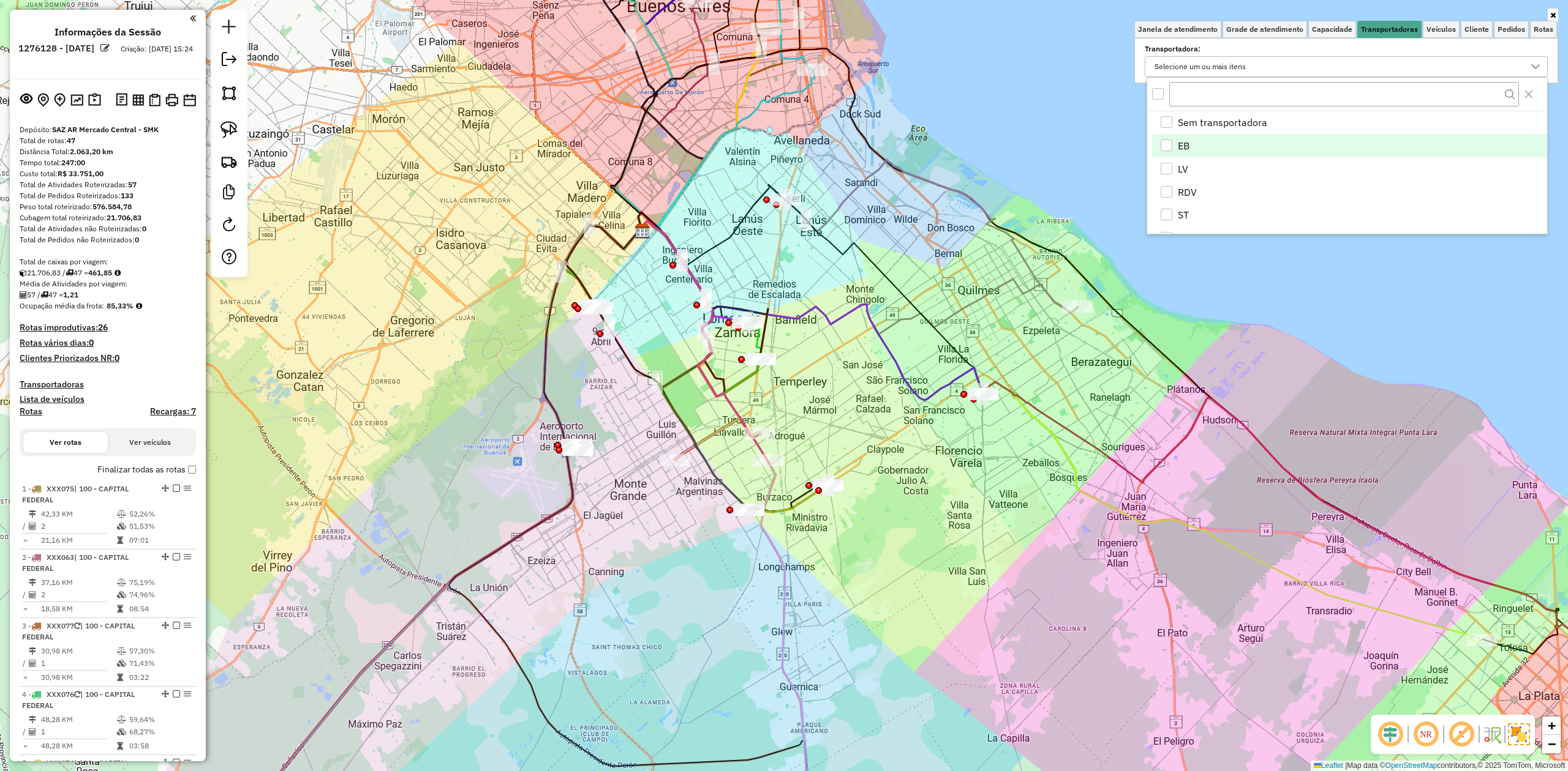
click at [1184, 145] on span "EB" at bounding box center [1183, 145] width 12 height 14
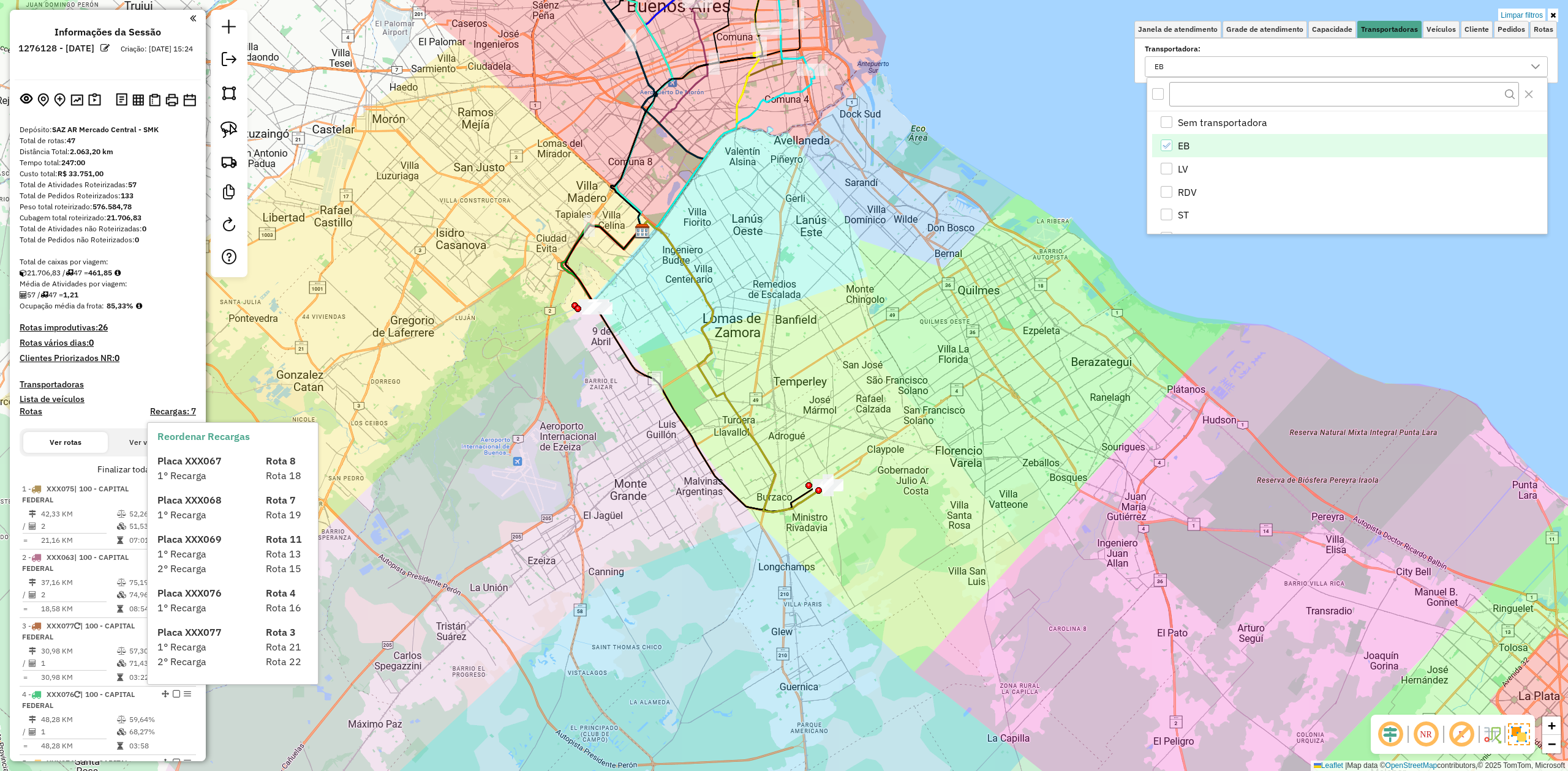
click at [113, 472] on label "Finalizar todas as rotas" at bounding box center [146, 470] width 99 height 13
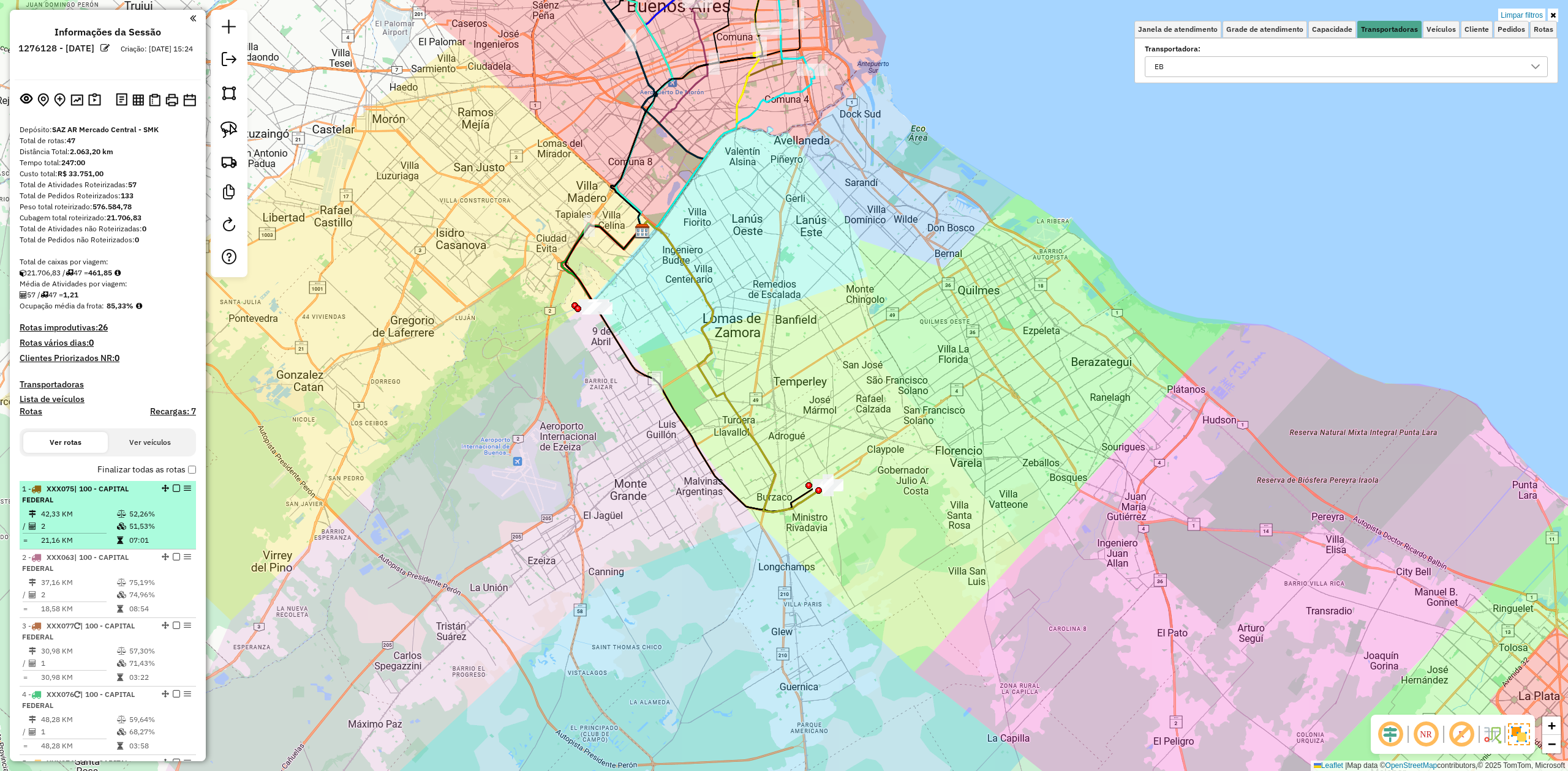
click at [98, 500] on div "1 - XXX075 | 100 - CAPITAL FEDERAL" at bounding box center [87, 495] width 130 height 22
select select "**********"
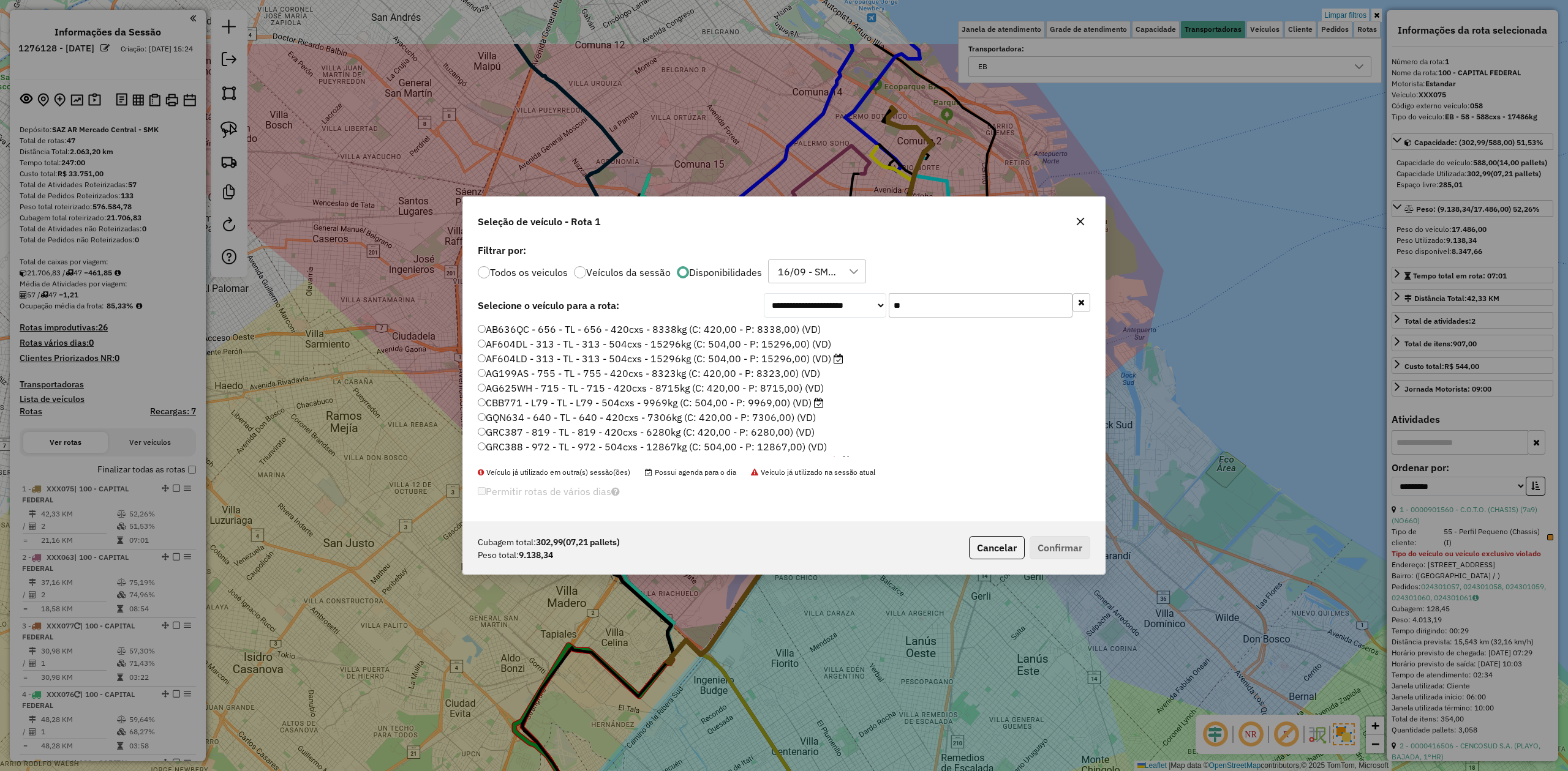
scroll to position [6, 4]
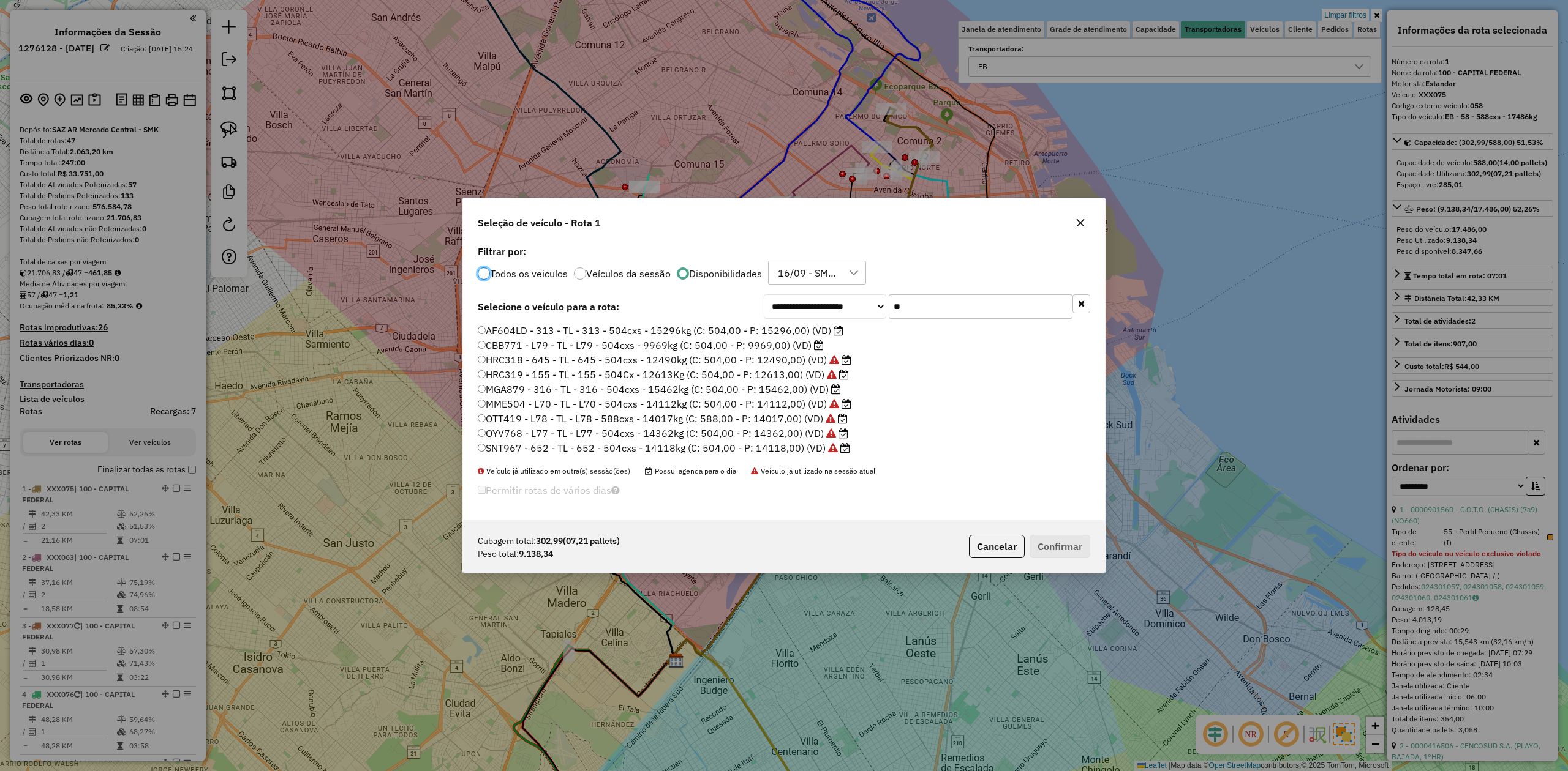
drag, startPoint x: 947, startPoint y: 310, endPoint x: 756, endPoint y: 294, distance: 191.7
click at [781, 294] on div "**********" at bounding box center [926, 307] width 326 height 24
click at [529, 277] on label "Todos os veiculos" at bounding box center [529, 274] width 78 height 10
drag, startPoint x: 933, startPoint y: 302, endPoint x: 829, endPoint y: 294, distance: 104.3
click at [830, 294] on div "**********" at bounding box center [926, 305] width 326 height 24
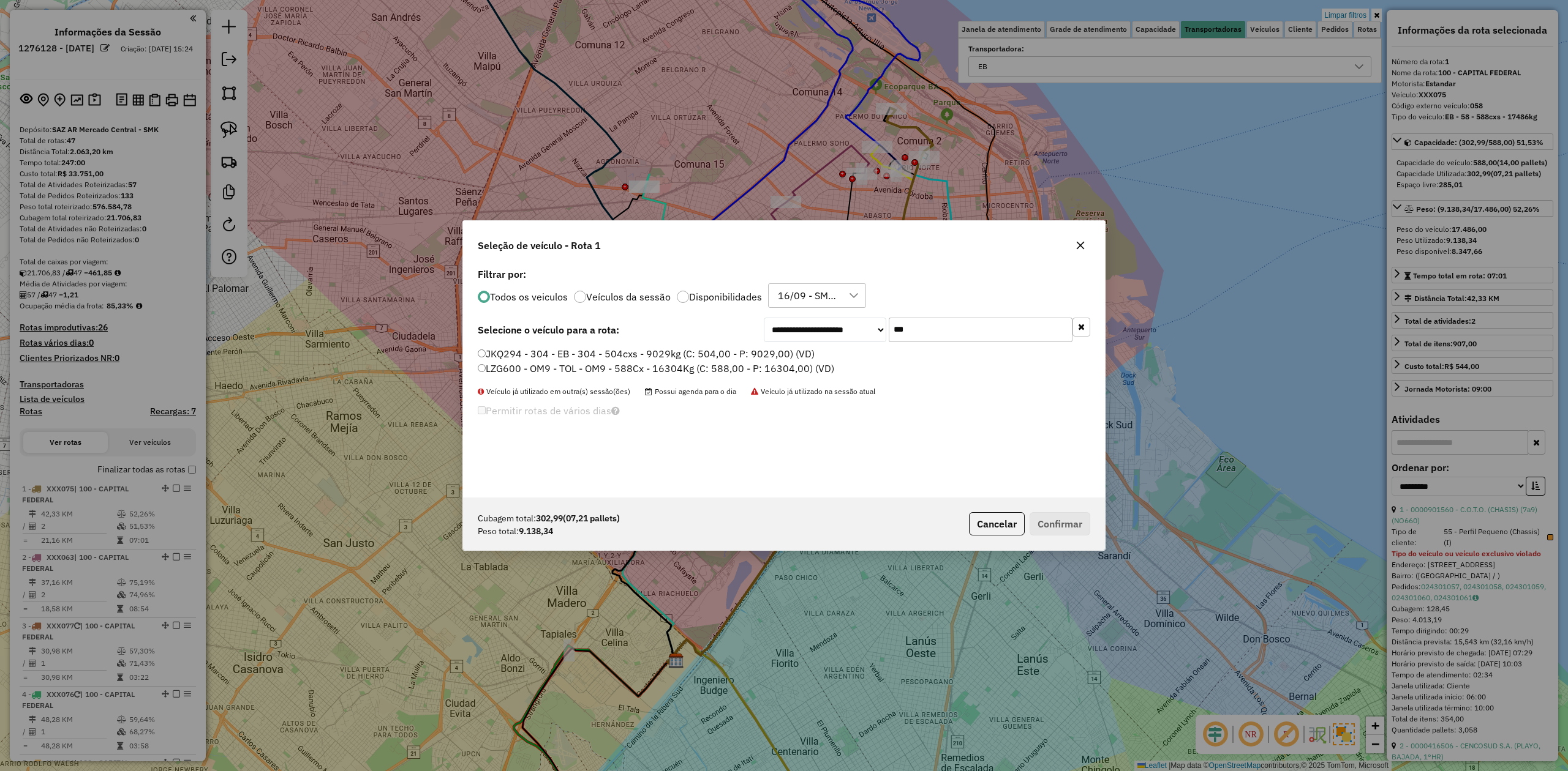
type input "***"
click at [766, 368] on label "LZG600 - OM9 - TOL - OM9 - 588Cx - 16304Kg (C: 588,00 - P: 16304,00) (VD)" at bounding box center [655, 369] width 357 height 14
drag, startPoint x: 768, startPoint y: 362, endPoint x: 848, endPoint y: 389, distance: 84.4
click at [768, 361] on label "LZG600 - OM9 - TOL - OM9 - 588Cx - 16304Kg (C: 588,00 - P: 16304,00) (VD)" at bounding box center [655, 369] width 357 height 14
click at [763, 356] on label "JKQ294 - 304 - EB - 304 - 504cxs - 9029kg (C: 504,00 - P: 9029,00) (VD)" at bounding box center [646, 353] width 337 height 14
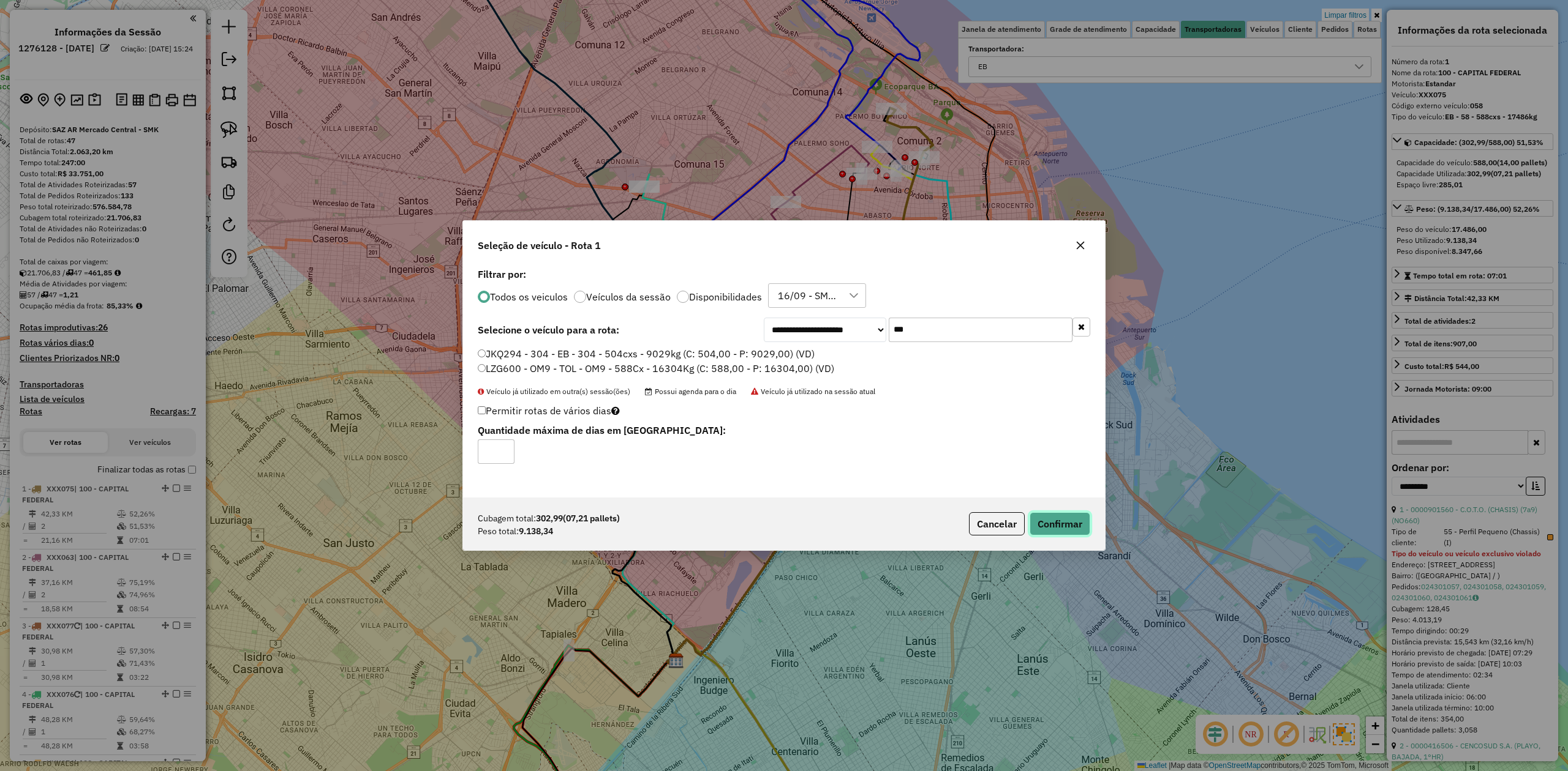
click at [1086, 518] on button "Confirmar" at bounding box center [1059, 524] width 61 height 23
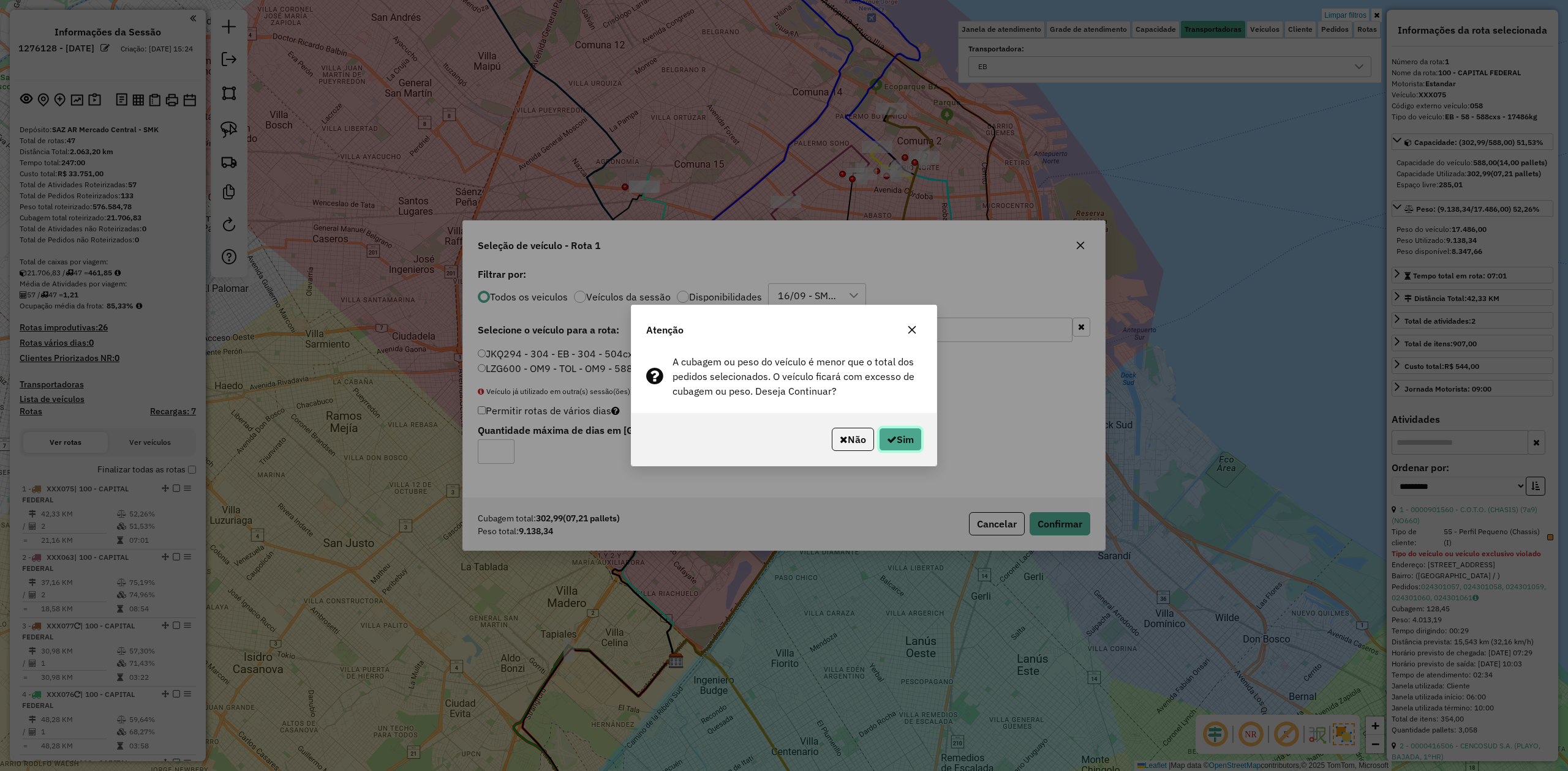
click at [908, 443] on button "Sim" at bounding box center [900, 439] width 43 height 23
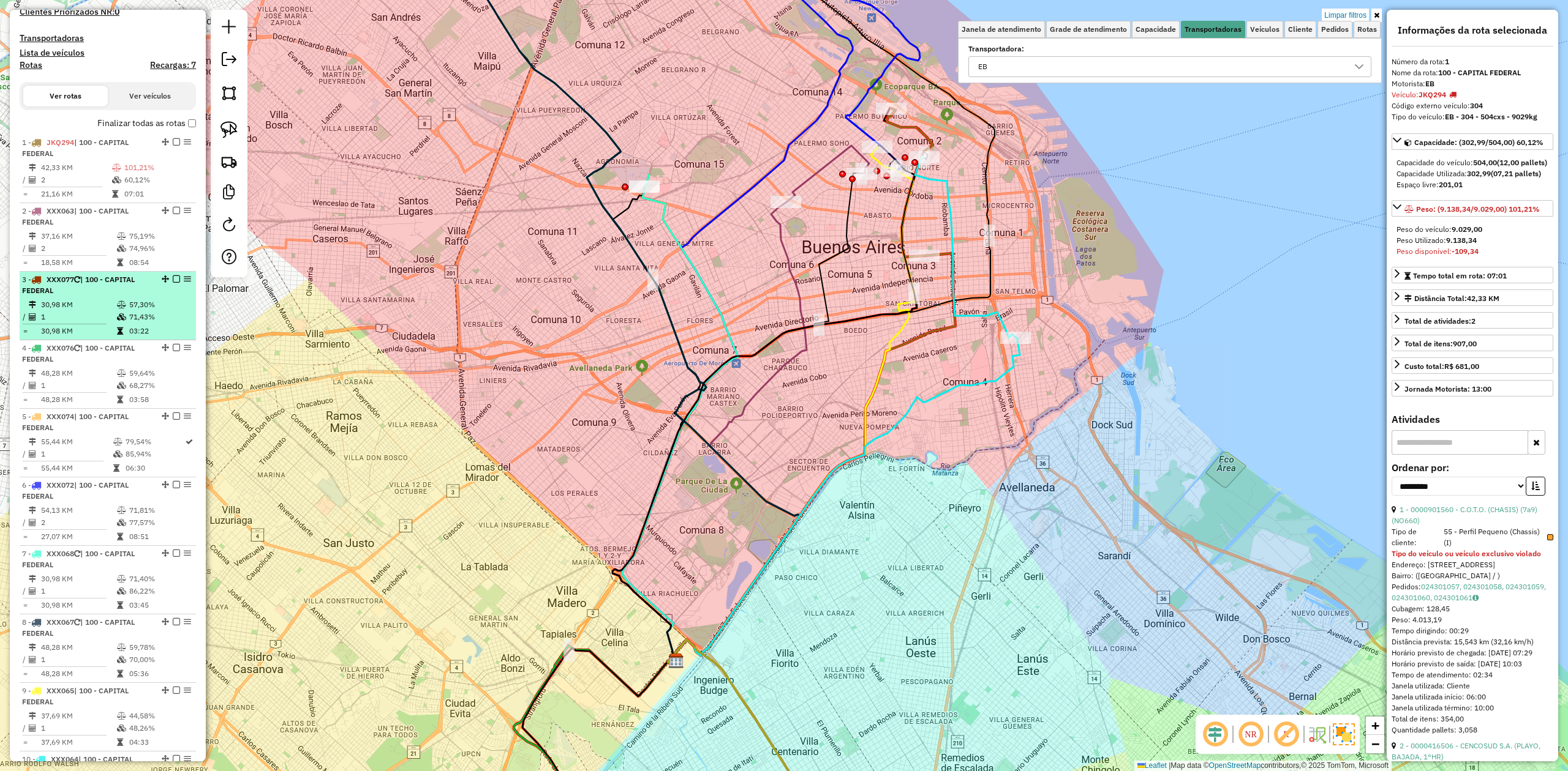
scroll to position [307, 0]
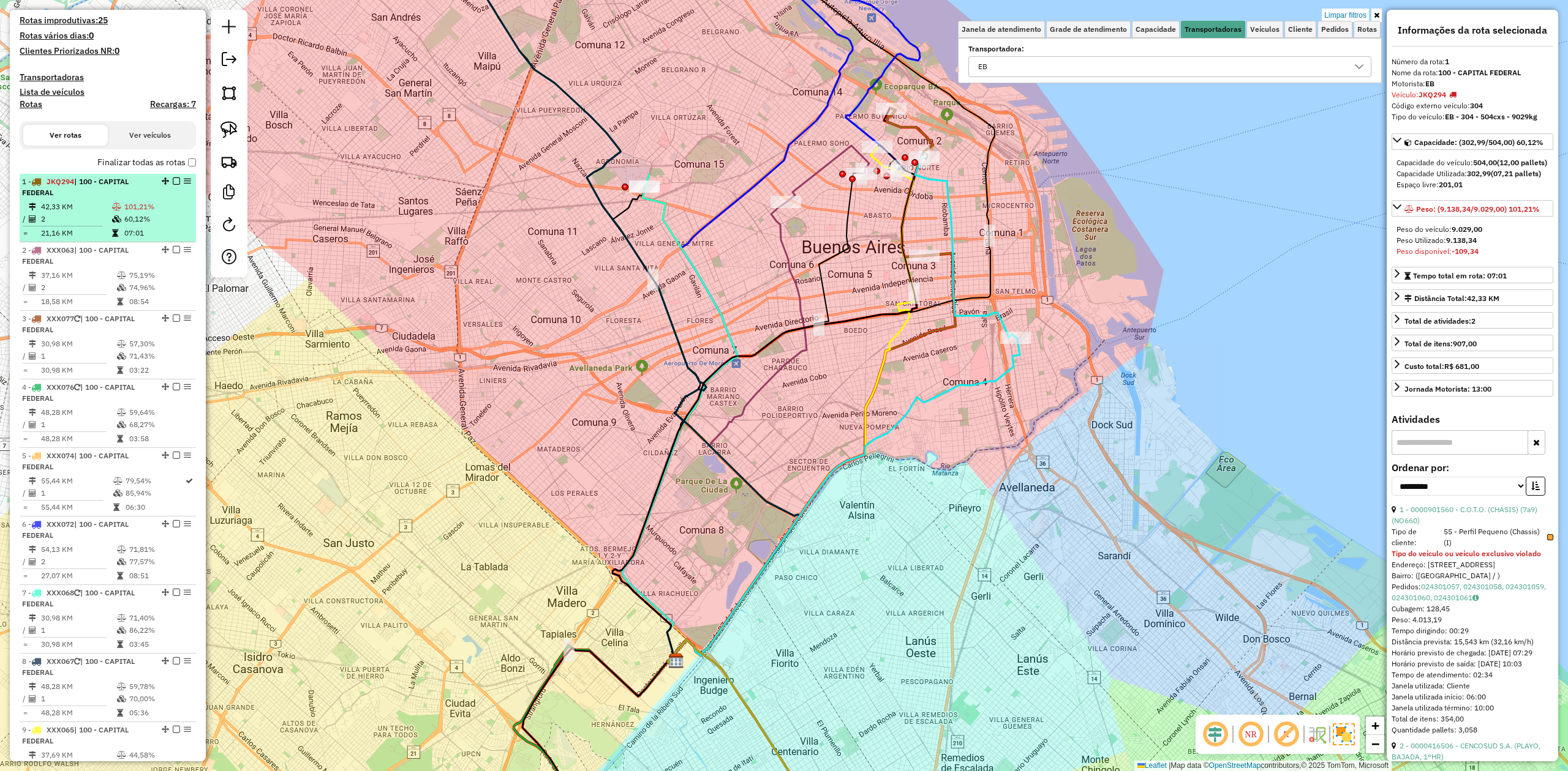
click at [173, 180] on em at bounding box center [176, 181] width 7 height 7
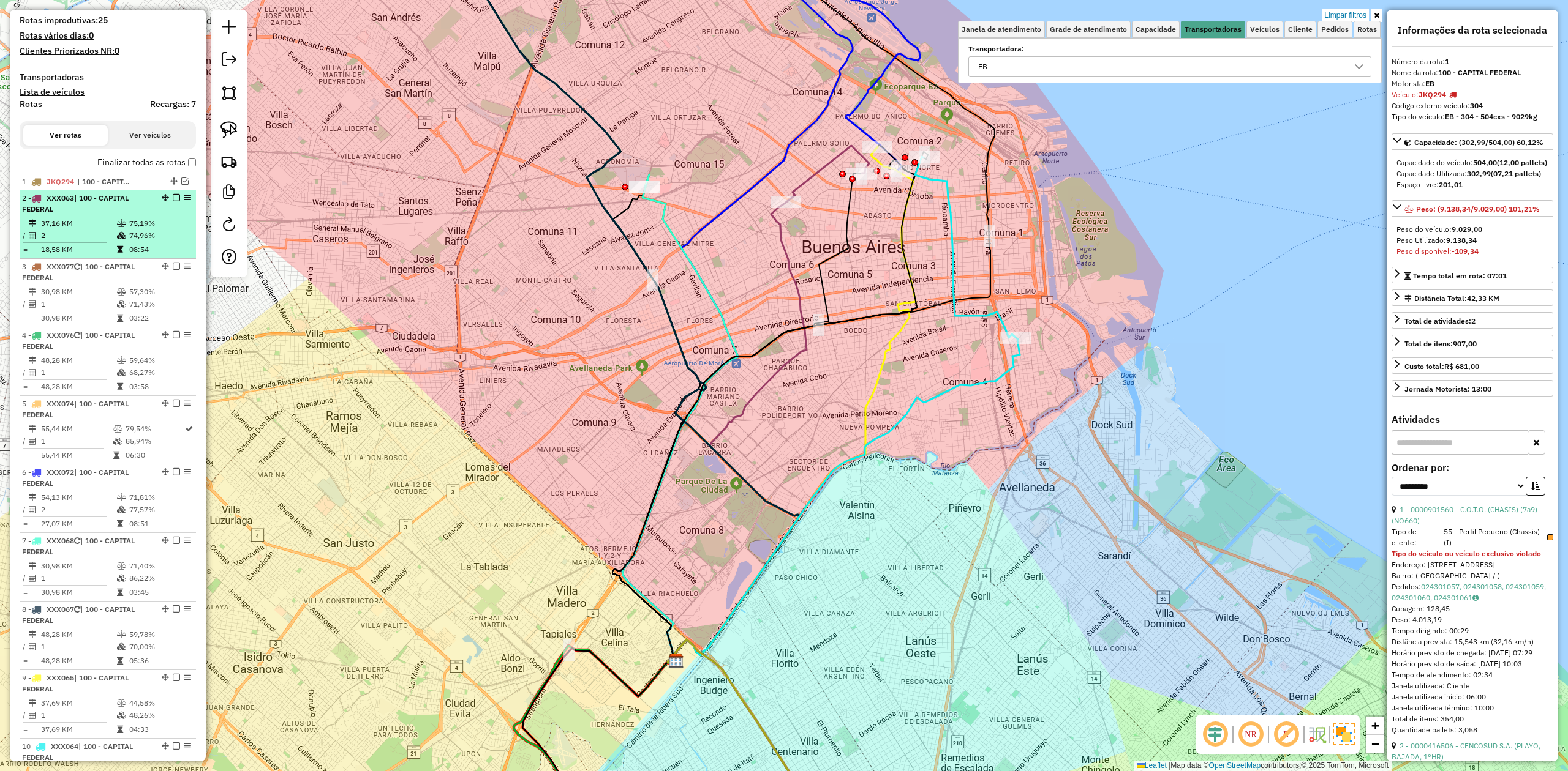
click at [135, 241] on table "37,16 KM 75,19% / 2 74,96% = 18,58 KM 08:54" at bounding box center [108, 237] width 171 height 39
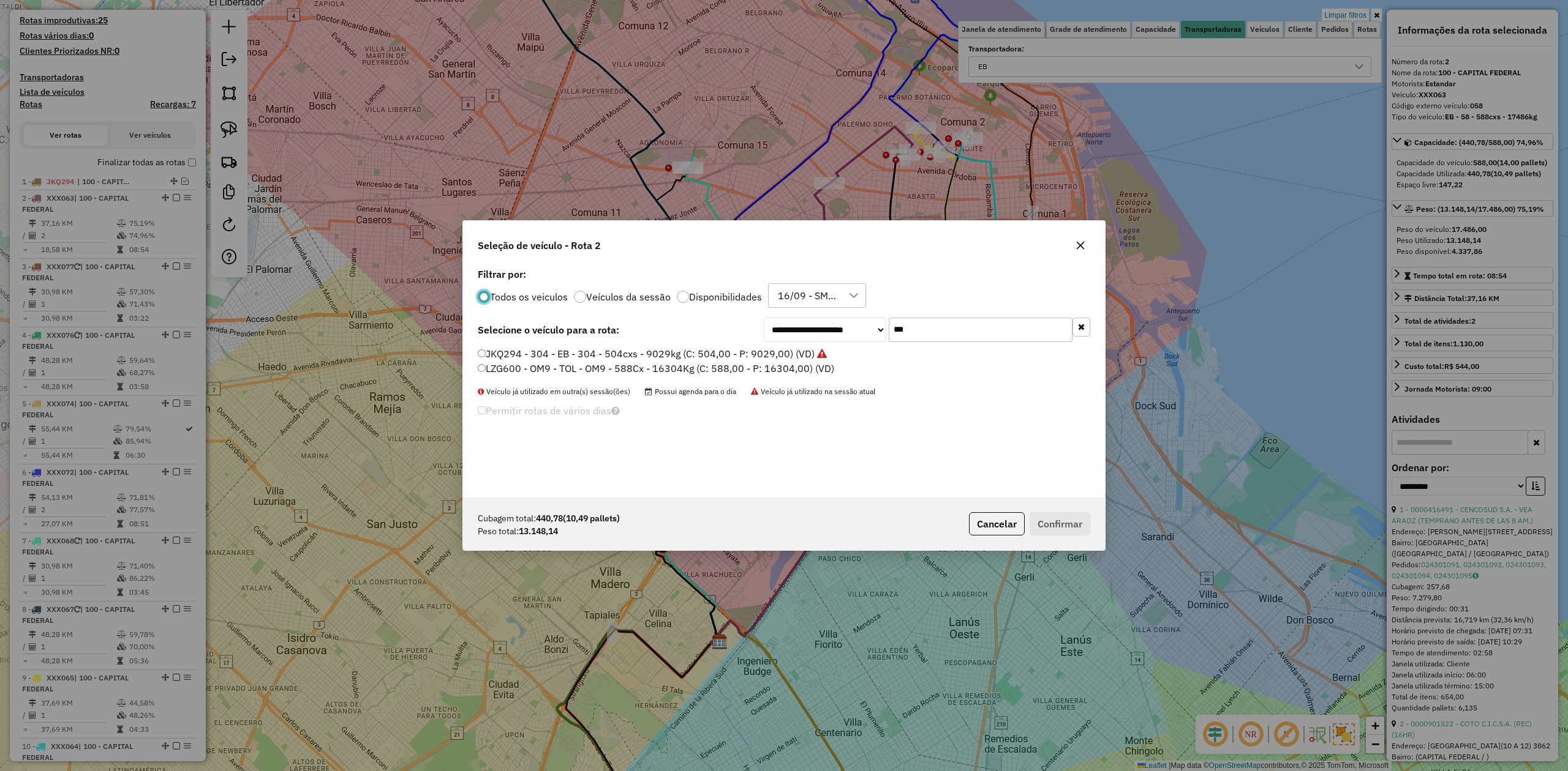
scroll to position [6, 4]
drag, startPoint x: 951, startPoint y: 328, endPoint x: 715, endPoint y: 318, distance: 236.2
click at [714, 317] on div "**********" at bounding box center [784, 381] width 642 height 233
type input "***"
click at [678, 355] on label "AC037SO - 308 - EB - 308 - 420cxs - 13451kg (C: 420,00 - P: 13451,00) (VD)" at bounding box center [655, 353] width 356 height 14
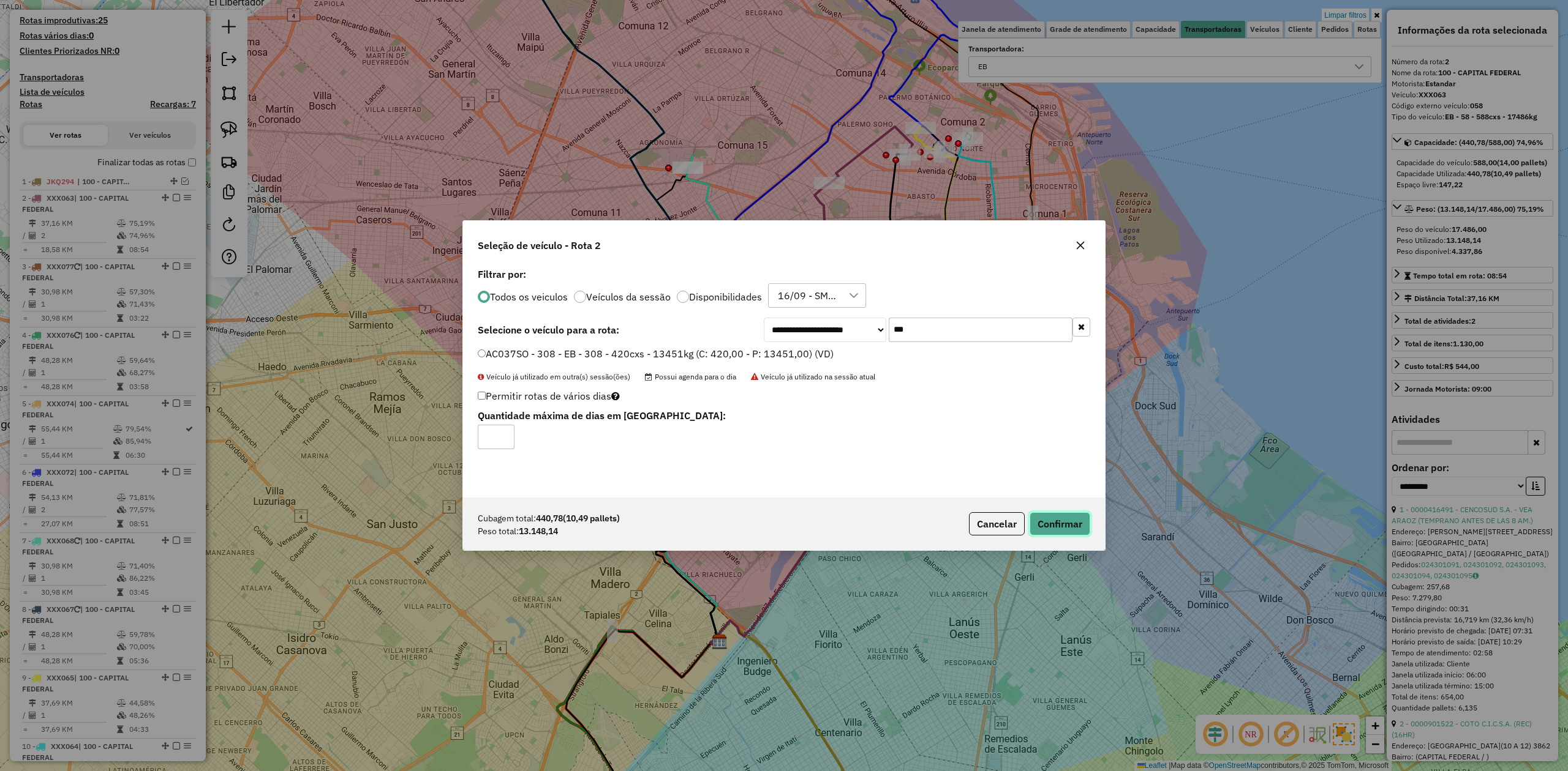
click at [1070, 531] on button "Confirmar" at bounding box center [1059, 524] width 61 height 23
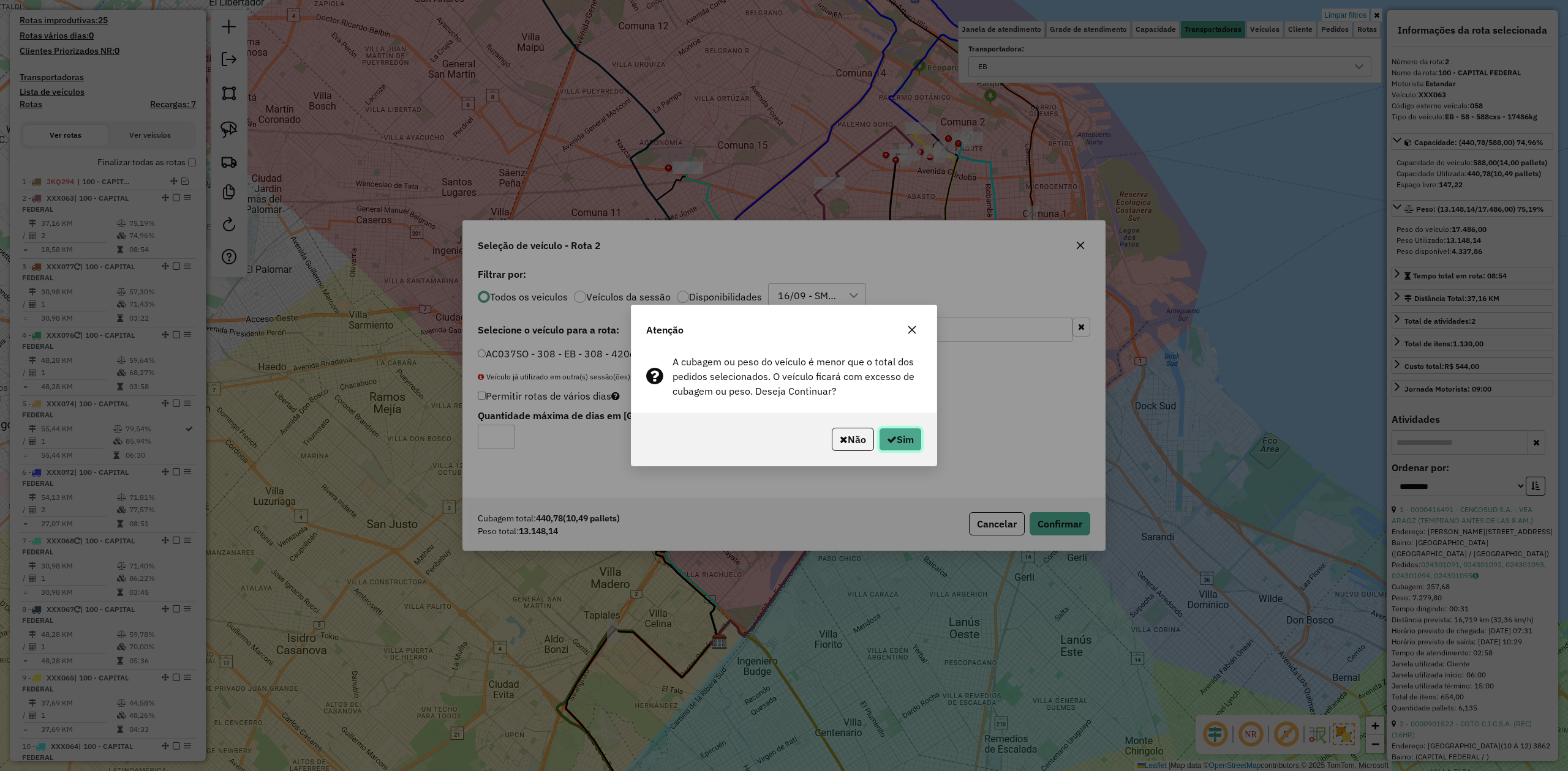
click at [910, 438] on button "Sim" at bounding box center [900, 439] width 43 height 23
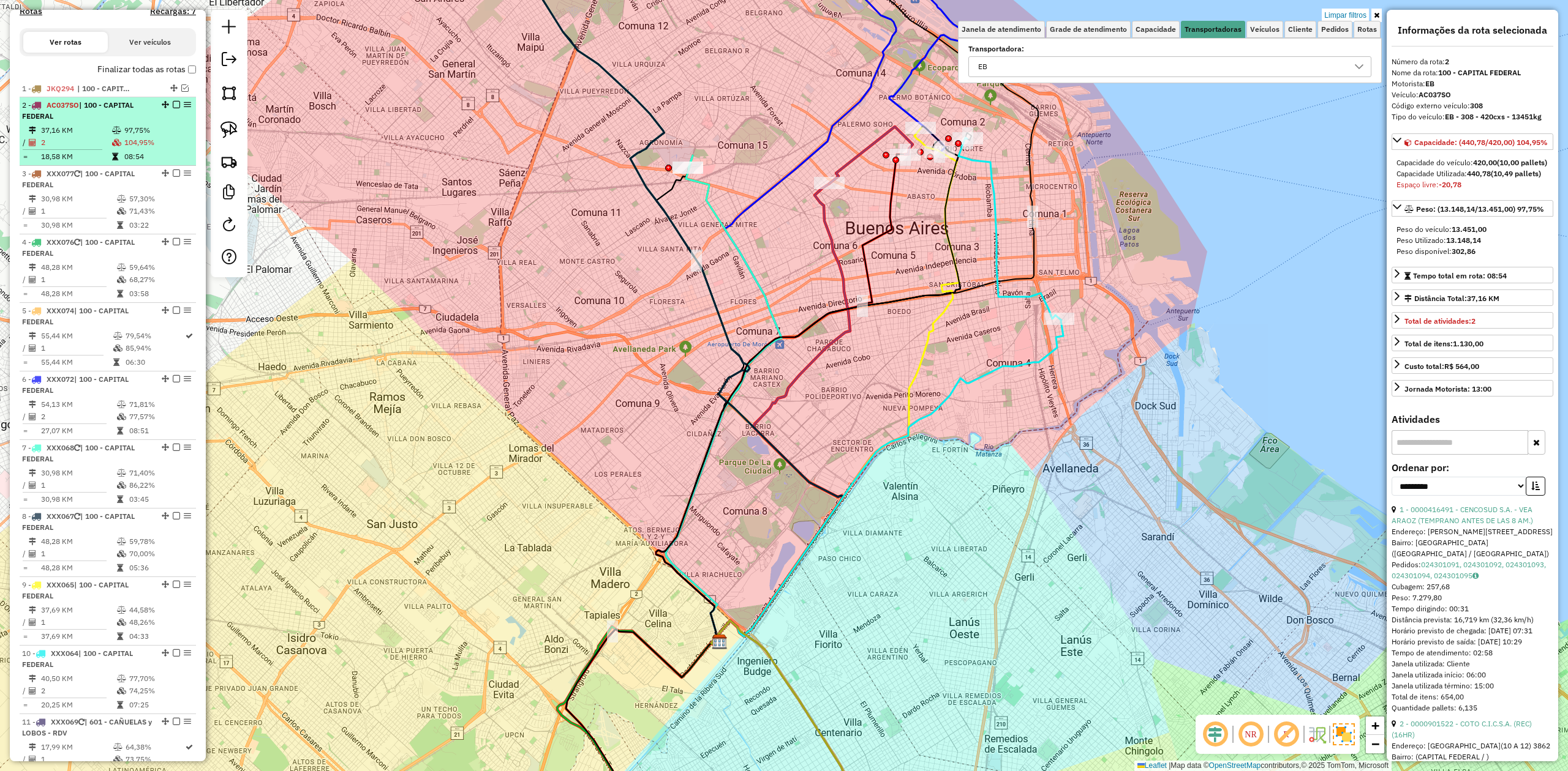
scroll to position [325, 0]
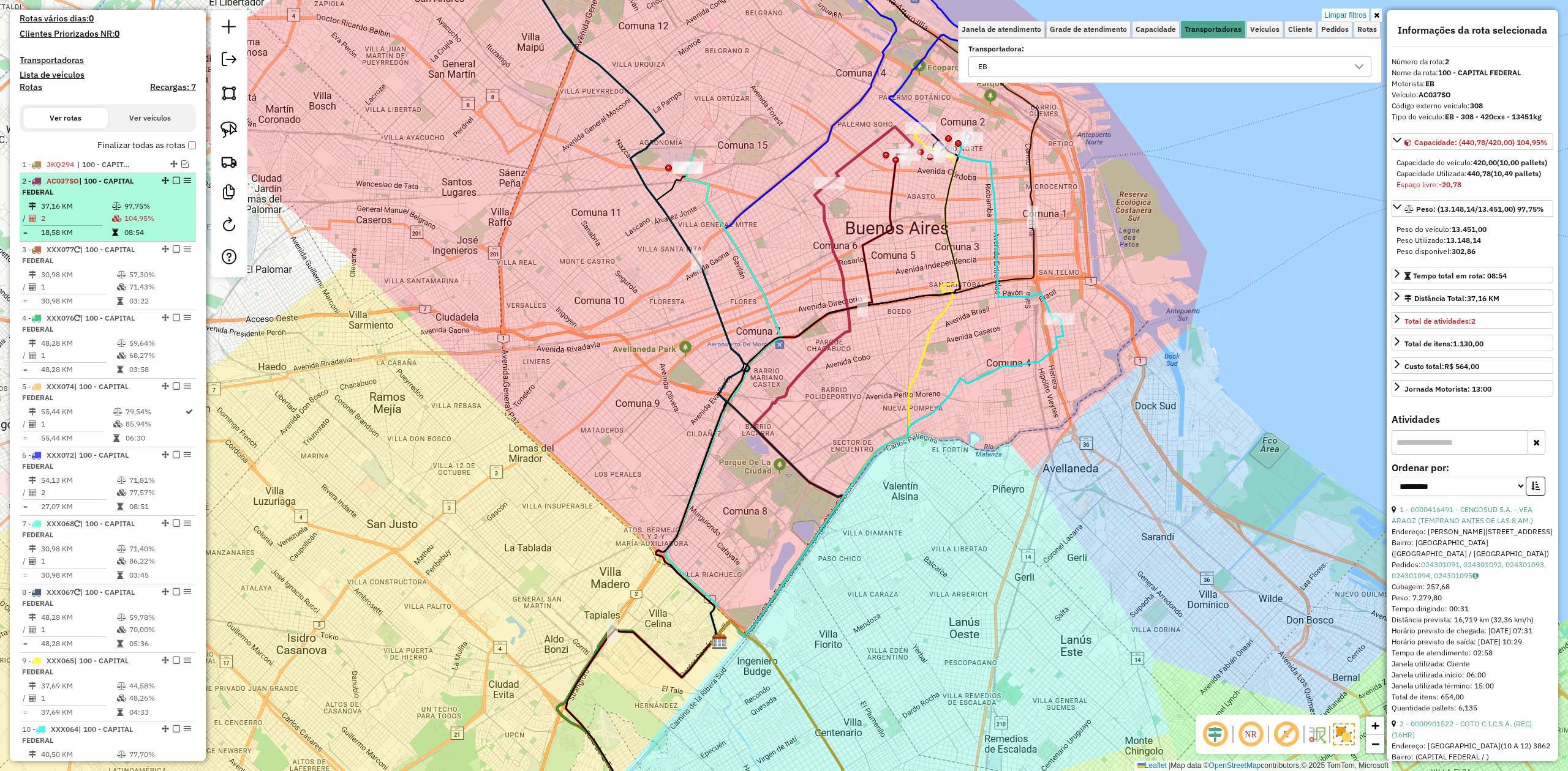
click at [173, 178] on em at bounding box center [176, 181] width 7 height 7
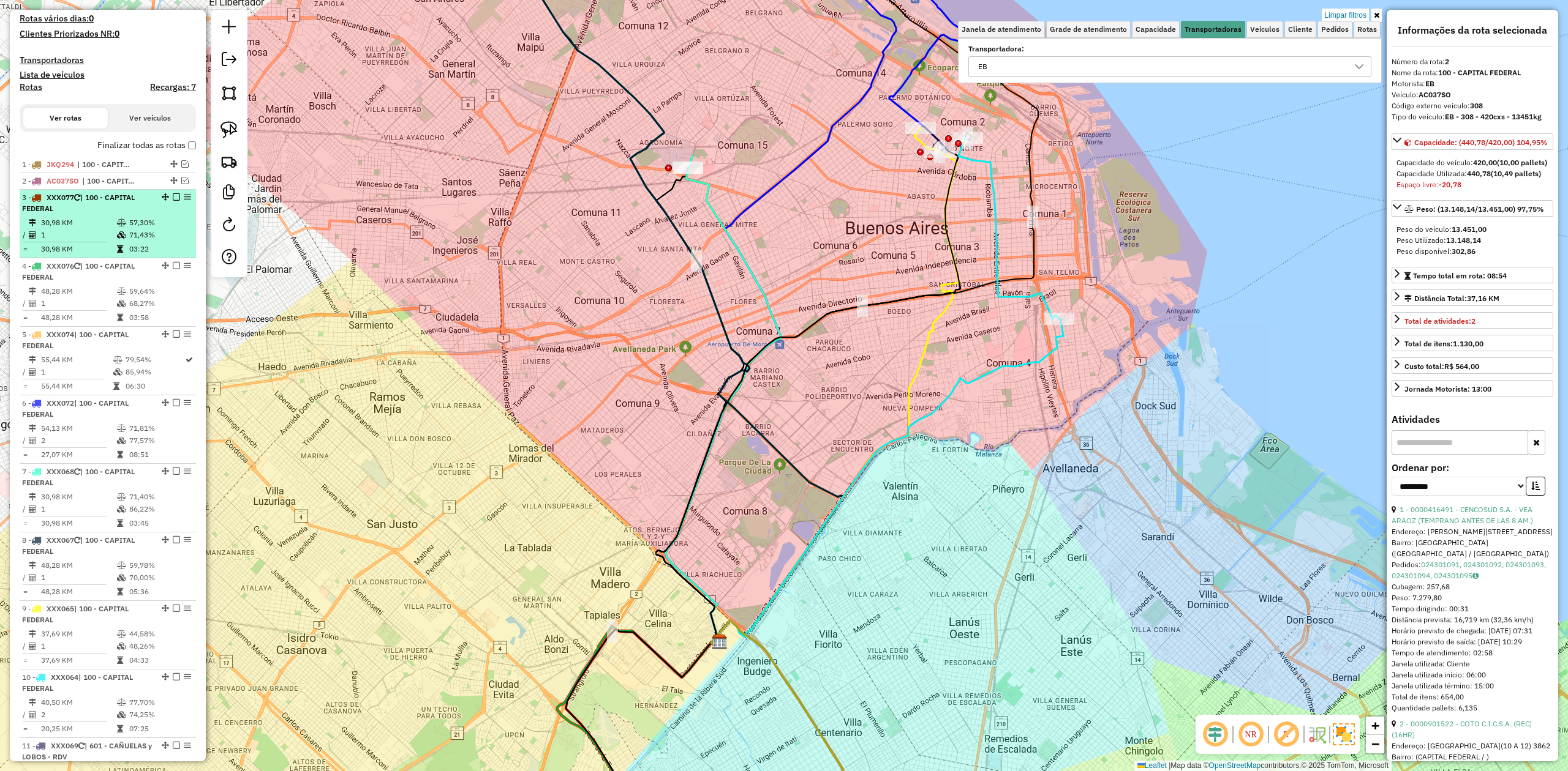
click at [117, 234] on td at bounding box center [122, 235] width 12 height 12
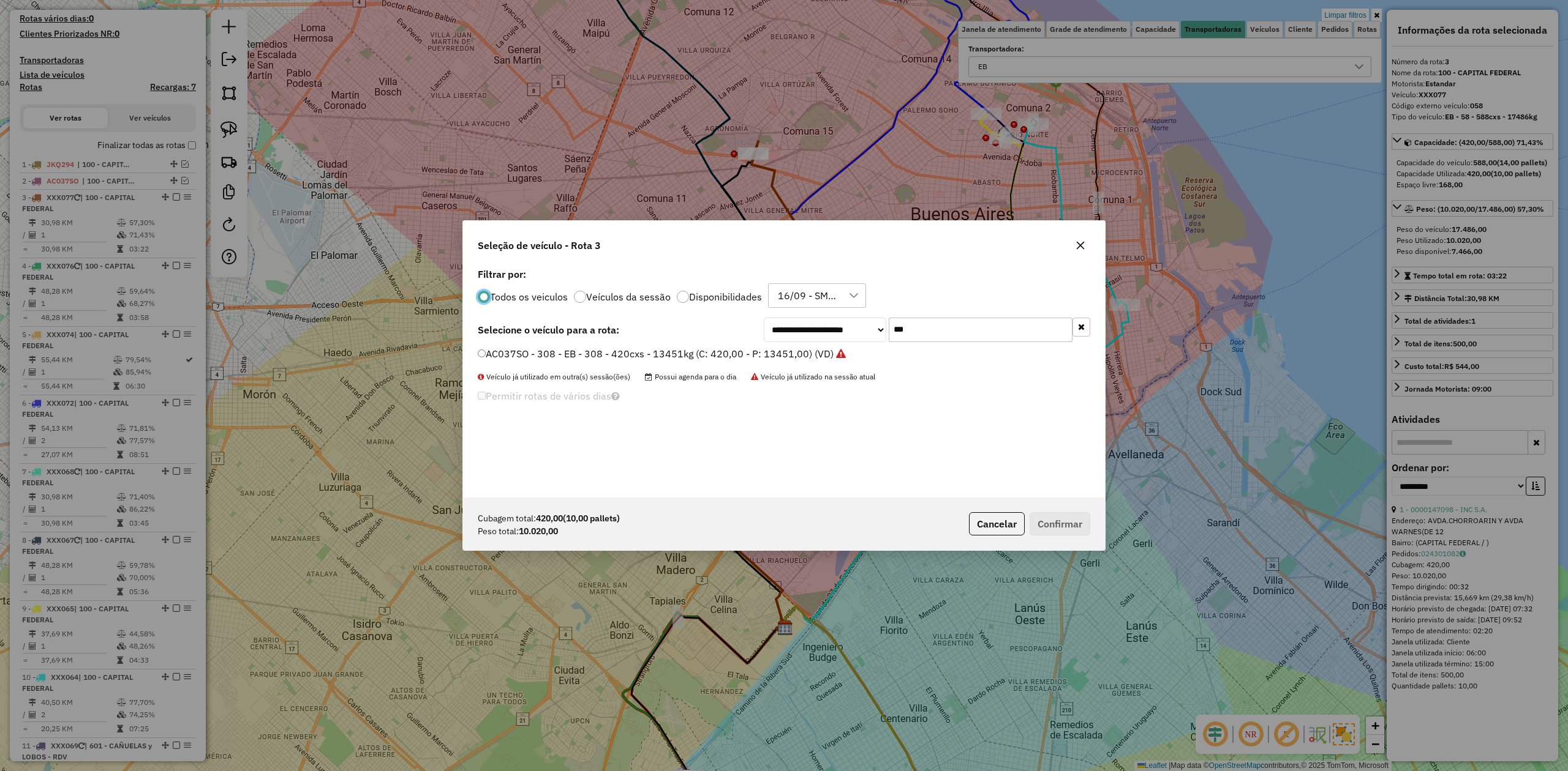
scroll to position [6, 4]
drag, startPoint x: 807, startPoint y: 327, endPoint x: 761, endPoint y: 323, distance: 46.2
click at [763, 324] on div "**********" at bounding box center [926, 330] width 326 height 24
type input "***"
click at [751, 362] on div "FXE278 - 616 - EB - 616 - 504cxs - 15513kg (C: 504,00 - P: 15513,00) (VD)" at bounding box center [784, 359] width 627 height 24
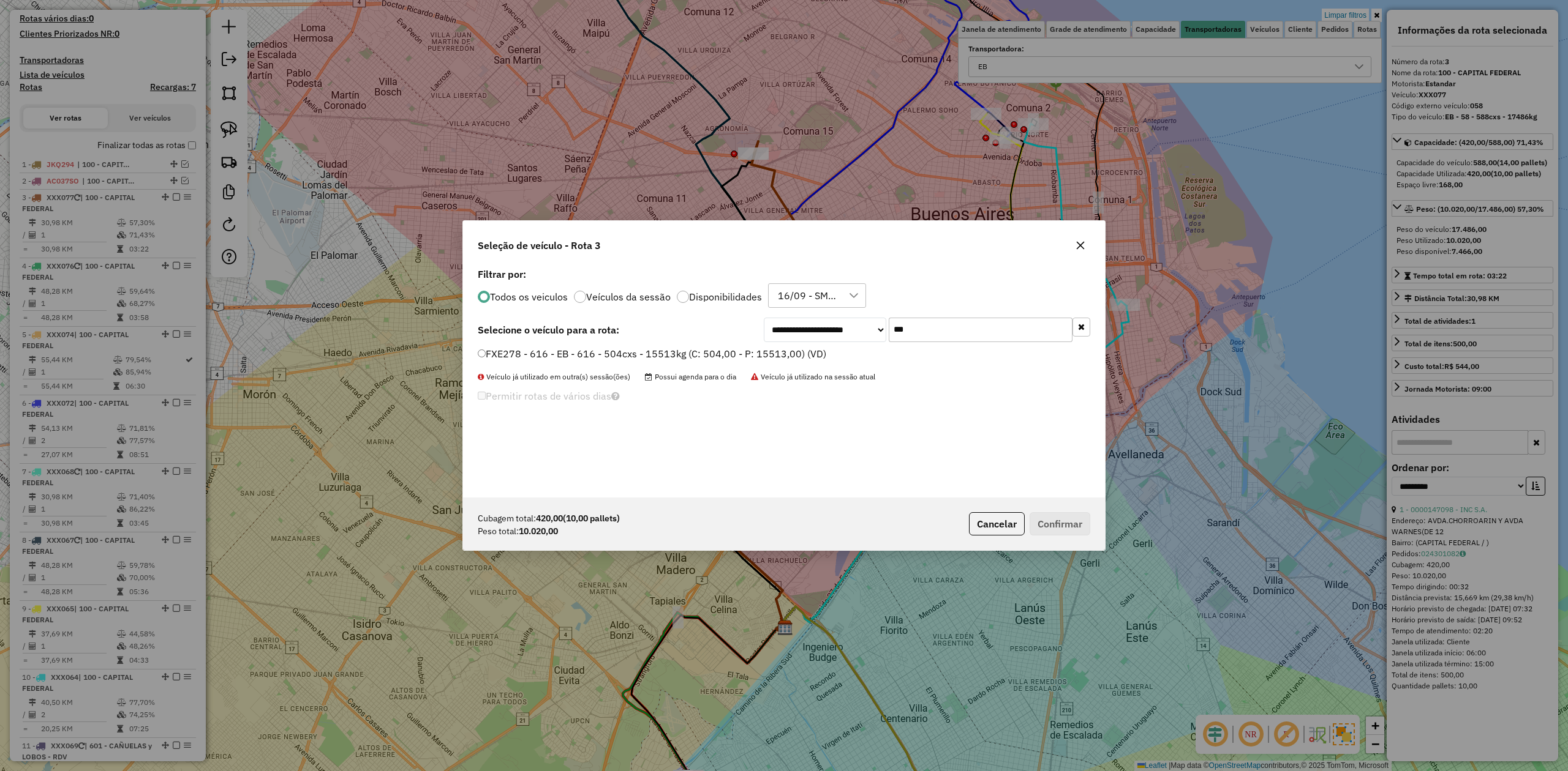
click at [758, 353] on label "FXE278 - 616 - EB - 616 - 504cxs - 15513kg (C: 504,00 - P: 15513,00) (VD)" at bounding box center [652, 353] width 349 height 14
click at [1066, 533] on button "Confirmar" at bounding box center [1059, 524] width 61 height 23
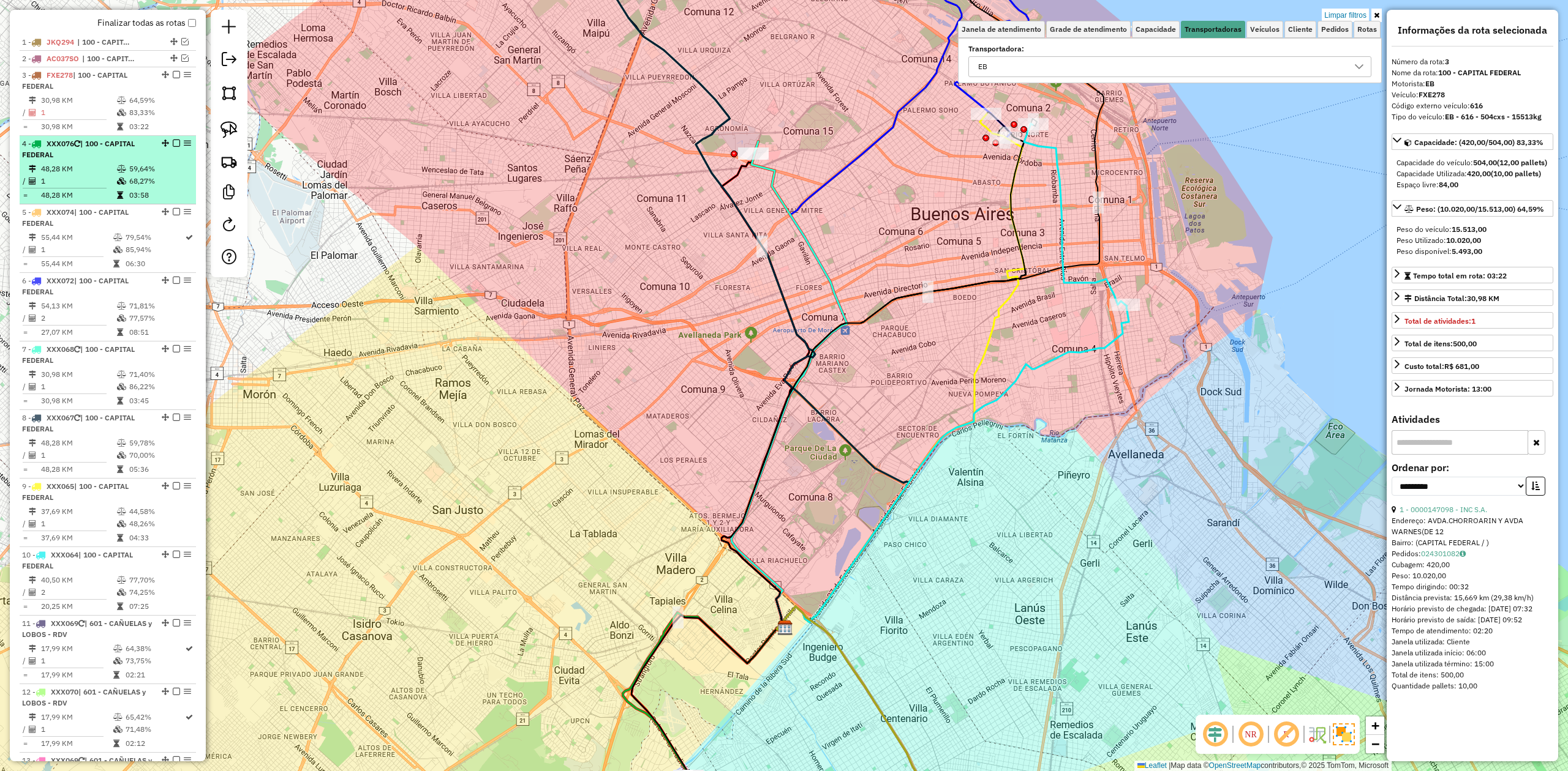
scroll to position [423, 0]
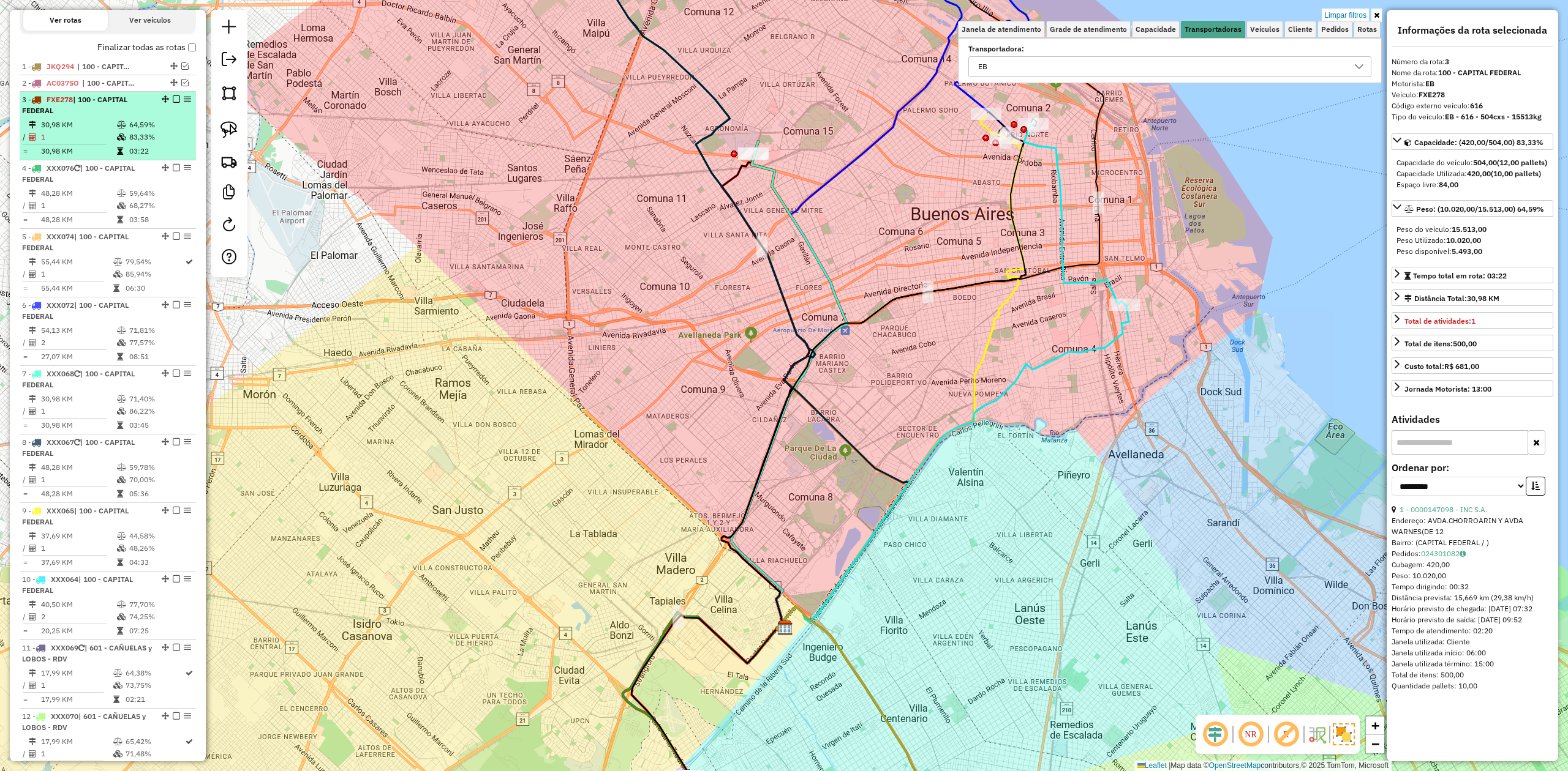
click at [173, 99] on em at bounding box center [176, 99] width 7 height 7
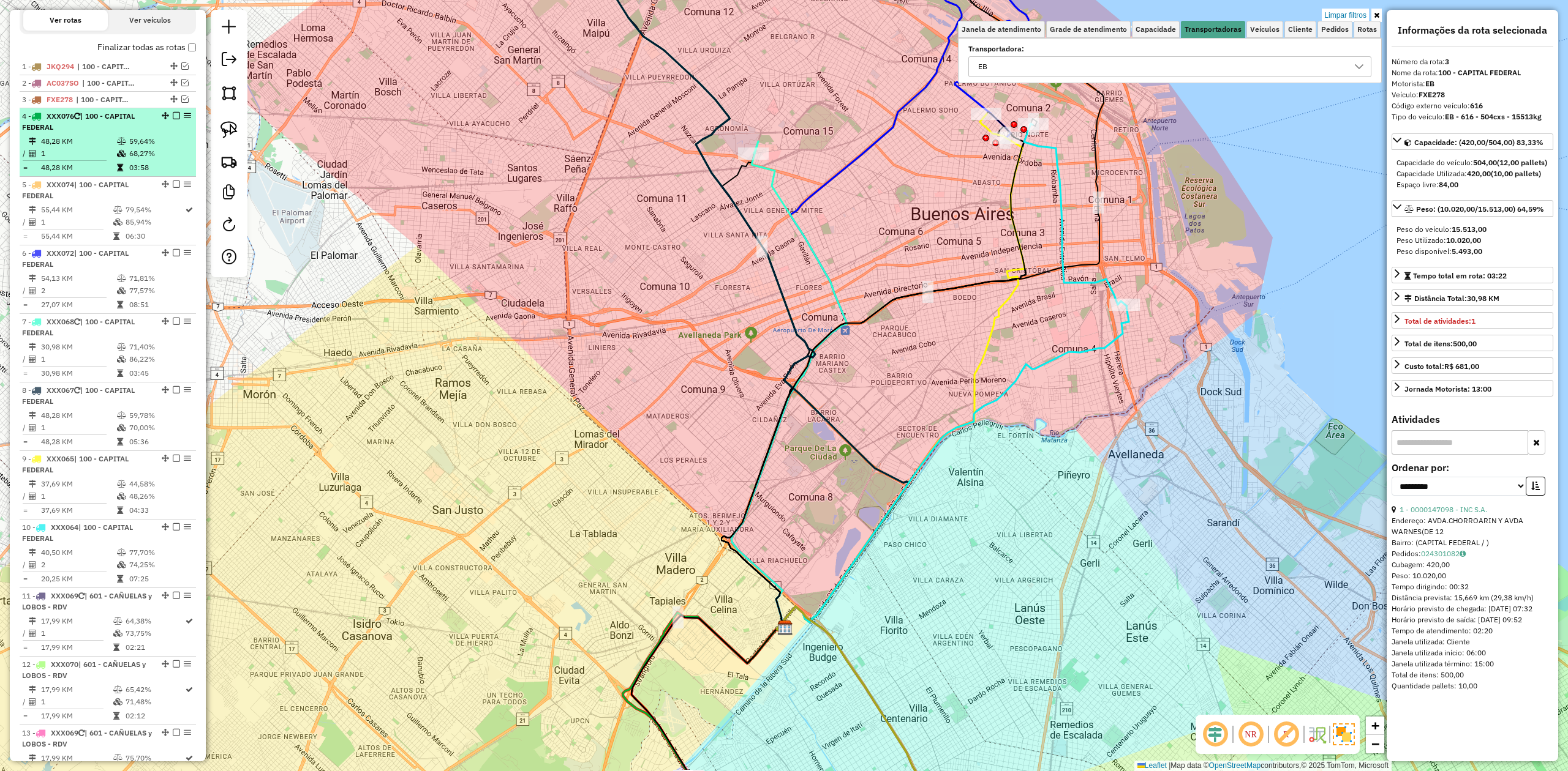
click at [121, 145] on table "48,28 KM 59,64% / 1 68,27% = 48,28 KM 03:58" at bounding box center [108, 155] width 171 height 39
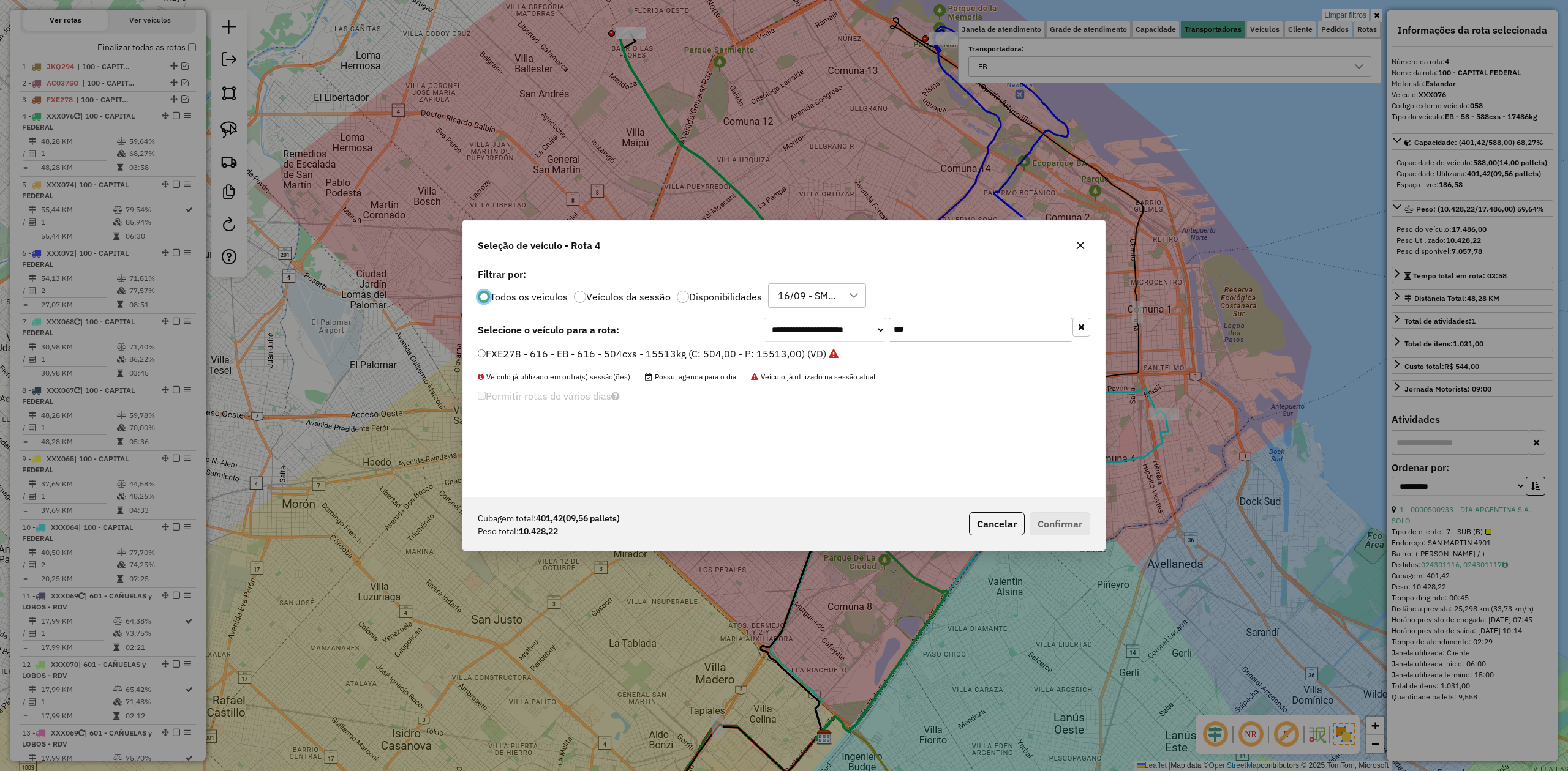
scroll to position [6, 4]
drag, startPoint x: 995, startPoint y: 334, endPoint x: 681, endPoint y: 317, distance: 314.5
click at [681, 317] on div "**********" at bounding box center [784, 330] width 612 height 24
type input "***"
click at [701, 367] on label "EHF750 - 077 - EB - 077 - 504Cx - 12868Kg (C: 504,00 - P: 12868,00) (VD)" at bounding box center [650, 369] width 346 height 14
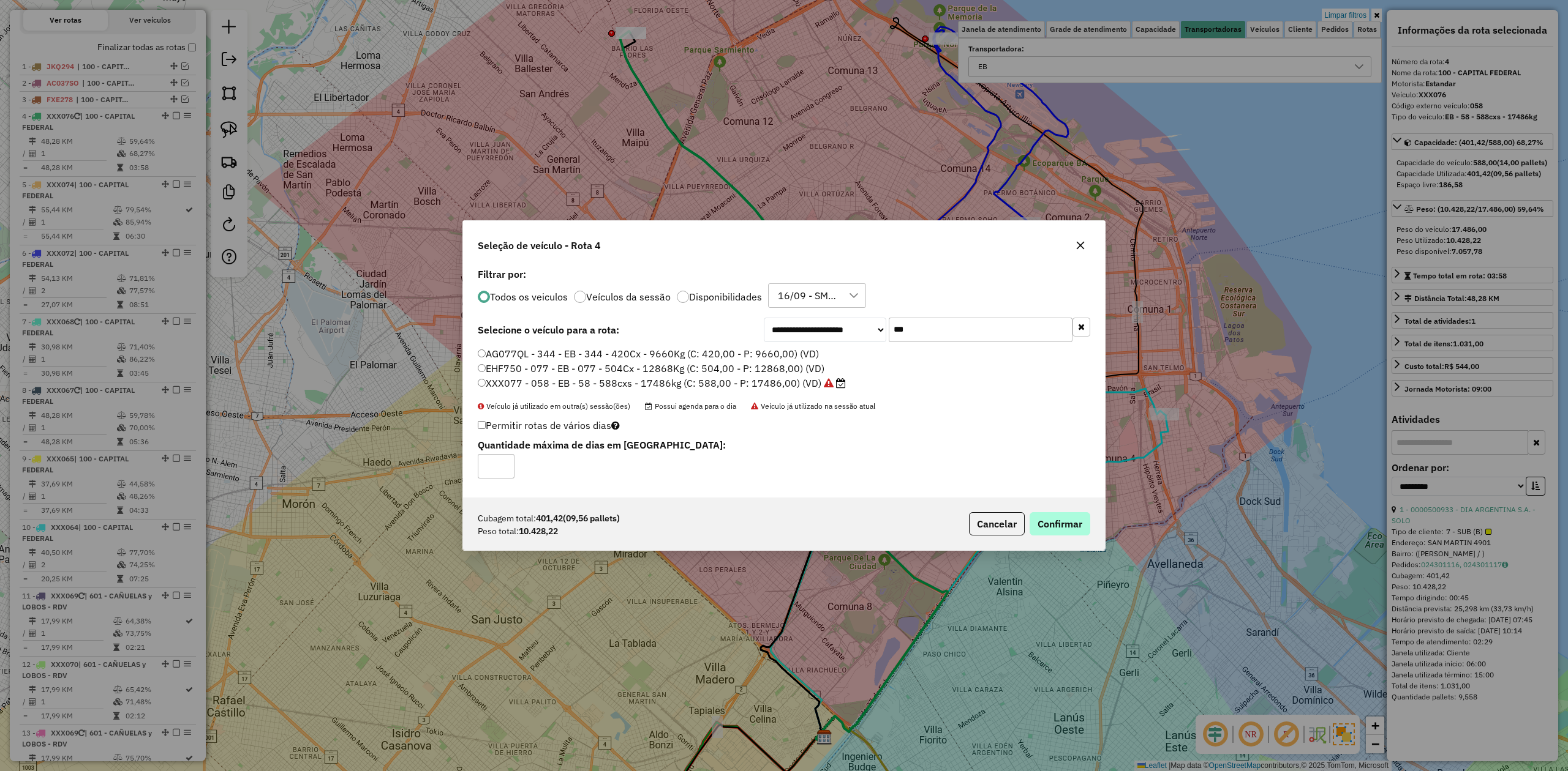
click at [1049, 538] on div "Cubagem total: 401,42 (09,56 pallets) Peso total: 10.428,22 Cancelar Confirmar" at bounding box center [784, 523] width 642 height 53
click at [1049, 528] on button "Confirmar" at bounding box center [1059, 524] width 61 height 23
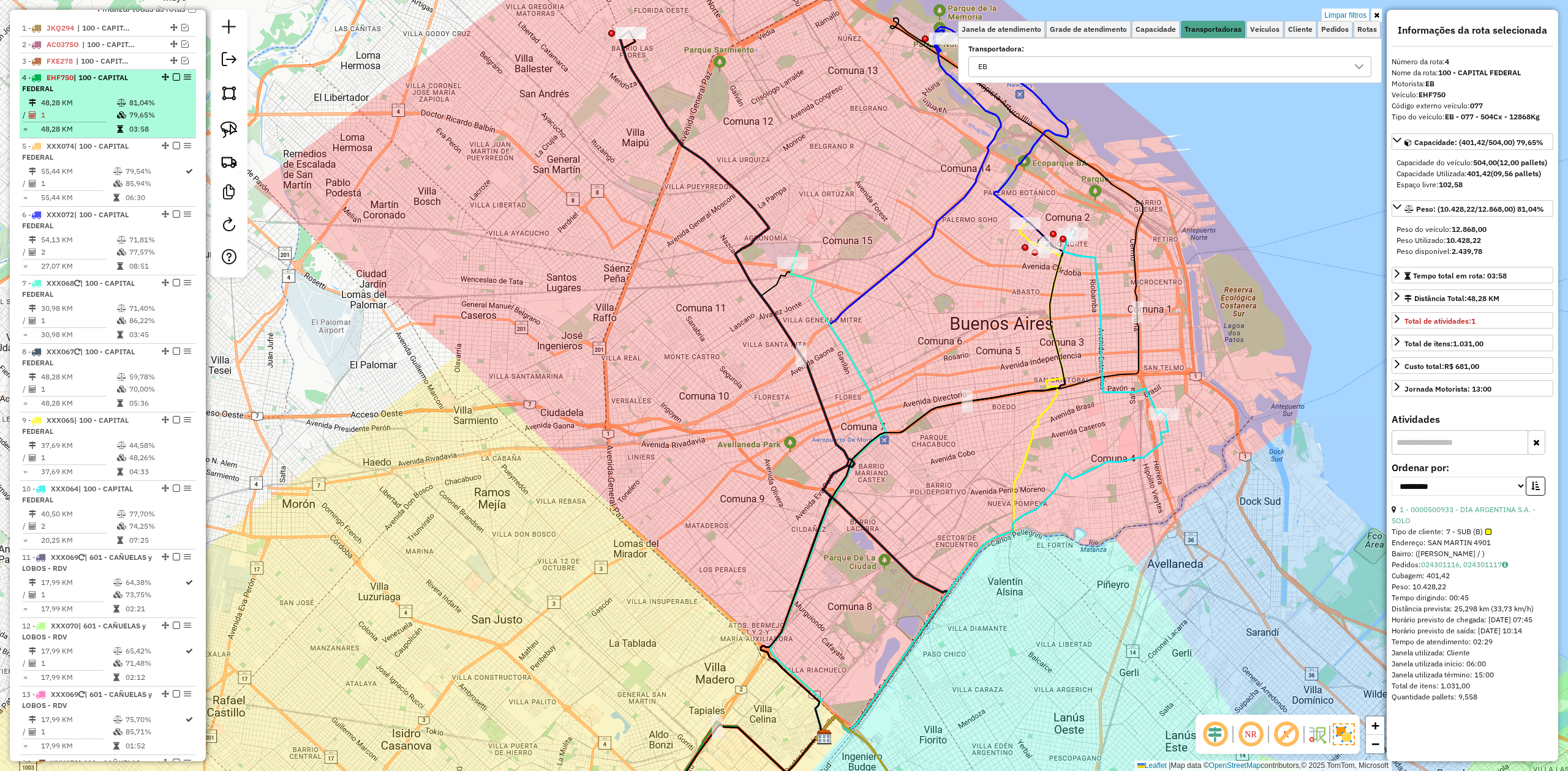
scroll to position [439, 0]
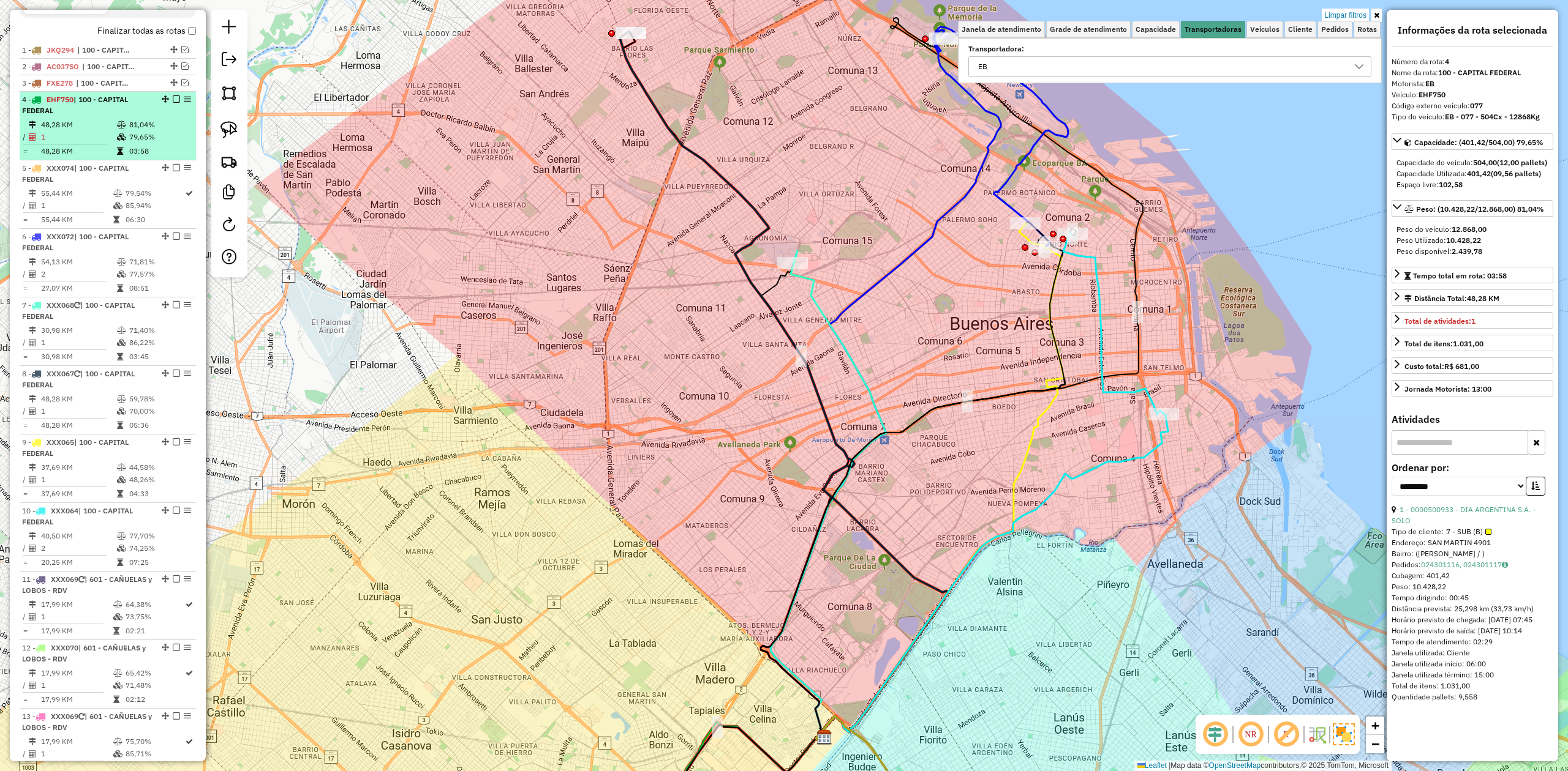
click at [173, 99] on em at bounding box center [176, 99] width 7 height 7
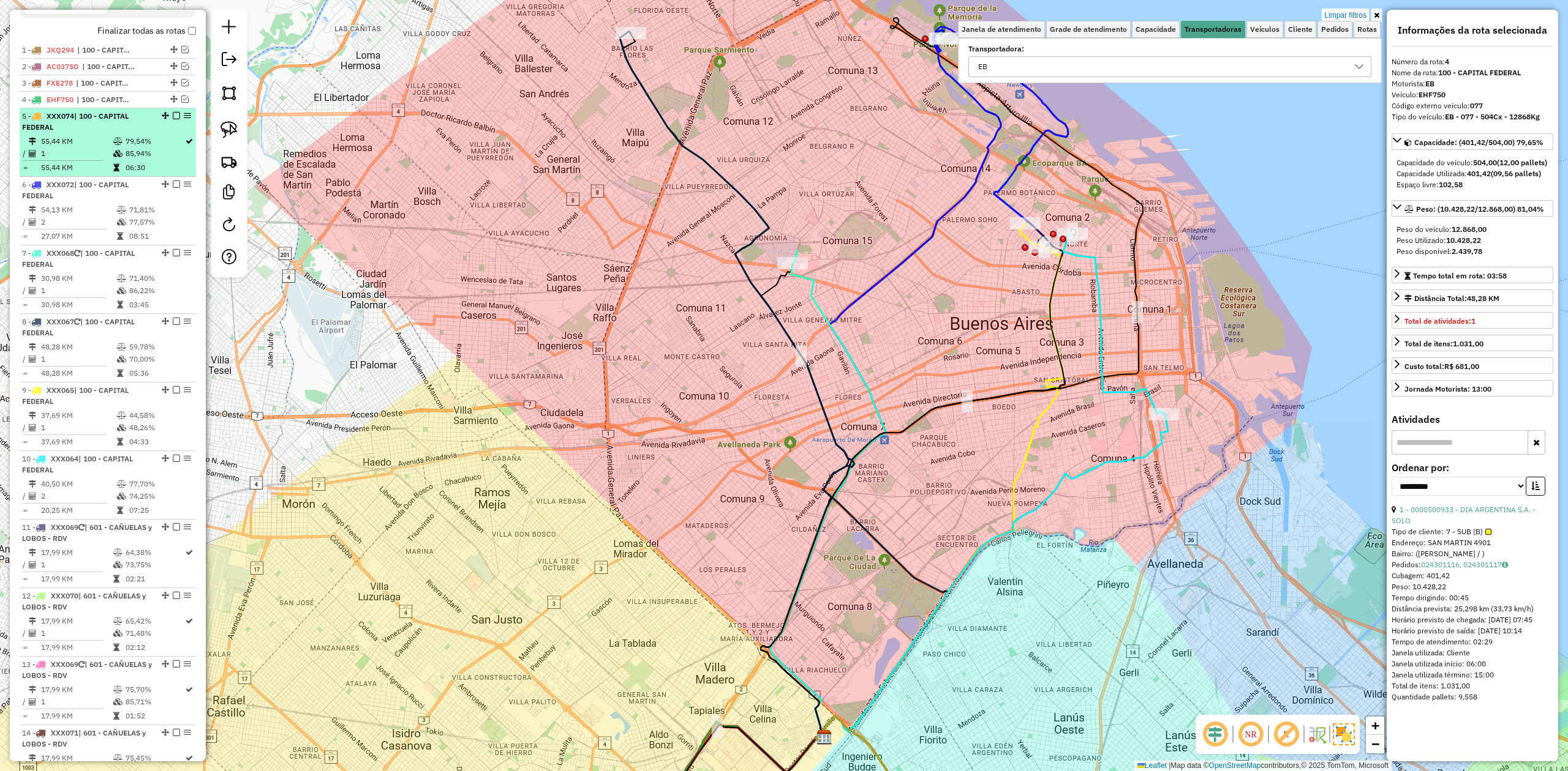
click at [148, 157] on td "85,94%" at bounding box center [154, 153] width 59 height 12
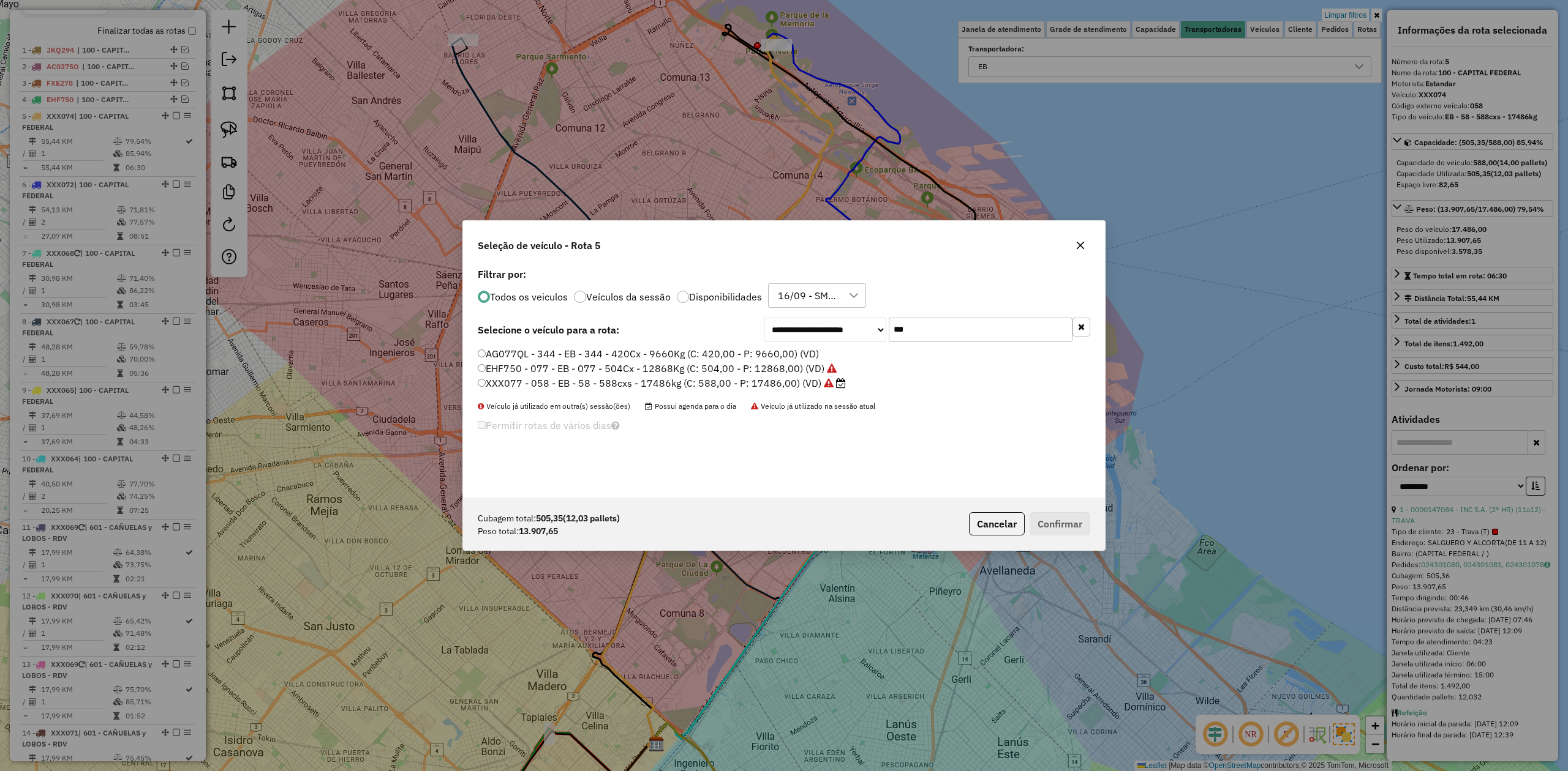
scroll to position [6, 4]
drag, startPoint x: 955, startPoint y: 327, endPoint x: 778, endPoint y: 314, distance: 177.5
click at [778, 312] on div "**********" at bounding box center [784, 381] width 642 height 233
type input "***"
click at [779, 355] on label "EFZ860 - 089 - EB - 089 - 588cxs - 13147kg (C: 588,00 - P: 13147,00) (VD)" at bounding box center [651, 353] width 348 height 14
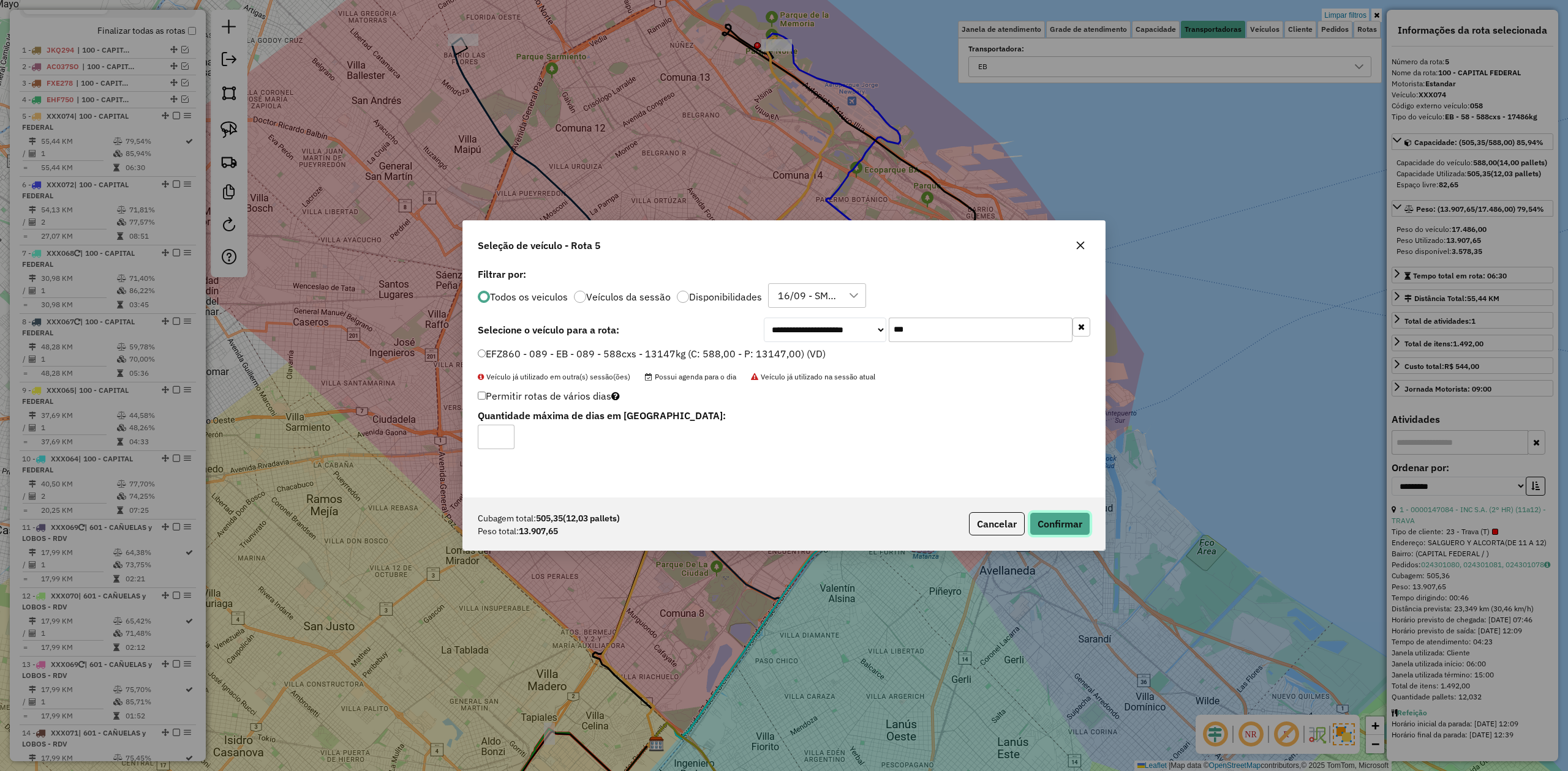
click at [1052, 528] on button "Confirmar" at bounding box center [1059, 524] width 61 height 23
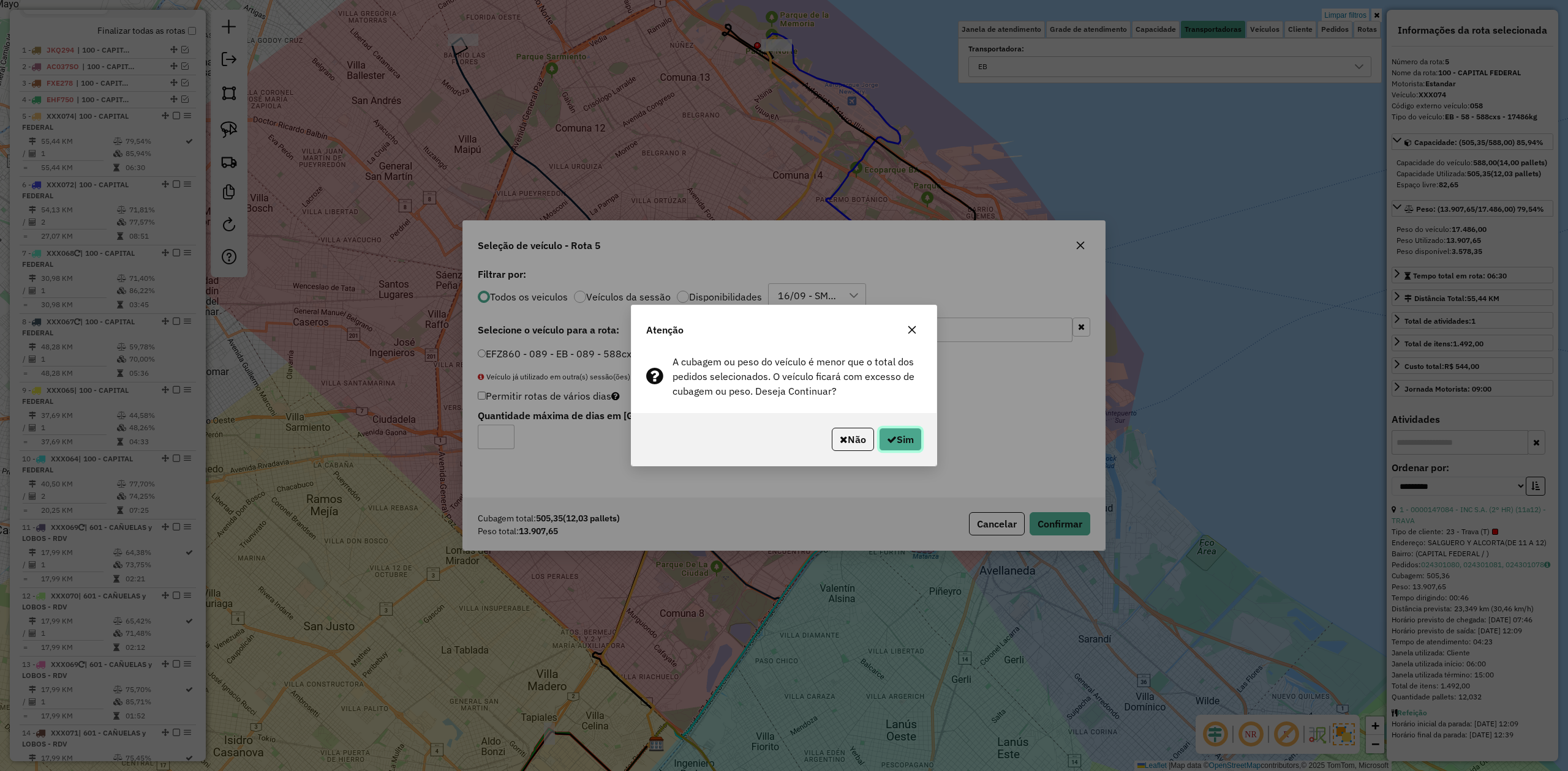
click at [892, 435] on icon "button" at bounding box center [892, 440] width 10 height 10
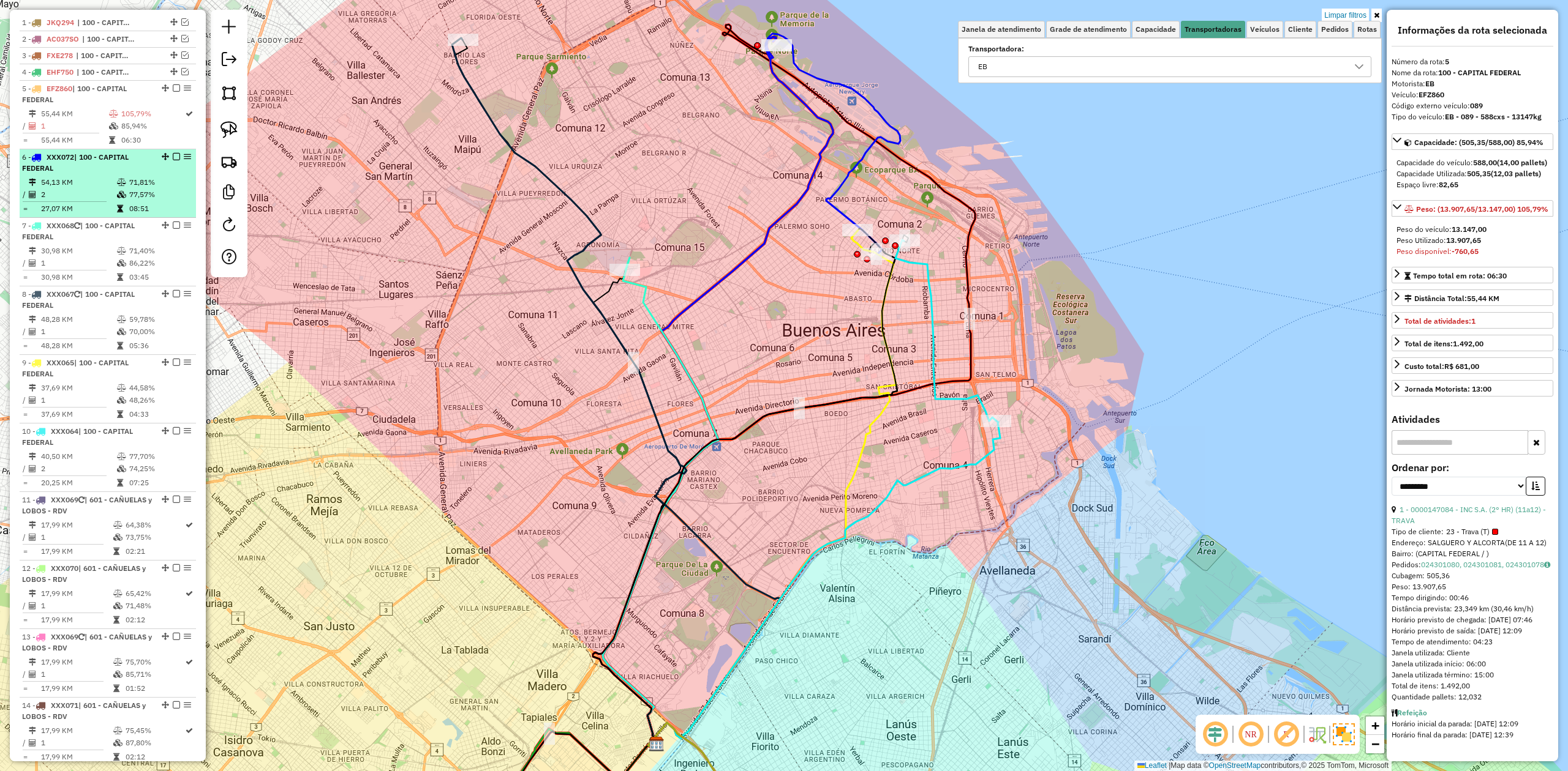
scroll to position [456, 0]
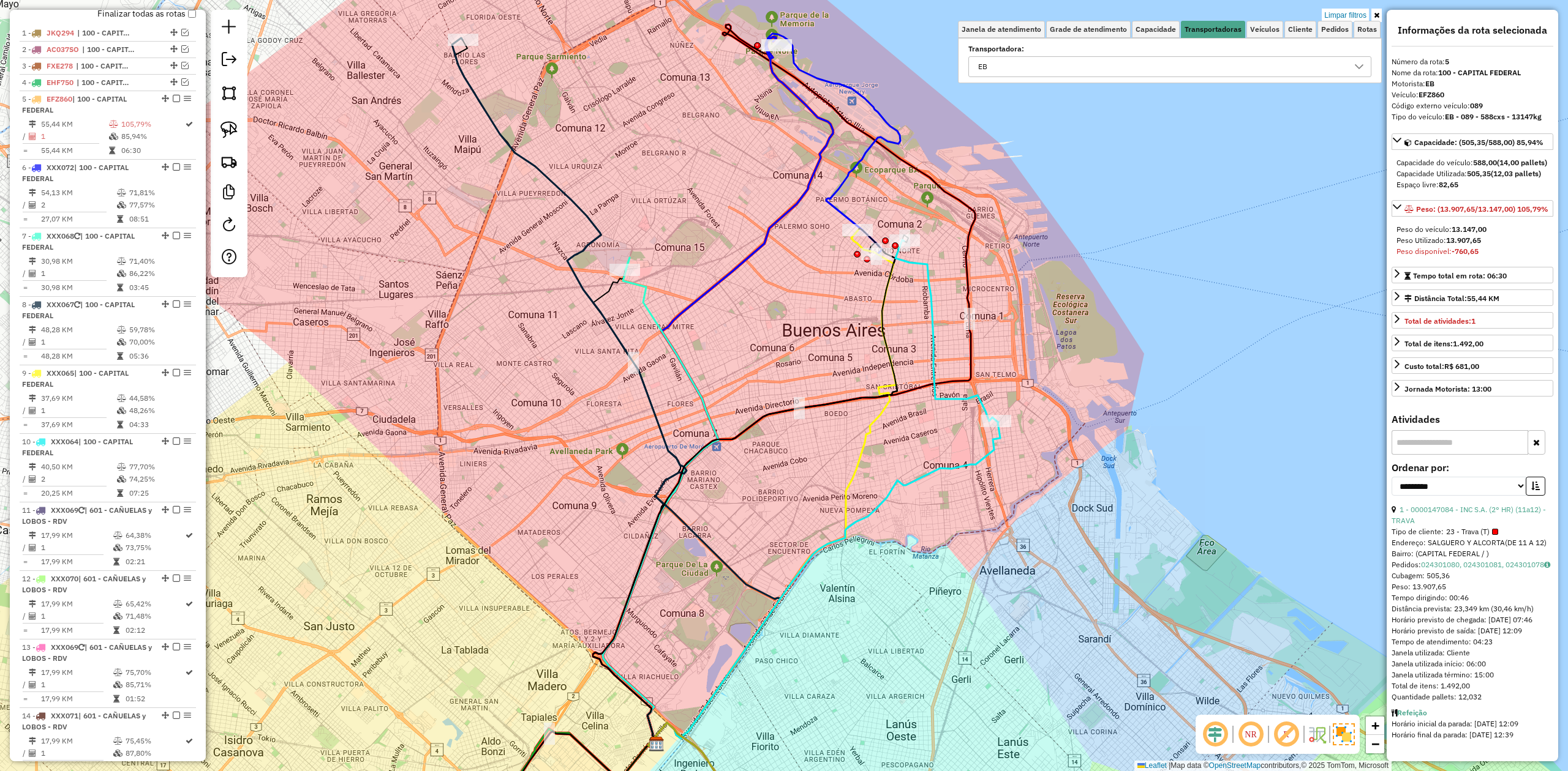
click at [176, 96] on em at bounding box center [176, 99] width 7 height 7
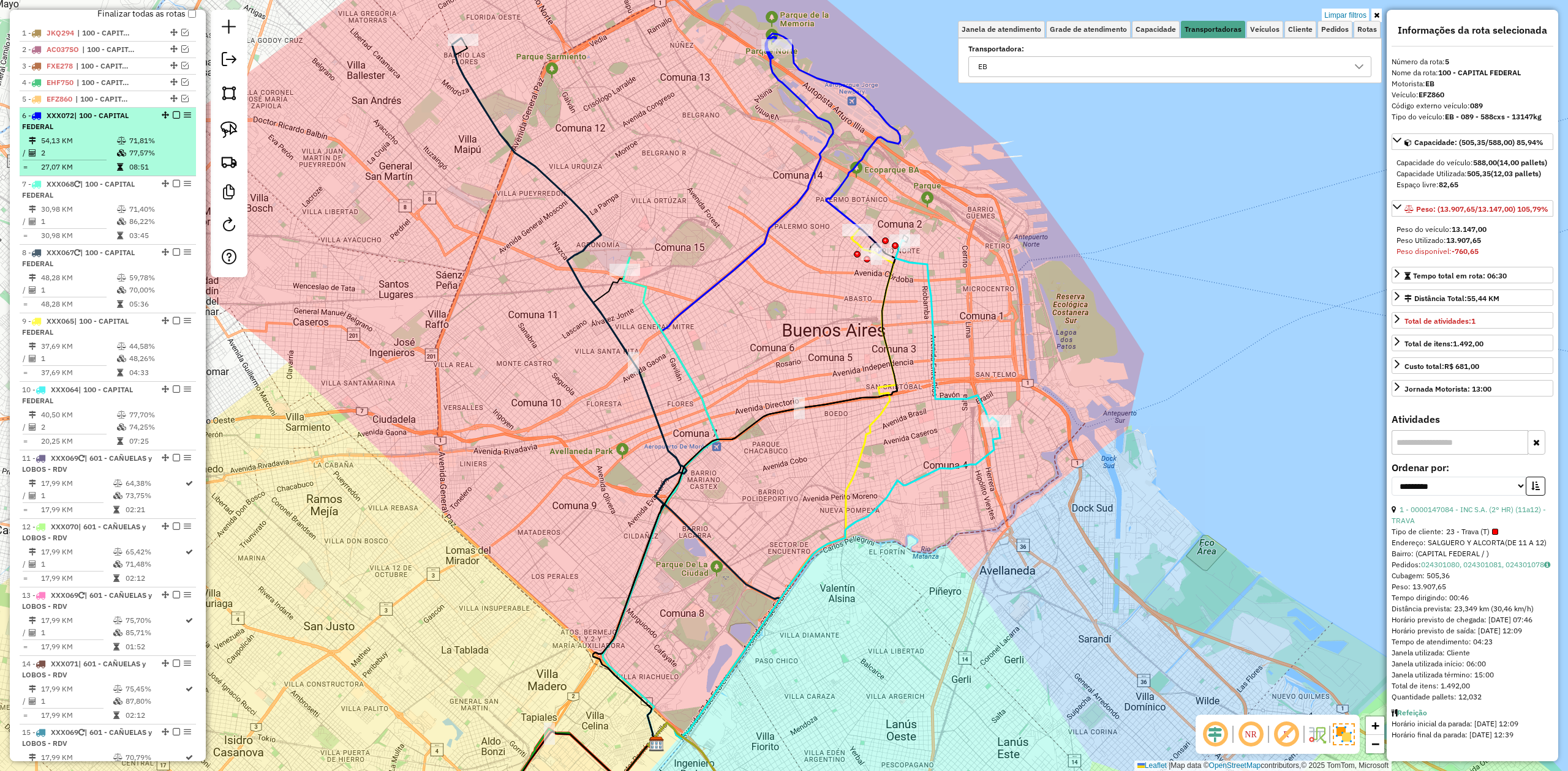
click at [130, 147] on td "77,57%" at bounding box center [160, 153] width 62 height 12
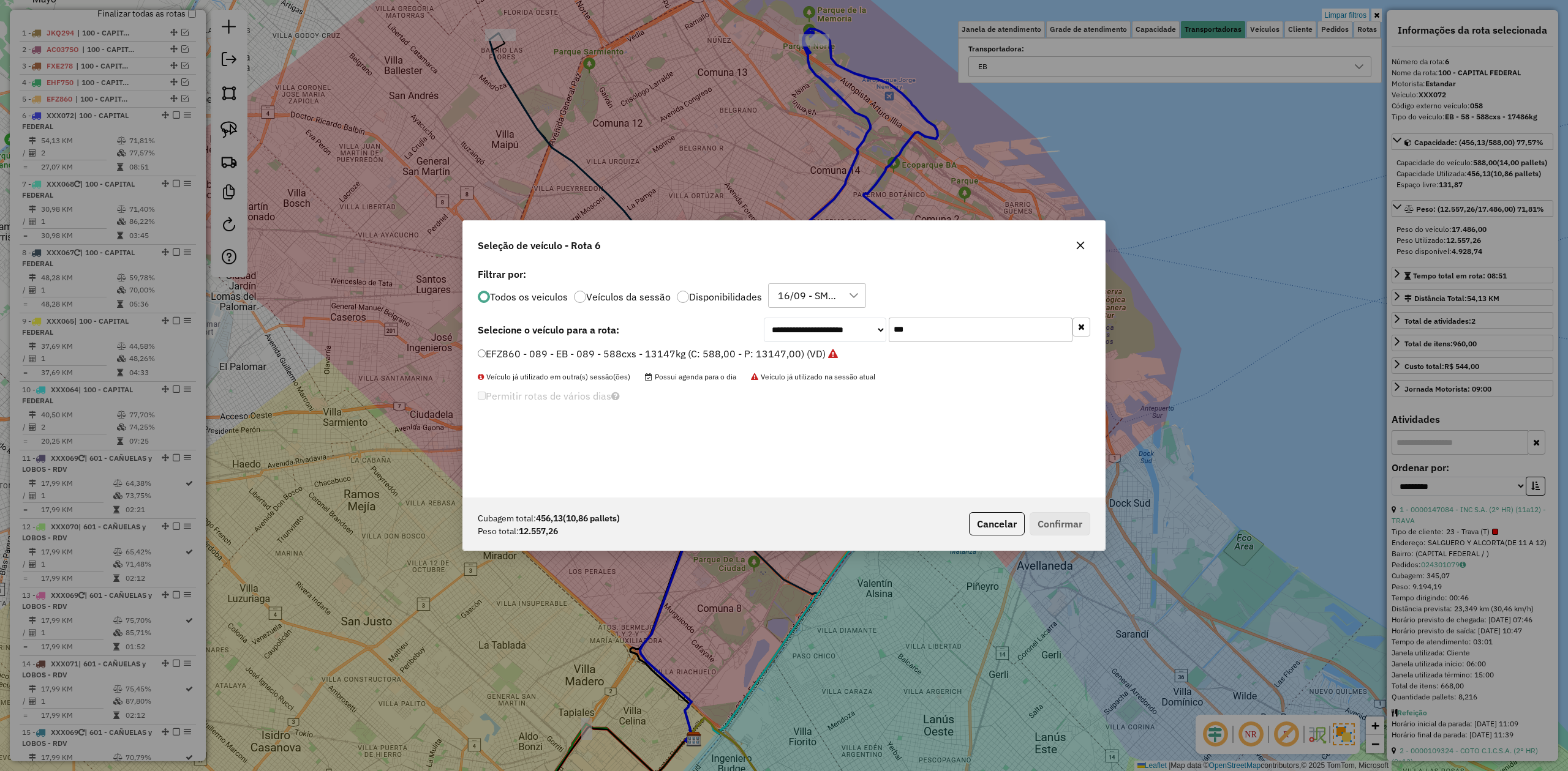
scroll to position [6, 4]
drag, startPoint x: 941, startPoint y: 326, endPoint x: 794, endPoint y: 307, distance: 148.2
click at [796, 307] on div "**********" at bounding box center [784, 381] width 642 height 233
type input "***"
click at [804, 356] on label "FXH683 - 076 - EB - 076 - 588cxs - 15178kg (C: 588,00 - P: 15178,00) (VD)" at bounding box center [653, 353] width 350 height 14
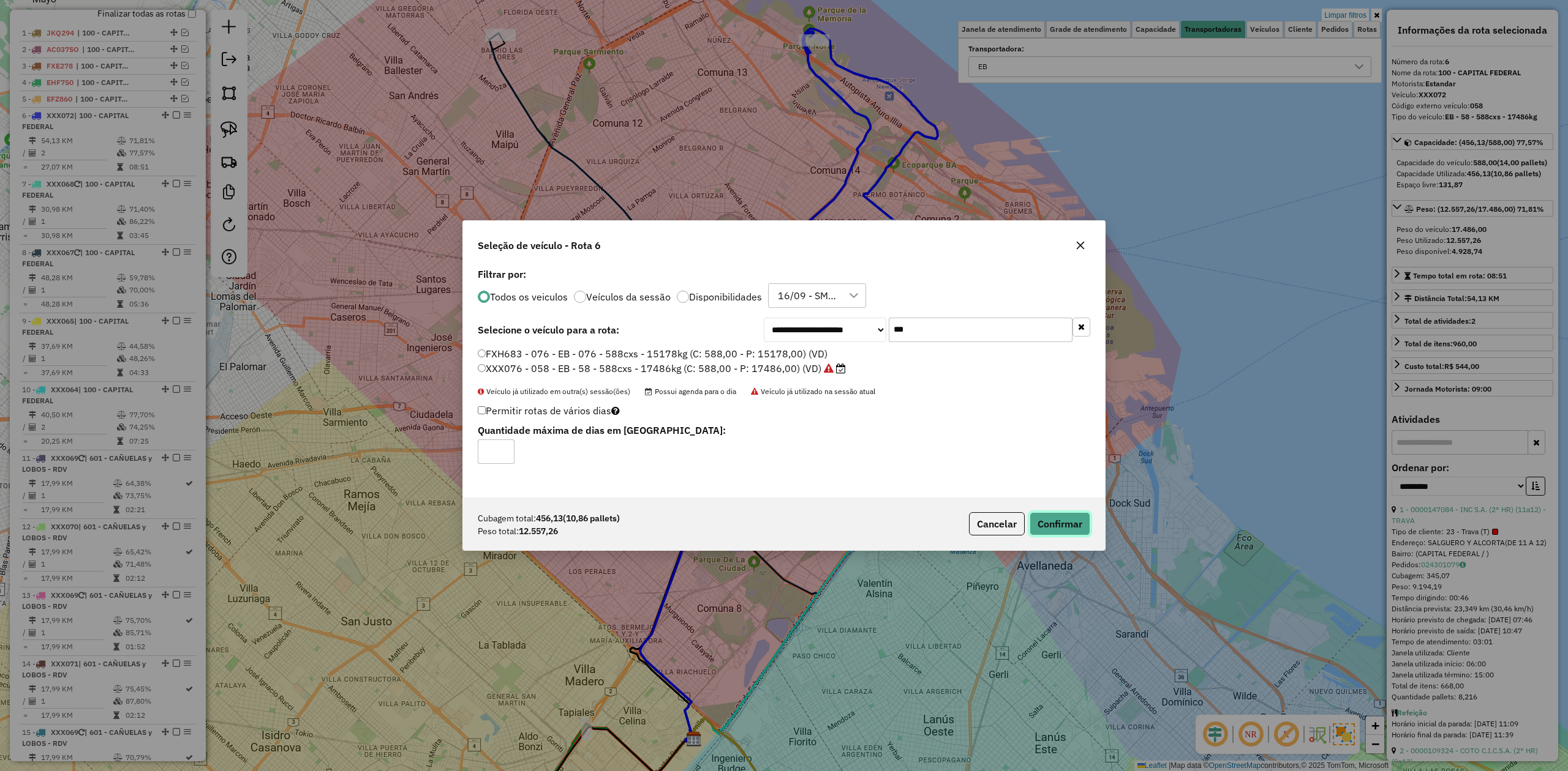
click at [1059, 533] on button "Confirmar" at bounding box center [1059, 524] width 61 height 23
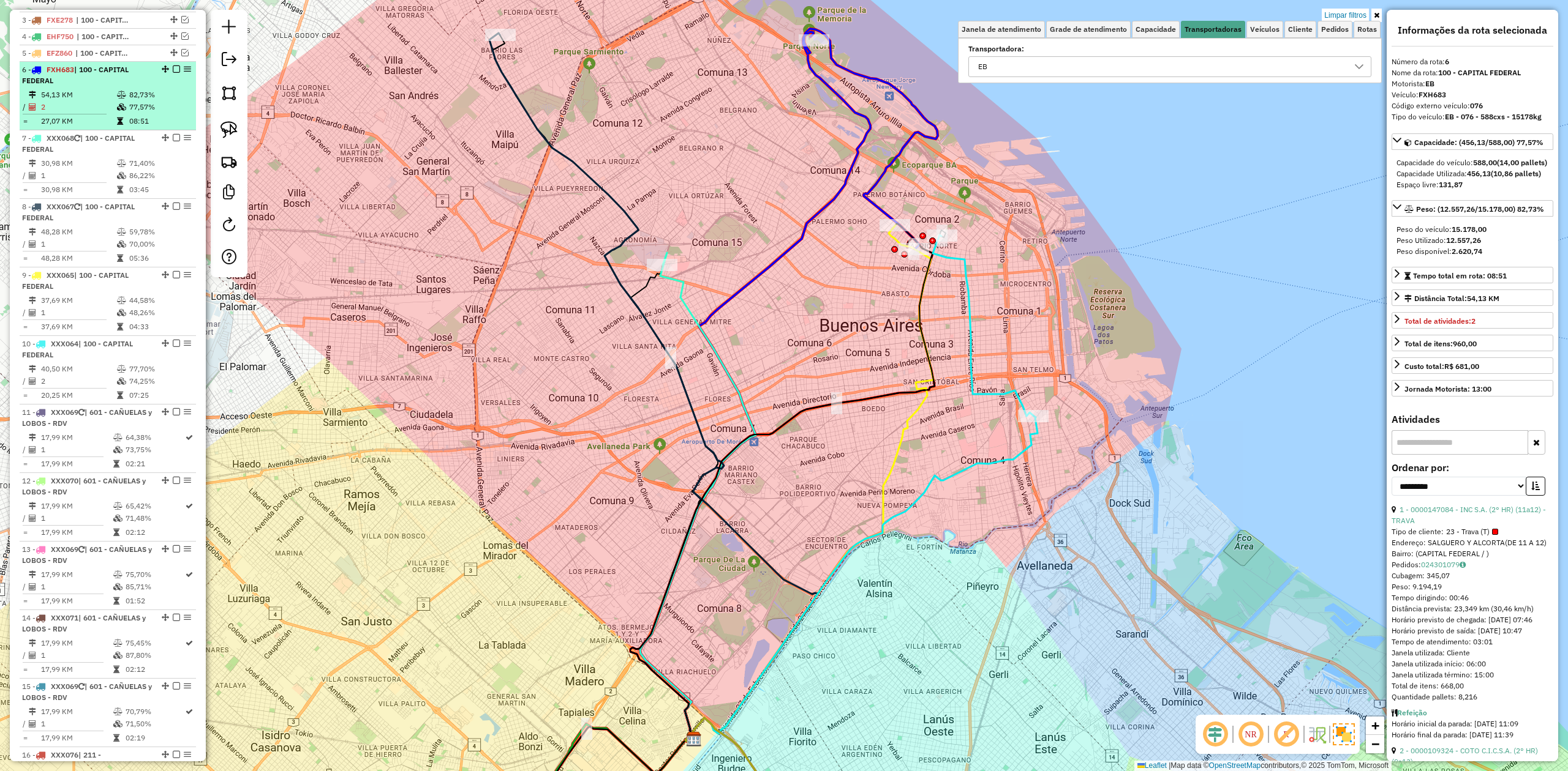
scroll to position [473, 0]
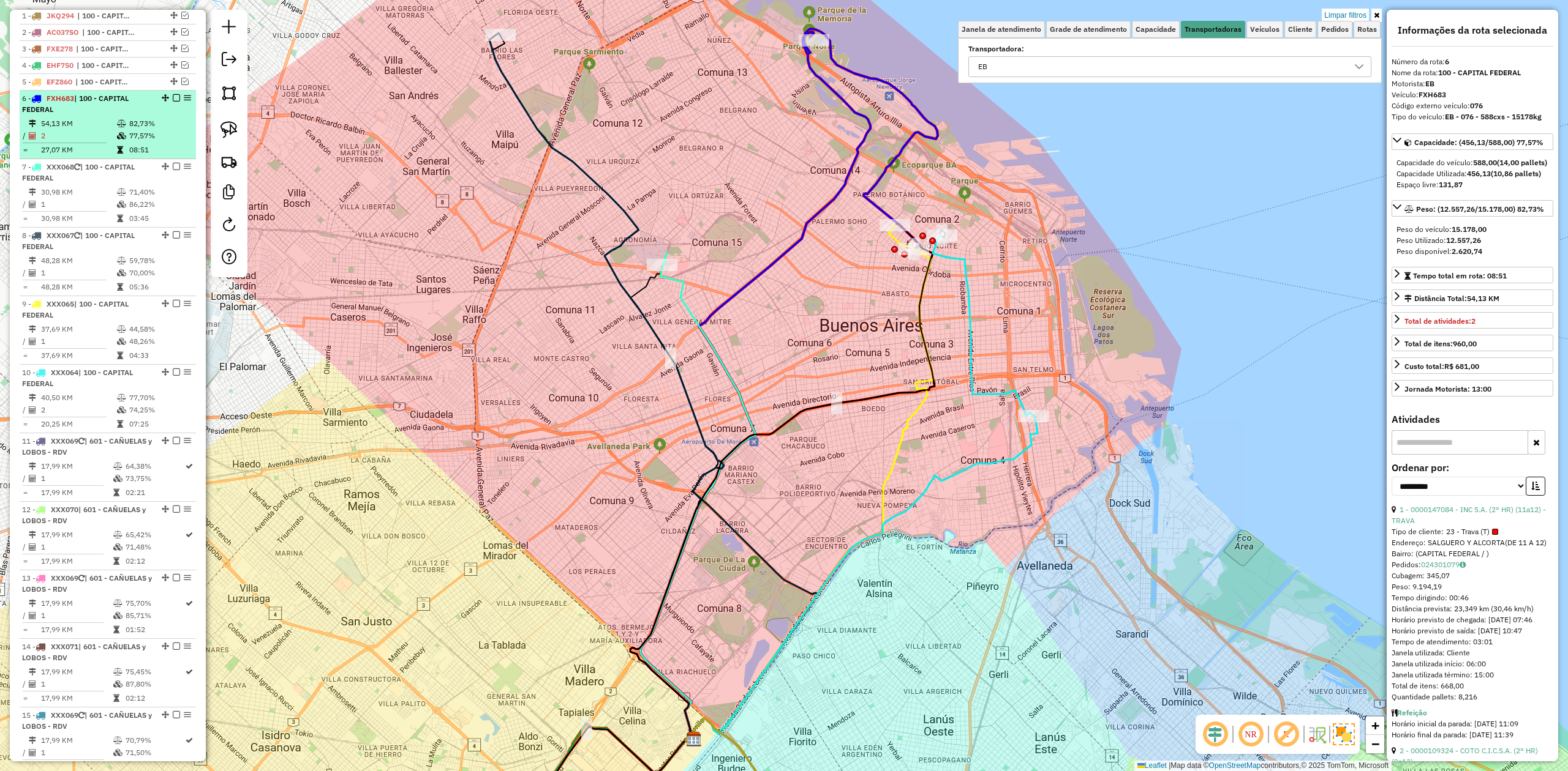
click at [173, 99] on em at bounding box center [176, 98] width 7 height 7
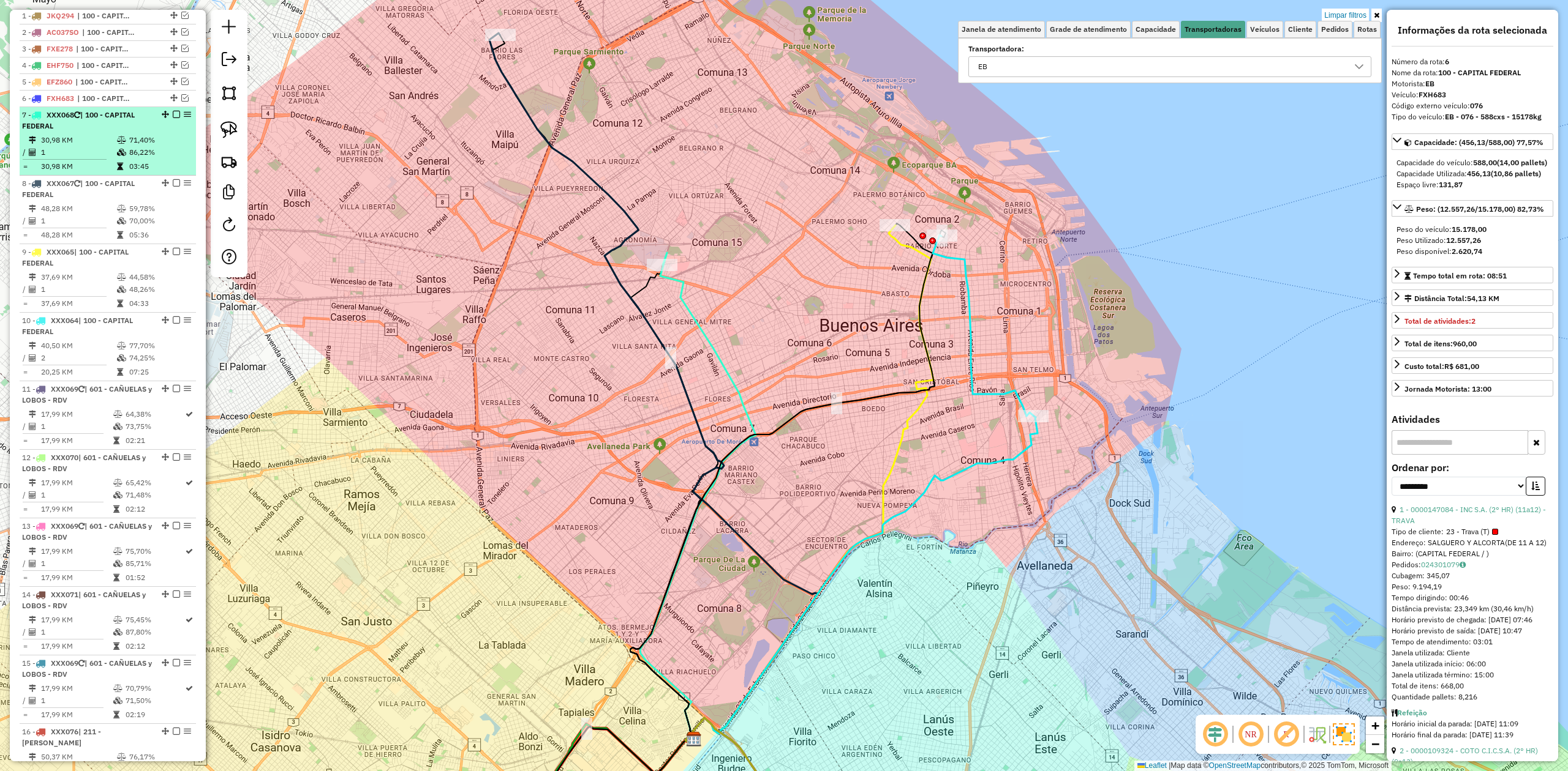
click at [104, 148] on td "1" at bounding box center [78, 152] width 76 height 12
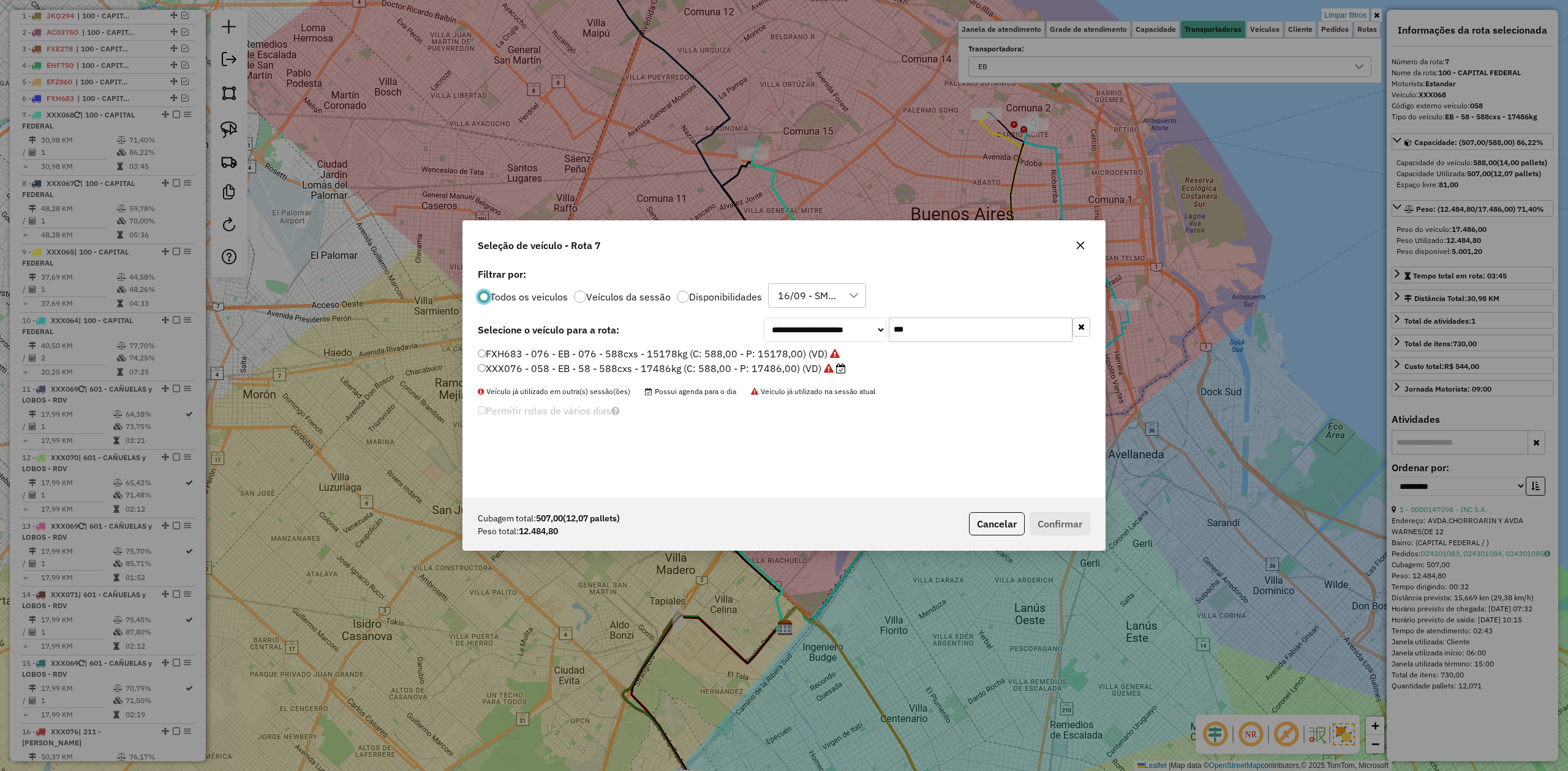
scroll to position [6, 4]
drag, startPoint x: 914, startPoint y: 325, endPoint x: 820, endPoint y: 305, distance: 96.1
click at [823, 305] on div "**********" at bounding box center [784, 381] width 642 height 233
type input "***"
click at [795, 351] on label "FOB348 - 670 - EB - 670 - 588cxs - 15624Kg (C: 588,00 - P: 15624,00) (VD)" at bounding box center [653, 353] width 351 height 14
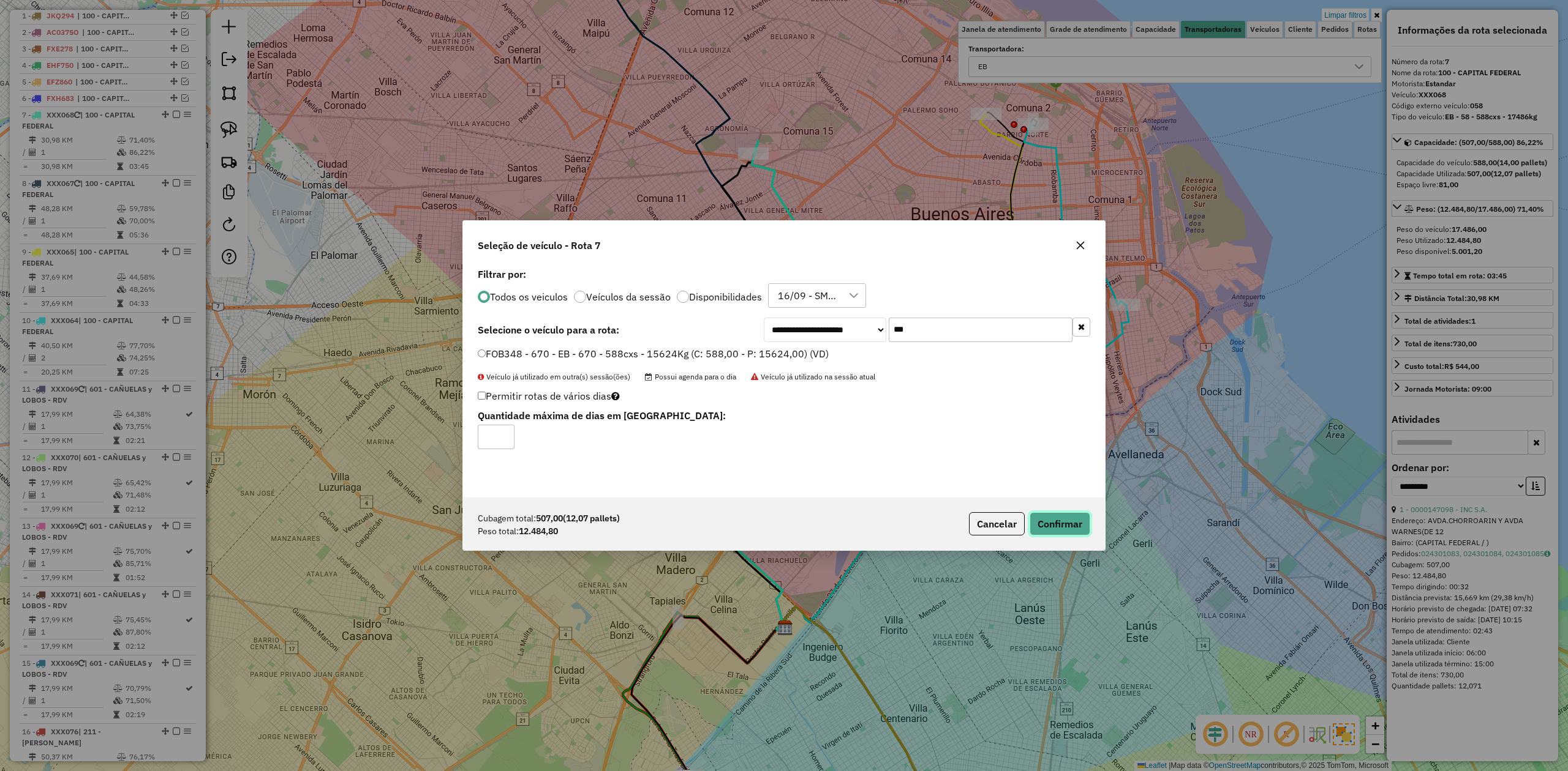
click at [1051, 523] on button "Confirmar" at bounding box center [1059, 524] width 61 height 23
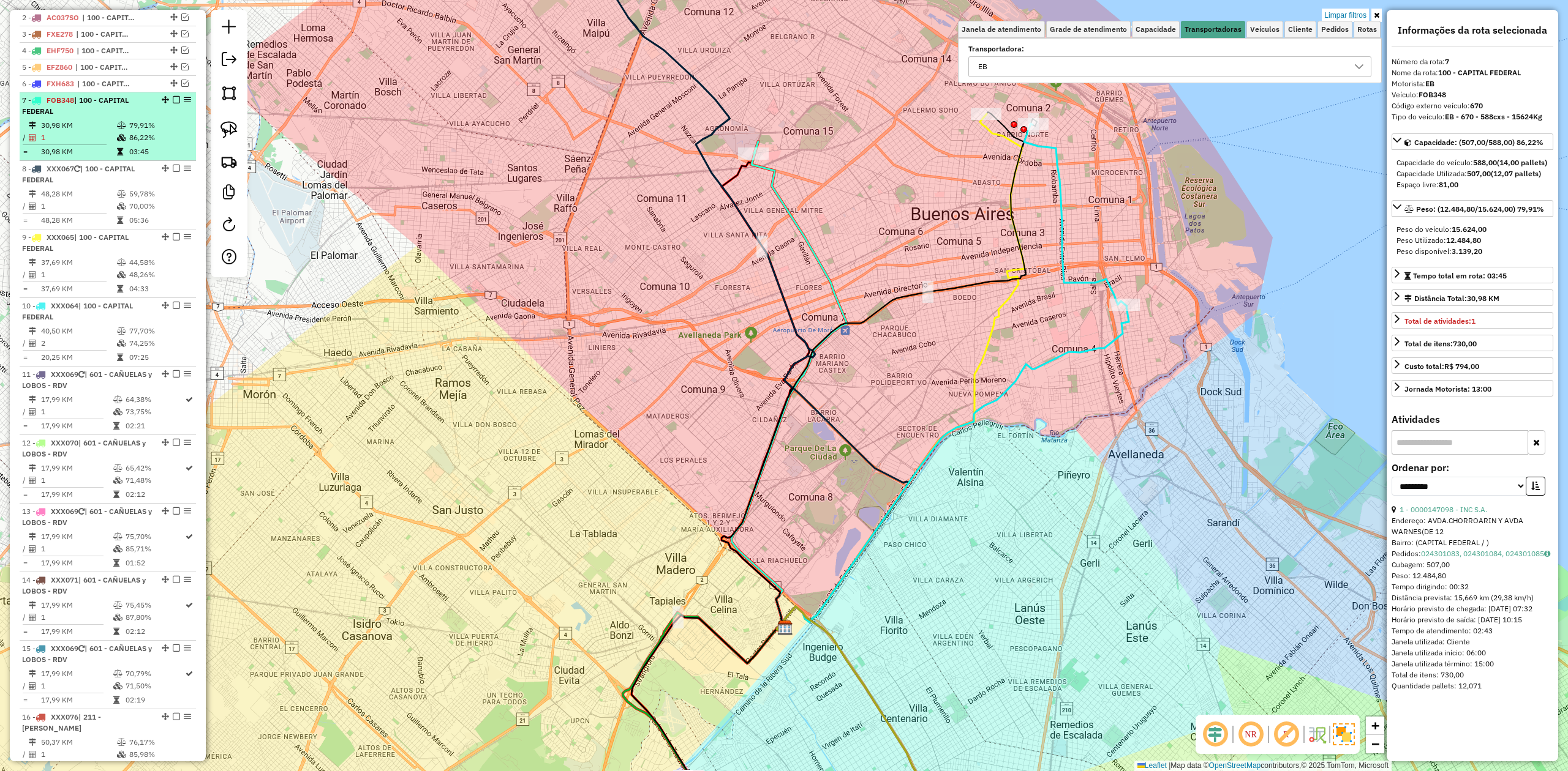
scroll to position [484, 0]
click at [174, 99] on em at bounding box center [176, 103] width 7 height 7
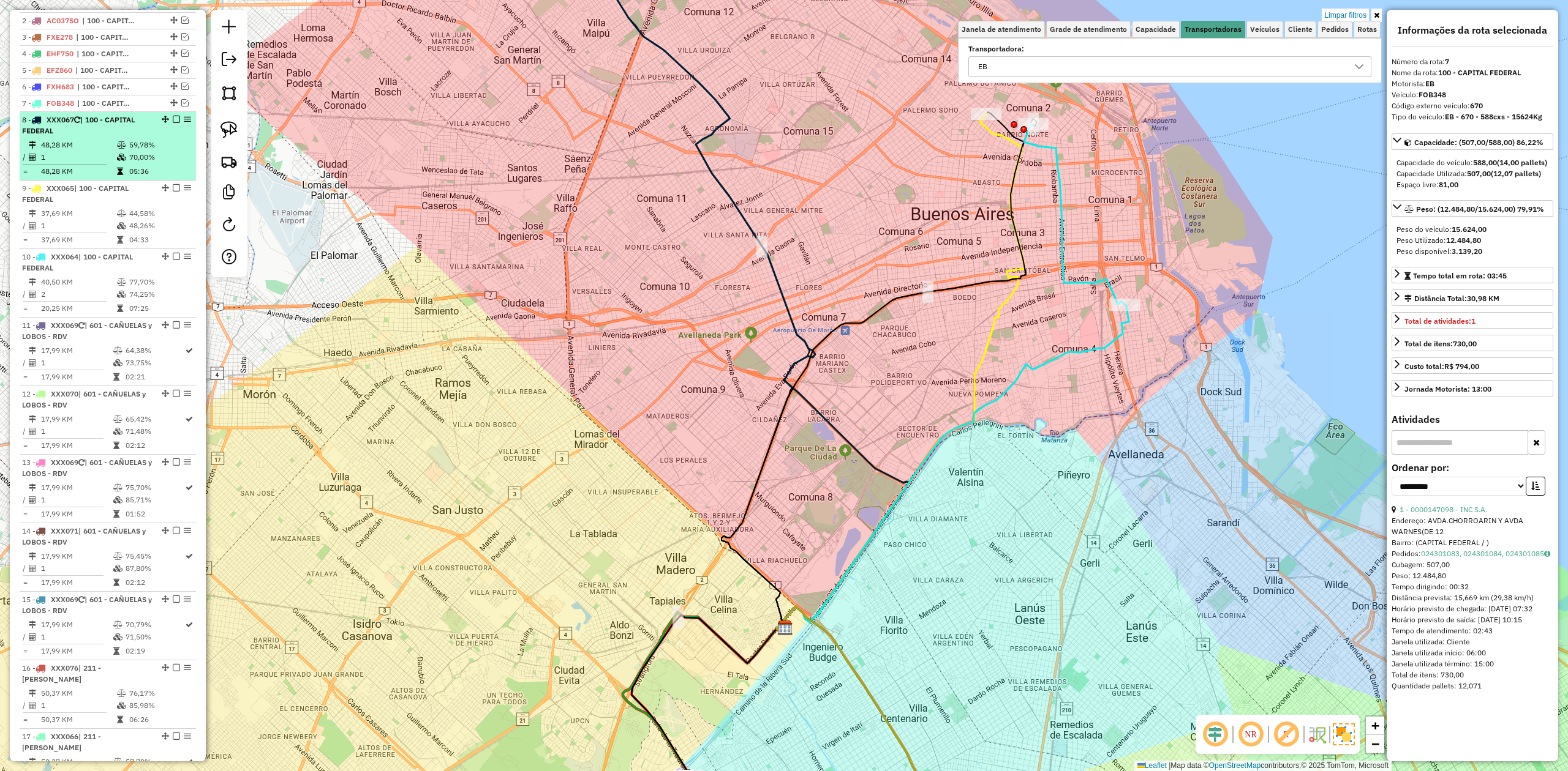
click at [133, 163] on td "70,00%" at bounding box center [160, 157] width 62 height 12
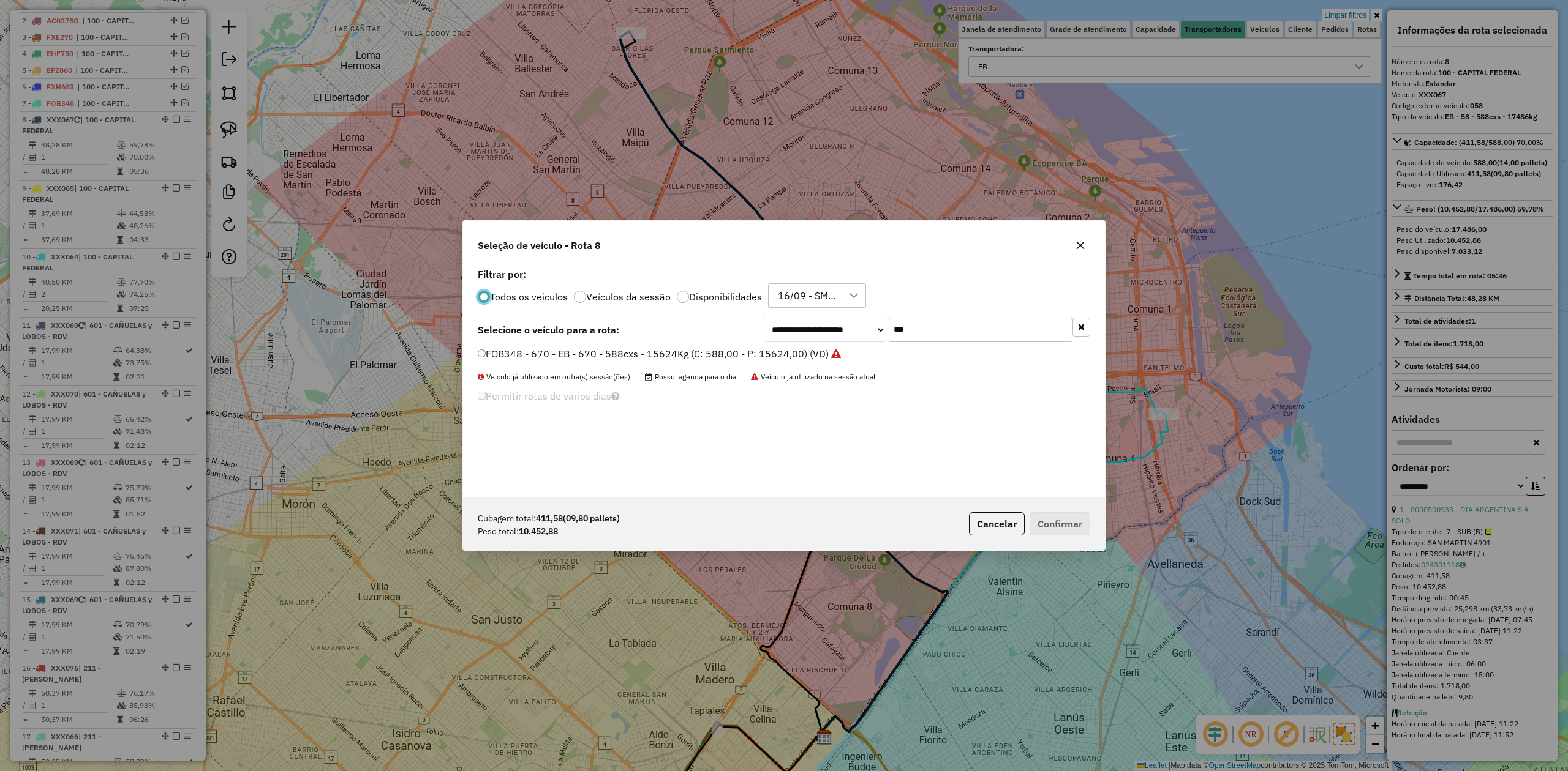
scroll to position [6, 4]
drag, startPoint x: 930, startPoint y: 328, endPoint x: 783, endPoint y: 322, distance: 147.1
click at [789, 319] on div "**********" at bounding box center [926, 330] width 326 height 24
type input "***"
click at [809, 355] on label "FGV289 - 049 - EB - 049 - 504cxs - 14134kg (C: 504,00 - P: 14134,00) (VD)" at bounding box center [658, 353] width 362 height 14
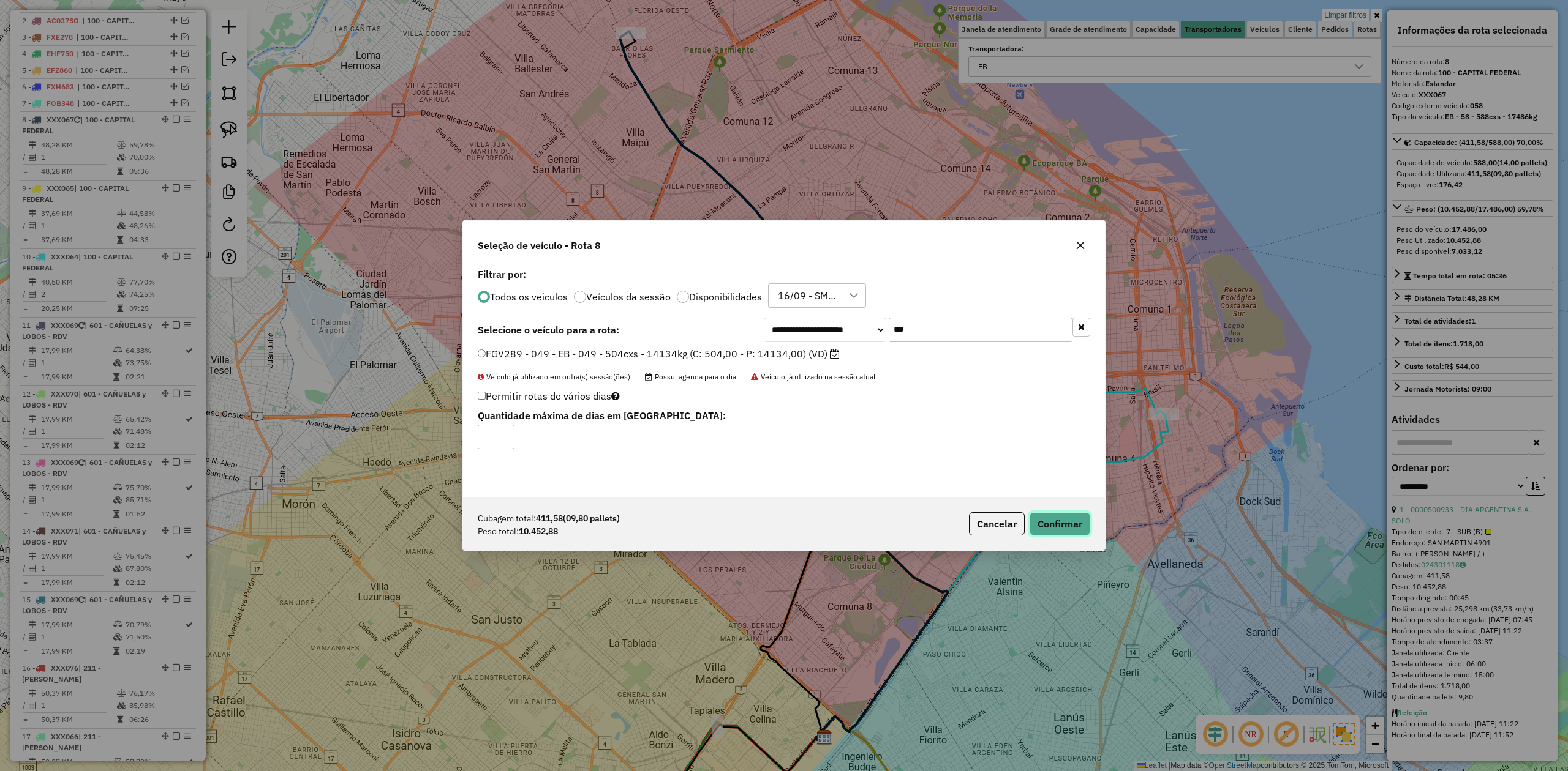
click at [1049, 519] on button "Confirmar" at bounding box center [1059, 524] width 61 height 23
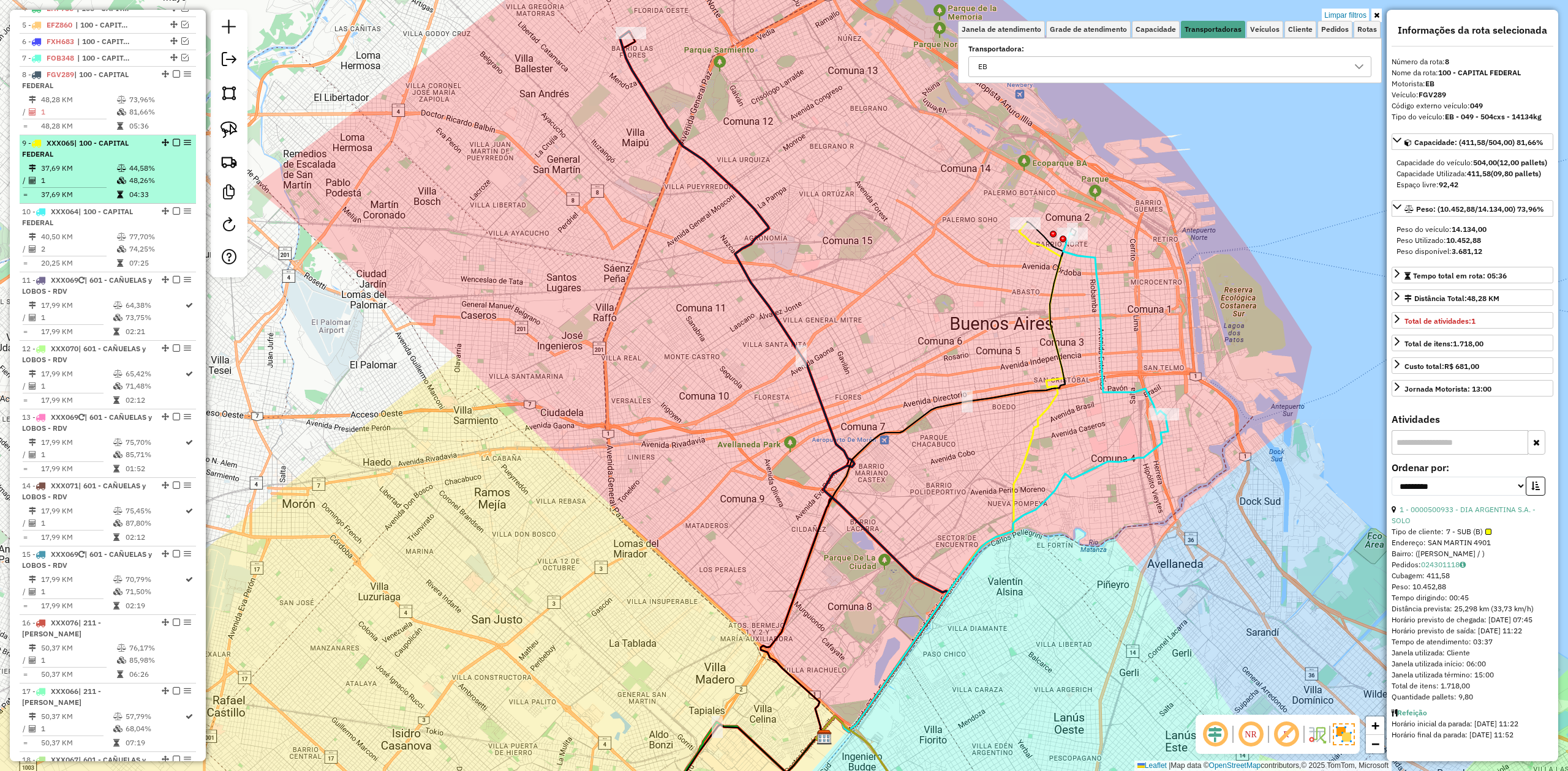
scroll to position [507, 0]
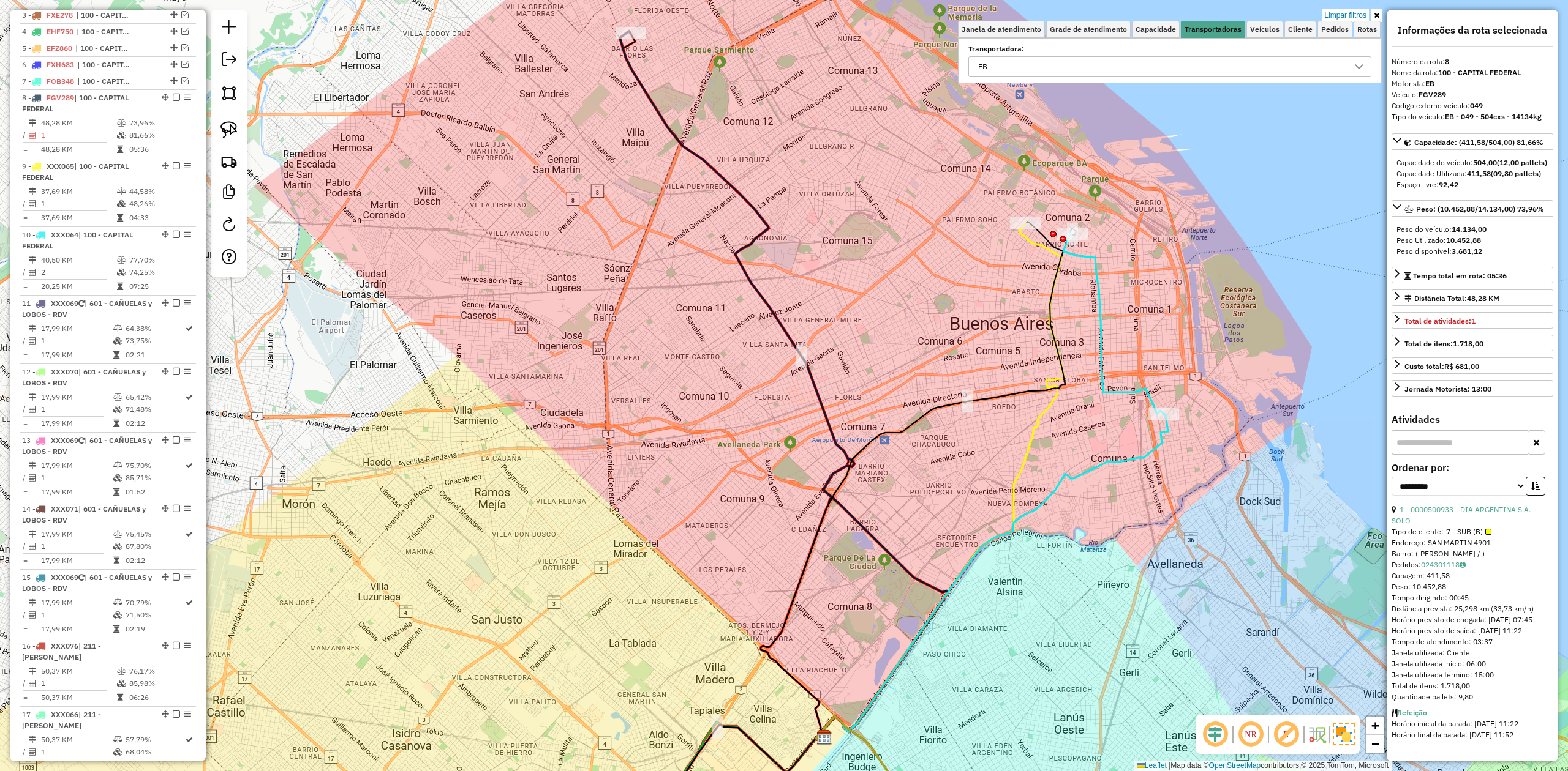
drag, startPoint x: 174, startPoint y: 99, endPoint x: 173, endPoint y: 119, distance: 20.0
click at [174, 98] on em at bounding box center [176, 97] width 7 height 7
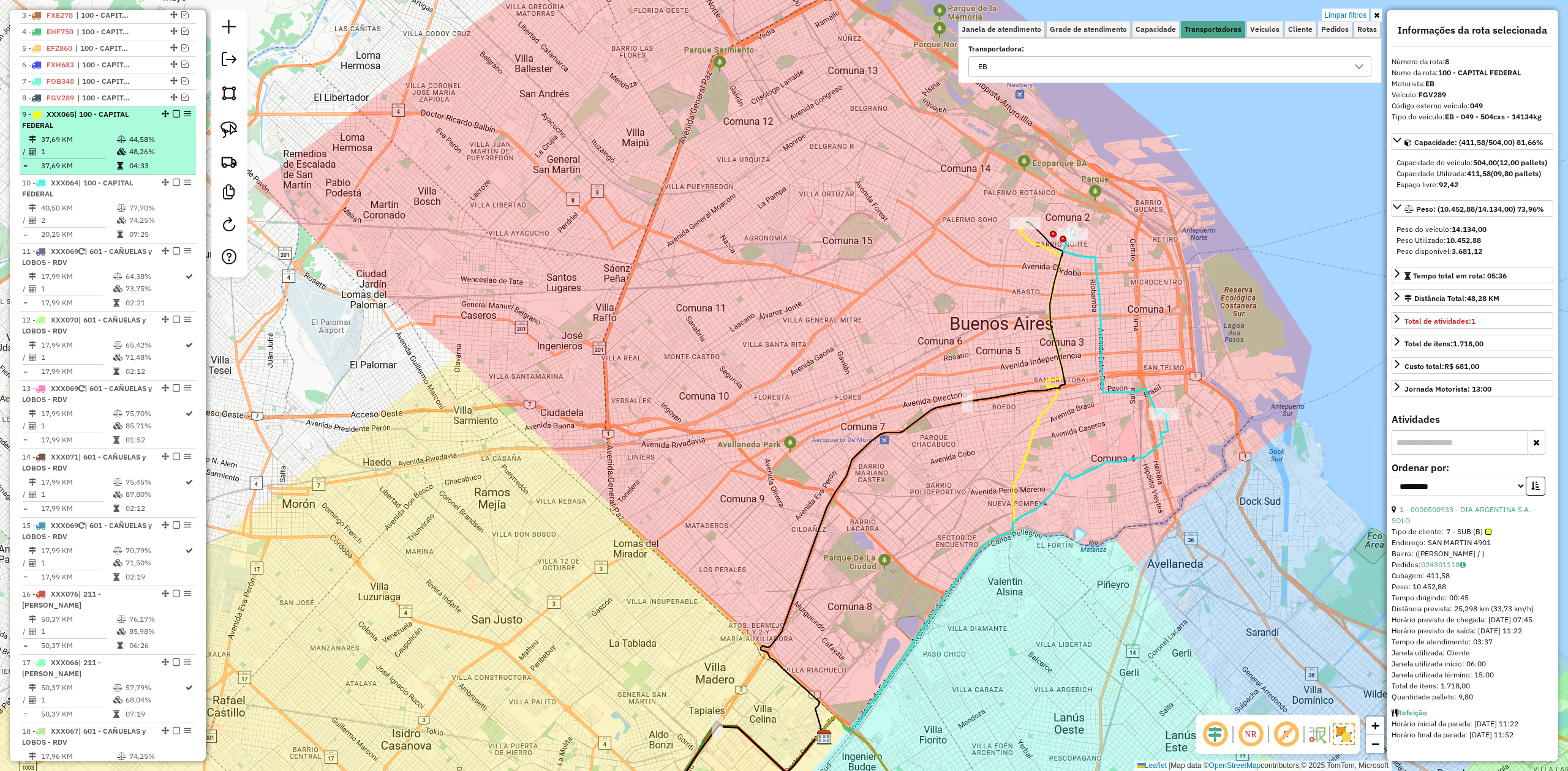
click at [133, 154] on td "48,26%" at bounding box center [160, 151] width 62 height 12
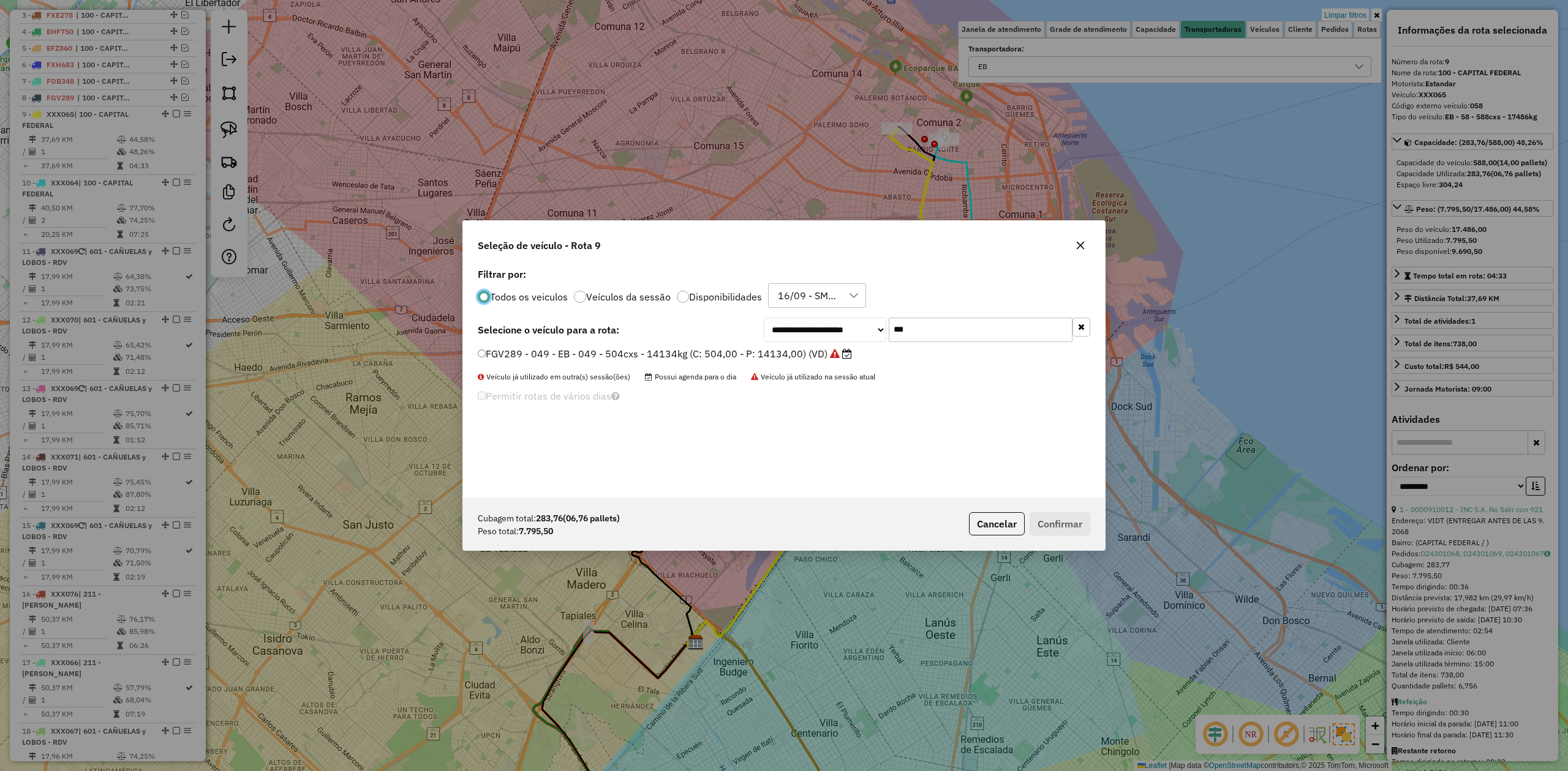
scroll to position [6, 4]
drag, startPoint x: 933, startPoint y: 330, endPoint x: 773, endPoint y: 316, distance: 160.6
click at [775, 314] on div "**********" at bounding box center [784, 381] width 642 height 233
type input "***"
click at [781, 353] on label "OCA239 - 357 - EB - 357 - 420cxs - 9552kg (C: 420,00 - P: 9552,00) (VD)" at bounding box center [646, 353] width 338 height 14
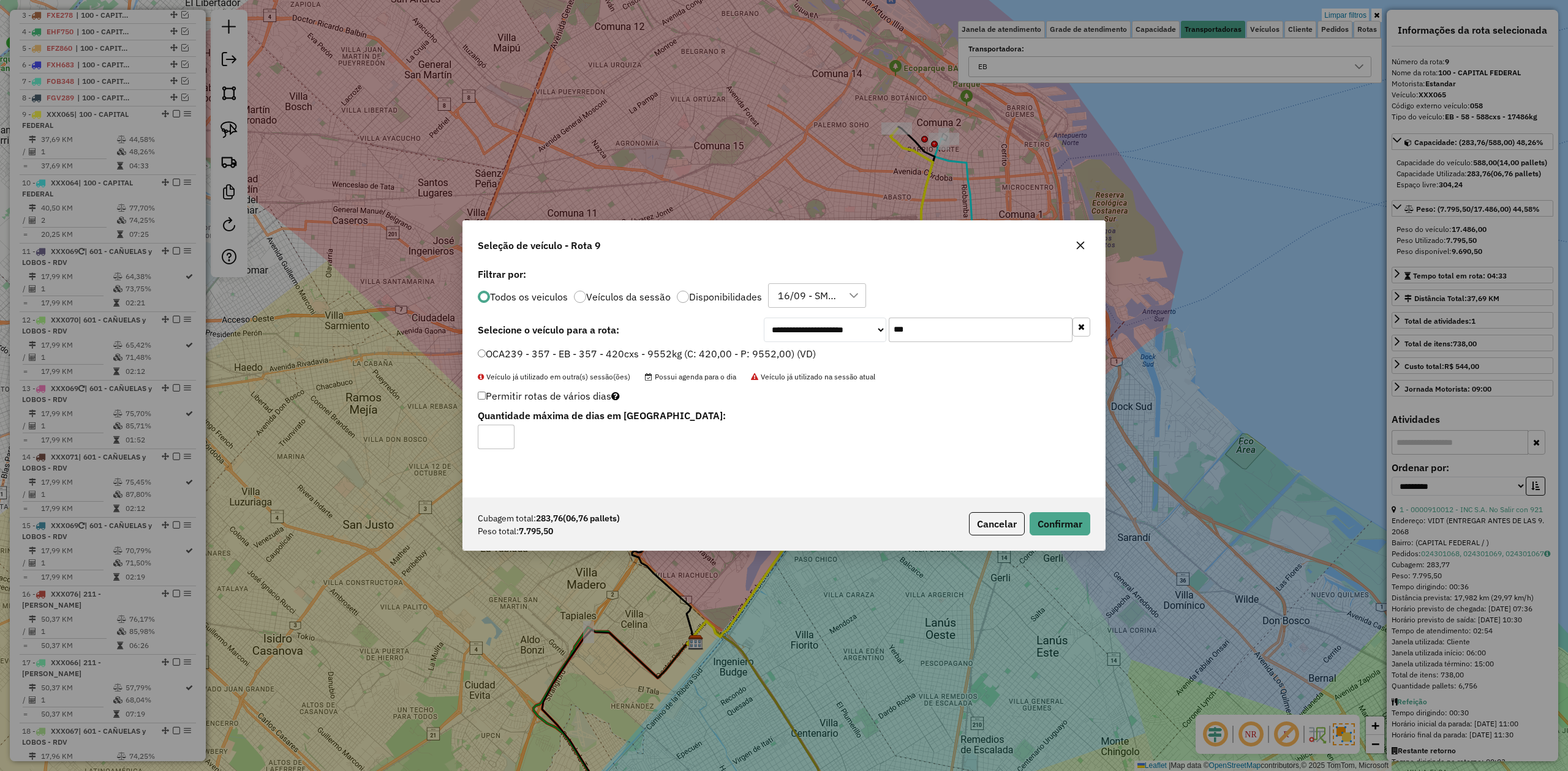
click at [1088, 539] on div "Cubagem total: 283,76 (06,76 pallets) Peso total: 7.795,50 Cancelar Confirmar" at bounding box center [784, 523] width 642 height 53
click at [1072, 528] on button "Confirmar" at bounding box center [1059, 524] width 61 height 23
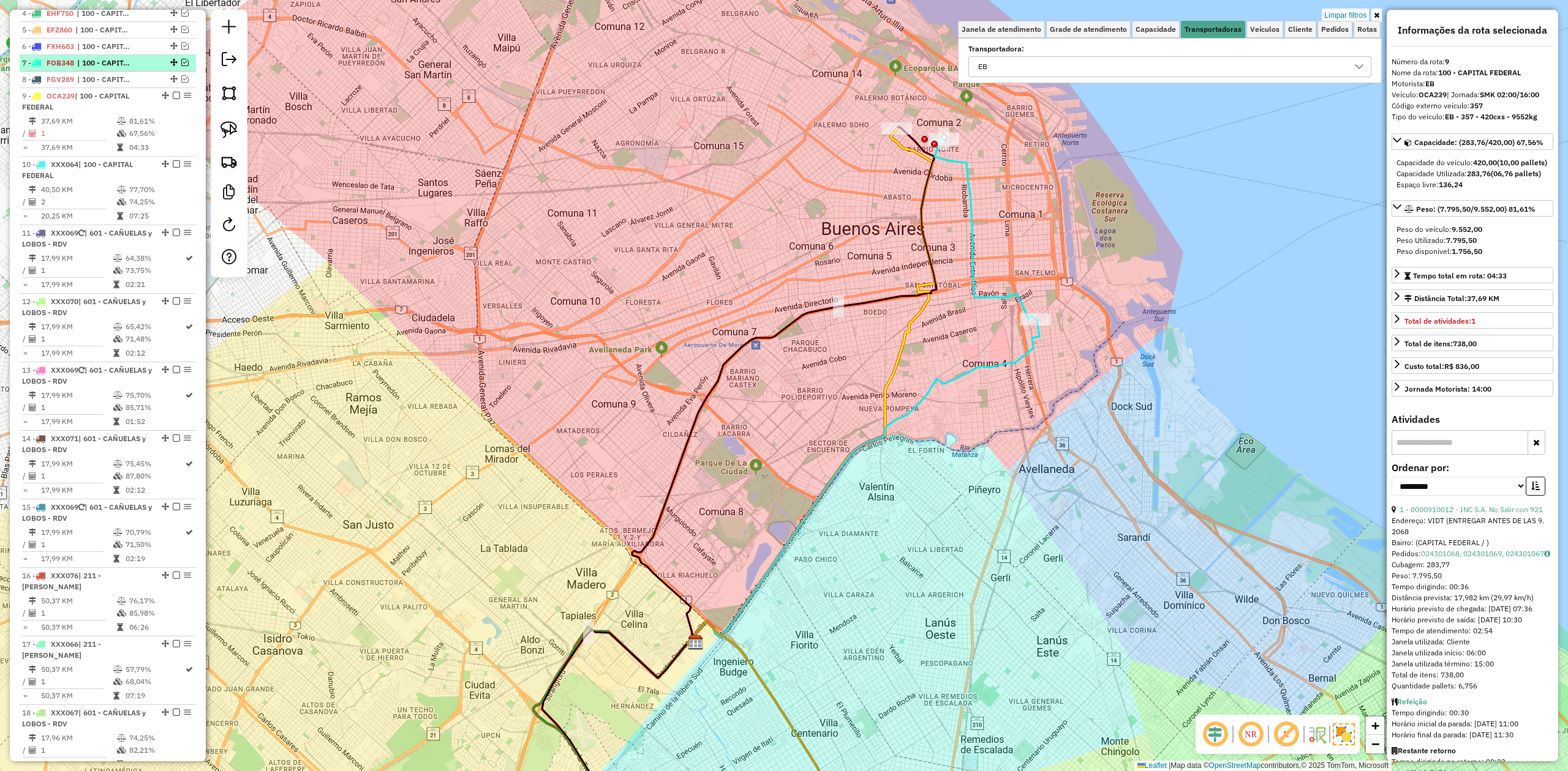
scroll to position [441, 0]
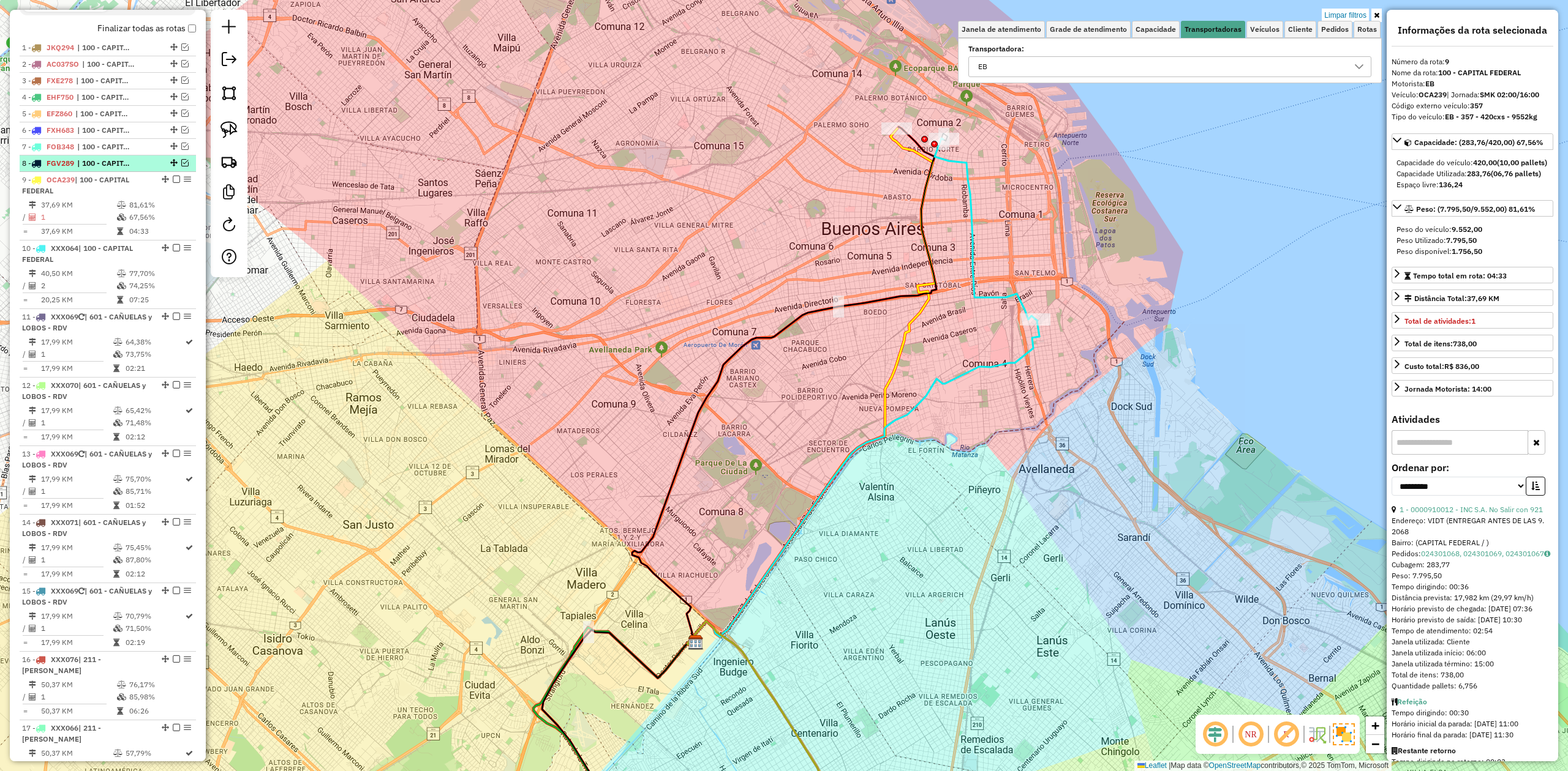
click at [124, 162] on span "| 100 - CAPITAL FEDERAL" at bounding box center [105, 163] width 56 height 11
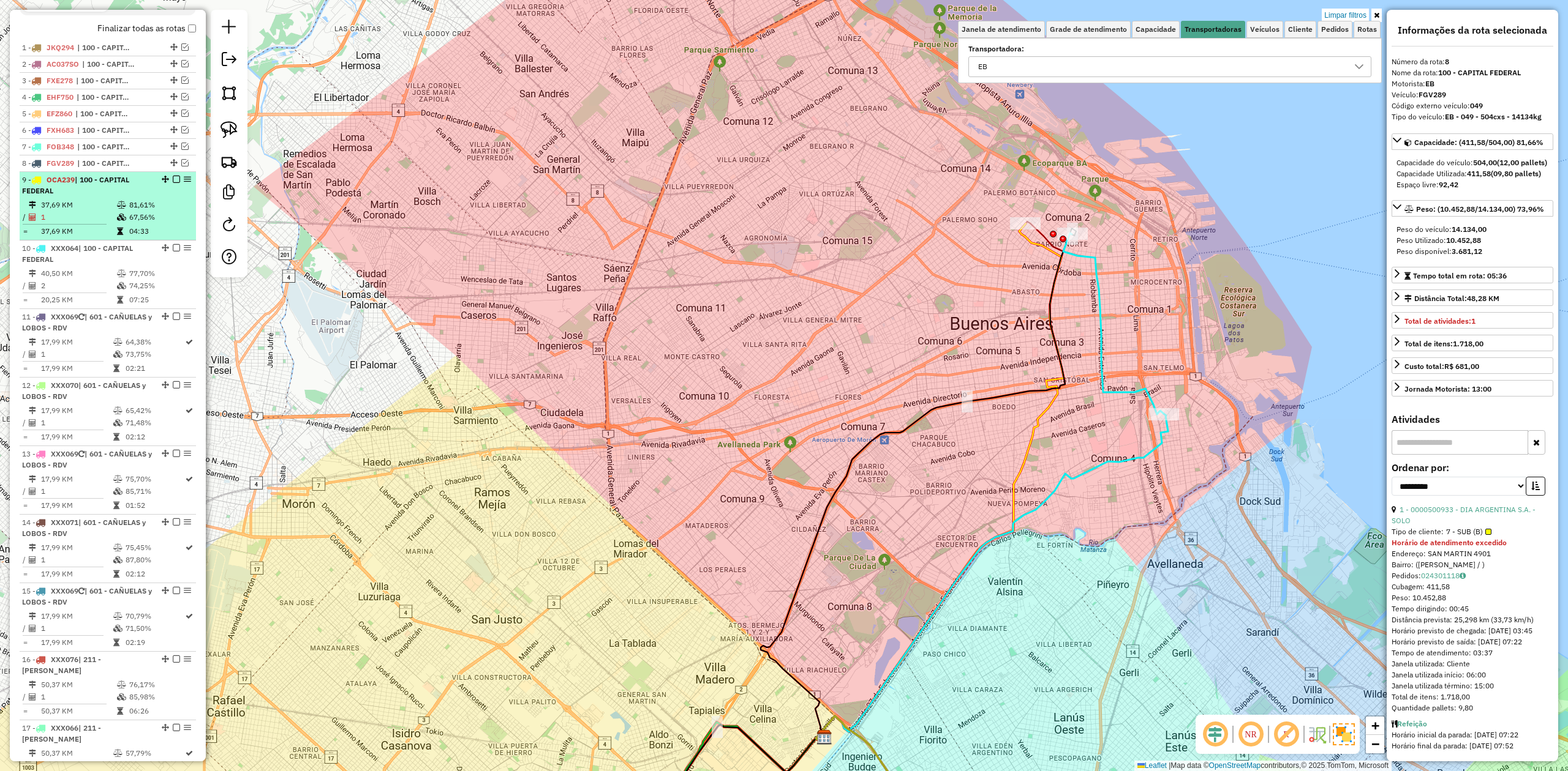
click at [124, 190] on div "9 - OCA239 | 100 - CAPITAL FEDERAL" at bounding box center [87, 185] width 130 height 22
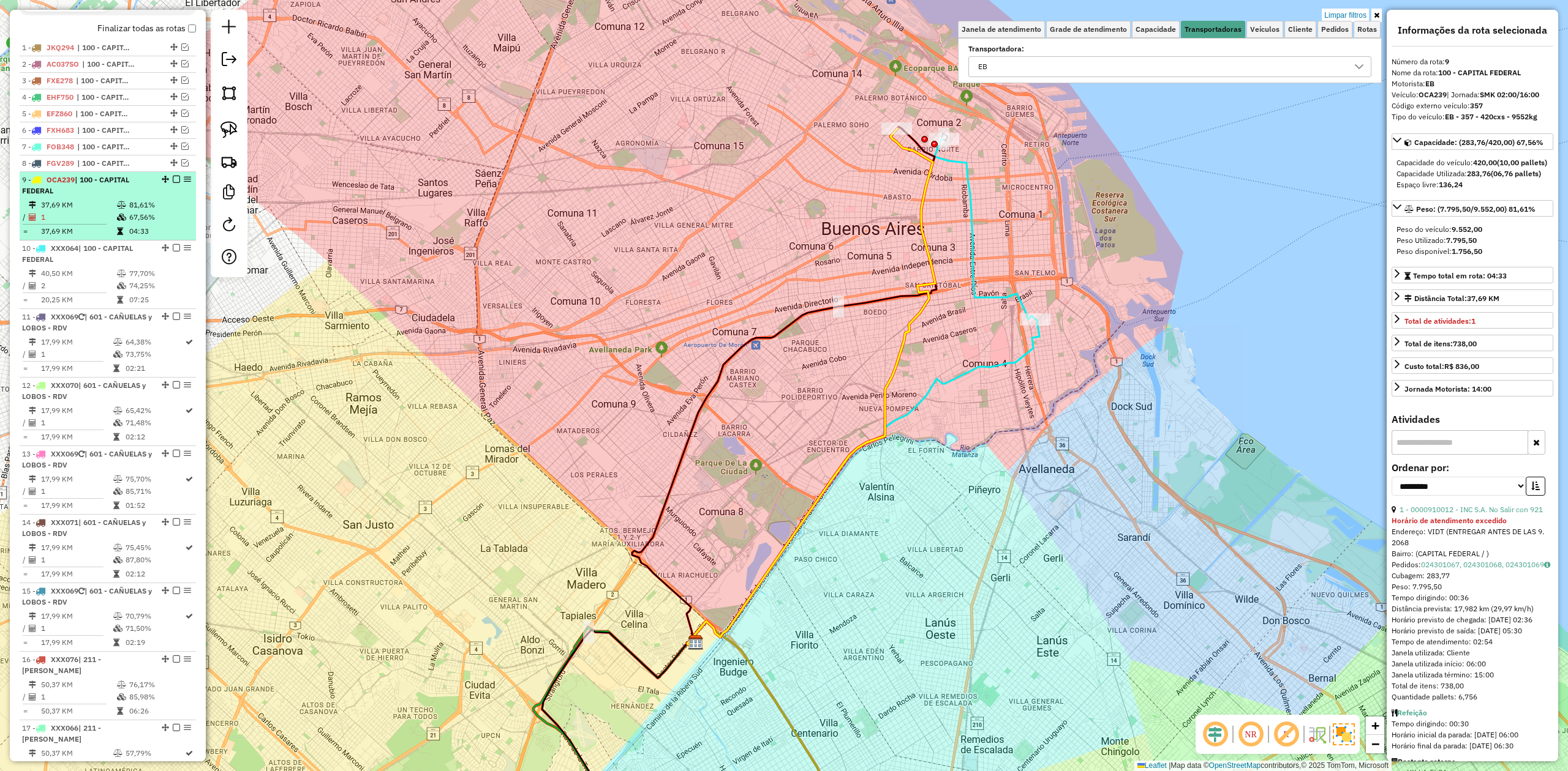
click at [175, 181] on em at bounding box center [176, 179] width 7 height 7
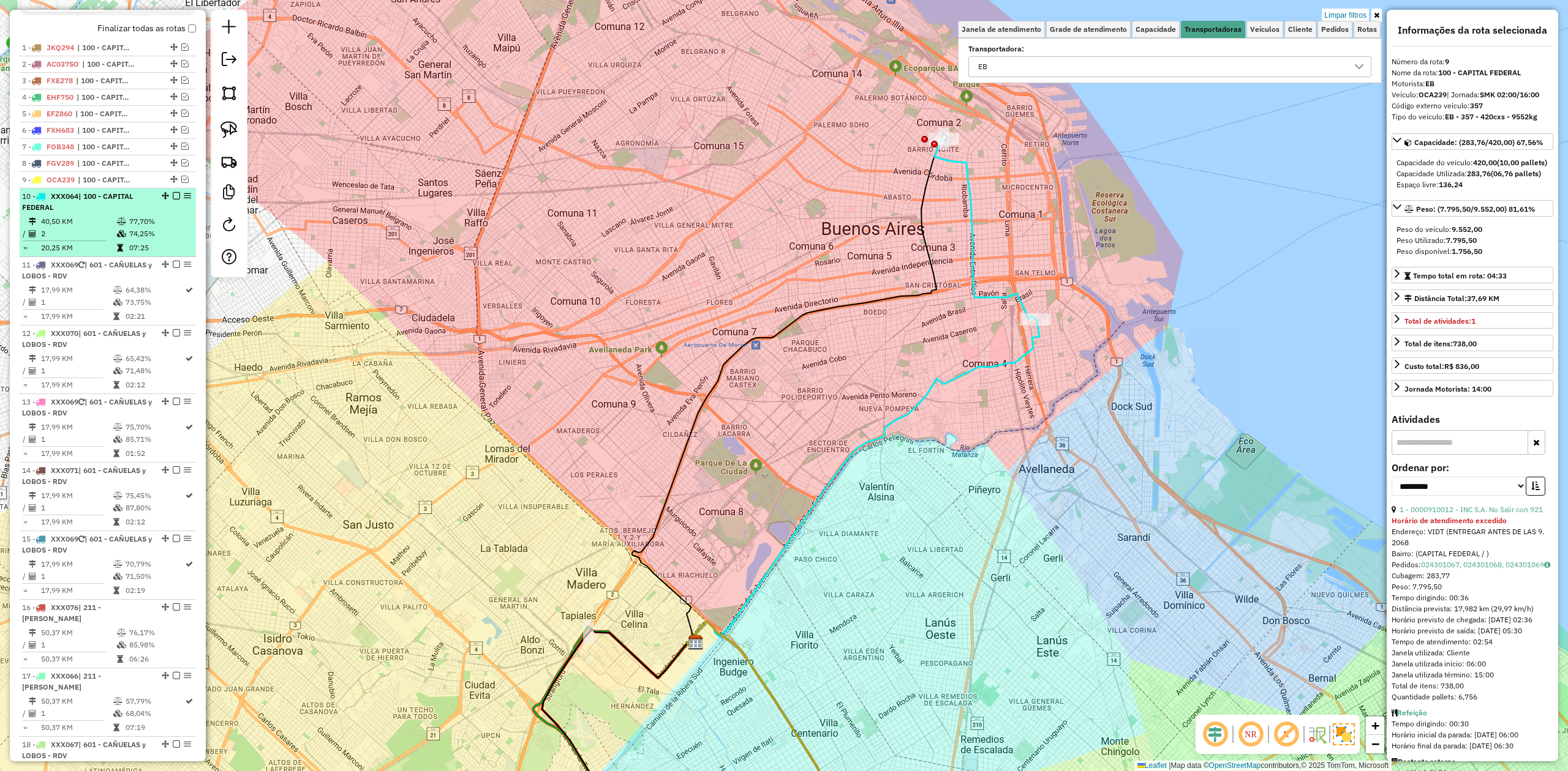
click at [140, 230] on td "74,25%" at bounding box center [160, 233] width 62 height 12
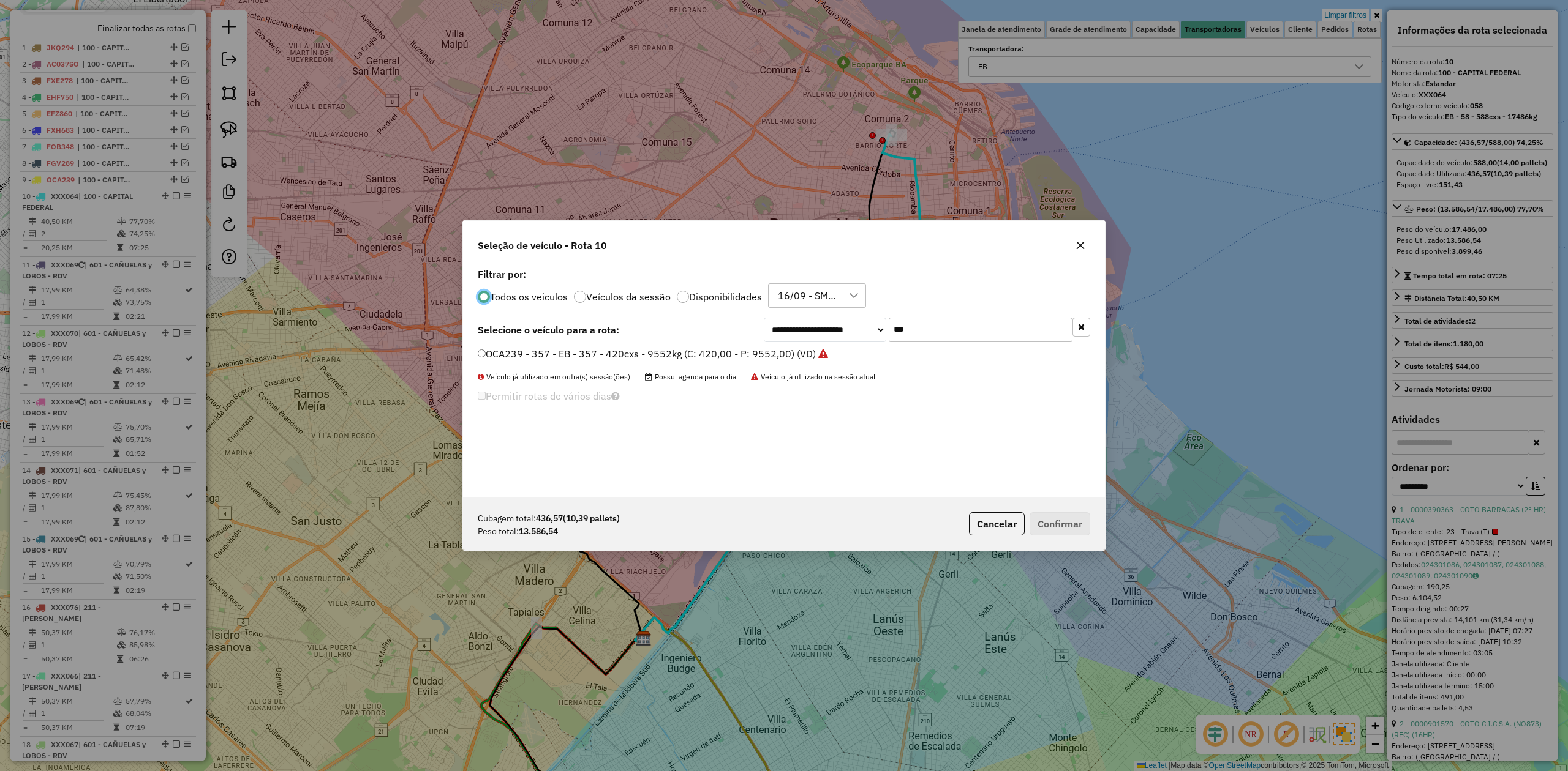
scroll to position [6, 4]
click at [841, 322] on div "**********" at bounding box center [926, 330] width 326 height 24
type input "***"
click at [759, 367] on label "ETH221 - 397 - EB - 397 - 588cxs - 12547kg (C: 504,00 - P: 12547,00) (VD)" at bounding box center [652, 369] width 349 height 14
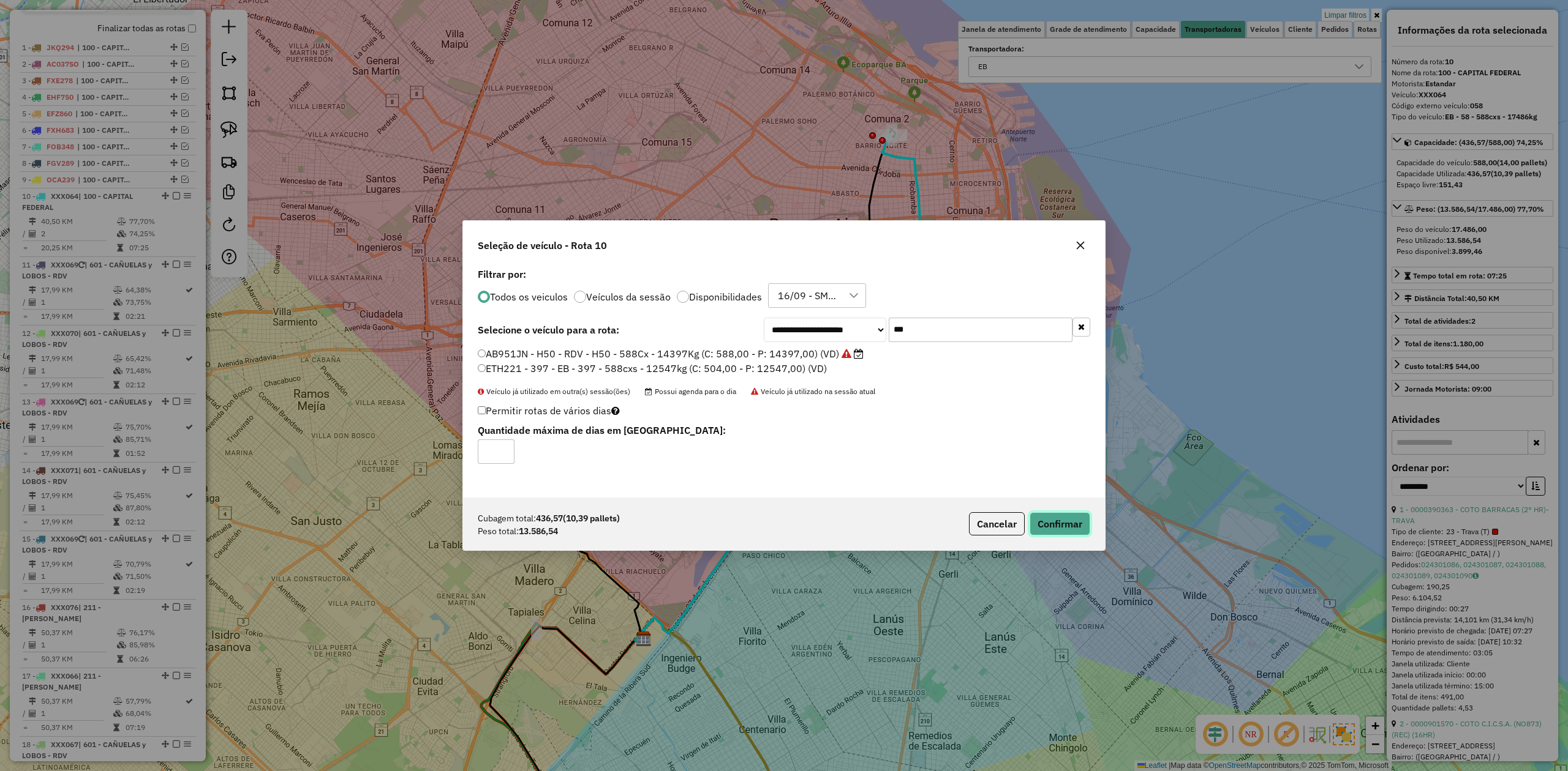
click at [1041, 520] on button "Confirmar" at bounding box center [1059, 524] width 61 height 23
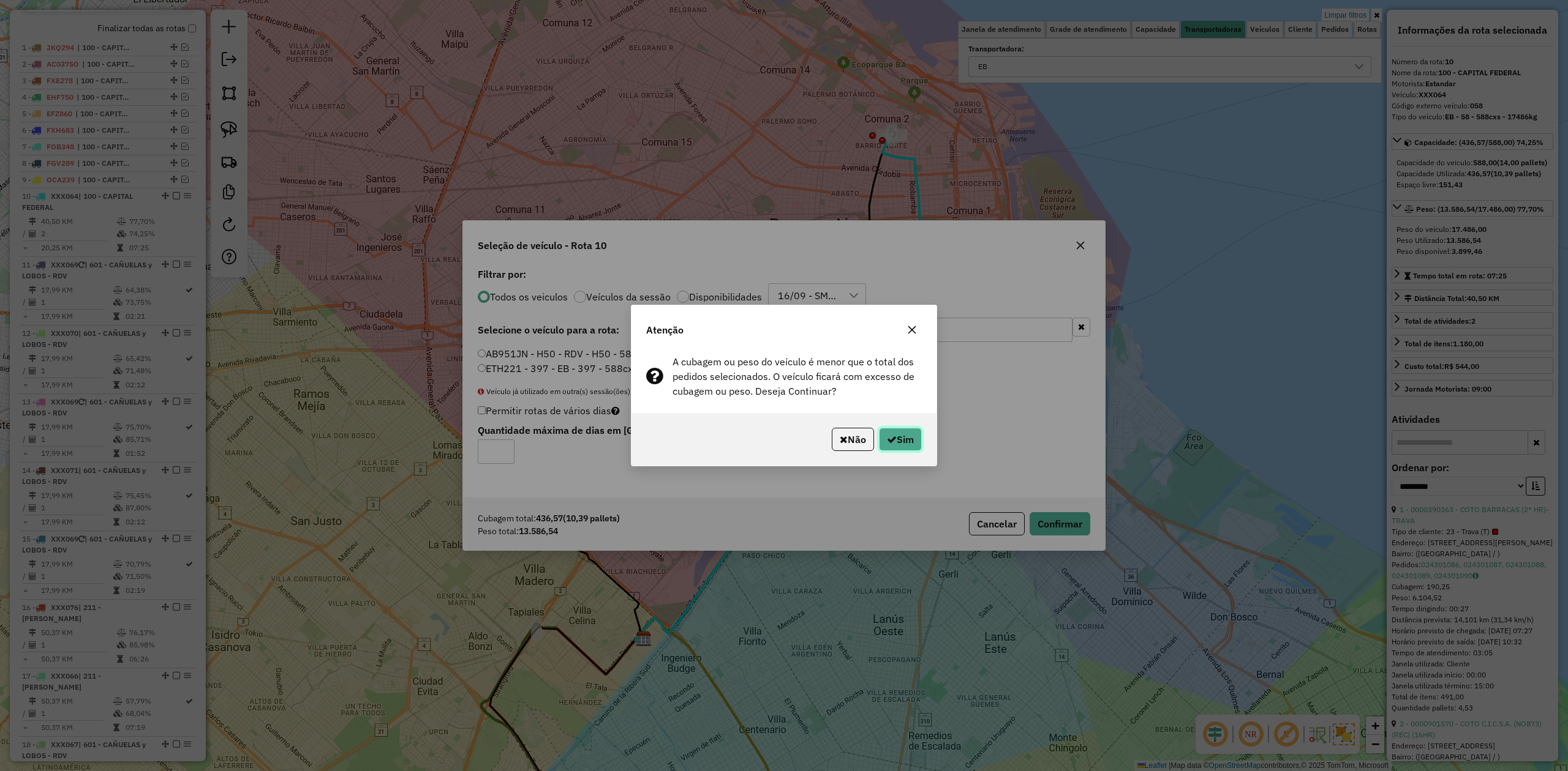
click at [899, 437] on button "Sim" at bounding box center [900, 439] width 43 height 23
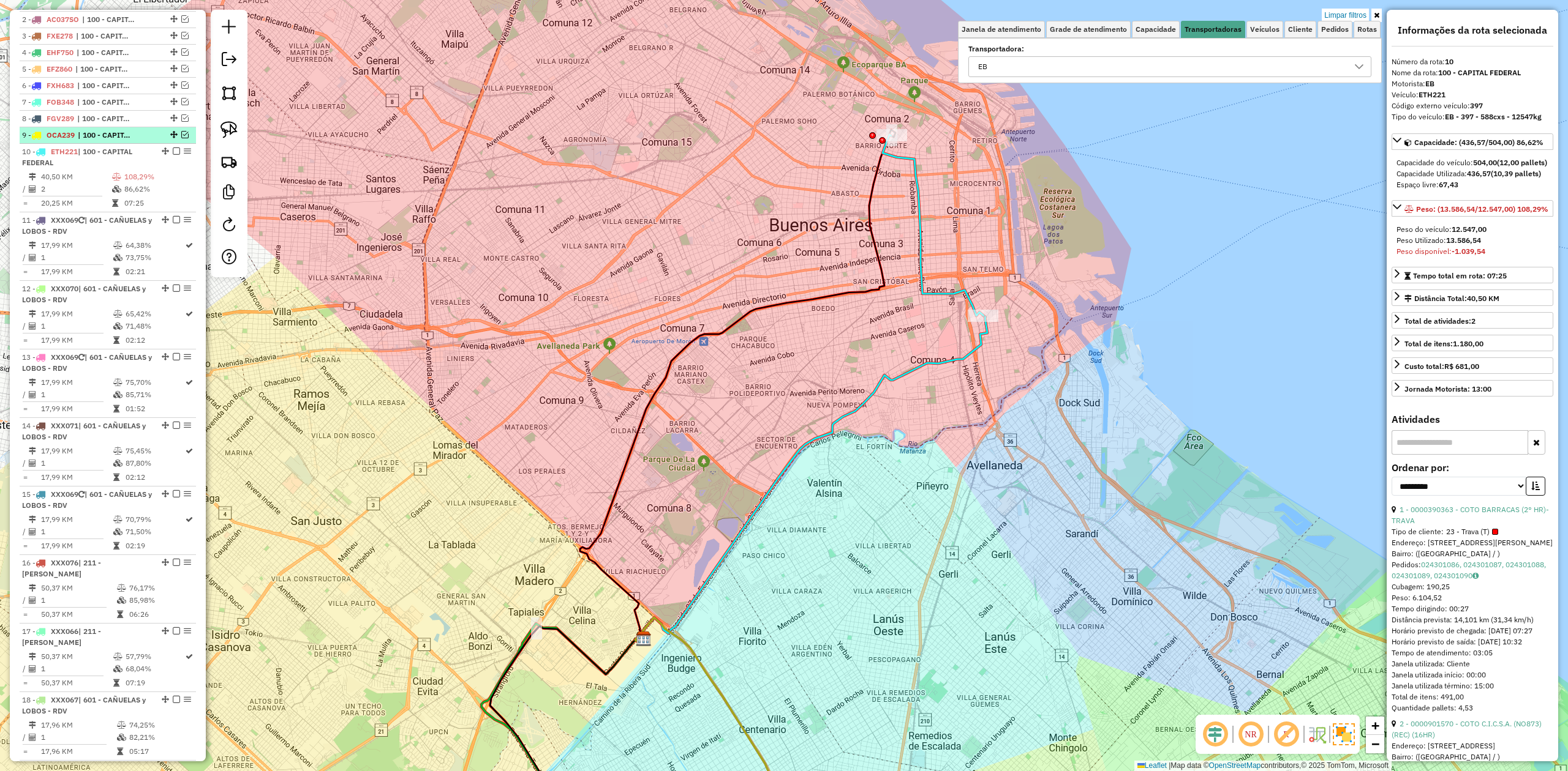
scroll to position [458, 0]
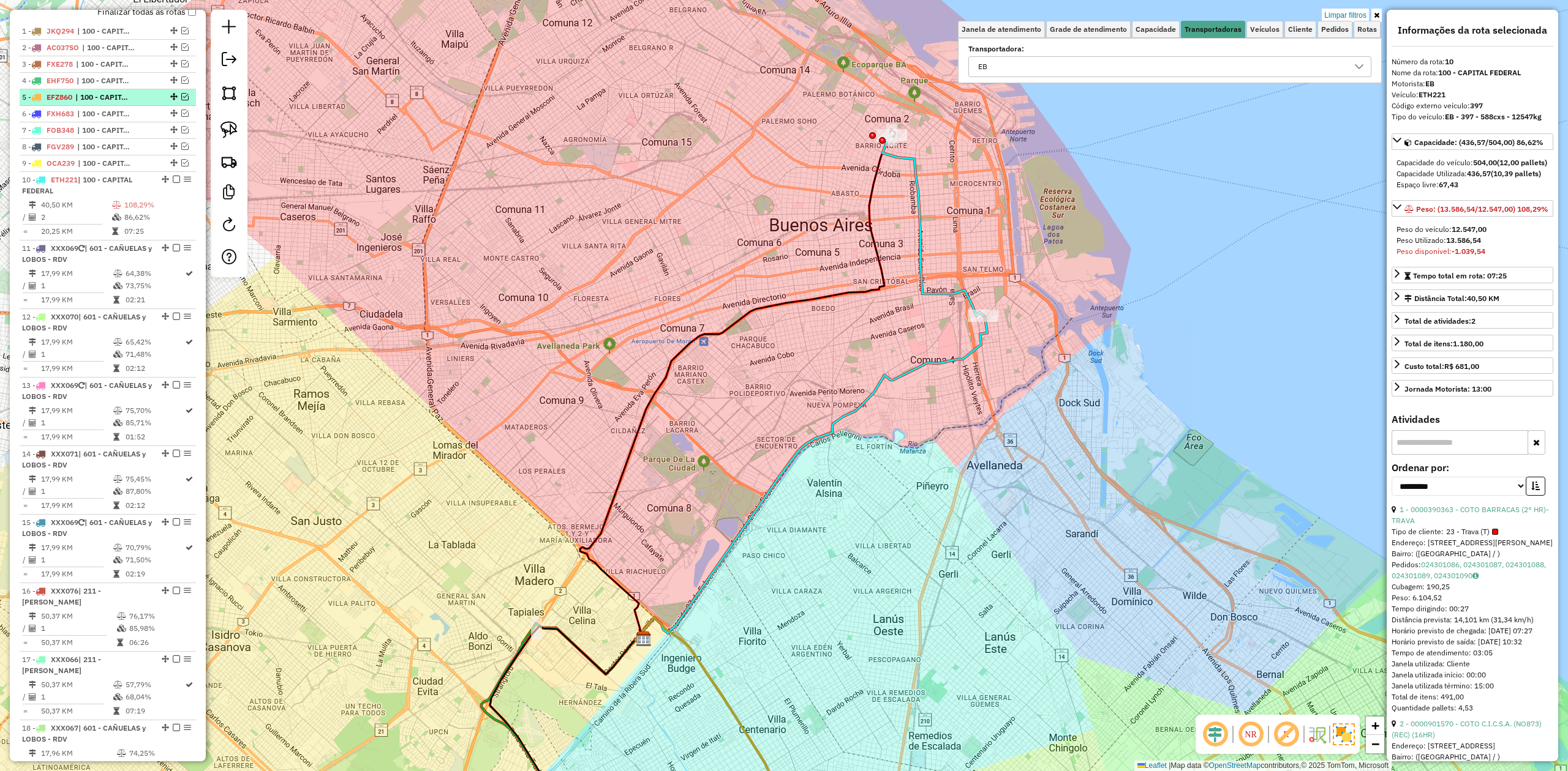
click at [96, 105] on li "5 - EFZ860 | 100 - CAPITAL FEDERAL" at bounding box center [107, 97] width 176 height 17
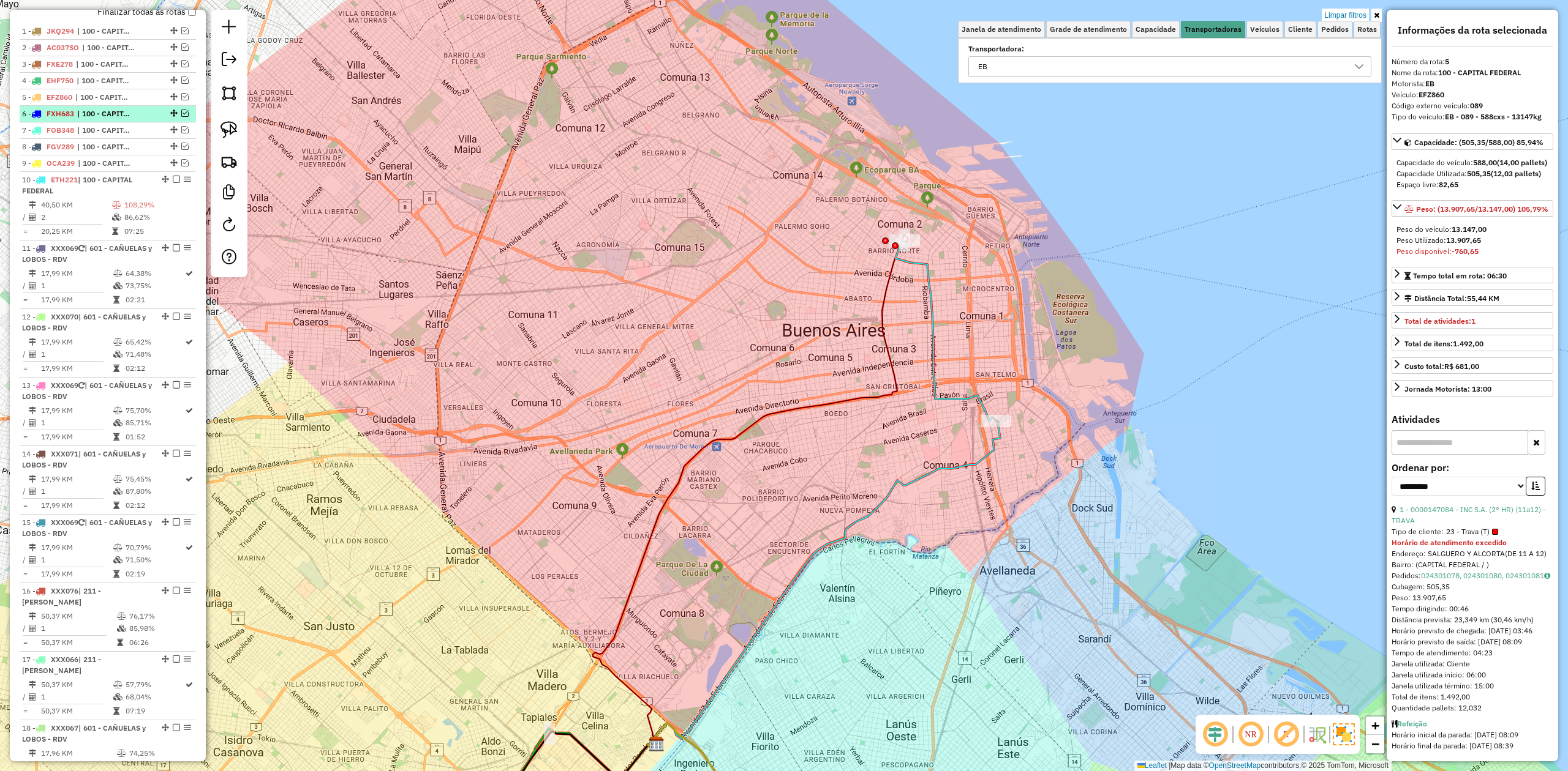
click at [97, 115] on span "| 100 - CAPITAL FEDERAL" at bounding box center [105, 114] width 56 height 11
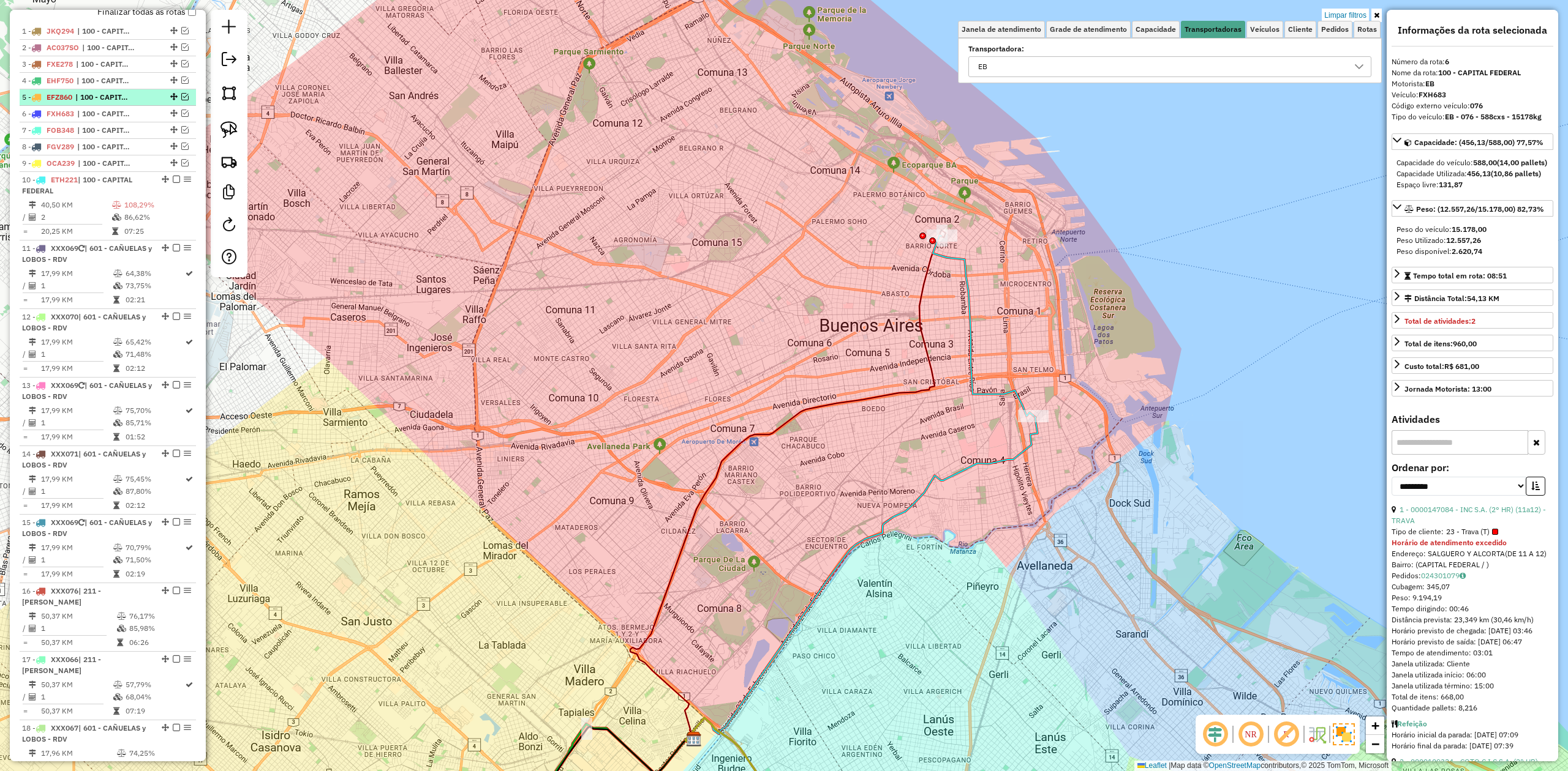
click at [103, 99] on span "| 100 - CAPITAL FEDERAL" at bounding box center [104, 97] width 56 height 11
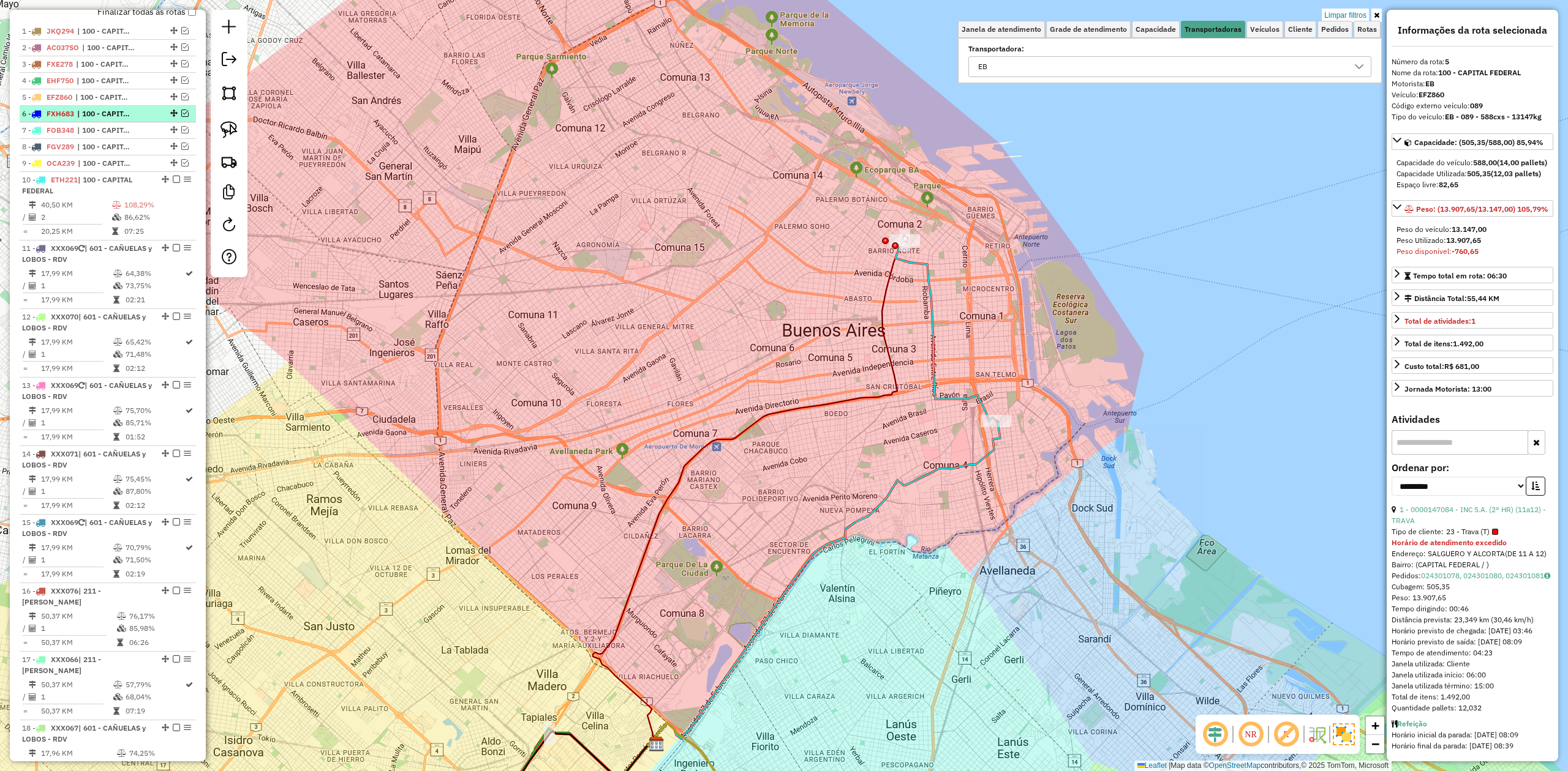
click at [106, 112] on span "| 100 - CAPITAL FEDERAL" at bounding box center [105, 114] width 56 height 11
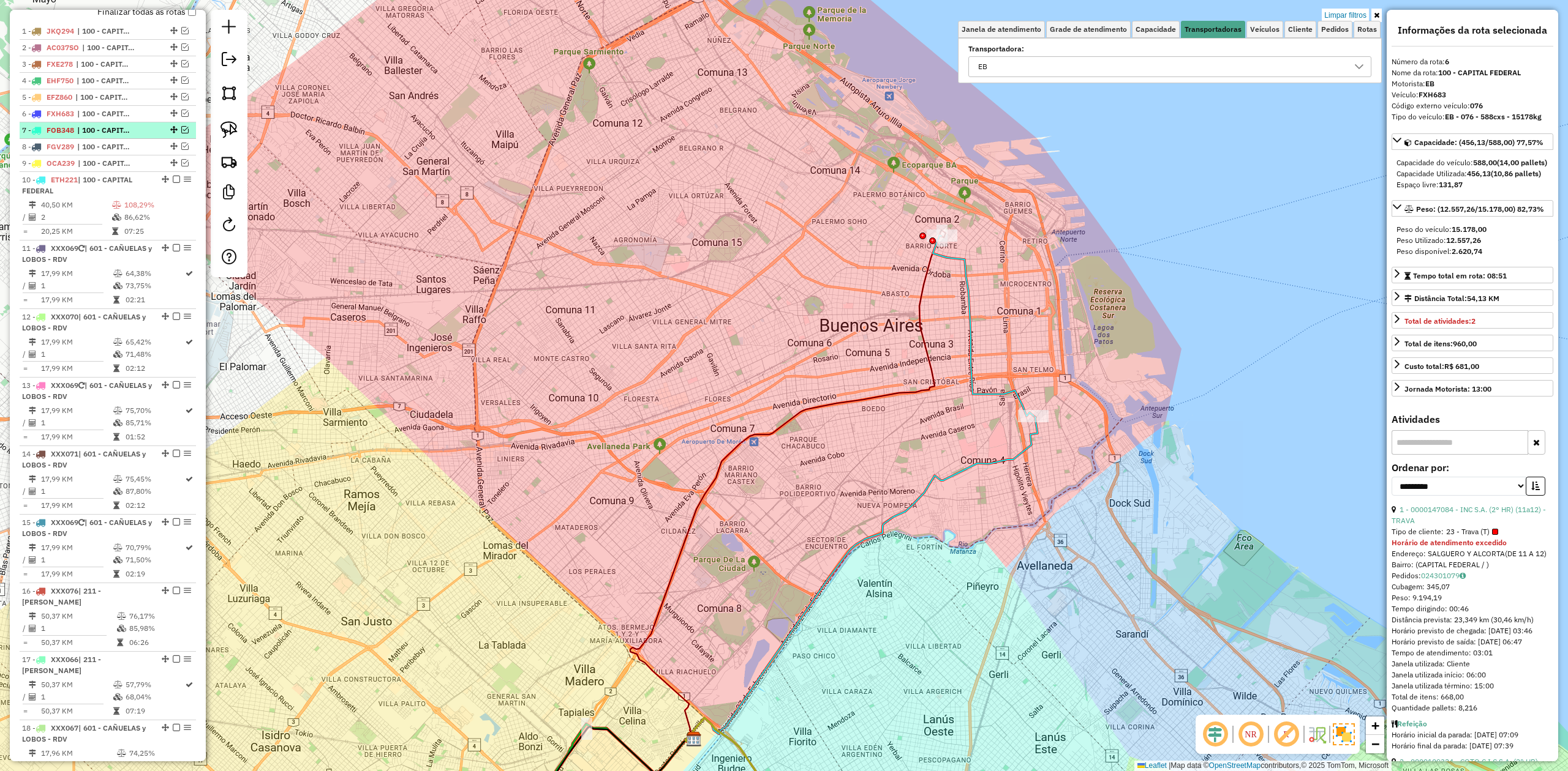
click at [112, 138] on li "7 - FOB348 | 100 - CAPITAL FEDERAL" at bounding box center [107, 130] width 176 height 17
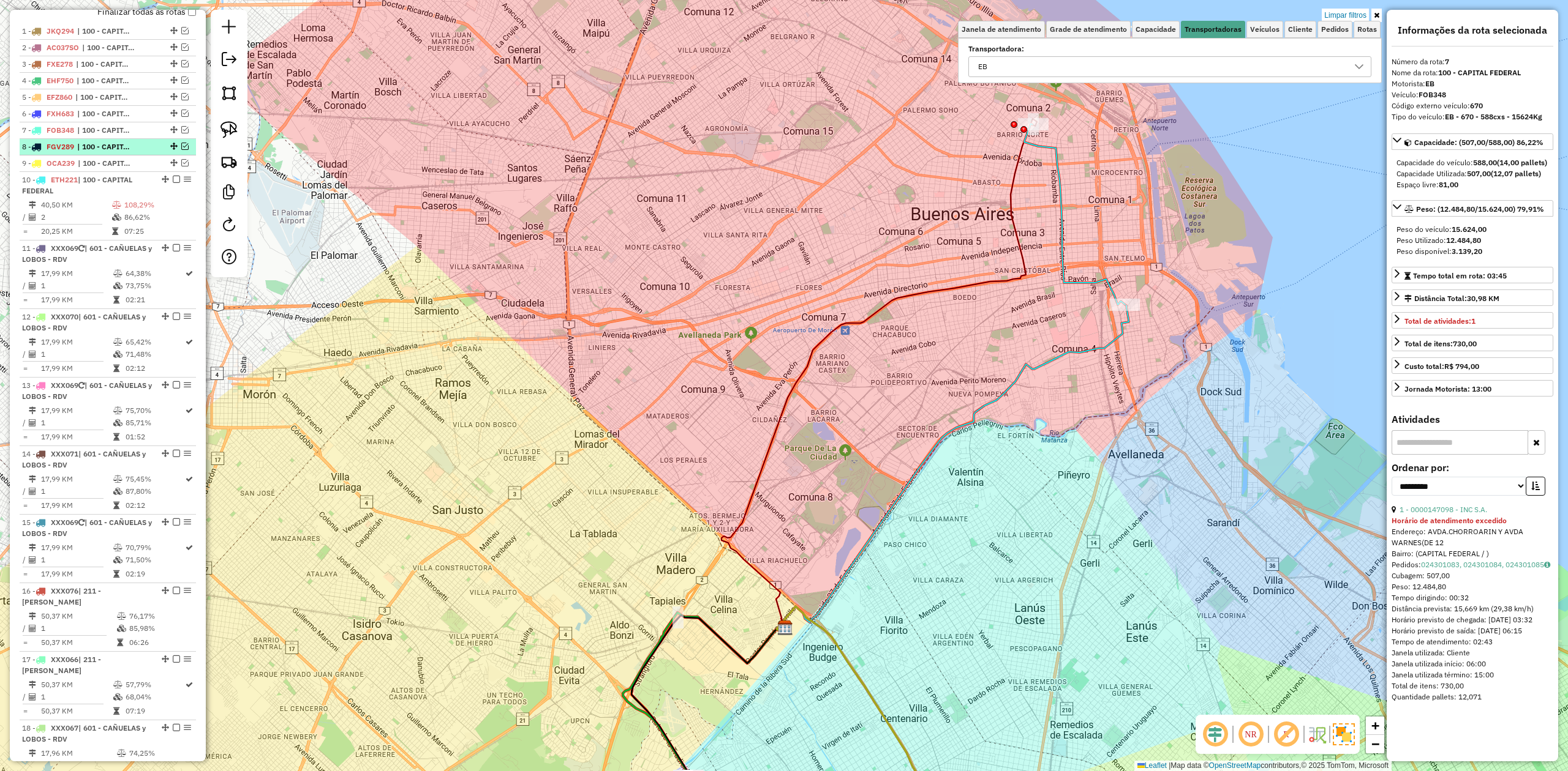
click at [112, 148] on span "| 100 - CAPITAL FEDERAL" at bounding box center [105, 146] width 56 height 11
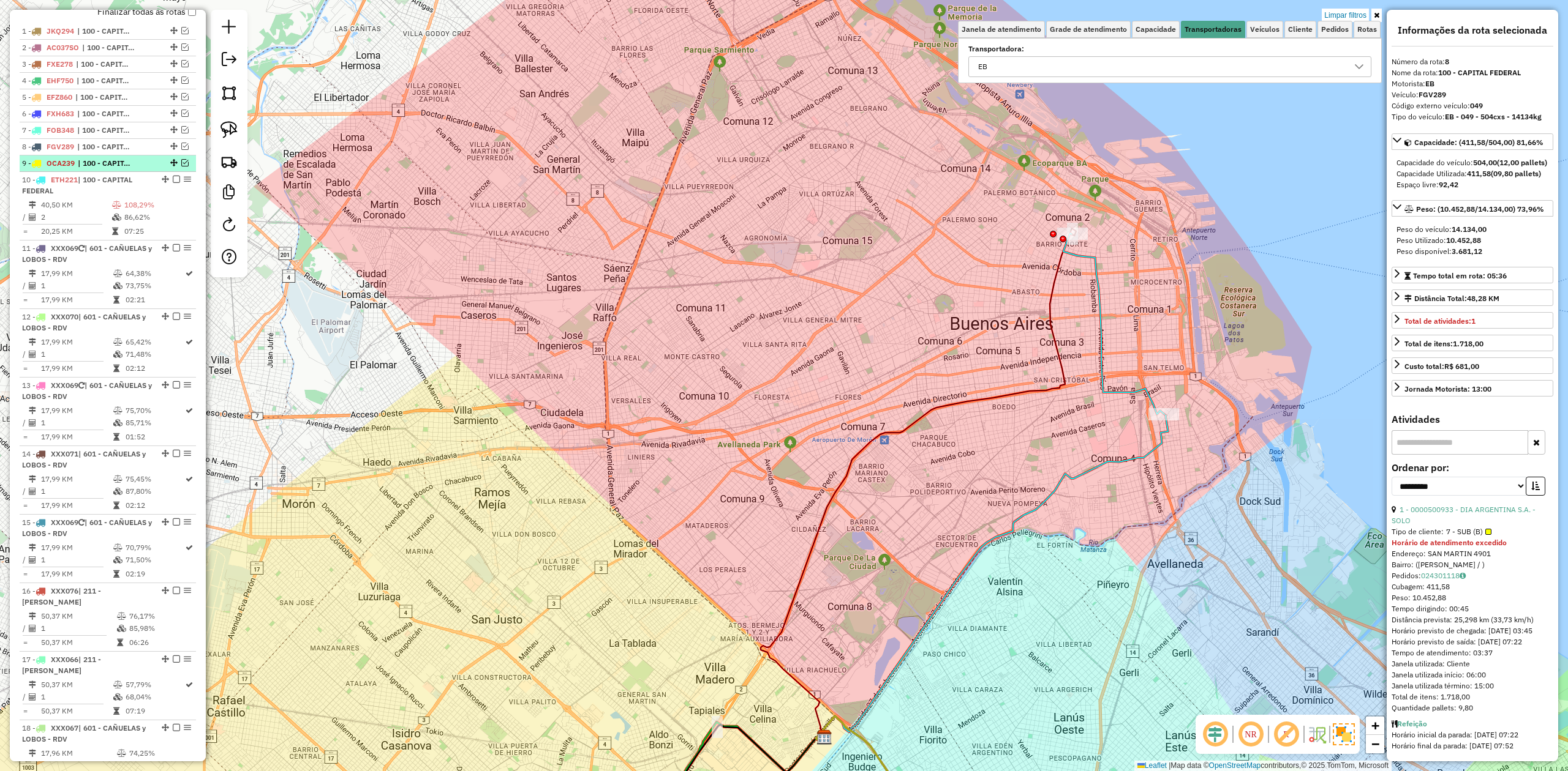
click at [114, 167] on span "| 100 - CAPITAL FEDERAL" at bounding box center [106, 163] width 56 height 11
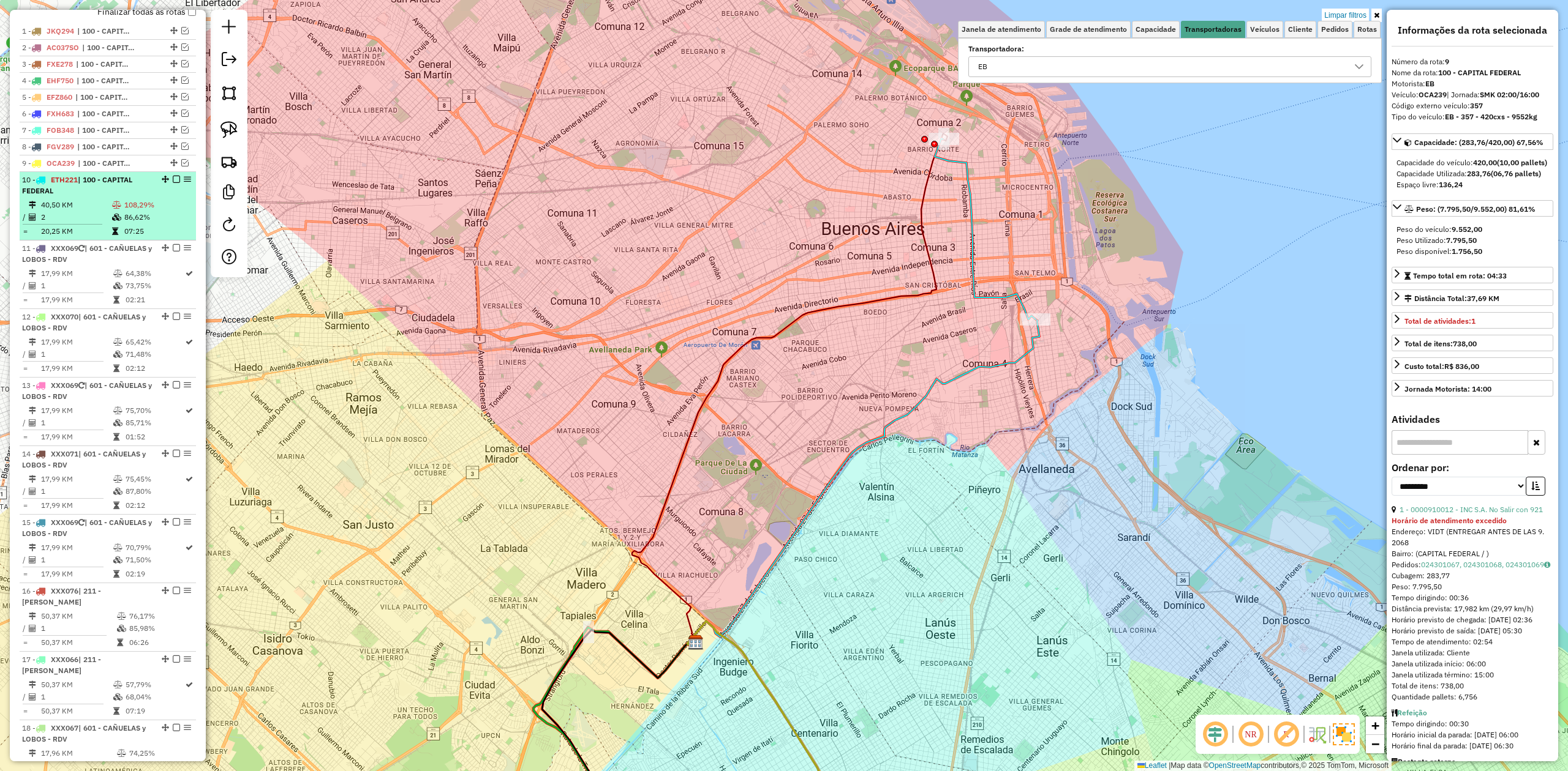
click at [116, 184] on span "| 100 - CAPITAL FEDERAL" at bounding box center [77, 185] width 110 height 20
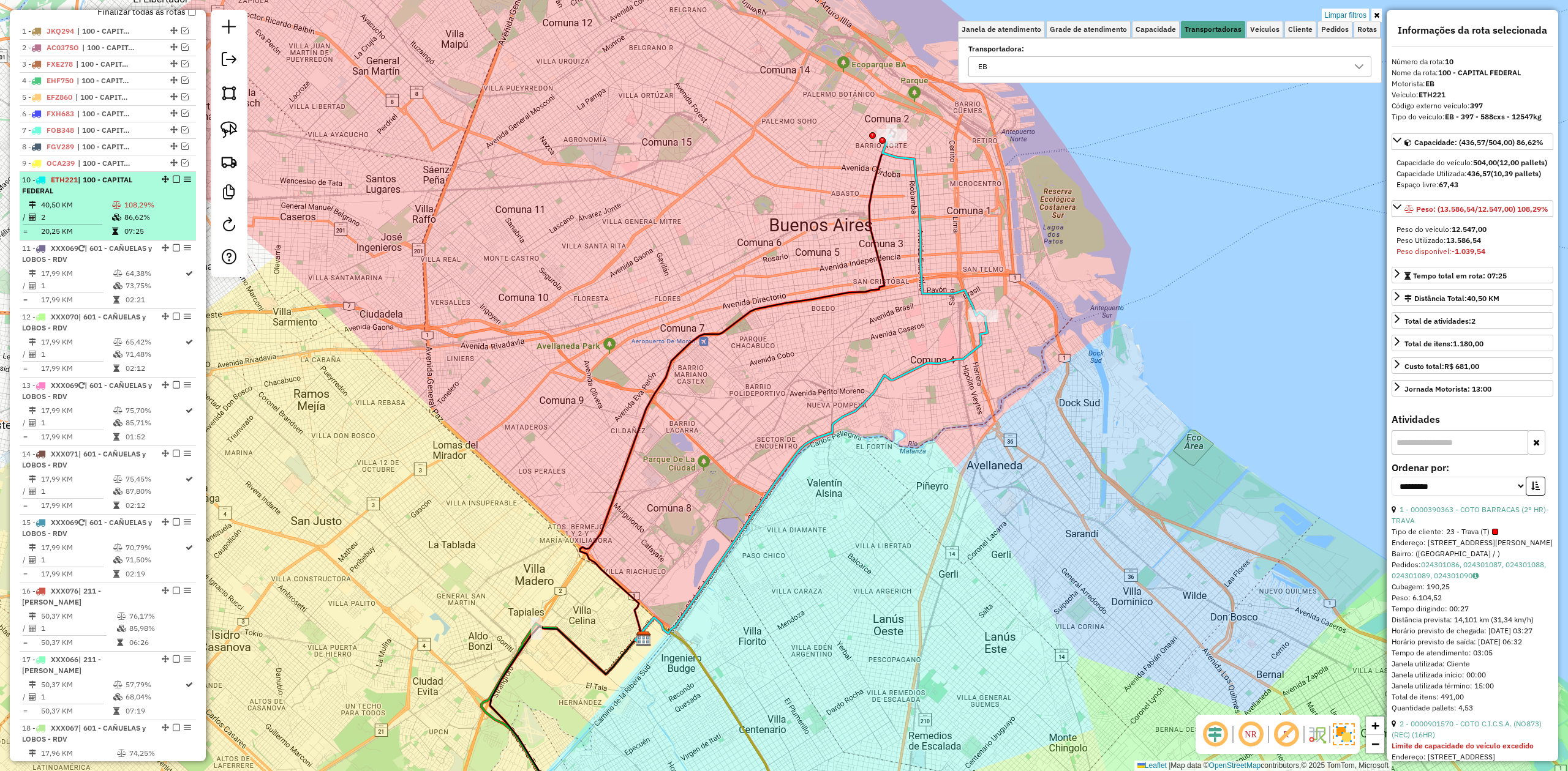
click at [174, 178] on em at bounding box center [176, 179] width 7 height 7
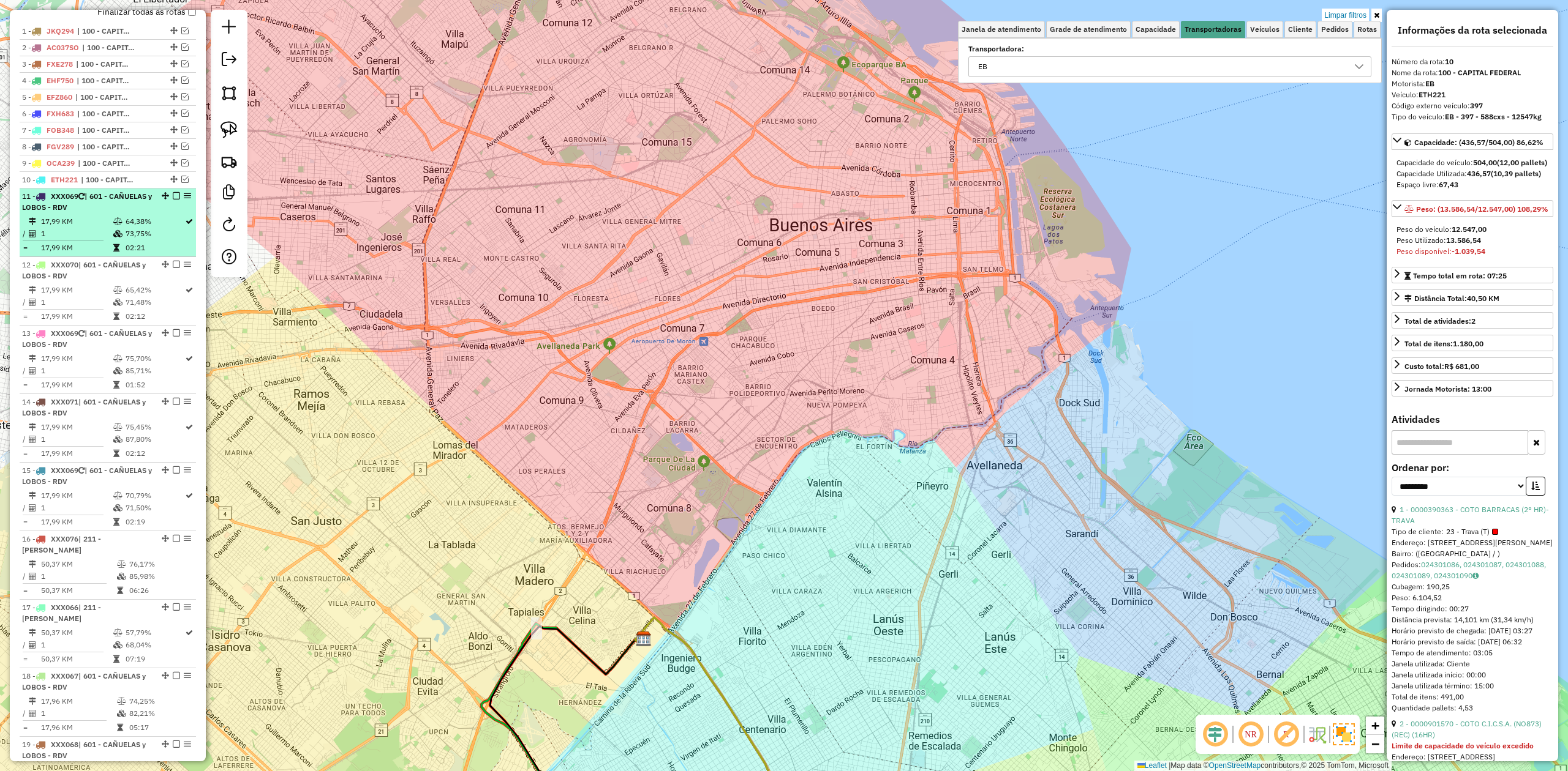
click at [133, 227] on td "64,38%" at bounding box center [154, 221] width 59 height 12
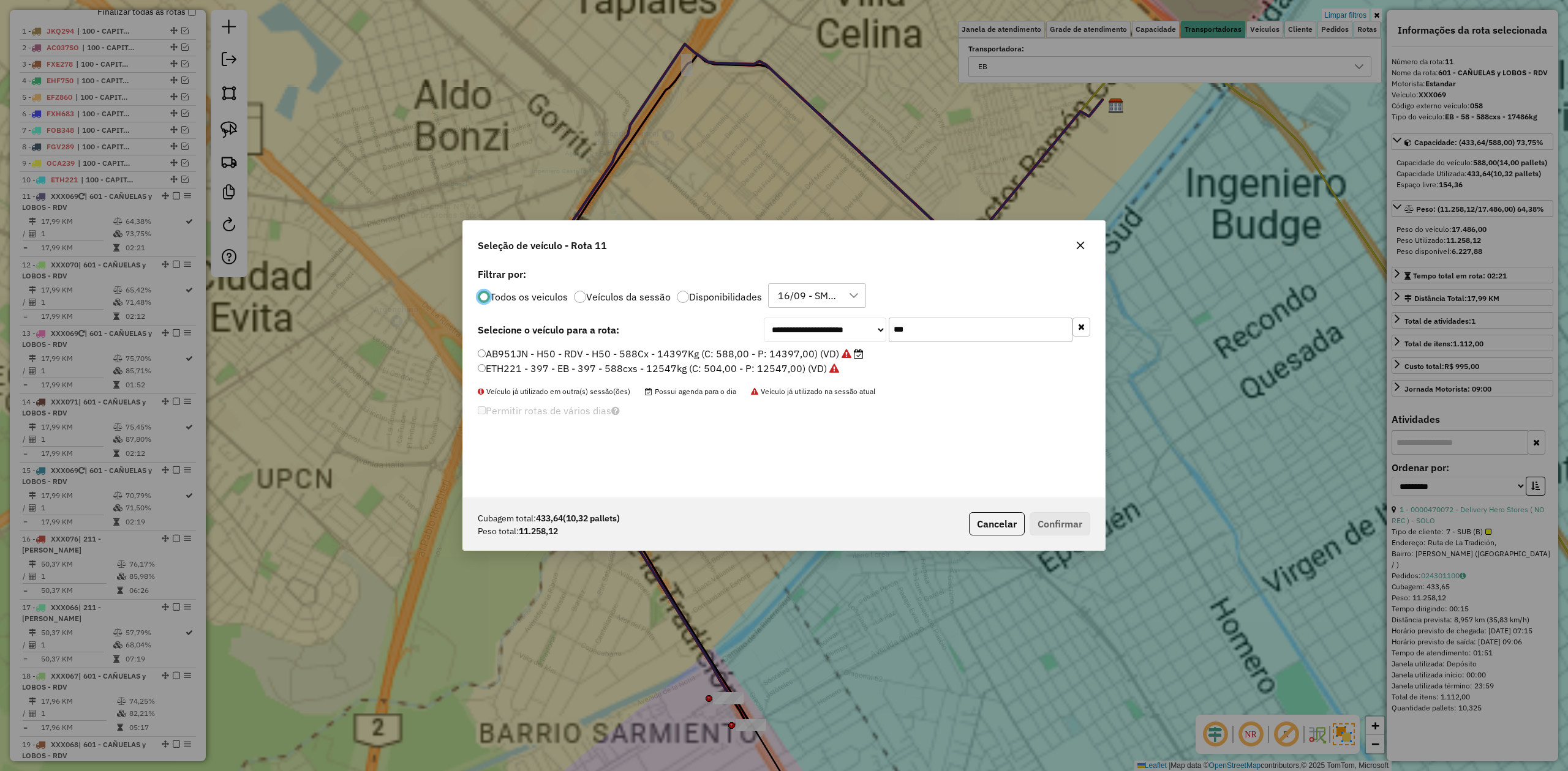
scroll to position [6, 4]
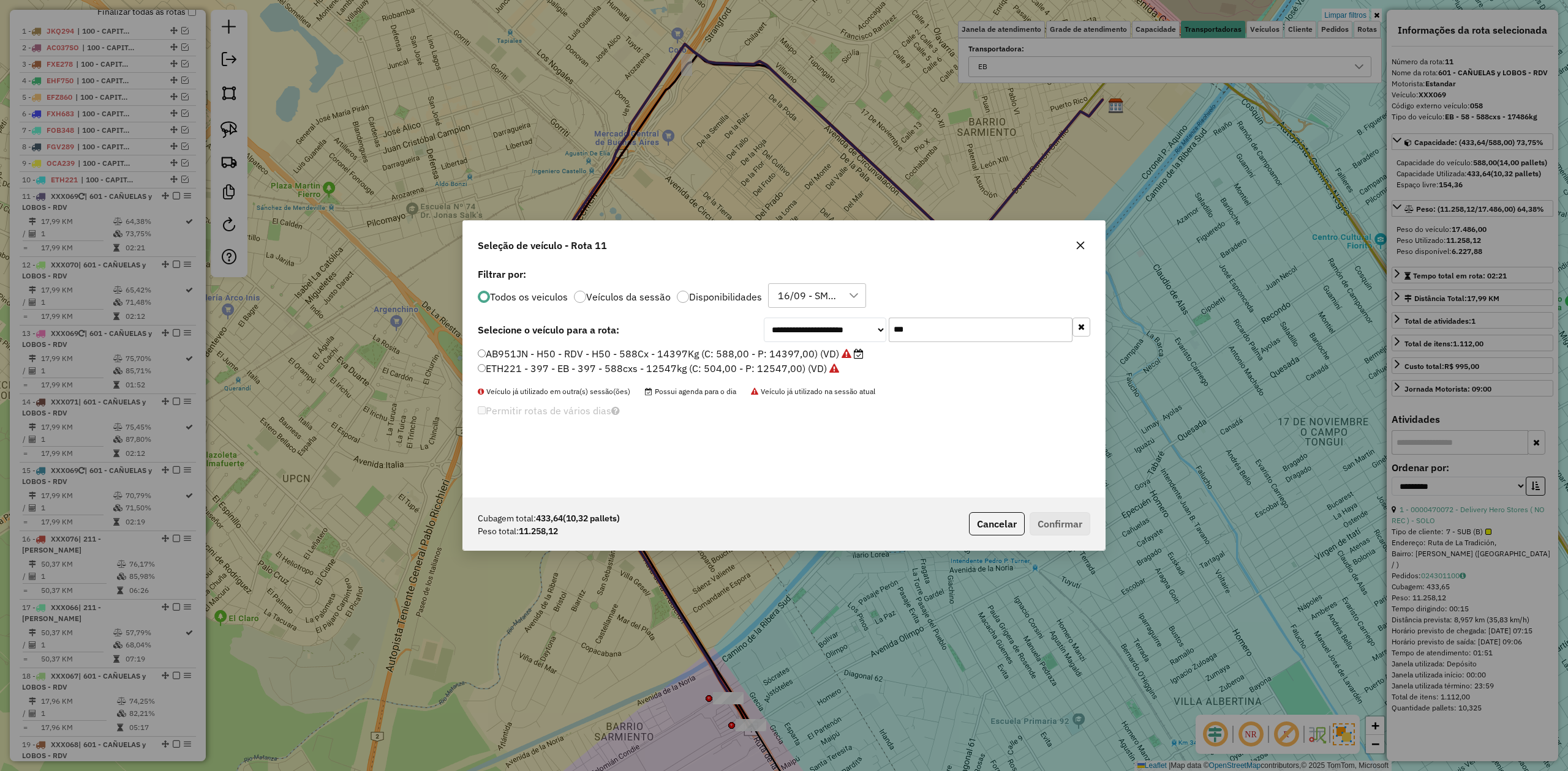
drag, startPoint x: 944, startPoint y: 333, endPoint x: 799, endPoint y: 309, distance: 147.0
click at [799, 309] on div "**********" at bounding box center [784, 381] width 642 height 233
type input "***"
click at [799, 356] on label "OCA239 - 357 - EB - 357 - 420cxs - 9552kg (C: 420,00 - P: 9552,00) (VD)" at bounding box center [653, 353] width 350 height 14
click at [1070, 525] on button "Confirmar" at bounding box center [1059, 524] width 61 height 23
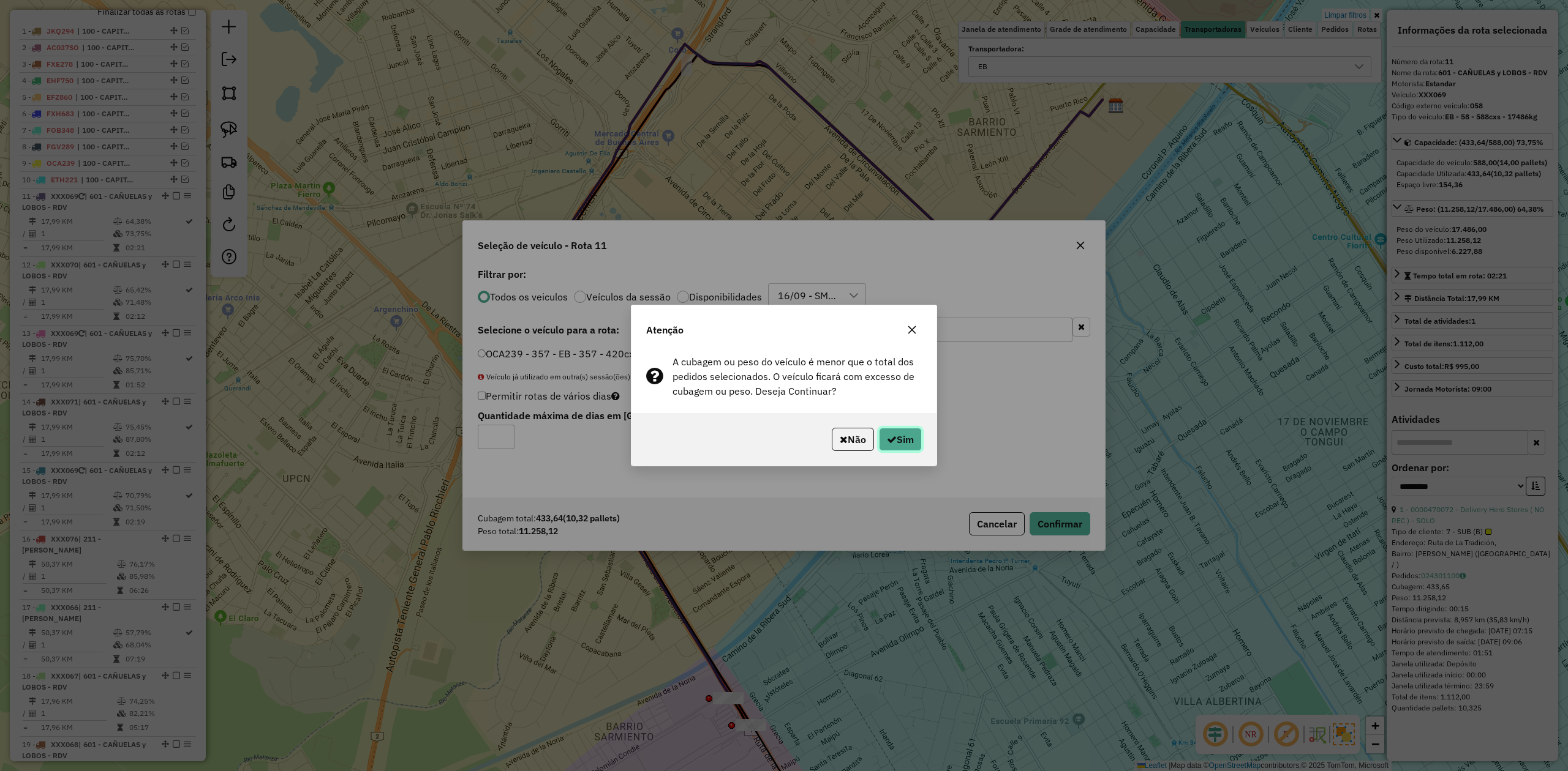
click at [895, 442] on button "Sim" at bounding box center [900, 439] width 43 height 23
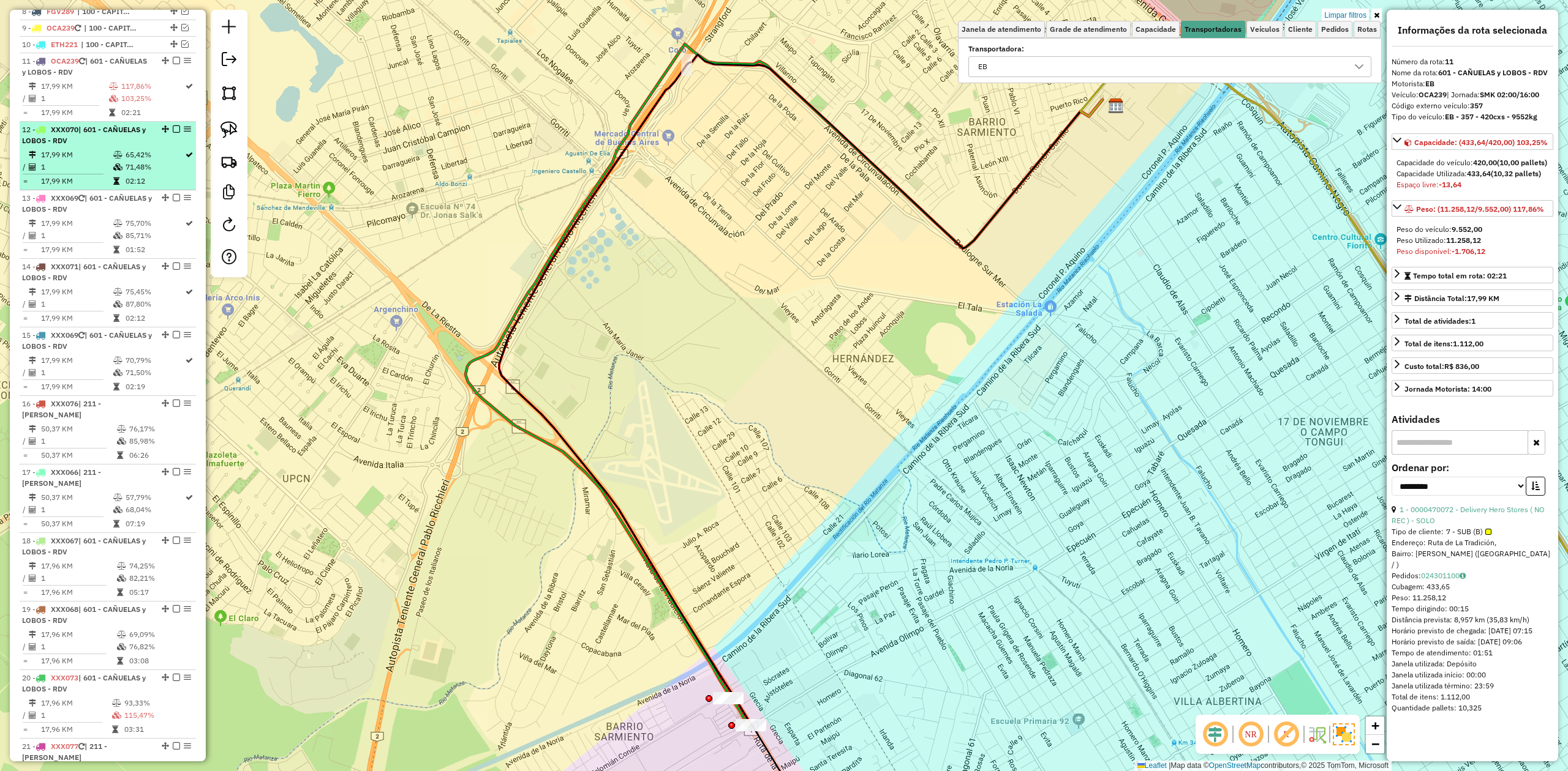
scroll to position [556, 0]
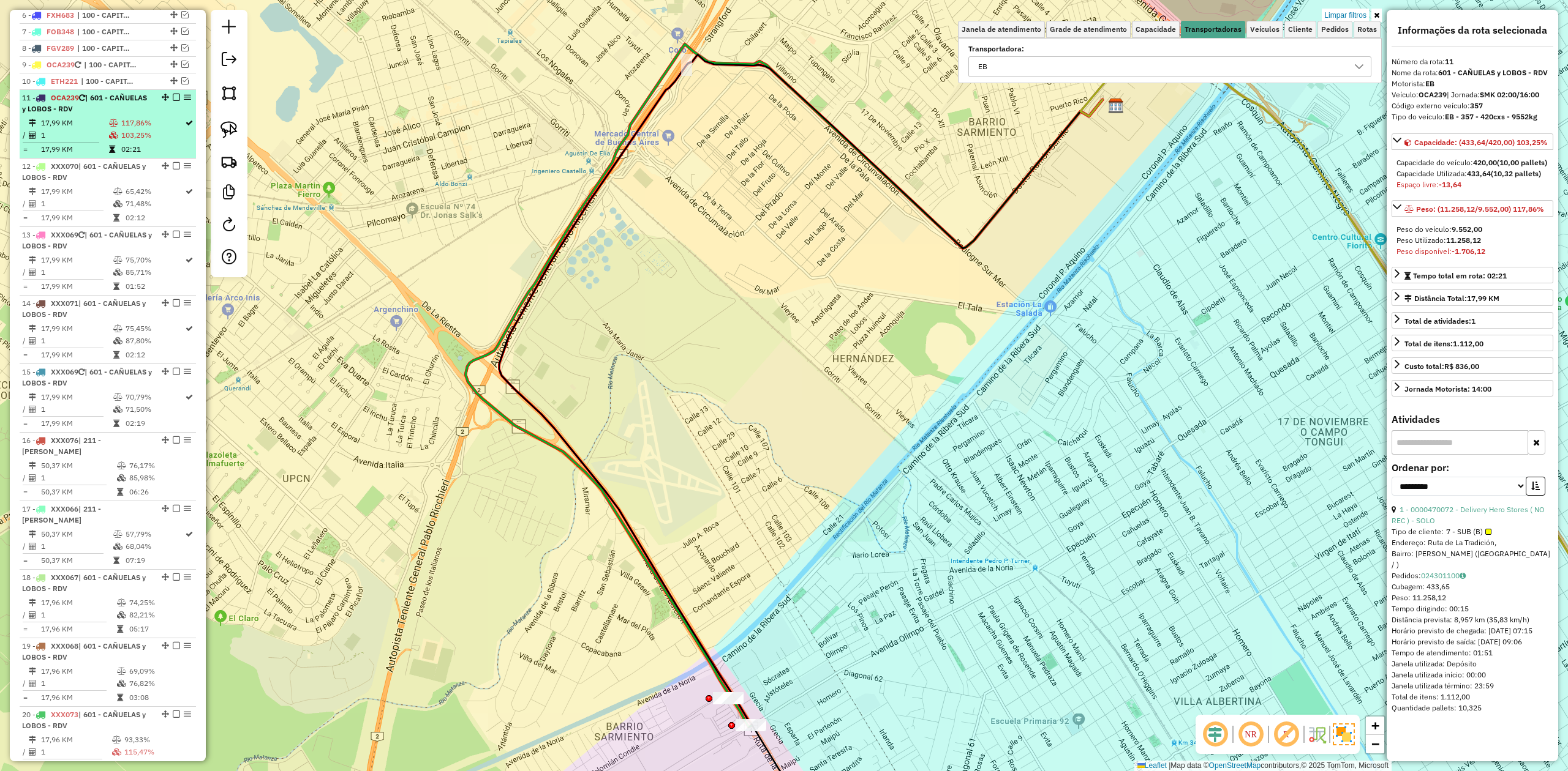
click at [173, 96] on em at bounding box center [176, 97] width 7 height 7
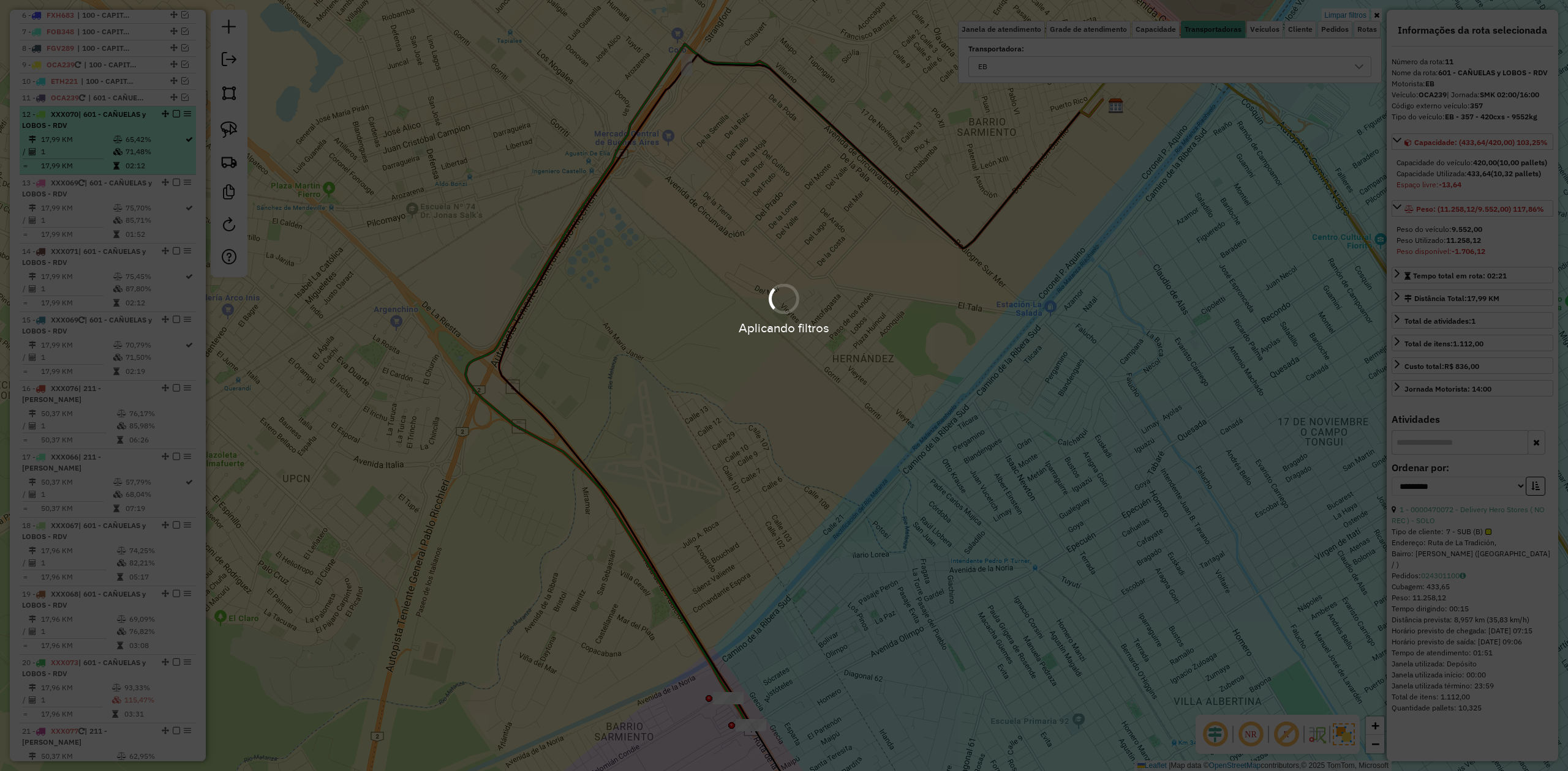
click at [137, 153] on td "71,48%" at bounding box center [154, 151] width 59 height 12
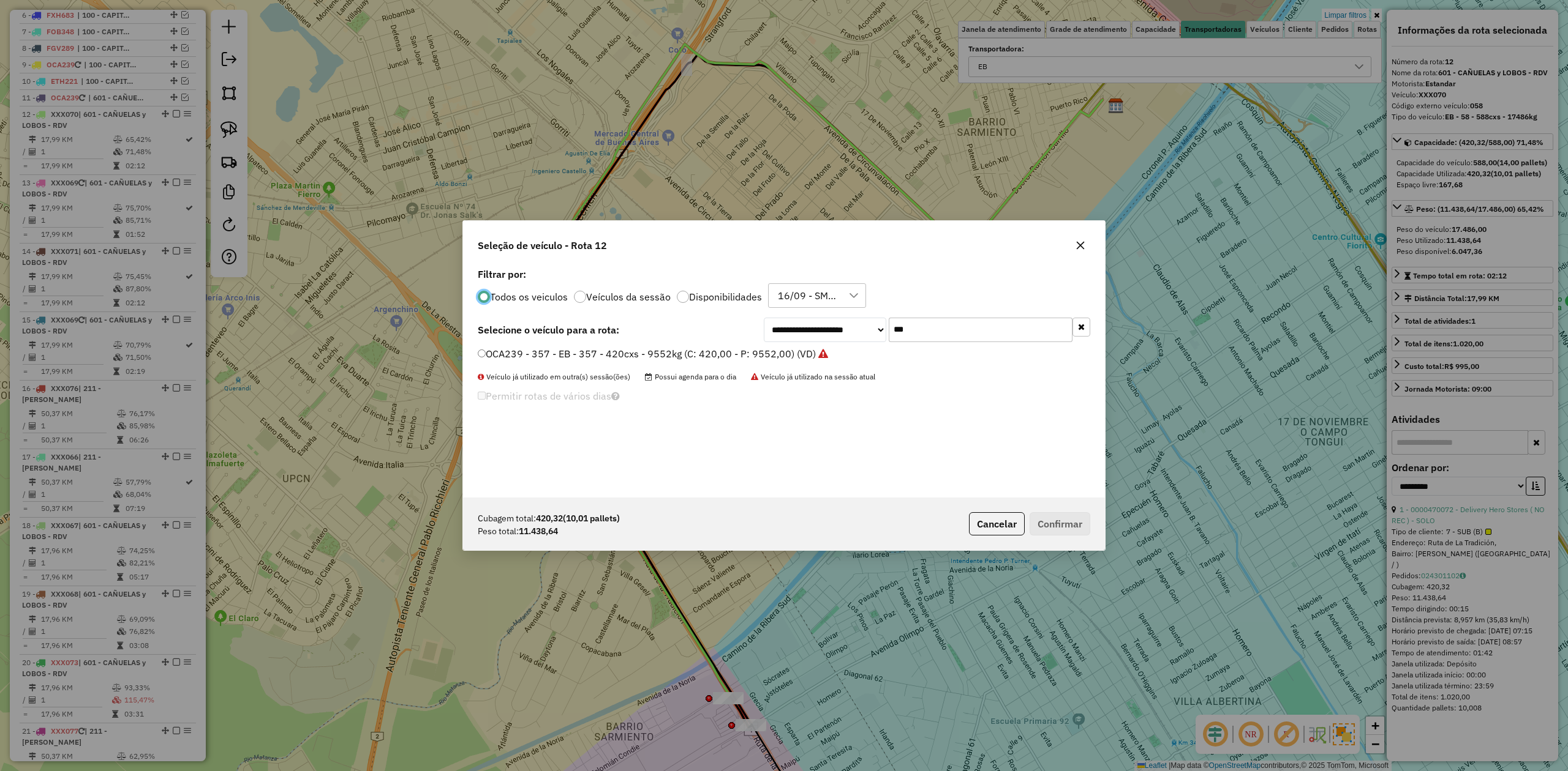
scroll to position [6, 4]
click at [960, 304] on div "Todos os veiculos Veículos da sessão Disponibilidades 16/09 - SMK MERCADO CENTR…" at bounding box center [784, 296] width 612 height 24
drag, startPoint x: 802, startPoint y: 314, endPoint x: 778, endPoint y: 312, distance: 24.1
click at [779, 312] on div "**********" at bounding box center [784, 381] width 642 height 233
type input "***"
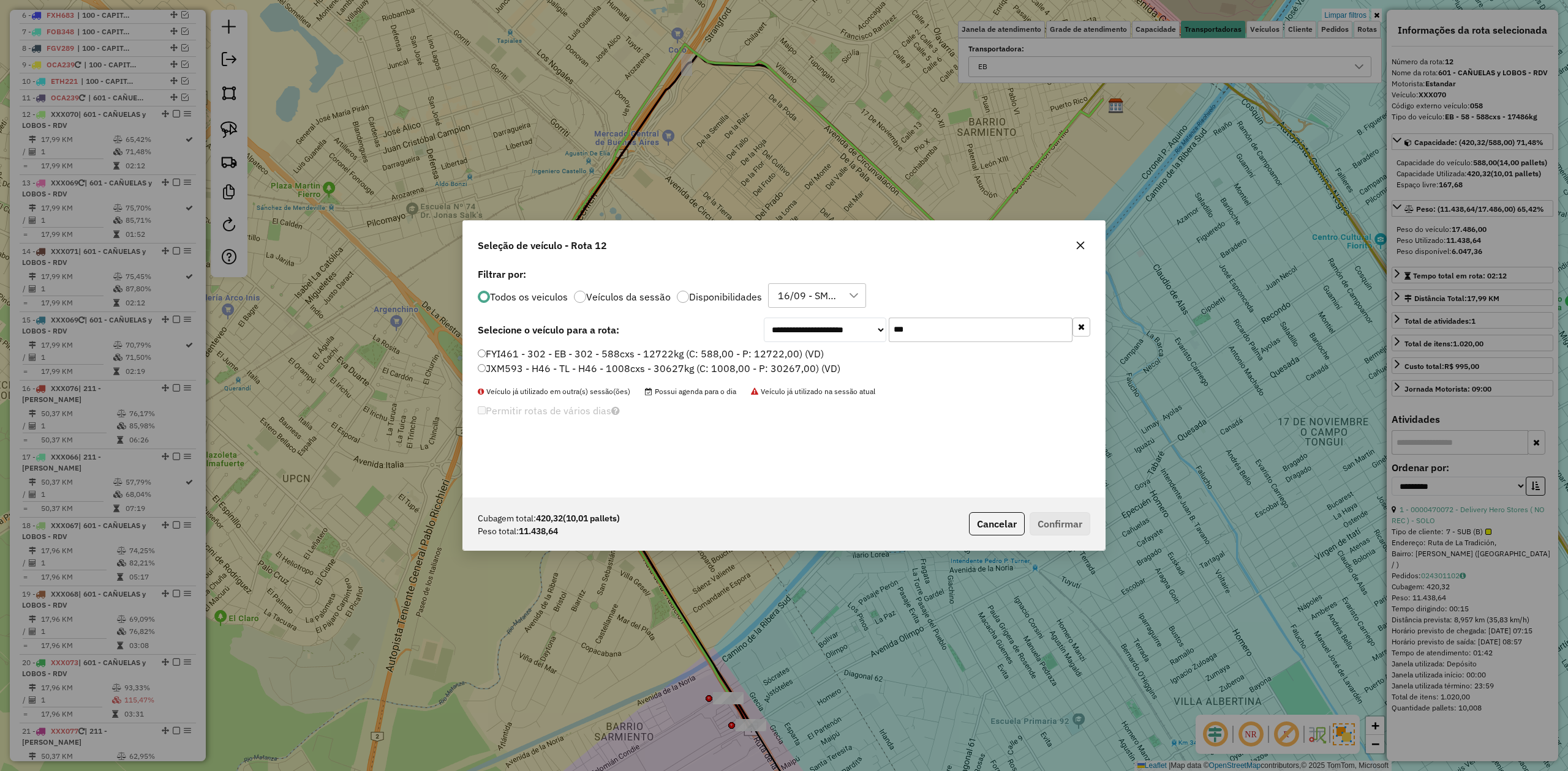
click at [799, 356] on label "FYI461 - 302 - EB - 302 - 588cxs - 12722kg (C: 588,00 - P: 12722,00) (VD)" at bounding box center [650, 353] width 346 height 14
click at [1082, 530] on button "Confirmar" at bounding box center [1059, 524] width 61 height 23
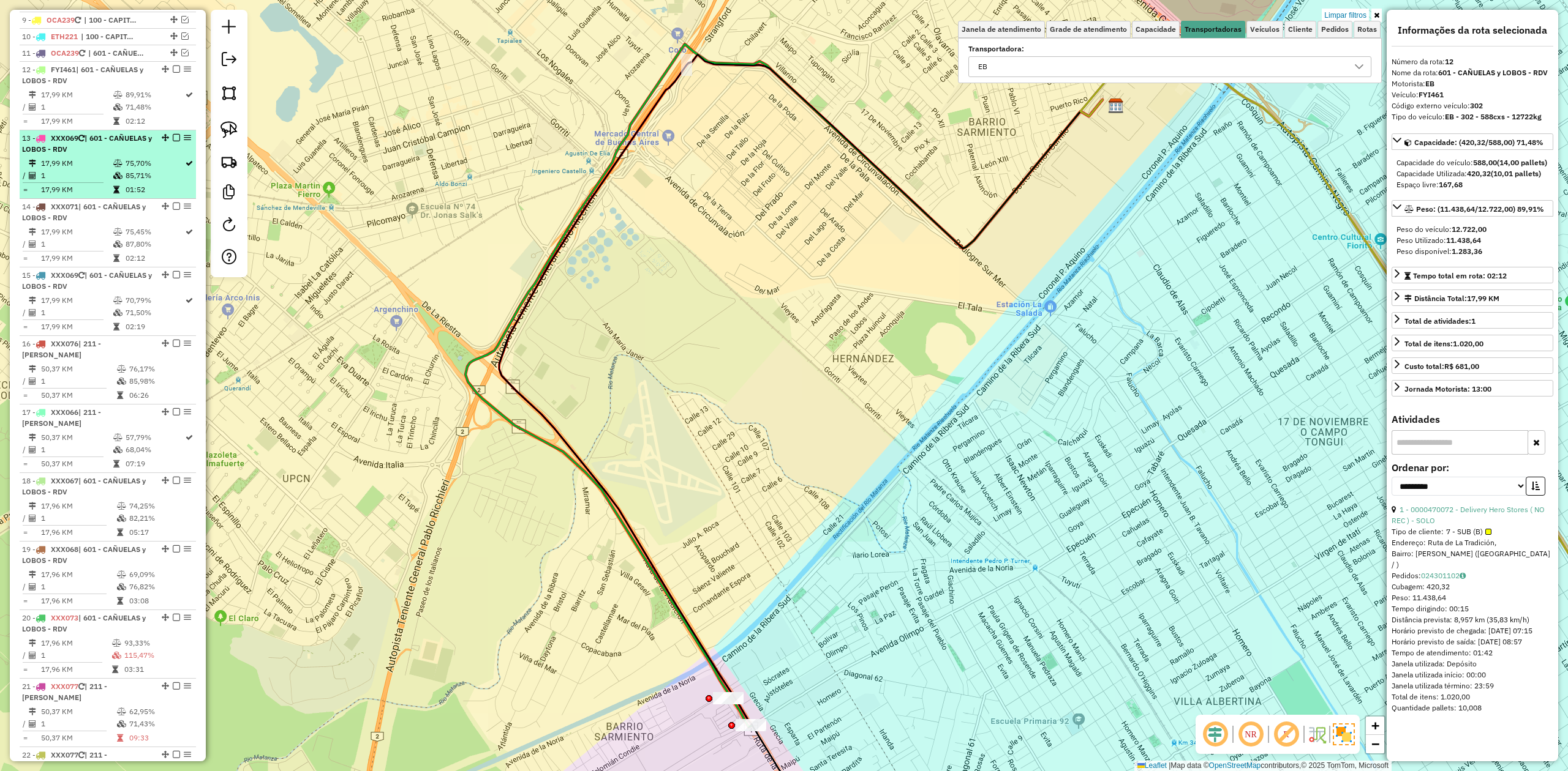
scroll to position [574, 0]
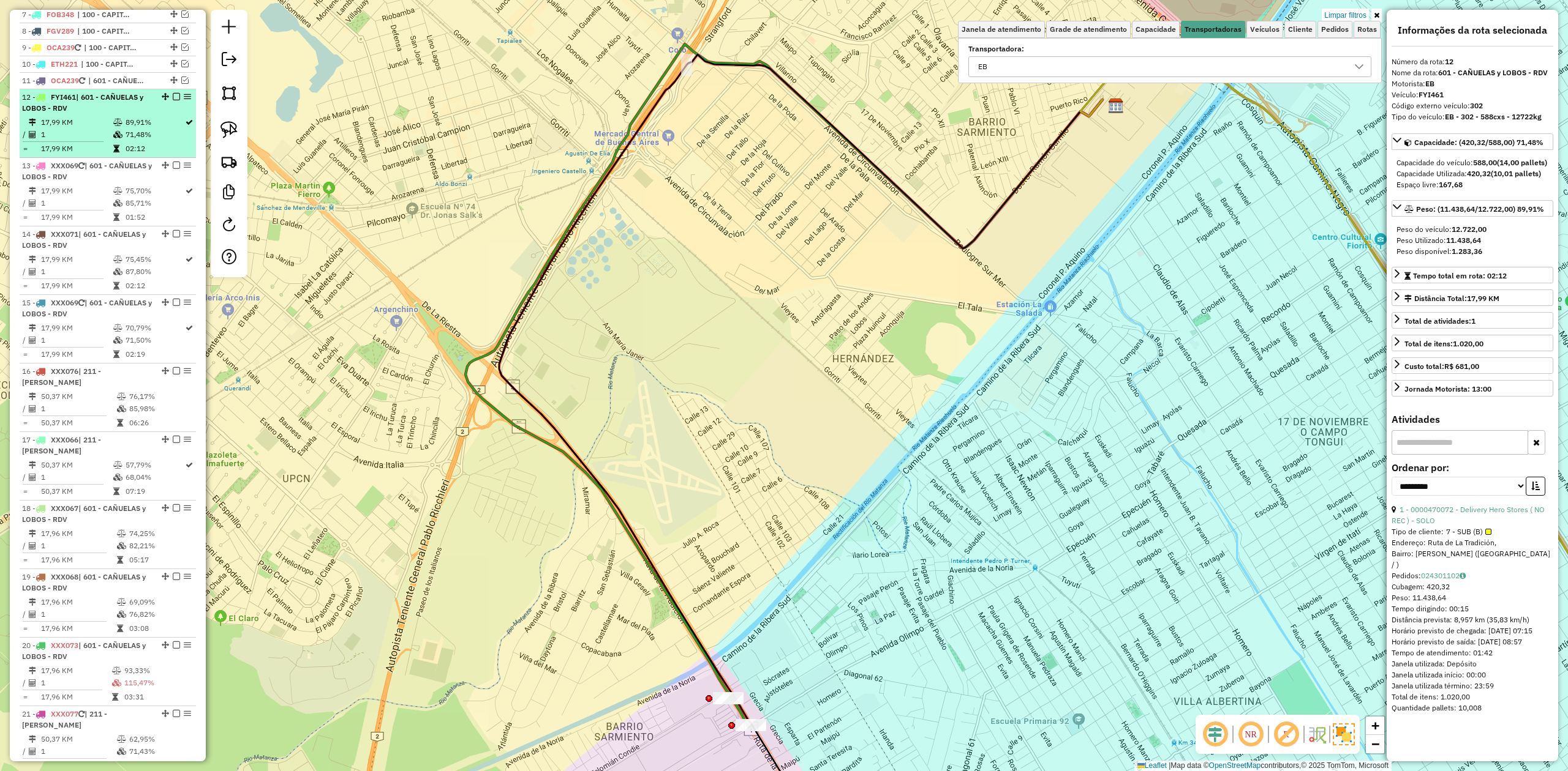
click at [151, 114] on div "12 - FYI461 | 601 - CAÑUELAS y LOBOS - RDV" at bounding box center [108, 103] width 171 height 22
drag, startPoint x: 171, startPoint y: 96, endPoint x: 151, endPoint y: 148, distance: 55.7
click at [173, 98] on em at bounding box center [176, 96] width 7 height 7
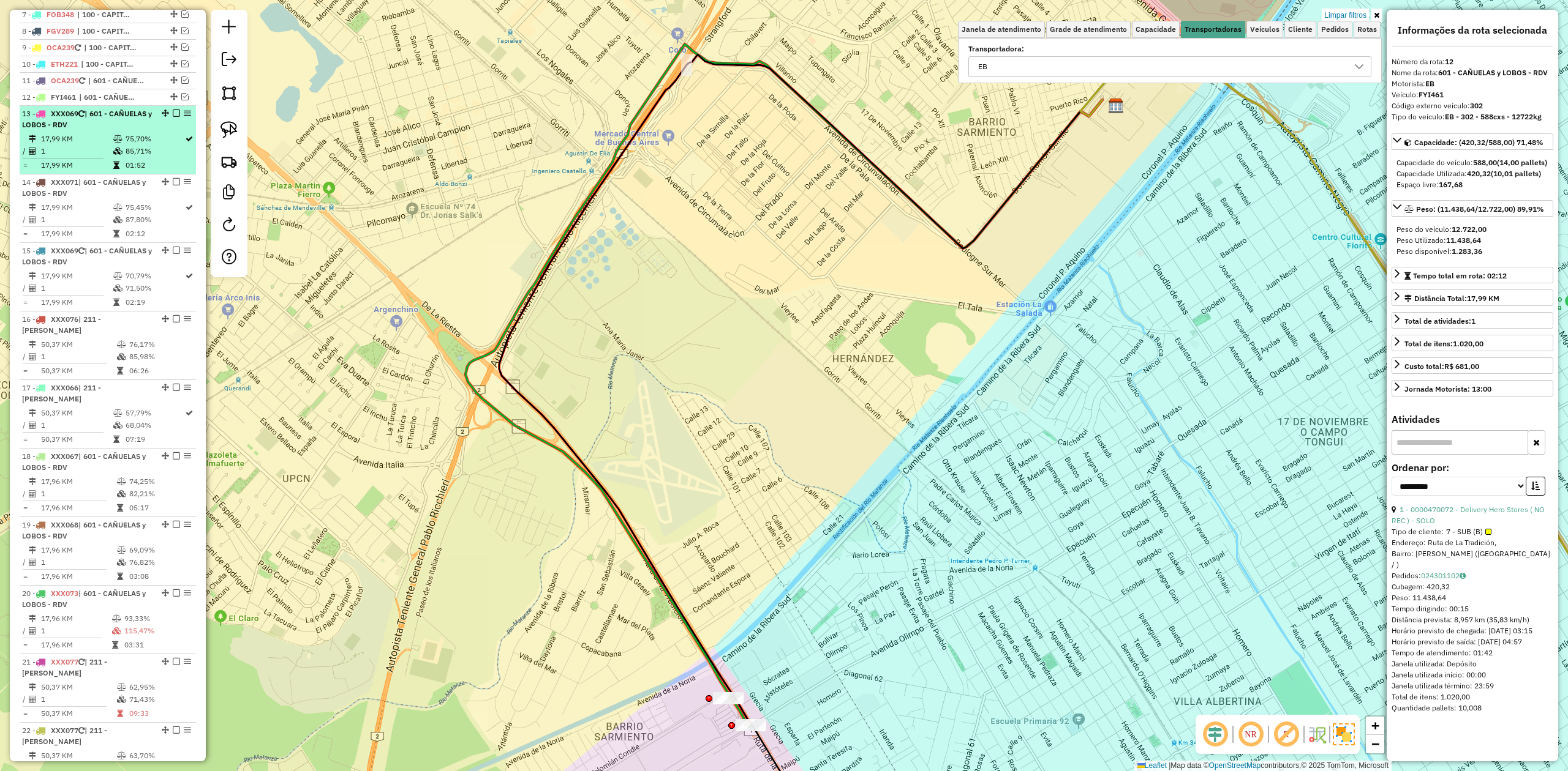
click at [133, 153] on td "85,71%" at bounding box center [154, 151] width 59 height 12
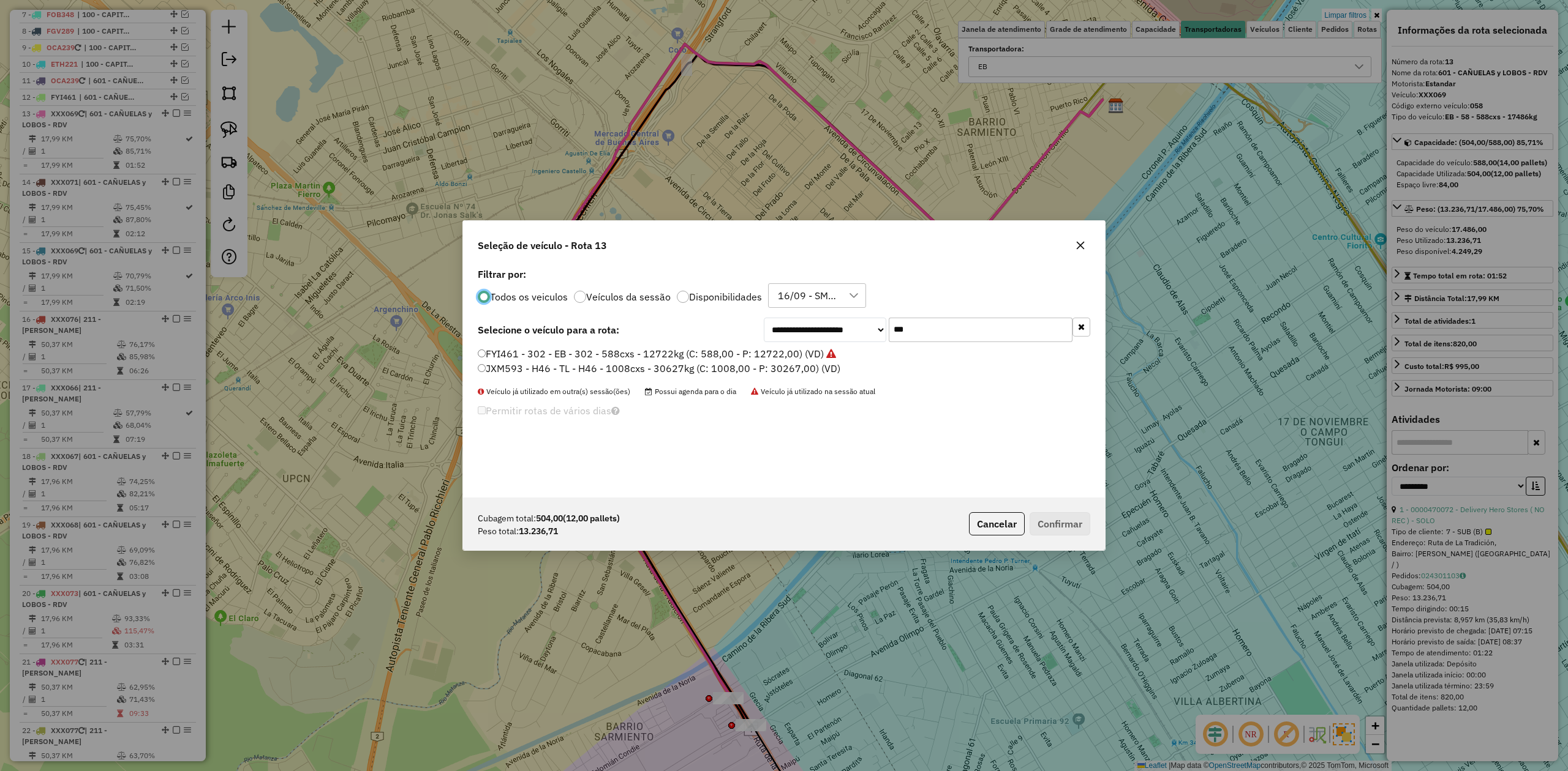
scroll to position [6, 4]
click at [1078, 245] on icon "button" at bounding box center [1080, 244] width 8 height 8
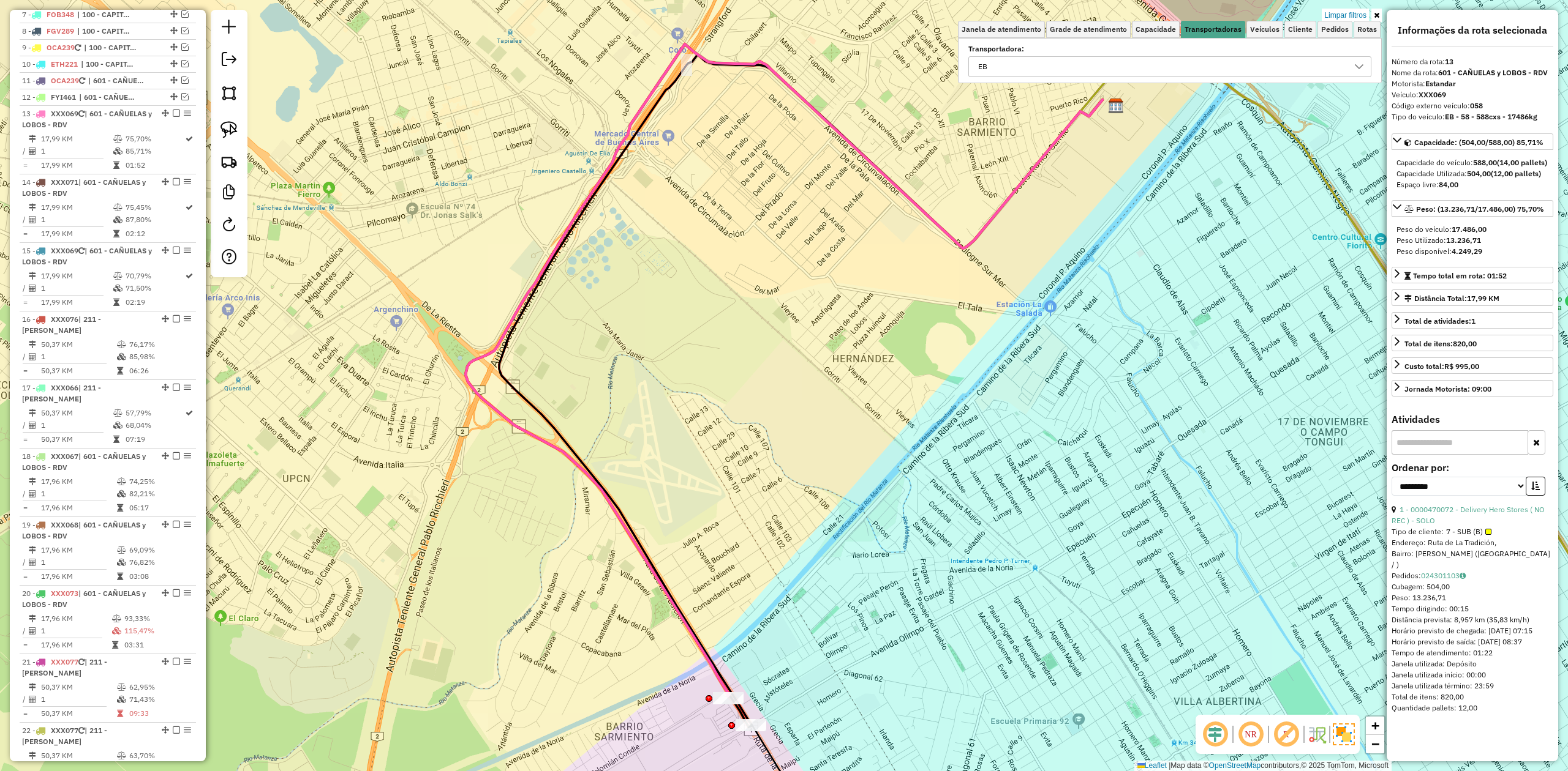
click at [357, 145] on div "Limpar filtros Janela de atendimento Grade de atendimento Capacidade Transporta…" at bounding box center [784, 385] width 1568 height 771
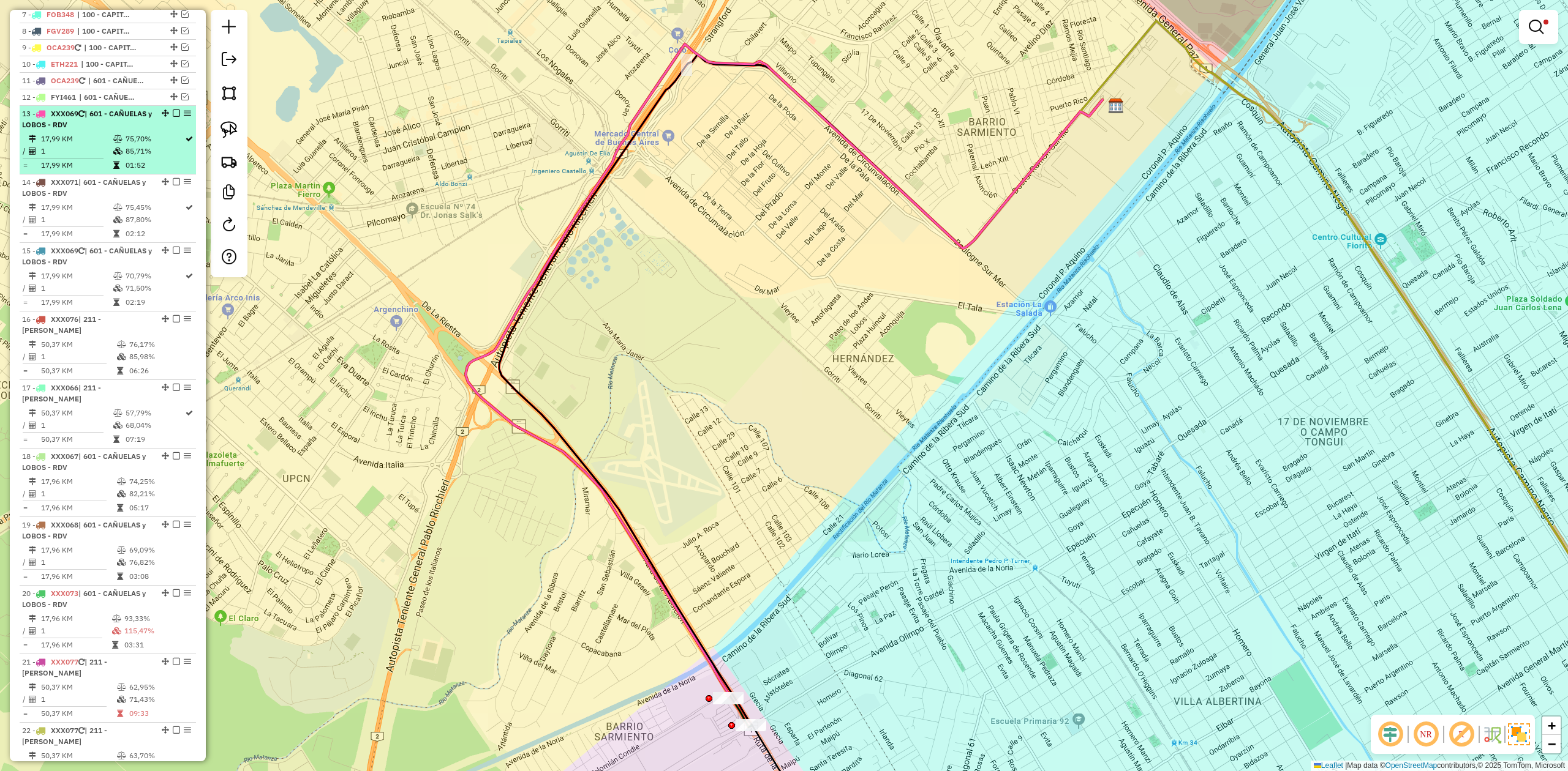
click at [114, 143] on icon at bounding box center [117, 139] width 9 height 7
select select "**********"
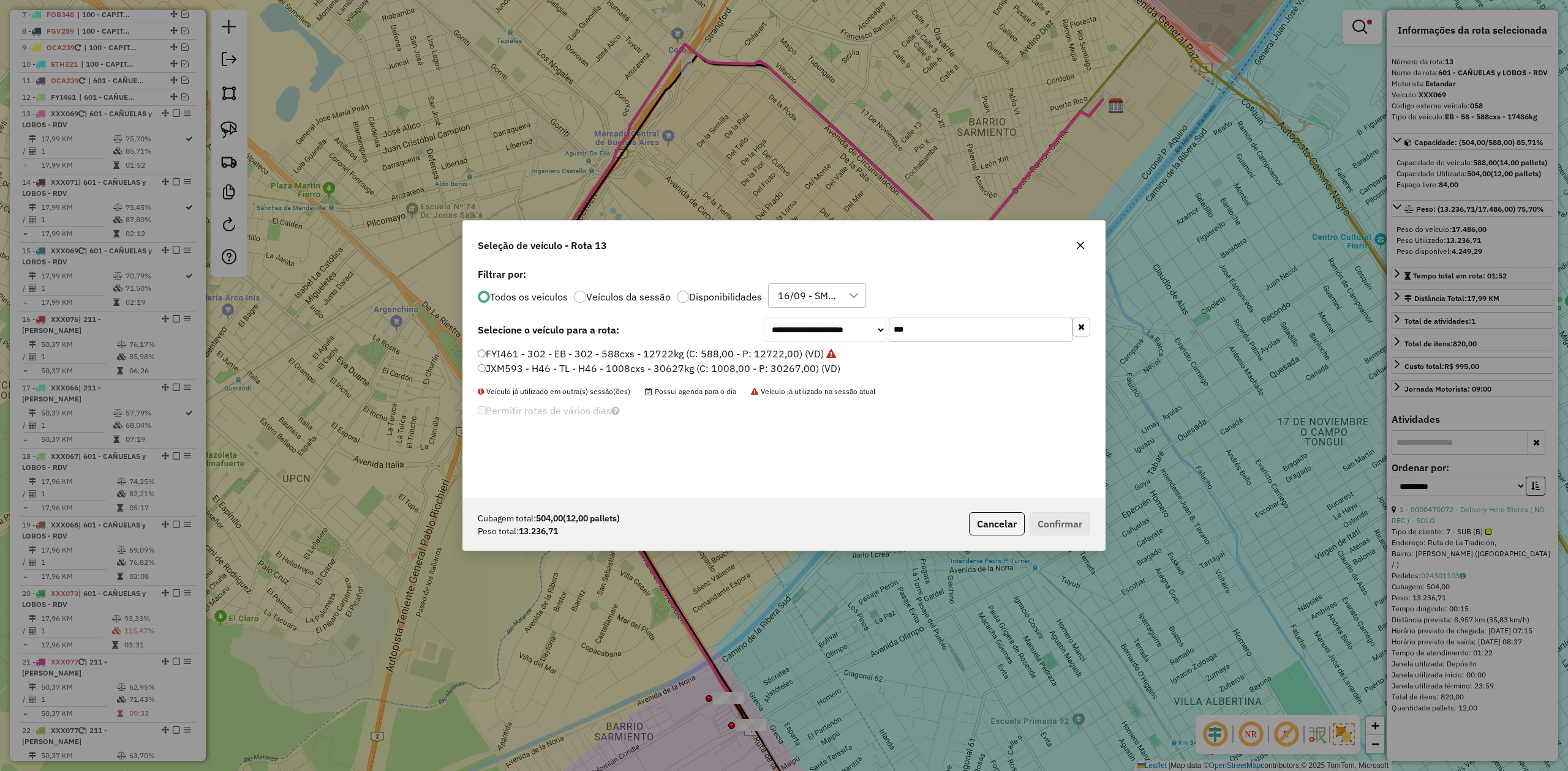
drag, startPoint x: 927, startPoint y: 324, endPoint x: 782, endPoint y: 312, distance: 145.5
click at [783, 312] on div "**********" at bounding box center [784, 381] width 642 height 233
type input "***"
click at [784, 365] on label "KUG070 - 040 - EB - 040 - 588cxs - 14531kg (C: 588,00 - P: 14531,00) (VD)" at bounding box center [653, 369] width 351 height 14
click at [1047, 518] on button "Confirmar" at bounding box center [1059, 524] width 61 height 23
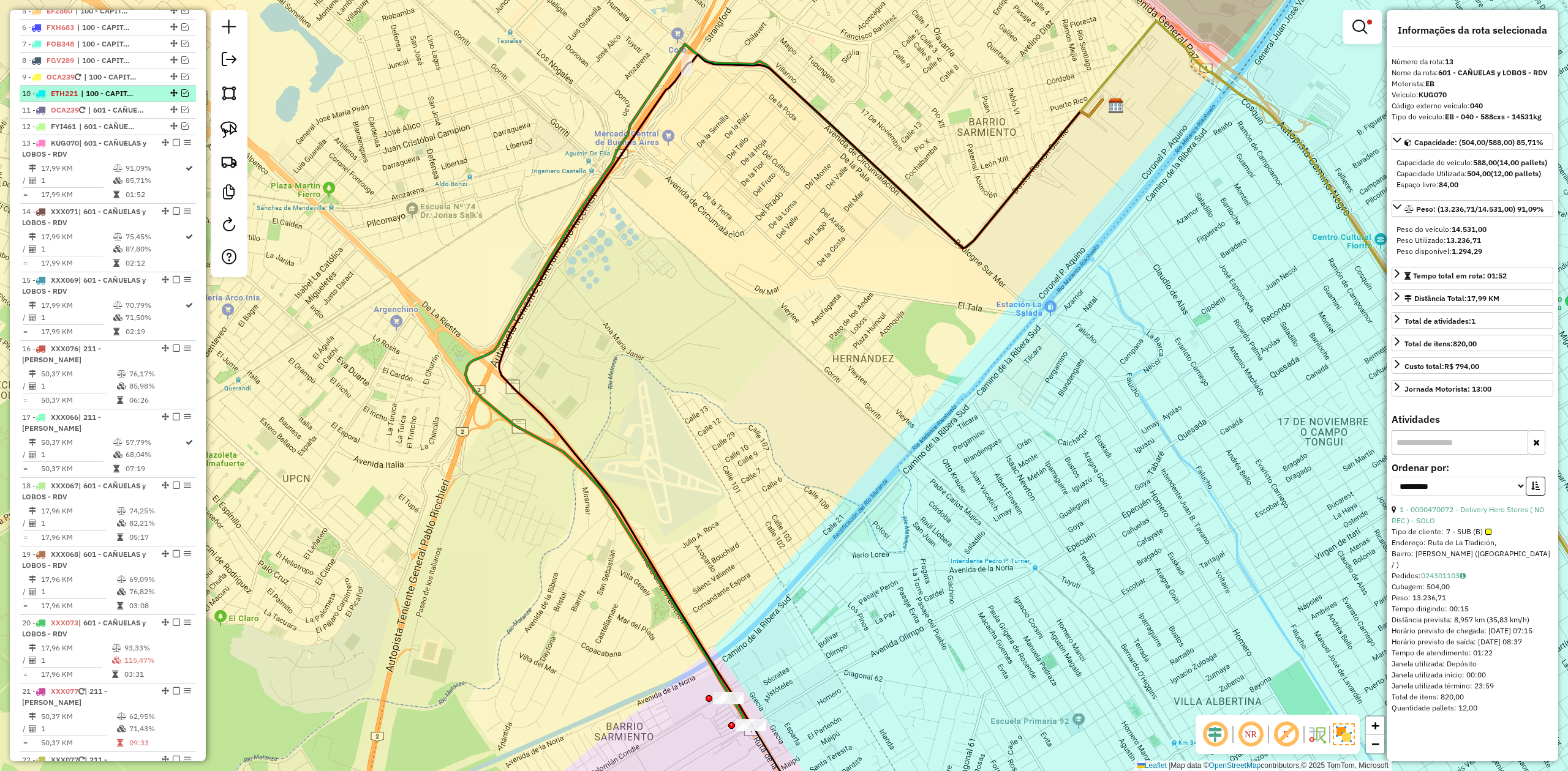
scroll to position [508, 0]
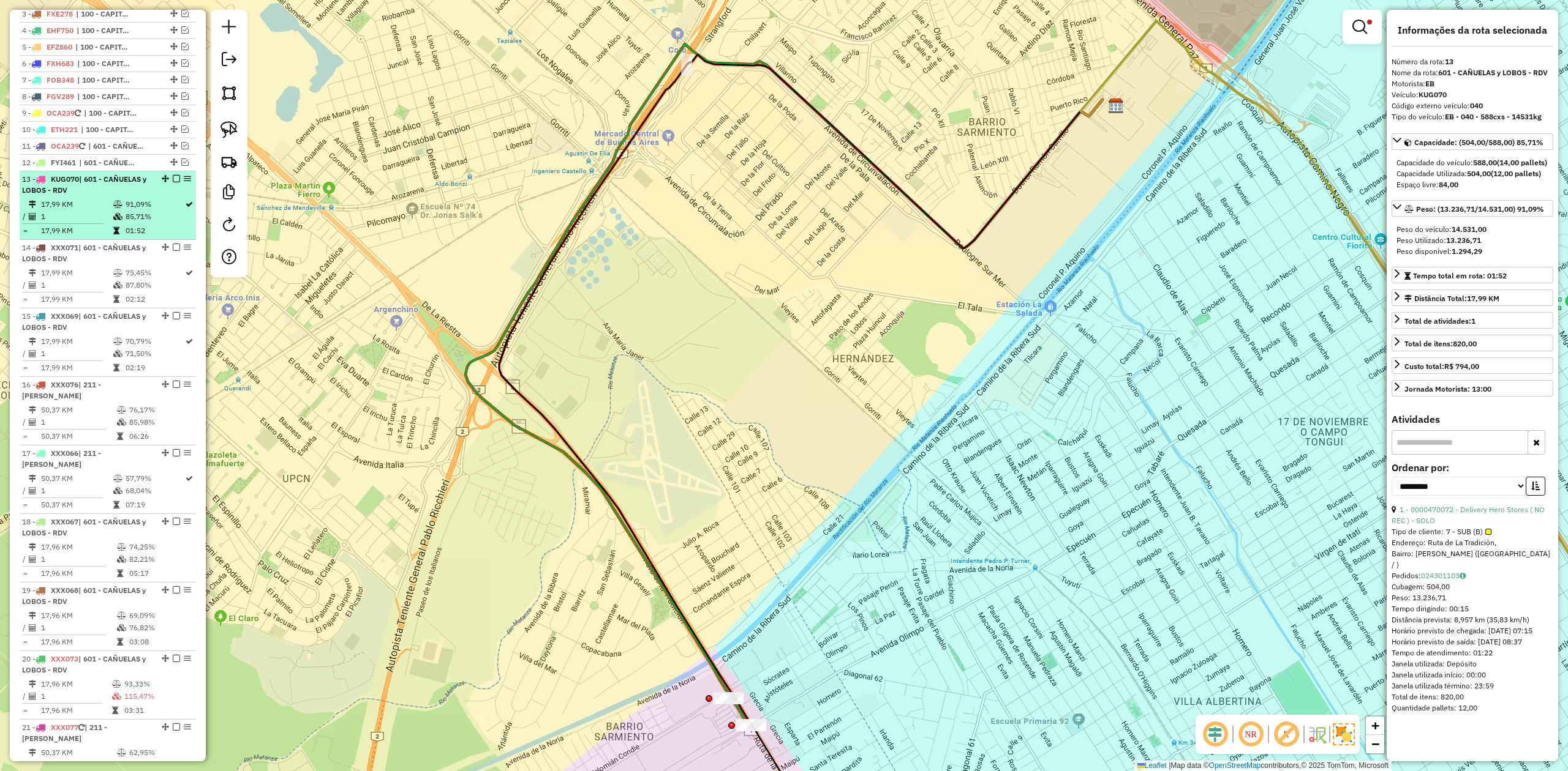
click at [173, 177] on em at bounding box center [176, 179] width 7 height 7
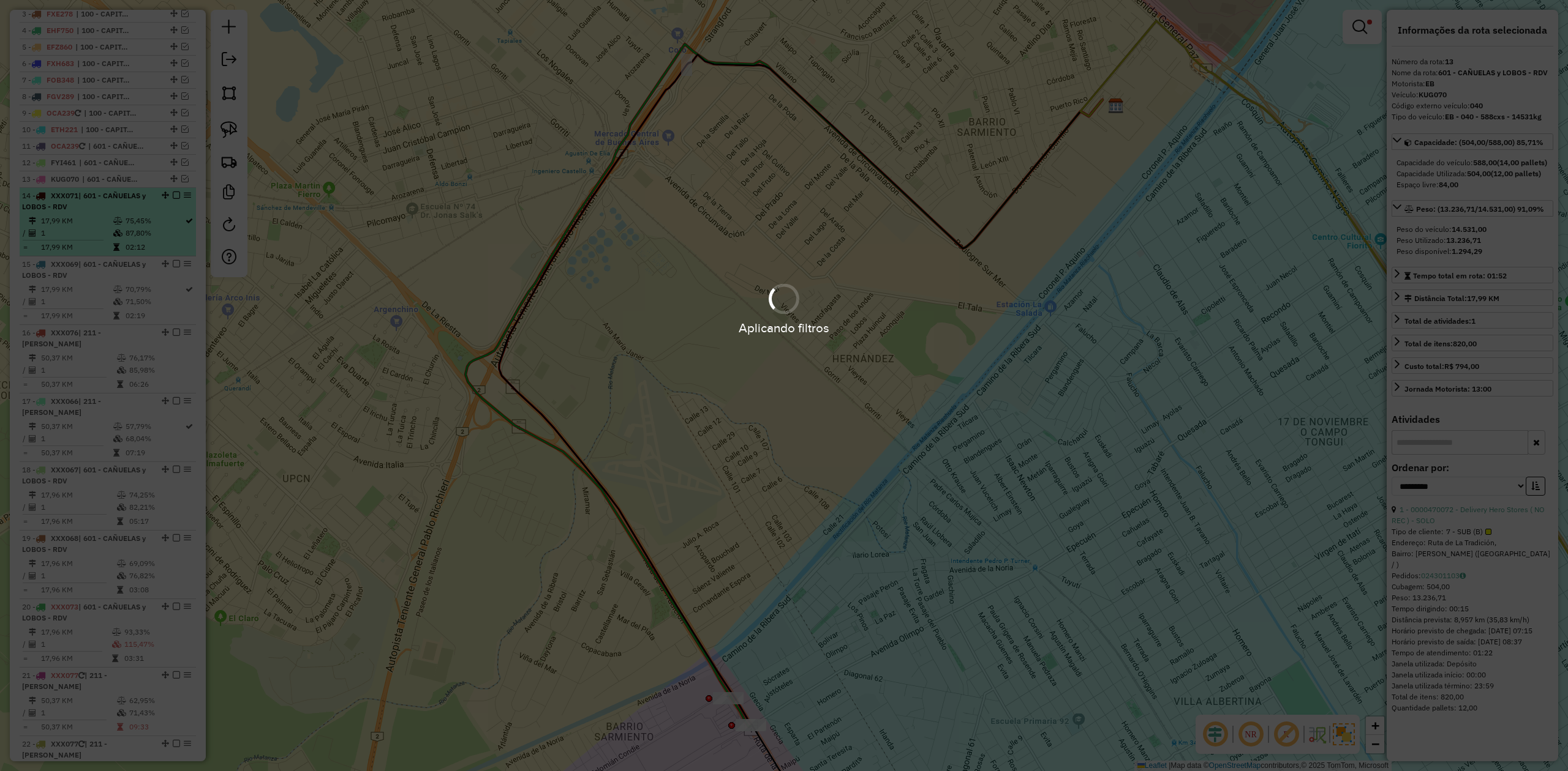
click at [121, 221] on td at bounding box center [118, 220] width 12 height 12
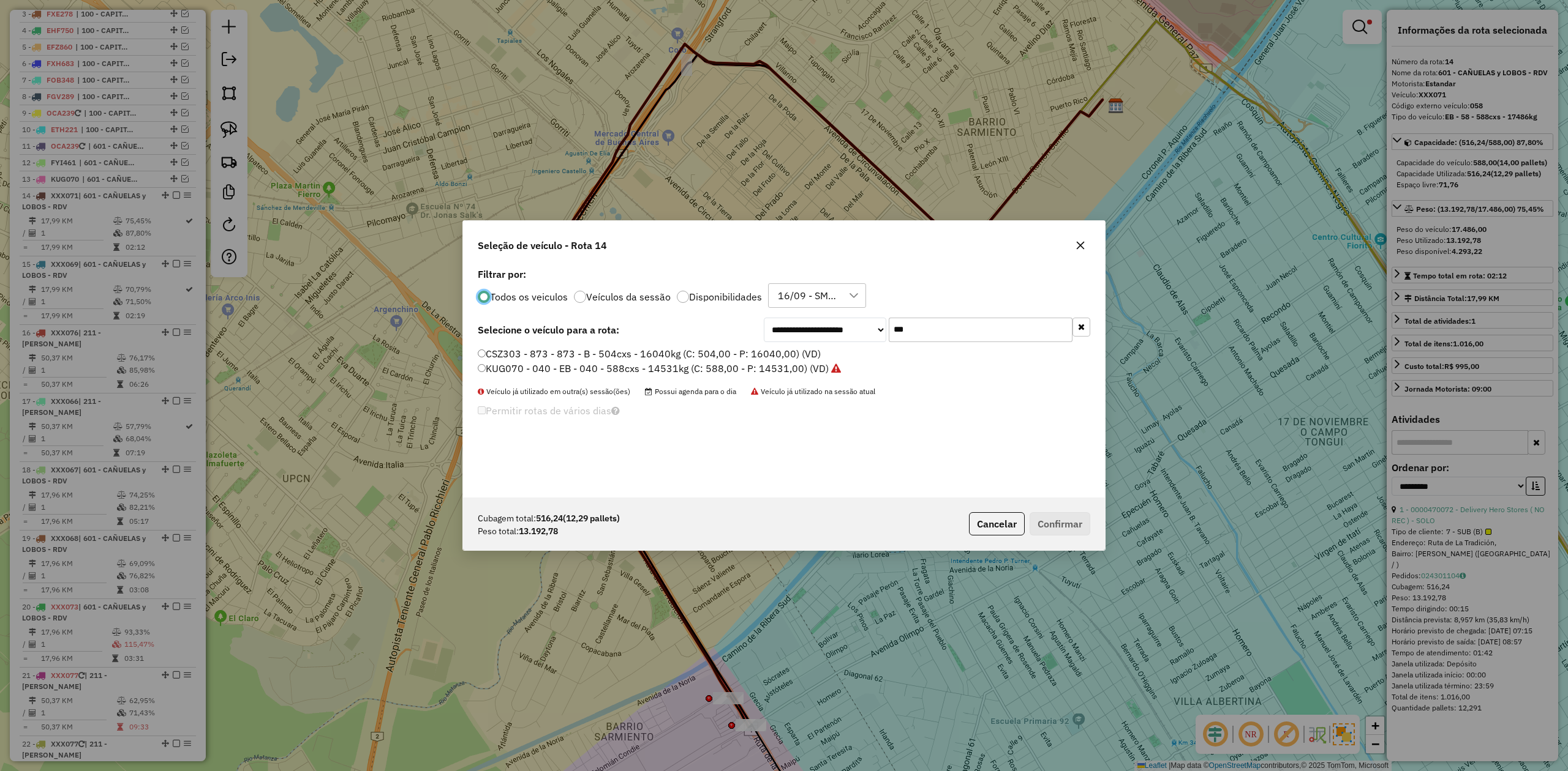
scroll to position [6, 4]
drag, startPoint x: 434, startPoint y: 213, endPoint x: 1103, endPoint y: 289, distance: 673.3
click at [436, 214] on div "**********" at bounding box center [784, 385] width 1568 height 771
click at [1082, 246] on icon "button" at bounding box center [1080, 245] width 8 height 8
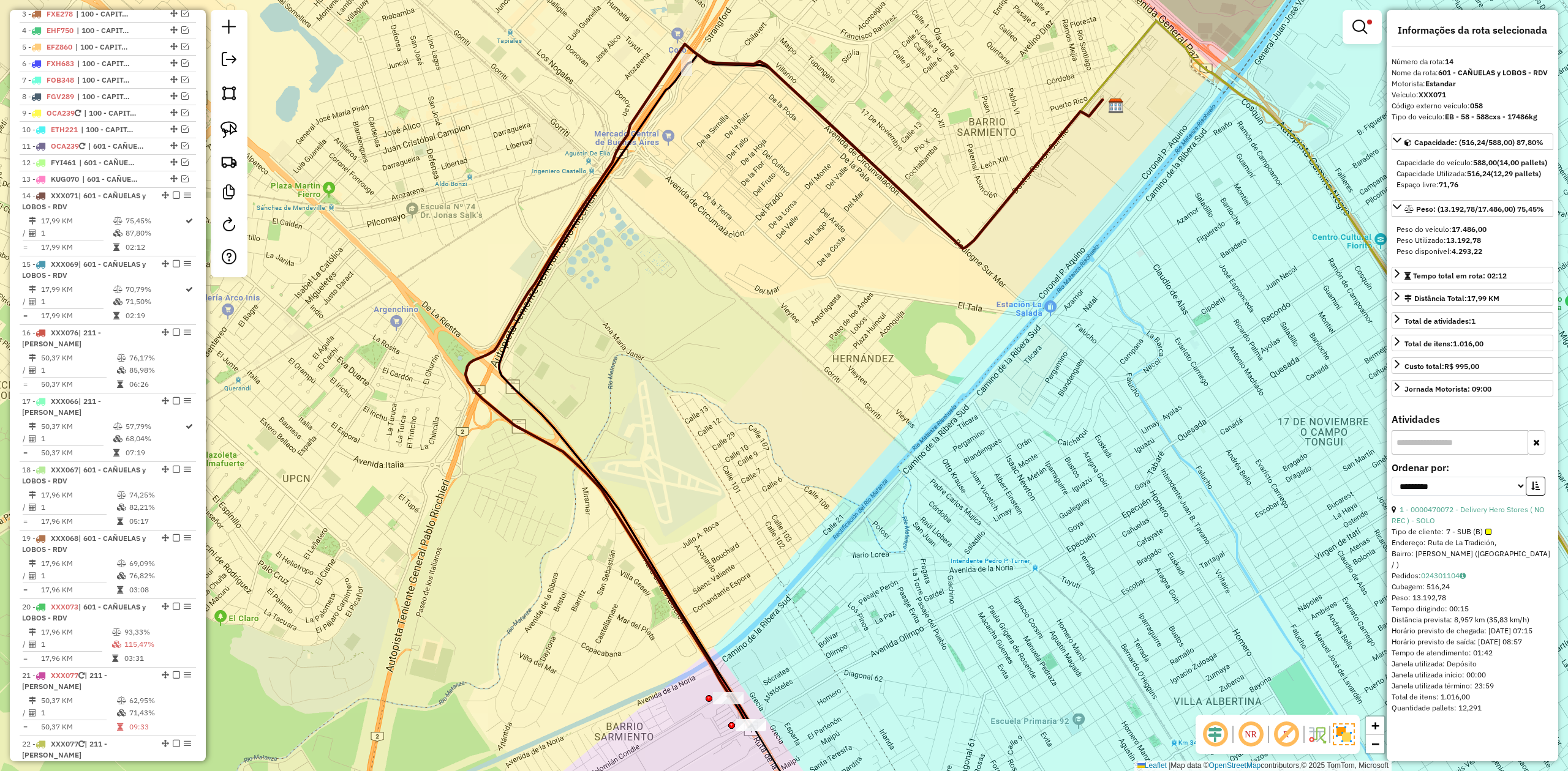
click at [421, 245] on div "Limpar filtros Janela de atendimento Grade de atendimento Capacidade Transporta…" at bounding box center [784, 385] width 1568 height 771
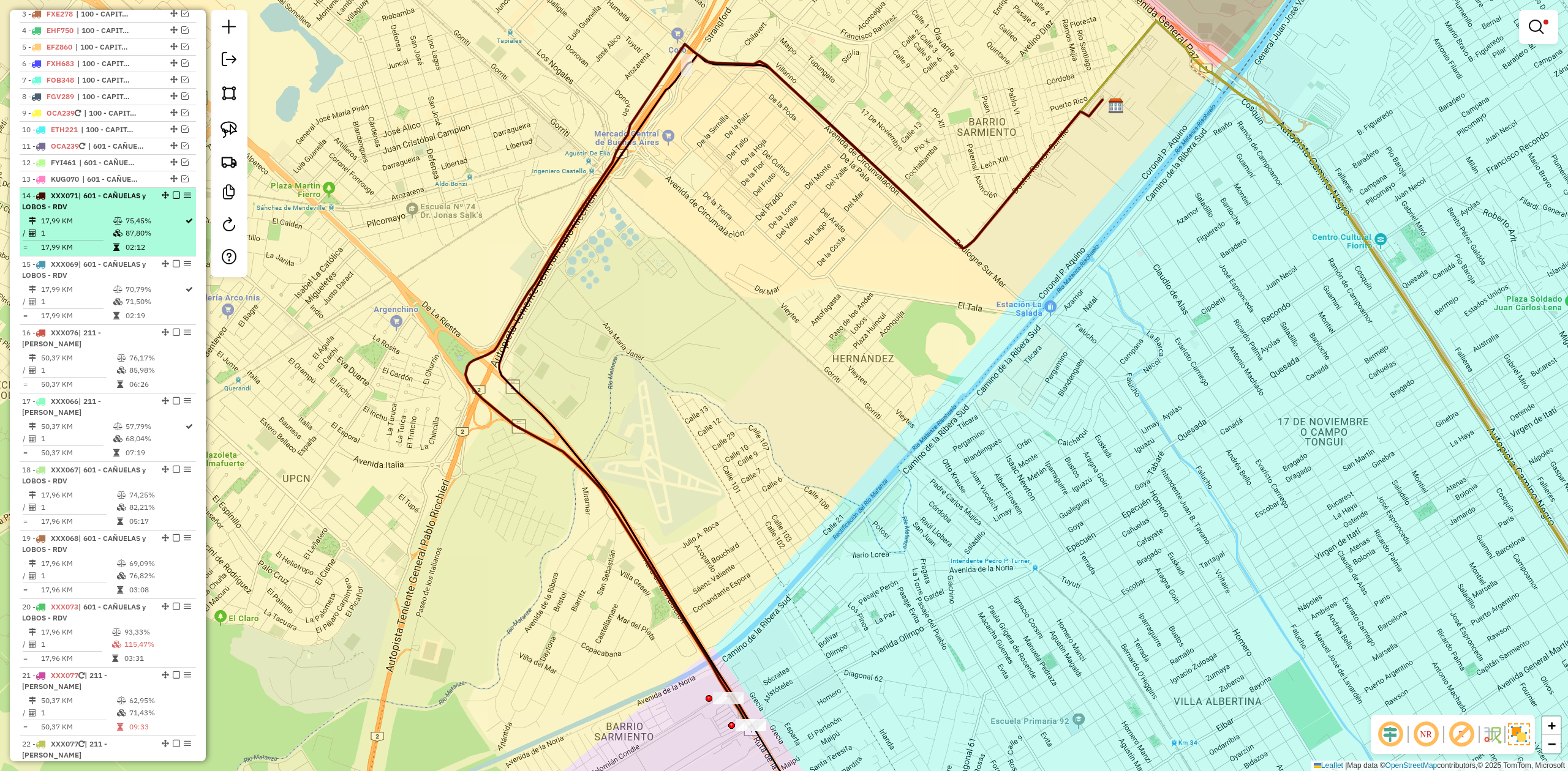
click at [137, 220] on td "75,45%" at bounding box center [154, 220] width 59 height 12
select select "**********"
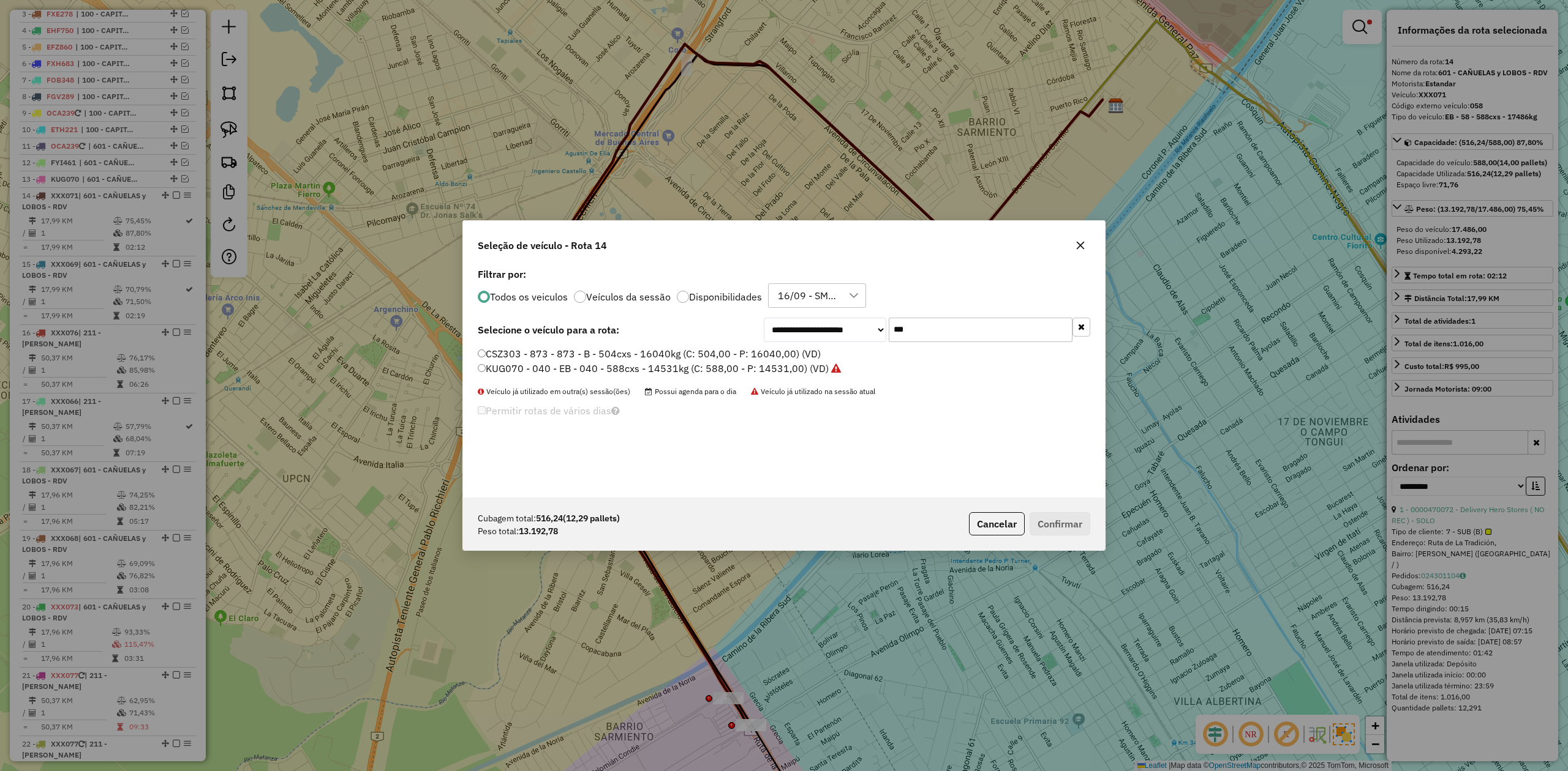
drag, startPoint x: 874, startPoint y: 321, endPoint x: 807, endPoint y: 316, distance: 67.2
click at [816, 316] on div "**********" at bounding box center [784, 381] width 642 height 233
type input "***"
click at [777, 351] on label "AE786PN - 079 - EB - 79 - 504cxs - 15339kg (C: 504,00 - P: 15339,00) (VD)" at bounding box center [653, 353] width 350 height 14
click at [1047, 523] on button "Confirmar" at bounding box center [1059, 524] width 61 height 23
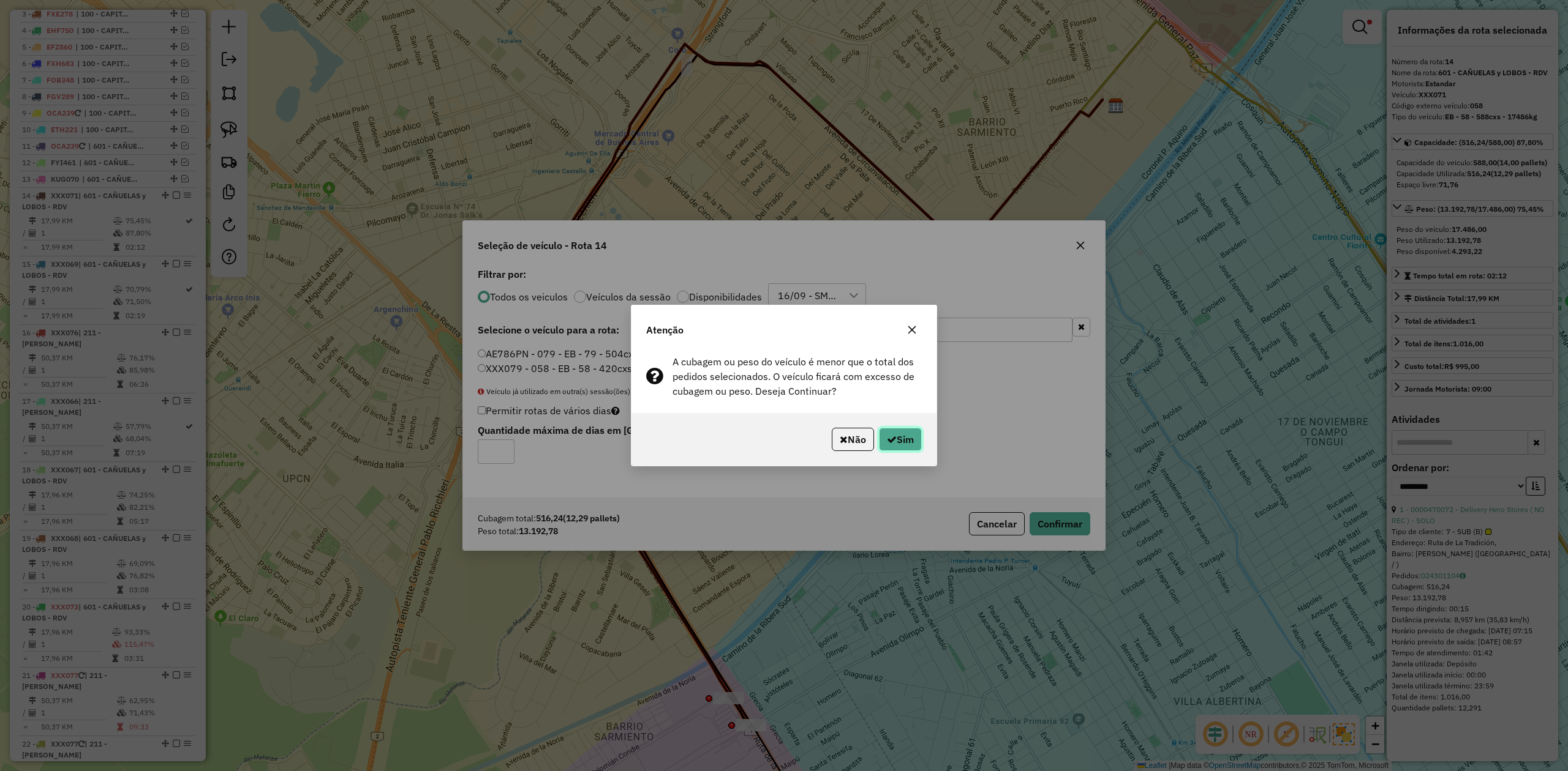
click at [917, 443] on button "Sim" at bounding box center [900, 439] width 43 height 23
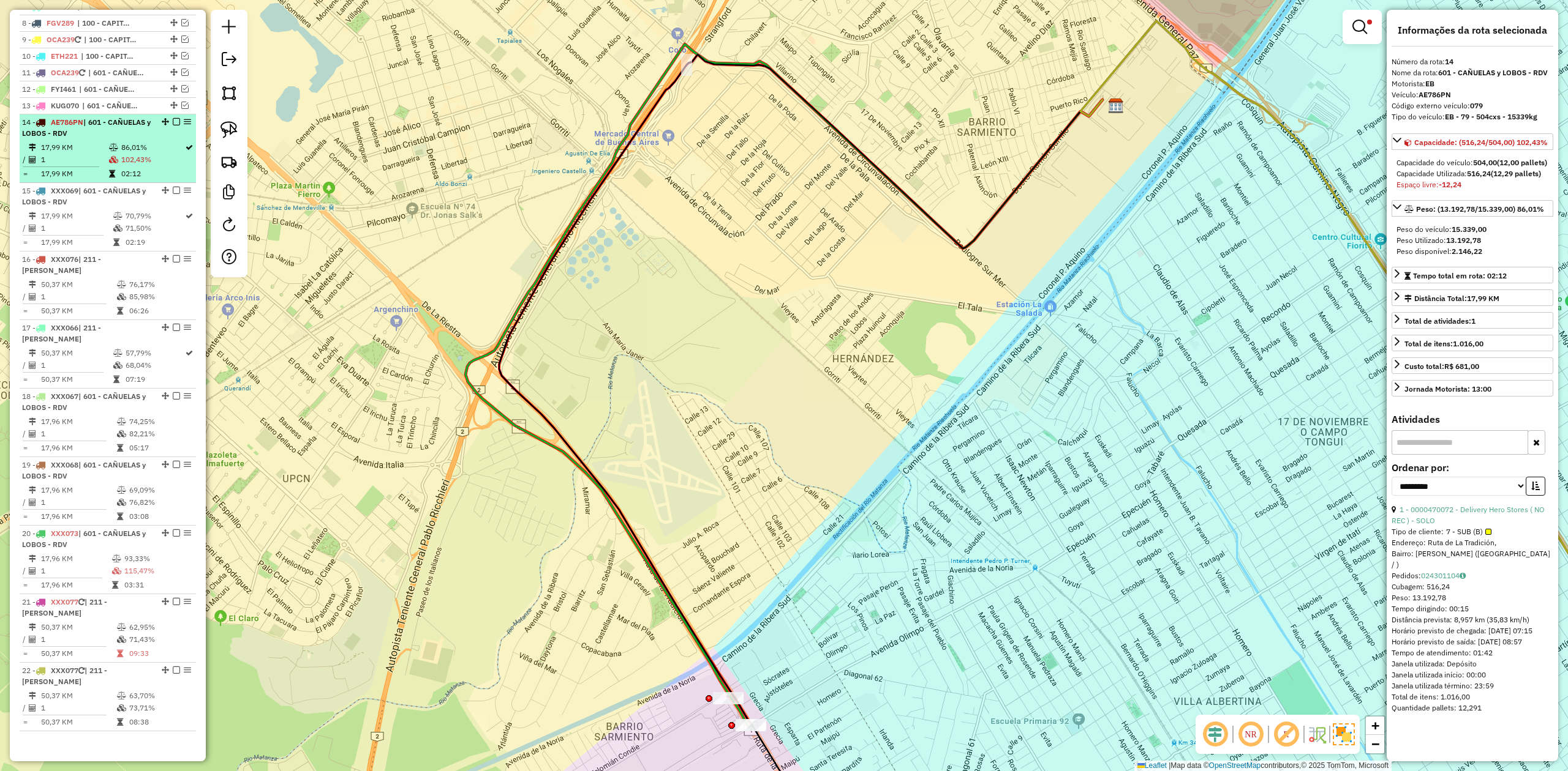
scroll to position [554, 0]
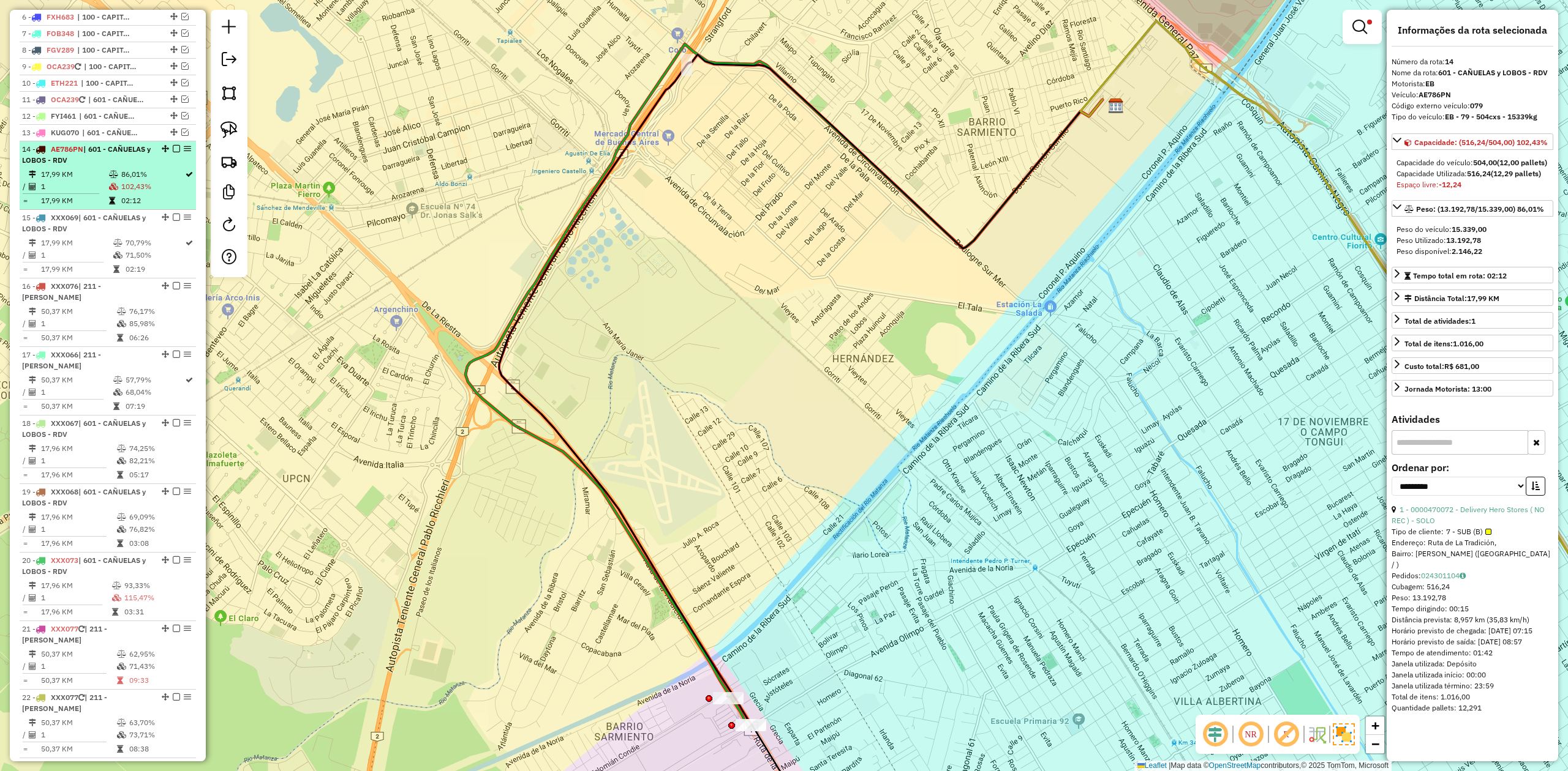
click at [145, 185] on td "102,43%" at bounding box center [153, 186] width 63 height 12
click at [173, 148] on em at bounding box center [176, 149] width 7 height 7
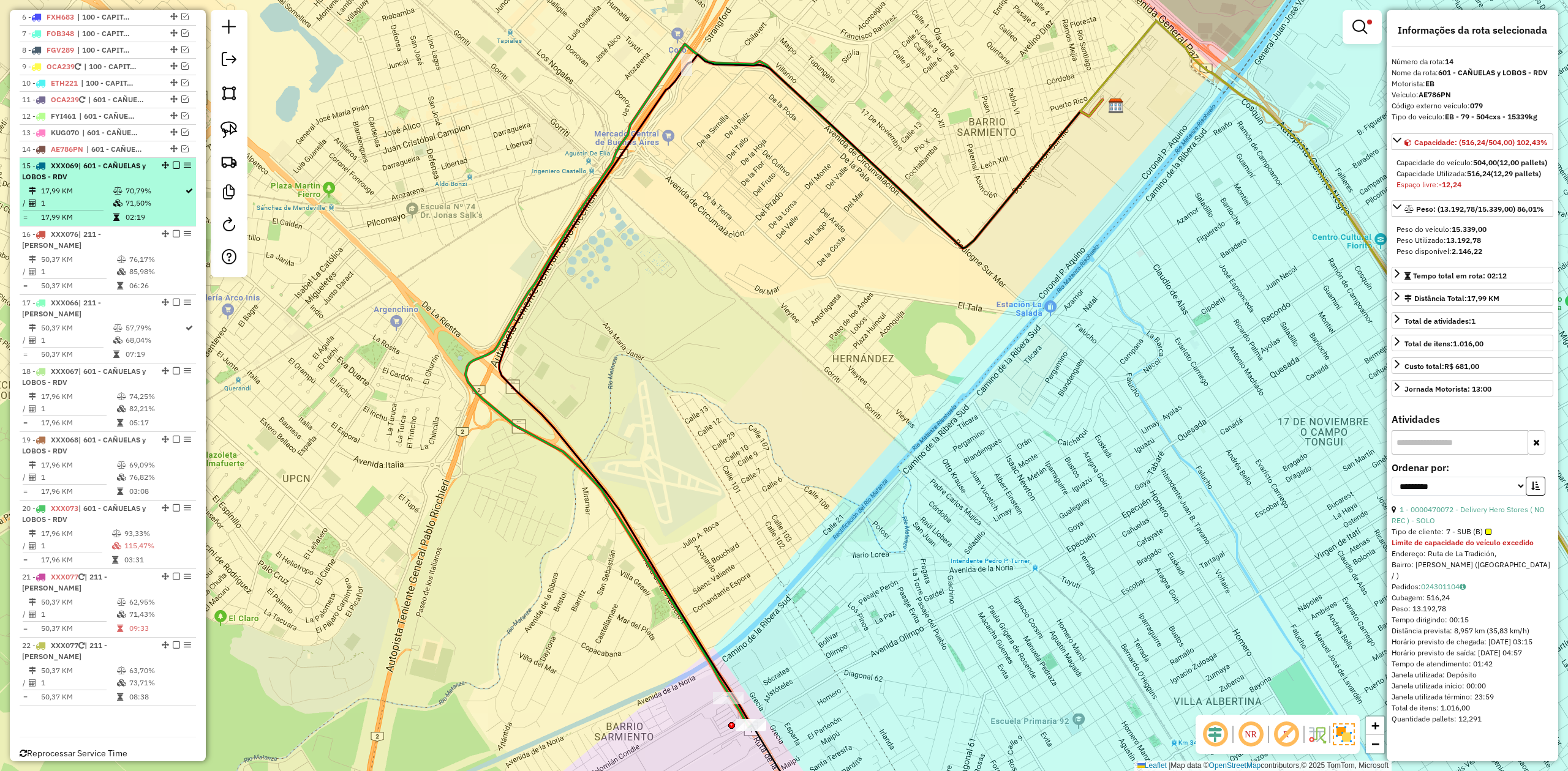
click at [130, 196] on td "70,79%" at bounding box center [154, 191] width 59 height 12
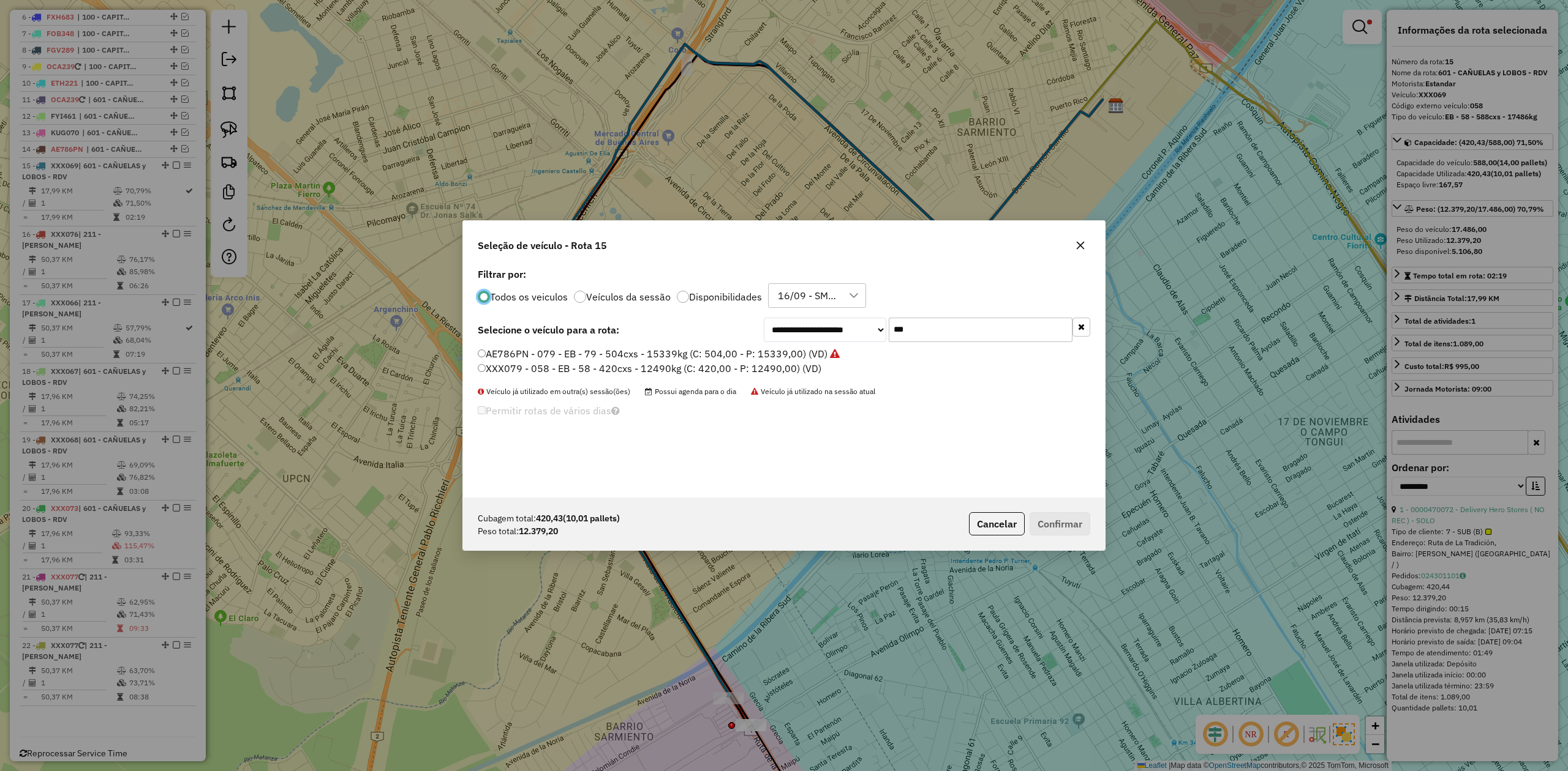
scroll to position [6, 4]
drag, startPoint x: 933, startPoint y: 317, endPoint x: 800, endPoint y: 317, distance: 133.0
click at [802, 317] on div "**********" at bounding box center [926, 330] width 326 height 24
click at [938, 258] on div "Seleção de veículo - Rota 15" at bounding box center [784, 243] width 642 height 44
type input "***"
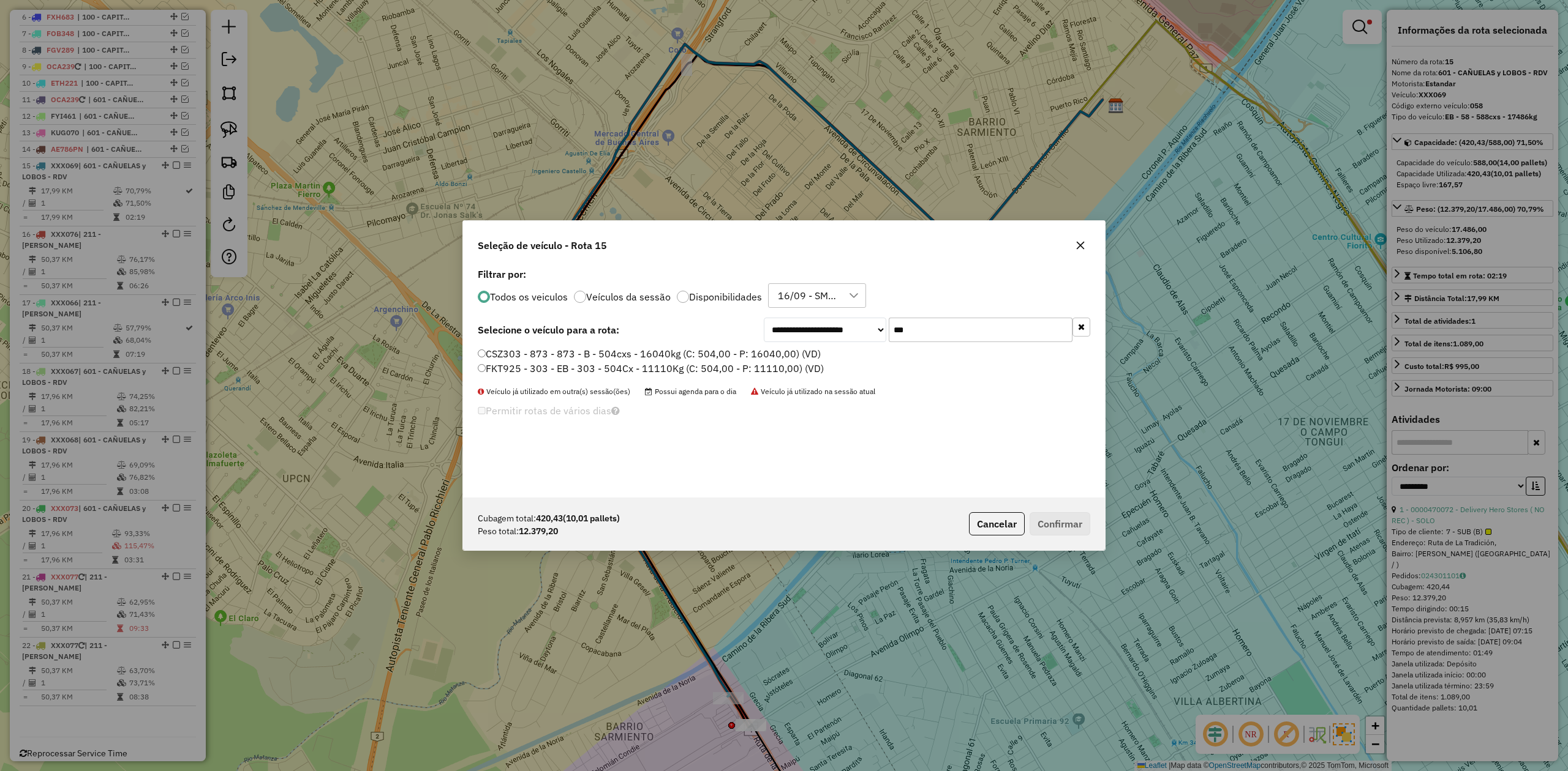
click at [801, 367] on label "FKT925 - 303 - EB - 303 - 504Cx - 11110Kg (C: 504,00 - P: 11110,00) (VD)" at bounding box center [650, 369] width 346 height 14
click at [1061, 526] on button "Confirmar" at bounding box center [1059, 524] width 61 height 23
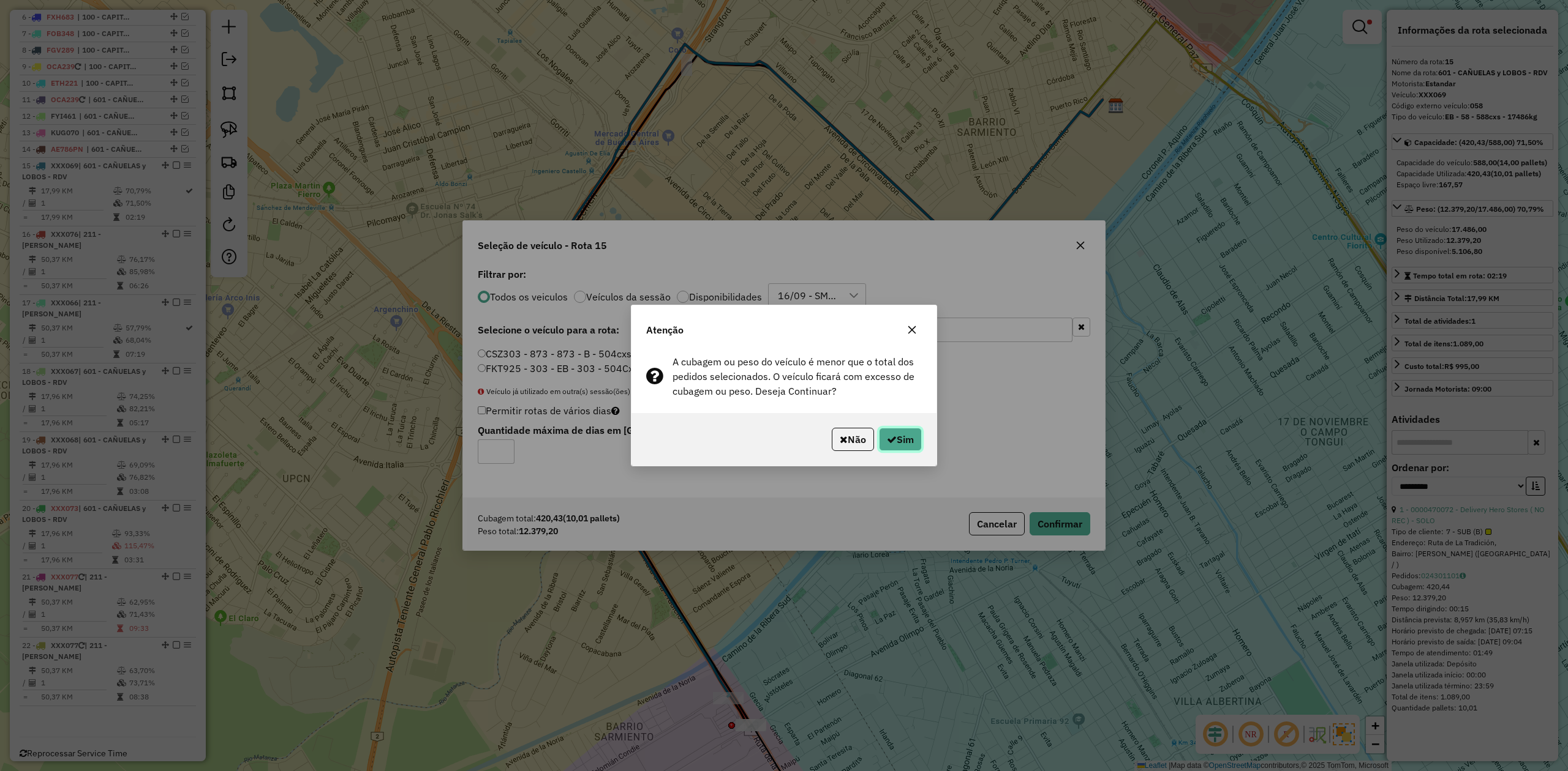
click at [887, 442] on icon "button" at bounding box center [892, 440] width 10 height 10
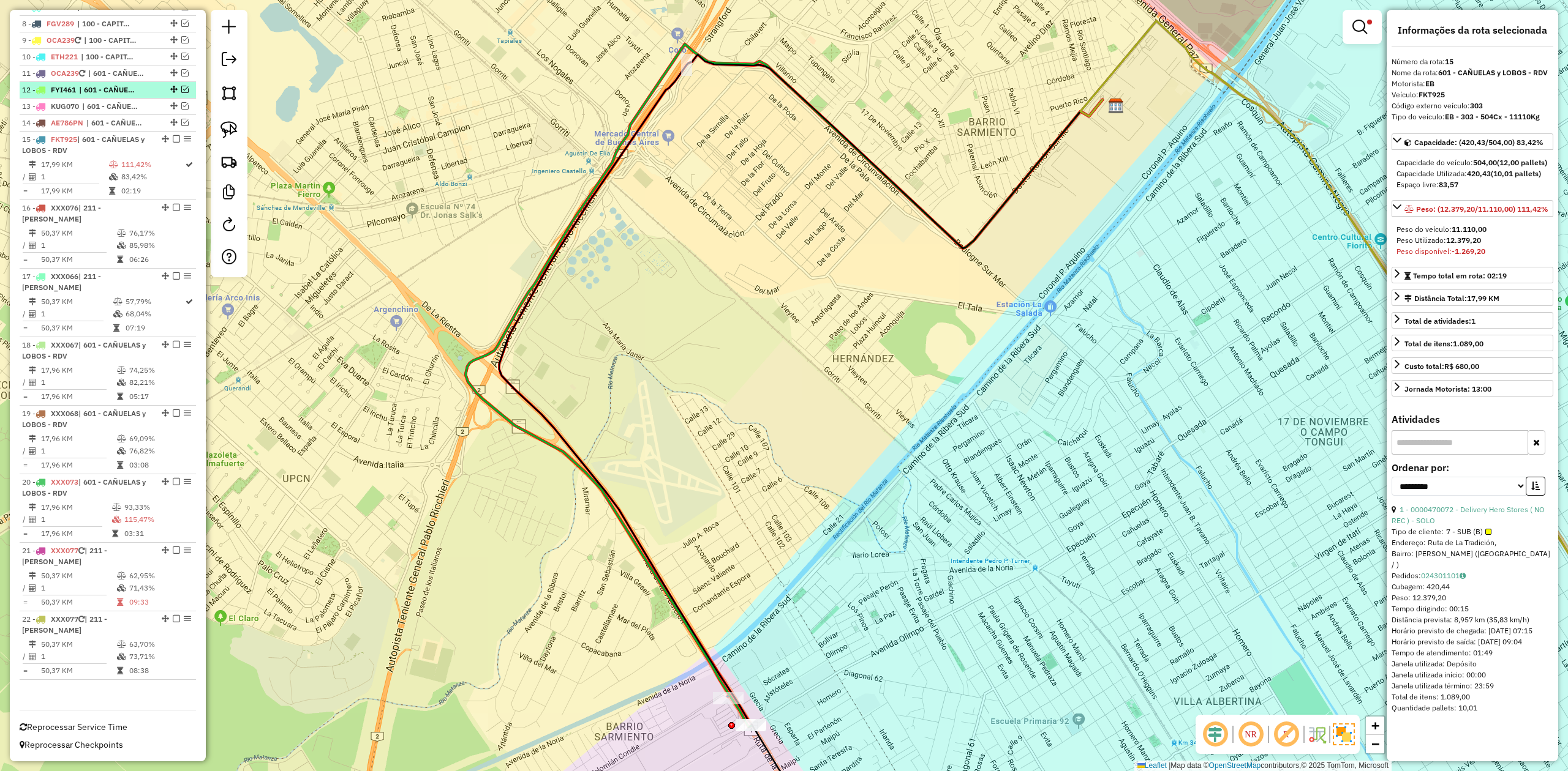
click at [173, 135] on em at bounding box center [176, 139] width 7 height 7
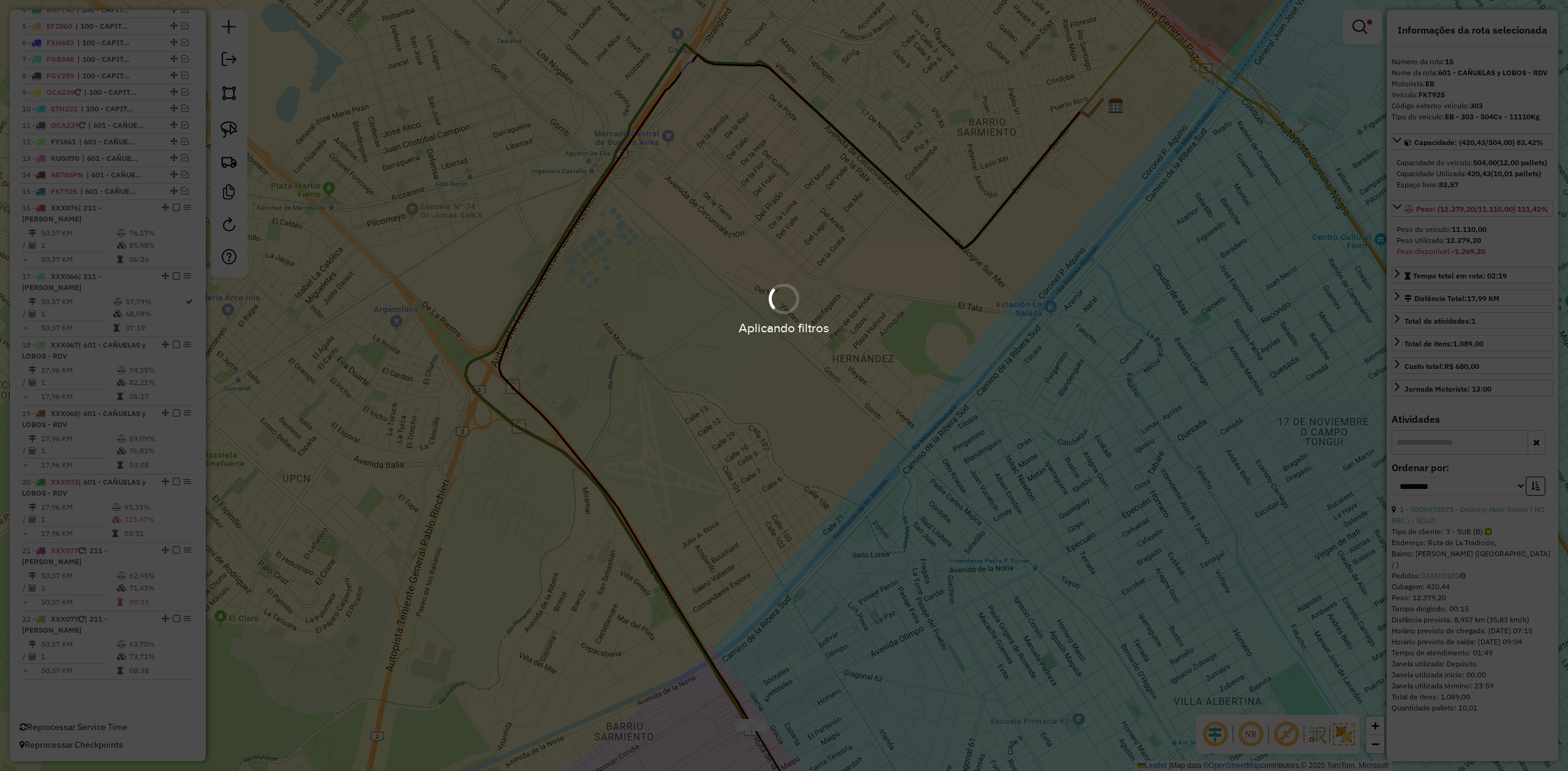
scroll to position [533, 0]
click at [129, 227] on td "76,17%" at bounding box center [160, 233] width 62 height 12
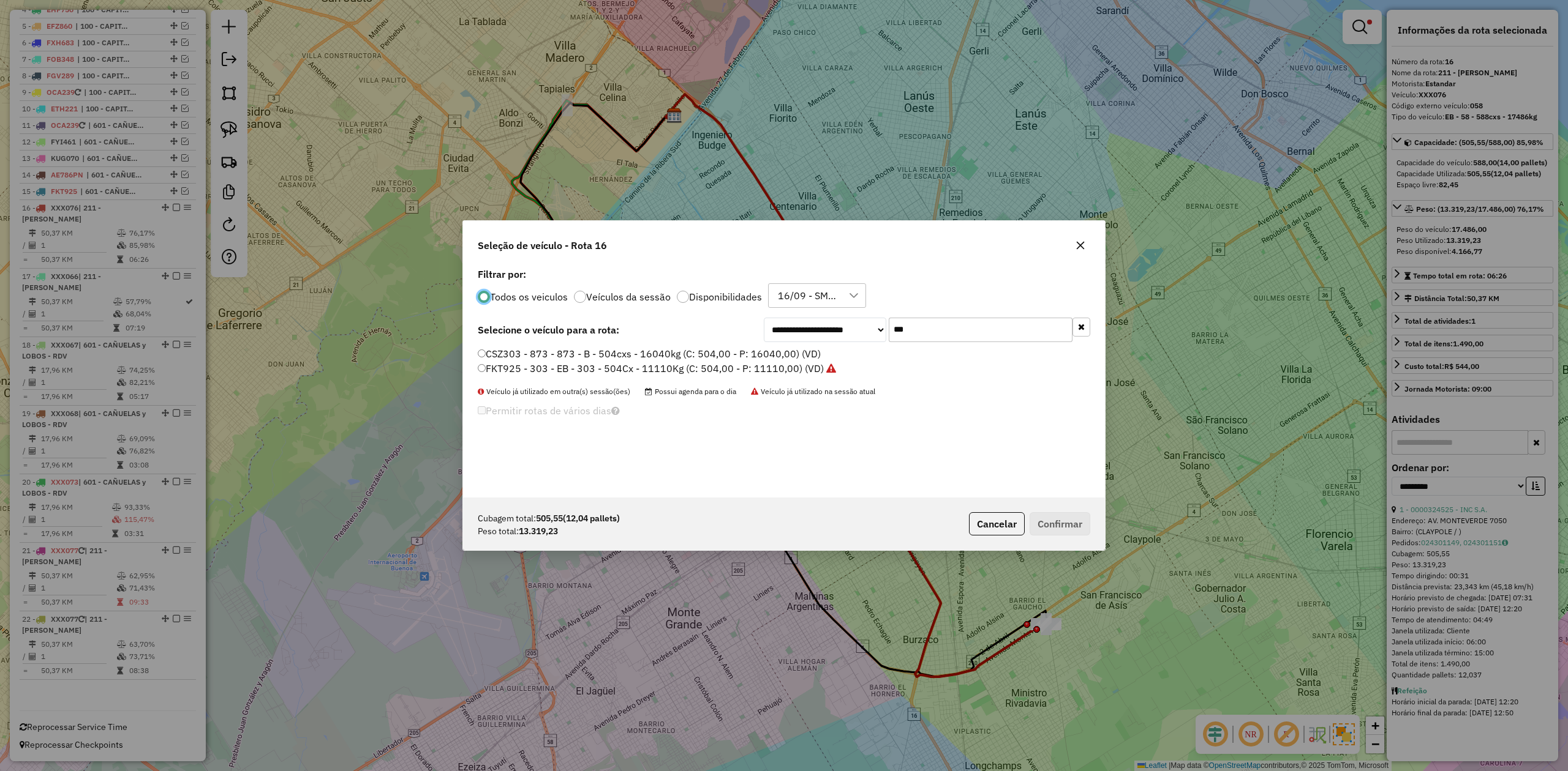
scroll to position [6, 4]
drag, startPoint x: 954, startPoint y: 328, endPoint x: 809, endPoint y: 315, distance: 145.6
click at [812, 316] on div "**********" at bounding box center [784, 381] width 642 height 233
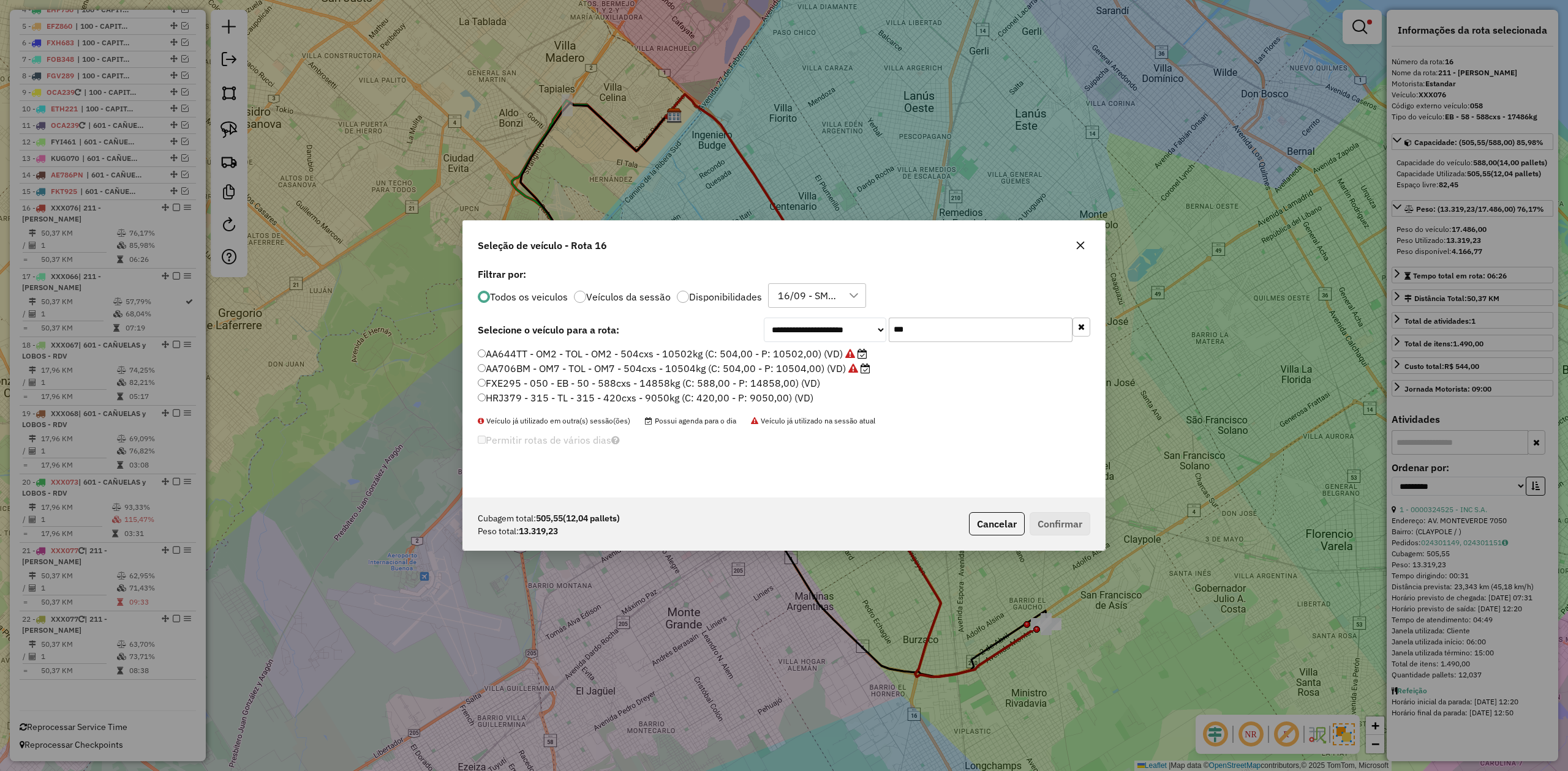
type input "***"
click at [760, 378] on label "FXE295 - 050 - EB - 50 - 588cxs - 14858kg (C: 588,00 - P: 14858,00) (VD)" at bounding box center [648, 383] width 342 height 14
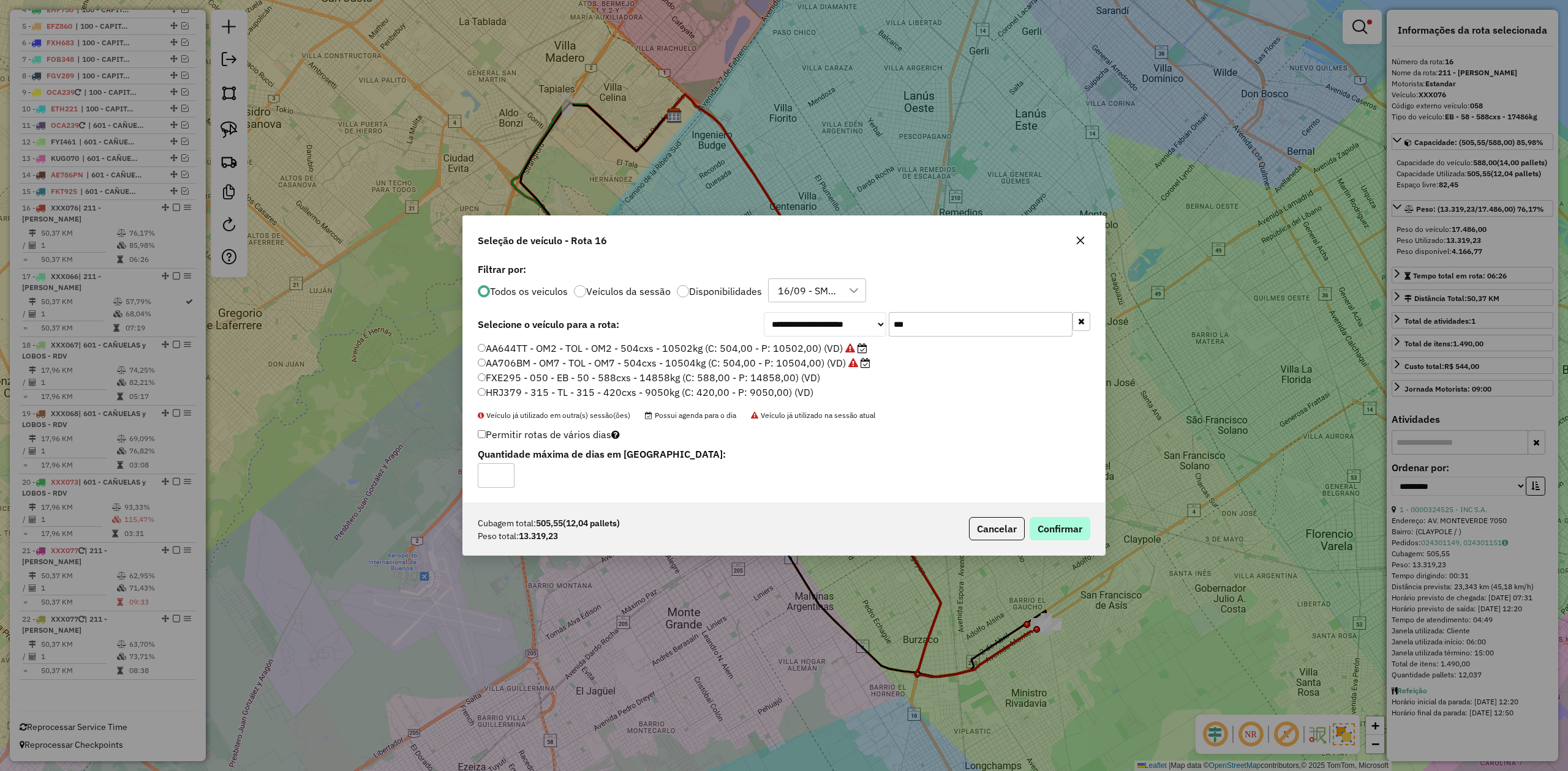
click at [1054, 518] on div "Cubagem total: 505,55 (12,04 pallets) Peso total: 13.319,23 Cancelar Confirmar" at bounding box center [784, 528] width 642 height 53
click at [1057, 528] on button "Confirmar" at bounding box center [1059, 529] width 61 height 23
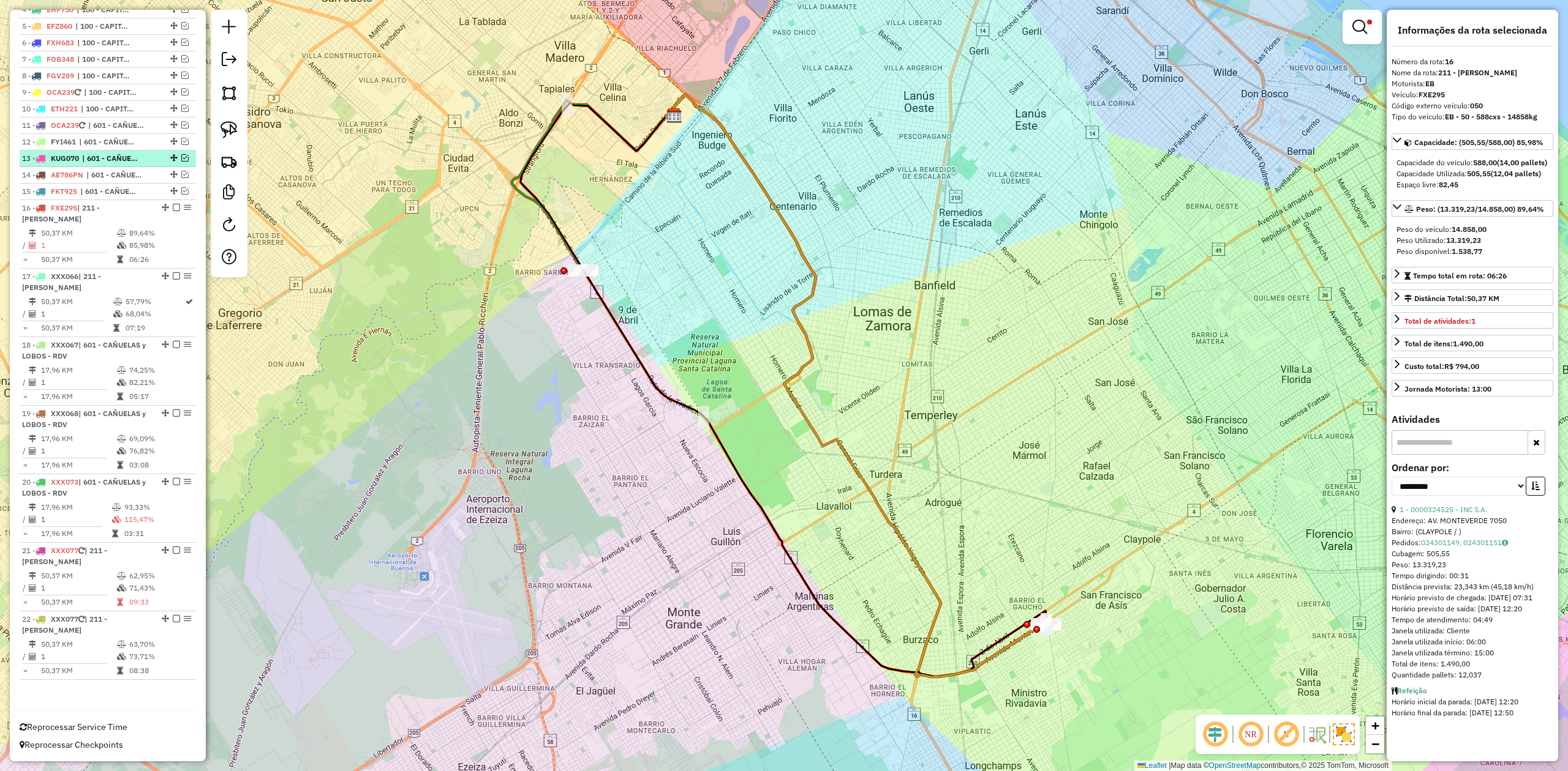
click at [173, 206] on em at bounding box center [176, 207] width 7 height 7
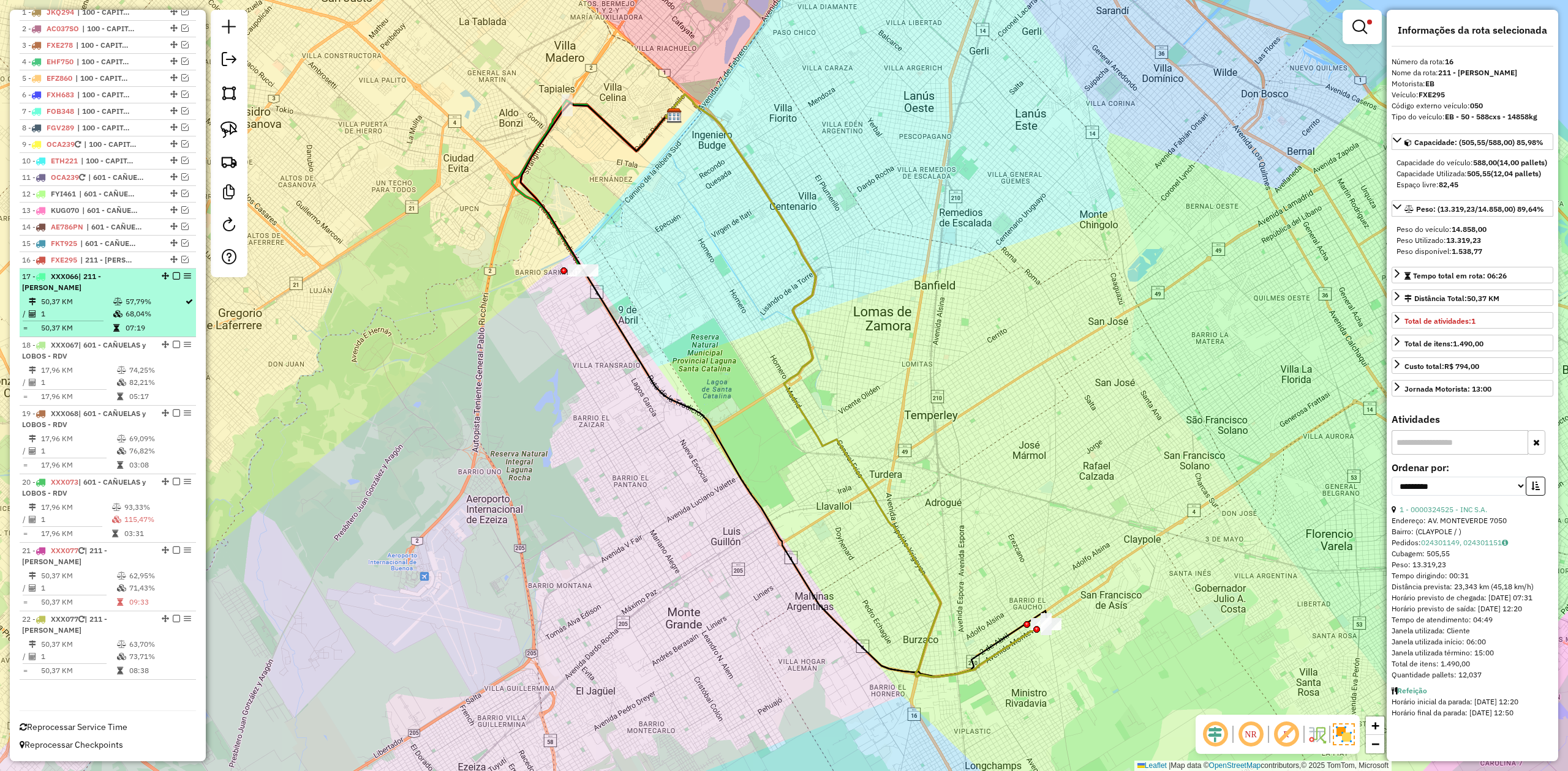
click at [128, 305] on td "57,79%" at bounding box center [154, 302] width 59 height 12
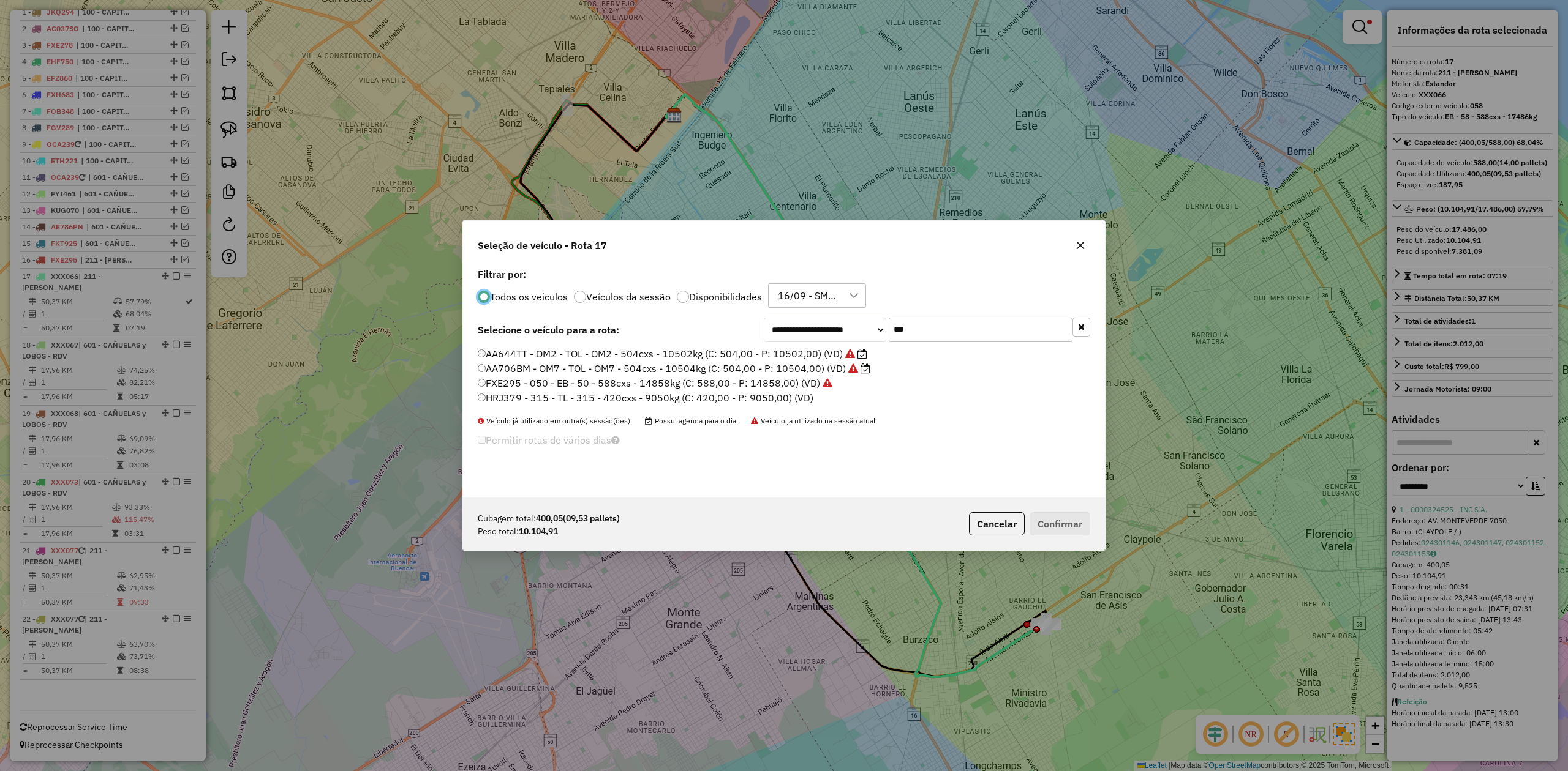
scroll to position [6, 4]
drag, startPoint x: 879, startPoint y: 326, endPoint x: 818, endPoint y: 318, distance: 61.5
click at [818, 318] on div "**********" at bounding box center [926, 330] width 326 height 24
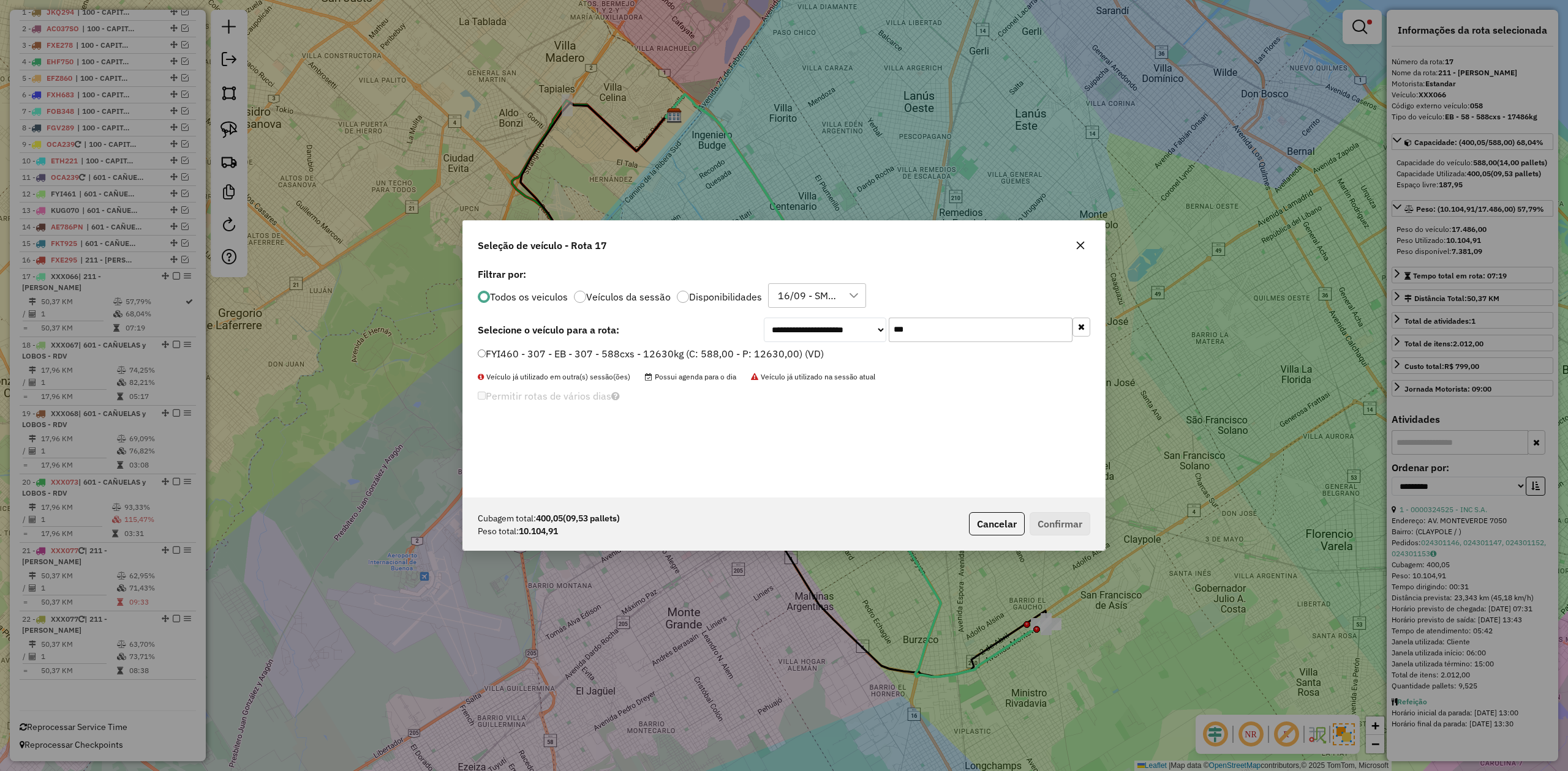
type input "***"
click at [775, 353] on label "FYI460 - 307 - EB - 307 - 588cxs - 12630kg (C: 588,00 - P: 12630,00) (VD)" at bounding box center [650, 353] width 346 height 14
click at [1068, 520] on button "Confirmar" at bounding box center [1059, 524] width 61 height 23
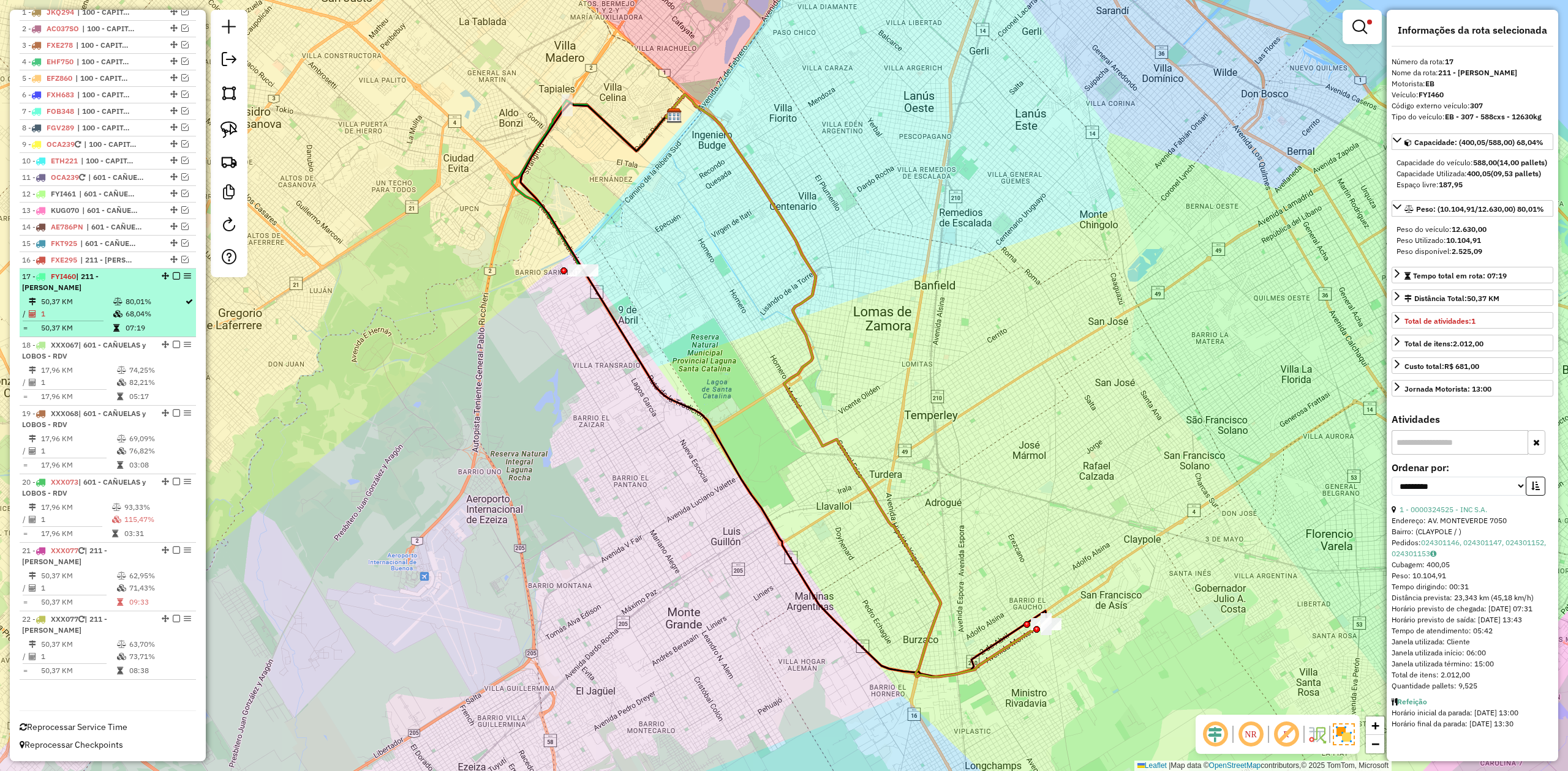
click at [174, 275] on em at bounding box center [176, 276] width 7 height 7
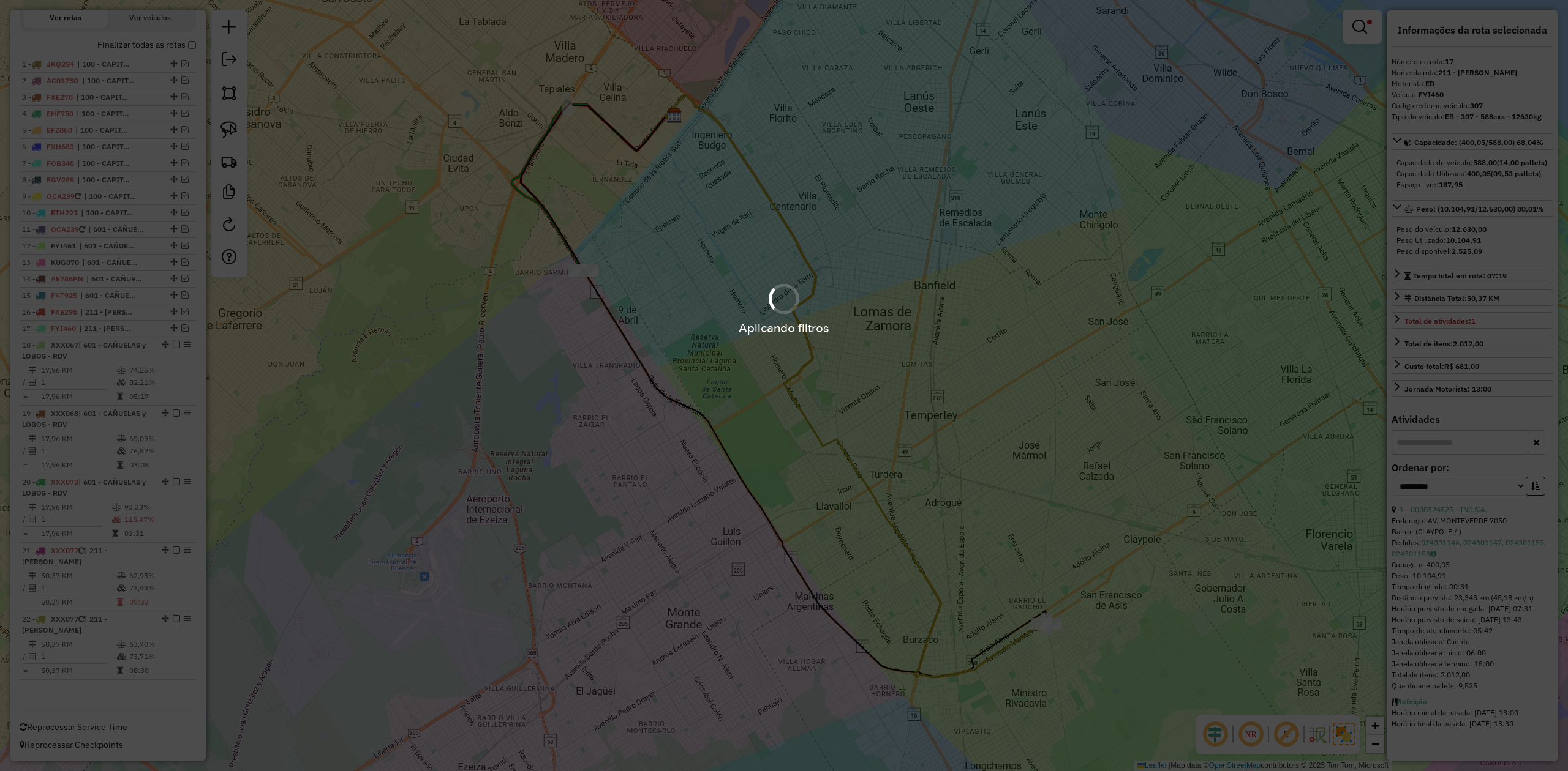
scroll to position [428, 0]
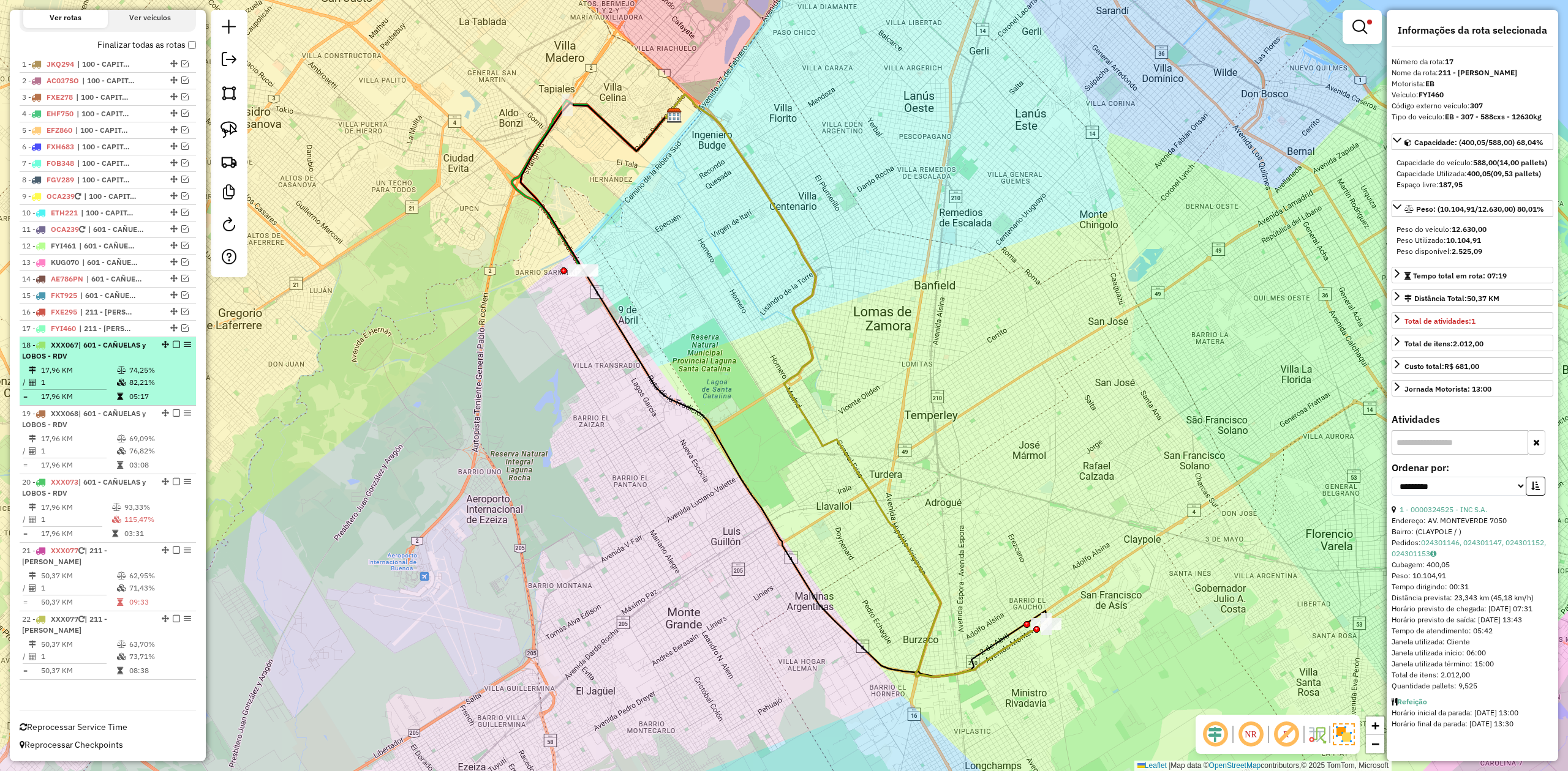
click at [123, 366] on icon at bounding box center [121, 370] width 9 height 7
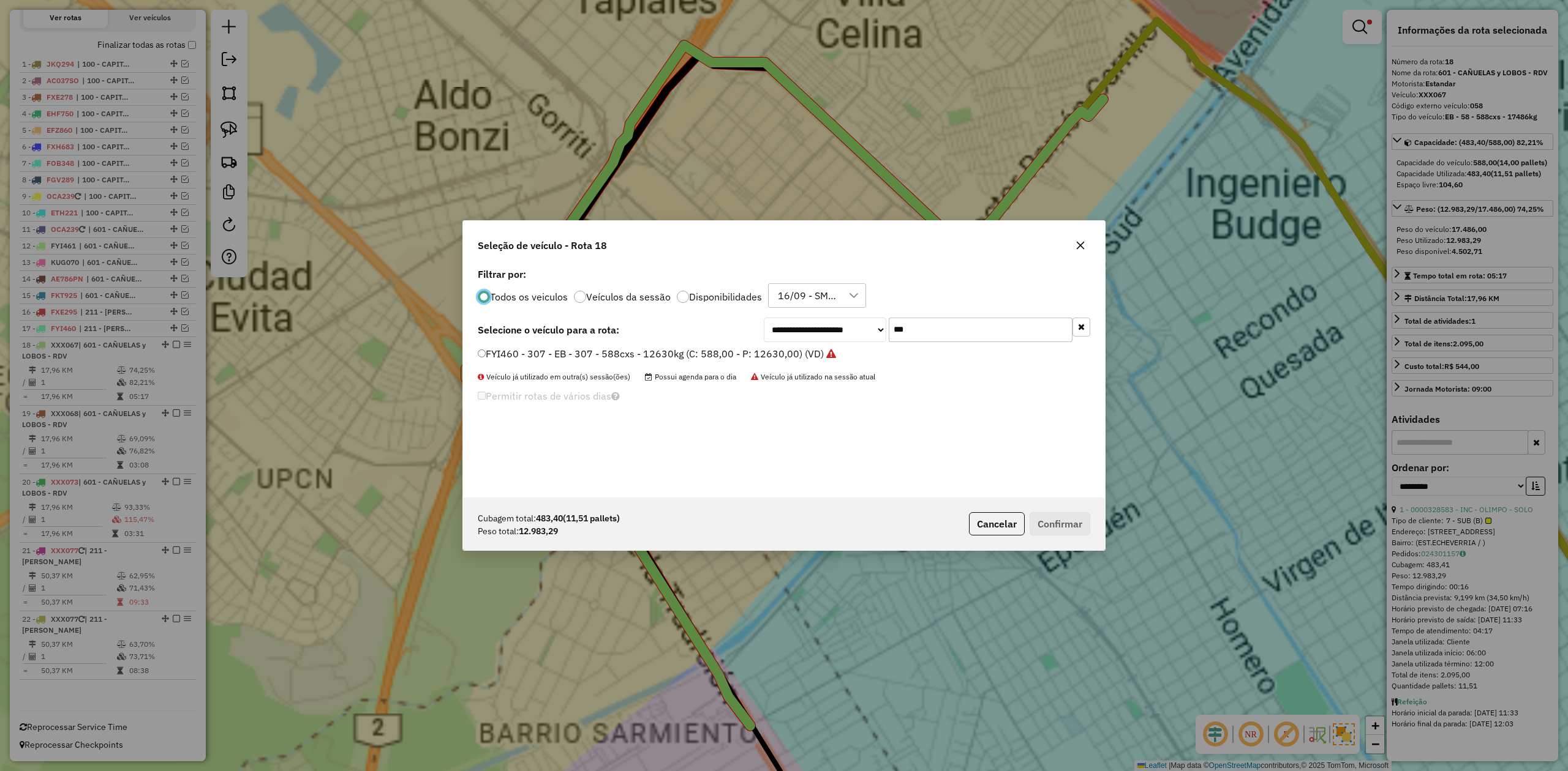
scroll to position [6, 4]
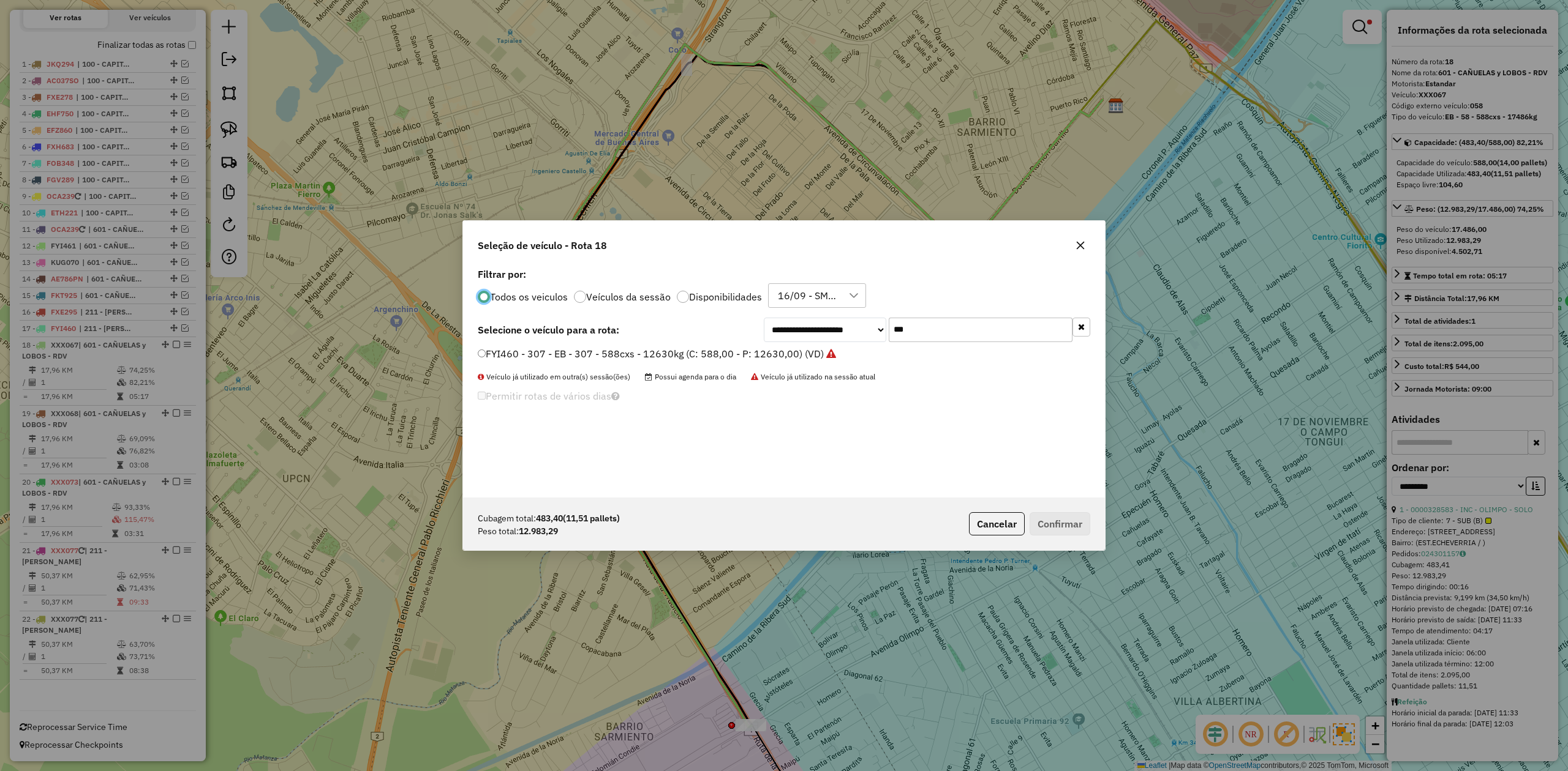
drag, startPoint x: 992, startPoint y: 327, endPoint x: 817, endPoint y: 313, distance: 175.6
click at [820, 313] on div "**********" at bounding box center [784, 381] width 642 height 233
type input "***"
click at [796, 355] on label "AE669HW - 382 - EB - 382 - 504cxs - 14052kg (C: 504,00 - P: 14052,00) (VD)" at bounding box center [656, 353] width 358 height 14
click at [1068, 520] on button "Confirmar" at bounding box center [1059, 524] width 61 height 23
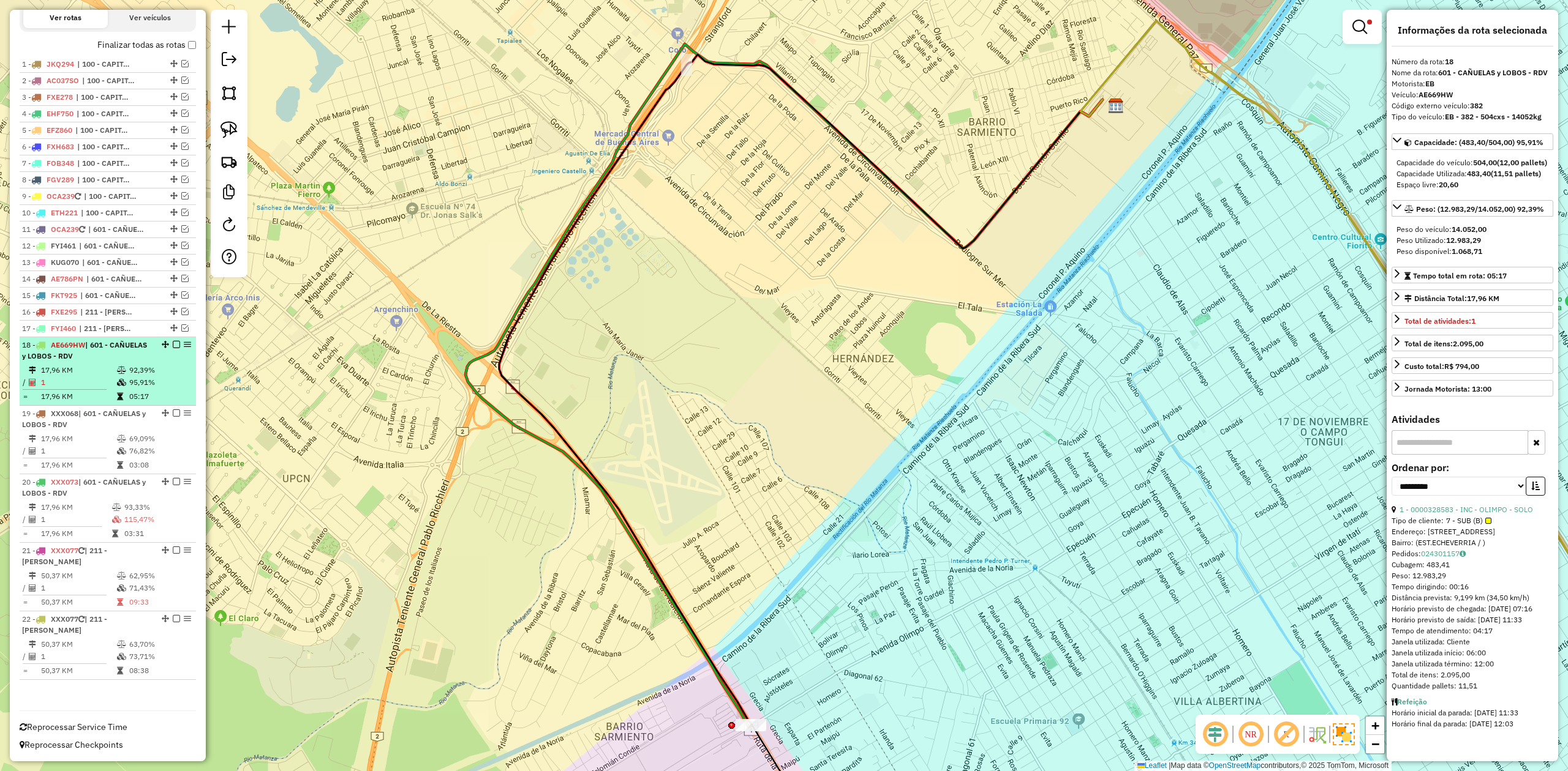
click at [173, 343] on em at bounding box center [176, 345] width 7 height 7
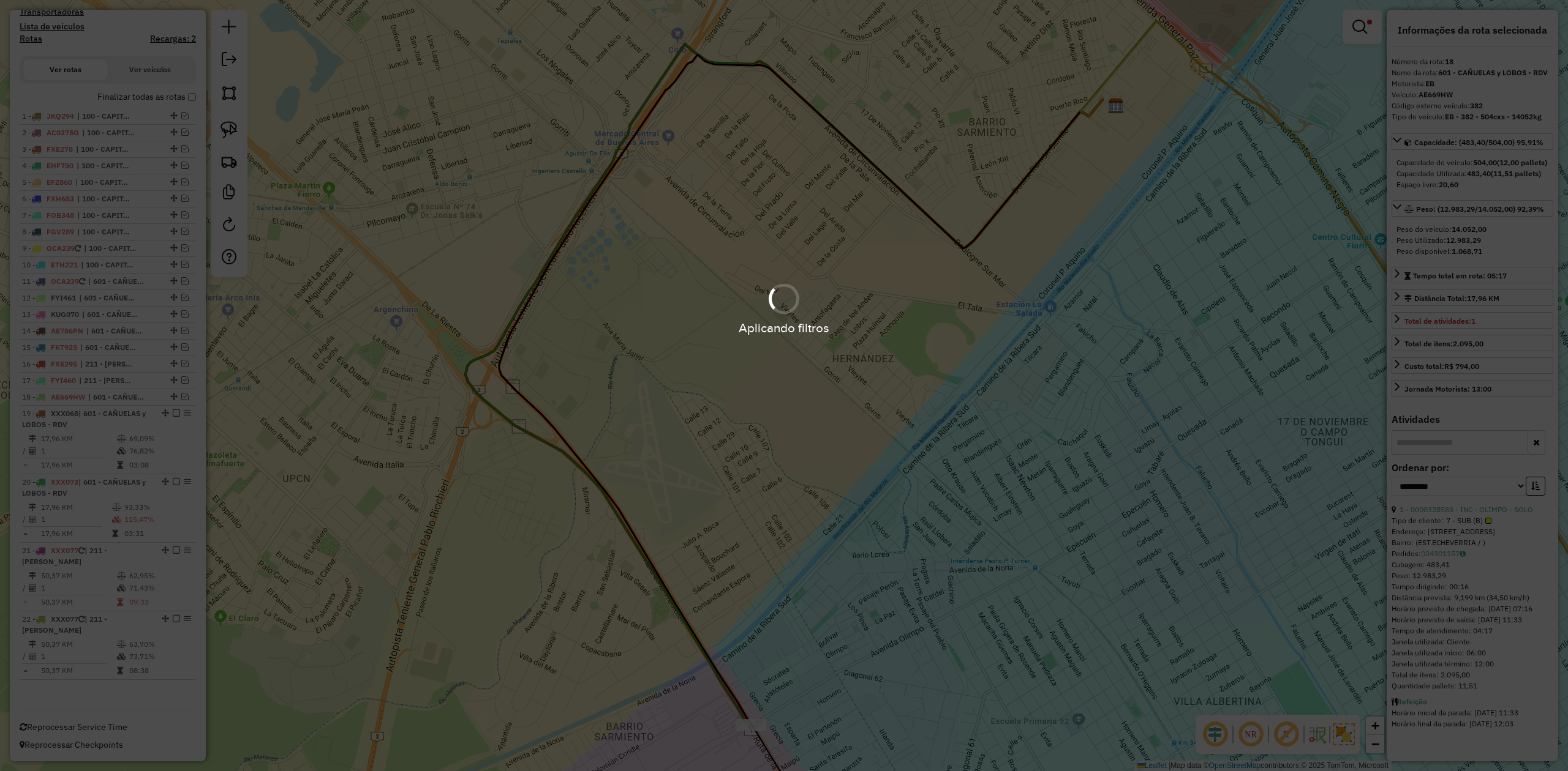
scroll to position [377, 0]
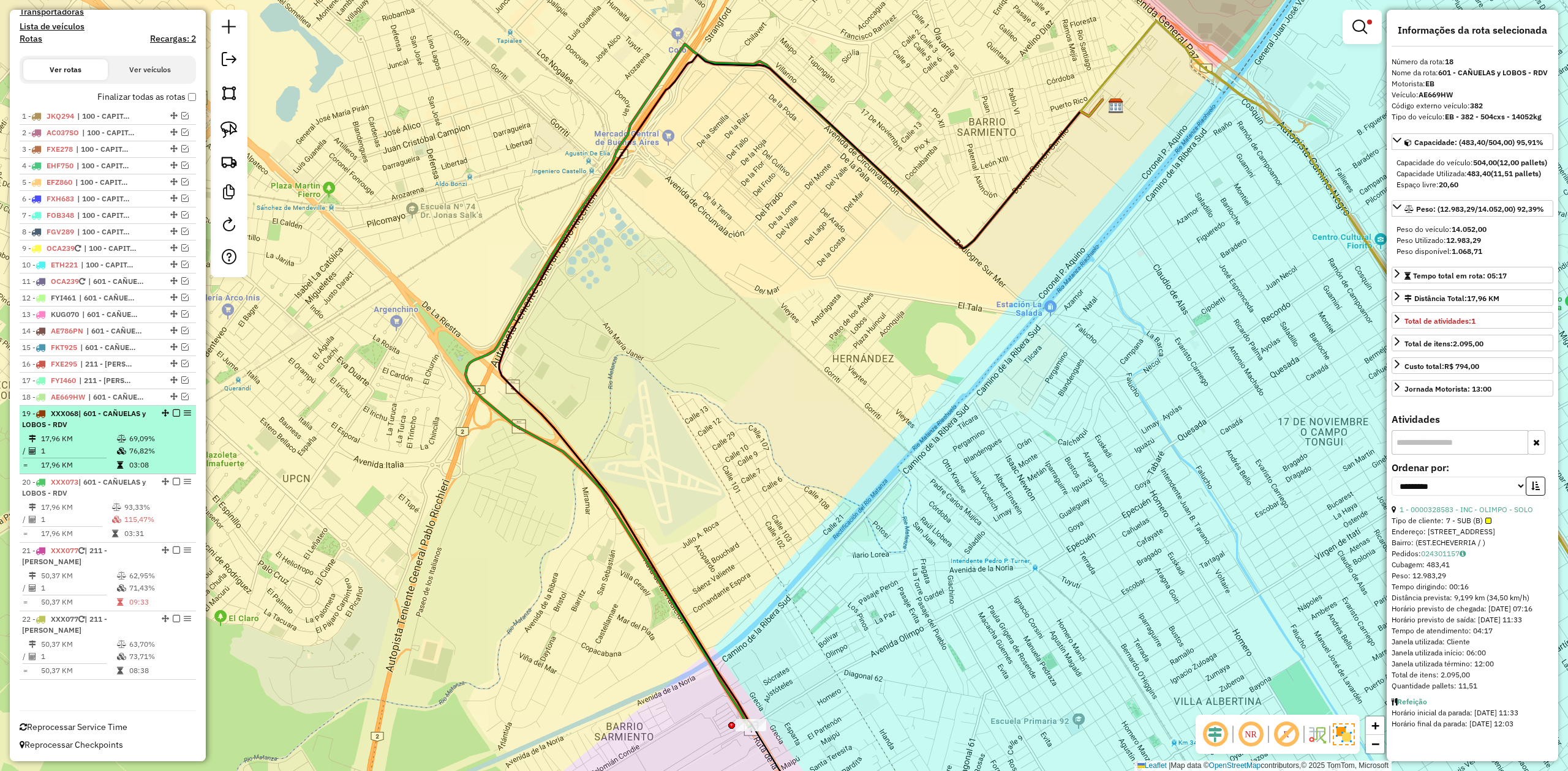
click at [121, 436] on icon at bounding box center [121, 439] width 9 height 7
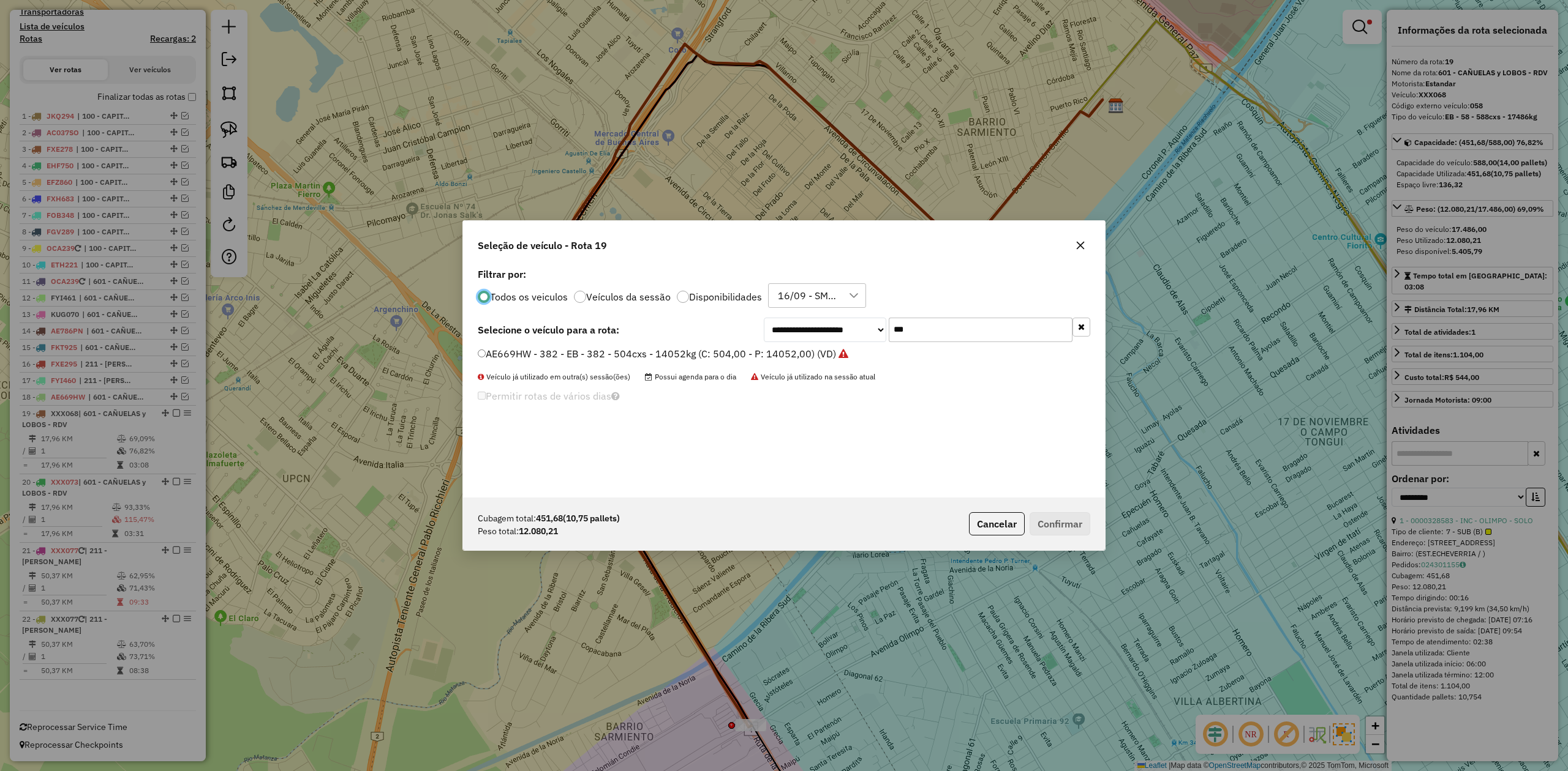
scroll to position [6, 4]
drag, startPoint x: 947, startPoint y: 316, endPoint x: 812, endPoint y: 313, distance: 135.0
click at [815, 313] on div "**********" at bounding box center [784, 381] width 642 height 233
drag, startPoint x: 926, startPoint y: 325, endPoint x: 807, endPoint y: 328, distance: 119.0
click at [807, 327] on div "**********" at bounding box center [926, 330] width 326 height 24
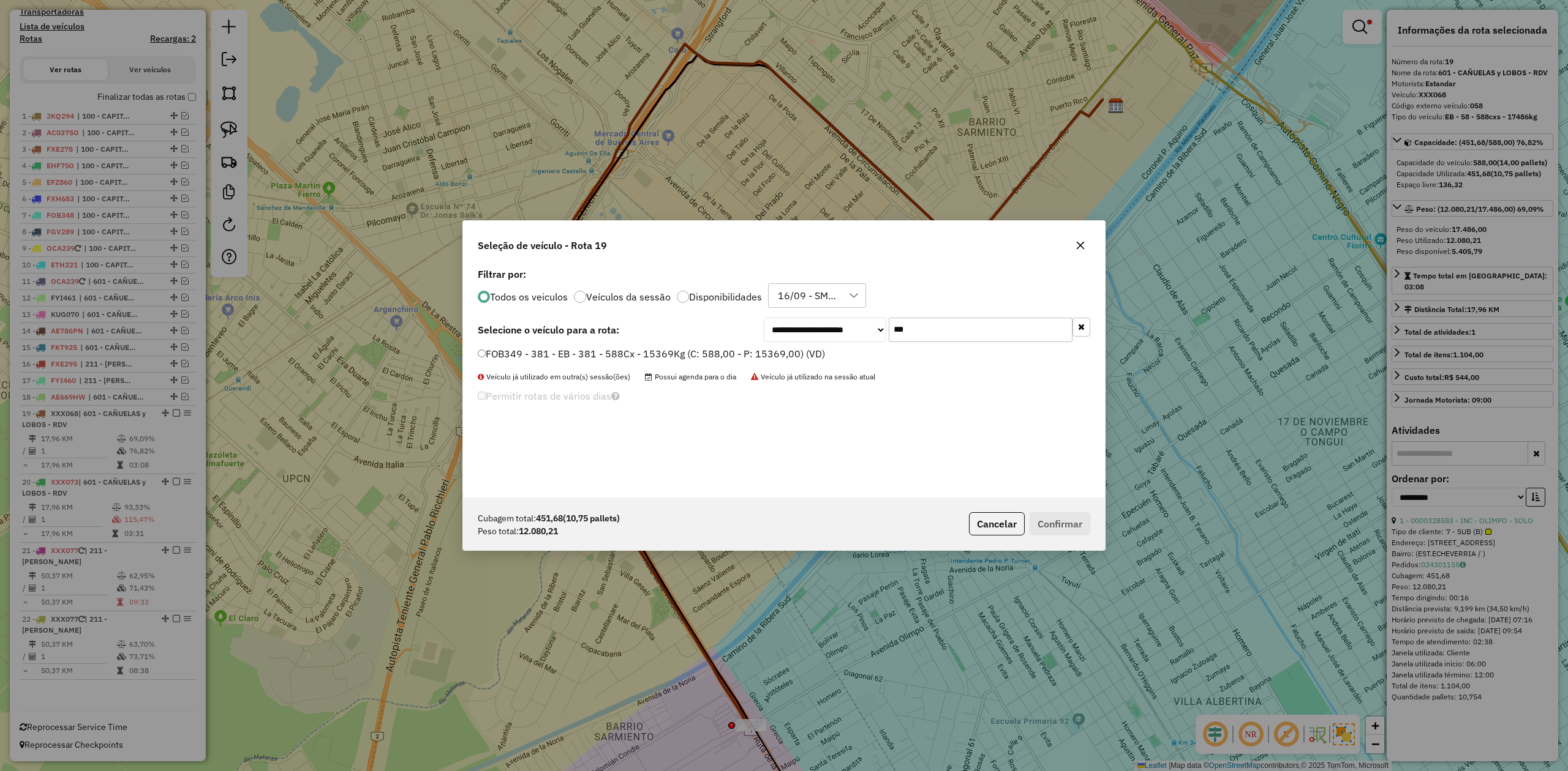
type input "***"
drag, startPoint x: 789, startPoint y: 353, endPoint x: 801, endPoint y: 356, distance: 12.4
click at [789, 353] on label "FOB349 - 381 - EB - 381 - 588Cx - 15369Kg (C: 588,00 - P: 15369,00) (VD)" at bounding box center [651, 353] width 347 height 14
click at [1074, 526] on button "Confirmar" at bounding box center [1059, 524] width 61 height 23
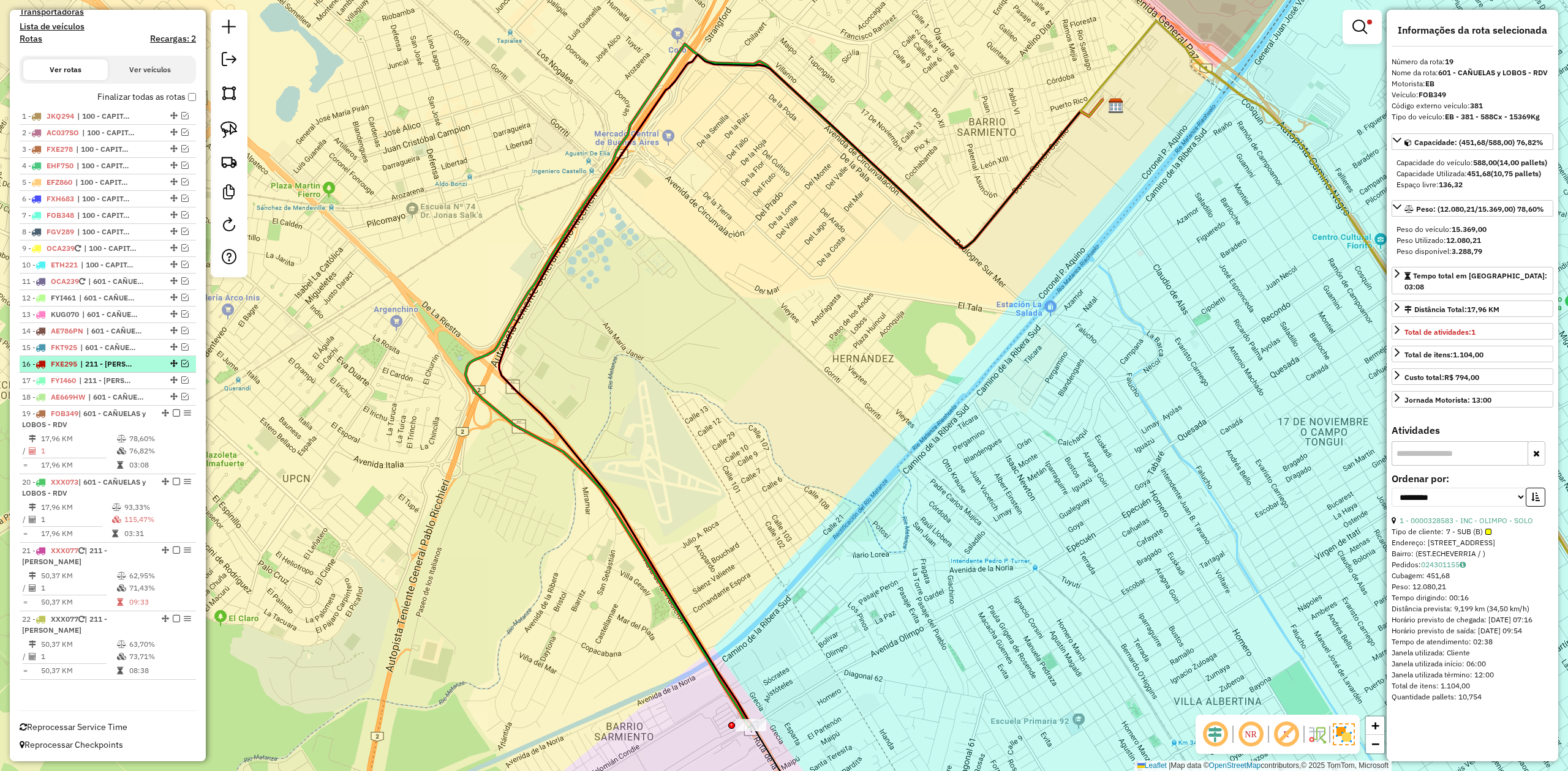
click at [174, 414] on em at bounding box center [176, 413] width 7 height 7
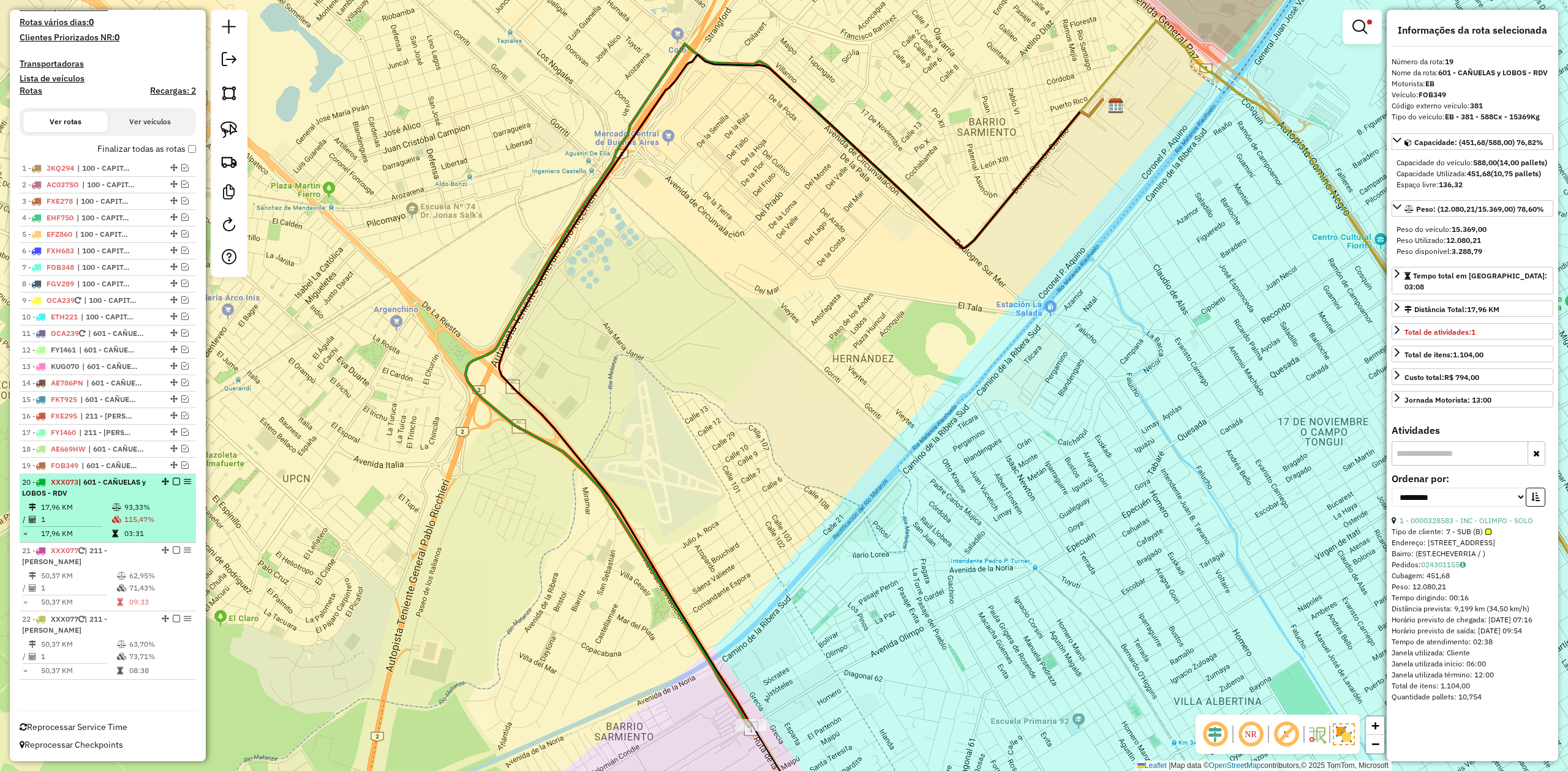
click at [124, 502] on td "93,33%" at bounding box center [158, 507] width 68 height 12
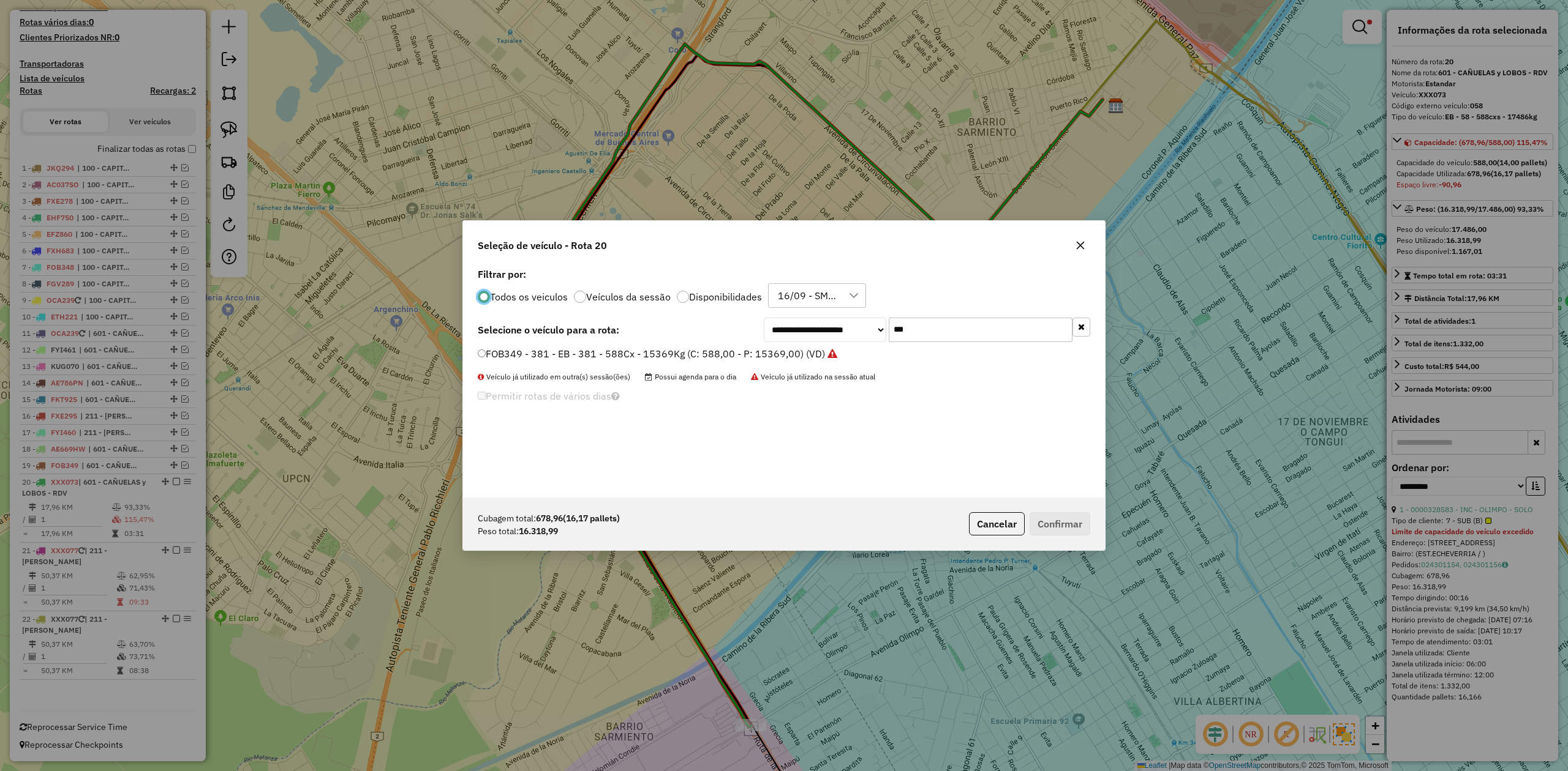
scroll to position [6, 4]
drag, startPoint x: 883, startPoint y: 324, endPoint x: 771, endPoint y: 325, distance: 112.0
click at [771, 325] on div "**********" at bounding box center [926, 330] width 326 height 24
type input "***"
click at [771, 350] on label "OCA239 - 357 - EB - 357 - 420cxs - 9552kg (C: 420,00 - P: 9552,00) (VD)" at bounding box center [653, 353] width 350 height 14
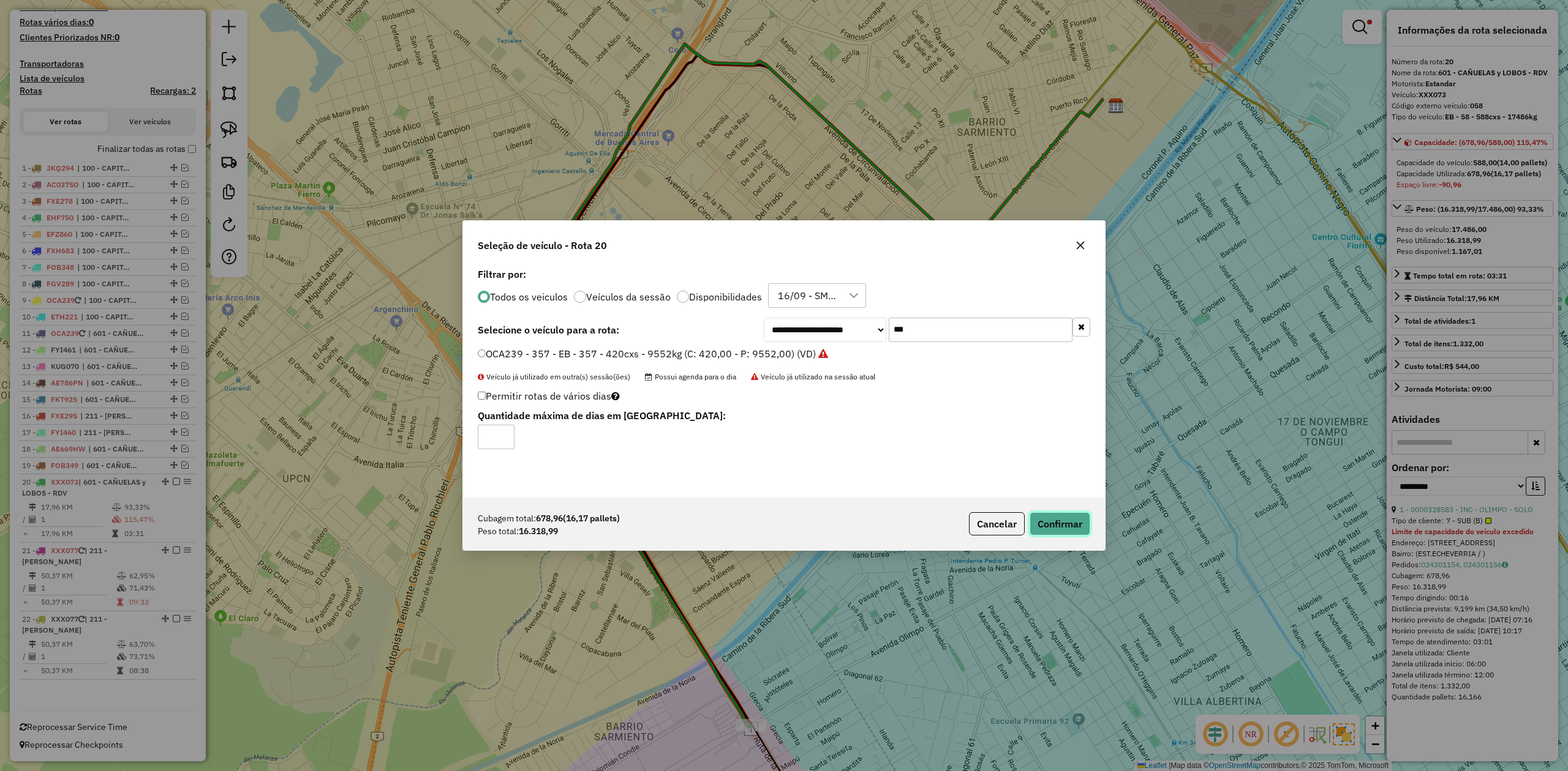
click at [1058, 526] on button "Confirmar" at bounding box center [1059, 524] width 61 height 23
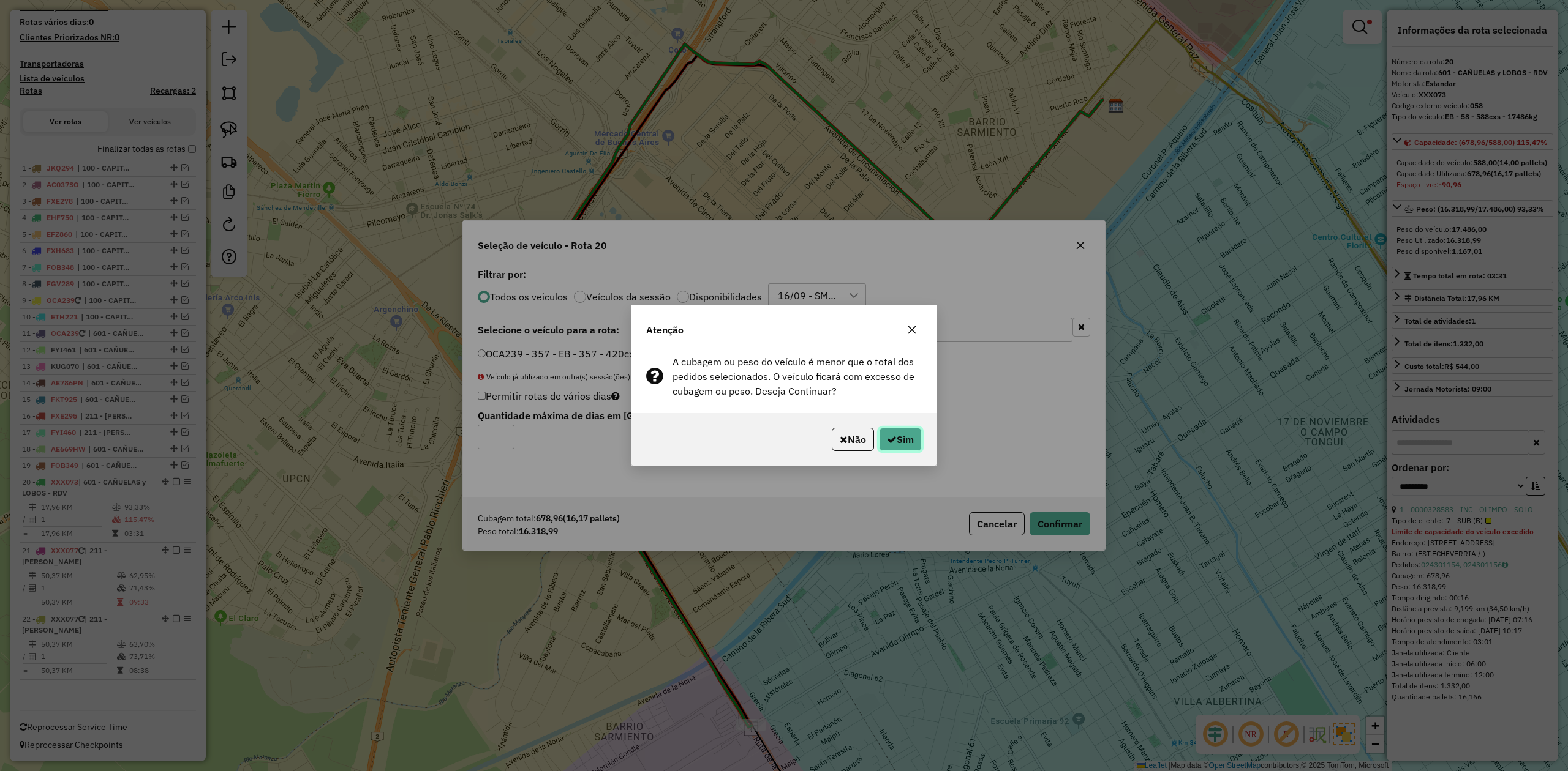
click at [910, 444] on button "Sim" at bounding box center [900, 439] width 43 height 23
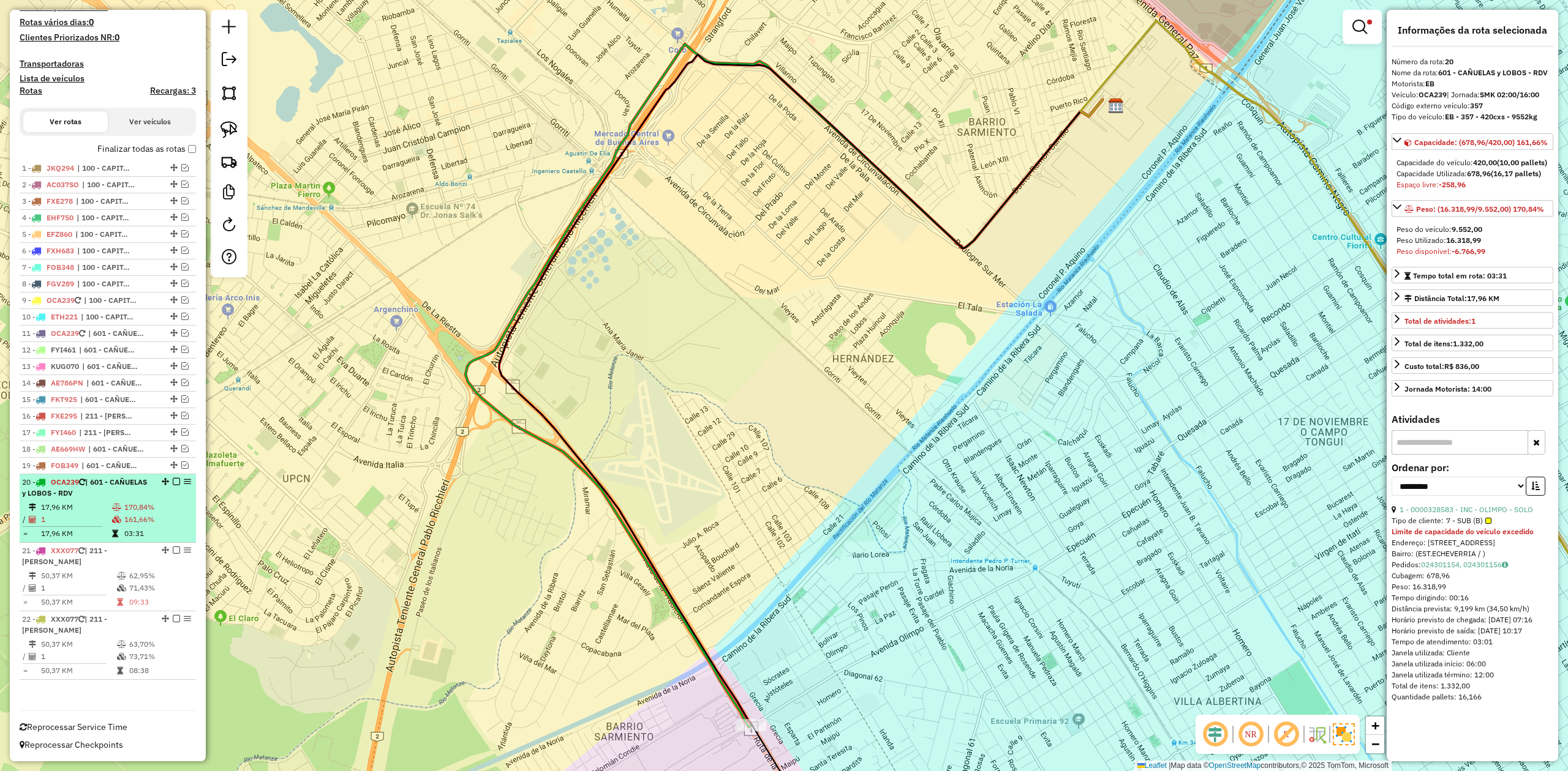
click at [129, 508] on td "170,84%" at bounding box center [158, 507] width 68 height 12
click at [129, 538] on td "03:31" at bounding box center [158, 533] width 68 height 12
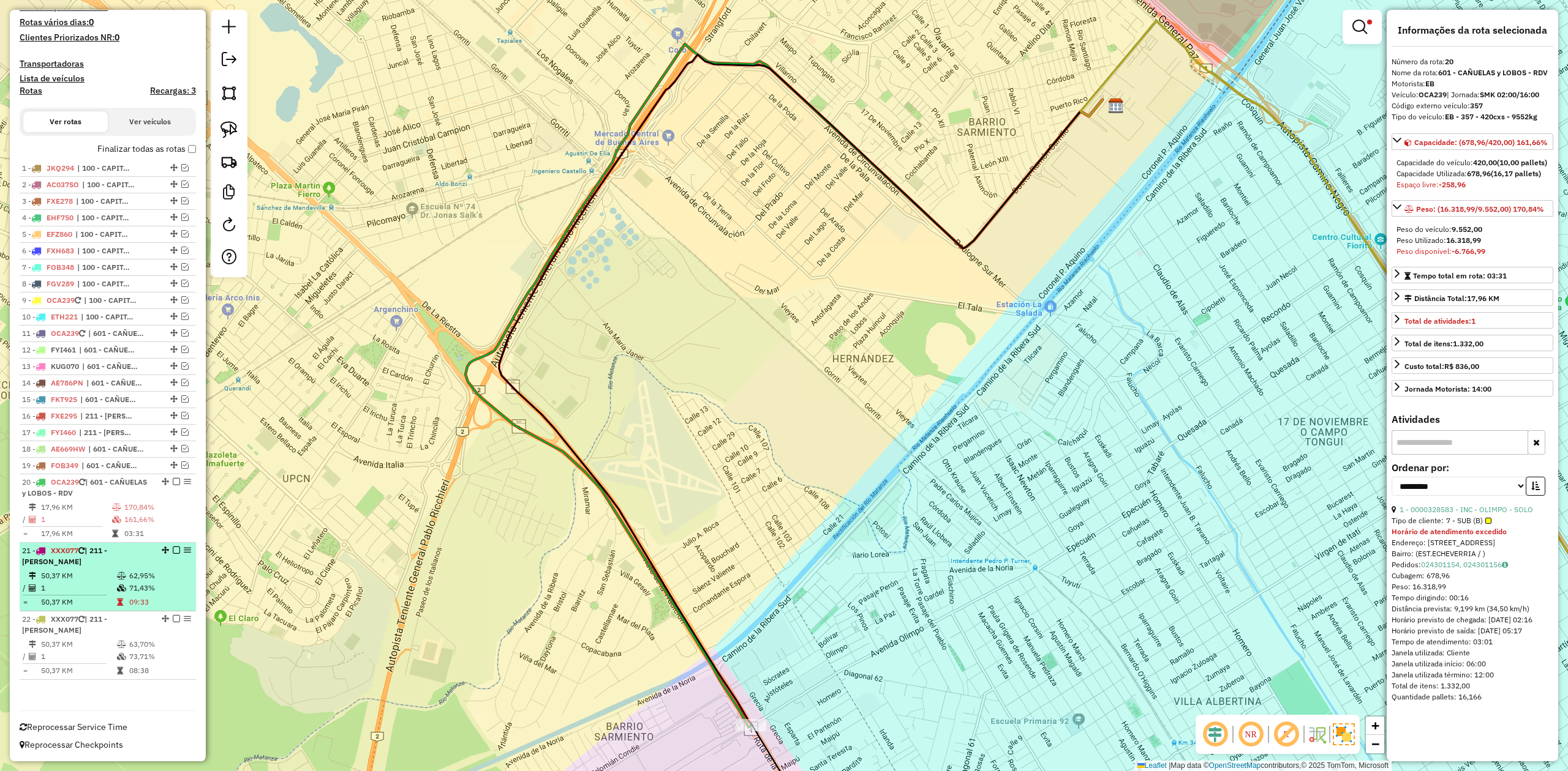
click at [118, 564] on div "21 - XXX077 | 211 - LANÚS-ALMIRANTE BROWN" at bounding box center [87, 556] width 130 height 22
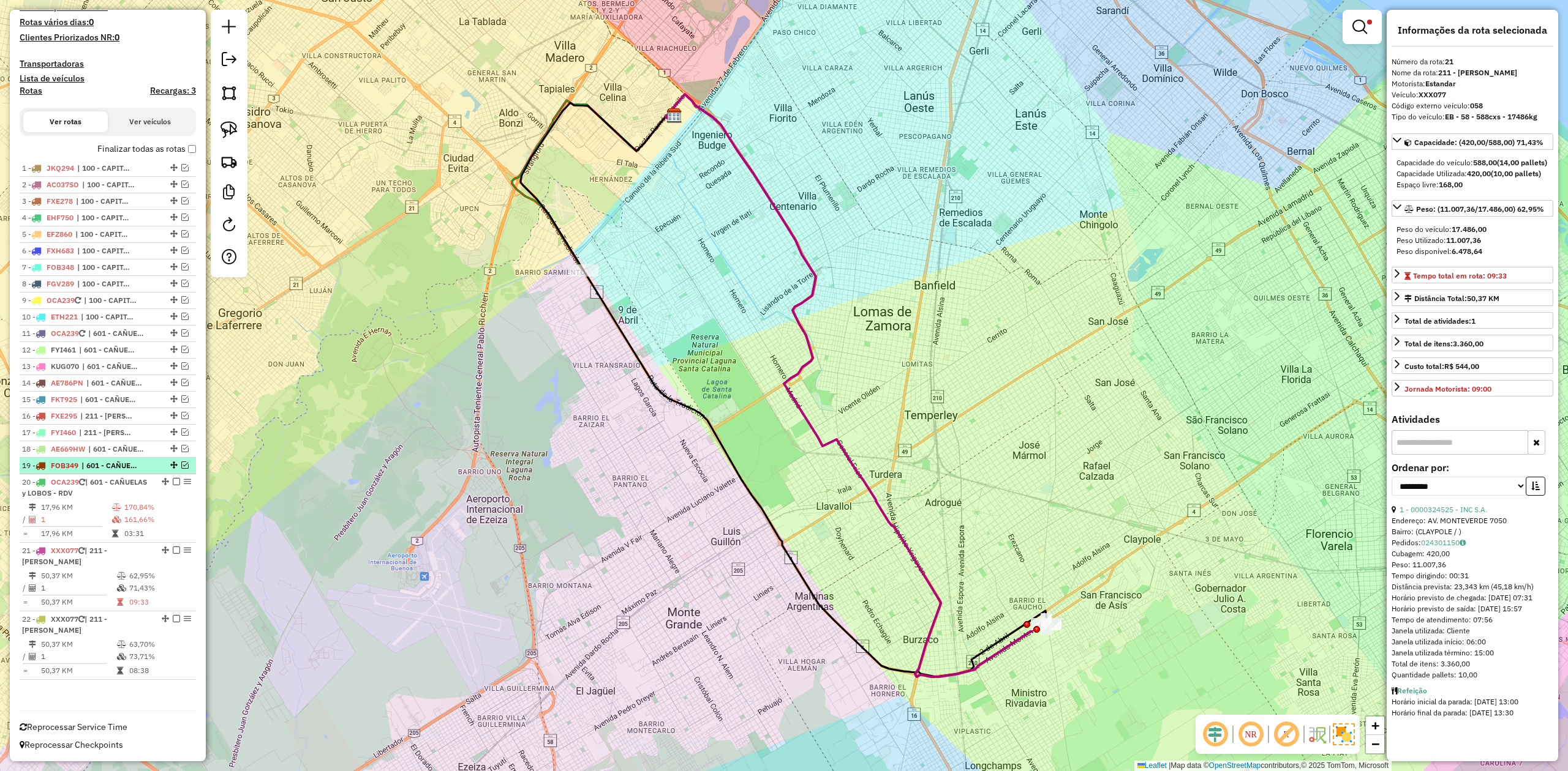
click at [123, 463] on span "| 601 - CAÑUELAS y LOBOS - RDV" at bounding box center [109, 465] width 56 height 11
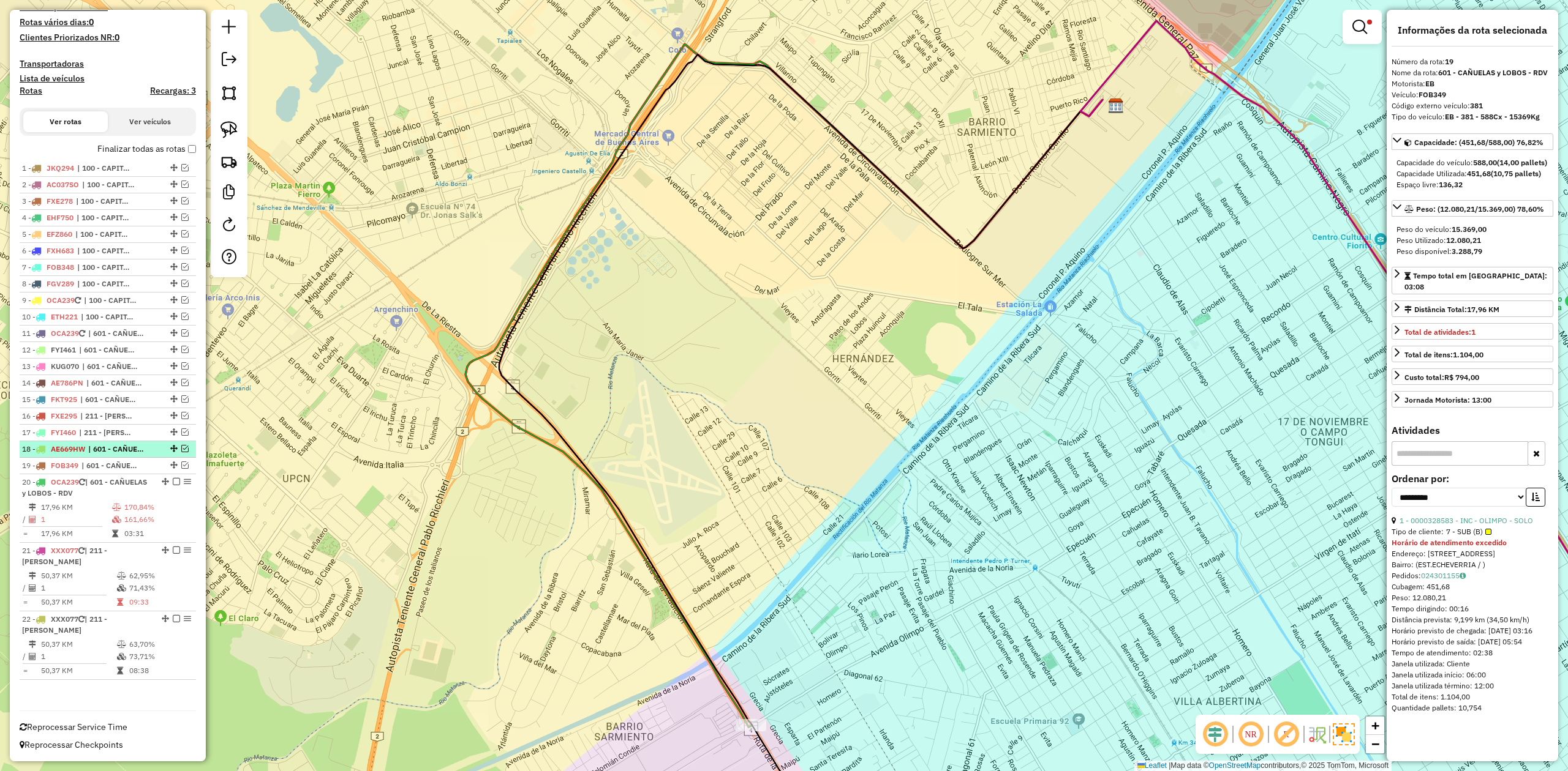
click at [127, 446] on span "| 601 - CAÑUELAS y LOBOS - RDV" at bounding box center [116, 448] width 56 height 11
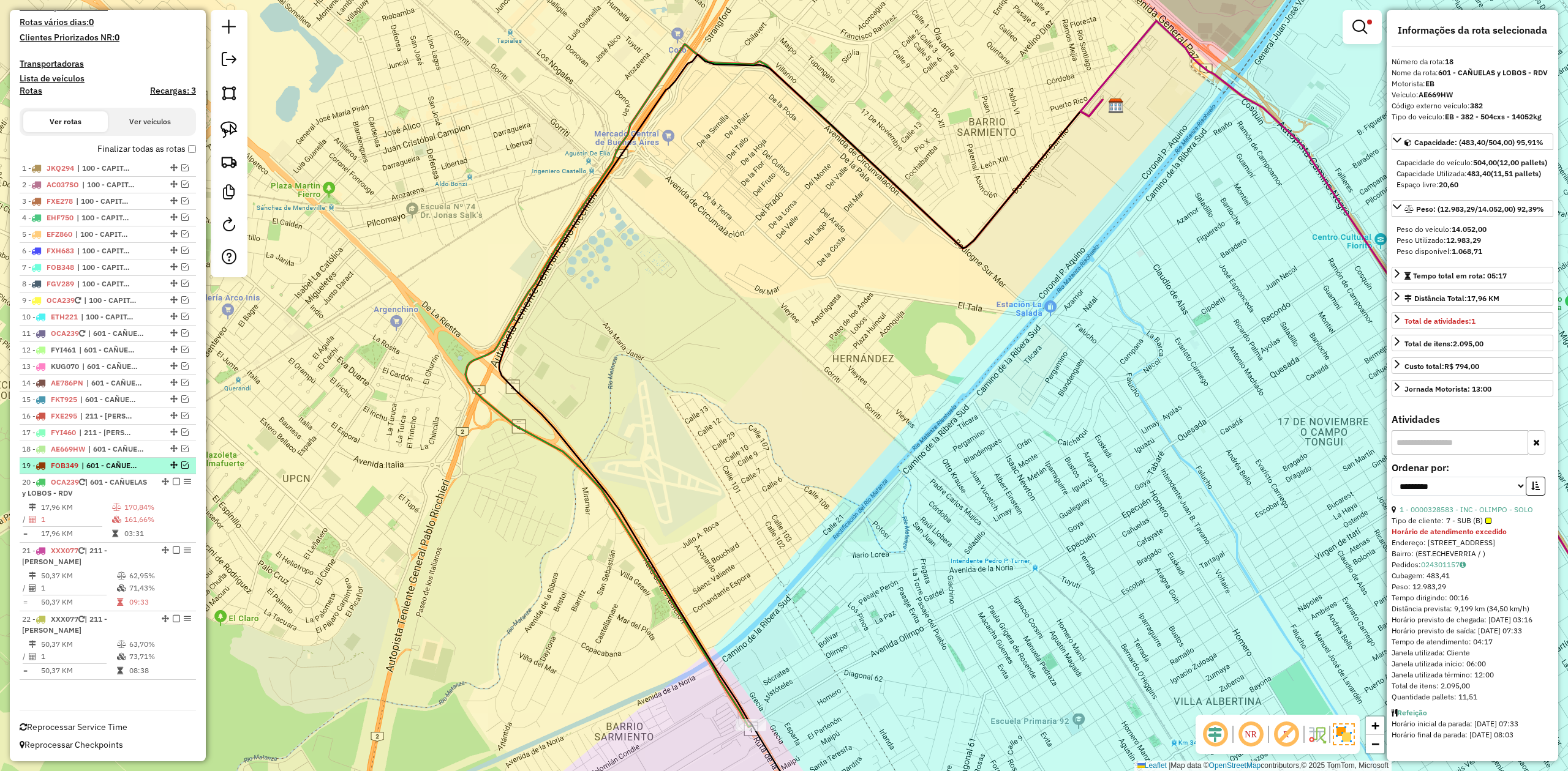
click at [127, 463] on span "| 601 - CAÑUELAS y LOBOS - RDV" at bounding box center [109, 465] width 56 height 11
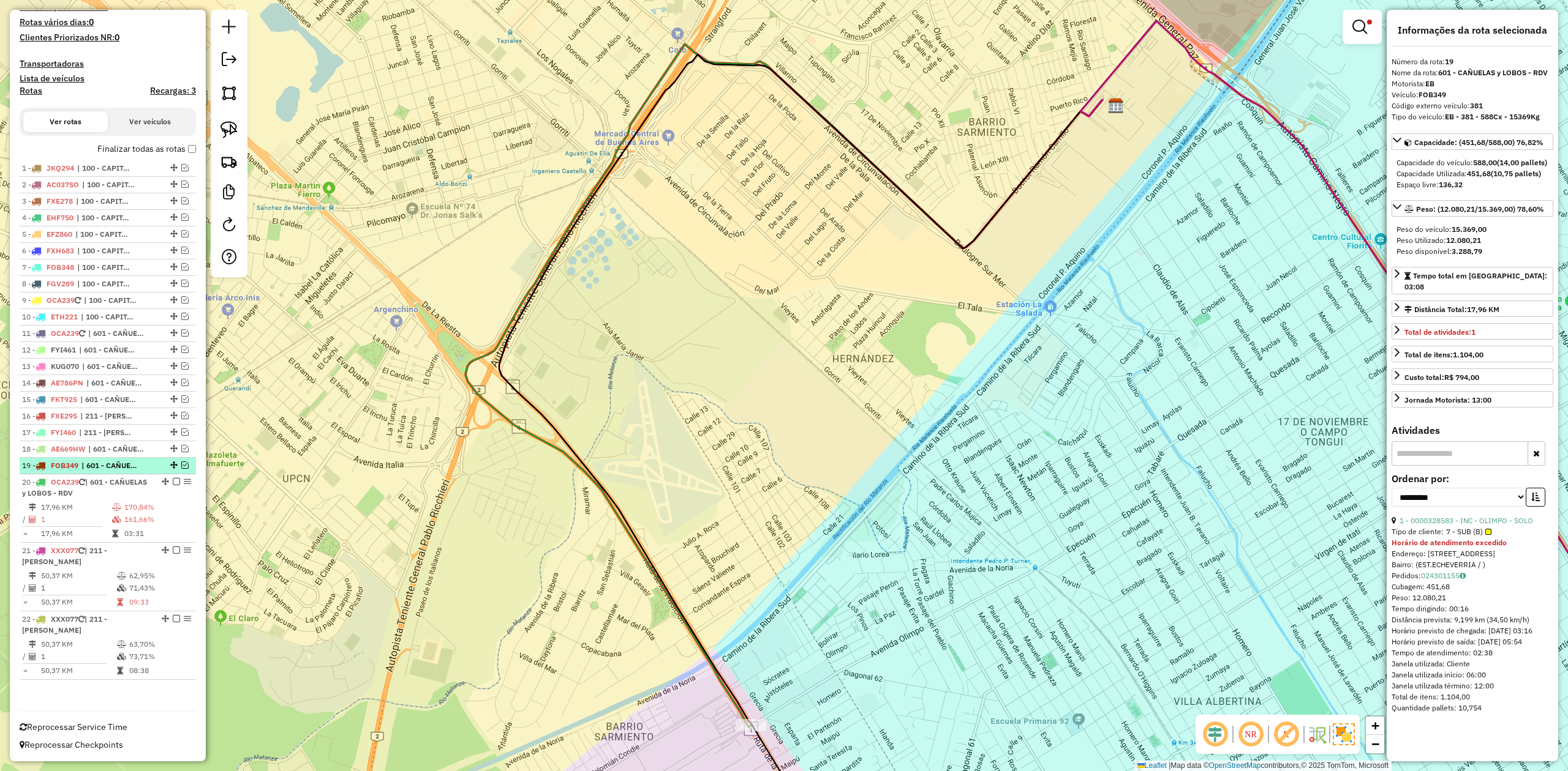
click at [182, 466] on em at bounding box center [185, 465] width 7 height 7
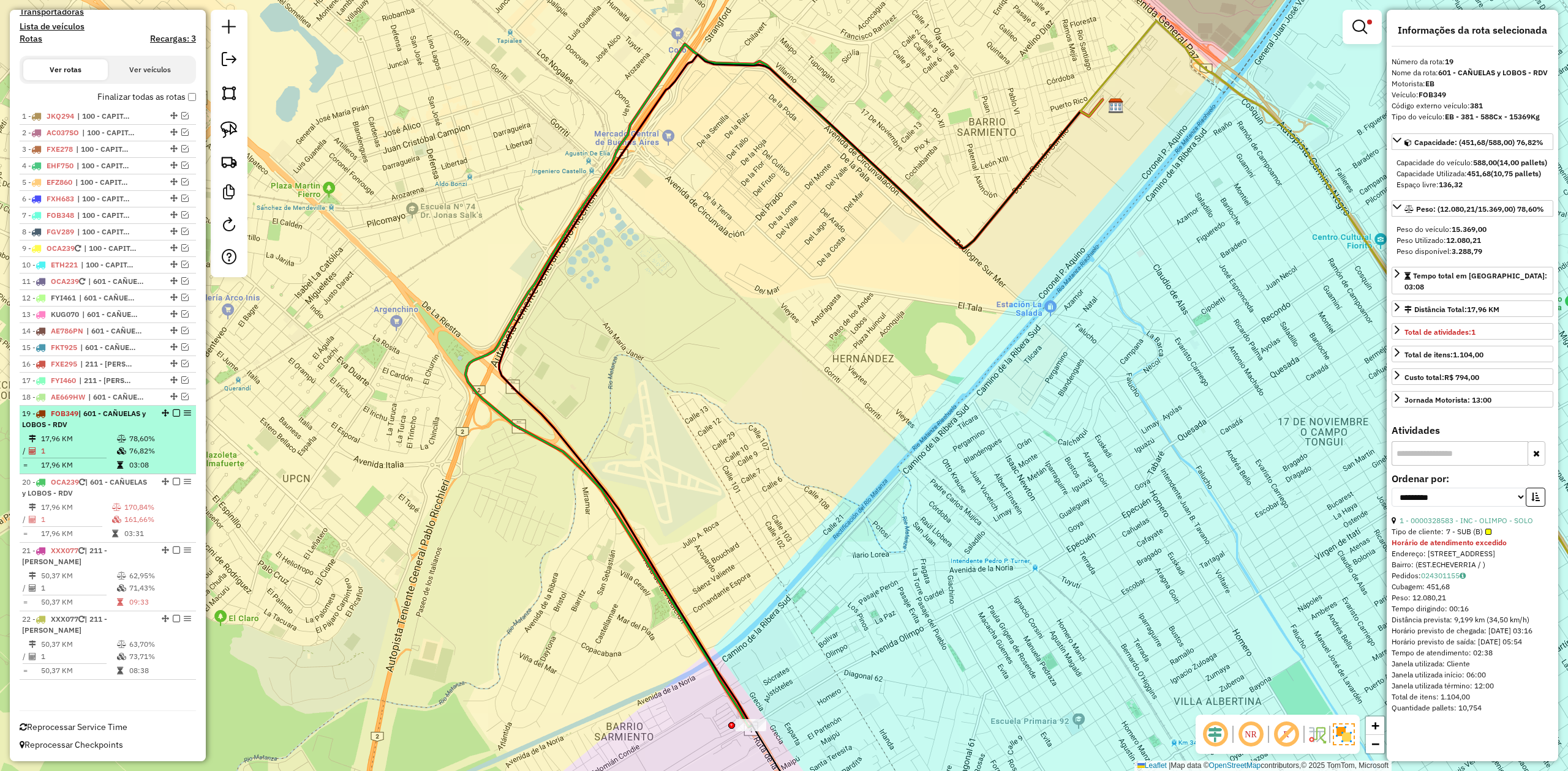
click at [112, 433] on td "17,96 KM" at bounding box center [78, 438] width 76 height 12
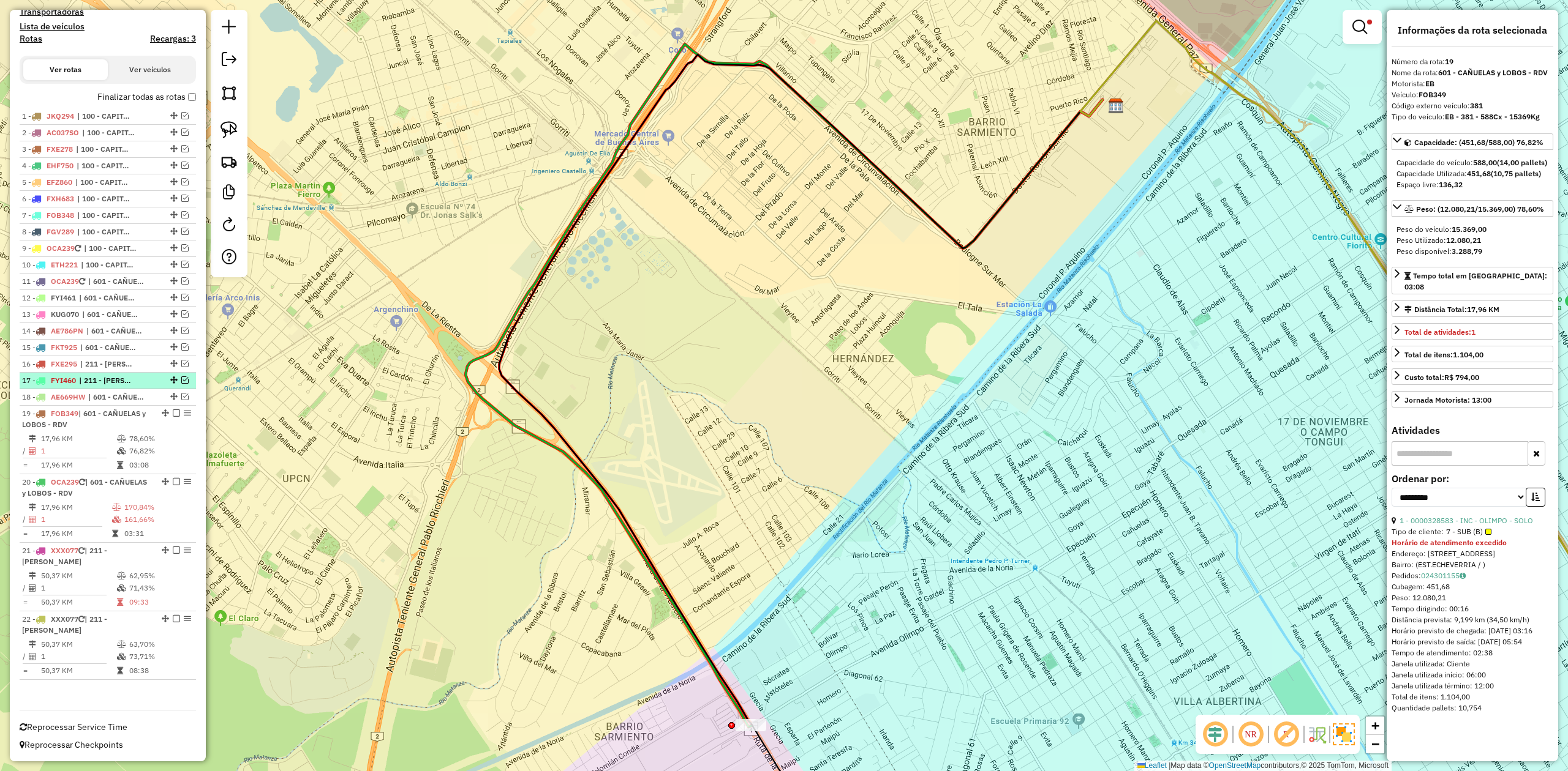
click at [109, 384] on span "| 211 - LANÚS-ALMIRANTE BROWN" at bounding box center [107, 380] width 56 height 11
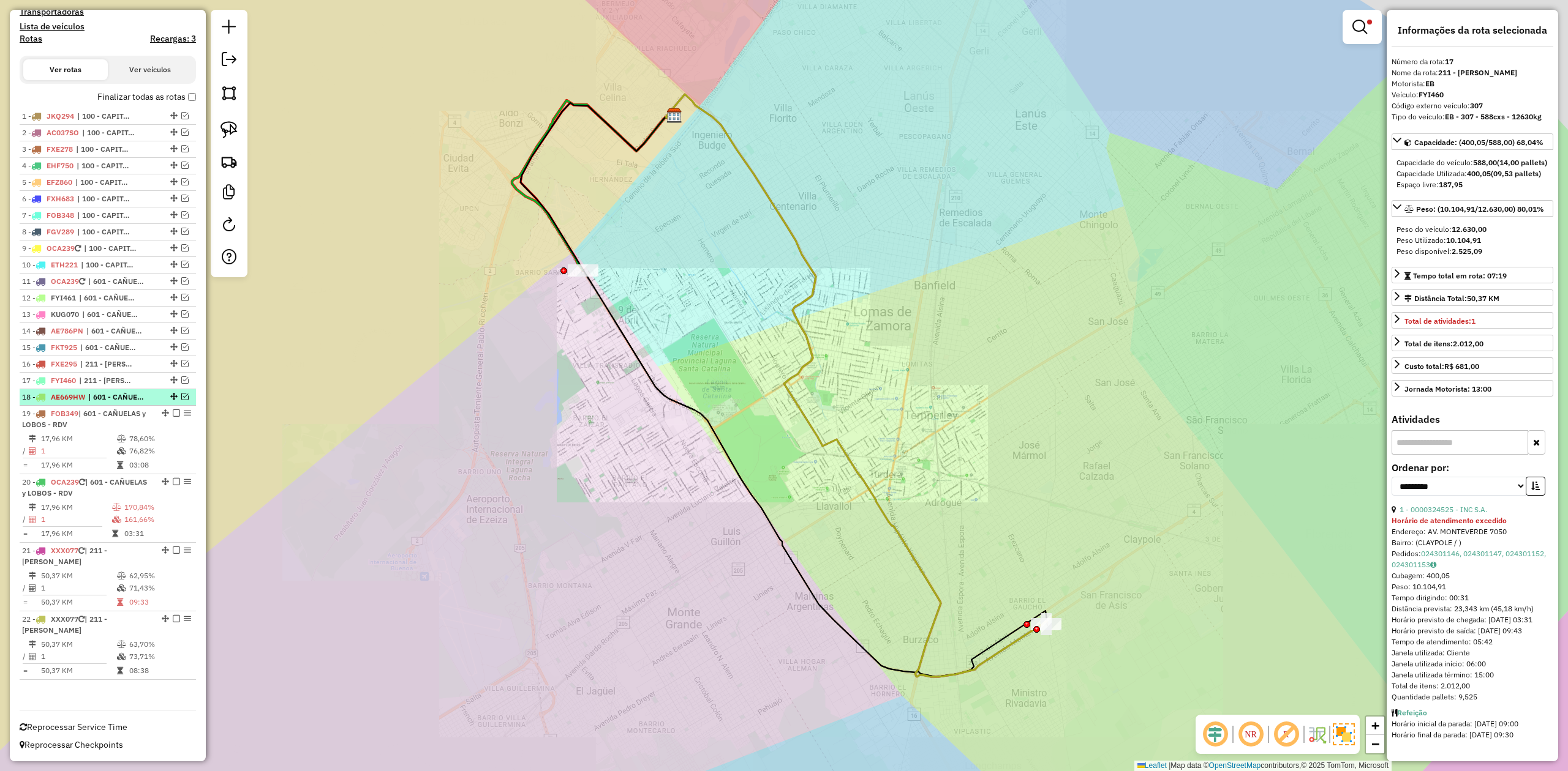
click at [108, 393] on span "| 601 - CAÑUELAS y LOBOS - RDV" at bounding box center [116, 397] width 56 height 11
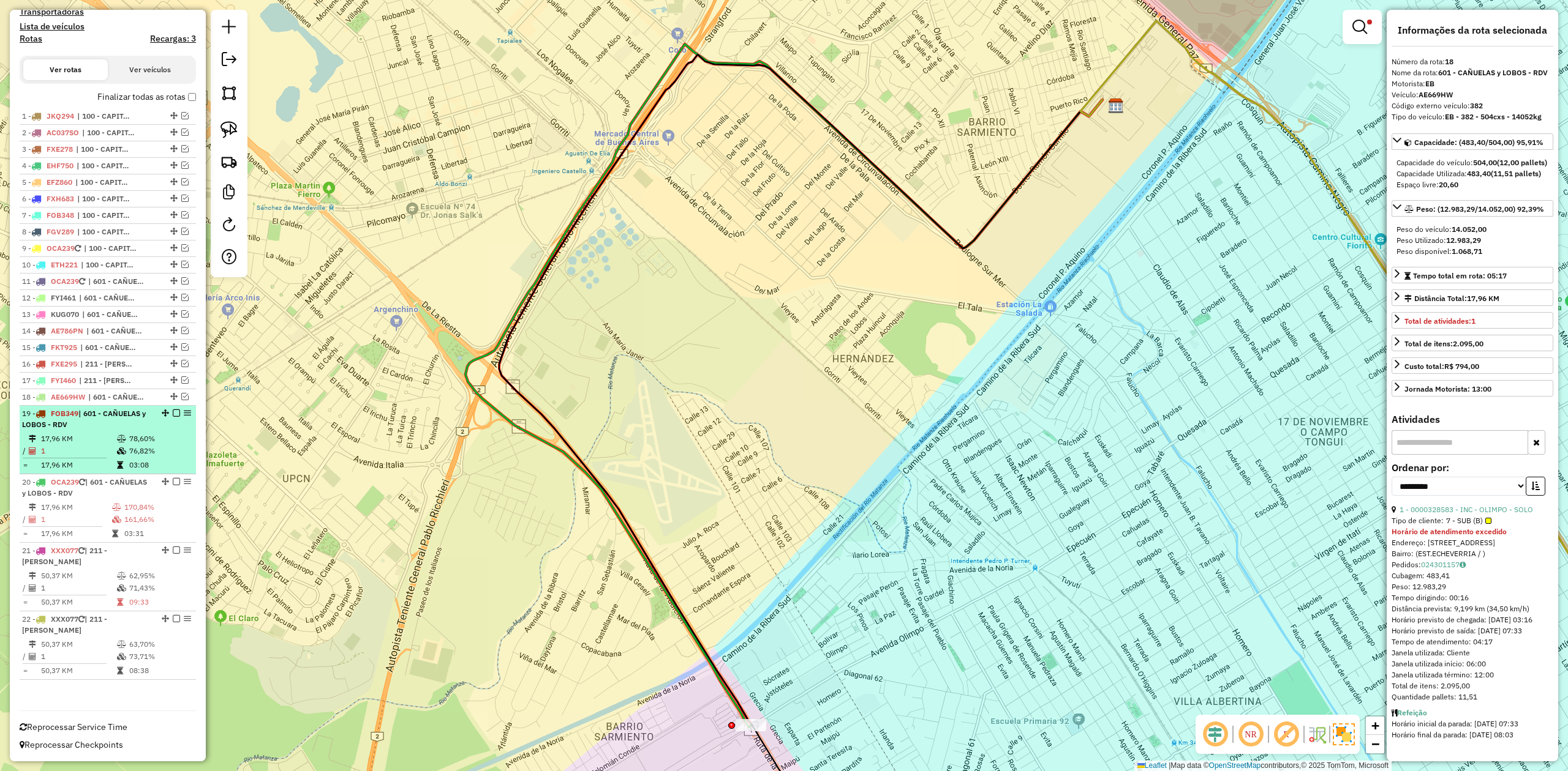
click at [103, 420] on div "19 - FOB349 | 601 - CAÑUELAS y LOBOS - RDV" at bounding box center [87, 419] width 130 height 22
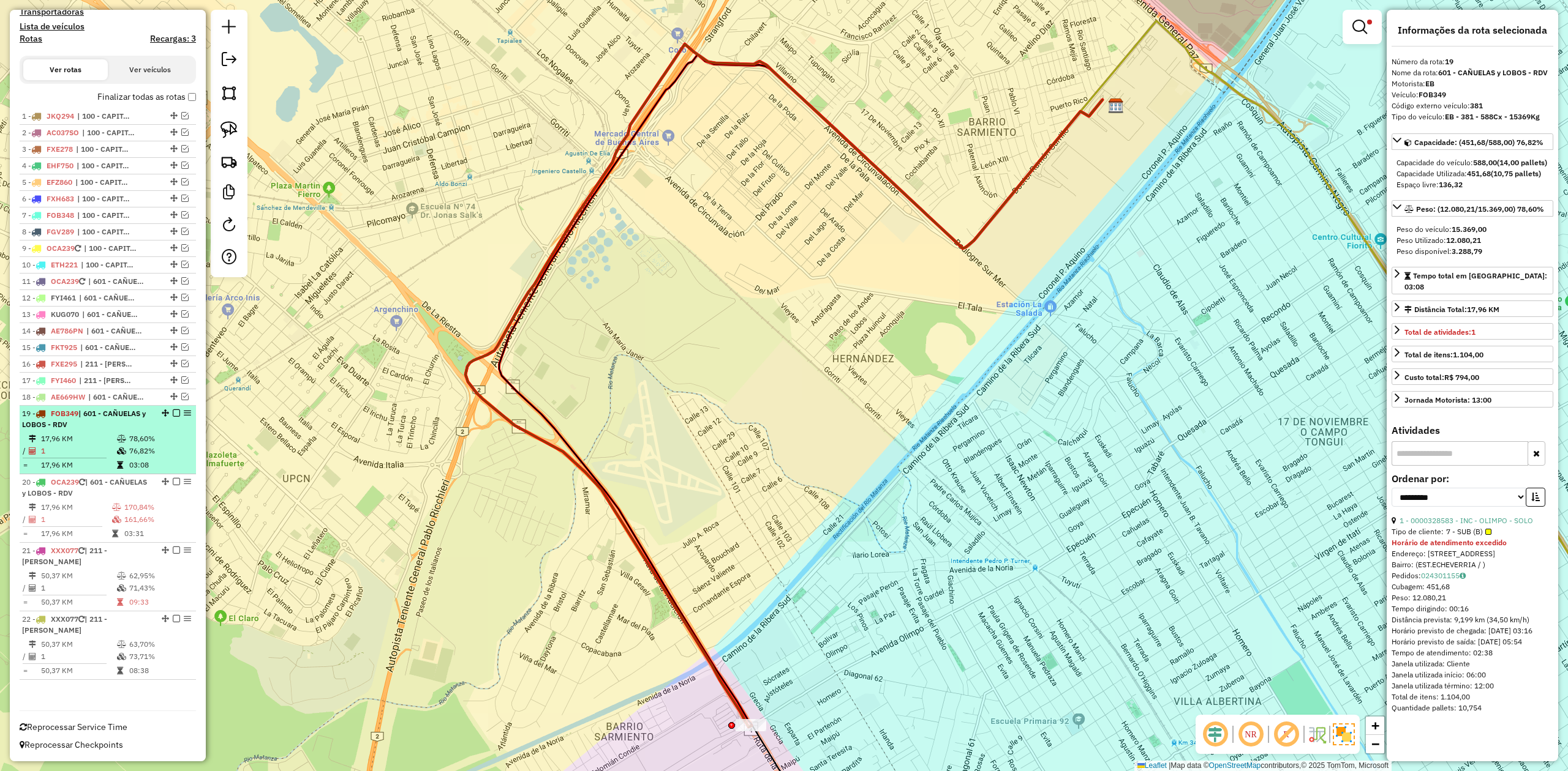
click at [103, 419] on div "19 - FOB349 | 601 - CAÑUELAS y LOBOS - RDV" at bounding box center [87, 419] width 130 height 22
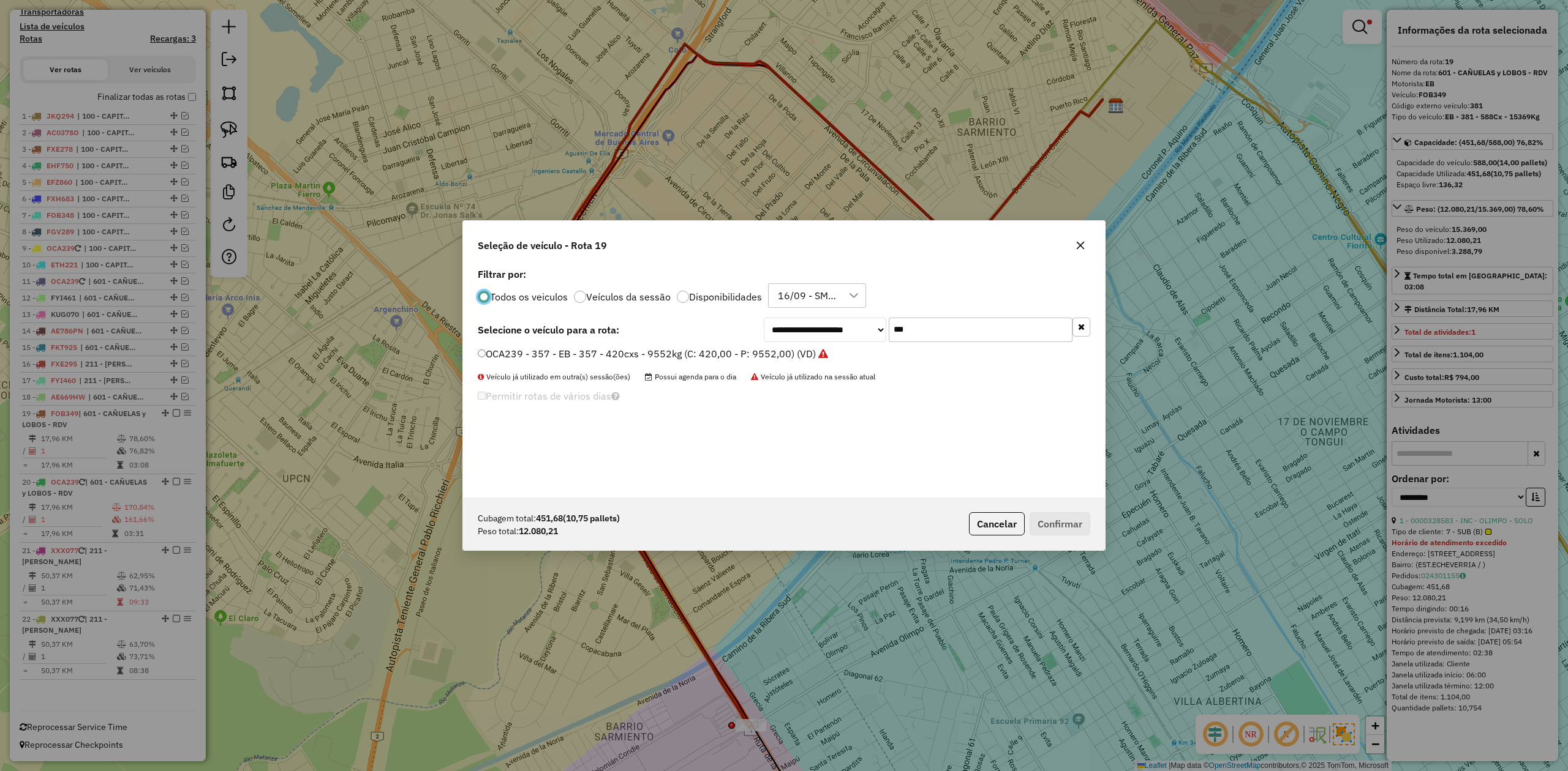
scroll to position [6, 4]
drag, startPoint x: 931, startPoint y: 329, endPoint x: 823, endPoint y: 320, distance: 108.4
click at [828, 318] on div "**********" at bounding box center [926, 330] width 326 height 24
type input "***"
click at [751, 353] on label "AF857GP - 891 - EB - 891 - 588cxs - 14741kg (C: 588,00 - P: 14741,00) (VD)" at bounding box center [655, 353] width 356 height 14
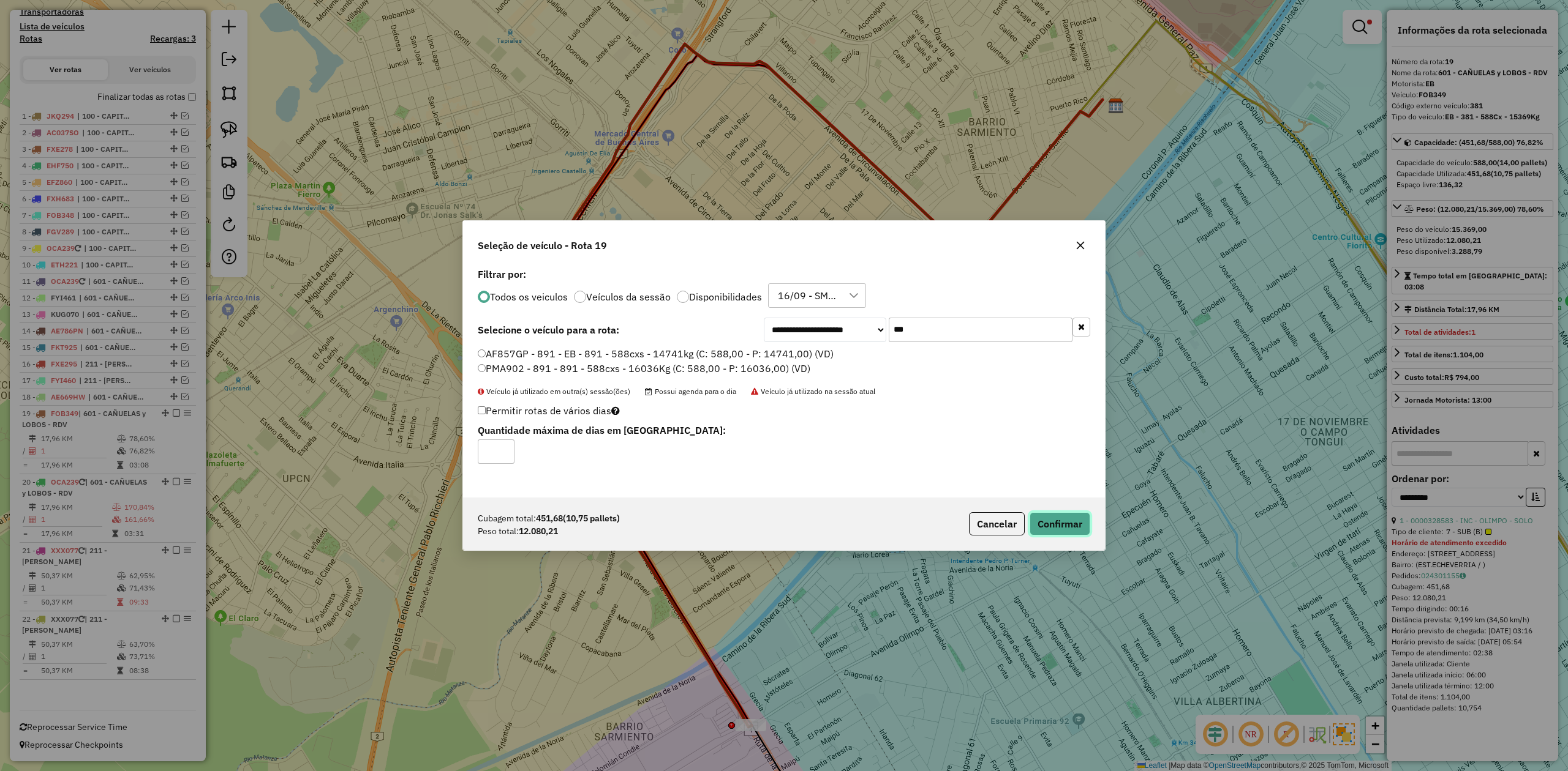
click at [1062, 530] on button "Confirmar" at bounding box center [1059, 524] width 61 height 23
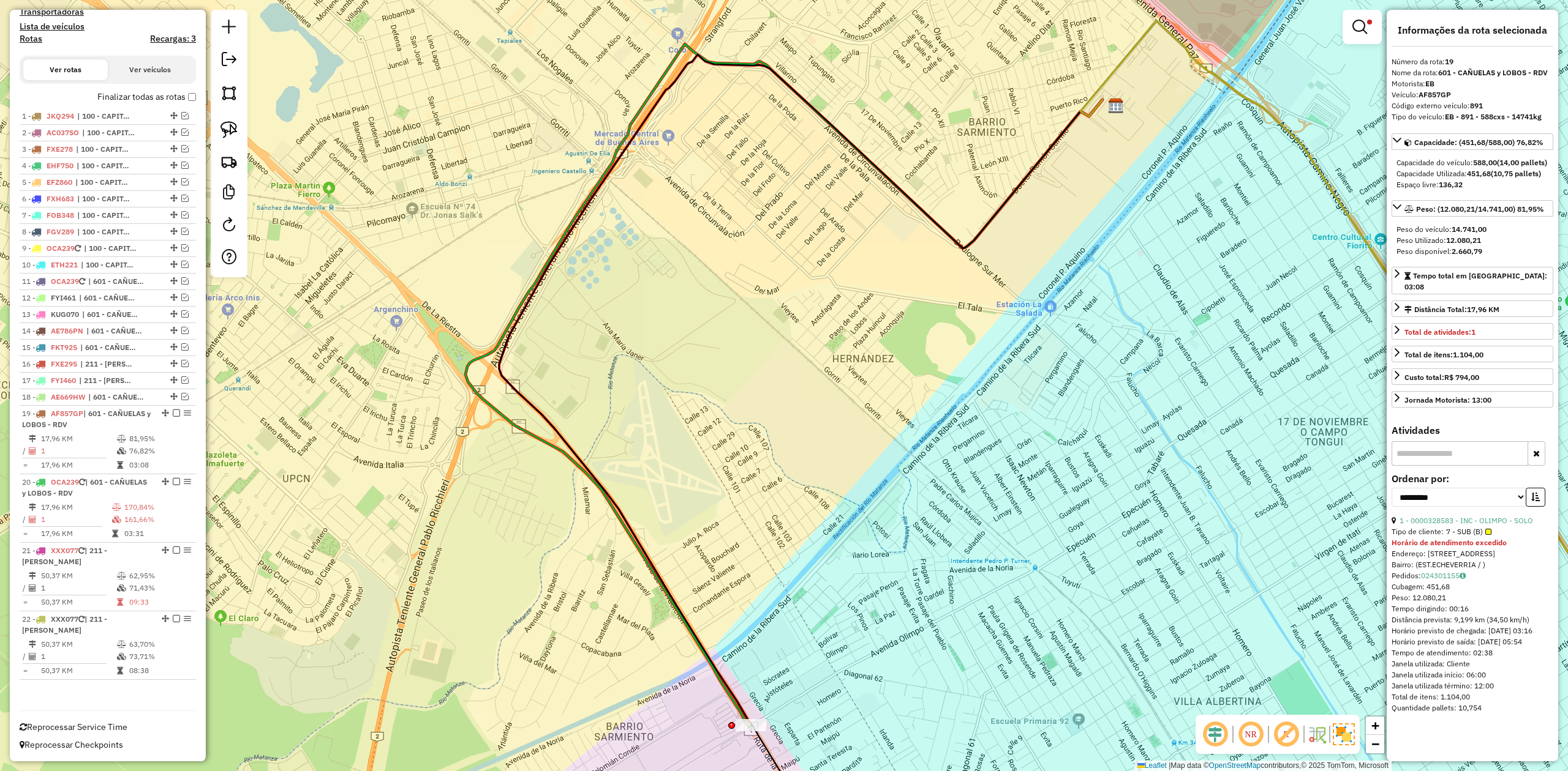
click at [173, 411] on em at bounding box center [176, 413] width 7 height 7
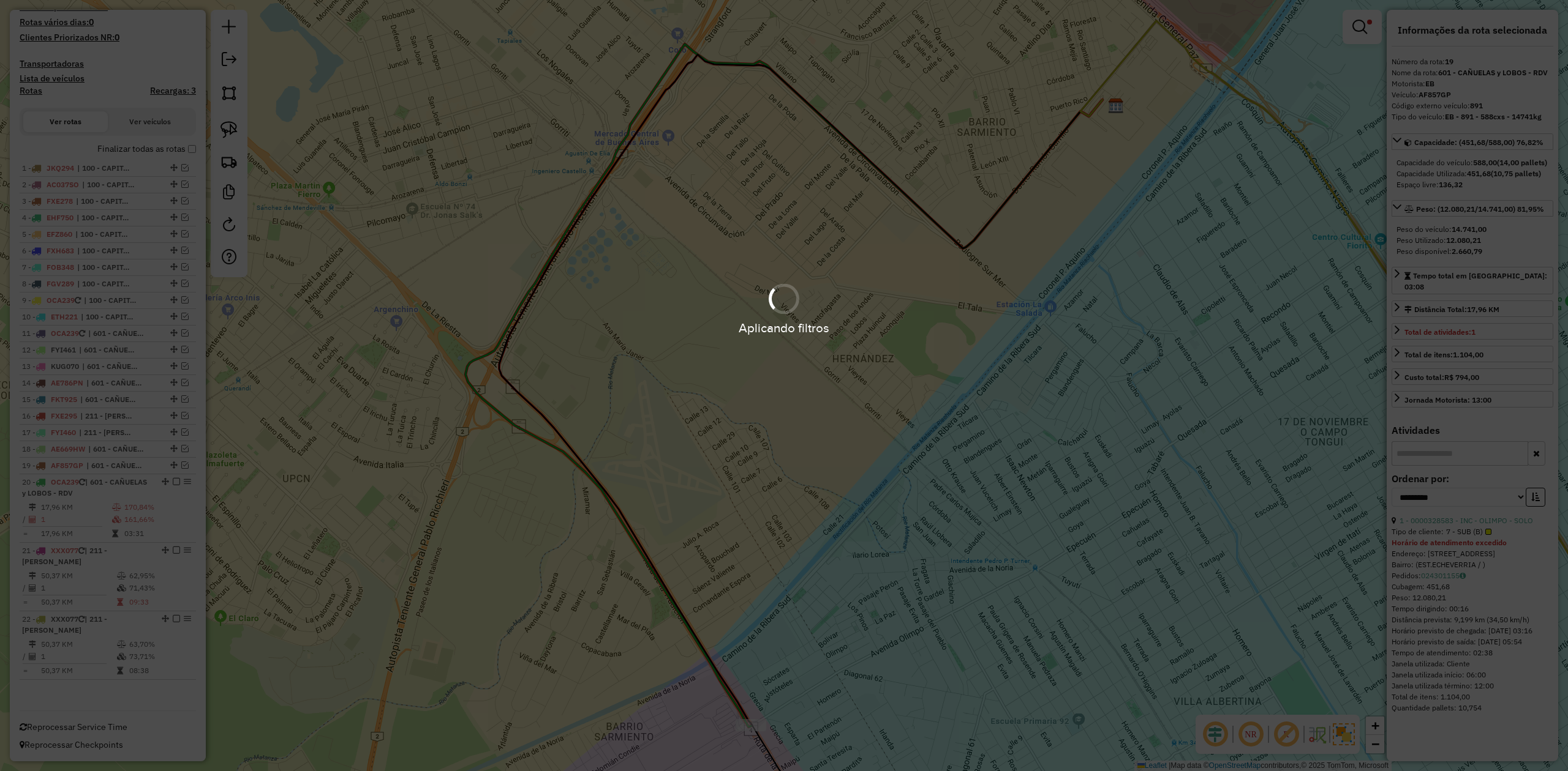
scroll to position [325, 0]
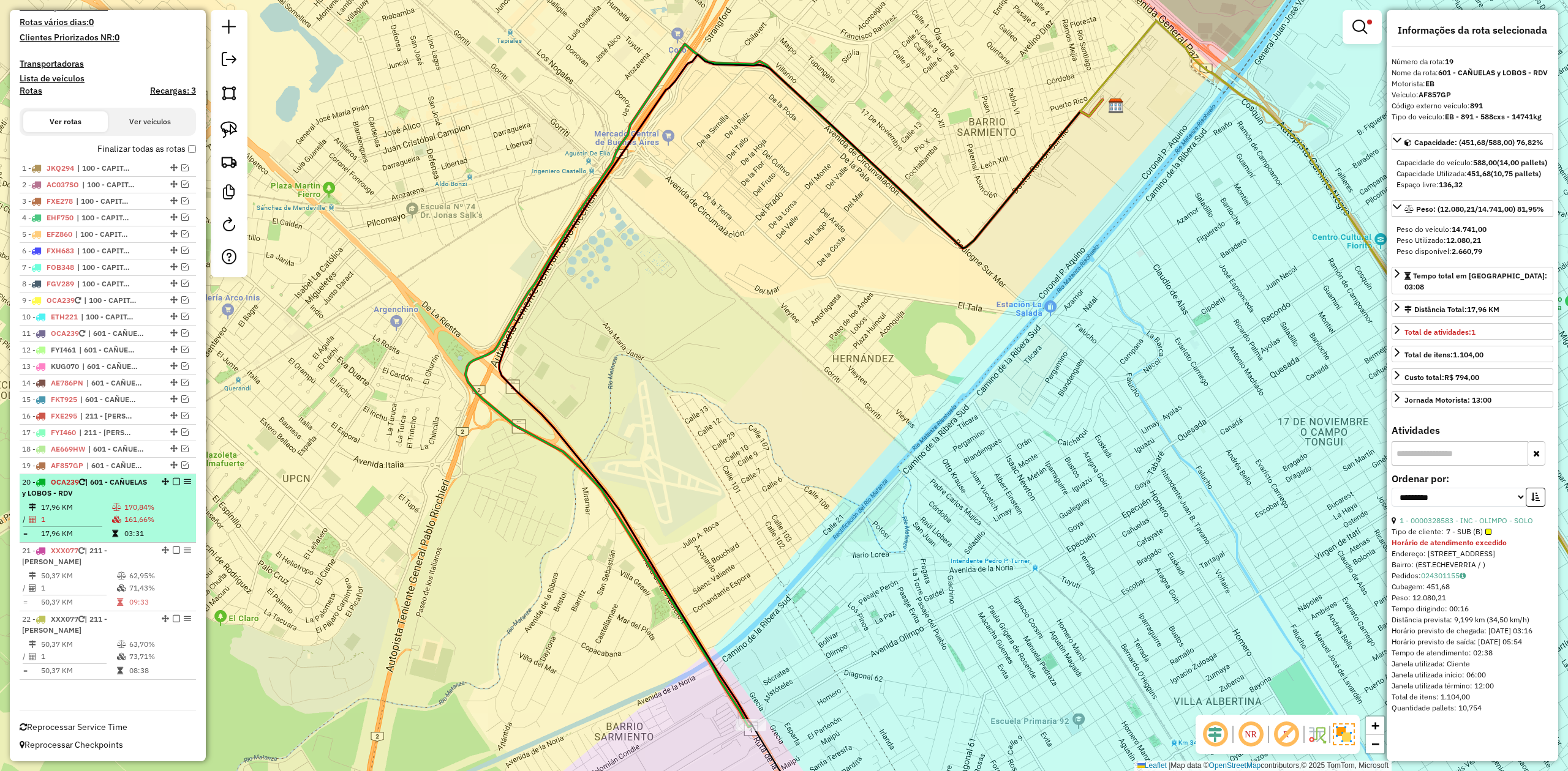
click at [110, 500] on li "20 - OCA239 | 601 - CAÑUELAS y LOBOS - RDV 17,96 KM 170,84% / 1 161,66% = 17,96…" at bounding box center [107, 508] width 176 height 68
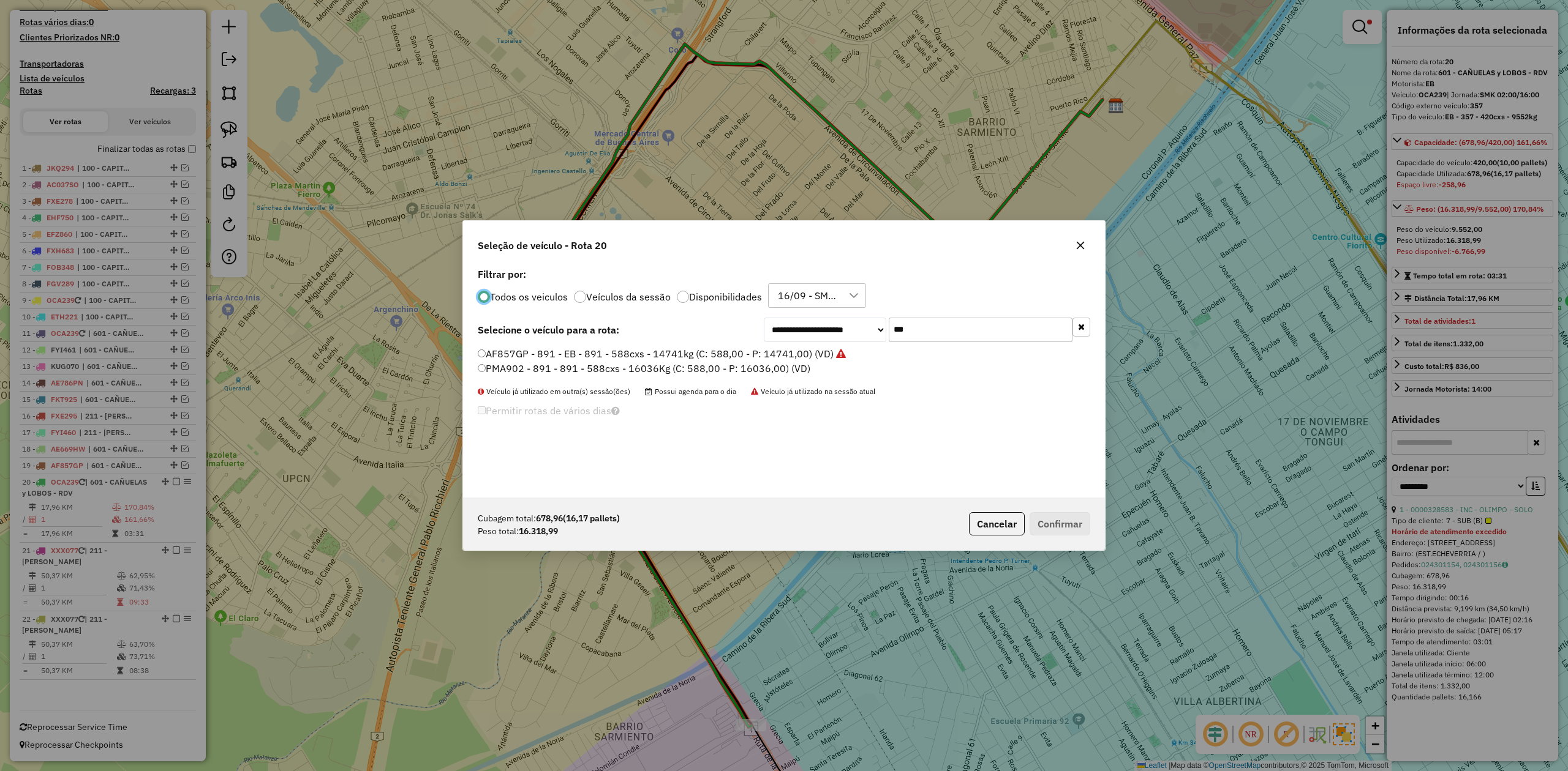
scroll to position [6, 4]
drag, startPoint x: 913, startPoint y: 321, endPoint x: 809, endPoint y: 325, distance: 104.1
click at [811, 325] on div "**********" at bounding box center [926, 330] width 326 height 24
type input "***"
drag, startPoint x: 738, startPoint y: 358, endPoint x: 805, endPoint y: 381, distance: 70.8
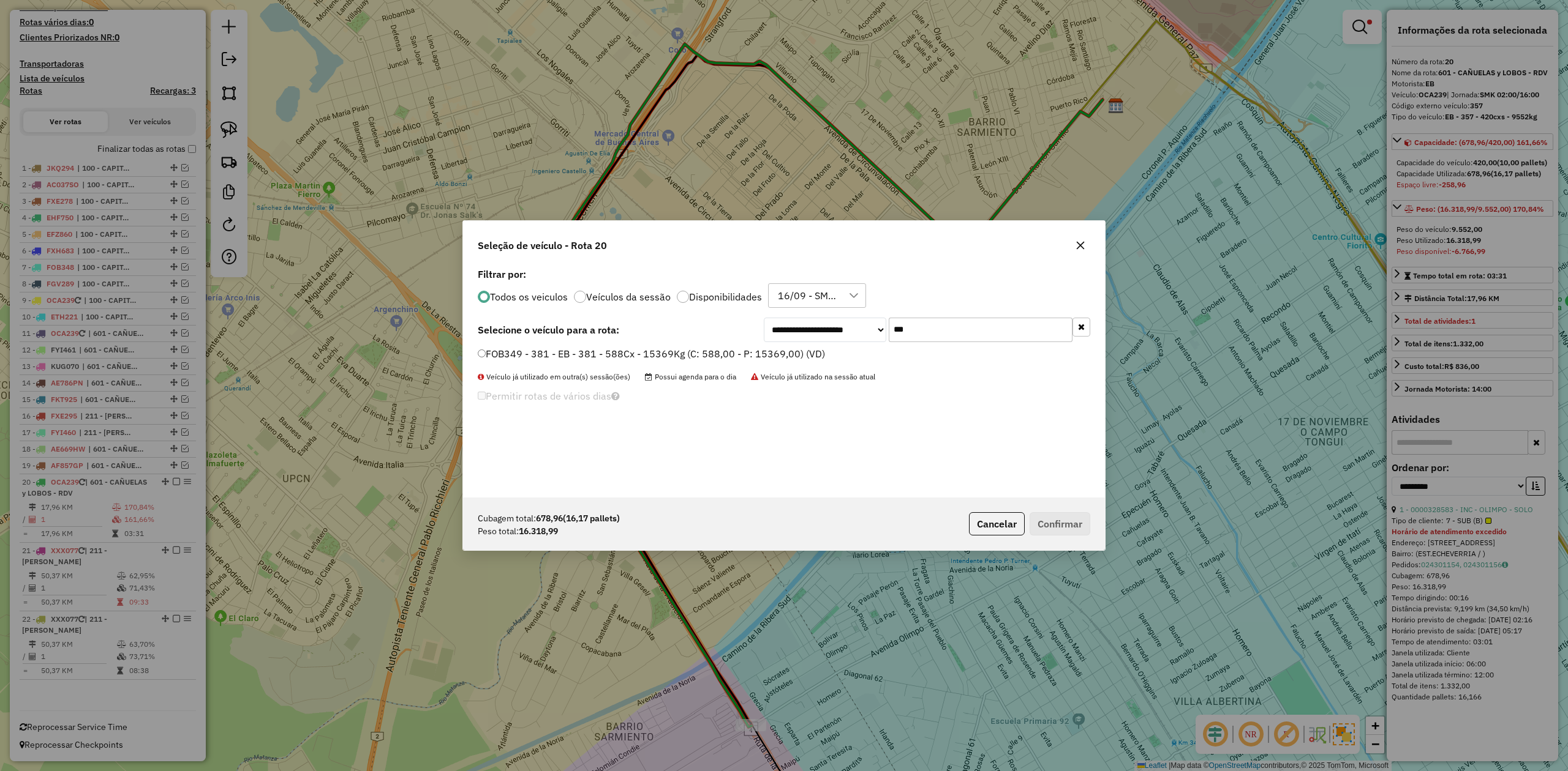
click at [738, 358] on label "FOB349 - 381 - EB - 381 - 588Cx - 15369Kg (C: 588,00 - P: 15369,00) (VD)" at bounding box center [651, 353] width 347 height 14
click at [1059, 524] on button "Confirmar" at bounding box center [1059, 524] width 61 height 23
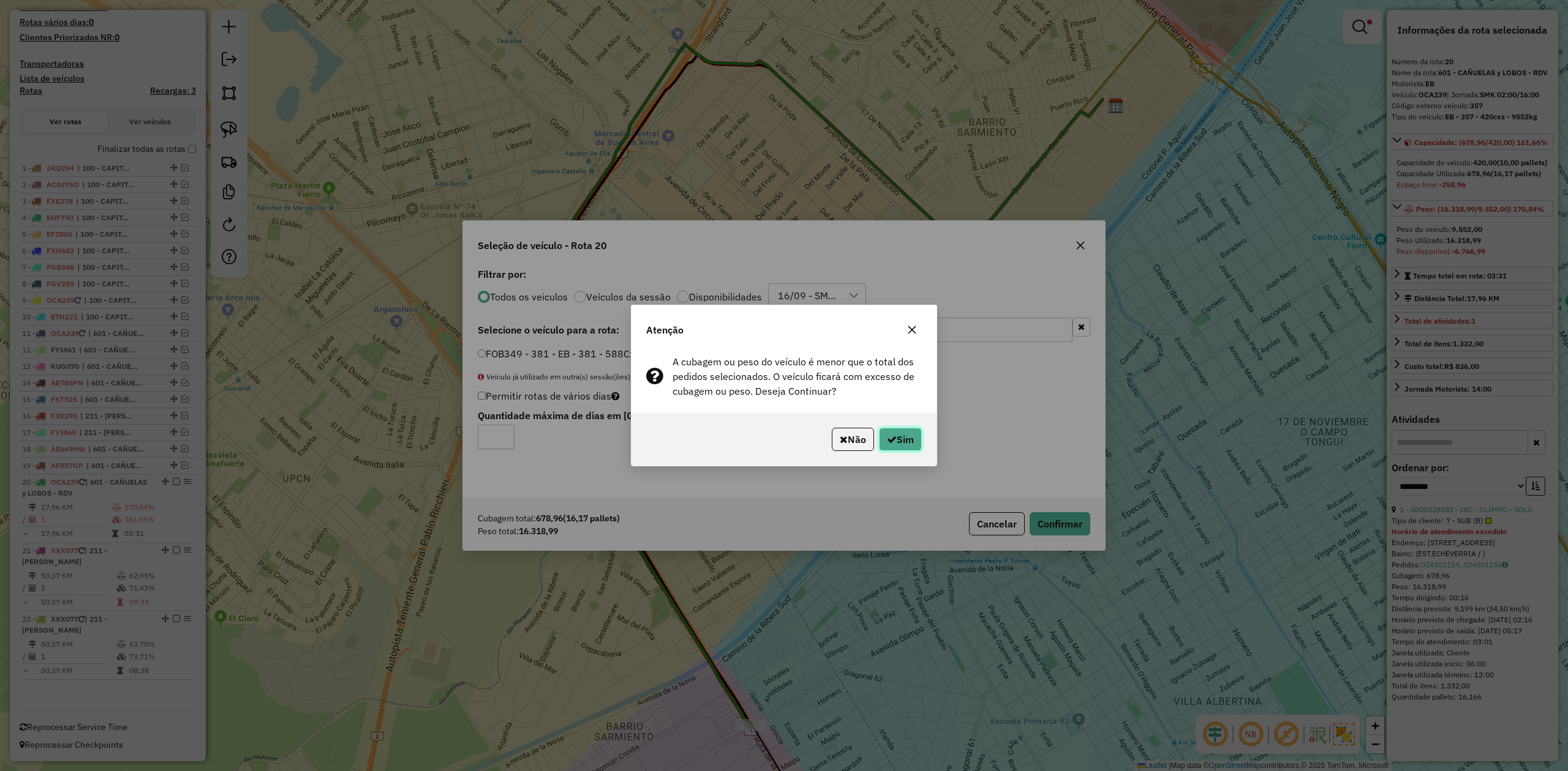
click at [911, 444] on button "Sim" at bounding box center [900, 439] width 43 height 23
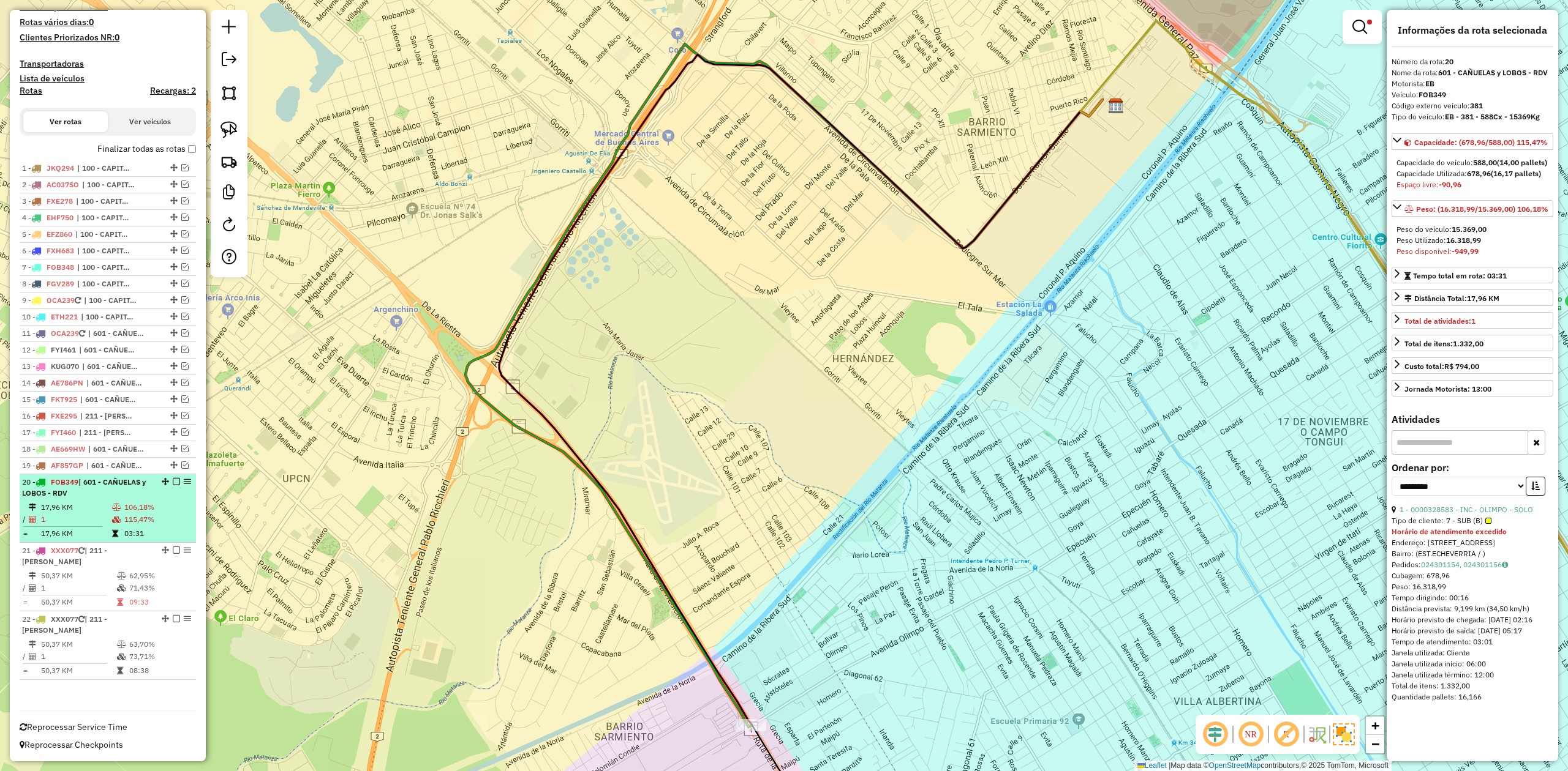
click at [173, 481] on em at bounding box center [176, 482] width 7 height 7
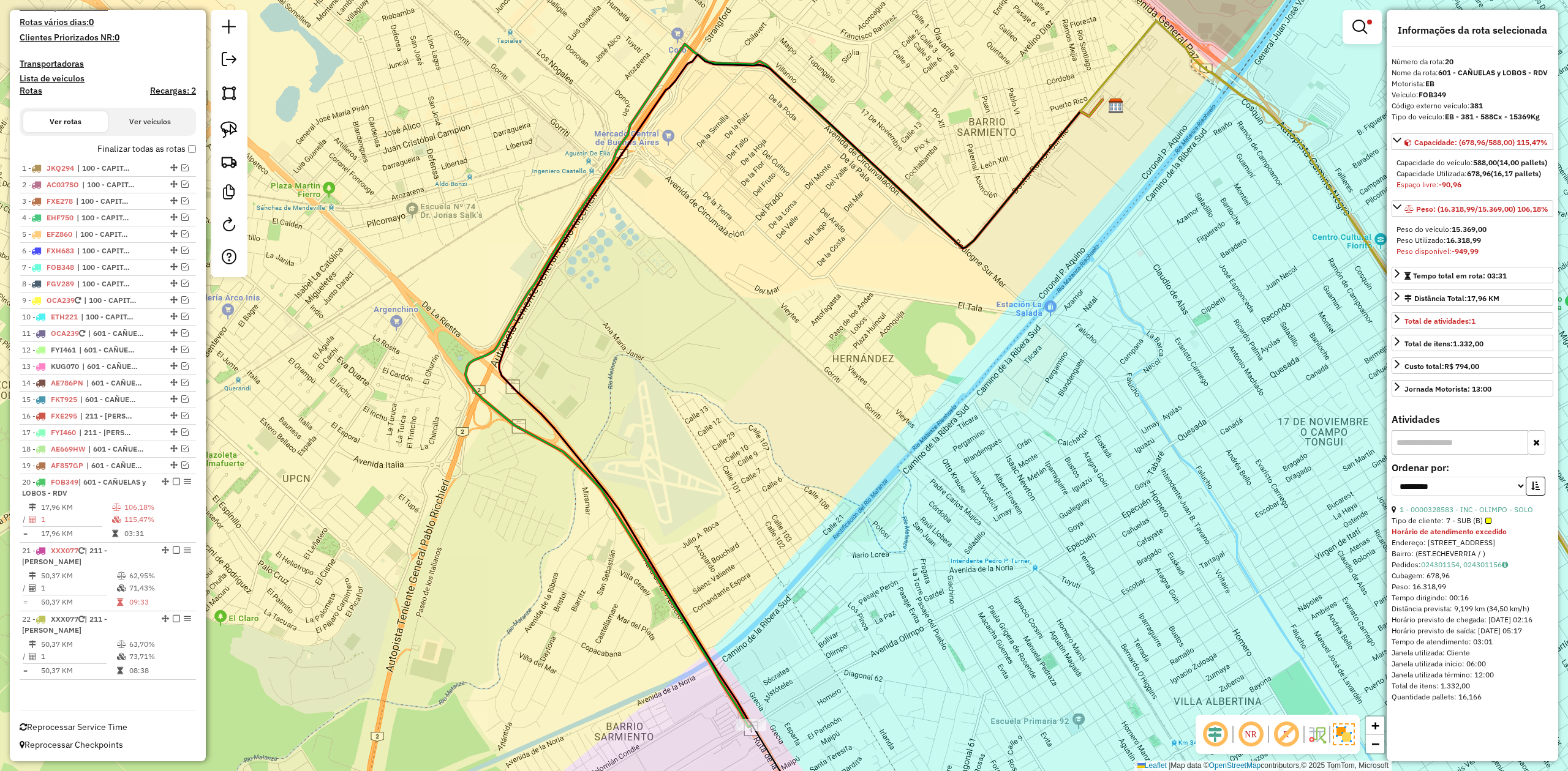
scroll to position [272, 0]
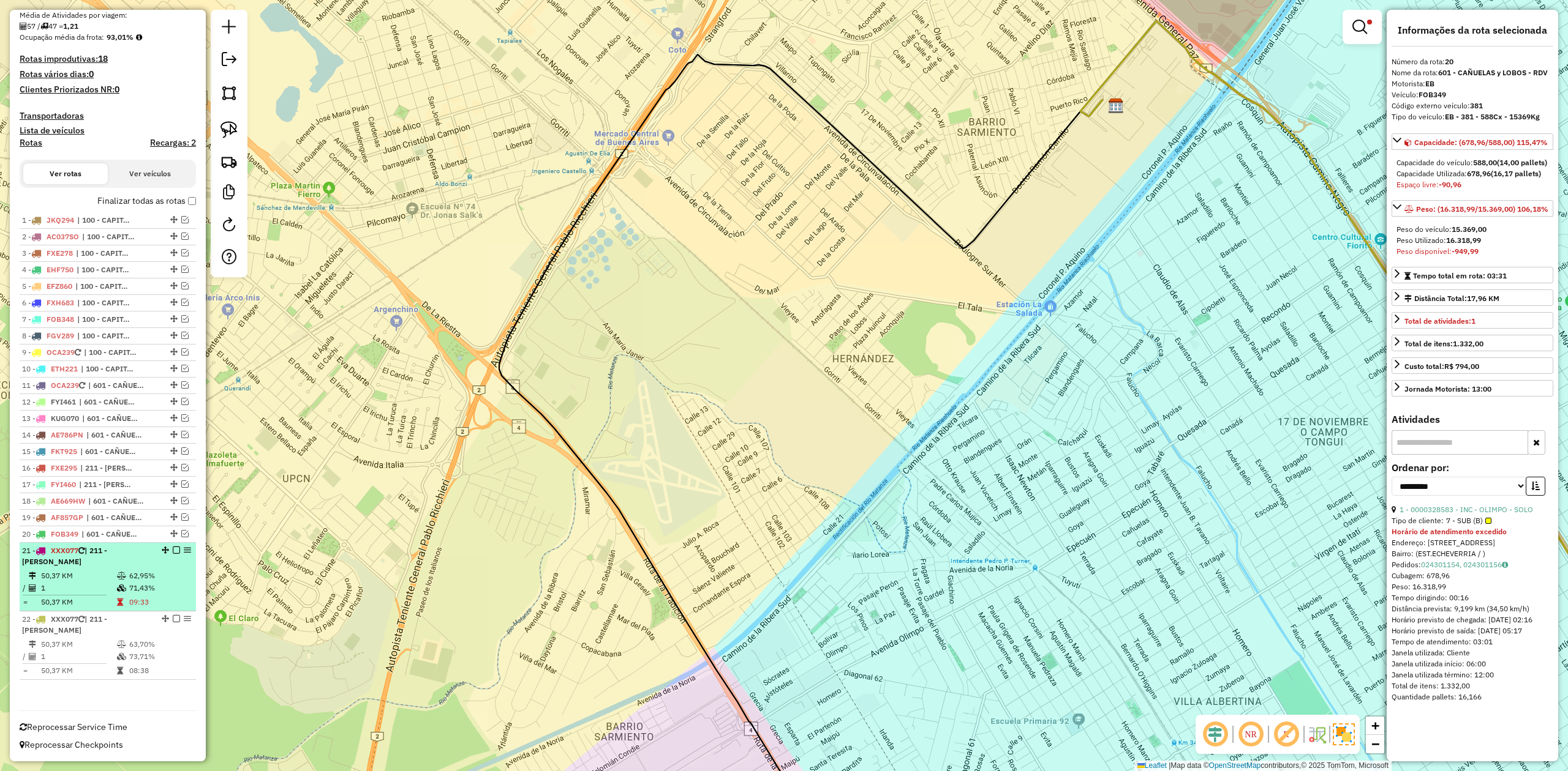
click at [120, 572] on icon at bounding box center [121, 576] width 9 height 7
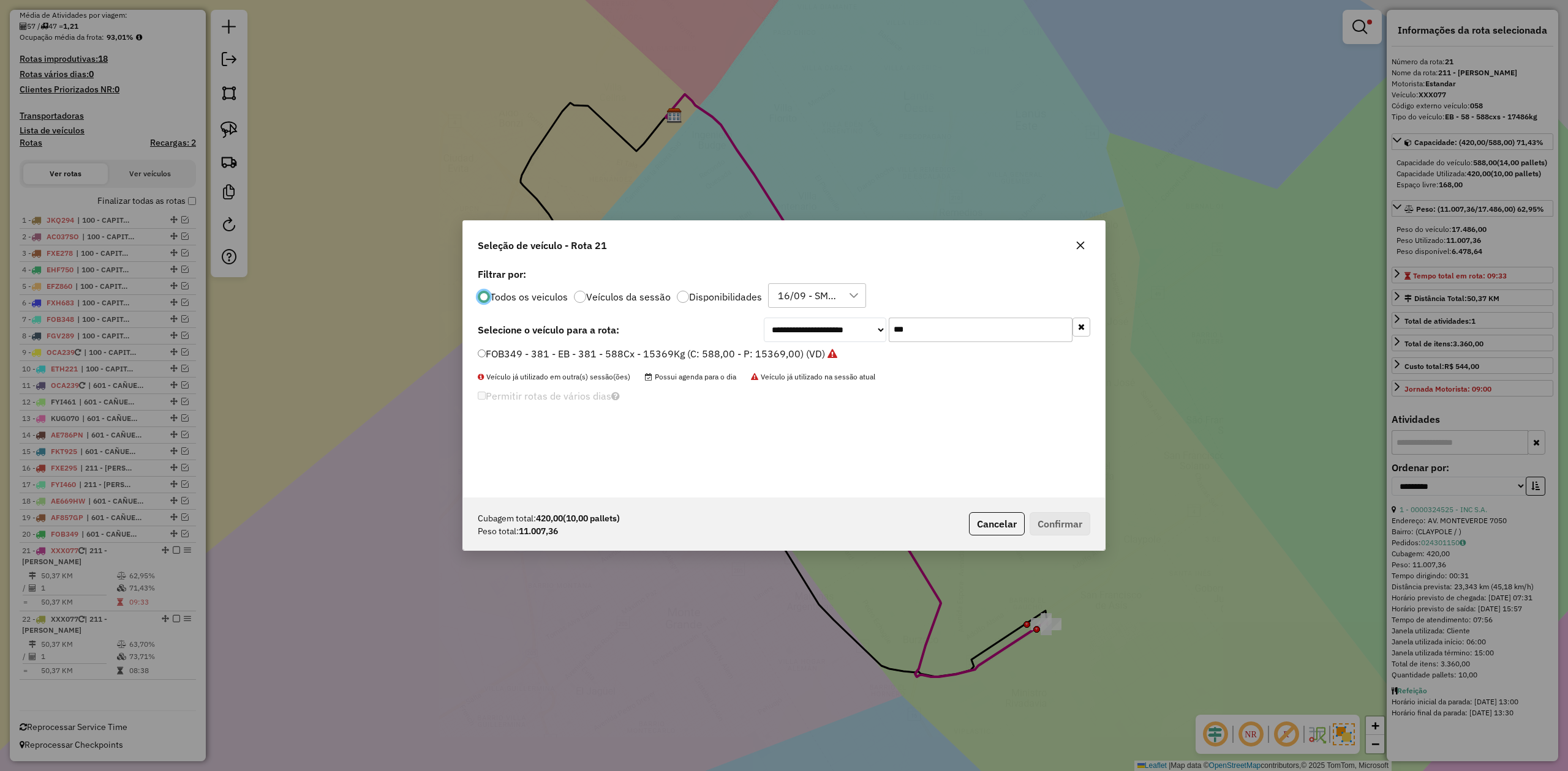
scroll to position [6, 4]
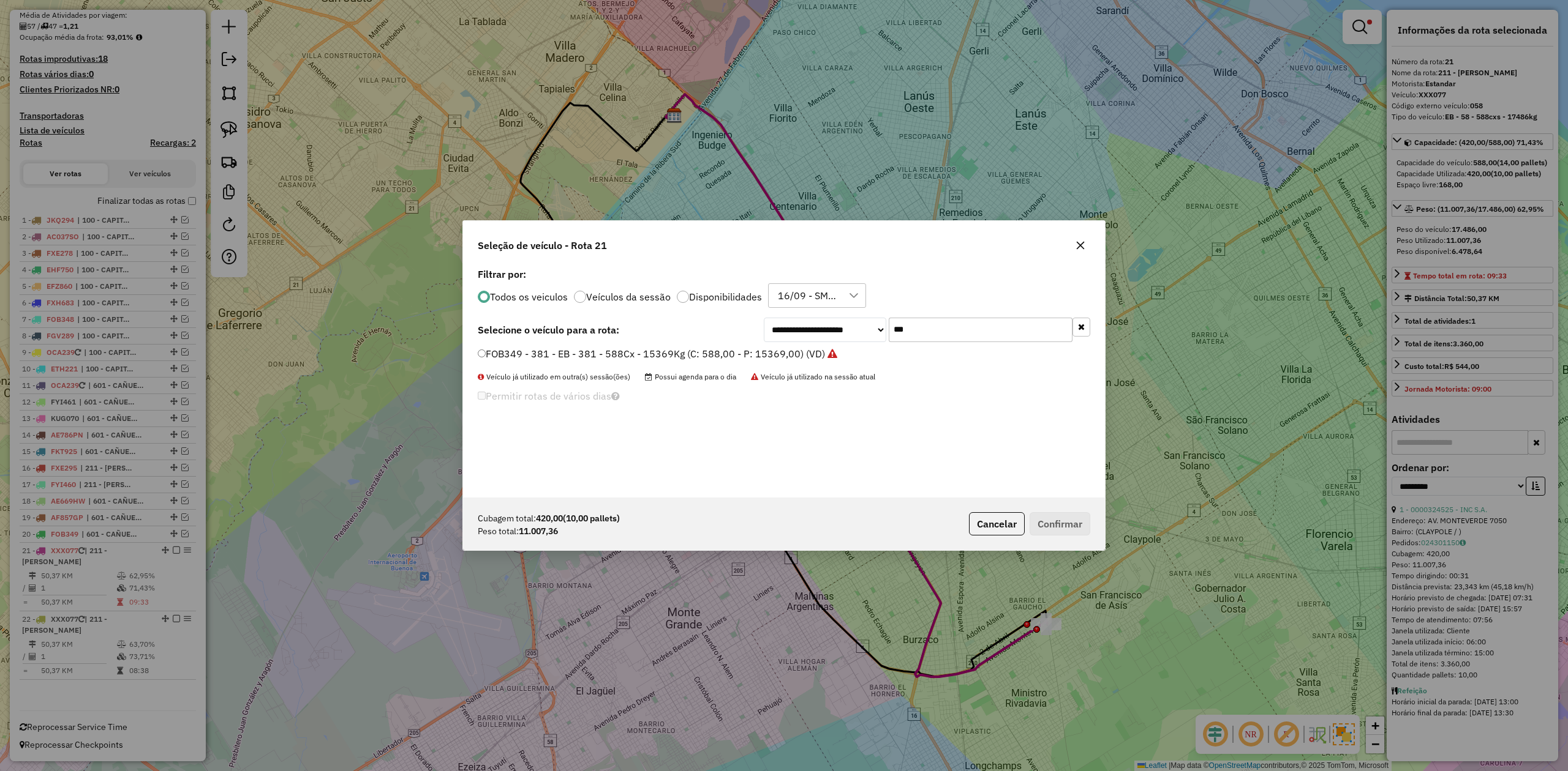
drag, startPoint x: 922, startPoint y: 322, endPoint x: 812, endPoint y: 320, distance: 110.0
click at [814, 320] on div "**********" at bounding box center [926, 330] width 326 height 24
type input "***"
click at [725, 351] on label "OCA239 - 357 - EB - 357 - 420cxs - 9552kg (C: 420,00 - P: 9552,00) (VD)" at bounding box center [653, 353] width 350 height 14
click at [1059, 518] on button "Confirmar" at bounding box center [1059, 524] width 61 height 23
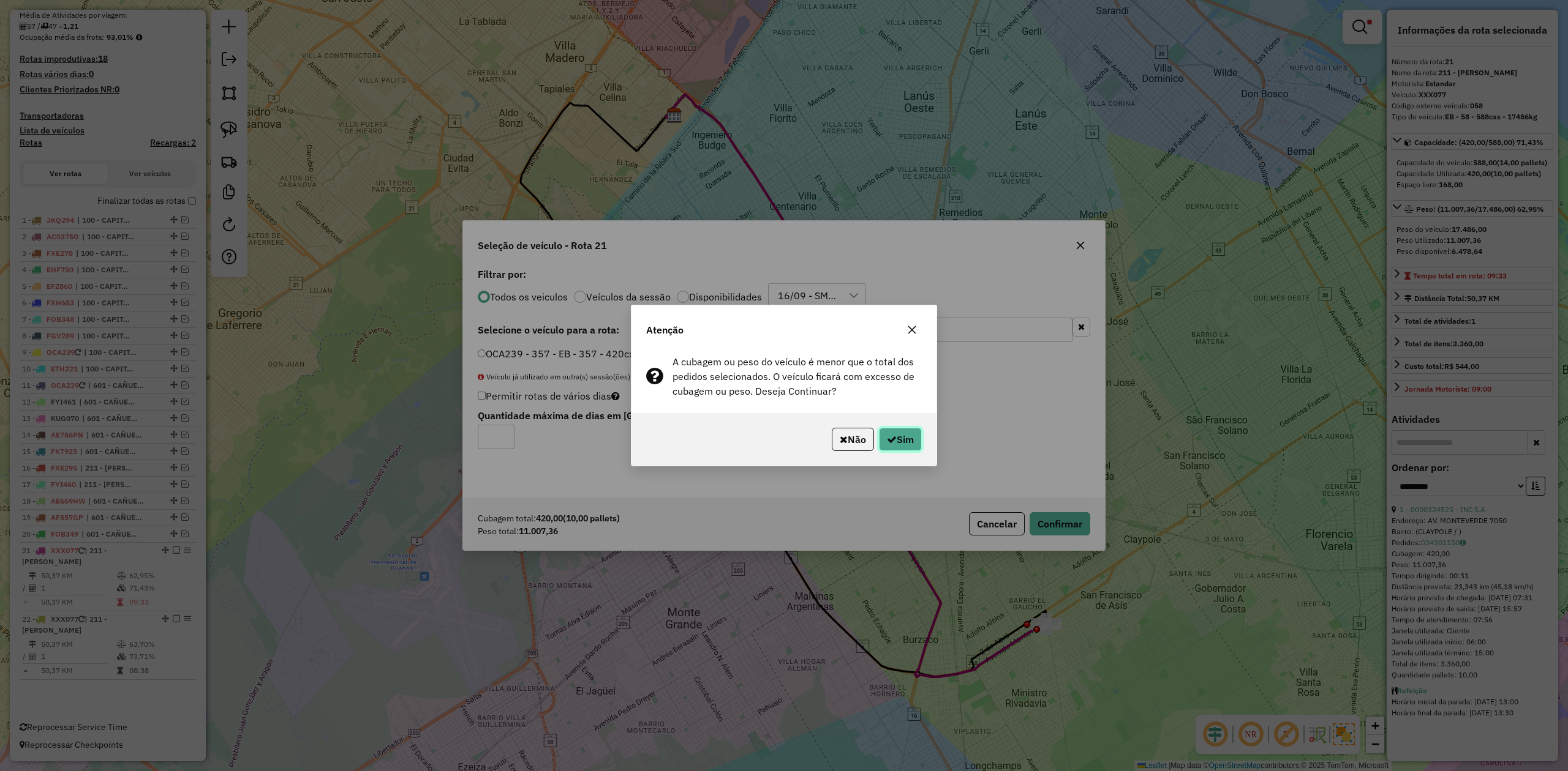
click at [902, 448] on button "Sim" at bounding box center [900, 439] width 43 height 23
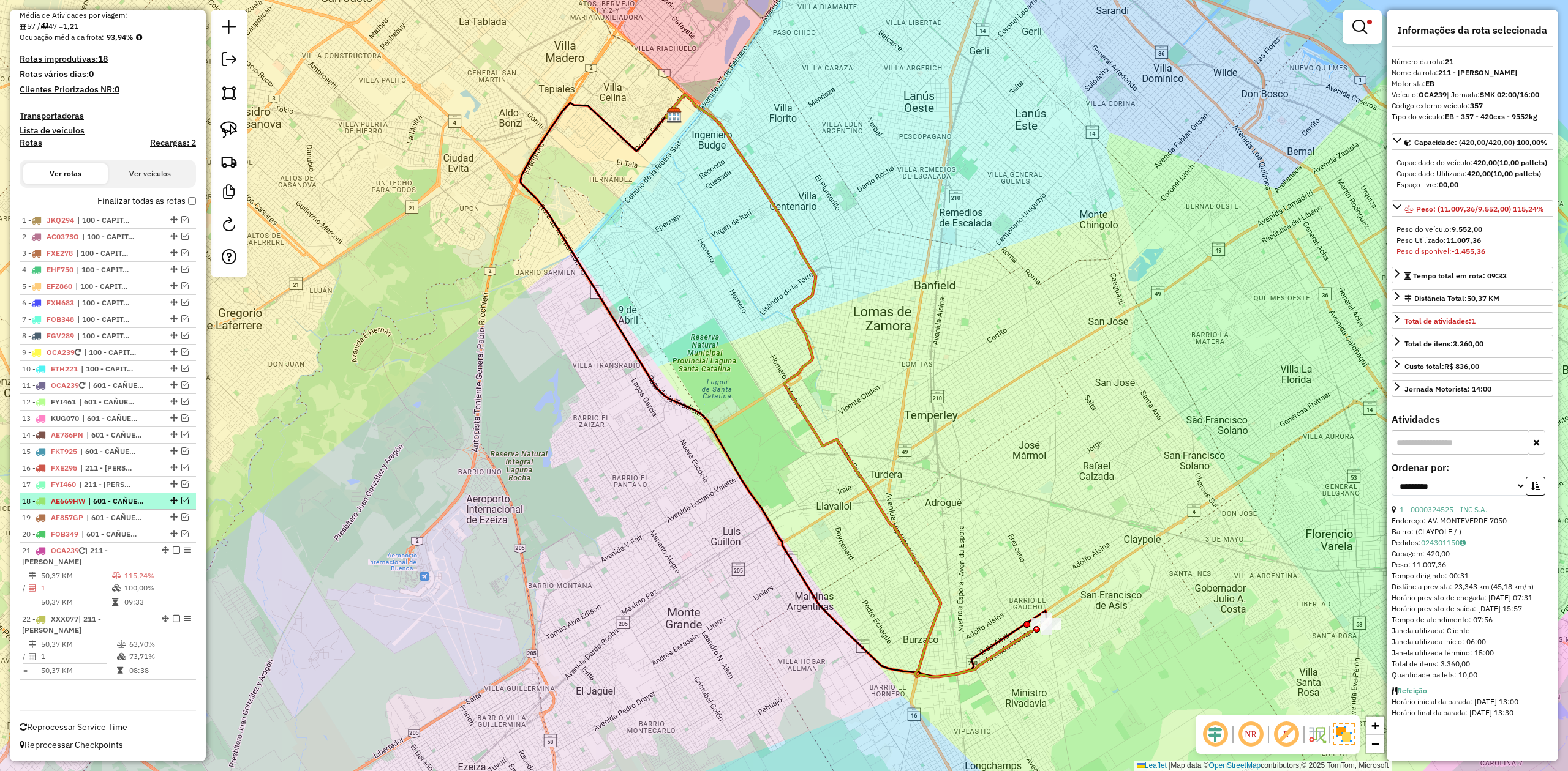
click at [173, 550] on em at bounding box center [176, 550] width 7 height 7
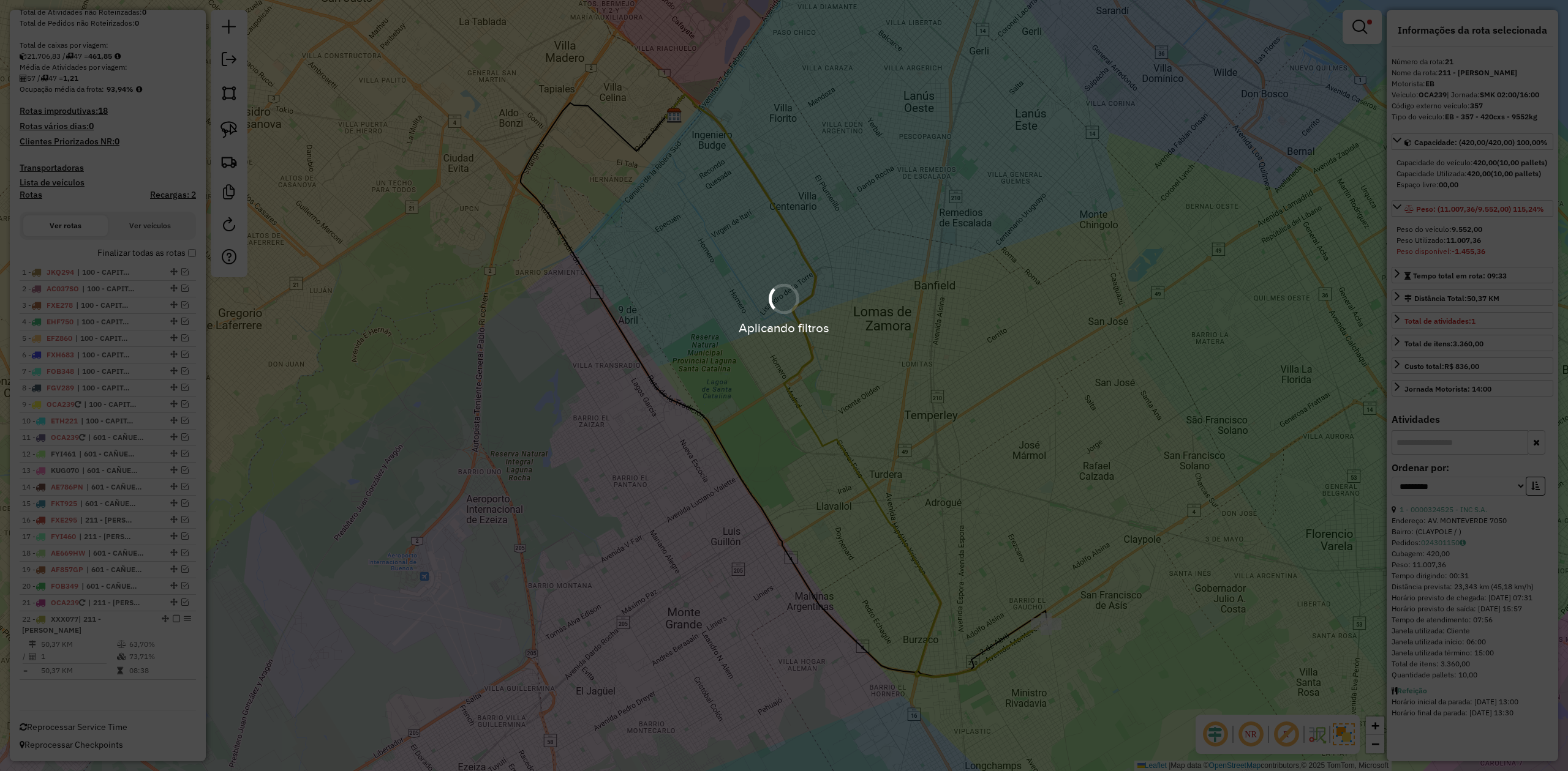
scroll to position [220, 0]
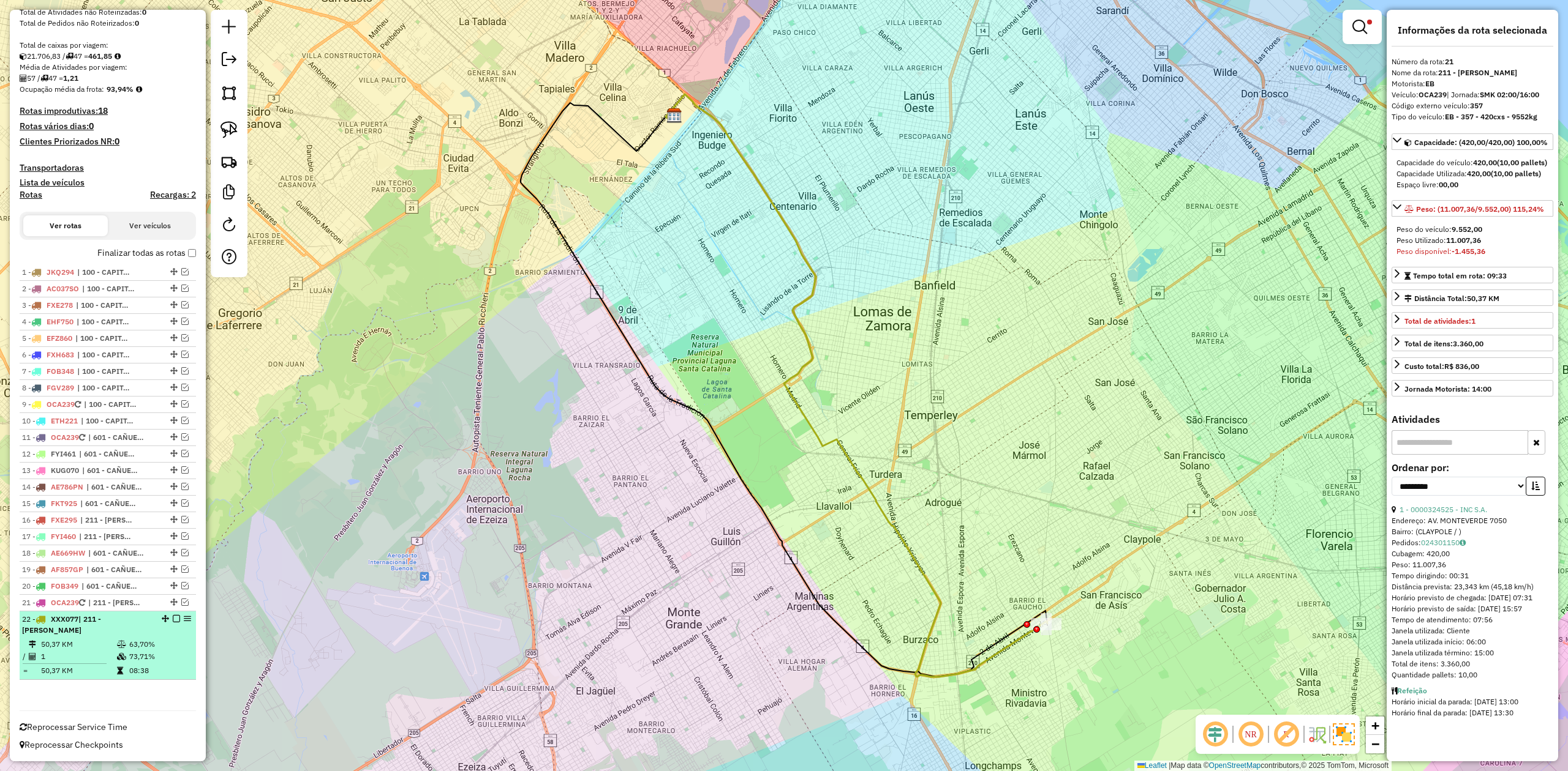
click at [110, 649] on td "50,37 KM" at bounding box center [78, 644] width 76 height 12
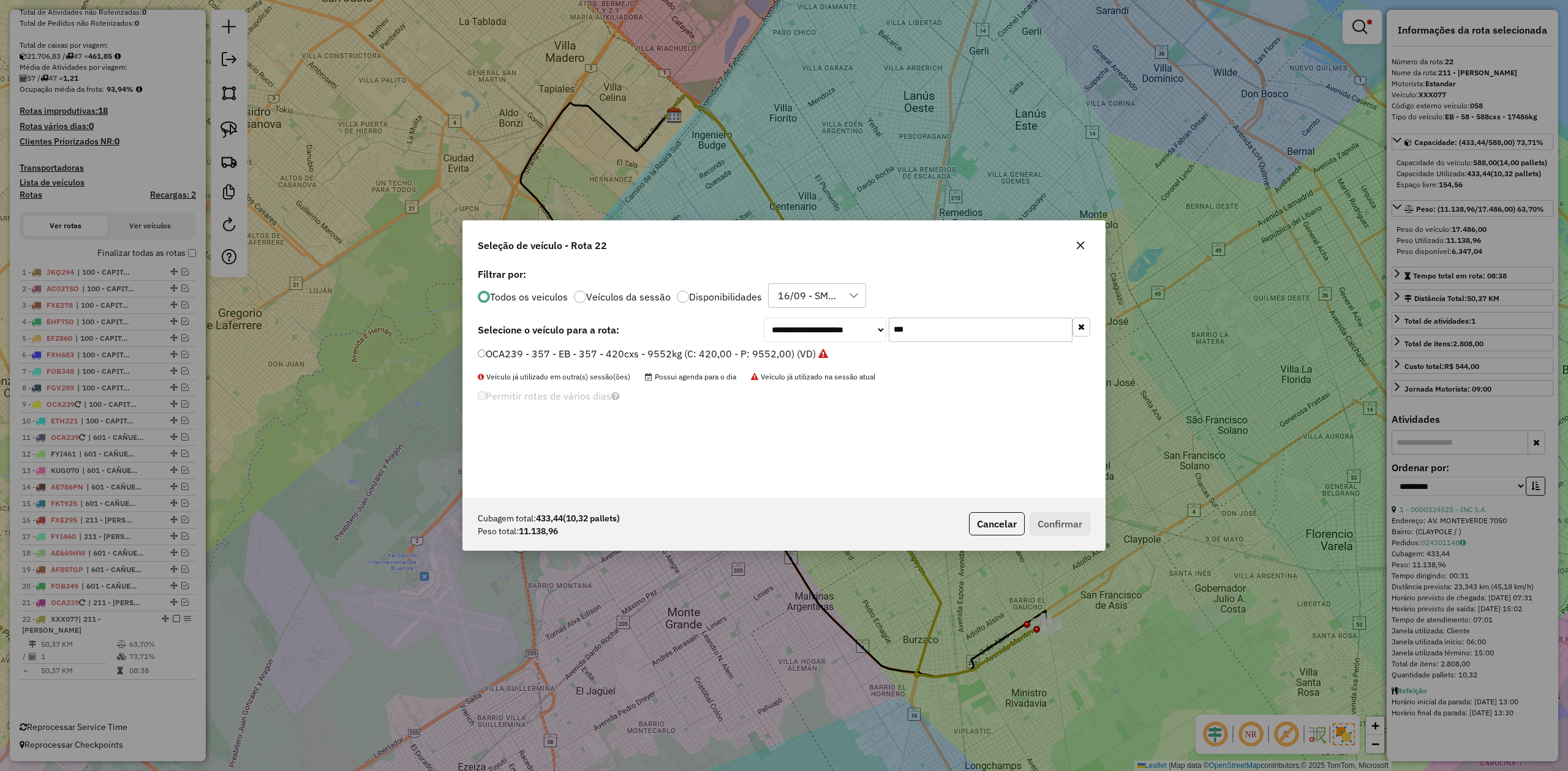
scroll to position [6, 4]
drag, startPoint x: 892, startPoint y: 329, endPoint x: 770, endPoint y: 358, distance: 125.4
click at [833, 338] on div "**********" at bounding box center [926, 330] width 326 height 24
click at [723, 356] on label "OCA239 - 357 - EB - 357 - 420cxs - 9552kg (C: 420,00 - P: 9552,00) (VD)" at bounding box center [653, 353] width 350 height 14
click at [1062, 515] on button "Confirmar" at bounding box center [1059, 524] width 61 height 23
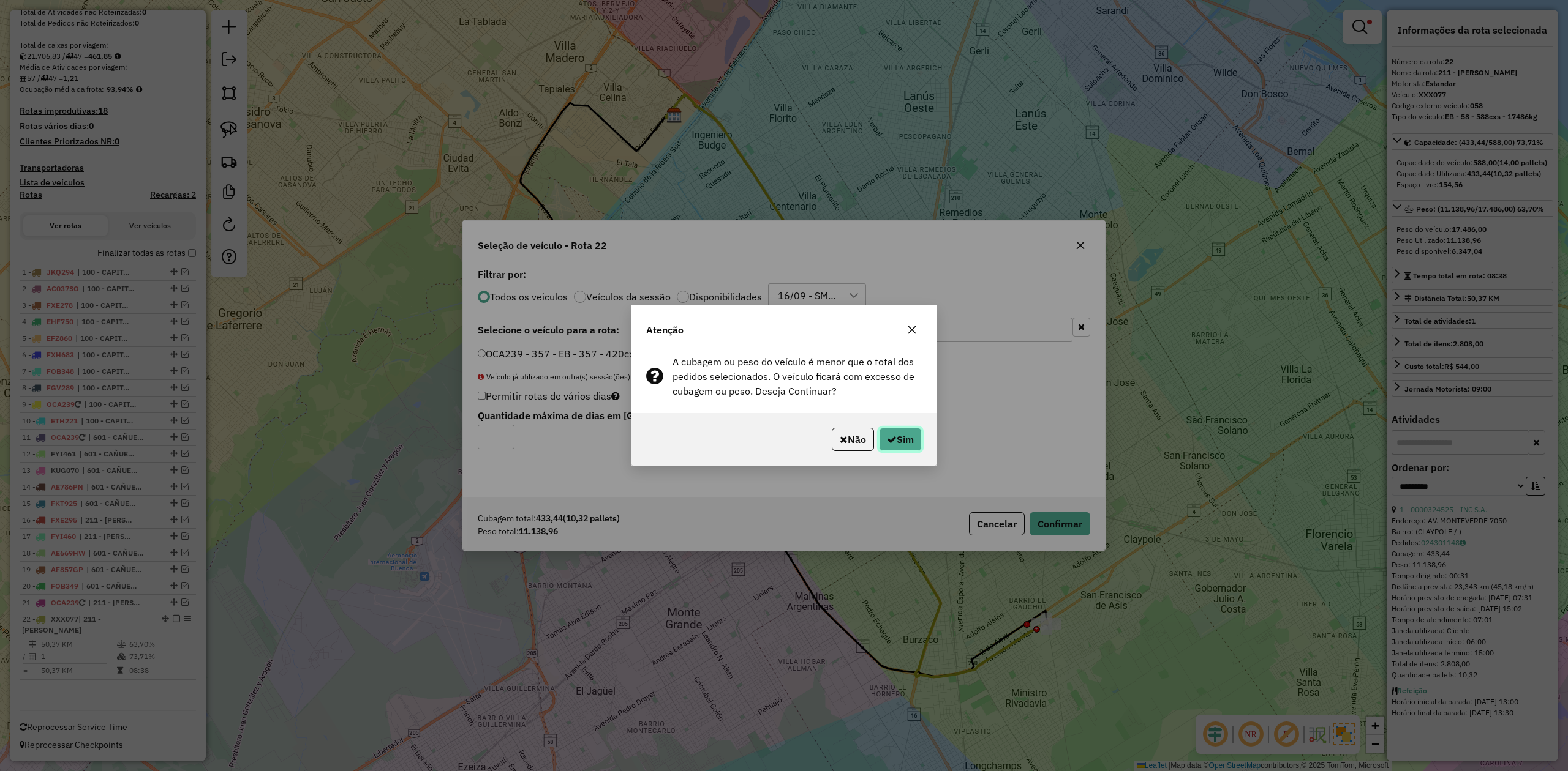
click at [910, 438] on button "Sim" at bounding box center [900, 439] width 43 height 23
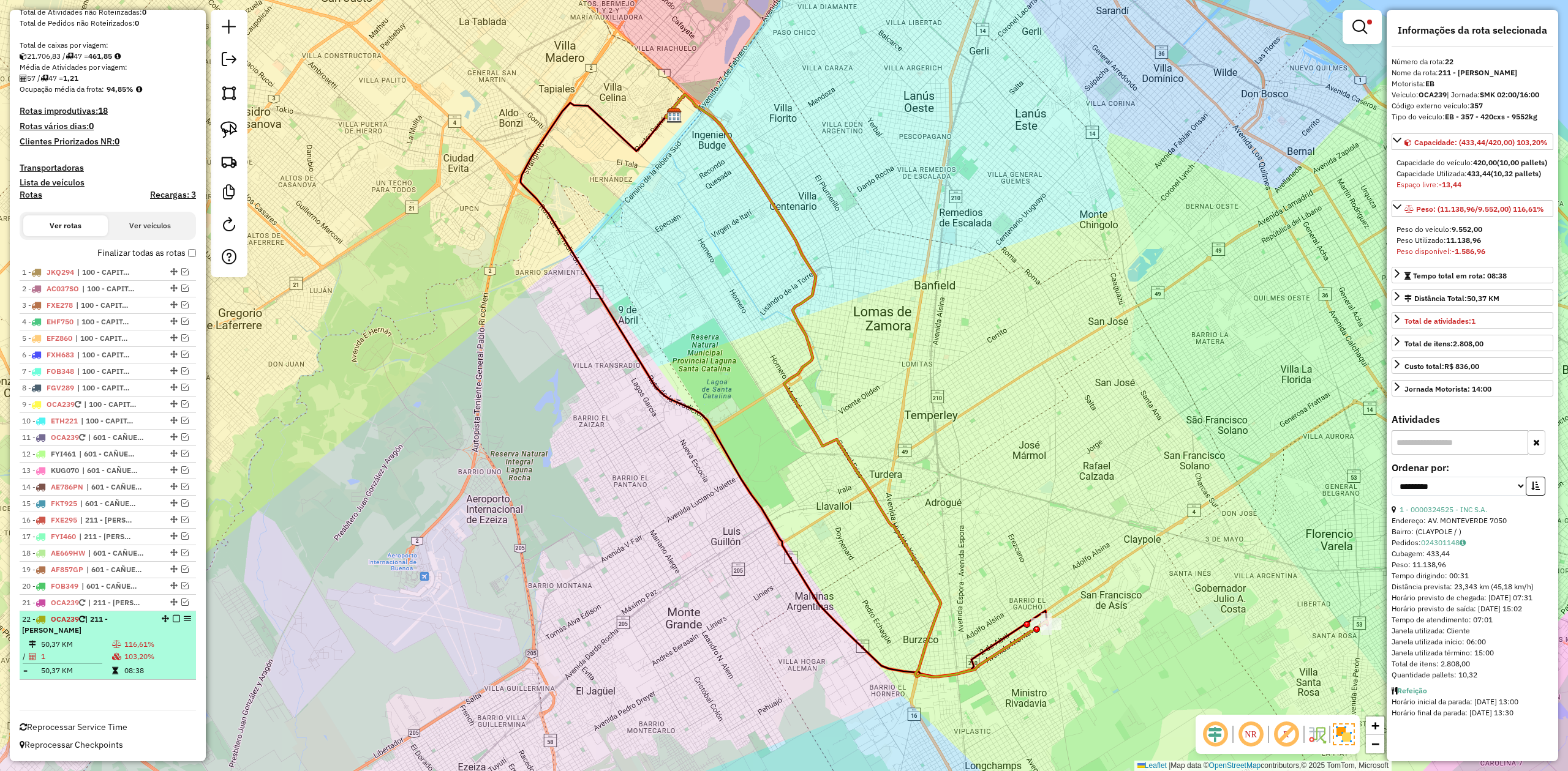
click at [173, 616] on em at bounding box center [176, 619] width 7 height 7
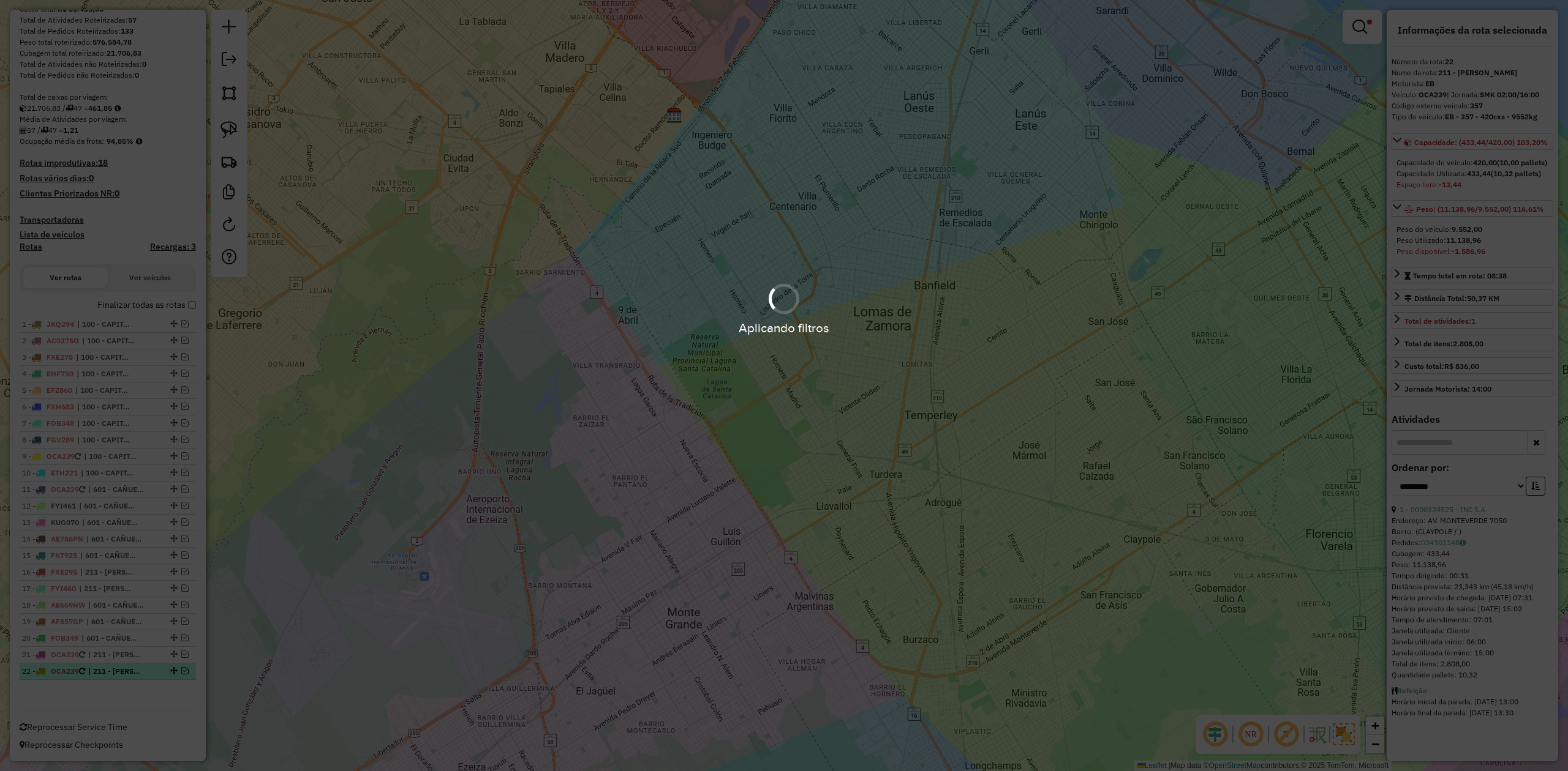
scroll to position [169, 0]
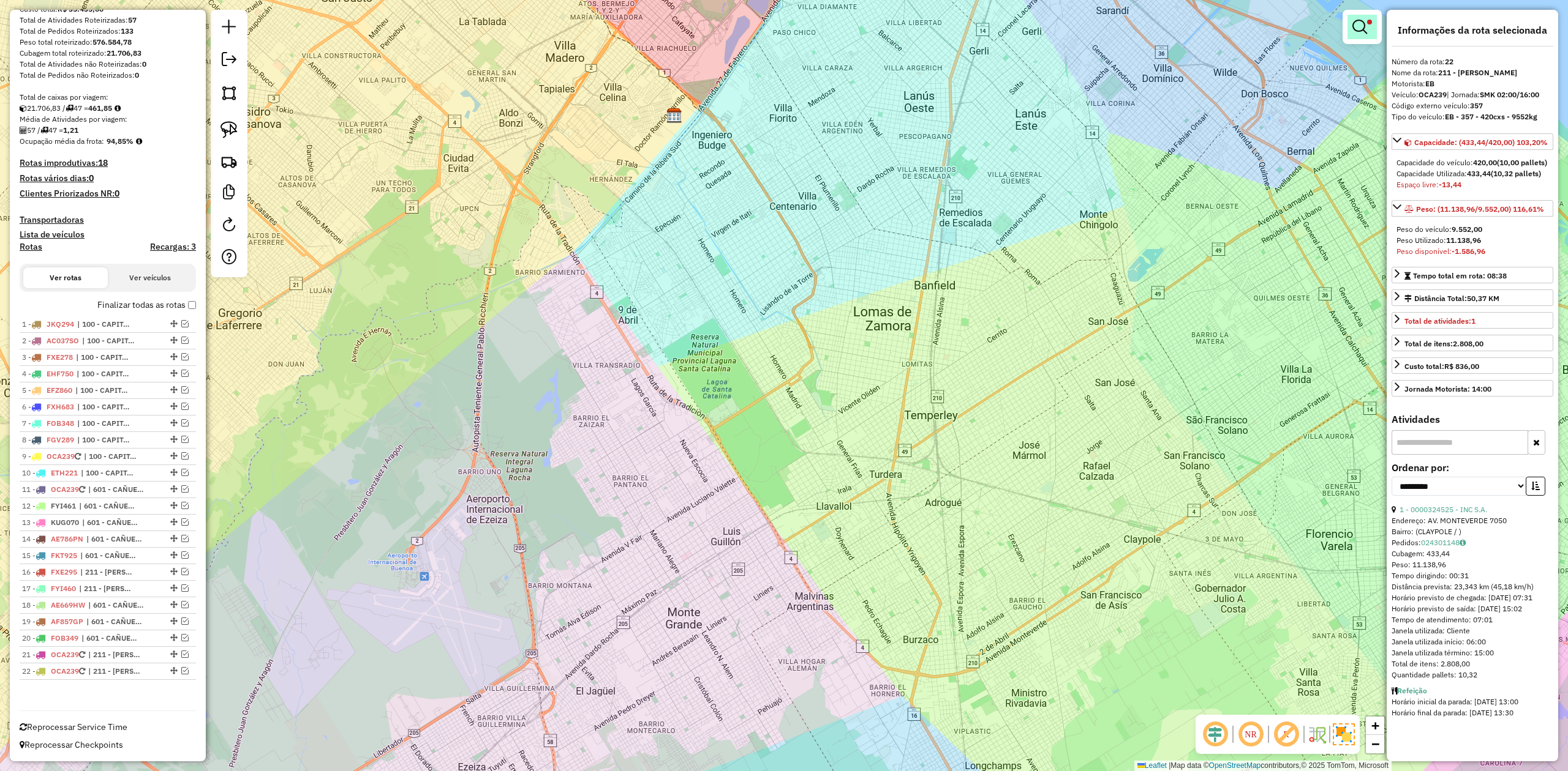
click at [1355, 33] on link at bounding box center [1362, 27] width 30 height 24
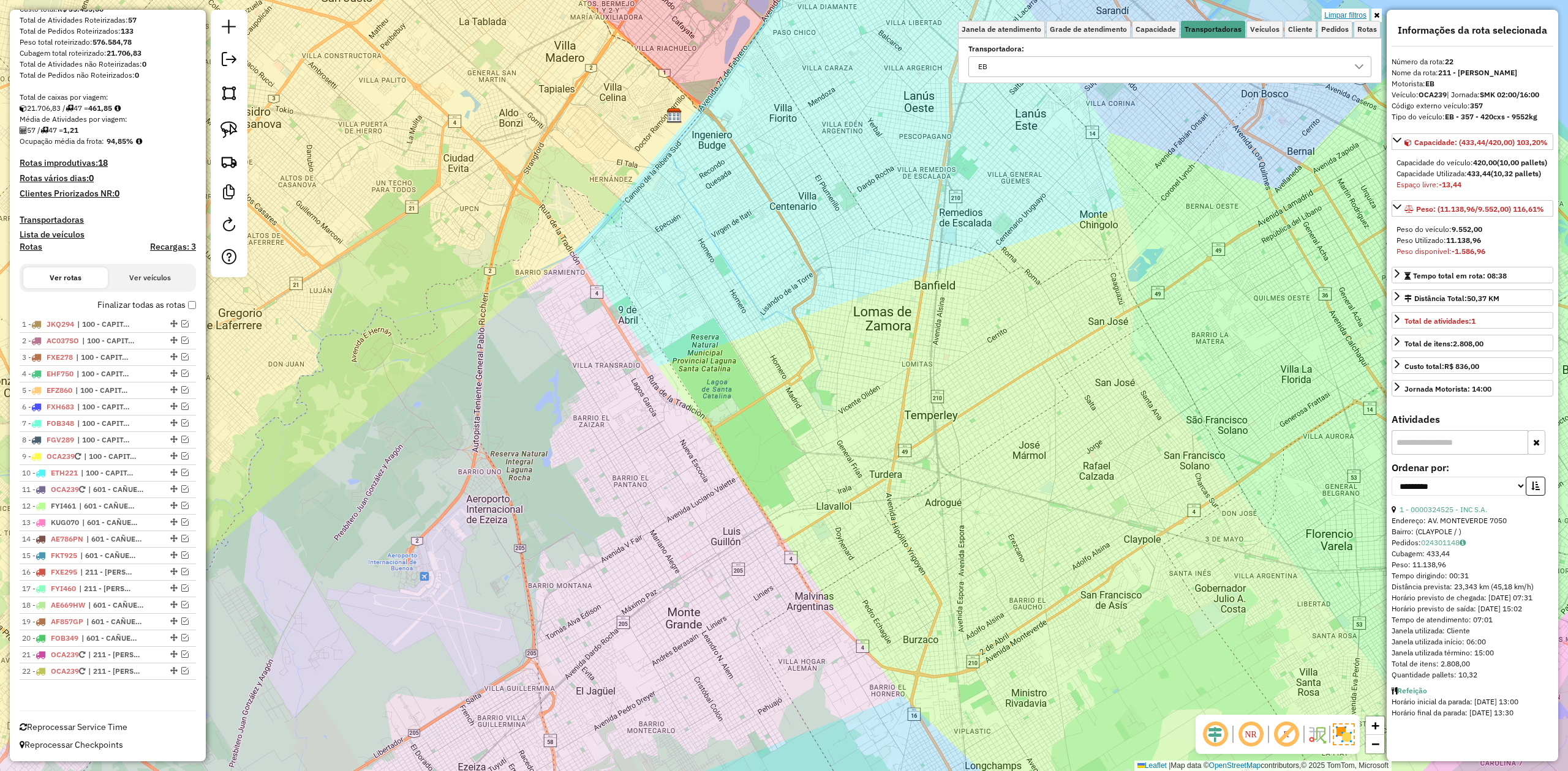
click at [1346, 17] on link "Limpar filtros" at bounding box center [1345, 15] width 47 height 14
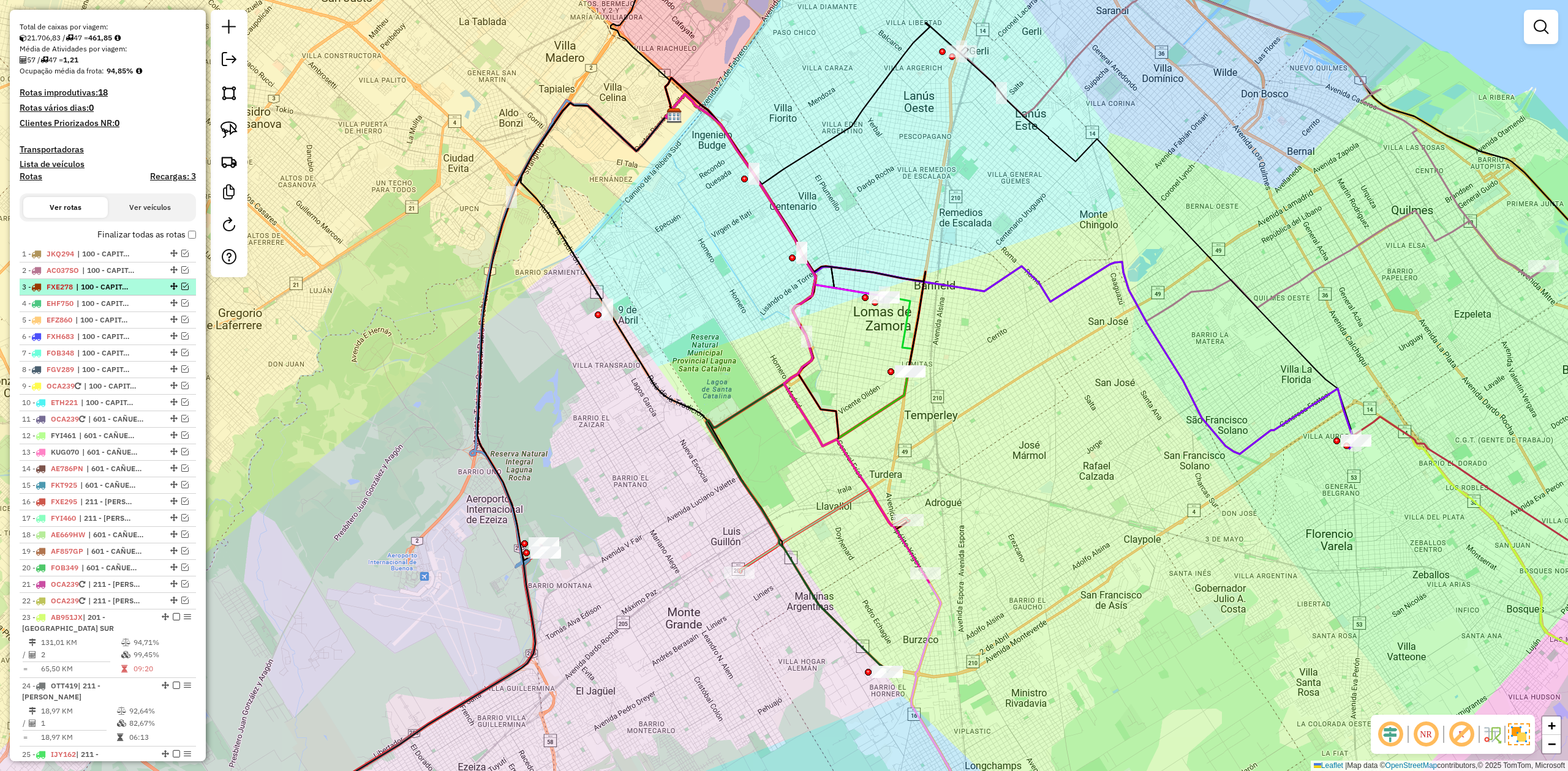
scroll to position [177, 0]
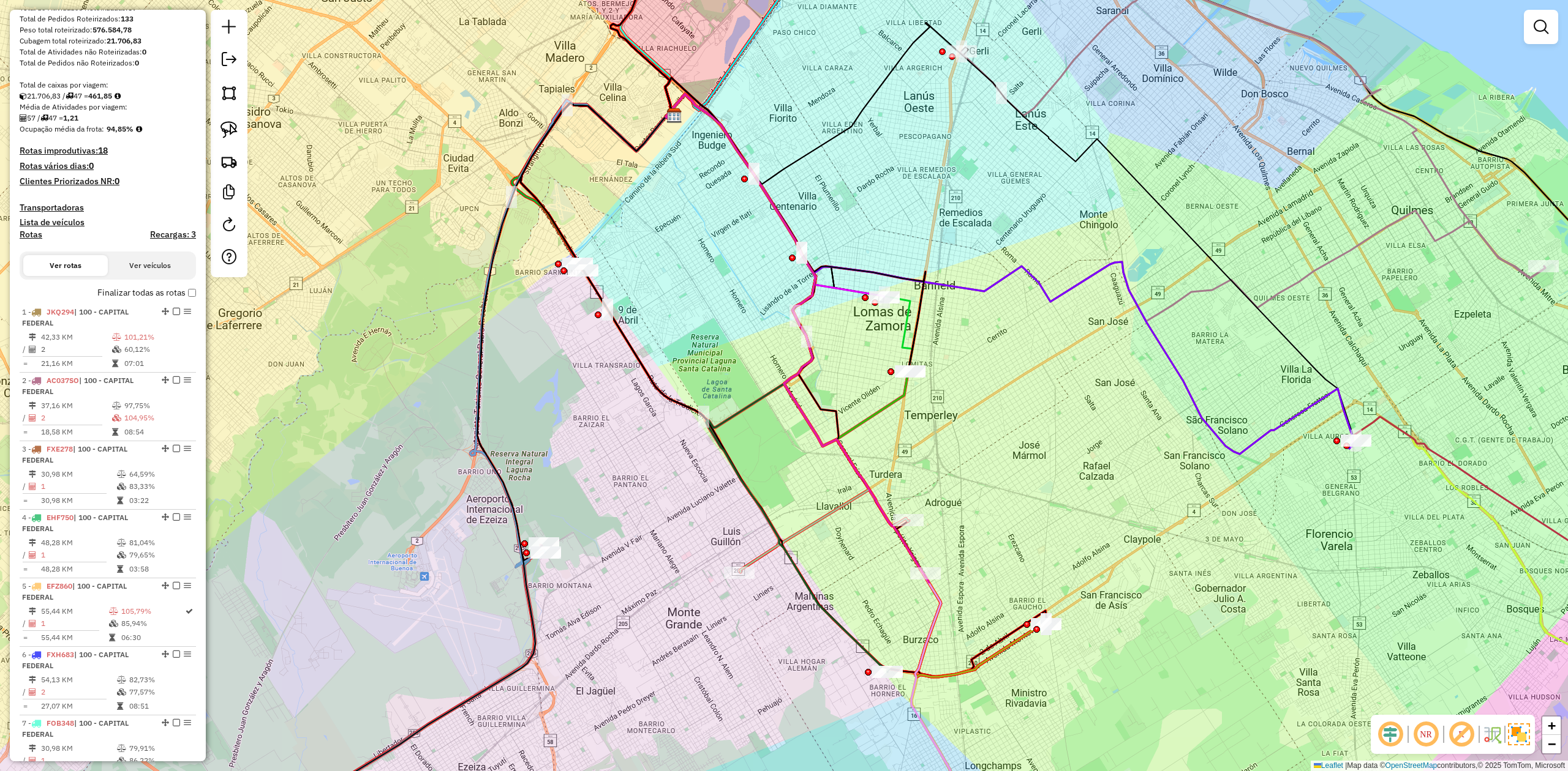
click at [33, 231] on h4 "Rotas" at bounding box center [30, 235] width 22 height 10
select select "*"
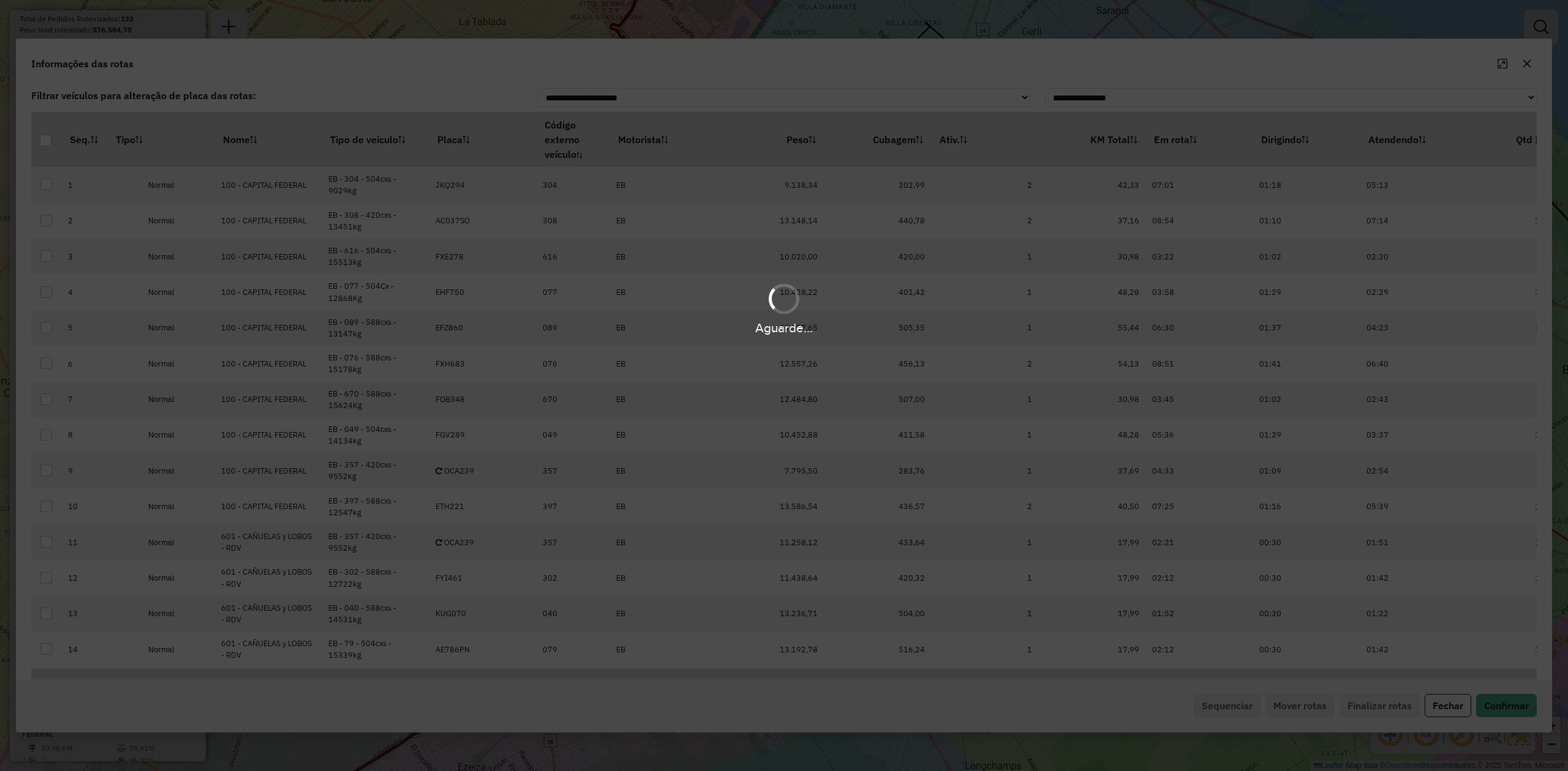
click at [346, 145] on div "Aguarde..." at bounding box center [784, 385] width 1568 height 771
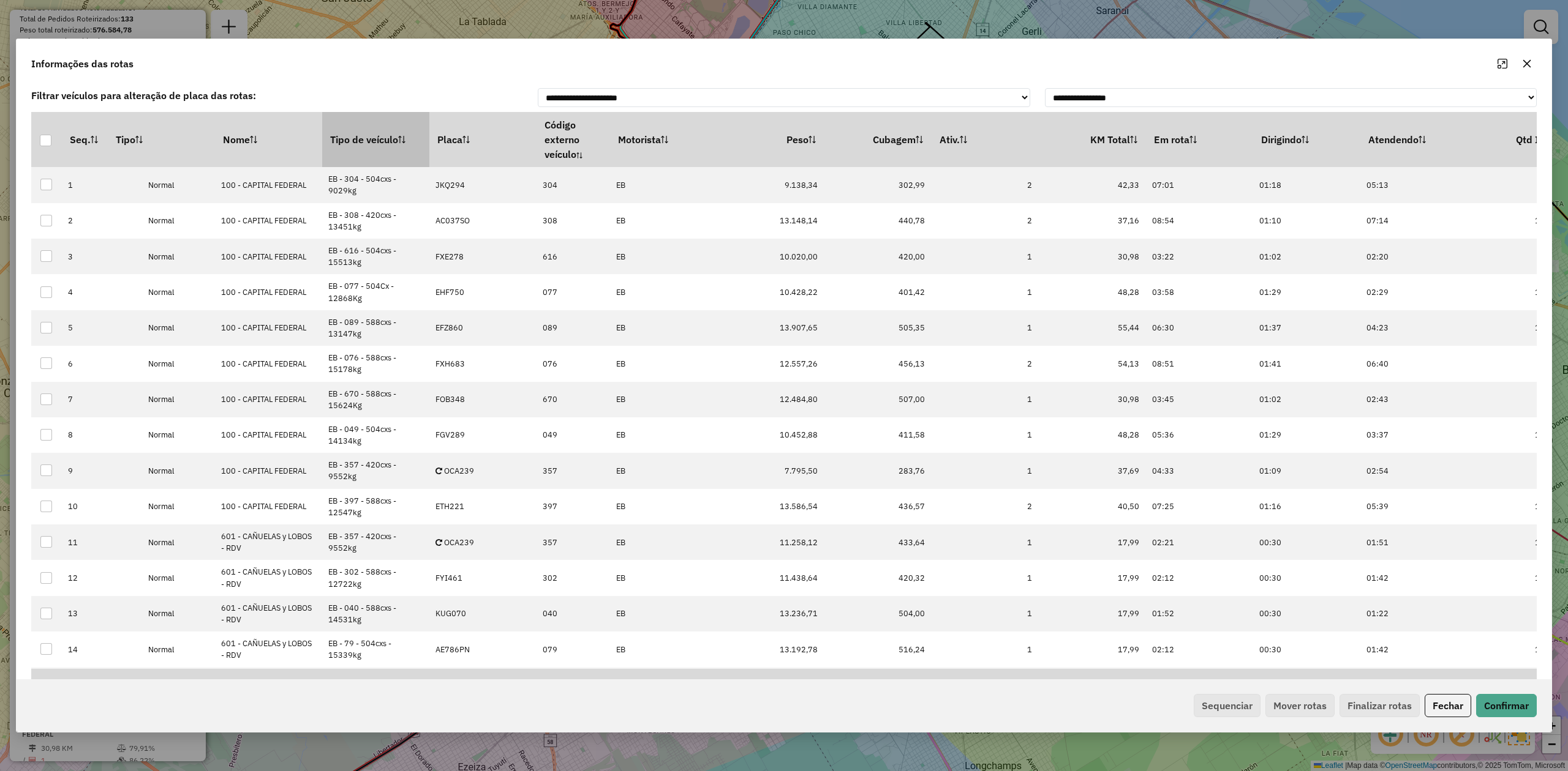
click at [353, 140] on th "Tipo de veículo" at bounding box center [375, 140] width 107 height 55
drag, startPoint x: 353, startPoint y: 140, endPoint x: 429, endPoint y: 223, distance: 112.5
click at [353, 138] on th "Tipo de veículo" at bounding box center [375, 140] width 107 height 55
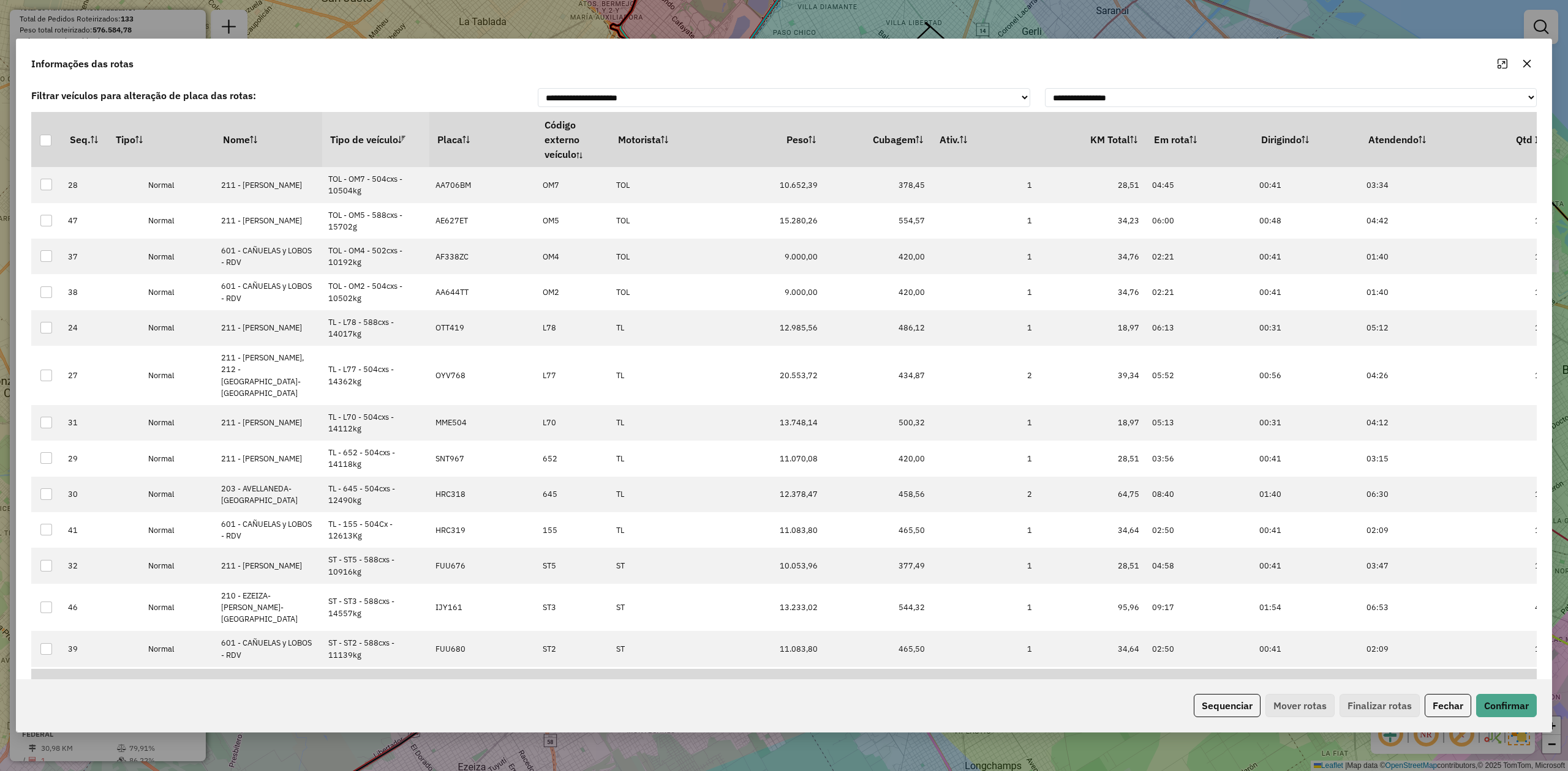
click at [366, 145] on th "Tipo de veículo" at bounding box center [375, 140] width 107 height 55
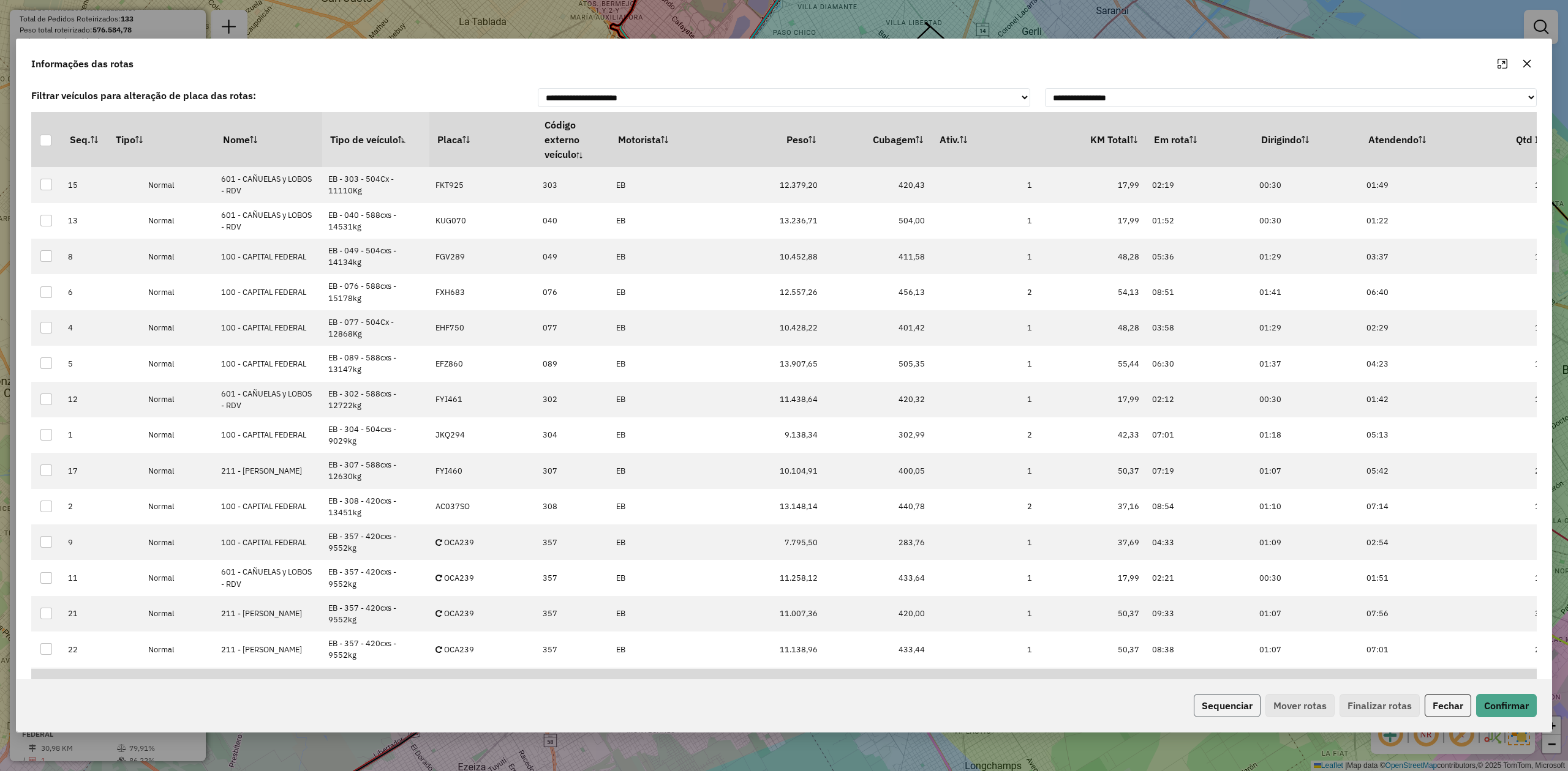
click at [1211, 704] on button "Sequenciar" at bounding box center [1227, 705] width 67 height 23
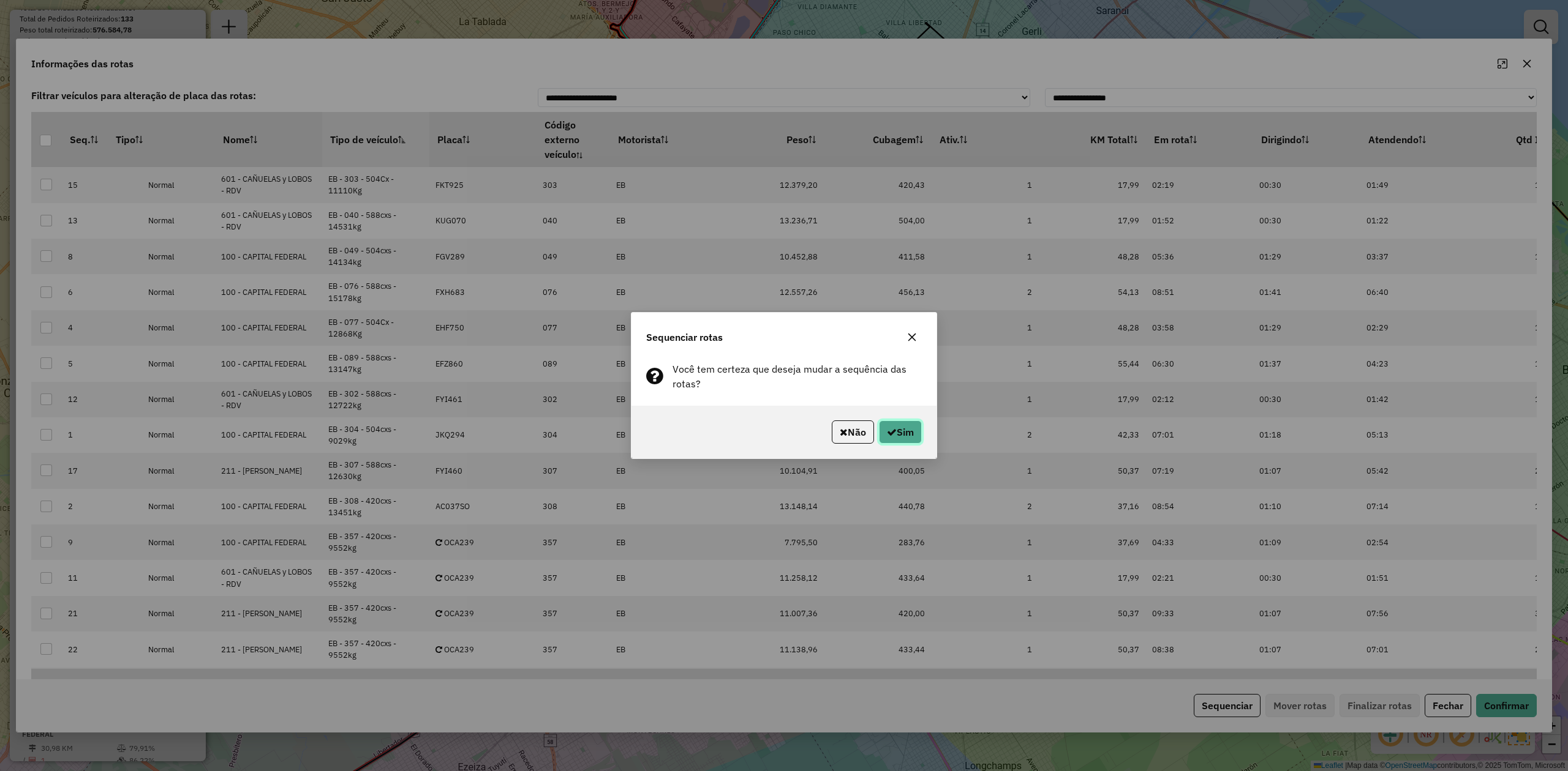
click at [913, 430] on button "Sim" at bounding box center [900, 432] width 43 height 23
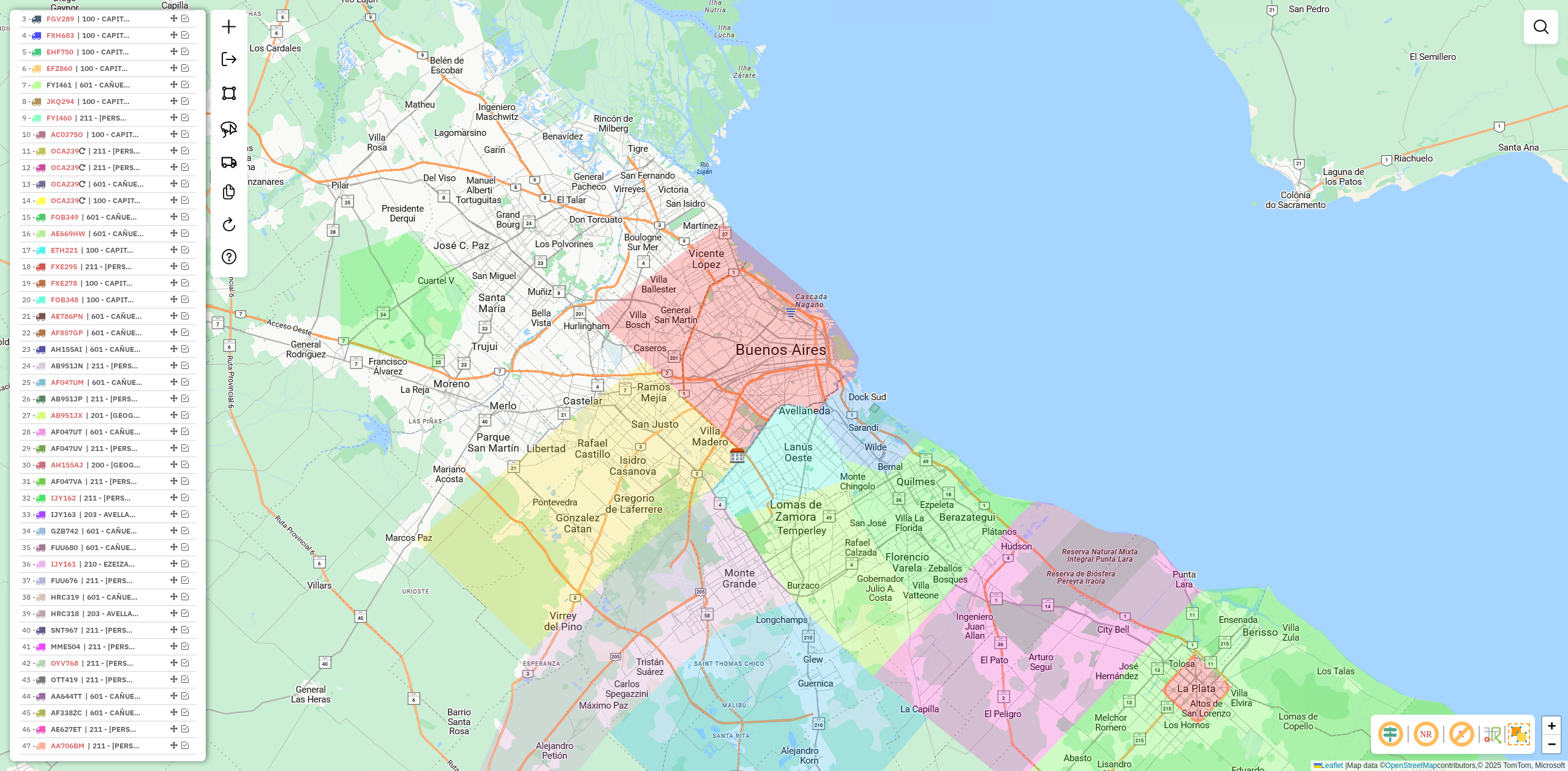
scroll to position [96, 0]
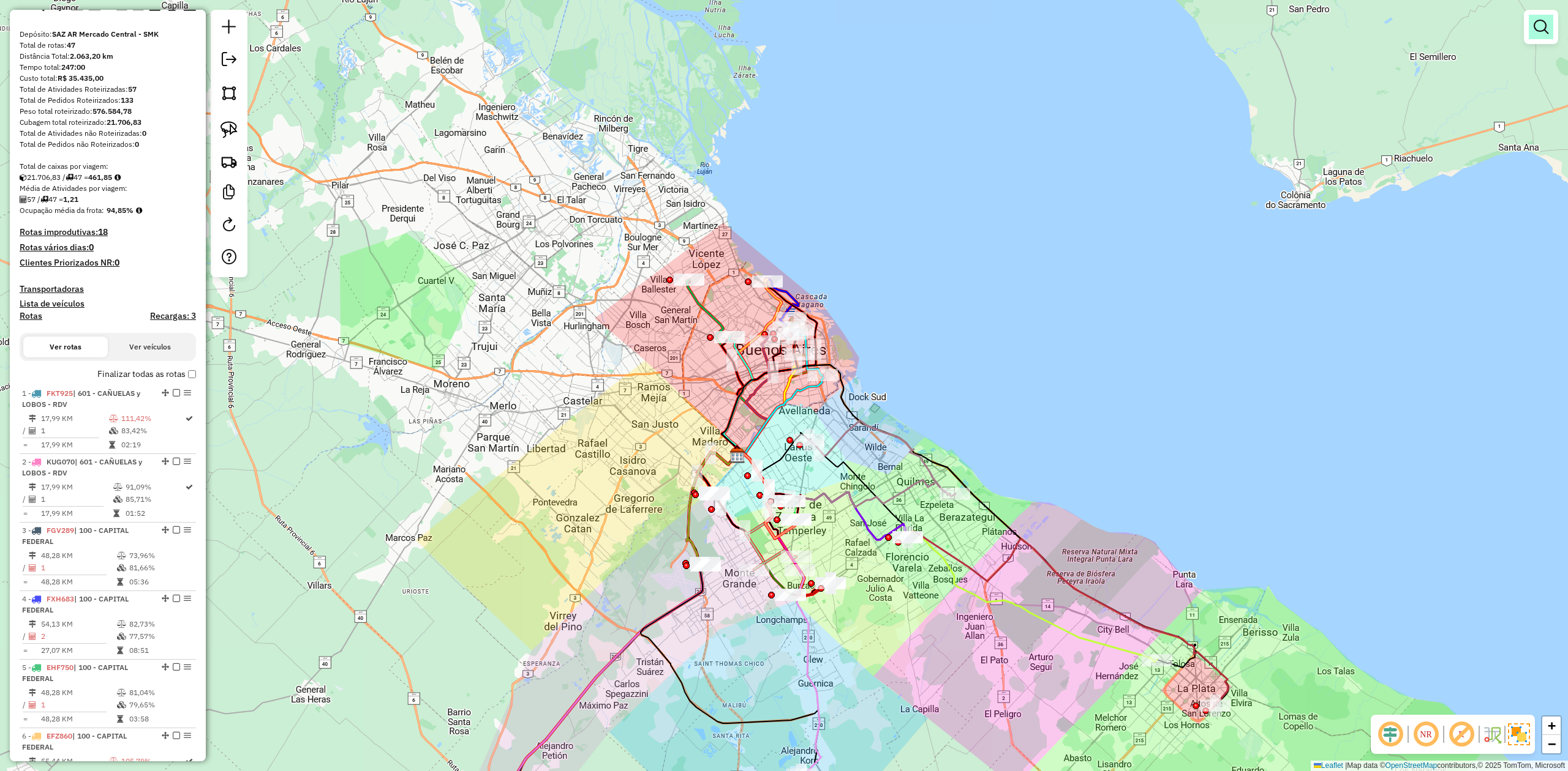
click at [1529, 30] on link at bounding box center [1541, 27] width 24 height 24
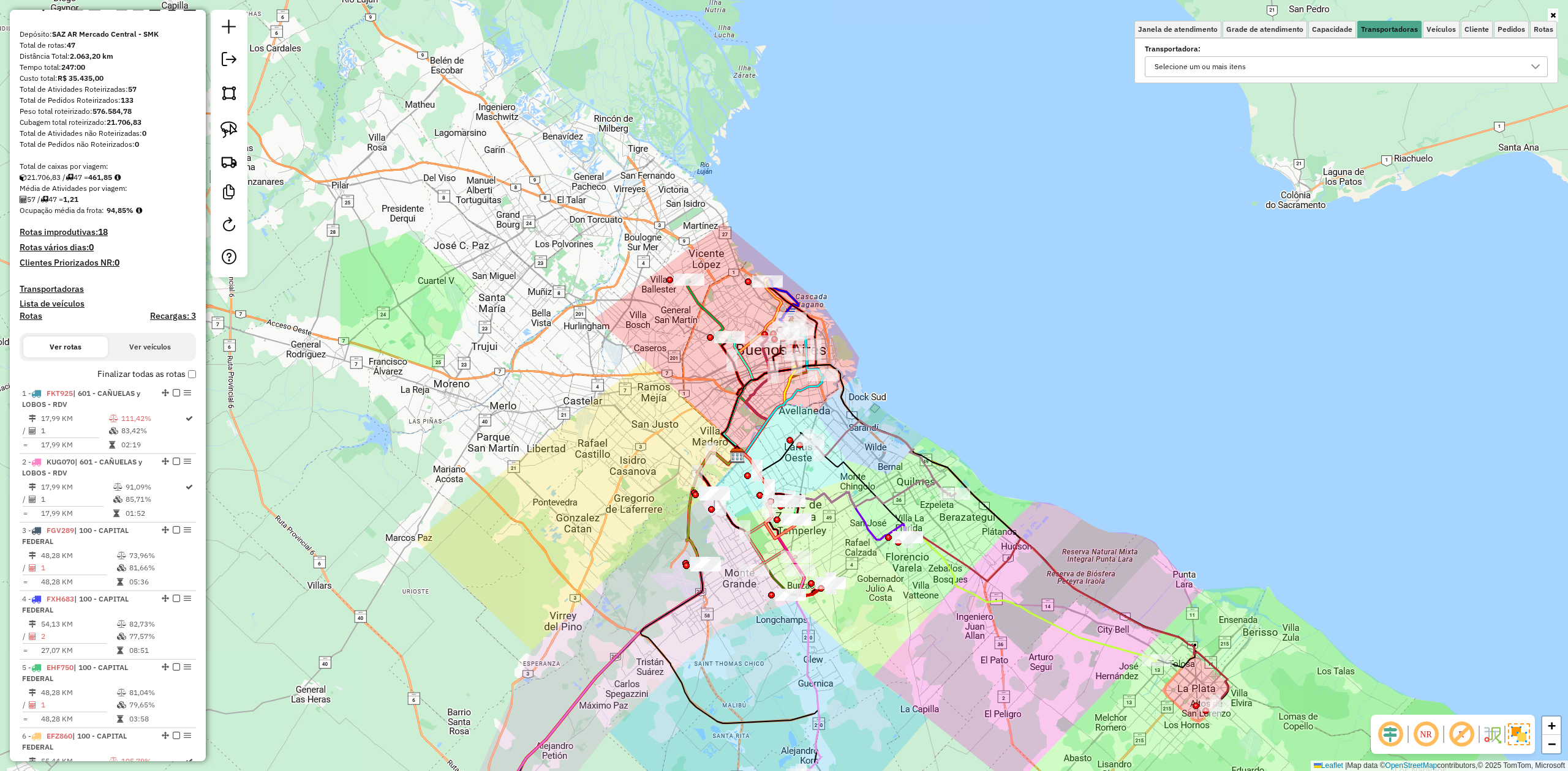
click at [1327, 65] on div "Selecione um ou mais itens" at bounding box center [1337, 66] width 374 height 19
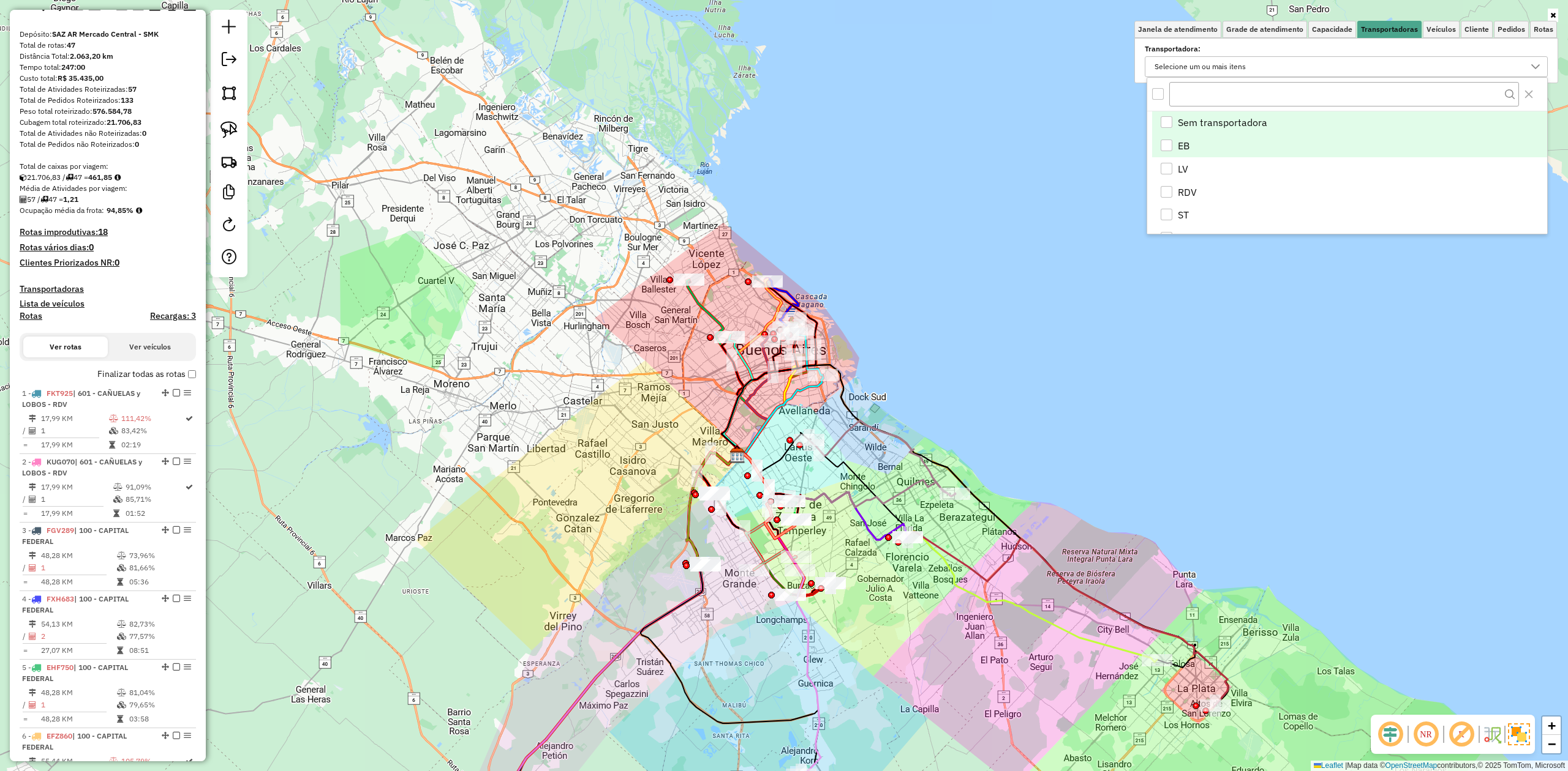
click at [1187, 147] on span "EB" at bounding box center [1183, 145] width 12 height 14
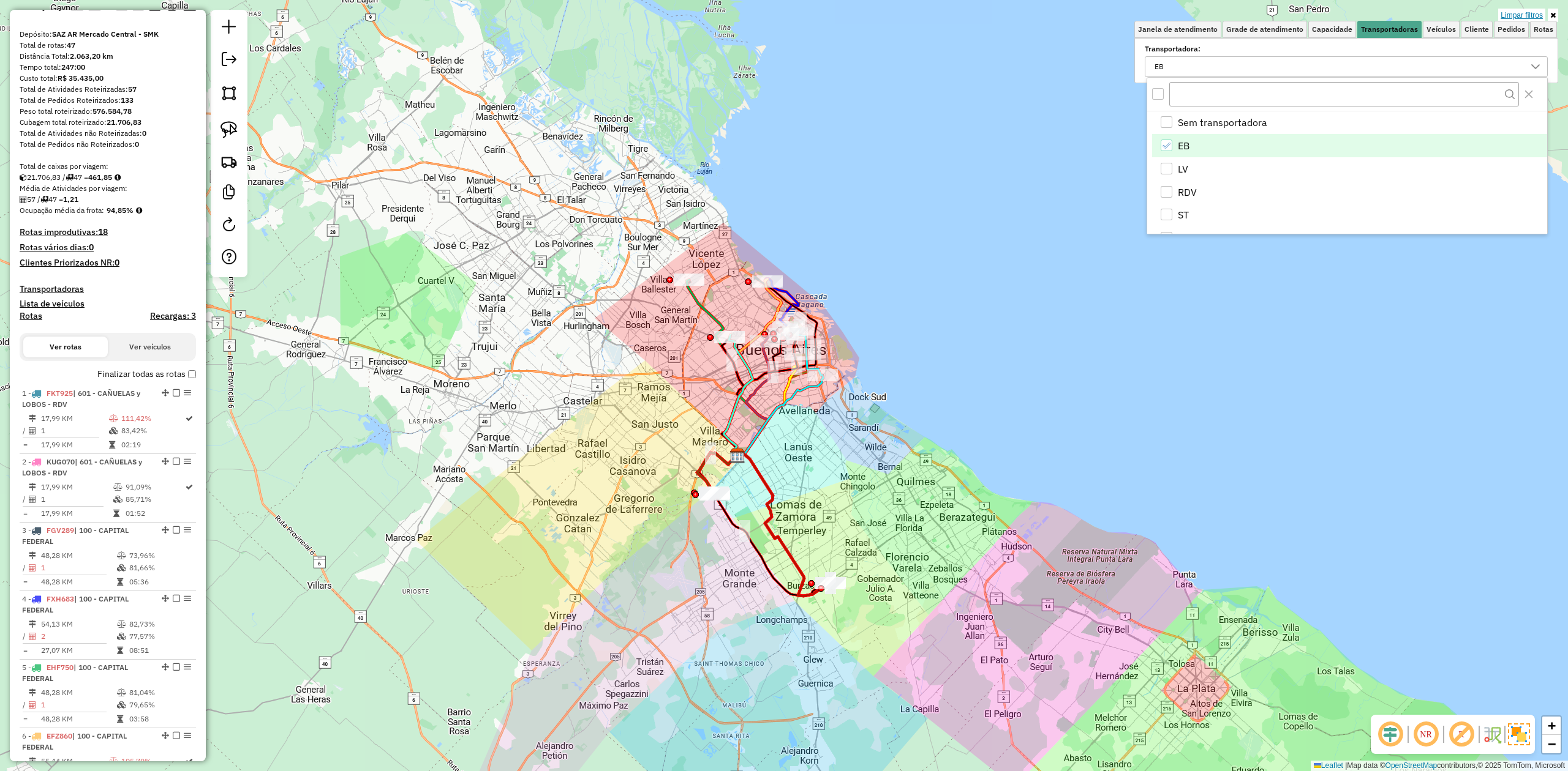
click at [1519, 15] on link "Limpar filtros" at bounding box center [1521, 15] width 47 height 14
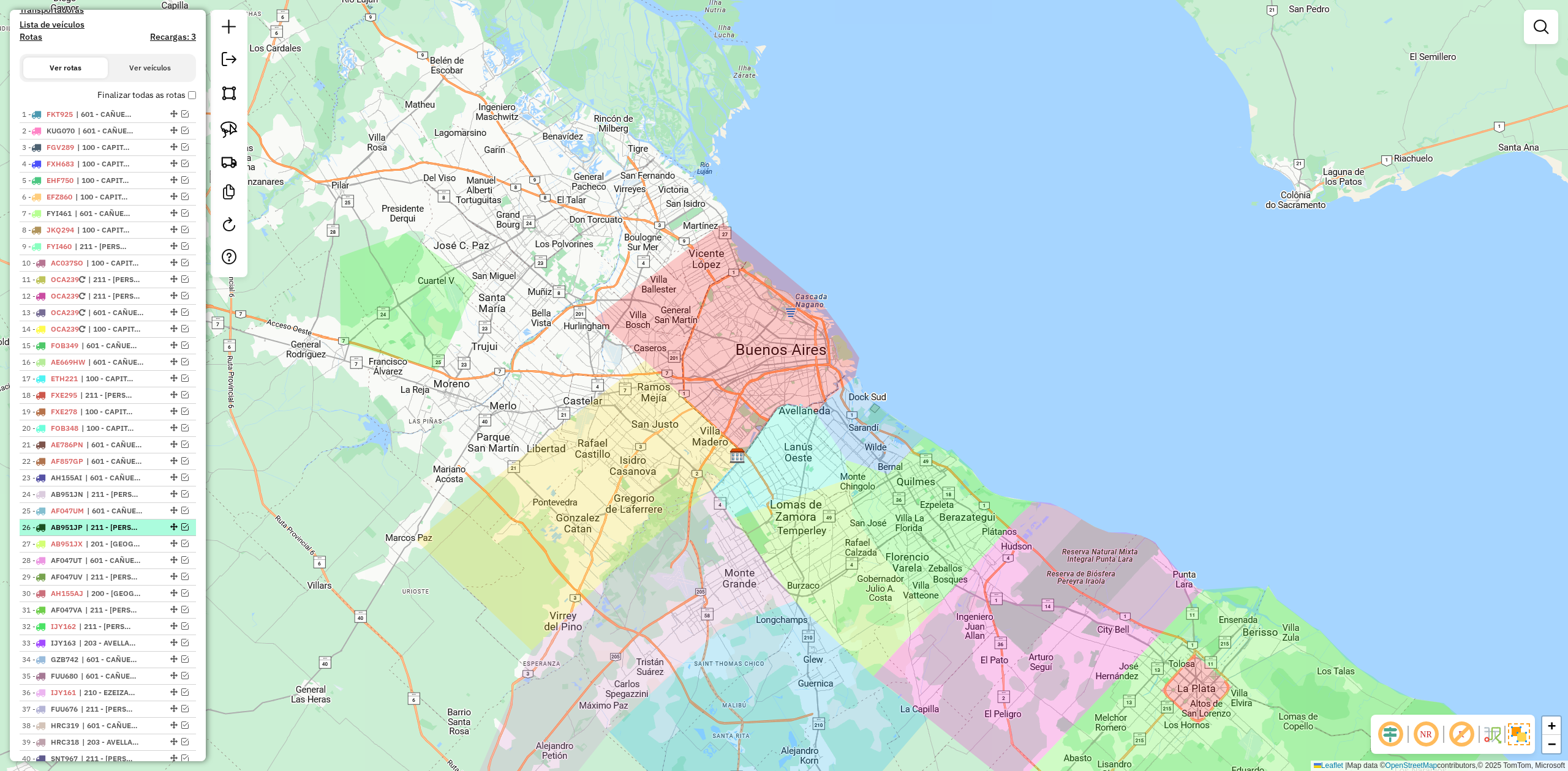
scroll to position [258, 0]
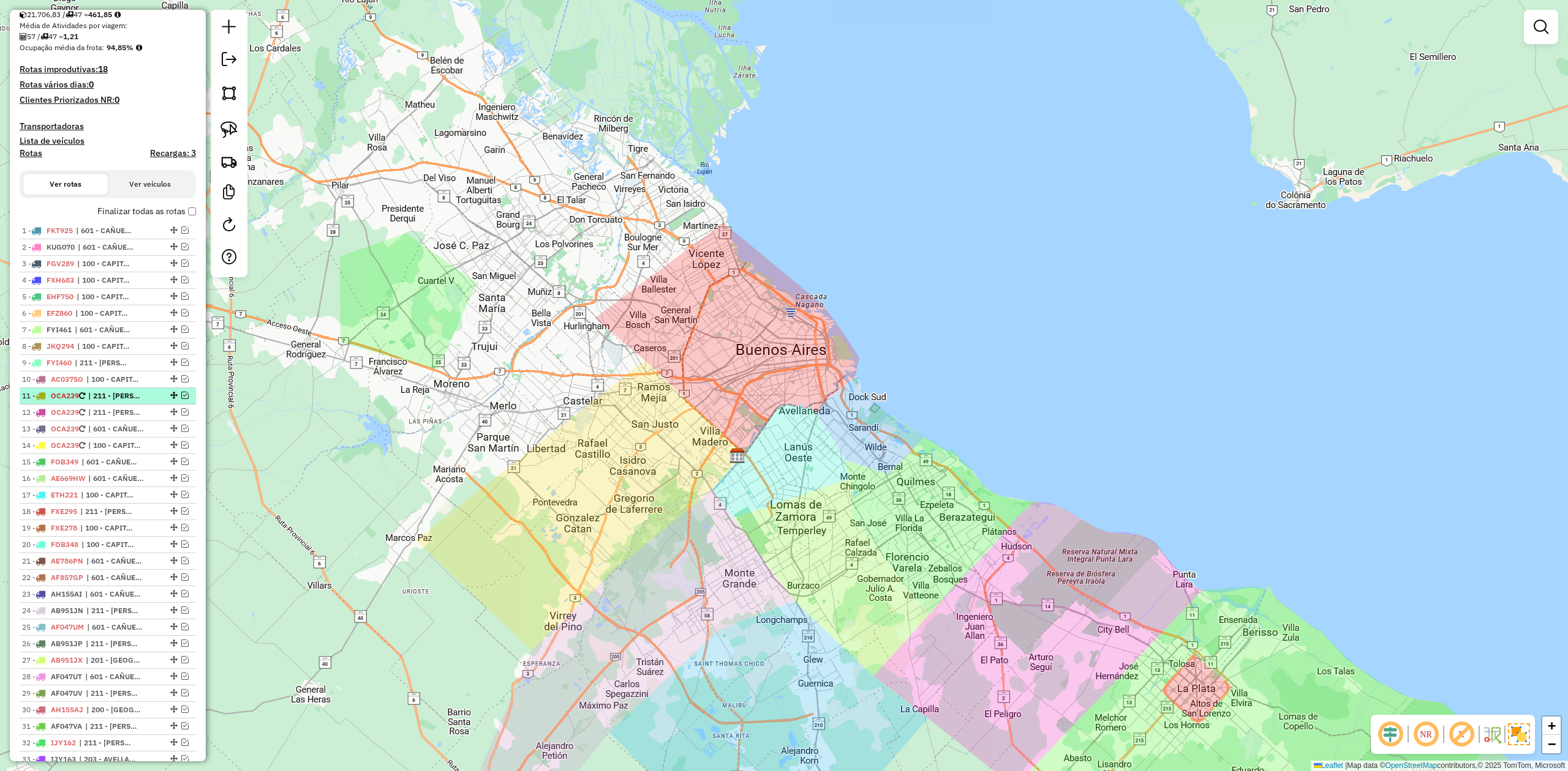
click at [105, 400] on span "| 211 - LANÚS-ALMIRANTE BROWN" at bounding box center [116, 395] width 56 height 11
select select "**********"
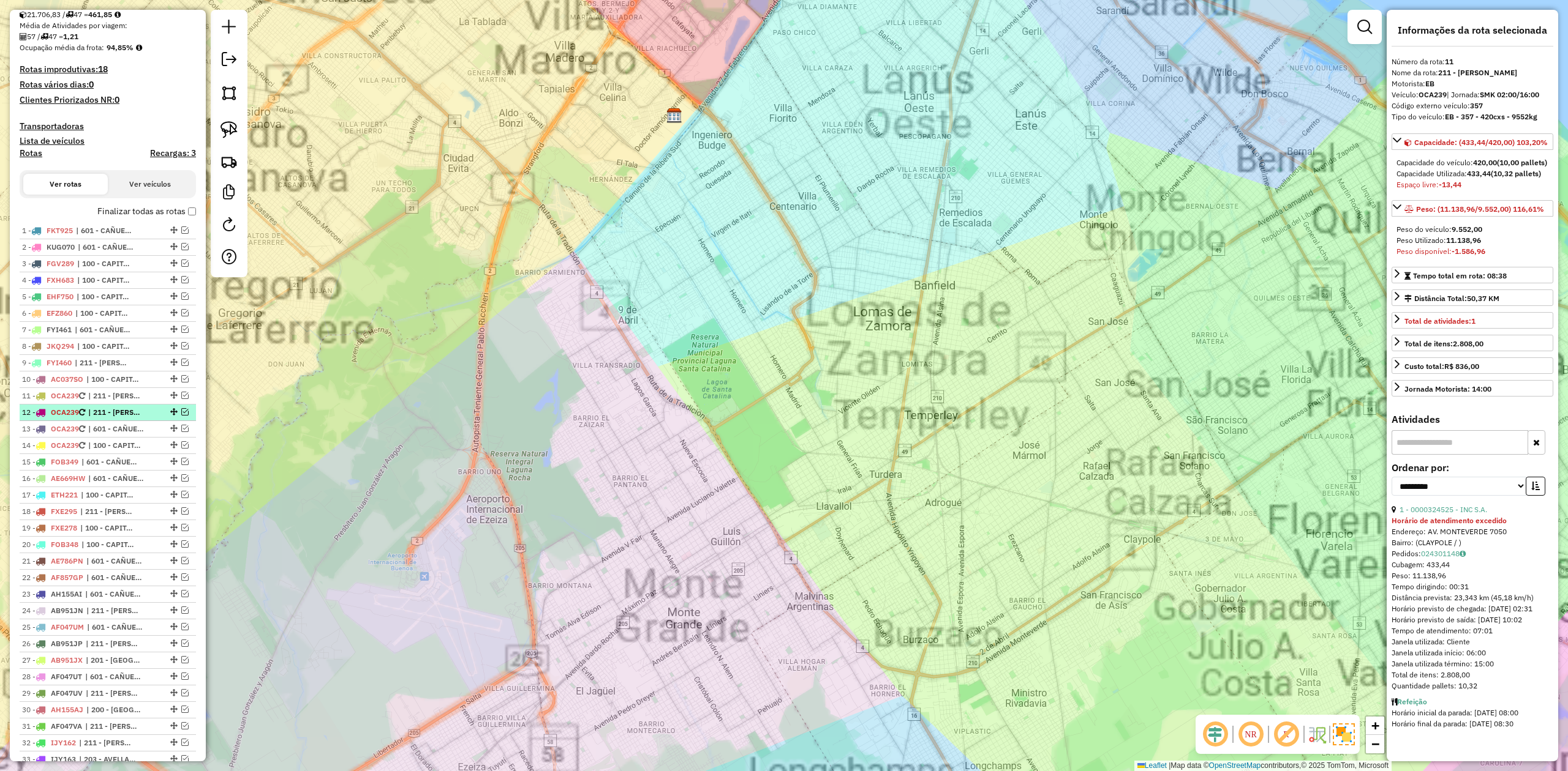
click at [104, 412] on span "| 211 - LANÚS-ALMIRANTE BROWN" at bounding box center [116, 412] width 56 height 11
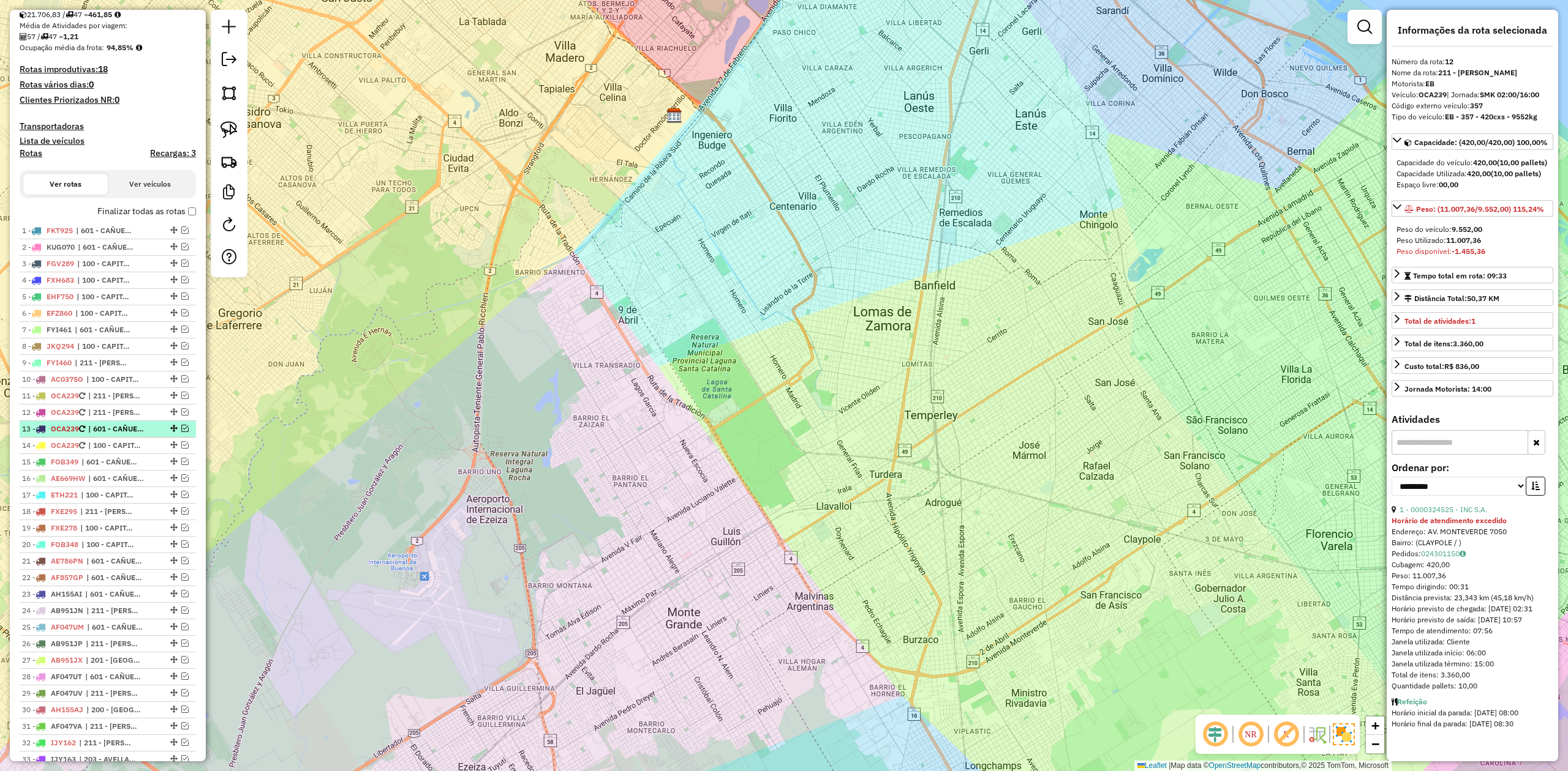
click at [104, 427] on span "| 601 - CAÑUELAS y LOBOS - RDV" at bounding box center [116, 428] width 56 height 11
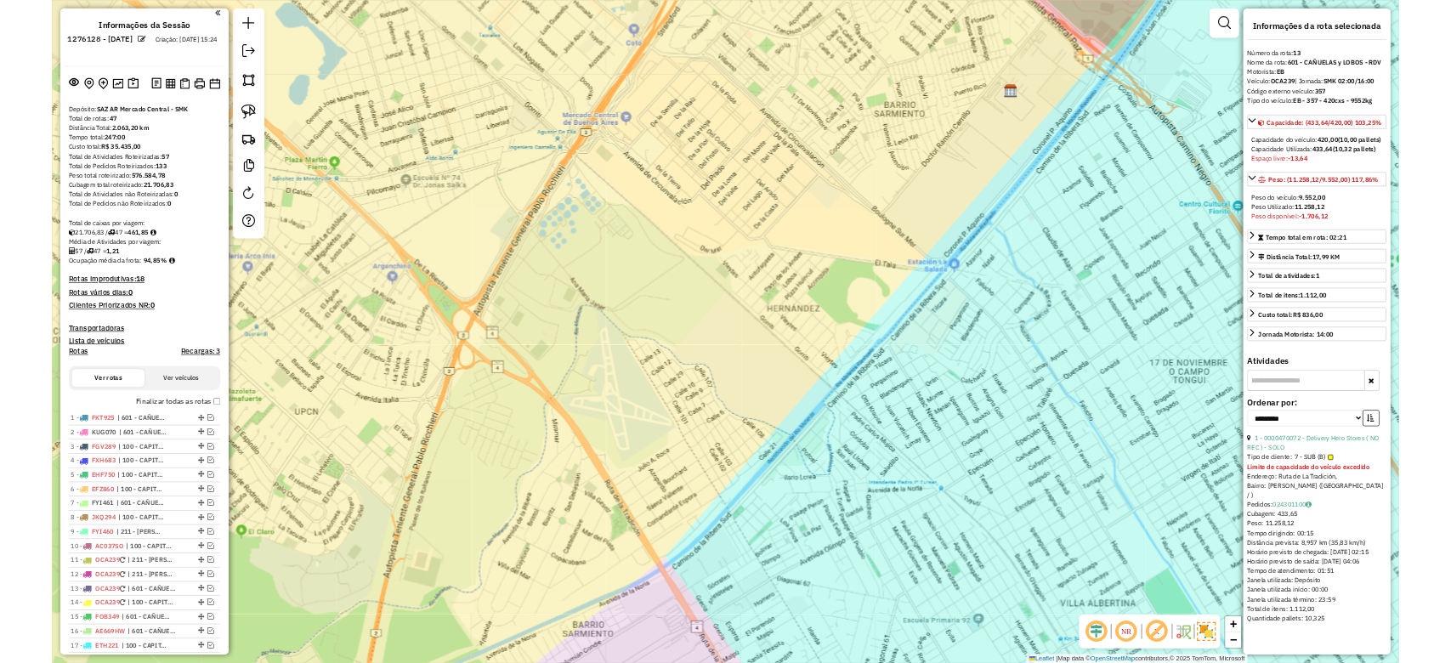
scroll to position [0, 0]
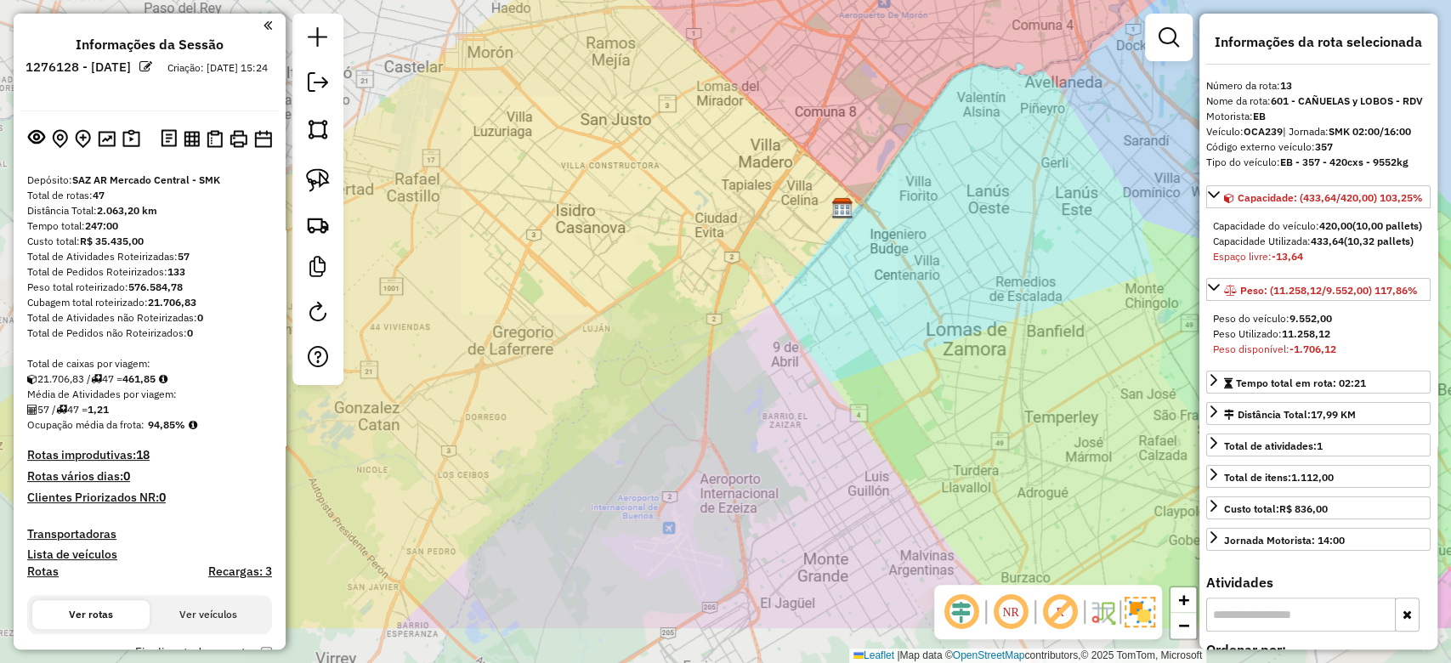
drag, startPoint x: 746, startPoint y: 473, endPoint x: 758, endPoint y: 305, distance: 167.9
click at [756, 330] on div "Janela de atendimento Grade de atendimento Capacidade Transportadoras Veículos …" at bounding box center [725, 331] width 1451 height 663
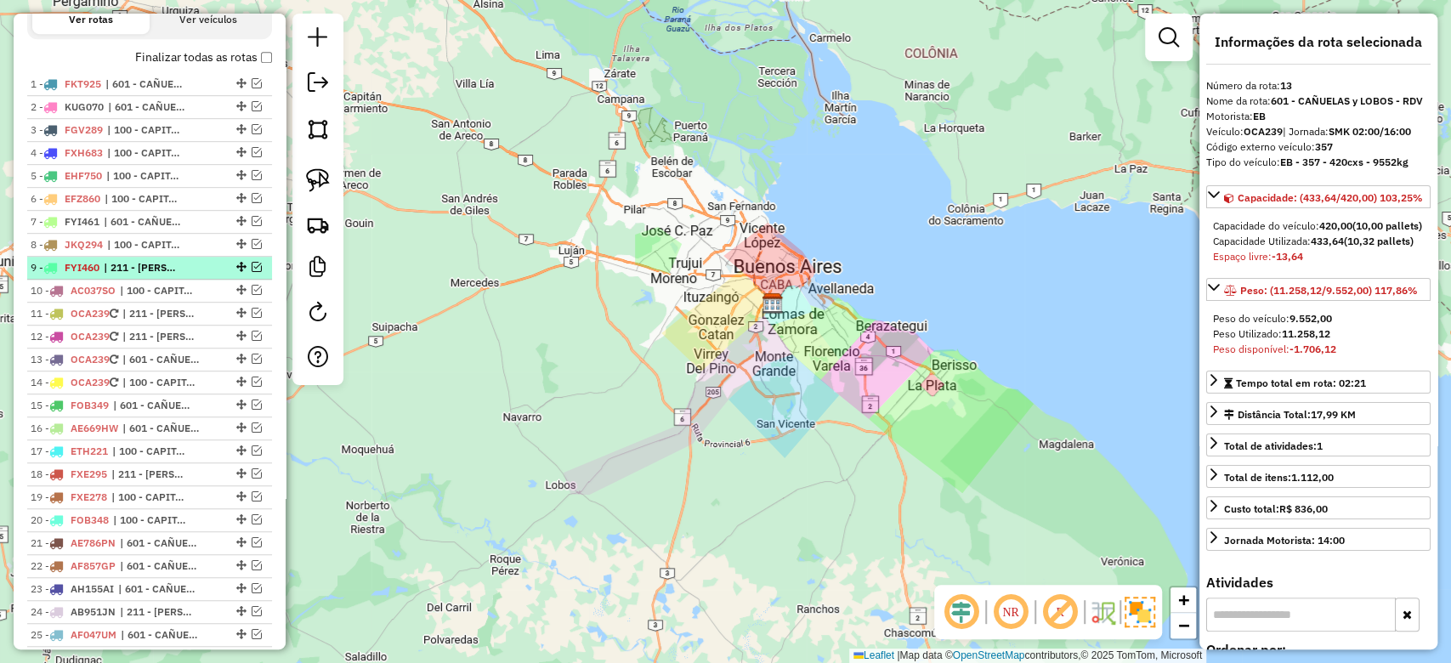
scroll to position [525, 0]
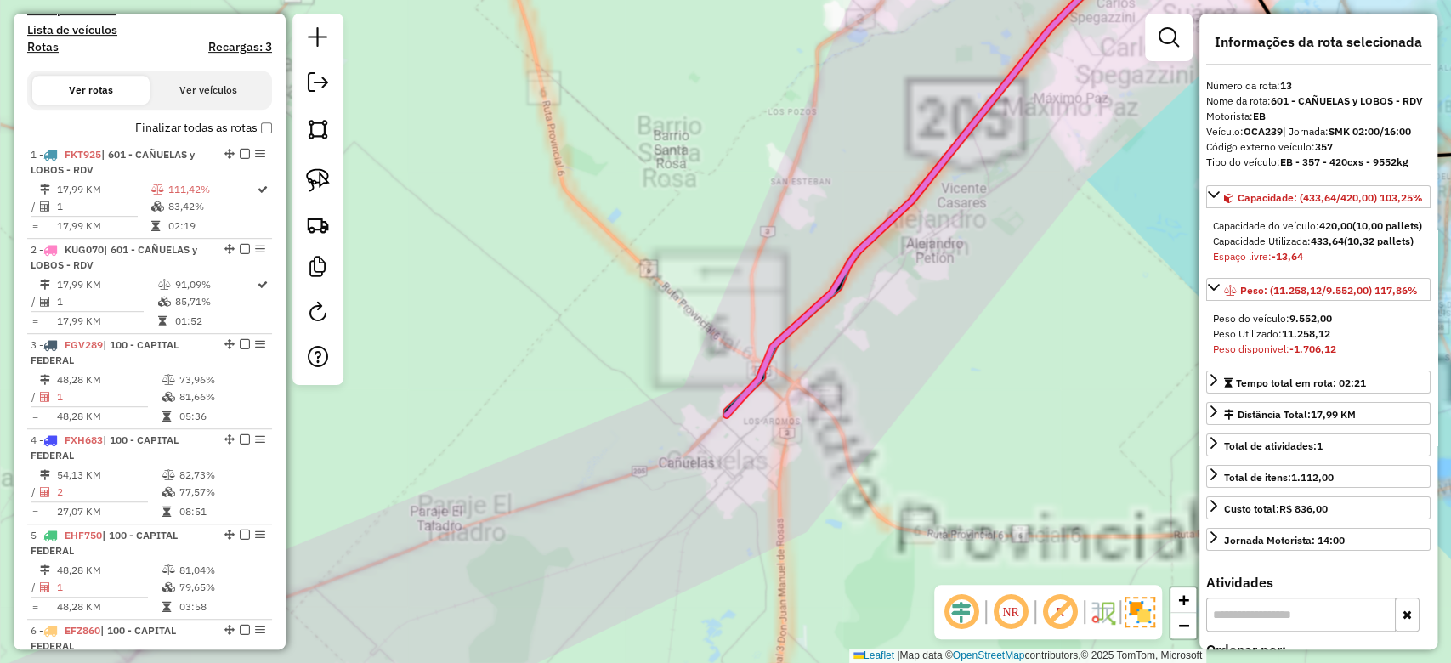
click at [752, 439] on div "Janela de atendimento Grade de atendimento Capacidade Transportadoras Veículos …" at bounding box center [725, 331] width 1451 height 663
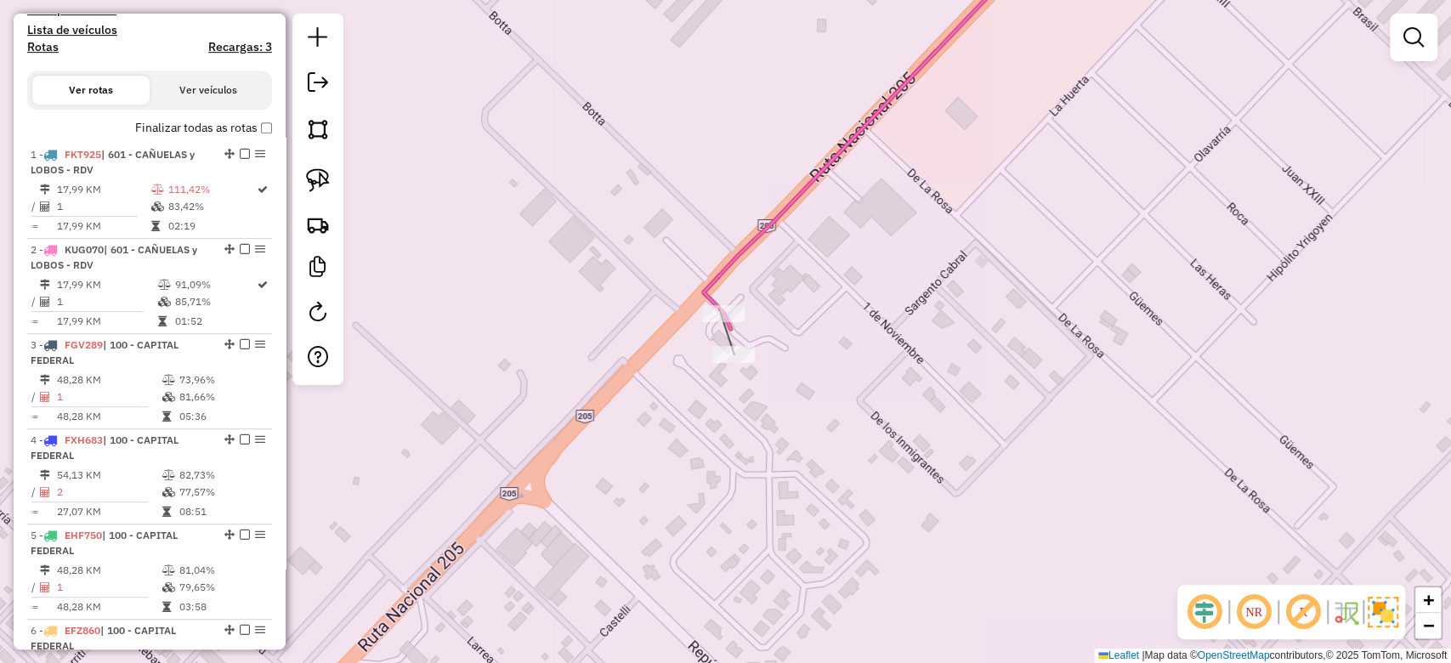
select select "**********"
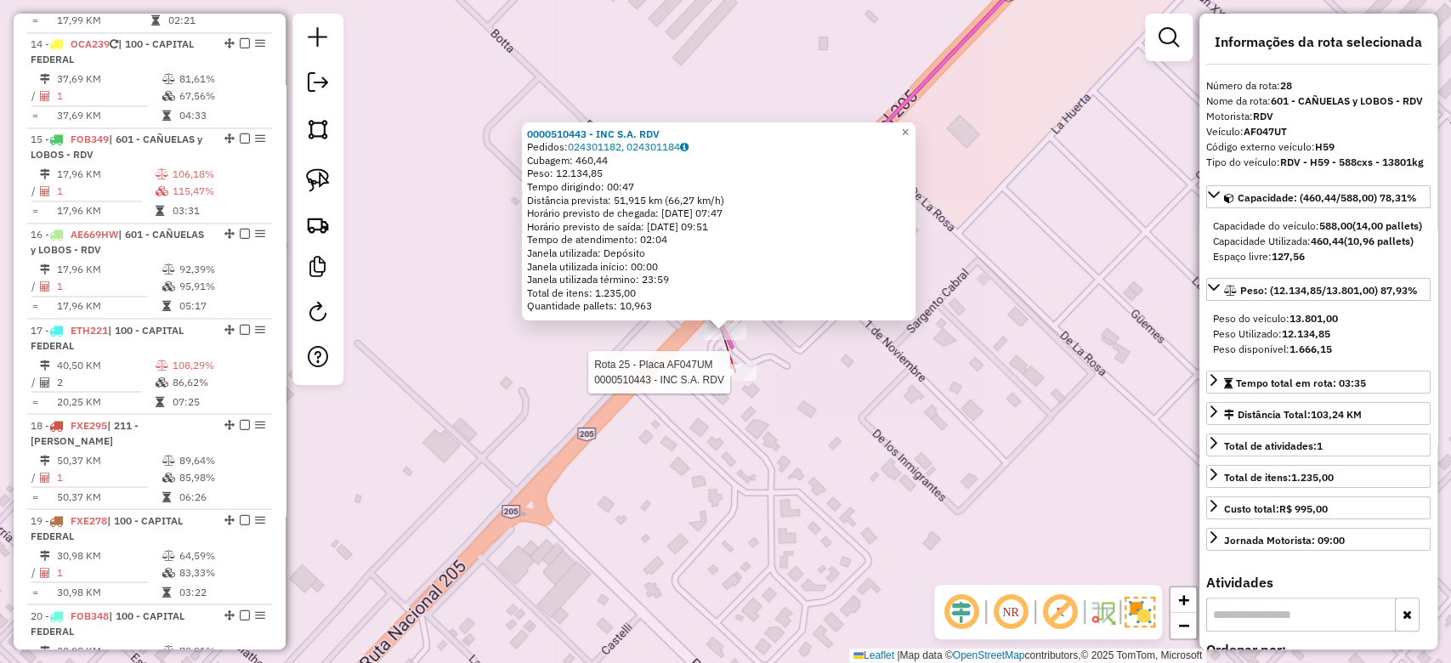
scroll to position [3223, 0]
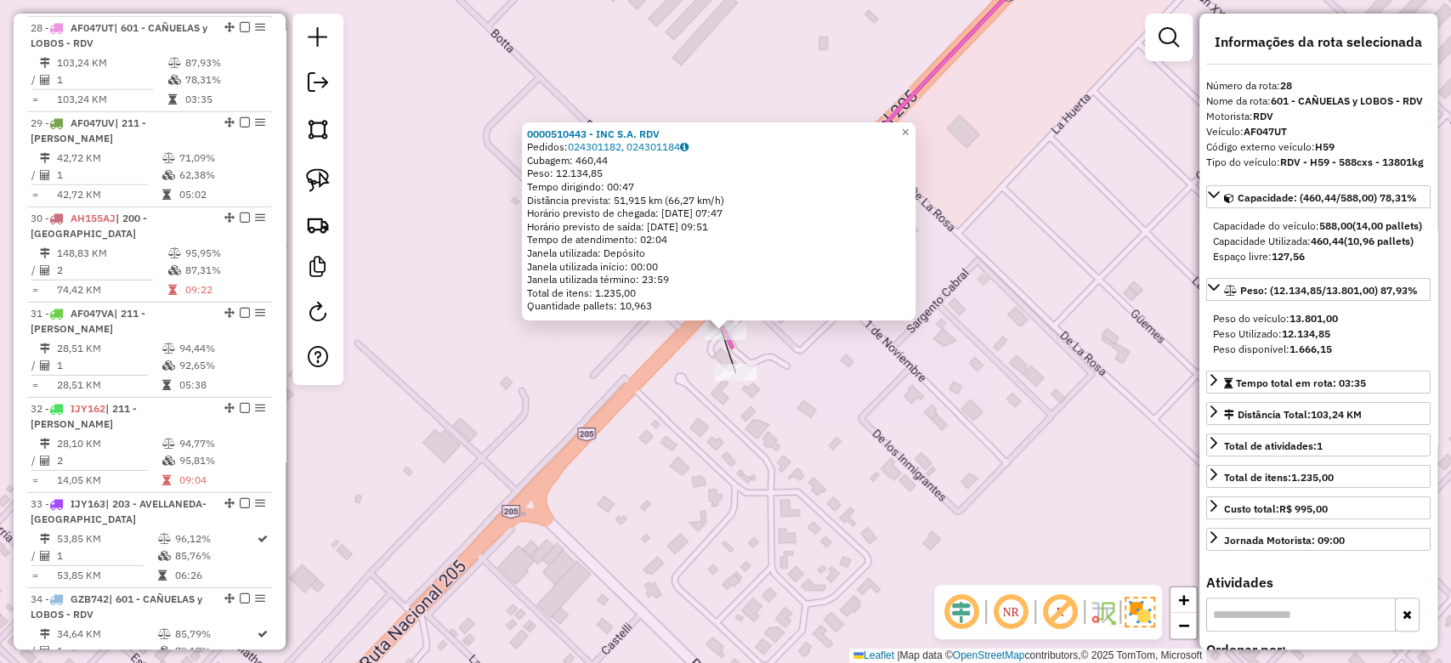
click at [750, 398] on div "0000510443 - INC S.A. RDV Pedidos: 024301182, 024301184 Cubagem: 460,44 Peso: 1…" at bounding box center [725, 331] width 1451 height 663
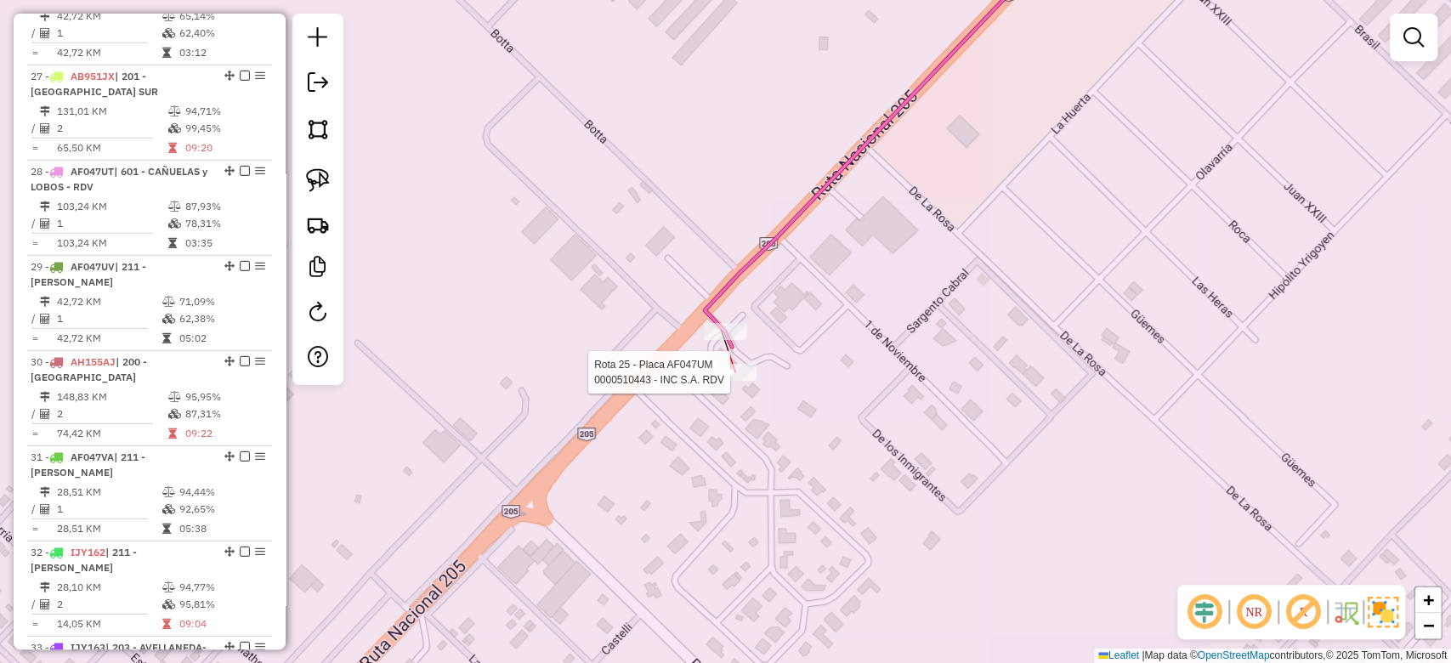
select select "**********"
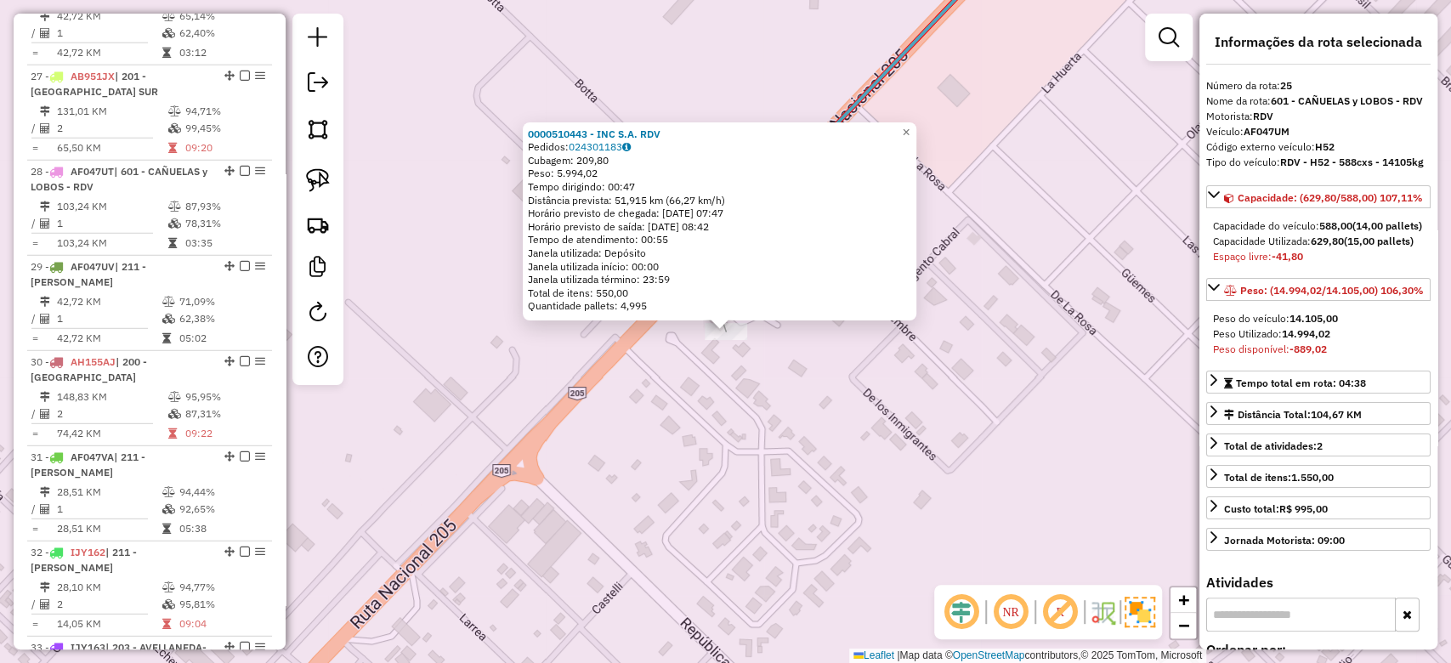
scroll to position [2938, 0]
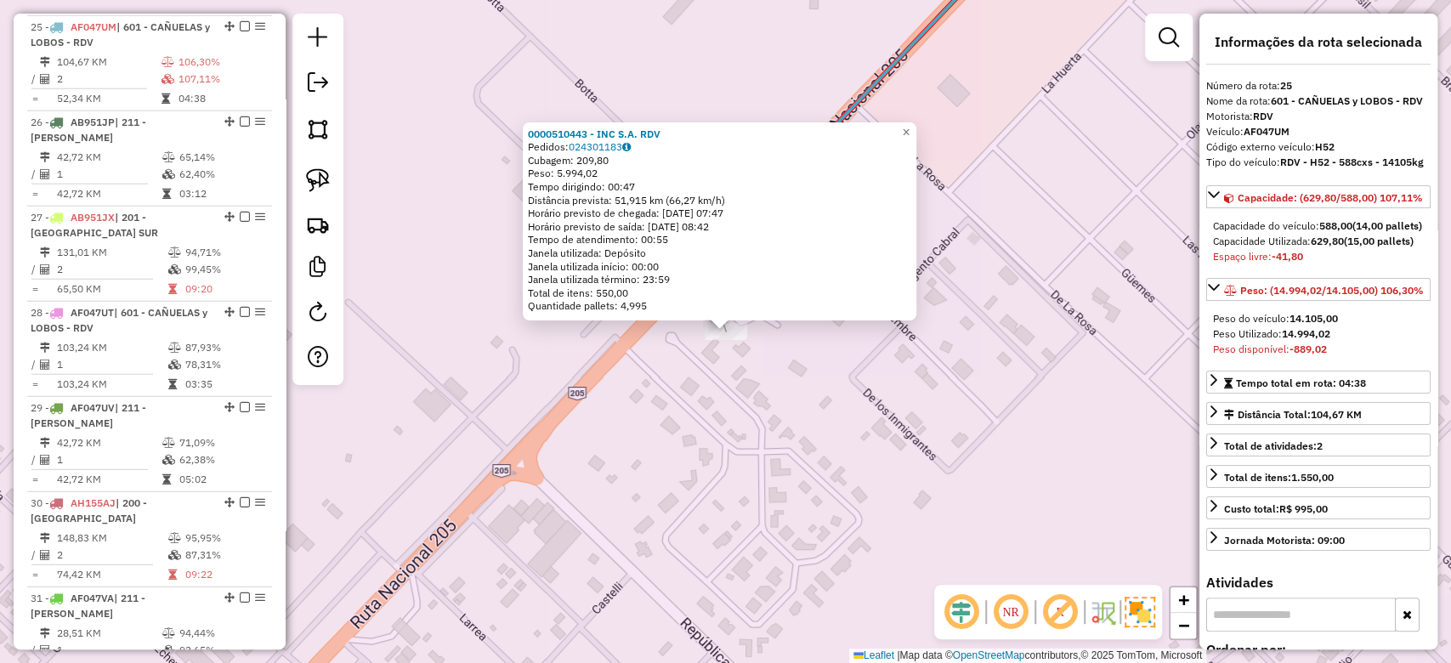
click at [665, 480] on div "0000510443 - INC S.A. RDV Pedidos: 024301183 Cubagem: 209,80 Peso: 5.994,02 Tem…" at bounding box center [725, 331] width 1451 height 663
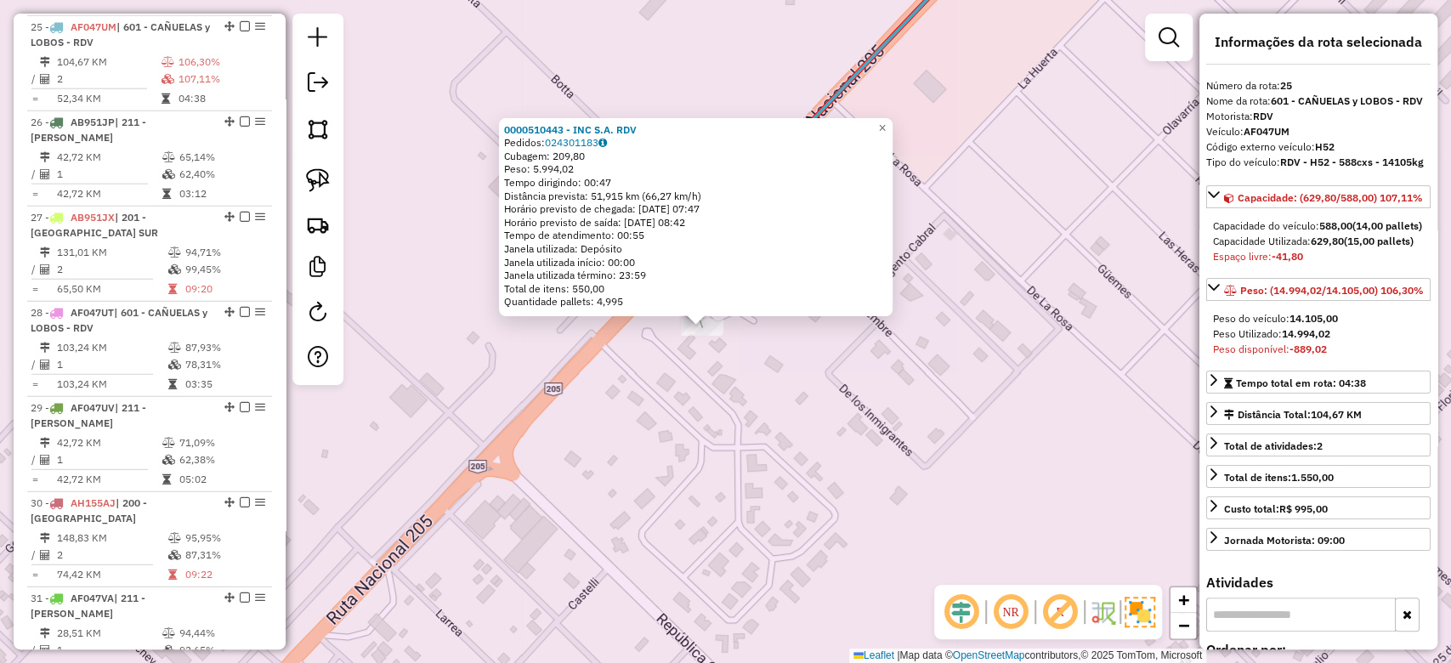
click at [920, 480] on div "0000510443 - INC S.A. RDV Pedidos: 024301183 Cubagem: 209,80 Peso: 5.994,02 Tem…" at bounding box center [725, 331] width 1451 height 663
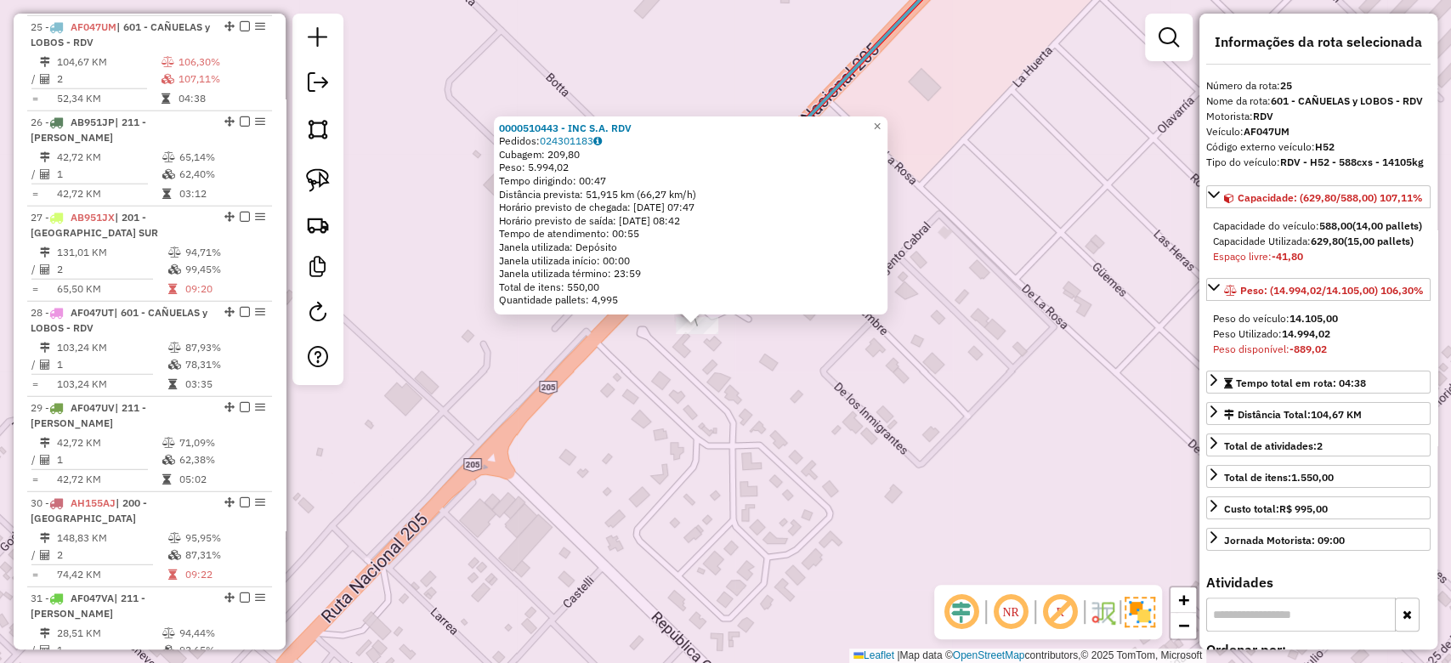
click at [650, 383] on div "0000510443 - INC S.A. RDV Pedidos: 024301183 Cubagem: 209,80 Peso: 5.994,02 Tem…" at bounding box center [725, 331] width 1451 height 663
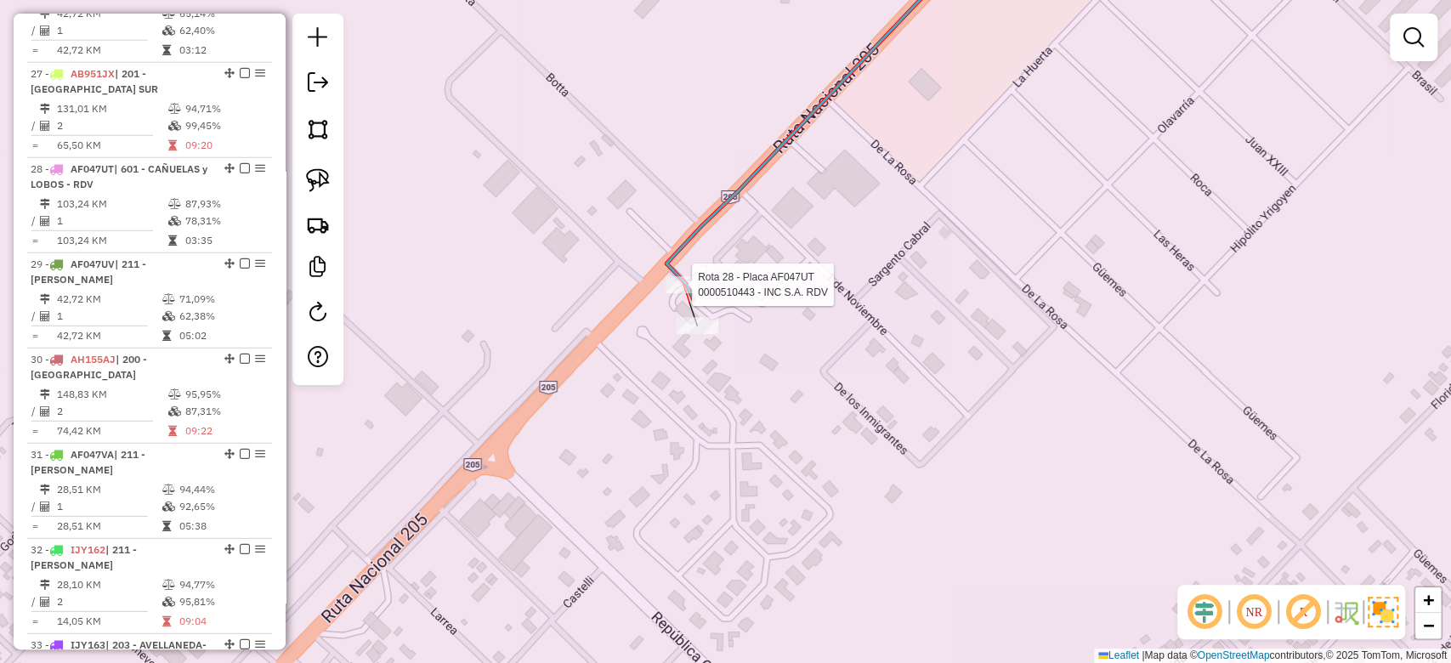
select select "**********"
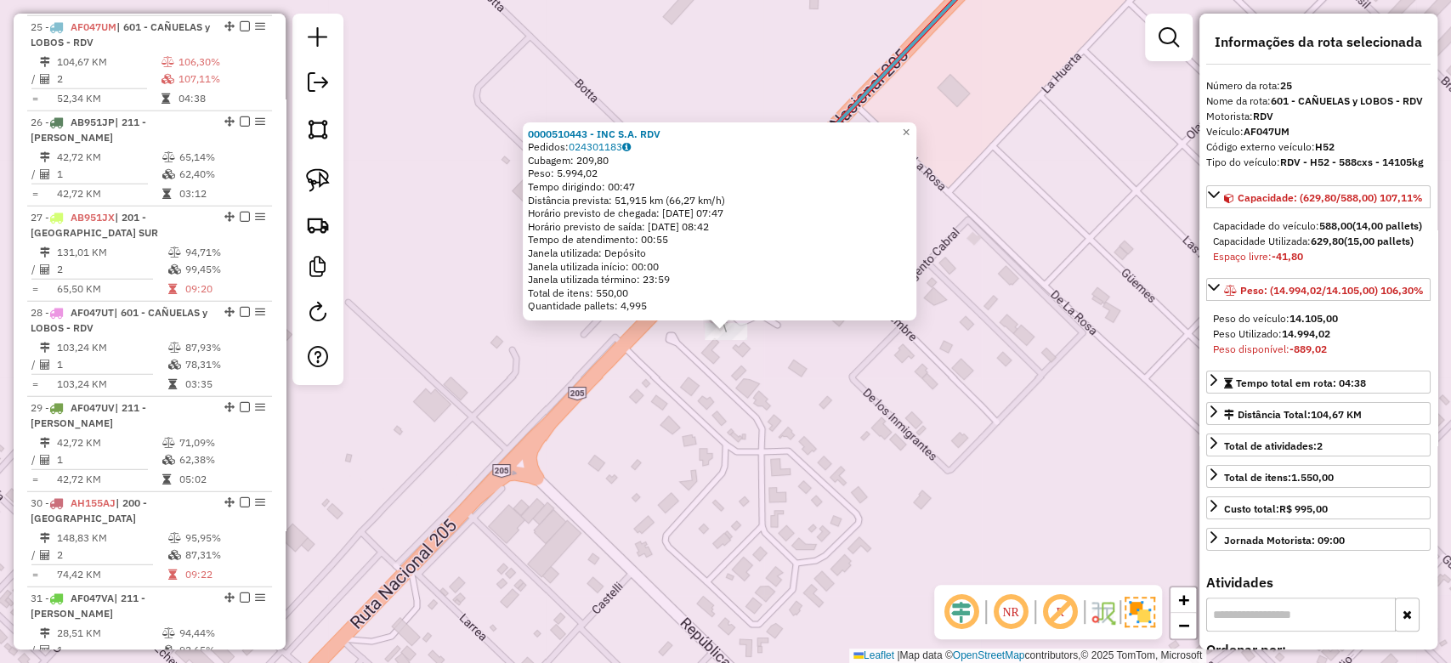
drag, startPoint x: 727, startPoint y: 423, endPoint x: 1139, endPoint y: 420, distance: 411.6
click at [728, 423] on div "0000510443 - INC S.A. RDV Pedidos: 024301183 Cubagem: 209,80 Peso: 5.994,02 Tem…" at bounding box center [725, 331] width 1451 height 663
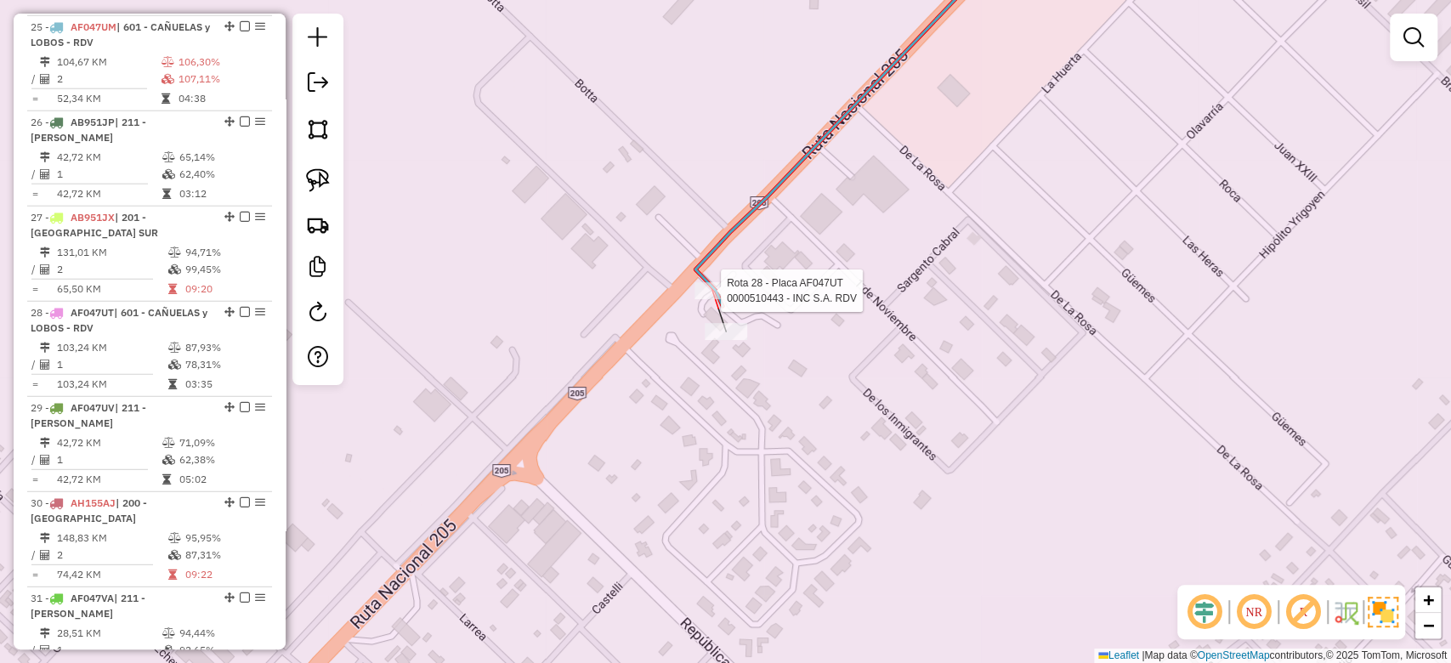
select select "**********"
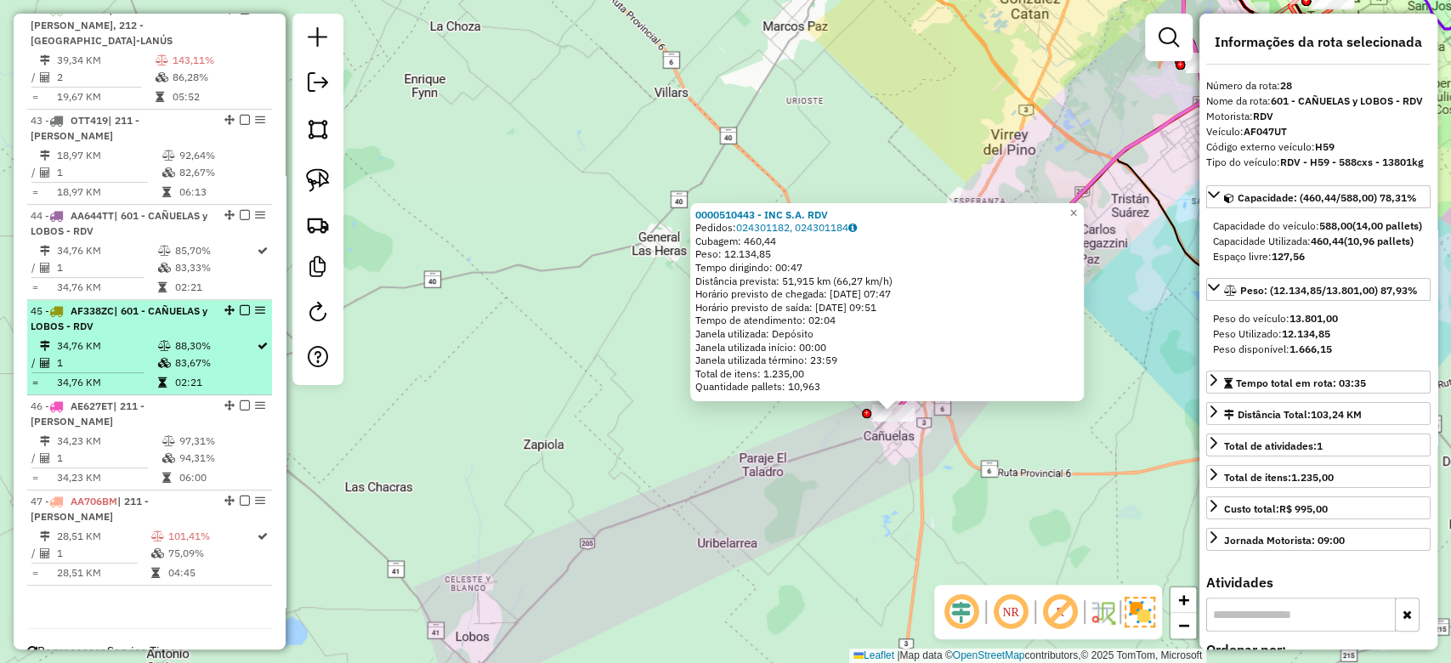
scroll to position [4632, 0]
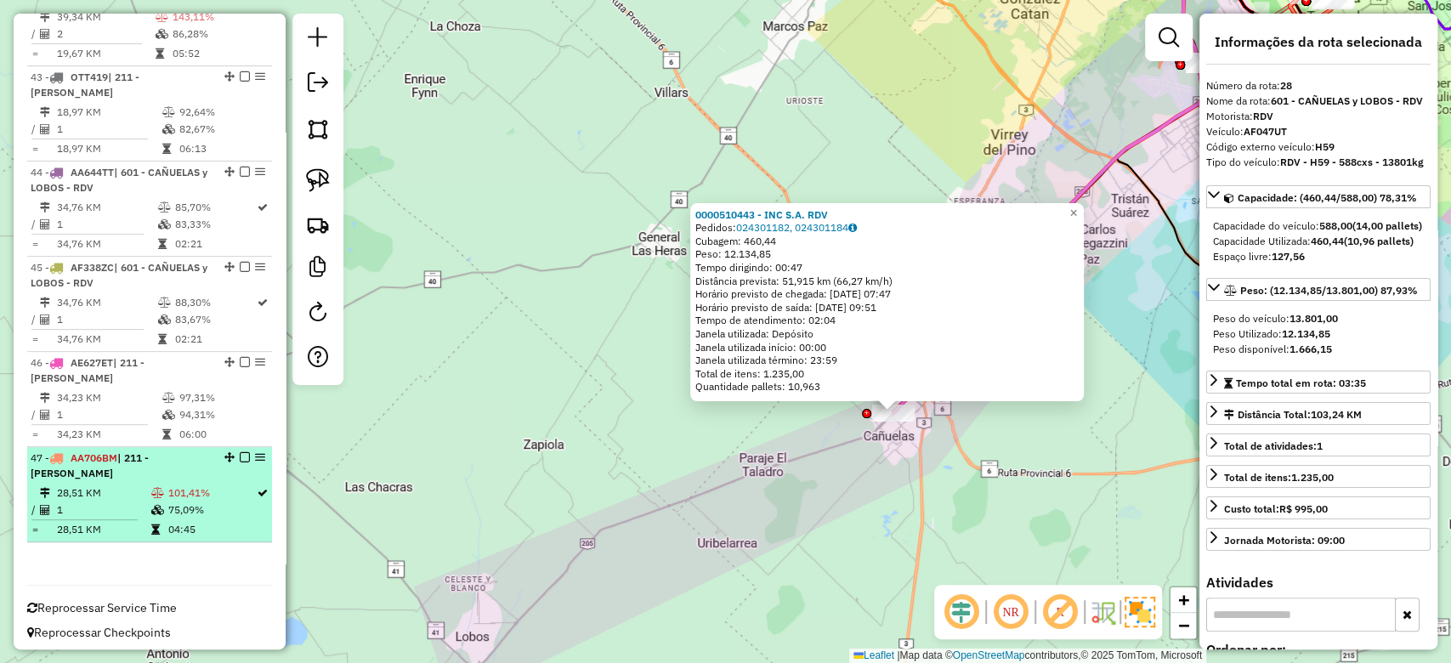
click at [198, 492] on td "101,41%" at bounding box center [212, 493] width 88 height 17
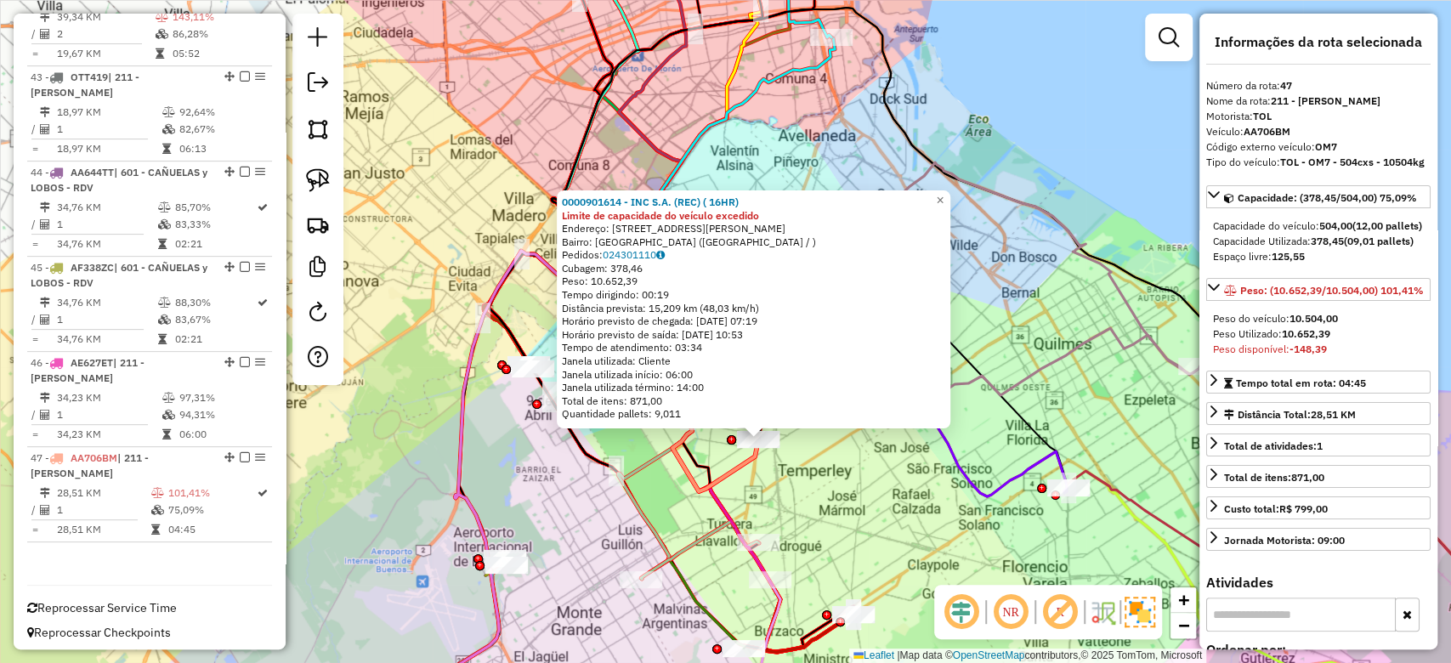
click at [662, 507] on div "0000901614 - INC S.A. (REC) ( 16HR) Limite de capacidade do veículo excedido En…" at bounding box center [725, 331] width 1451 height 663
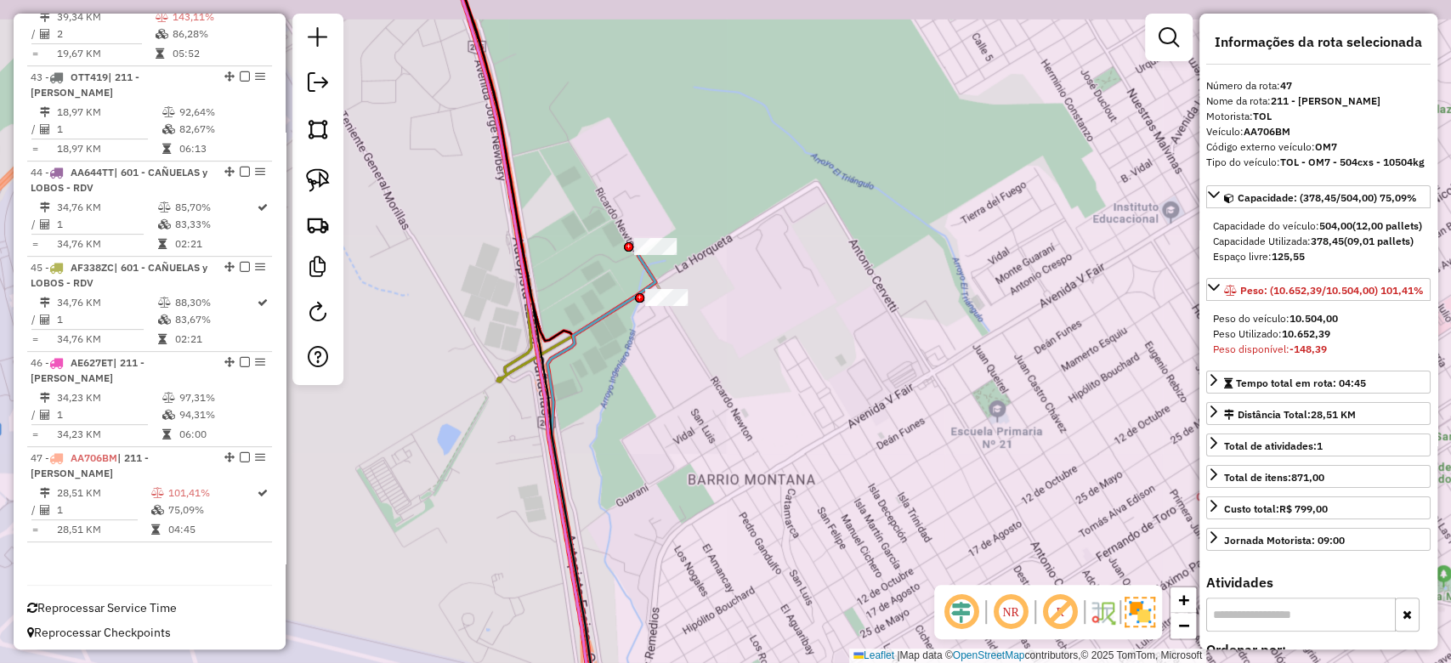
drag, startPoint x: 616, startPoint y: 364, endPoint x: 662, endPoint y: 452, distance: 99.3
click at [662, 452] on div "0000901614 - INC S.A. (REC) ( 16HR) Limite de capacidade do veículo excedido En…" at bounding box center [725, 331] width 1451 height 663
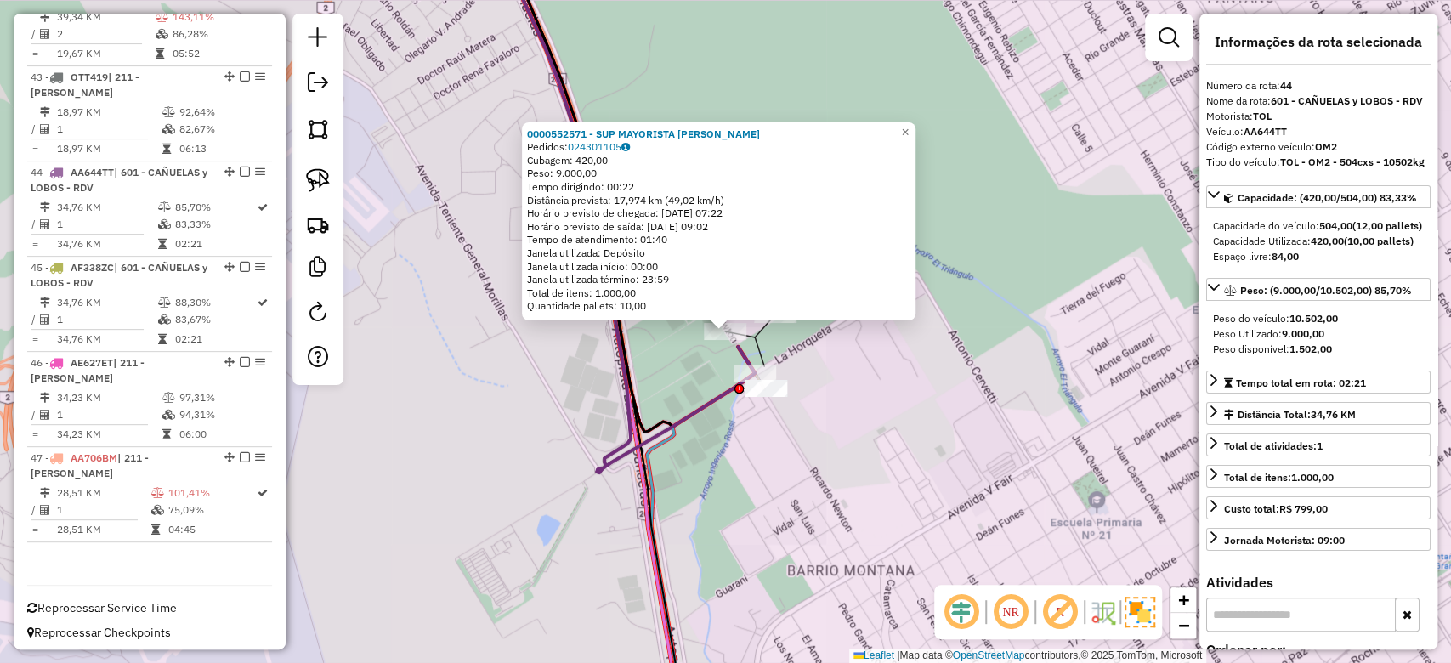
click at [798, 338] on div "Rota 25 - Placa AF047UM 0000552571 - SUP MAYORISTA MAKRO S. A. 0000552571 - SUP…" at bounding box center [725, 331] width 1451 height 663
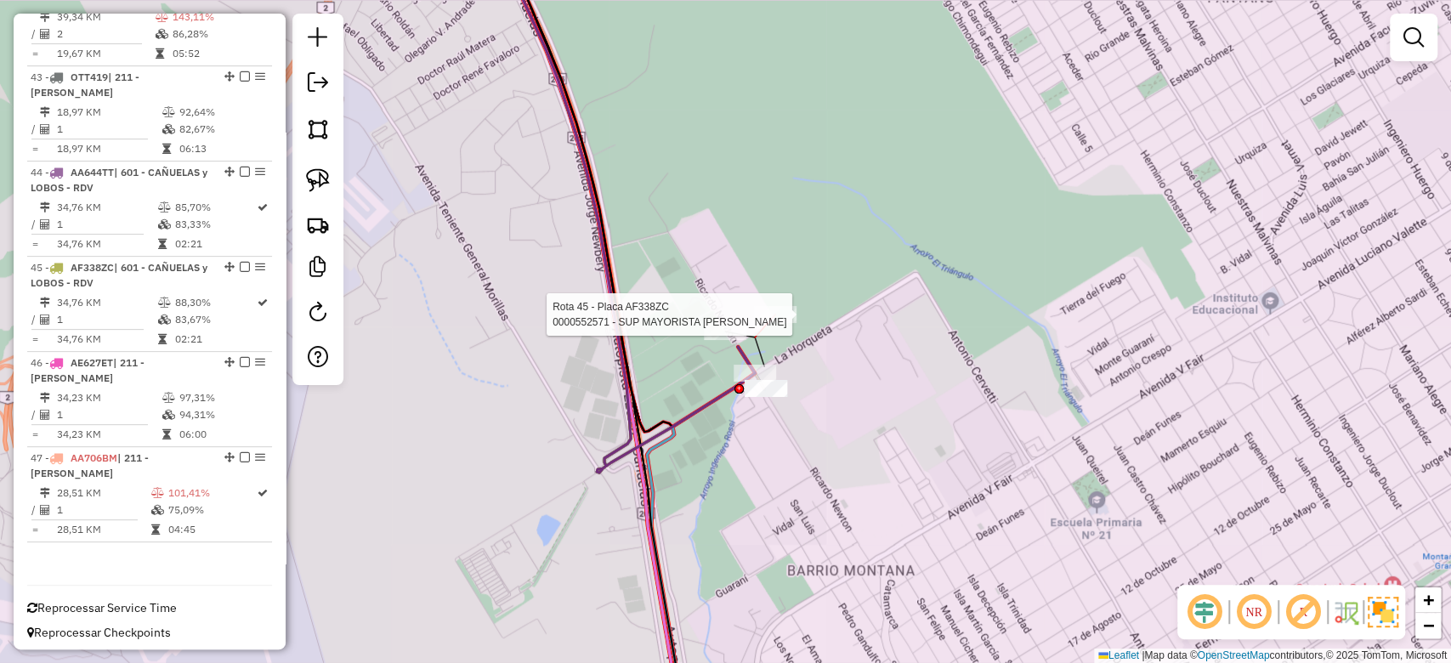
select select "**********"
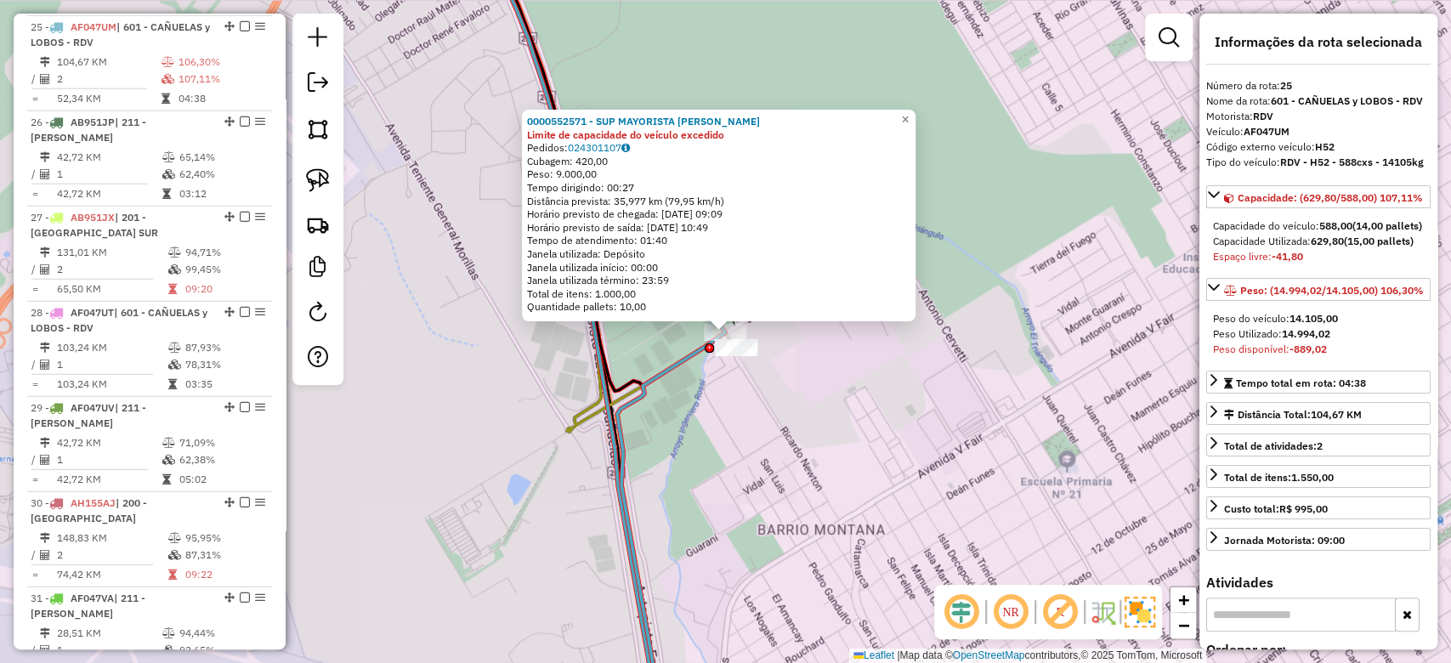
scroll to position [2938, 0]
click at [711, 504] on div "0000552571 - SUP MAYORISTA MAKRO S. A. Limite de capacidade do veículo excedido…" at bounding box center [725, 331] width 1451 height 663
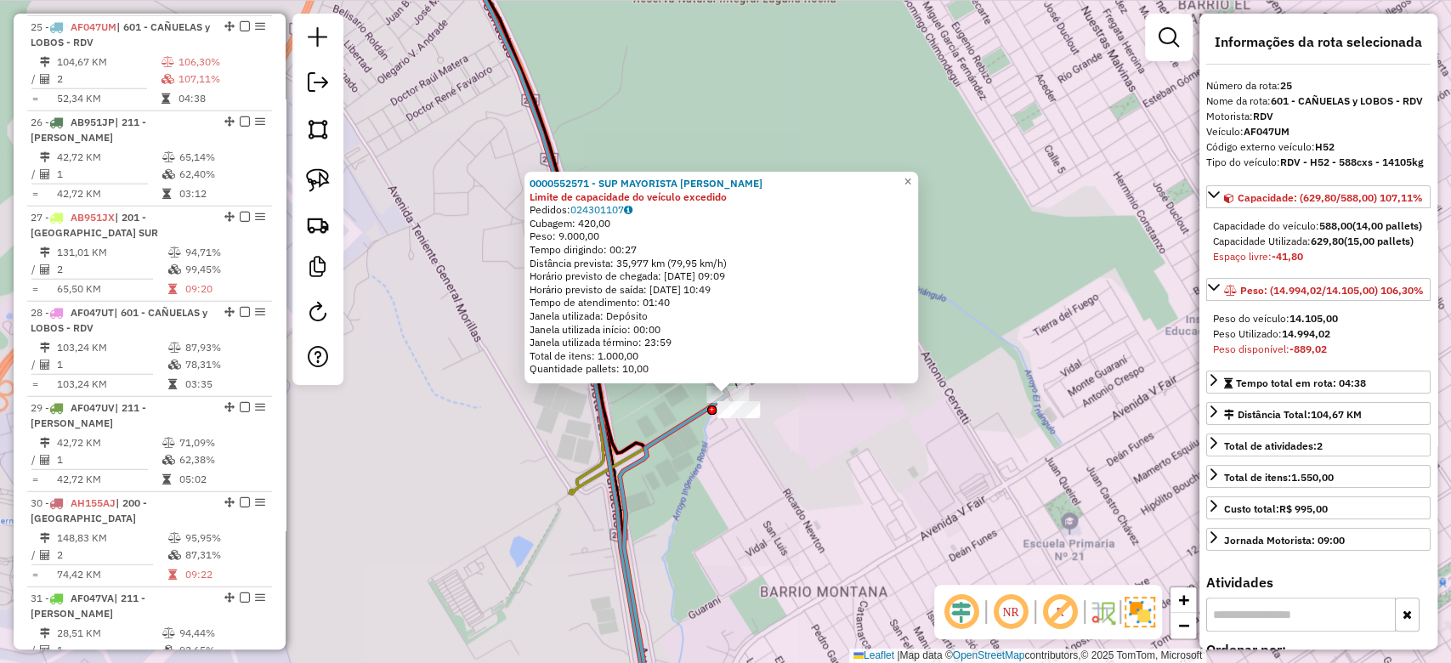
drag, startPoint x: 708, startPoint y: 500, endPoint x: 708, endPoint y: 530, distance: 29.8
click at [708, 530] on div "0000552571 - SUP MAYORISTA MAKRO S. A. Limite de capacidade do veículo excedido…" at bounding box center [725, 331] width 1451 height 663
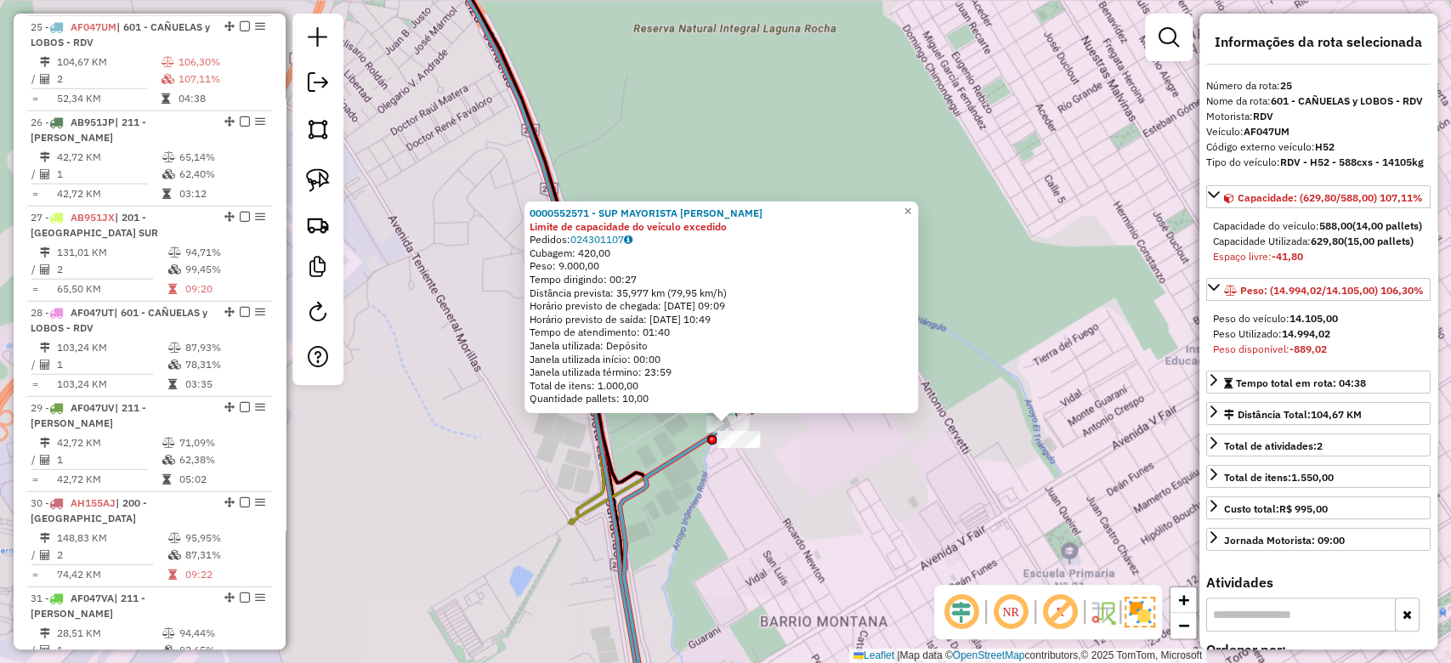
drag, startPoint x: 645, startPoint y: 452, endPoint x: 649, endPoint y: 444, distance: 9.2
click at [645, 452] on div "0000552571 - SUP MAYORISTA MAKRO S. A. Limite de capacidade do veículo excedido…" at bounding box center [725, 331] width 1451 height 663
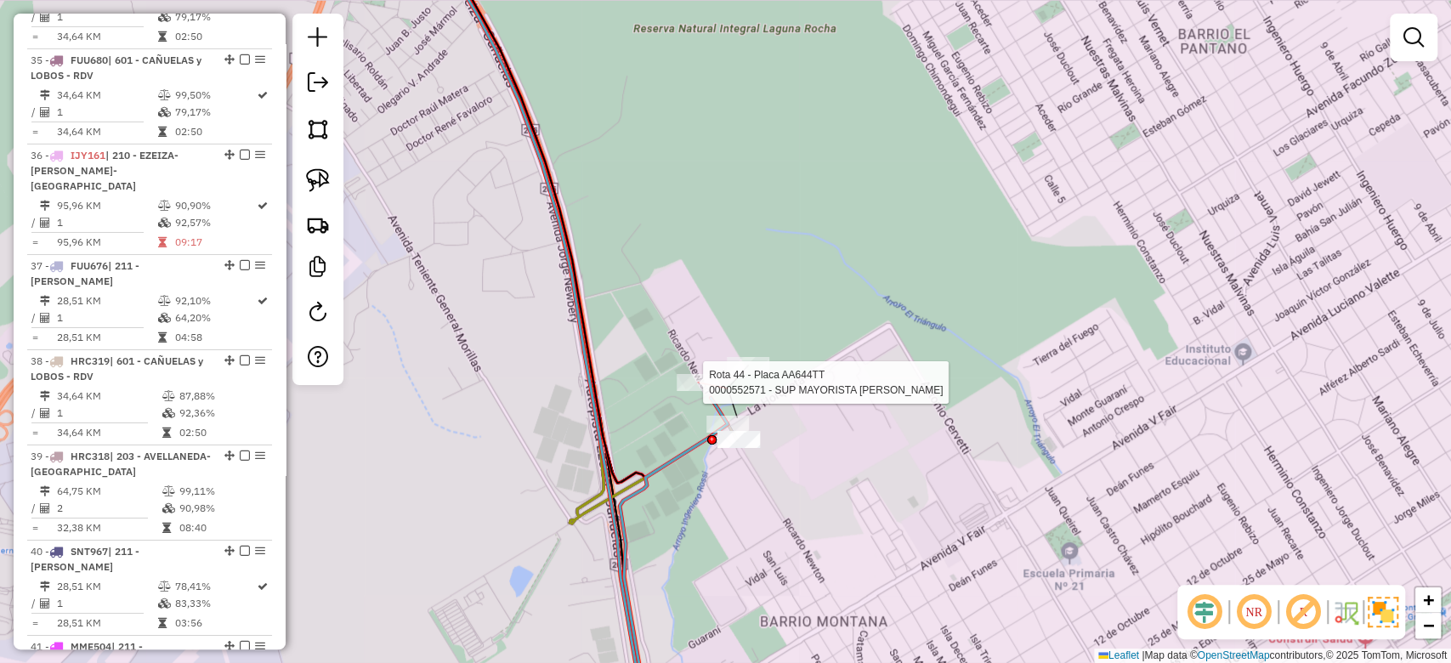
select select "**********"
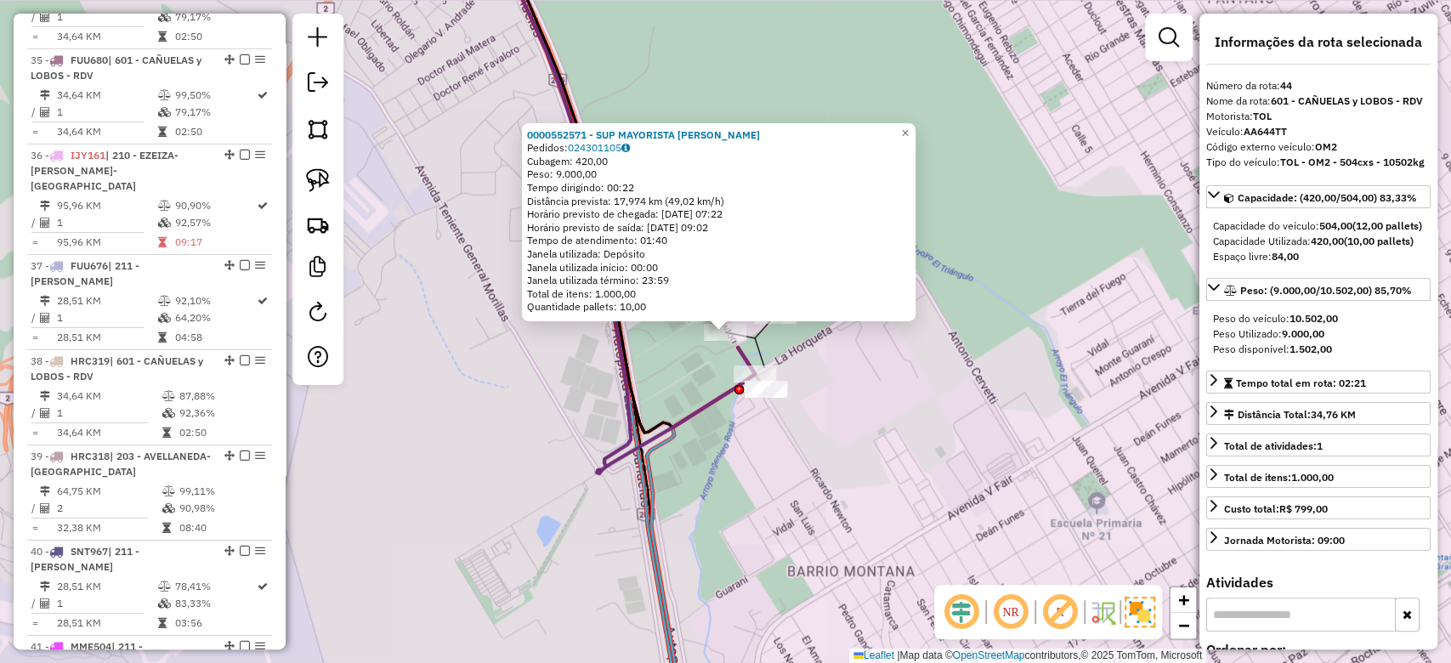
scroll to position [4632, 0]
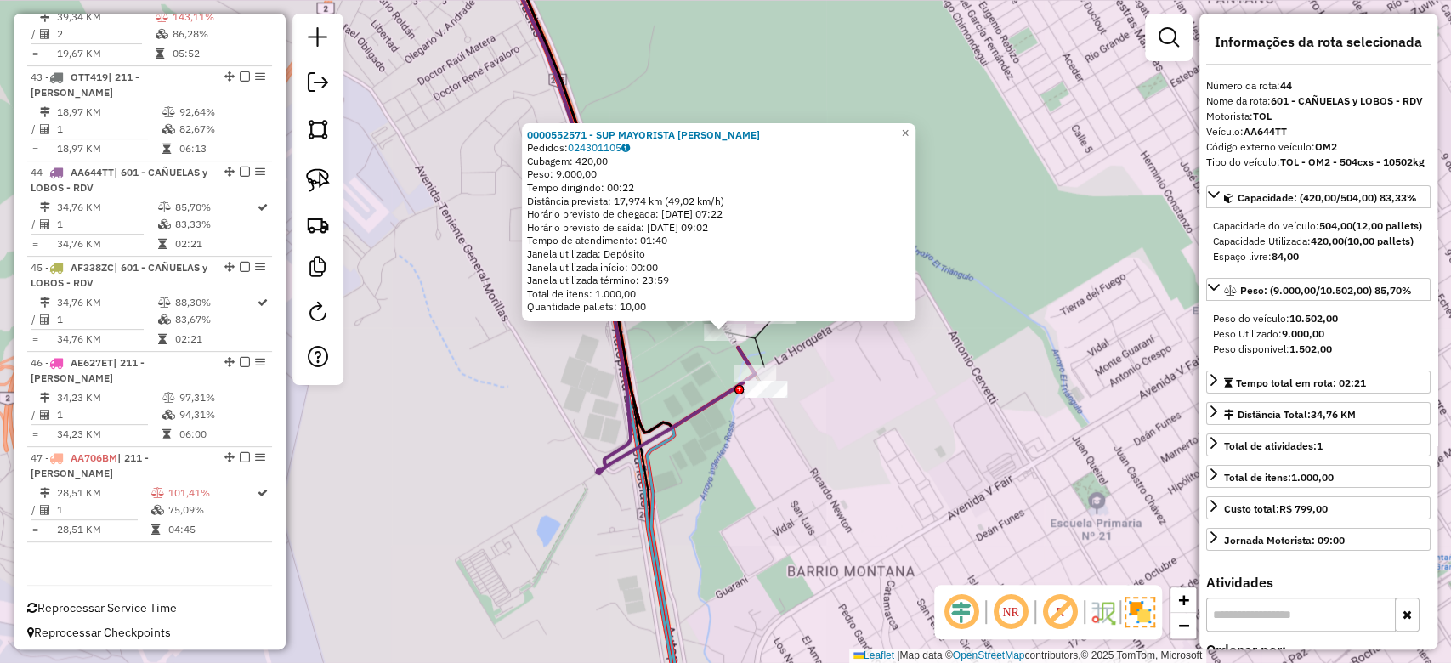
click at [735, 531] on div "0000552571 - SUP MAYORISTA MAKRO S. A. Pedidos: 024301105 Cubagem: 420,00 Peso:…" at bounding box center [725, 331] width 1451 height 663
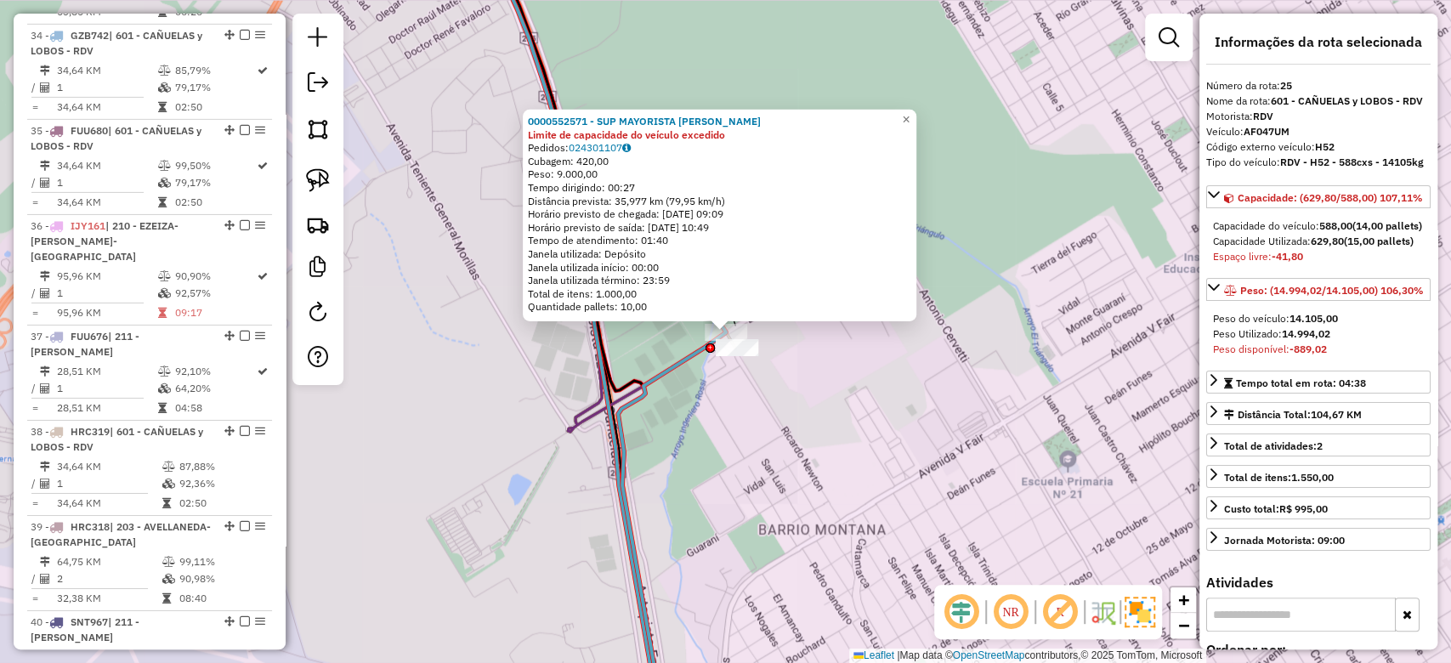
scroll to position [2938, 0]
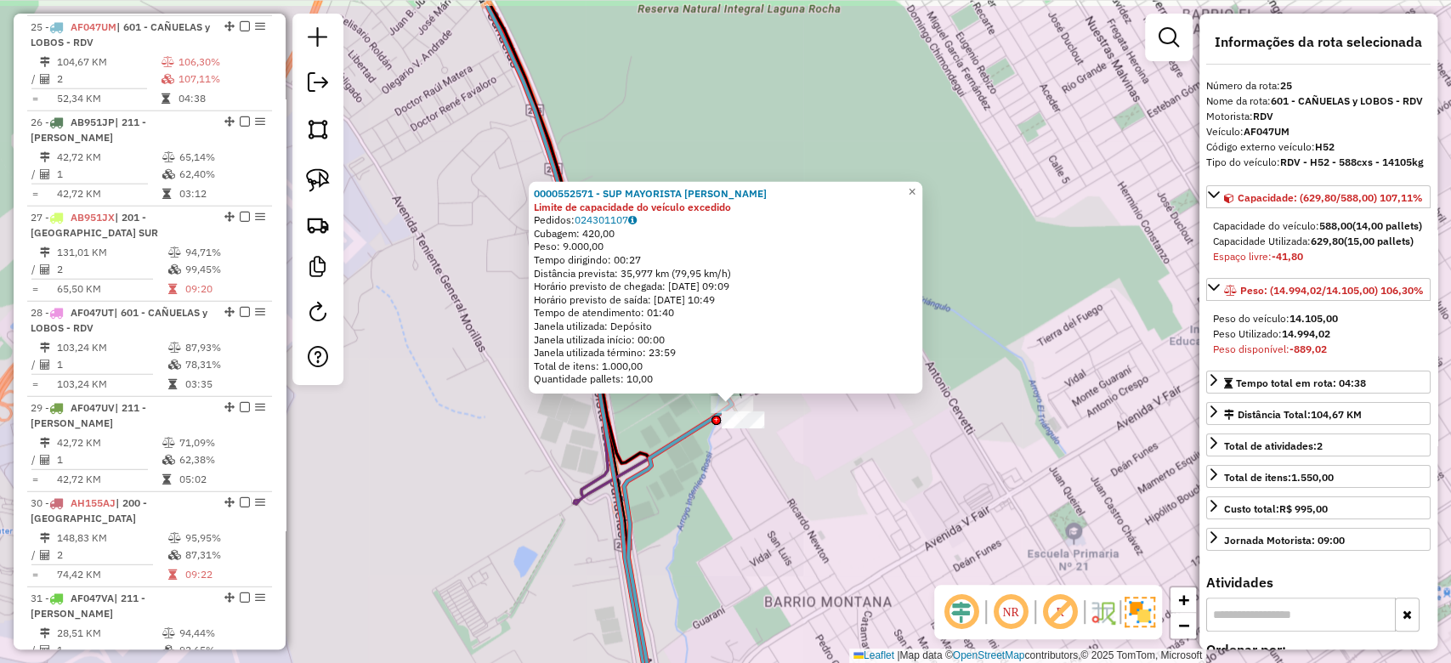
drag, startPoint x: 768, startPoint y: 519, endPoint x: 768, endPoint y: 601, distance: 82.5
click at [769, 600] on div "0000552571 - SUP MAYORISTA MAKRO S. A. Limite de capacidade do veículo excedido…" at bounding box center [725, 331] width 1451 height 663
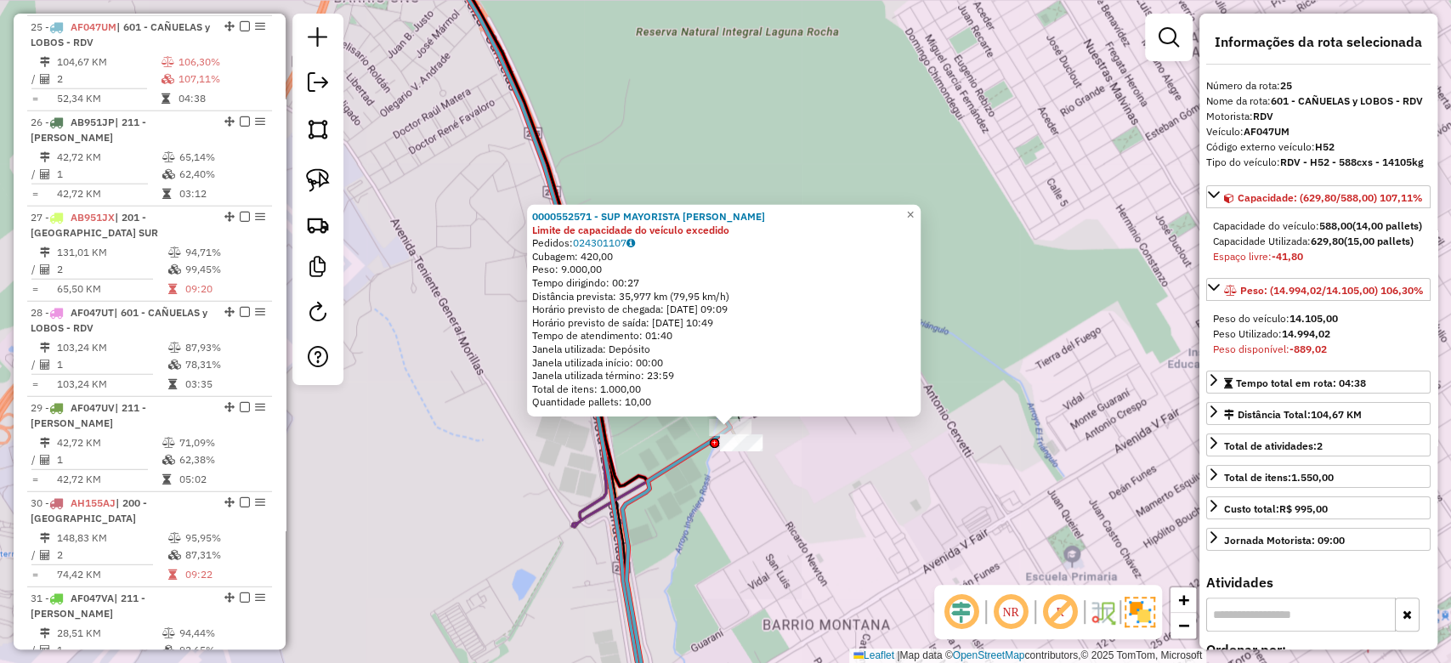
click at [750, 509] on div "0000552571 - SUP MAYORISTA MAKRO S. A. Limite de capacidade do veículo excedido…" at bounding box center [725, 331] width 1451 height 663
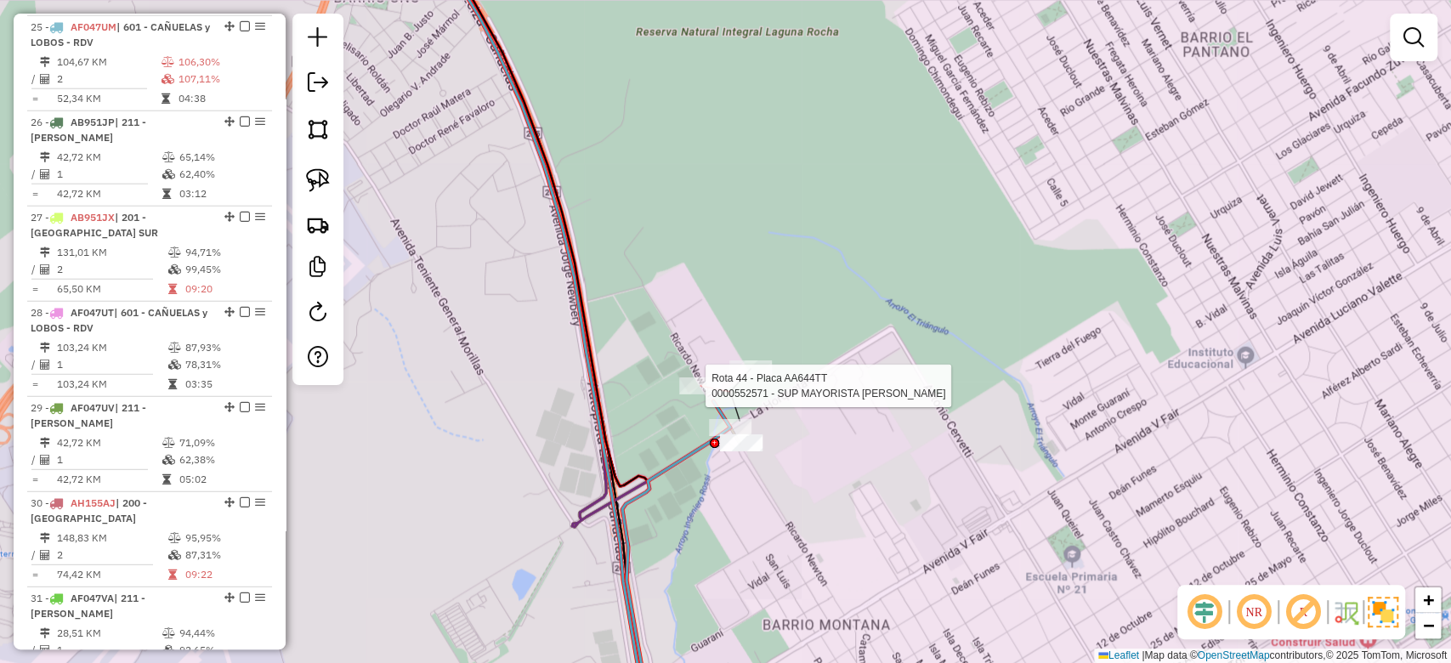
select select "**********"
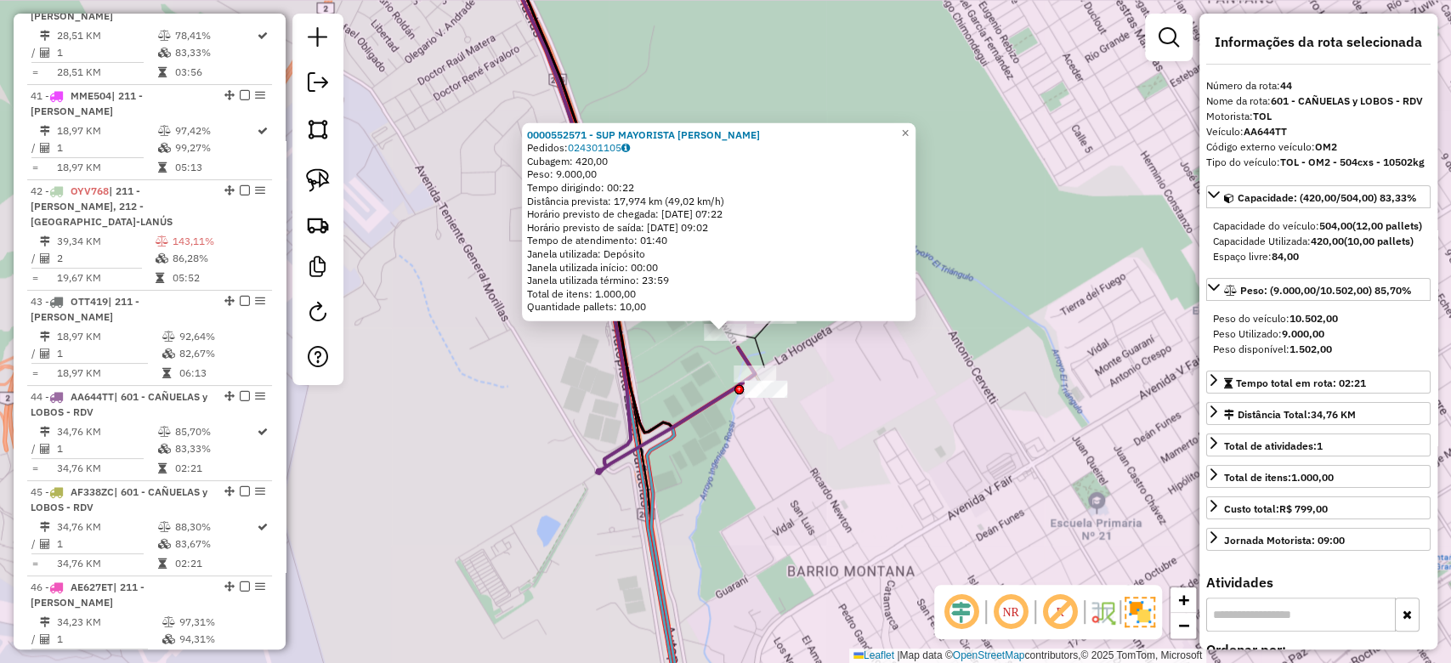
scroll to position [4632, 0]
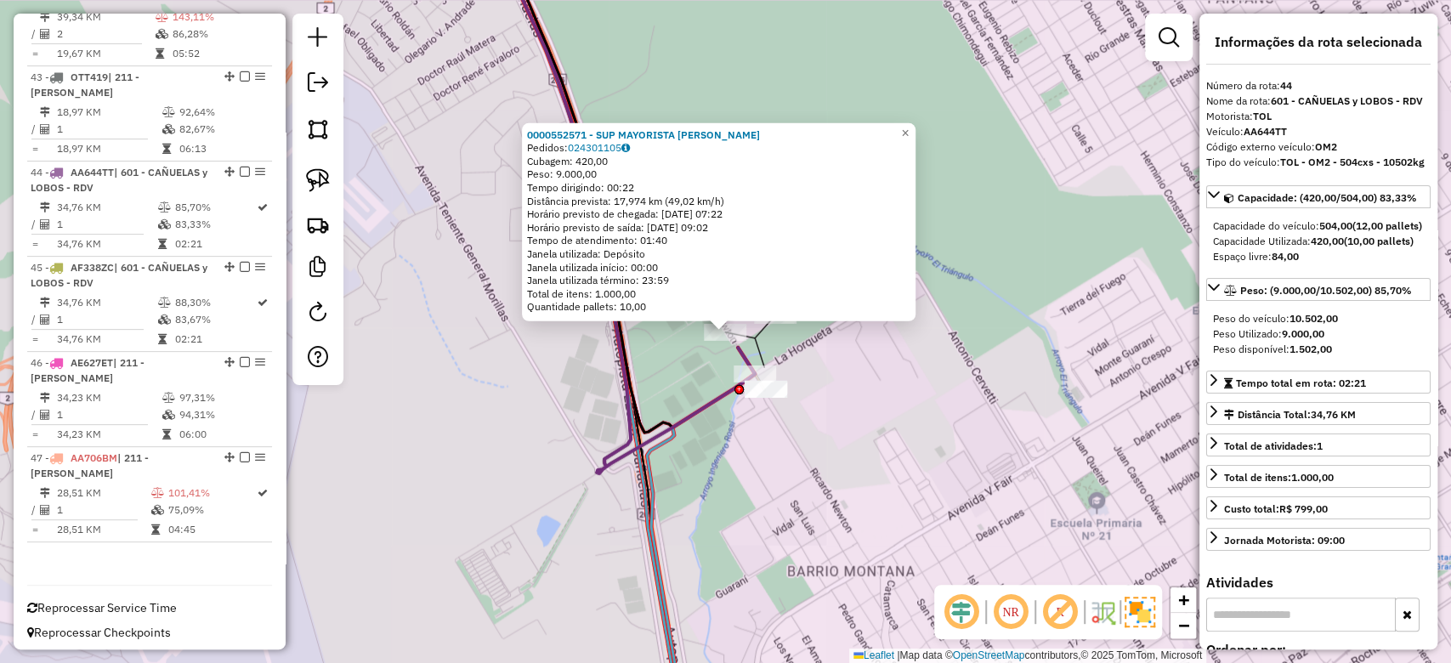
click at [853, 429] on div "0000552571 - SUP MAYORISTA MAKRO S. A. Pedidos: 024301105 Cubagem: 420,00 Peso:…" at bounding box center [725, 331] width 1451 height 663
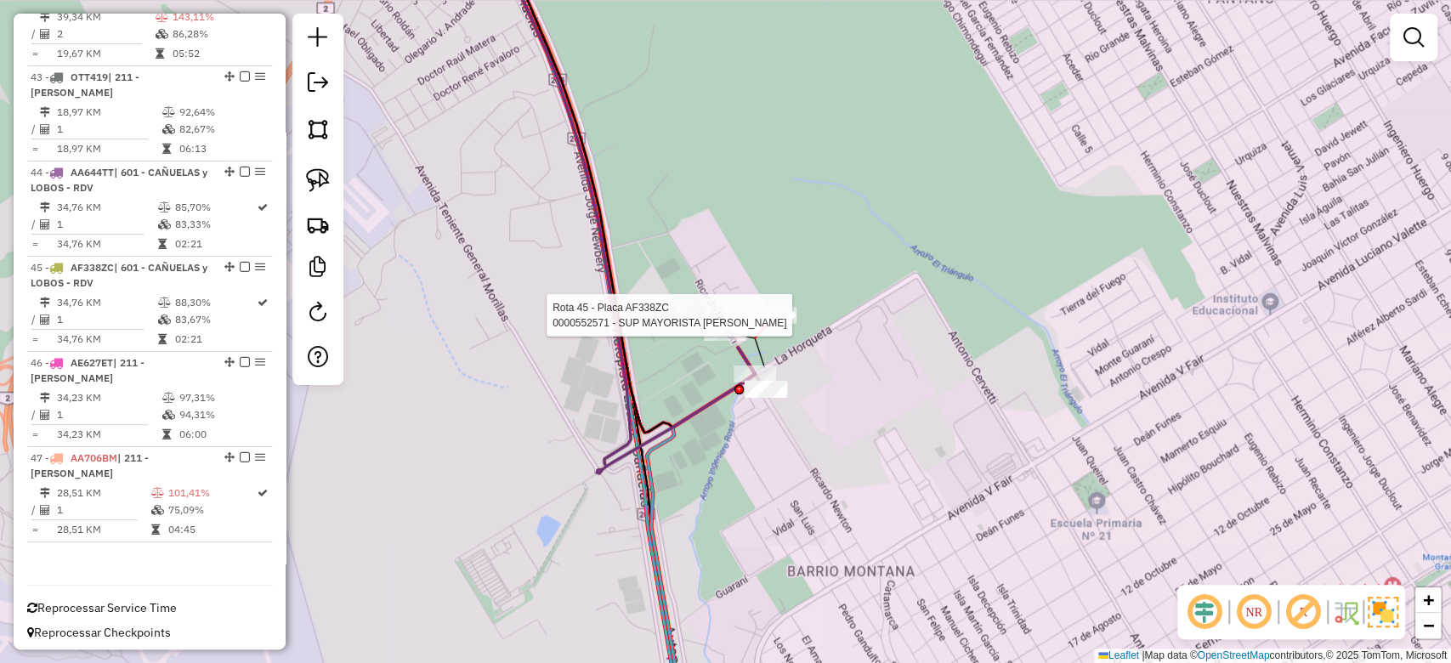
select select "**********"
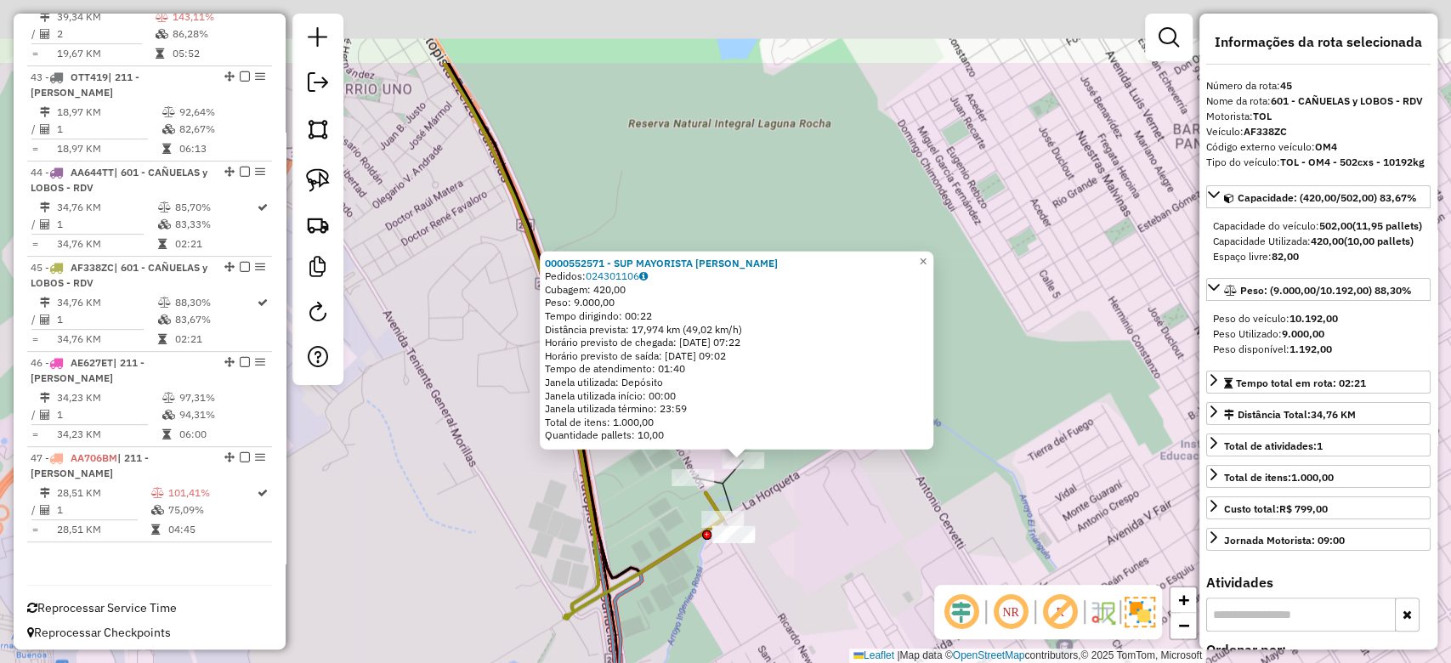
drag, startPoint x: 820, startPoint y: 420, endPoint x: 1427, endPoint y: 566, distance: 624.5
click at [826, 520] on div "0000552571 - SUP MAYORISTA MAKRO S. A. Pedidos: 024301106 Cubagem: 420,00 Peso:…" at bounding box center [725, 331] width 1451 height 663
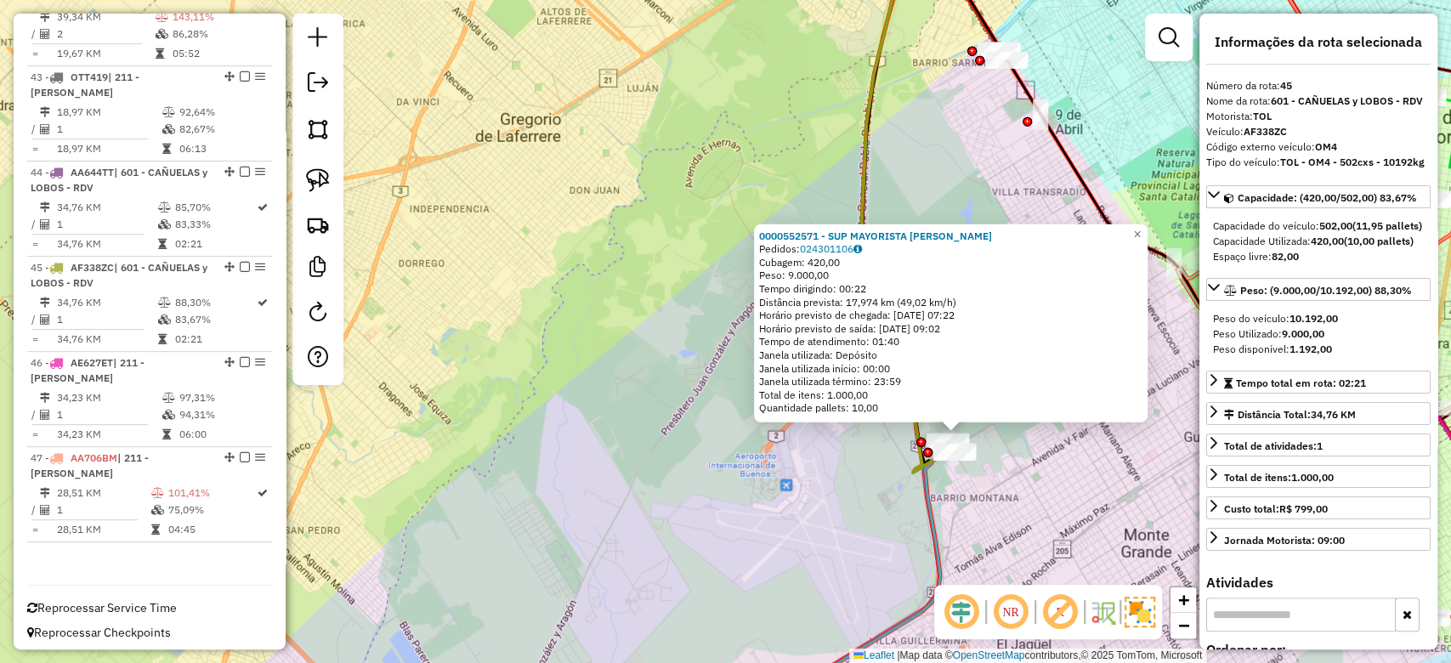
drag, startPoint x: 1063, startPoint y: 503, endPoint x: 704, endPoint y: 548, distance: 361.6
click at [704, 547] on div "0000552571 - SUP MAYORISTA MAKRO S. A. Pedidos: 024301106 Cubagem: 420,00 Peso:…" at bounding box center [725, 331] width 1451 height 663
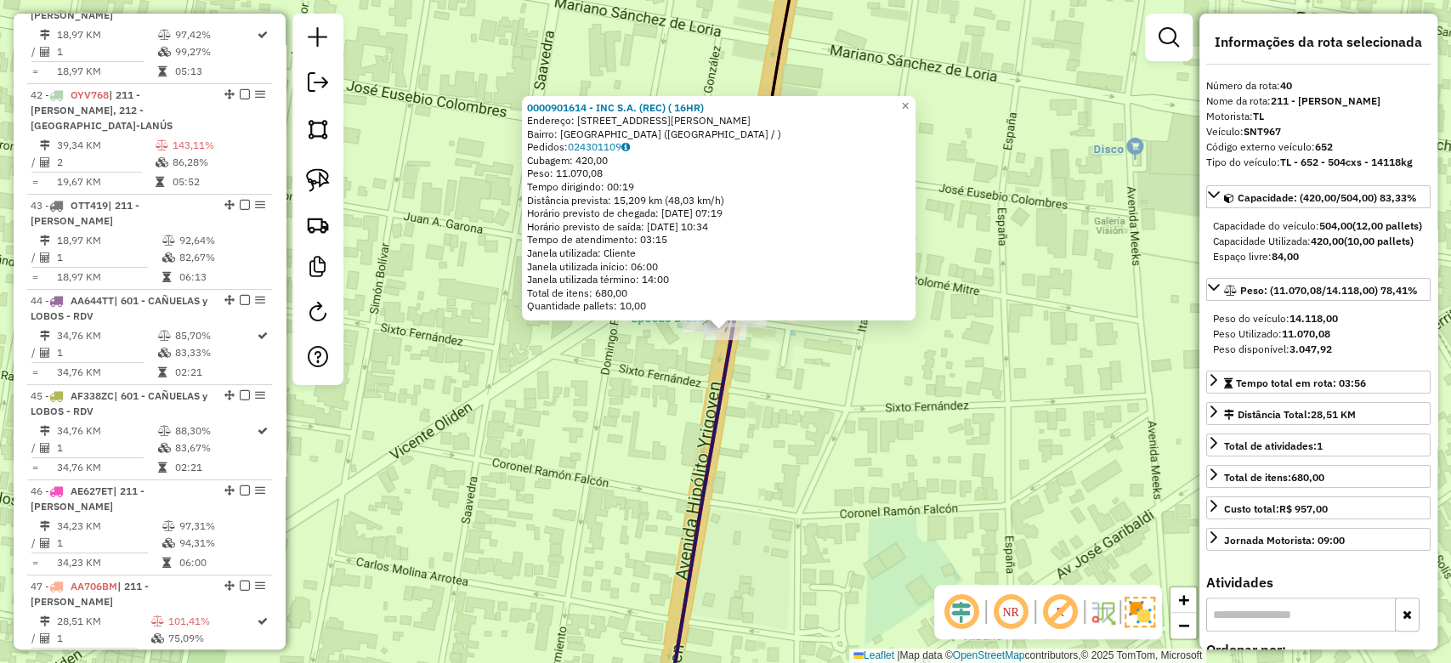
scroll to position [4380, 0]
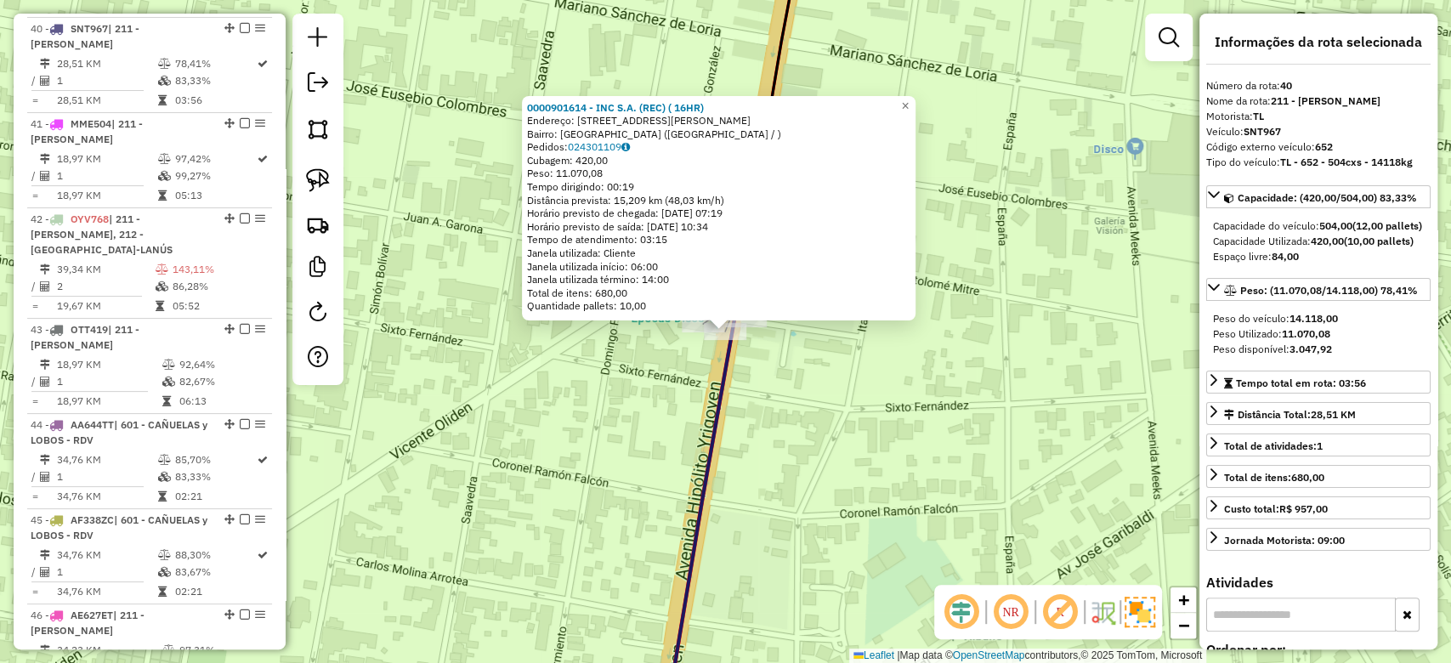
click at [785, 427] on div "Rota 40 - Placa SNT967 0000901614 - INC S.A. (REC) ( 16HR) 0000901614 - INC S.A…" at bounding box center [725, 331] width 1451 height 663
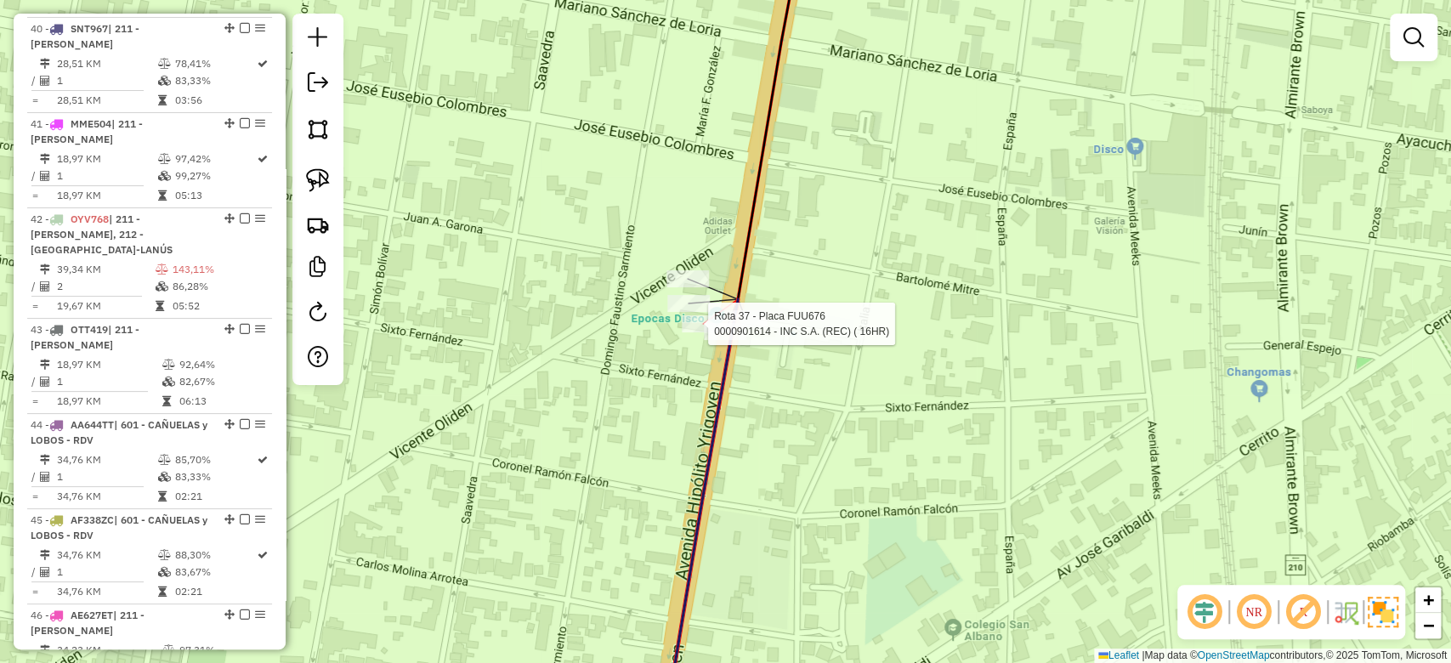
select select "**********"
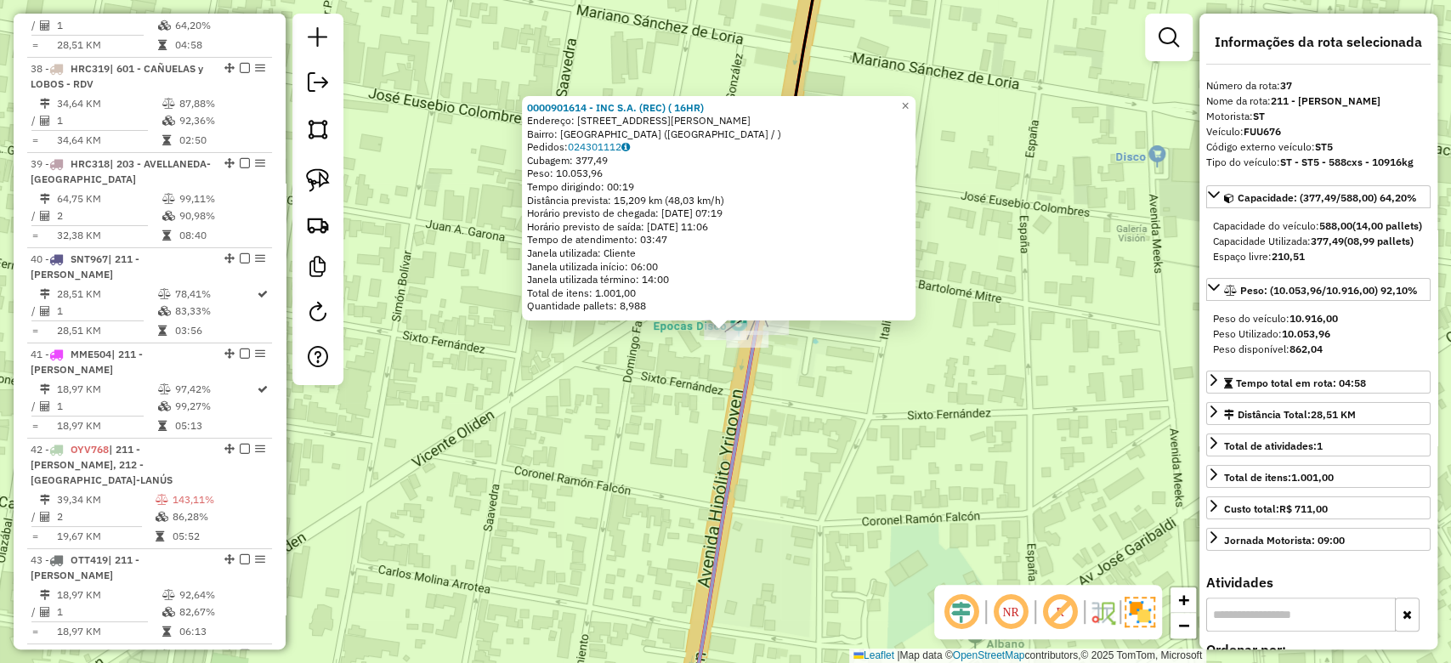
scroll to position [4094, 0]
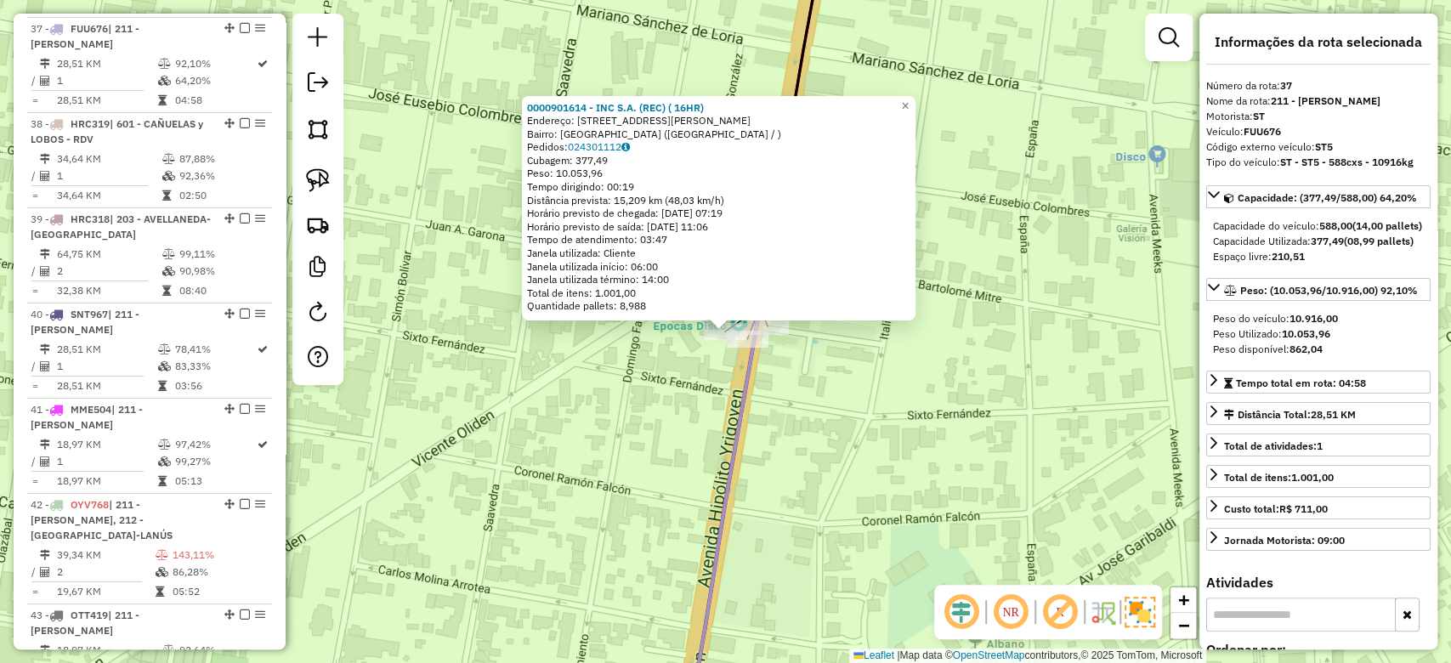
click at [689, 435] on div "0000901614 - INC S.A. (REC) ( 16HR) Endereço: Calle Hipólito Yrigoyen, 9428 Bai…" at bounding box center [725, 331] width 1451 height 663
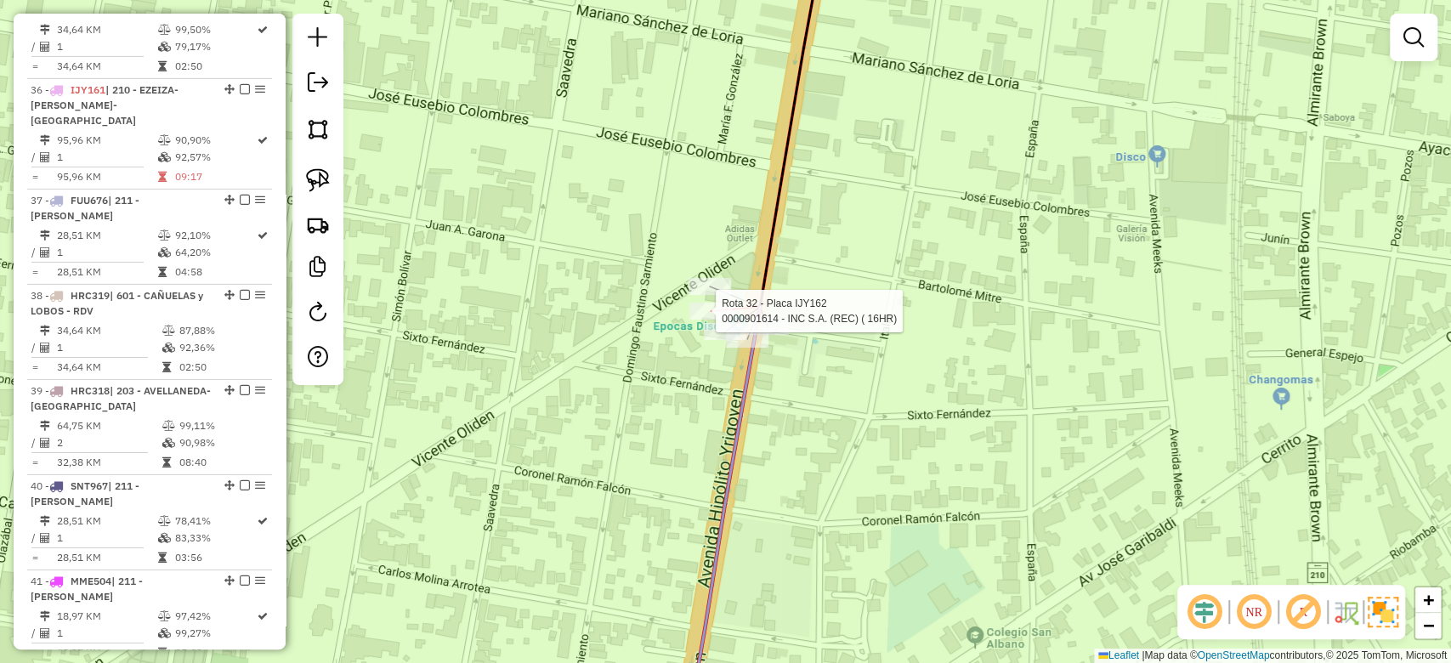
select select "**********"
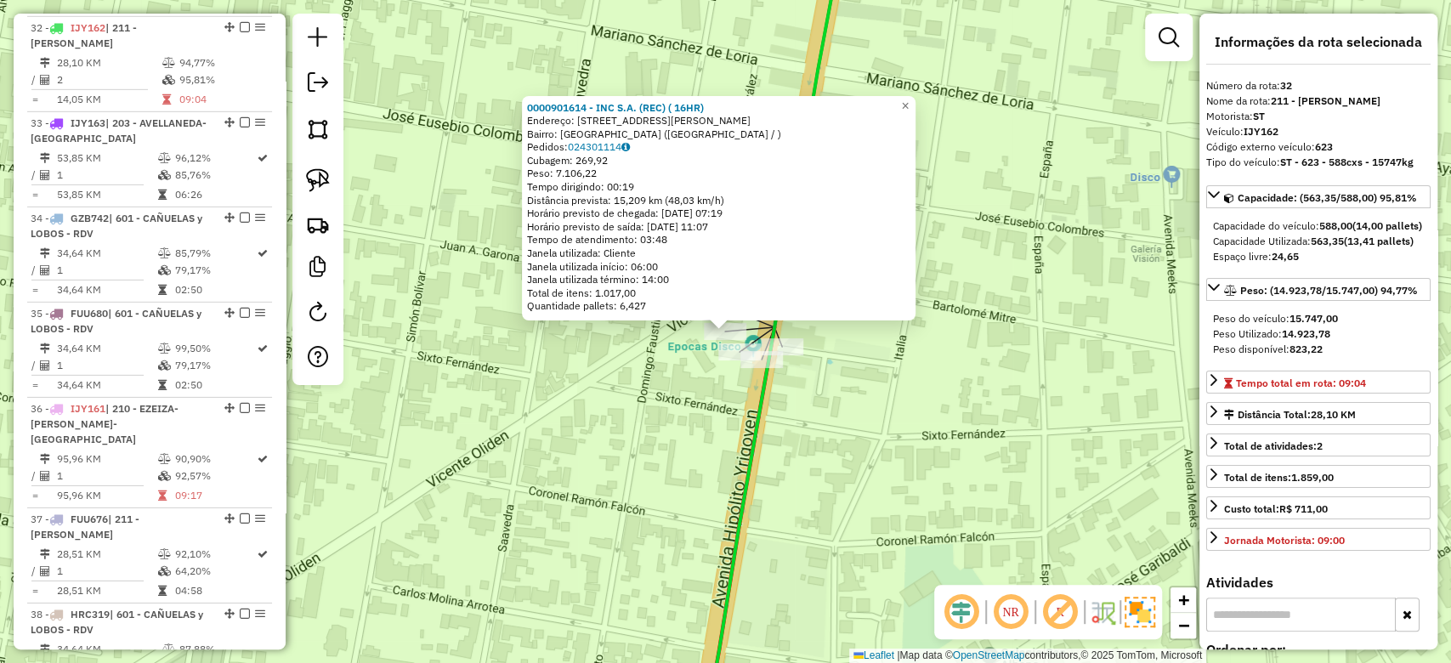
click at [699, 421] on div "0000901614 - INC S.A. (REC) ( 16HR) Endereço: Calle Hipólito Yrigoyen, 9428 Bai…" at bounding box center [725, 331] width 1451 height 663
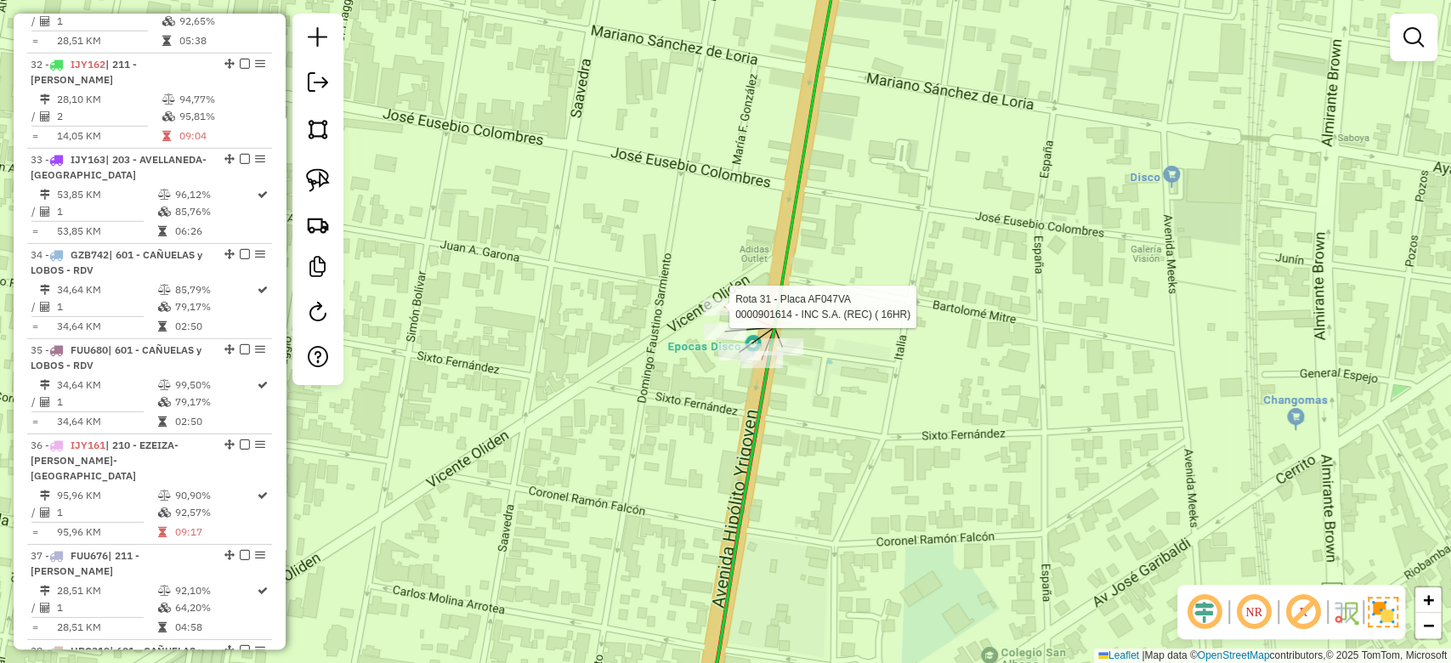
select select "**********"
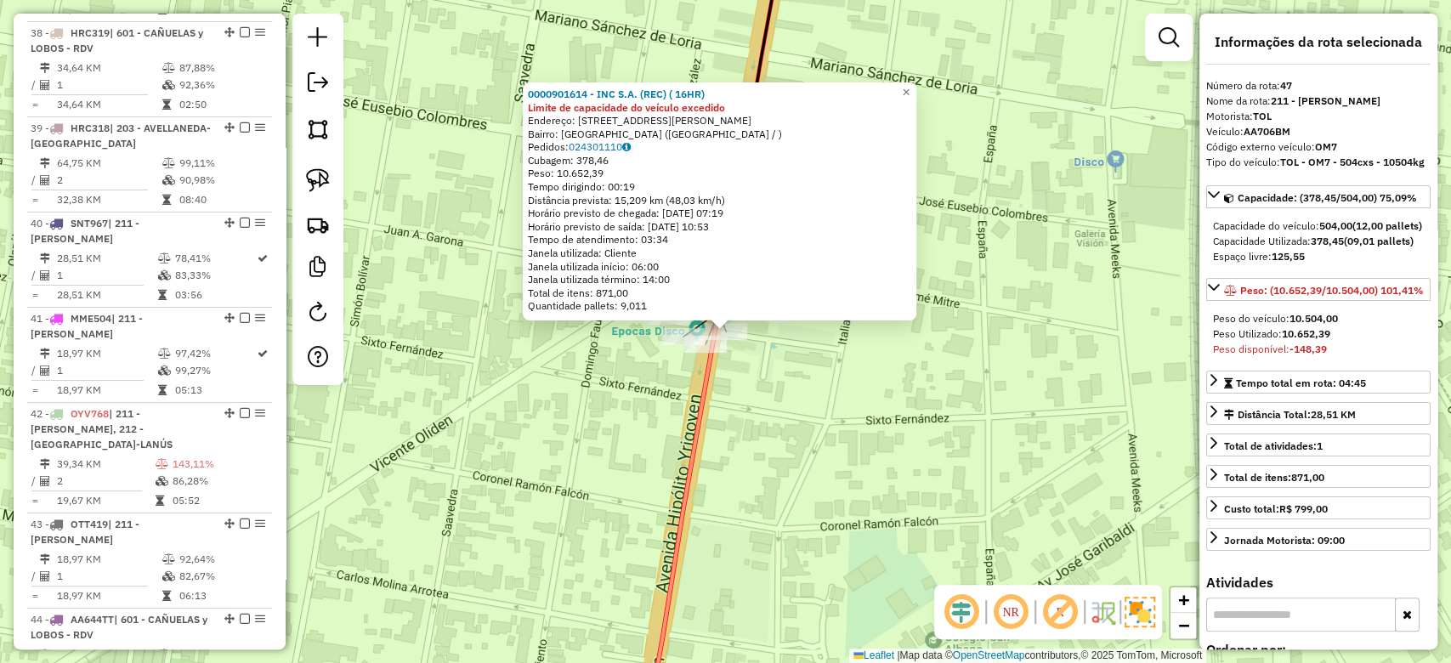
scroll to position [4632, 0]
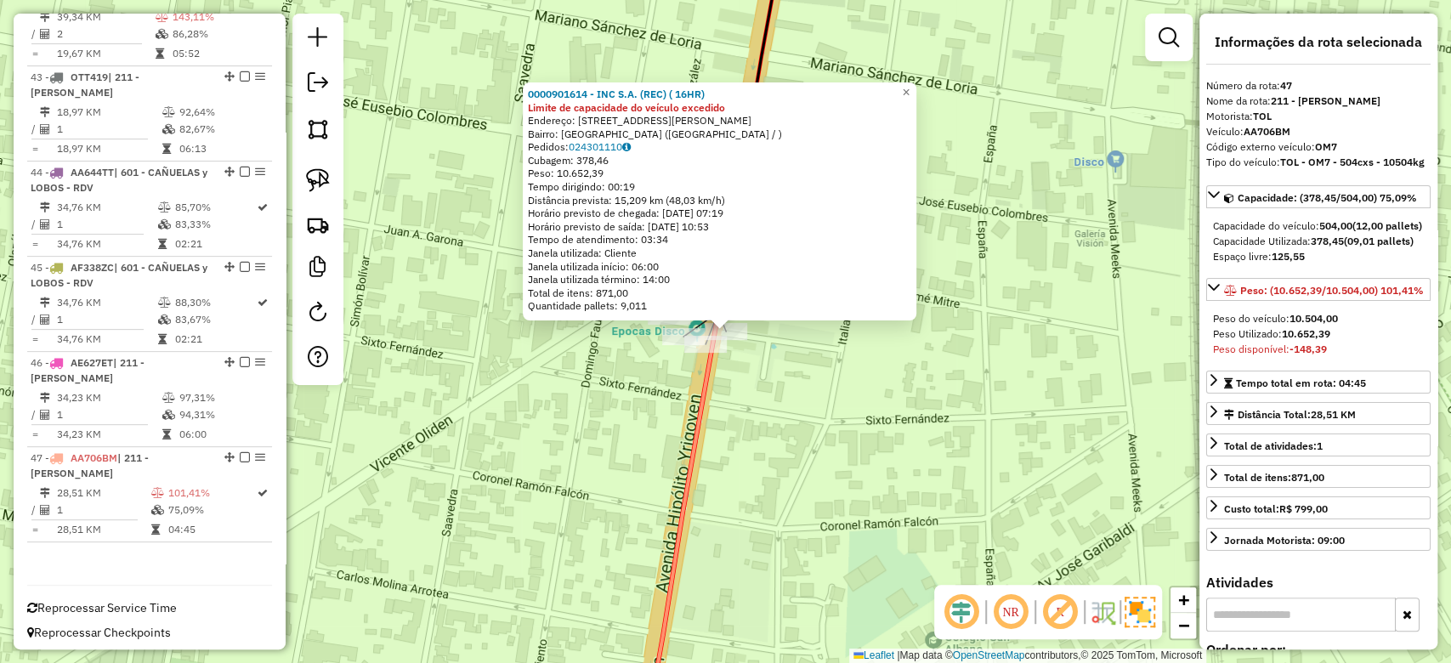
drag, startPoint x: 635, startPoint y: 462, endPoint x: 632, endPoint y: 410, distance: 52.0
click at [634, 462] on div "0000901614 - INC S.A. (REC) ( 16HR) Limite de capacidade do veículo excedido En…" at bounding box center [725, 331] width 1451 height 663
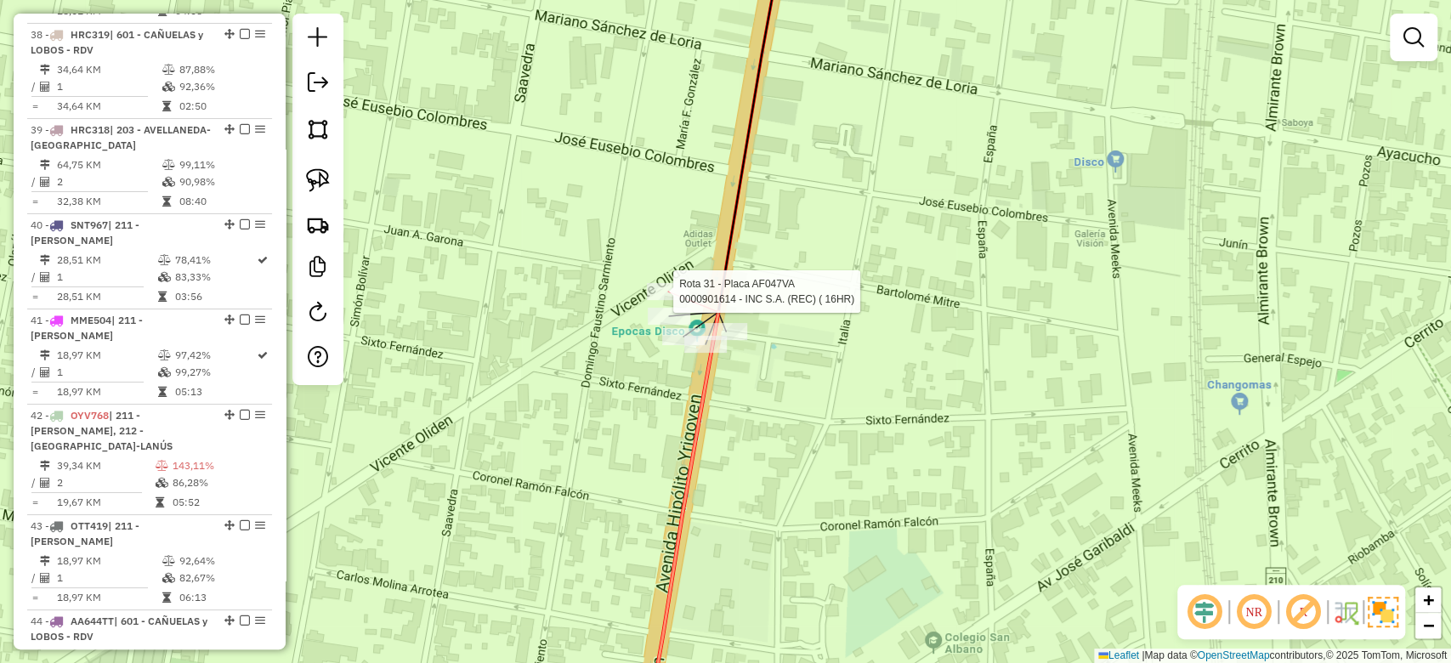
select select "**********"
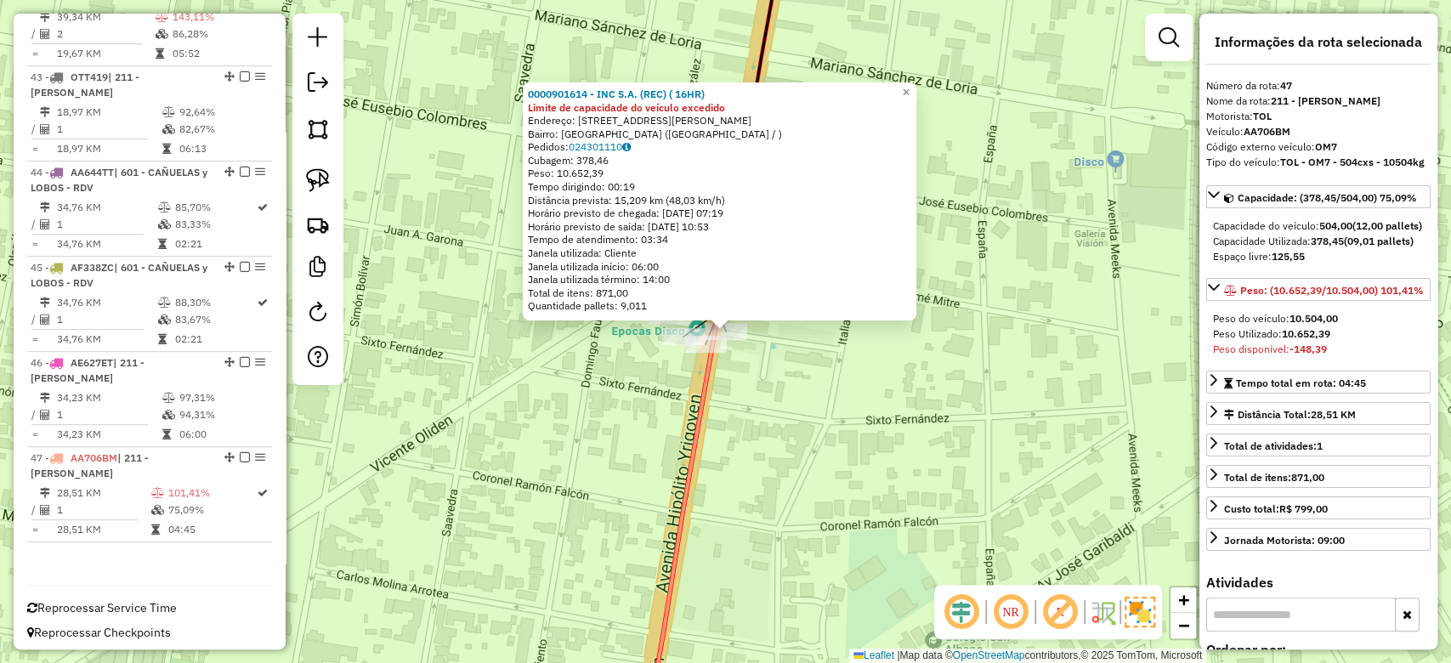
click at [803, 421] on div "0000901614 - INC S.A. (REC) ( 16HR) Limite de capacidade do veículo excedido En…" at bounding box center [725, 331] width 1451 height 663
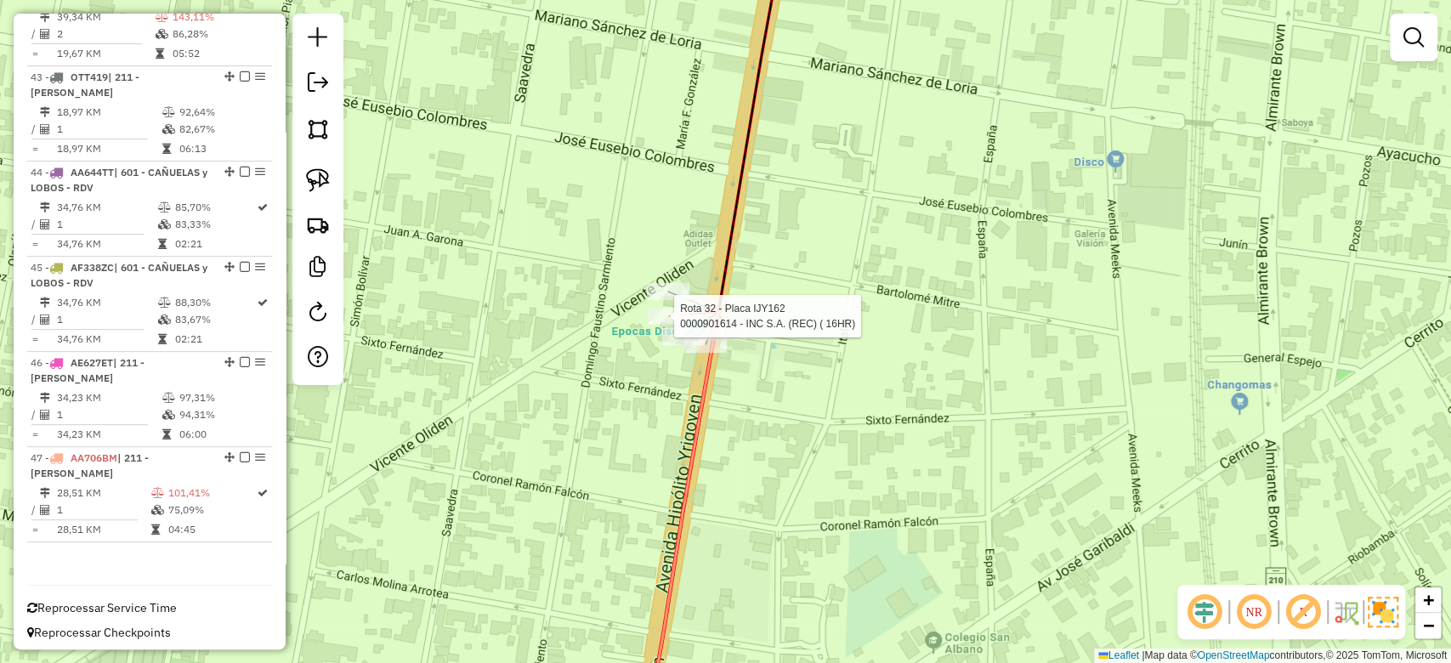
select select "**********"
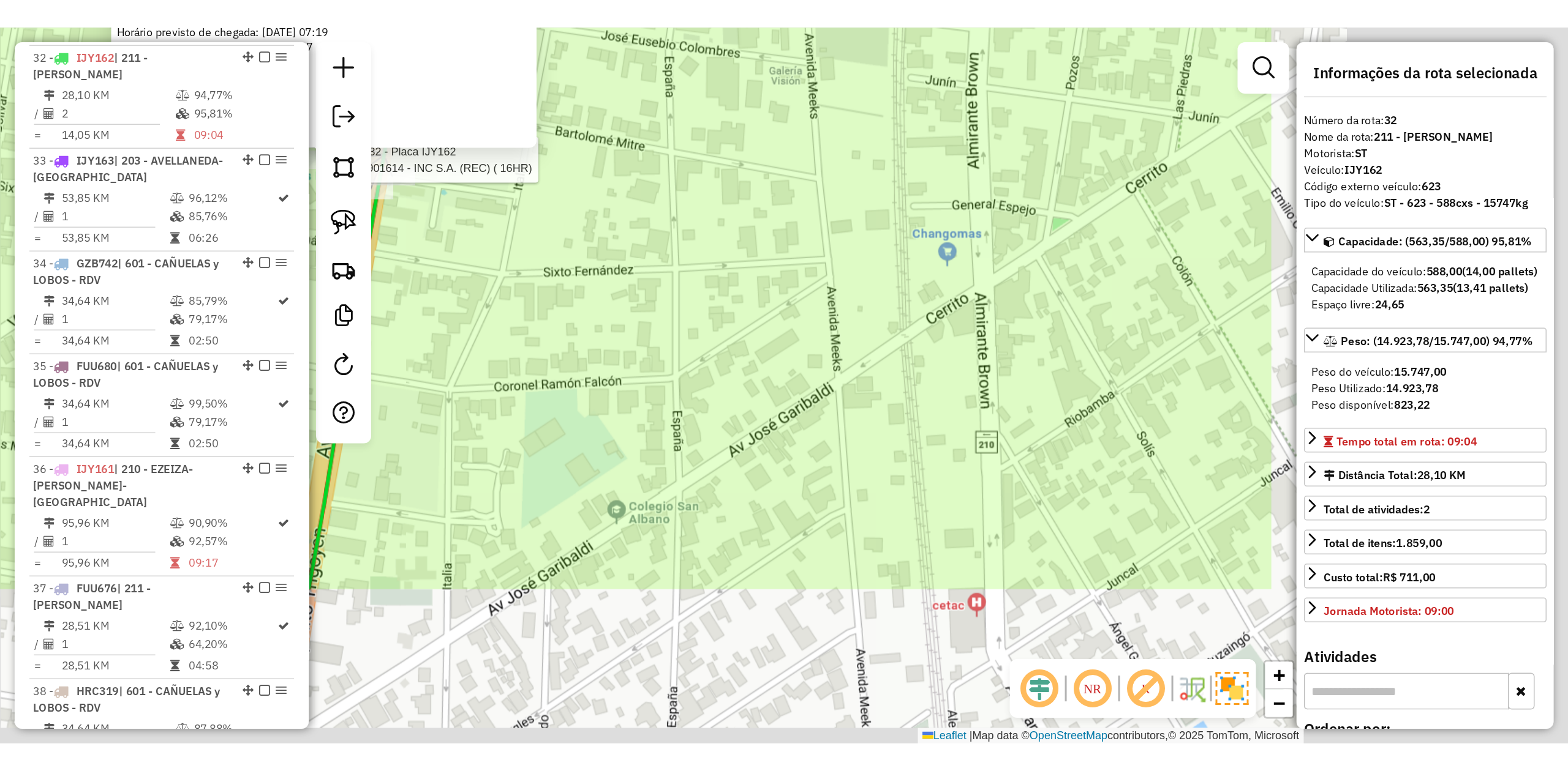
scroll to position [2594, 0]
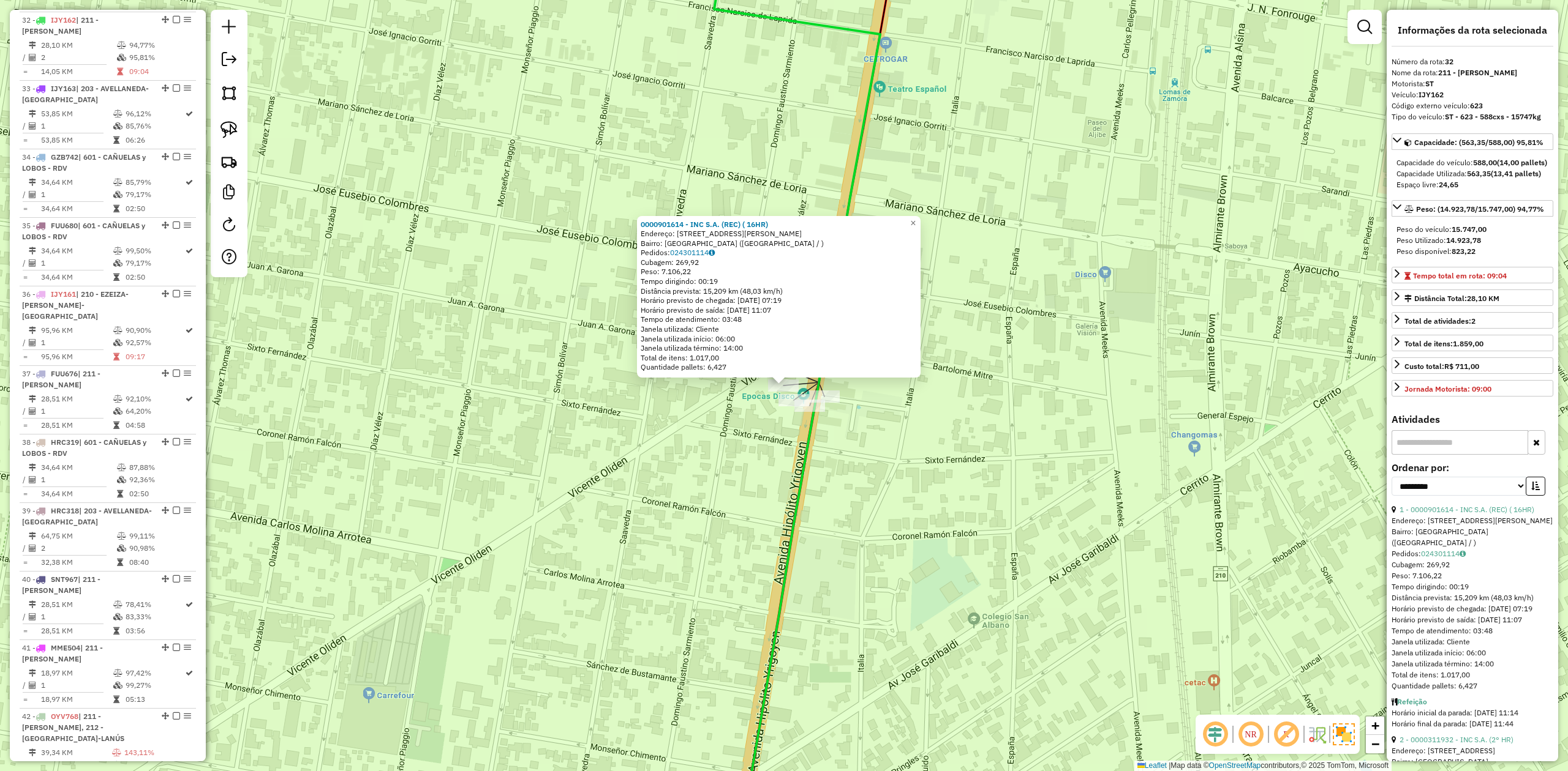
click at [645, 495] on div "Rota 32 - Placa IJY162 0000901614 - INC S.A. (REC) ( 16HR) 0000901614 - INC S.A…" at bounding box center [784, 385] width 1568 height 771
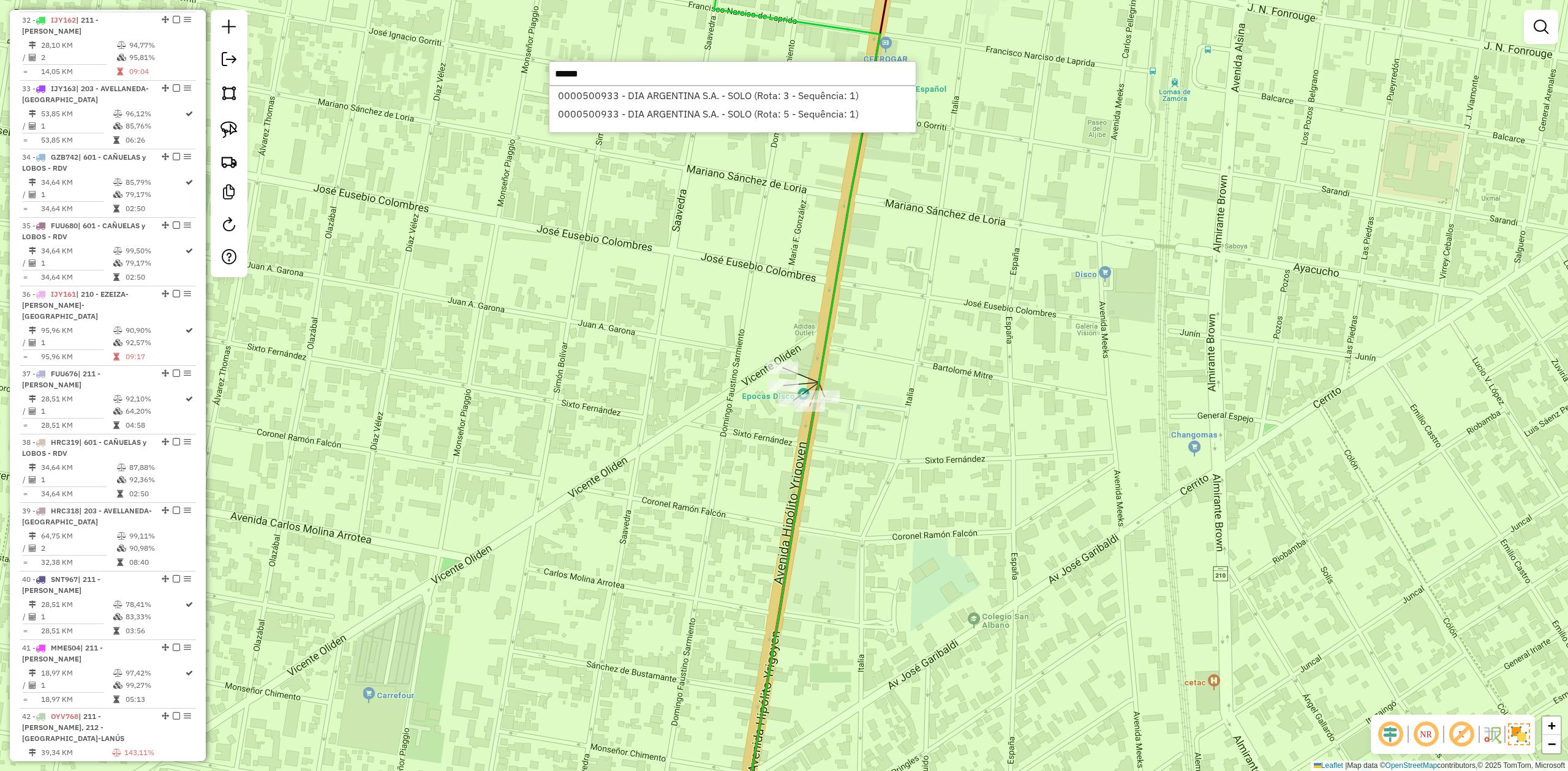
type input "******"
click at [675, 94] on li "0000500933 - DIA ARGENTINA S.A. - SOLO (Rota: 3 - Sequência: 1)" at bounding box center [733, 96] width 366 height 19
select select "**********"
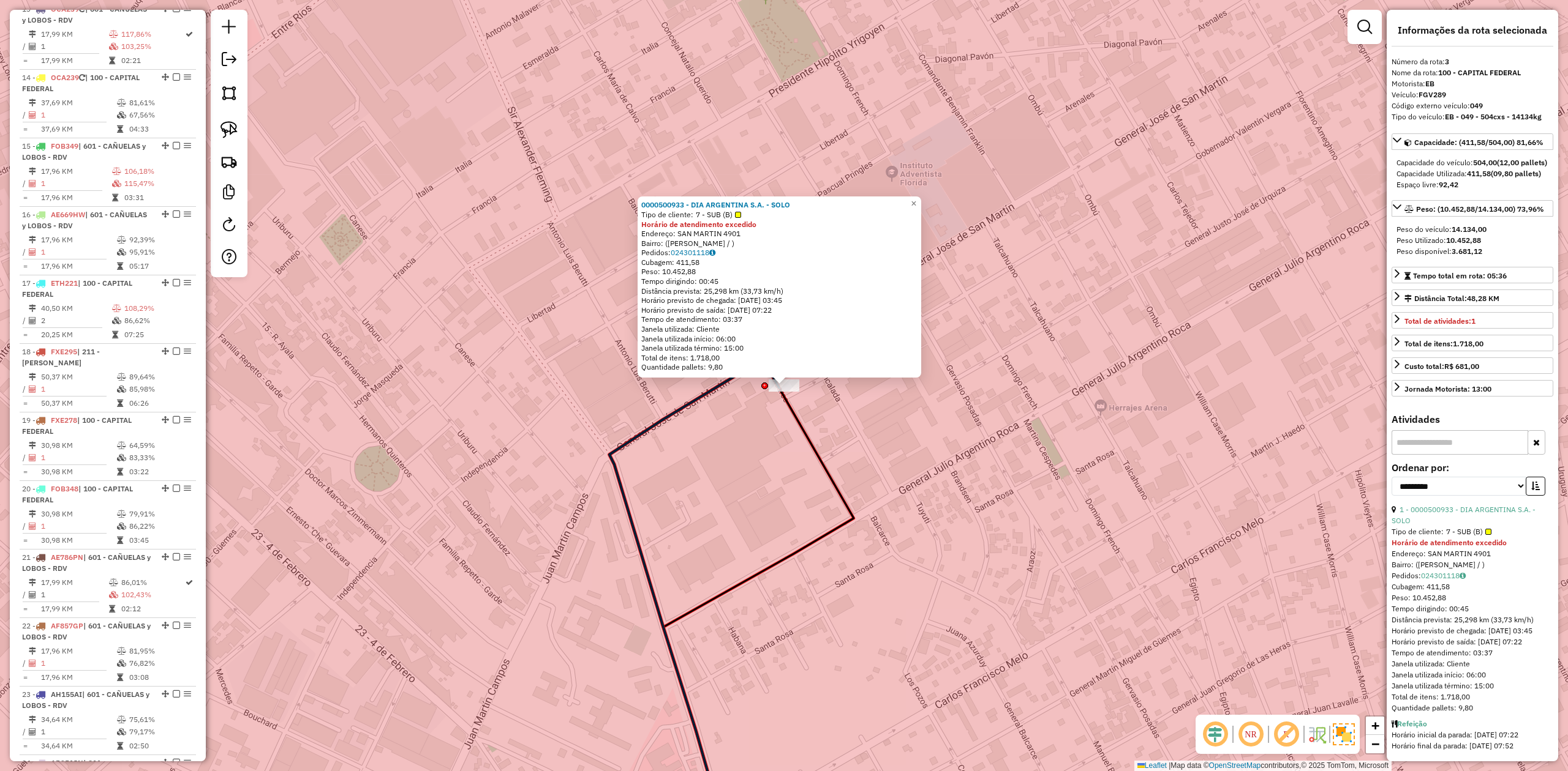
scroll to position [608, 0]
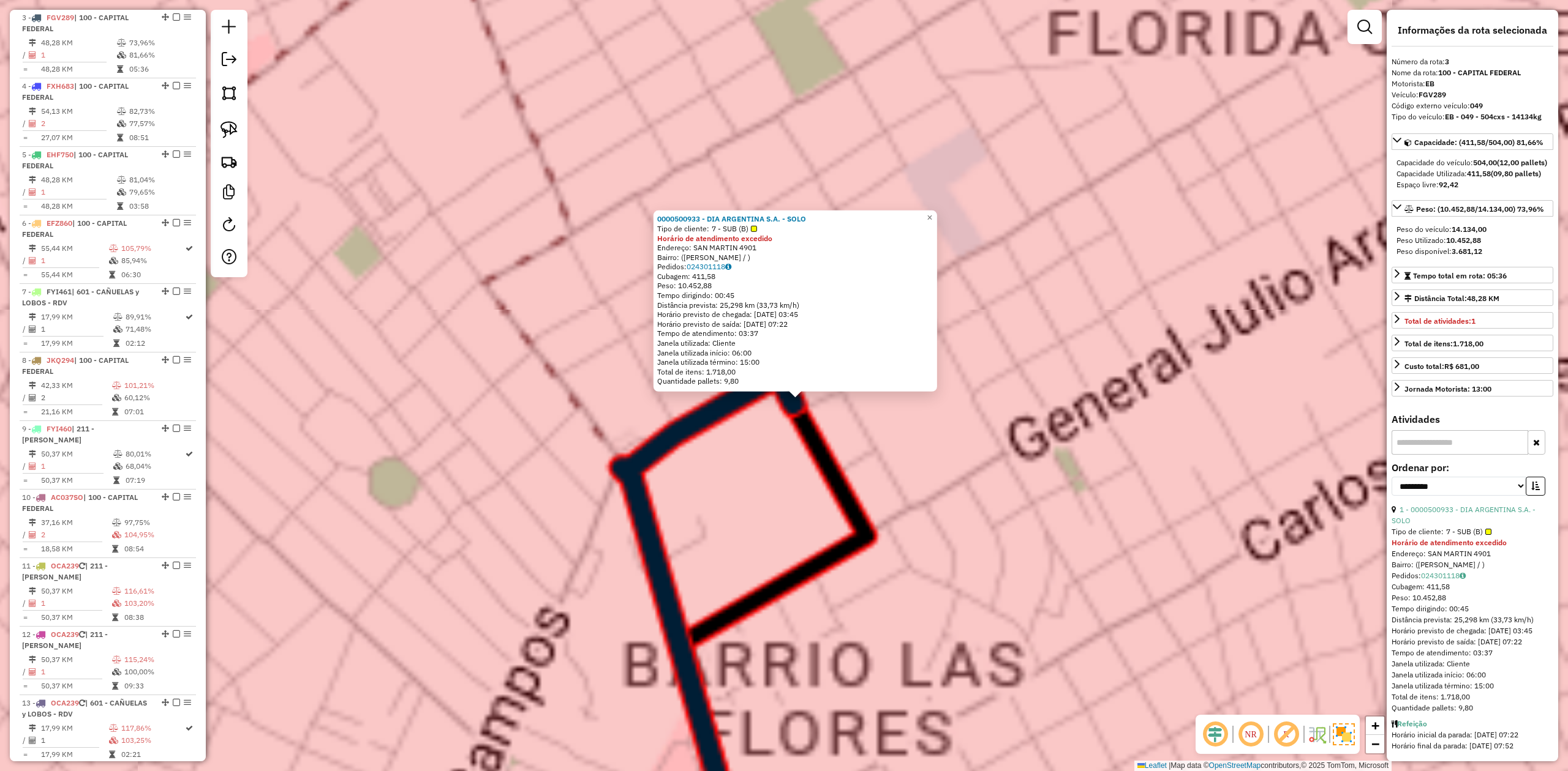
click at [799, 426] on div "0000500933 - DIA ARGENTINA S.A. - SOLO Tipo de cliente: 7 - SUB (B) Horário de …" at bounding box center [784, 385] width 1568 height 771
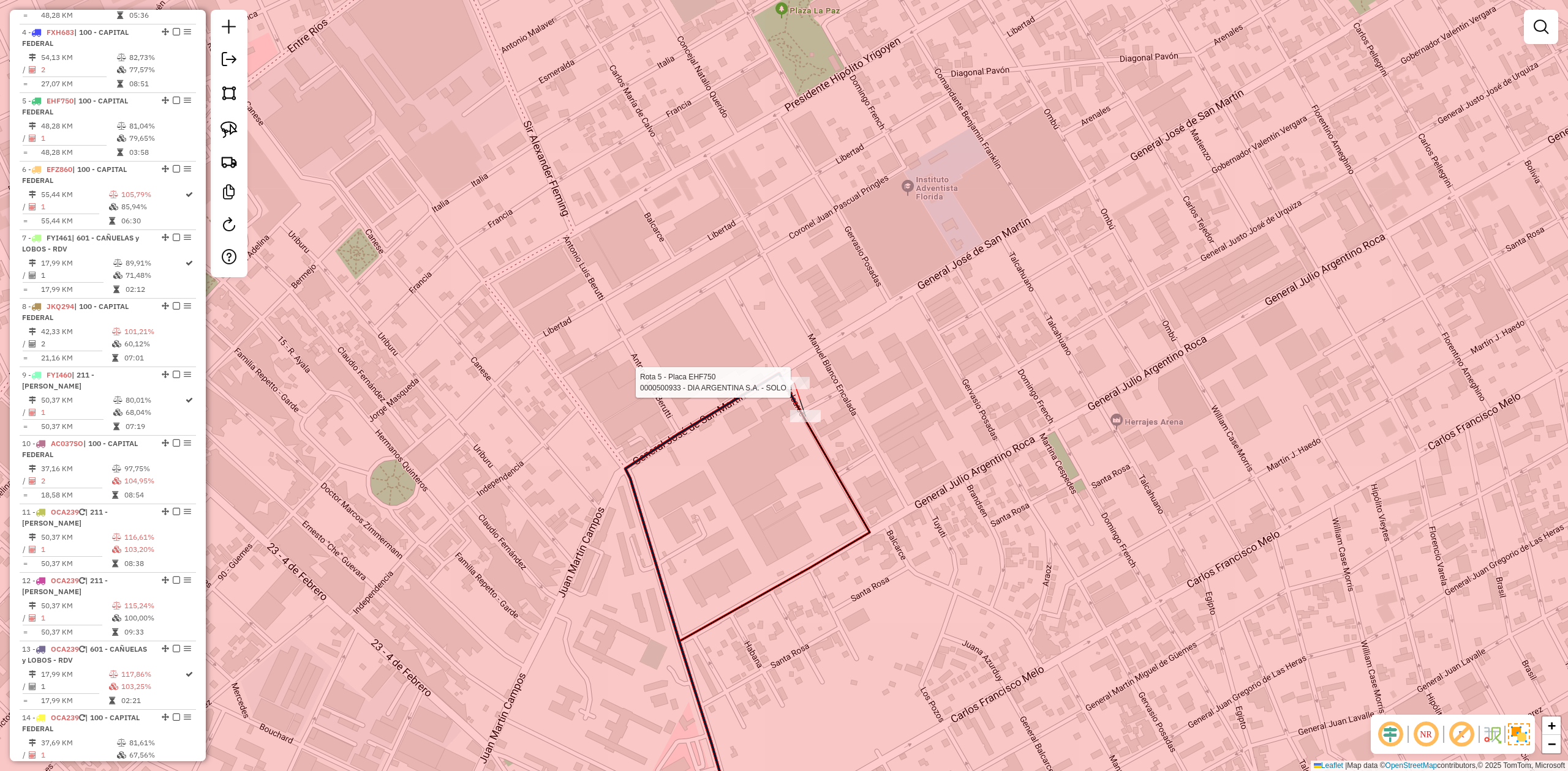
select select "**********"
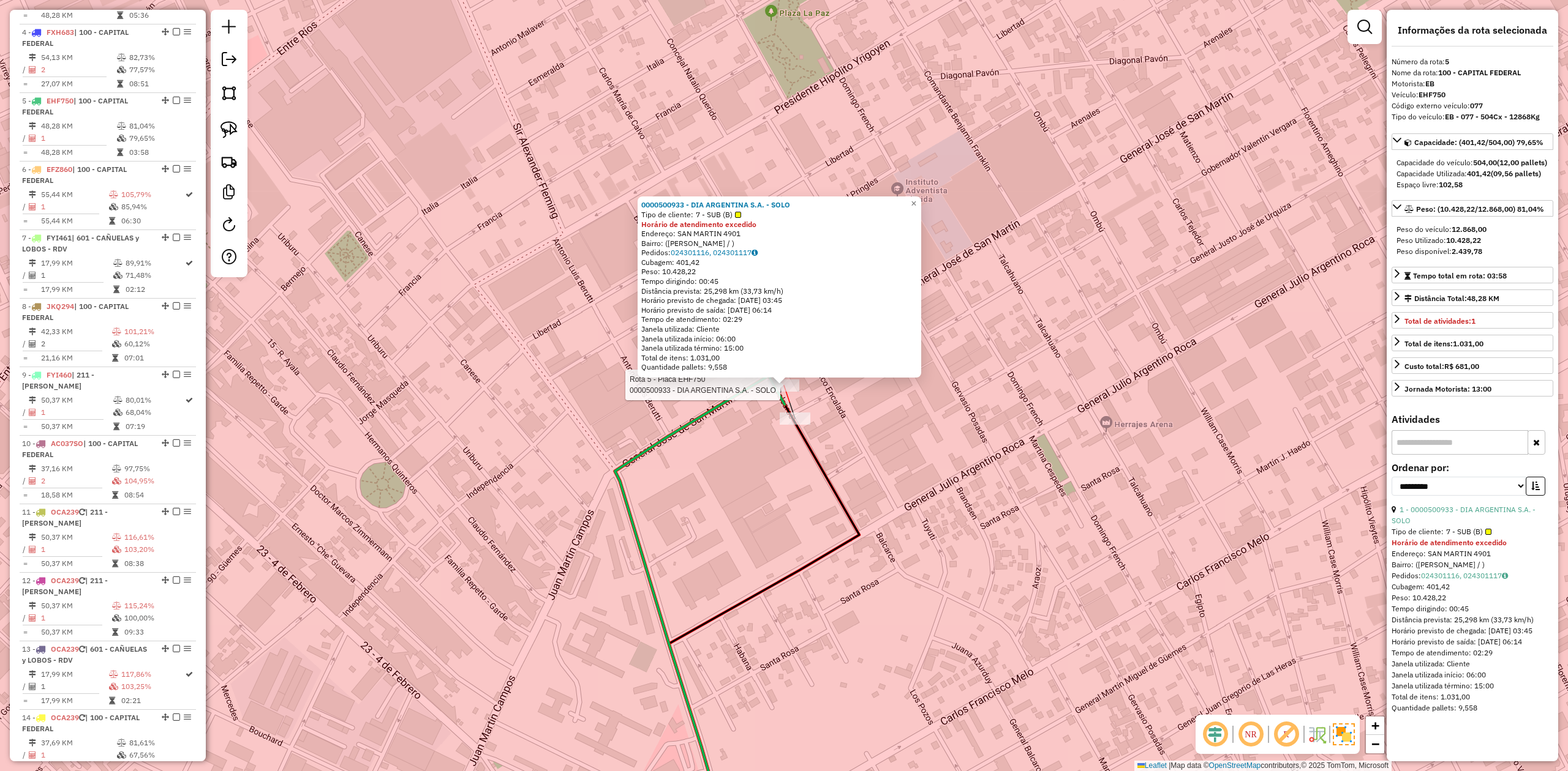
scroll to position [746, 0]
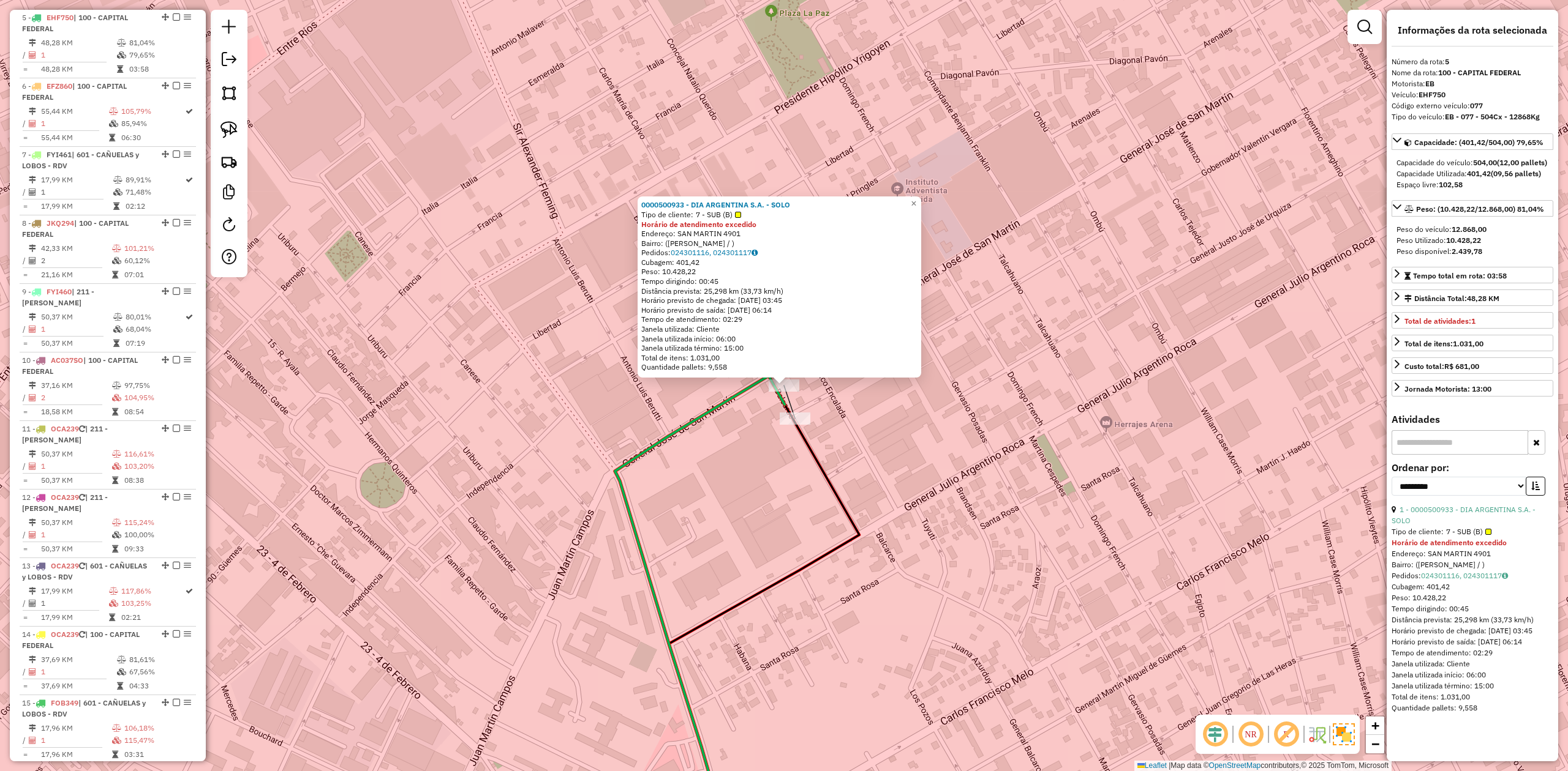
click at [792, 410] on icon at bounding box center [764, 626] width 190 height 443
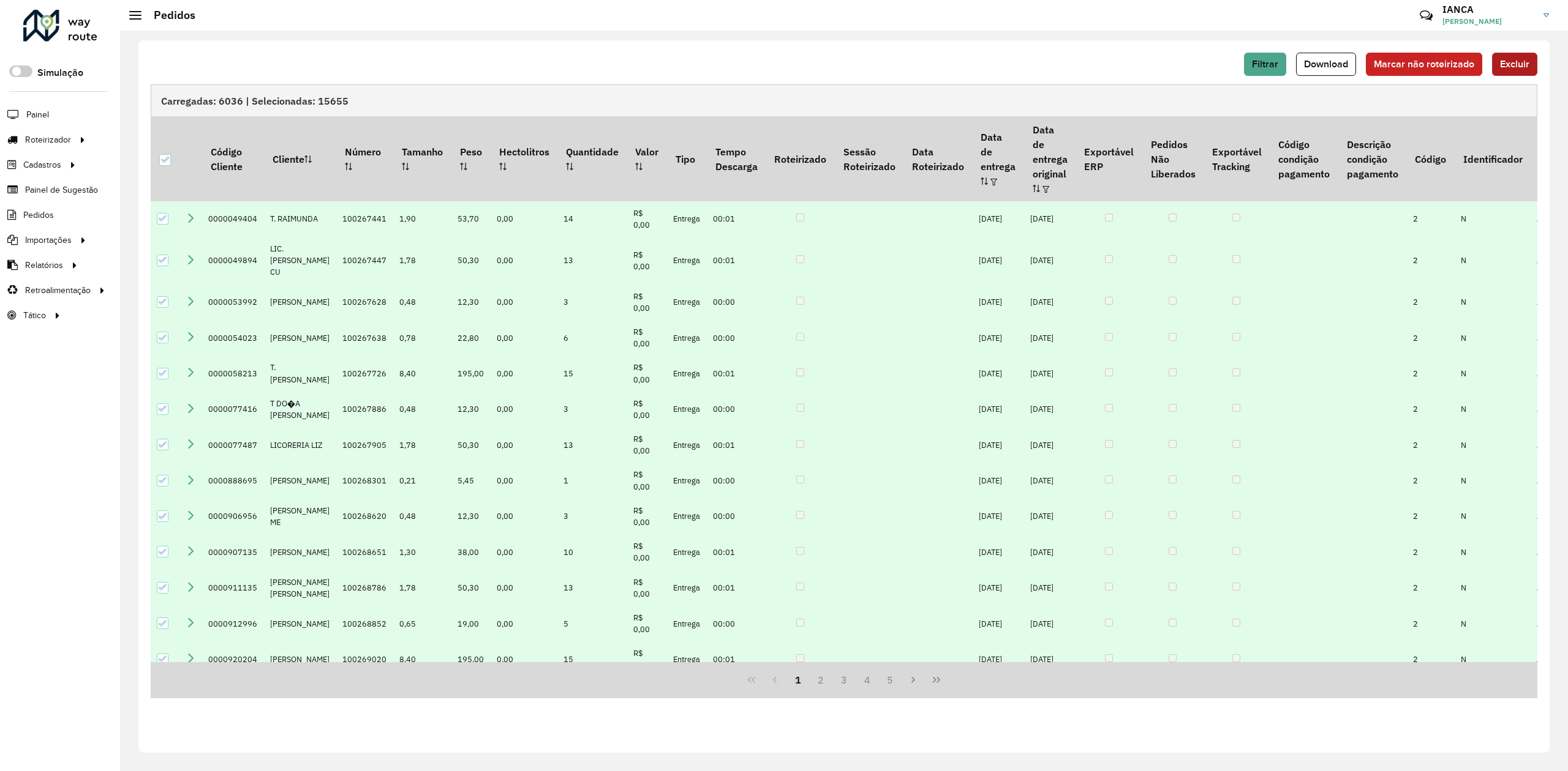
click at [1526, 62] on span "Excluir" at bounding box center [1514, 64] width 30 height 10
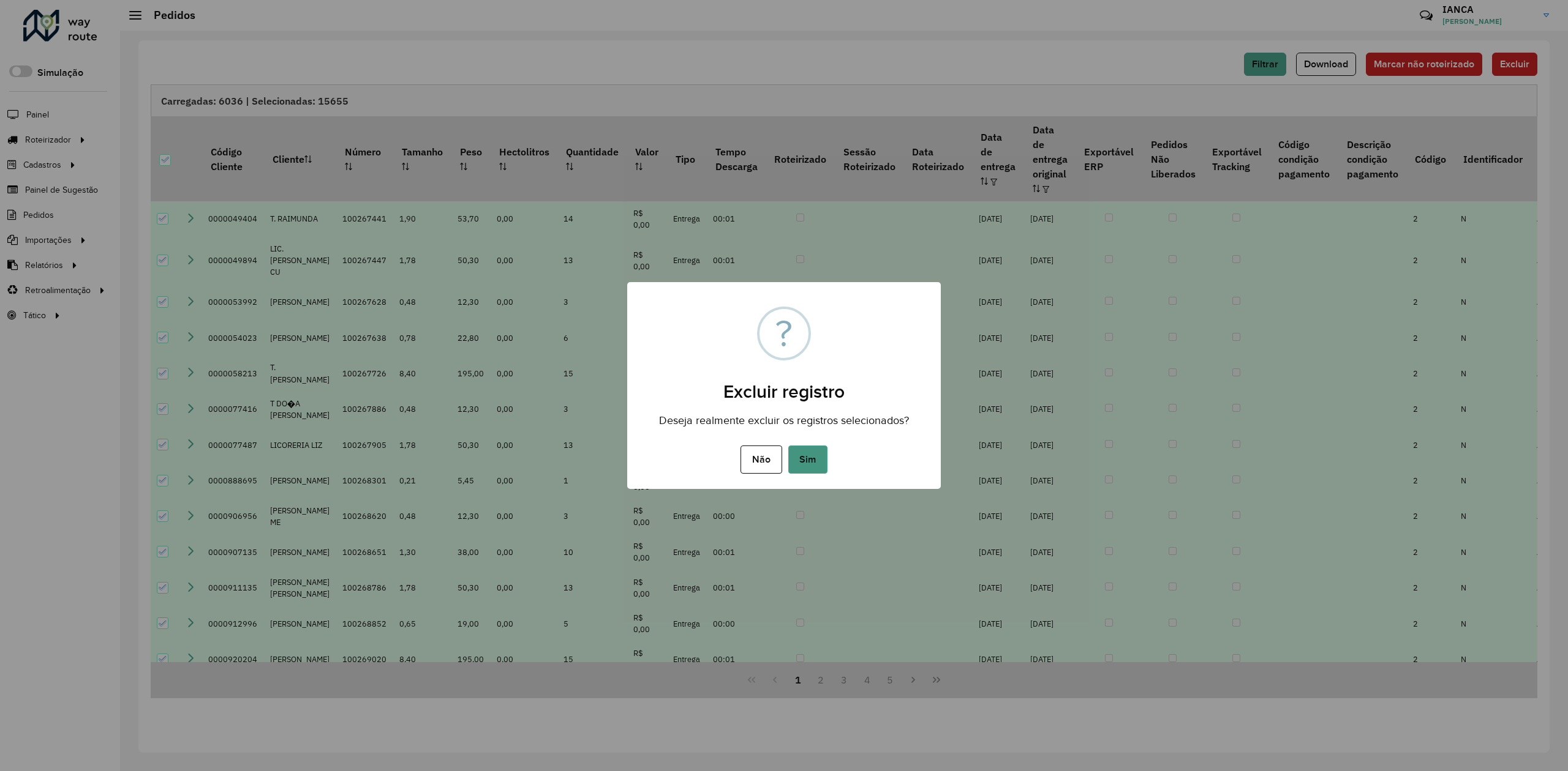
click at [809, 461] on button "Sim" at bounding box center [807, 459] width 39 height 28
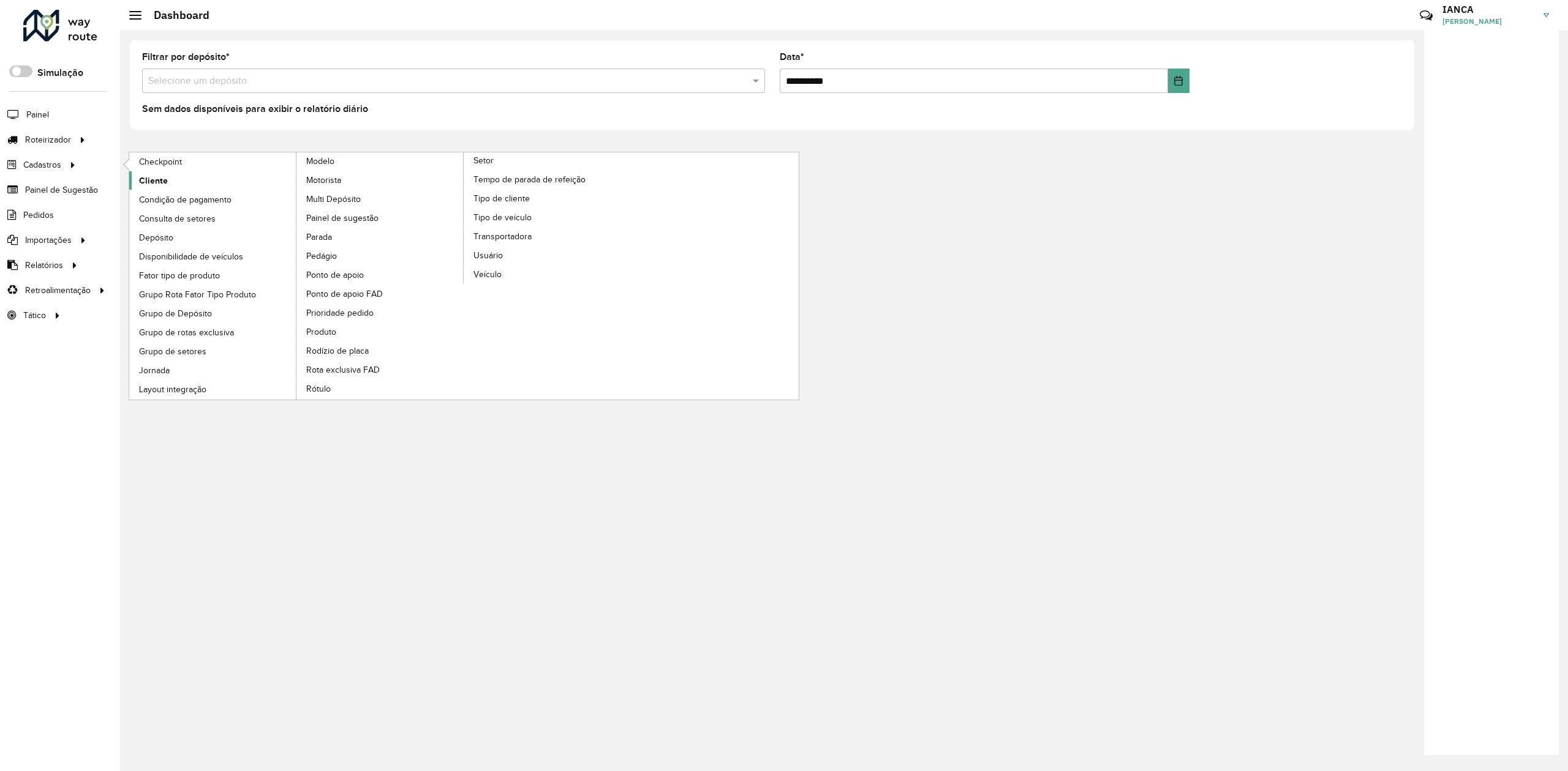
click at [164, 175] on span "Cliente" at bounding box center [153, 181] width 29 height 13
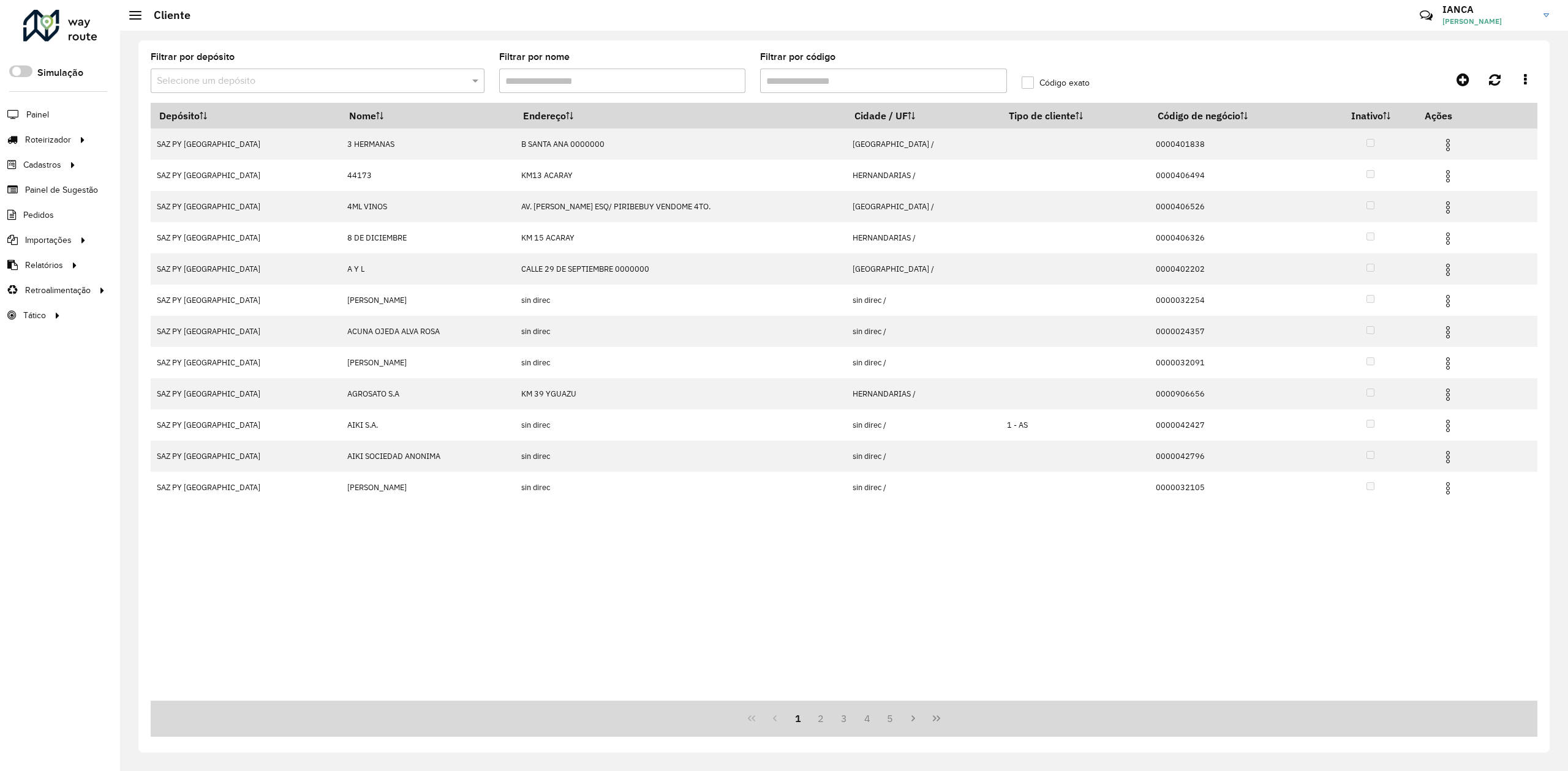
click at [789, 76] on input "Filtrar por código" at bounding box center [883, 81] width 247 height 24
paste input "******"
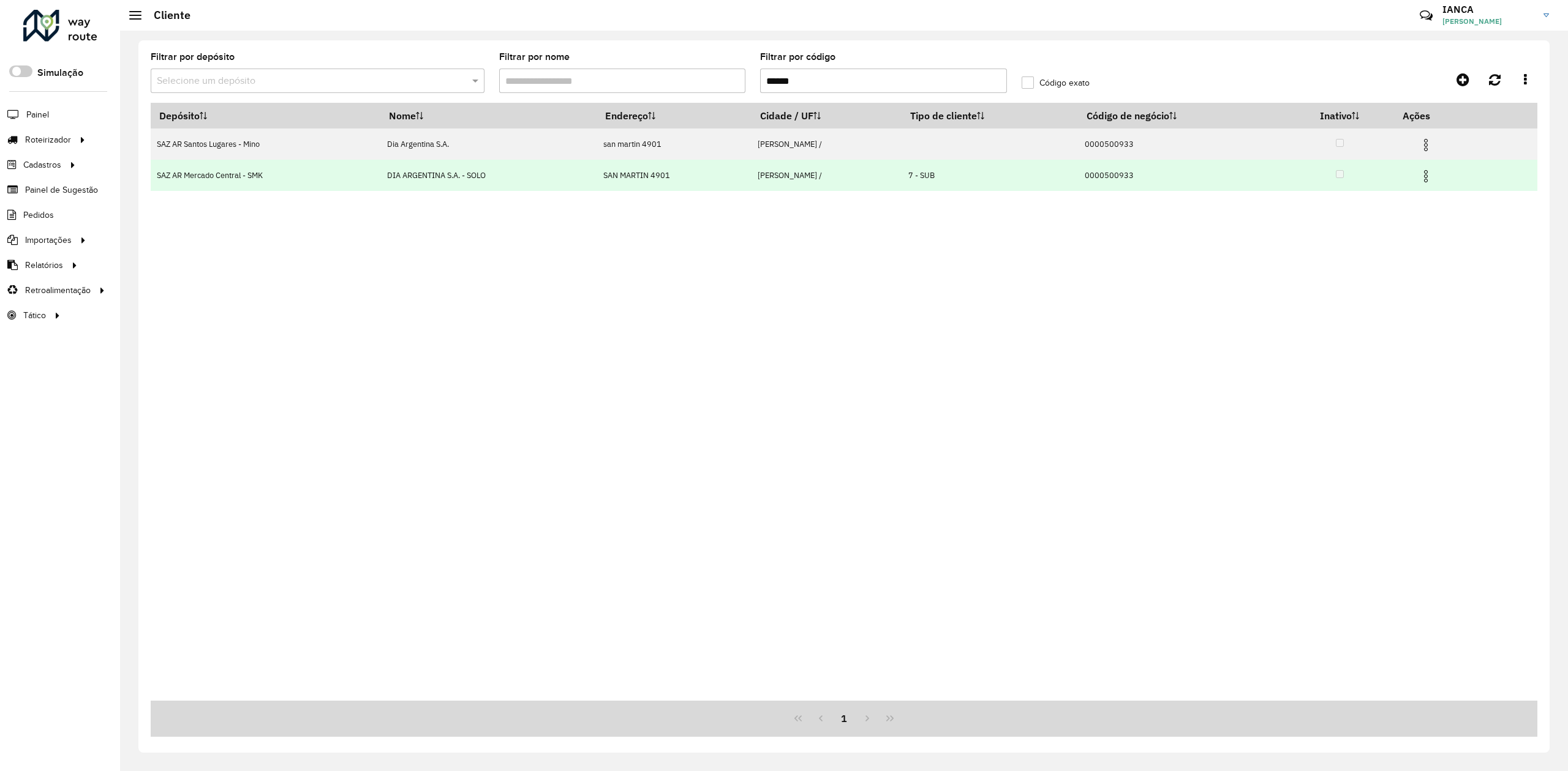
type input "******"
click at [1432, 173] on img at bounding box center [1425, 176] width 14 height 14
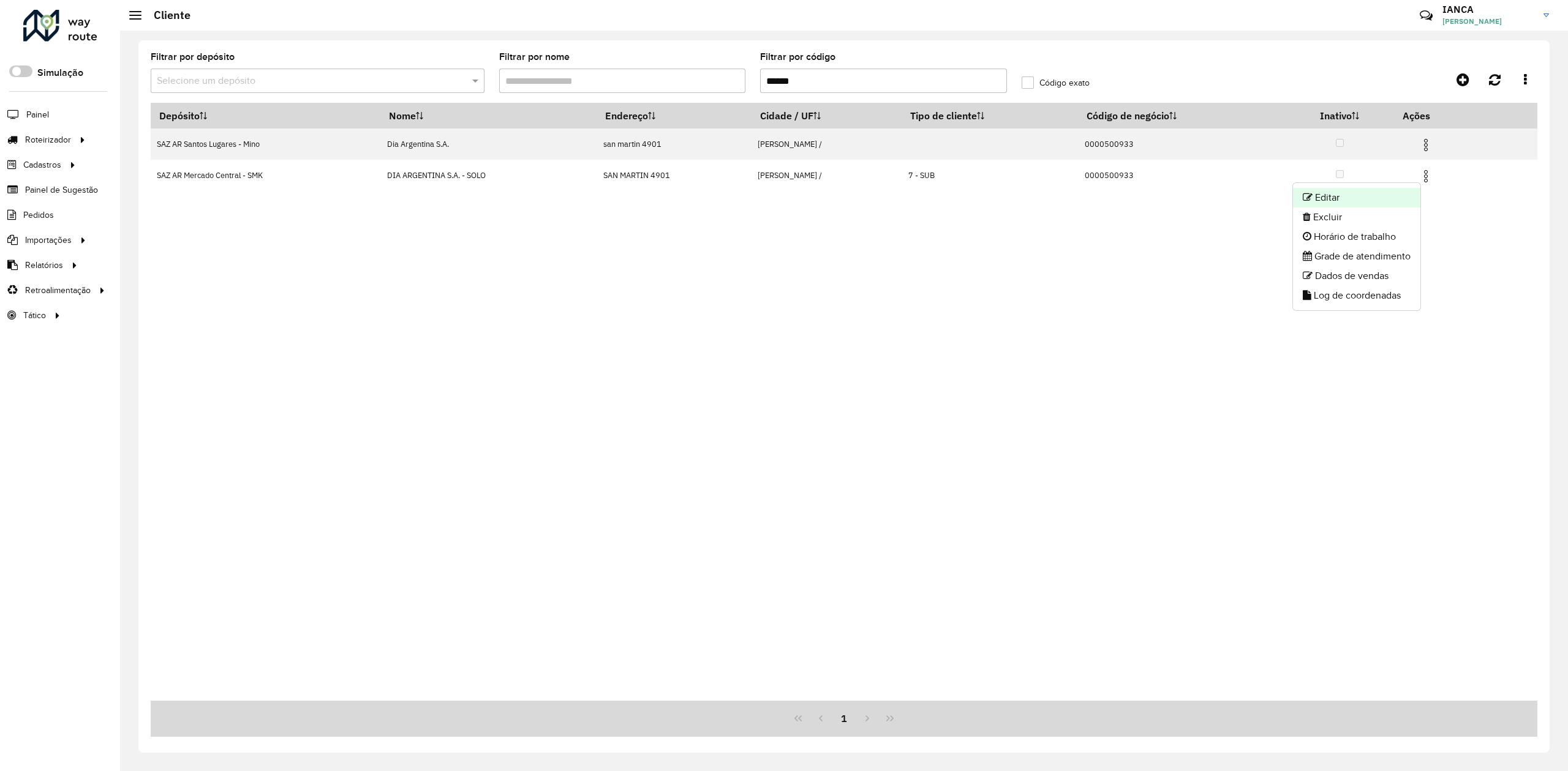
click at [1378, 197] on li "Editar" at bounding box center [1356, 197] width 127 height 19
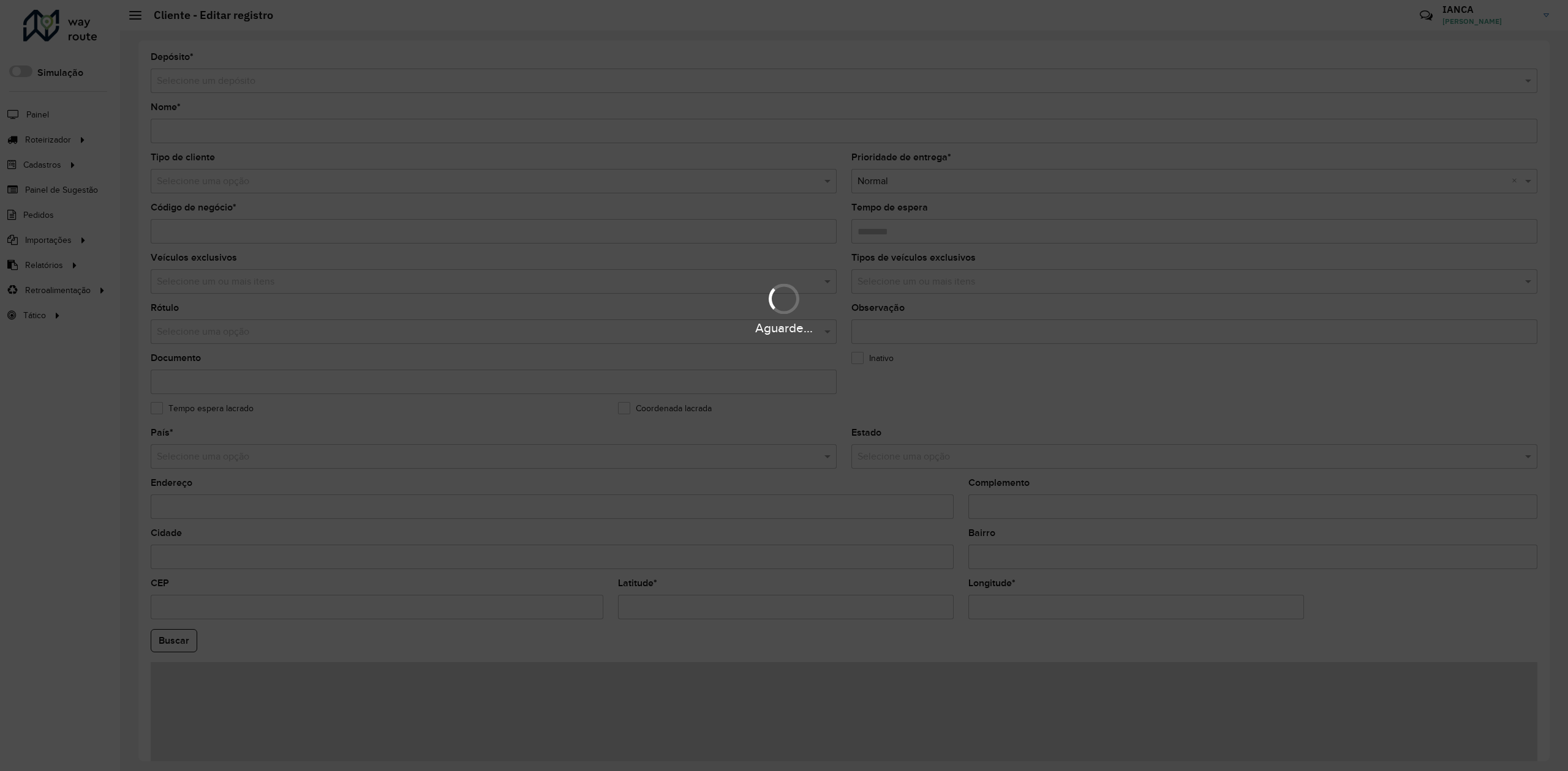
type input "**********"
type input "********"
type input "**********"
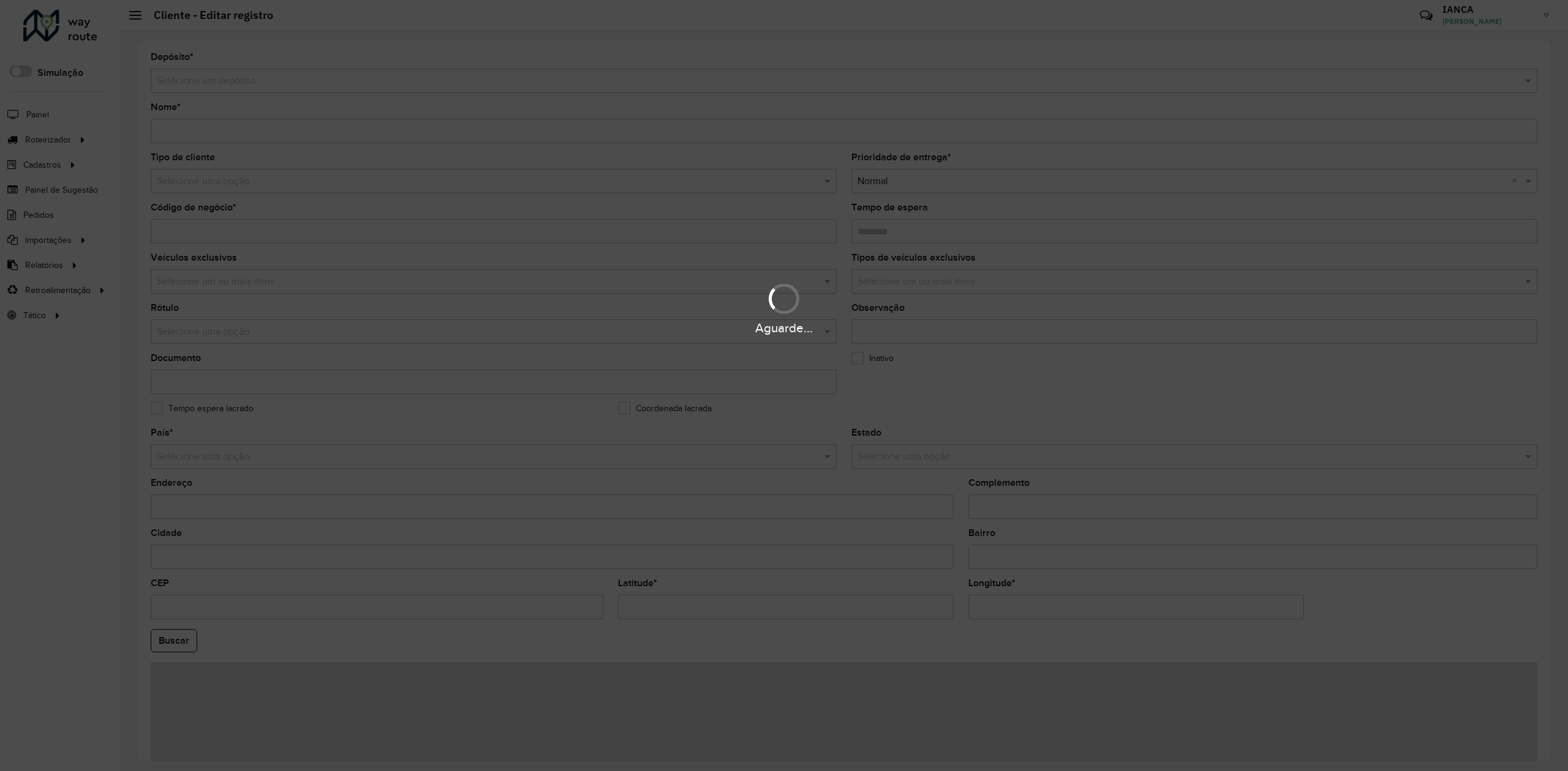
type input "**********"
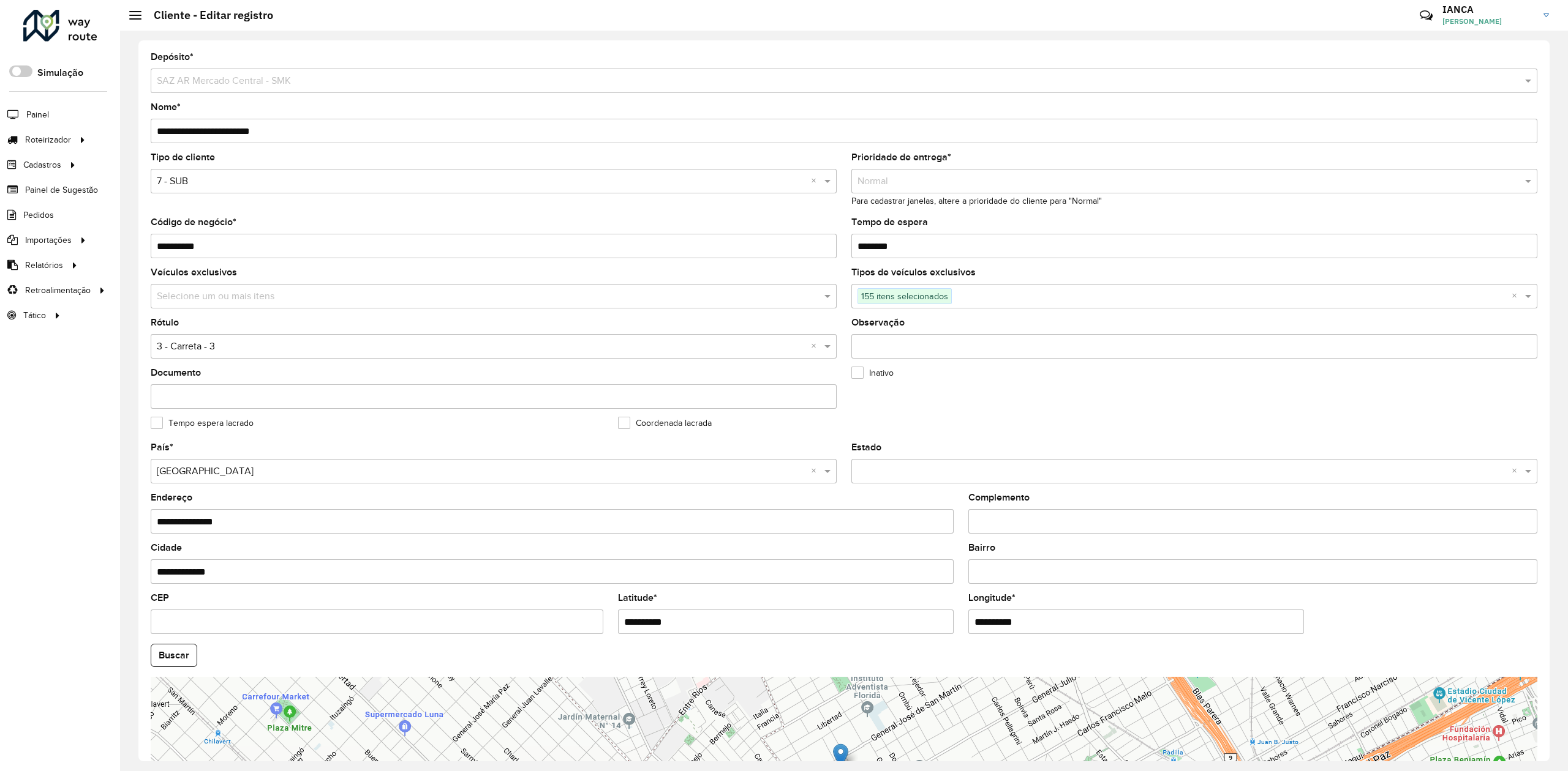
click at [299, 130] on input "**********" at bounding box center [843, 131] width 1386 height 24
type input "**********"
click at [239, 179] on input "text" at bounding box center [481, 181] width 649 height 14
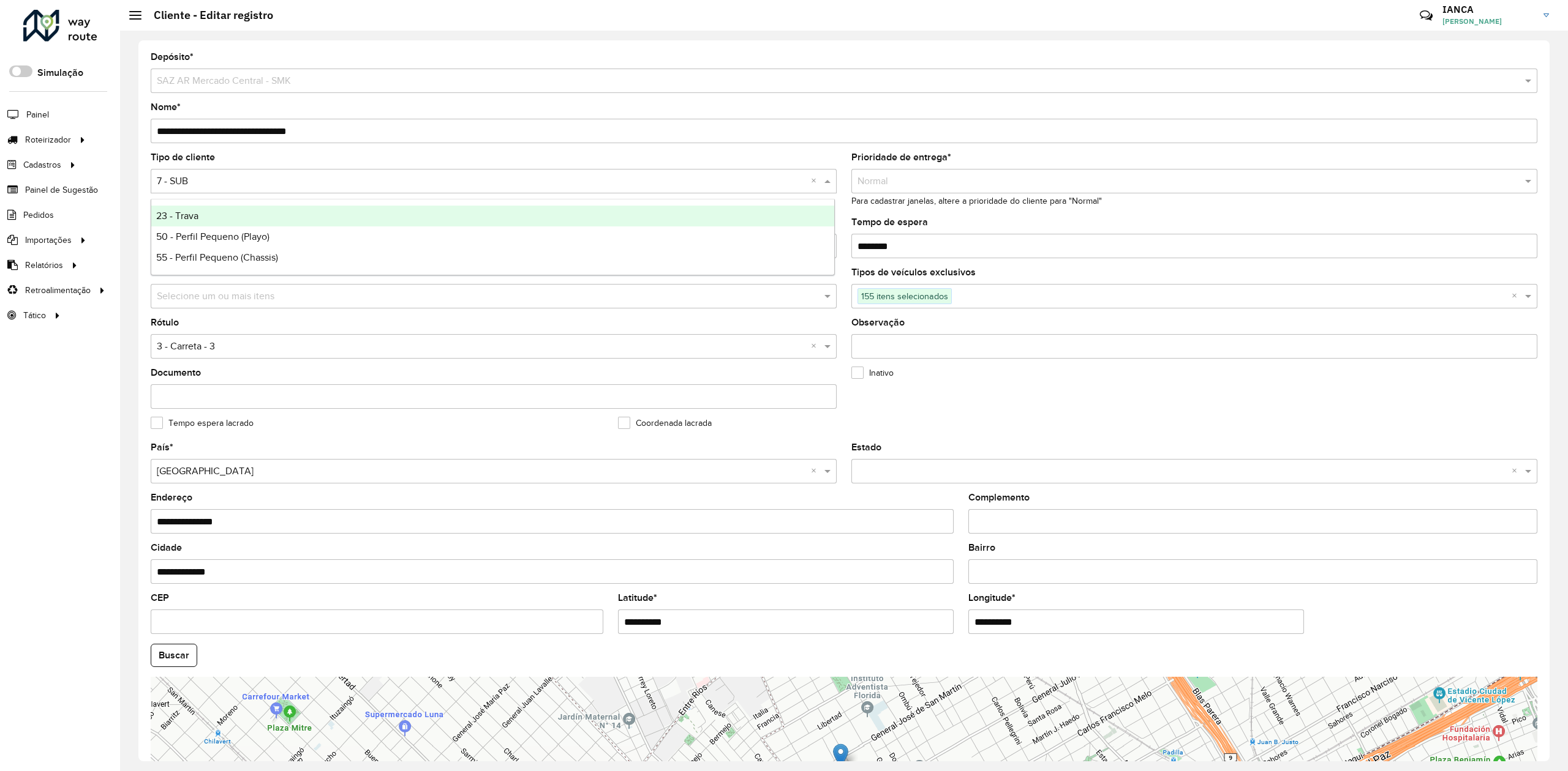
click at [142, 203] on div "**********" at bounding box center [843, 401] width 1411 height 721
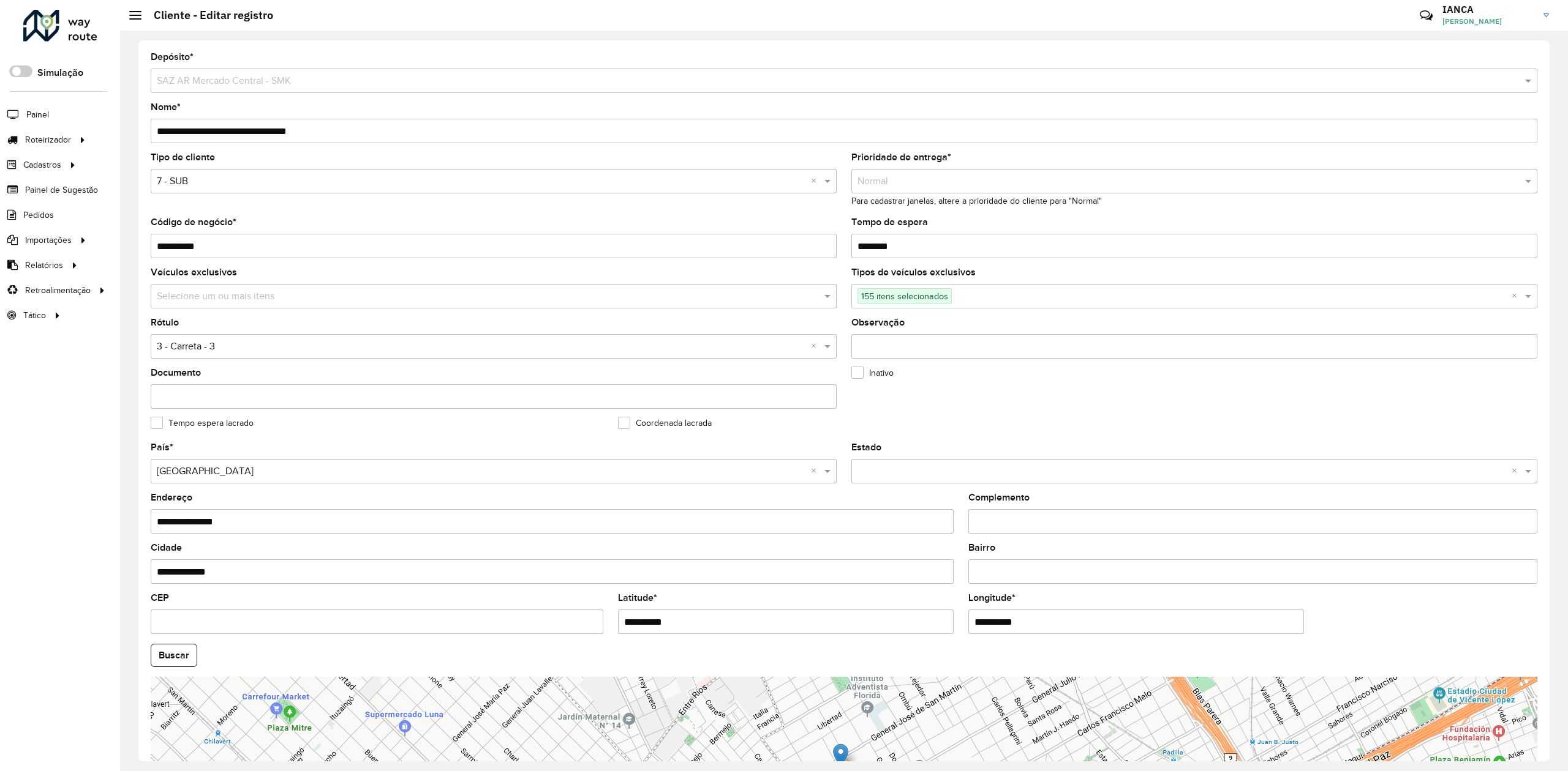
click at [285, 124] on input "**********" at bounding box center [843, 131] width 1386 height 24
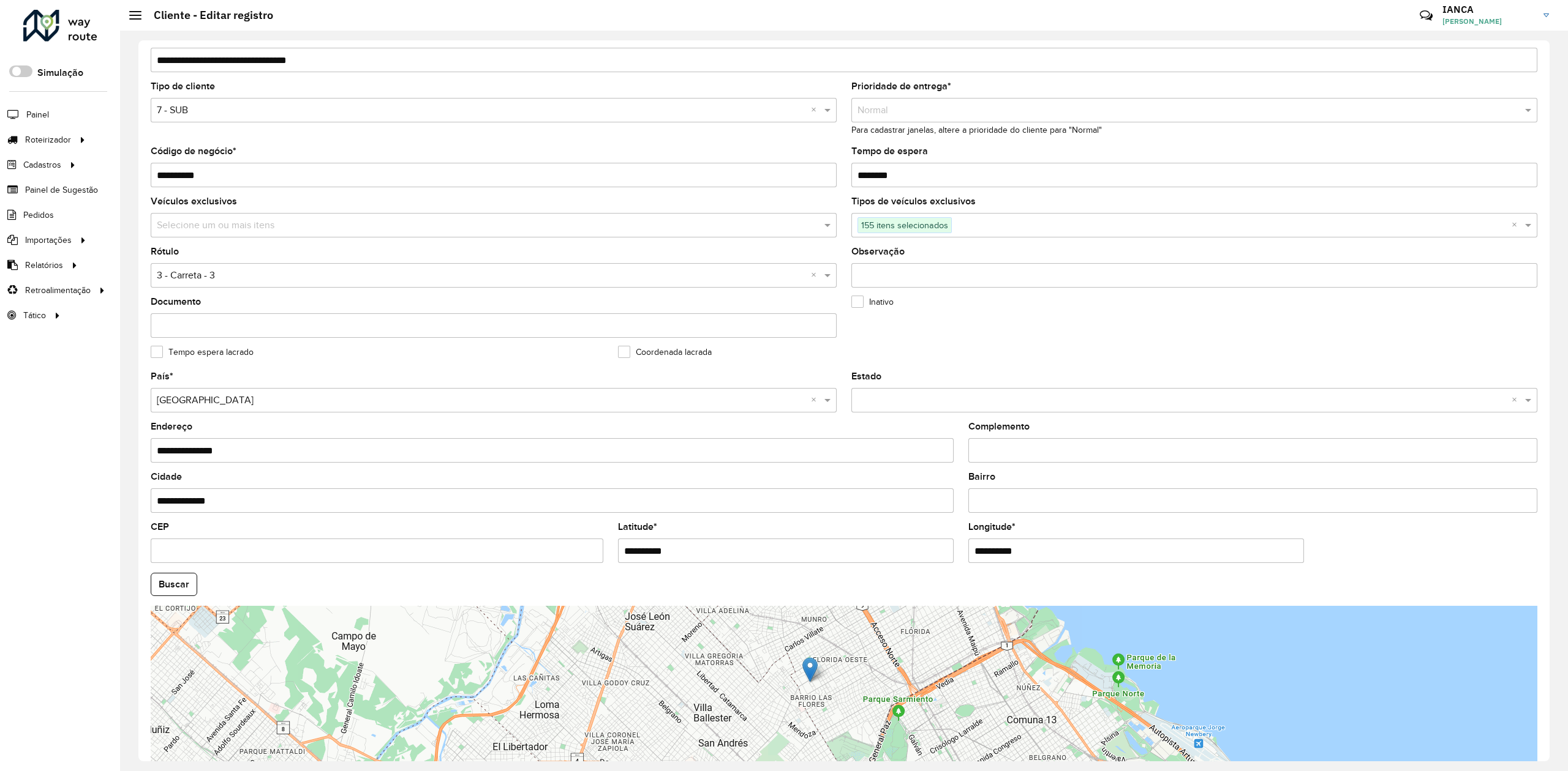
scroll to position [153, 0]
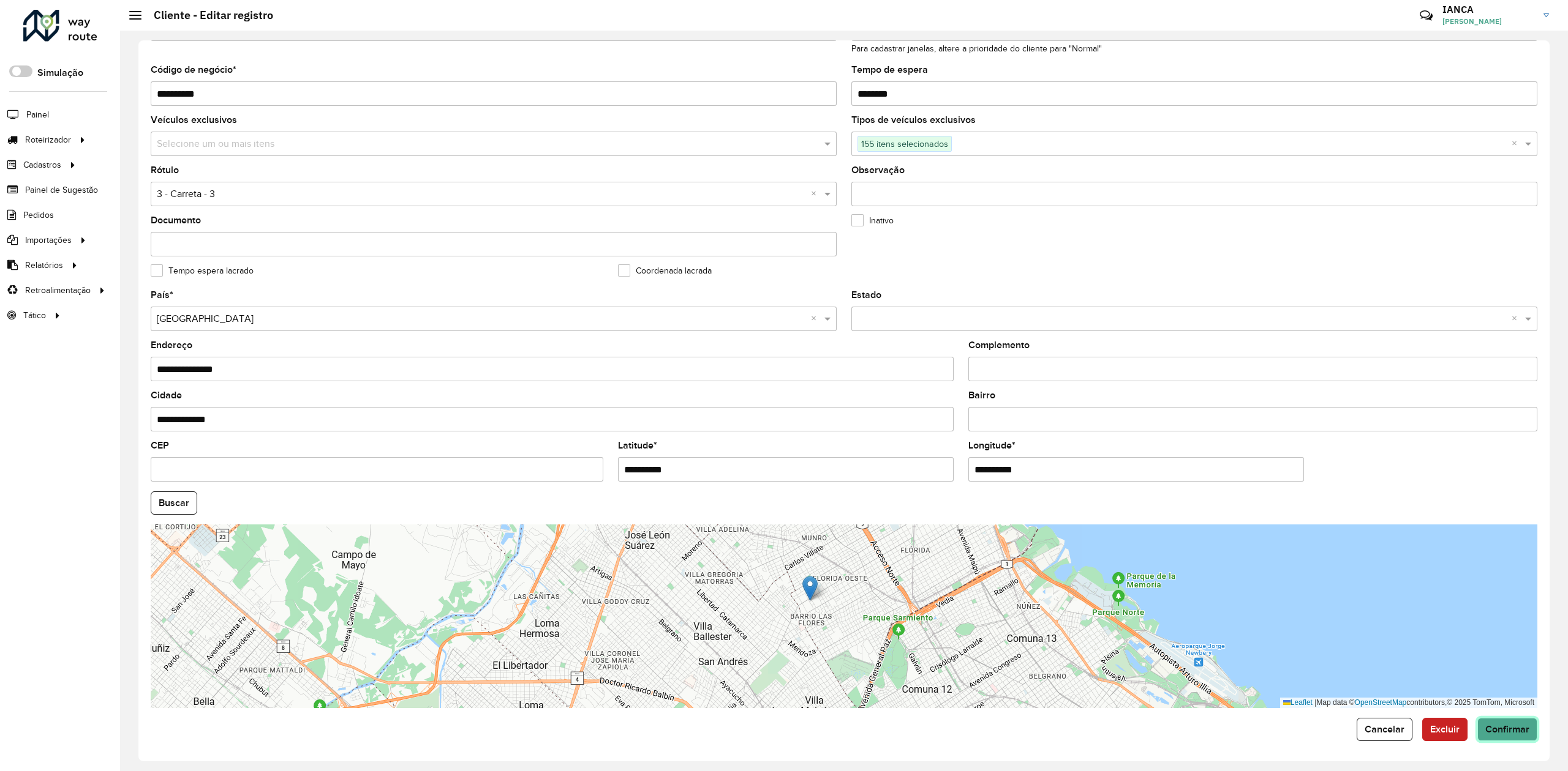
click at [1510, 738] on button "Confirmar" at bounding box center [1507, 729] width 60 height 23
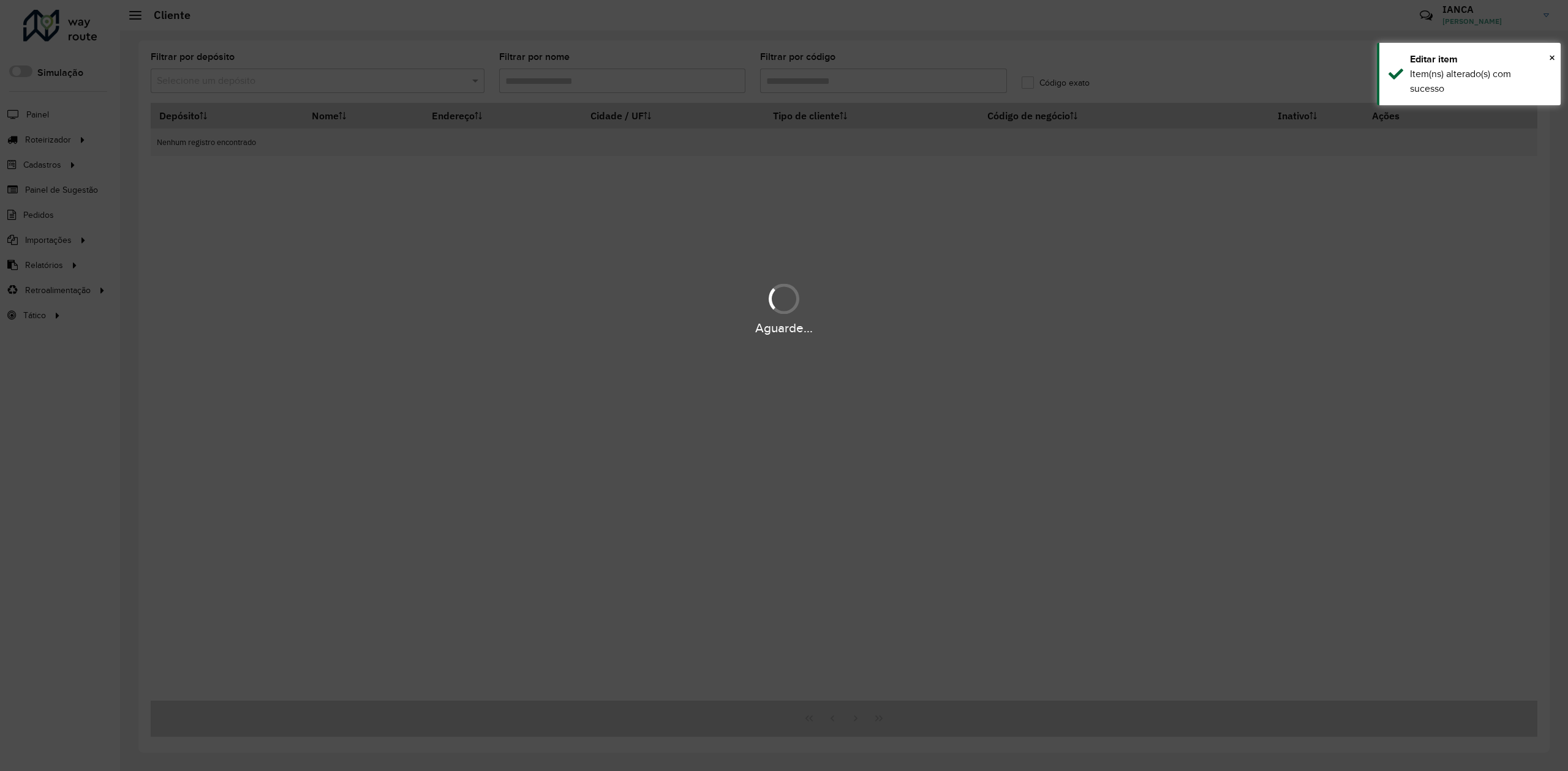
type input "******"
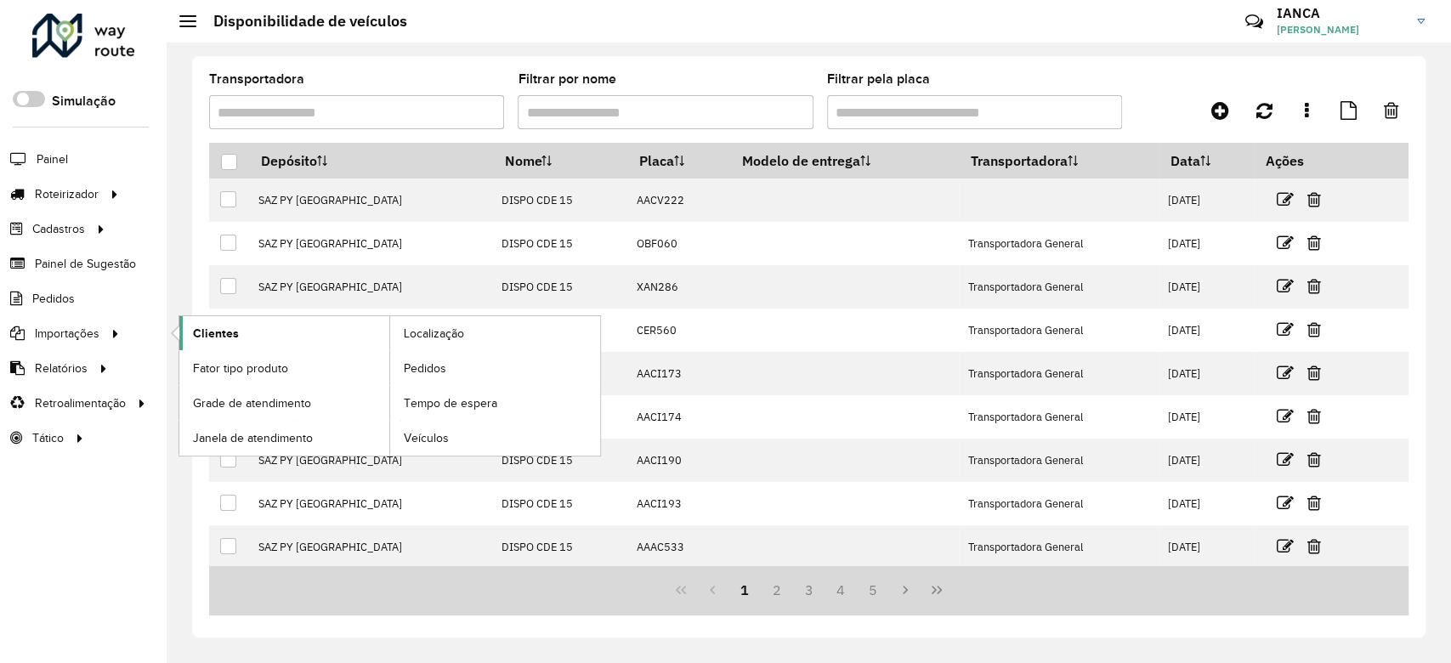
click at [247, 341] on link "Clientes" at bounding box center [284, 333] width 210 height 34
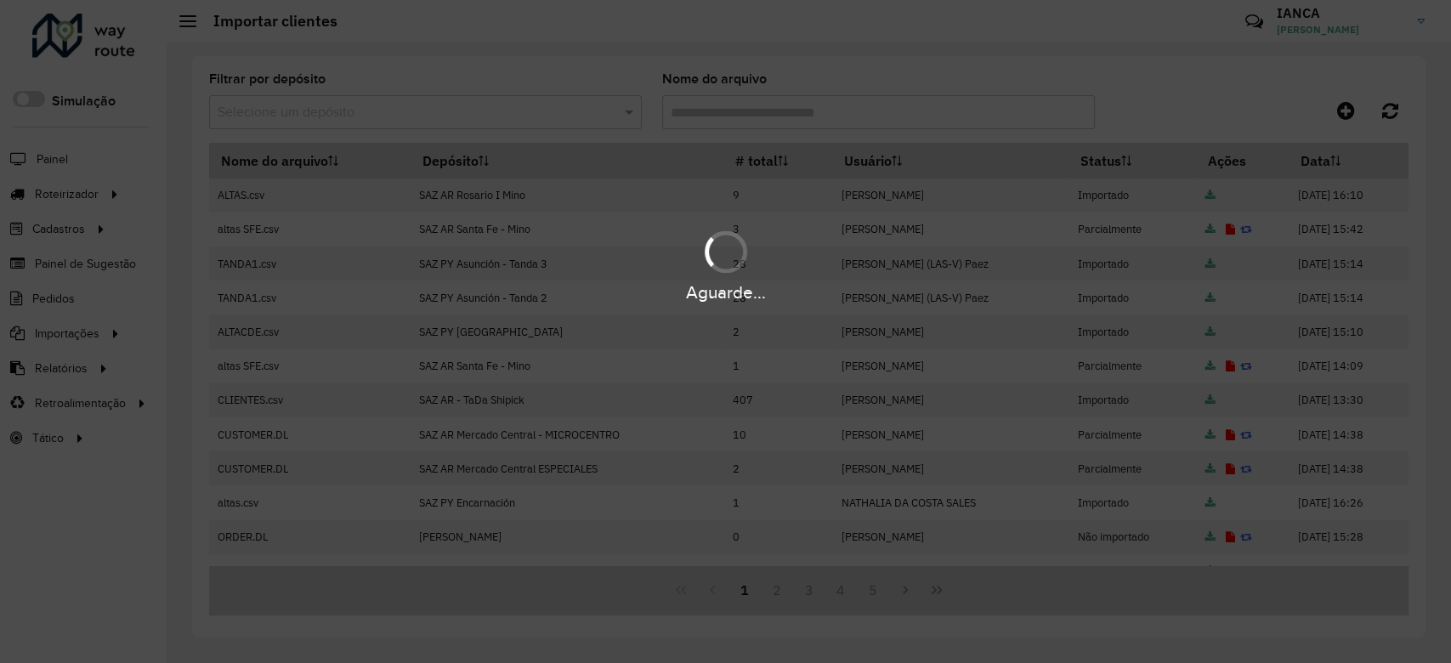
click at [1343, 114] on div "Aguarde..." at bounding box center [725, 331] width 1451 height 663
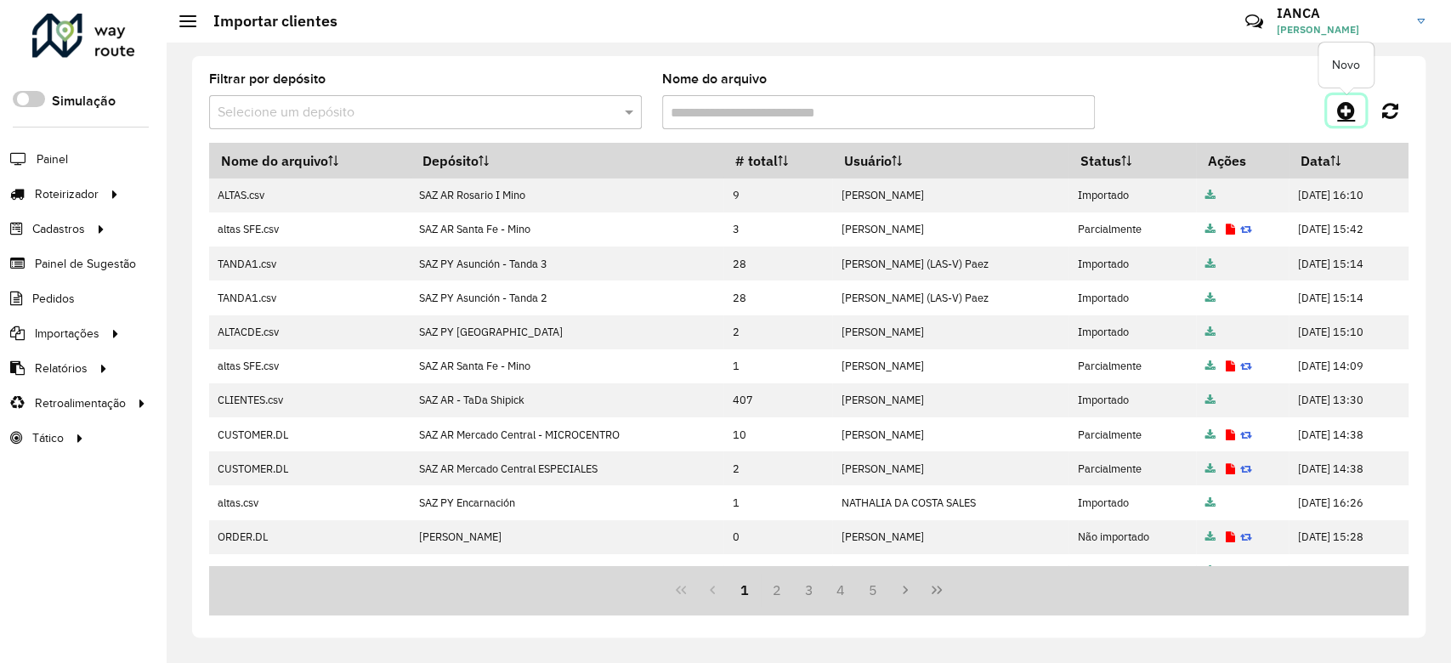
click at [1344, 111] on icon at bounding box center [1347, 110] width 18 height 20
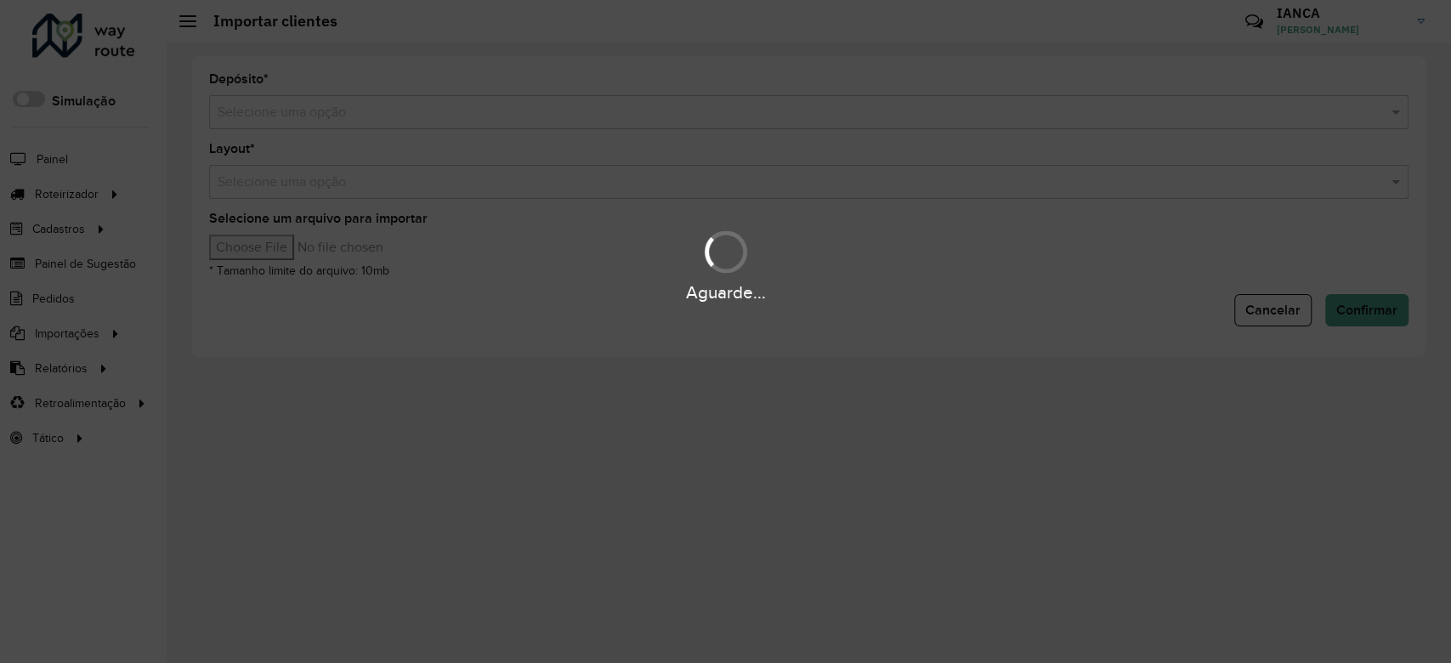
click at [312, 99] on div "Selecione uma opção" at bounding box center [809, 112] width 1200 height 34
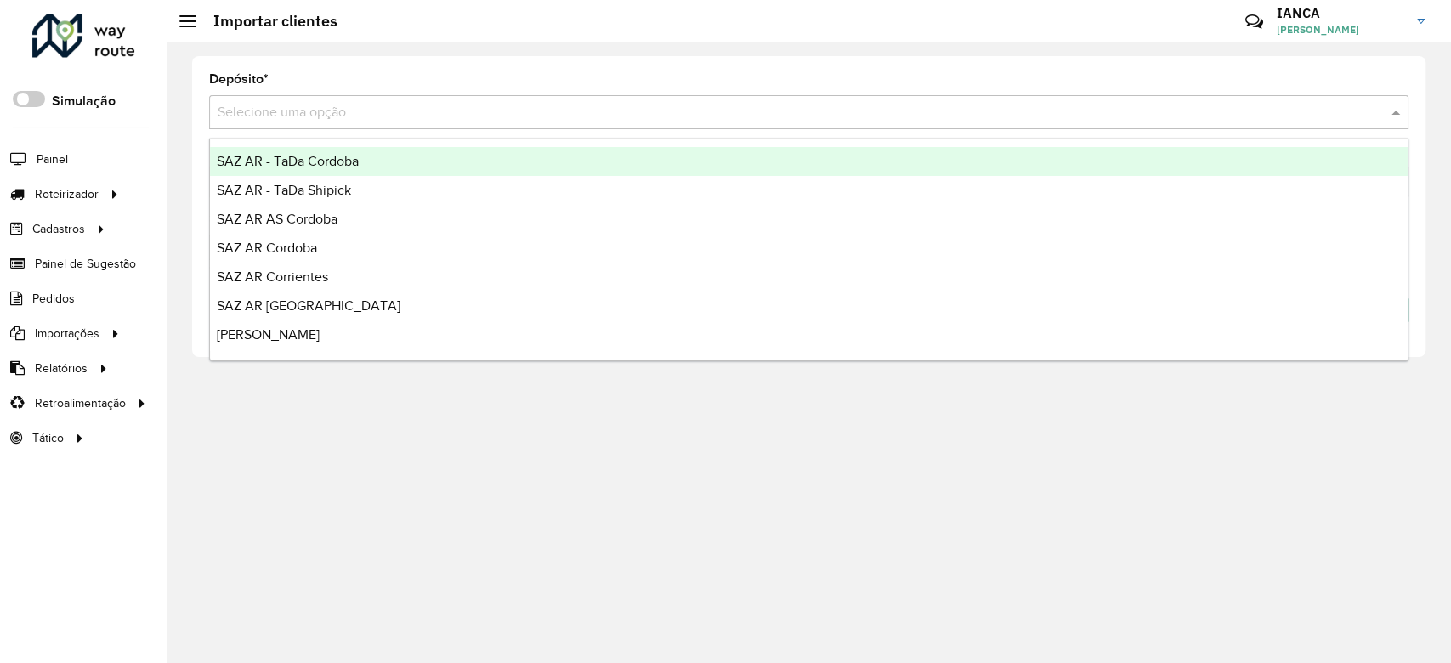
click at [304, 104] on input "text" at bounding box center [792, 113] width 1149 height 20
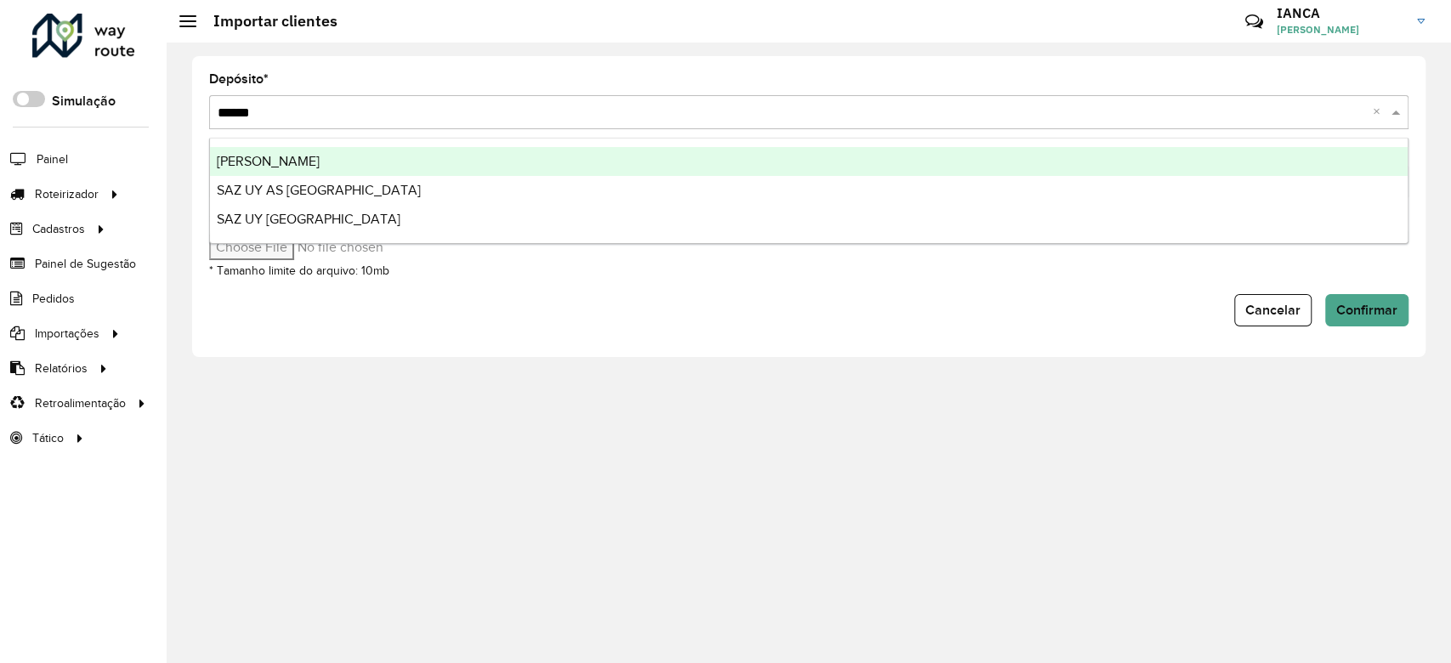
type input "*******"
click at [353, 153] on div "[PERSON_NAME]" at bounding box center [809, 161] width 1198 height 29
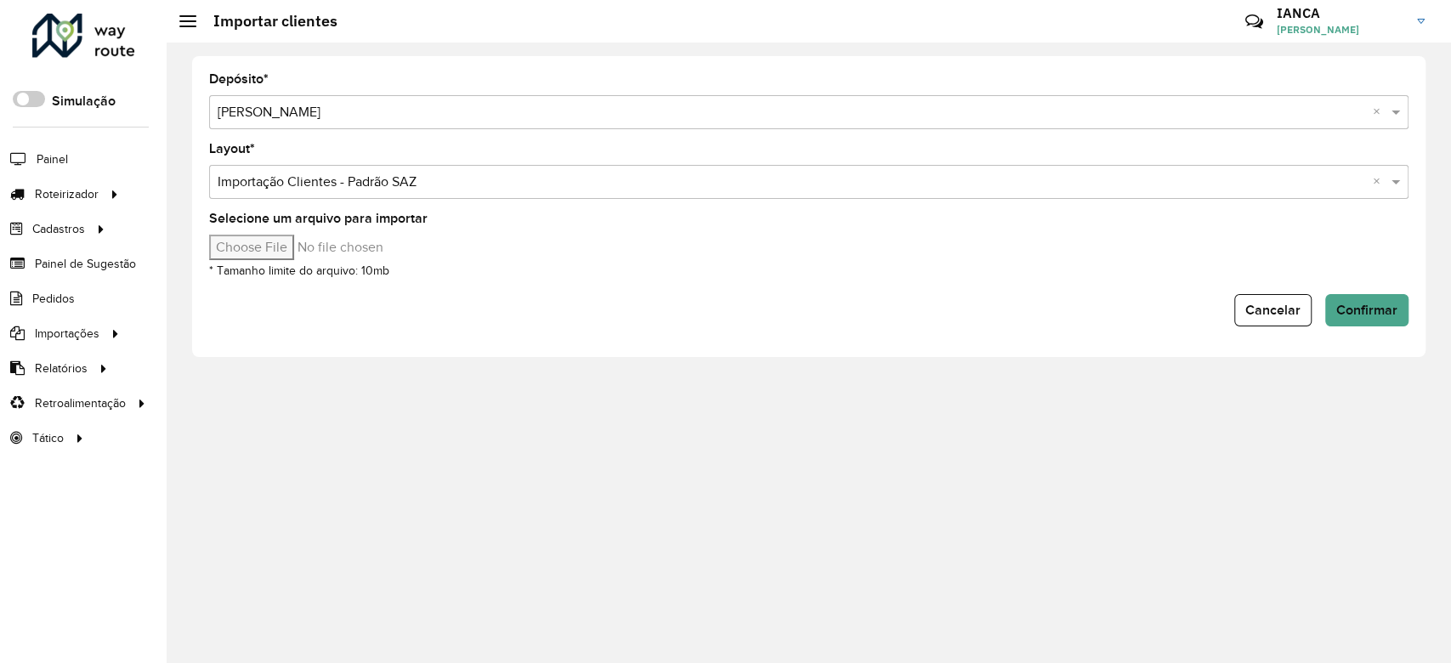
click at [290, 247] on input "Selecione um arquivo para importar" at bounding box center [353, 248] width 289 height 26
type input "**********"
click at [1365, 316] on span "Confirmar" at bounding box center [1367, 310] width 61 height 14
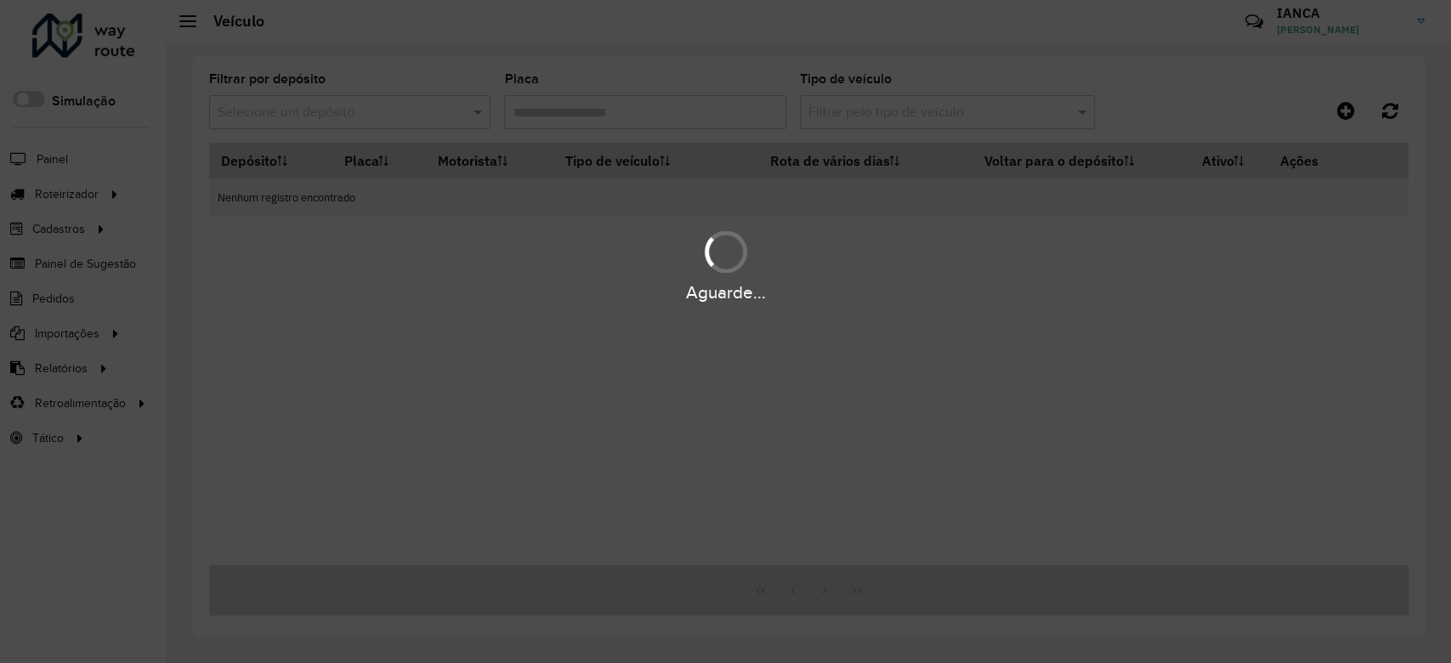
click at [593, 117] on div "Aguarde..." at bounding box center [725, 331] width 1451 height 663
click at [593, 113] on div "Aguarde..." at bounding box center [725, 331] width 1451 height 663
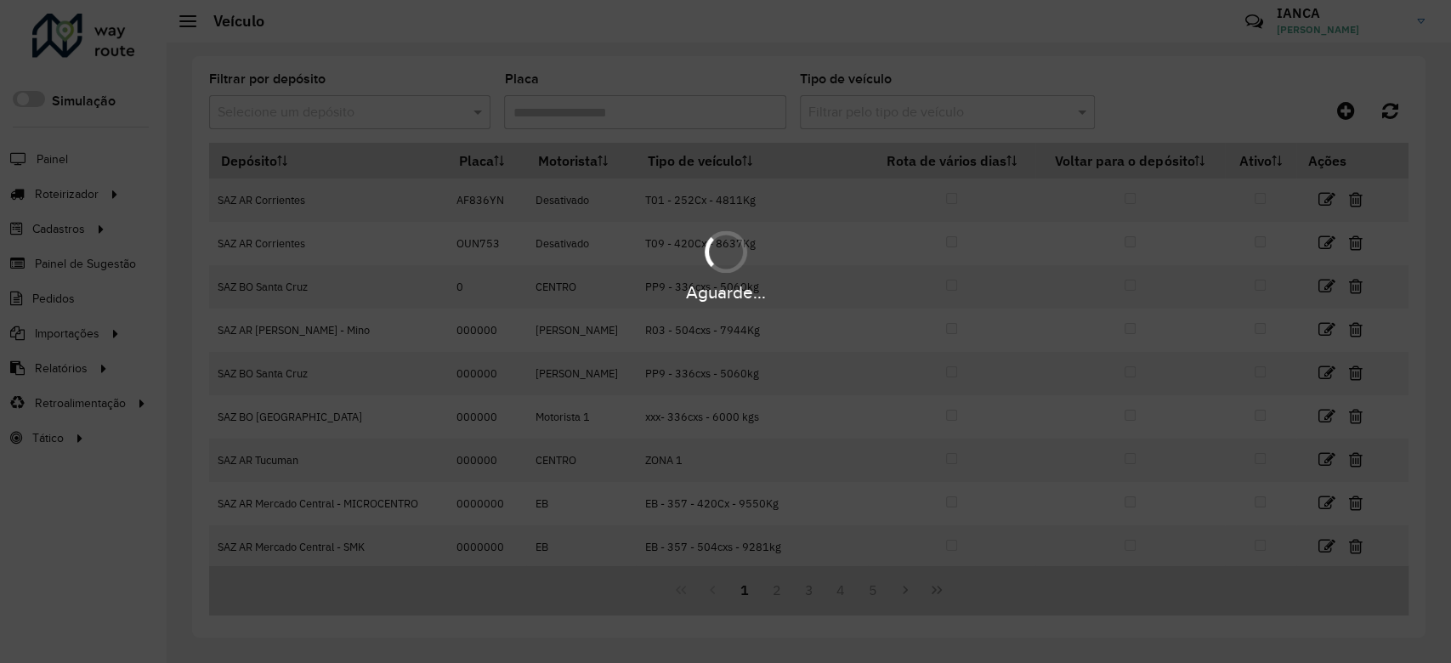
click at [574, 118] on div "Aguarde..." at bounding box center [725, 331] width 1451 height 663
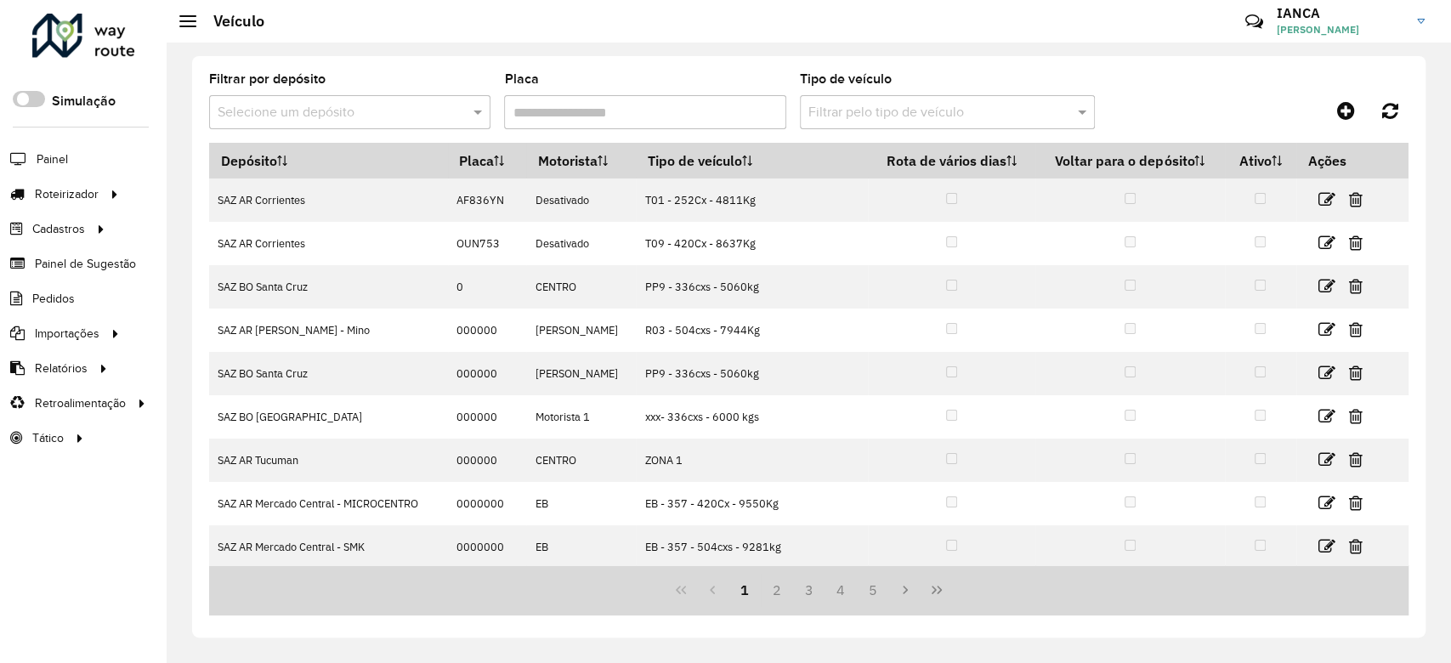
click at [573, 111] on input "Placa" at bounding box center [644, 112] width 281 height 34
paste input "*******"
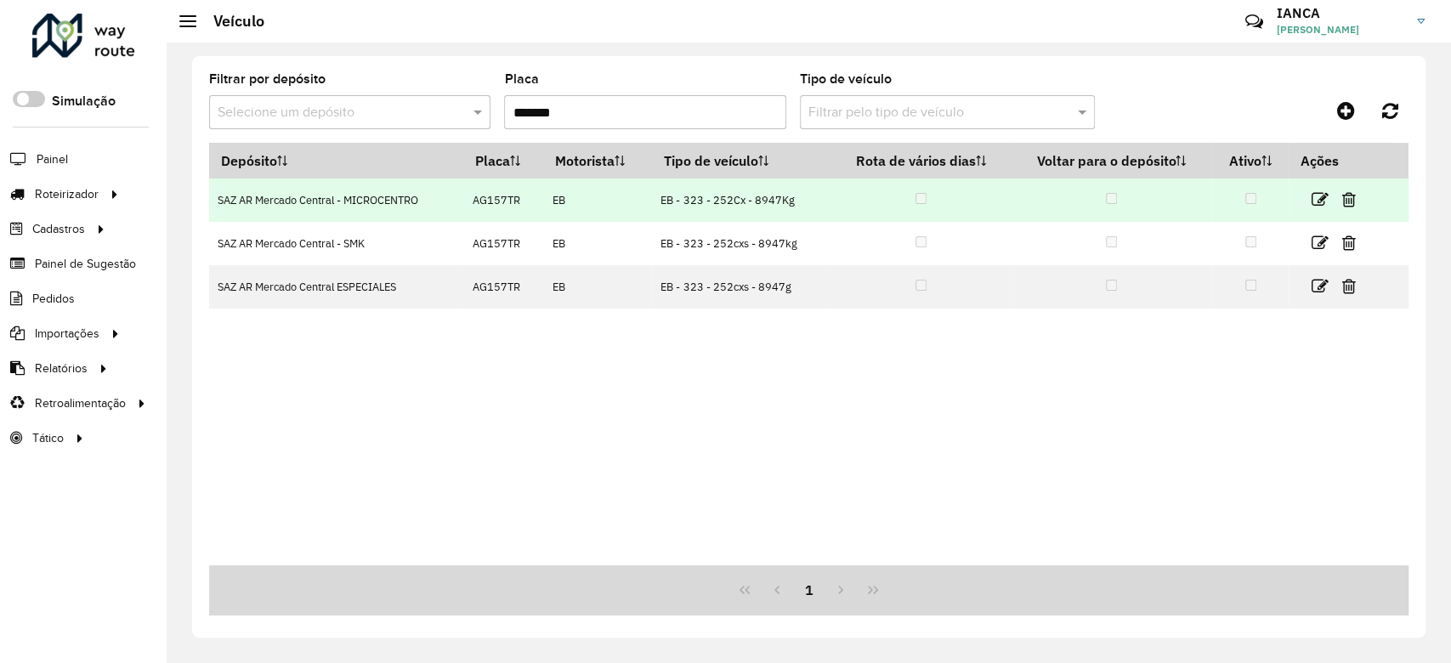
type input "*******"
drag, startPoint x: 655, startPoint y: 201, endPoint x: 809, endPoint y: 199, distance: 154.8
click at [809, 199] on tr "SAZ AR [PERSON_NAME] Central - MICROCENTRO AG157TR EB EB - 323 - 252Cx - 8947Kg" at bounding box center [809, 200] width 1200 height 43
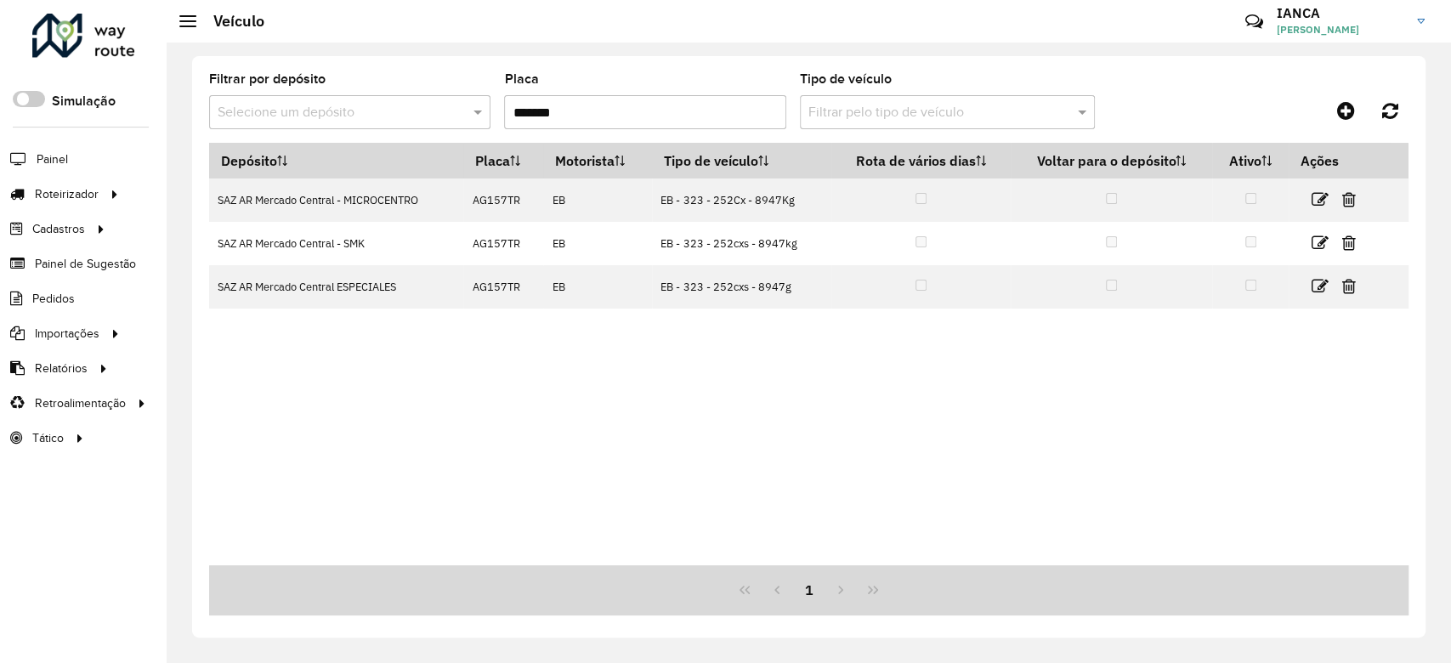
copy tr "EB - 323 - 252Cx - 8947Kg"
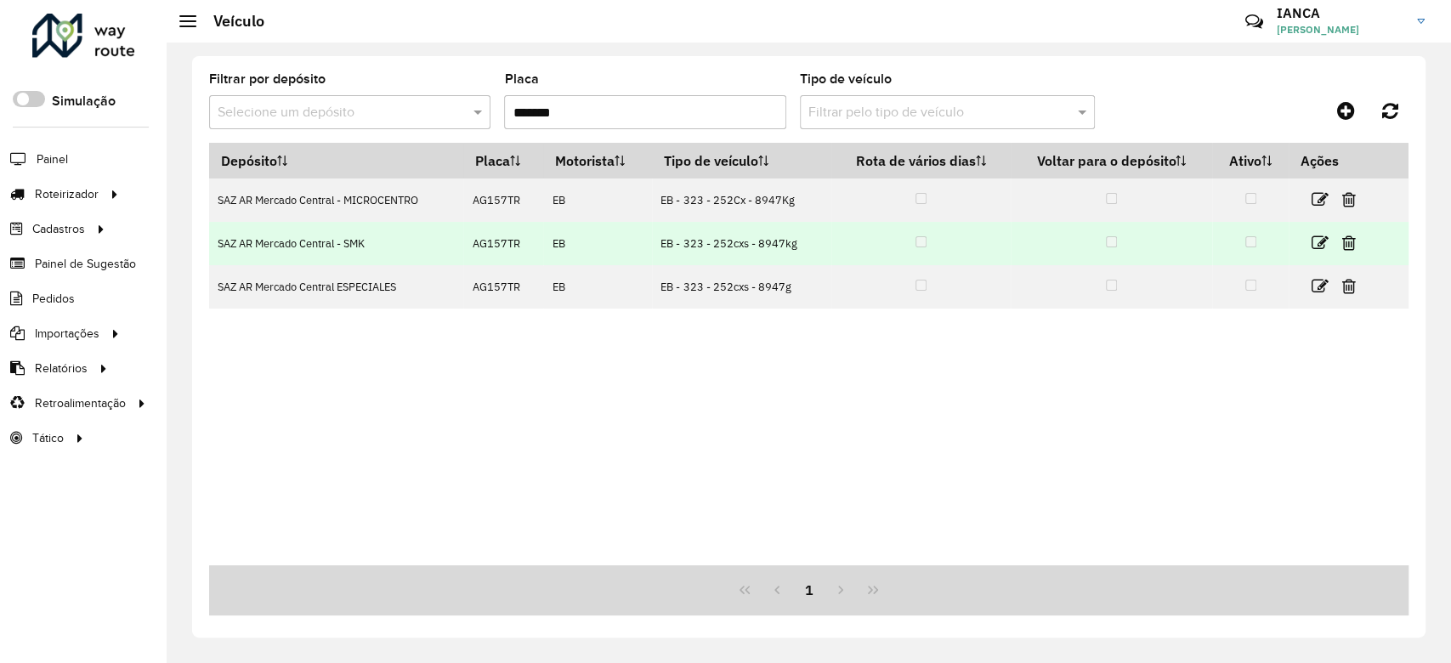
drag, startPoint x: 667, startPoint y: 248, endPoint x: 809, endPoint y: 249, distance: 142.0
click at [809, 249] on td "EB - 323 - 252cxs - 8947kg" at bounding box center [741, 243] width 179 height 43
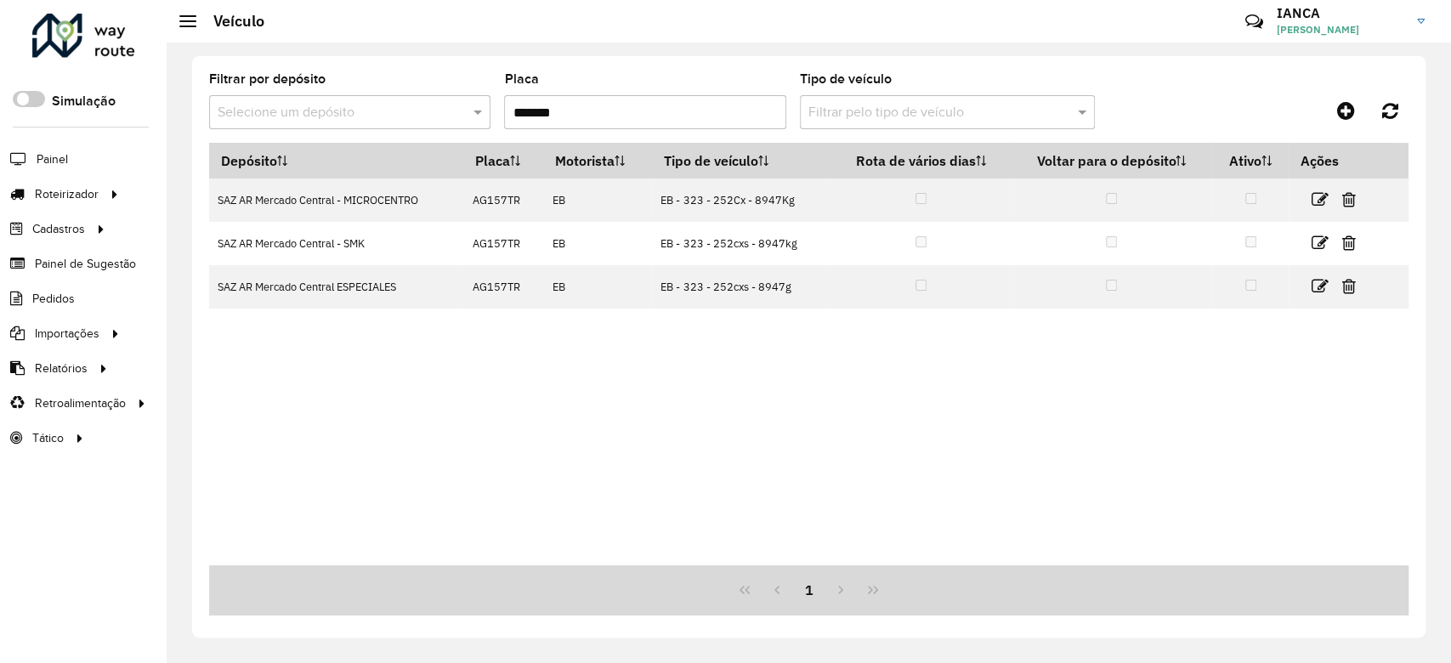
copy td "EB - 323 - 252cxs - 8947kg"
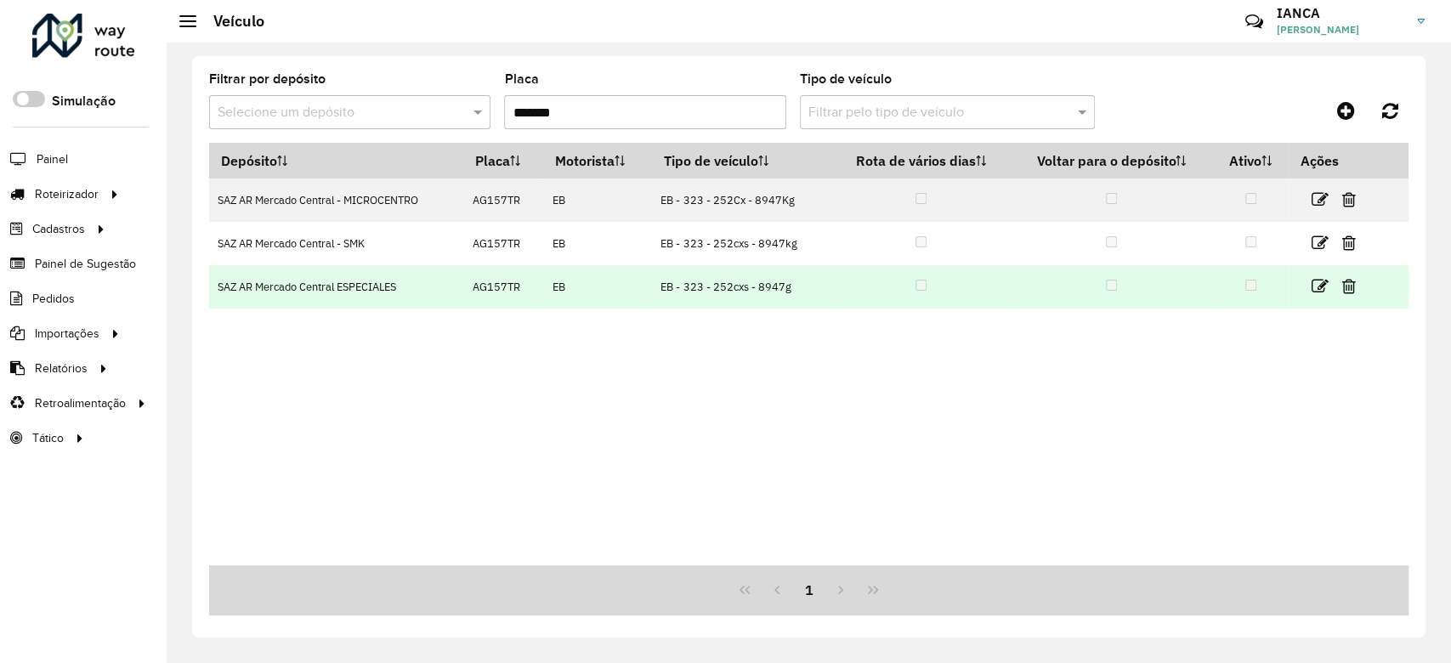
drag, startPoint x: 659, startPoint y: 292, endPoint x: 805, endPoint y: 289, distance: 146.3
click at [805, 289] on td "EB - 323 - 252cxs - 8947g" at bounding box center [741, 286] width 179 height 43
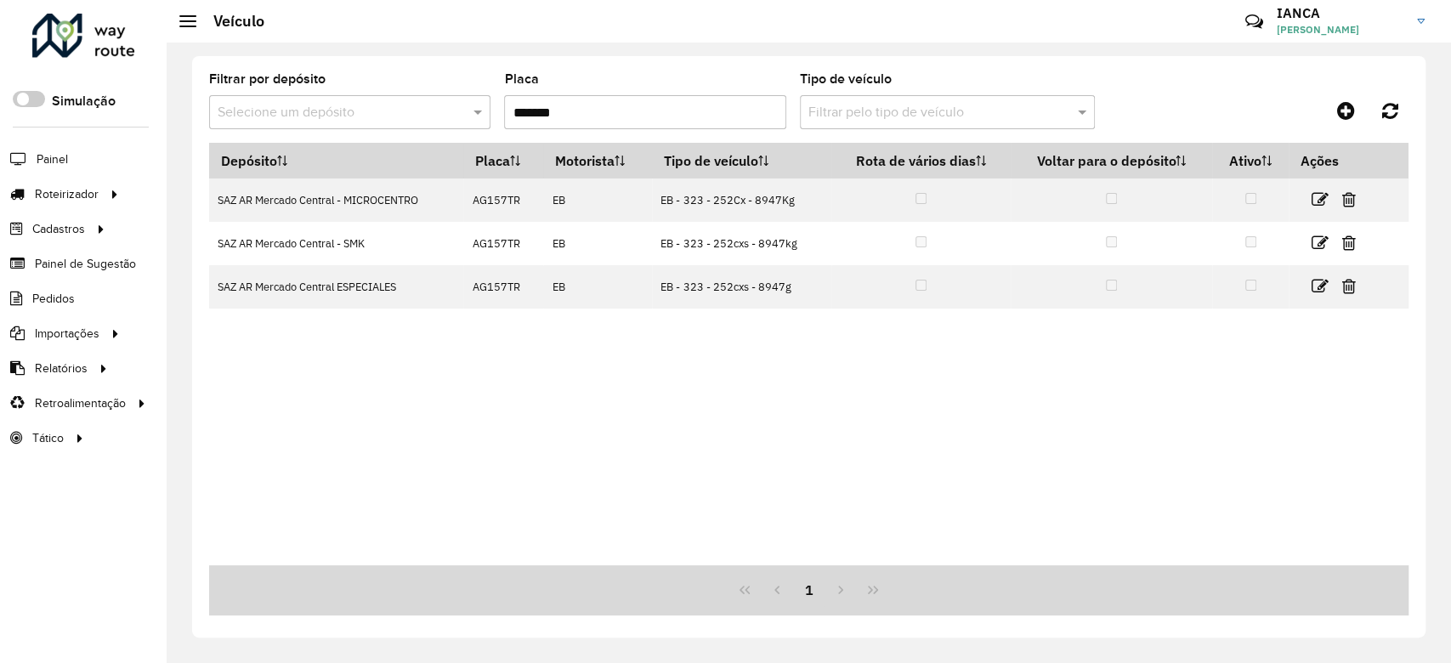
copy td "EB - 323 - 252cxs - 8947g"
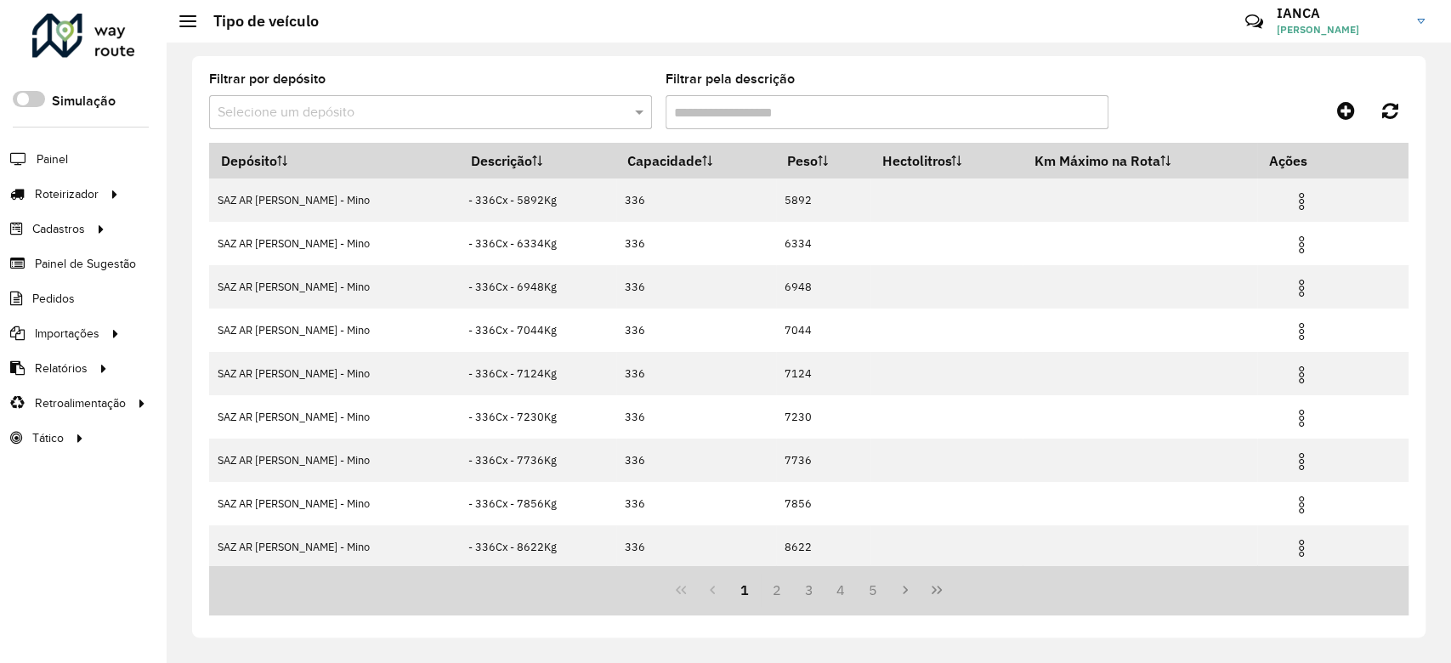
click at [750, 111] on input "Filtrar pela descrição" at bounding box center [887, 112] width 443 height 34
paste input "**********"
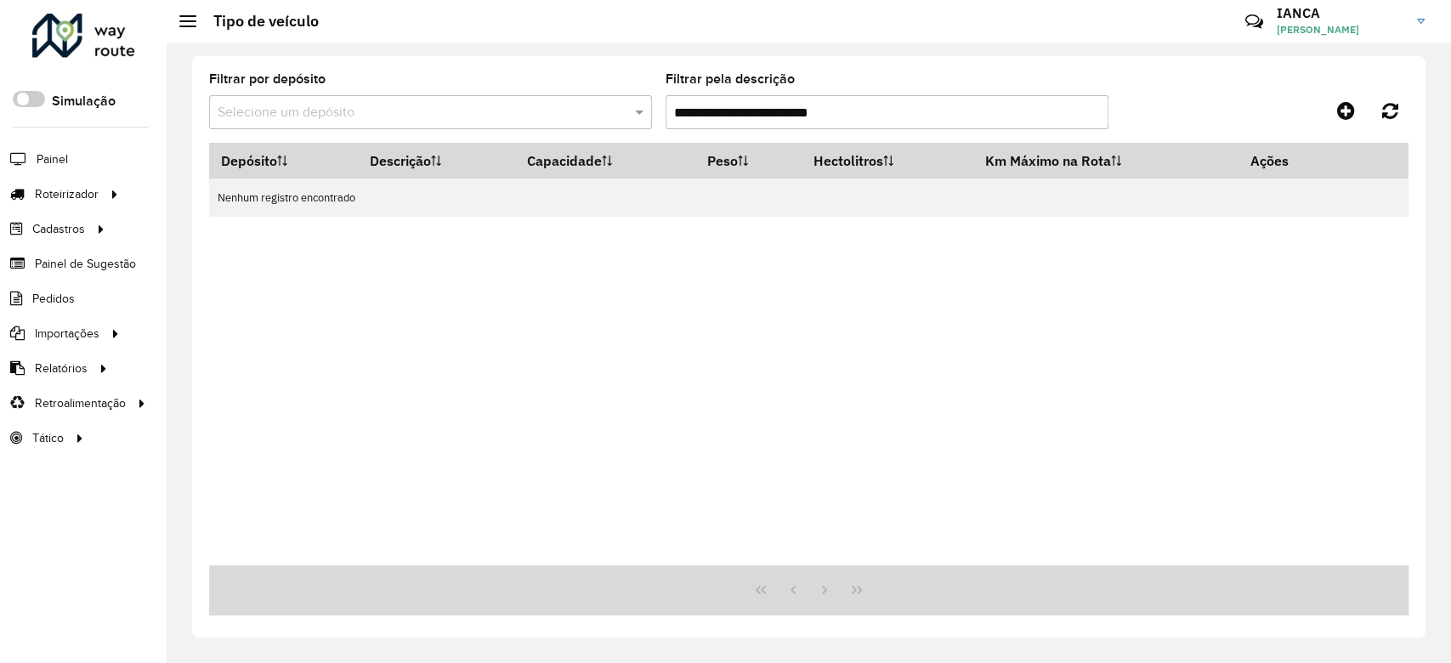
click at [697, 104] on input "**********" at bounding box center [887, 112] width 443 height 34
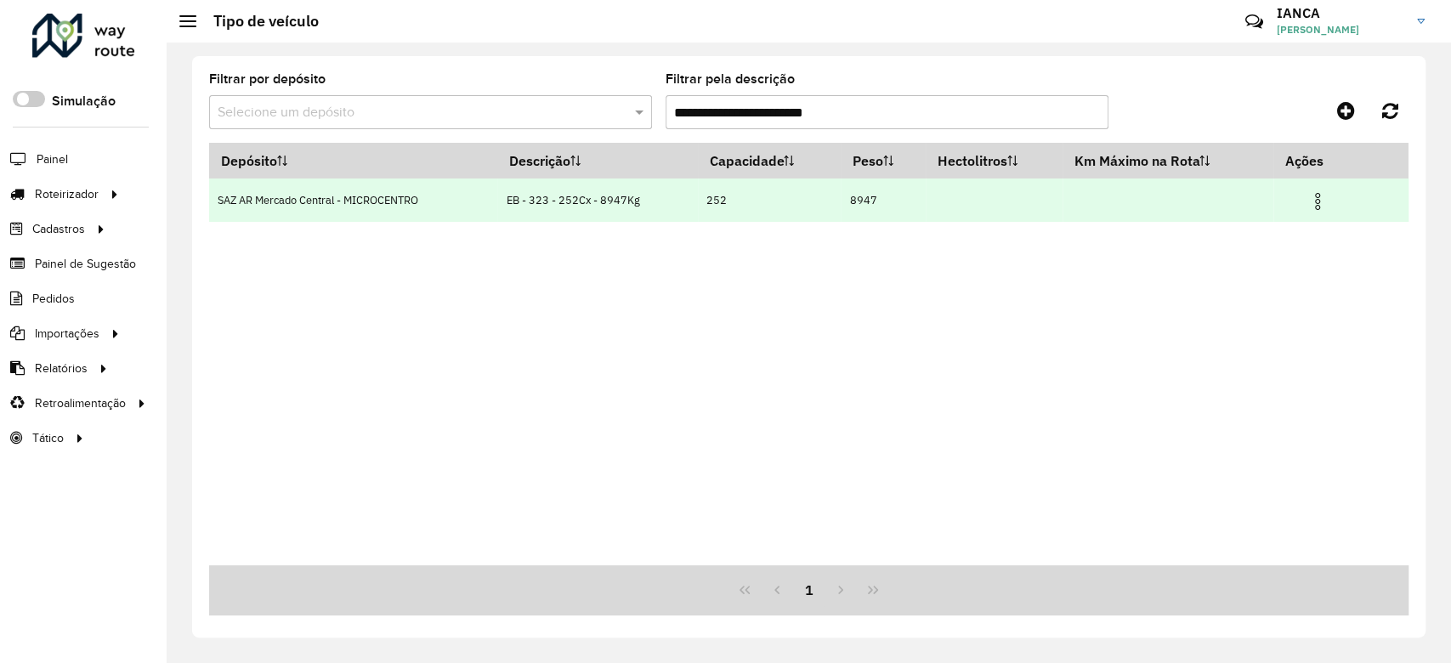
type input "**********"
click at [1318, 207] on img at bounding box center [1318, 201] width 20 height 20
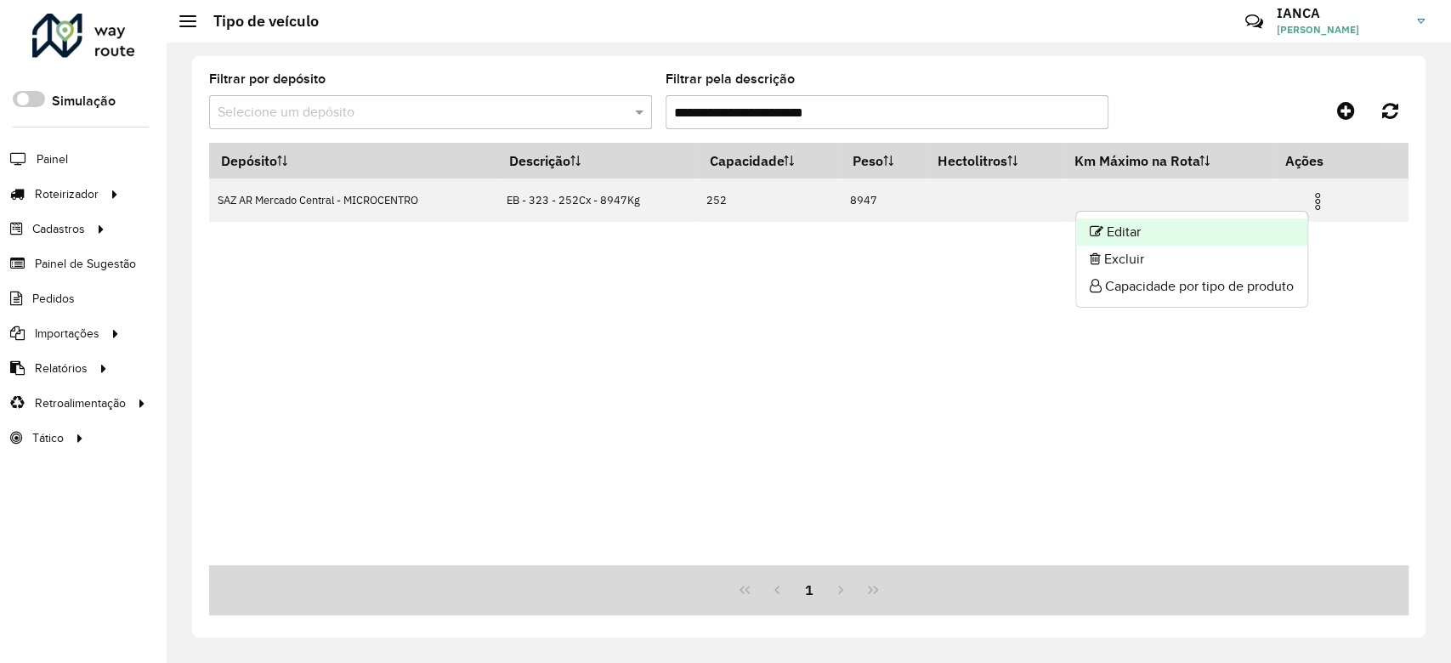
click at [1279, 228] on li "Editar" at bounding box center [1191, 232] width 231 height 27
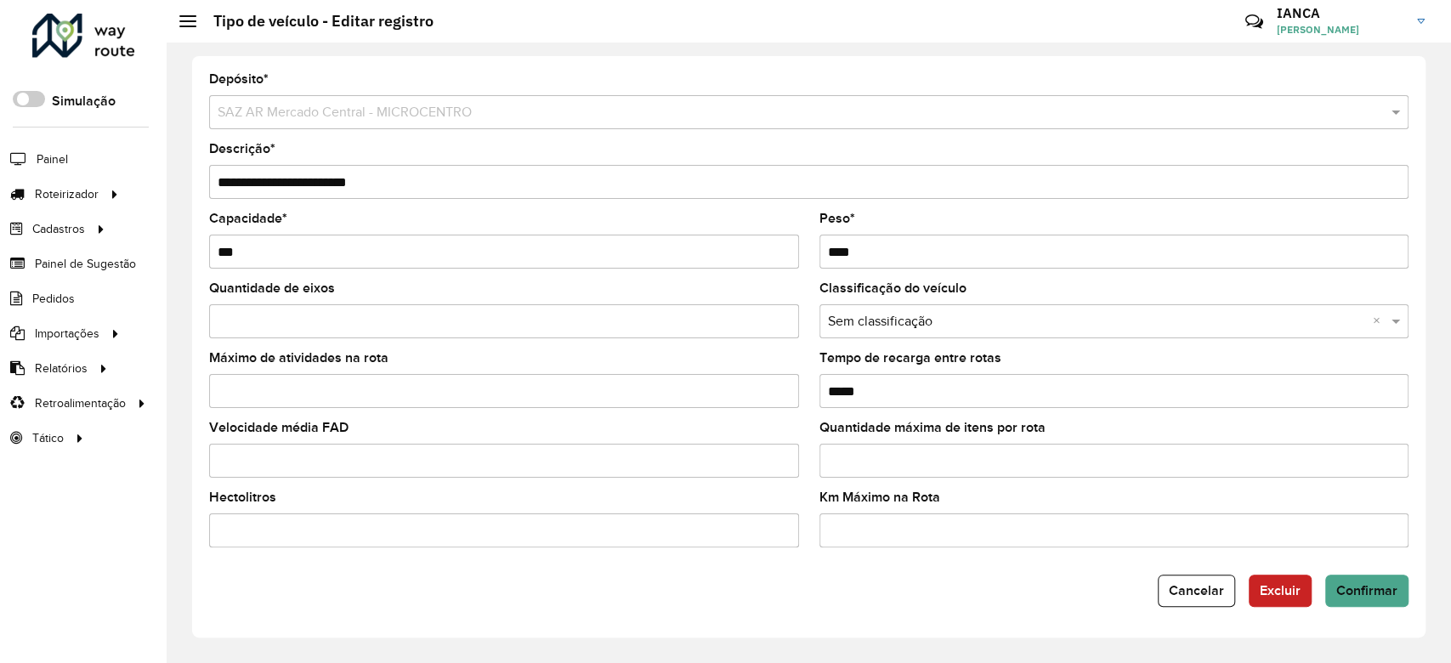
drag, startPoint x: 948, startPoint y: 243, endPoint x: 616, endPoint y: 247, distance: 331.6
click at [636, 237] on formly-group "Capacidade * *** Peso * ****" at bounding box center [809, 248] width 1220 height 70
paste input "*"
click at [839, 245] on input "*****" at bounding box center [1115, 252] width 590 height 34
type input "****"
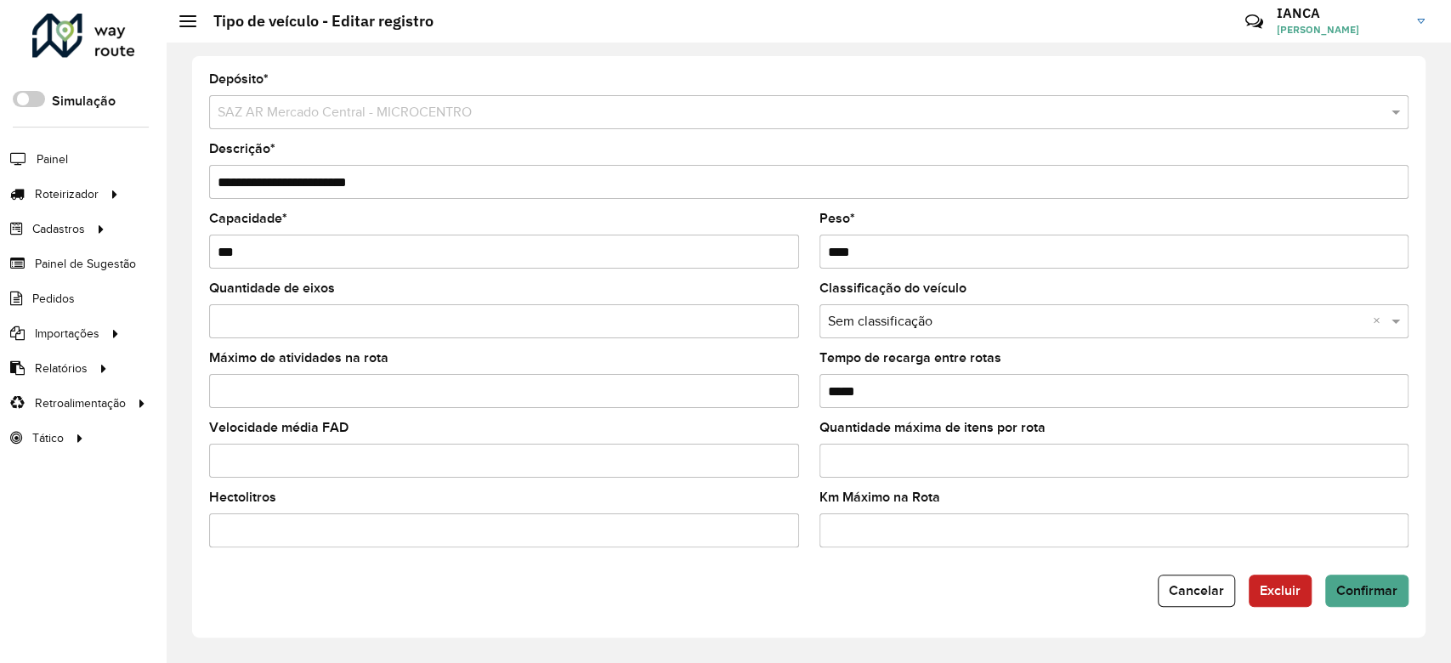
drag, startPoint x: 361, startPoint y: 184, endPoint x: 332, endPoint y: 184, distance: 28.1
click at [332, 184] on input "**********" at bounding box center [809, 182] width 1200 height 34
drag, startPoint x: 433, startPoint y: 186, endPoint x: 149, endPoint y: 171, distance: 284.4
click at [149, 171] on div "Roteirizador AmbevTech Simulação Painel Roteirizador Entregas Cadastros Checkpo…" at bounding box center [725, 331] width 1451 height 663
type input "**********"
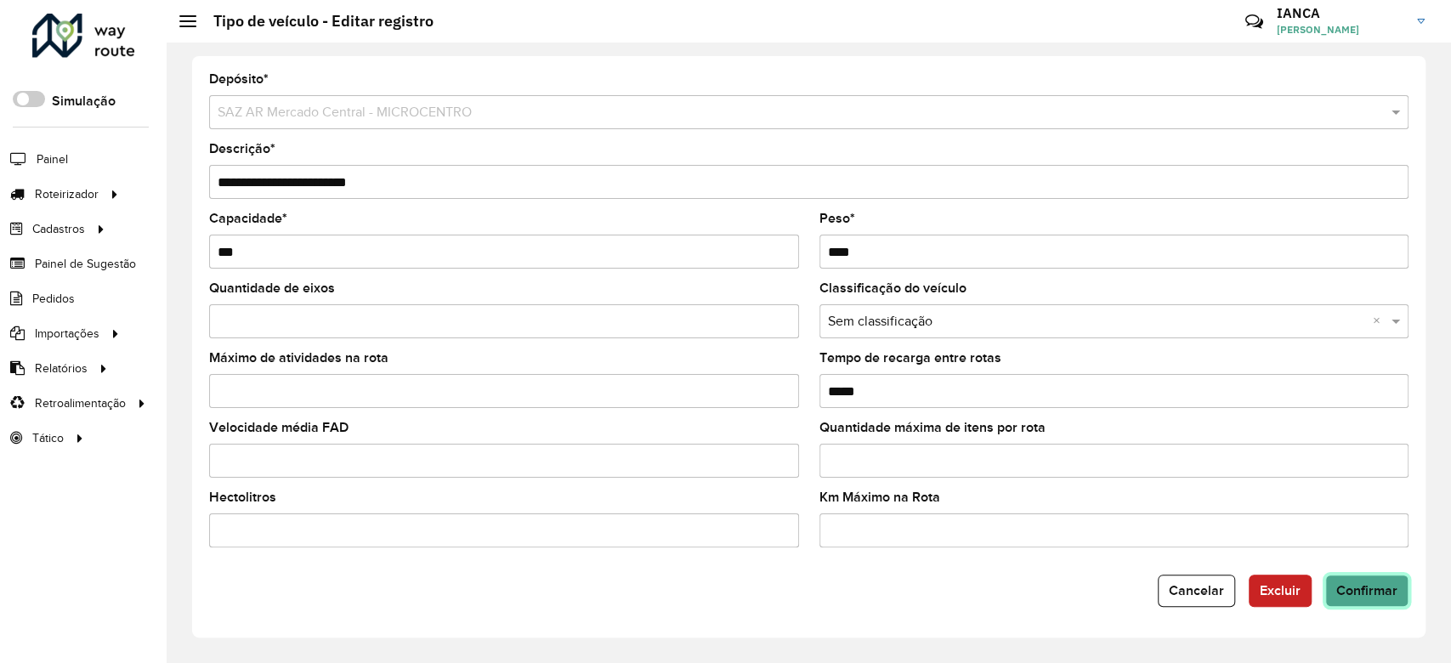
click at [1366, 597] on span "Confirmar" at bounding box center [1367, 590] width 61 height 14
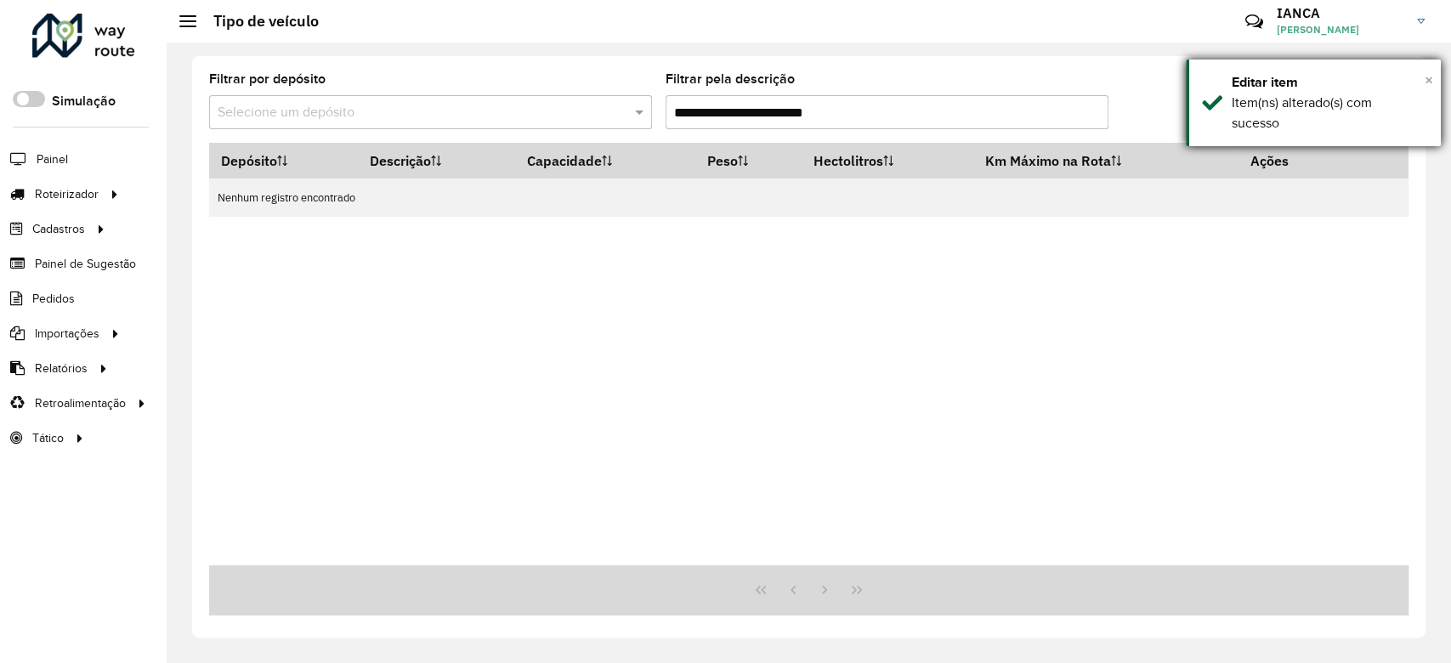
click at [1425, 77] on span "×" at bounding box center [1429, 80] width 9 height 19
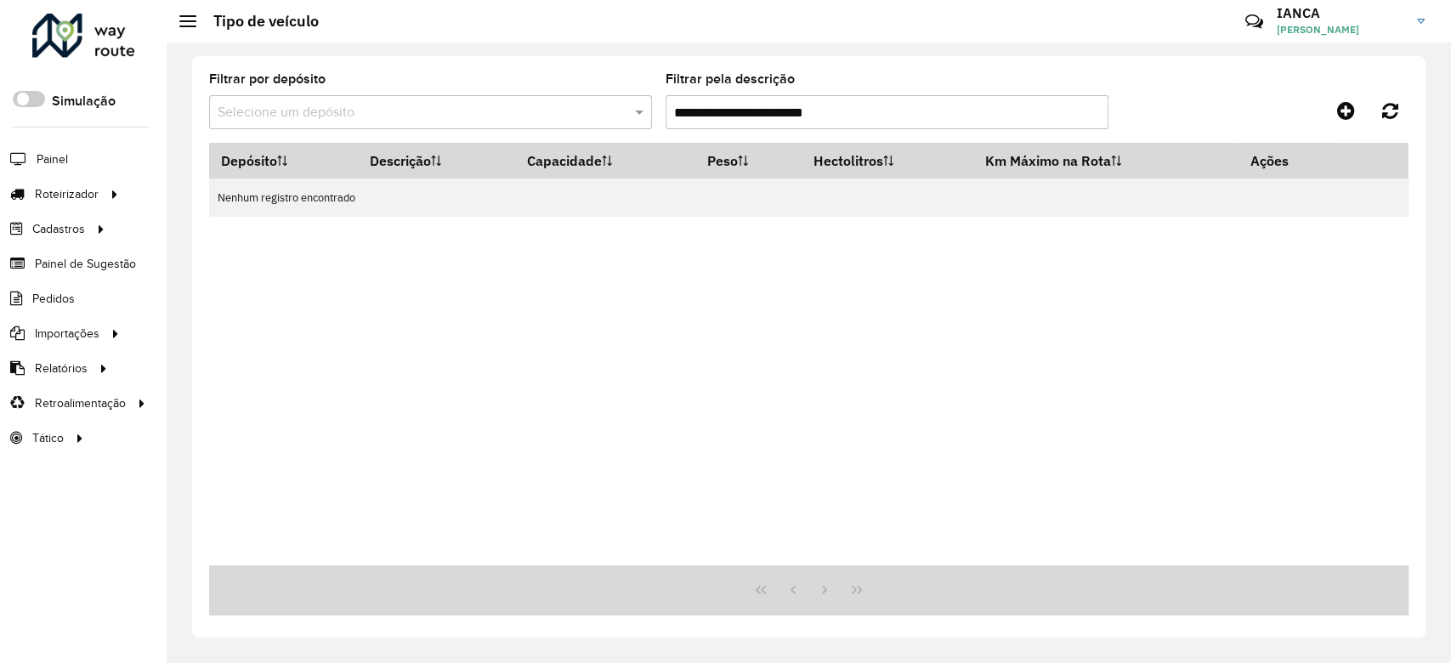
click at [864, 112] on input "**********" at bounding box center [887, 112] width 443 height 34
click at [669, 109] on input "**********" at bounding box center [887, 112] width 443 height 34
drag, startPoint x: 861, startPoint y: 116, endPoint x: 580, endPoint y: 103, distance: 281.7
click at [582, 101] on formly-group "**********" at bounding box center [652, 108] width 886 height 70
paste input "*"
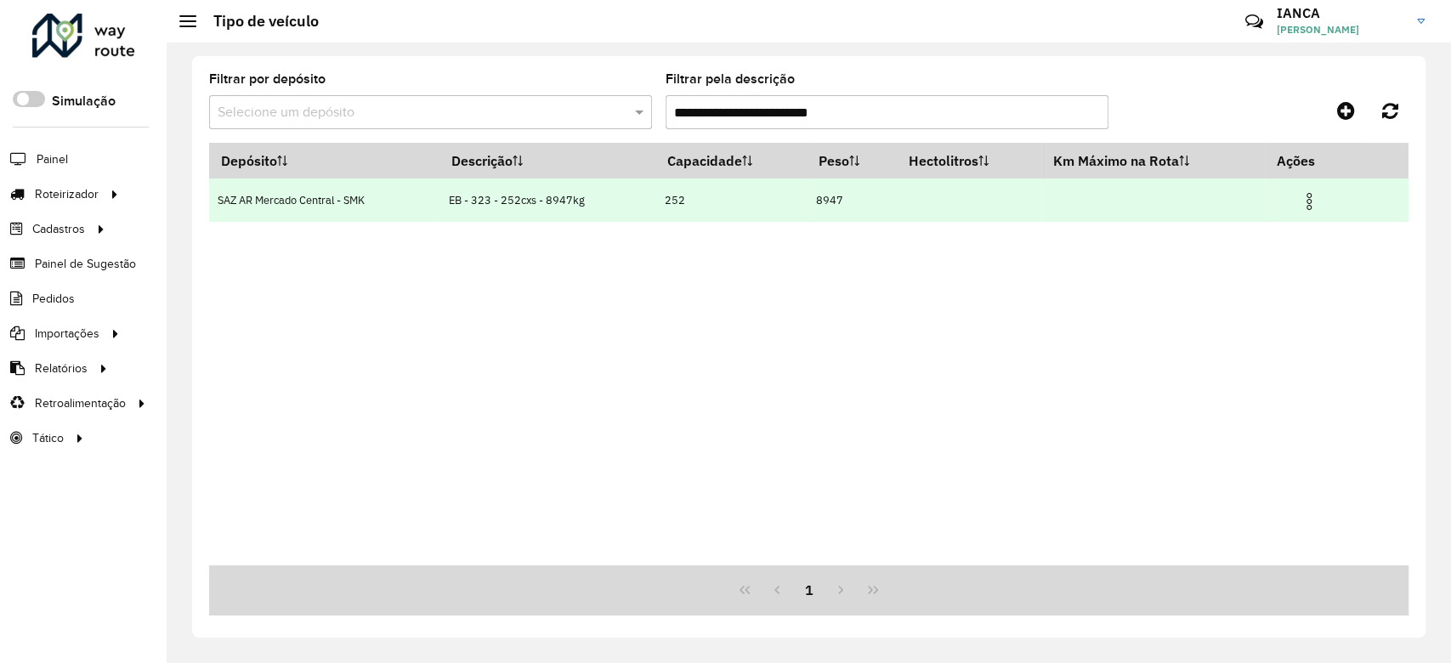
type input "**********"
click at [1304, 196] on img at bounding box center [1309, 201] width 20 height 20
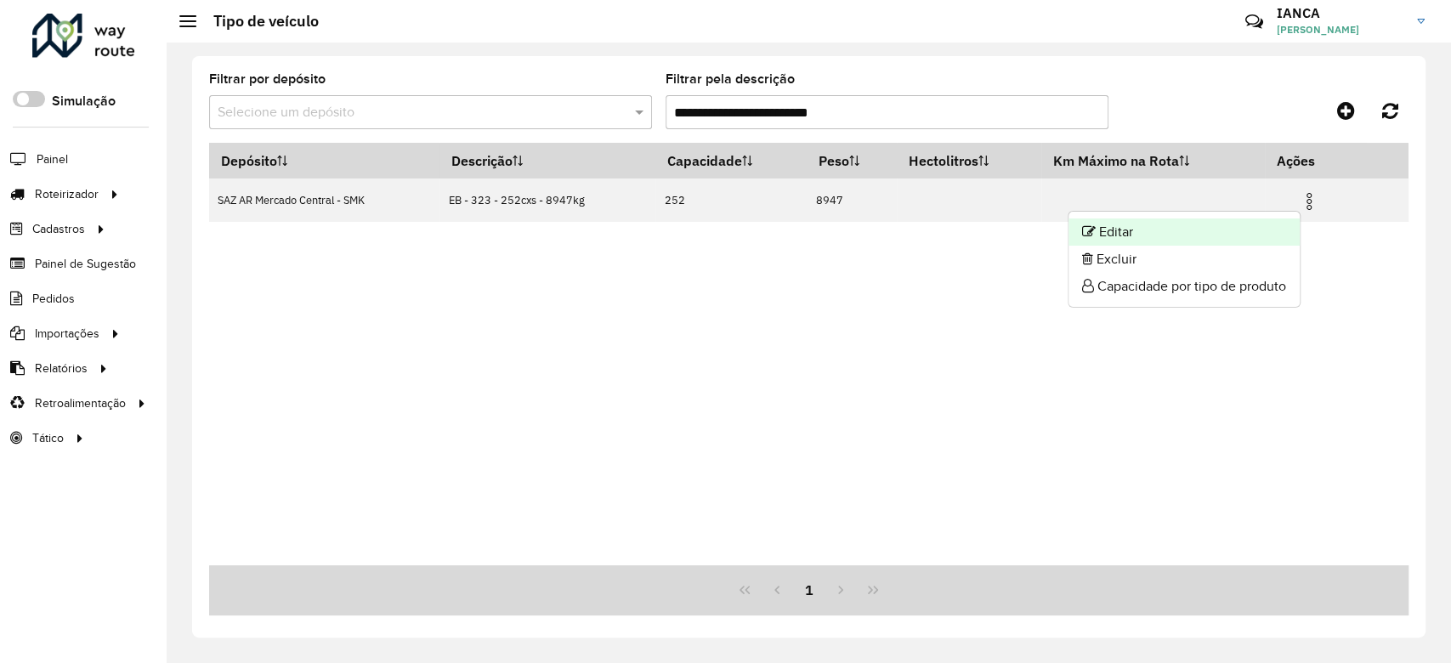
click at [1235, 225] on li "Editar" at bounding box center [1184, 232] width 231 height 27
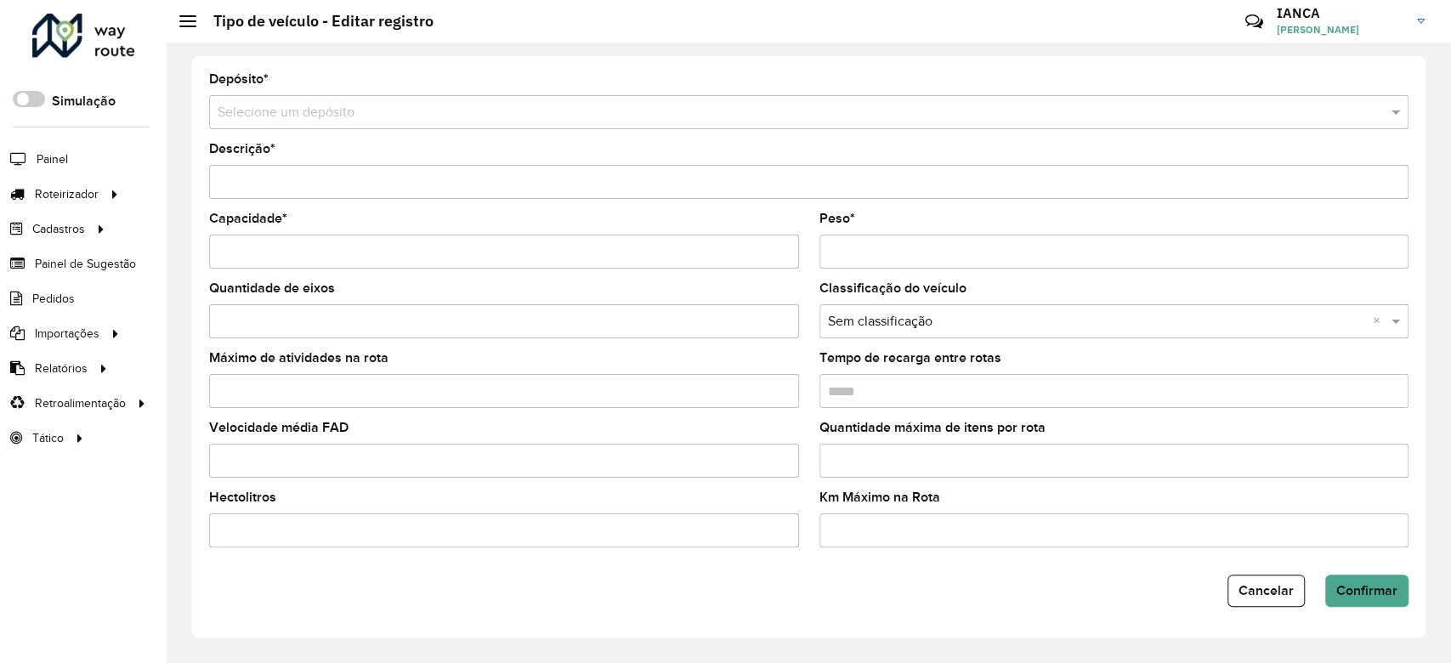
type input "**********"
type input "***"
type input "****"
type input "*****"
drag, startPoint x: 435, startPoint y: 187, endPoint x: 132, endPoint y: 177, distance: 303.7
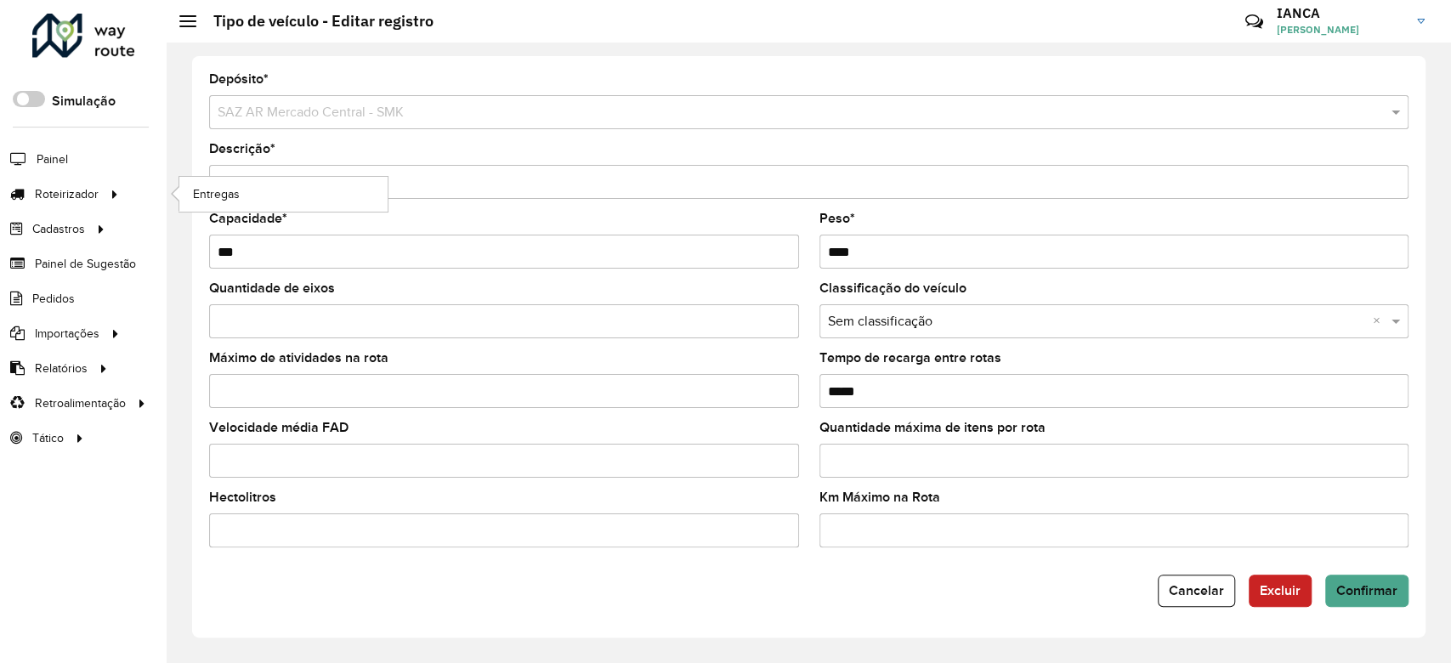
click at [133, 176] on div "Roteirizador AmbevTech Simulação Painel Roteirizador Entregas Cadastros Checkpo…" at bounding box center [725, 331] width 1451 height 663
paste input "text"
type input "**********"
drag, startPoint x: 920, startPoint y: 256, endPoint x: 726, endPoint y: 256, distance: 193.9
click at [727, 256] on formly-group "Capacidade * *** Peso * ****" at bounding box center [809, 248] width 1220 height 70
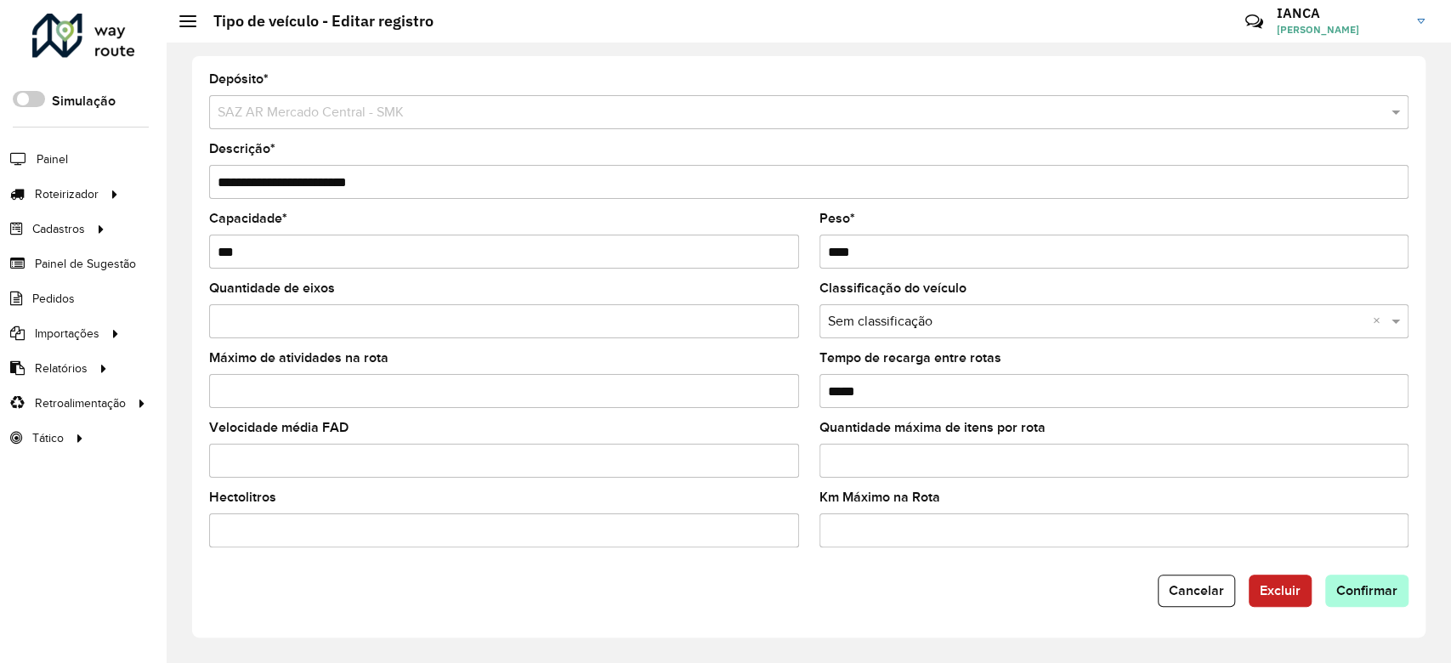
type input "****"
click at [1366, 588] on span "Confirmar" at bounding box center [1367, 590] width 61 height 14
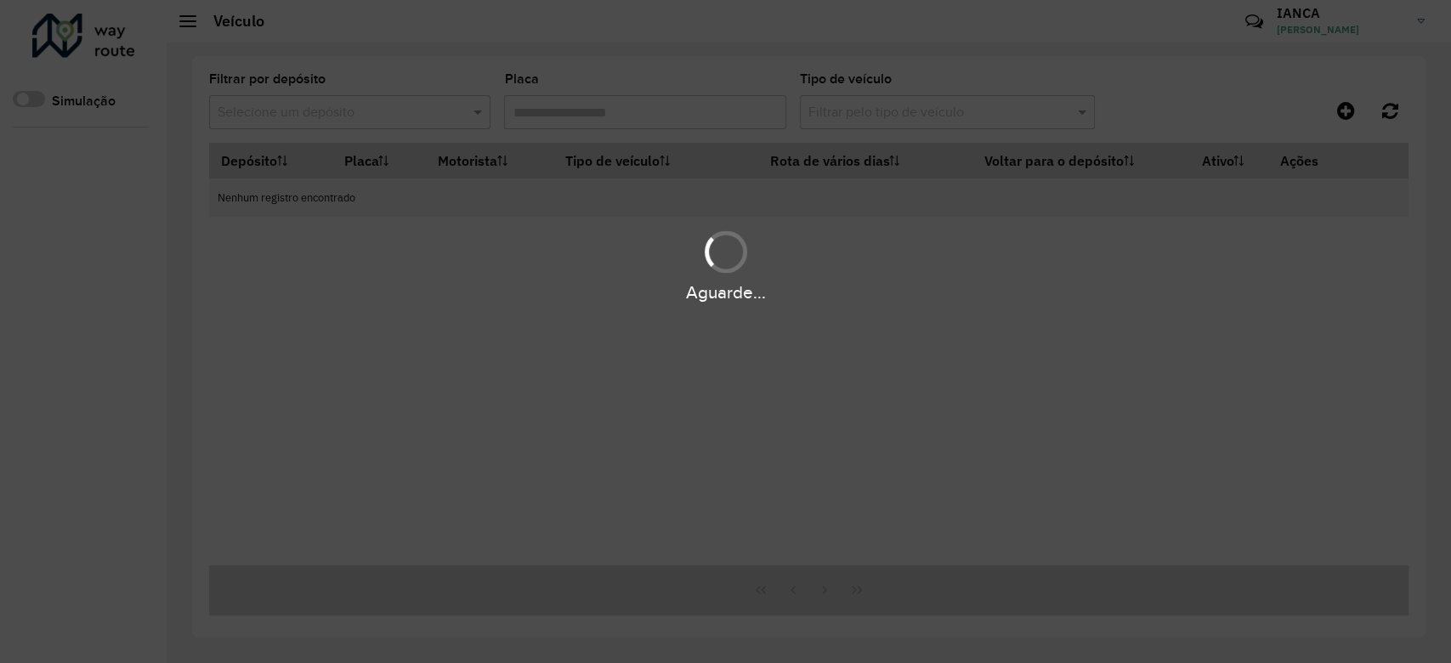
type input "*******"
